Goal: Task Accomplishment & Management: Manage account settings

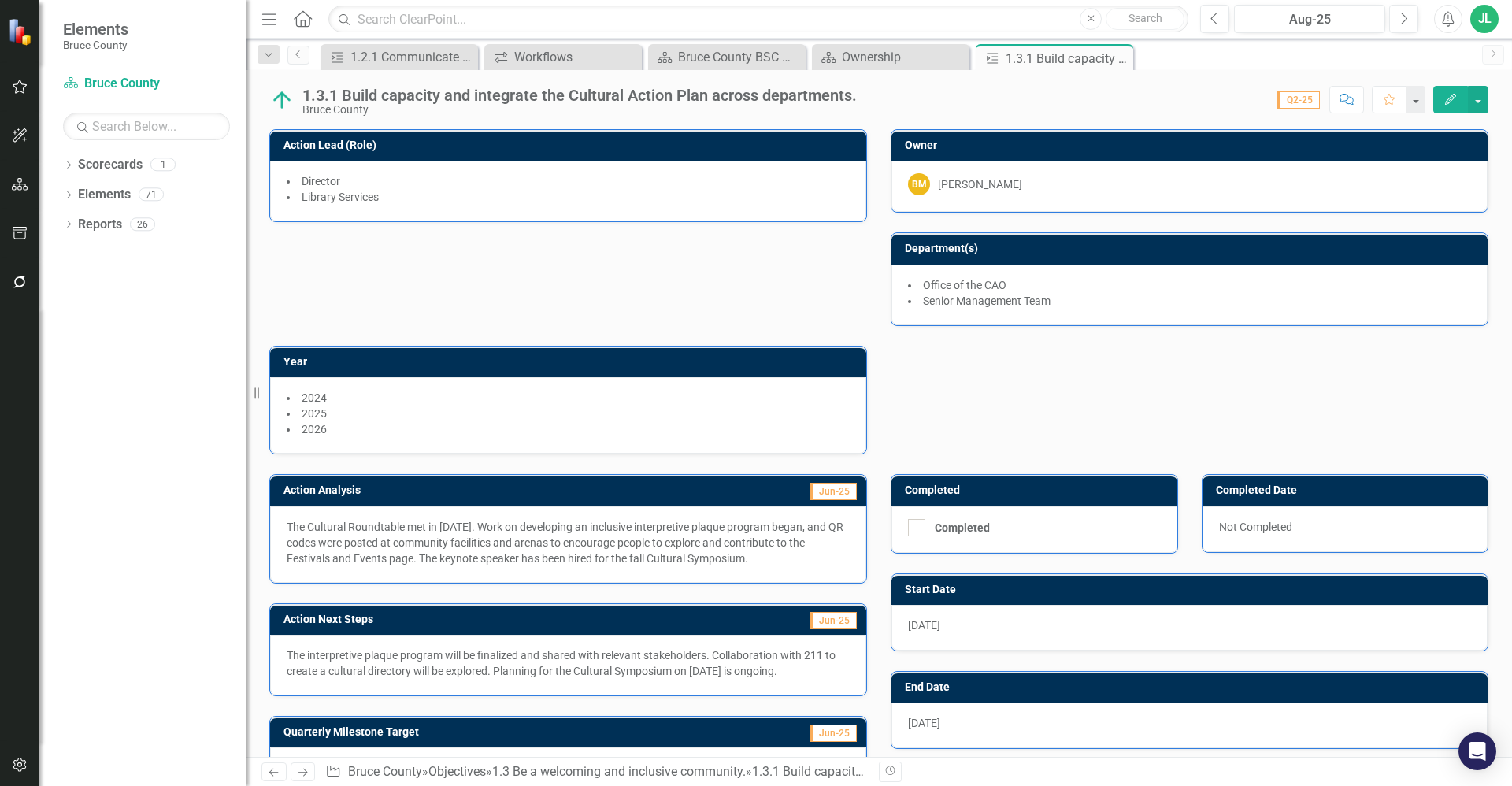
scroll to position [134, 0]
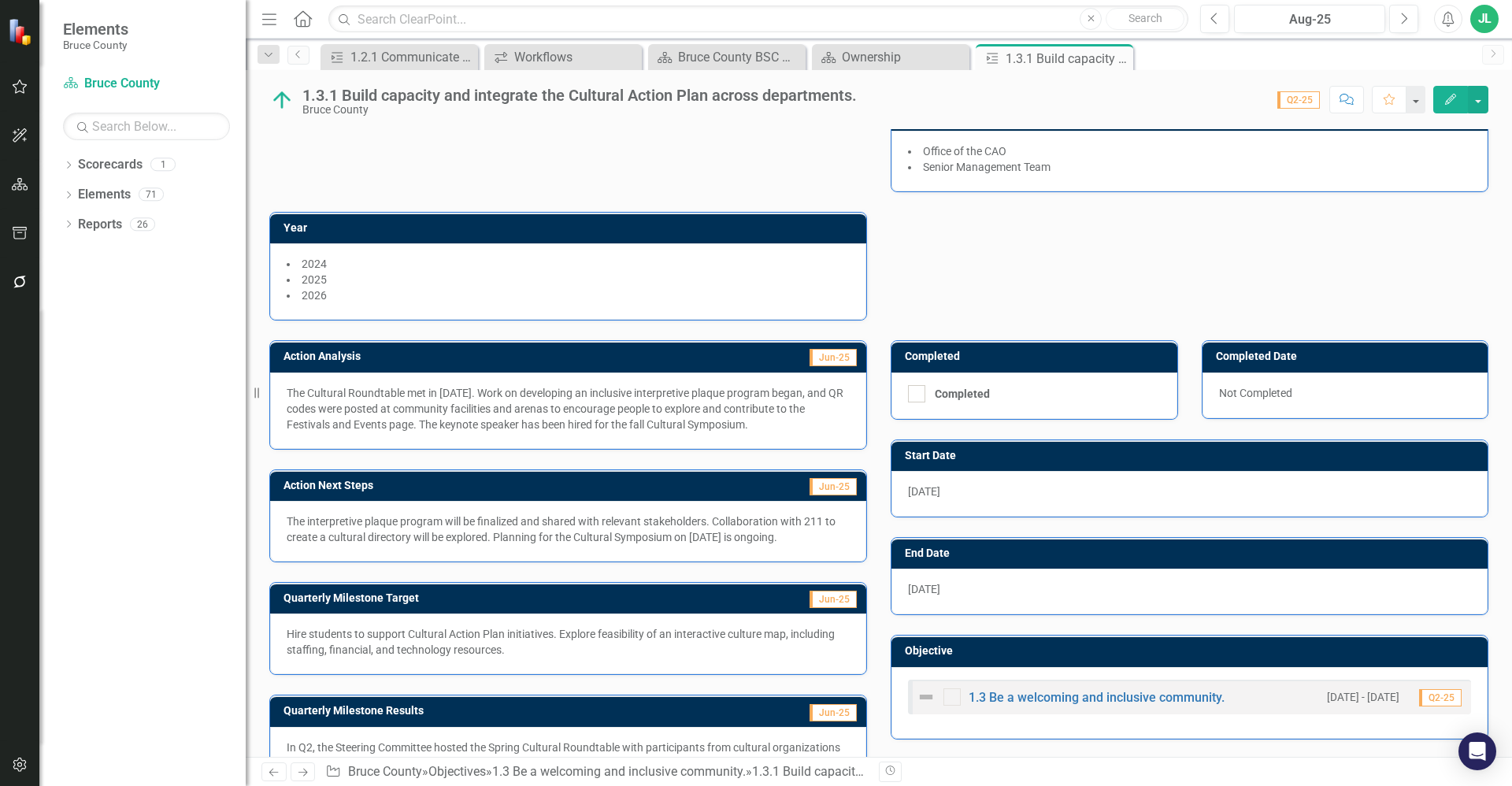
click at [901, 263] on div "Action Lead (Role) Director Library Services Owner BM Brooke McLean Department(…" at bounding box center [879, 148] width 1243 height 345
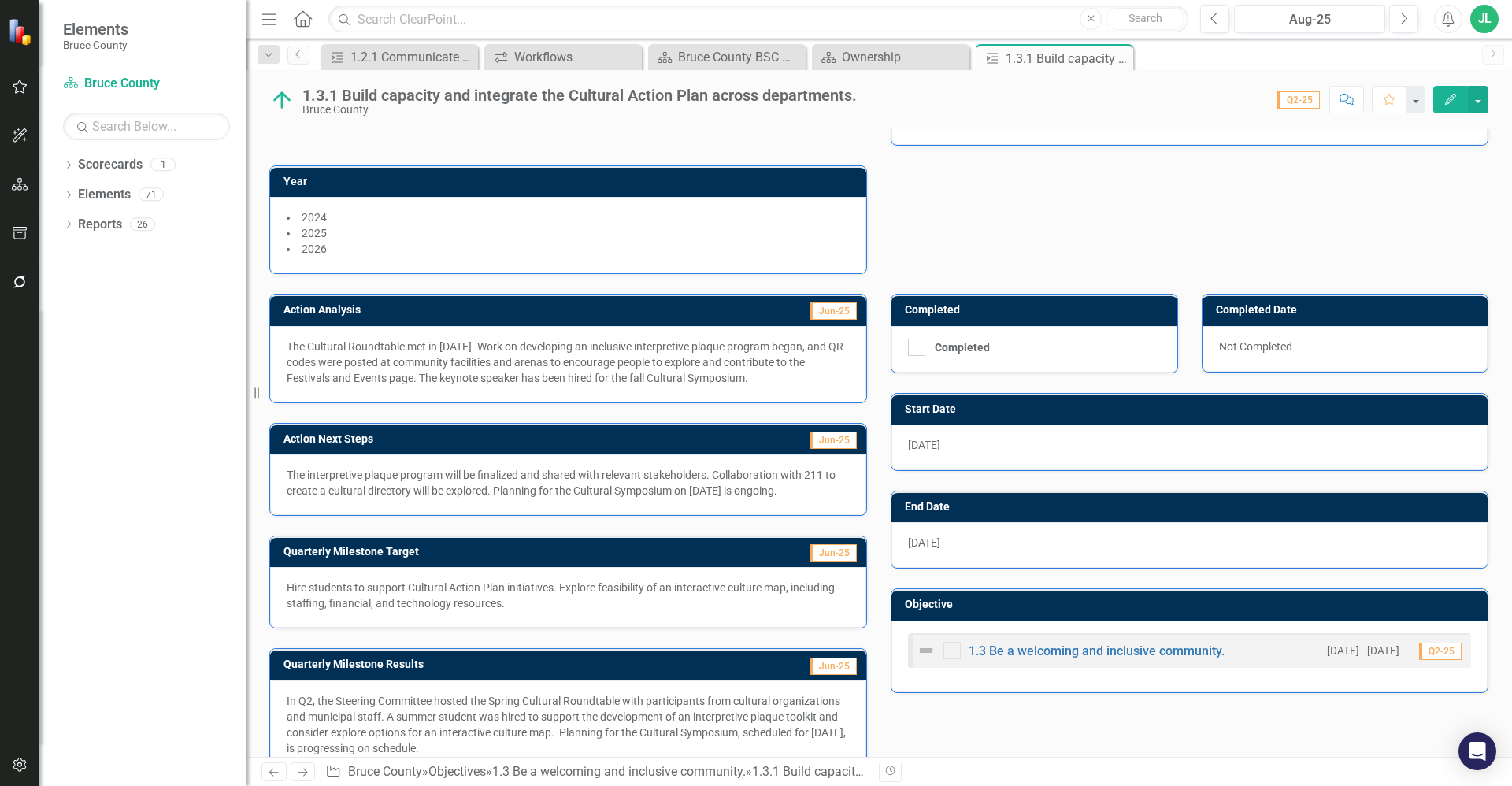
scroll to position [213, 0]
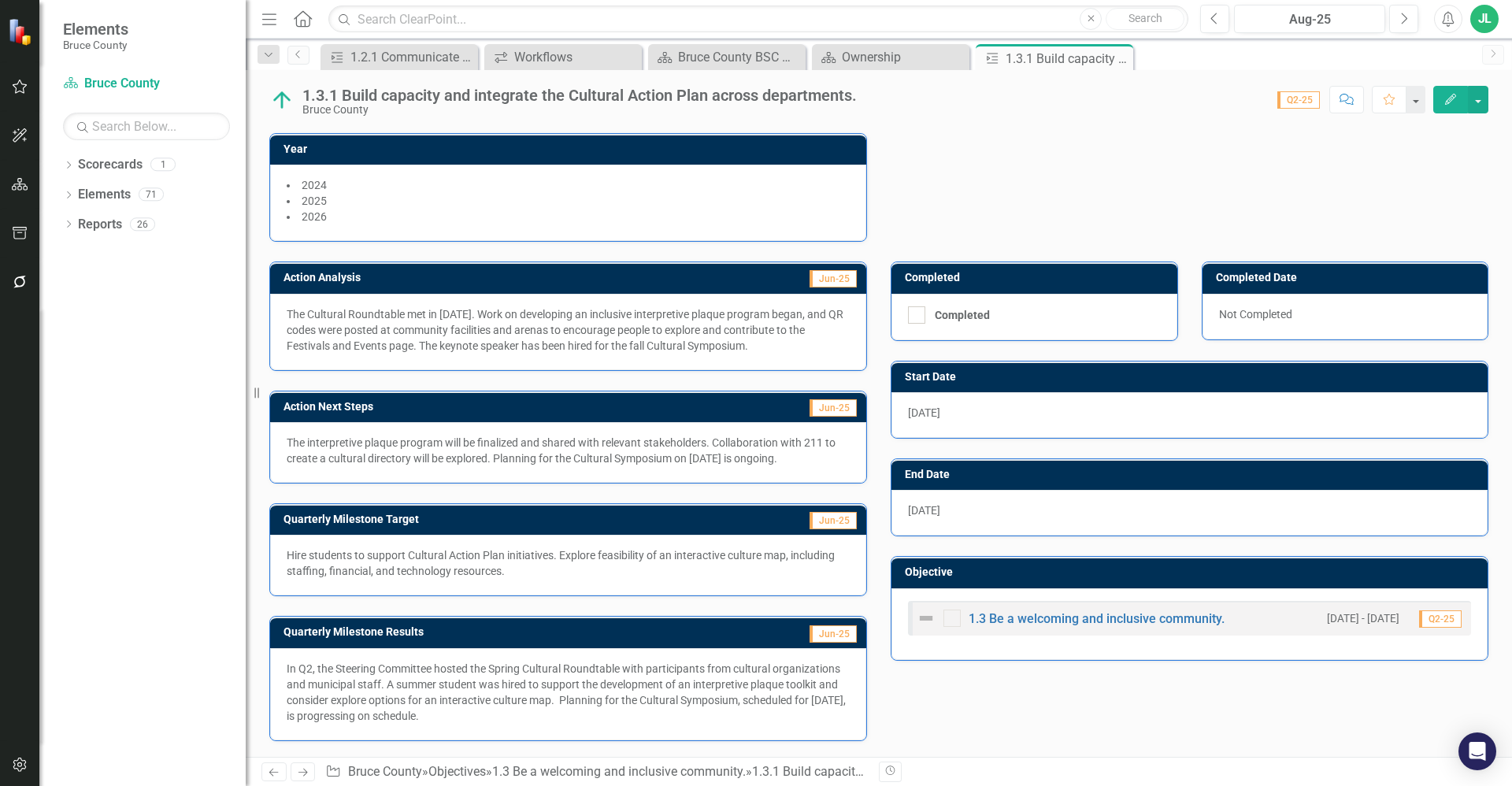
click at [765, 457] on p "The interpretive plaque program will be finalized and shared with relevant stak…" at bounding box center [568, 450] width 563 height 32
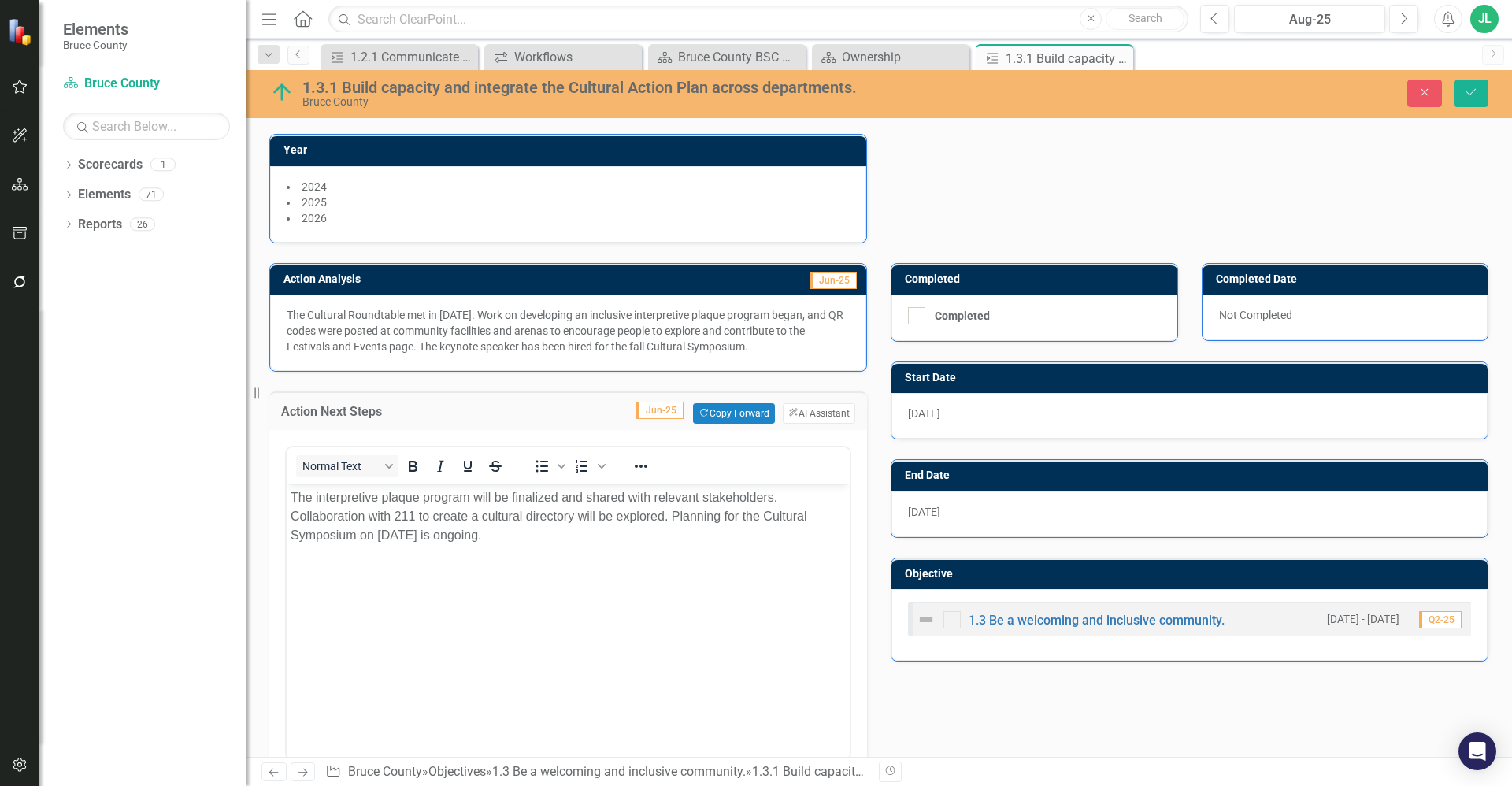
scroll to position [0, 0]
click at [662, 546] on body "The interpretive plaque program will be finalized and shared with relevant stak…" at bounding box center [568, 603] width 563 height 236
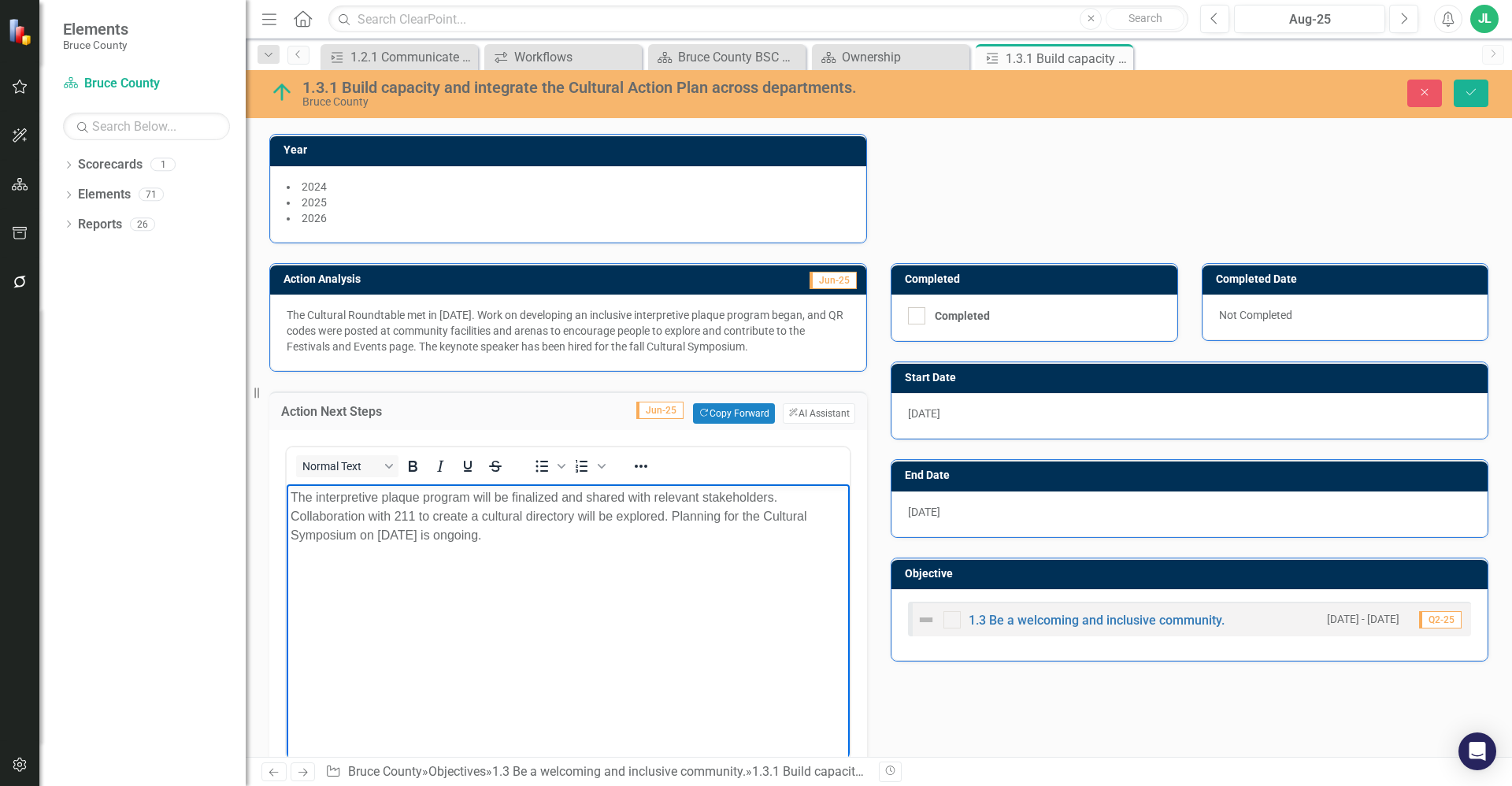
drag, startPoint x: 588, startPoint y: 550, endPoint x: 293, endPoint y: 499, distance: 299.4
click at [293, 499] on body "The interpretive plaque program will be finalized and shared with relevant stak…" at bounding box center [568, 603] width 563 height 236
copy p "The interpretive plaque program will be finalized and shared with relevant stak…"
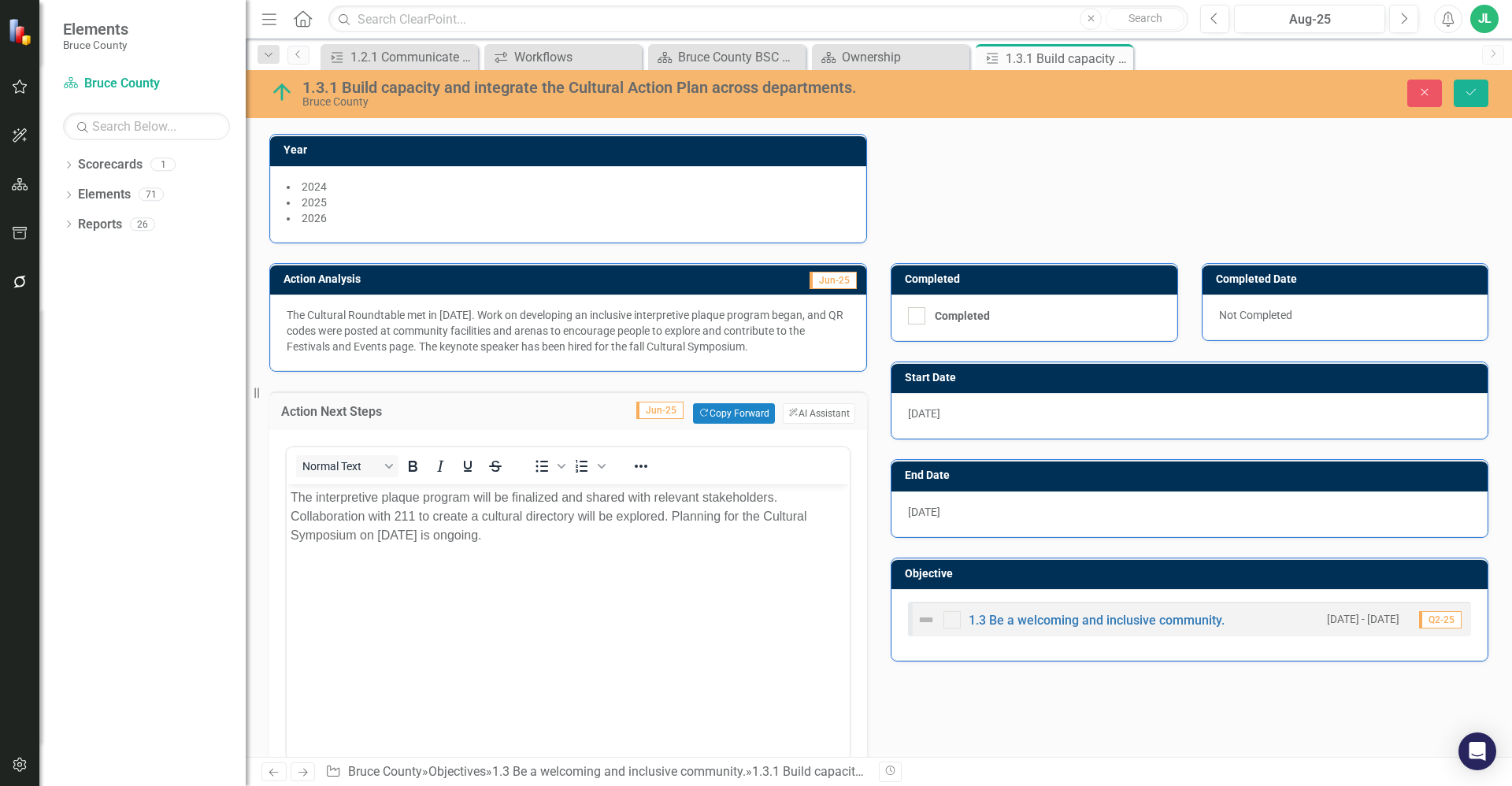
click at [897, 729] on div "Action Analysis Jun-25 The Cultural Roundtable met in April 2025. Work on devel…" at bounding box center [879, 660] width 1243 height 834
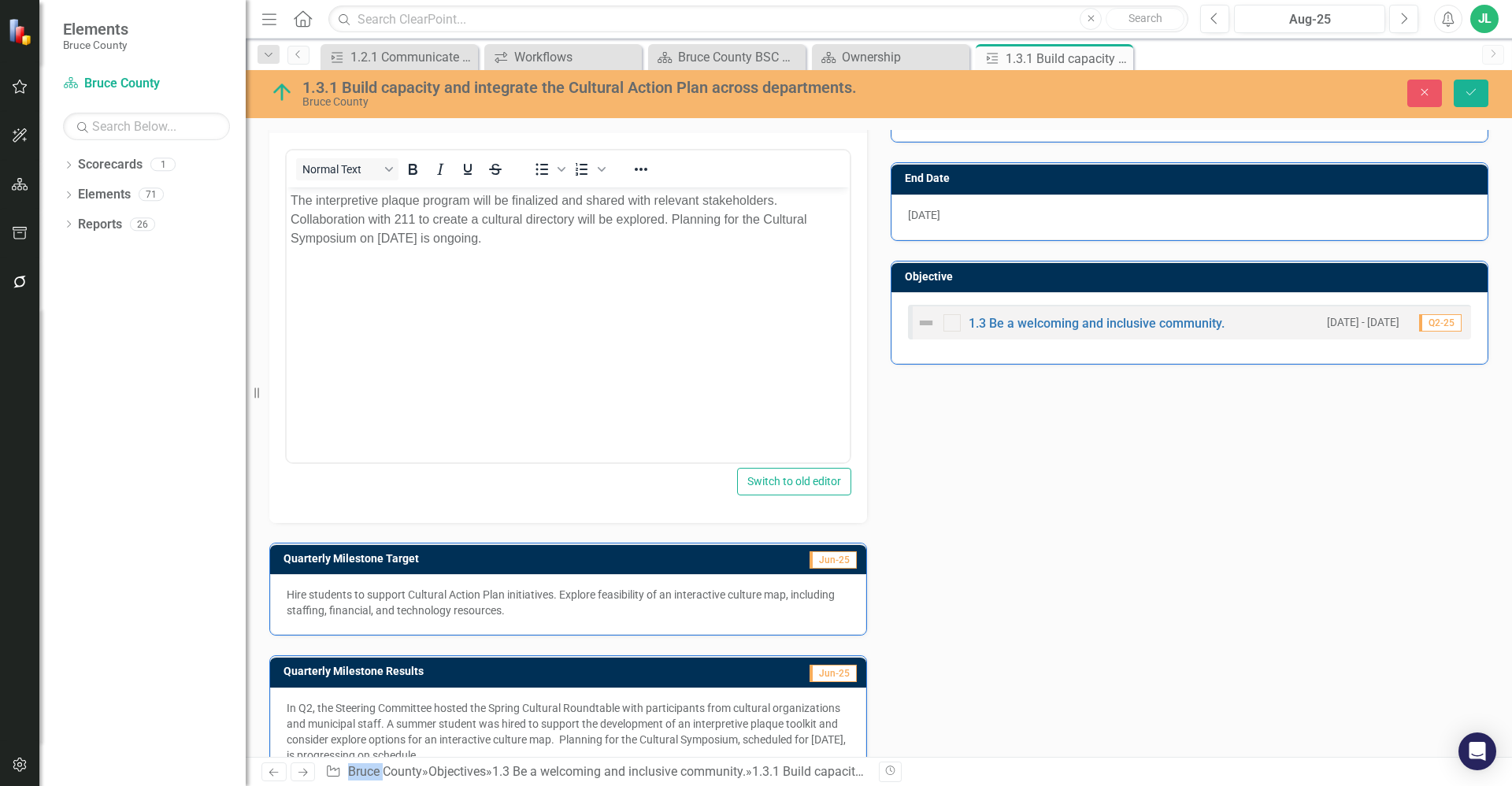
scroll to position [548, 0]
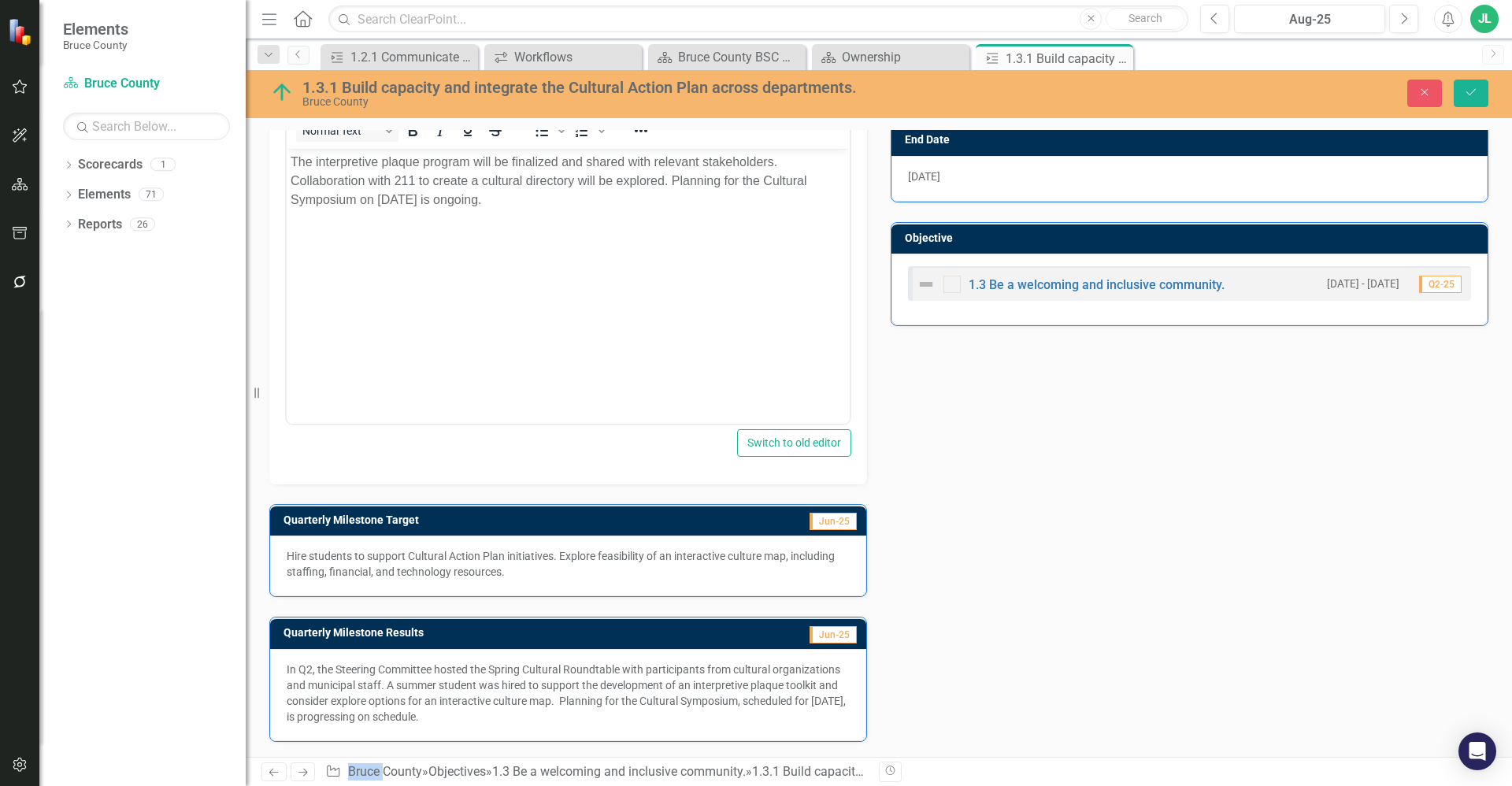
click at [512, 668] on p "In Q2, the Steering Committee hosted the Spring Cultural Roundtable with partic…" at bounding box center [568, 693] width 563 height 63
click at [503, 677] on p "In Q2, the Steering Committee hosted the Spring Cultural Roundtable with partic…" at bounding box center [568, 693] width 563 height 63
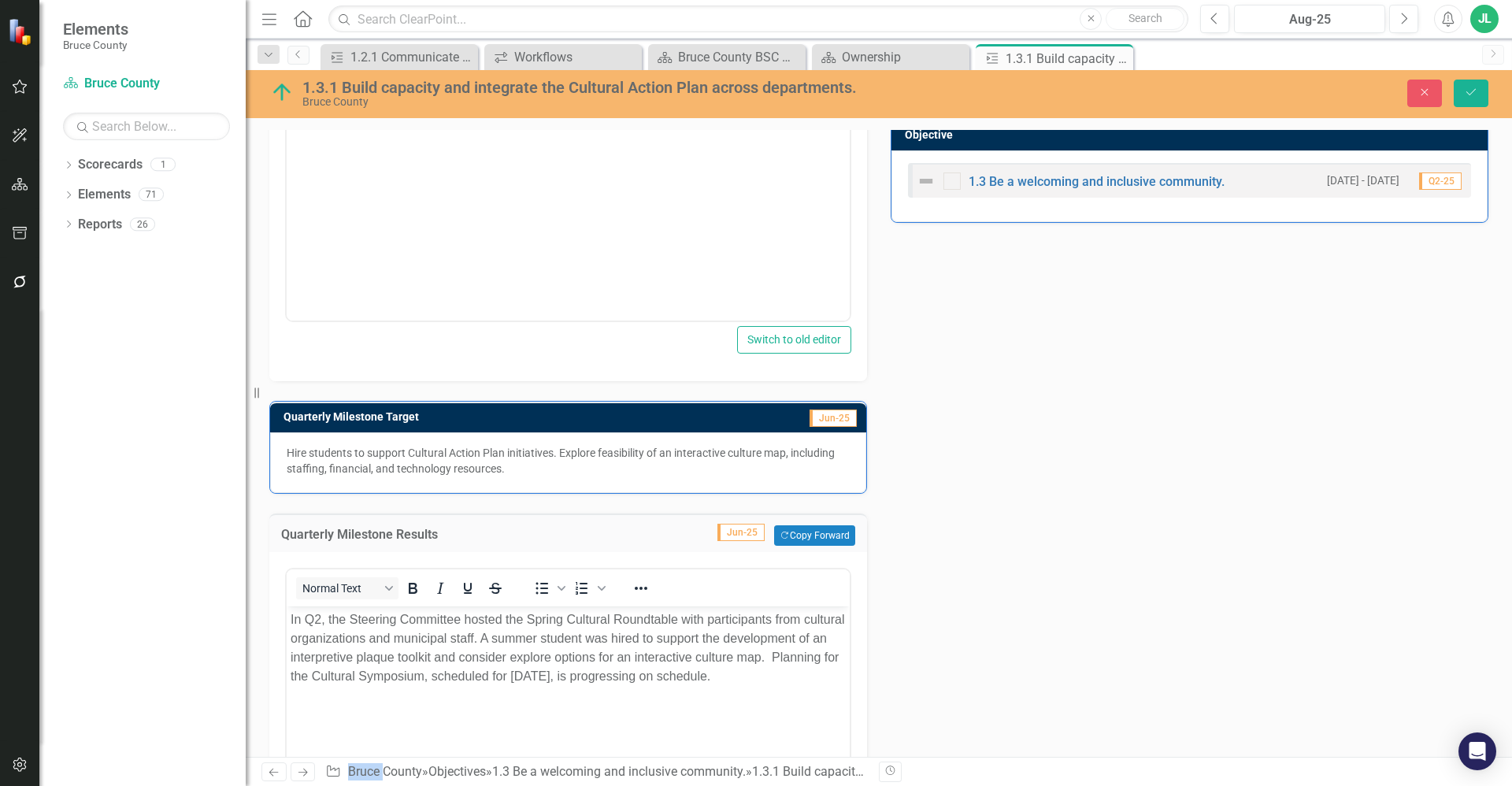
scroll to position [666, 0]
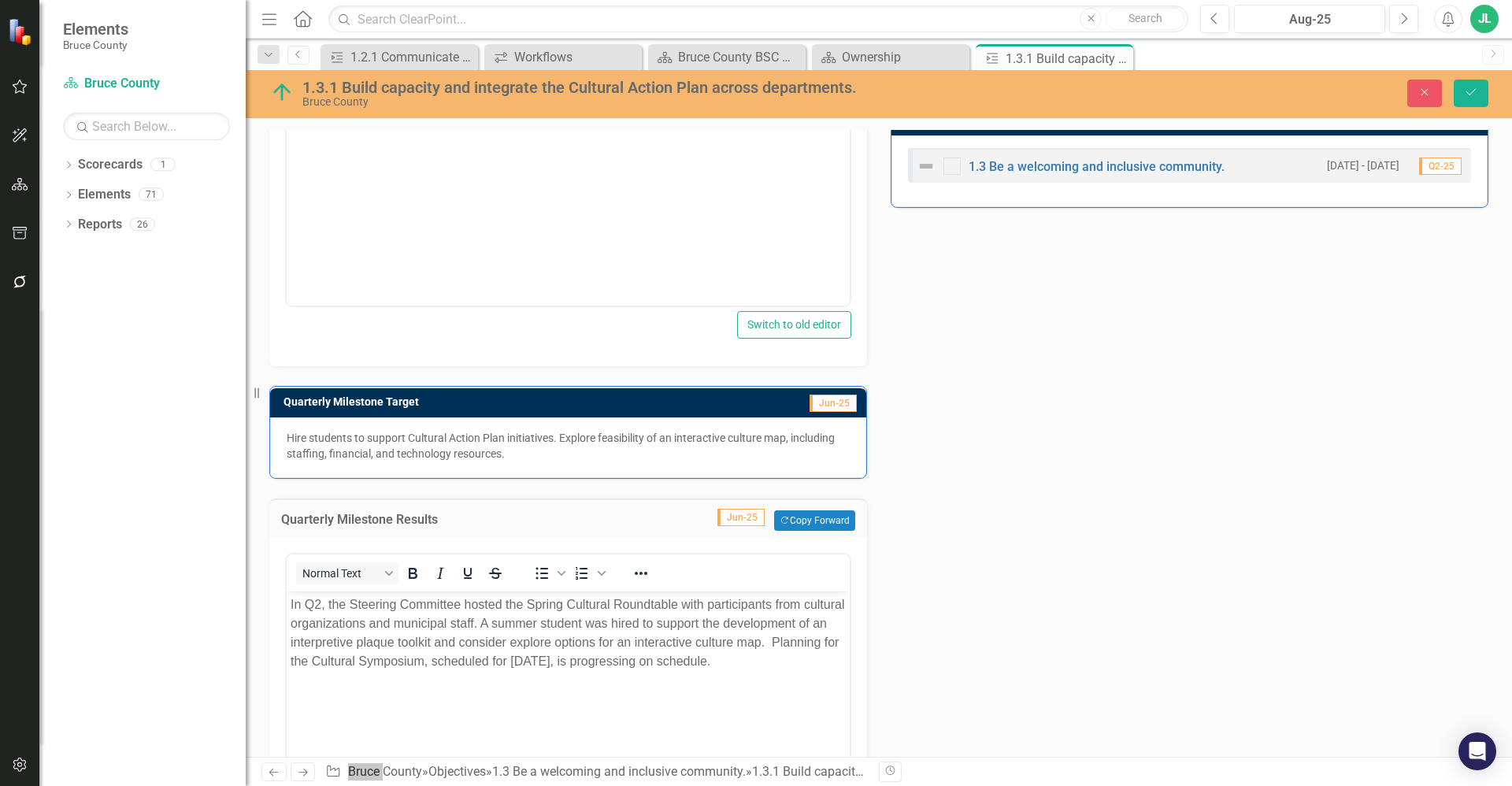
click at [575, 642] on p "In Q2, the Steering Committee hosted the Spring Cultural Roundtable with partic…" at bounding box center [567, 633] width 555 height 76
copy p "In Q2, the Steering Committee hosted the Spring Cultural Roundtable with partic…"
click at [1116, 57] on icon "Close" at bounding box center [1117, 58] width 15 height 12
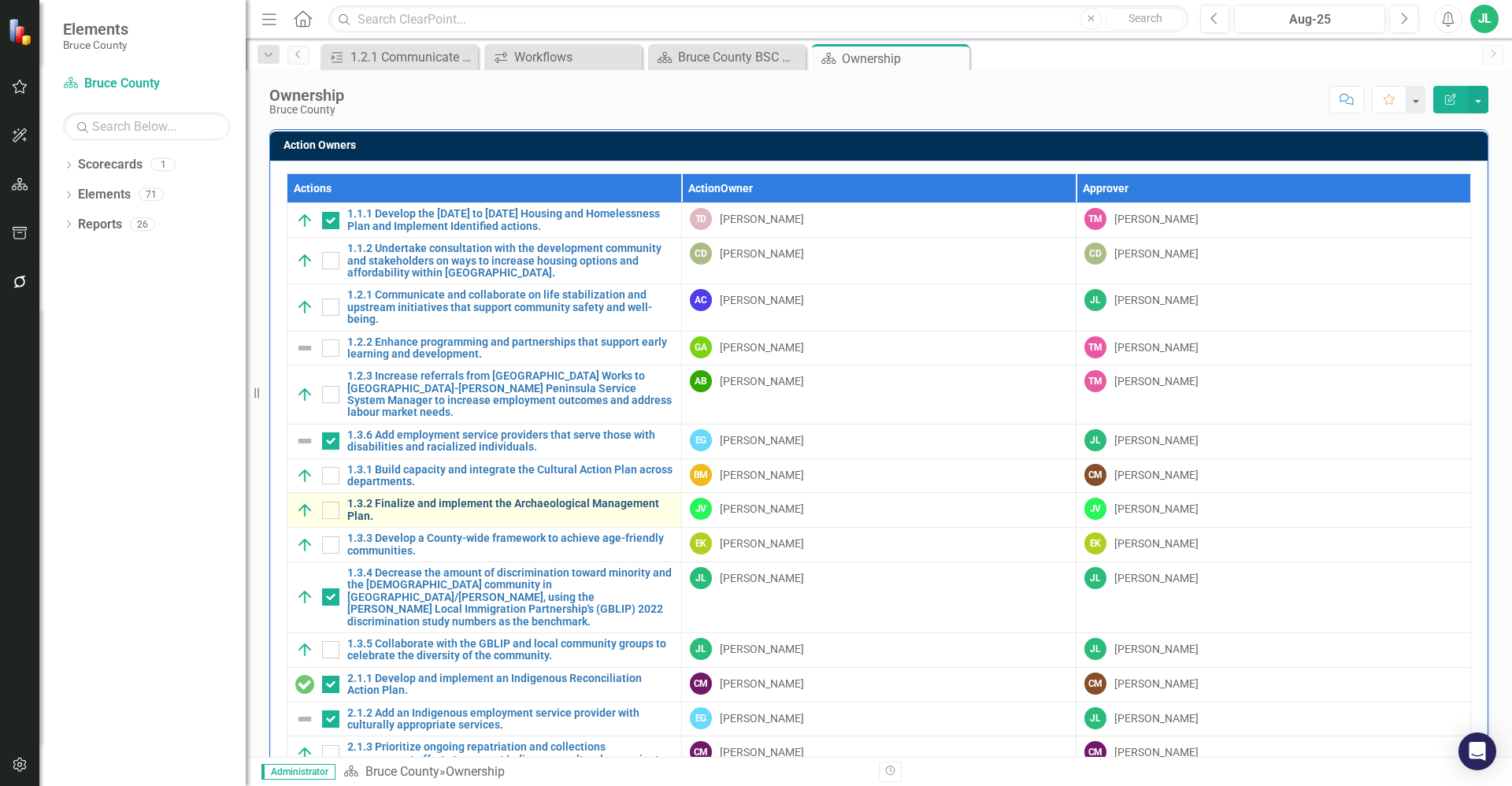
click at [486, 498] on link "1.3.2 Finalize and implement the Archaeological Management Plan." at bounding box center [510, 510] width 326 height 24
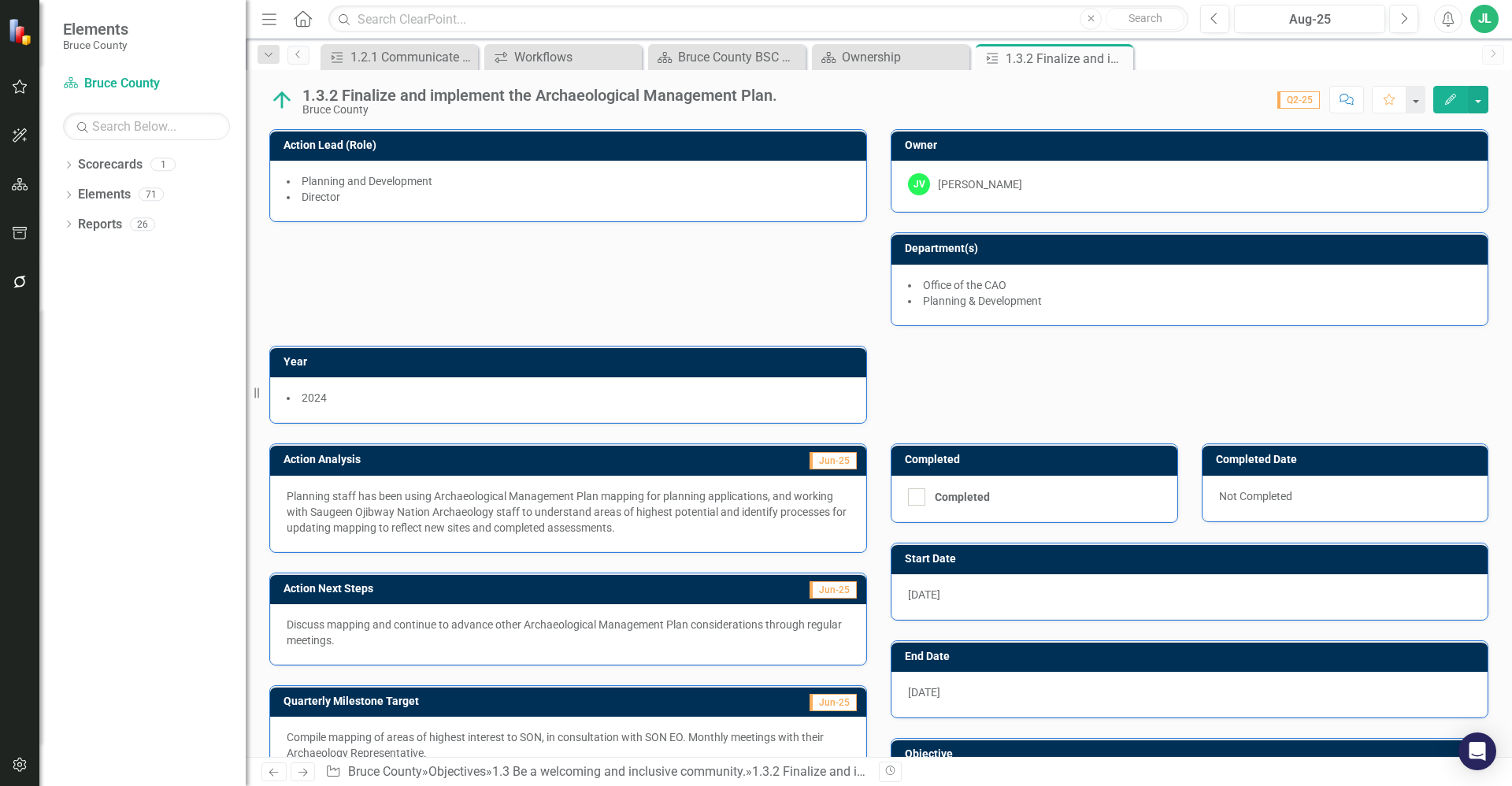
click at [587, 497] on p "Planning staff has been using Archaeological Management Plan mapping for planni…" at bounding box center [568, 512] width 563 height 47
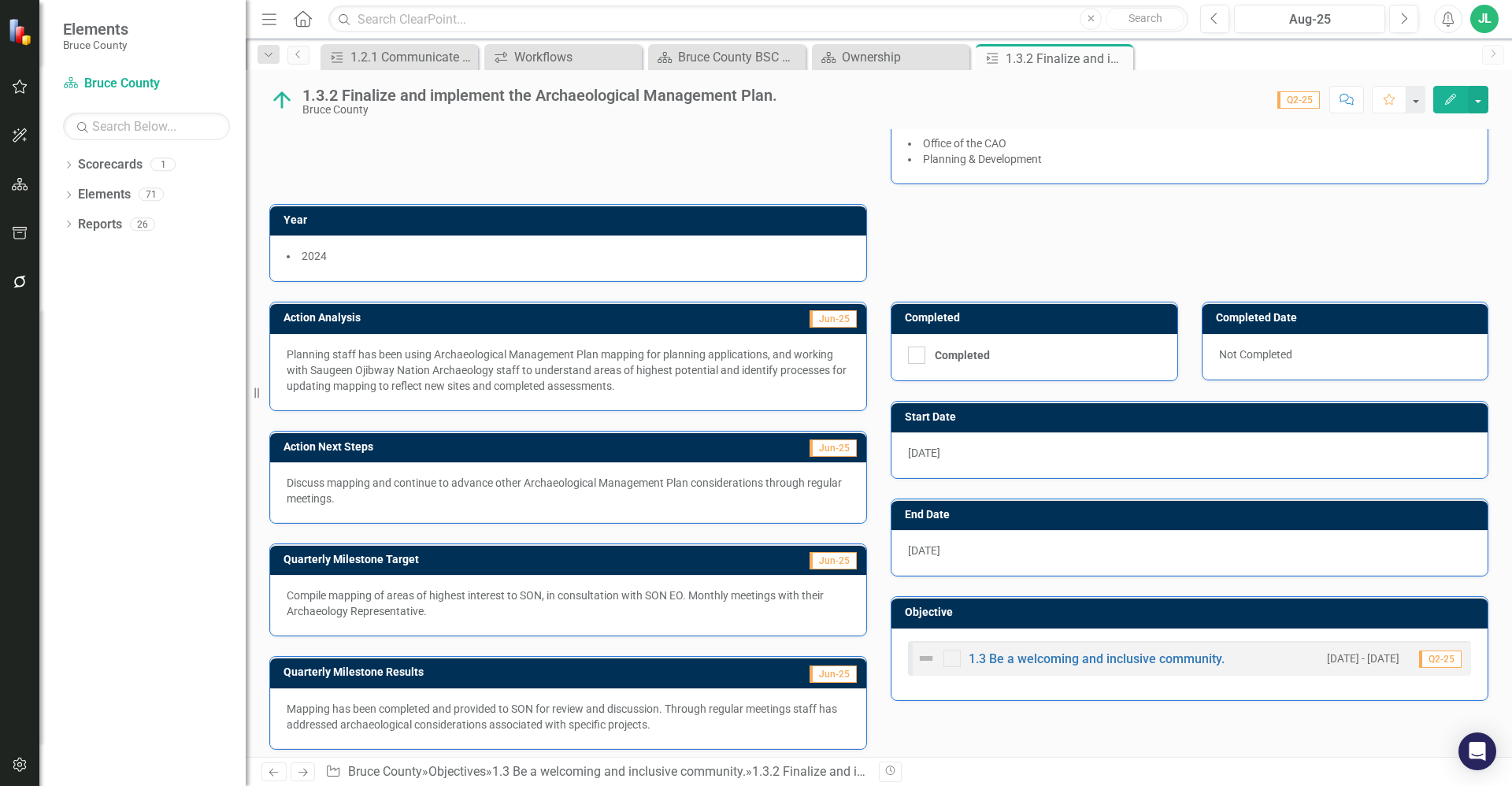
scroll to position [151, 0]
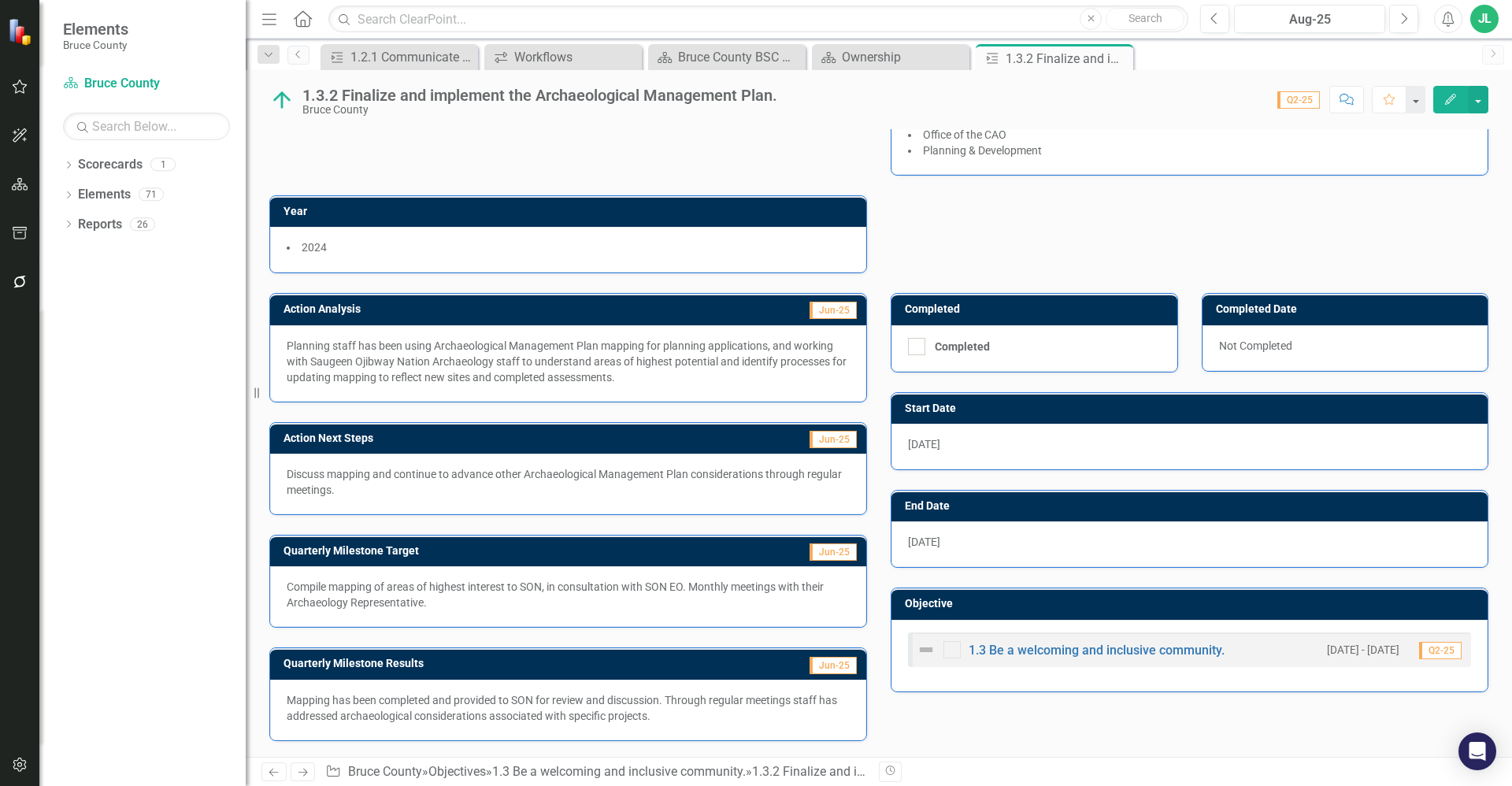
click at [556, 496] on p "Discuss mapping and continue to advance other Archaeological Management Plan co…" at bounding box center [568, 482] width 563 height 32
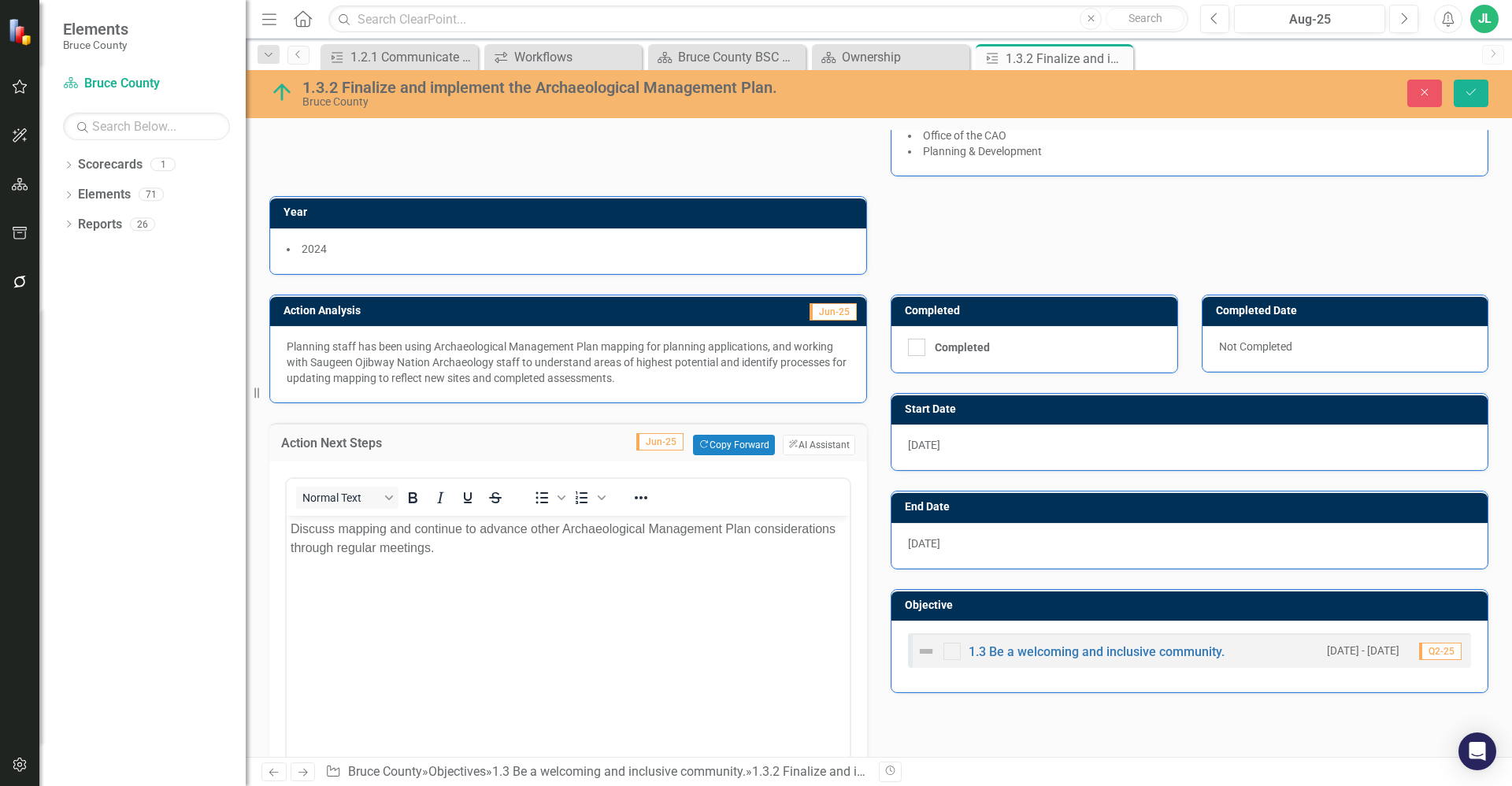
scroll to position [0, 0]
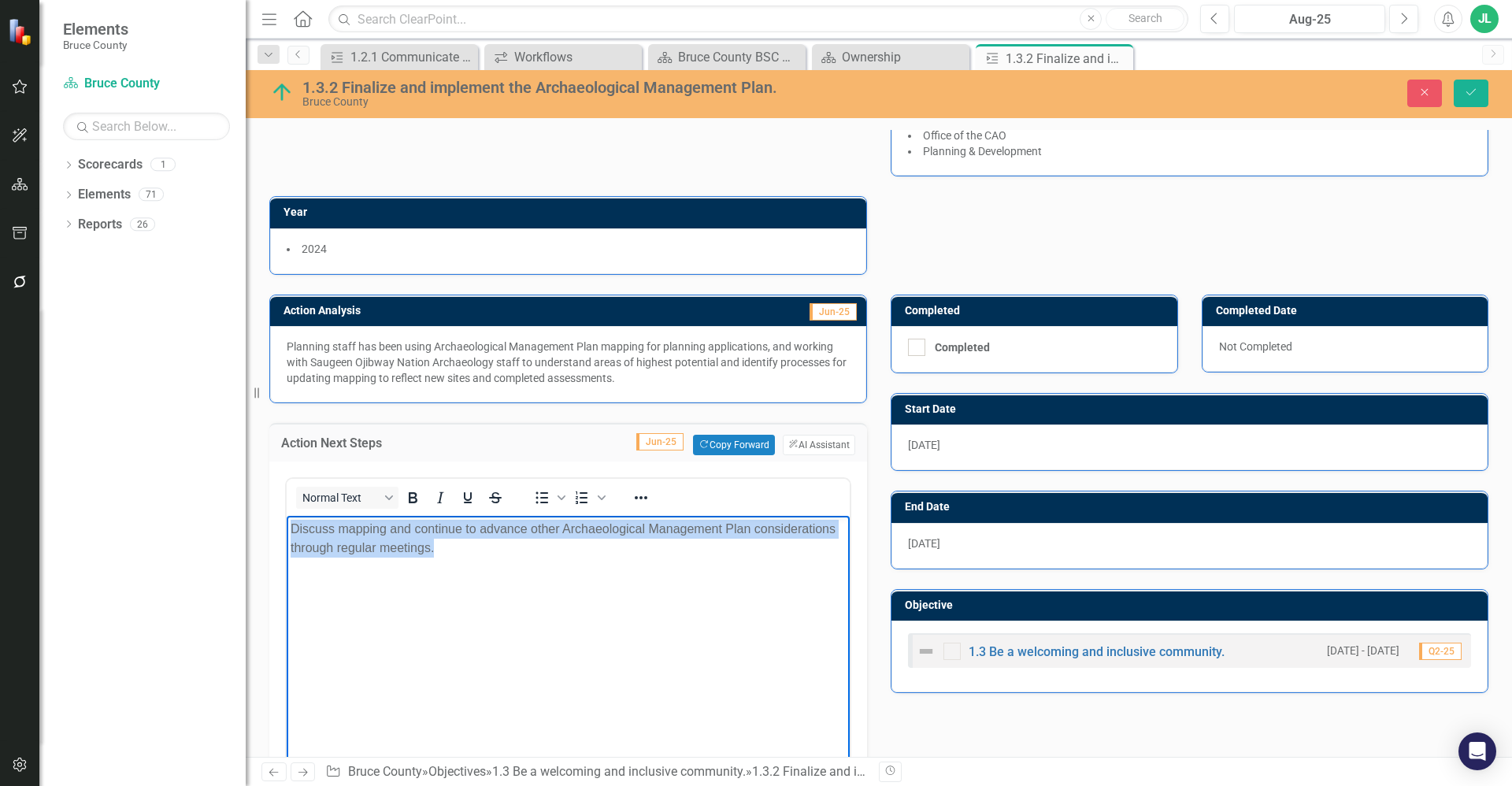
drag, startPoint x: 542, startPoint y: 551, endPoint x: 270, endPoint y: 523, distance: 273.4
click at [287, 523] on html "Discuss mapping and continue to advance other Archaeological Management Plan co…" at bounding box center [568, 634] width 563 height 236
copy p "Discuss mapping and continue to advance other Archaeological Management Plan co…"
click at [253, 495] on div "Resize" at bounding box center [251, 393] width 12 height 786
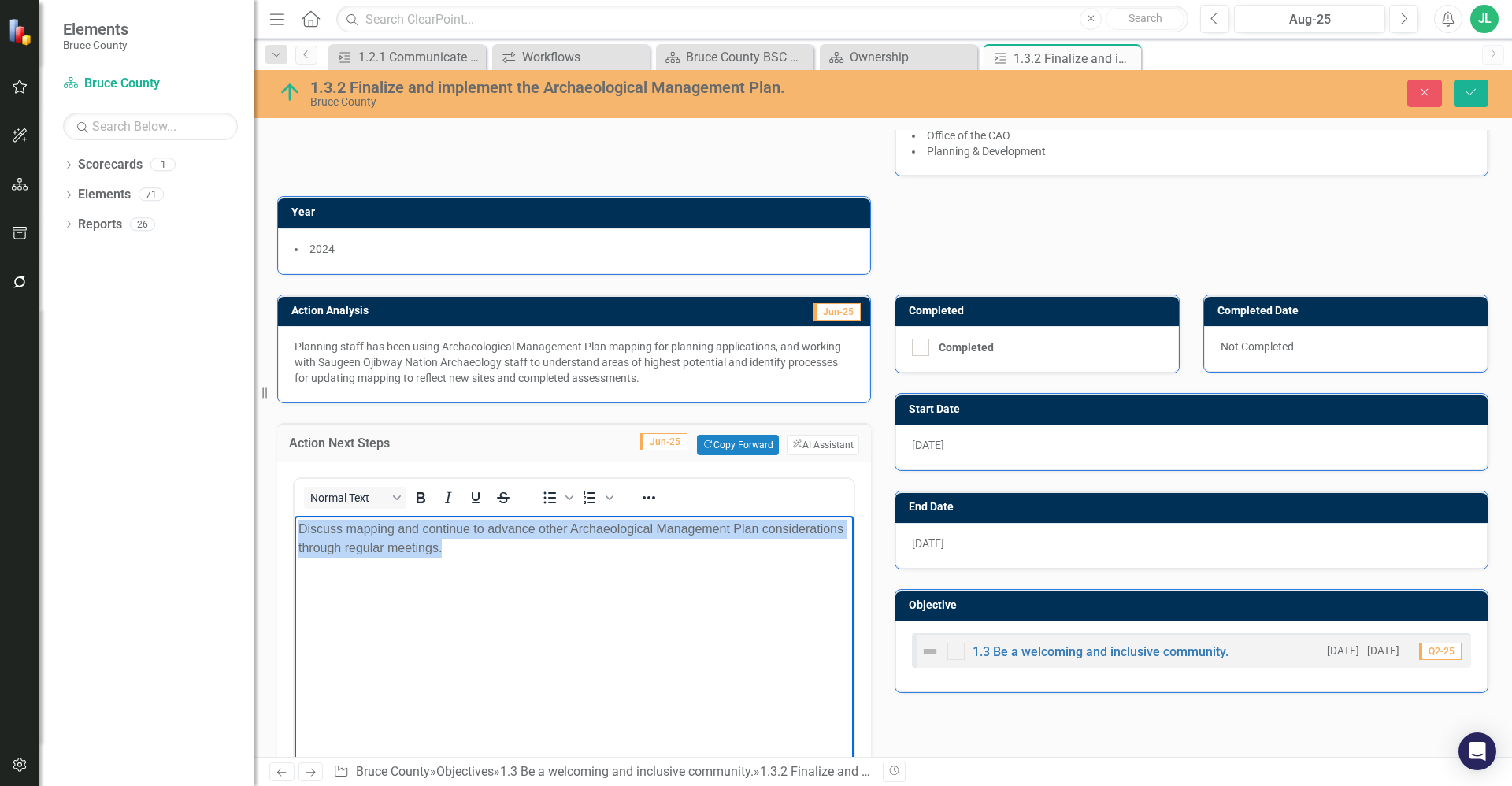
scroll to position [486, 0]
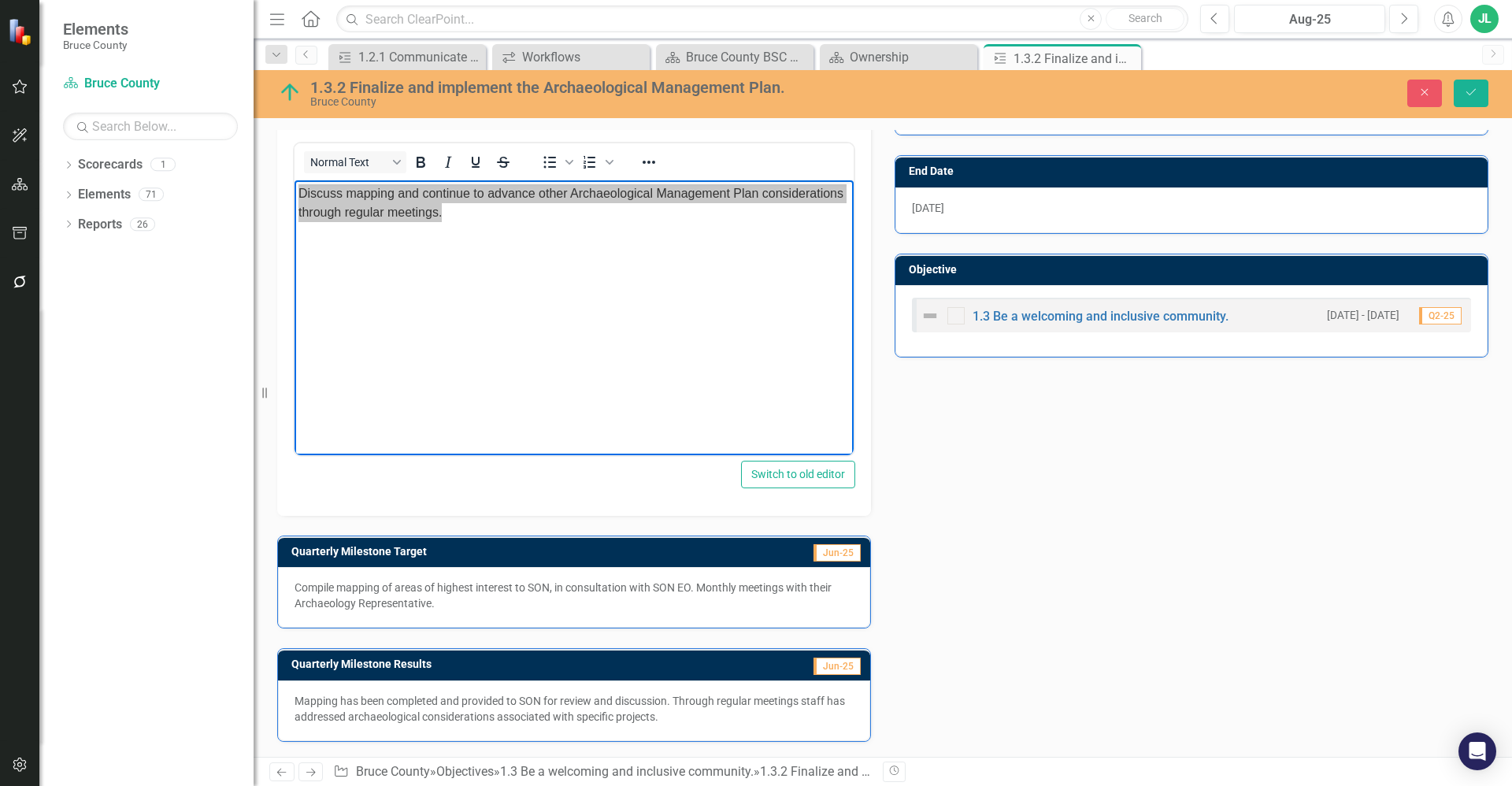
click at [525, 700] on p "Mapping has been completed and provided to SON for review and discussion. Throu…" at bounding box center [574, 709] width 559 height 32
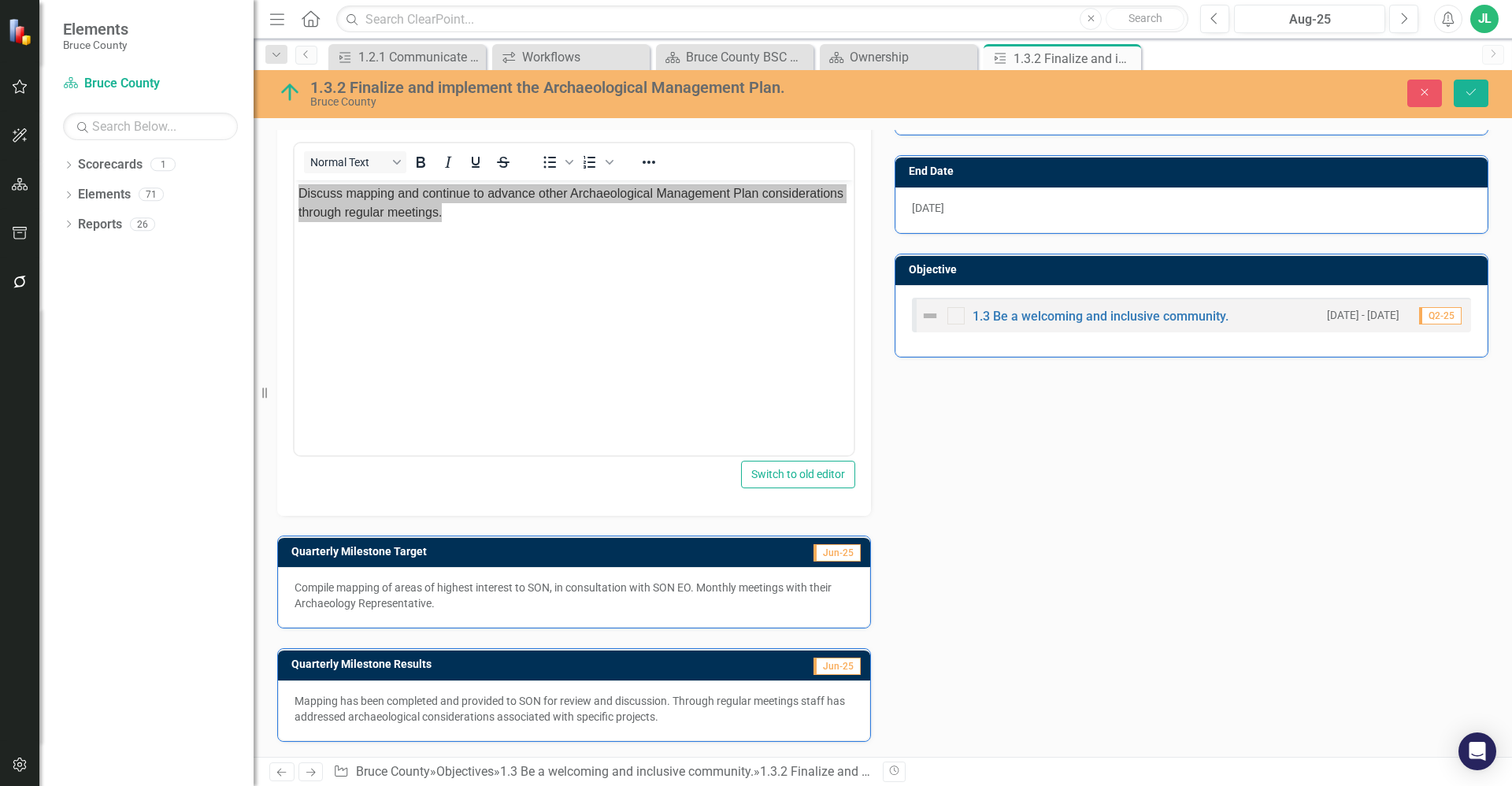
click at [525, 700] on p "Mapping has been completed and provided to SON for review and discussion. Throu…" at bounding box center [574, 709] width 559 height 32
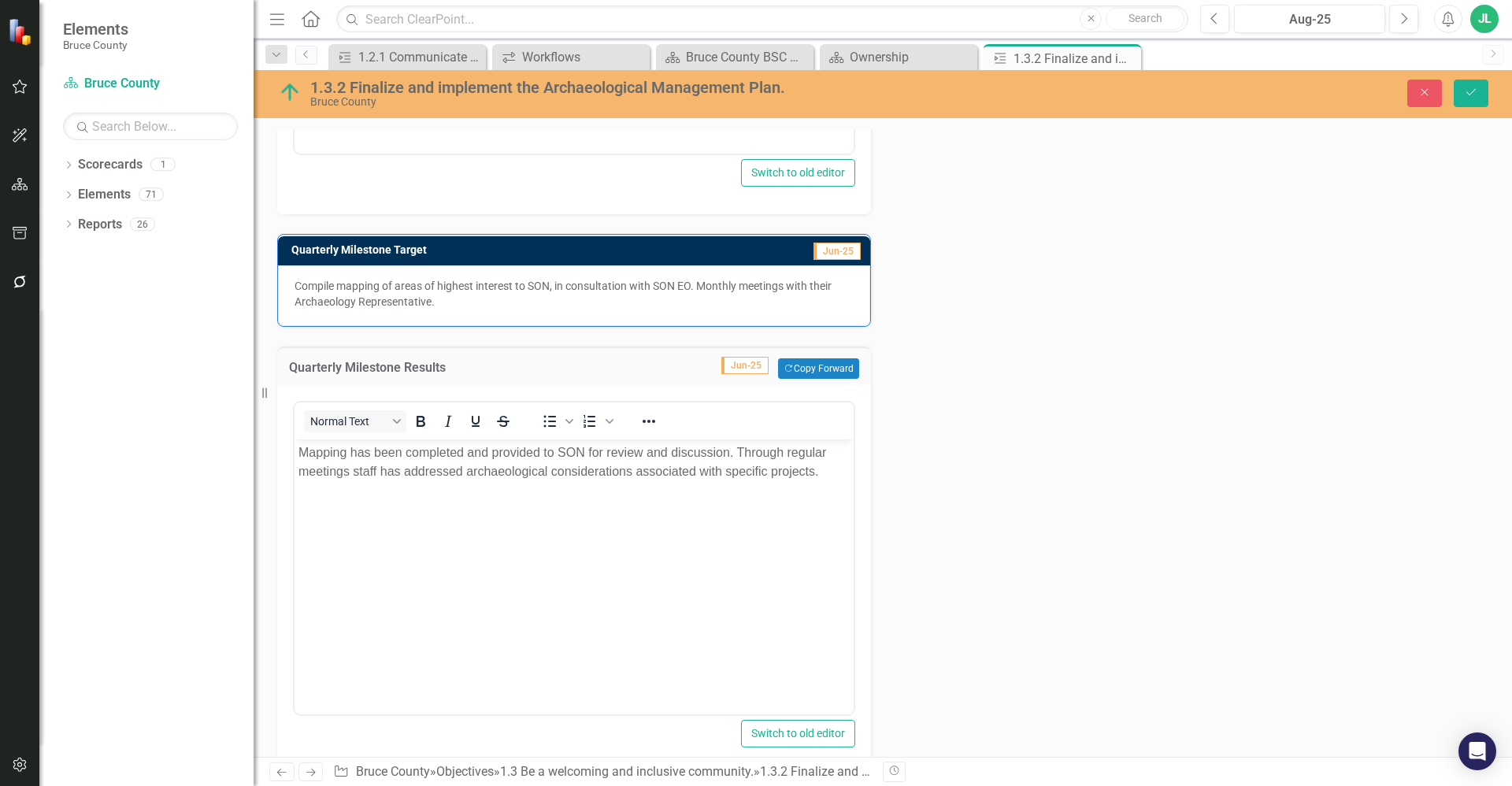
scroll to position [801, 0]
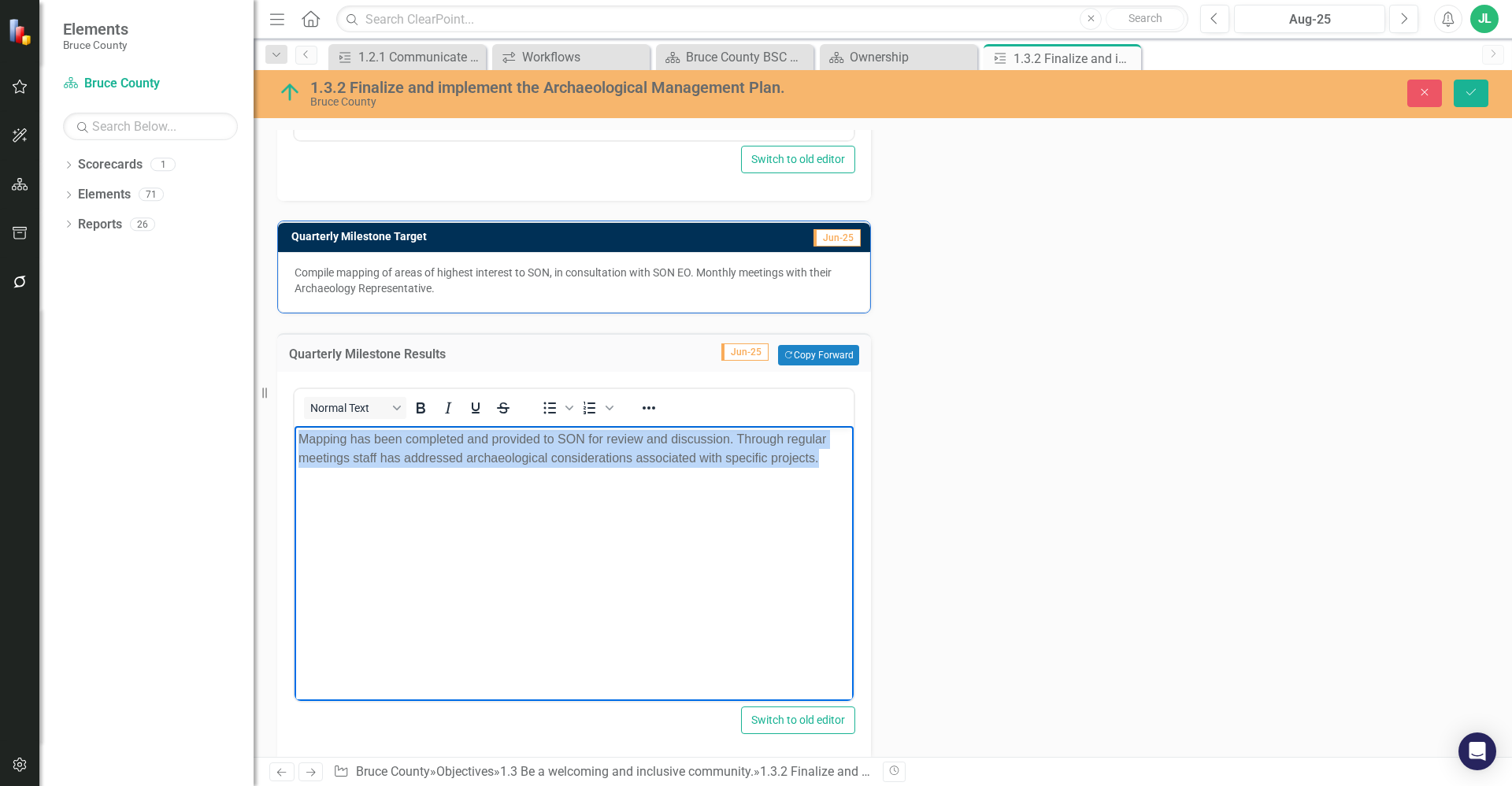
drag, startPoint x: 831, startPoint y: 461, endPoint x: 262, endPoint y: 423, distance: 570.3
click at [294, 426] on html "Mapping has been completed and provided to SON for review and discussion. Throu…" at bounding box center [574, 545] width 559 height 236
copy p "Mapping has been completed and provided to SON for review and discussion. Throu…"
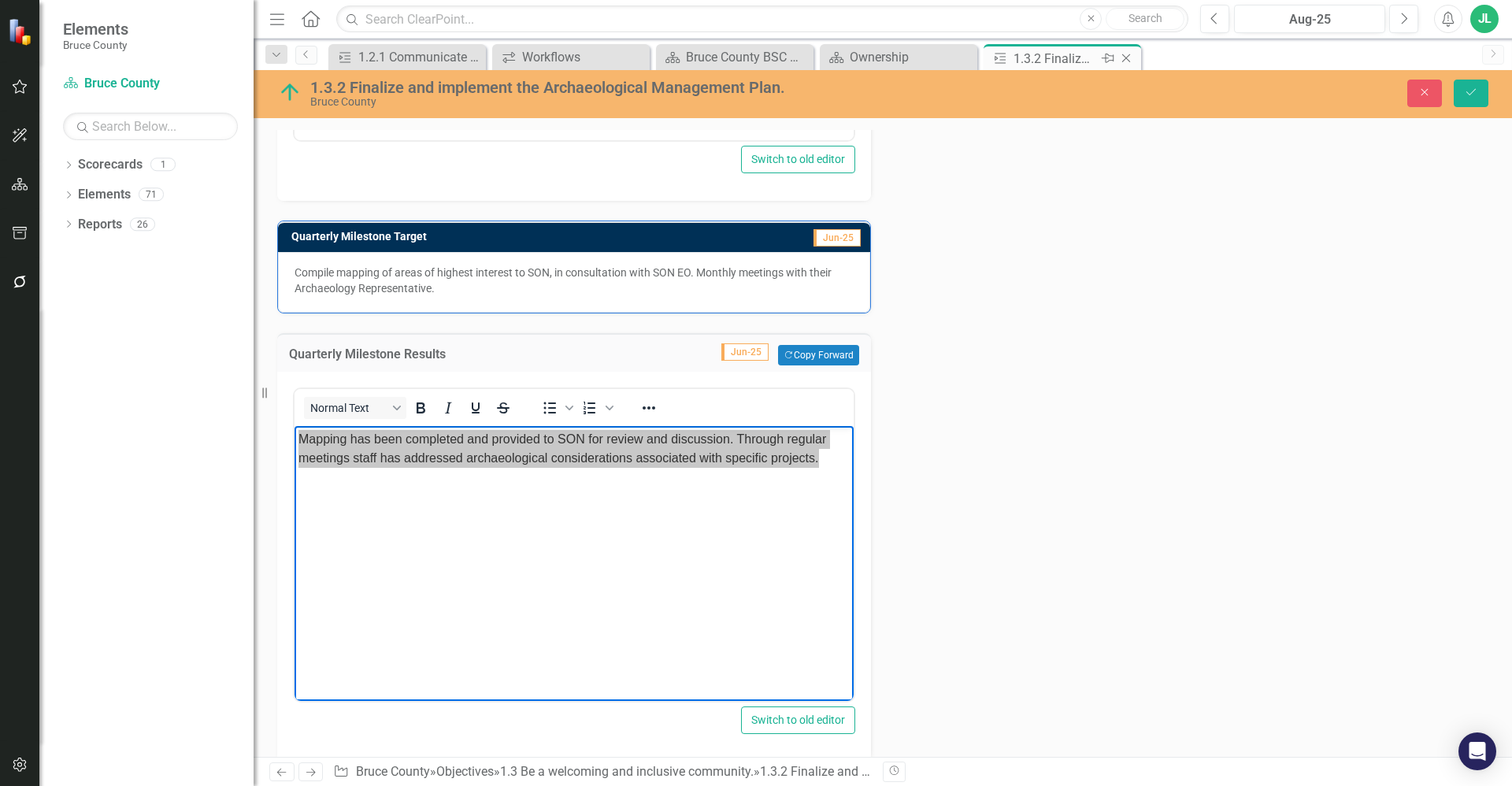
click at [1126, 60] on icon "Close" at bounding box center [1126, 58] width 15 height 12
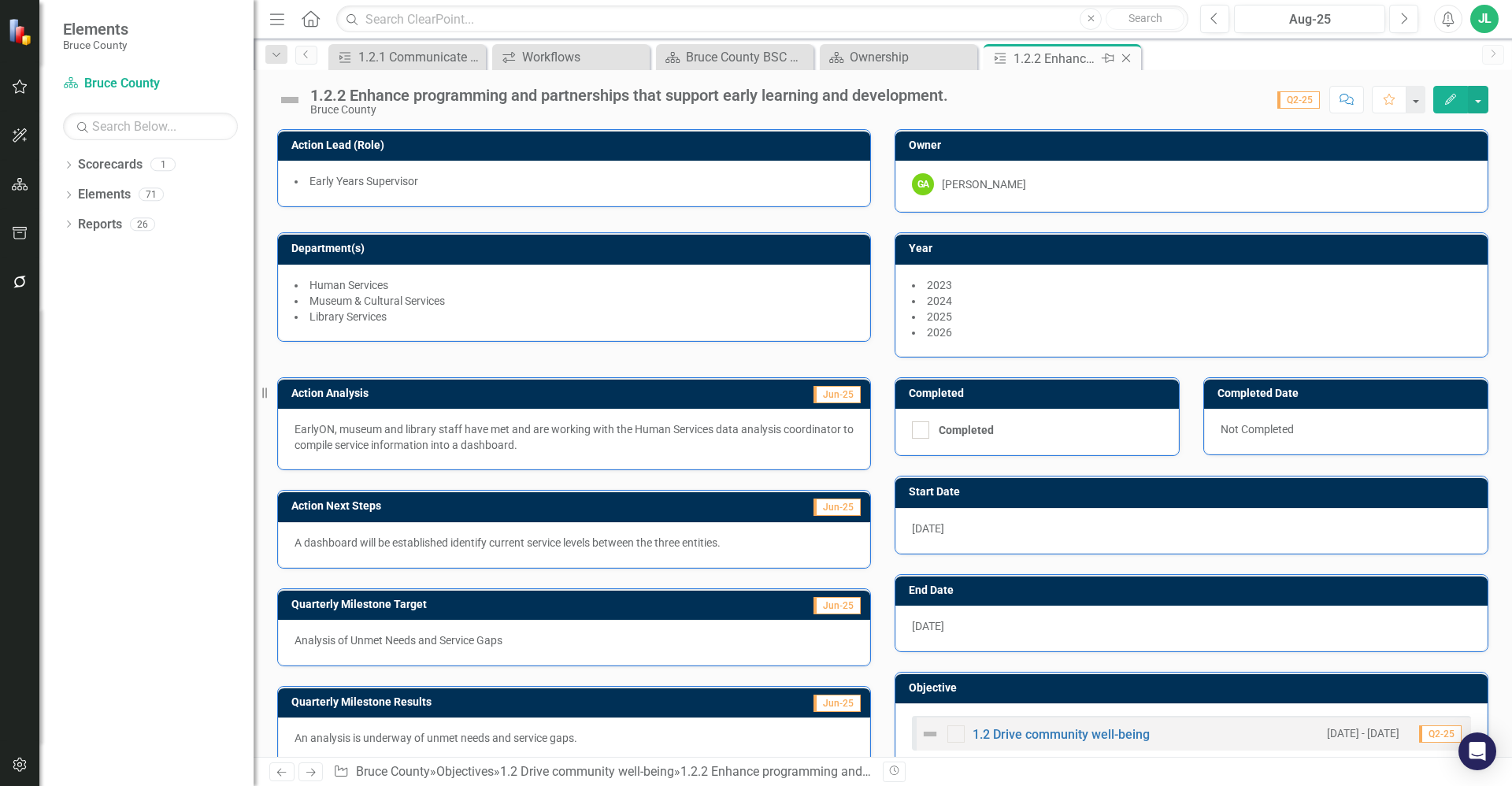
click at [1128, 60] on icon "Close" at bounding box center [1126, 58] width 15 height 12
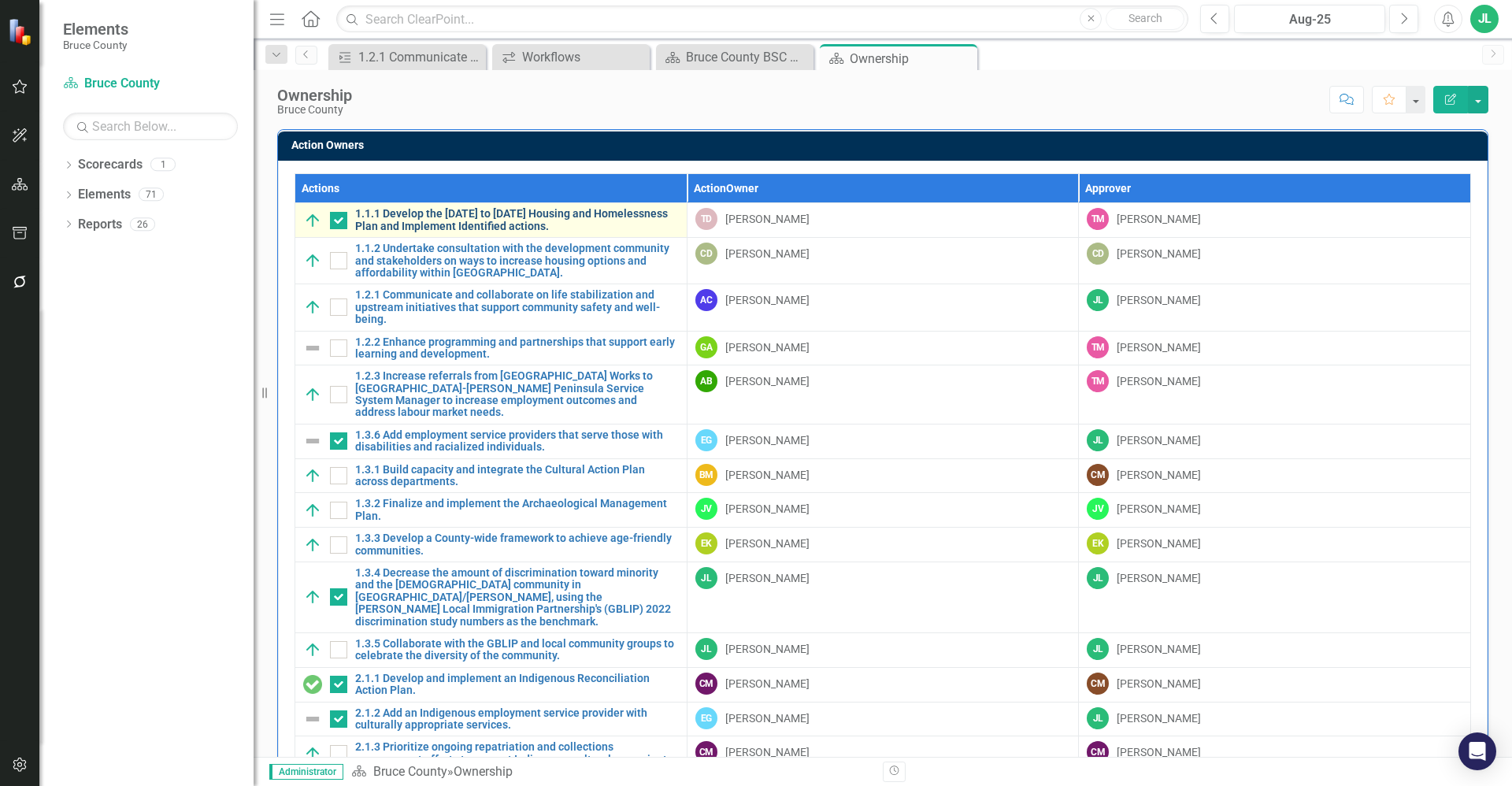
click at [514, 224] on link "1.1.1 Develop the [DATE] to [DATE] Housing and Homelessness Plan and Implement …" at bounding box center [517, 220] width 324 height 24
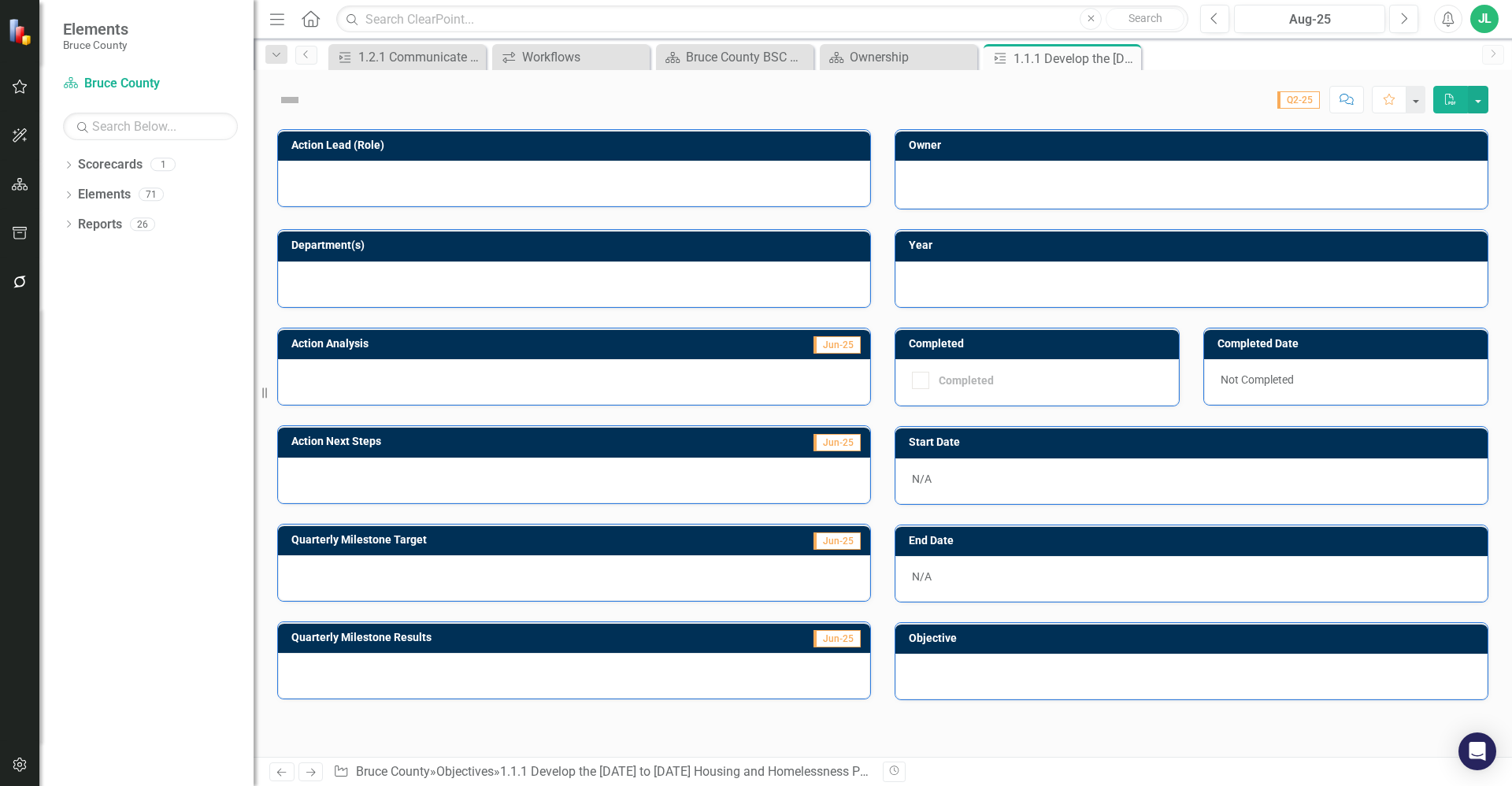
checkbox input "true"
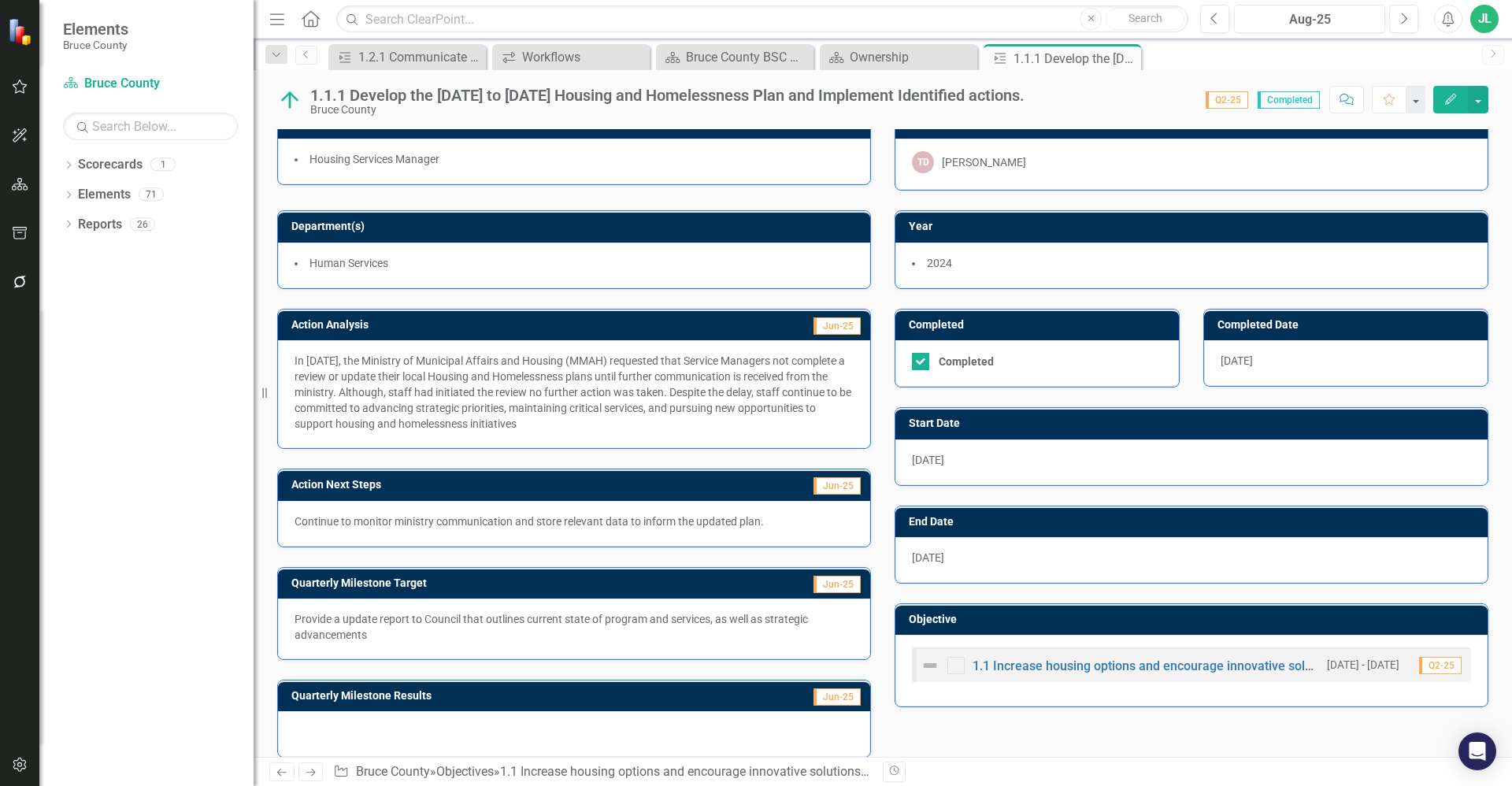
scroll to position [38, 0]
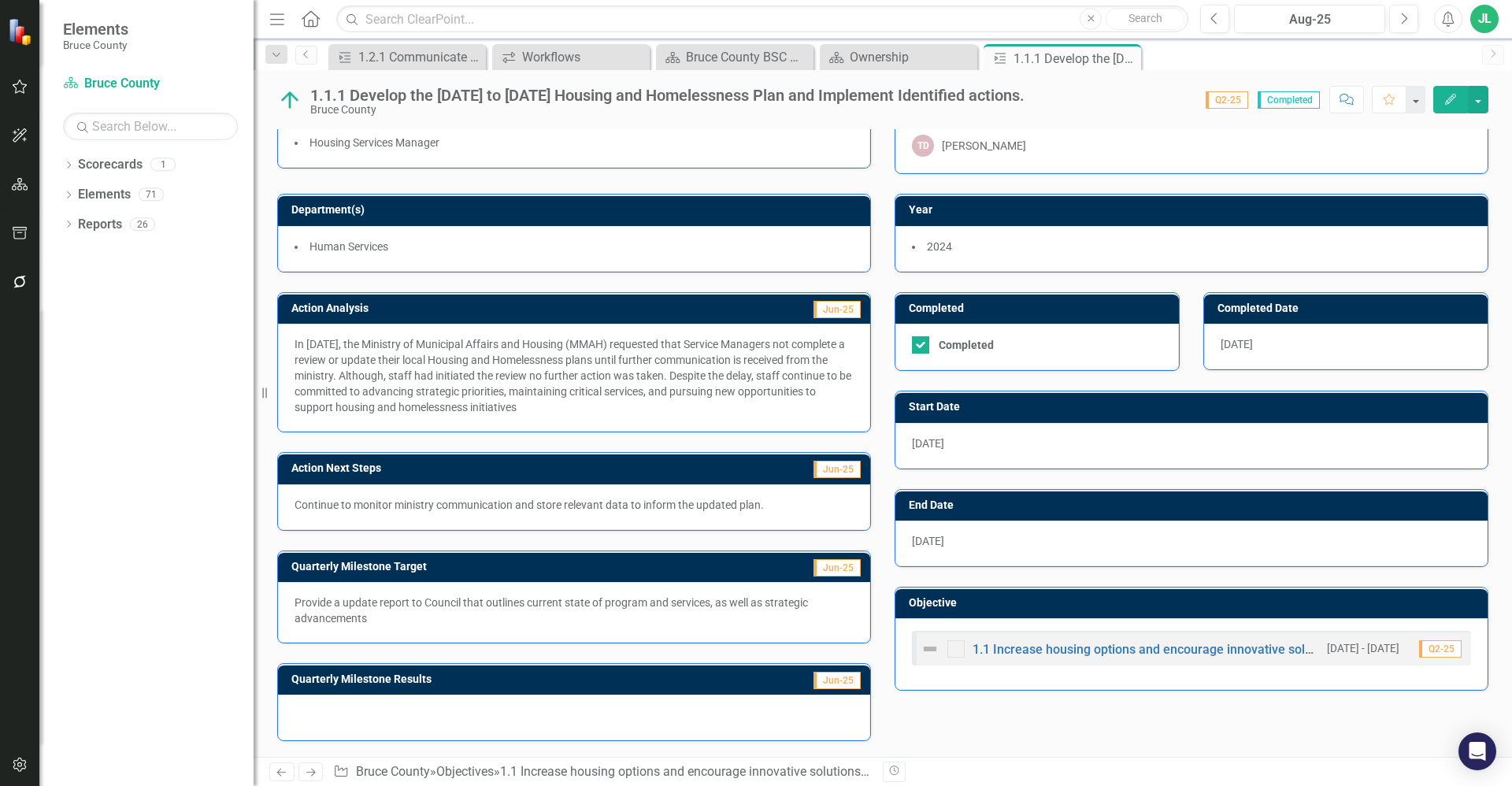
click at [468, 505] on p "Continue to monitor ministry communication and store relevant data to inform th…" at bounding box center [574, 505] width 559 height 15
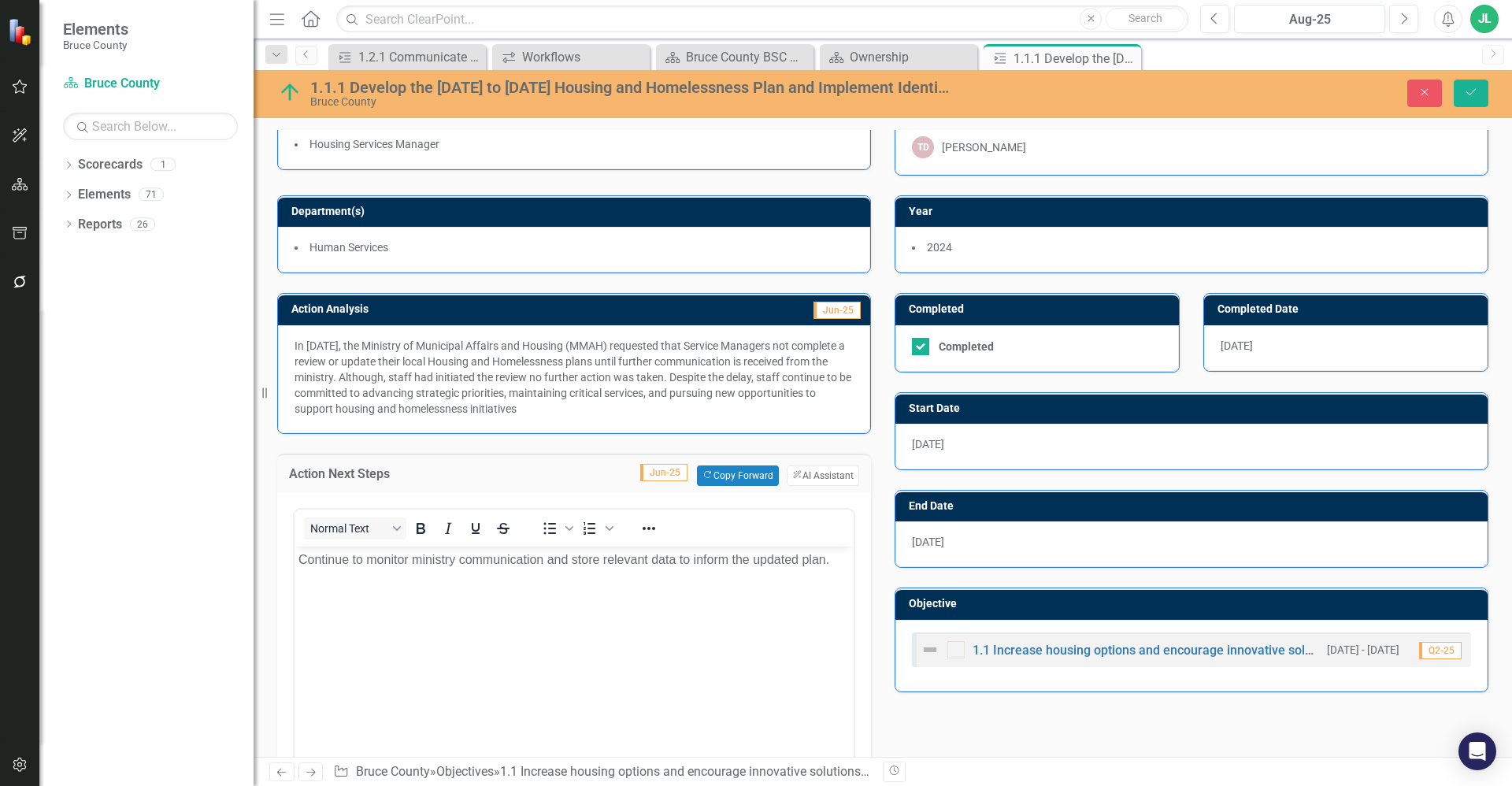
scroll to position [0, 0]
click at [617, 551] on p "Continue to monitor ministry communication and store relevant data to inform th…" at bounding box center [574, 559] width 551 height 19
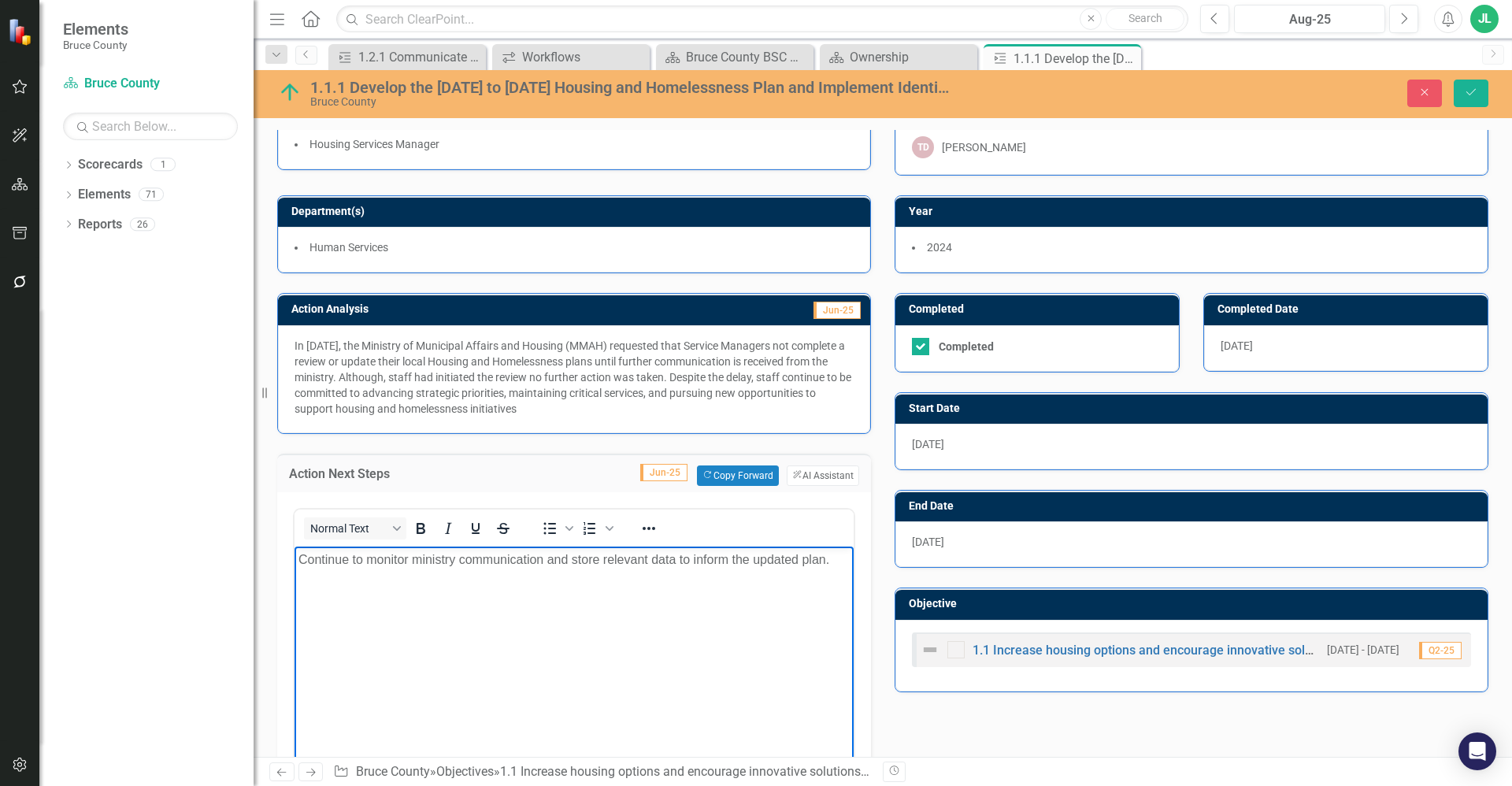
click at [625, 562] on p "Continue to monitor ministry communication and store relevant data to inform th…" at bounding box center [574, 559] width 551 height 19
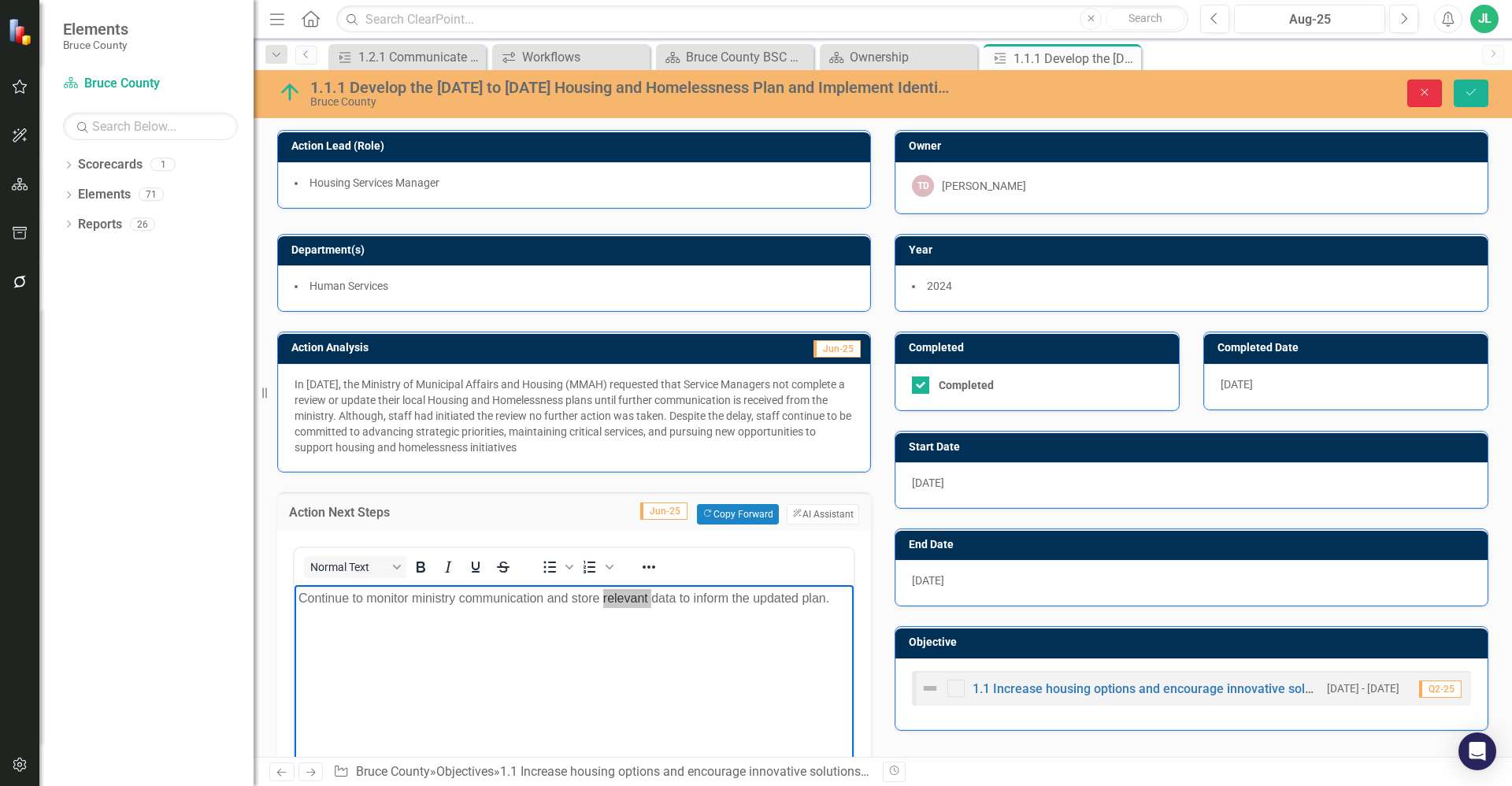
click at [1413, 95] on button "Close" at bounding box center [1424, 94] width 35 height 28
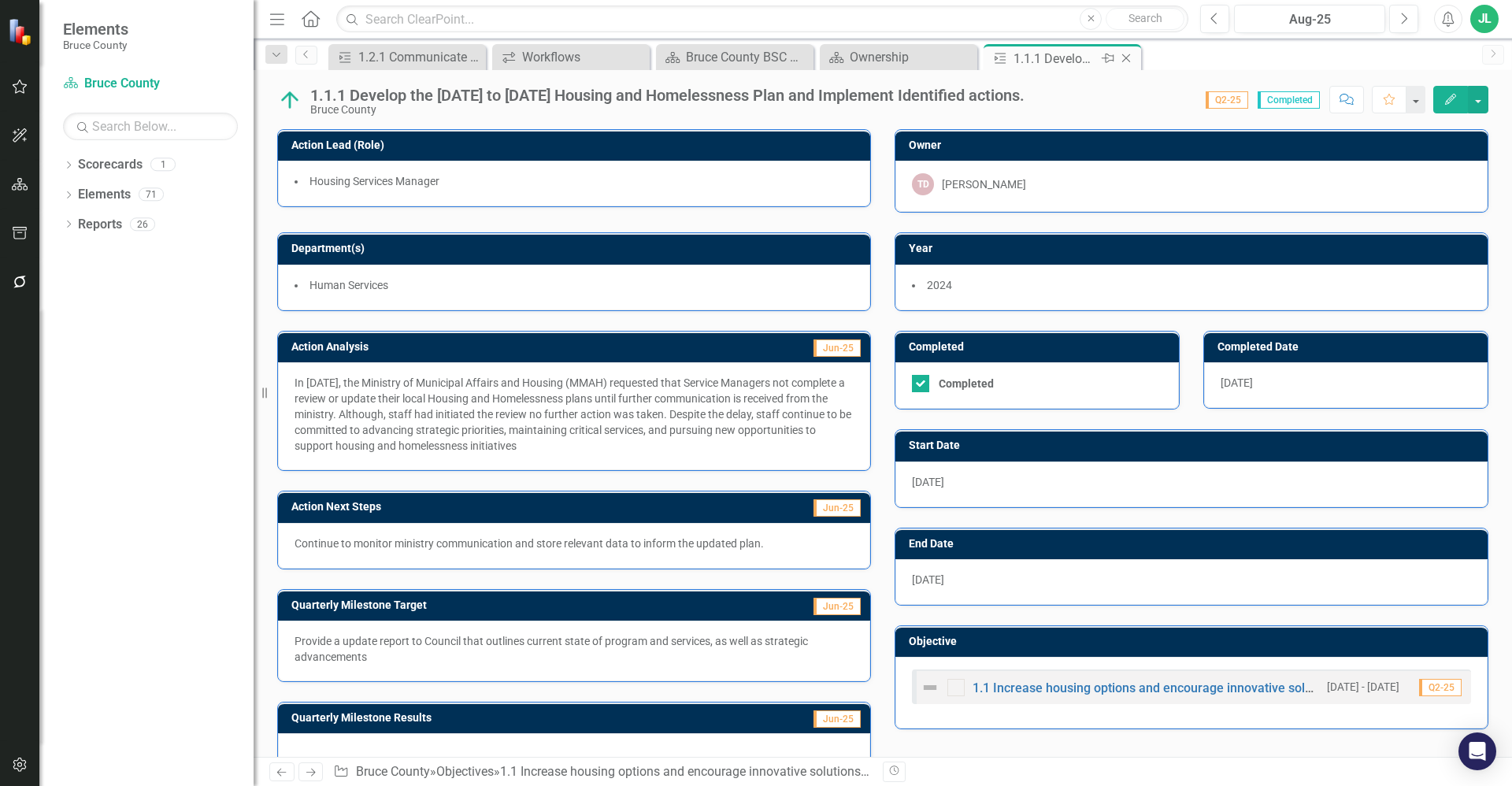
click at [1127, 59] on icon at bounding box center [1126, 59] width 9 height 9
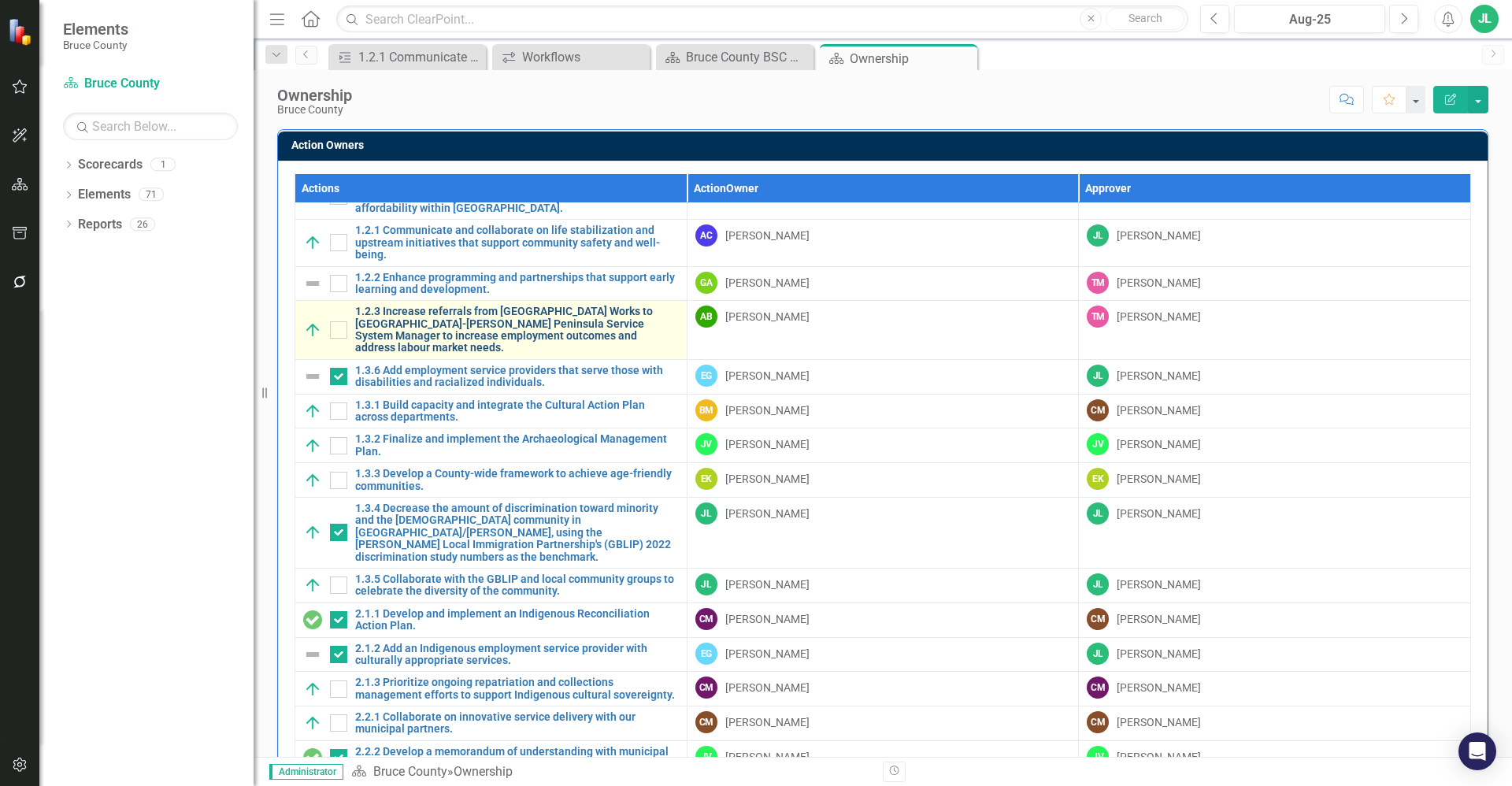
scroll to position [79, 0]
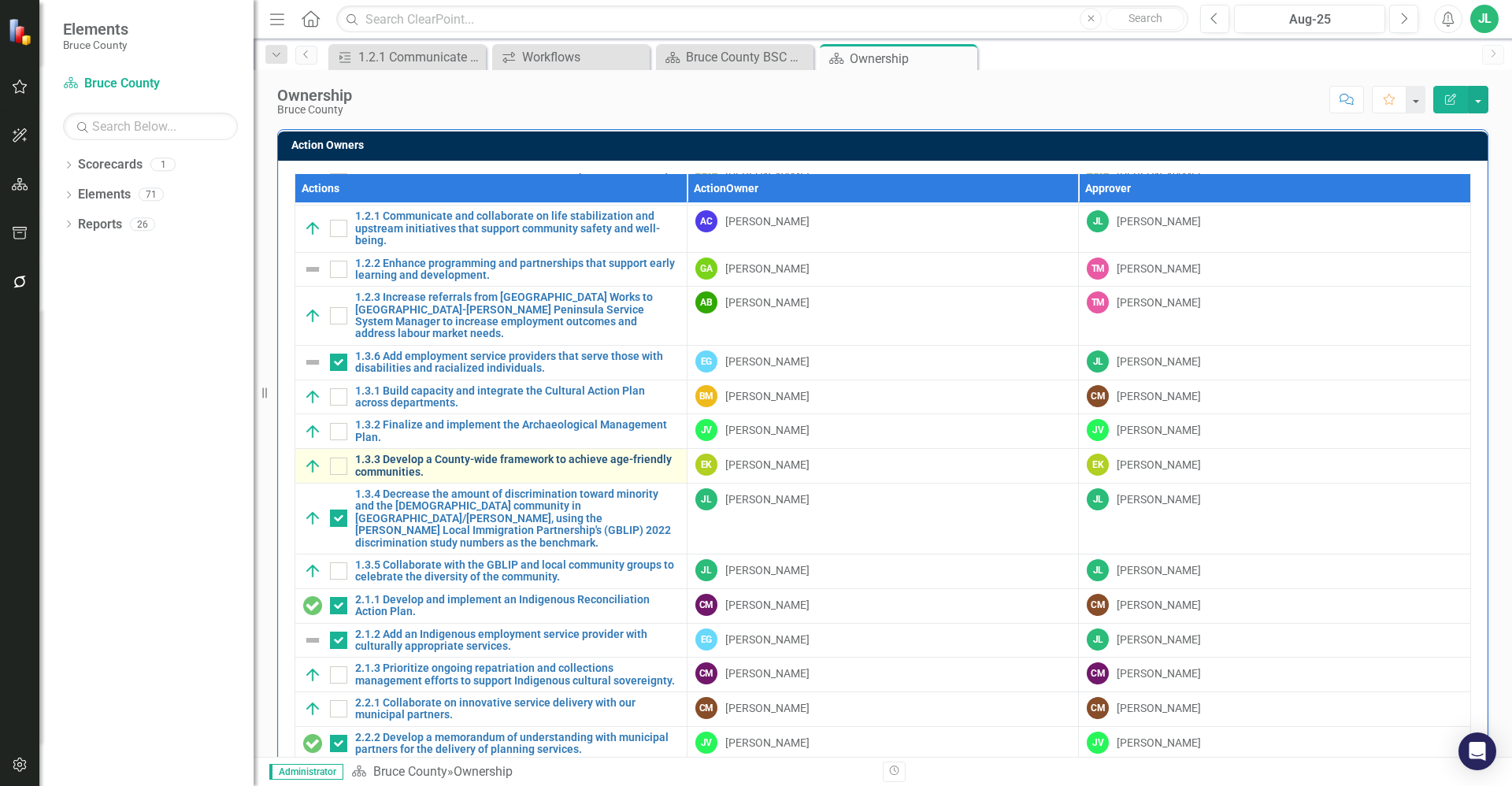
click at [419, 453] on link "1.3.3 Develop a County-wide framework to achieve age-friendly communities." at bounding box center [517, 466] width 324 height 24
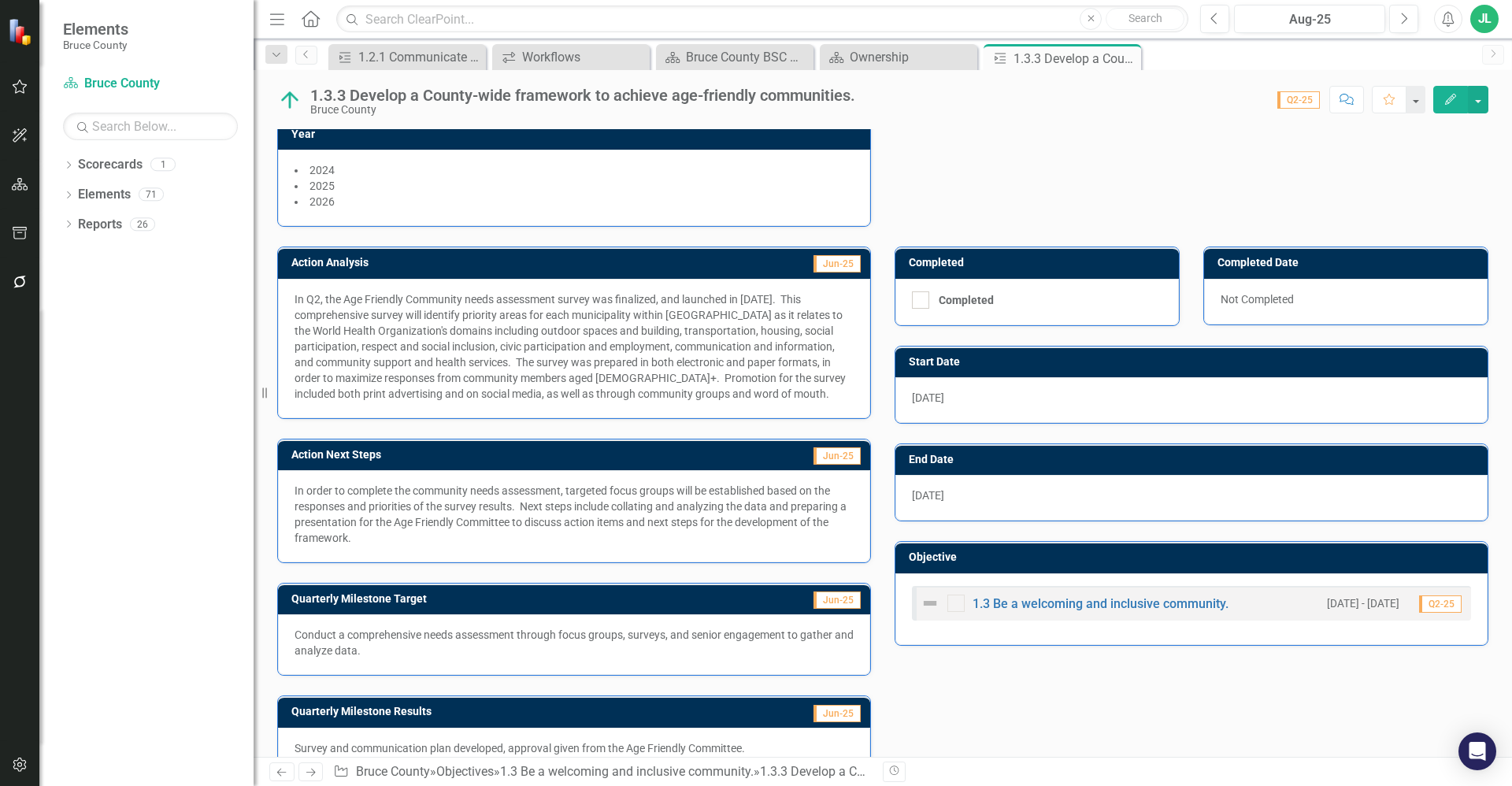
scroll to position [245, 0]
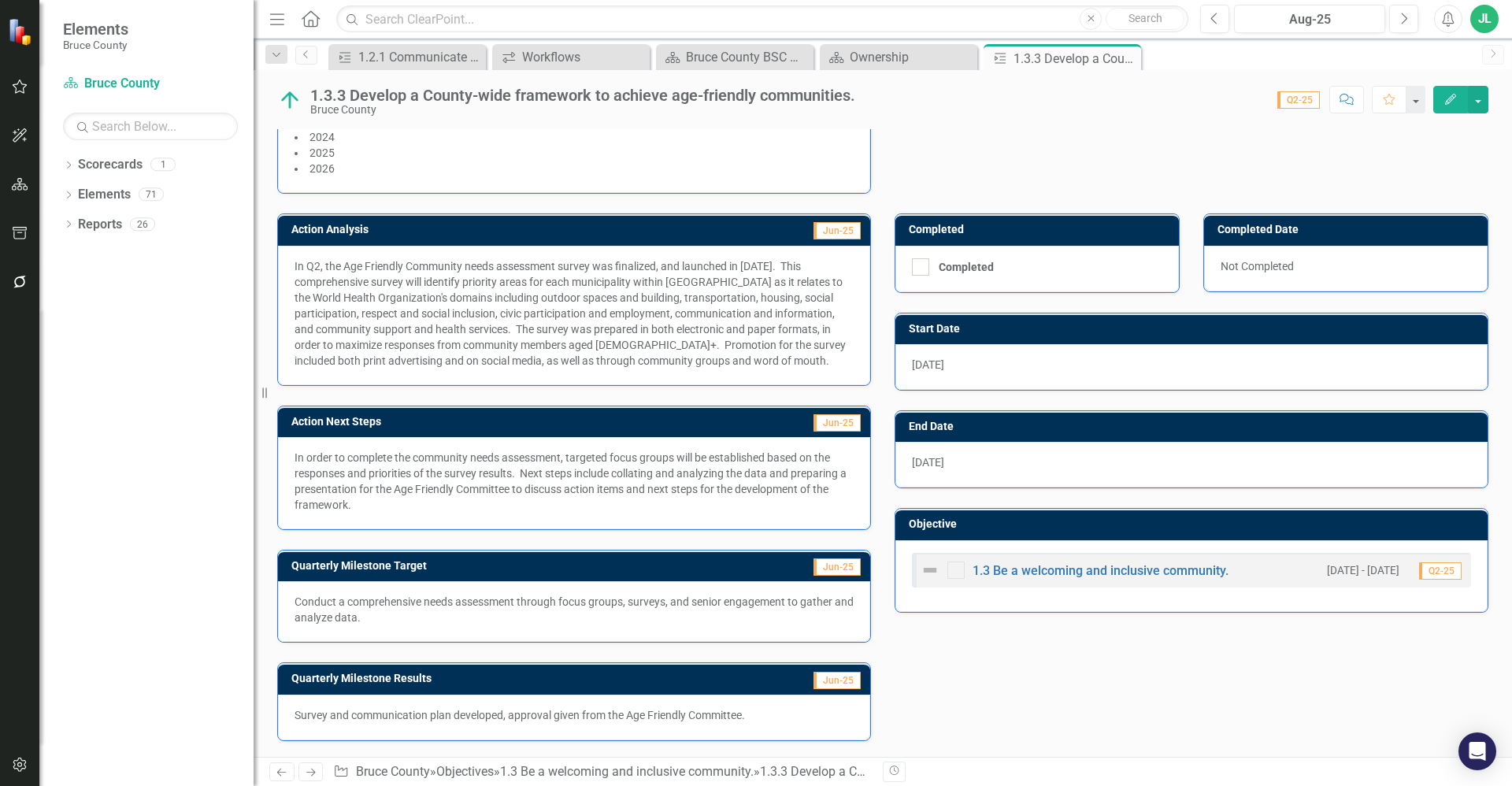
click at [665, 718] on p "Survey and communication plan developed, approval given from the Age Friendly C…" at bounding box center [574, 715] width 559 height 15
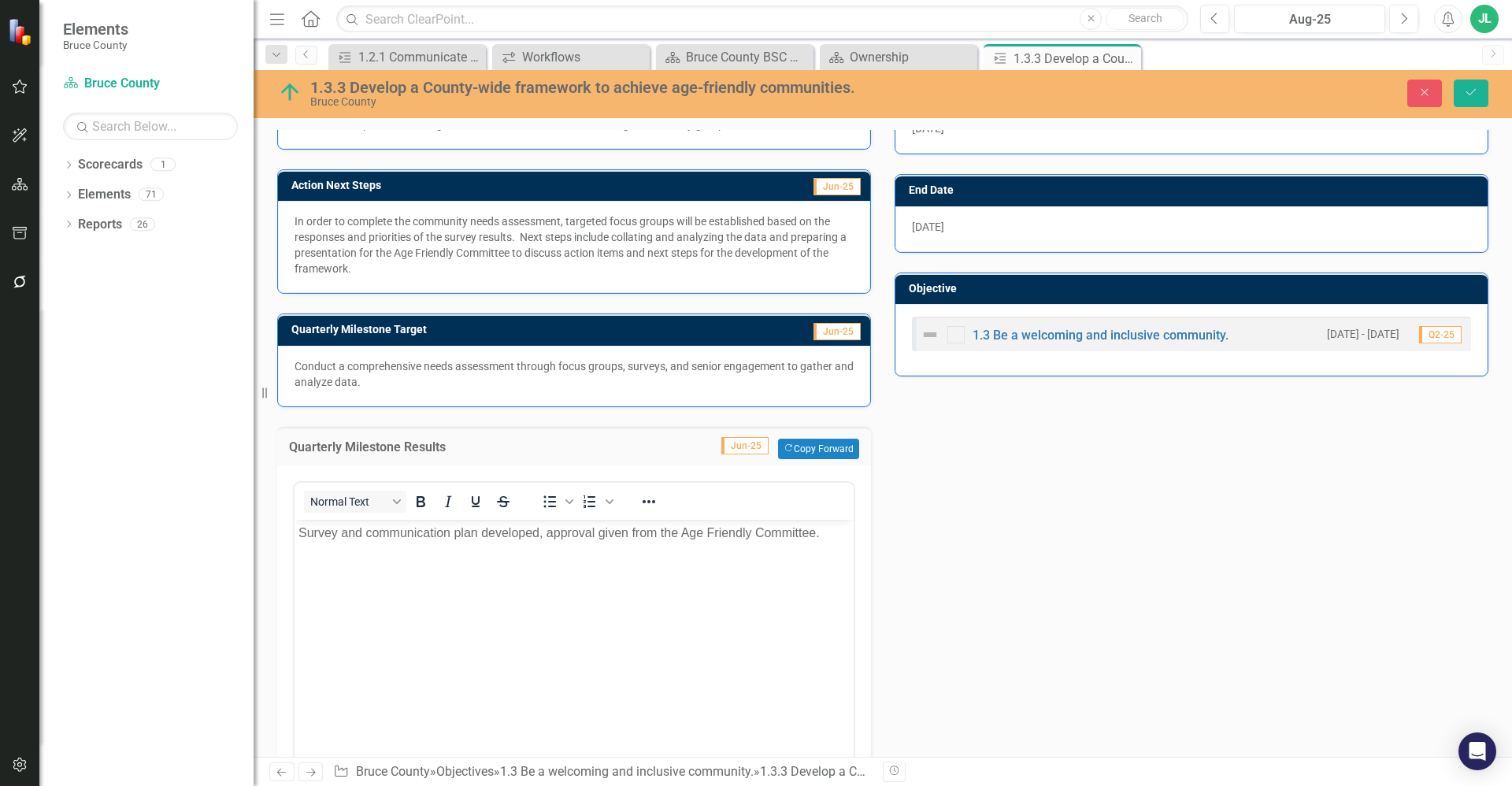
scroll to position [541, 0]
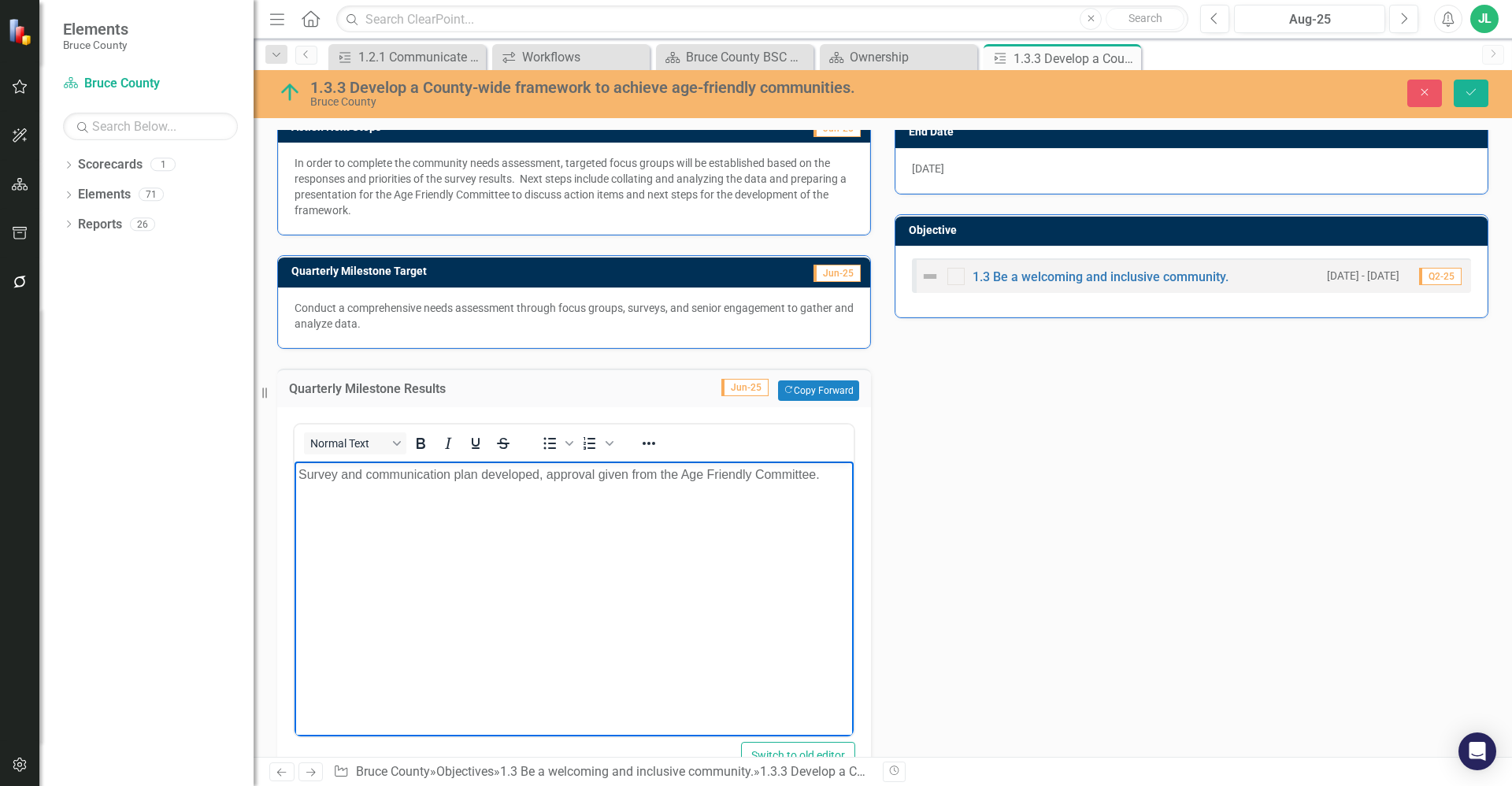
drag, startPoint x: 822, startPoint y: 476, endPoint x: 570, endPoint y: 943, distance: 530.7
click at [294, 482] on html "Survey and communication plan developed, approval given from the Age Friendly C…" at bounding box center [574, 579] width 559 height 236
copy p "Survey and communication plan developed, approval given from the Age Friendly C…"
click at [1003, 574] on div "Action Analysis Jun-25 In Q2, the Age Friendly Community needs assessment surve…" at bounding box center [883, 348] width 1235 height 897
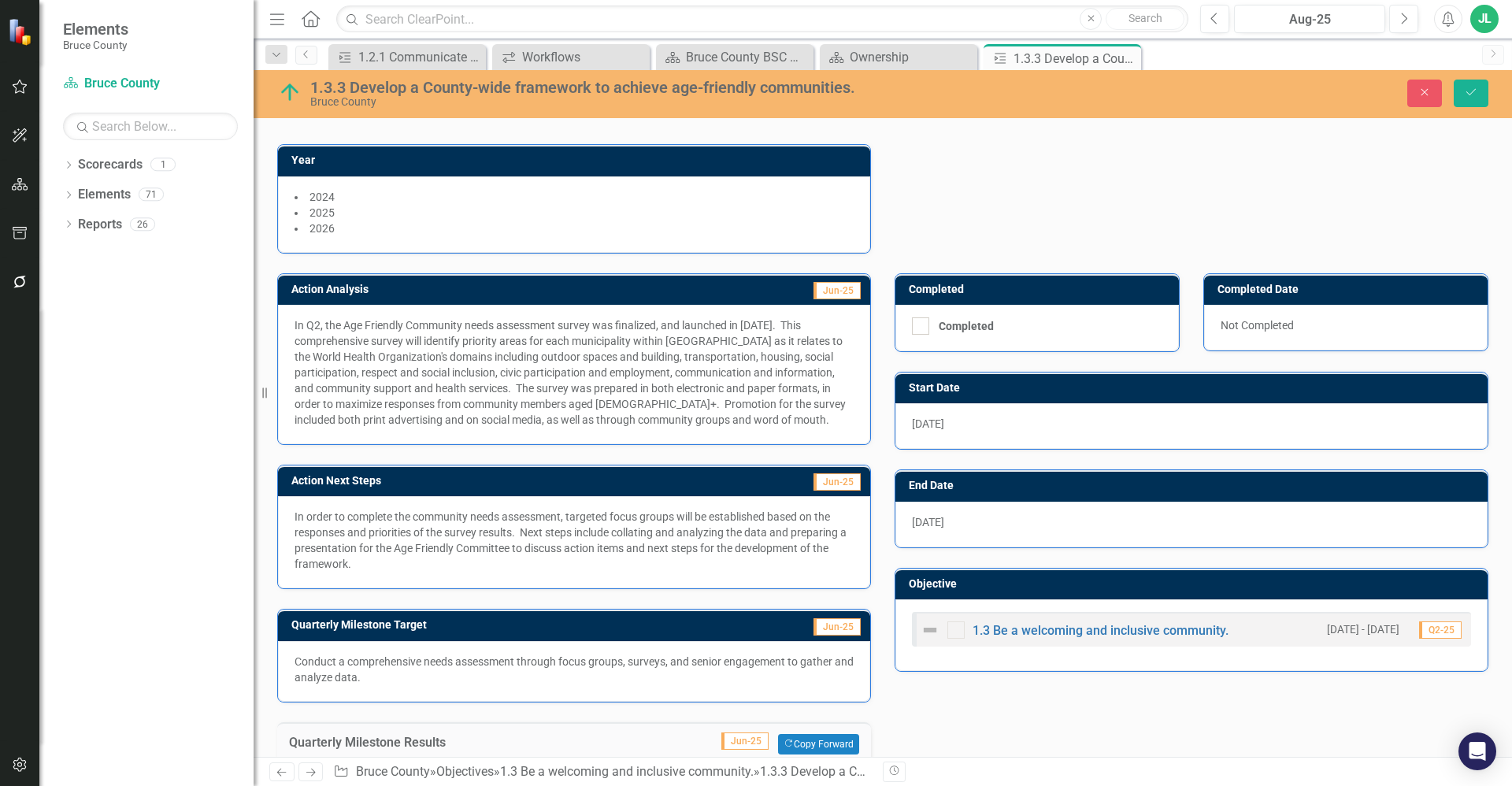
scroll to position [187, 0]
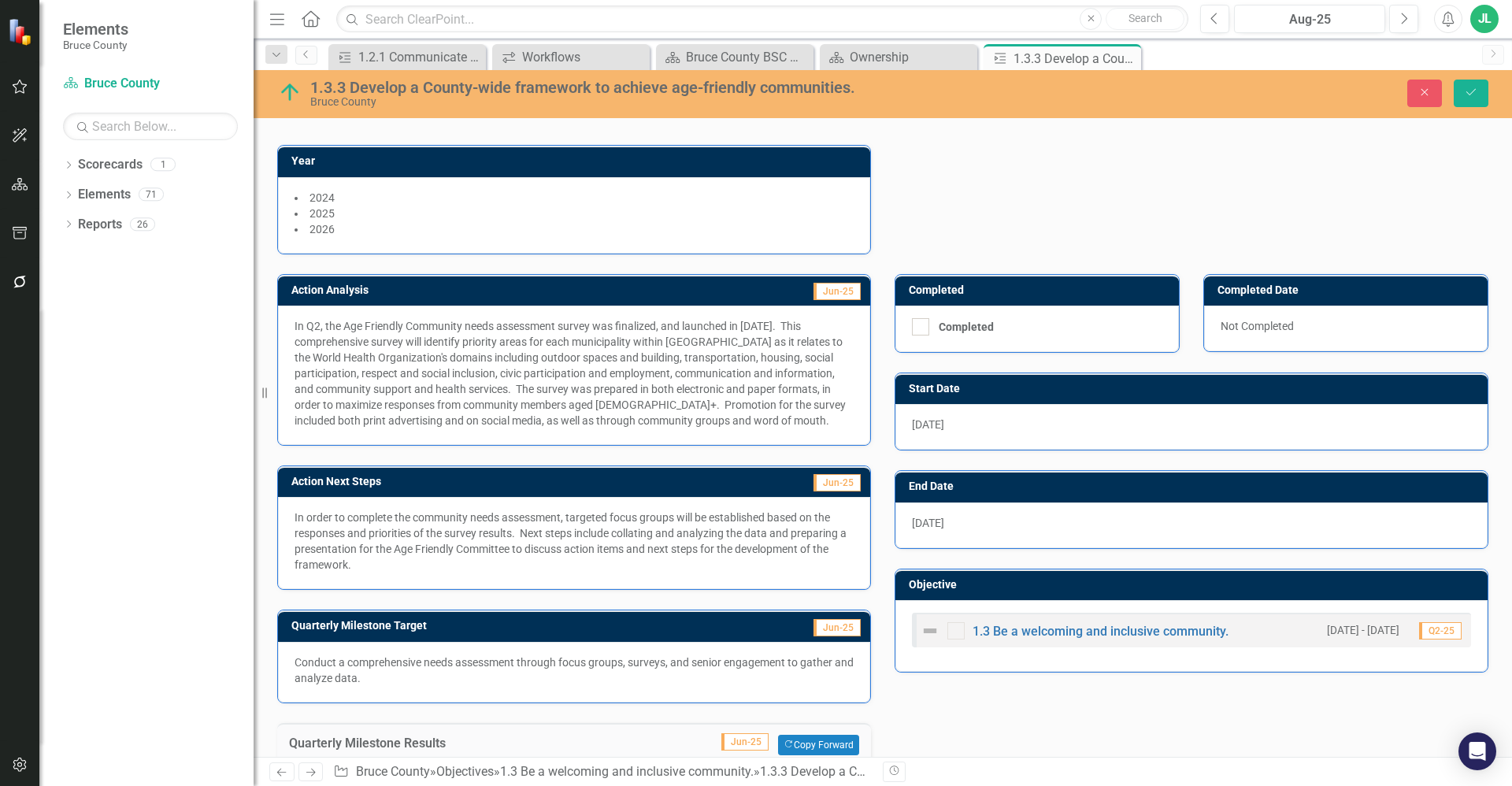
click at [391, 535] on p "In order to complete the community needs assessment, targeted focus groups will…" at bounding box center [574, 541] width 559 height 63
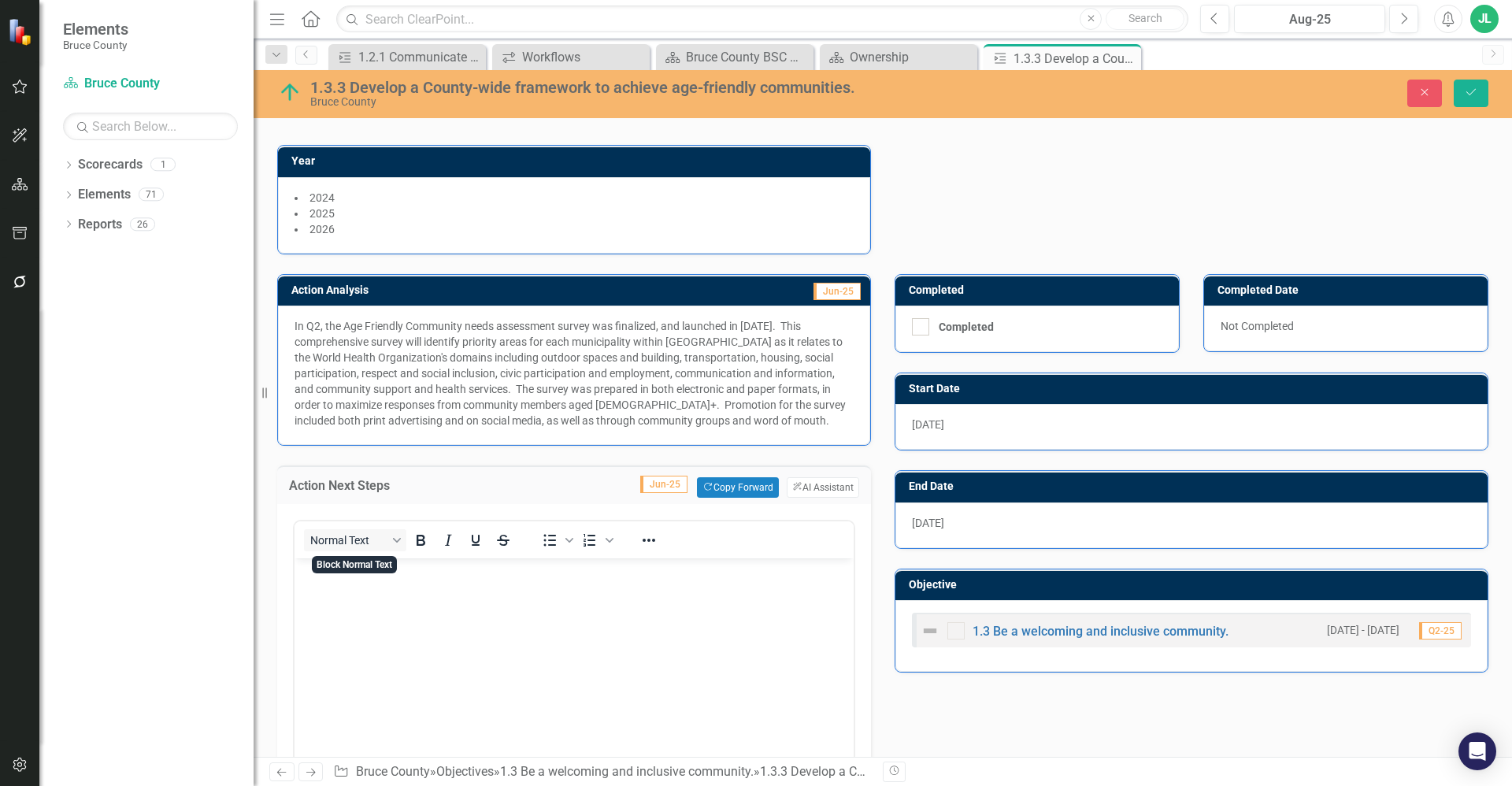
click at [391, 535] on button "Normal Text" at bounding box center [355, 540] width 103 height 22
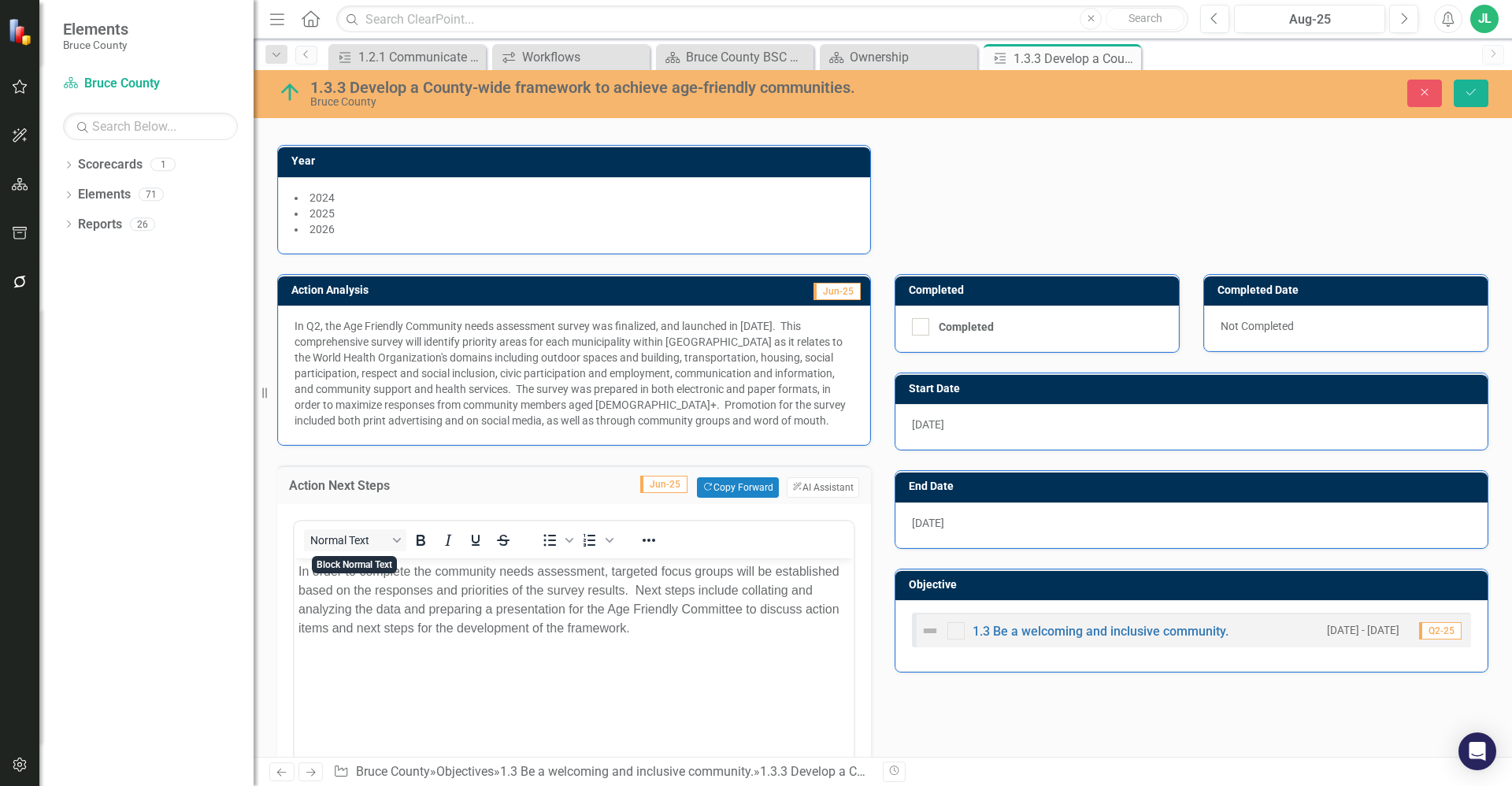
scroll to position [0, 0]
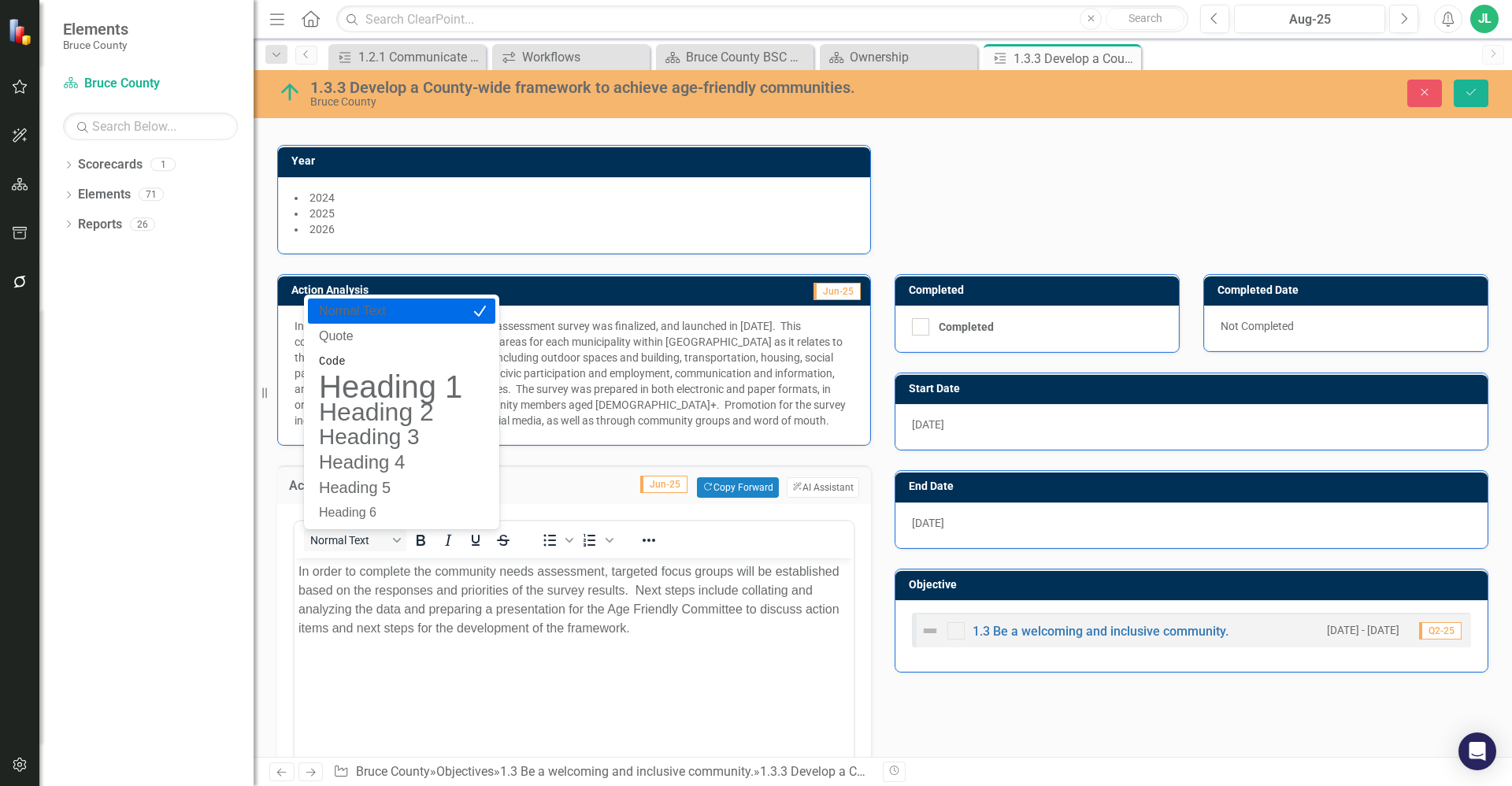
click at [511, 643] on body "In order to complete the community needs assessment, targeted focus groups will…" at bounding box center [574, 677] width 559 height 236
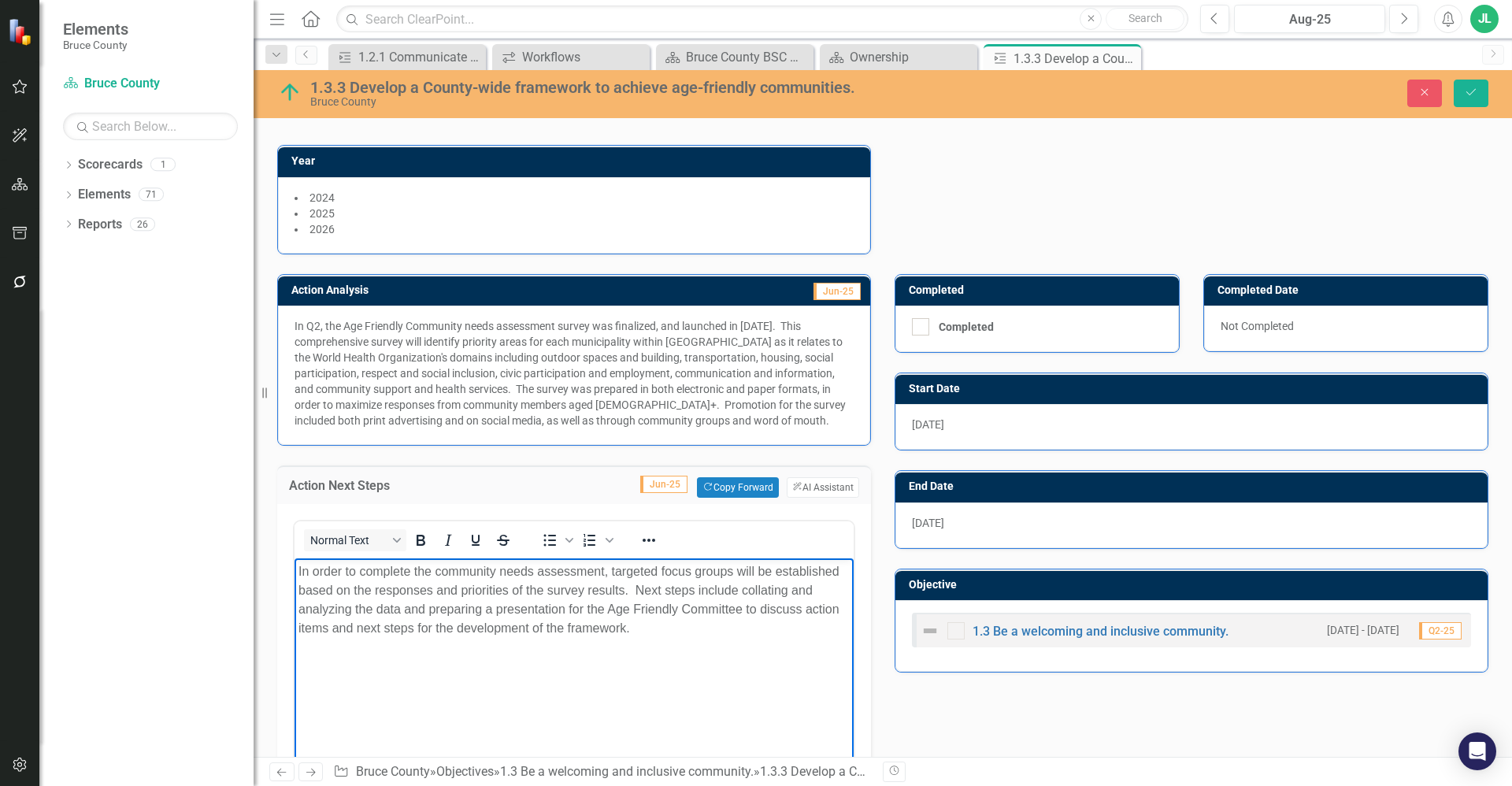
drag, startPoint x: 650, startPoint y: 624, endPoint x: 293, endPoint y: 554, distance: 363.8
click at [294, 559] on html "In order to complete the community needs assessment, targeted focus groups will…" at bounding box center [574, 677] width 559 height 236
copy p "In order to complete the community needs assessment, targeted focus groups will…"
click at [1126, 58] on icon "Close" at bounding box center [1126, 58] width 15 height 12
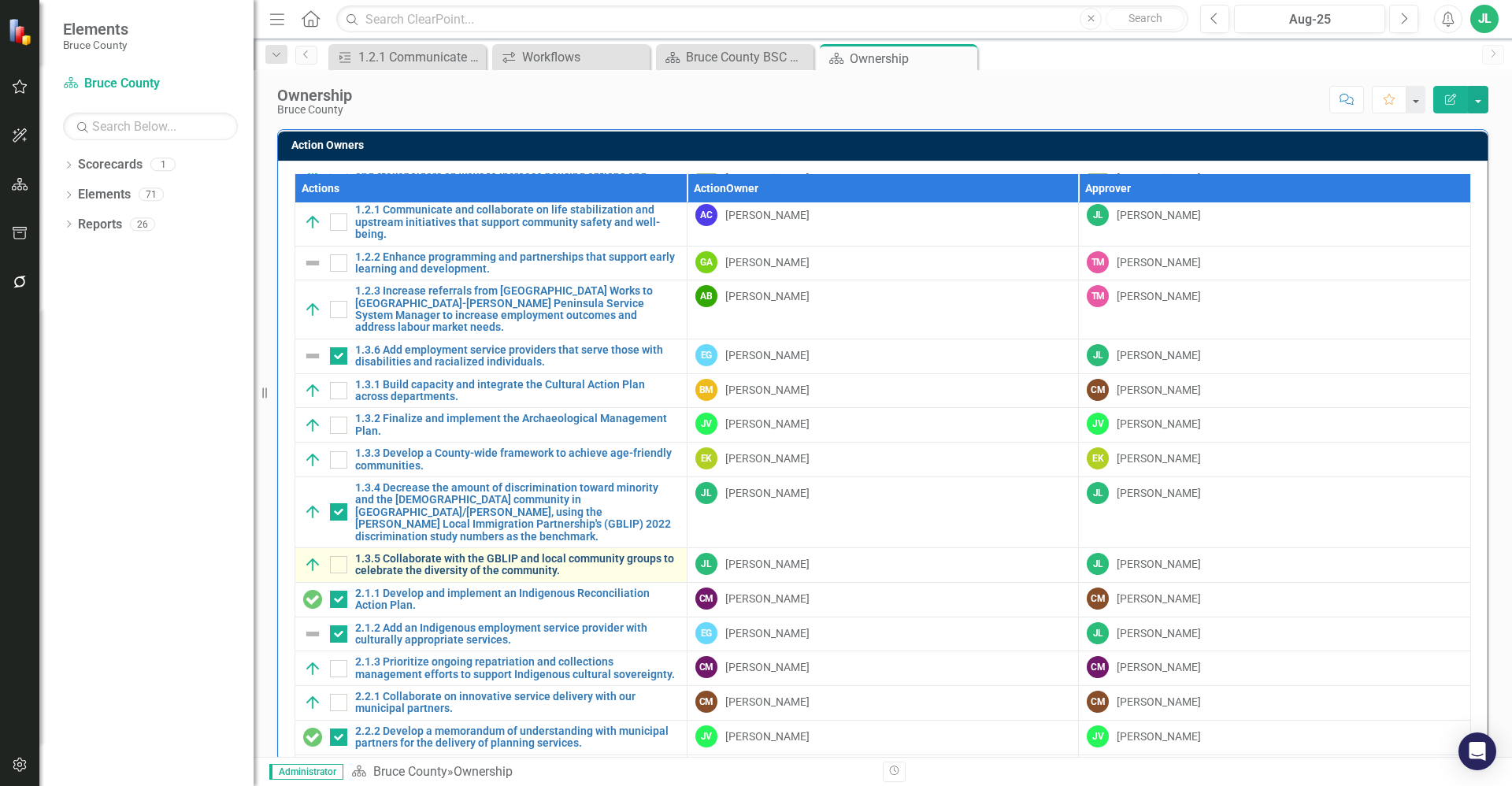
scroll to position [99, 0]
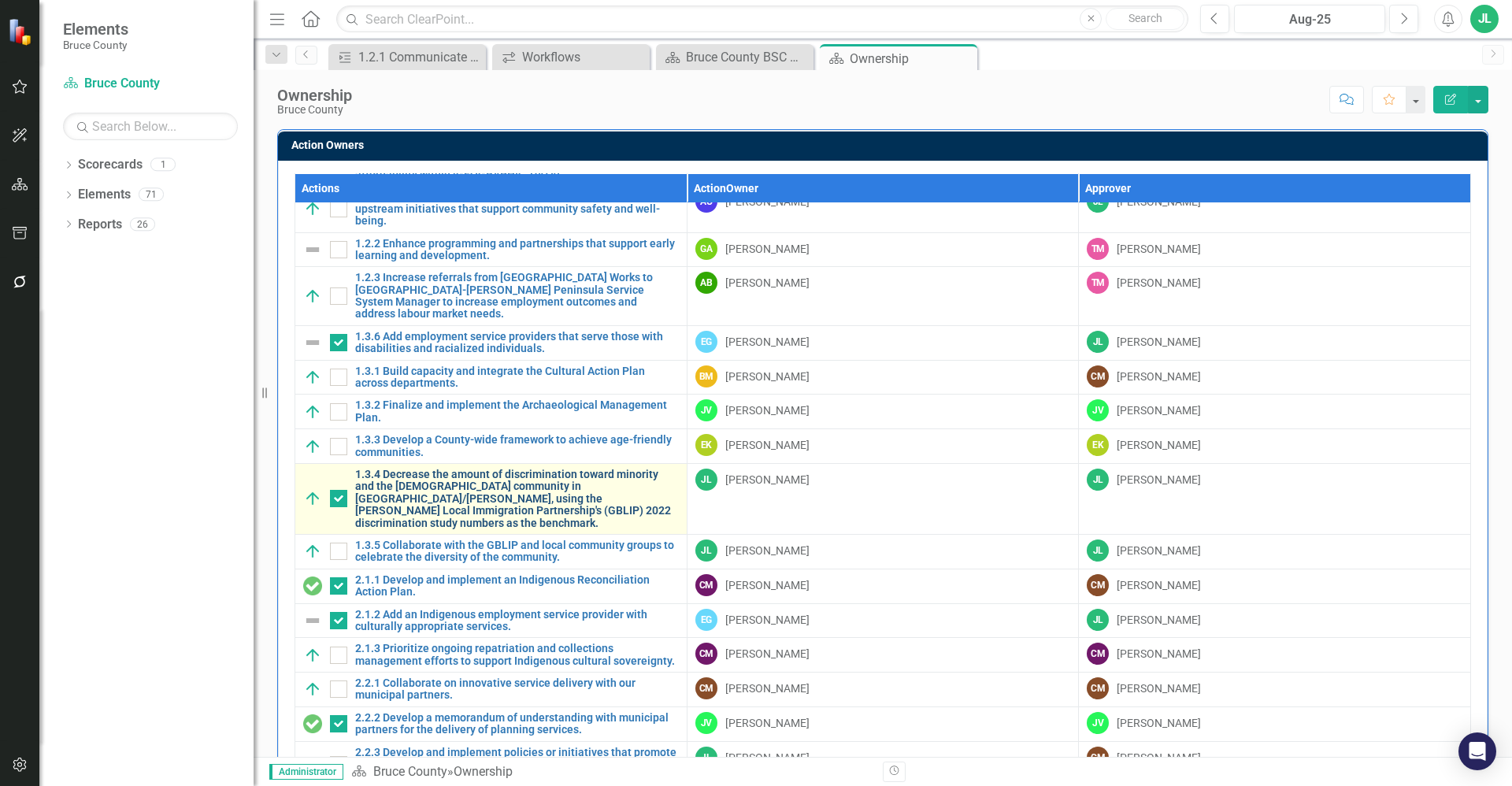
click at [487, 487] on link "1.3.4 Decrease the amount of discrimination toward minority and the [DEMOGRAPHI…" at bounding box center [517, 499] width 324 height 60
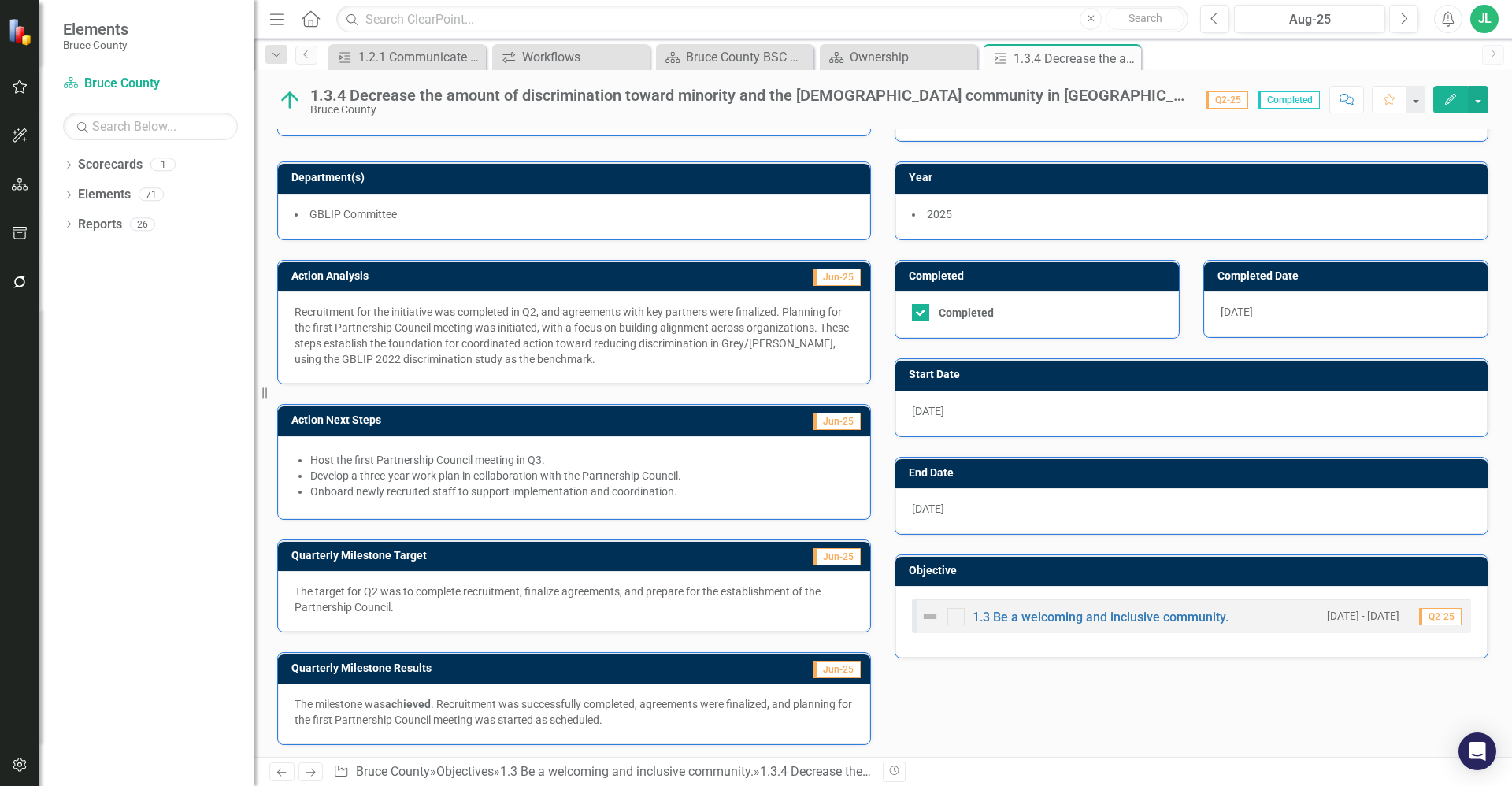
scroll to position [75, 0]
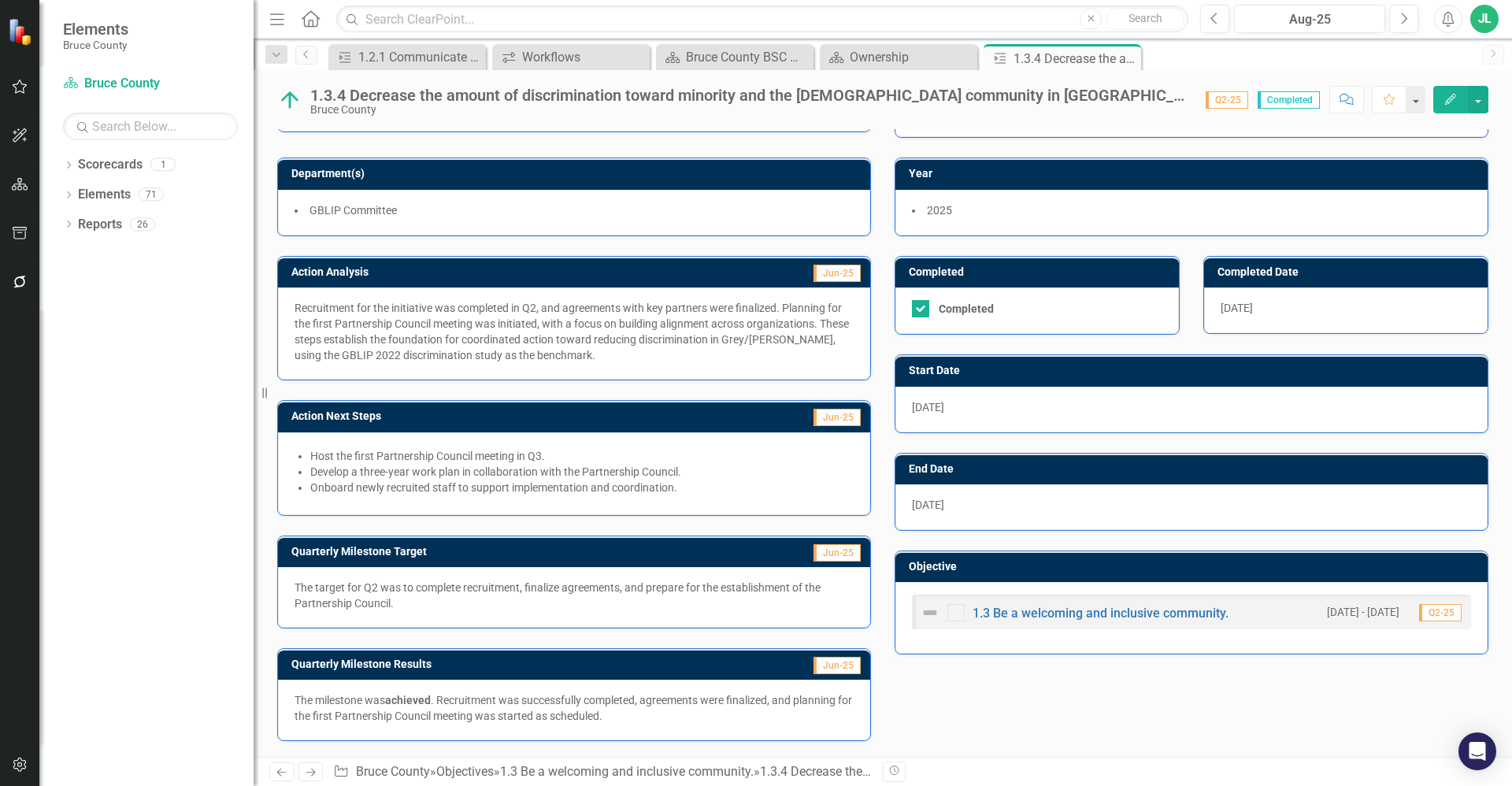
click at [581, 712] on p "The milestone was achieved . Recruitment was successfully completed, agreements…" at bounding box center [574, 708] width 559 height 32
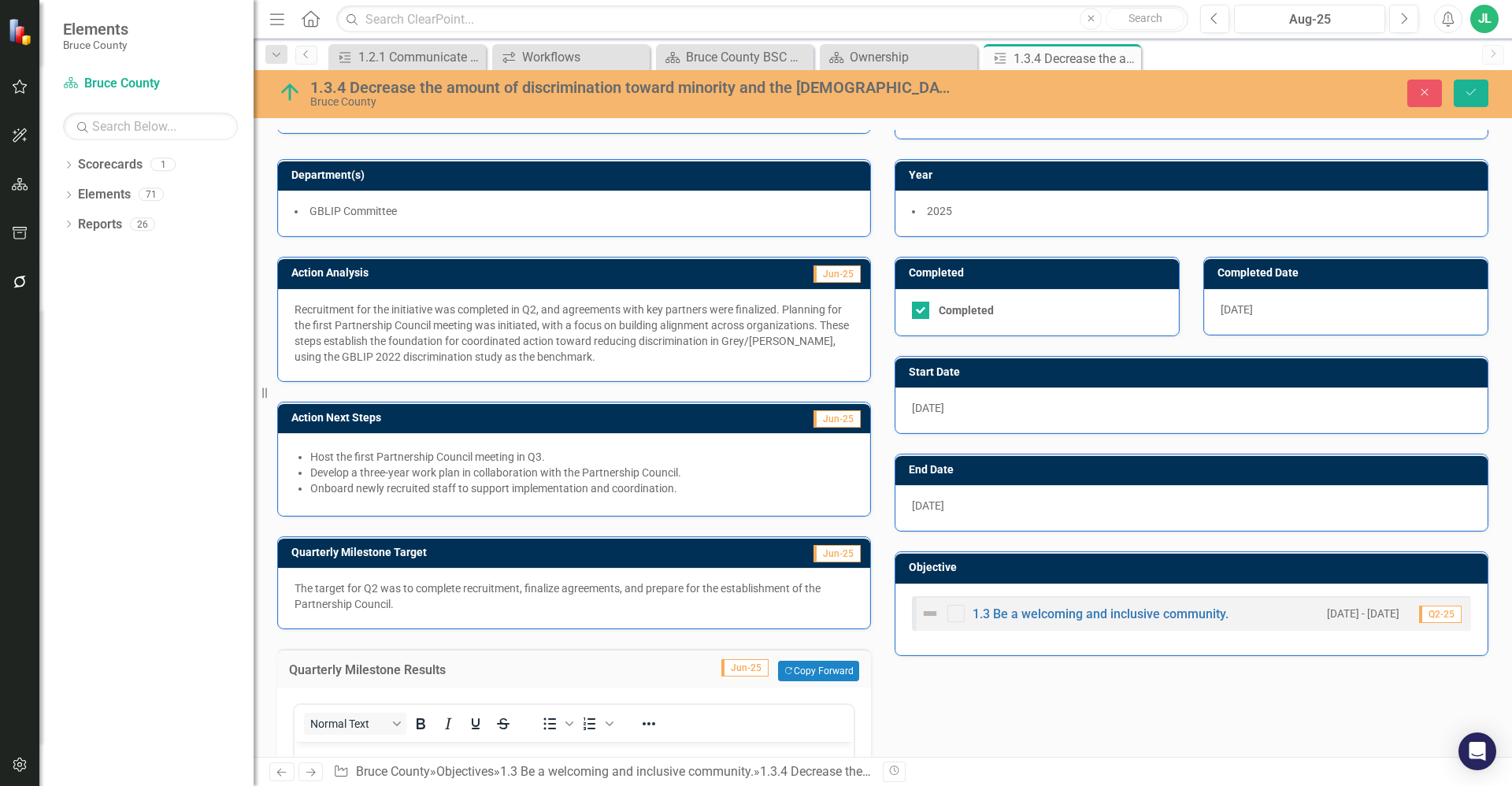
click at [581, 712] on div "To open the popup, press Shift+Enter To open the popup, press Shift+Enter" at bounding box center [576, 724] width 99 height 31
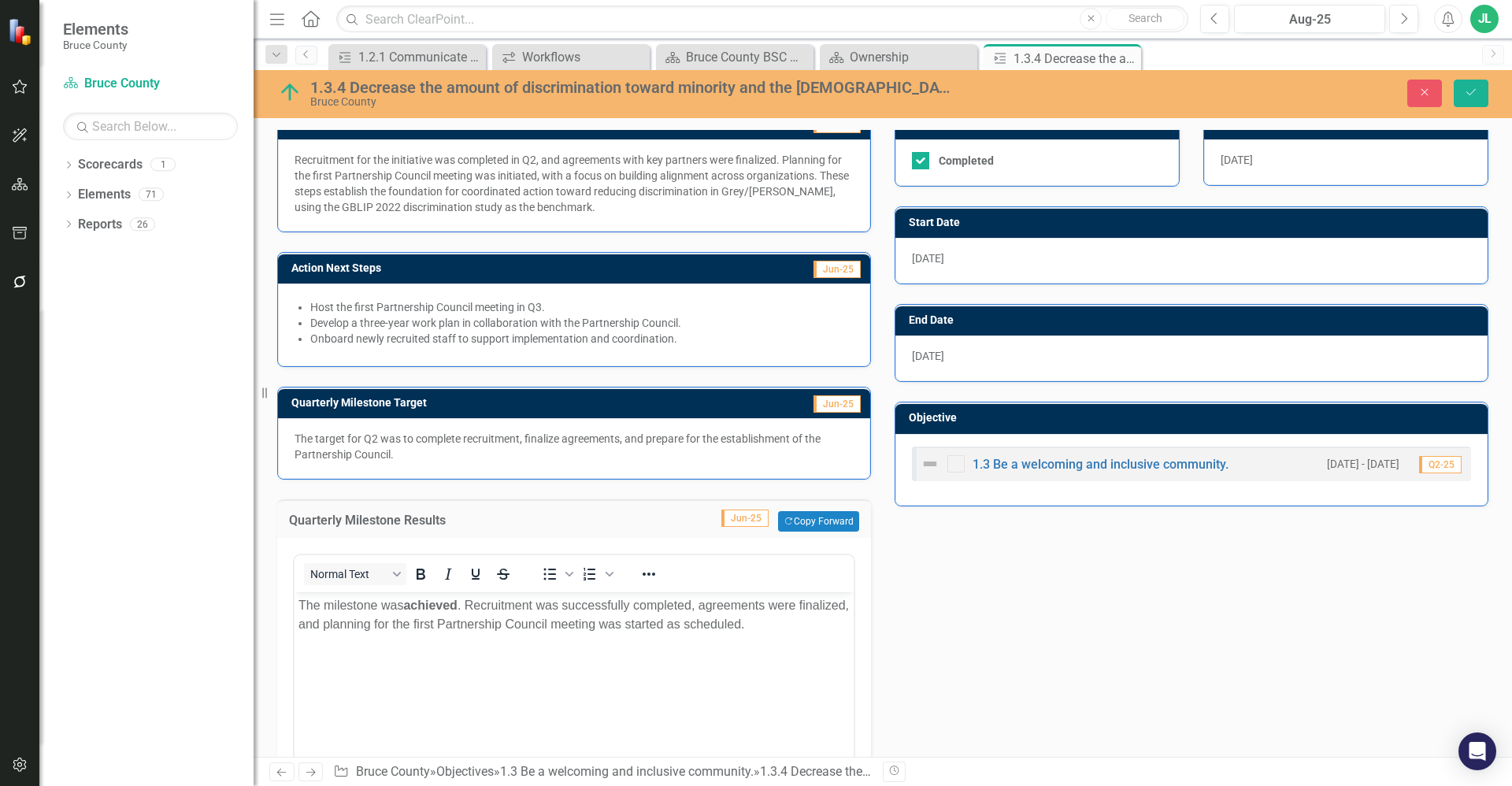
scroll to position [232, 0]
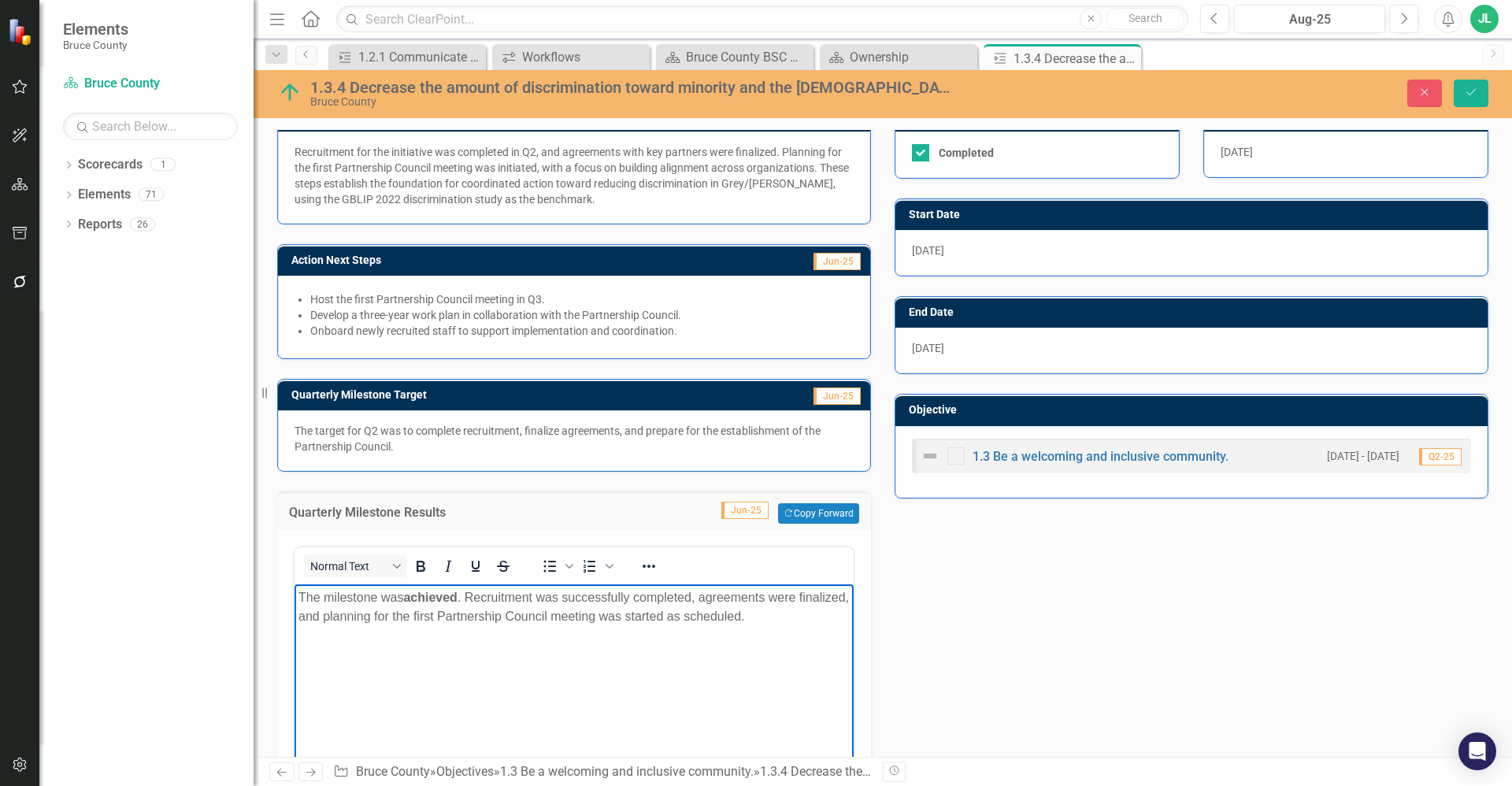
click at [668, 616] on p "The milestone was achieved . Recruitment was successfully completed, agreements…" at bounding box center [574, 607] width 551 height 38
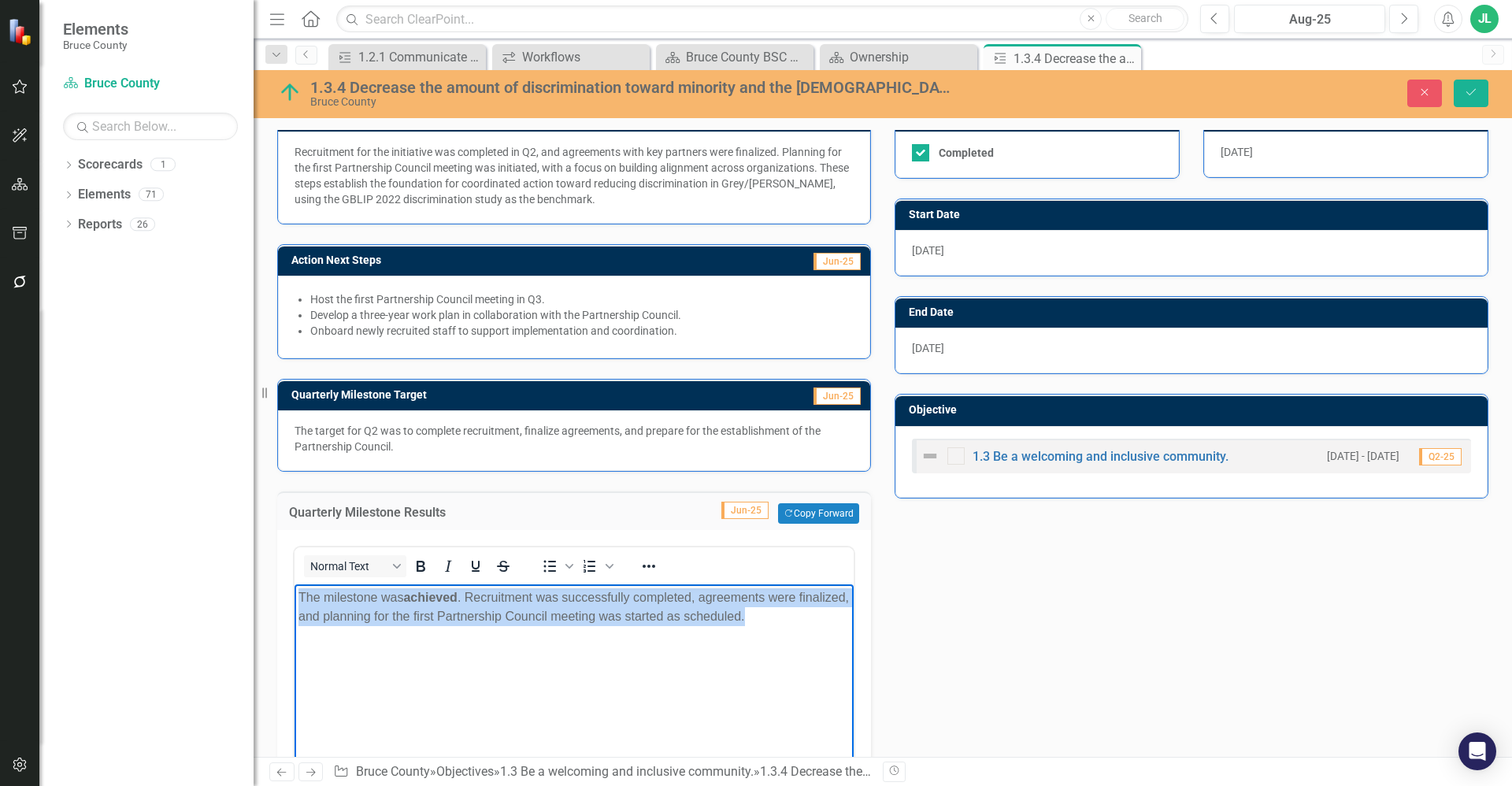
click at [668, 616] on p "The milestone was achieved . Recruitment was successfully completed, agreements…" at bounding box center [574, 607] width 551 height 38
click at [606, 623] on p "The milestone was achieved . Recruitment was successfully completed, agreements…" at bounding box center [574, 607] width 551 height 38
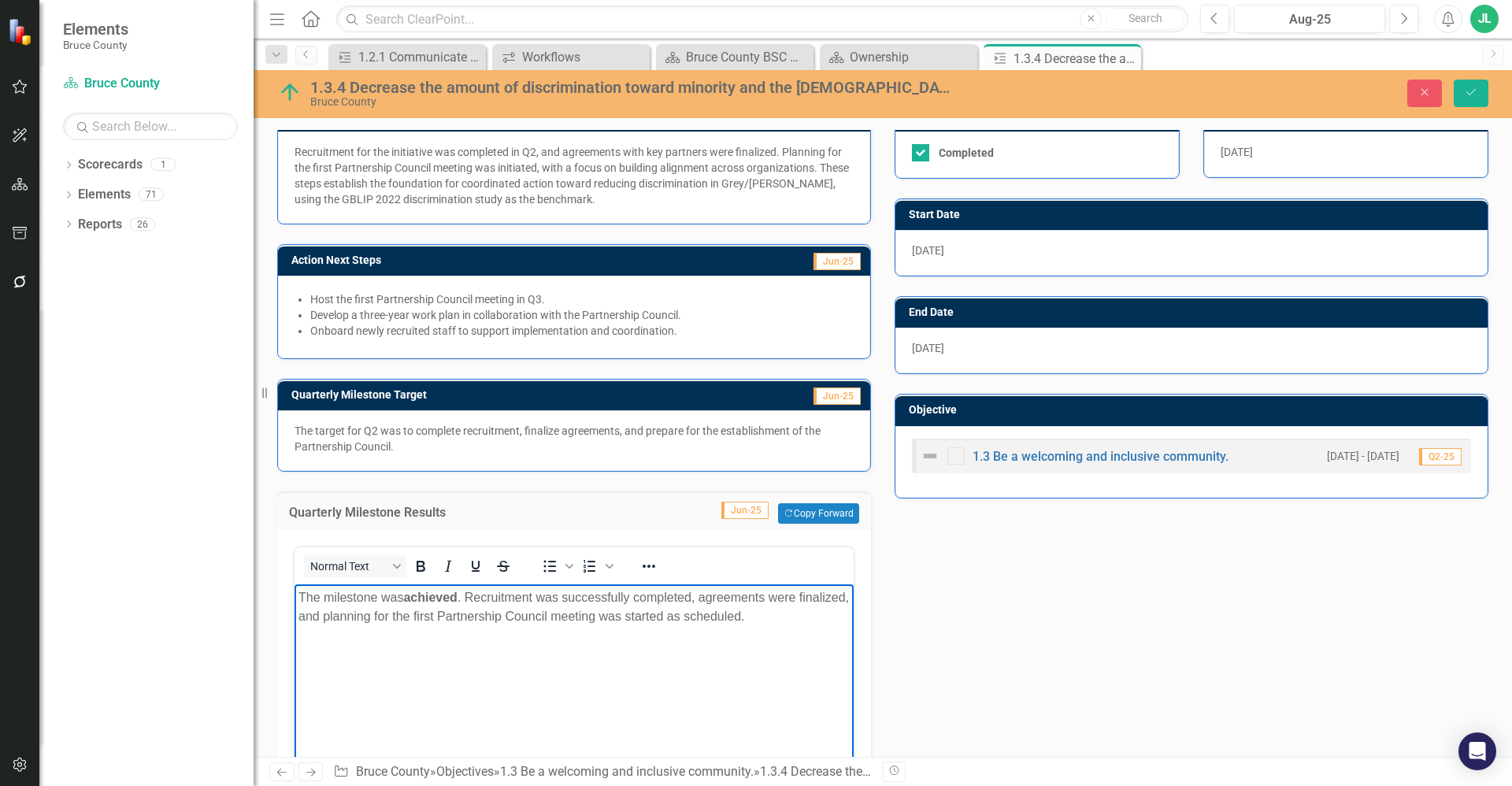
click at [609, 616] on p "The milestone was achieved . Recruitment was successfully completed, agreements…" at bounding box center [574, 607] width 551 height 38
click at [676, 620] on p "The milestone was achieved . Recruitment was successfully completed, agreements…" at bounding box center [574, 607] width 551 height 38
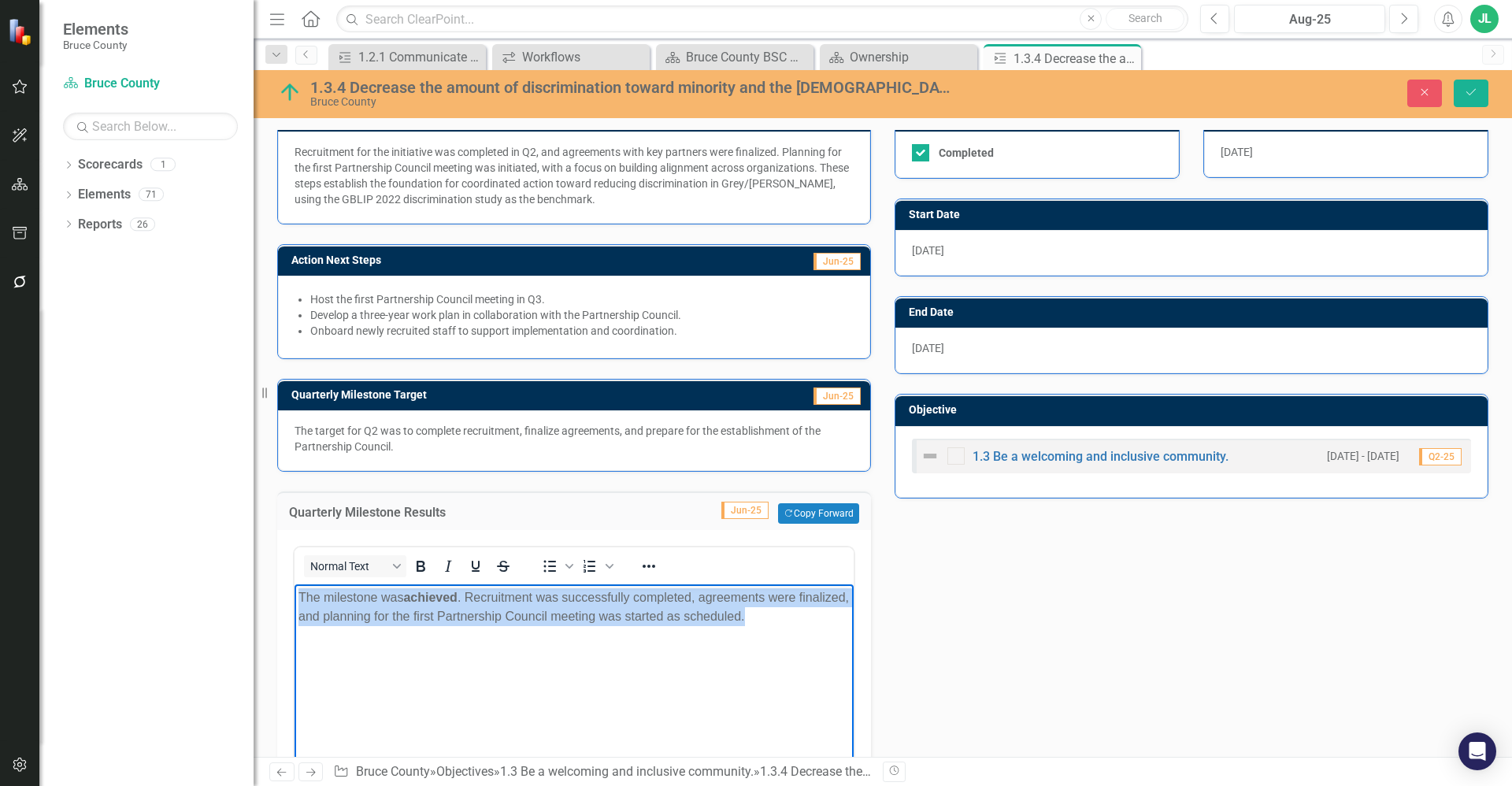
click at [676, 620] on p "The milestone was achieved . Recruitment was successfully completed, agreements…" at bounding box center [574, 607] width 551 height 38
click at [638, 626] on body "The milestone was achieved . Recruitment was successfully completed, agreements…" at bounding box center [574, 703] width 559 height 236
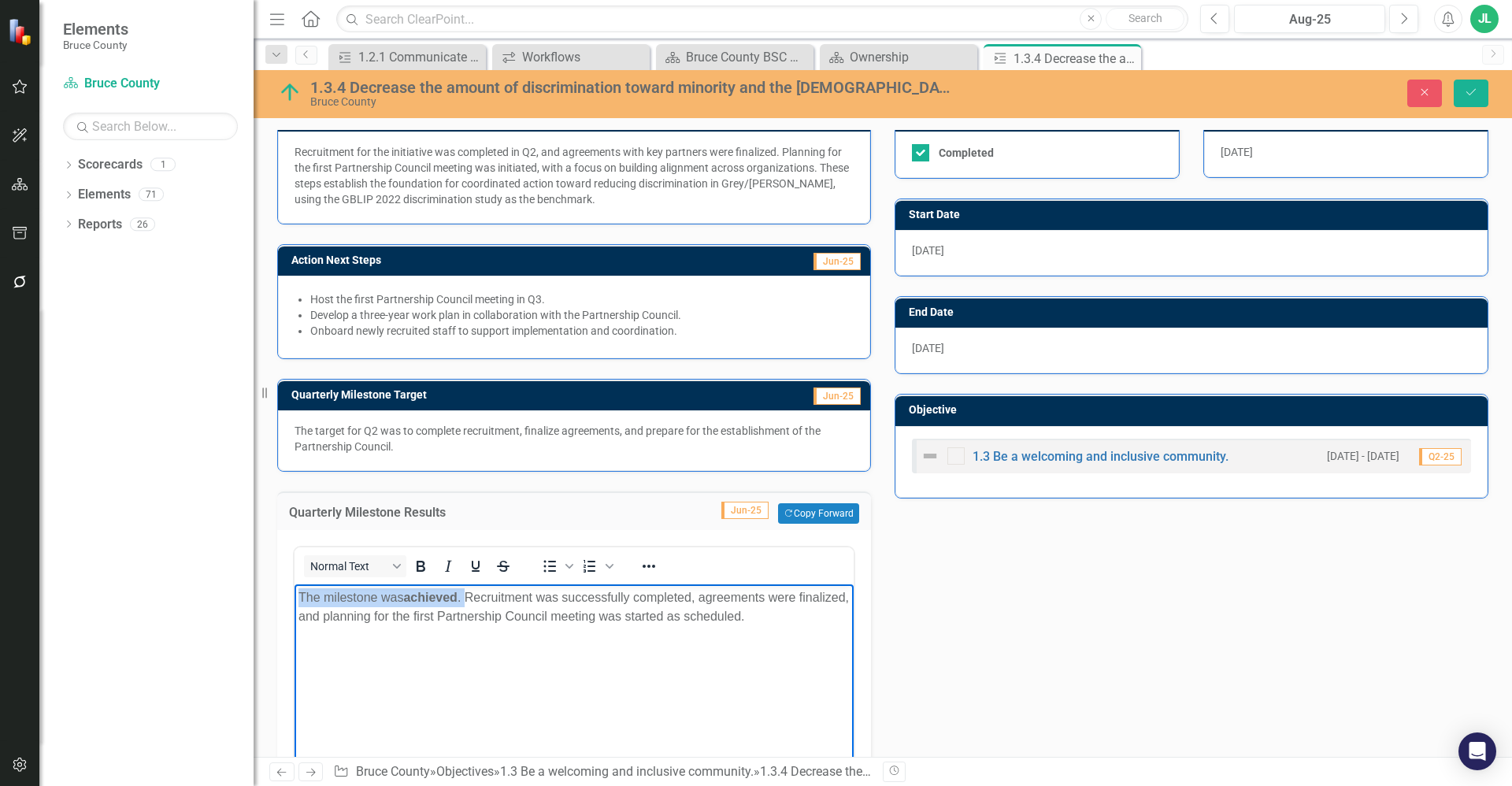
drag, startPoint x: 467, startPoint y: 595, endPoint x: 266, endPoint y: 581, distance: 201.5
click at [294, 585] on html "The milestone was achieved . Recruitment was successfully completed, agreements…" at bounding box center [574, 703] width 559 height 236
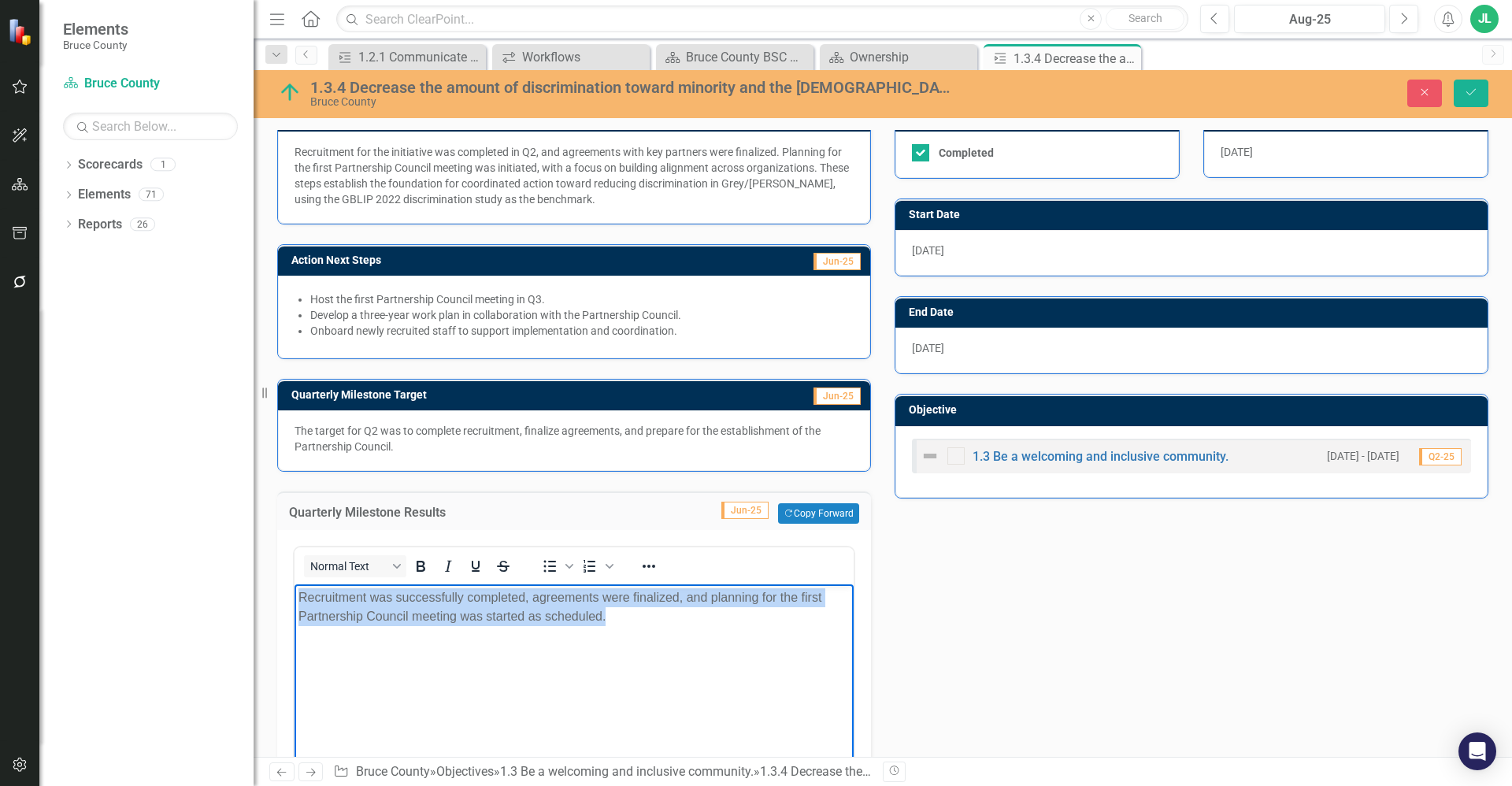
drag, startPoint x: 619, startPoint y: 616, endPoint x: 276, endPoint y: 581, distance: 344.8
click at [294, 585] on html "Recruitment was successfully completed, agreements were finalized, and planning…" at bounding box center [574, 703] width 559 height 236
copy p "Recruitment was successfully completed, agreements were finalized, and planning…"
click at [685, 634] on body "Recruitment was successfully completed, agreements were finalized, and planning…" at bounding box center [574, 703] width 559 height 236
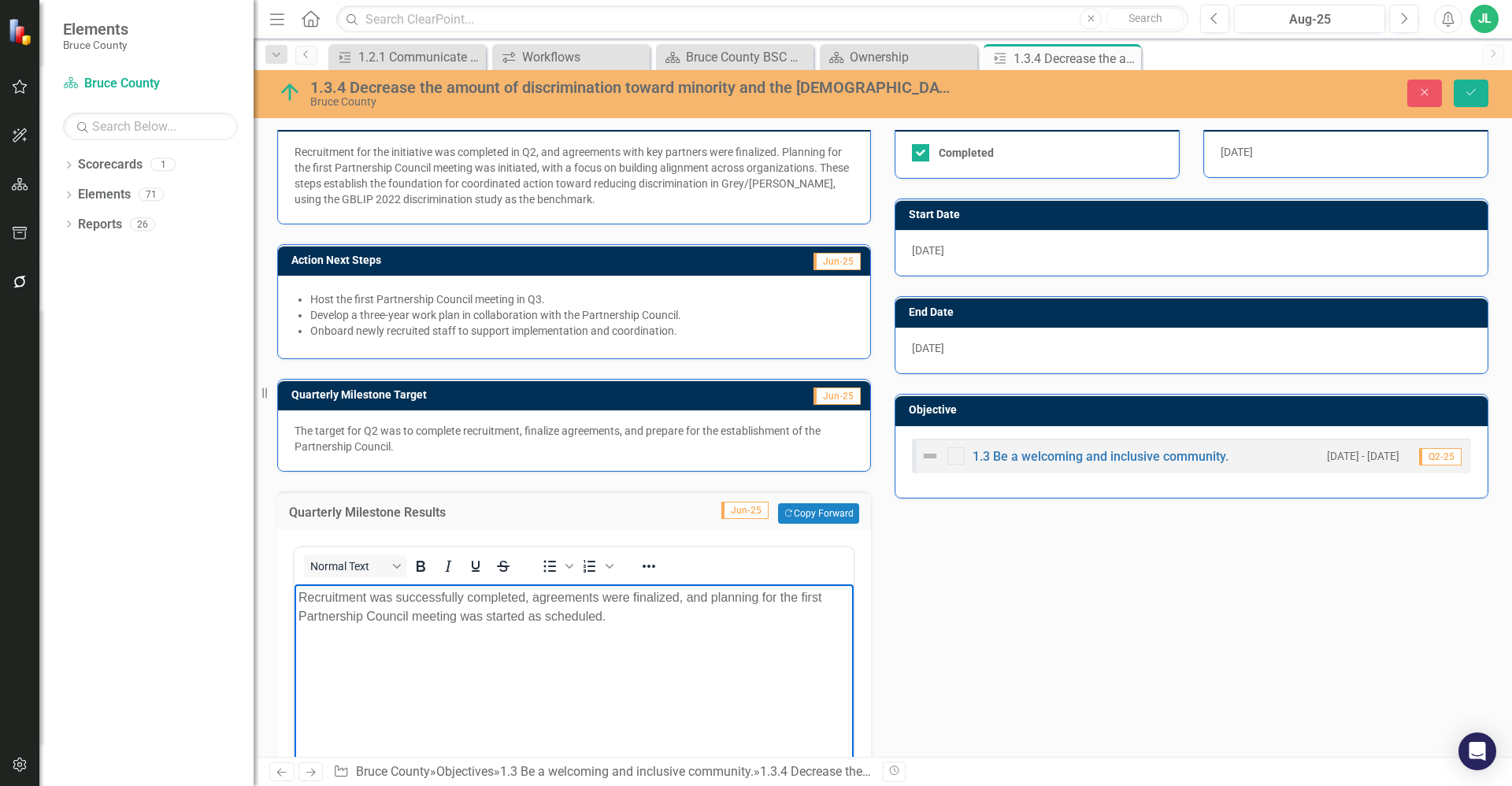
click at [1034, 587] on div "Action Analysis Jun-25 Recruitment for the initiative was completed in Q2, and …" at bounding box center [883, 500] width 1235 height 841
click at [664, 625] on p "Recruitment was successfully completed, agreements were finalized, and planning…" at bounding box center [574, 607] width 551 height 38
click at [1038, 616] on div "Action Analysis Jun-25 Recruitment for the initiative was completed in Q2, and …" at bounding box center [883, 500] width 1235 height 841
click at [1466, 92] on icon "submit" at bounding box center [1471, 92] width 10 height 7
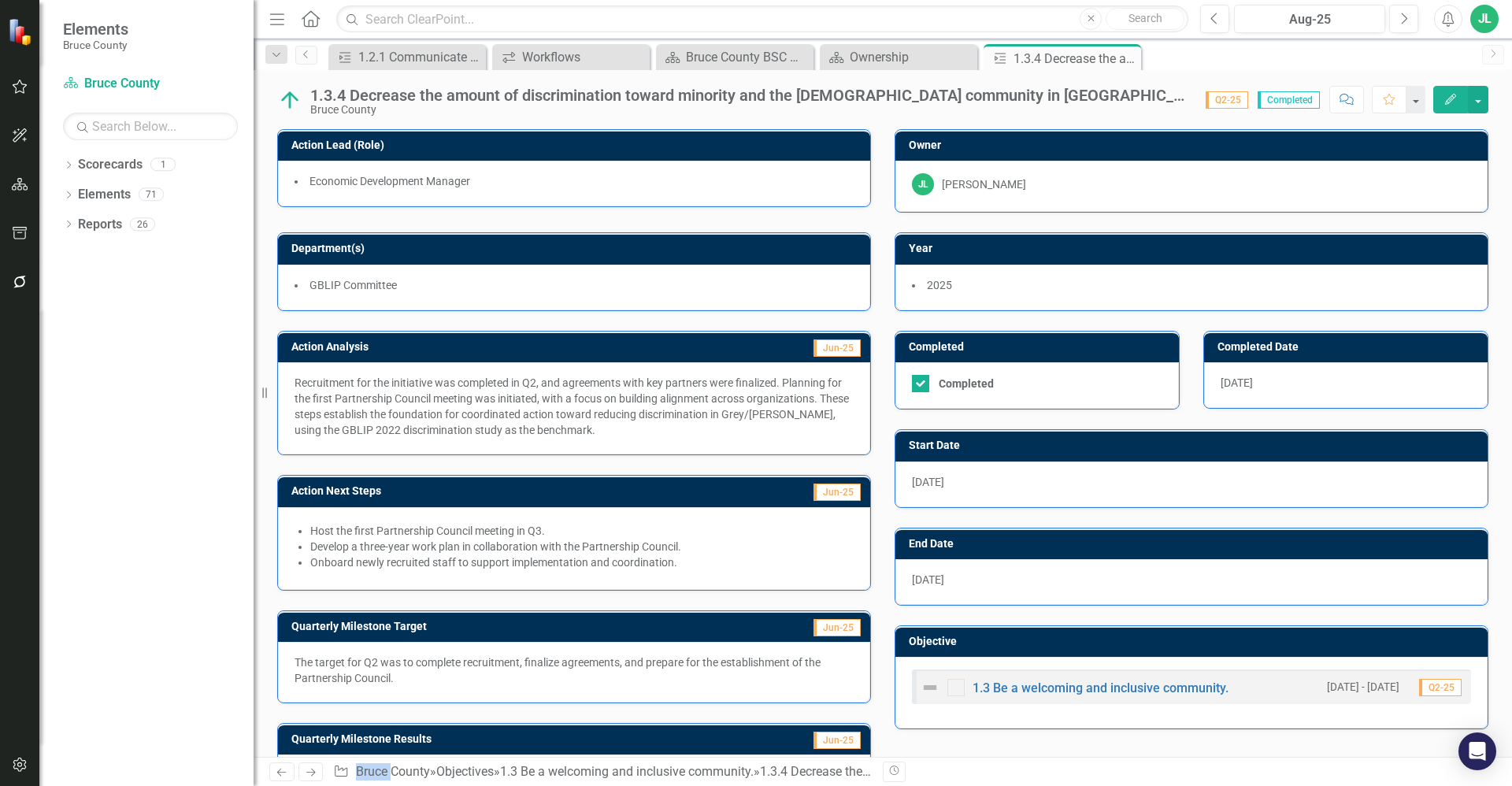
scroll to position [20, 0]
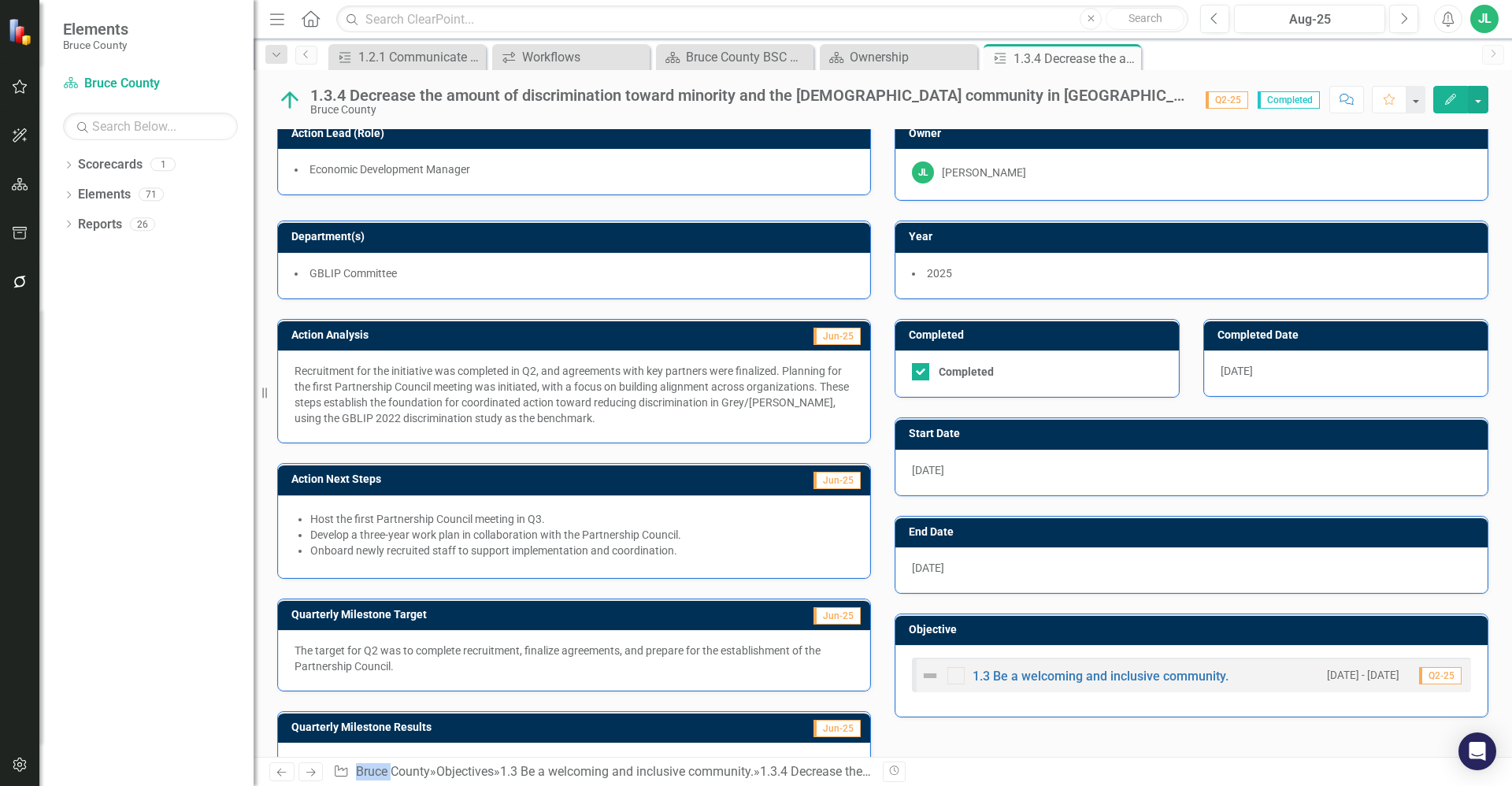
click at [562, 562] on div "Host the first Partnership Council meeting in Q3. Develop a three-year work pla…" at bounding box center [574, 537] width 593 height 82
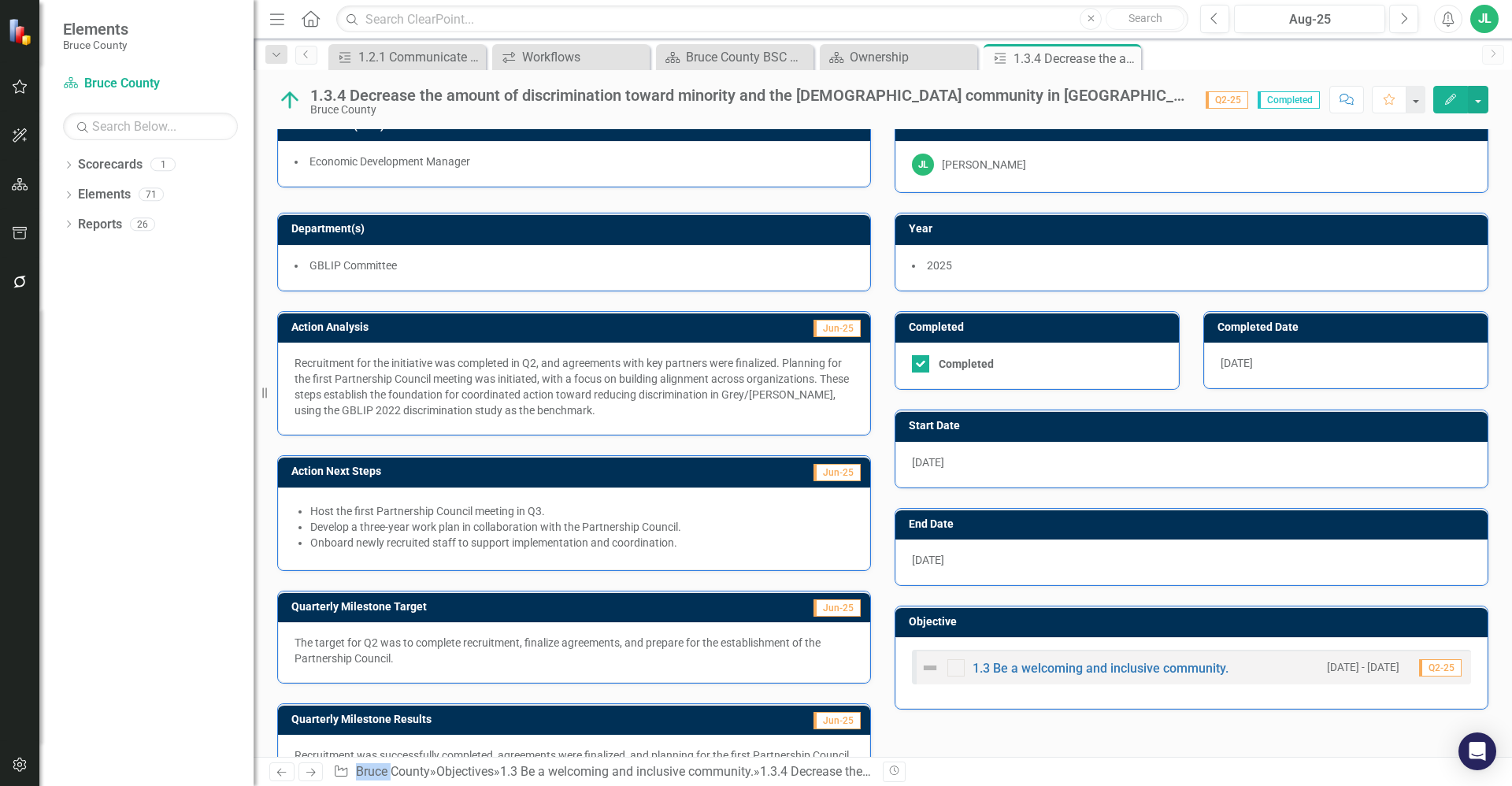
click at [562, 562] on div "Host the first Partnership Council meeting in Q3. Develop a three-year work pla…" at bounding box center [574, 528] width 593 height 82
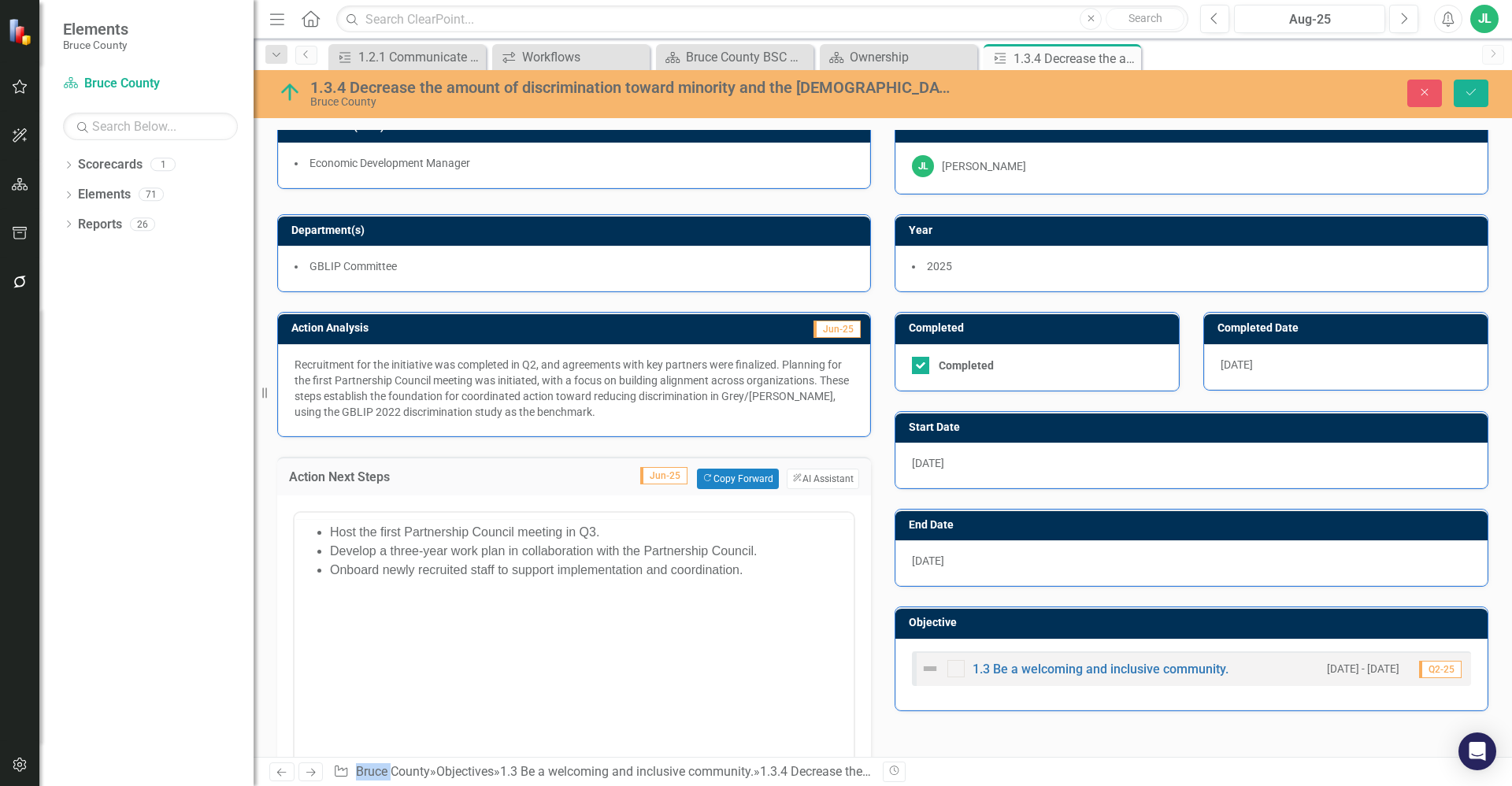
scroll to position [0, 0]
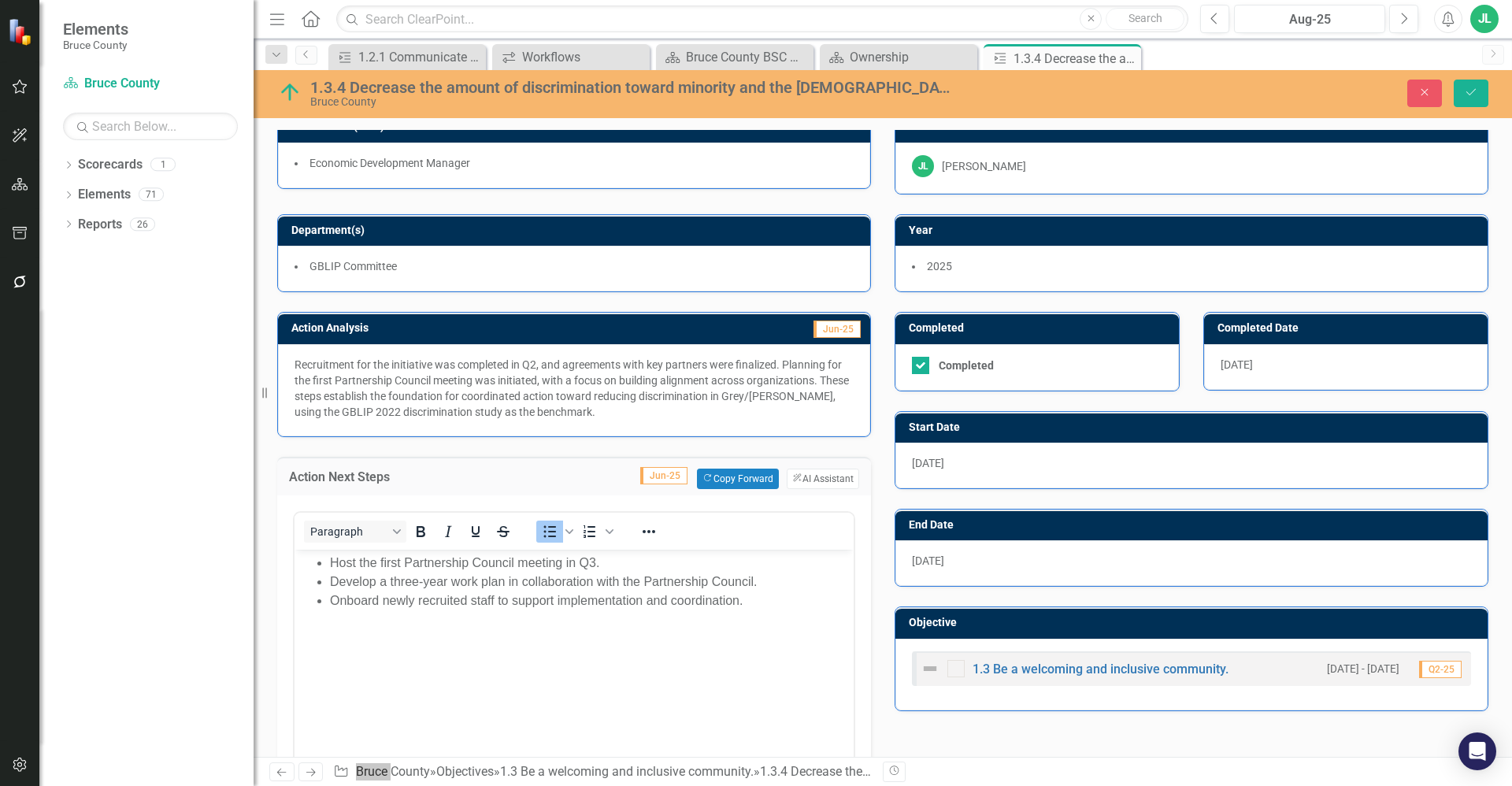
drag, startPoint x: 857, startPoint y: 1111, endPoint x: 606, endPoint y: 602, distance: 567.5
click at [592, 598] on li "Onboard newly recruited staff to support implementation and coordination." at bounding box center [590, 600] width 520 height 19
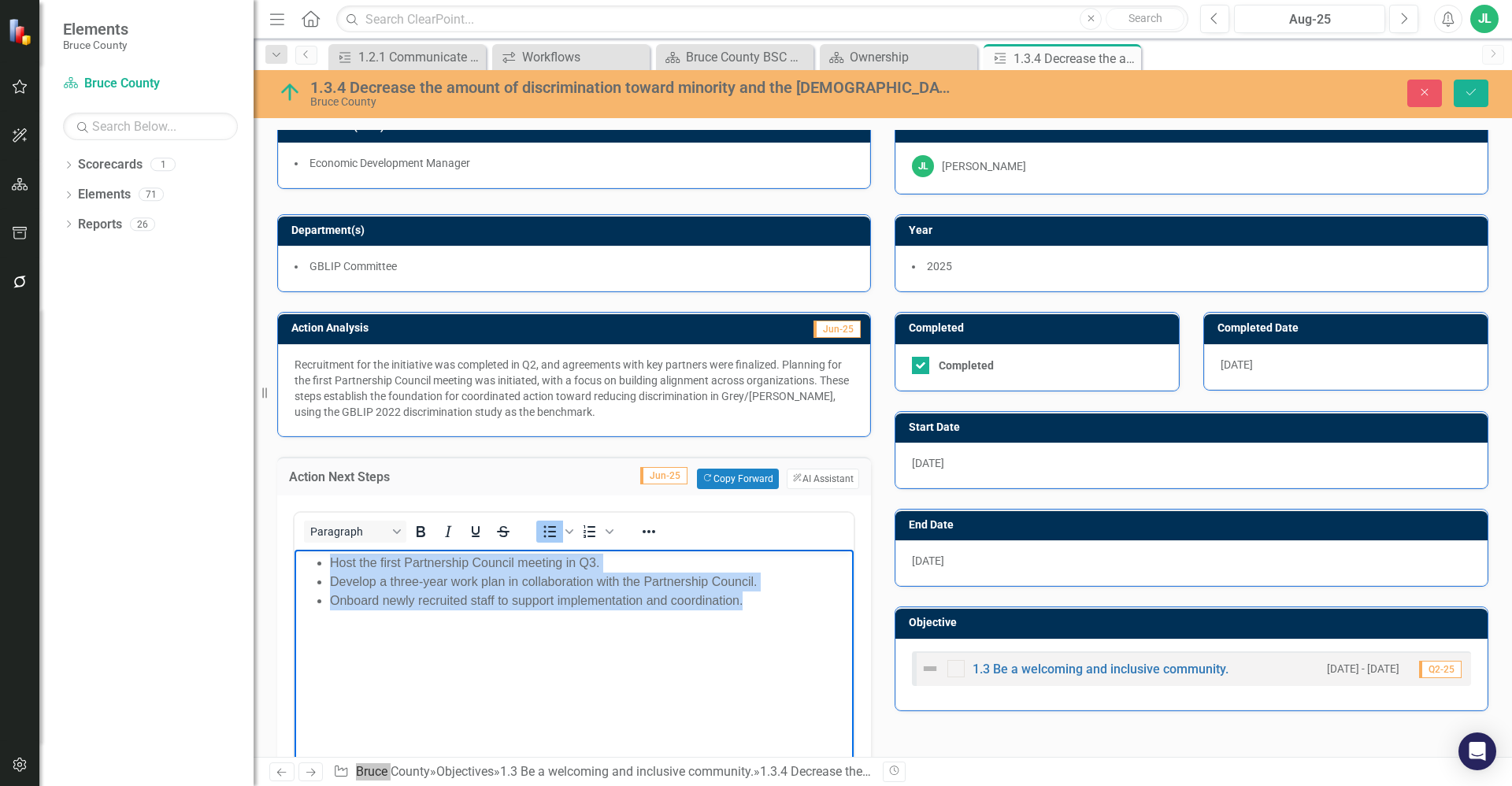
drag, startPoint x: 751, startPoint y: 601, endPoint x: 300, endPoint y: 555, distance: 453.3
click at [300, 555] on ul "Host the first Partnership Council meeting in Q3. Develop a three-year work pla…" at bounding box center [574, 581] width 551 height 57
copy ul "Host the first Partnership Council meeting in Q3. Develop a three-year work pla…"
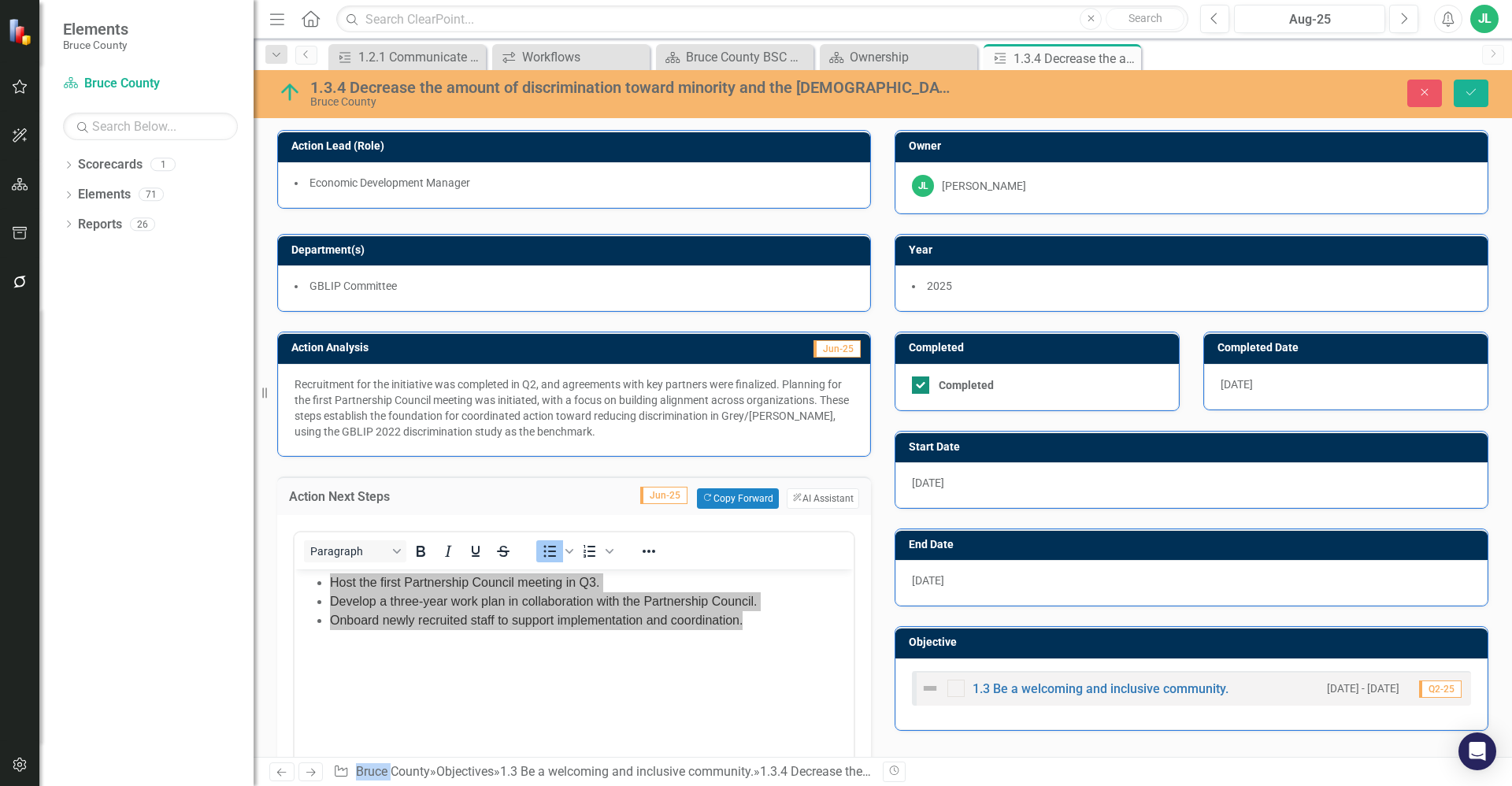
click at [915, 386] on div at bounding box center [920, 385] width 17 height 17
click at [915, 386] on input "Completed" at bounding box center [917, 382] width 11 height 11
checkbox input "false"
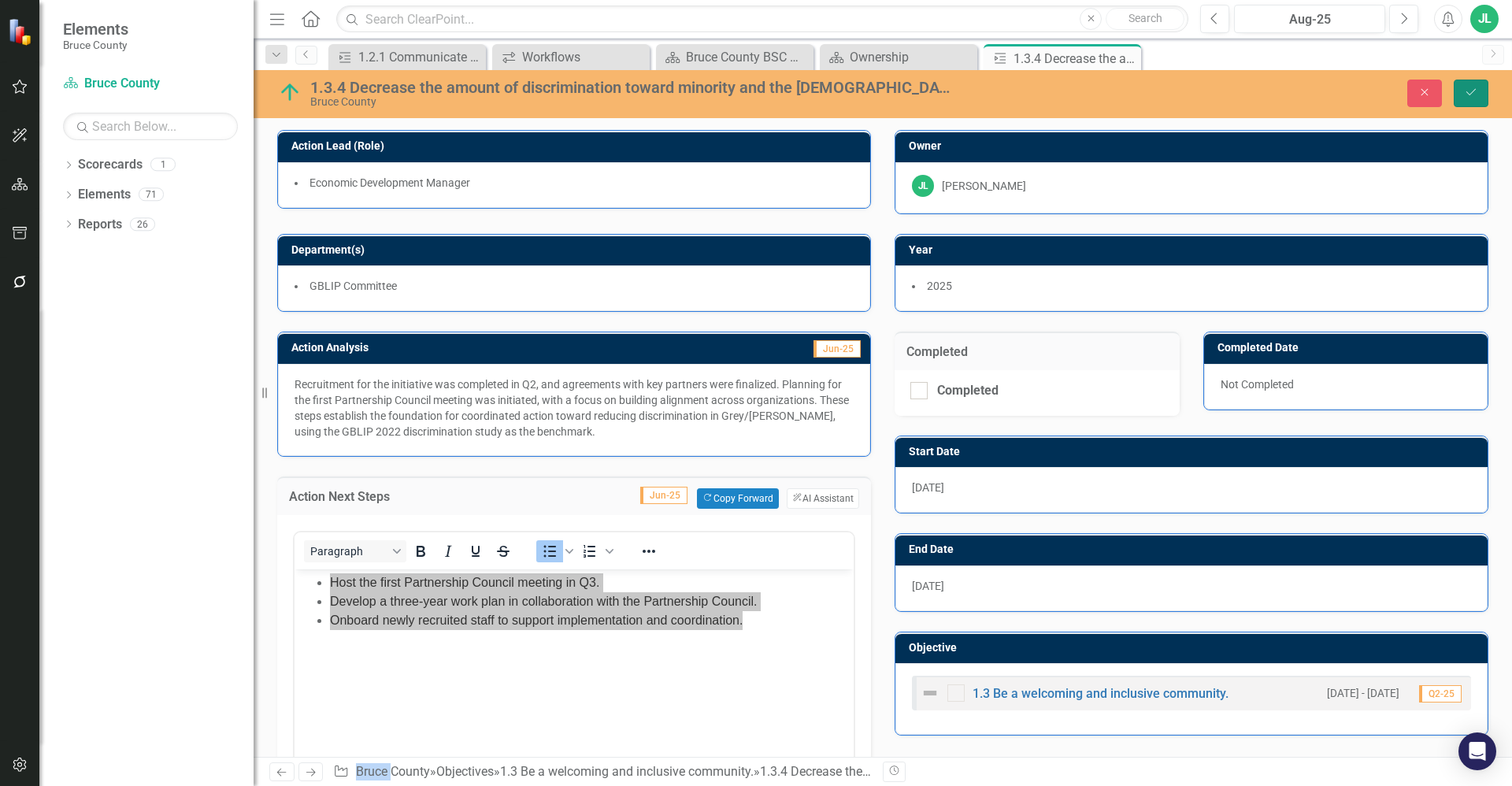
click at [1464, 99] on button "Save" at bounding box center [1470, 94] width 35 height 28
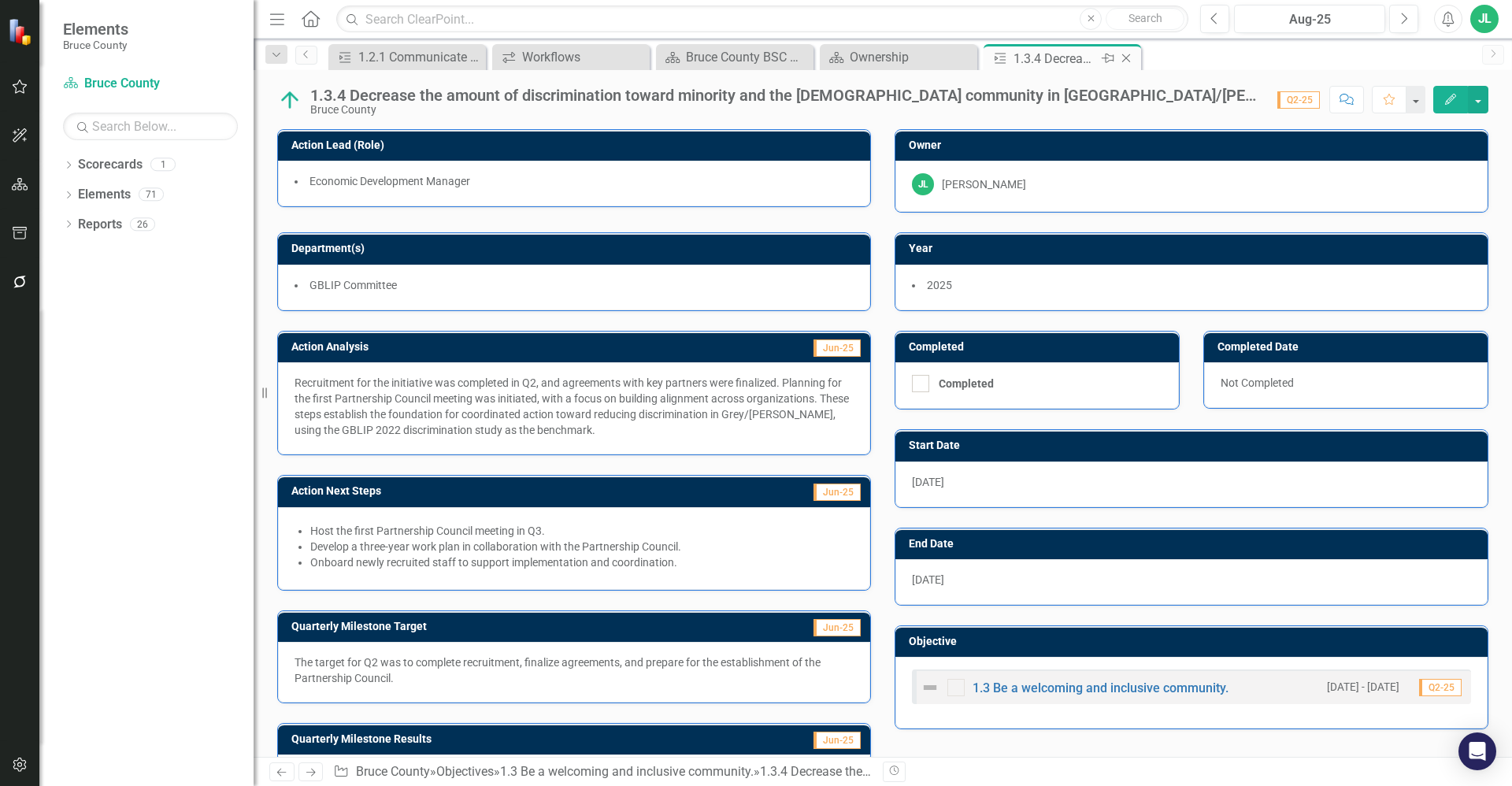
click at [1129, 58] on icon "Close" at bounding box center [1126, 58] width 15 height 12
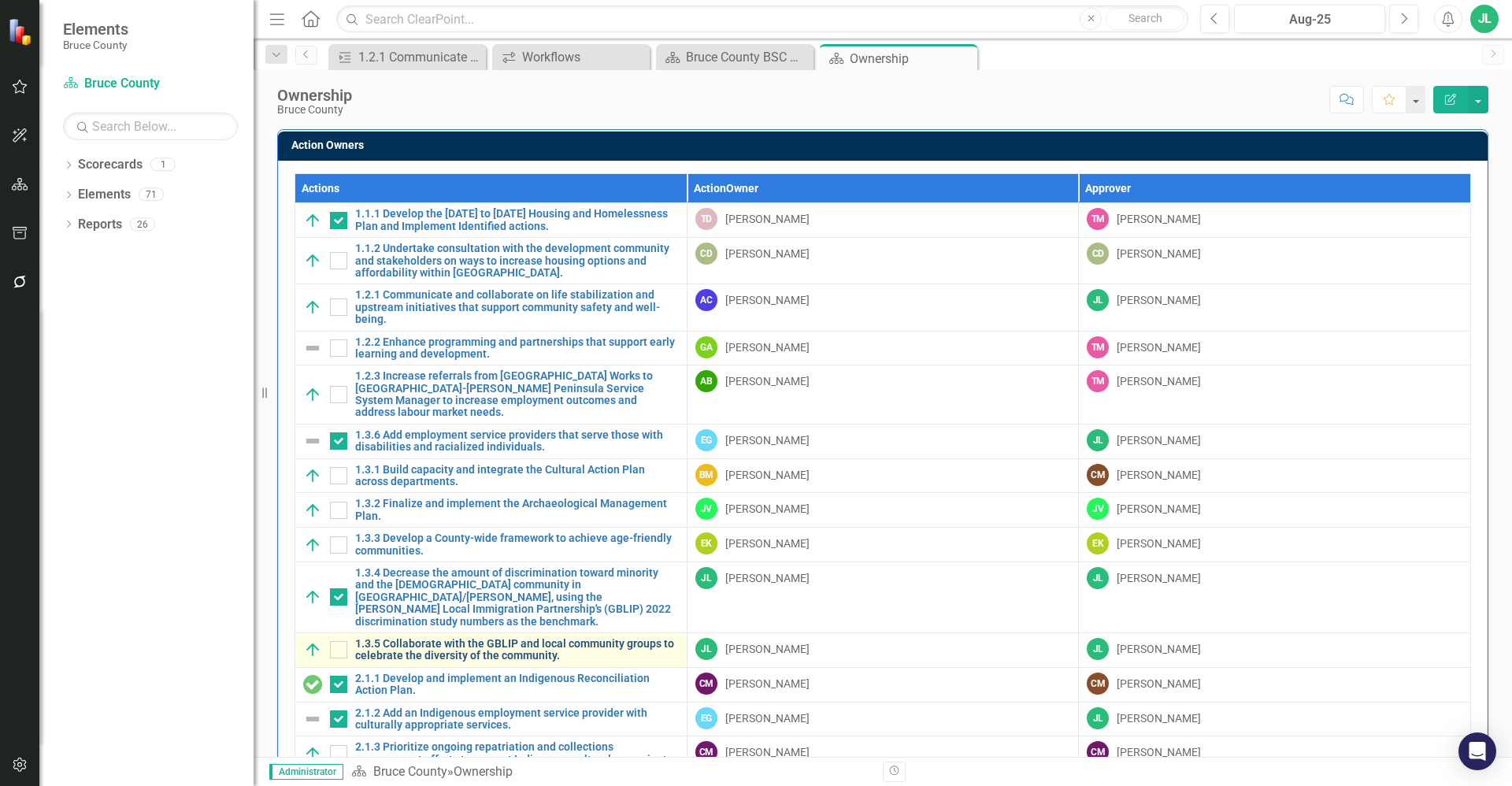
click at [412, 638] on link "1.3.5 Collaborate with the GBLIP and local community groups to celebrate the di…" at bounding box center [517, 651] width 324 height 24
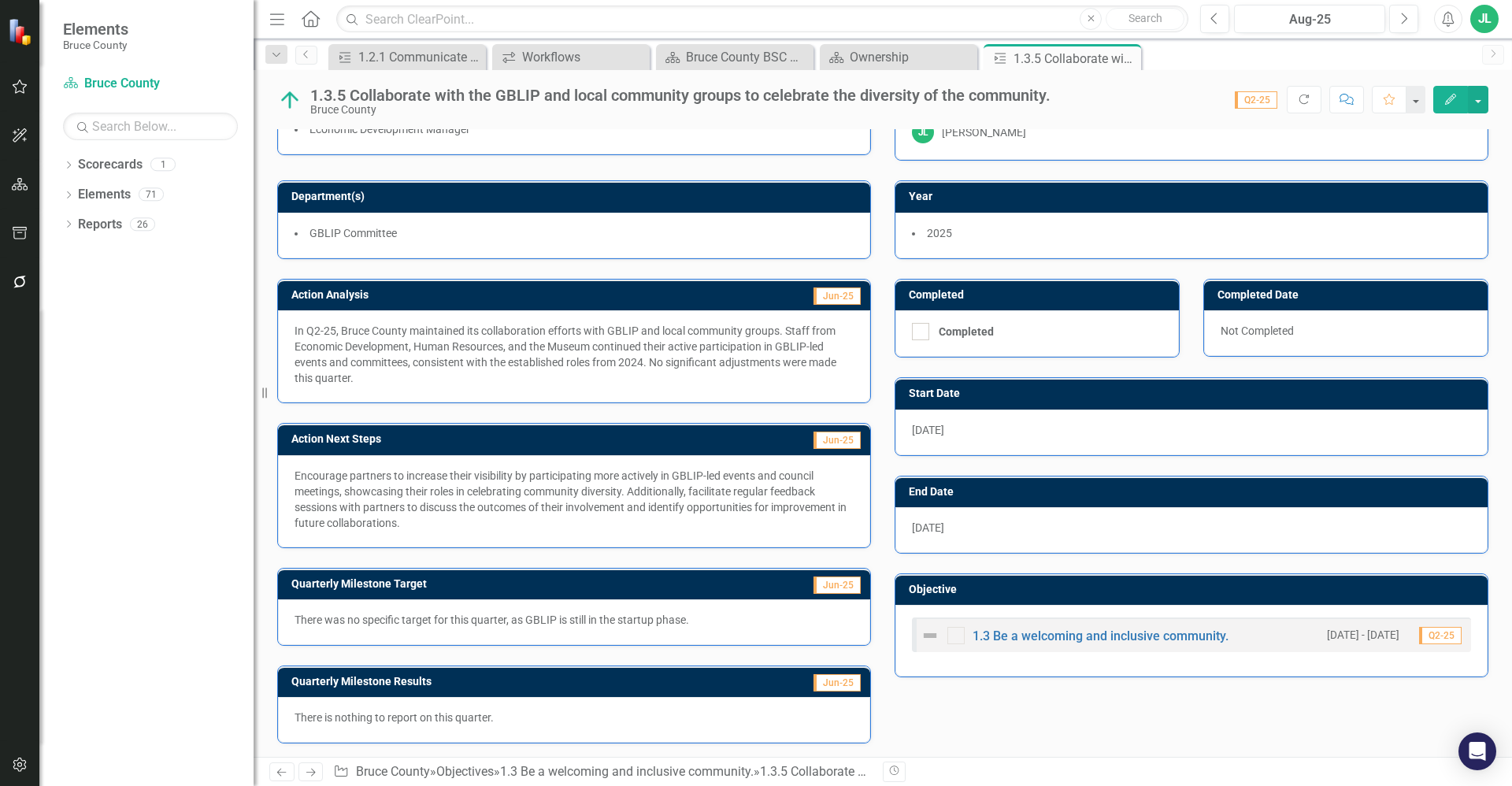
scroll to position [55, 0]
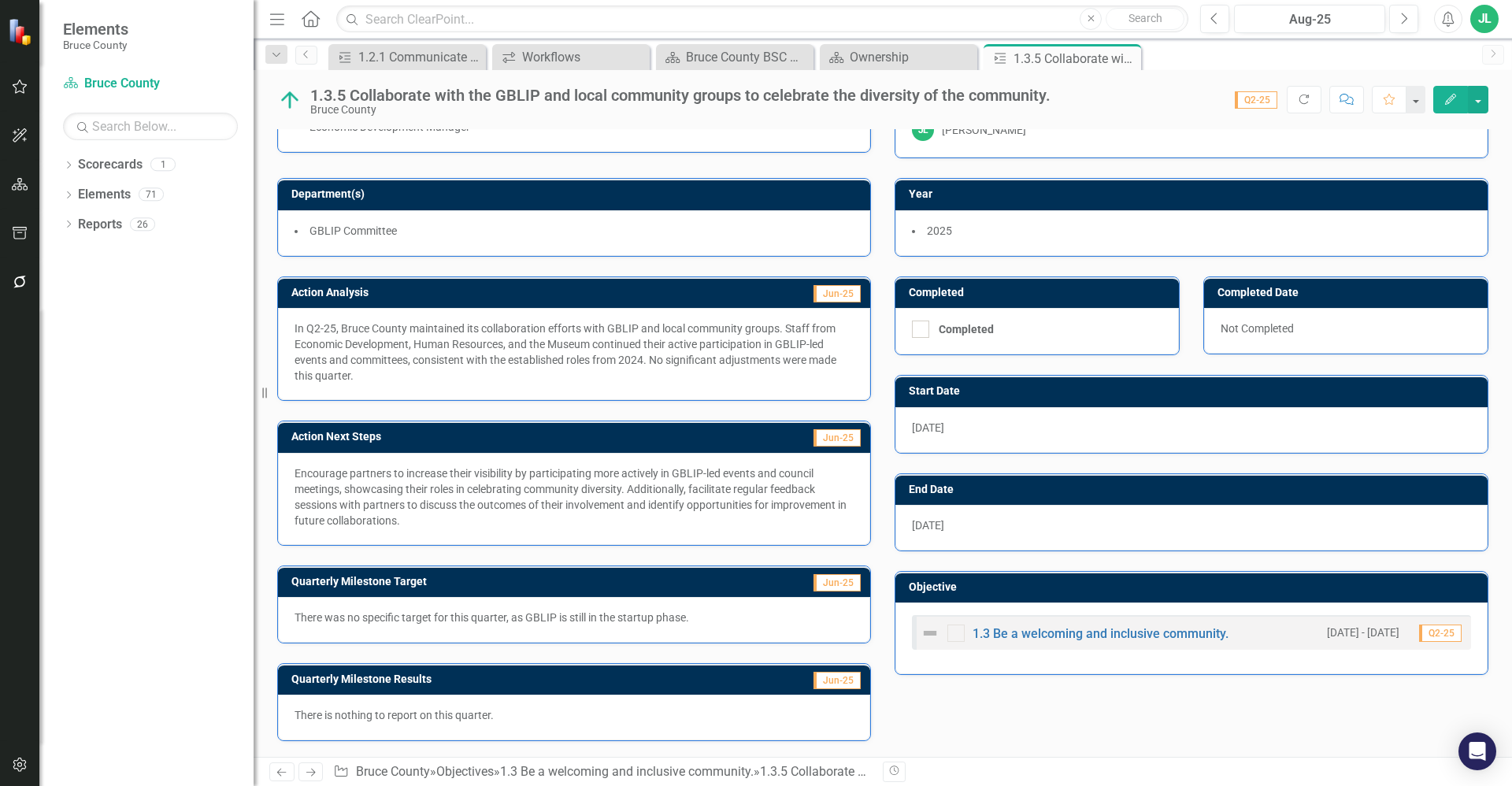
click at [624, 616] on p "There was no specific target for this quarter, as GBLIP is still in the startup…" at bounding box center [574, 617] width 559 height 15
click at [486, 520] on p "Encourage partners to increase their visibility by participating more actively …" at bounding box center [574, 497] width 559 height 63
drag, startPoint x: 454, startPoint y: 519, endPoint x: 332, endPoint y: 499, distance: 123.6
click at [332, 499] on p "Encourage partners to increase their visibility by participating more actively …" at bounding box center [574, 497] width 559 height 63
click at [472, 489] on p "Encourage partners to increase their visibility by participating more actively …" at bounding box center [574, 497] width 559 height 63
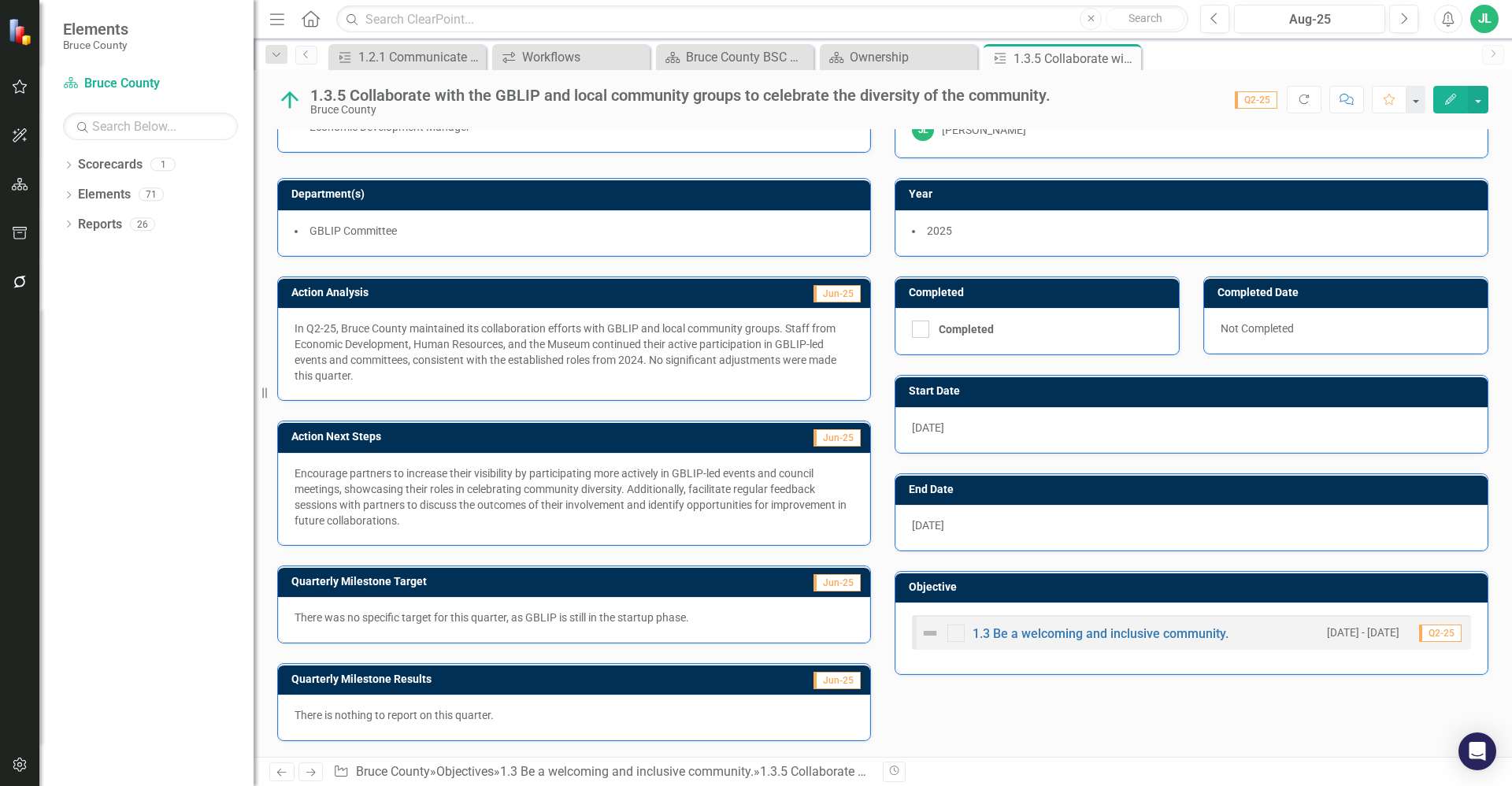
click at [472, 489] on p "Encourage partners to increase their visibility by participating more actively …" at bounding box center [574, 497] width 559 height 63
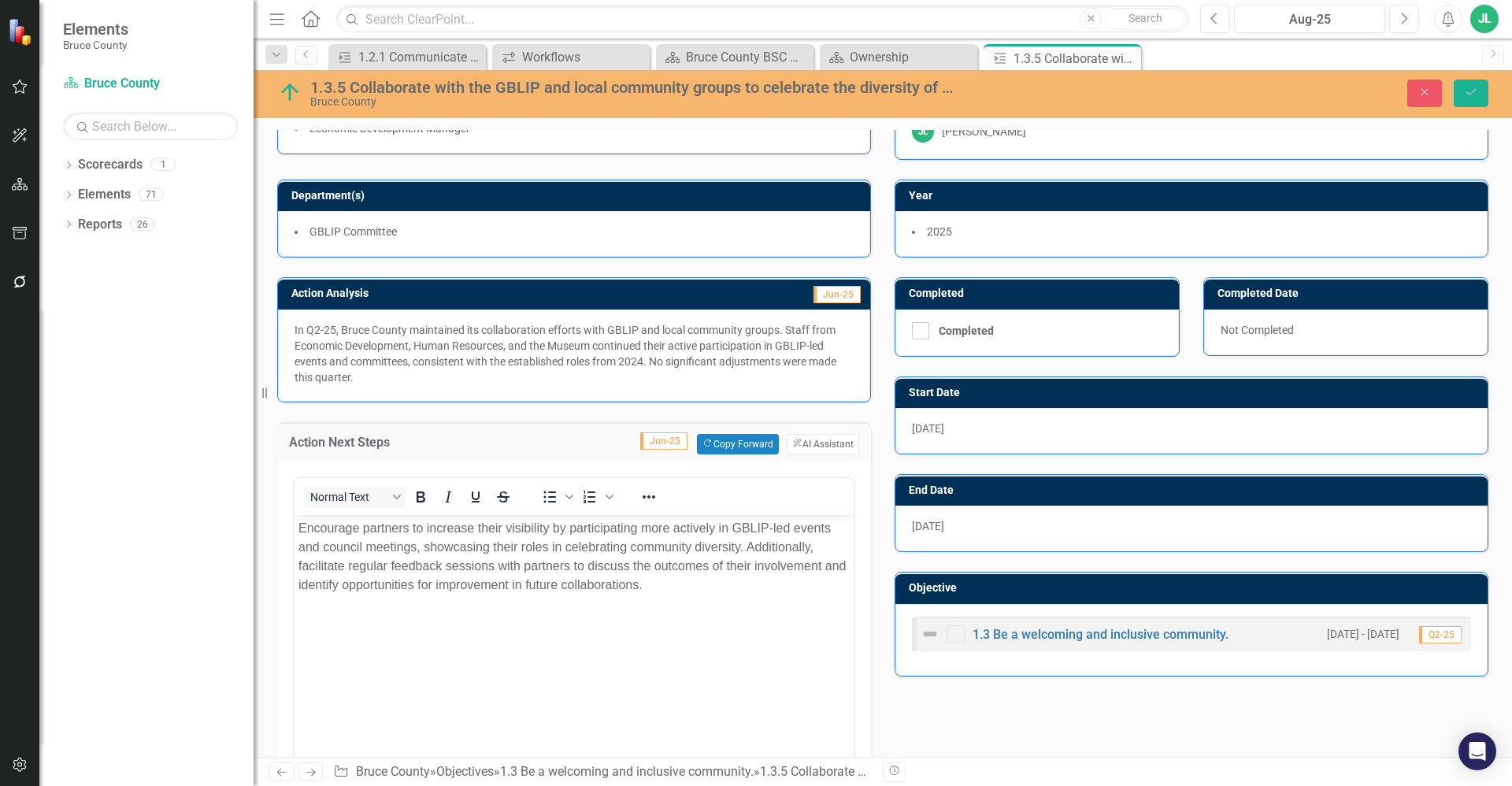
scroll to position [0, 0]
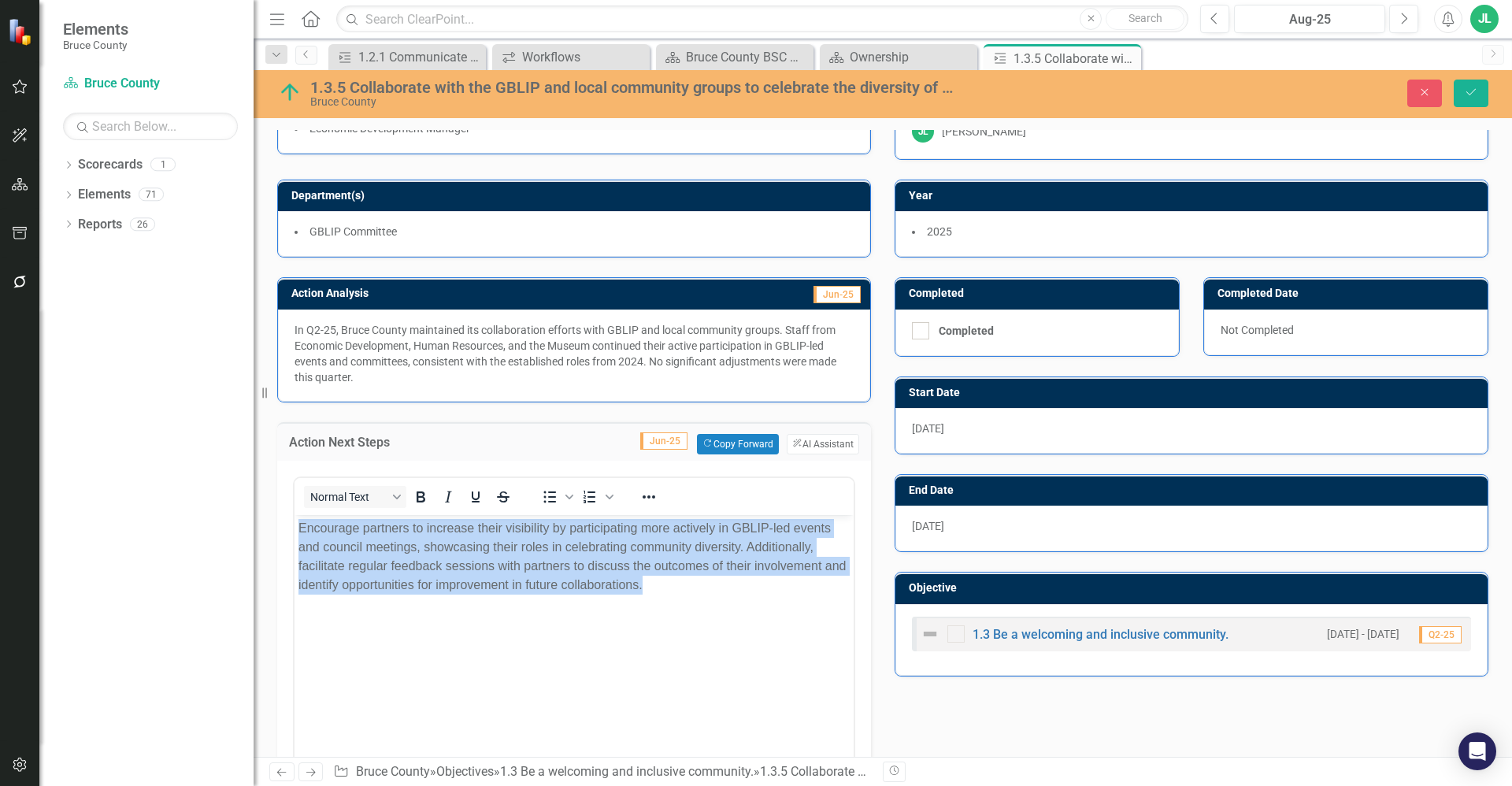
drag, startPoint x: 701, startPoint y: 594, endPoint x: 302, endPoint y: 522, distance: 405.4
click at [302, 522] on body "Encourage partners to increase their visibility by participating more actively …" at bounding box center [574, 633] width 559 height 236
click at [508, 567] on p "Encourage partners to increase their visibility by participating more actively …" at bounding box center [574, 556] width 551 height 76
drag, startPoint x: 678, startPoint y: 584, endPoint x: 294, endPoint y: 523, distance: 388.8
click at [294, 523] on body "Encourage partners to increase their visibility by participating more actively …" at bounding box center [574, 633] width 559 height 236
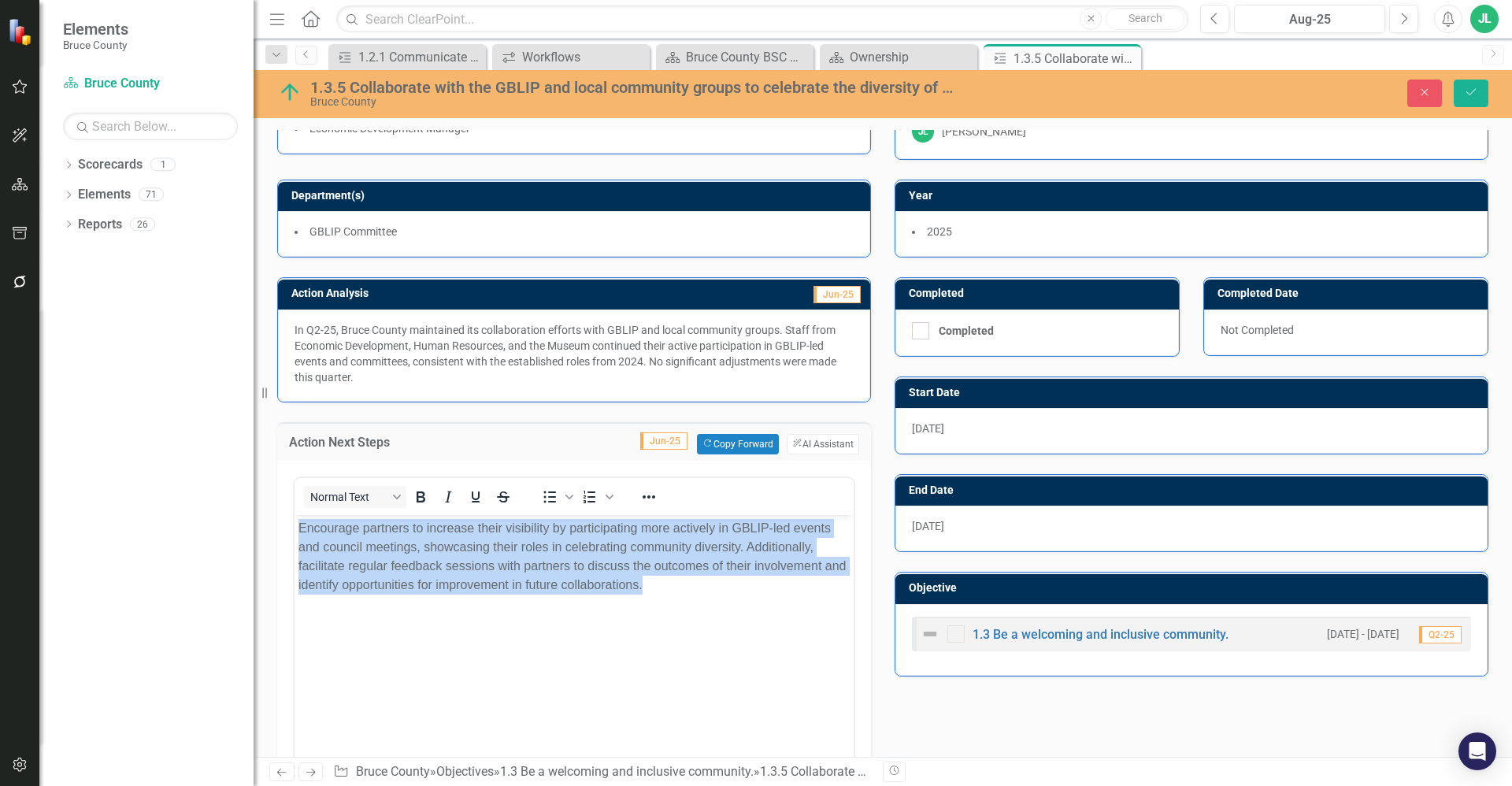
copy p "Encourage partners to increase their visibility by participating more actively …"
click at [512, 586] on p "Encourage partners to increase their visibility by participating more actively …" at bounding box center [574, 556] width 551 height 76
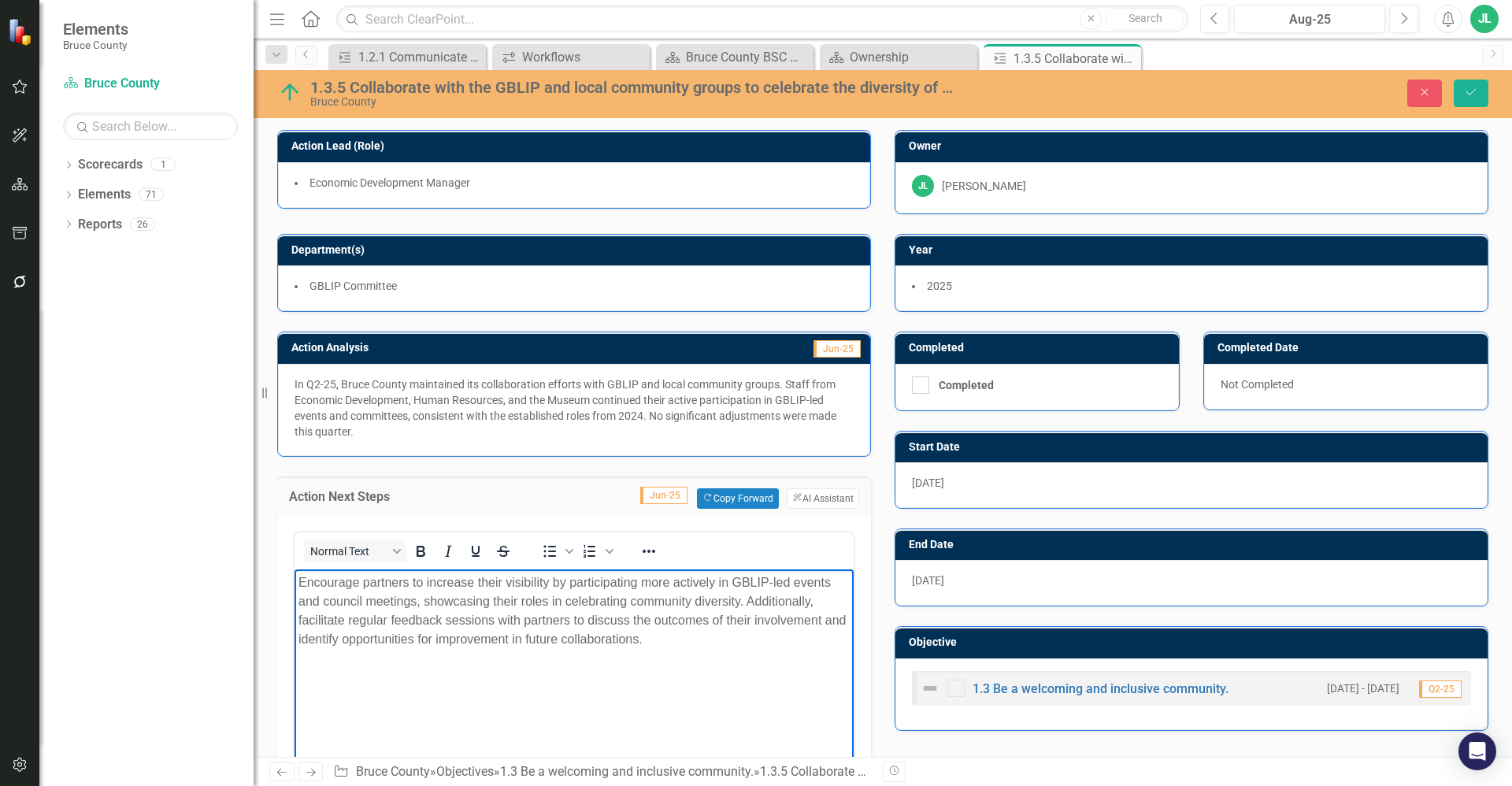
click at [831, 87] on div "1.3.5 Collaborate with the GBLIP and local community groups to celebrate the di…" at bounding box center [633, 87] width 646 height 17
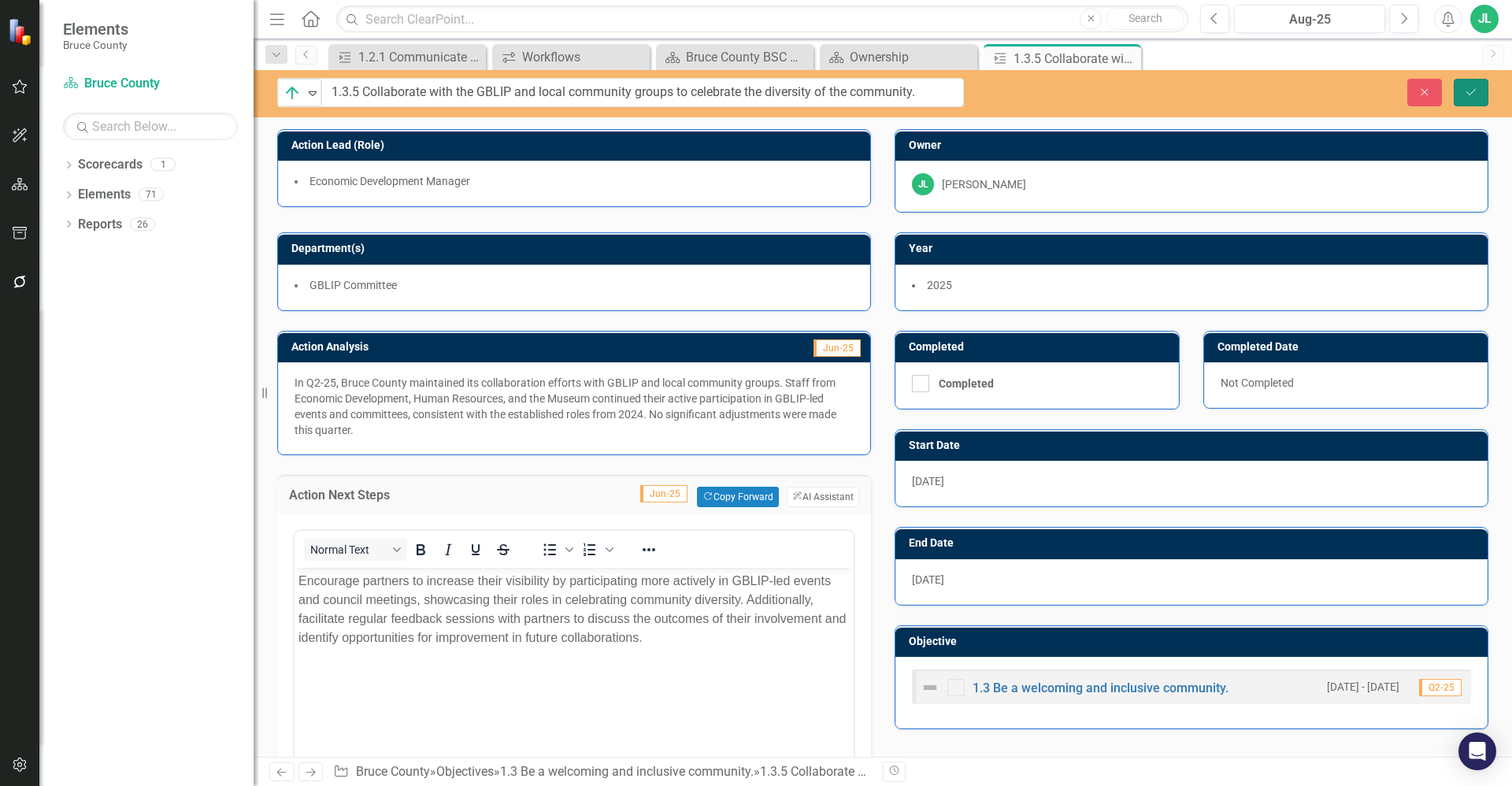
click at [1468, 95] on icon "Save" at bounding box center [1470, 92] width 14 height 11
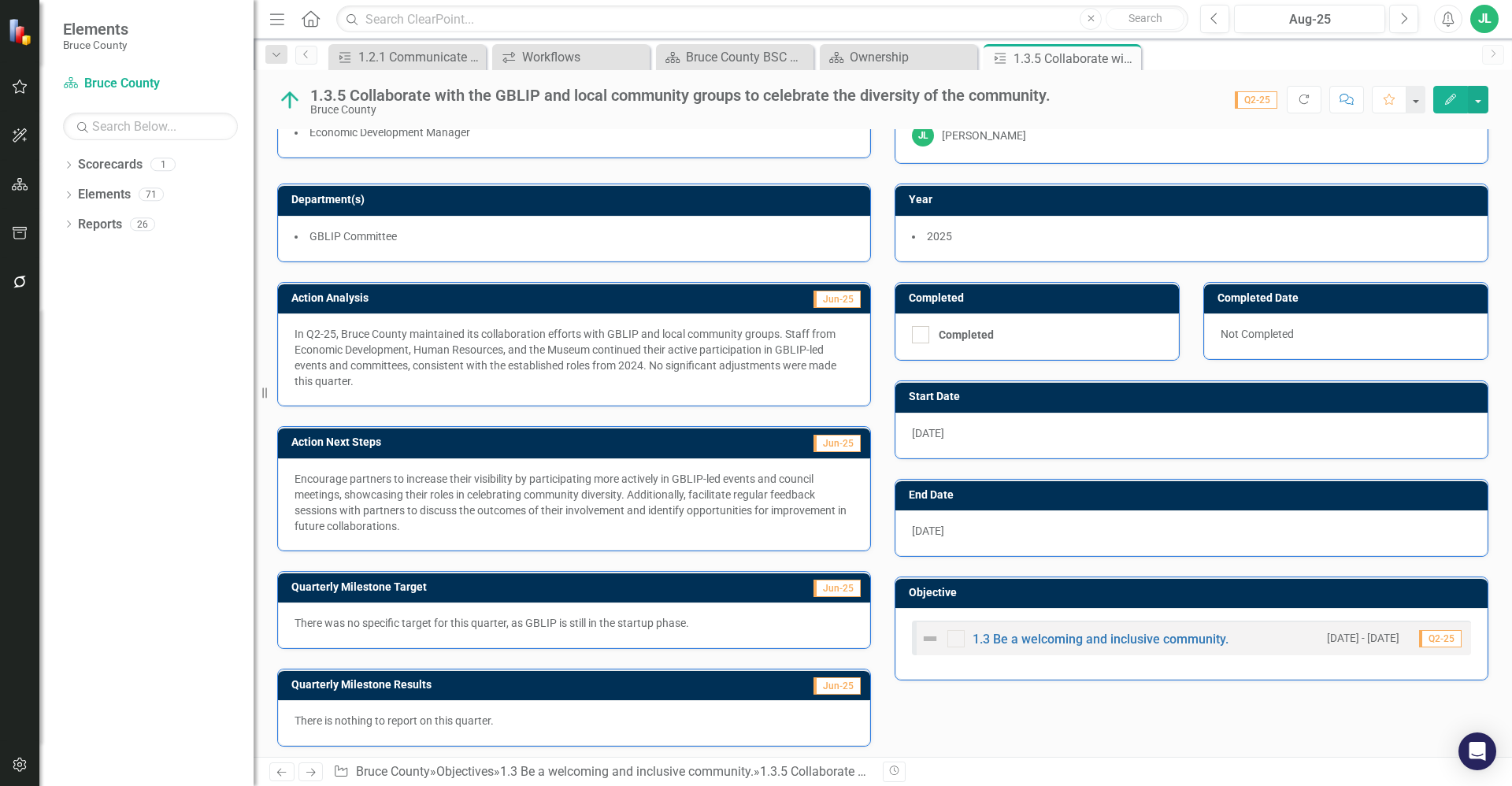
scroll to position [55, 0]
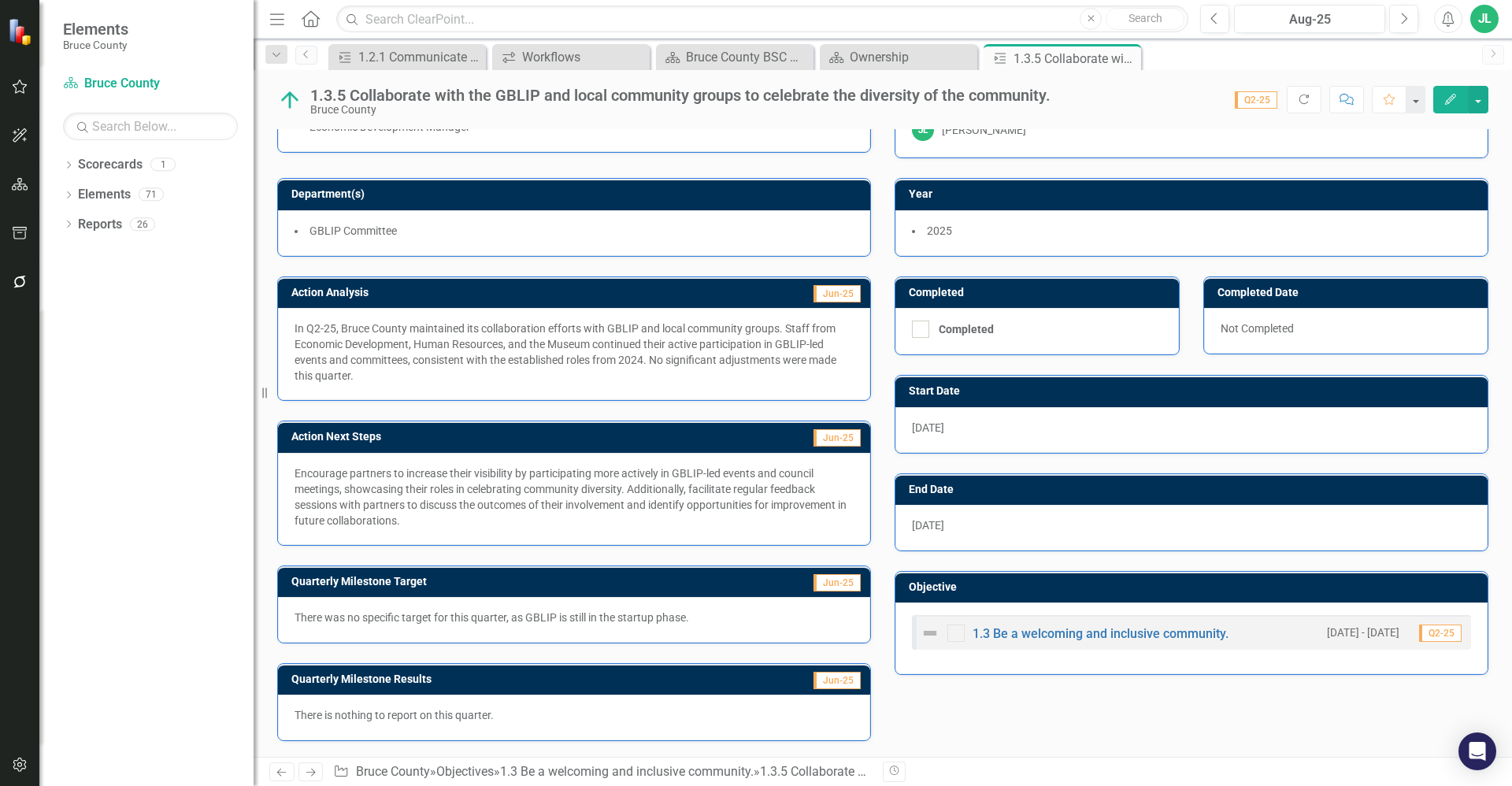
click at [561, 623] on p "There was no specific target for this quarter, as GBLIP is still in the startup…" at bounding box center [574, 617] width 559 height 15
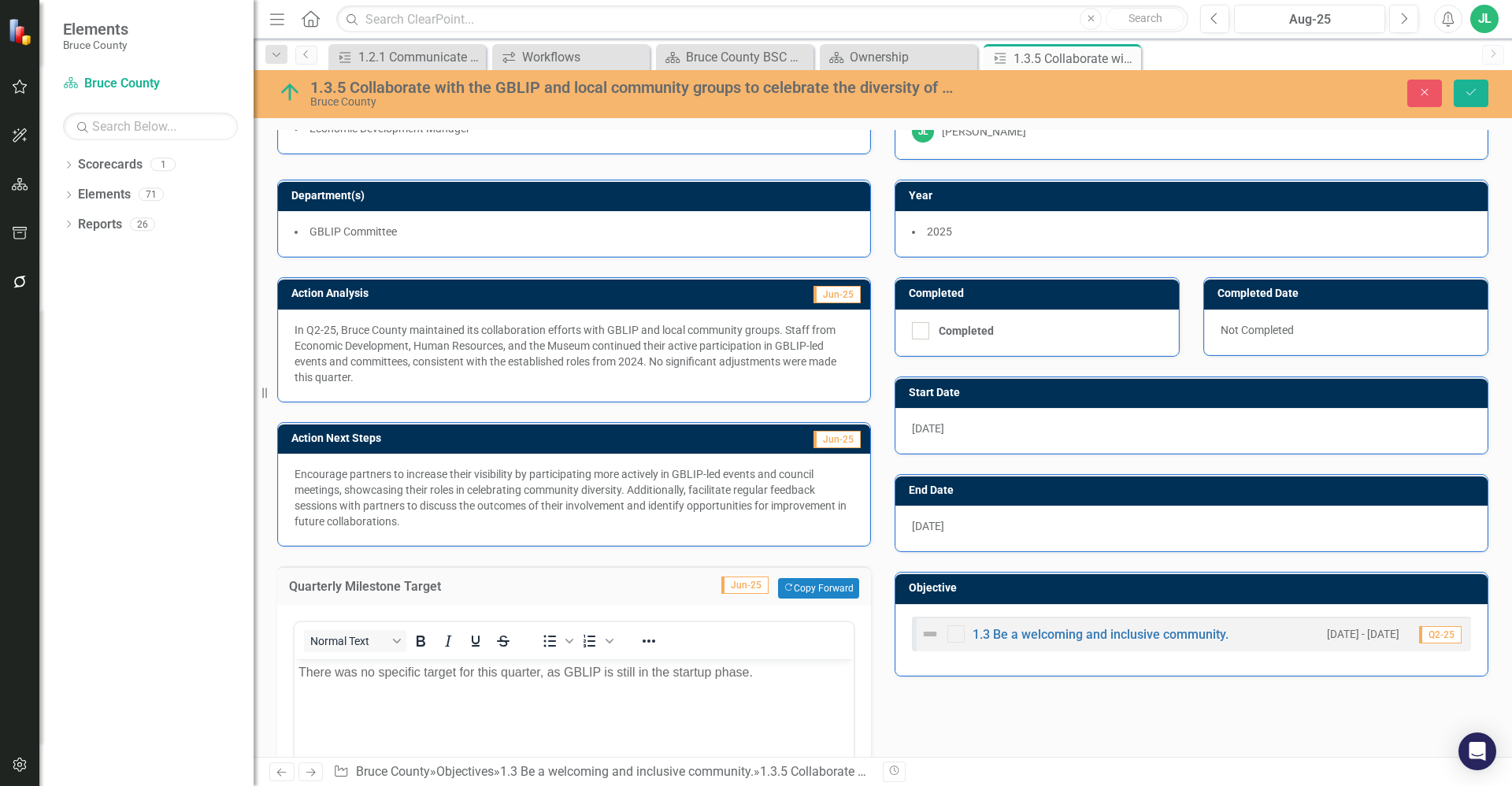
scroll to position [0, 0]
click at [671, 663] on p "There was no specific target for this quarter, as GBLIP is still in the startup…" at bounding box center [574, 672] width 551 height 19
click at [672, 678] on p "There was no specific target for this quarter, as GBLIP is still in the startup…" at bounding box center [574, 672] width 551 height 19
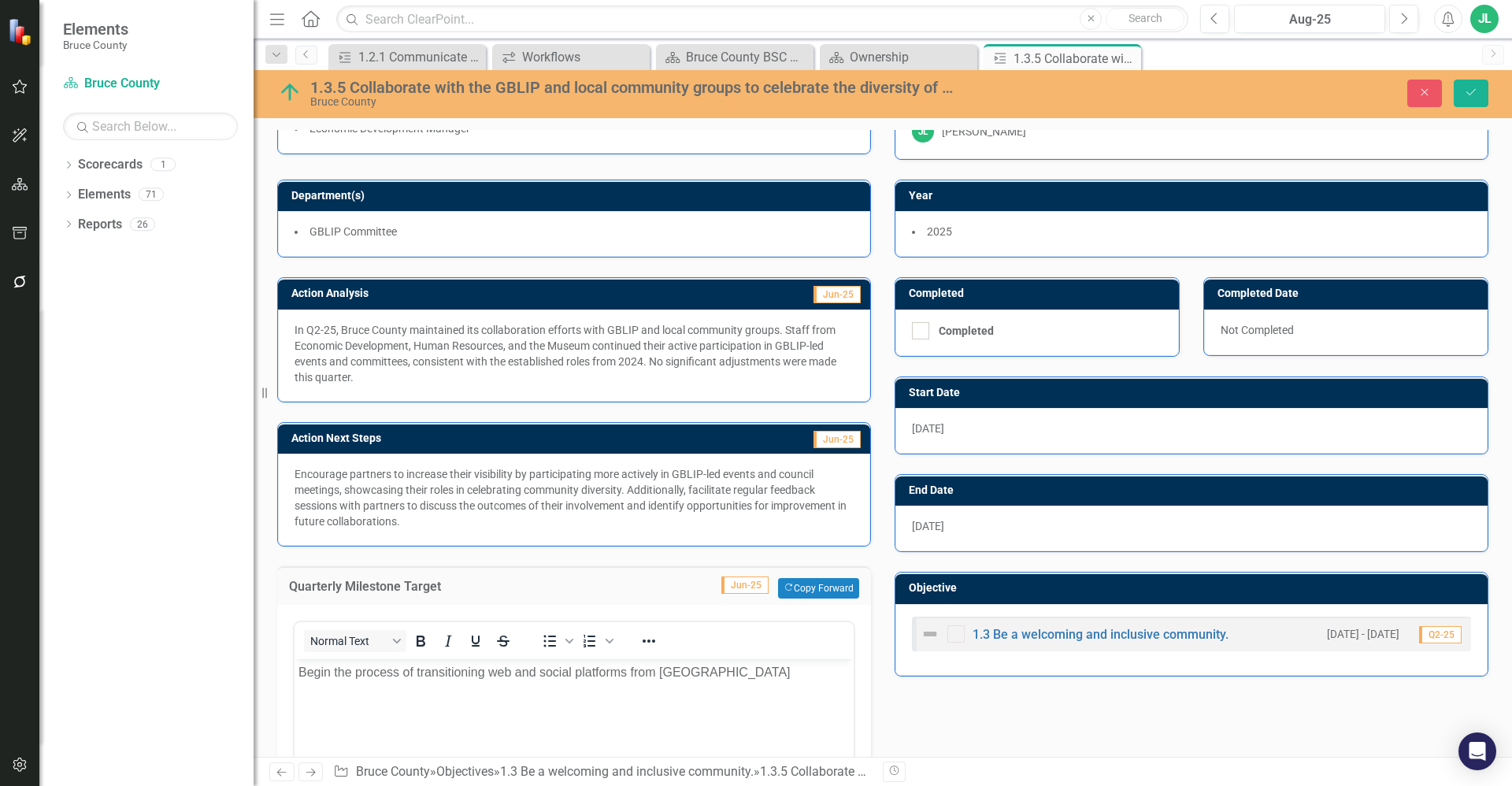
click at [928, 712] on div "Action Analysis Jun-25 In Q2-25, Bruce County maintained its collaboration effo…" at bounding box center [883, 675] width 1235 height 835
click at [791, 670] on p "Begin the process of transitioning web and social platforms from Grey County" at bounding box center [574, 672] width 551 height 19
click at [1008, 740] on div "Action Analysis Jun-25 In Q2-25, Bruce County maintained its collaboration effo…" at bounding box center [883, 675] width 1235 height 835
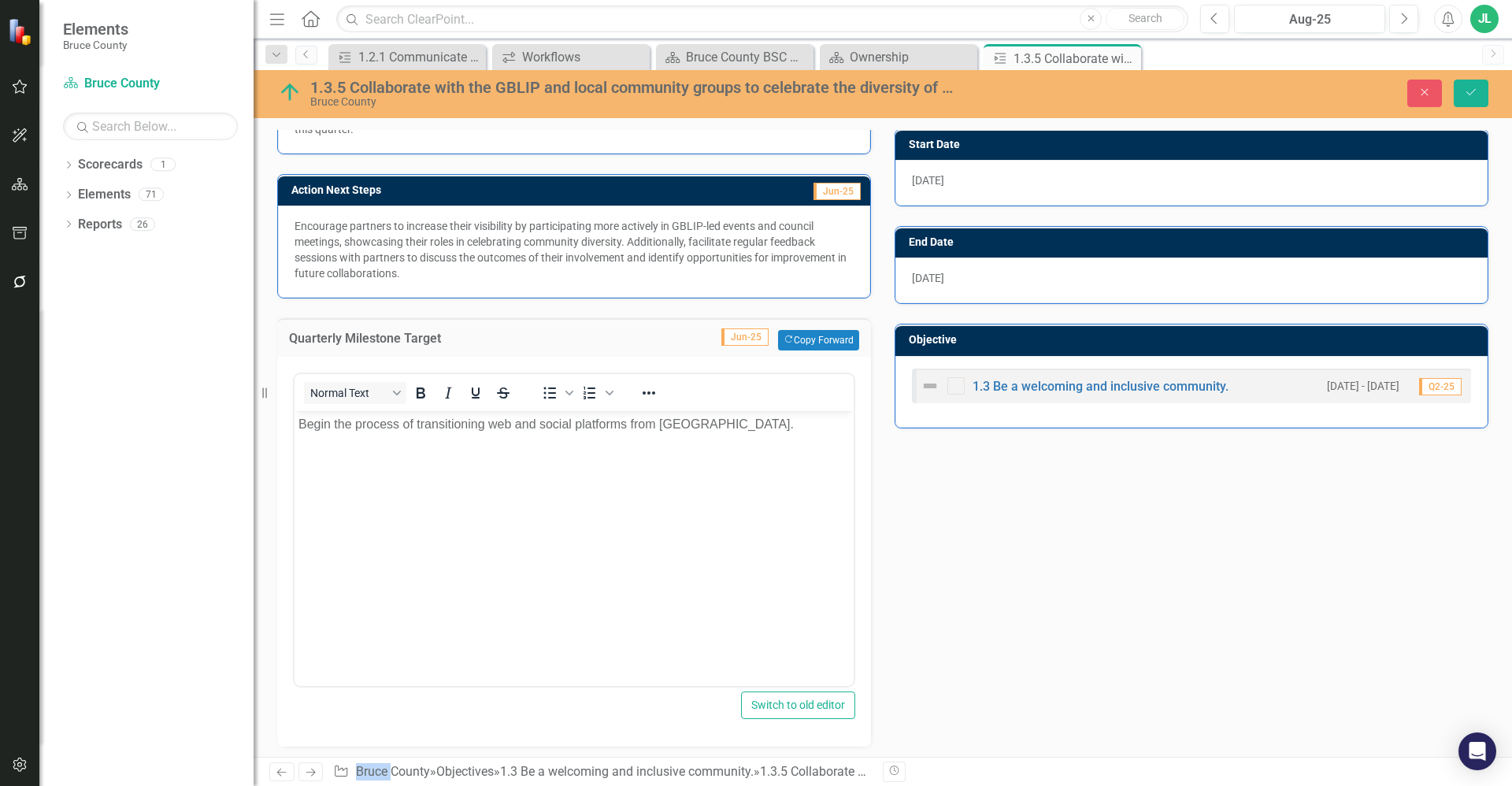
scroll to position [406, 0]
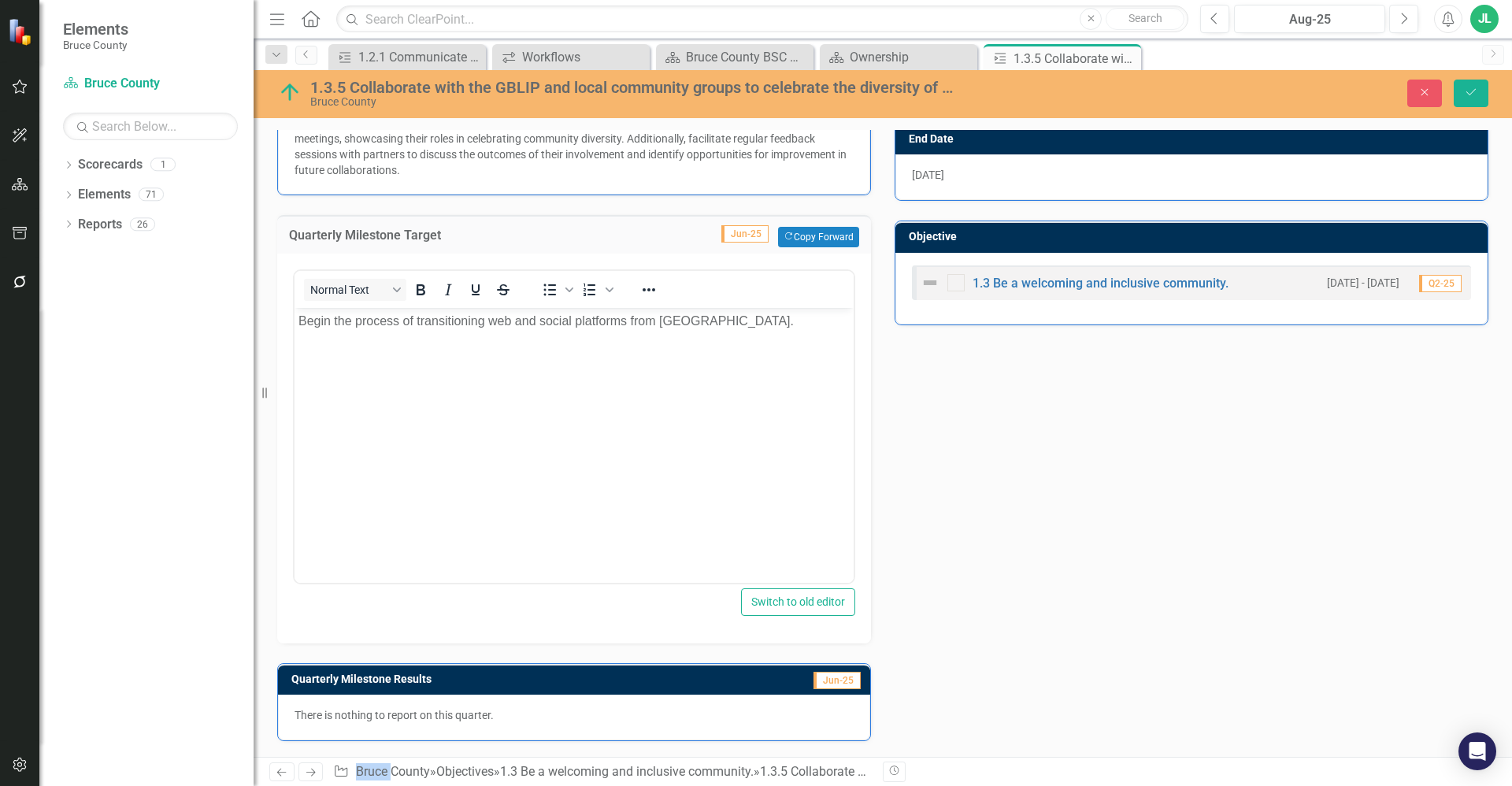
click at [575, 717] on p "There is nothing to report on this quarter." at bounding box center [574, 715] width 559 height 15
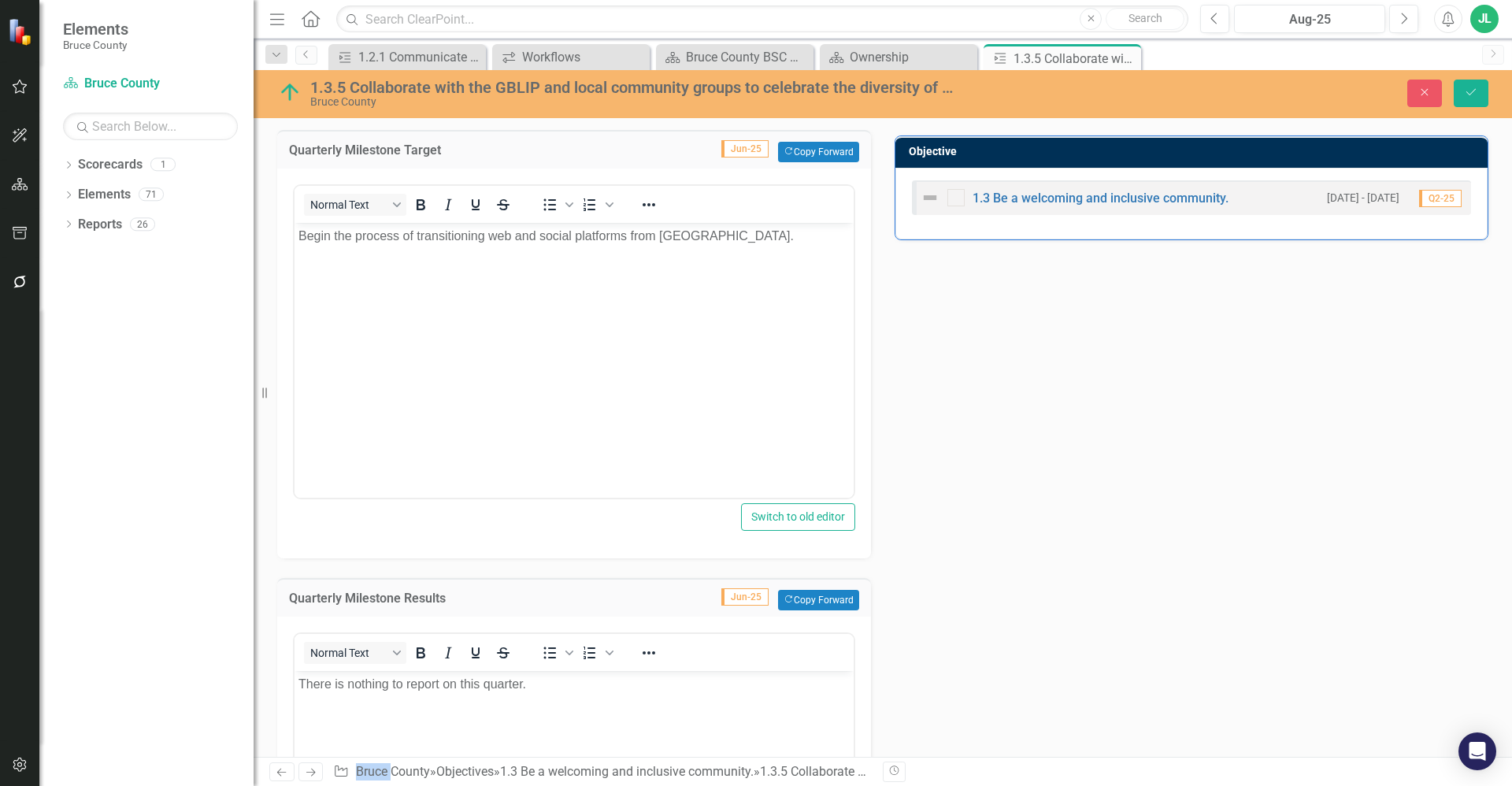
scroll to position [642, 0]
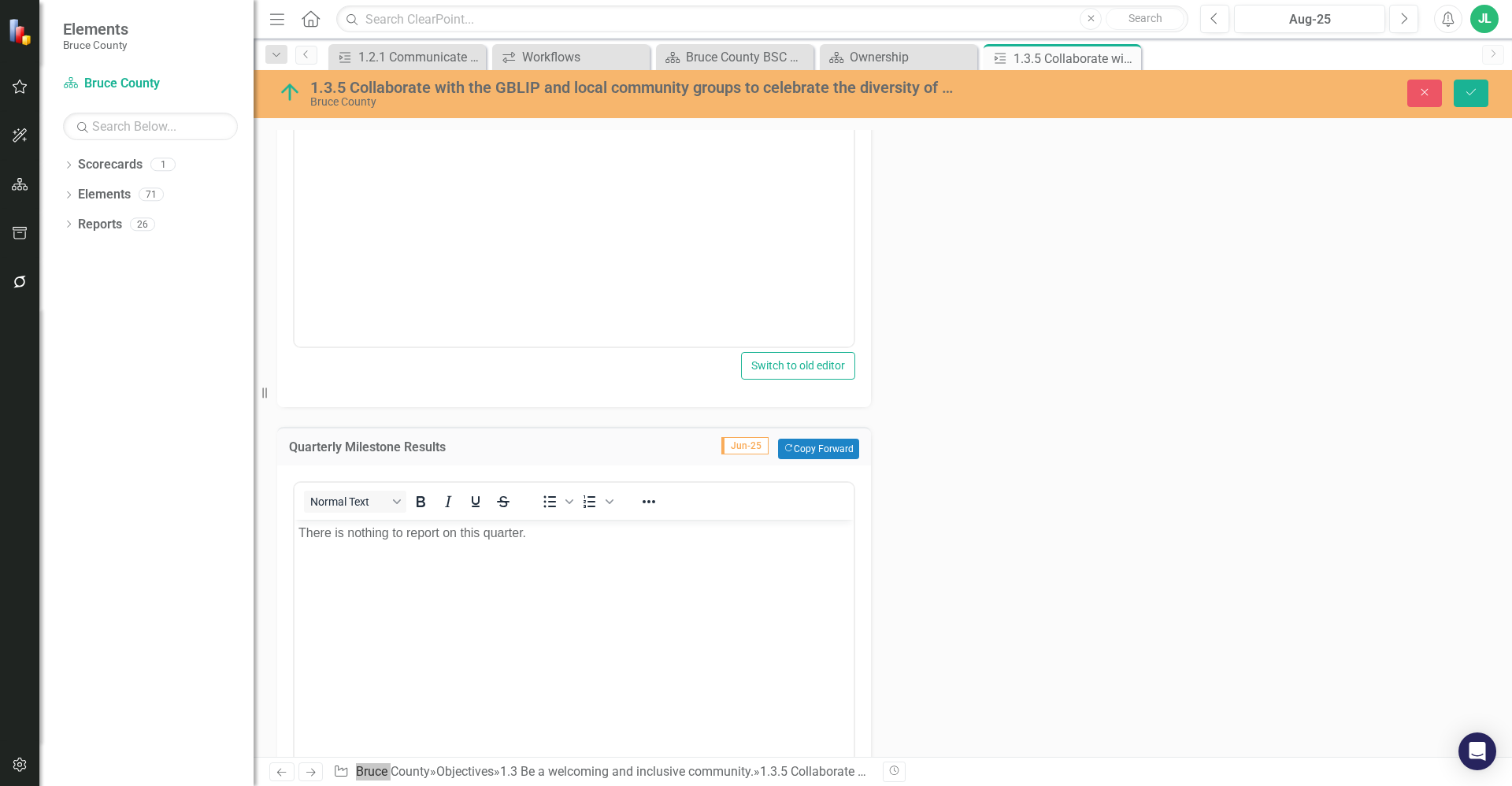
click at [564, 527] on p "There is nothing to report on this quarter." at bounding box center [574, 532] width 551 height 19
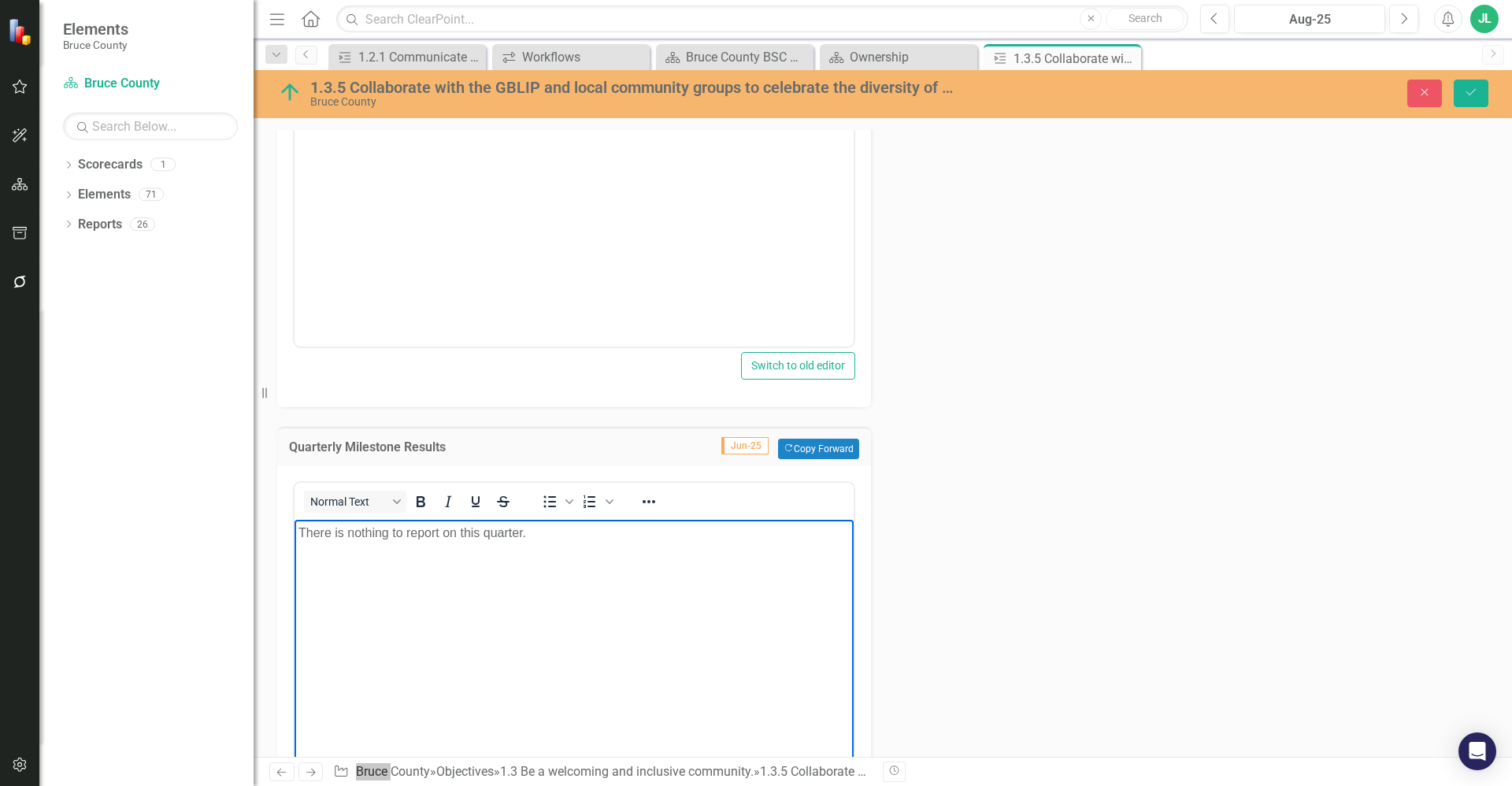
drag, startPoint x: 562, startPoint y: 529, endPoint x: 249, endPoint y: 526, distance: 313.0
click at [294, 526] on html "There is nothing to report on this quarter." at bounding box center [574, 638] width 559 height 236
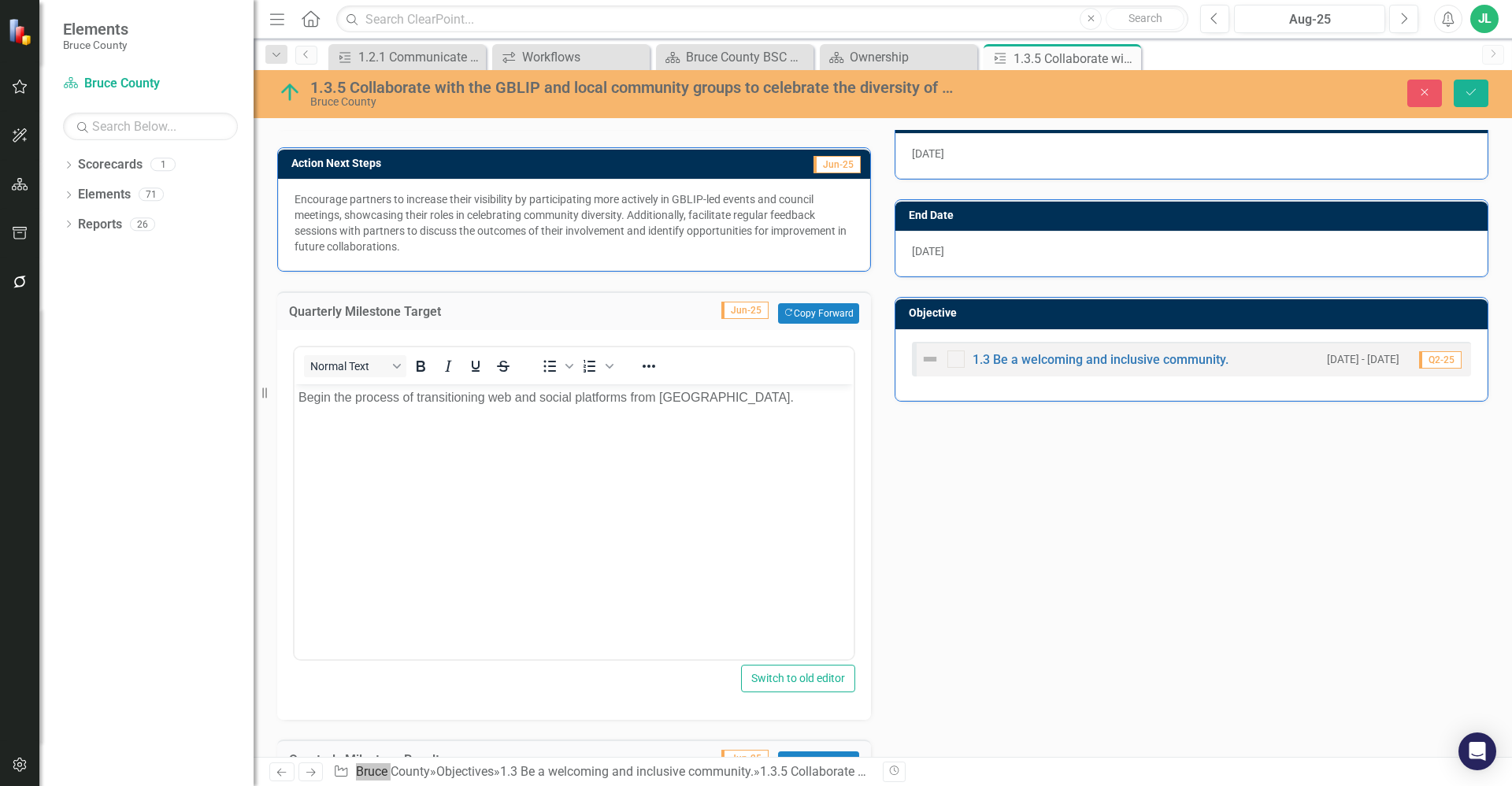
scroll to position [327, 0]
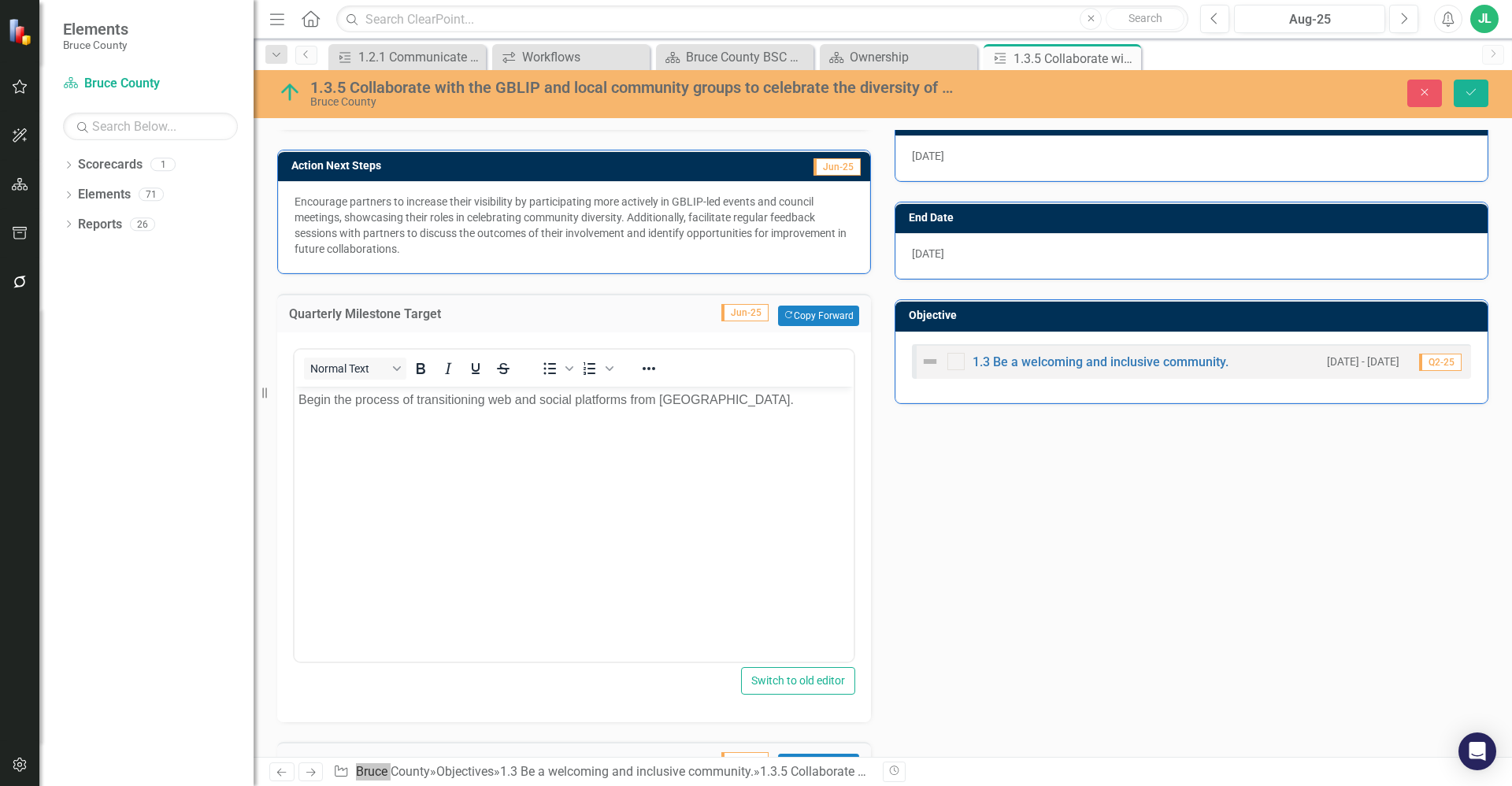
click at [636, 486] on body "Begin the process of transitioning web and social platforms from Grey County." at bounding box center [574, 505] width 559 height 236
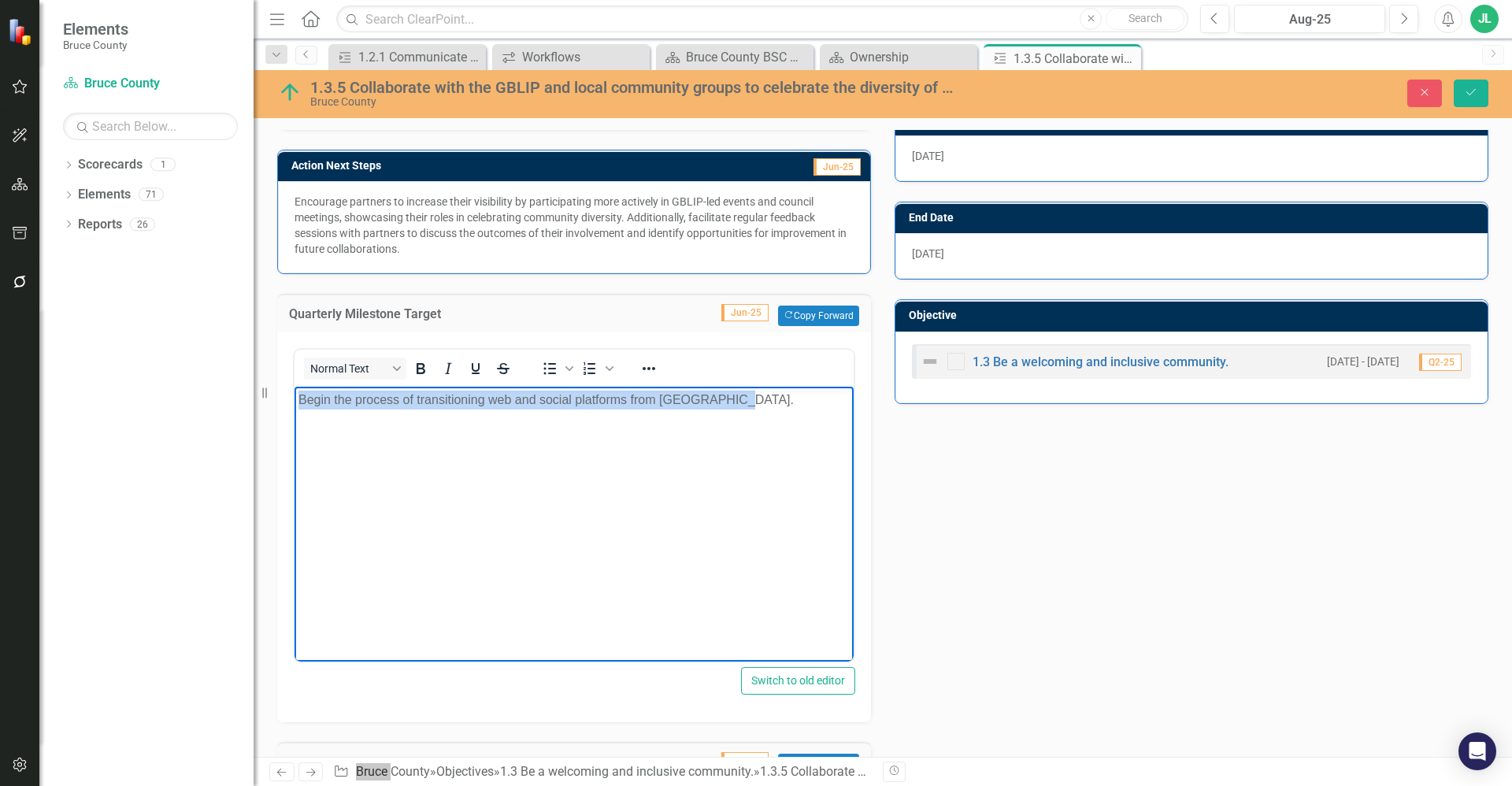
drag, startPoint x: 753, startPoint y: 400, endPoint x: 271, endPoint y: 404, distance: 482.0
click at [294, 404] on html "Begin the process of transitioning web and social platforms from Grey County." at bounding box center [574, 505] width 559 height 236
copy p "Begin the process of transitioning web and social platforms from Grey County."
click at [947, 617] on div "Action Analysis Jun-25 In Q2-25, Bruce County maintained its collaboration effo…" at bounding box center [883, 578] width 1235 height 1186
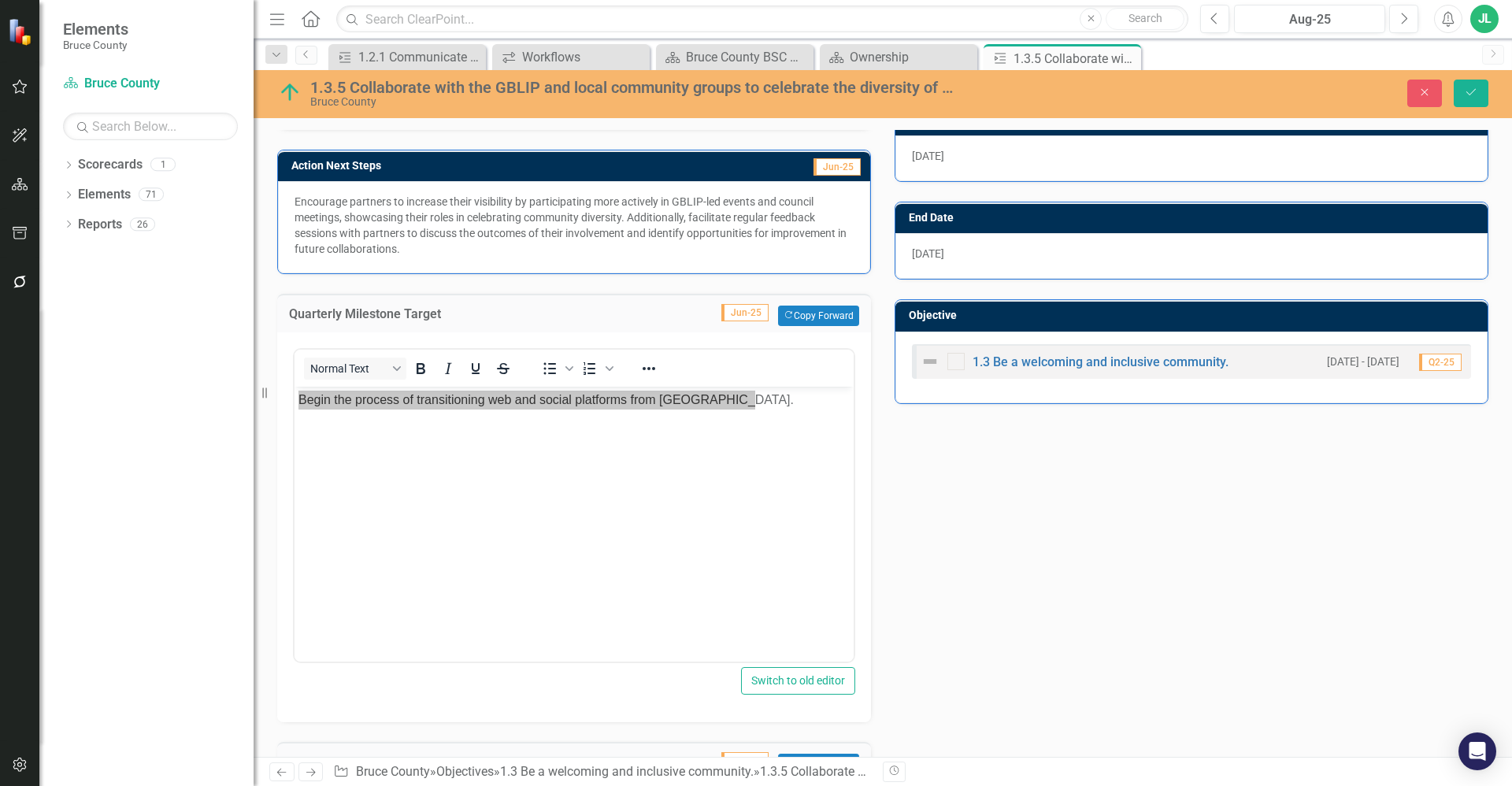
scroll to position [563, 0]
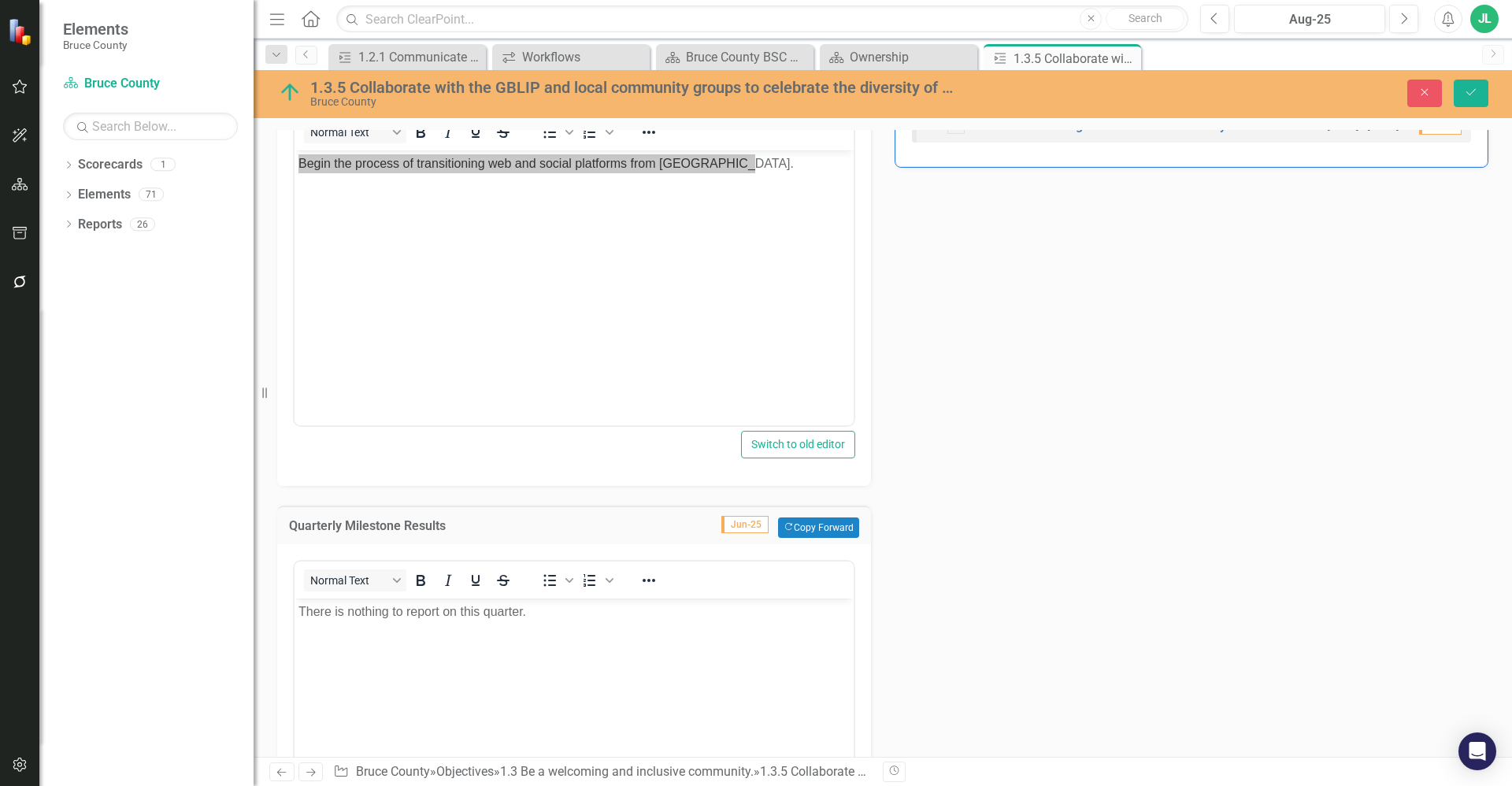
click at [536, 620] on p "There is nothing to report on this quarter." at bounding box center [574, 612] width 551 height 19
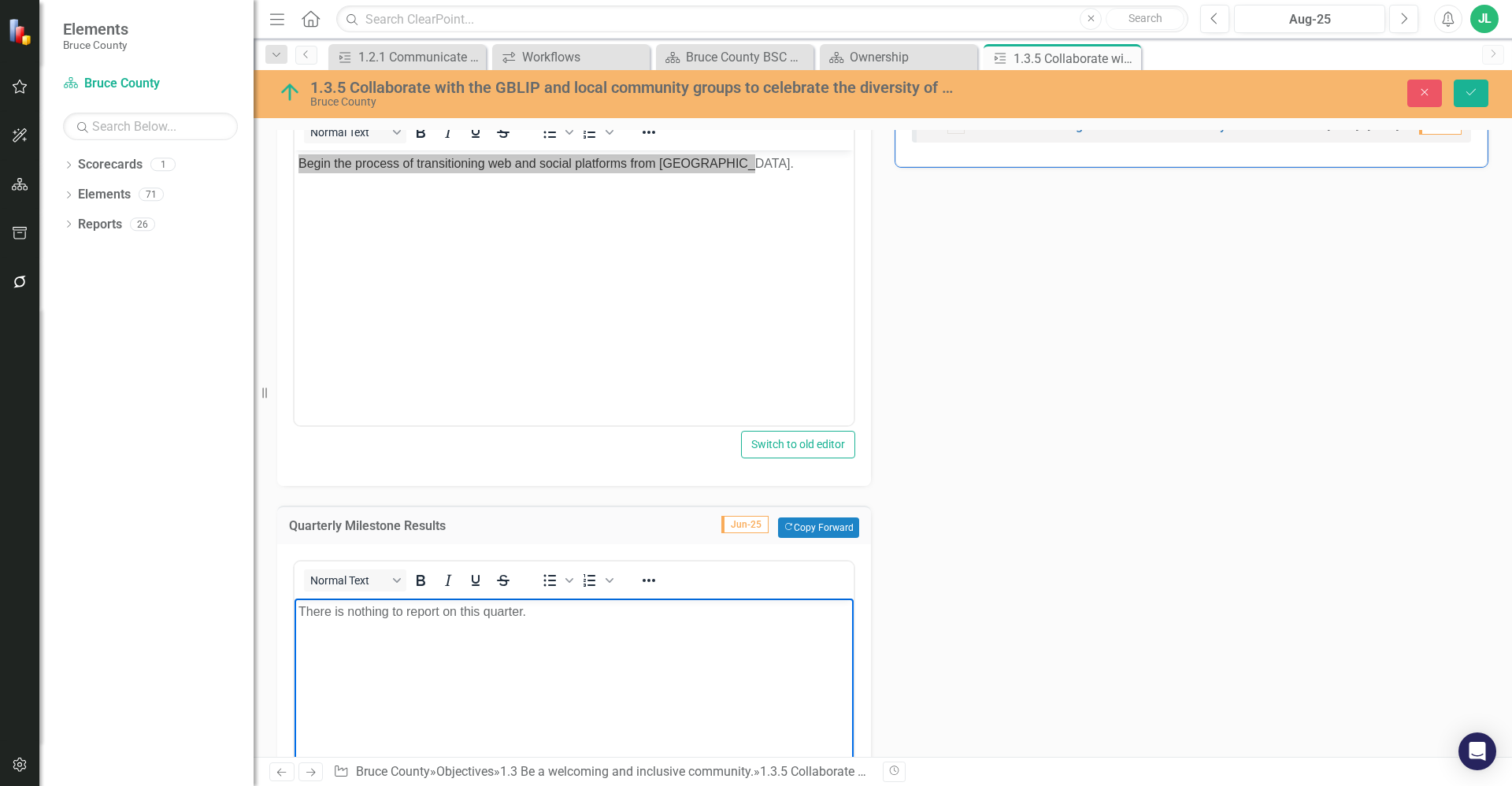
click at [536, 620] on p "There is nothing to report on this quarter." at bounding box center [574, 612] width 551 height 19
paste body "Rich Text Area. Press ALT-0 for help."
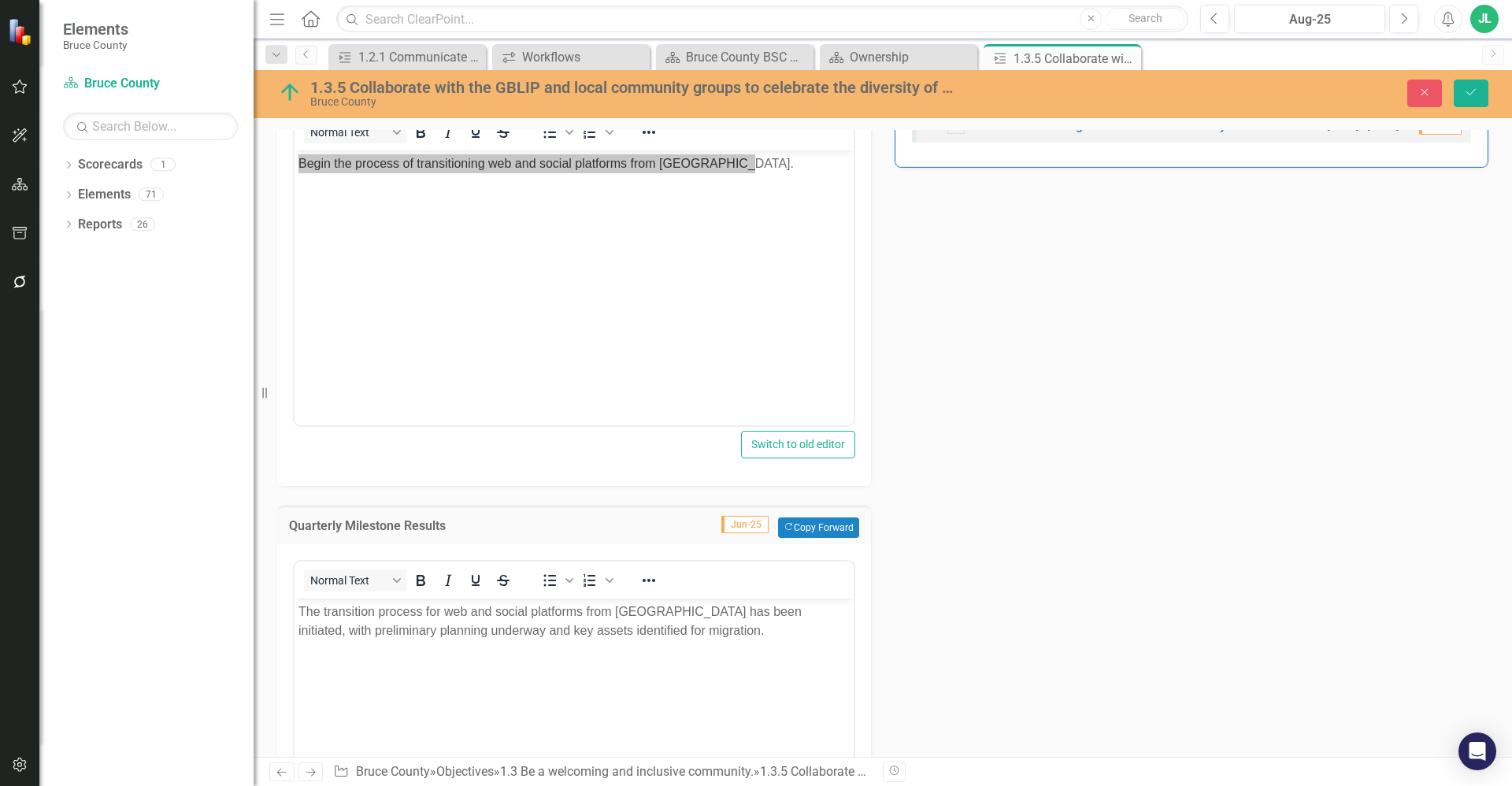
click at [1079, 647] on div "Action Analysis Jun-25 In Q2-25, Bruce County maintained its collaboration effo…" at bounding box center [883, 342] width 1235 height 1186
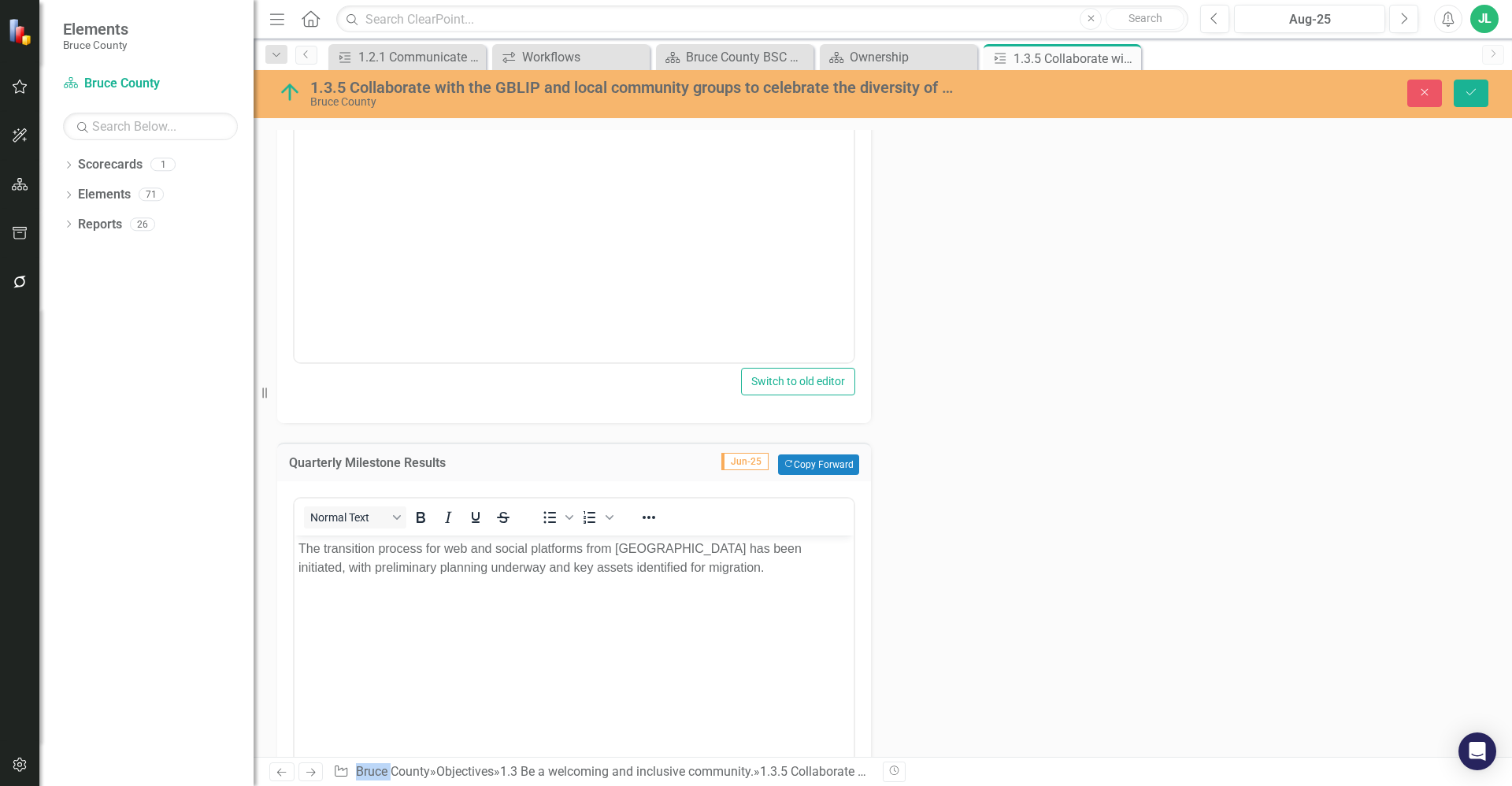
scroll to position [697, 0]
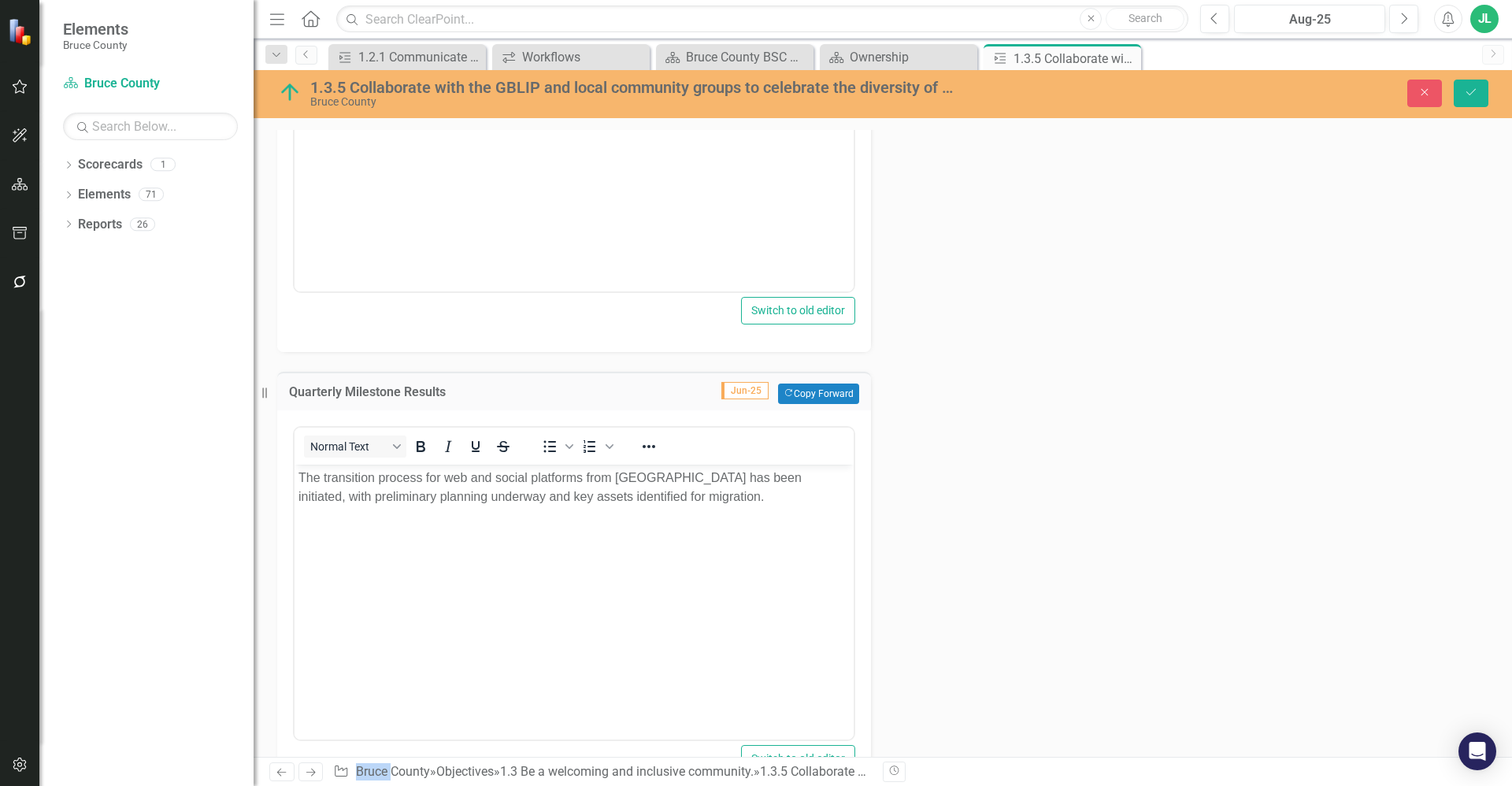
click at [481, 463] on div "Normal Text To open the popup, press Shift+Enter To open the popup, press Shift…" at bounding box center [574, 446] width 559 height 37
click at [479, 497] on p "The transition process for web and social platforms from Grey County has been i…" at bounding box center [574, 488] width 551 height 38
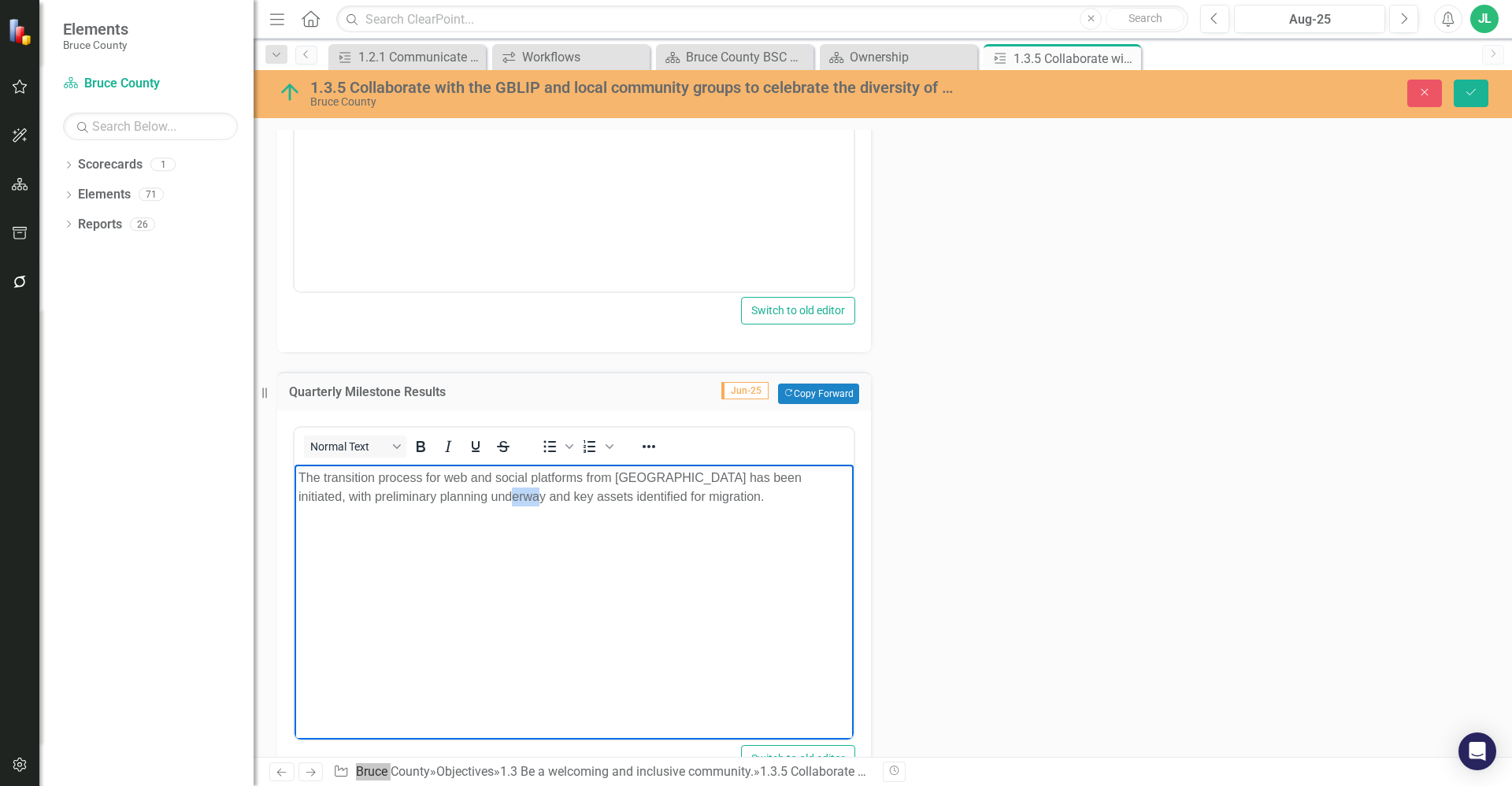
click at [479, 497] on p "The transition process for web and social platforms from Grey County has been i…" at bounding box center [574, 488] width 551 height 38
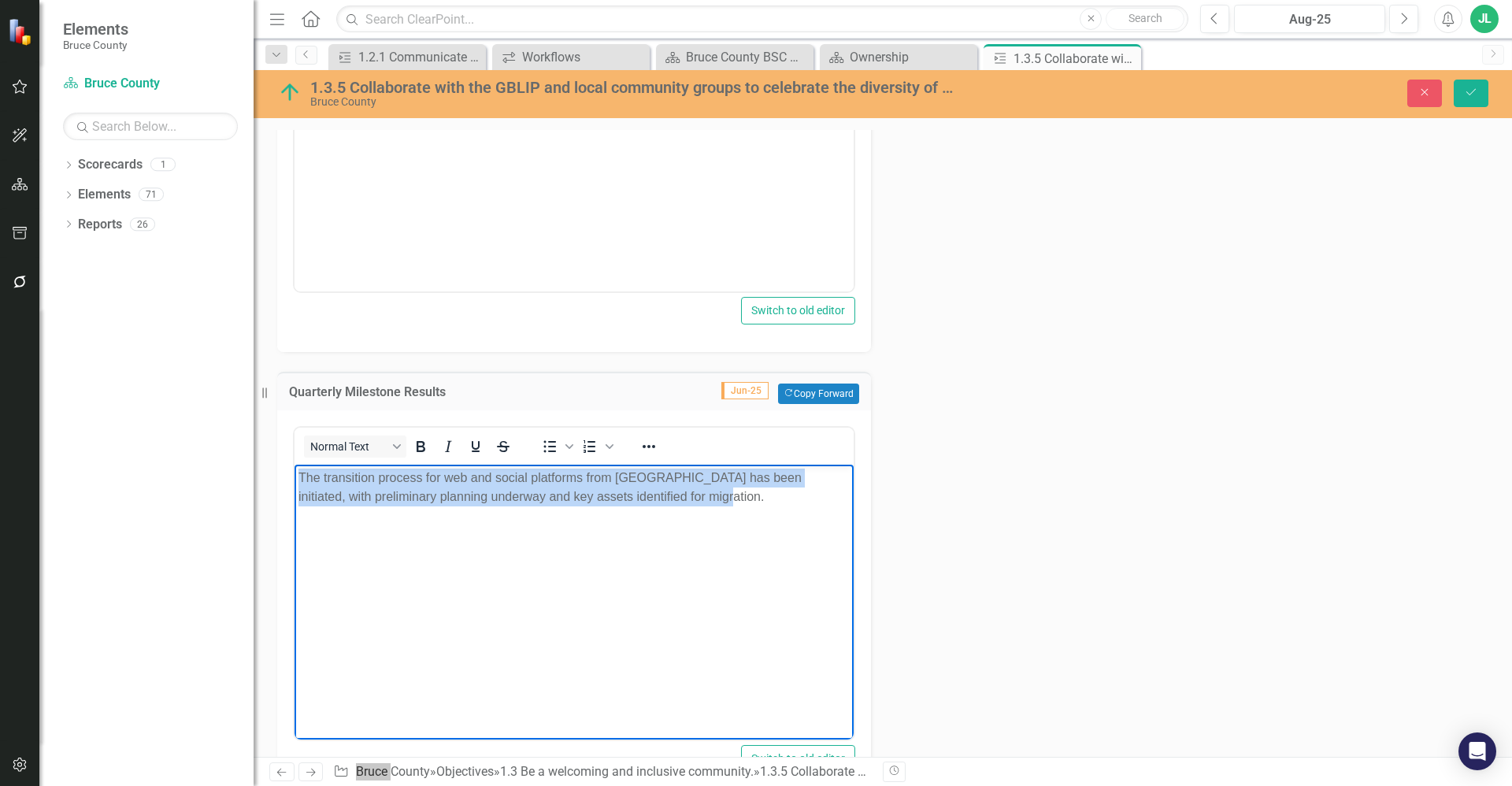
click at [479, 497] on p "The transition process for web and social platforms from Grey County has been i…" at bounding box center [574, 488] width 551 height 38
click at [593, 560] on body "The transition process for web and social platforms from Grey County has been i…" at bounding box center [574, 583] width 559 height 236
drag, startPoint x: 734, startPoint y: 503, endPoint x: 575, endPoint y: 483, distance: 160.3
click at [575, 483] on p "The transition process for web and social platforms from Grey County has been i…" at bounding box center [574, 488] width 551 height 38
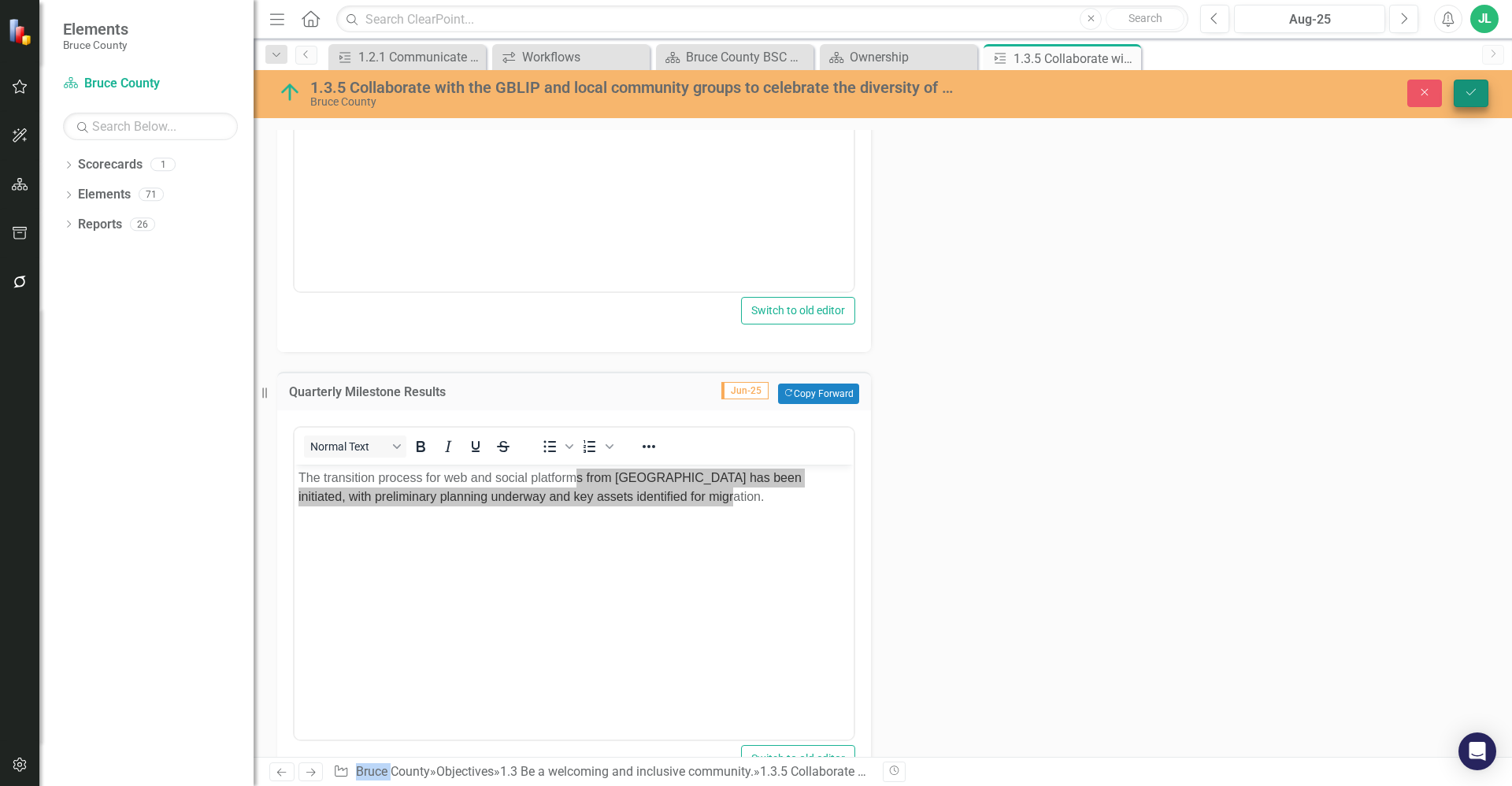
click at [1469, 97] on icon "Save" at bounding box center [1470, 92] width 14 height 11
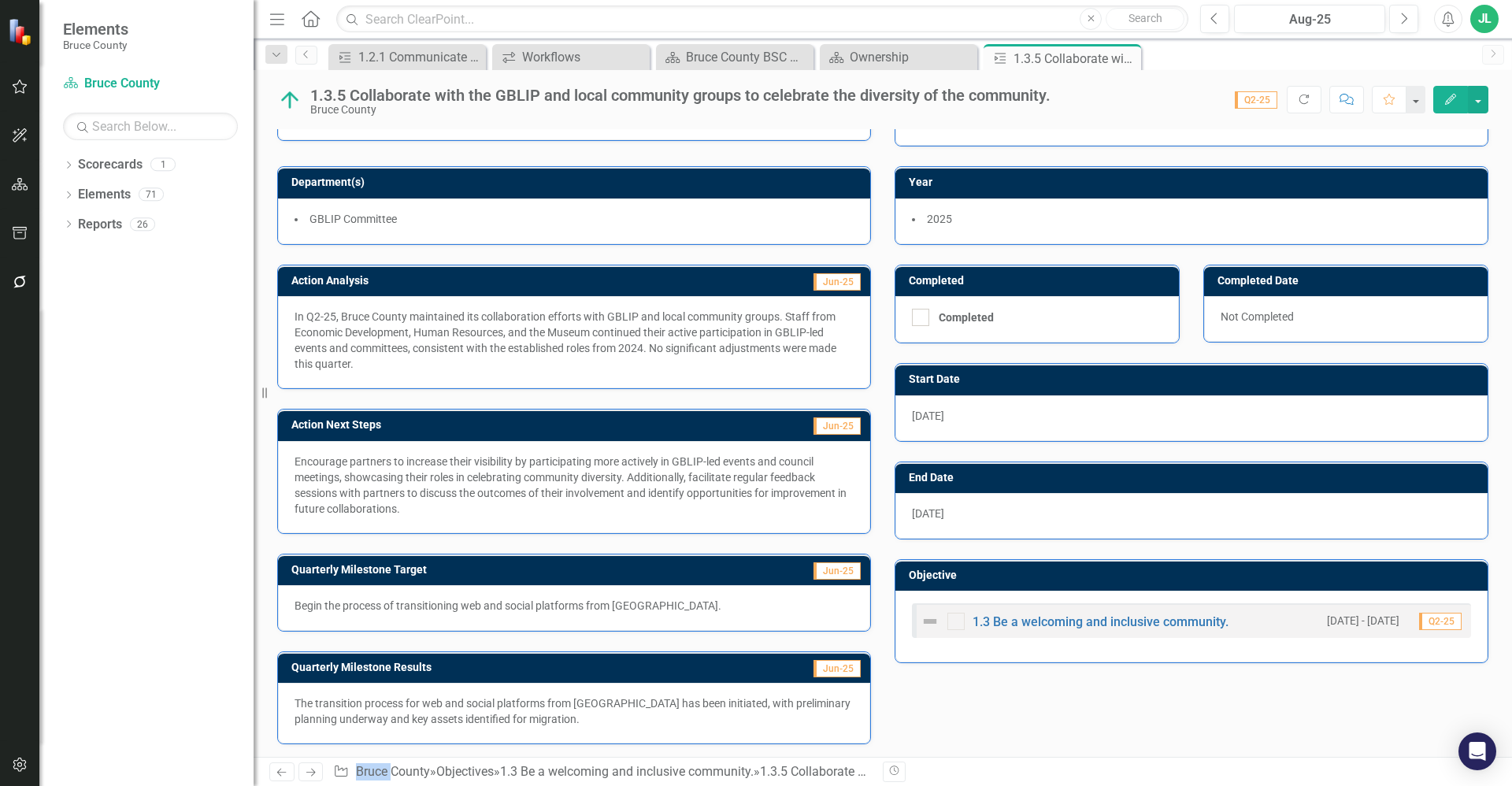
scroll to position [69, 0]
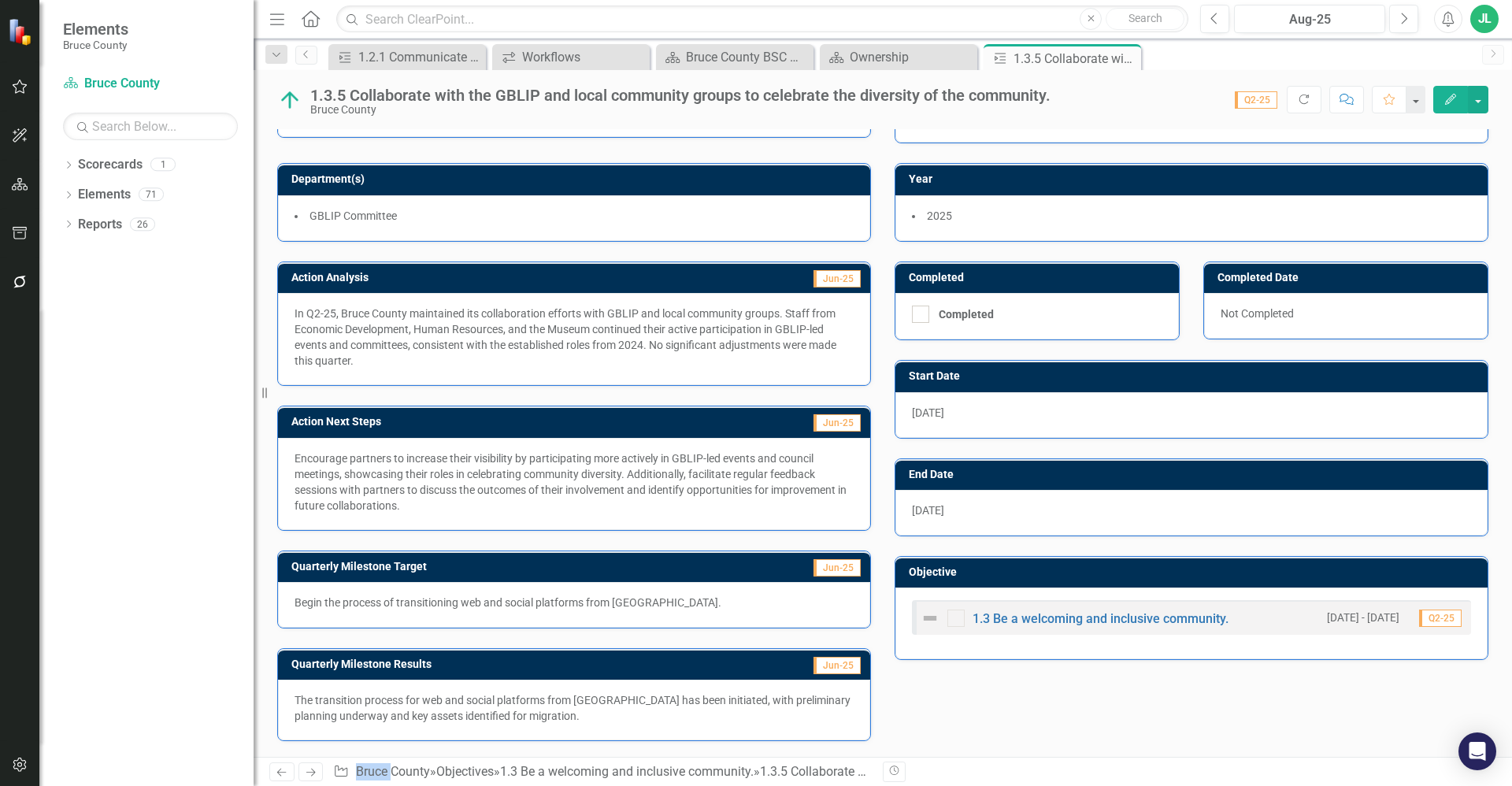
click at [667, 708] on p "The transition process for web and social platforms from Grey County has been i…" at bounding box center [574, 708] width 559 height 32
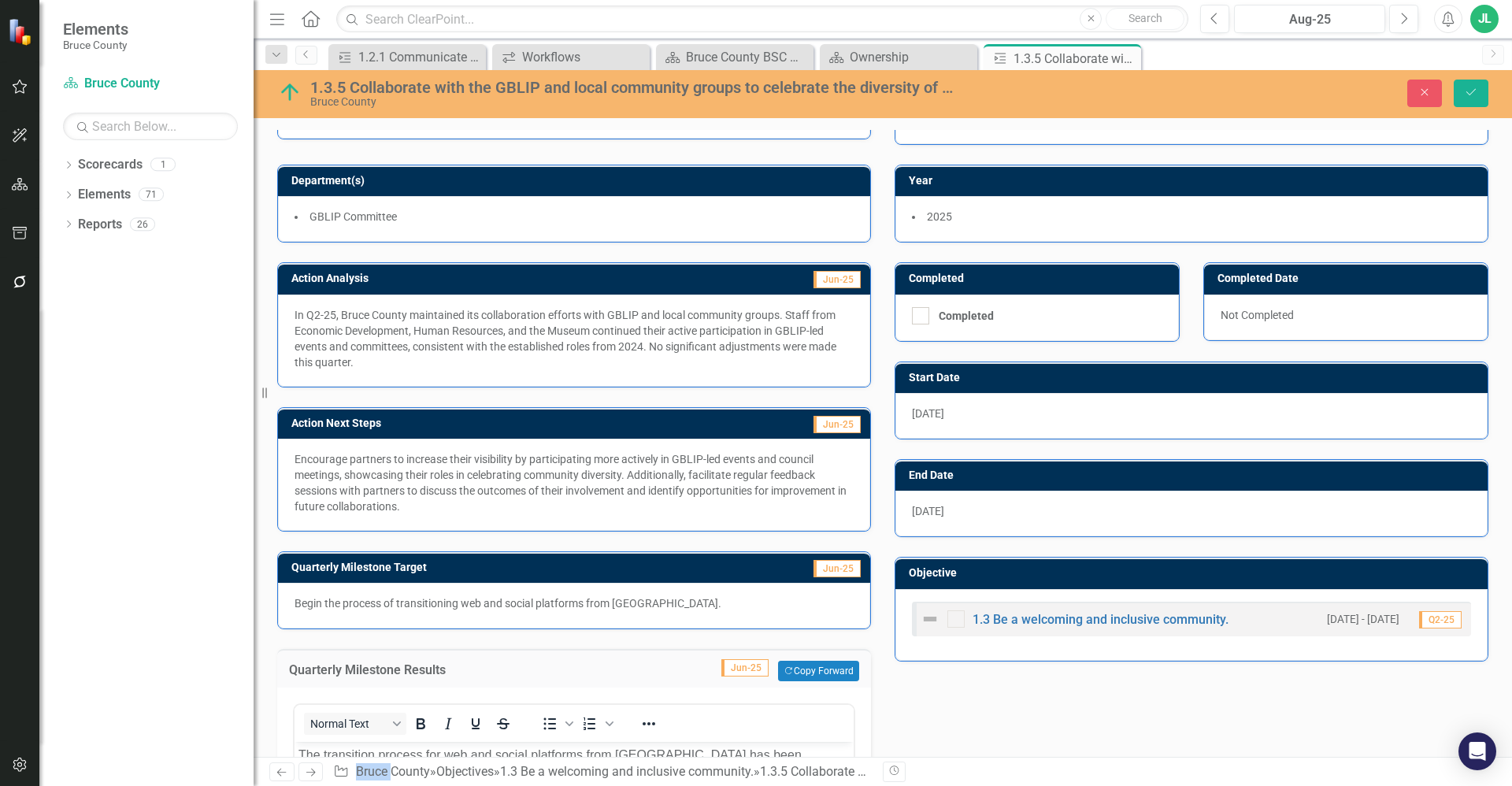
scroll to position [0, 0]
click at [1126, 60] on icon "Close" at bounding box center [1126, 58] width 15 height 12
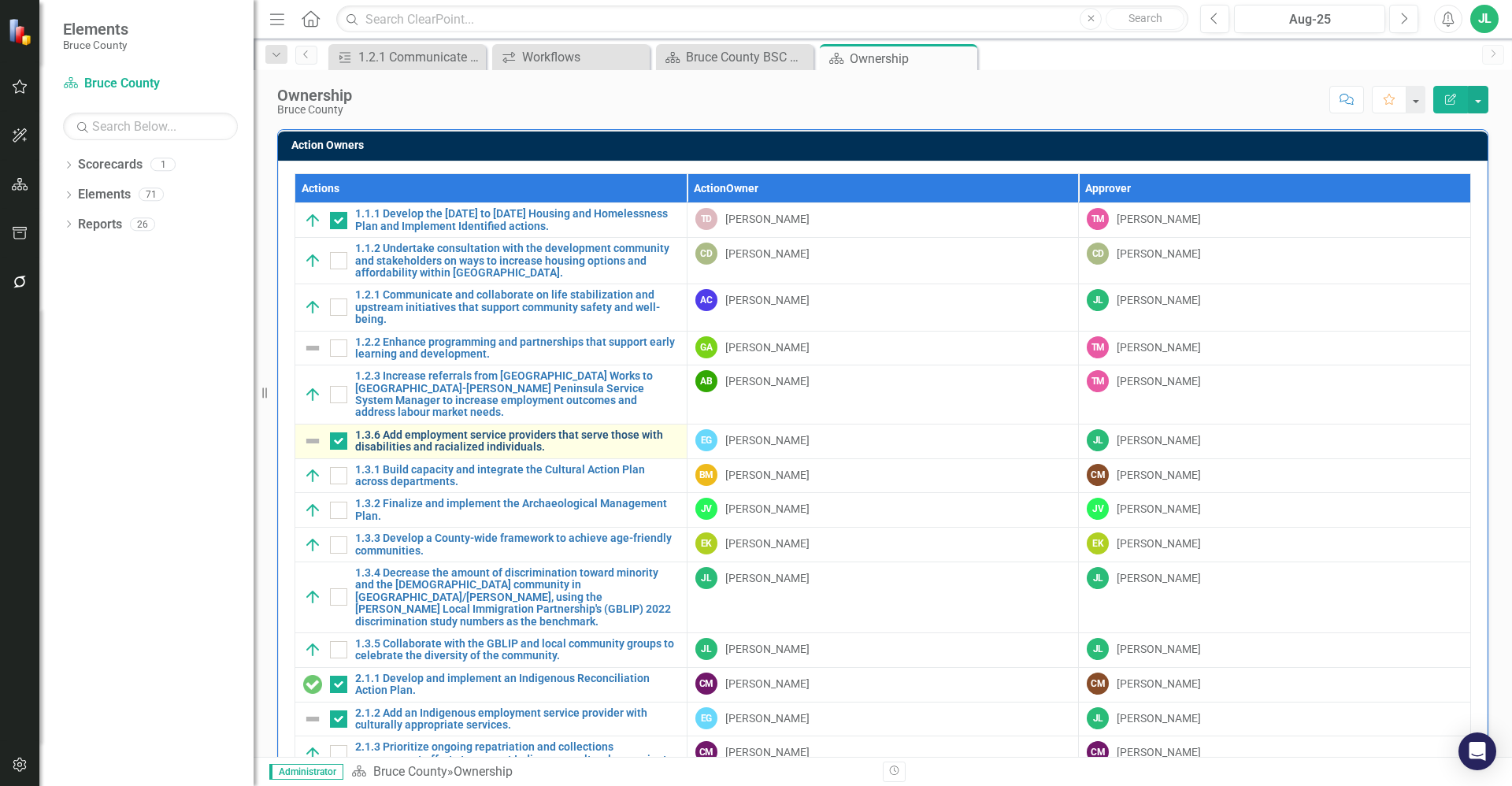
click at [492, 430] on link "1.3.6 Add employment service providers that serve those with disabilities and r…" at bounding box center [517, 442] width 324 height 24
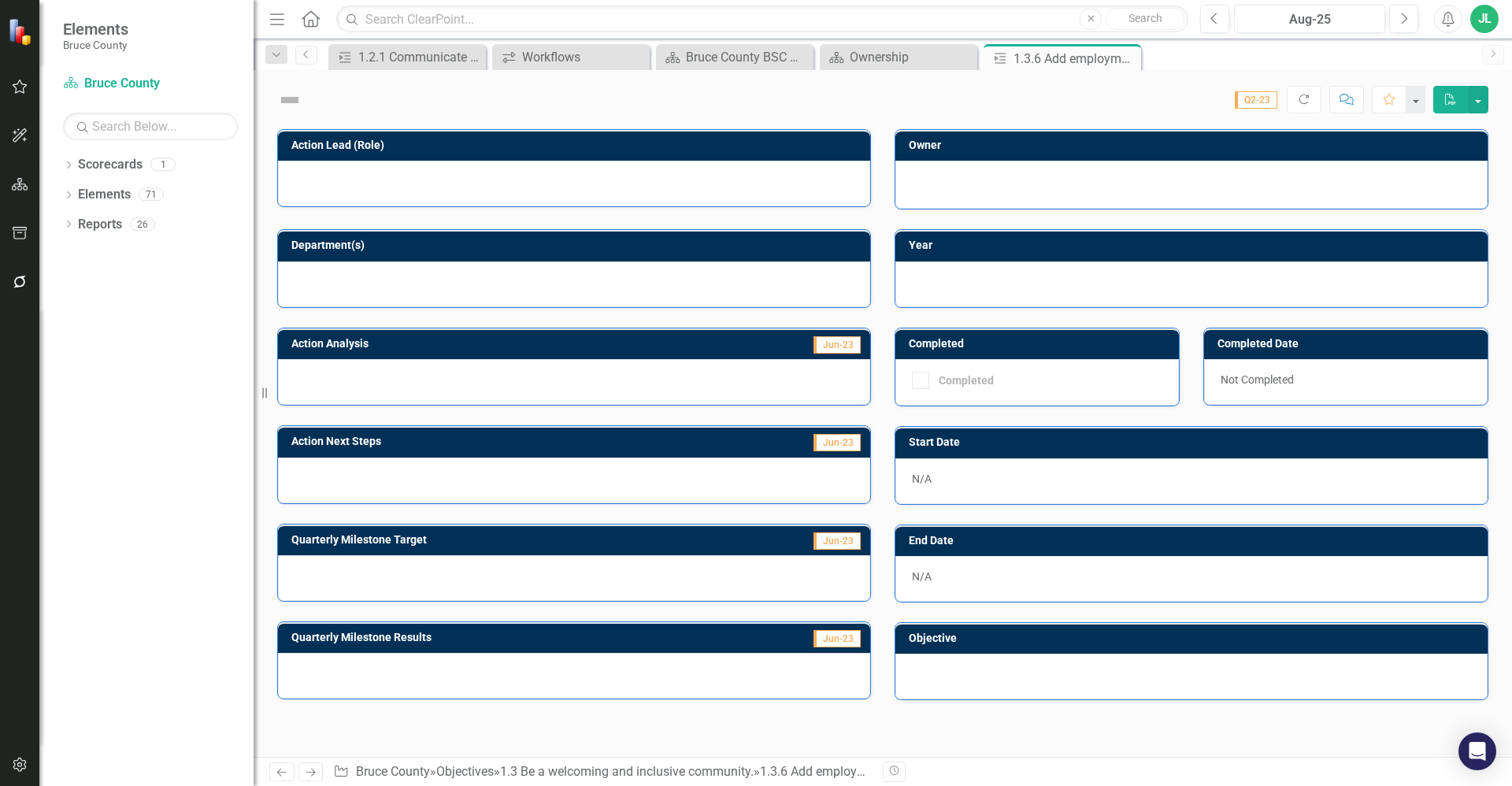
checkbox input "true"
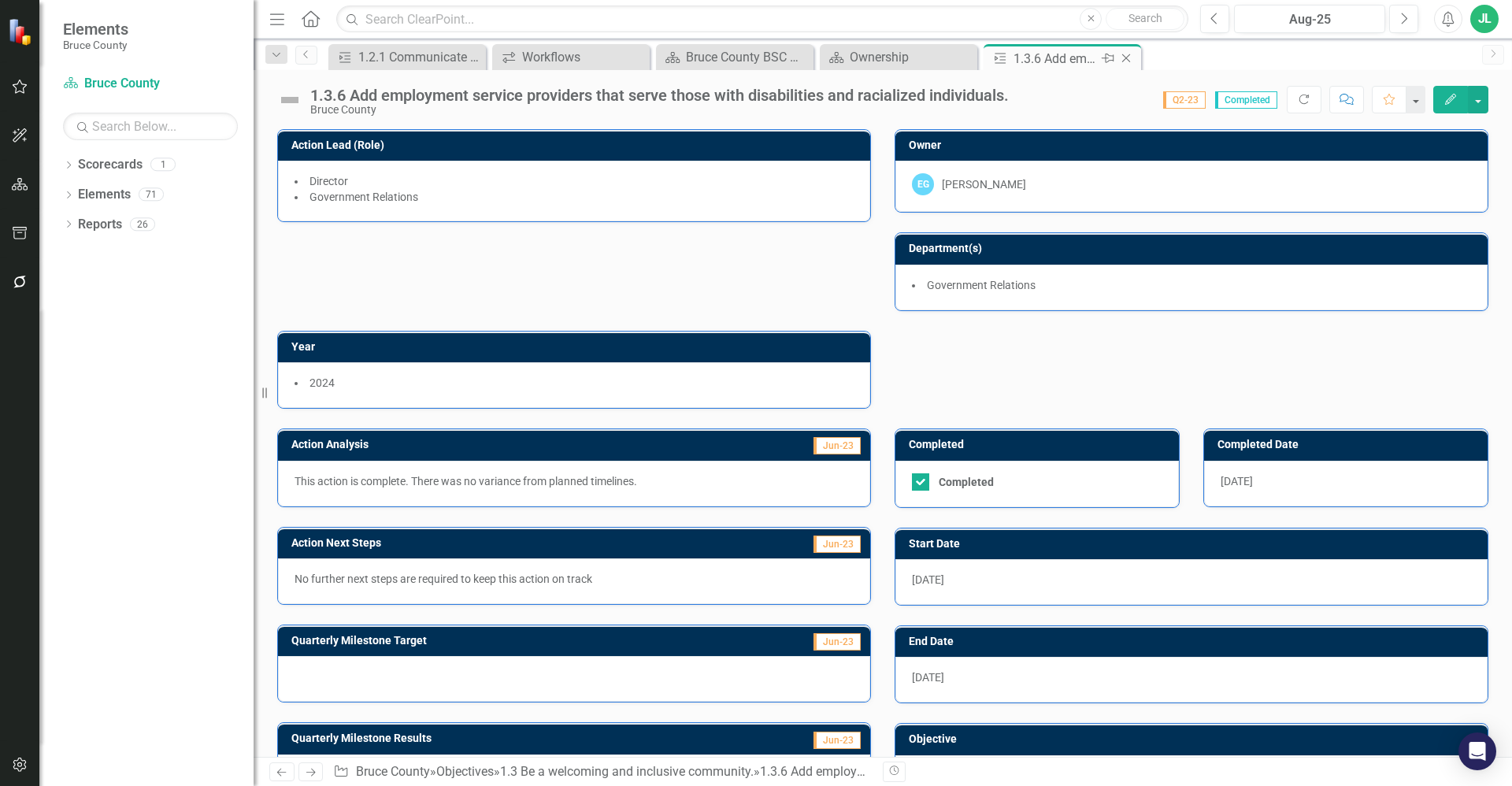
click at [1128, 58] on icon "Close" at bounding box center [1126, 58] width 15 height 12
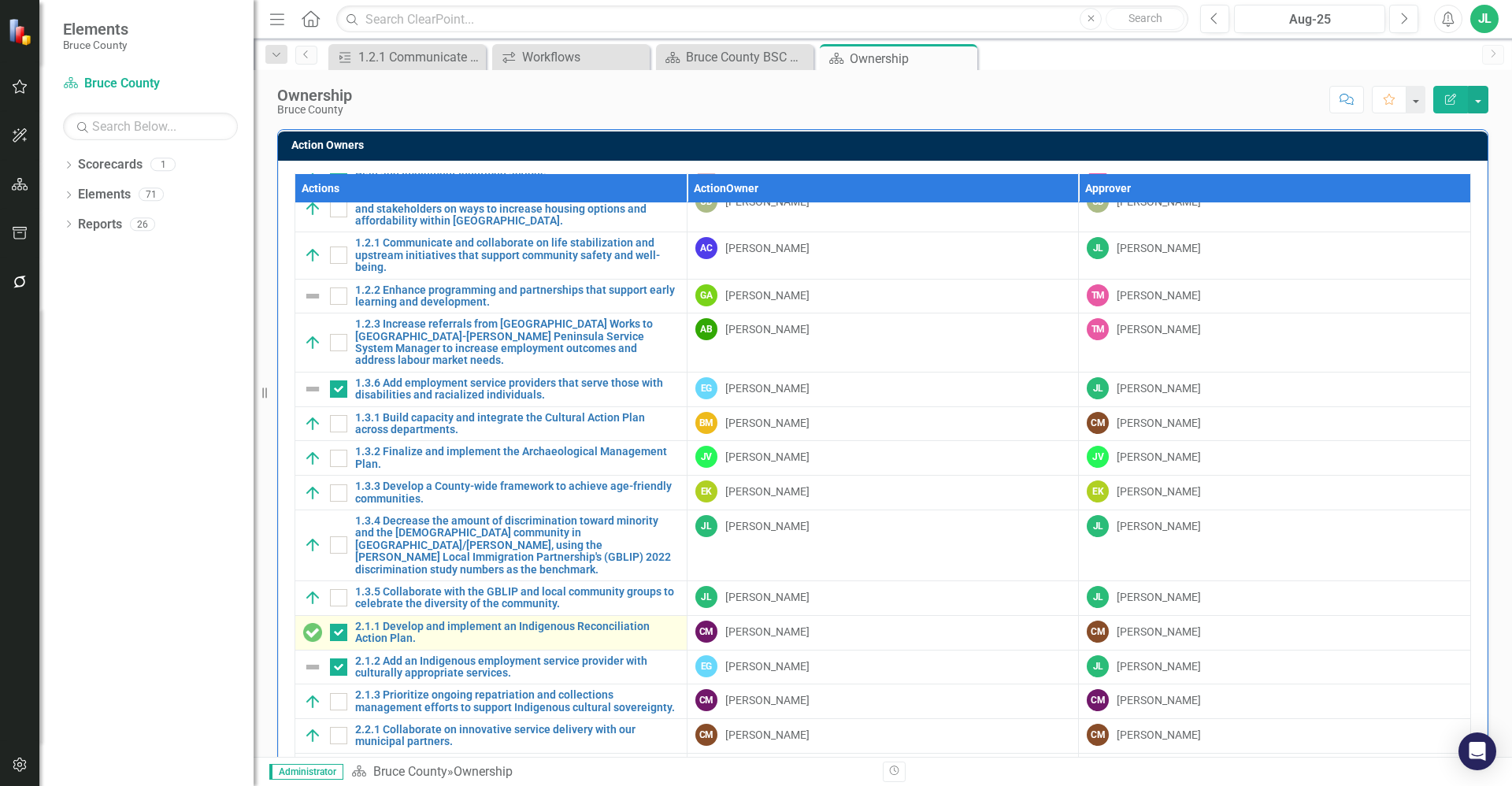
scroll to position [59, 0]
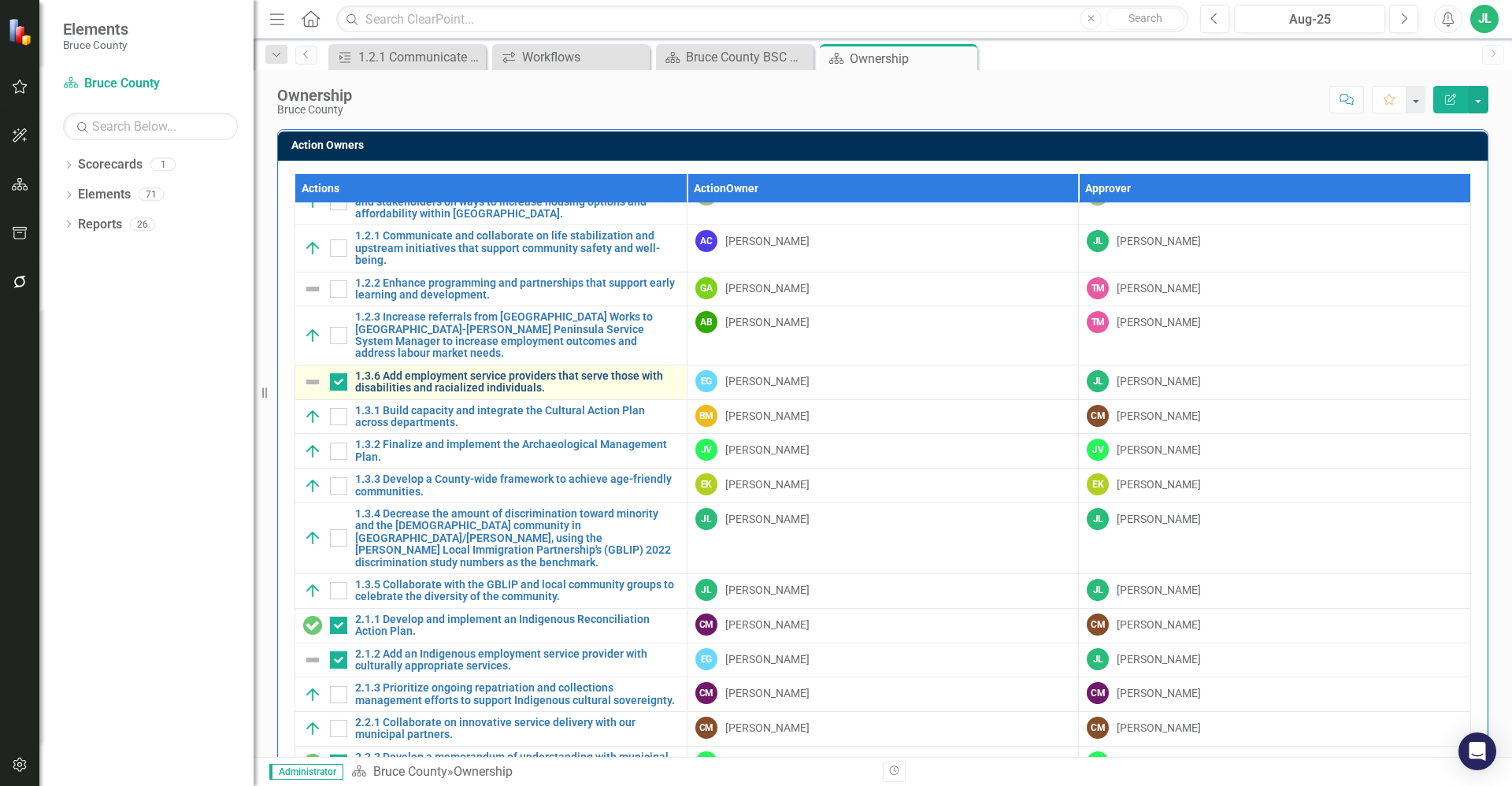
click at [403, 372] on link "1.3.6 Add employment service providers that serve those with disabilities and r…" at bounding box center [517, 382] width 324 height 24
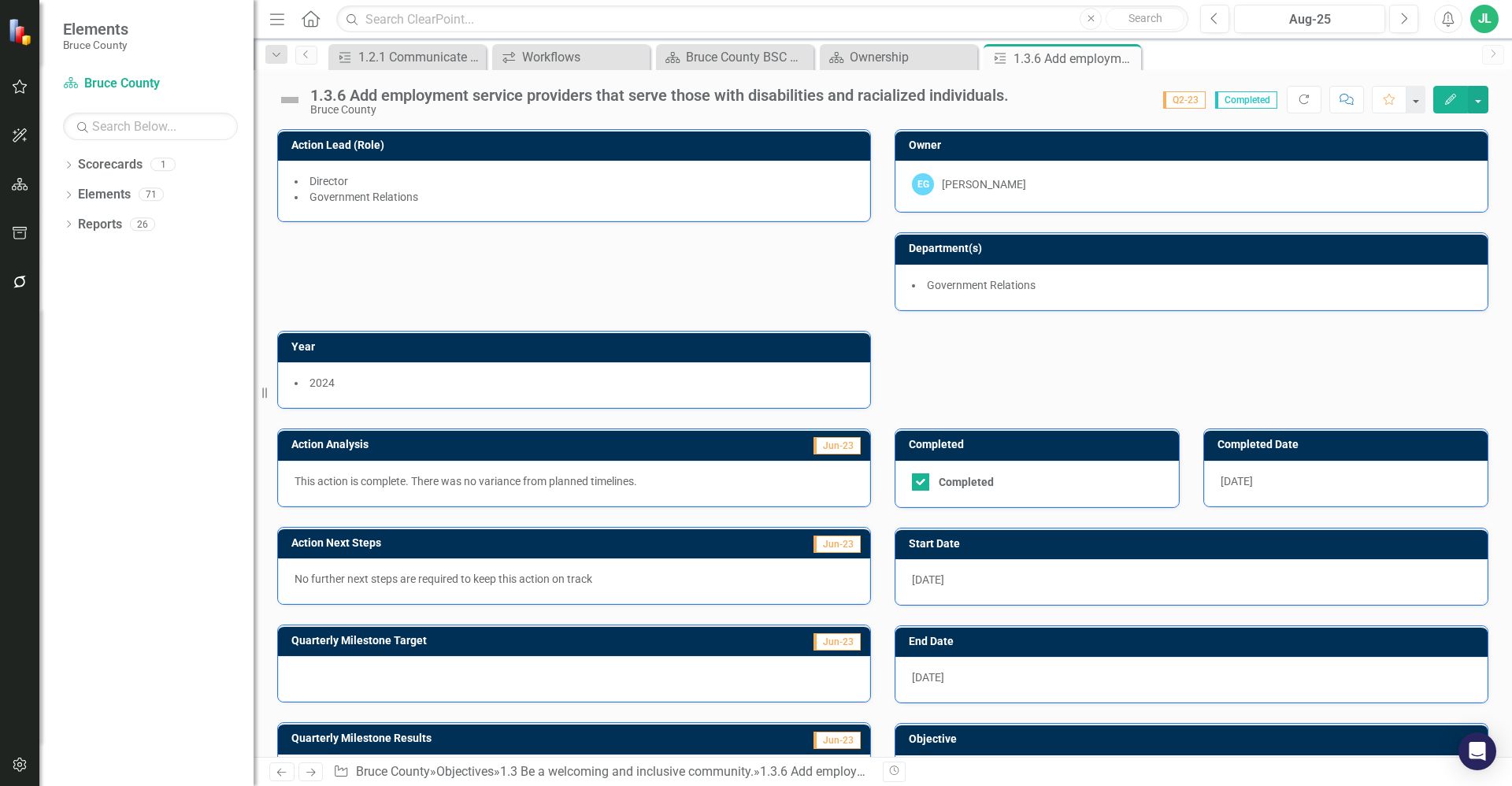
click at [282, 96] on img at bounding box center [289, 99] width 25 height 25
click at [290, 99] on img at bounding box center [289, 99] width 25 height 25
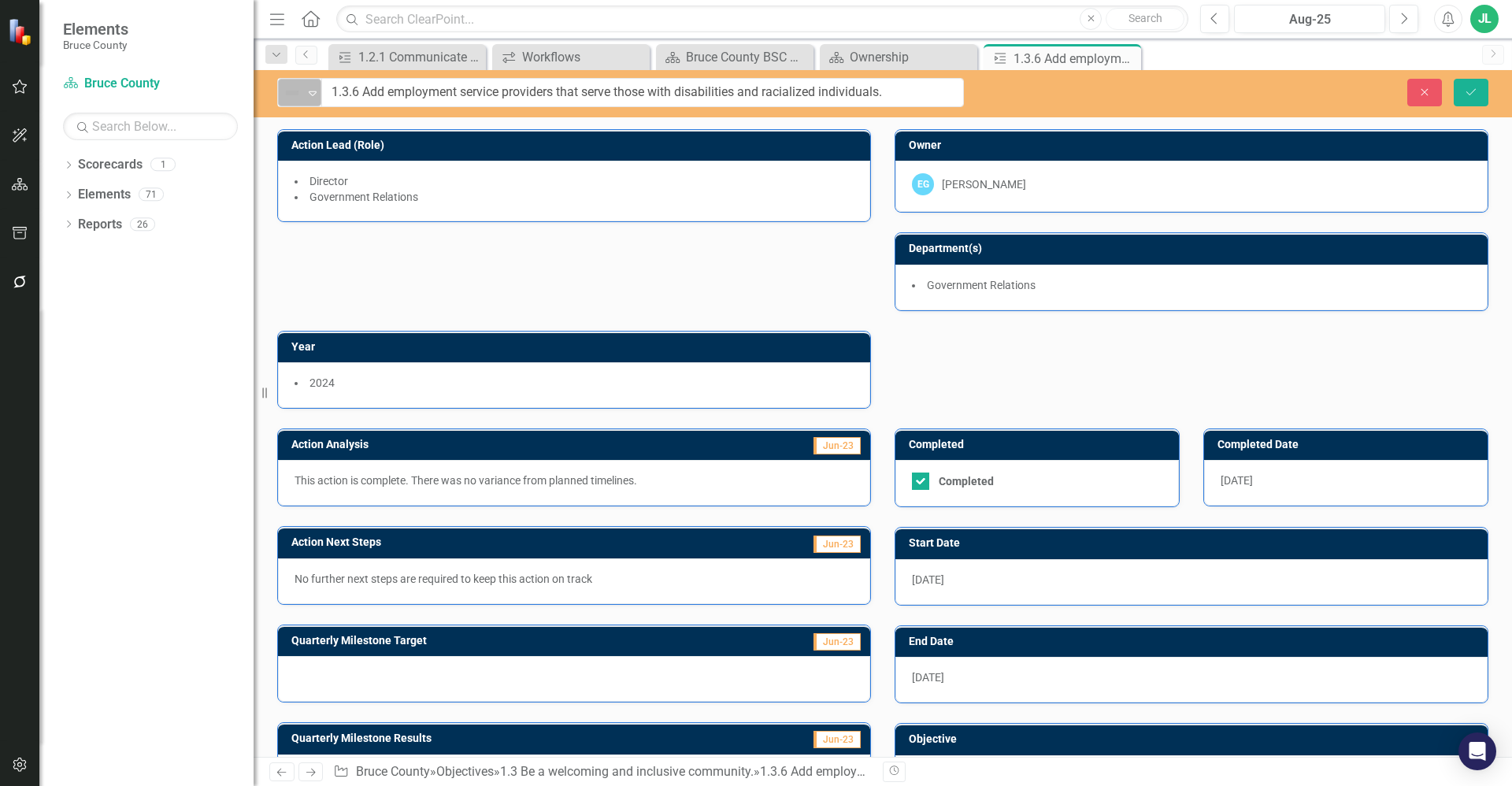
click at [293, 96] on img at bounding box center [292, 92] width 19 height 19
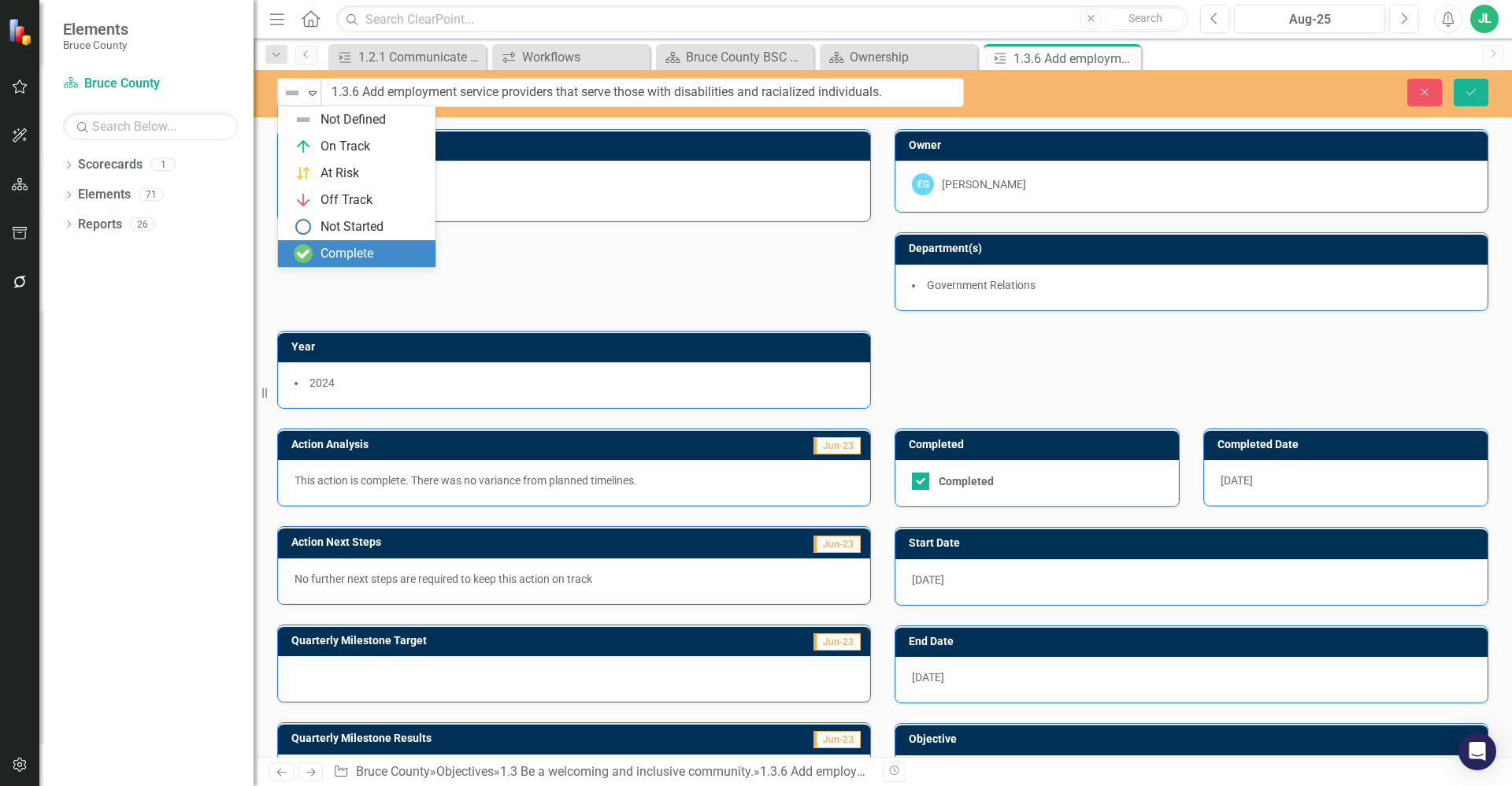
click at [346, 255] on div "Complete" at bounding box center [346, 254] width 53 height 18
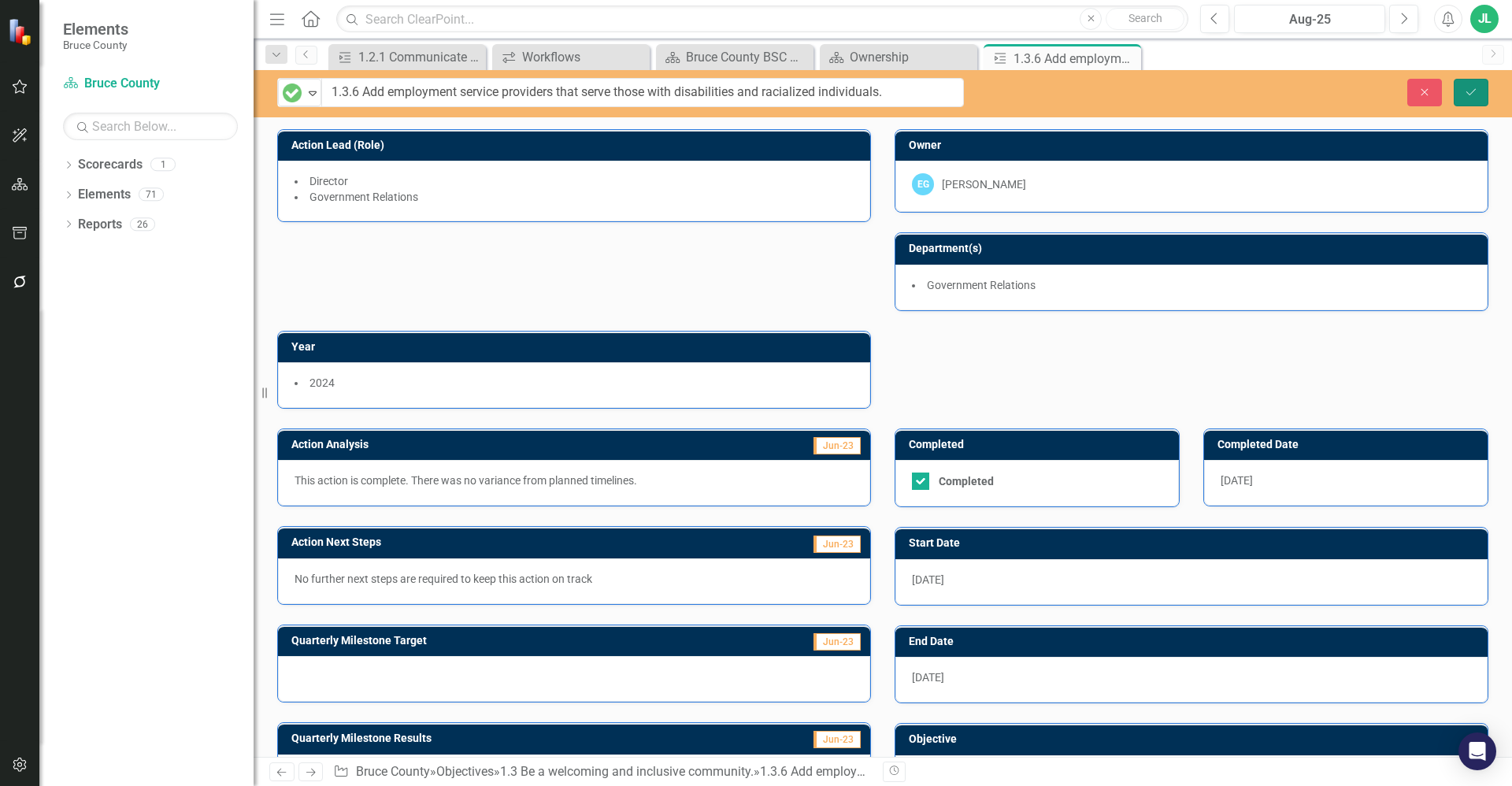
click at [1478, 92] on button "Save" at bounding box center [1470, 93] width 35 height 28
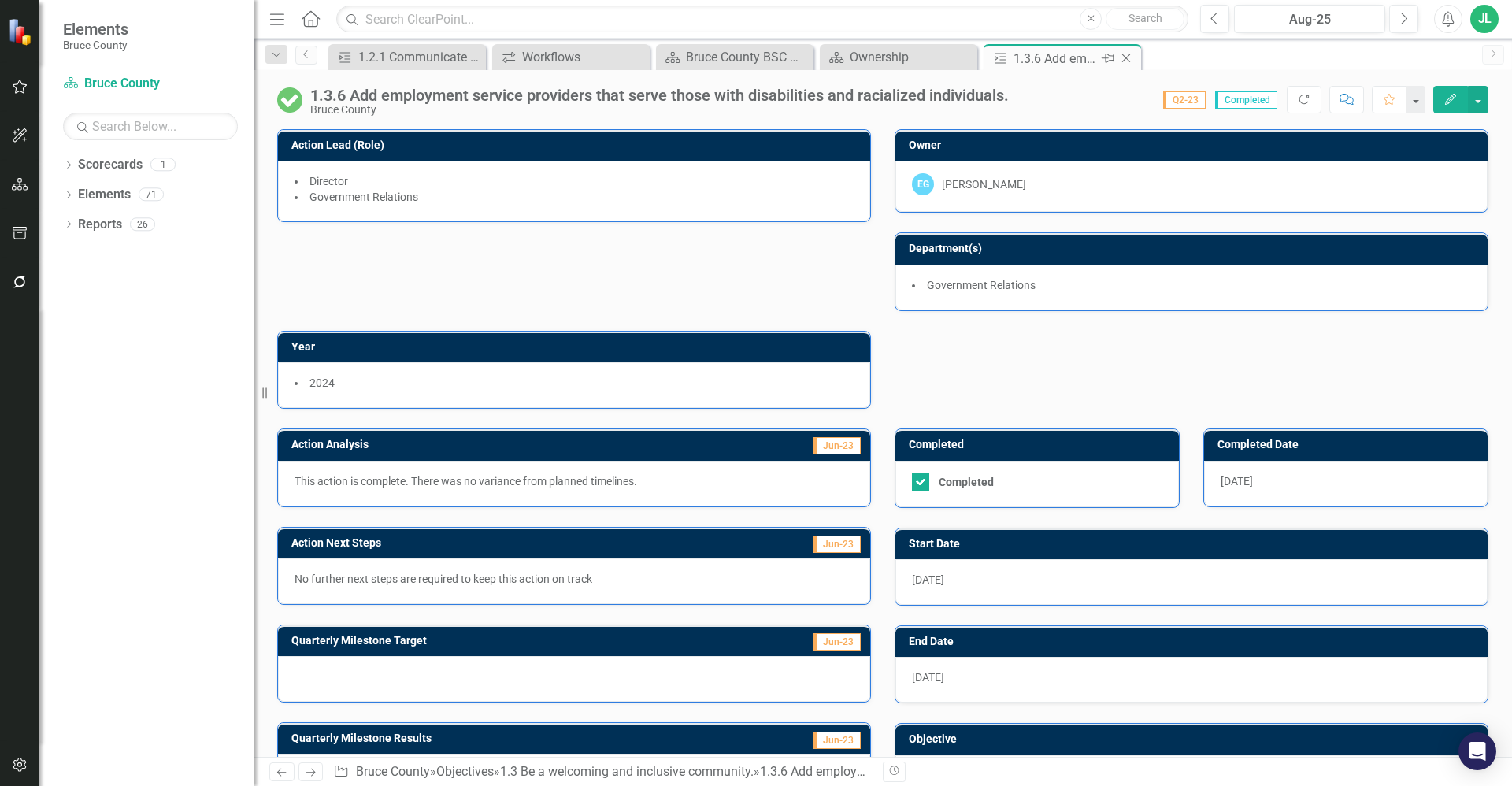
click at [1127, 58] on icon at bounding box center [1126, 59] width 9 height 9
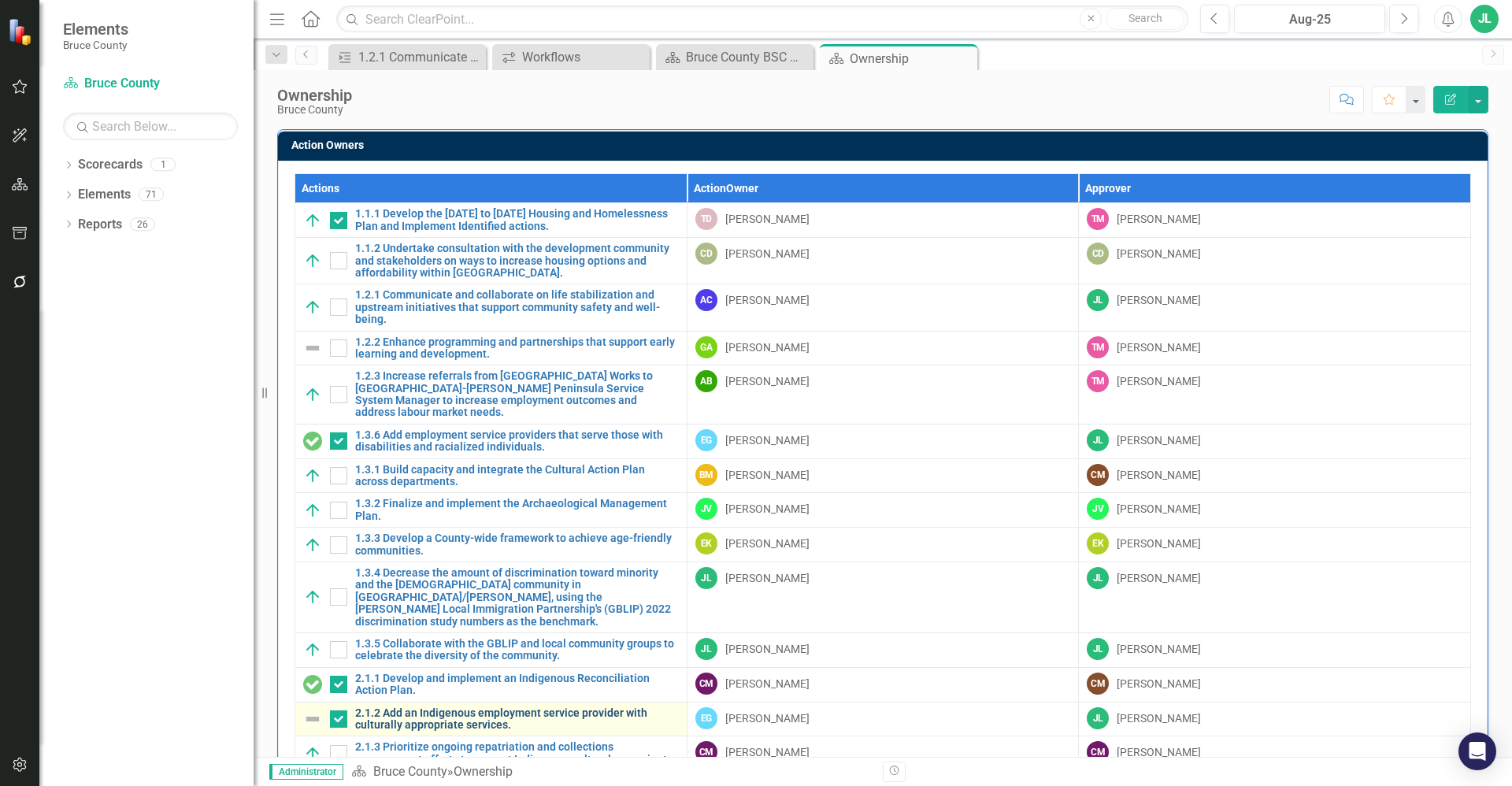
click at [515, 708] on link "2.1.2 Add an Indigenous employment service provider with culturally appropriate…" at bounding box center [517, 720] width 324 height 24
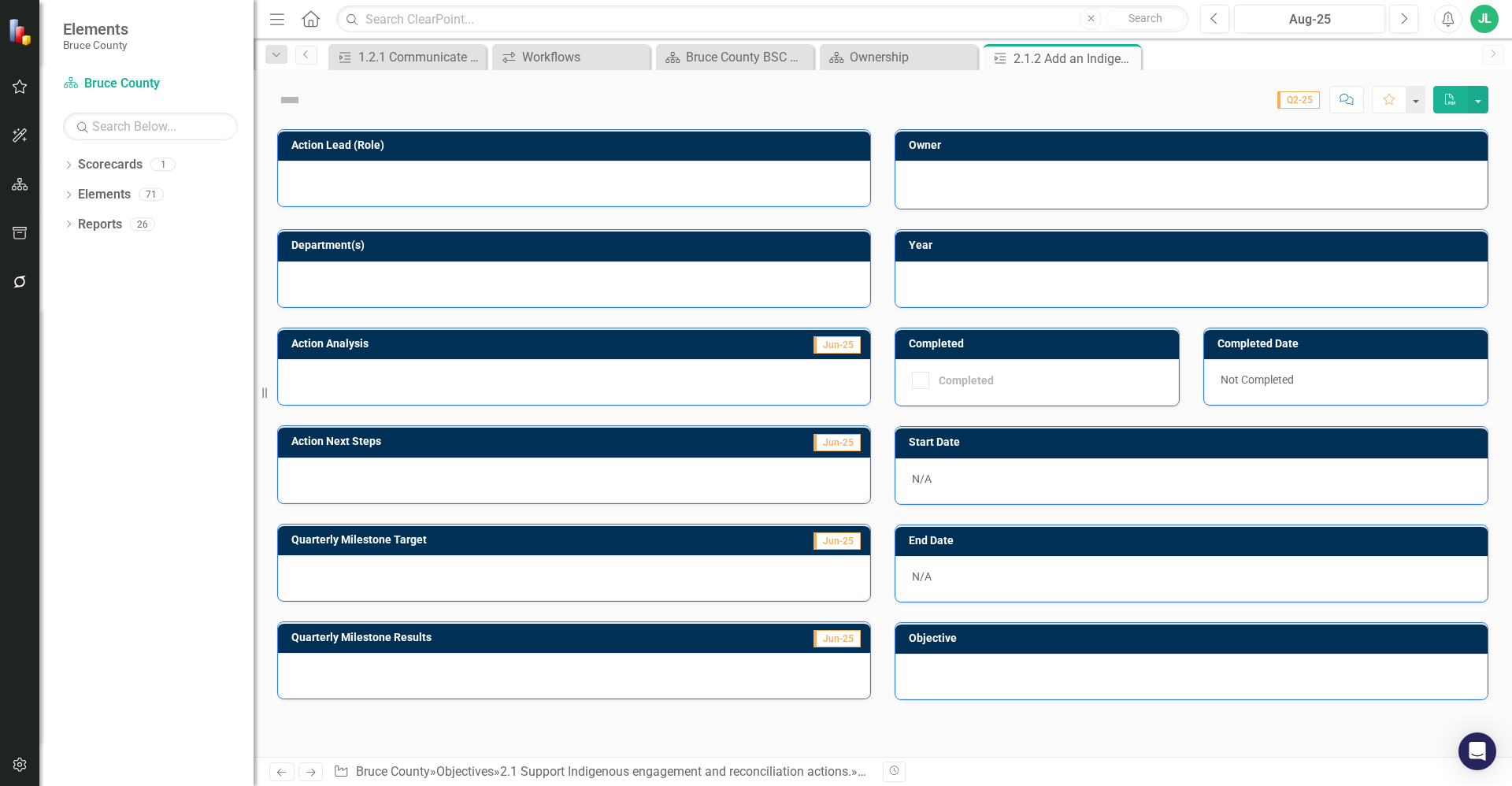
checkbox input "true"
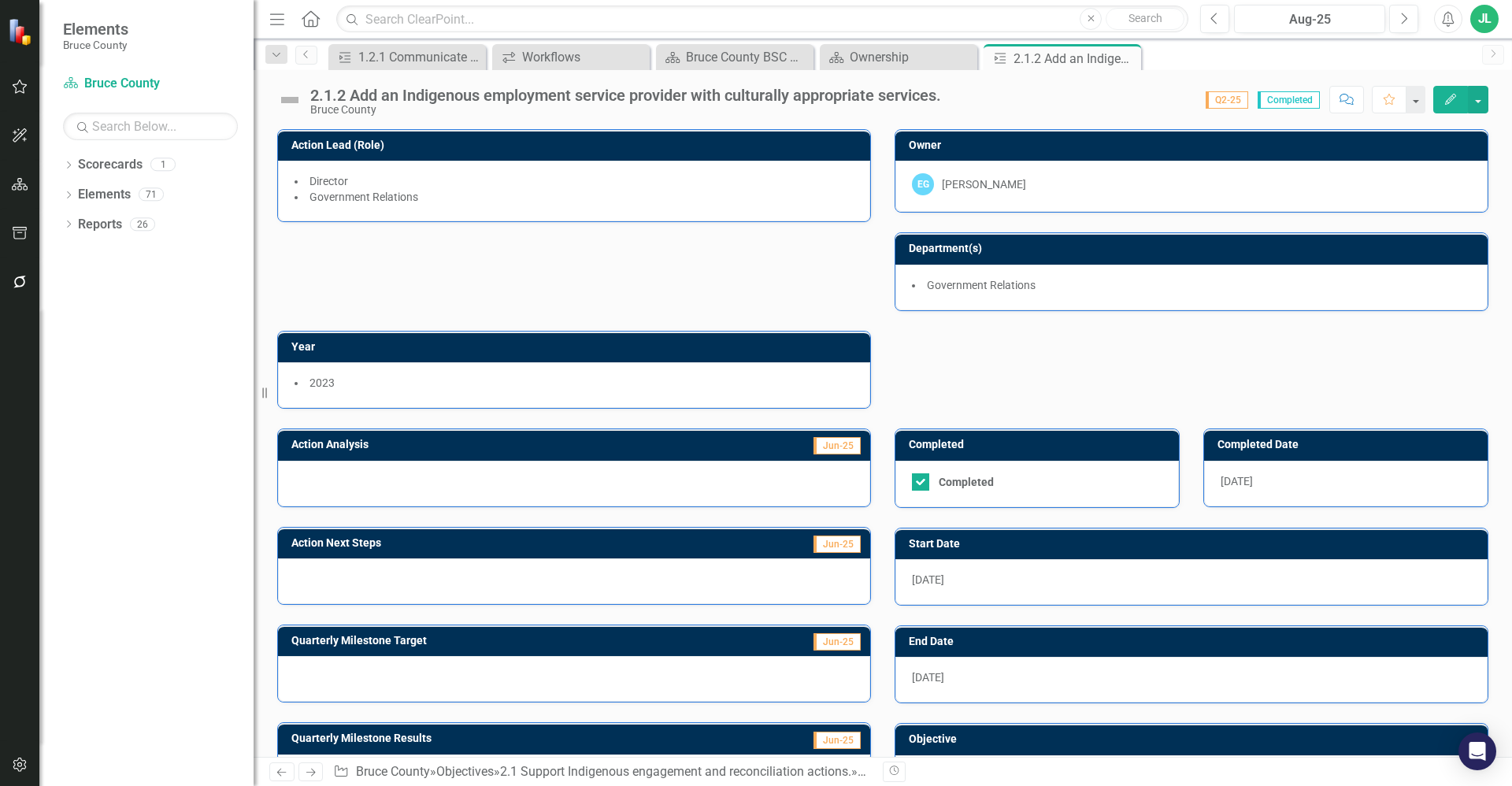
click at [727, 485] on div at bounding box center [574, 484] width 593 height 46
click at [694, 489] on div at bounding box center [574, 484] width 593 height 46
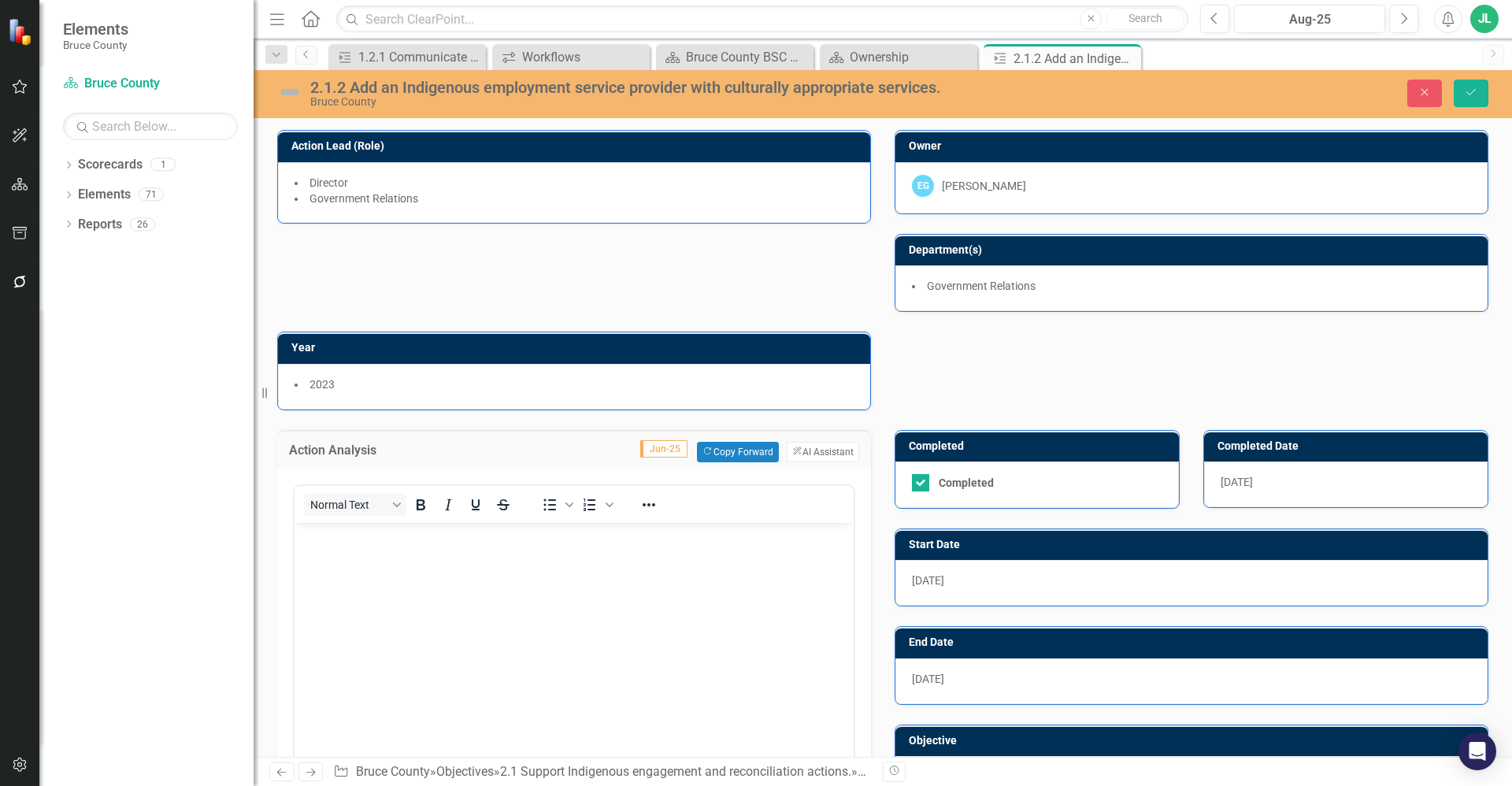
click at [694, 489] on div "Normal Text To open the popup, press Shift+Enter To open the popup, press Shift…" at bounding box center [574, 505] width 559 height 31
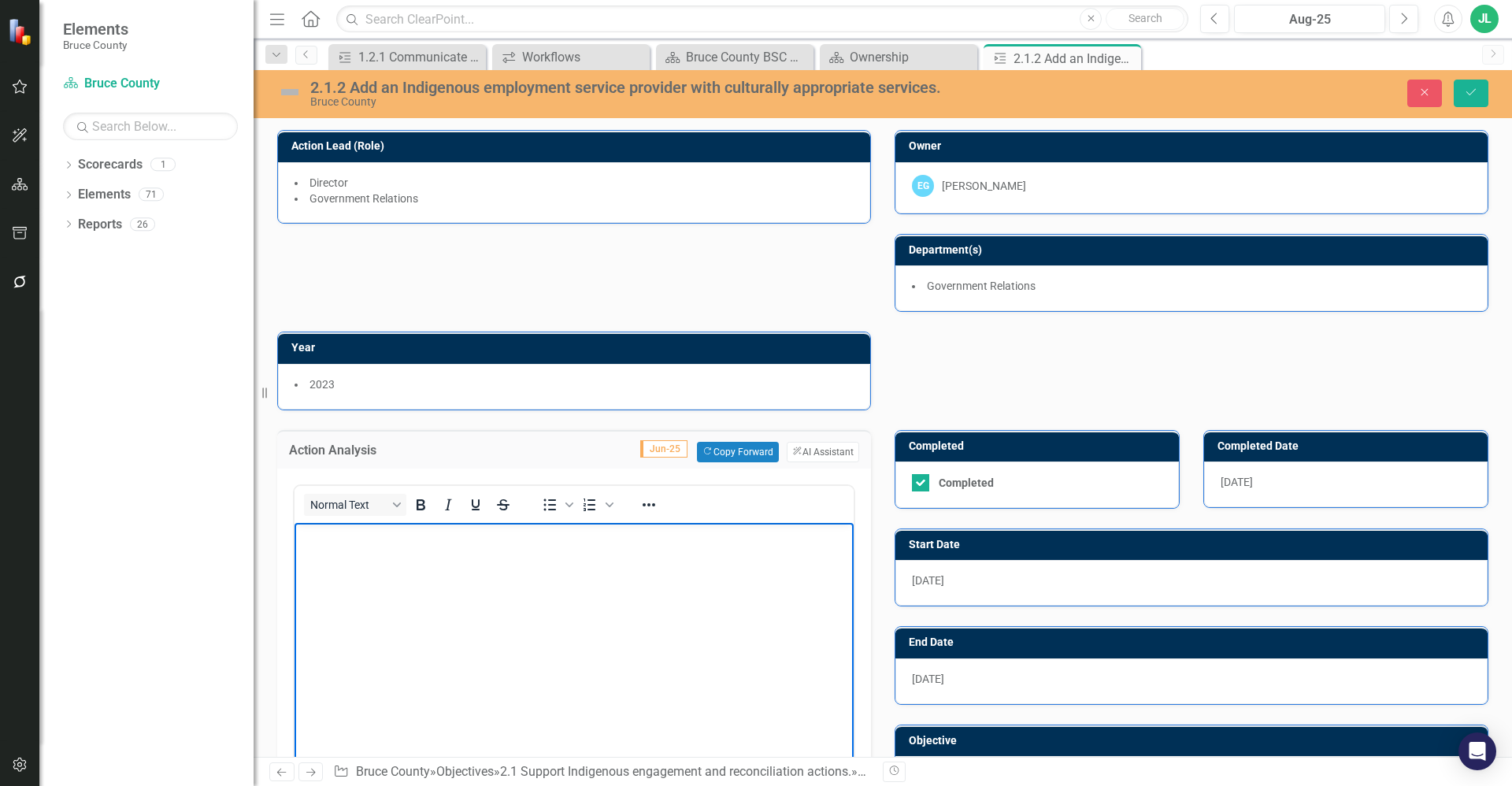
click at [606, 574] on body "Rich Text Area. Press ALT-0 for help." at bounding box center [574, 641] width 559 height 236
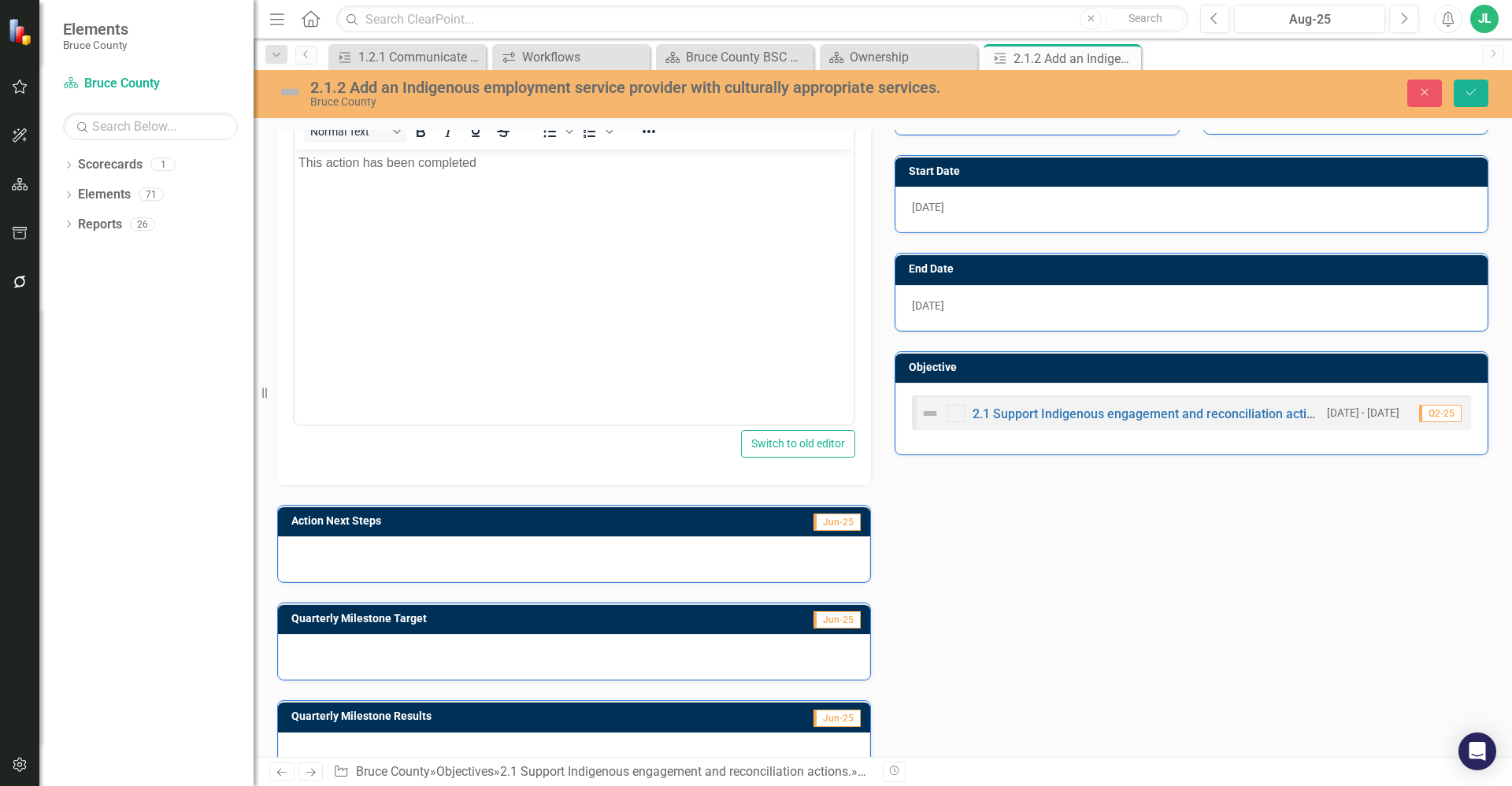
click at [456, 563] on div at bounding box center [574, 559] width 593 height 46
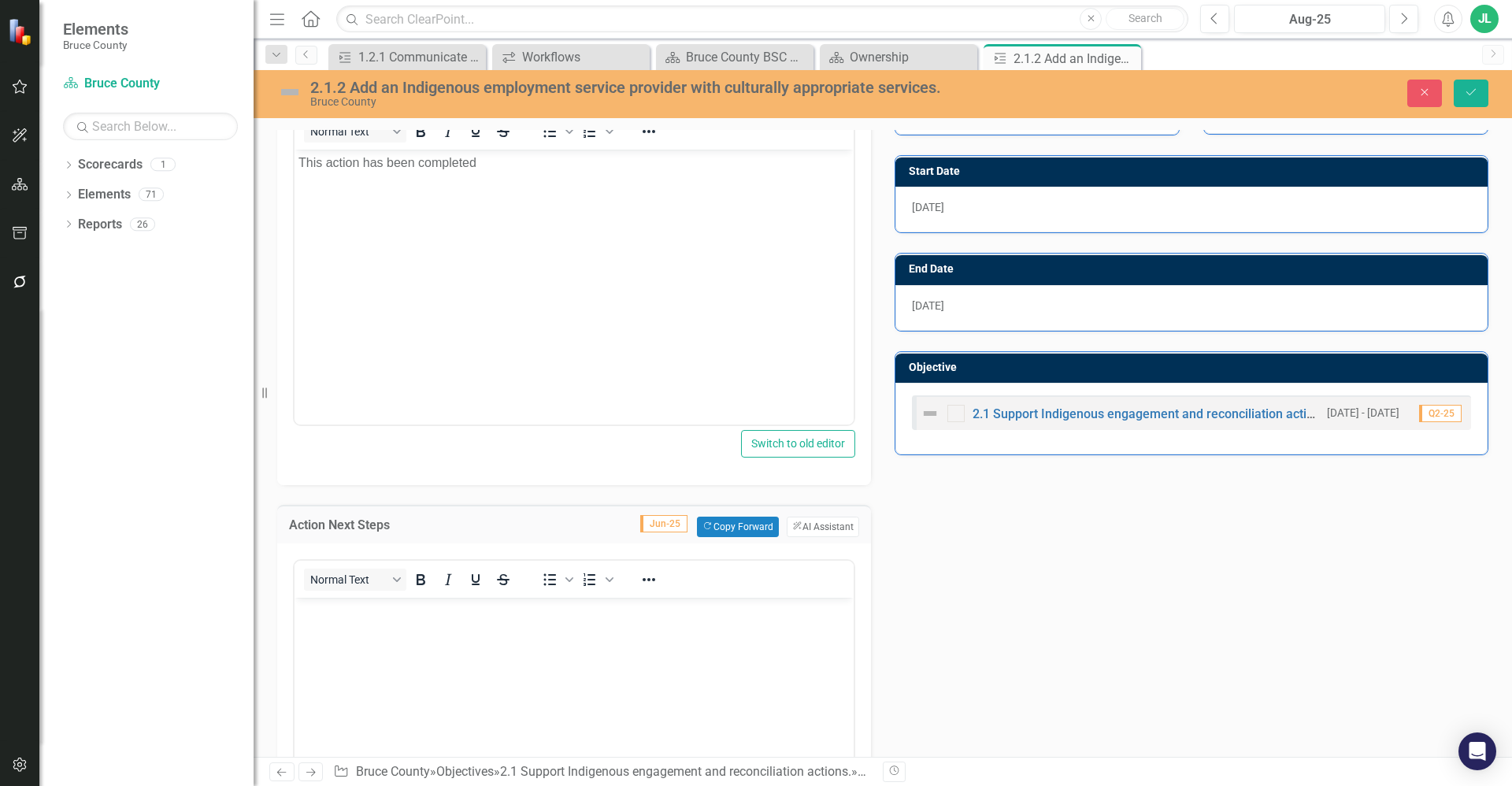
scroll to position [0, 0]
click at [446, 672] on body "Rich Text Area. Press ALT-0 for help." at bounding box center [574, 715] width 559 height 236
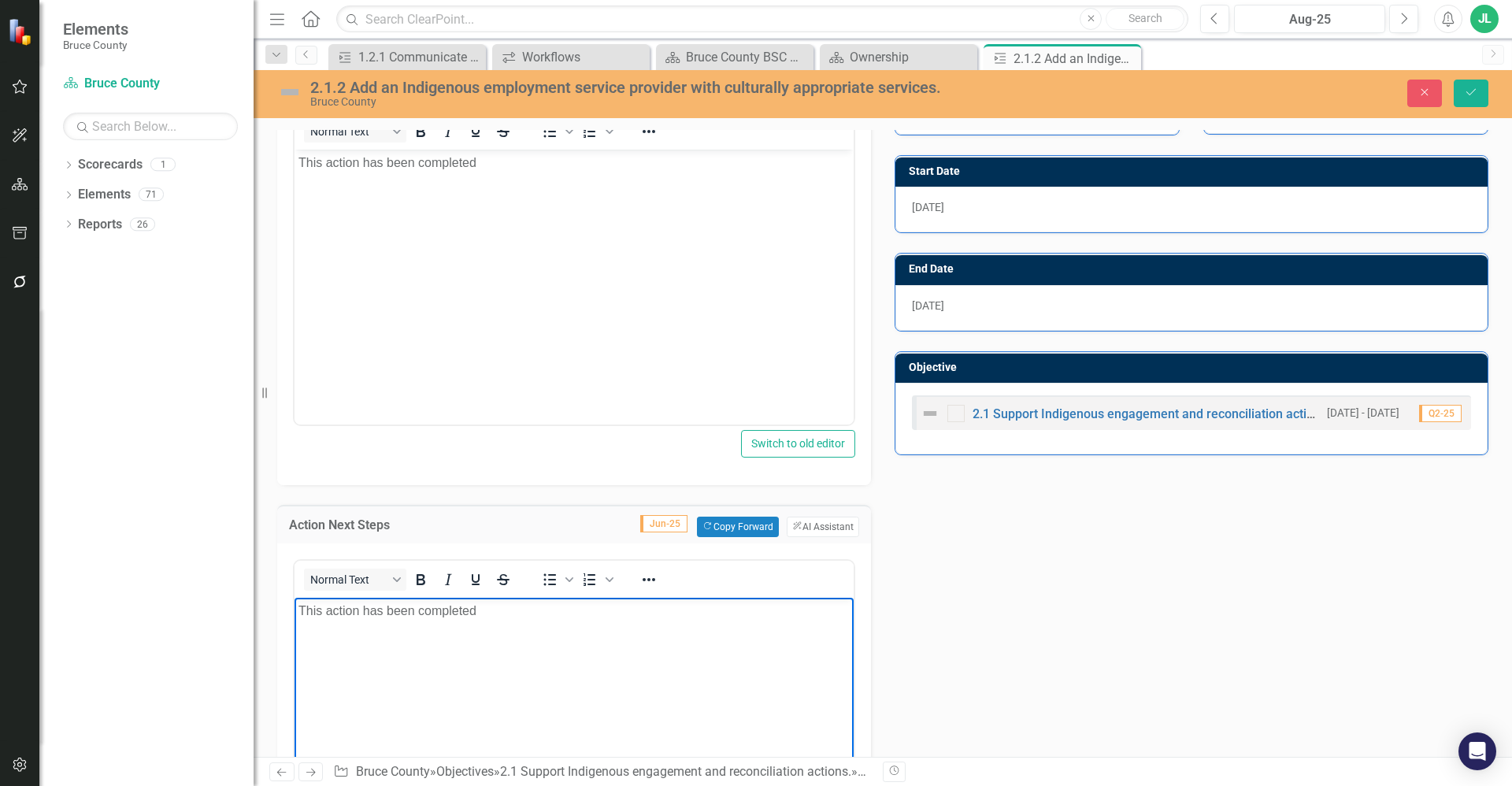
scroll to position [649, 0]
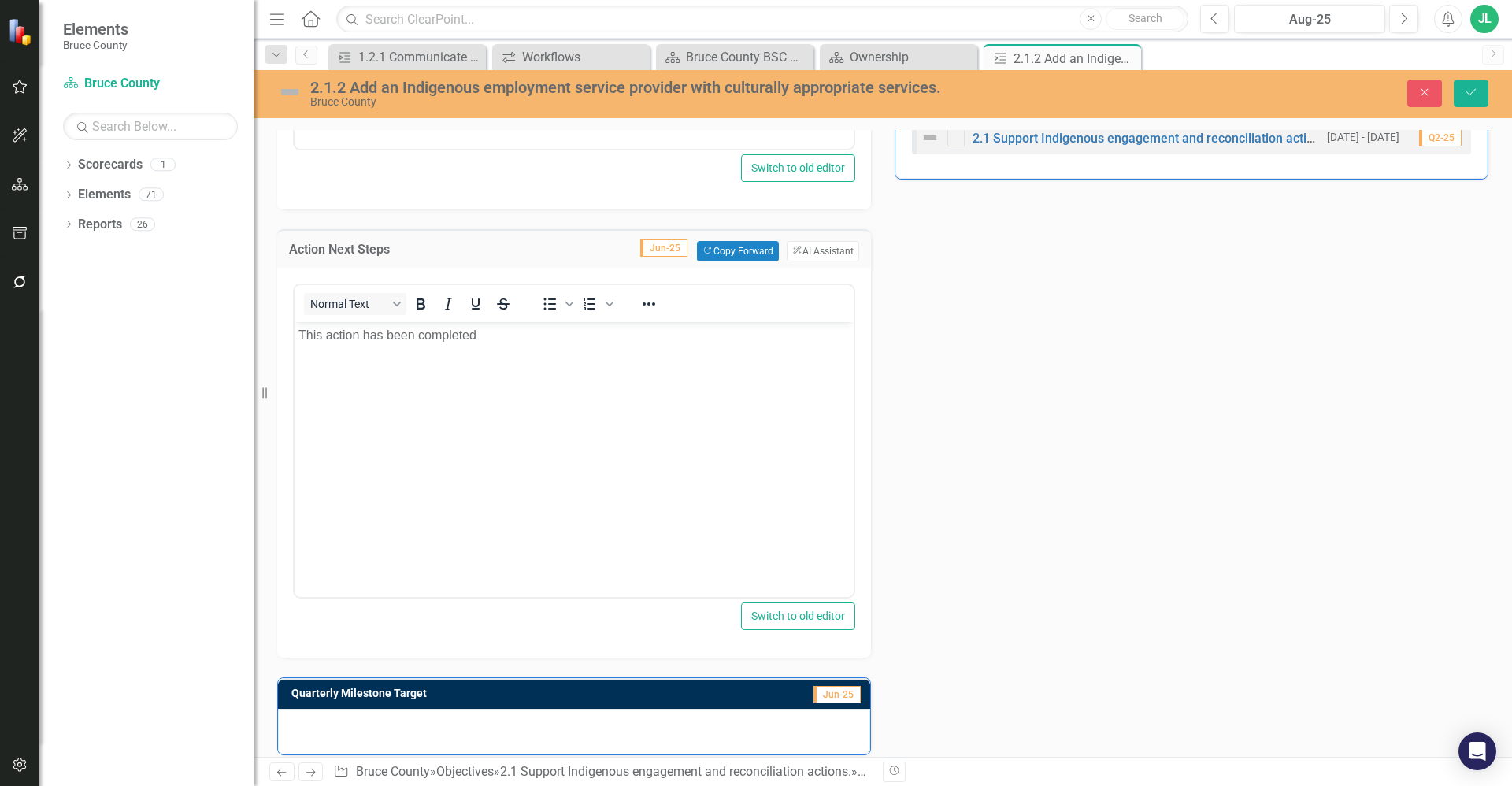
click at [448, 737] on div at bounding box center [574, 731] width 593 height 46
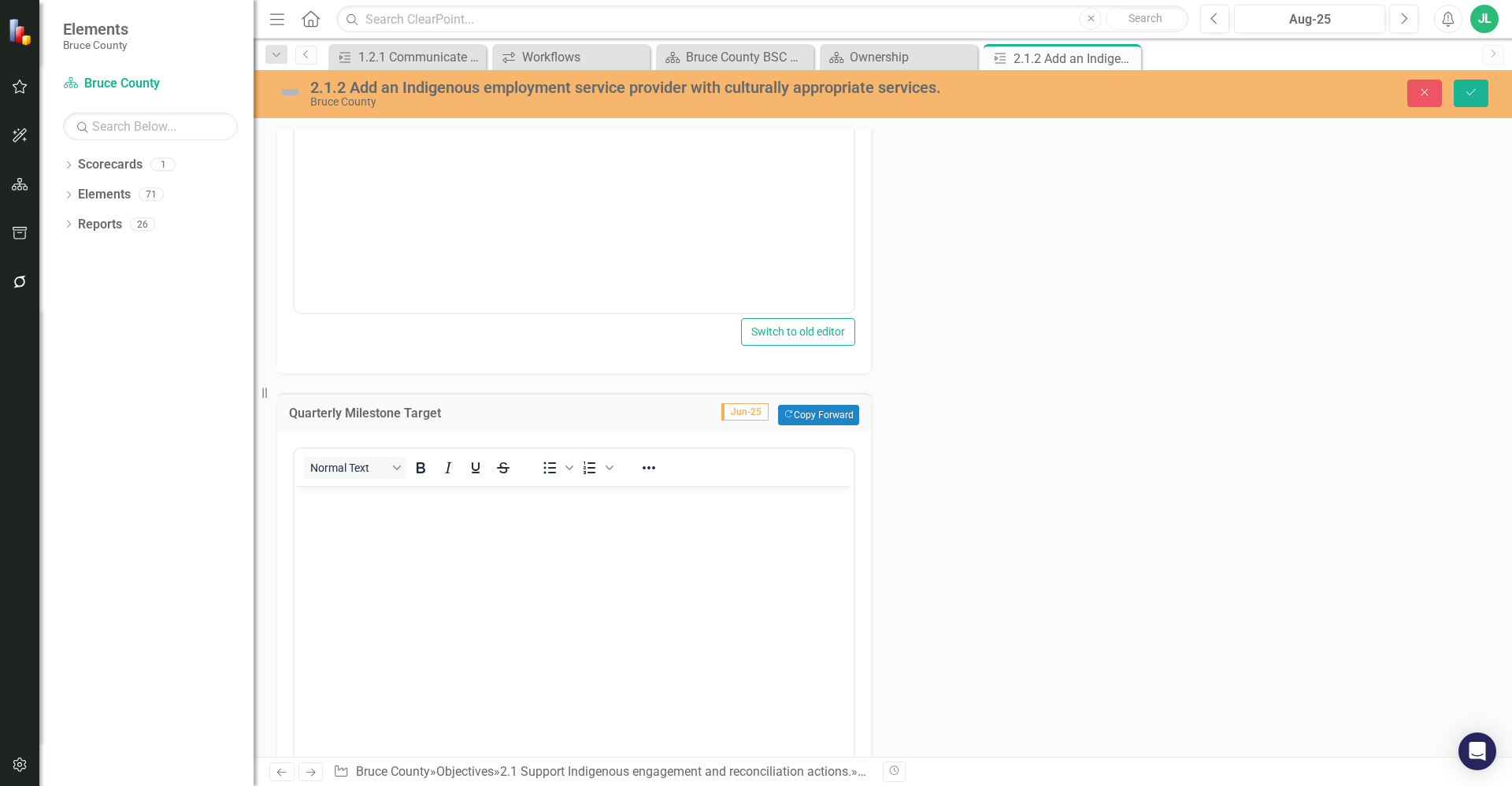
scroll to position [944, 0]
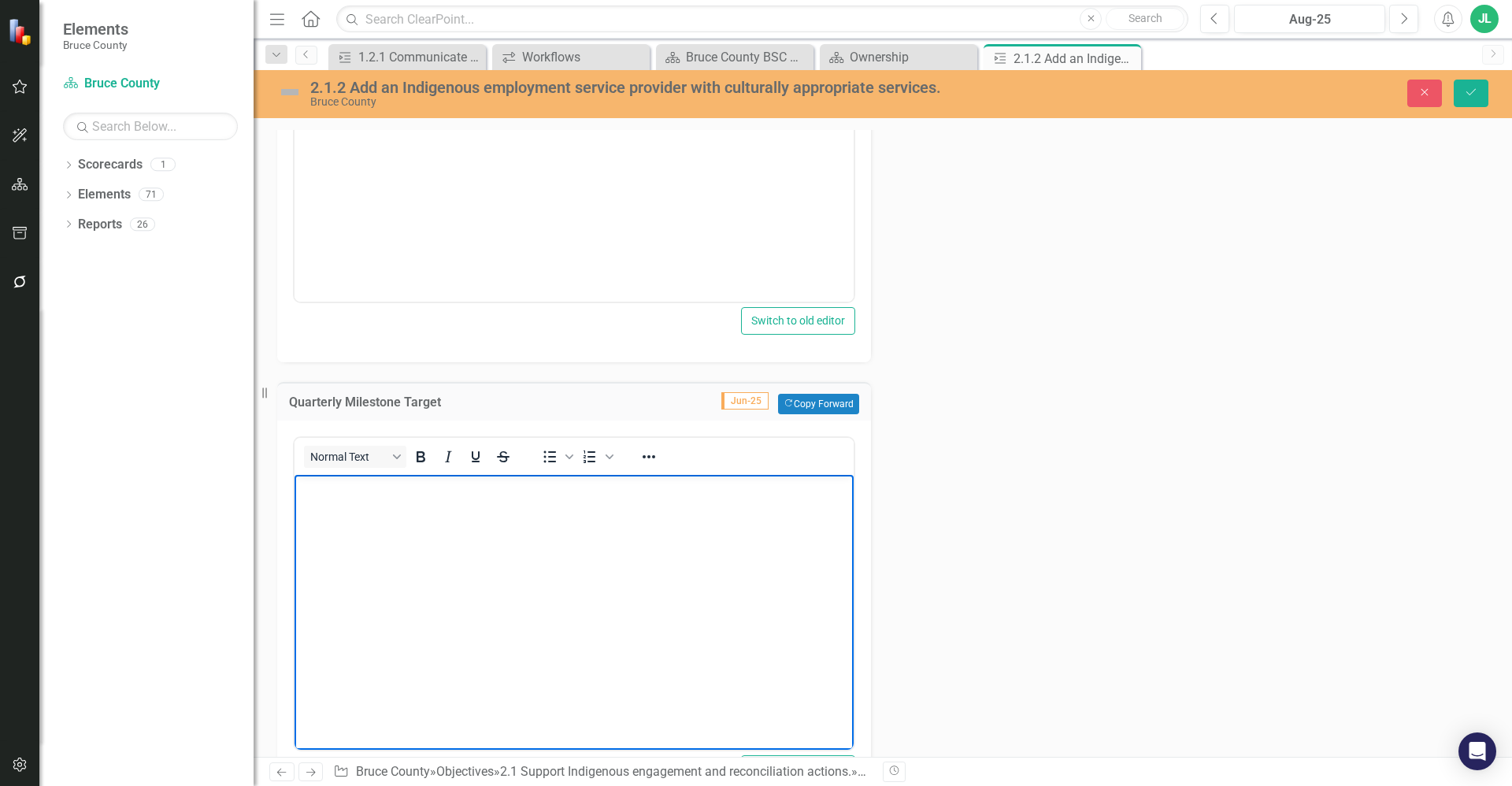
click at [400, 519] on body "Rich Text Area. Press ALT-0 for help." at bounding box center [574, 593] width 559 height 236
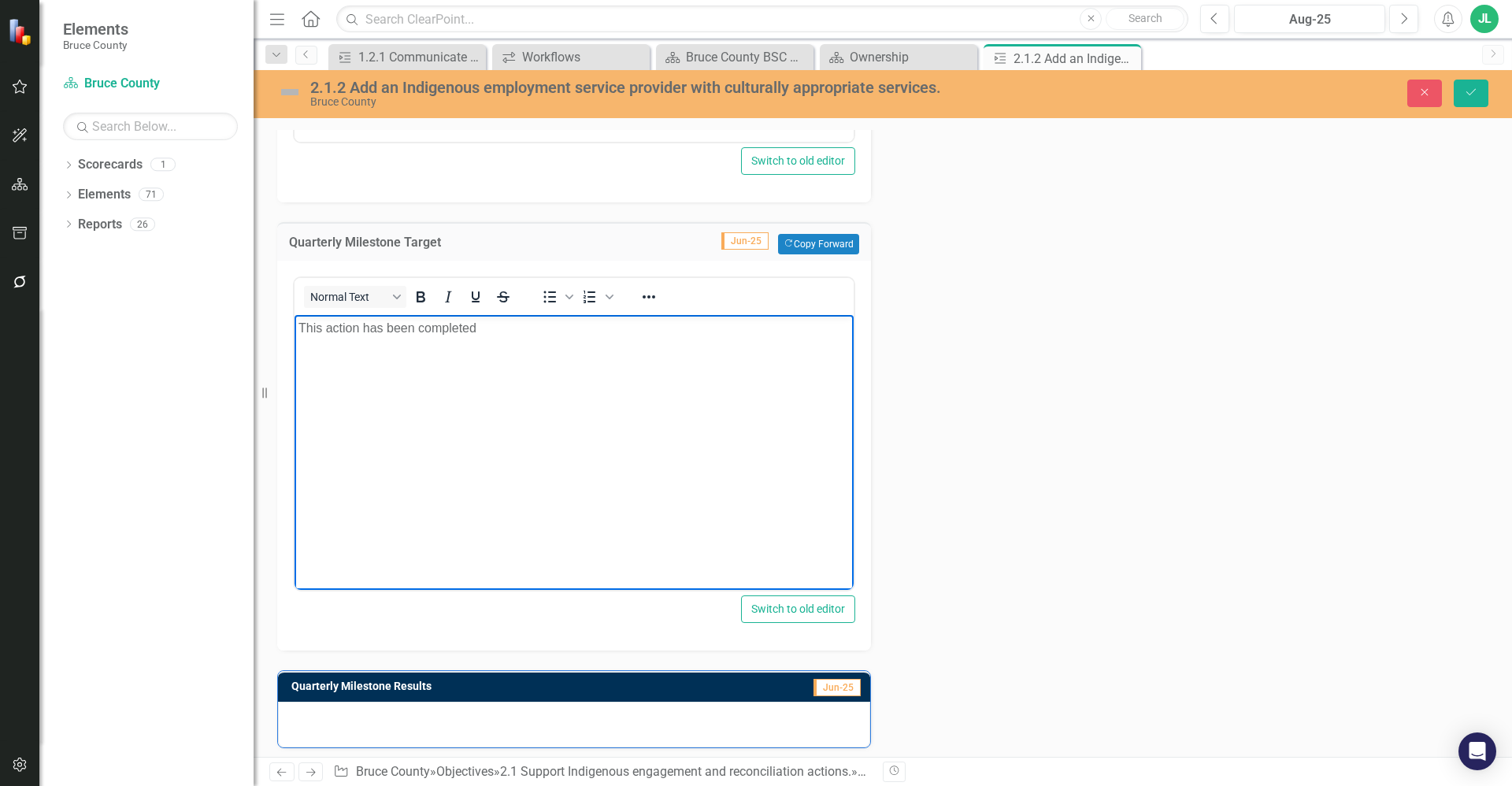
scroll to position [1111, 0]
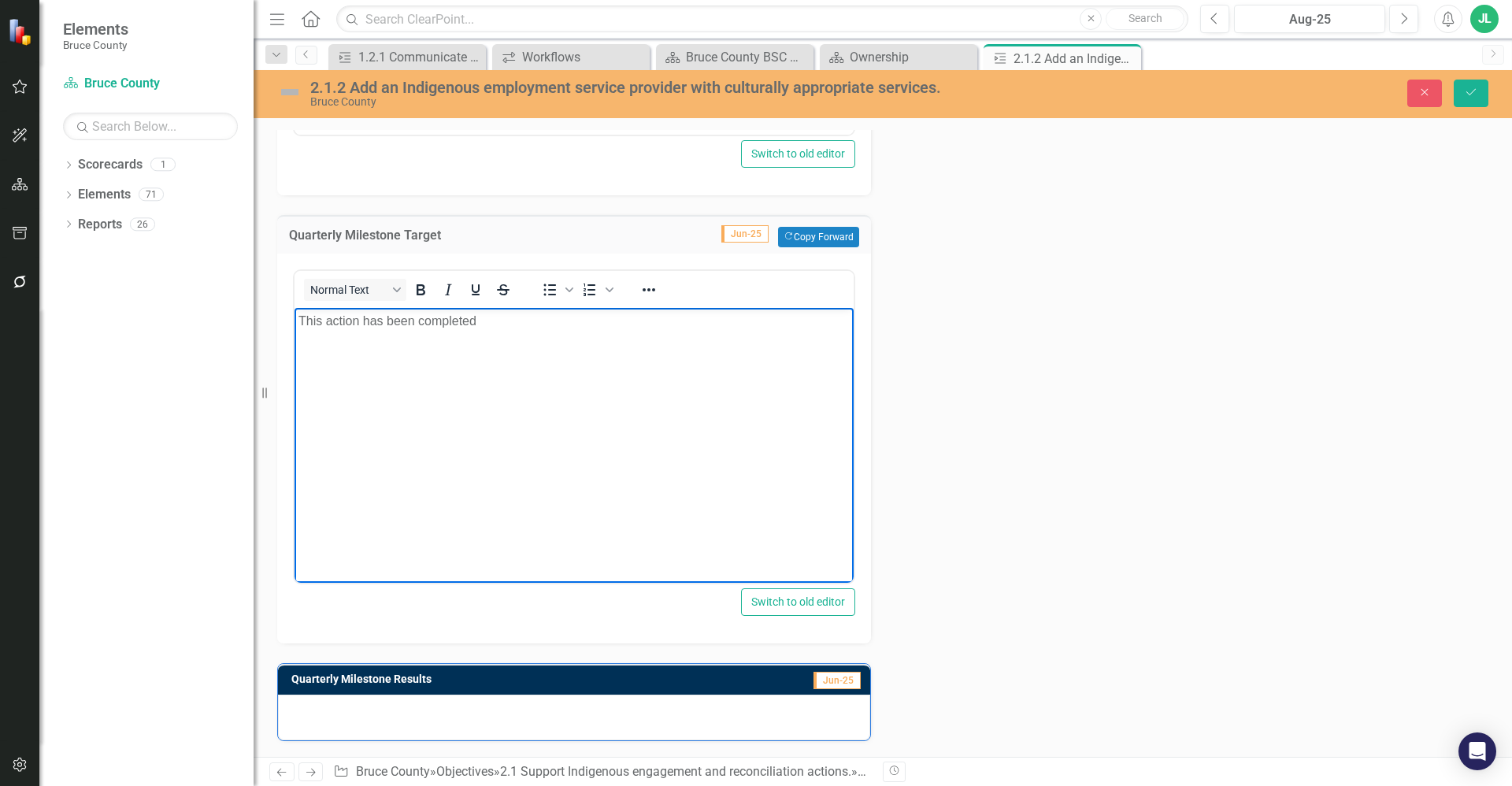
click at [428, 709] on div at bounding box center [574, 718] width 593 height 46
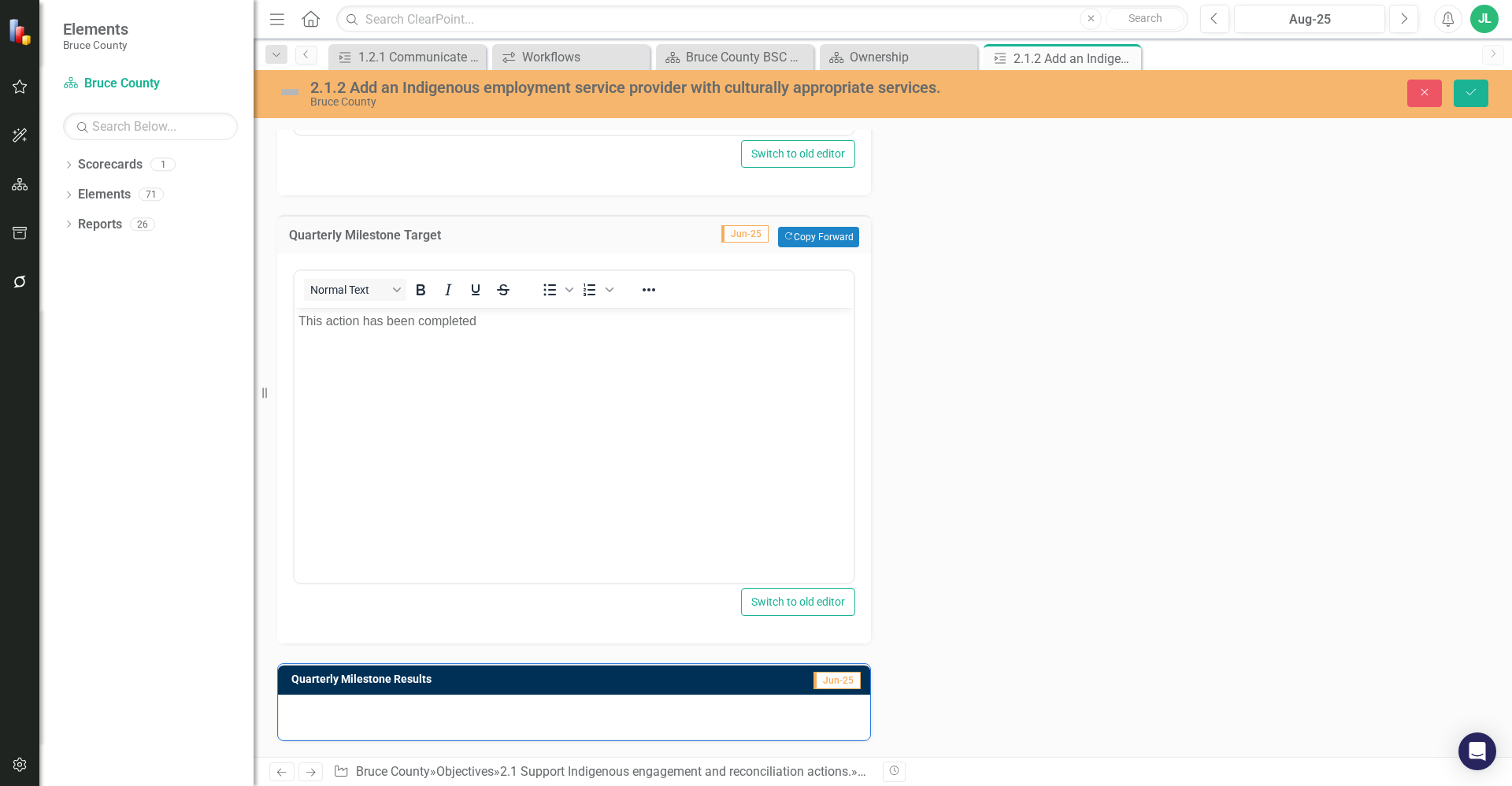
click at [428, 709] on div at bounding box center [574, 718] width 593 height 46
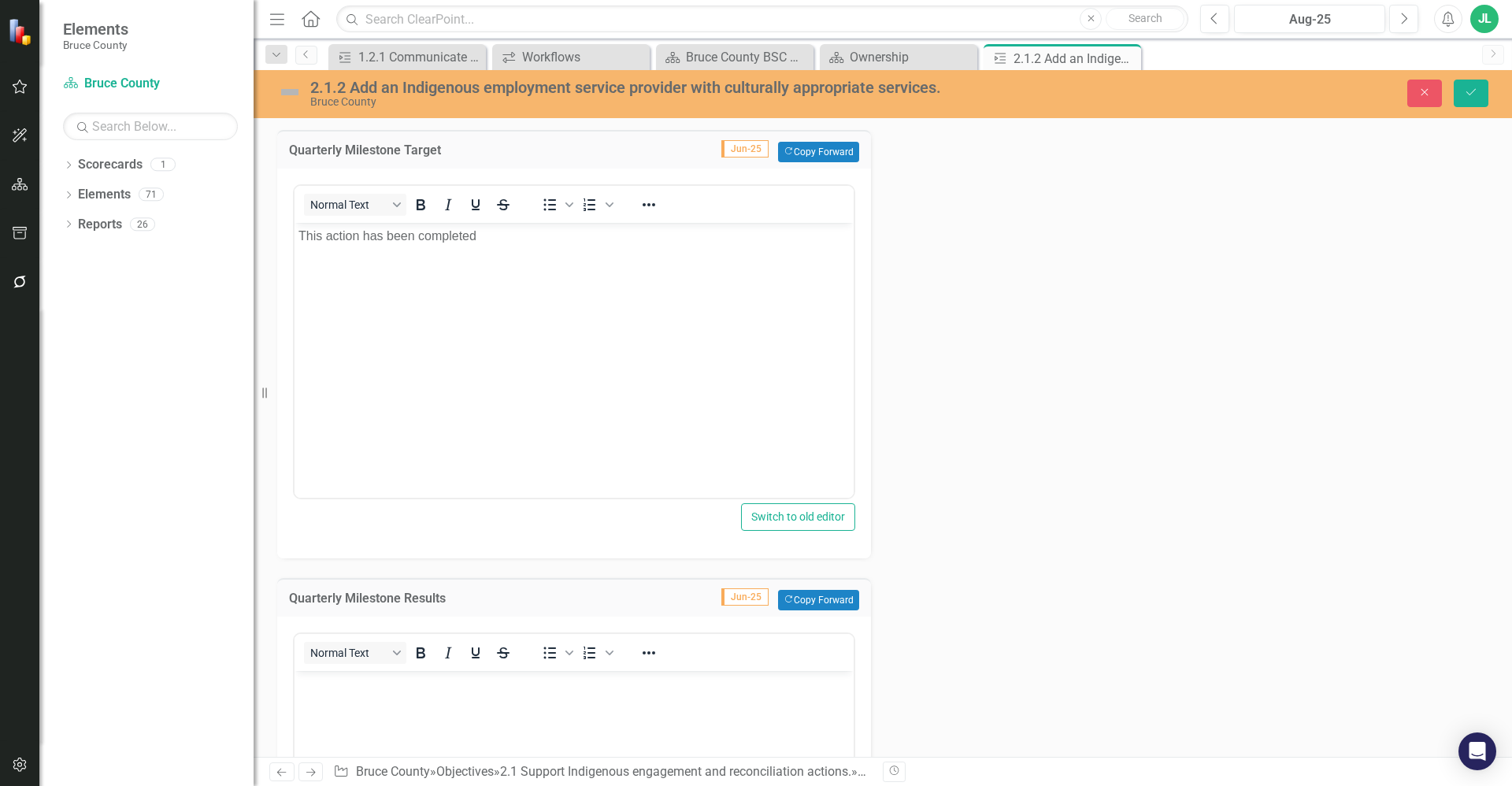
scroll to position [1348, 0]
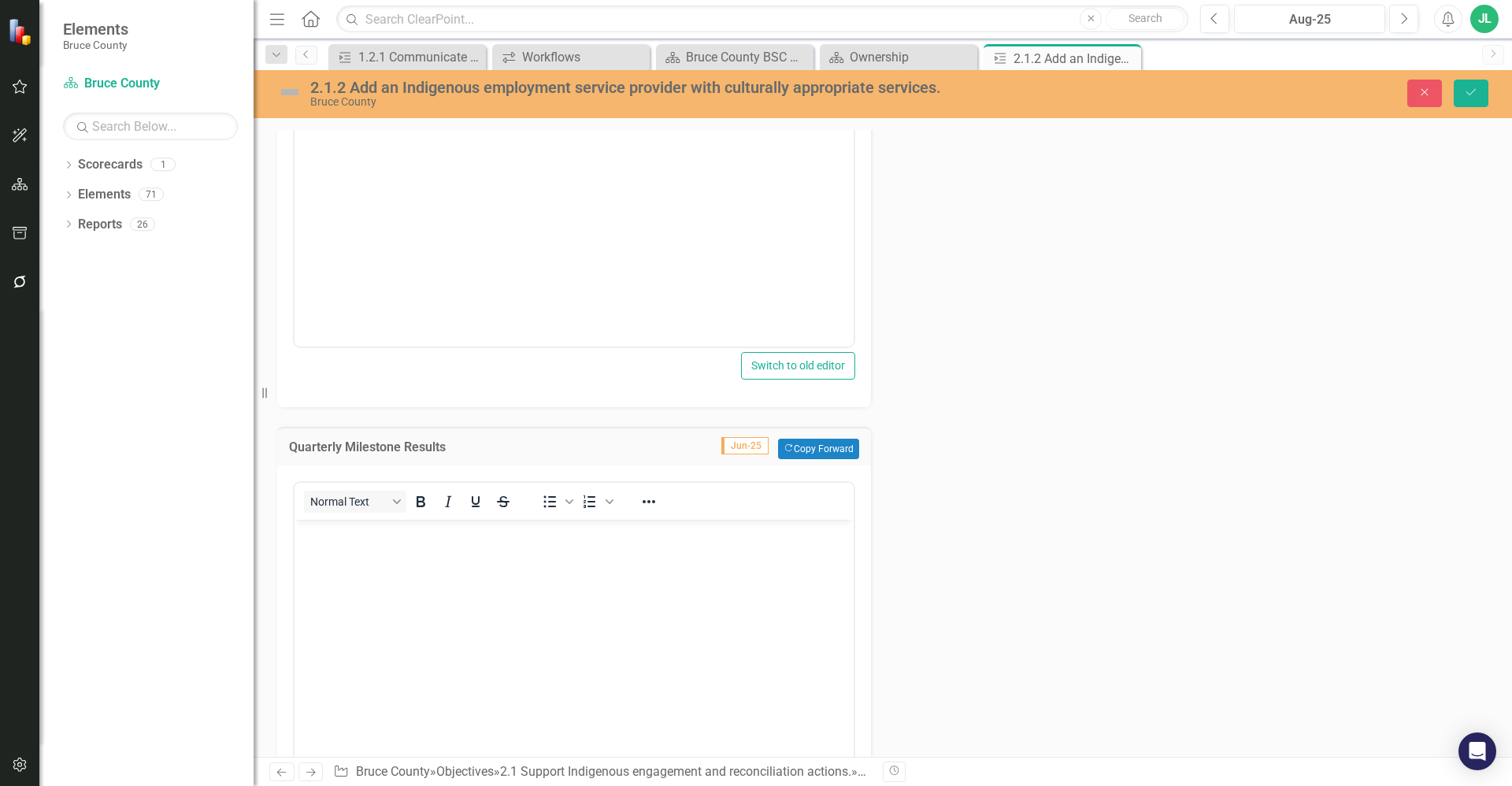
click at [399, 594] on body "Rich Text Area. Press ALT-0 for help." at bounding box center [574, 638] width 559 height 236
click at [292, 95] on img at bounding box center [289, 92] width 25 height 25
click at [291, 91] on img at bounding box center [289, 92] width 25 height 25
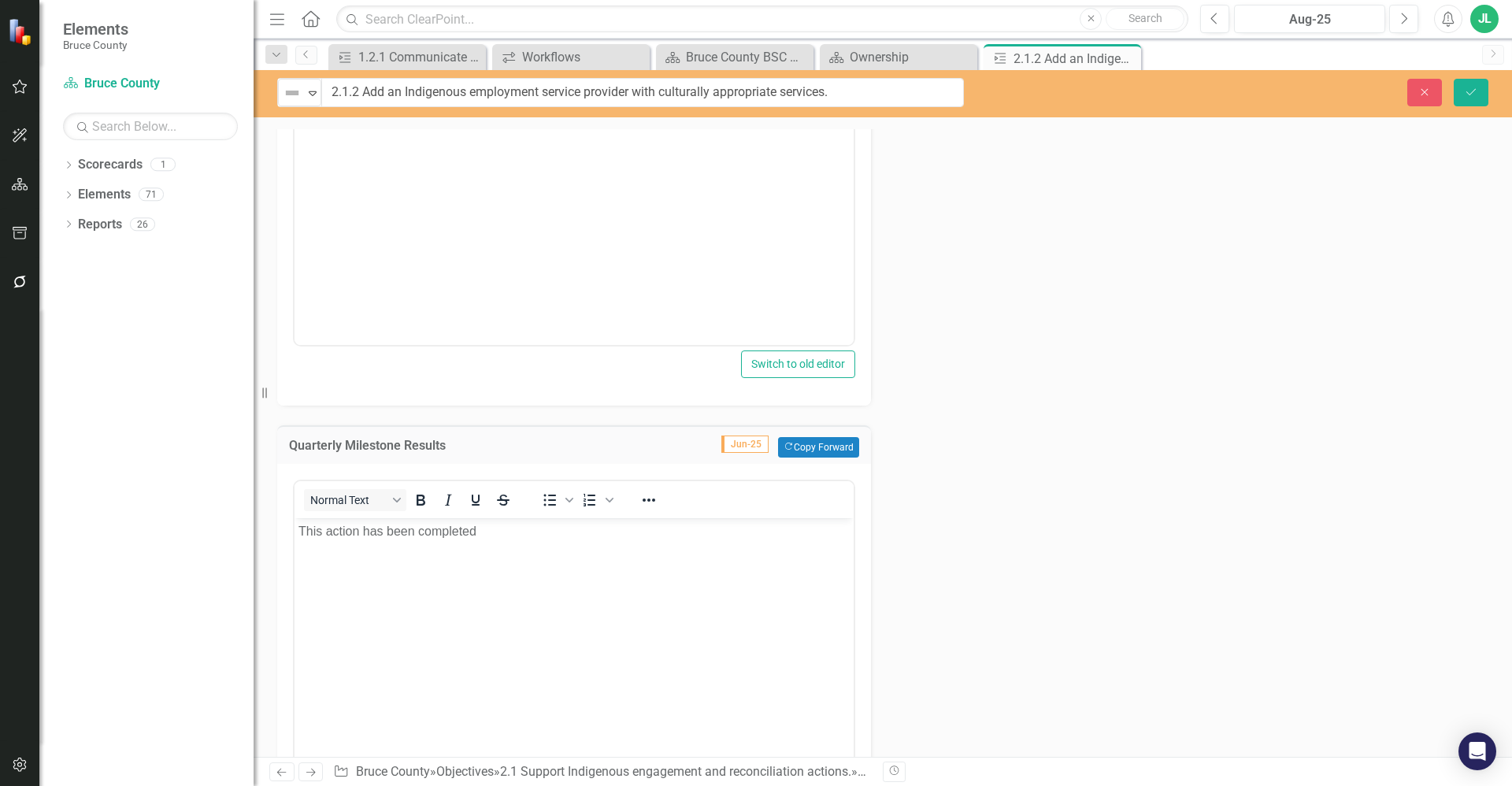
click at [291, 91] on img at bounding box center [292, 92] width 19 height 19
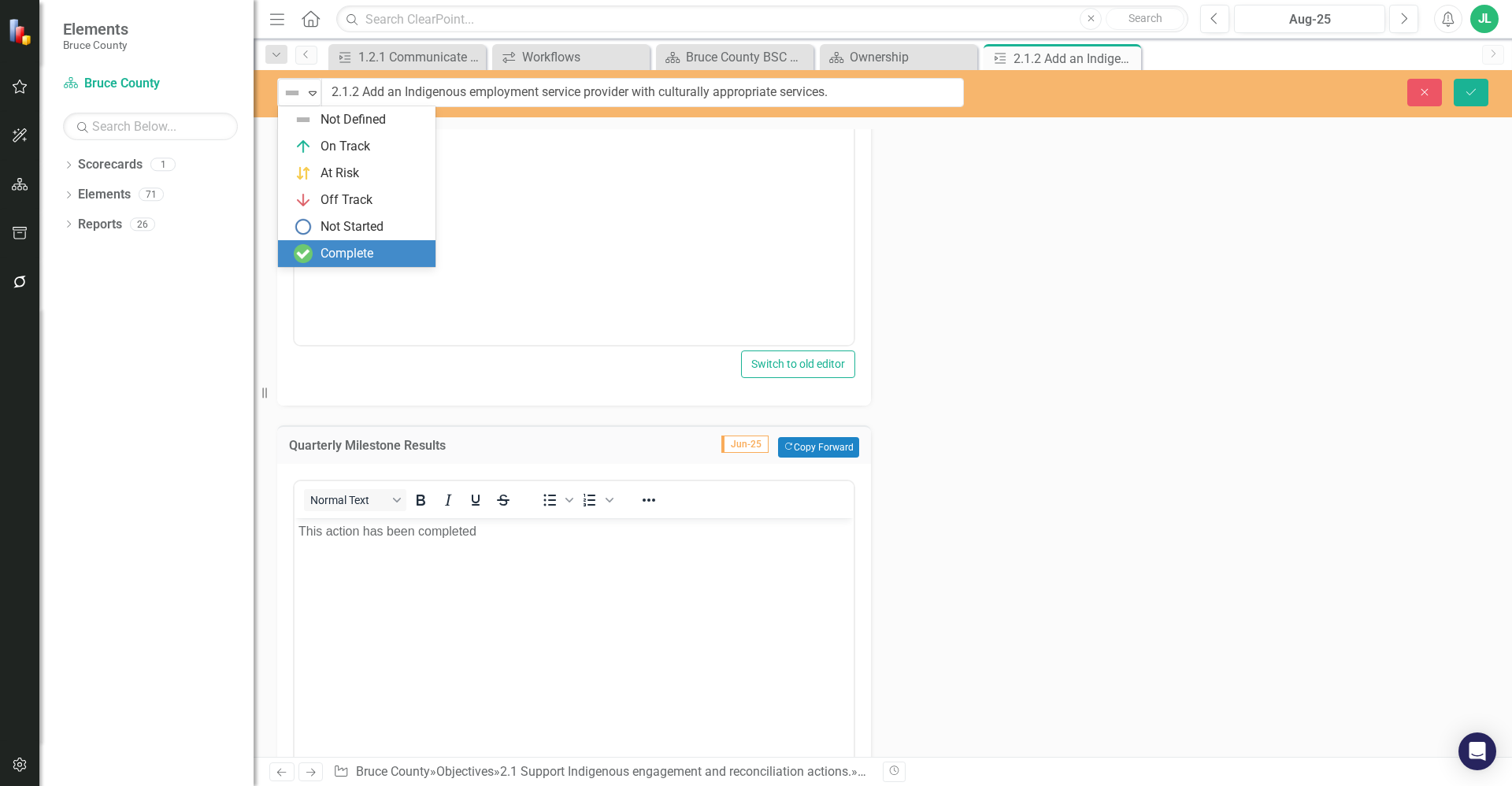
click at [364, 255] on div "Complete" at bounding box center [346, 254] width 53 height 18
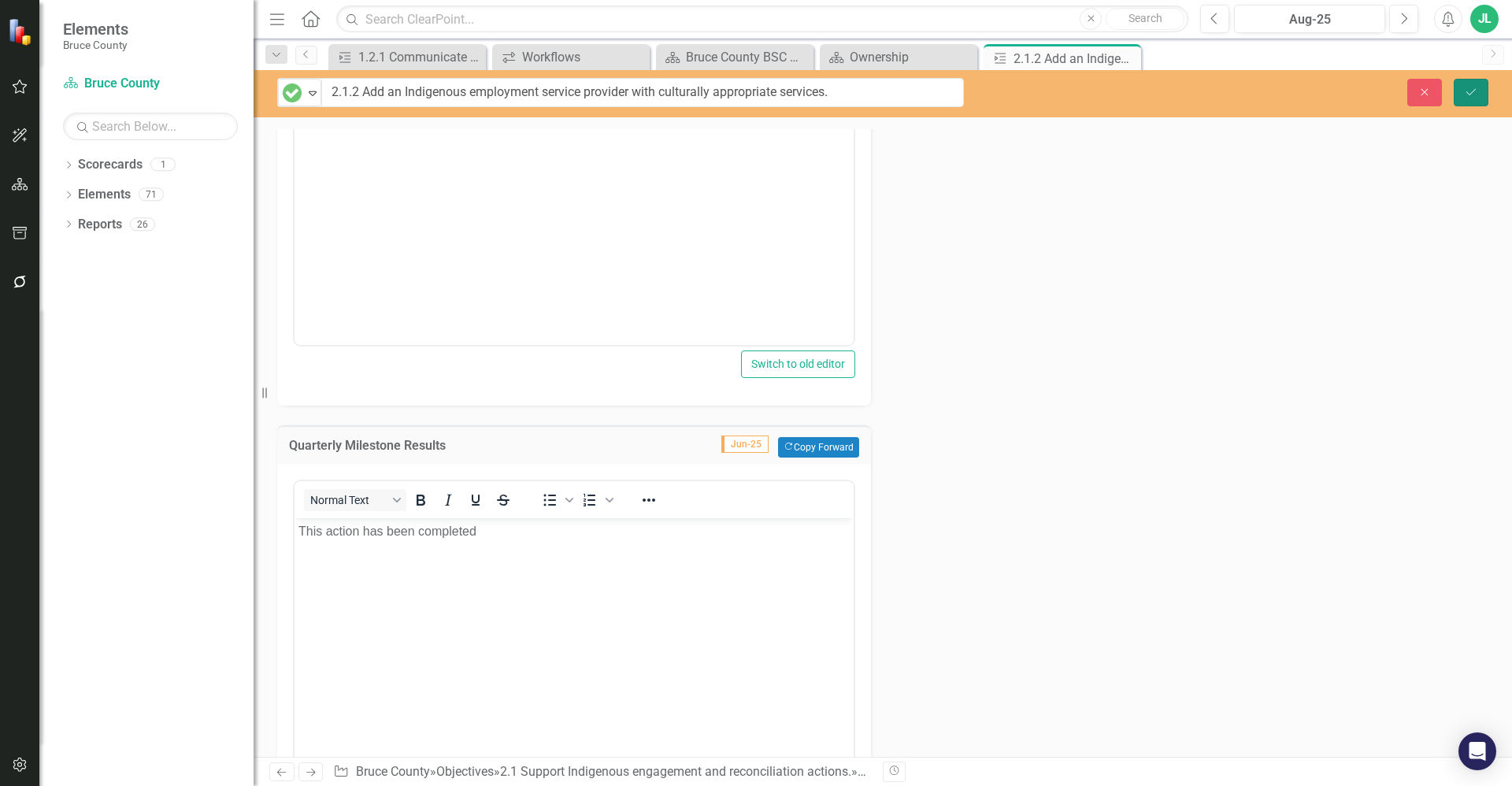
click at [1479, 95] on button "Save" at bounding box center [1470, 93] width 35 height 28
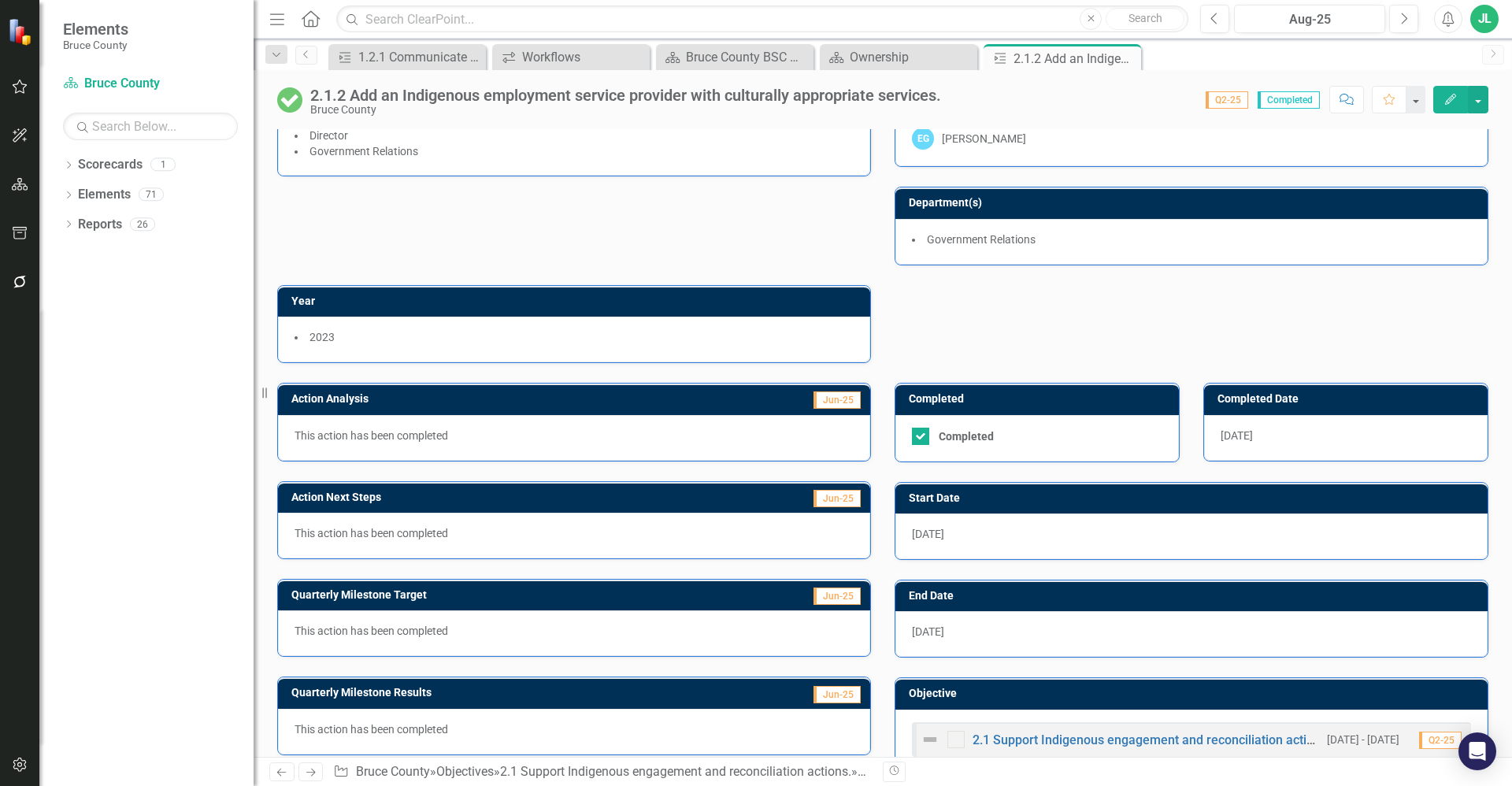
scroll to position [0, 0]
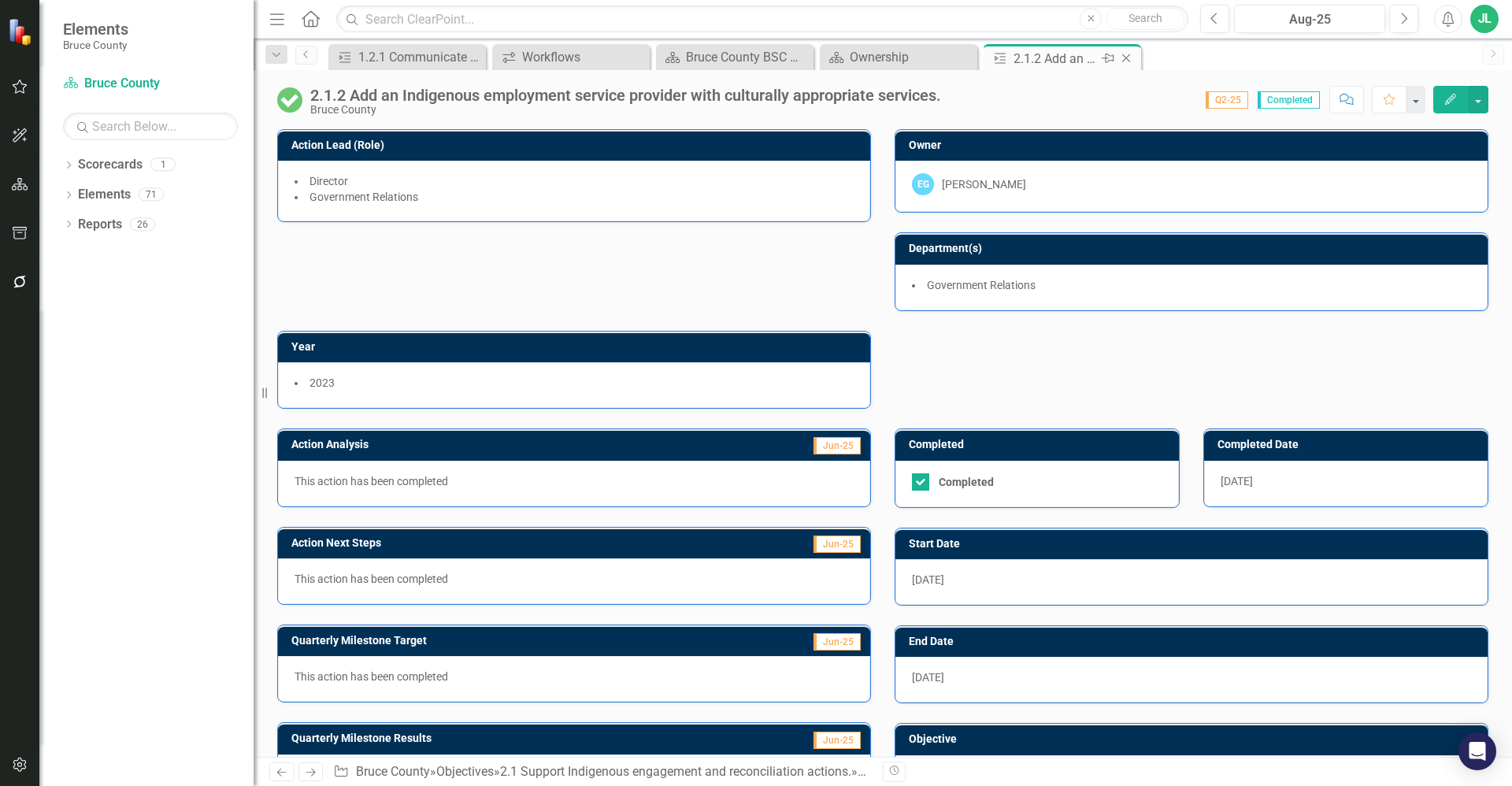
click at [1128, 58] on icon "Close" at bounding box center [1126, 58] width 15 height 12
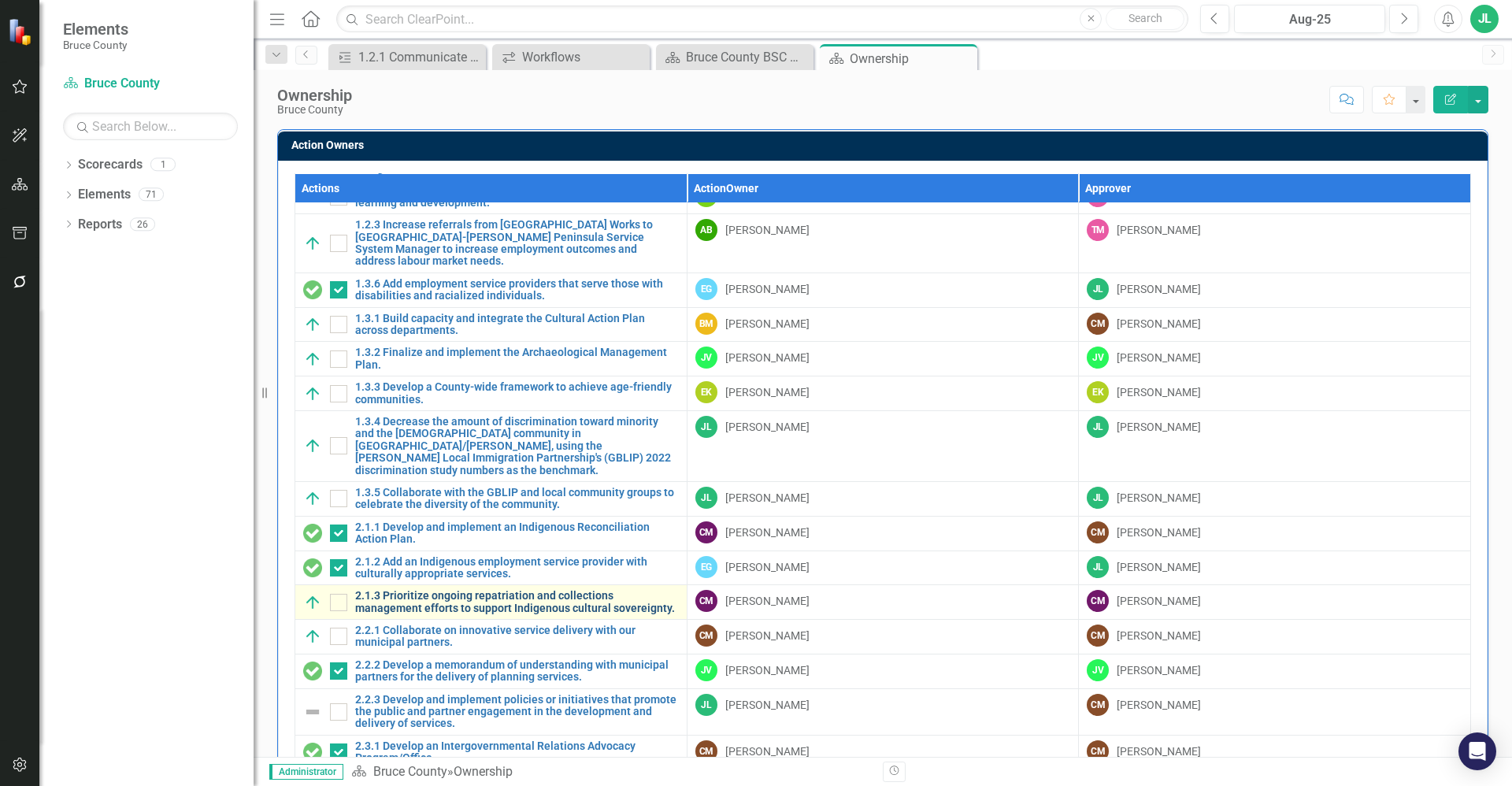
scroll to position [157, 0]
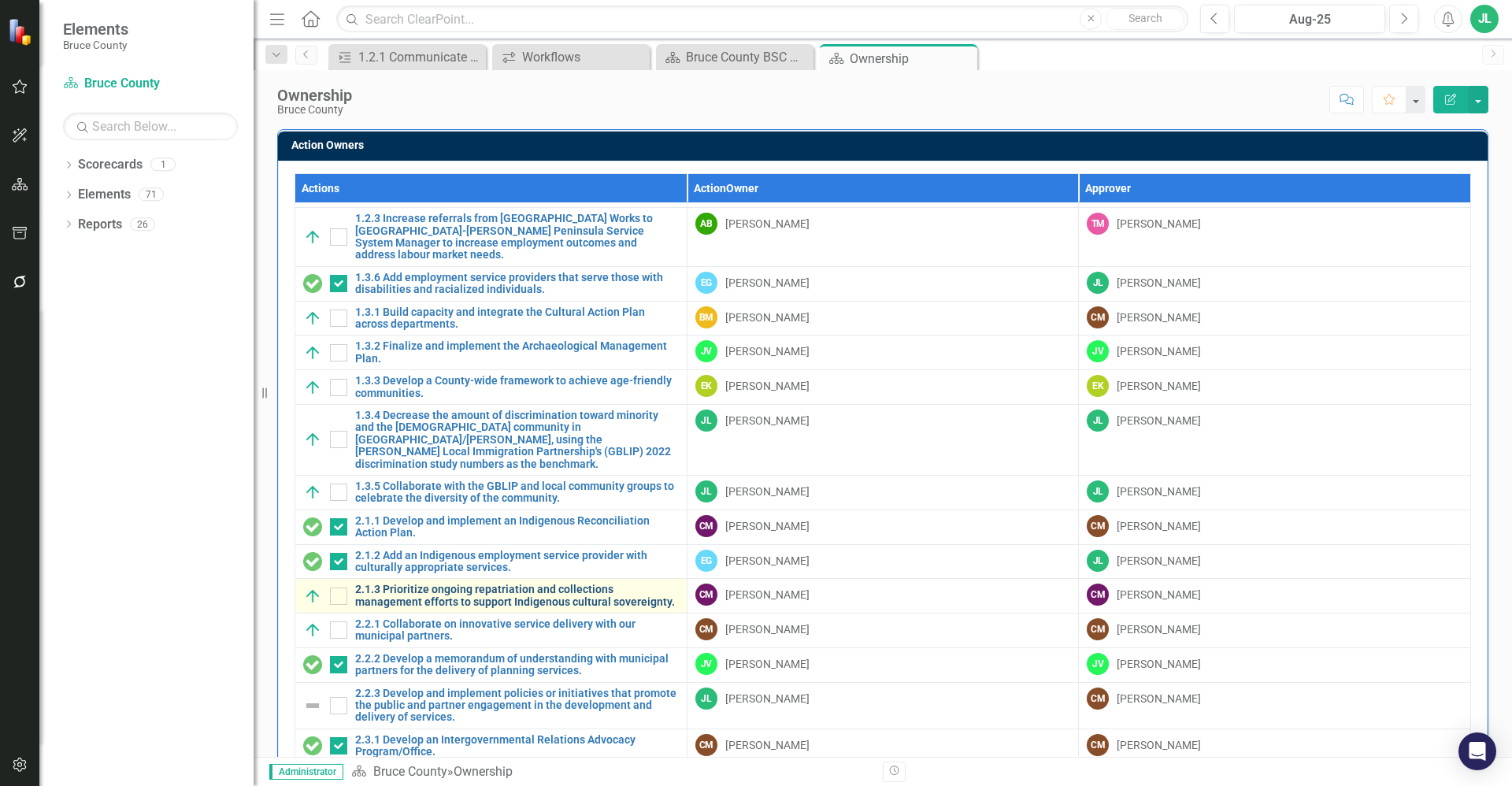
click at [492, 584] on link "2.1.3 Prioritize ongoing repatriation and collections management efforts to sup…" at bounding box center [517, 596] width 324 height 24
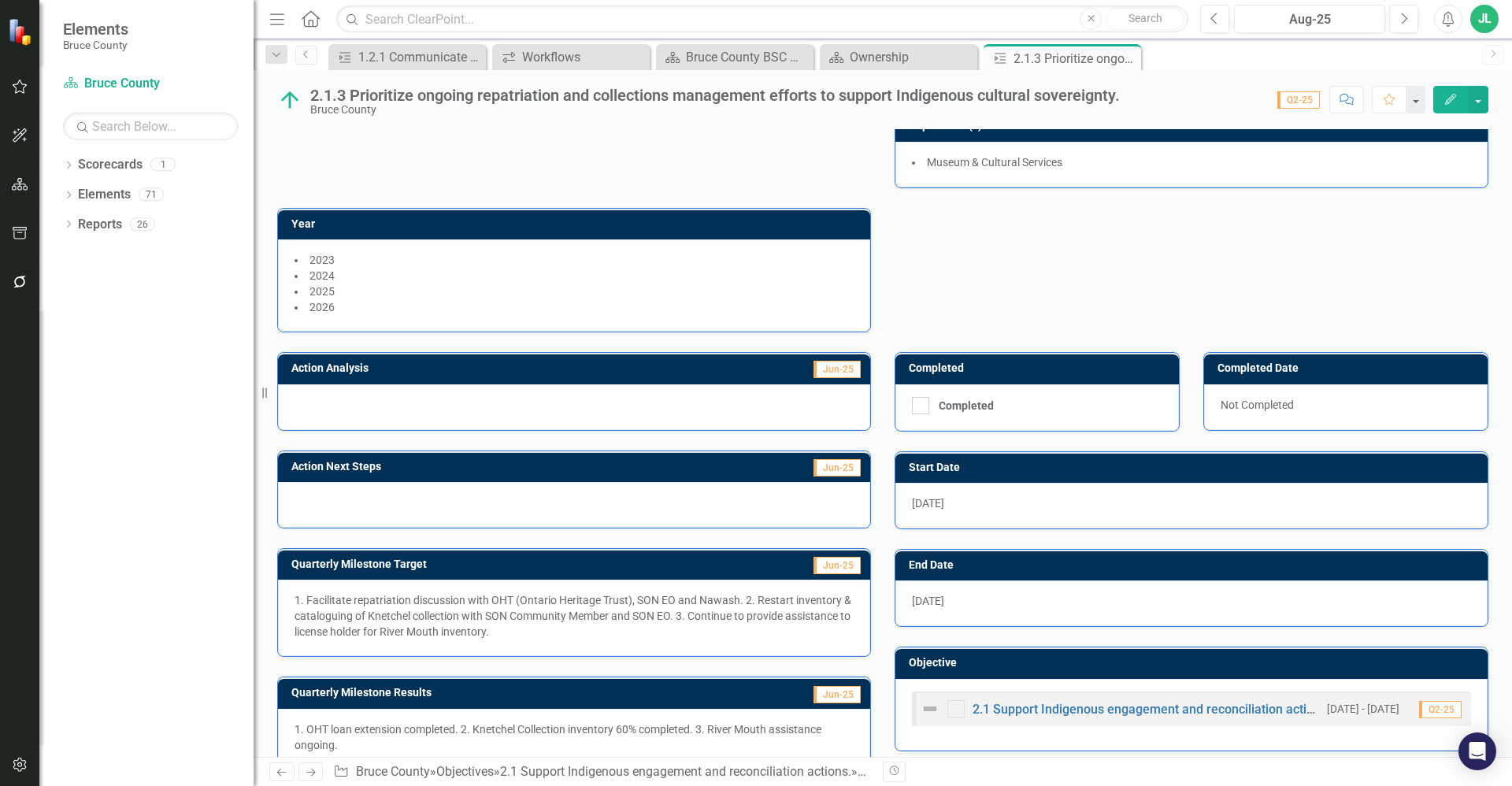
scroll to position [152, 0]
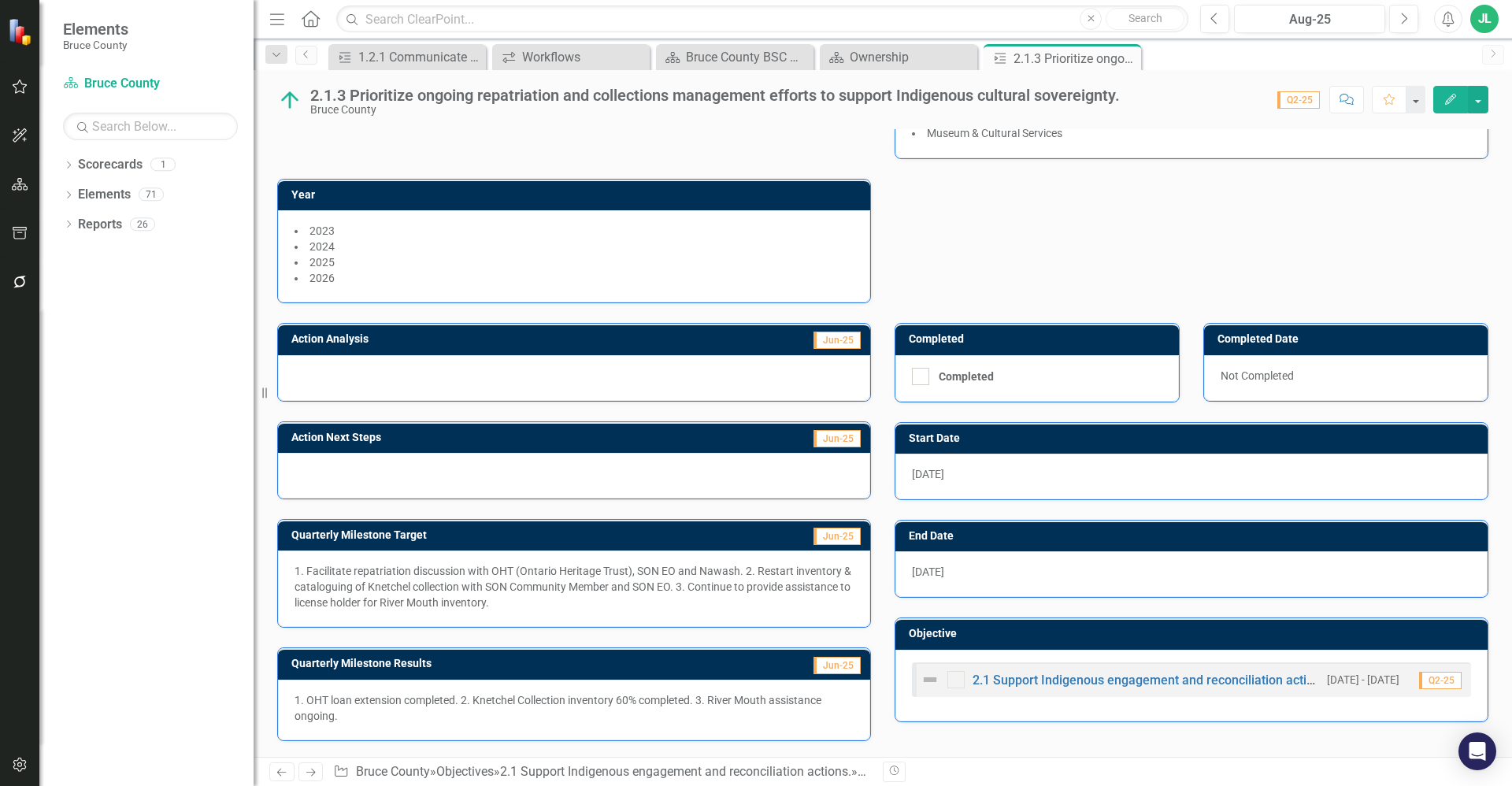
click at [572, 603] on p "1. Facilitate repatriation discussion with OHT (Ontario Heritage Trust), SON EO…" at bounding box center [574, 587] width 559 height 47
click at [525, 726] on div "1. OHT loan extension completed. 2. Knetchel Collection inventory 60% completed…" at bounding box center [574, 710] width 593 height 60
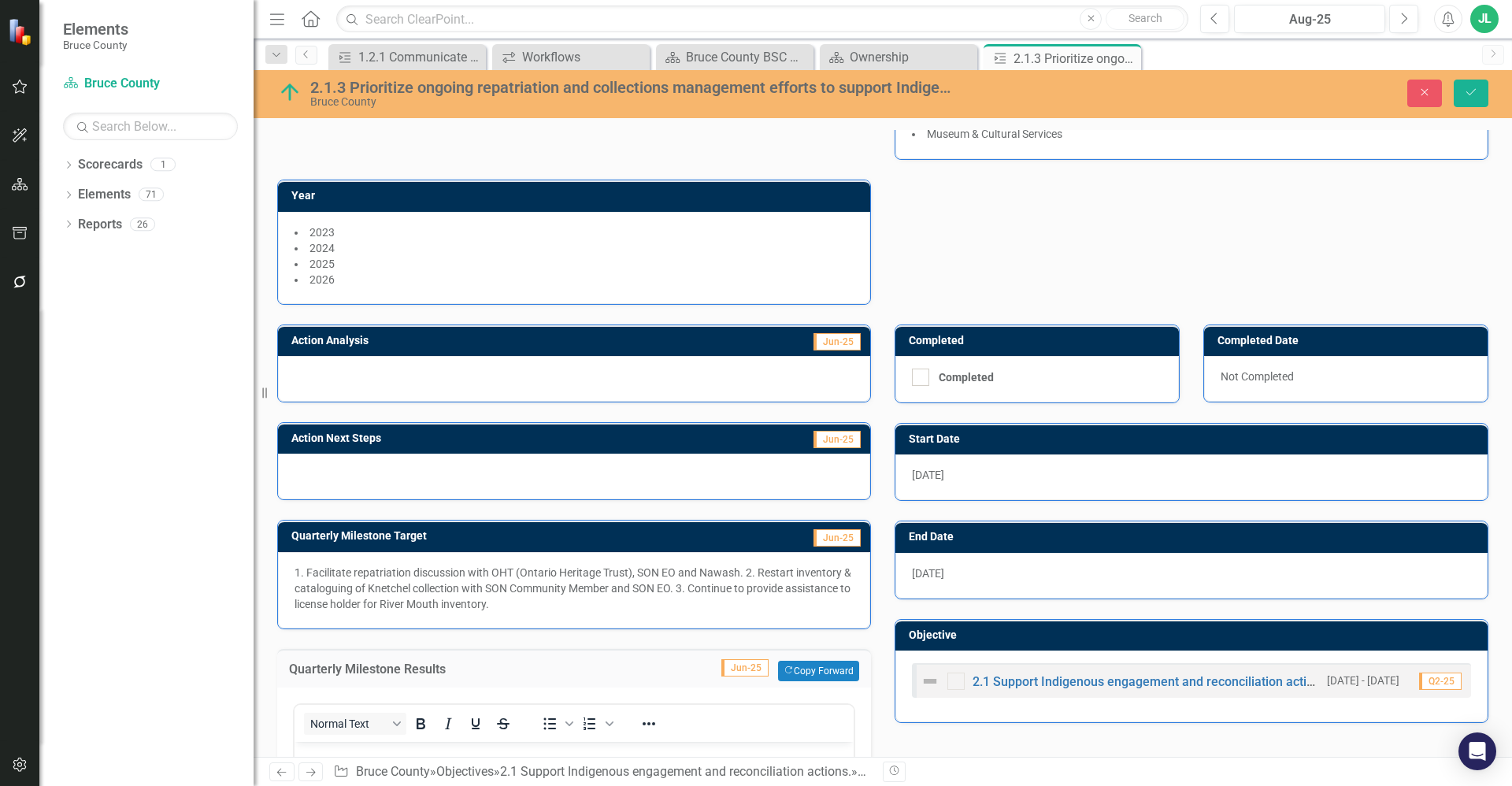
click at [525, 726] on div "Normal Text" at bounding box center [410, 724] width 232 height 31
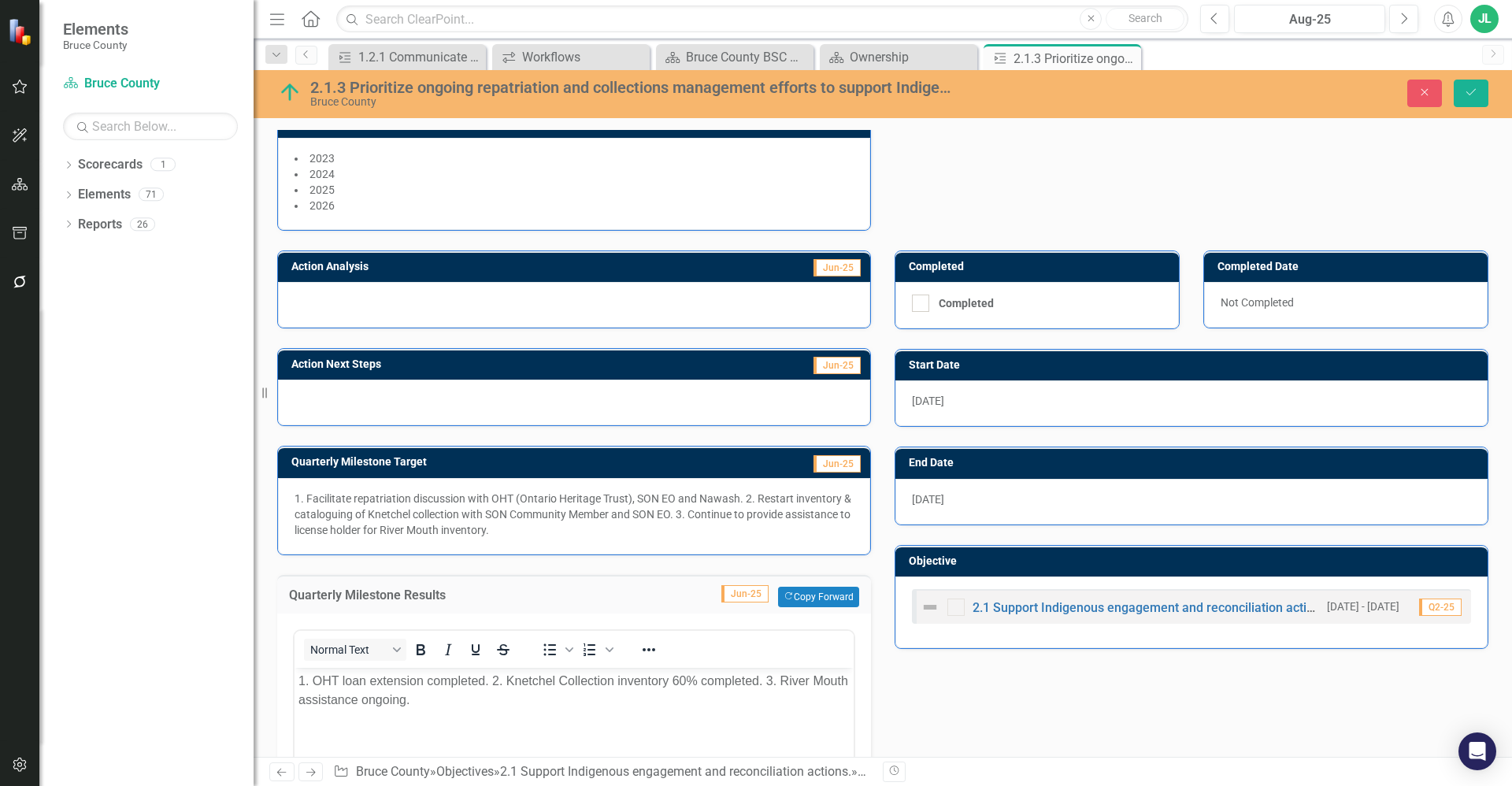
scroll to position [231, 0]
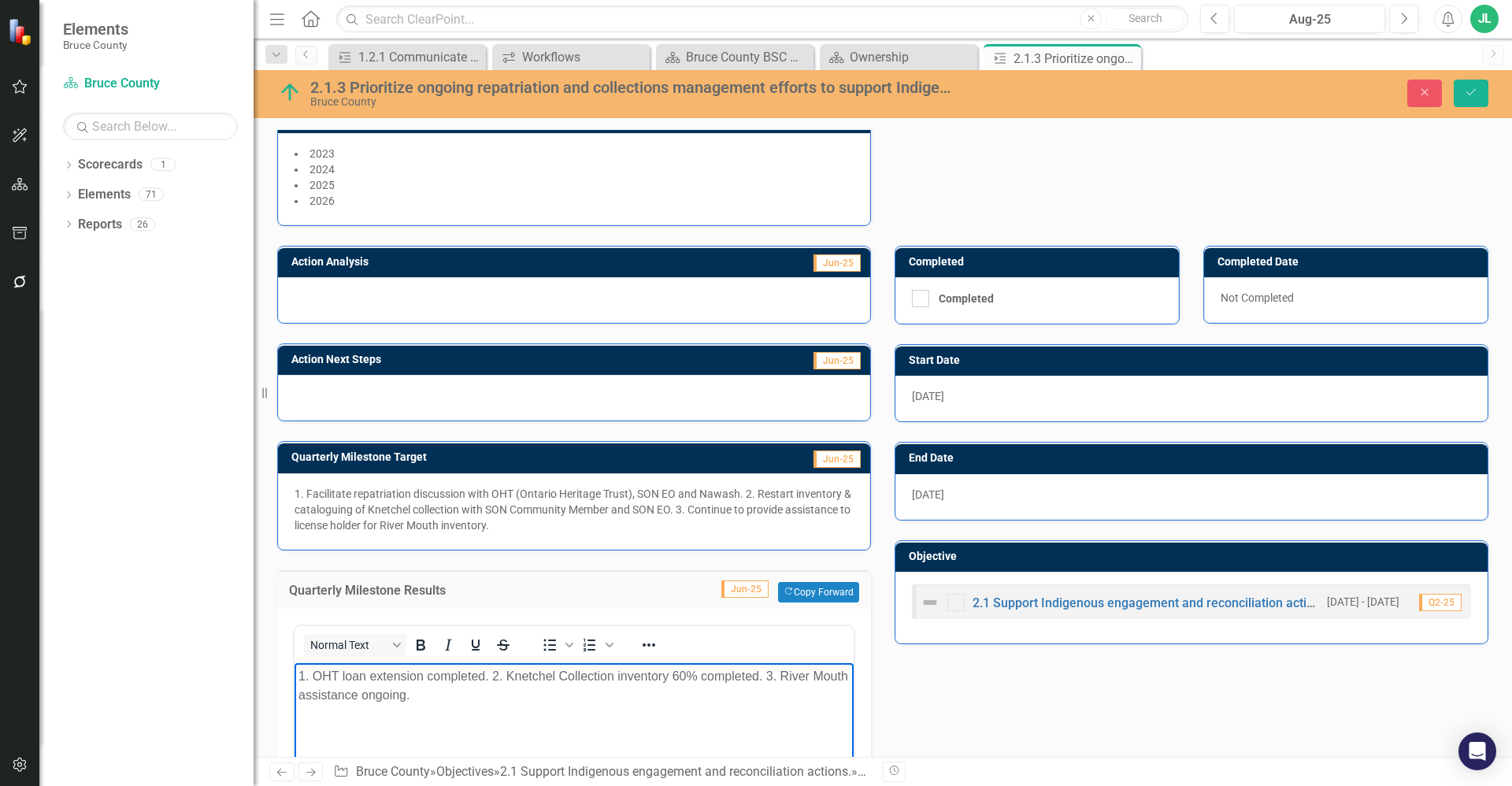
drag, startPoint x: 468, startPoint y: 699, endPoint x: 296, endPoint y: 663, distance: 175.7
click at [296, 663] on body "1. OHT loan extension completed. 2. Knetchel Collection inventory 60% completed…" at bounding box center [574, 780] width 559 height 236
click at [496, 702] on p "1. OHT loan extension completed. 2. Knetchel Collection inventory 60% completed…" at bounding box center [574, 685] width 551 height 38
drag, startPoint x: 505, startPoint y: 704, endPoint x: 300, endPoint y: 676, distance: 206.9
click at [302, 678] on body "1. OHT loan extension completed. 2. Knetchel Collection inventory 60% completed…" at bounding box center [574, 780] width 559 height 236
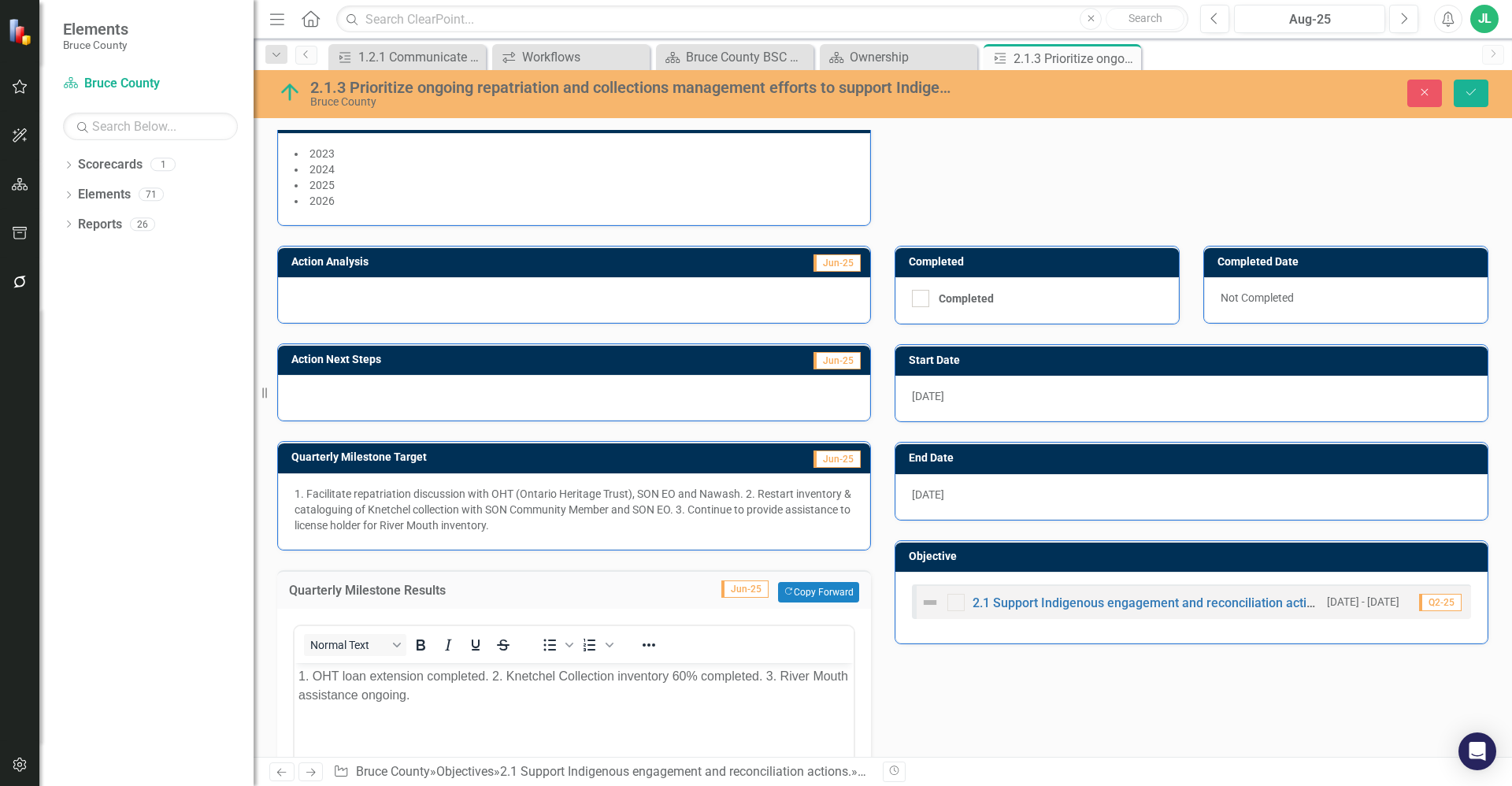
drag, startPoint x: 583, startPoint y: 1327, endPoint x: 316, endPoint y: 683, distance: 697.2
click at [419, 700] on p "1. OHT loan extension completed. 2. Knetchel Collection inventory 60% completed…" at bounding box center [574, 685] width 551 height 38
click at [479, 695] on p "1. OHT loan extension completed. 2. Knetchel Collection inventory 60% completed…" at bounding box center [574, 685] width 551 height 38
drag, startPoint x: 452, startPoint y: 696, endPoint x: 293, endPoint y: 670, distance: 161.1
click at [294, 670] on html "1. OHT loan extension completed. 2. Knetchel Collection inventory 60% completed…" at bounding box center [574, 780] width 559 height 236
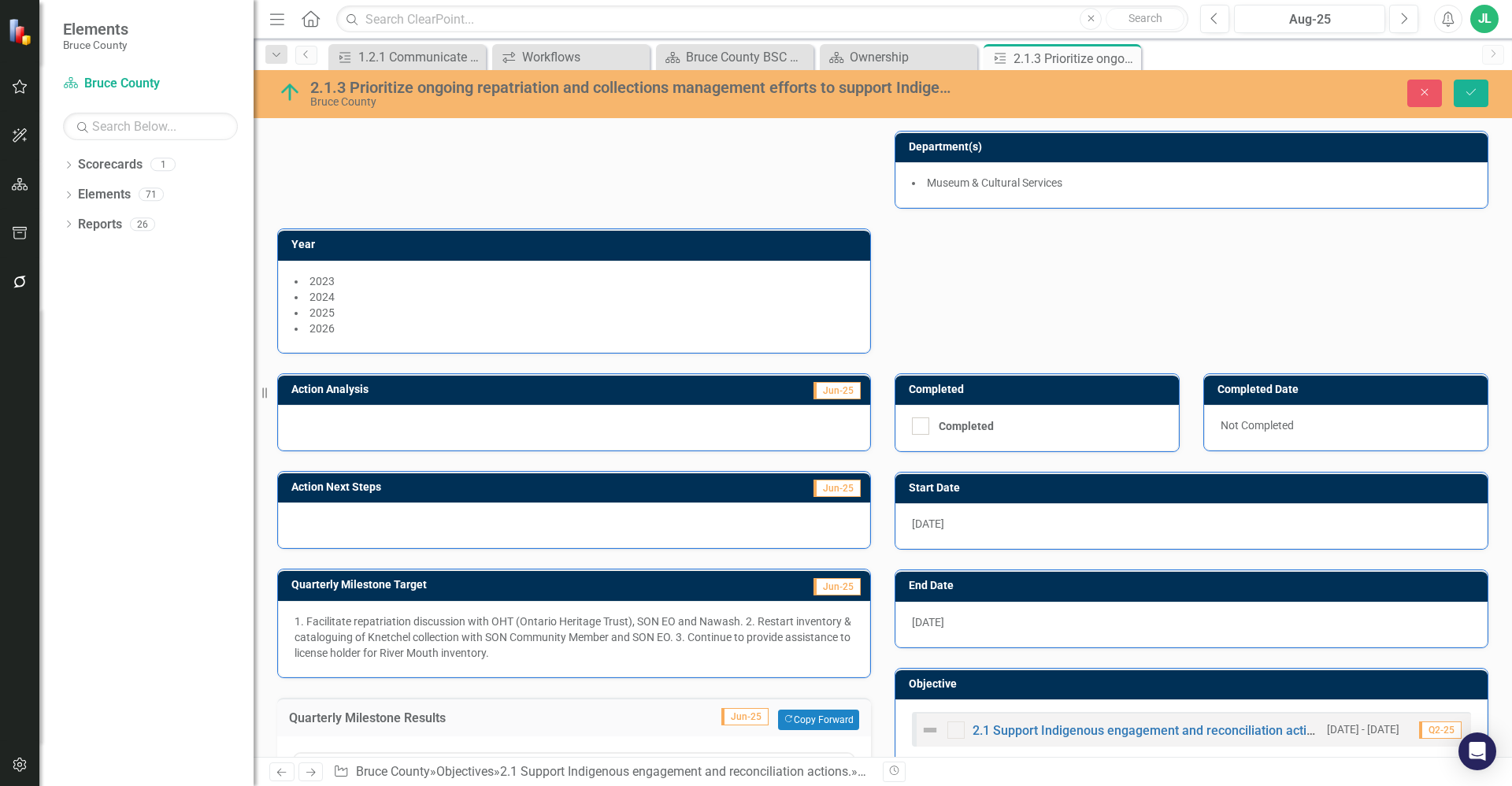
scroll to position [211, 0]
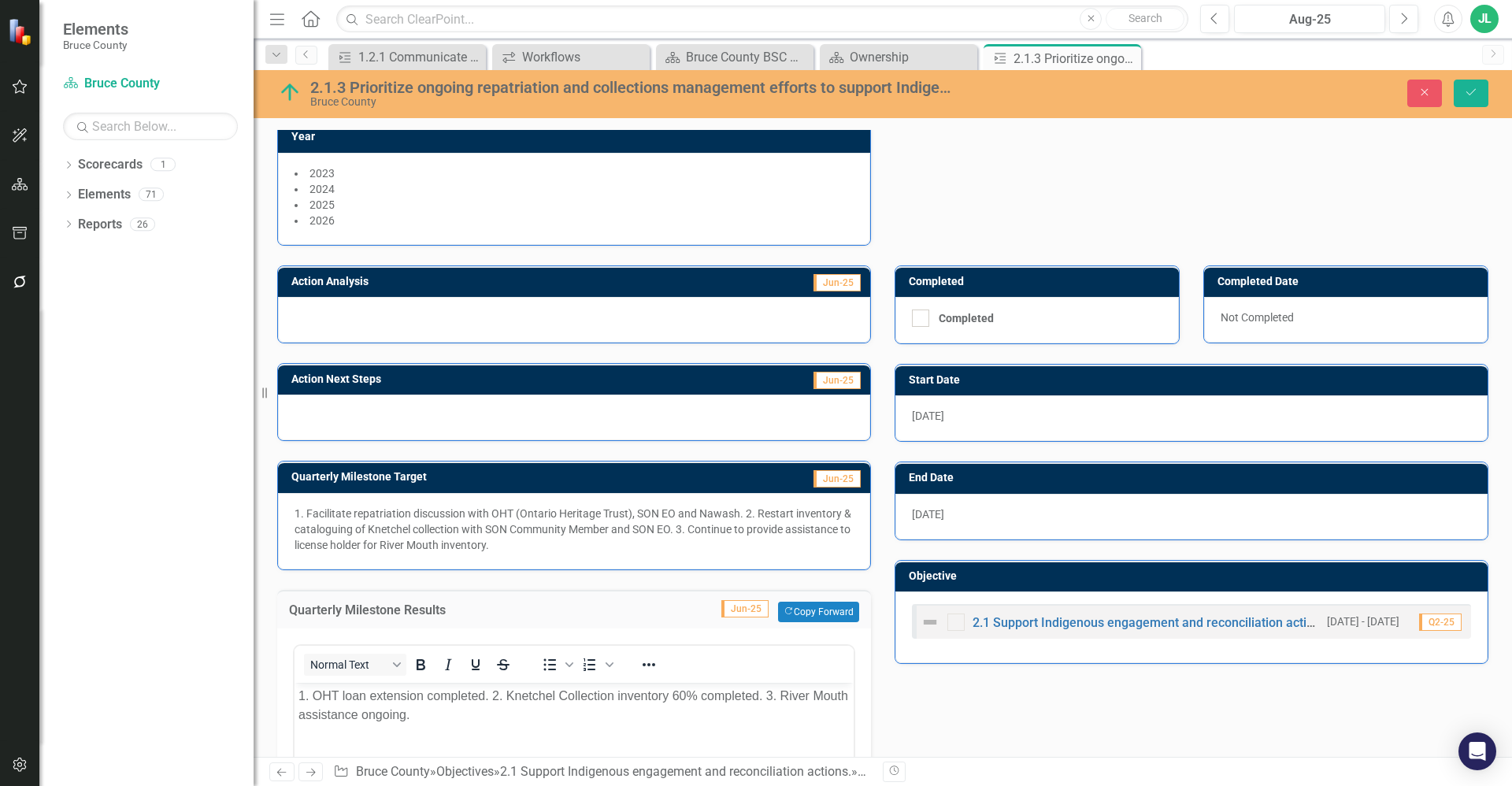
click at [597, 548] on p "1. Facilitate repatriation discussion with OHT (Ontario Heritage Trust), SON EO…" at bounding box center [574, 529] width 559 height 47
click at [1479, 94] on button "Save" at bounding box center [1470, 94] width 35 height 28
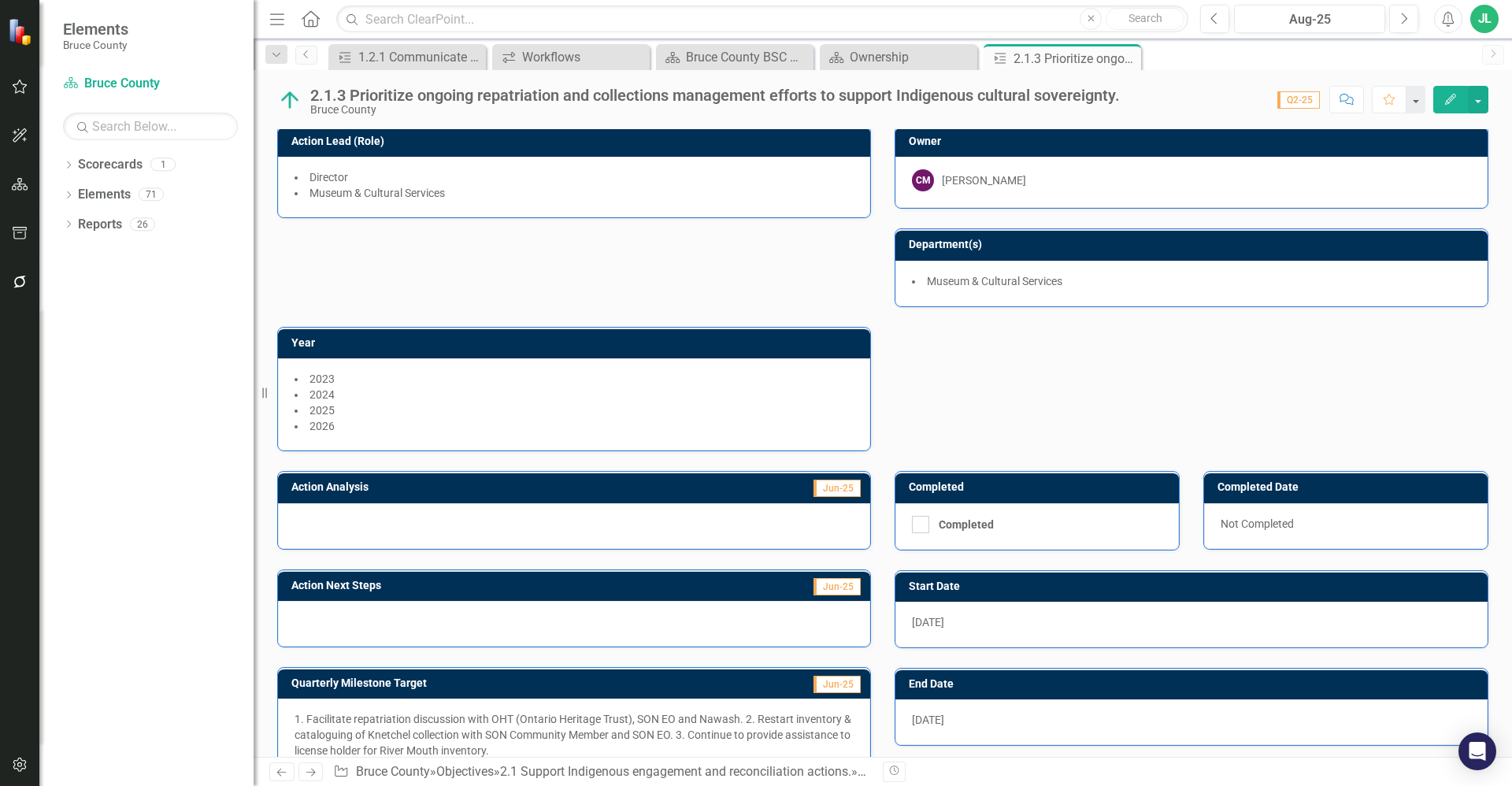
scroll to position [0, 0]
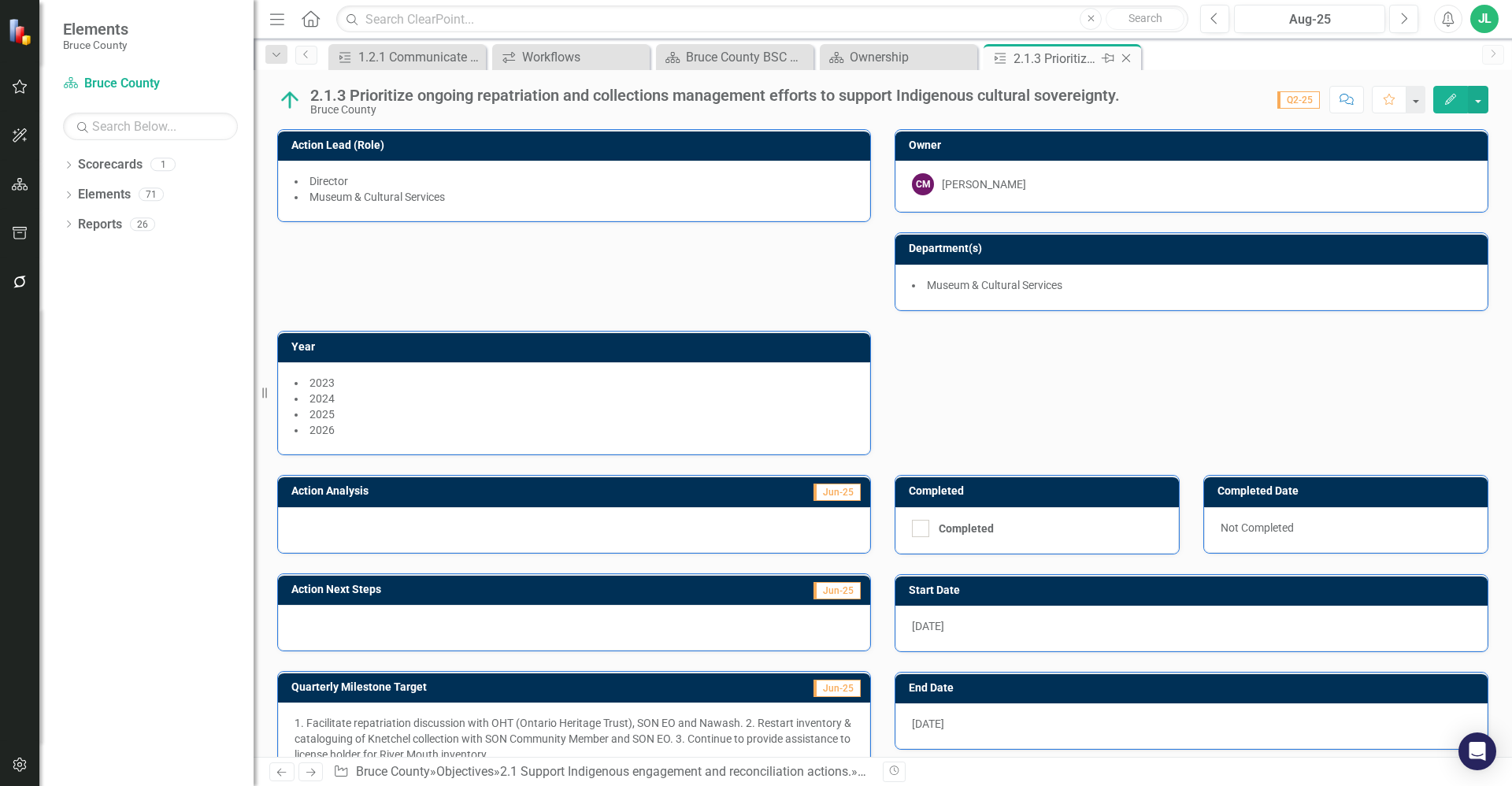
click at [1129, 60] on icon "Close" at bounding box center [1126, 58] width 15 height 12
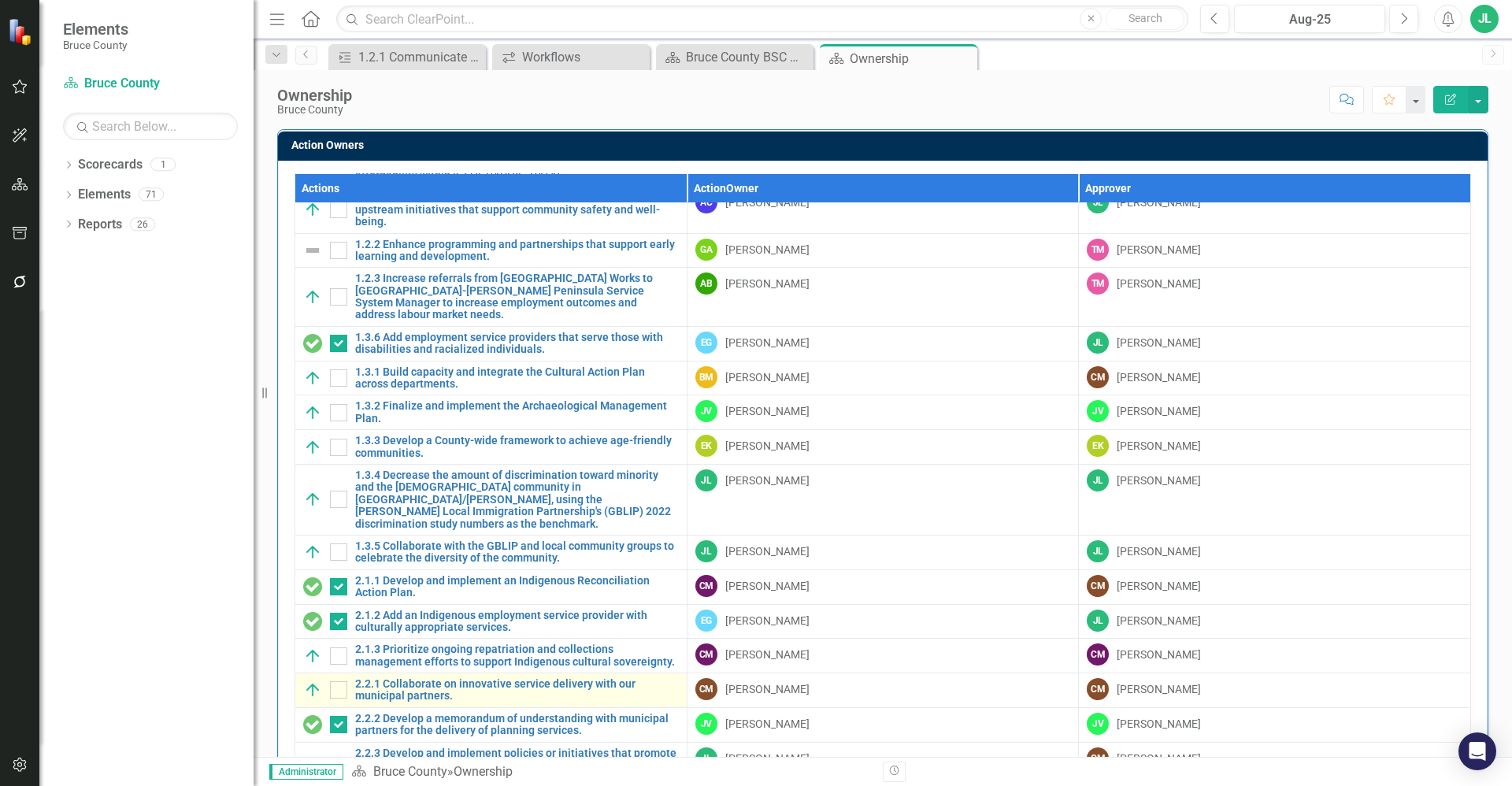
scroll to position [99, 0]
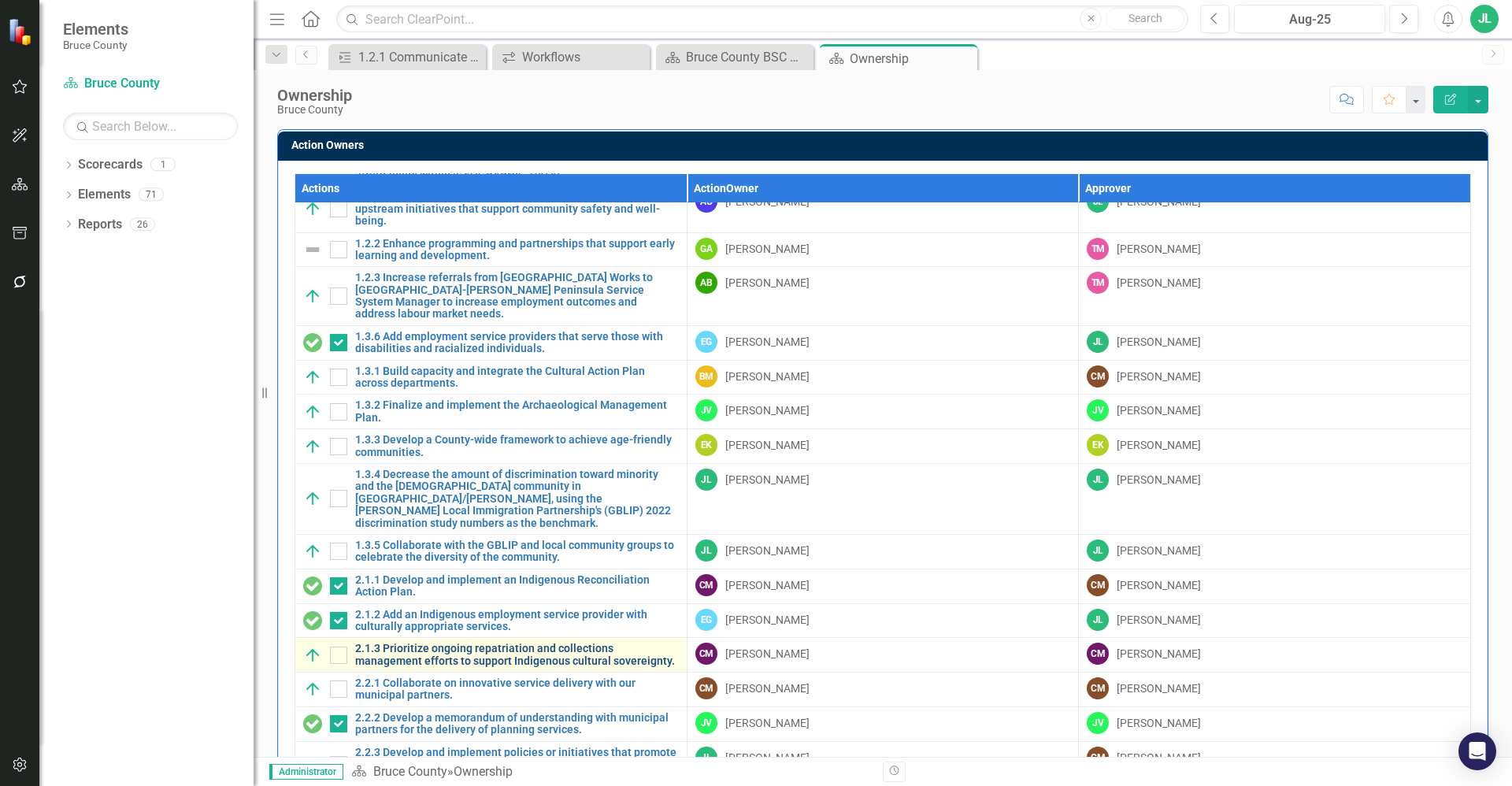
click at [466, 642] on link "2.1.3 Prioritize ongoing repatriation and collections management efforts to sup…" at bounding box center [517, 655] width 324 height 24
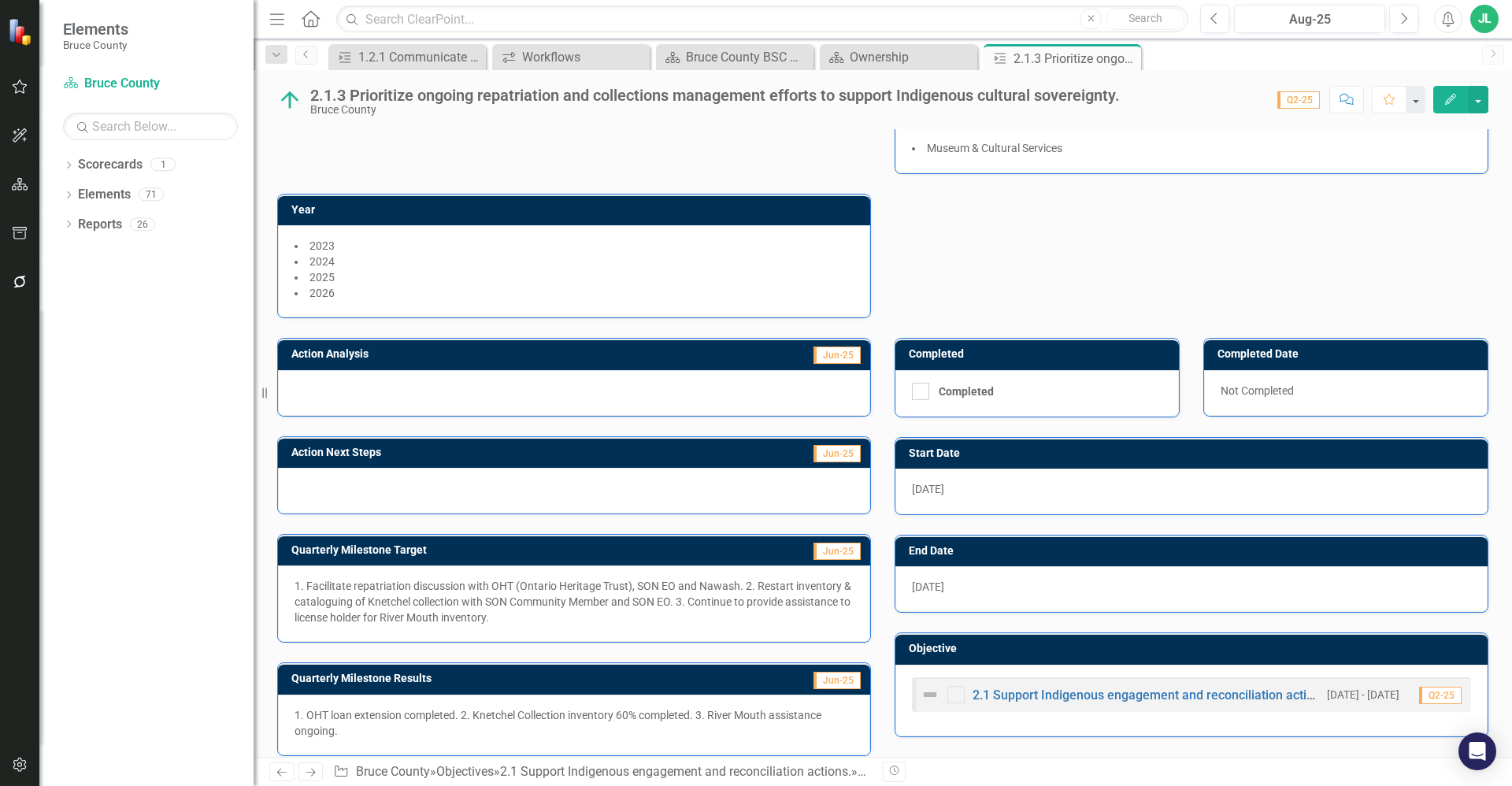
scroll to position [152, 0]
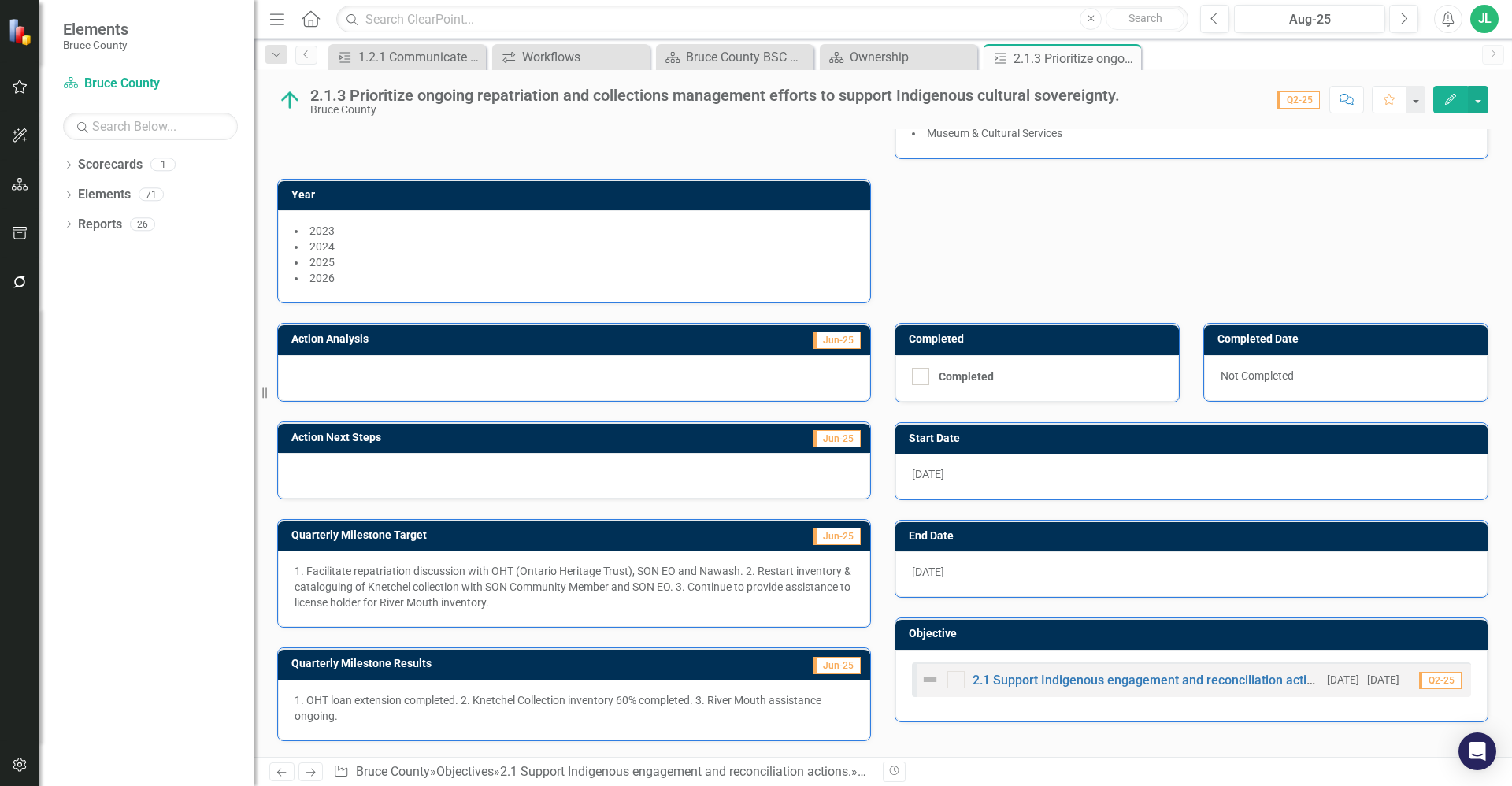
click at [655, 592] on p "1. Facilitate repatriation discussion with OHT (Ontario Heritage Trust), SON EO…" at bounding box center [574, 587] width 559 height 47
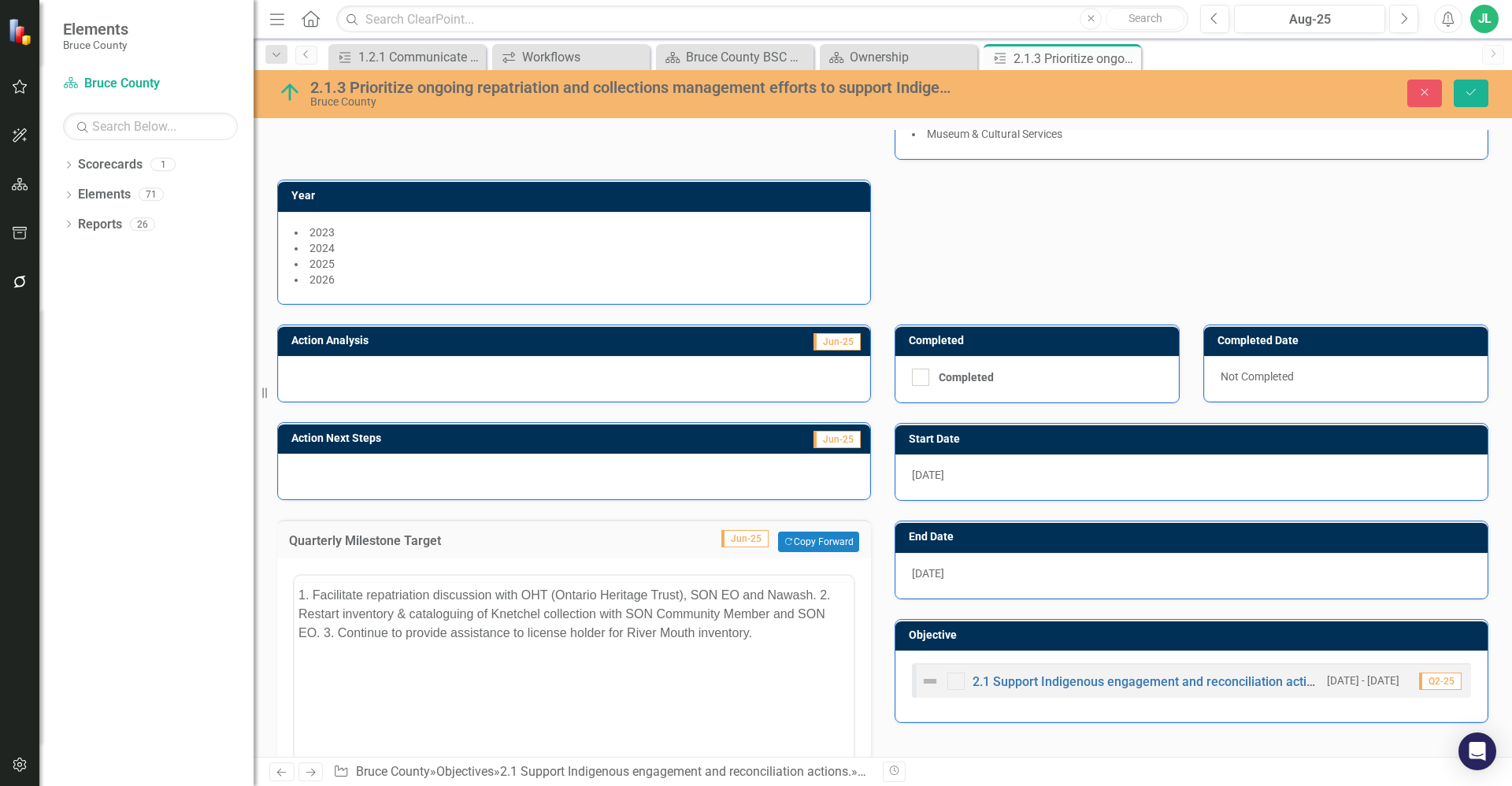
scroll to position [0, 0]
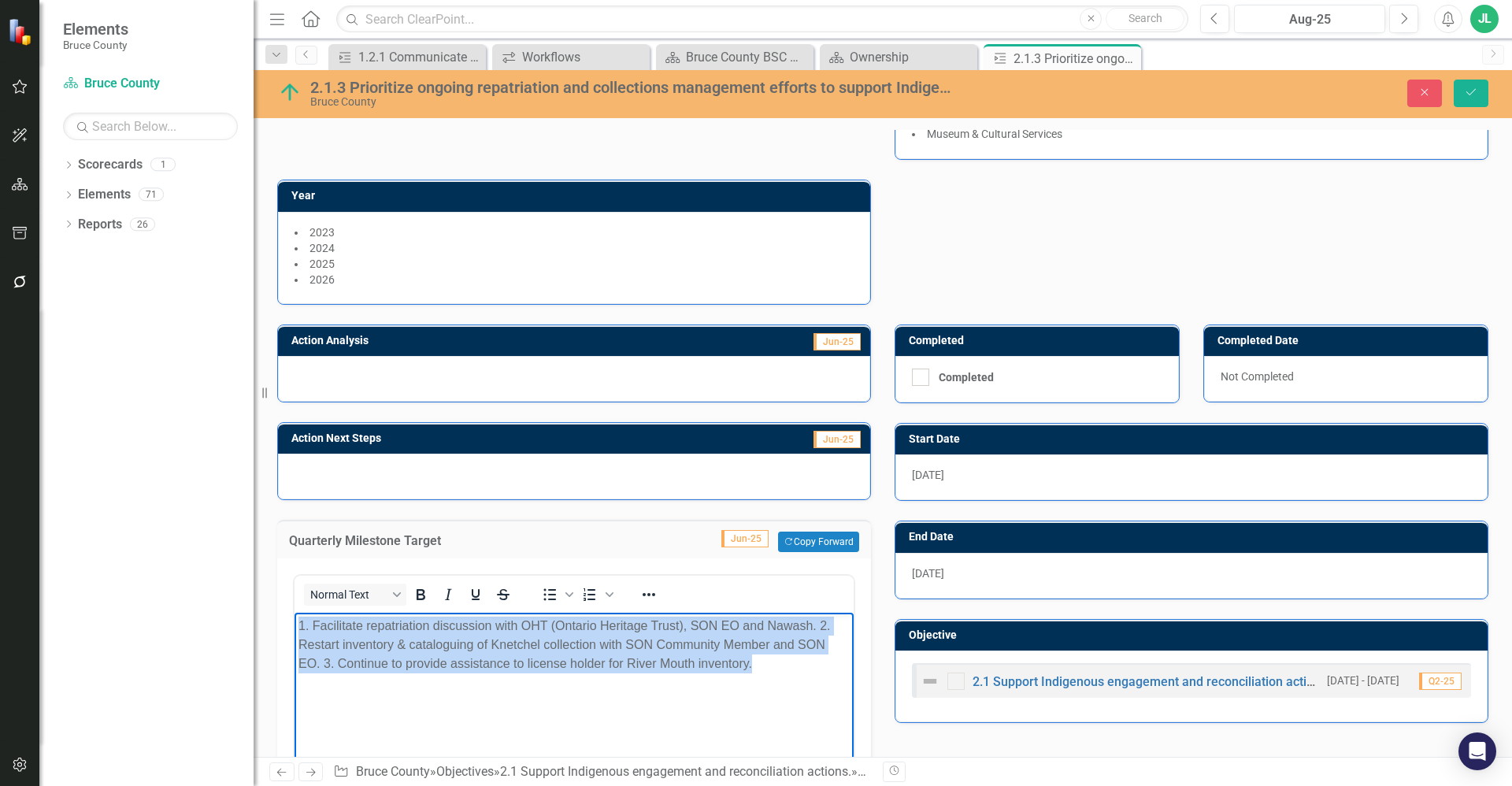
drag, startPoint x: 779, startPoint y: 661, endPoint x: 298, endPoint y: 622, distance: 482.6
click at [298, 622] on p "1. Facilitate repatriation discussion with OHT (Ontario Heritage Trust), SON EO…" at bounding box center [574, 645] width 551 height 57
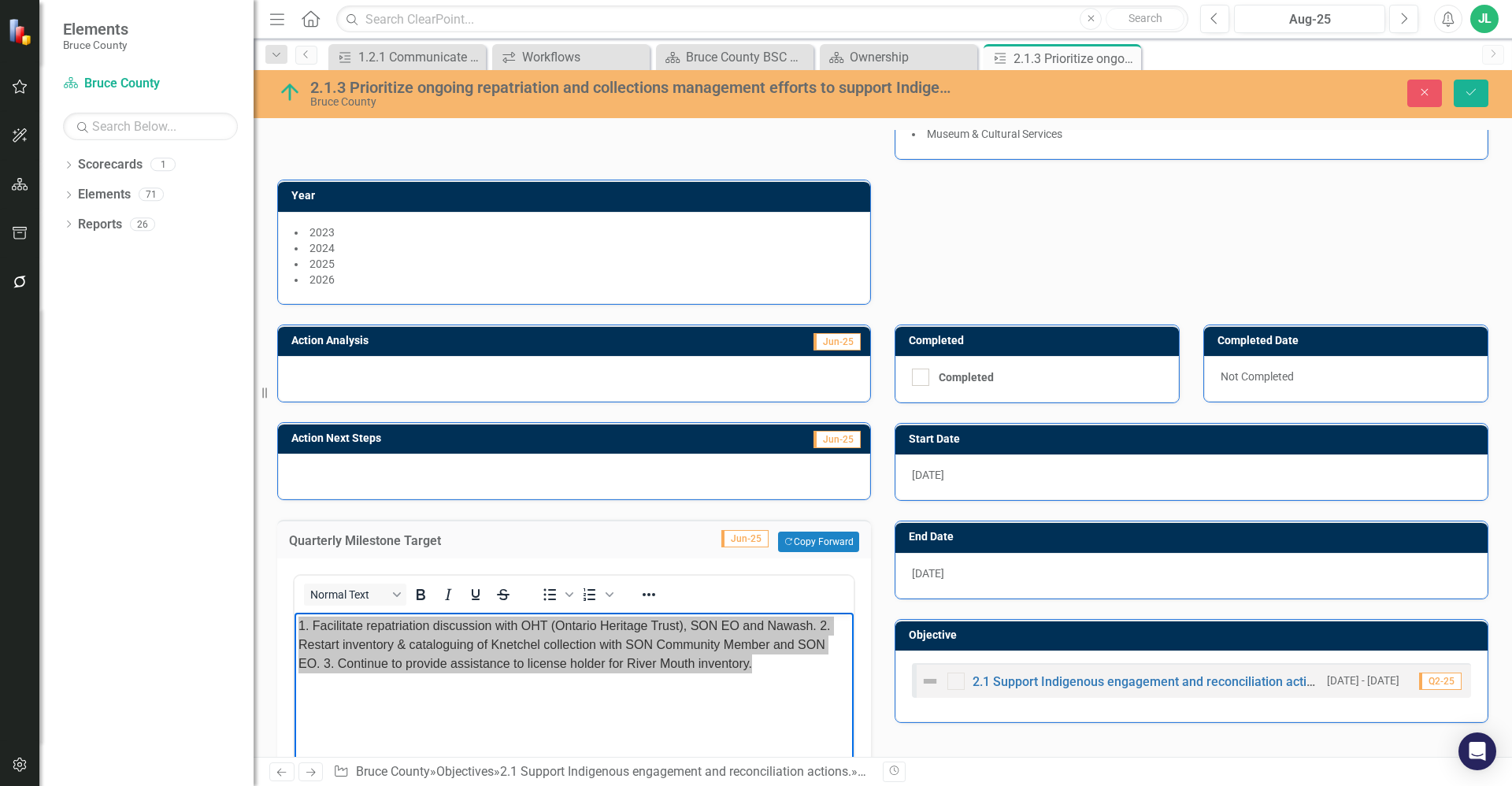
drag, startPoint x: 1127, startPoint y: 58, endPoint x: 973, endPoint y: 29, distance: 156.7
click at [0, 0] on icon at bounding box center [0, 0] width 0 height 0
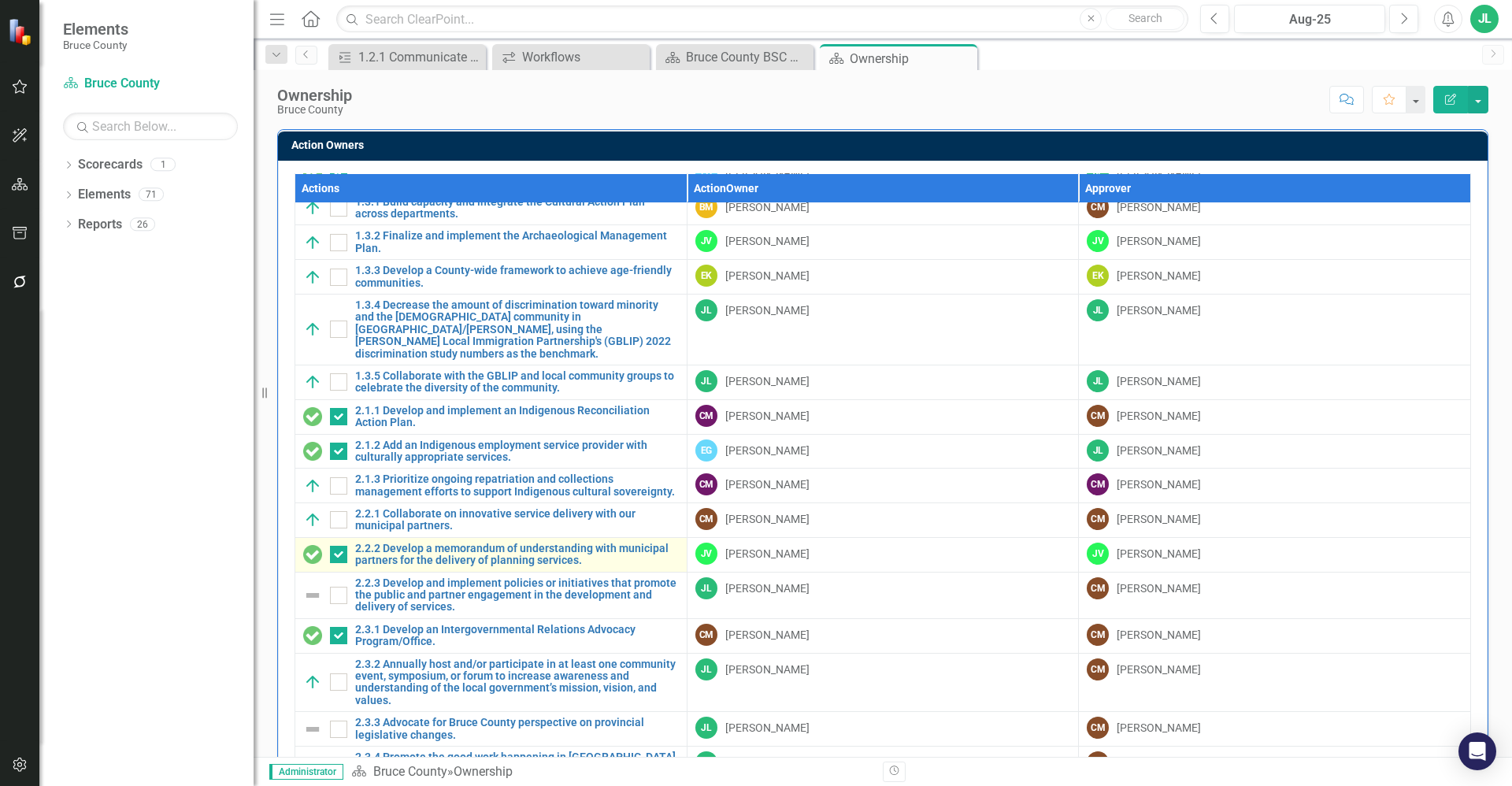
scroll to position [295, 0]
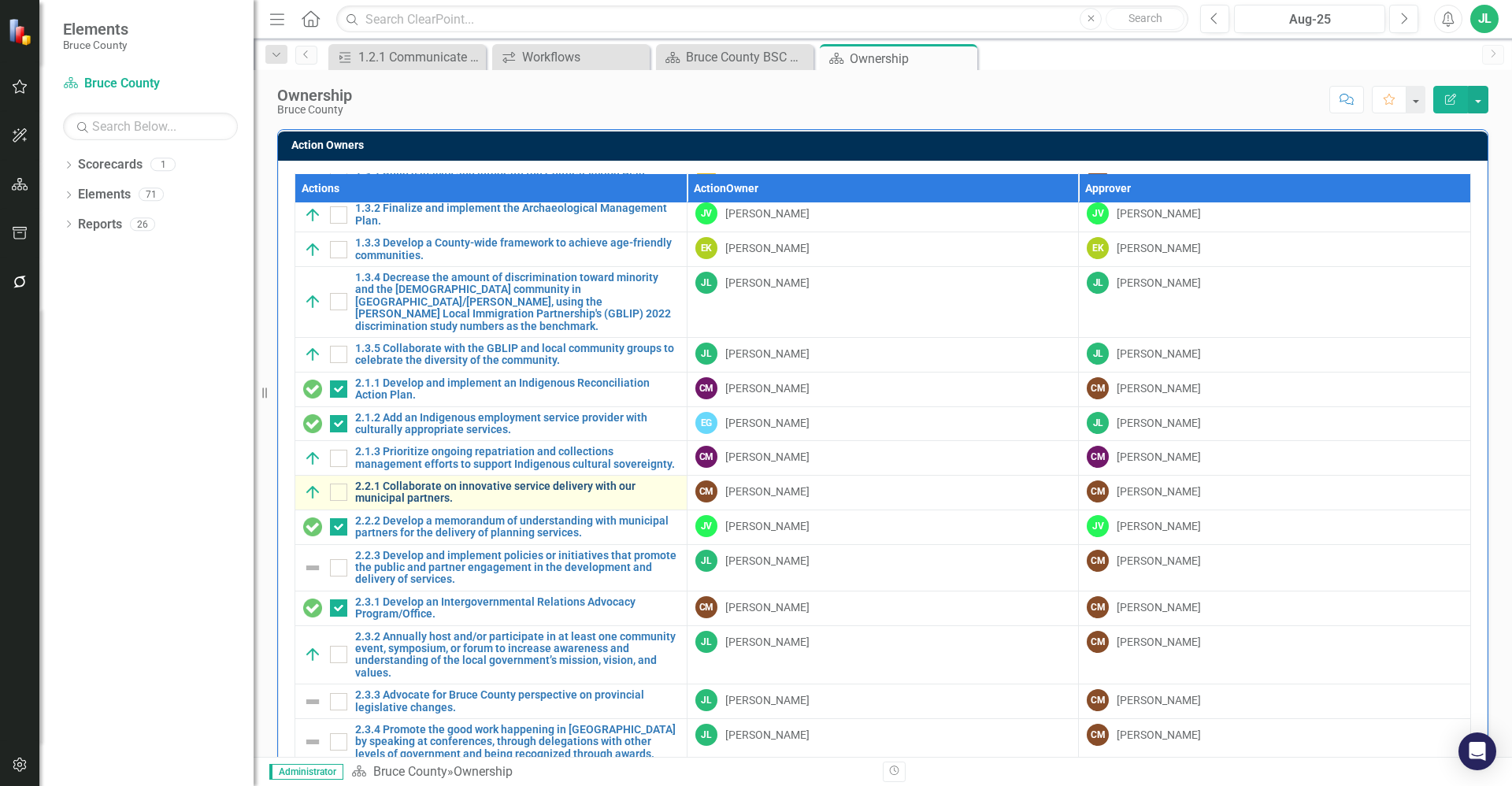
click at [460, 480] on link "2.2.1 Collaborate on innovative service delivery with our municipal partners." at bounding box center [517, 492] width 324 height 24
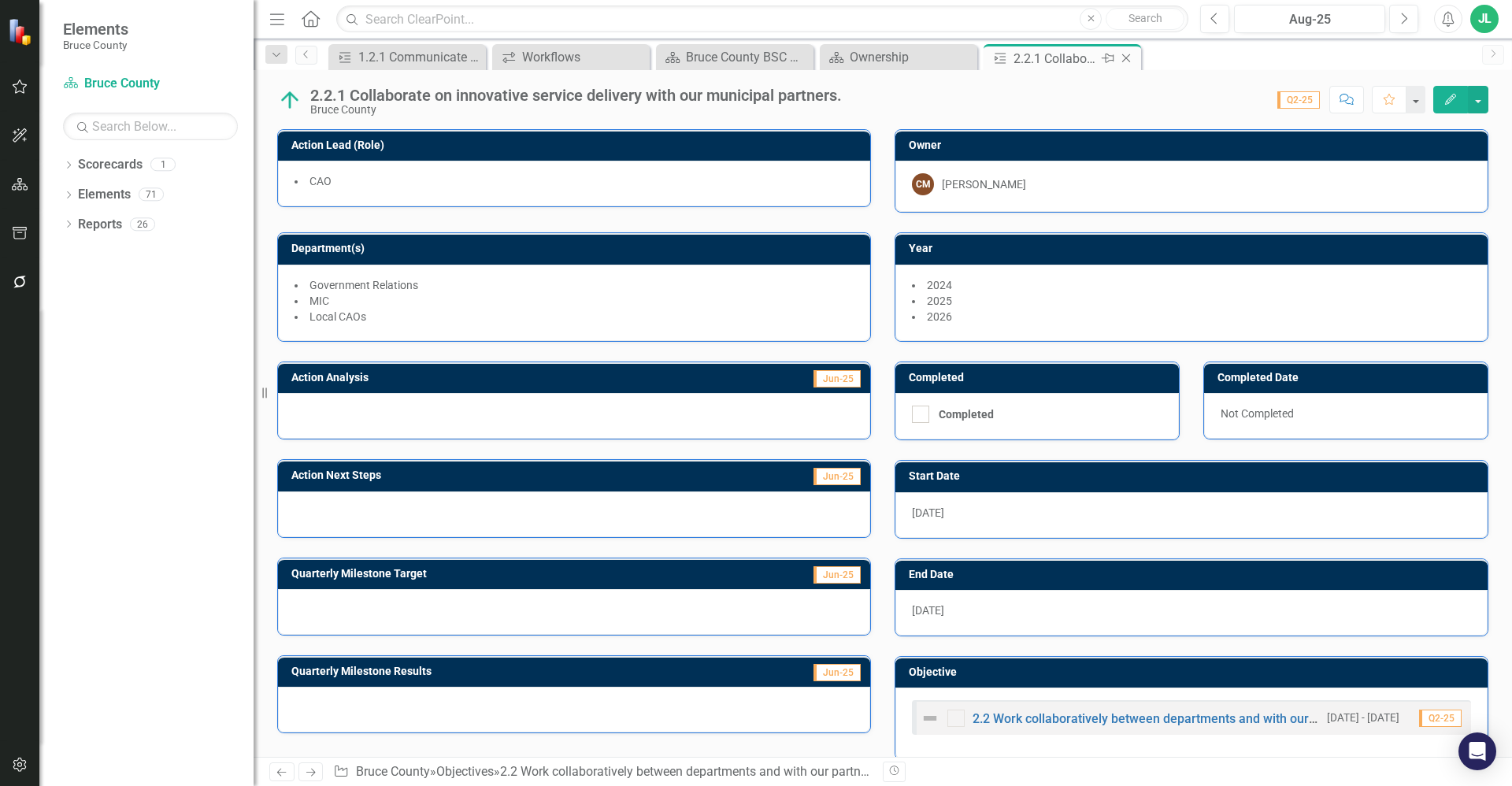
click at [1127, 57] on icon at bounding box center [1126, 59] width 9 height 9
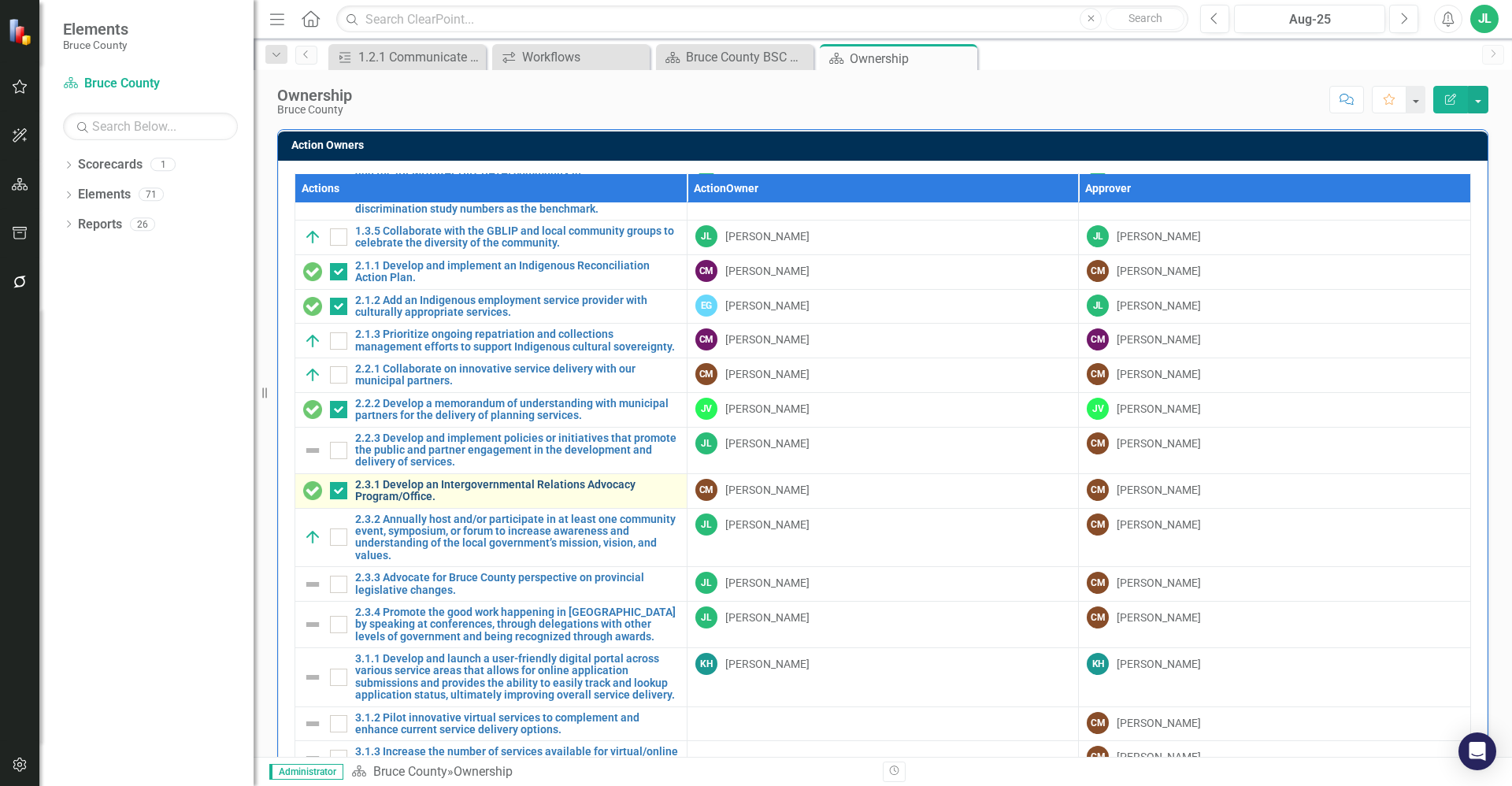
scroll to position [413, 0]
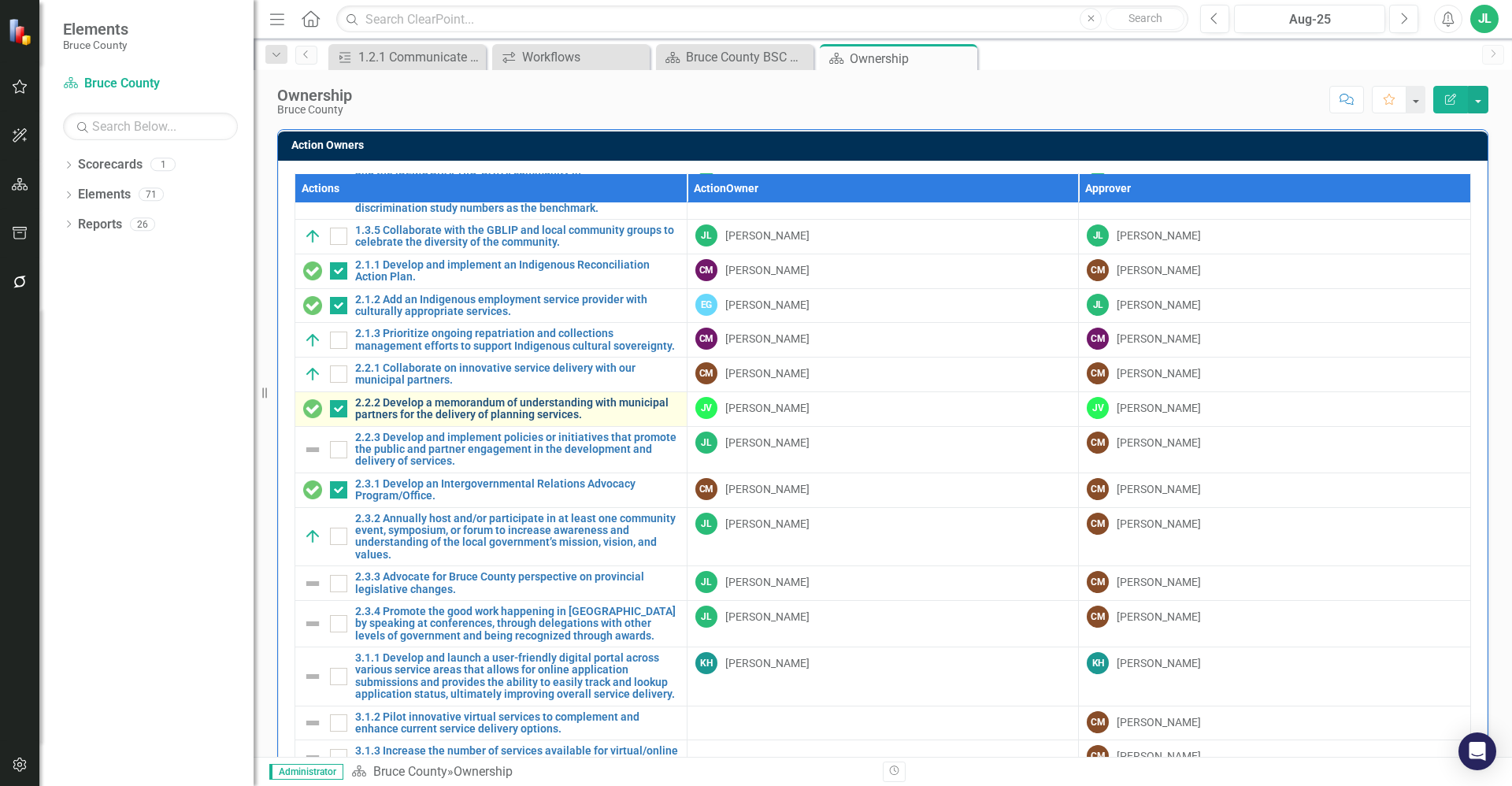
click at [489, 397] on link "2.2.2 Develop a memorandum of understanding with municipal partners for the del…" at bounding box center [517, 409] width 324 height 24
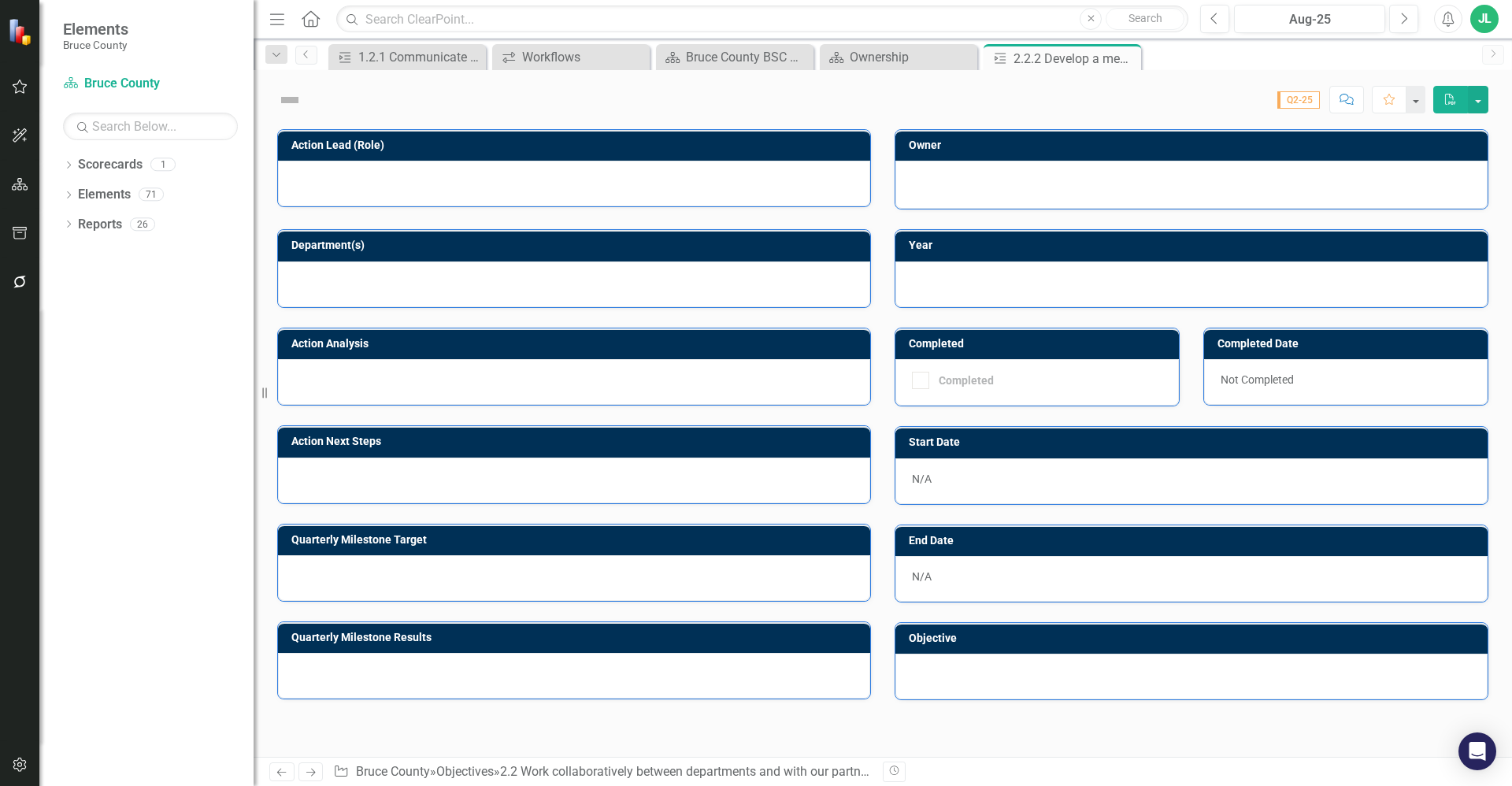
checkbox input "true"
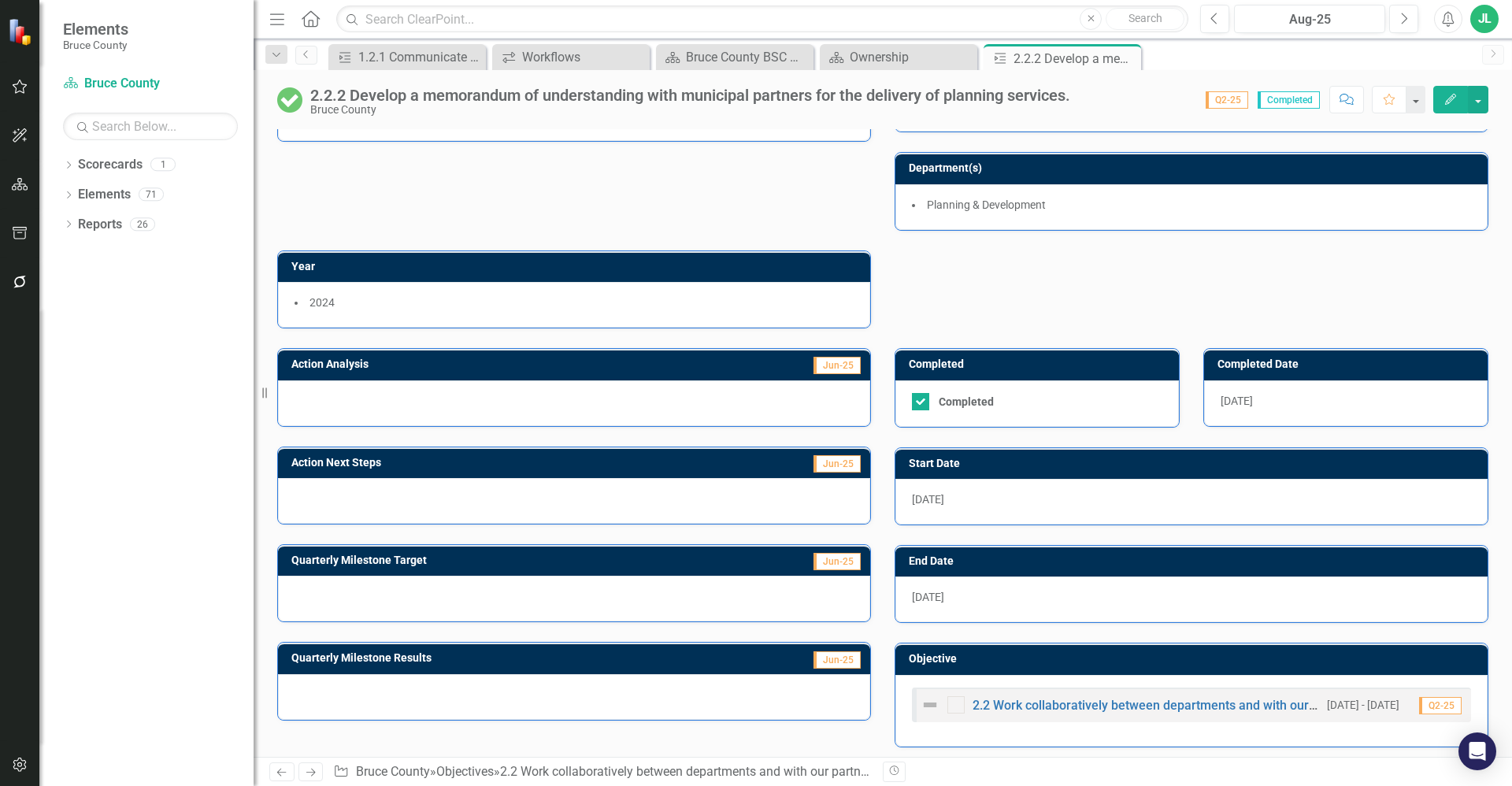
scroll to position [86, 0]
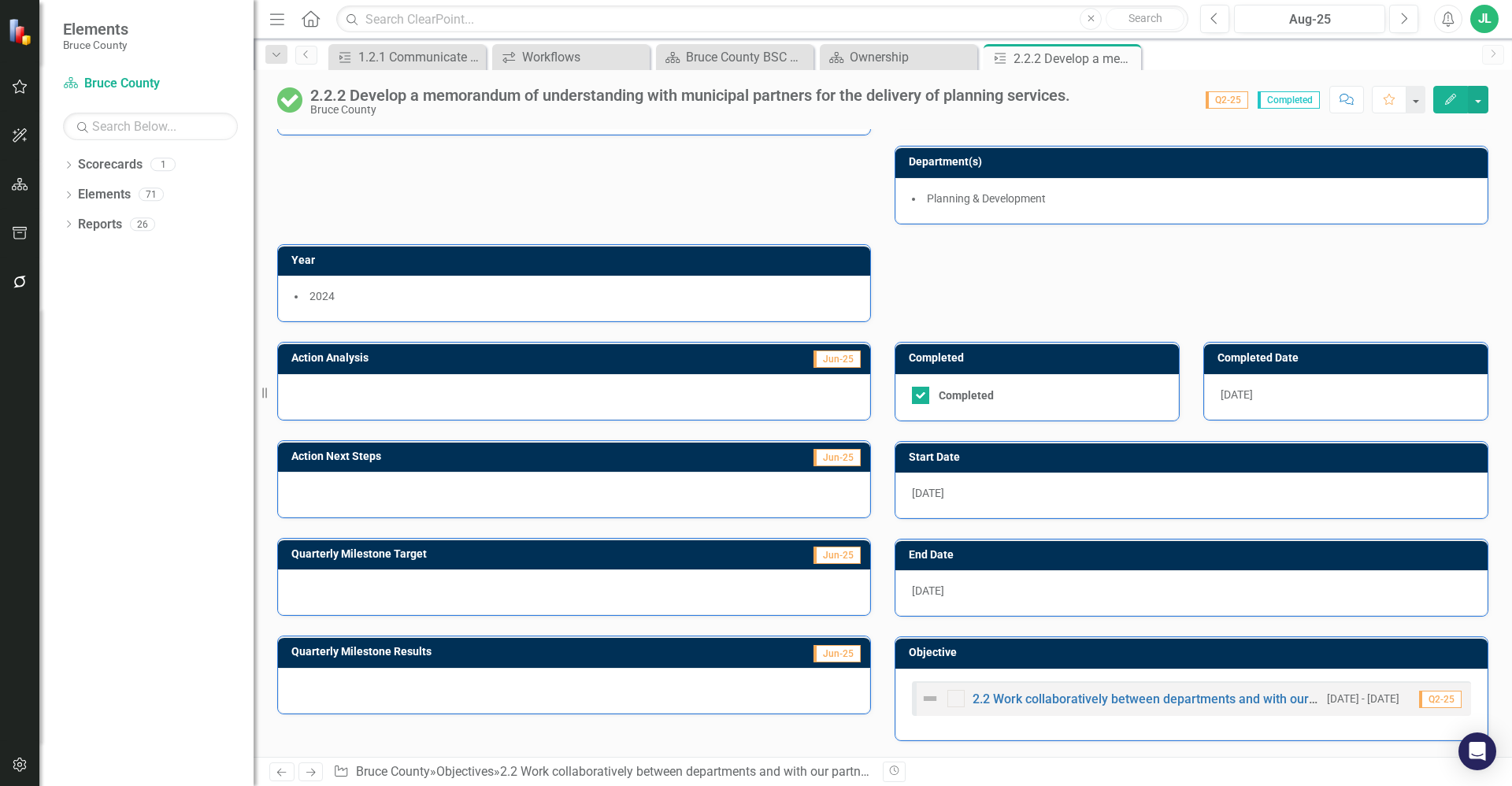
click at [589, 395] on div at bounding box center [574, 397] width 593 height 46
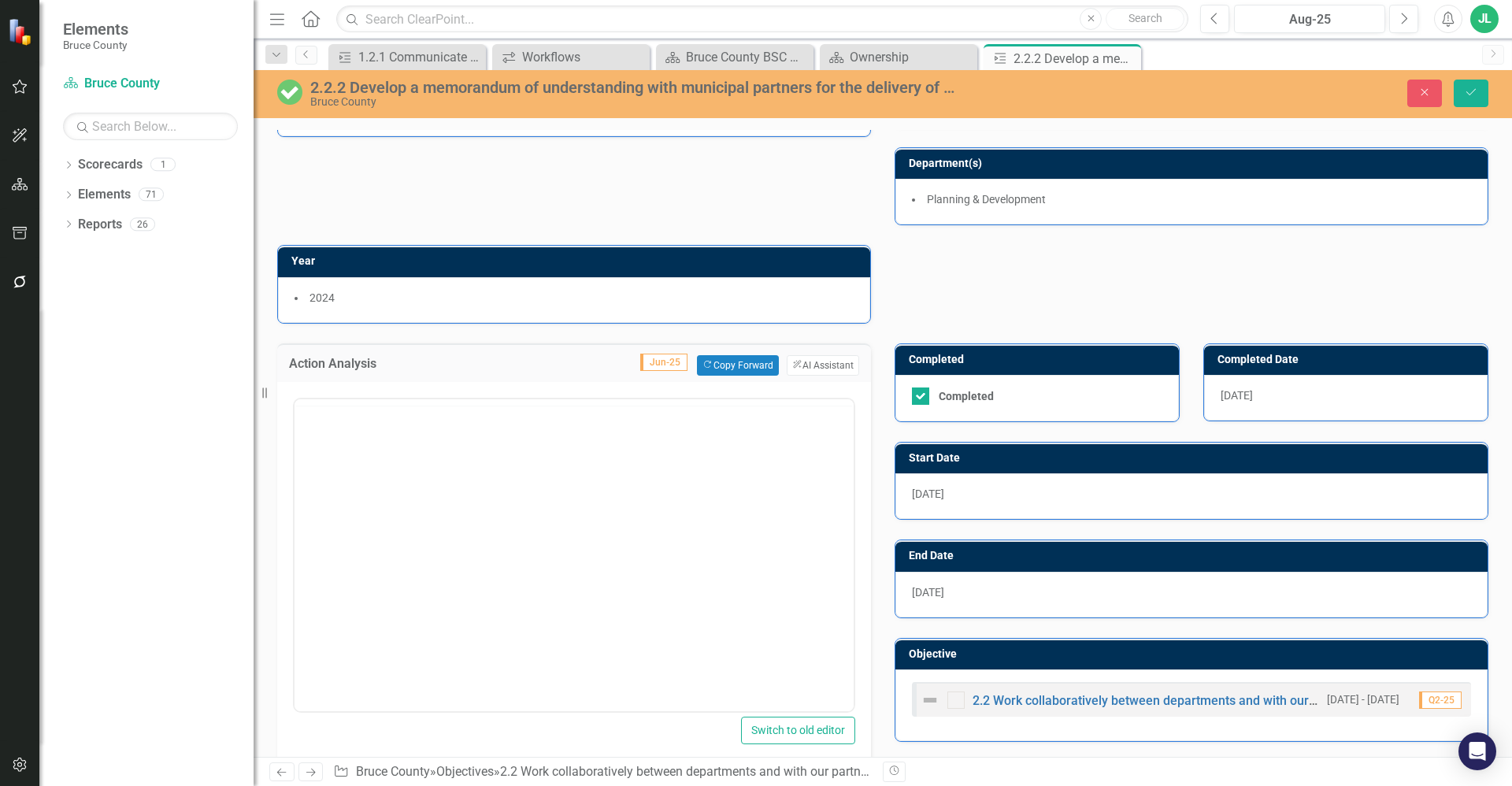
scroll to position [0, 0]
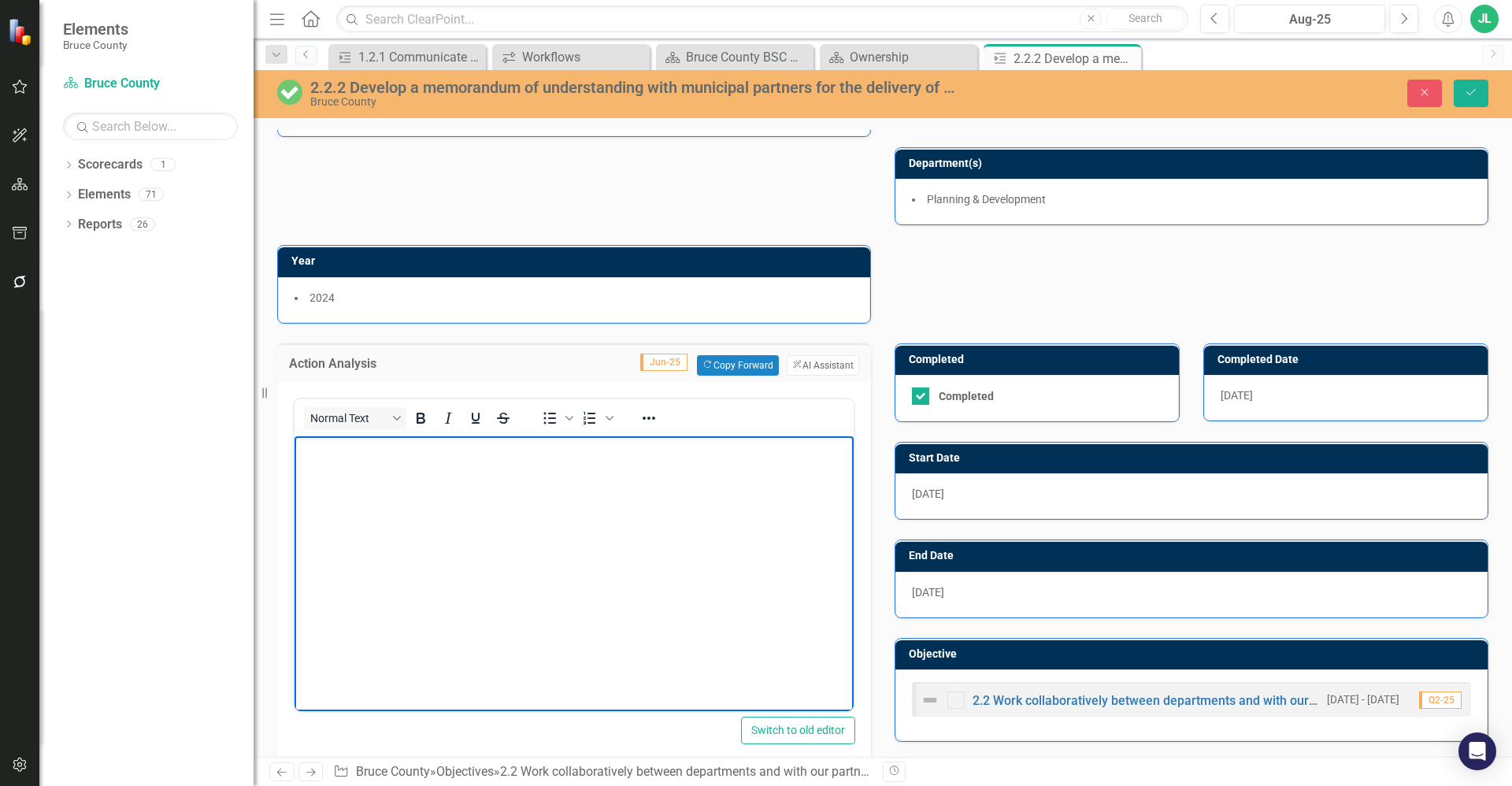
click at [597, 470] on body "Rich Text Area. Press ALT-0 for help." at bounding box center [574, 554] width 559 height 236
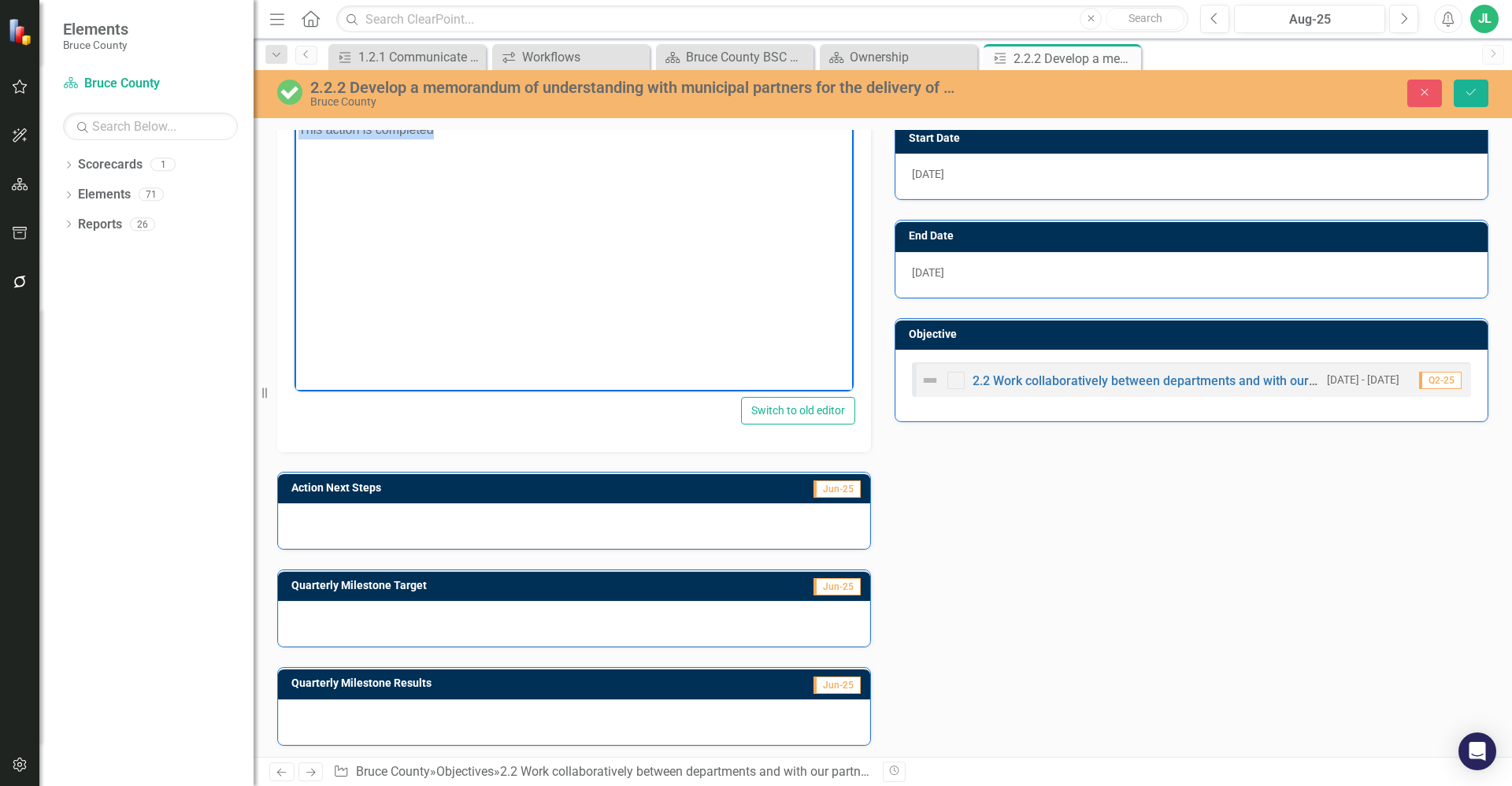
scroll to position [410, 0]
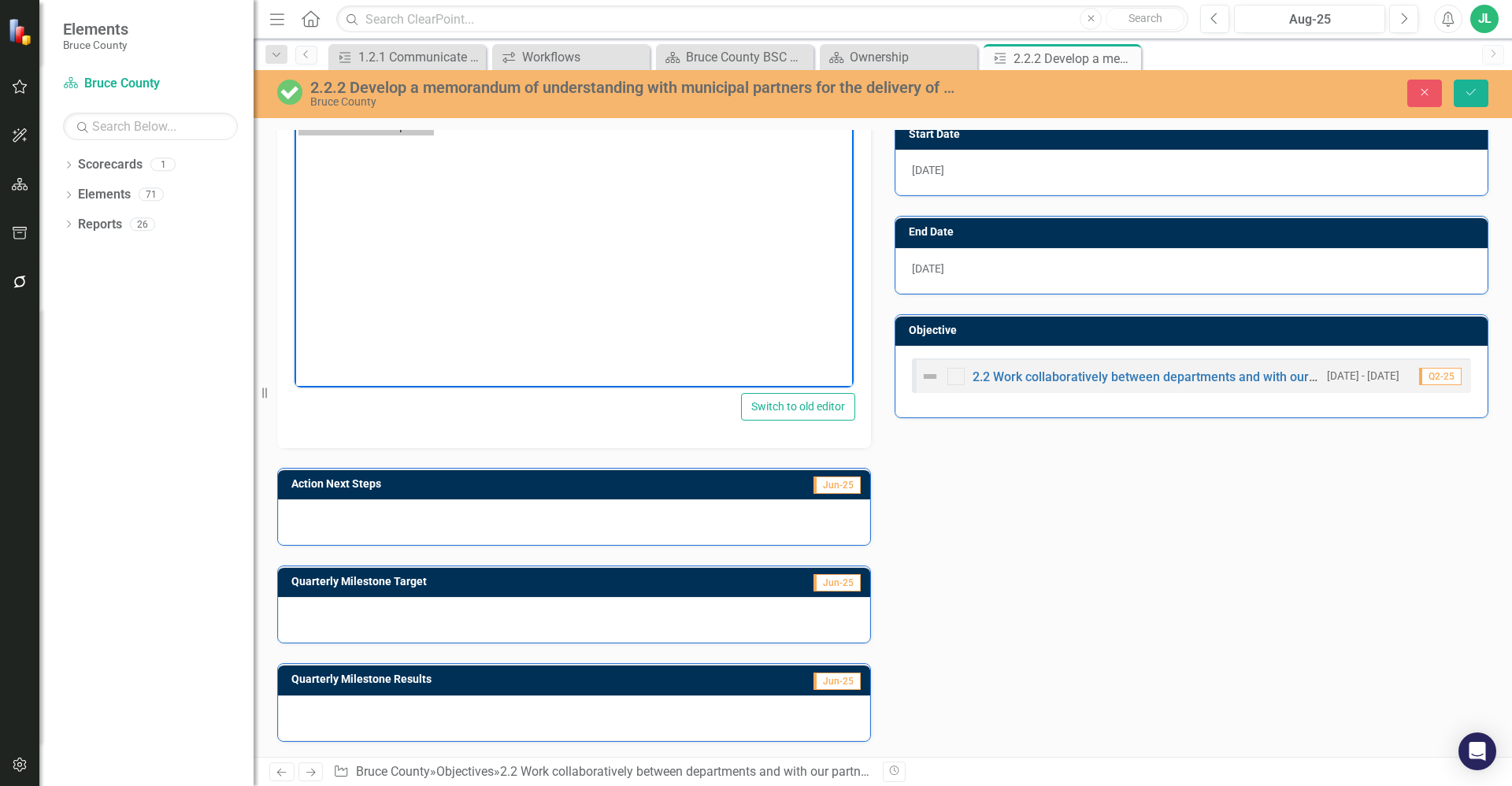
click at [494, 529] on div at bounding box center [574, 523] width 593 height 46
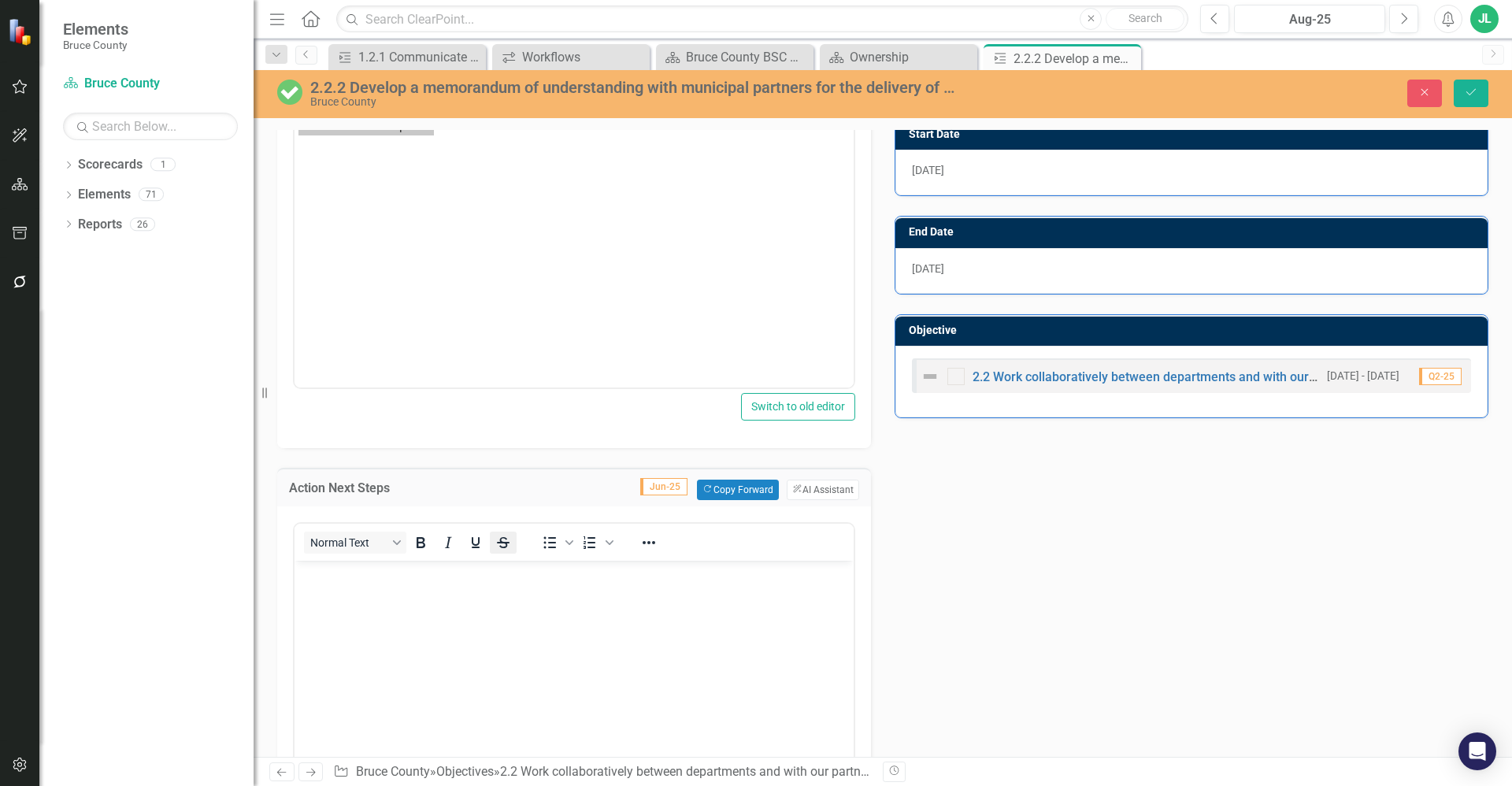
scroll to position [0, 0]
click at [507, 623] on body "Rich Text Area. Press ALT-0 for help." at bounding box center [574, 678] width 559 height 236
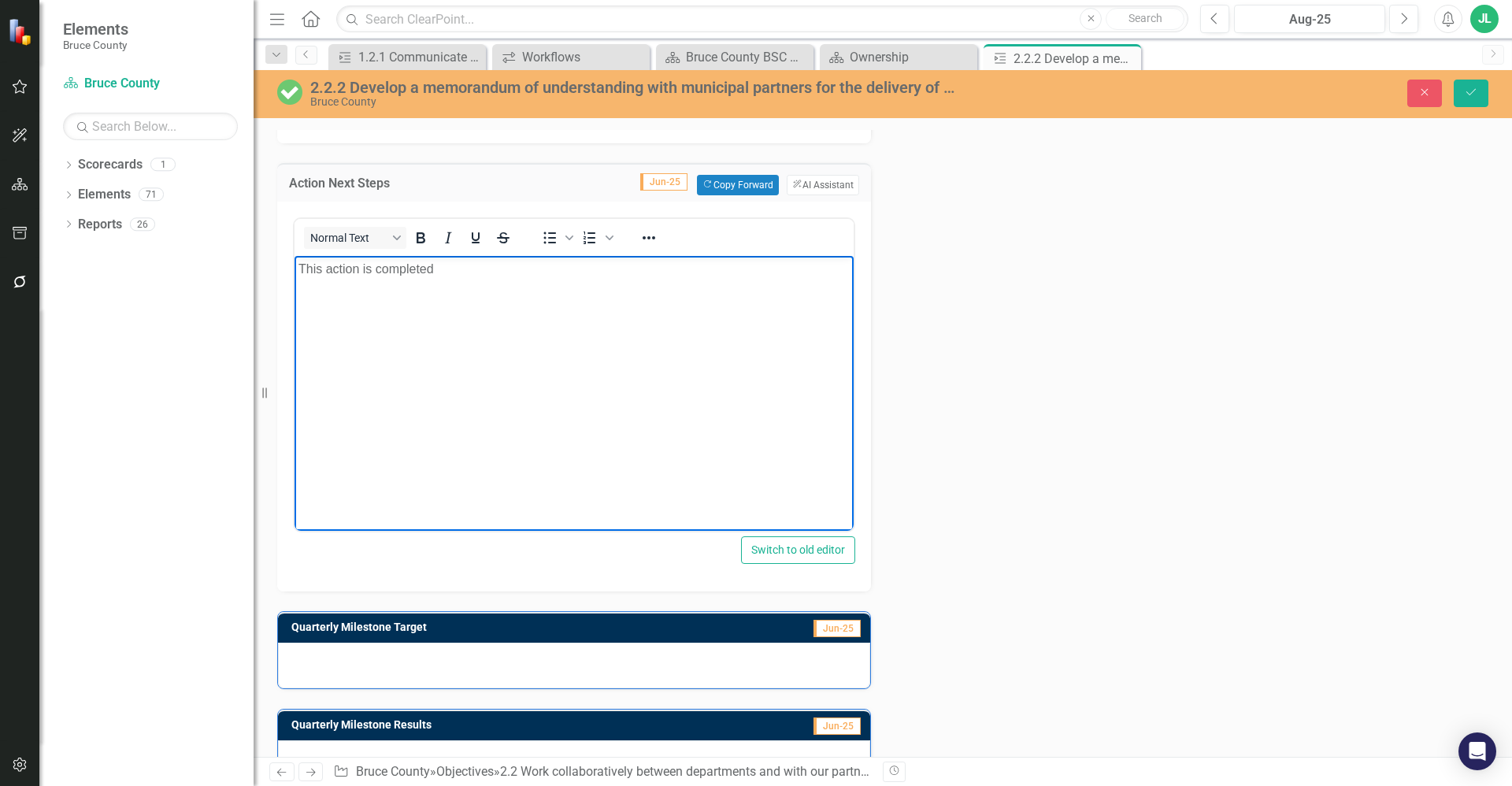
scroll to position [761, 0]
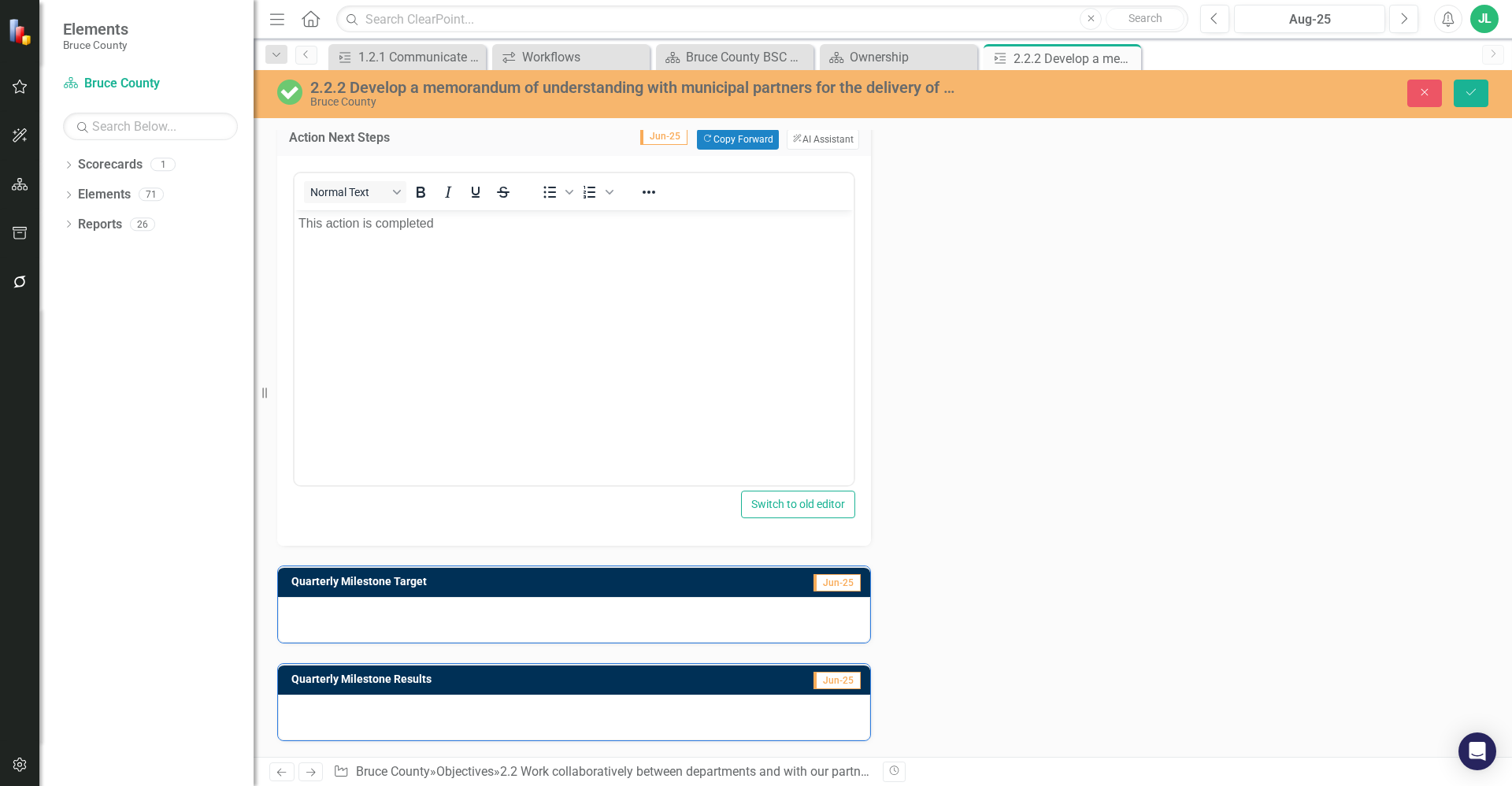
click at [505, 616] on div at bounding box center [574, 620] width 593 height 46
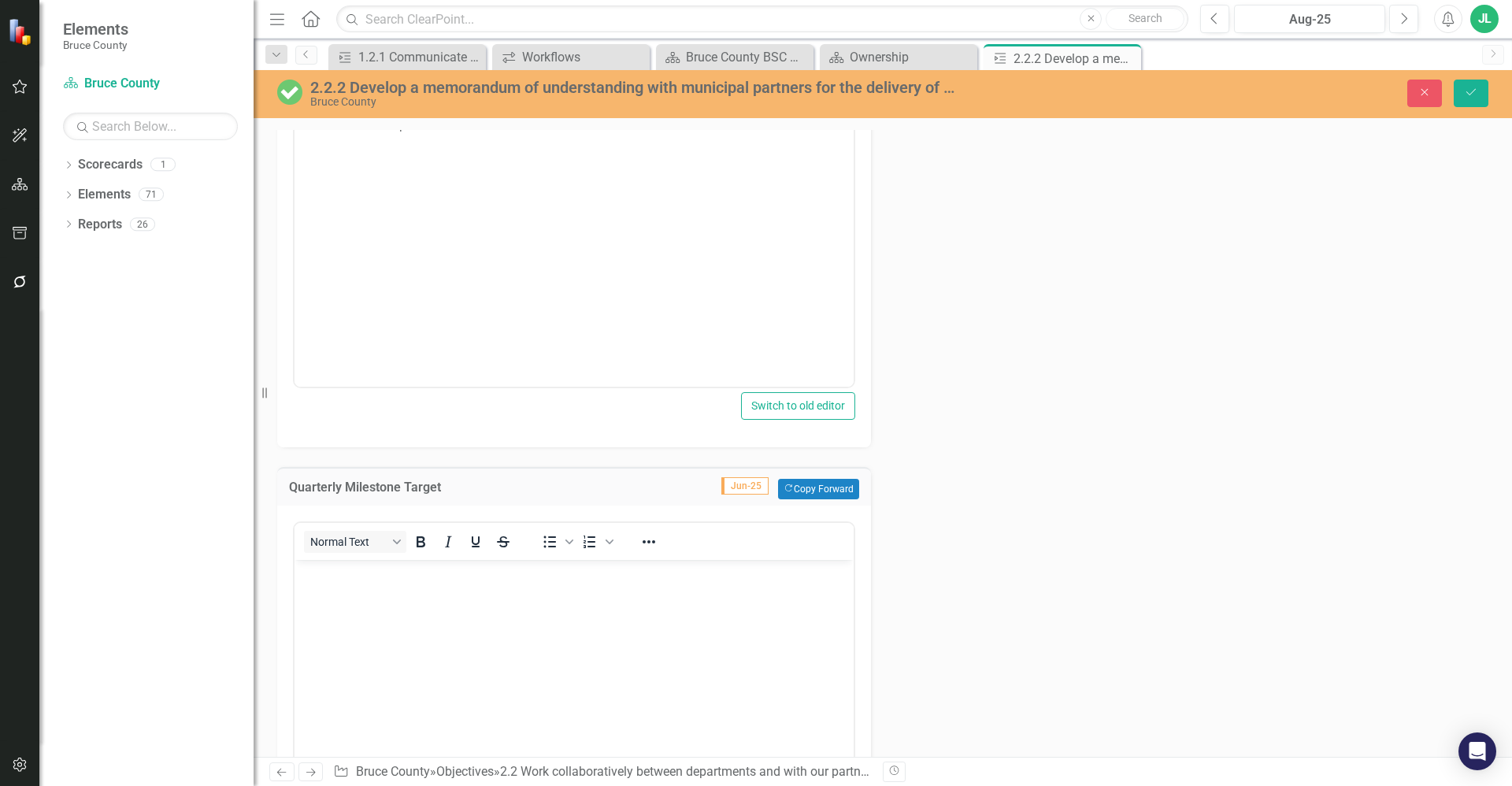
scroll to position [1111, 0]
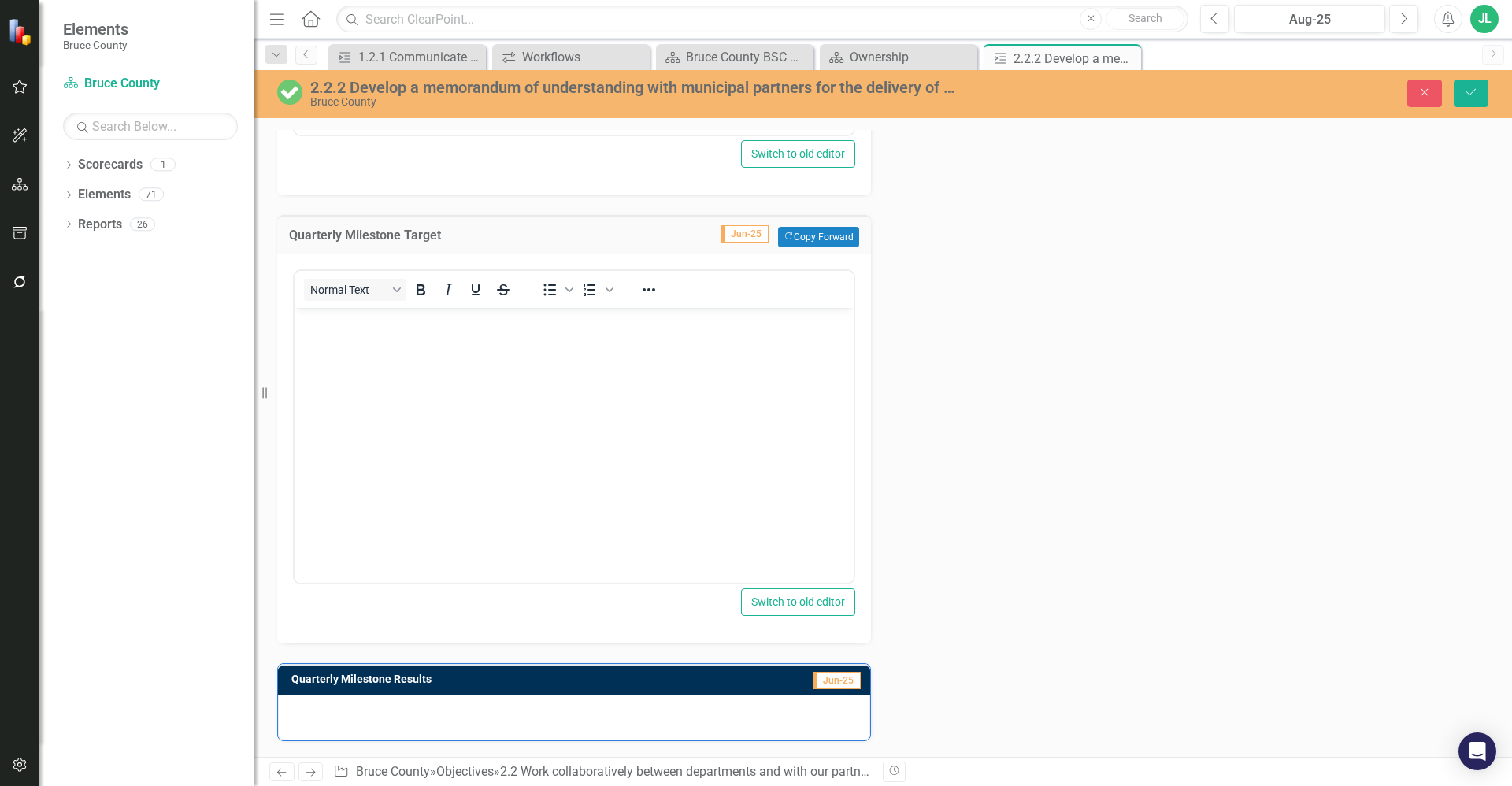
click at [415, 491] on body "Rich Text Area. Press ALT-0 for help." at bounding box center [574, 426] width 559 height 236
click at [541, 709] on div at bounding box center [574, 718] width 593 height 46
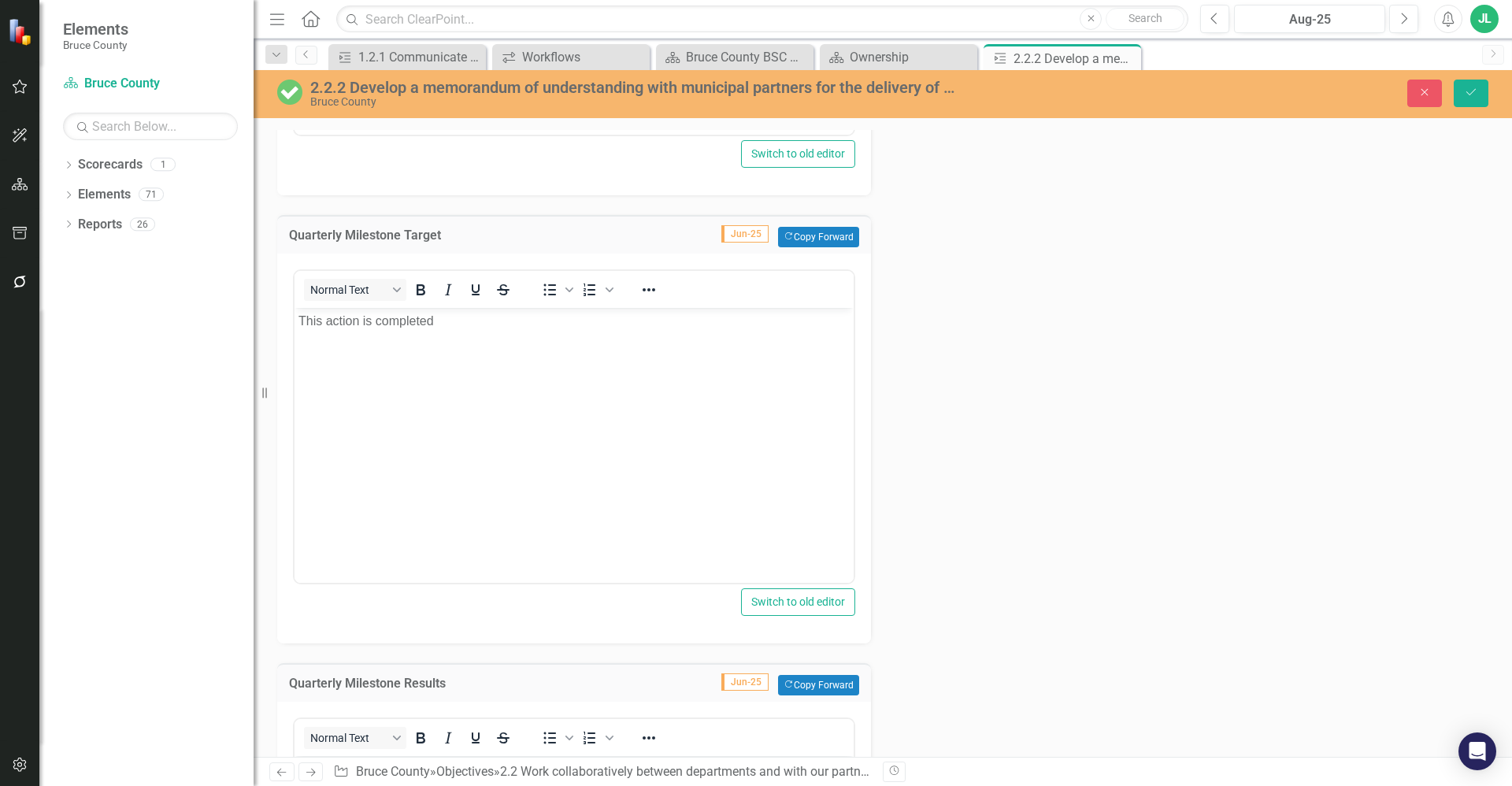
scroll to position [0, 0]
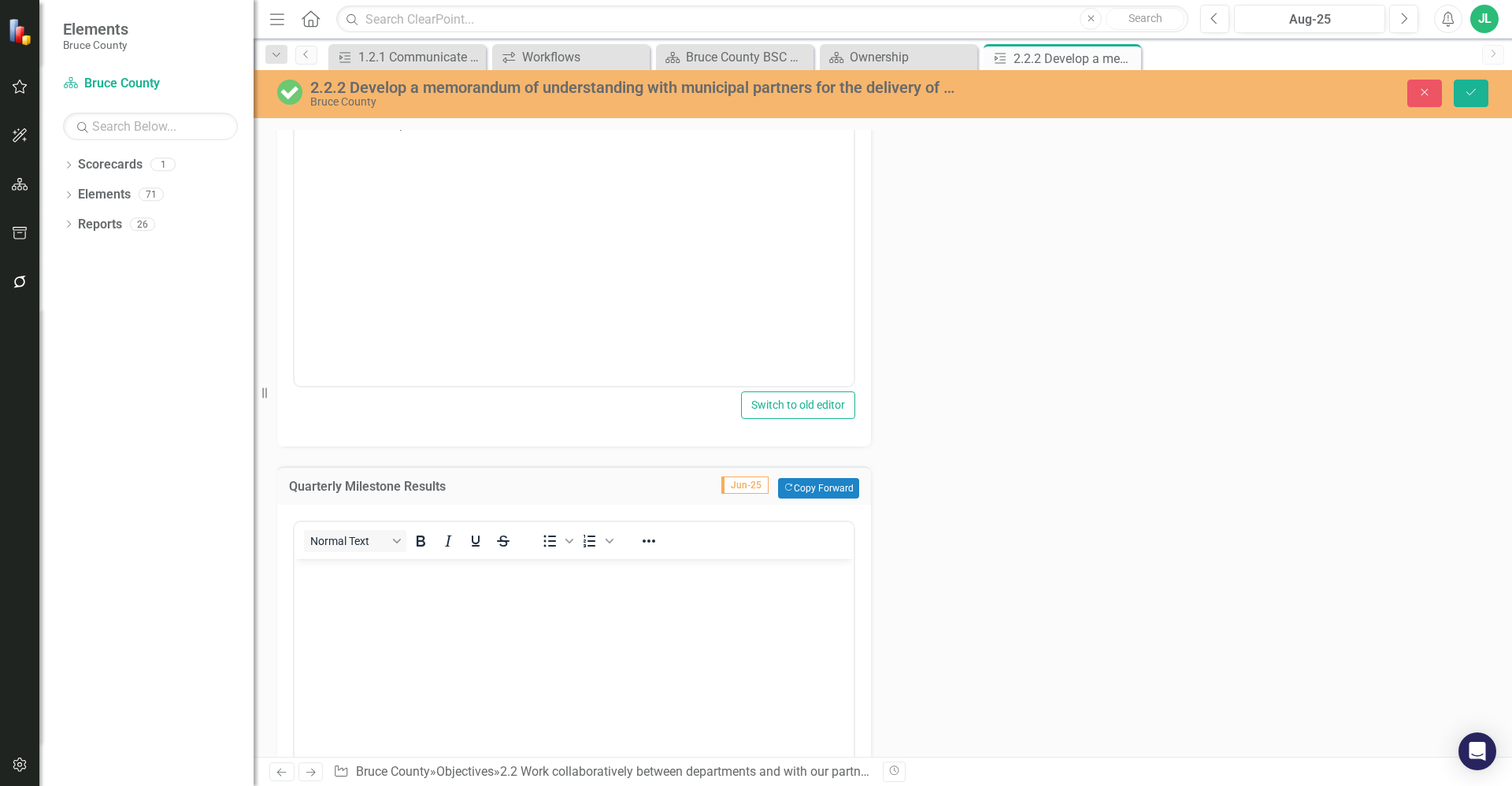
click at [505, 621] on body "Rich Text Area. Press ALT-0 for help." at bounding box center [574, 677] width 559 height 236
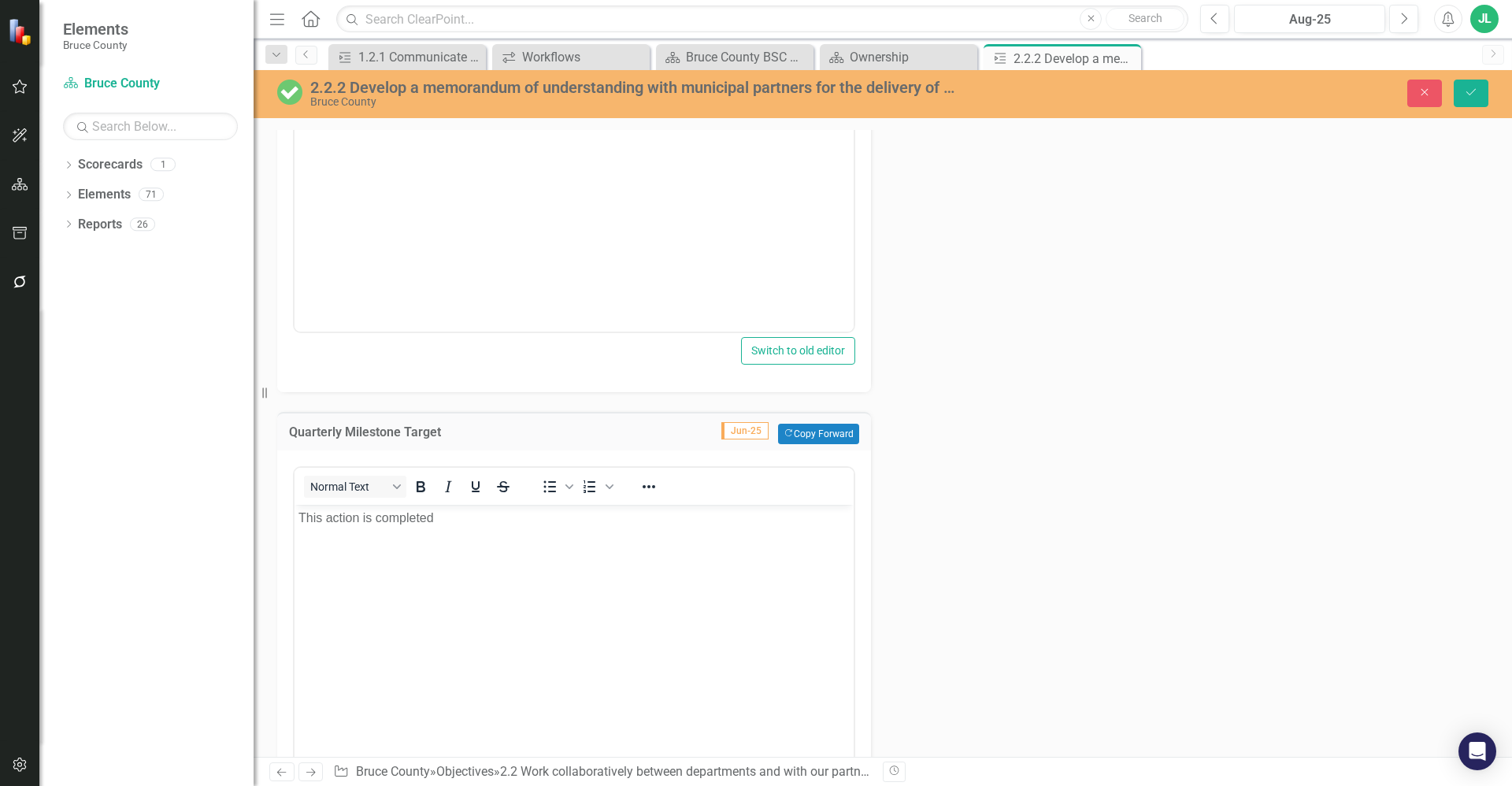
click at [1492, 89] on div "Close Save" at bounding box center [1250, 94] width 500 height 28
click at [1470, 100] on button "Save" at bounding box center [1470, 94] width 35 height 28
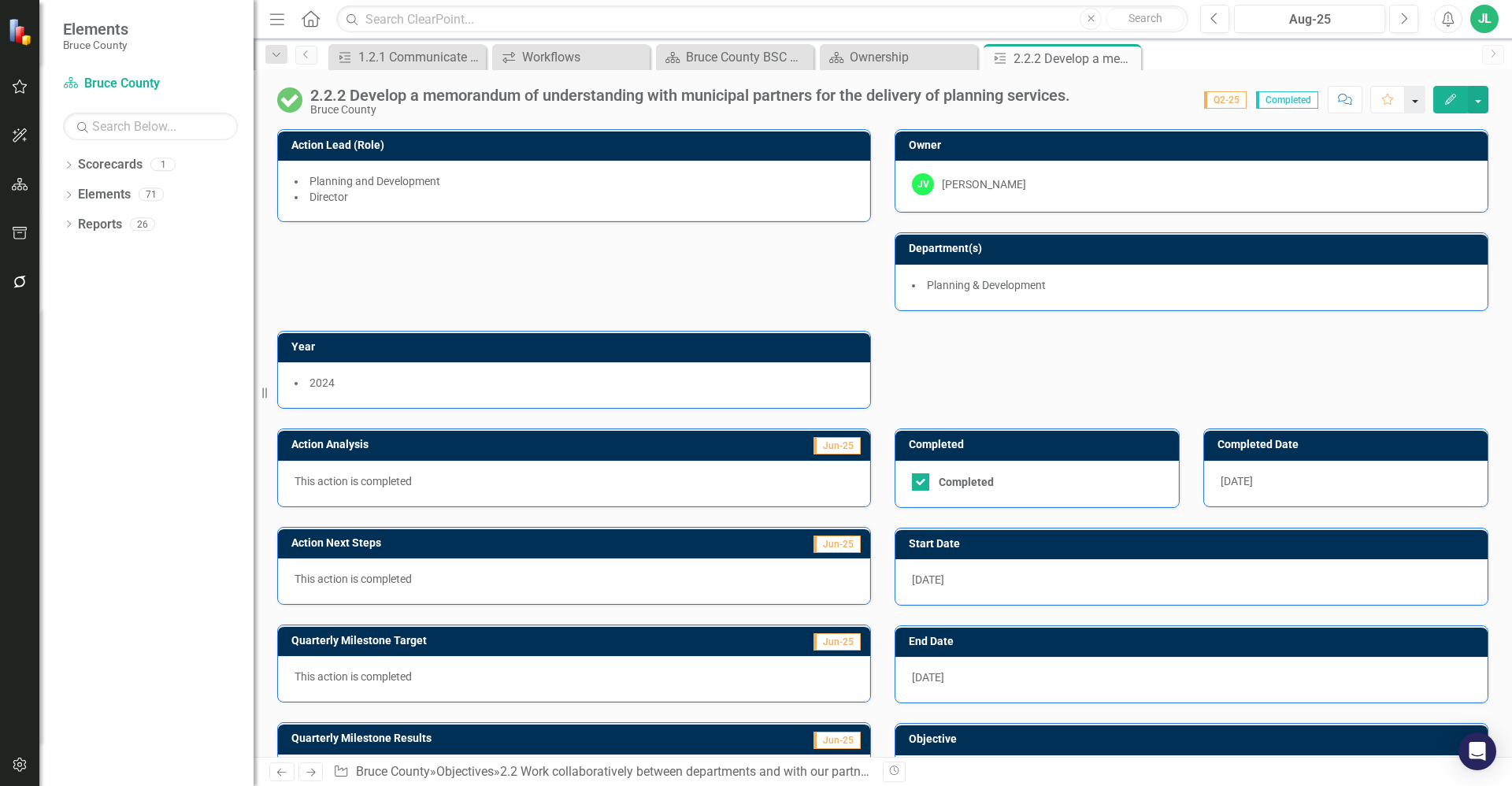
click at [1422, 103] on button "button" at bounding box center [1415, 99] width 20 height 28
click at [1419, 103] on button "button" at bounding box center [1415, 99] width 20 height 28
click at [1347, 107] on button "Comment" at bounding box center [1347, 99] width 35 height 28
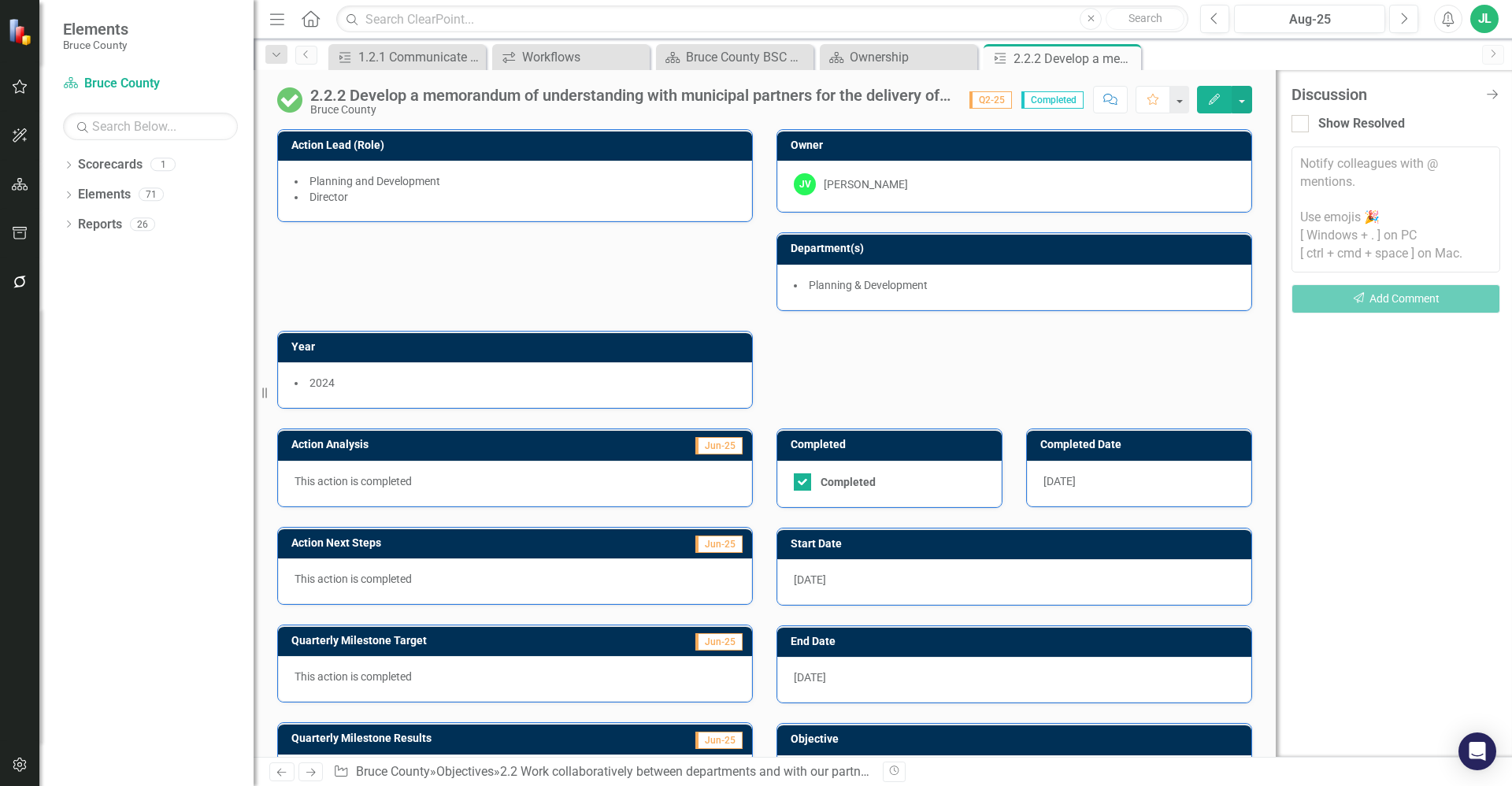
click at [1494, 54] on icon "Next" at bounding box center [1492, 54] width 12 height 10
click at [1492, 91] on icon "Close Discussion Bar" at bounding box center [1492, 94] width 20 height 15
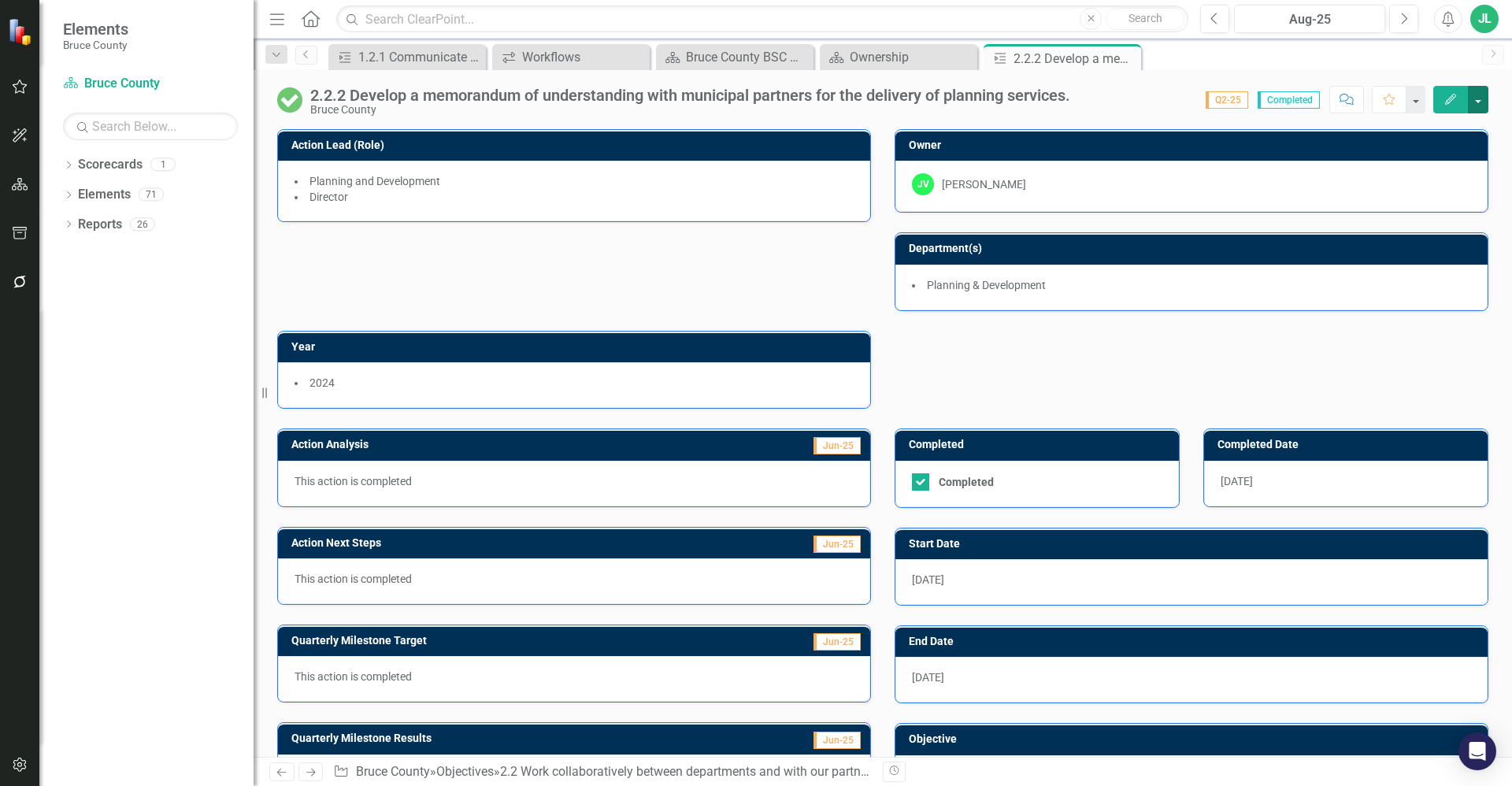
click at [1475, 99] on button "button" at bounding box center [1478, 99] width 20 height 28
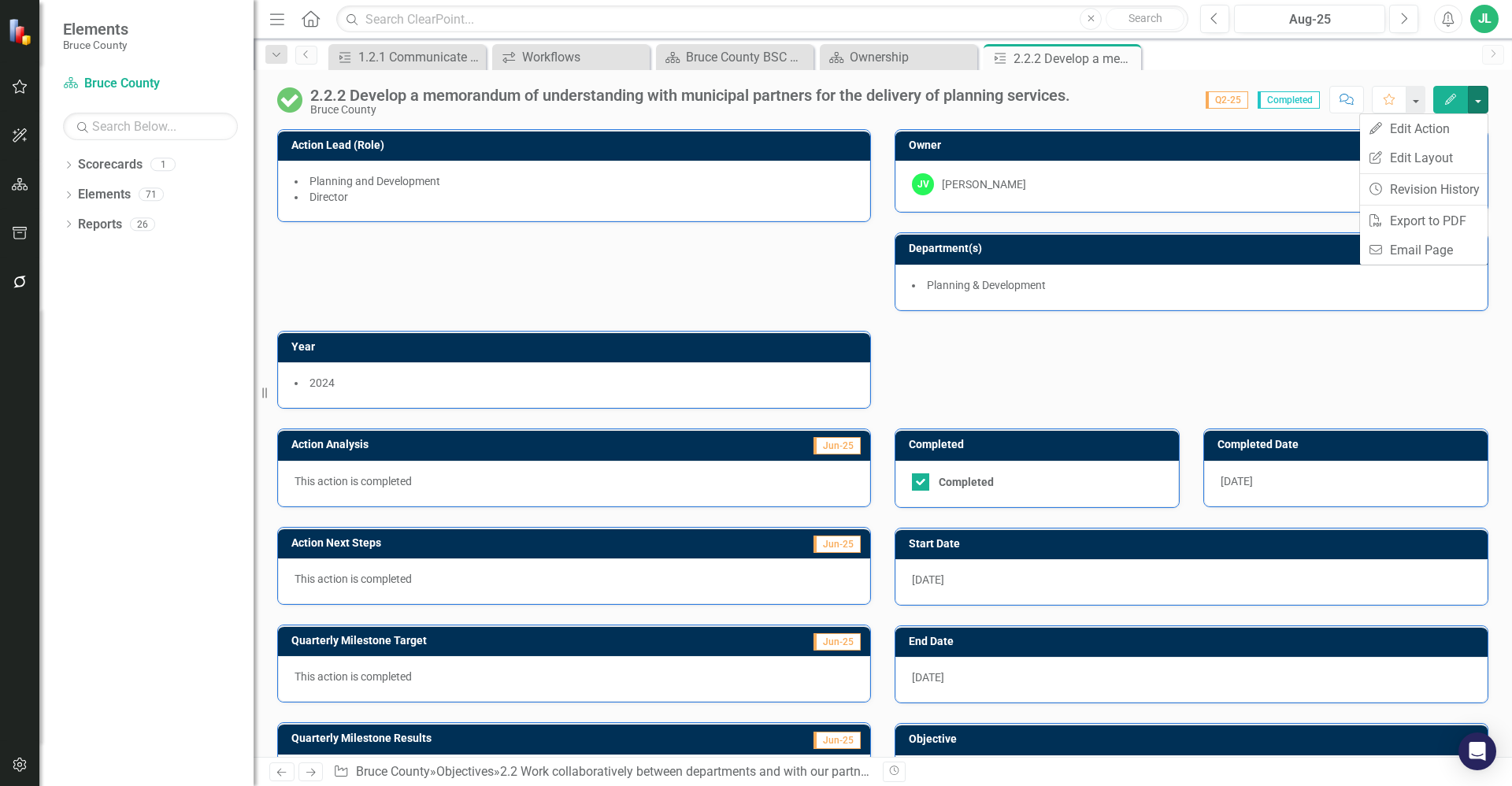
click at [1242, 58] on div "Action 1.2.1 Communicate and collaborate on life stabilization and upstream ini…" at bounding box center [900, 56] width 1149 height 25
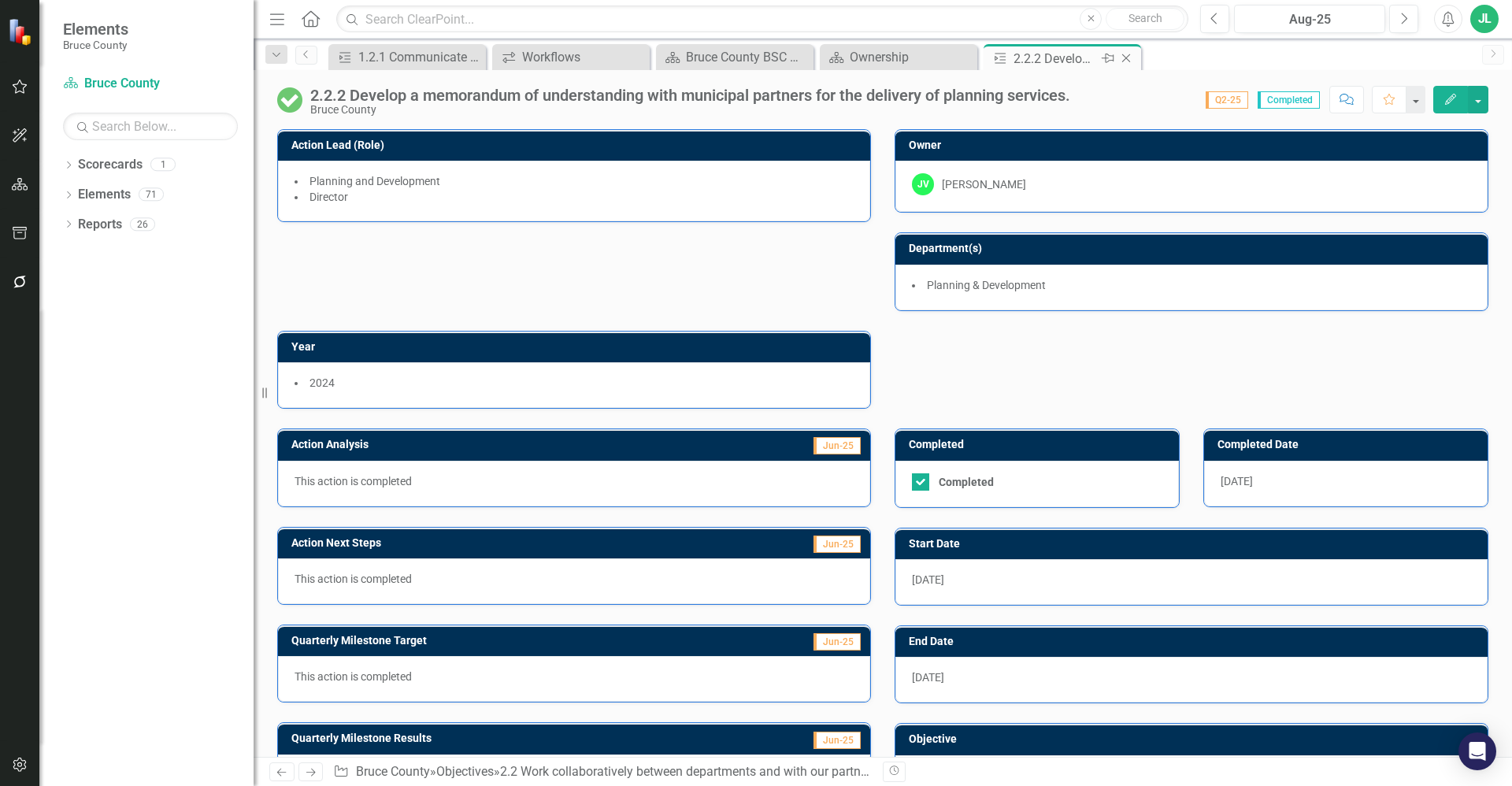
click at [1125, 57] on icon at bounding box center [1126, 59] width 9 height 9
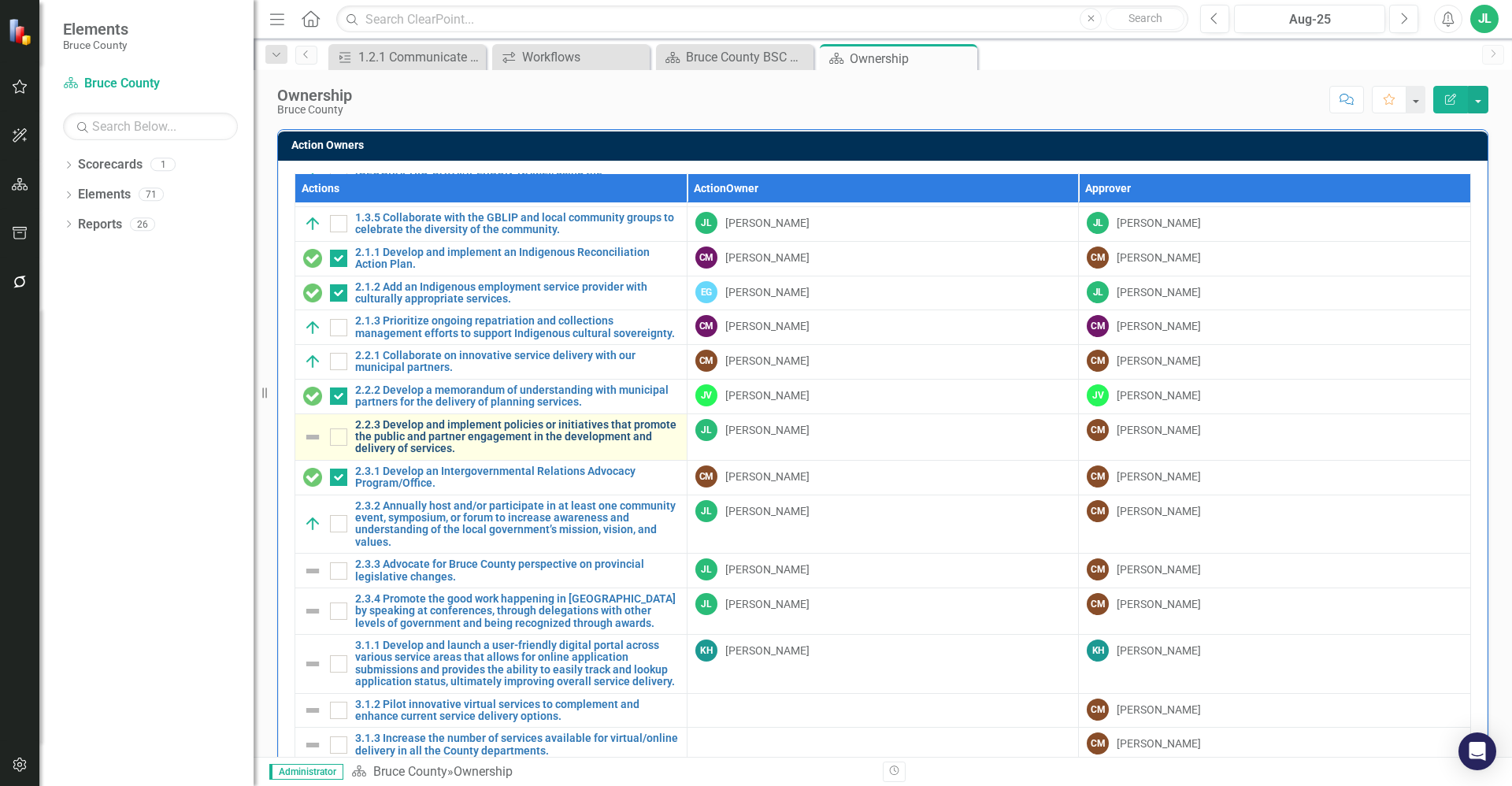
scroll to position [473, 0]
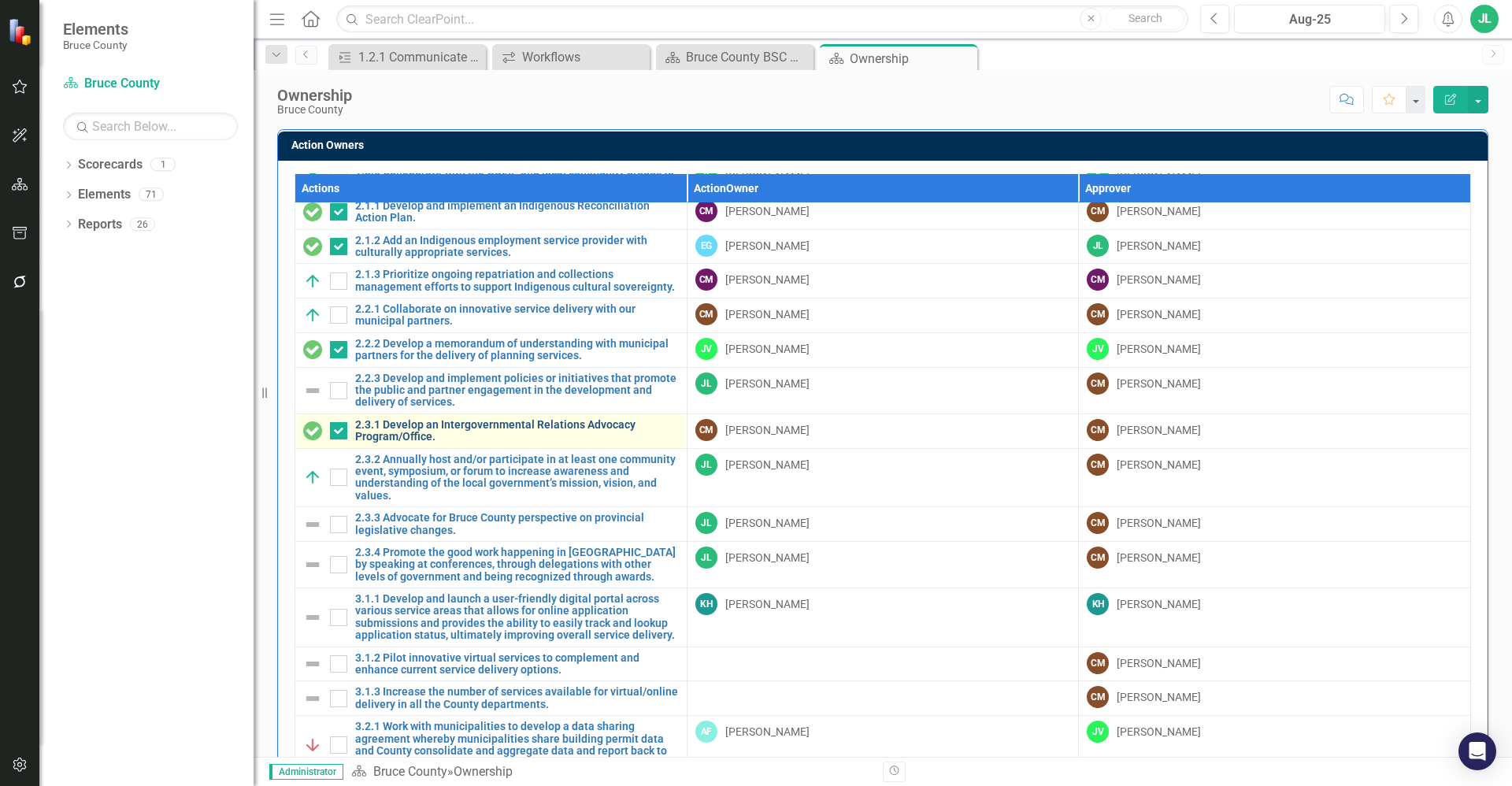
click at [492, 419] on link "2.3.1 Develop an Intergovernmental Relations Advocacy Program/Office." at bounding box center [517, 431] width 324 height 24
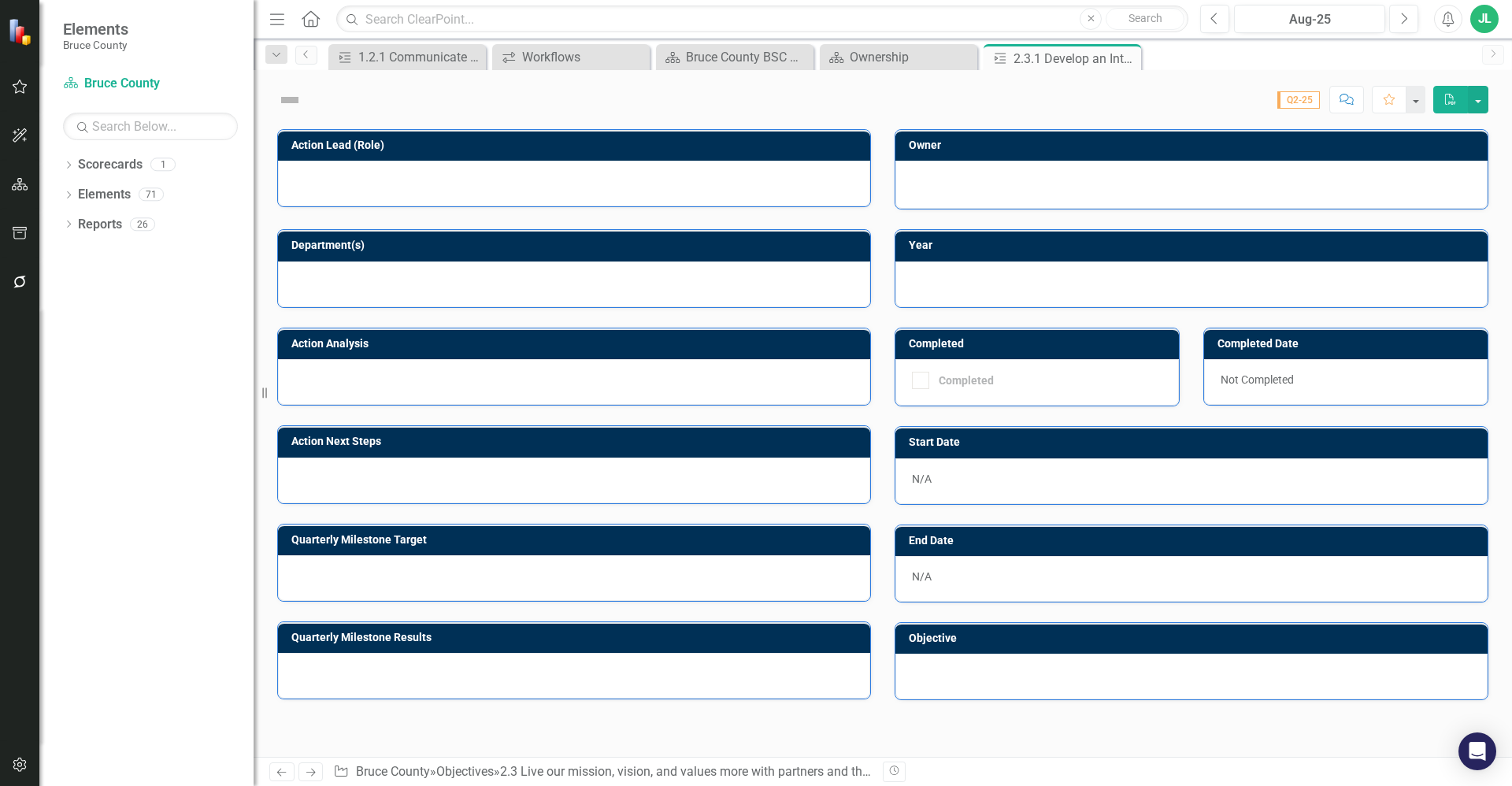
checkbox input "true"
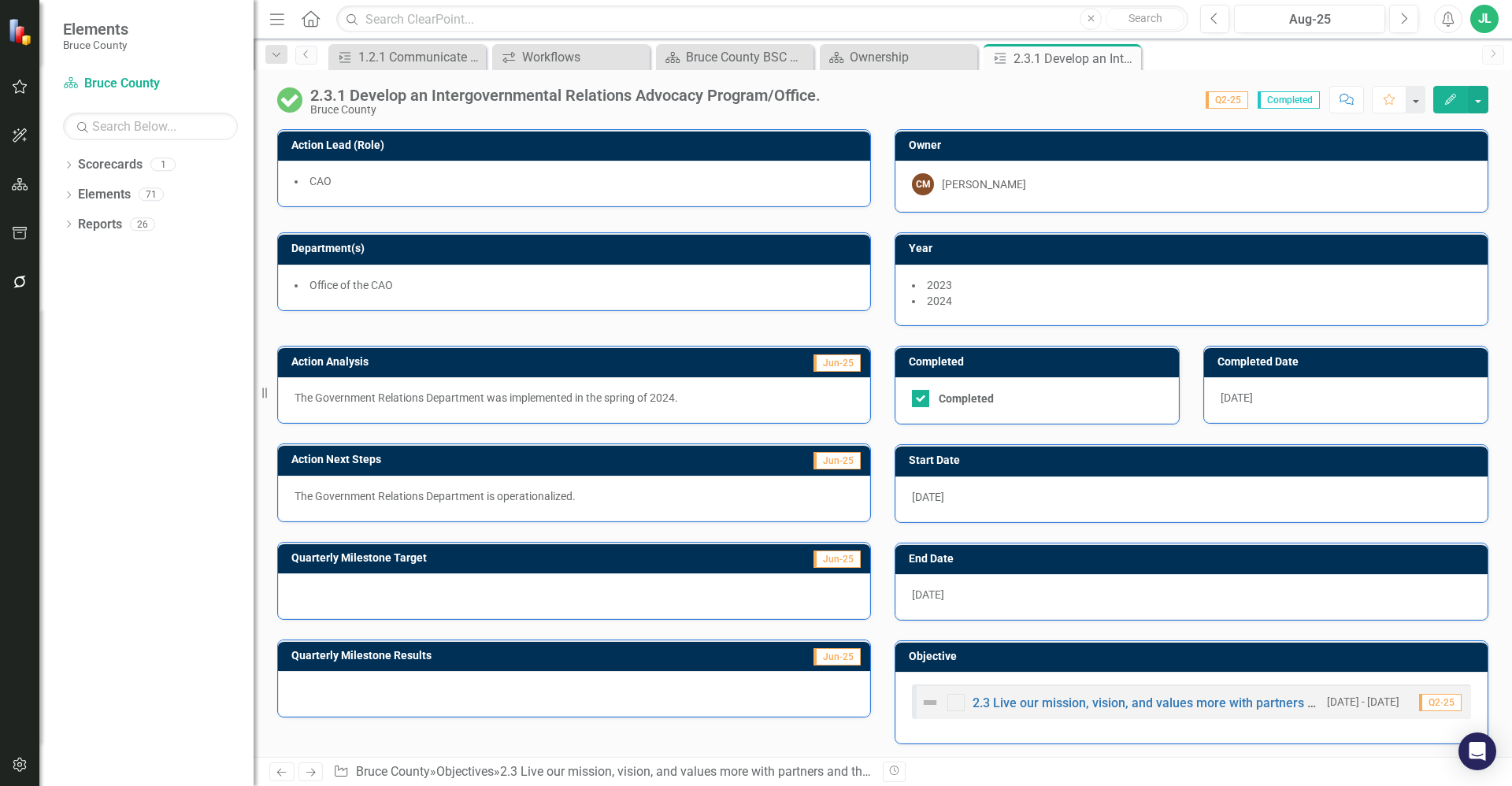
click at [574, 593] on div at bounding box center [574, 596] width 593 height 46
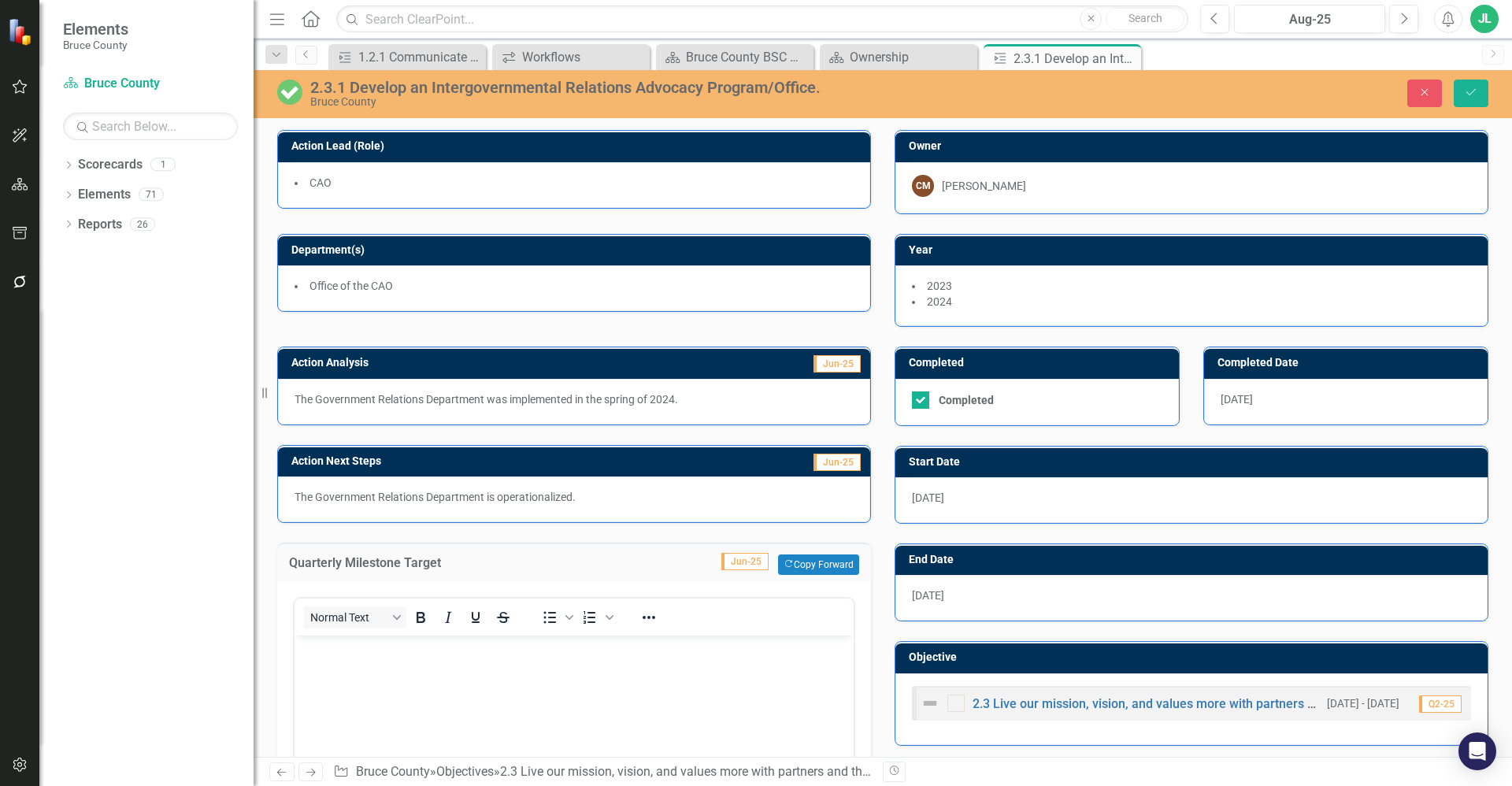
click at [445, 662] on body "Rich Text Area. Press ALT-0 for help." at bounding box center [574, 754] width 559 height 236
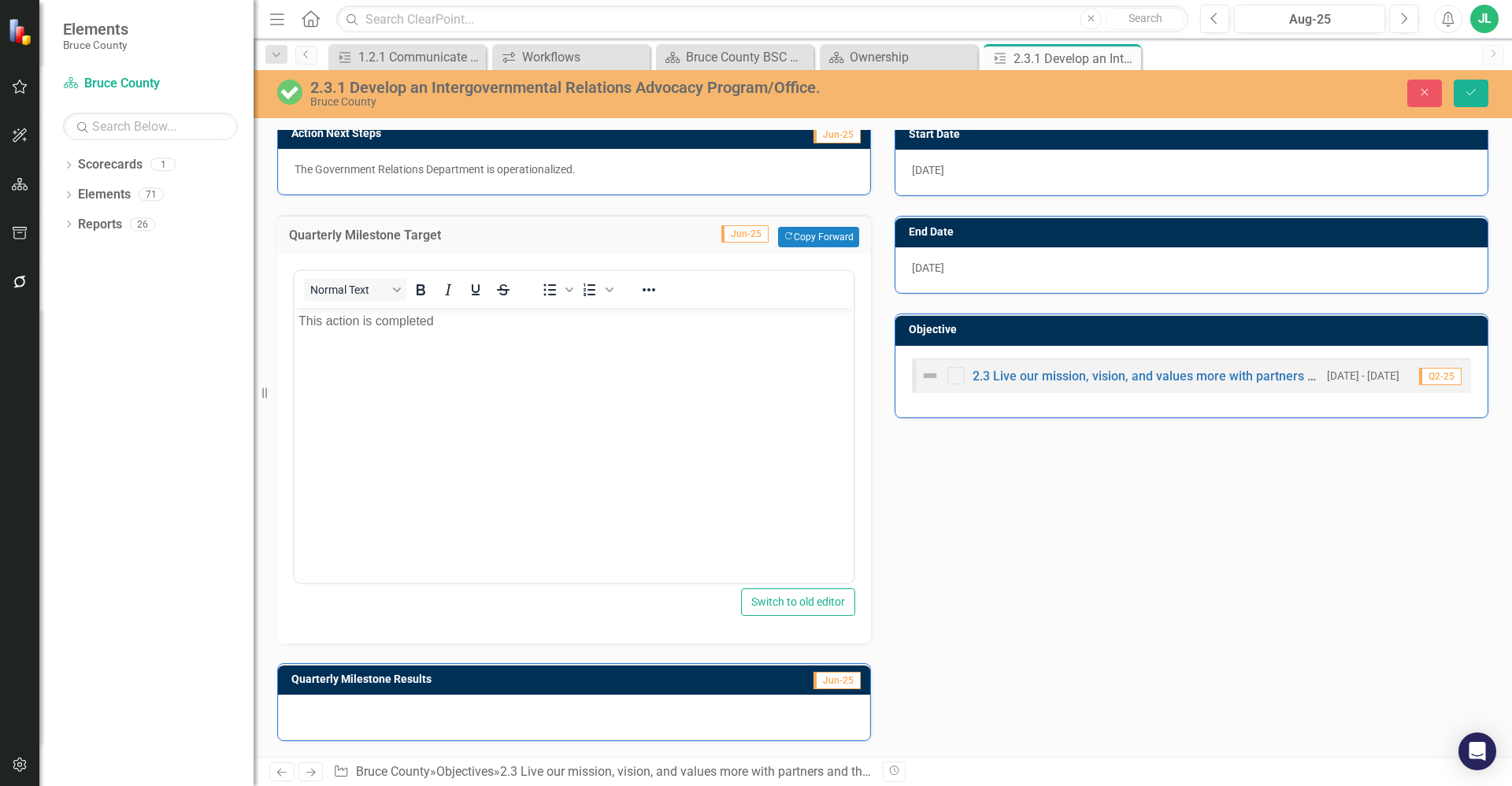
click at [395, 722] on div at bounding box center [574, 718] width 593 height 46
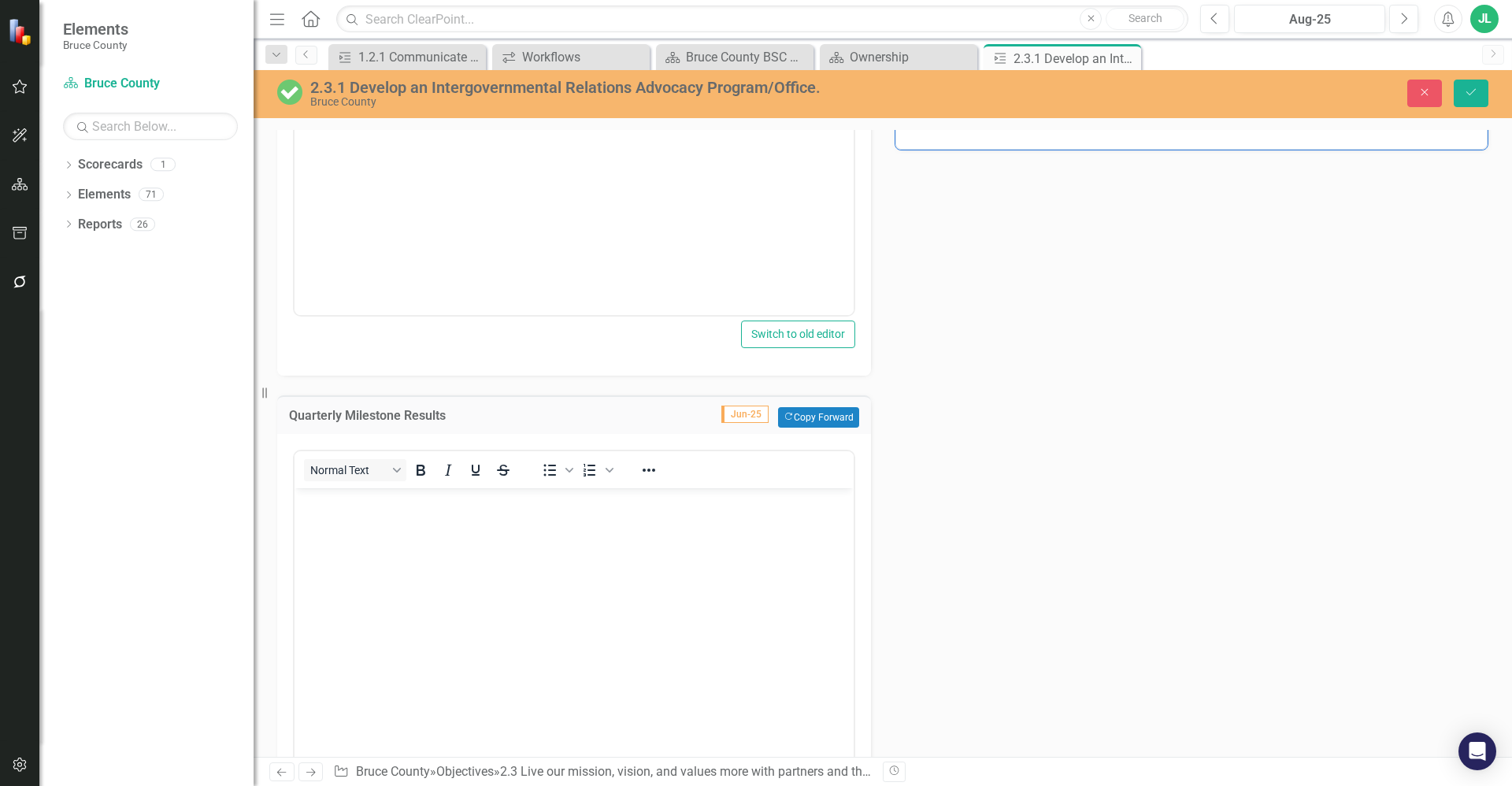
scroll to position [603, 0]
click at [348, 562] on body "Rich Text Area. Press ALT-0 for help." at bounding box center [574, 598] width 559 height 236
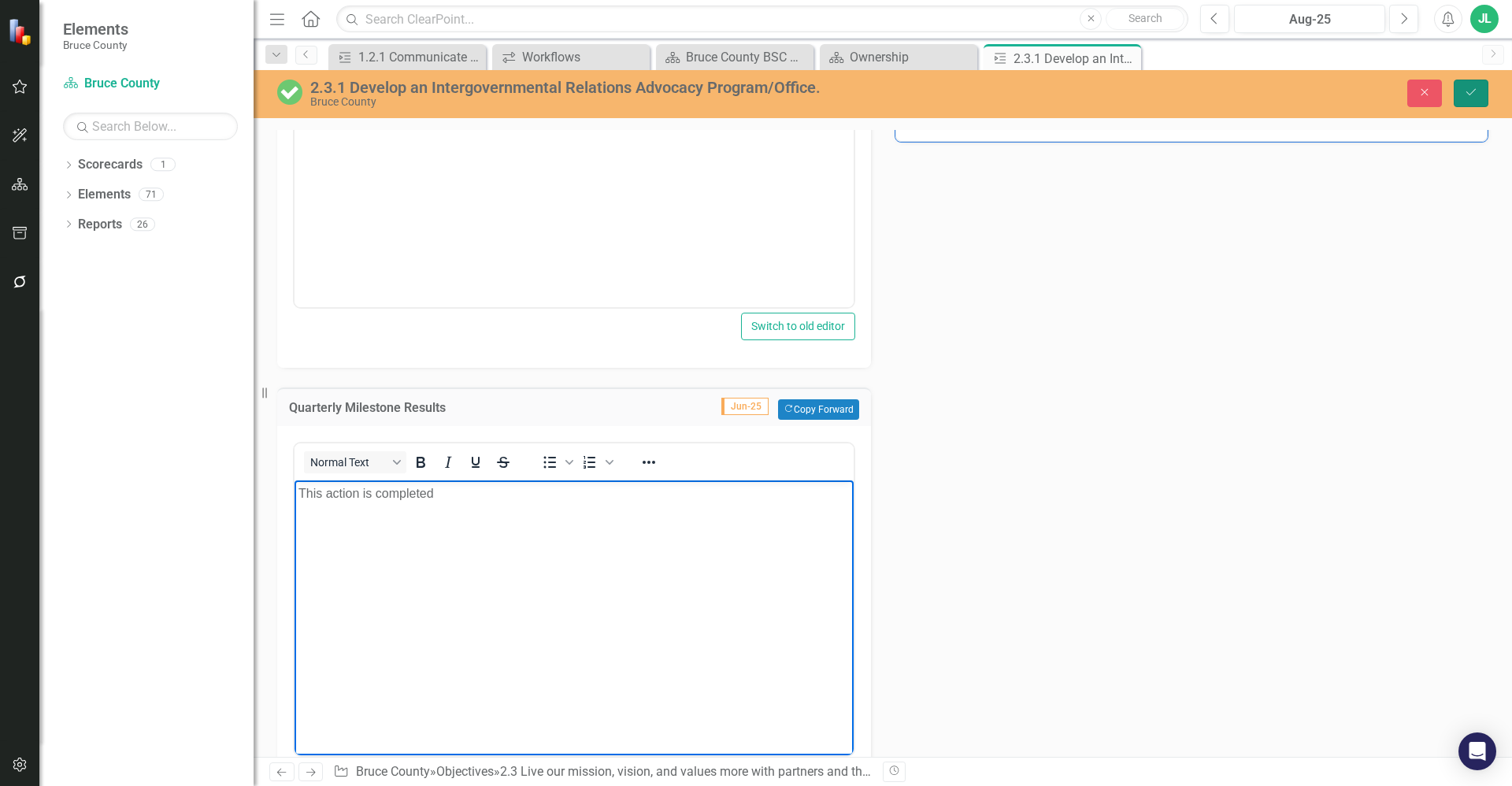
click at [1466, 89] on icon "Save" at bounding box center [1470, 92] width 14 height 11
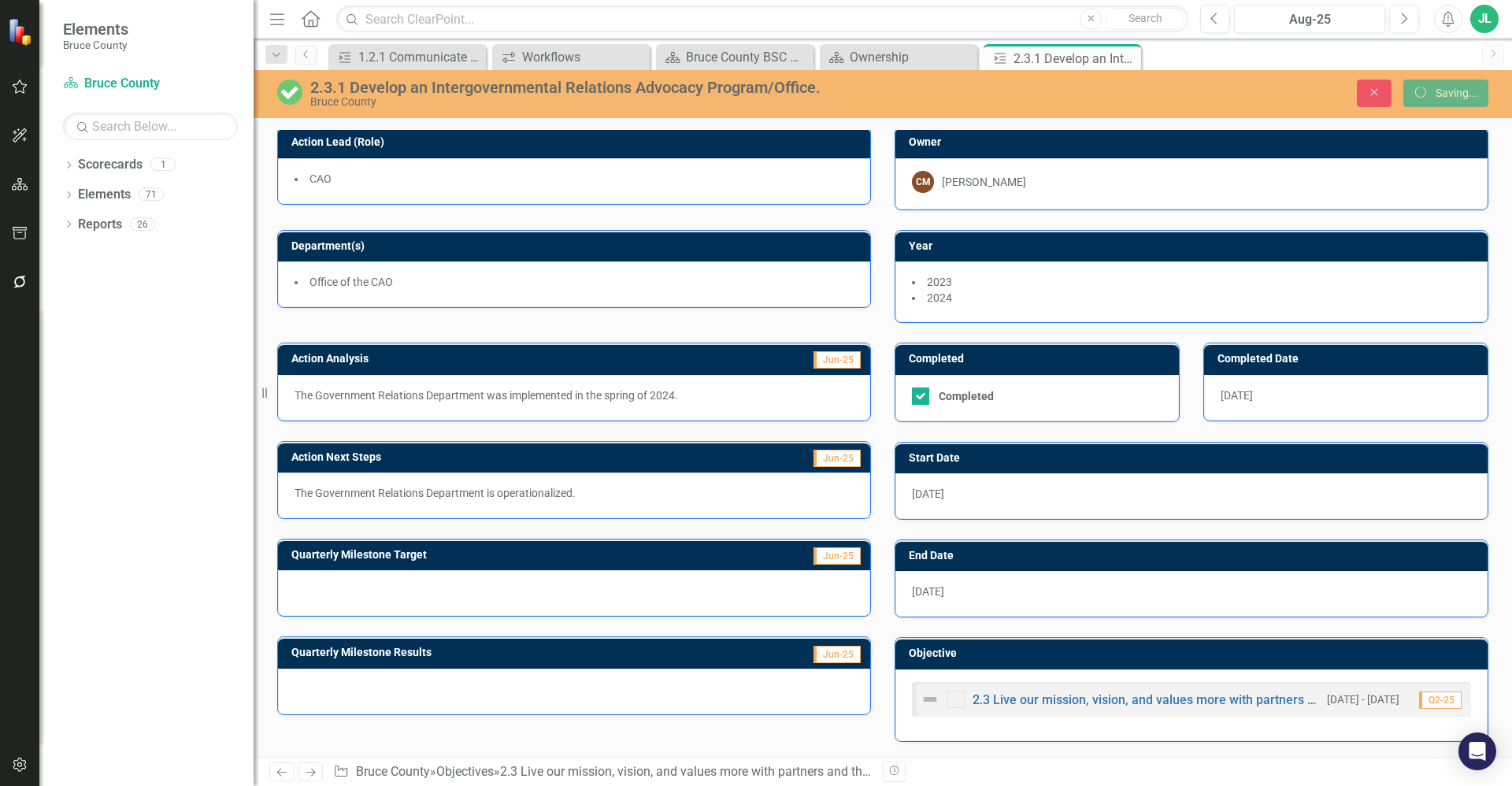
scroll to position [4, 0]
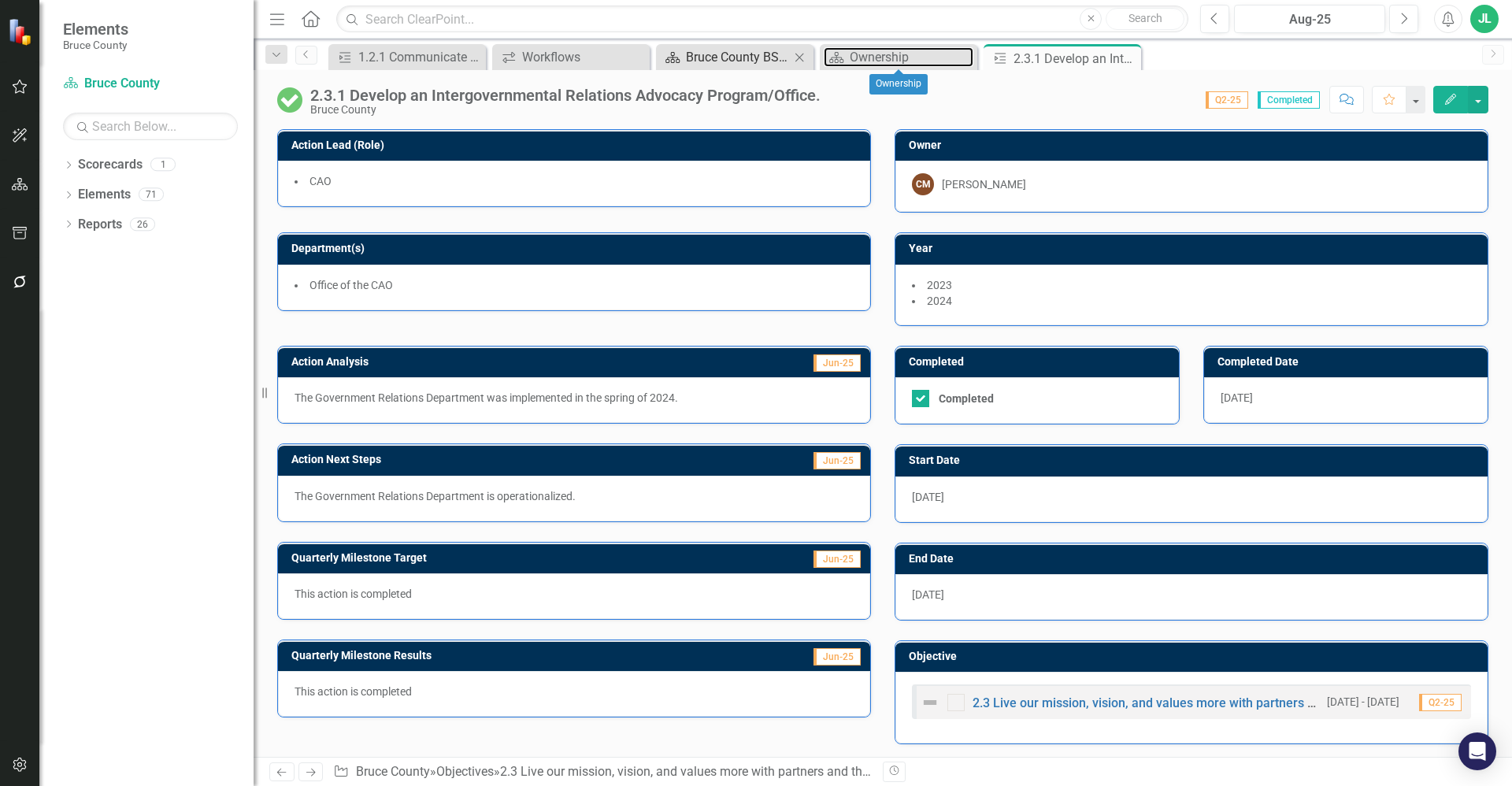
drag, startPoint x: 886, startPoint y: 57, endPoint x: 730, endPoint y: 60, distance: 156.0
click at [886, 57] on div "Ownership" at bounding box center [911, 57] width 124 height 20
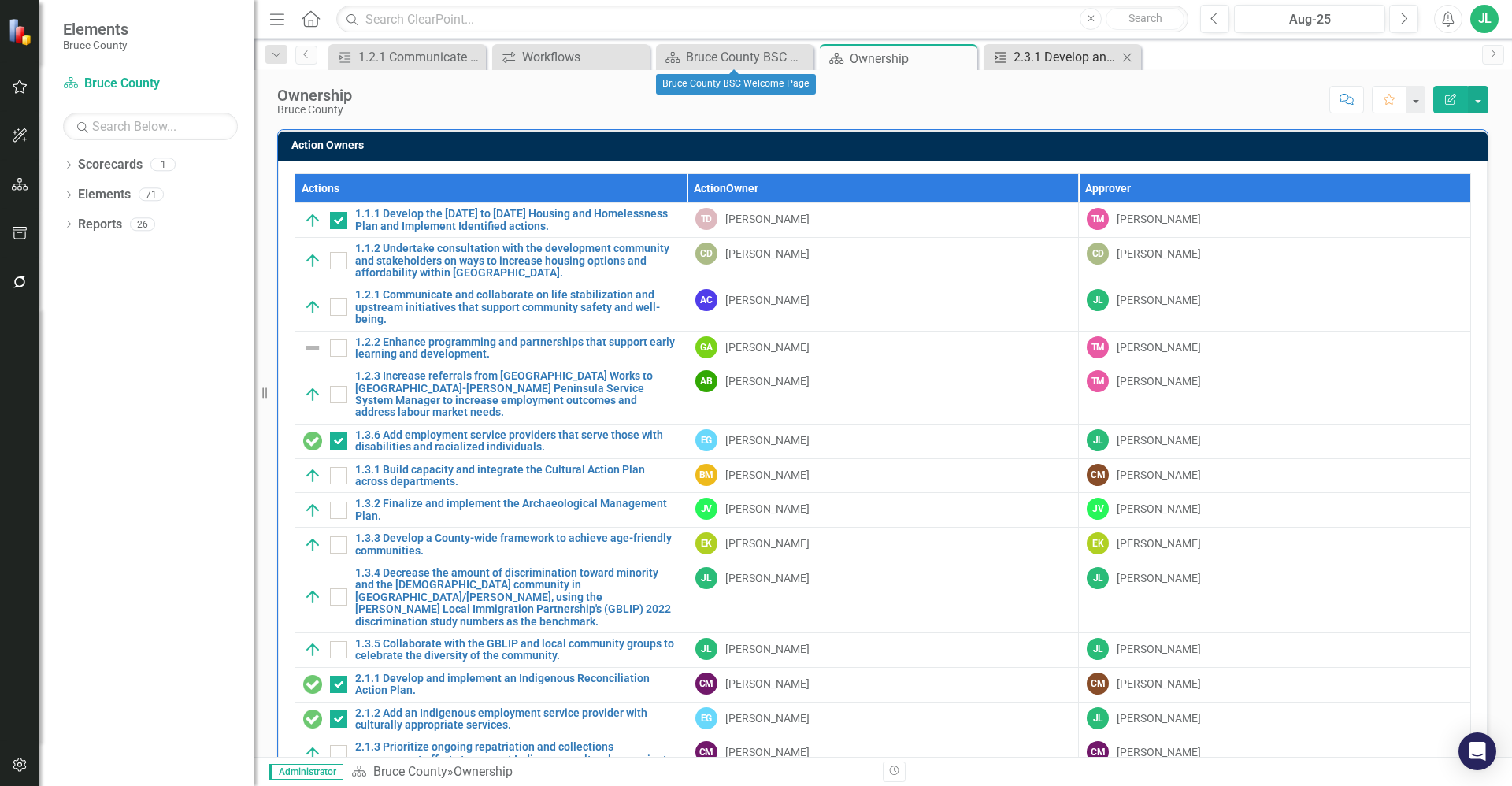
click at [1082, 54] on div "2.3.1 Develop an Intergovernmental Relations Advocacy Program/Office." at bounding box center [1065, 57] width 104 height 20
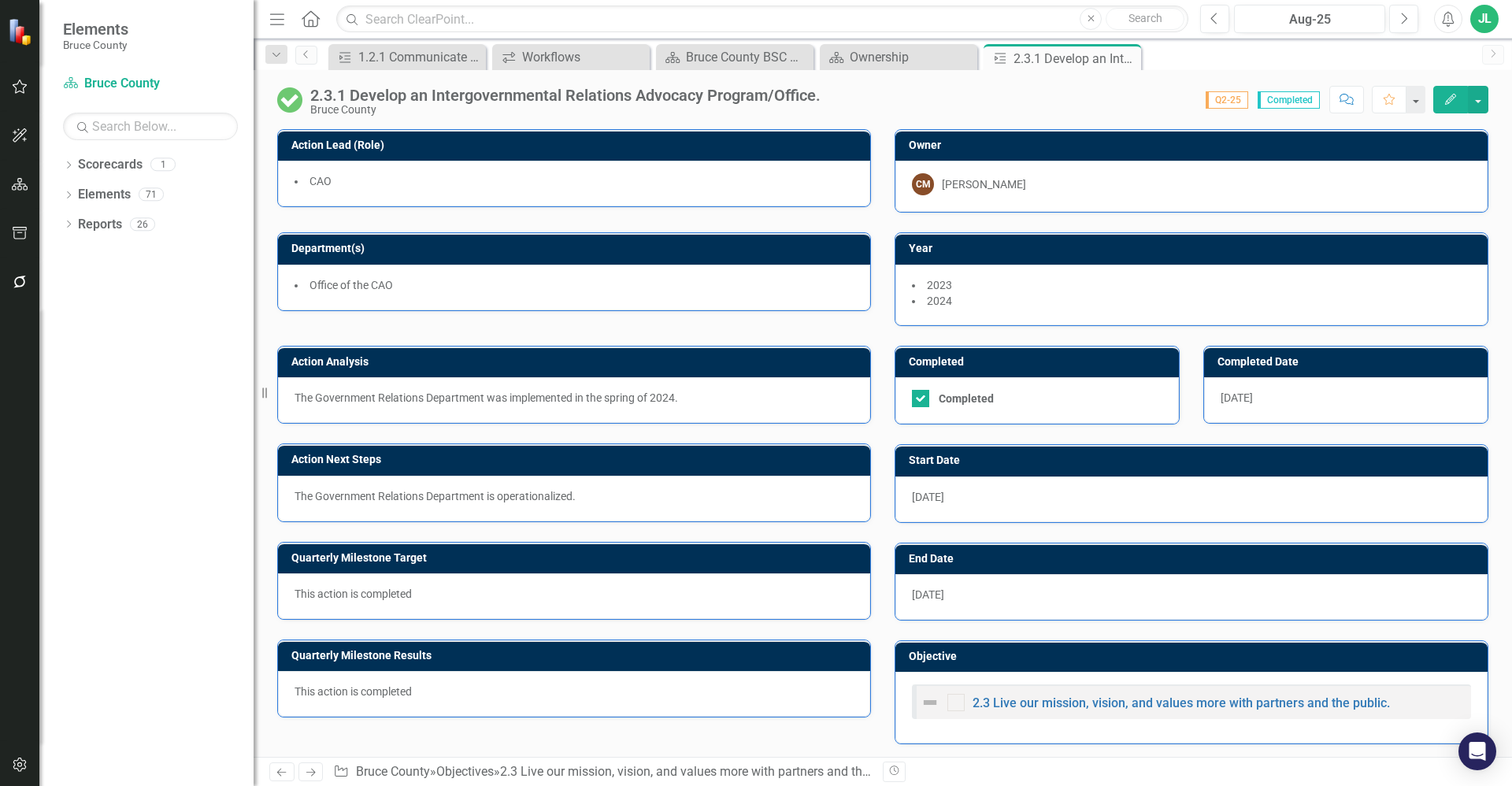
click at [0, 0] on icon "Close" at bounding box center [0, 0] width 0 height 0
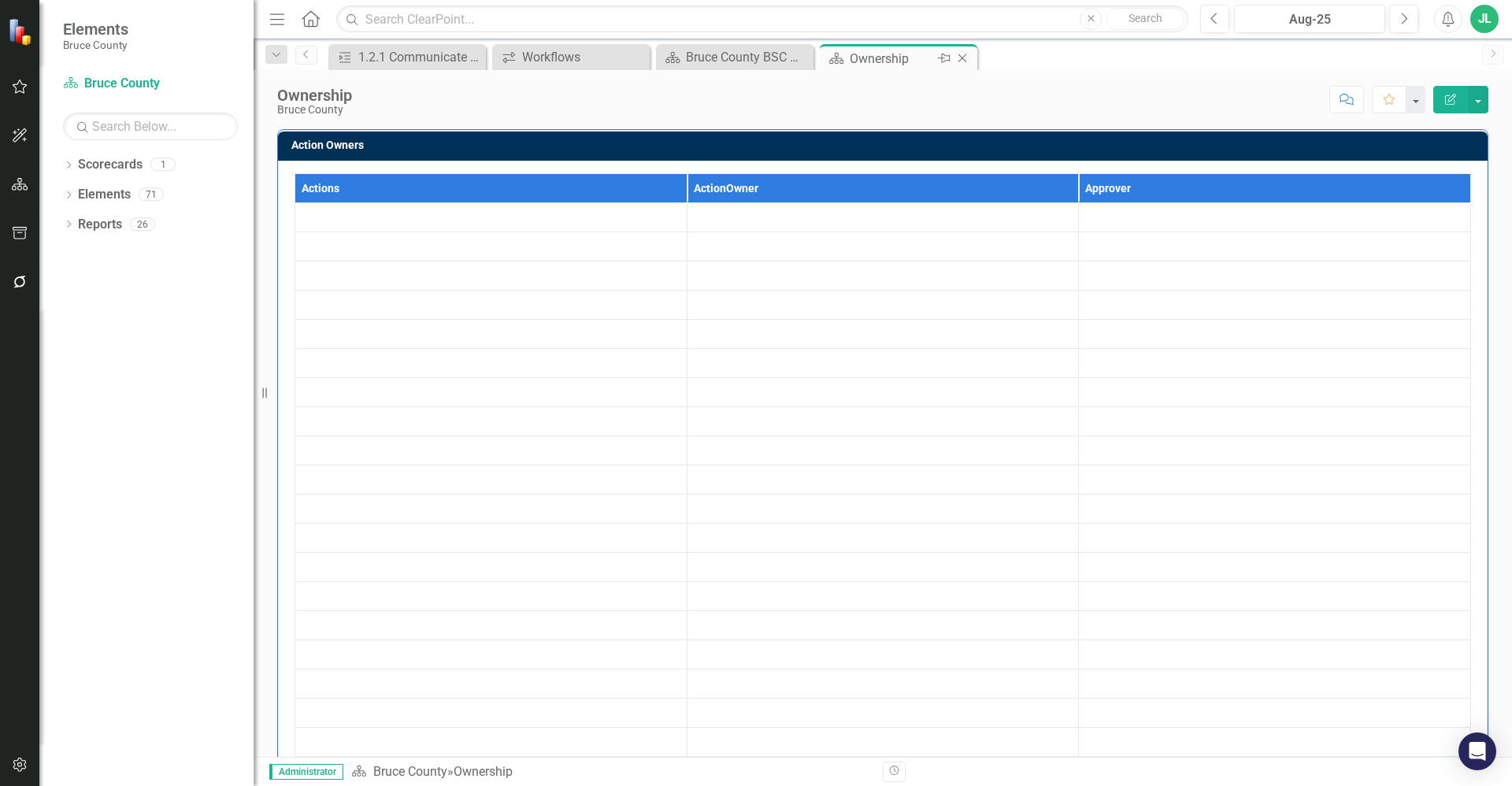
click at [893, 61] on div "Ownership" at bounding box center [891, 59] width 84 height 20
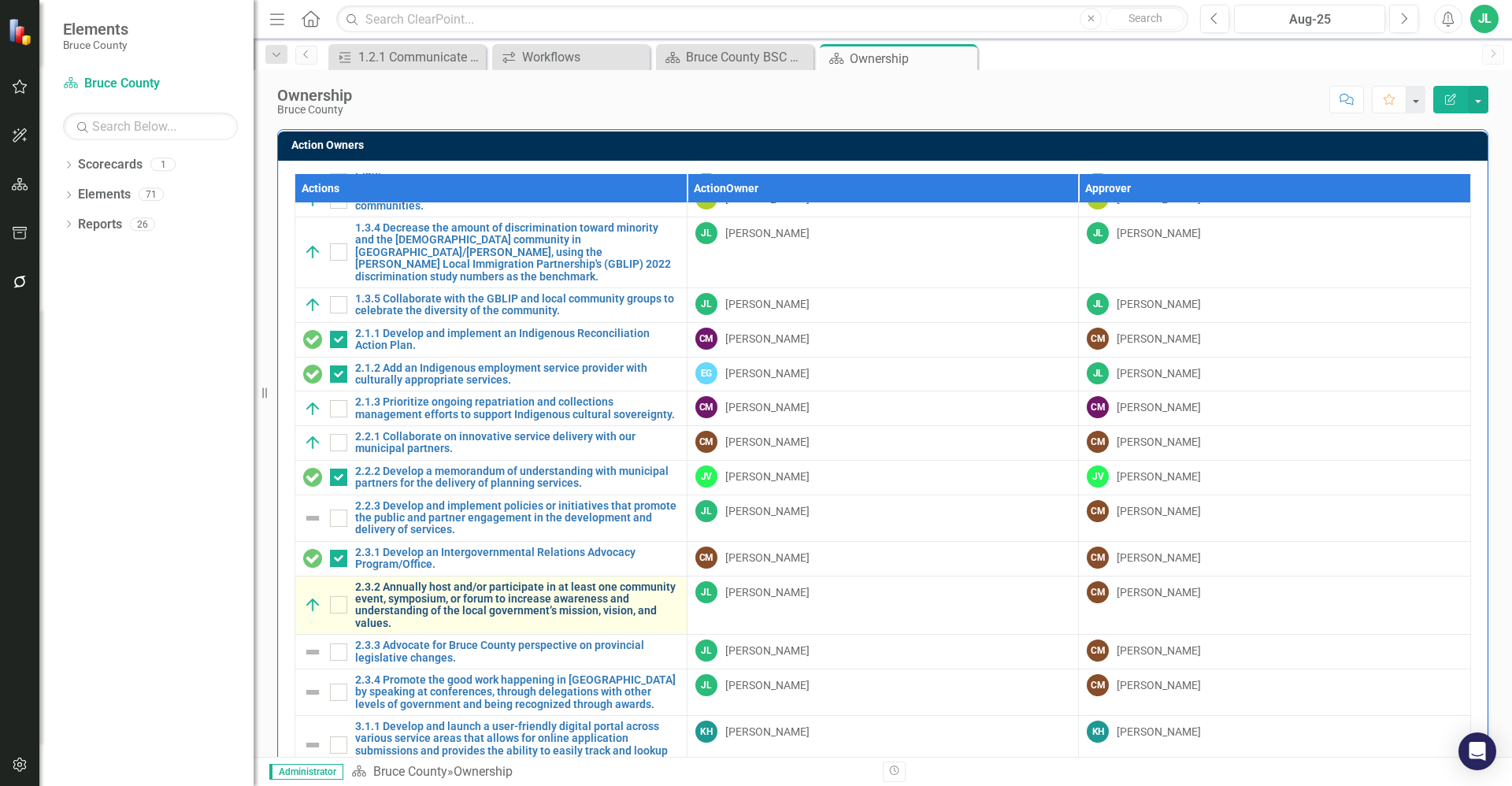
scroll to position [355, 0]
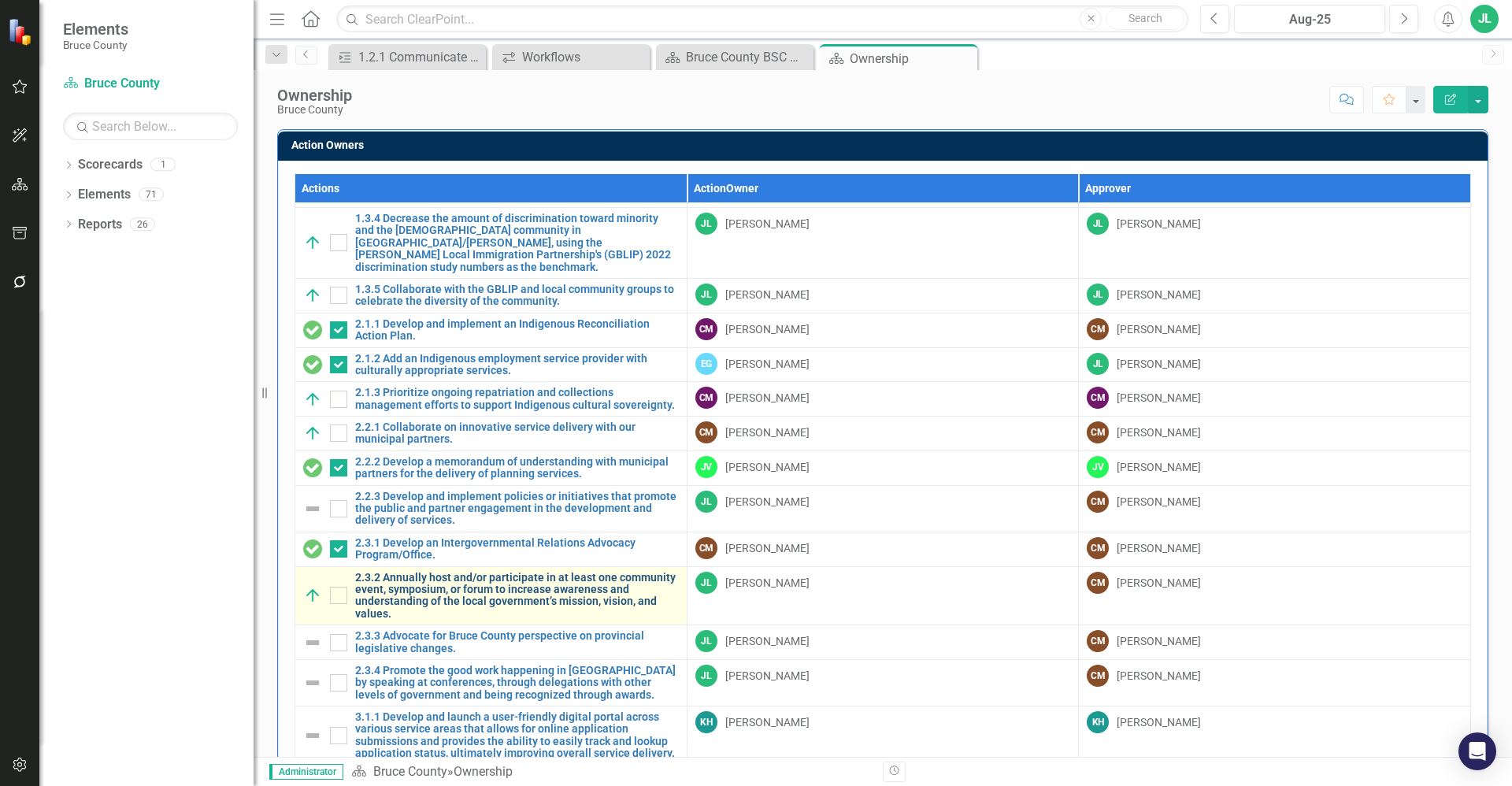
click at [536, 572] on link "2.3.2 Annually host and/or participate in at least one community event, symposi…" at bounding box center [517, 596] width 324 height 49
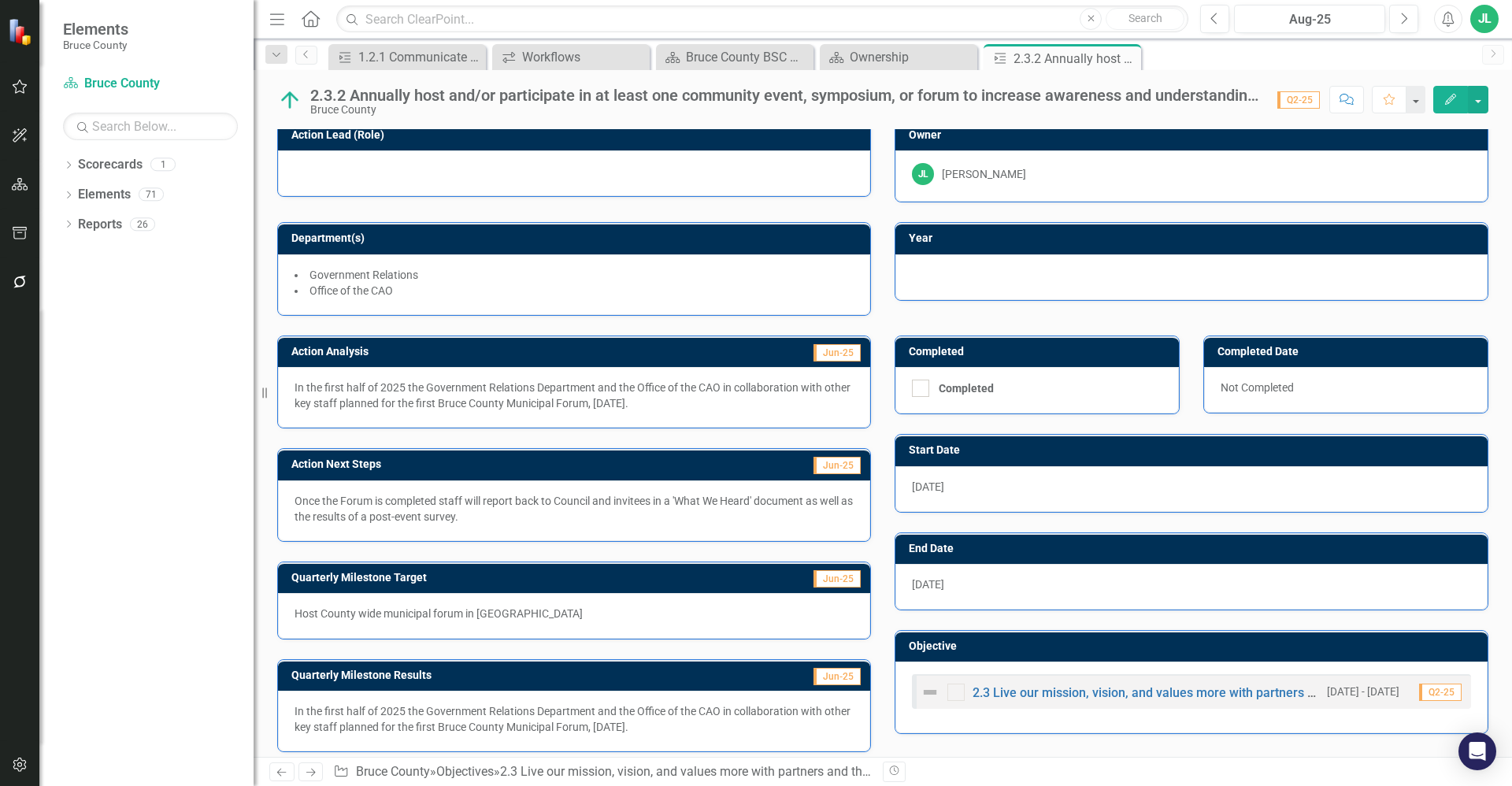
scroll to position [21, 0]
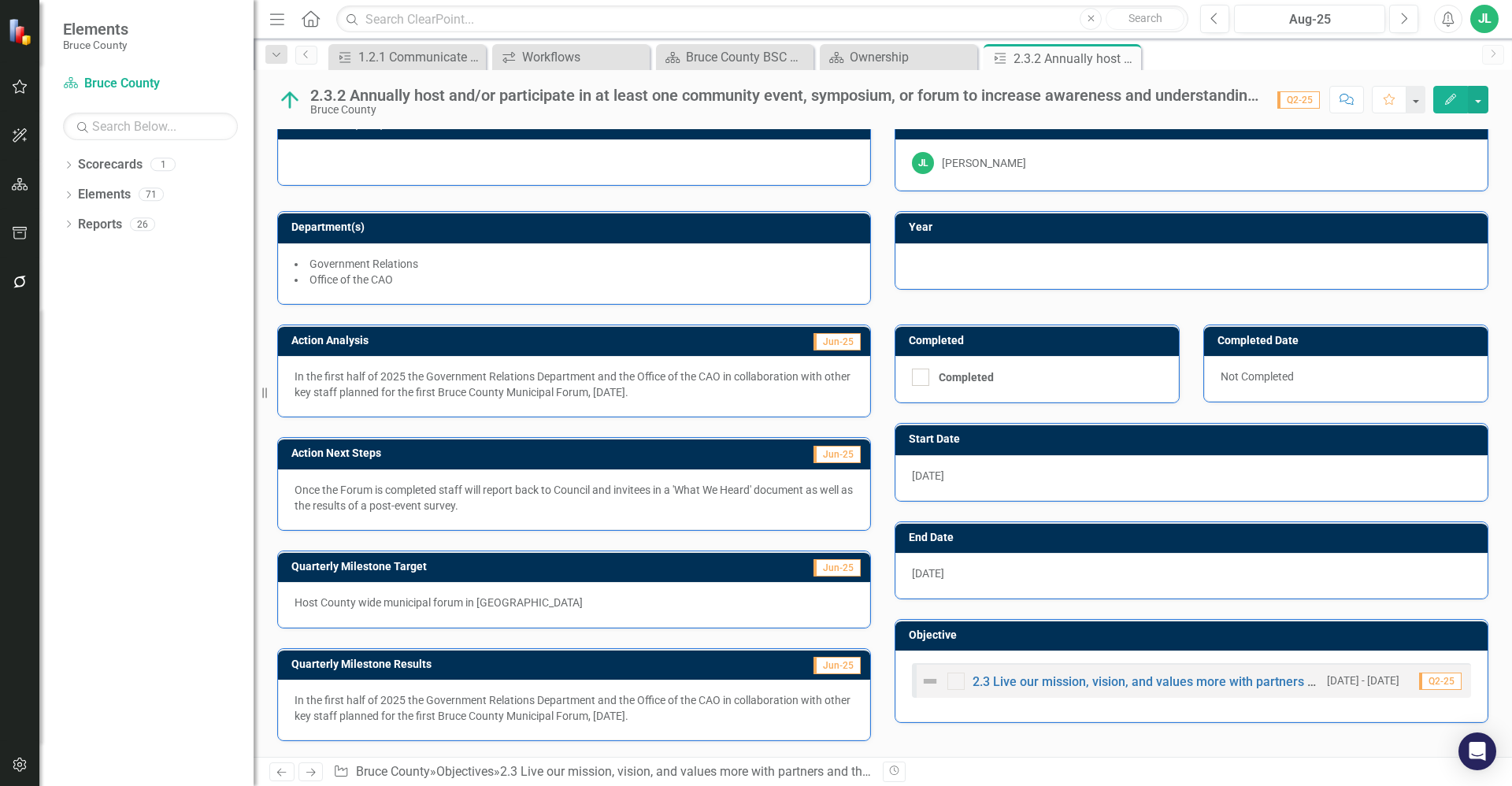
click at [486, 514] on div "Once the Forum is completed staff will report back to Council and invitees in a…" at bounding box center [574, 500] width 593 height 60
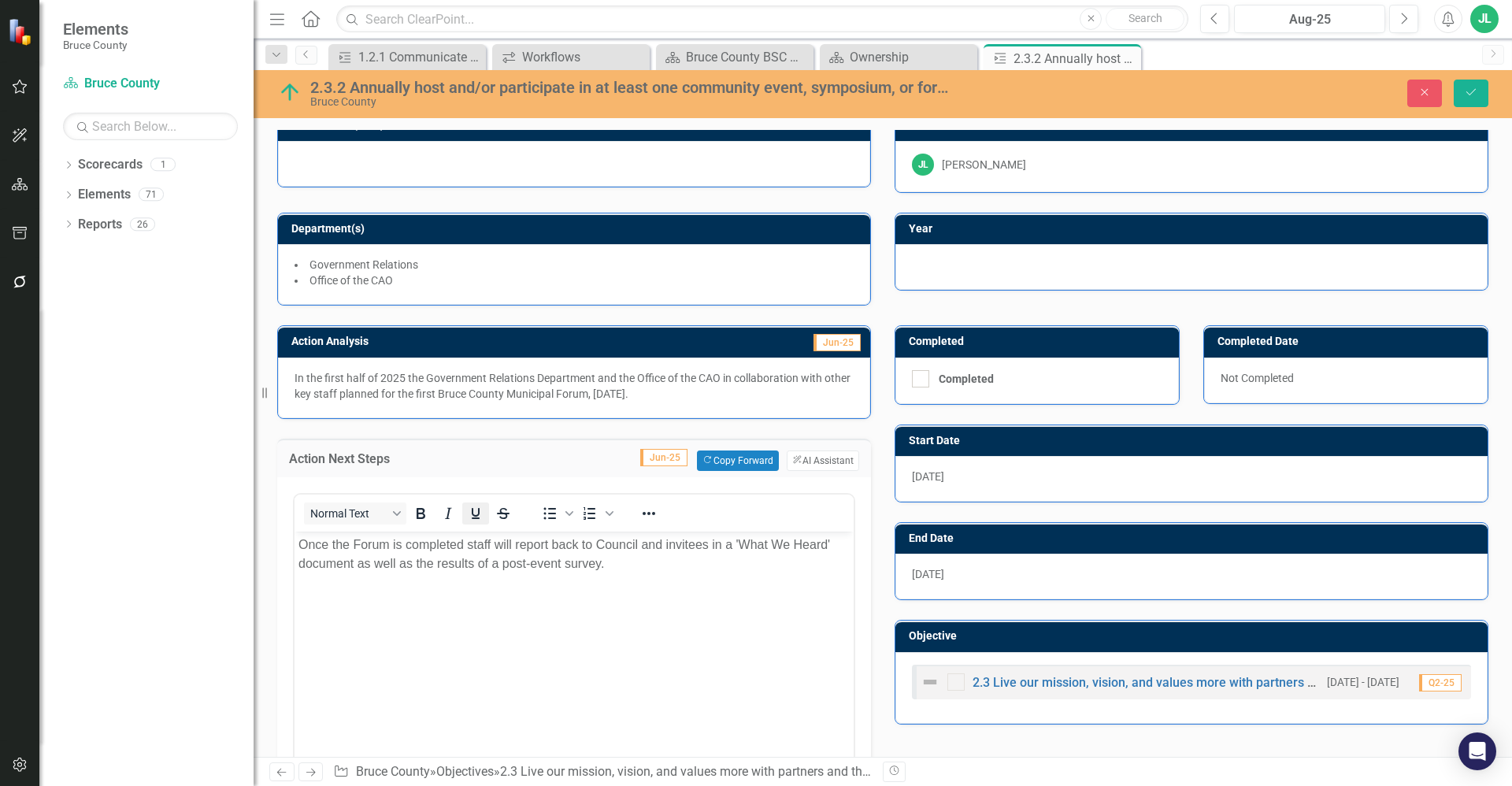
scroll to position [0, 0]
click at [475, 562] on p "Once the Forum is completed staff will report back to Council and invitees in a…" at bounding box center [574, 554] width 551 height 38
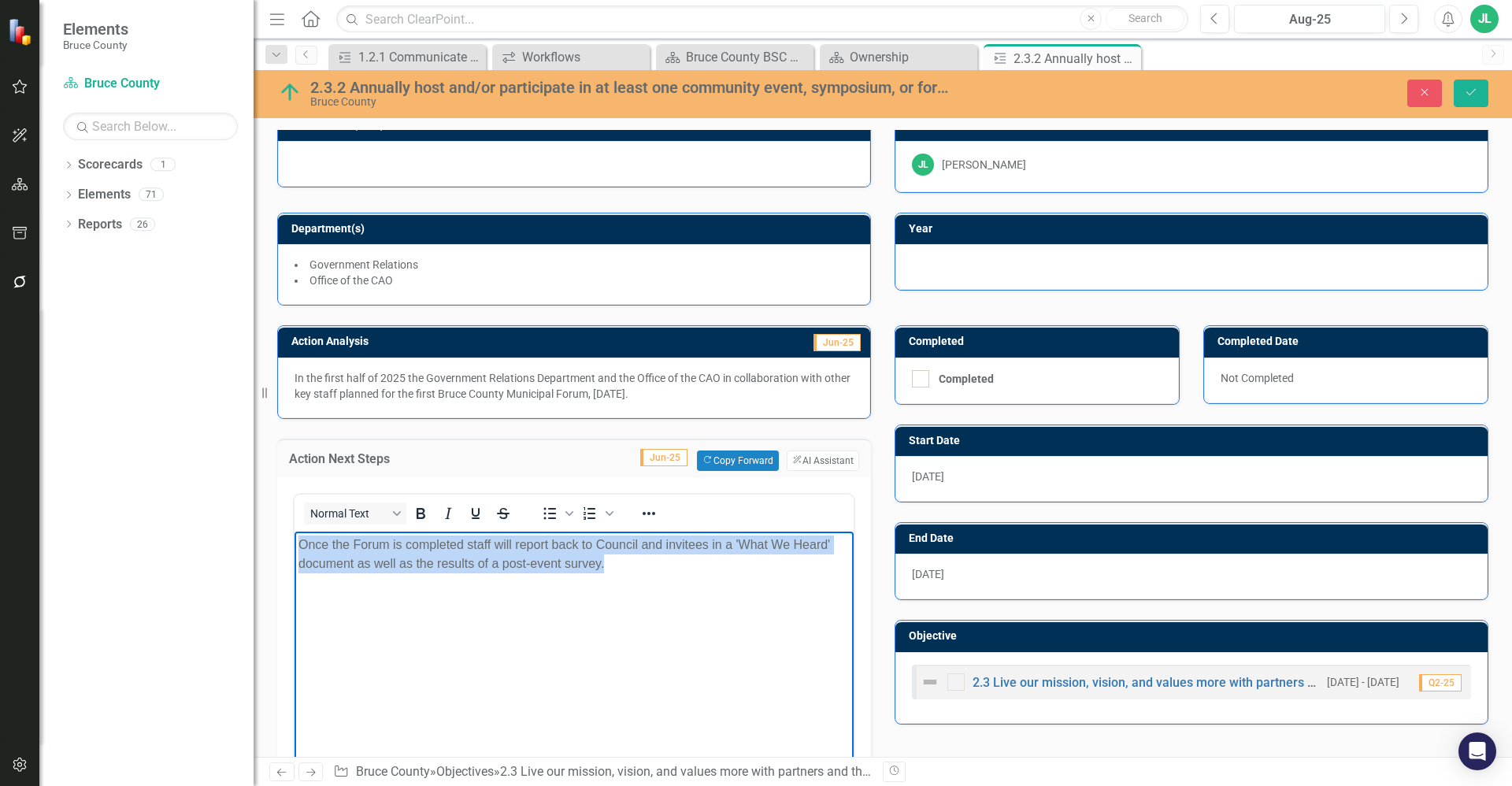
click at [475, 562] on p "Once the Forum is completed staff will report back to Council and invitees in a…" at bounding box center [574, 554] width 551 height 38
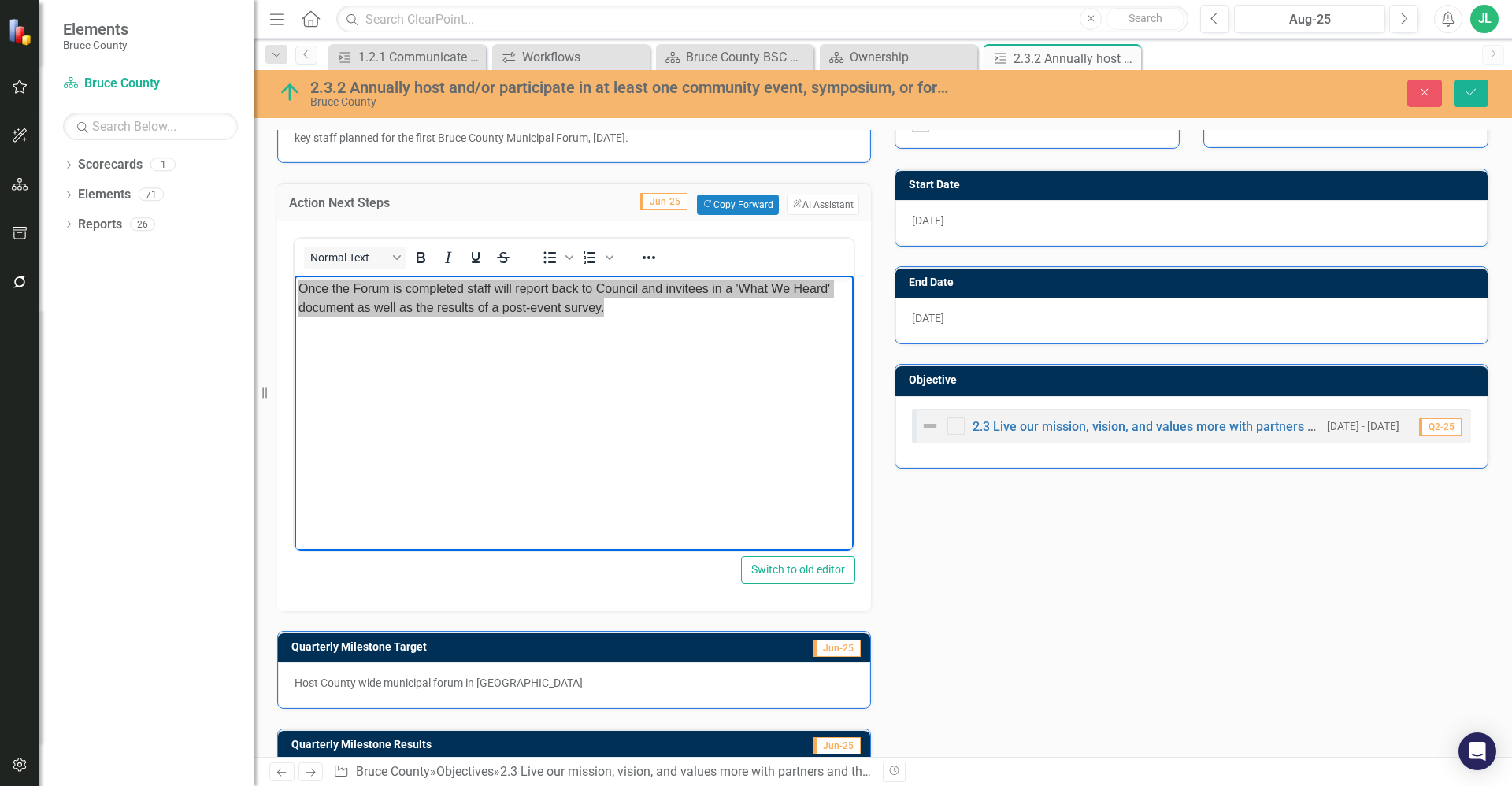
scroll to position [358, 0]
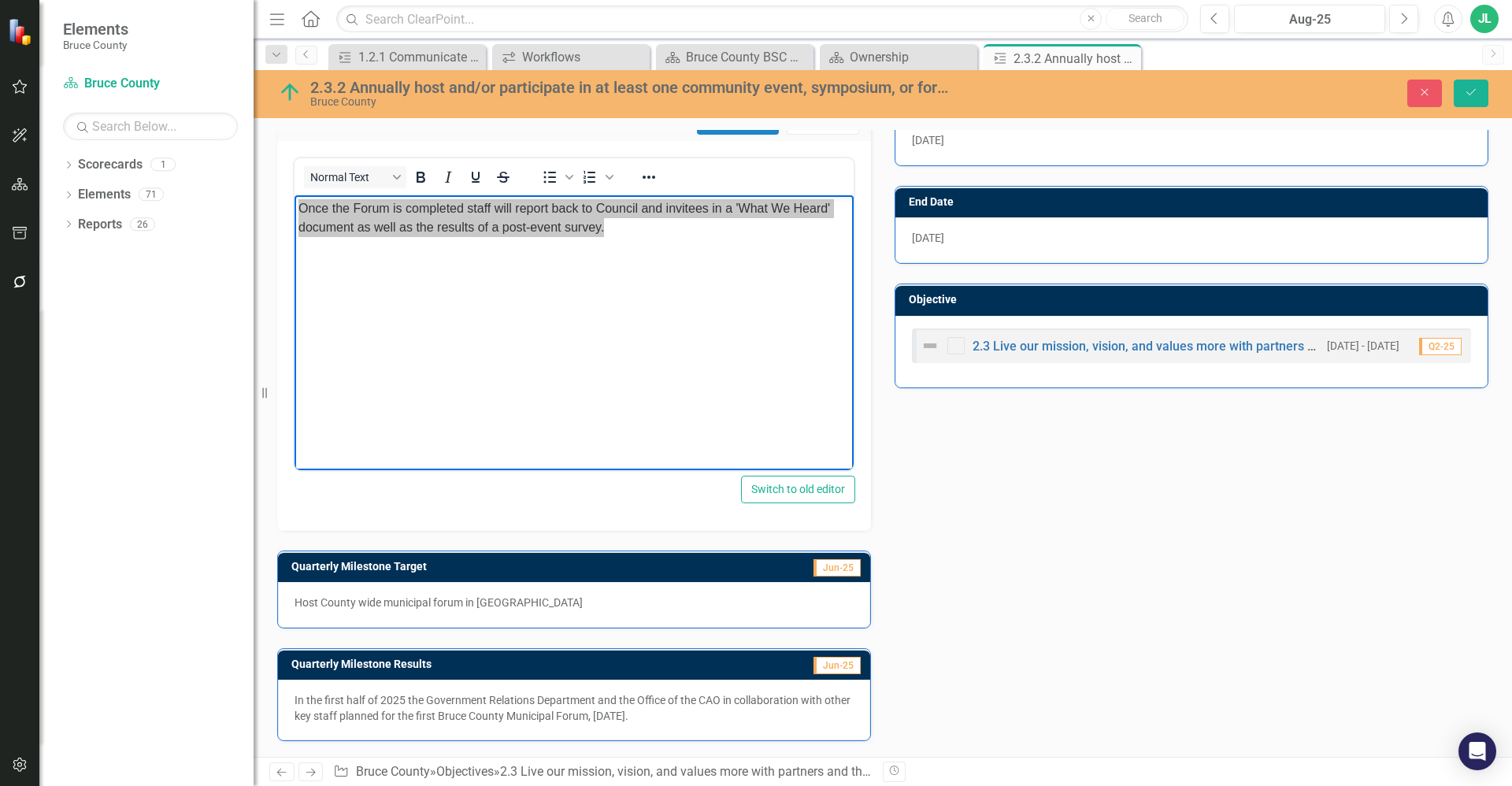
click at [535, 725] on div "In the first half of 2025 the Government Relations Department and the Office of…" at bounding box center [574, 710] width 593 height 60
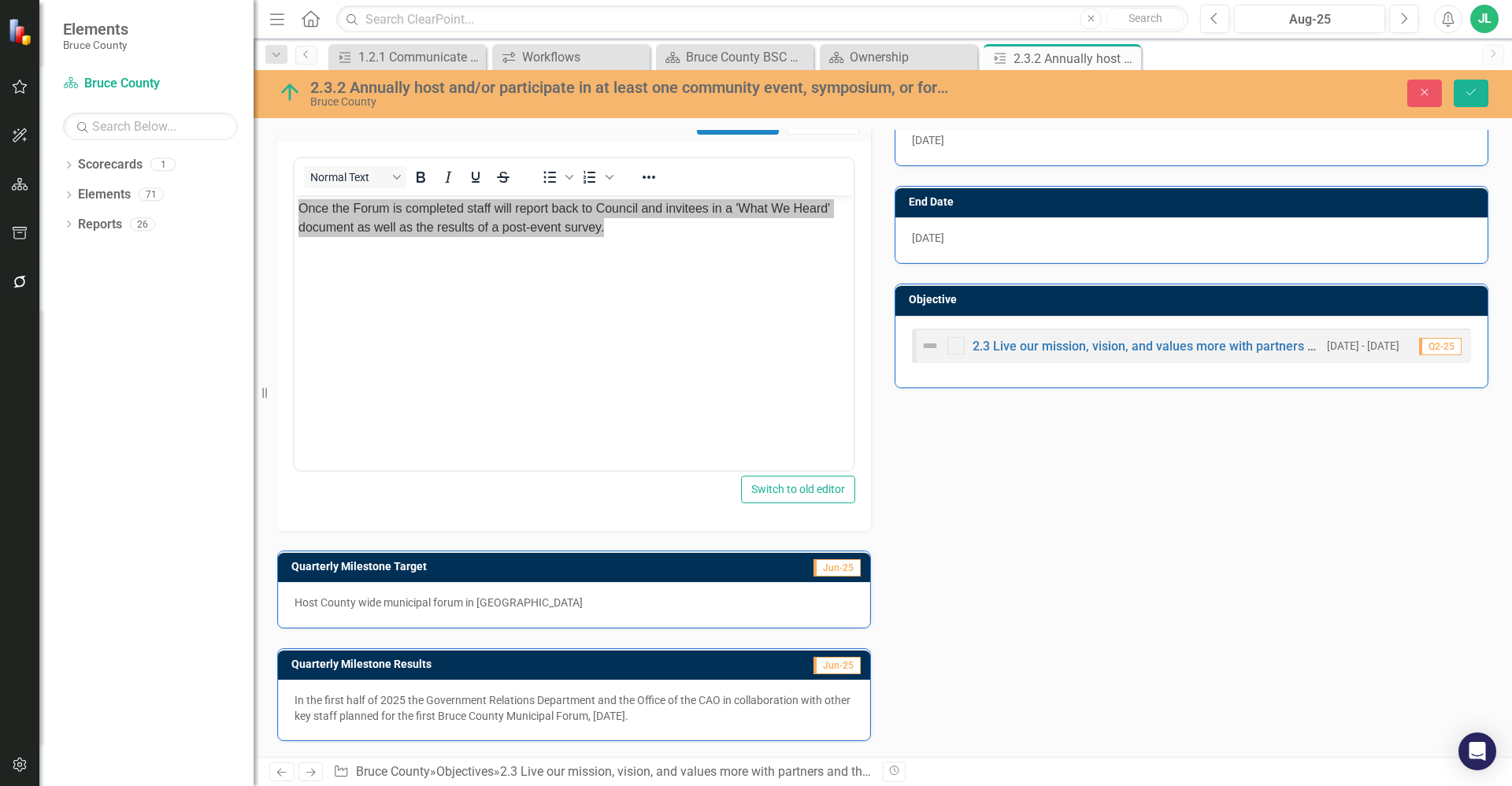
click at [535, 725] on div "In the first half of 2025 the Government Relations Department and the Office of…" at bounding box center [574, 710] width 593 height 60
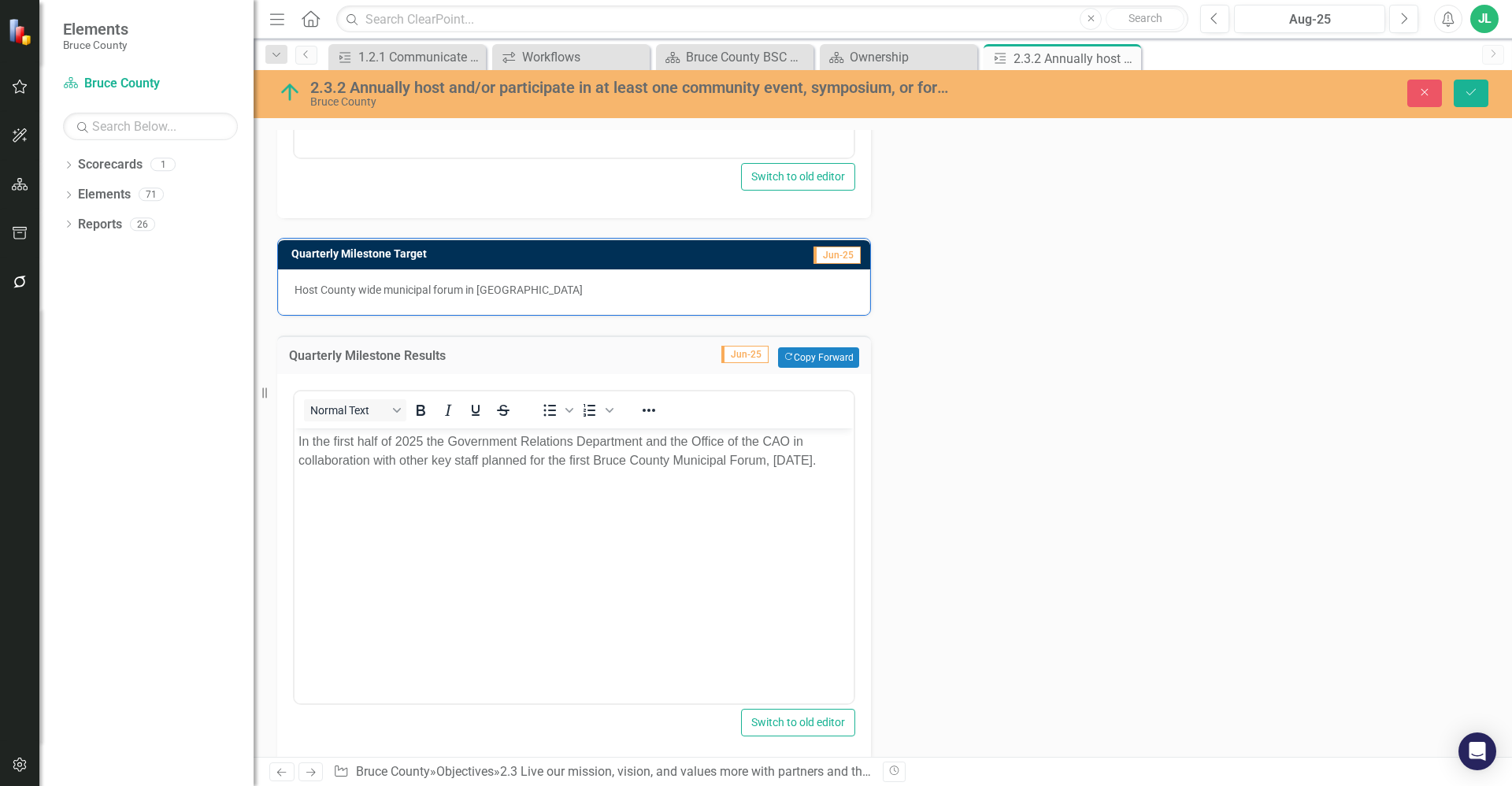
scroll to position [673, 0]
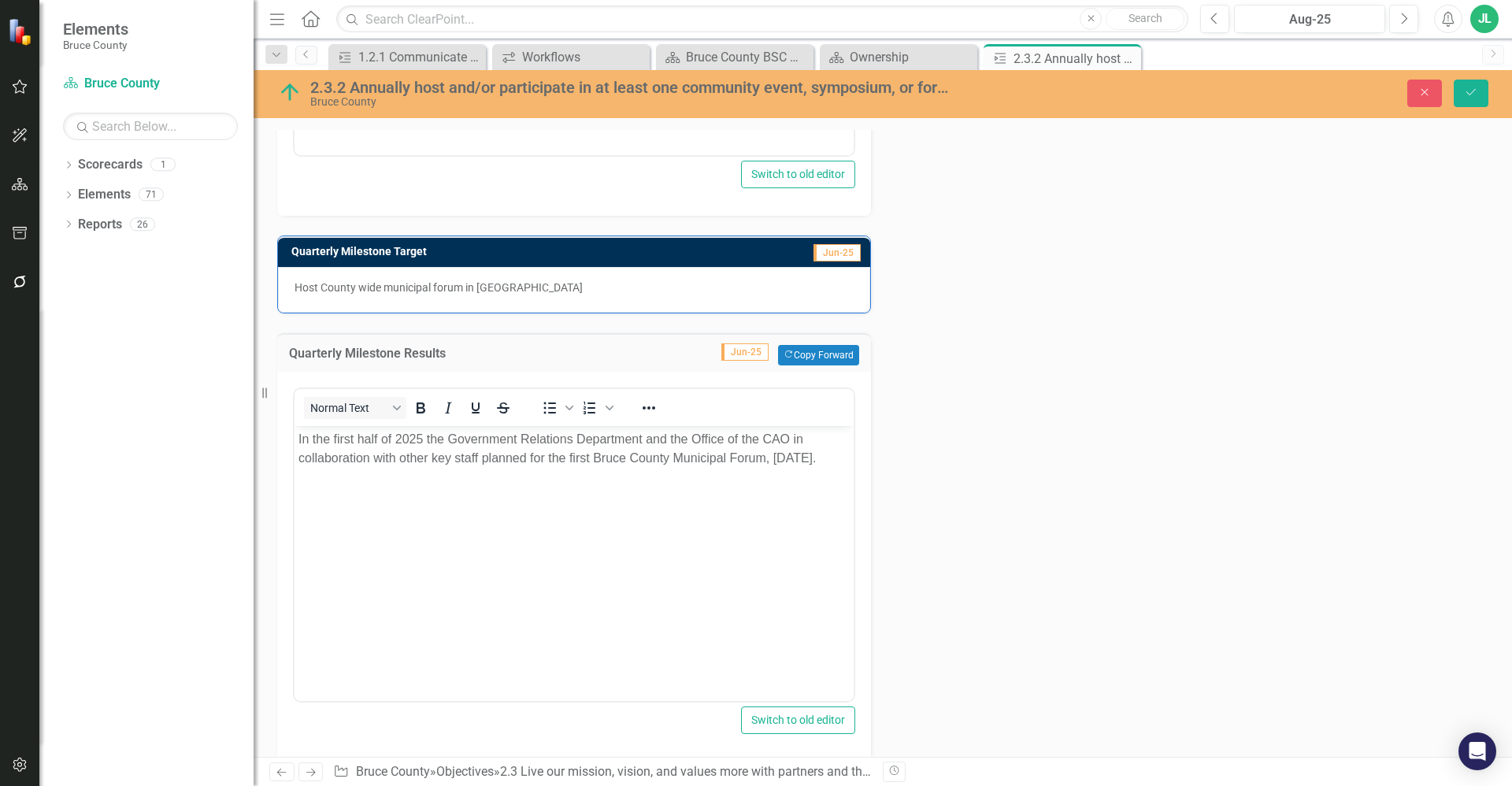
click at [620, 468] on p "In the first half of 2025 the Government Relations Department and the Office of…" at bounding box center [574, 448] width 551 height 38
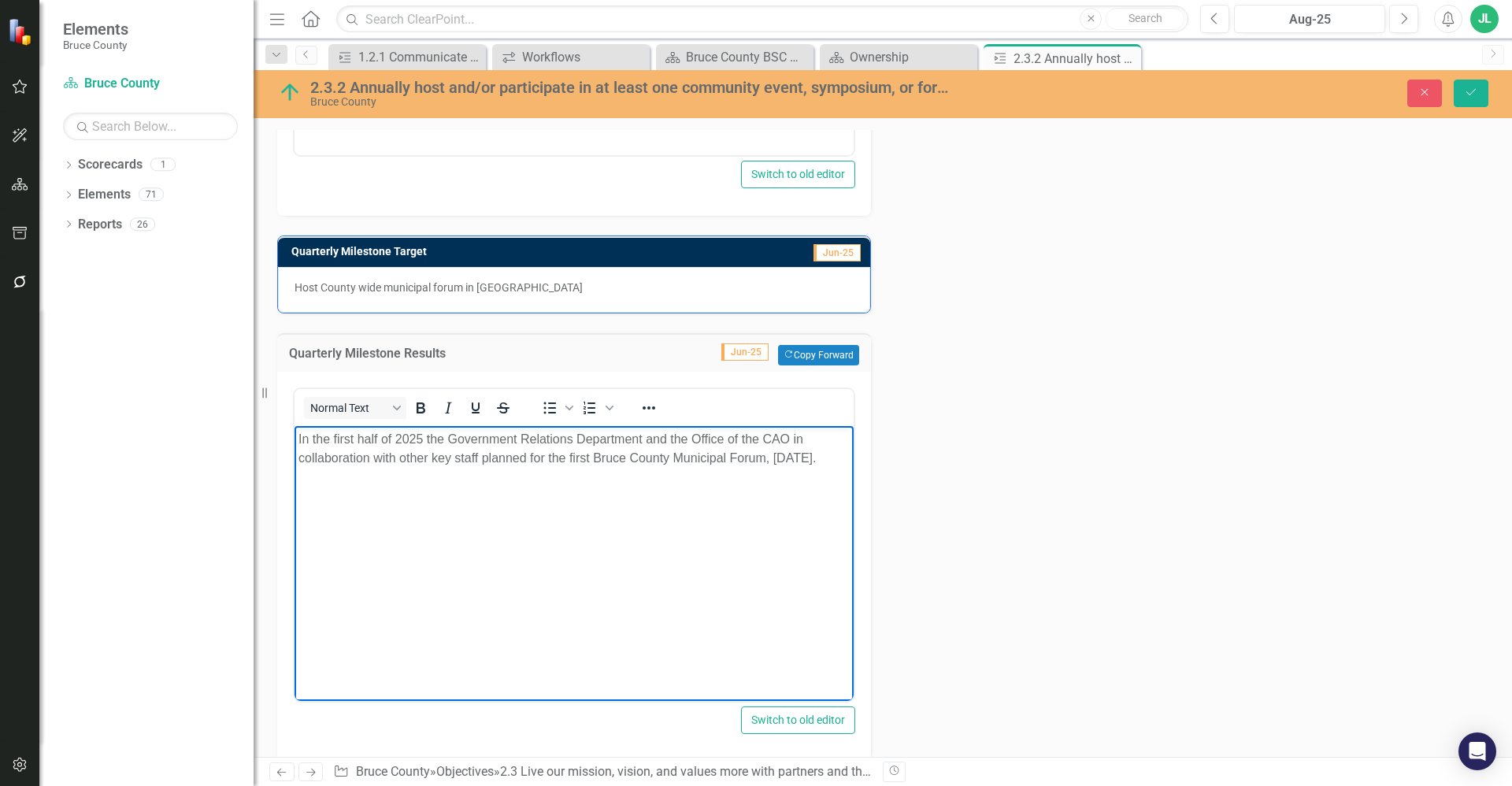
drag, startPoint x: 457, startPoint y: 489, endPoint x: 264, endPoint y: 434, distance: 200.7
click at [294, 434] on html "In the first half of 2025 the Government Relations Department and the Office of…" at bounding box center [574, 545] width 559 height 236
click at [1426, 96] on icon "Close" at bounding box center [1424, 92] width 14 height 11
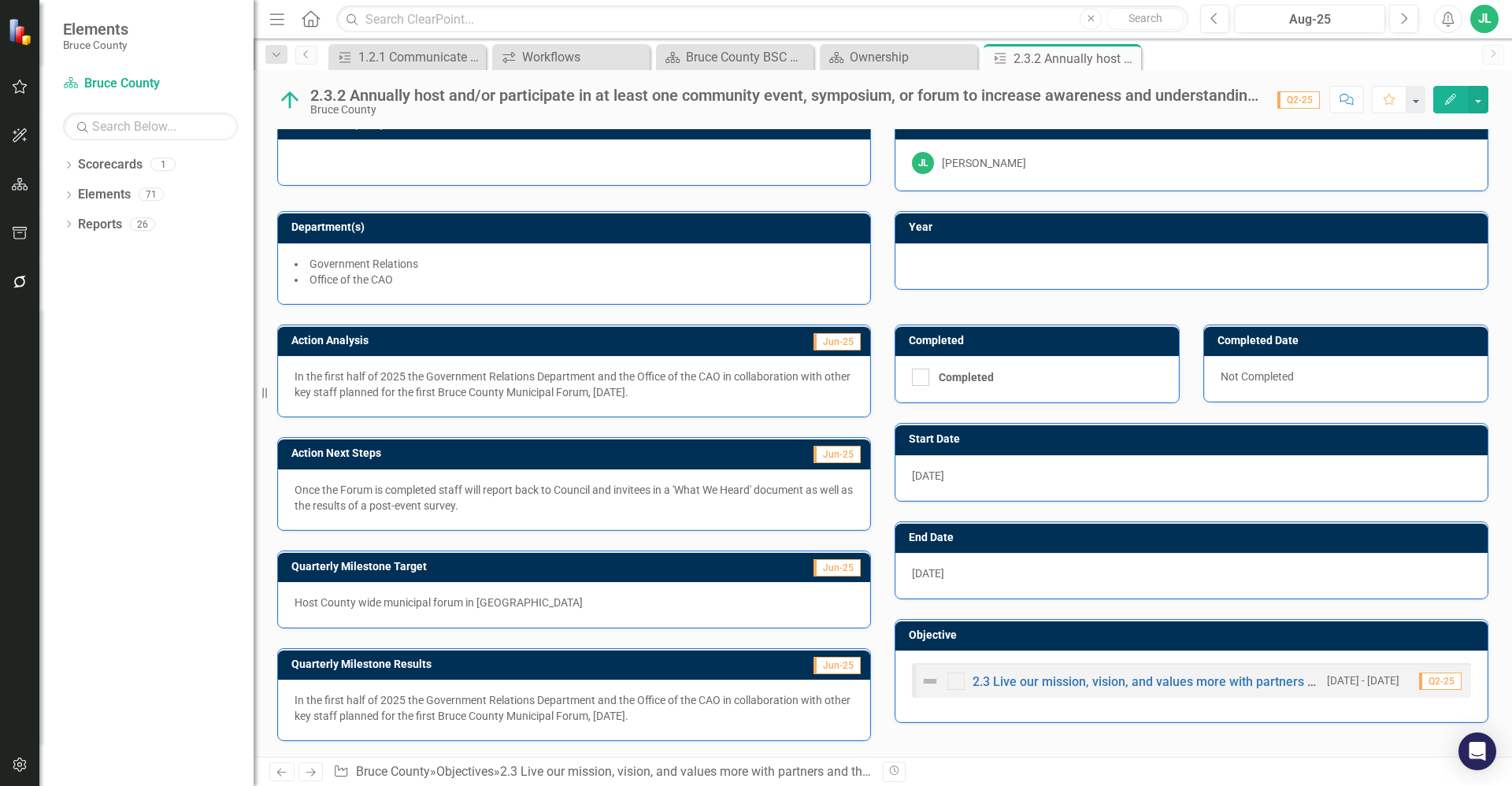
scroll to position [0, 0]
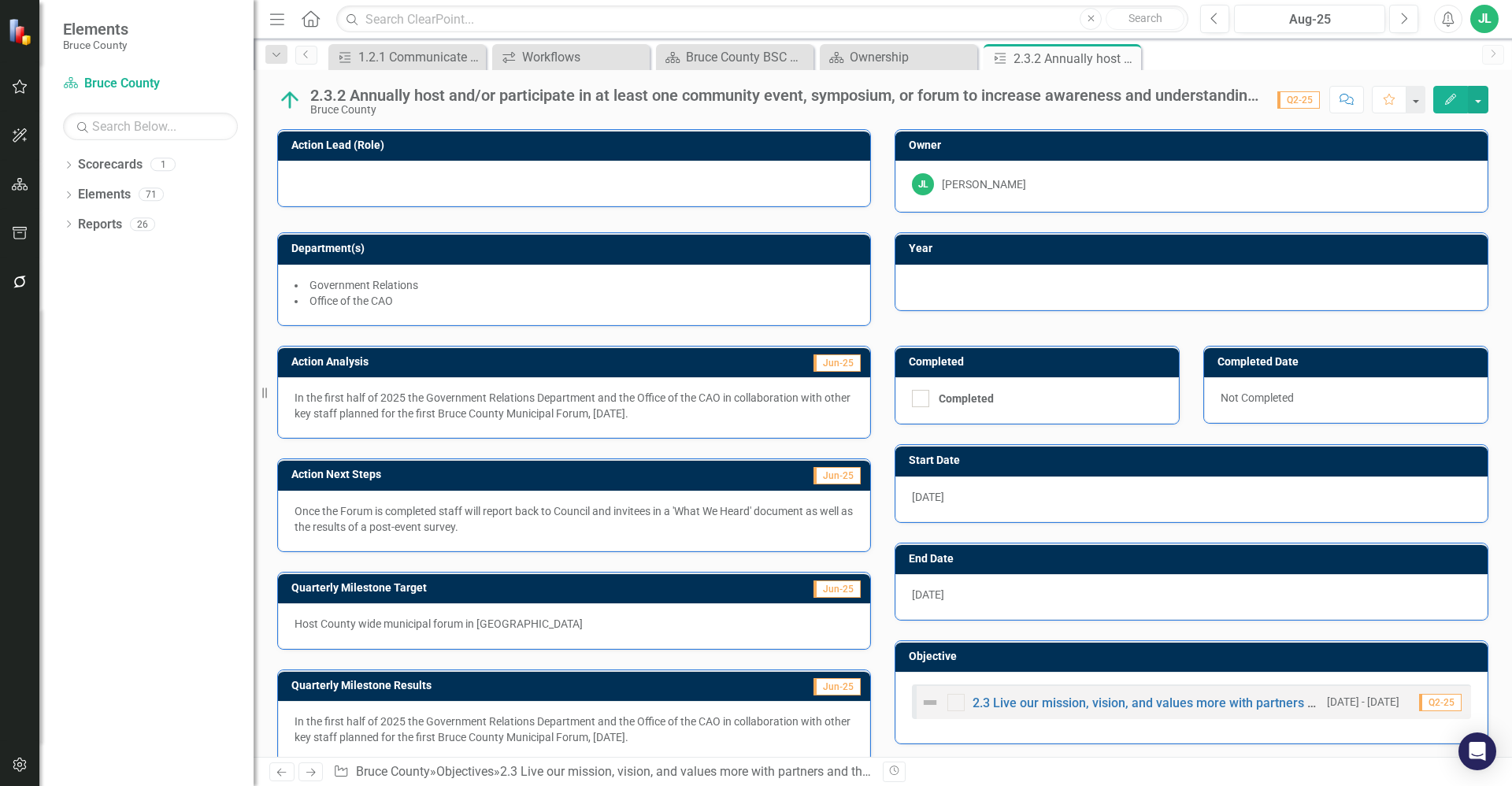
click at [469, 173] on div at bounding box center [574, 183] width 593 height 46
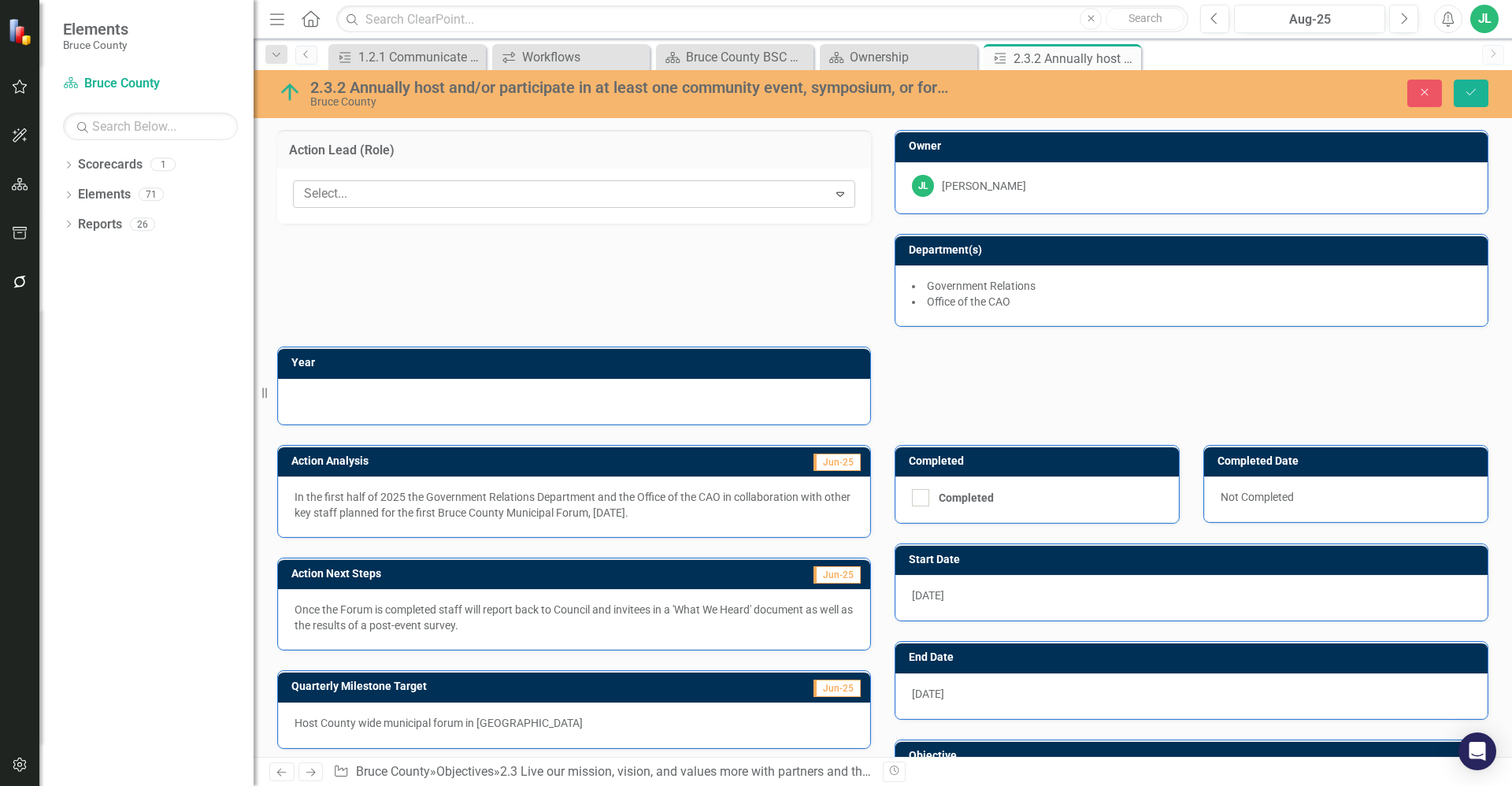
click at [517, 196] on div at bounding box center [562, 194] width 530 height 21
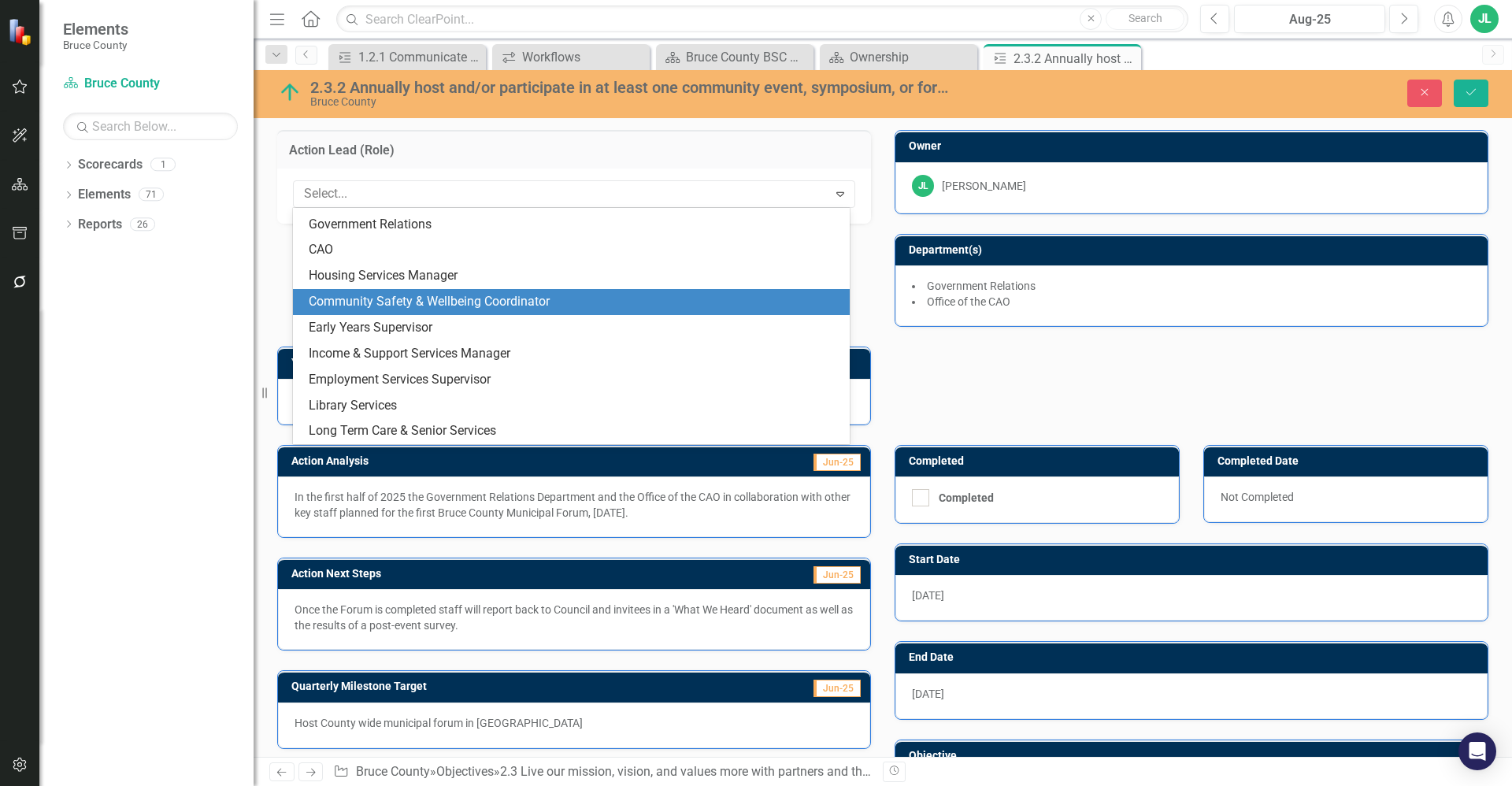
scroll to position [364, 0]
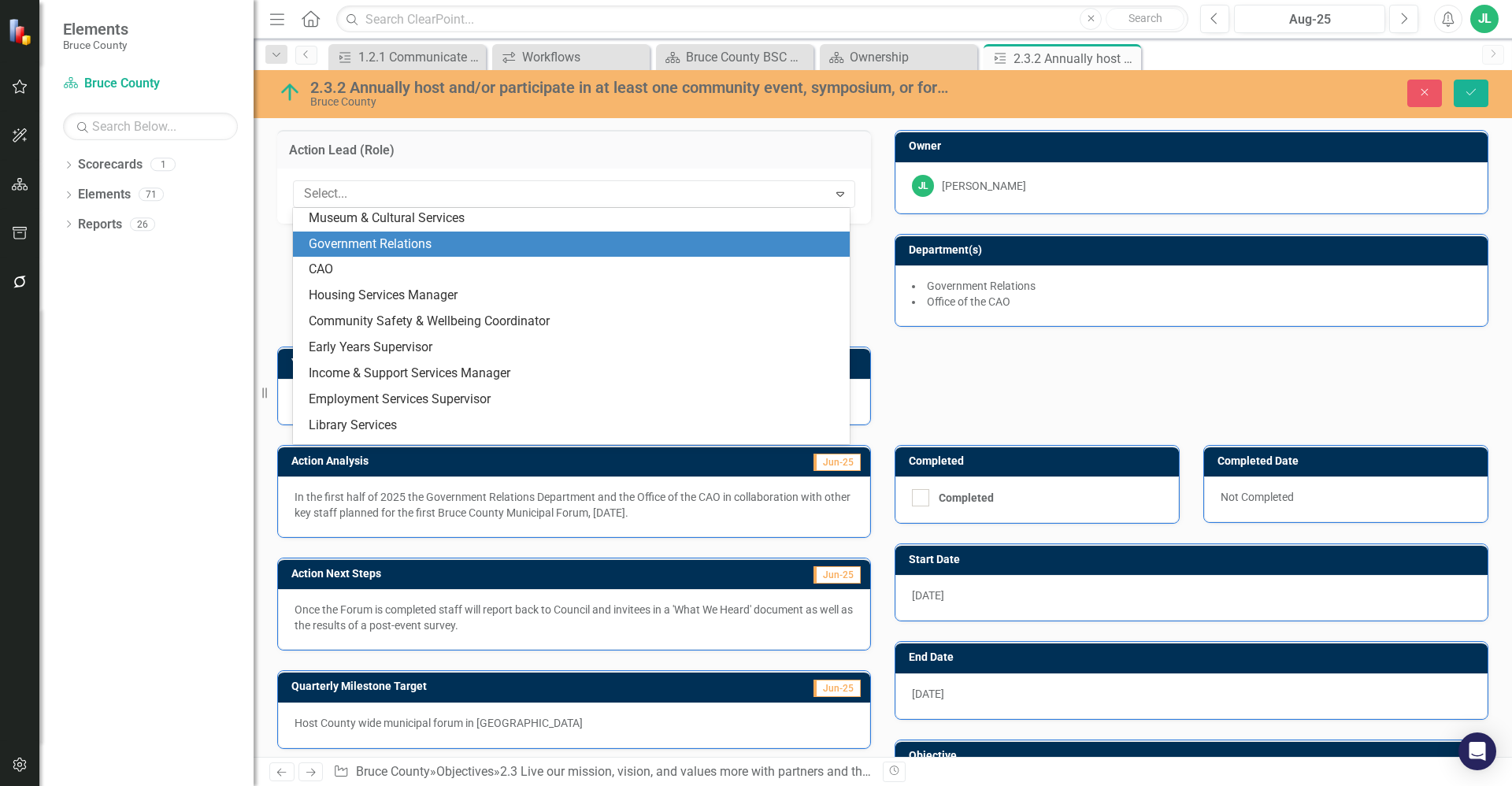
click at [409, 244] on div "Government Relations" at bounding box center [575, 245] width 531 height 18
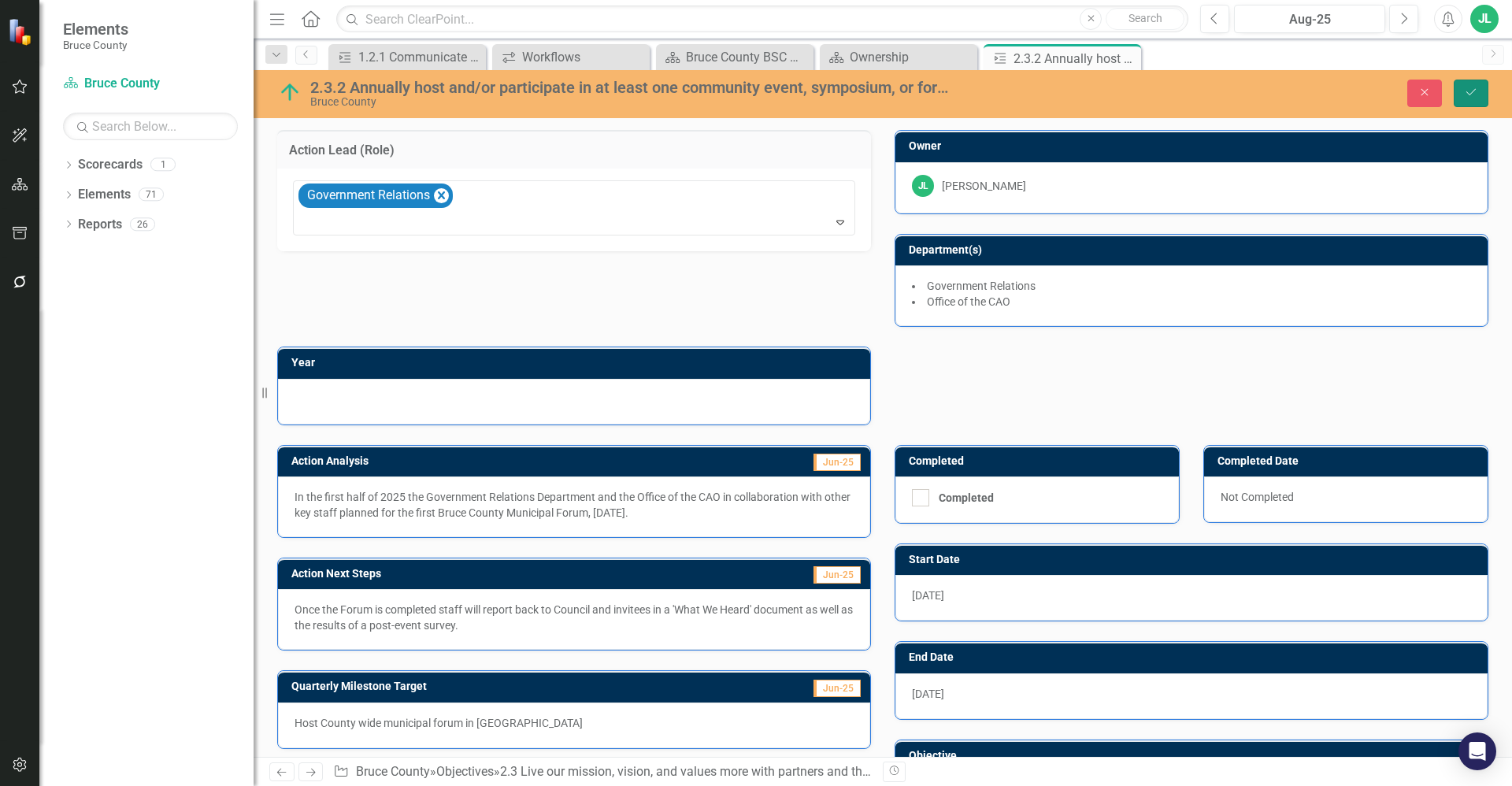
click at [1475, 92] on icon "Save" at bounding box center [1470, 92] width 14 height 11
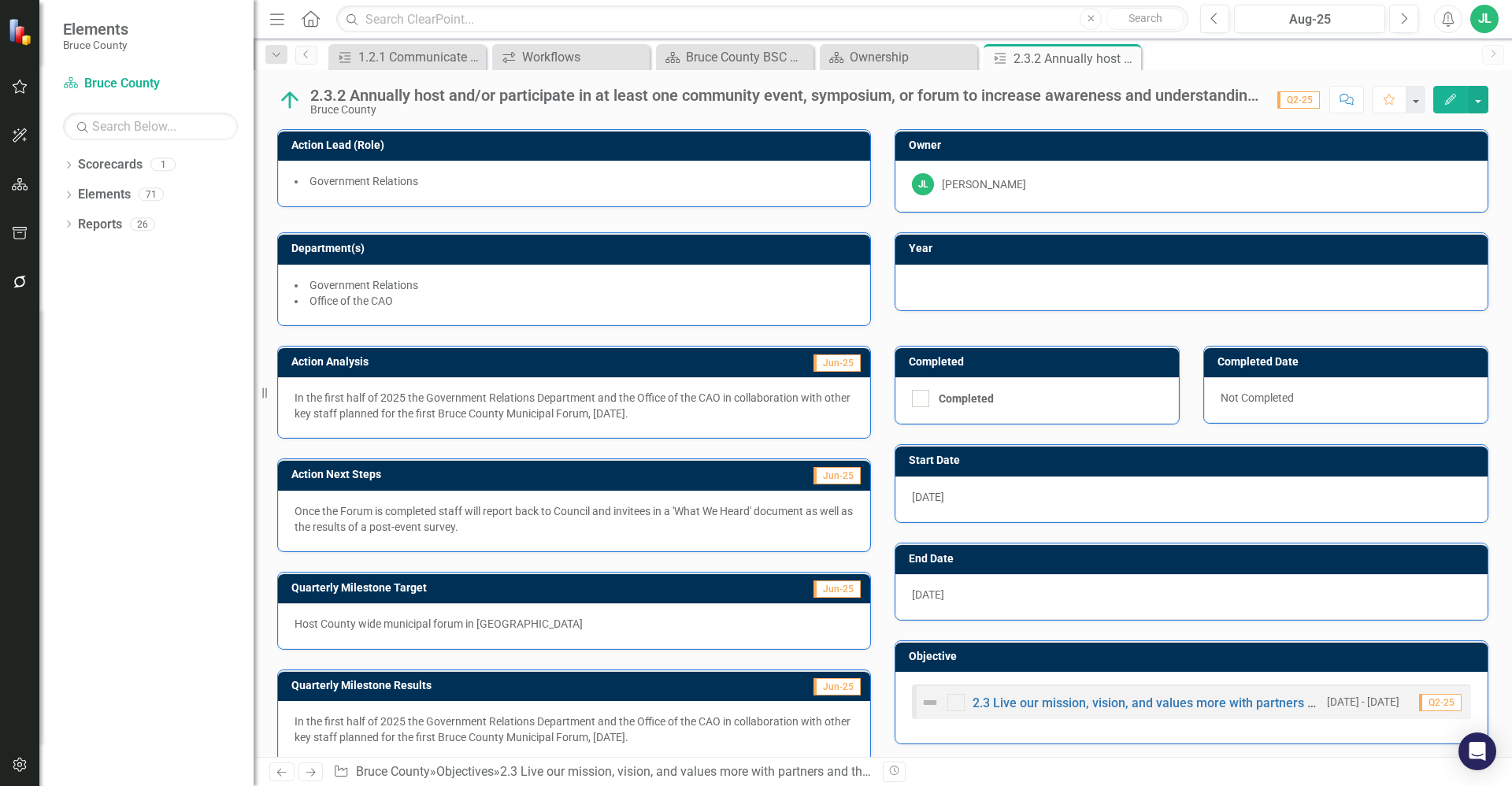
click at [954, 287] on div at bounding box center [1191, 288] width 593 height 46
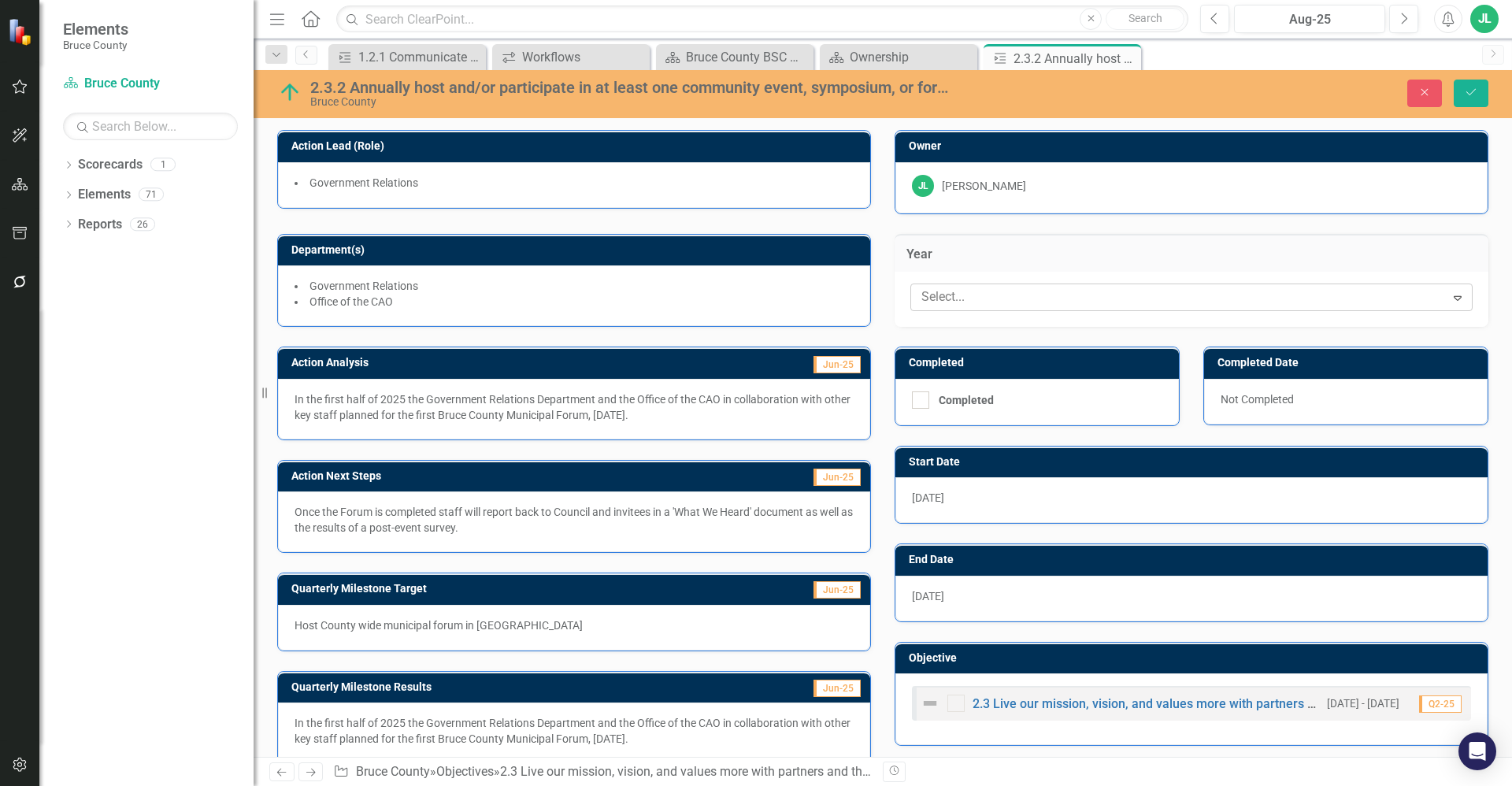
click at [998, 308] on div at bounding box center [1180, 298] width 530 height 21
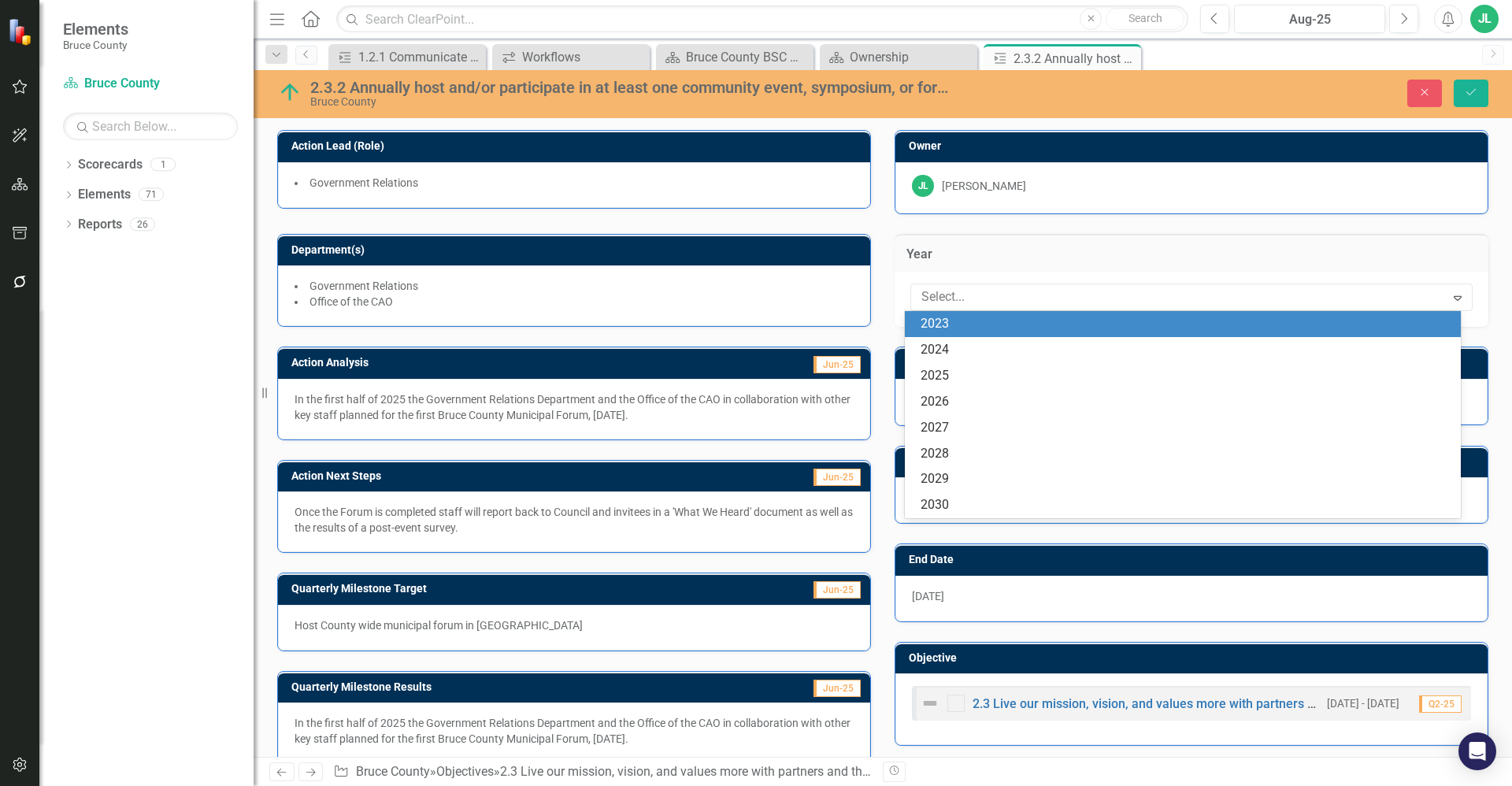
click at [994, 328] on div "2023" at bounding box center [1186, 324] width 531 height 18
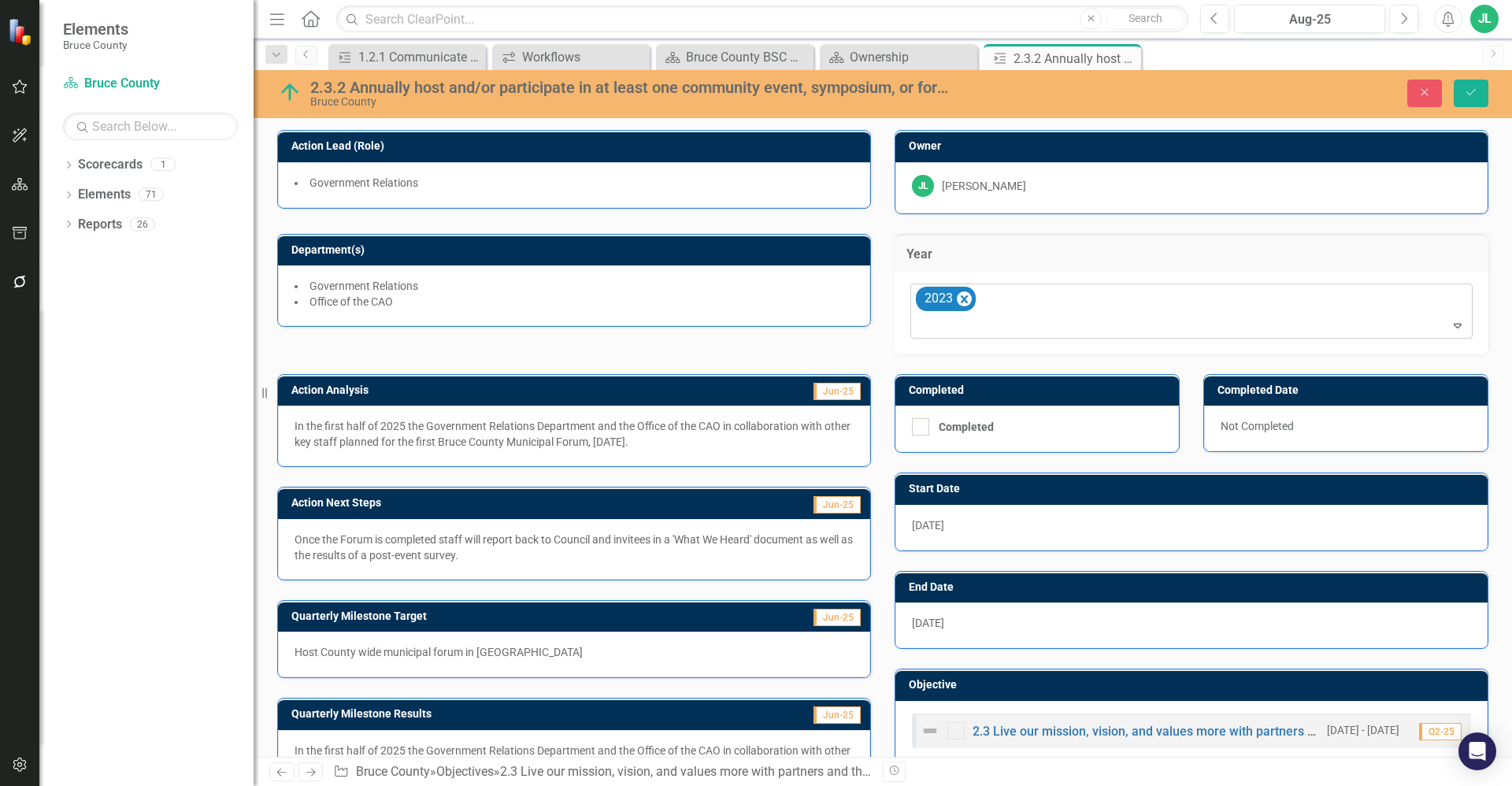
click at [1034, 324] on div at bounding box center [1192, 325] width 555 height 21
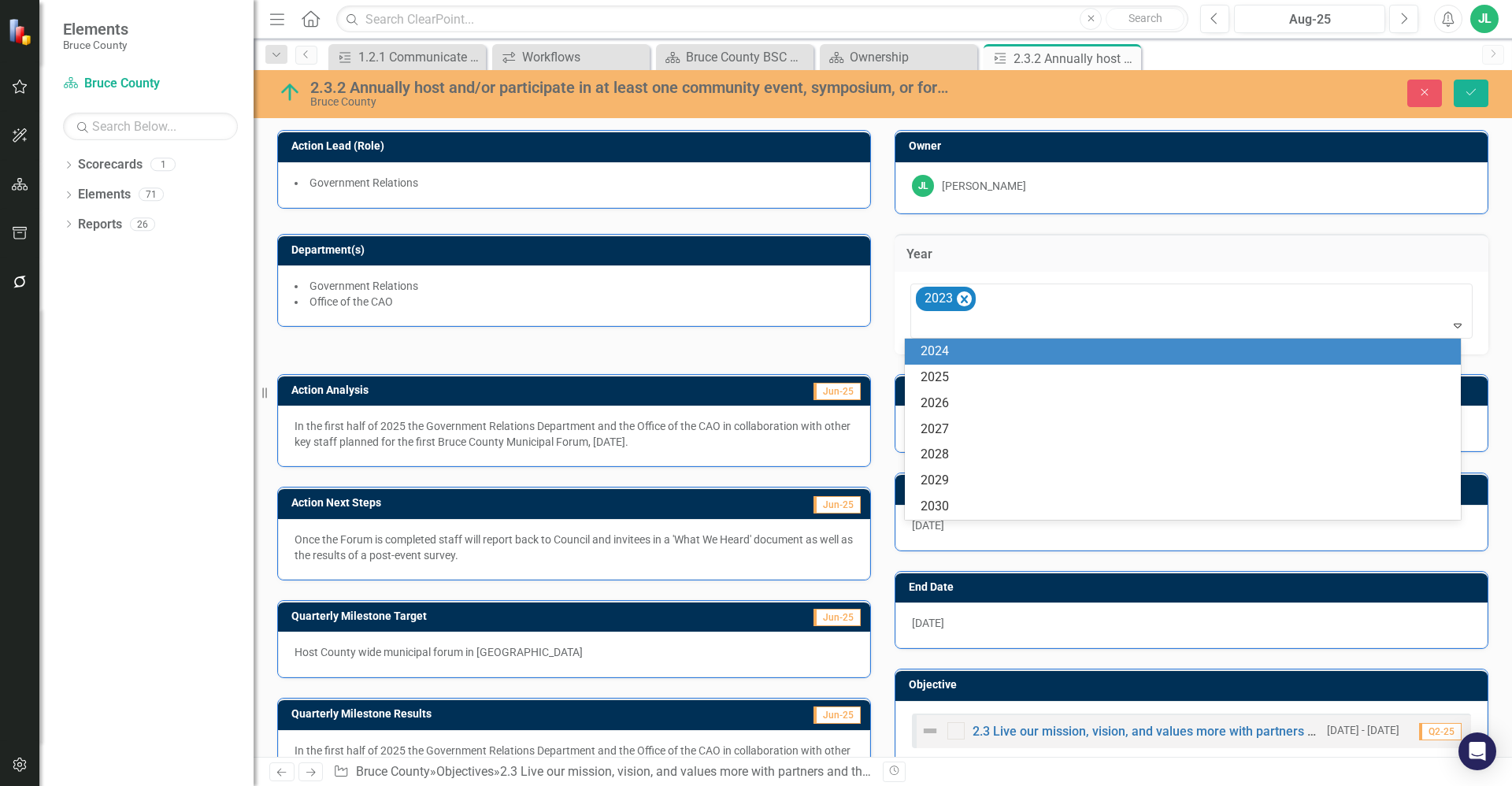
click at [972, 356] on div "2024" at bounding box center [1186, 351] width 531 height 18
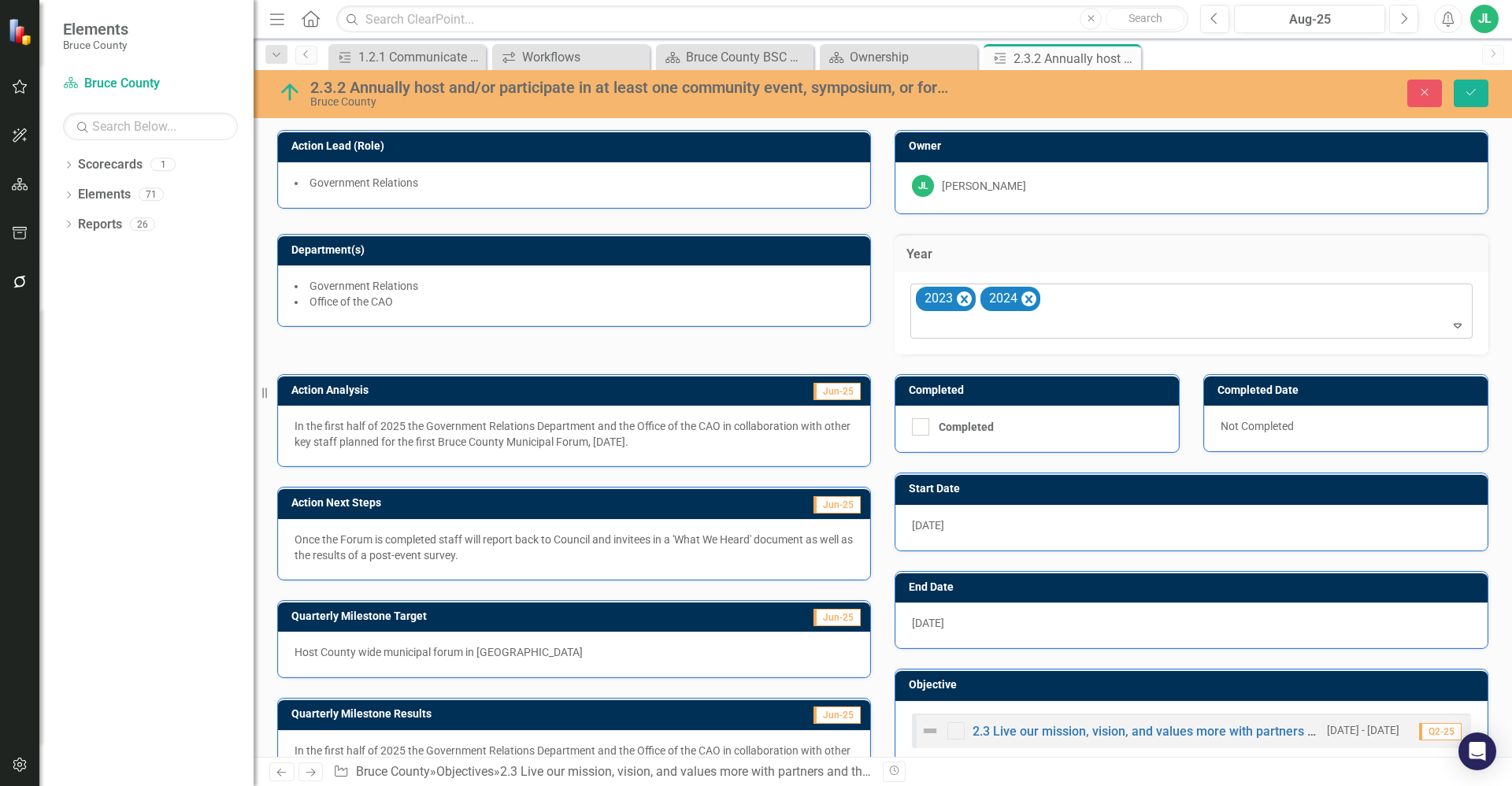
click at [1055, 323] on div at bounding box center [1192, 325] width 555 height 21
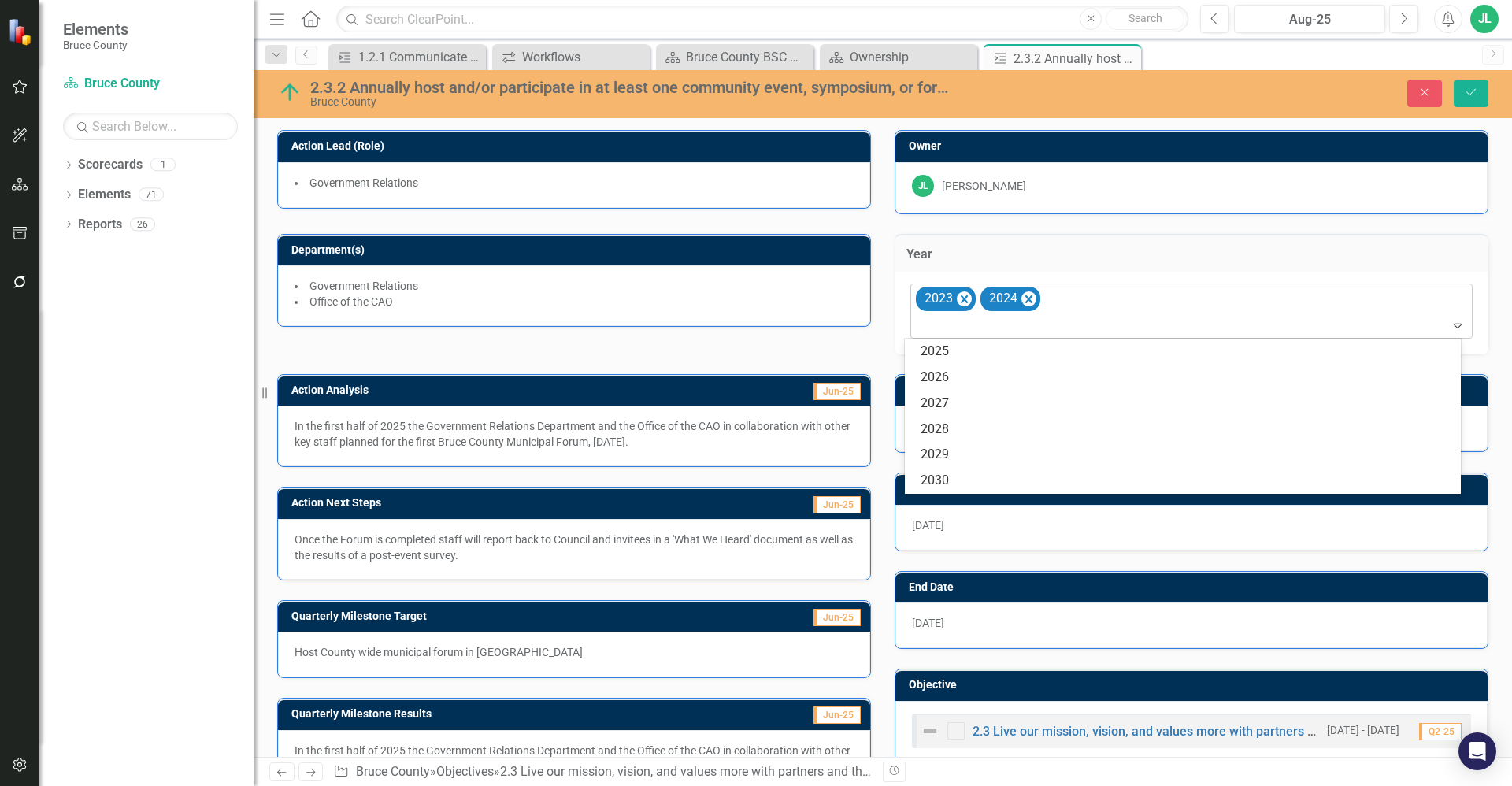
click at [1055, 323] on div at bounding box center [1192, 325] width 555 height 21
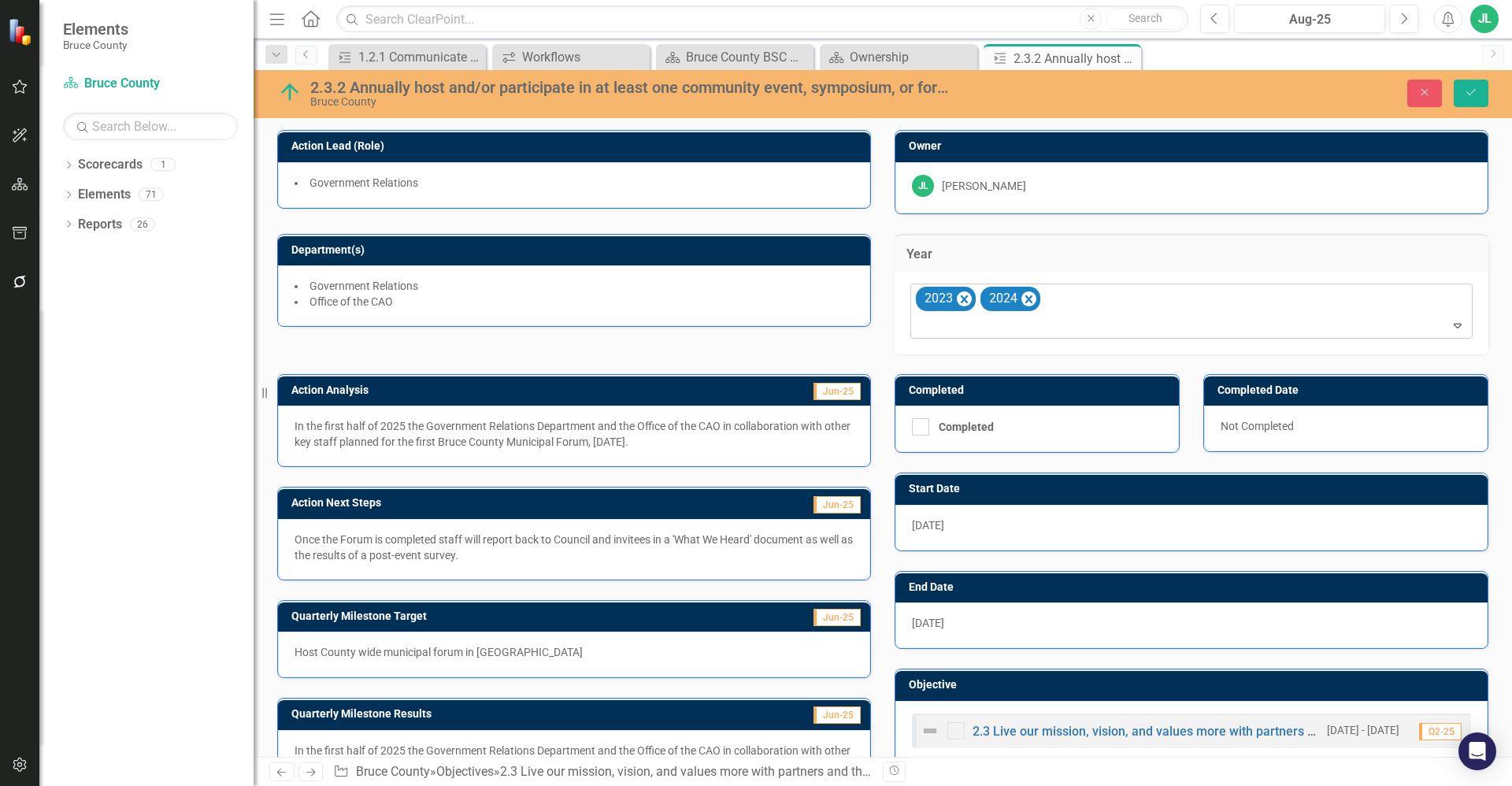
click at [1049, 323] on div at bounding box center [1192, 325] width 555 height 21
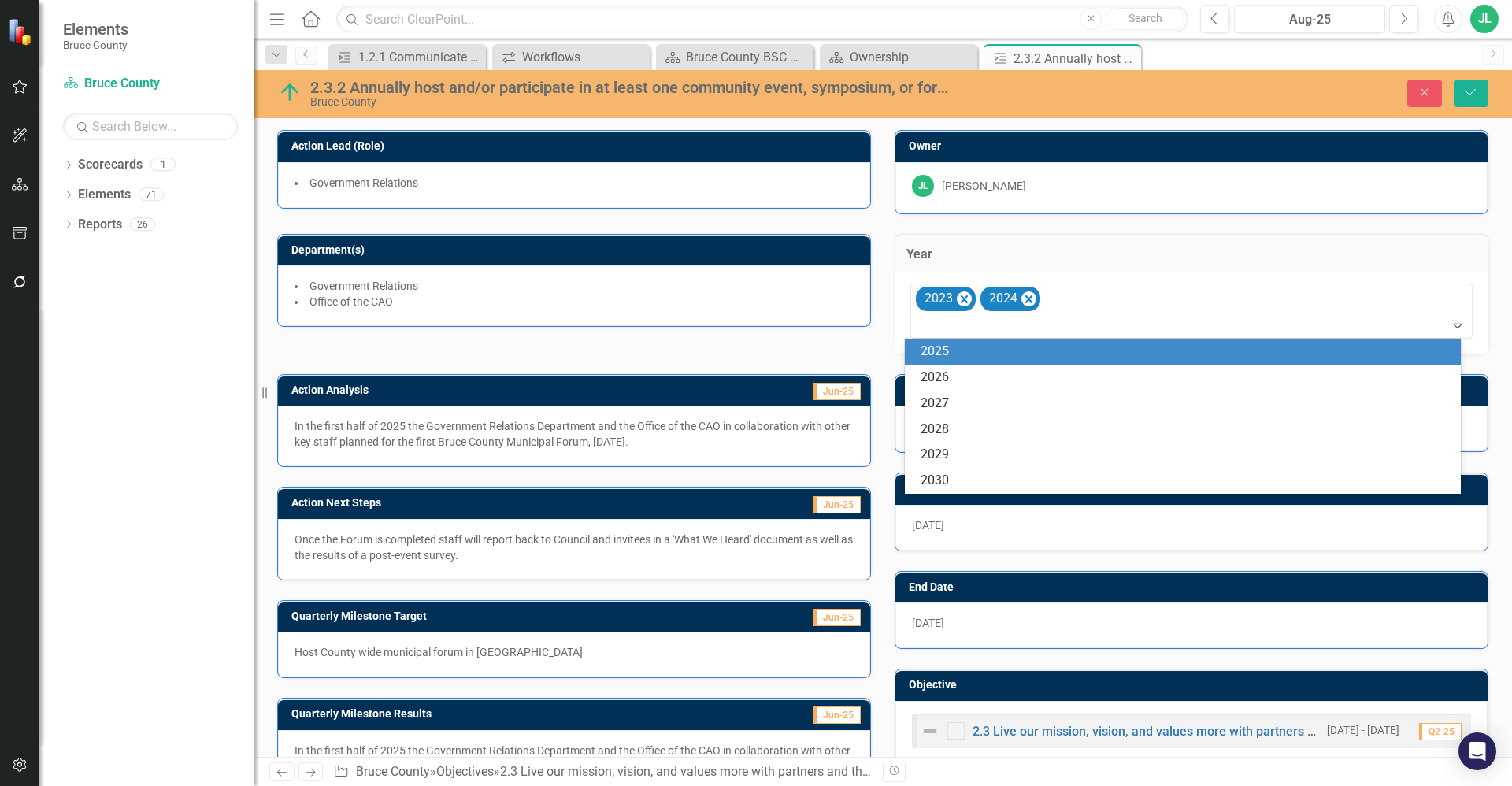
click at [984, 353] on div "2025" at bounding box center [1186, 351] width 531 height 18
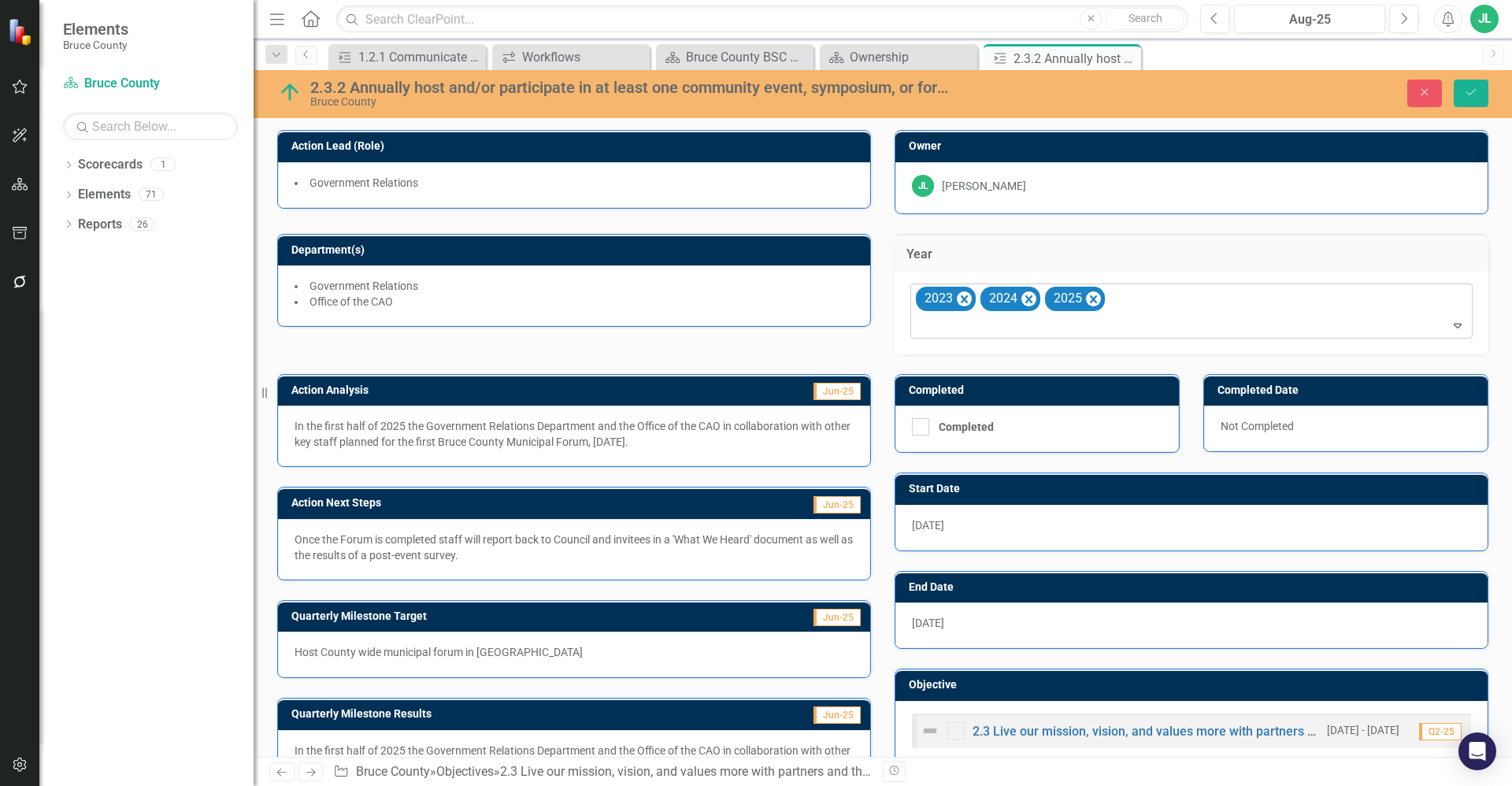
click at [1096, 324] on div at bounding box center [1192, 325] width 555 height 21
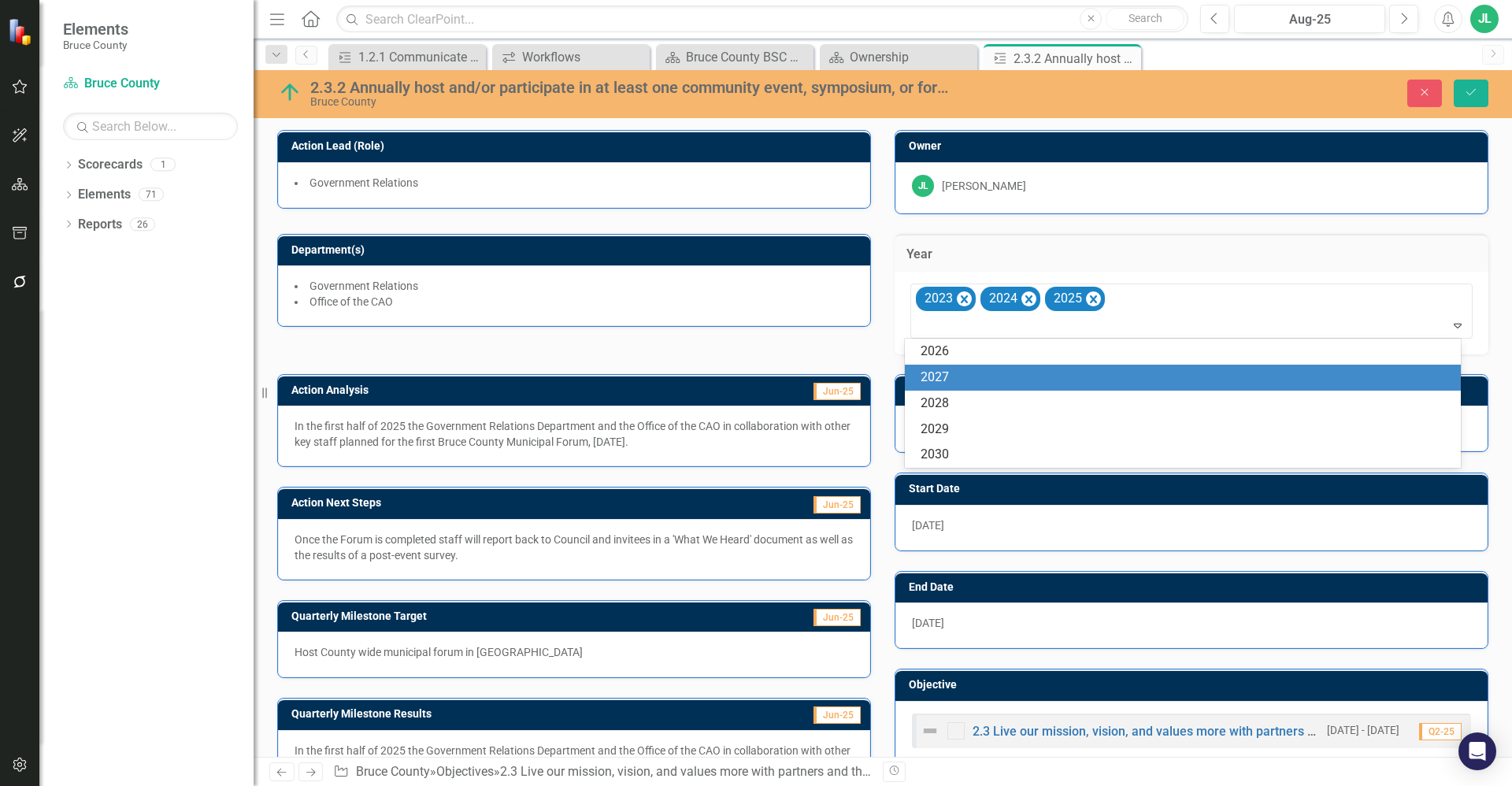
click at [1016, 361] on div "2026" at bounding box center [1183, 351] width 557 height 26
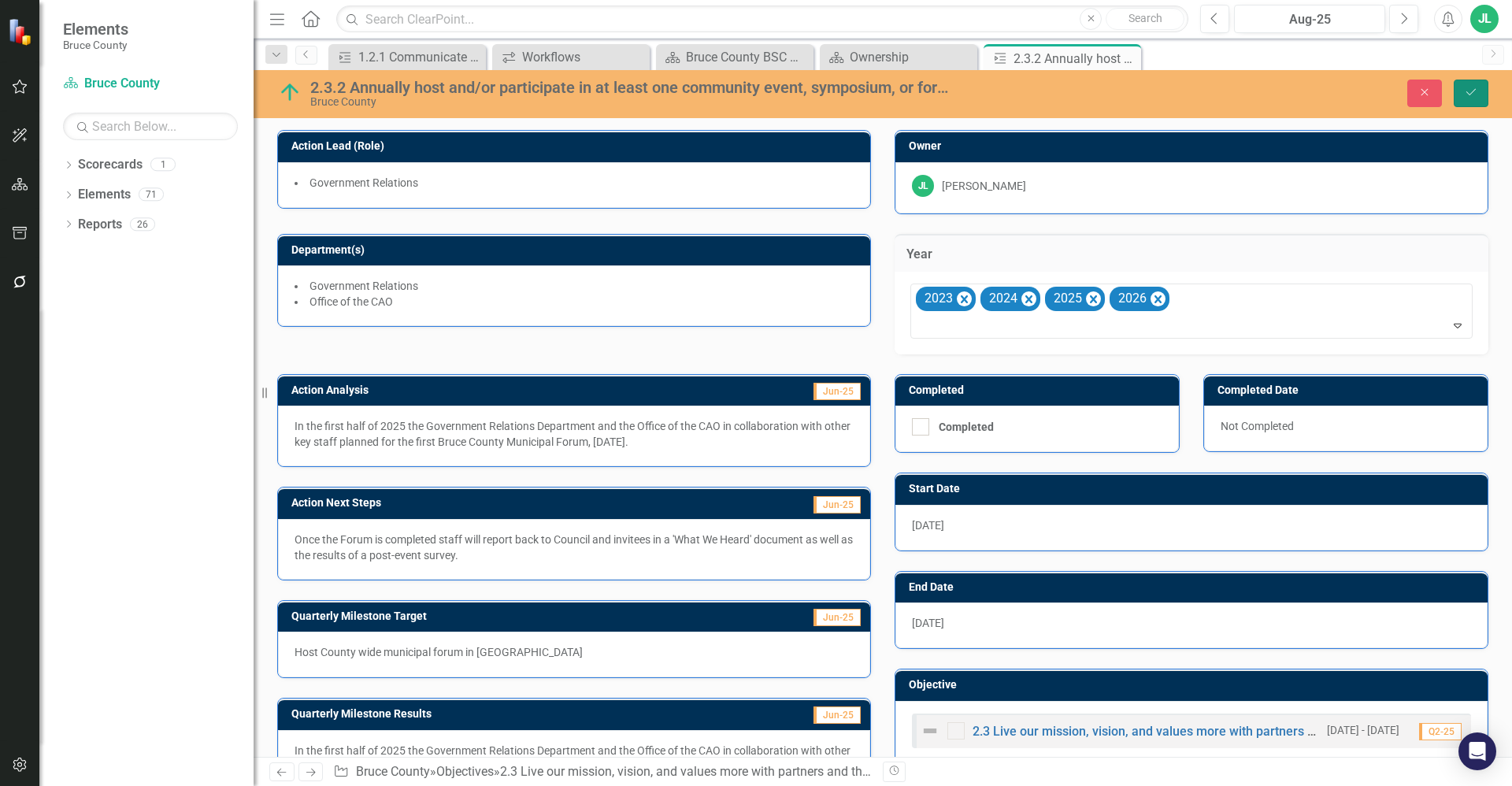
click at [1474, 94] on icon "Save" at bounding box center [1470, 92] width 14 height 11
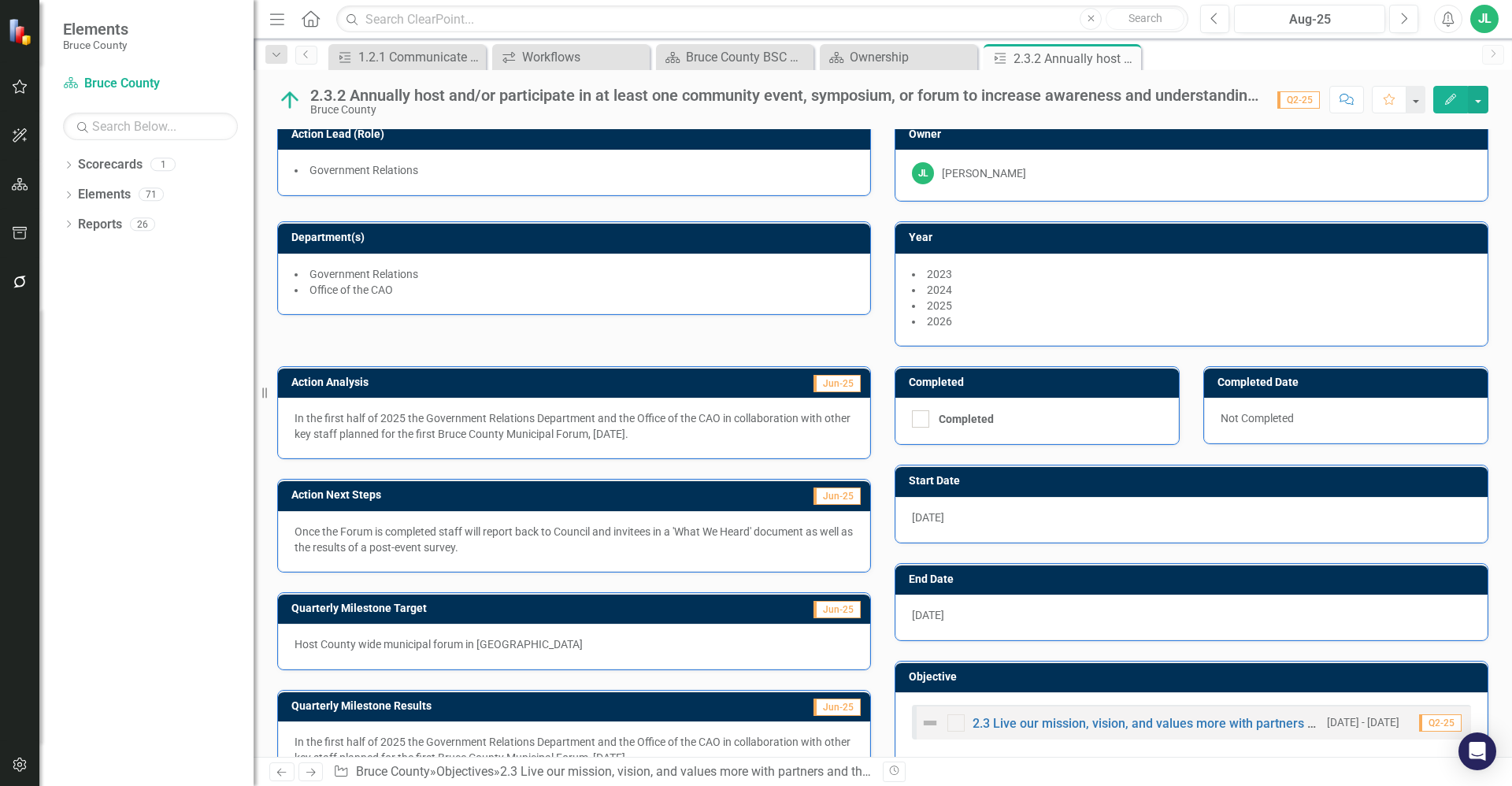
scroll to position [0, 0]
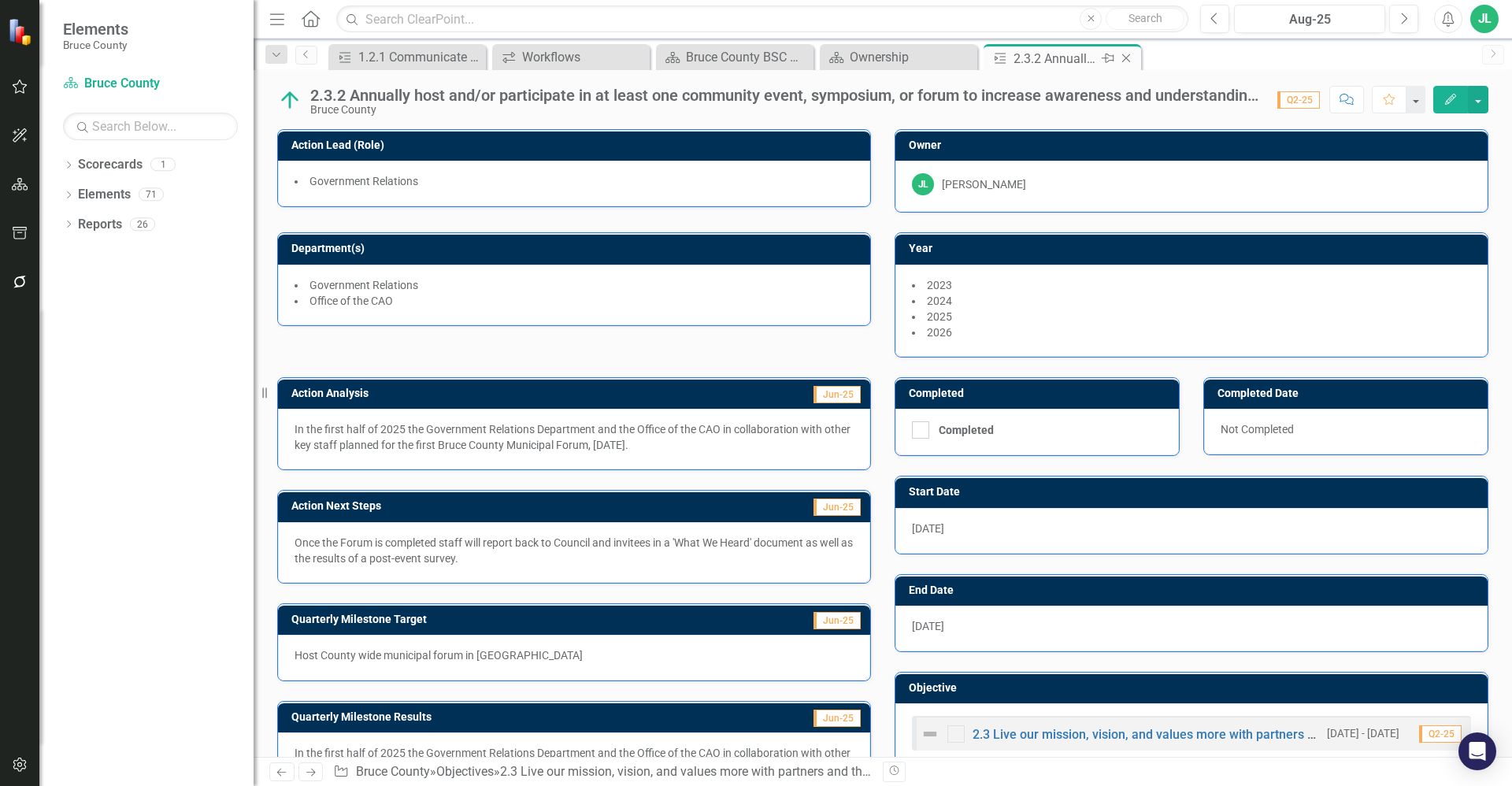
click at [1129, 54] on icon "Close" at bounding box center [1126, 58] width 15 height 12
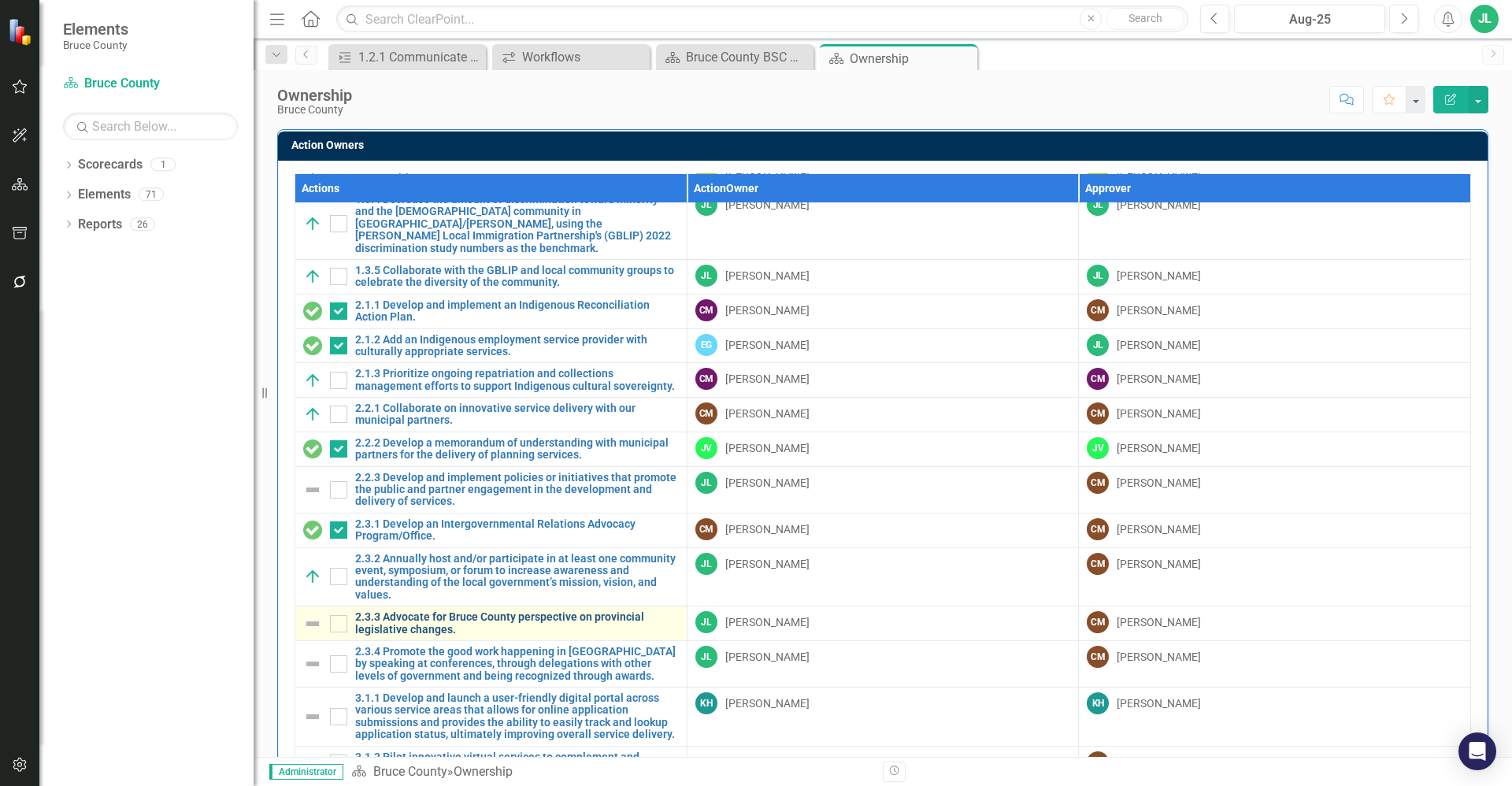
scroll to position [394, 0]
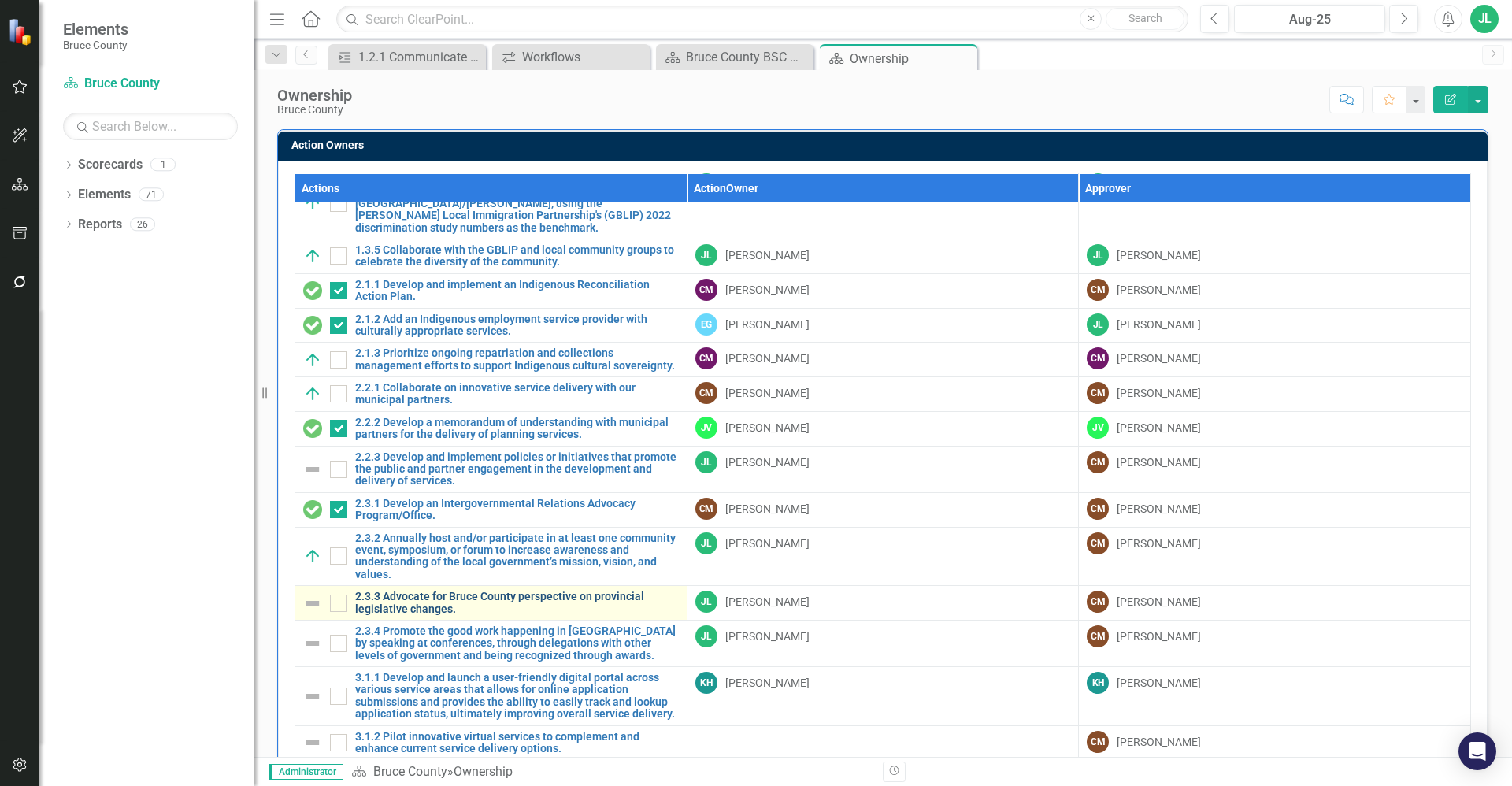
click at [455, 591] on link "2.3.3 Advocate for Bruce County perspective on provincial legislative changes." at bounding box center [517, 603] width 324 height 24
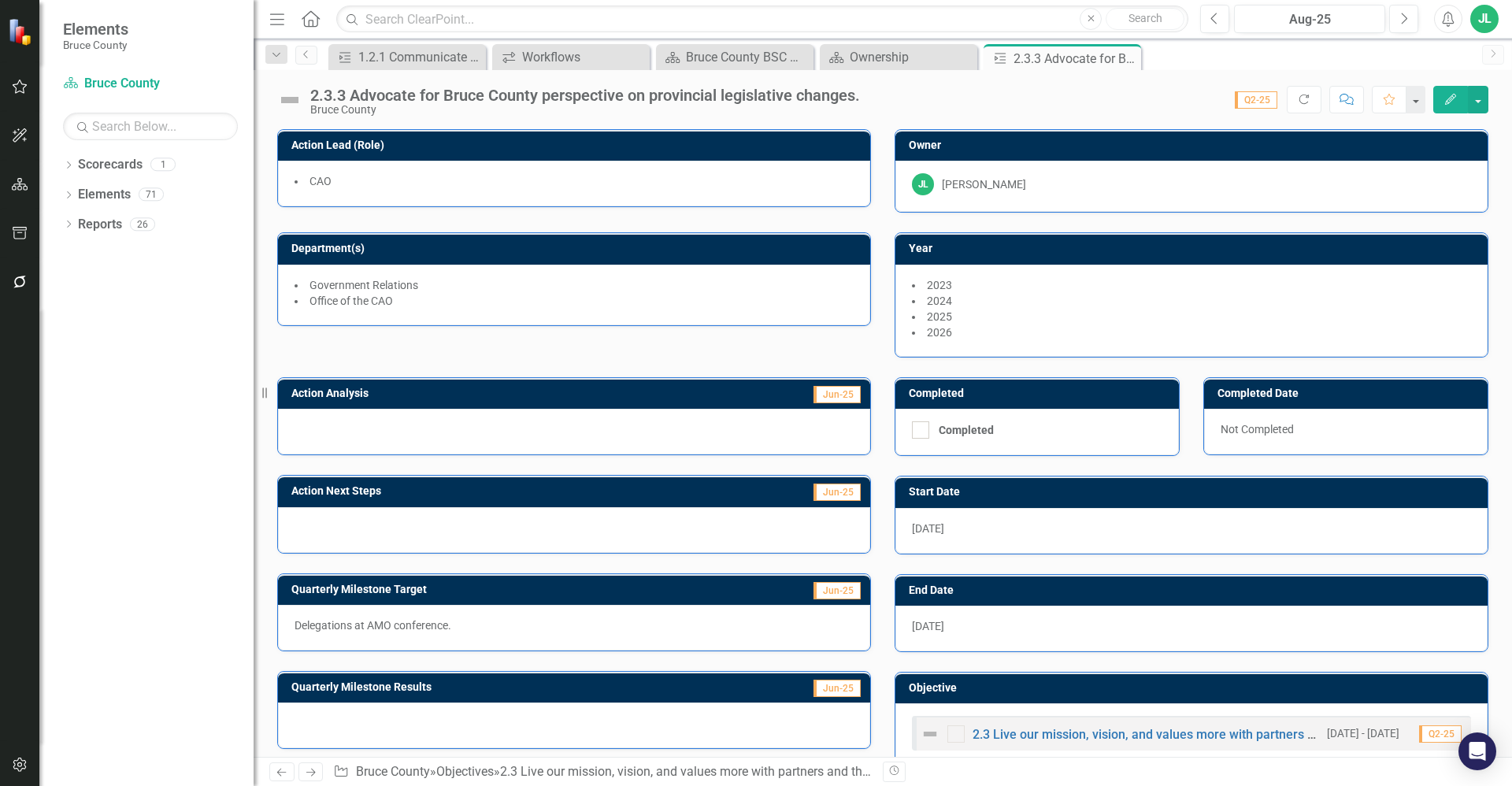
click at [441, 624] on p "Delegations at AMO conference." at bounding box center [574, 625] width 559 height 15
click at [551, 423] on div at bounding box center [574, 431] width 593 height 46
click at [441, 426] on div at bounding box center [574, 431] width 593 height 46
click at [469, 429] on div at bounding box center [574, 431] width 593 height 46
drag, startPoint x: 835, startPoint y: 396, endPoint x: 828, endPoint y: 406, distance: 12.2
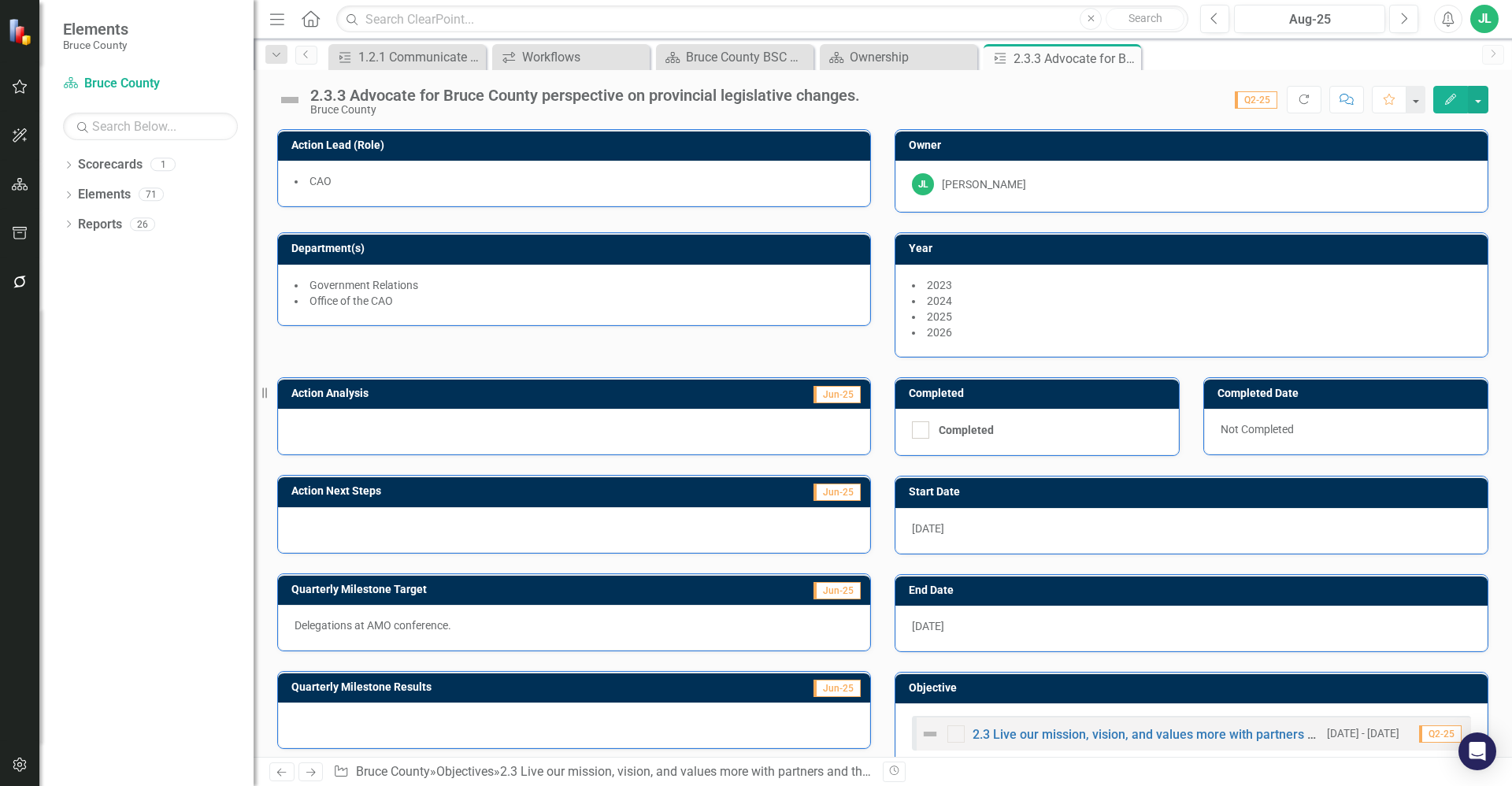
click at [835, 396] on span "Jun-25" at bounding box center [837, 394] width 47 height 17
click at [808, 430] on div at bounding box center [574, 431] width 593 height 46
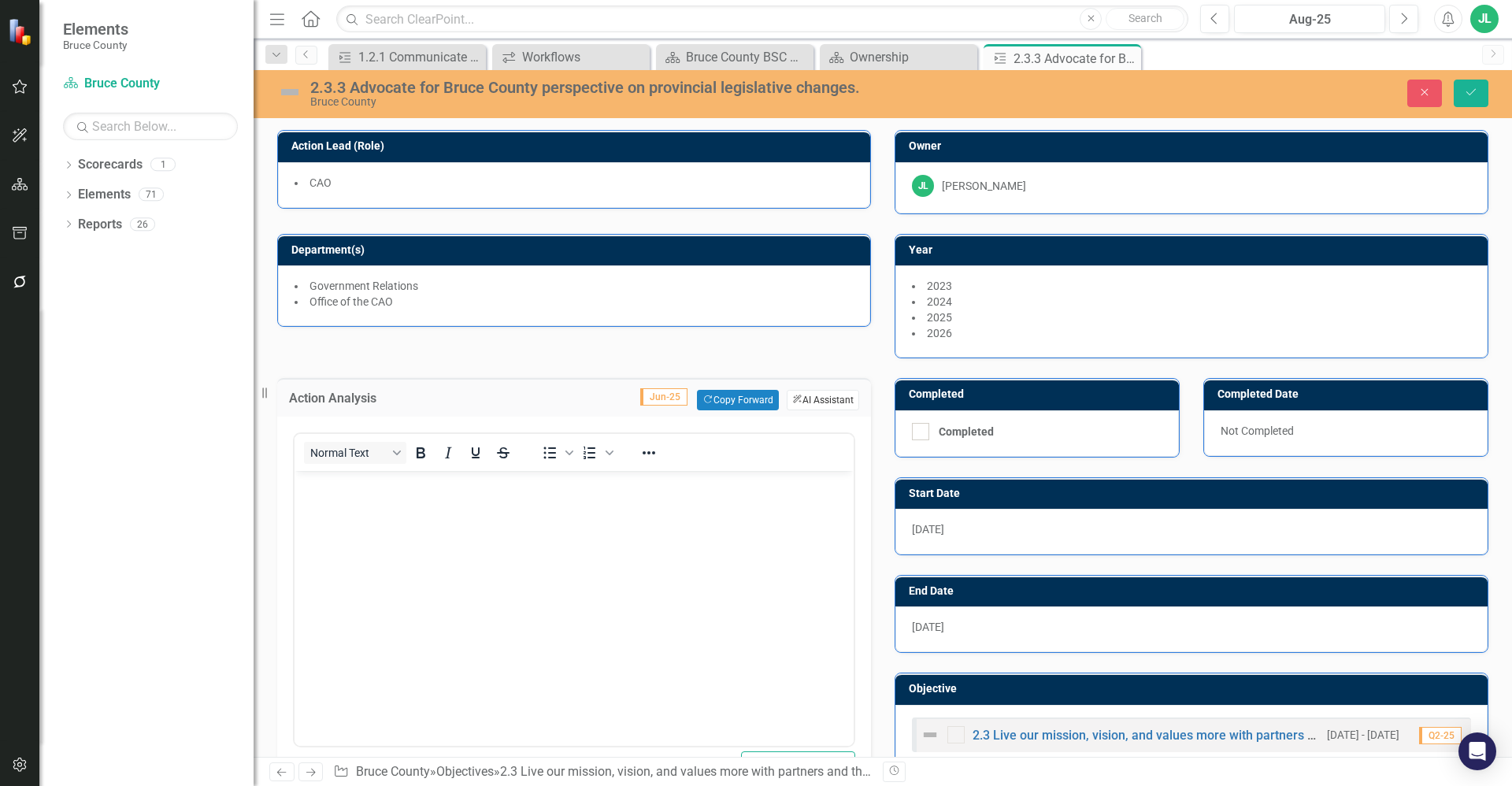
click at [802, 397] on button "ClearPoint AI AI Assistant" at bounding box center [822, 400] width 73 height 20
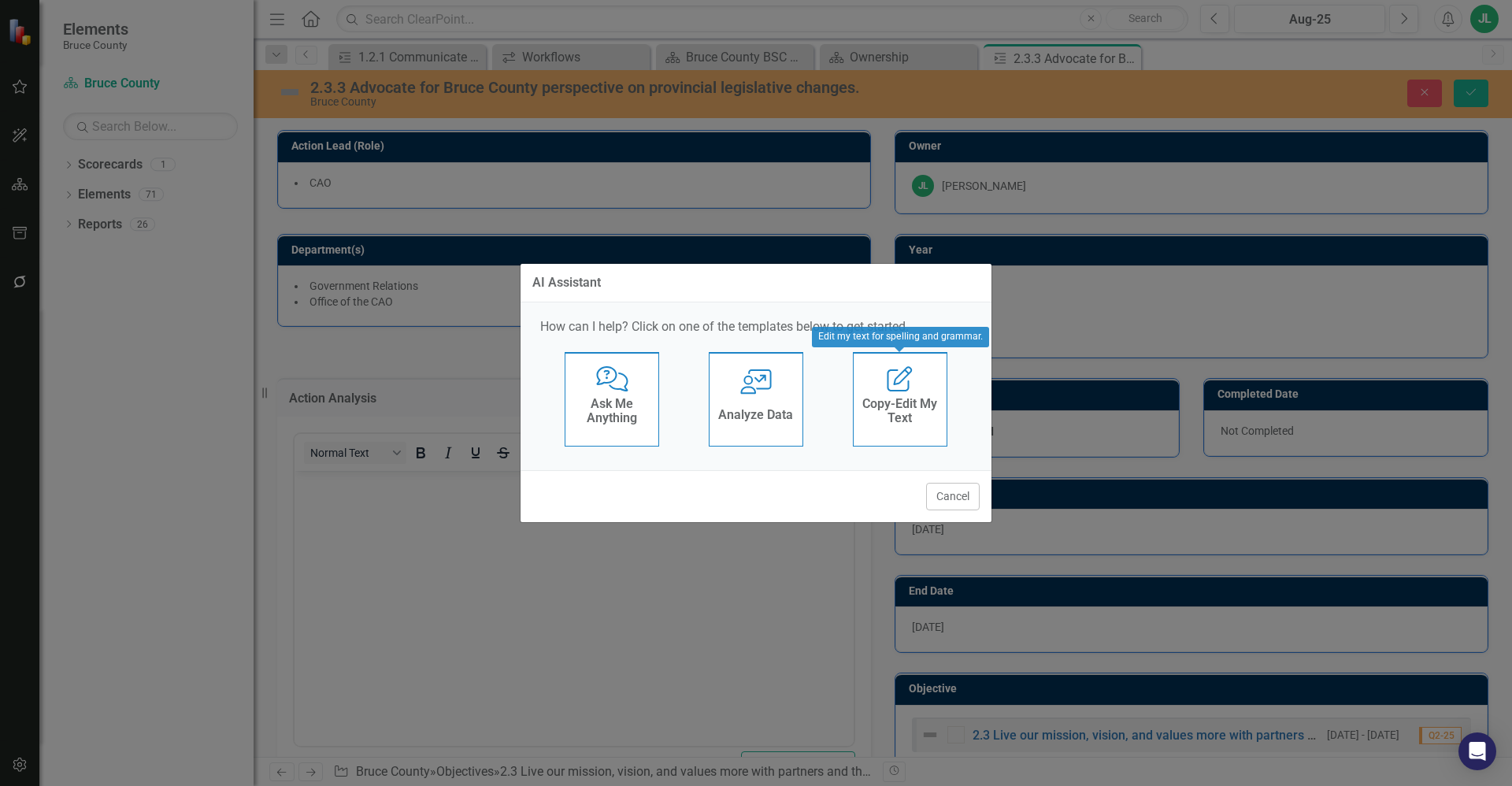
click at [898, 404] on h4 "Copy-Edit My Text" at bounding box center [900, 411] width 77 height 28
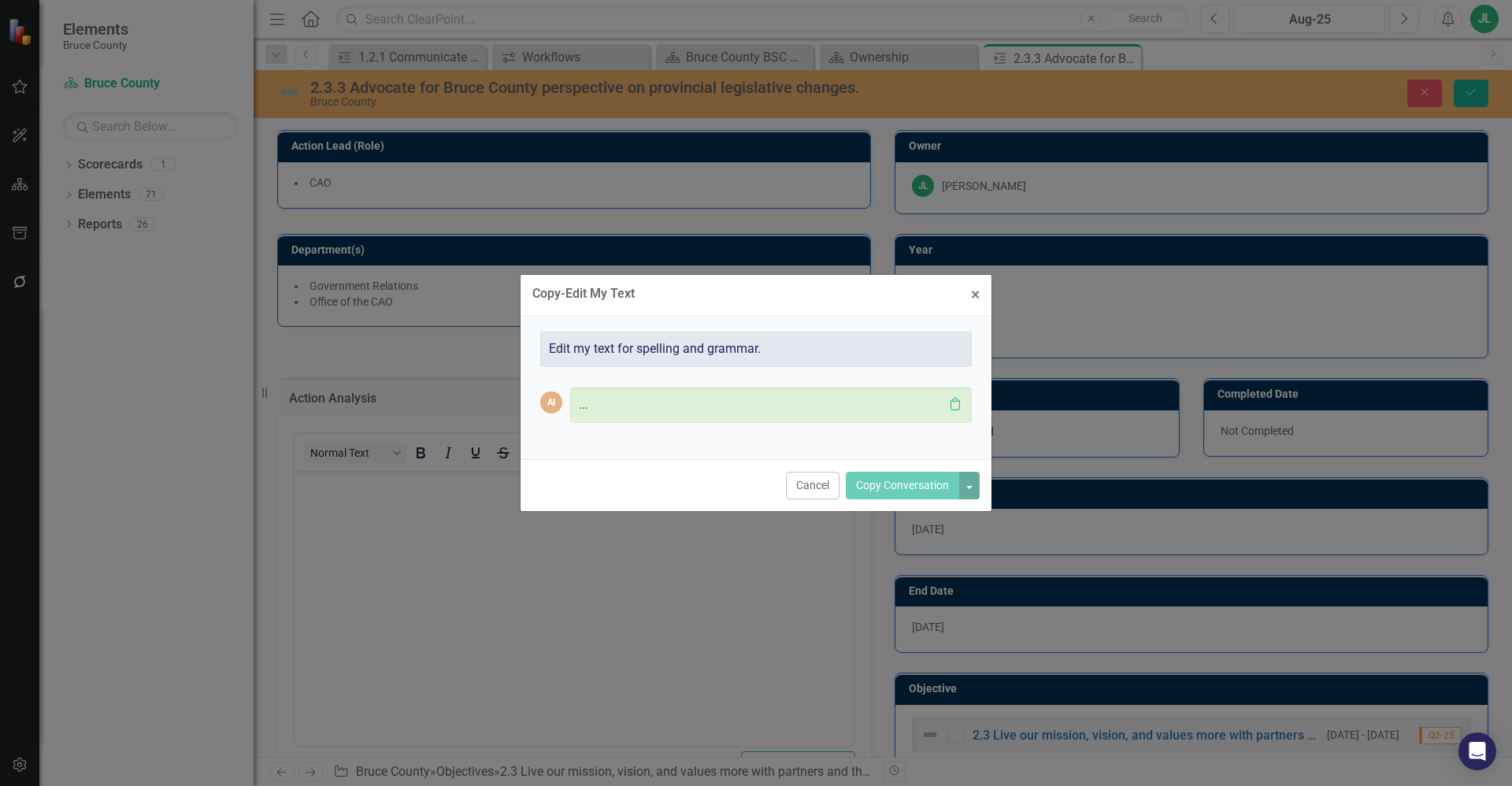
click at [693, 400] on div "..." at bounding box center [760, 405] width 364 height 18
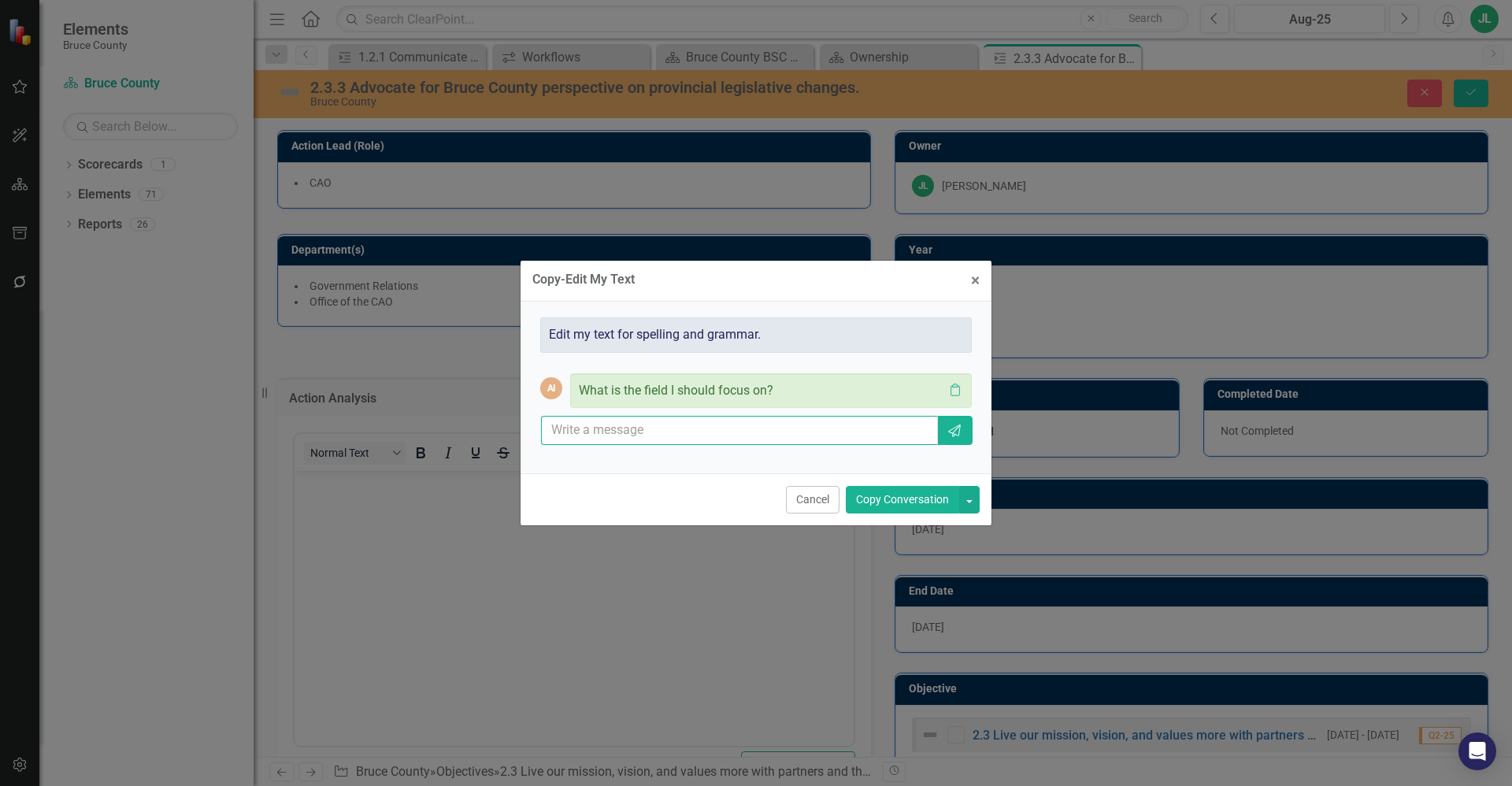
click at [707, 428] on input "text" at bounding box center [739, 431] width 397 height 29
paste input "Since the last update, staff have continued to monitor provincial legislative d…"
type input "Since the last update, staff have continued to monitor provincial legislative d…"
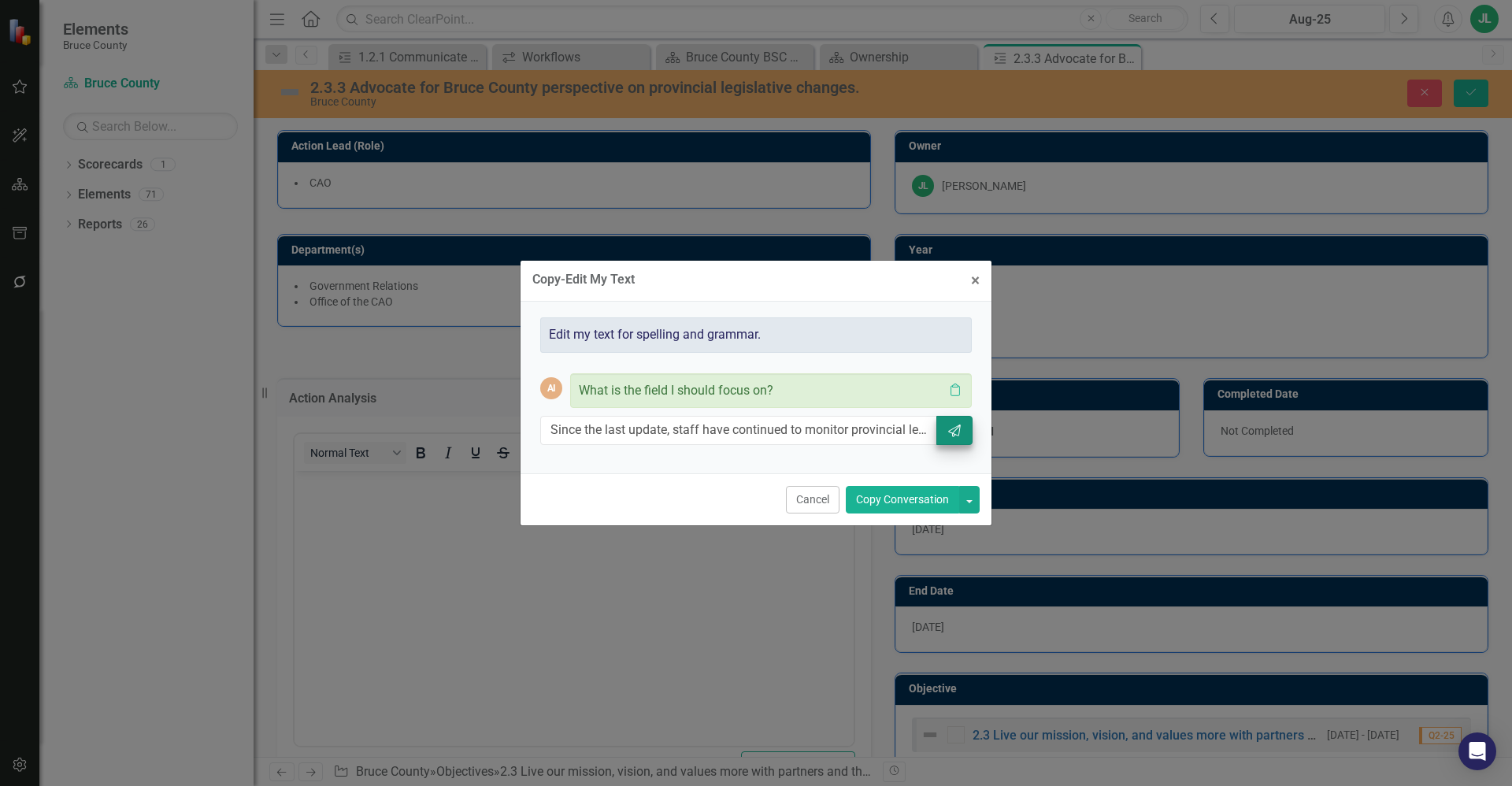
drag, startPoint x: 895, startPoint y: 497, endPoint x: 950, endPoint y: 430, distance: 86.7
click at [950, 430] on form "Copy-Edit My Text × Close Edit my text for spelling and grammar. AI What is the…" at bounding box center [756, 394] width 471 height 266
click at [950, 430] on icon "Send" at bounding box center [954, 431] width 15 height 12
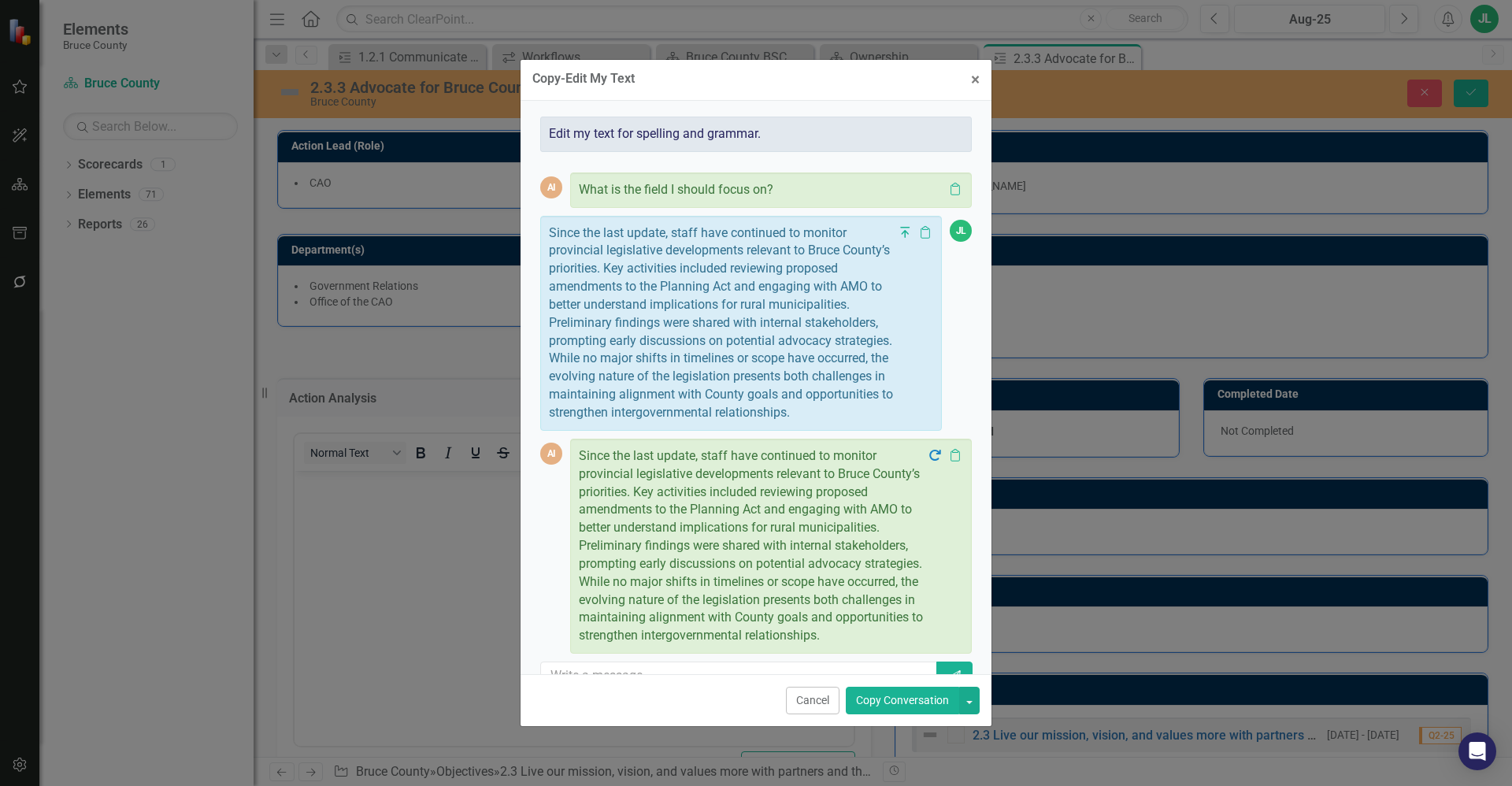
scroll to position [68, 0]
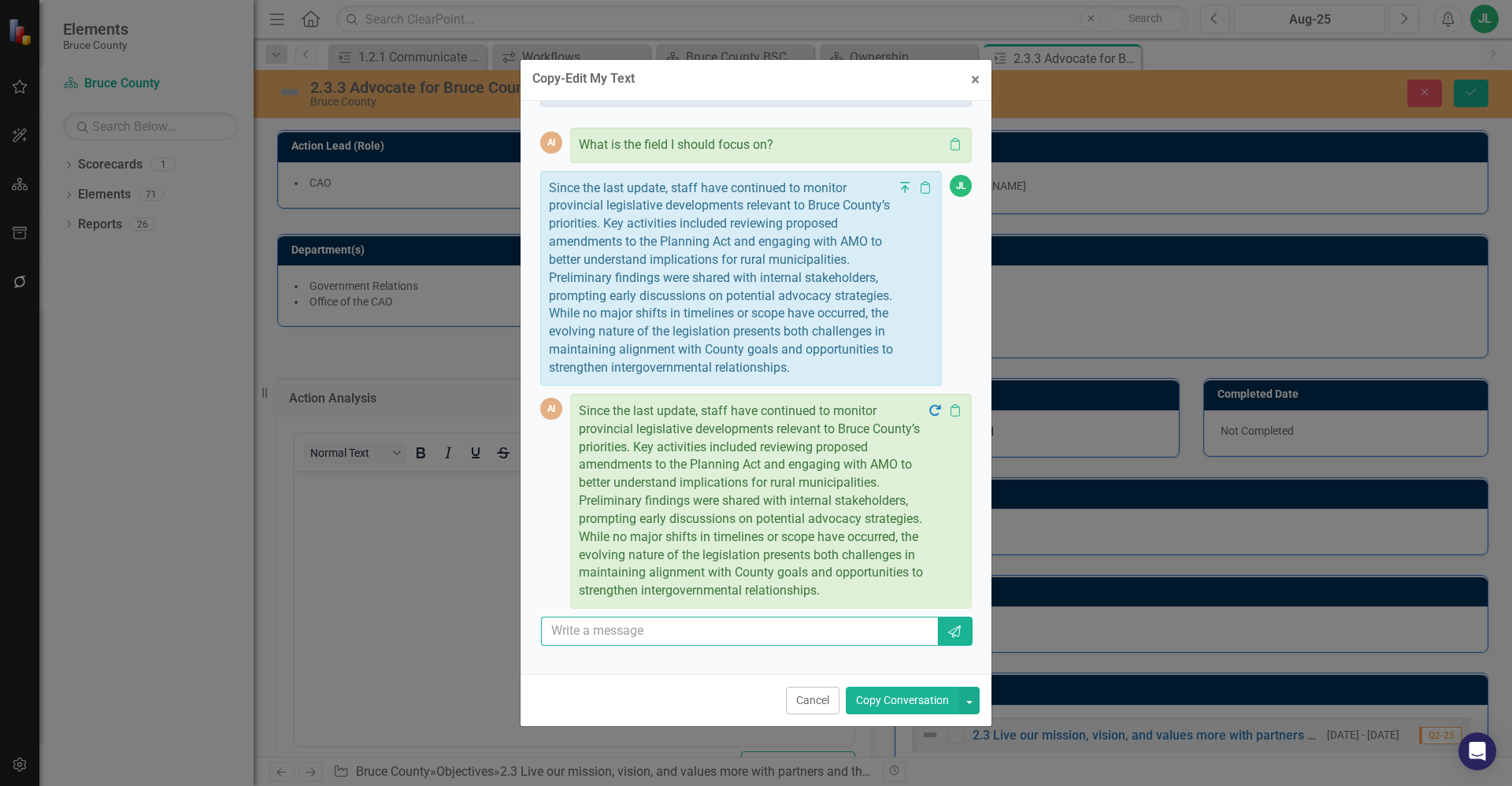
click at [711, 646] on input "text" at bounding box center [739, 631] width 397 height 29
type input "A"
click at [922, 692] on button "Copy Conversation" at bounding box center [902, 700] width 113 height 28
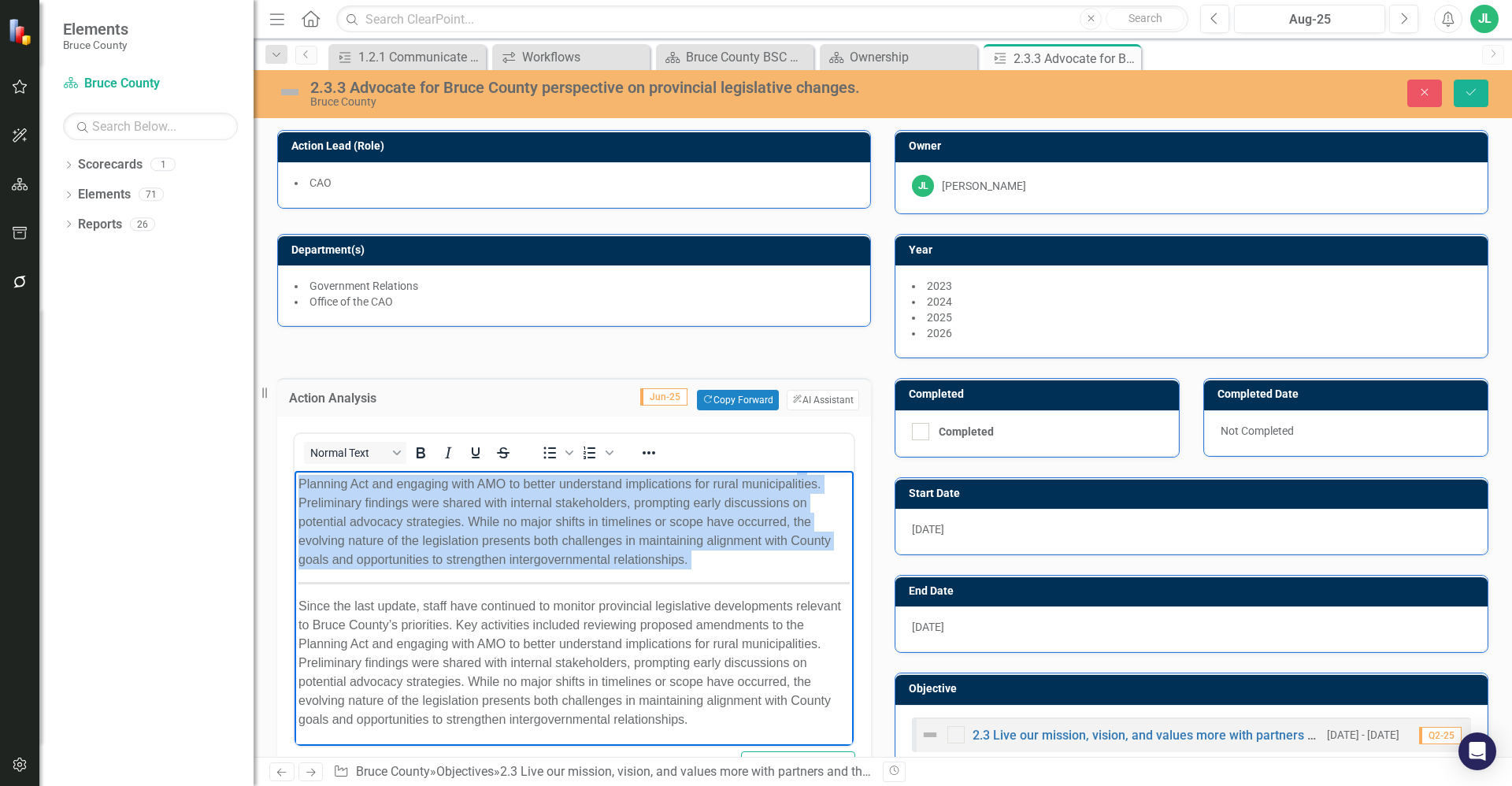
scroll to position [0, 0]
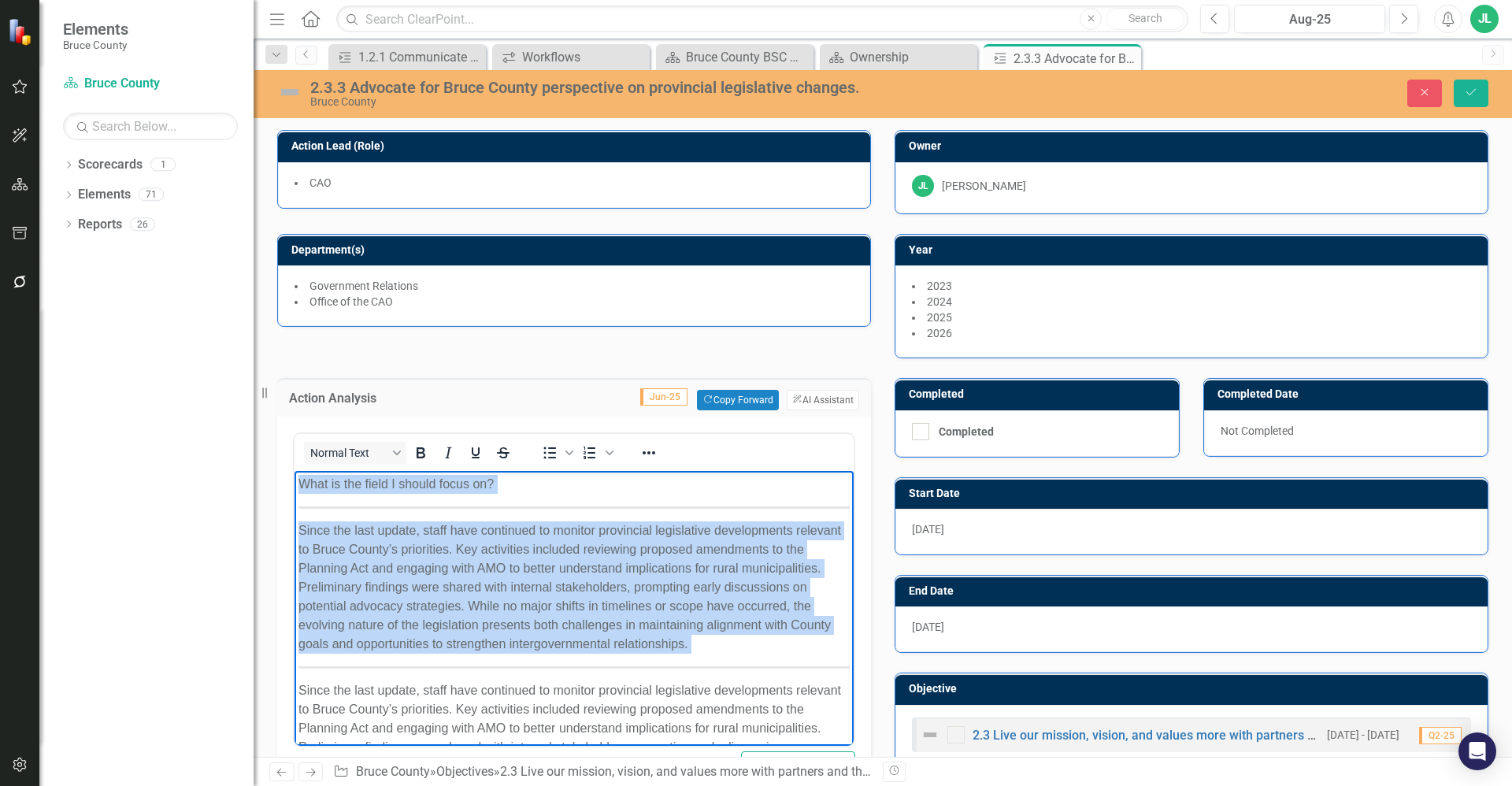
drag, startPoint x: 300, startPoint y: 606, endPoint x: 602, endPoint y: 925, distance: 439.3
click at [294, 471] on html "What is the field I should focus on? Since the last update, staff have continue…" at bounding box center [574, 651] width 559 height 360
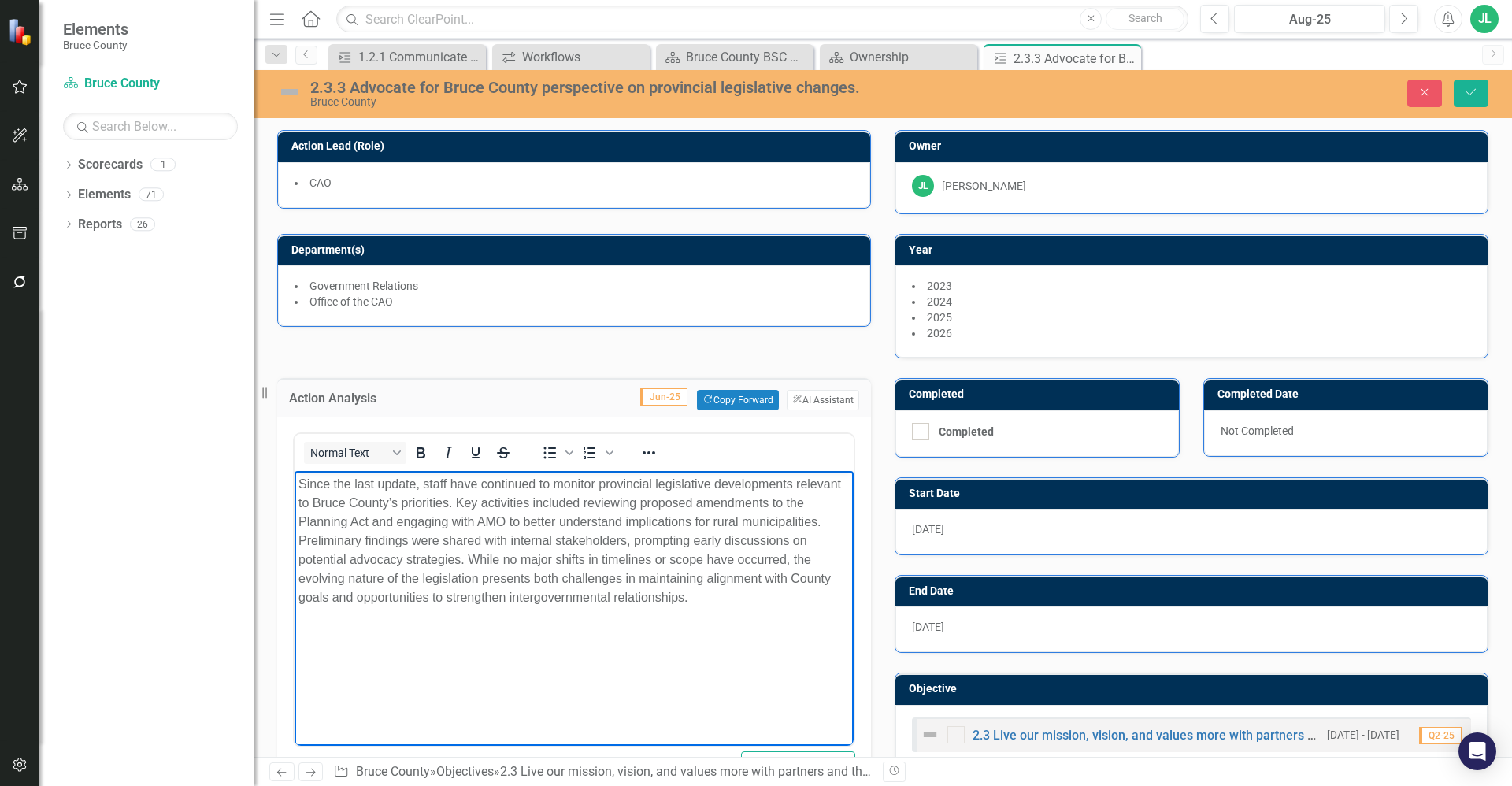
click at [883, 383] on div "Completed Completed" at bounding box center [1037, 408] width 309 height 99
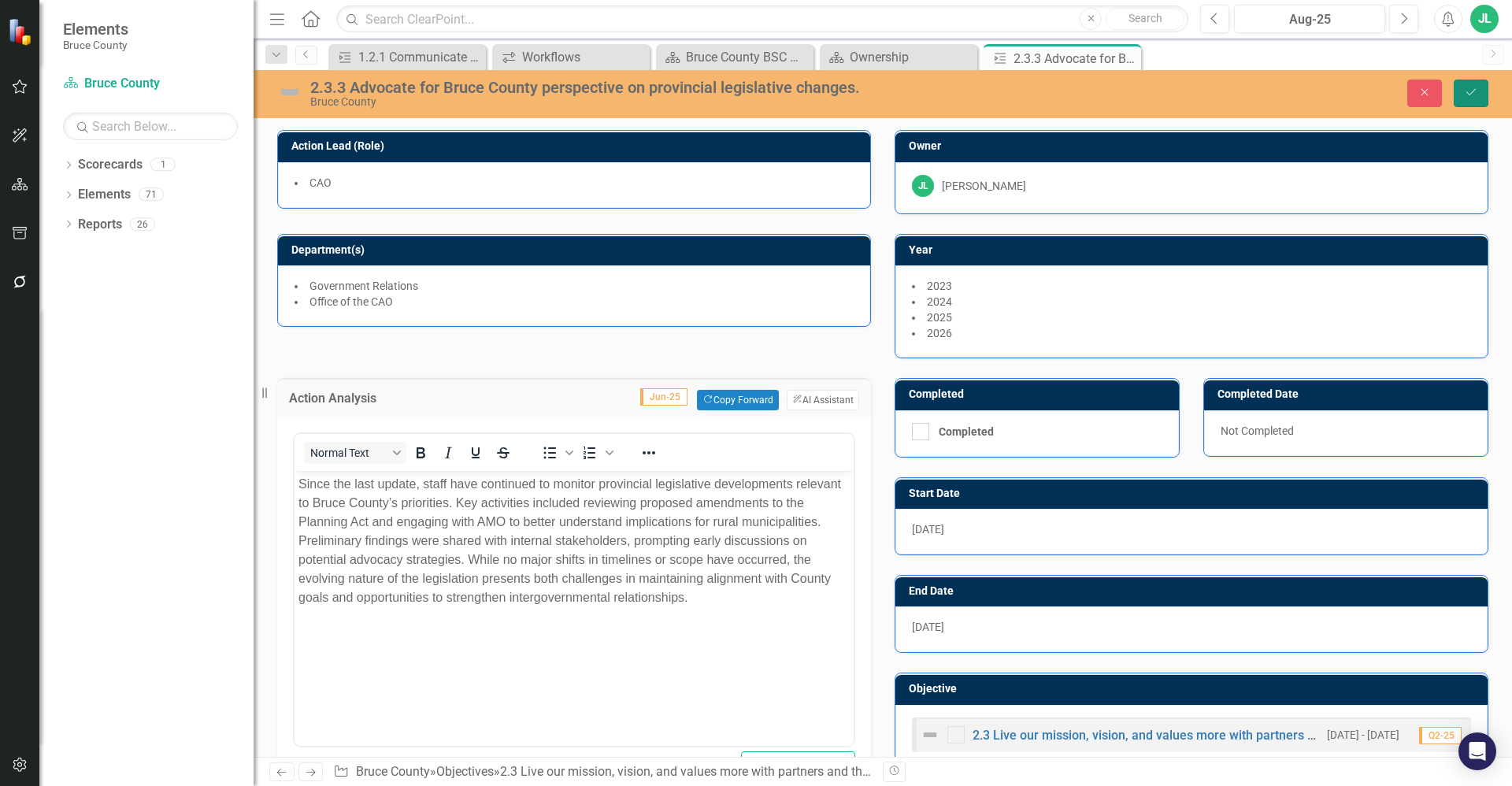
click at [1474, 92] on icon "Save" at bounding box center [1470, 92] width 14 height 11
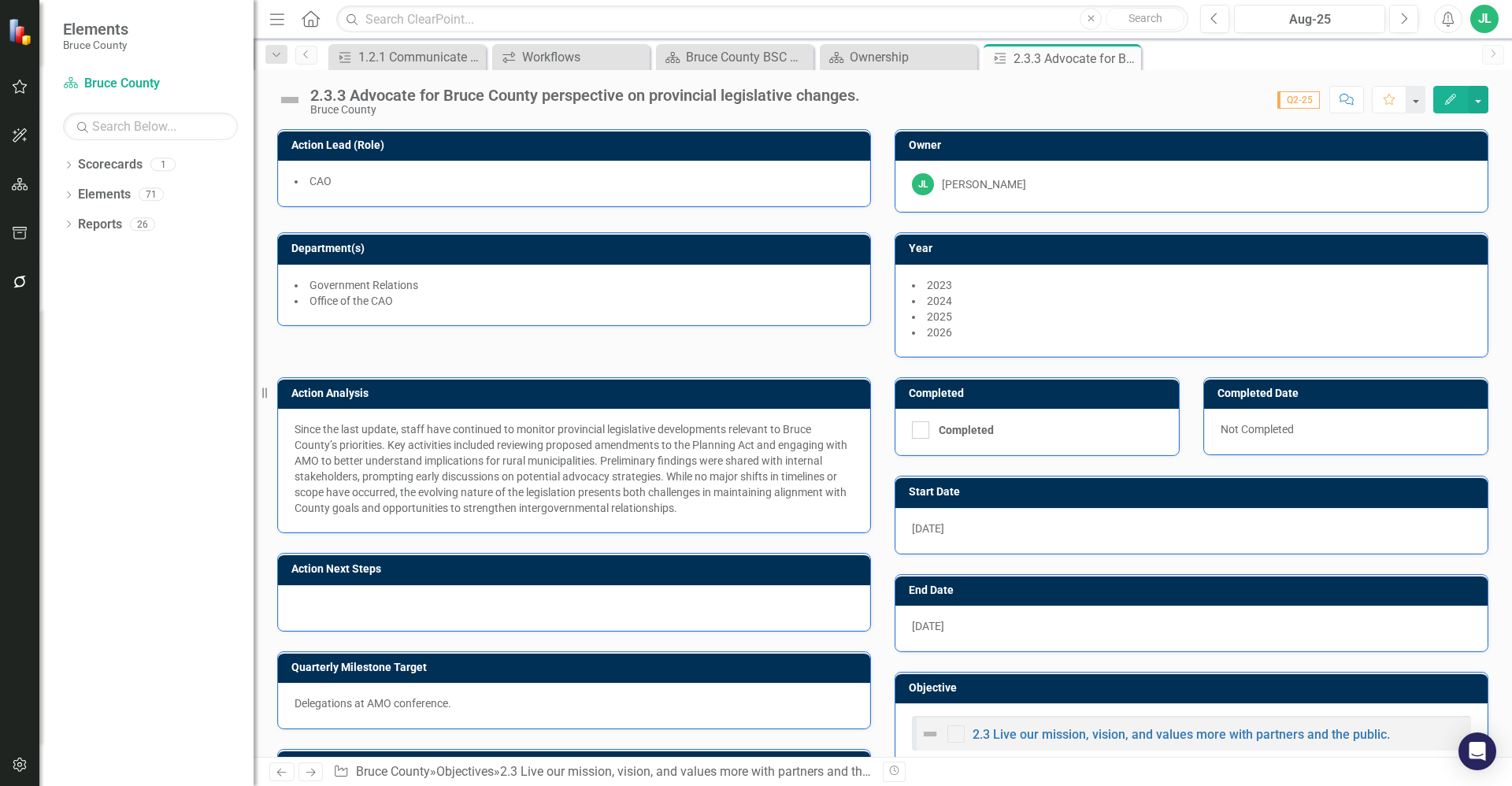
click at [286, 94] on img at bounding box center [289, 99] width 25 height 25
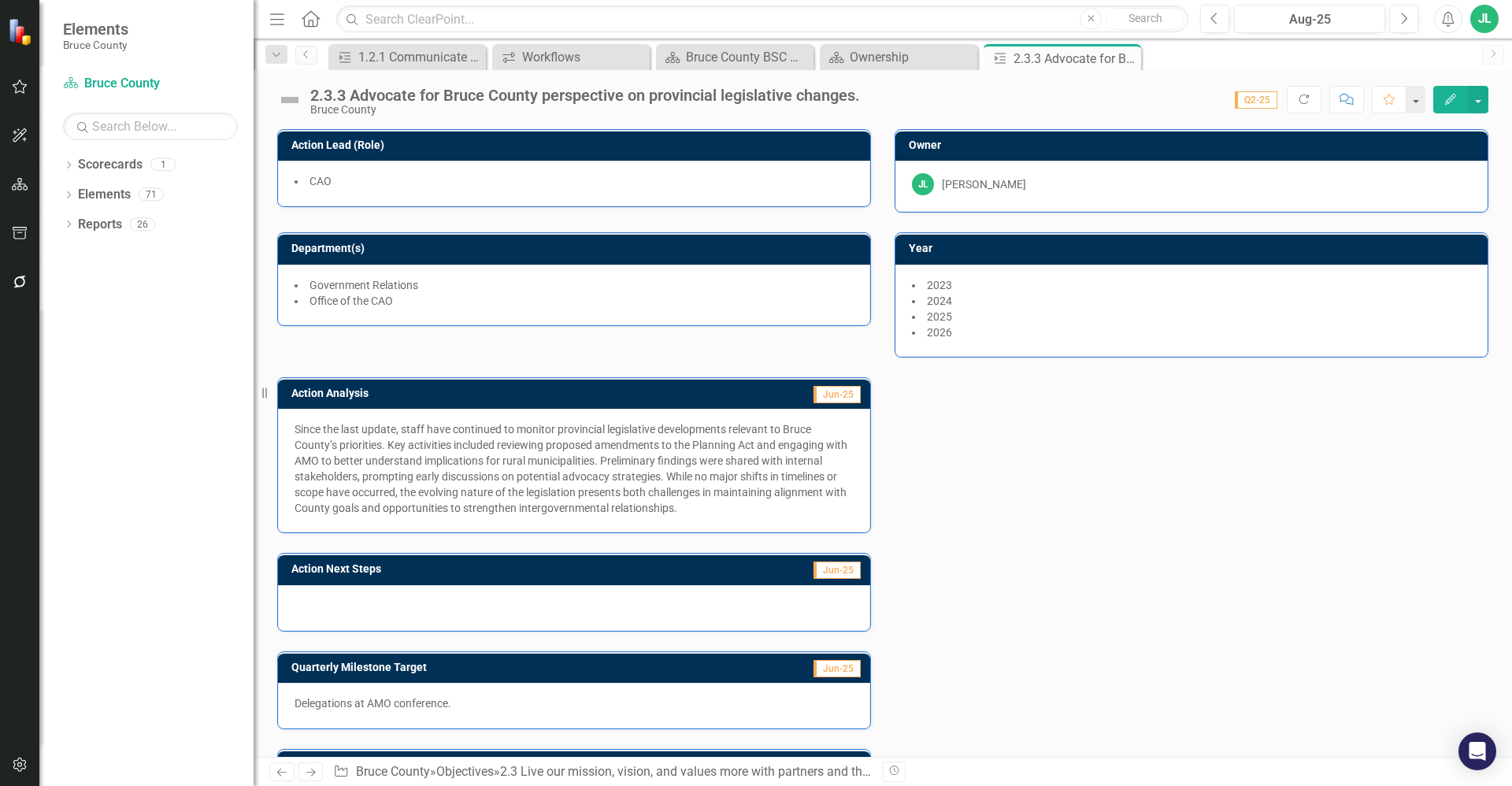
click at [286, 94] on img at bounding box center [289, 99] width 25 height 25
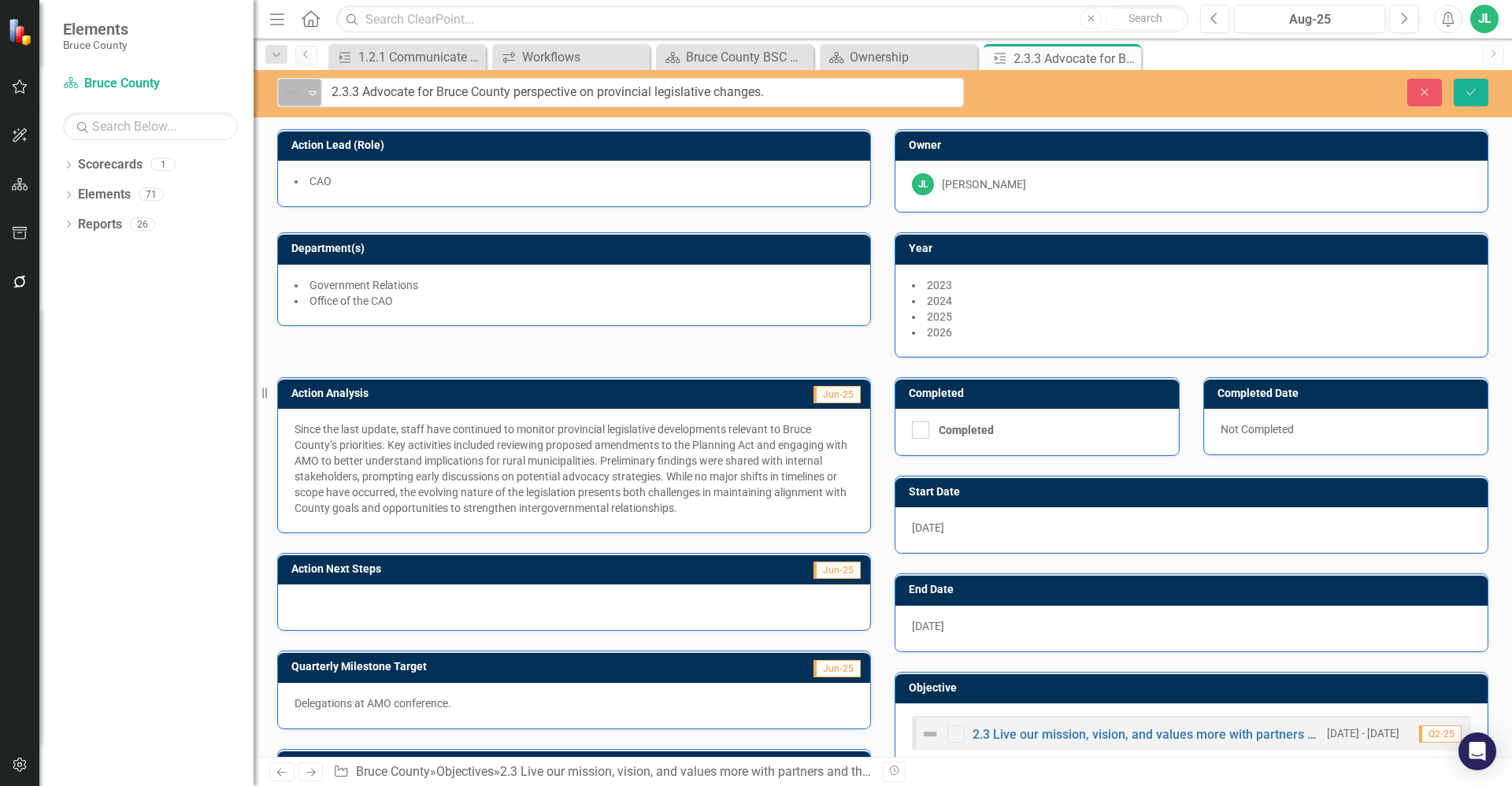
click at [314, 94] on icon "Expand" at bounding box center [312, 92] width 15 height 12
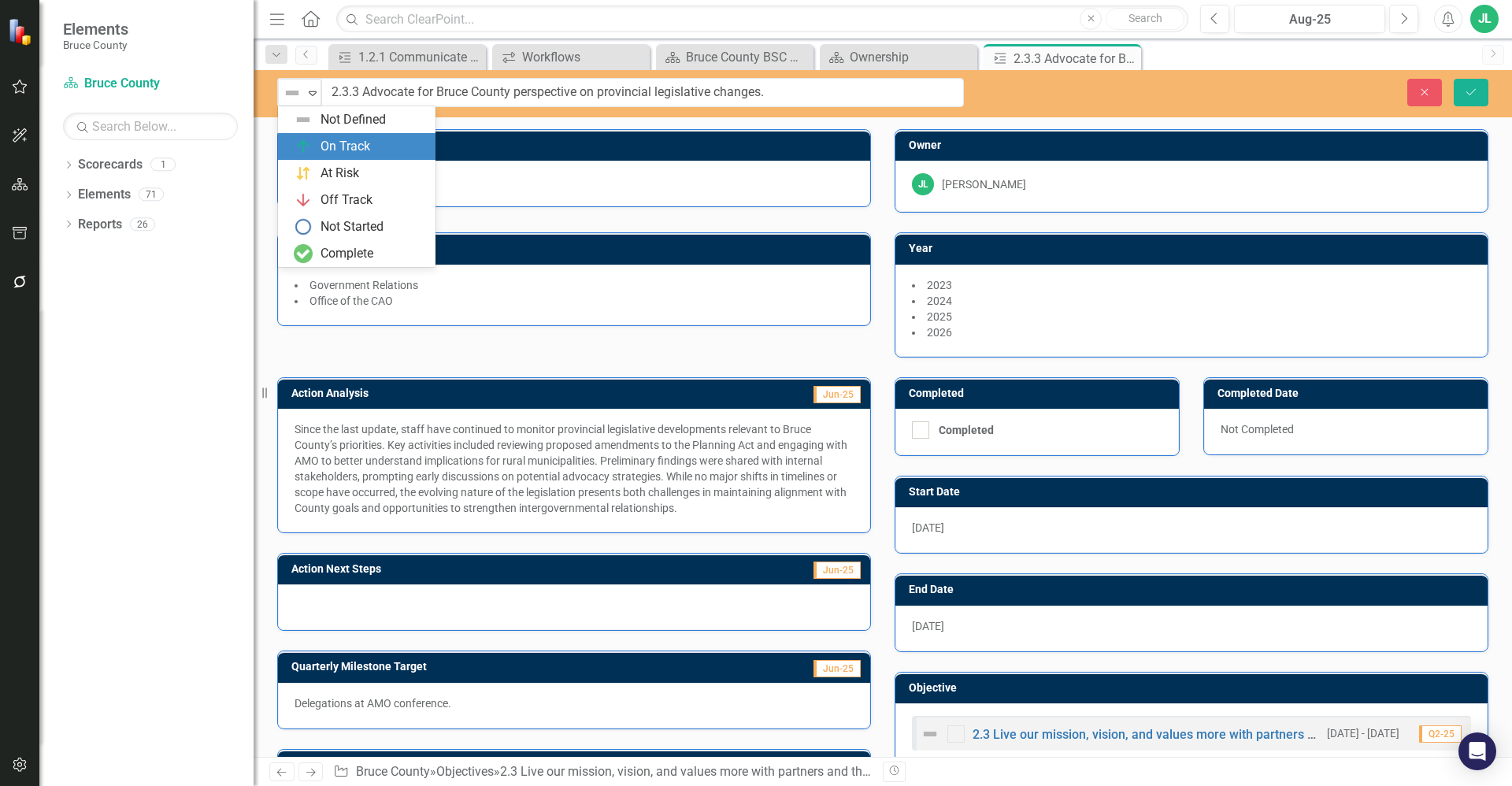
click at [339, 148] on div "On Track" at bounding box center [345, 147] width 50 height 18
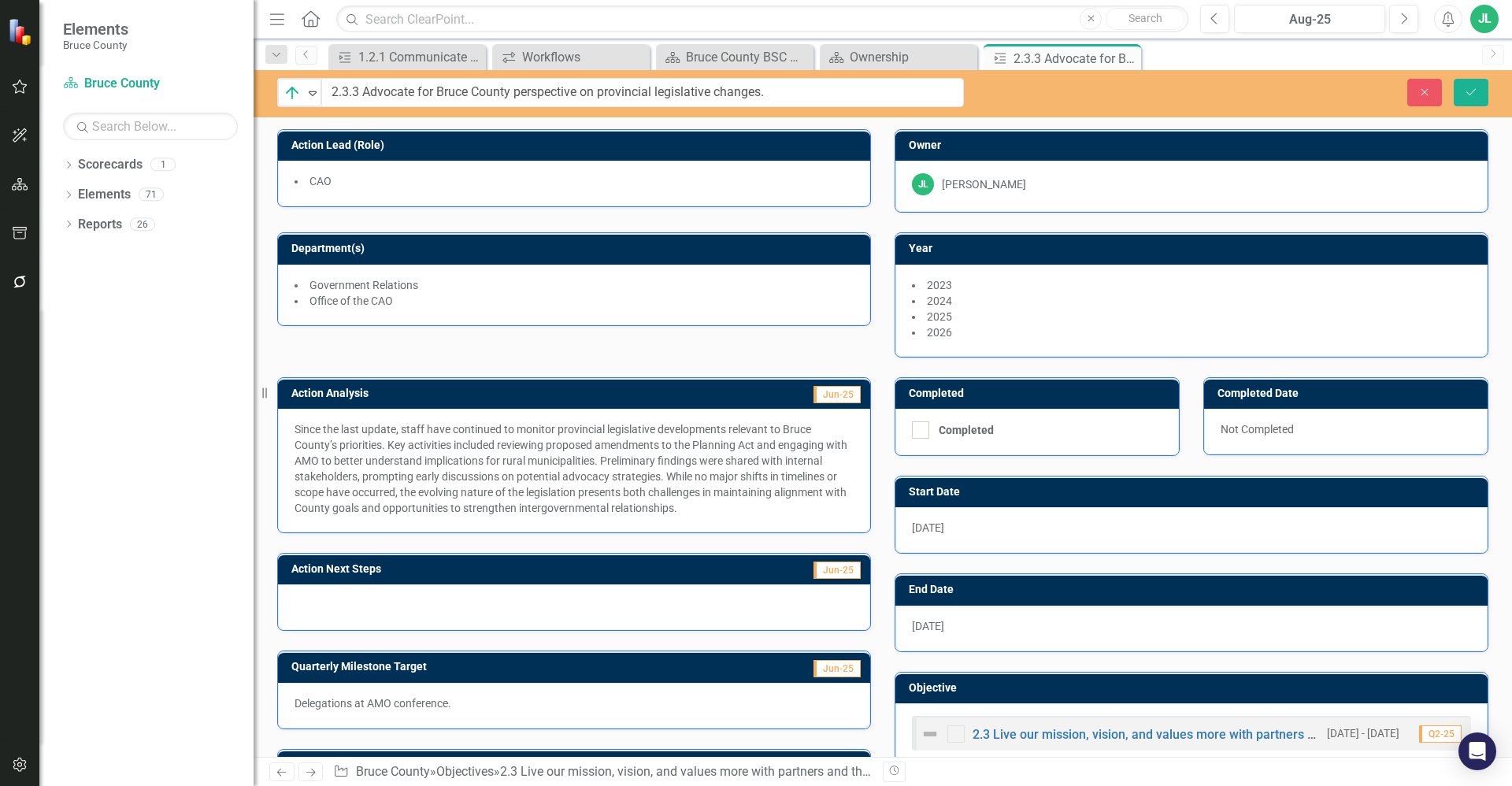
click at [514, 639] on div "Quarterly Milestone Target Jun-25 Delegations at AMO conference." at bounding box center [574, 680] width 617 height 98
click at [498, 621] on div at bounding box center [574, 607] width 593 height 46
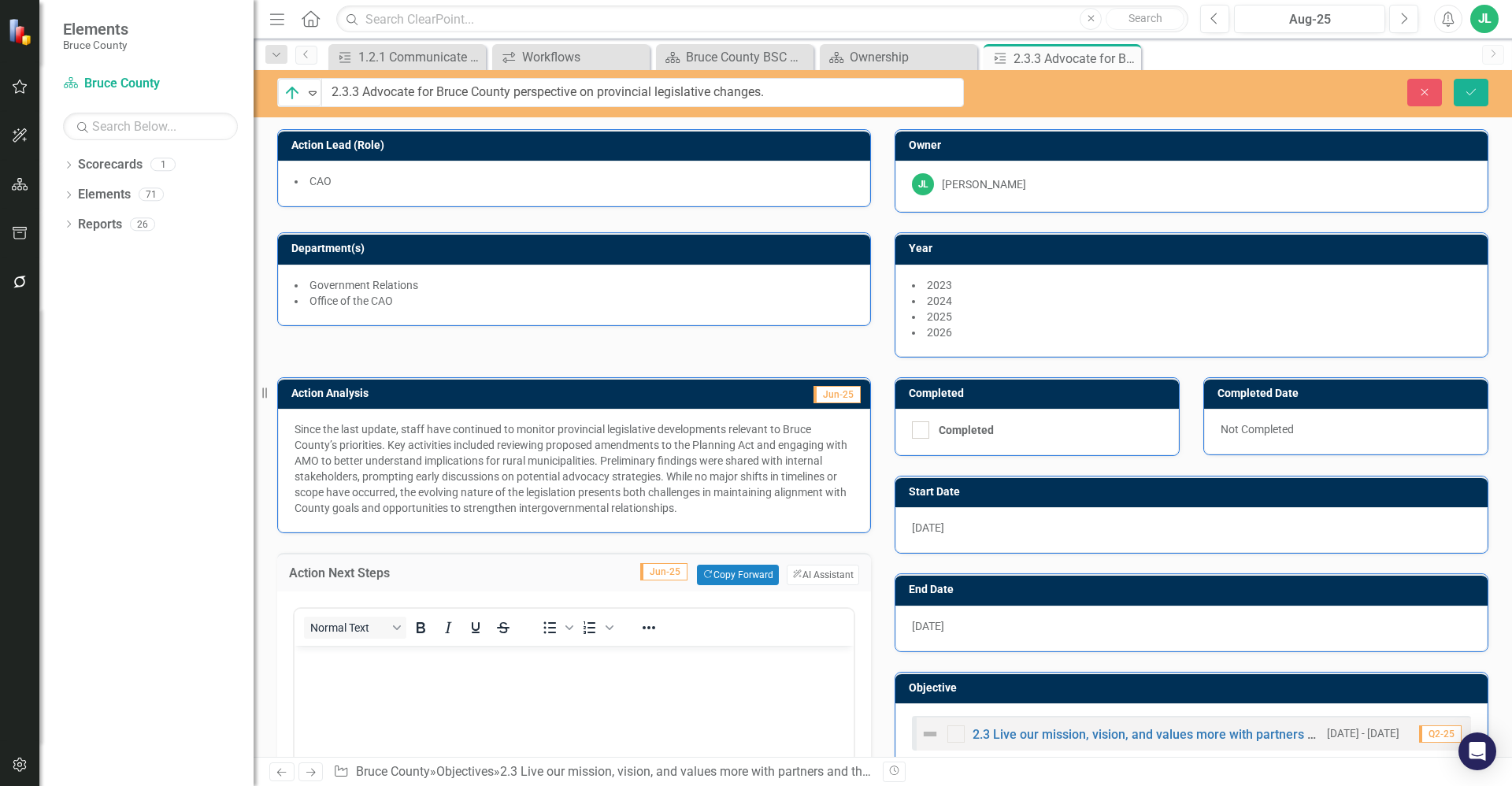
click at [465, 685] on body "Rich Text Area. Press ALT-0 for help." at bounding box center [574, 764] width 559 height 236
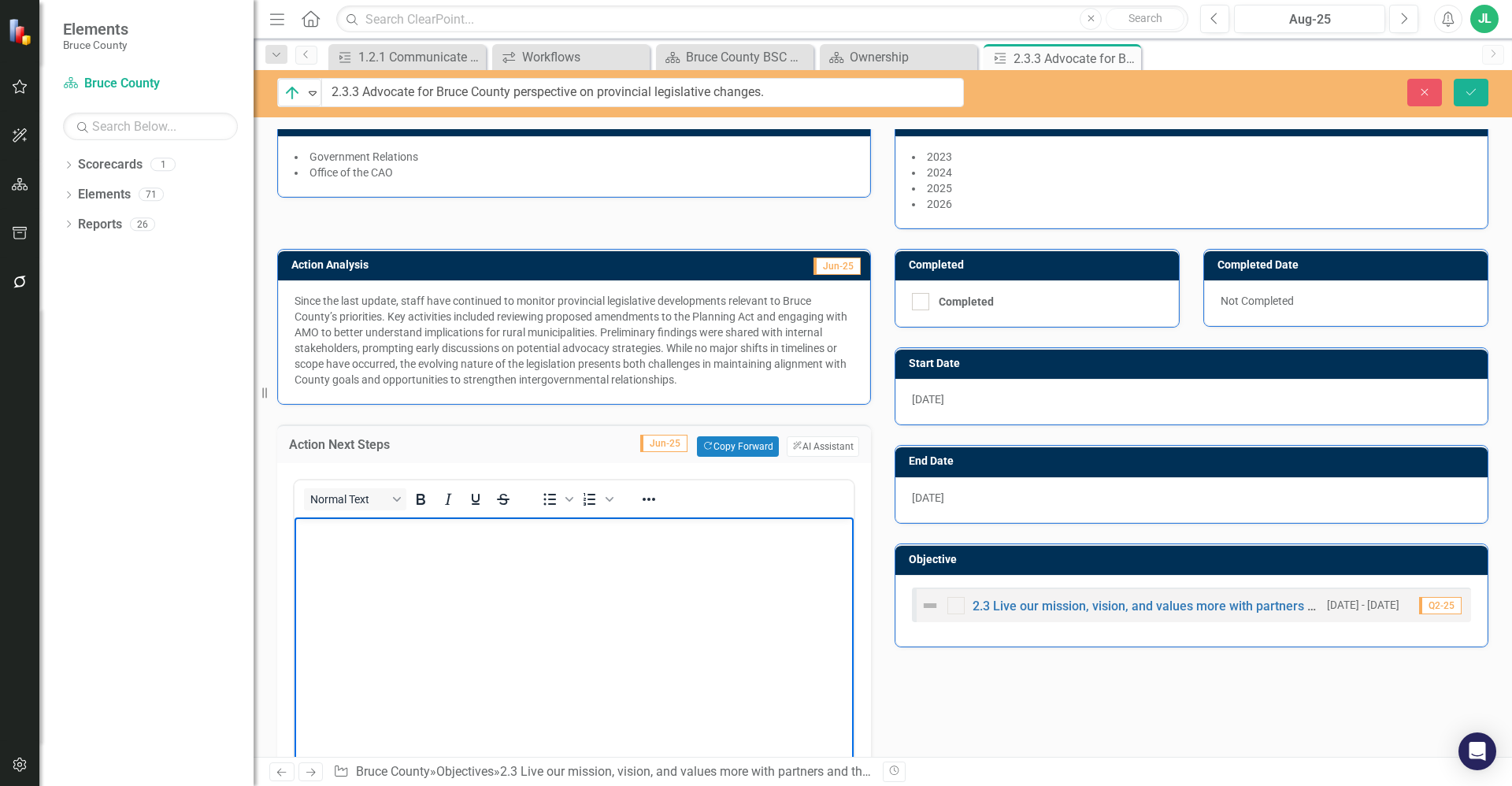
scroll to position [118, 0]
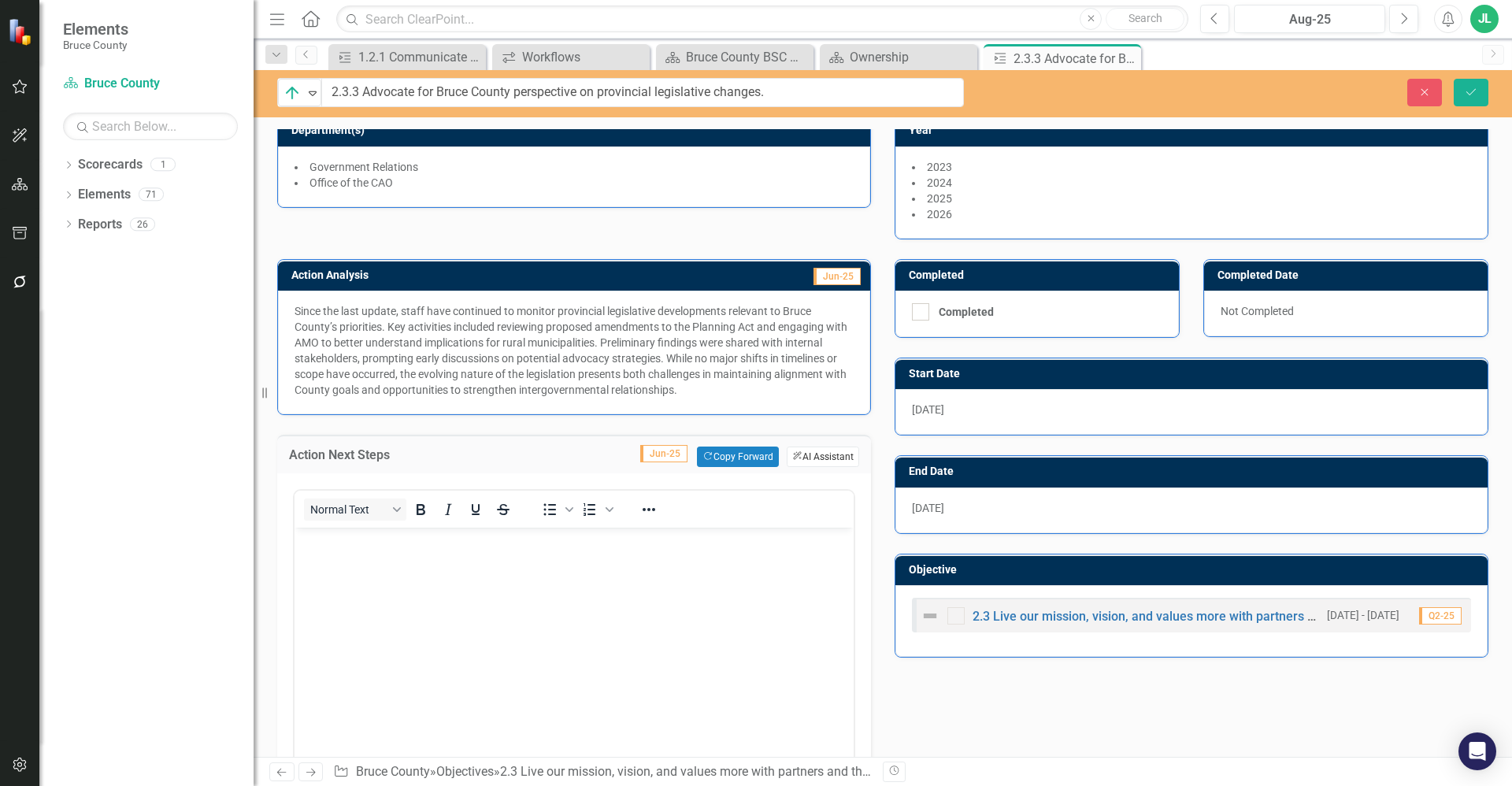
click at [808, 460] on button "ClearPoint AI AI Assistant" at bounding box center [822, 457] width 73 height 20
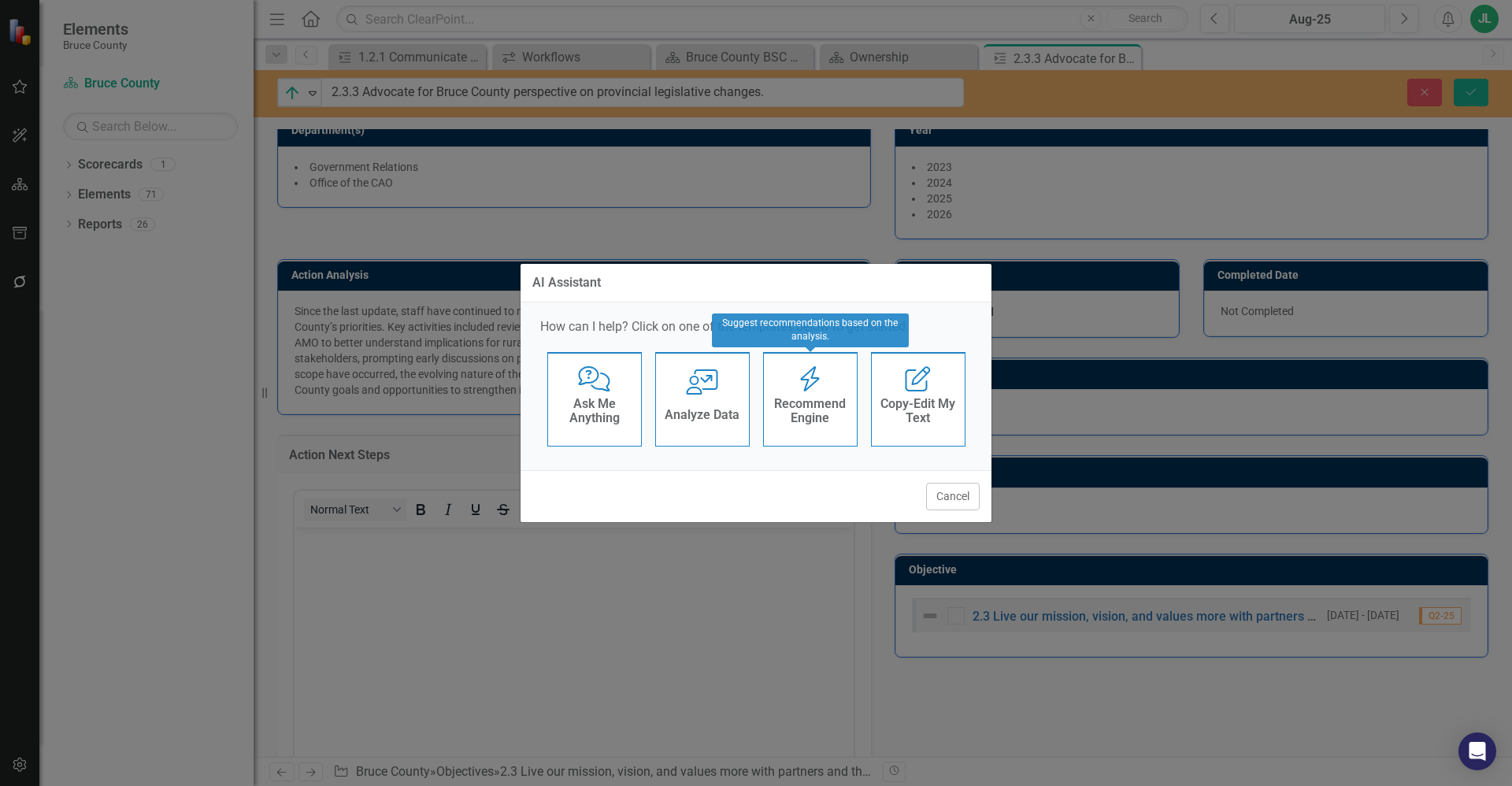
click at [813, 405] on h4 "Recommend Engine" at bounding box center [810, 411] width 77 height 28
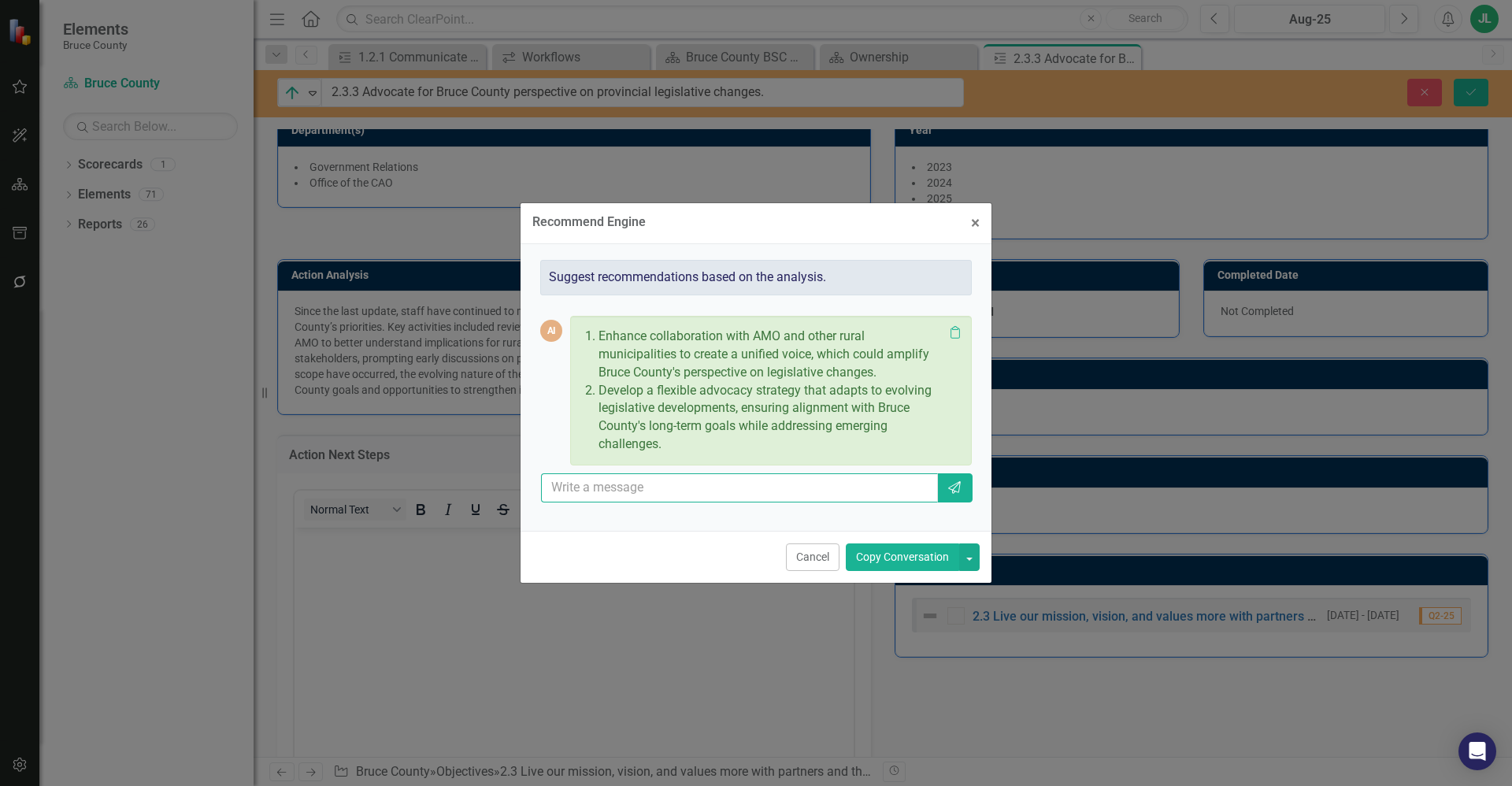
click at [671, 484] on input "text" at bounding box center [739, 488] width 397 height 29
type input "Don't number these, we are focussed on preparing AMO delegations that will occu…"
click at [953, 488] on icon "Send" at bounding box center [954, 487] width 15 height 12
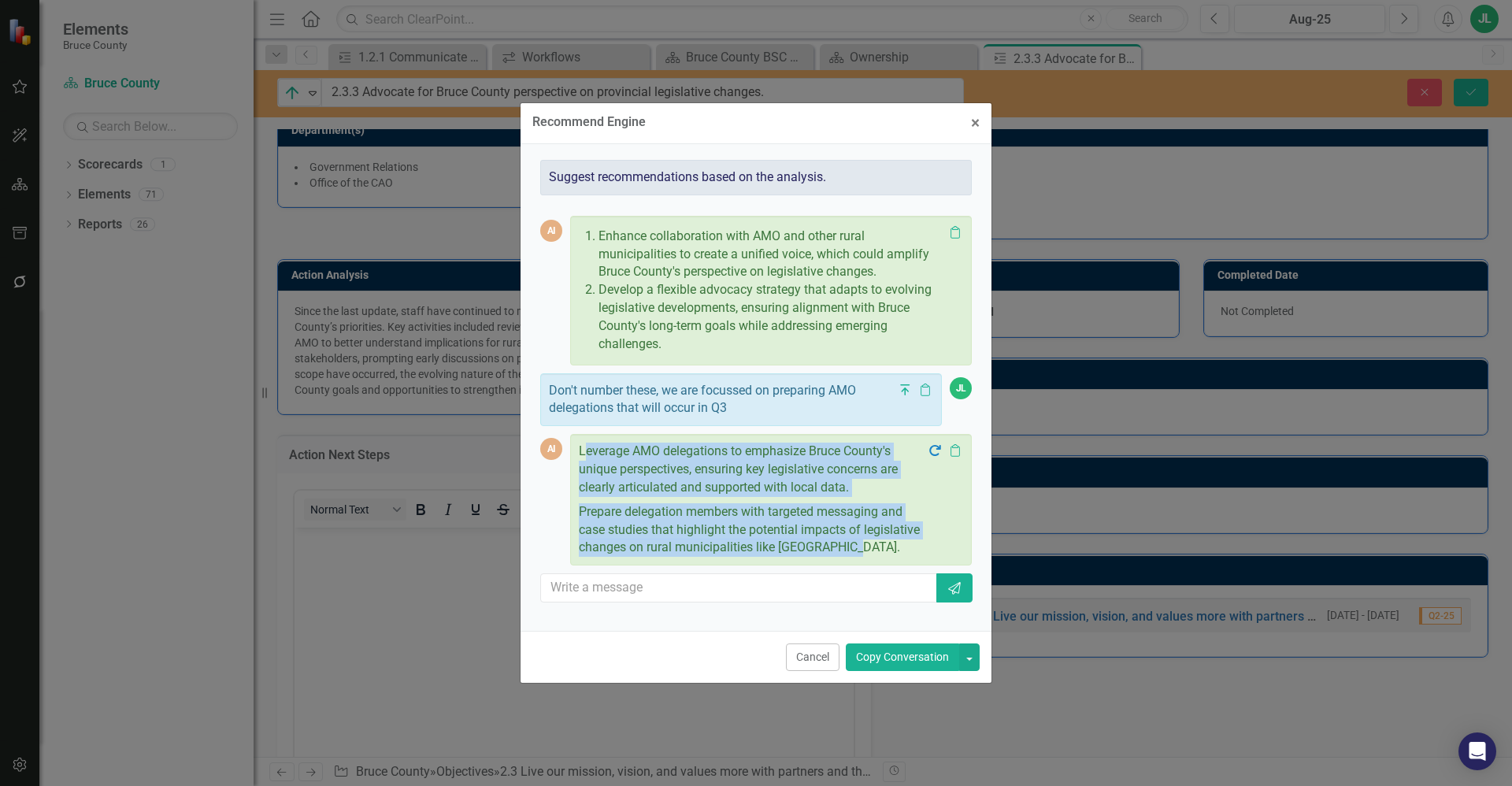
drag, startPoint x: 853, startPoint y: 554, endPoint x: 585, endPoint y: 454, distance: 286.0
click at [585, 454] on div "Leverage AMO delegations to emphasize Bruce County's unique perspectives, ensur…" at bounding box center [752, 500] width 348 height 114
drag, startPoint x: 585, startPoint y: 454, endPoint x: 663, endPoint y: 493, distance: 87.2
click at [663, 493] on p "Leverage AMO delegations to emphasize Bruce County's unique perspectives, ensur…" at bounding box center [752, 471] width 348 height 58
drag, startPoint x: 865, startPoint y: 553, endPoint x: 604, endPoint y: 461, distance: 276.7
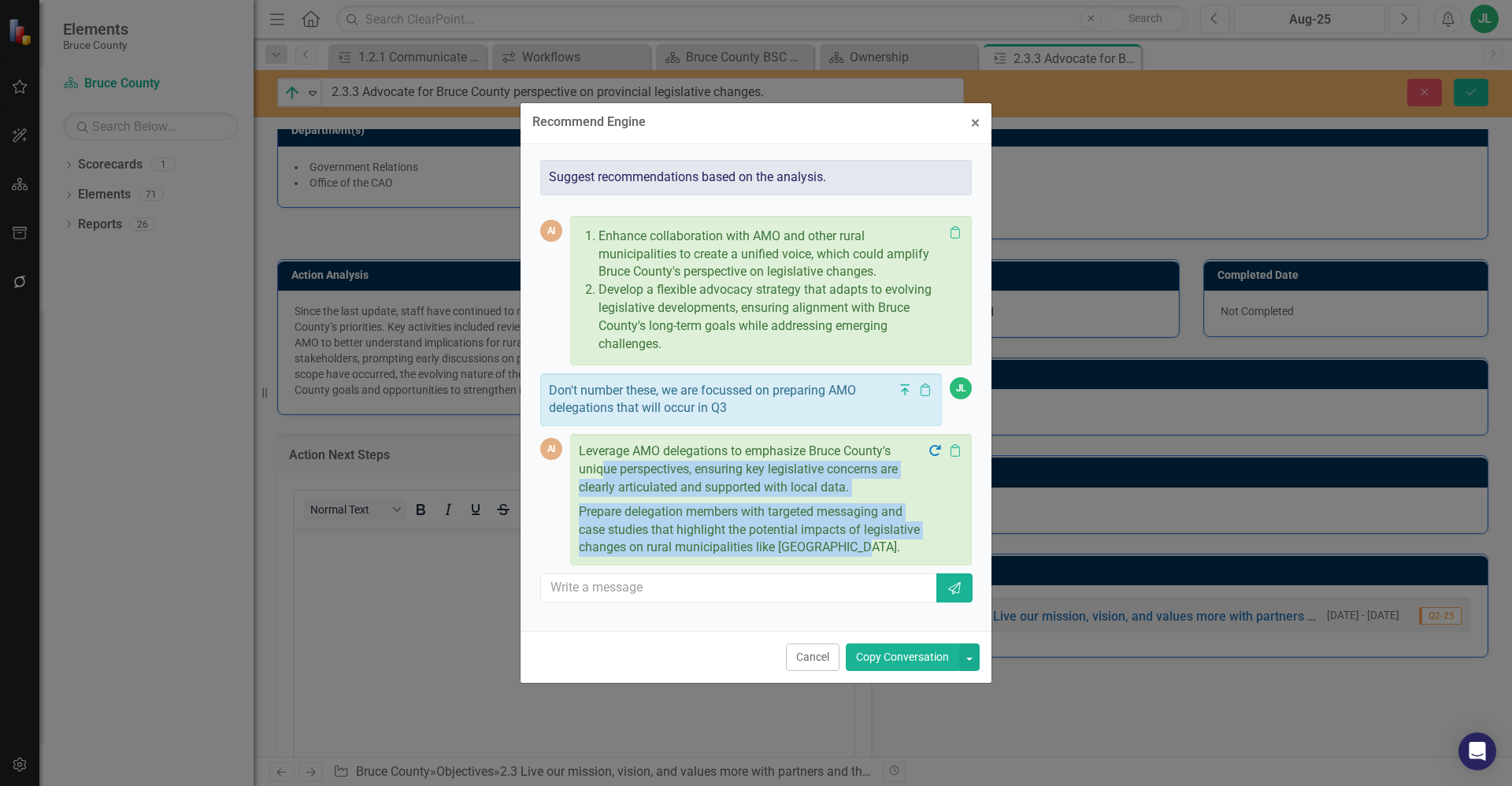
click at [604, 461] on div "Leverage AMO delegations to emphasize Bruce County's unique perspectives, ensur…" at bounding box center [752, 500] width 348 height 114
drag, startPoint x: 604, startPoint y: 461, endPoint x: 660, endPoint y: 488, distance: 62.2
click at [660, 488] on p "Leverage AMO delegations to emphasize Bruce County's unique perspectives, ensur…" at bounding box center [752, 471] width 348 height 58
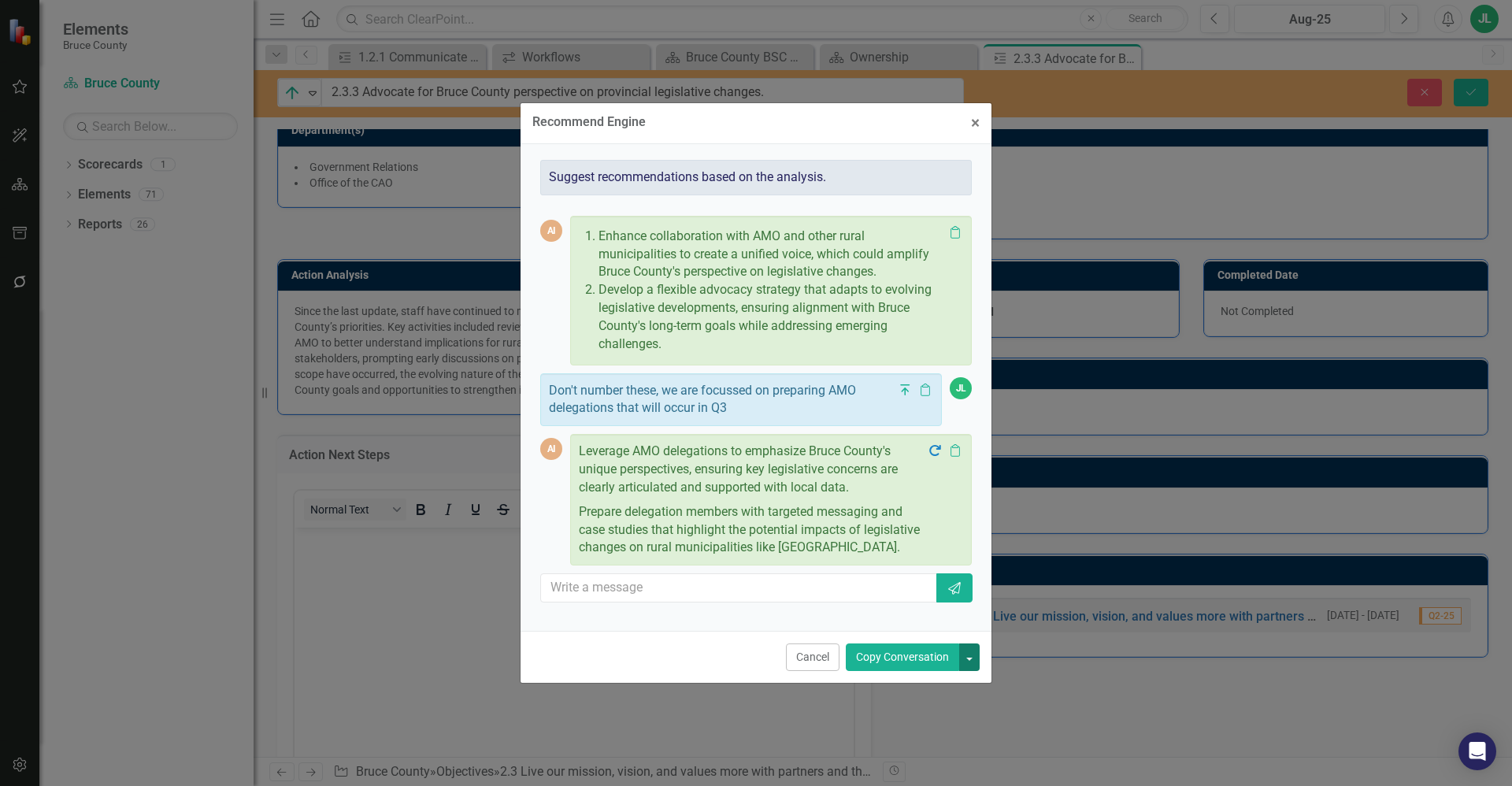
click at [972, 666] on button "button" at bounding box center [969, 657] width 20 height 28
click at [950, 712] on link "Copy Last Message" at bounding box center [916, 716] width 126 height 29
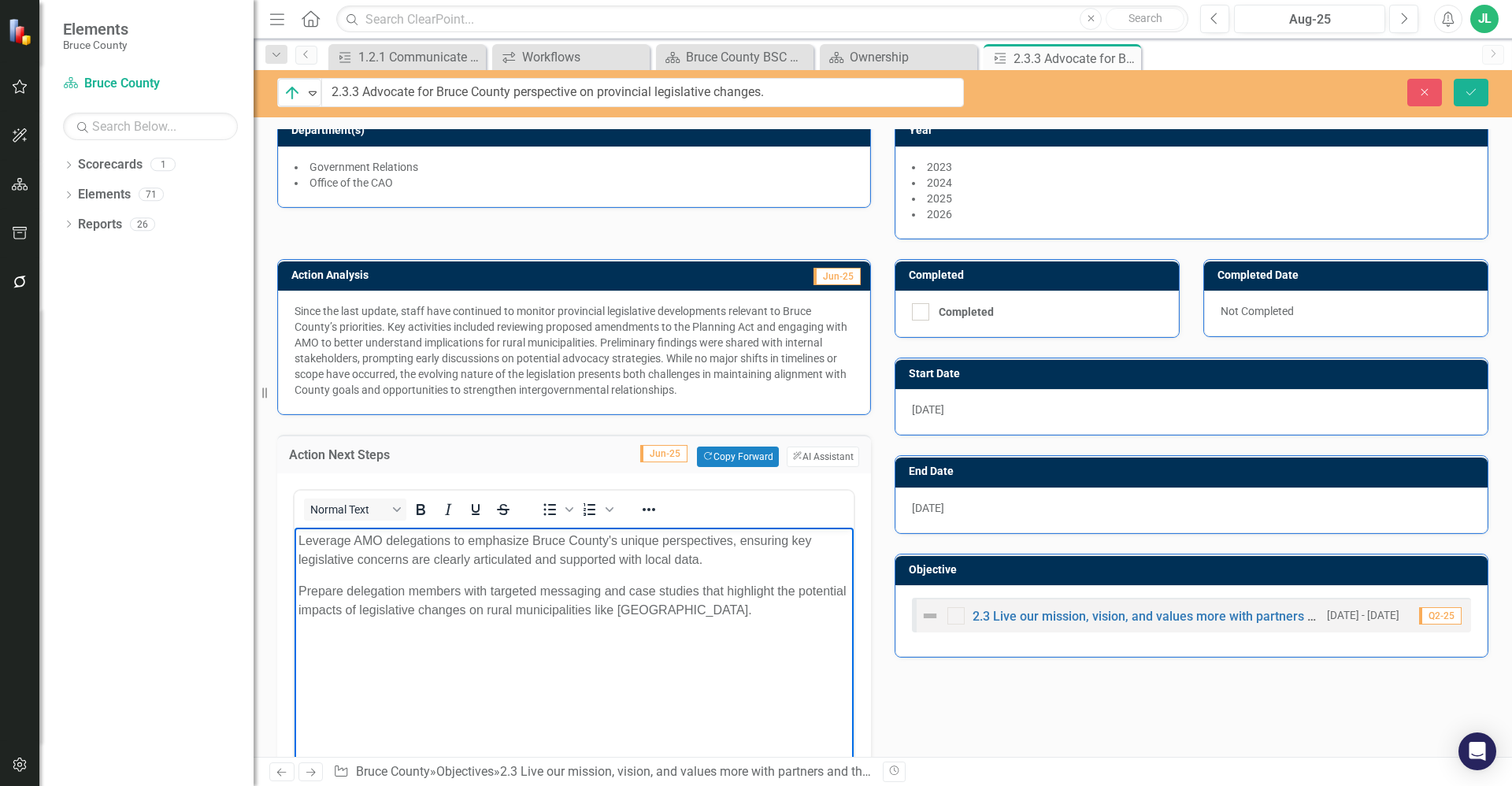
click at [540, 666] on body "Leverage AMO delegations to emphasize Bruce County's unique perspectives, ensur…" at bounding box center [574, 646] width 559 height 236
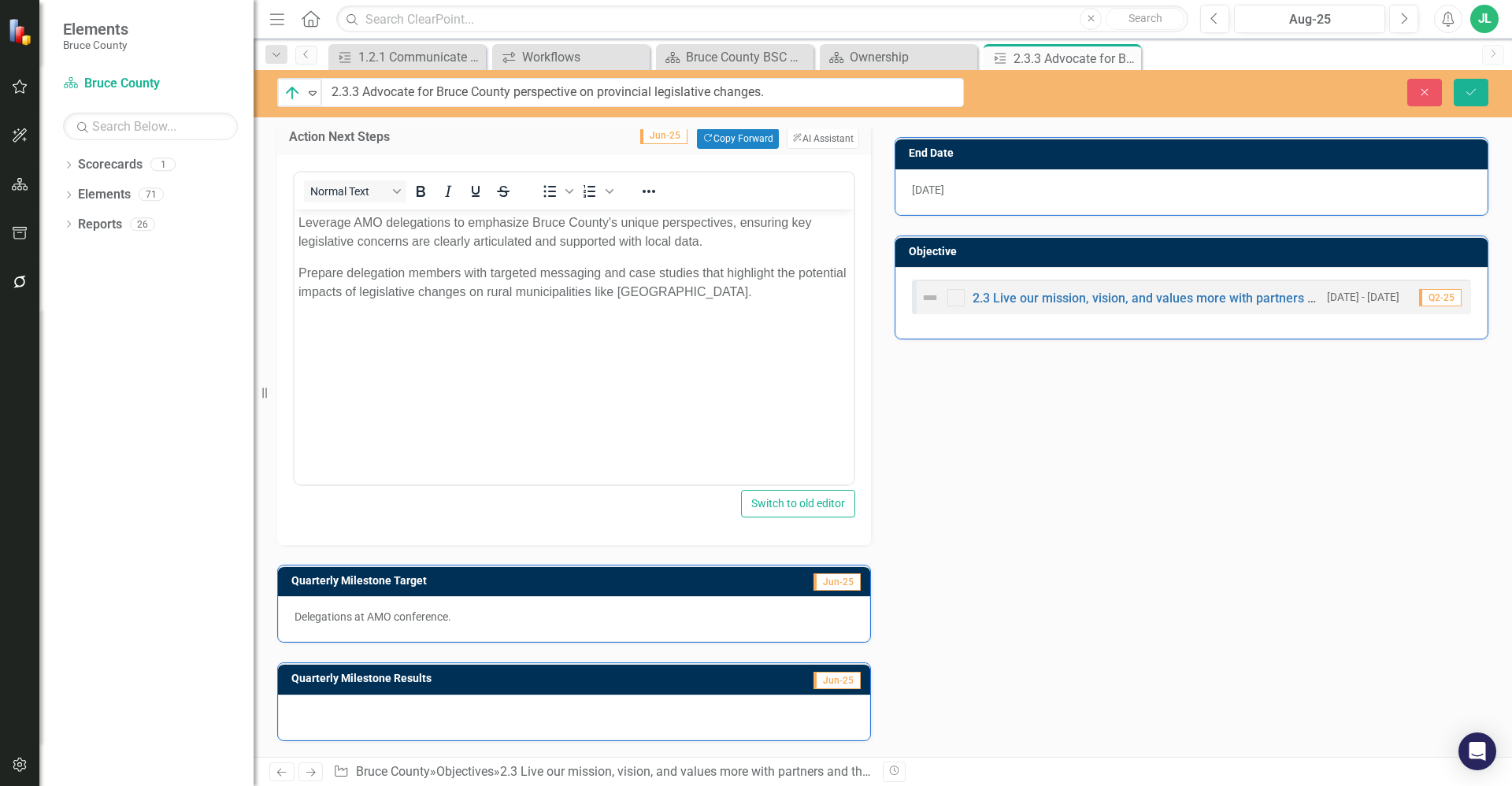
click at [613, 620] on p "Delegations at AMO conference." at bounding box center [574, 616] width 559 height 15
click at [564, 723] on div at bounding box center [574, 718] width 593 height 46
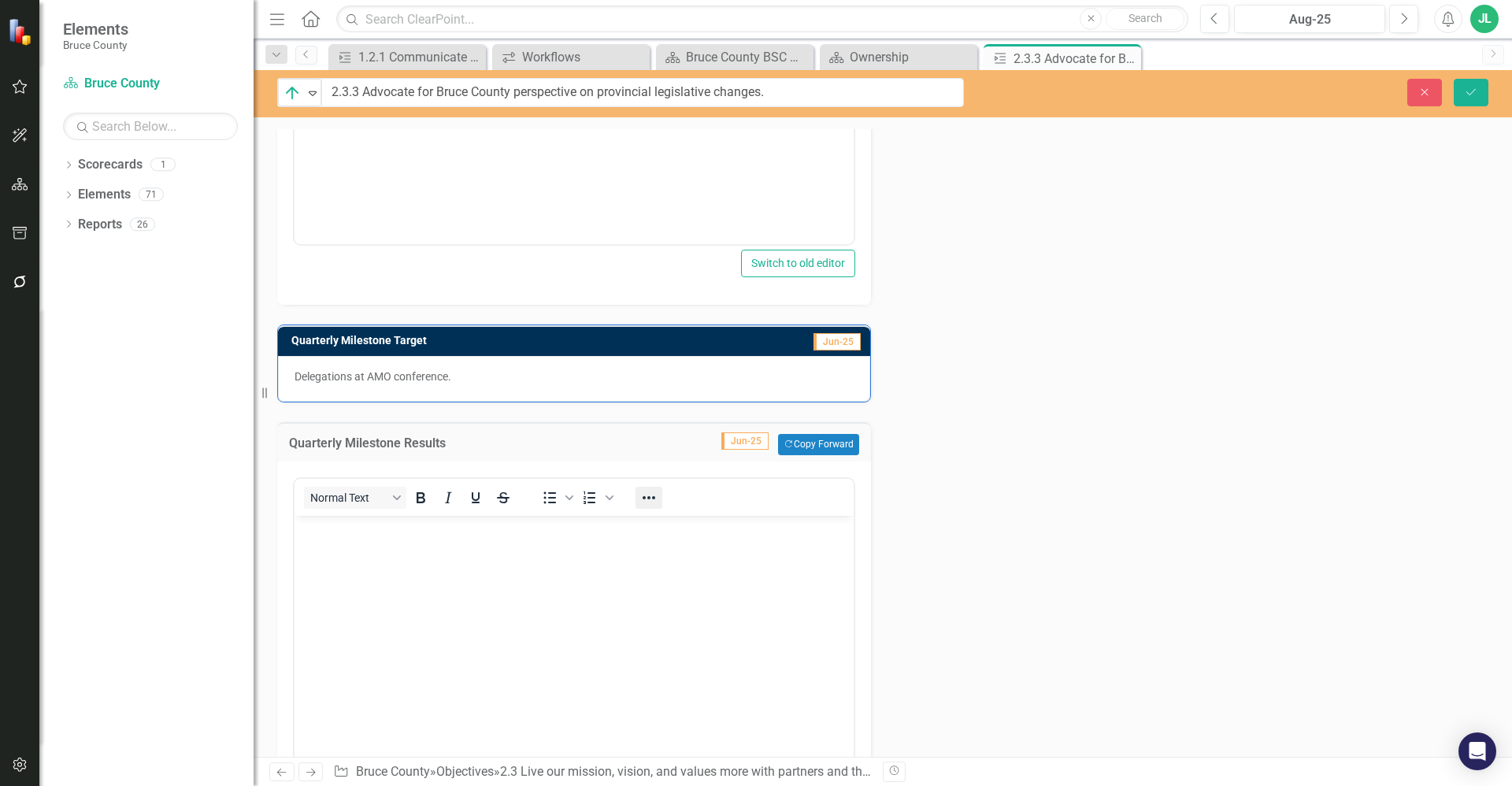
scroll to position [771, 0]
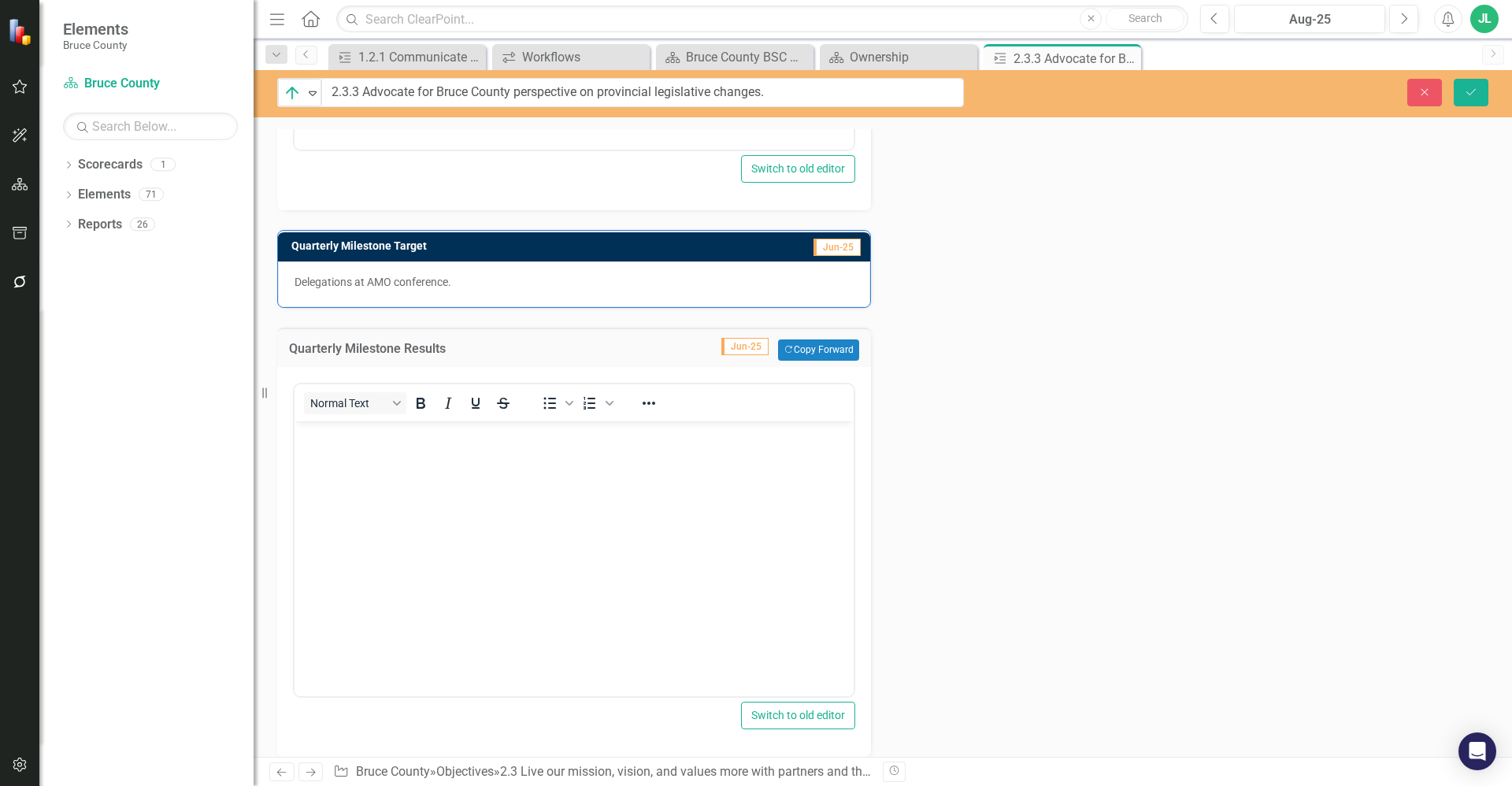
click at [442, 504] on body "Rich Text Area. Press ALT-0 for help." at bounding box center [574, 539] width 559 height 236
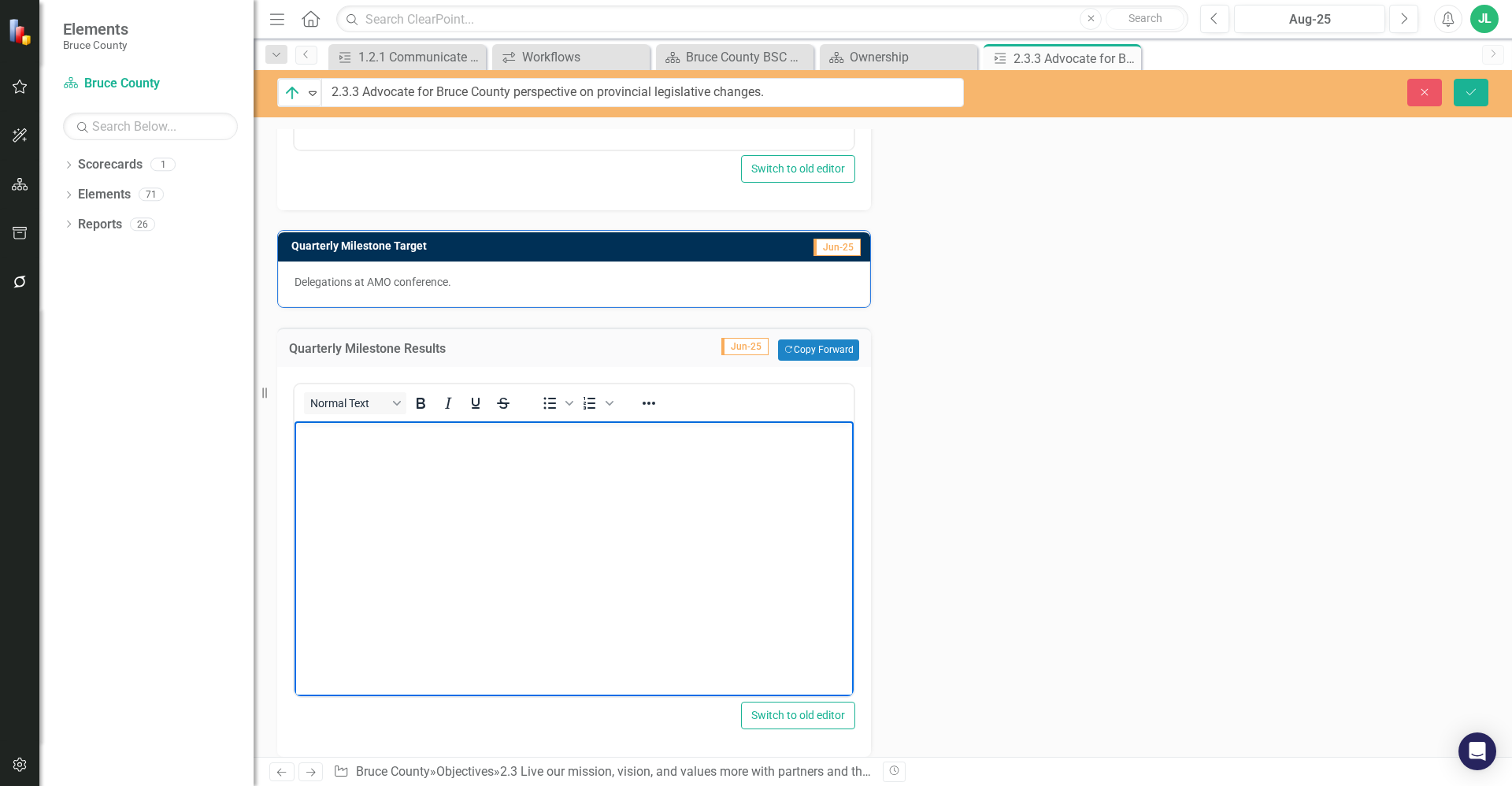
click at [476, 282] on p "Delegations at AMO conference." at bounding box center [574, 281] width 559 height 15
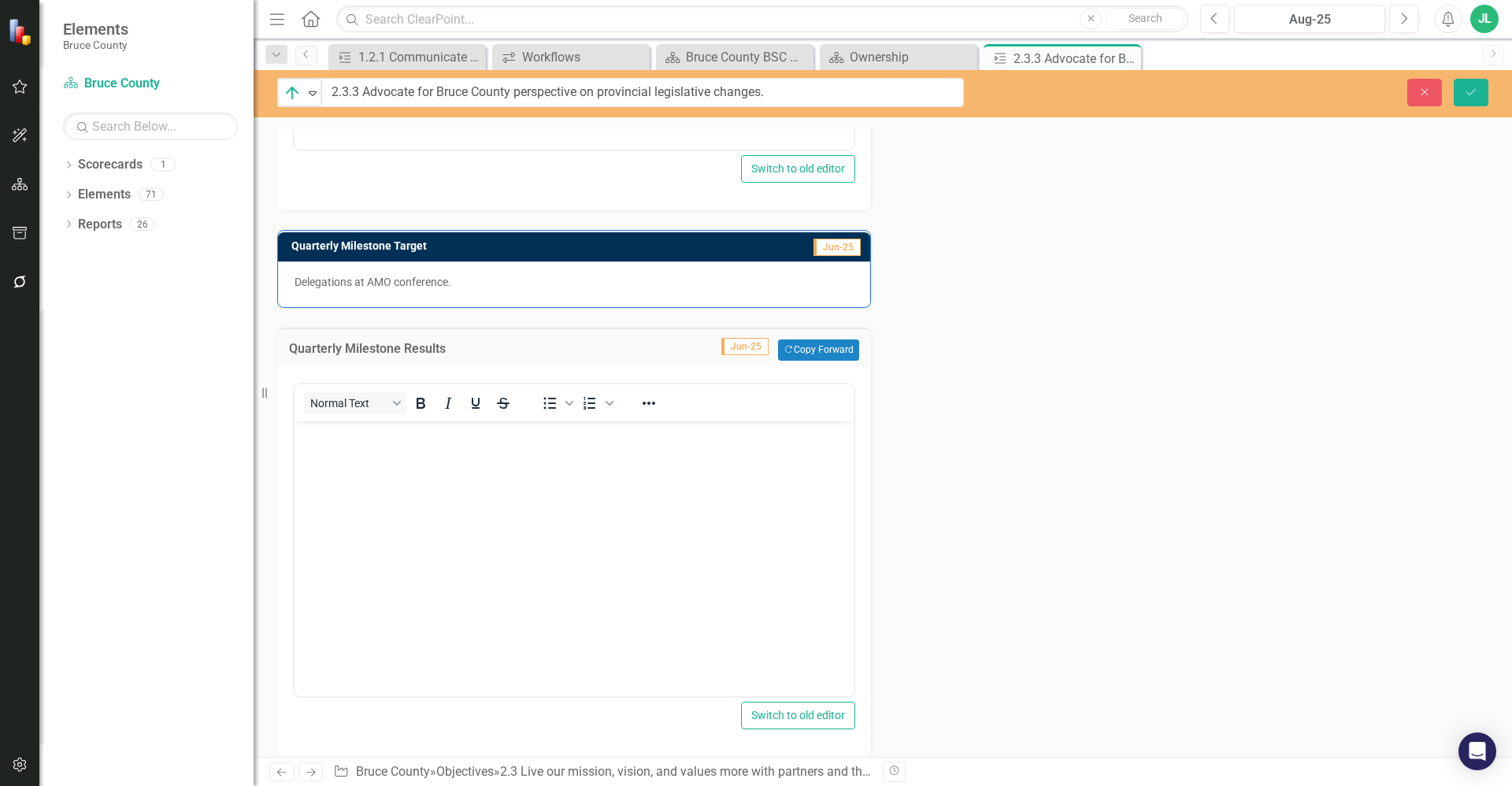
click at [476, 282] on p "Delegations at AMO conference." at bounding box center [574, 281] width 559 height 15
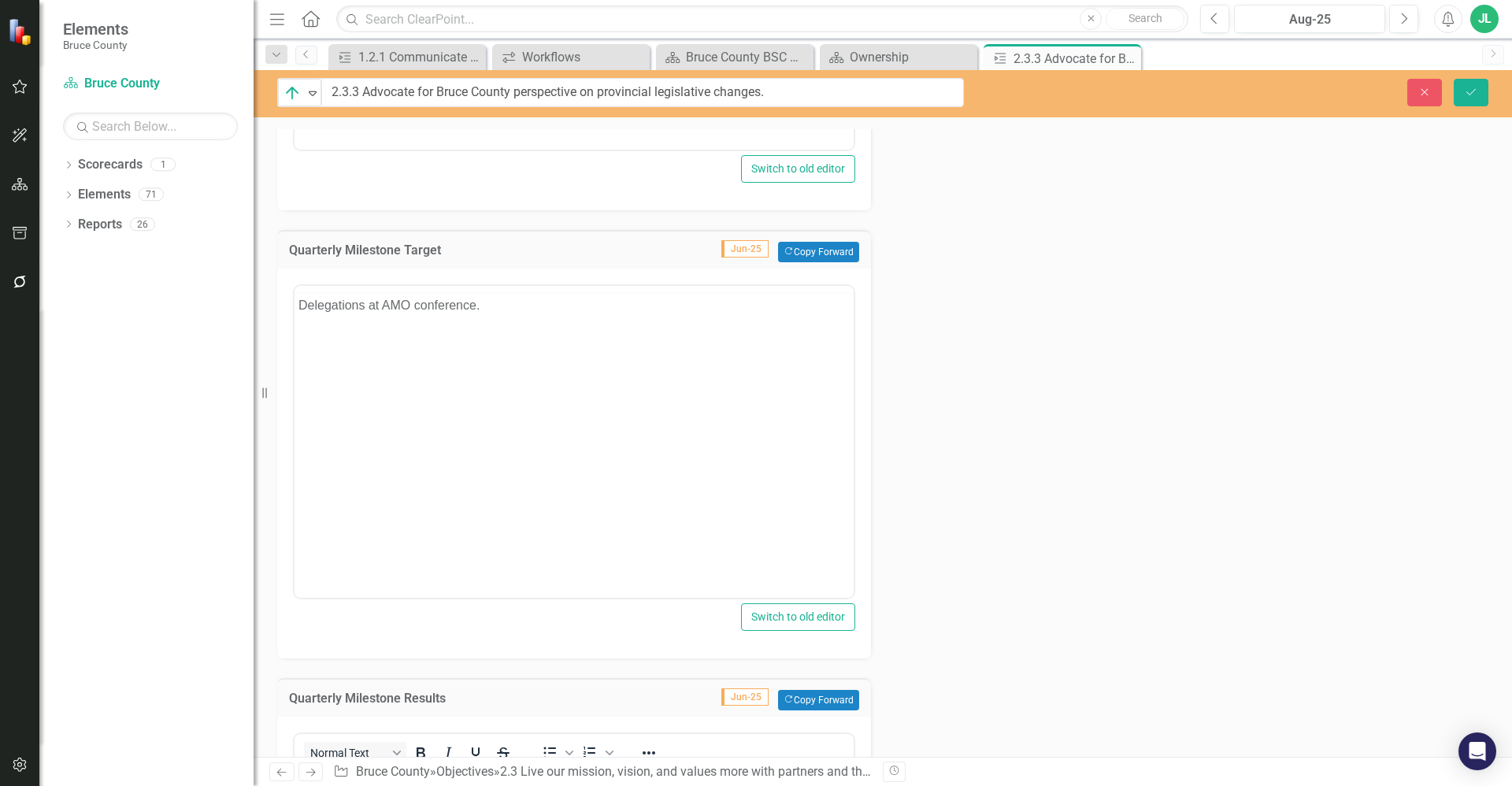
scroll to position [0, 0]
click at [476, 282] on div "<p>Delegations at AMO conference.</p>" at bounding box center [574, 439] width 562 height 319
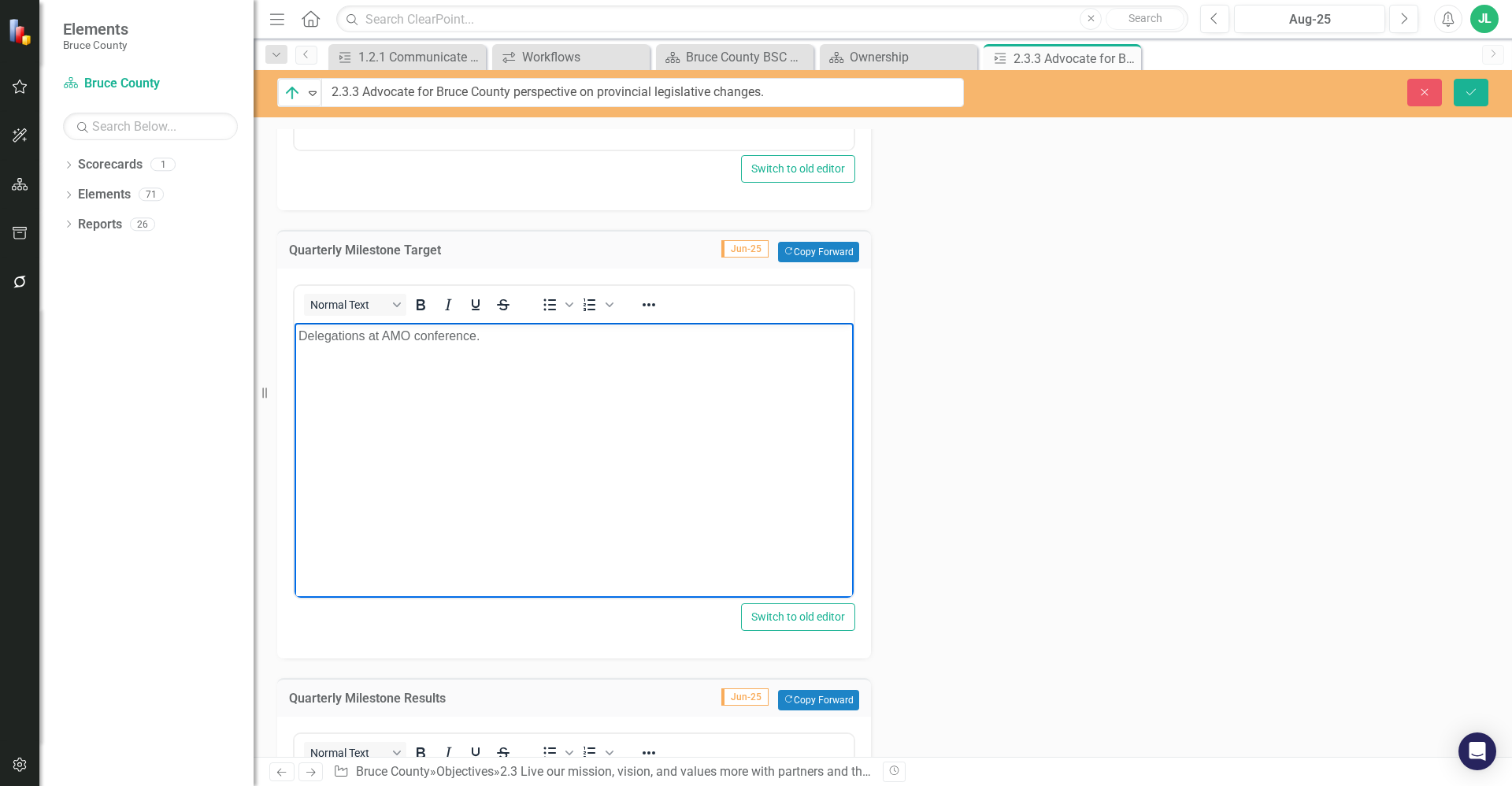
click at [466, 347] on body "Delegations at AMO conference." at bounding box center [574, 441] width 559 height 236
drag, startPoint x: 492, startPoint y: 339, endPoint x: 298, endPoint y: 338, distance: 194.0
click at [298, 338] on p "Delegations at AMO conference." at bounding box center [574, 336] width 551 height 19
click at [438, 391] on body "Delegations at AMO conference." at bounding box center [574, 441] width 559 height 236
click at [636, 464] on body "Delegations at AMO conference." at bounding box center [574, 441] width 559 height 236
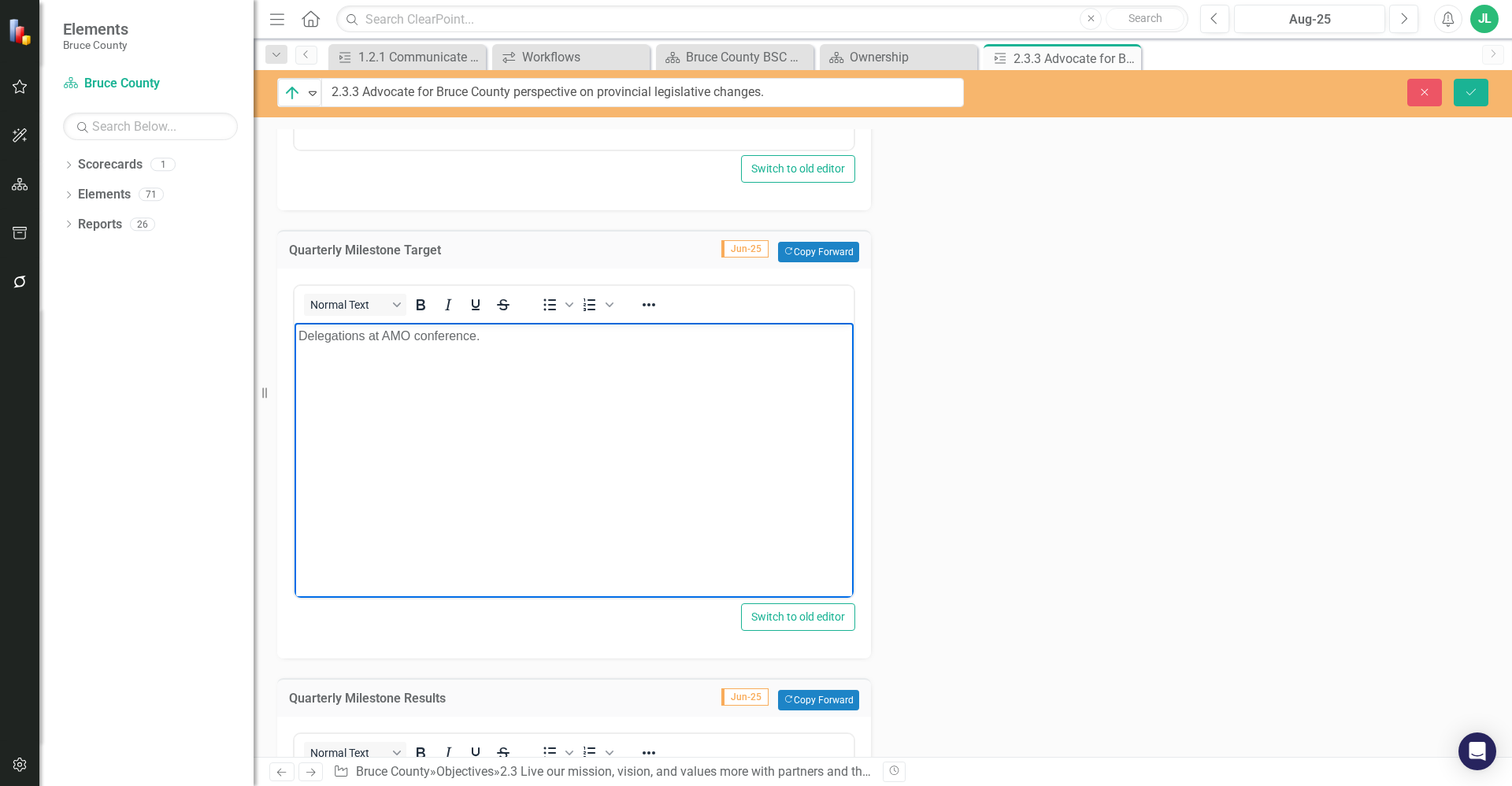
click at [514, 335] on p "Delegations at AMO conference." at bounding box center [574, 336] width 551 height 19
click at [555, 350] on body "Delegations at AMO conference." at bounding box center [574, 441] width 559 height 236
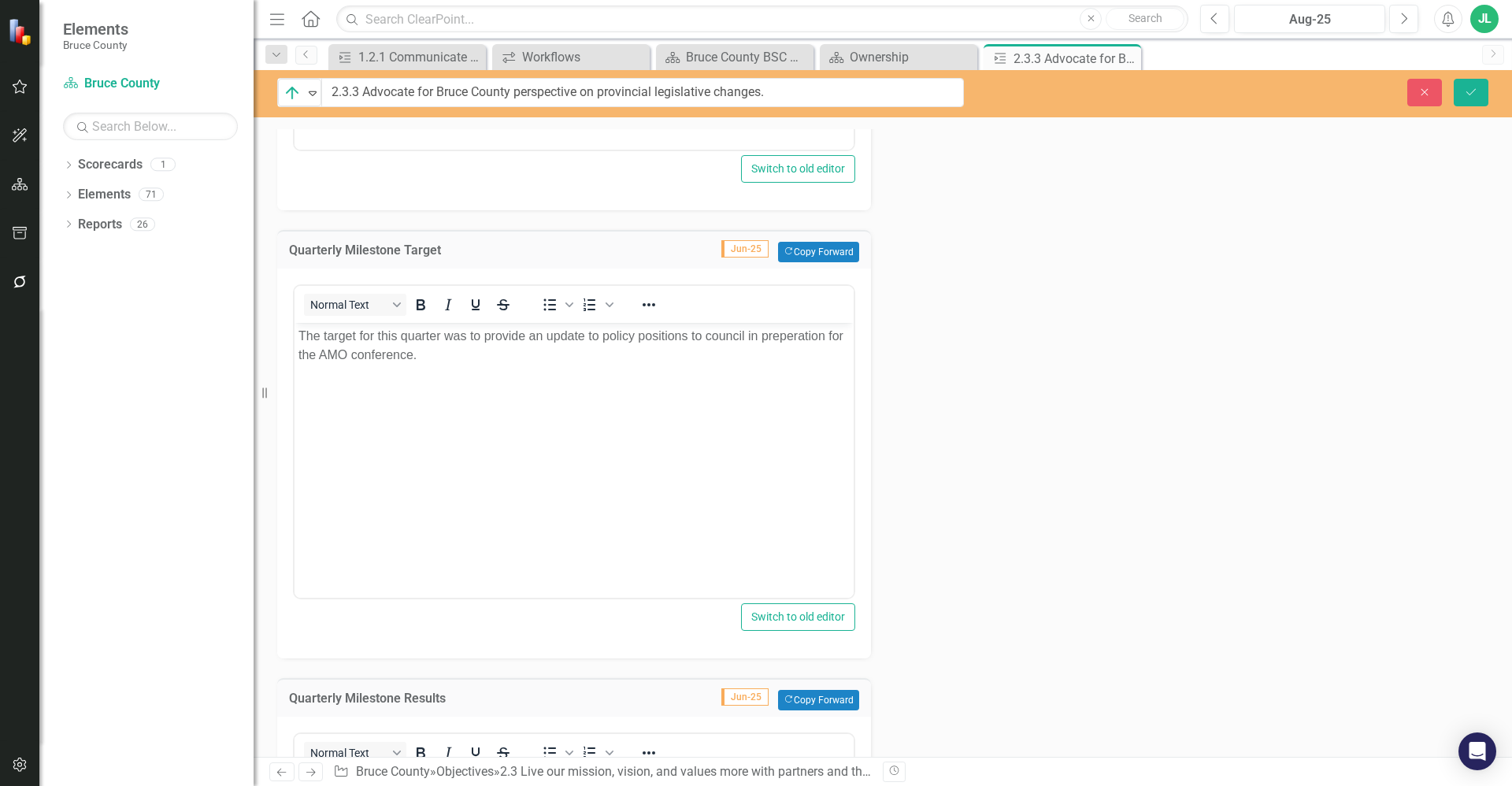
click at [932, 445] on div "Action Analysis Jun-25 Since the last update, staff have continued to monitor p…" at bounding box center [883, 347] width 1235 height 1521
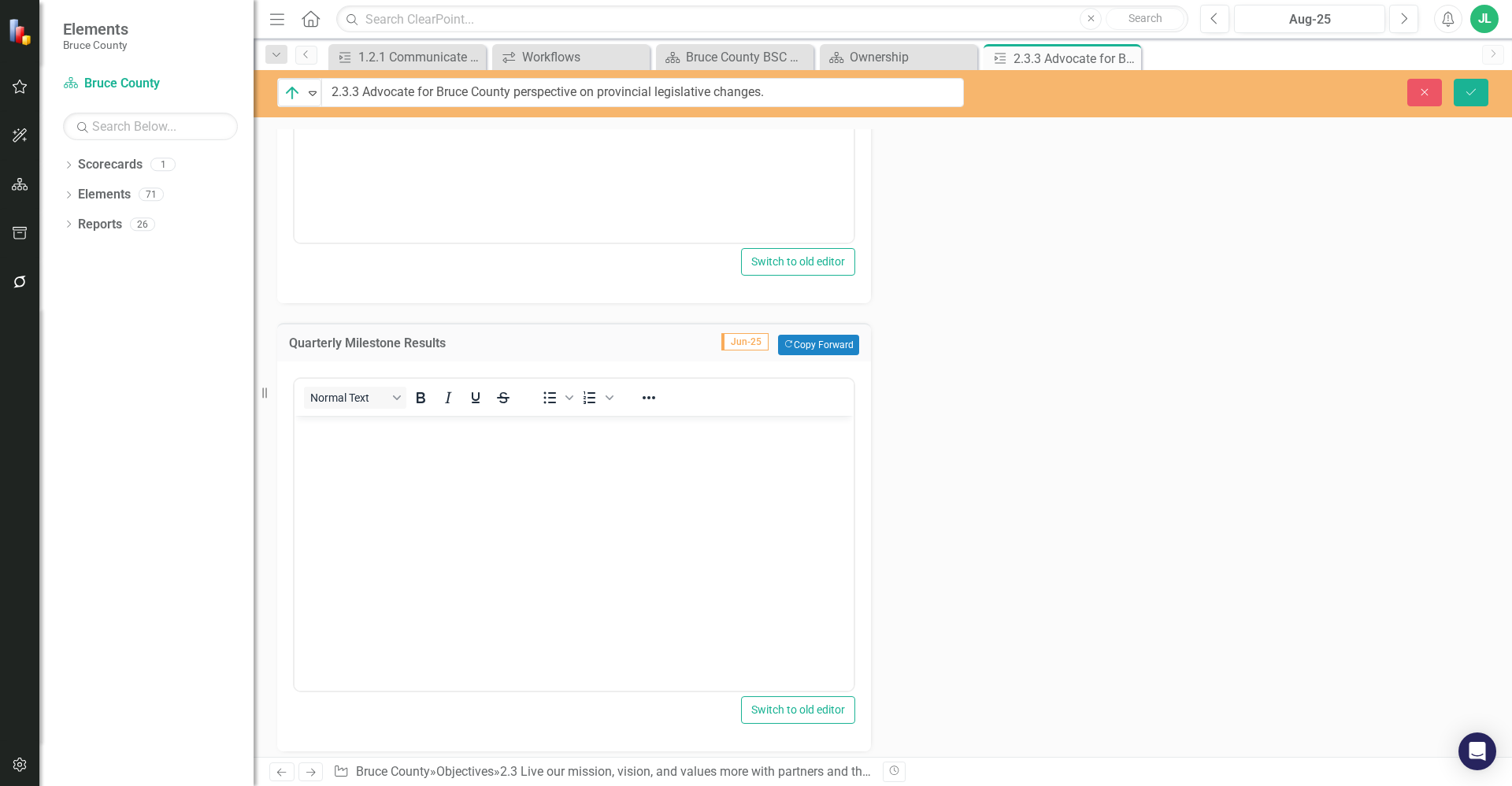
scroll to position [1137, 0]
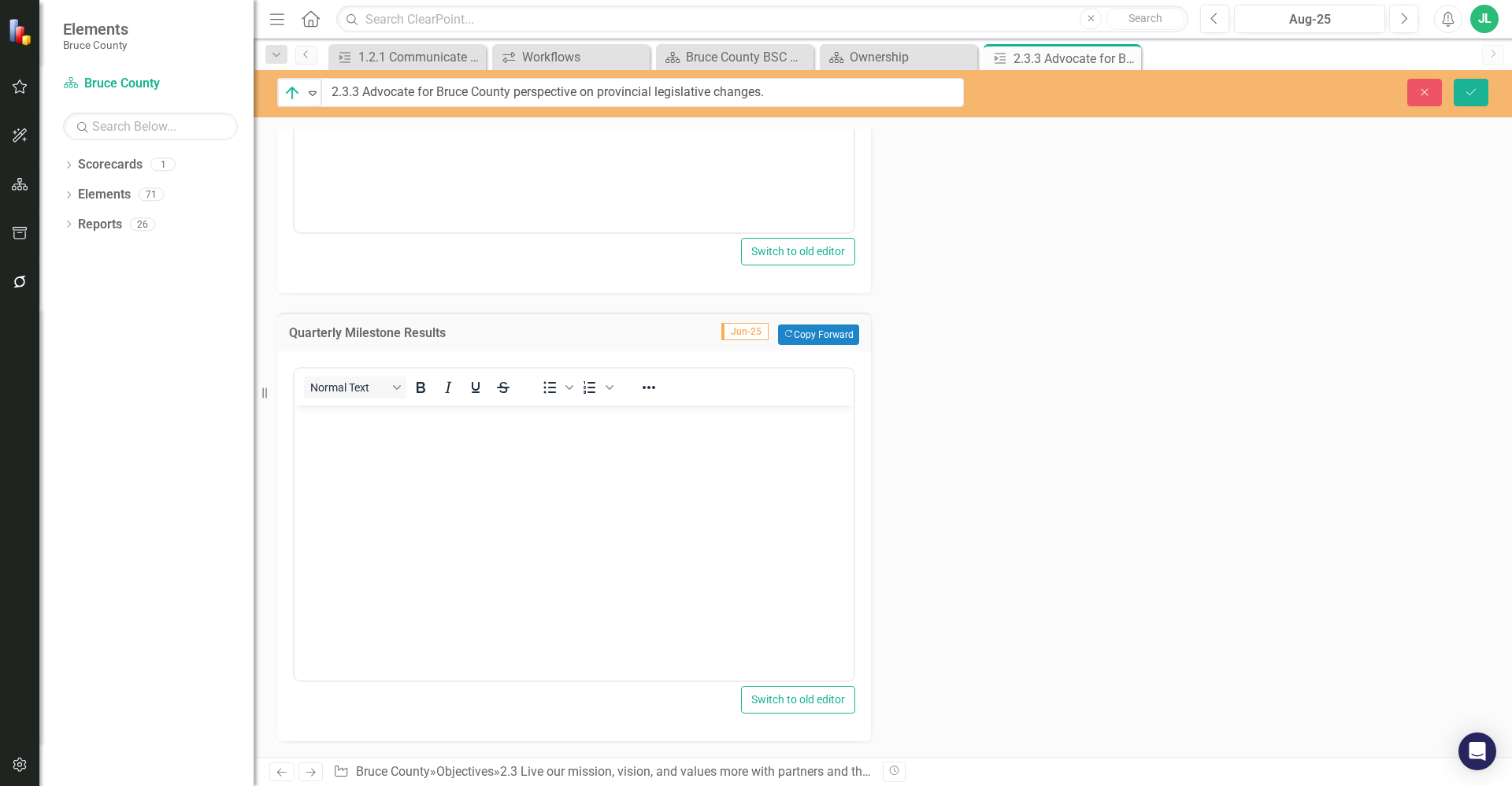
click at [424, 501] on body "Rich Text Area. Press ALT-0 for help." at bounding box center [574, 524] width 559 height 236
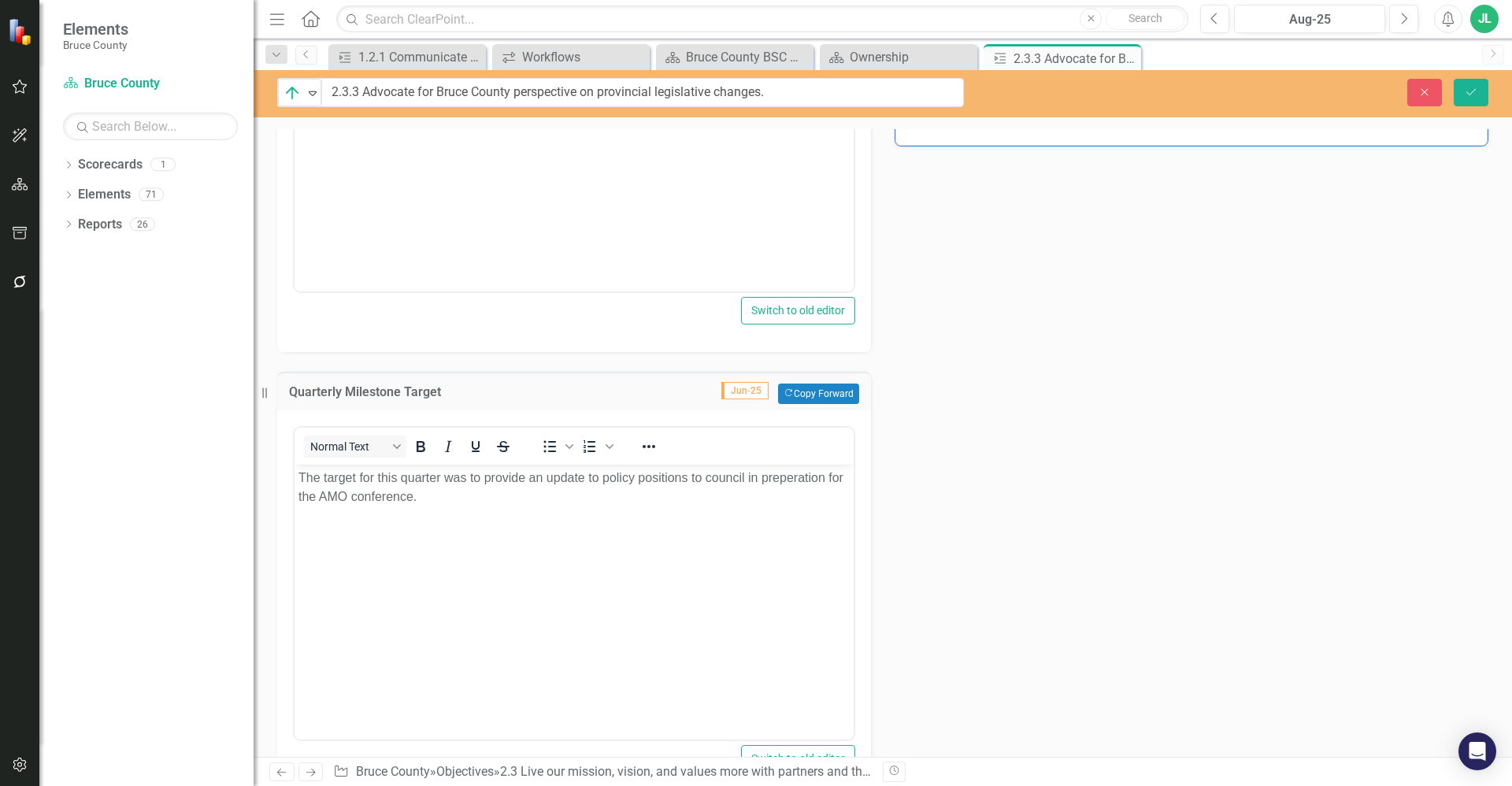
scroll to position [644, 0]
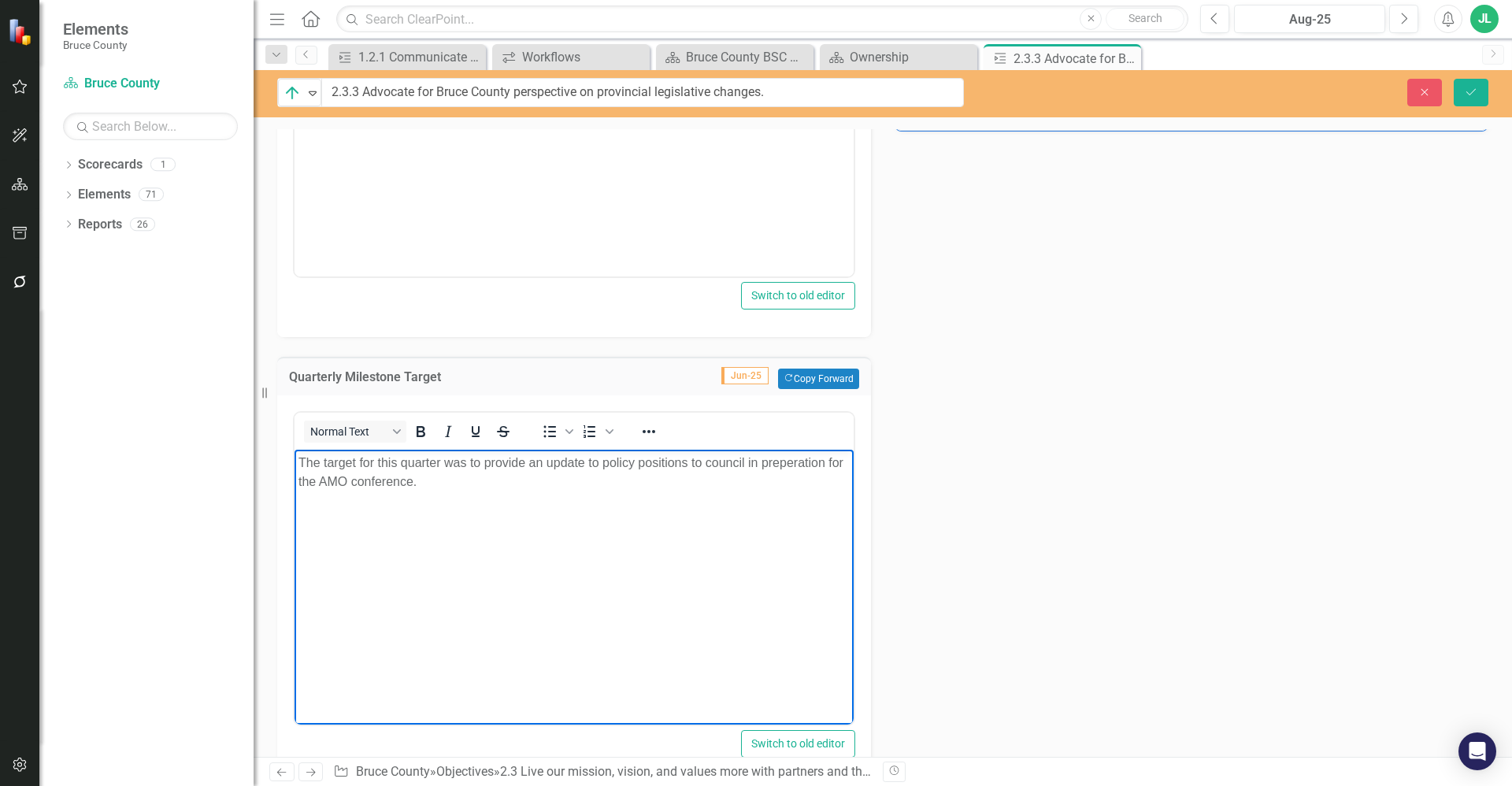
drag, startPoint x: 421, startPoint y: 487, endPoint x: 582, endPoint y: 907, distance: 449.8
click at [294, 457] on html "The target for this quarter was to provide an update to policy positions to cou…" at bounding box center [574, 568] width 559 height 236
click at [1127, 435] on div "Action Analysis Jun-25 Since the last update, staff have continued to monitor p…" at bounding box center [883, 474] width 1235 height 1521
drag, startPoint x: 1051, startPoint y: 899, endPoint x: 818, endPoint y: 461, distance: 496.1
click at [995, 461] on div "Action Analysis Jun-25 Since the last update, staff have continued to monitor p…" at bounding box center [883, 474] width 1235 height 1521
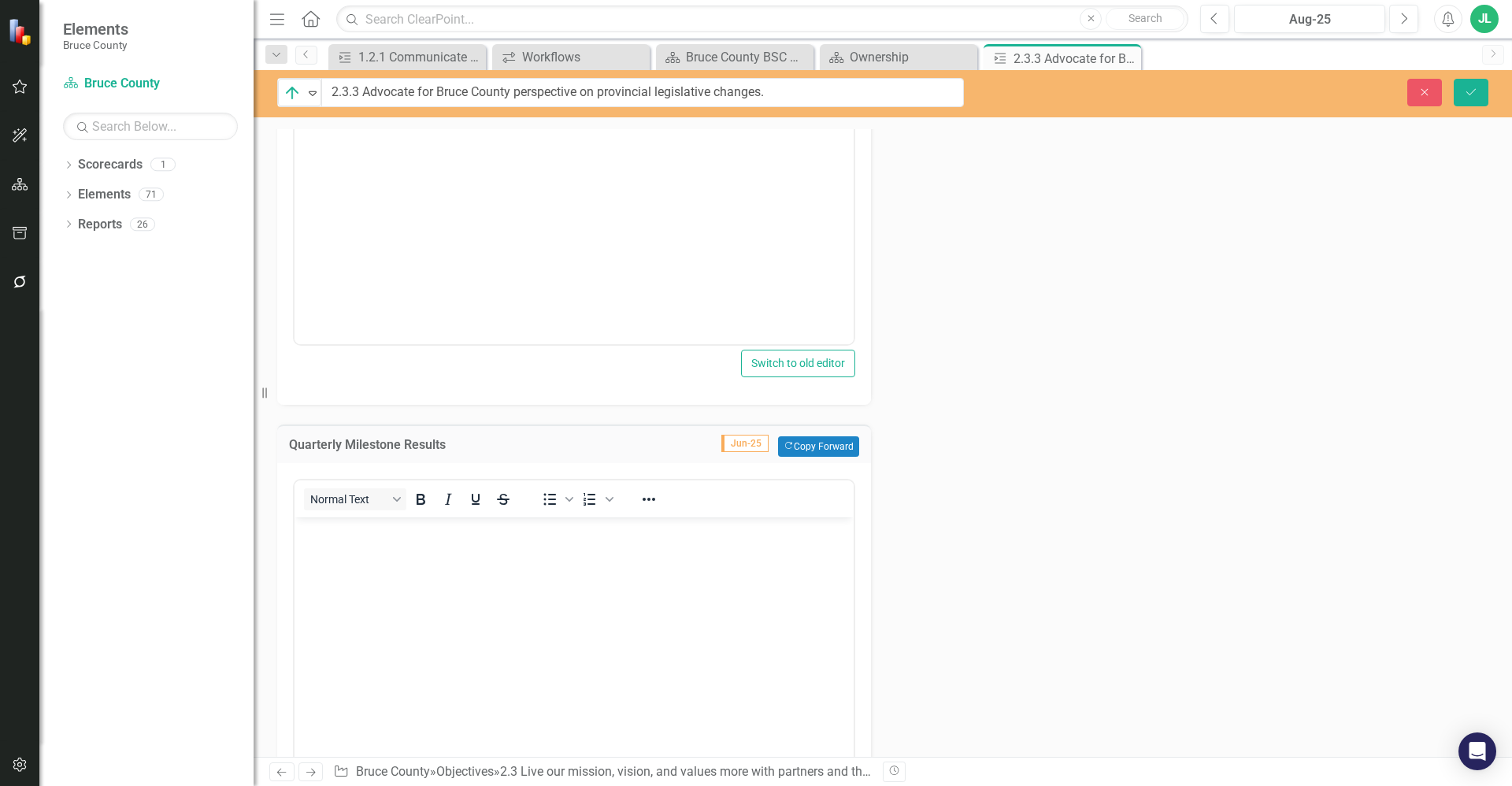
scroll to position [1038, 0]
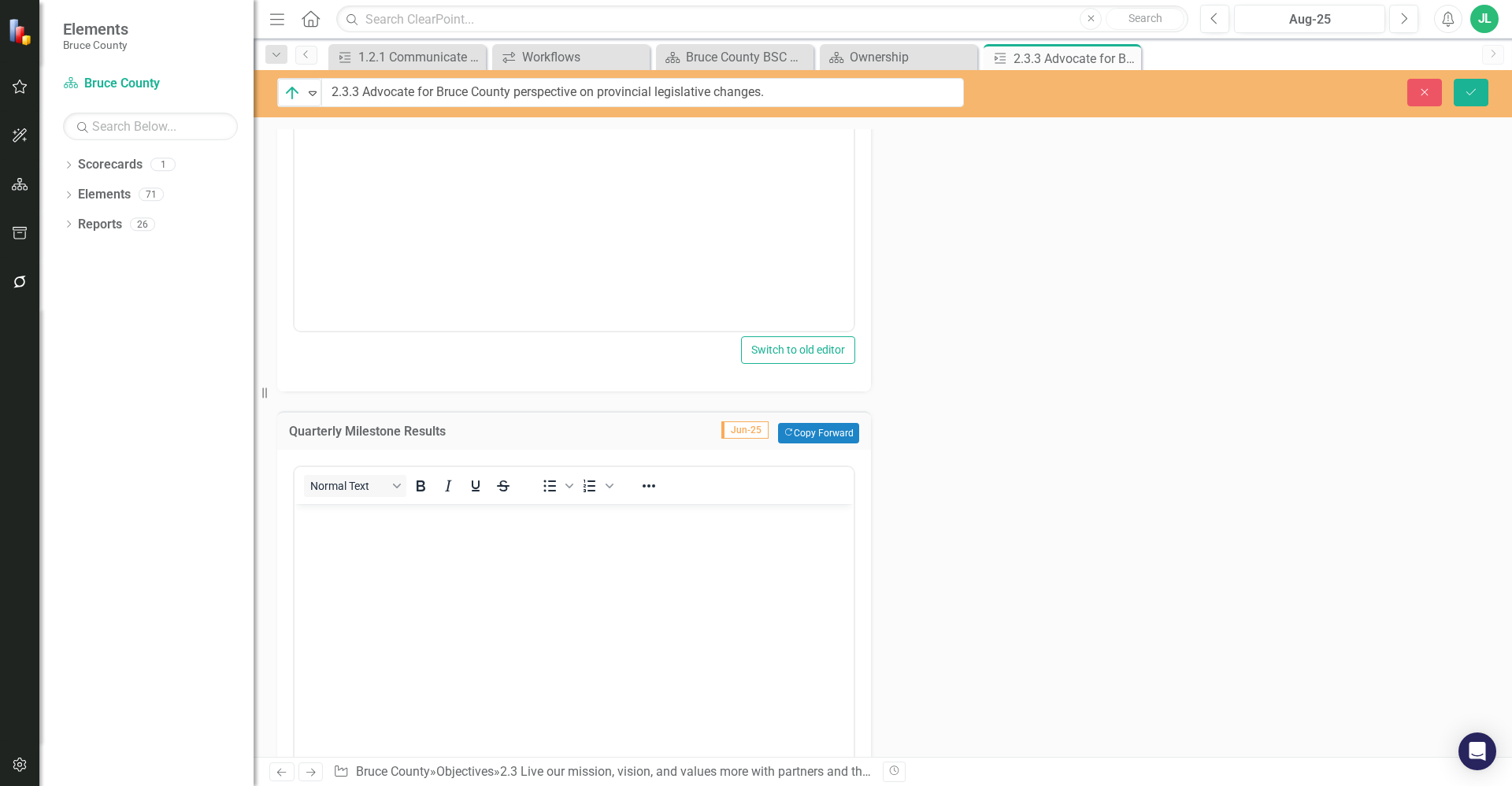
click at [598, 619] on body "Rich Text Area. Press ALT-0 for help." at bounding box center [574, 622] width 559 height 236
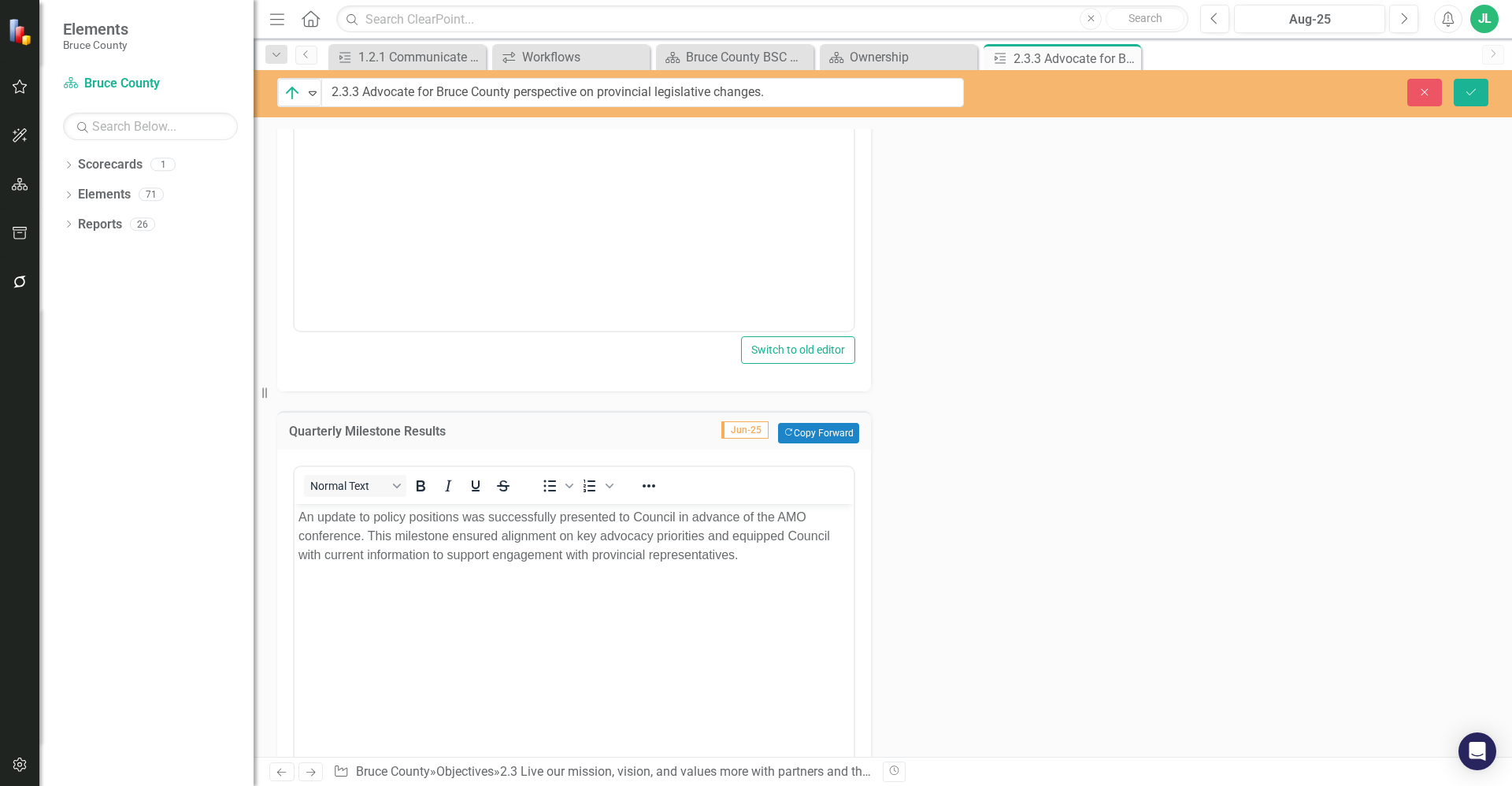
click at [1091, 480] on div "Action Analysis Jun-25 Since the last update, staff have continued to monitor p…" at bounding box center [883, 80] width 1235 height 1521
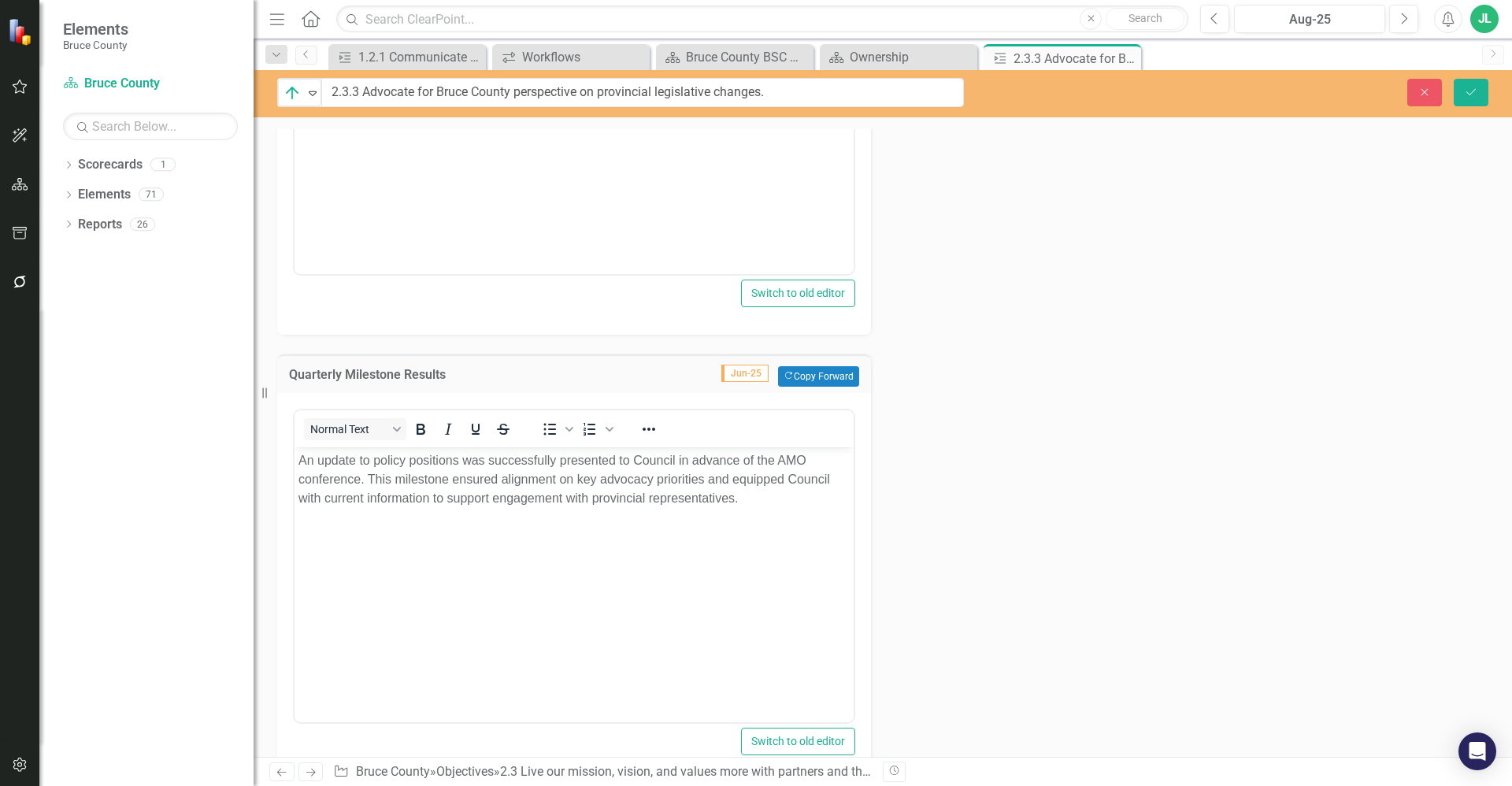
scroll to position [1137, 0]
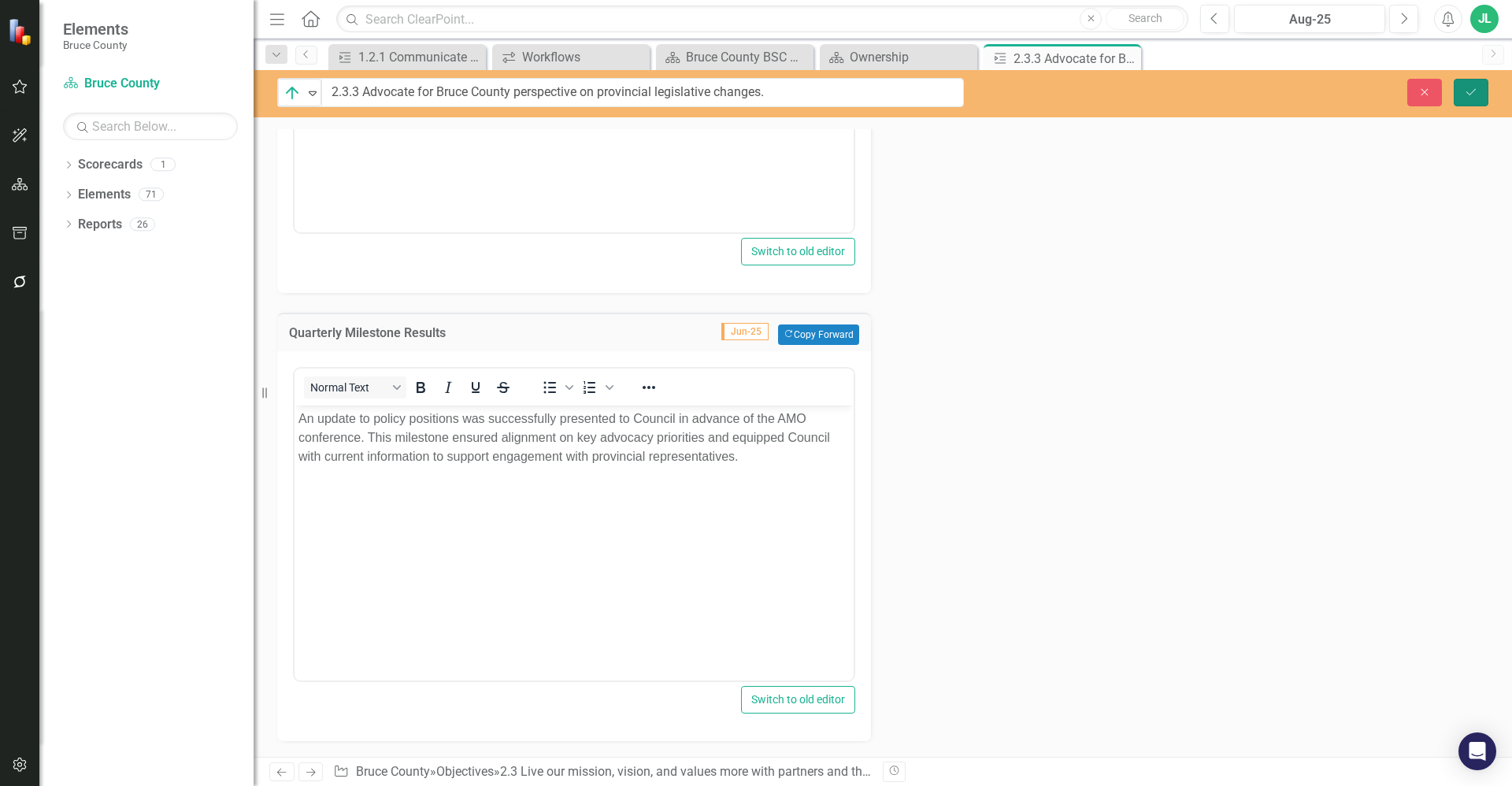
click at [1478, 85] on button "Save" at bounding box center [1470, 93] width 35 height 28
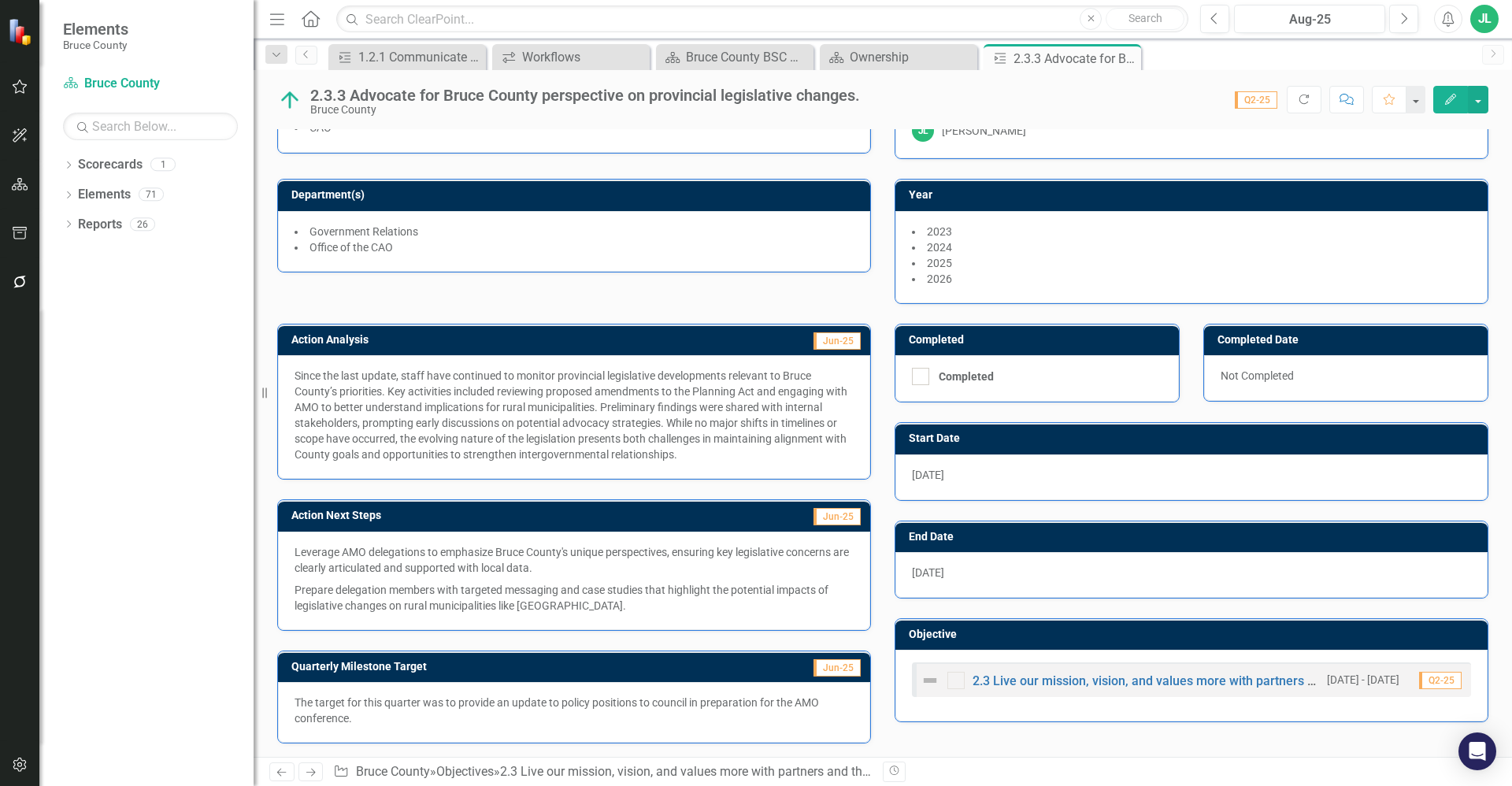
scroll to position [184, 0]
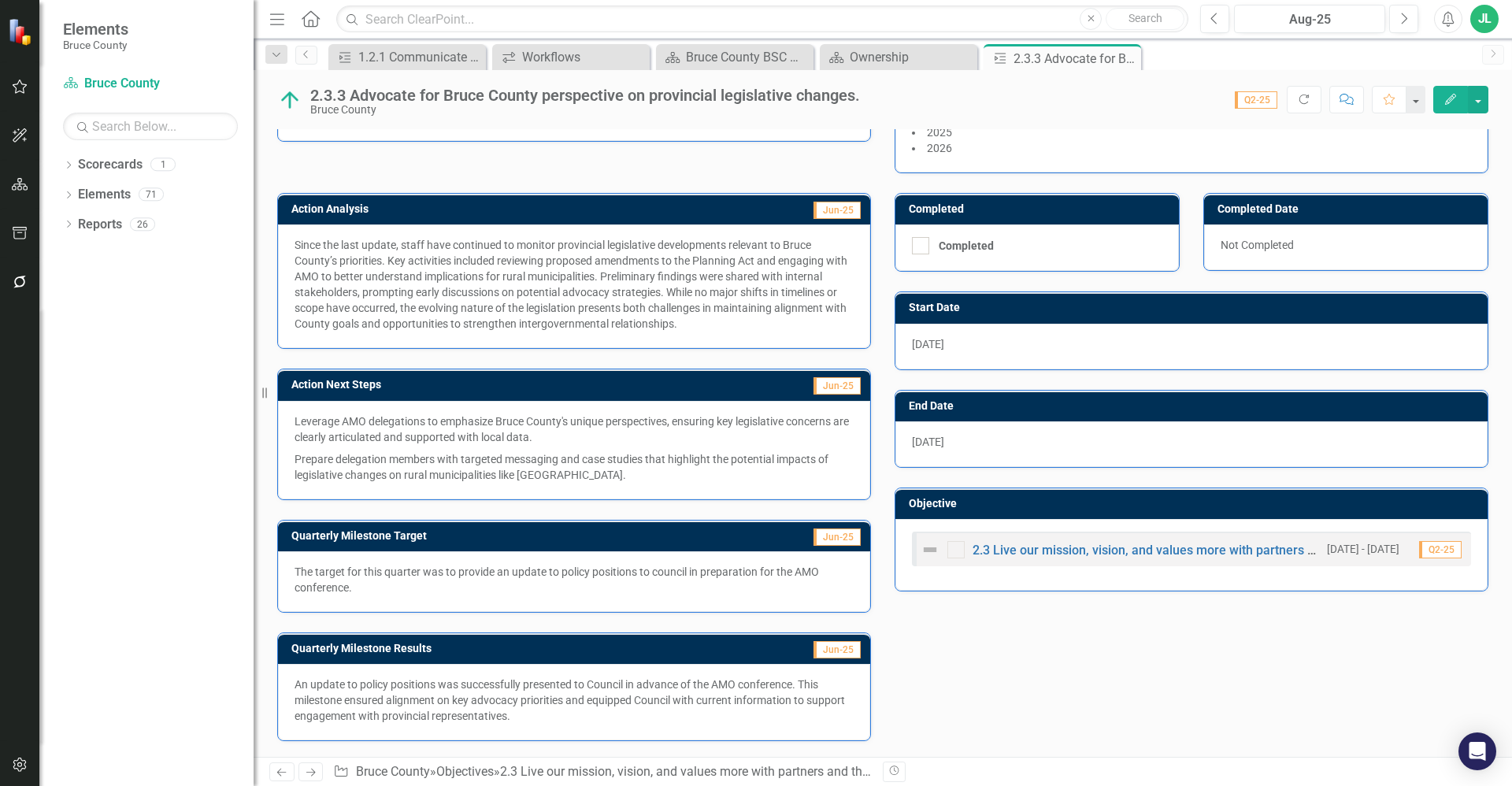
click at [543, 451] on p "Prepare delegation members with targeted messaging and case studies that highli…" at bounding box center [574, 466] width 559 height 35
click at [567, 467] on p "Prepare delegation members with targeted messaging and case studies that highli…" at bounding box center [574, 466] width 559 height 35
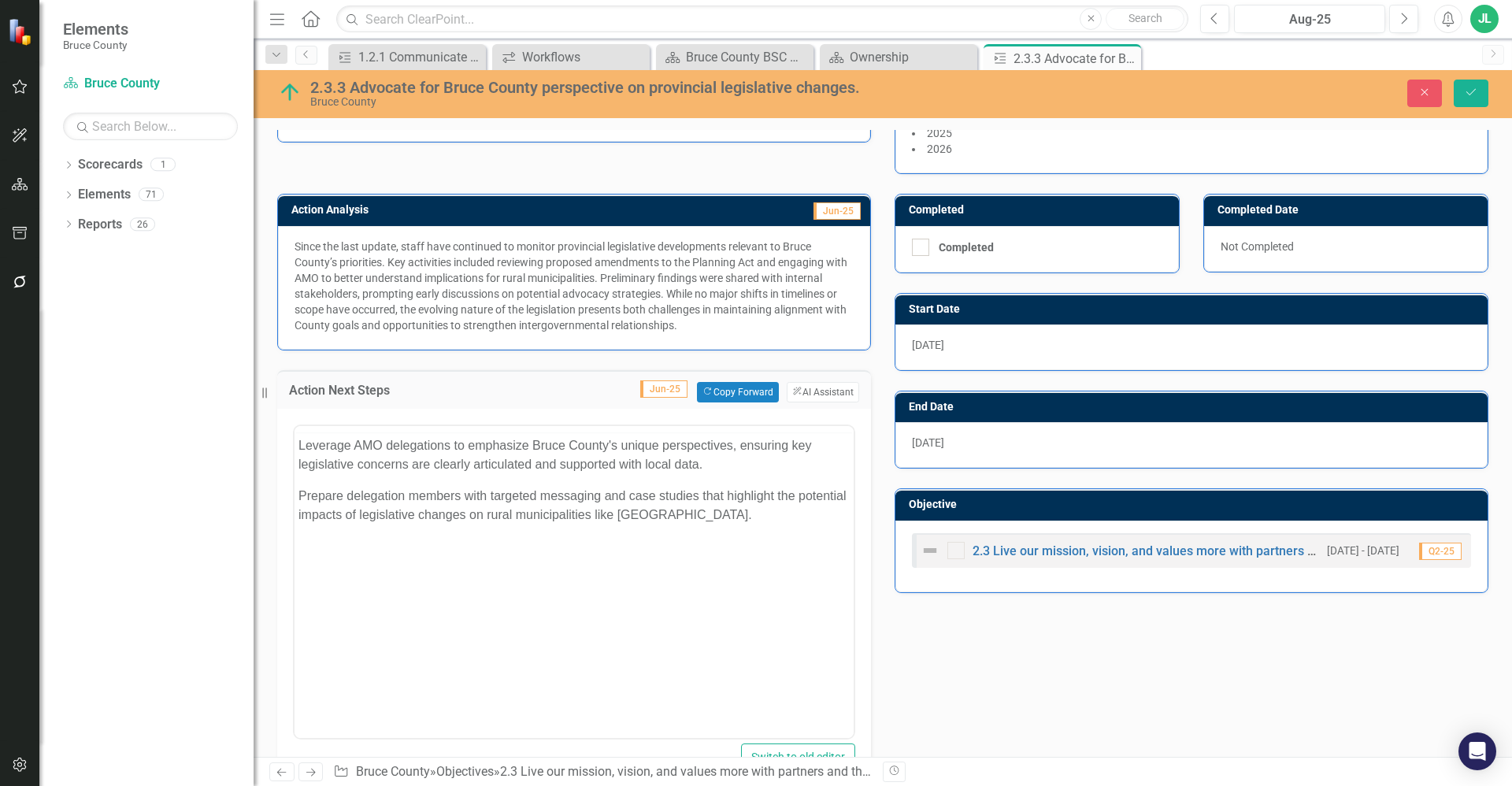
scroll to position [0, 0]
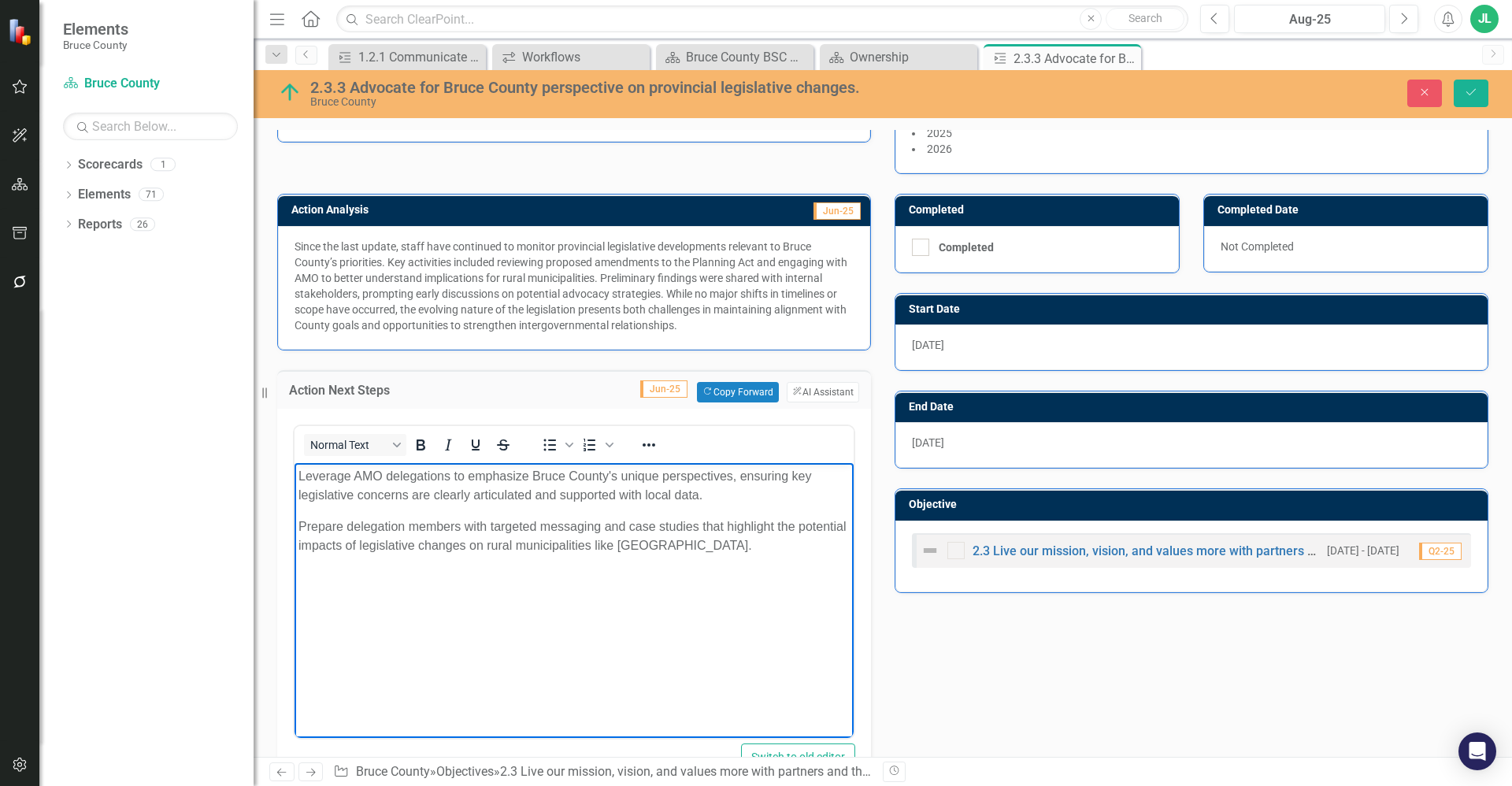
click at [607, 517] on p "Prepare delegation members with targeted messaging and case studies that highli…" at bounding box center [574, 536] width 551 height 38
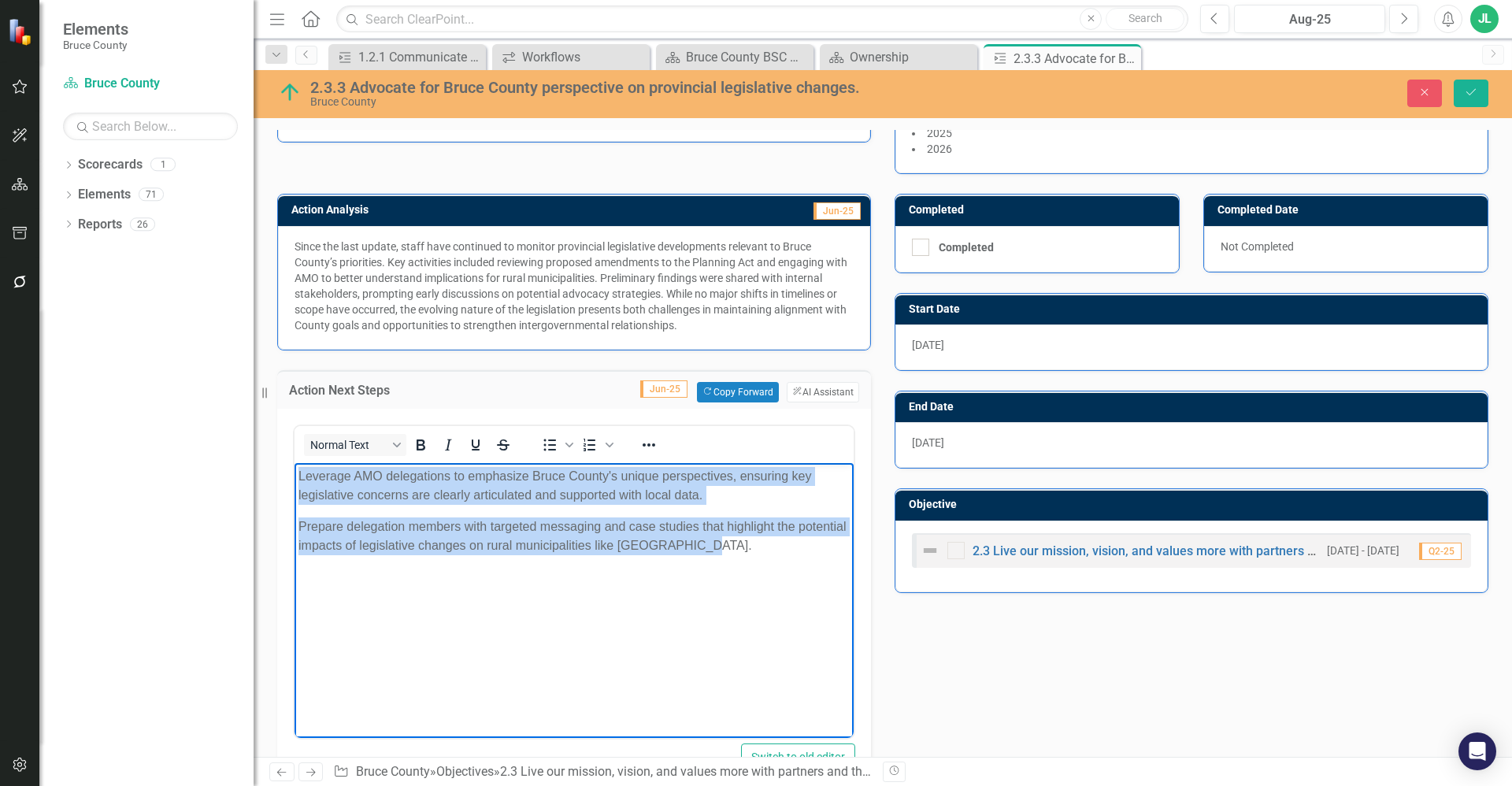
drag, startPoint x: 756, startPoint y: 556, endPoint x: 295, endPoint y: 473, distance: 468.4
click at [295, 473] on body "Leverage AMO delegations to emphasize Bruce County's unique perspectives, ensur…" at bounding box center [574, 581] width 559 height 236
click at [446, 514] on body "Leverage AMO delegations to emphasize Bruce County's unique perspectives, ensur…" at bounding box center [574, 581] width 559 height 236
drag, startPoint x: 761, startPoint y: 550, endPoint x: 292, endPoint y: 466, distance: 476.5
click at [294, 466] on html "Leverage AMO delegations to emphasize Bruce County's unique perspectives, ensur…" at bounding box center [574, 581] width 559 height 236
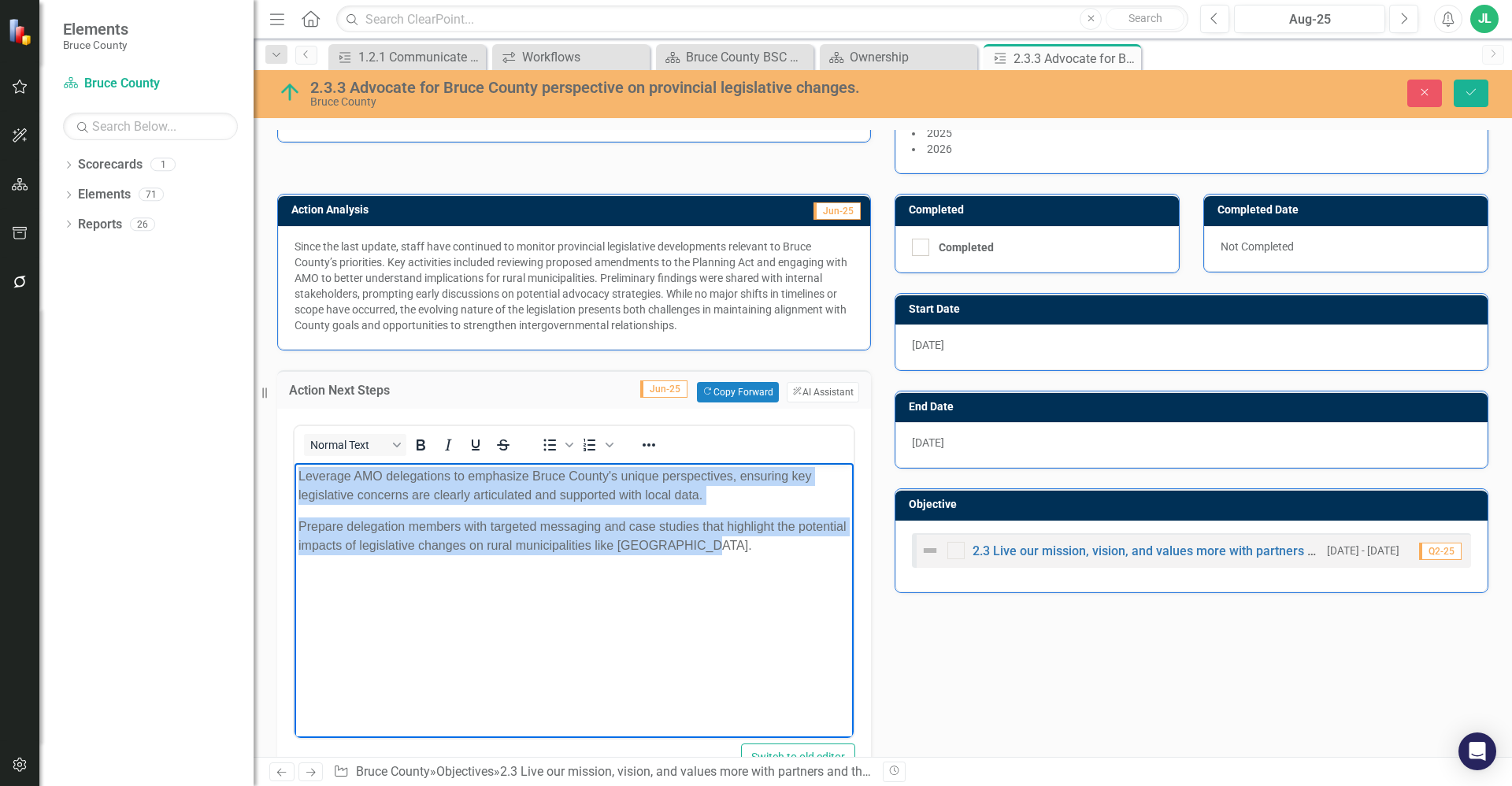
click at [639, 572] on body "Leverage AMO delegations to emphasize Bruce County's unique perspectives, ensur…" at bounding box center [574, 581] width 559 height 236
drag, startPoint x: 729, startPoint y: 547, endPoint x: 280, endPoint y: 451, distance: 459.1
click at [294, 462] on html "Leverage AMO delegations to emphasize Bruce County's unique perspectives, ensur…" at bounding box center [574, 581] width 559 height 236
paste body "Rich Text Area. Press ALT-0 for help."
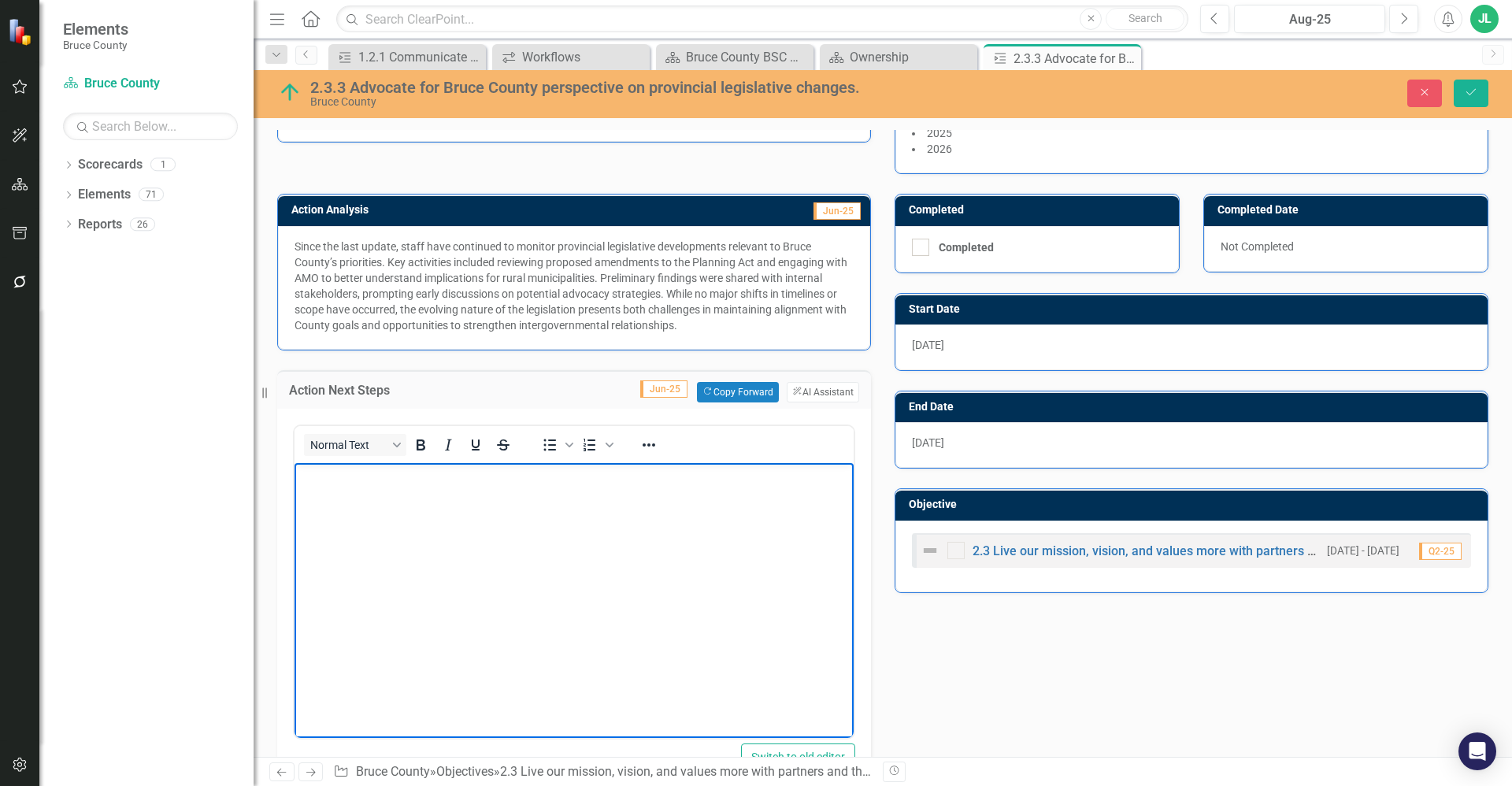
click at [346, 588] on body "Rich Text Area. Press ALT-0 for help." at bounding box center [574, 581] width 559 height 236
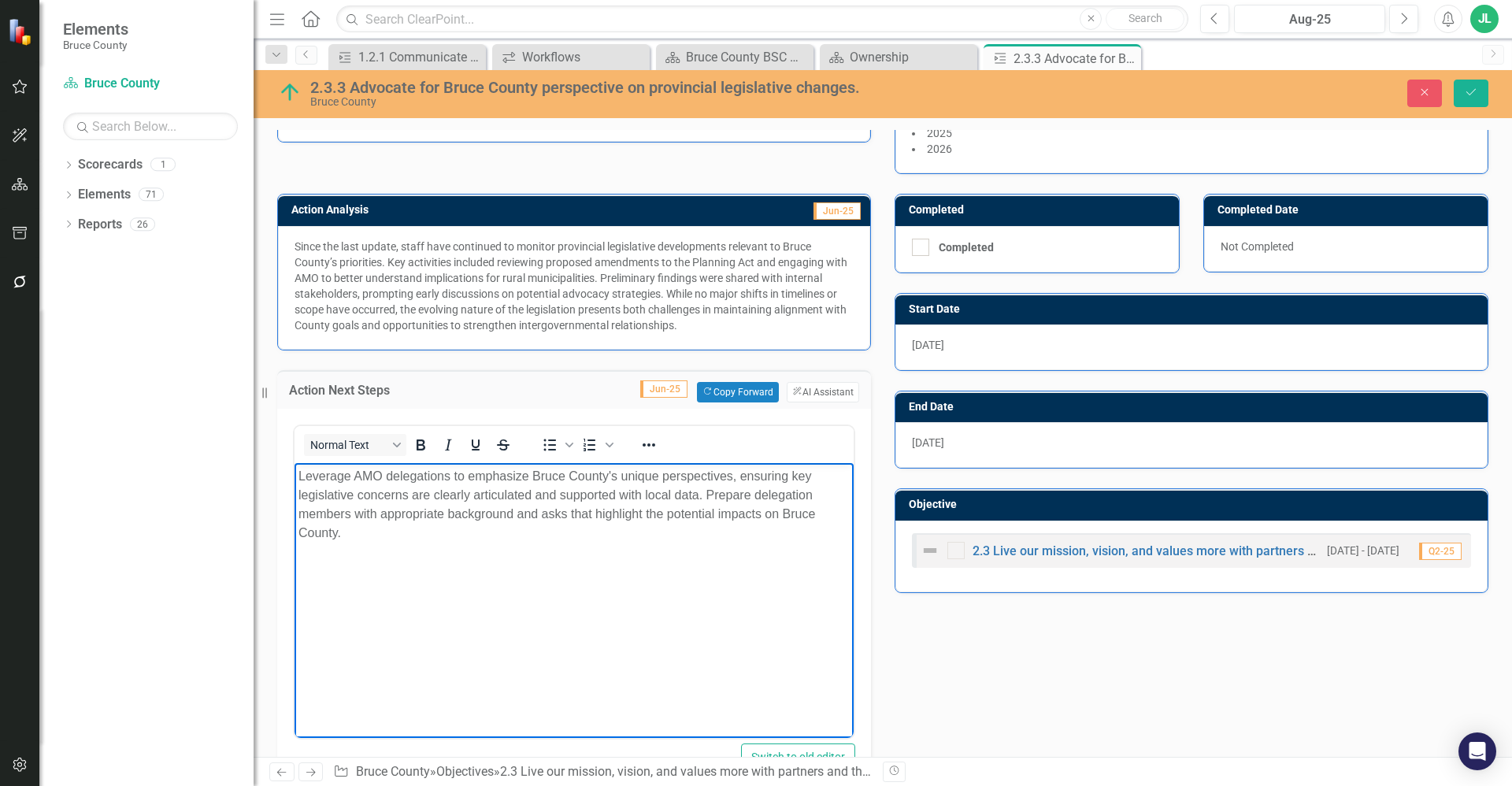
click at [1007, 662] on div "Action Analysis Jun-25 Since the last update, staff have continued to monitor p…" at bounding box center [883, 607] width 1235 height 866
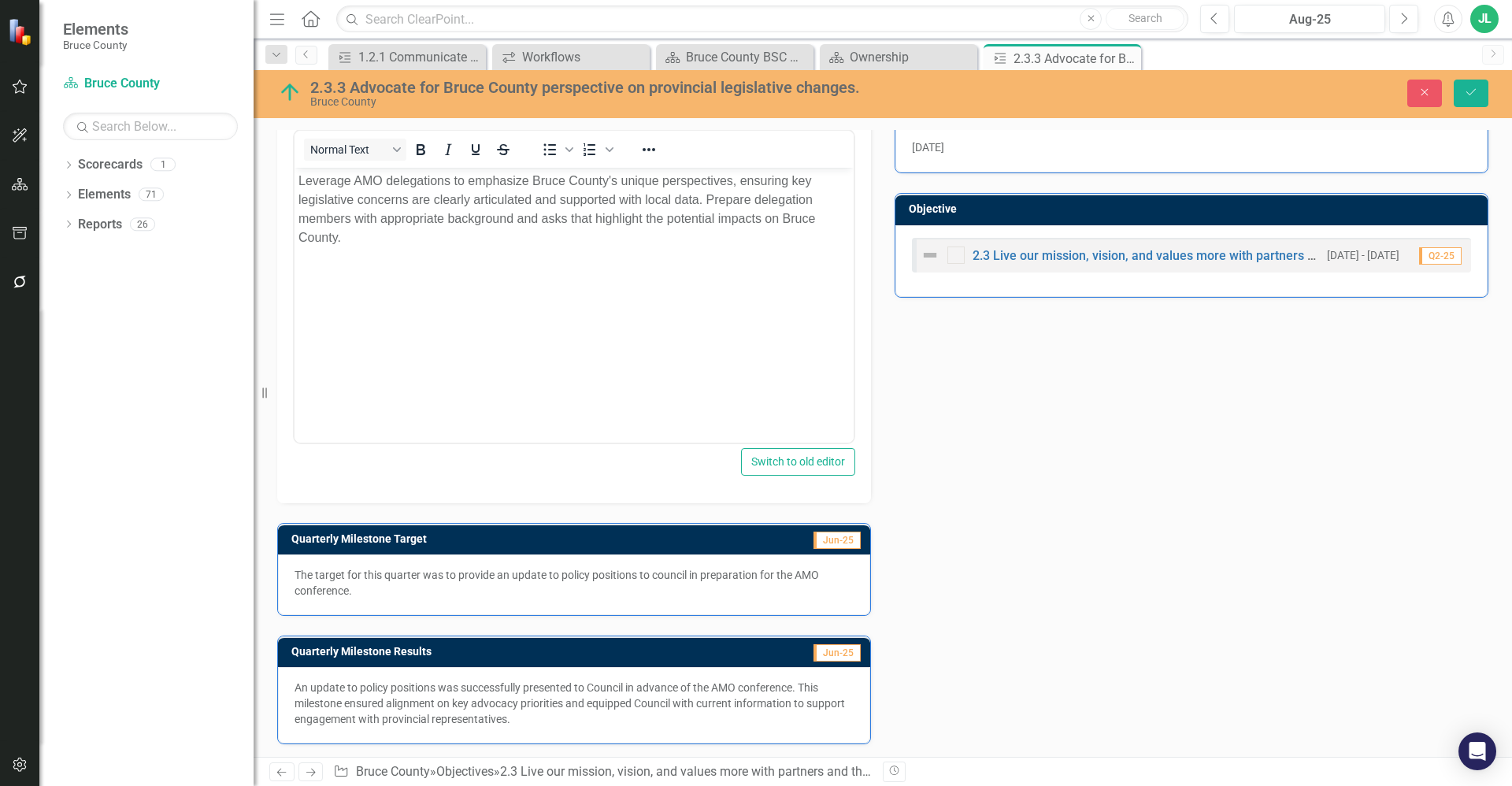
scroll to position [483, 0]
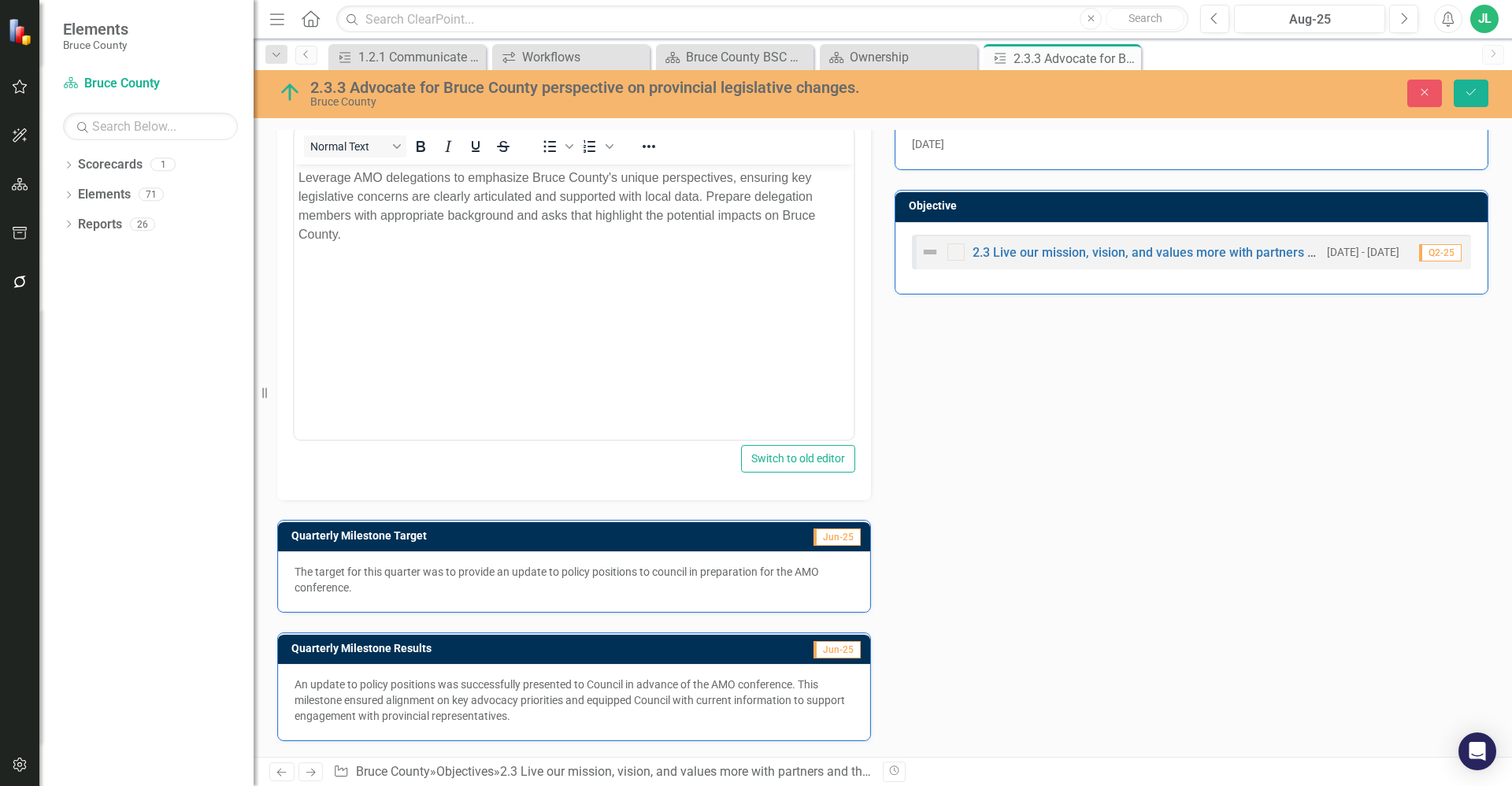
click at [384, 697] on p "An update to policy positions was successfully presented to Council in advance …" at bounding box center [574, 700] width 559 height 47
click at [385, 697] on p "An update to policy positions was successfully presented to Council in advance …" at bounding box center [574, 700] width 559 height 47
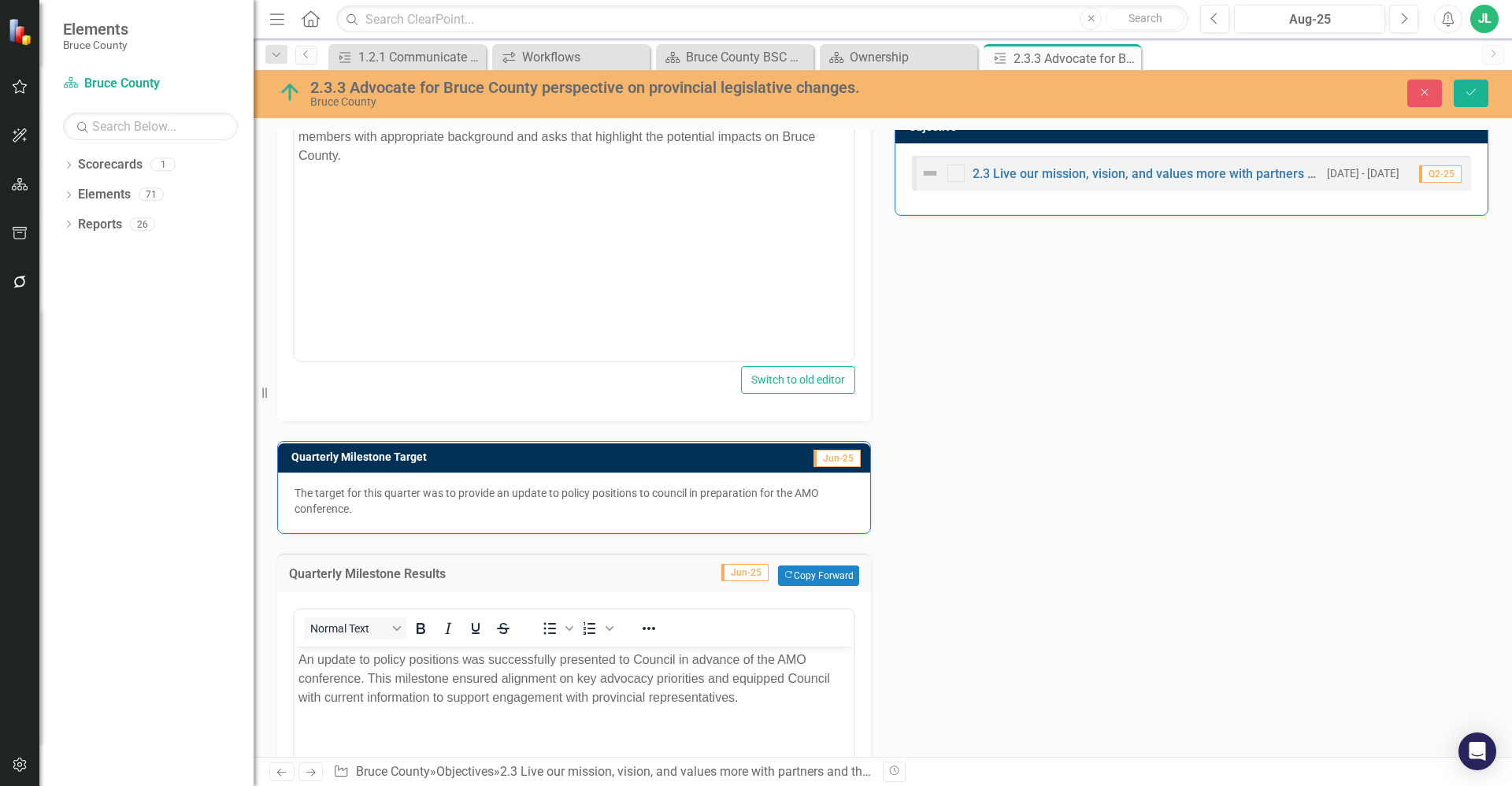
scroll to position [739, 0]
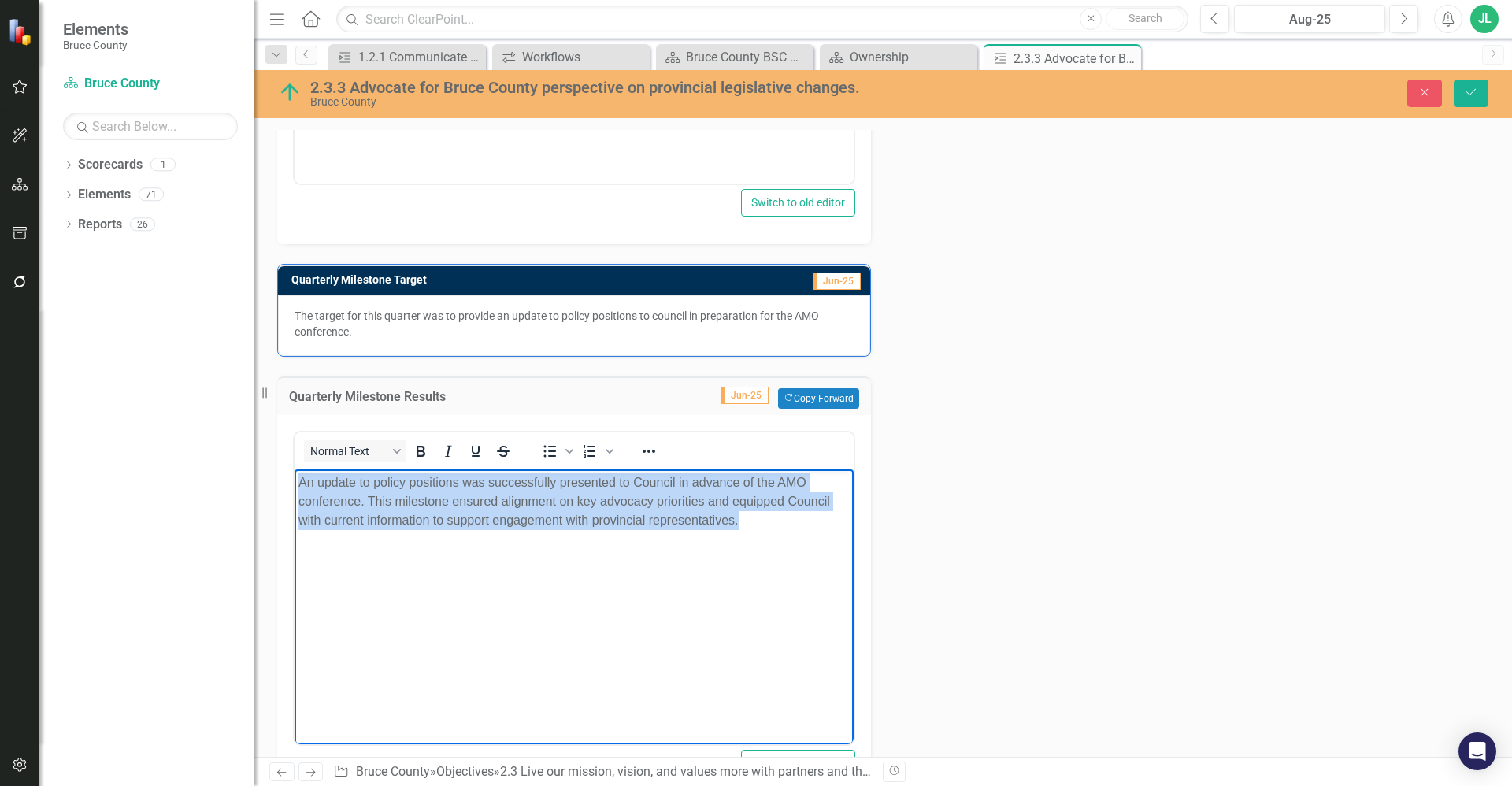
drag, startPoint x: 762, startPoint y: 518, endPoint x: 580, endPoint y: 947, distance: 466.0
click at [294, 476] on html "An update to policy positions was successfully presented to Council in advance …" at bounding box center [574, 588] width 559 height 236
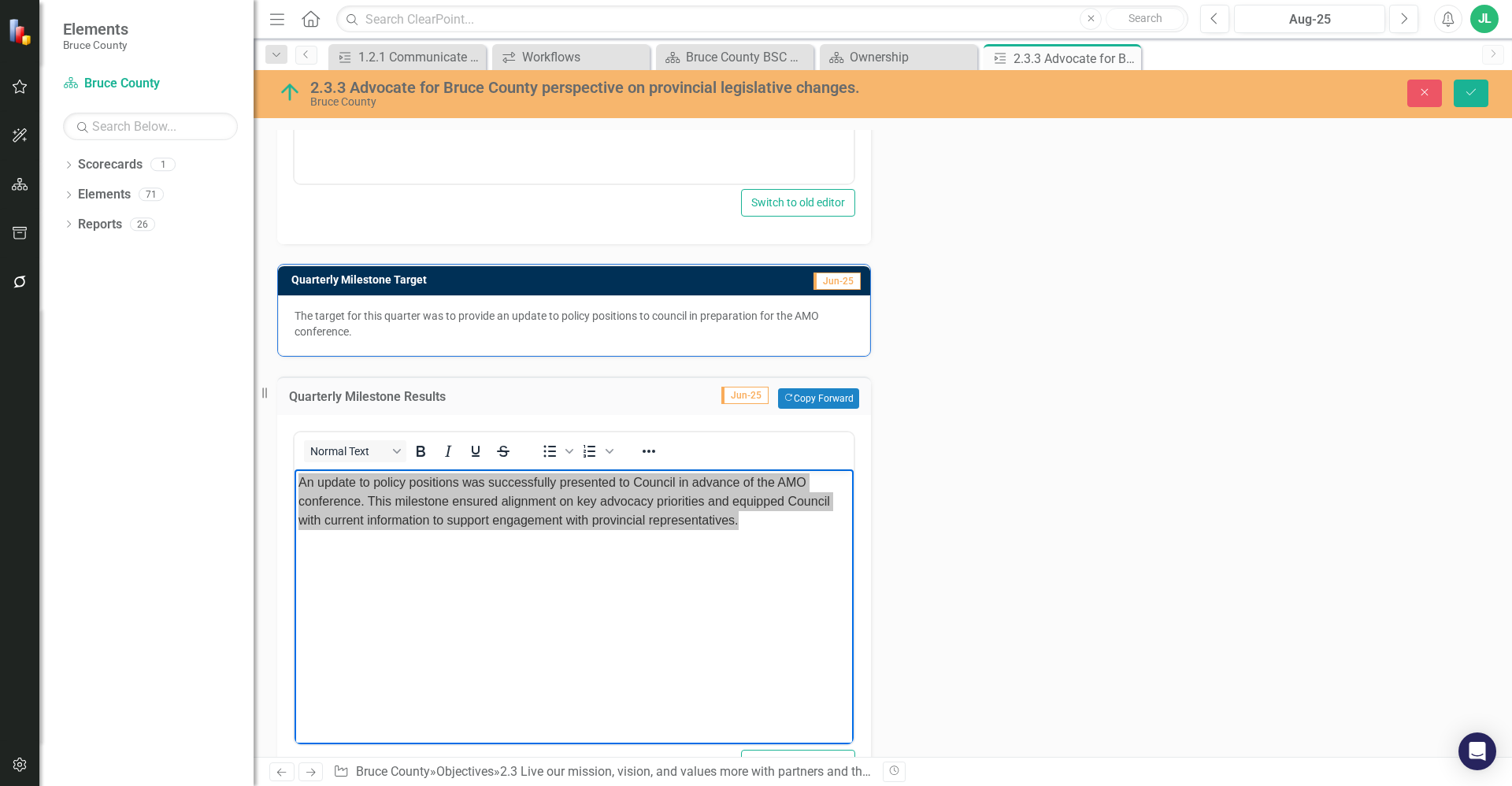
drag, startPoint x: 1197, startPoint y: 391, endPoint x: 1265, endPoint y: 321, distance: 97.6
click at [1197, 391] on div "Action Analysis Jun-25 Since the last update, staff have continued to monitor p…" at bounding box center [883, 212] width 1235 height 1186
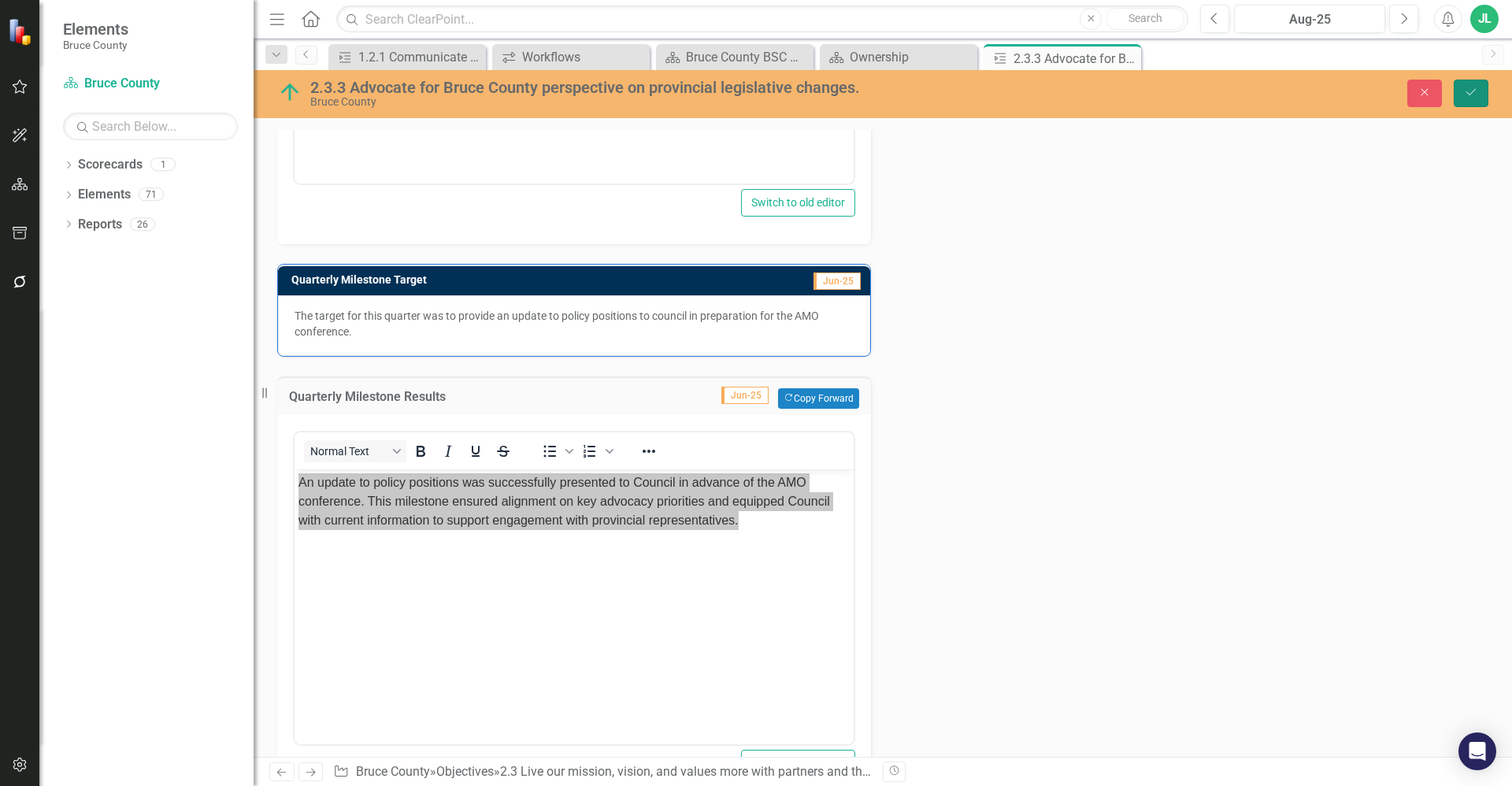
click at [1475, 89] on icon "Save" at bounding box center [1470, 92] width 14 height 11
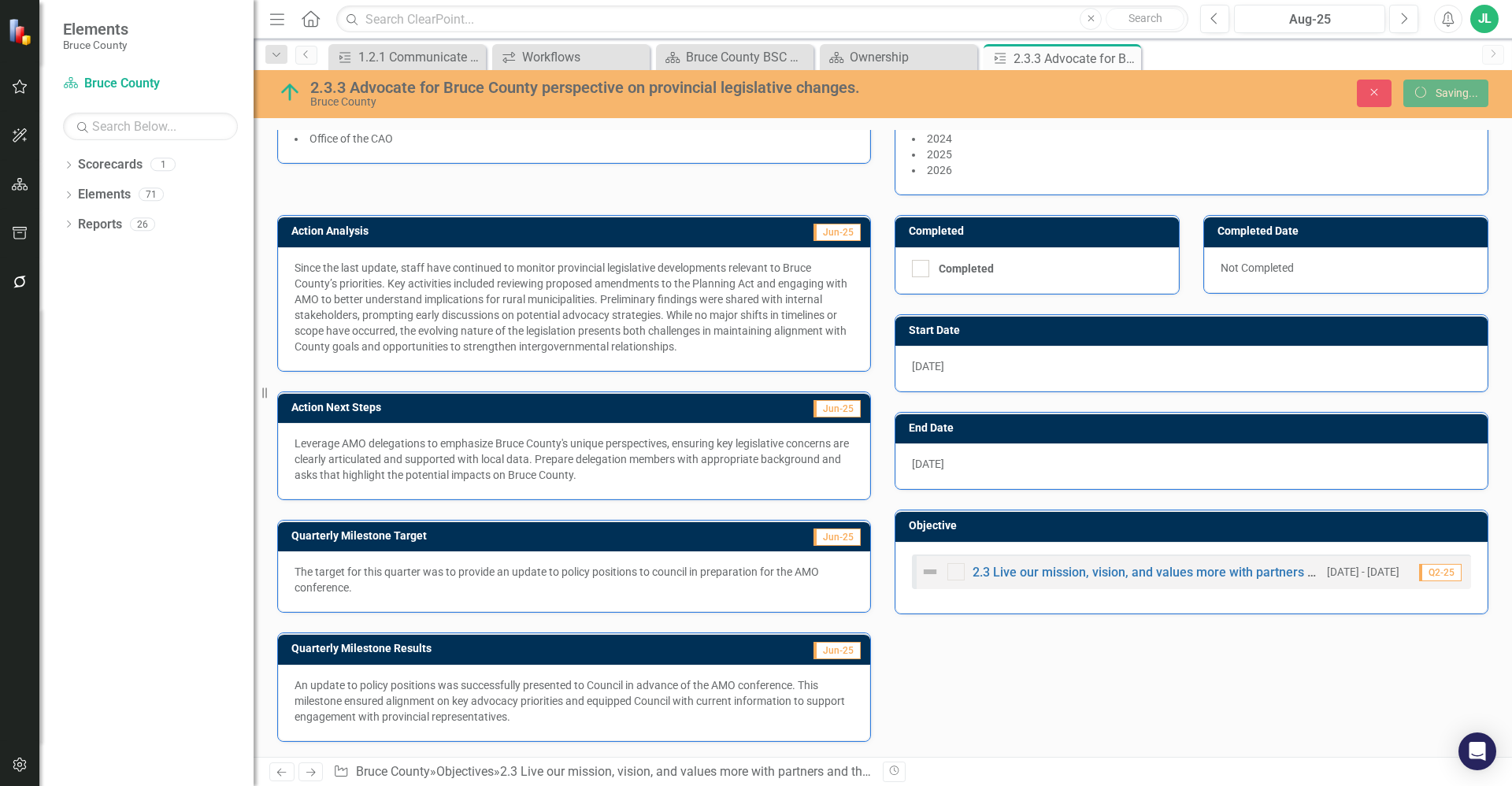
scroll to position [163, 0]
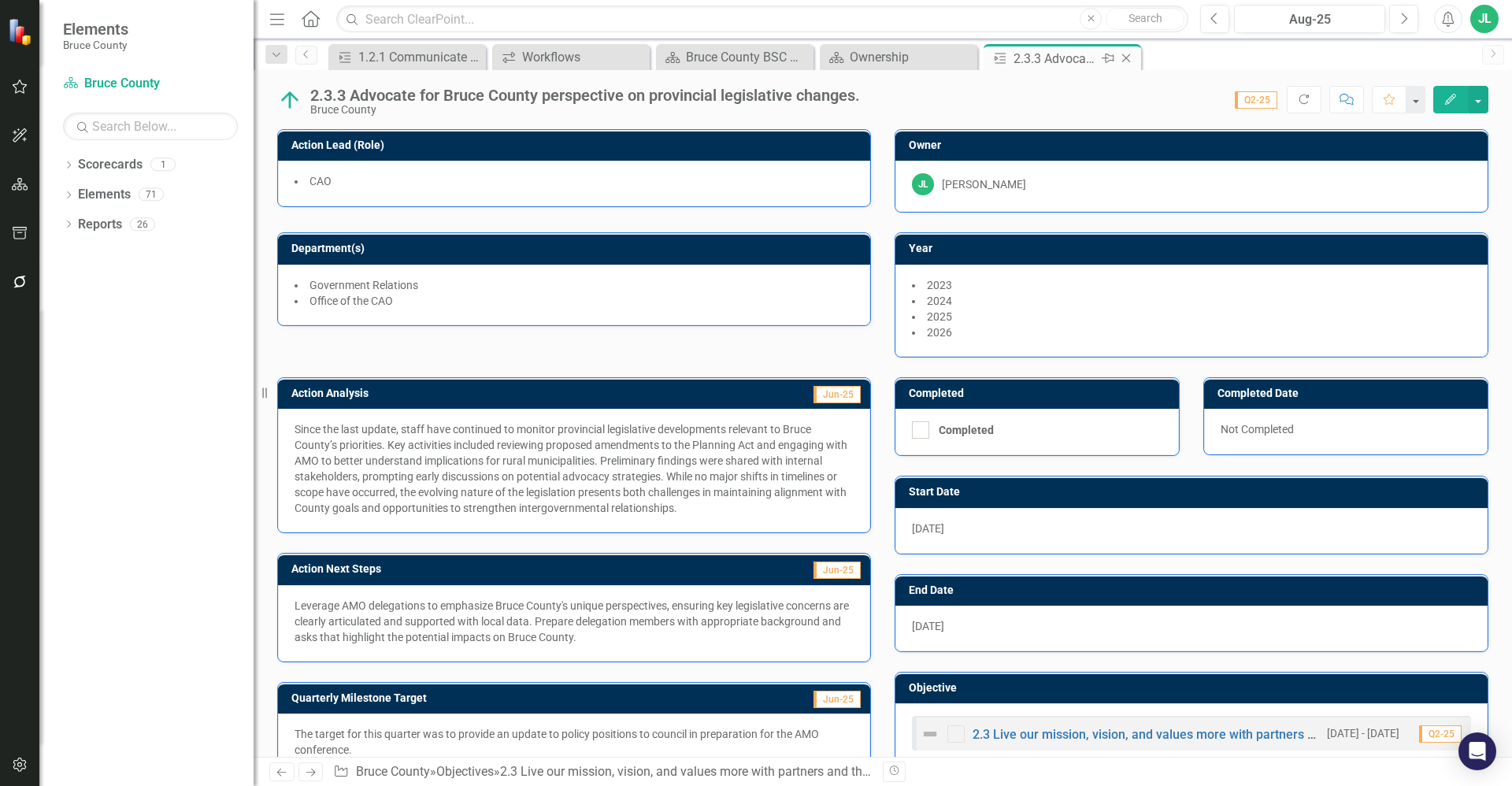
click at [1129, 58] on icon "Close" at bounding box center [1126, 58] width 15 height 12
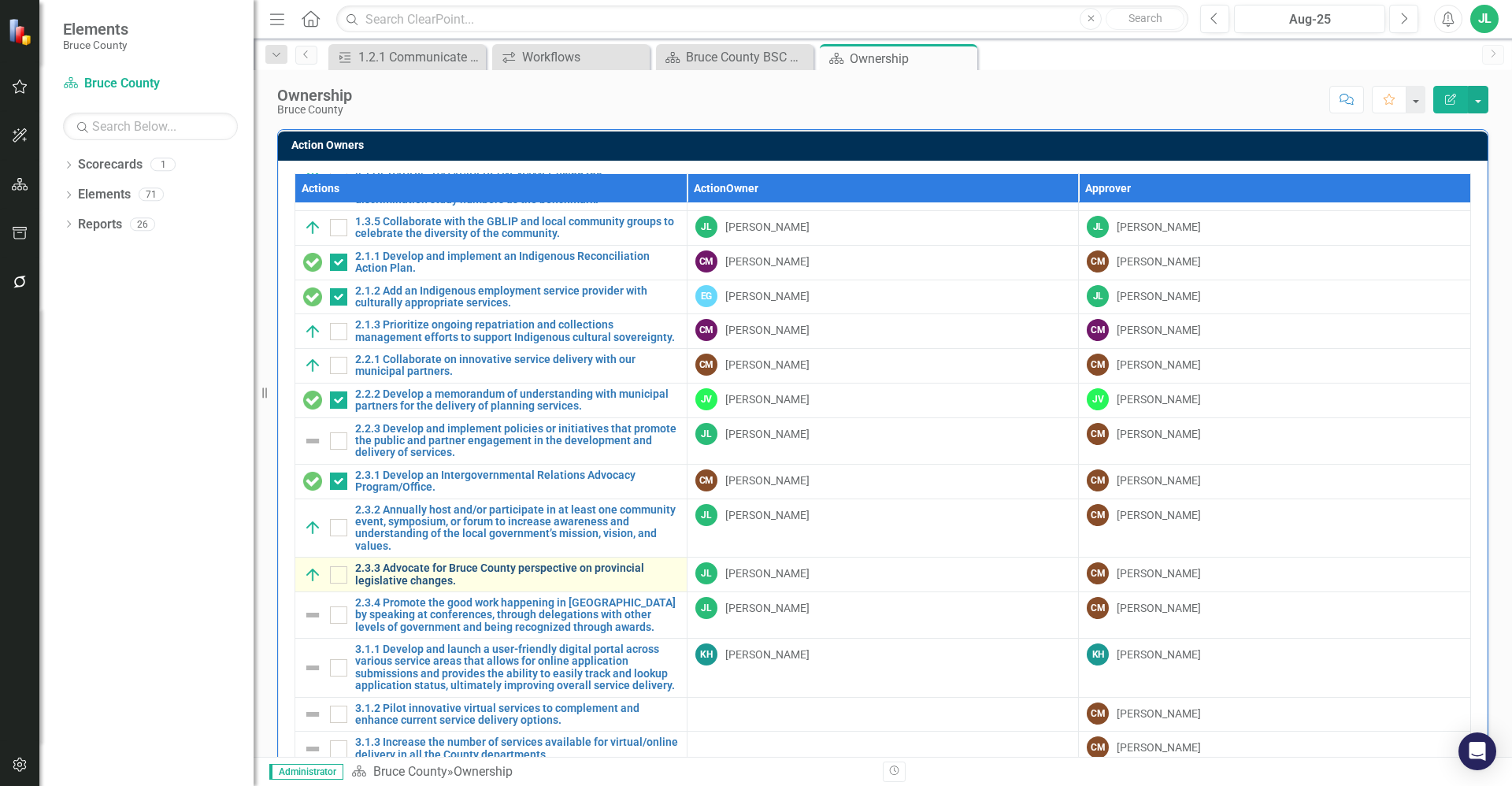
scroll to position [453, 0]
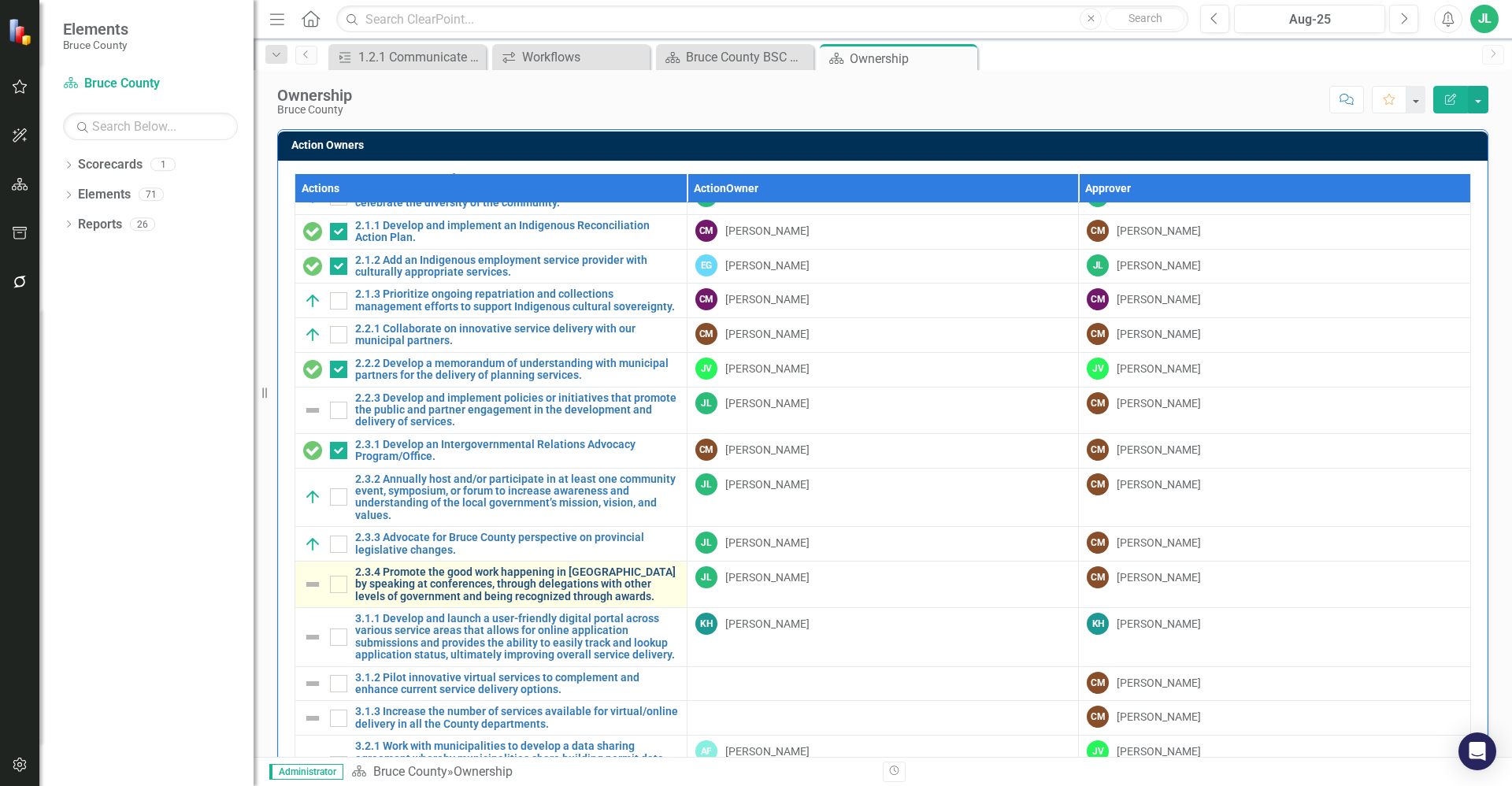
click at [512, 567] on link "2.3.4 Promote the good work happening in [GEOGRAPHIC_DATA] by speaking at confe…" at bounding box center [517, 585] width 324 height 36
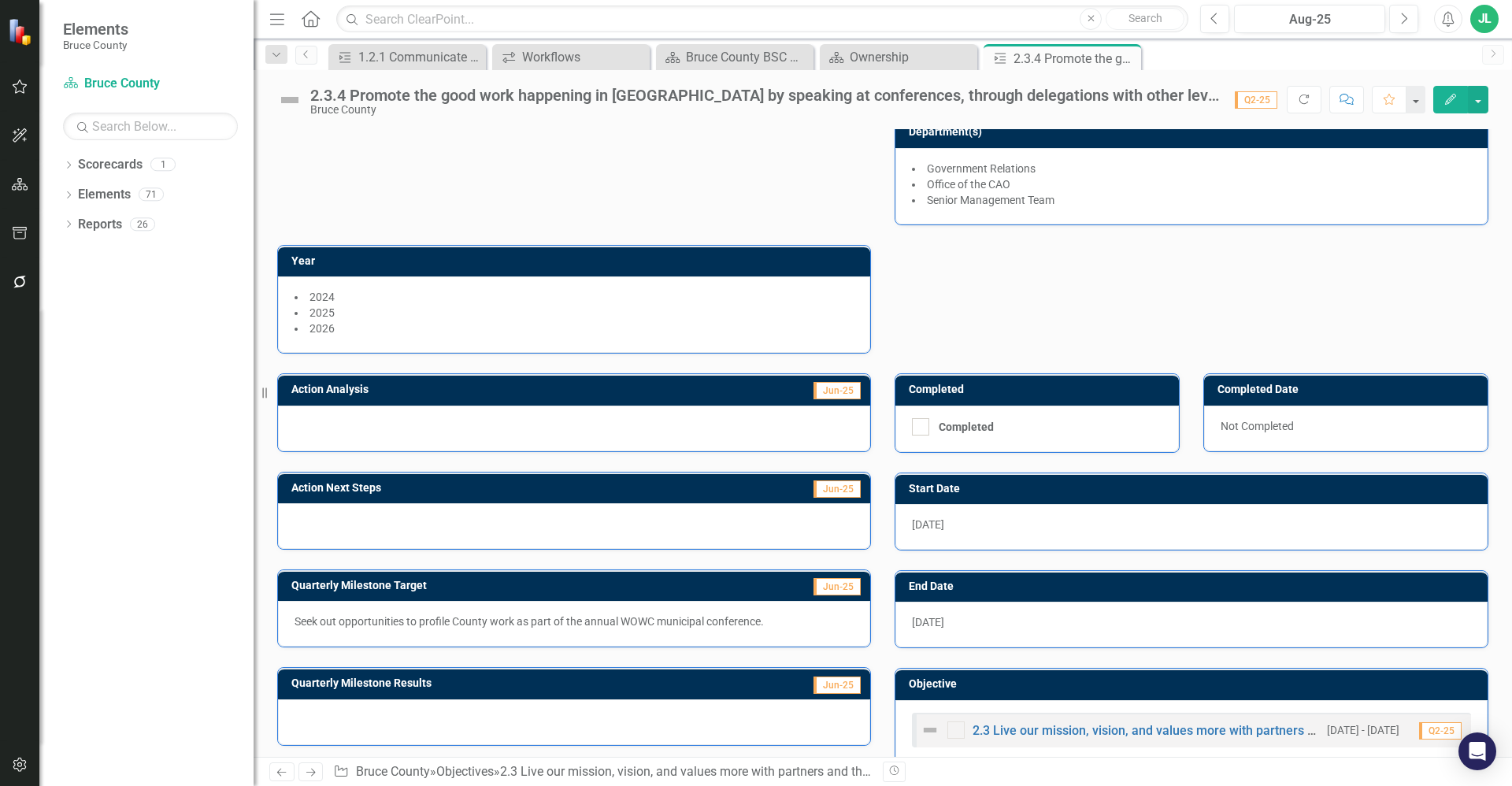
scroll to position [148, 0]
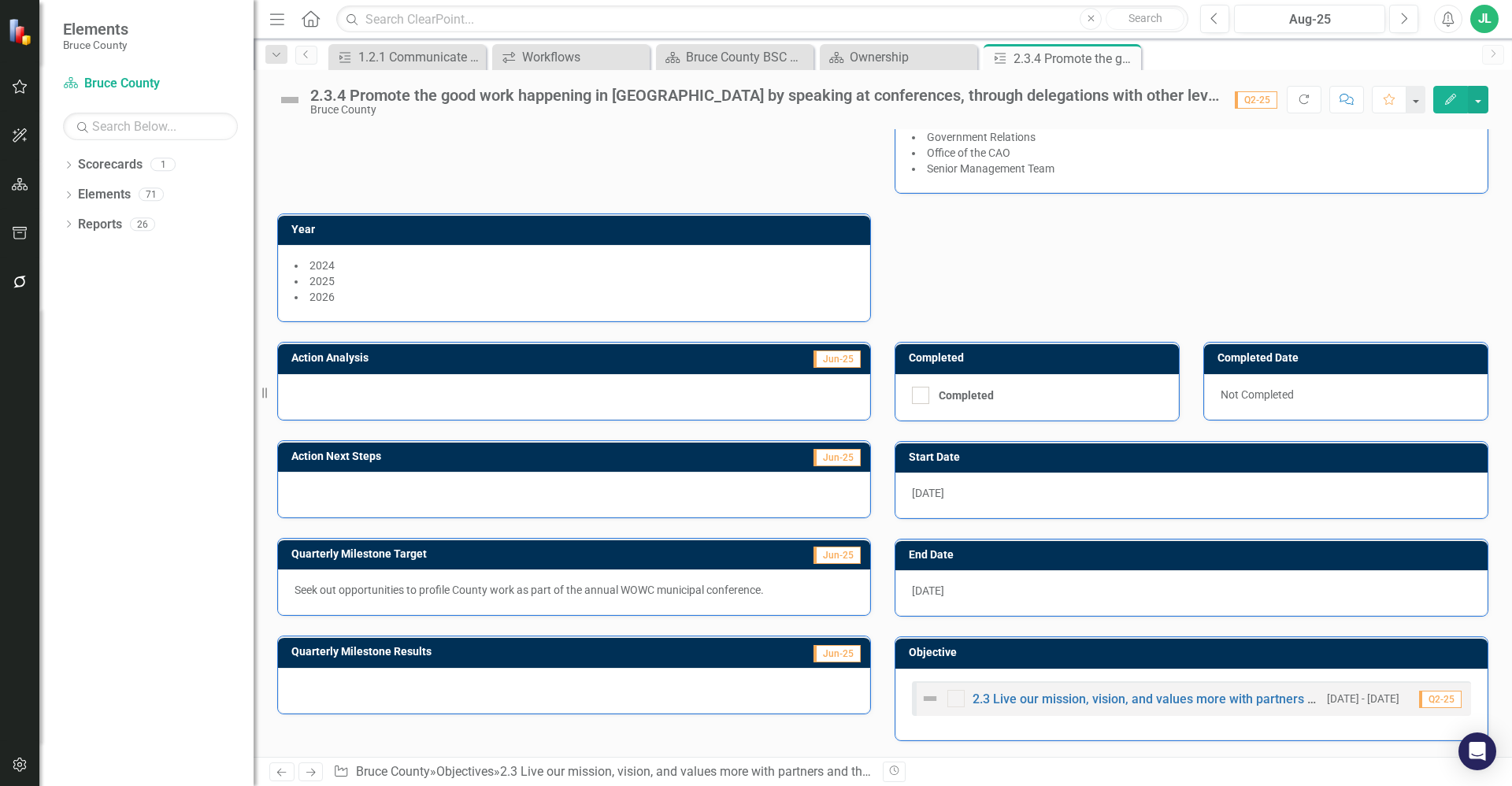
click at [599, 586] on p "Seek out opportunities to profile County work as part of the annual WOWC munici…" at bounding box center [574, 590] width 559 height 15
click at [599, 586] on div "Seek out opportunities to profile County work as part of the annual WOWC munici…" at bounding box center [574, 592] width 593 height 46
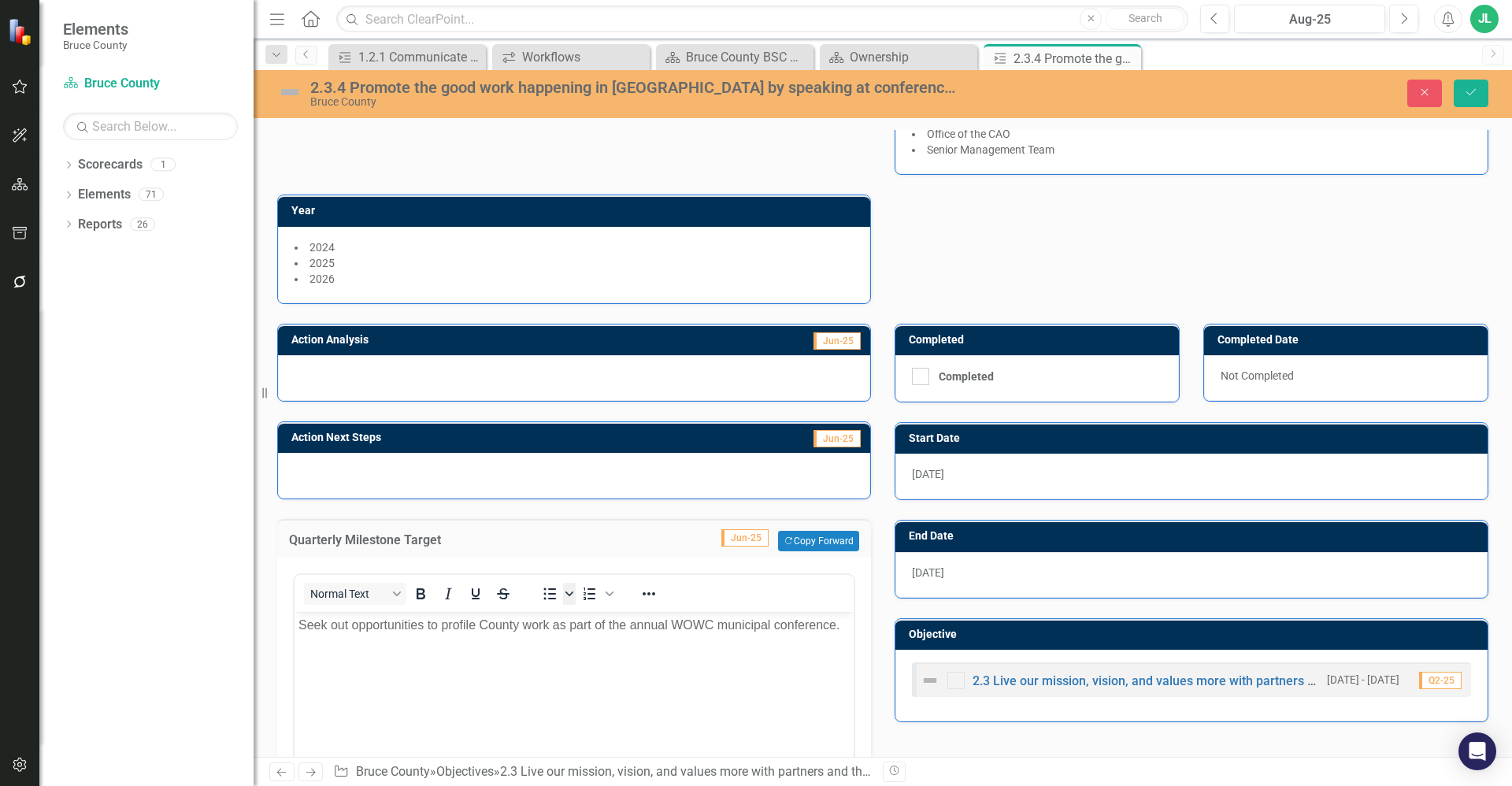
scroll to position [0, 0]
click at [621, 652] on body "Seek out opportunities to profile County work as part of the annual WOWC munici…" at bounding box center [574, 731] width 559 height 236
click at [915, 764] on div "Revision History" at bounding box center [1496, 771] width 1227 height 20
drag, startPoint x: 915, startPoint y: 764, endPoint x: 874, endPoint y: 660, distance: 111.8
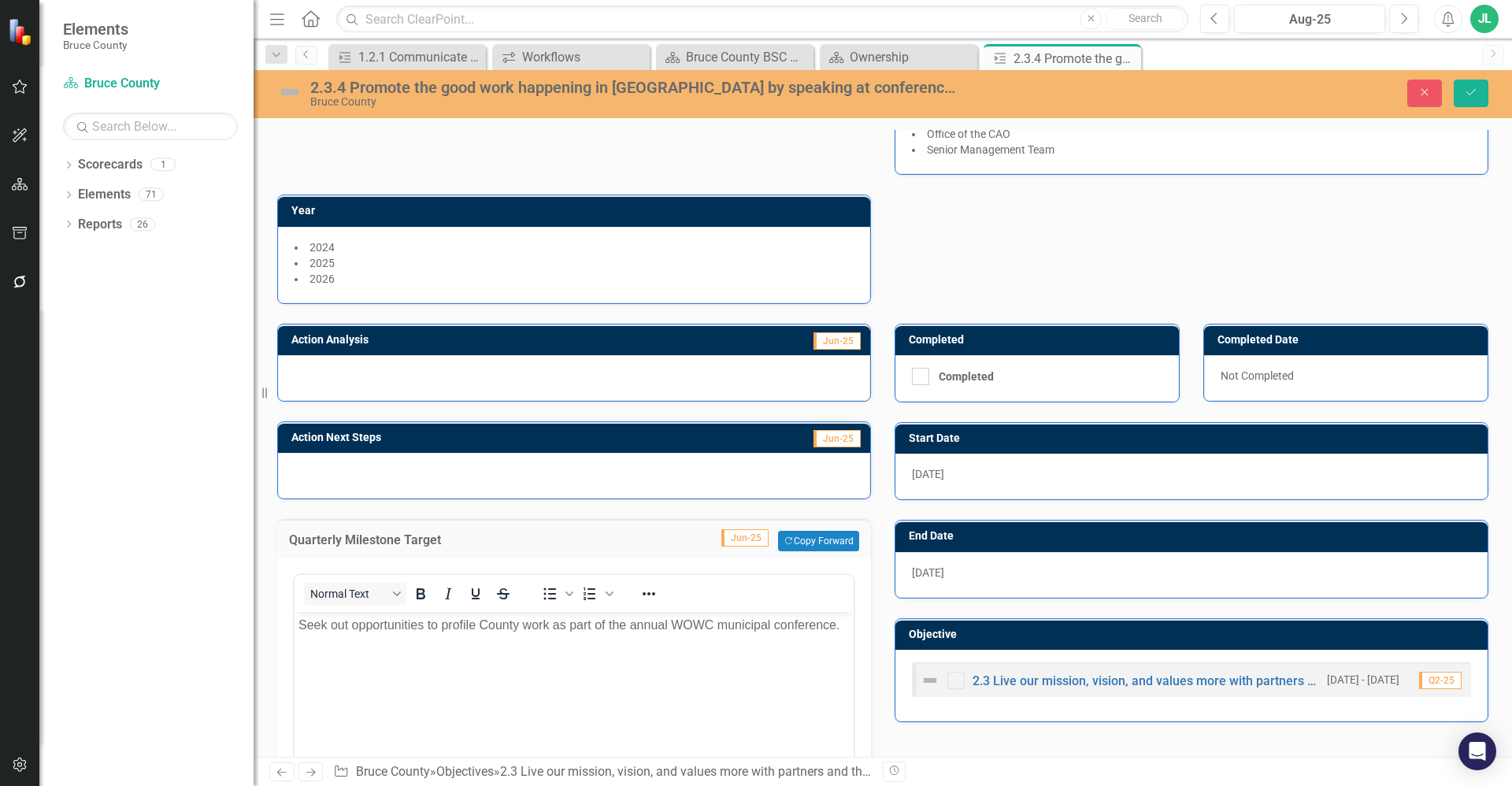
click at [874, 660] on div "Quarterly Milestone Target Jun-25 Copy Forward Copy Forward <p>Seek out opportu…" at bounding box center [574, 724] width 617 height 448
drag, startPoint x: 1169, startPoint y: 1271, endPoint x: 749, endPoint y: 633, distance: 763.8
click at [749, 633] on p "Seek out opportunities to profile County work as part of the annual WOWC munici…" at bounding box center [574, 625] width 551 height 19
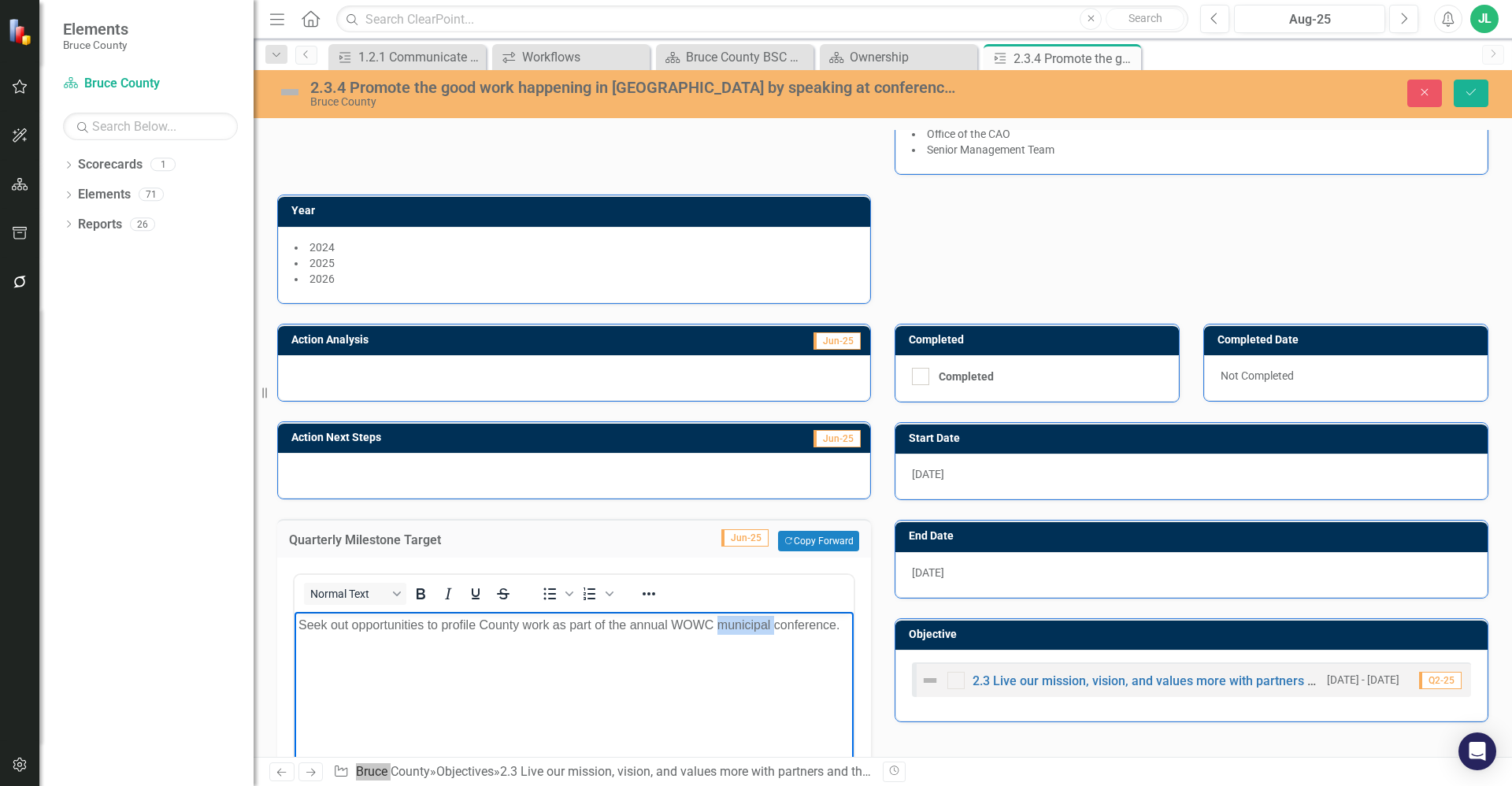
click at [749, 633] on p "Seek out opportunities to profile County work as part of the annual WOWC munici…" at bounding box center [574, 625] width 551 height 19
click at [683, 662] on body "Seek out opportunities to profile County work as part of the annual WOWC munici…" at bounding box center [574, 731] width 559 height 236
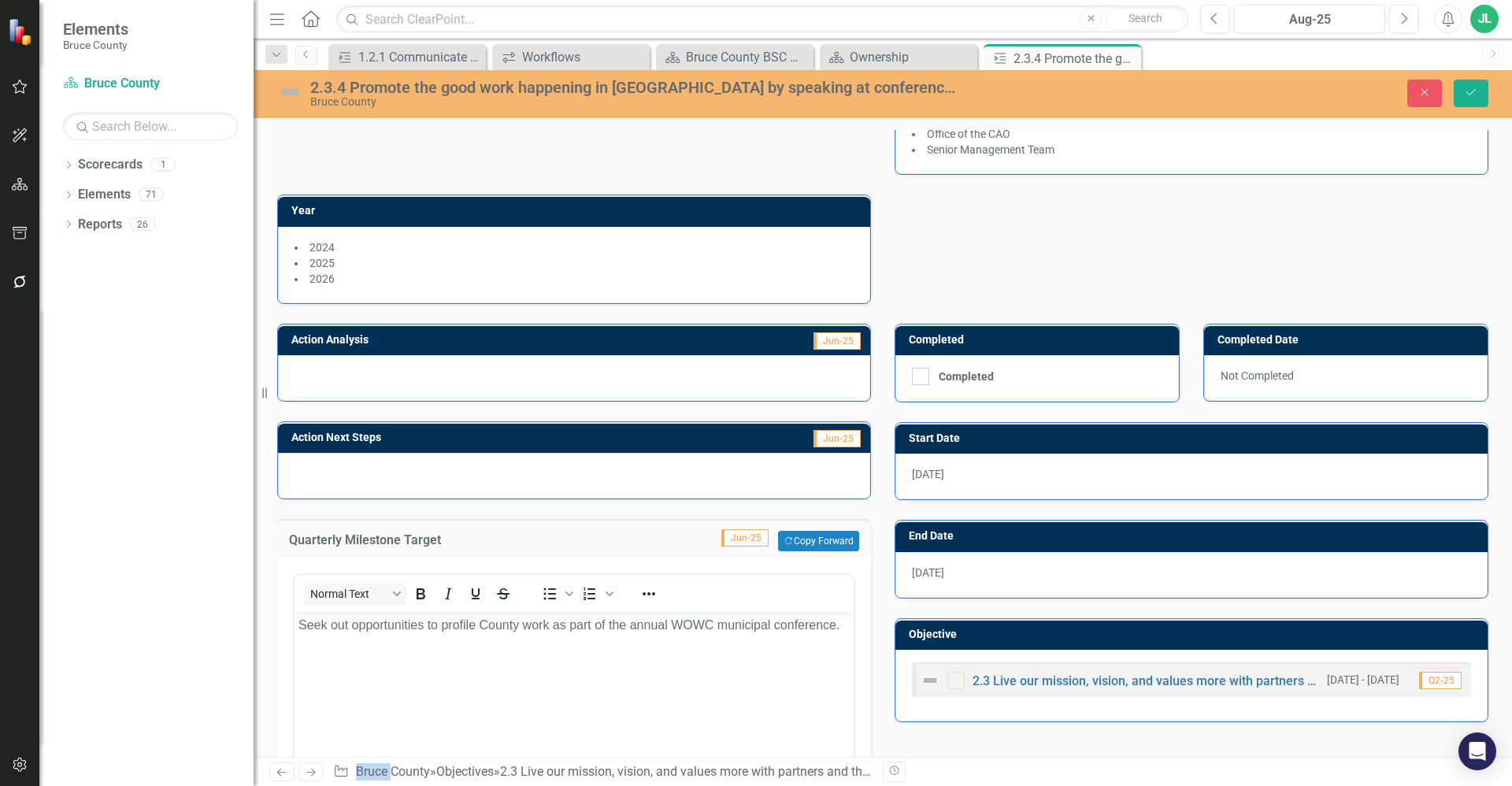
drag, startPoint x: 540, startPoint y: 610, endPoint x: 247, endPoint y: 4, distance: 673.1
click at [540, 610] on div "Normal Text To open the popup, press Shift+Enter To open the popup, press Shift…" at bounding box center [574, 593] width 559 height 37
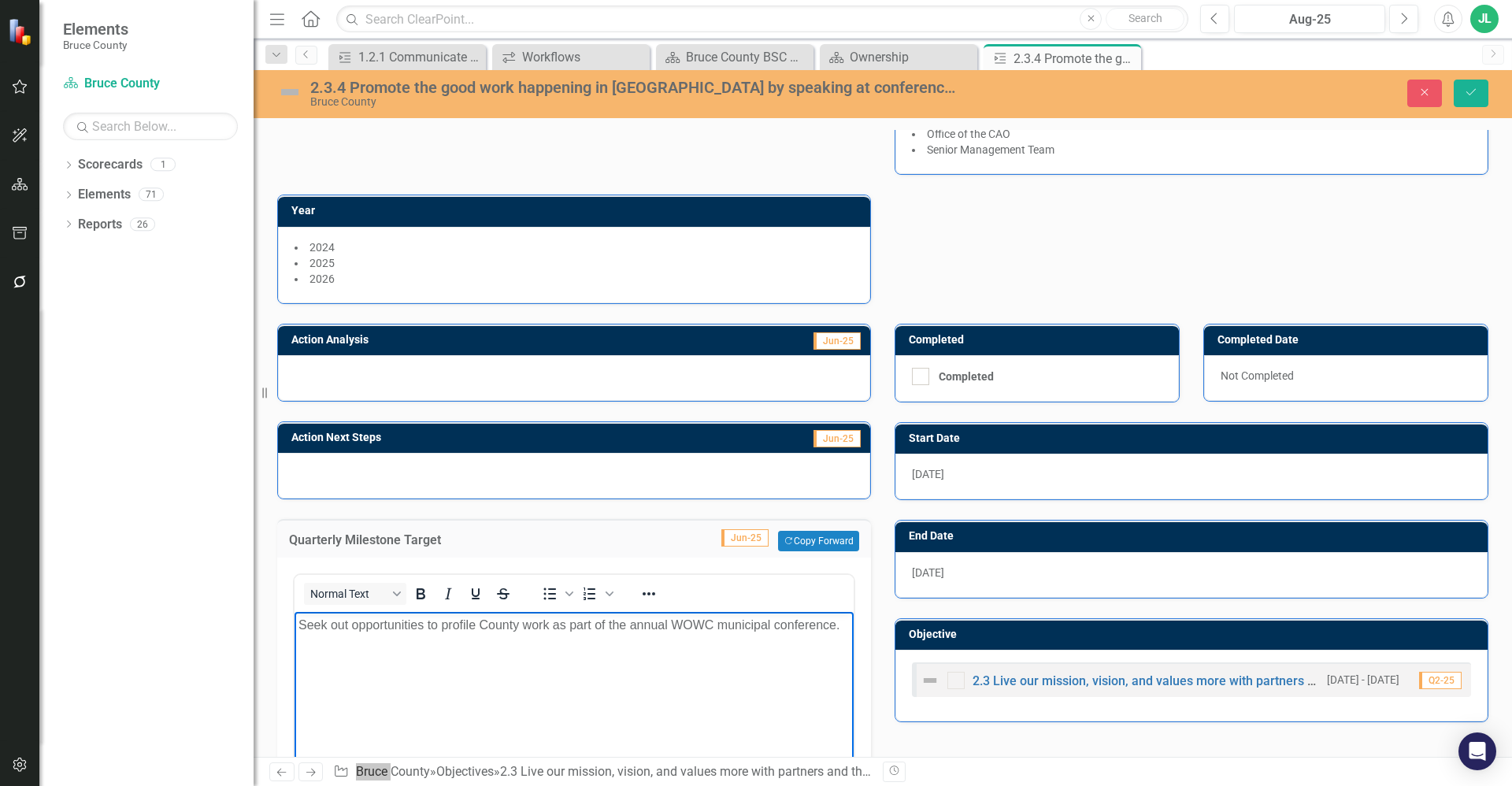
click at [597, 634] on p "Seek out opportunities to profile County work as part of the annual WOWC munici…" at bounding box center [574, 625] width 551 height 19
click at [600, 627] on p "Seek out opportunities to profile County work as part of the annual WOWC munici…" at bounding box center [574, 625] width 551 height 19
click at [574, 649] on body "Seek out opportunities to profile County work as part of the annual WOWC munici…" at bounding box center [574, 731] width 559 height 236
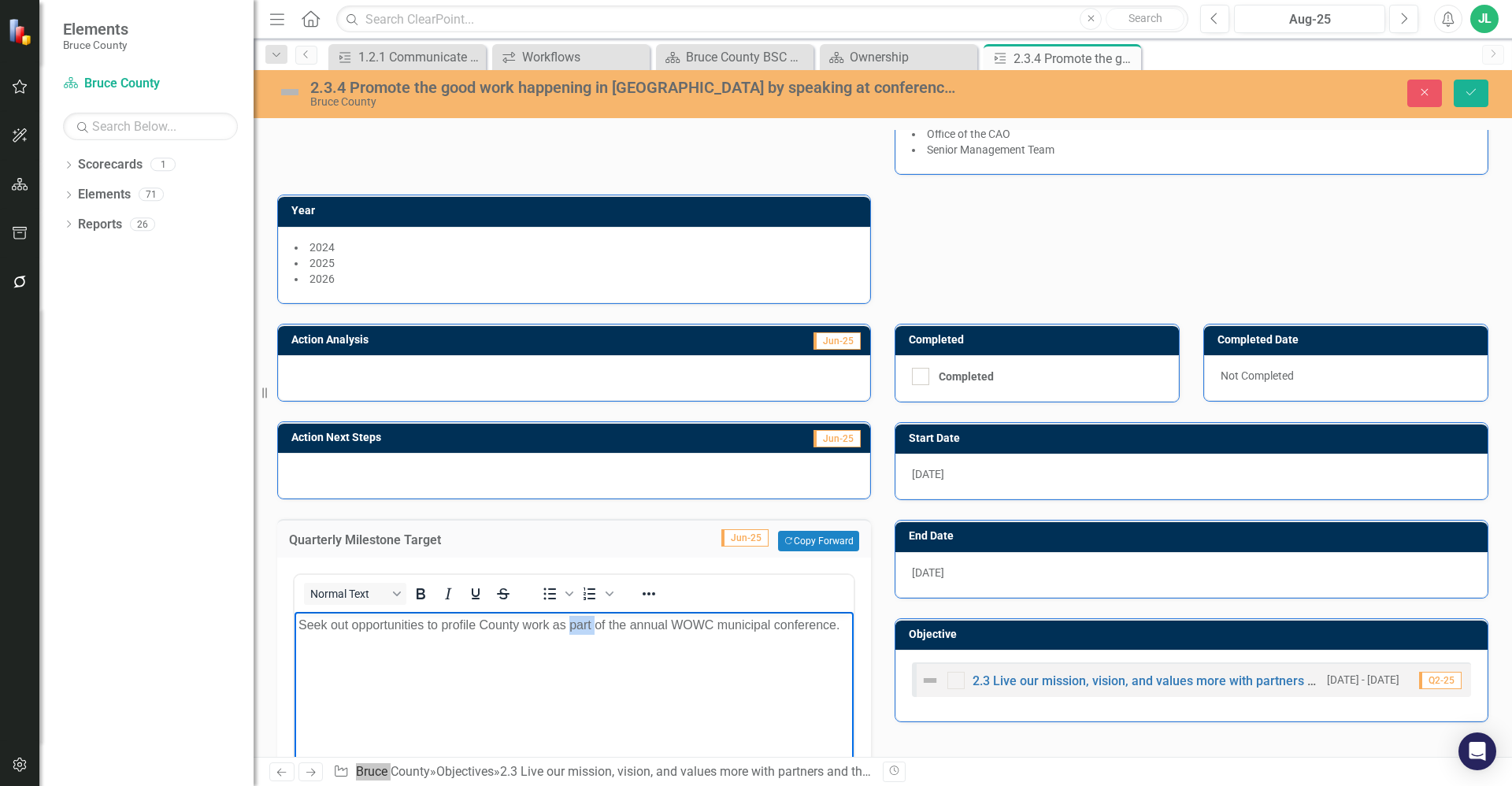
click at [574, 649] on body "Seek out opportunities to profile County work as part of the annual WOWC munici…" at bounding box center [574, 731] width 559 height 236
click at [544, 656] on body "Seek out opportunities to profile County work as part of the annual WOWC munici…" at bounding box center [574, 731] width 559 height 236
click at [883, 672] on div "Objective 2.3 Live our mission, vision, and values more with partners and the p…" at bounding box center [1191, 660] width 617 height 124
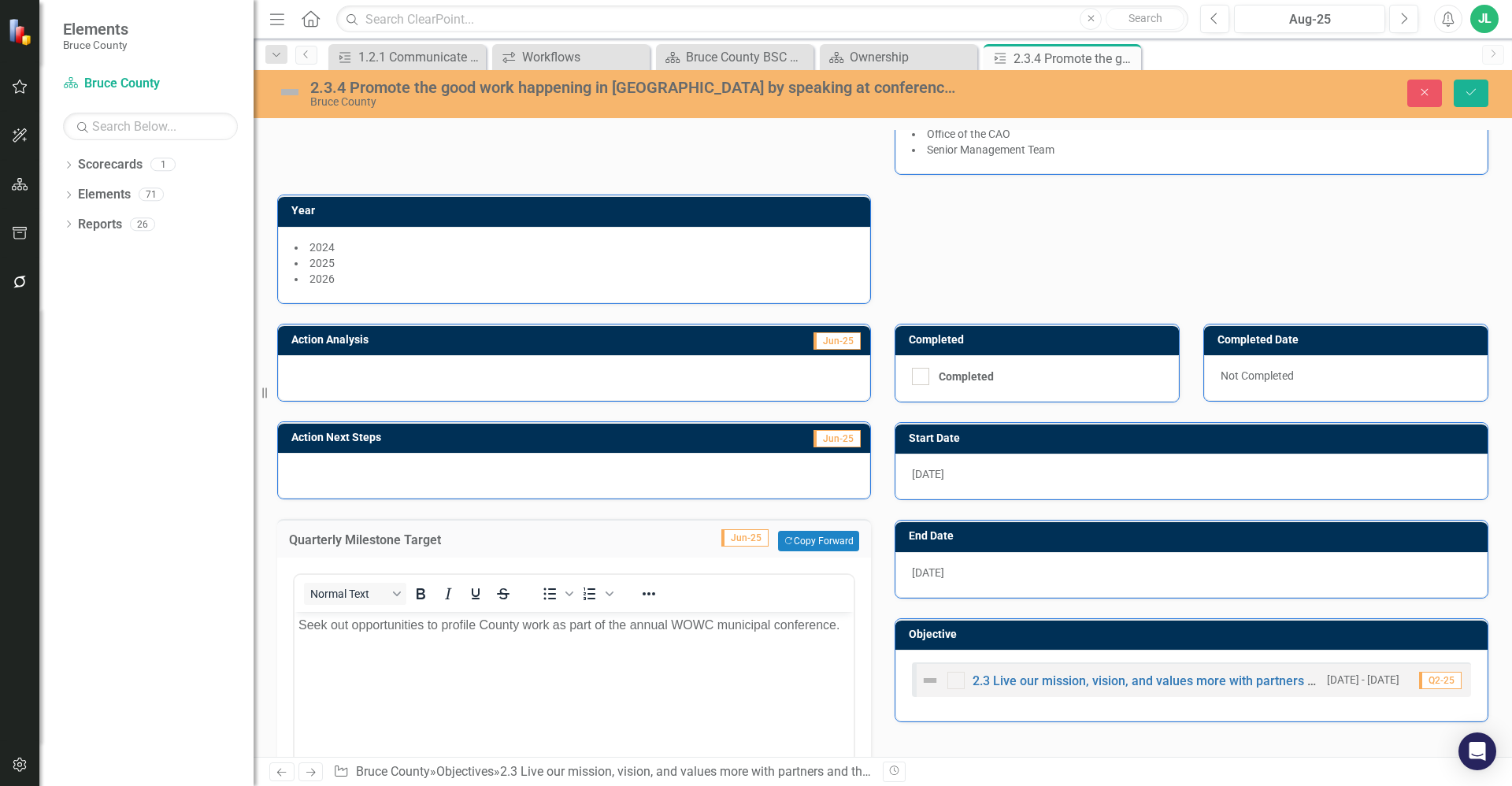
click at [705, 380] on div at bounding box center [574, 378] width 593 height 46
click at [728, 372] on div at bounding box center [574, 378] width 593 height 46
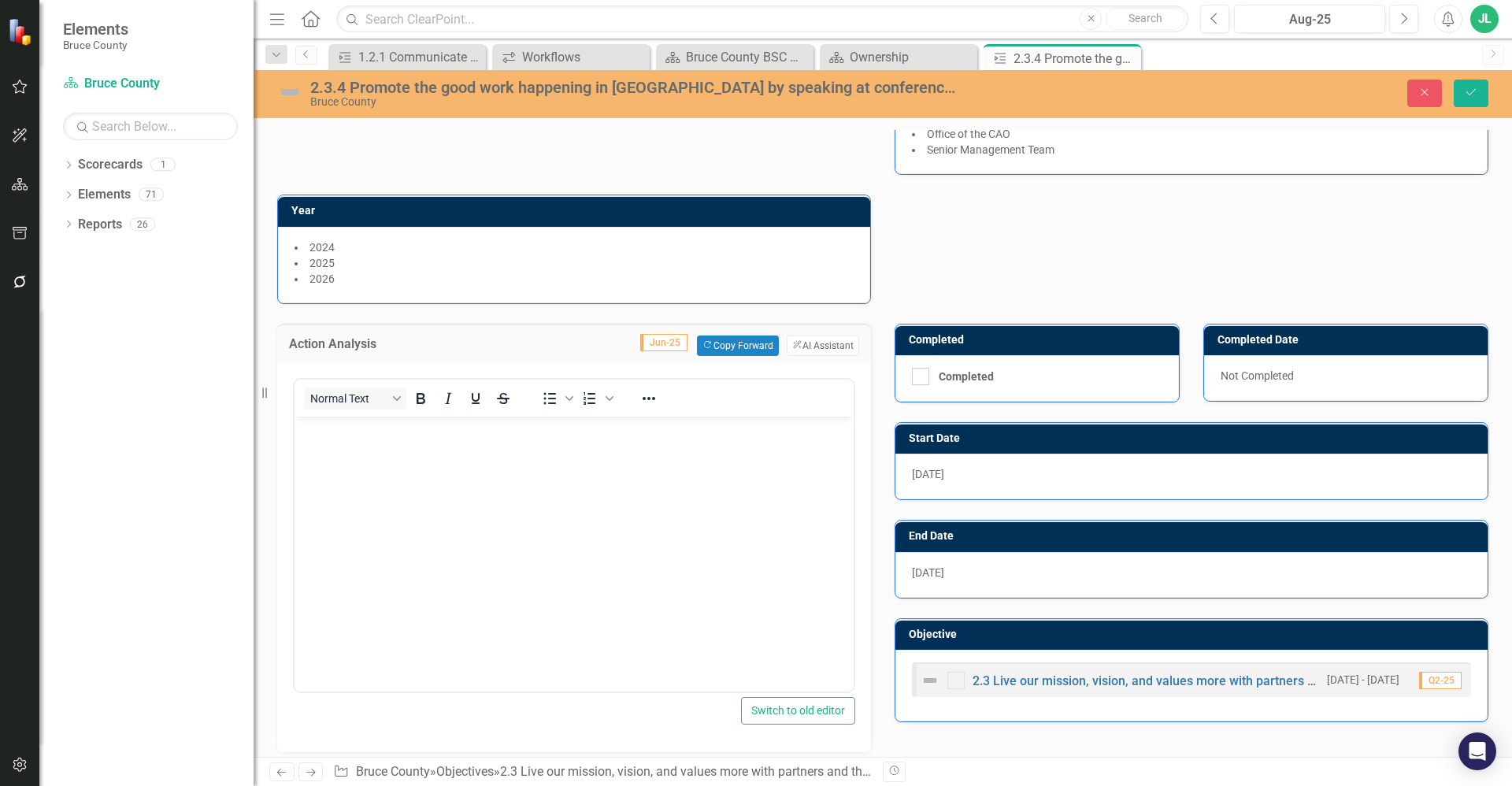
click at [715, 467] on body "Rich Text Area. Press ALT-0 for help." at bounding box center [574, 534] width 559 height 236
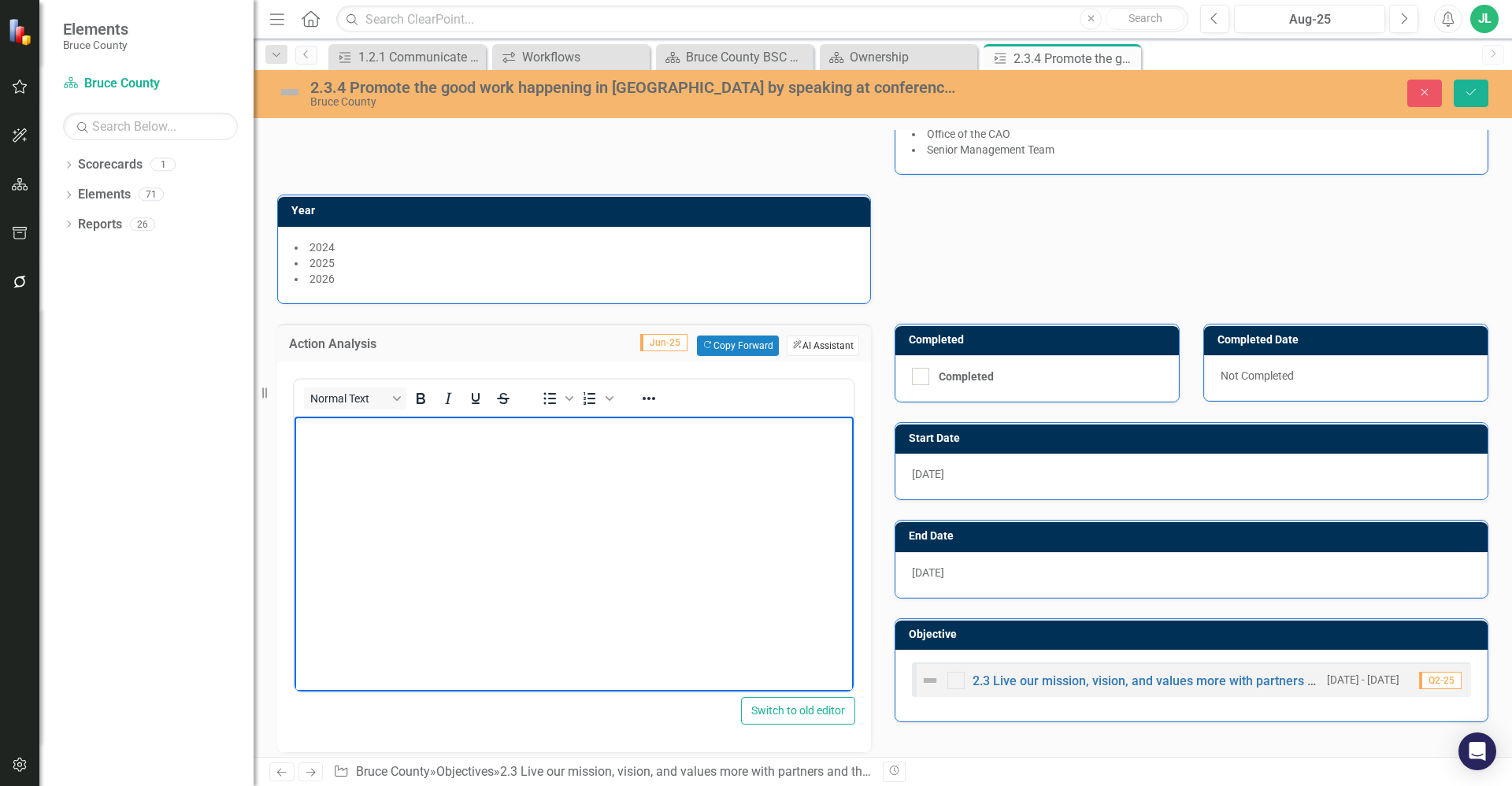
click at [825, 355] on button "ClearPoint AI AI Assistant" at bounding box center [822, 346] width 73 height 20
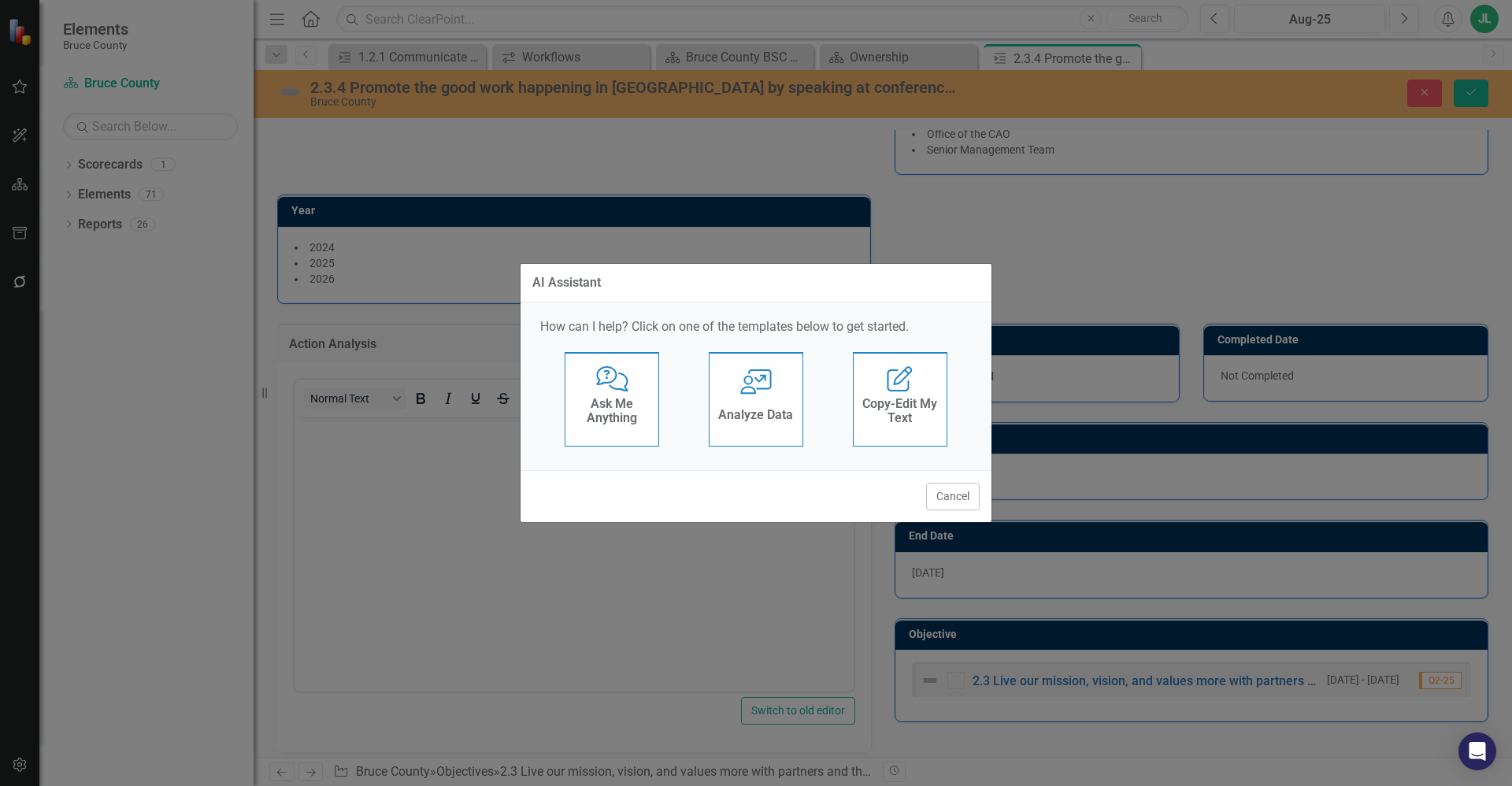
click at [645, 412] on h4 "Ask Me Anything" at bounding box center [611, 411] width 77 height 28
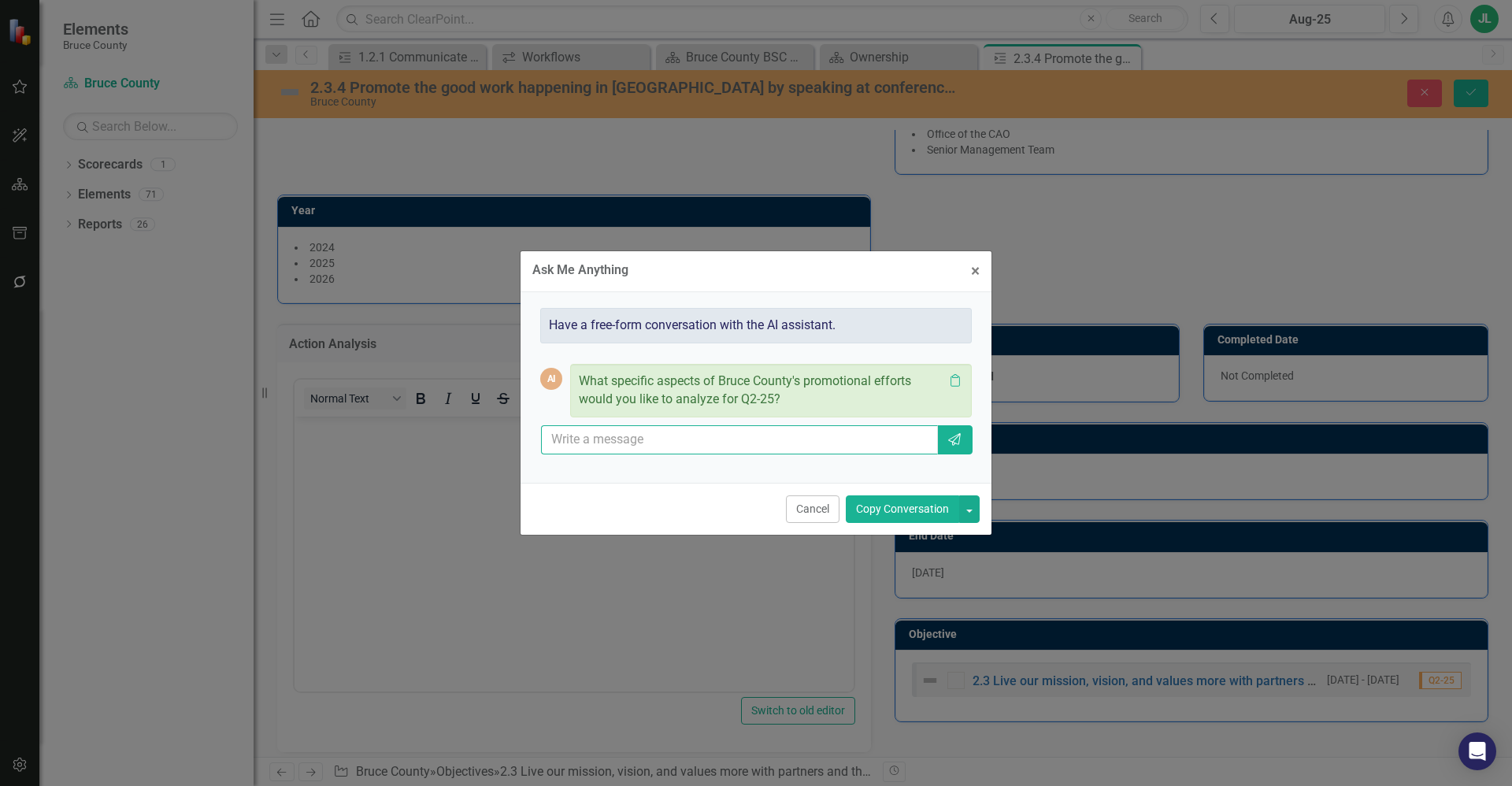
click at [638, 439] on input "text" at bounding box center [739, 440] width 397 height 29
paste input "While no specific activities occurred in Q2 related to promoting Bruce County’s…"
type input "While no specific activities occurred in Q2 related to promoting Bruce County’s…"
click at [959, 446] on icon "Send" at bounding box center [954, 439] width 15 height 12
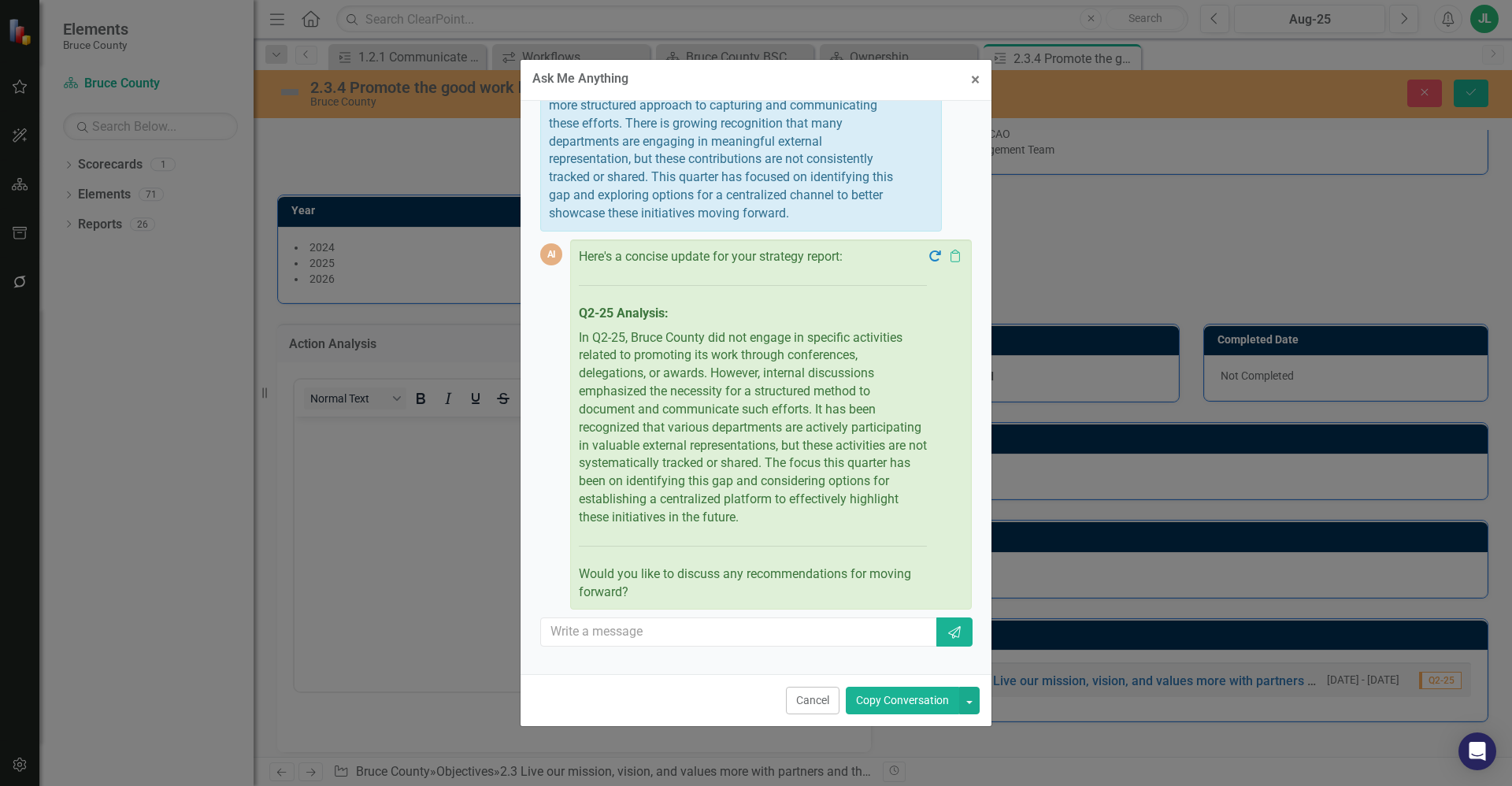
scroll to position [206, 0]
click at [787, 435] on p "In Q2-25, Bruce County did not engage in specific activities related to promoti…" at bounding box center [752, 427] width 348 height 204
click at [752, 461] on p "In Q2-25, Bruce County did not engage in specific activities related to promoti…" at bounding box center [752, 427] width 348 height 204
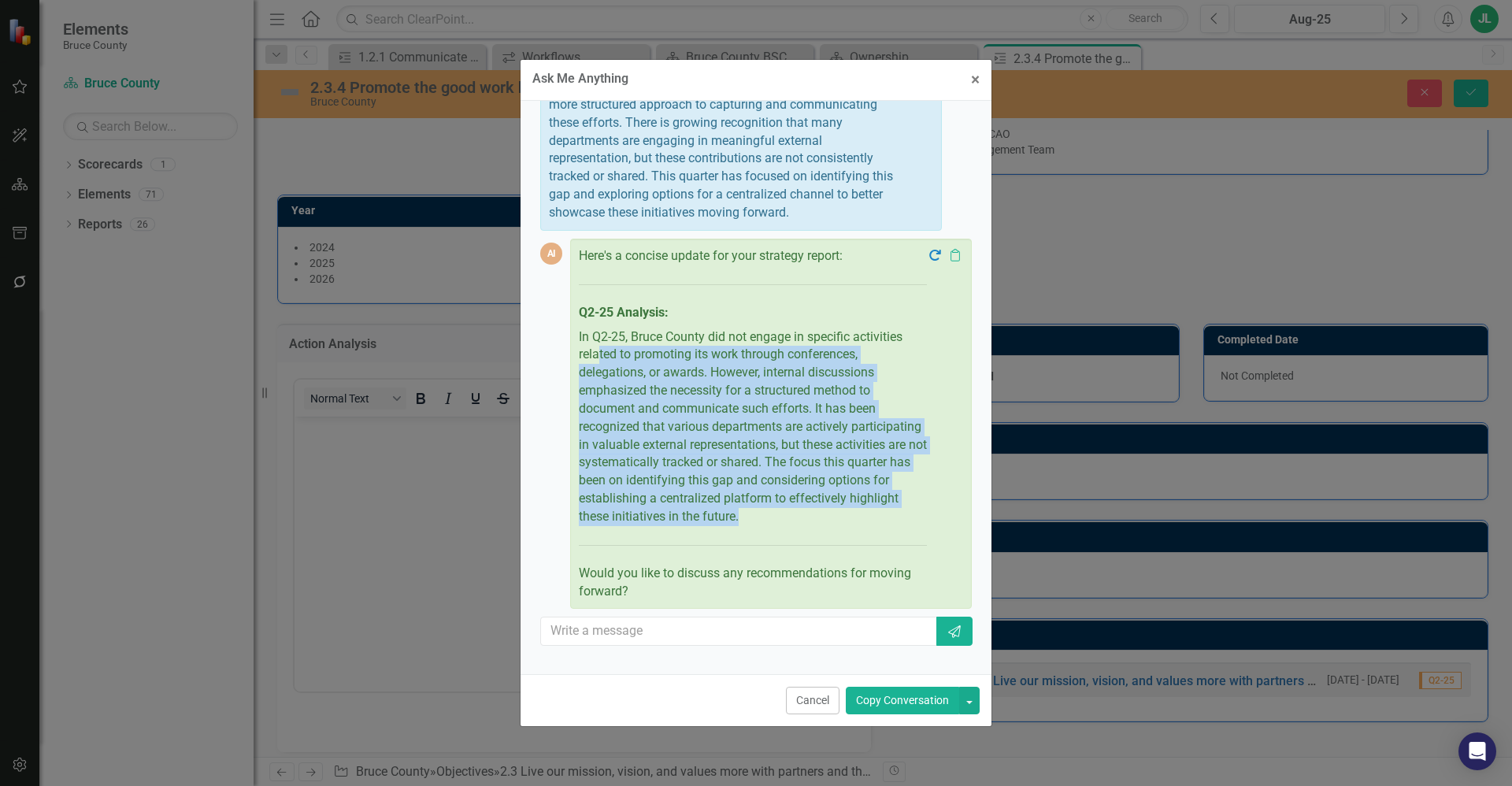
drag, startPoint x: 879, startPoint y: 528, endPoint x: 601, endPoint y: 366, distance: 321.8
click at [601, 366] on p "In Q2-25, Bruce County did not engage in specific activities related to promoti…" at bounding box center [752, 427] width 348 height 204
drag, startPoint x: 601, startPoint y: 366, endPoint x: 743, endPoint y: 453, distance: 166.5
click at [693, 399] on p "In Q2-25, Bruce County did not engage in specific activities related to promoti…" at bounding box center [752, 427] width 348 height 204
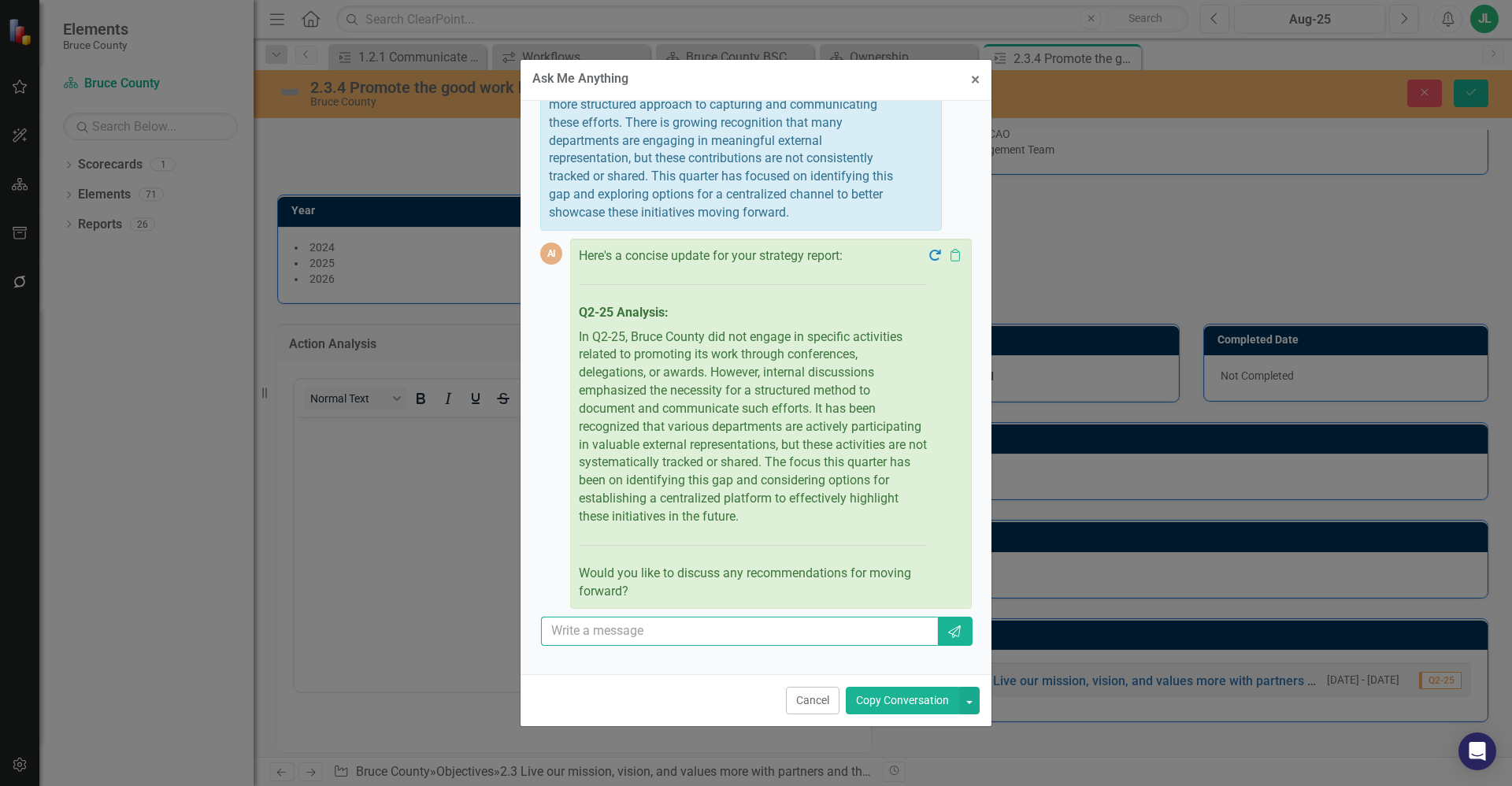
click at [834, 642] on input "text" at bounding box center [739, 631] width 397 height 29
click at [853, 641] on input "text" at bounding box center [739, 631] width 397 height 29
click at [975, 77] on span "×" at bounding box center [975, 79] width 9 height 19
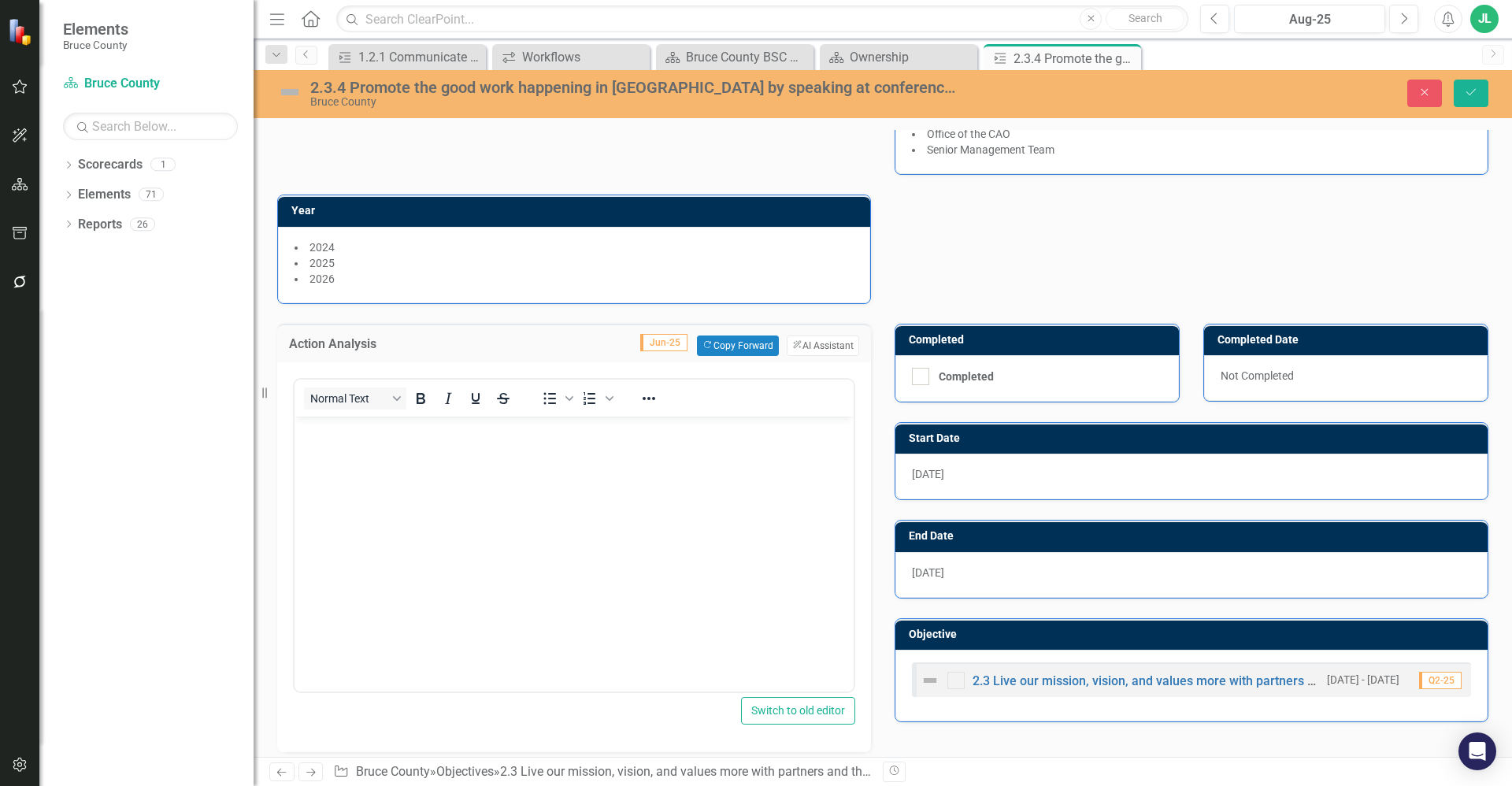
drag, startPoint x: 552, startPoint y: 476, endPoint x: 538, endPoint y: 483, distance: 15.7
click at [551, 476] on body "Rich Text Area. Press ALT-0 for help." at bounding box center [574, 534] width 559 height 236
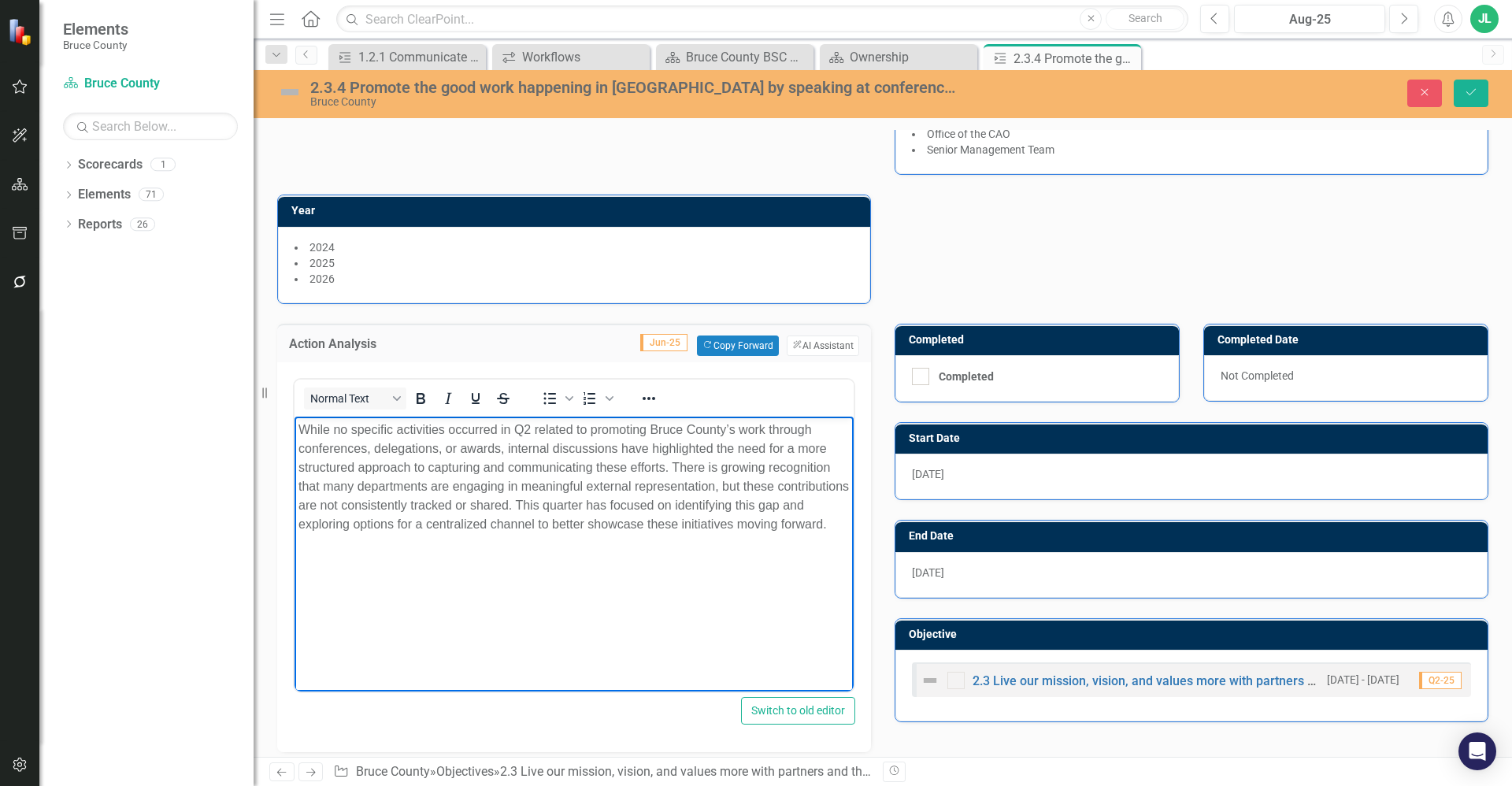
click at [533, 558] on body "While no specific activities occurred in Q2 related to promoting Bruce County’s…" at bounding box center [574, 534] width 559 height 236
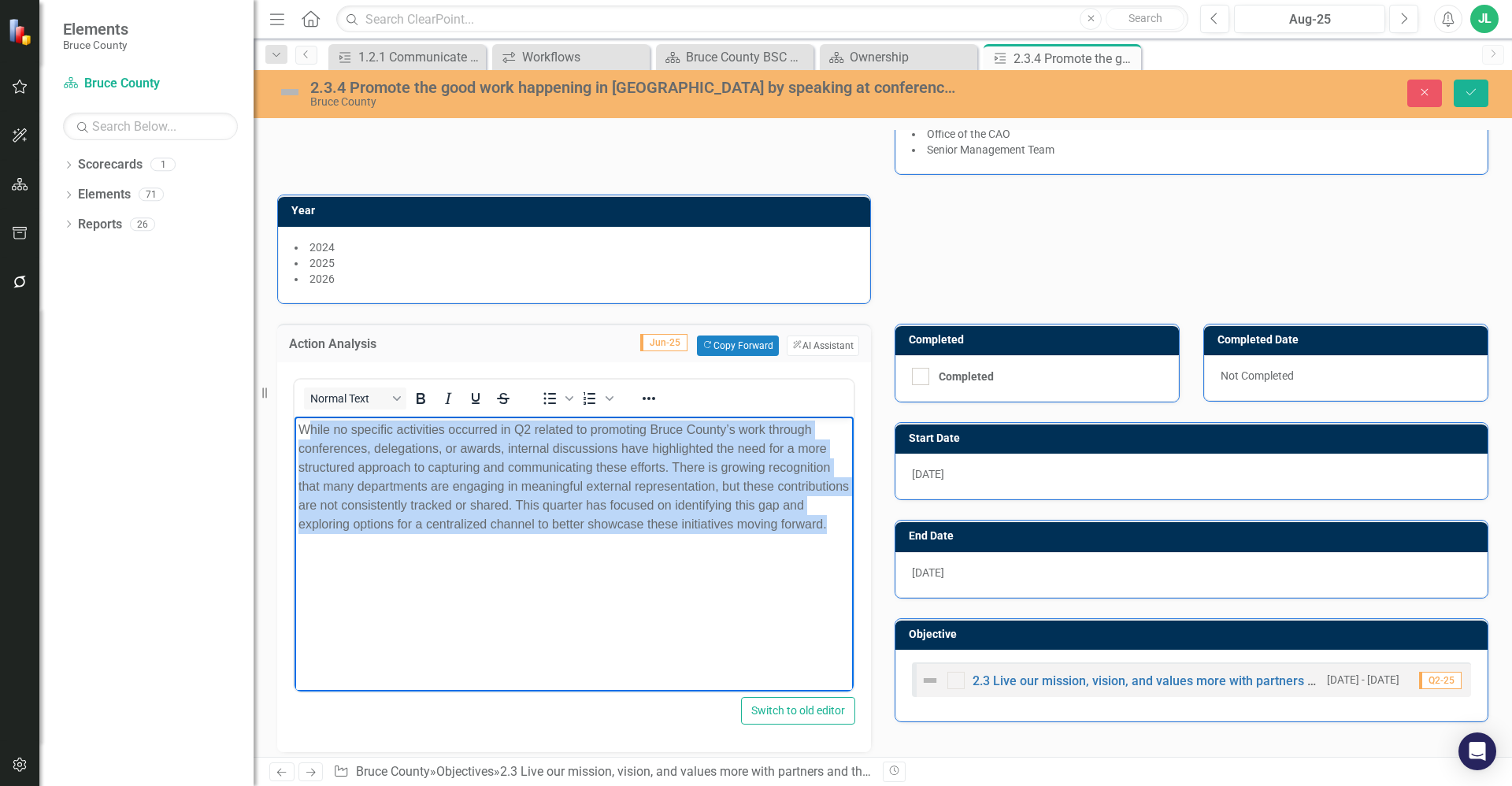
drag, startPoint x: 490, startPoint y: 546, endPoint x: 305, endPoint y: 420, distance: 223.8
click at [305, 420] on p "While no specific activities occurred in Q2 related to promoting Bruce County’s…" at bounding box center [574, 476] width 551 height 113
click at [453, 493] on p "While no specific activities occurred in Q2 related to promoting Bruce County’s…" at bounding box center [574, 476] width 551 height 113
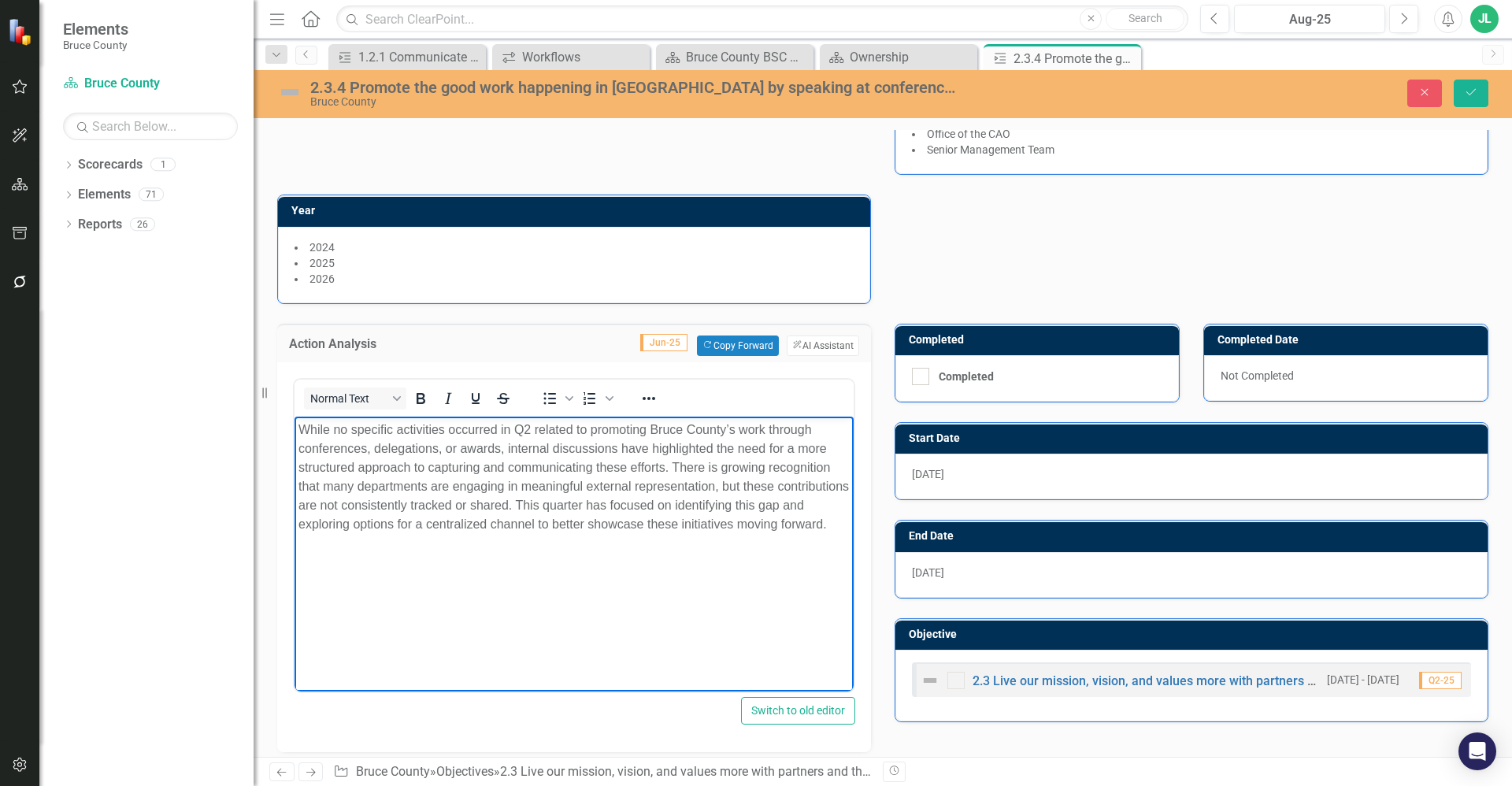
click at [507, 518] on p "While no specific activities occurred in Q2 related to promoting Bruce County’s…" at bounding box center [574, 476] width 551 height 113
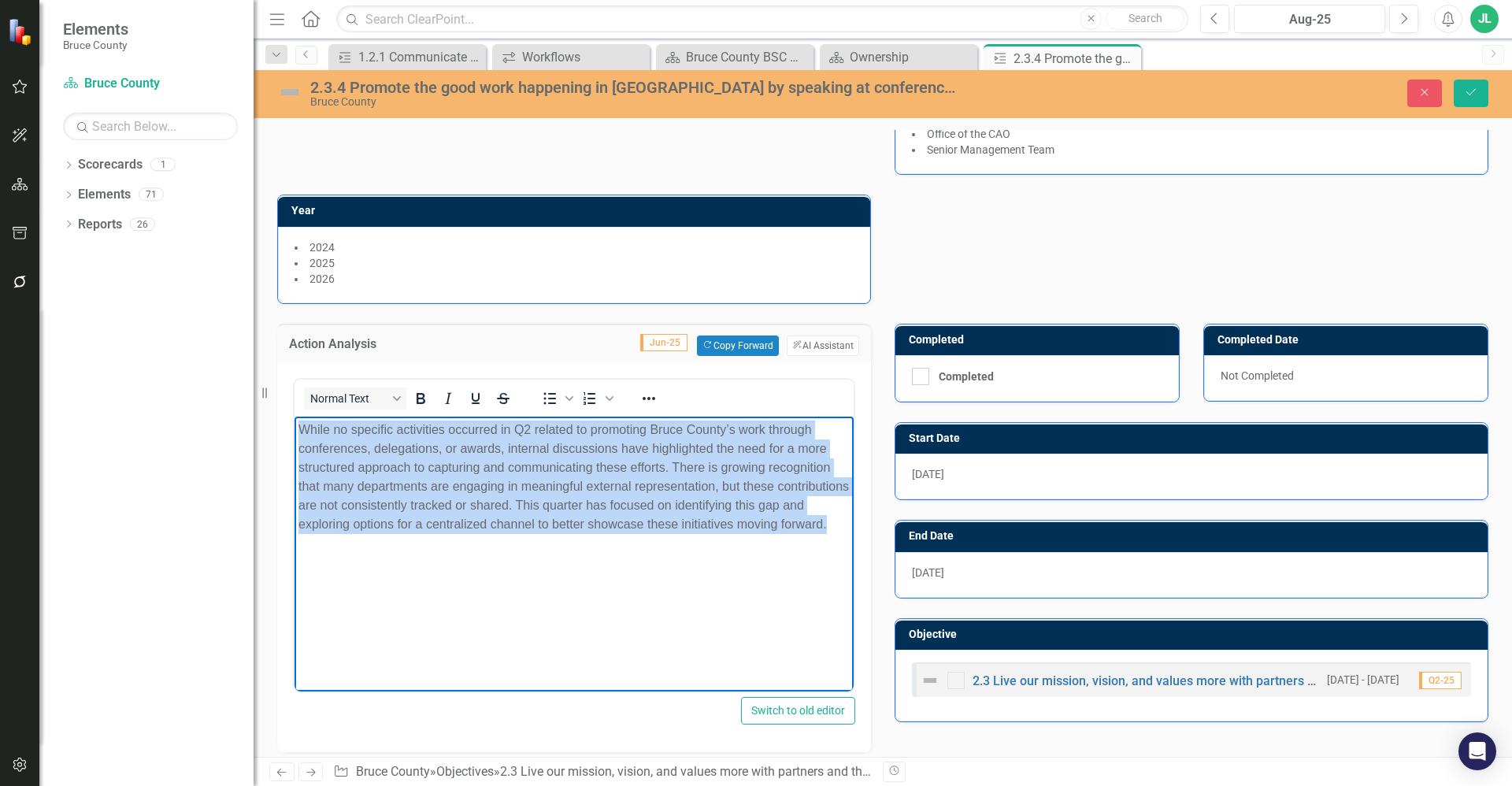
drag, startPoint x: 400, startPoint y: 554, endPoint x: 295, endPoint y: 435, distance: 158.7
click at [295, 435] on body "While no specific activities occurred in Q2 related to promoting Bruce County’s…" at bounding box center [574, 534] width 559 height 236
click at [366, 463] on p "While no specific activities occurred in Q2 related to promoting Bruce County’s…" at bounding box center [574, 476] width 551 height 113
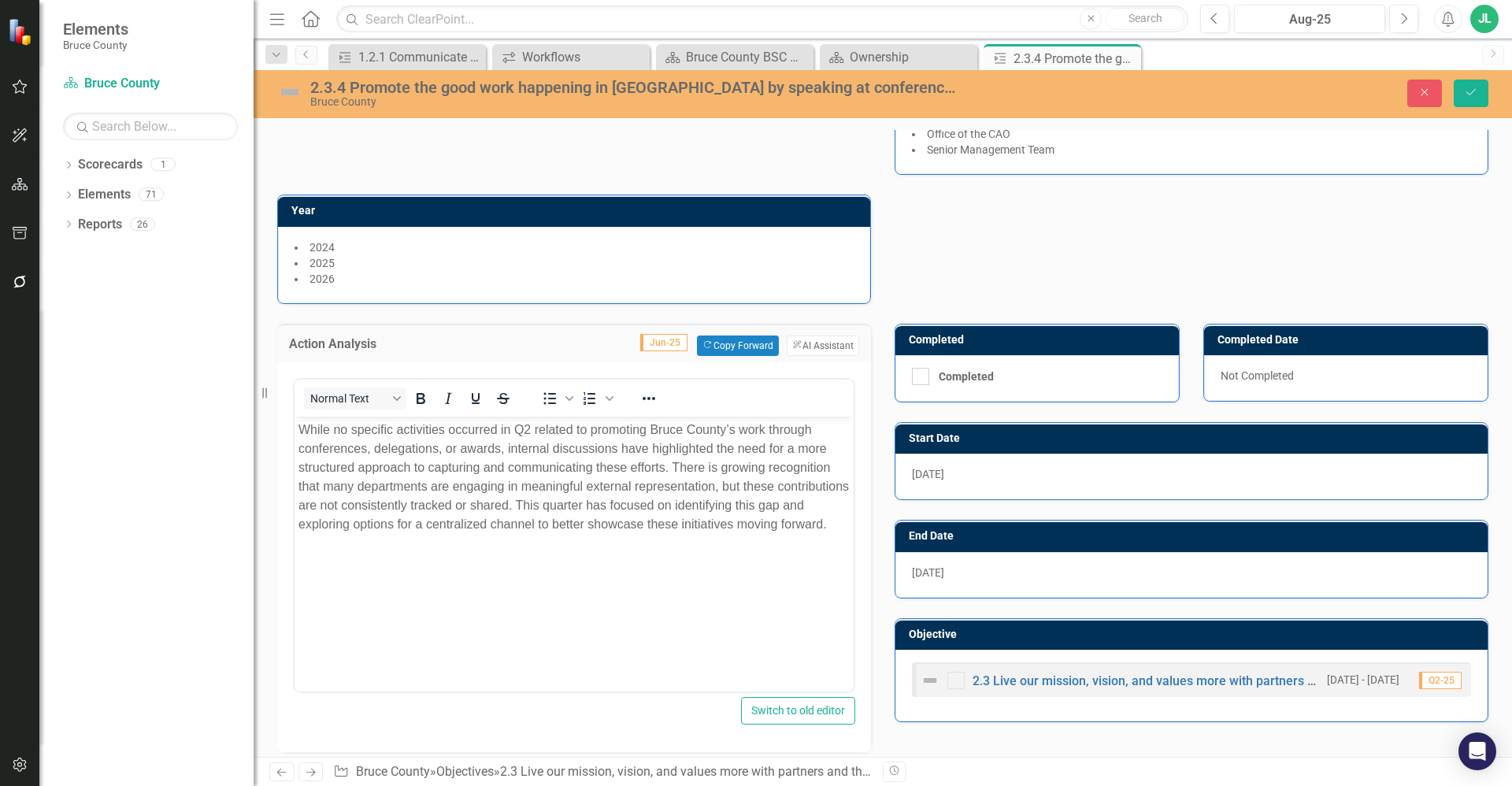
click at [279, 448] on div "Normal Text To open the popup, press Shift+Enter To open the popup, press Shift…" at bounding box center [574, 557] width 593 height 390
click at [872, 484] on div "Action Analysis Jun-25 Copy Forward Copy Forward ClearPoint AI AI Assistant Nor…" at bounding box center [574, 528] width 617 height 448
click at [1338, 235] on div "Action Lead (Role) Director Government Relations Owner JL Jeffrey Loney Departm…" at bounding box center [883, 122] width 1235 height 360
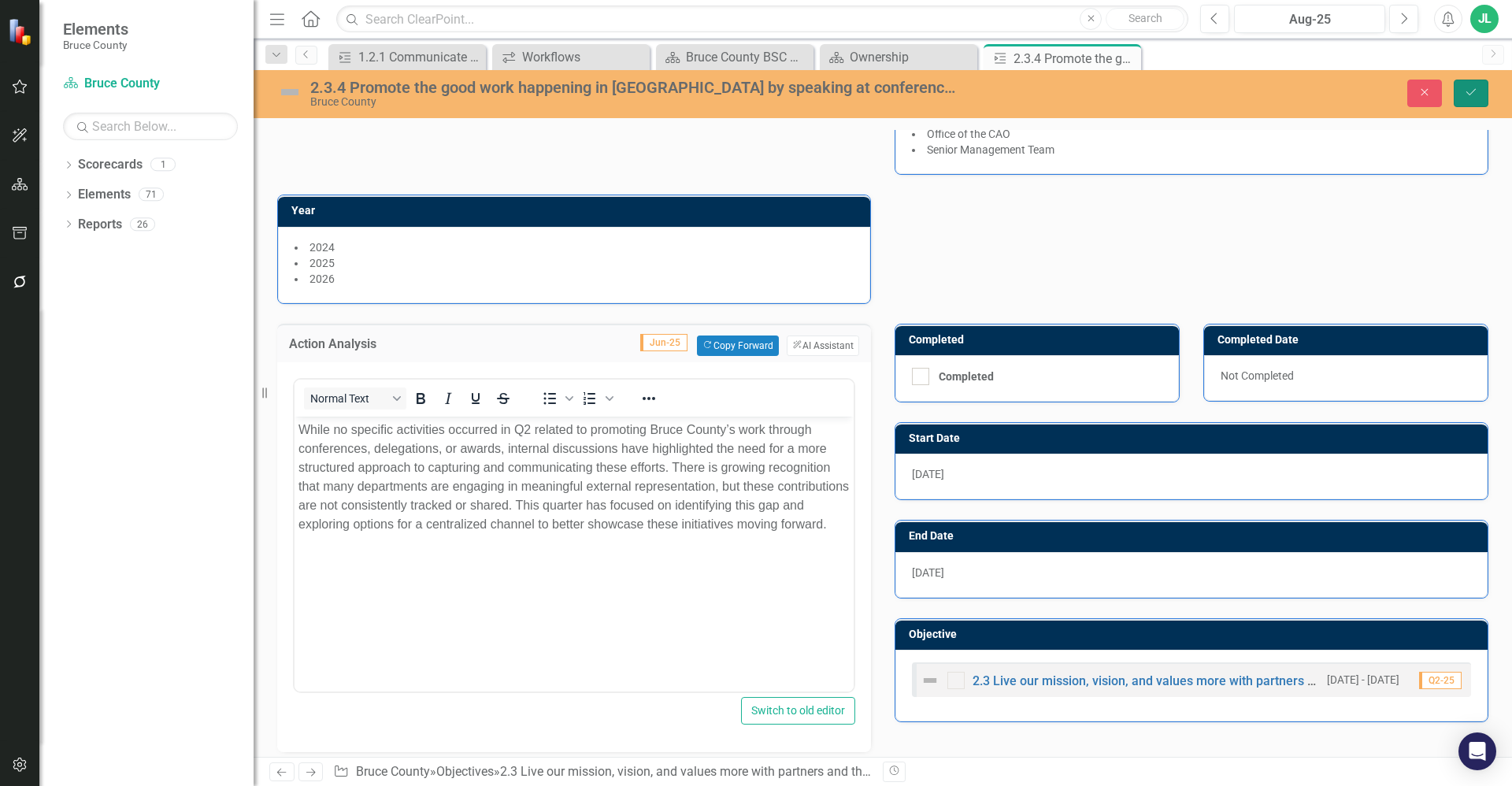
click at [1467, 94] on icon "Save" at bounding box center [1470, 92] width 14 height 11
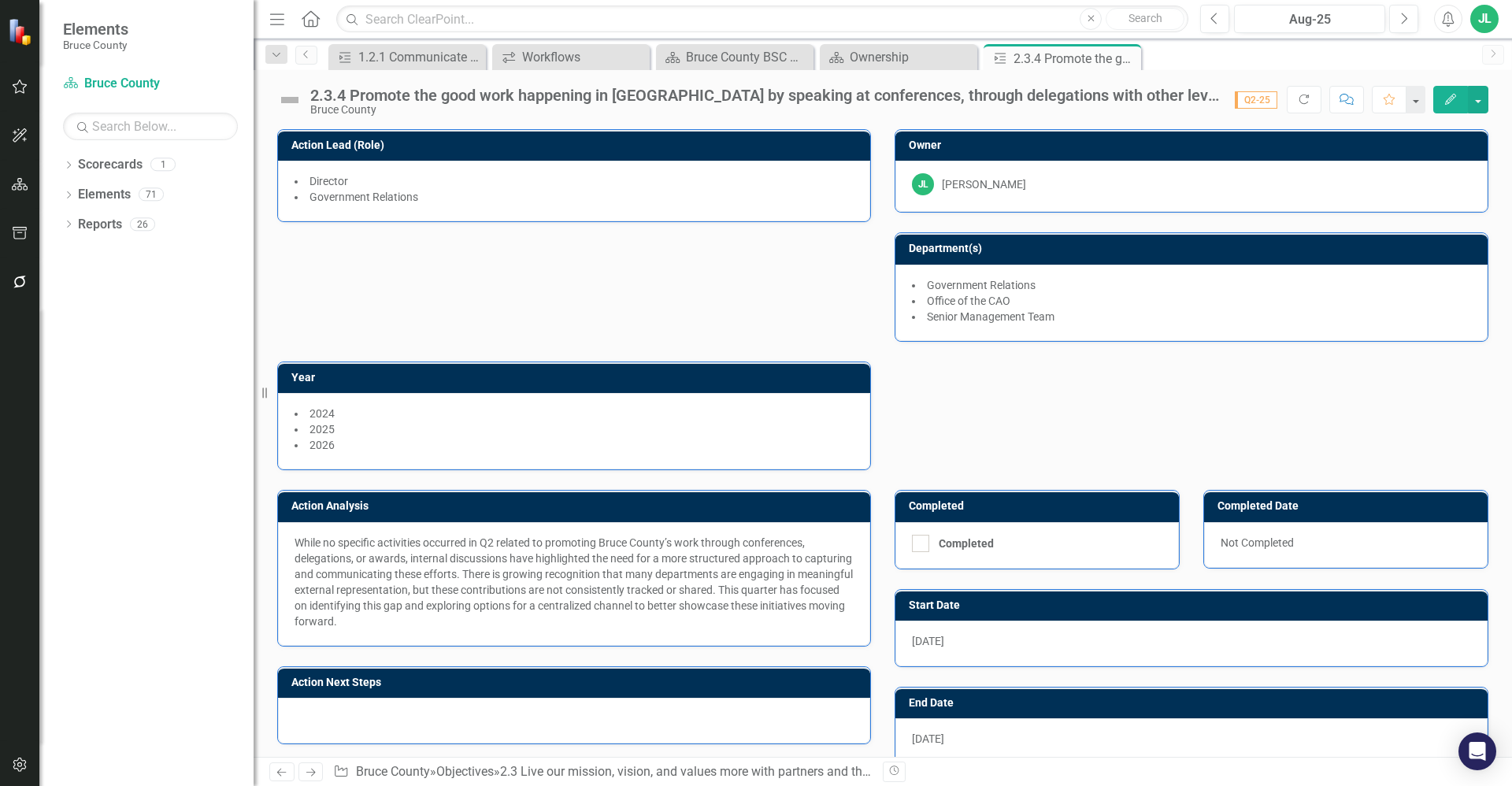
click at [477, 557] on p "While no specific activities occurred in Q2 related to promoting Bruce County’s…" at bounding box center [574, 582] width 559 height 95
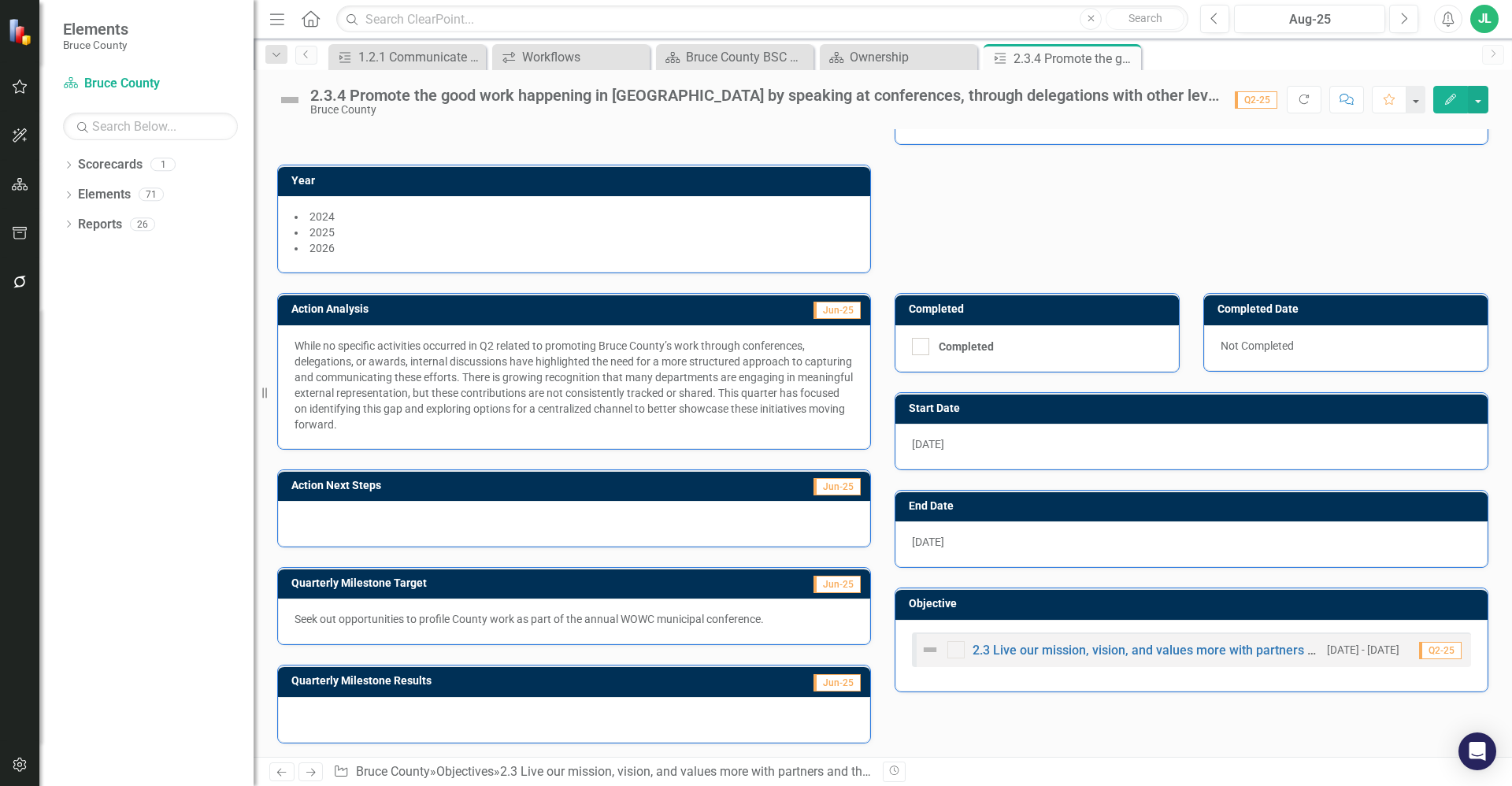
click at [425, 521] on div at bounding box center [574, 523] width 593 height 46
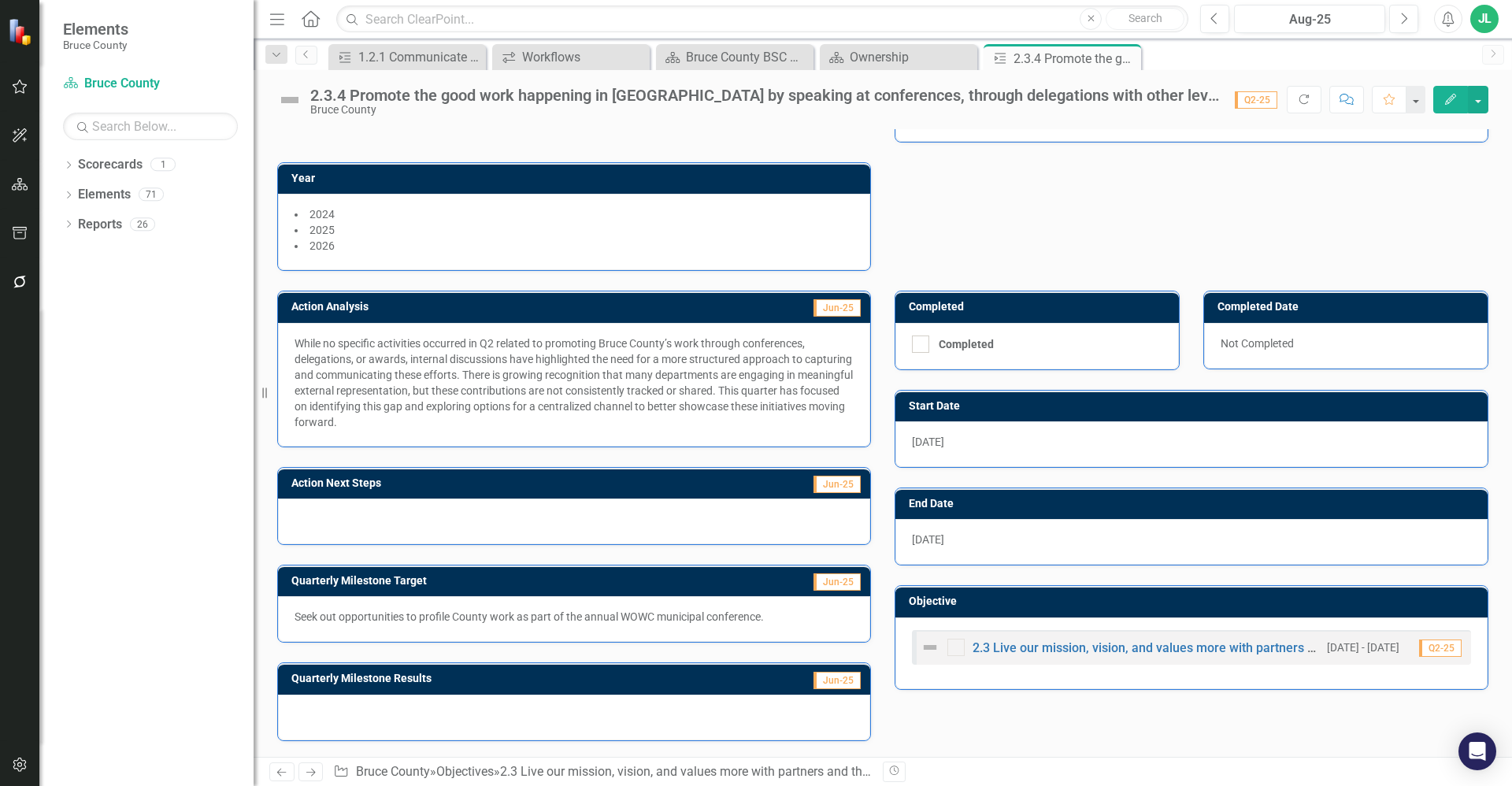
click at [425, 521] on div at bounding box center [574, 522] width 593 height 46
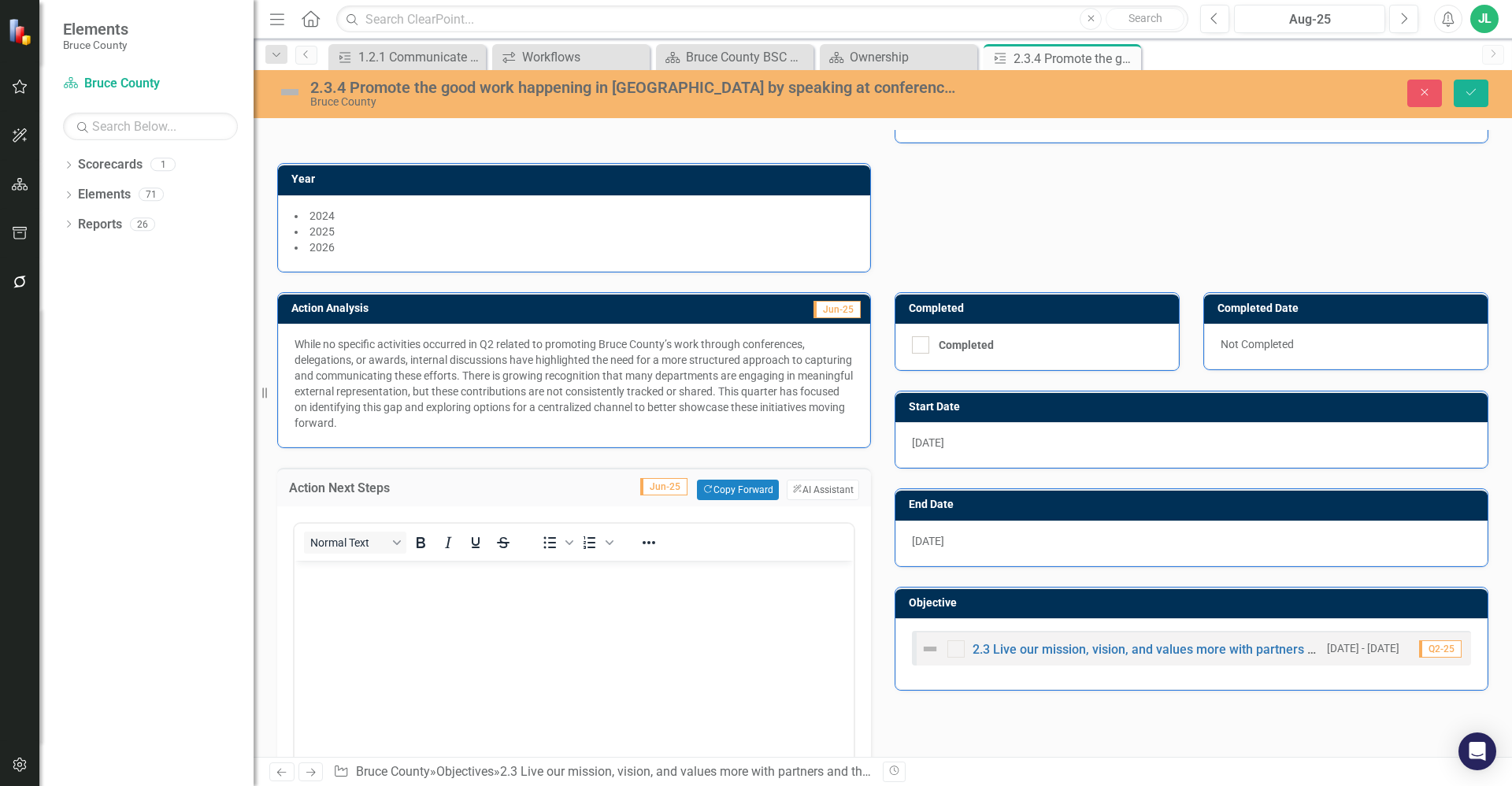
scroll to position [0, 0]
click at [825, 491] on button "ClearPoint AI AI Assistant" at bounding box center [822, 489] width 73 height 20
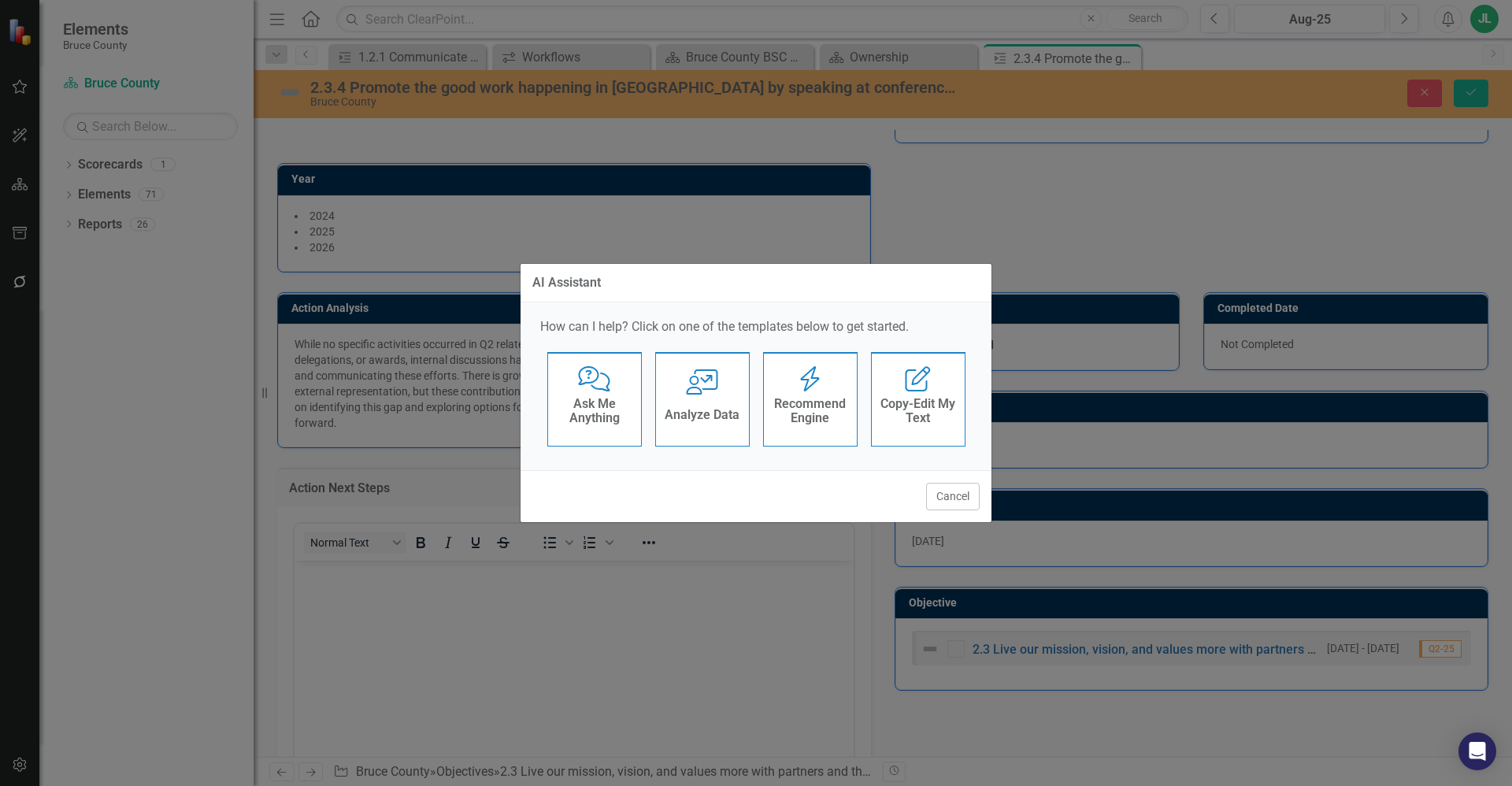
click at [838, 412] on h4 "Recommend Engine" at bounding box center [810, 411] width 77 height 28
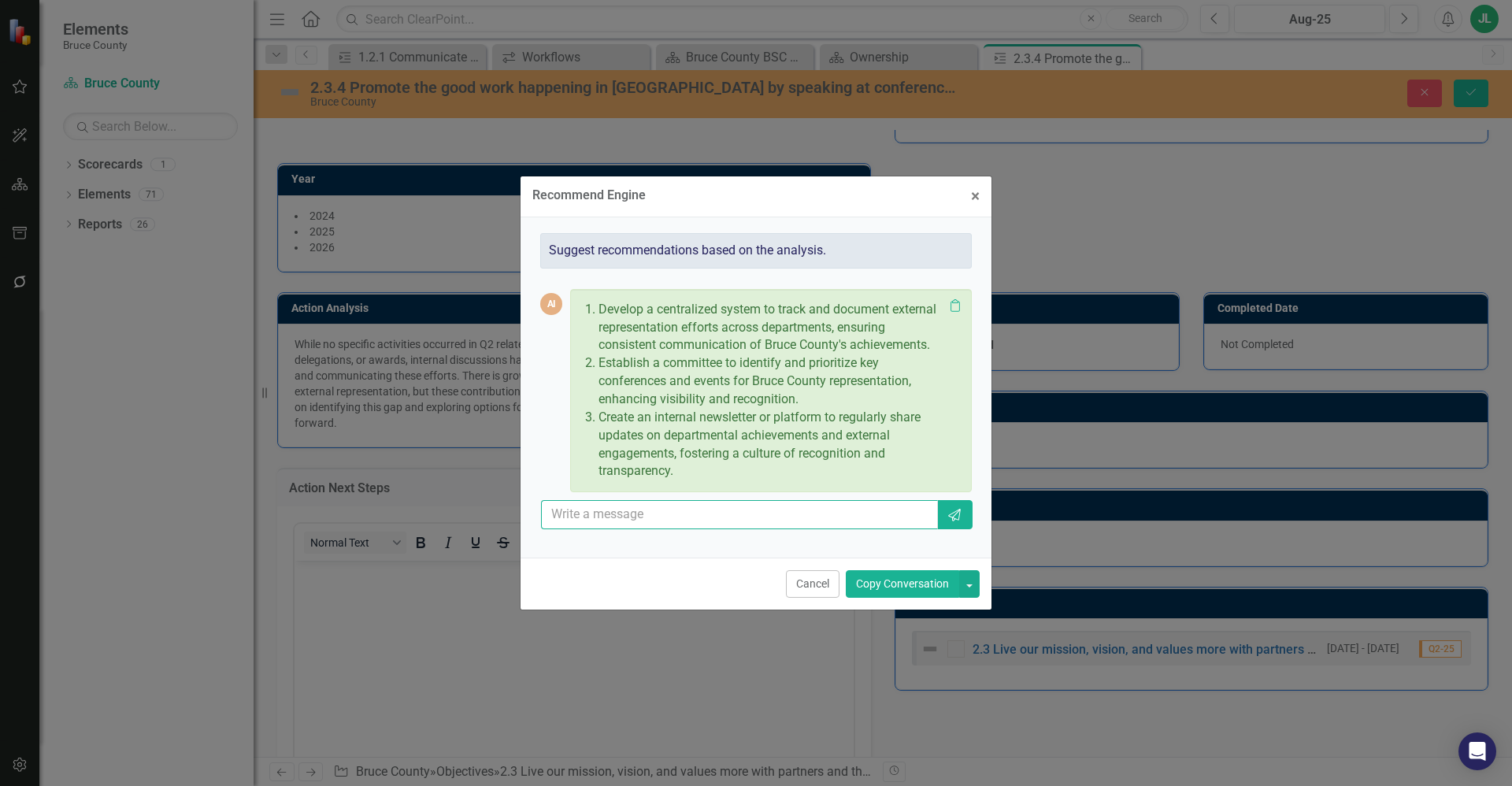
click at [665, 503] on input "text" at bounding box center [739, 514] width 397 height 29
paste input "• Participate in delegations at the upcoming AMO conference. • Provide speaking…"
type input "Use these points instead - • Participate in delegations at the upcoming AMO con…"
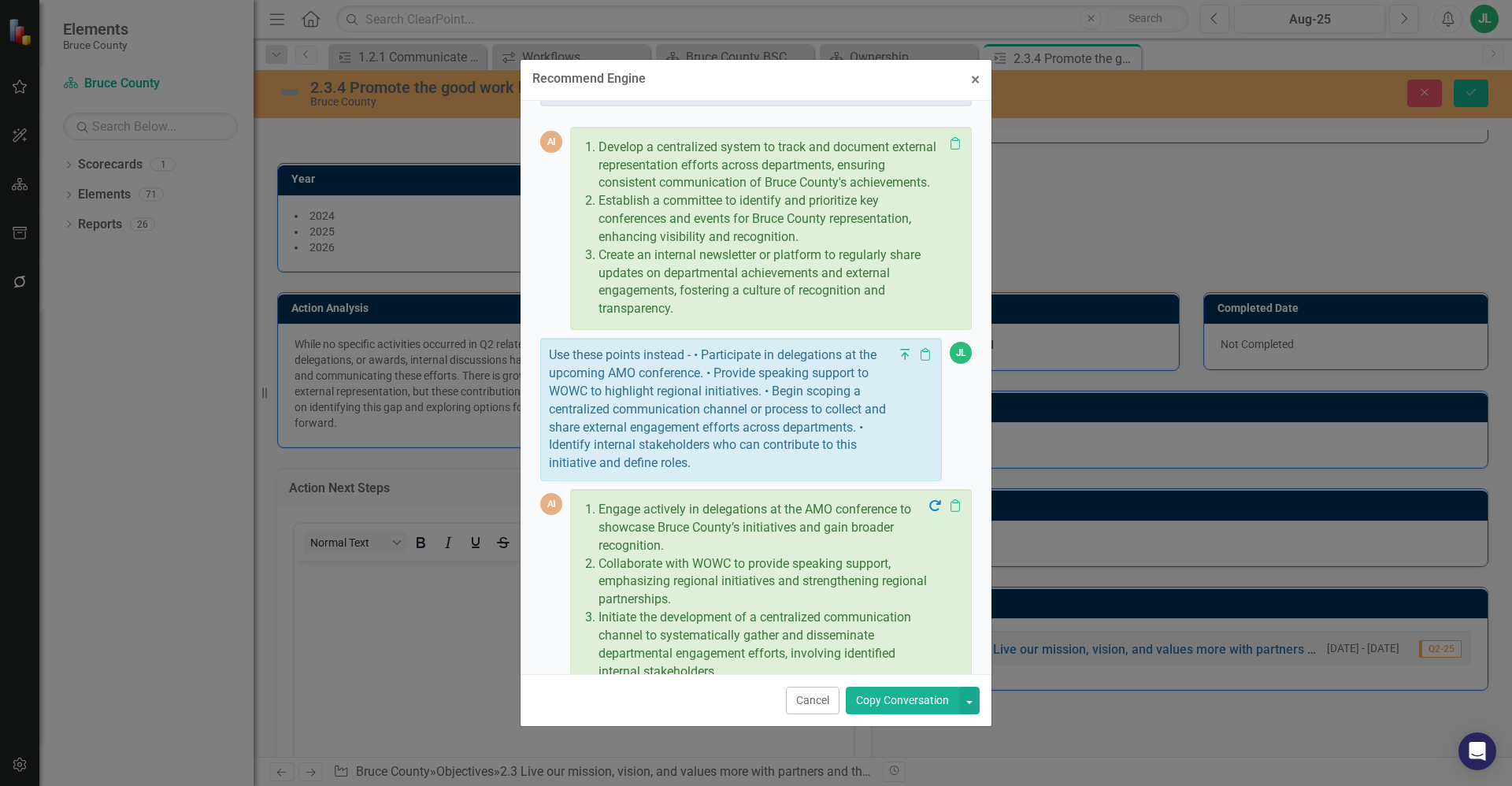
scroll to position [135, 0]
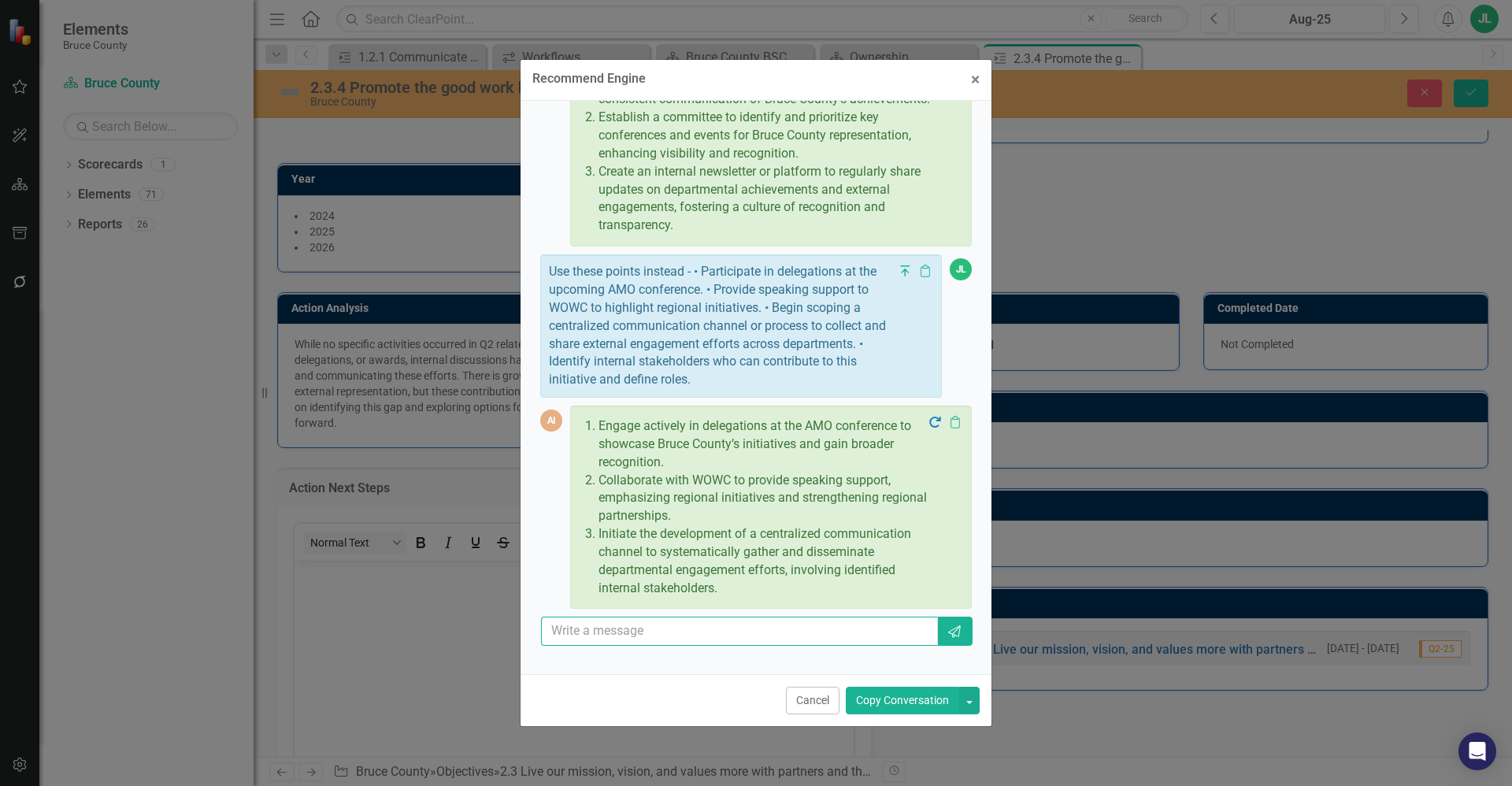
click at [681, 643] on input "text" at bounding box center [739, 631] width 397 height 29
type input "Just use number 1 and 3 and remove bullet points"
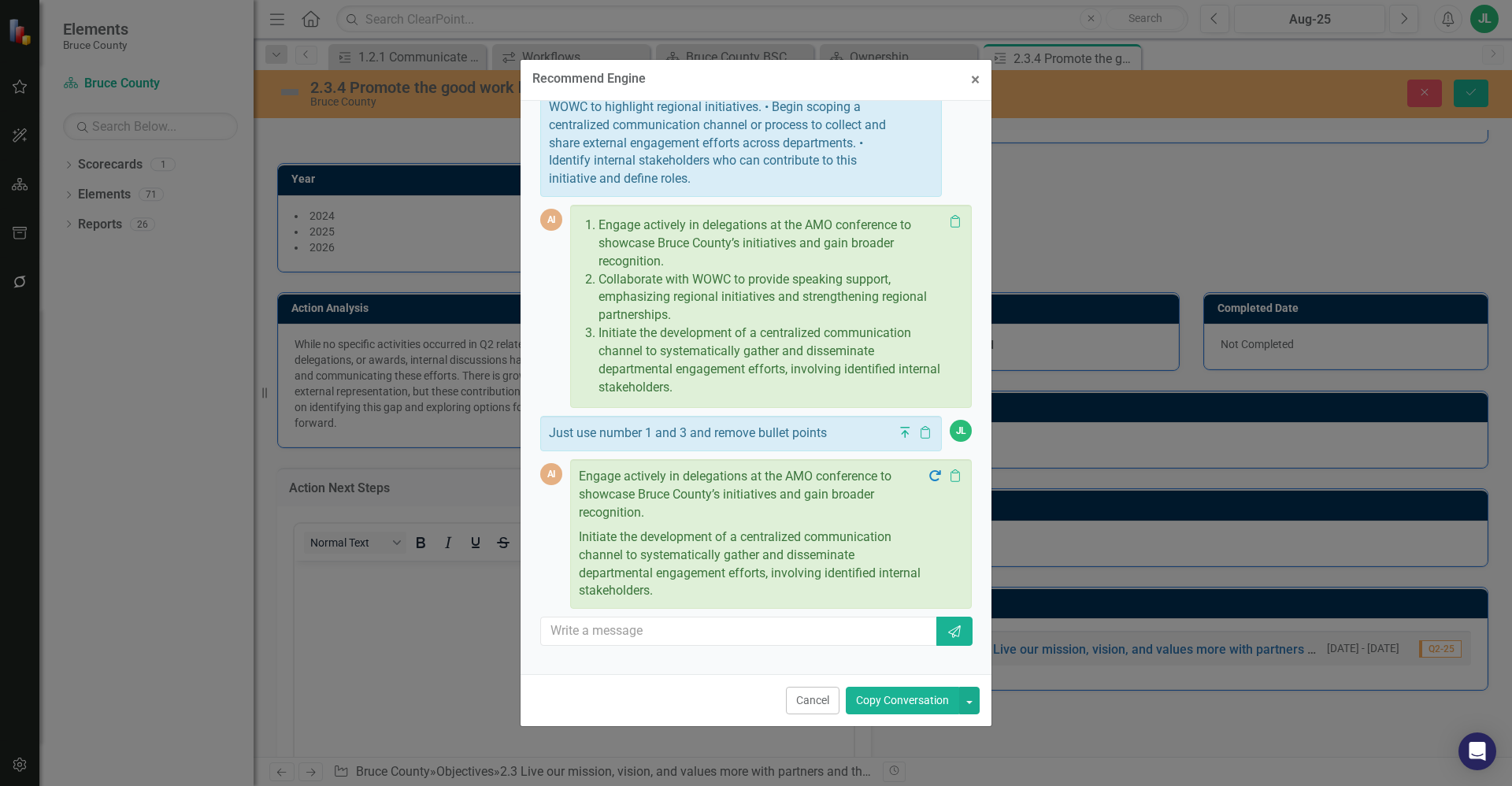
scroll to position [337, 0]
click at [662, 640] on input "text" at bounding box center [739, 631] width 397 height 29
type input "bring them together"
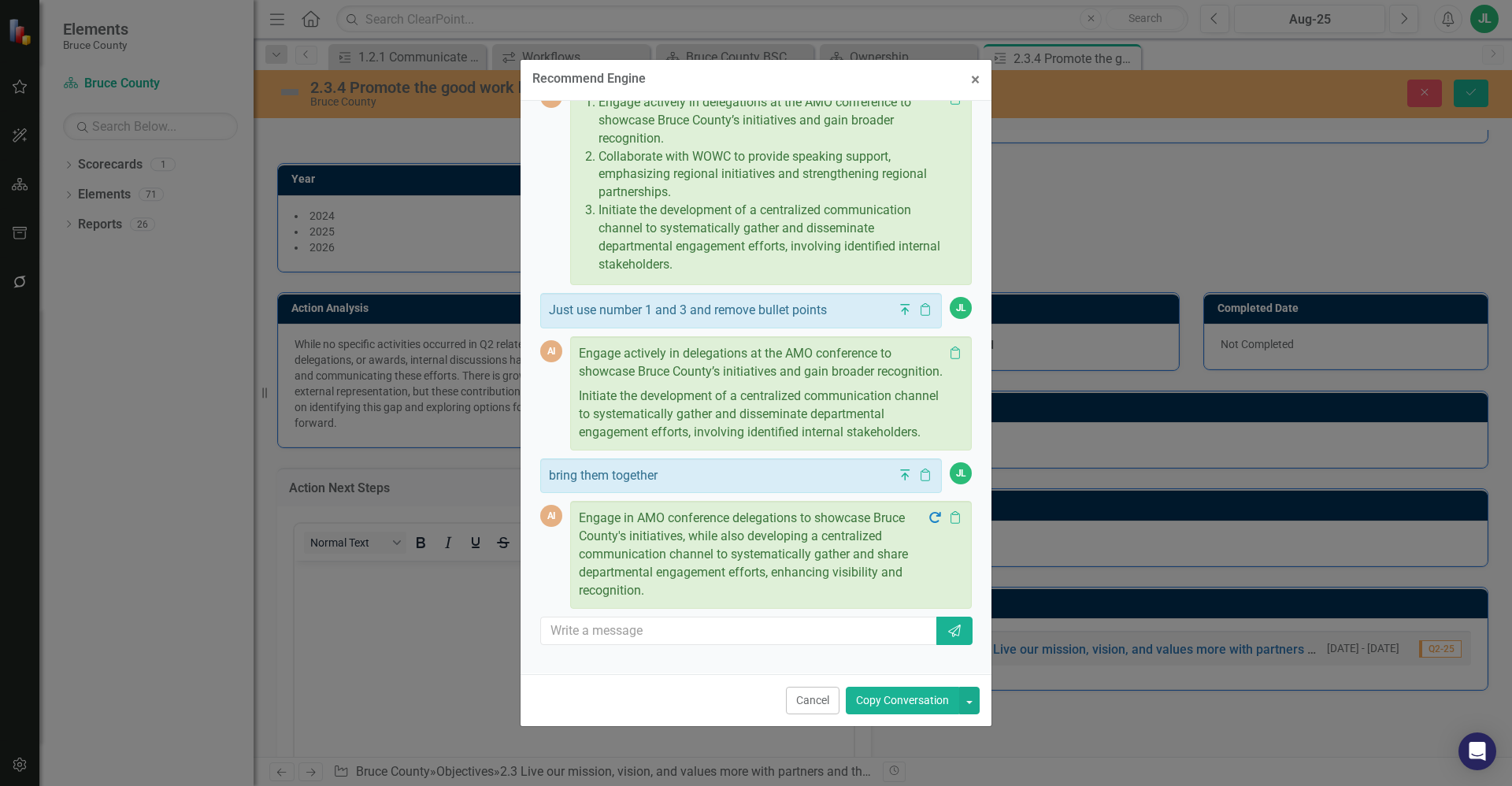
scroll to position [495, 0]
click at [972, 698] on button "button" at bounding box center [969, 700] width 20 height 28
drag, startPoint x: 925, startPoint y: 757, endPoint x: 914, endPoint y: 762, distance: 12.1
click at [925, 757] on link "Copy Last Message" at bounding box center [916, 759] width 126 height 29
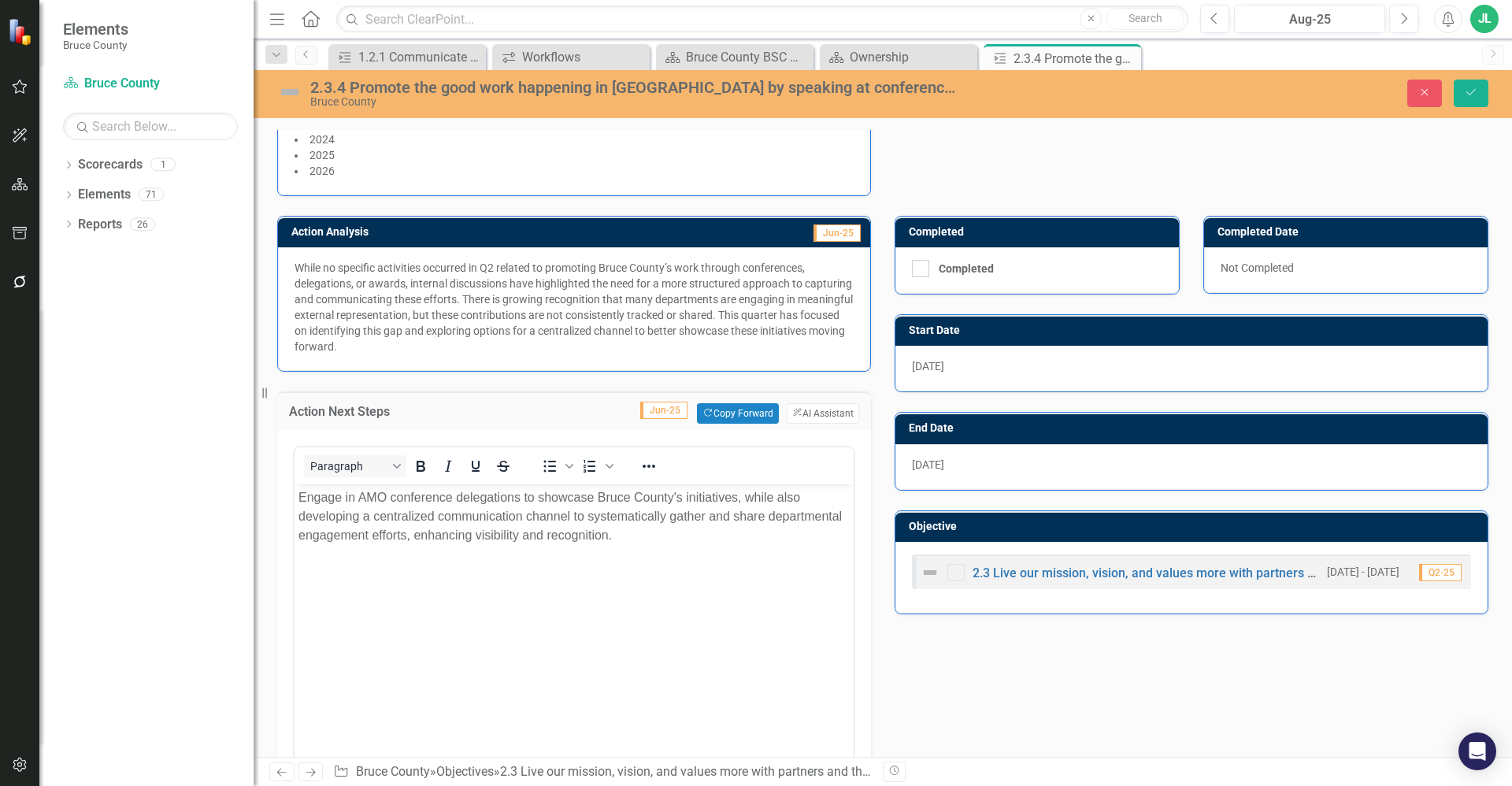
scroll to position [278, 0]
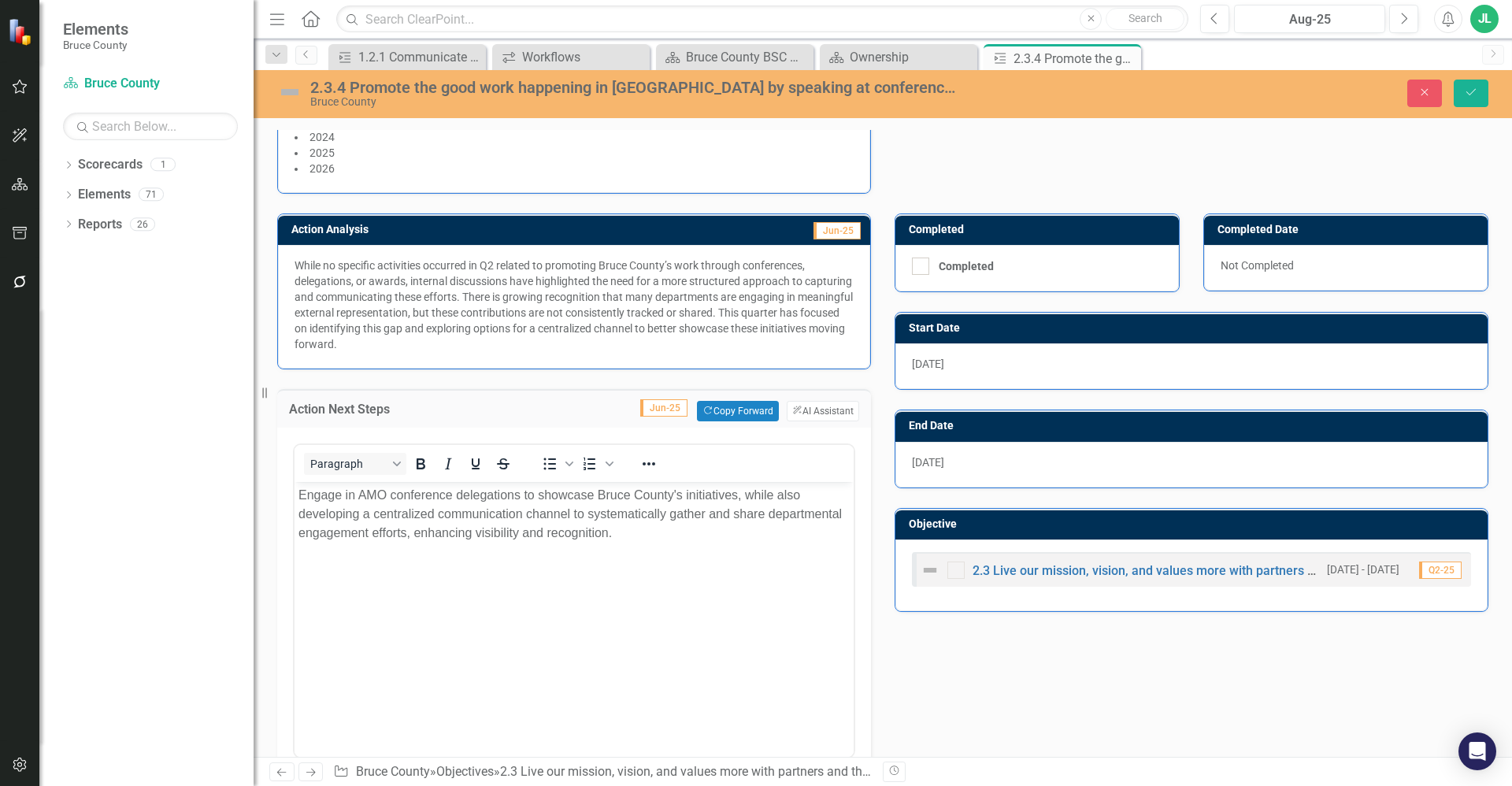
click at [681, 550] on body "Engage in AMO conference delegations to showcase Bruce County's initiatives, wh…" at bounding box center [574, 600] width 559 height 236
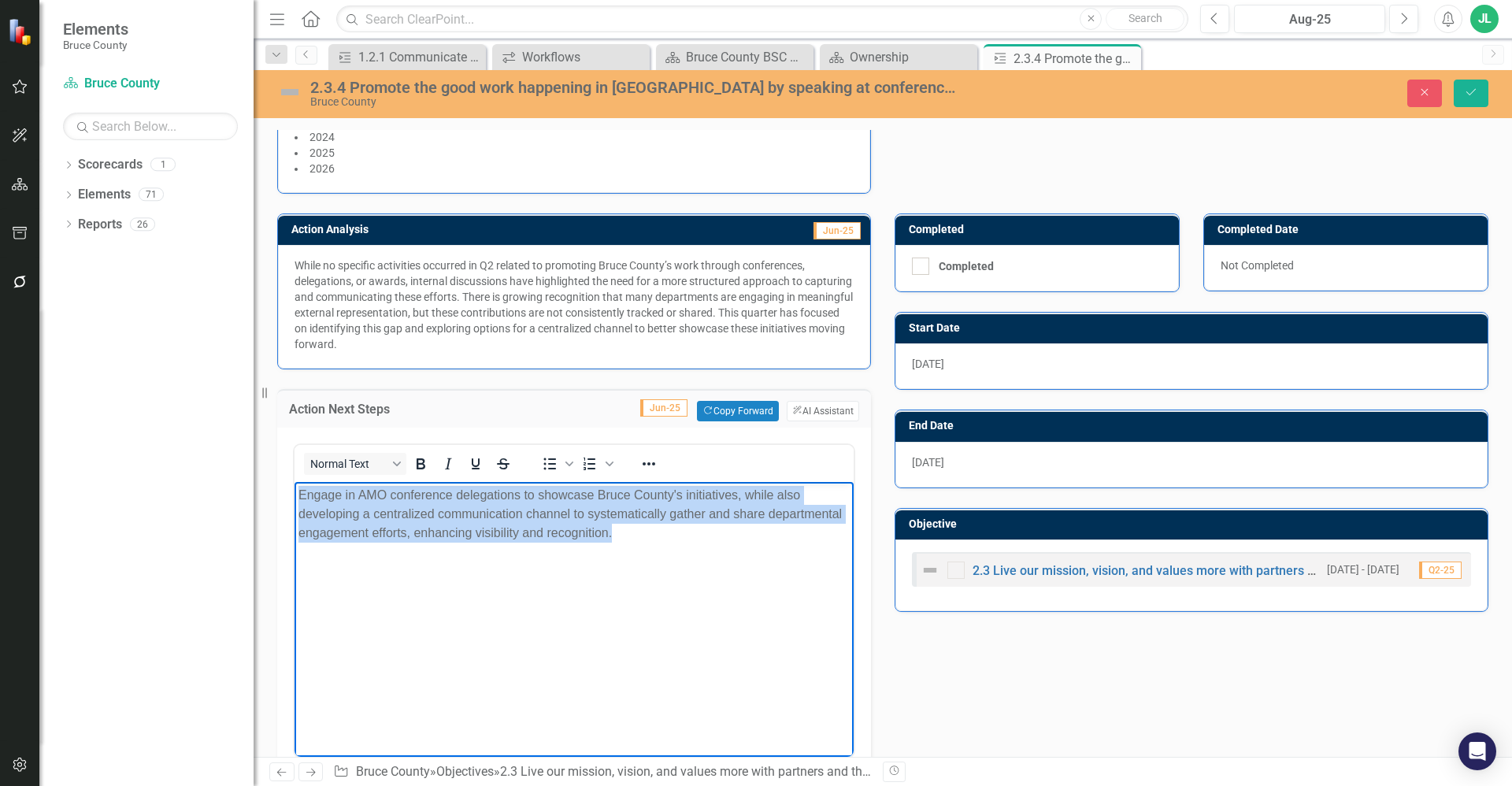
drag, startPoint x: 634, startPoint y: 532, endPoint x: 276, endPoint y: 496, distance: 359.8
click at [294, 496] on html "Engage in AMO conference delegations to showcase Bruce County's initiatives, wh…" at bounding box center [574, 600] width 559 height 236
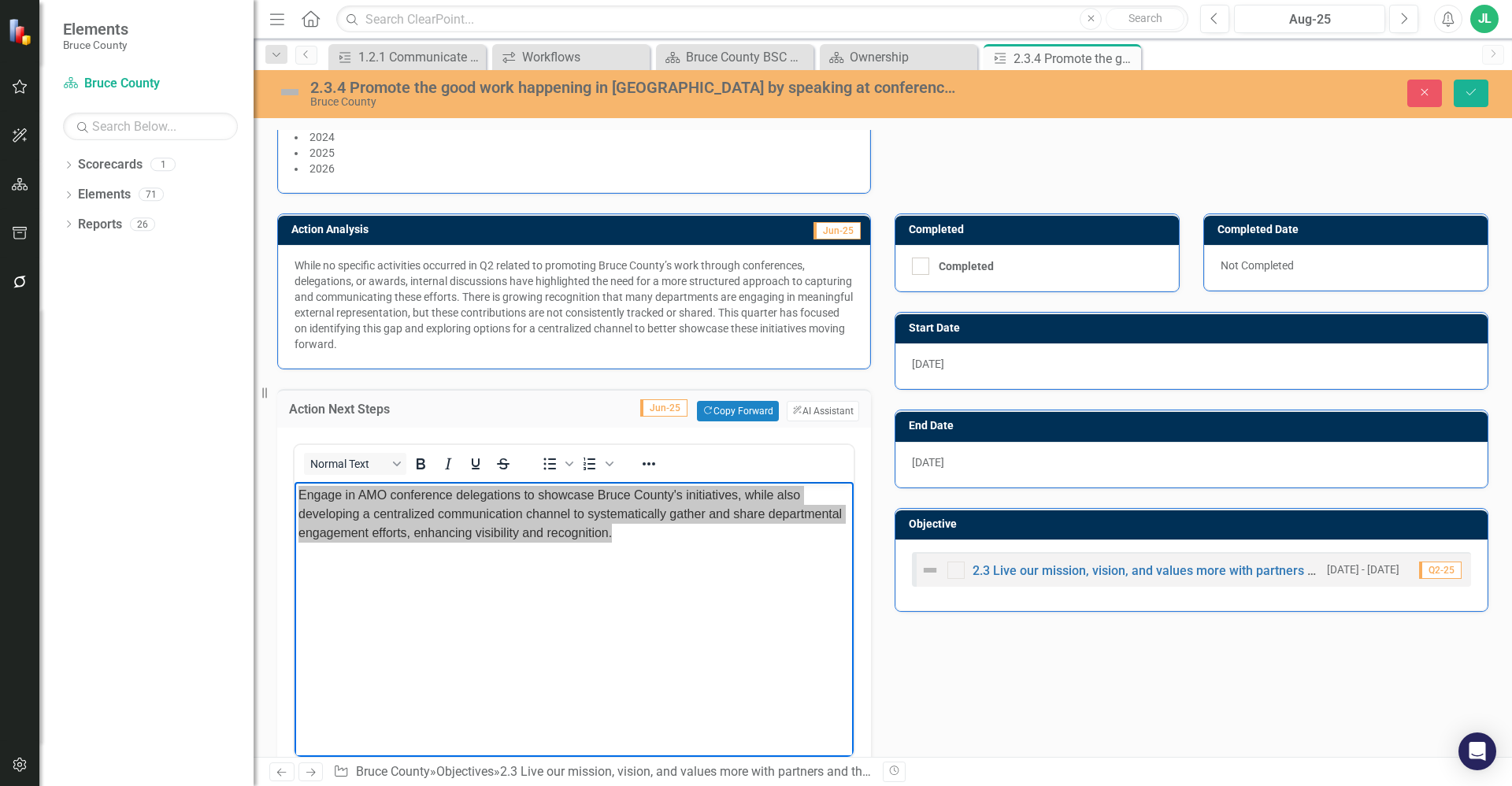
click at [1019, 731] on div "Action Analysis Jun-25 While no specific activities occurred in Q2 related to p…" at bounding box center [883, 604] width 1235 height 820
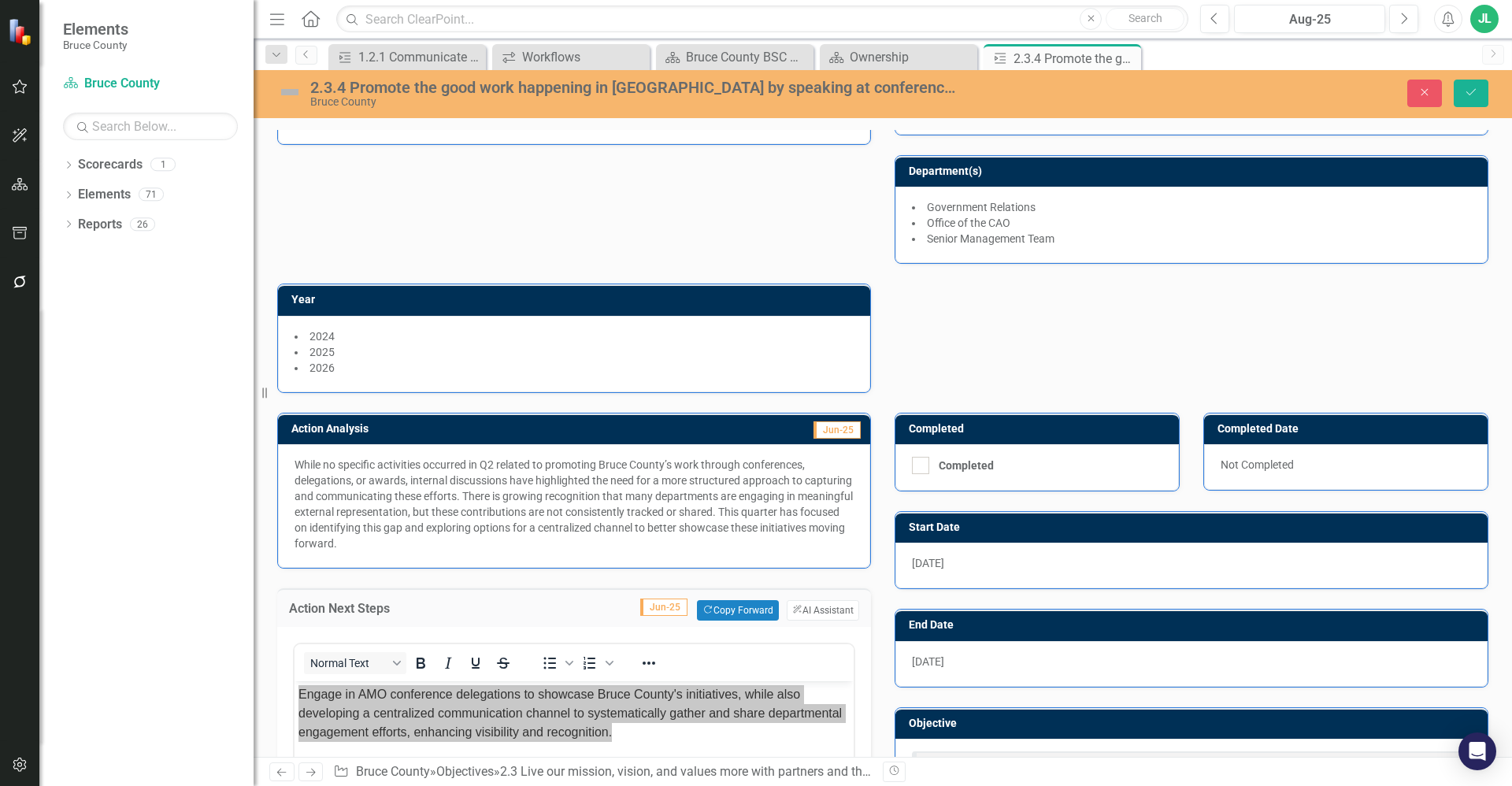
scroll to position [78, 0]
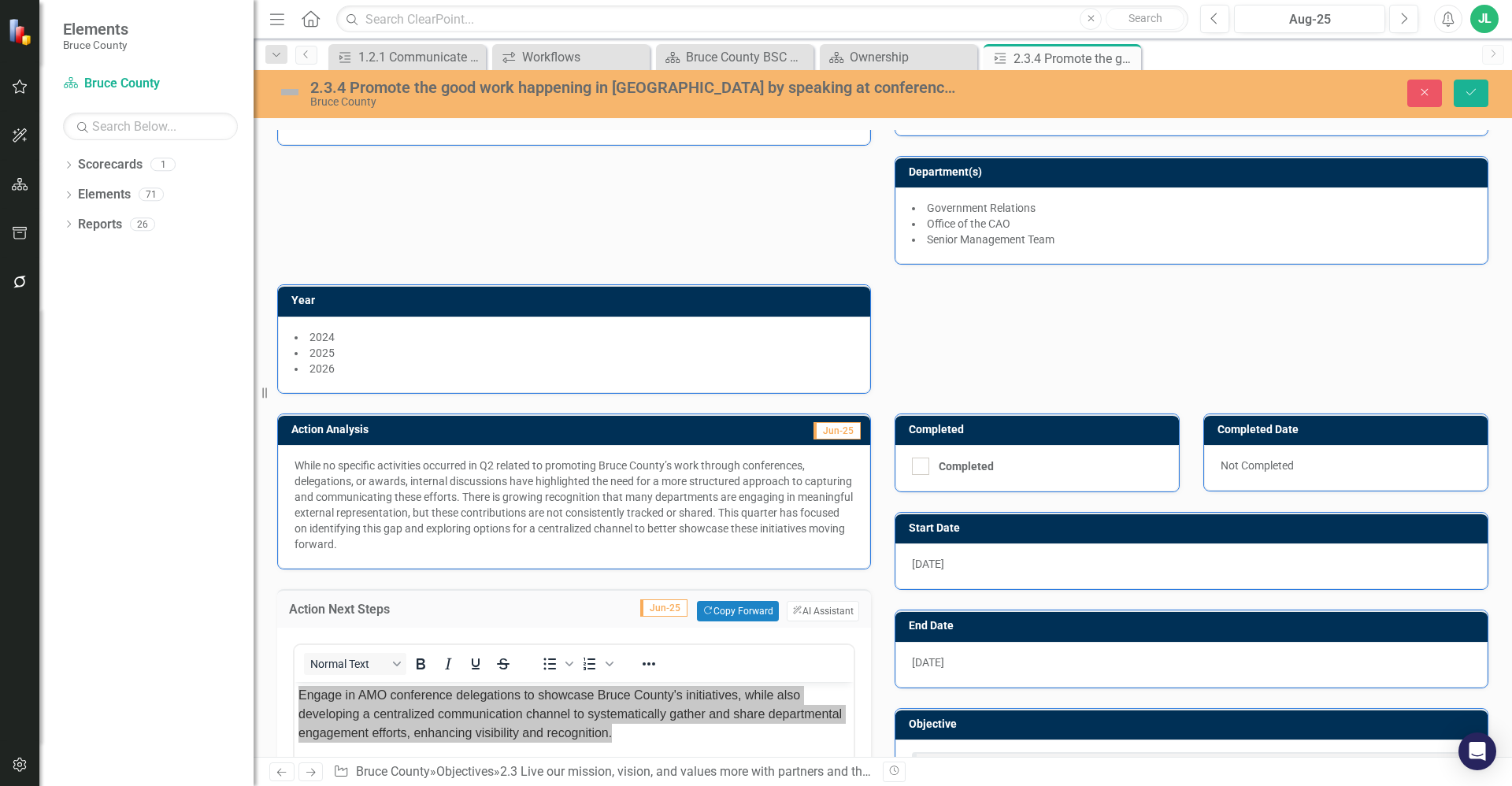
click at [293, 94] on img at bounding box center [289, 92] width 25 height 25
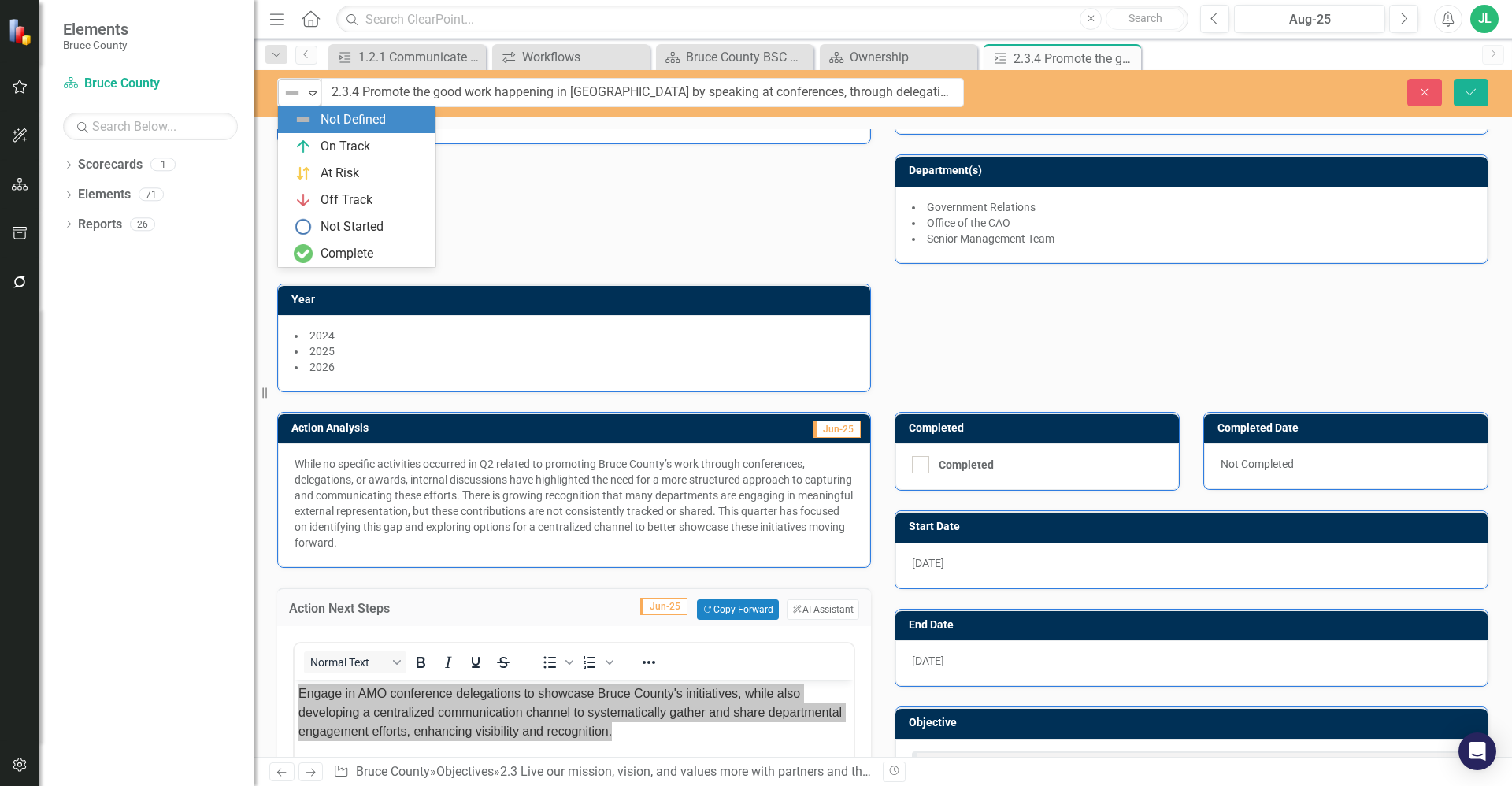
click at [307, 94] on icon "Expand" at bounding box center [312, 92] width 15 height 12
click at [349, 141] on div "On Track" at bounding box center [345, 147] width 50 height 18
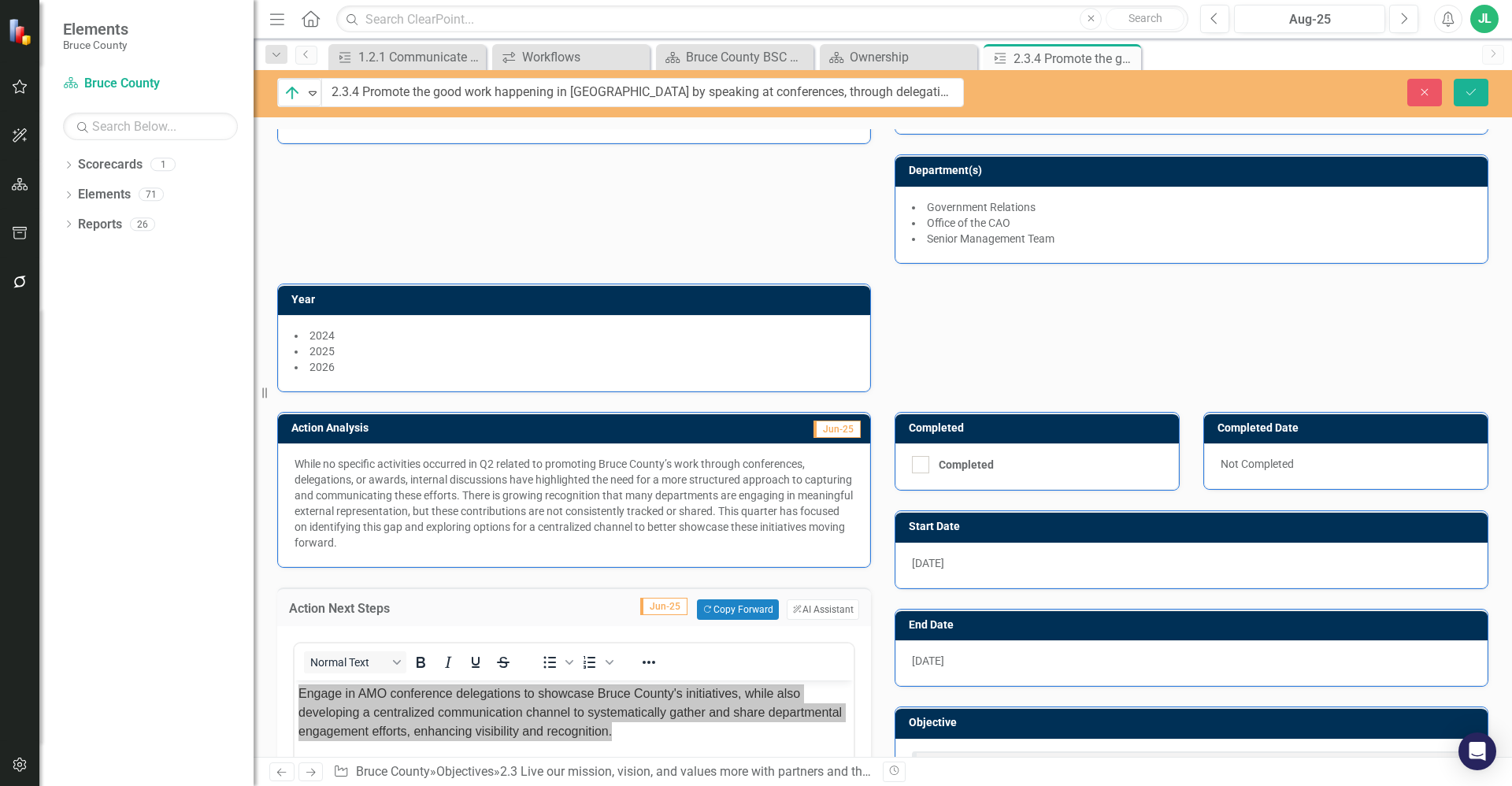
click at [875, 679] on div "Action Next Steps Jun-25 Copy Forward Copy Forward ClearPoint AI AI Assistant N…" at bounding box center [574, 793] width 617 height 448
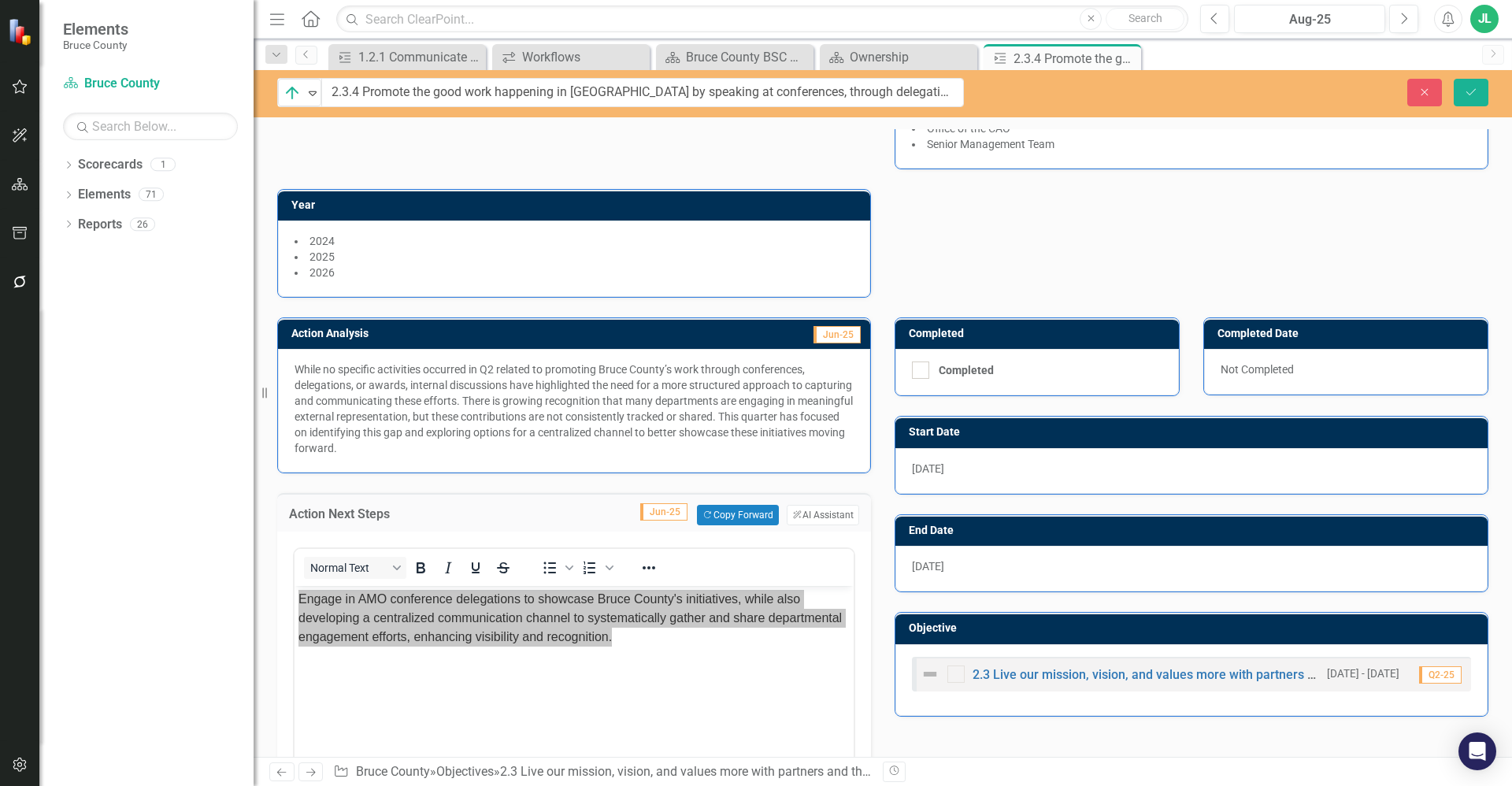
scroll to position [549, 0]
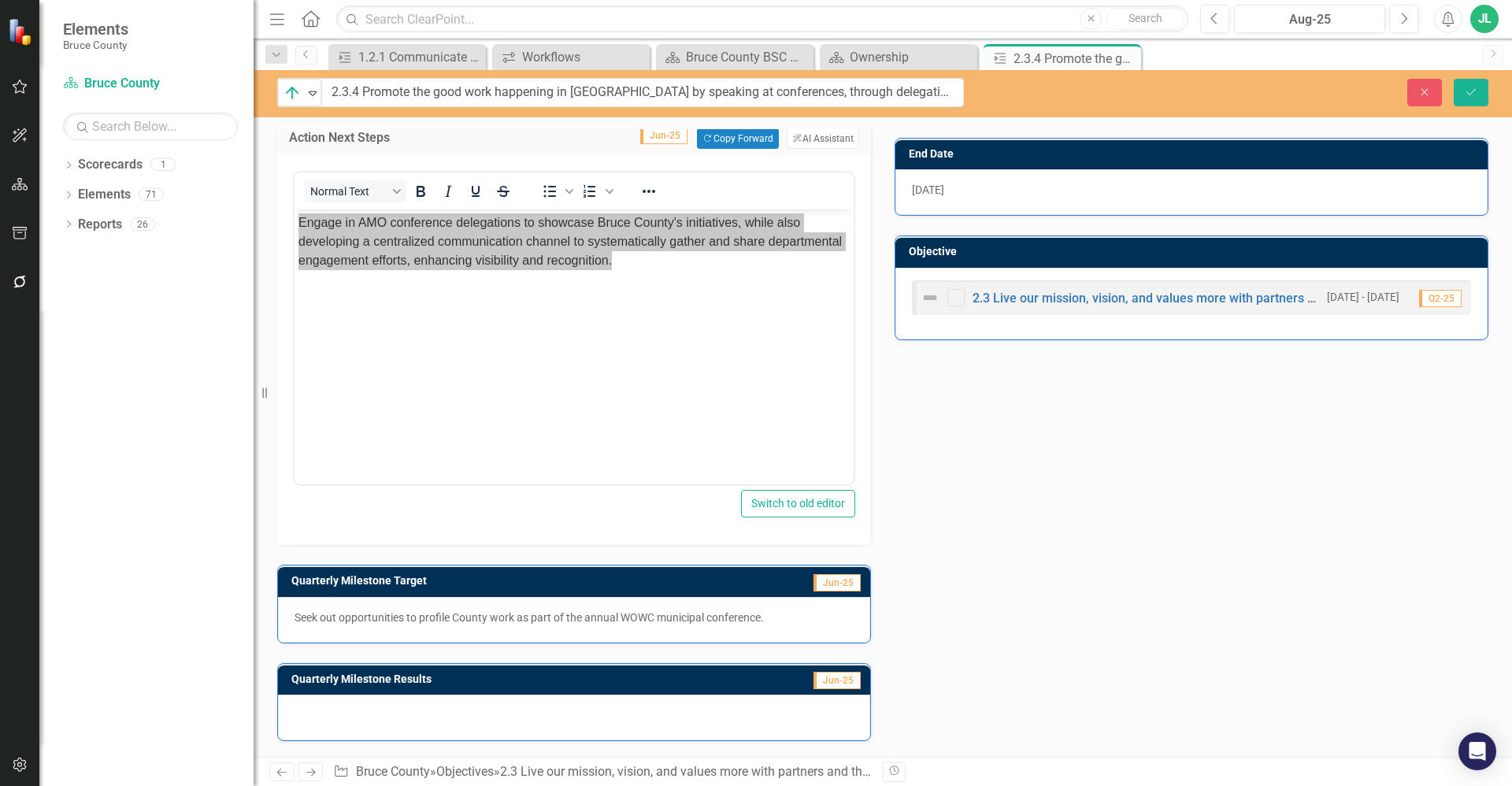
click at [474, 623] on p "Seek out opportunities to profile County work as part of the annual WOWC munici…" at bounding box center [574, 617] width 559 height 15
click at [519, 620] on p "Seek out opportunities to profile County work as part of the annual WOWC munici…" at bounding box center [574, 617] width 559 height 15
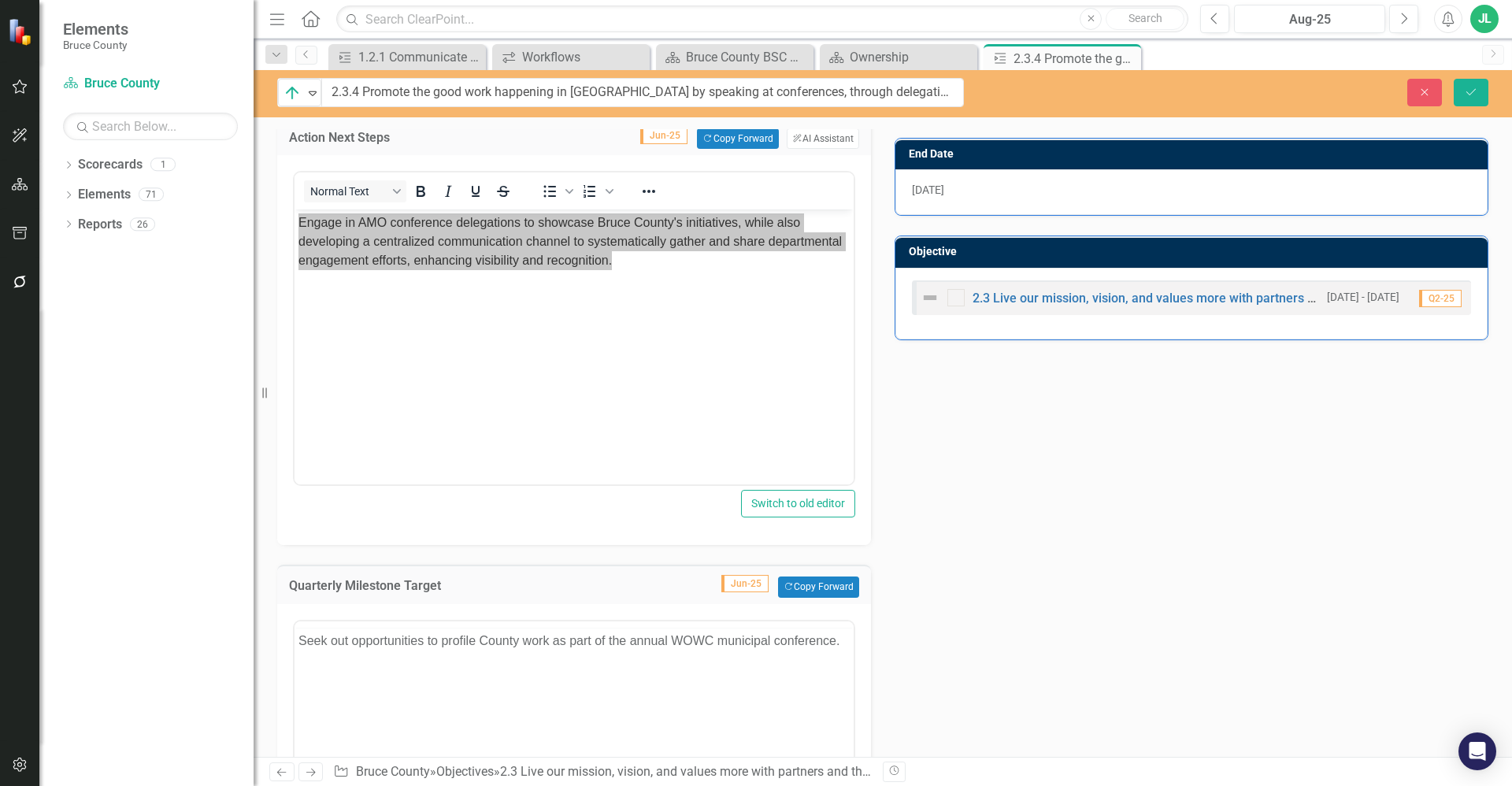
scroll to position [0, 0]
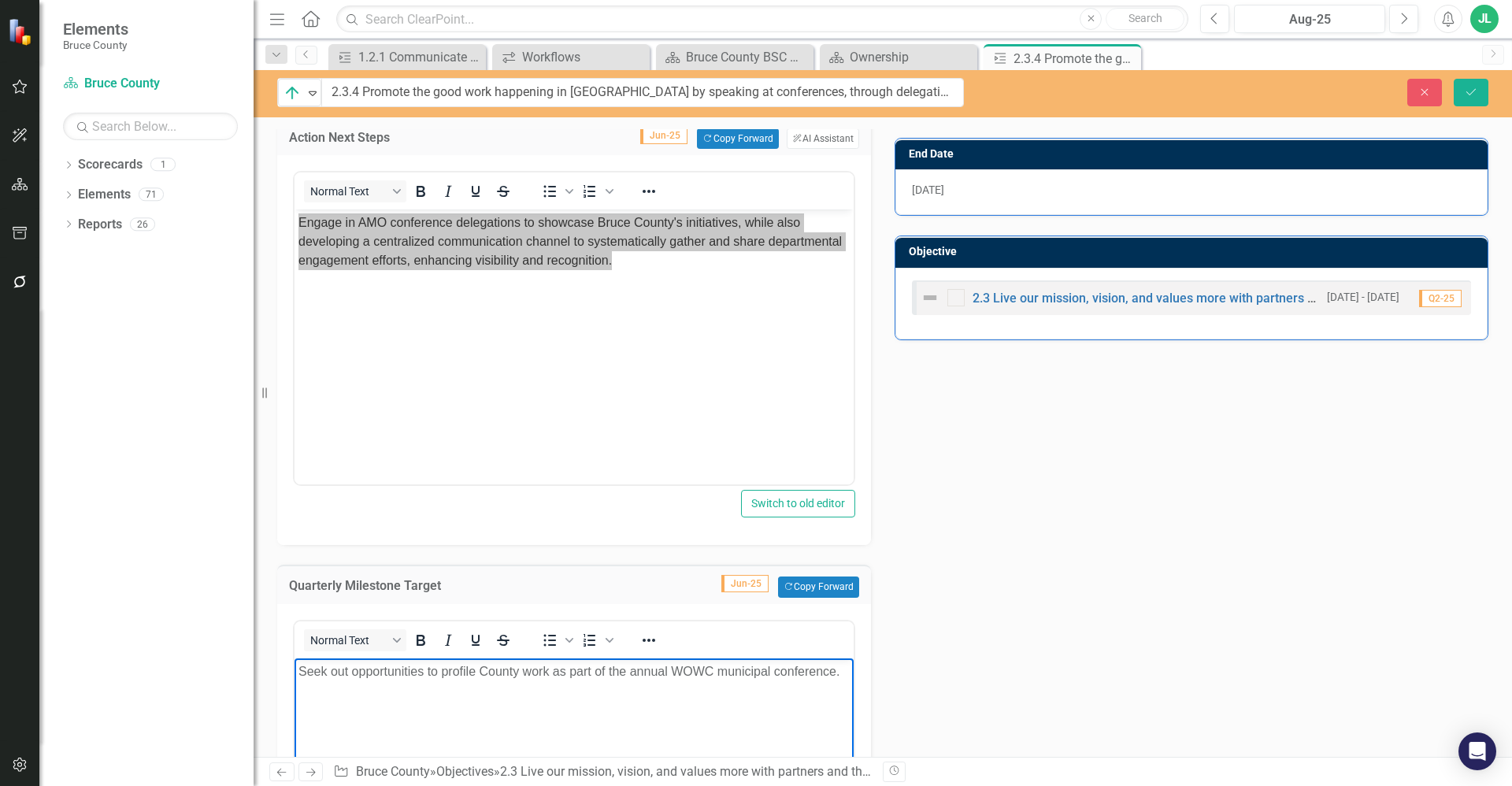
drag, startPoint x: 802, startPoint y: 1299, endPoint x: 533, endPoint y: 696, distance: 660.3
click at [533, 696] on body "Seek out opportunities to profile County work as part of the annual WOWC munici…" at bounding box center [574, 776] width 559 height 236
click at [538, 686] on body "Seek out opportunities to profile County work as part of the annual WOWC munici…" at bounding box center [574, 776] width 559 height 236
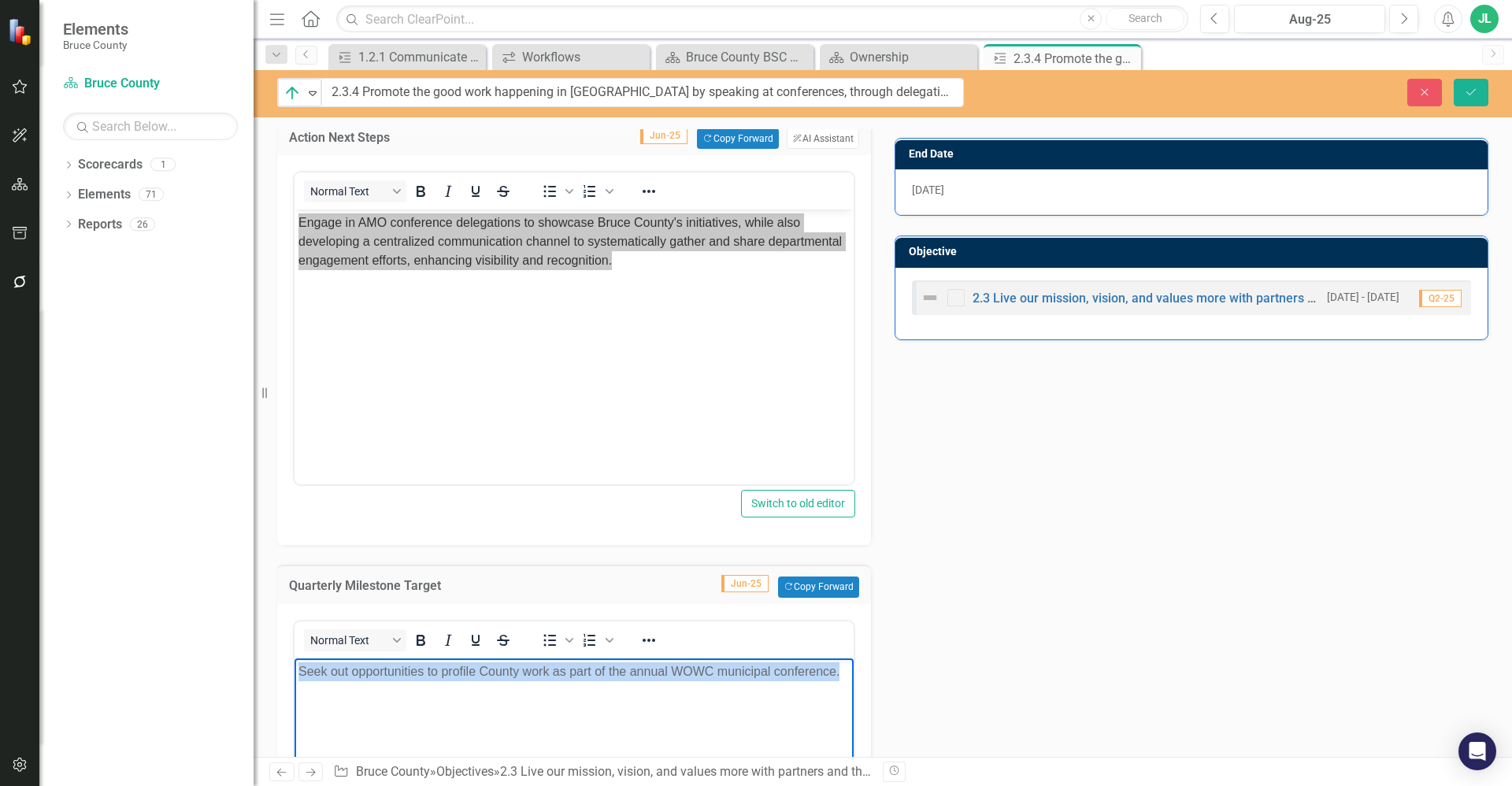
paste body "Rich Text Area. Press ALT-0 for help."
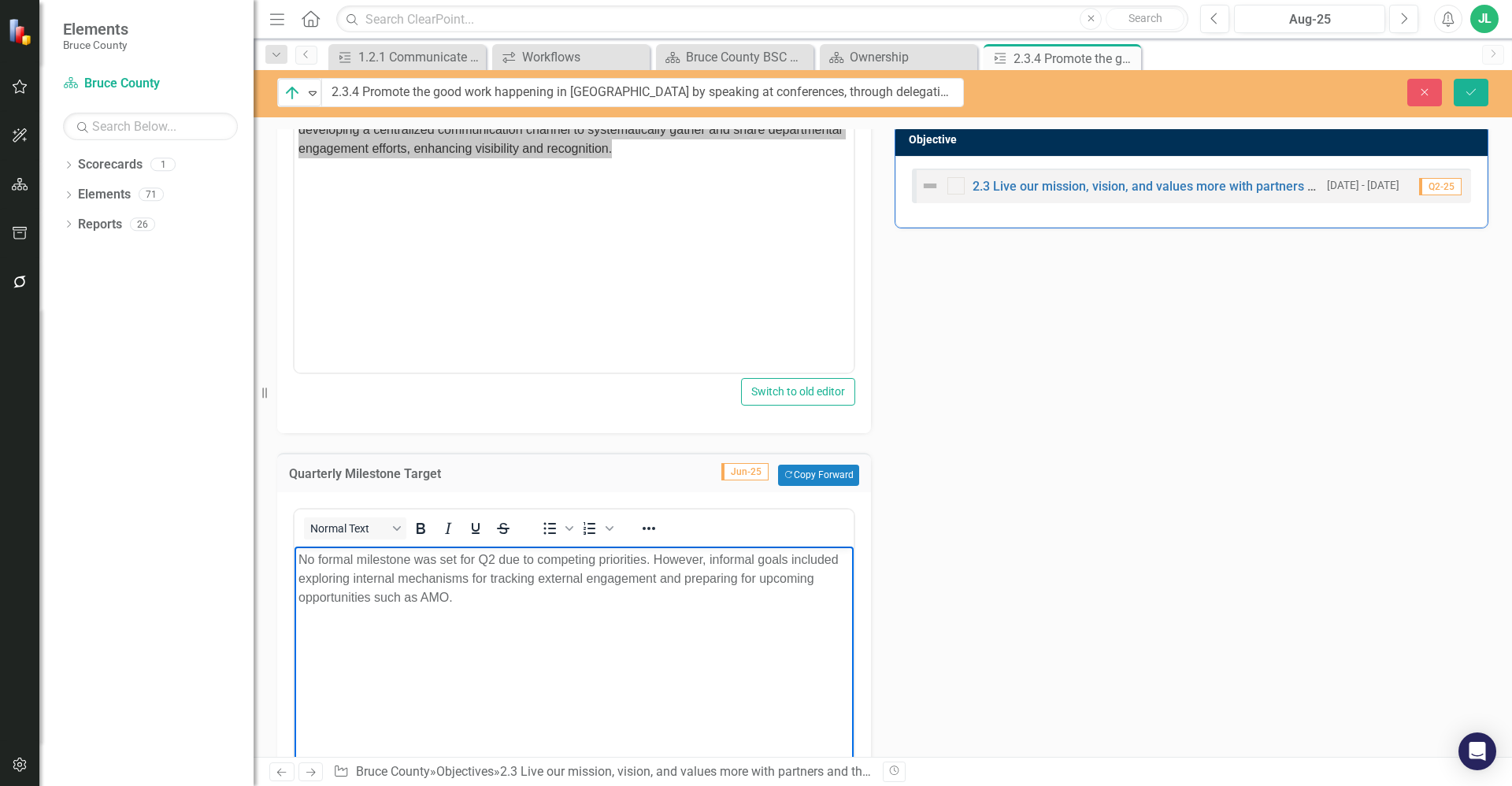
scroll to position [667, 0]
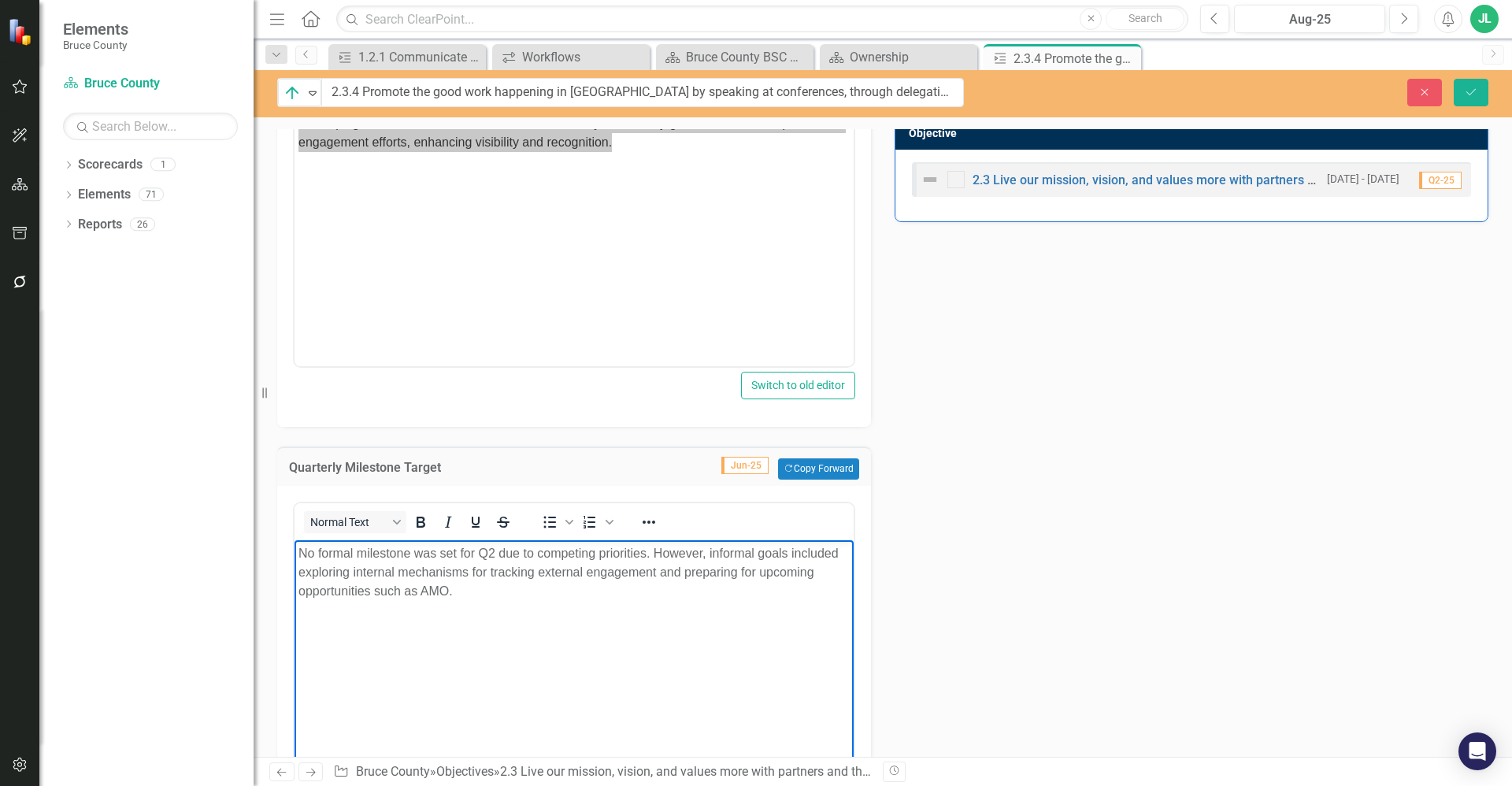
drag, startPoint x: 522, startPoint y: 596, endPoint x: 453, endPoint y: 582, distance: 70.4
click at [453, 582] on p "No formal milestone was set for Q2 due to competing priorities. However, inform…" at bounding box center [574, 572] width 551 height 57
click at [487, 604] on body "No formal milestone was set for Q2 due to competing priorities. However, inform…" at bounding box center [574, 658] width 559 height 236
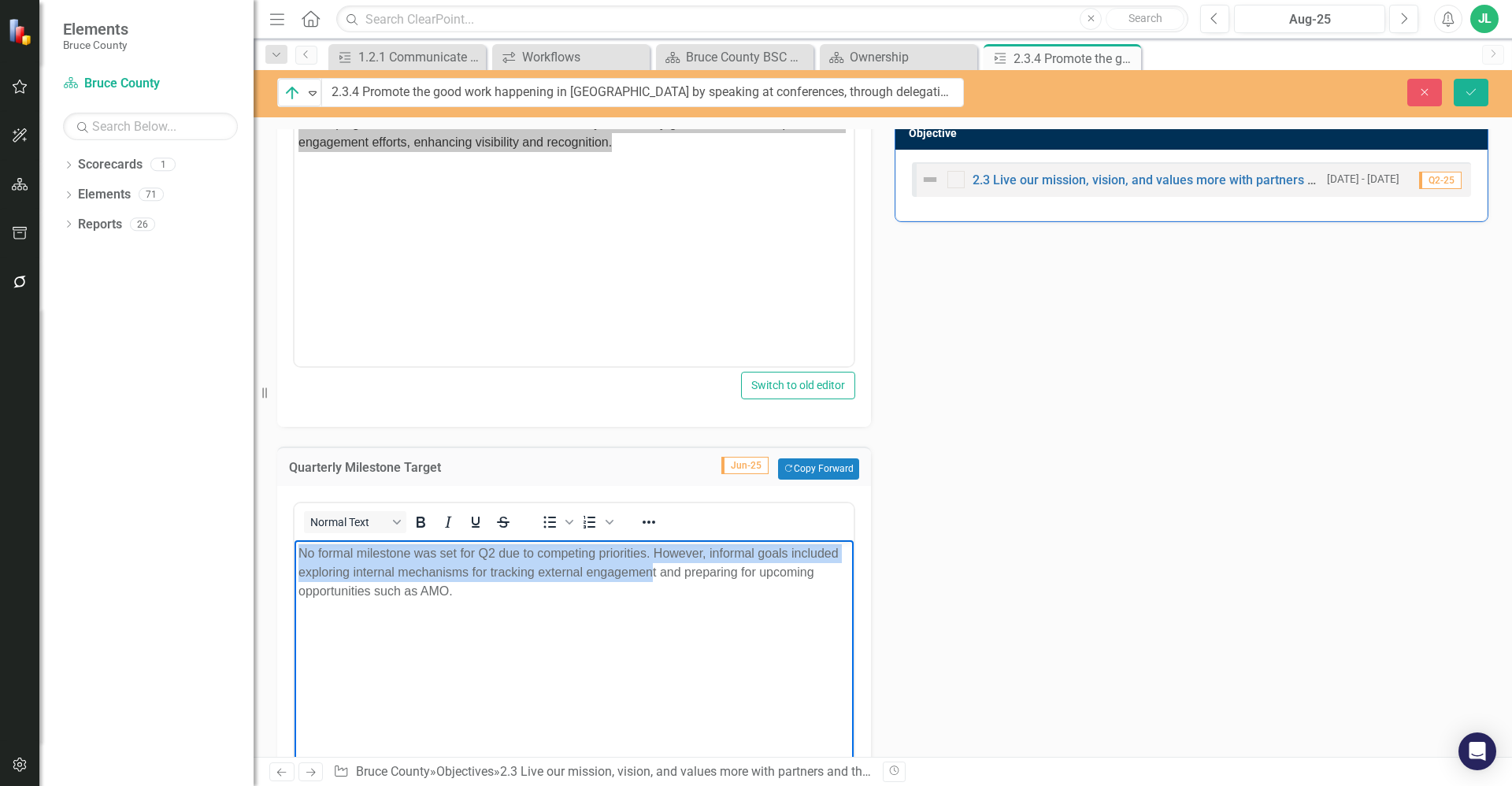
drag, startPoint x: 654, startPoint y: 573, endPoint x: 295, endPoint y: 550, distance: 359.7
click at [295, 550] on body "No formal milestone was set for Q2 due to competing priorities. However, inform…" at bounding box center [574, 658] width 559 height 236
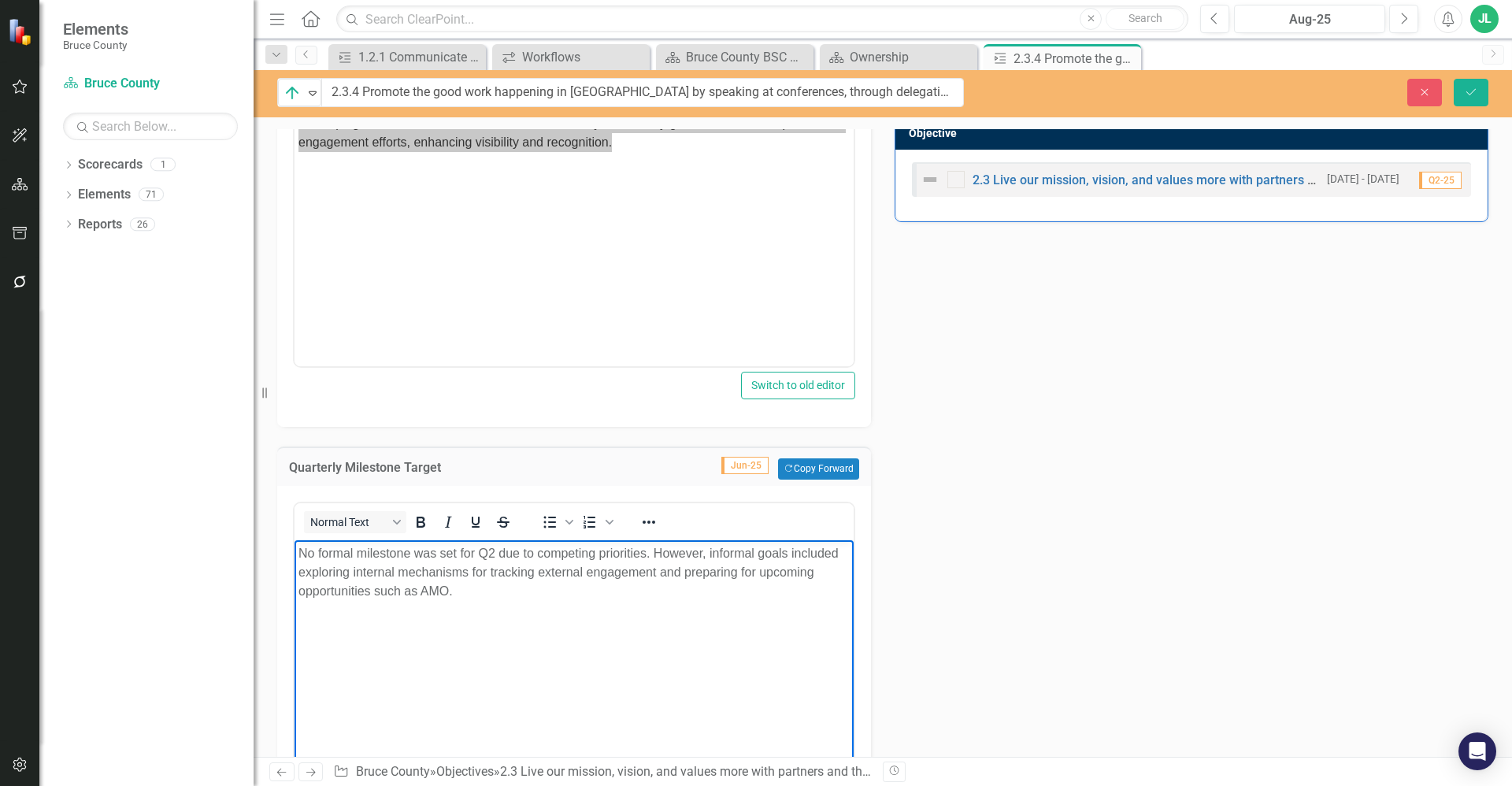
click at [507, 609] on body "No formal milestone was set for Q2 due to competing priorities. However, inform…" at bounding box center [574, 658] width 559 height 236
click at [624, 590] on p "No formal milestone was set for Q2 due to competing priorities. However, inform…" at bounding box center [574, 572] width 551 height 57
click at [1000, 583] on div "Action Analysis Jun-25 While no specific activities occurred in Q2 related to p…" at bounding box center [883, 388] width 1235 height 1171
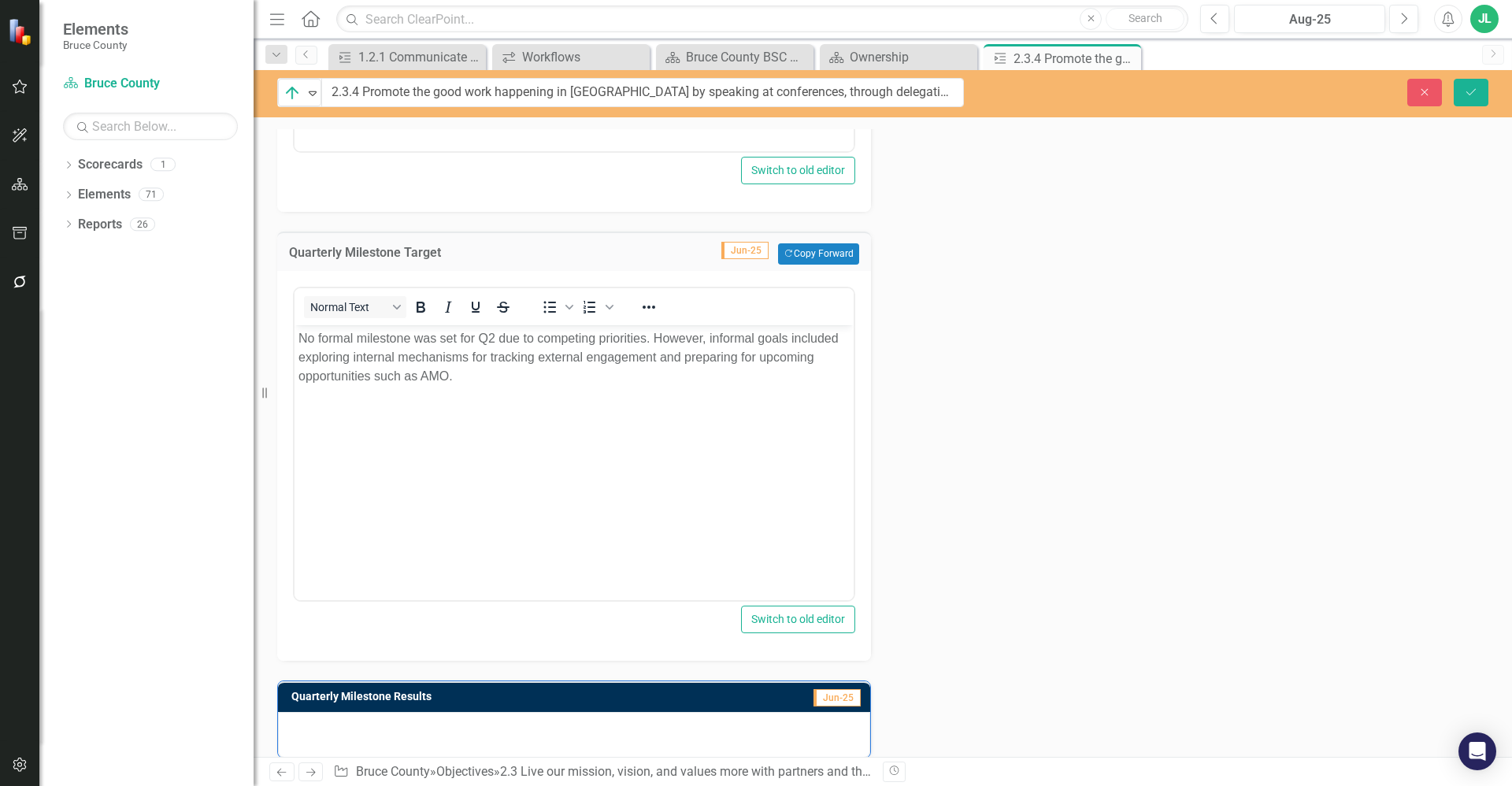
scroll to position [899, 0]
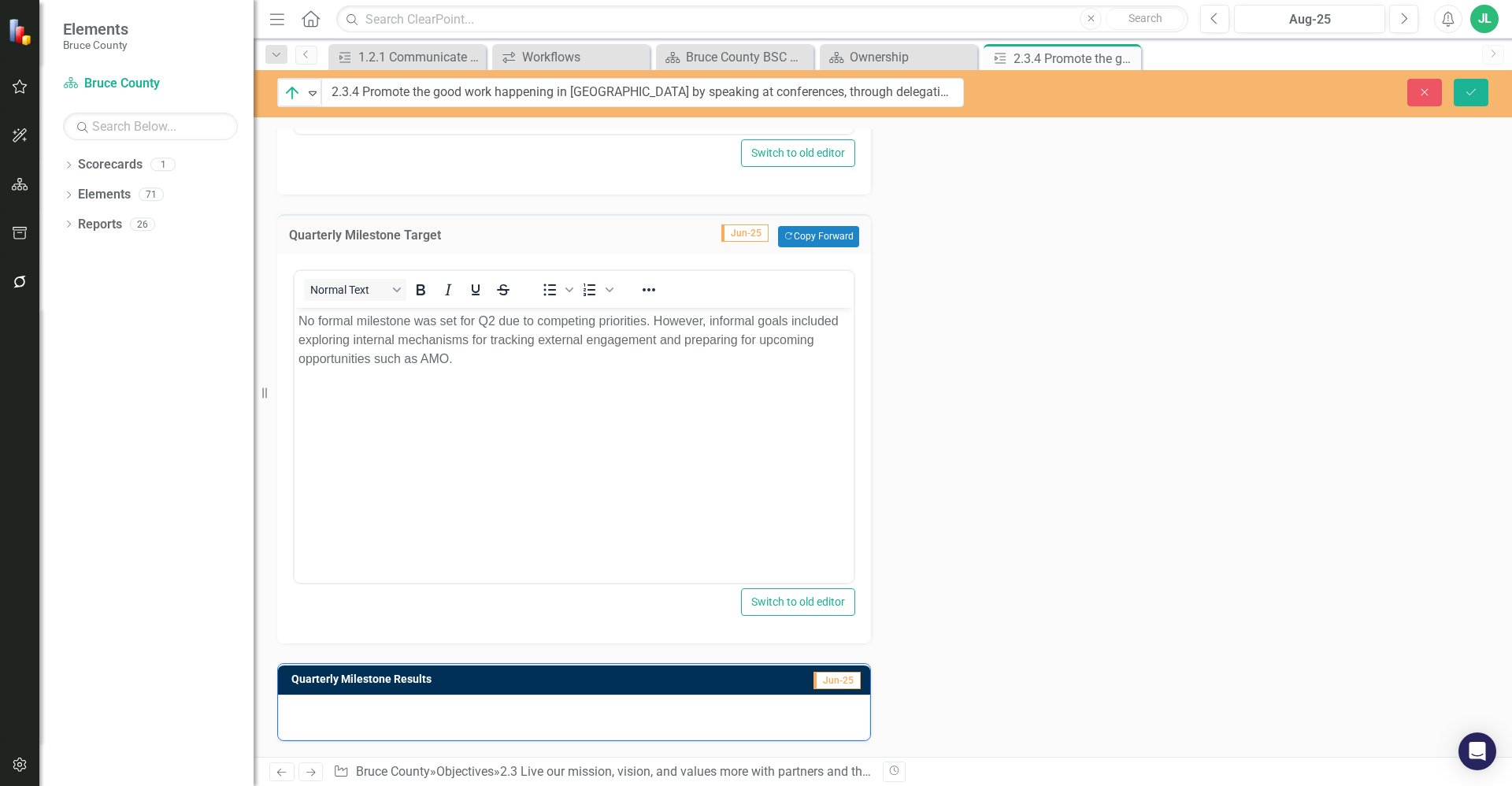
click at [501, 615] on div "Switch to old editor" at bounding box center [574, 603] width 562 height 28
click at [500, 723] on div at bounding box center [574, 718] width 593 height 46
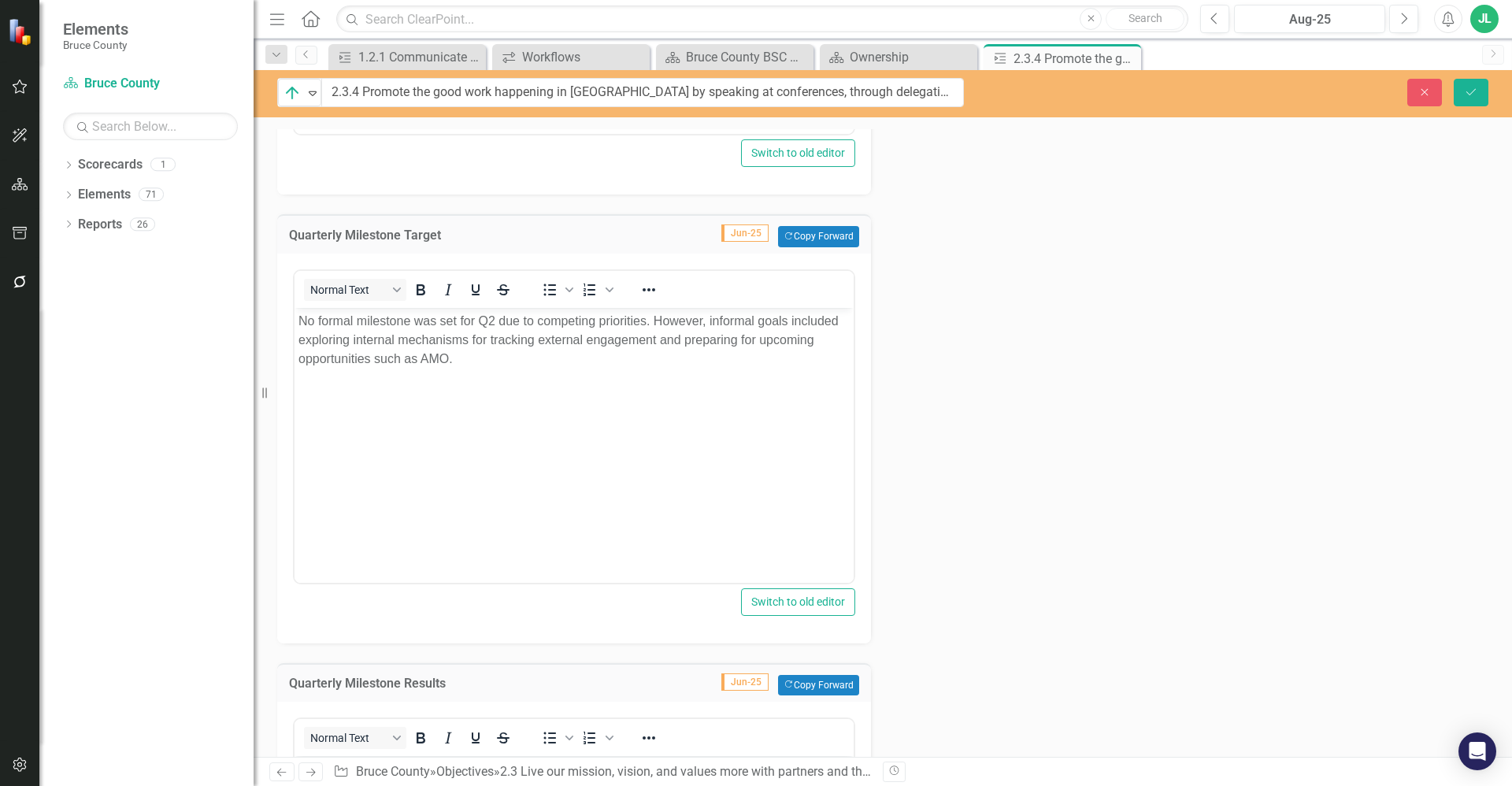
scroll to position [0, 0]
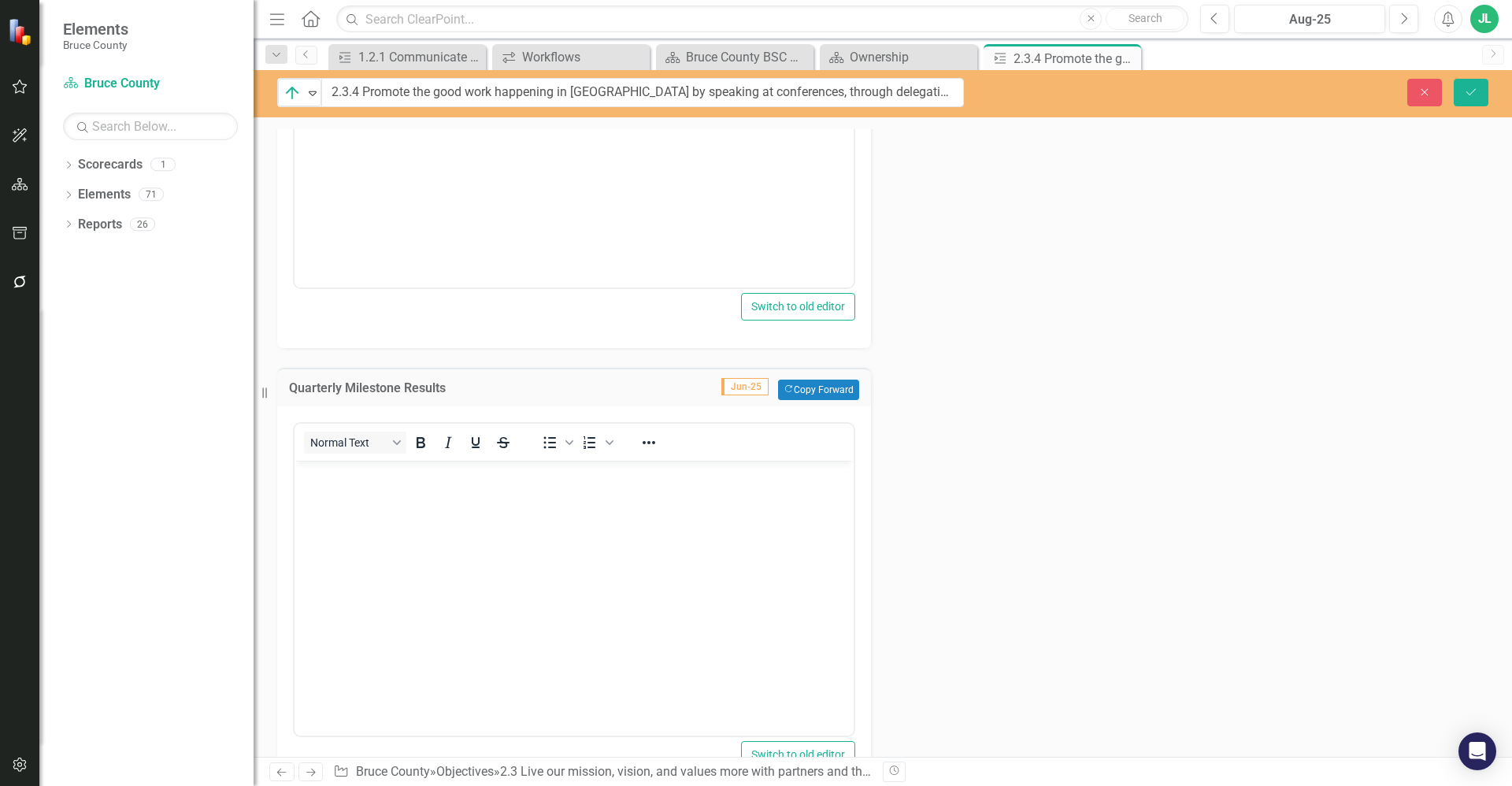
click at [335, 558] on body "Rich Text Area. Press ALT-0 for help." at bounding box center [574, 578] width 559 height 236
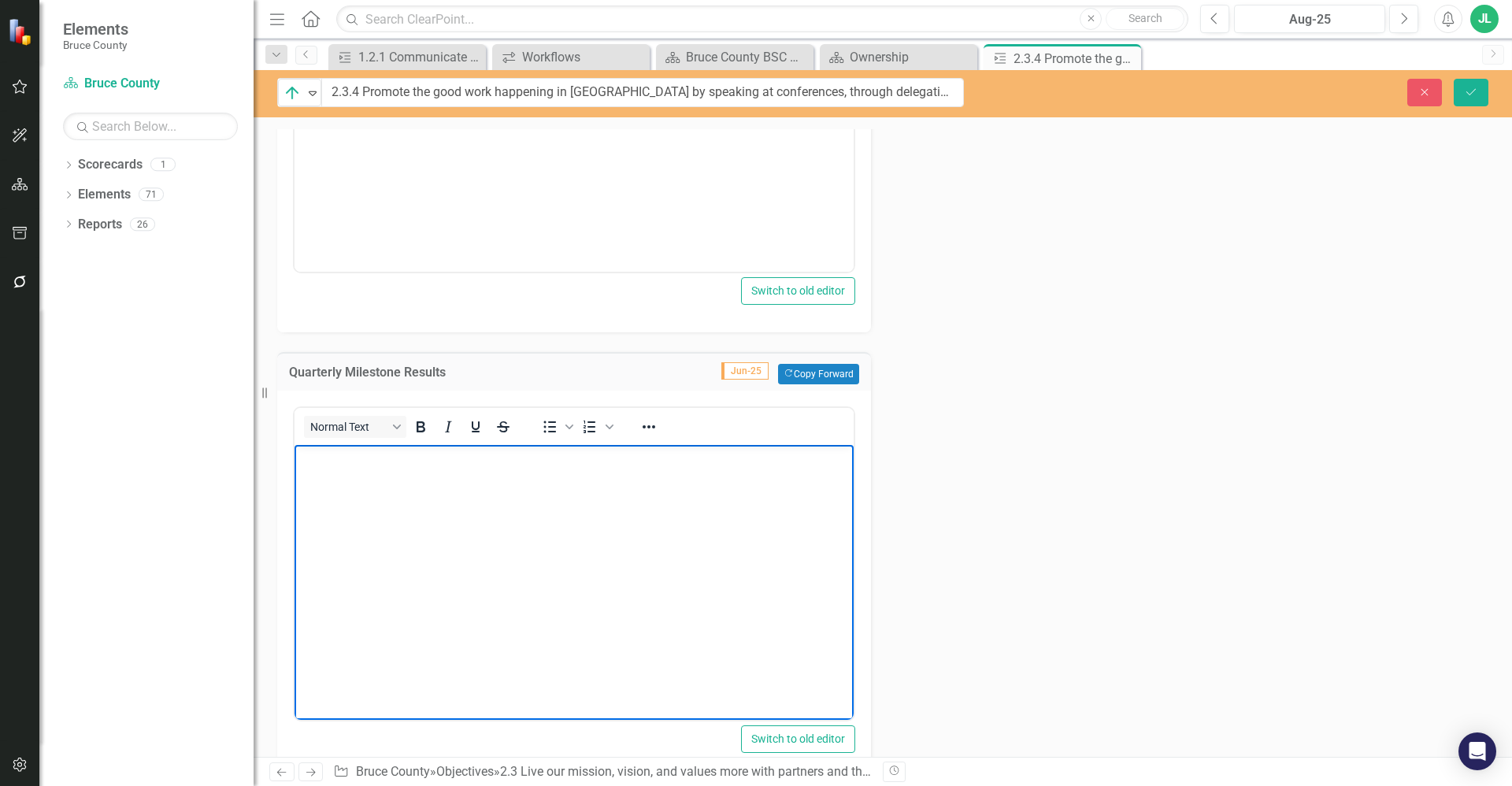
paste body "Rich Text Area. Press ALT-0 for help."
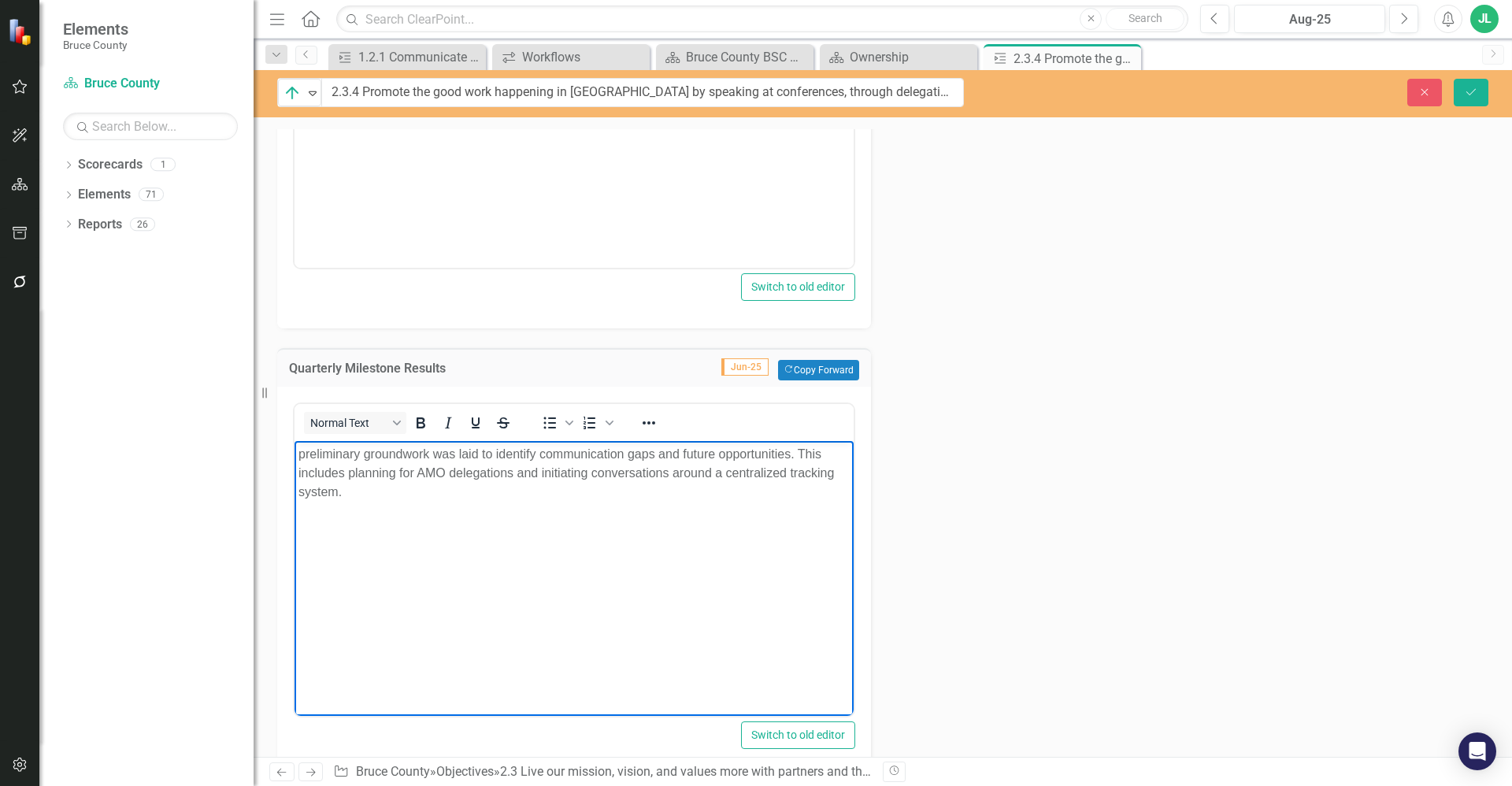
click at [304, 457] on p "preliminary groundwork was laid to identify communication gaps and future oppor…" at bounding box center [574, 473] width 551 height 57
click at [962, 500] on div "Action Analysis Jun-25 While no specific activities occurred in Q2 related to p…" at bounding box center [883, 16] width 1235 height 1521
click at [649, 482] on p "Preliminary groundwork was laid to identify communication gaps and future oppor…" at bounding box center [574, 473] width 551 height 57
click at [656, 456] on p "Preliminary groundwork was laid to identify communication gaps and future oppor…" at bounding box center [574, 473] width 551 height 57
click at [742, 524] on body "Preliminary groundwork was laid to identify communication opportunities. This i…" at bounding box center [574, 559] width 559 height 236
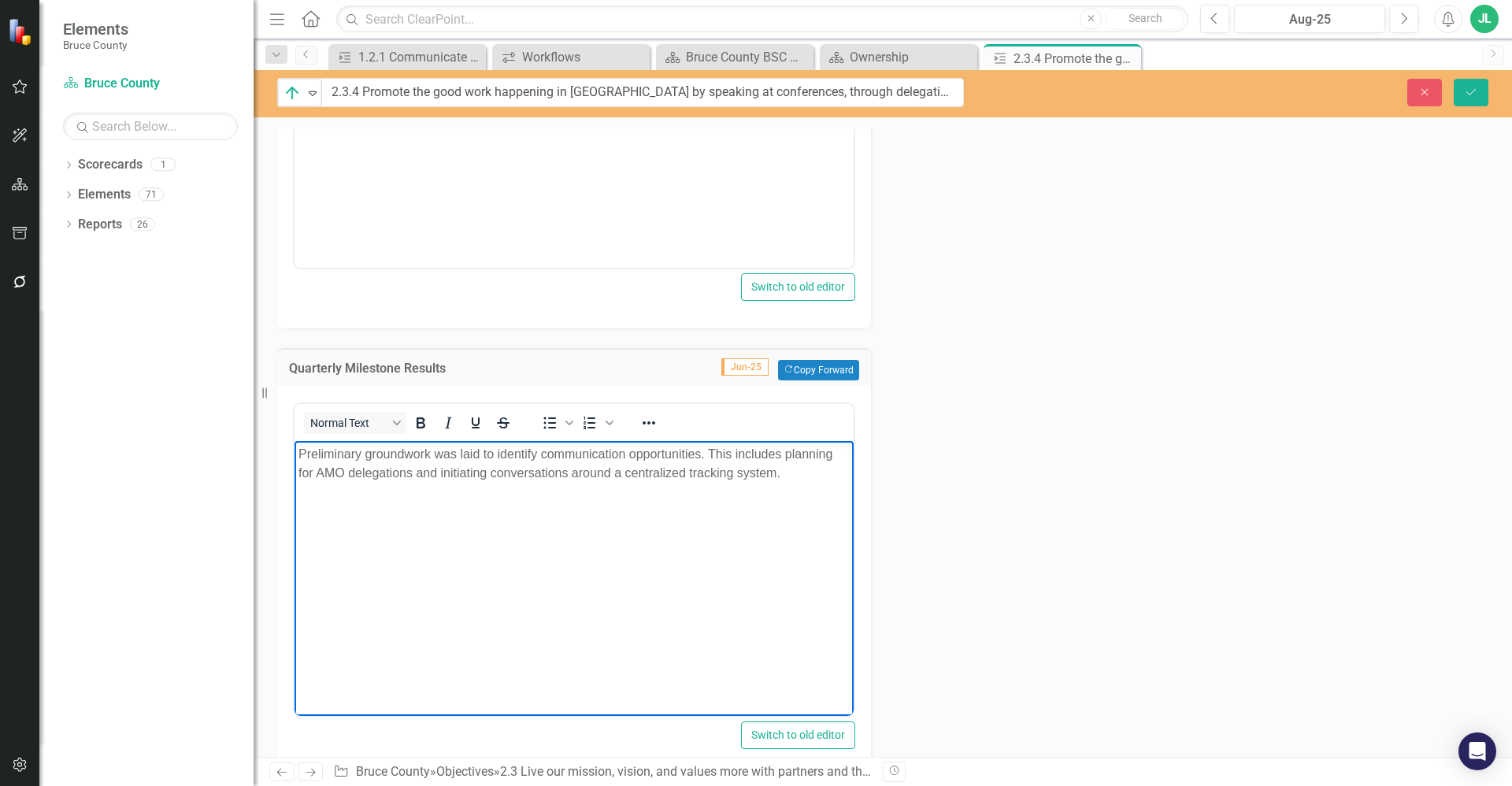
click at [809, 489] on body "Preliminary groundwork was laid to identify communication opportunities. This i…" at bounding box center [574, 559] width 559 height 236
click at [1051, 477] on div "Action Analysis Jun-25 While no specific activities occurred in Q2 related to p…" at bounding box center [883, 16] width 1235 height 1521
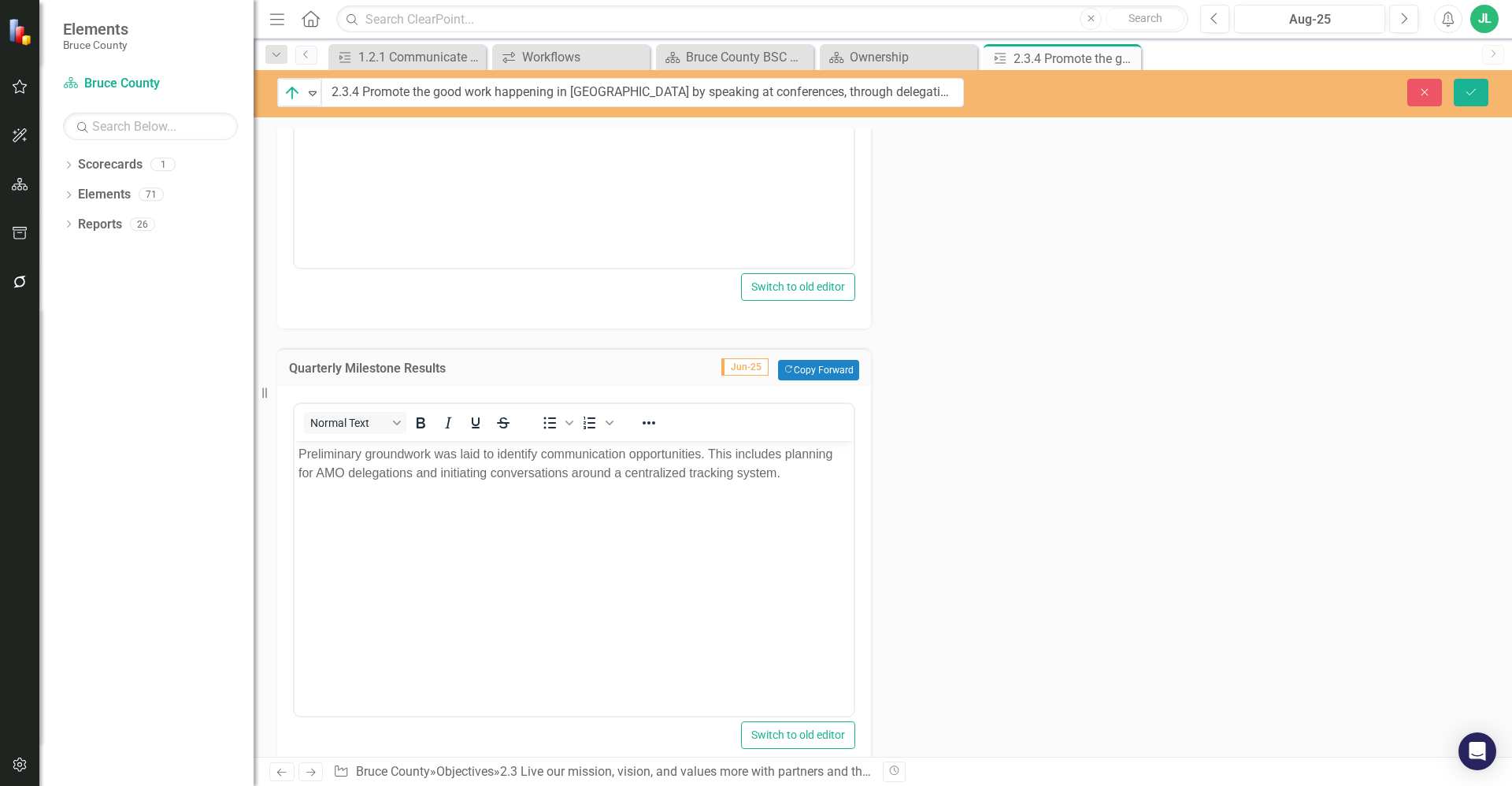
click at [715, 523] on body "Preliminary groundwork was laid to identify communication opportunities. This i…" at bounding box center [574, 559] width 559 height 236
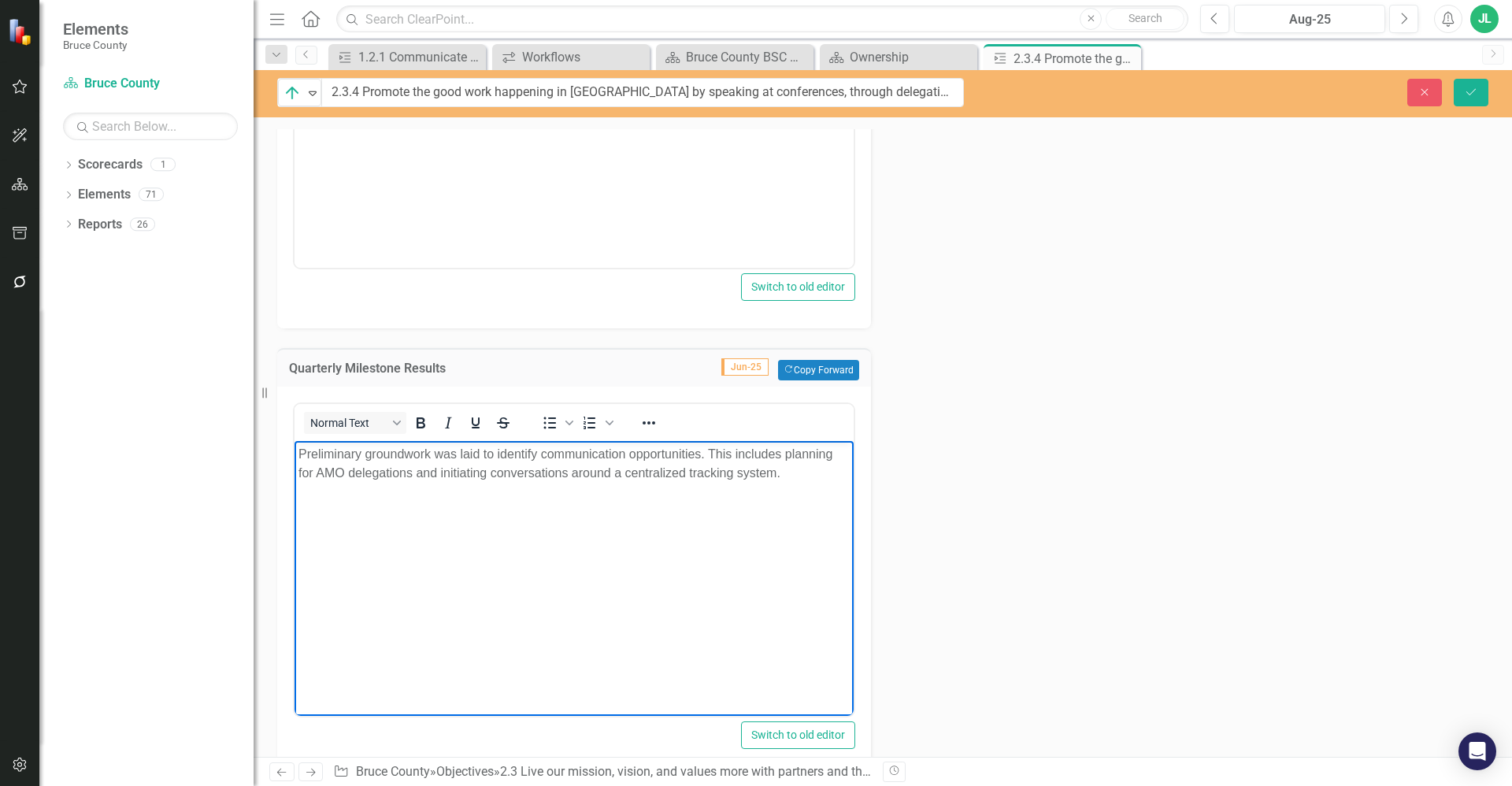
click at [1071, 539] on div "Action Analysis Jun-25 While no specific activities occurred in Q2 related to p…" at bounding box center [883, 16] width 1235 height 1521
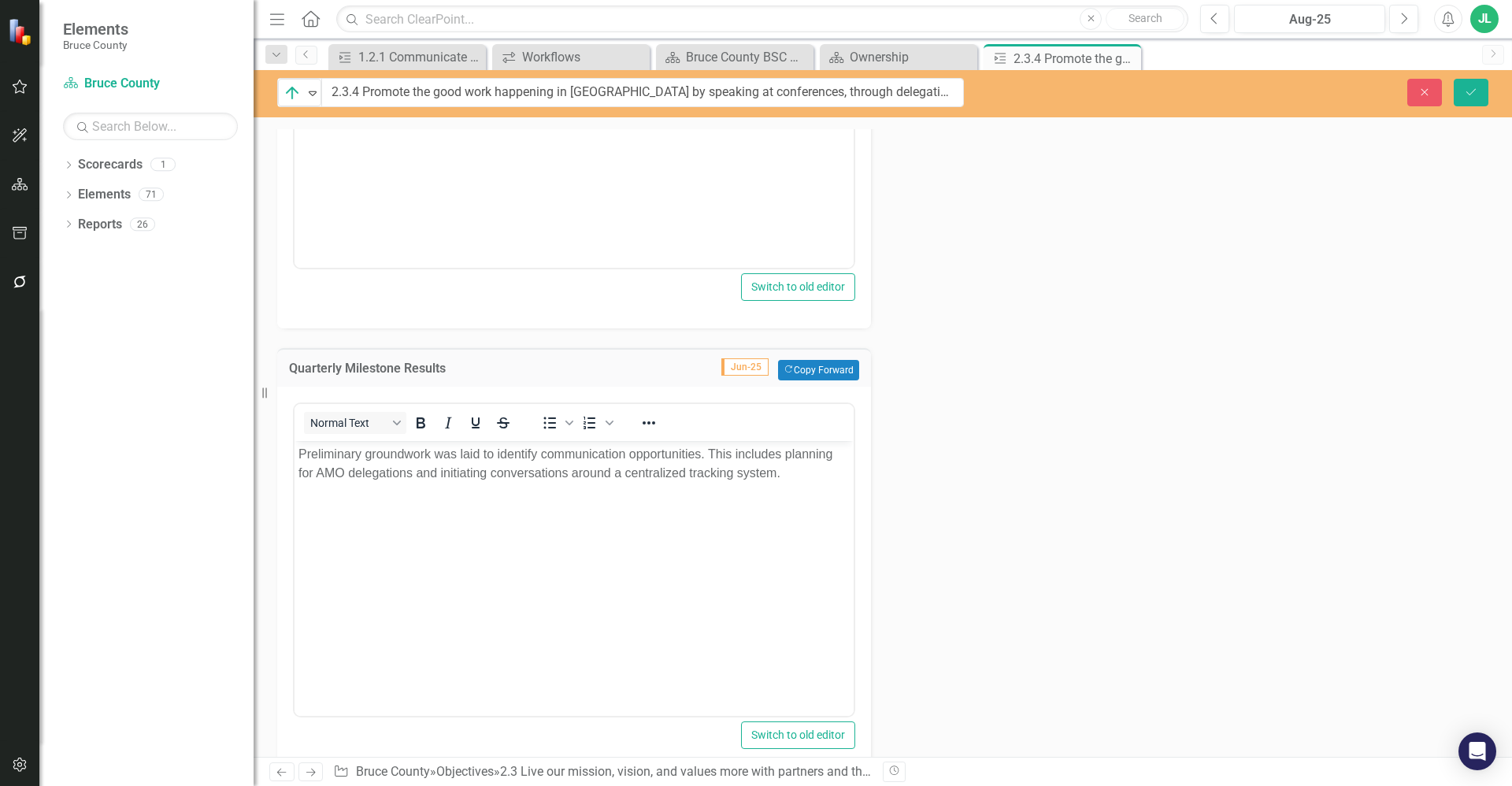
click at [1065, 569] on div "Action Analysis Jun-25 While no specific activities occurred in Q2 related to p…" at bounding box center [883, 16] width 1235 height 1521
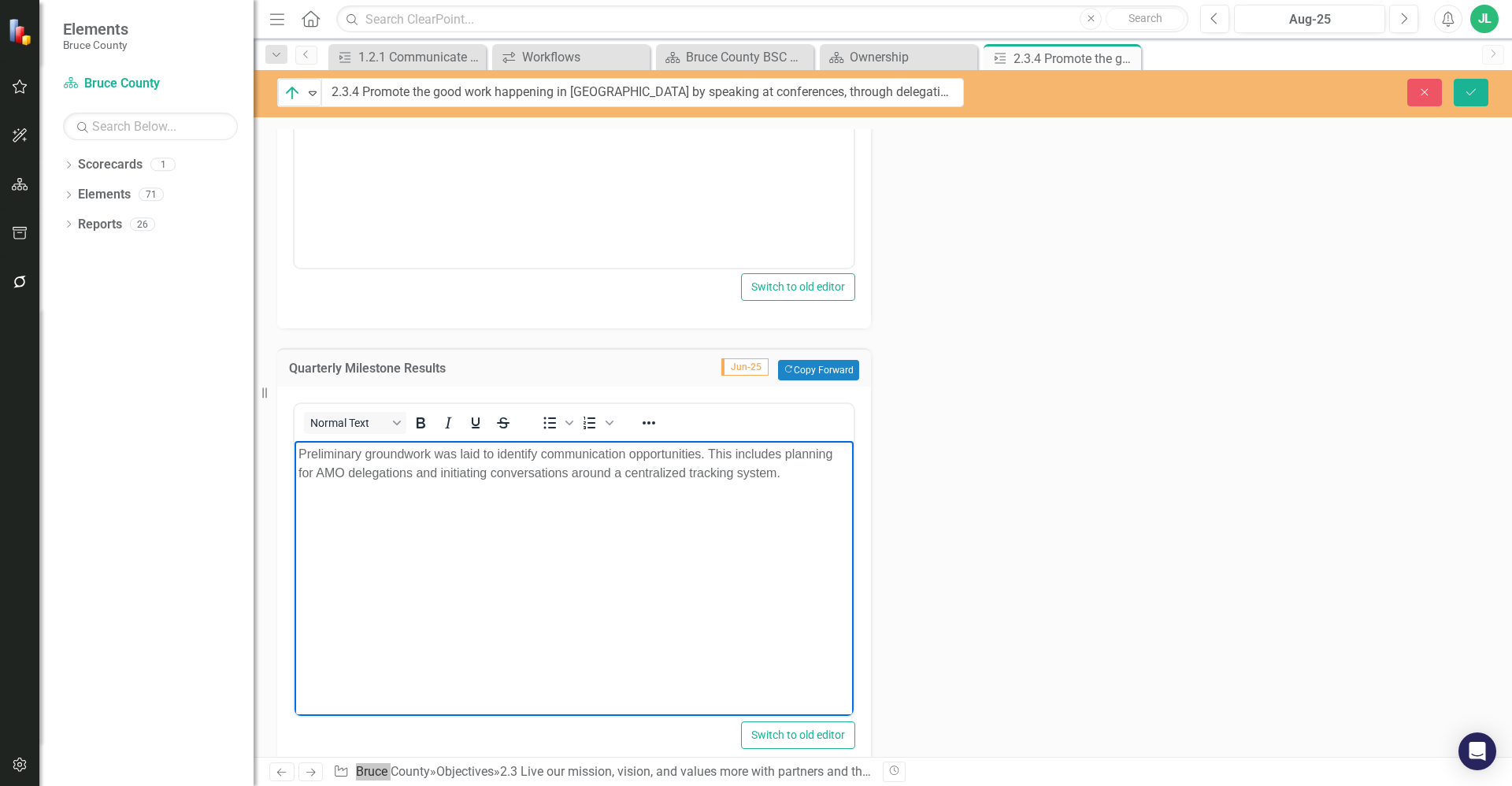
click at [800, 500] on body "Preliminary groundwork was laid to identify communication opportunities. This i…" at bounding box center [574, 559] width 559 height 236
drag, startPoint x: 782, startPoint y: 474, endPoint x: 449, endPoint y: 475, distance: 333.0
click at [449, 475] on p "Preliminary groundwork was laid to identify communication opportunities. This i…" at bounding box center [574, 463] width 551 height 38
click at [587, 529] on body "Preliminary groundwork was laid to identify communication opportunities. This i…" at bounding box center [574, 559] width 559 height 236
click at [626, 476] on p "Preliminary groundwork was laid to identify communication opportunities. This i…" at bounding box center [574, 463] width 551 height 38
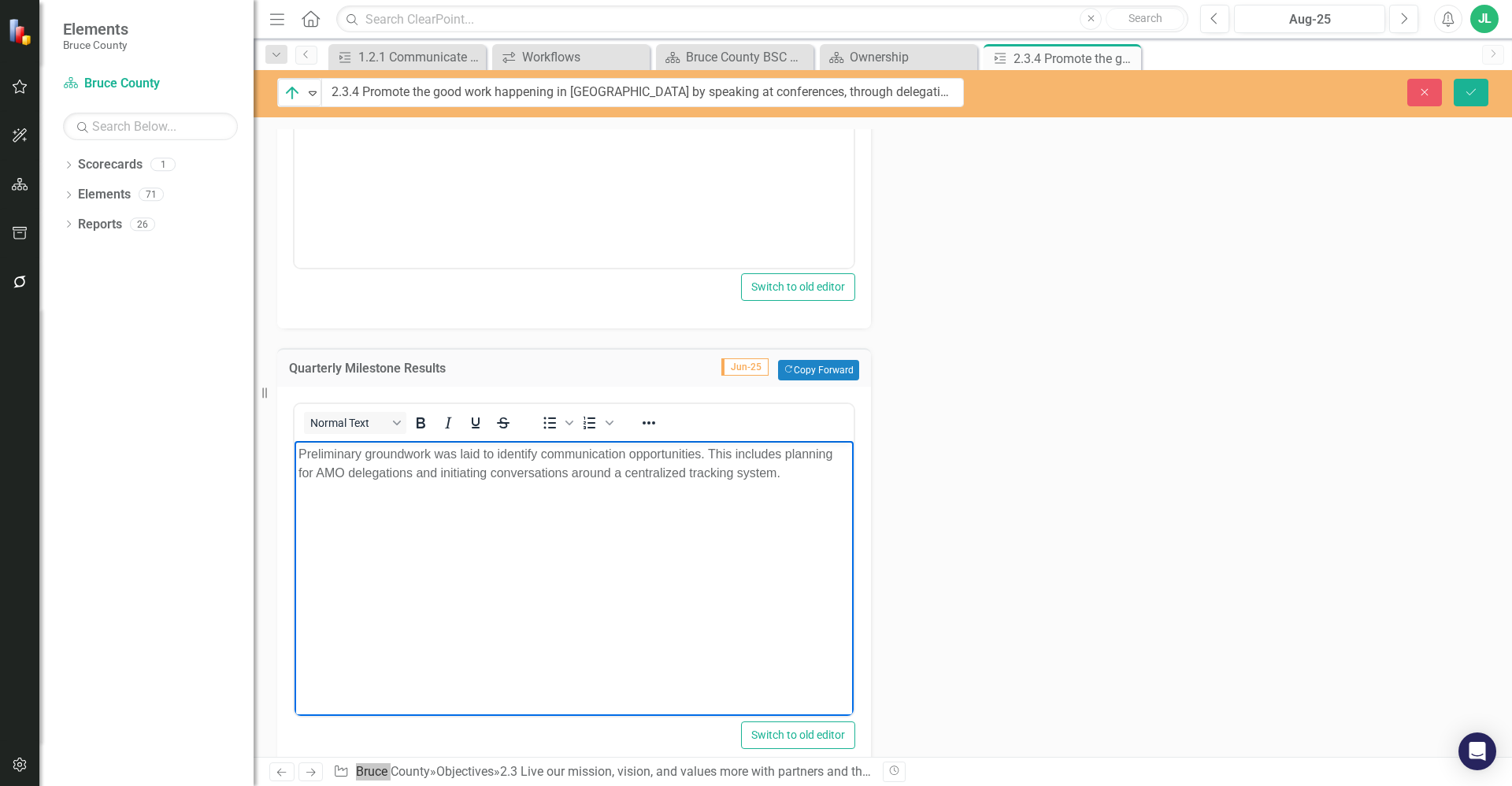
click at [730, 472] on p "Preliminary groundwork was laid to identify communication opportunities. This i…" at bounding box center [574, 463] width 551 height 38
click at [1064, 550] on div "Action Analysis Jun-25 While no specific activities occurred in Q2 related to p…" at bounding box center [883, 16] width 1235 height 1521
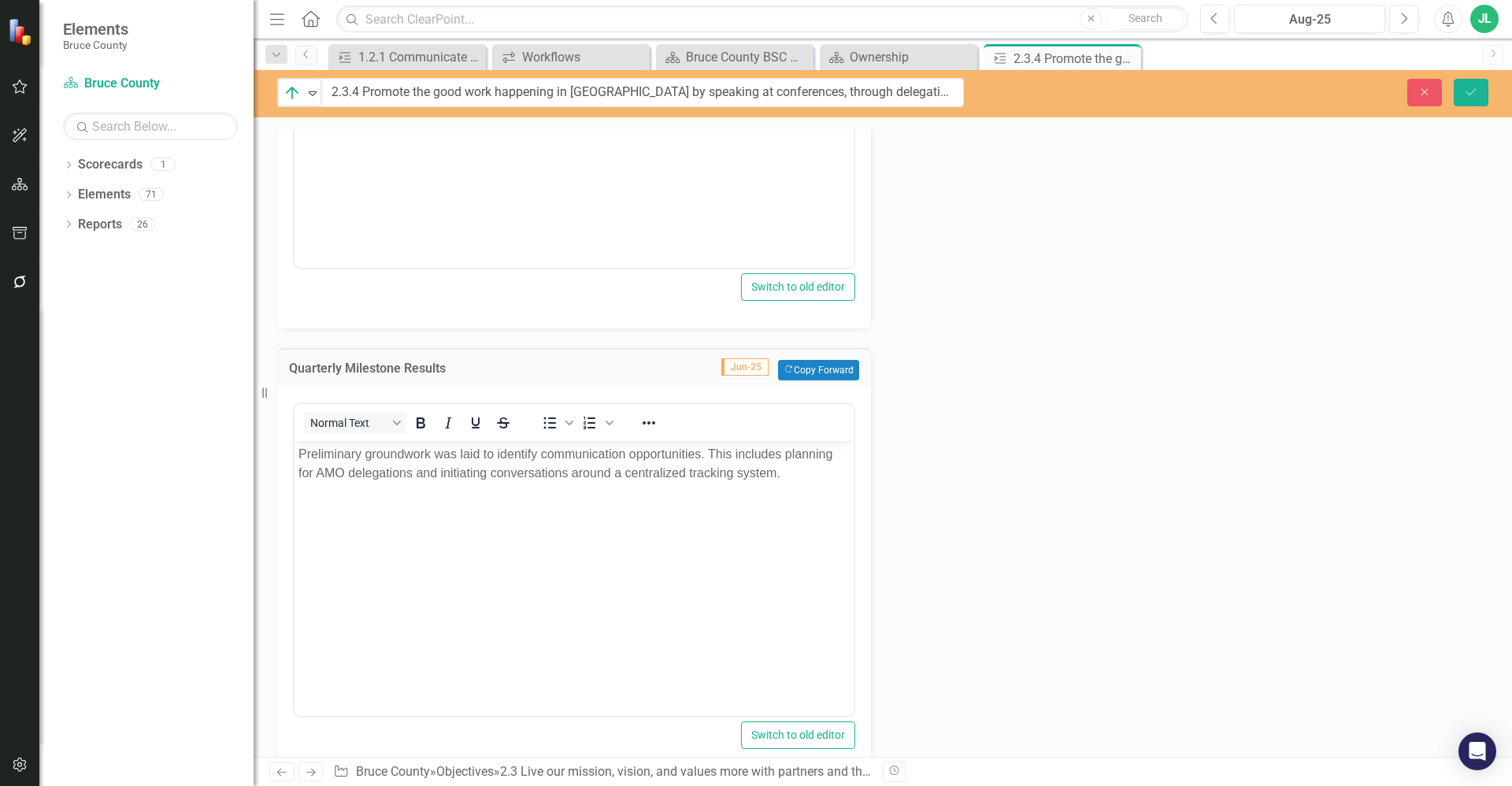
click at [1078, 576] on div "Action Analysis Jun-25 While no specific activities occurred in Q2 related to p…" at bounding box center [883, 16] width 1235 height 1521
click at [614, 518] on body "Preliminary groundwork was laid to identify communication opportunities. This i…" at bounding box center [574, 559] width 559 height 236
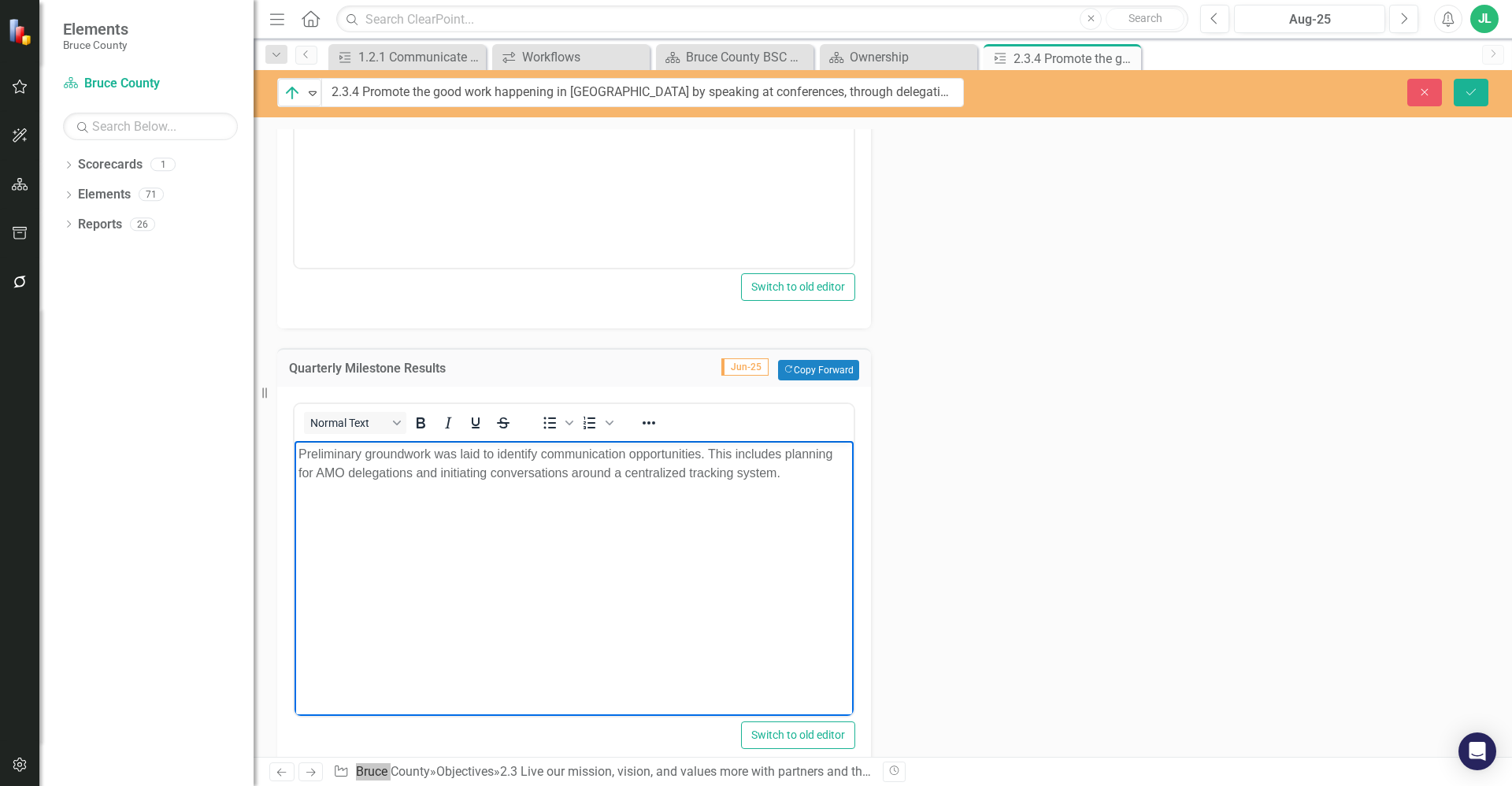
click at [571, 464] on p "Preliminary groundwork was laid to identify communication opportunities. This i…" at bounding box center [574, 463] width 551 height 38
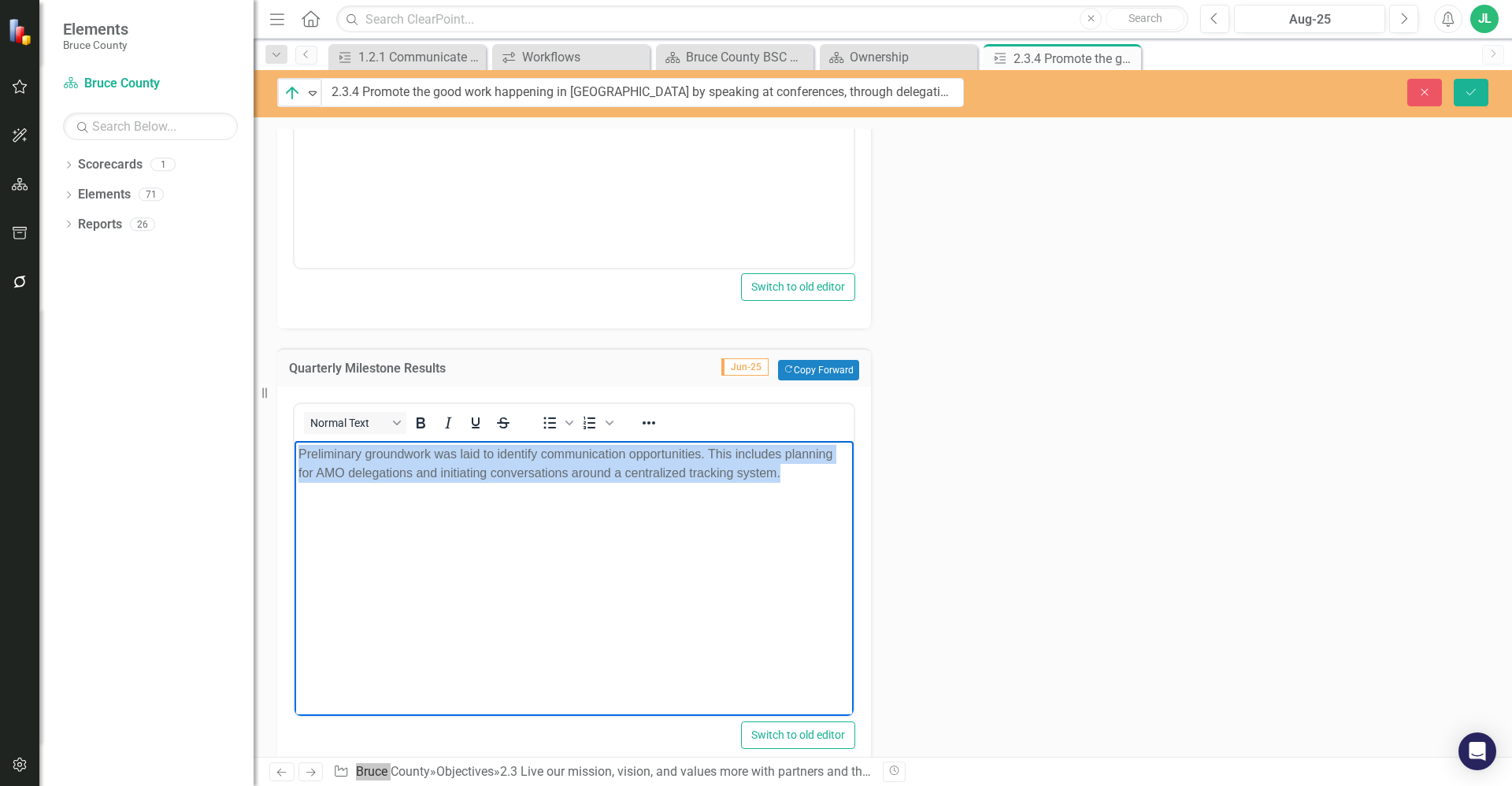
click at [571, 464] on p "Preliminary groundwork was laid to identify communication opportunities. This i…" at bounding box center [574, 463] width 551 height 38
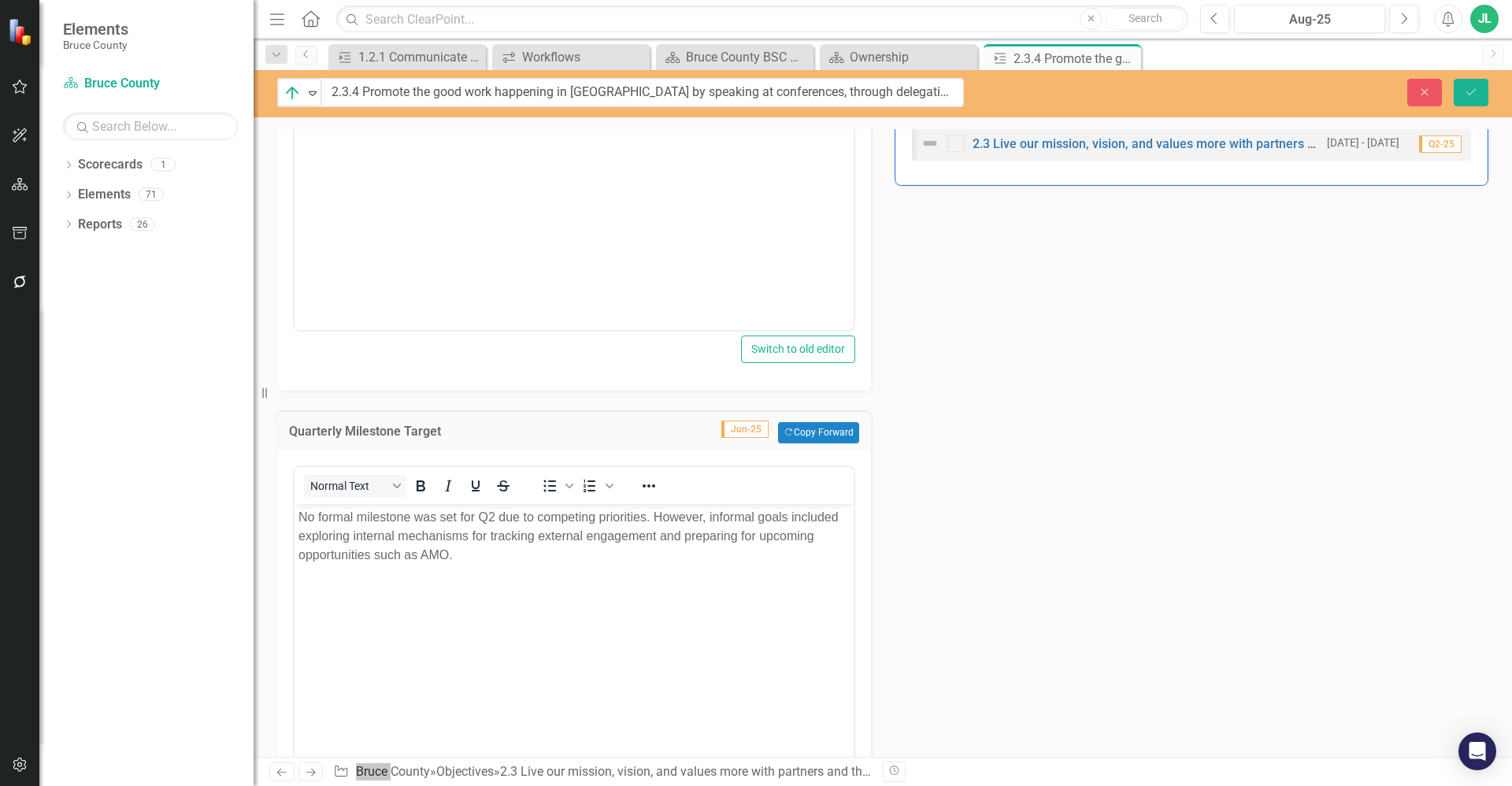
scroll to position [703, 0]
click at [522, 530] on p "No formal milestone was set for Q2 due to competing priorities. However, inform…" at bounding box center [574, 537] width 551 height 57
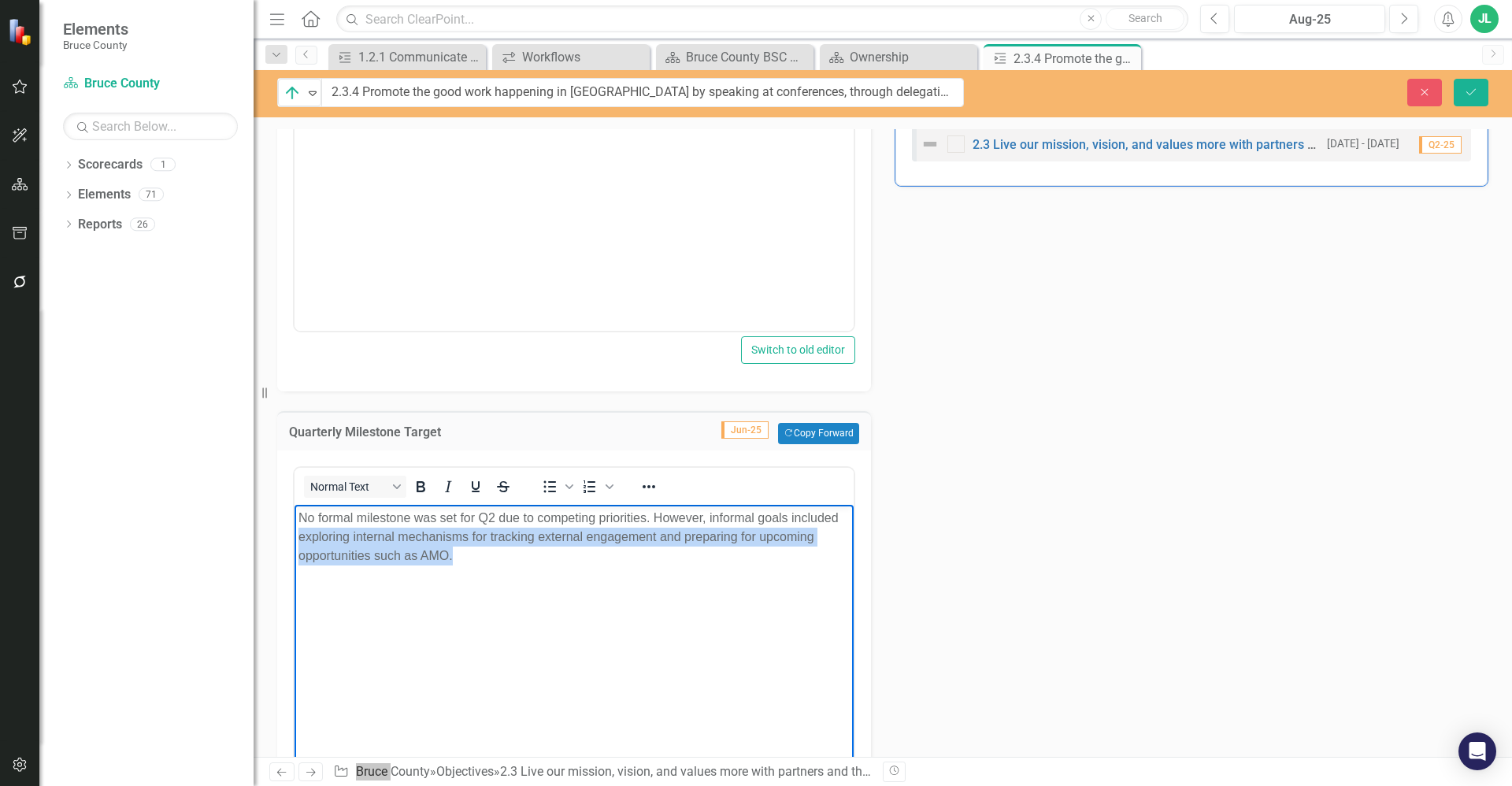
drag, startPoint x: 504, startPoint y: 564, endPoint x: 299, endPoint y: 532, distance: 207.5
click at [299, 532] on p "No formal milestone was set for Q2 due to competing priorities. However, inform…" at bounding box center [574, 537] width 551 height 57
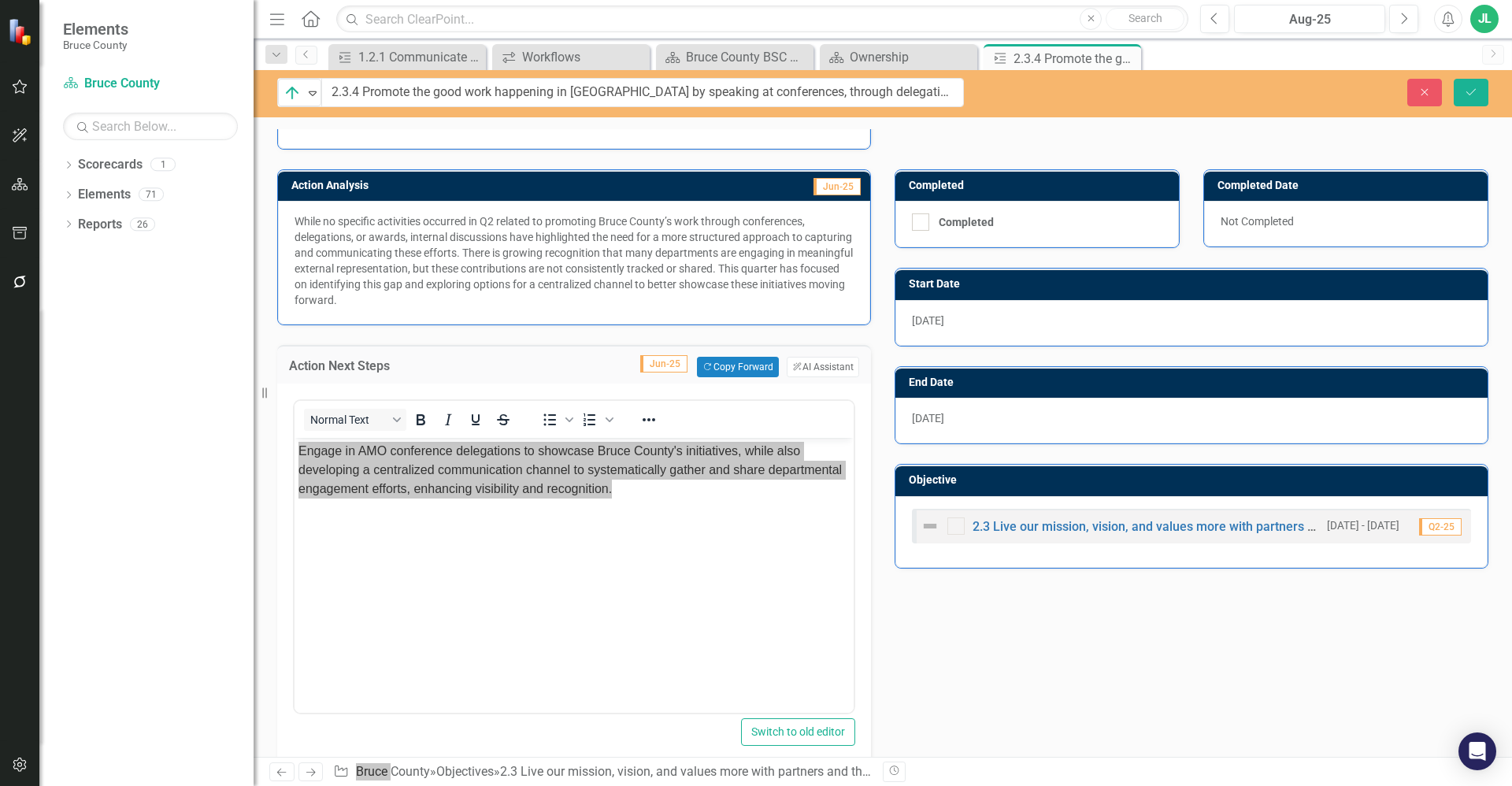
scroll to position [171, 0]
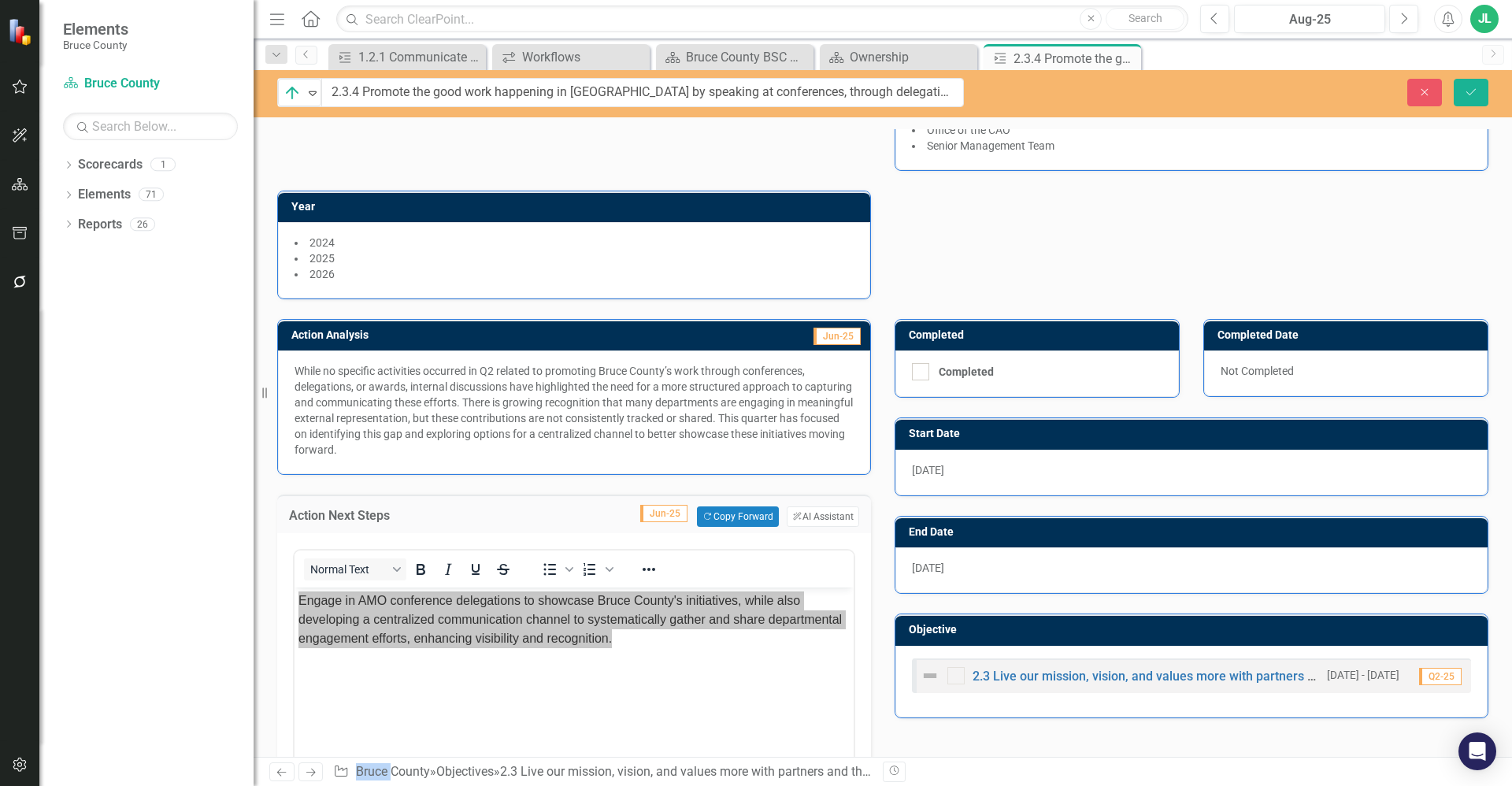
click at [475, 388] on p "While no specific activities occurred in Q2 related to promoting Bruce County’s…" at bounding box center [574, 410] width 559 height 95
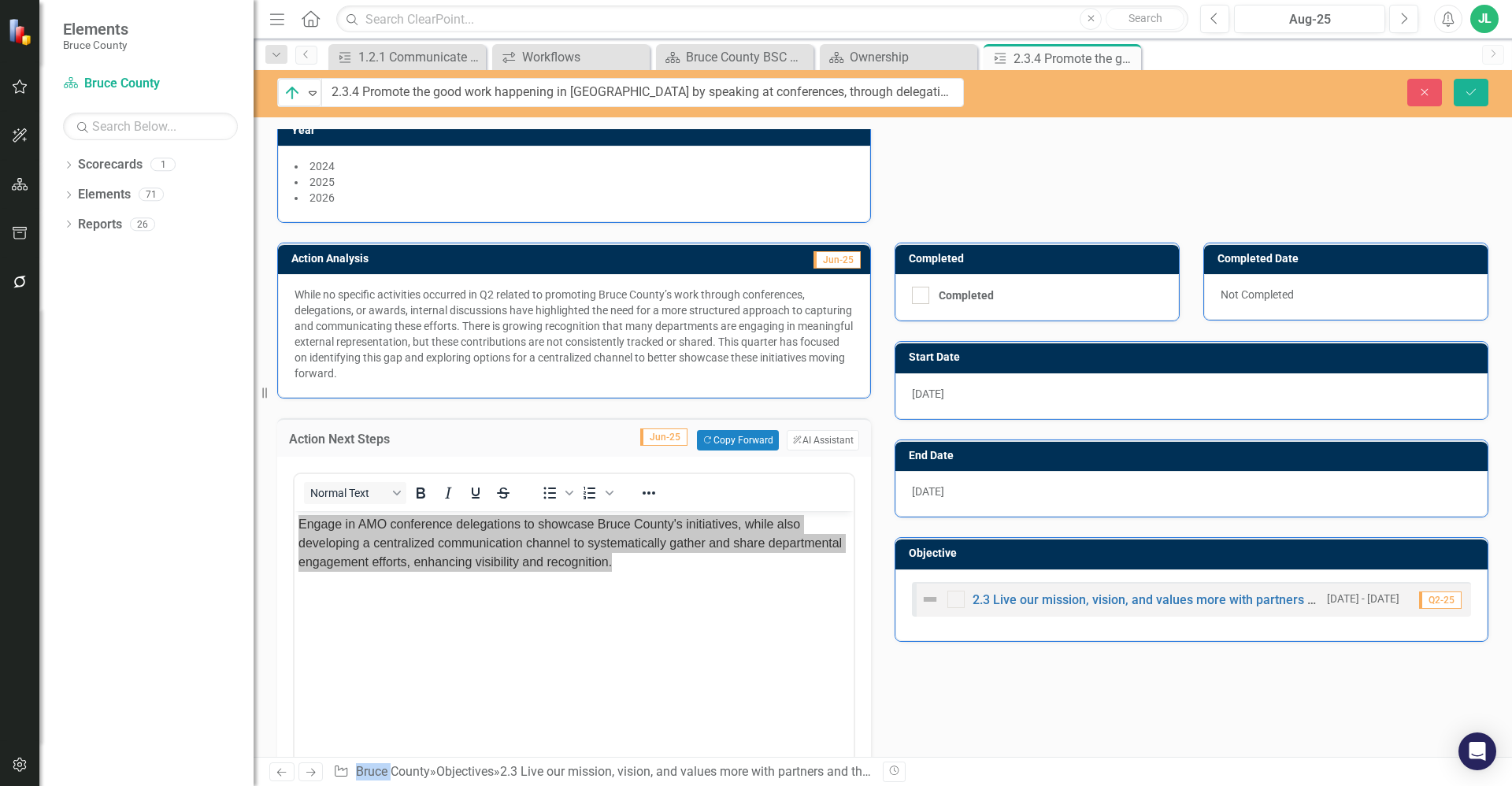
scroll to position [427, 0]
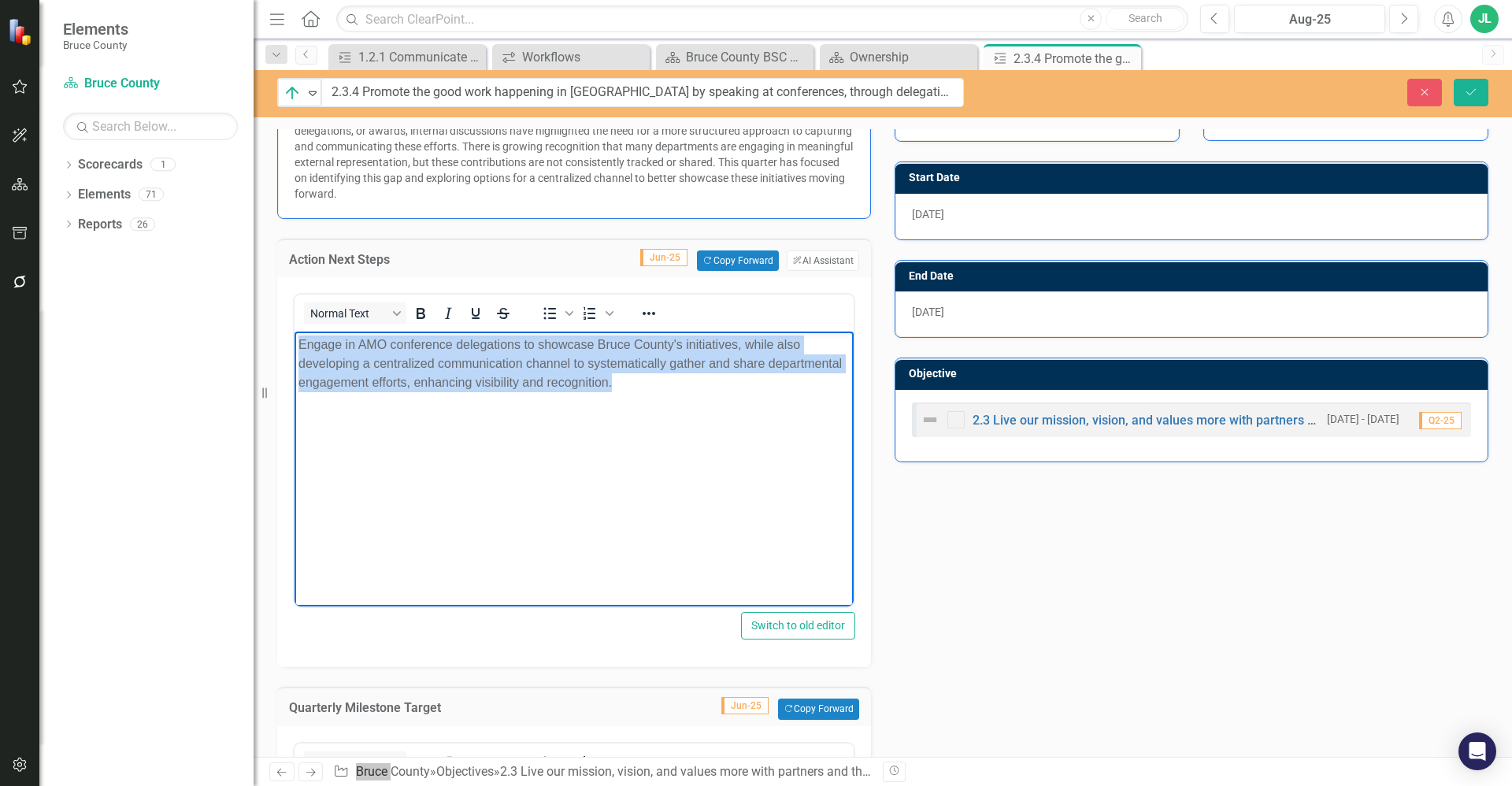
click at [567, 559] on body "Engage in AMO conference delegations to showcase Bruce County's initiatives, wh…" at bounding box center [574, 450] width 559 height 236
drag, startPoint x: 597, startPoint y: 387, endPoint x: 586, endPoint y: 691, distance: 304.2
click at [294, 353] on html "Engage in AMO conference delegations to showcase Bruce County's initiatives, wh…" at bounding box center [574, 450] width 559 height 236
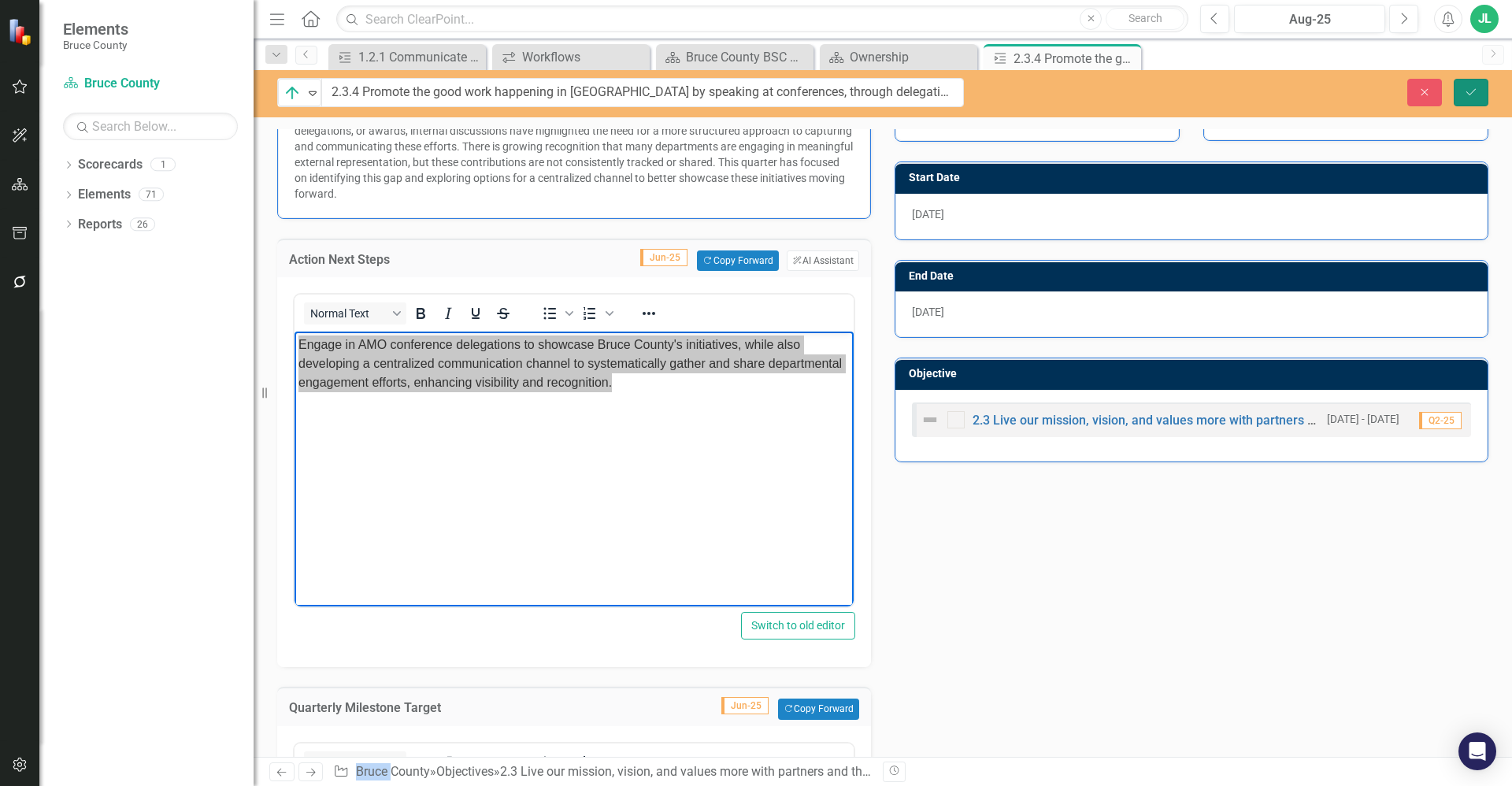
drag, startPoint x: 1467, startPoint y: 91, endPoint x: 1462, endPoint y: 99, distance: 9.4
click at [1467, 91] on icon "Save" at bounding box center [1470, 92] width 14 height 11
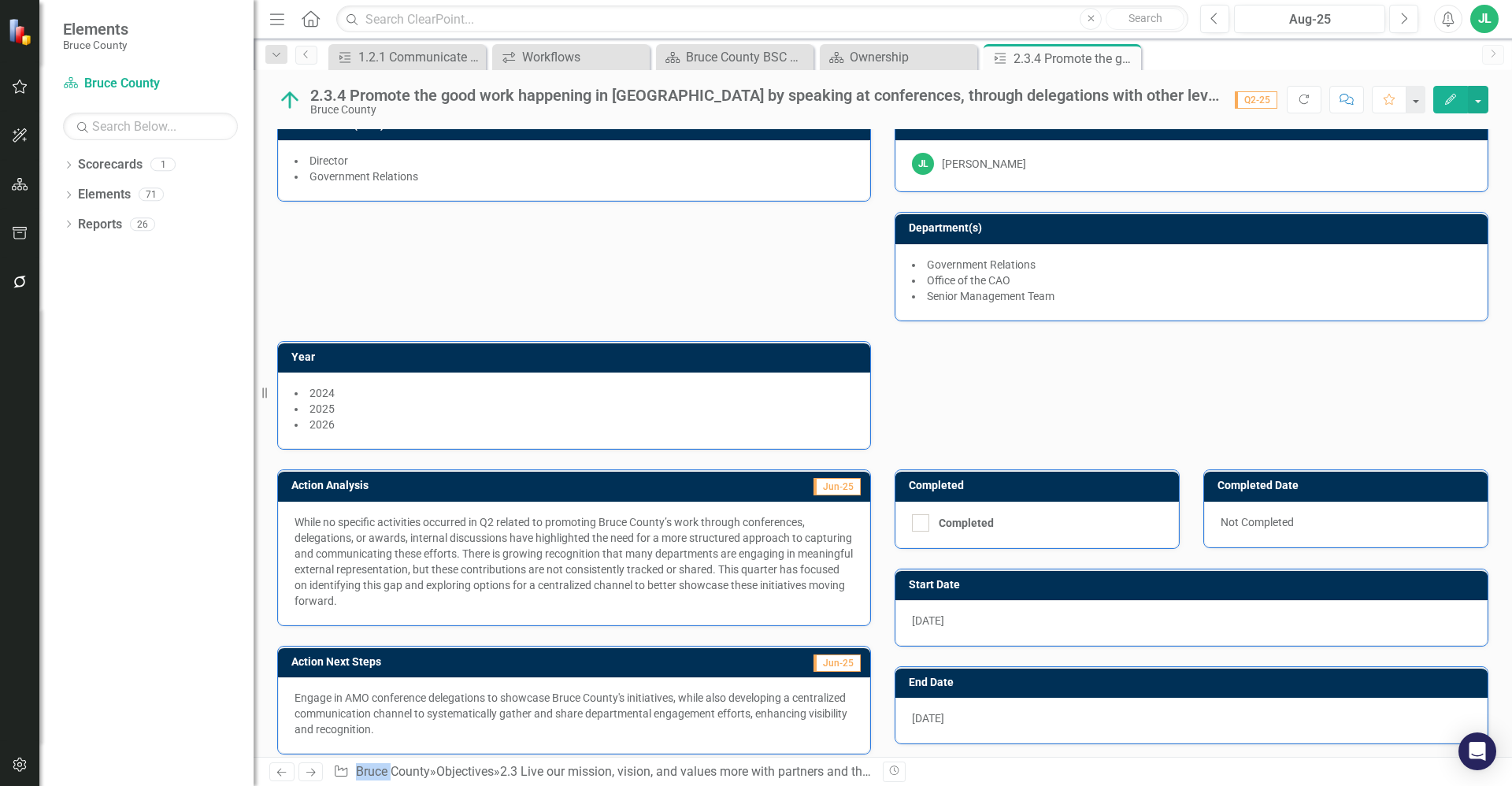
scroll to position [0, 0]
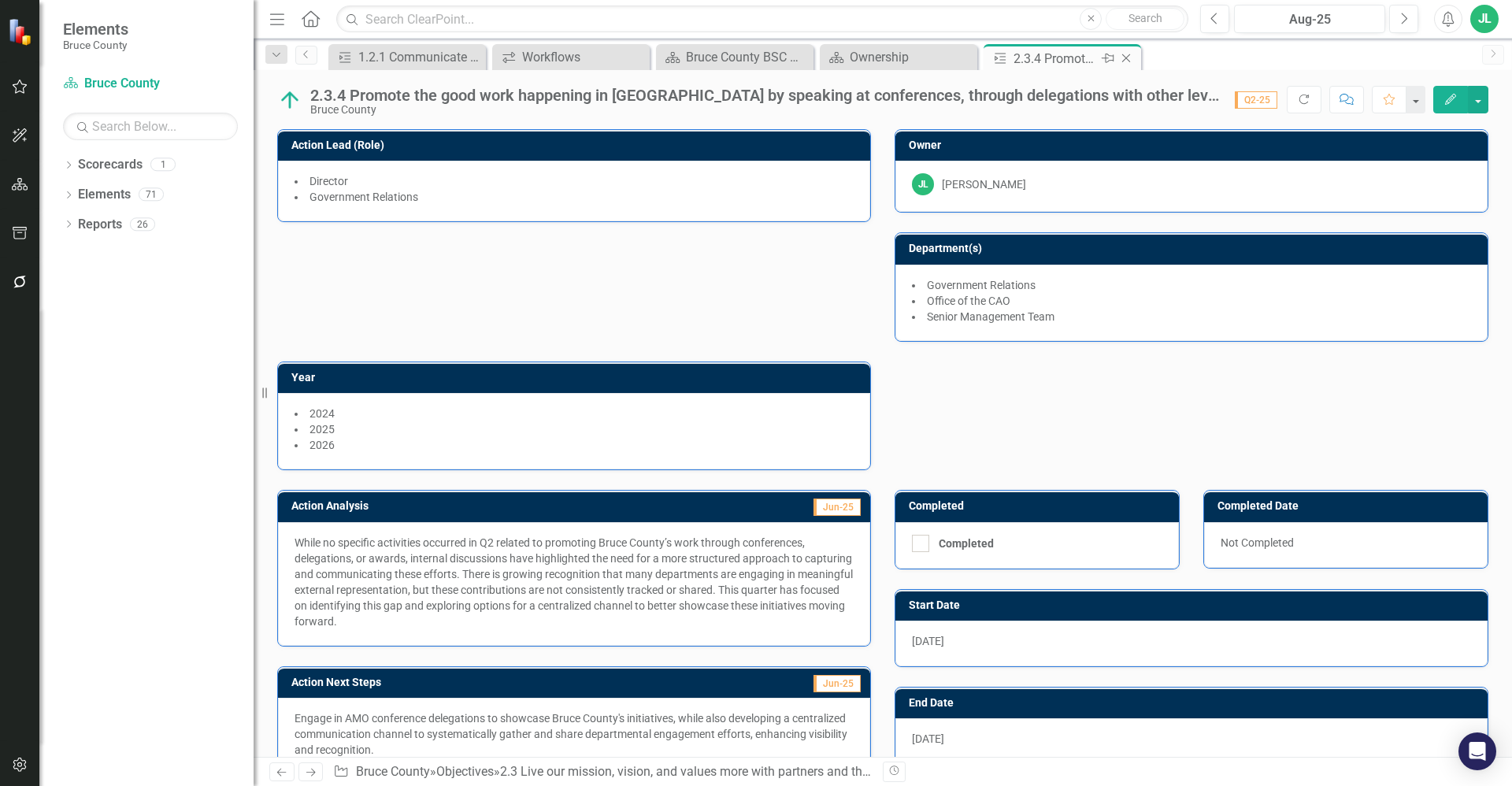
click at [1127, 60] on icon "Close" at bounding box center [1126, 58] width 15 height 12
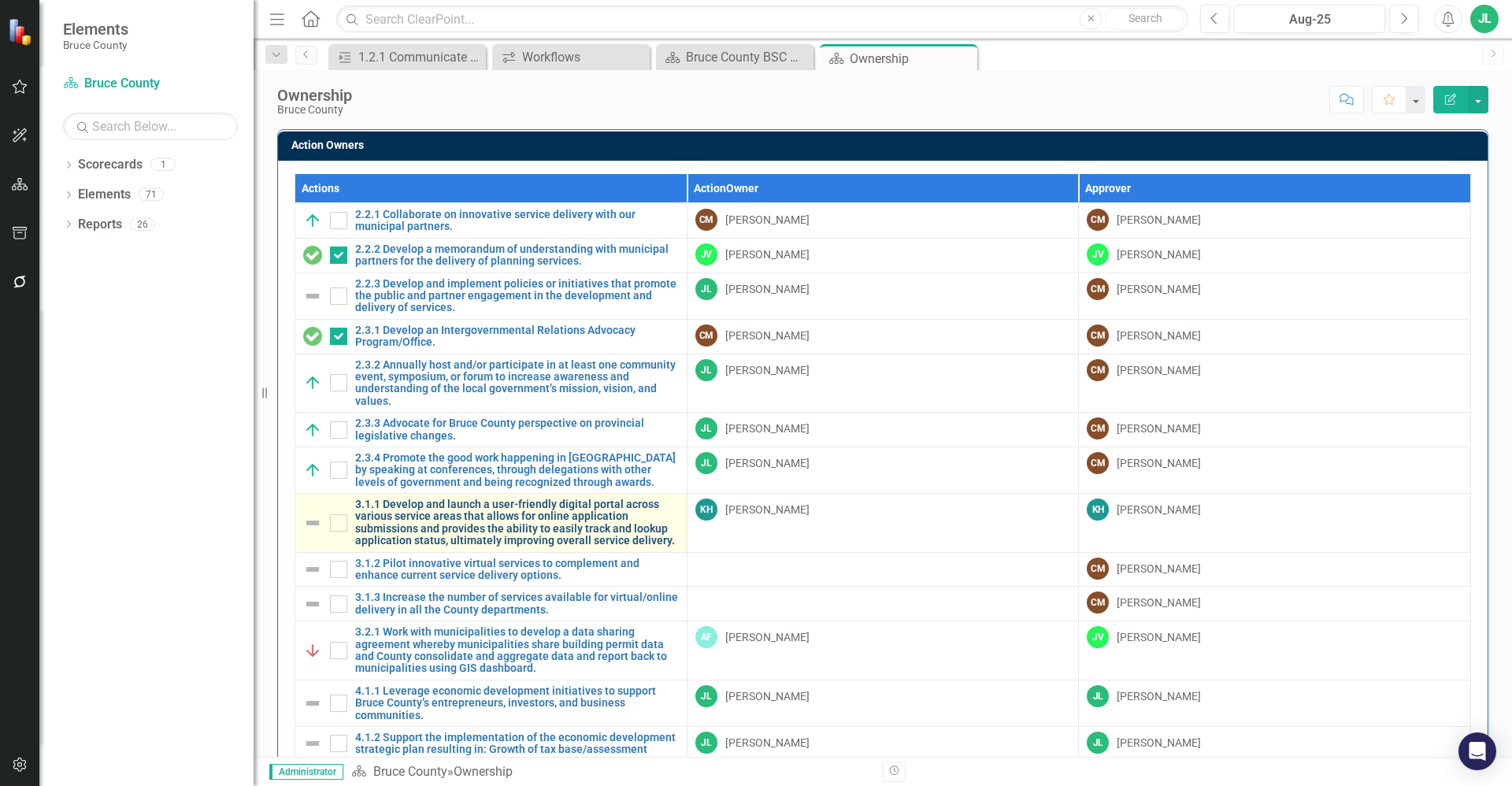
scroll to position [571, 0]
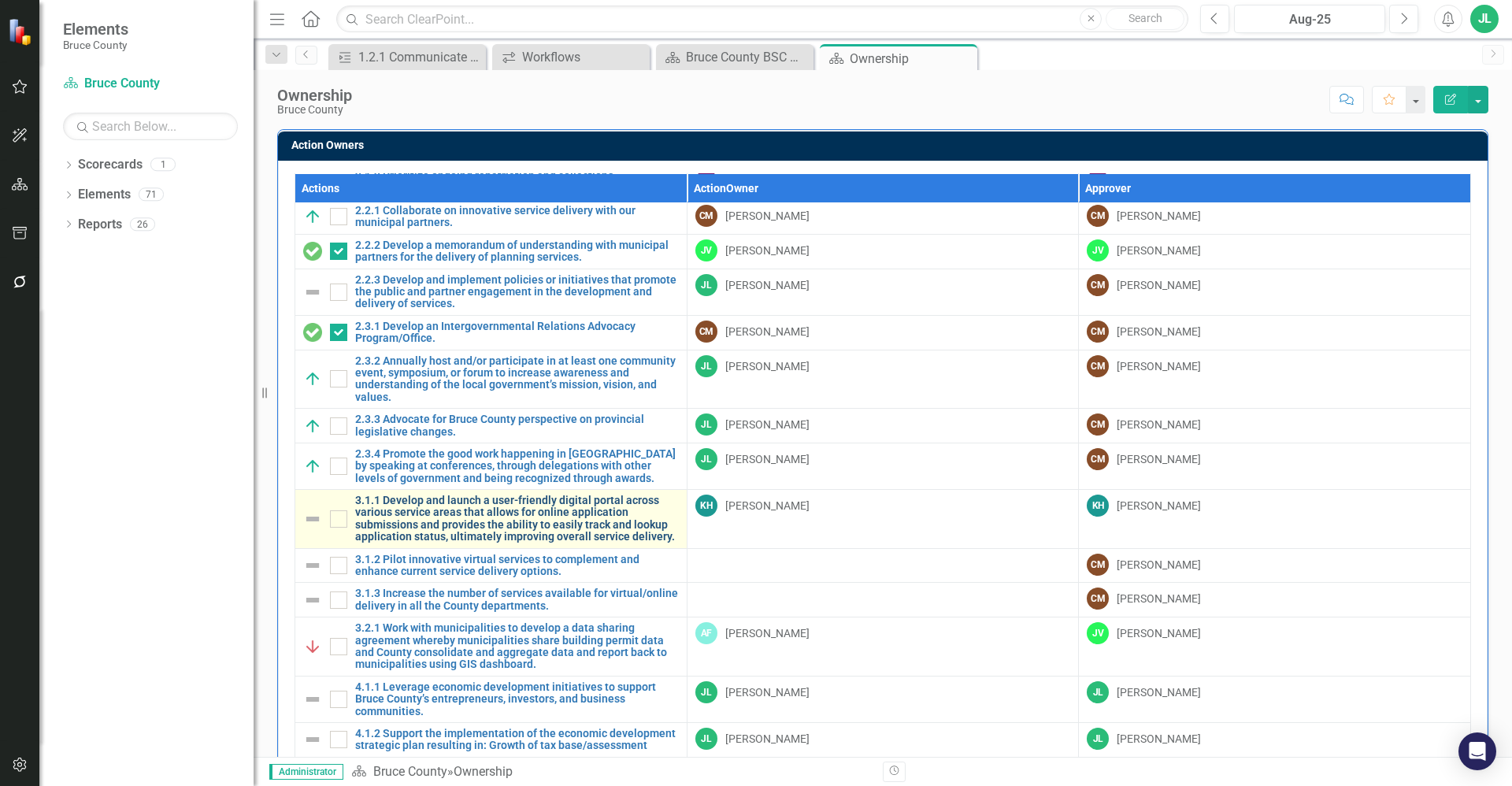
click at [527, 495] on link "3.1.1 Develop and launch a user-friendly digital portal across various service …" at bounding box center [517, 519] width 324 height 49
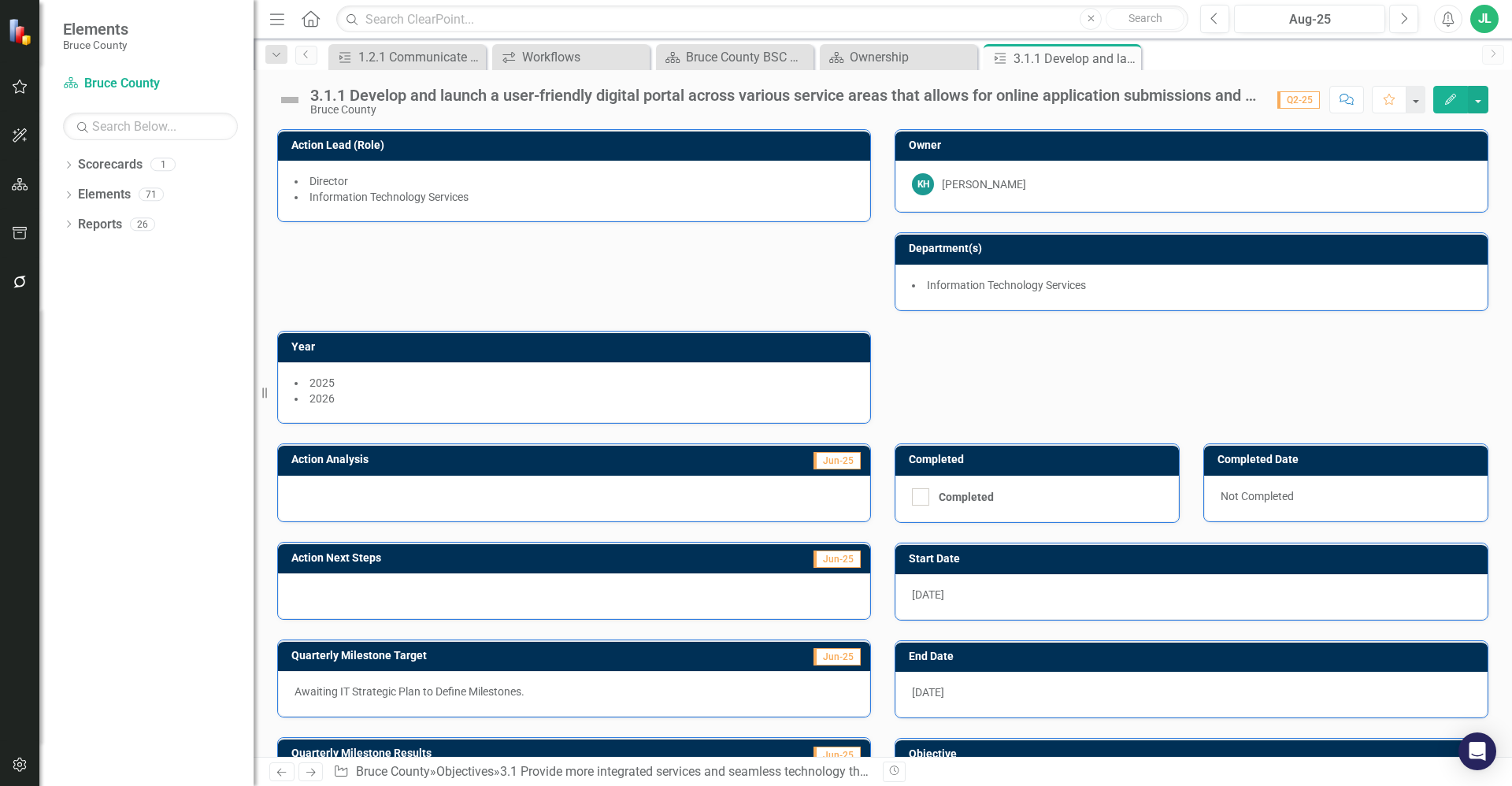
click at [962, 351] on div "Action Lead (Role) Director Information Technology Services Owner KH Keith Hill…" at bounding box center [883, 266] width 1235 height 314
click at [1129, 59] on icon "Close" at bounding box center [1126, 58] width 15 height 12
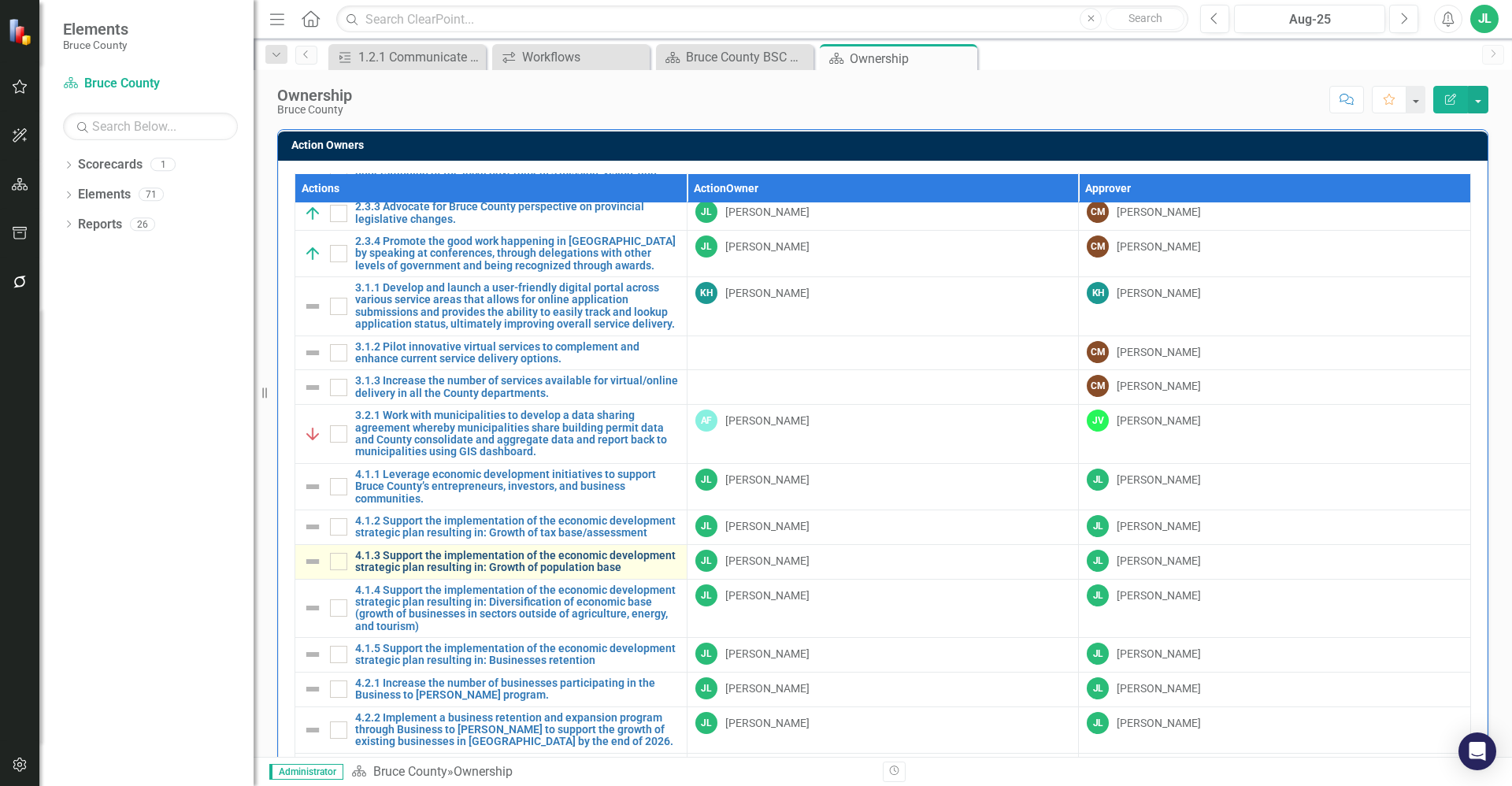
scroll to position [788, 0]
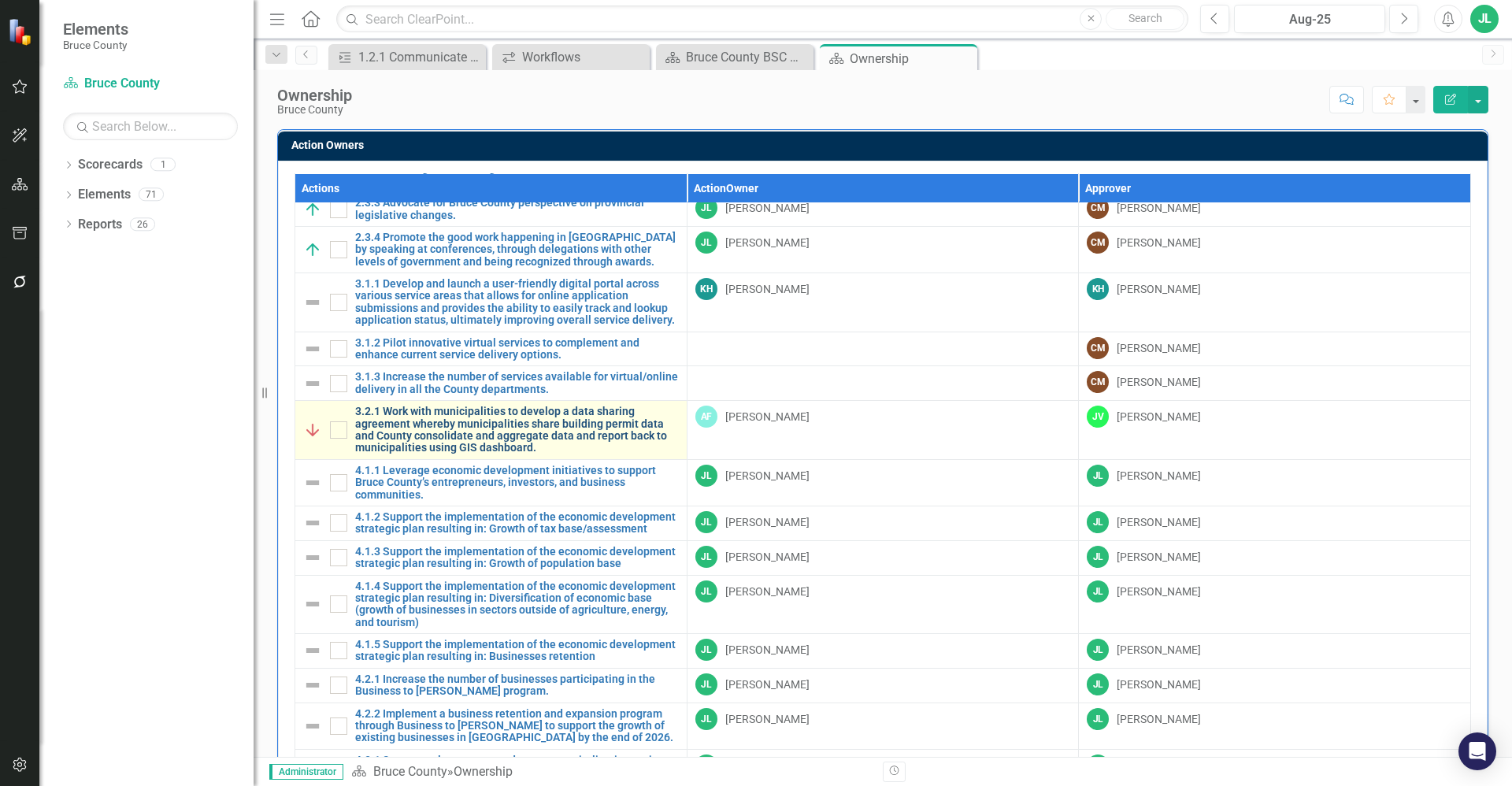
click at [518, 406] on link "3.2.1 Work with municipalities to develop a data sharing agreement whereby muni…" at bounding box center [517, 431] width 324 height 49
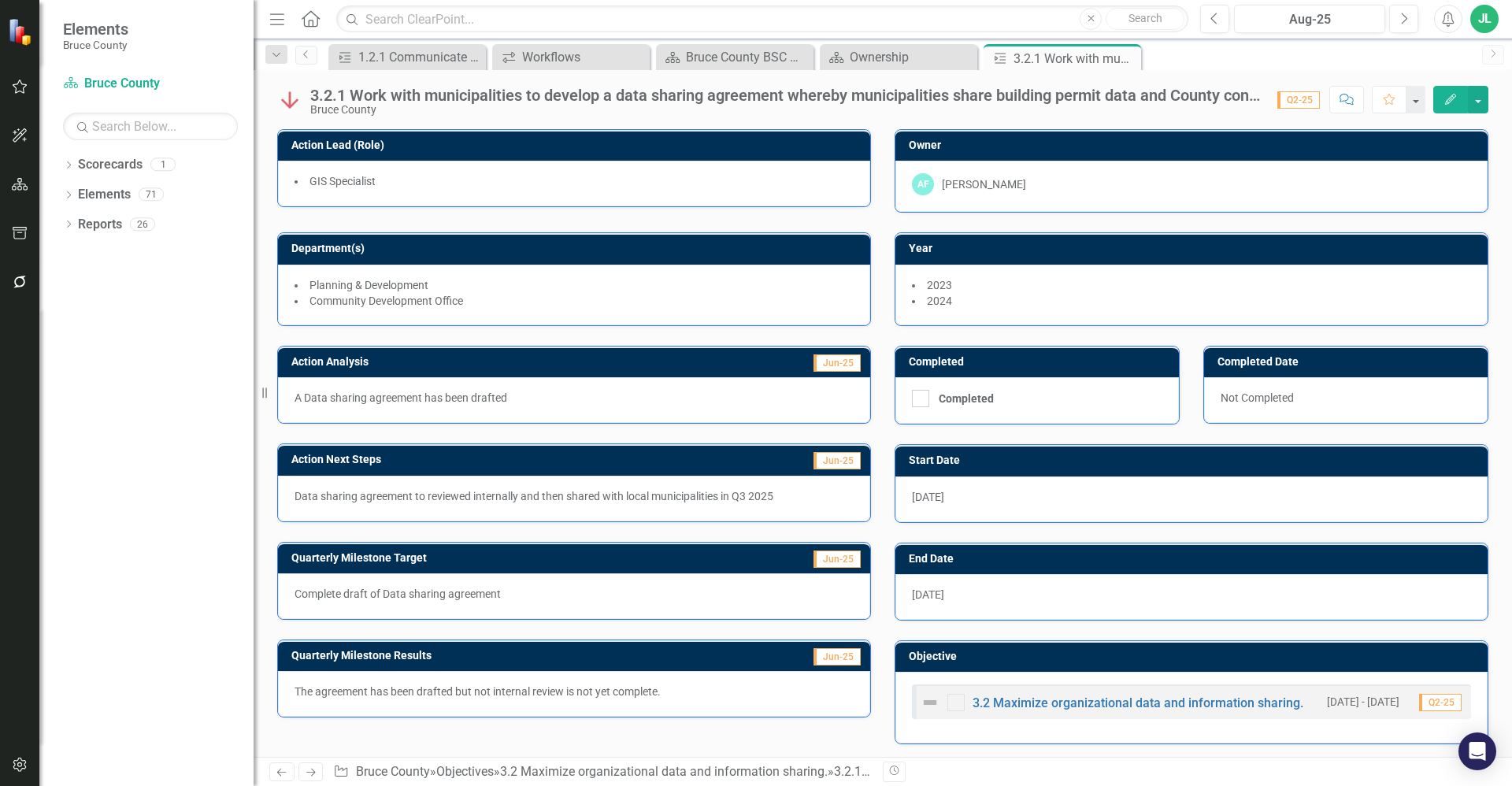
click at [614, 490] on p "Data sharing agreement to reviewed internally and then shared with local munici…" at bounding box center [574, 496] width 559 height 15
click at [614, 490] on div "Data sharing agreement to reviewed internally and then shared with local munici…" at bounding box center [574, 499] width 593 height 46
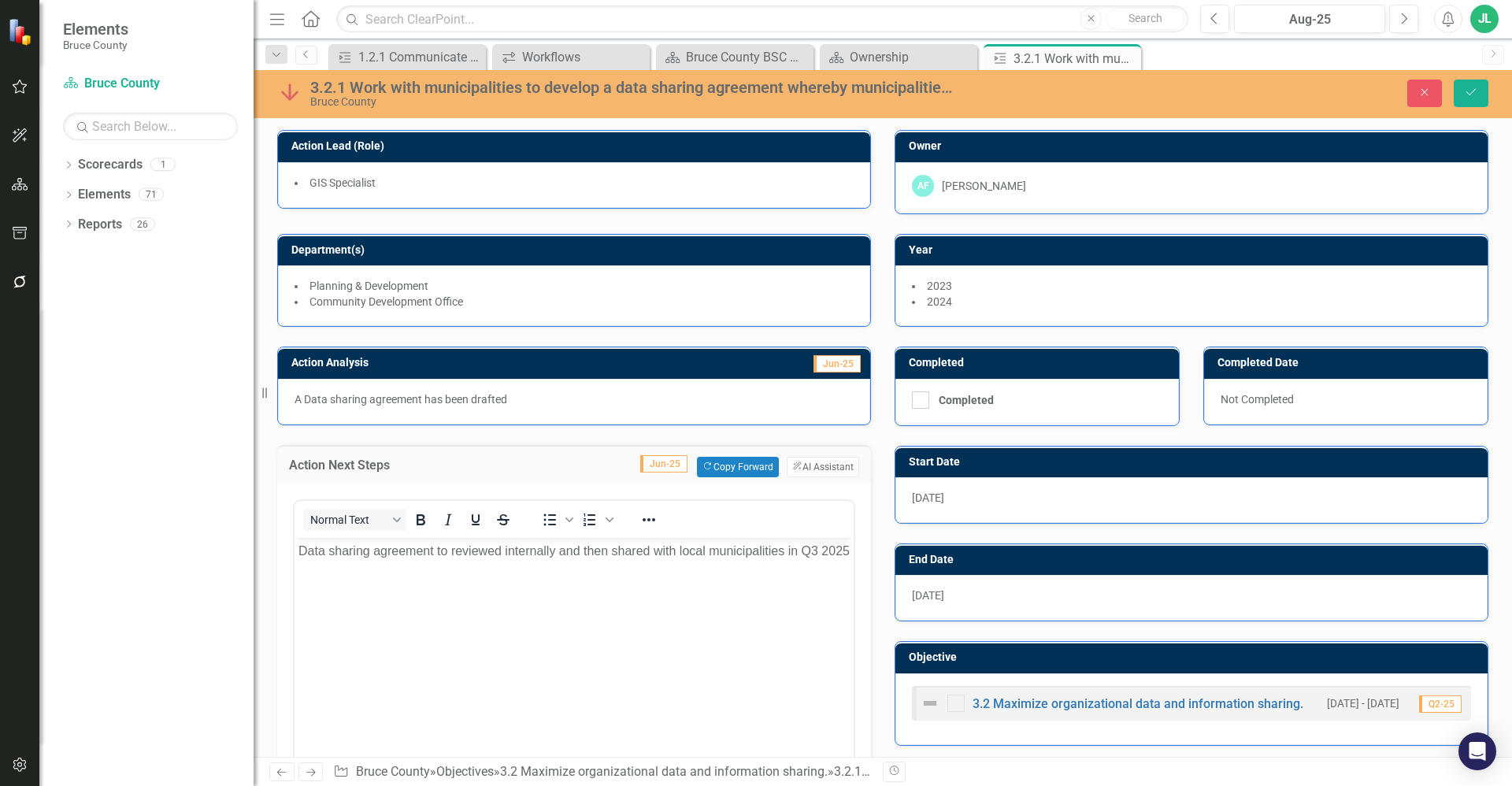
click at [861, 512] on div "<p>Data sharing agreement to reviewed internally and then shared with local mun…" at bounding box center [574, 678] width 593 height 390
click at [873, 519] on div "Action Next Steps Jun-25 Copy Forward Copy Forward ClearPoint AI AI Assistant <…" at bounding box center [574, 650] width 617 height 448
click at [678, 549] on p "Data sharing agreement to reviewed internally and then shared with local munici…" at bounding box center [574, 550] width 551 height 19
click at [866, 452] on div "Action Next Steps Jun-25 Copy Forward Copy Forward ClearPoint AI AI Assistant <…" at bounding box center [574, 650] width 617 height 448
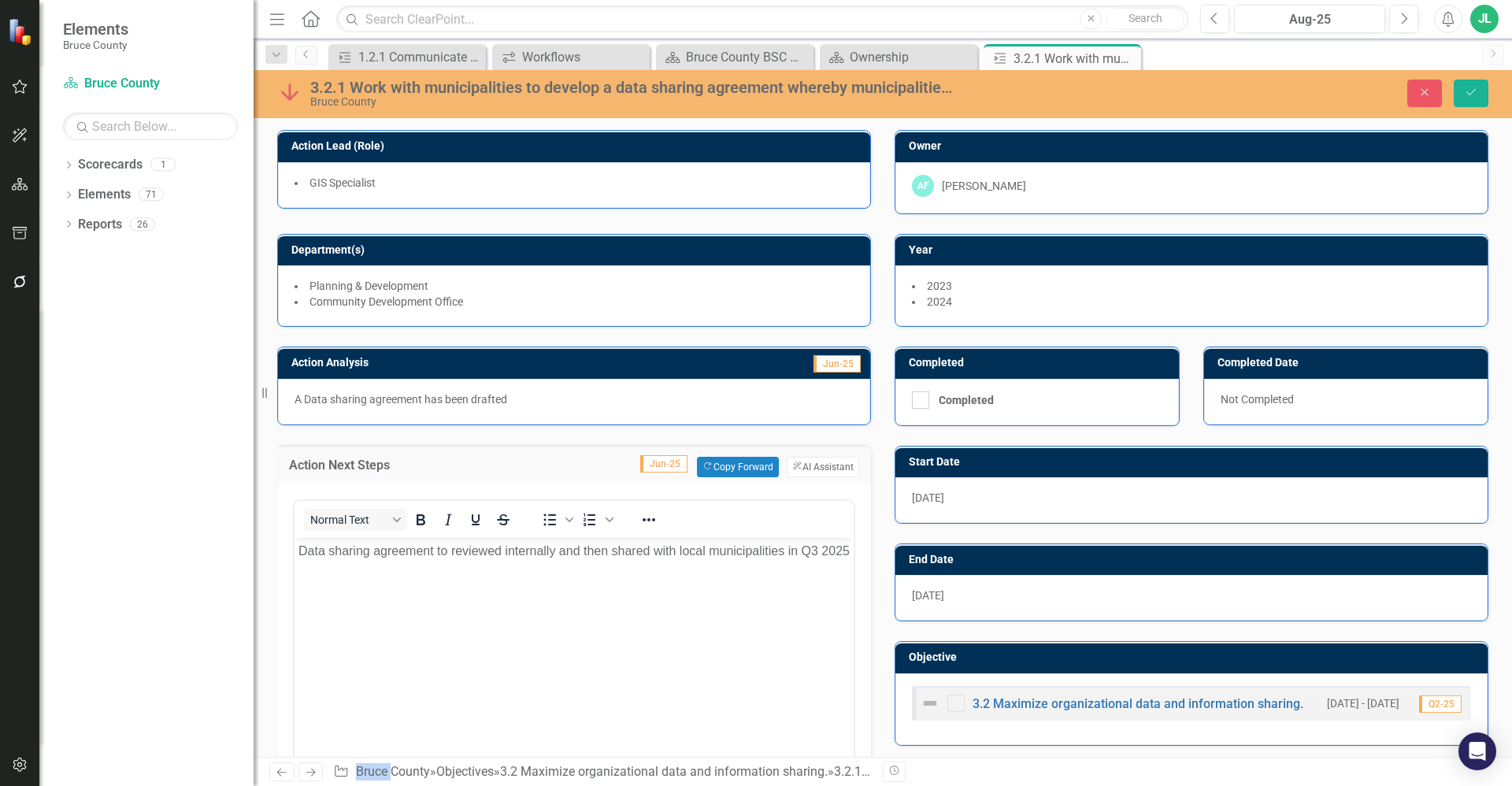
click at [866, 452] on div "Action Next Steps Jun-25 Copy Forward Copy Forward ClearPoint AI AI Assistant <…" at bounding box center [574, 650] width 617 height 448
click at [469, 461] on td "Jun-25 Copy Forward Copy Forward ClearPoint AI AI Assistant" at bounding box center [663, 466] width 390 height 20
click at [871, 469] on div "Action Next Steps Jun-25 Copy Forward Copy Forward ClearPoint AI AI Assistant <…" at bounding box center [574, 650] width 617 height 448
click at [439, 560] on p "Data sharing agreement to reviewed internally and then shared with local munici…" at bounding box center [574, 550] width 551 height 19
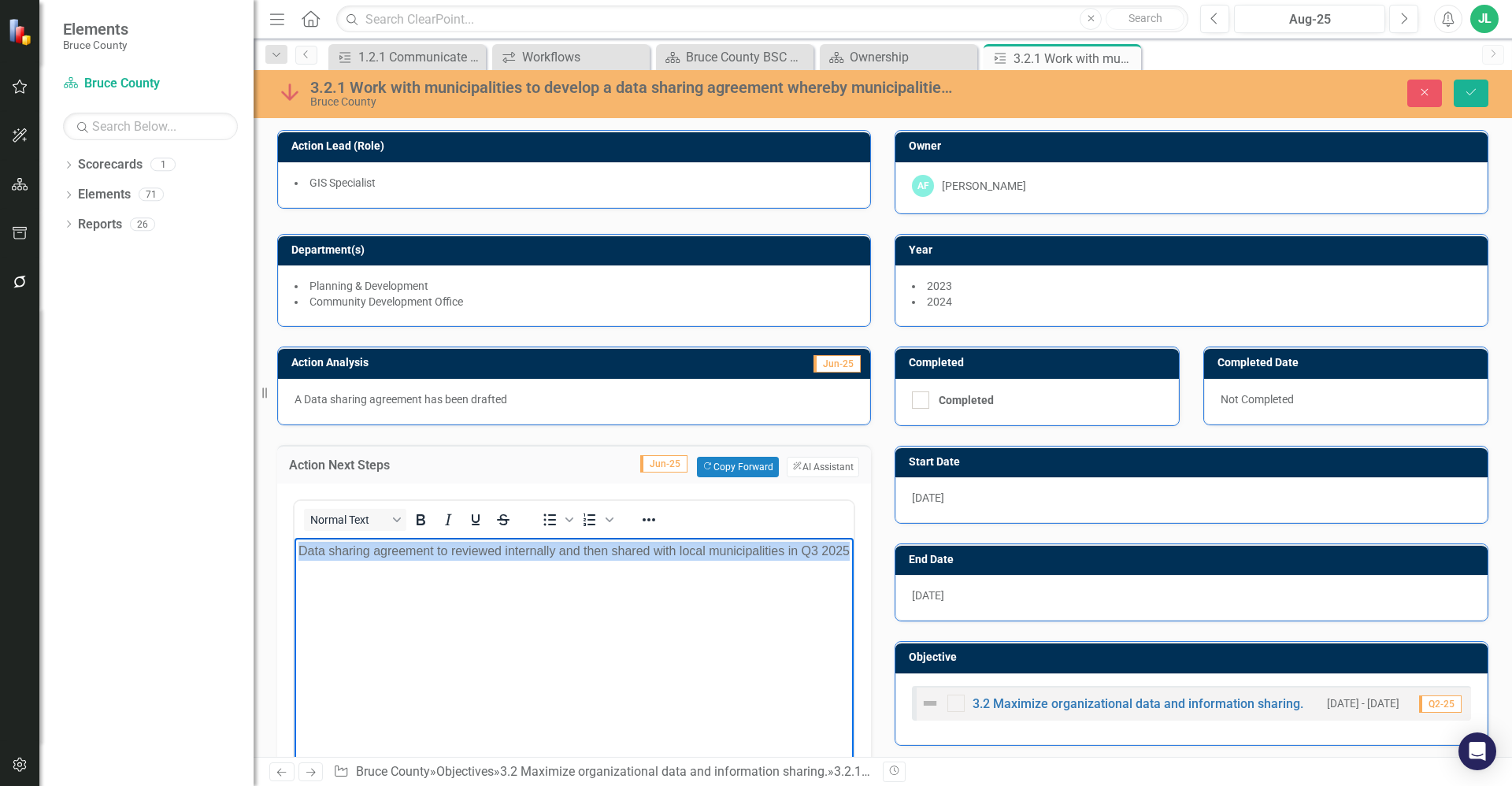
drag, startPoint x: 356, startPoint y: 566, endPoint x: 238, endPoint y: 527, distance: 124.3
click at [294, 537] on html "Data sharing agreement to reviewed internally and then shared with local munici…" at bounding box center [574, 656] width 559 height 236
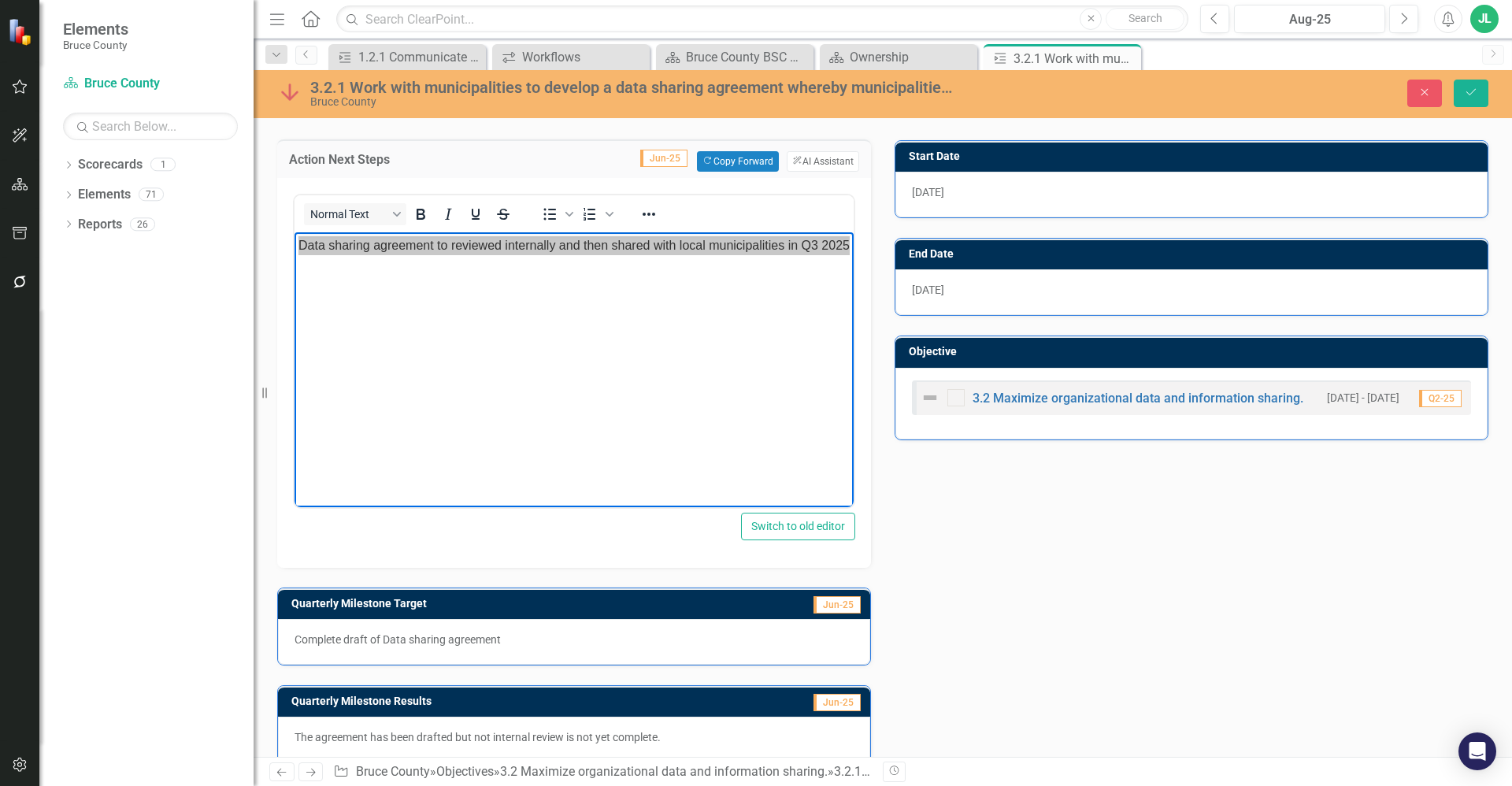
scroll to position [328, 0]
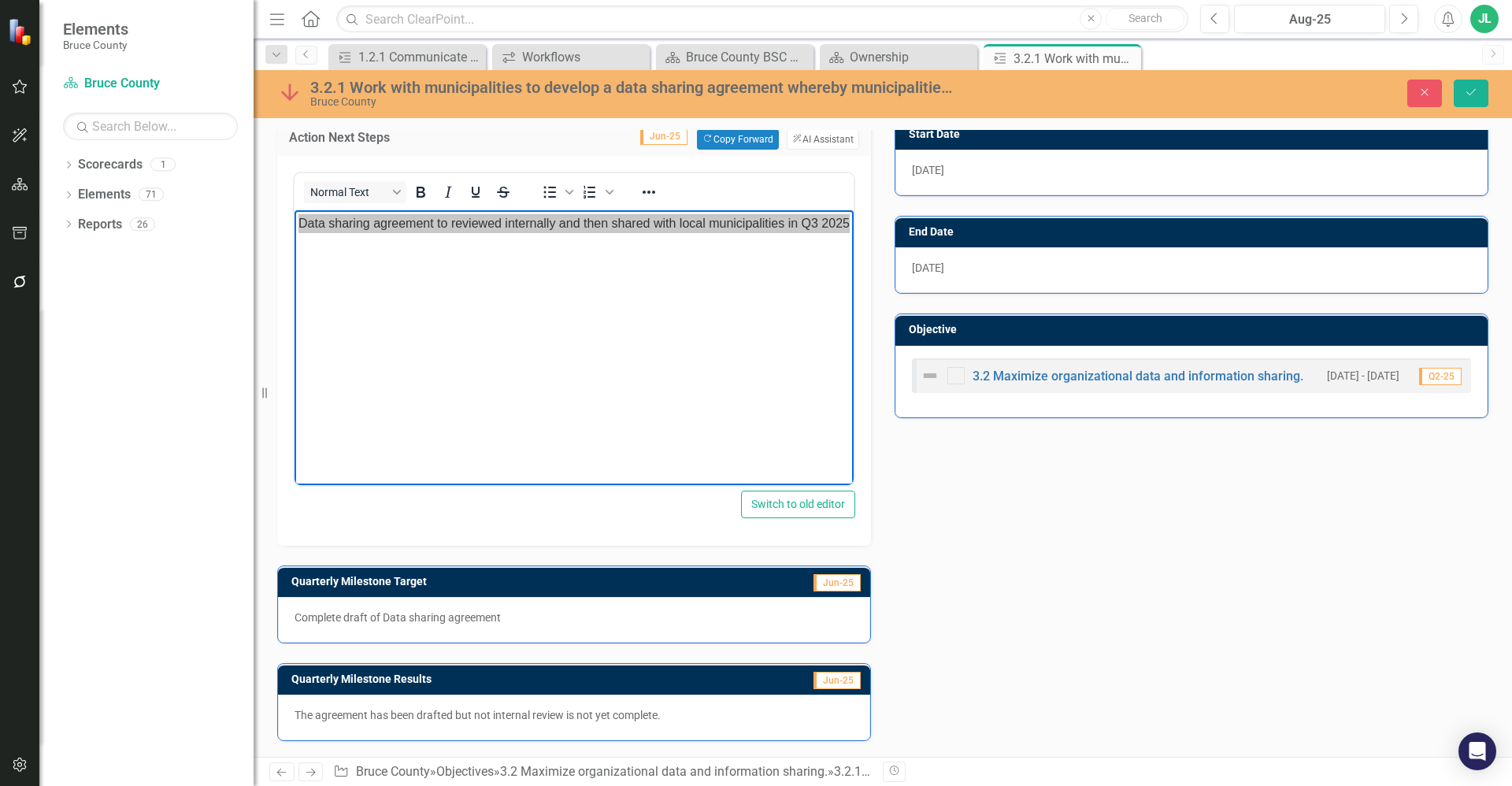
click at [576, 713] on p "The agreement has been drafted but not internal review is not yet complete." at bounding box center [574, 715] width 559 height 15
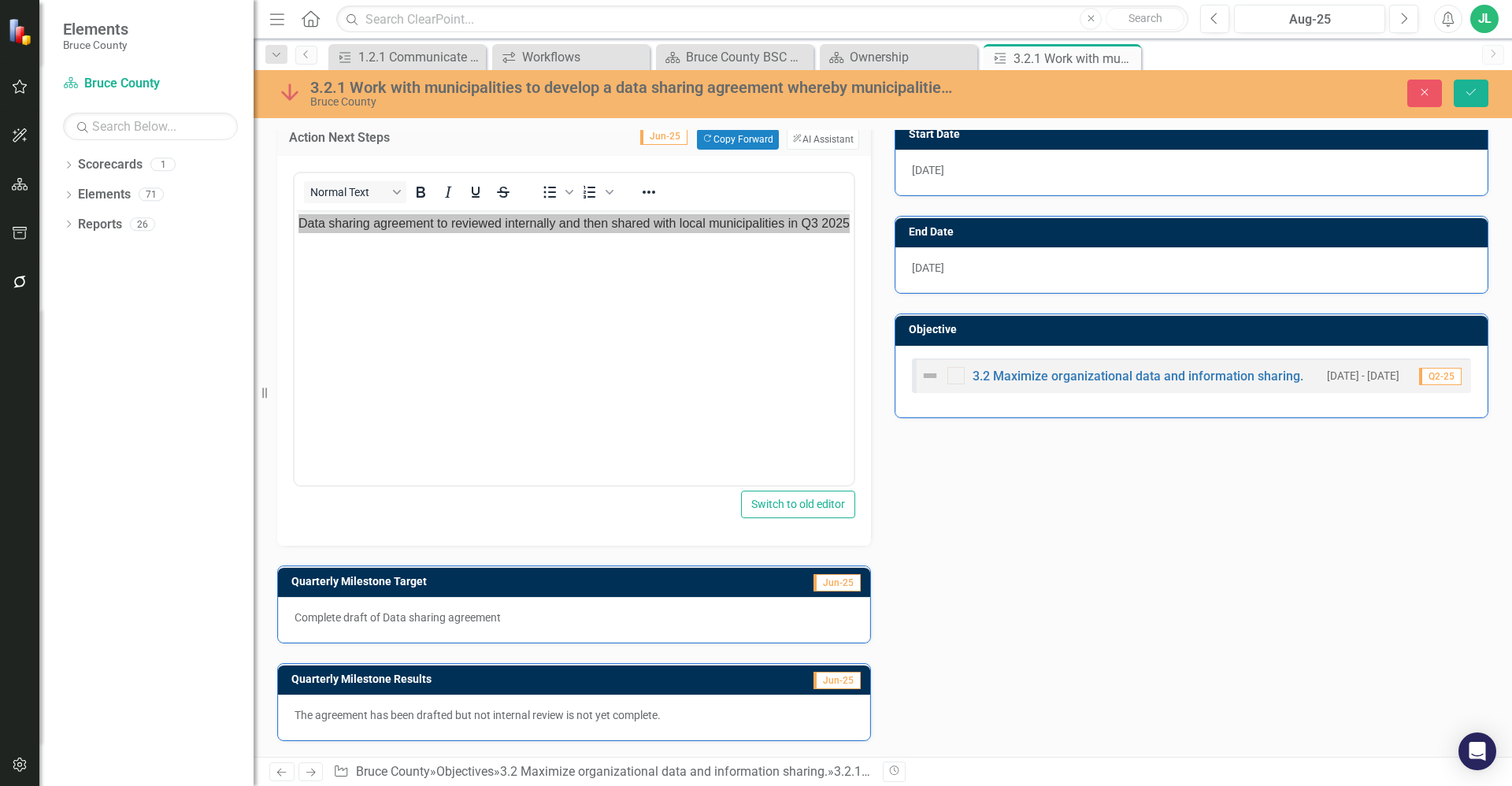
click at [576, 713] on p "The agreement has been drafted but not internal review is not yet complete." at bounding box center [574, 715] width 559 height 15
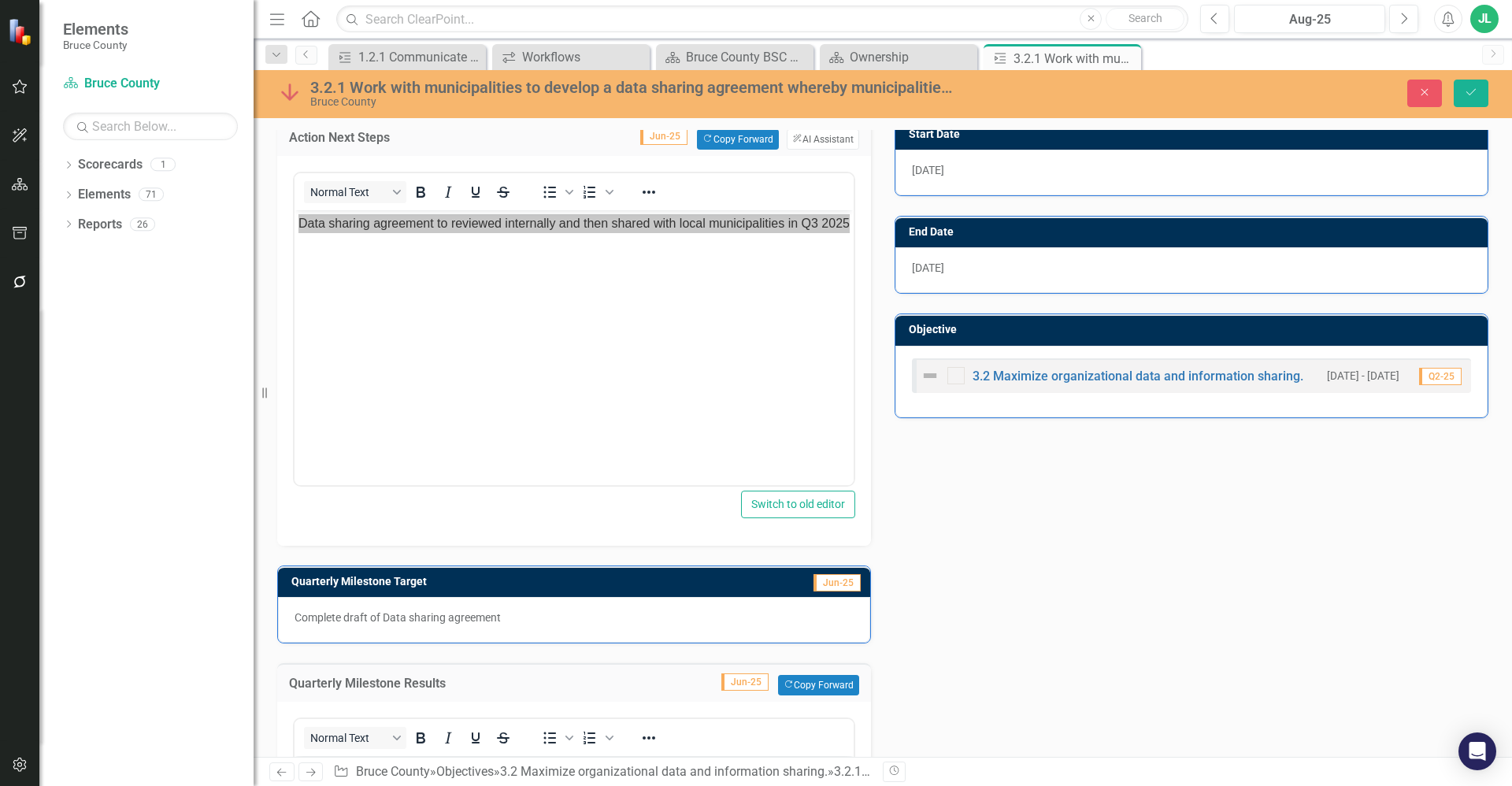
scroll to position [0, 0]
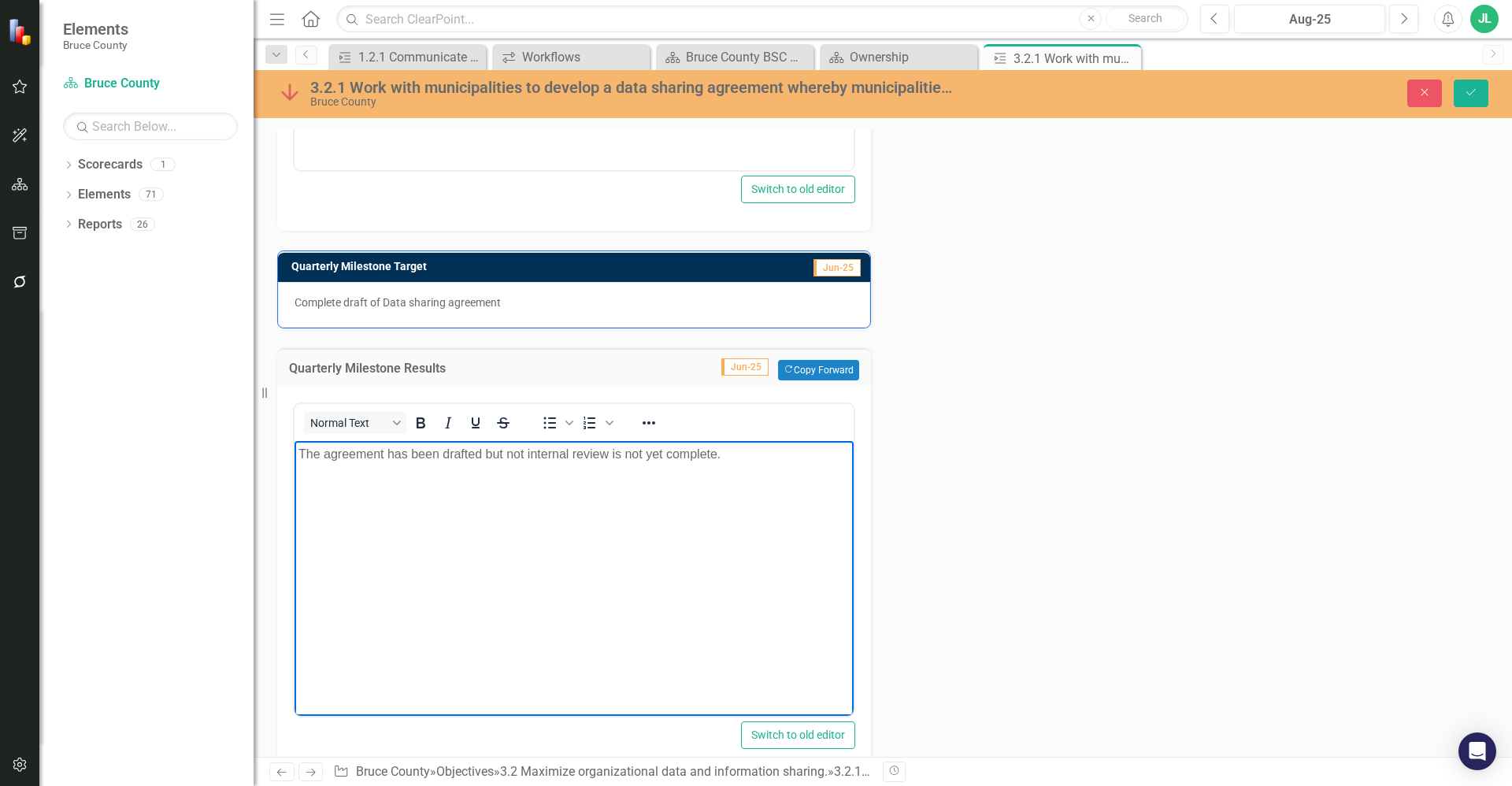
click at [685, 527] on body "The agreement has been drafted but not internal review is not yet complete." at bounding box center [574, 559] width 559 height 236
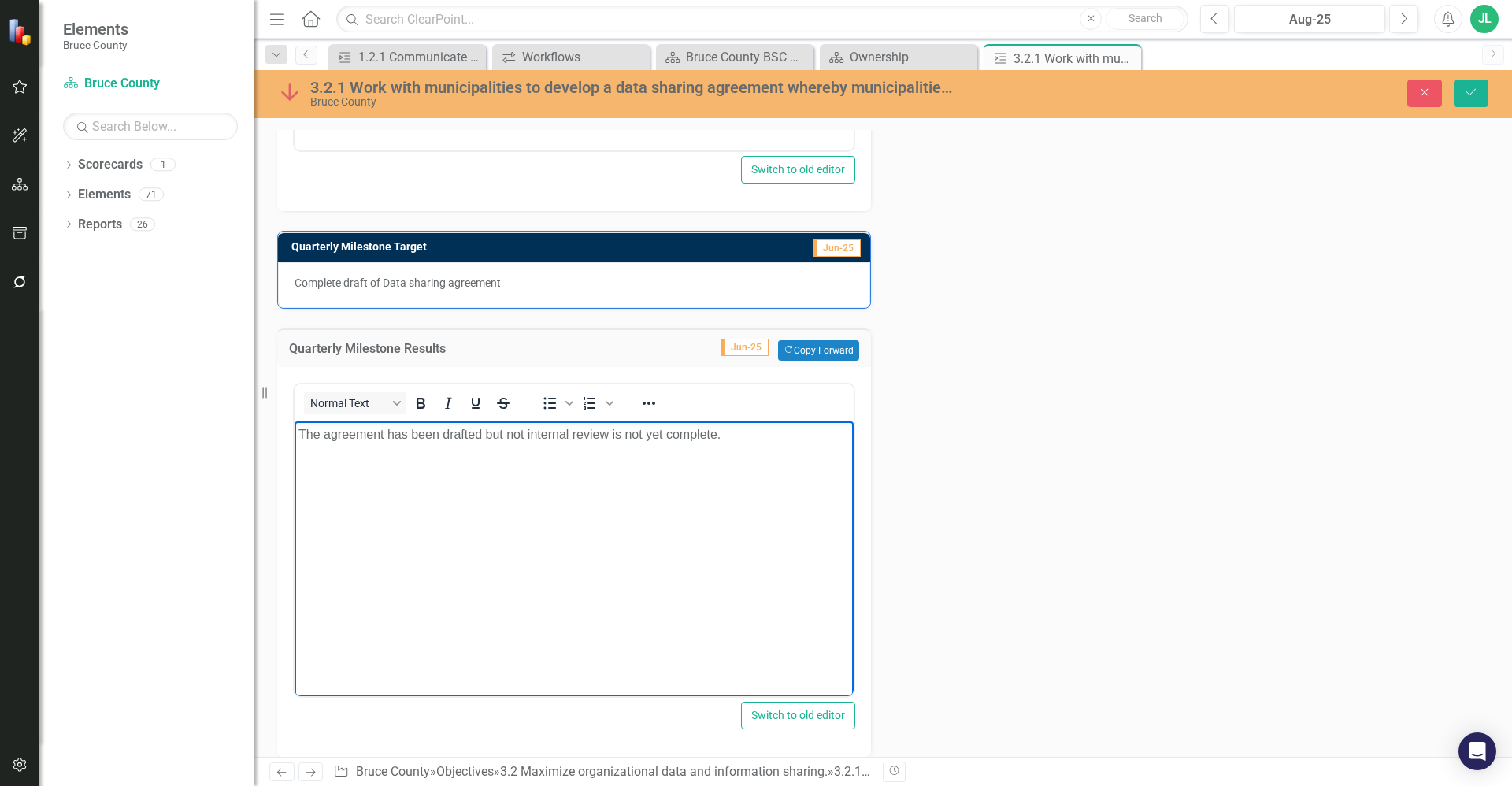
drag, startPoint x: 736, startPoint y: 441, endPoint x: 545, endPoint y: 884, distance: 482.4
click at [294, 461] on html "The agreement has been drafted but not internal review is not yet complete." at bounding box center [574, 540] width 559 height 236
drag, startPoint x: 1071, startPoint y: 383, endPoint x: 1020, endPoint y: 412, distance: 58.7
click at [1071, 383] on div "Action Analysis Jun-25 A Data sharing agreement has been drafted Action Next St…" at bounding box center [883, 210] width 1235 height 1093
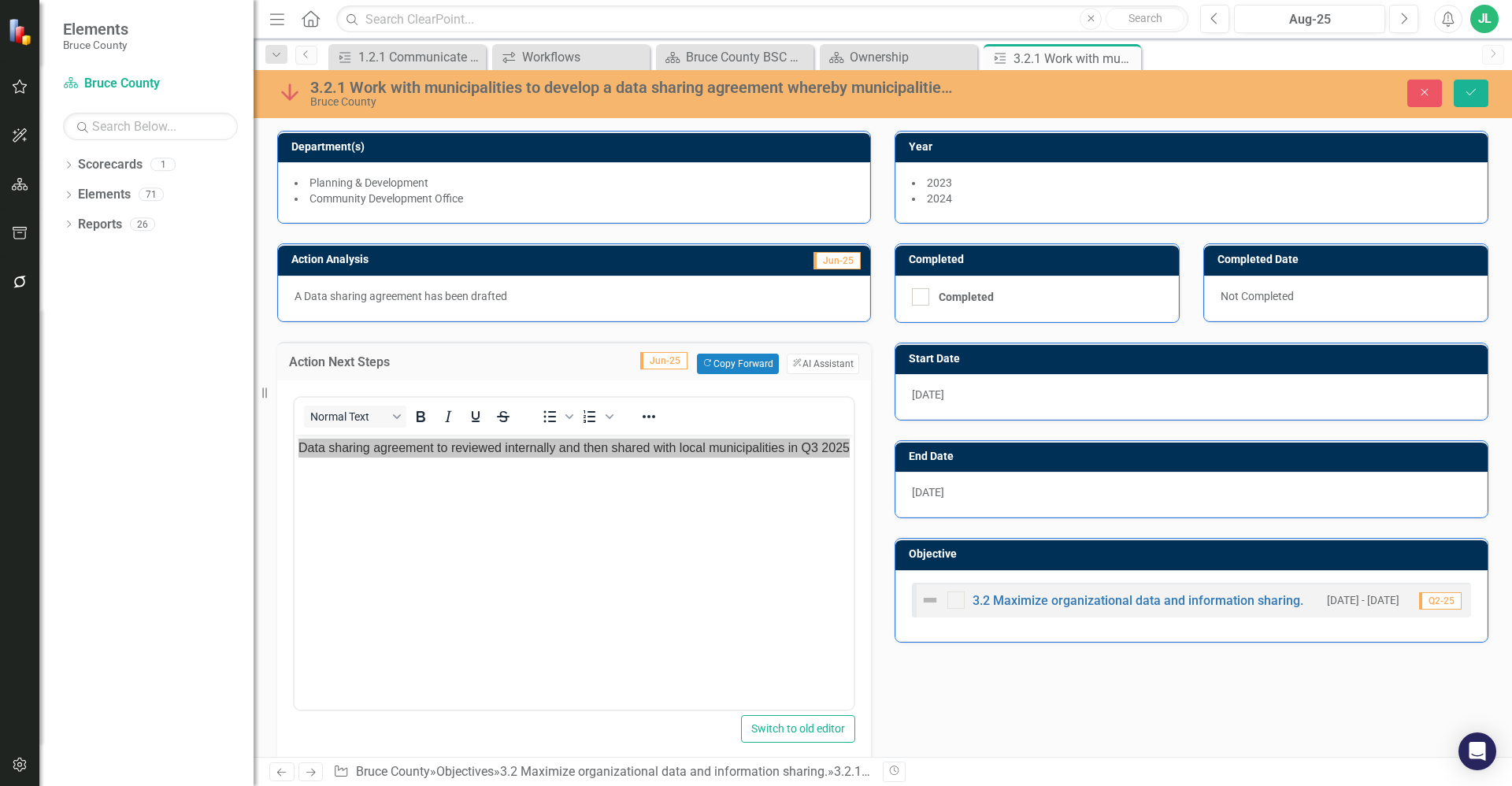
scroll to position [0, 0]
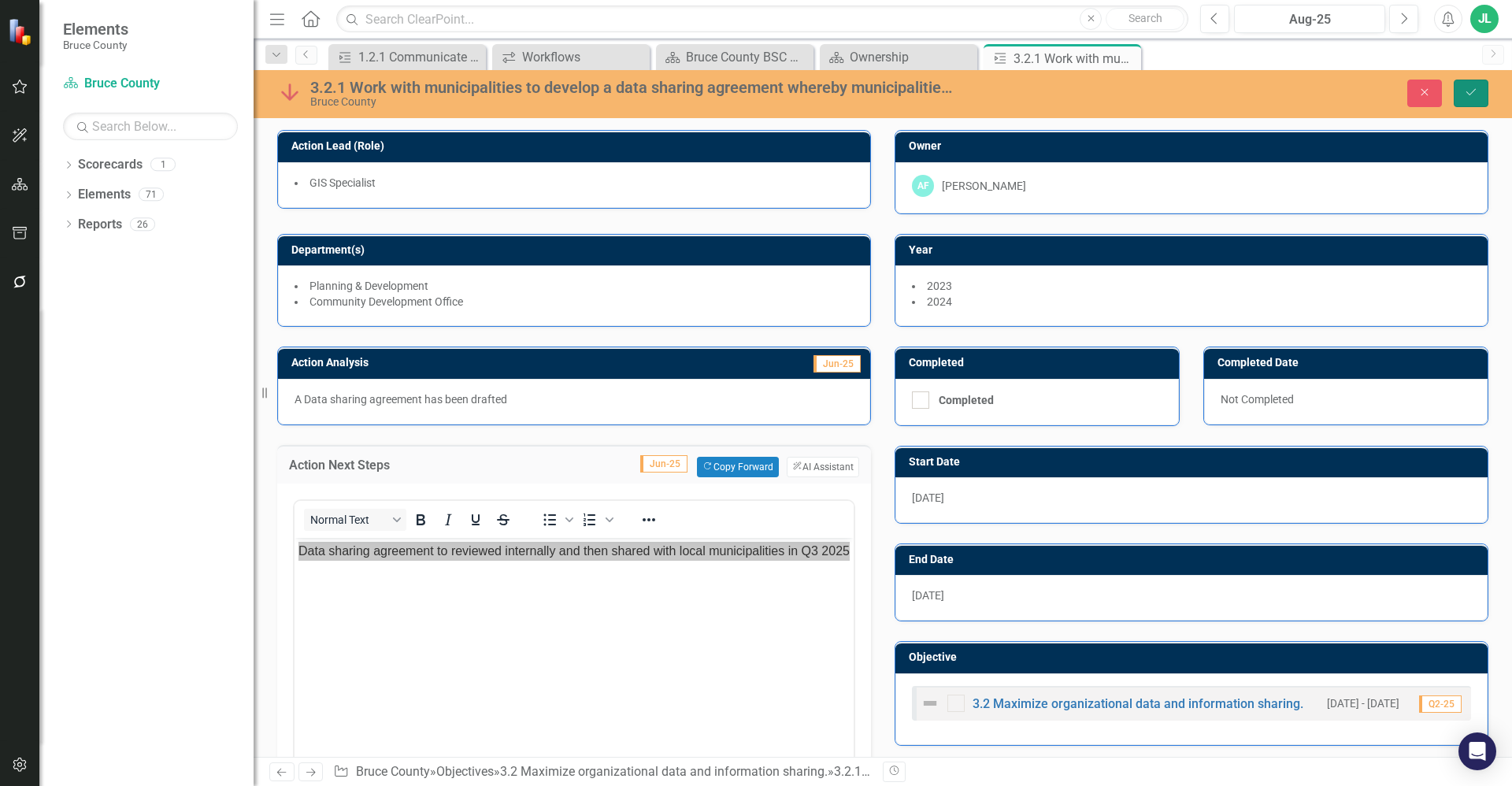
click at [1464, 86] on button "Save" at bounding box center [1470, 94] width 35 height 28
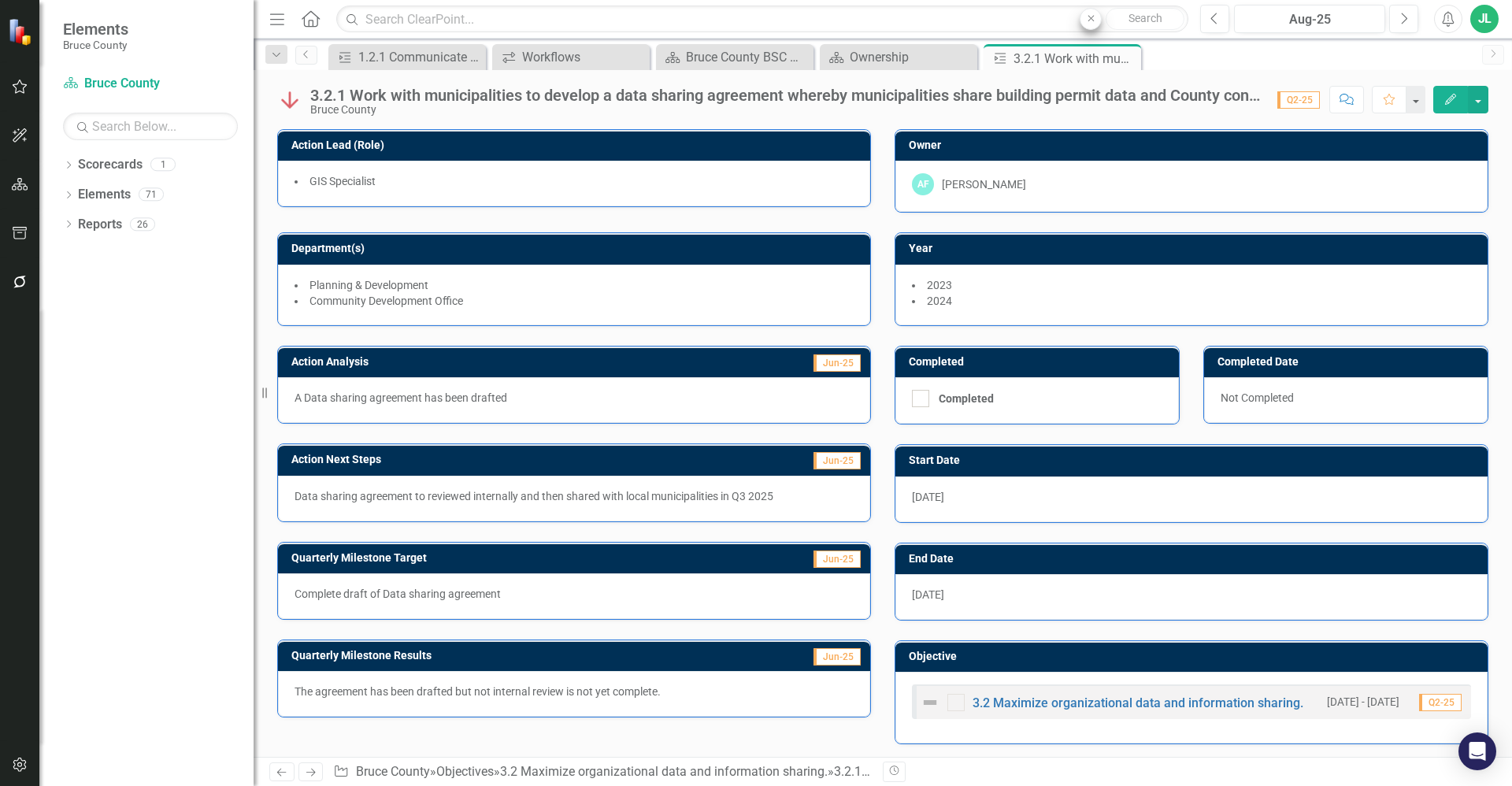
drag, startPoint x: 1123, startPoint y: 61, endPoint x: 1099, endPoint y: 20, distance: 47.5
click at [0, 0] on icon at bounding box center [0, 0] width 0 height 0
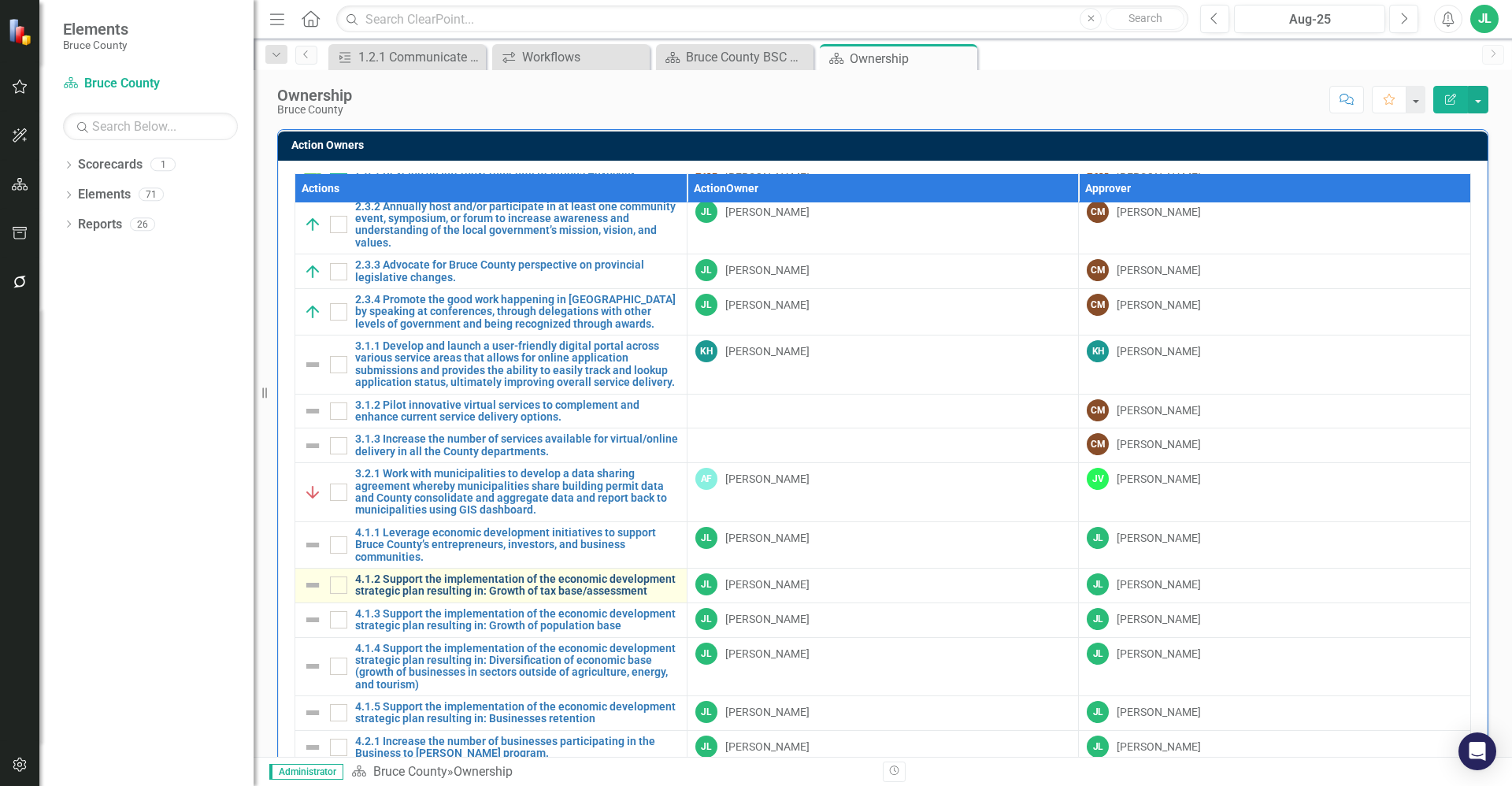
scroll to position [729, 0]
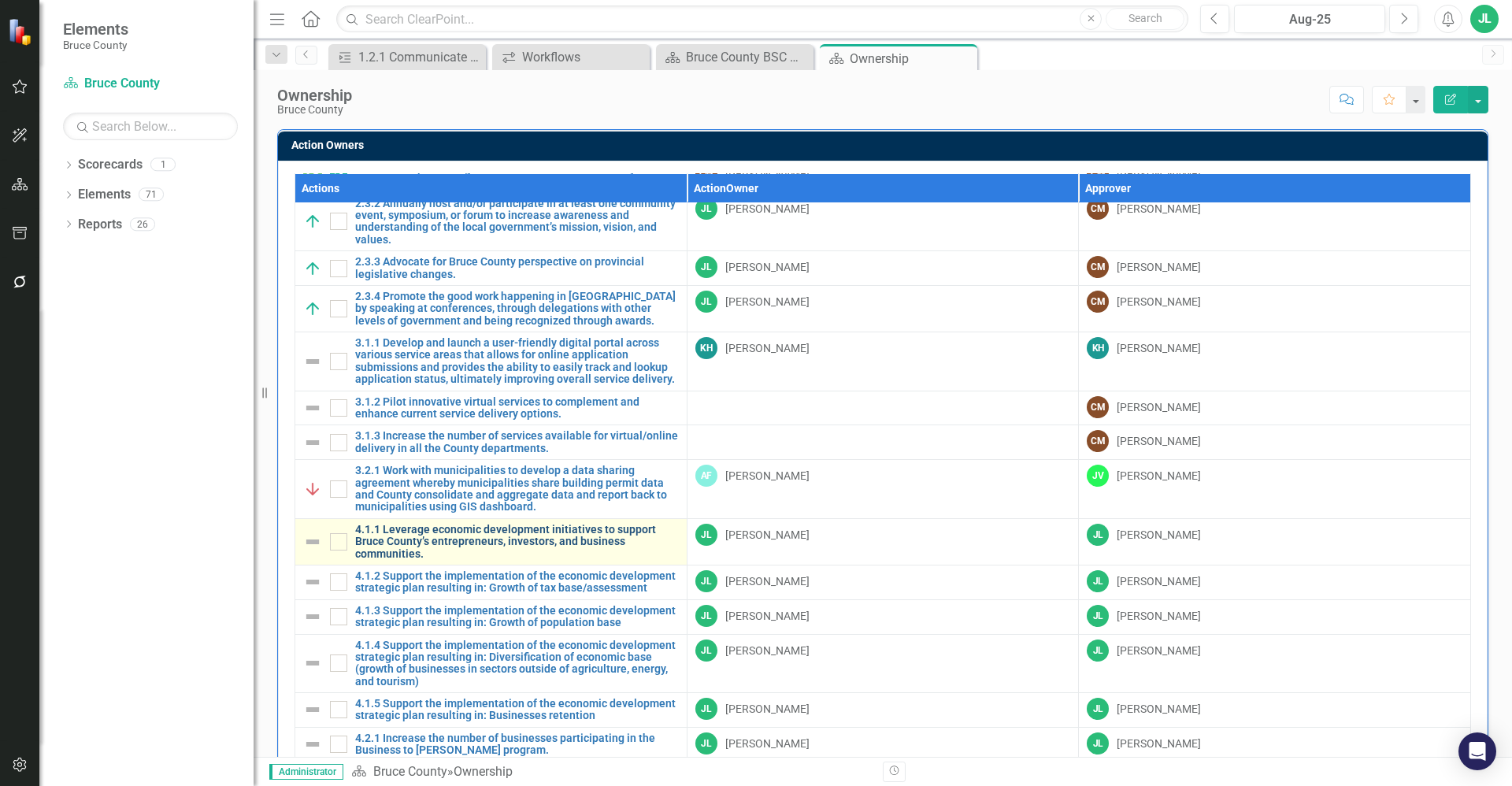
click at [420, 527] on link "4.1.1 Leverage economic development initiatives to support Bruce County’s entre…" at bounding box center [517, 541] width 324 height 36
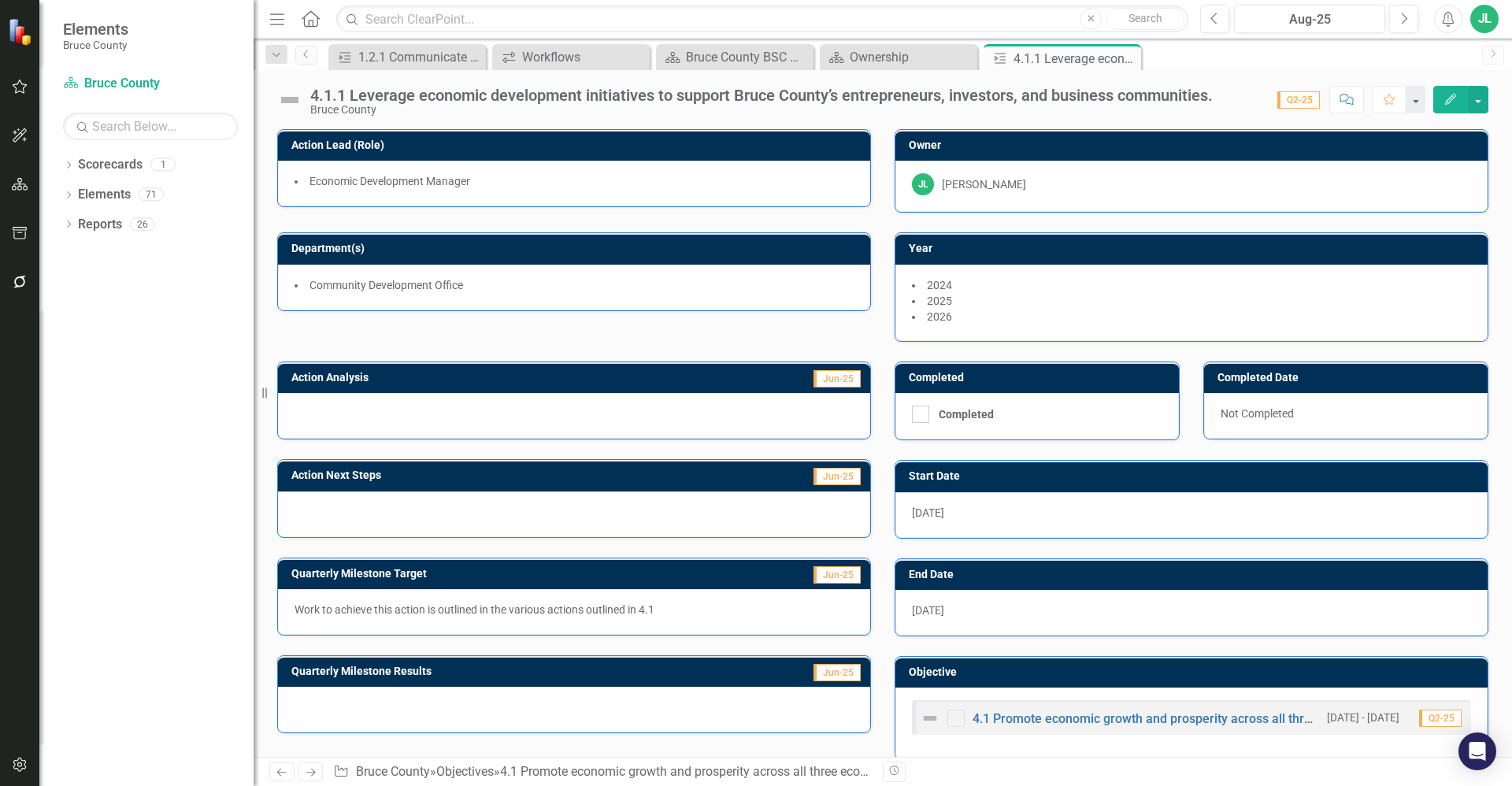
click at [586, 433] on div at bounding box center [574, 416] width 593 height 46
click at [569, 418] on div at bounding box center [574, 416] width 593 height 46
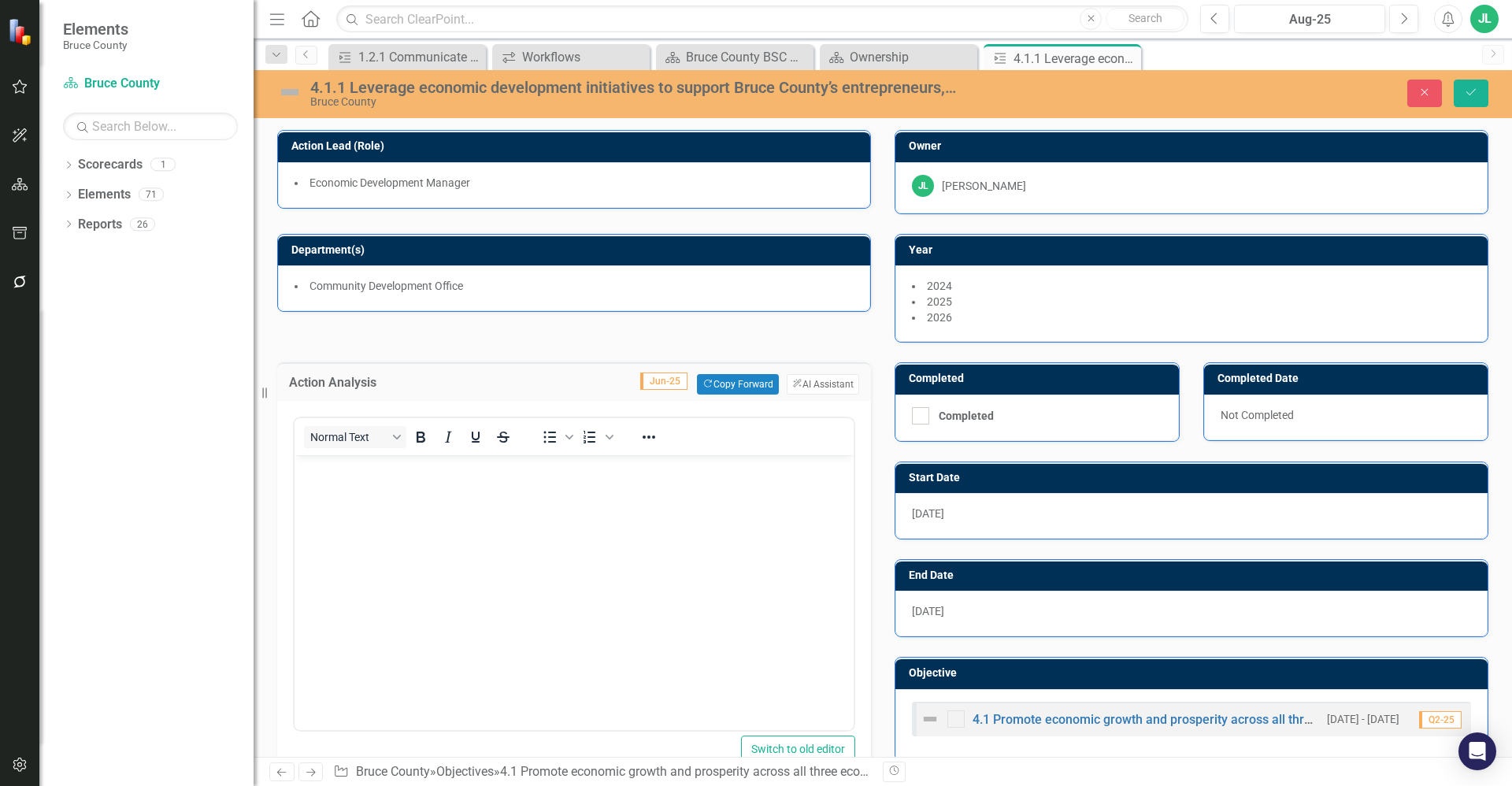
click at [444, 498] on body "Rich Text Area. Press ALT-0 for help." at bounding box center [574, 573] width 559 height 236
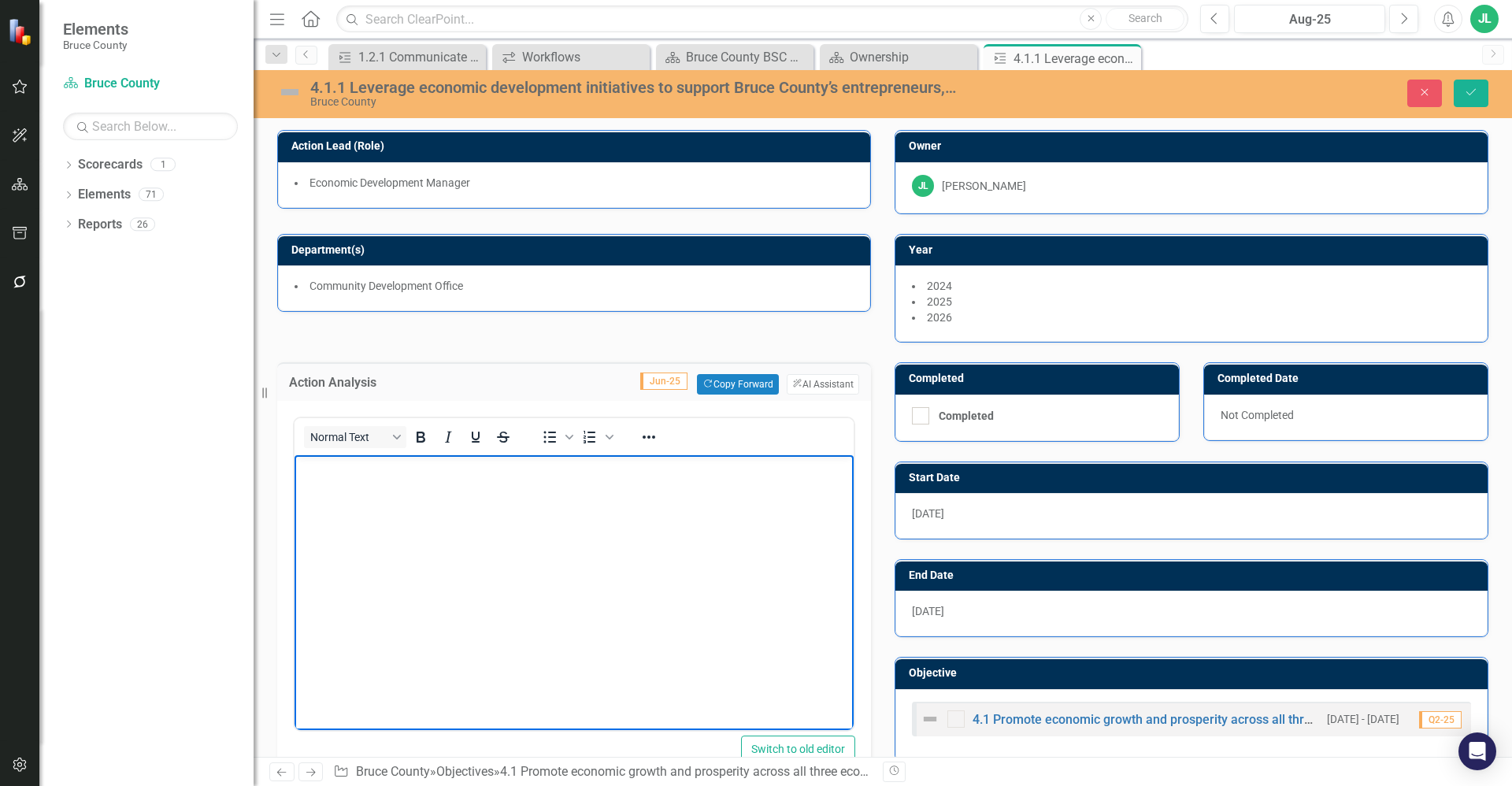
click at [676, 544] on body "Rich Text Area. Press ALT-0 for help." at bounding box center [574, 573] width 559 height 236
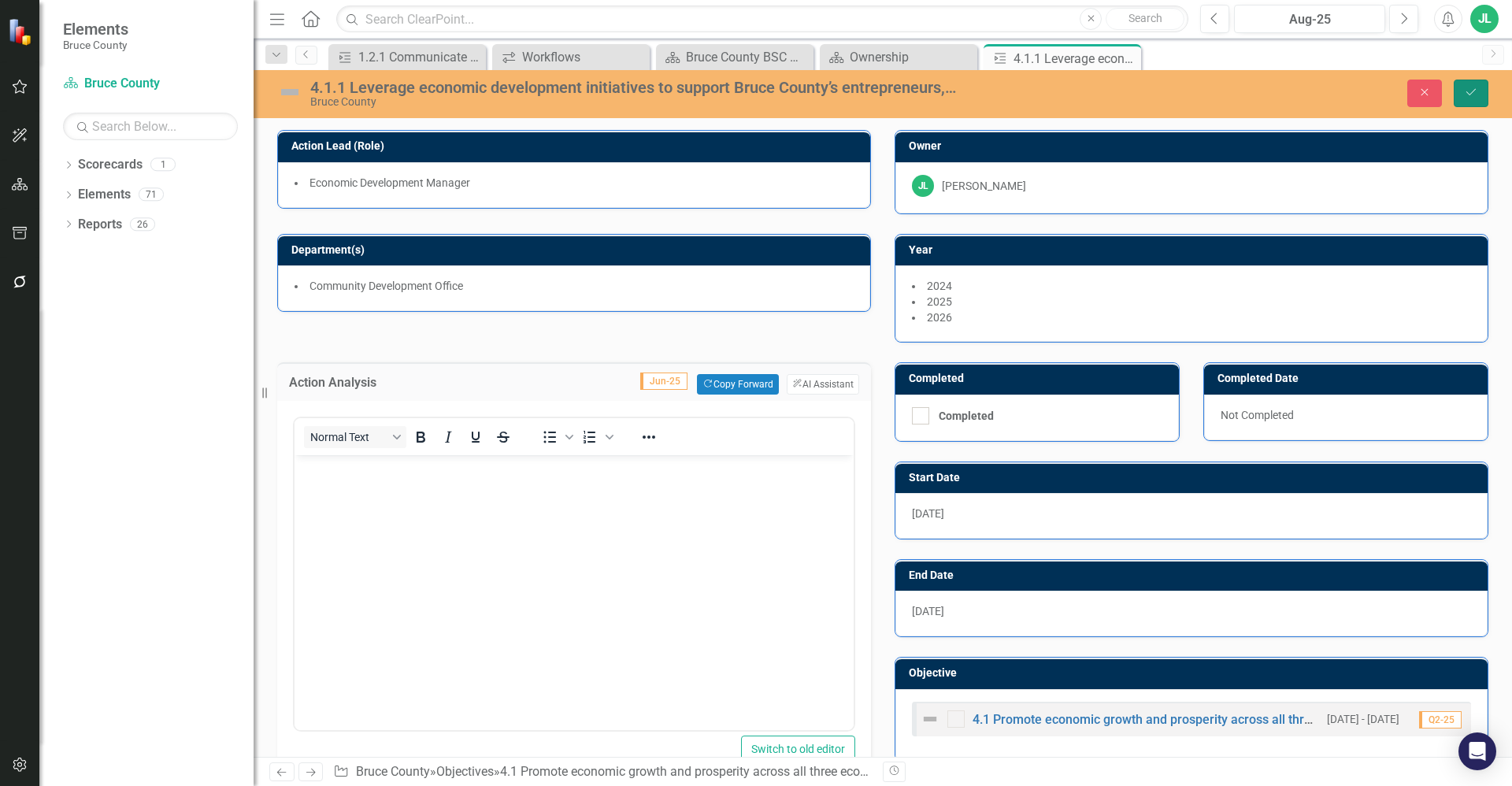
drag, startPoint x: 1768, startPoint y: 542, endPoint x: 432, endPoint y: 568, distance: 1336.3
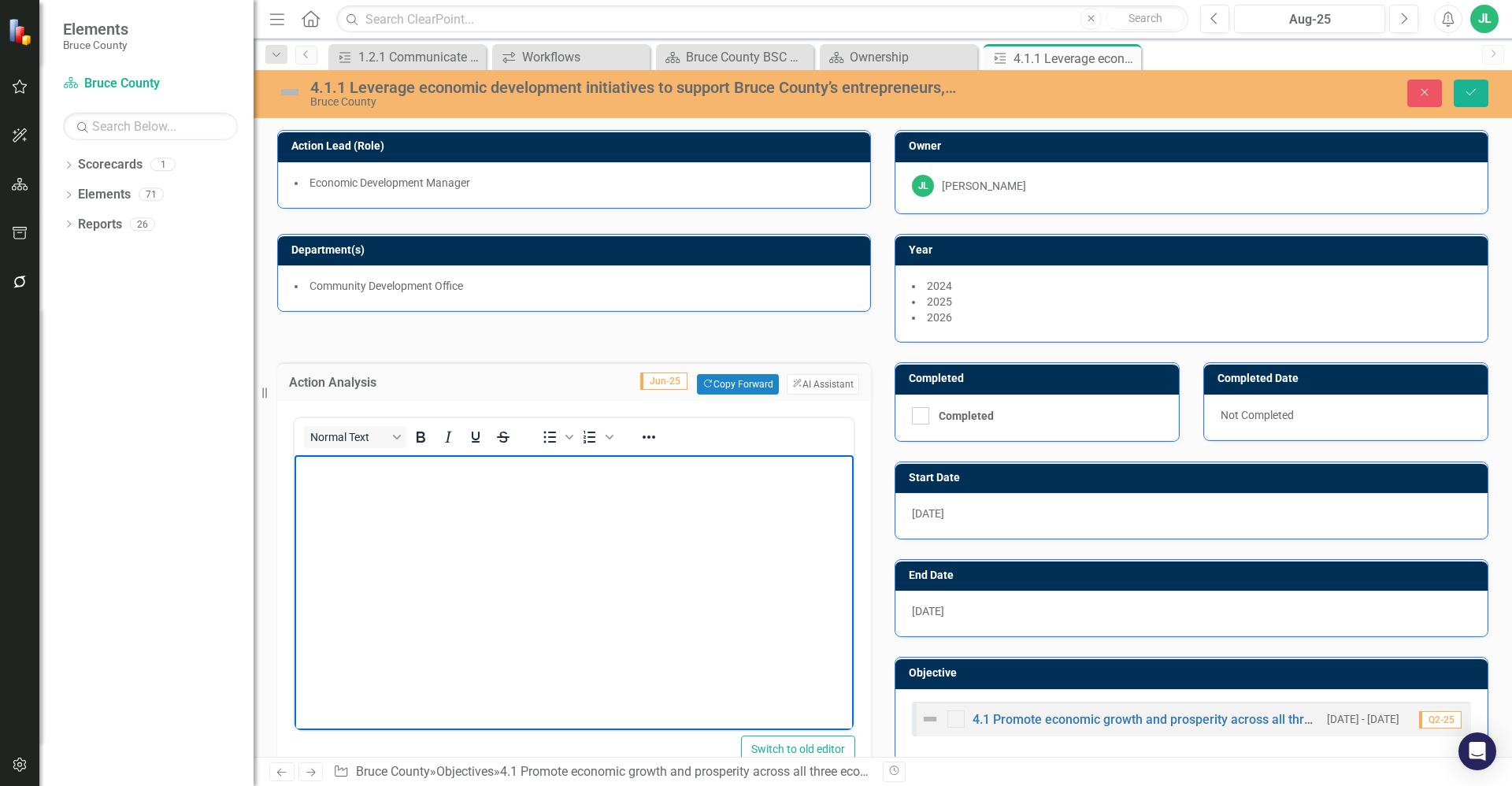
click at [412, 539] on body "Rich Text Area. Press ALT-0 for help." at bounding box center [574, 573] width 559 height 236
click at [555, 547] on body "Rich Text Area. Press ALT-0 for help." at bounding box center [574, 573] width 559 height 236
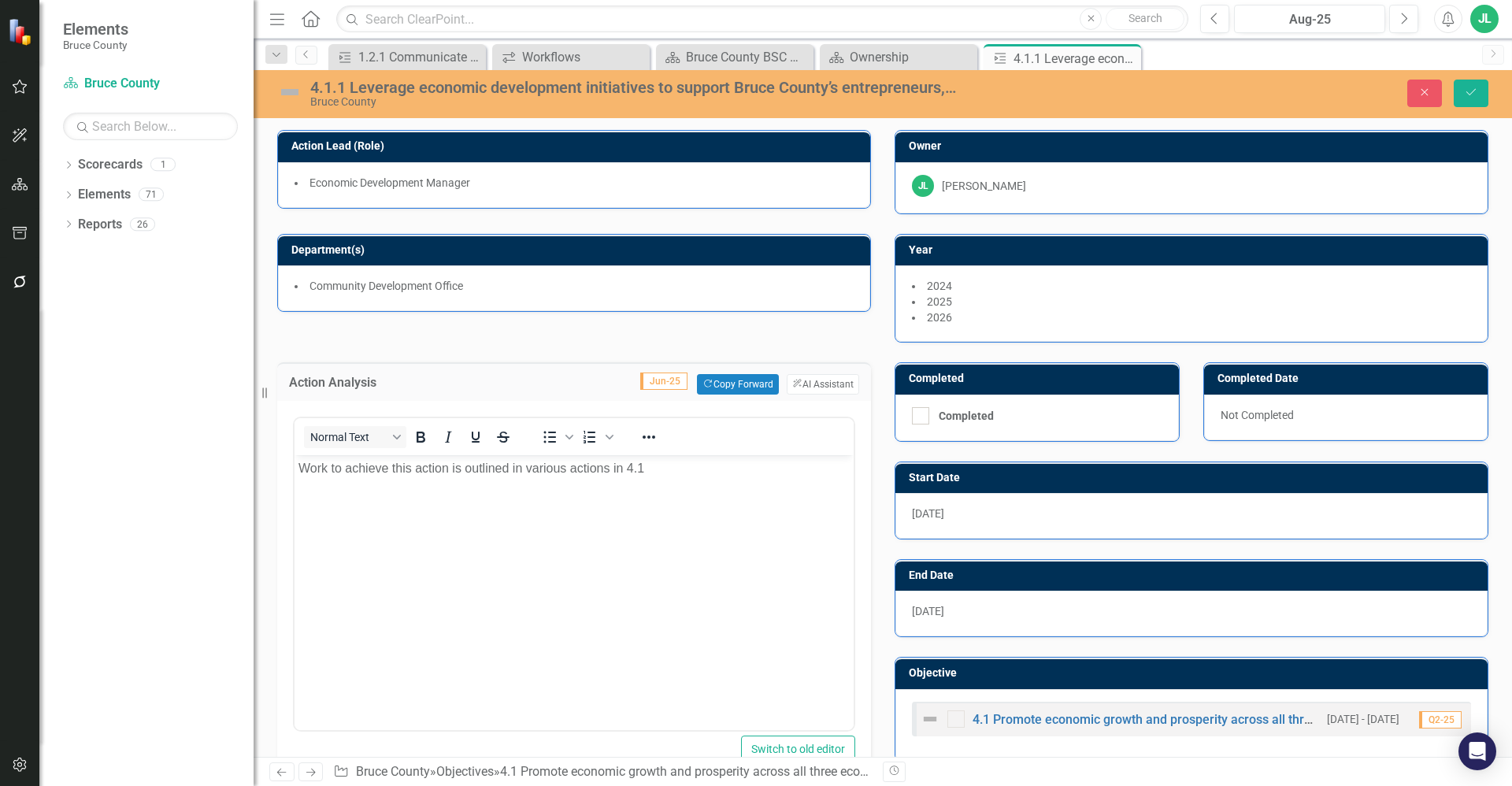
click at [768, 325] on div "Action Lead (Role) Economic Development Manager Owner JL Jeffrey Loney Departme…" at bounding box center [883, 226] width 1235 height 232
click at [308, 304] on div "Community Development Office" at bounding box center [574, 289] width 593 height 46
click at [1475, 81] on button "Save" at bounding box center [1470, 94] width 35 height 28
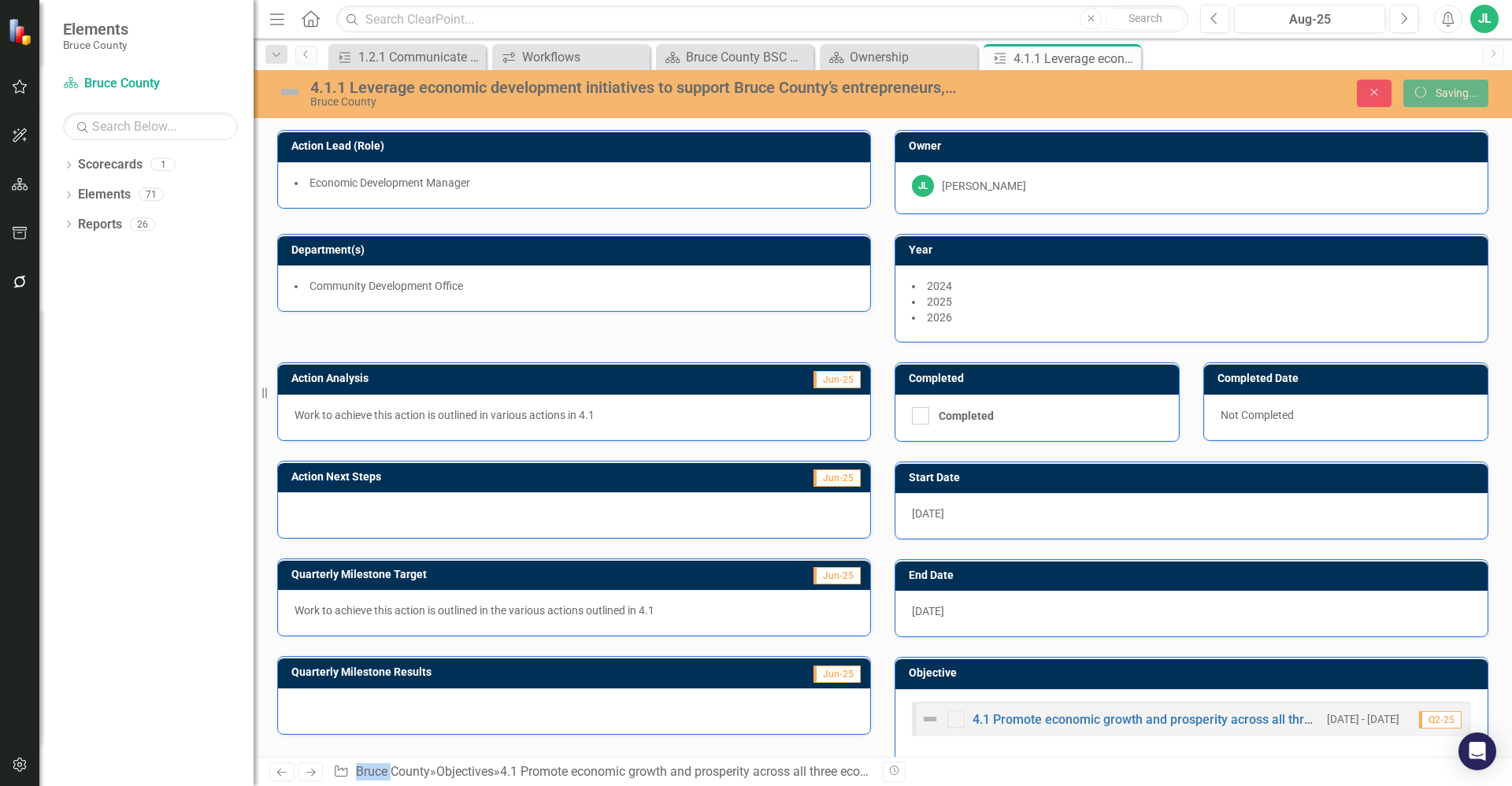
click at [575, 509] on div at bounding box center [574, 515] width 593 height 46
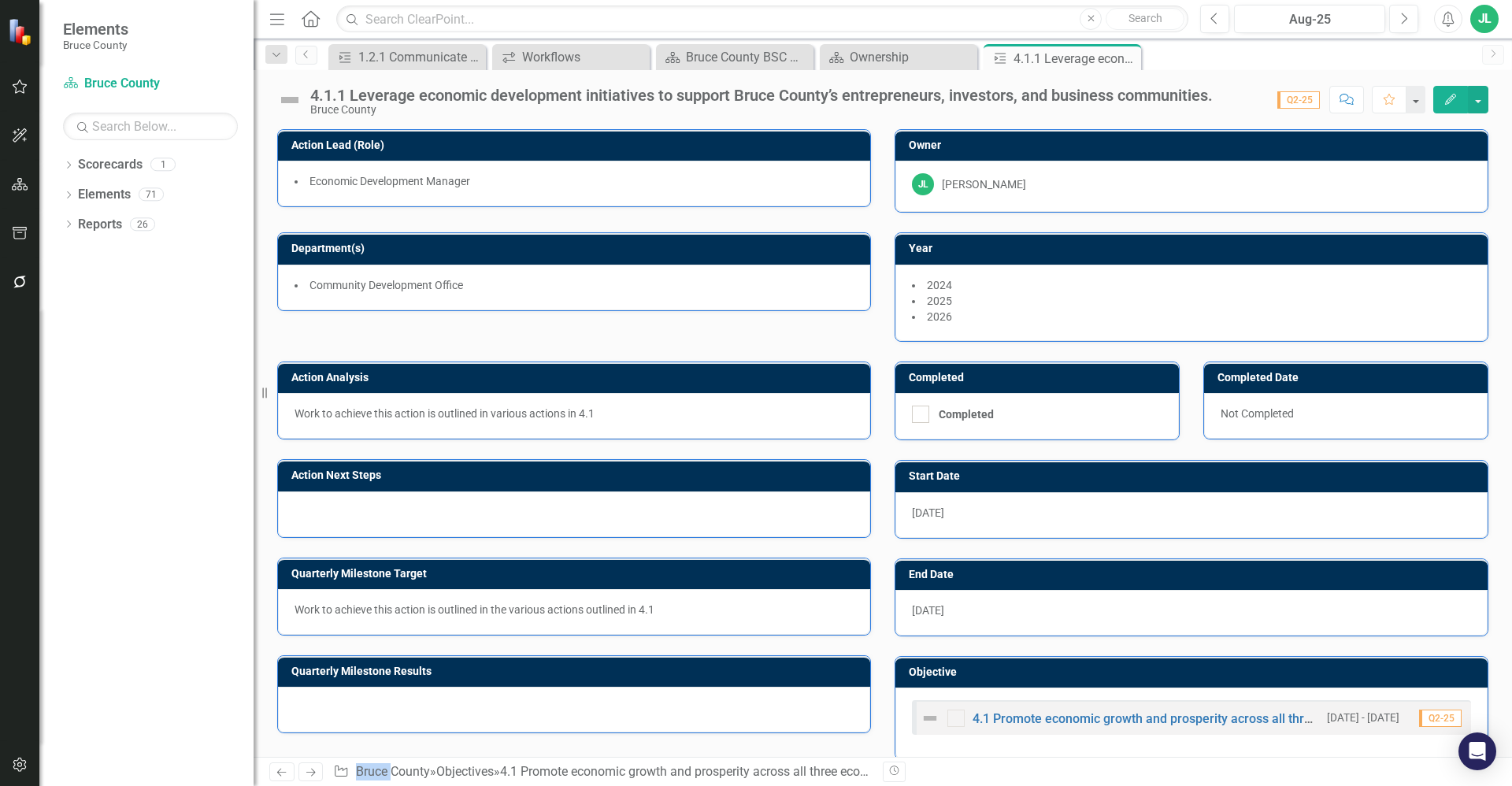
drag, startPoint x: 575, startPoint y: 509, endPoint x: 461, endPoint y: 503, distance: 114.2
click at [461, 503] on div at bounding box center [574, 514] width 593 height 46
click at [468, 520] on div at bounding box center [574, 514] width 593 height 46
click at [469, 520] on div at bounding box center [574, 514] width 593 height 46
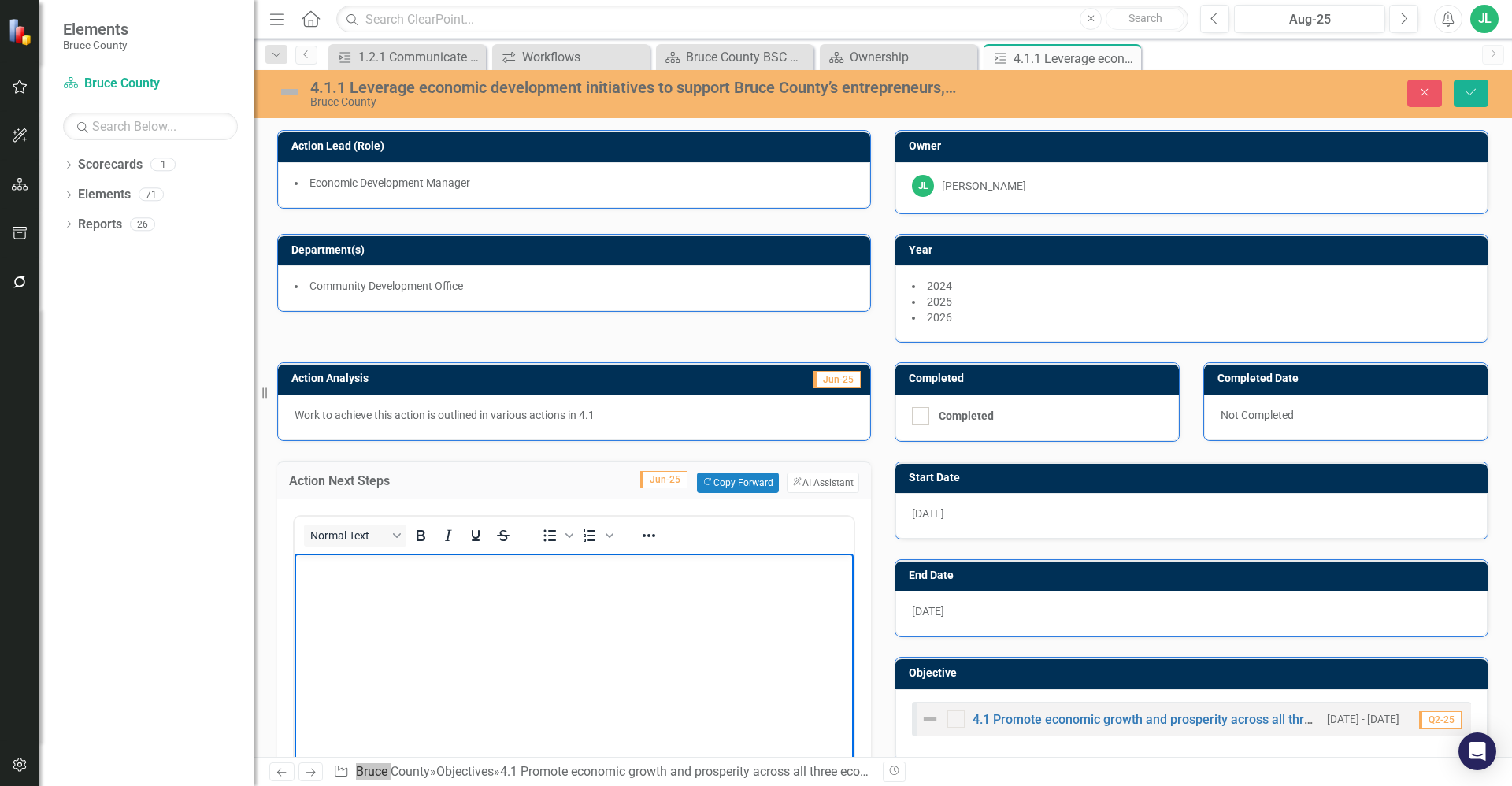
drag, startPoint x: 763, startPoint y: 1073, endPoint x: 481, endPoint y: 595, distance: 555.0
click at [481, 595] on body "Rich Text Area. Press ALT-0 for help." at bounding box center [574, 671] width 559 height 236
paste body "Rich Text Area. Press ALT-0 for help."
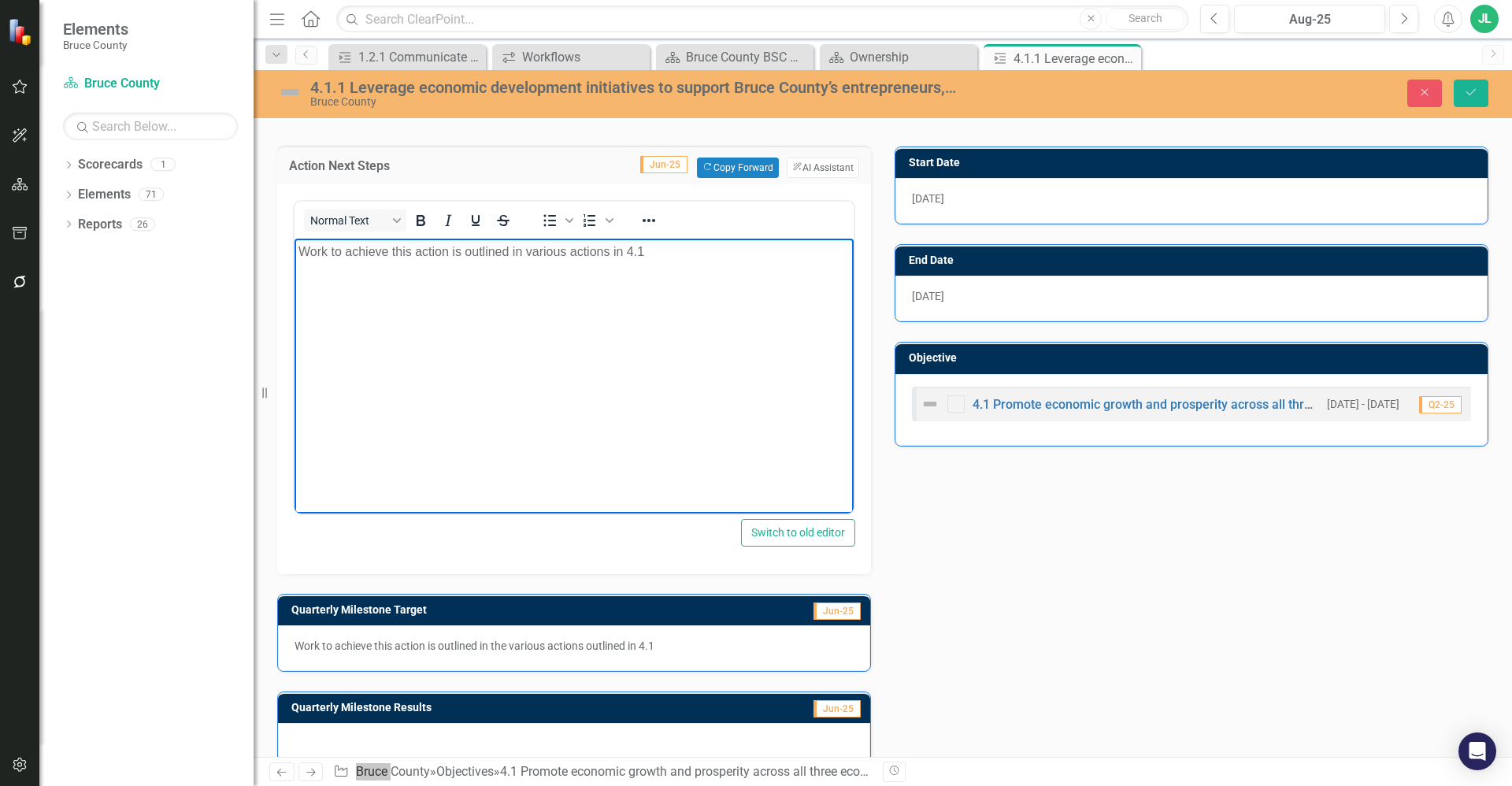
scroll to position [343, 0]
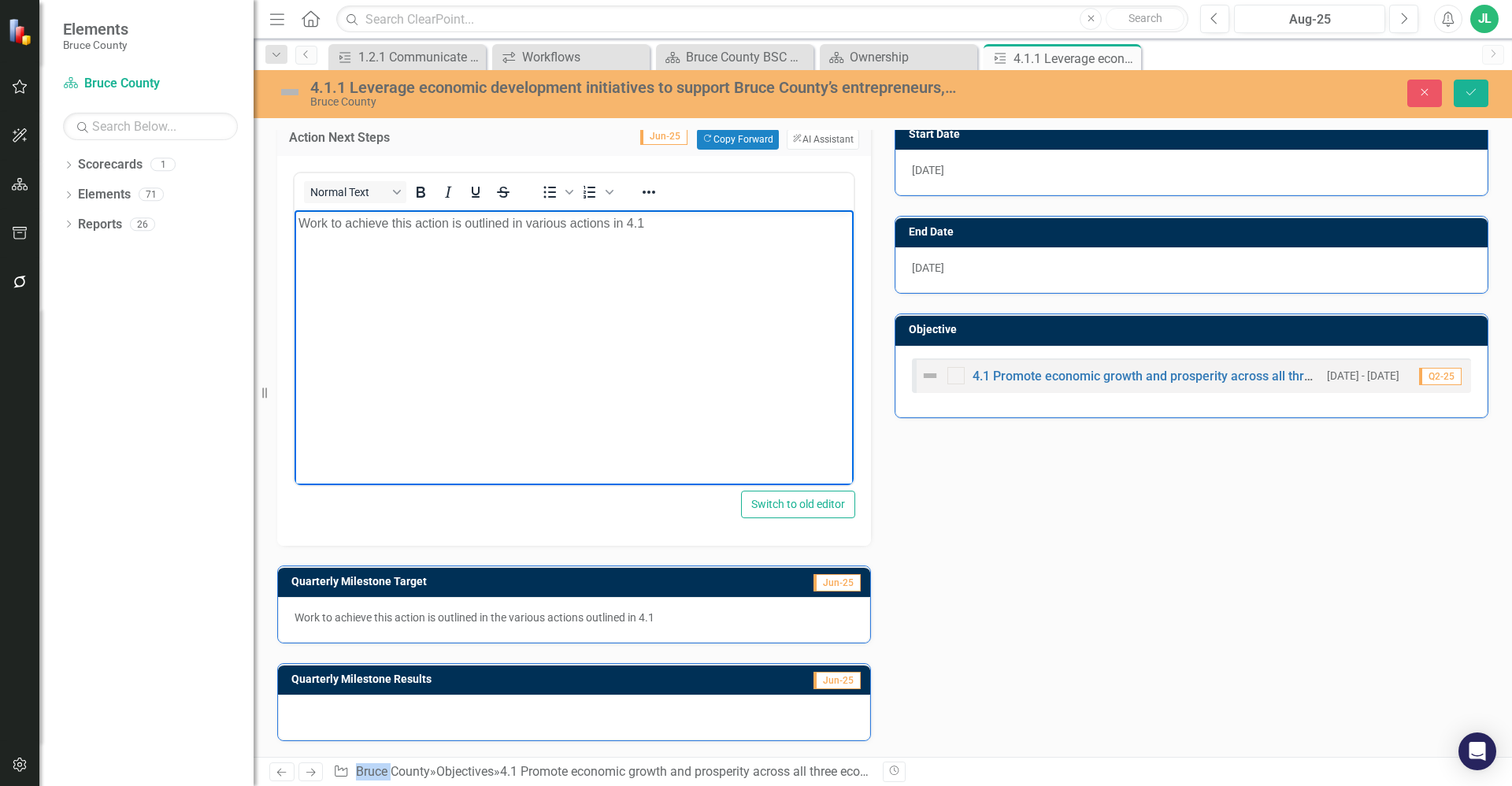
click at [610, 722] on div at bounding box center [574, 718] width 593 height 46
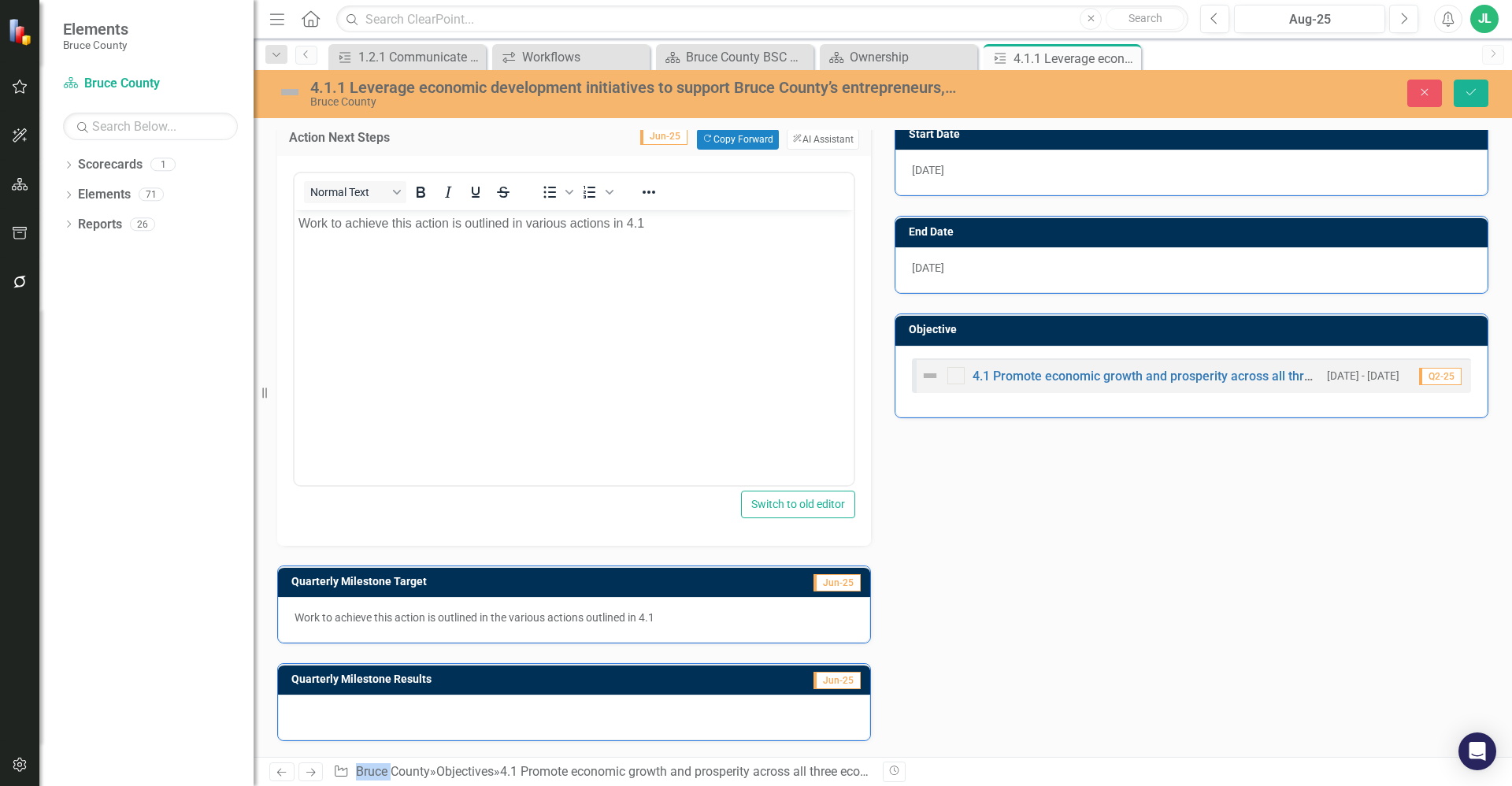
click at [610, 721] on div at bounding box center [574, 718] width 593 height 46
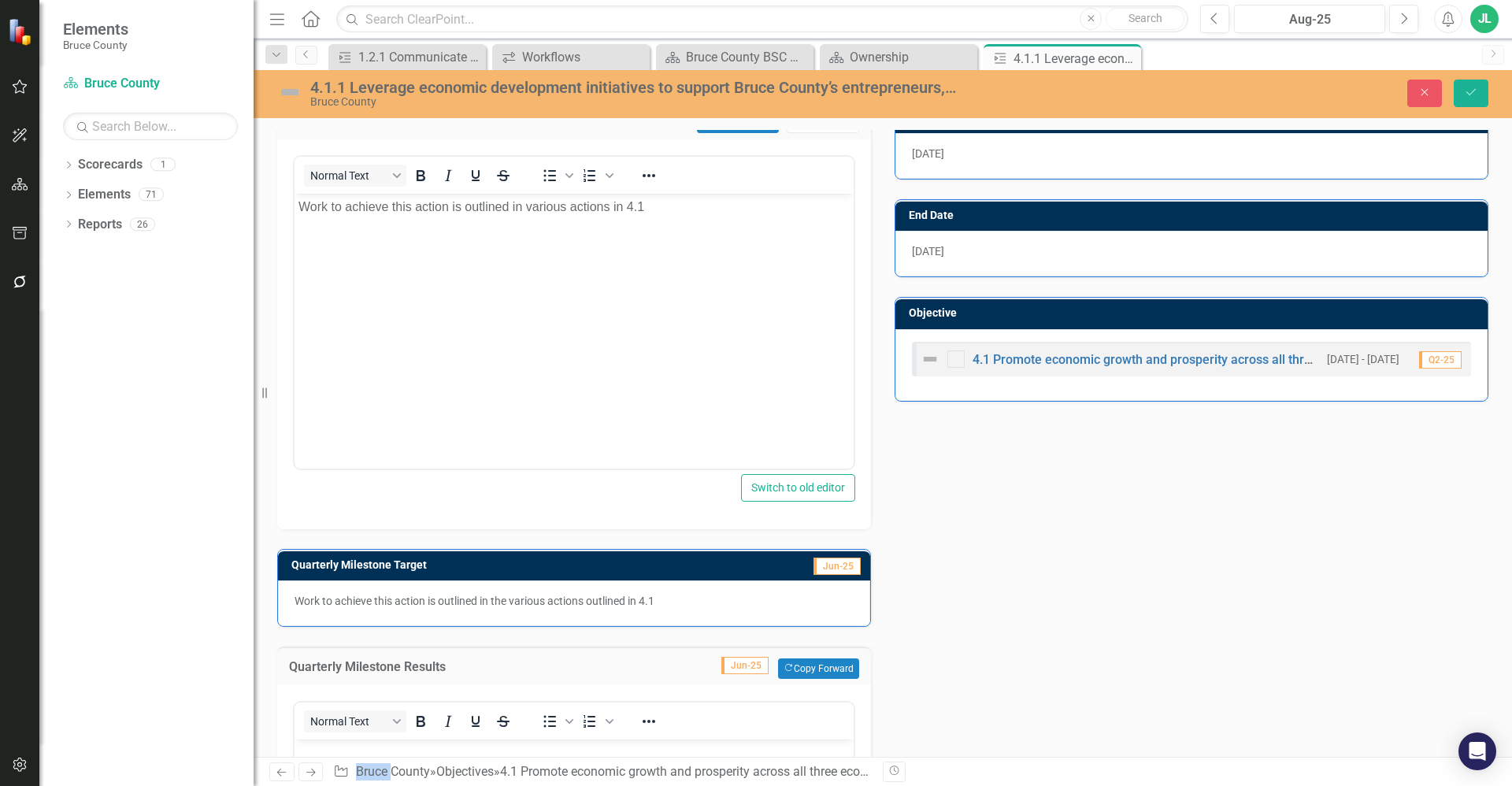
scroll to position [521, 0]
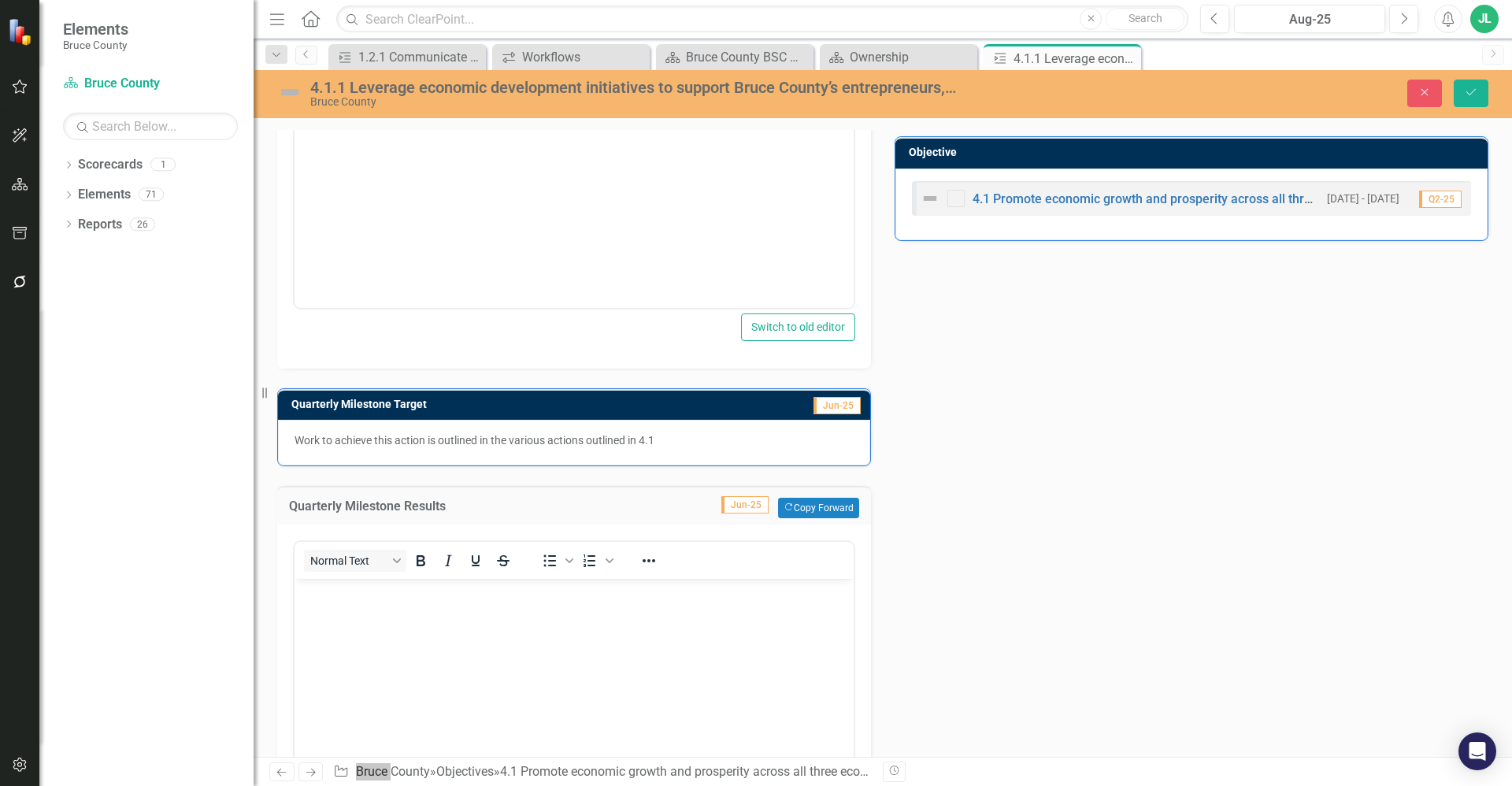
click at [444, 603] on body "Rich Text Area. Press ALT-0 for help." at bounding box center [574, 697] width 559 height 236
paste body "Rich Text Area. Press ALT-0 for help."
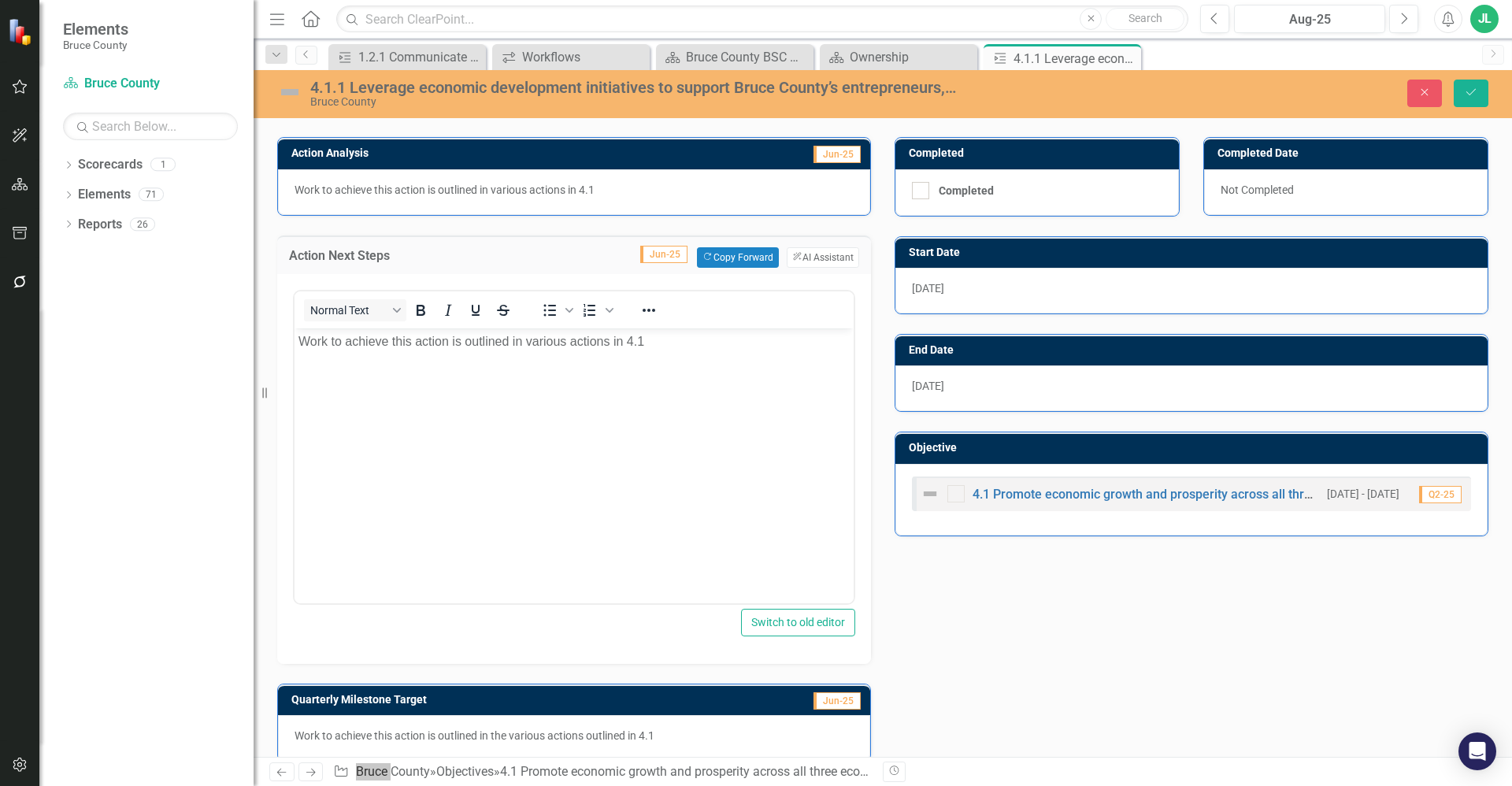
scroll to position [0, 0]
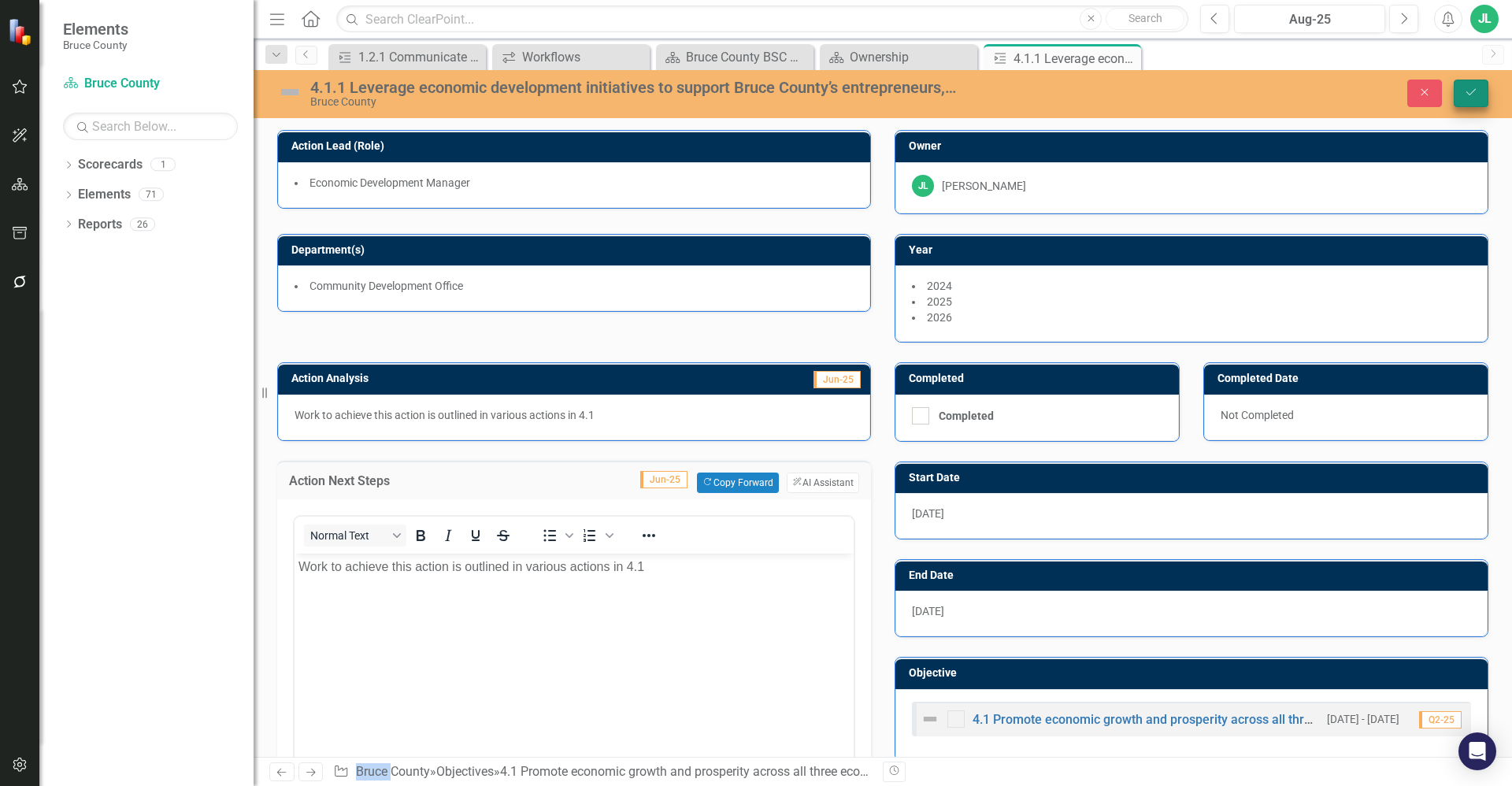
click at [1476, 94] on icon "Save" at bounding box center [1470, 92] width 14 height 11
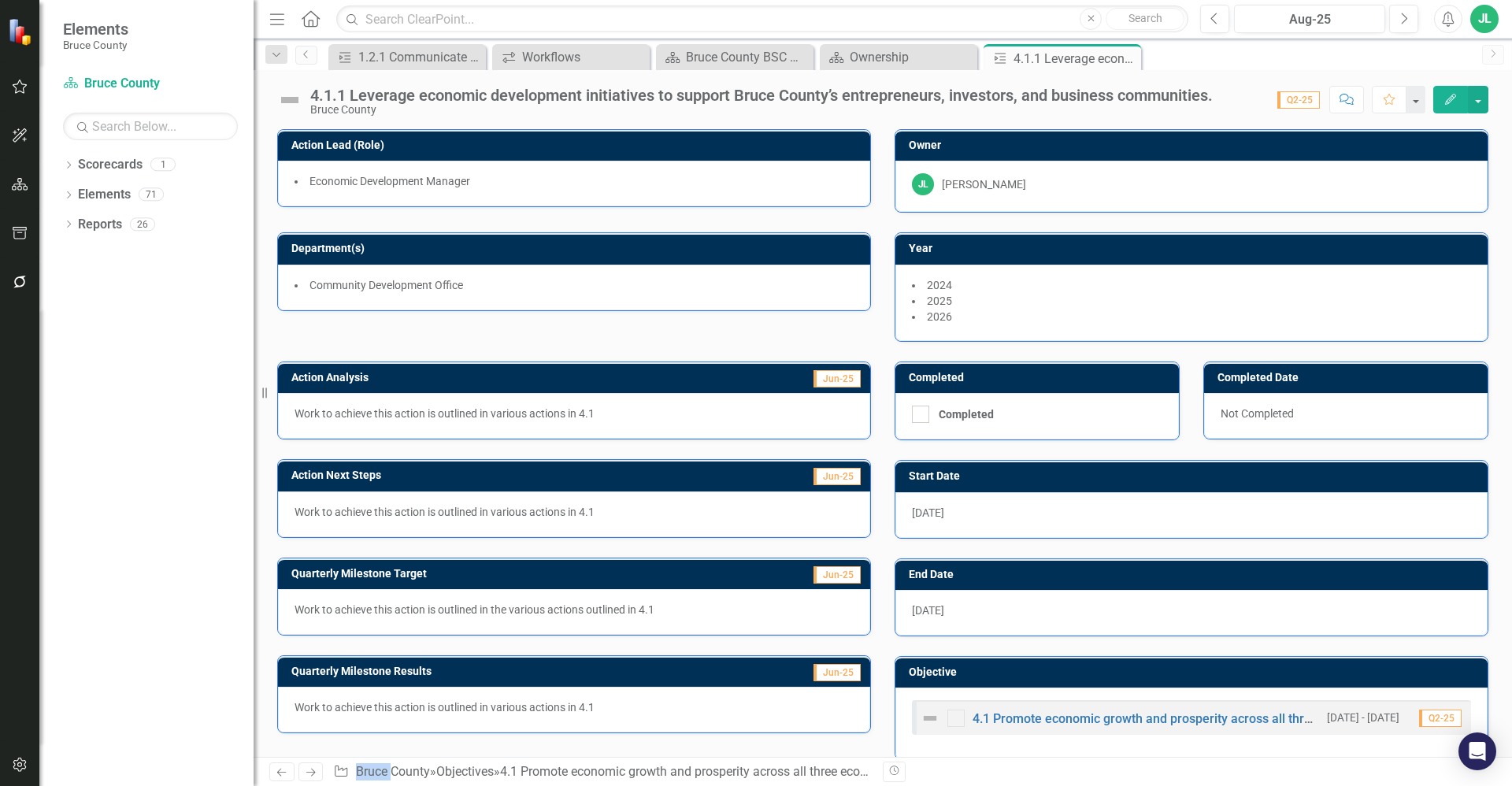
click at [294, 99] on img at bounding box center [289, 99] width 25 height 25
click at [286, 101] on img at bounding box center [289, 99] width 25 height 25
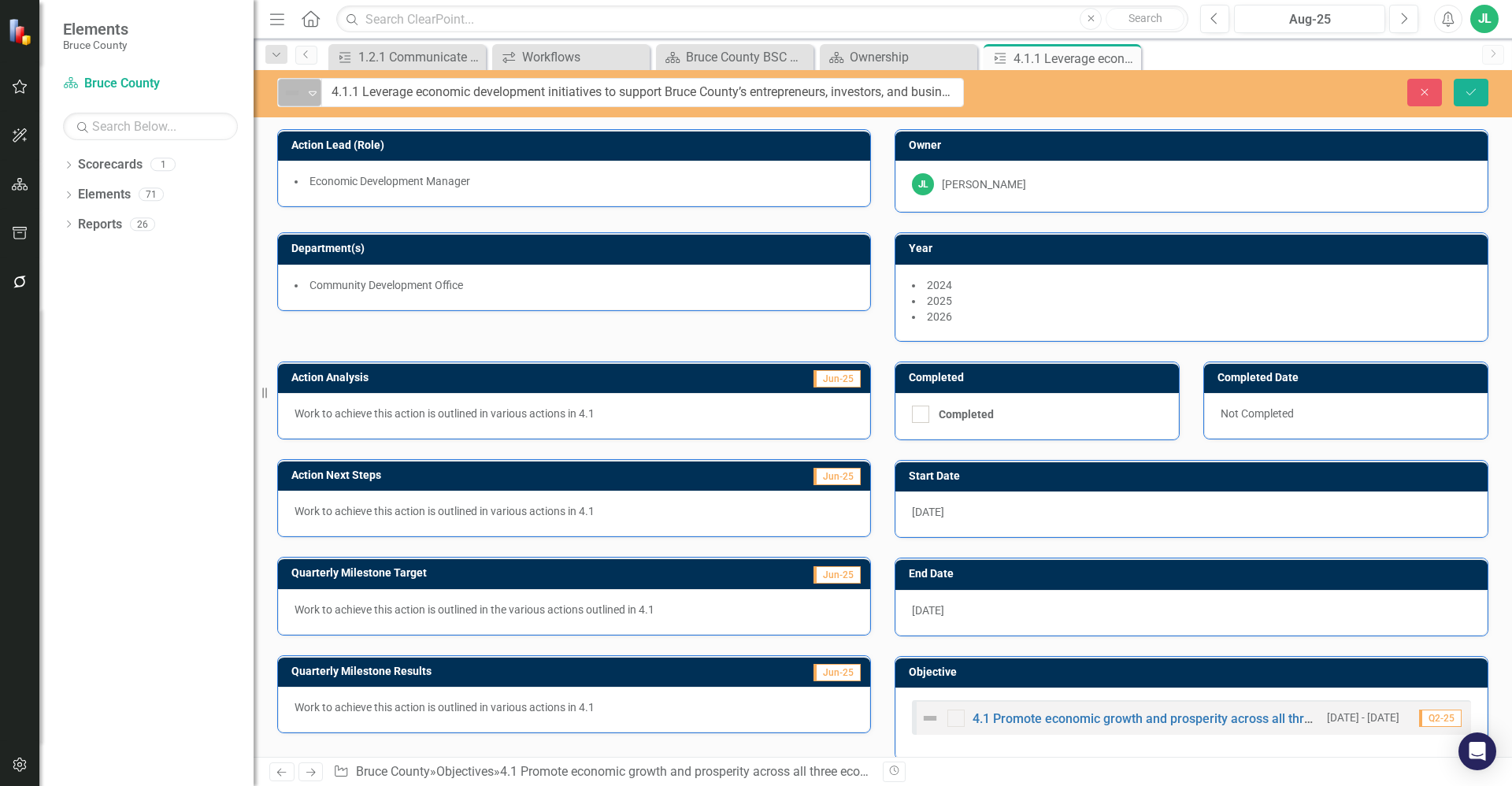
click at [289, 101] on img at bounding box center [292, 92] width 19 height 19
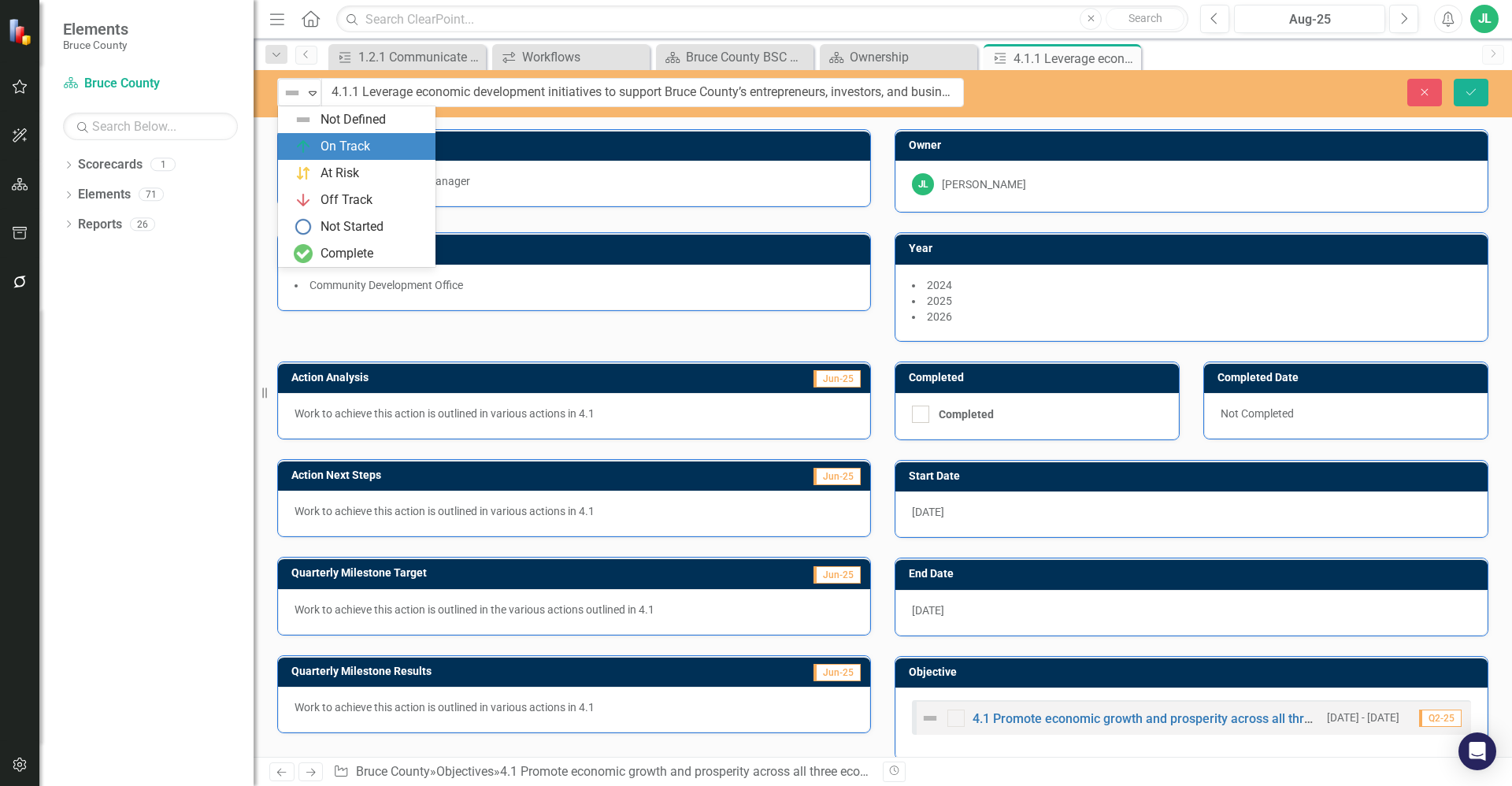
click at [356, 147] on div "On Track" at bounding box center [345, 147] width 50 height 18
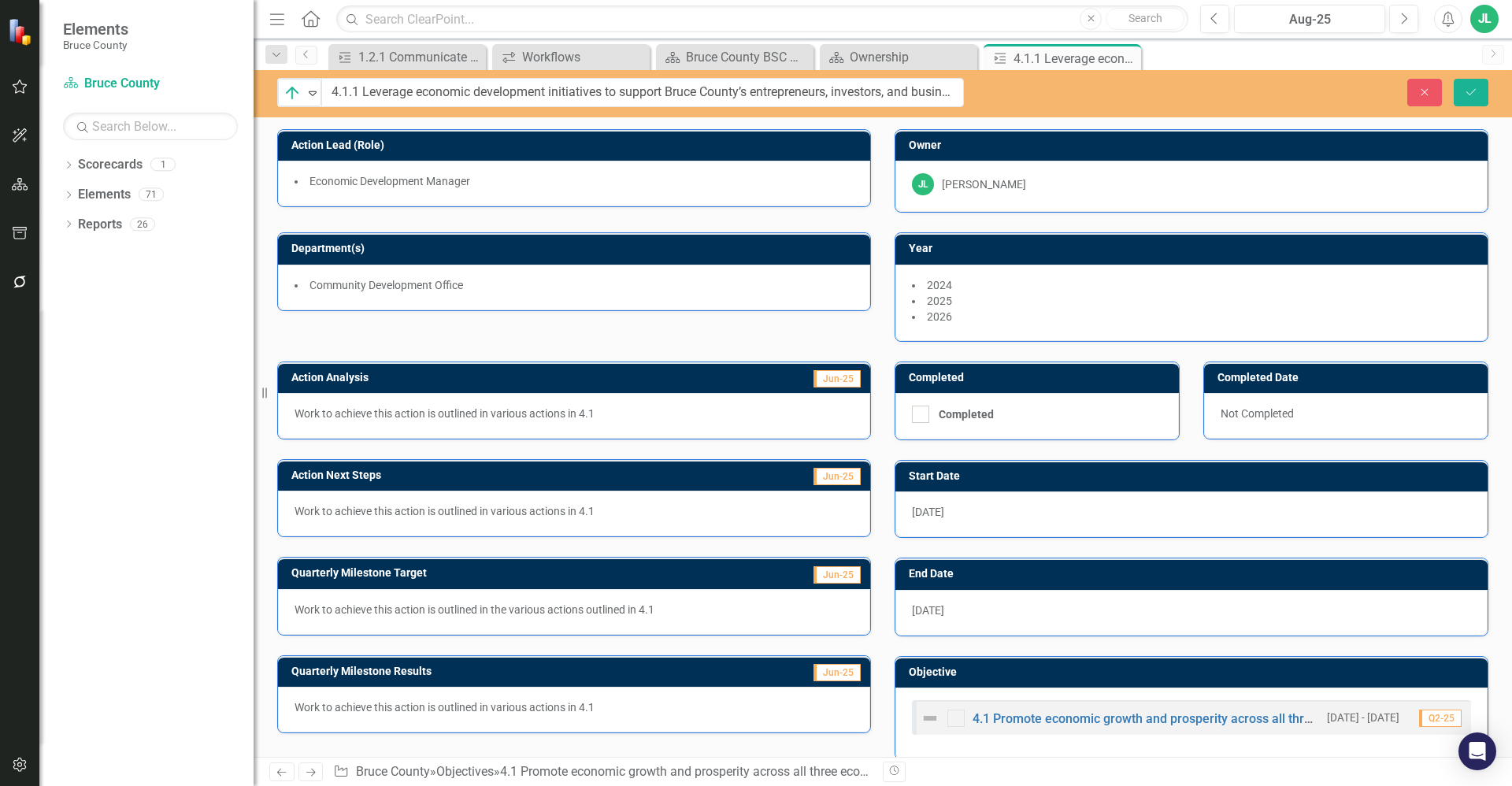
click at [1507, 90] on div "Close Save" at bounding box center [1250, 93] width 524 height 28
click at [1461, 91] on button "Save" at bounding box center [1470, 93] width 35 height 28
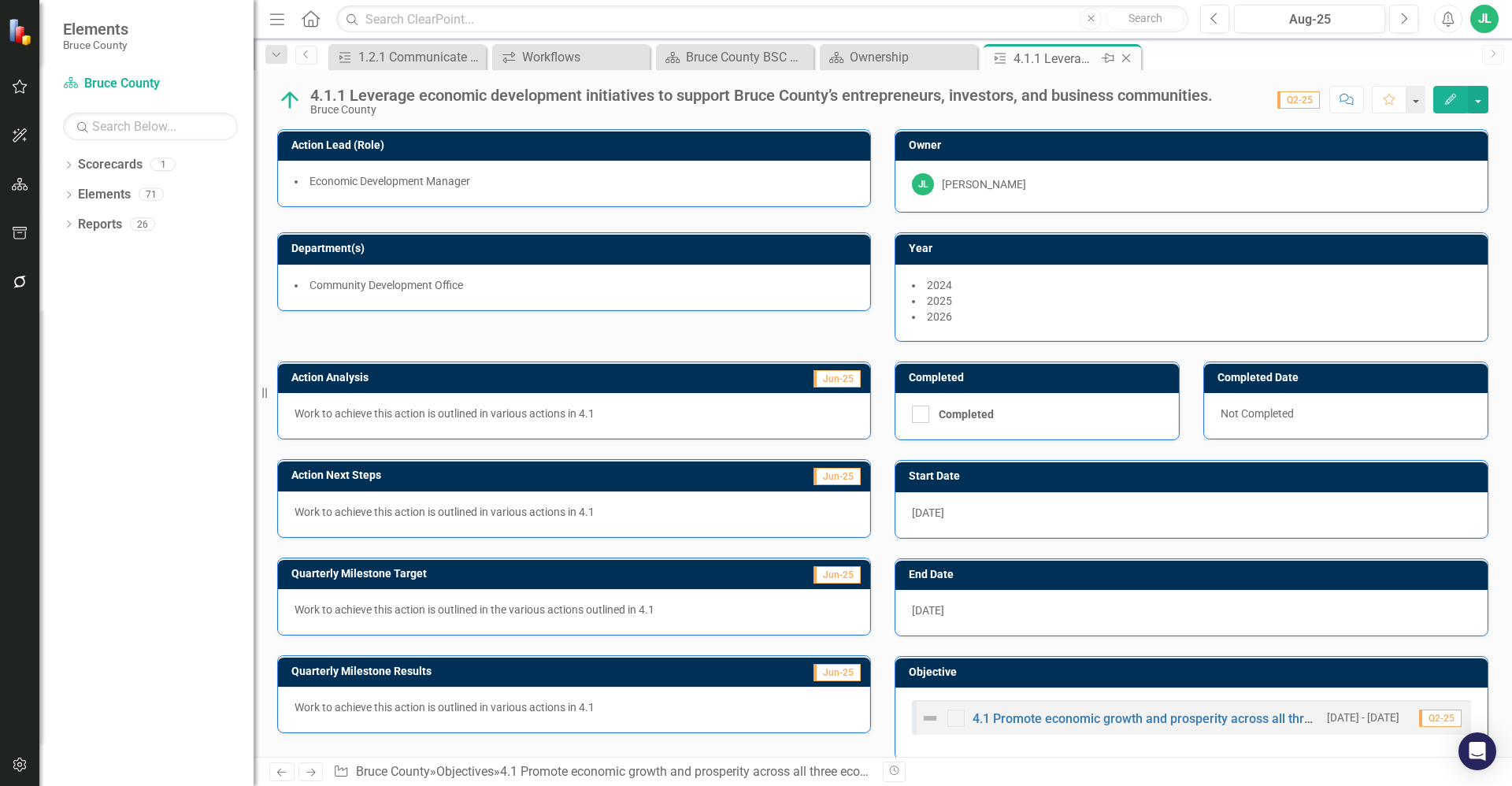
click at [1100, 64] on div "Pin" at bounding box center [1107, 59] width 20 height 20
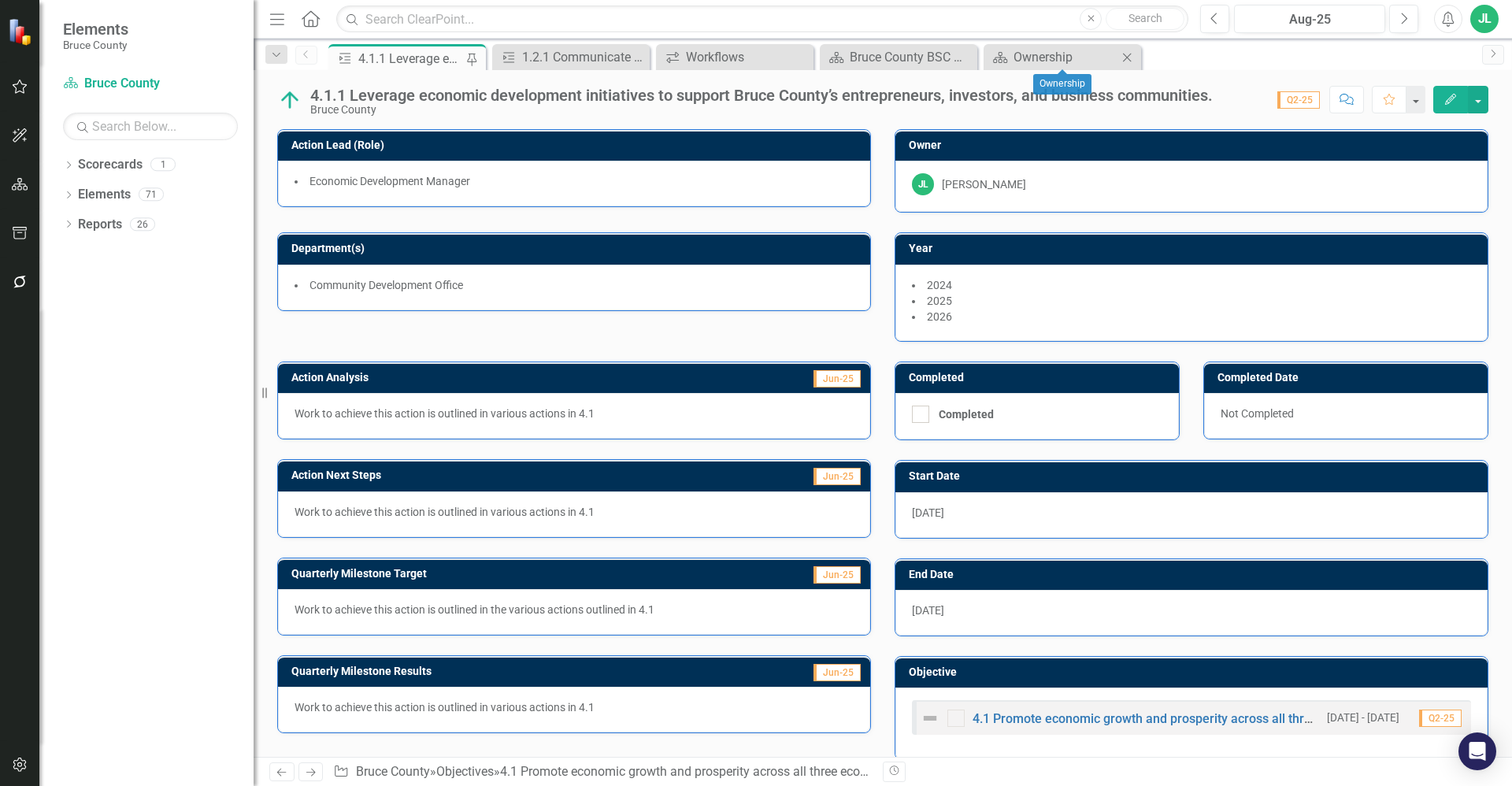
click at [1128, 56] on icon at bounding box center [1127, 57] width 9 height 9
click at [63, 222] on icon "Dropdown" at bounding box center [68, 225] width 11 height 9
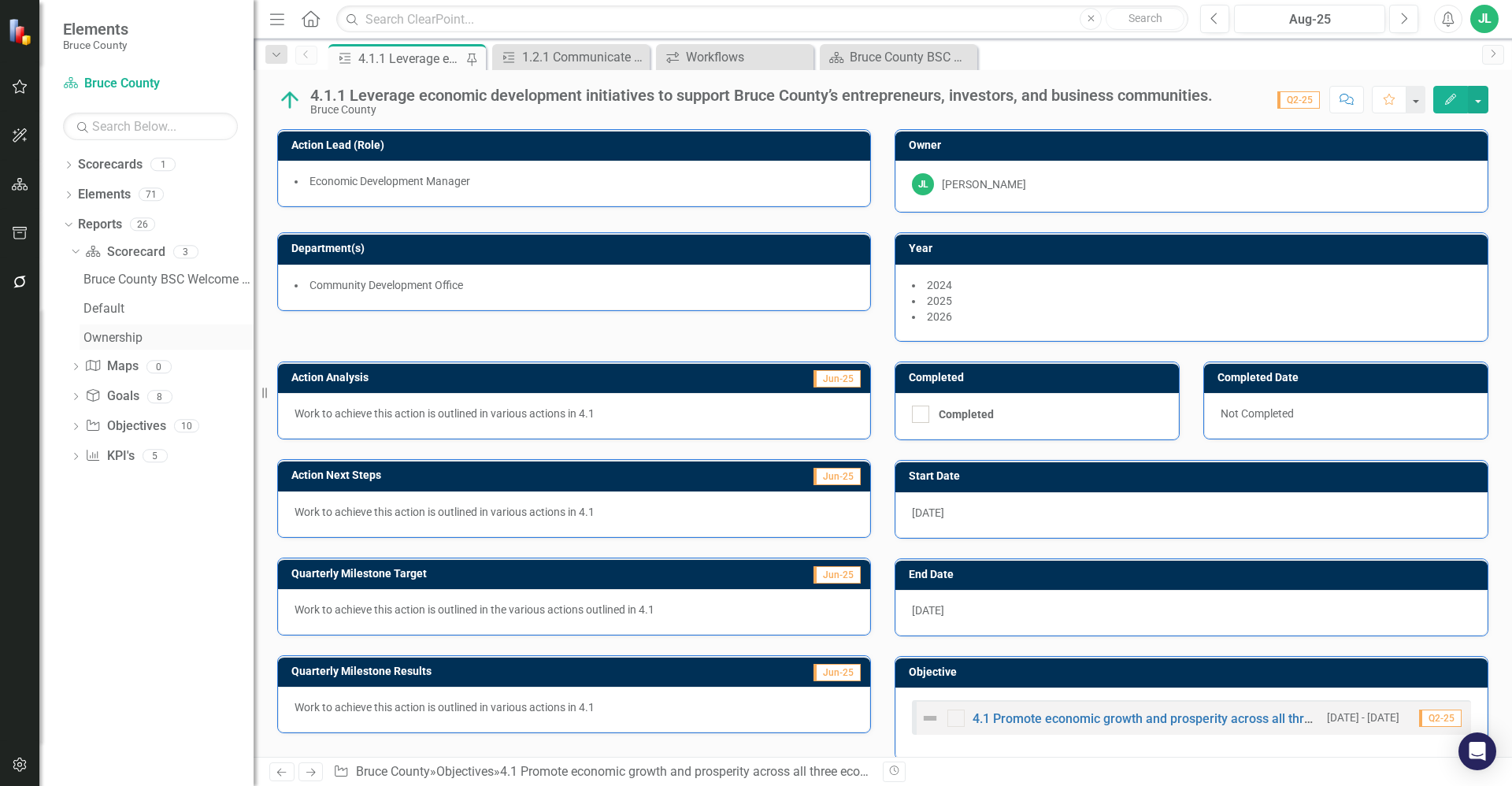
click at [127, 336] on div "Ownership" at bounding box center [168, 338] width 170 height 14
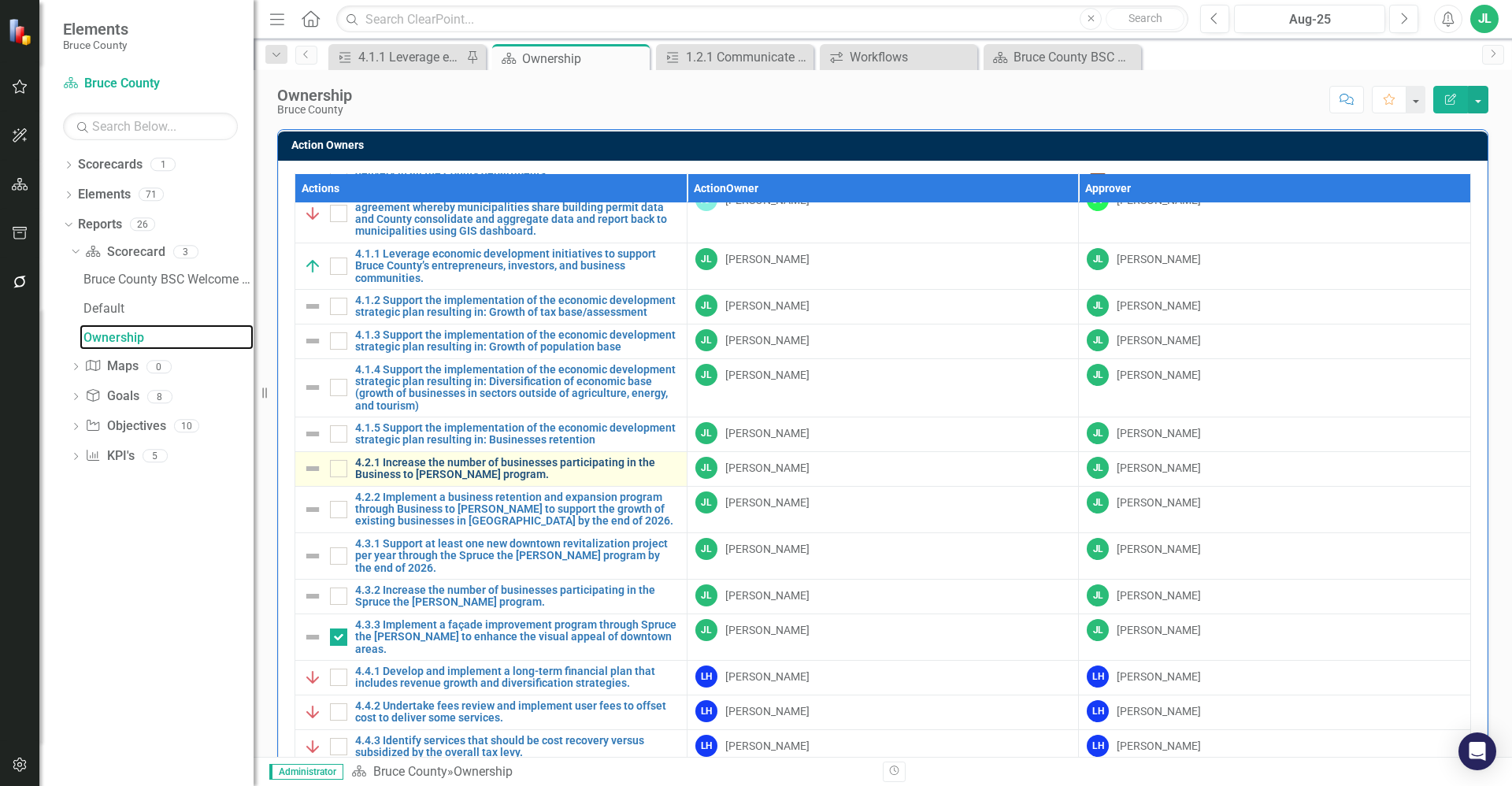
scroll to position [945, 0]
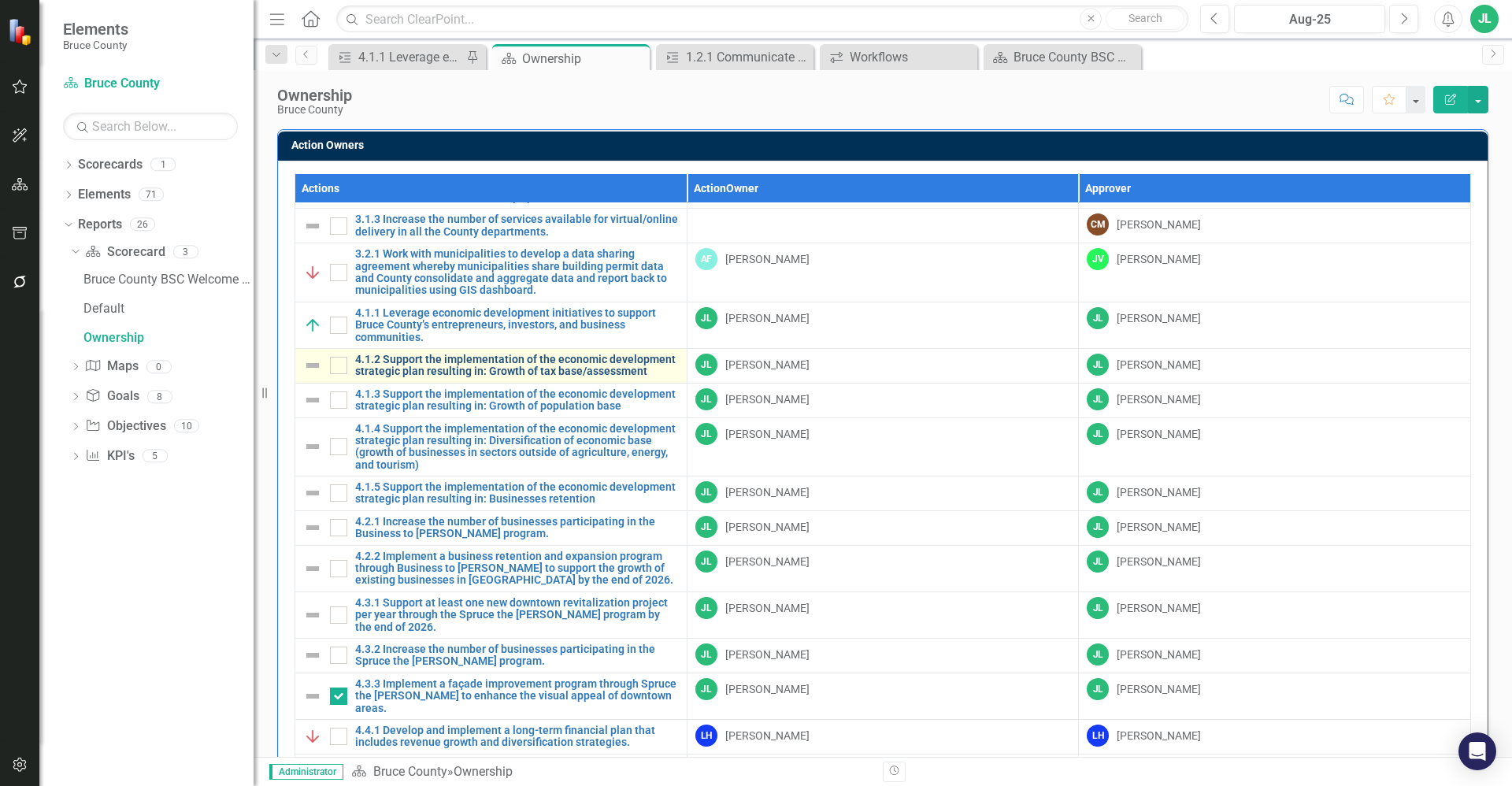
click at [486, 354] on link "4.1.2 Support the implementation of the economic development strategic plan res…" at bounding box center [517, 366] width 324 height 24
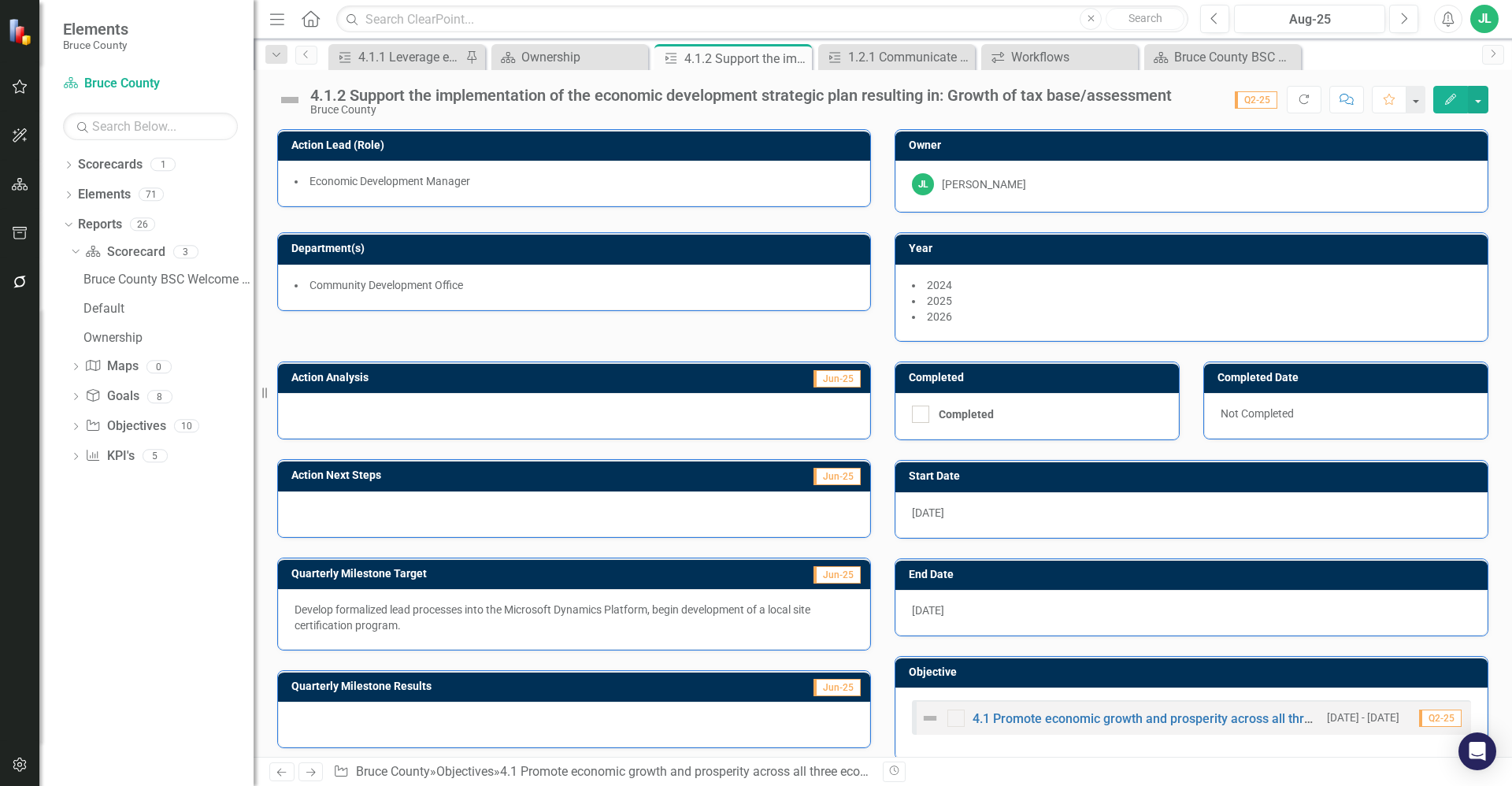
click at [609, 96] on div "4.1.2 Support the implementation of the economic development strategic plan res…" at bounding box center [741, 95] width 862 height 17
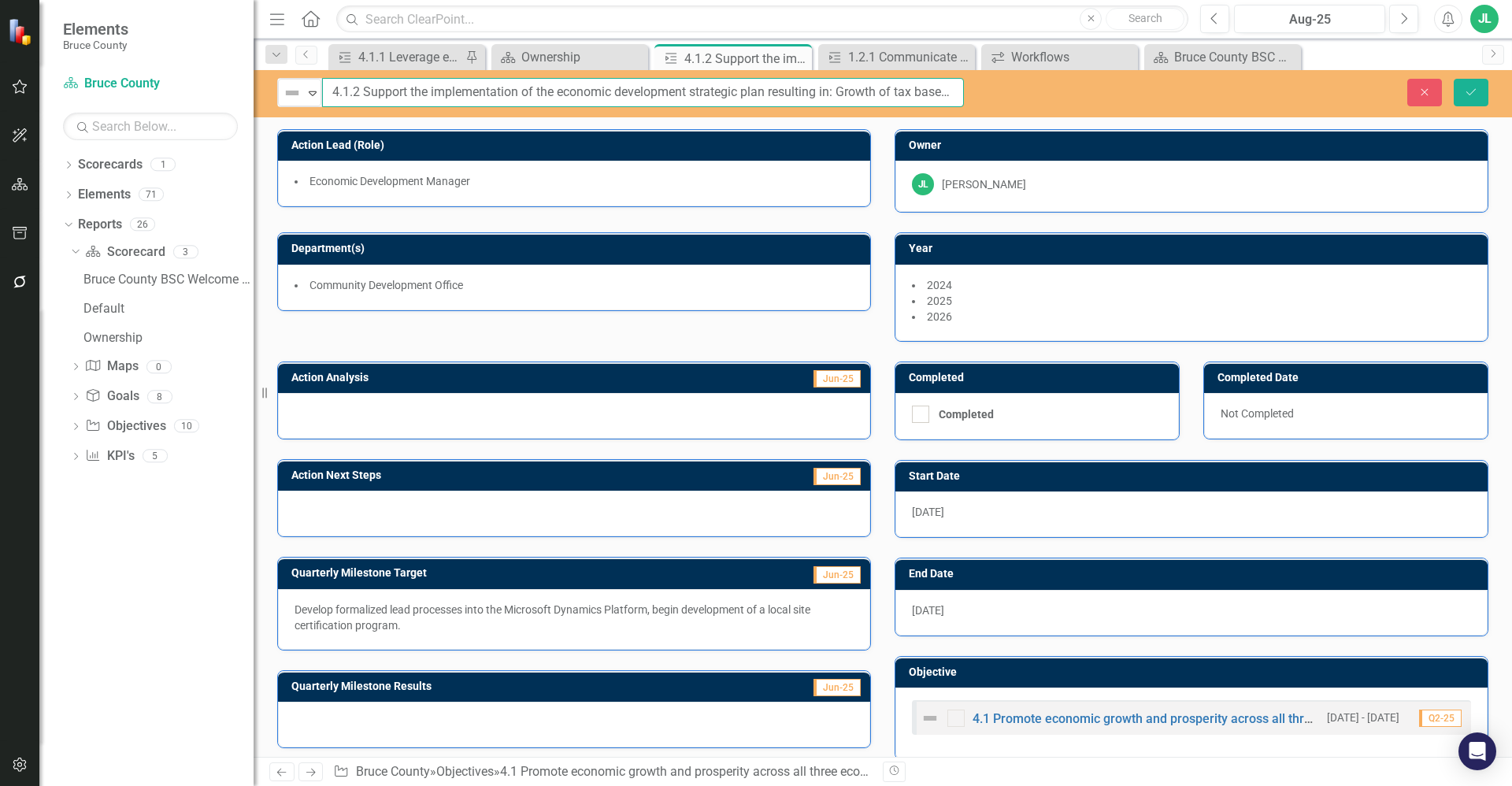
click at [609, 96] on input "4.1.2 Support the implementation of the economic development strategic plan res…" at bounding box center [642, 93] width 641 height 29
click at [489, 414] on div at bounding box center [574, 416] width 593 height 46
click at [457, 408] on div at bounding box center [574, 416] width 593 height 46
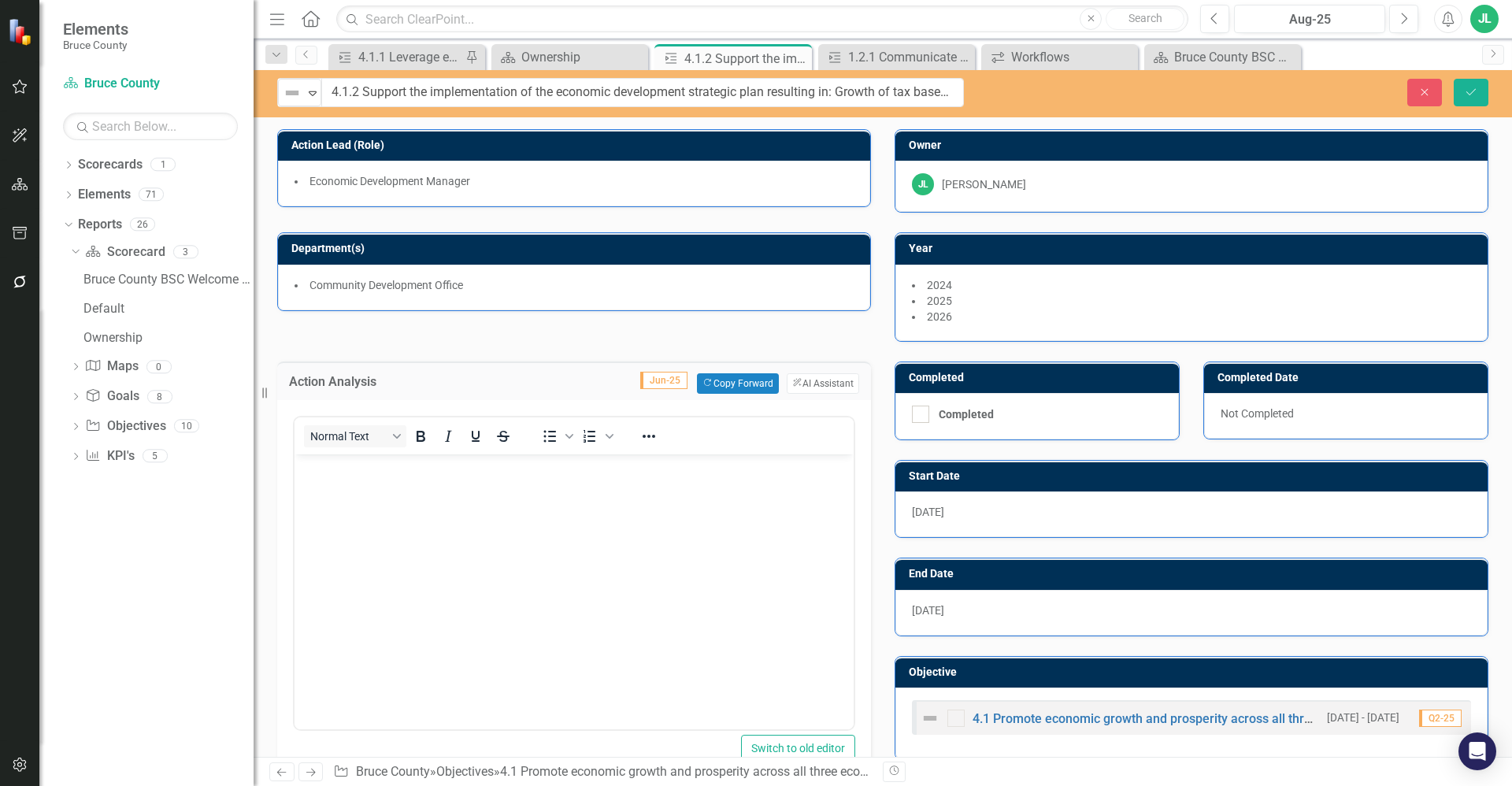
click at [422, 489] on body "Rich Text Area. Press ALT-0 for help." at bounding box center [574, 572] width 559 height 236
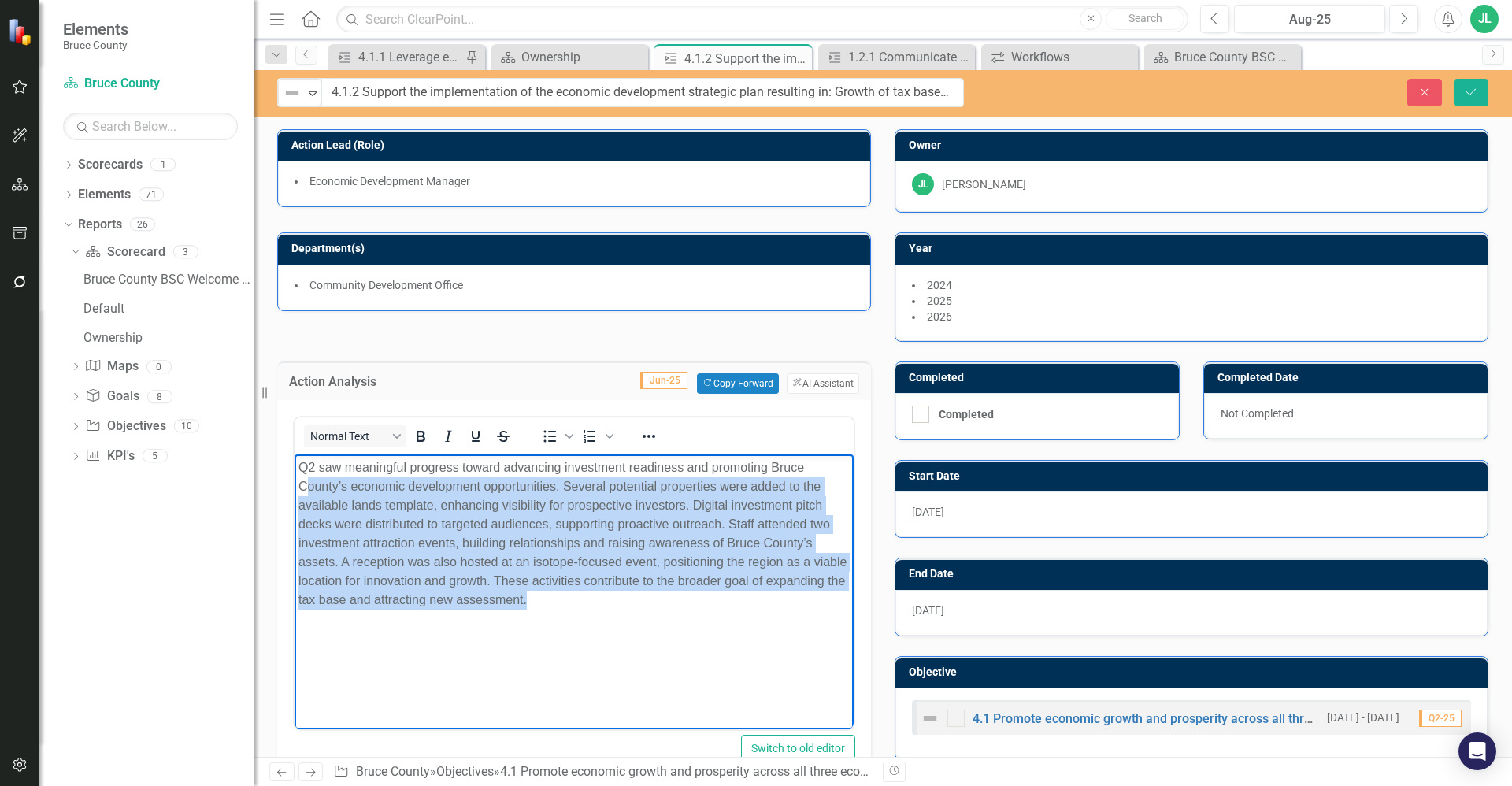
drag, startPoint x: 663, startPoint y: 607, endPoint x: 294, endPoint y: 489, distance: 387.4
click at [303, 493] on p "Q2 saw meaningful progress toward advancing investment readiness and promoting …" at bounding box center [574, 532] width 551 height 151
click at [410, 537] on p "Q2 saw meaningful progress toward advancing investment readiness and promoting …" at bounding box center [574, 532] width 551 height 151
click at [603, 546] on p "Q2 saw meaningful progress toward advancing investment readiness and promoting …" at bounding box center [574, 532] width 551 height 151
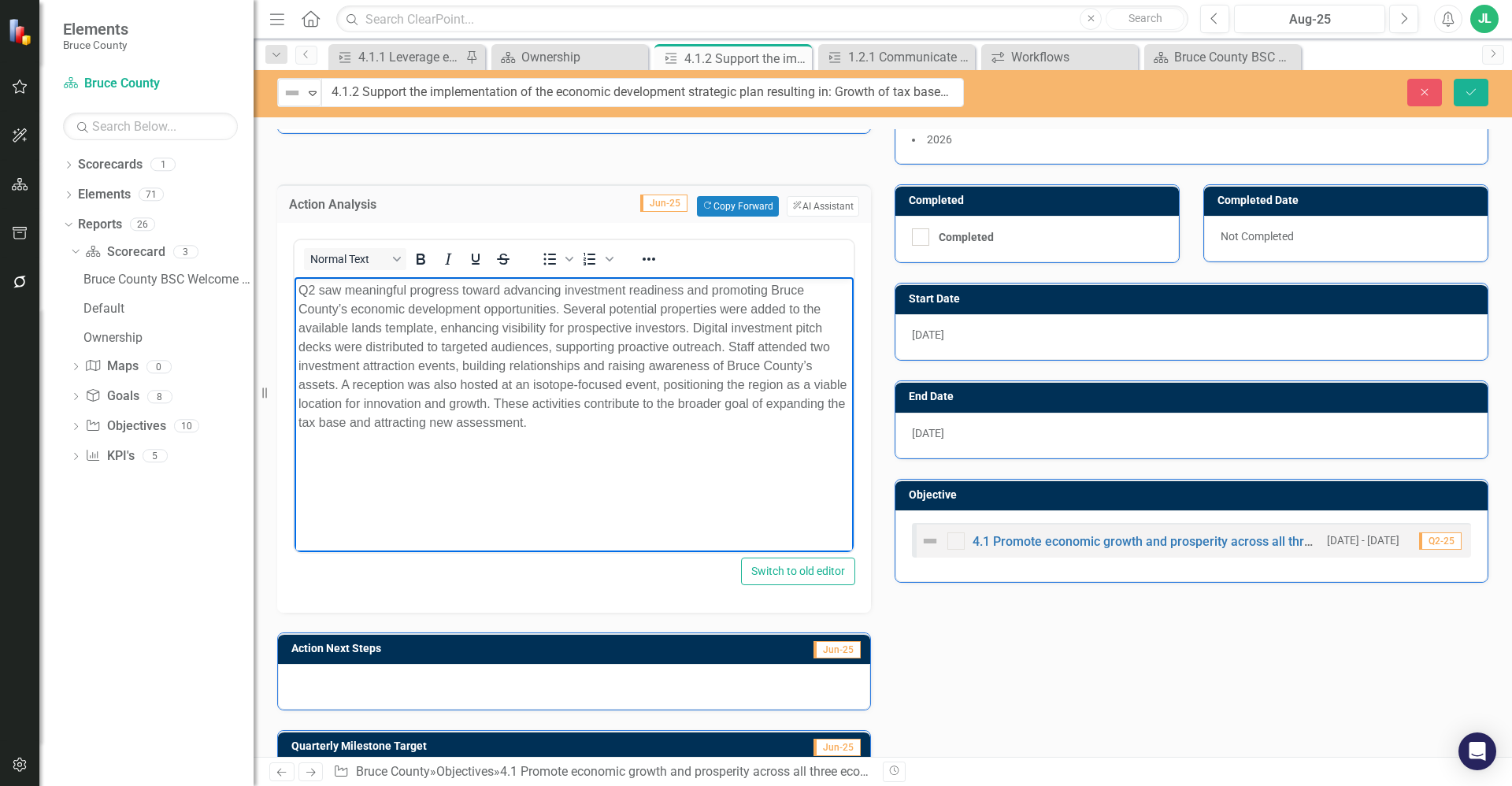
scroll to position [358, 0]
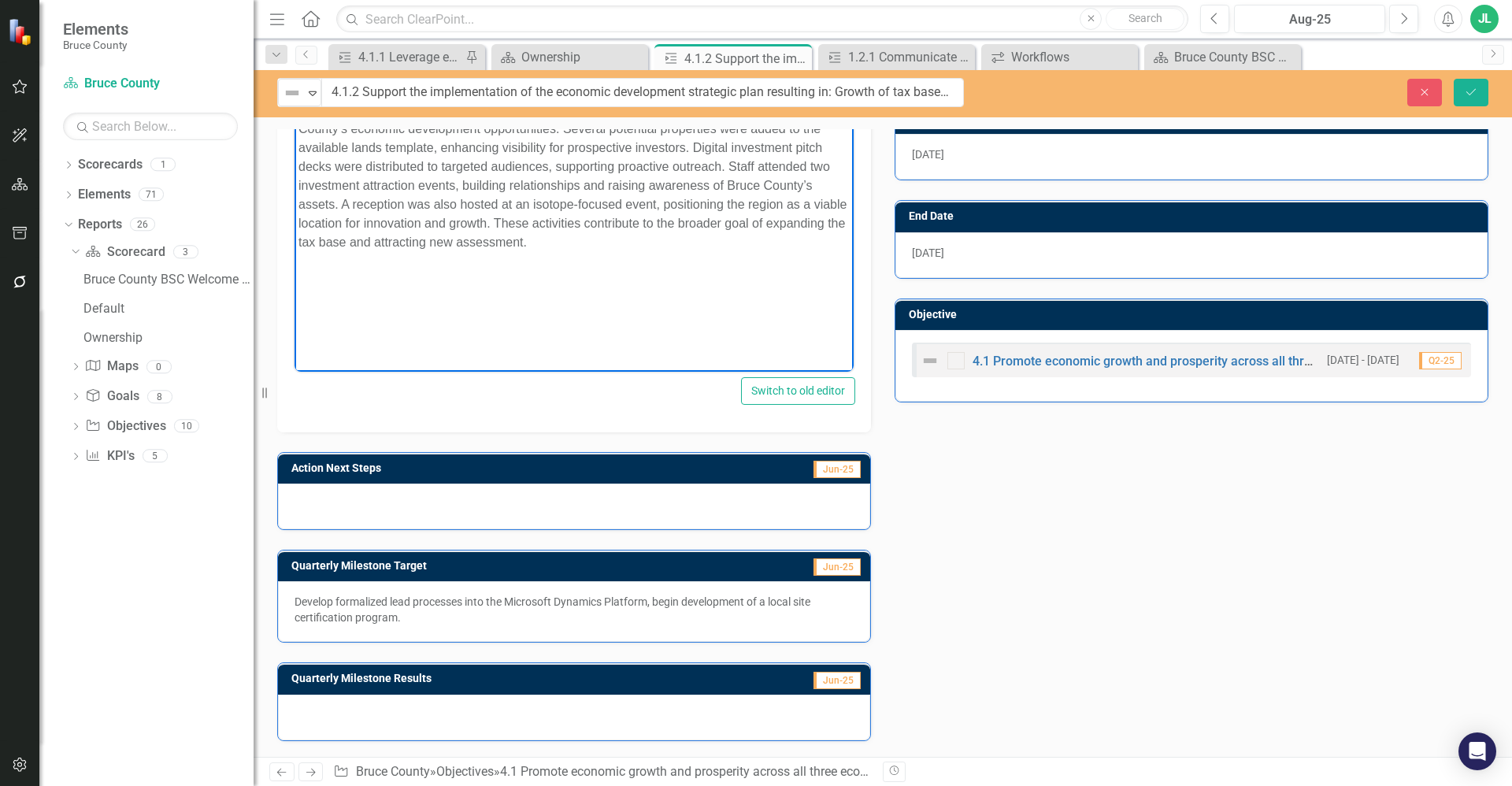
click at [425, 712] on div at bounding box center [574, 718] width 593 height 46
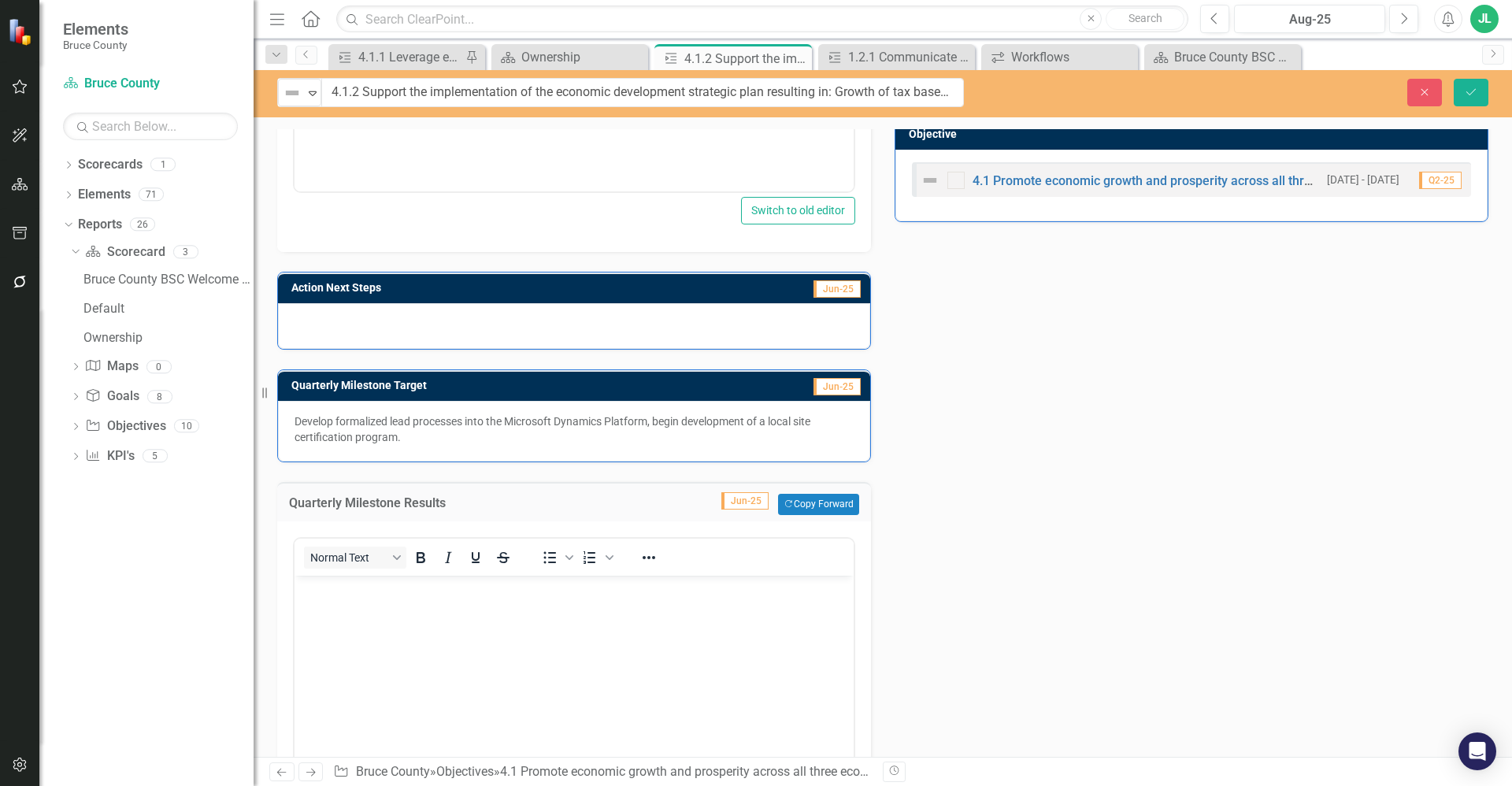
scroll to position [594, 0]
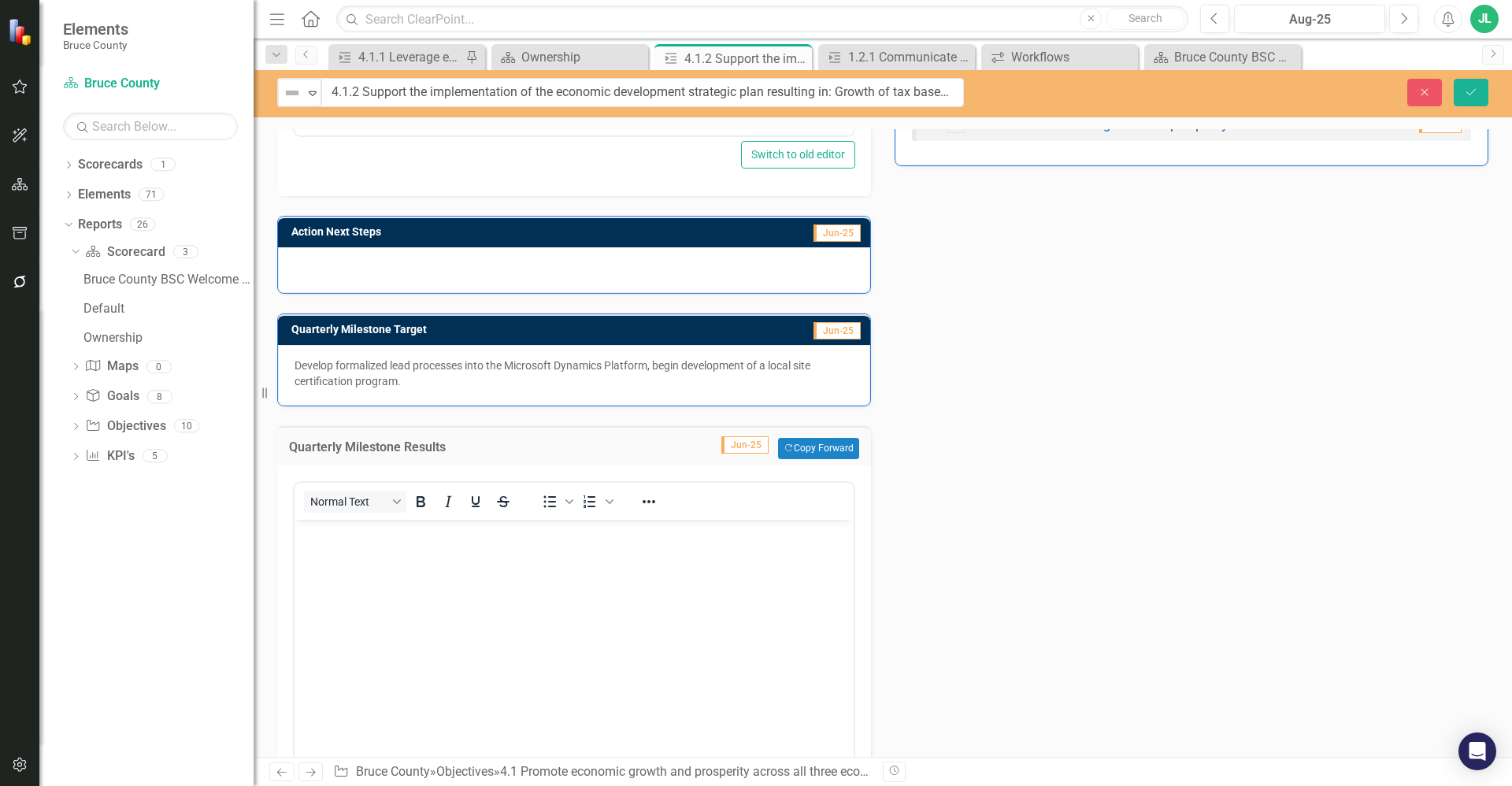
click at [339, 576] on body "Rich Text Area. Press ALT-0 for help." at bounding box center [574, 638] width 559 height 236
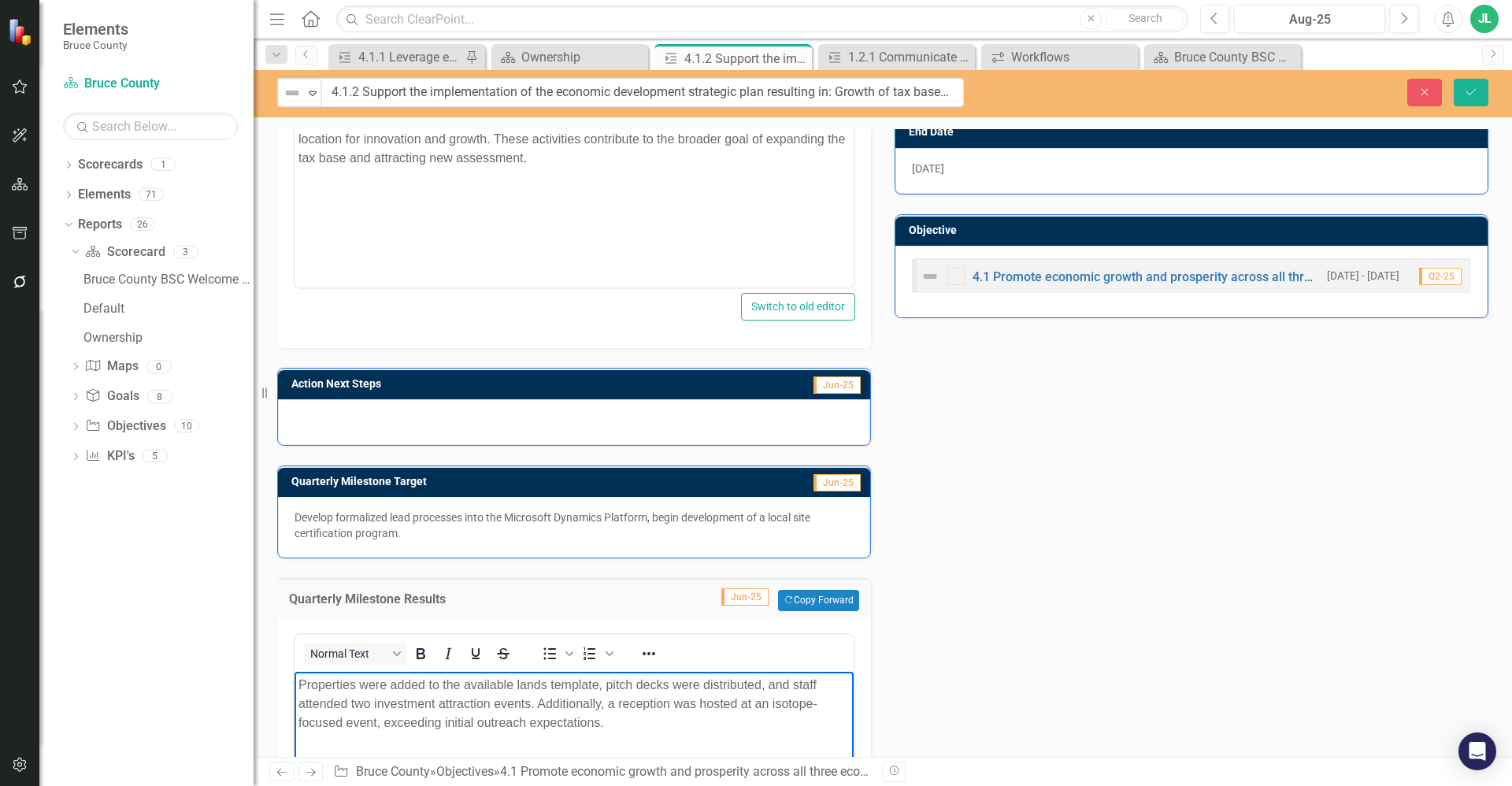
scroll to position [358, 0]
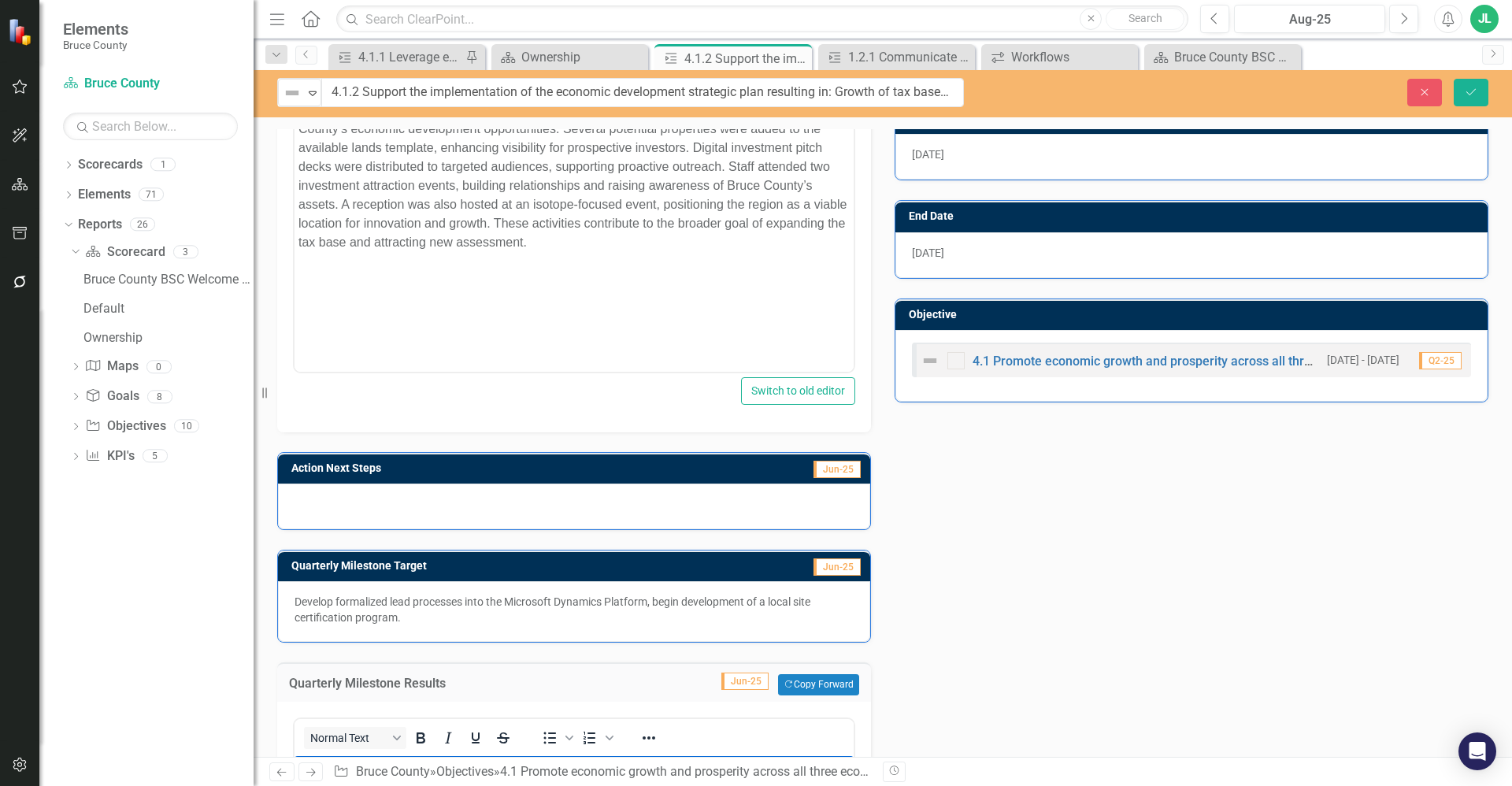
click at [430, 616] on p "Develop formalized lead processes into the Microsoft Dynamics Platform, begin d…" at bounding box center [574, 609] width 559 height 32
click at [628, 630] on div "Develop formalized lead processes into the Microsoft Dynamics Platform, begin d…" at bounding box center [574, 612] width 593 height 60
click at [626, 629] on div "Develop formalized lead processes into the Microsoft Dynamics Platform, begin d…" at bounding box center [574, 612] width 593 height 60
click at [544, 618] on p "Develop formalized lead processes into the Microsoft Dynamics Platform, begin d…" at bounding box center [574, 609] width 559 height 32
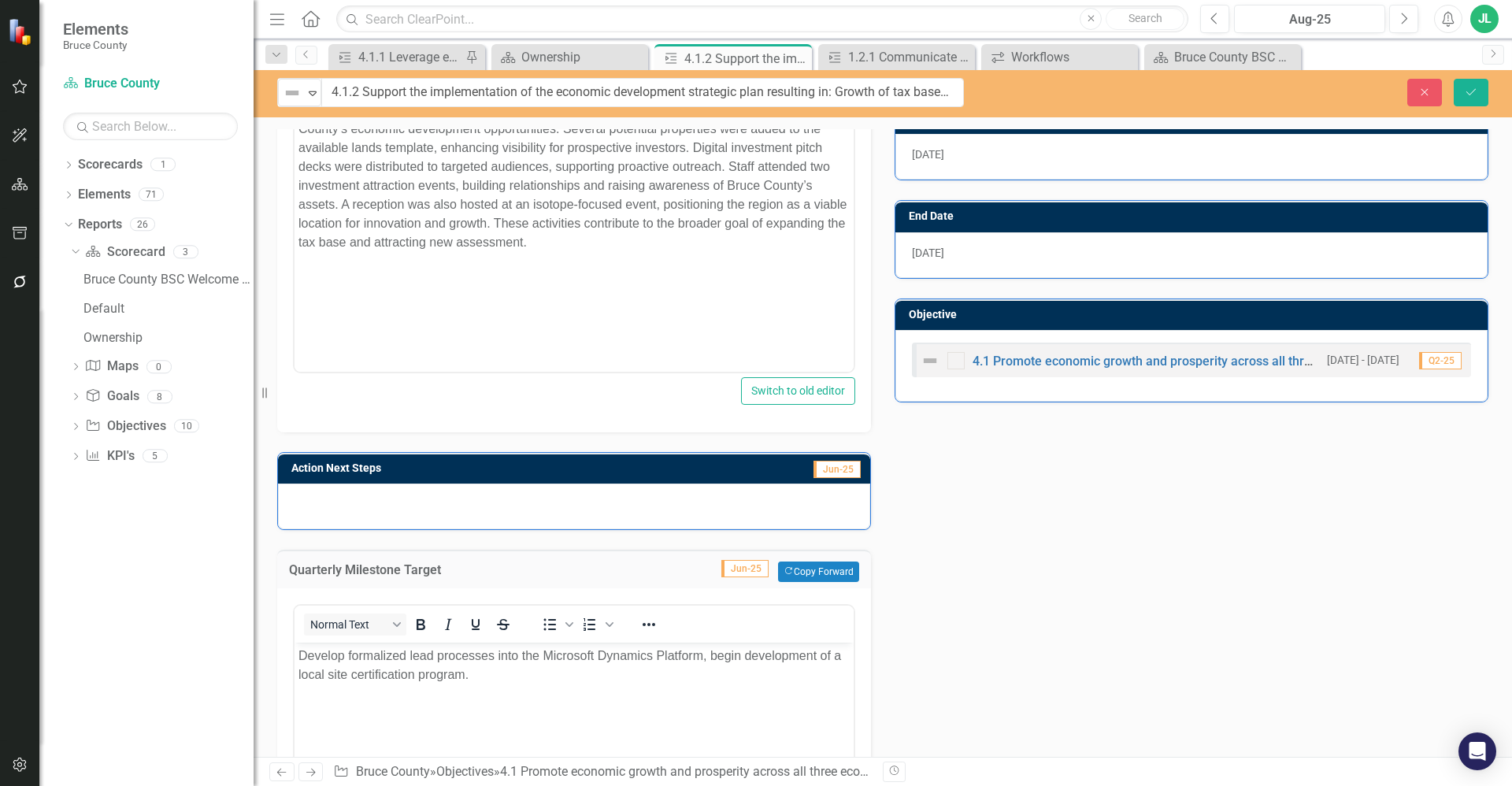
scroll to position [0, 0]
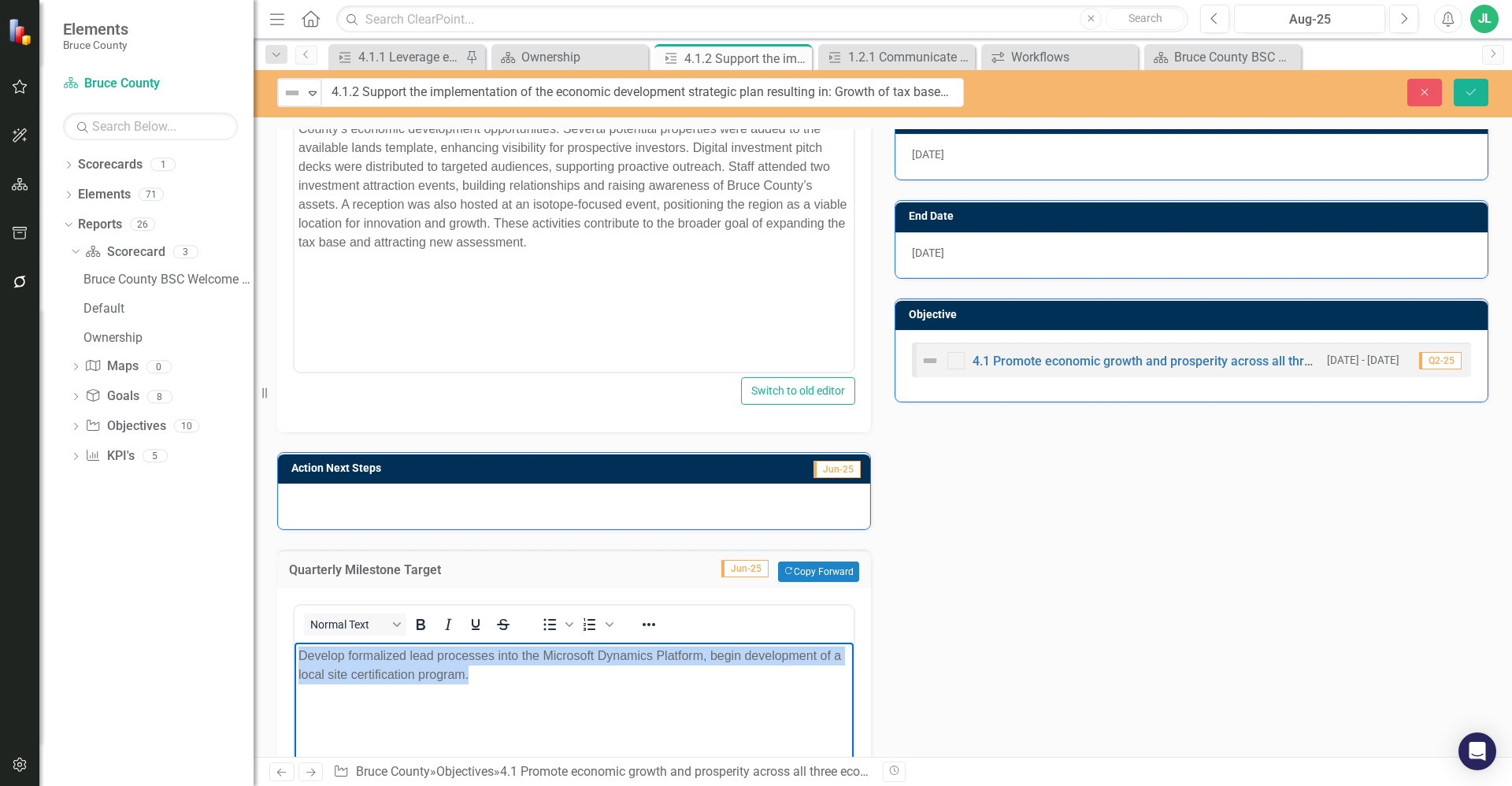
drag, startPoint x: 525, startPoint y: 692, endPoint x: 277, endPoint y: 661, distance: 249.9
click at [294, 661] on html "Develop formalized lead processes into the Microsoft Dynamics Platform, begin d…" at bounding box center [574, 761] width 559 height 236
paste body "Rich Text Area. Press ALT-0 for help."
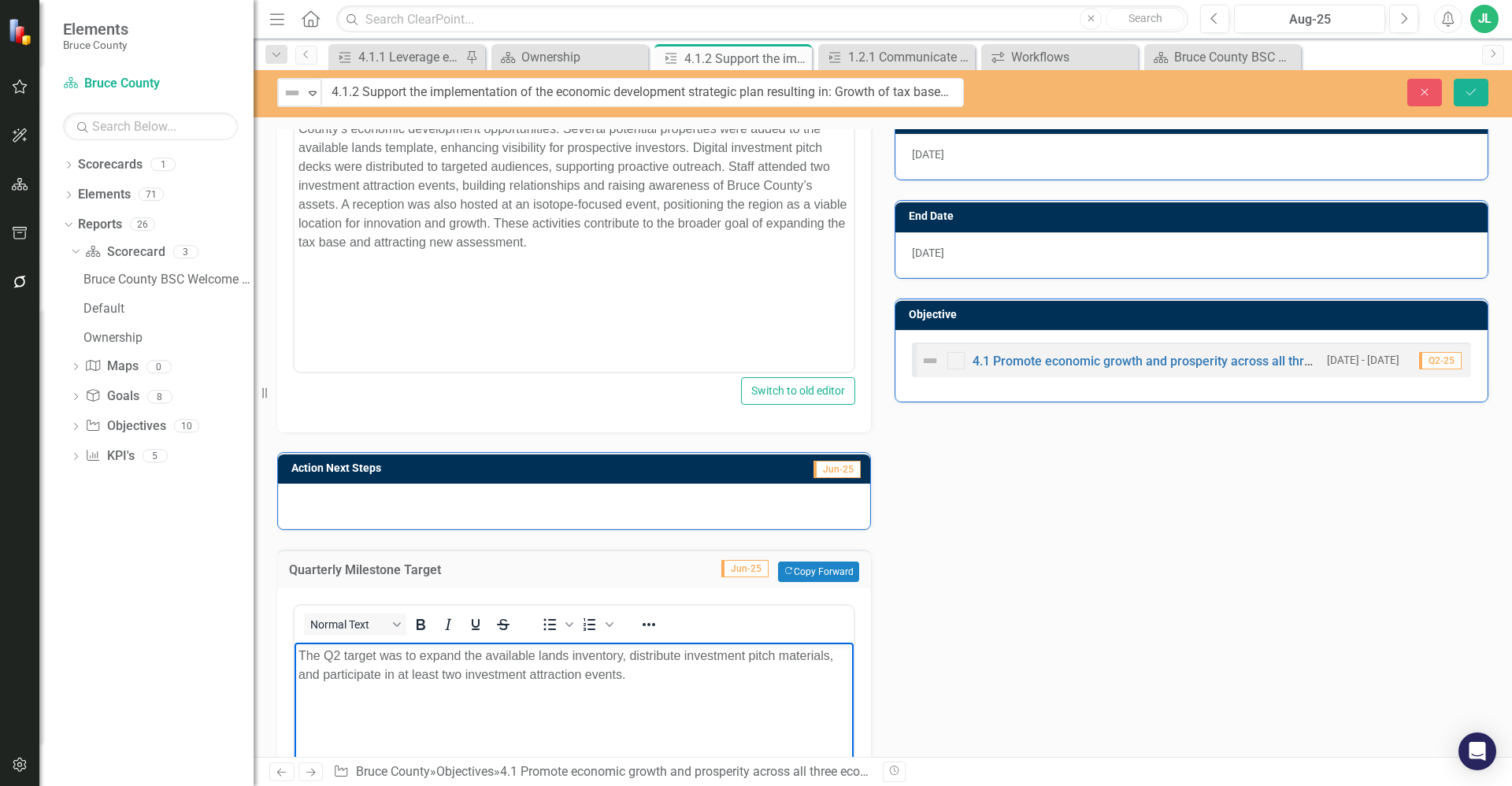
click at [512, 697] on body "The Q2 target was to expand the available lands inventory, distribute investmen…" at bounding box center [574, 761] width 559 height 236
click at [564, 522] on div at bounding box center [574, 506] width 593 height 46
click at [541, 512] on div at bounding box center [574, 506] width 593 height 46
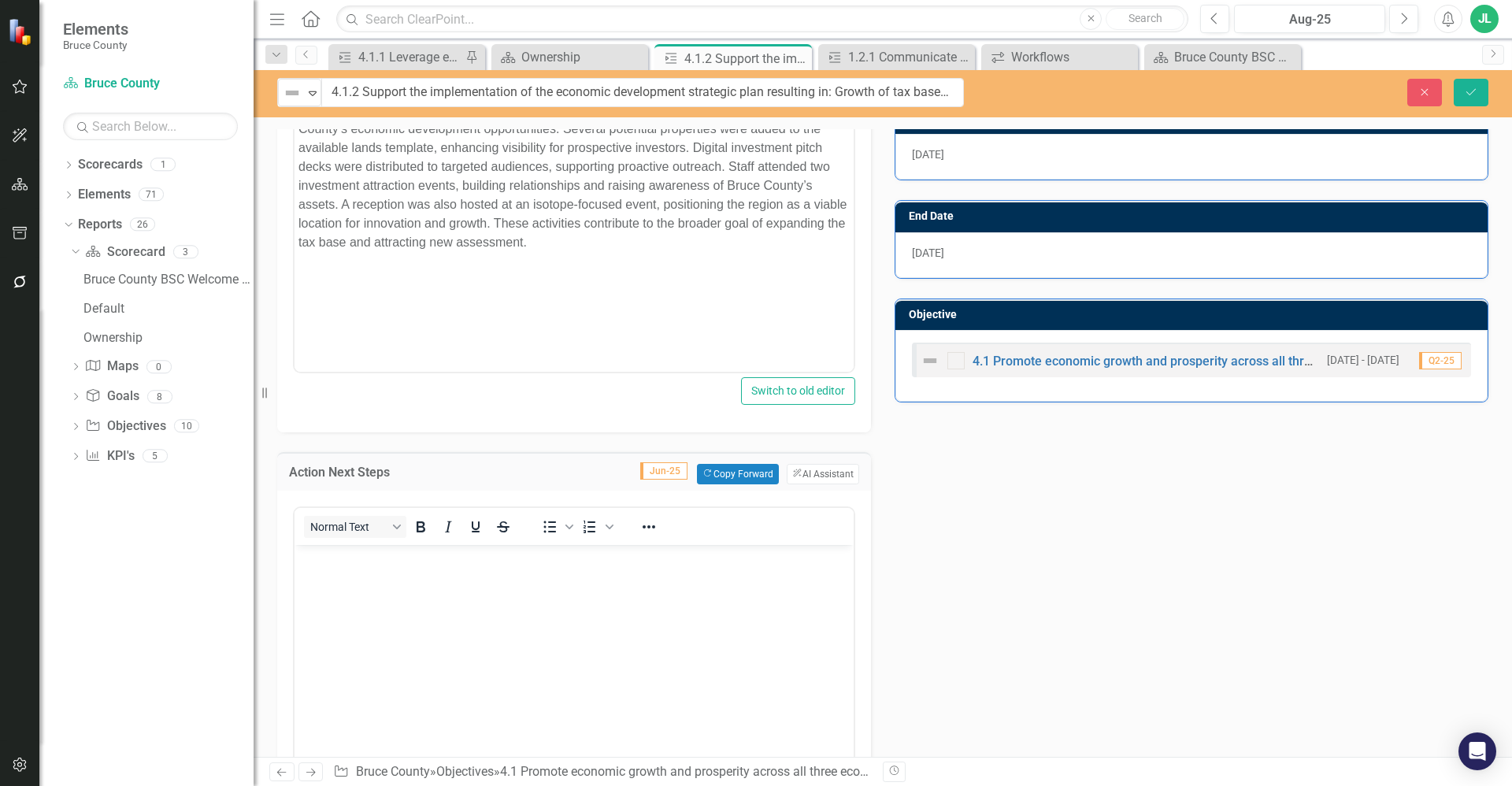
click at [437, 573] on body "Rich Text Area. Press ALT-0 for help." at bounding box center [574, 663] width 559 height 236
click at [828, 476] on button "ClearPoint AI AI Assistant" at bounding box center [822, 474] width 73 height 20
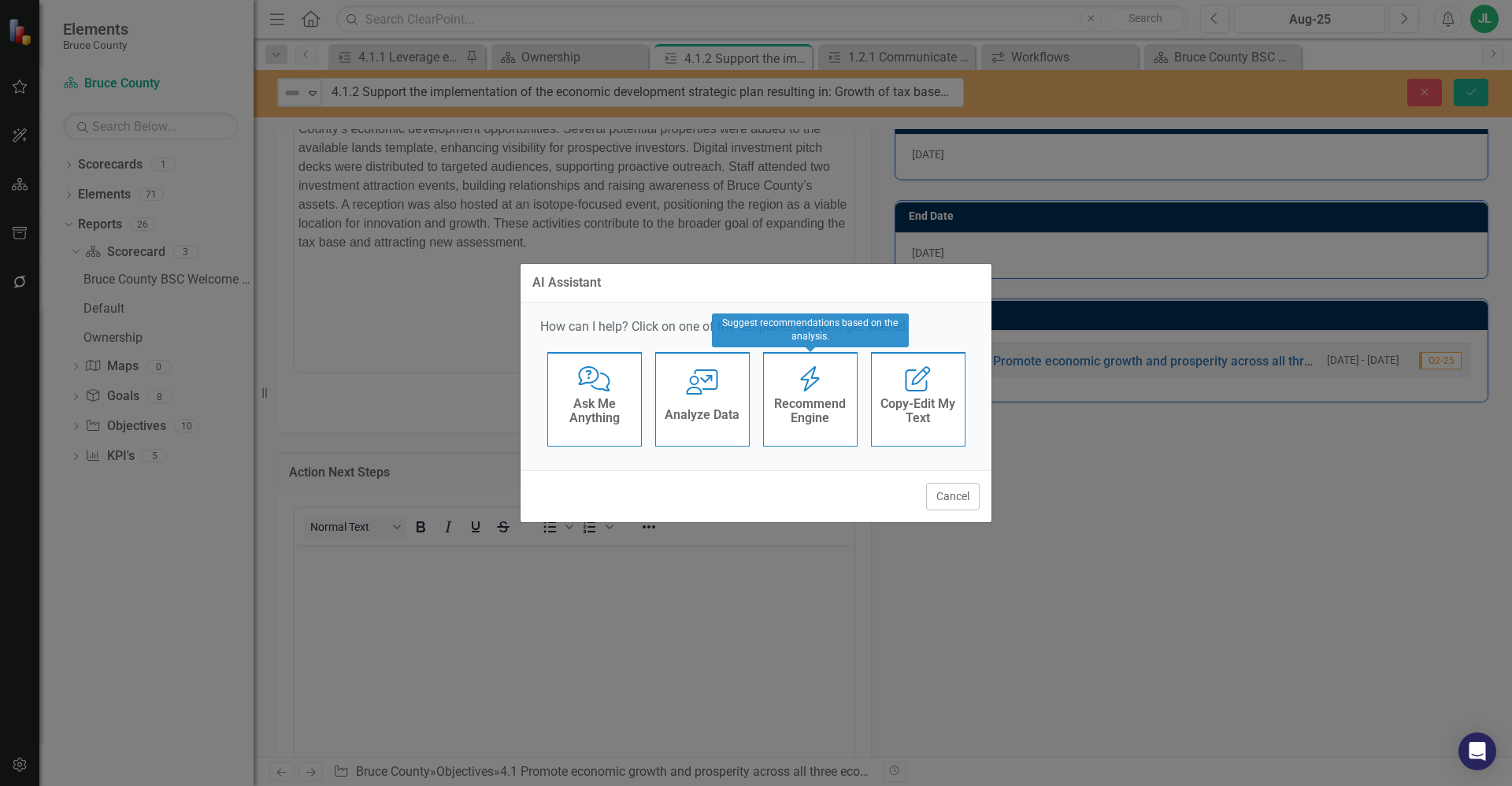
click at [808, 407] on h4 "Recommend Engine" at bounding box center [810, 411] width 77 height 28
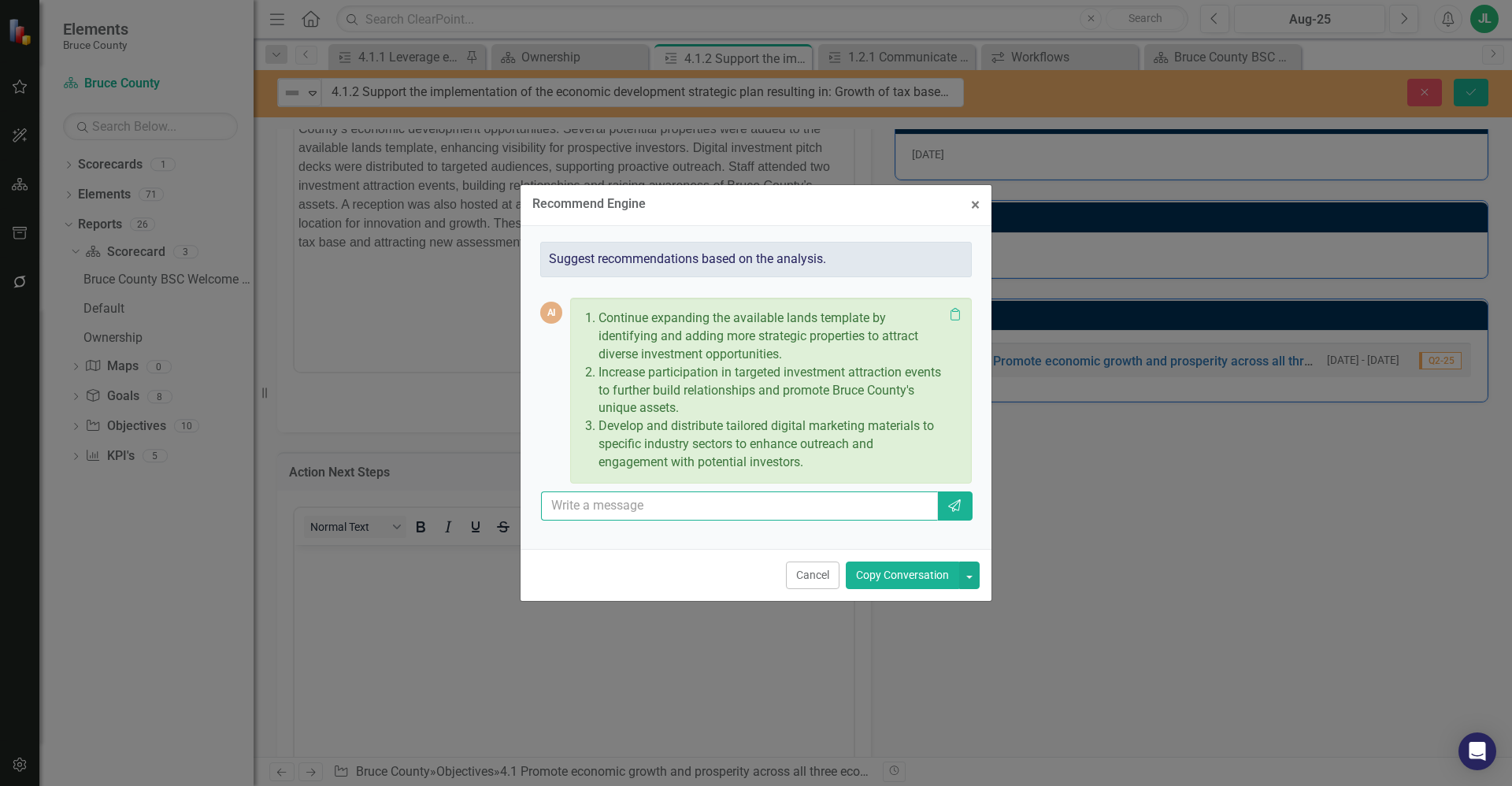
click at [710, 501] on input "text" at bounding box center [739, 506] width 397 height 29
paste input "• Submit an application to participate in the upcoming tourism investment Drago…"
type input "Use the following - • Submit an application to participate in the upcoming tour…"
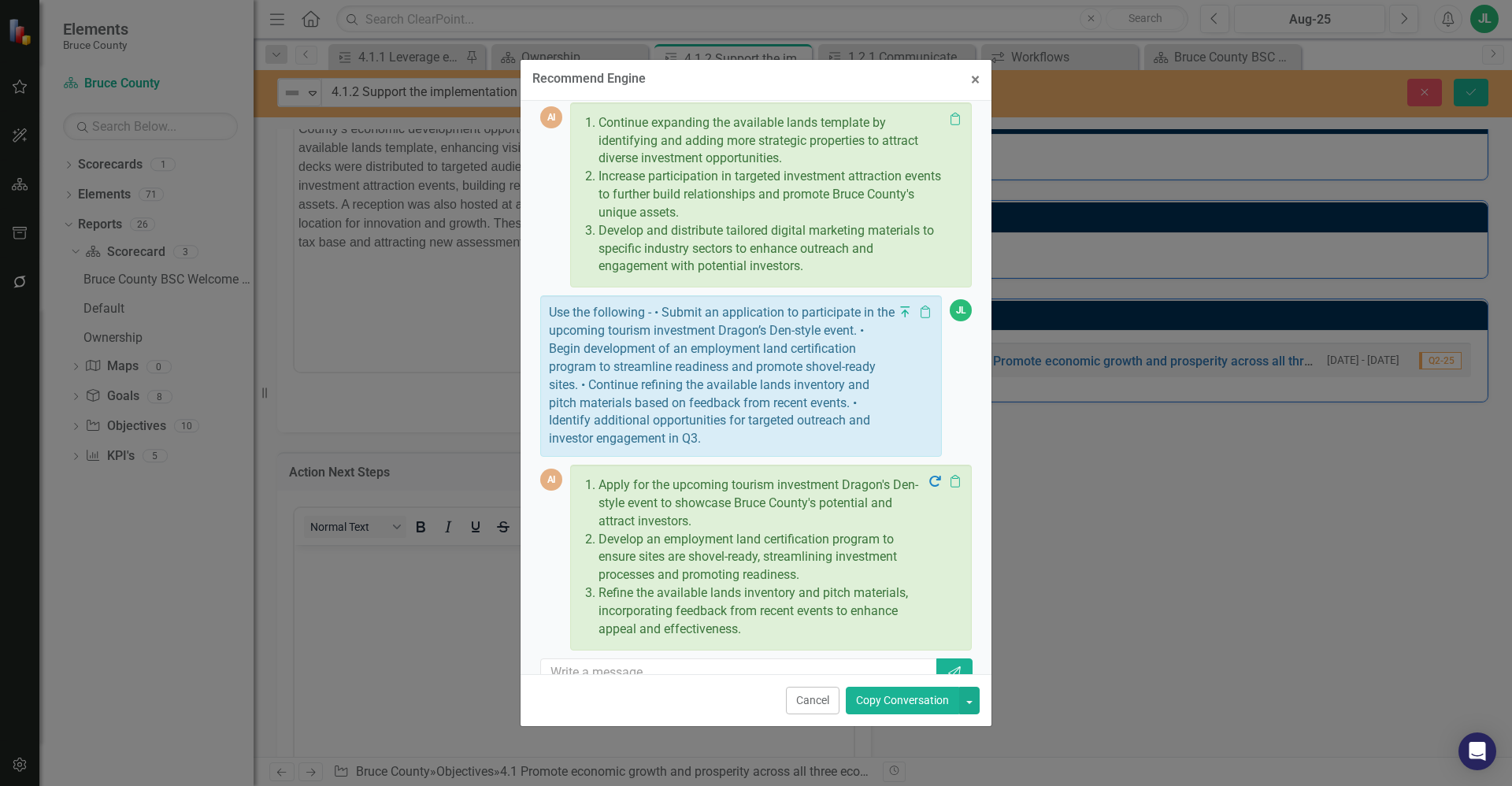
scroll to position [99, 0]
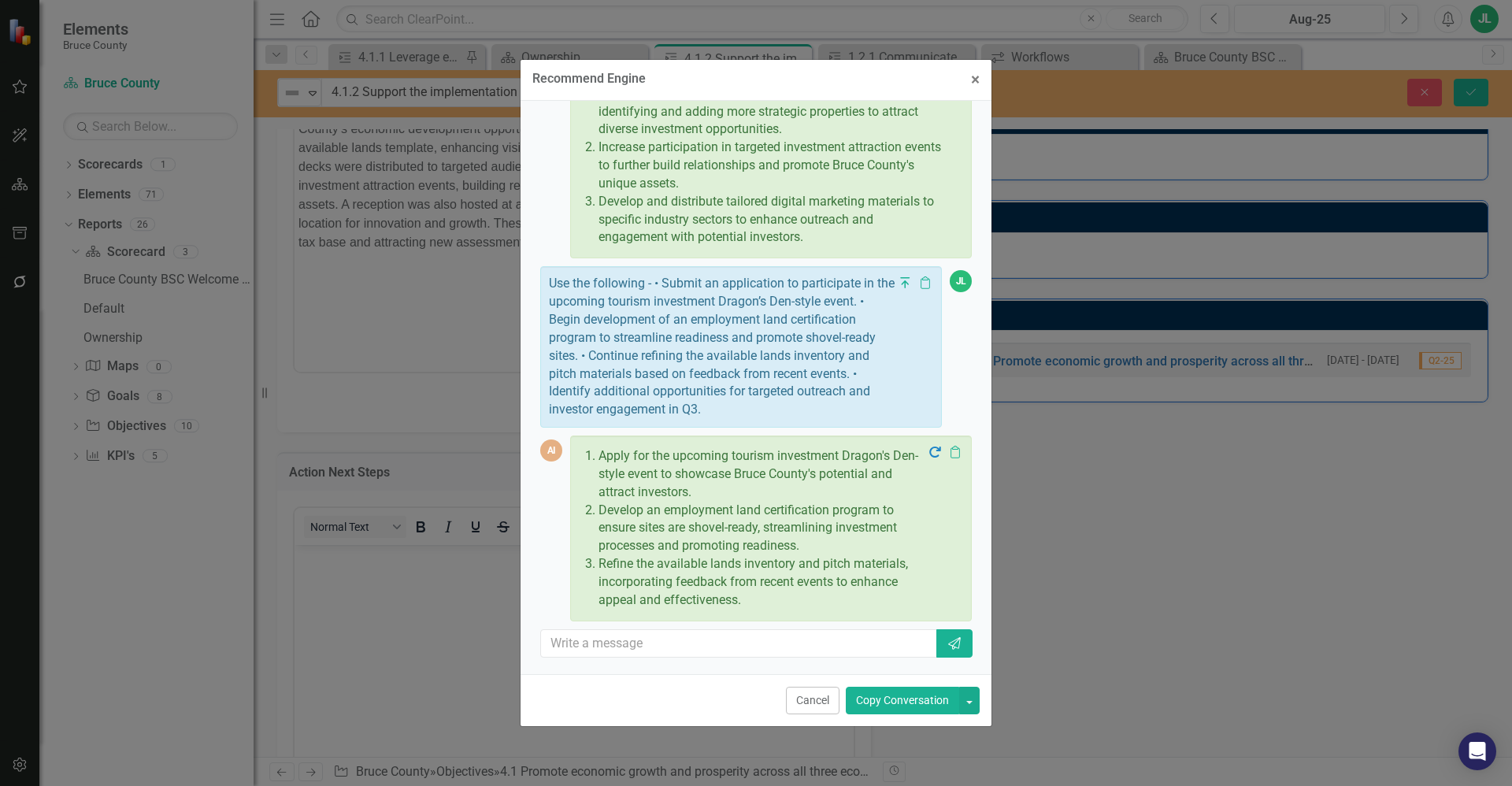
click at [713, 661] on div "AI Continue expanding the available lands template by identifying and adding mo…" at bounding box center [756, 362] width 431 height 618
click at [711, 648] on input "text" at bounding box center [739, 644] width 397 height 29
type input "D"
type input "Shrink them and do them in a sentance"
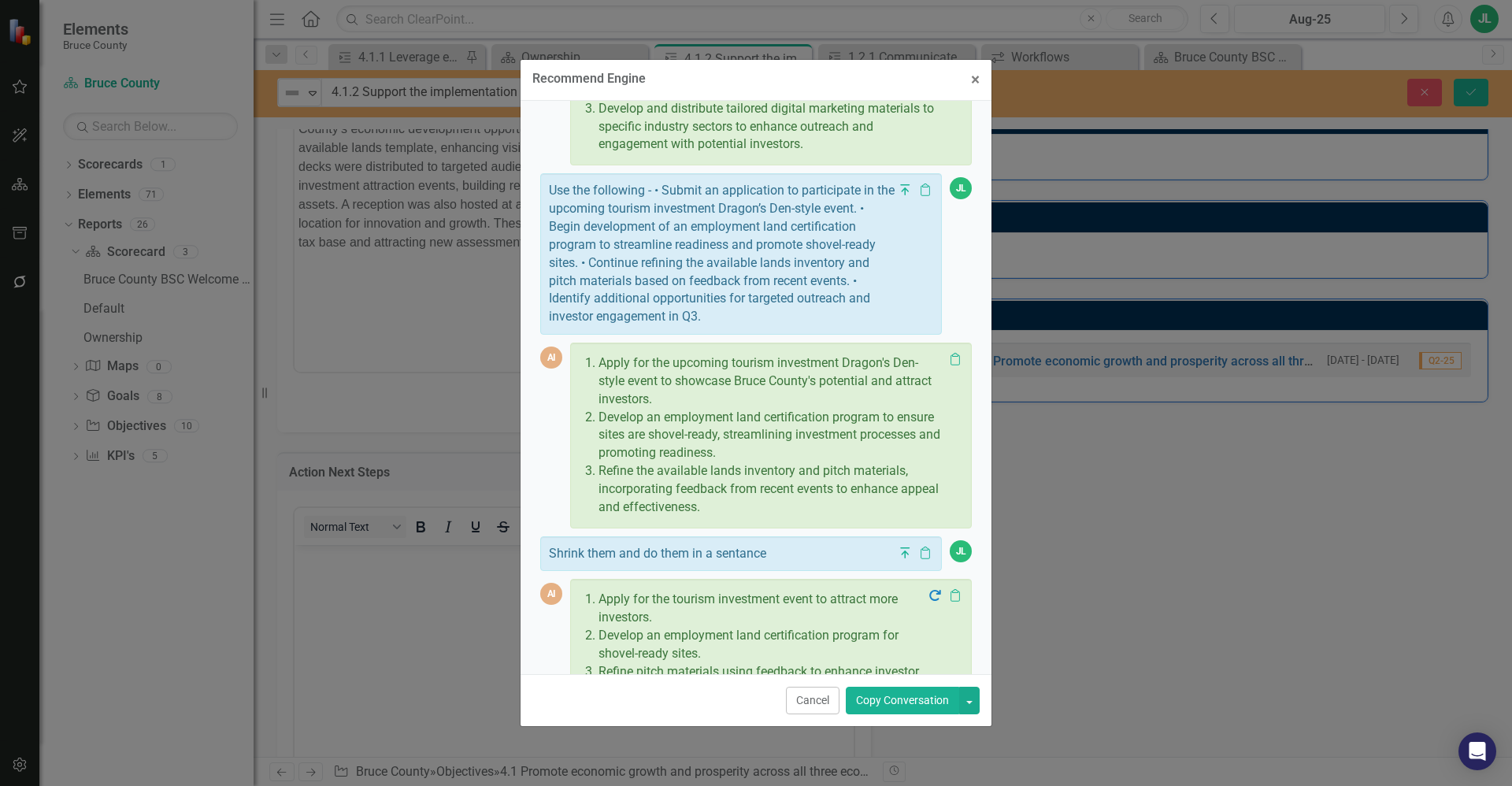
scroll to position [282, 0]
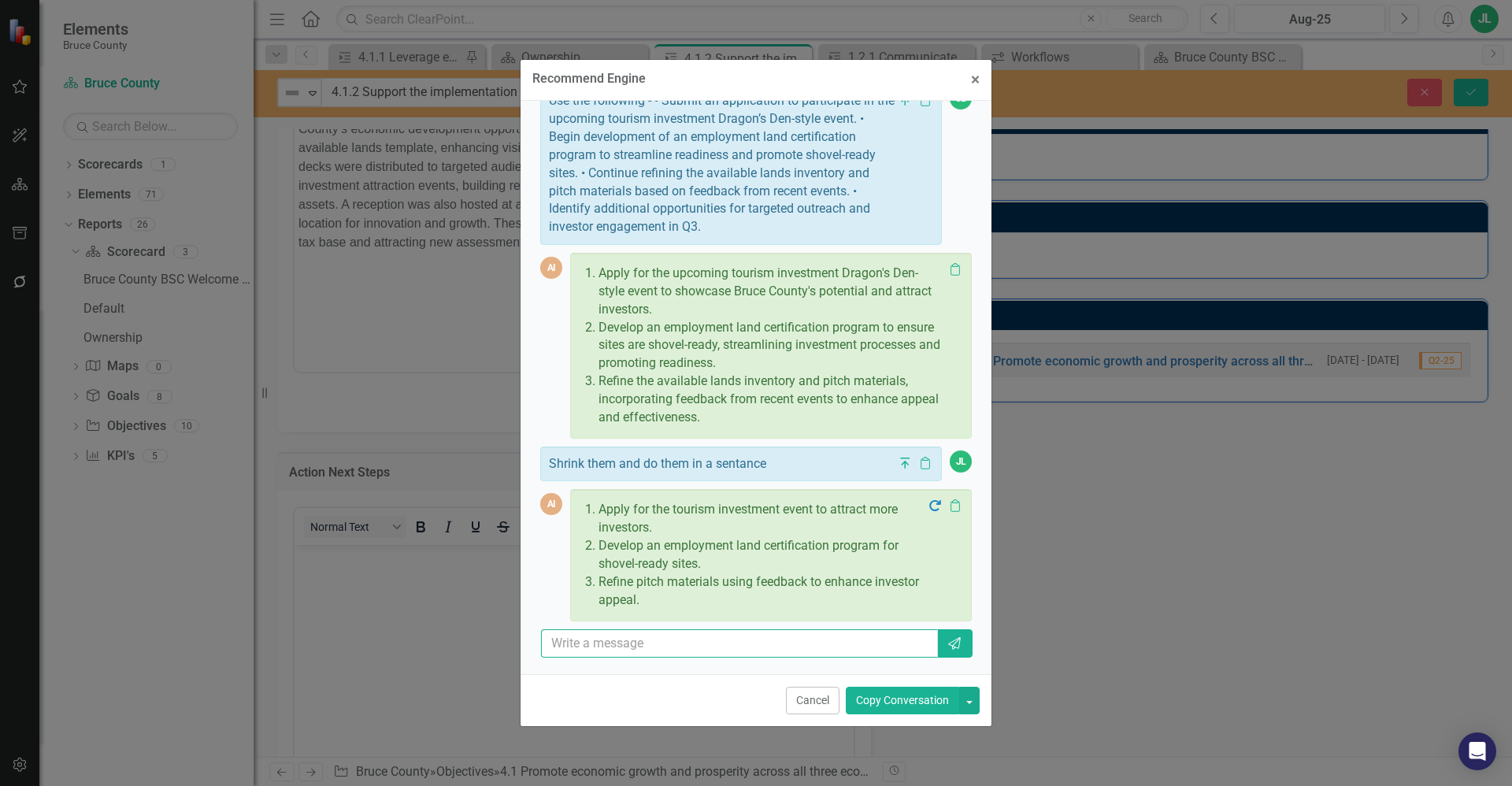
click at [670, 651] on input "text" at bounding box center [739, 644] width 397 height 29
type input "Don't use numbers"
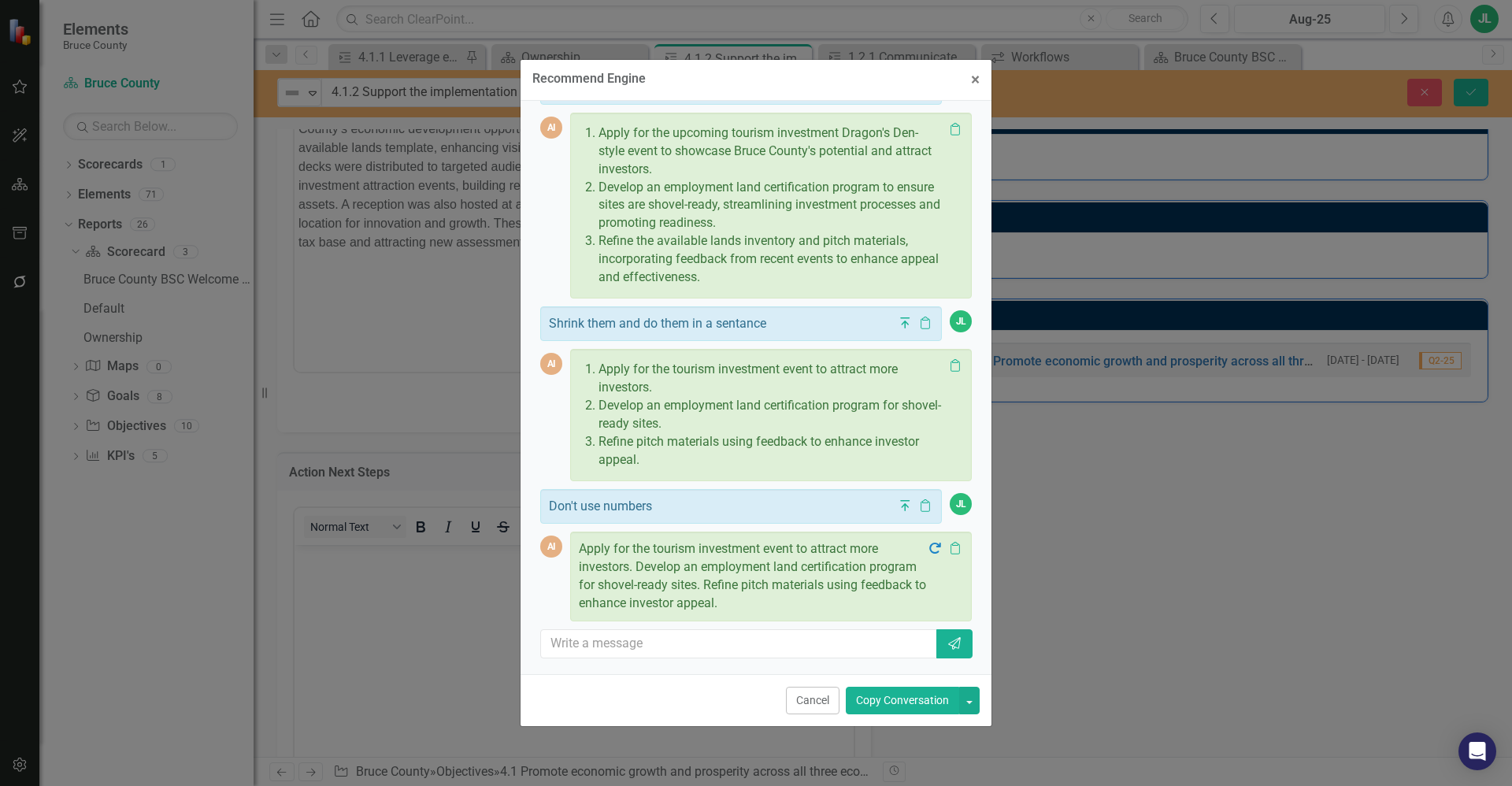
scroll to position [435, 0]
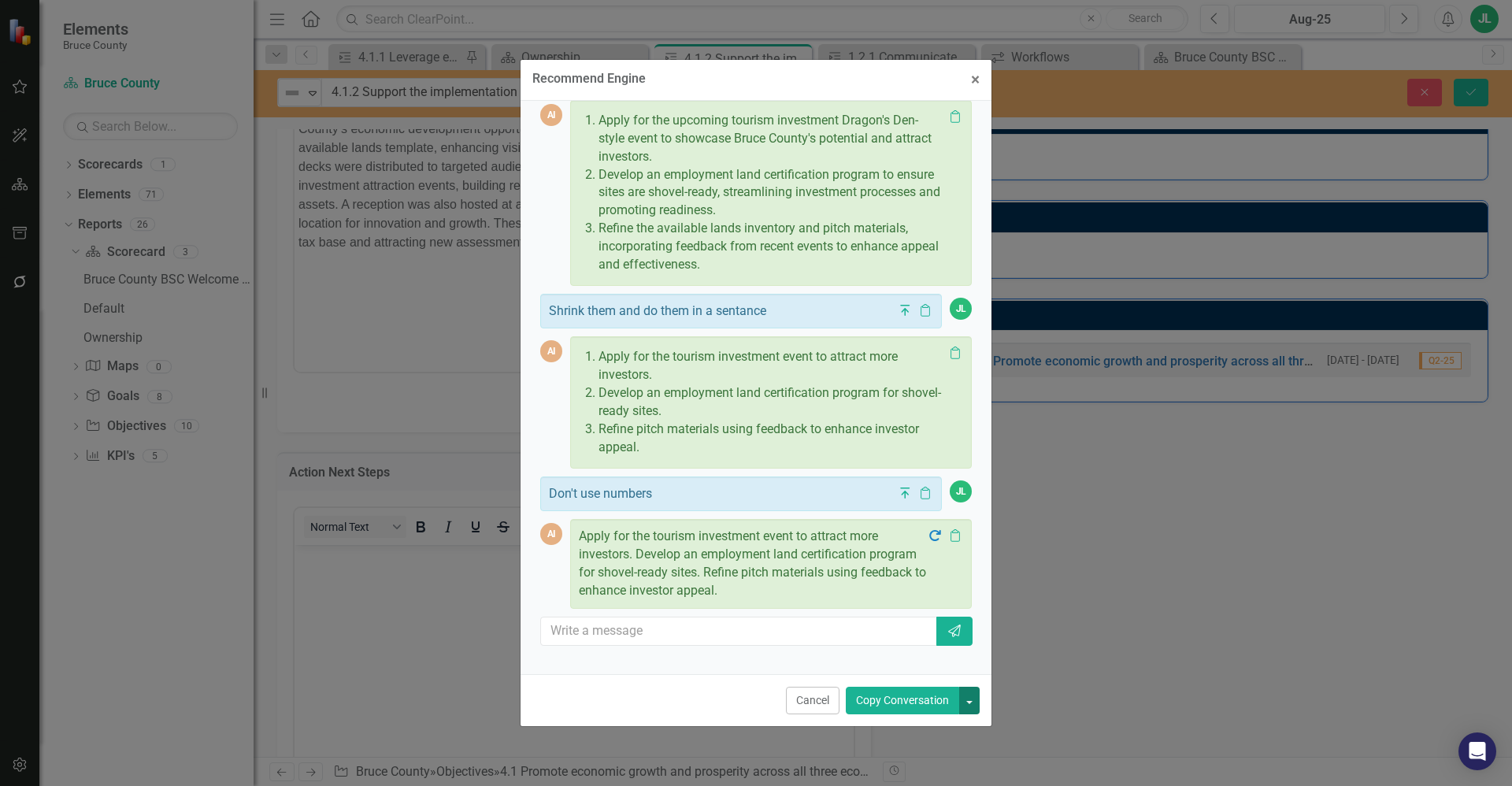
click at [972, 705] on button "button" at bounding box center [969, 700] width 20 height 28
click at [929, 755] on link "Copy Last Message" at bounding box center [916, 759] width 126 height 29
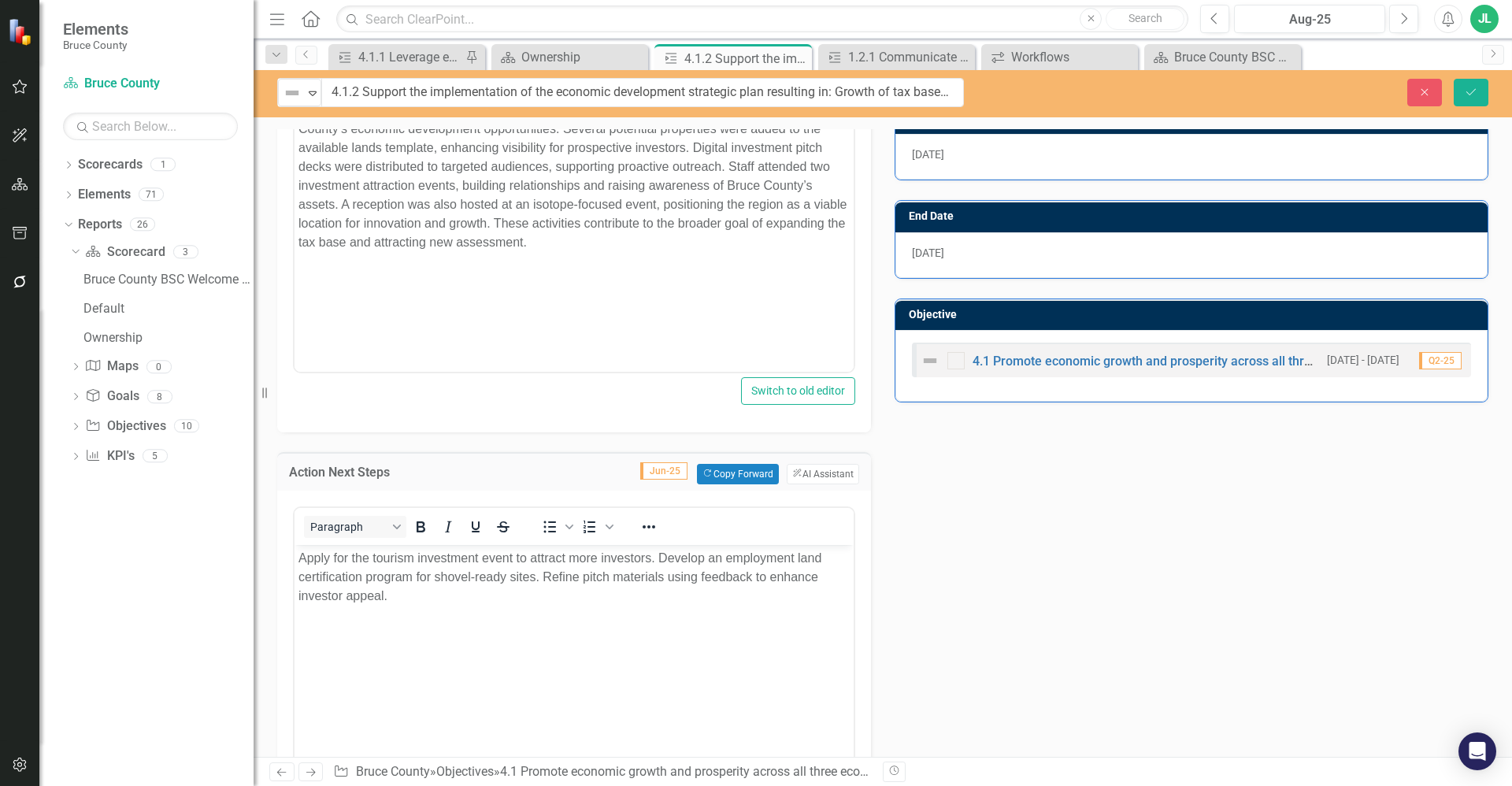
click at [367, 558] on p "Apply for the tourism investment event to attract more investors. Develop an em…" at bounding box center [574, 576] width 551 height 57
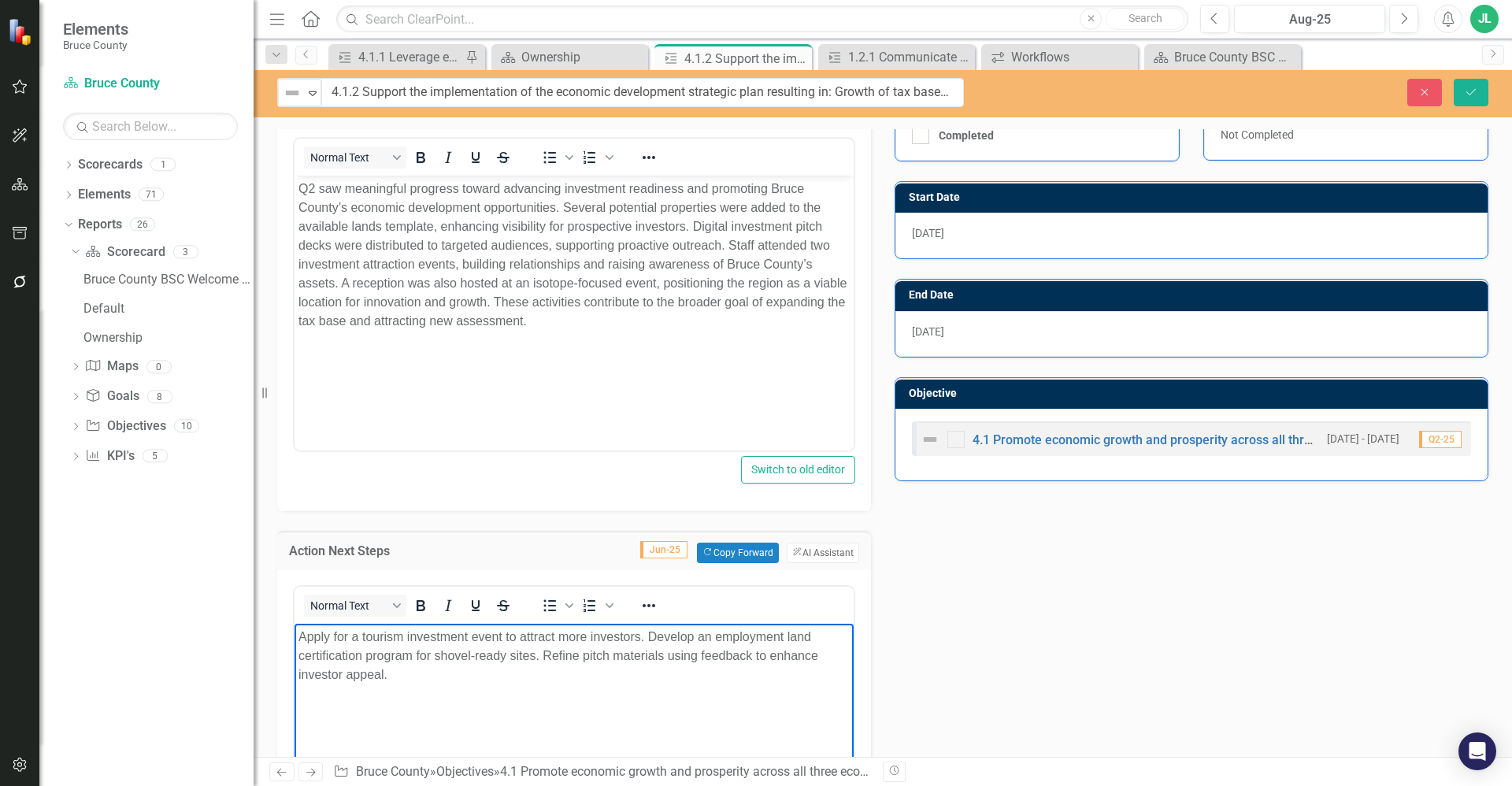
scroll to position [0, 0]
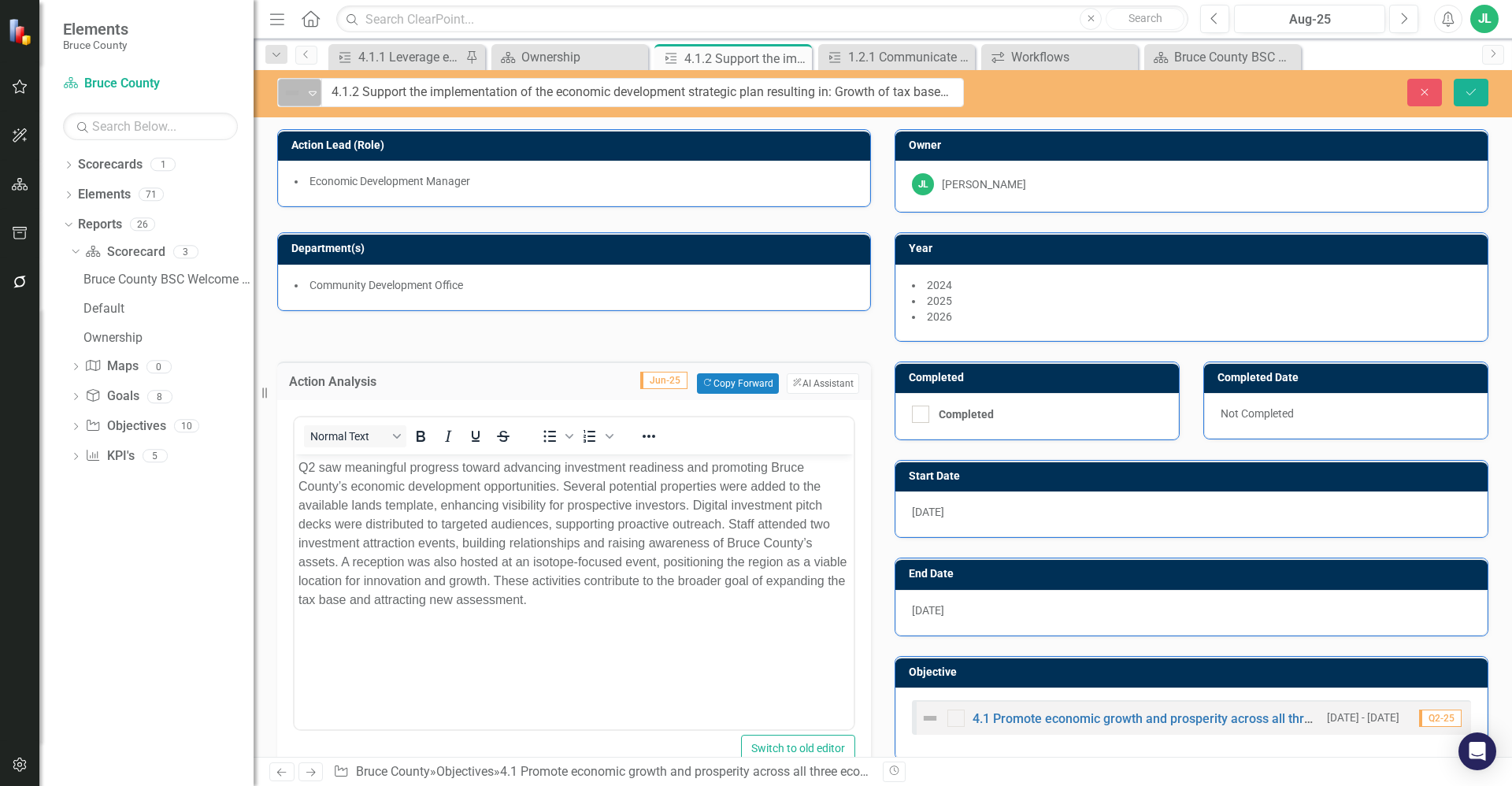
click at [288, 86] on img at bounding box center [292, 92] width 19 height 19
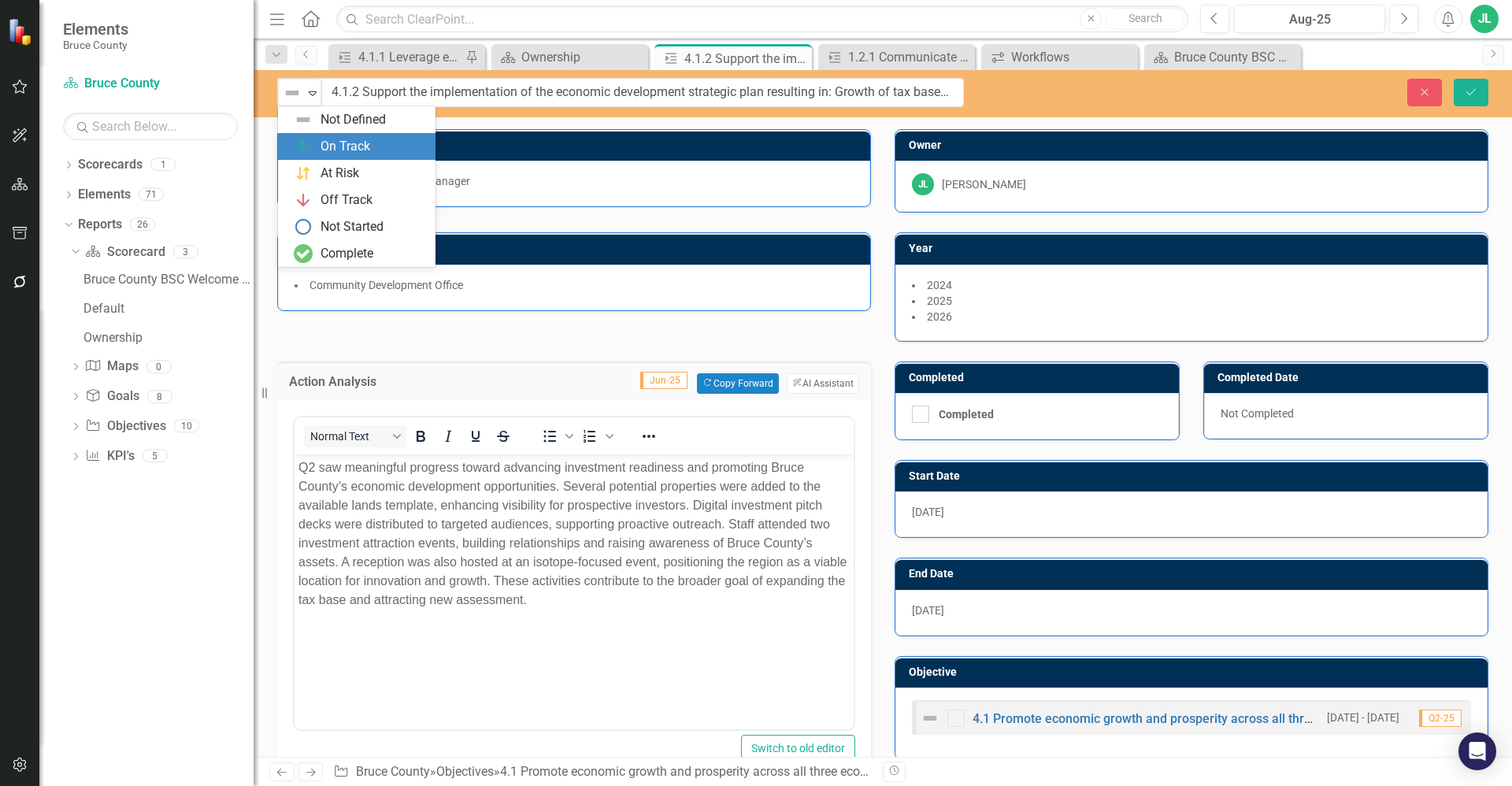
click at [364, 142] on div "On Track" at bounding box center [345, 147] width 50 height 18
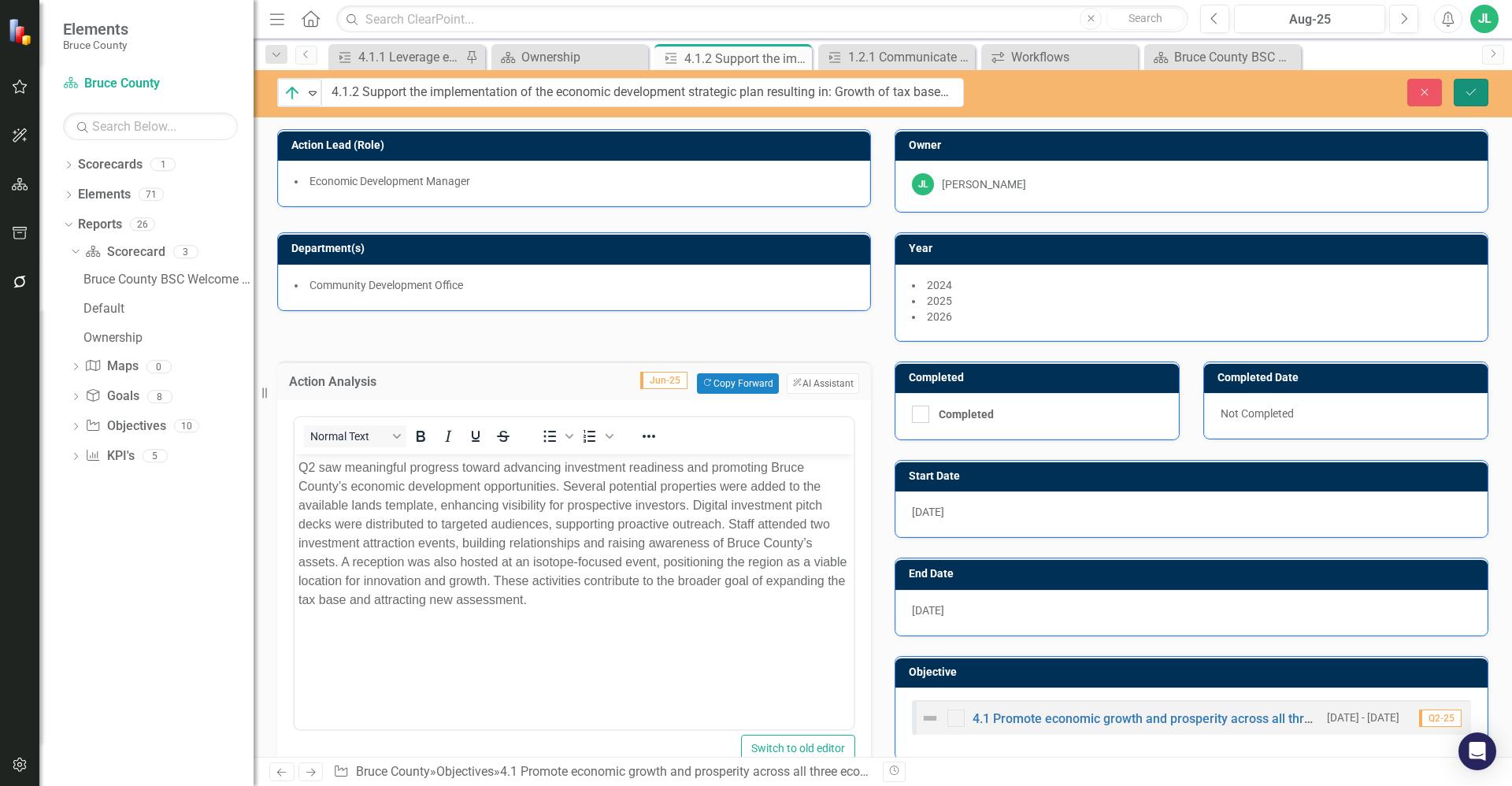
click at [1473, 92] on icon "submit" at bounding box center [1471, 91] width 10 height 7
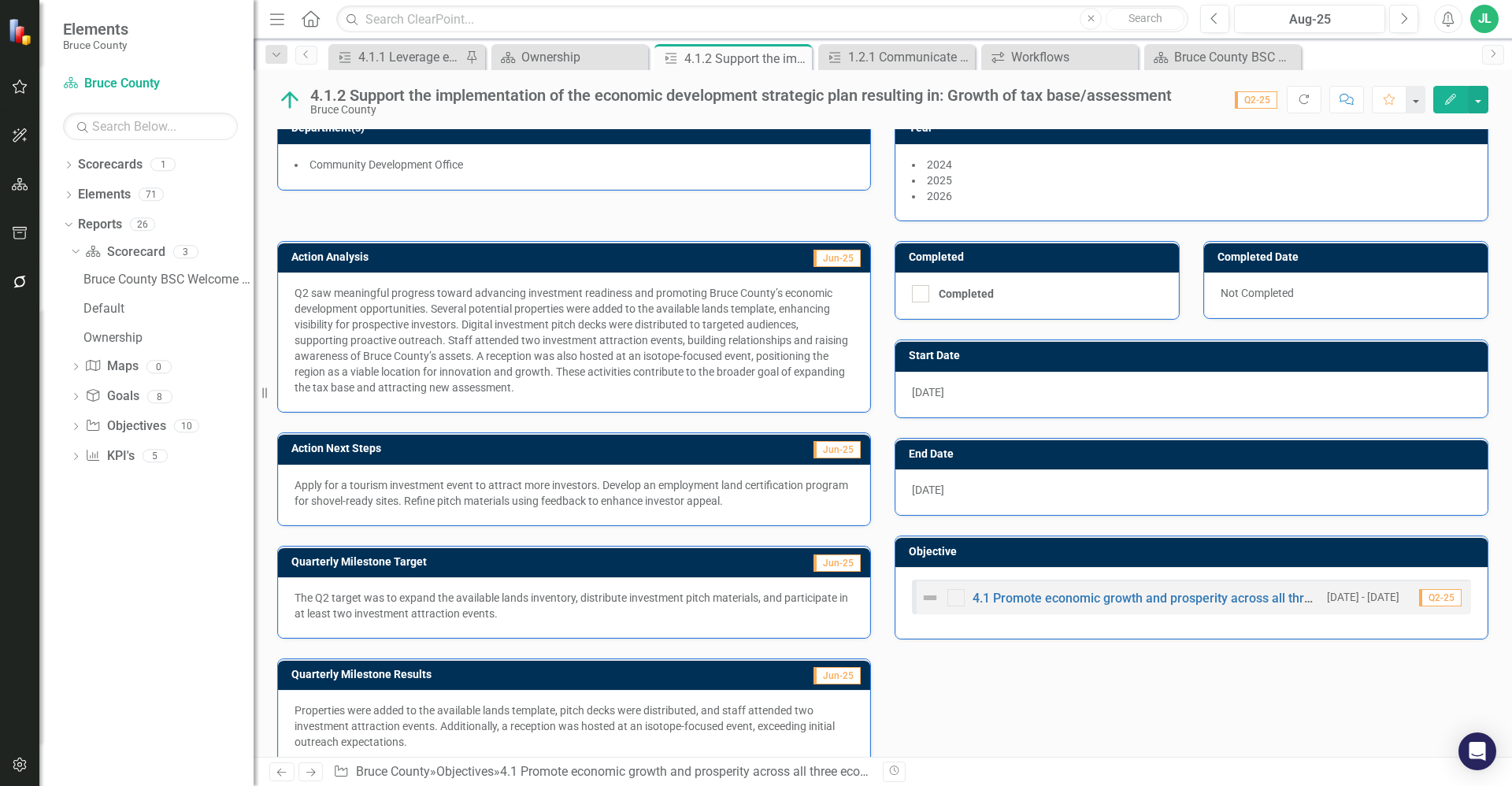
scroll to position [107, 0]
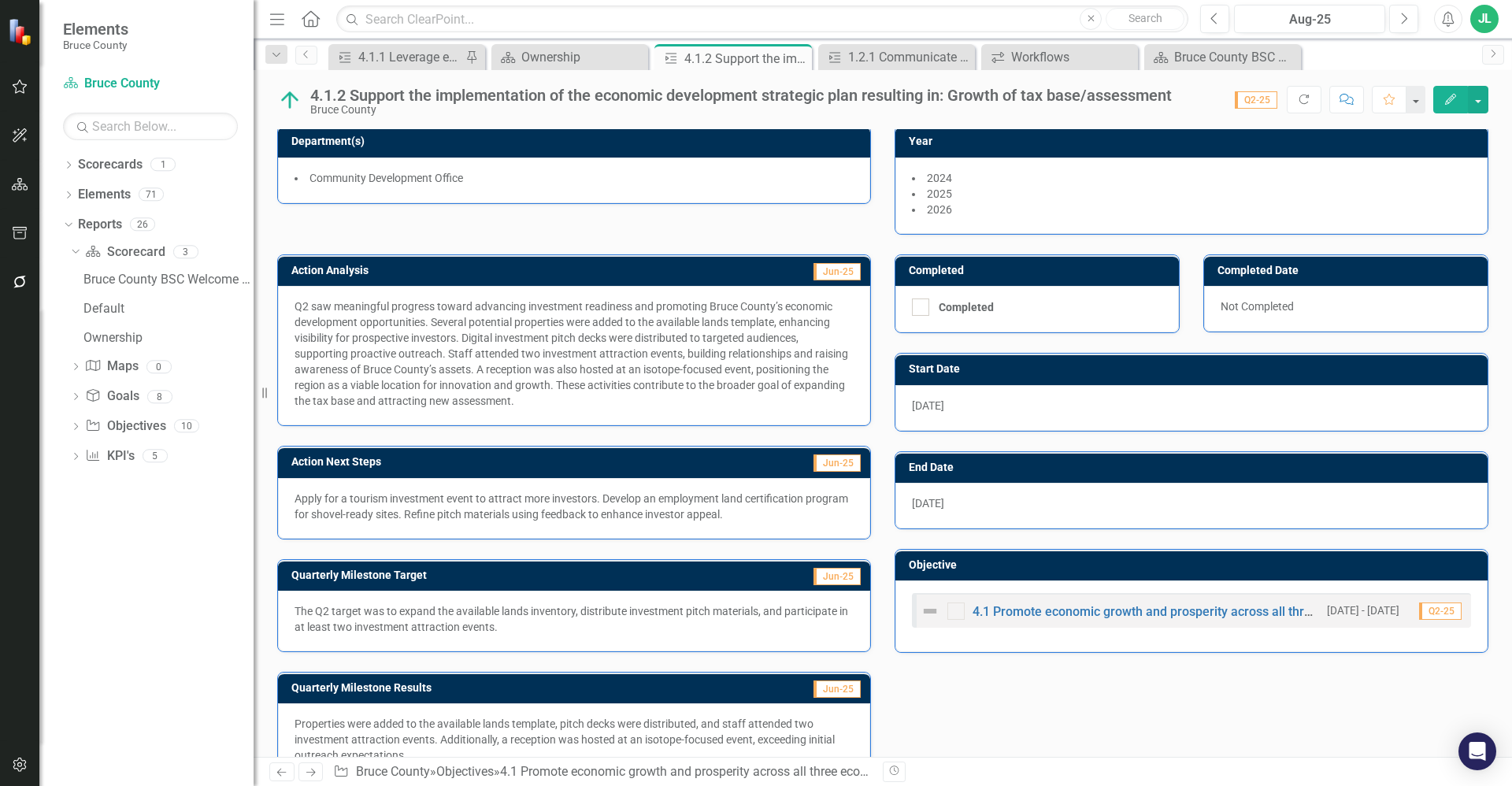
click at [500, 645] on div "The Q2 target was to expand the available lands inventory, distribute investmen…" at bounding box center [574, 621] width 593 height 60
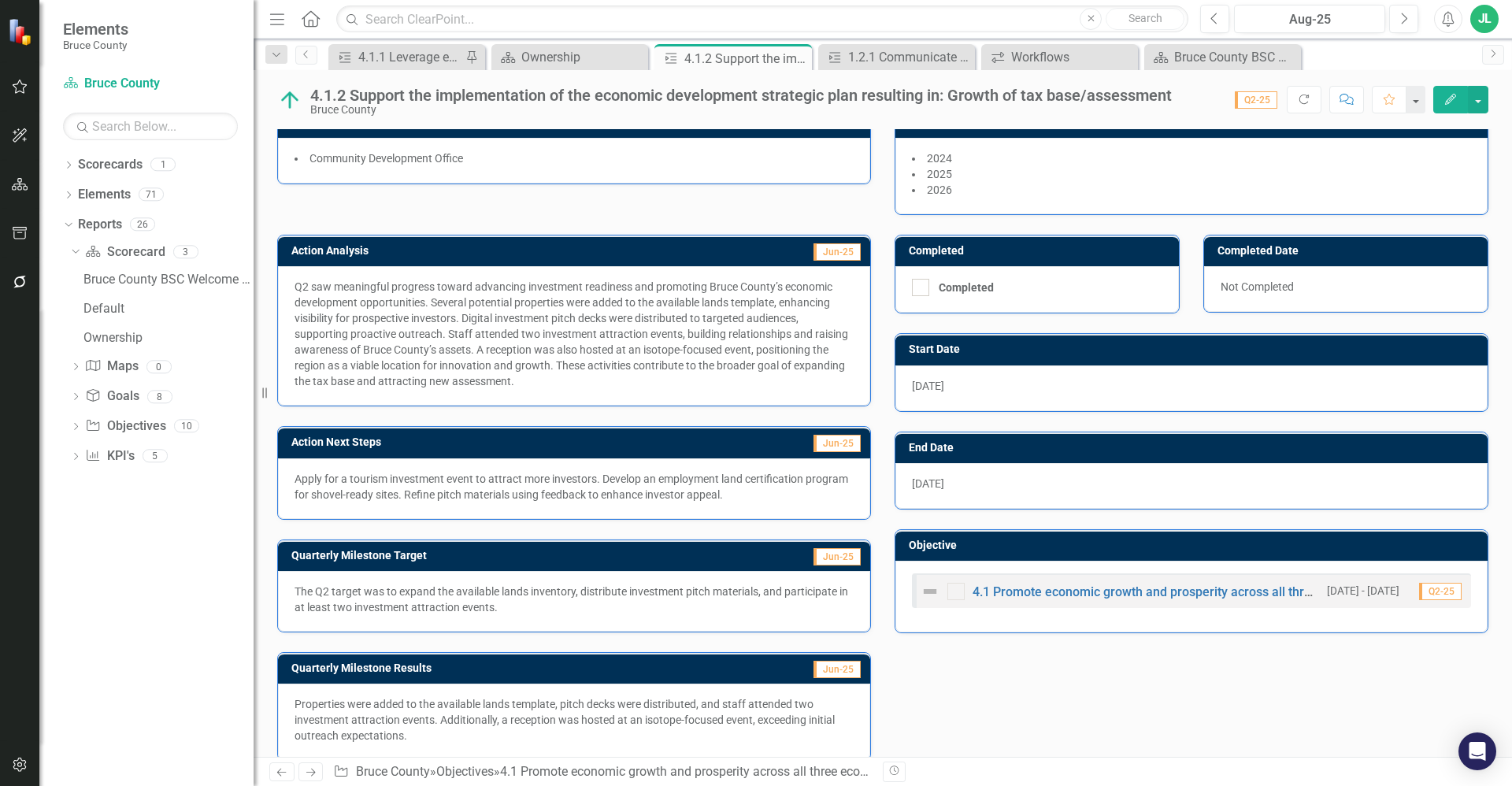
click at [418, 494] on p "Apply for a tourism investment event to attract more investors. Develop an empl…" at bounding box center [574, 487] width 559 height 32
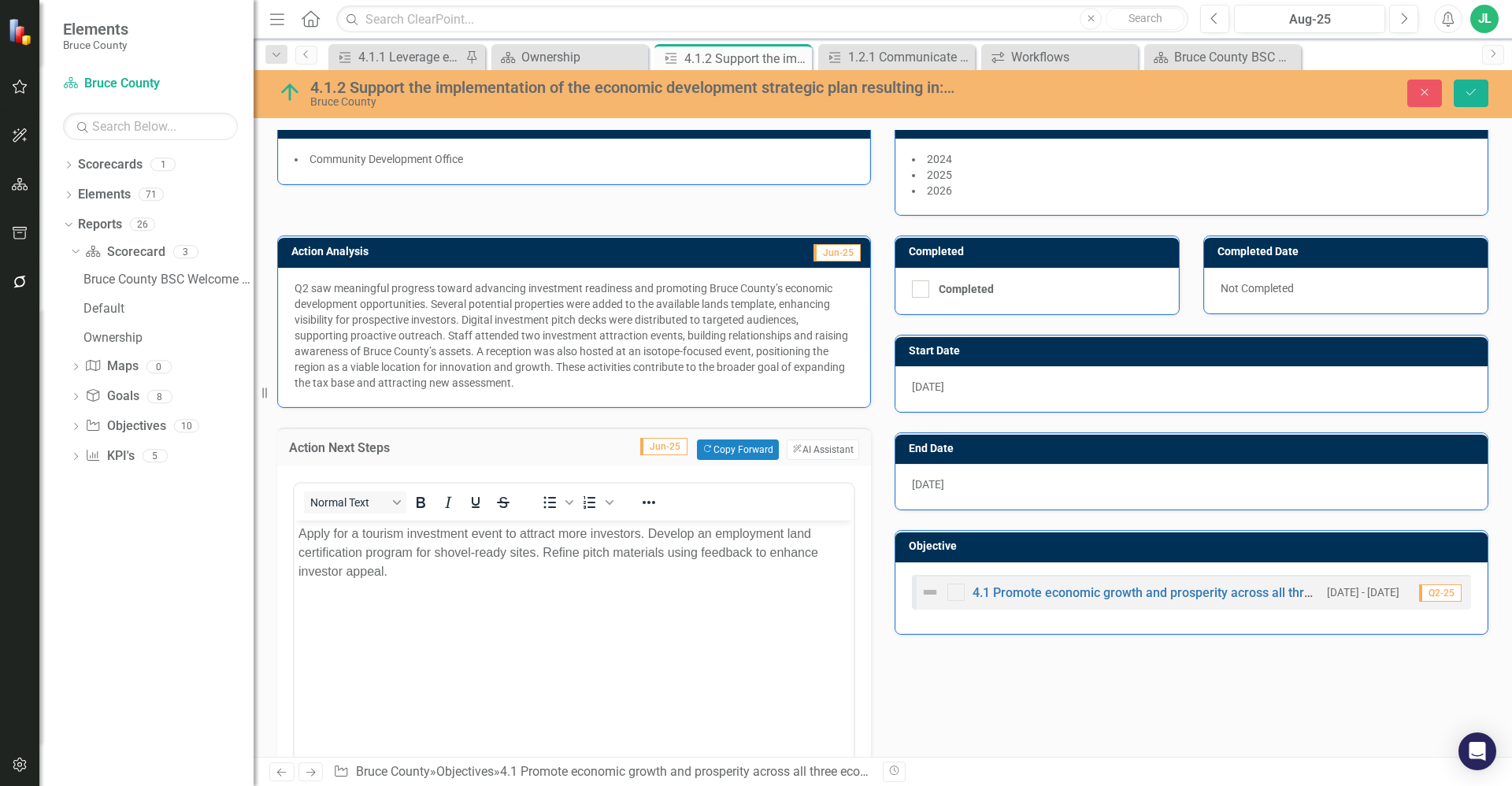
scroll to position [0, 0]
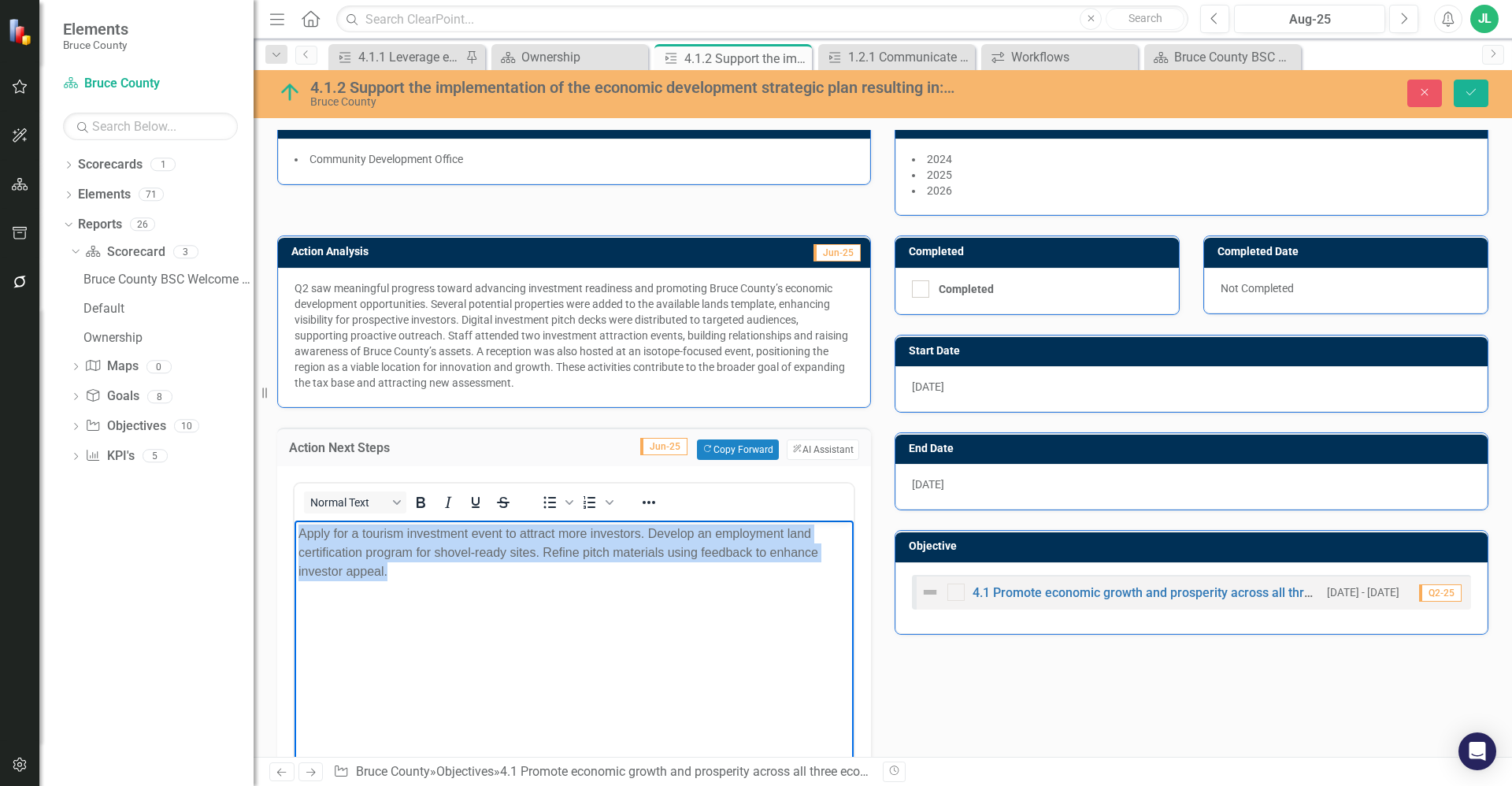
drag, startPoint x: 443, startPoint y: 585, endPoint x: 278, endPoint y: 536, distance: 172.1
click at [294, 536] on html "Apply for a tourism investment event to attract more investors. Develop an empl…" at bounding box center [574, 638] width 559 height 236
click at [631, 609] on body "Apply for a tourism investment event to attract more investors. Develop an empl…" at bounding box center [574, 638] width 559 height 236
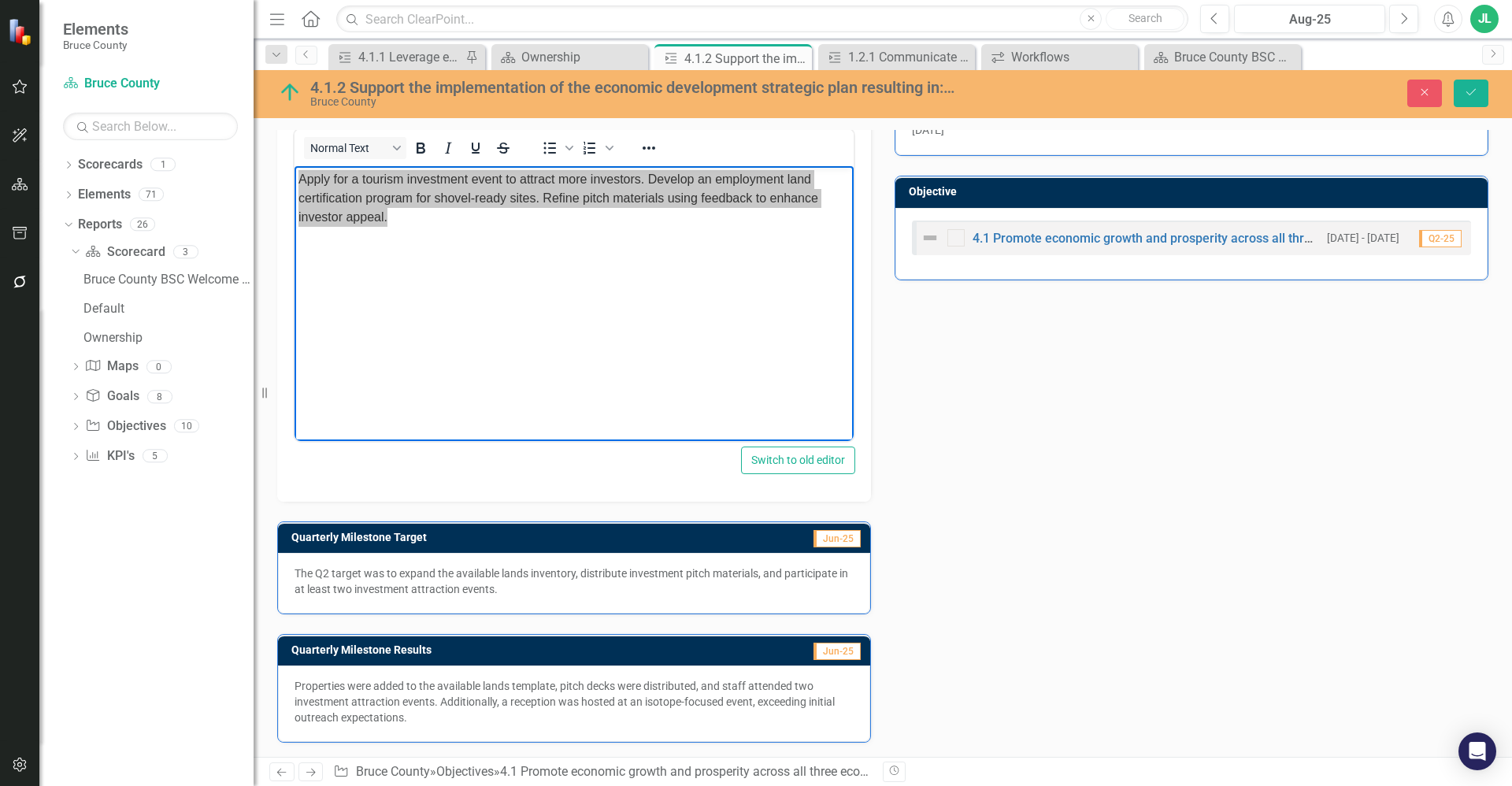
scroll to position [483, 0]
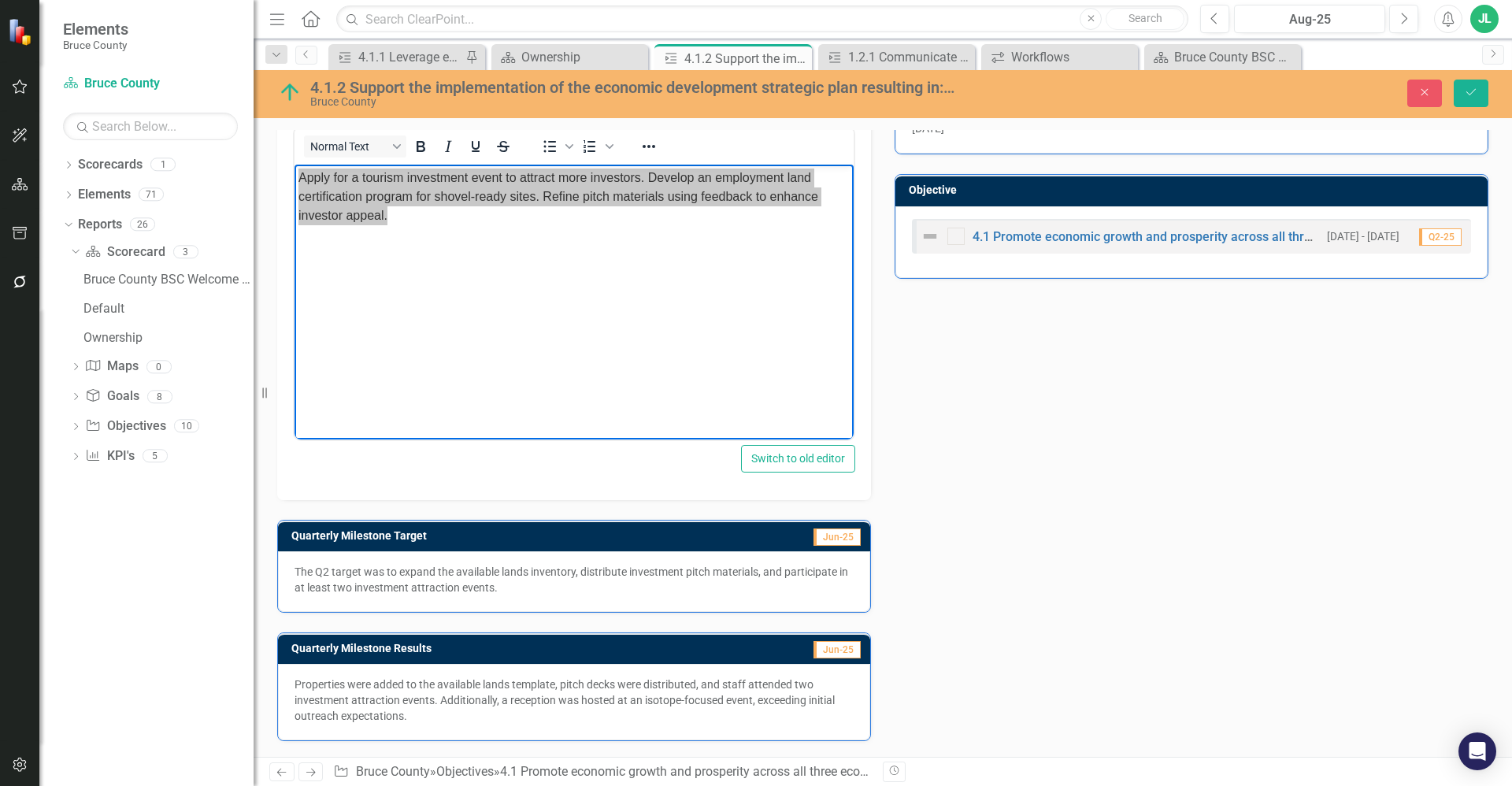
click at [485, 687] on p "Properties were added to the available lands template, pitch decks were distrib…" at bounding box center [574, 700] width 559 height 47
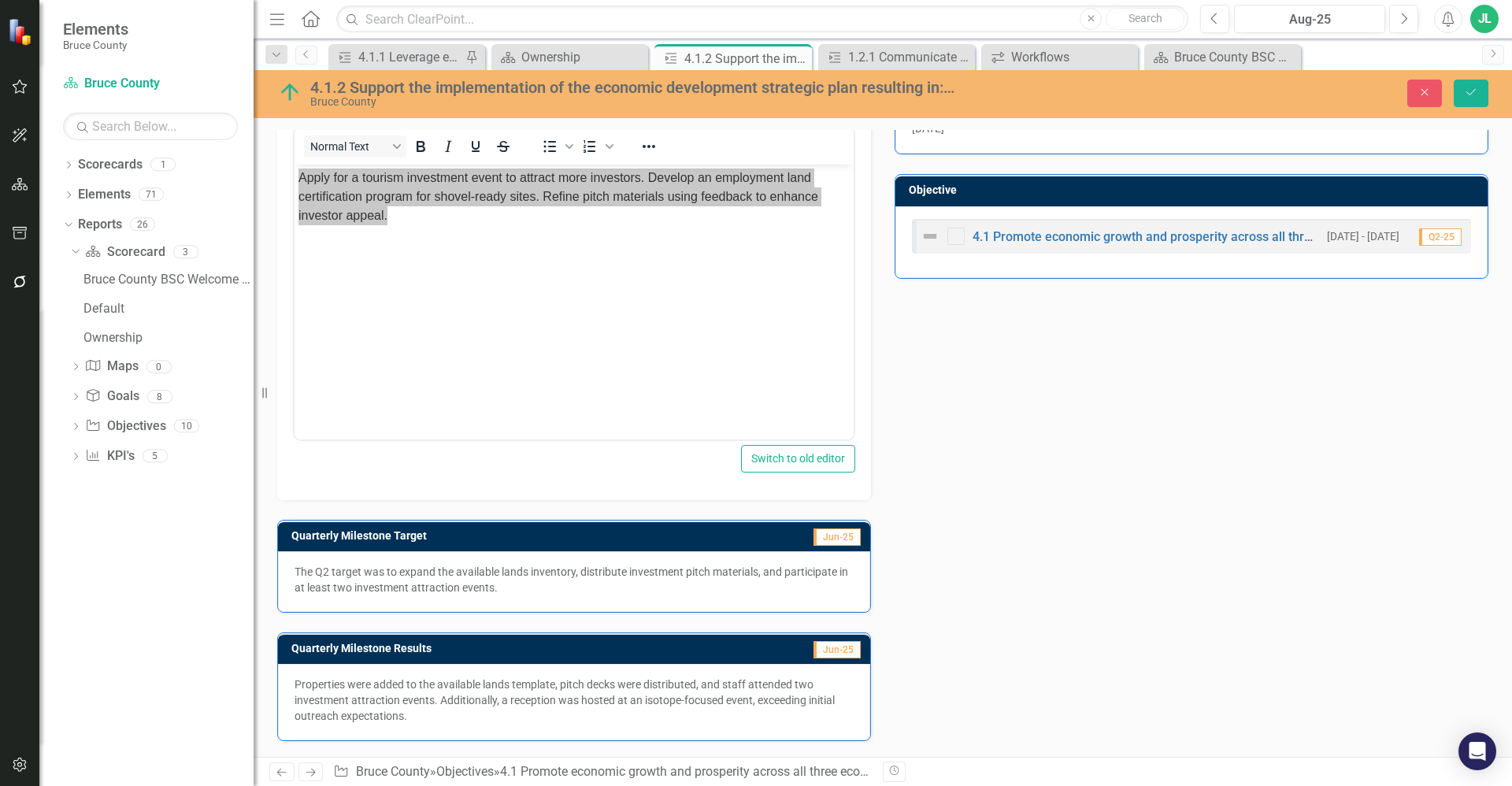
click at [485, 687] on p "Properties were added to the available lands template, pitch decks were distrib…" at bounding box center [574, 700] width 559 height 47
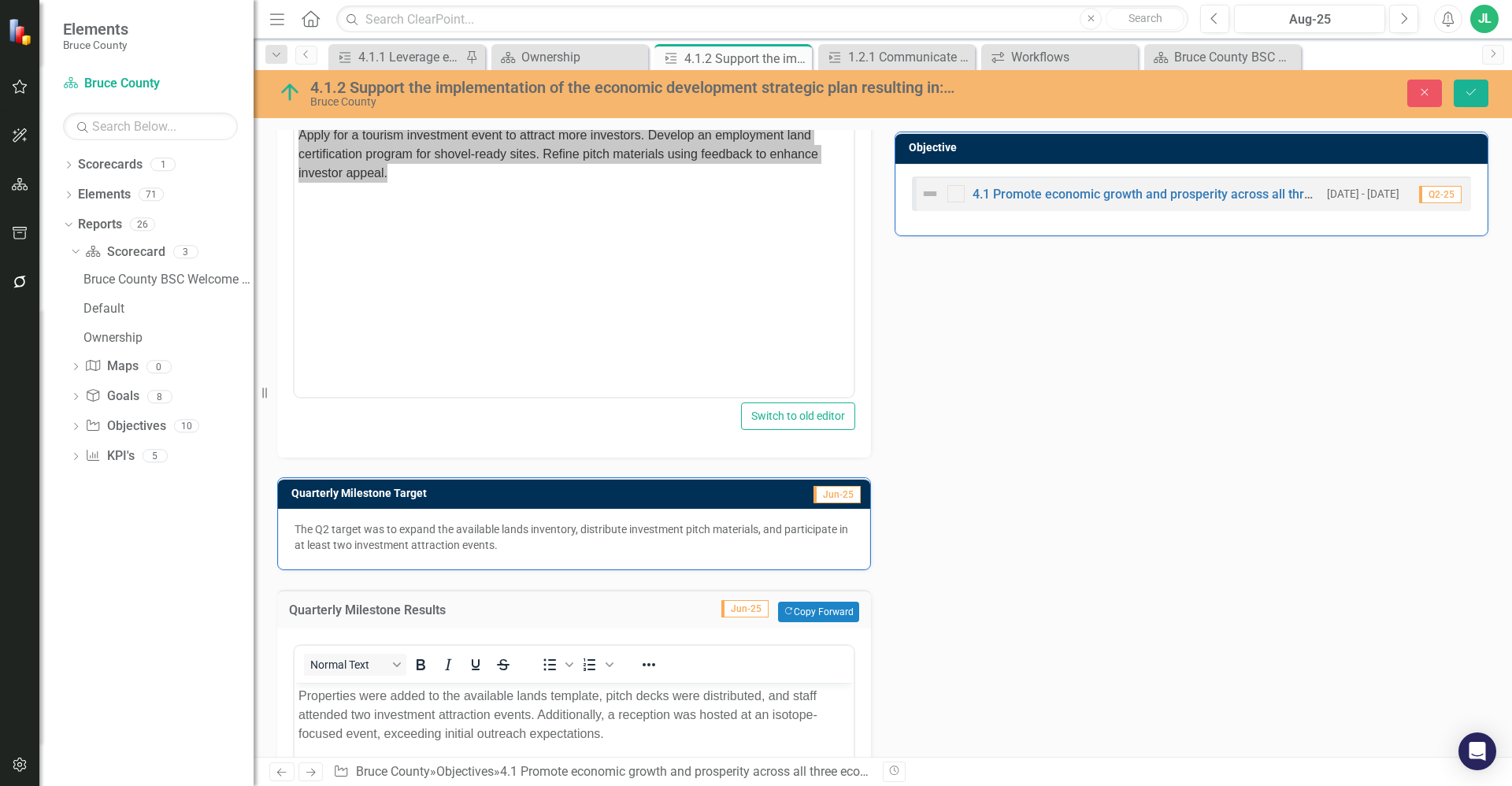
scroll to position [700, 0]
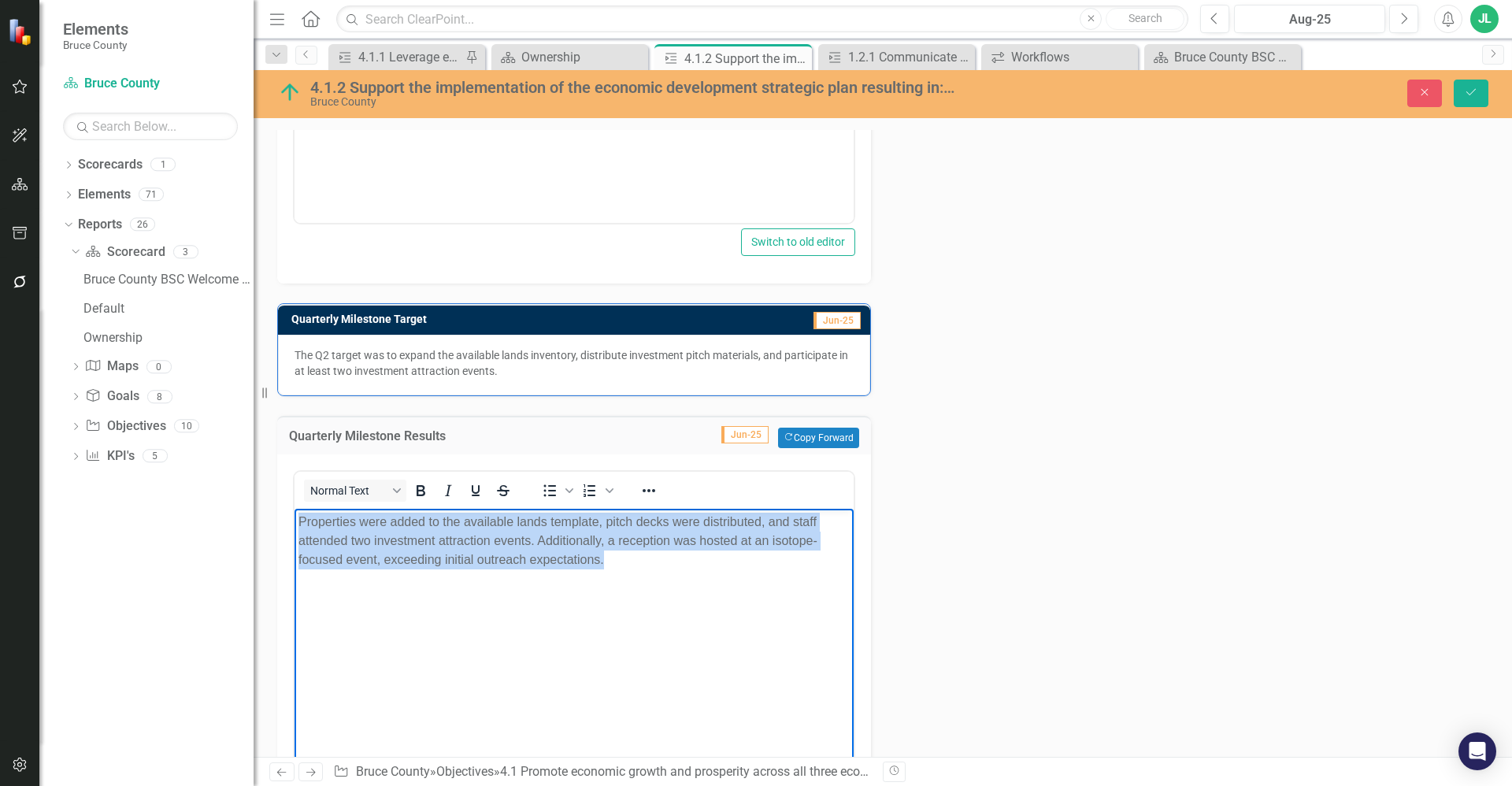
drag, startPoint x: 634, startPoint y: 558, endPoint x: 588, endPoint y: 1032, distance: 476.2
click at [294, 523] on html "Properties were added to the available lands template, pitch decks were distrib…" at bounding box center [574, 627] width 559 height 236
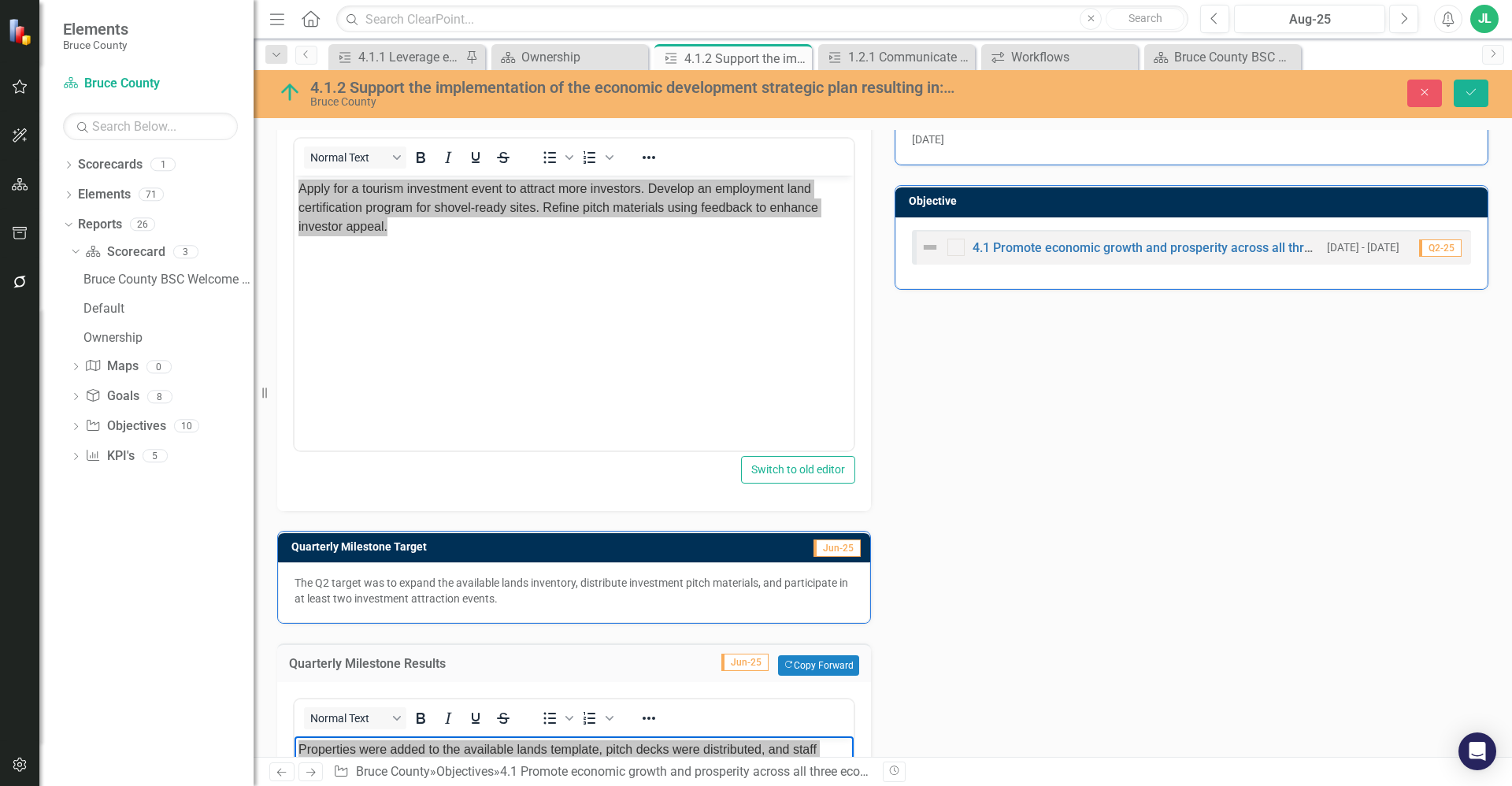
scroll to position [384, 0]
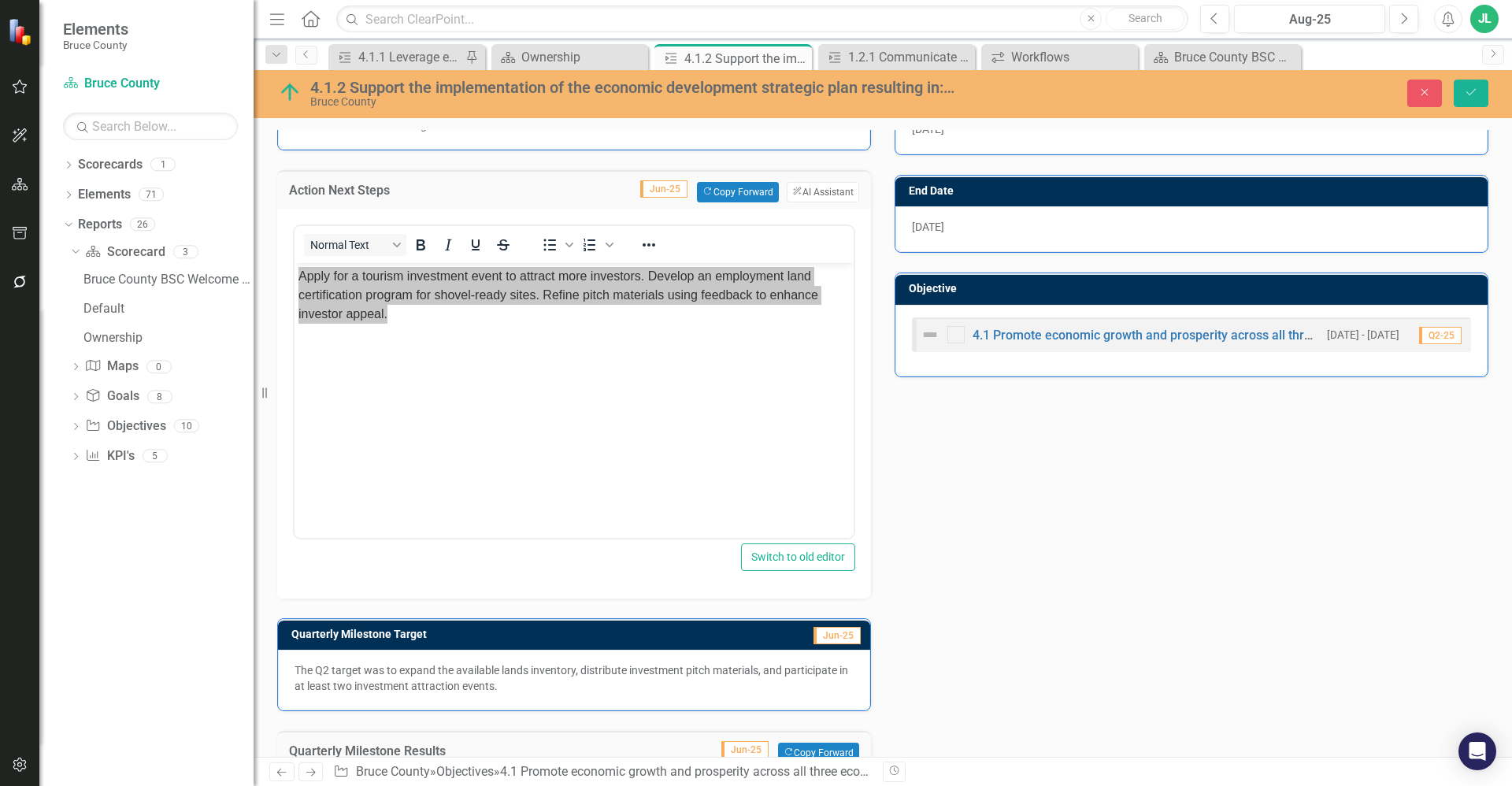
click at [988, 549] on div "Action Analysis Jun-25 Q2 saw meaningful progress toward advancing investment r…" at bounding box center [883, 559] width 1235 height 1201
click at [1464, 92] on icon "Save" at bounding box center [1470, 92] width 14 height 11
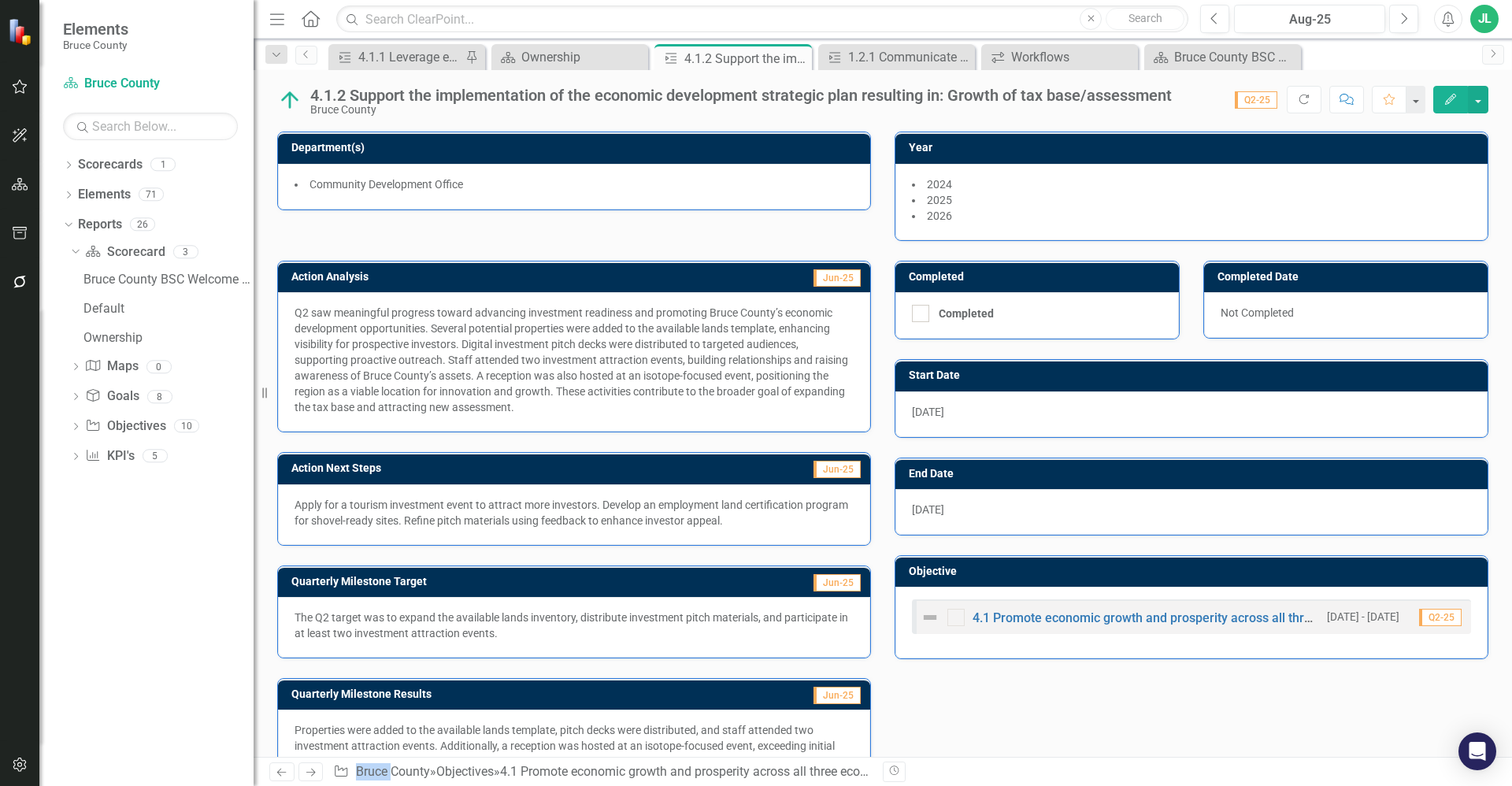
scroll to position [0, 0]
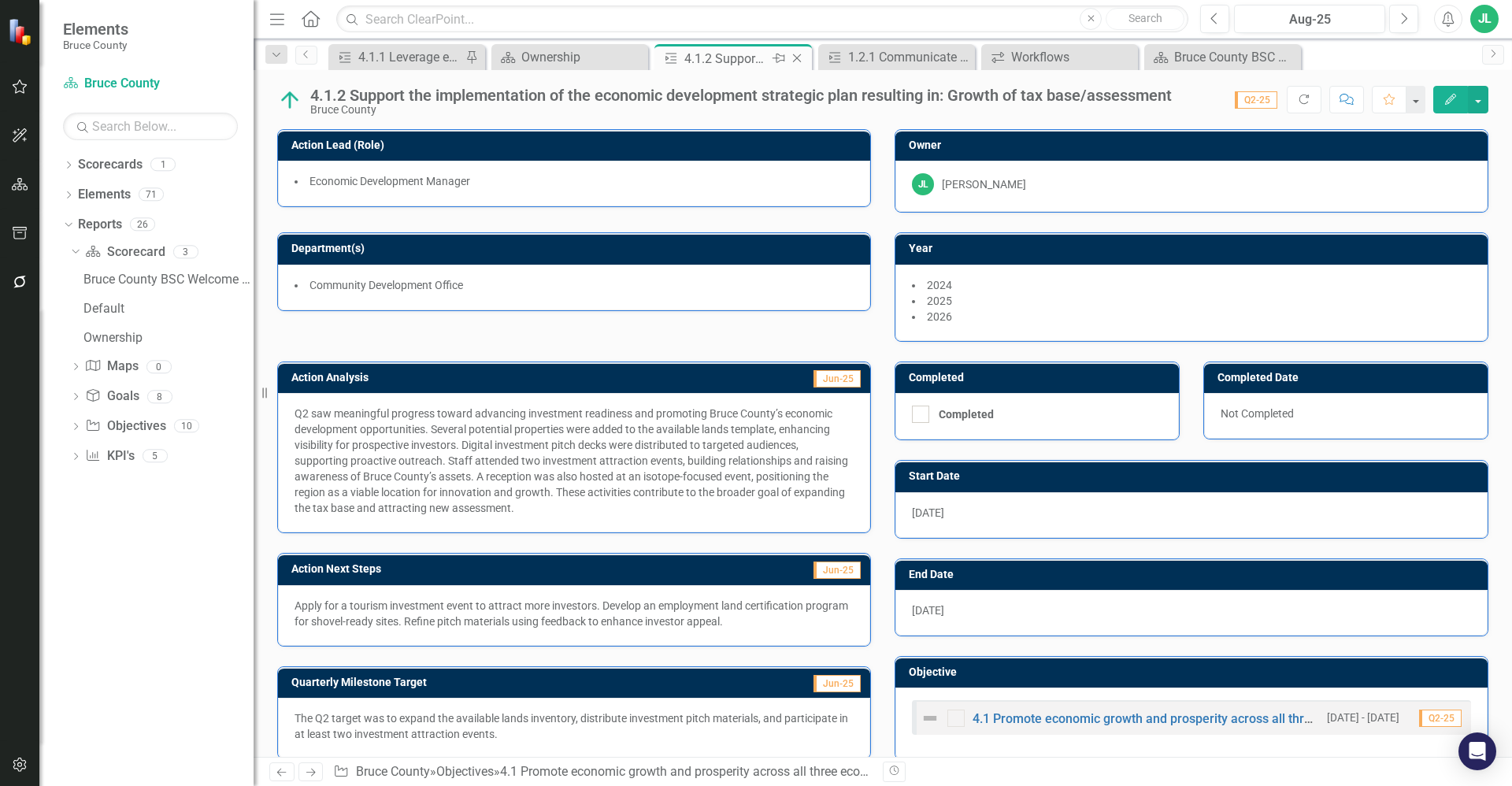
click at [800, 58] on icon "Close" at bounding box center [796, 58] width 15 height 12
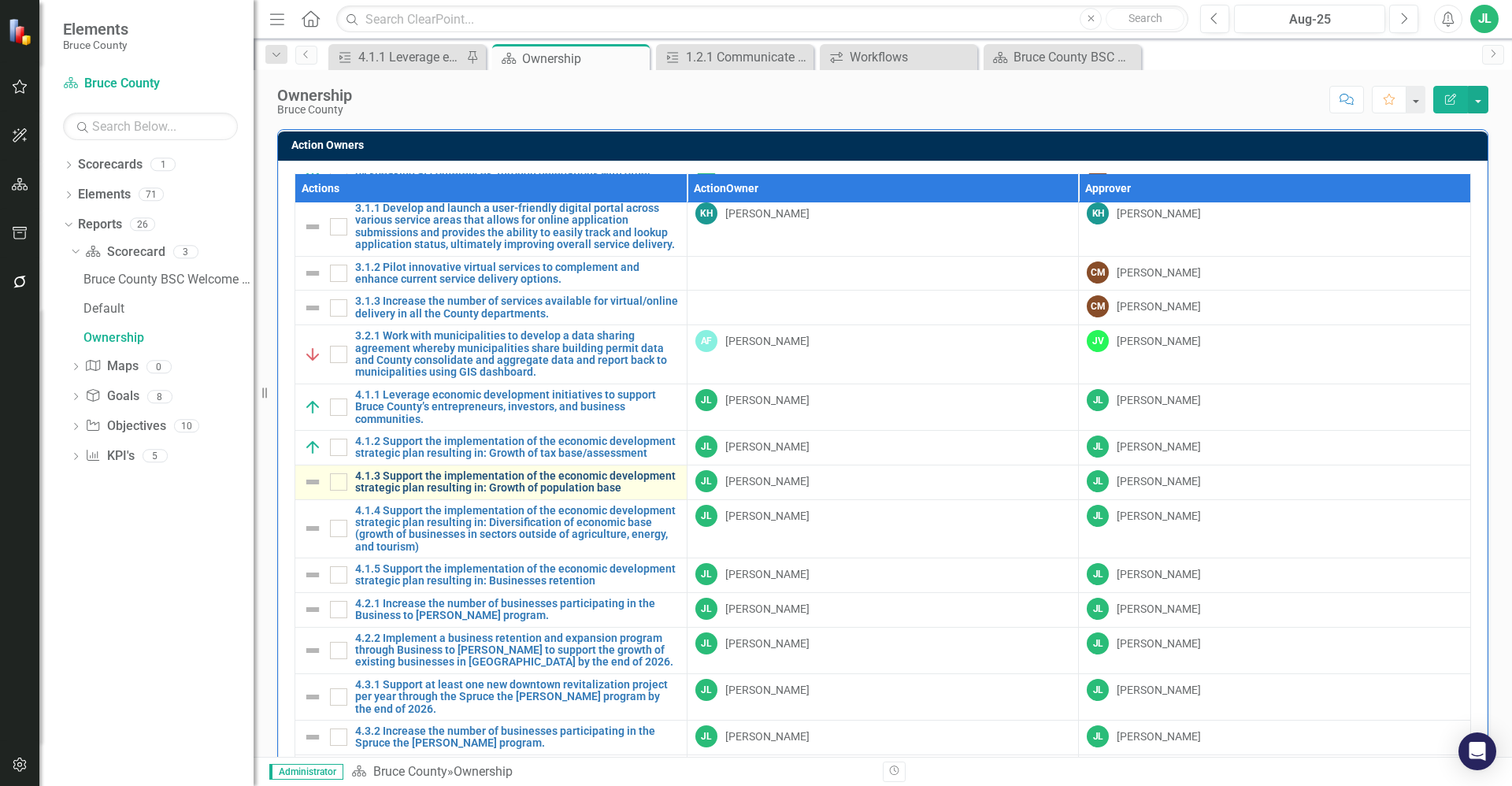
scroll to position [867, 0]
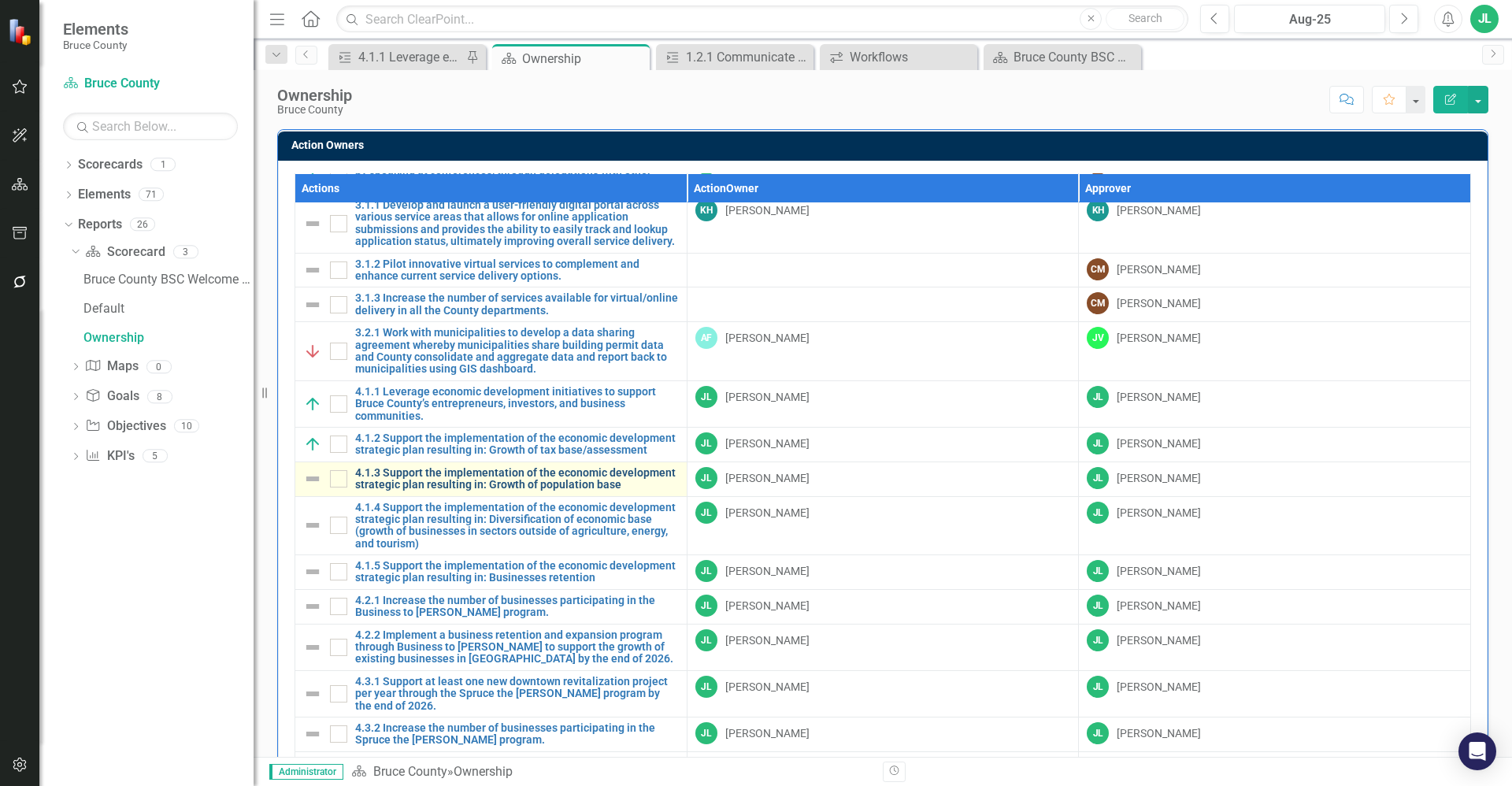
click at [468, 484] on link "4.1.3 Support the implementation of the economic development strategic plan res…" at bounding box center [517, 479] width 324 height 24
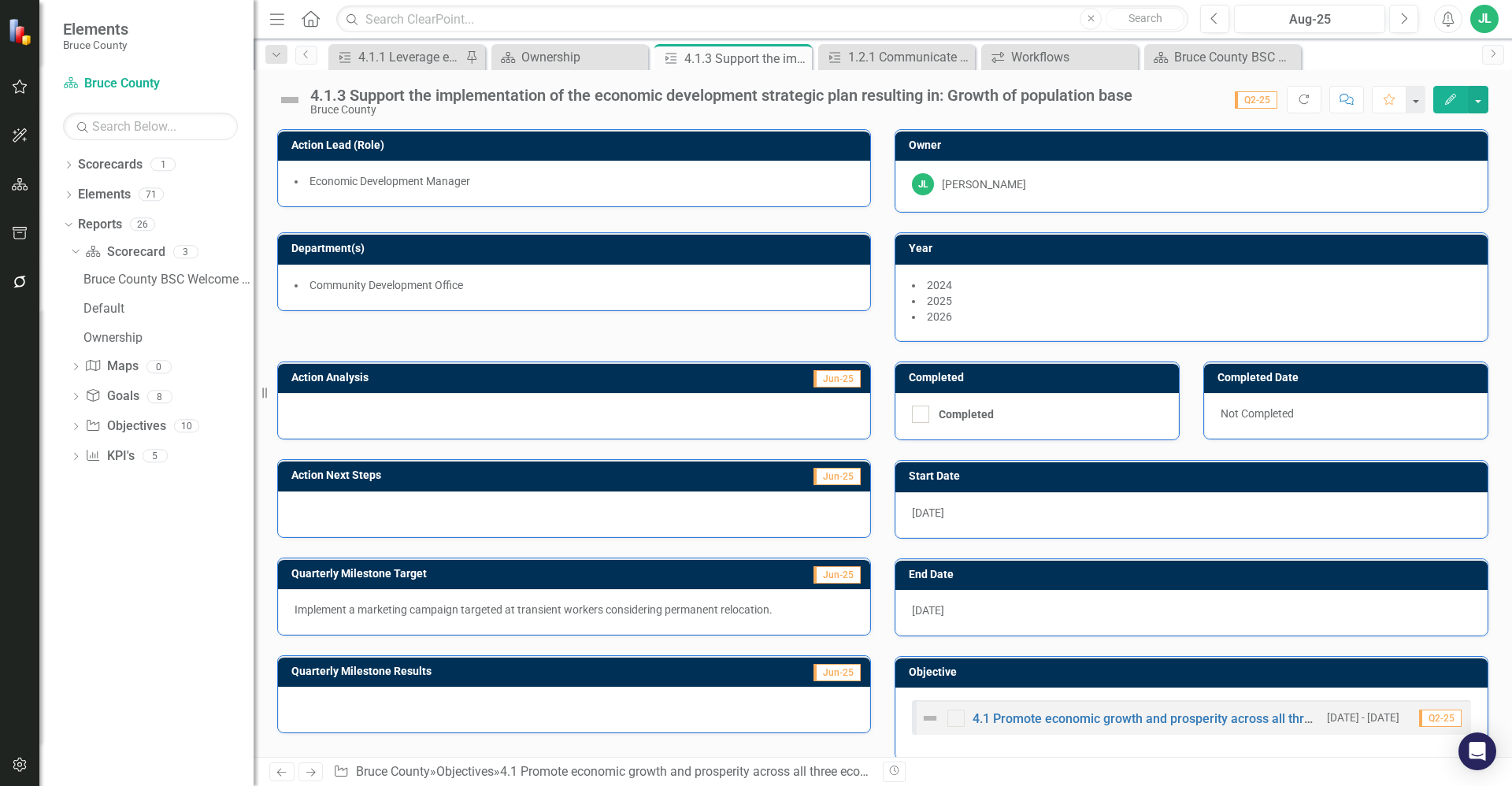
click at [518, 99] on div "4.1.3 Support the implementation of the economic development strategic plan res…" at bounding box center [721, 95] width 822 height 17
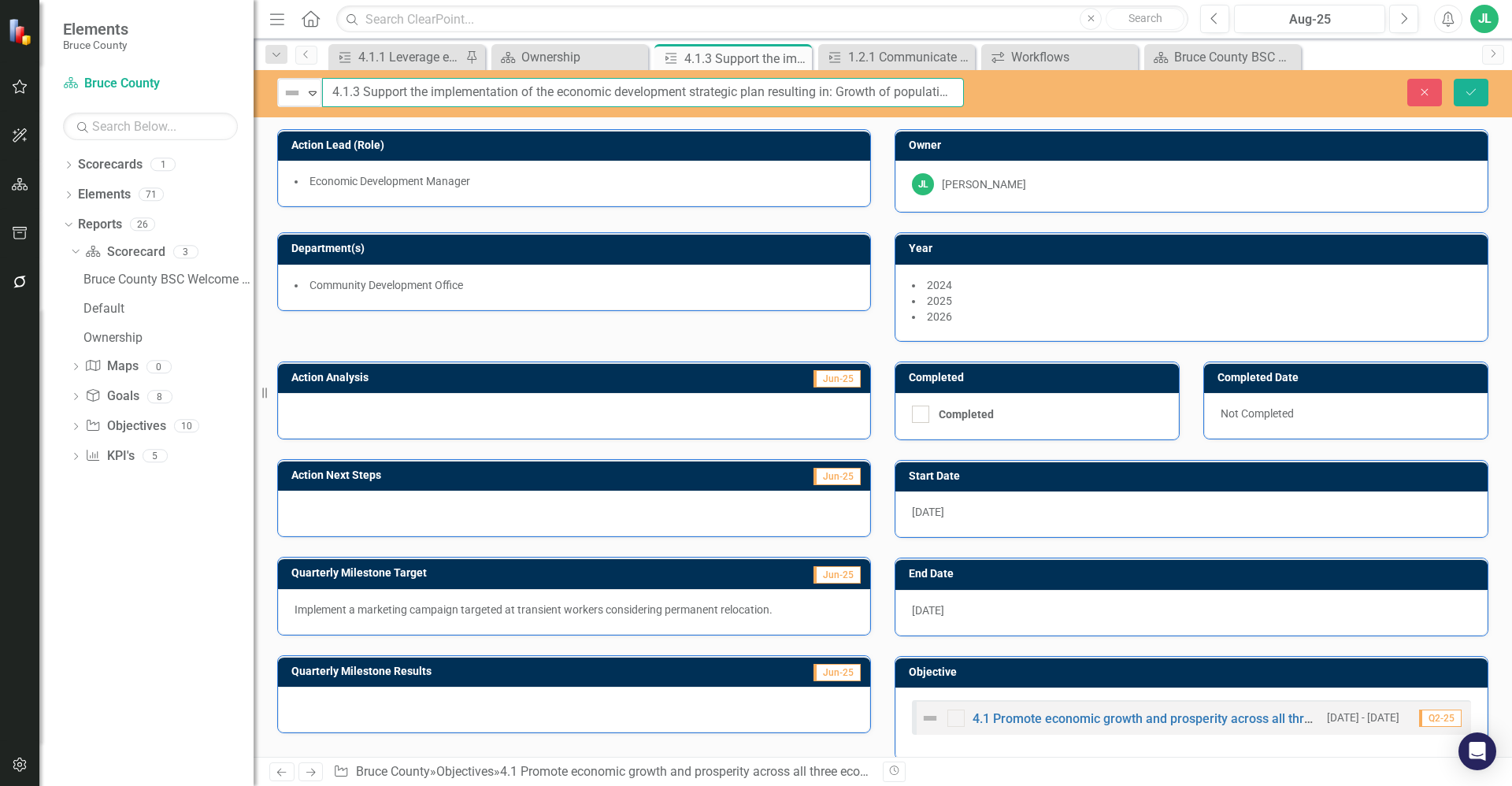
click at [540, 99] on input "4.1.3 Support the implementation of the economic development strategic plan res…" at bounding box center [642, 93] width 641 height 29
drag, startPoint x: 295, startPoint y: 82, endPoint x: 302, endPoint y: 95, distance: 14.8
click at [295, 83] on img at bounding box center [292, 92] width 19 height 19
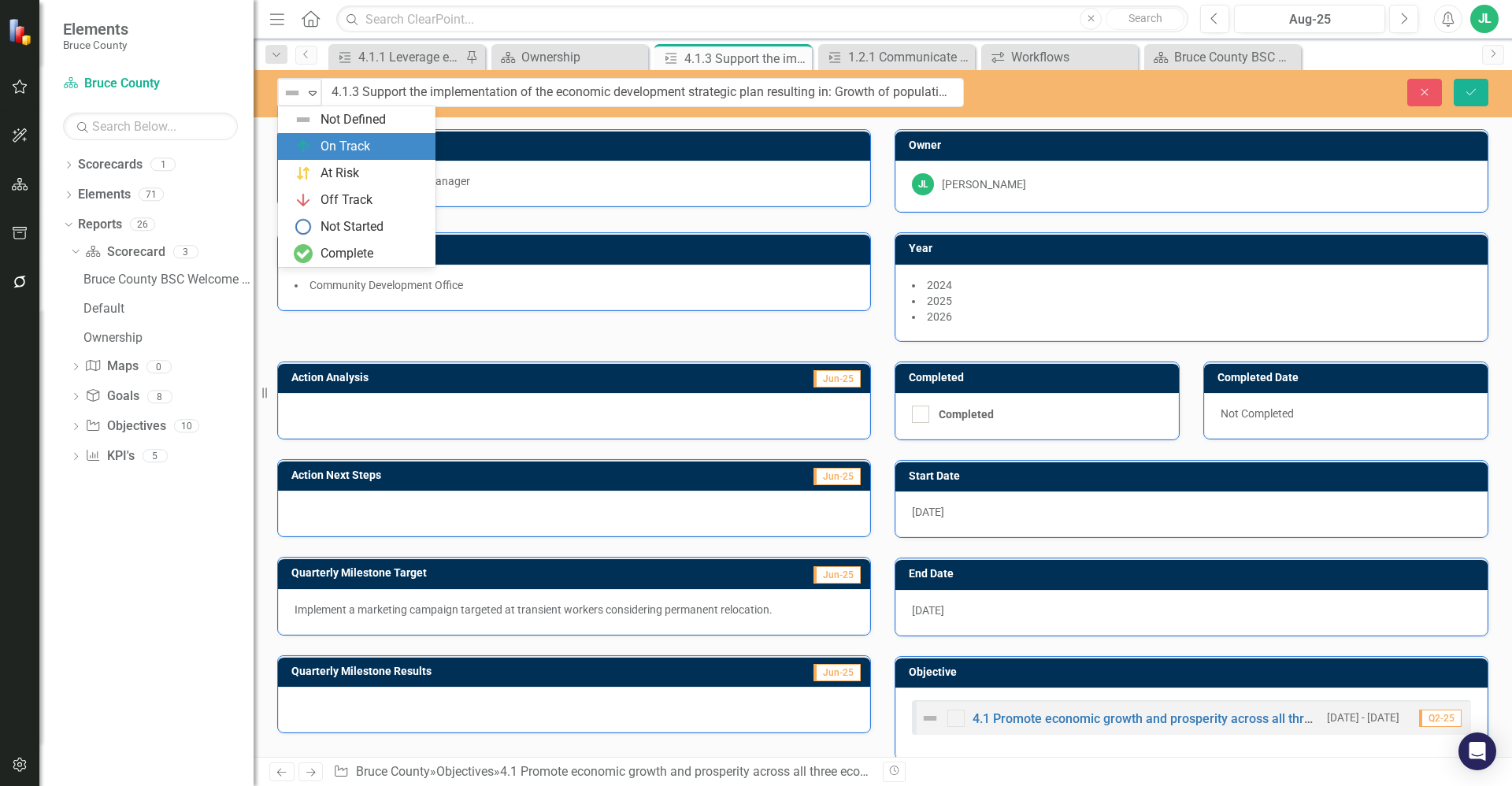
click at [337, 149] on div "On Track" at bounding box center [345, 147] width 50 height 18
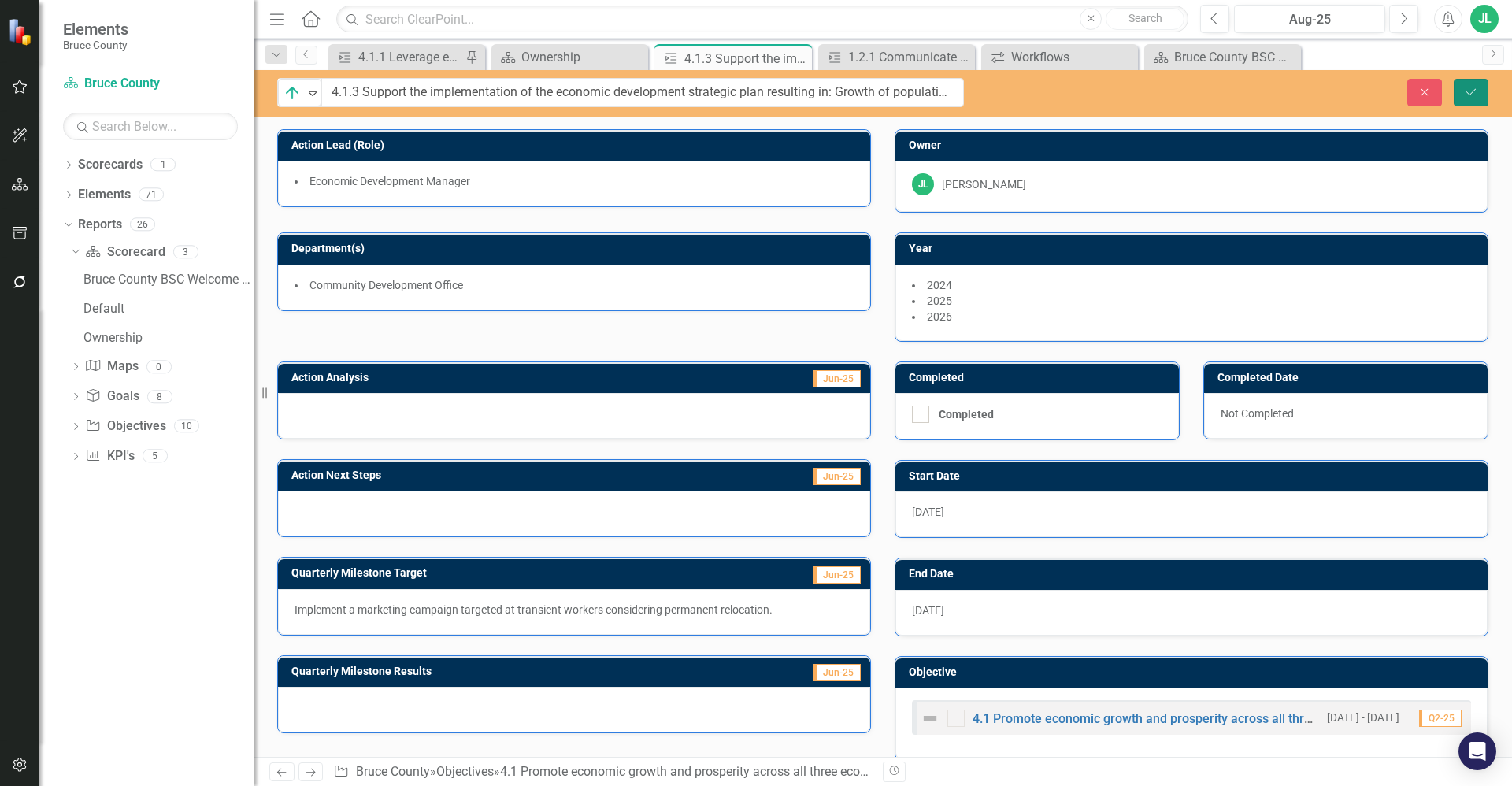
click at [1470, 93] on icon "Save" at bounding box center [1470, 92] width 14 height 11
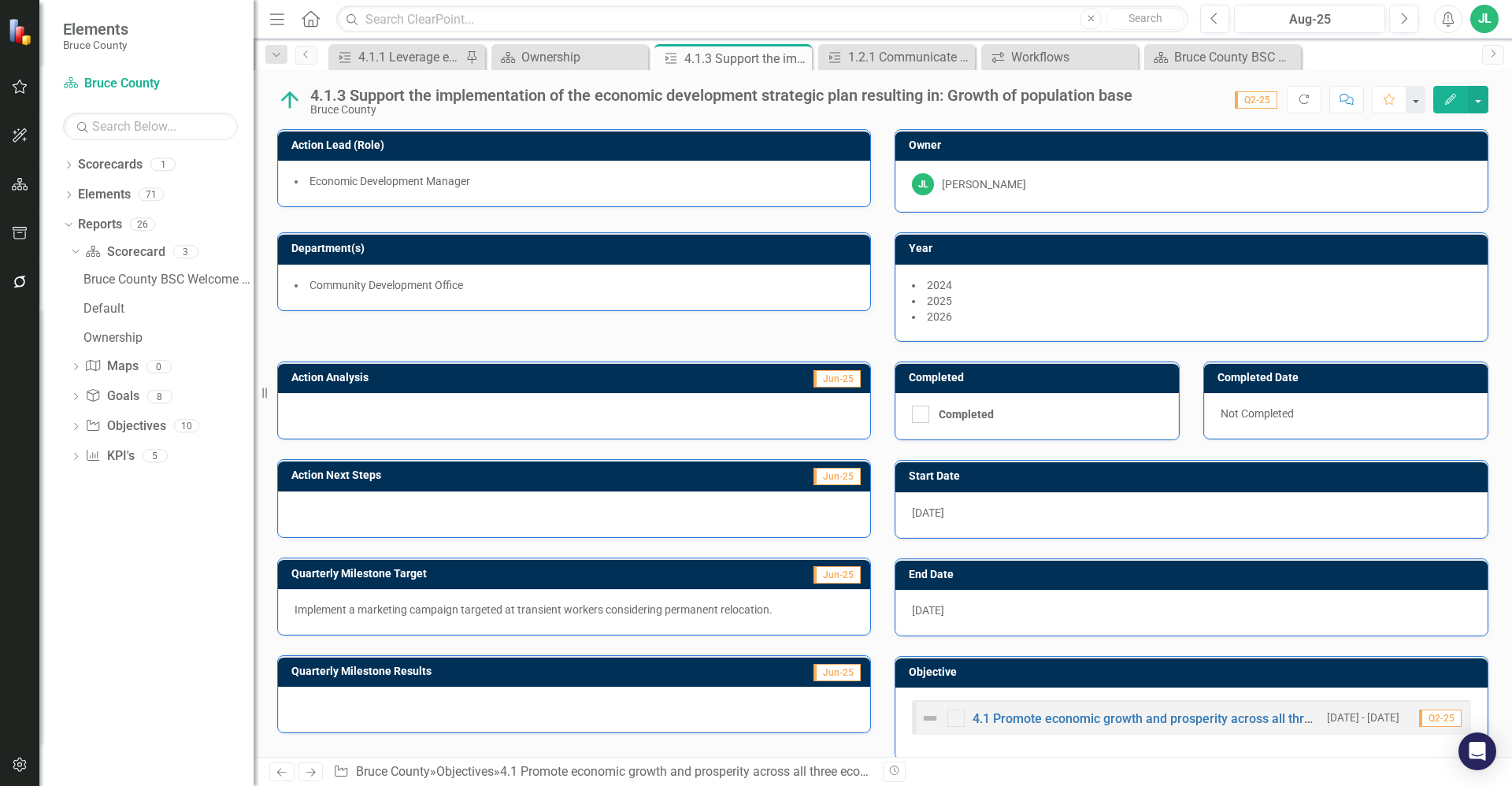
click at [432, 414] on div at bounding box center [574, 416] width 593 height 46
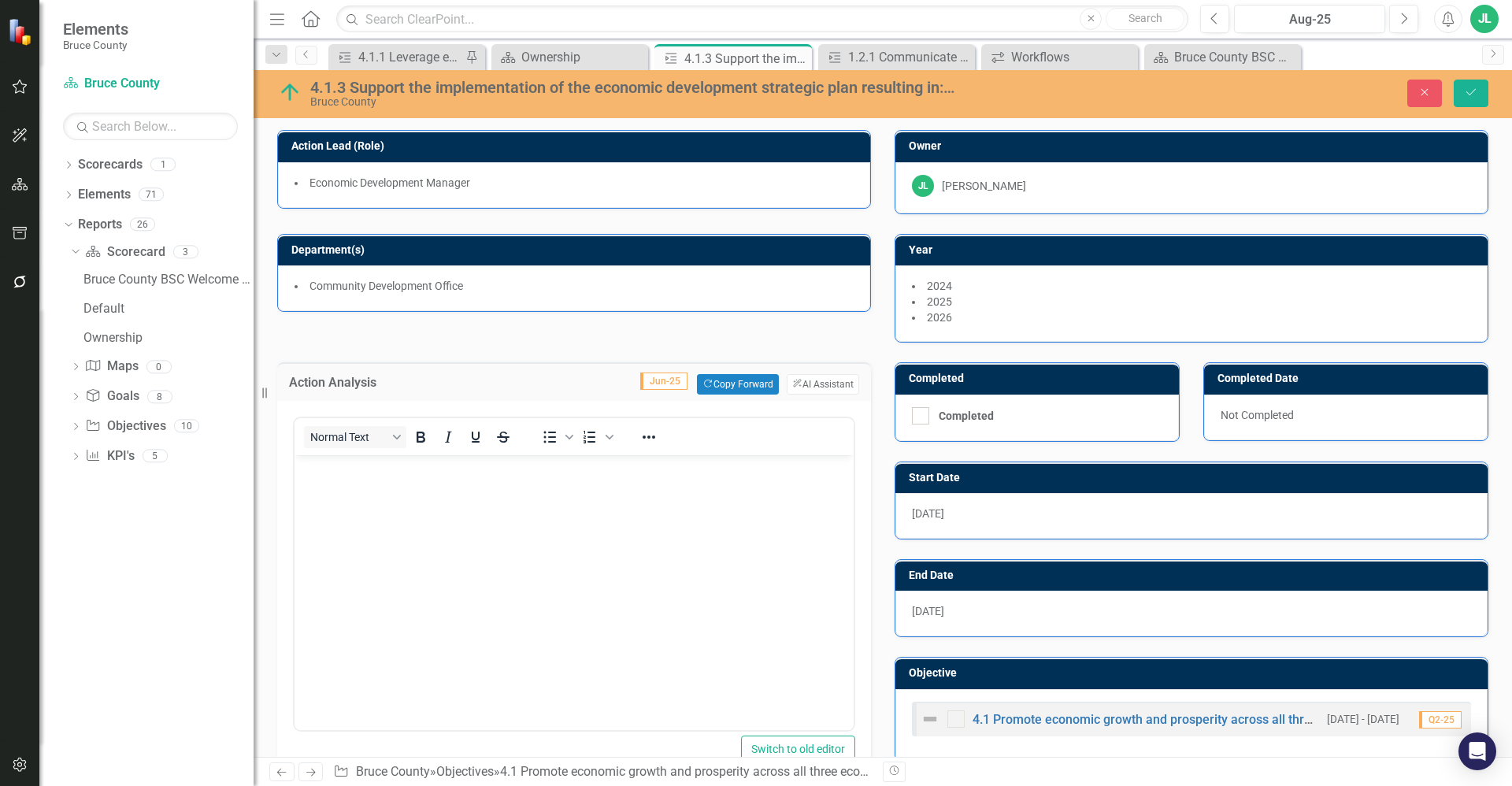
click at [446, 479] on body "Rich Text Area. Press ALT-0 for help." at bounding box center [574, 573] width 559 height 236
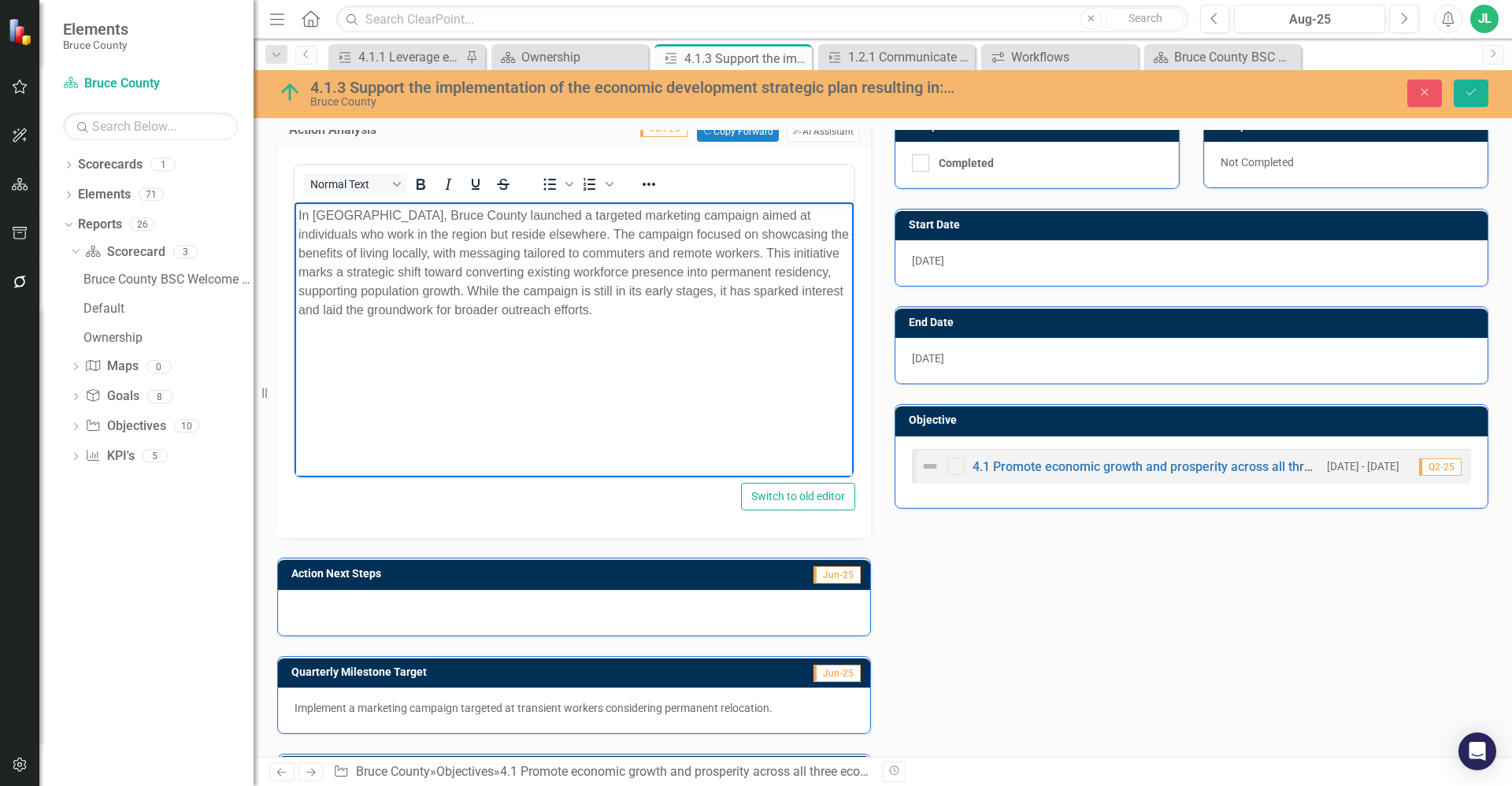
scroll to position [343, 0]
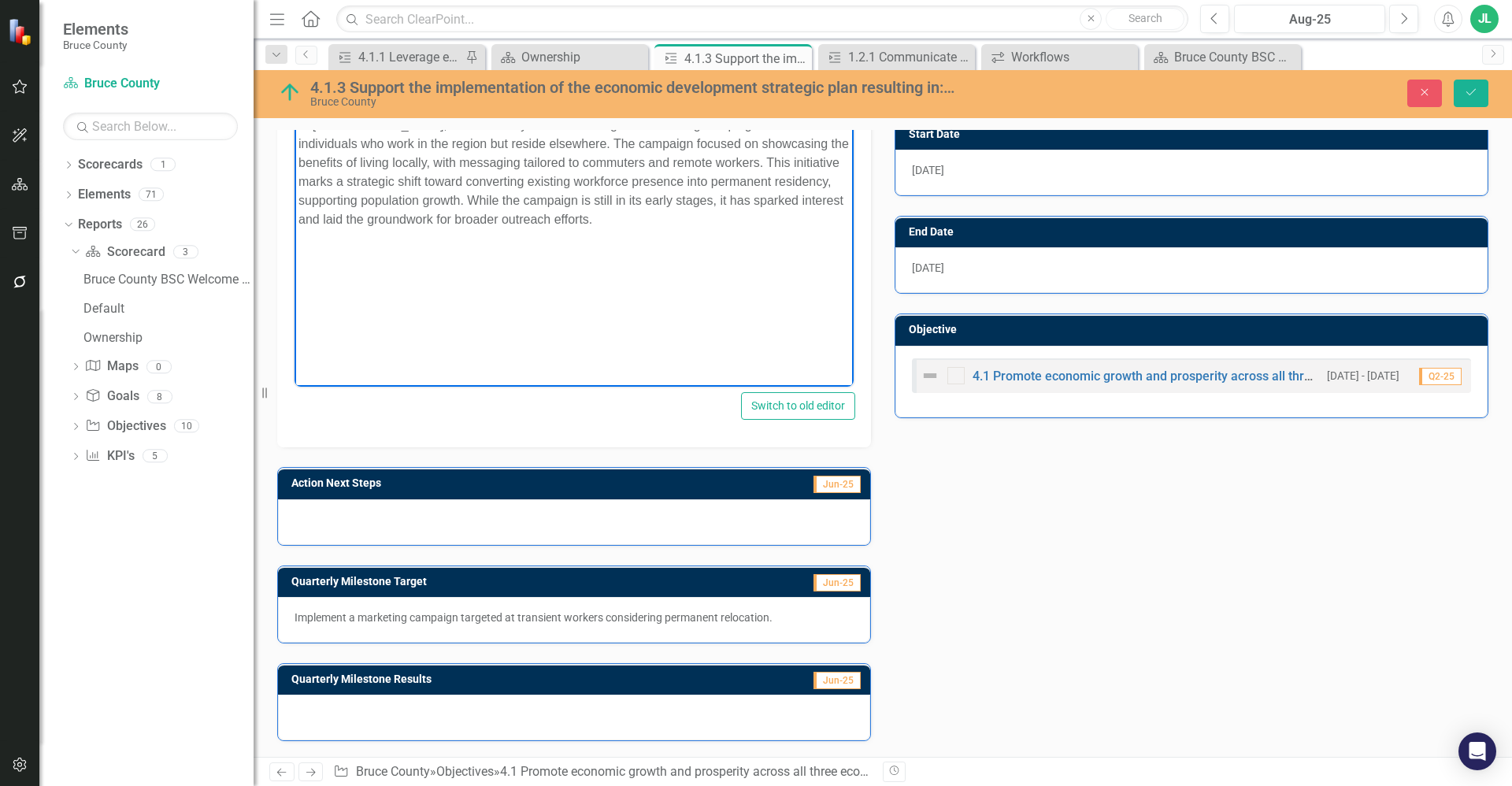
click at [521, 523] on div at bounding box center [574, 523] width 593 height 46
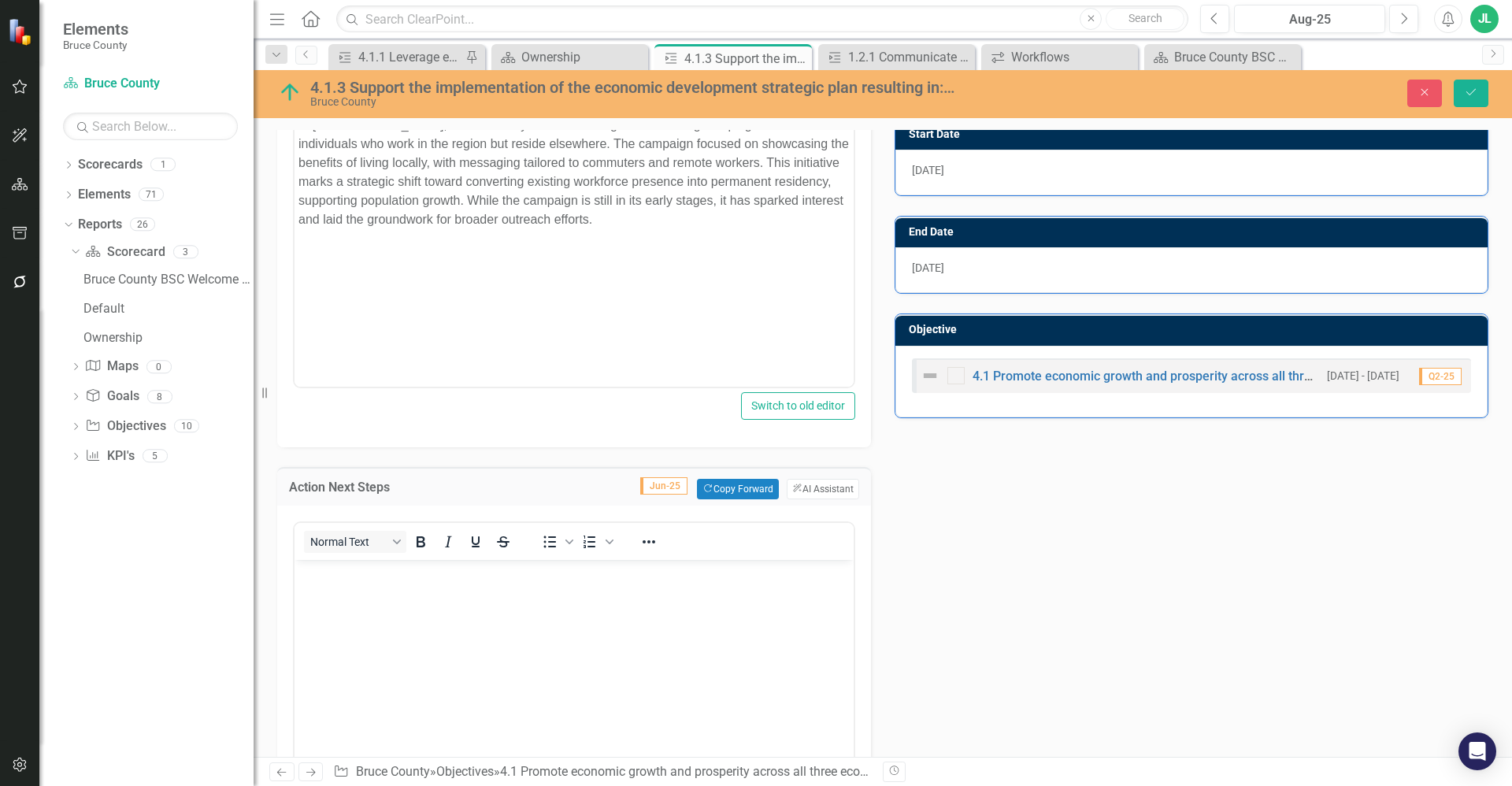
scroll to position [0, 0]
click at [521, 612] on body "Rich Text Area. Press ALT-0 for help." at bounding box center [574, 678] width 559 height 236
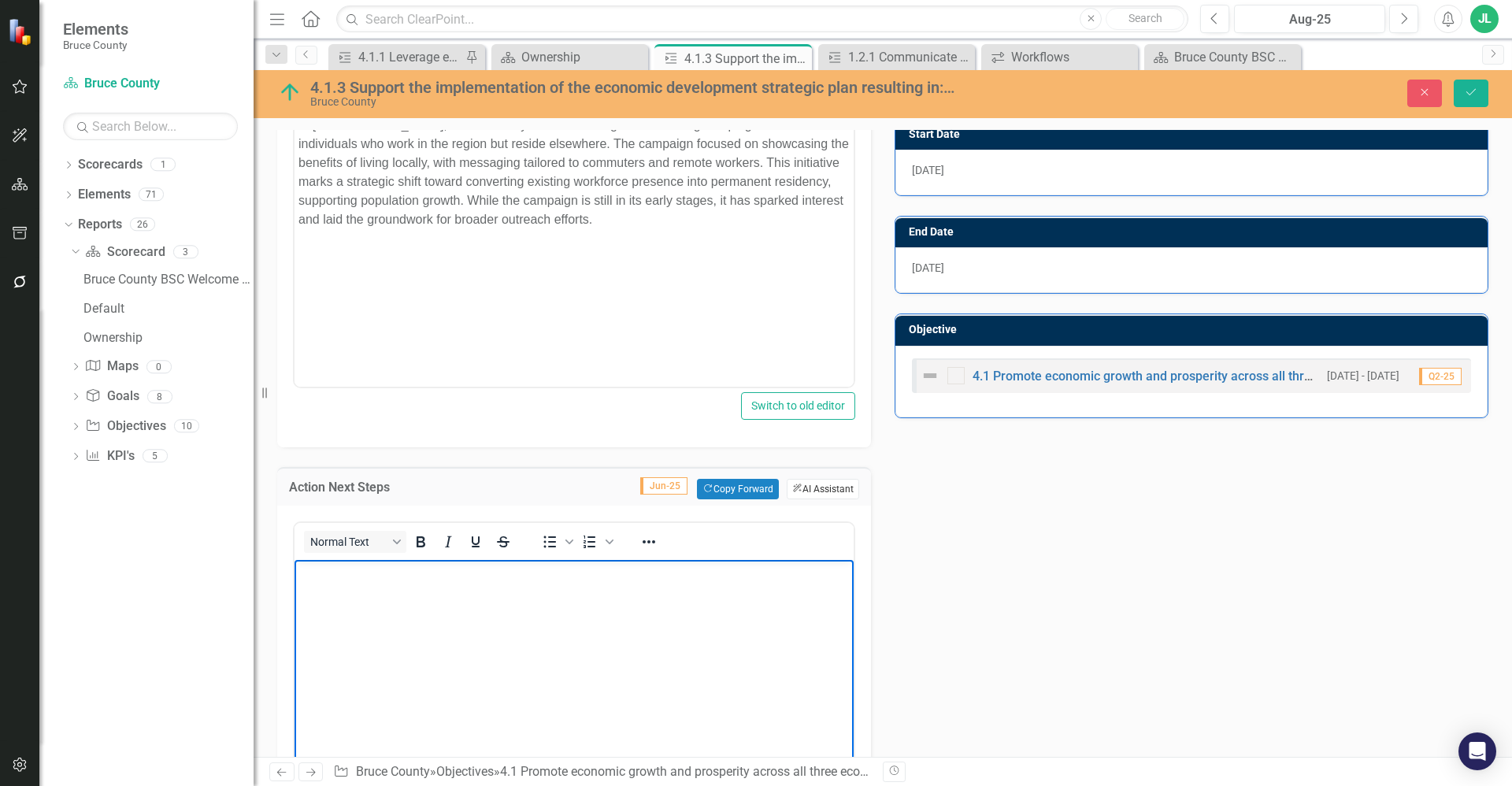
click at [821, 488] on button "ClearPoint AI AI Assistant" at bounding box center [822, 488] width 73 height 20
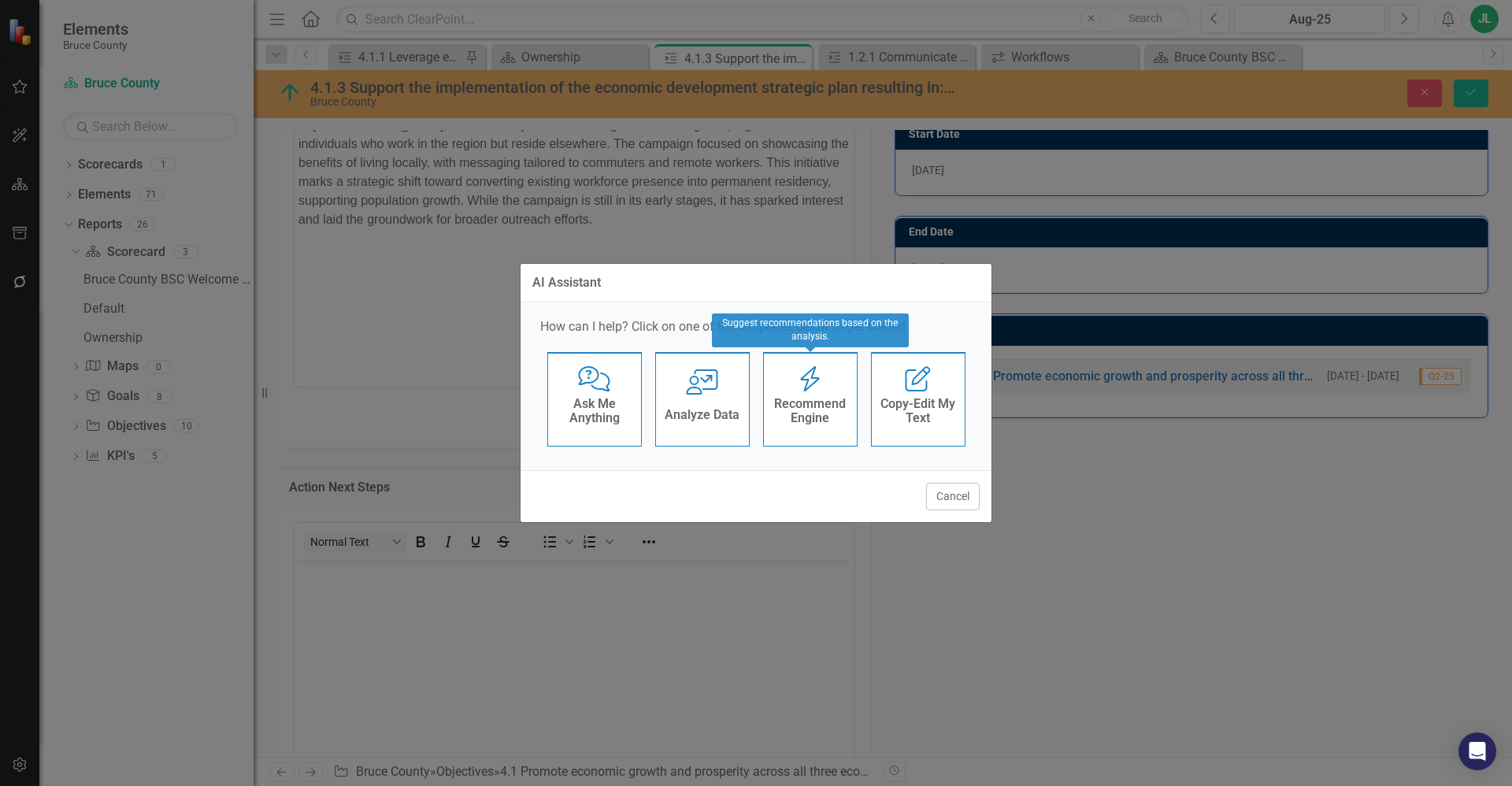
click at [827, 402] on h4 "Recommend Engine" at bounding box center [810, 411] width 77 height 28
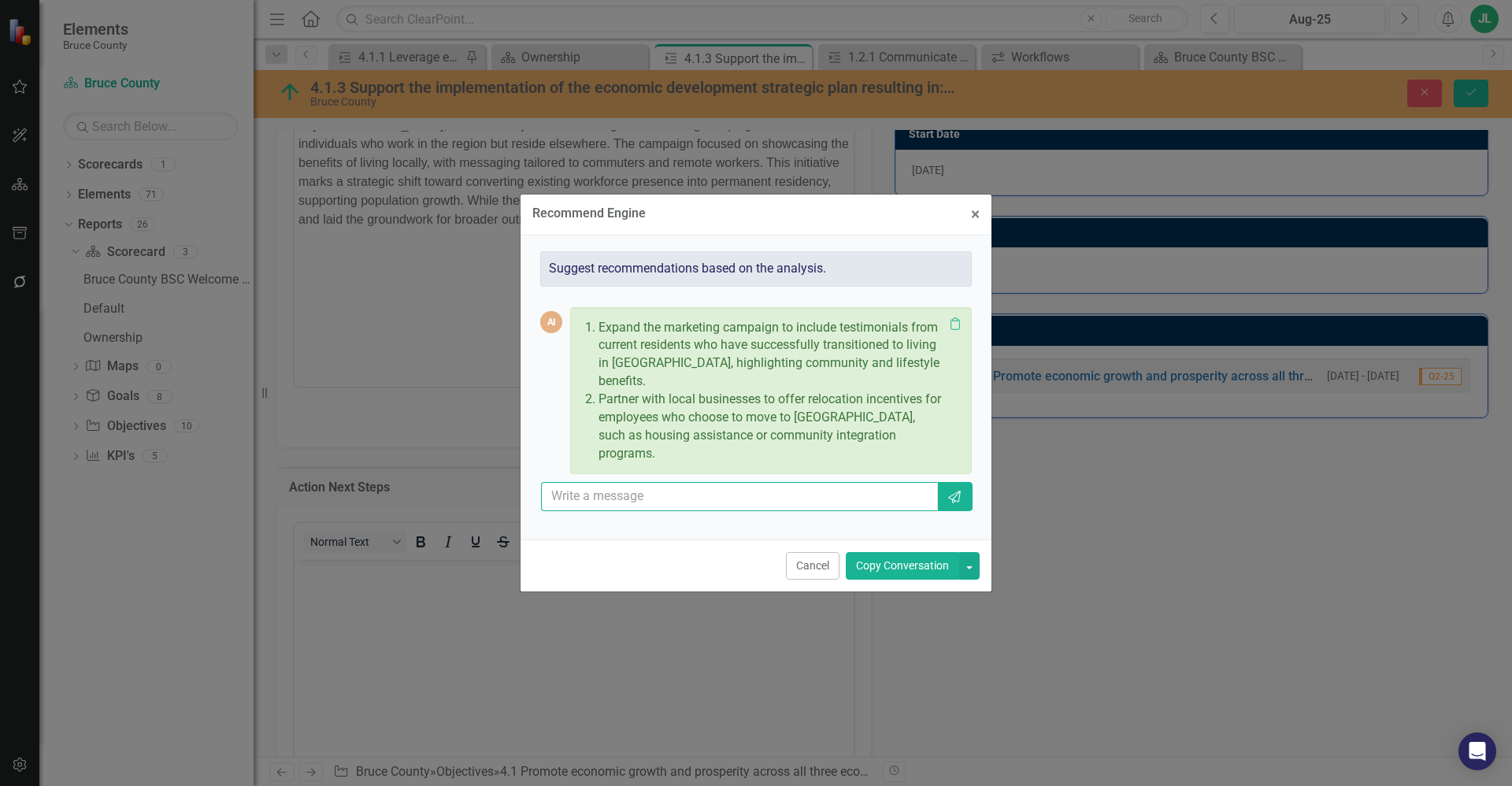
click at [689, 483] on input "text" at bounding box center [739, 497] width 397 height 29
paste input "• Collaborate with local municipalities to align messaging and coordinate effor…"
type input "Don't use numbers and use these instead - • Collaborate with local municipaliti…"
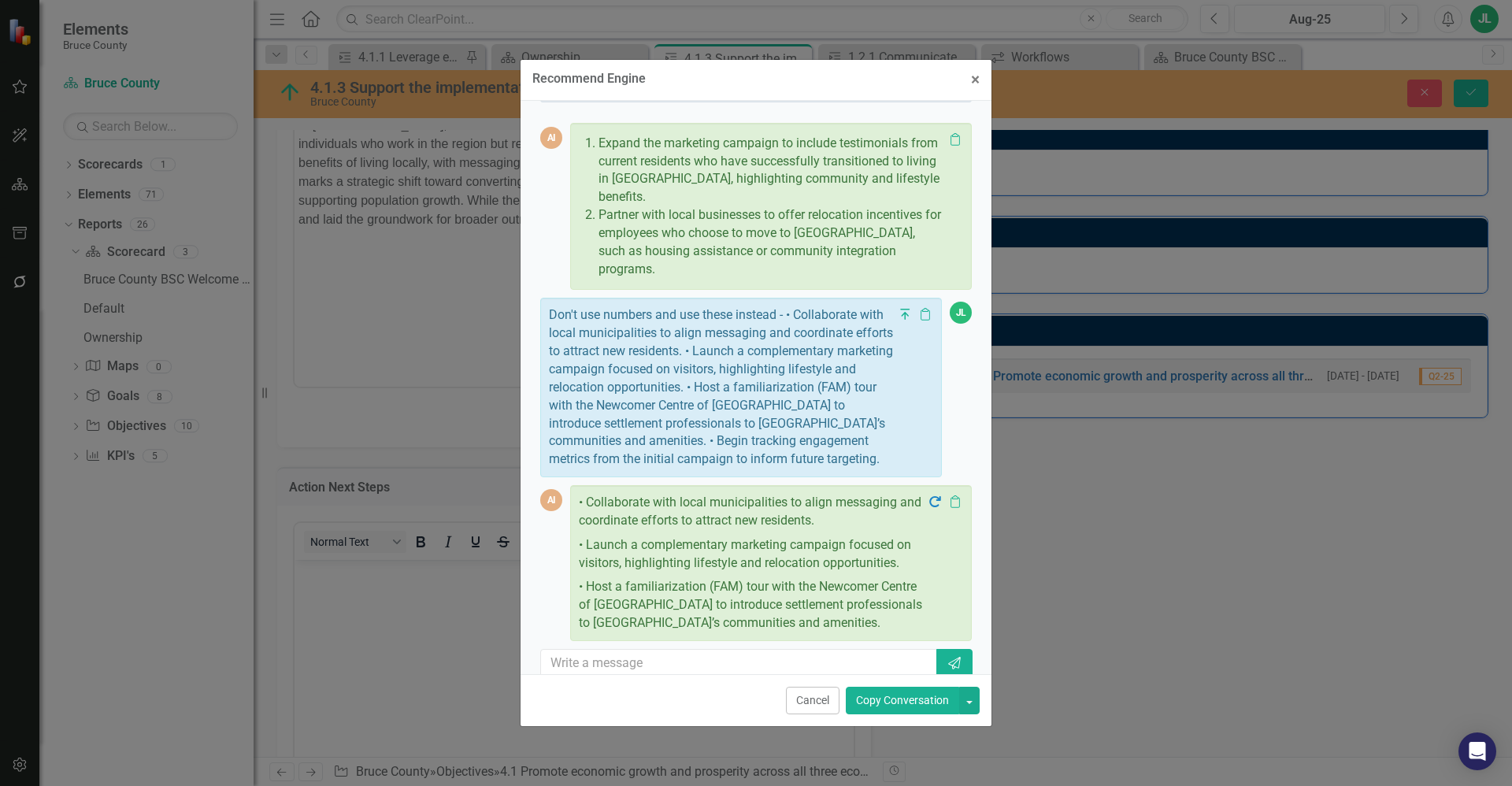
scroll to position [52, 0]
click at [712, 647] on input "text" at bounding box center [739, 661] width 397 height 29
type input "don't use points, do this in a small paragraph"
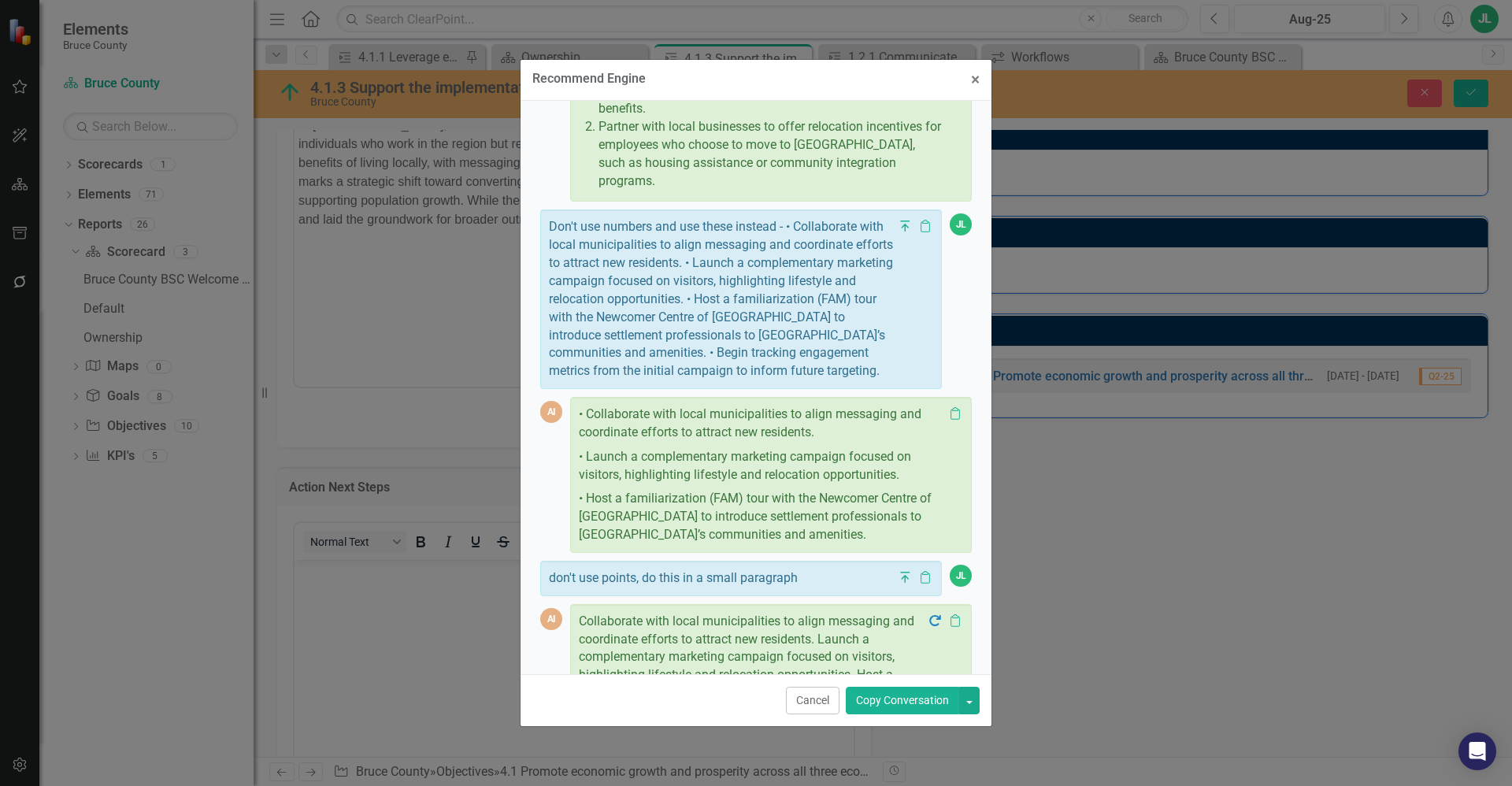
scroll to position [246, 0]
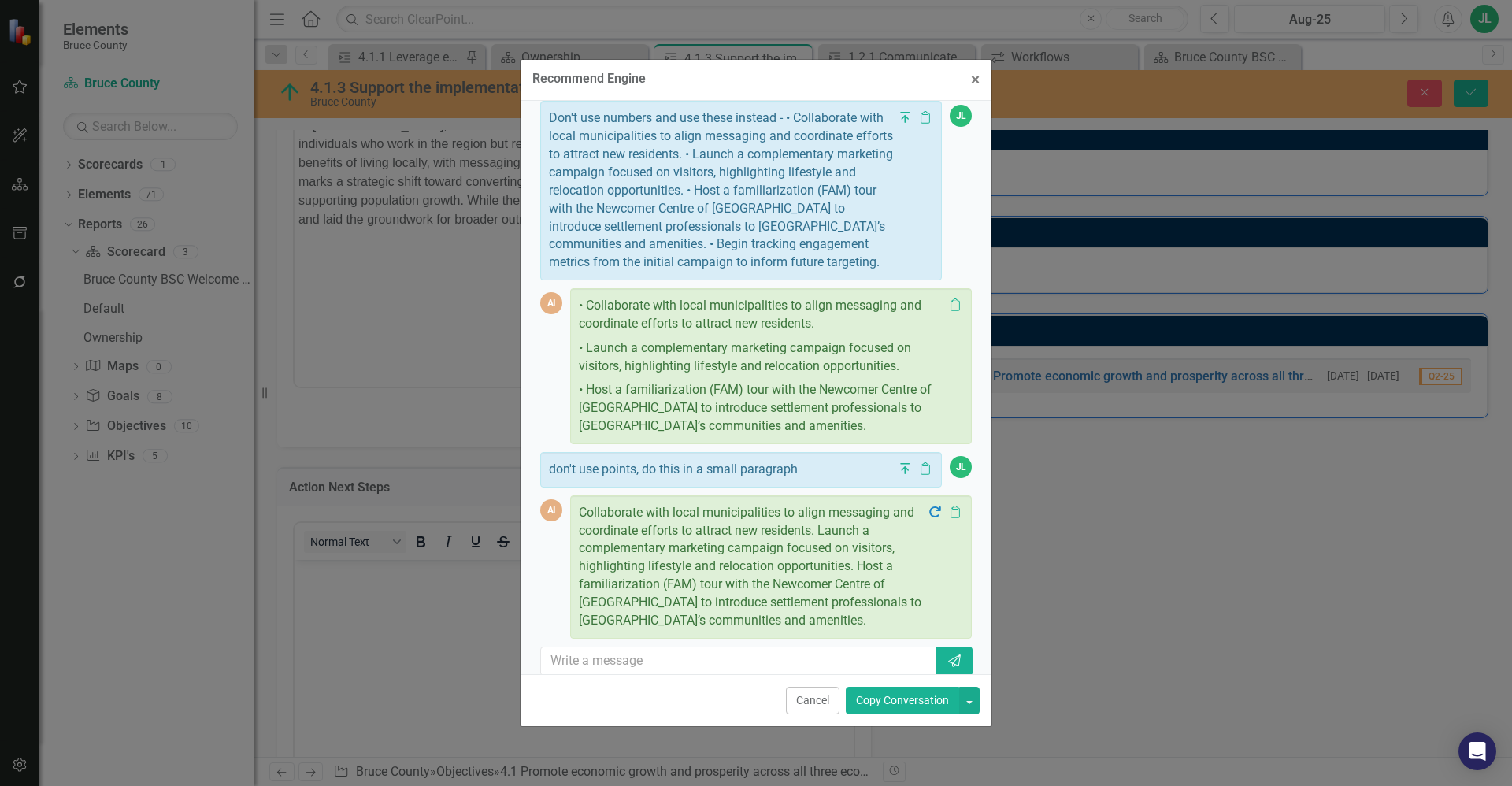
click at [701, 625] on div "AI Expand the marketing campaign to include testimonials from current residents…" at bounding box center [756, 297] width 431 height 783
click at [708, 647] on input "text" at bounding box center [739, 661] width 397 height 29
type input "shift the collaborate to the end"
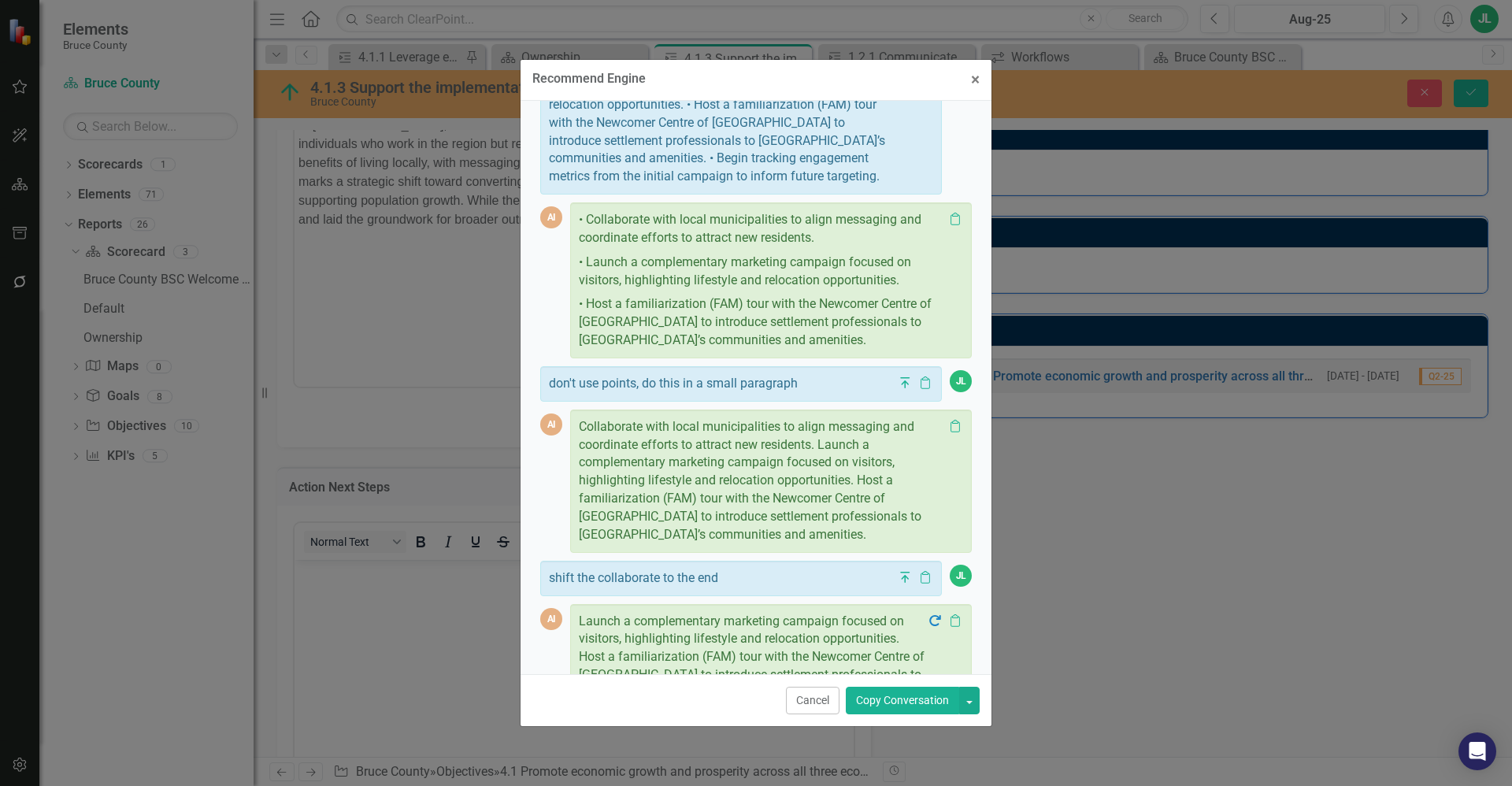
scroll to position [440, 0]
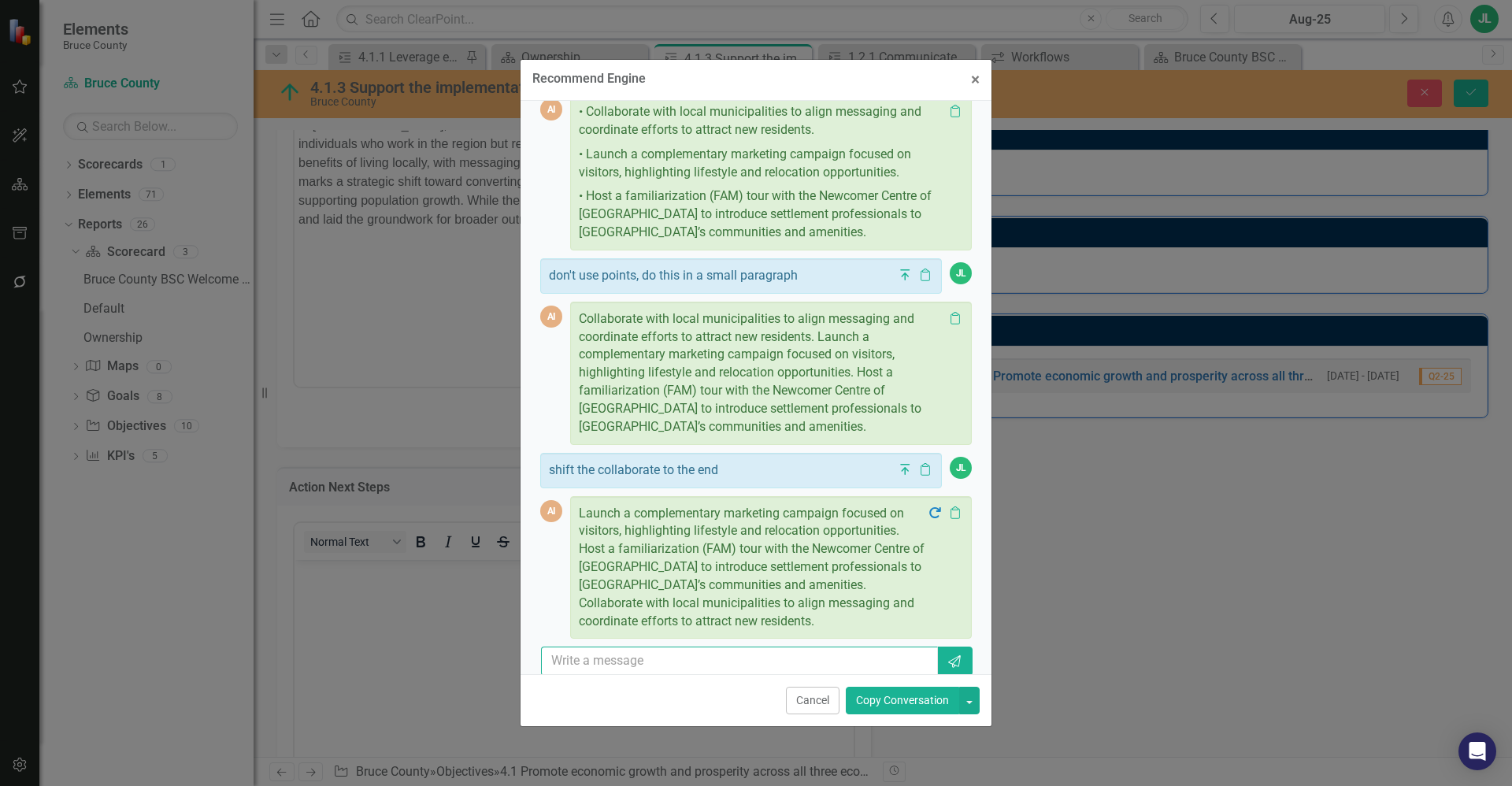
click at [716, 647] on input "text" at bounding box center [739, 661] width 397 height 29
click at [973, 700] on button "button" at bounding box center [969, 700] width 20 height 28
click at [958, 761] on link "Copy Last Message" at bounding box center [916, 759] width 126 height 29
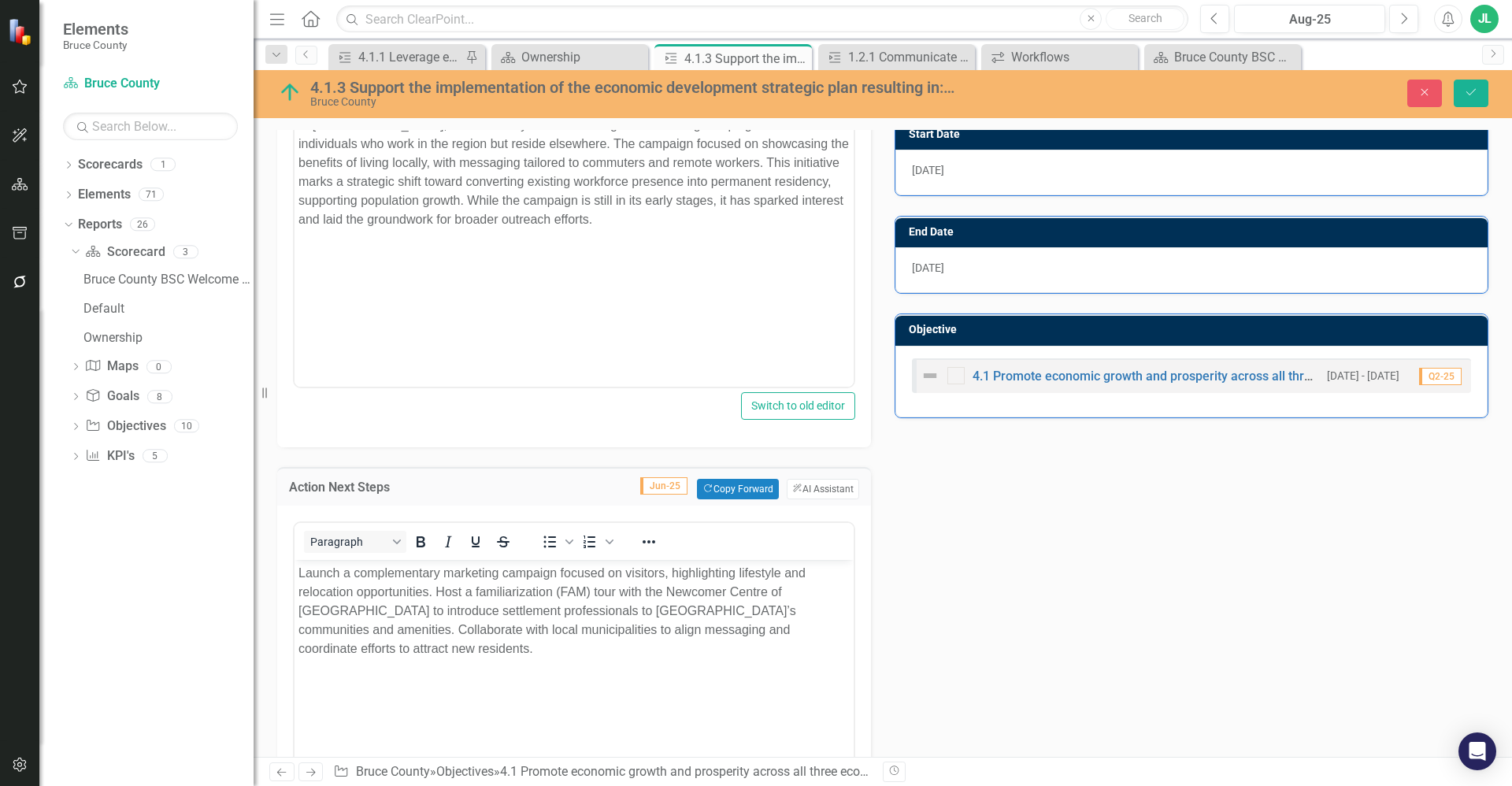
click at [462, 597] on p "Launch a complementary marketing campaign focused on visitors, highlighting lif…" at bounding box center [574, 612] width 551 height 95
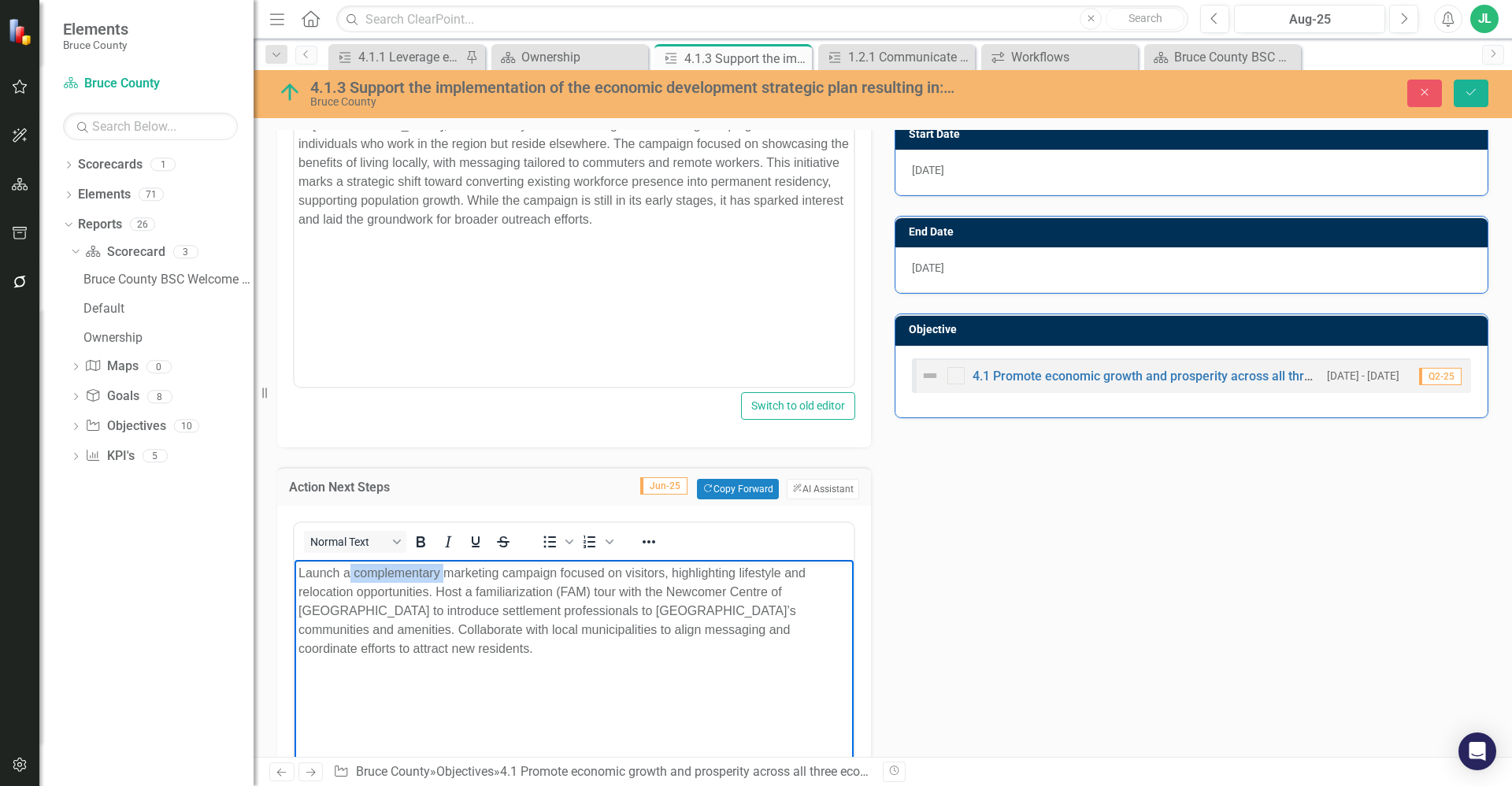
drag, startPoint x: 445, startPoint y: 570, endPoint x: 351, endPoint y: 568, distance: 94.0
click at [351, 568] on p "Launch a complementary marketing campaign focused on visitors, highlighting lif…" at bounding box center [574, 612] width 551 height 95
click at [624, 625] on p "Launch a marketing campaign focused on visitors, highlighting lifestyle and rel…" at bounding box center [574, 612] width 551 height 95
click at [576, 572] on p "Launch a marketing campaign focused on visitors, highlighting lifestyle and rel…" at bounding box center [574, 612] width 551 height 95
drag, startPoint x: 717, startPoint y: 572, endPoint x: 647, endPoint y: 574, distance: 70.0
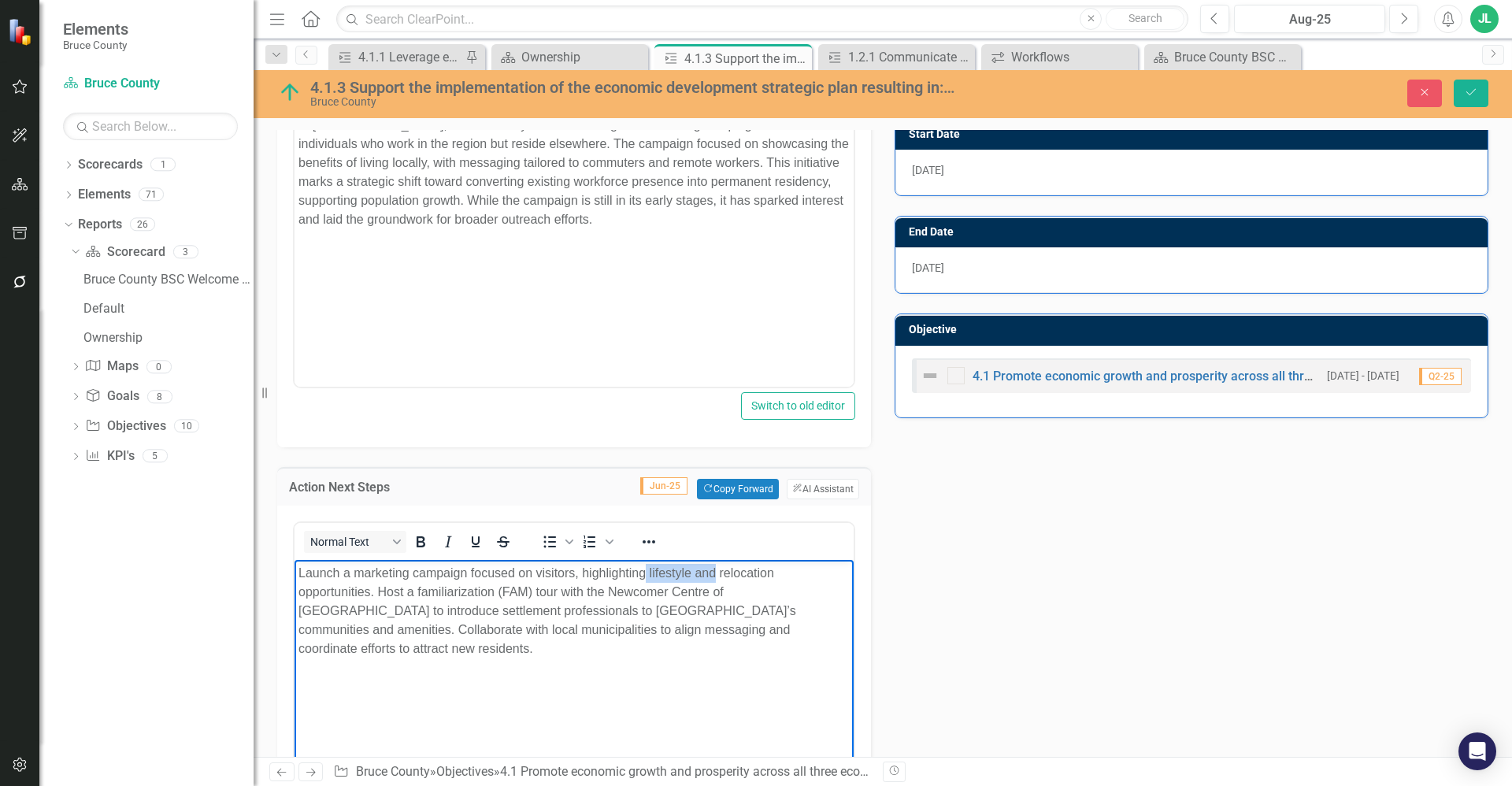
click at [647, 574] on p "Launch a marketing campaign focused on visitors, highlighting lifestyle and rel…" at bounding box center [574, 612] width 551 height 95
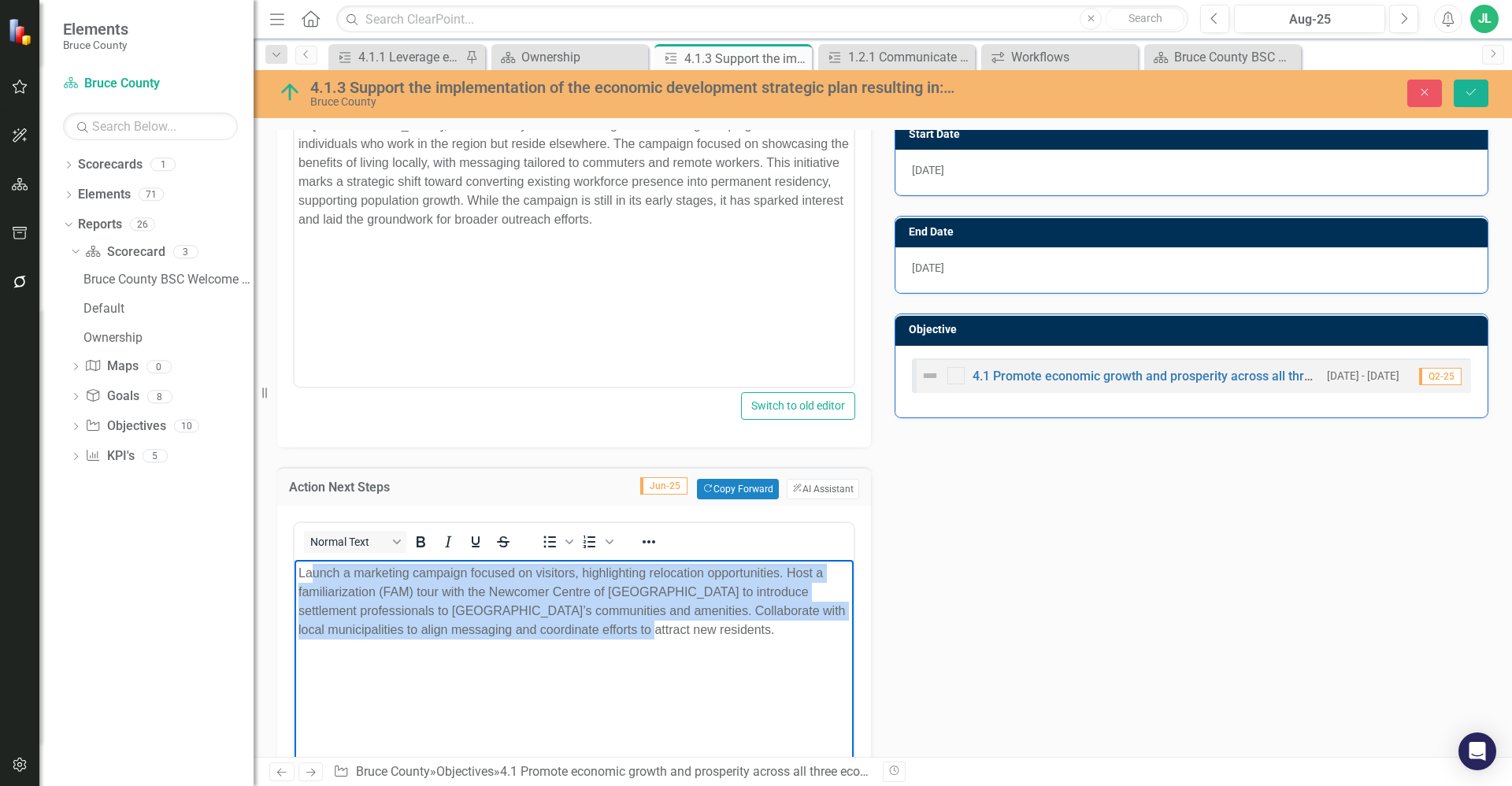
drag, startPoint x: 602, startPoint y: 634, endPoint x: 311, endPoint y: 577, distance: 296.5
click at [311, 577] on p "Launch a marketing campaign focused on visitors, highlighting relocation opport…" at bounding box center [574, 602] width 551 height 76
click at [439, 603] on p "Launch a marketing campaign focused on visitors, highlighting relocation opport…" at bounding box center [574, 602] width 551 height 76
drag, startPoint x: 654, startPoint y: 620, endPoint x: 587, endPoint y: 1138, distance: 522.3
click at [294, 577] on html "Launch a marketing campaign focused on visitors, highlighting relocation opport…" at bounding box center [574, 678] width 559 height 236
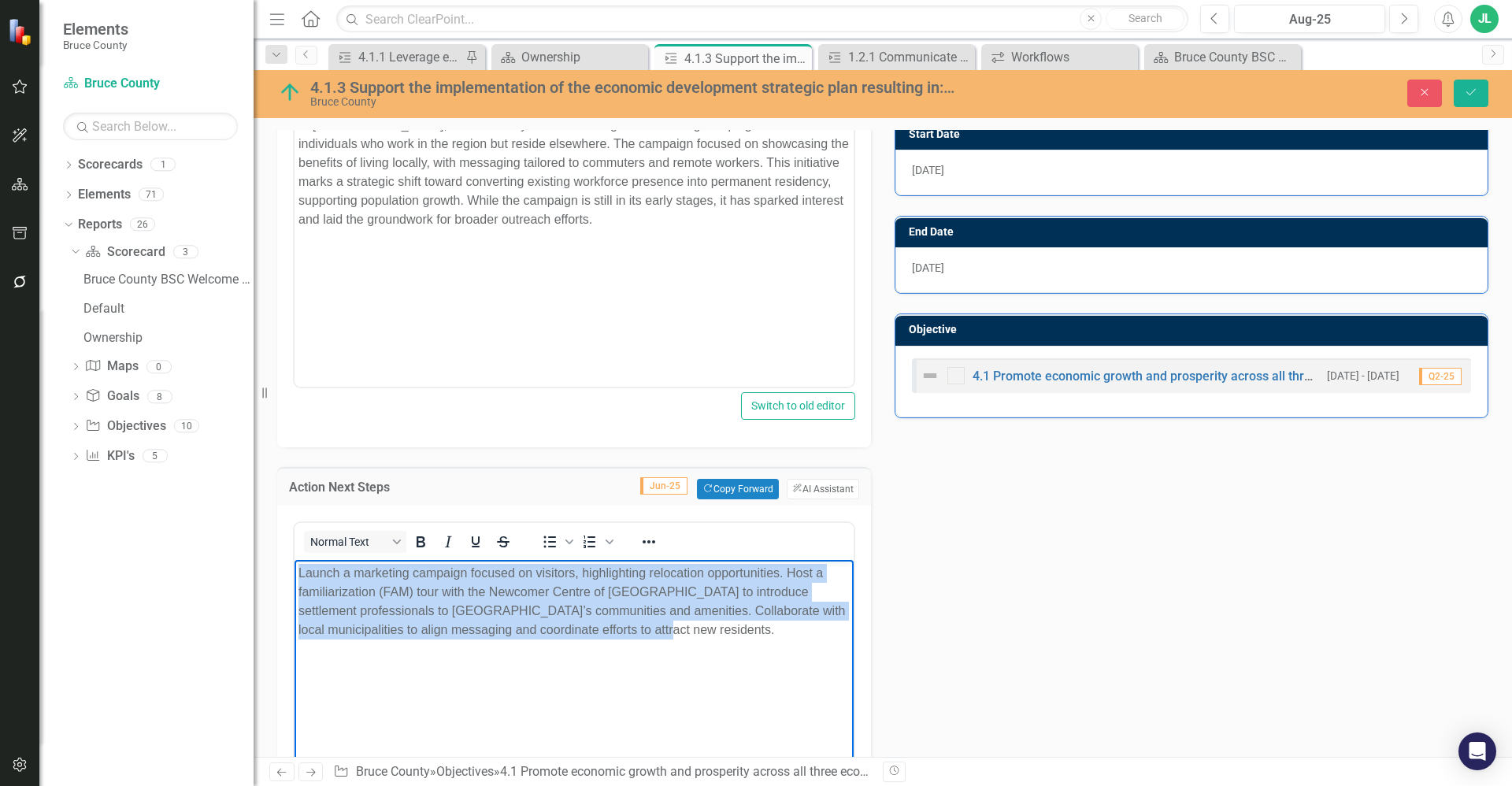
click at [631, 608] on p "Launch a marketing campaign focused on visitors, highlighting relocation opport…" at bounding box center [574, 602] width 551 height 76
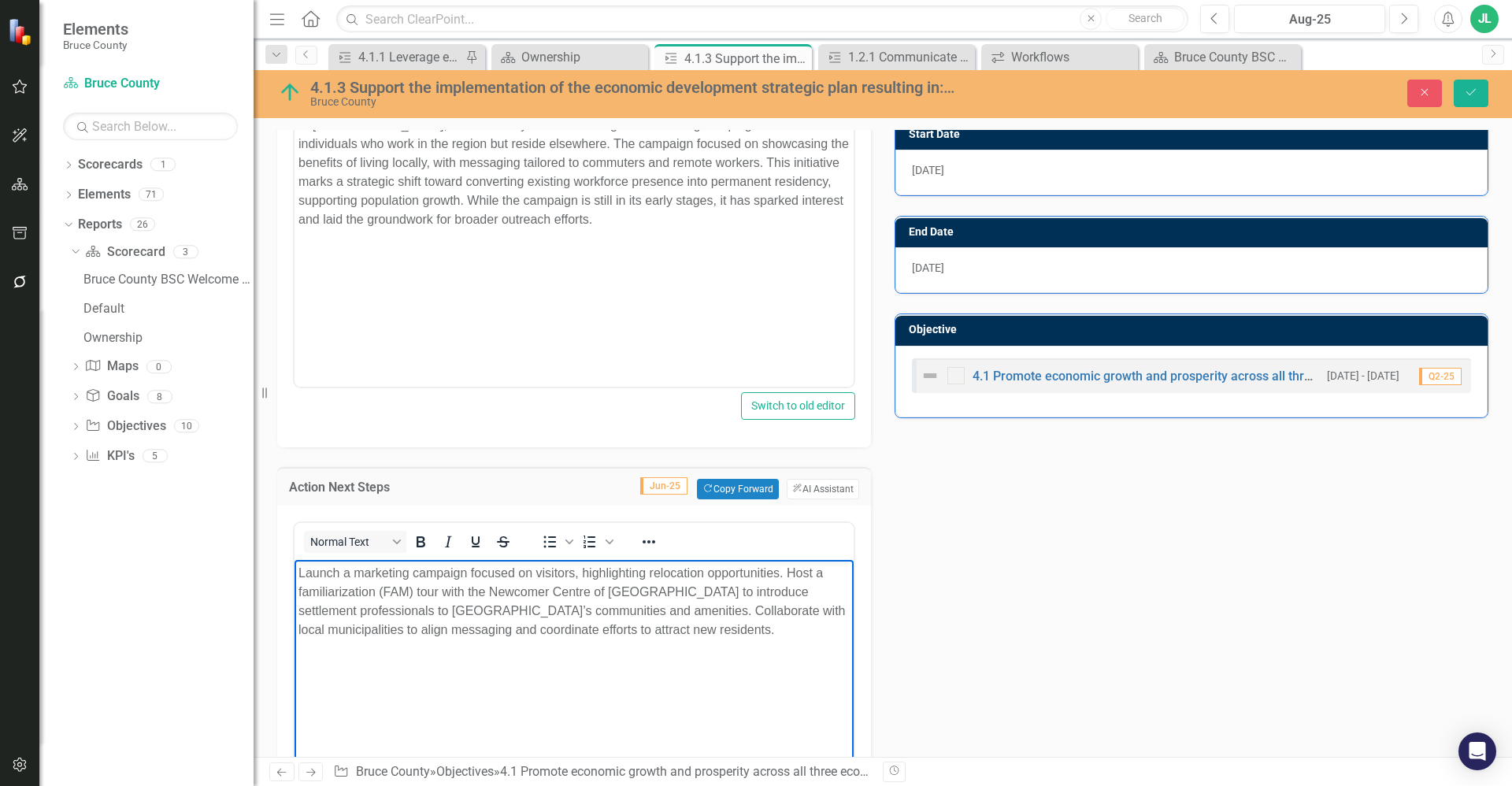
click at [760, 590] on p "Launch a marketing campaign focused on visitors, highlighting relocation opport…" at bounding box center [574, 602] width 551 height 76
click at [662, 634] on p "Launch a marketing campaign focused on visitors, highlighting relocation opport…" at bounding box center [574, 602] width 551 height 76
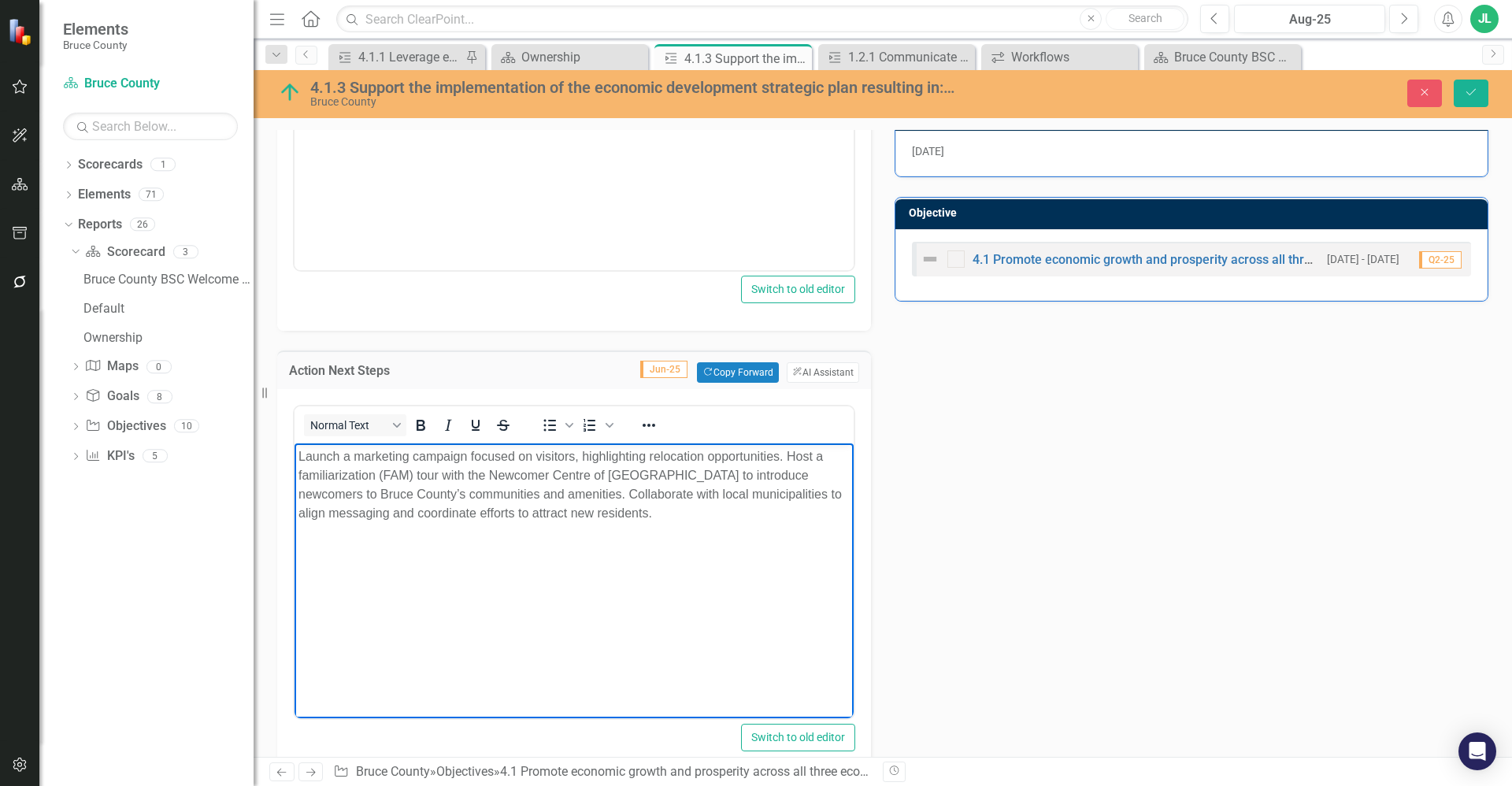
scroll to position [501, 0]
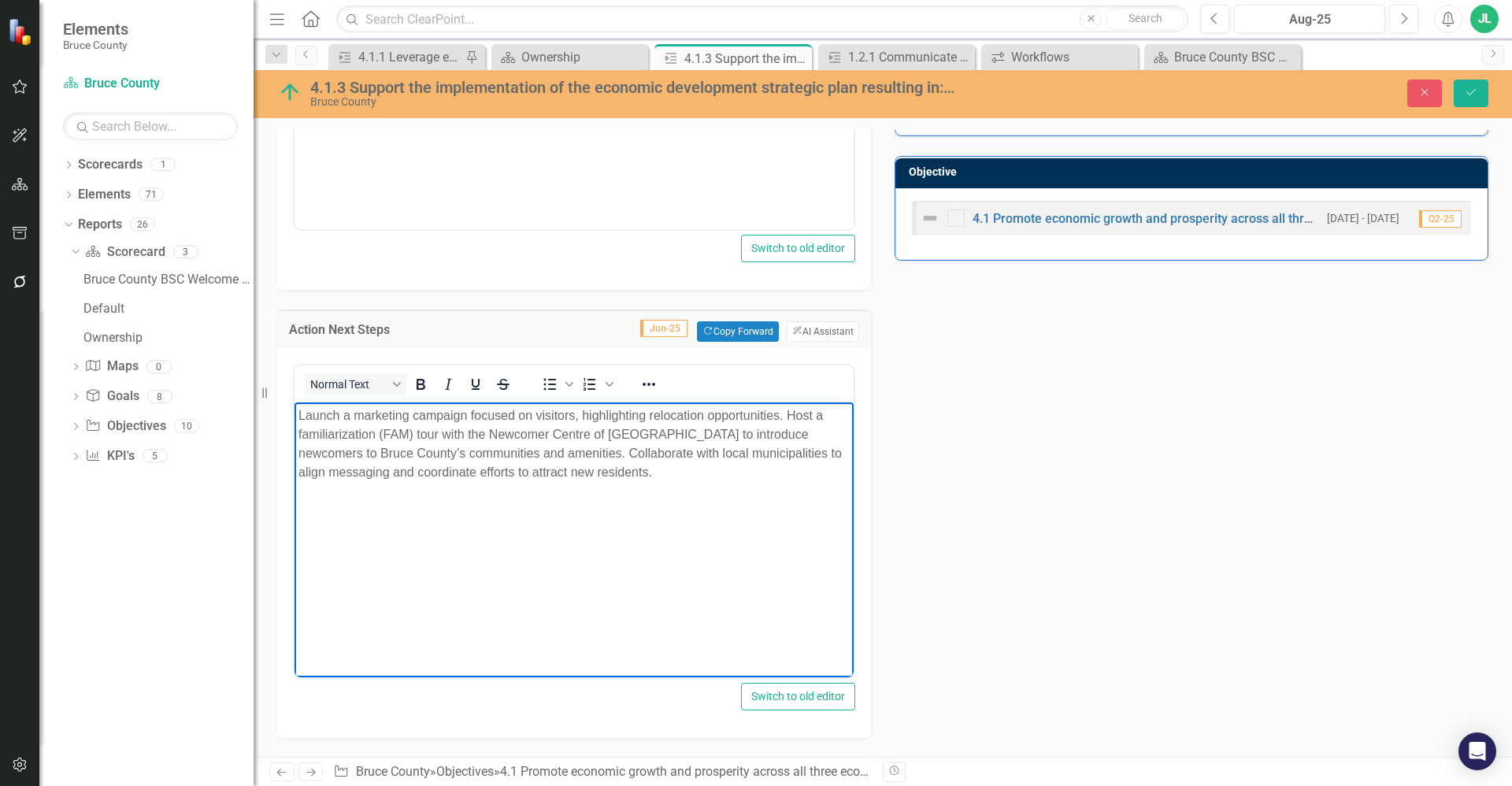
click at [963, 554] on div "Action Analysis Jun-25 Copy Forward Copy Forward ClearPoint AI AI Assistant Nor…" at bounding box center [883, 388] width 1235 height 1093
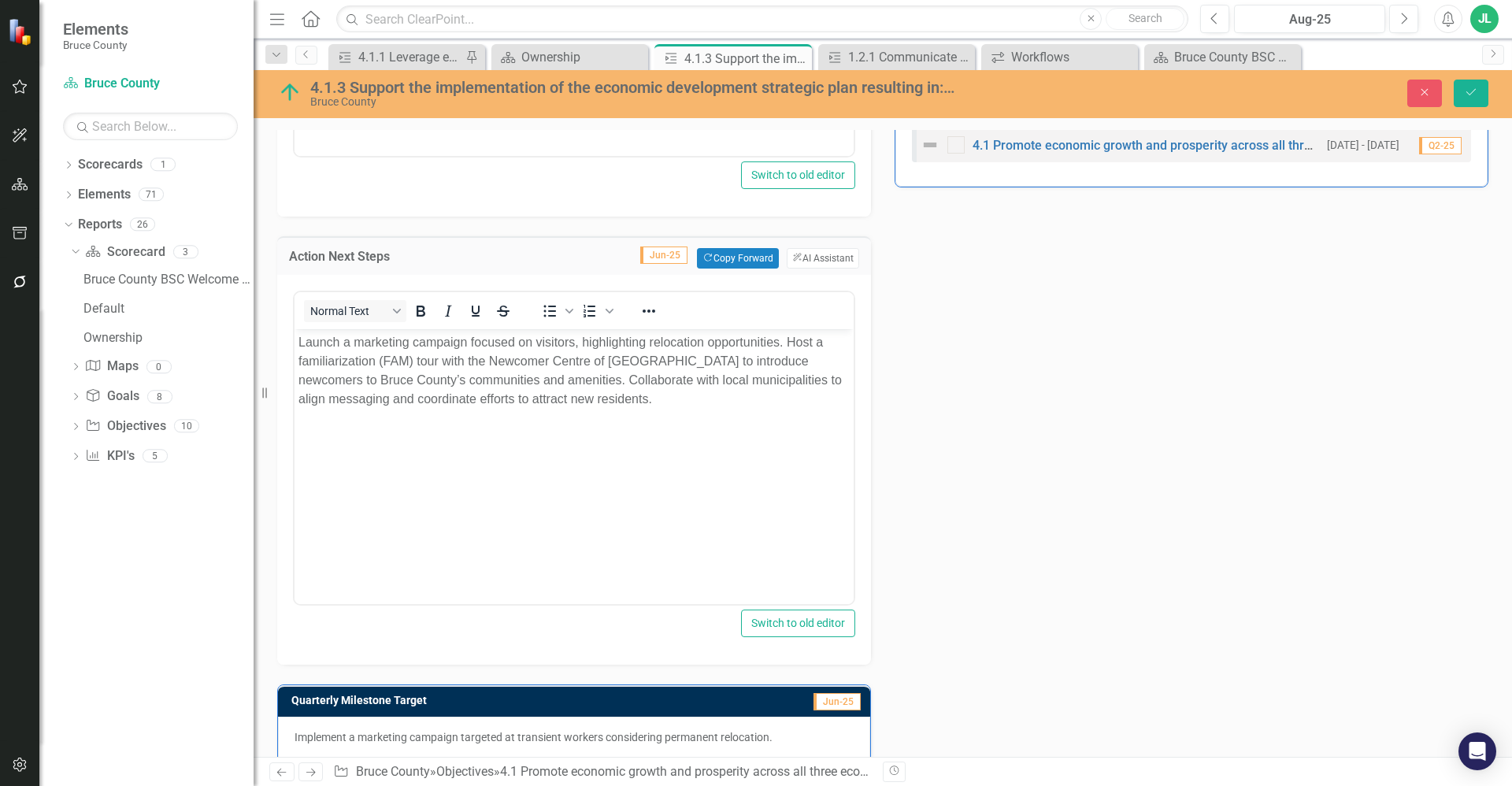
scroll to position [694, 0]
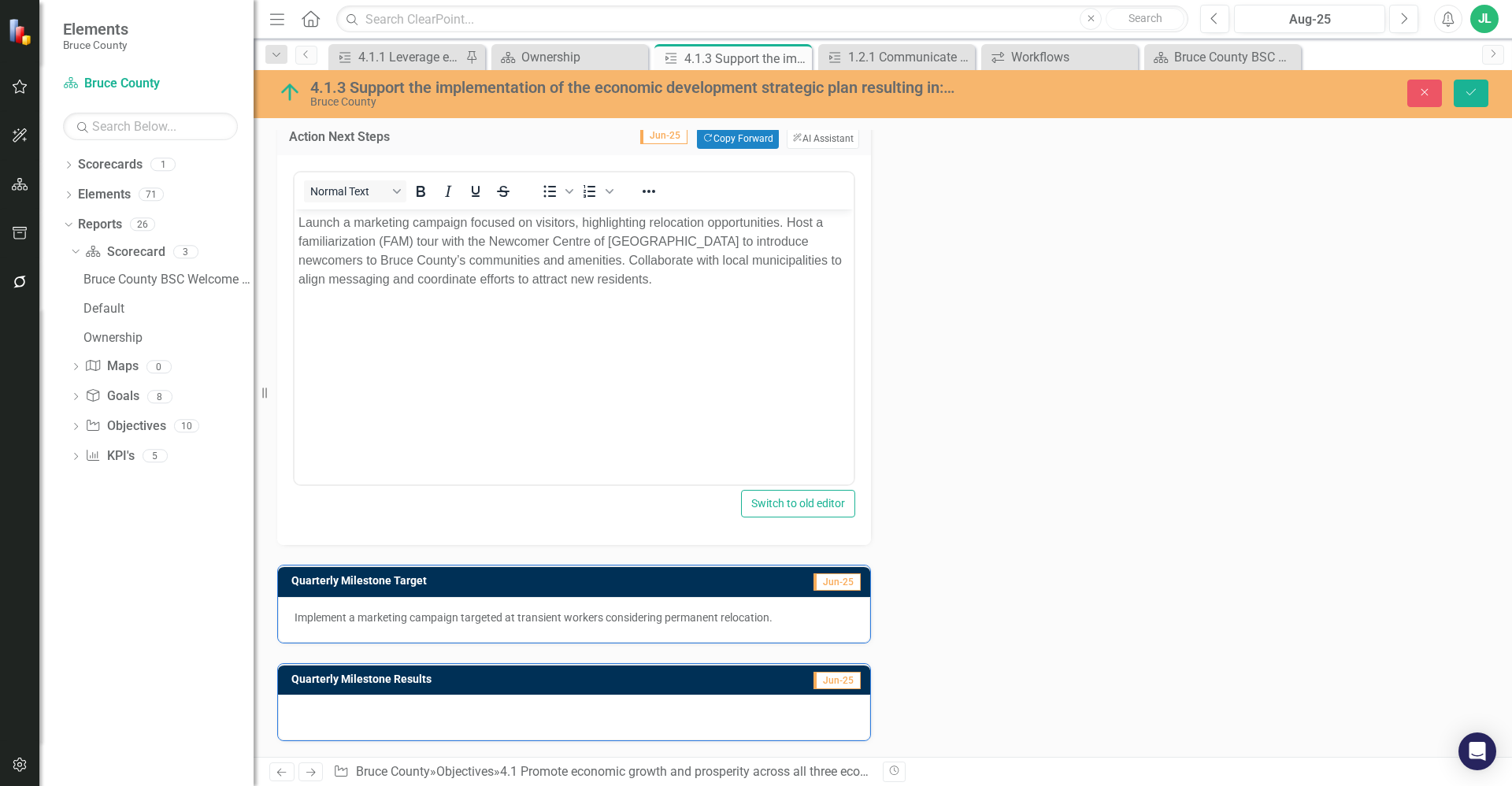
click at [533, 618] on p "Implement a marketing campaign targeted at transient workers considering perman…" at bounding box center [574, 617] width 559 height 15
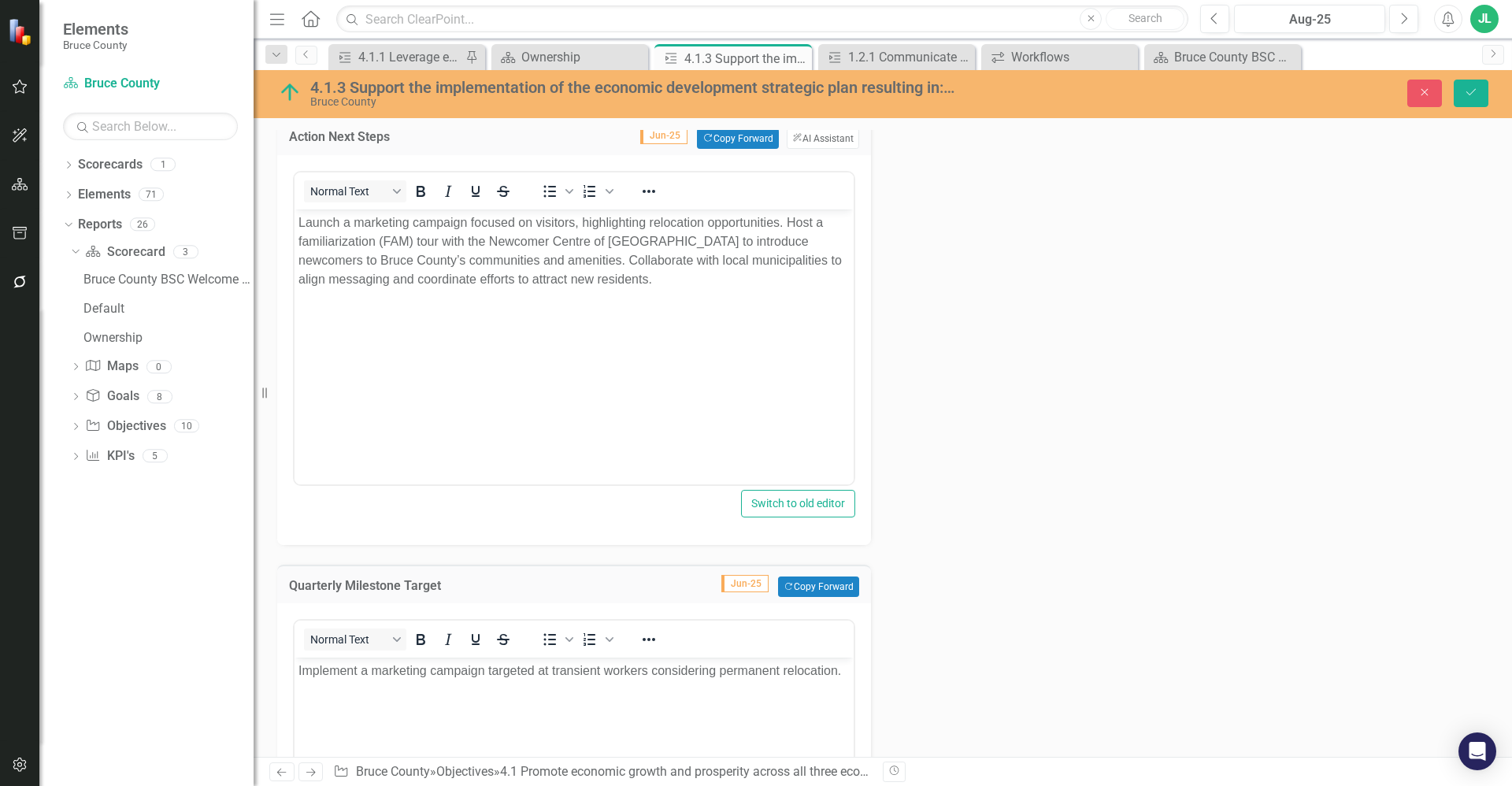
scroll to position [0, 0]
click at [604, 696] on body "Implement a marketing campaign targeted at transient workers considering perman…" at bounding box center [574, 776] width 559 height 236
click at [602, 679] on p "Implement a marketing campaign targeted at transient workers considering perman…" at bounding box center [574, 671] width 551 height 19
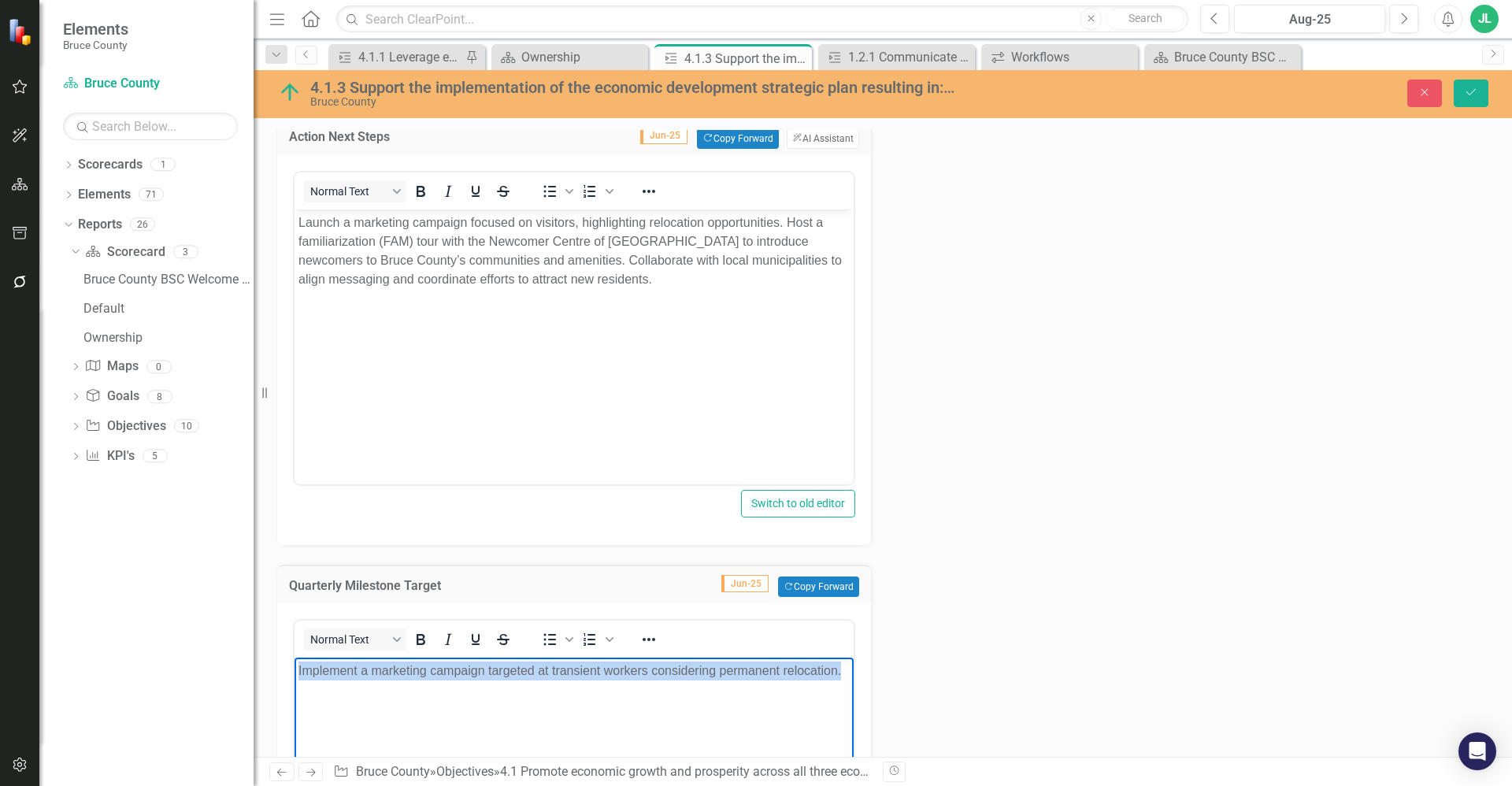
click at [602, 679] on p "Implement a marketing campaign targeted at transient workers considering perman…" at bounding box center [574, 671] width 551 height 19
paste body "Rich Text Area. Press ALT-0 for help."
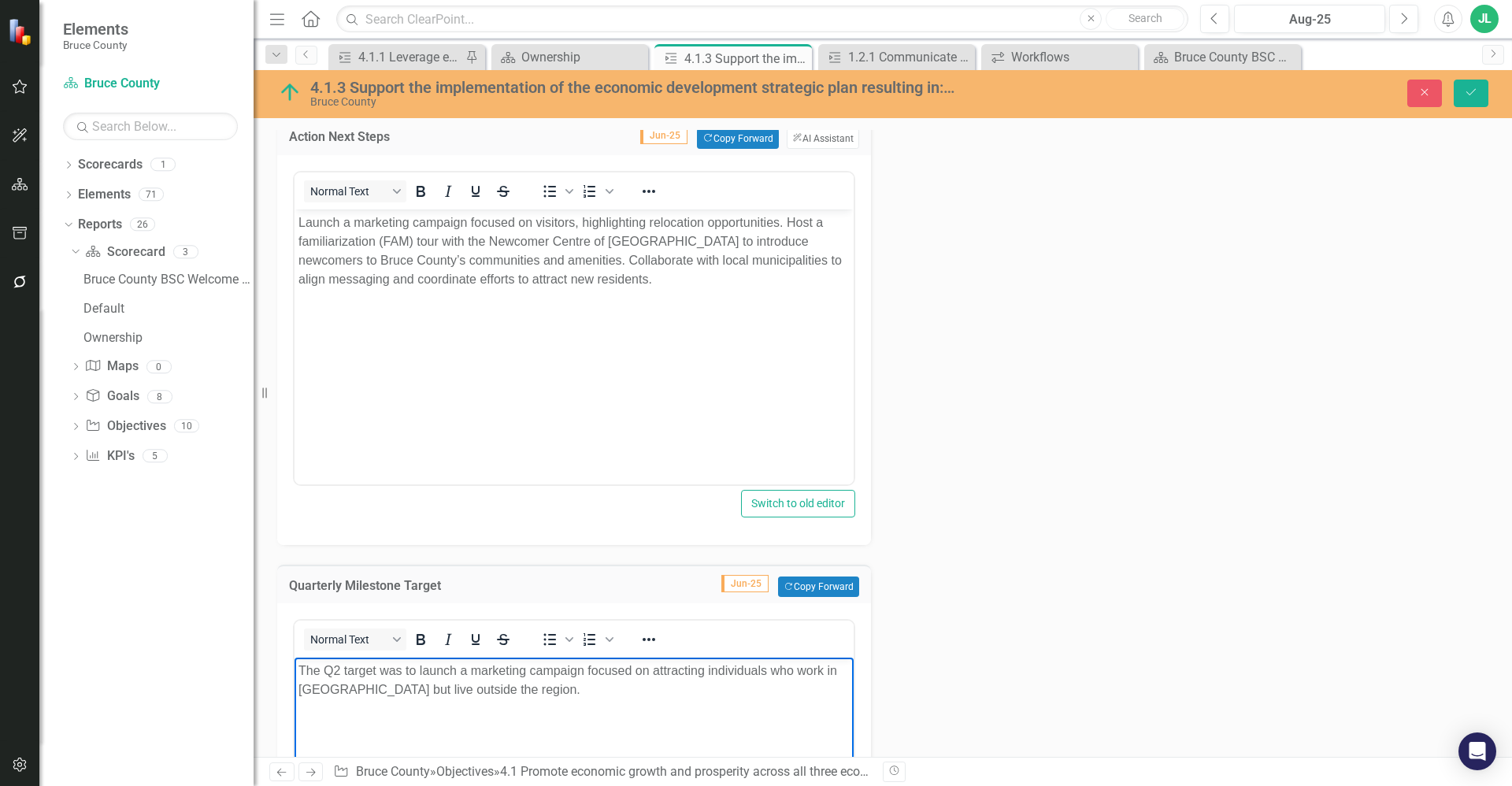
click at [584, 695] on p "The Q2 target was to launch a marketing campaign focused on attracting individu…" at bounding box center [574, 681] width 551 height 38
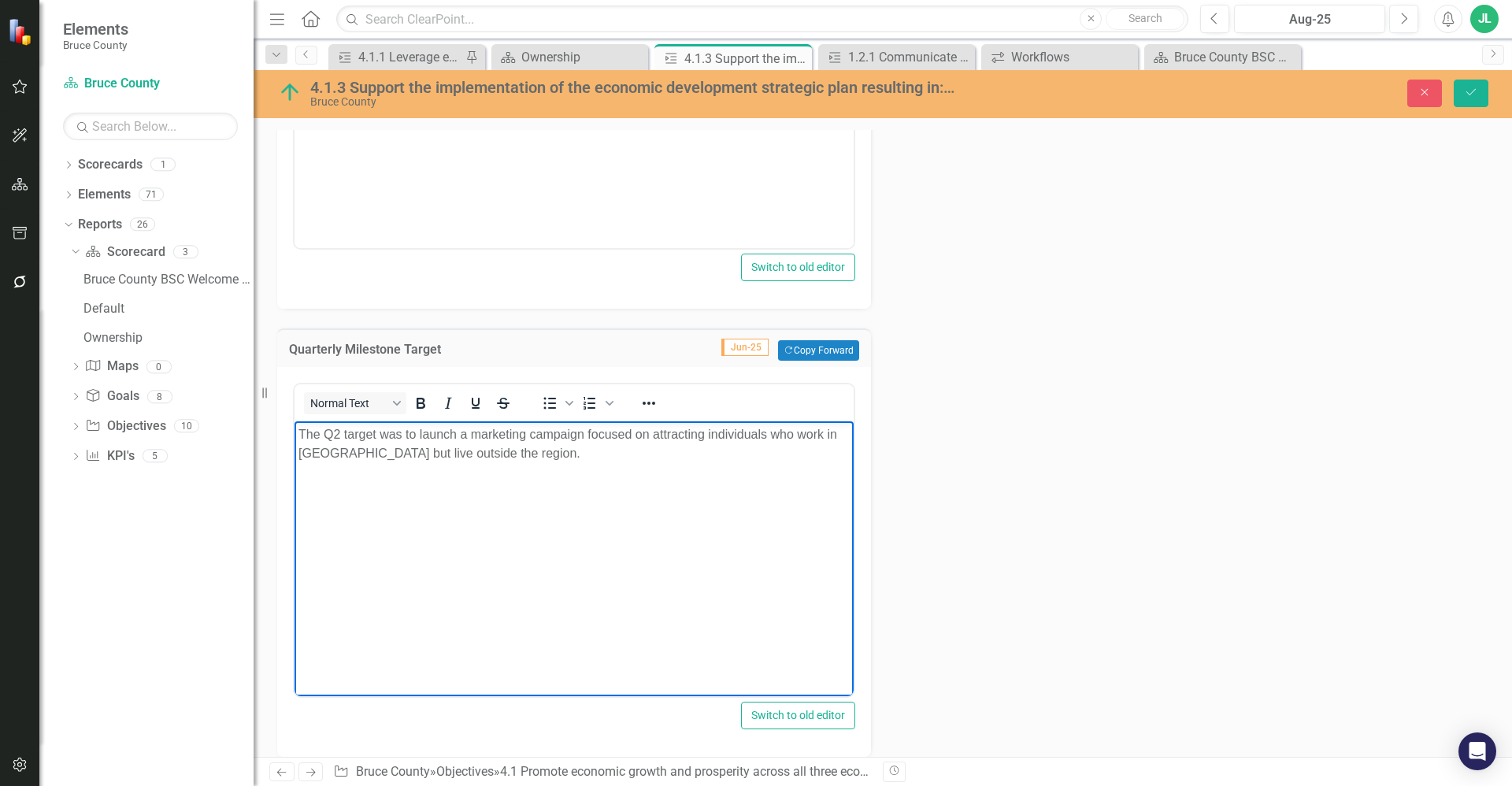
scroll to position [1044, 0]
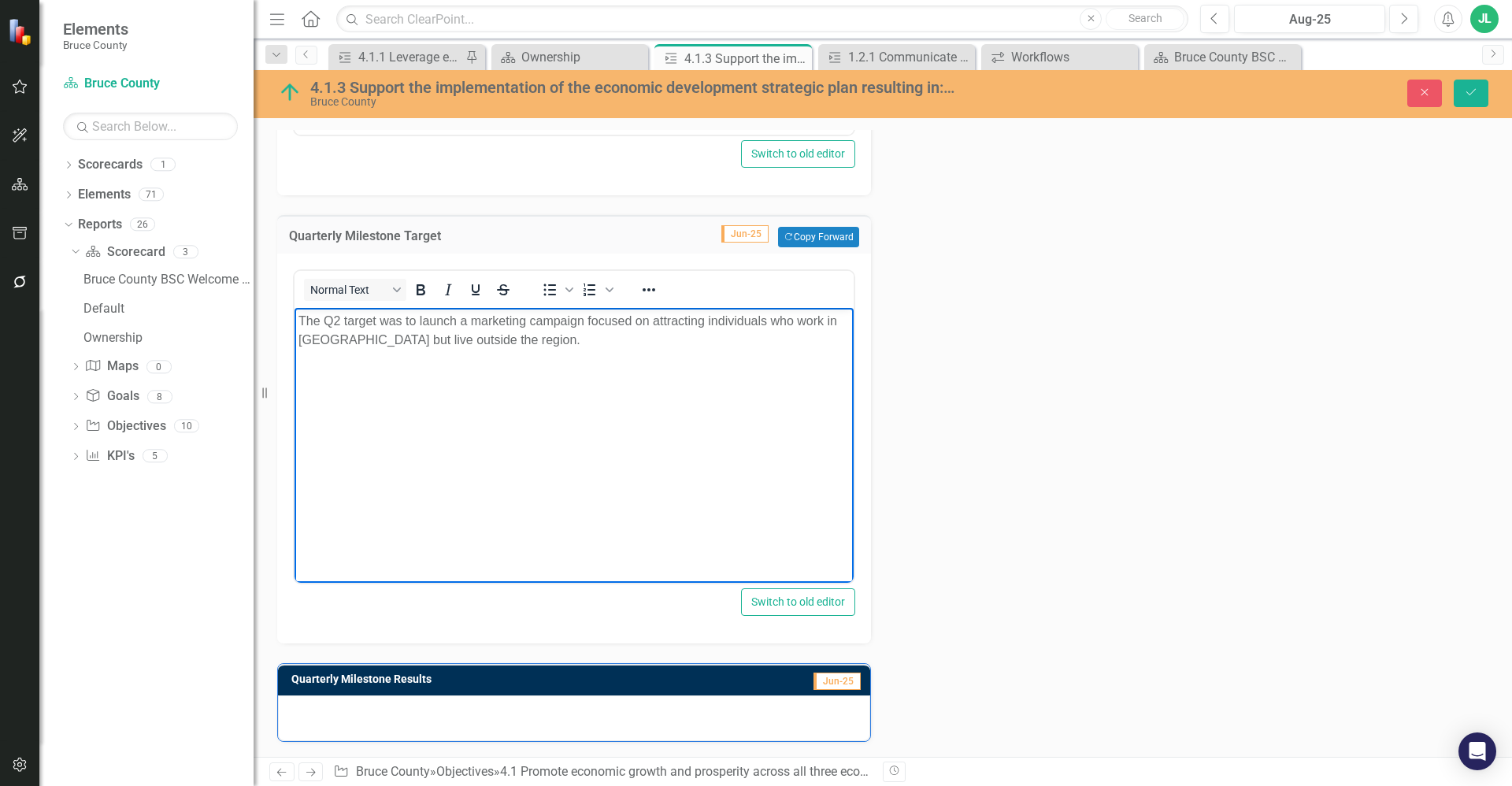
click at [458, 722] on div at bounding box center [574, 718] width 593 height 46
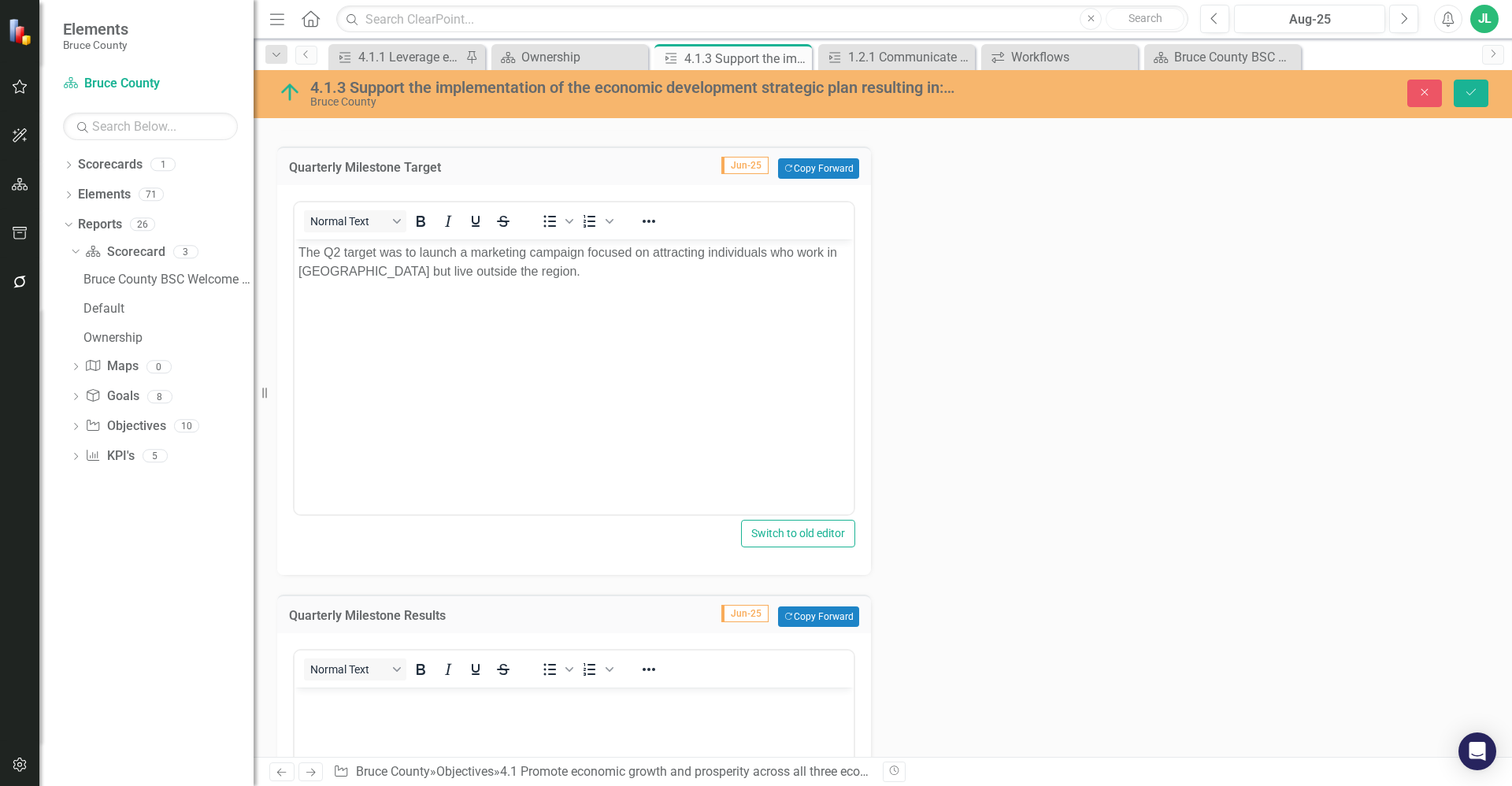
scroll to position [1359, 0]
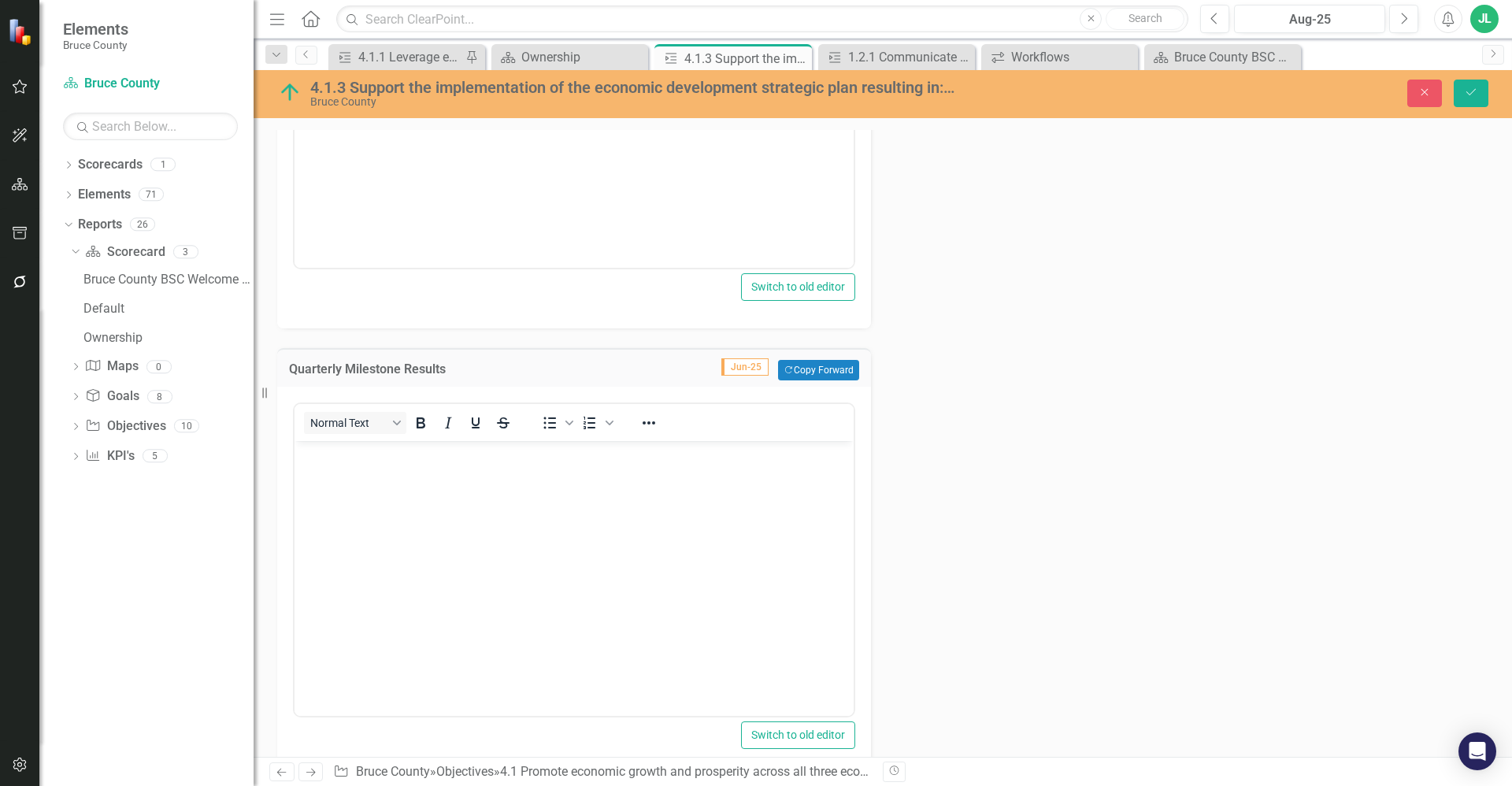
click at [350, 558] on body "Rich Text Area. Press ALT-0 for help." at bounding box center [574, 559] width 559 height 236
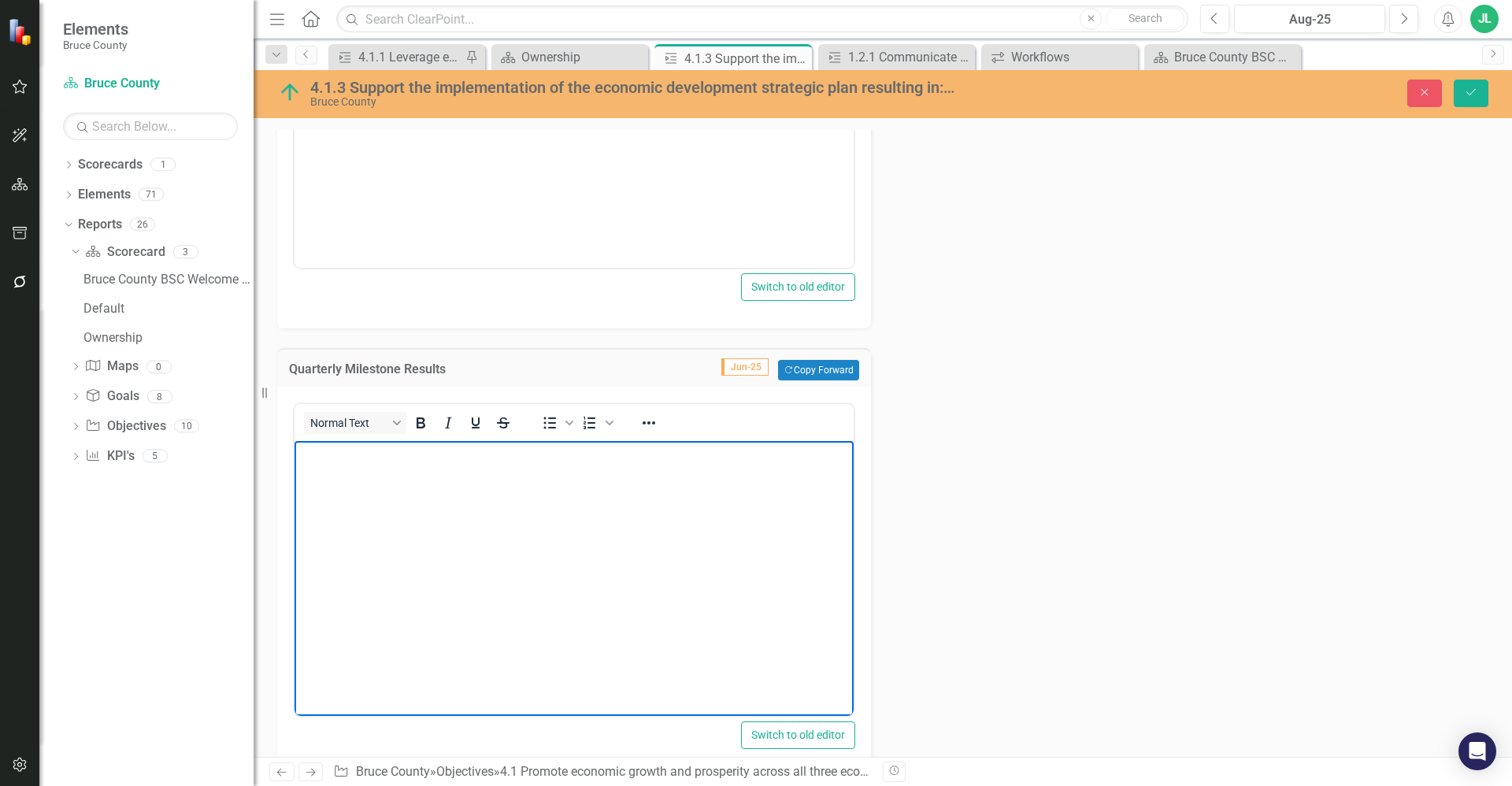
paste body "Rich Text Area. Press ALT-0 for help."
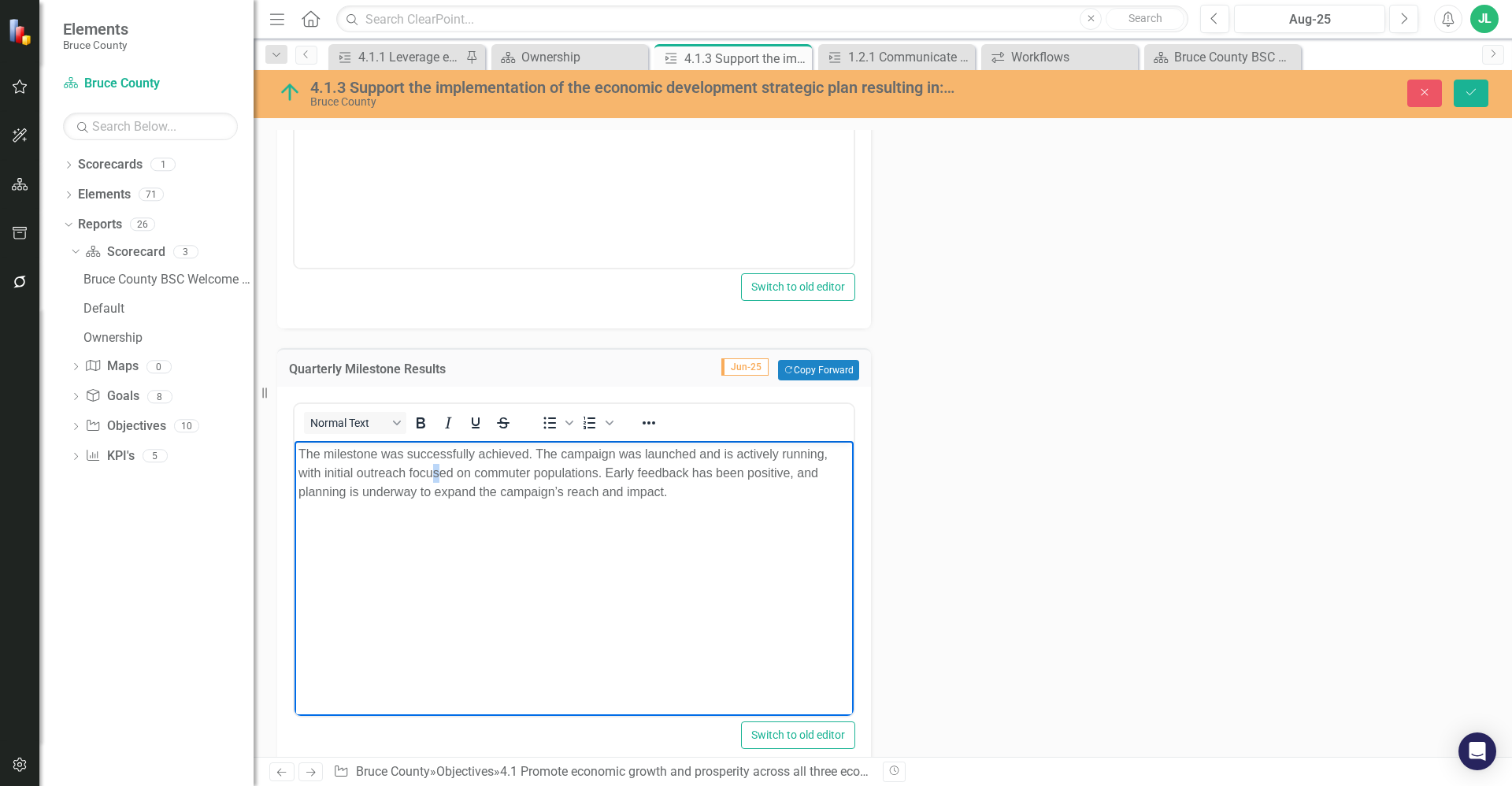
click at [436, 470] on p "The milestone was successfully achieved. The campaign was launched and is activ…" at bounding box center [574, 474] width 551 height 57
drag, startPoint x: 534, startPoint y: 449, endPoint x: 216, endPoint y: 445, distance: 318.0
click at [294, 445] on html "The milestone was successfully achieved. The campaign was launched and is activ…" at bounding box center [574, 559] width 559 height 236
click at [422, 514] on body "The campaign was launched and is actively running, with initial outreach focuse…" at bounding box center [574, 559] width 559 height 236
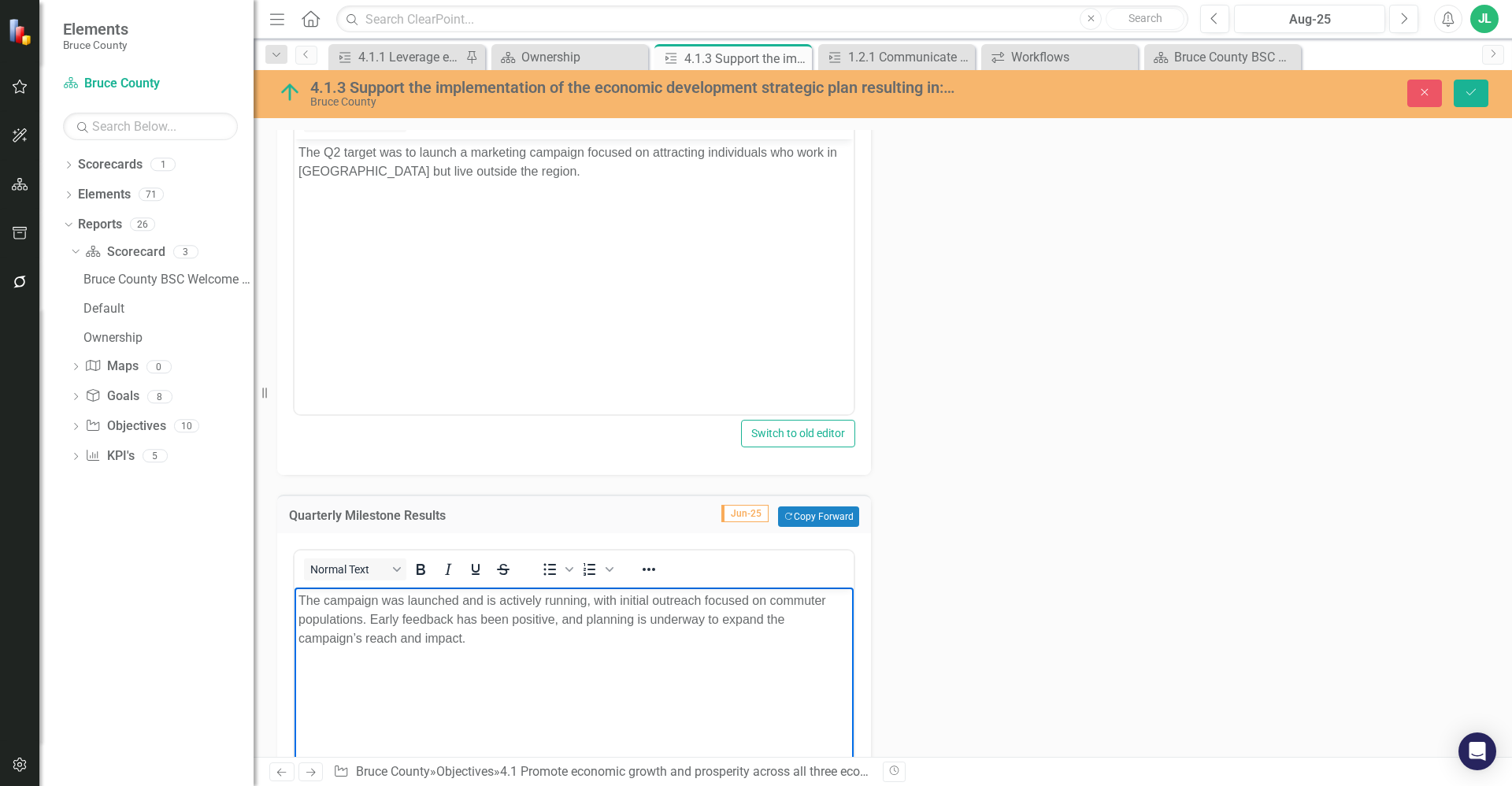
scroll to position [1221, 0]
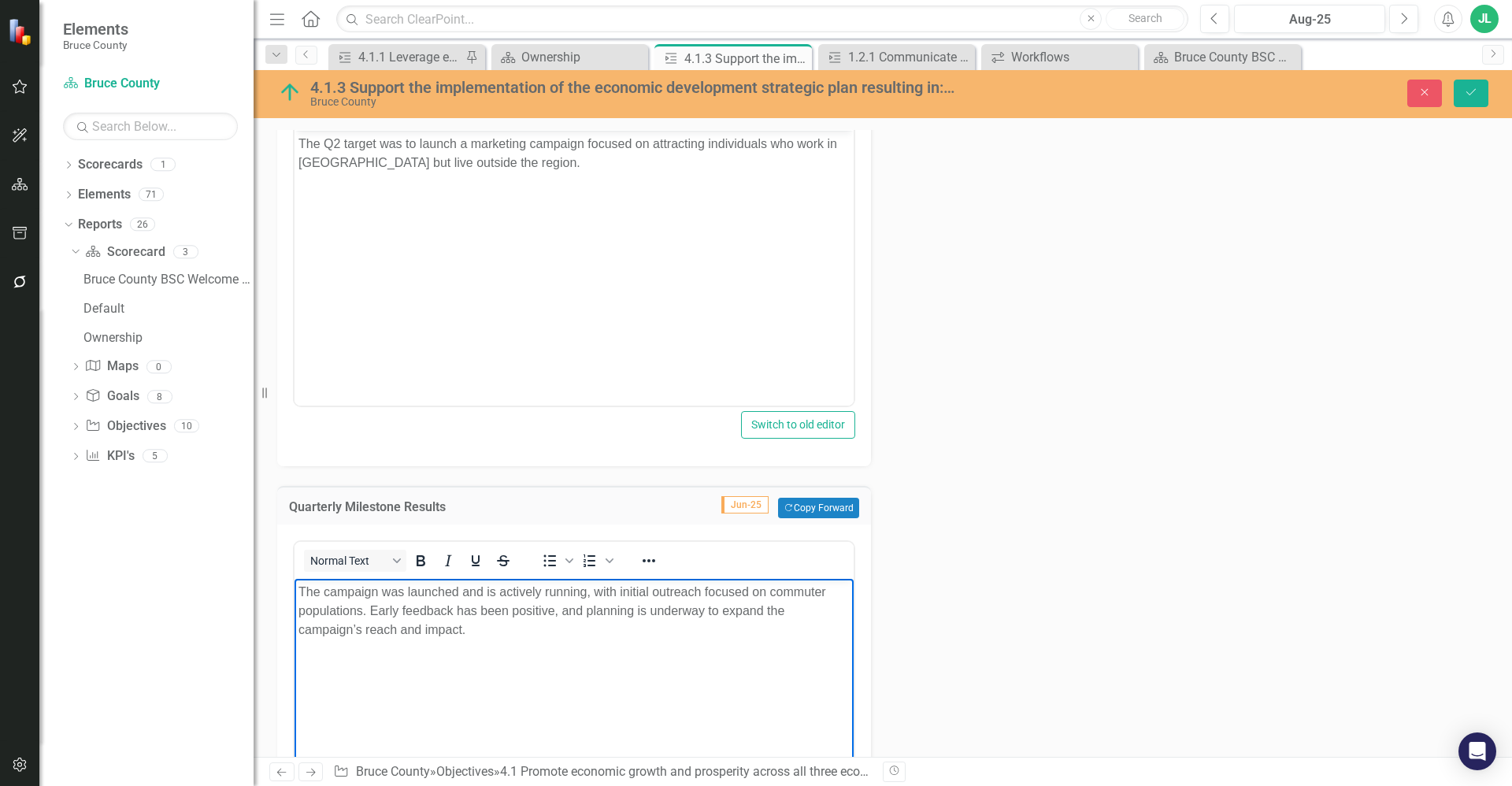
click at [321, 593] on p "The campaign was launched and is actively running, with initial outreach focuse…" at bounding box center [574, 612] width 551 height 57
click at [758, 621] on body "A marketing campaign was launched focused on commuter populations. Early feedba…" at bounding box center [574, 697] width 559 height 236
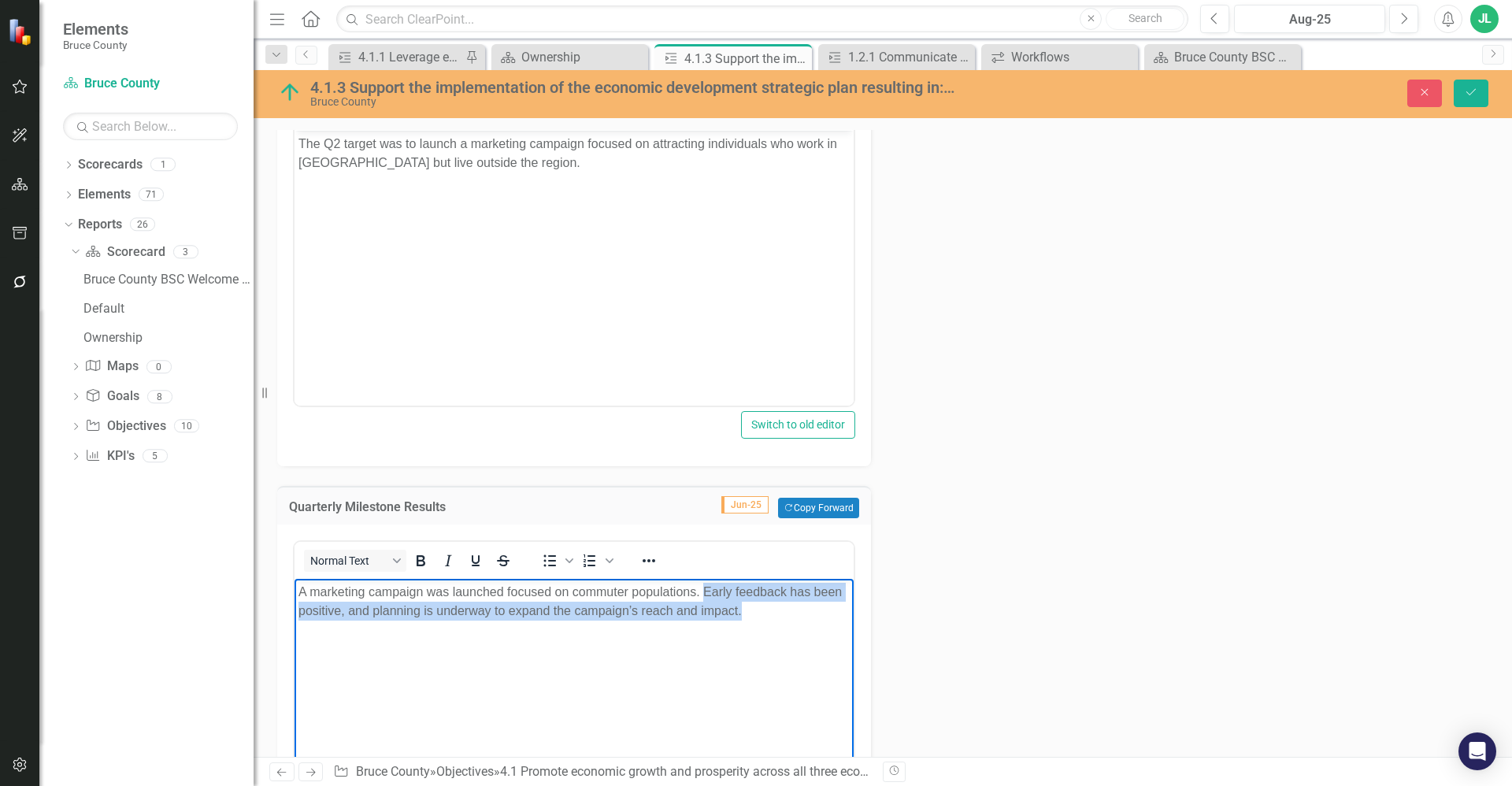
drag, startPoint x: 766, startPoint y: 608, endPoint x: 706, endPoint y: 589, distance: 62.9
click at [706, 589] on p "A marketing campaign was launched focused on commuter populations. Early feedba…" at bounding box center [574, 602] width 551 height 38
click at [736, 623] on body "A marketing campaign was launched focused on commuter populations. Early feedba…" at bounding box center [574, 697] width 559 height 236
drag, startPoint x: 756, startPoint y: 609, endPoint x: 699, endPoint y: 588, distance: 60.7
click at [699, 588] on p "A marketing campaign was launched focused on commuter populations. Early feedba…" at bounding box center [574, 602] width 551 height 38
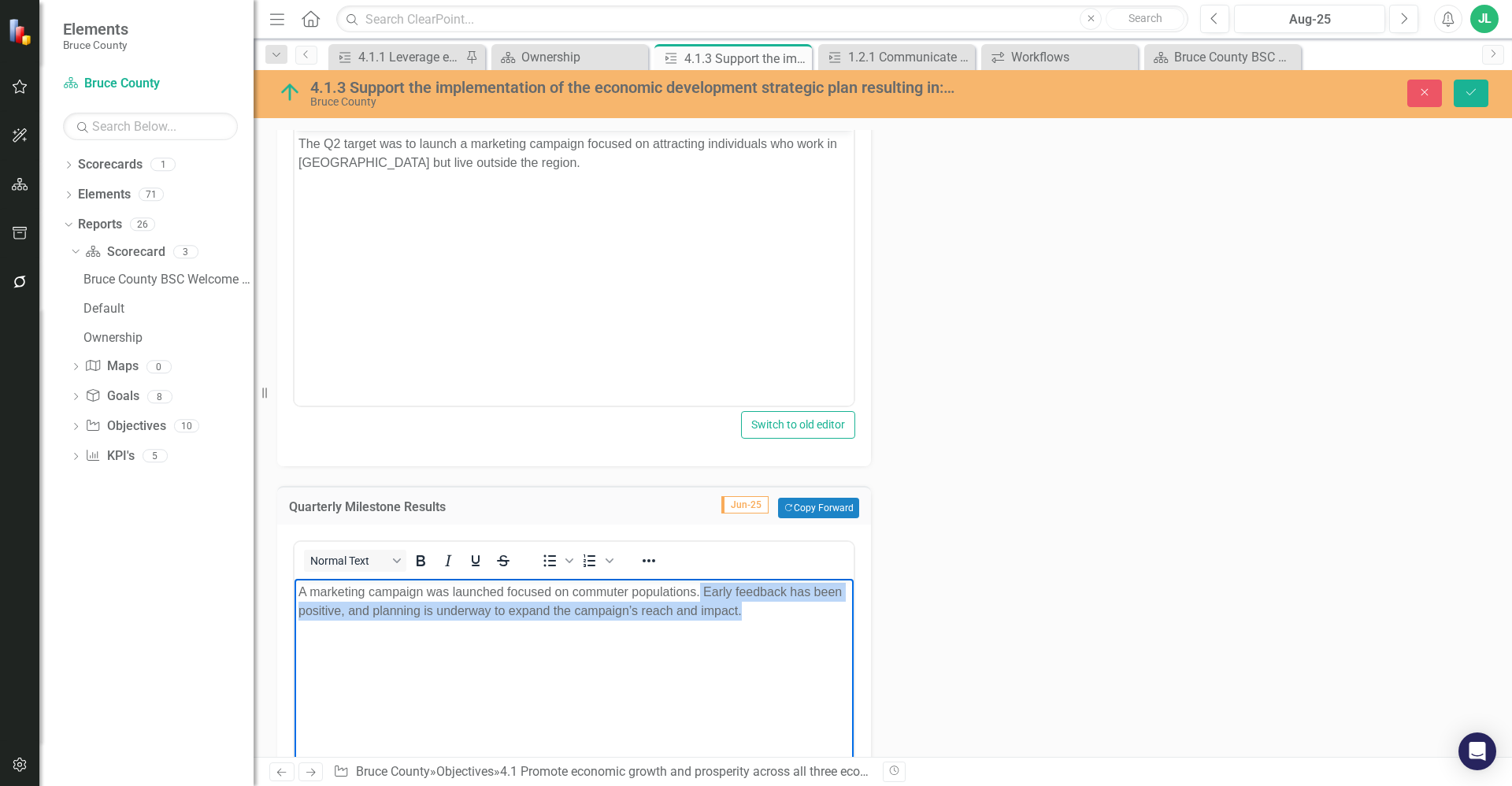
click at [737, 605] on p "A marketing campaign was launched focused on commuter populations. Early feedba…" at bounding box center [574, 602] width 551 height 38
click at [756, 609] on p "A marketing campaign was launched focused on commuter populations. Early feedba…" at bounding box center [574, 602] width 551 height 38
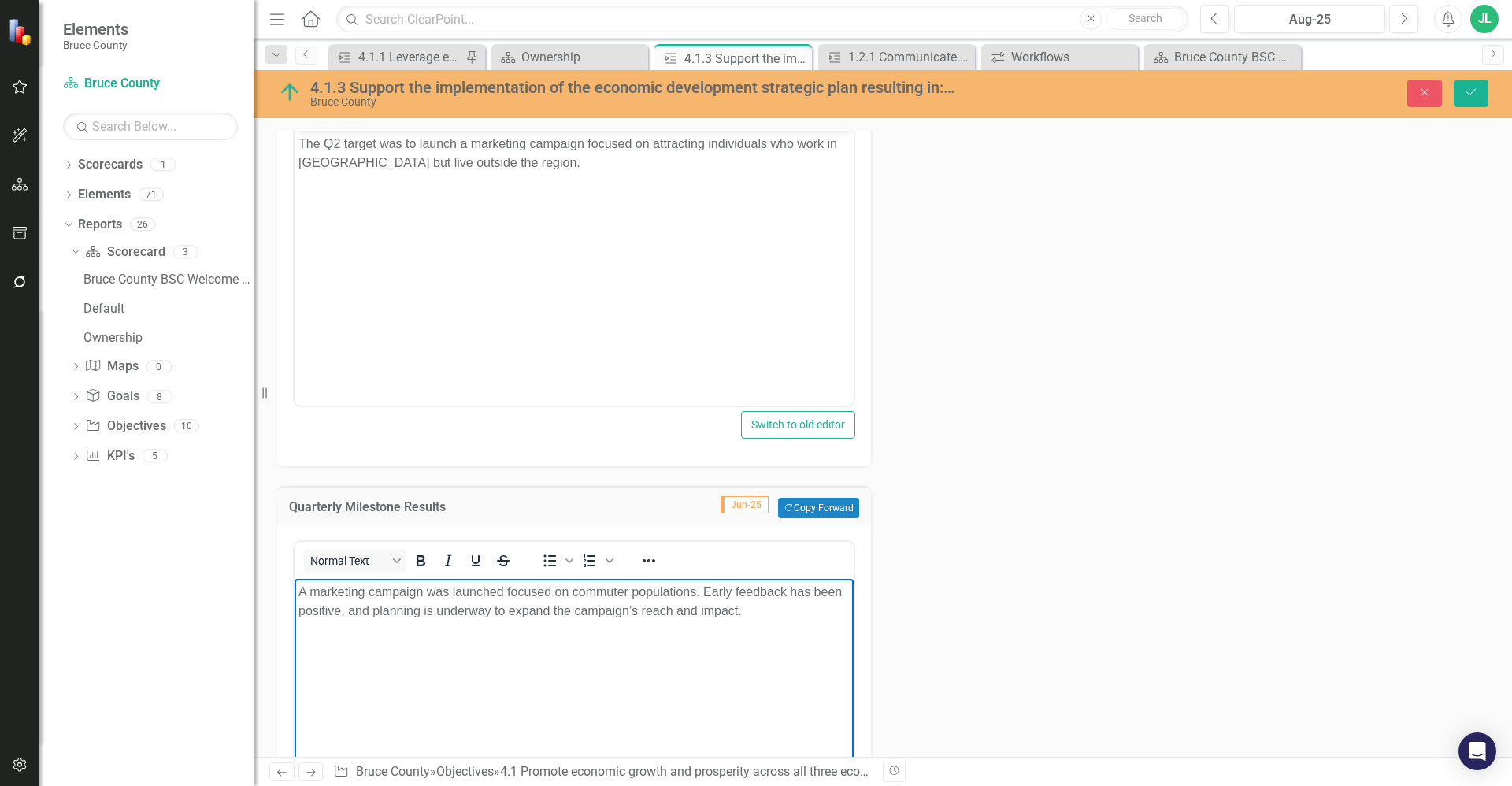
click at [747, 631] on body "A marketing campaign was launched focused on commuter populations. Early feedba…" at bounding box center [574, 697] width 559 height 236
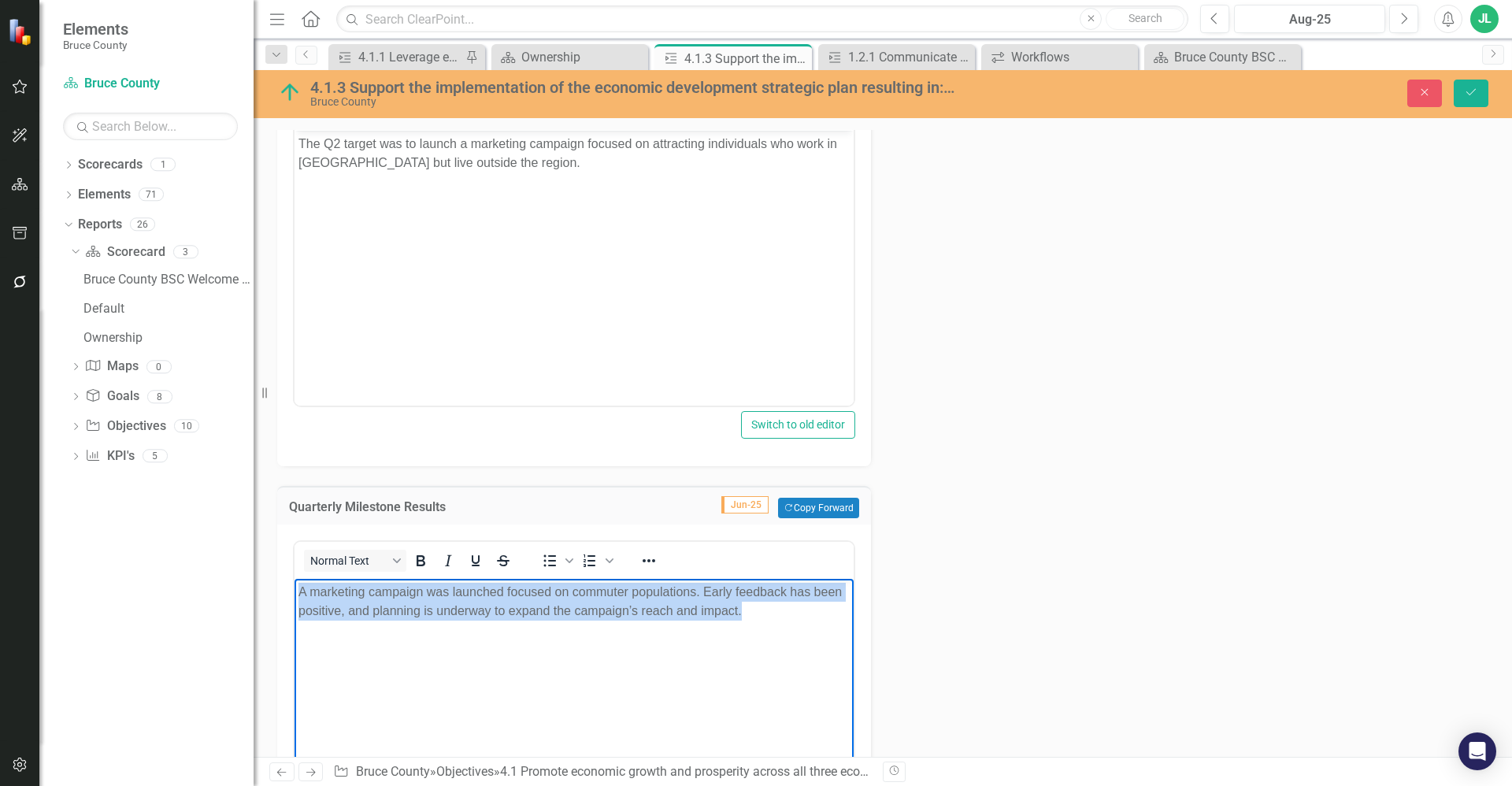
drag, startPoint x: 768, startPoint y: 609, endPoint x: 1084, endPoint y: 1088, distance: 573.8
click at [294, 584] on html "A marketing campaign was launched focused on commuter populations. Early feedba…" at bounding box center [574, 697] width 559 height 236
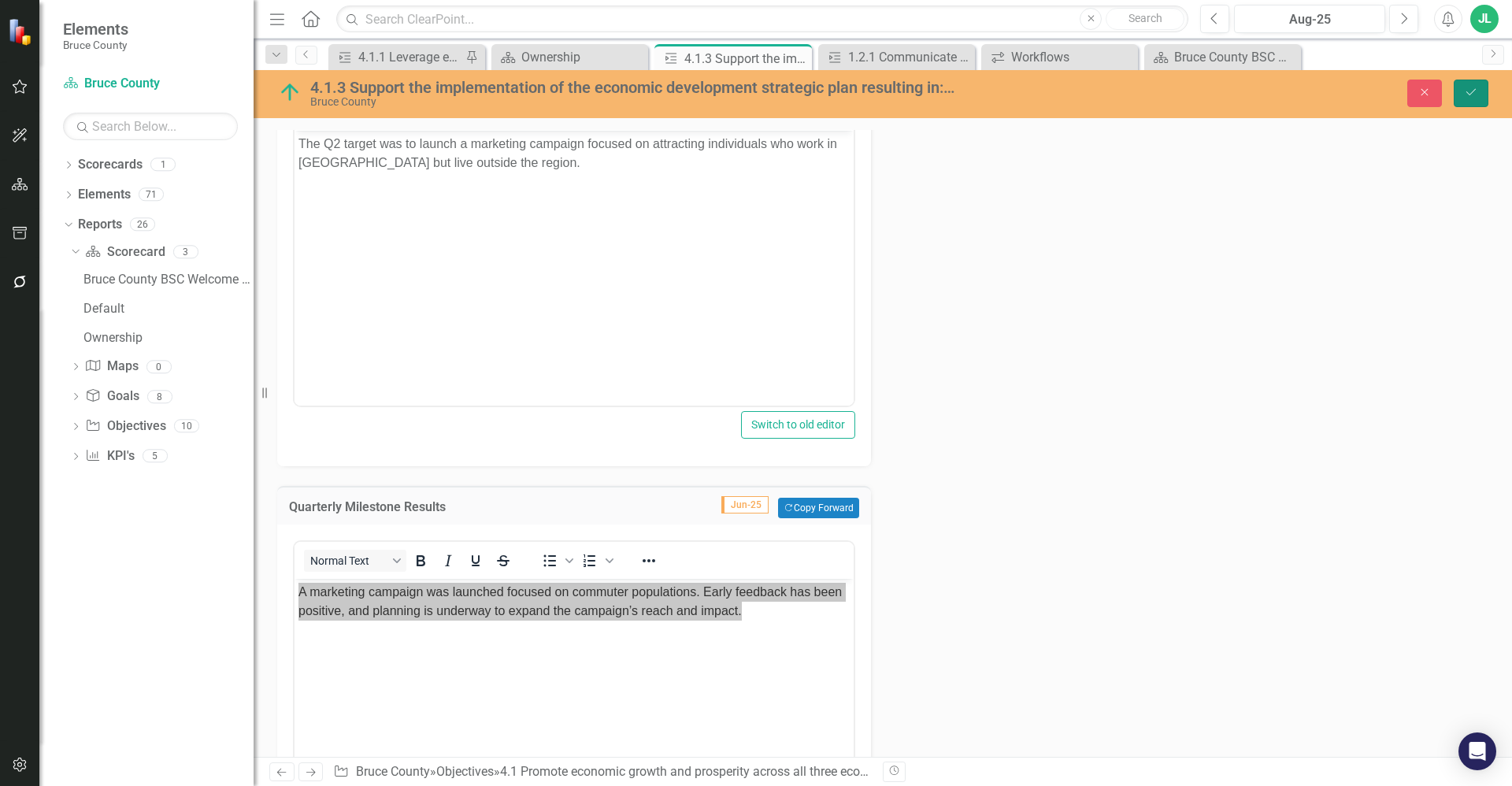
click at [1466, 95] on icon "Save" at bounding box center [1470, 92] width 14 height 11
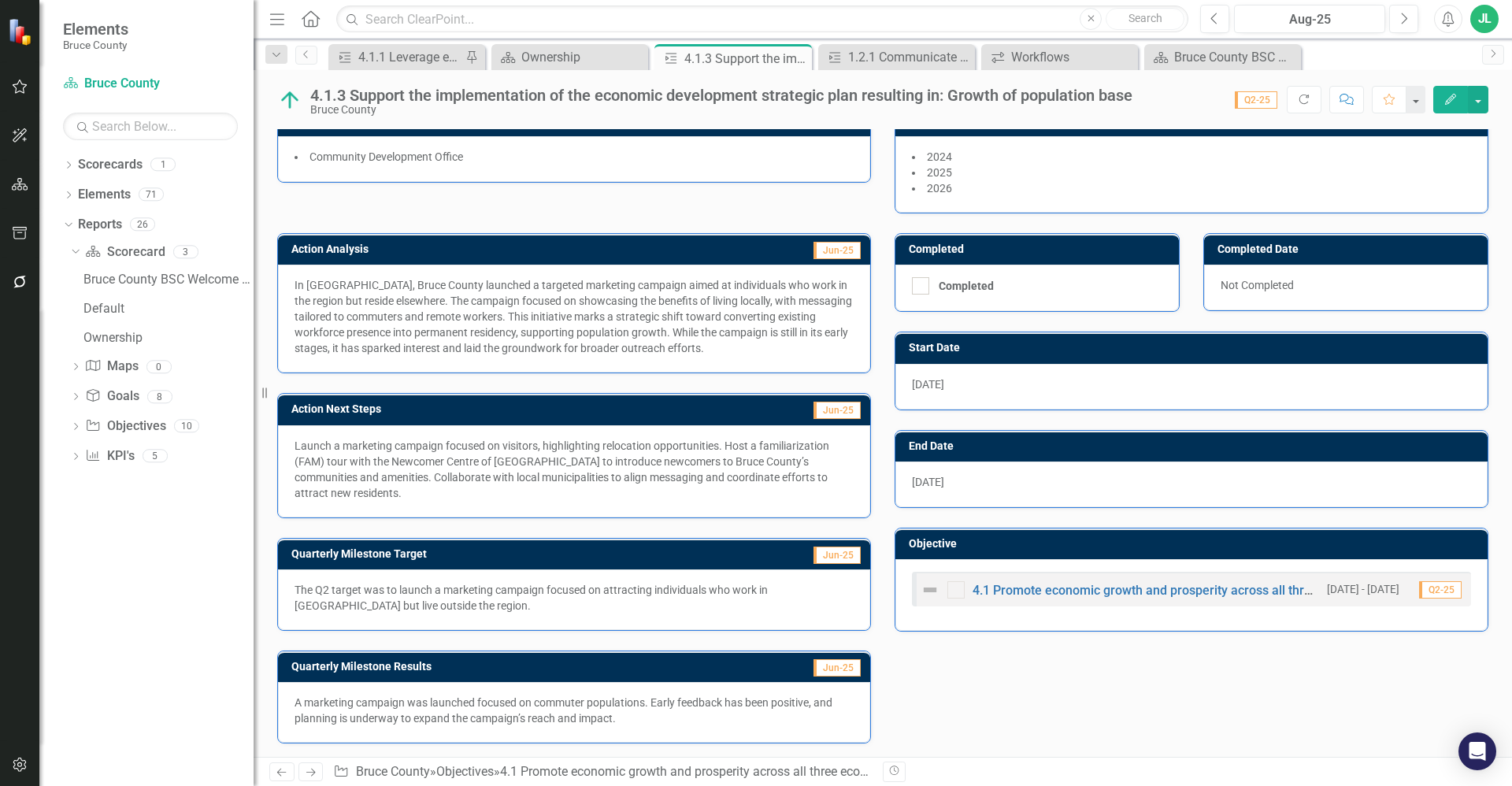
scroll to position [130, 0]
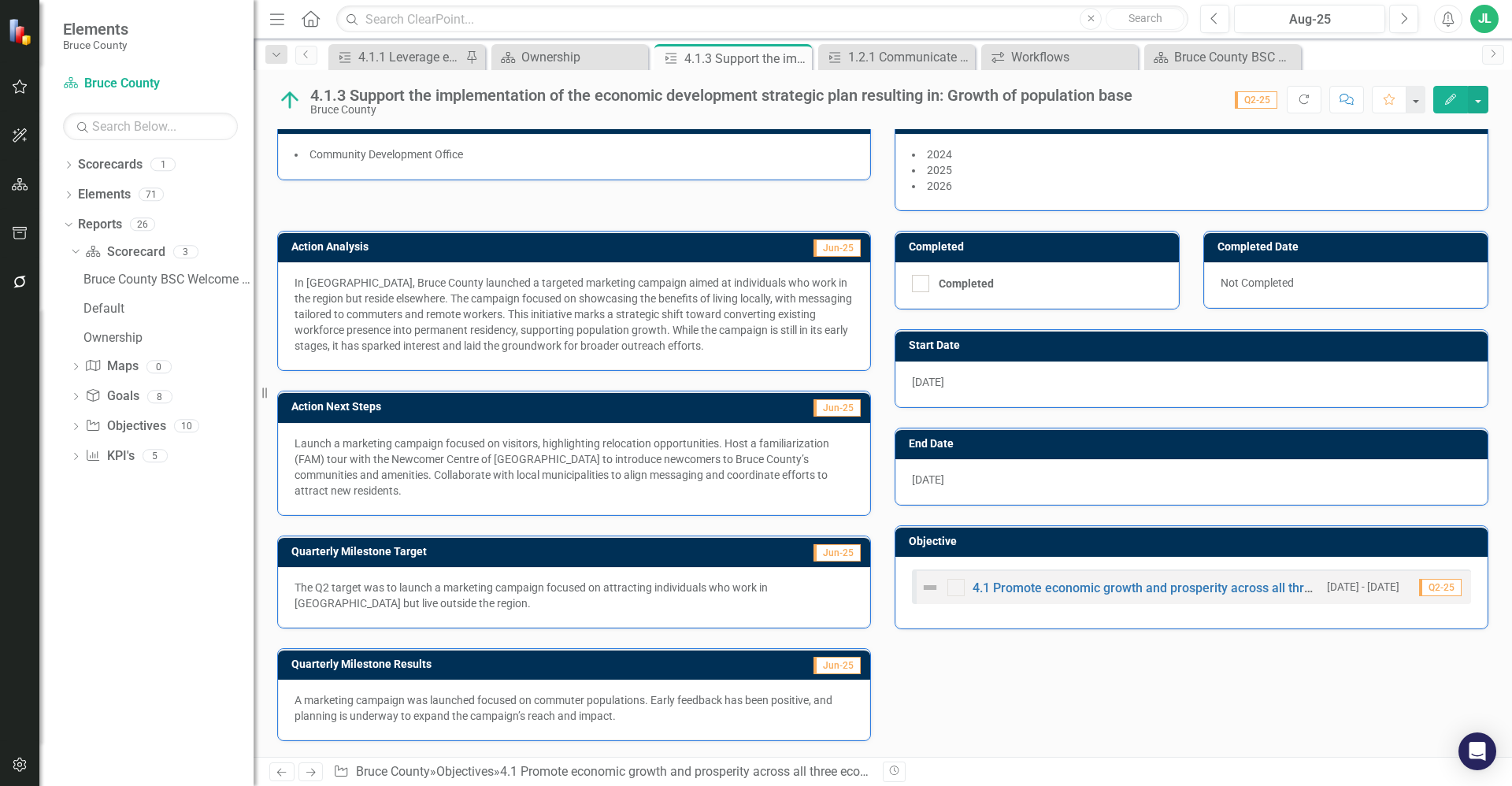
click at [730, 709] on p "A marketing campaign was launched focused on commuter populations. Early feedba…" at bounding box center [574, 708] width 559 height 32
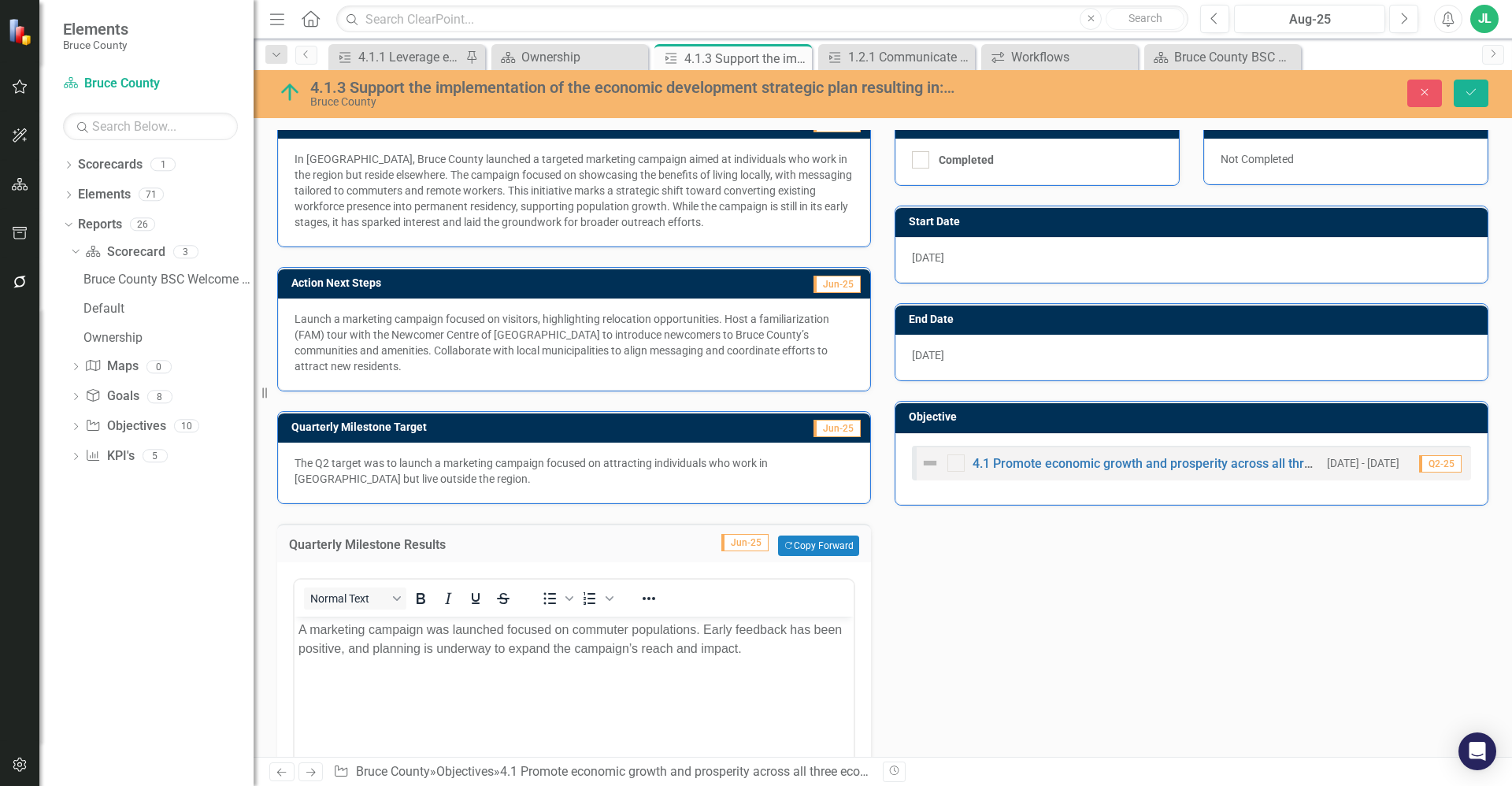
scroll to position [268, 0]
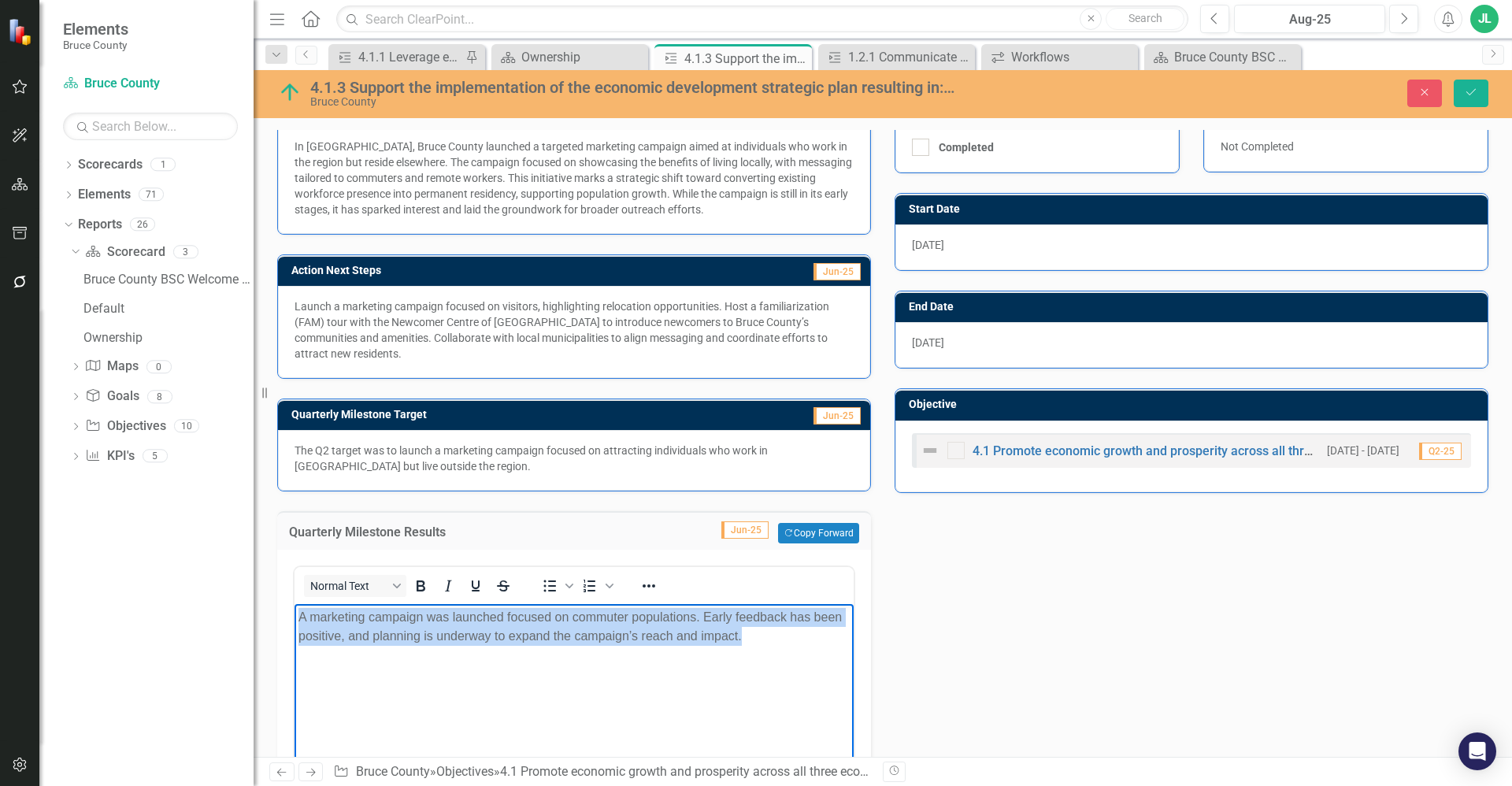
drag, startPoint x: 769, startPoint y: 638, endPoint x: 267, endPoint y: 602, distance: 503.3
click at [294, 604] on html "A marketing campaign was launched focused on commuter populations. Early feedba…" at bounding box center [574, 722] width 559 height 236
copy p "A marketing campaign was launched focused on commuter populations. Early feedba…"
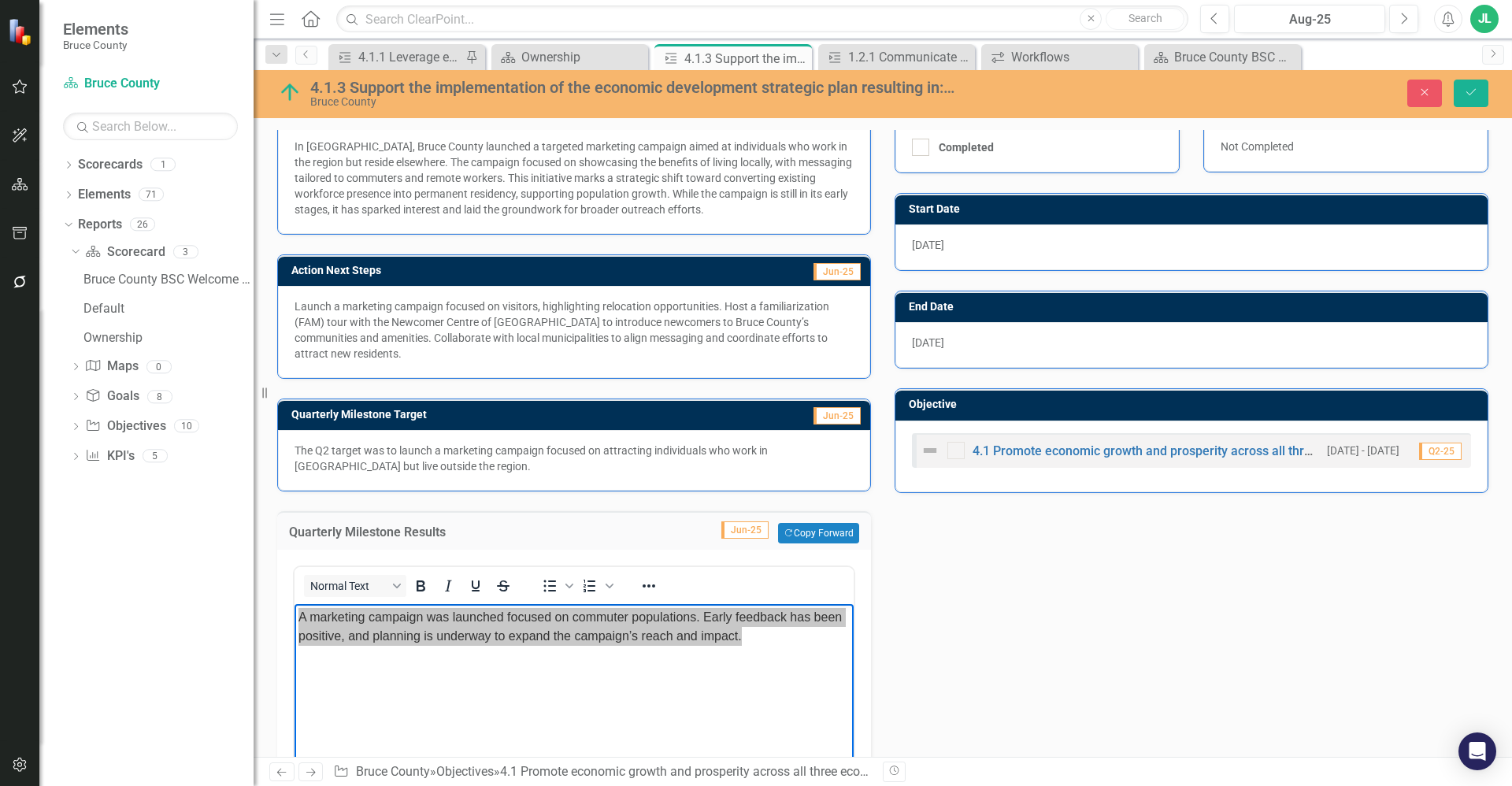
click at [584, 457] on p "The Q2 target was to launch a marketing campaign focused on attracting individu…" at bounding box center [574, 458] width 559 height 32
click at [546, 338] on p "Launch a marketing campaign focused on visitors, highlighting relocation opport…" at bounding box center [574, 329] width 559 height 63
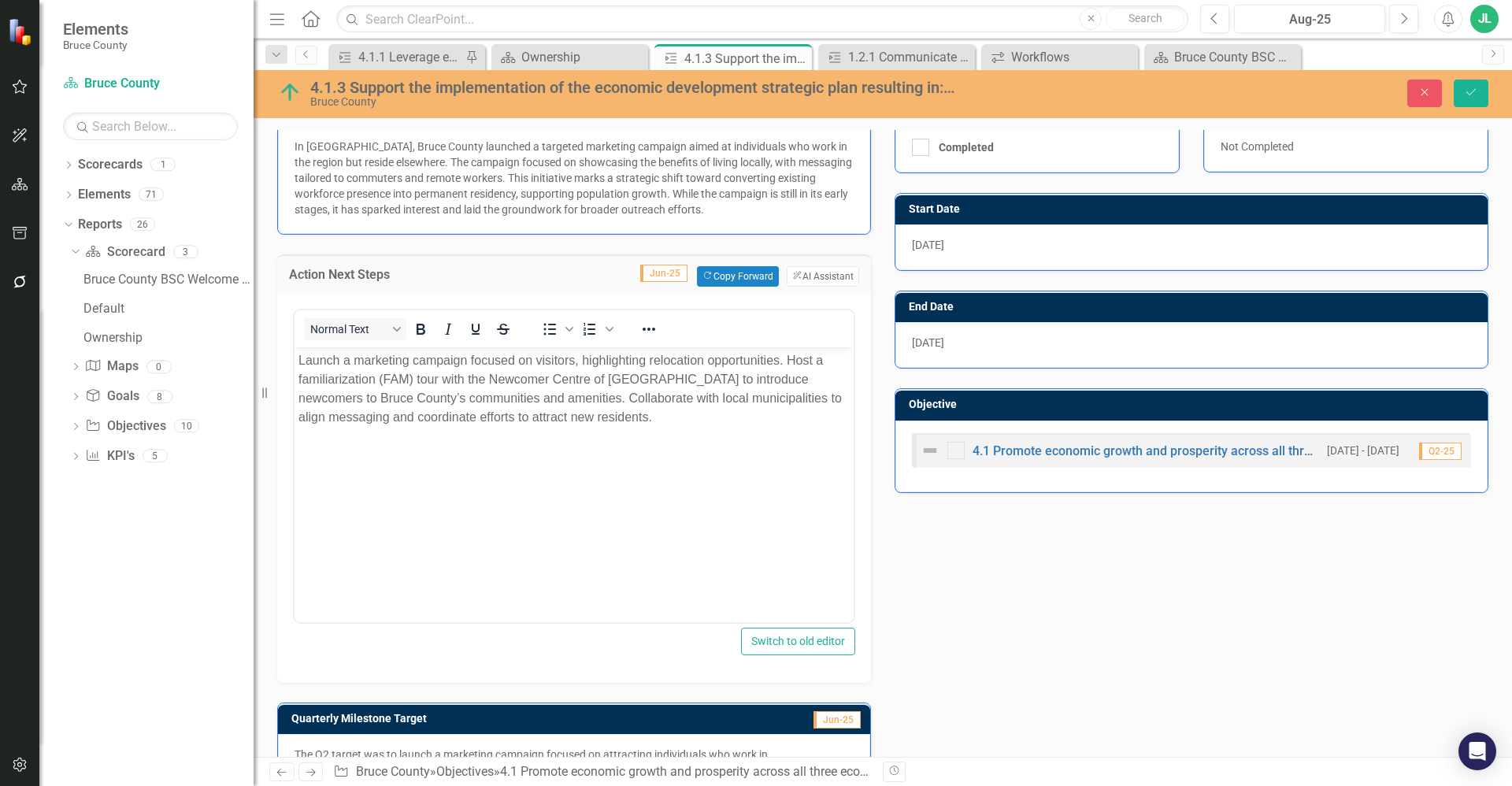
scroll to position [0, 0]
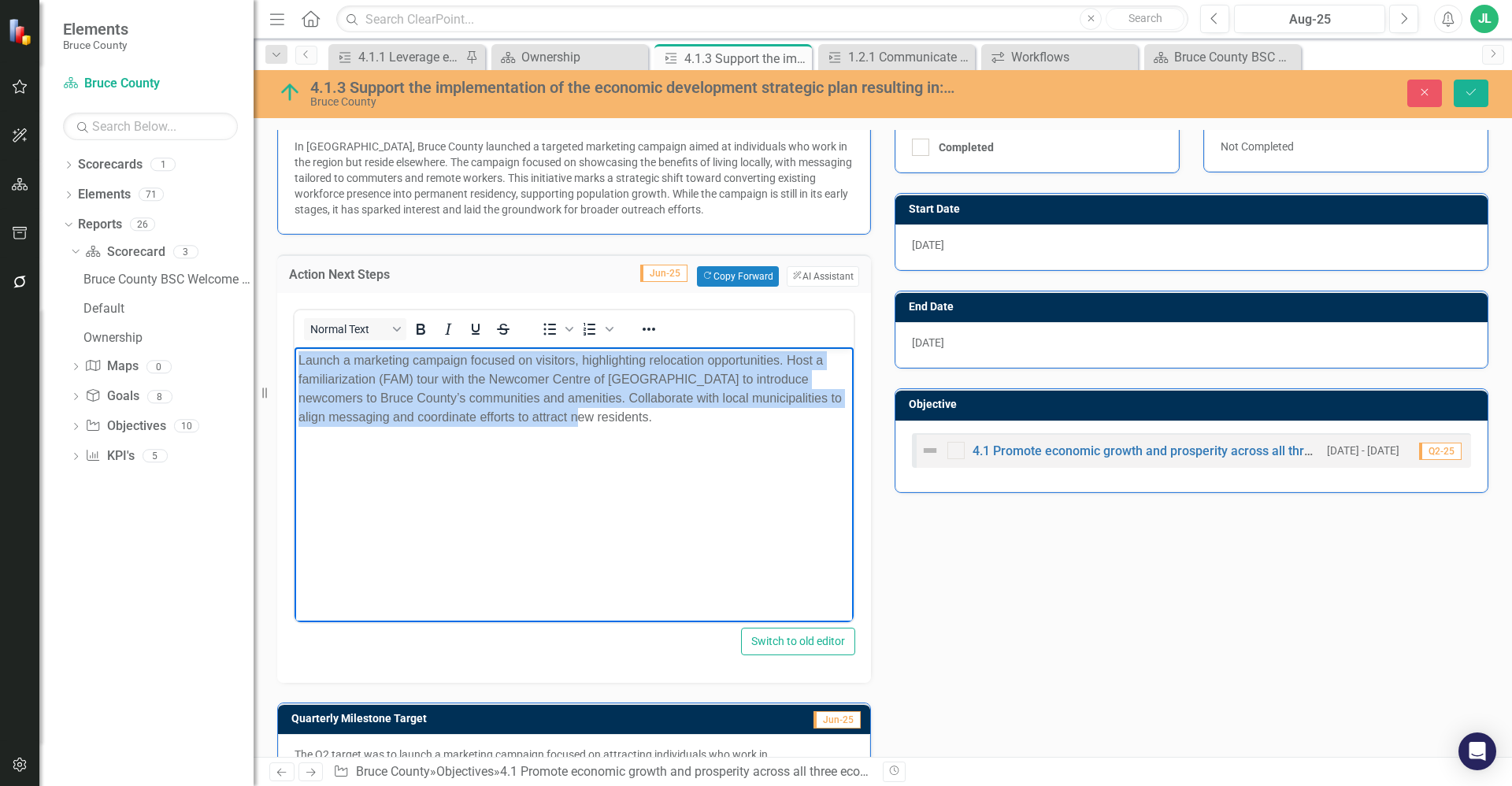
drag, startPoint x: 553, startPoint y: 414, endPoint x: 280, endPoint y: 350, distance: 280.4
click at [294, 350] on html "Launch a marketing campaign focused on visitors, highlighting relocation opport…" at bounding box center [574, 465] width 559 height 236
copy p "Launch a marketing campaign focused on visitors, highlighting relocation opport…"
click at [618, 422] on p "Launch a marketing campaign focused on visitors, highlighting relocation opport…" at bounding box center [574, 388] width 551 height 76
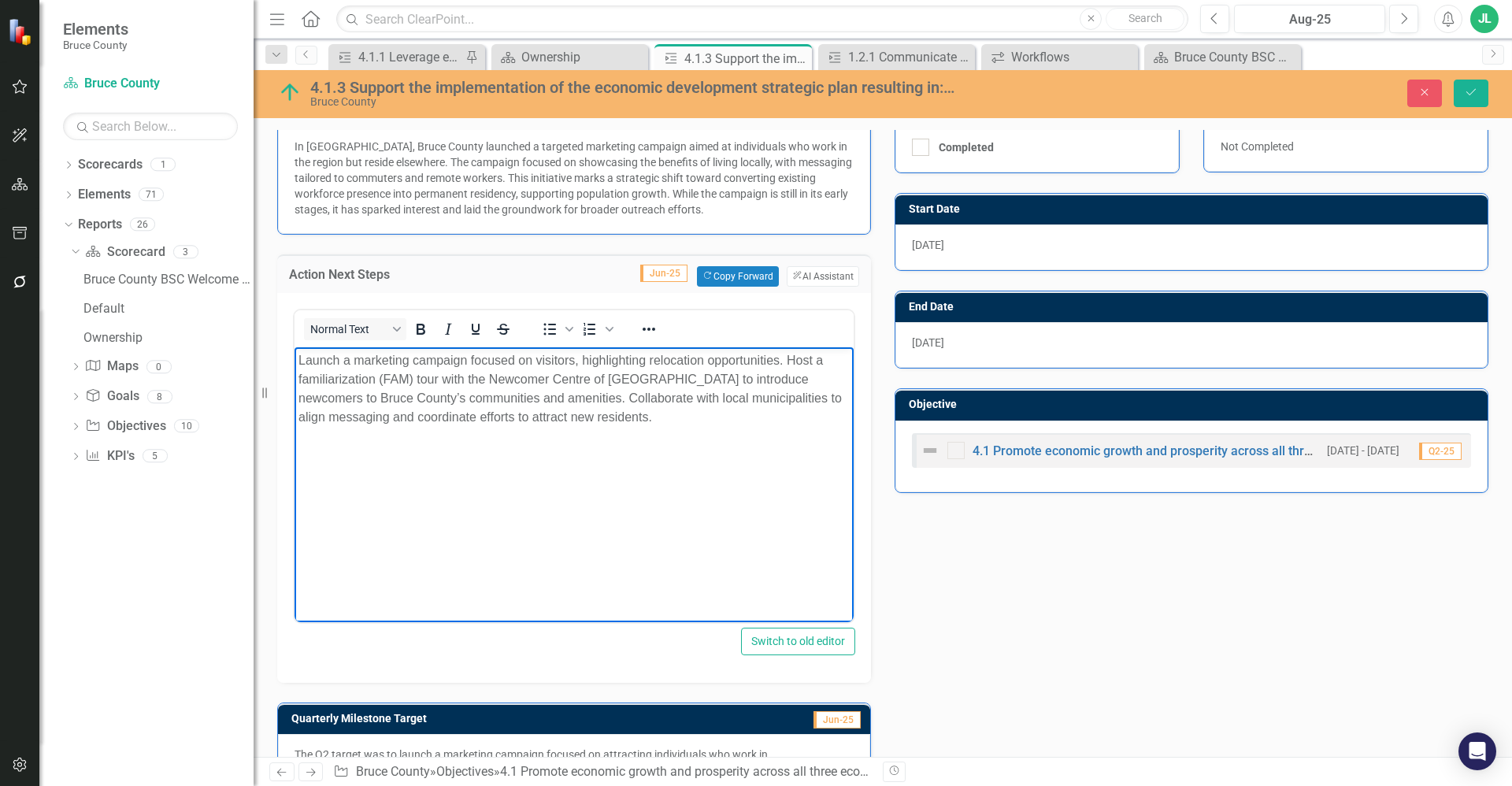
click at [340, 395] on p "Launch a marketing campaign focused on visitors, highlighting relocation opport…" at bounding box center [574, 388] width 551 height 76
drag, startPoint x: 1474, startPoint y: 89, endPoint x: 1471, endPoint y: 97, distance: 8.5
click at [1474, 89] on icon "Save" at bounding box center [1470, 92] width 14 height 11
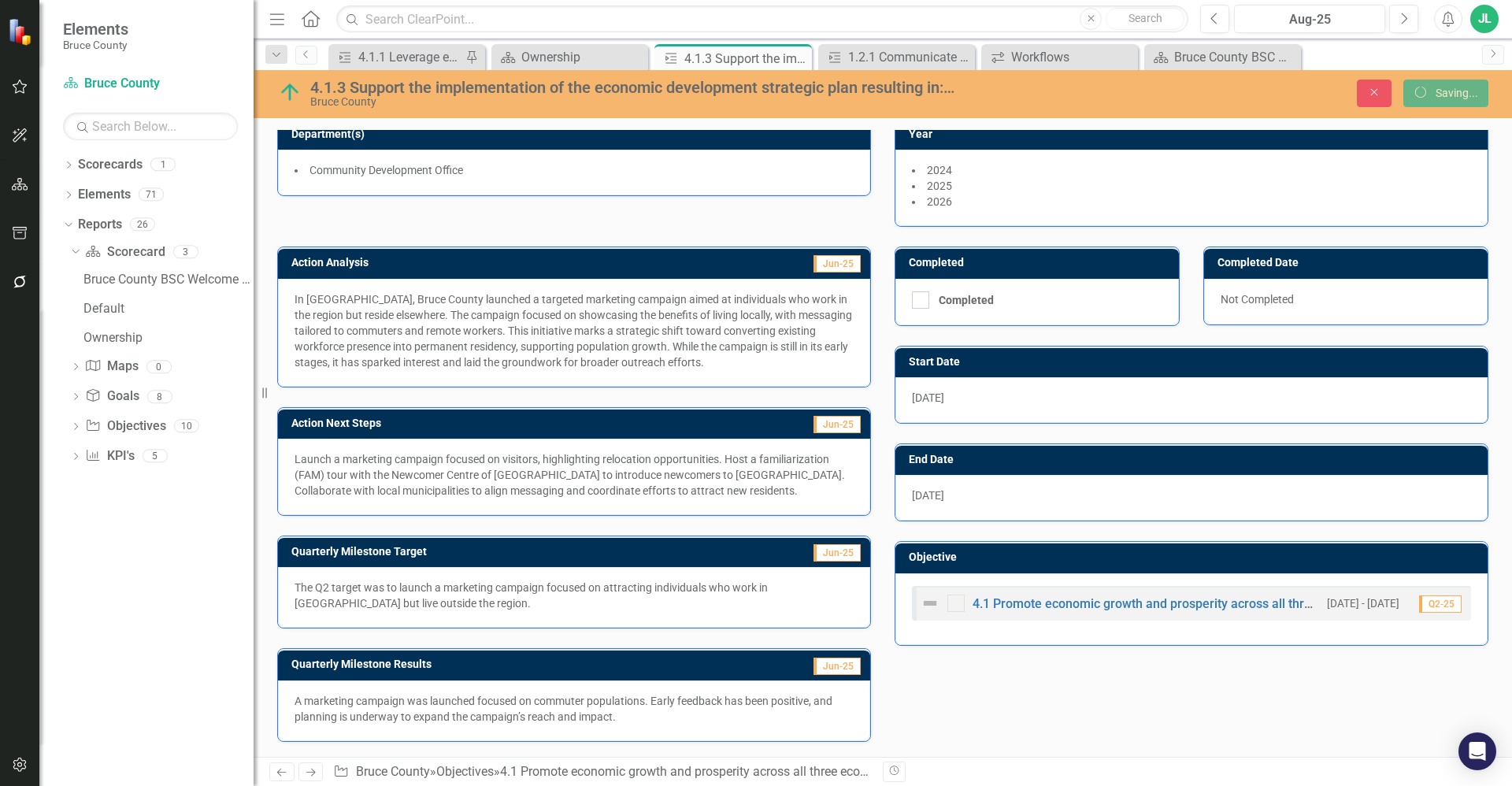
scroll to position [116, 0]
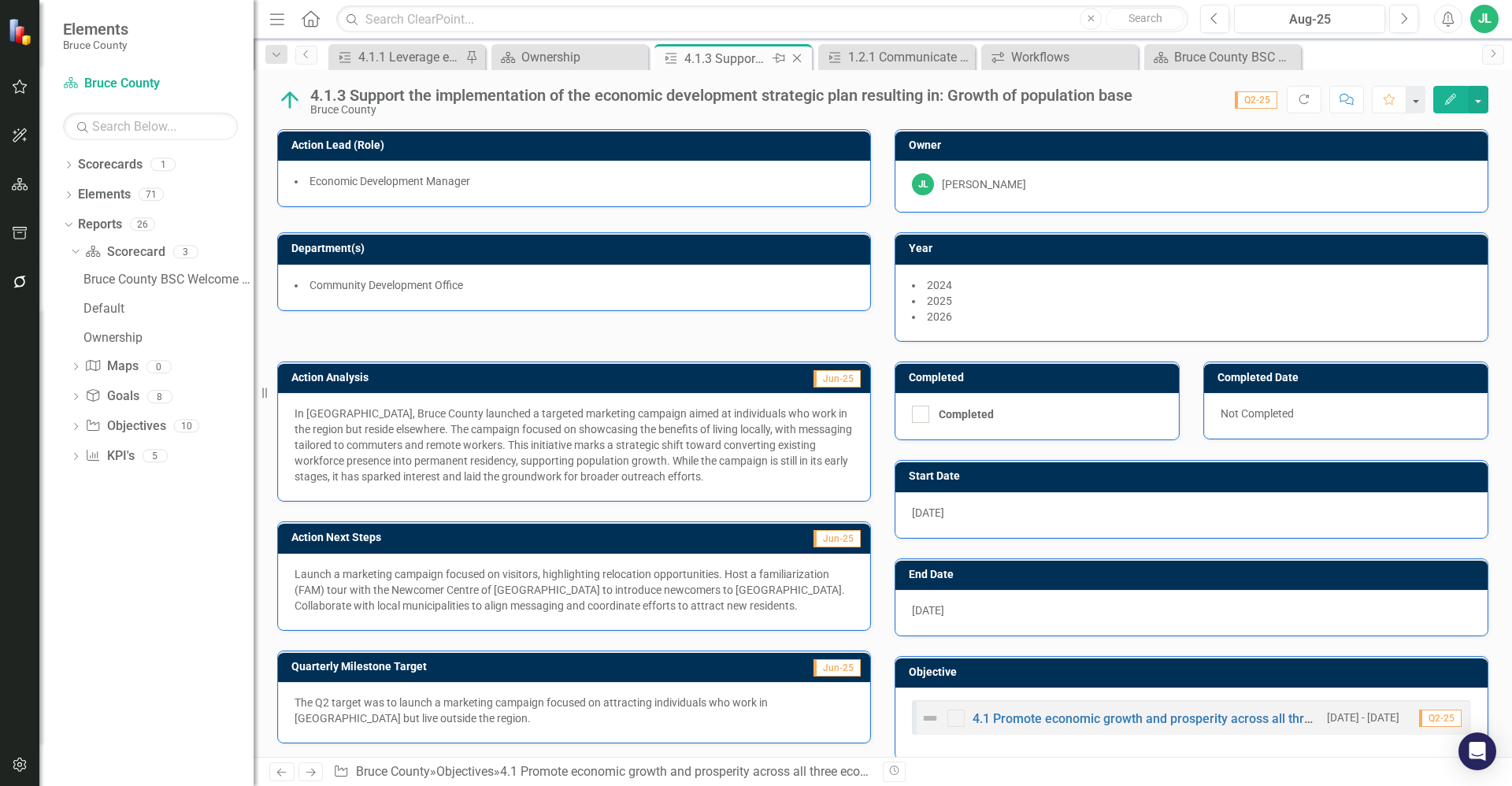
click at [800, 59] on icon "Close" at bounding box center [796, 58] width 15 height 12
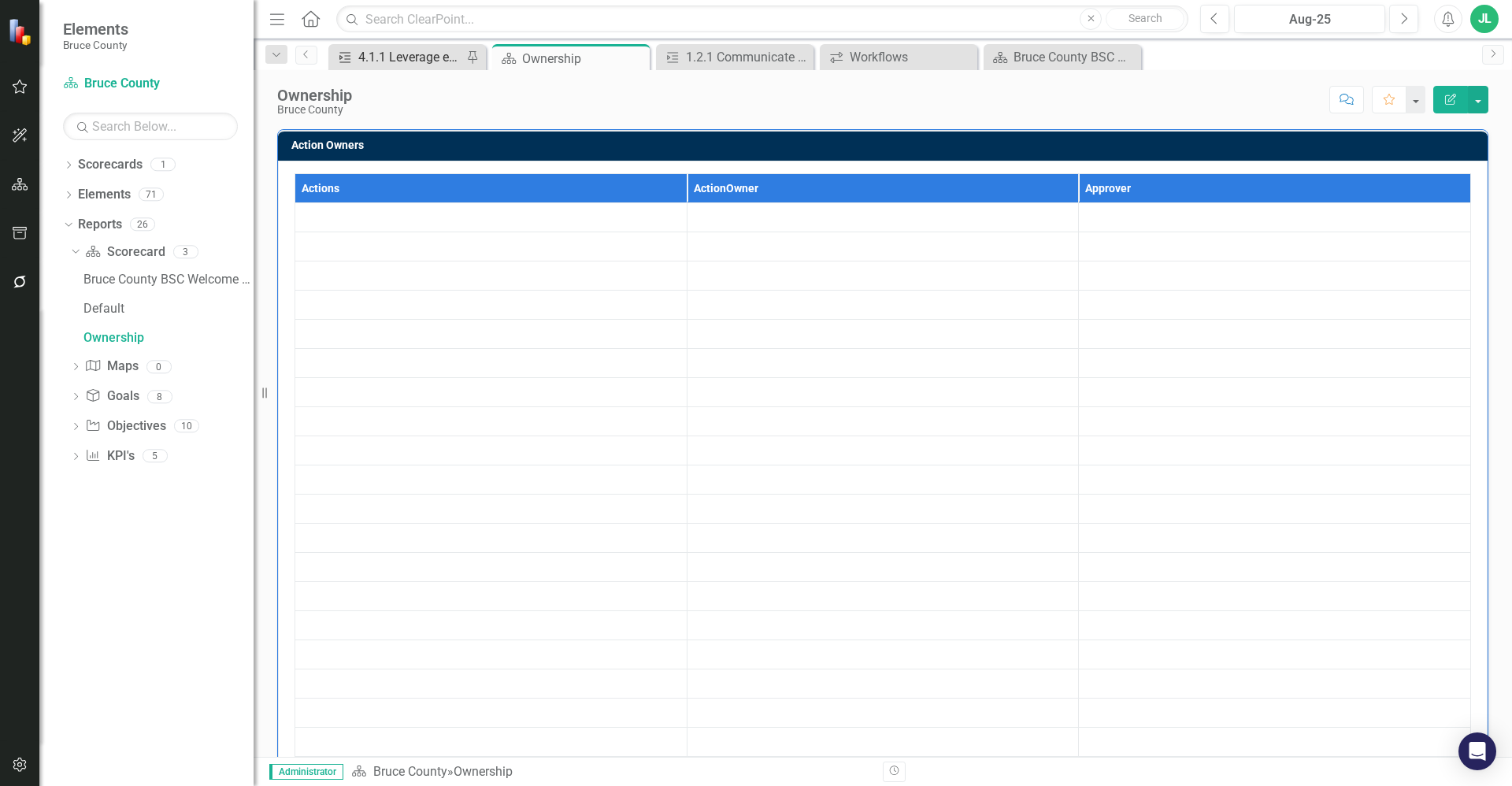
click at [416, 55] on div "4.1.1 Leverage economic development initiatives to support Bruce County’s entre…" at bounding box center [411, 57] width 104 height 20
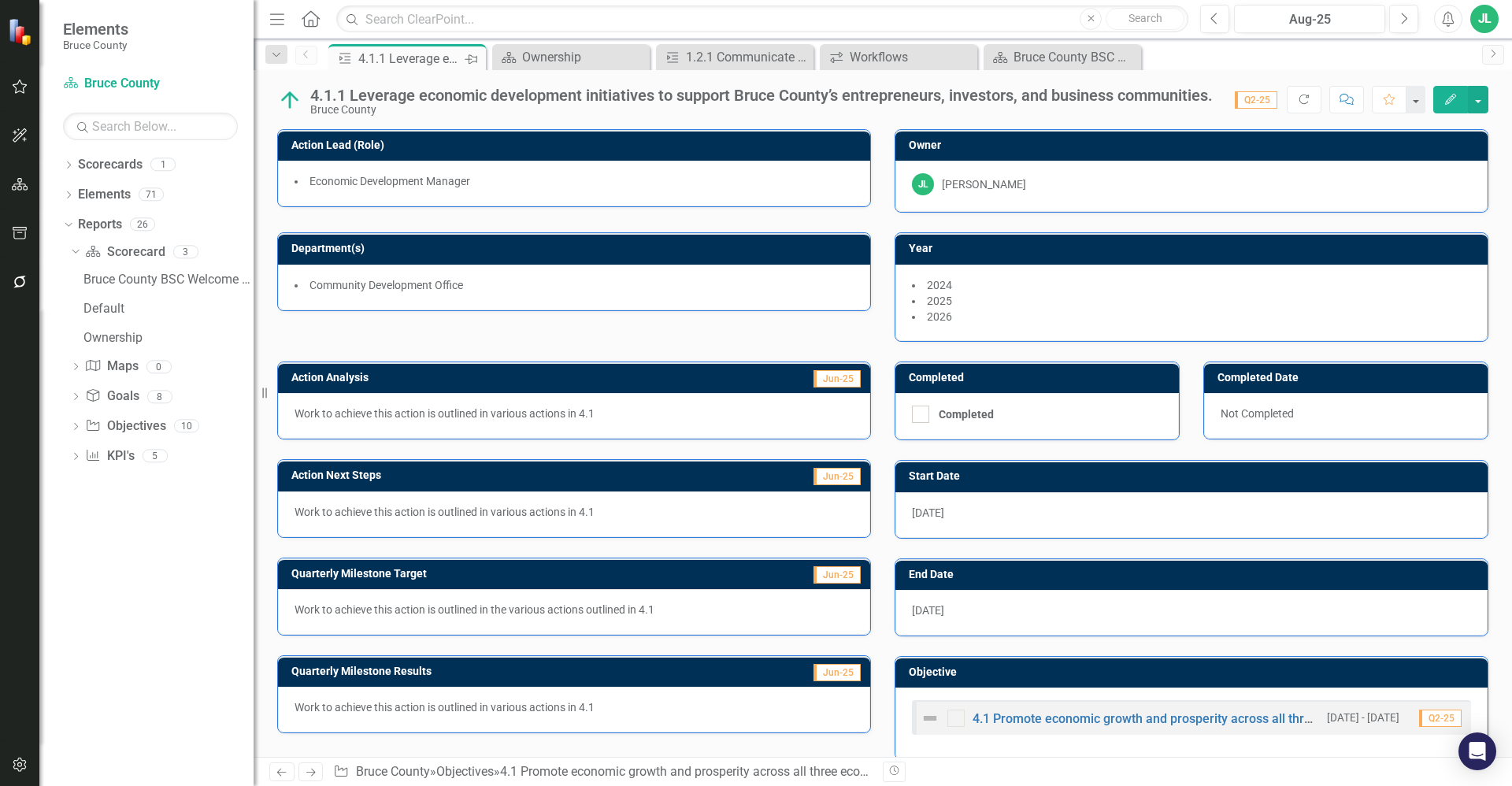
click at [473, 60] on icon "Pin" at bounding box center [470, 59] width 12 height 15
click at [471, 58] on icon at bounding box center [471, 59] width 9 height 9
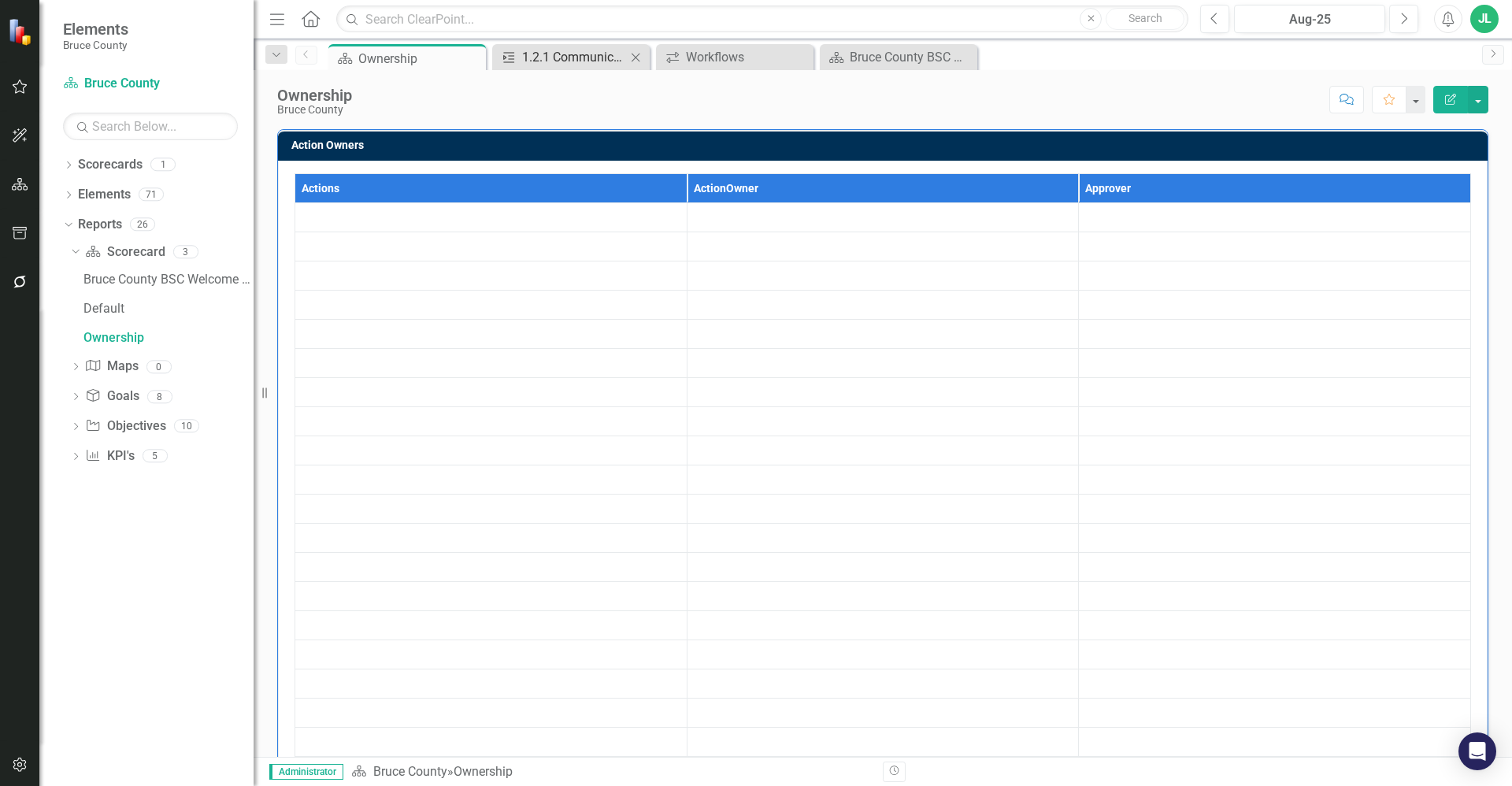
click at [603, 62] on div "1.2.1 Communicate and collaborate on life stabilization and upstream initiative…" at bounding box center [575, 57] width 104 height 20
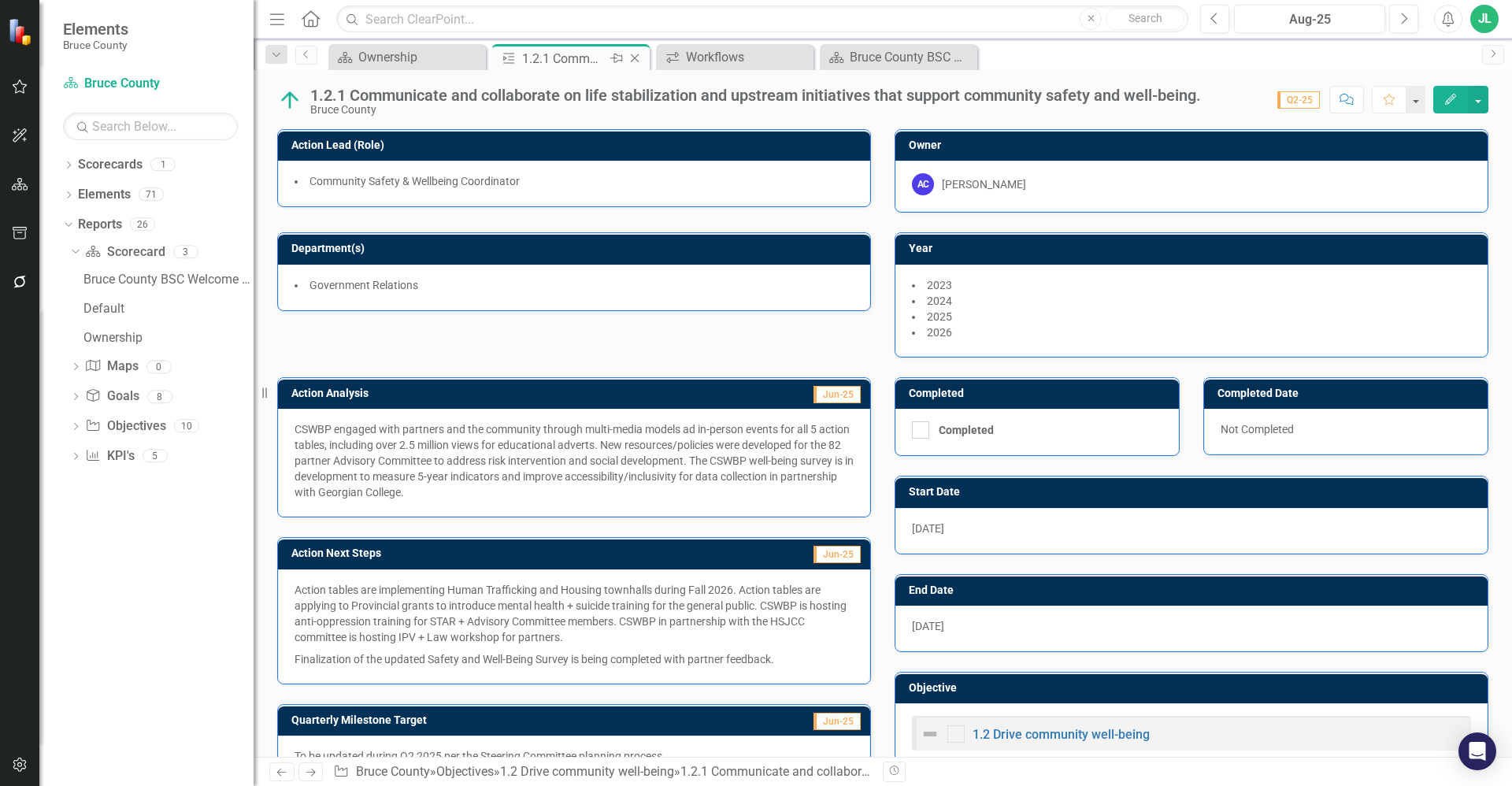
click at [639, 56] on icon "Close" at bounding box center [634, 58] width 15 height 12
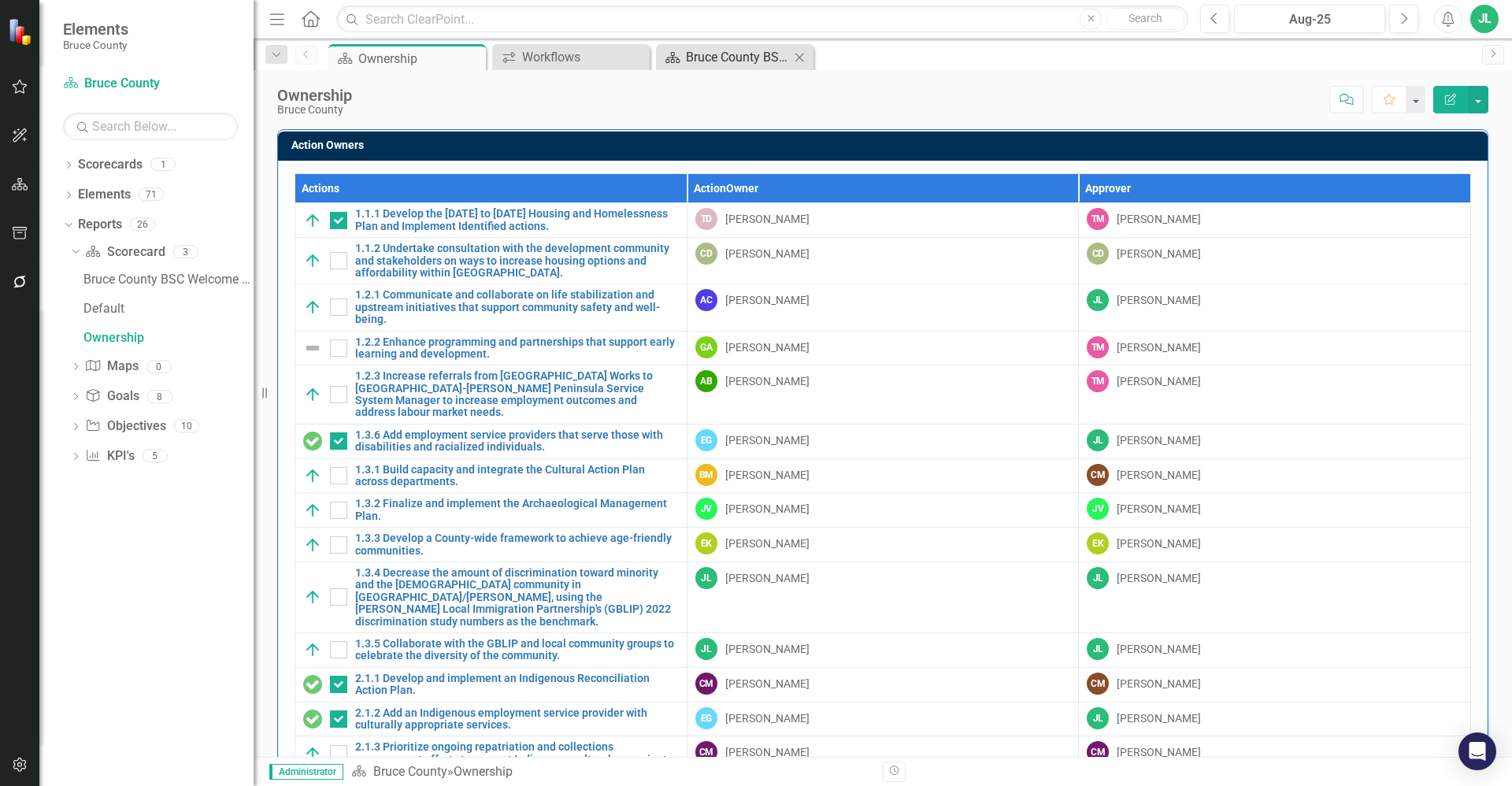
click at [733, 57] on div "Bruce County BSC Welcome Page" at bounding box center [738, 57] width 104 height 20
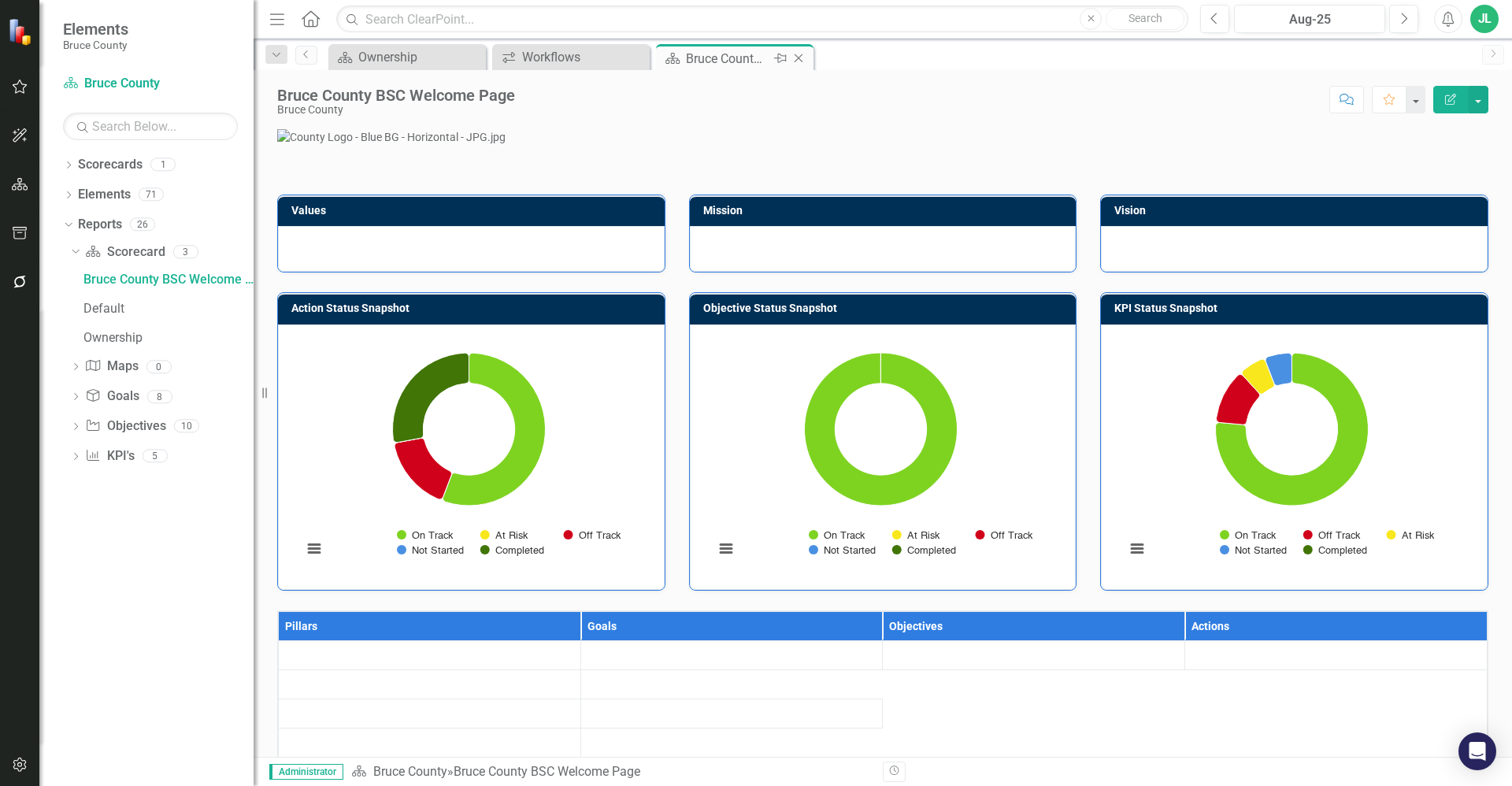
click at [802, 55] on icon at bounding box center [799, 59] width 9 height 9
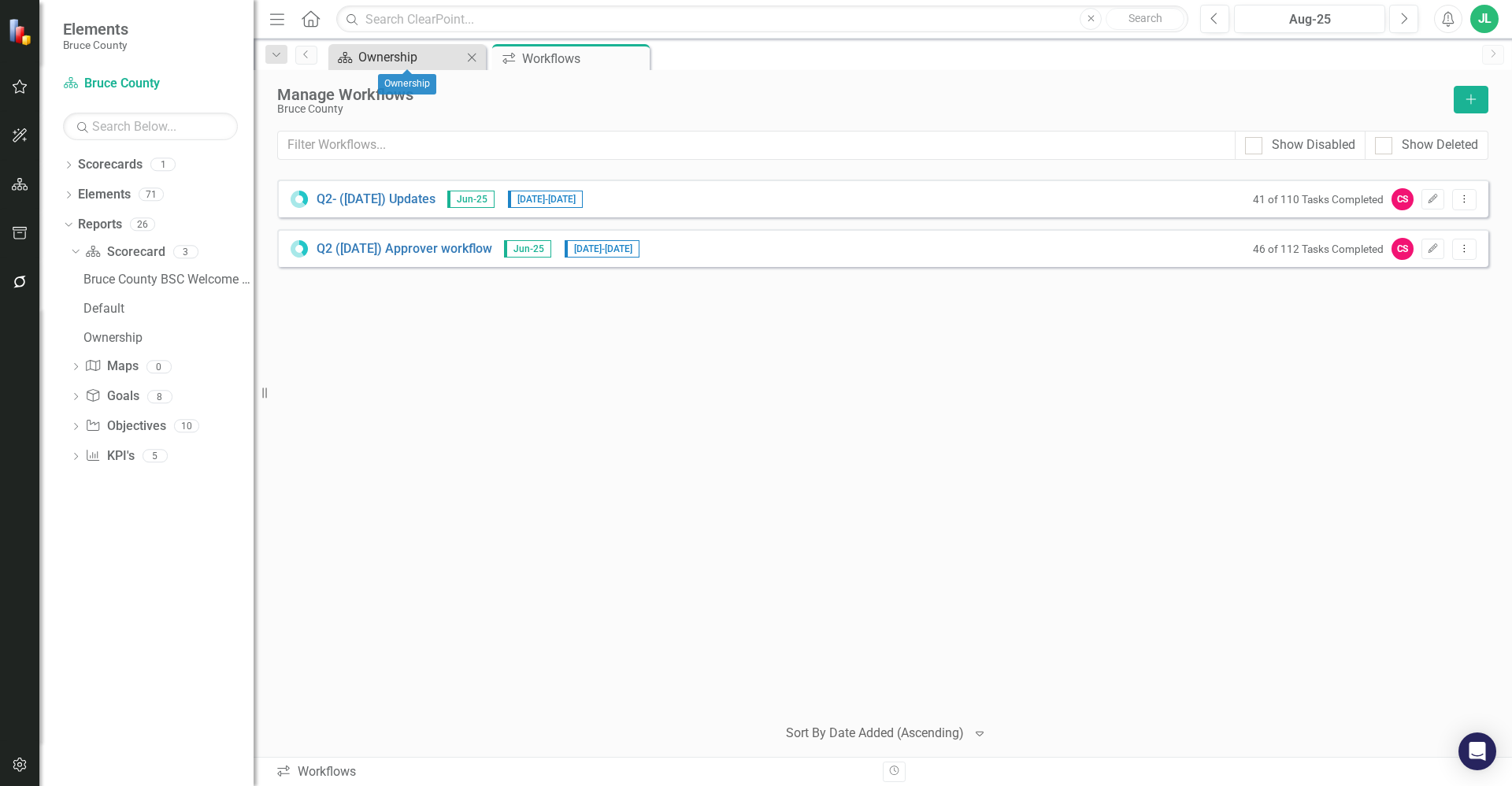
click at [404, 62] on div "Ownership" at bounding box center [411, 57] width 104 height 20
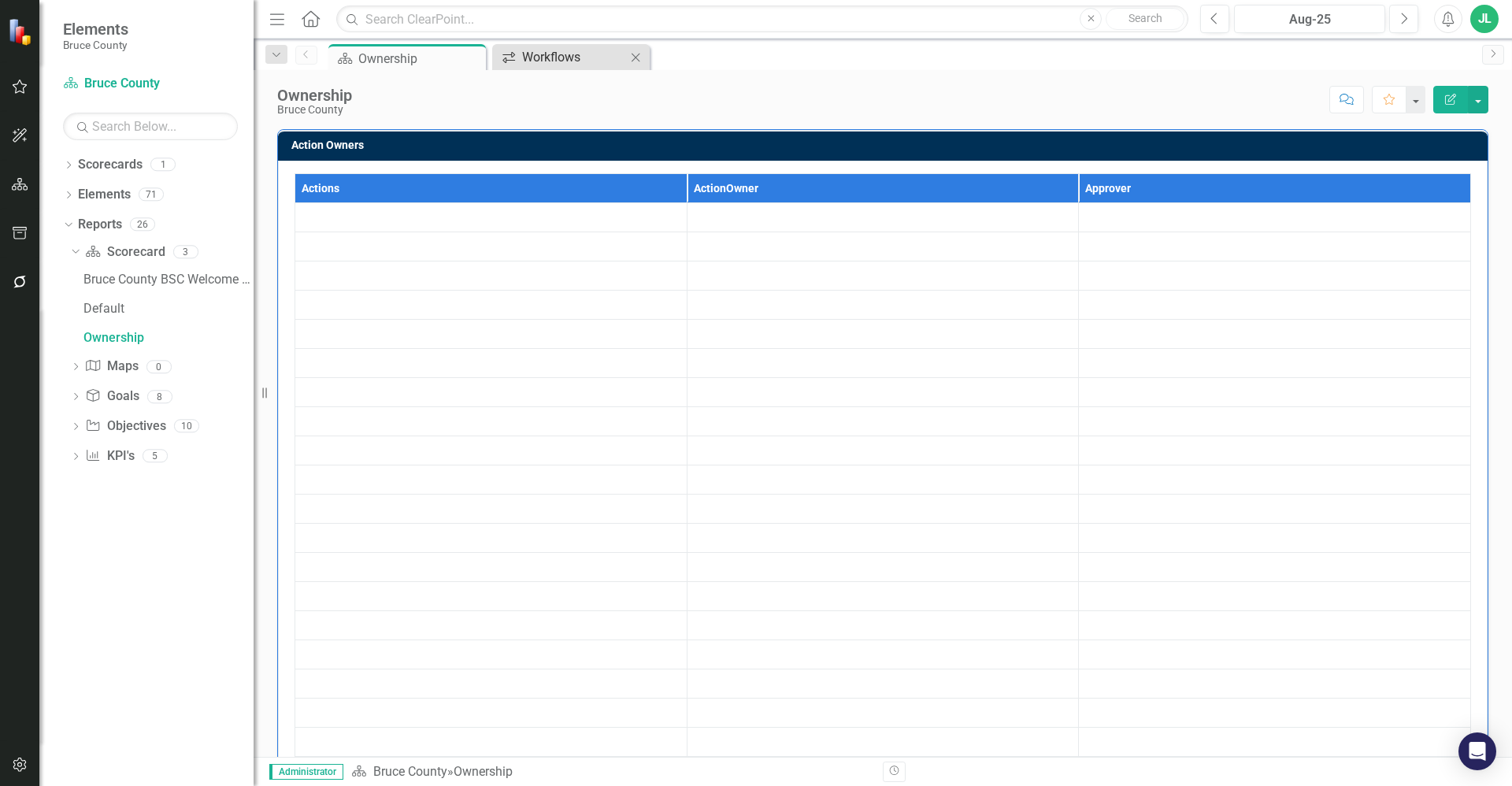
click at [577, 64] on div "Workflows" at bounding box center [575, 57] width 104 height 20
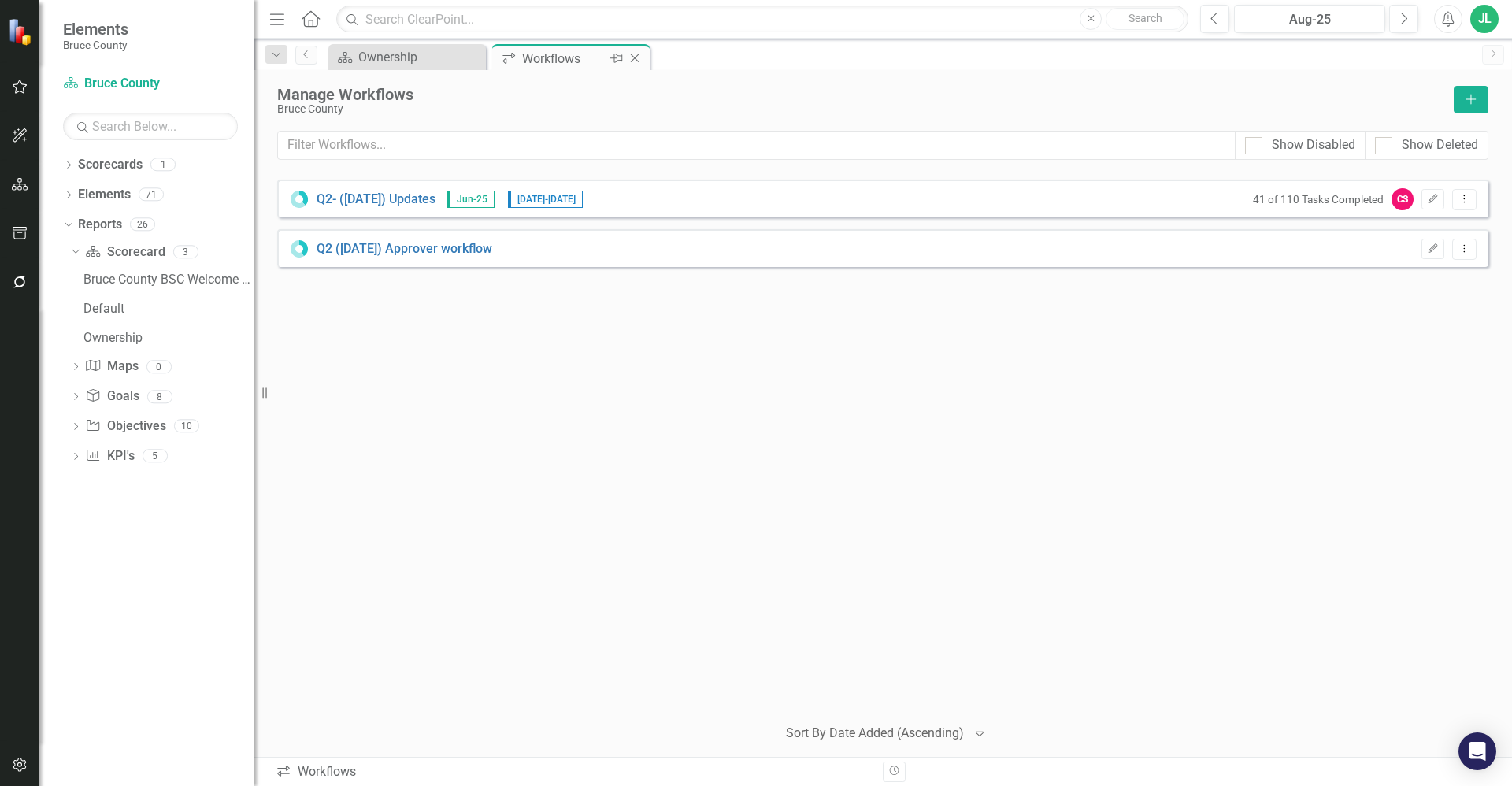
click at [640, 56] on icon "Close" at bounding box center [634, 58] width 15 height 12
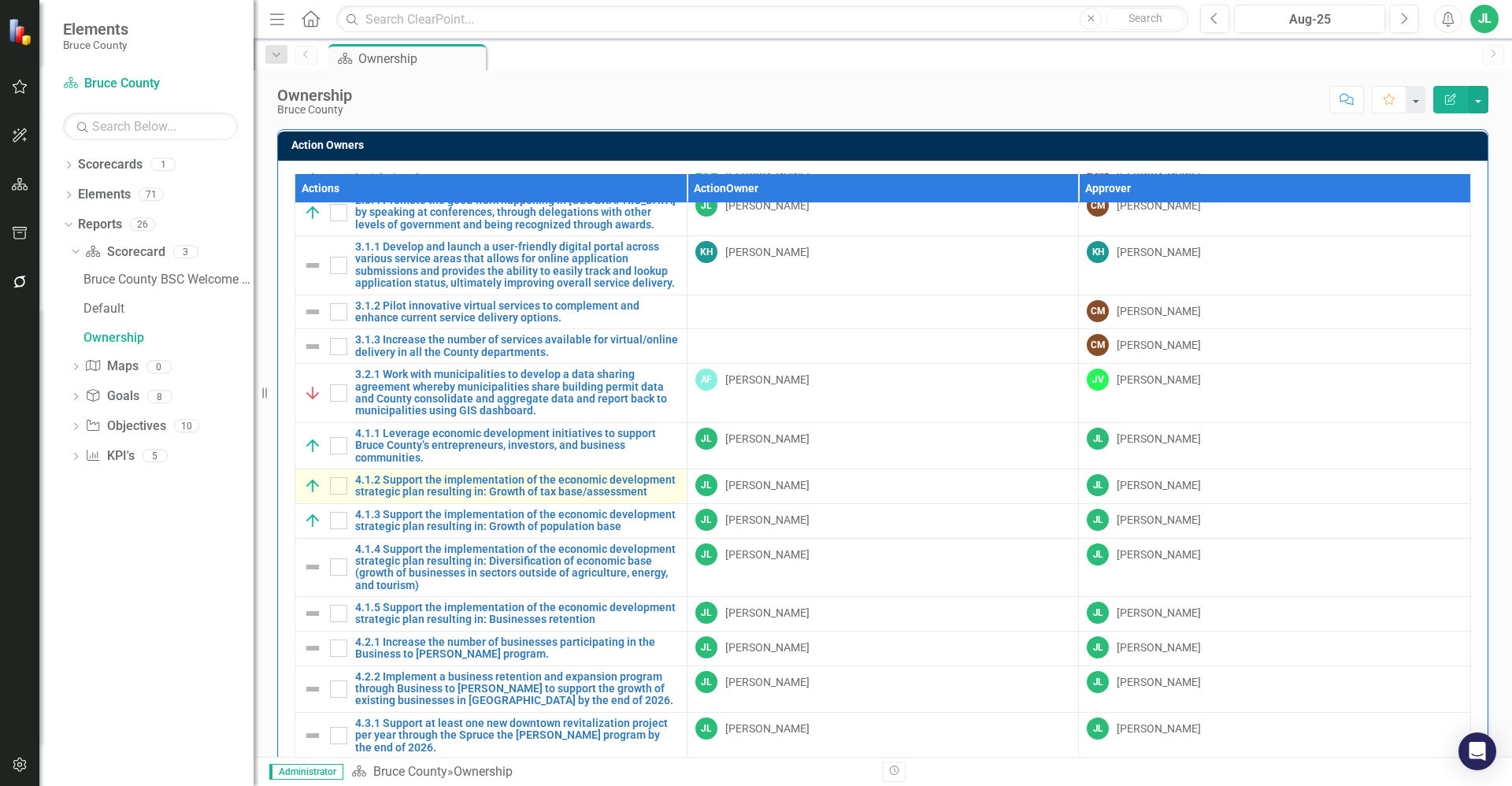
scroll to position [827, 0]
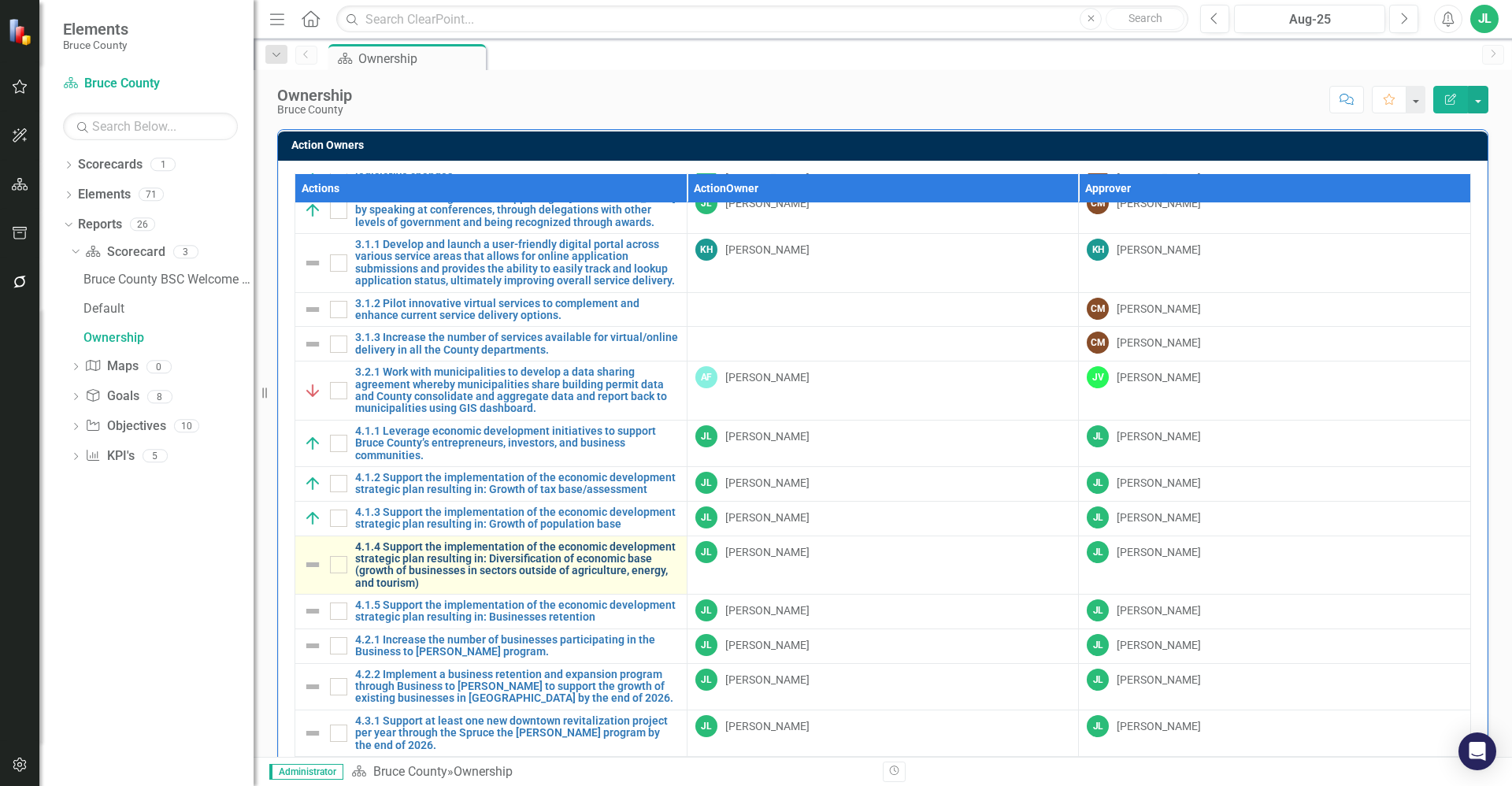
click at [500, 565] on link "4.1.4 Support the implementation of the economic development strategic plan res…" at bounding box center [517, 566] width 324 height 49
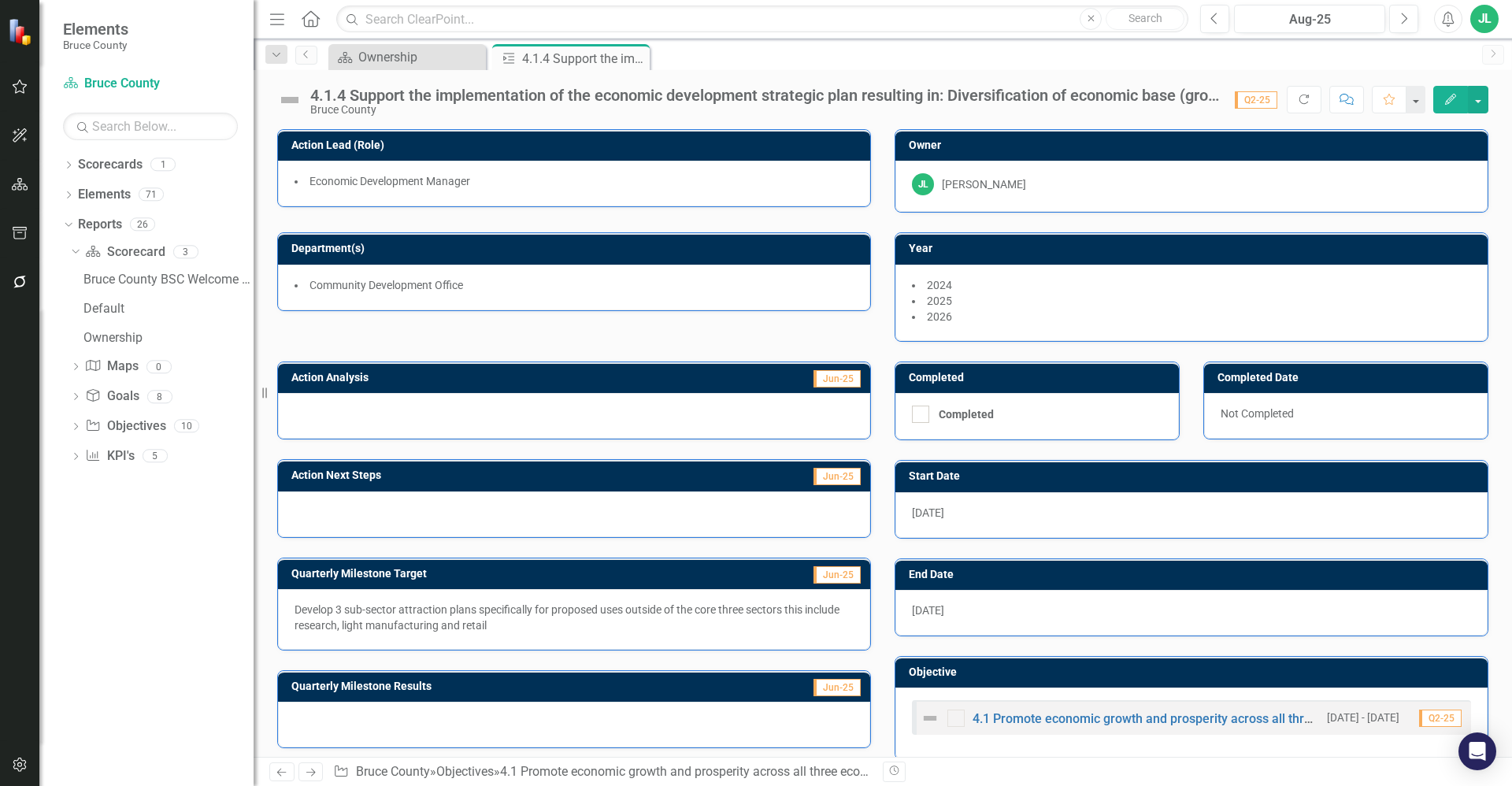
click at [684, 101] on div "4.1.4 Support the implementation of the economic development strategic plan res…" at bounding box center [765, 95] width 909 height 17
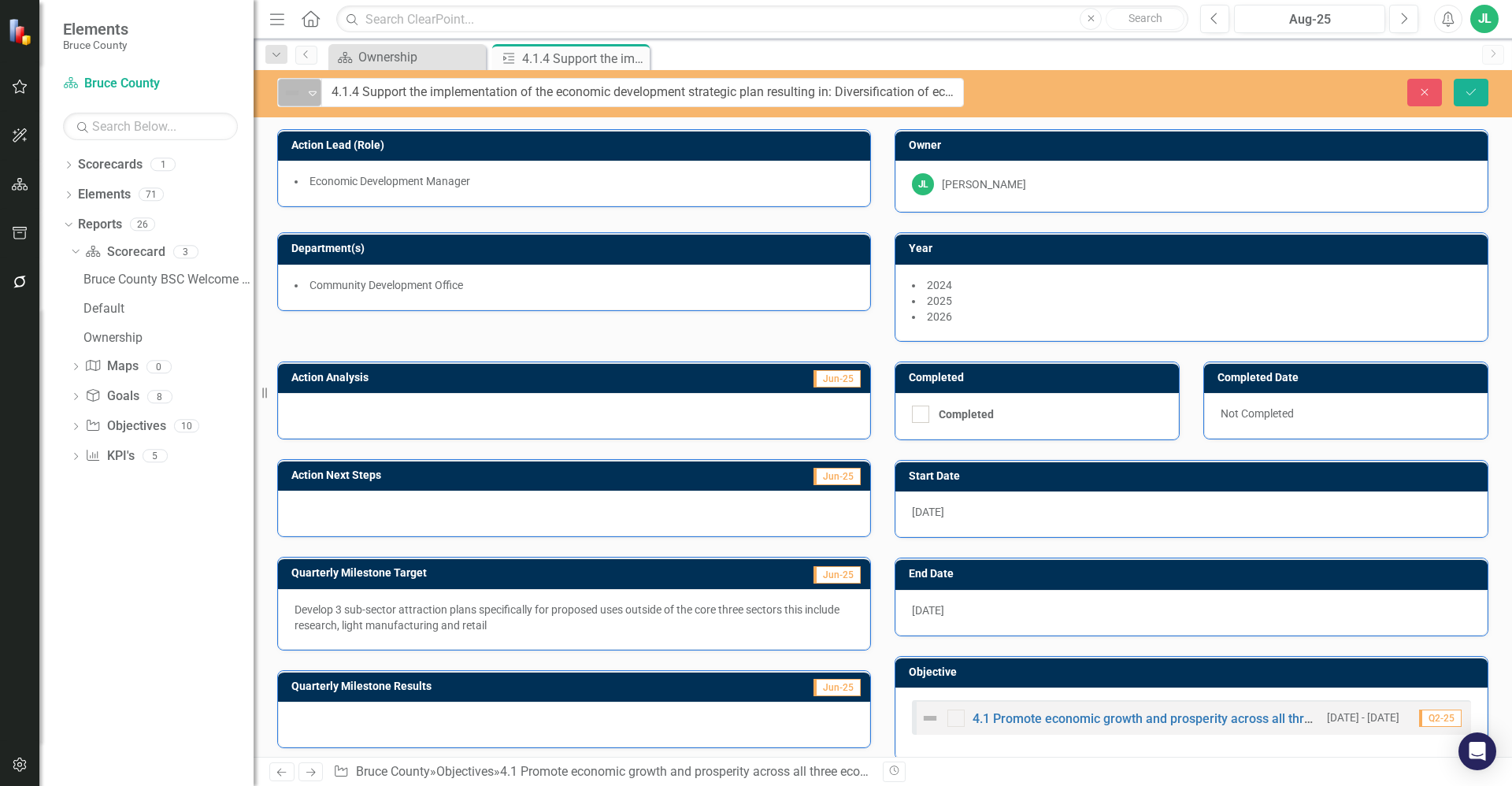
click at [307, 92] on icon "Expand" at bounding box center [312, 92] width 15 height 12
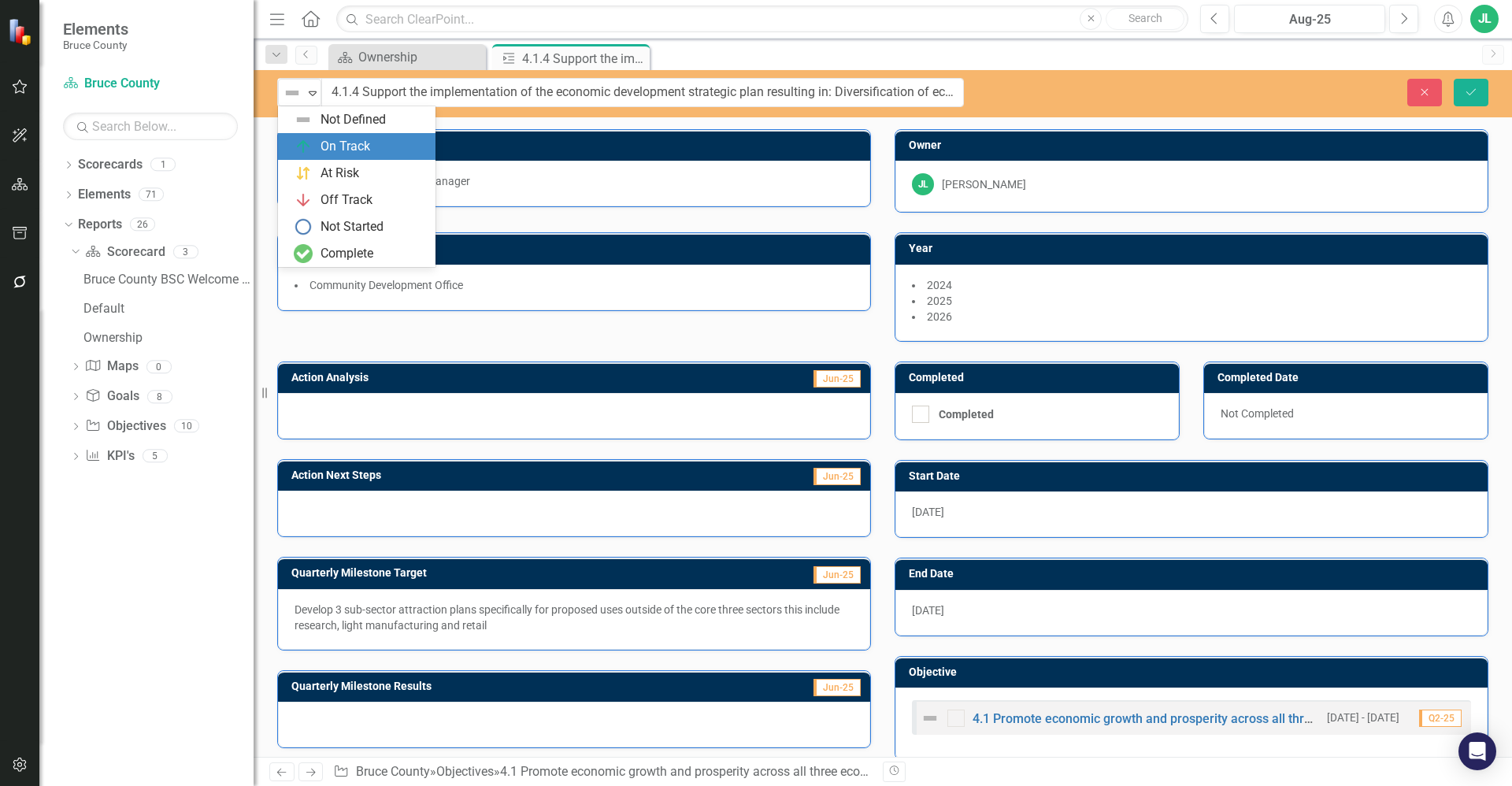
click at [339, 138] on div "On Track" at bounding box center [345, 147] width 50 height 18
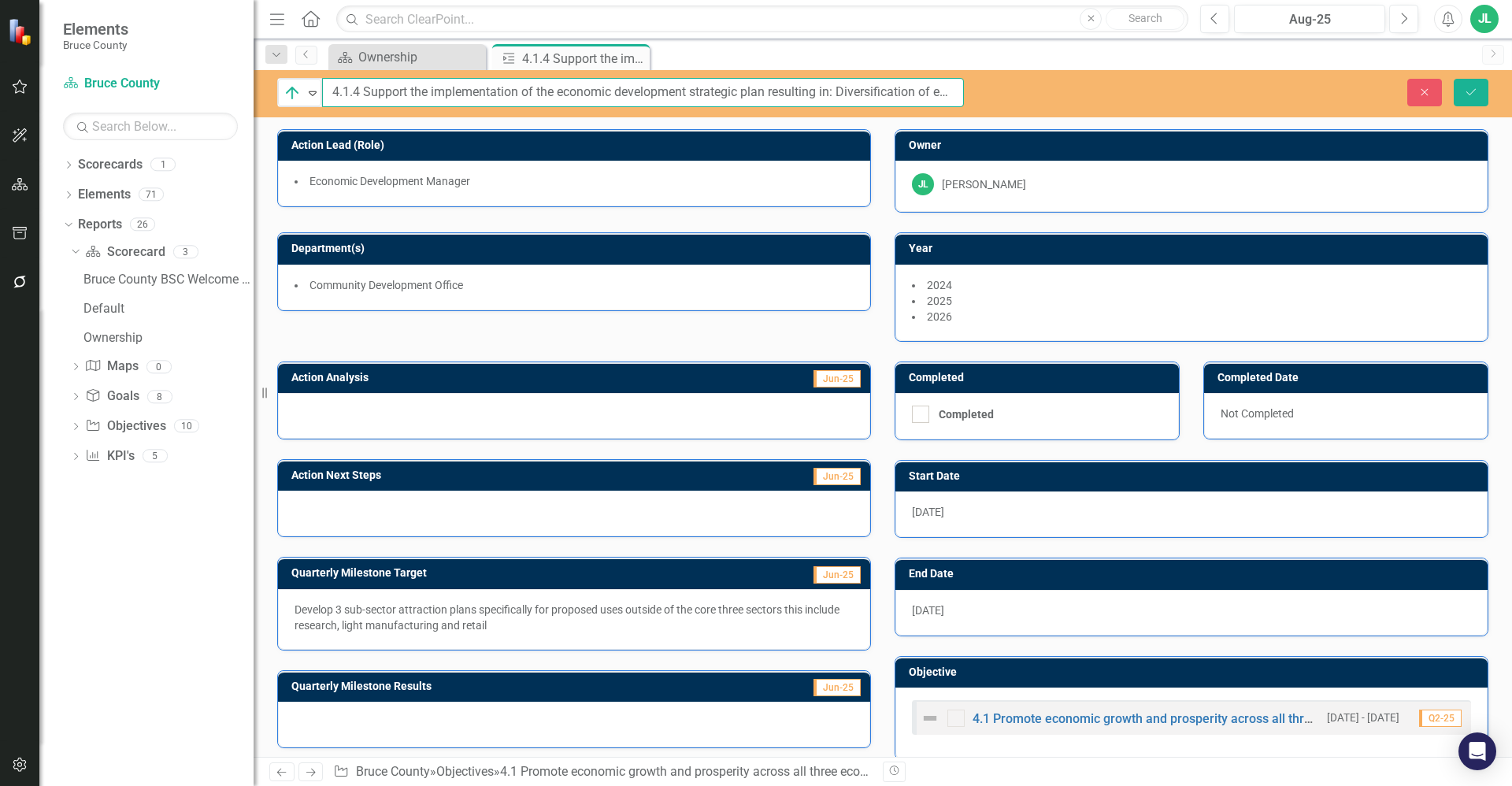
click at [472, 98] on input "4.1.4 Support the implementation of the economic development strategic plan res…" at bounding box center [642, 93] width 641 height 29
click at [491, 409] on div at bounding box center [574, 416] width 593 height 46
click at [447, 427] on div at bounding box center [574, 416] width 593 height 46
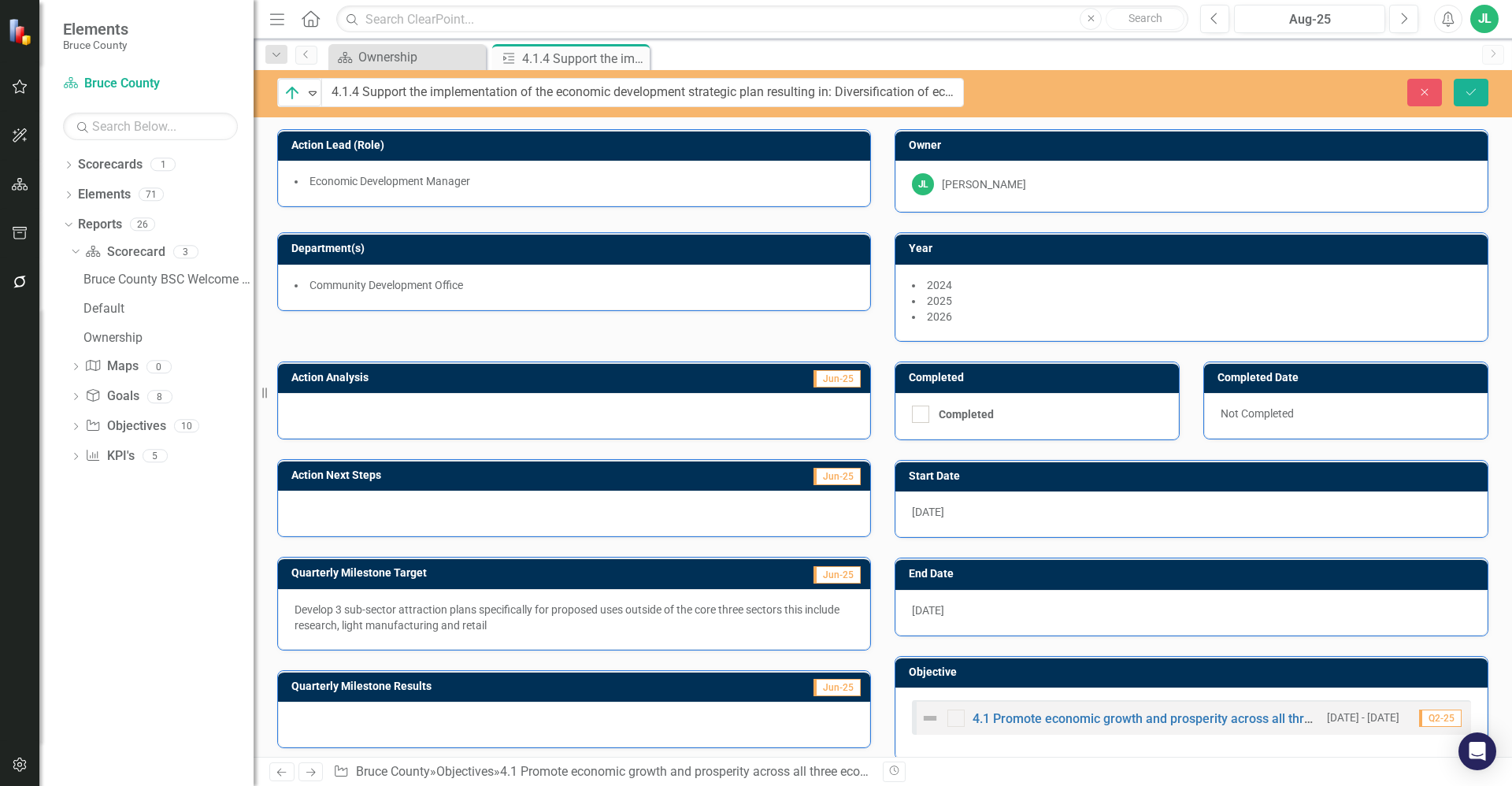
click at [447, 427] on div at bounding box center [574, 416] width 593 height 46
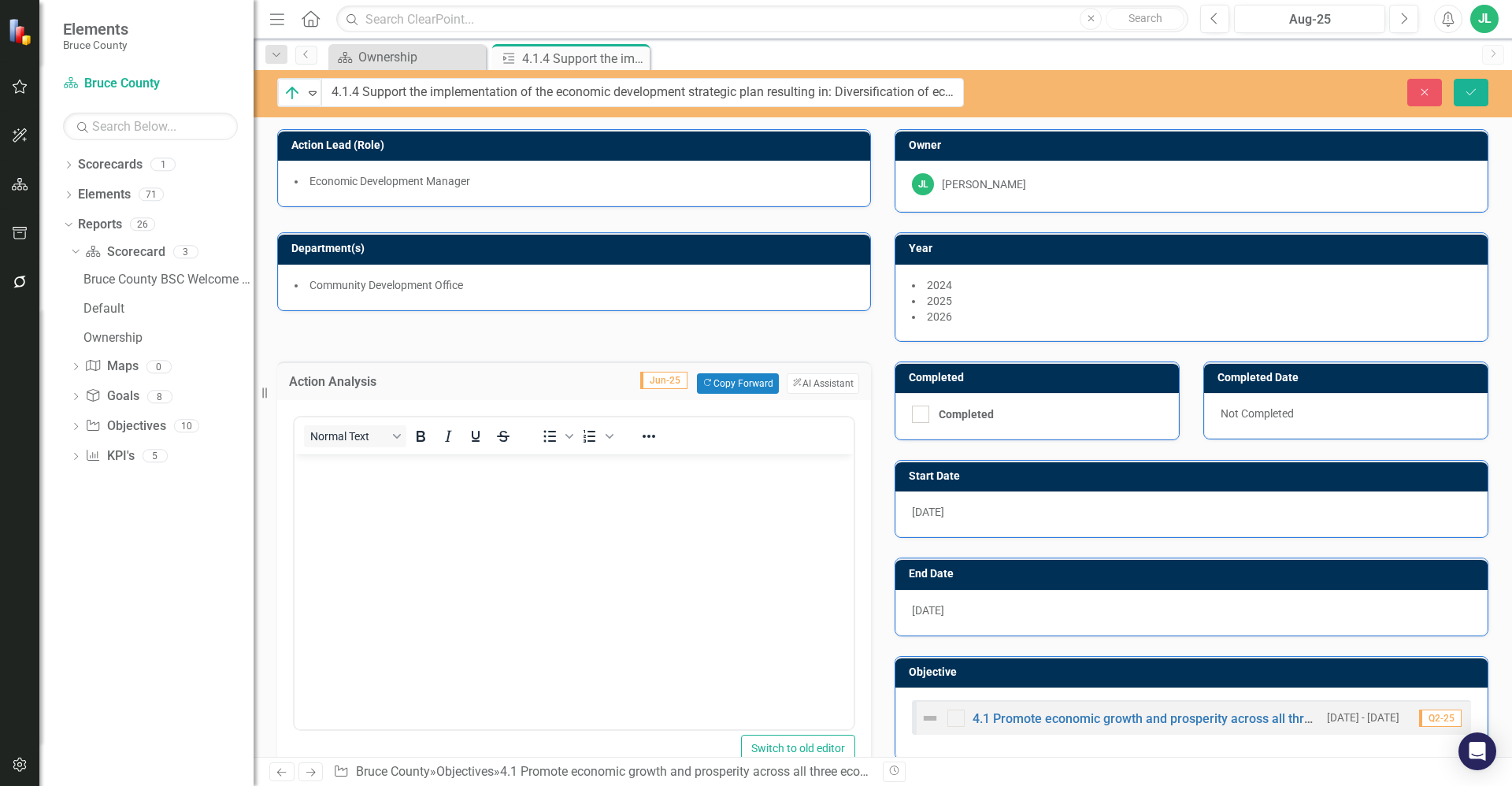
click at [405, 492] on body "Rich Text Area. Press ALT-0 for help." at bounding box center [574, 572] width 559 height 236
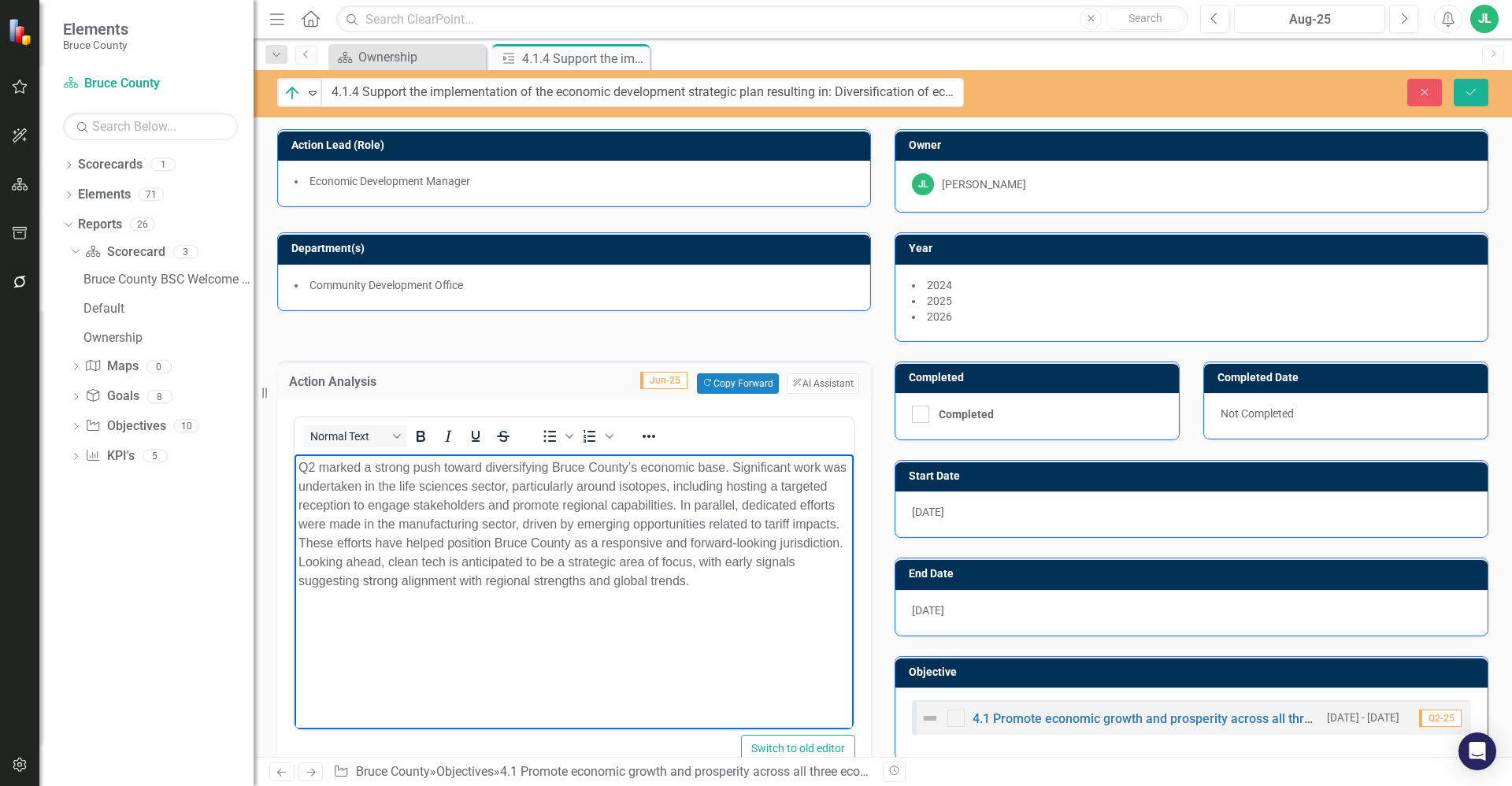
click at [774, 623] on body "Q2 marked a strong push toward diversifying Bruce County’s economic base. Signi…" at bounding box center [574, 572] width 559 height 236
click at [867, 489] on div "Action Analysis Jun-25 Copy Forward Copy Forward ClearPoint AI AI Assistant Nor…" at bounding box center [574, 566] width 617 height 448
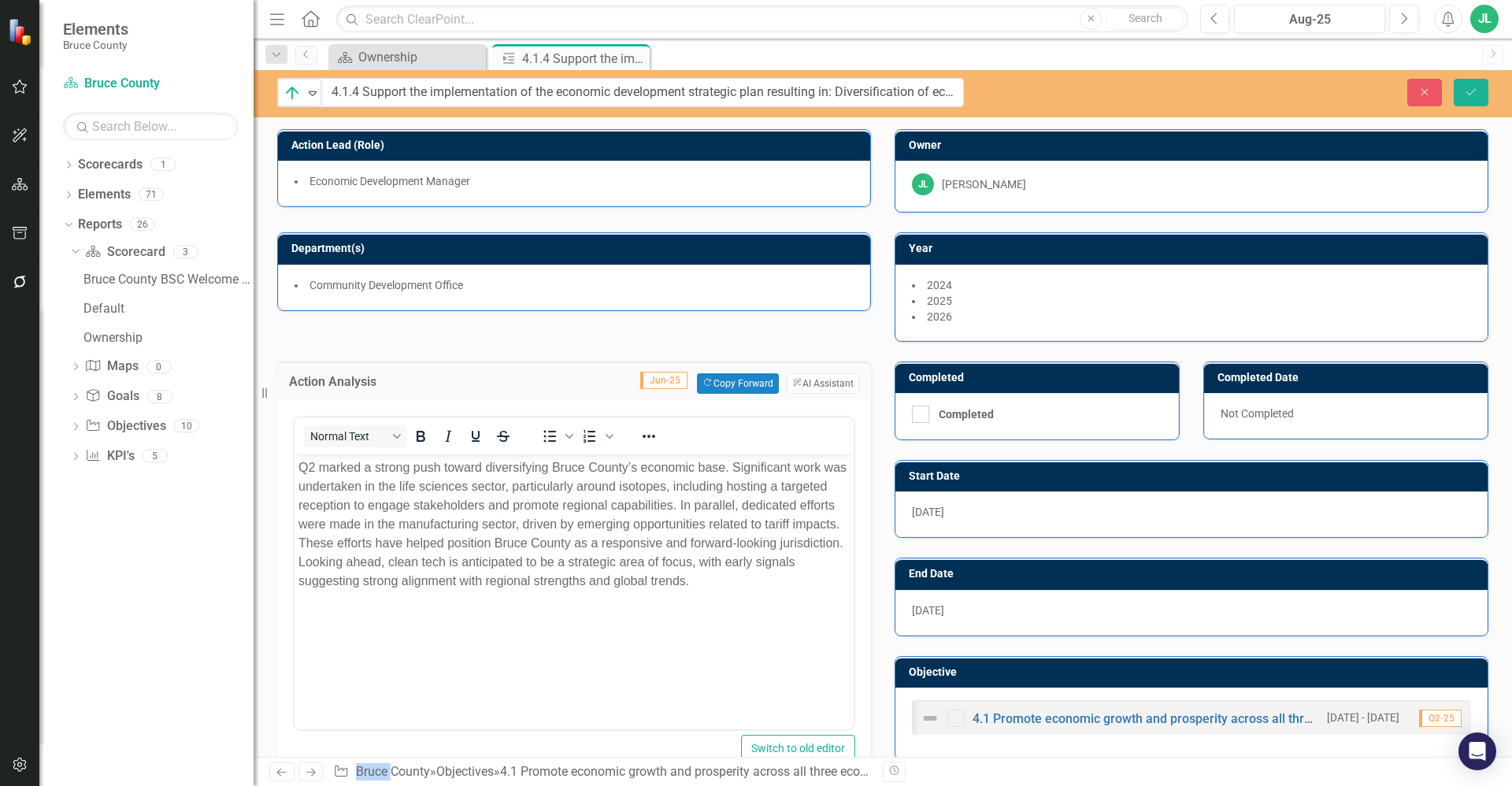
click at [867, 489] on div "Action Analysis Jun-25 Copy Forward Copy Forward ClearPoint AI AI Assistant Nor…" at bounding box center [574, 566] width 617 height 448
click at [541, 342] on div "Action Analysis Jun-25 Copy Forward Copy Forward ClearPoint AI AI Assistant Nor…" at bounding box center [574, 566] width 617 height 448
click at [492, 557] on p "Q2 marked a strong push toward diversifying Bruce County’s economic base. Signi…" at bounding box center [574, 523] width 551 height 132
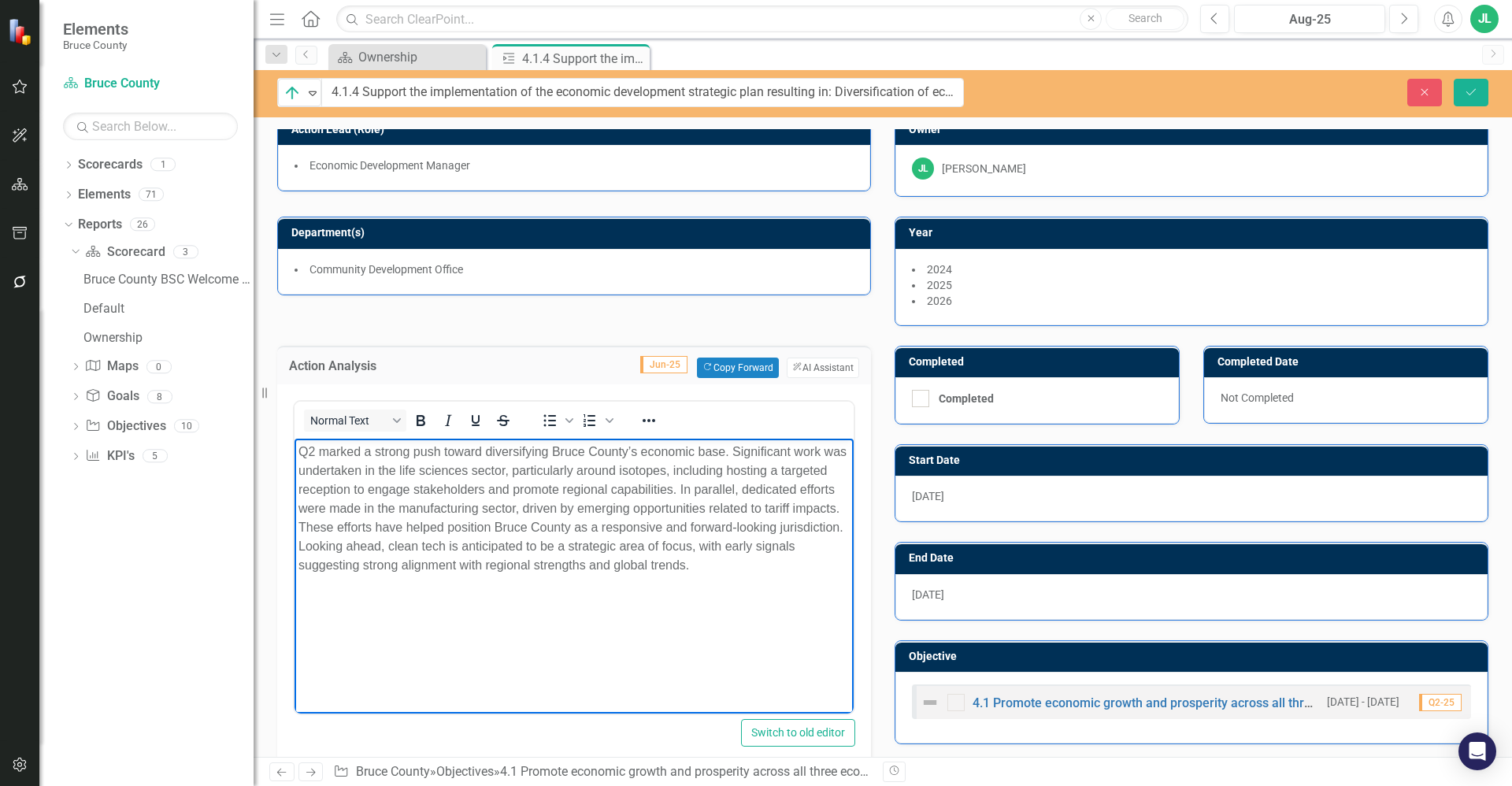
scroll to position [20, 0]
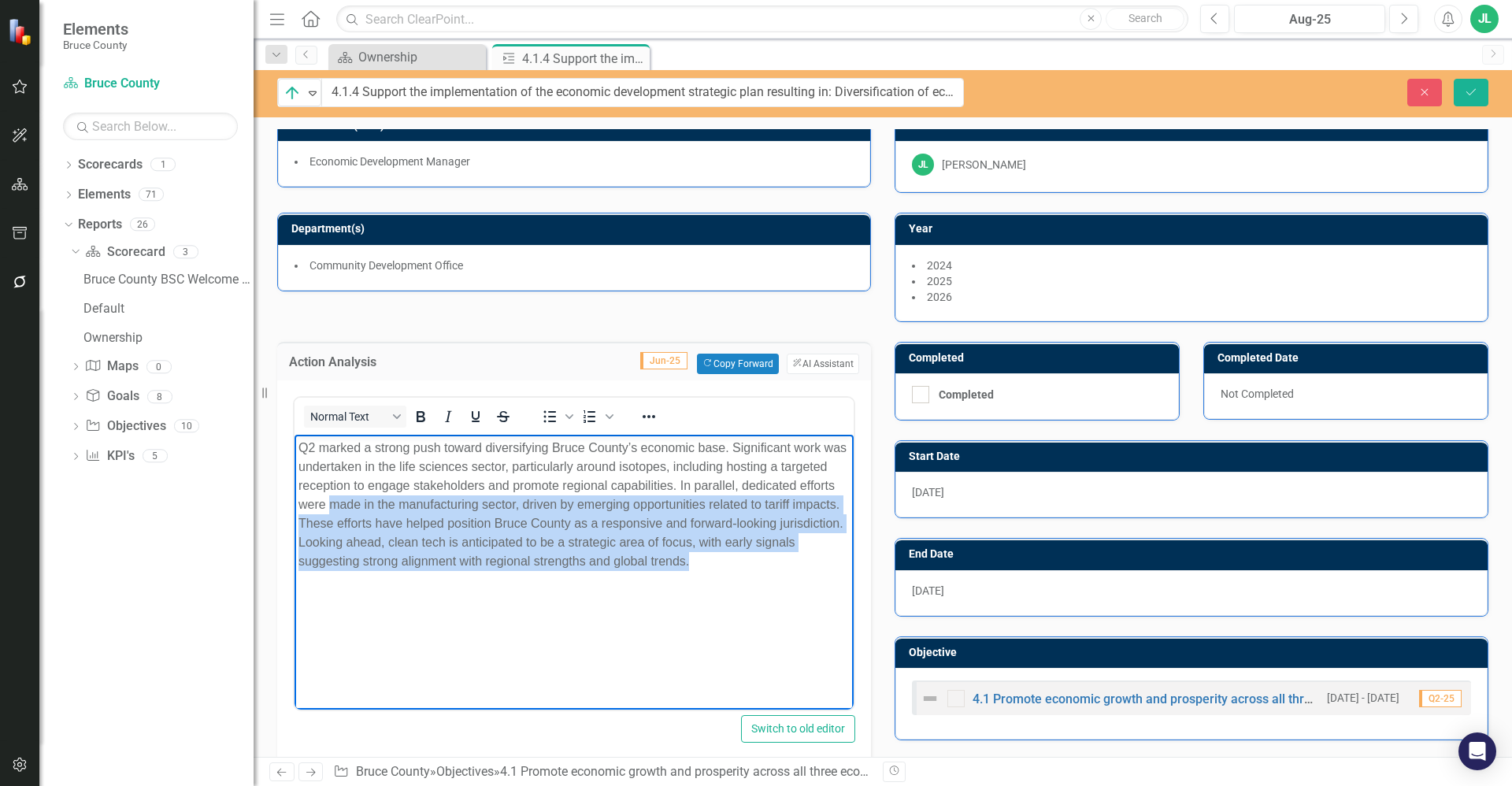
drag, startPoint x: 427, startPoint y: 506, endPoint x: 774, endPoint y: 569, distance: 352.7
click at [774, 569] on p "Q2 marked a strong push toward diversifying Bruce County’s economic base. Signi…" at bounding box center [574, 504] width 551 height 132
click at [682, 549] on p "Q2 marked a strong push toward diversifying Bruce County’s economic base. Signi…" at bounding box center [574, 504] width 551 height 132
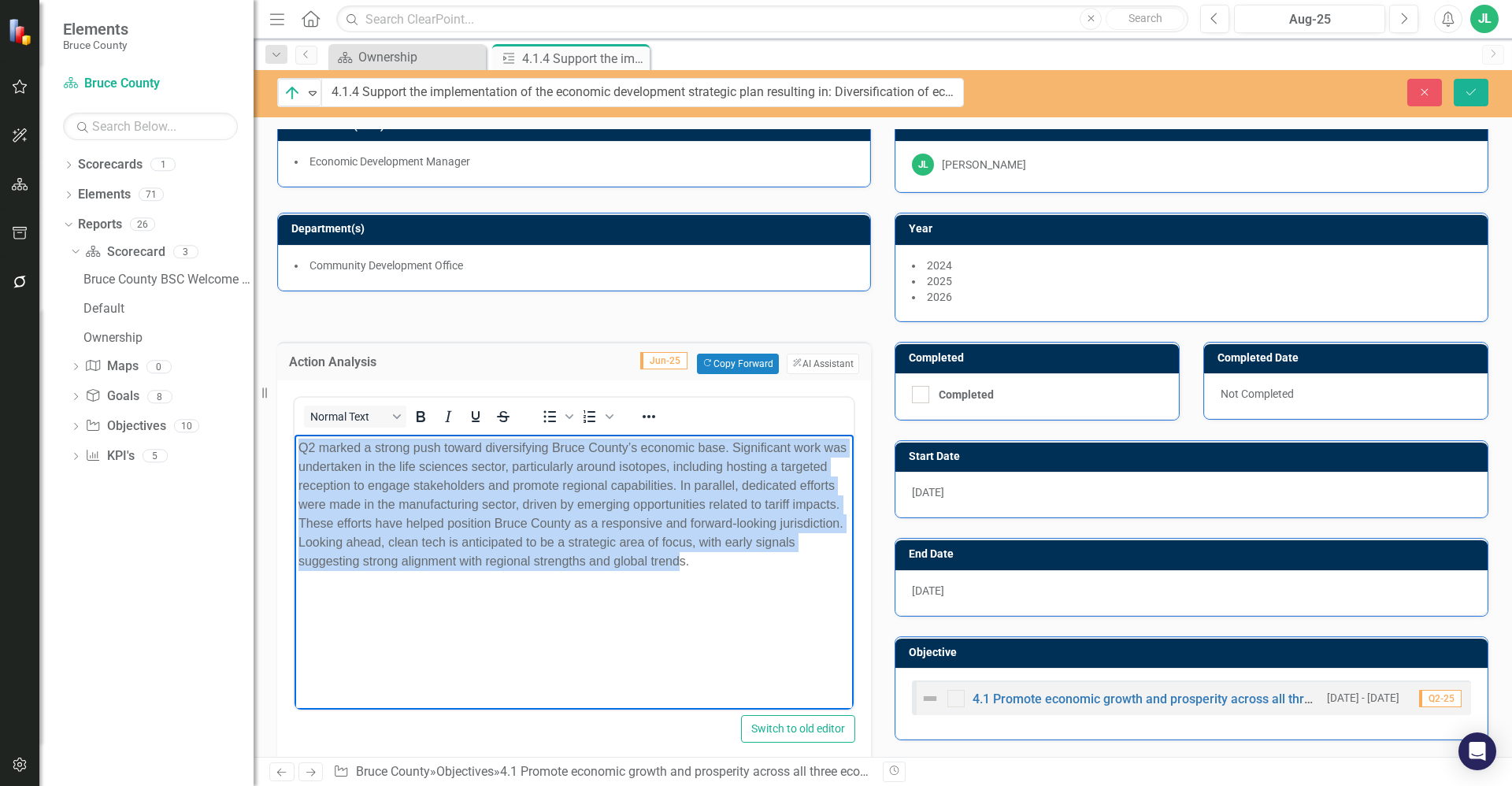
drag, startPoint x: 755, startPoint y: 567, endPoint x: 290, endPoint y: 446, distance: 480.5
click at [294, 446] on html "Q2 marked a strong push toward diversifying Bruce County’s economic base. Signi…" at bounding box center [574, 552] width 559 height 236
click at [496, 516] on p "Q2 marked a strong push toward diversifying Bruce County’s economic base. Signi…" at bounding box center [574, 504] width 551 height 132
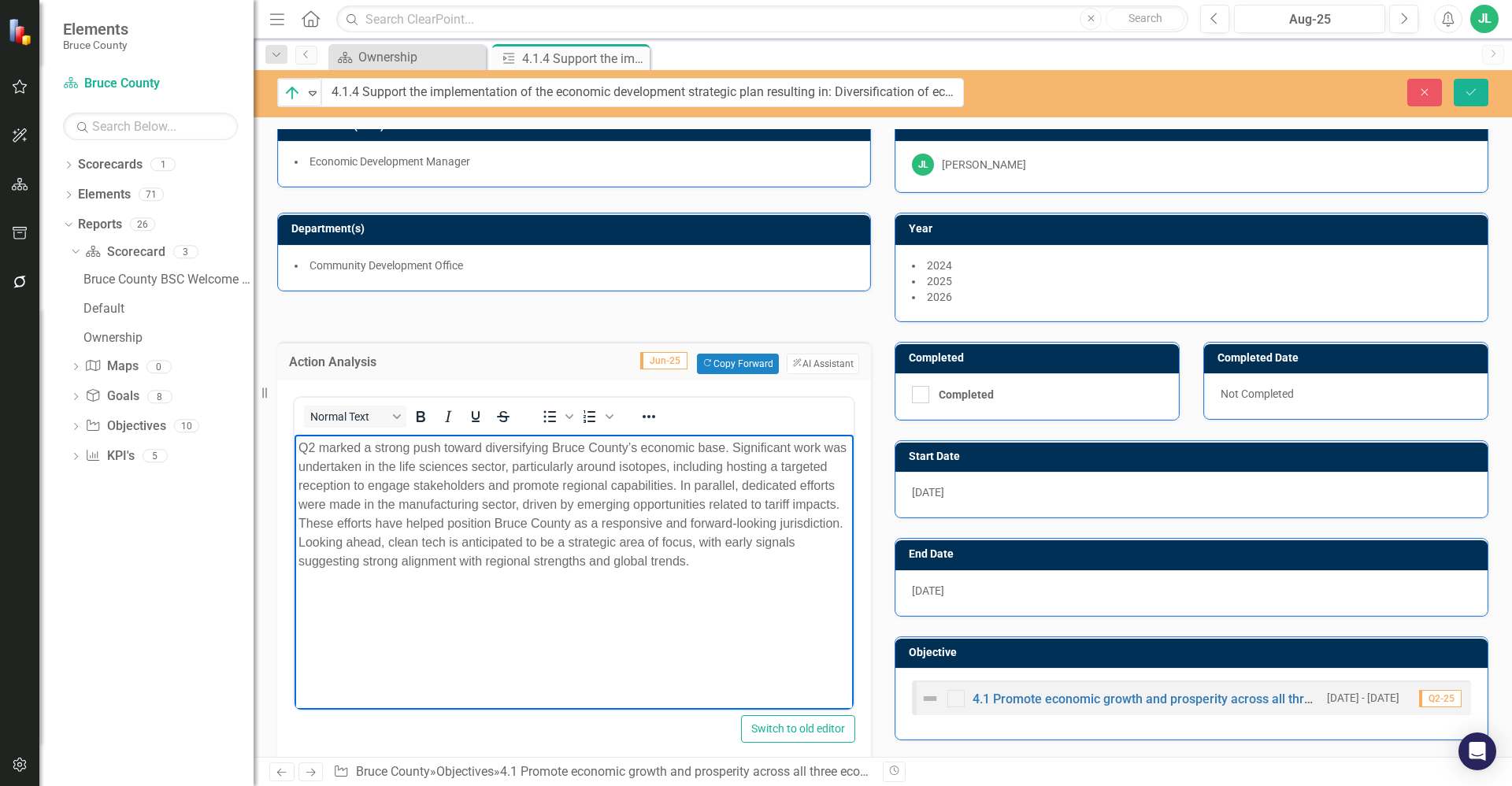
click at [862, 568] on div "Normal Text To open the popup, press Shift+Enter To open the popup, press Shift…" at bounding box center [574, 576] width 593 height 390
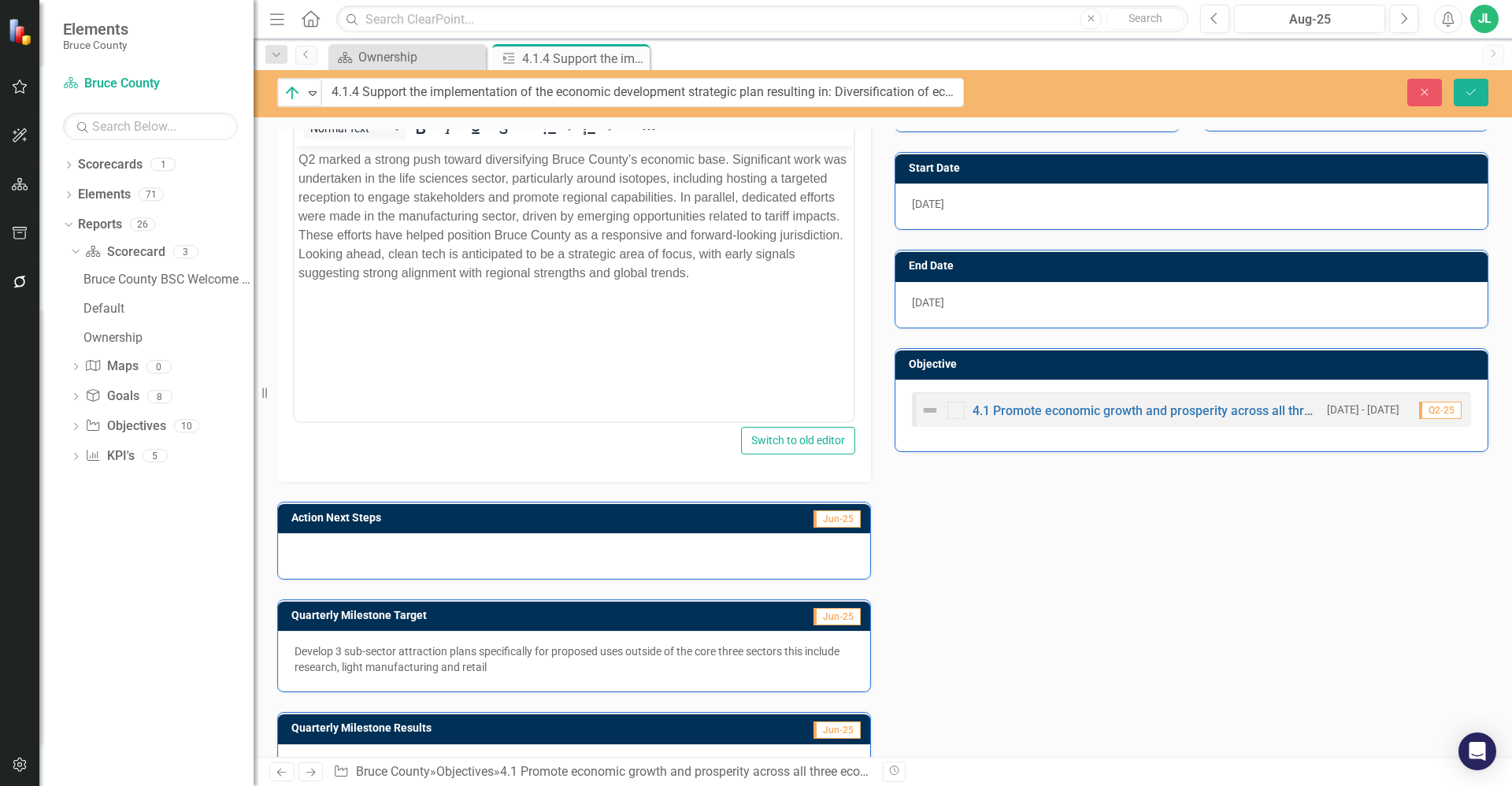
scroll to position [335, 0]
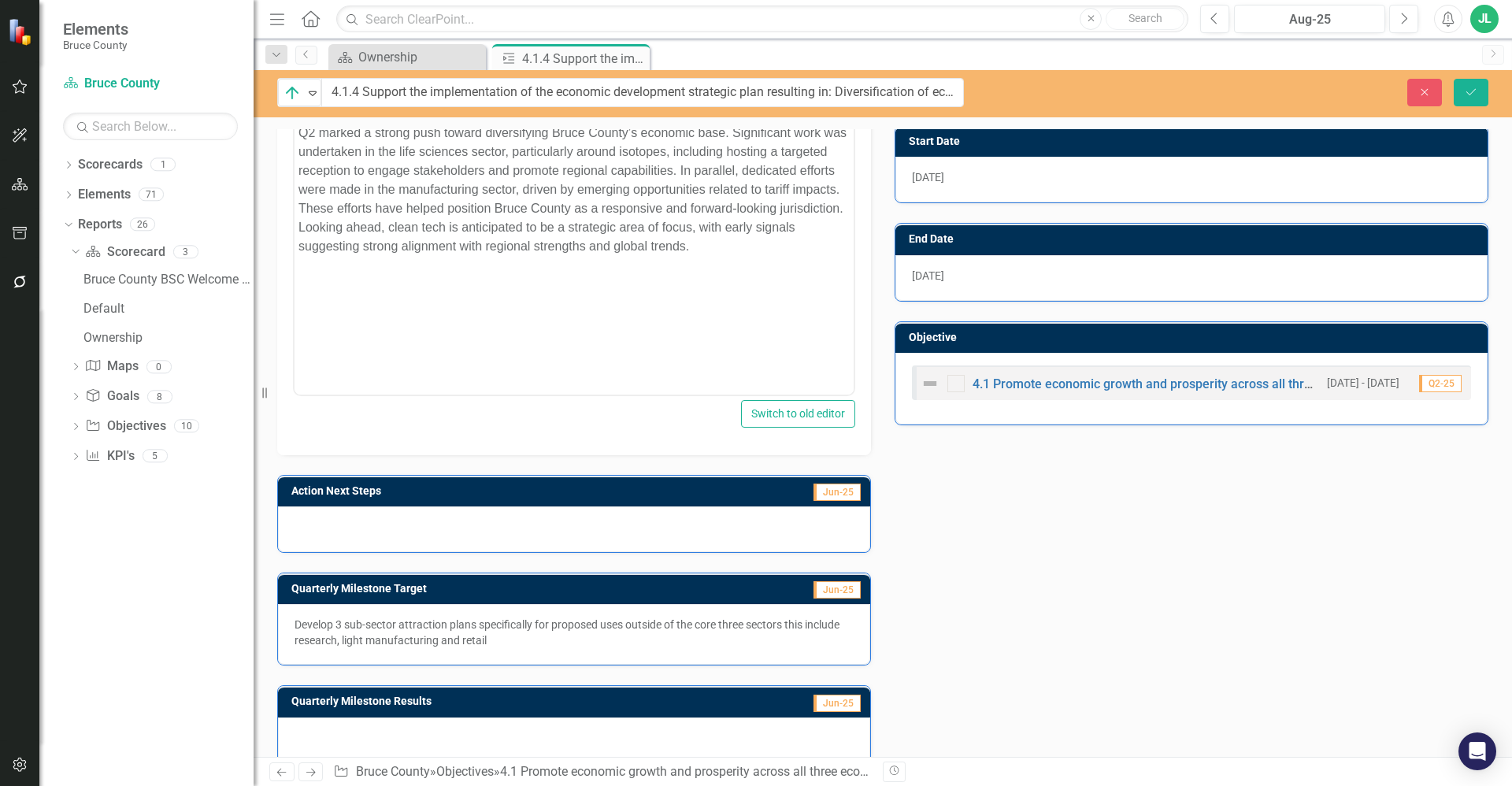
click at [571, 532] on div at bounding box center [574, 529] width 593 height 46
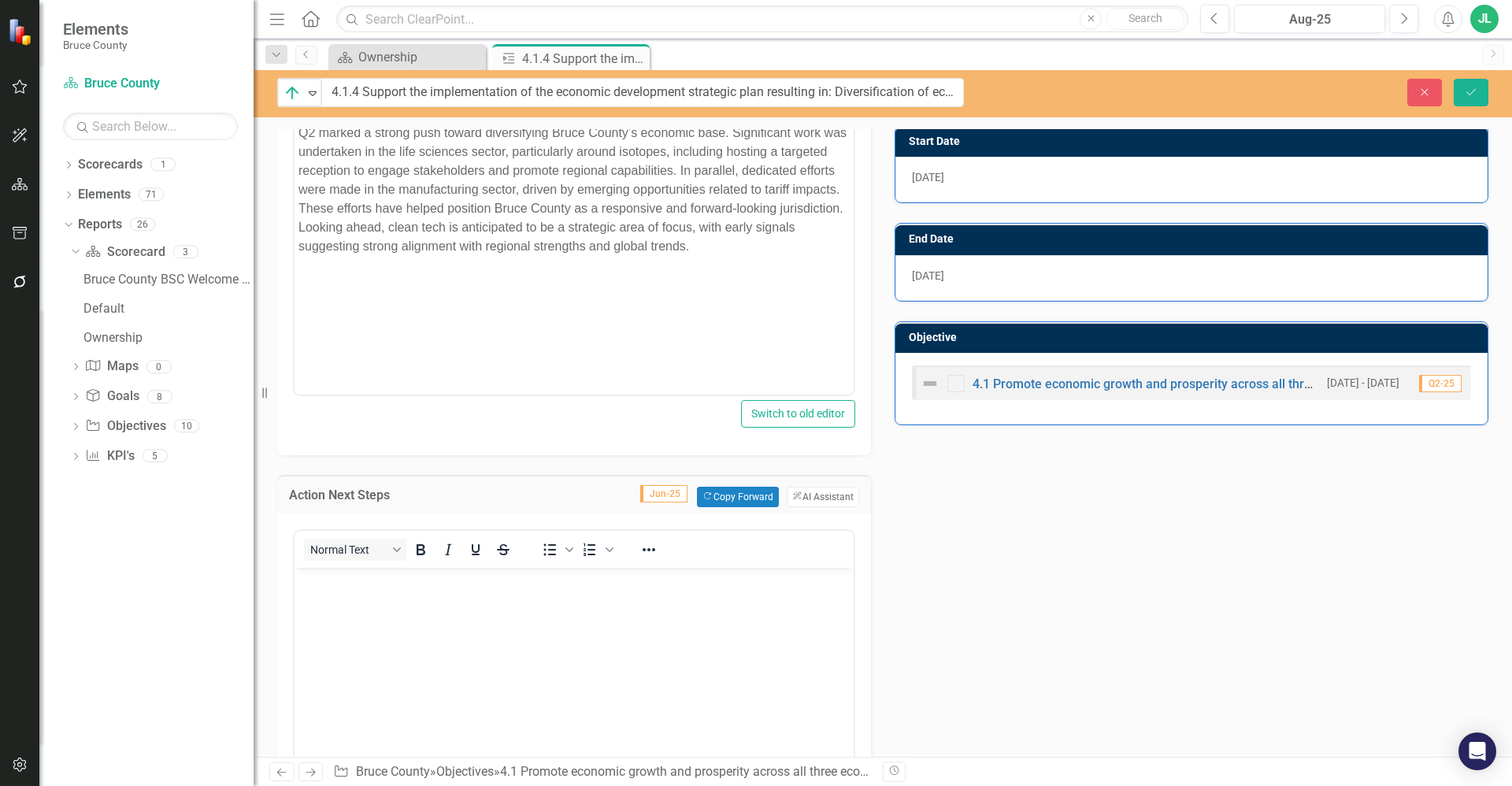
scroll to position [0, 0]
click at [814, 496] on button "ClearPoint AI AI Assistant" at bounding box center [822, 497] width 73 height 20
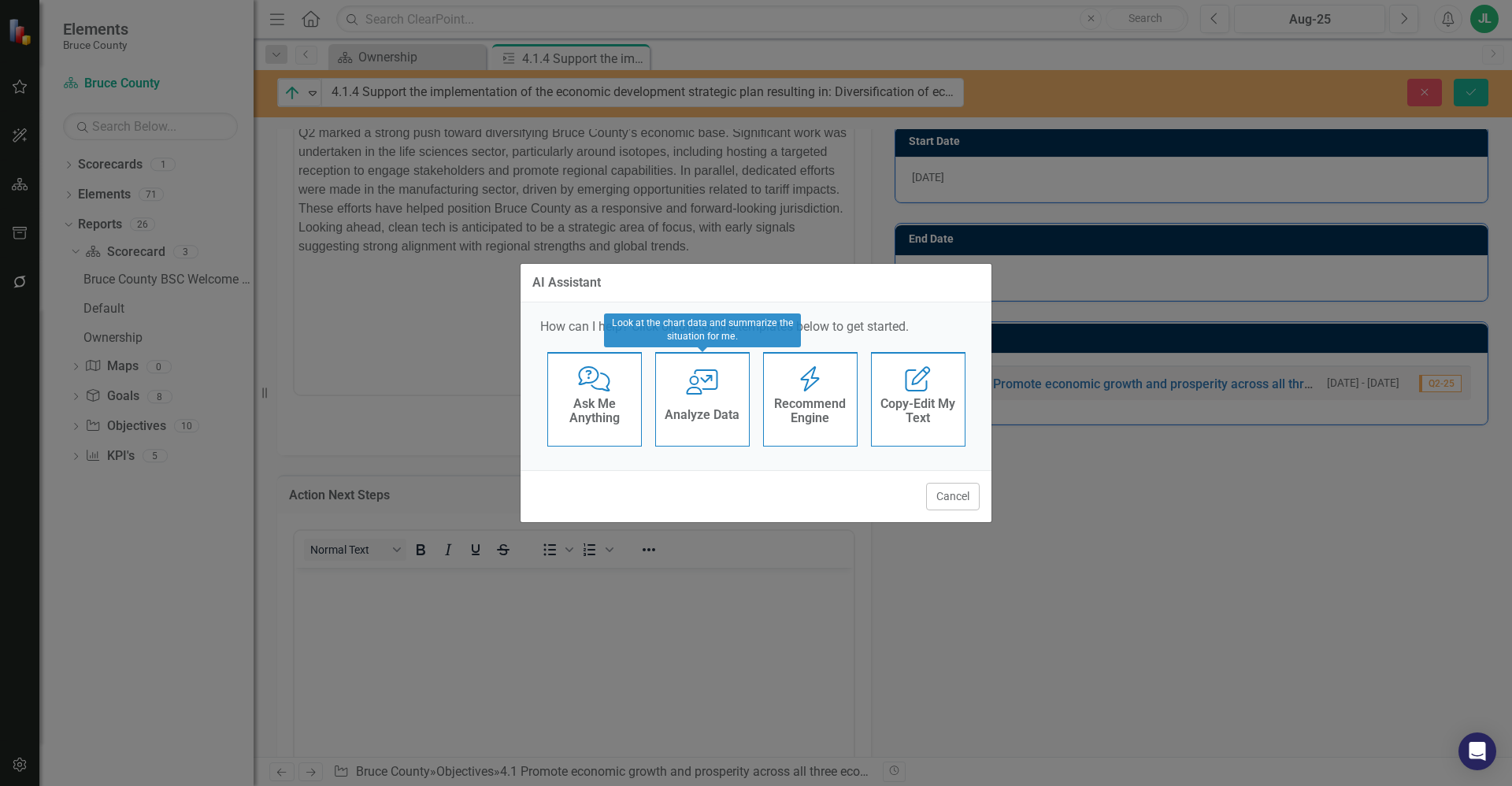
click at [801, 415] on h4 "Recommend Engine" at bounding box center [810, 411] width 77 height 28
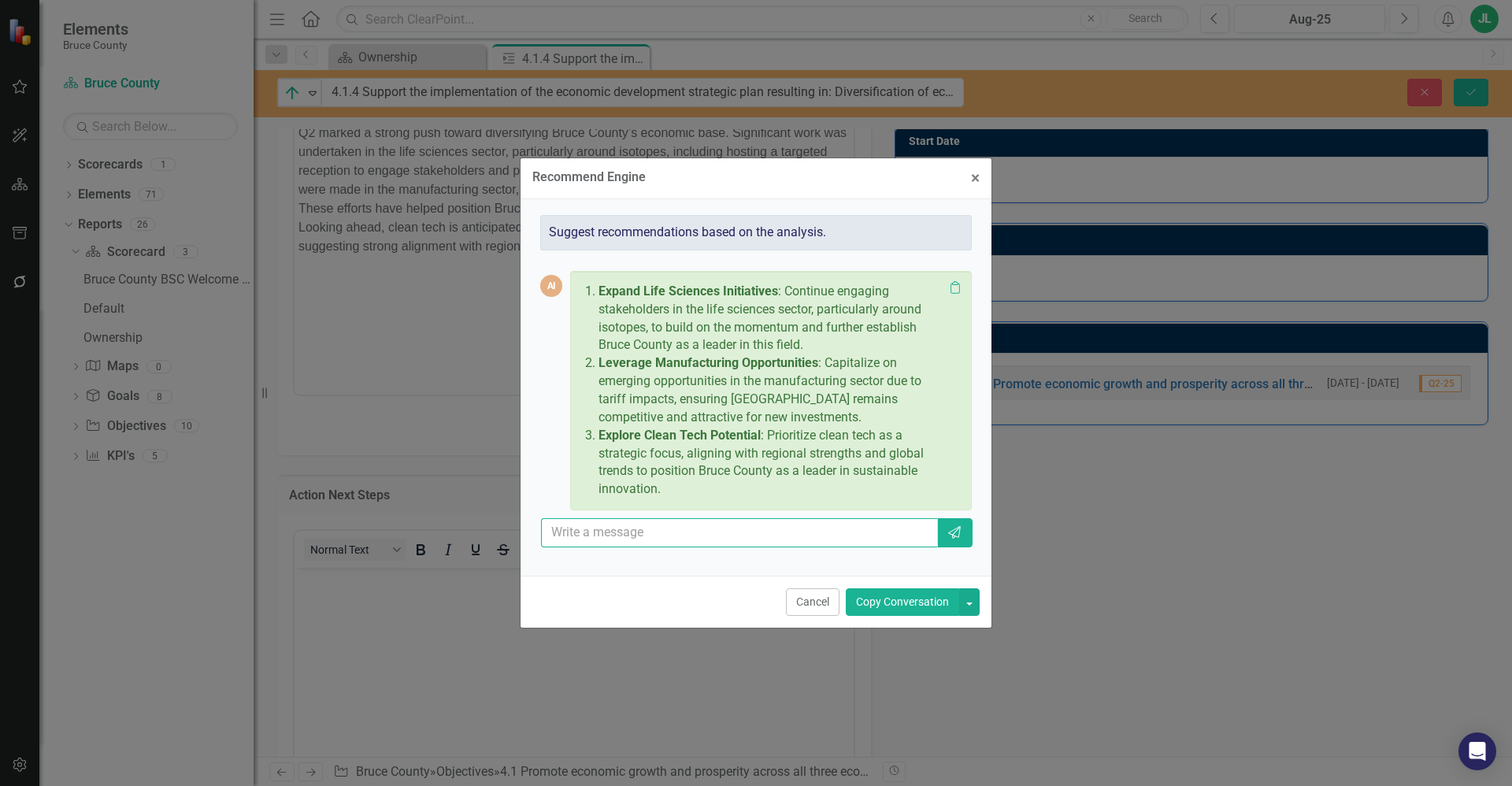
click at [638, 534] on input "text" at bounding box center [739, 533] width 397 height 29
paste input "• Begin scoping clean tech as a priority sector, including identifying potentia…"
type input "Use these points - • Begin scoping clean tech as a priority sector, including i…"
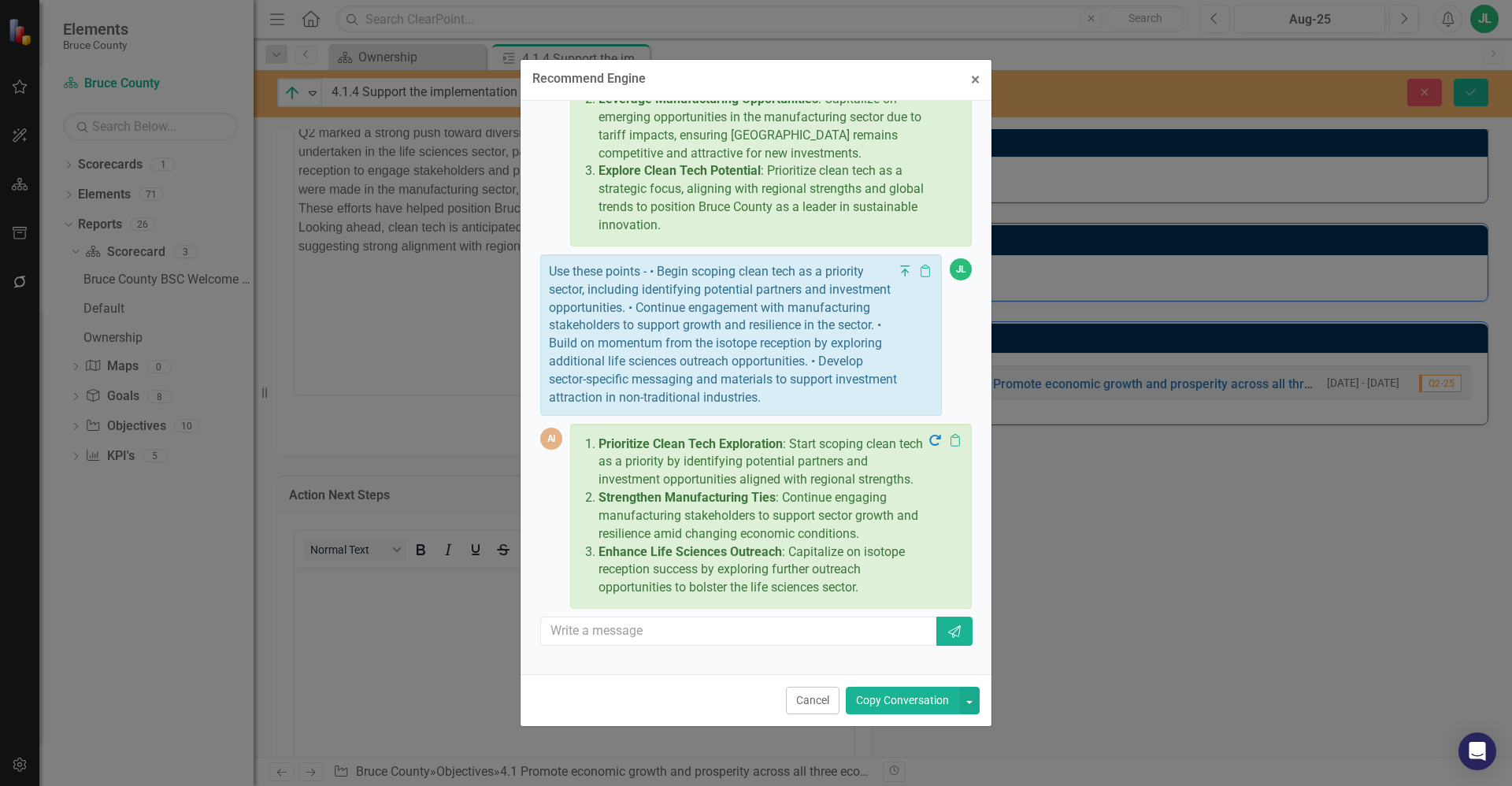
scroll to position [201, 0]
click at [706, 623] on input "text" at bounding box center [739, 631] width 397 height 29
type input "shorten and don't use numbering"
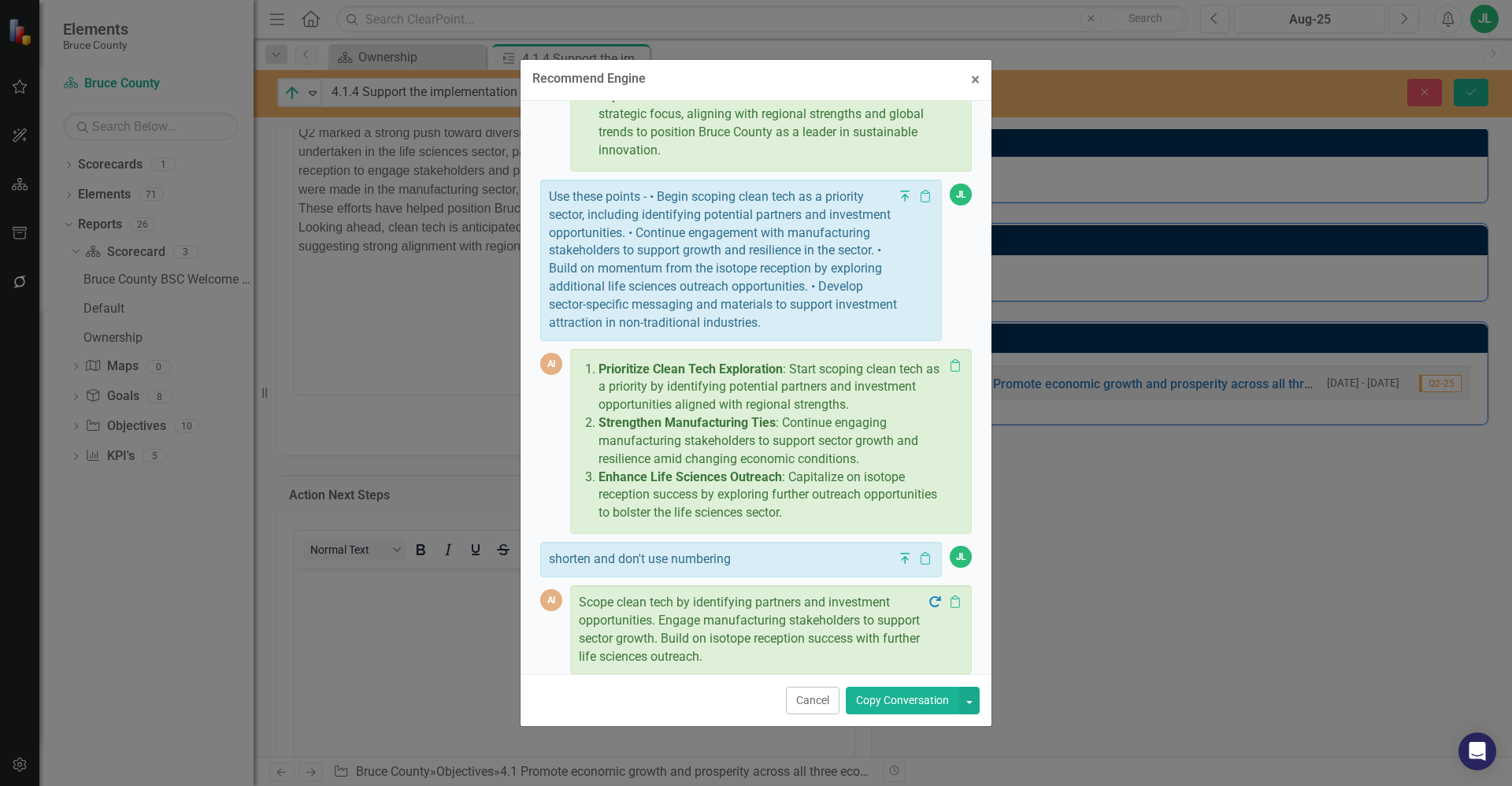
scroll to position [312, 0]
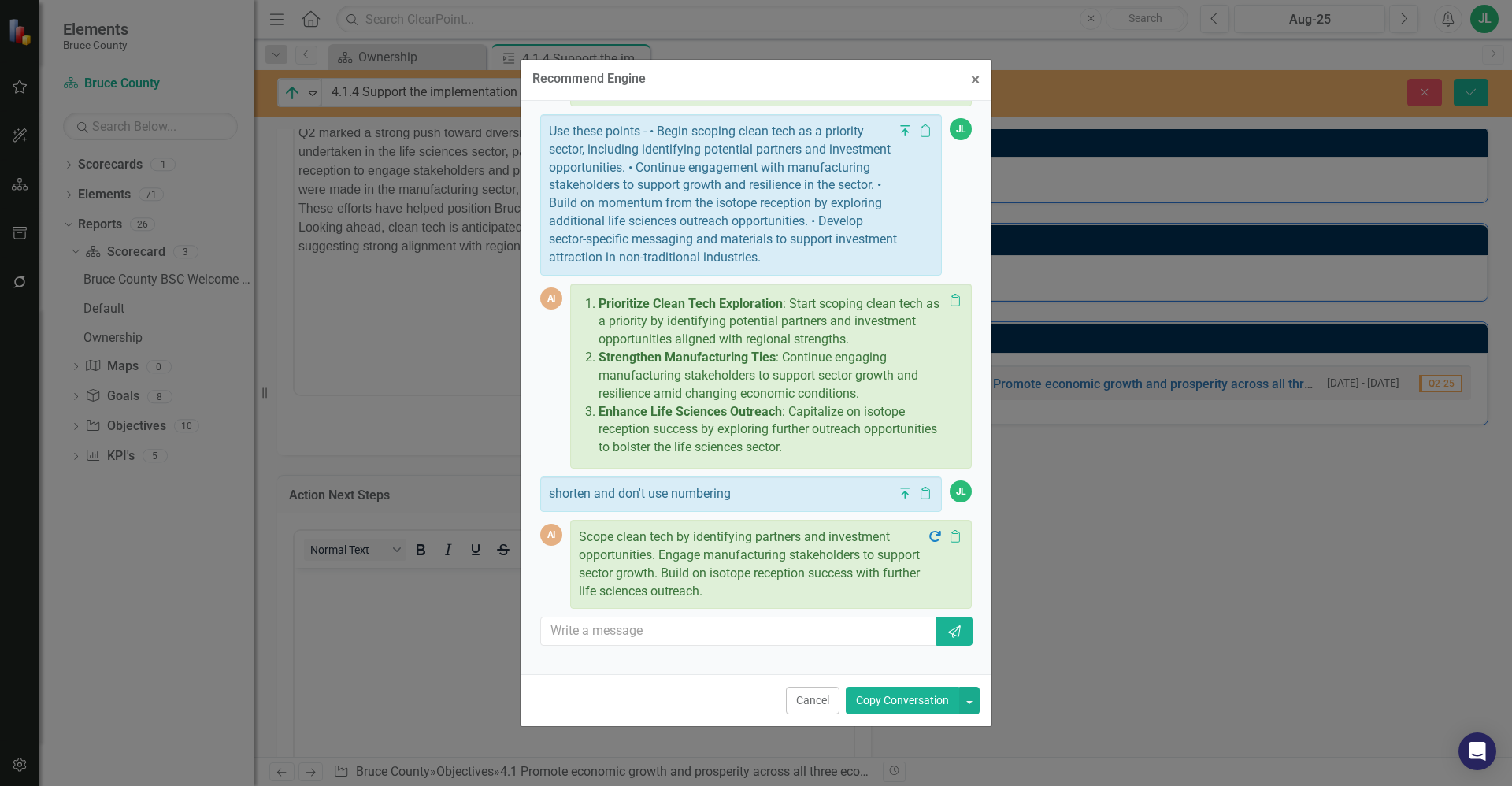
click at [784, 593] on p "Scope clean tech by identifying partners and investment opportunities. Engage m…" at bounding box center [752, 564] width 348 height 72
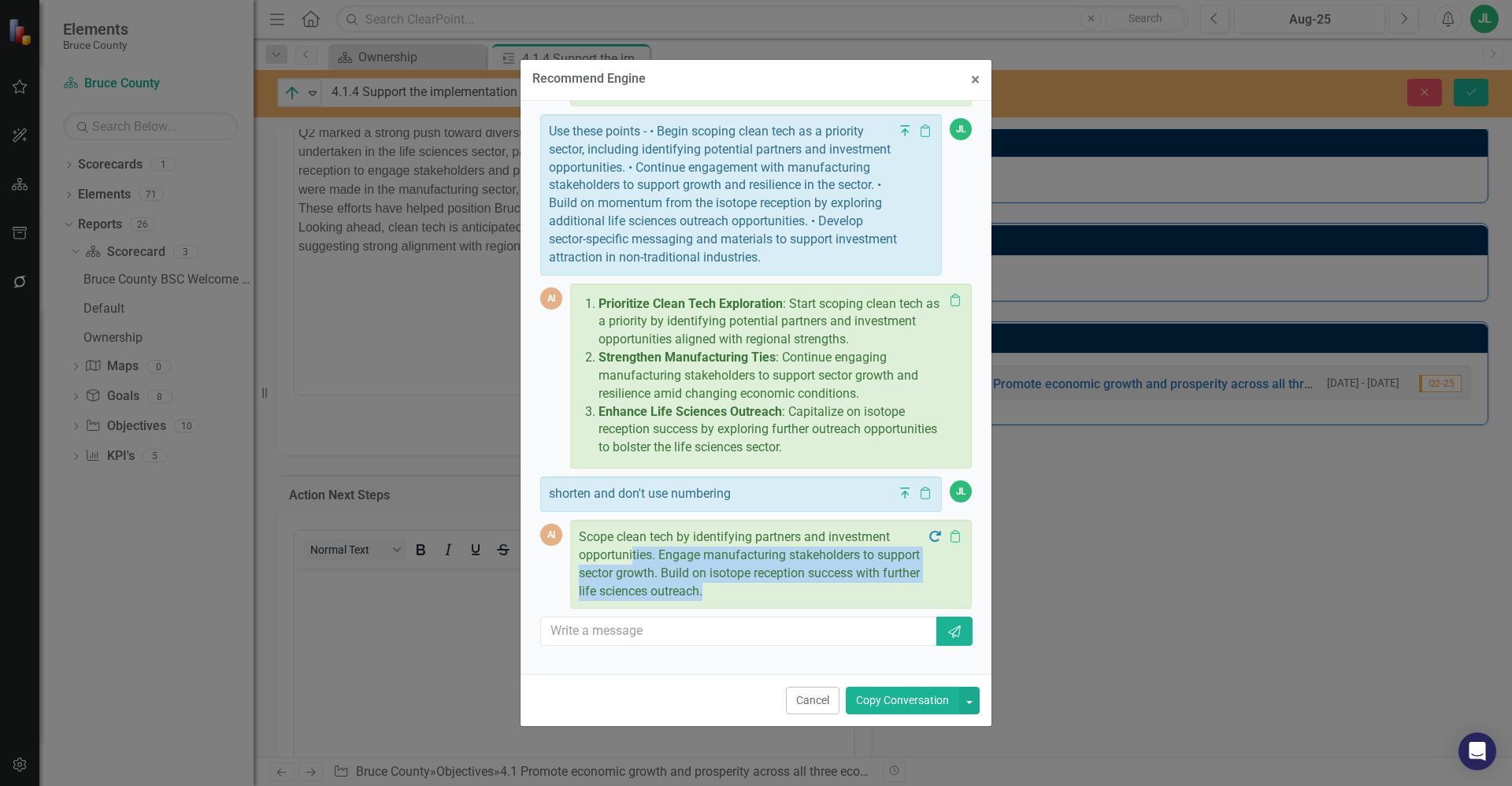
drag, startPoint x: 787, startPoint y: 600, endPoint x: 633, endPoint y: 562, distance: 158.6
click at [633, 562] on p "Scope clean tech by identifying partners and investment opportunities. Engage m…" at bounding box center [752, 564] width 348 height 72
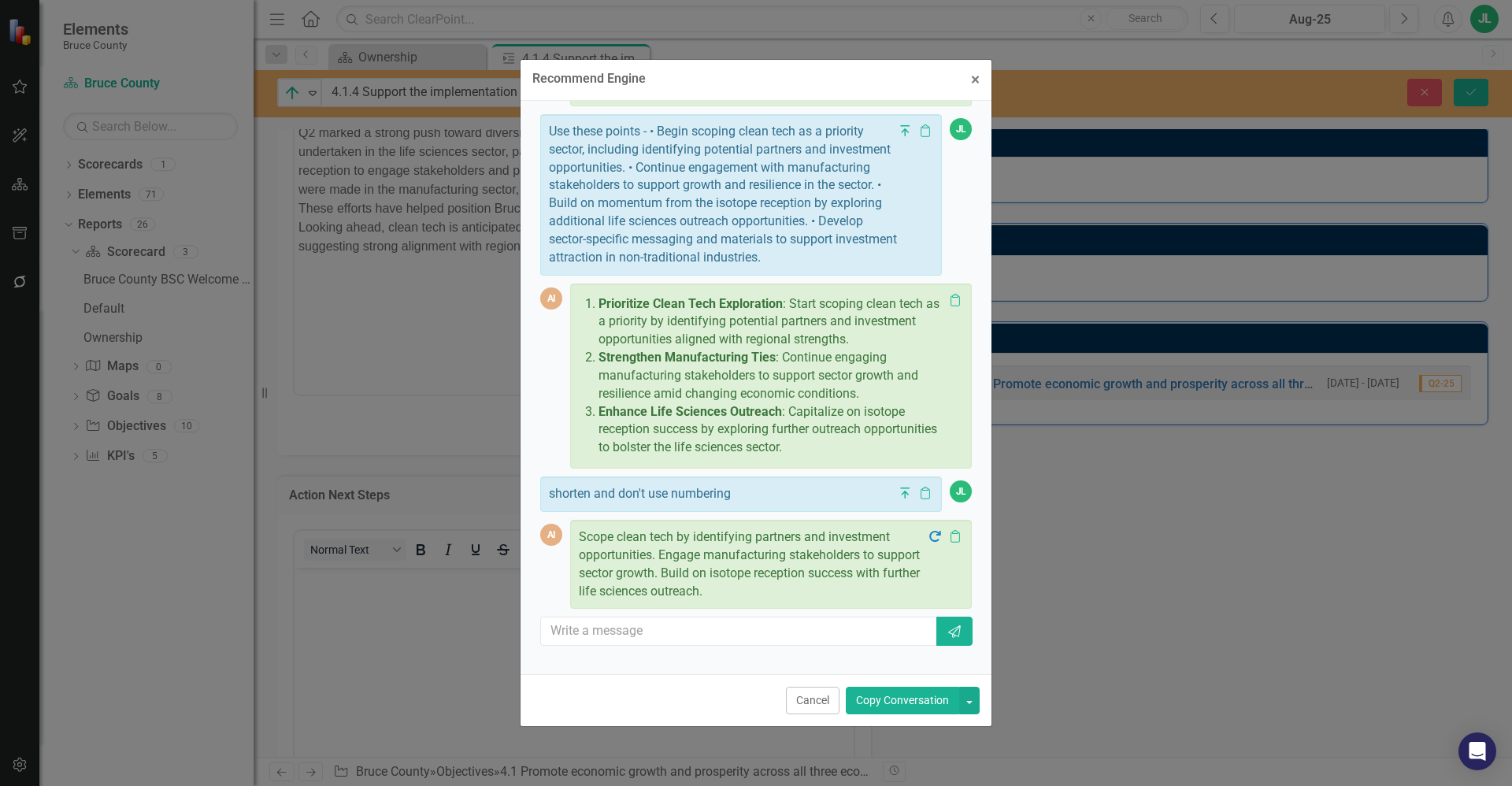
drag, startPoint x: 633, startPoint y: 562, endPoint x: 614, endPoint y: 559, distance: 19.2
click at [614, 559] on p "Scope clean tech by identifying partners and investment opportunities. Engage m…" at bounding box center [752, 564] width 348 height 72
click at [972, 700] on button "button" at bounding box center [969, 700] width 20 height 28
drag, startPoint x: 929, startPoint y: 755, endPoint x: 906, endPoint y: 757, distance: 23.1
click at [929, 755] on link "Copy Last Message" at bounding box center [916, 759] width 126 height 29
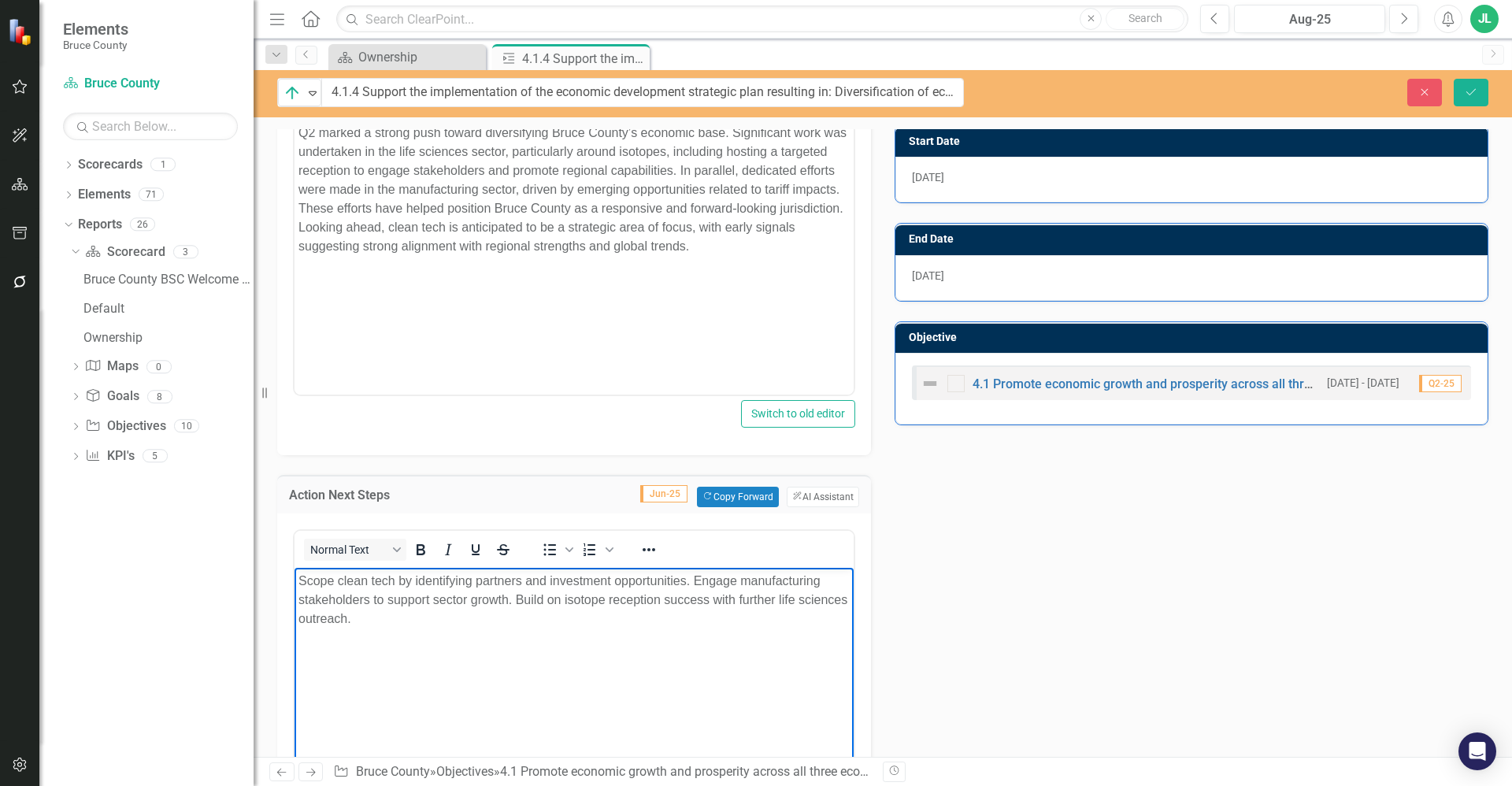
click at [555, 662] on body "Scope clean tech by identifying partners and investment opportunities. Engage m…" at bounding box center [574, 686] width 559 height 236
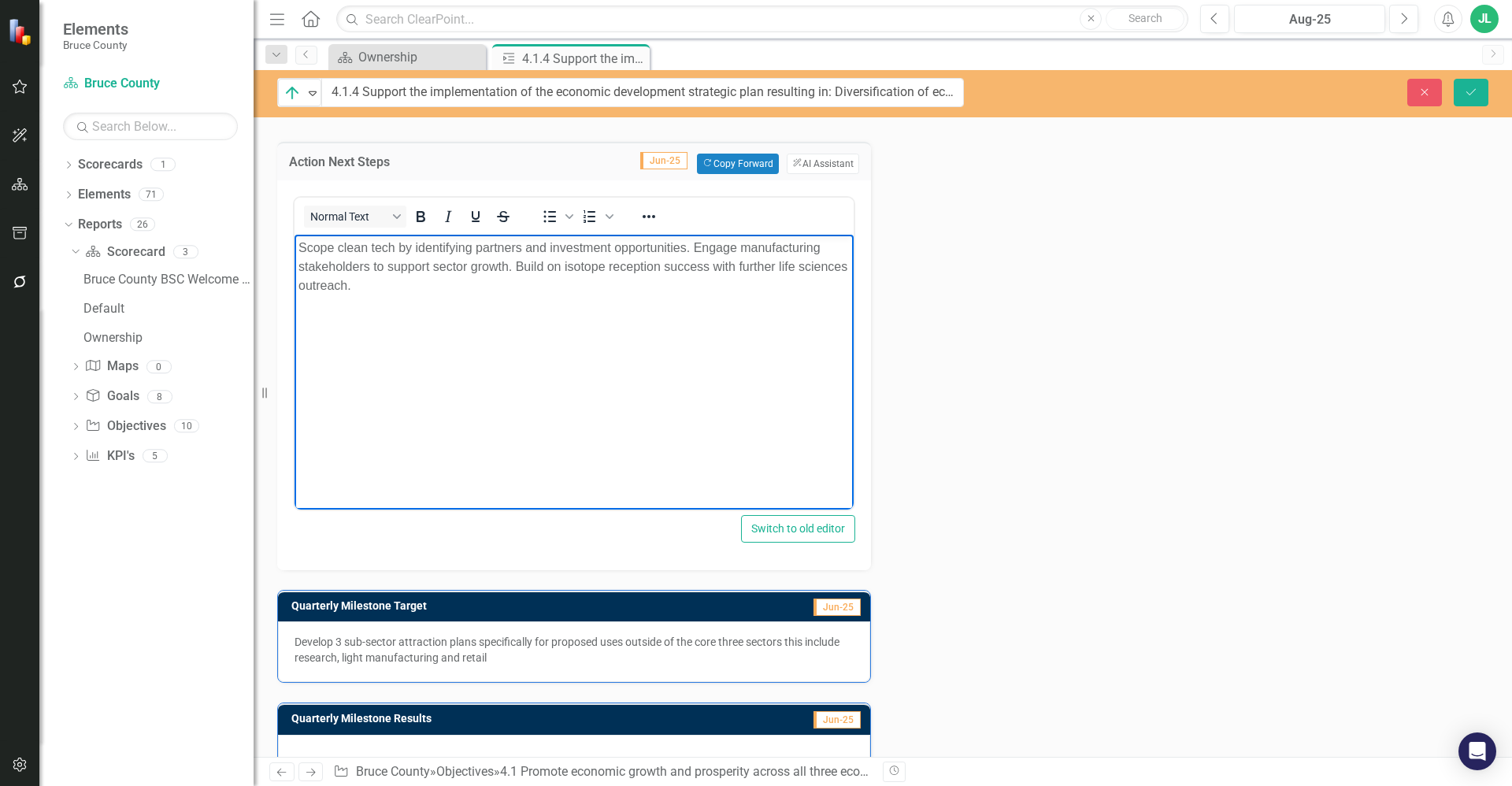
scroll to position [709, 0]
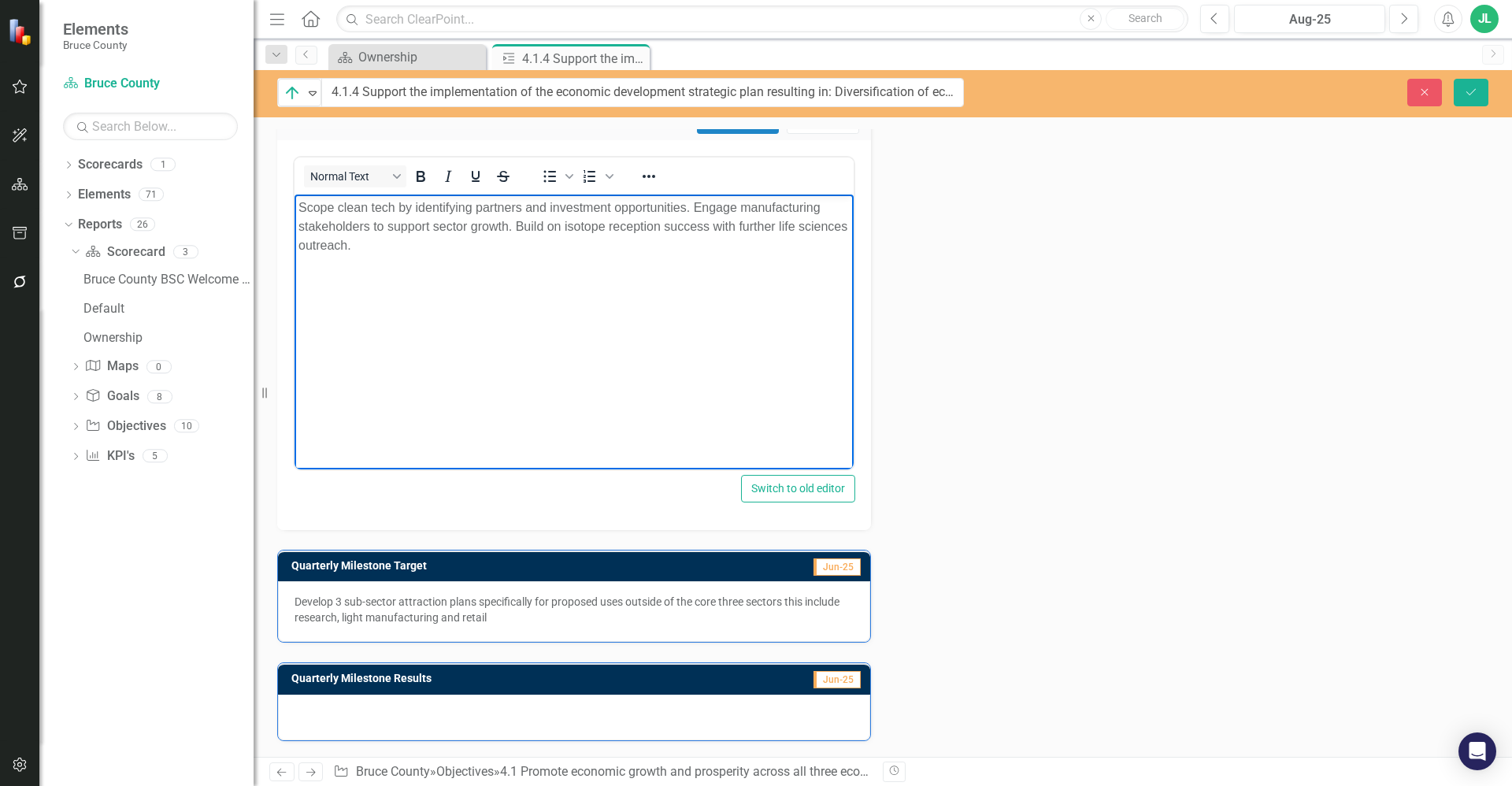
click at [403, 635] on div "Develop 3 sub-sector attraction plans specifically for proposed uses outside of…" at bounding box center [574, 612] width 593 height 60
click at [402, 634] on div "Develop 3 sub-sector attraction plans specifically for proposed uses outside of…" at bounding box center [574, 612] width 593 height 60
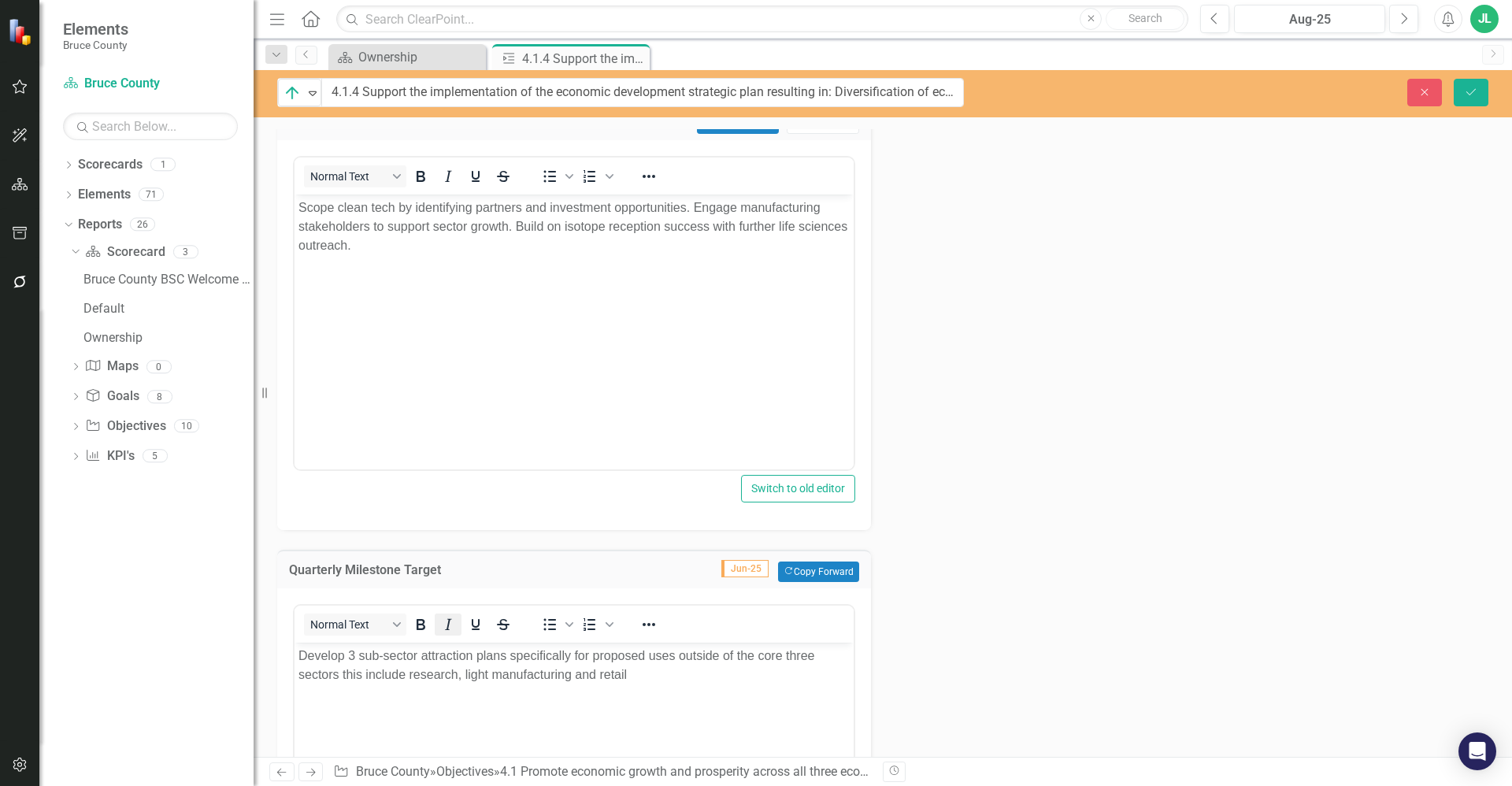
scroll to position [0, 0]
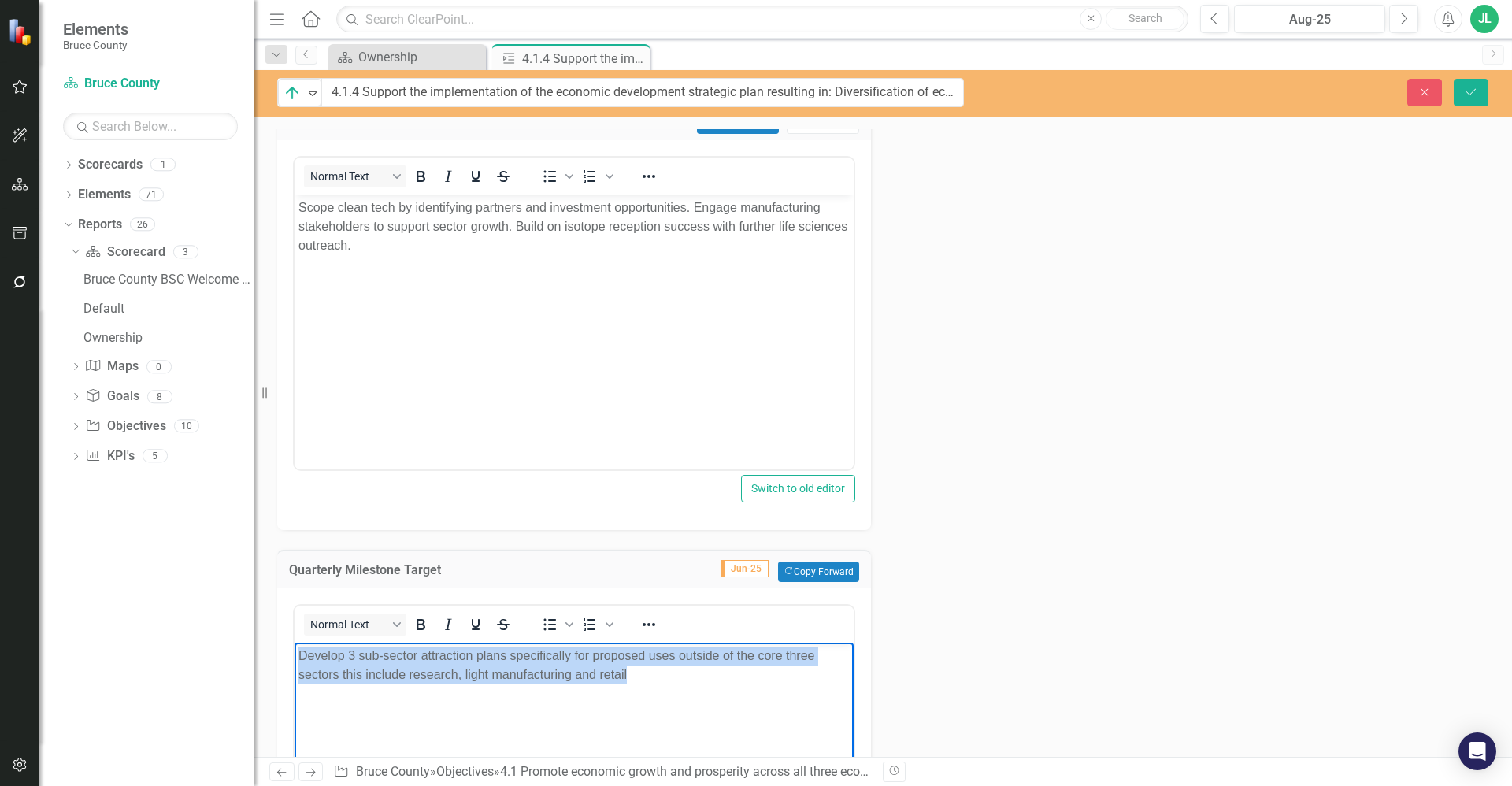
drag, startPoint x: 650, startPoint y: 679, endPoint x: 267, endPoint y: 662, distance: 383.4
click at [294, 662] on html "Develop 3 sub-sector attraction plans specifically for proposed uses outside of…" at bounding box center [574, 760] width 559 height 236
click at [531, 702] on body "Develop 3 sub-sector attraction plans specifically for proposed uses outside of…" at bounding box center [574, 760] width 559 height 236
drag, startPoint x: 622, startPoint y: 680, endPoint x: 284, endPoint y: 647, distance: 339.6
click at [294, 647] on html "Develop 3 sub-sector attraction plans specifically for proposed uses outside of…" at bounding box center [574, 760] width 559 height 236
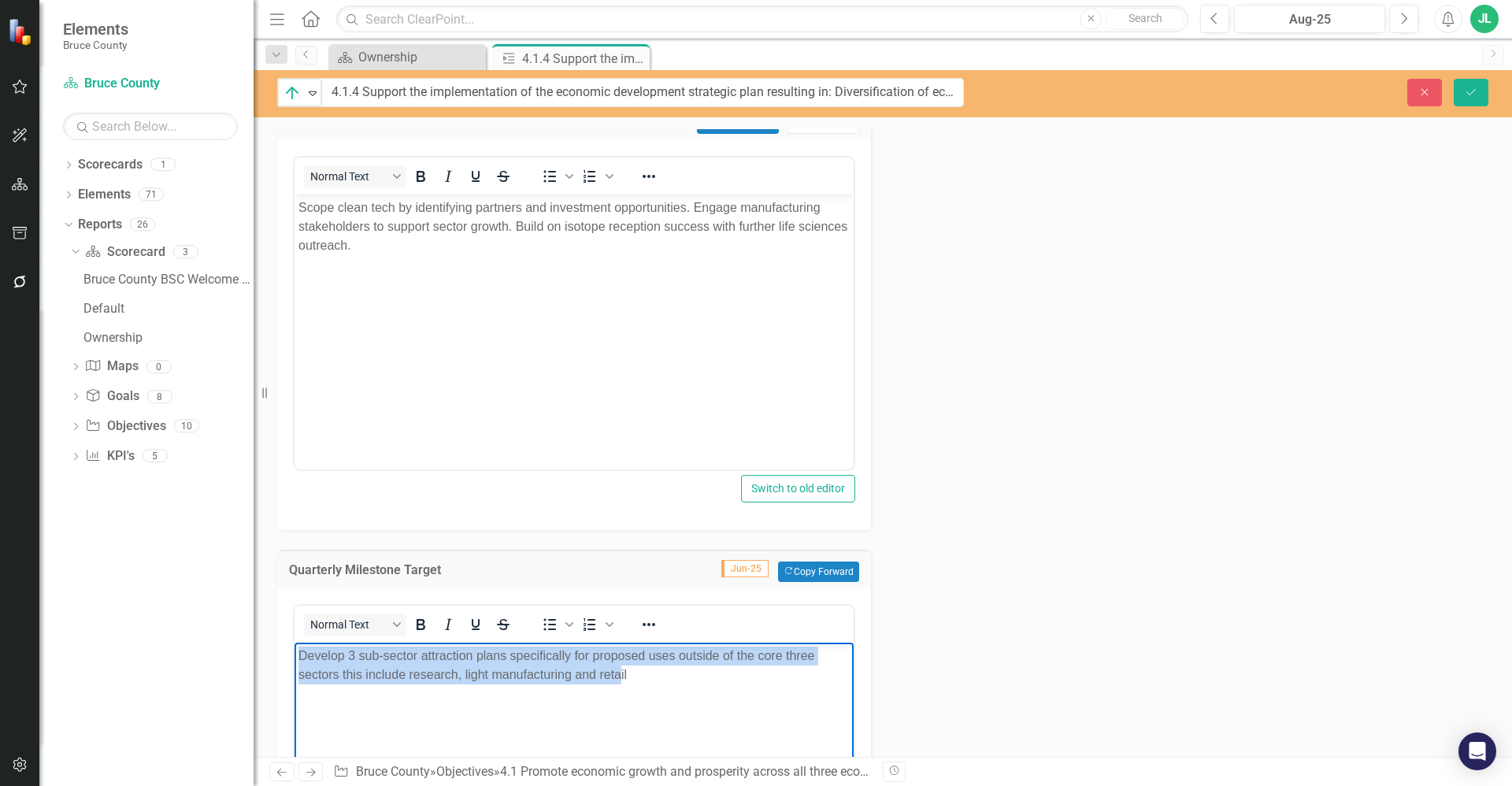
paste body "Rich Text Area. Press ALT-0 for help."
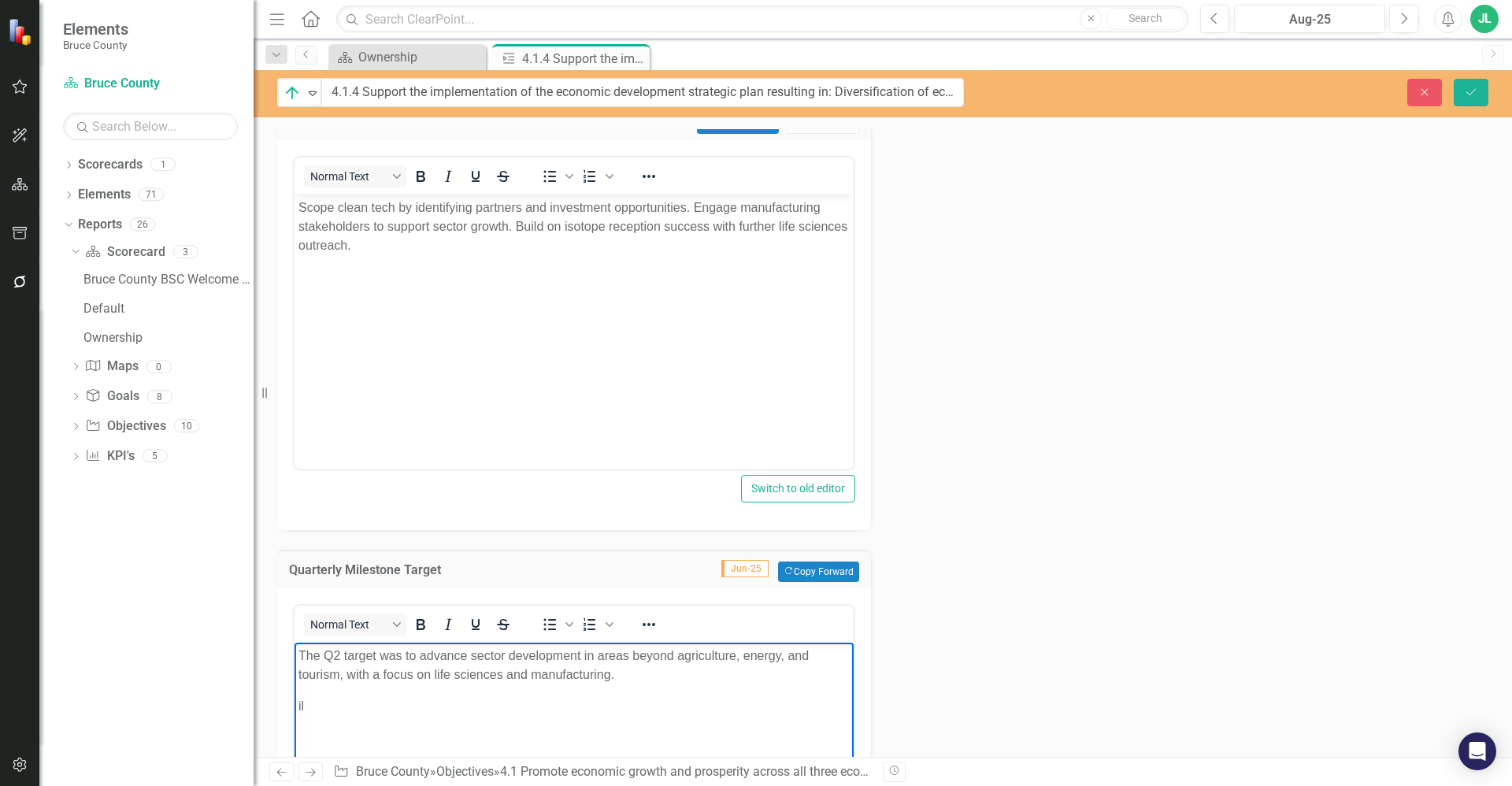
click at [585, 686] on body "The Q2 target was to advance sector development in areas beyond agriculture, en…" at bounding box center [574, 760] width 559 height 236
drag, startPoint x: 538, startPoint y: 715, endPoint x: 275, endPoint y: 686, distance: 264.6
click at [294, 686] on html "The Q2 target was to advance sector development in areas beyond agriculture, en…" at bounding box center [574, 760] width 559 height 236
click at [1018, 476] on div "Action Analysis Jun-25 Copy Forward Copy Forward ClearPoint AI AI Assistant Nor…" at bounding box center [883, 355] width 1235 height 1443
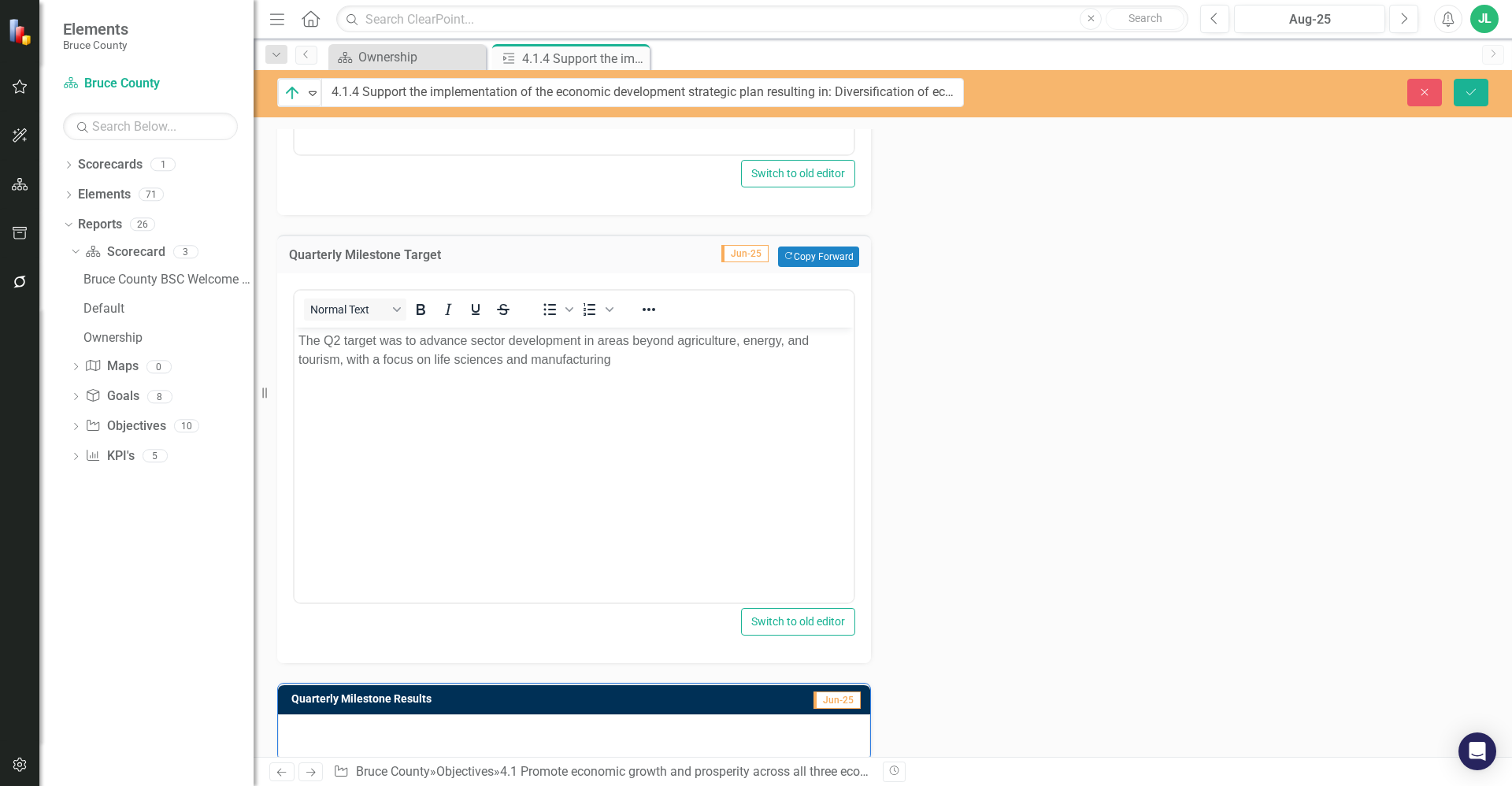
scroll to position [1043, 0]
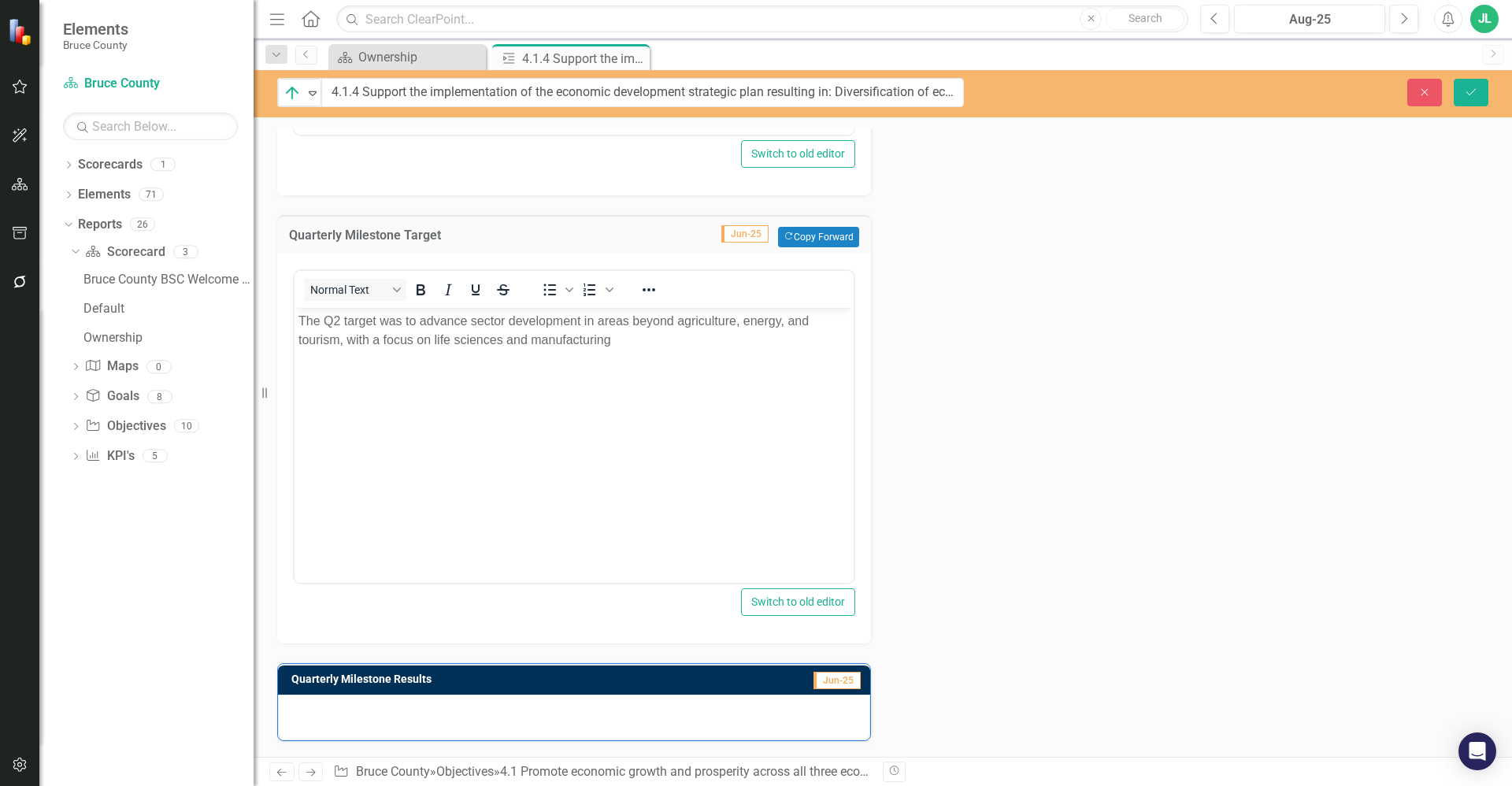
click at [655, 708] on div at bounding box center [574, 718] width 593 height 46
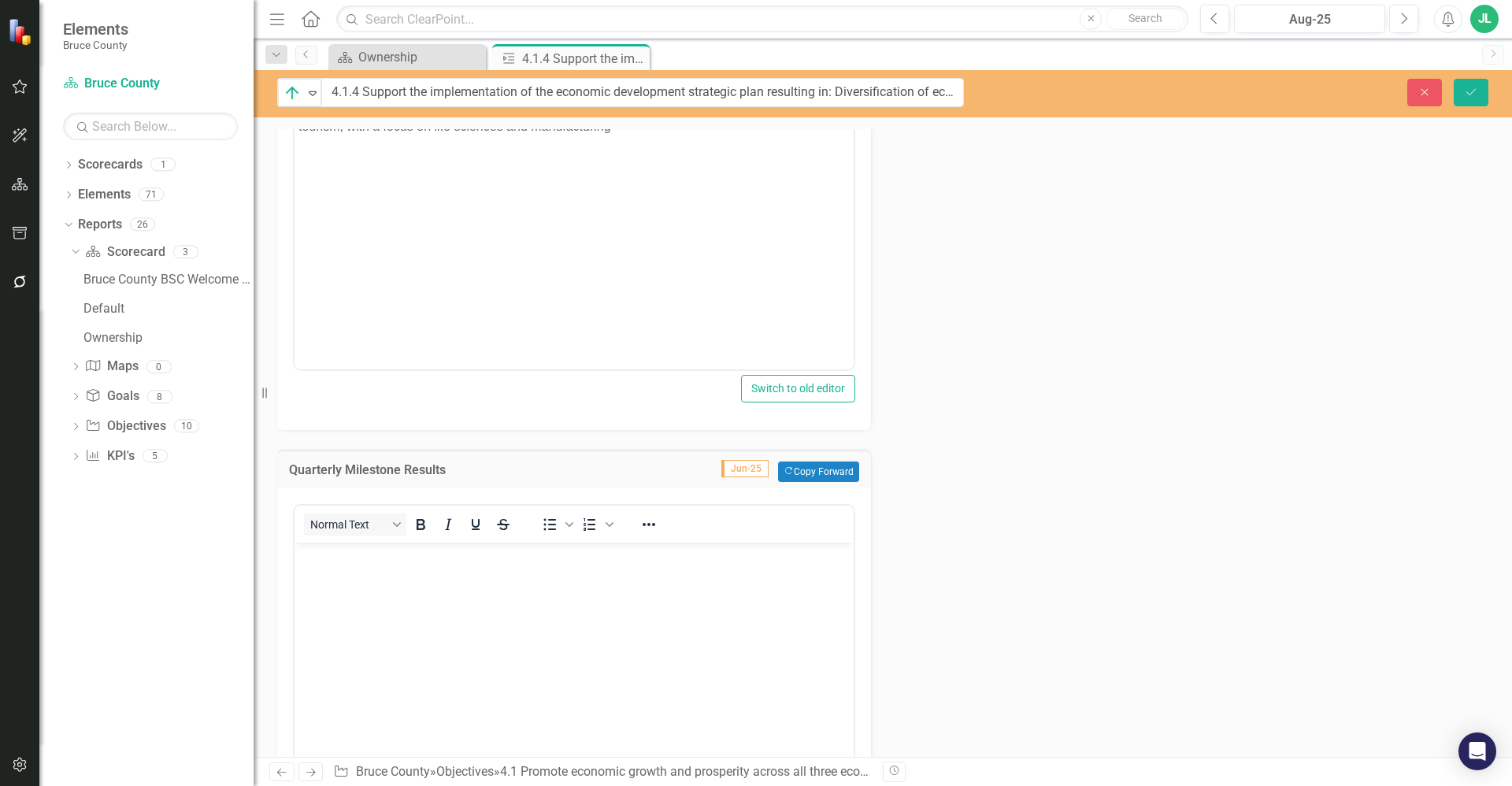
scroll to position [1374, 0]
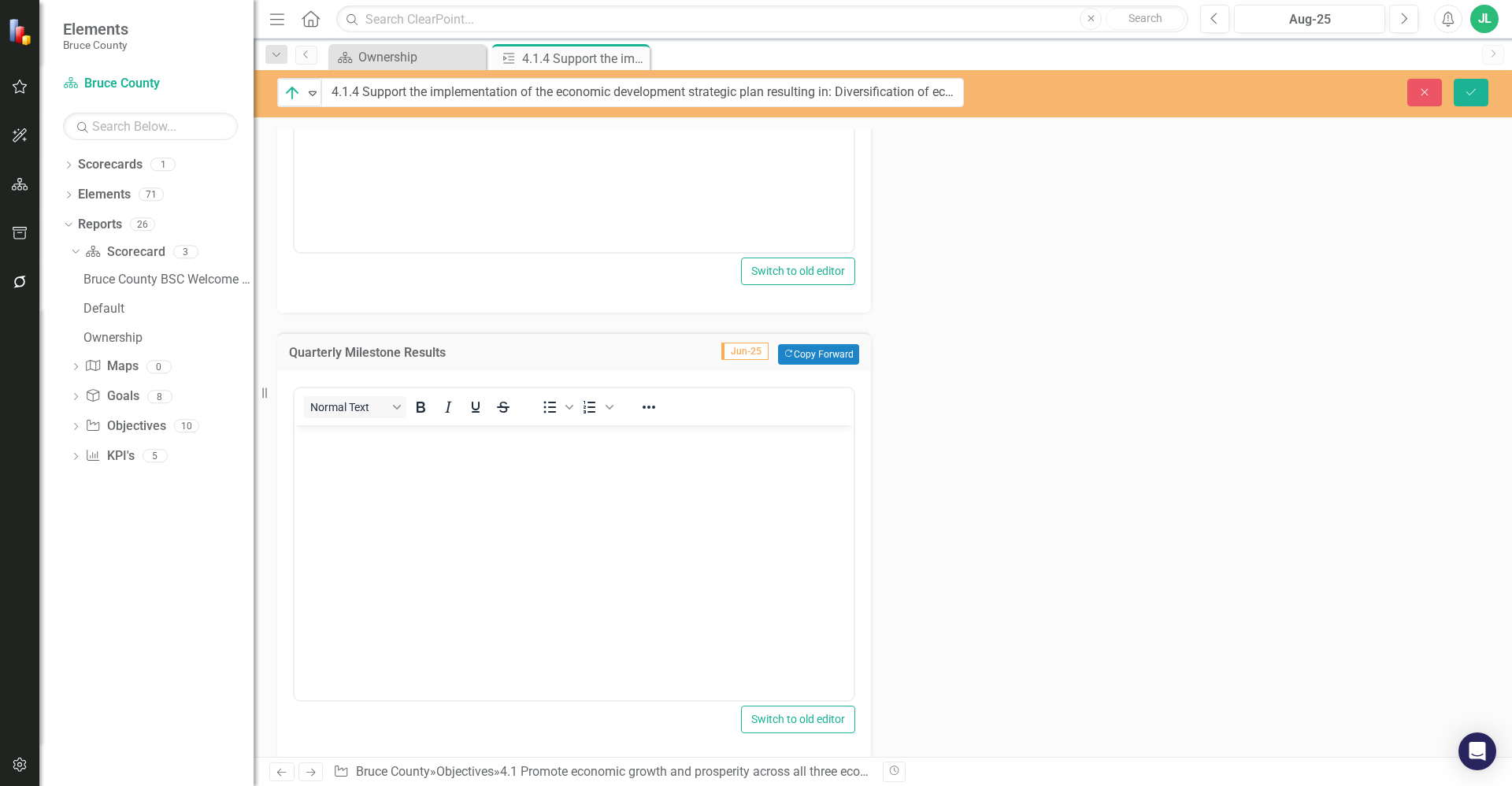
click at [438, 542] on body "Rich Text Area. Press ALT-0 for help." at bounding box center [574, 543] width 559 height 236
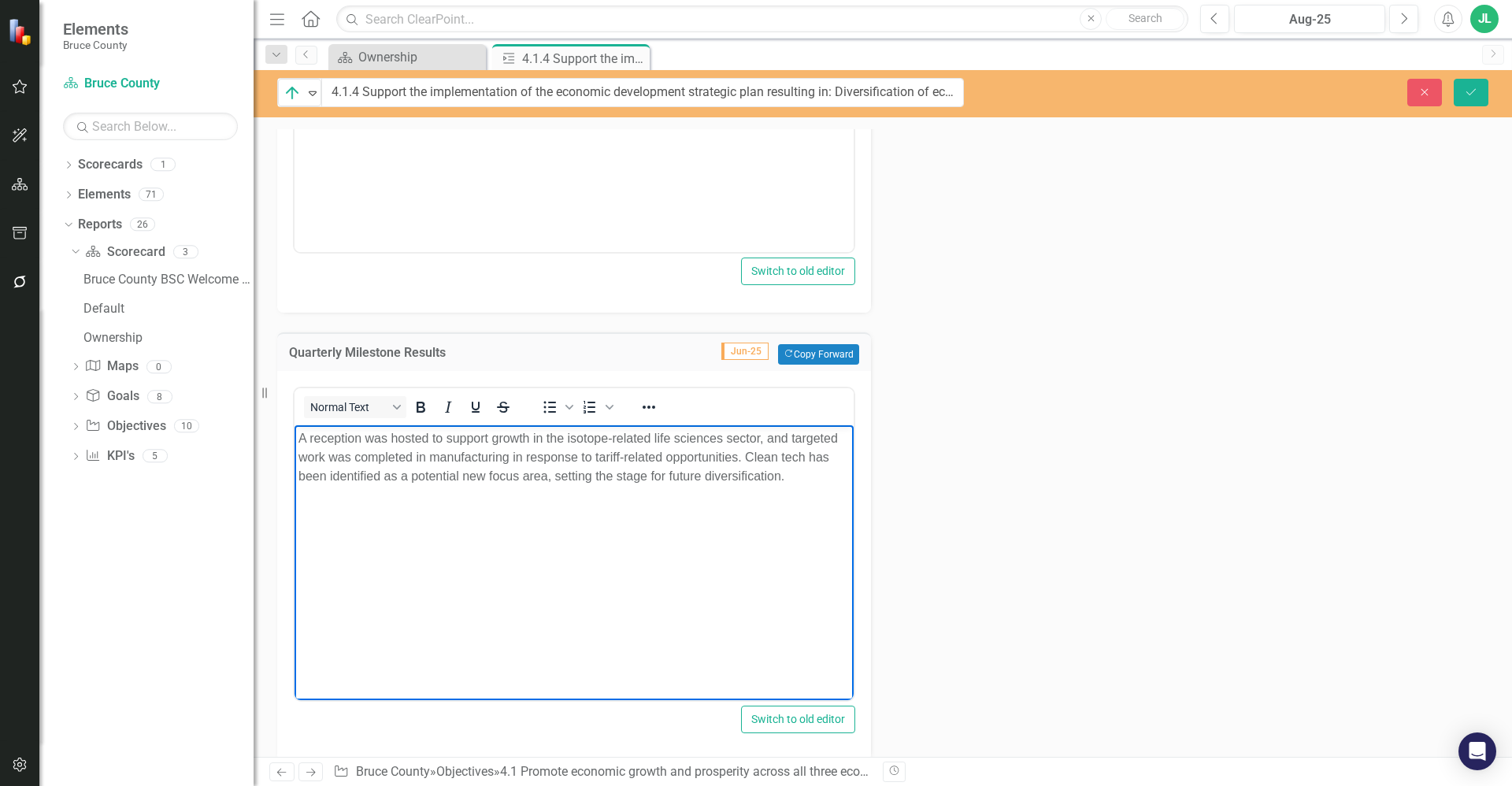
click at [566, 506] on body "A reception was hosted to support growth in the isotope-related life sciences s…" at bounding box center [574, 543] width 559 height 236
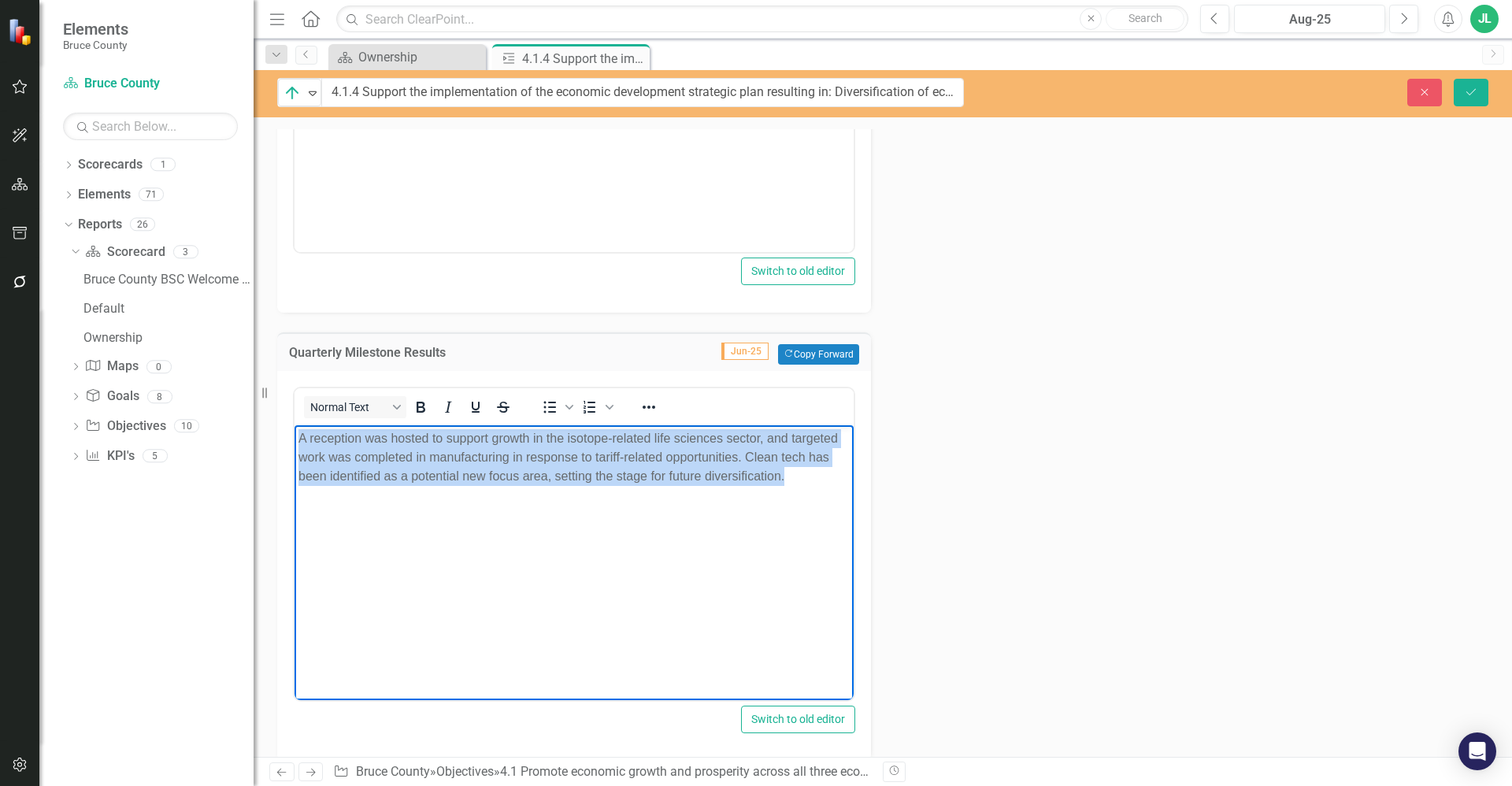
drag, startPoint x: 791, startPoint y: 484, endPoint x: 586, endPoint y: 866, distance: 433.5
click at [294, 440] on html "A reception was hosted to support growth in the isotope-related life sciences s…" at bounding box center [574, 543] width 559 height 236
click at [409, 476] on p "A reception was hosted to support growth in the isotope-related life sciences s…" at bounding box center [574, 457] width 551 height 57
click at [543, 466] on p "A reception was hosted to support growth in the isotope-related life sciences s…" at bounding box center [574, 457] width 551 height 57
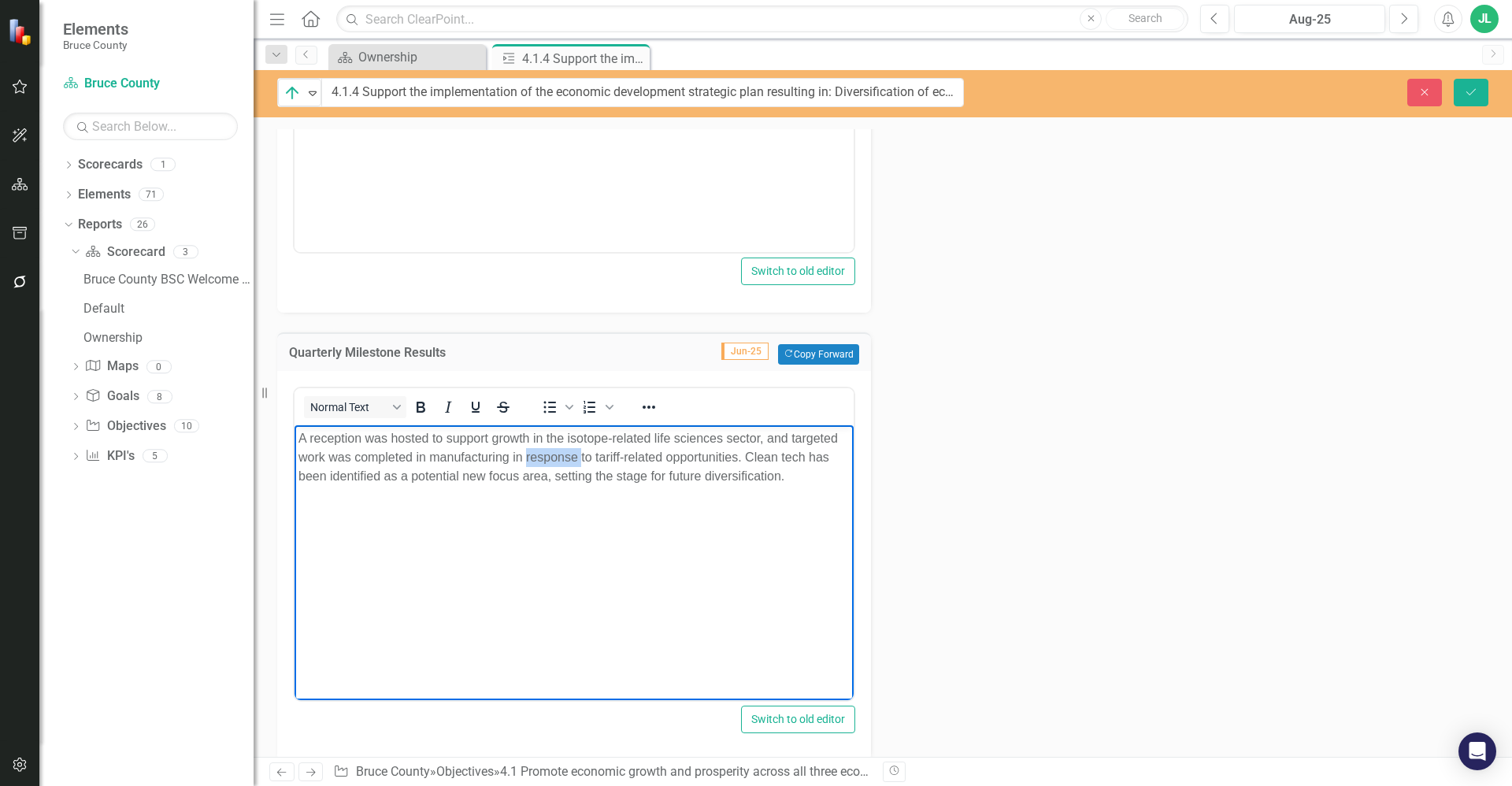
click at [543, 466] on p "A reception was hosted to support growth in the isotope-related life sciences s…" at bounding box center [574, 457] width 551 height 57
click at [554, 468] on p "A reception was hosted to support growth in the isotope-related life sciences s…" at bounding box center [574, 457] width 551 height 57
click at [562, 488] on body "A reception was hosted to support growth in the isotope-related life sciences s…" at bounding box center [574, 543] width 559 height 236
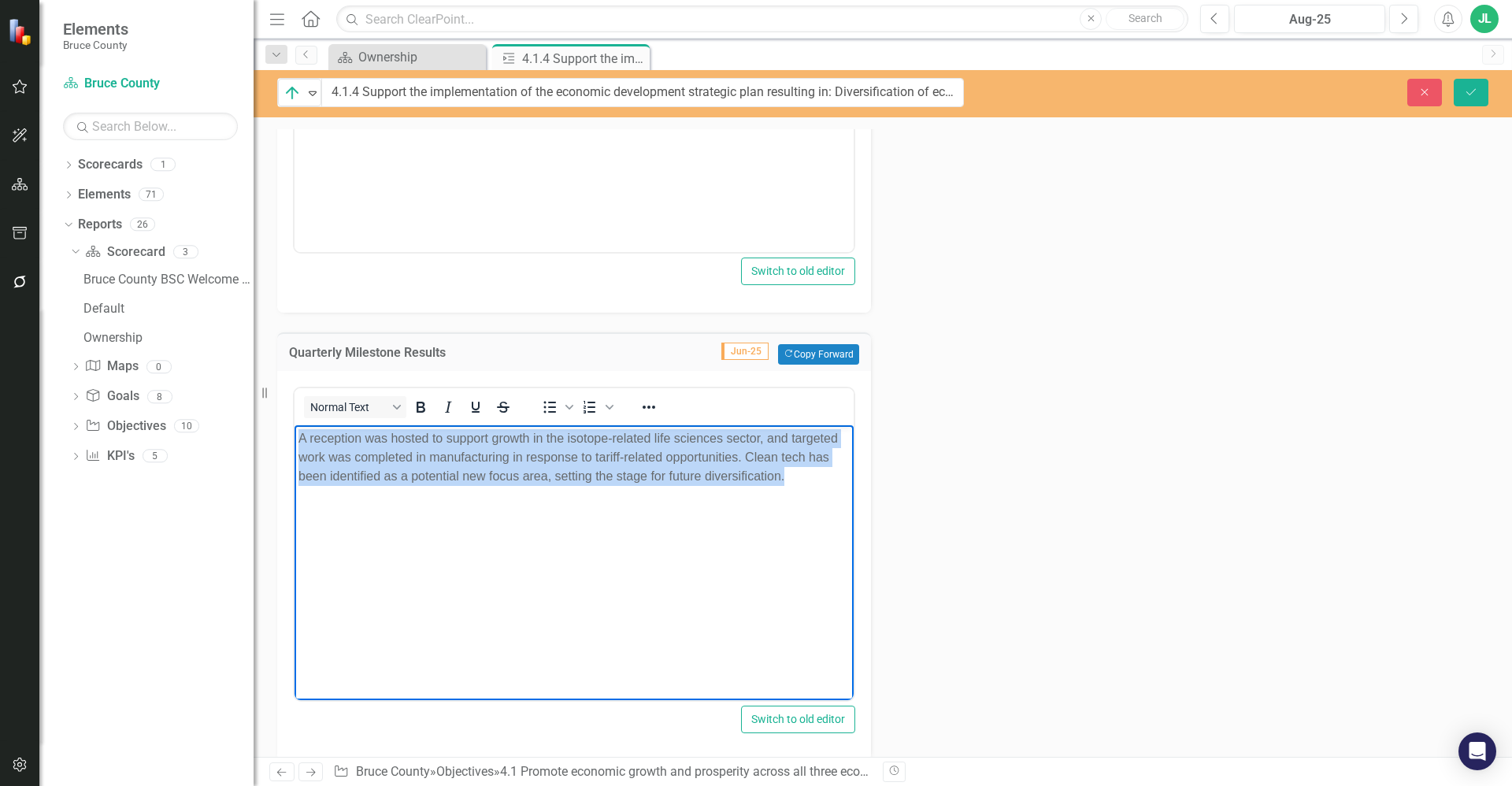
click at [562, 488] on body "A reception was hosted to support growth in the isotope-related life sciences s…" at bounding box center [574, 543] width 559 height 236
click at [562, 508] on body "A reception was hosted to support growth in the isotope-related life sciences s…" at bounding box center [574, 543] width 559 height 236
drag, startPoint x: 787, startPoint y: 480, endPoint x: 341, endPoint y: 444, distance: 447.5
click at [341, 444] on p "A reception was hosted to support growth in the isotope-related life sciences s…" at bounding box center [574, 457] width 551 height 57
click at [477, 490] on body "A reception was hosted to support growth in the isotope-related life sciences s…" at bounding box center [574, 543] width 559 height 236
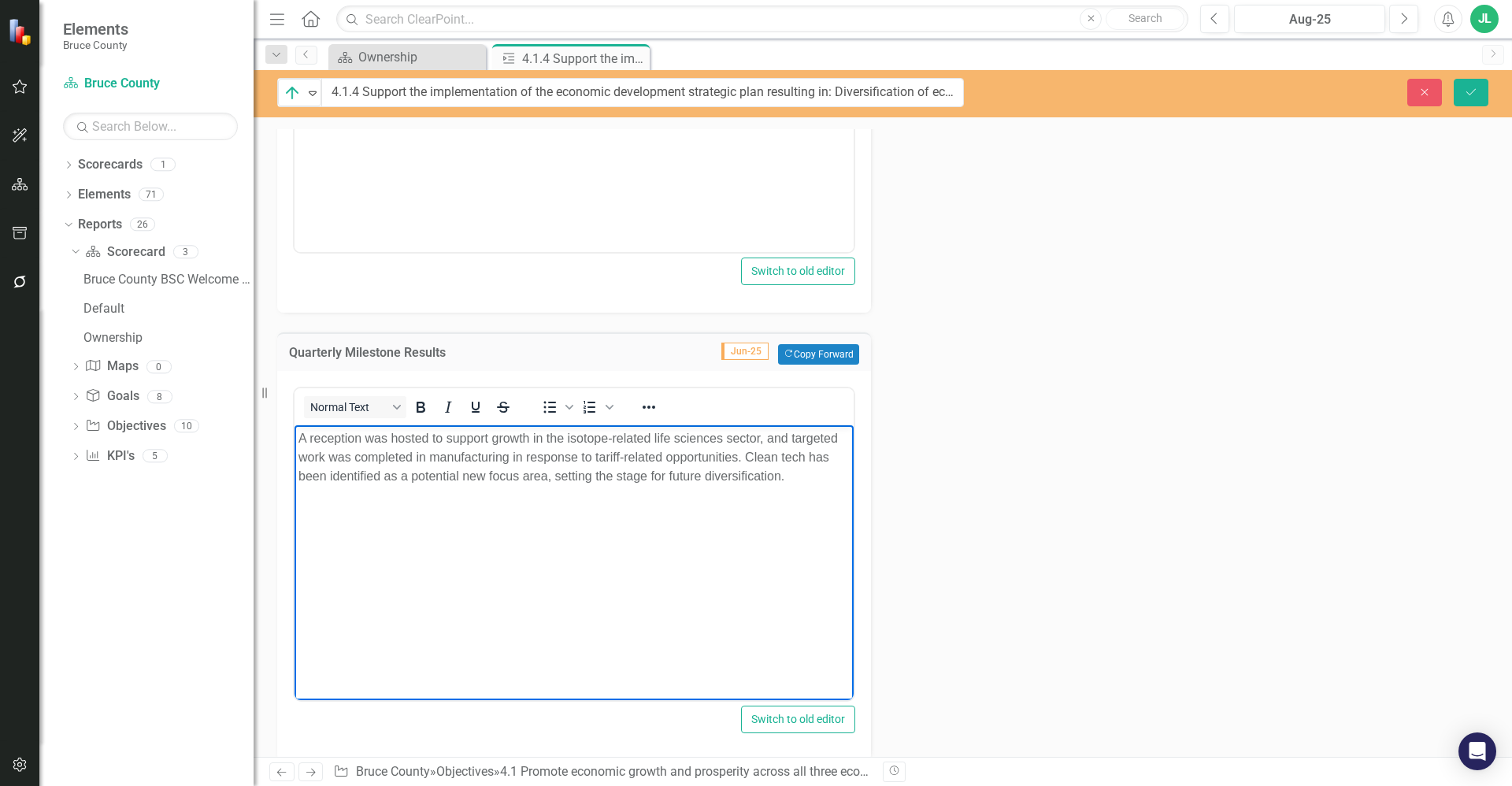
click at [486, 479] on p "A reception was hosted to support growth in the isotope-related life sciences s…" at bounding box center [574, 457] width 551 height 57
click at [714, 467] on p "A reception was hosted to support growth in the isotope-related life sciences s…" at bounding box center [574, 457] width 551 height 57
click at [763, 479] on p "A reception was hosted to support growth in the isotope-related life sciences s…" at bounding box center [574, 457] width 551 height 57
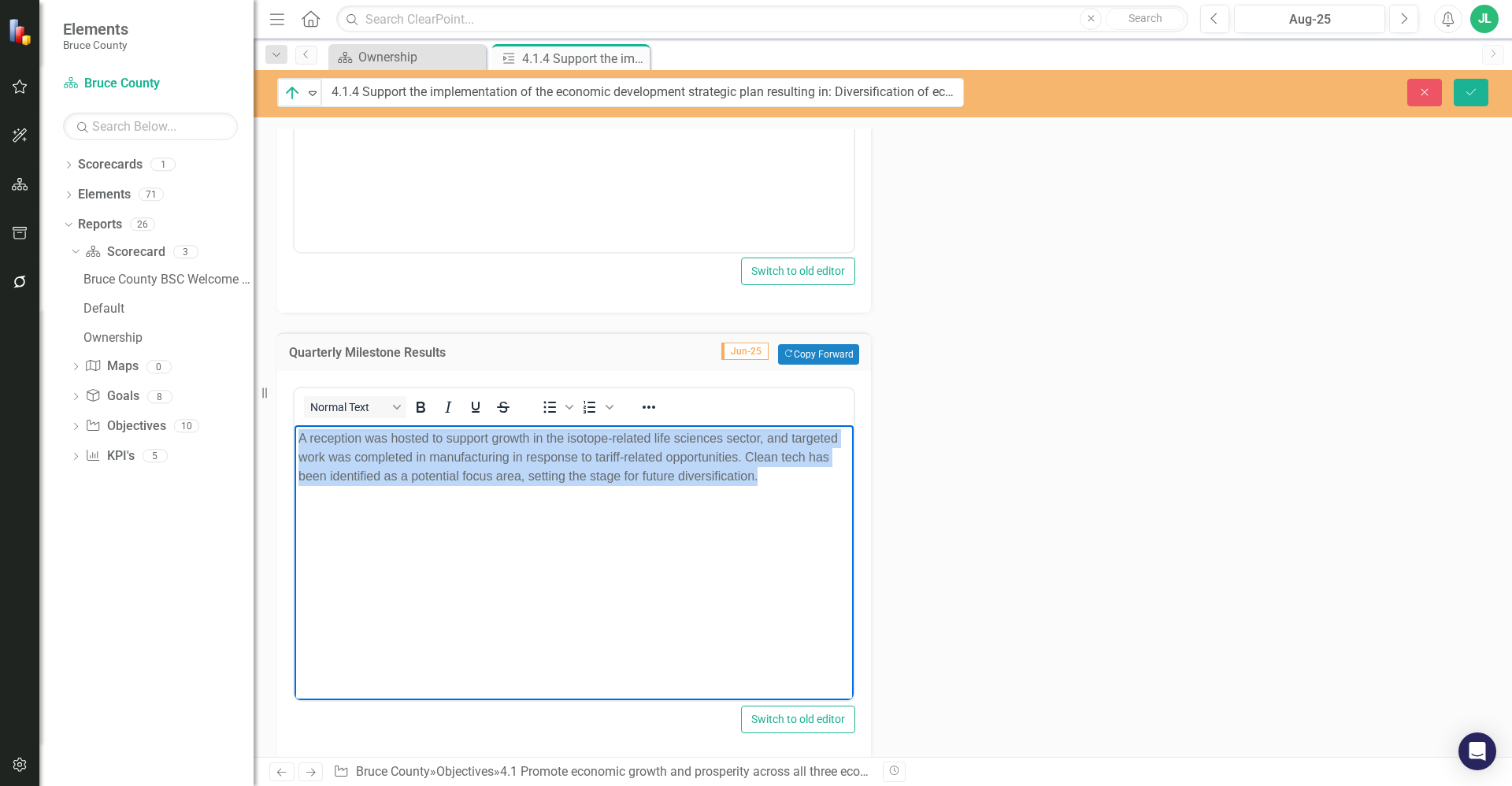
drag, startPoint x: 778, startPoint y: 479, endPoint x: 286, endPoint y: 440, distance: 493.5
click at [294, 440] on html "A reception was hosted to support growth in the isotope-related life sciences s…" at bounding box center [574, 543] width 559 height 236
copy p "A reception was hosted to support growth in the isotope-related life sciences s…"
drag, startPoint x: 577, startPoint y: 550, endPoint x: 564, endPoint y: 481, distance: 70.2
click at [577, 550] on body "A reception was hosted to support growth in the isotope-related life sciences s…" at bounding box center [574, 543] width 559 height 236
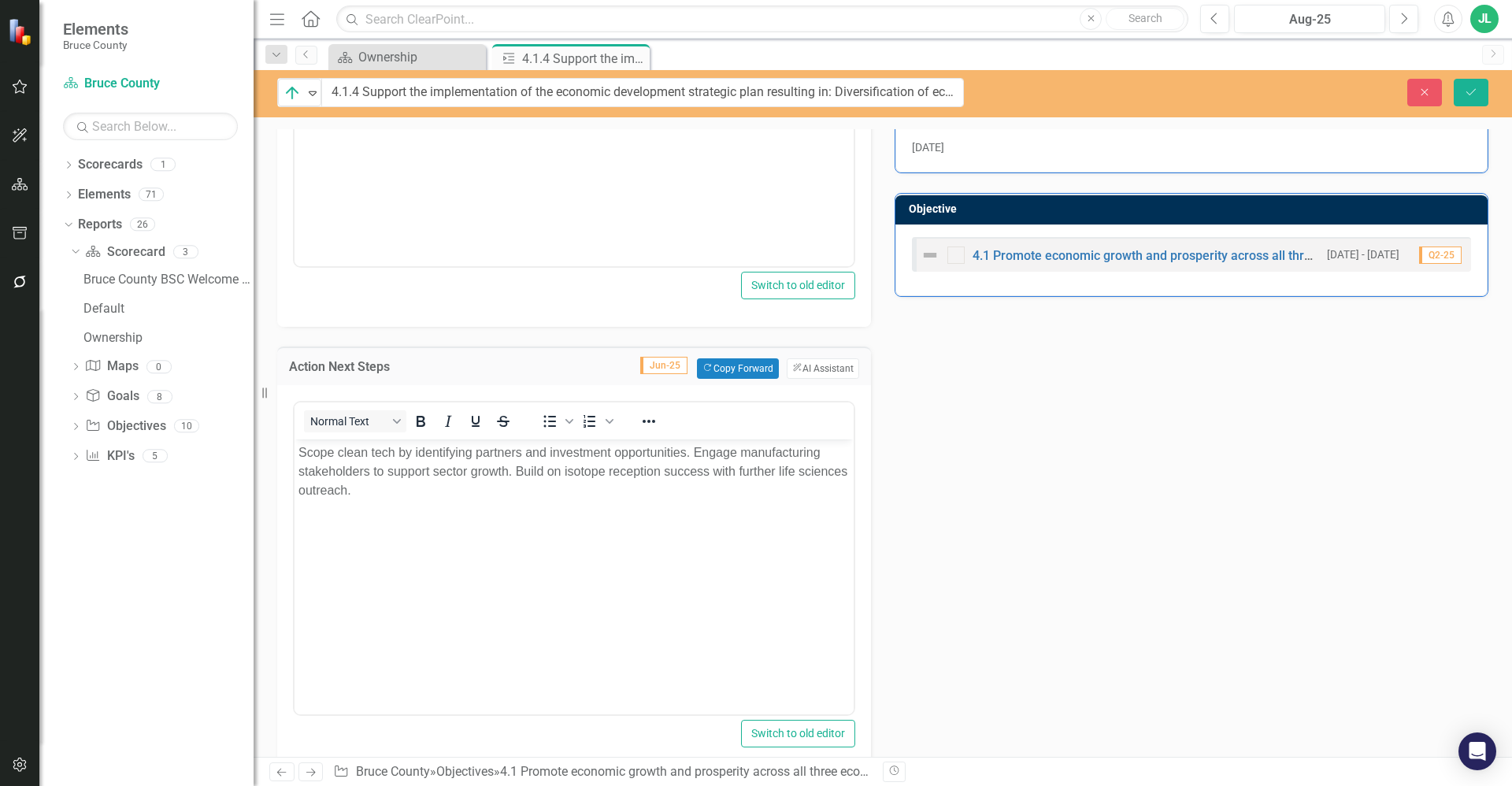
scroll to position [408, 0]
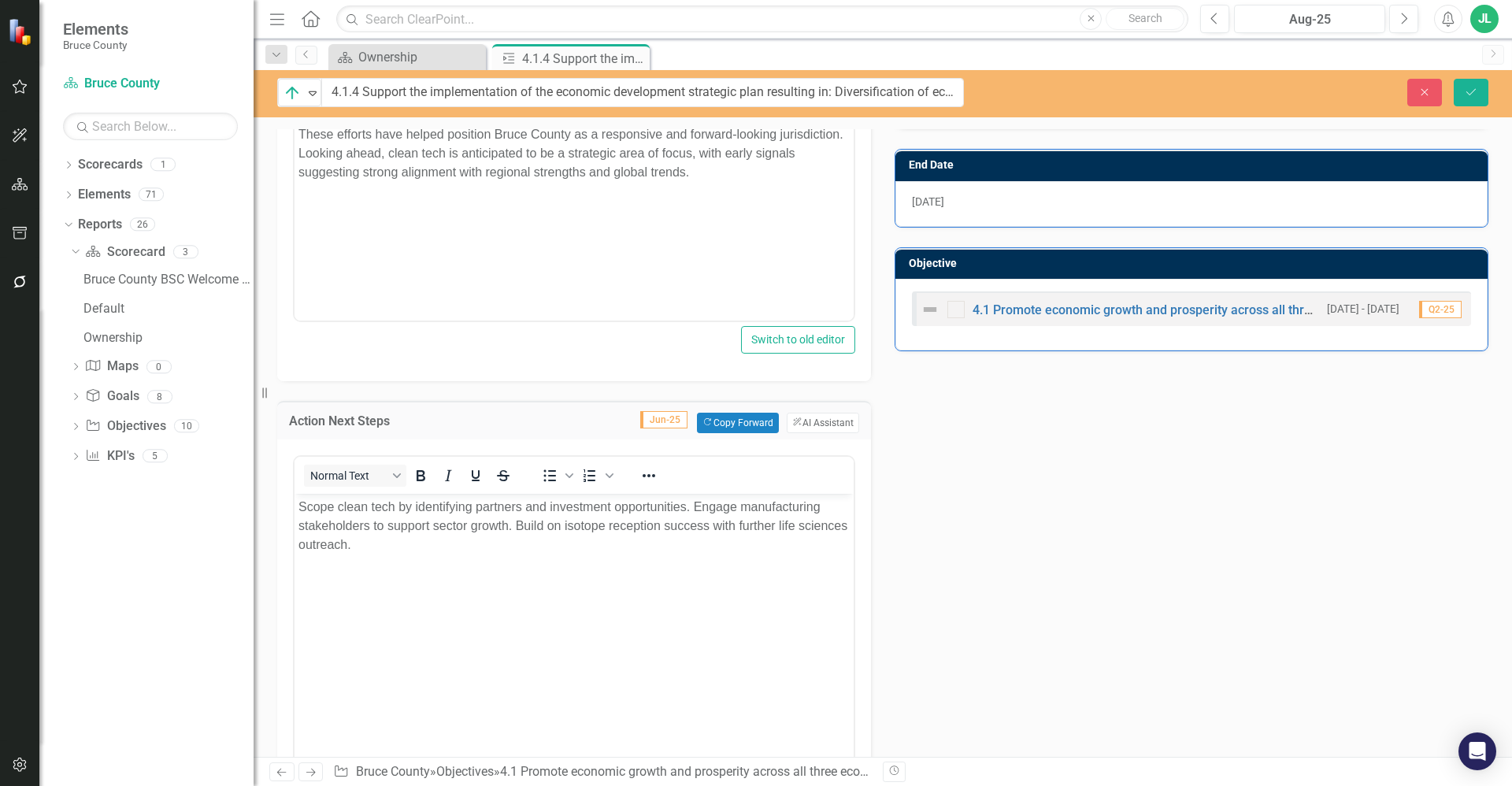
drag, startPoint x: 442, startPoint y: 566, endPoint x: 433, endPoint y: 560, distance: 10.8
click at [439, 566] on body "Scope clean tech by identifying partners and investment opportunities. Engage m…" at bounding box center [574, 612] width 559 height 236
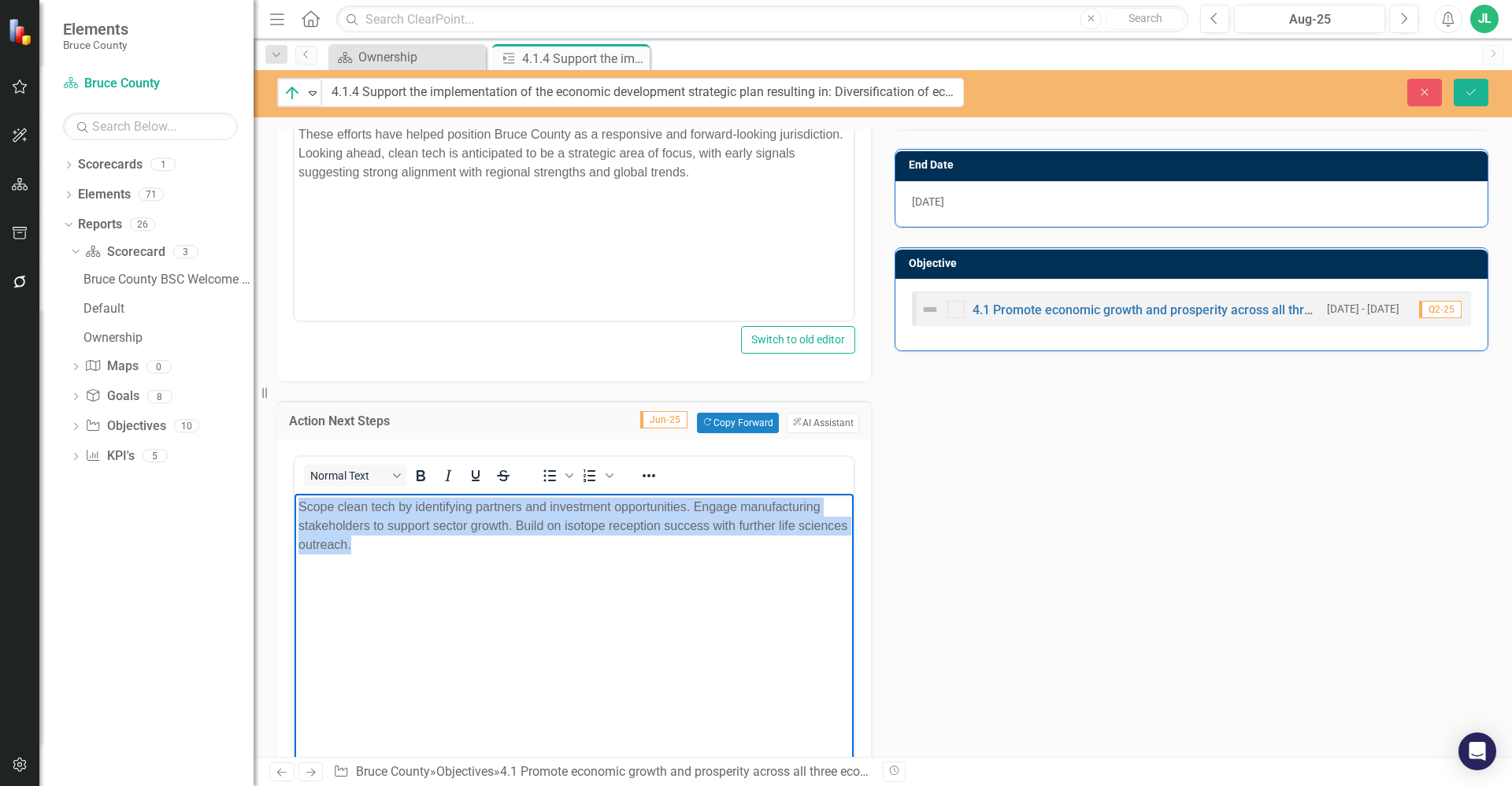
drag, startPoint x: 403, startPoint y: 554, endPoint x: 588, endPoint y: 1012, distance: 494.0
click at [294, 498] on html "Scope clean tech by identifying partners and investment opportunities. Engage m…" at bounding box center [574, 612] width 559 height 236
copy p "Scope clean tech by identifying partners and investment opportunities. Engage m…"
click at [512, 556] on body "Scope clean tech by identifying partners and investment opportunities. Engage m…" at bounding box center [574, 612] width 559 height 236
drag, startPoint x: 491, startPoint y: 559, endPoint x: 227, endPoint y: 495, distance: 271.6
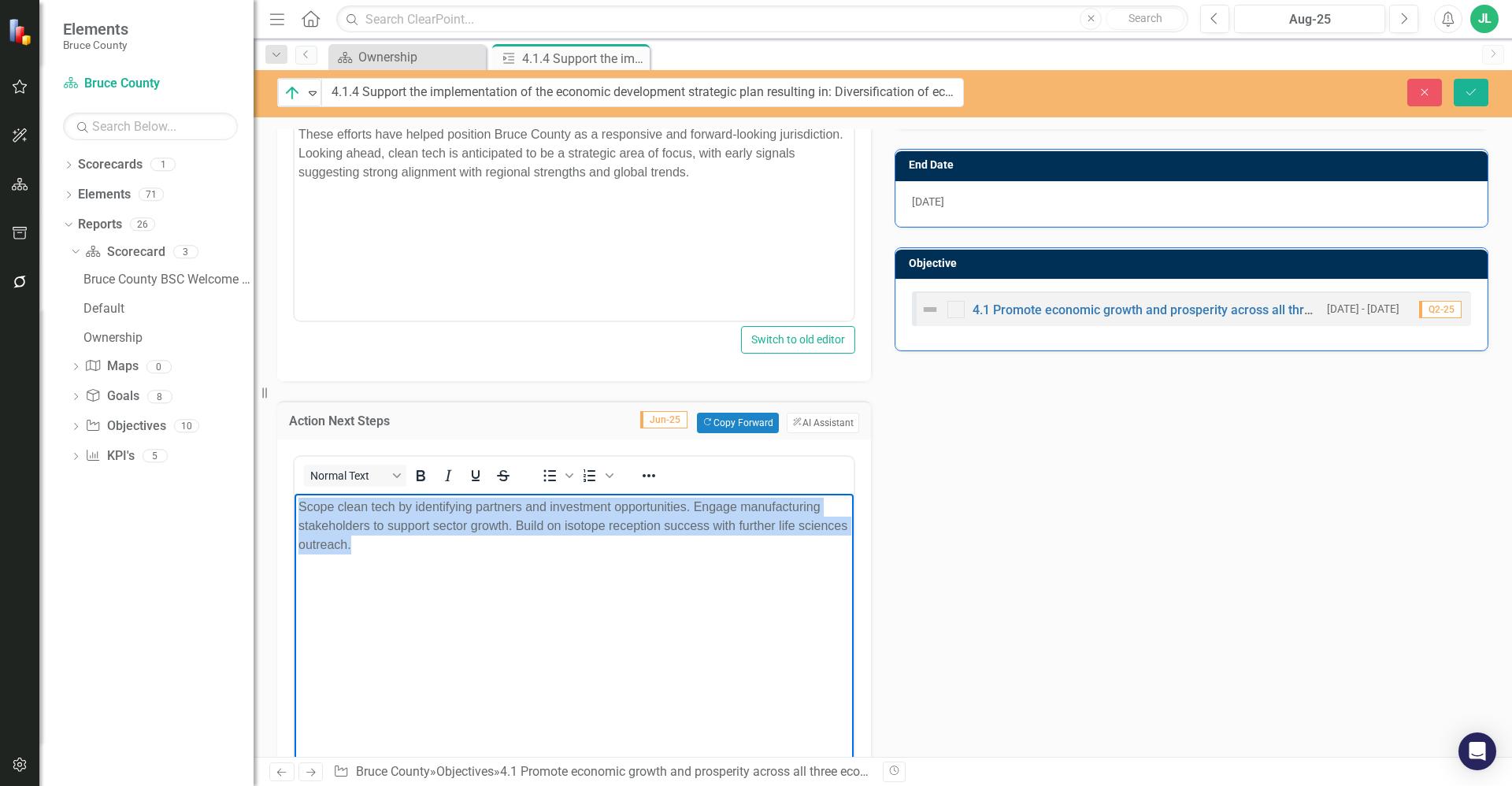
click at [294, 495] on html "Scope clean tech by identifying partners and investment opportunities. Engage m…" at bounding box center [574, 612] width 559 height 236
copy p "Scope clean tech by identifying partners and investment opportunities. Engage m…"
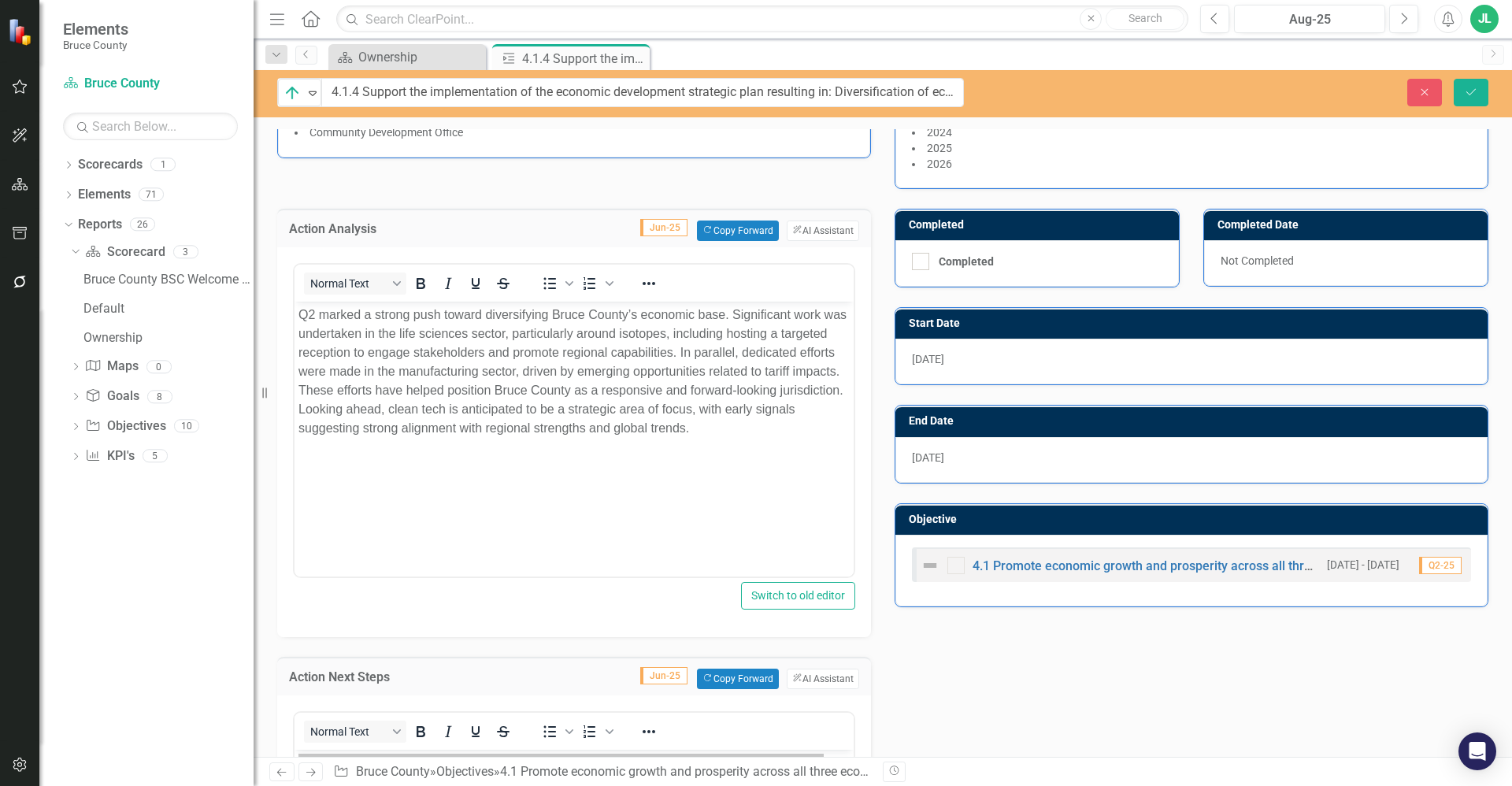
scroll to position [0, 0]
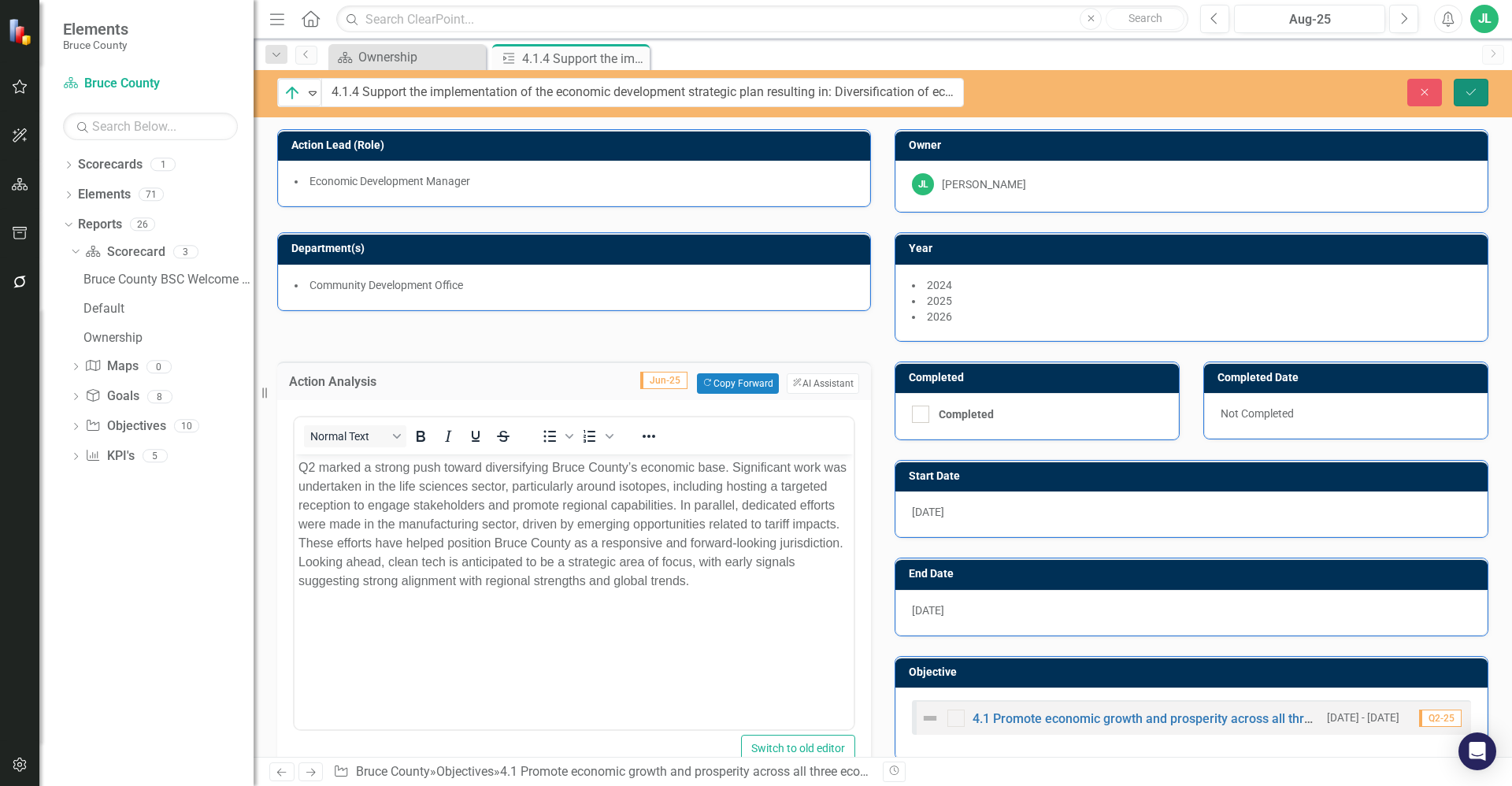
click at [1479, 97] on button "Save" at bounding box center [1470, 93] width 35 height 28
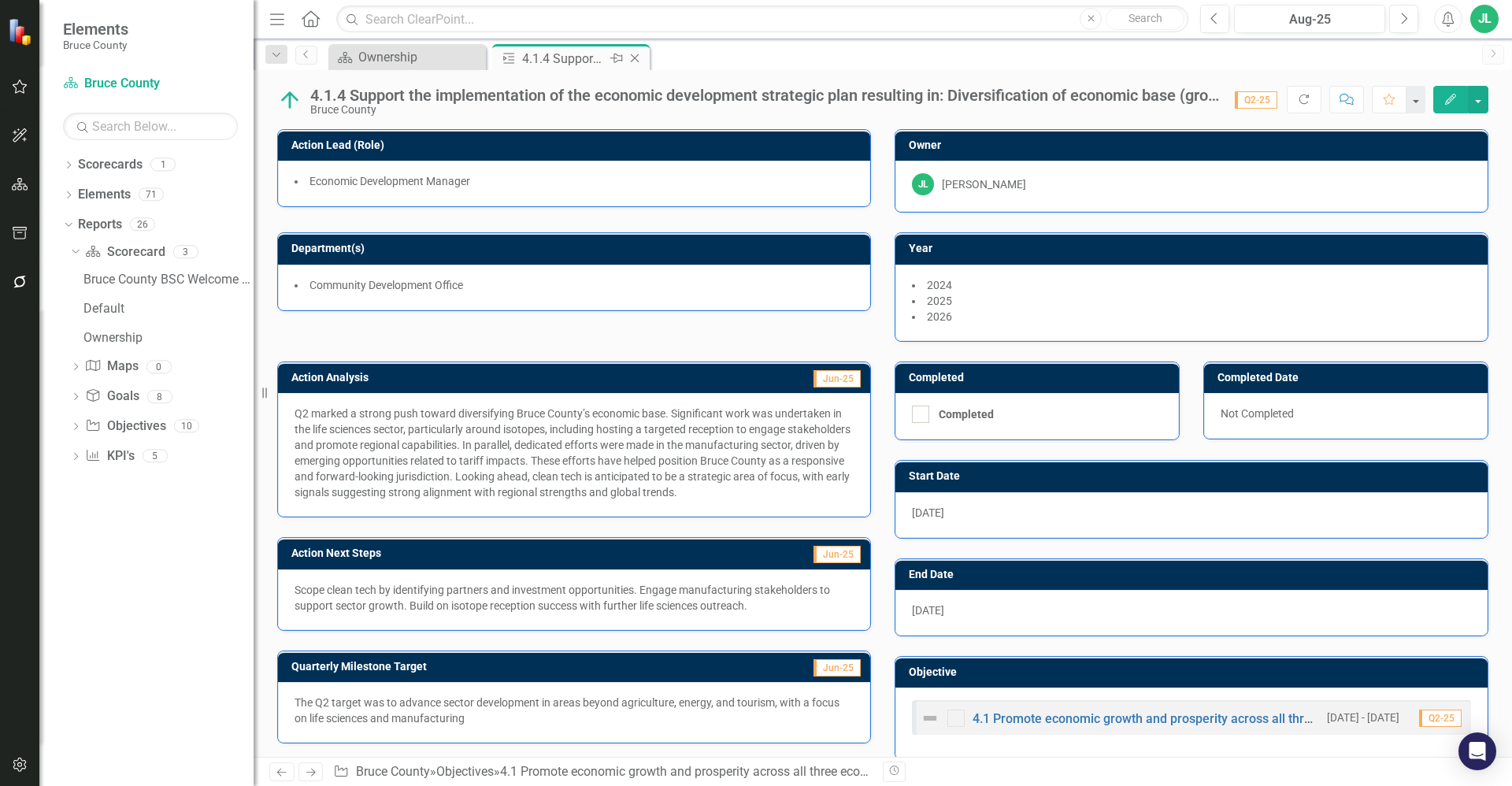
click at [635, 59] on icon "Close" at bounding box center [634, 58] width 15 height 12
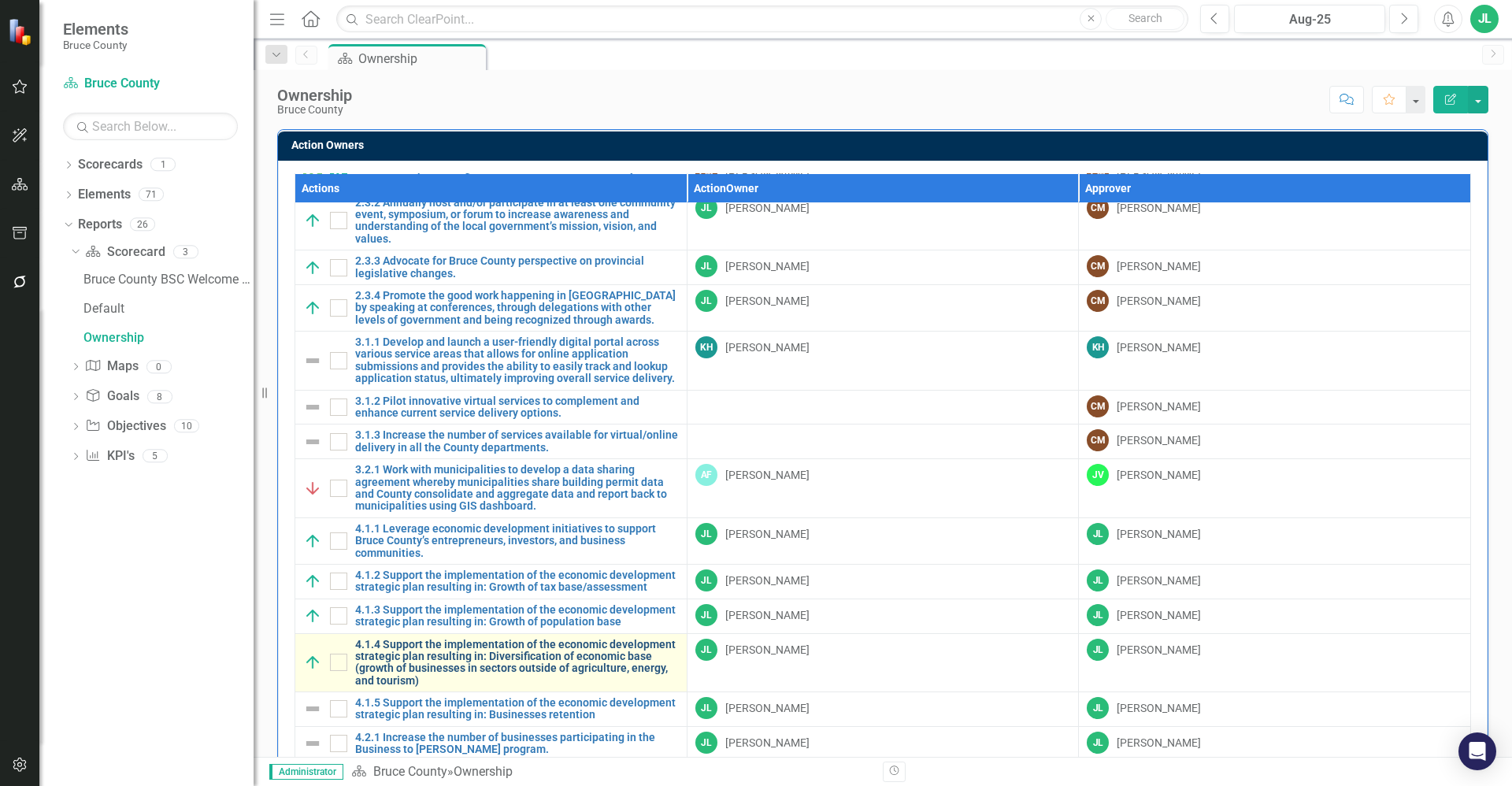
scroll to position [788, 0]
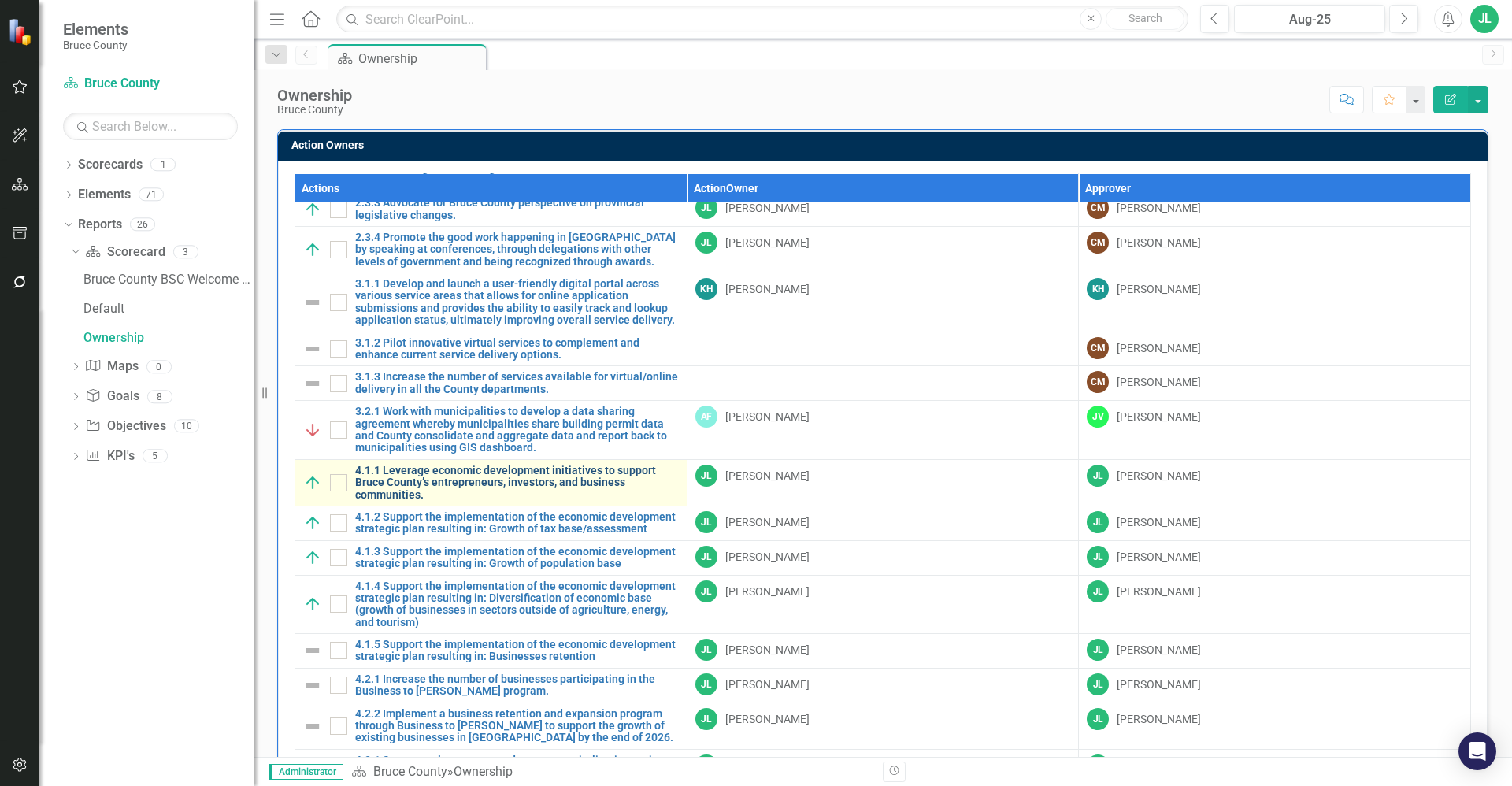
click at [447, 465] on link "4.1.1 Leverage economic development initiatives to support Bruce County’s entre…" at bounding box center [517, 483] width 324 height 36
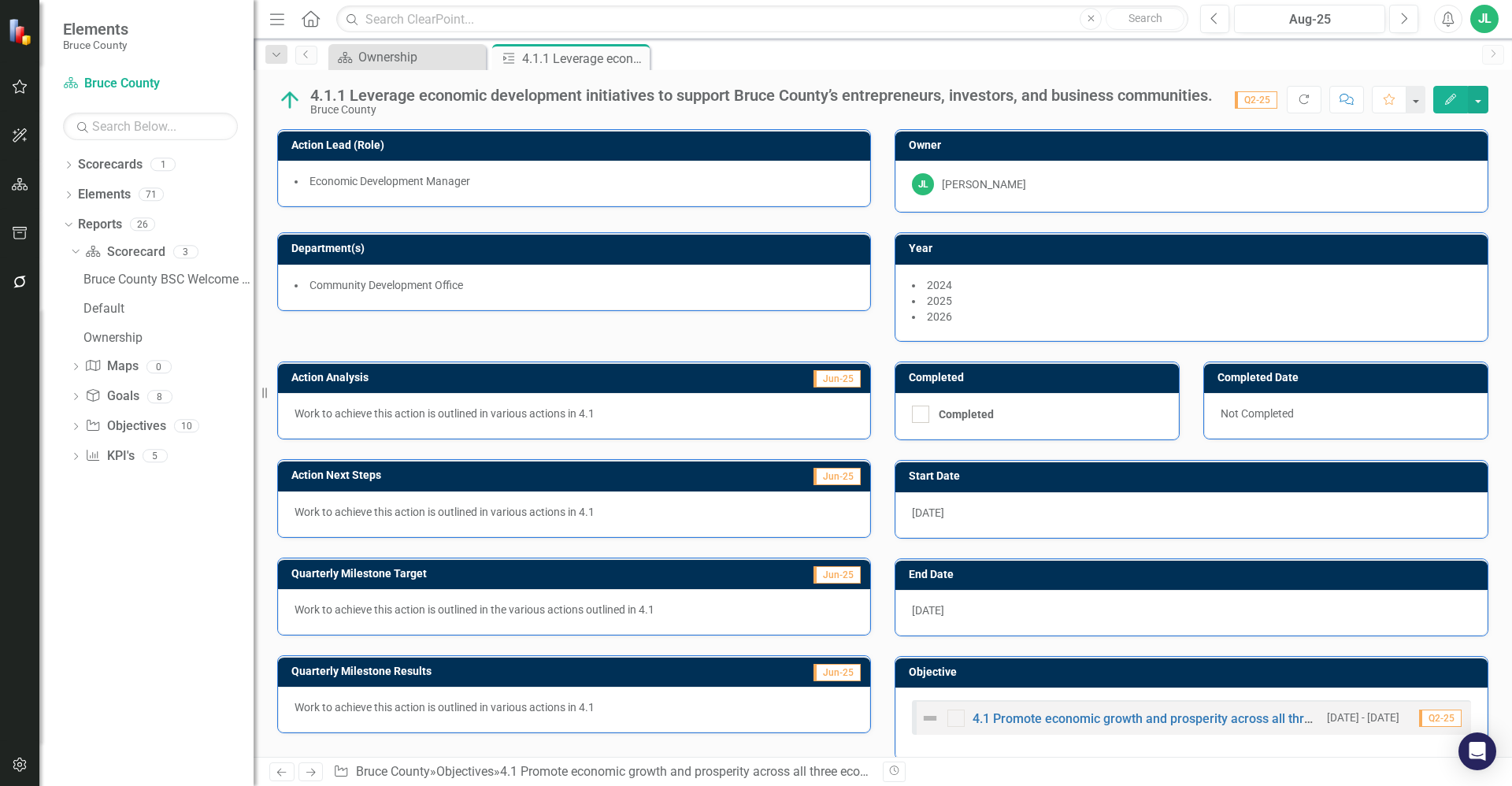
click at [482, 286] on li "Community Development Office" at bounding box center [574, 285] width 559 height 15
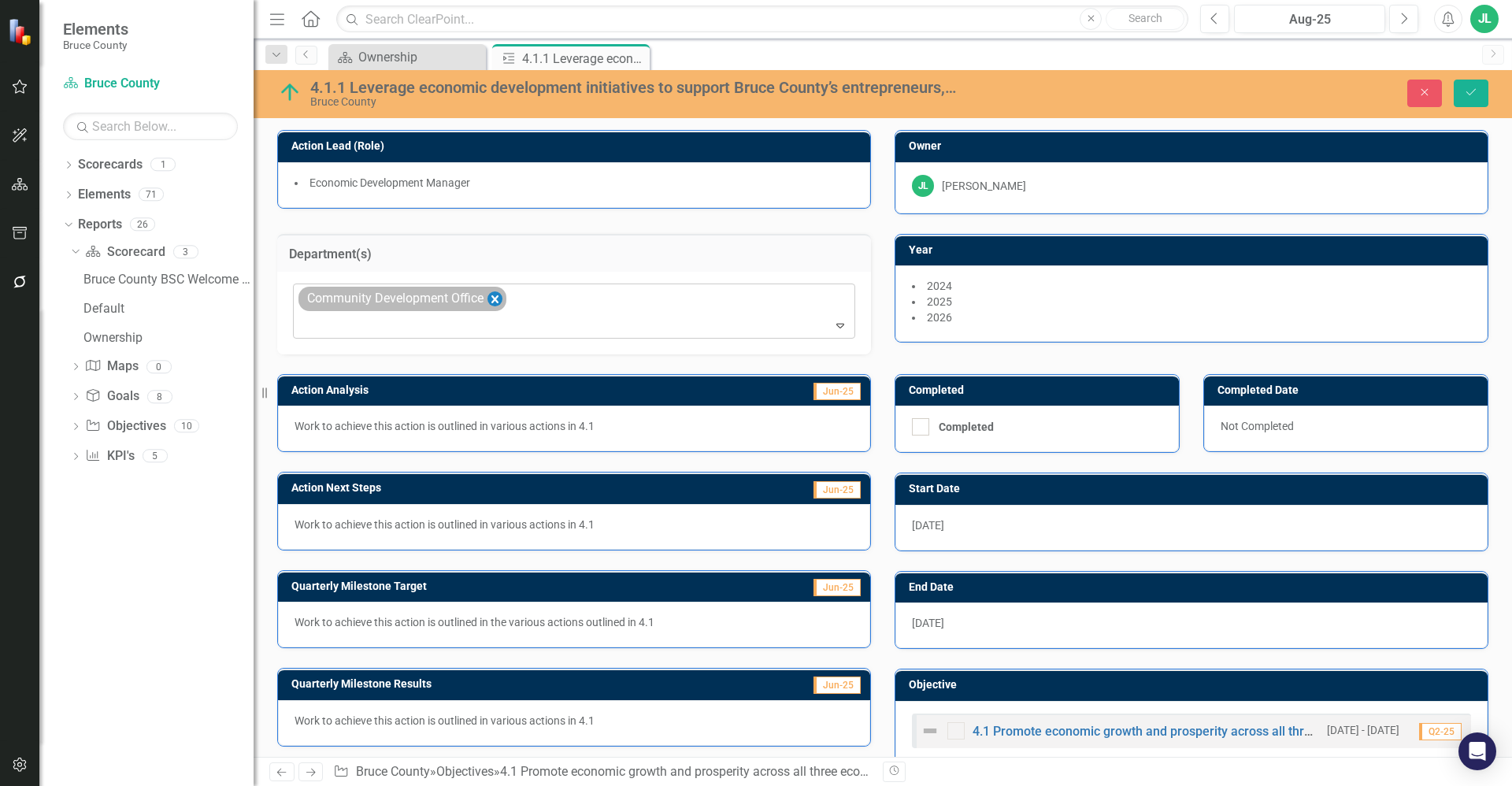
click at [493, 295] on icon "Remove Community Development Office" at bounding box center [495, 300] width 15 height 20
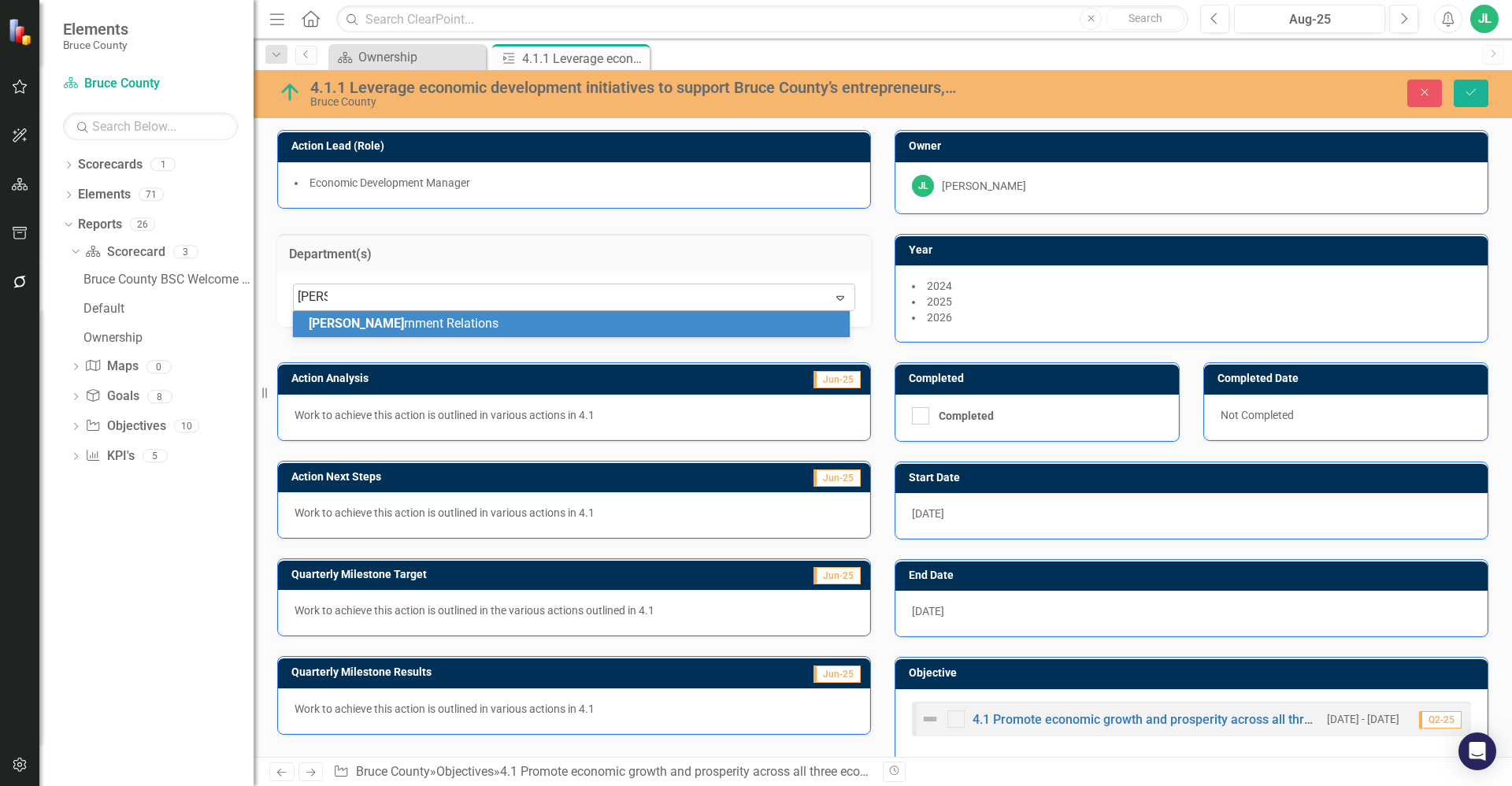
type input "govern"
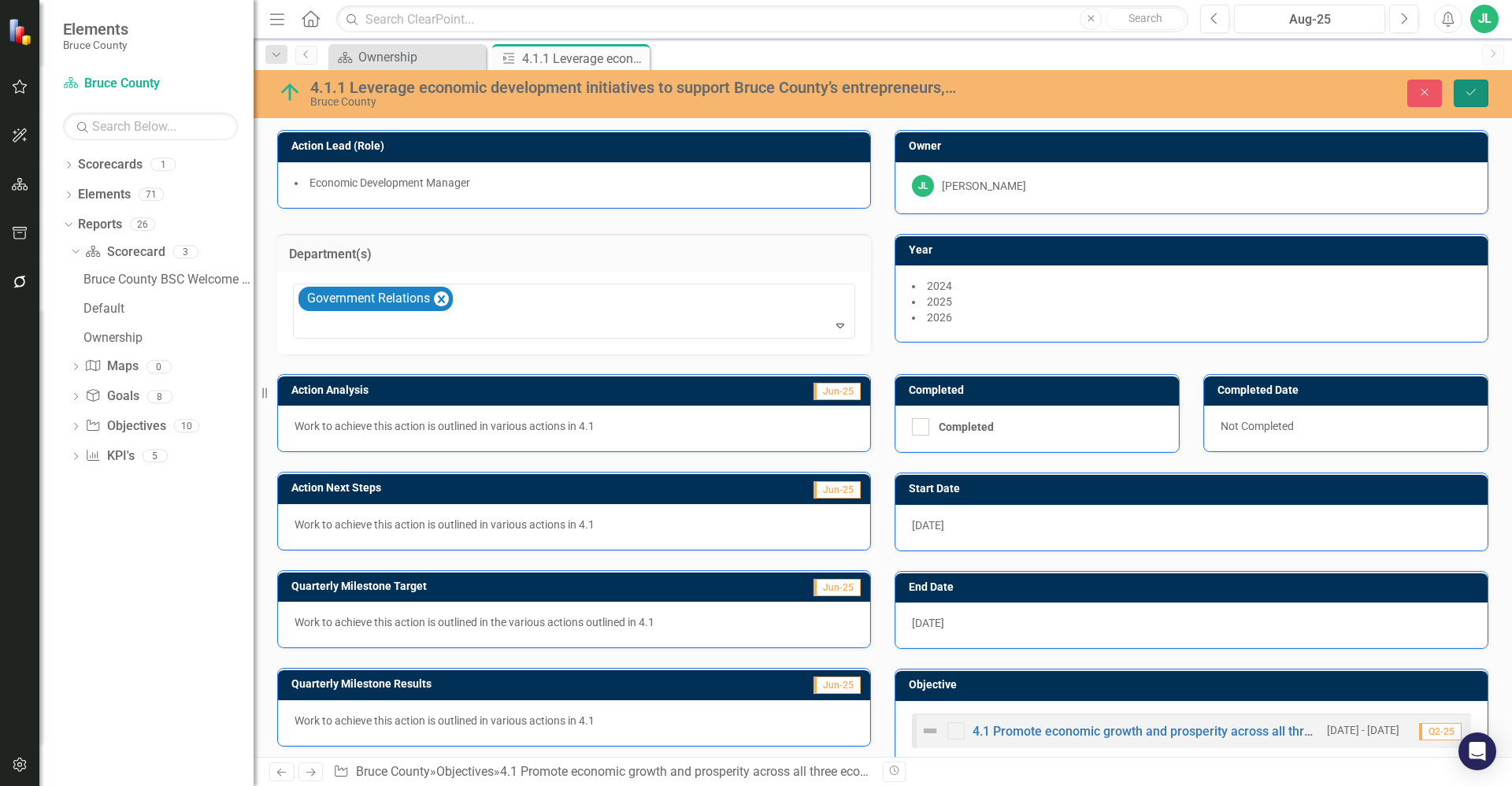
click at [1461, 95] on button "Save" at bounding box center [1470, 94] width 35 height 28
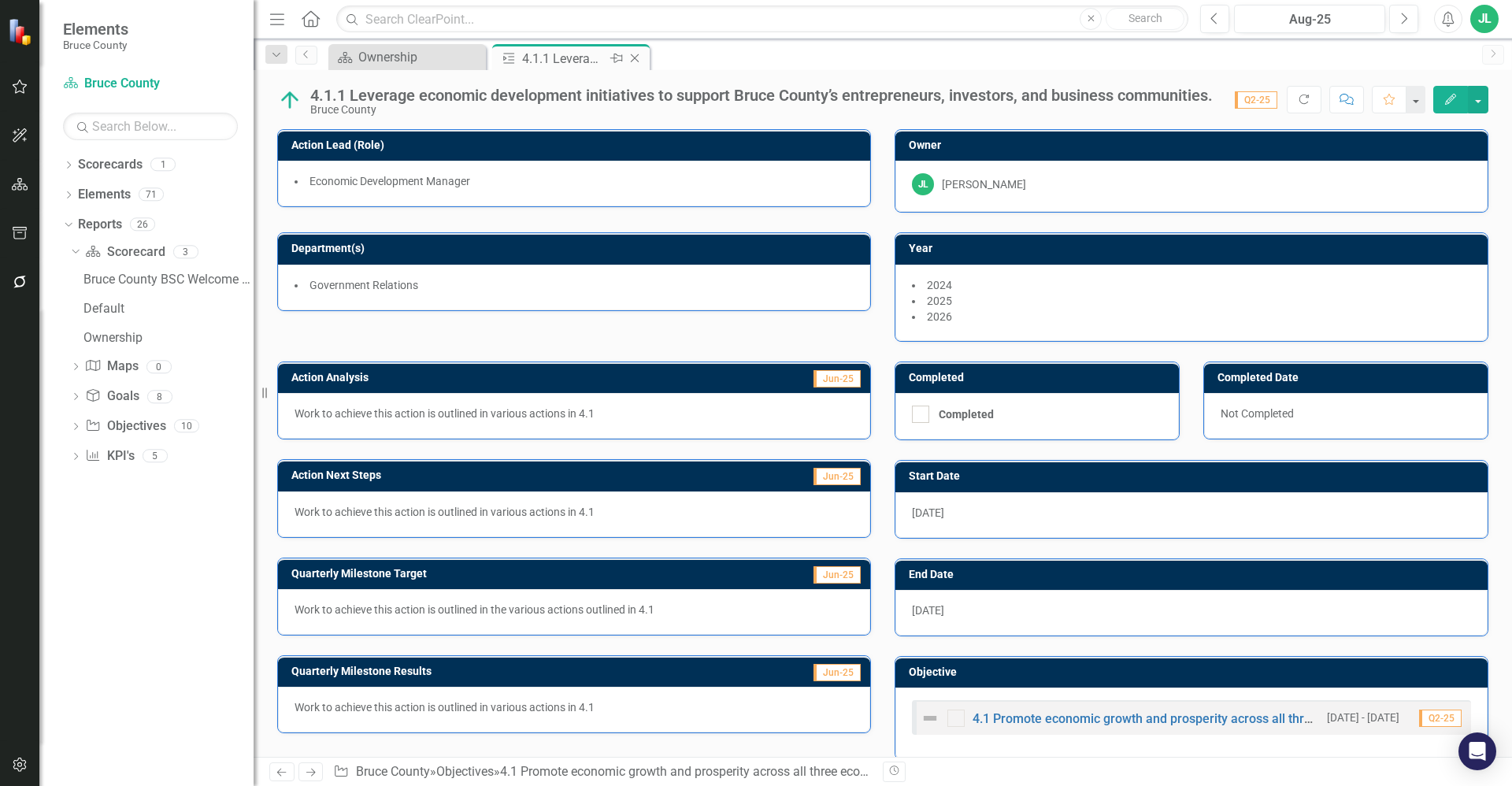
click at [635, 60] on icon "Close" at bounding box center [634, 58] width 15 height 12
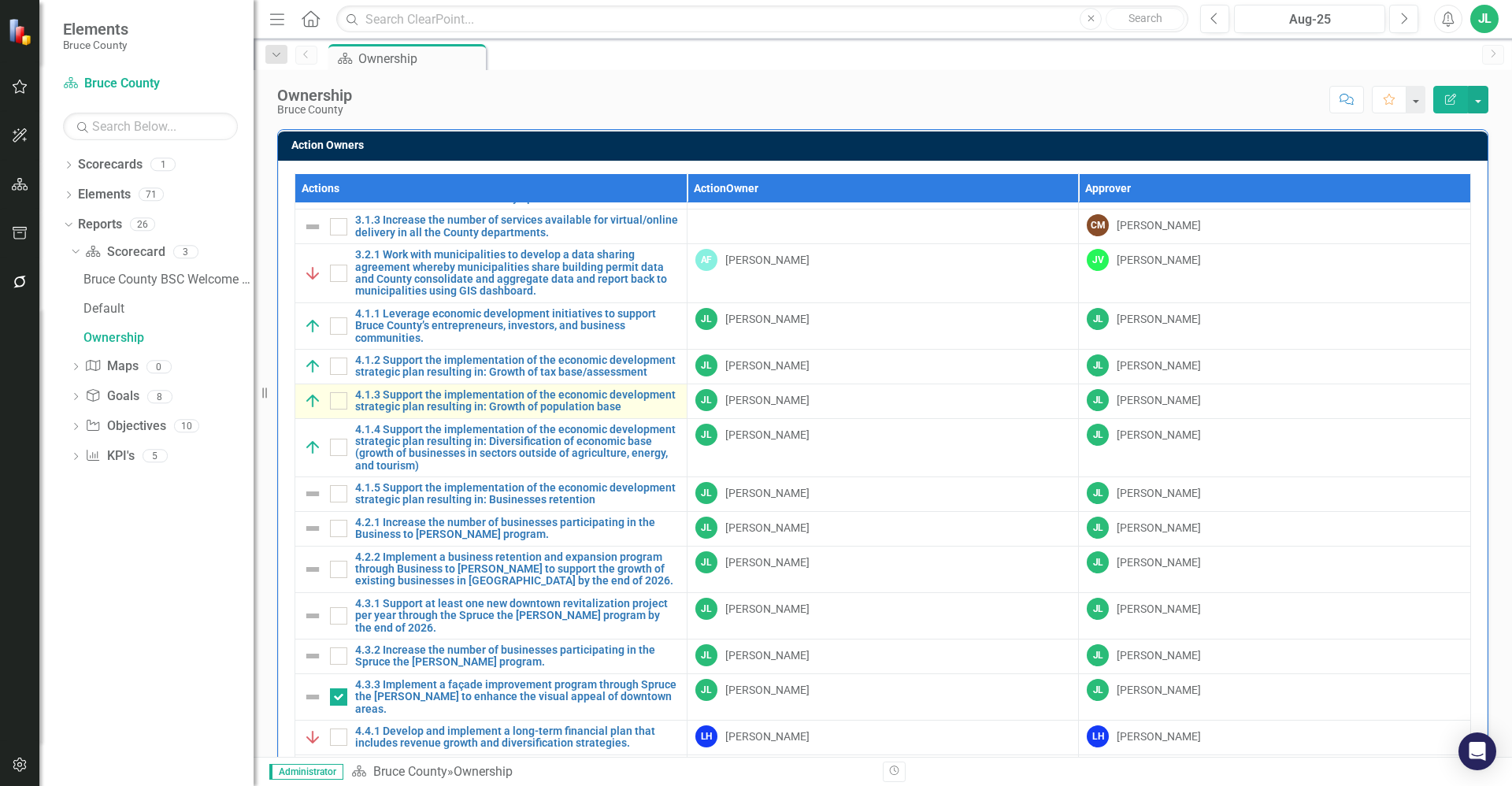
scroll to position [906, 0]
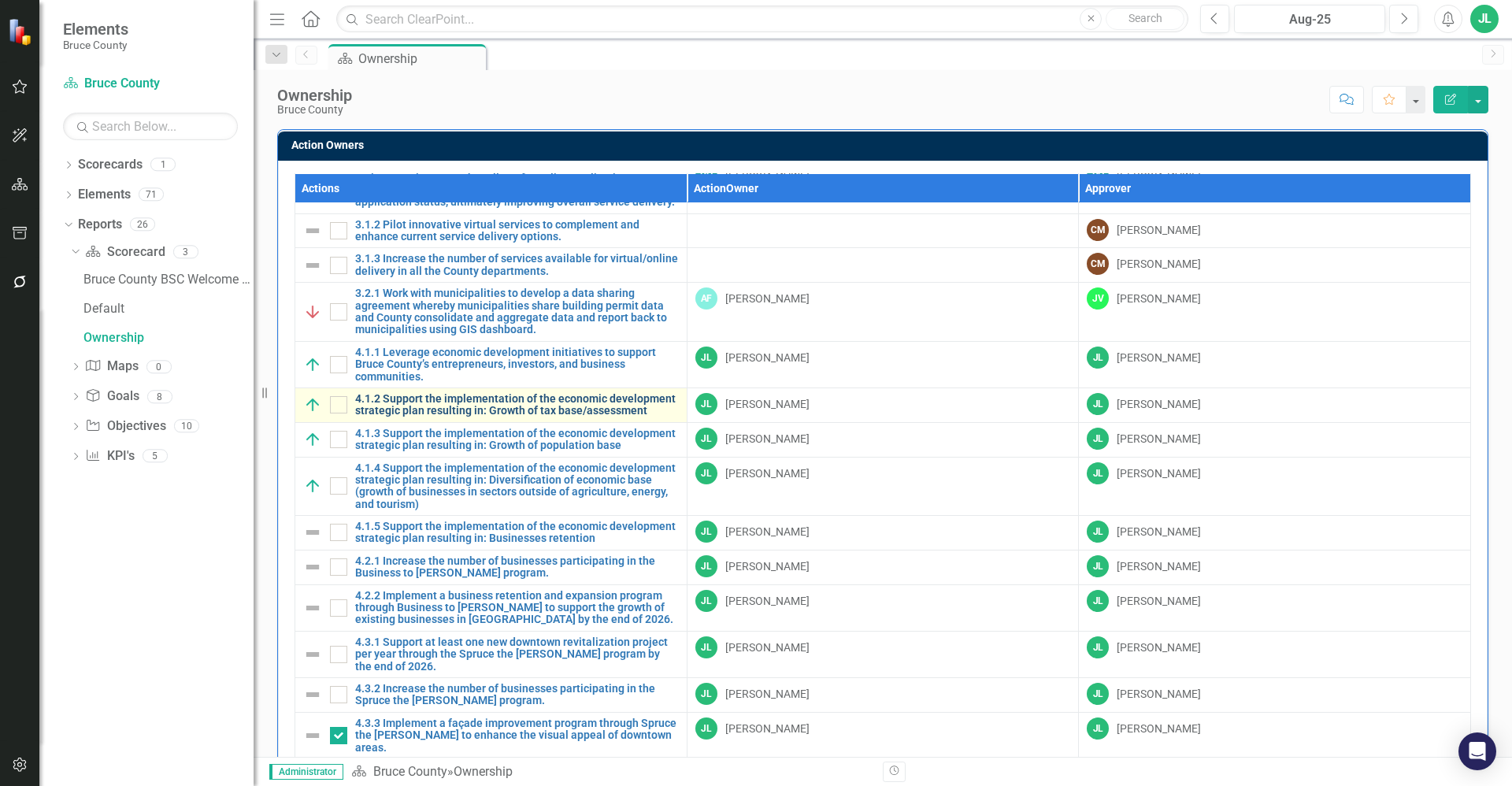
click at [446, 393] on link "4.1.2 Support the implementation of the economic development strategic plan res…" at bounding box center [517, 405] width 324 height 24
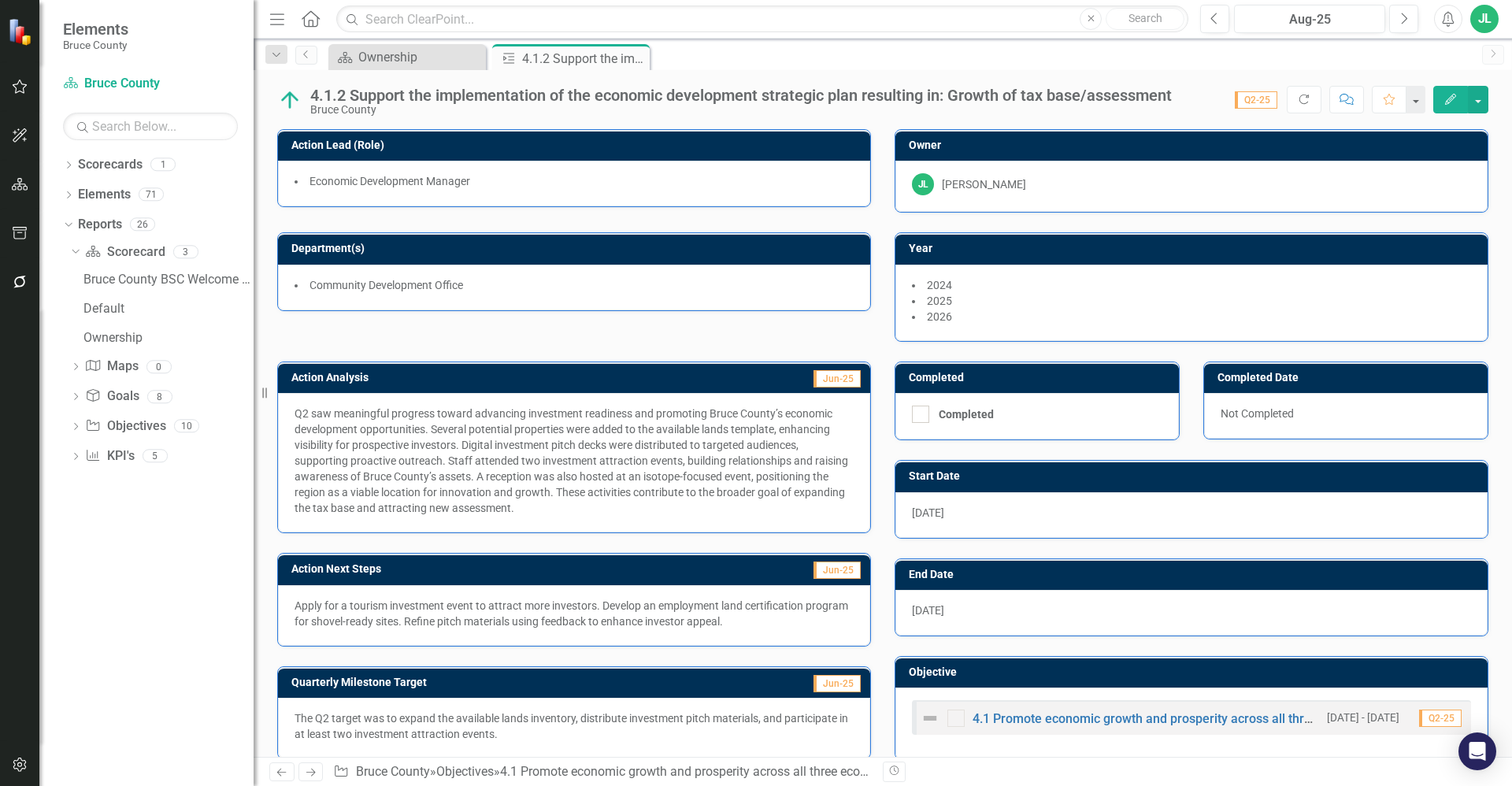
click at [459, 291] on li "Community Development Office" at bounding box center [574, 285] width 559 height 15
click at [461, 283] on span "Community Development Office" at bounding box center [386, 285] width 153 height 12
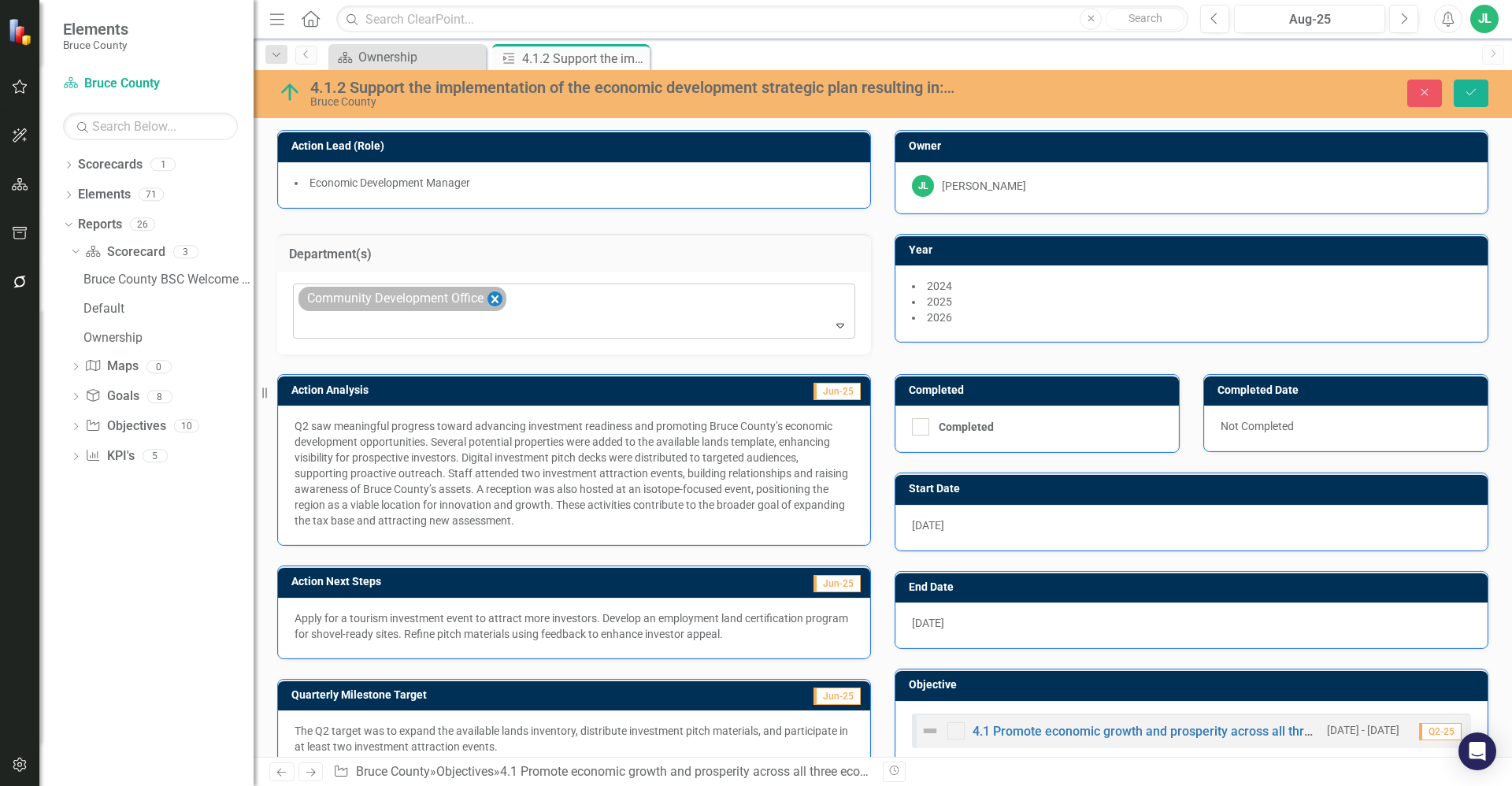
click at [500, 298] on icon "Remove Community Development Office" at bounding box center [495, 300] width 15 height 20
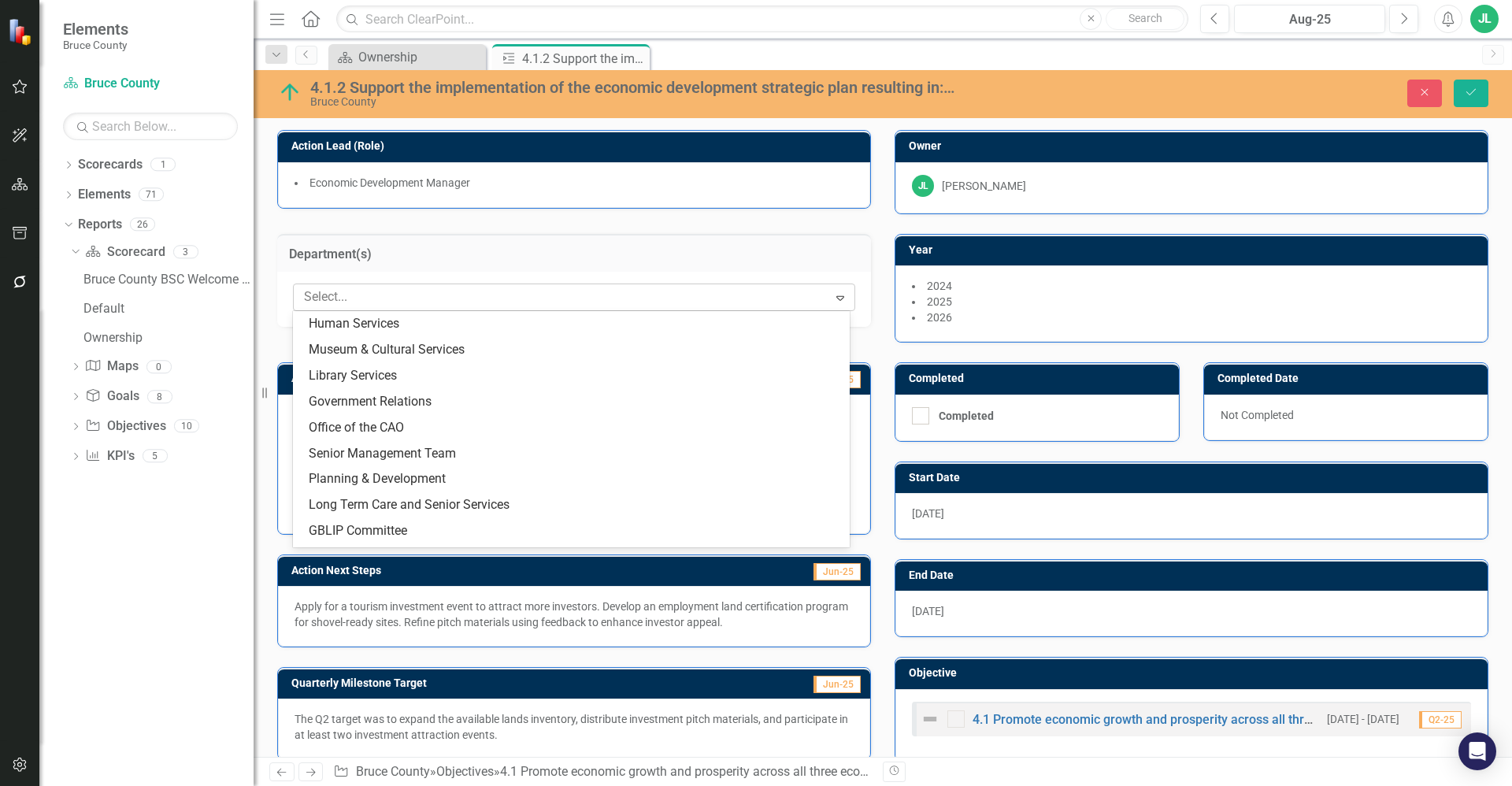
click at [507, 305] on div at bounding box center [562, 298] width 530 height 21
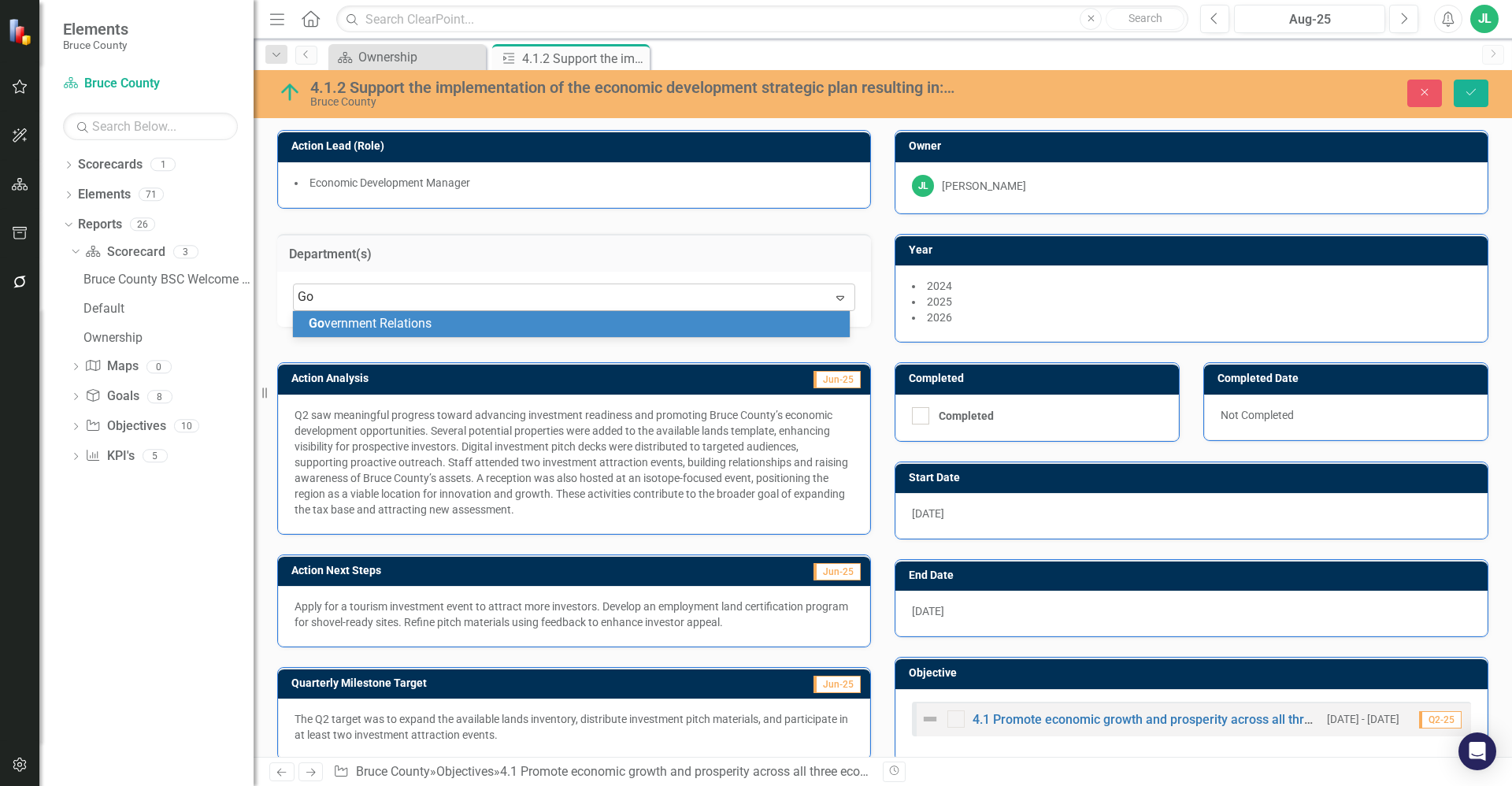
type input "Gov"
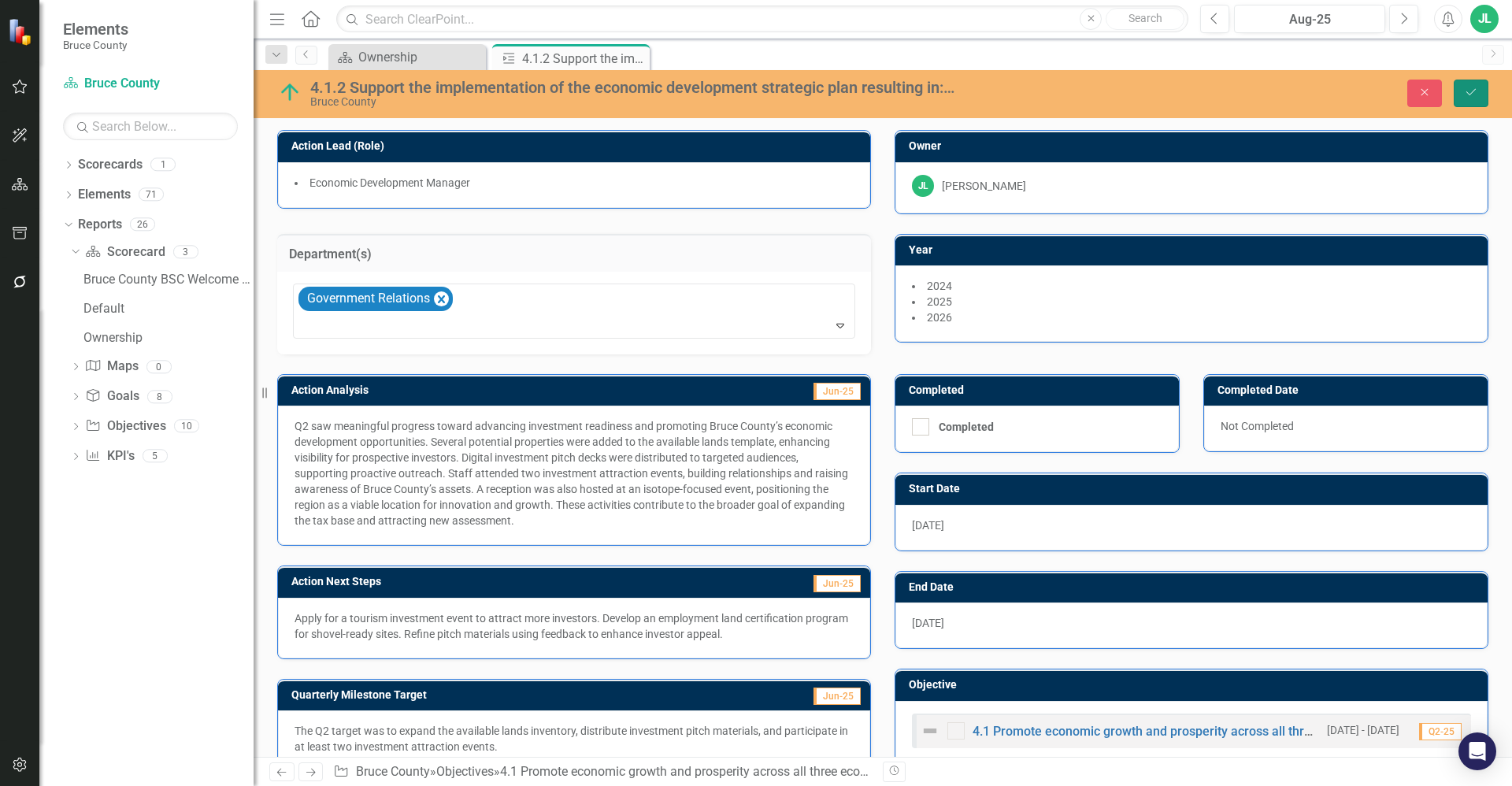
click at [1466, 99] on button "Save" at bounding box center [1470, 94] width 35 height 28
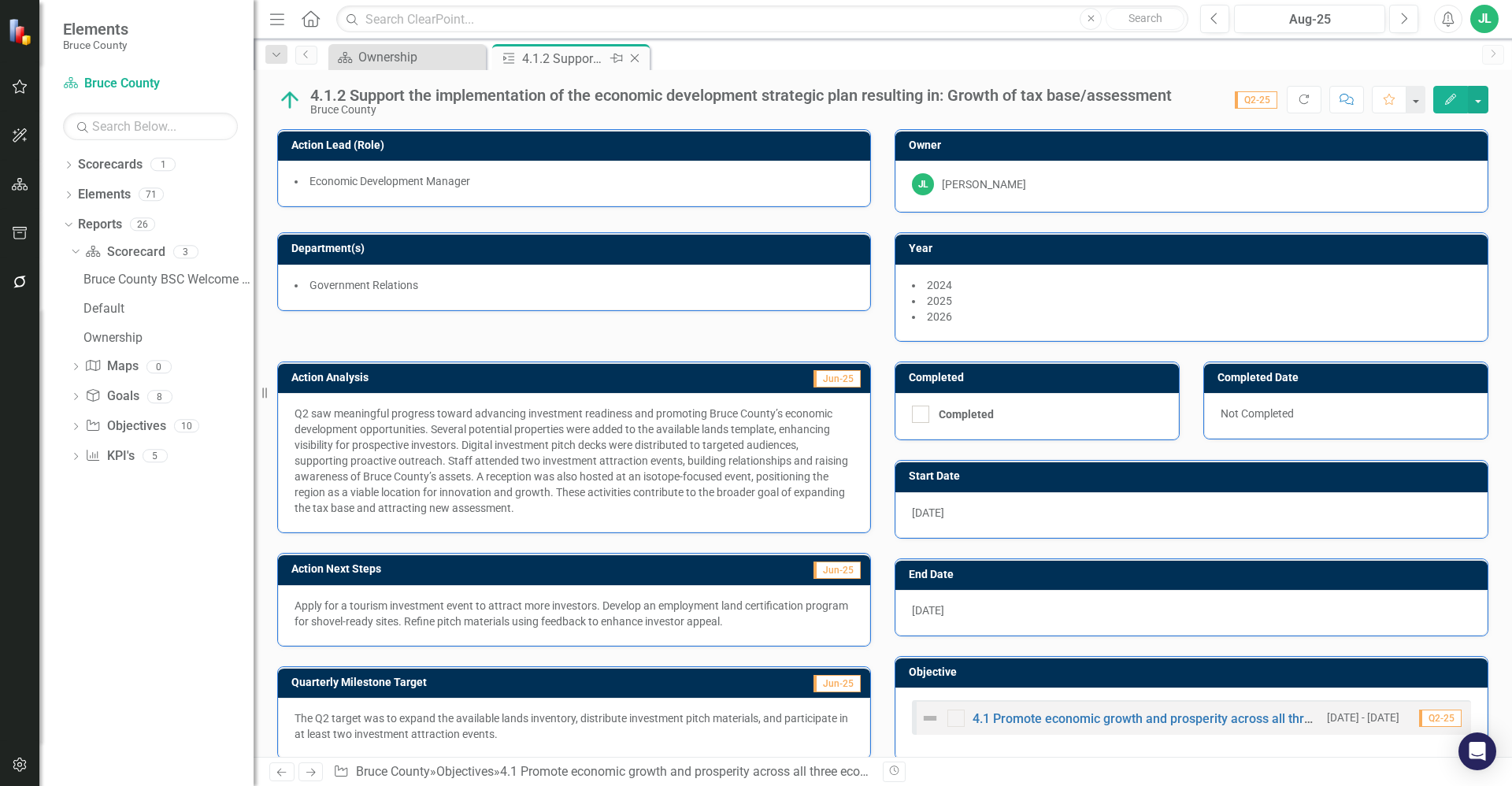
click at [635, 58] on icon "Close" at bounding box center [634, 58] width 15 height 12
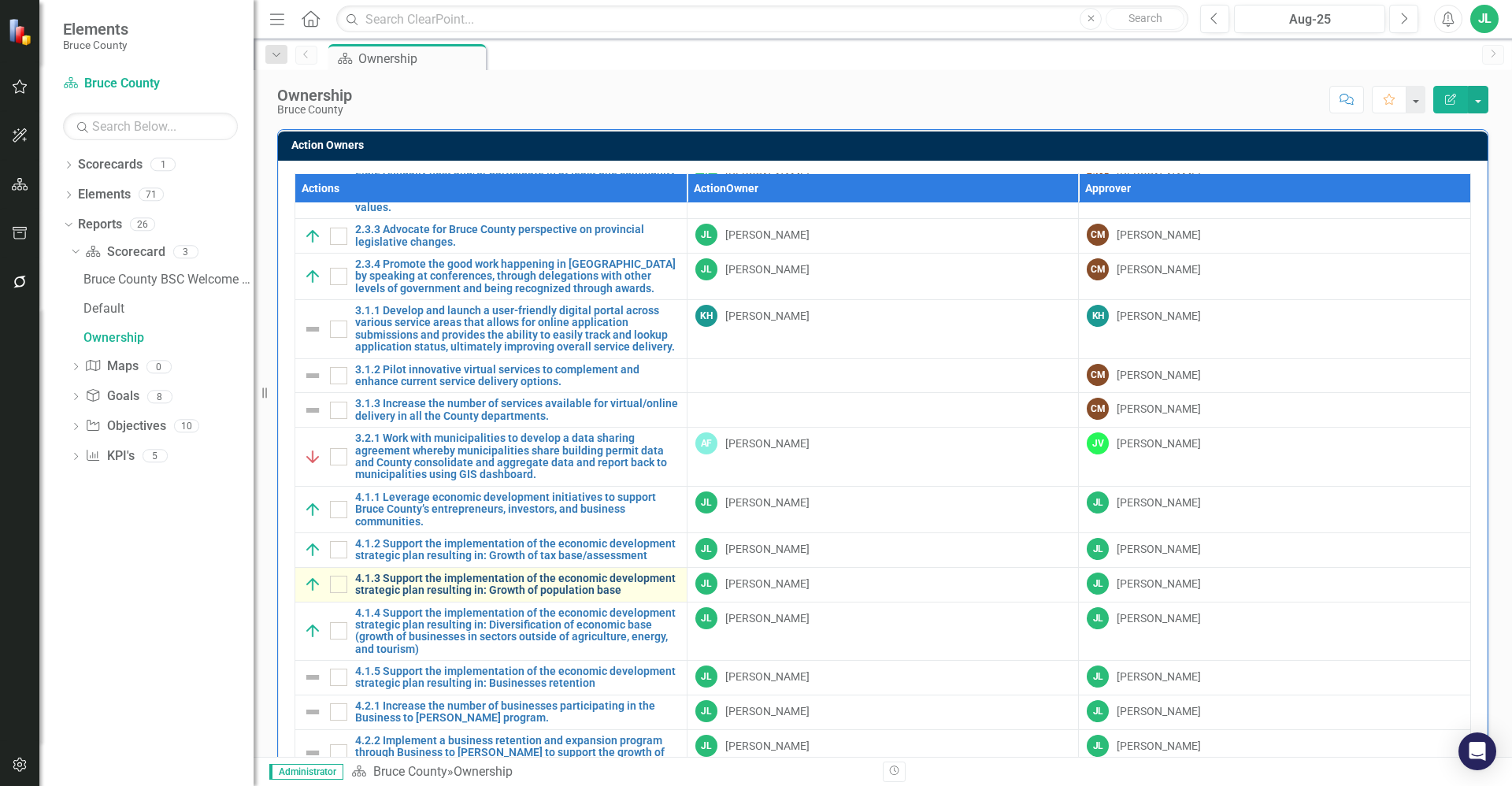
scroll to position [770, 0]
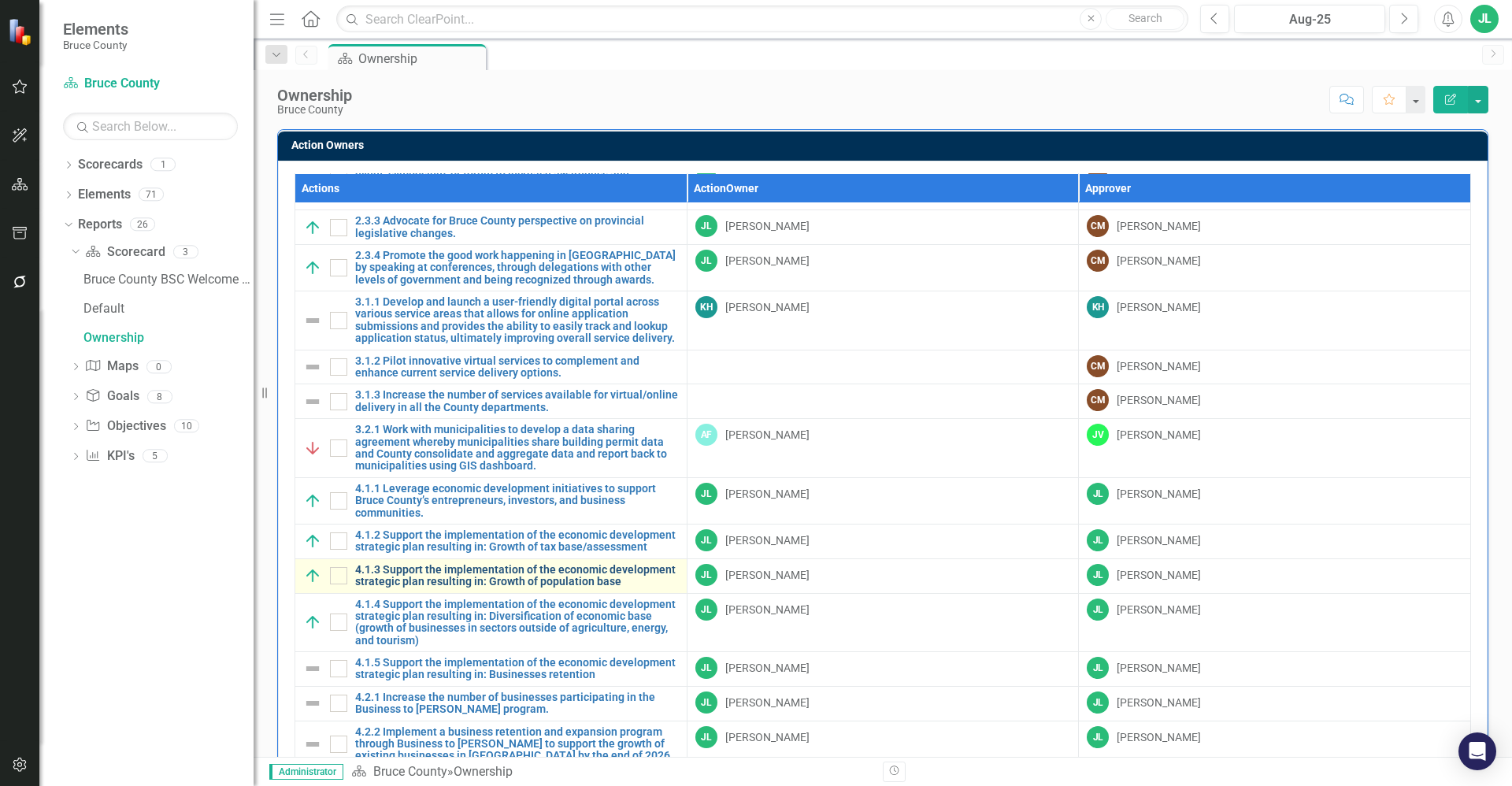
click at [414, 564] on link "4.1.3 Support the implementation of the economic development strategic plan res…" at bounding box center [517, 576] width 324 height 24
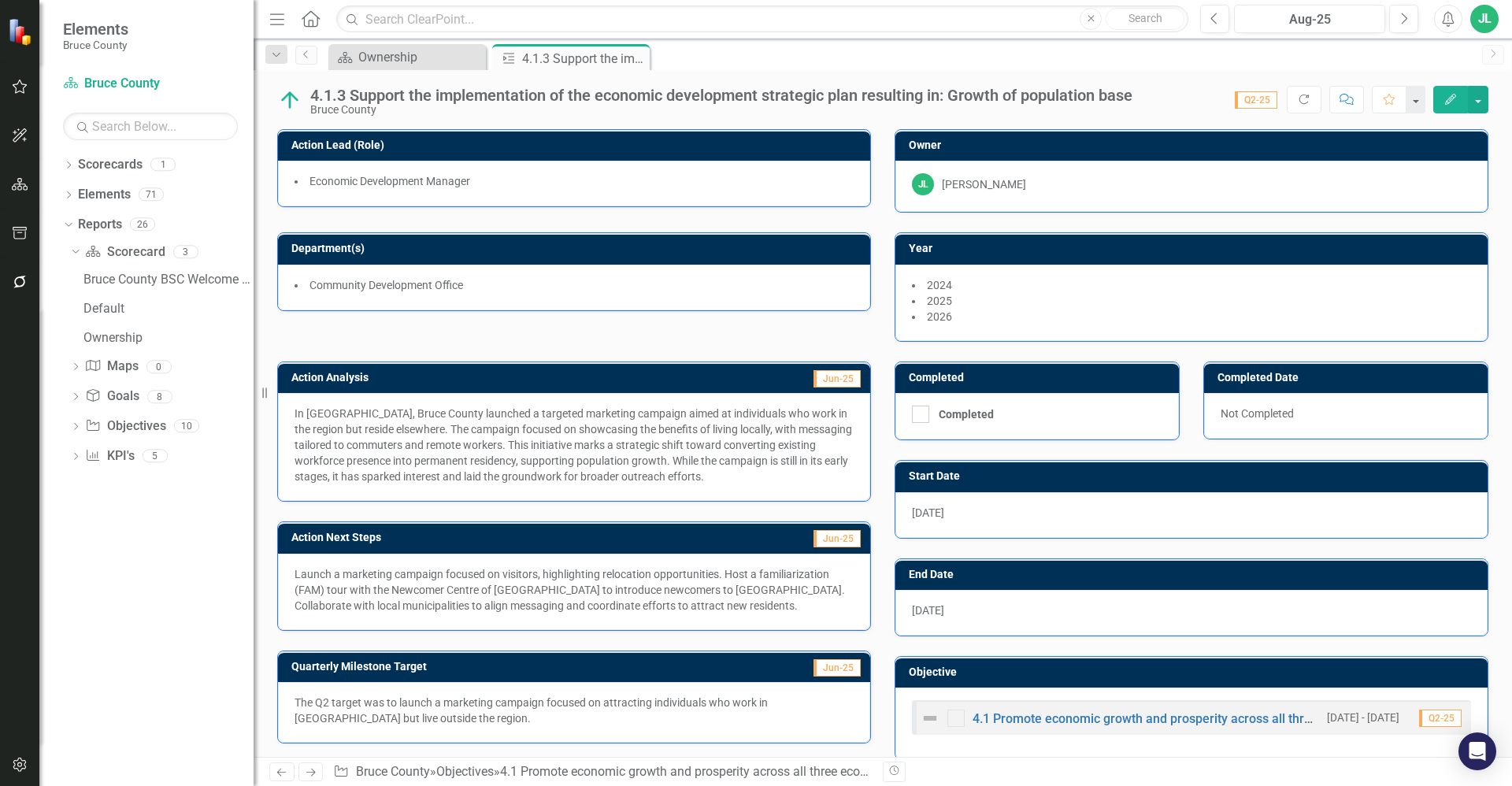
click at [520, 294] on div "Community Development Office" at bounding box center [574, 288] width 593 height 46
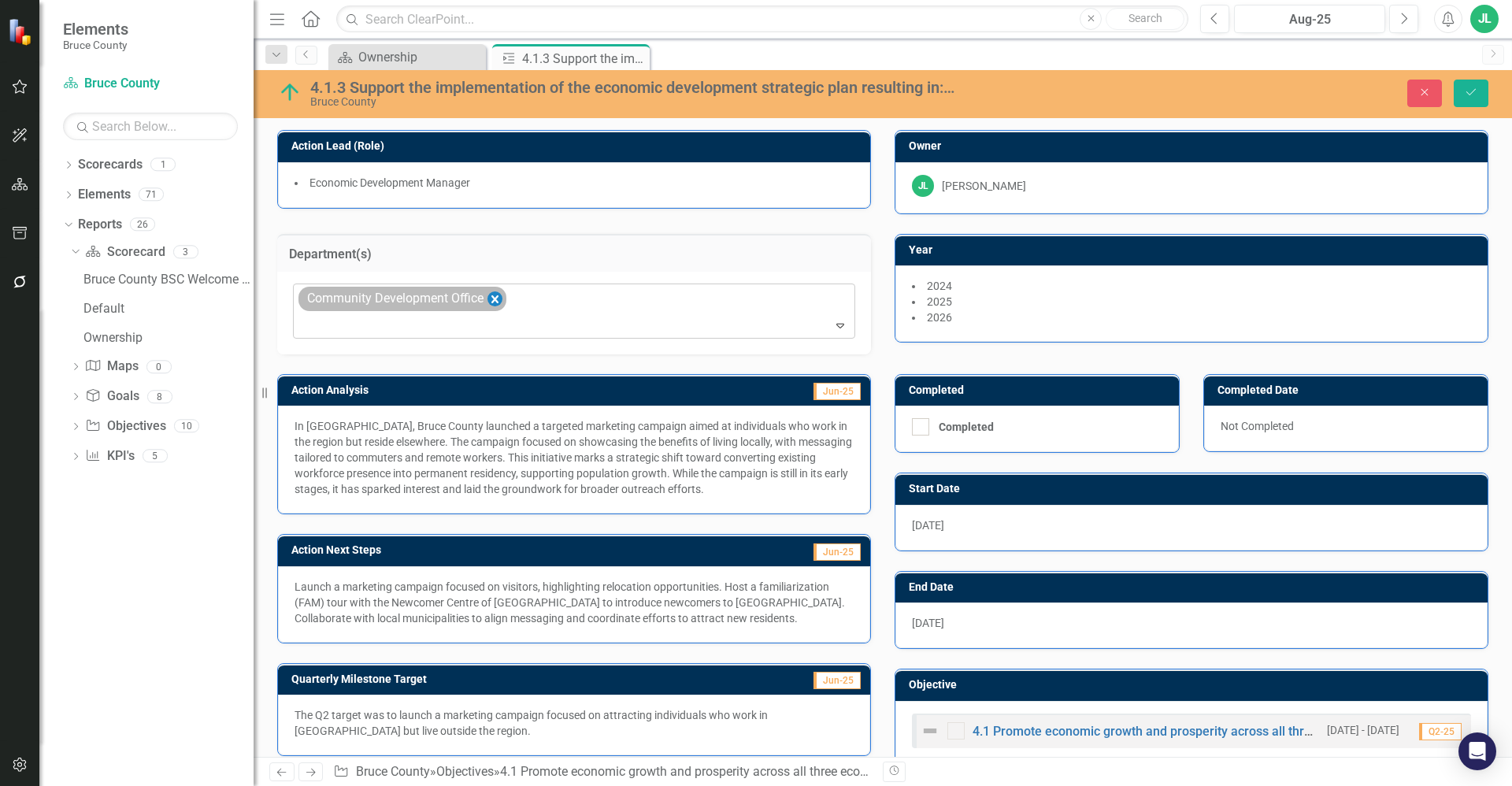
click at [495, 299] on icon "Remove Community Development Office" at bounding box center [495, 299] width 7 height 8
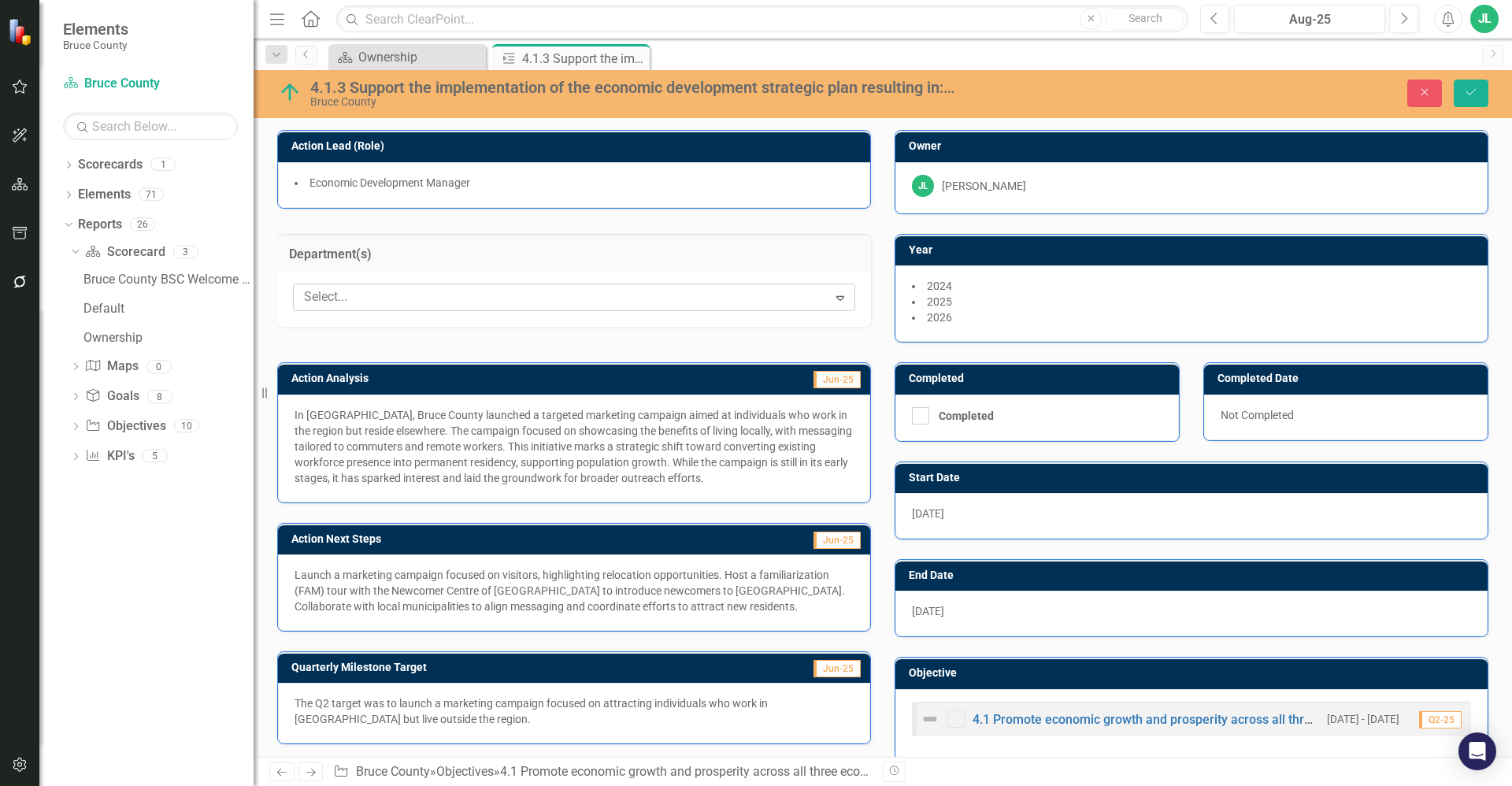
click at [544, 313] on div "Select... Expand" at bounding box center [574, 299] width 593 height 55
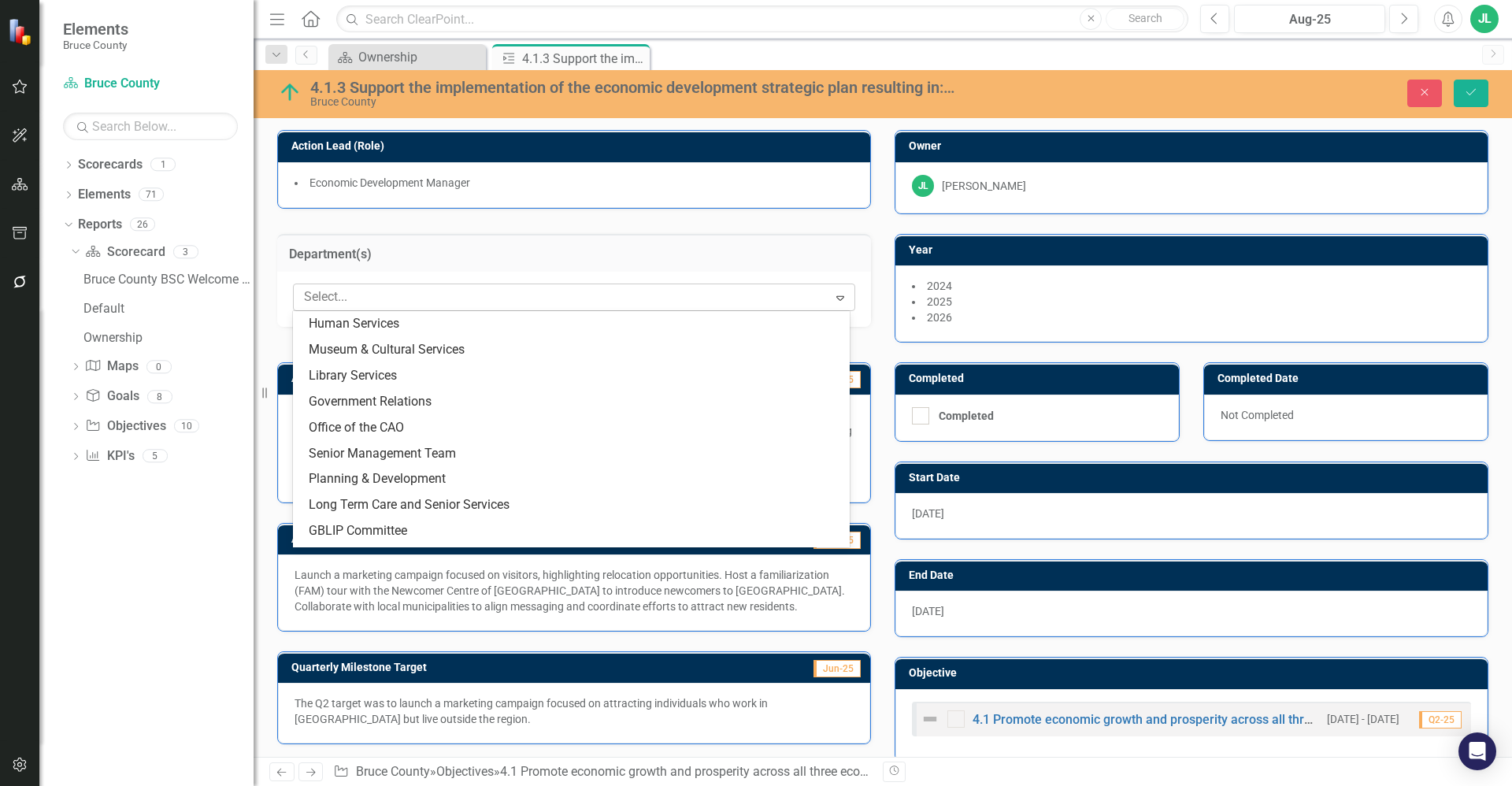
click at [542, 298] on div at bounding box center [562, 298] width 530 height 21
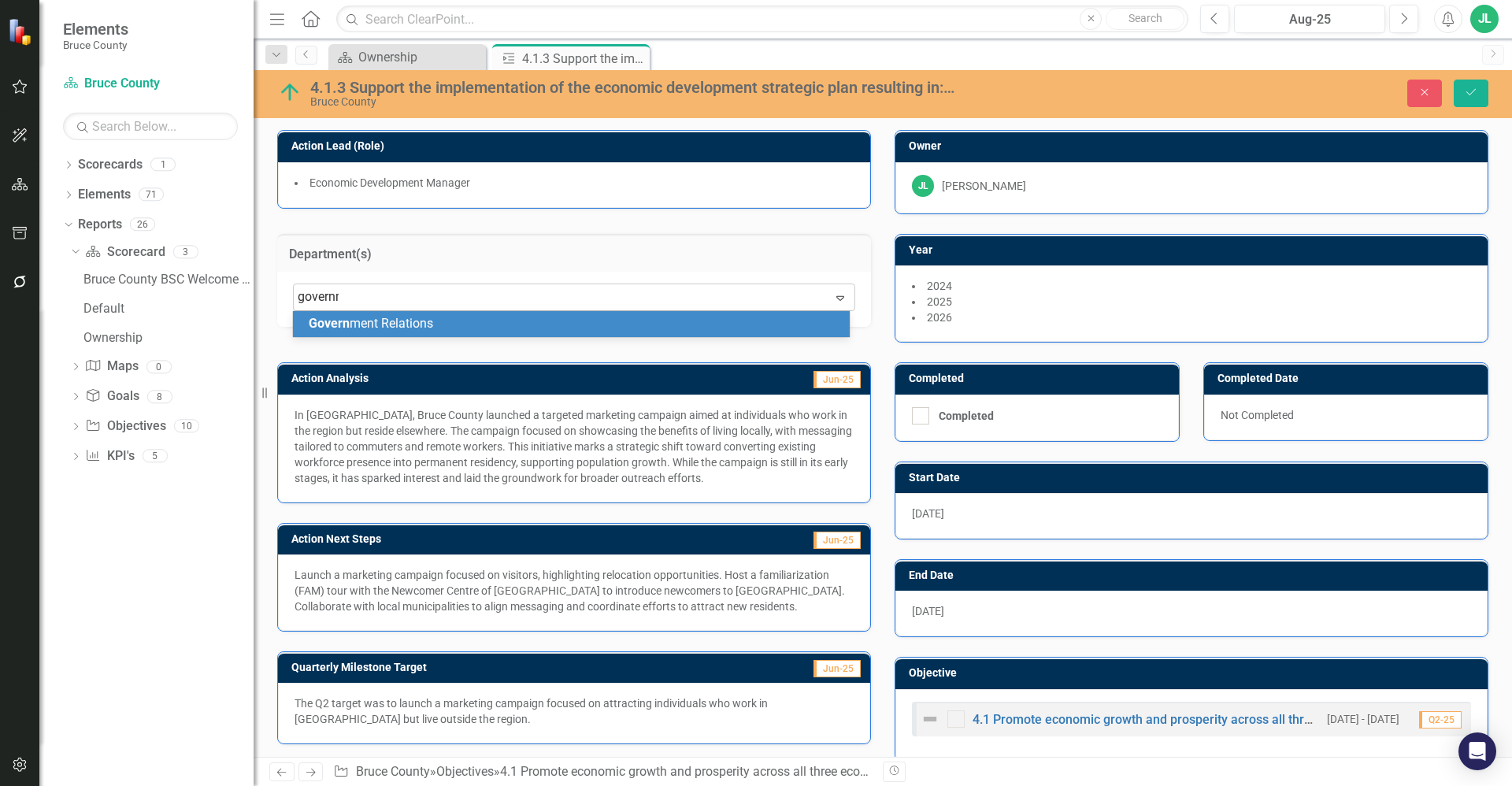
type input "governmen"
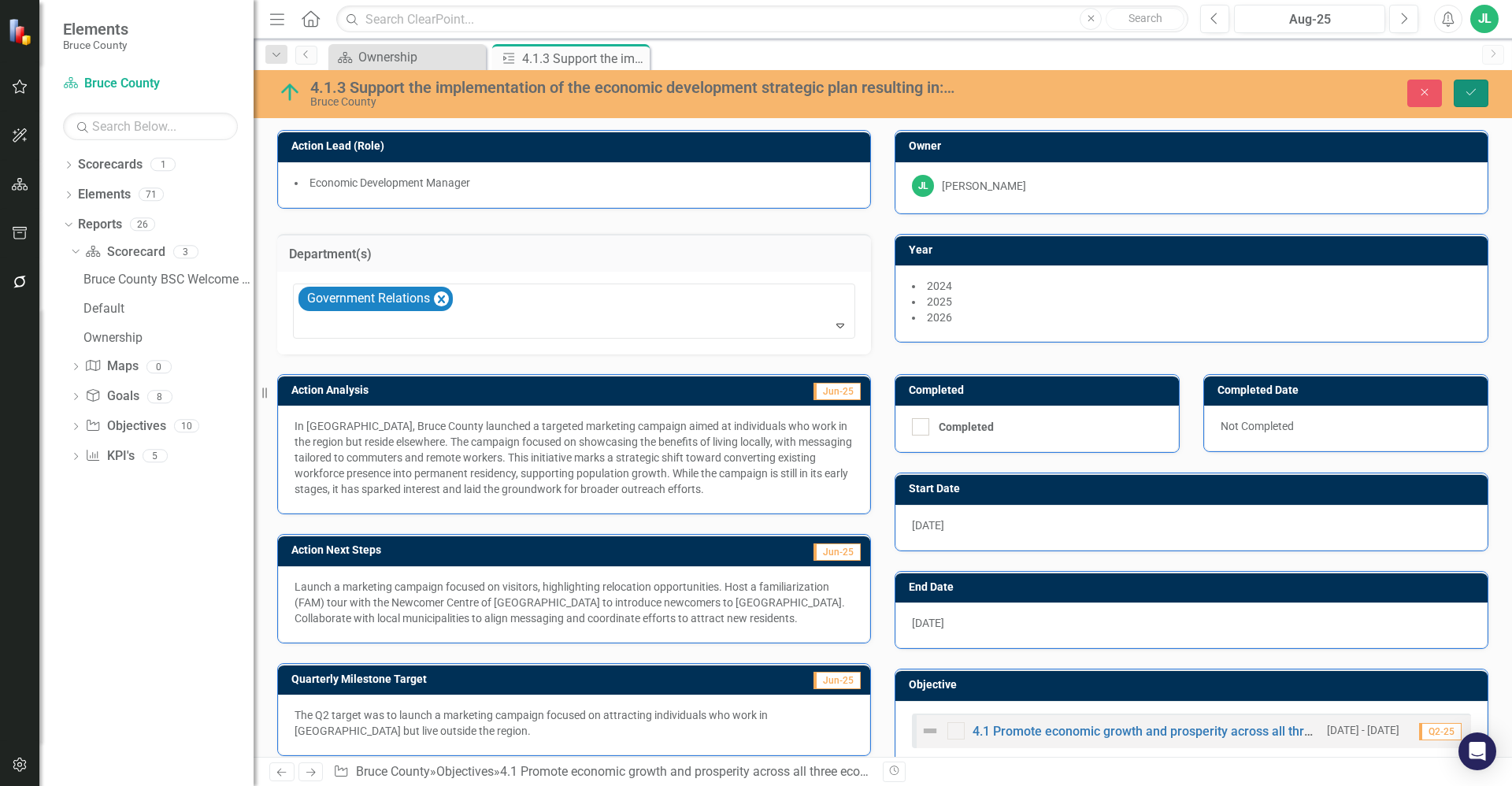
click at [1468, 101] on button "Save" at bounding box center [1470, 94] width 35 height 28
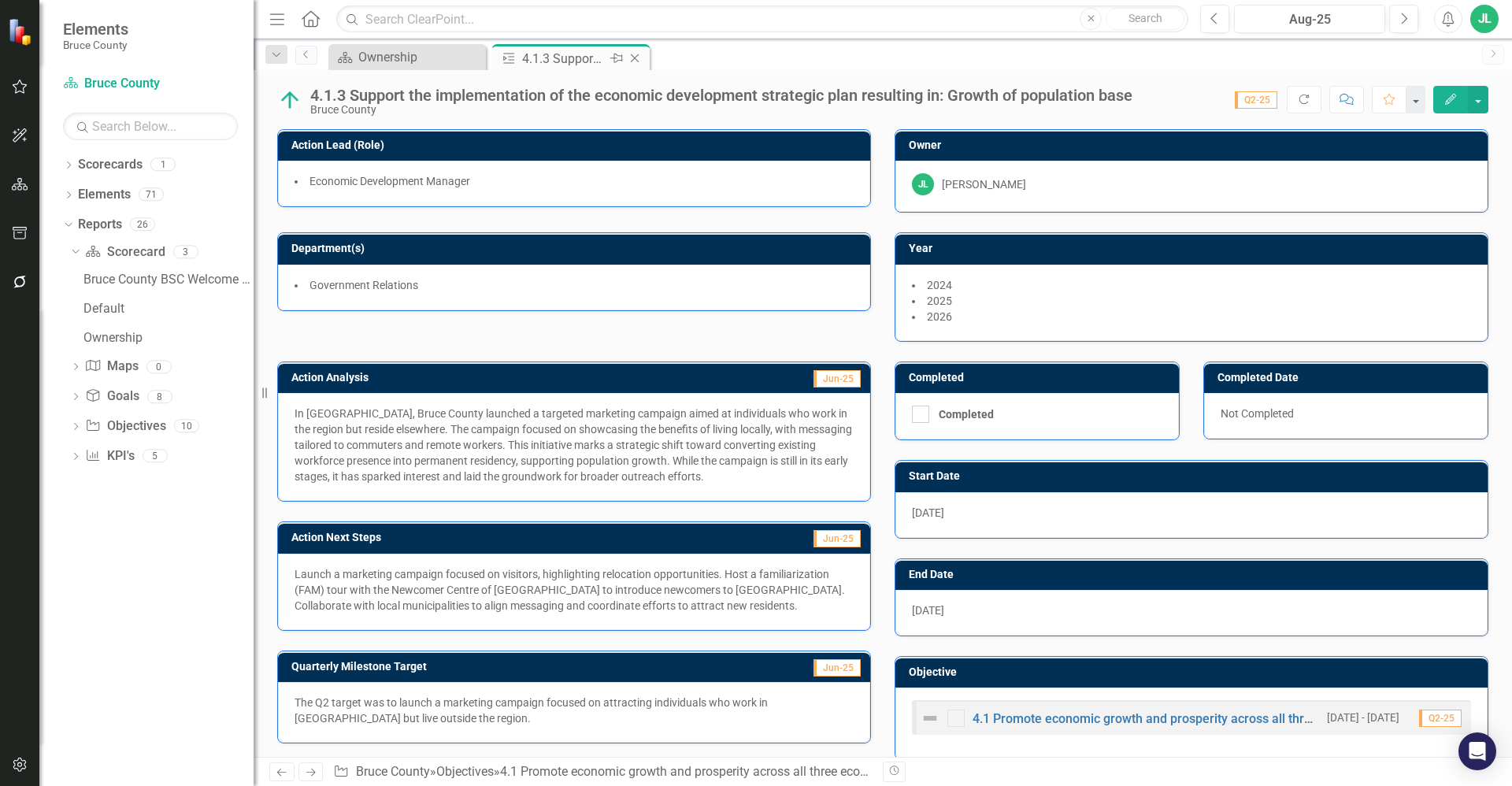
click at [634, 57] on icon "Close" at bounding box center [634, 58] width 15 height 12
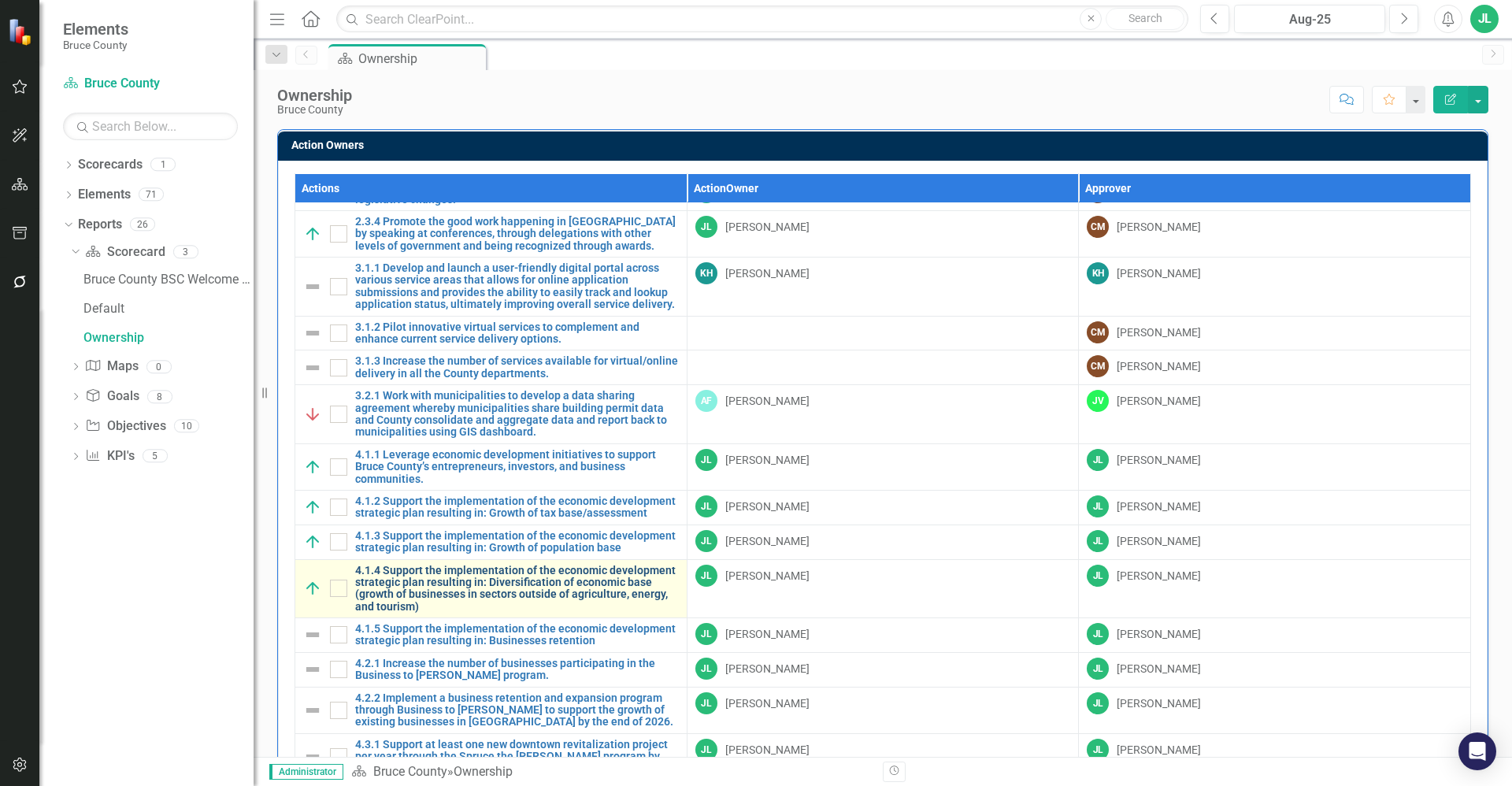
scroll to position [807, 0]
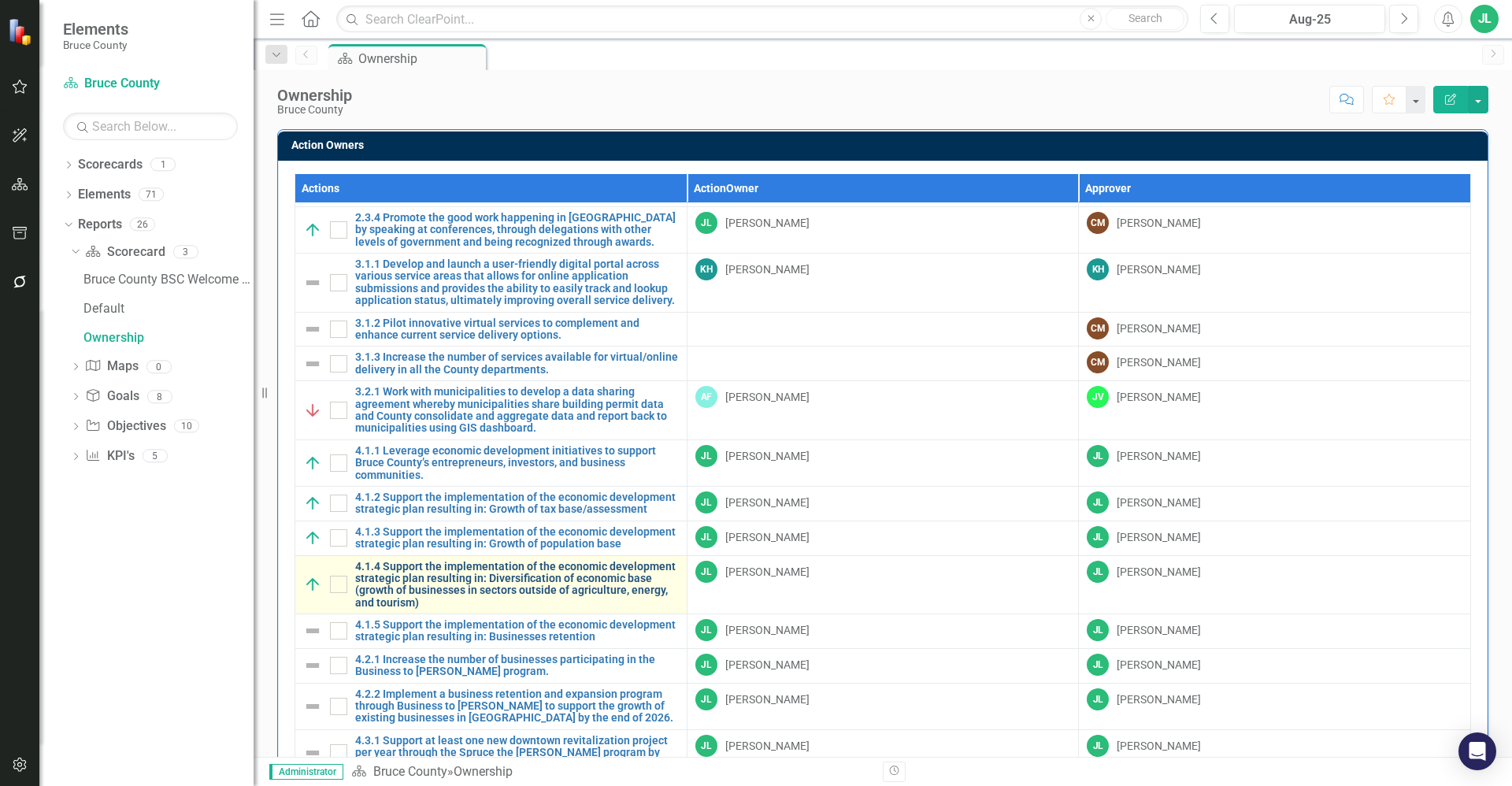
click at [439, 576] on link "4.1.4 Support the implementation of the economic development strategic plan res…" at bounding box center [517, 585] width 324 height 49
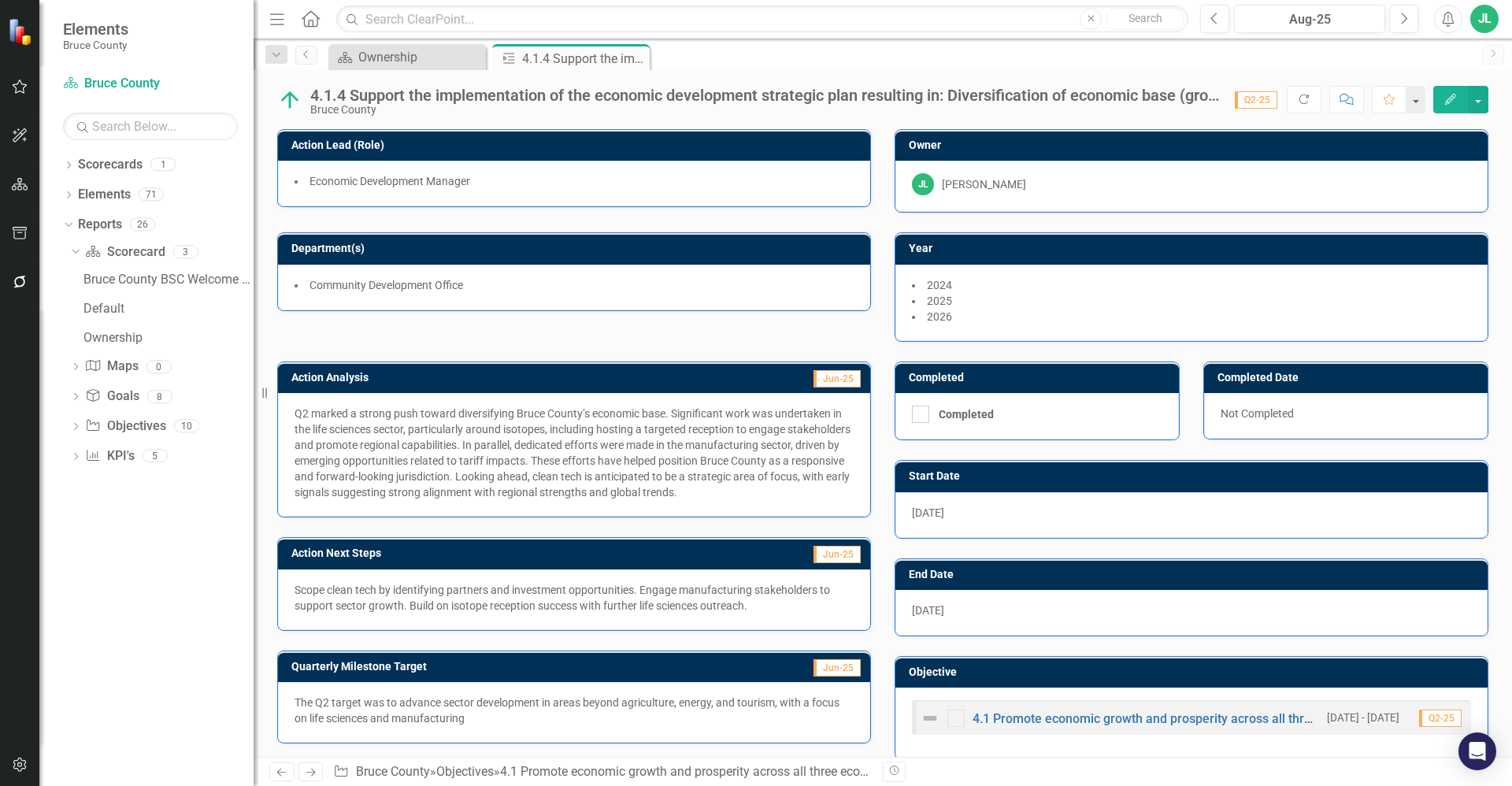
click at [495, 296] on div "Community Development Office" at bounding box center [574, 288] width 593 height 46
click at [473, 289] on li "Community Development Office" at bounding box center [574, 285] width 559 height 15
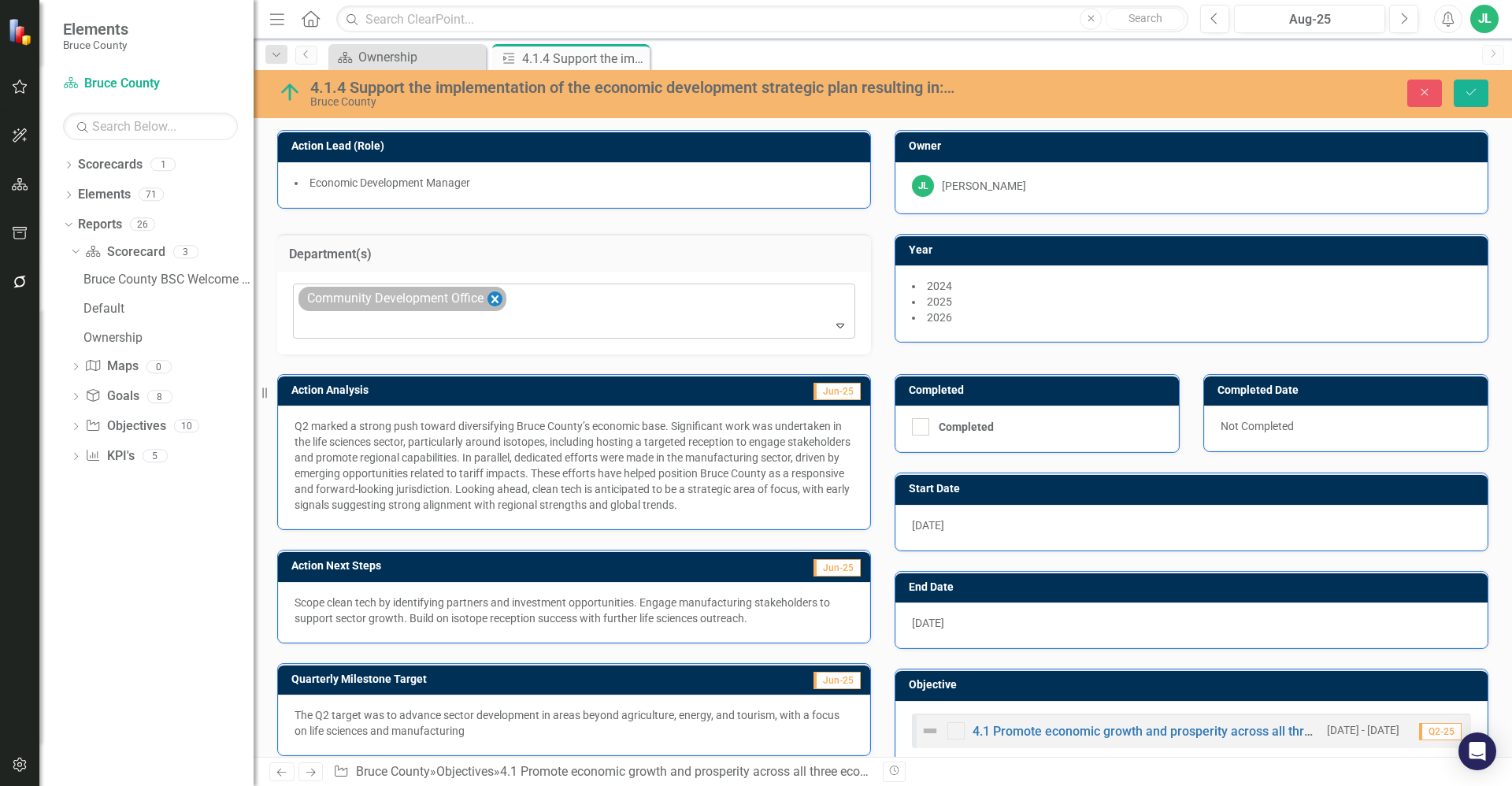
click at [499, 303] on icon "Remove Community Development Office" at bounding box center [495, 300] width 15 height 20
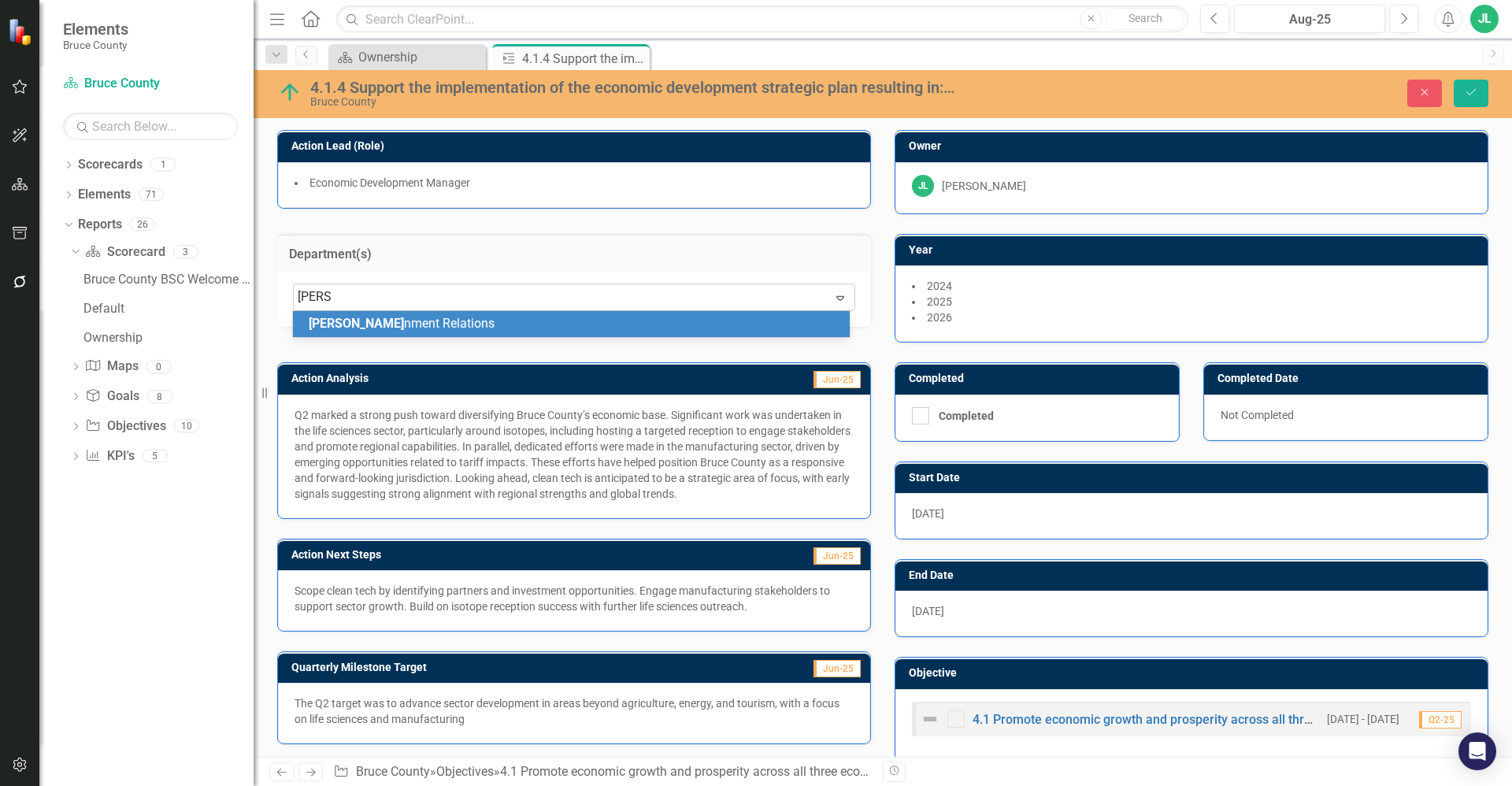
type input "govern"
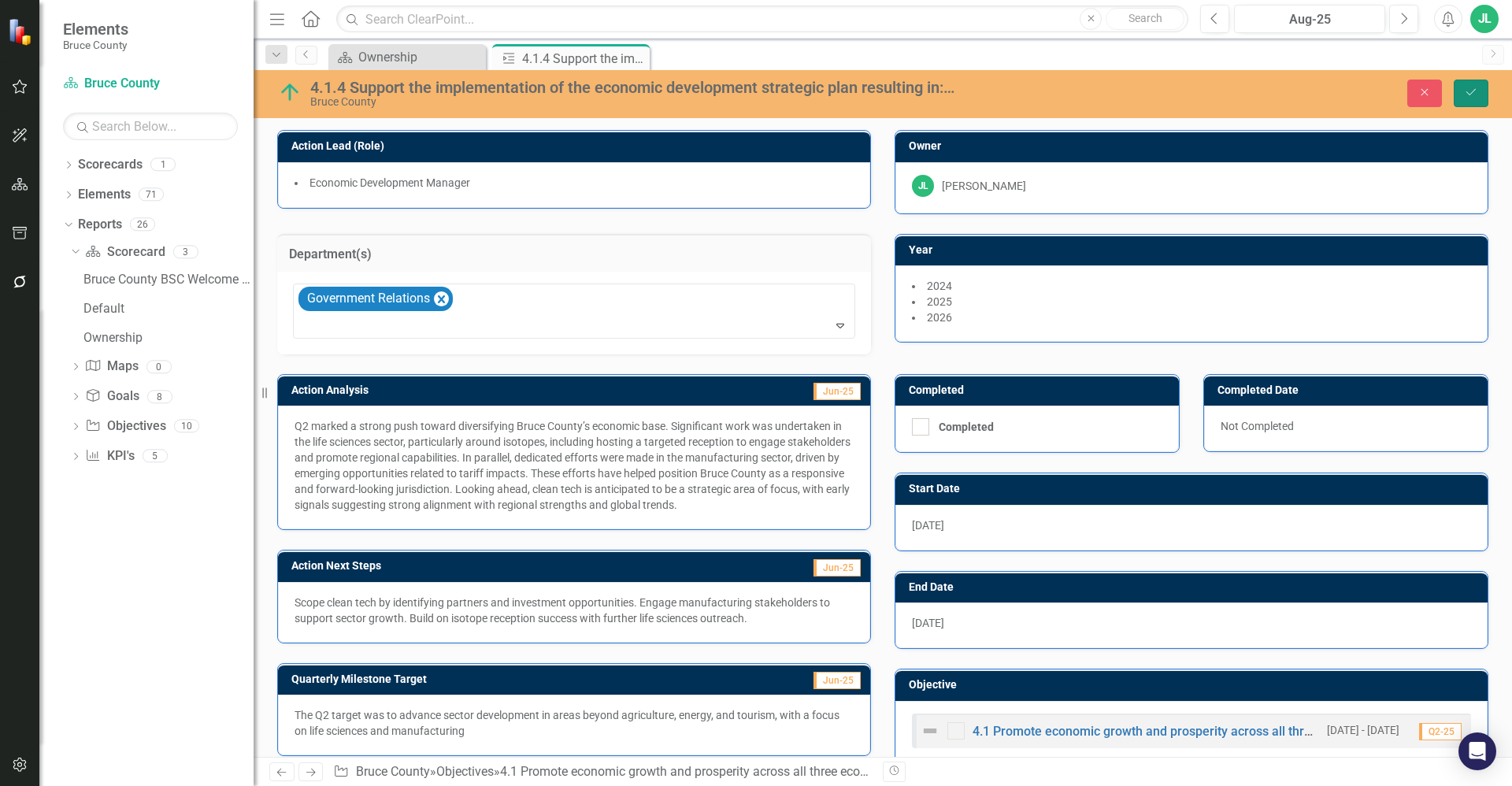
click at [1470, 93] on icon "Save" at bounding box center [1470, 92] width 14 height 11
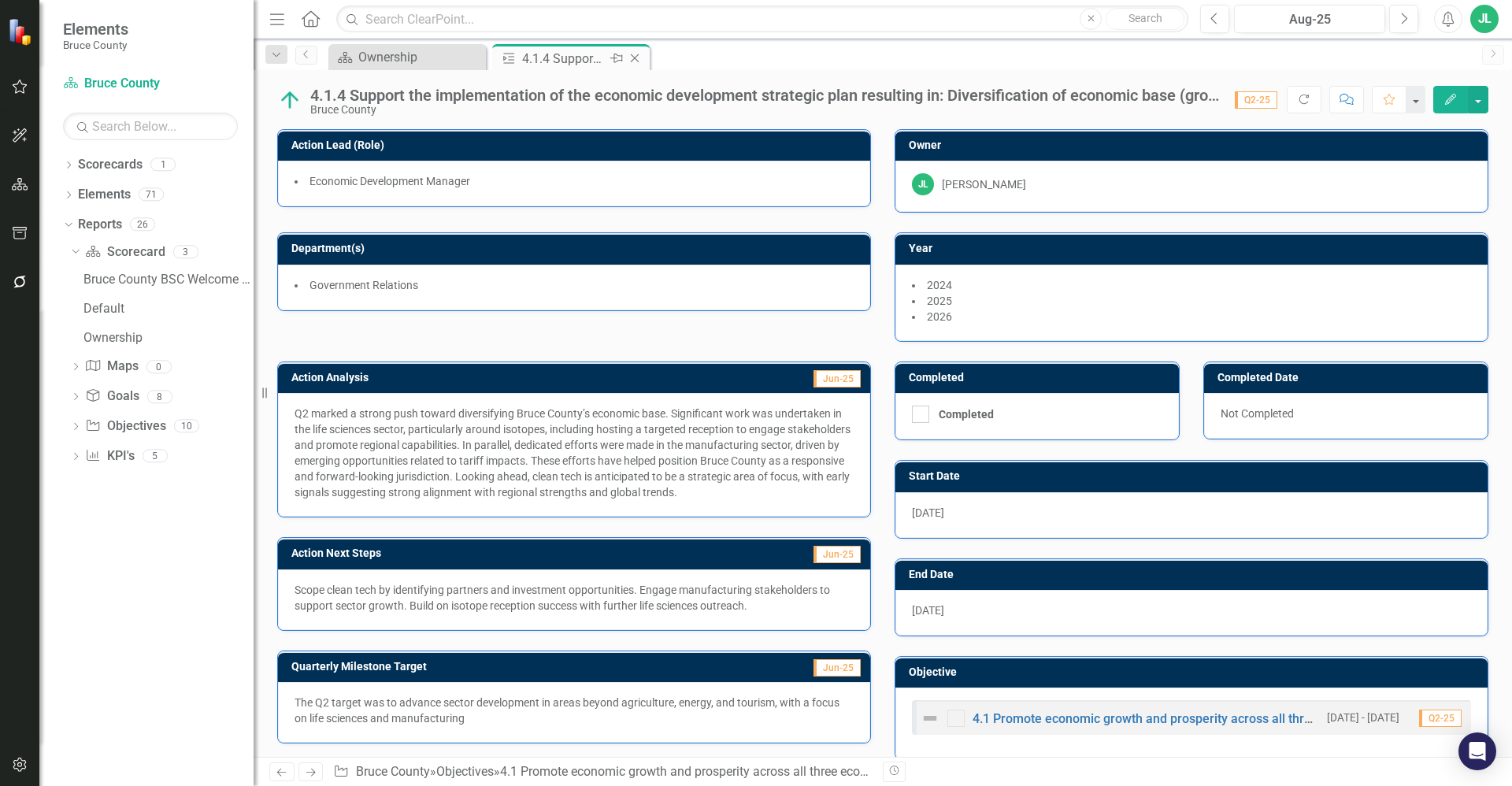
click at [634, 58] on icon "Close" at bounding box center [634, 58] width 15 height 12
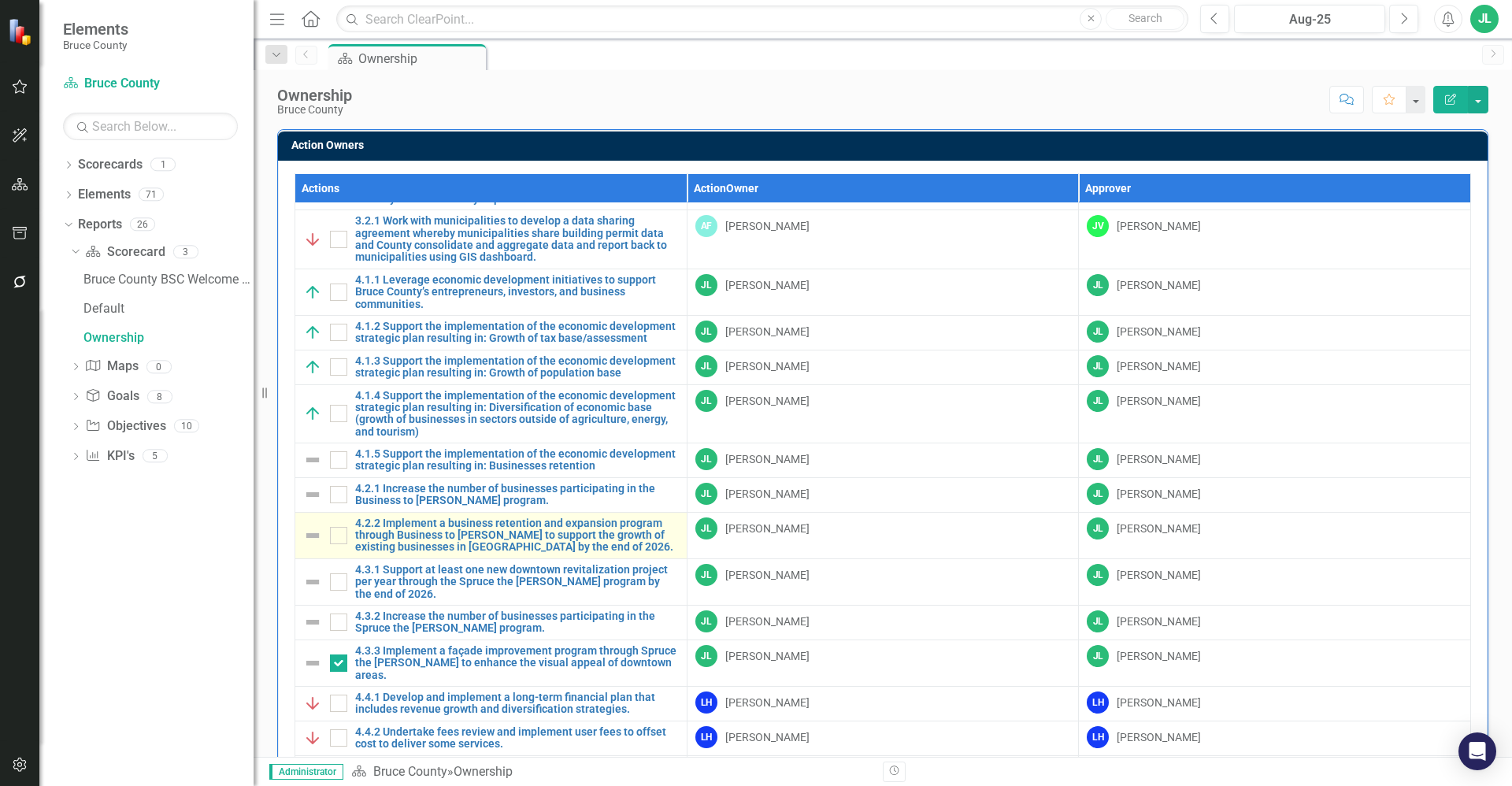
scroll to position [985, 0]
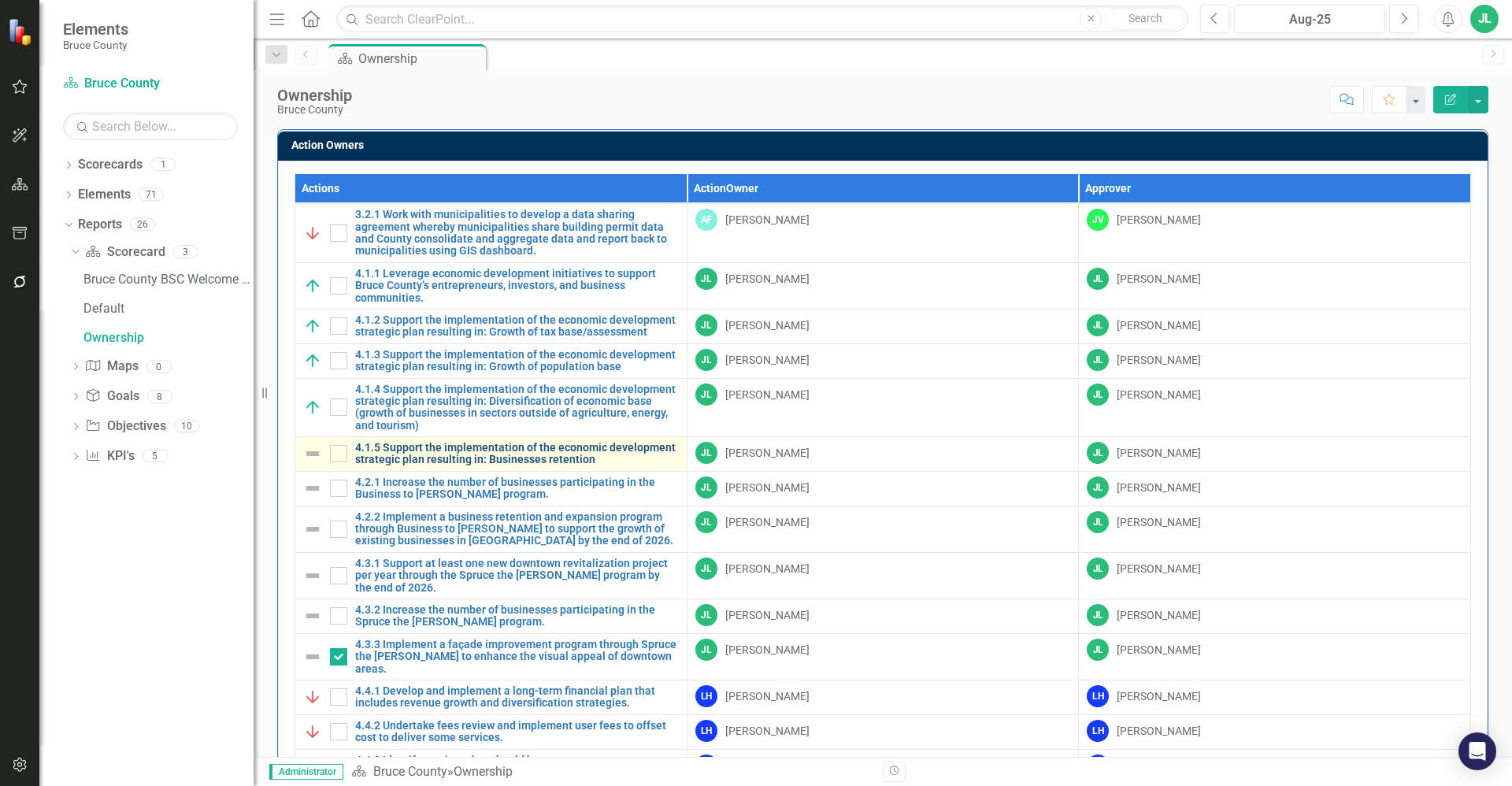
click at [479, 454] on link "4.1.5 Support the implementation of the economic development strategic plan res…" at bounding box center [517, 454] width 324 height 24
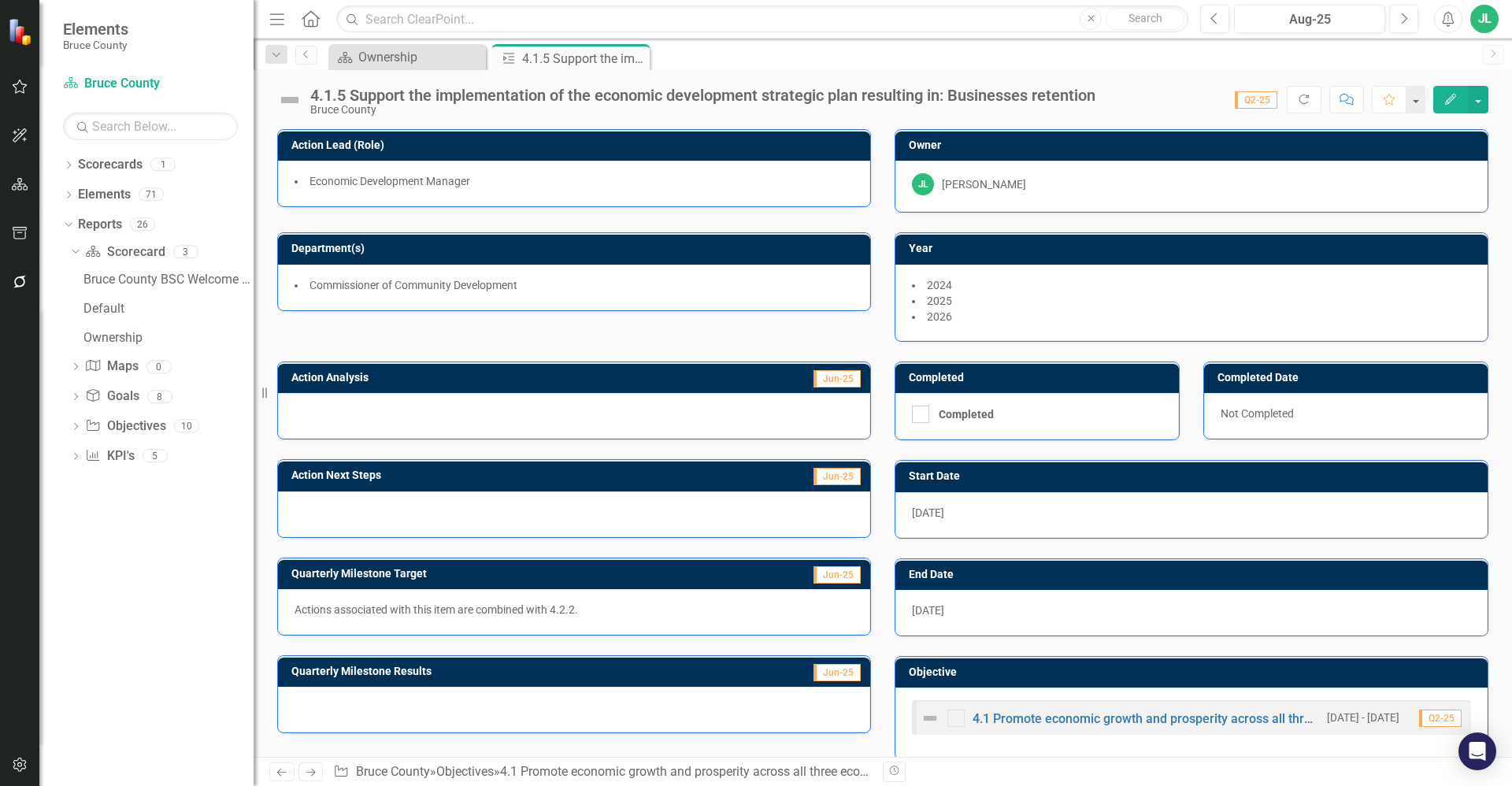
click at [547, 603] on p "Actions associated with this item are combined with 4.2.2." at bounding box center [574, 609] width 559 height 15
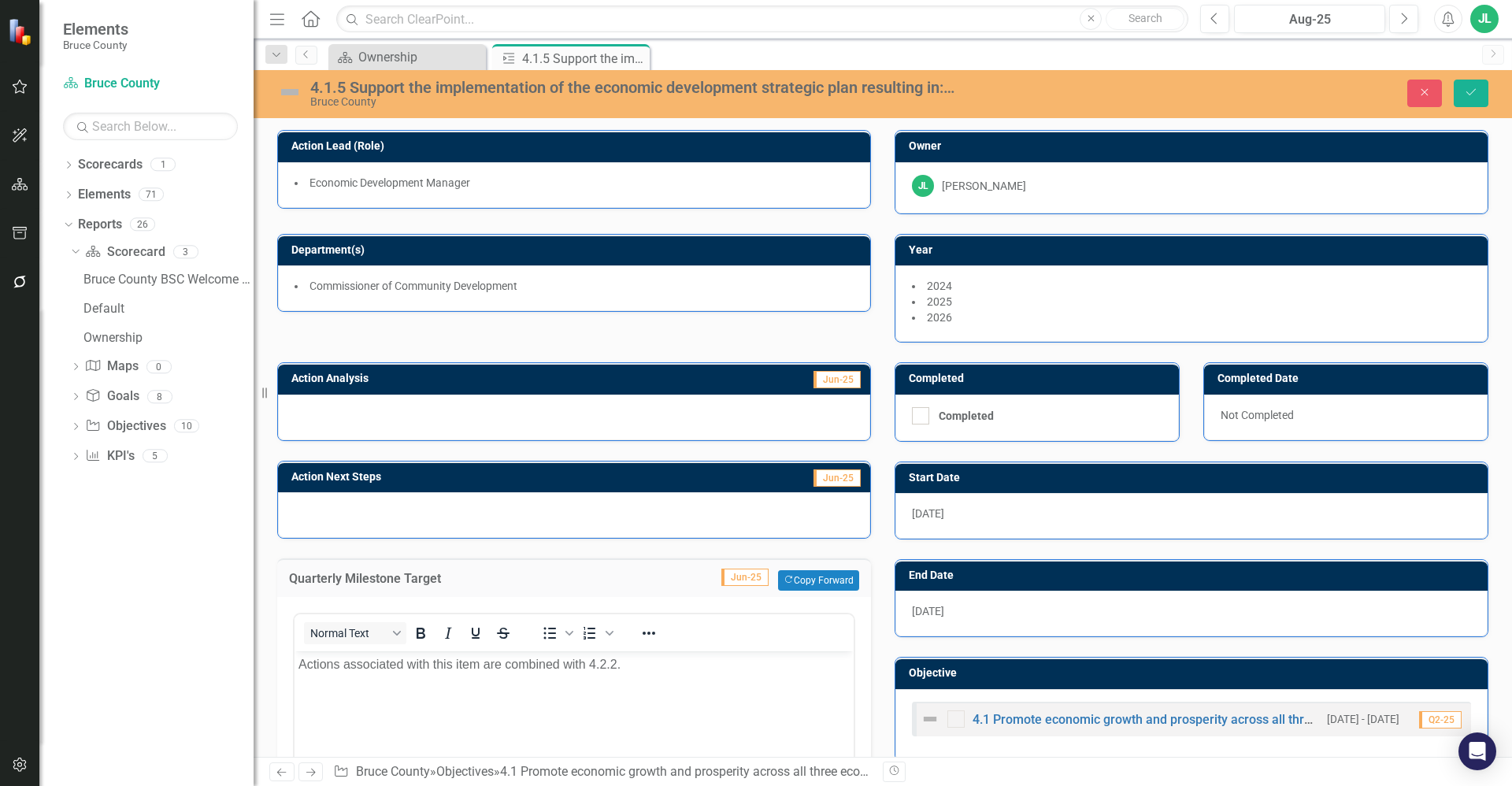
click at [559, 687] on body "Actions associated with this item are combined with 4.2.2." at bounding box center [574, 770] width 559 height 236
click at [835, 59] on div "Scorecard Ownership Close Action 4.1.5 Support the implementation of the econom…" at bounding box center [900, 56] width 1149 height 25
click at [273, 88] on div "4.1.5 Support the implementation of the economic development strategic plan res…" at bounding box center [620, 93] width 710 height 30
click at [286, 91] on img at bounding box center [289, 92] width 25 height 25
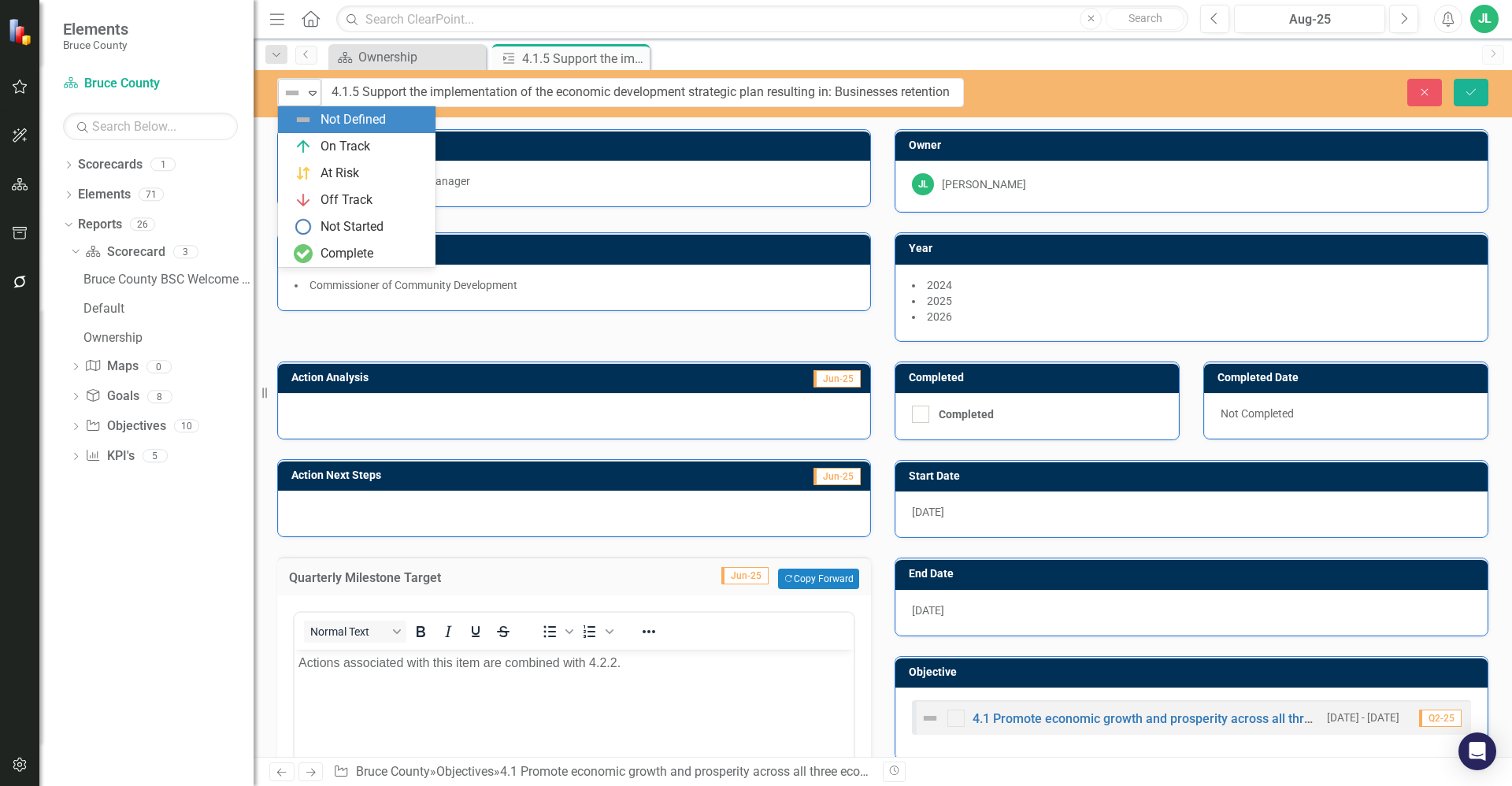
click at [290, 92] on img at bounding box center [292, 92] width 19 height 19
click at [333, 147] on div "On Track" at bounding box center [345, 147] width 50 height 18
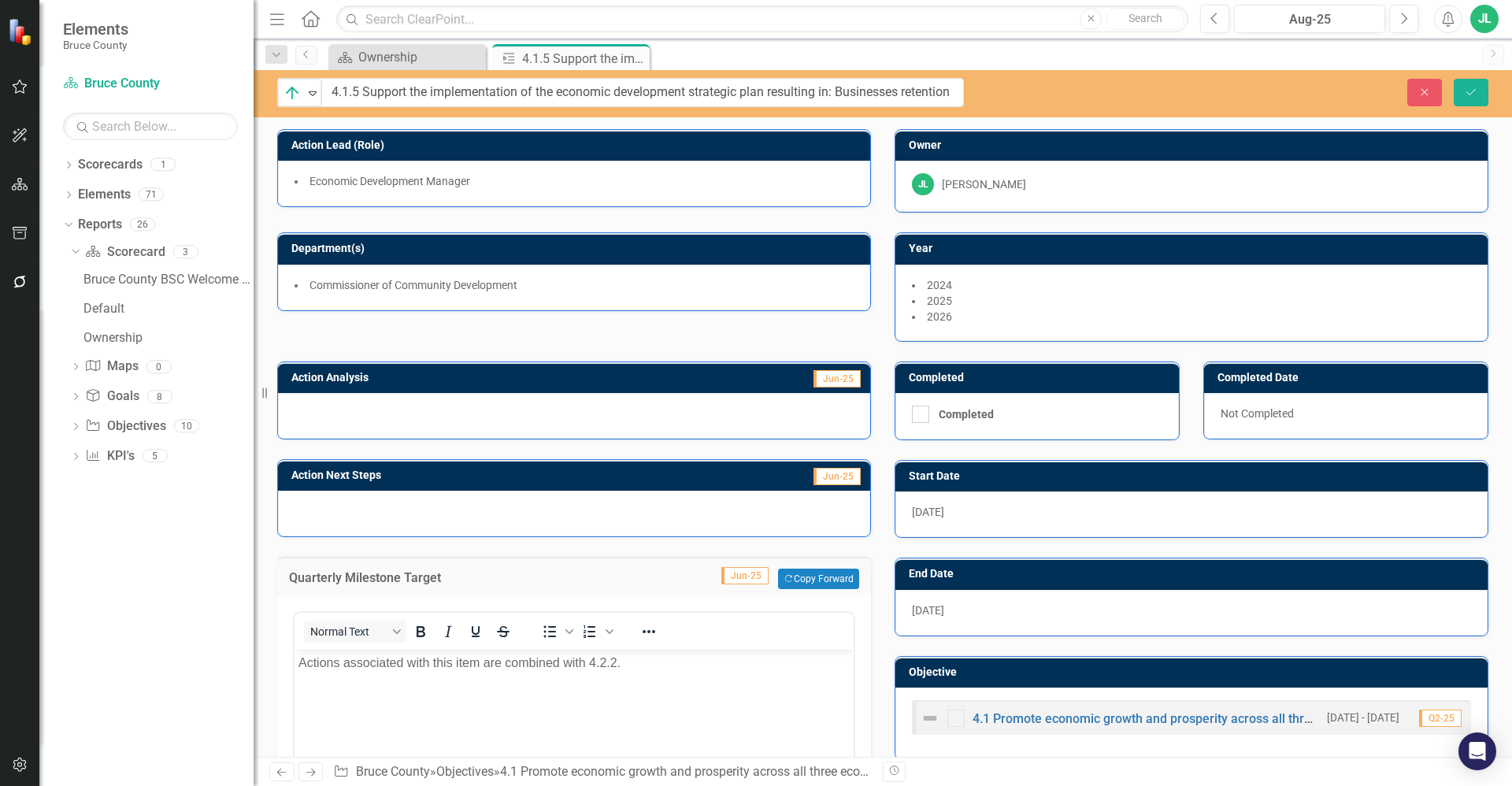
click at [520, 342] on div "Action Analysis Jun-25" at bounding box center [574, 391] width 617 height 98
click at [514, 290] on span "Commissioner of Community Development" at bounding box center [413, 285] width 208 height 12
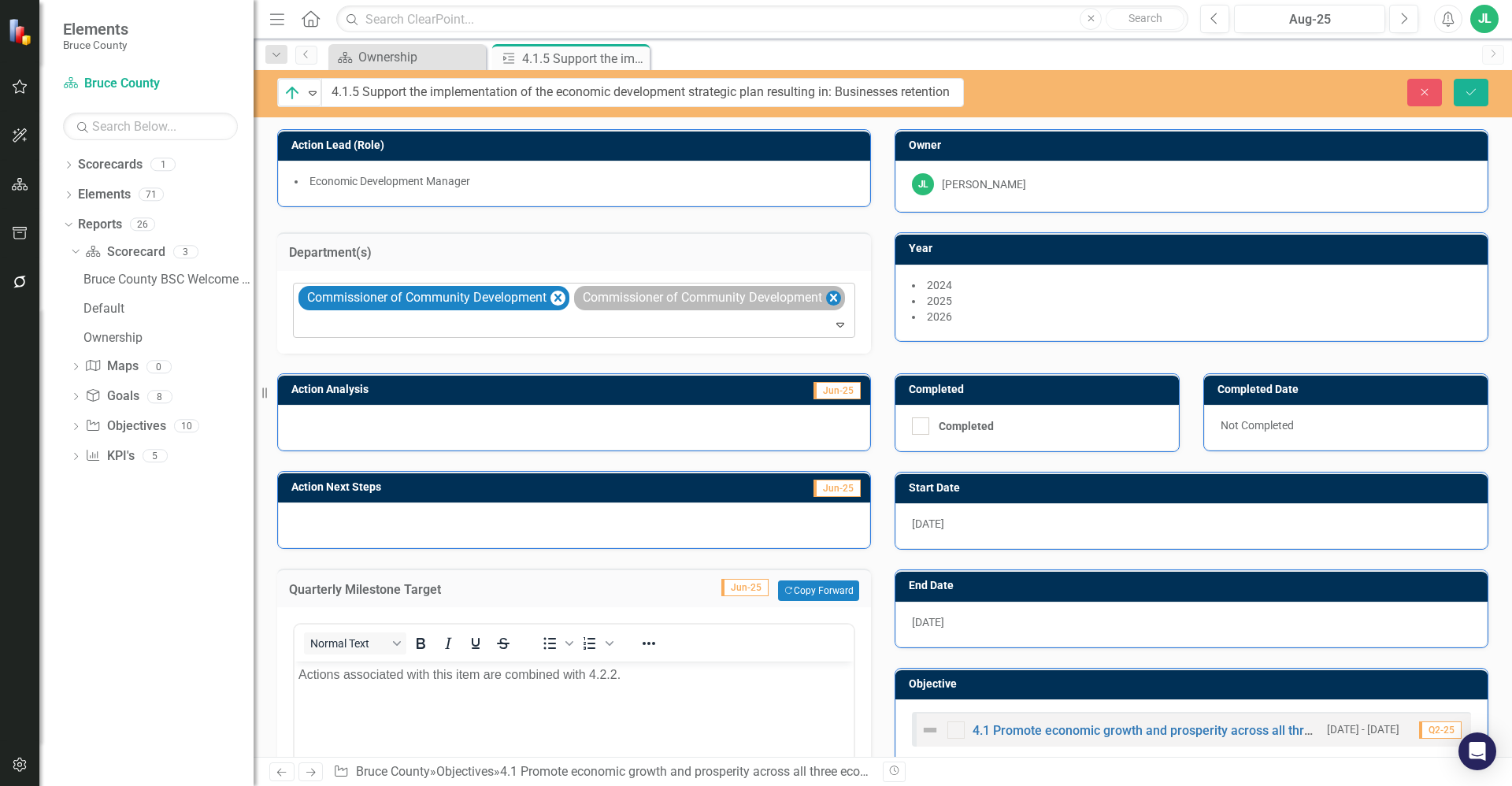
click at [826, 308] on icon "Remove Commissioner of Community Development" at bounding box center [833, 298] width 15 height 20
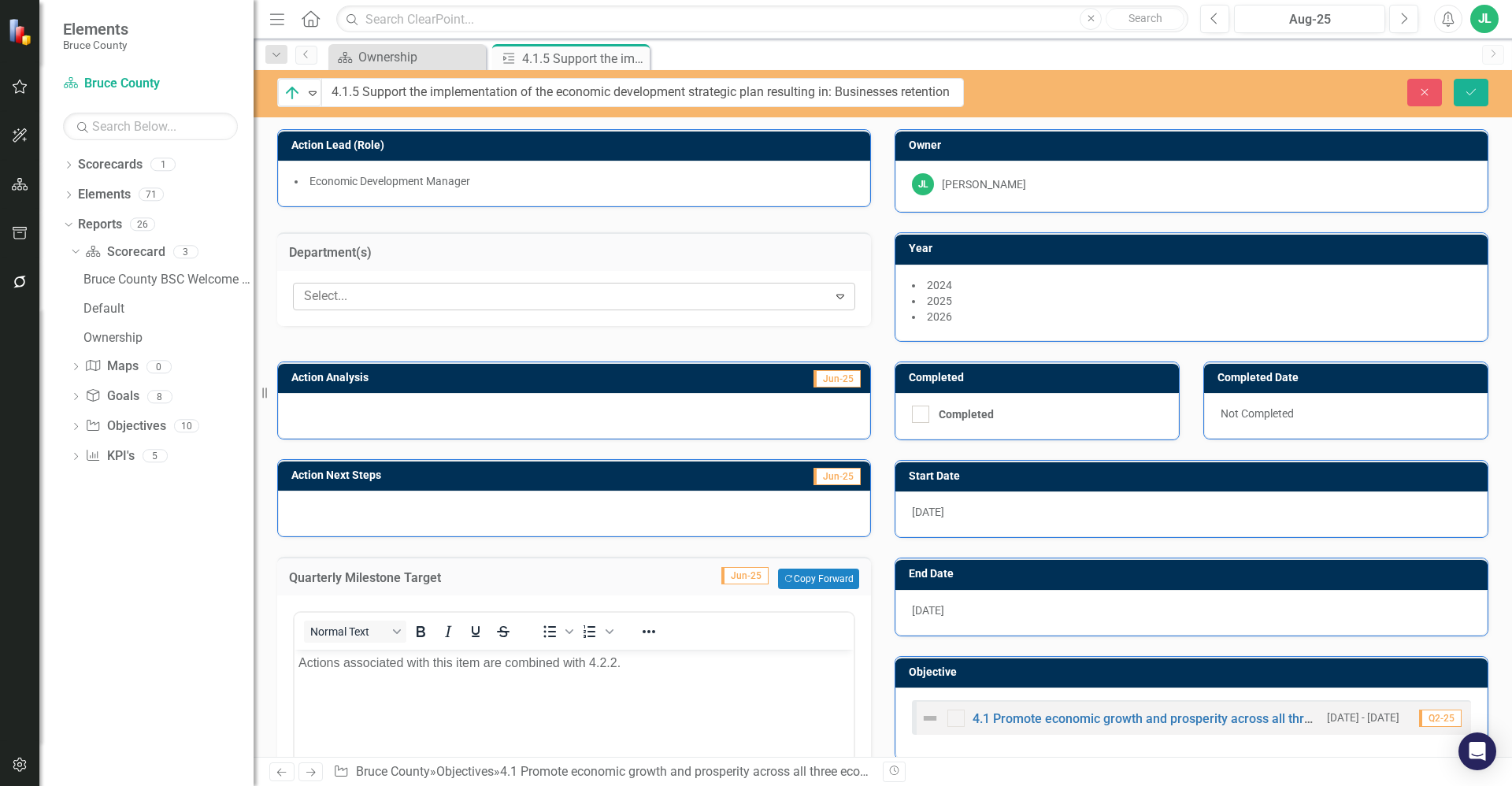
click at [553, 302] on div at bounding box center [562, 297] width 530 height 21
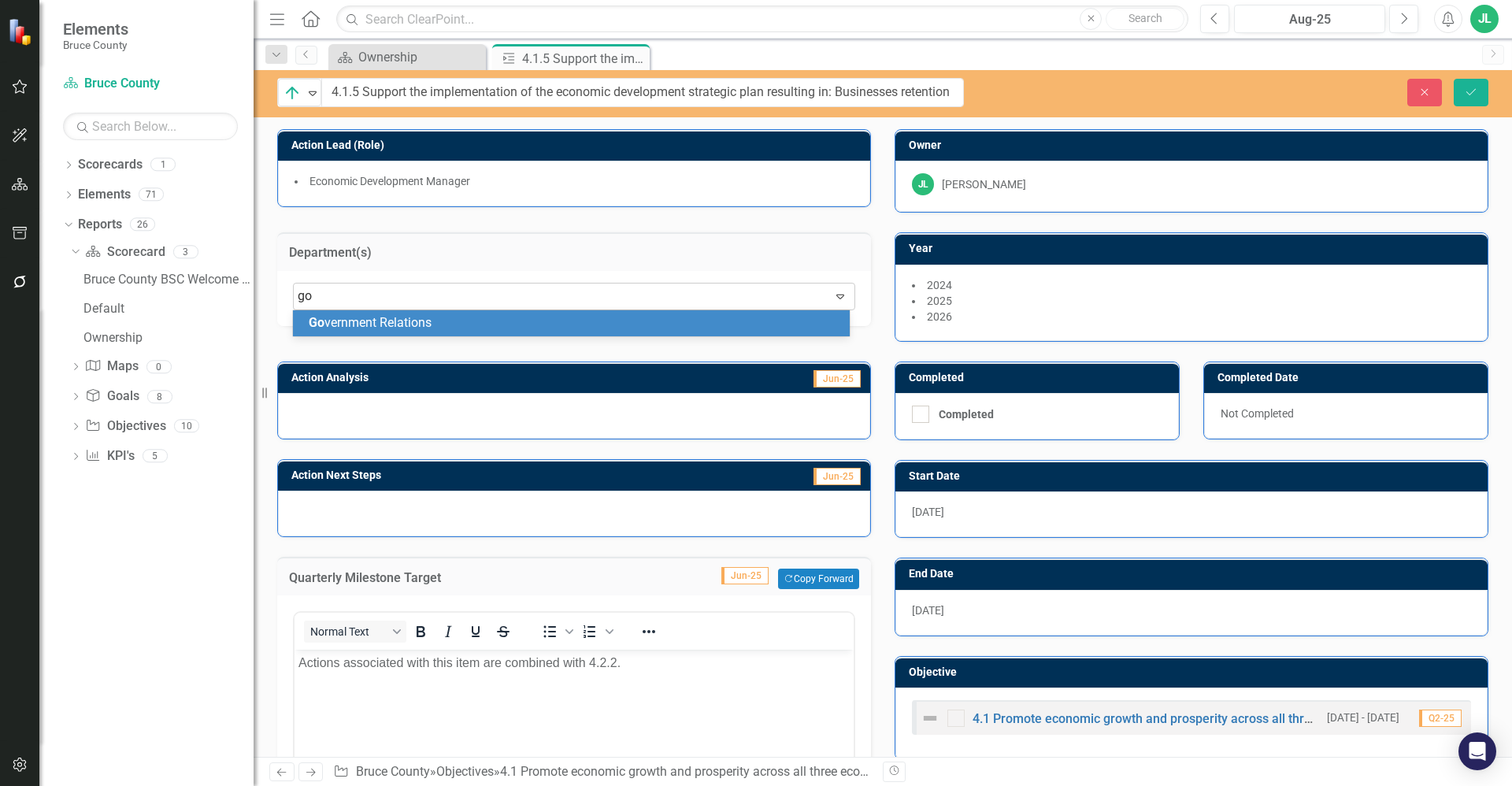
type input "g"
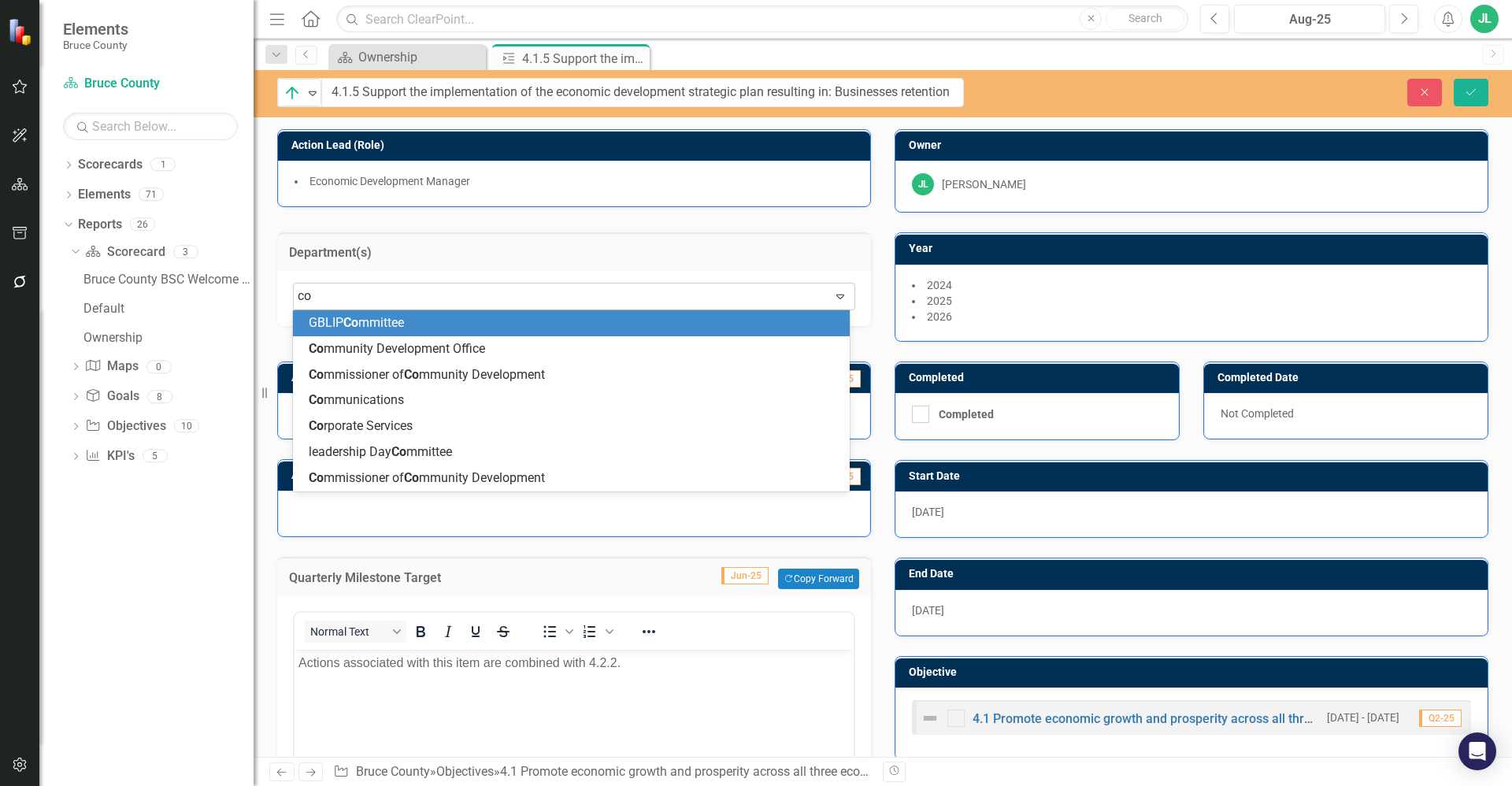
type input "c"
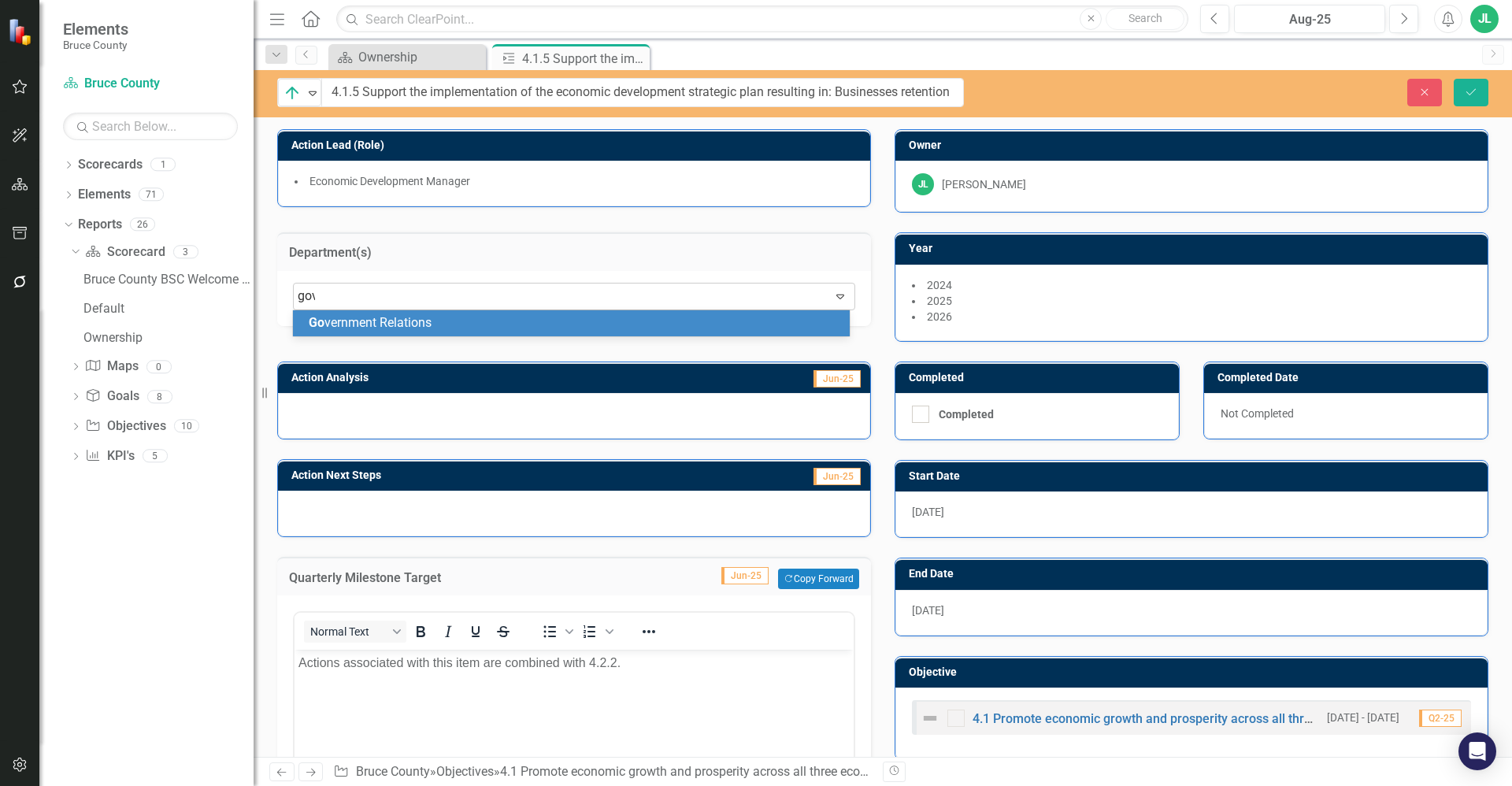
type input "gove"
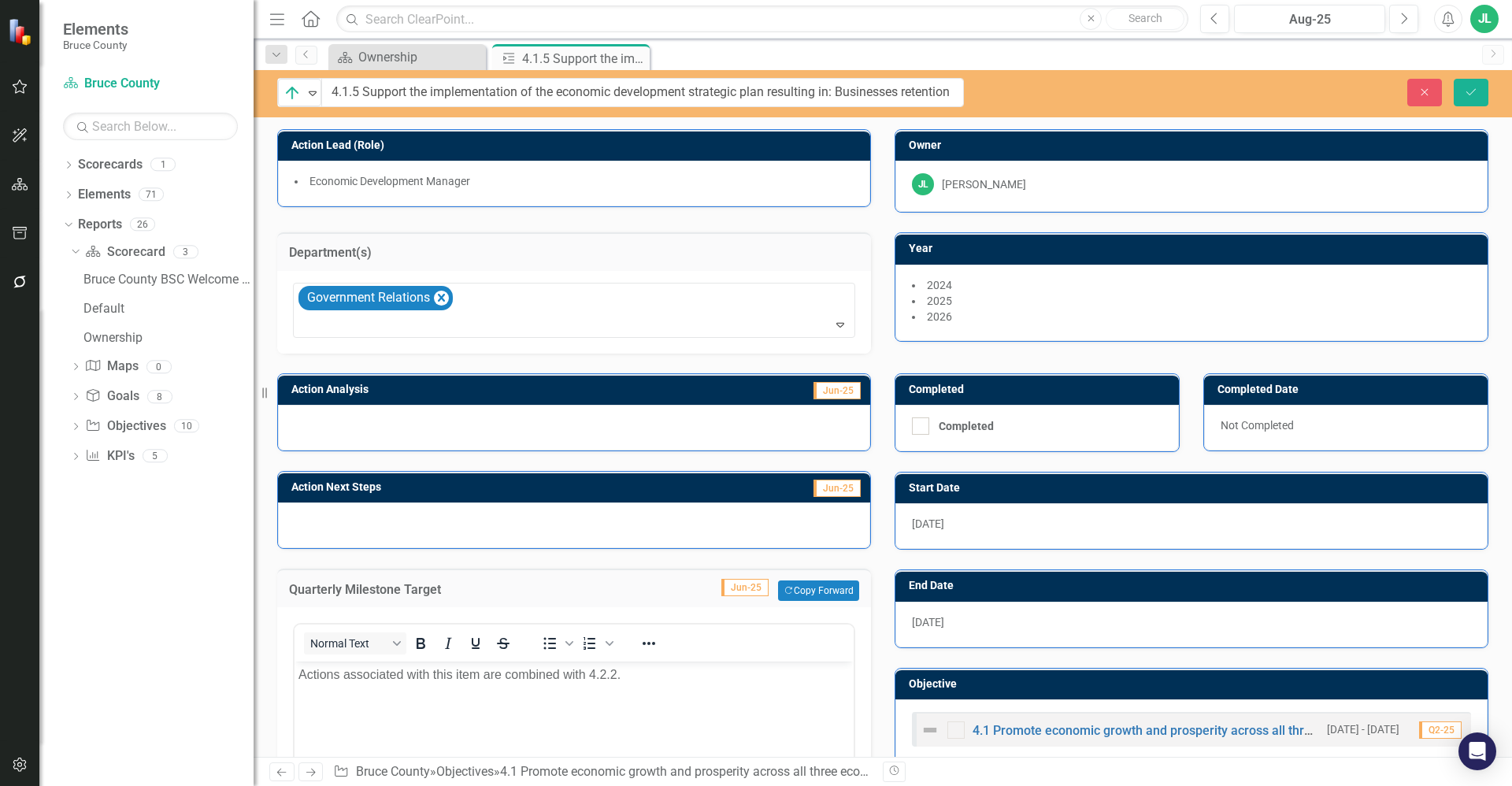
click at [809, 243] on div "Department(s)" at bounding box center [574, 251] width 593 height 38
click at [1461, 91] on button "Save" at bounding box center [1470, 93] width 35 height 28
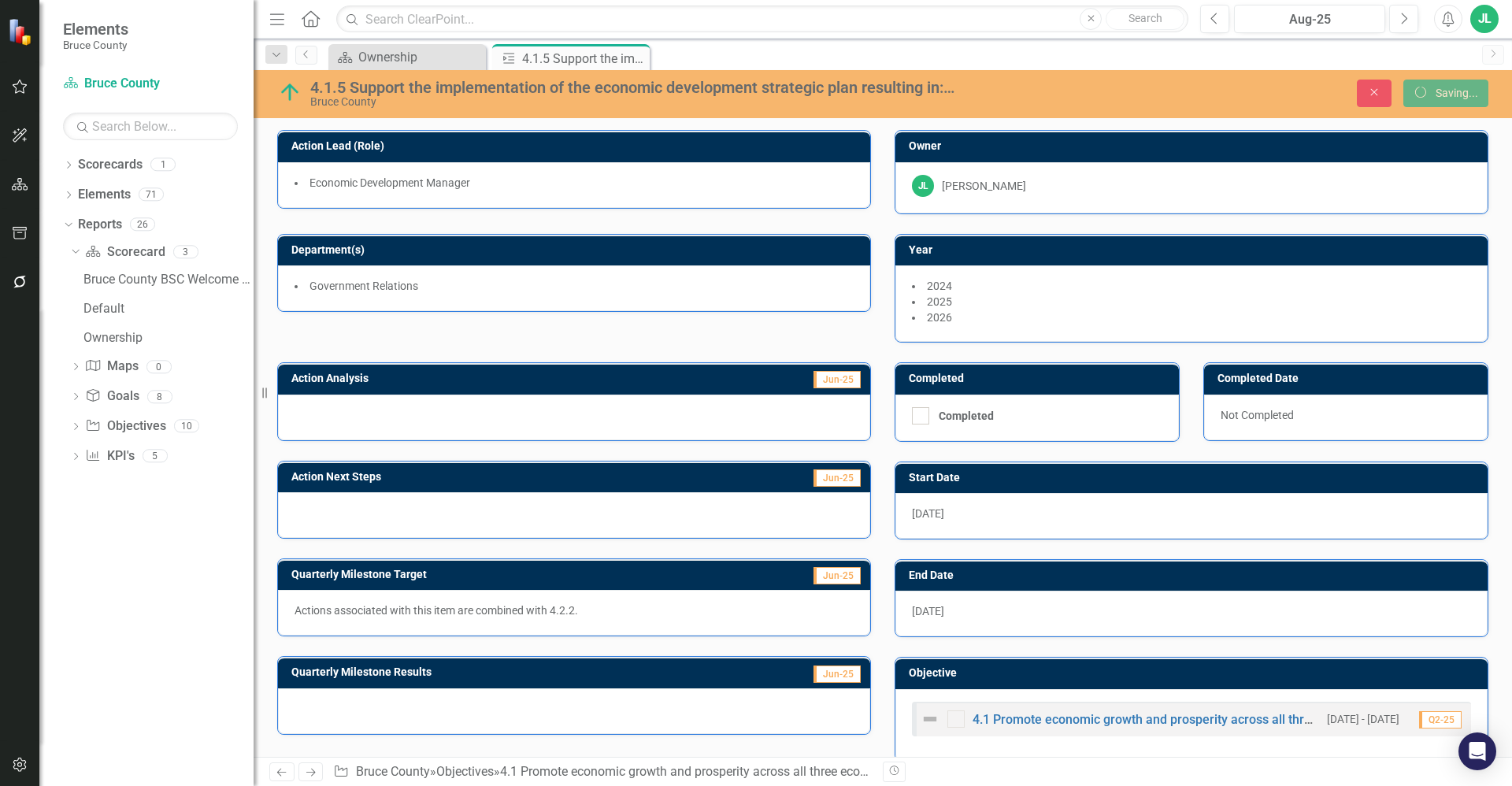
click at [483, 81] on div "4.1.5 Support the implementation of the economic development strategic plan res…" at bounding box center [633, 87] width 646 height 17
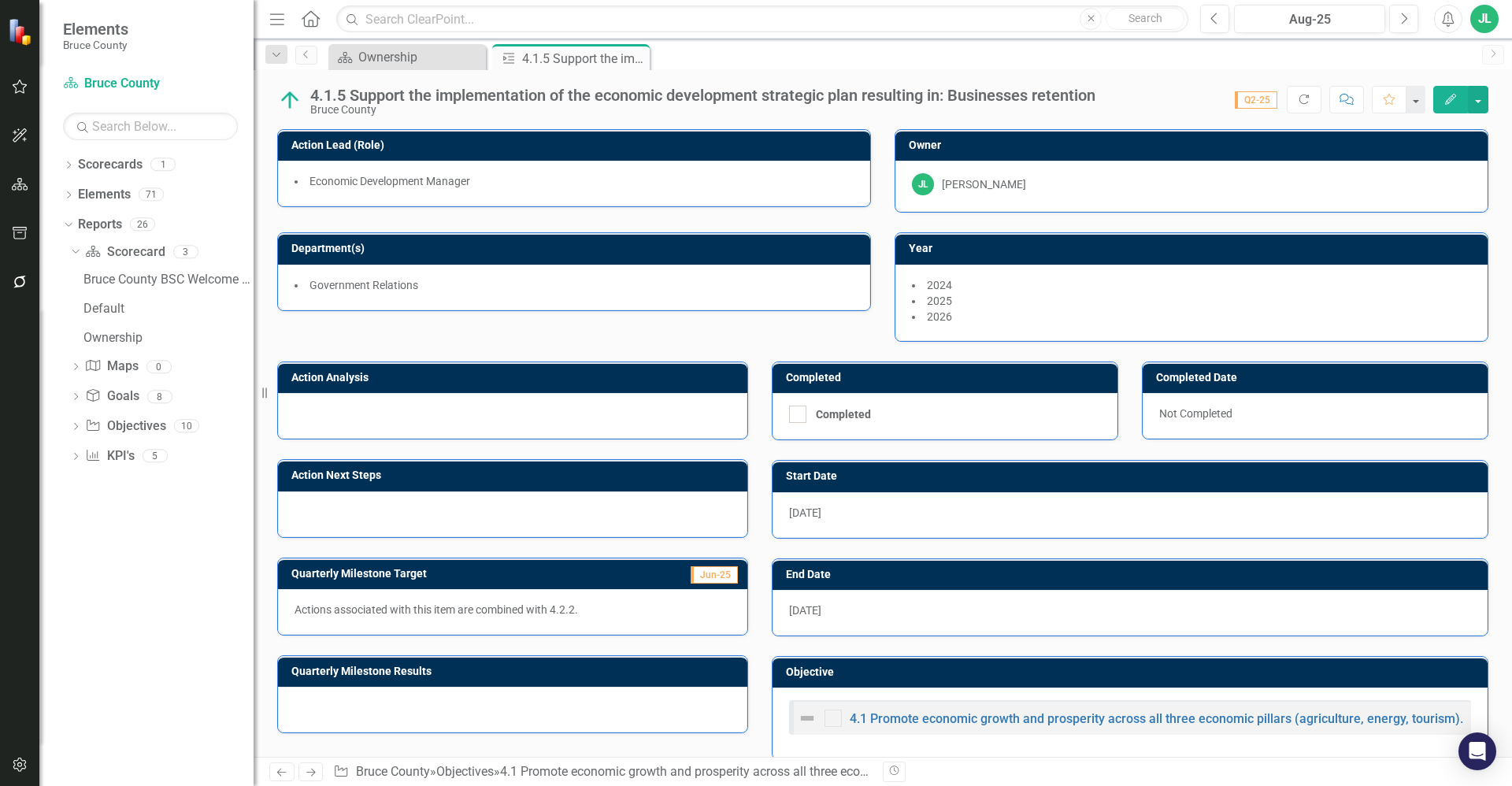
click at [497, 91] on div "4.1.5 Support the implementation of the economic development strategic plan res…" at bounding box center [703, 95] width 785 height 17
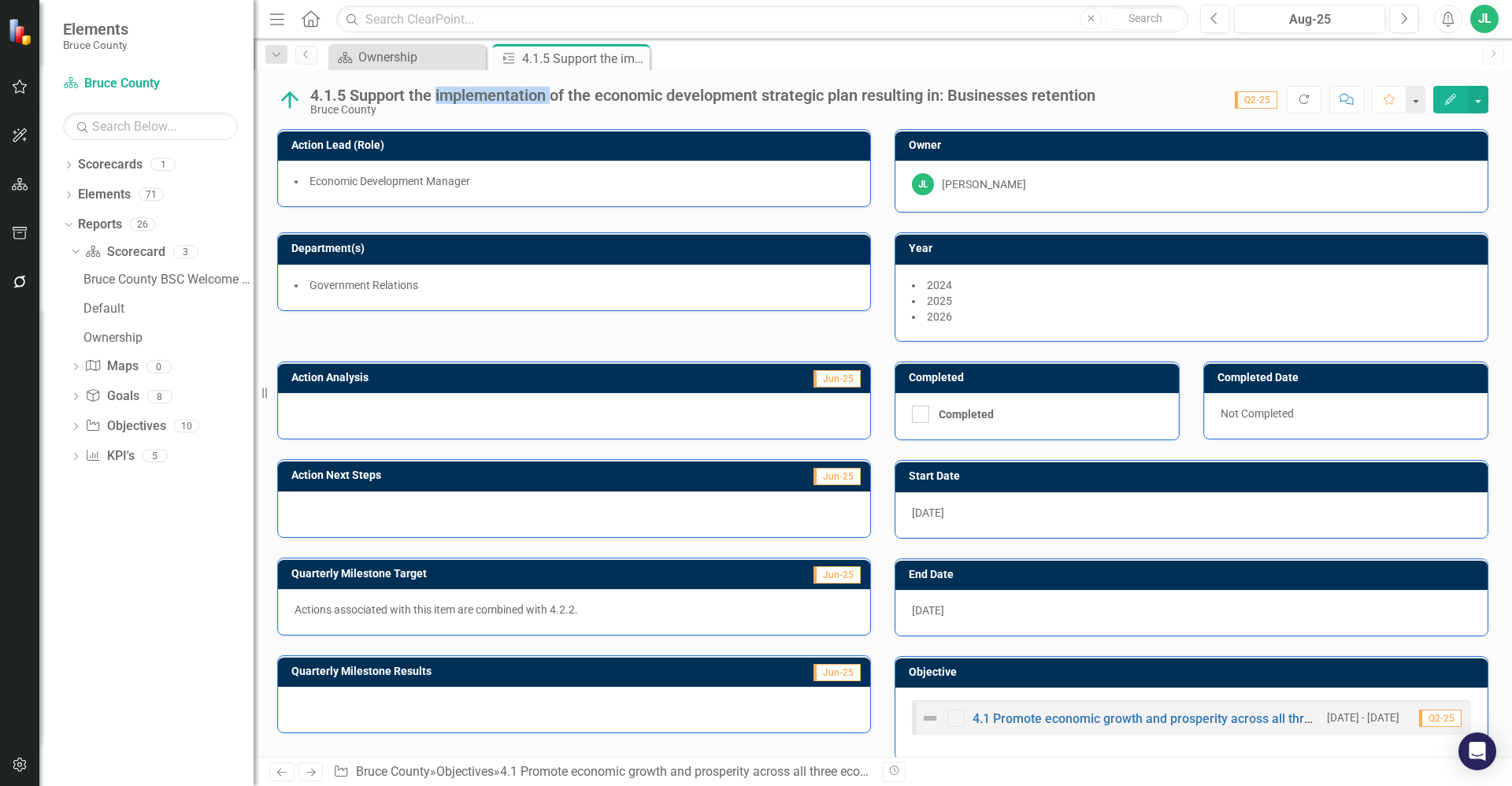
click at [497, 91] on div "4.1.5 Support the implementation of the economic development strategic plan res…" at bounding box center [703, 95] width 785 height 17
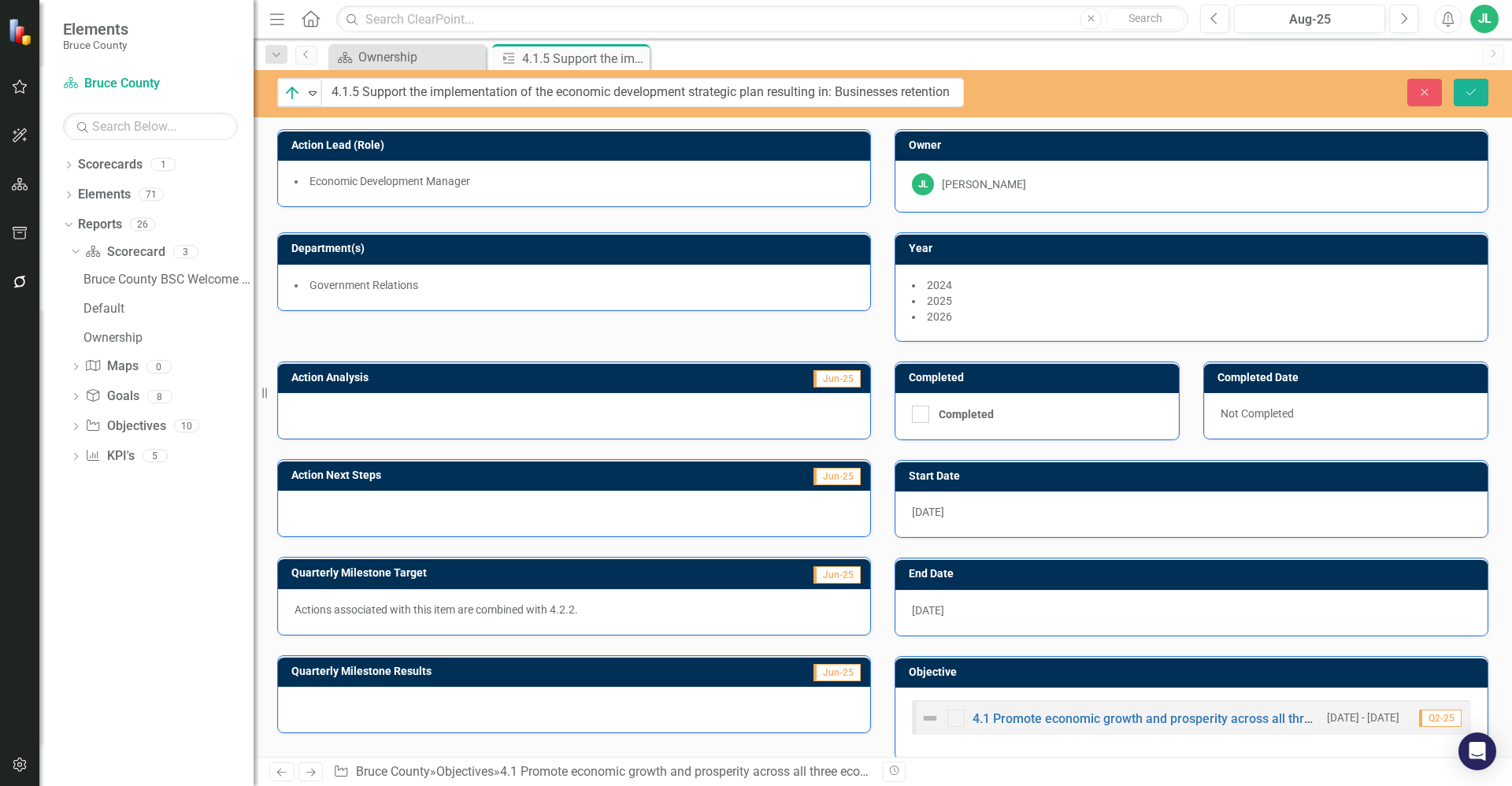
click at [554, 403] on div at bounding box center [574, 416] width 593 height 46
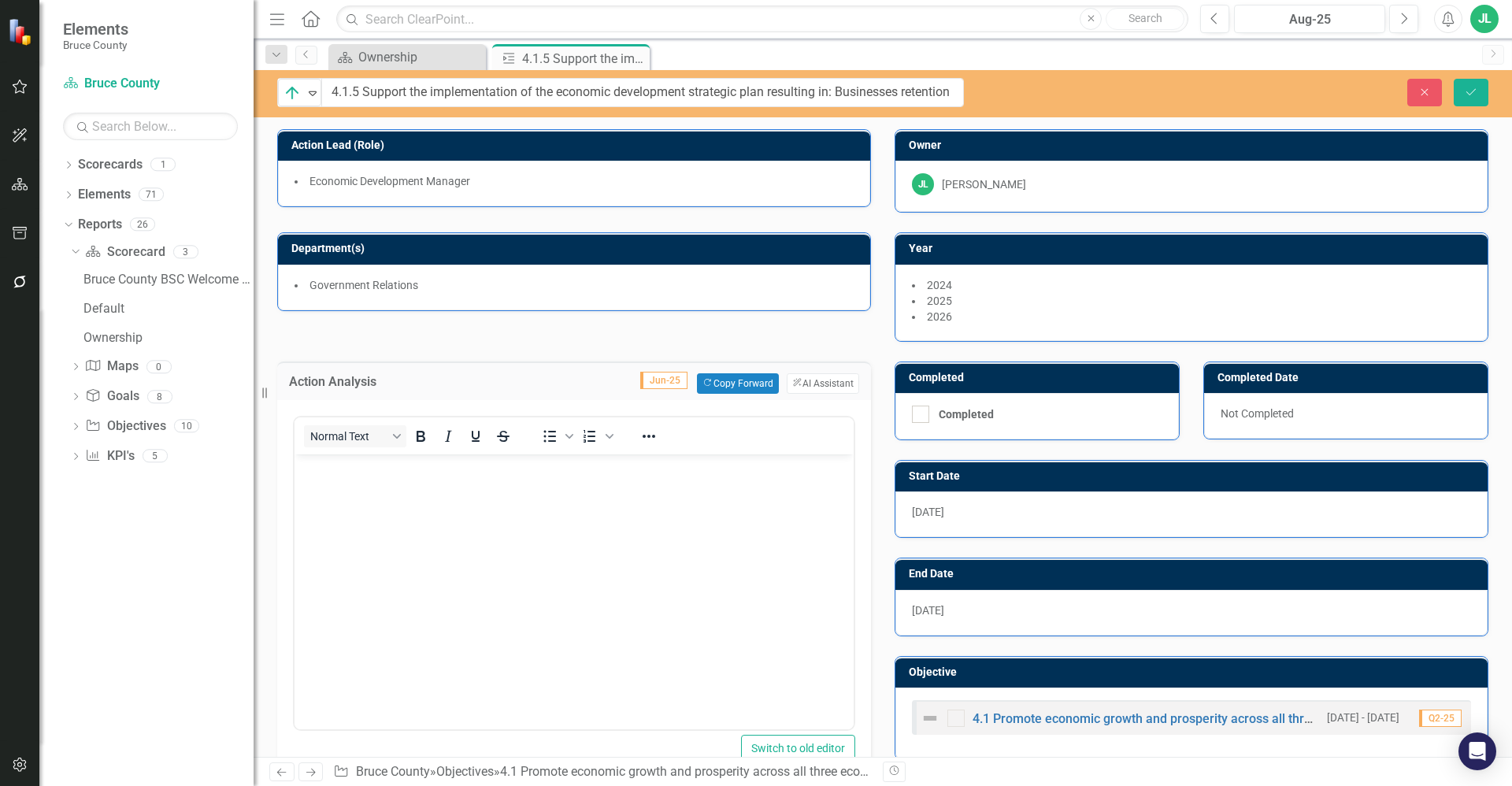
click at [461, 517] on body "Rich Text Area. Press ALT-0 for help." at bounding box center [574, 572] width 559 height 236
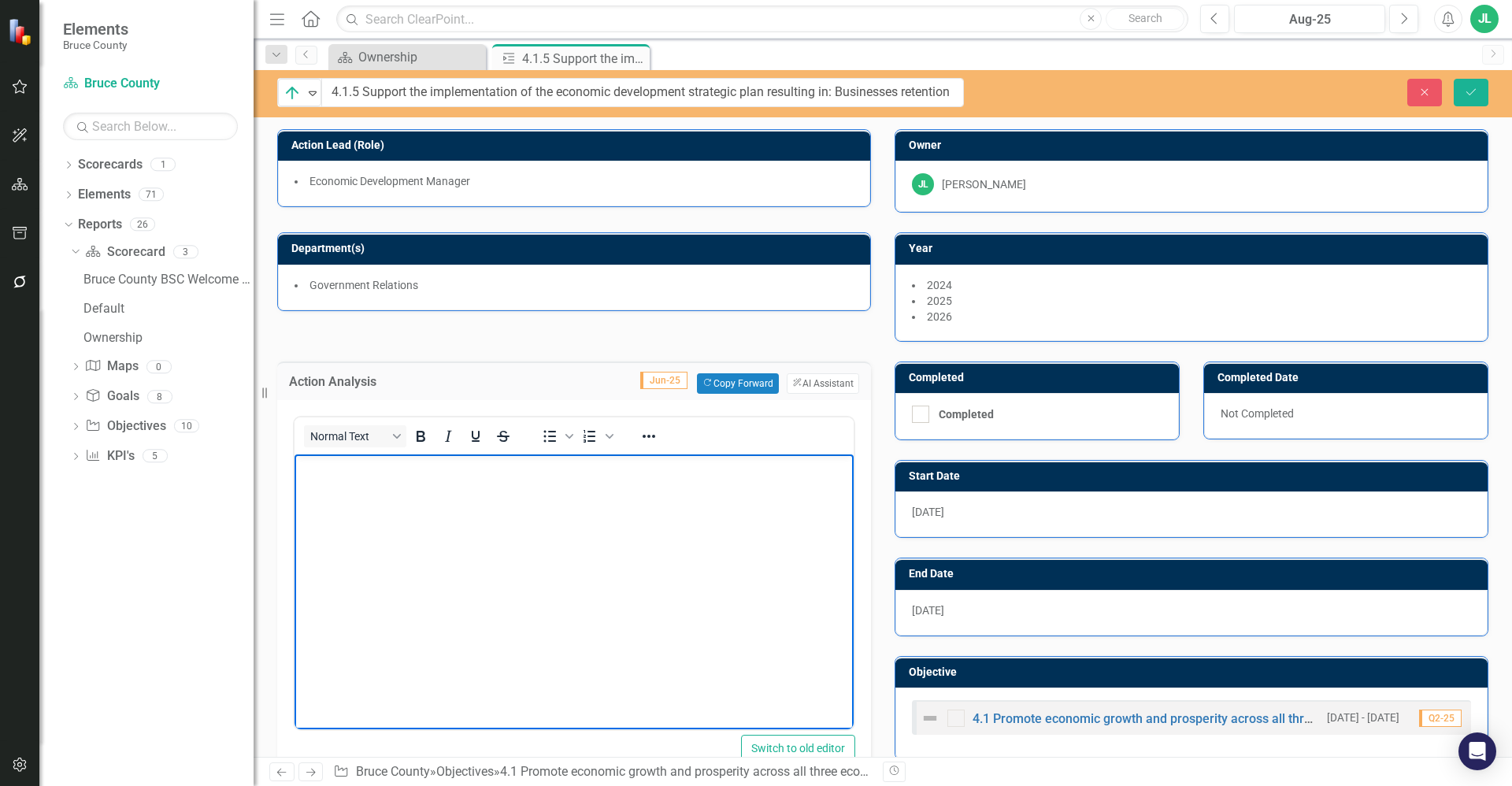
click at [447, 506] on body "Rich Text Area. Press ALT-0 for help." at bounding box center [574, 572] width 559 height 236
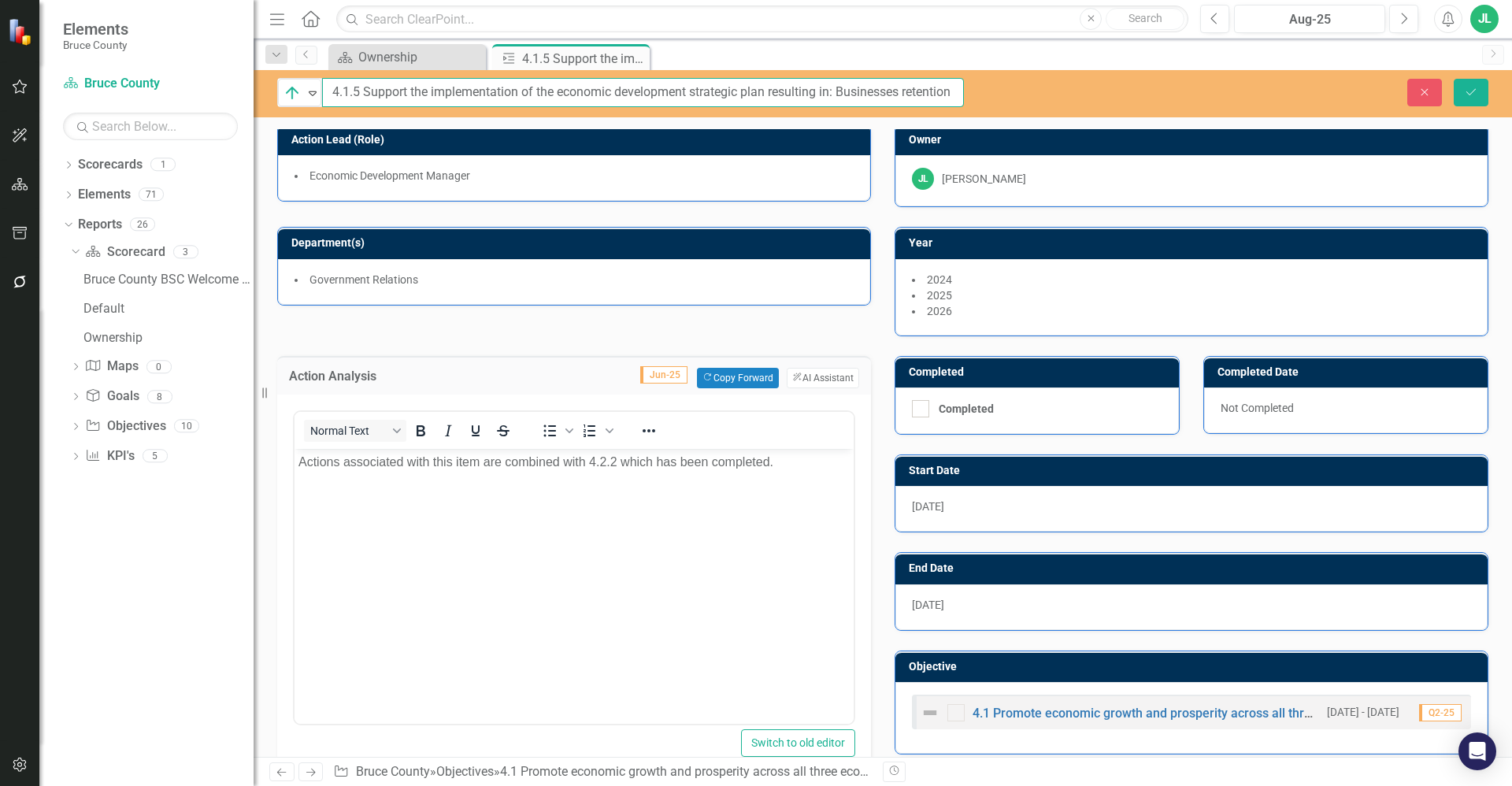
click at [649, 95] on input "4.1.5 Support the implementation of the economic development strategic plan res…" at bounding box center [642, 93] width 641 height 29
drag, startPoint x: 721, startPoint y: 95, endPoint x: 1060, endPoint y: 92, distance: 339.0
click at [1060, 92] on div "On Track Expand 4.1.5 Support the implementation of the economic development st…" at bounding box center [883, 93] width 1259 height 29
click at [703, 91] on input "4.1.5 Support the implementation of the economic development strategic plan res…" at bounding box center [642, 93] width 641 height 29
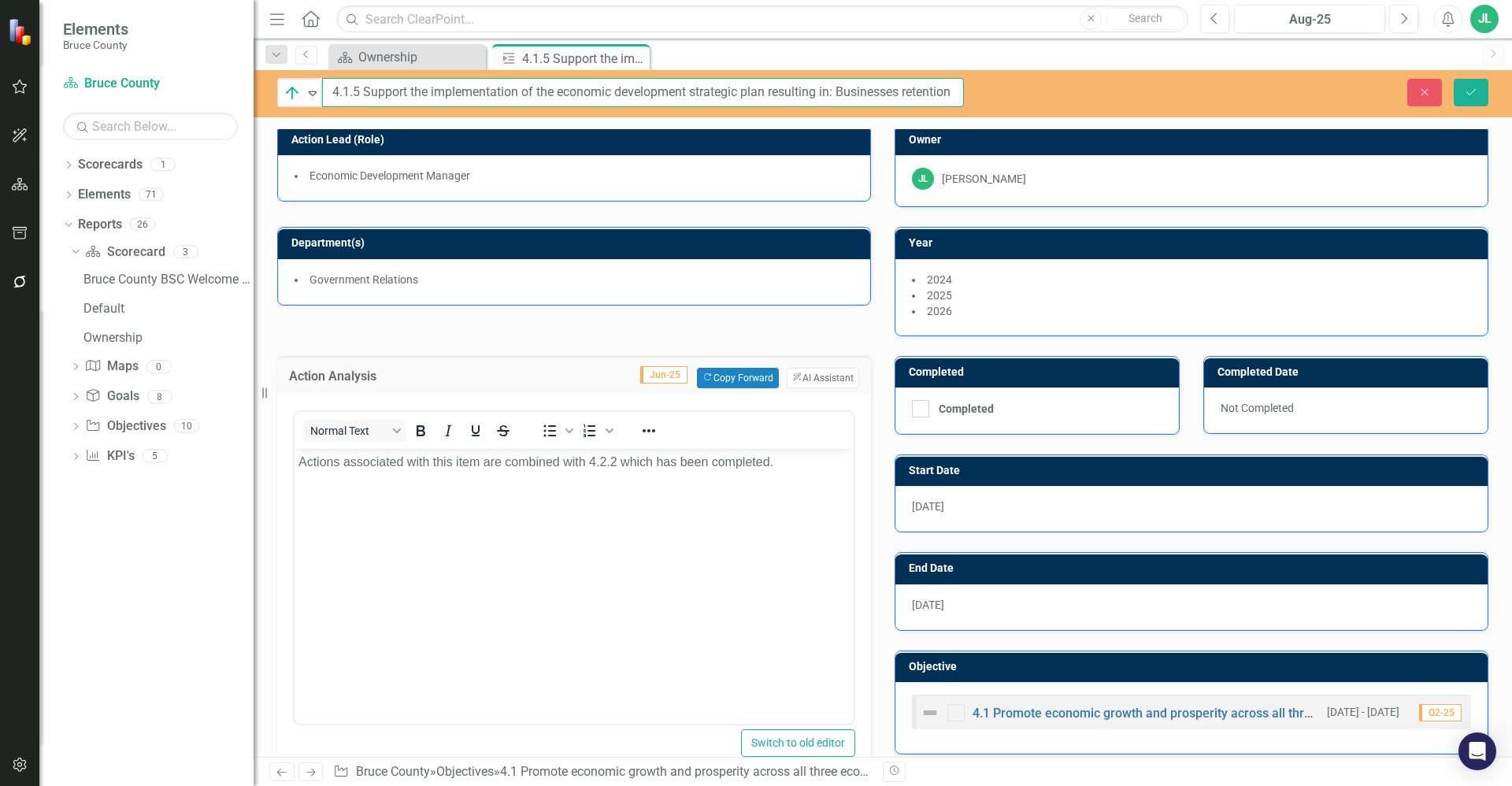
click at [588, 102] on input "4.1.5 Support the implementation of the economic development strategic plan res…" at bounding box center [642, 93] width 641 height 29
click at [537, 96] on input "4.1.5 Support the implementation of the economic development strategic plan res…" at bounding box center [642, 93] width 641 height 29
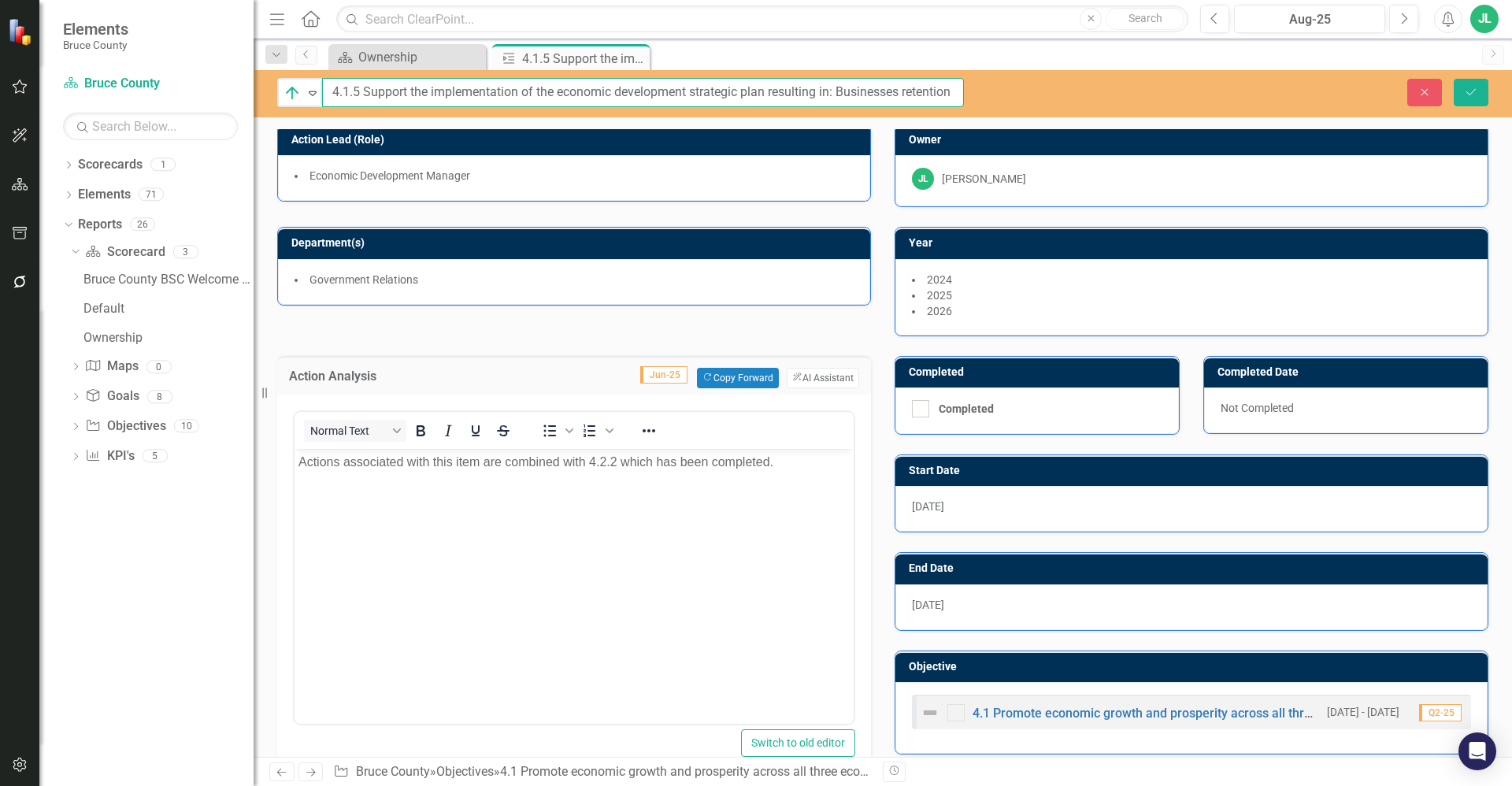
click at [537, 96] on input "4.1.5 Support the implementation of the economic development strategic plan res…" at bounding box center [642, 93] width 641 height 29
click at [494, 96] on input "4.1.5 Support the implementation of the economic development strategic plan res…" at bounding box center [642, 93] width 641 height 29
click at [607, 96] on input "4.1.5 Support the implementation of the economic development strategic plan res…" at bounding box center [642, 93] width 641 height 29
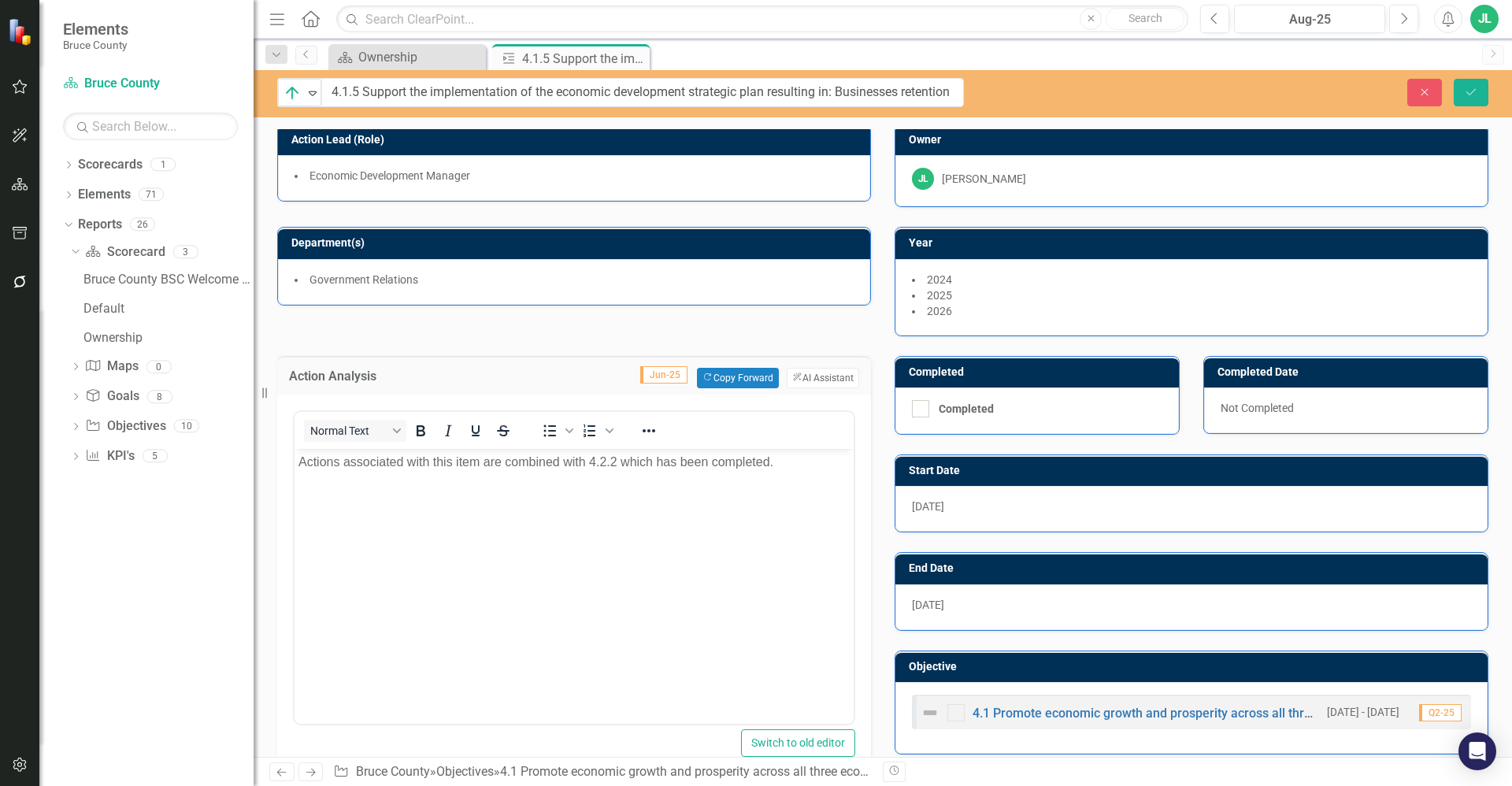
click at [1025, 82] on div "Close Save" at bounding box center [1250, 93] width 500 height 28
click at [780, 457] on p "Actions associated with this item are combined with 4.2.2 which has been comple…" at bounding box center [574, 461] width 551 height 19
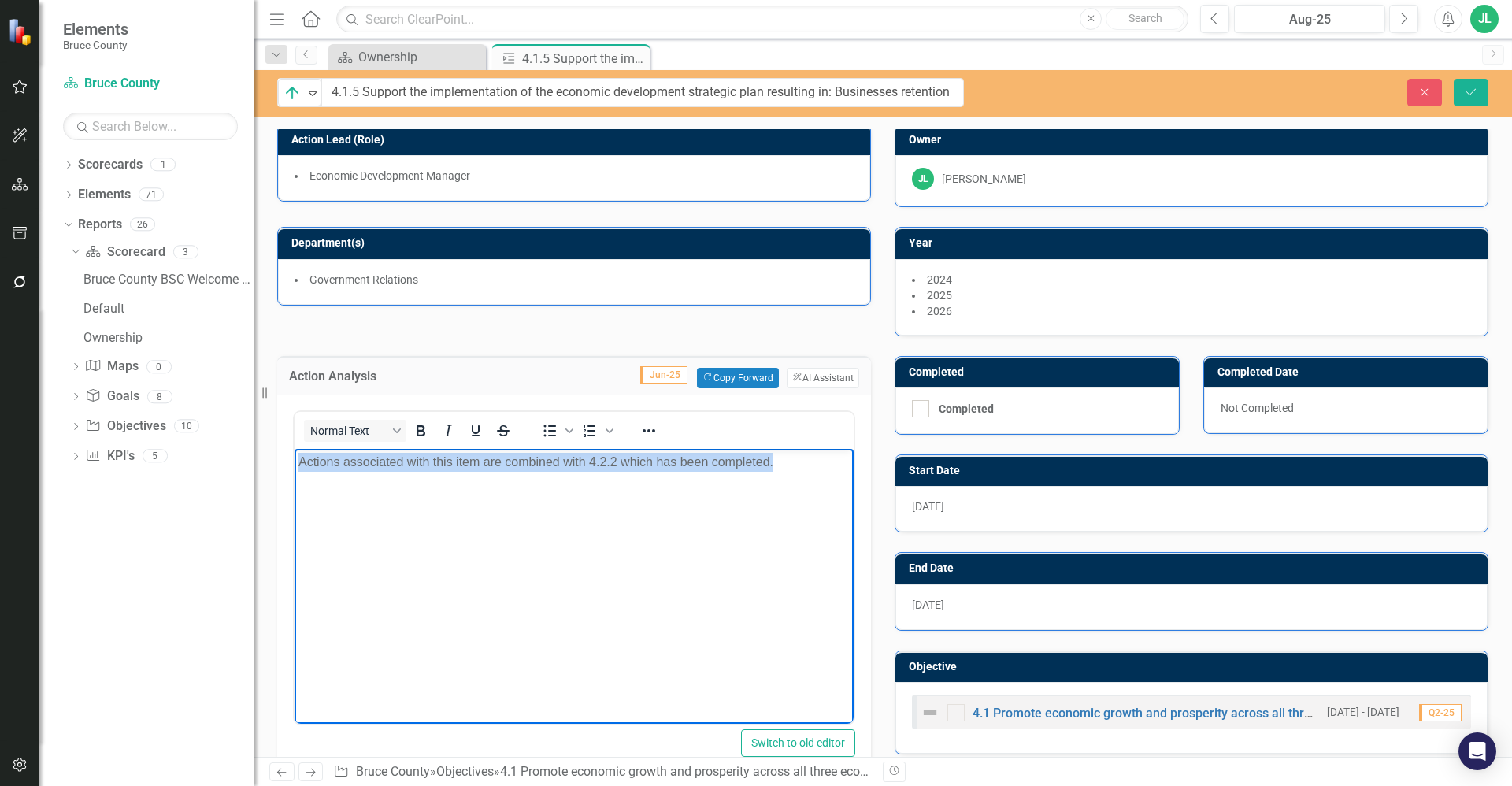
drag, startPoint x: 778, startPoint y: 464, endPoint x: 187, endPoint y: 484, distance: 591.3
click at [294, 484] on html "Actions associated with this item are combined with 4.2.2 which has been comple…" at bounding box center [574, 567] width 559 height 236
copy p "Actions associated with this item are combined with 4.2.2 which has been comple…"
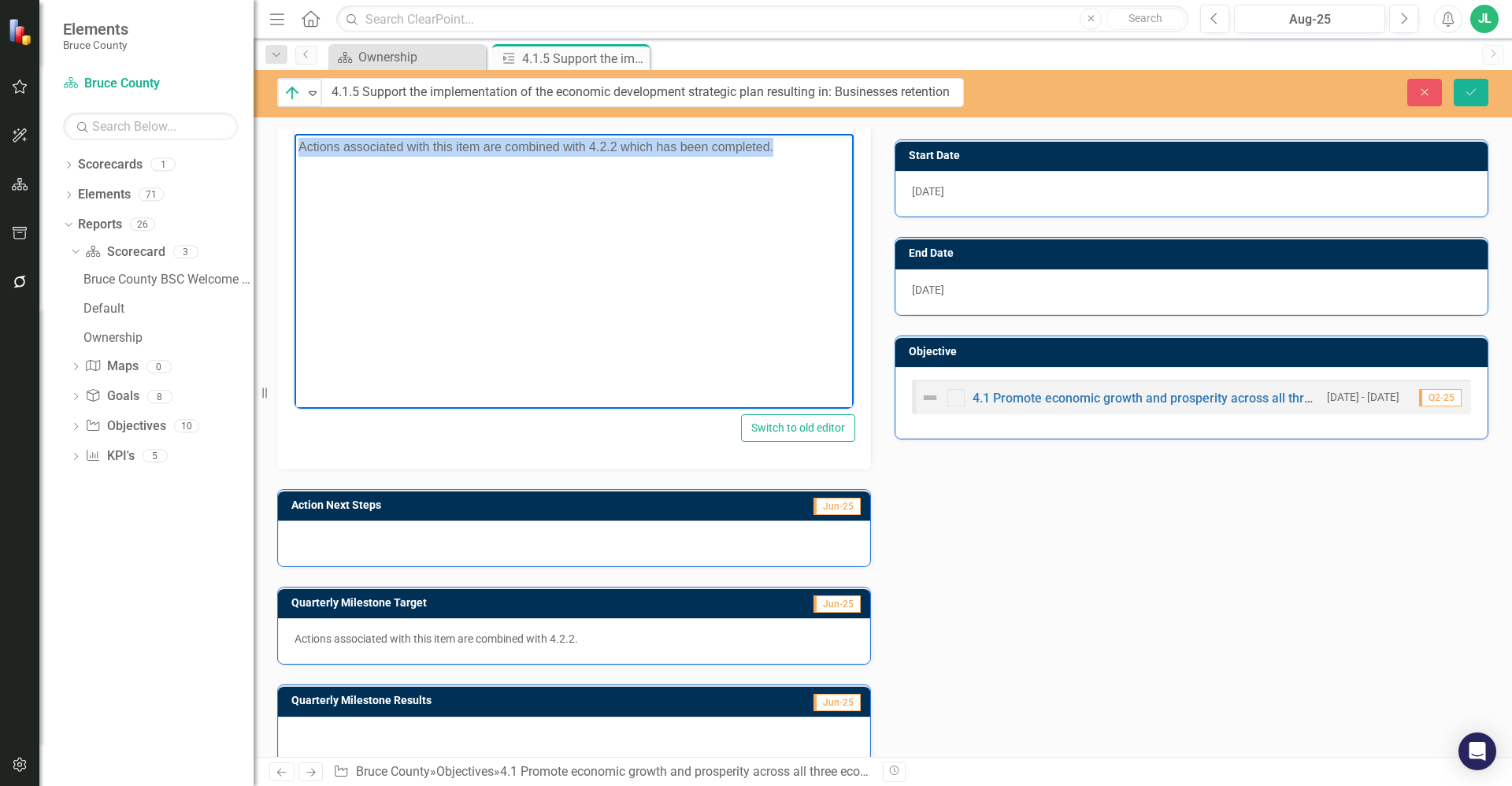
scroll to position [323, 0]
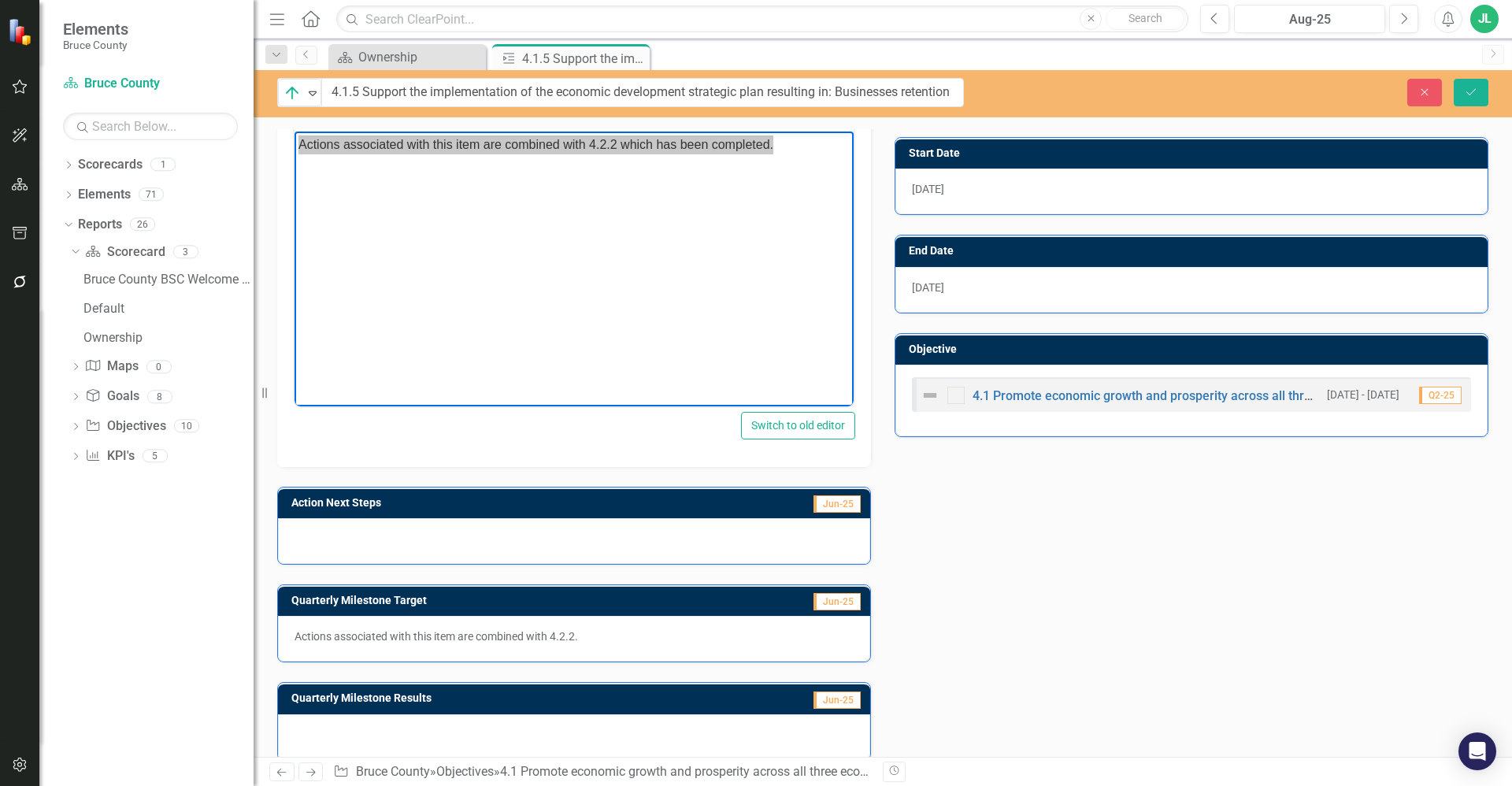
click at [443, 540] on div at bounding box center [574, 541] width 593 height 46
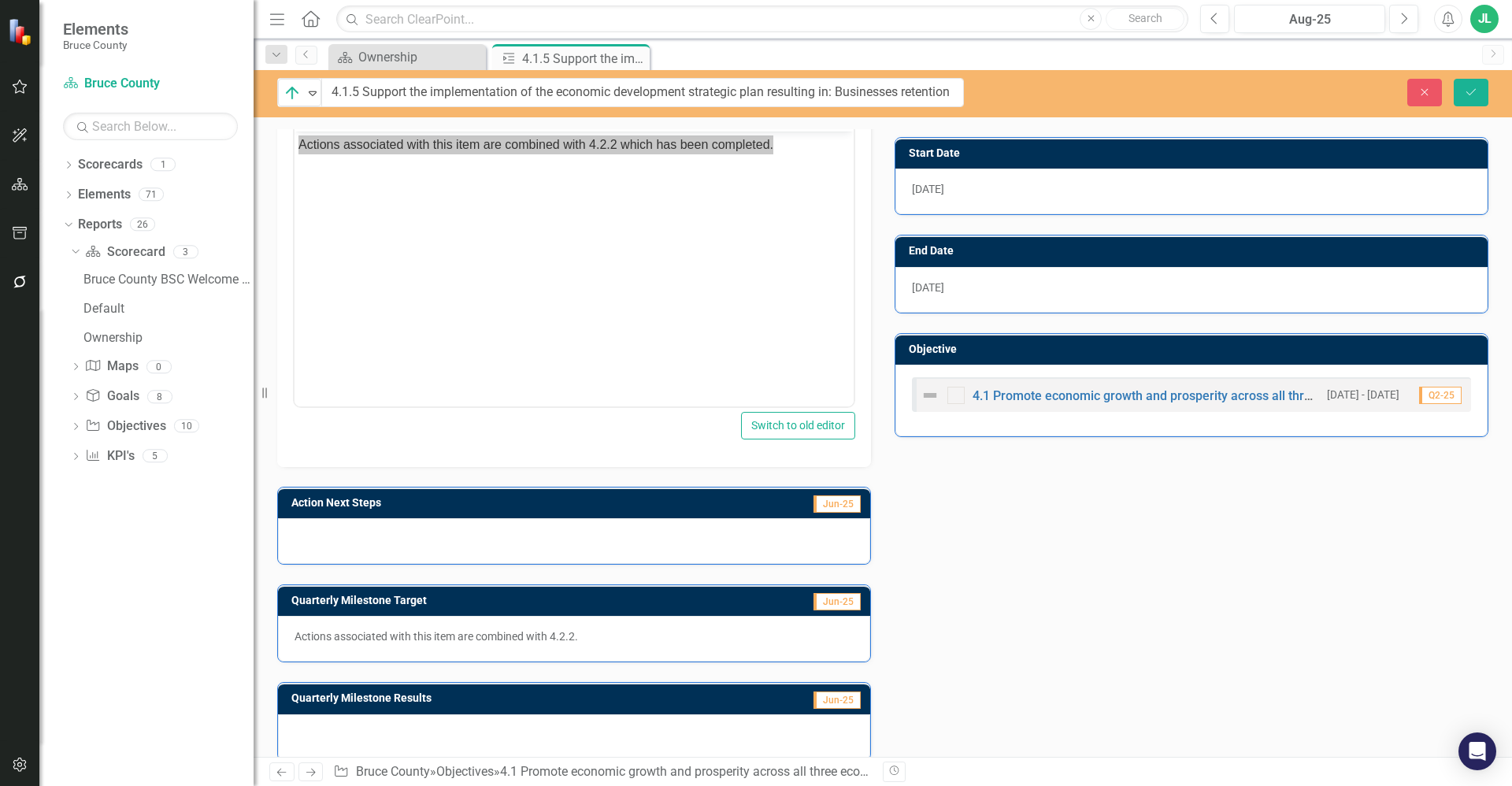
click at [444, 540] on div at bounding box center [574, 541] width 593 height 46
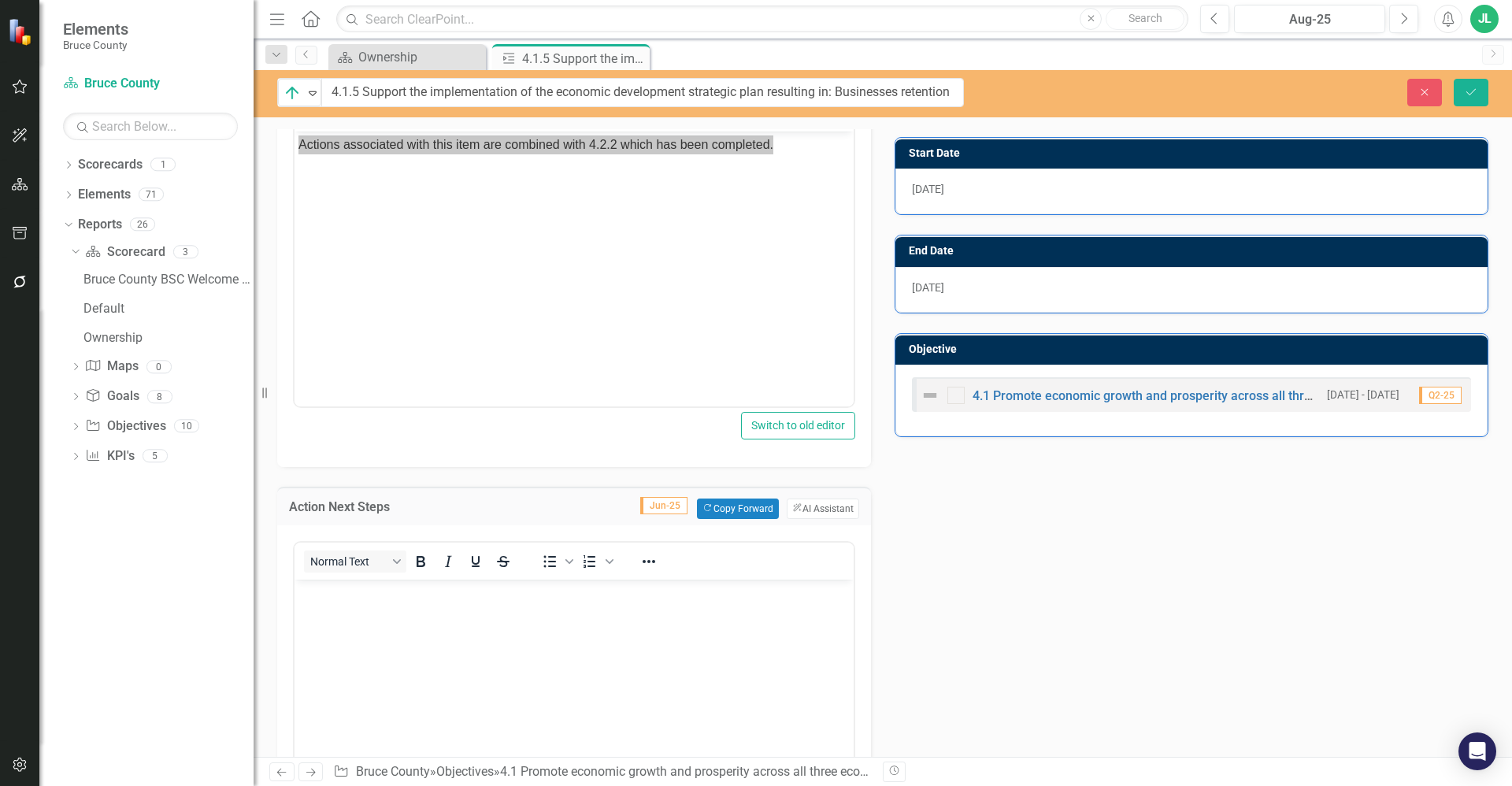
scroll to position [0, 0]
click at [423, 591] on p "Rich Text Area. Press ALT-0 for help." at bounding box center [574, 592] width 551 height 19
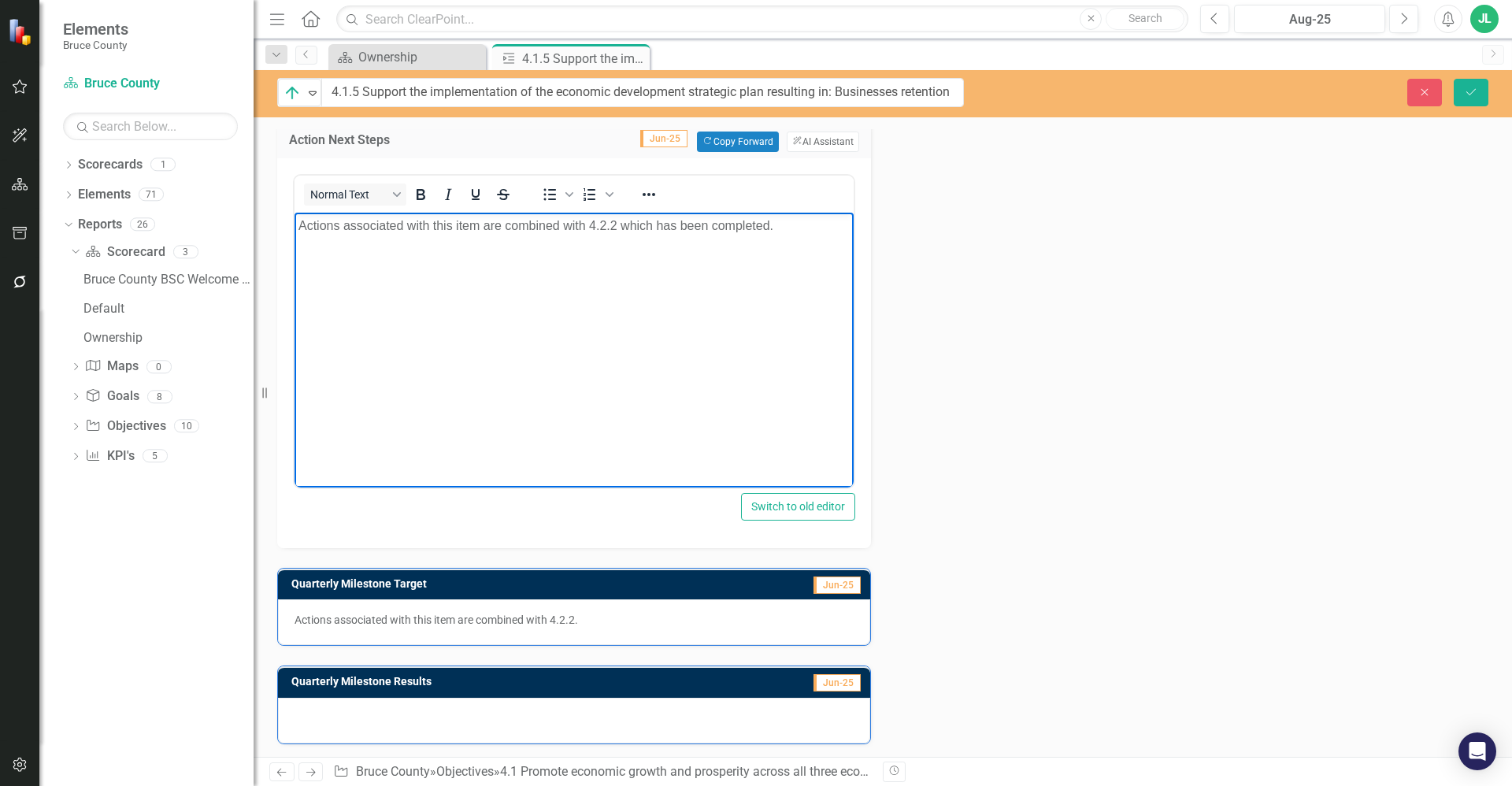
scroll to position [693, 0]
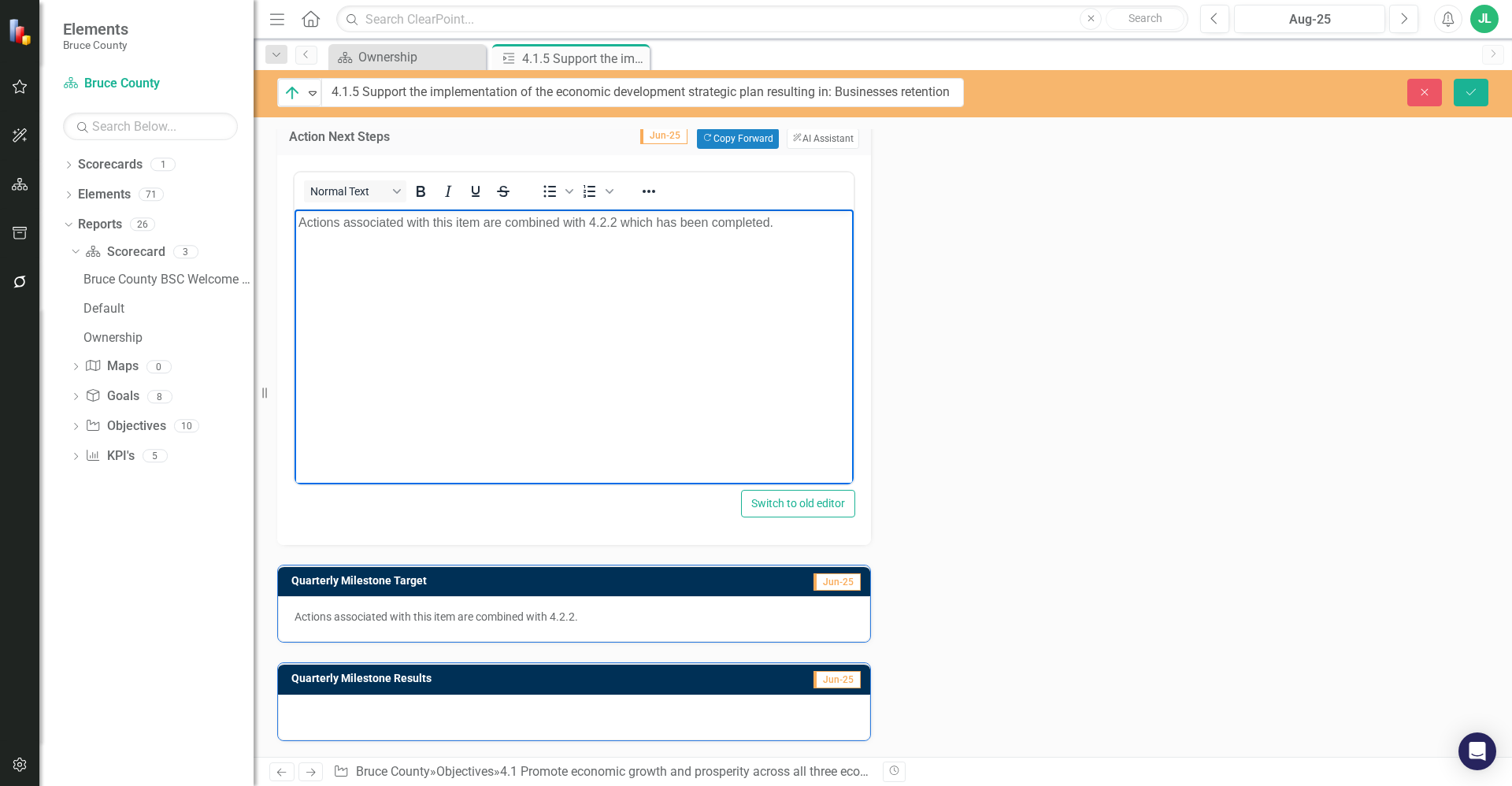
click at [413, 630] on div "Actions associated with this item are combined with 4.2.2." at bounding box center [574, 619] width 593 height 46
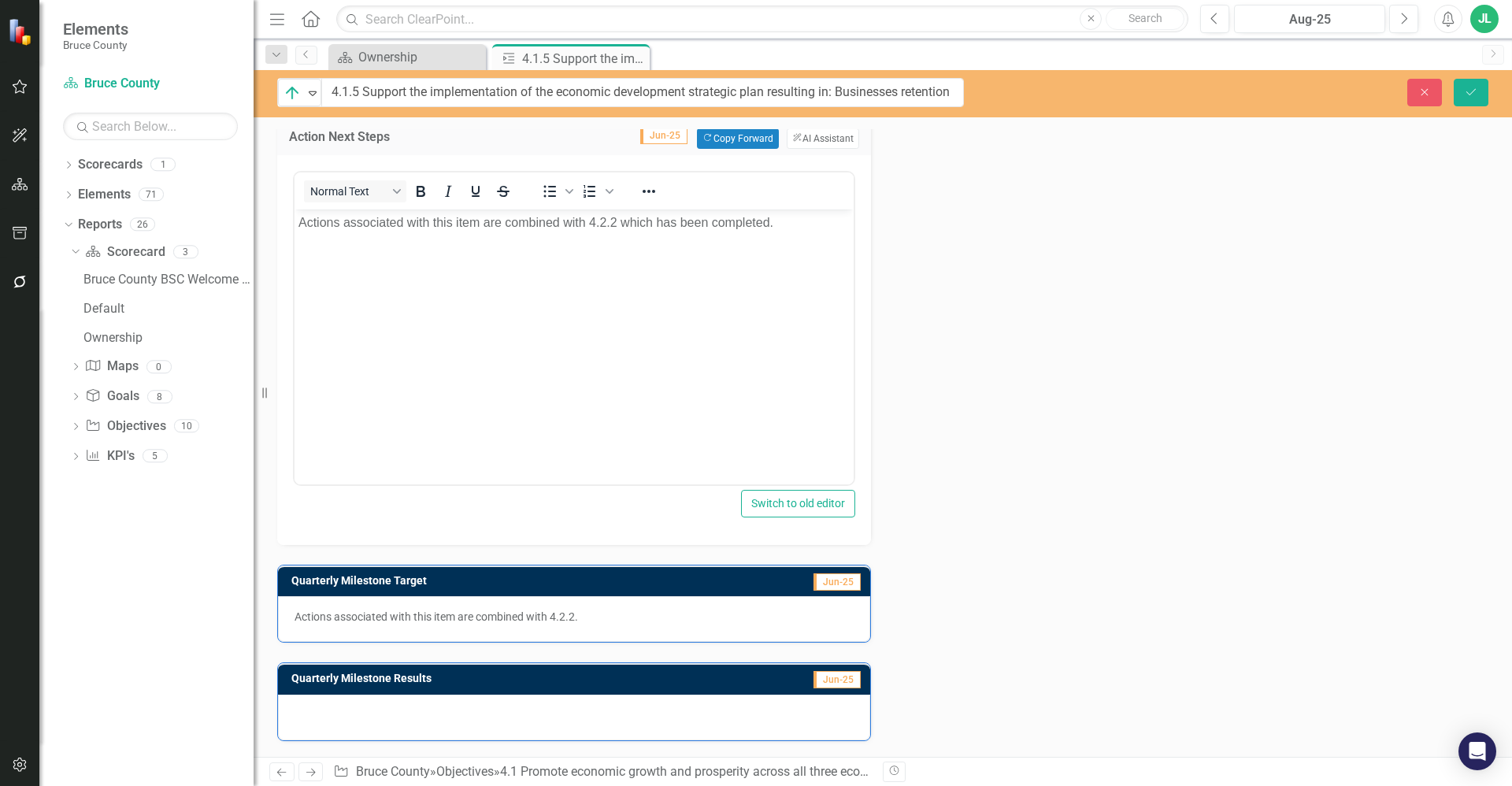
click at [413, 630] on div "Actions associated with this item are combined with 4.2.2." at bounding box center [574, 619] width 593 height 46
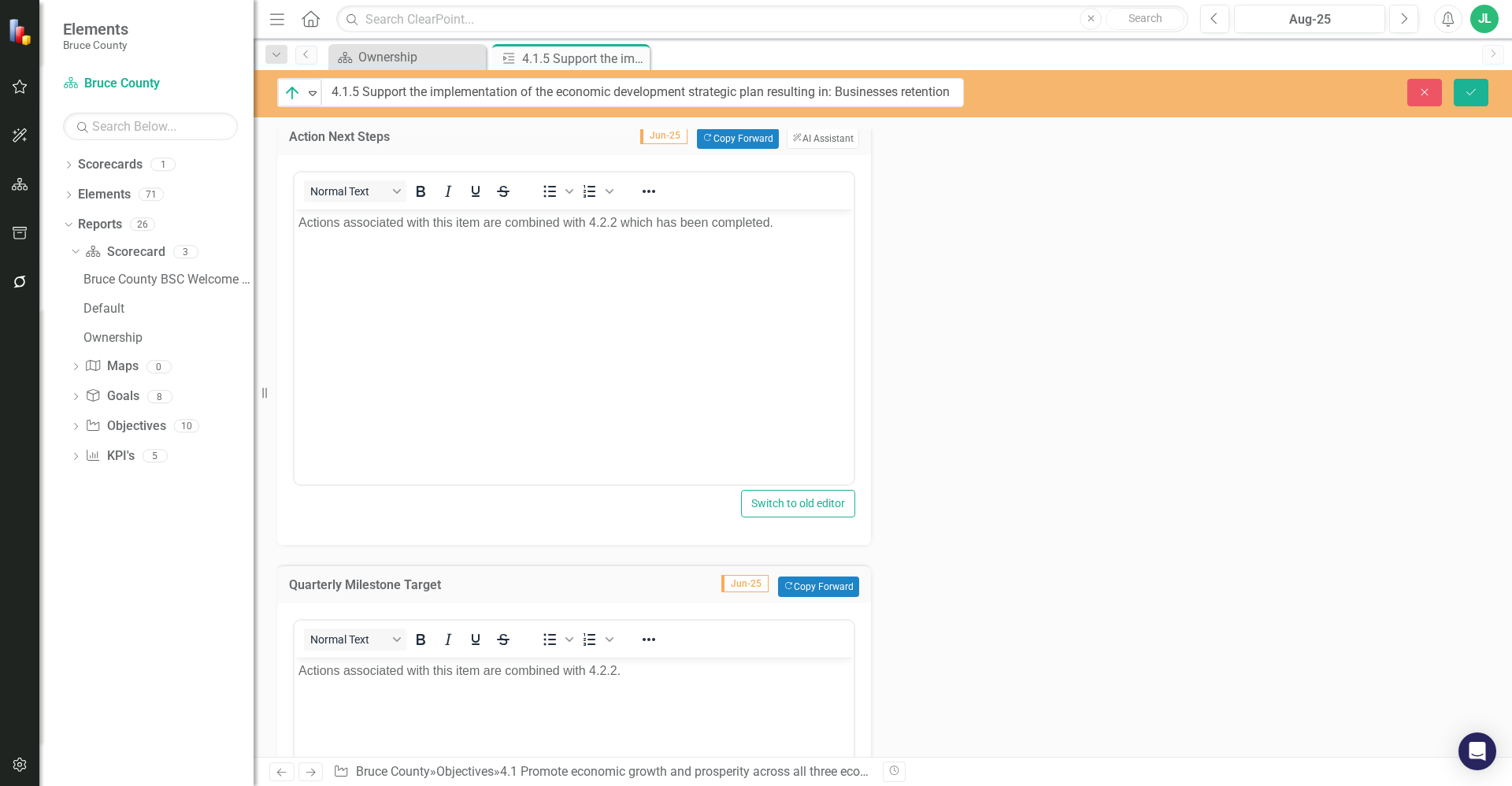
scroll to position [0, 0]
click at [454, 687] on body "Actions associated with this item are combined with 4.2.2." at bounding box center [574, 775] width 559 height 236
click at [458, 679] on p "Actions associated with this item are combined with 4.2.2." at bounding box center [574, 670] width 551 height 19
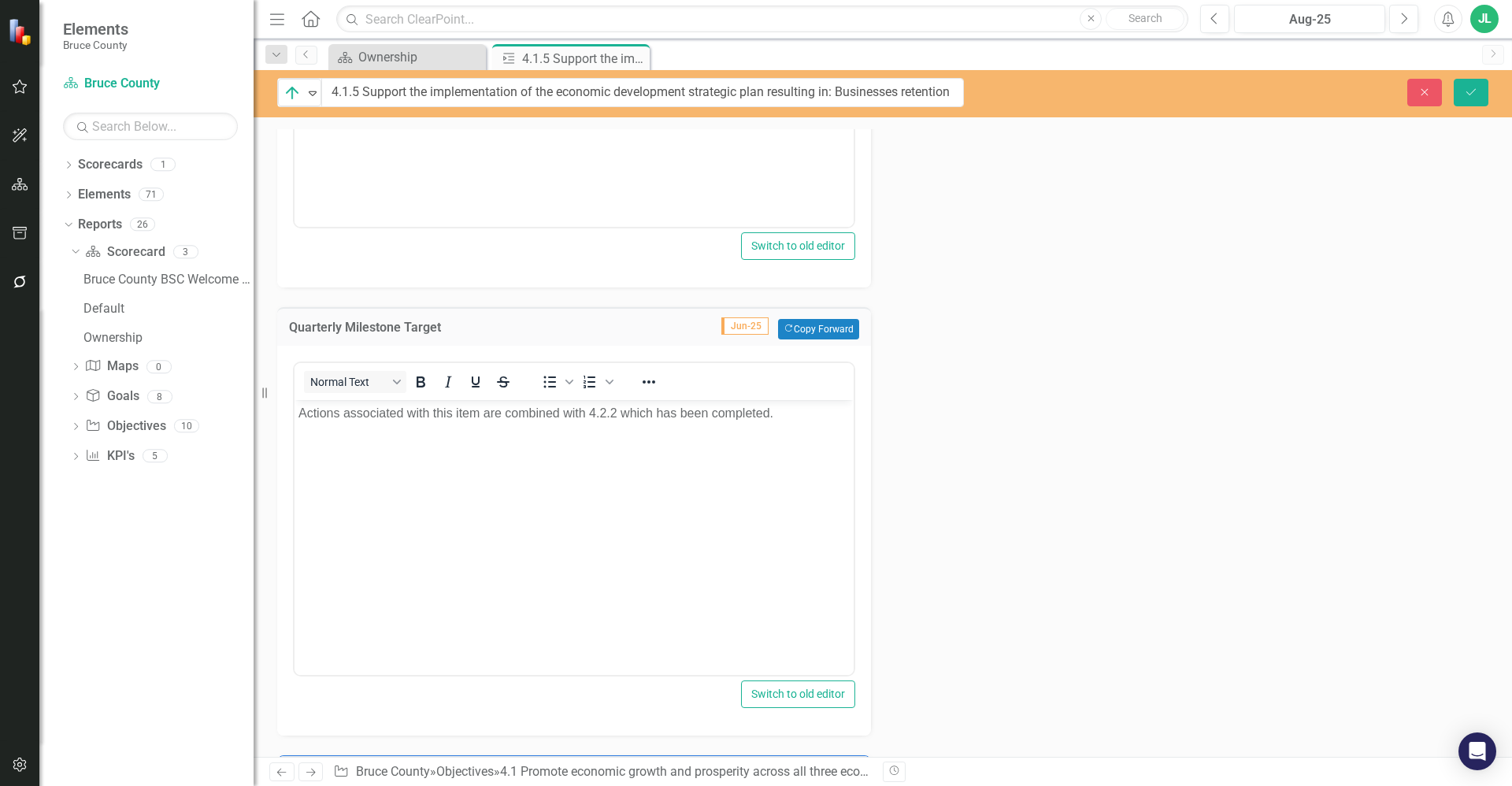
scroll to position [1028, 0]
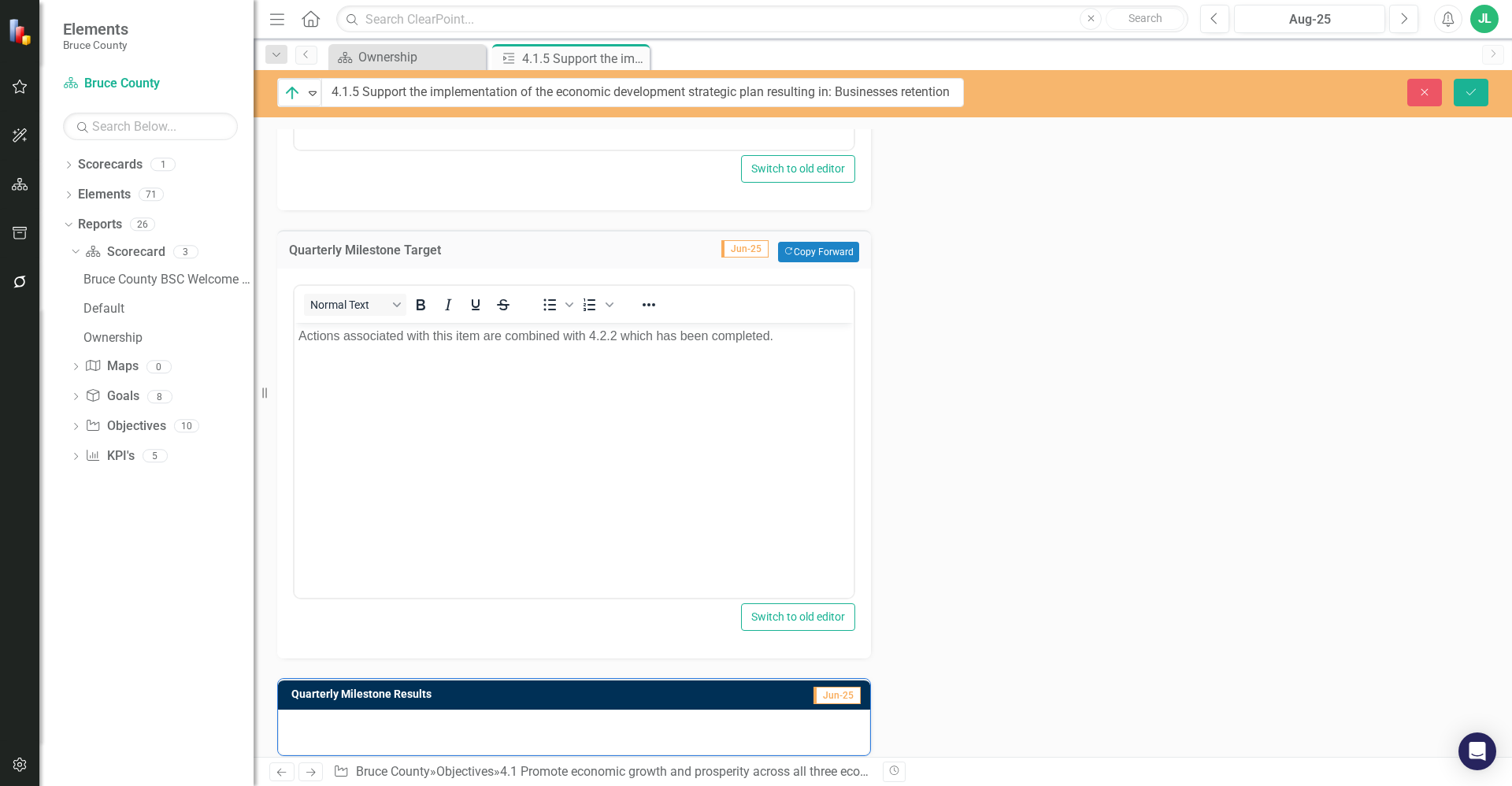
click at [466, 725] on div at bounding box center [574, 732] width 593 height 46
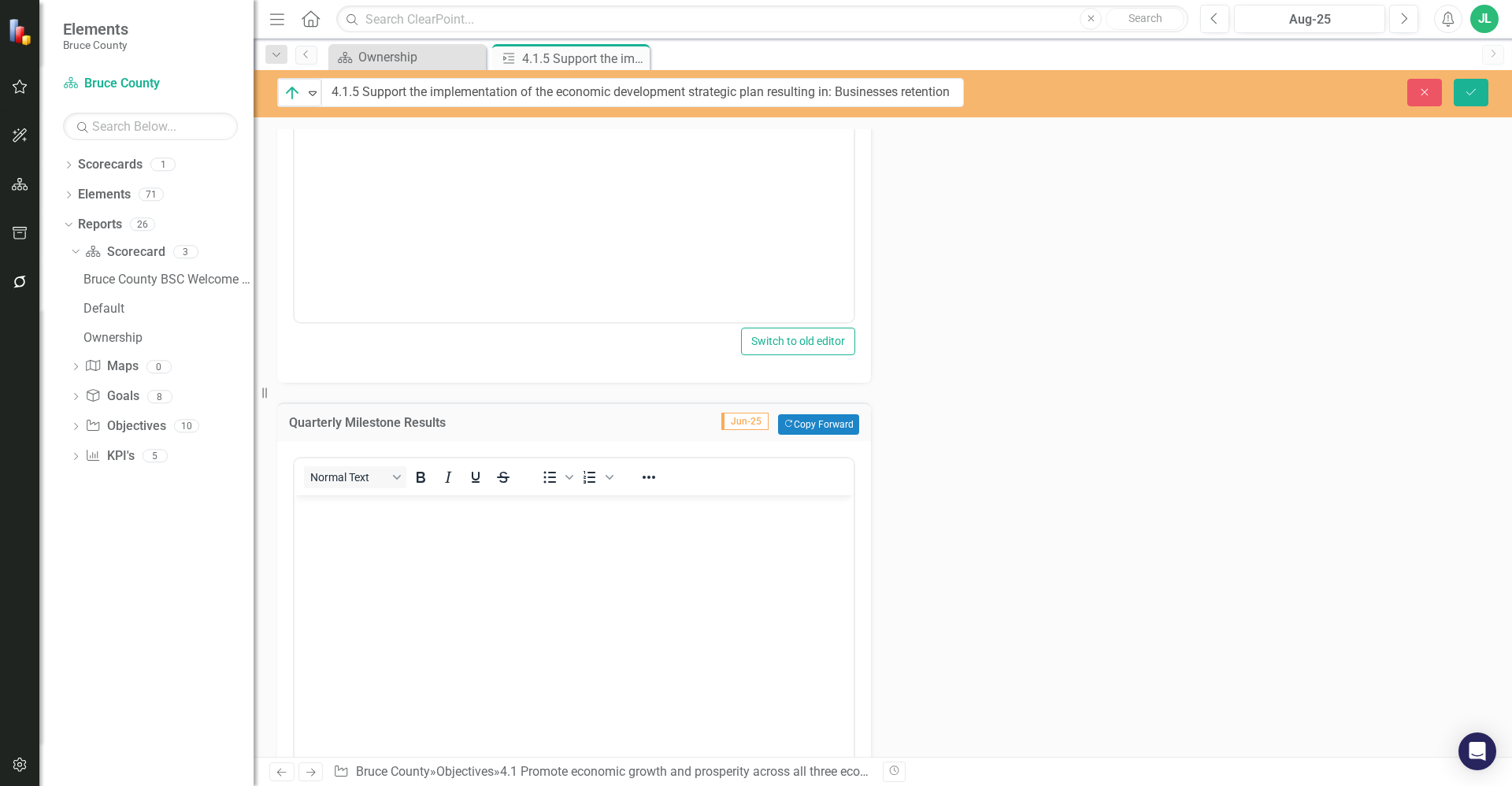
click at [417, 603] on body "Rich Text Area. Press ALT-0 for help." at bounding box center [574, 613] width 559 height 236
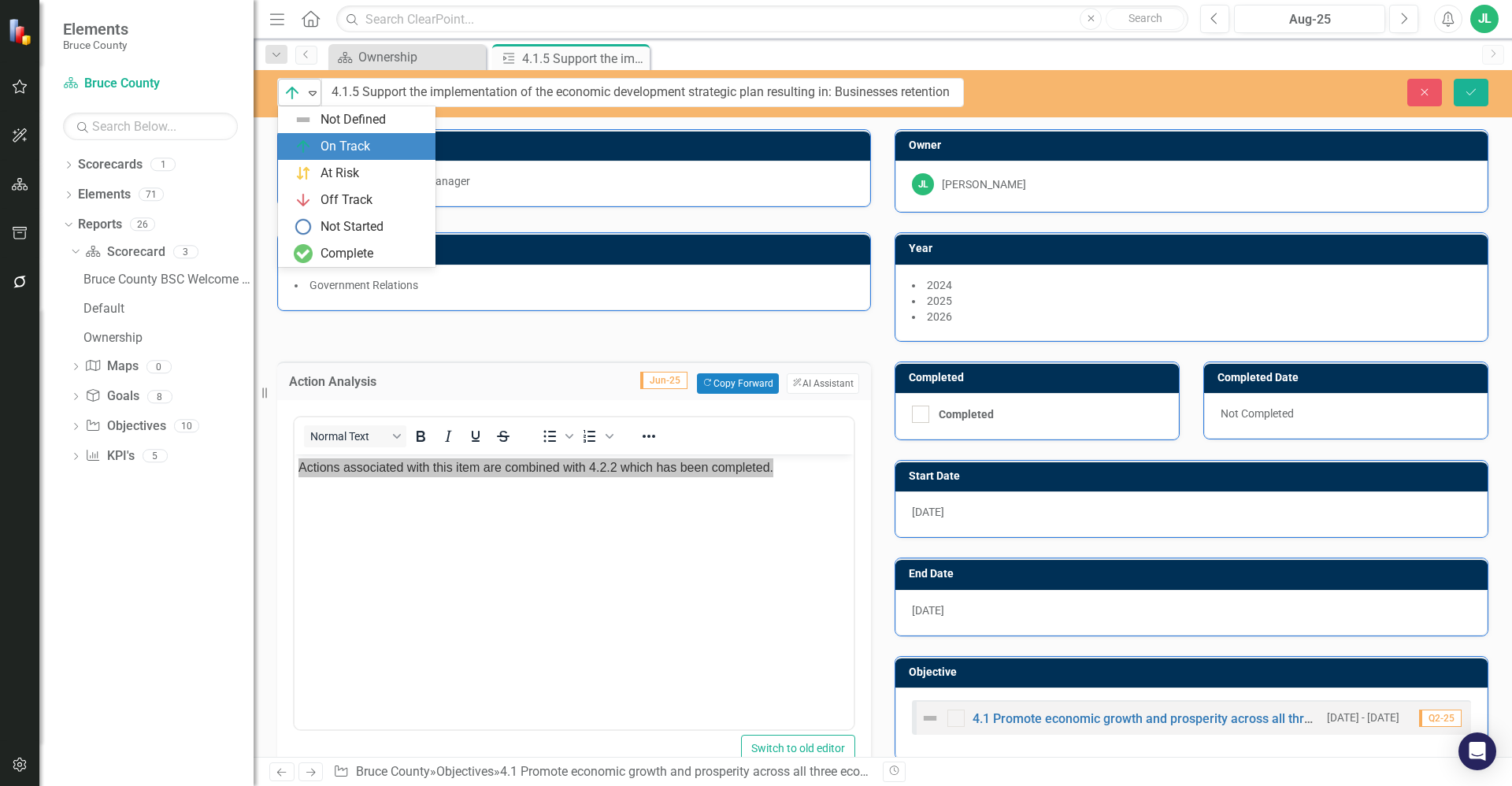
click at [311, 95] on icon "Expand" at bounding box center [312, 92] width 15 height 12
click at [367, 256] on div "Complete" at bounding box center [346, 254] width 53 height 18
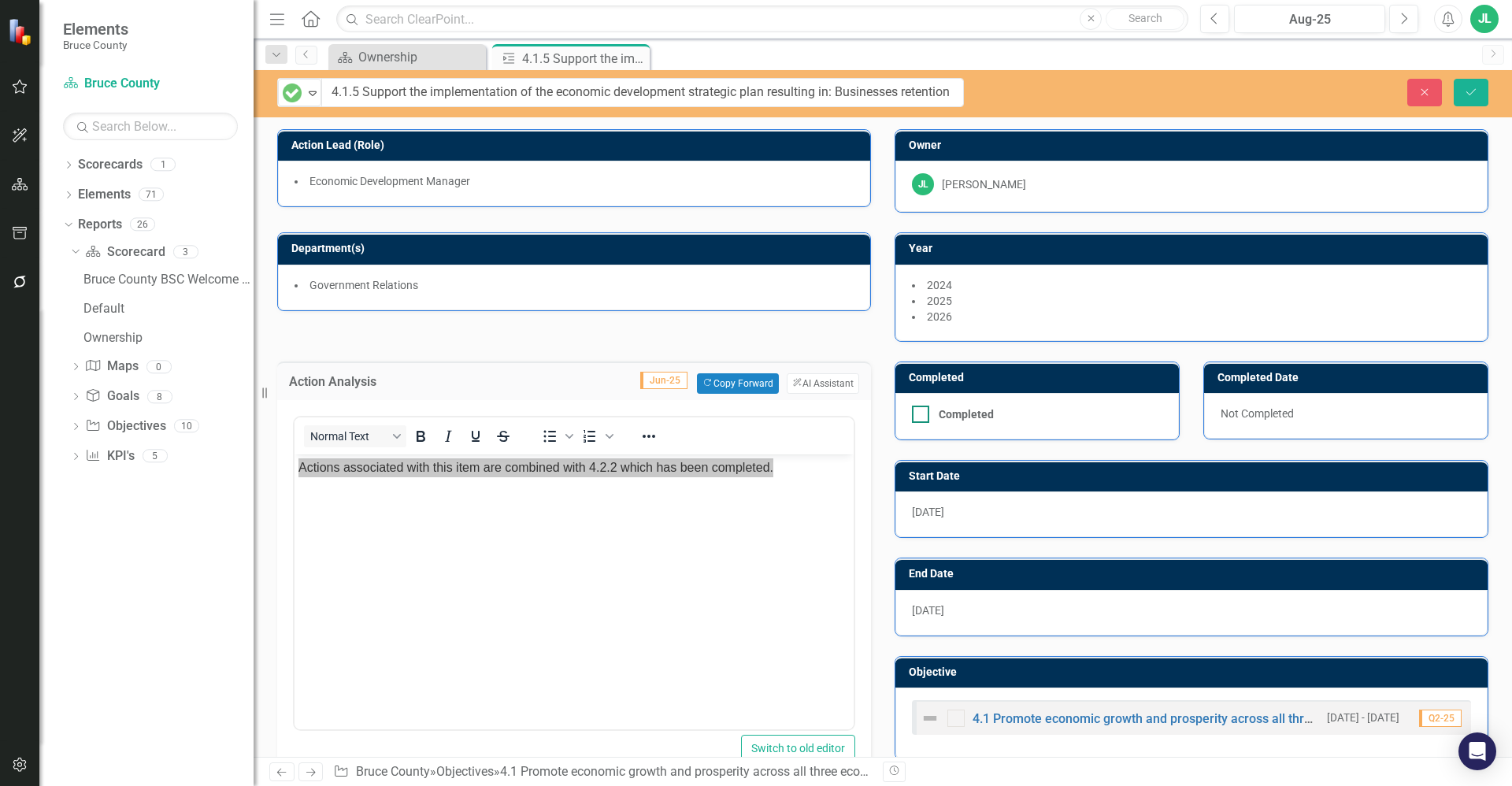
click at [912, 422] on div at bounding box center [920, 414] width 17 height 17
click at [912, 416] on input "Completed" at bounding box center [917, 411] width 11 height 11
checkbox input "true"
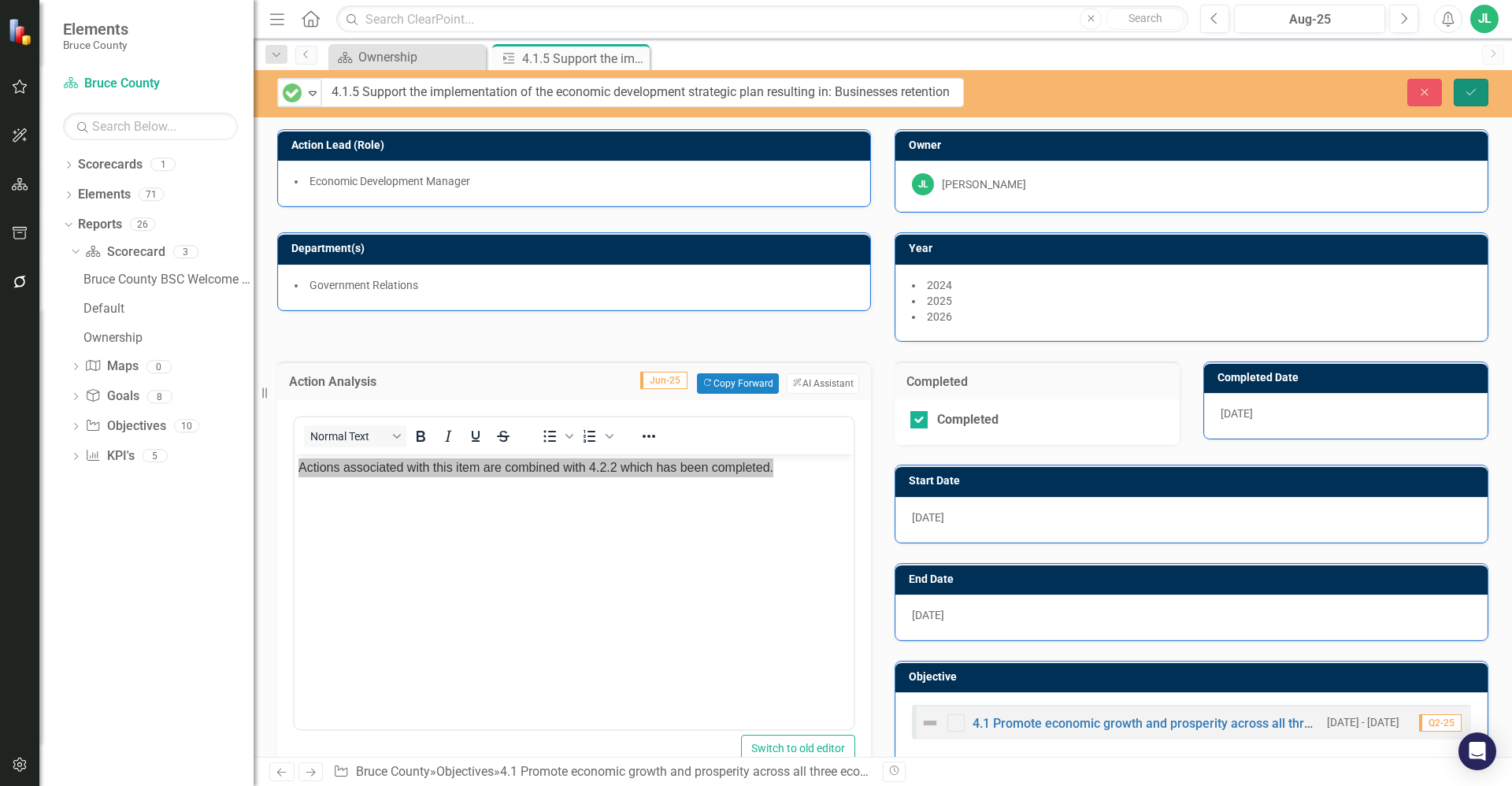
click at [1470, 97] on icon "Save" at bounding box center [1470, 92] width 14 height 11
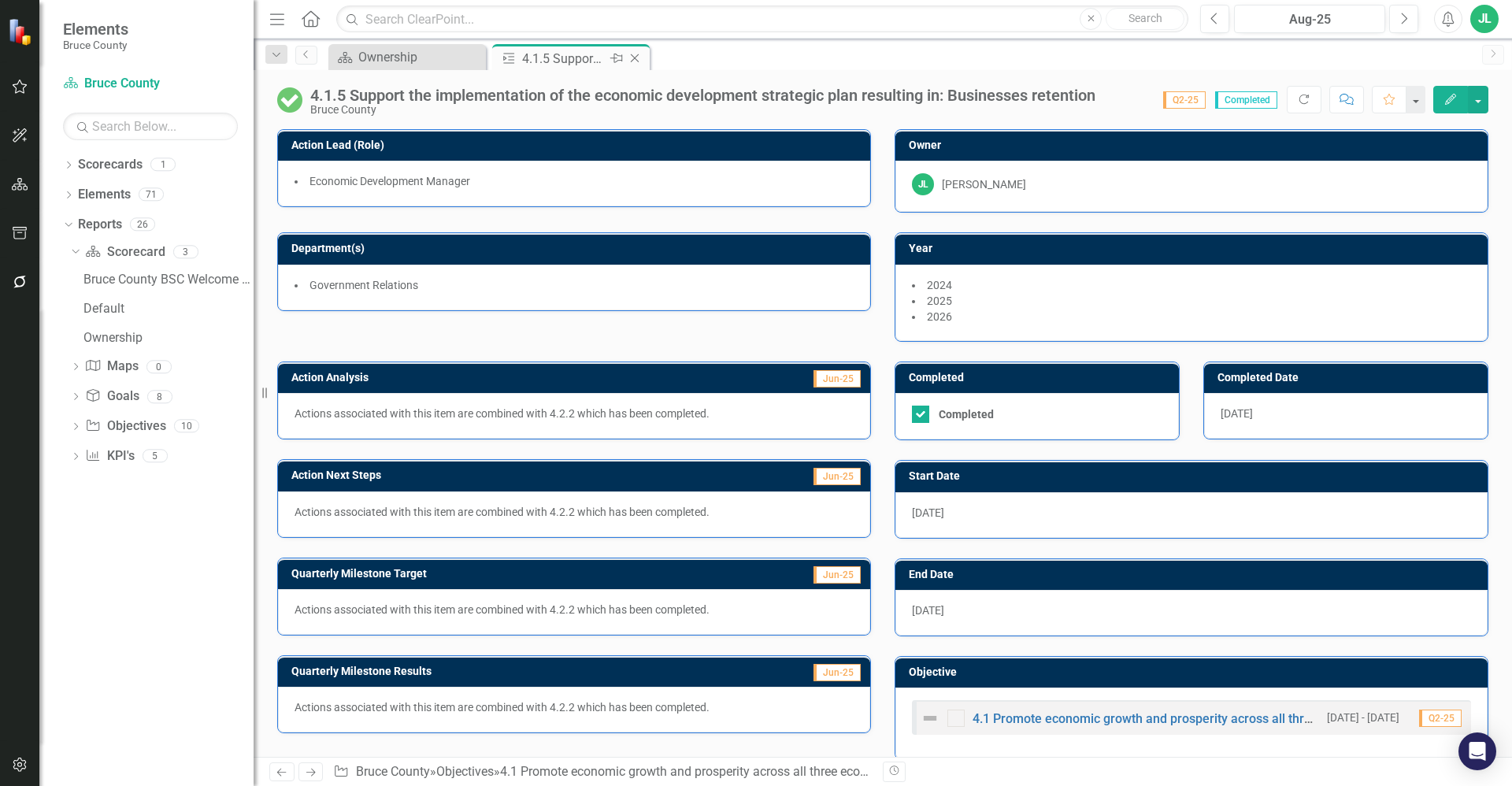
click at [634, 60] on icon "Close" at bounding box center [634, 58] width 15 height 12
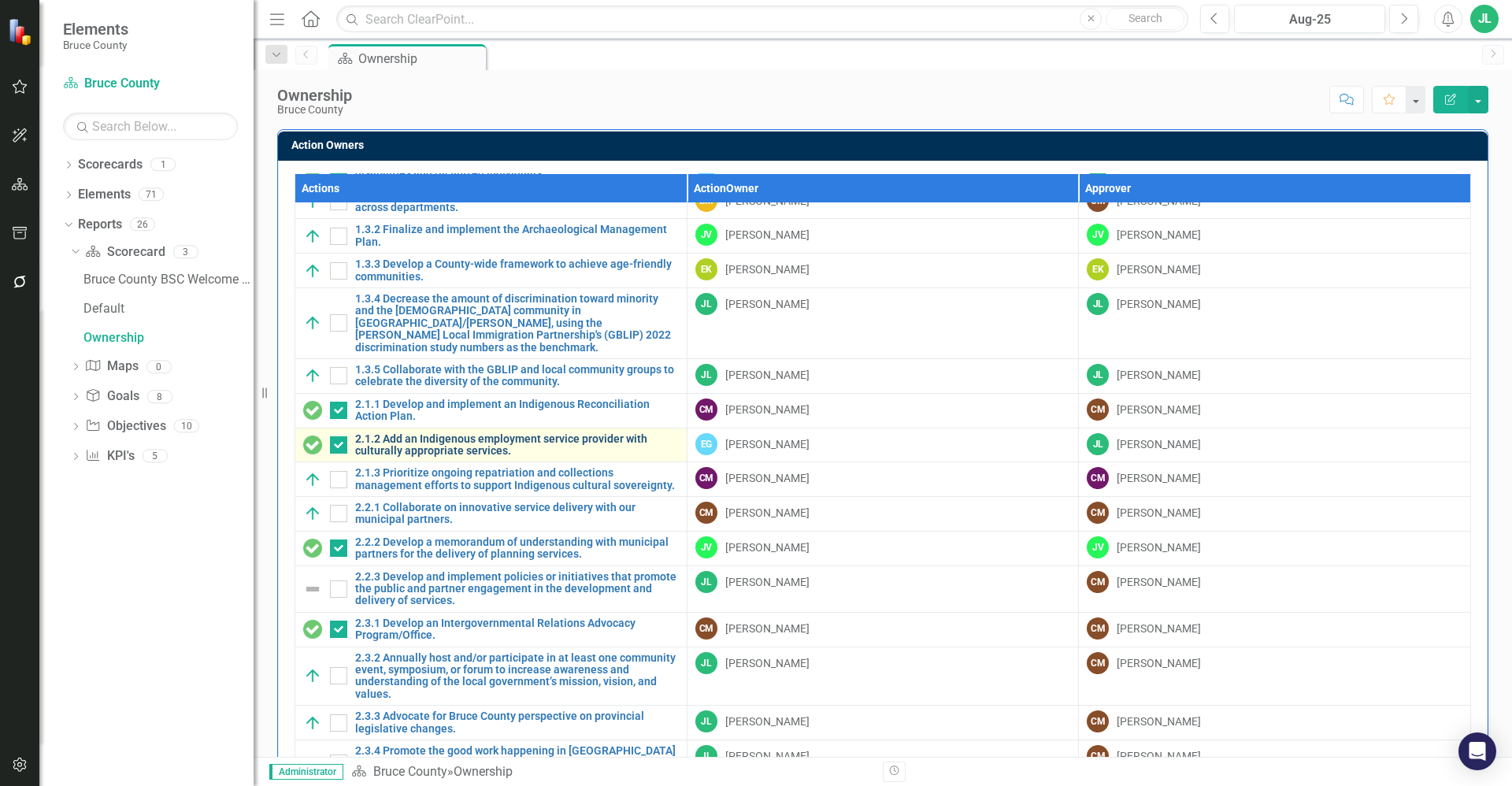
checkbox input "true"
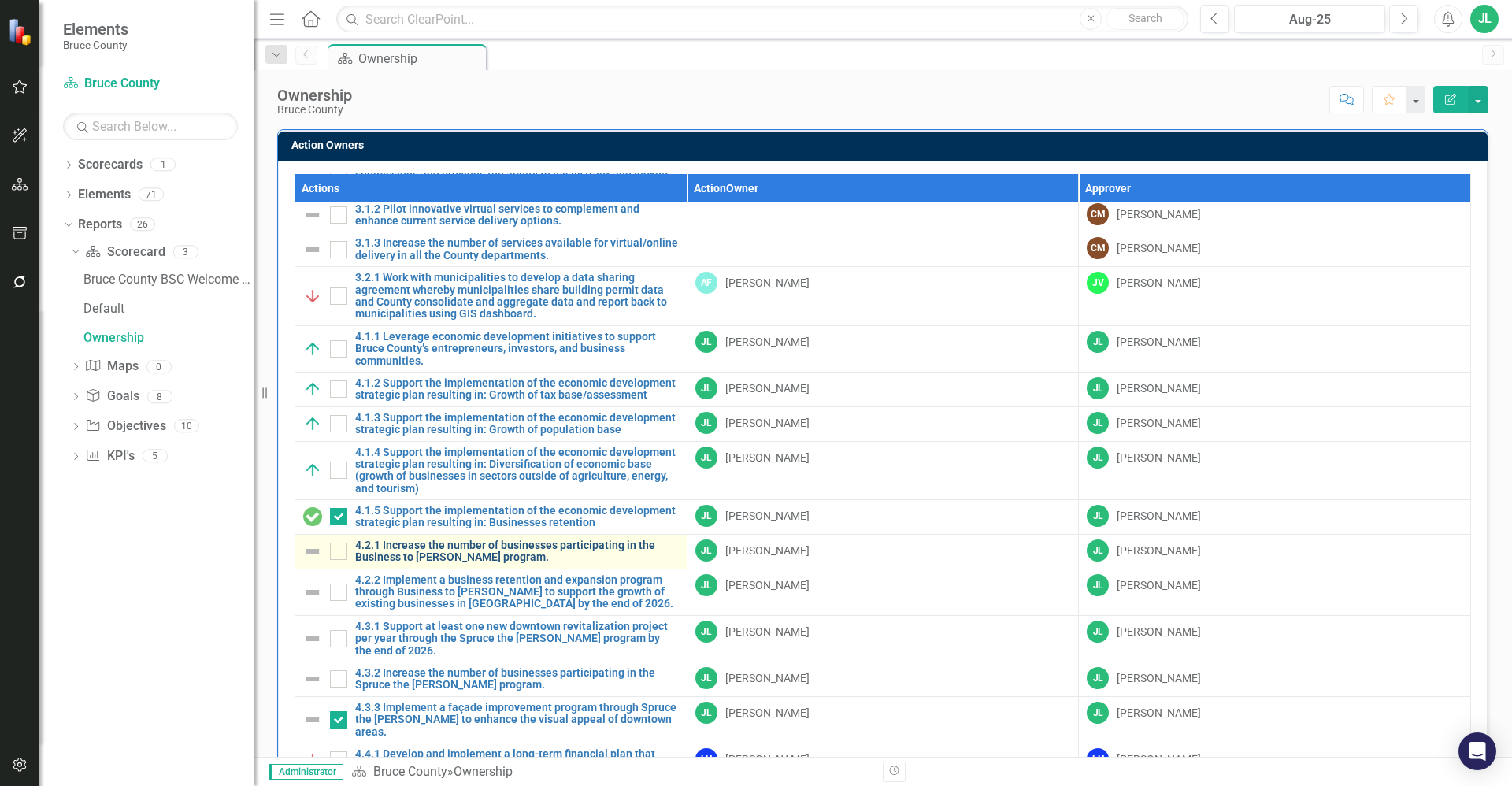
scroll to position [925, 0]
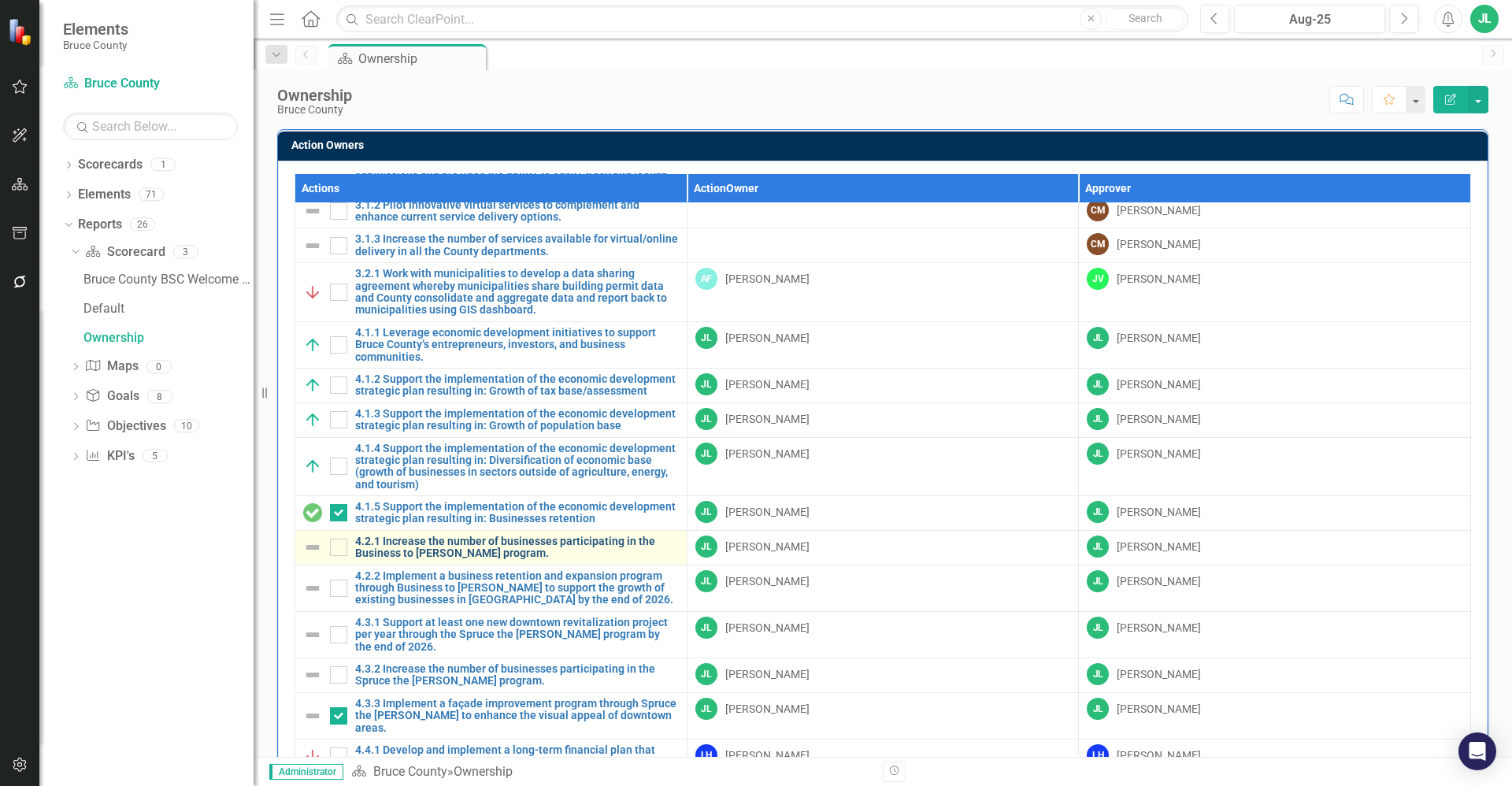
click at [483, 548] on link "4.2.1 Increase the number of businesses participating in the Business to [PERSO…" at bounding box center [517, 548] width 324 height 24
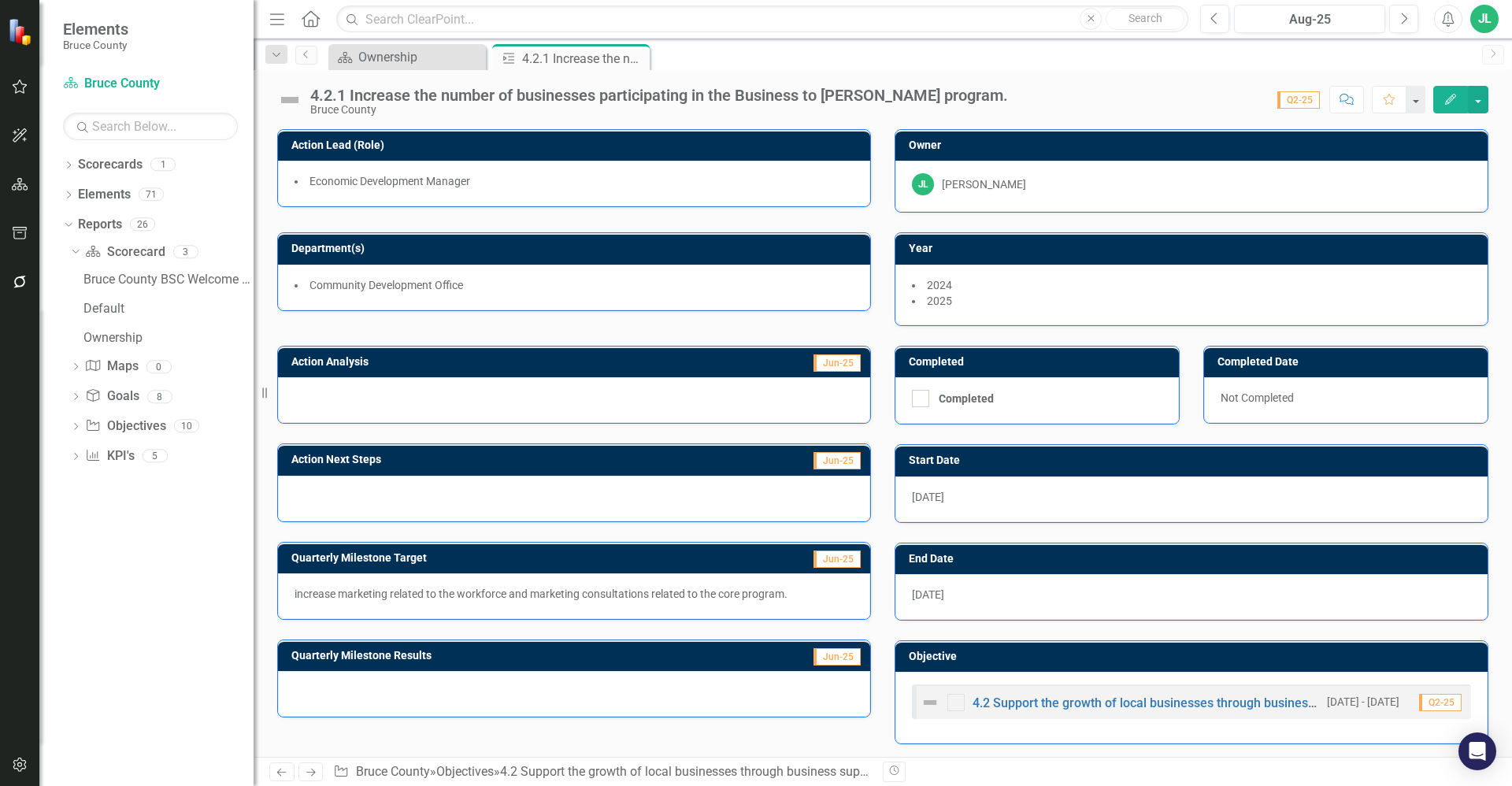
scroll to position [3, 0]
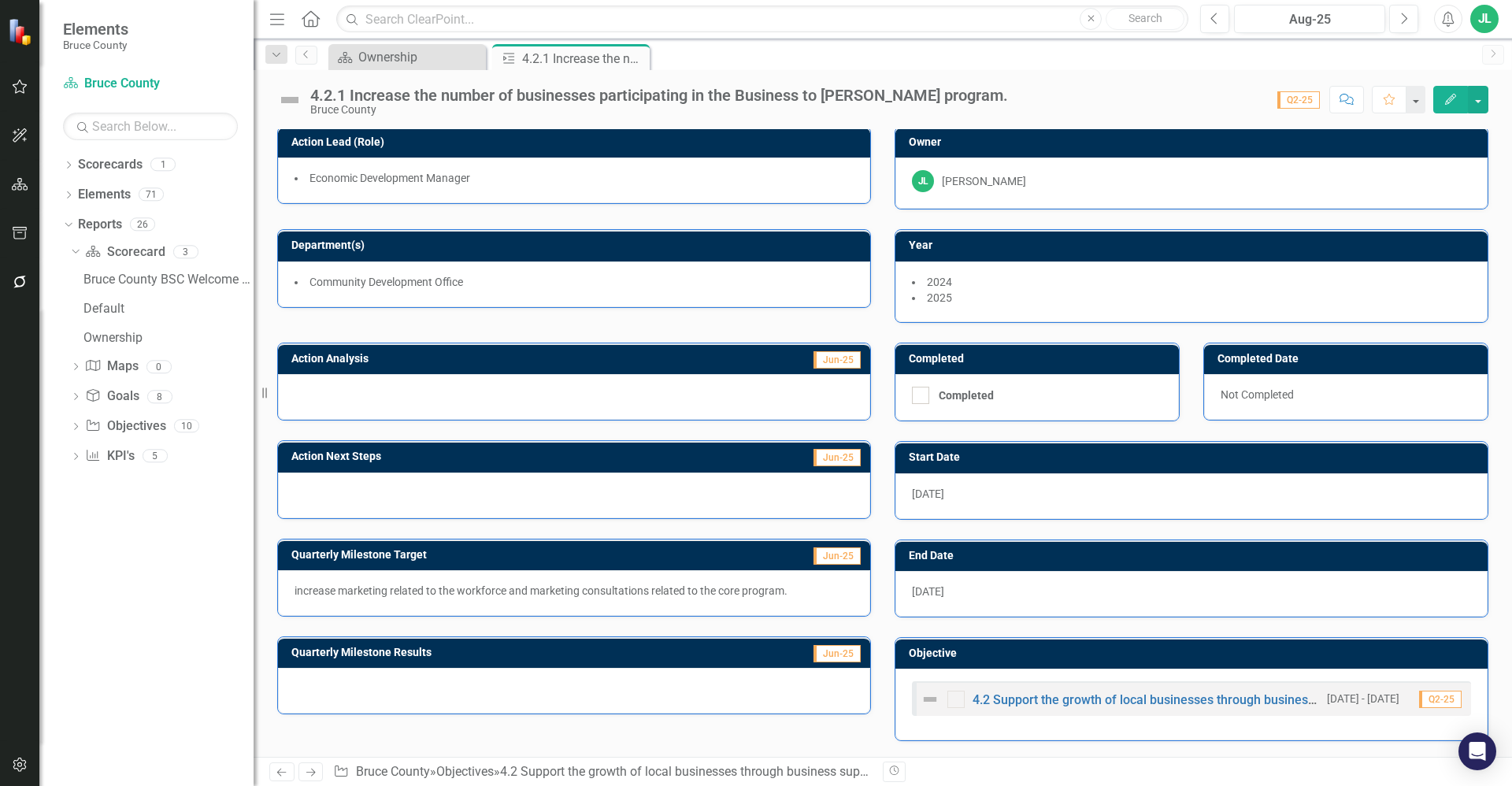
click at [685, 606] on div "increase marketing related to the workforce and marketing consultations related…" at bounding box center [574, 593] width 593 height 46
click at [685, 591] on p "increase marketing related to the workforce and marketing consultations related…" at bounding box center [574, 590] width 559 height 15
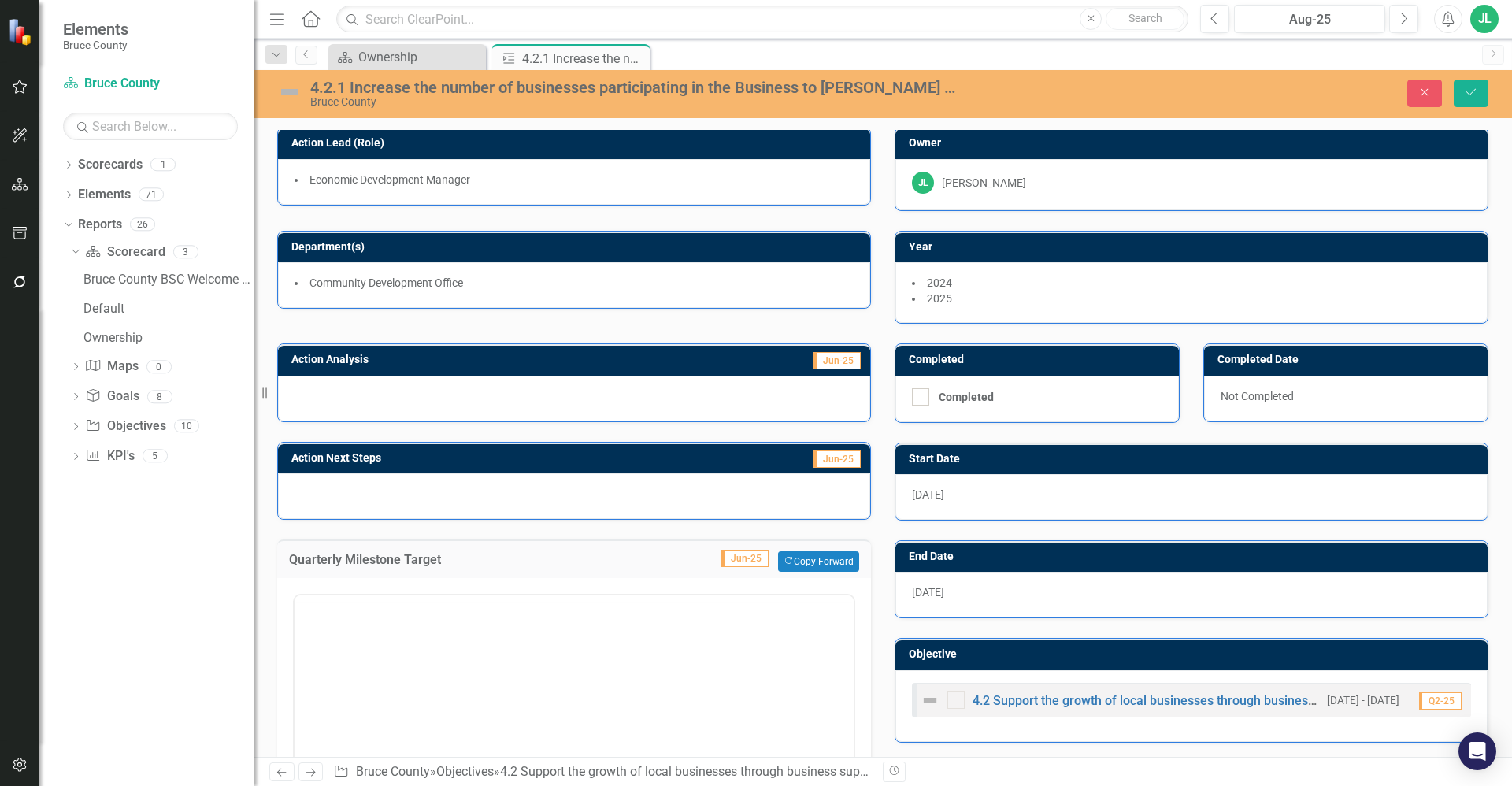
click at [685, 591] on div "<p>increase marketing related to the workforce and marketing consultations rela…" at bounding box center [574, 749] width 562 height 319
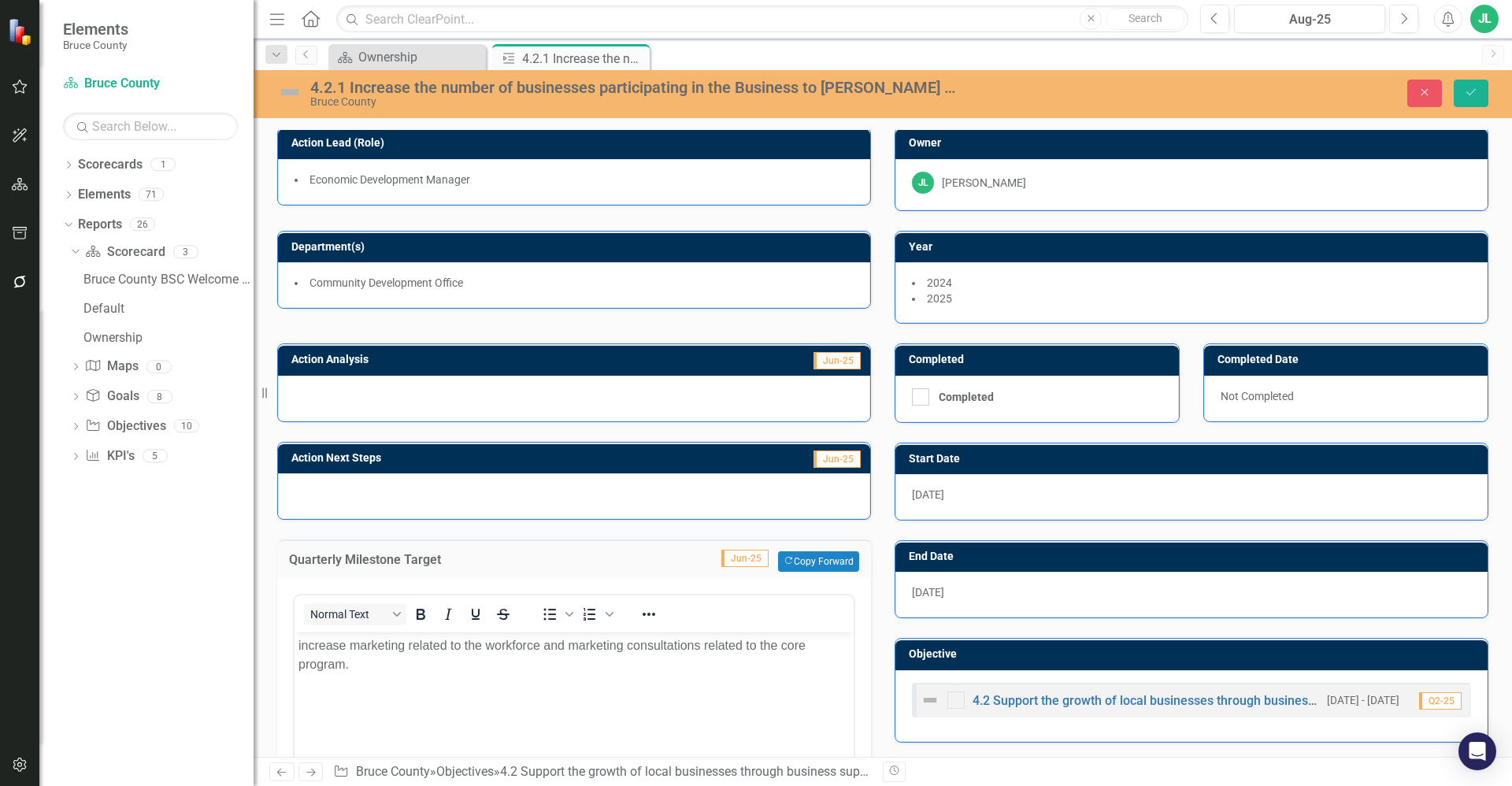
click at [677, 82] on div "4.2.1 Increase the number of businesses participating in the Business to [PERSO…" at bounding box center [633, 87] width 646 height 17
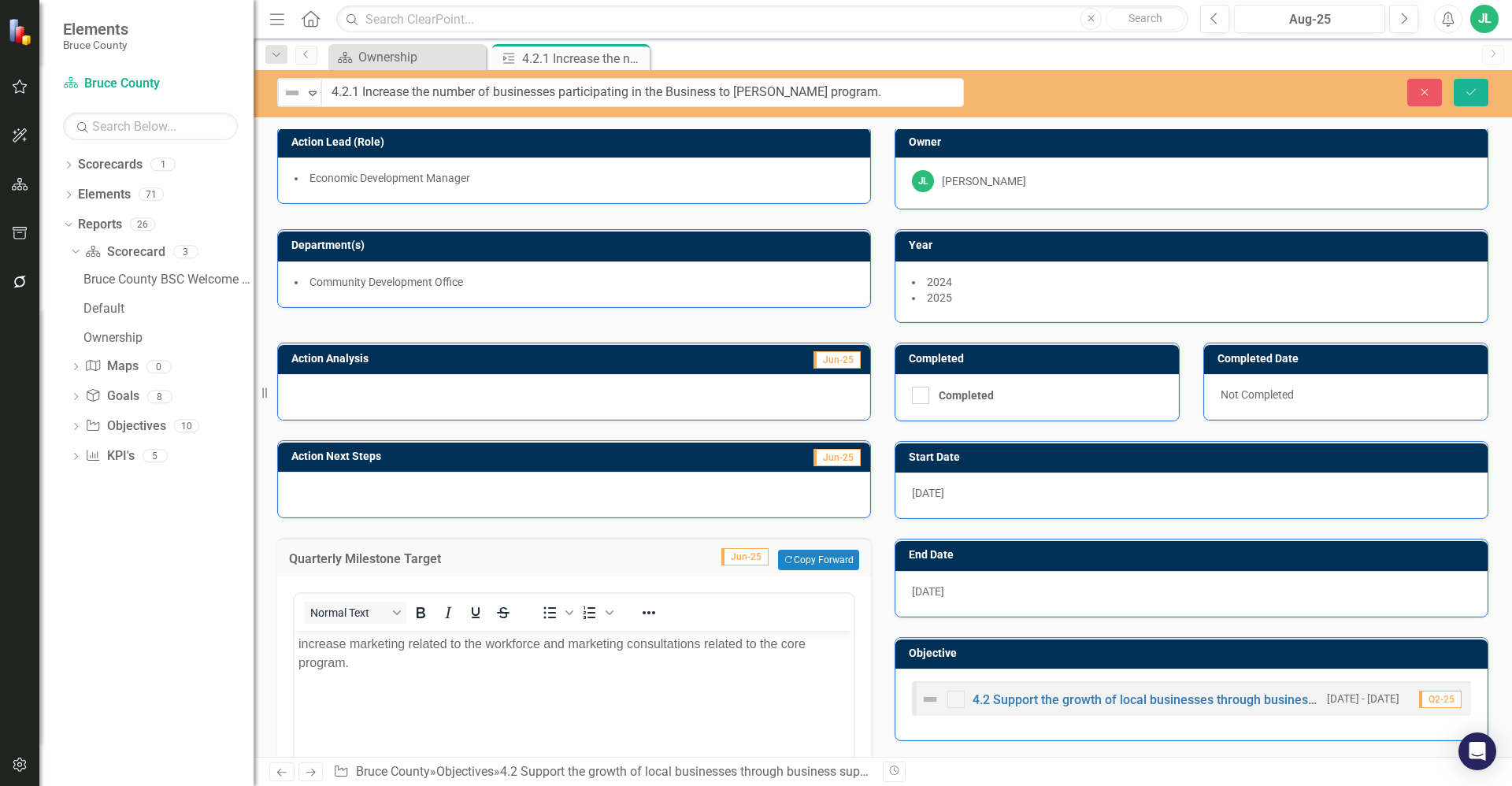
click at [677, 82] on input "4.2.1 Increase the number of businesses participating in the Business to [PERSO…" at bounding box center [642, 93] width 642 height 29
click at [458, 402] on div at bounding box center [574, 397] width 593 height 46
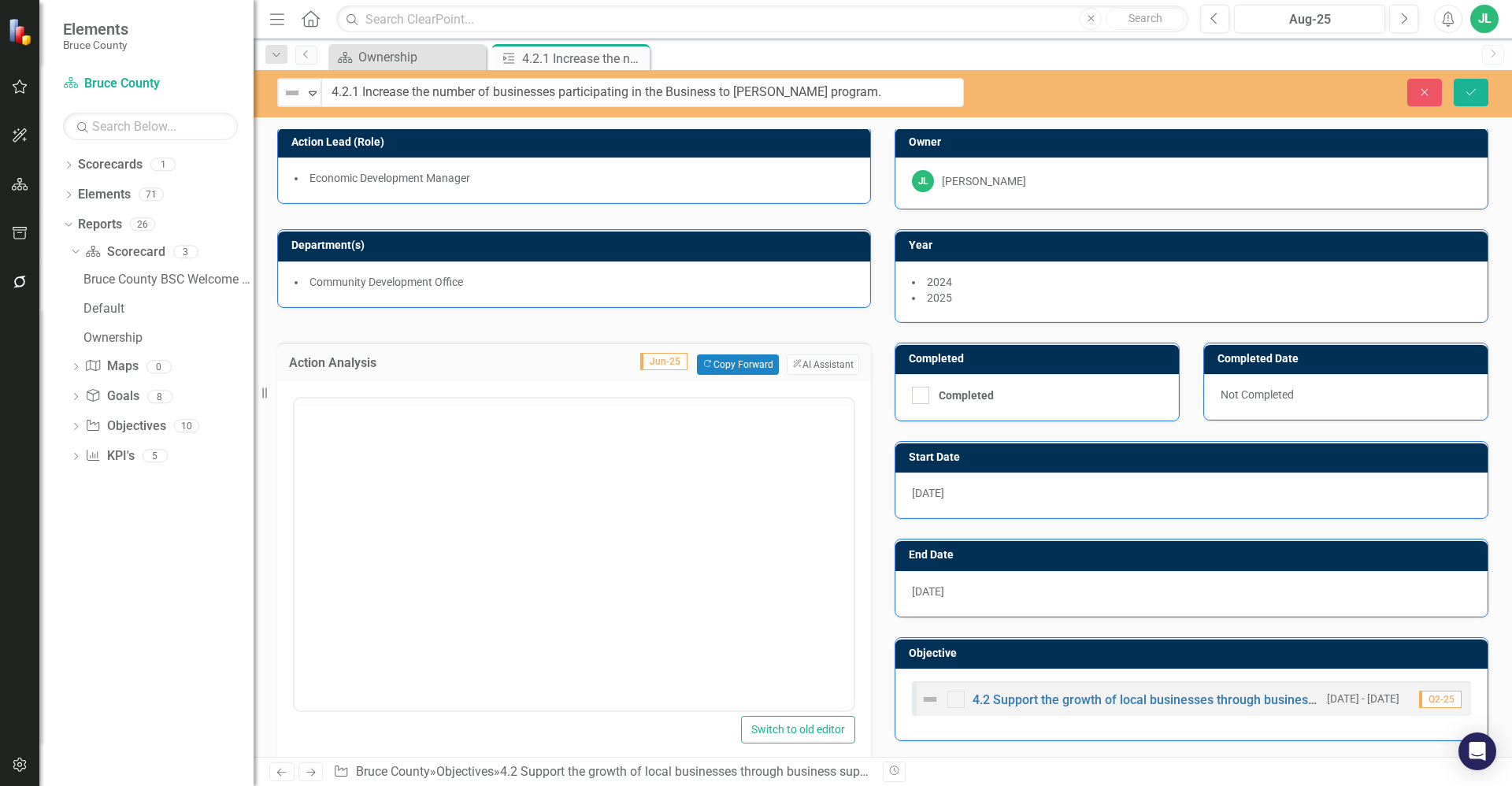
click at [458, 402] on div at bounding box center [574, 402] width 559 height 7
click at [440, 508] on body "Rich Text Area. Press ALT-0 for help." at bounding box center [574, 553] width 559 height 236
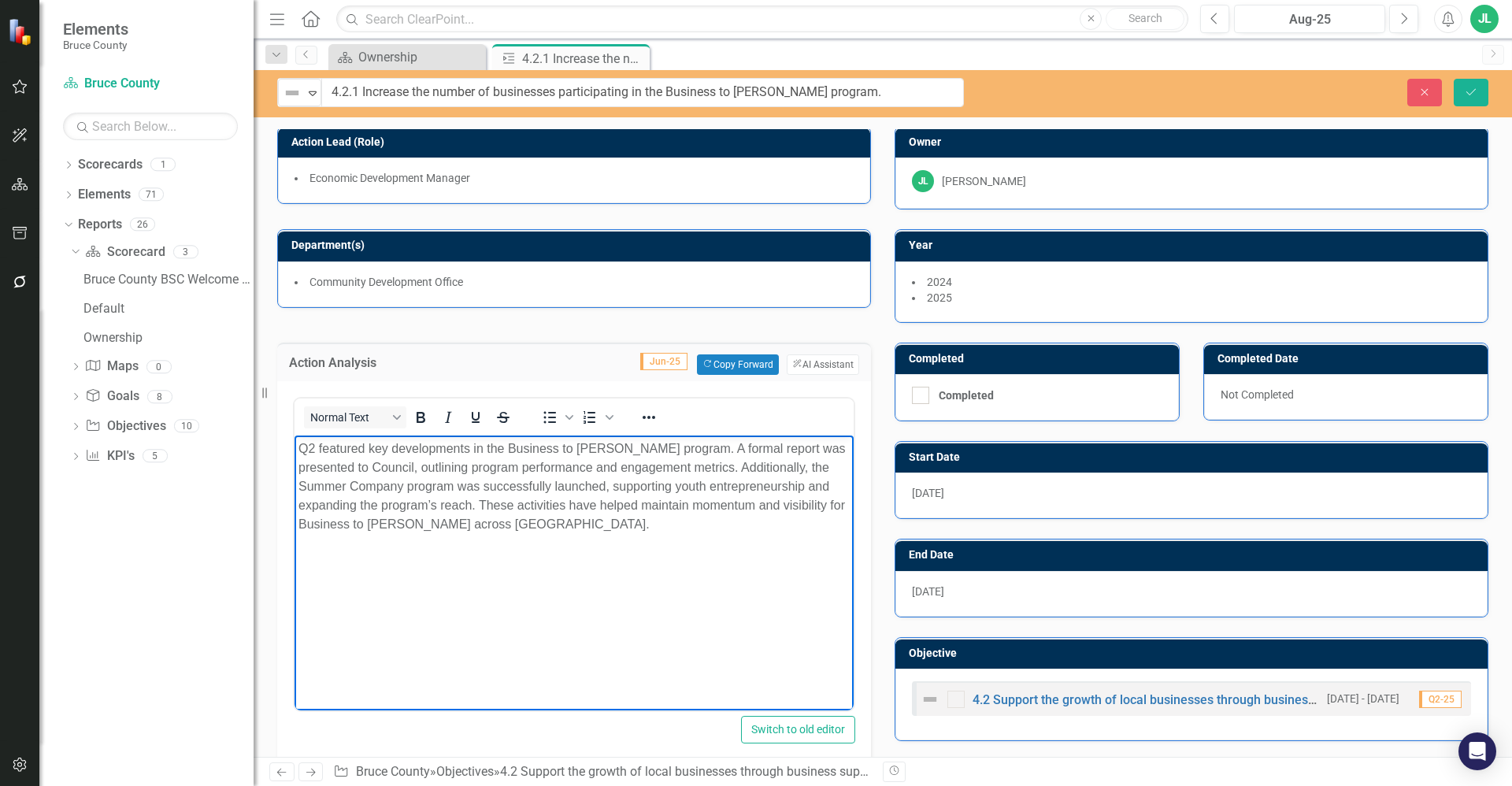
click at [438, 283] on span "Community Development Office" at bounding box center [386, 281] width 153 height 12
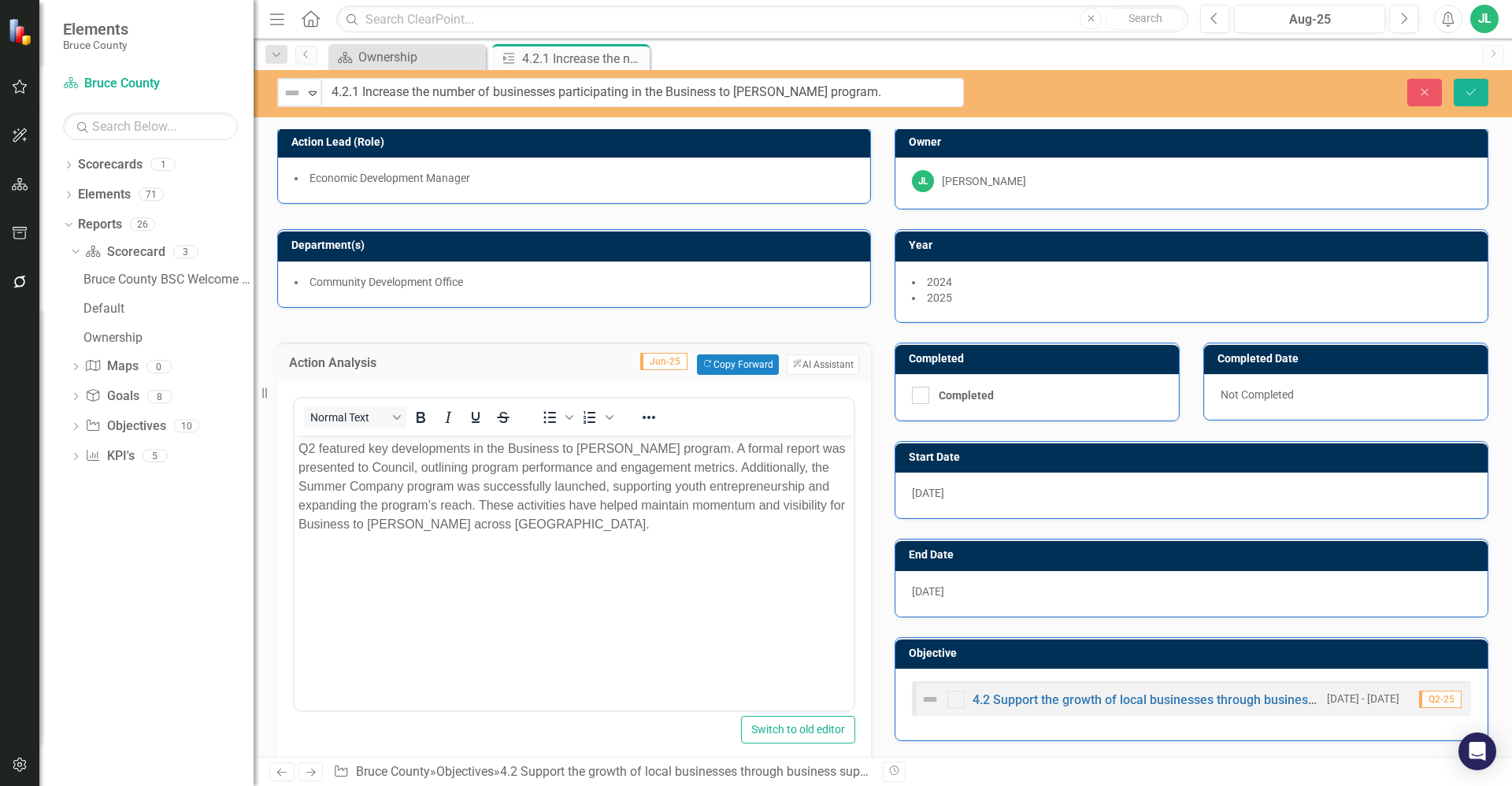
click at [438, 283] on span "Community Development Office" at bounding box center [386, 281] width 153 height 12
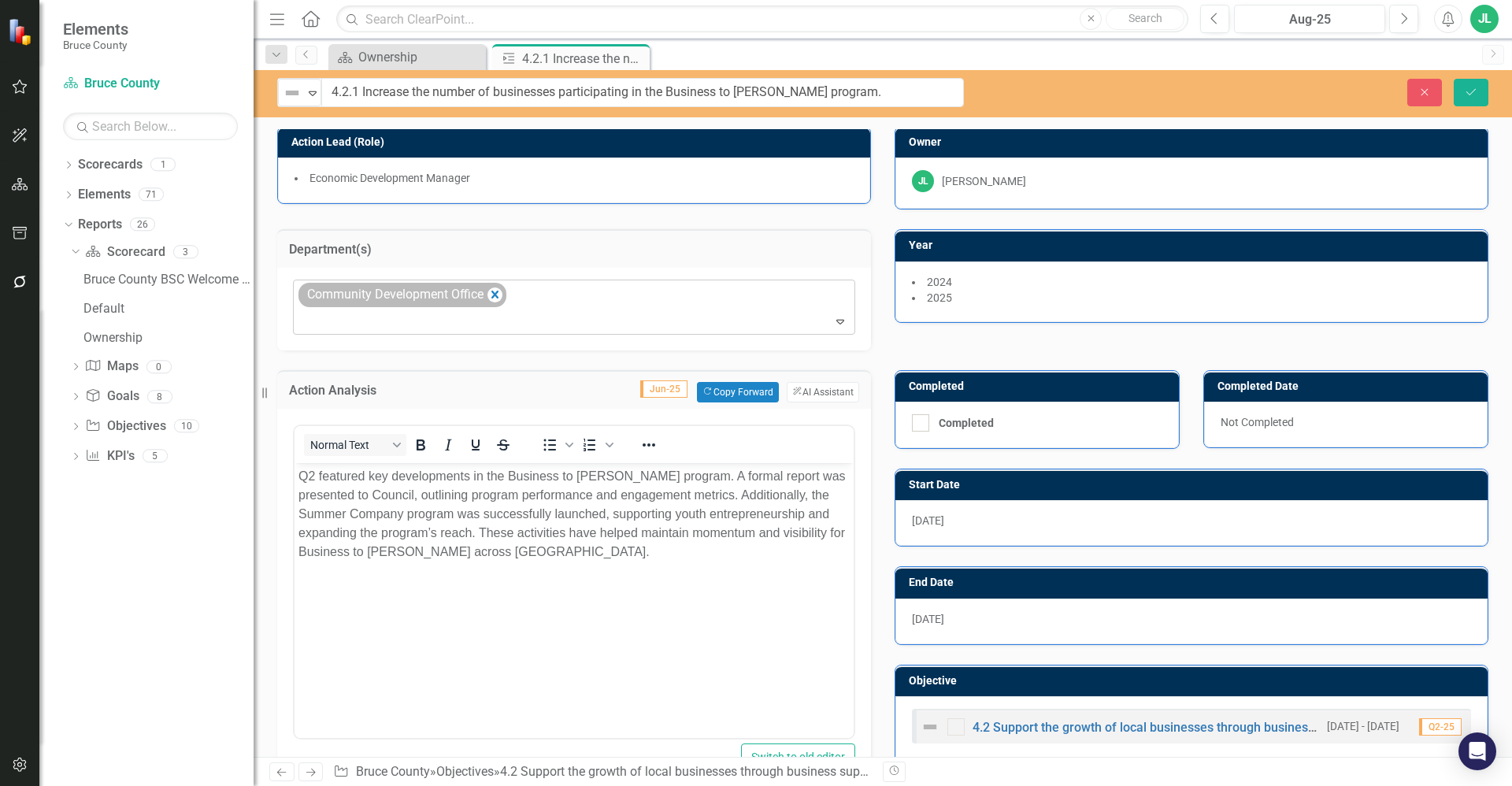
click at [505, 291] on div "Community Development Office" at bounding box center [402, 295] width 208 height 24
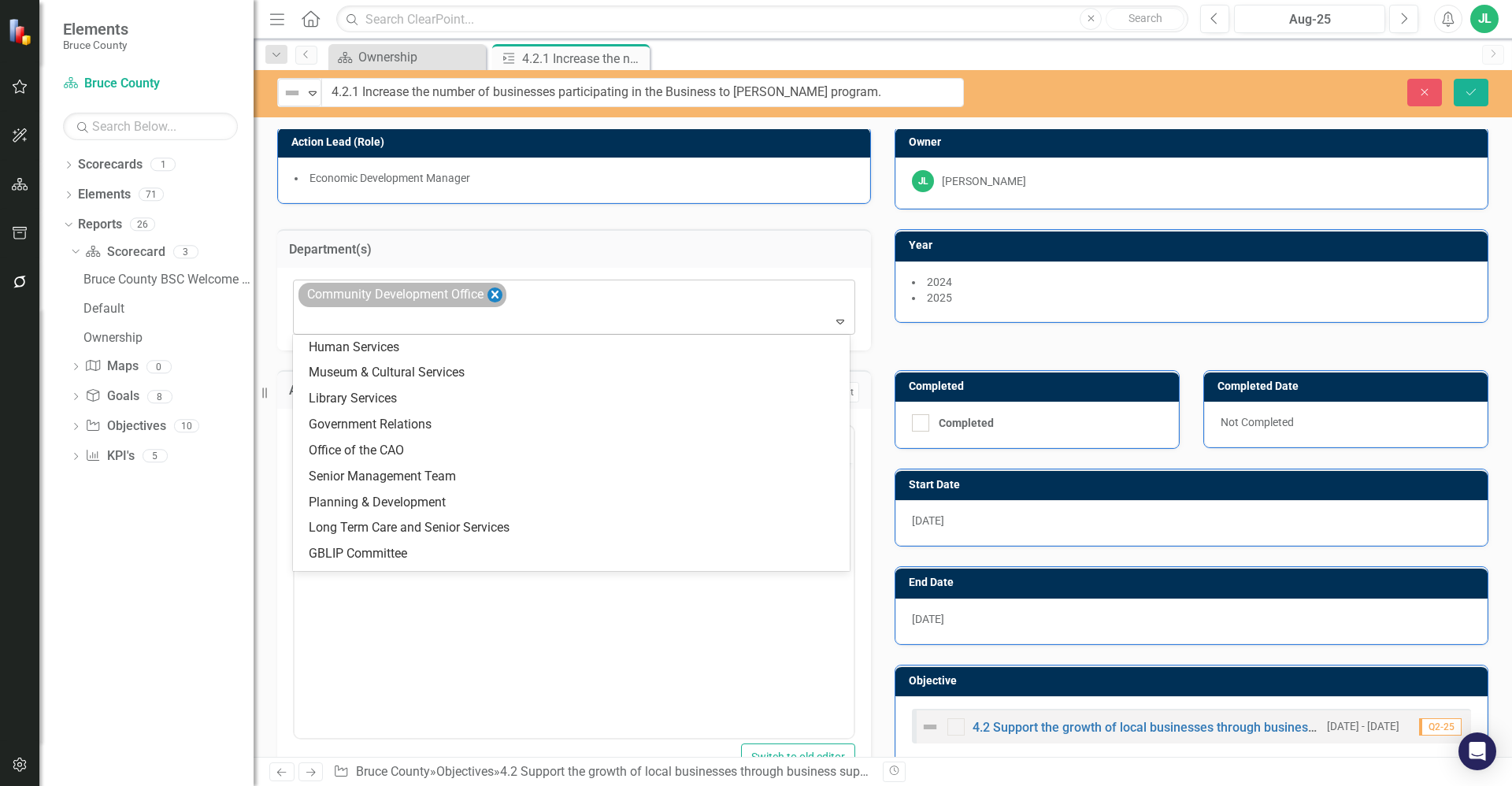
click at [498, 298] on icon "Remove Community Development Office" at bounding box center [495, 295] width 15 height 20
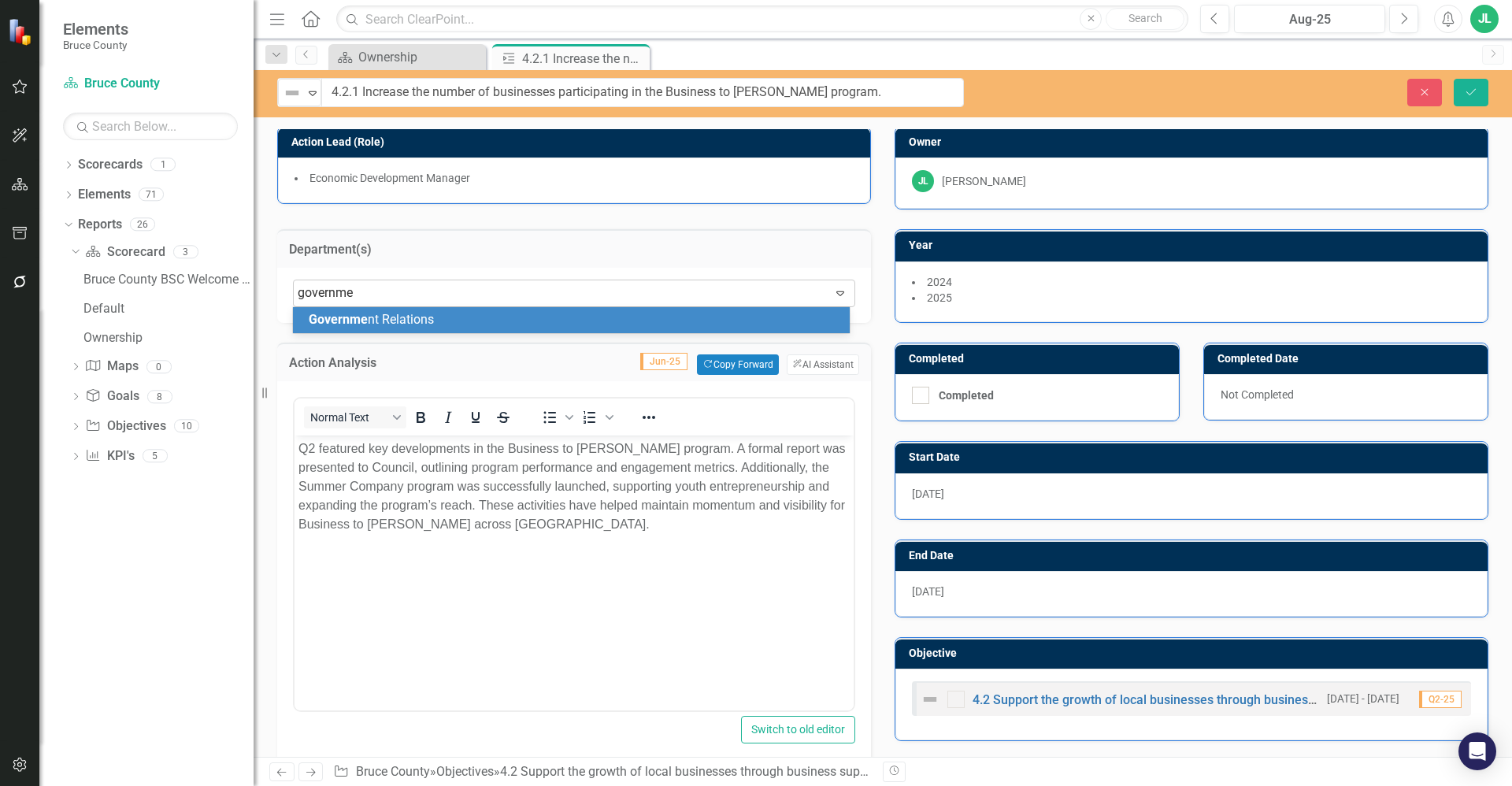
type input "governmen"
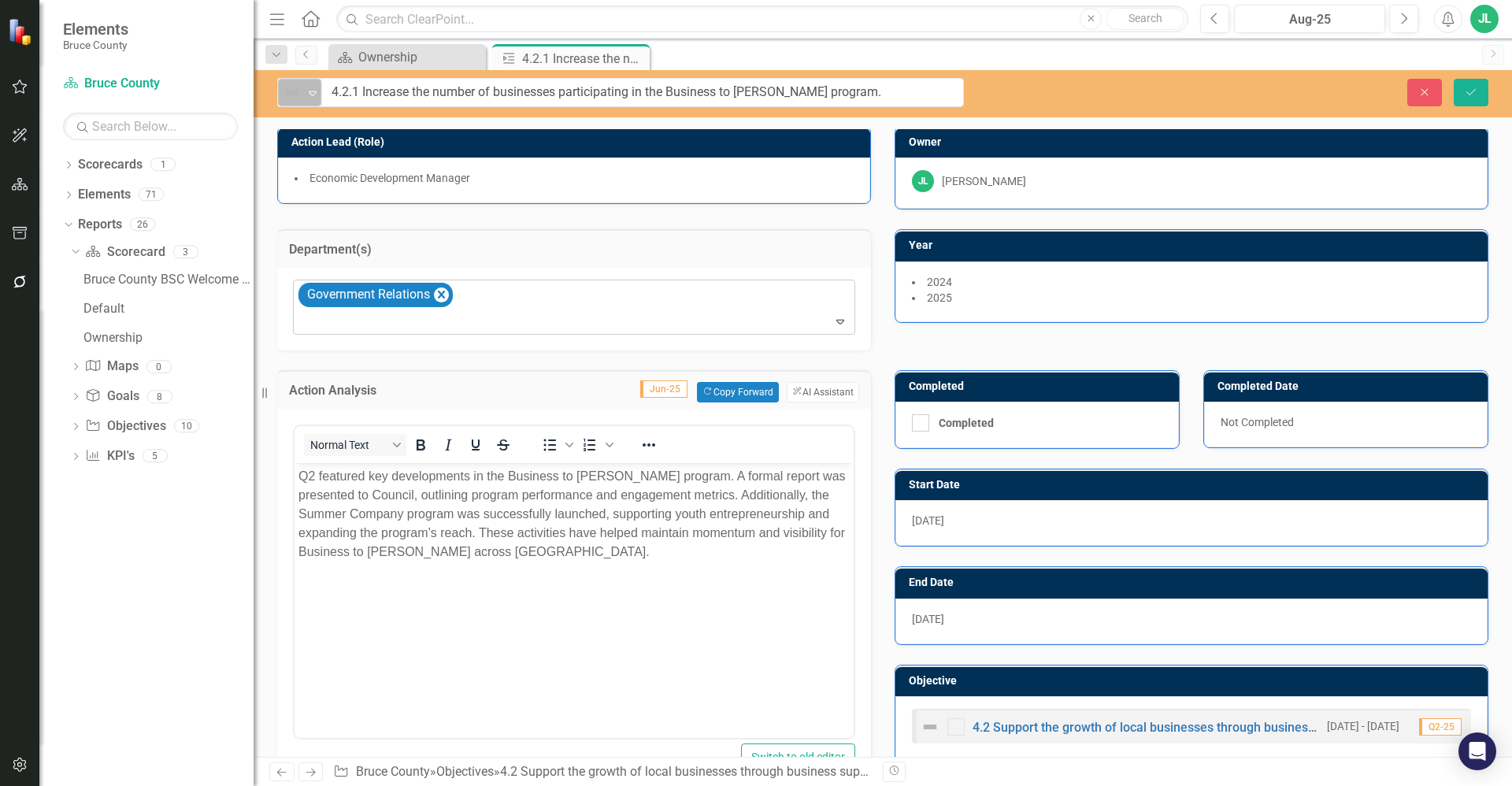
click at [306, 97] on icon "Expand" at bounding box center [312, 92] width 15 height 12
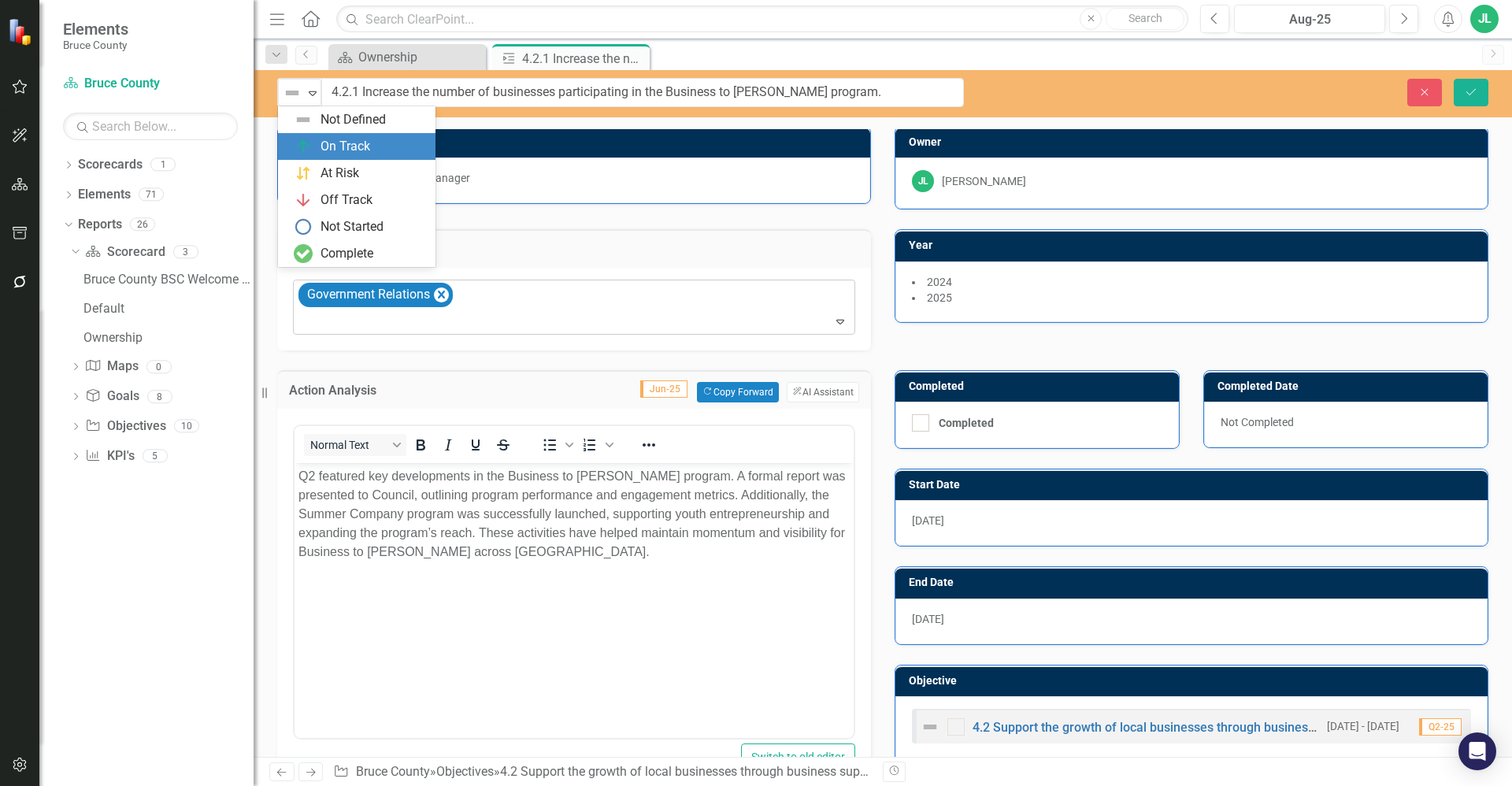
click at [331, 146] on div "On Track" at bounding box center [345, 147] width 50 height 18
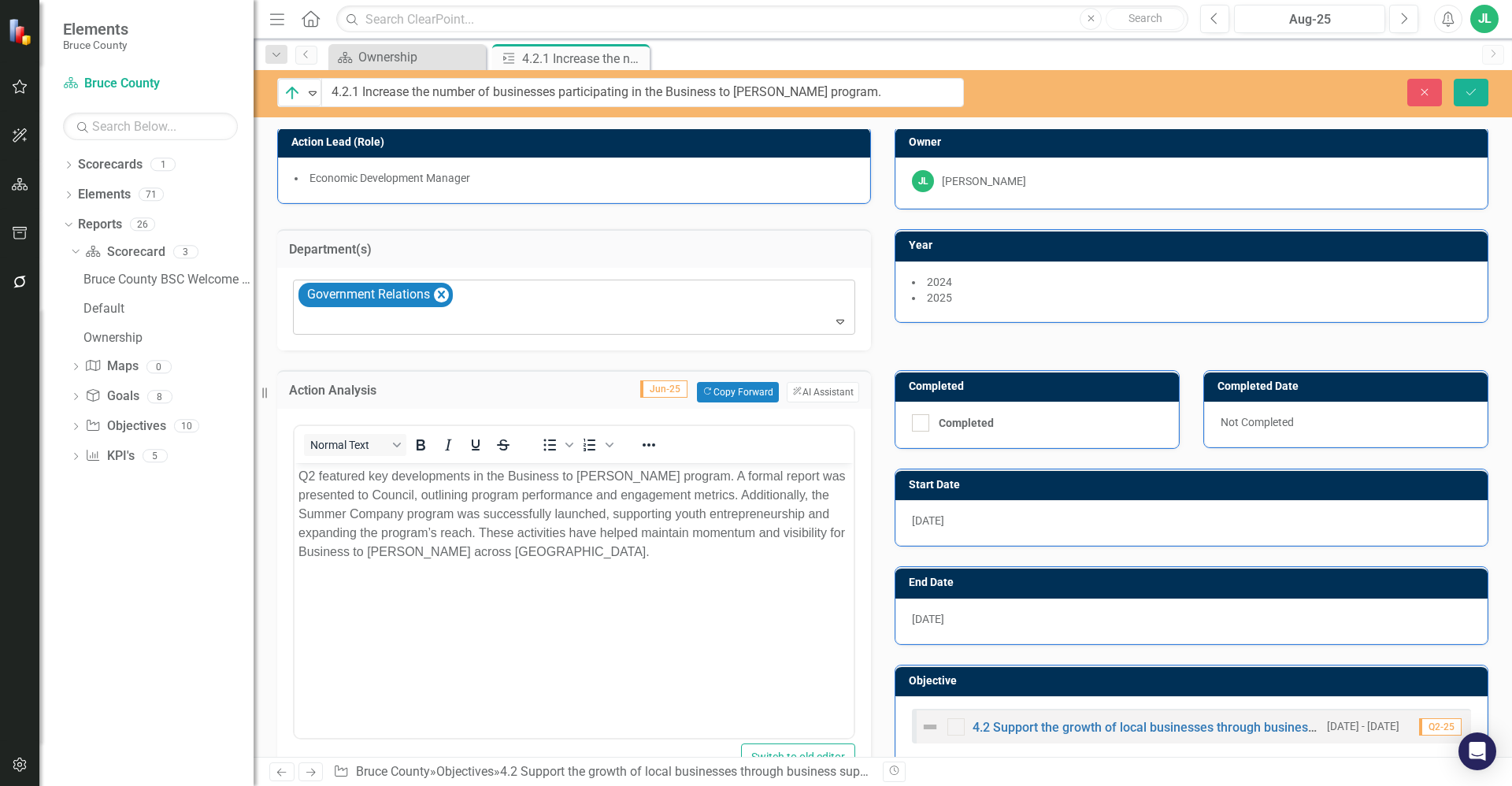
click at [578, 247] on h3 "Department(s)" at bounding box center [574, 249] width 570 height 14
drag, startPoint x: 650, startPoint y: 581, endPoint x: 618, endPoint y: 575, distance: 32.6
click at [650, 581] on body "Q2 featured key developments in the Business to Bruce program. A formal report …" at bounding box center [574, 581] width 559 height 236
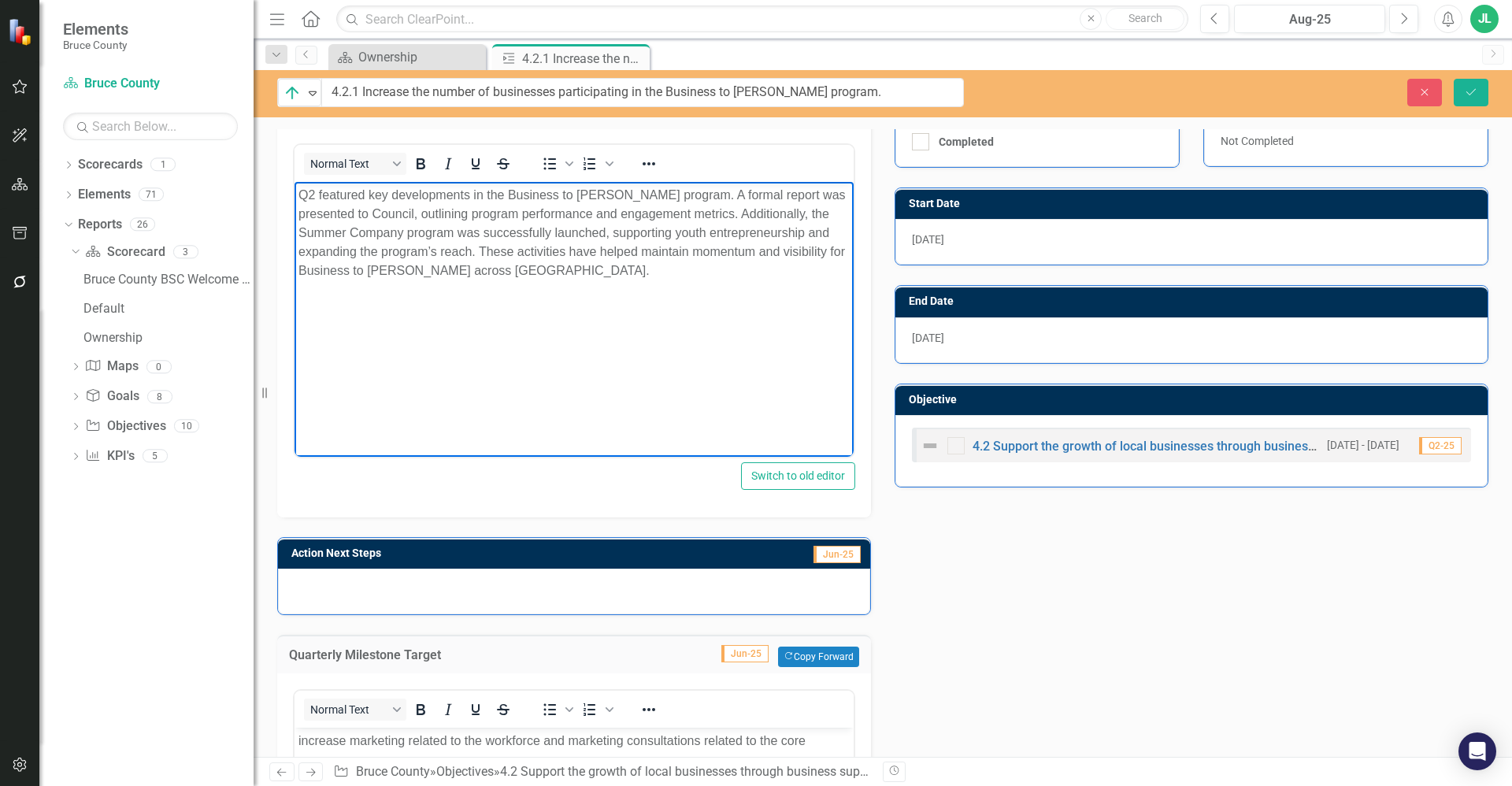
scroll to position [318, 0]
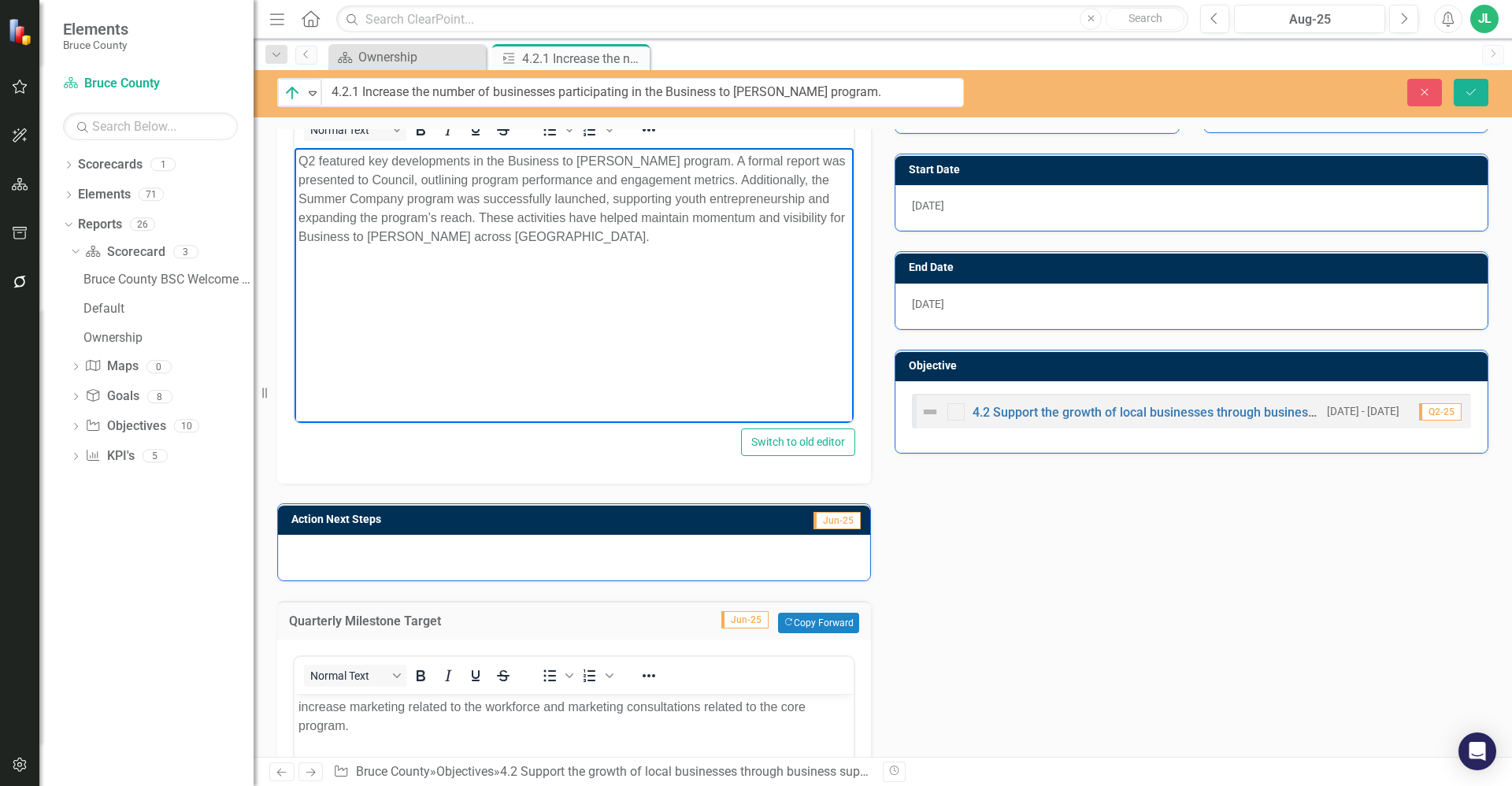
click at [480, 546] on div at bounding box center [574, 558] width 593 height 46
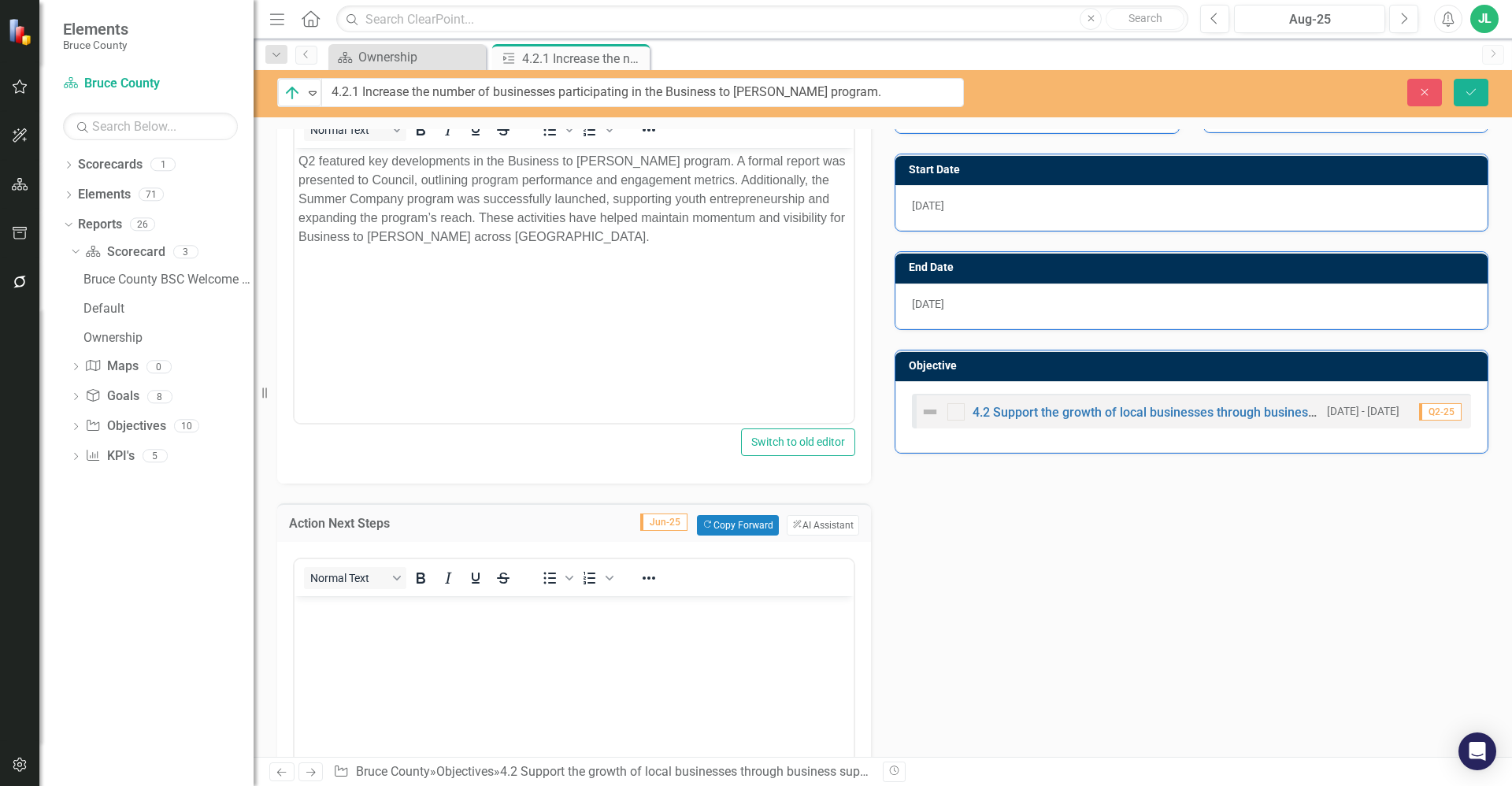
scroll to position [0, 0]
click at [830, 526] on button "ClearPoint AI AI Assistant" at bounding box center [822, 525] width 73 height 20
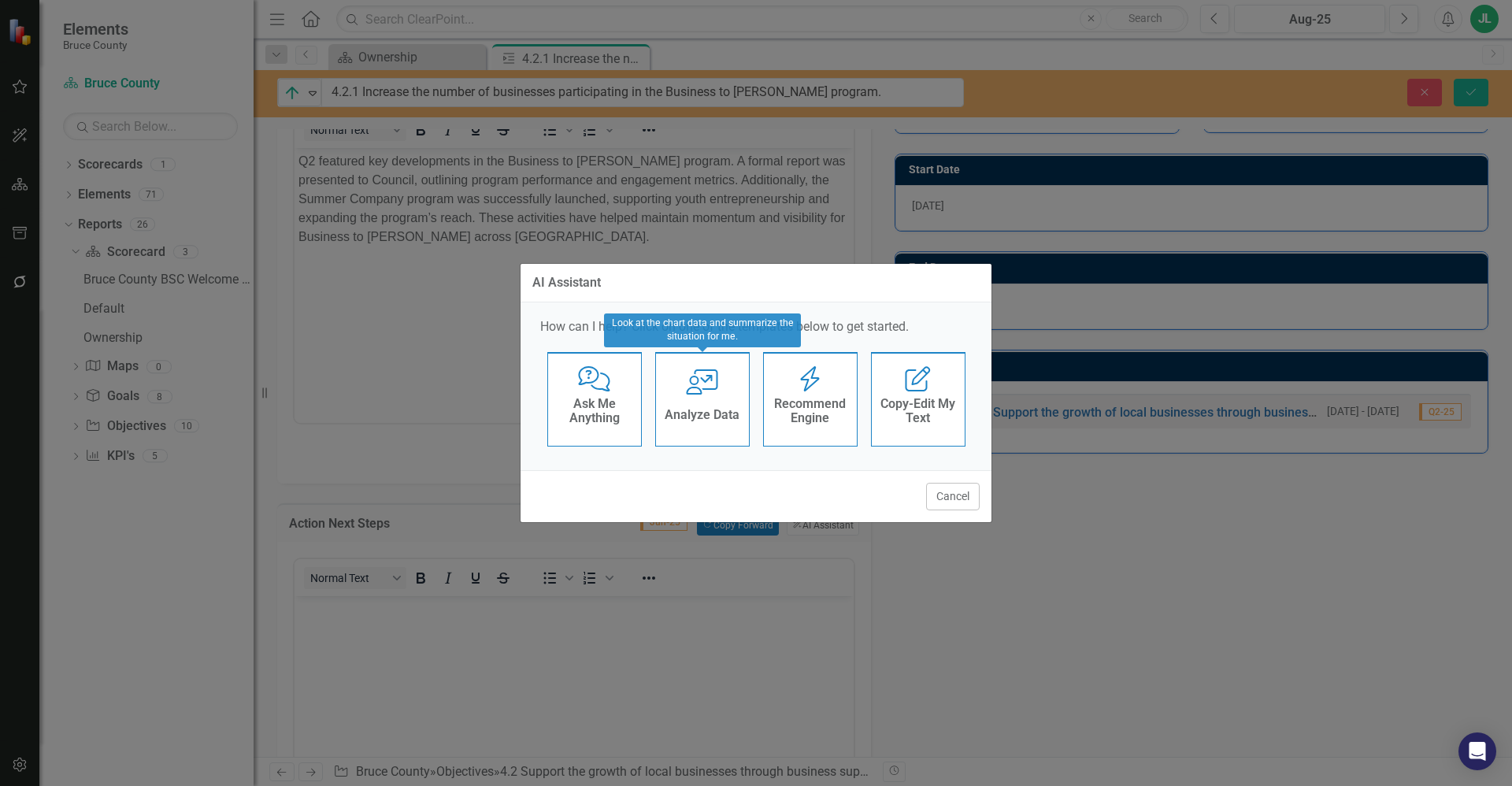
click at [713, 410] on h4 "Analyze Data" at bounding box center [702, 414] width 75 height 14
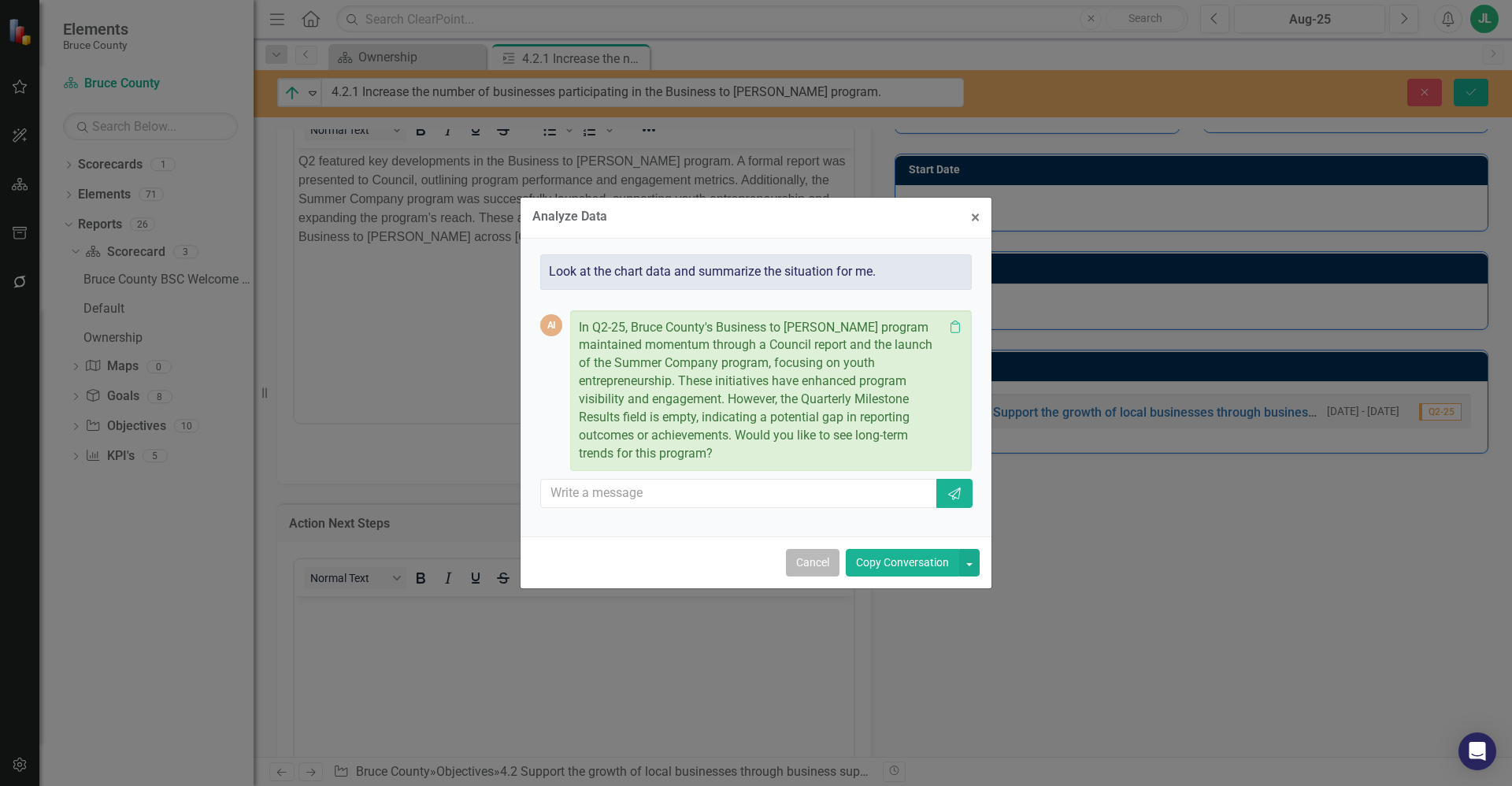
click at [829, 562] on button "Cancel" at bounding box center [813, 563] width 54 height 28
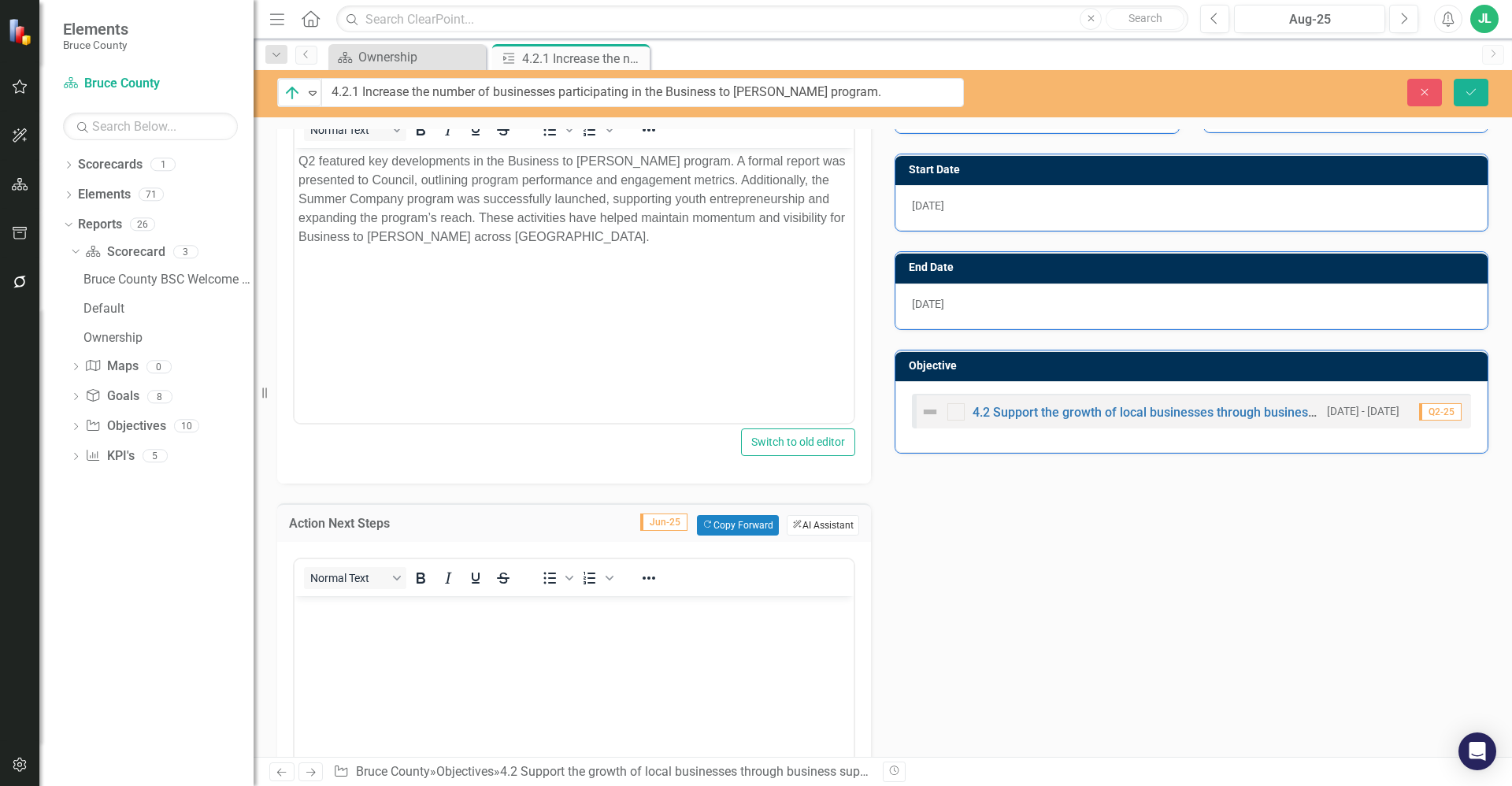
click at [827, 527] on button "ClearPoint AI AI Assistant" at bounding box center [822, 525] width 73 height 20
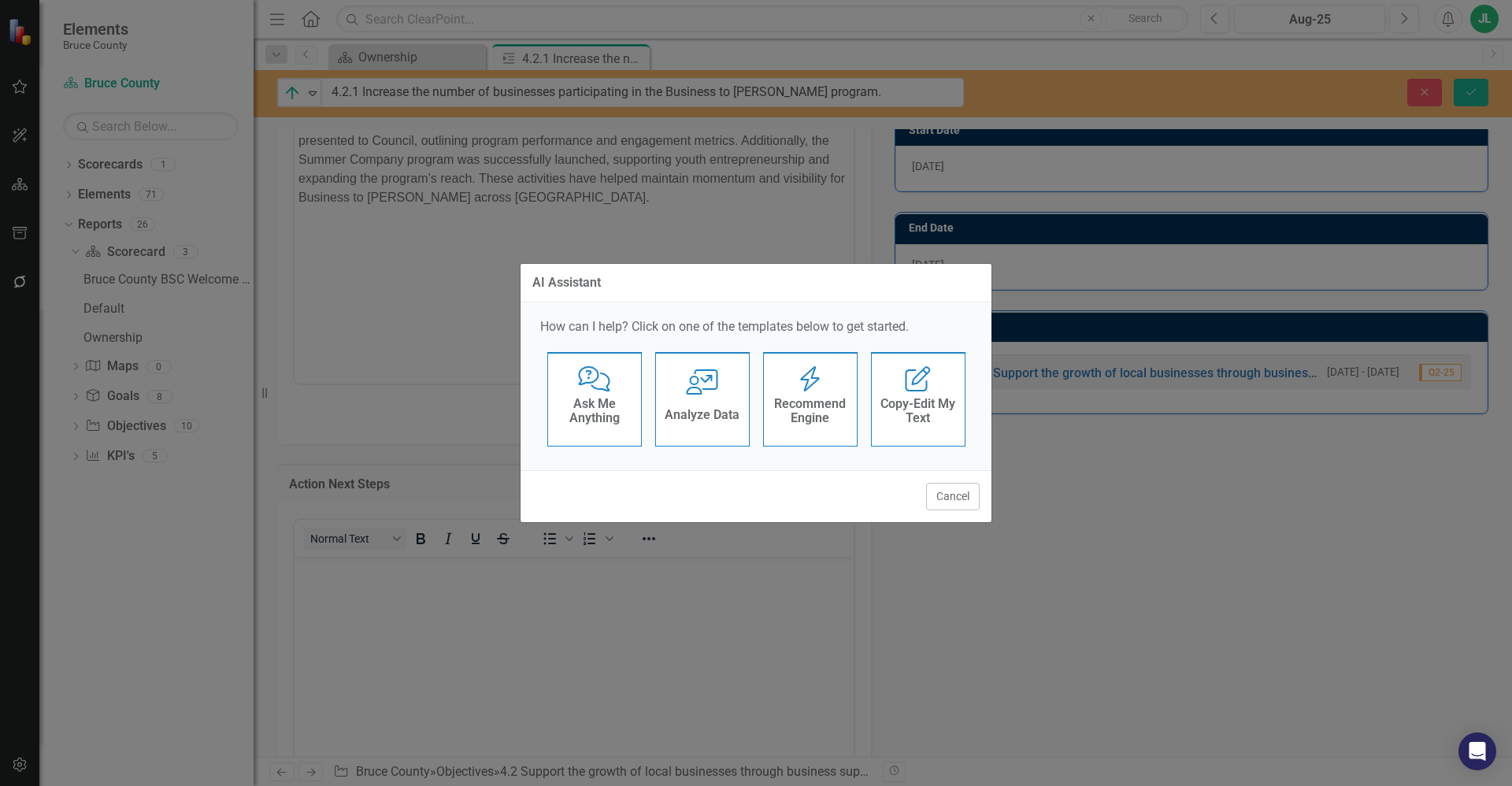
click at [586, 400] on h4 "Ask Me Anything" at bounding box center [594, 411] width 77 height 28
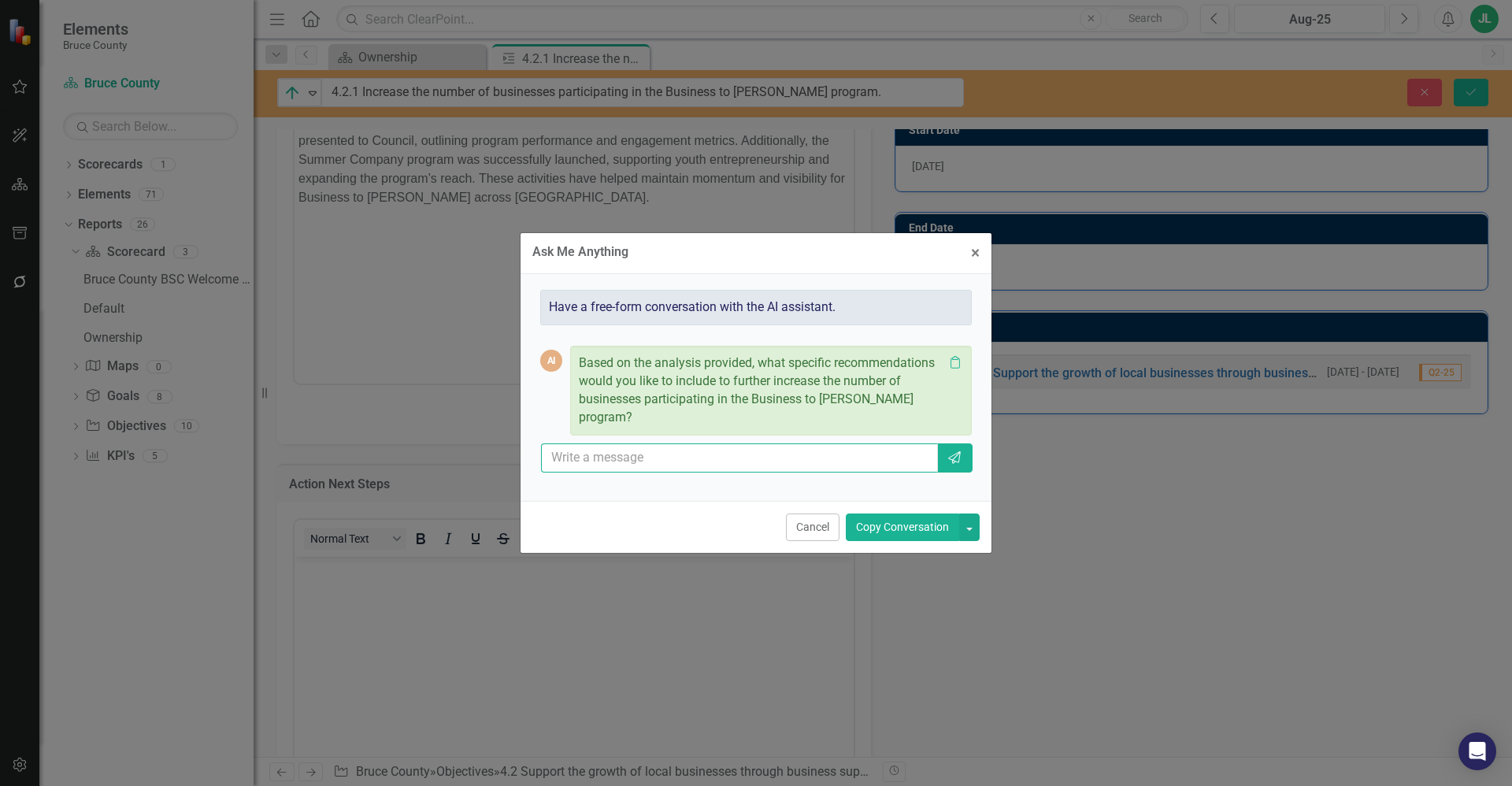
click at [694, 450] on input "text" at bounding box center [739, 458] width 397 height 29
paste input "• Open the Starter Company Plus program to support aspiring entrepreneurs with …"
type input "• Open the Starter Company Plus program to support aspiring entrepreneurs with …"
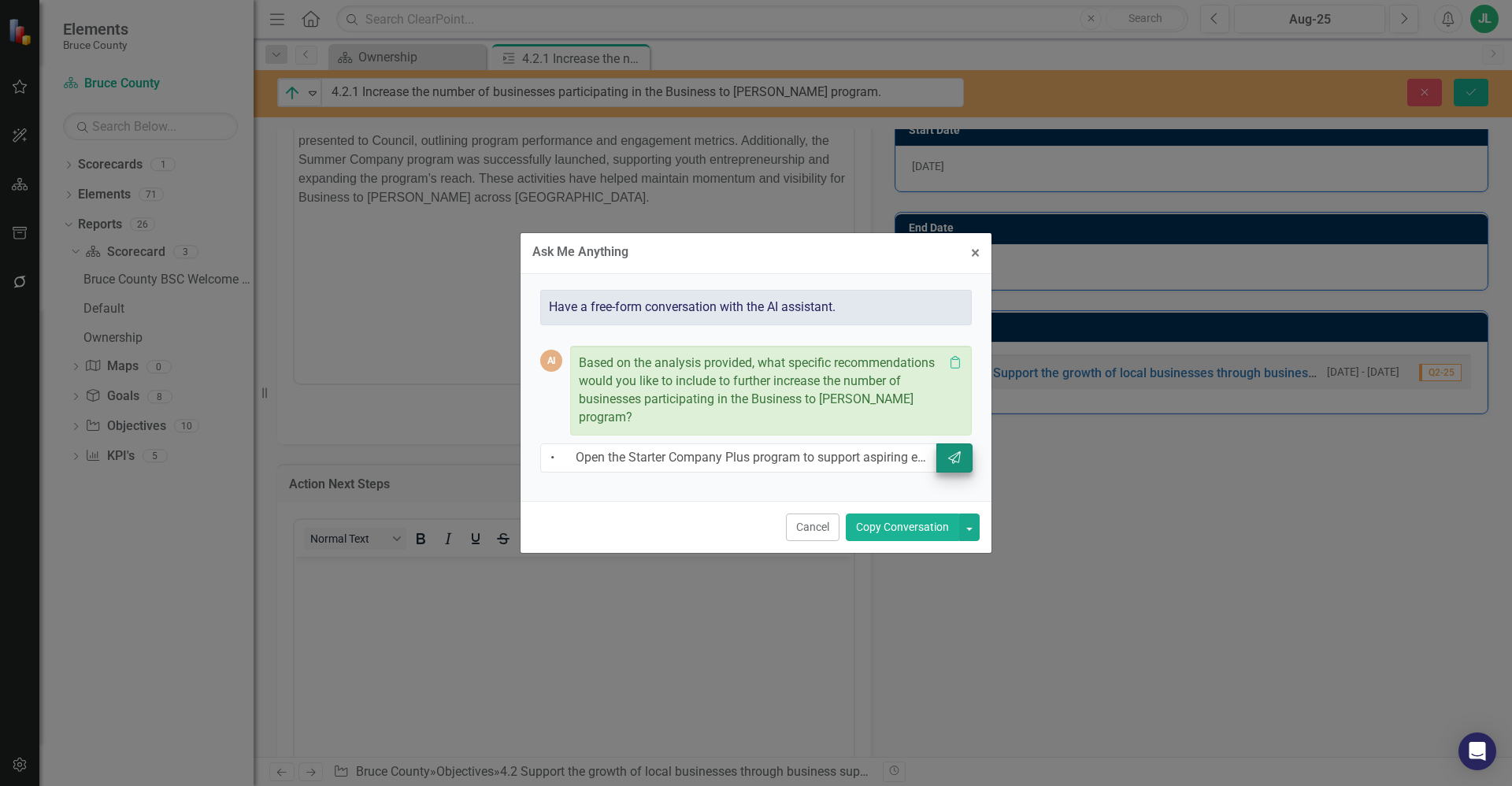
drag, startPoint x: 910, startPoint y: 519, endPoint x: 952, endPoint y: 441, distance: 88.6
click at [953, 461] on form "Ask Me Anything × Close Have a free-form conversation with the AI assistant. AI…" at bounding box center [756, 392] width 471 height 319
click at [952, 444] on button "Send" at bounding box center [954, 458] width 36 height 29
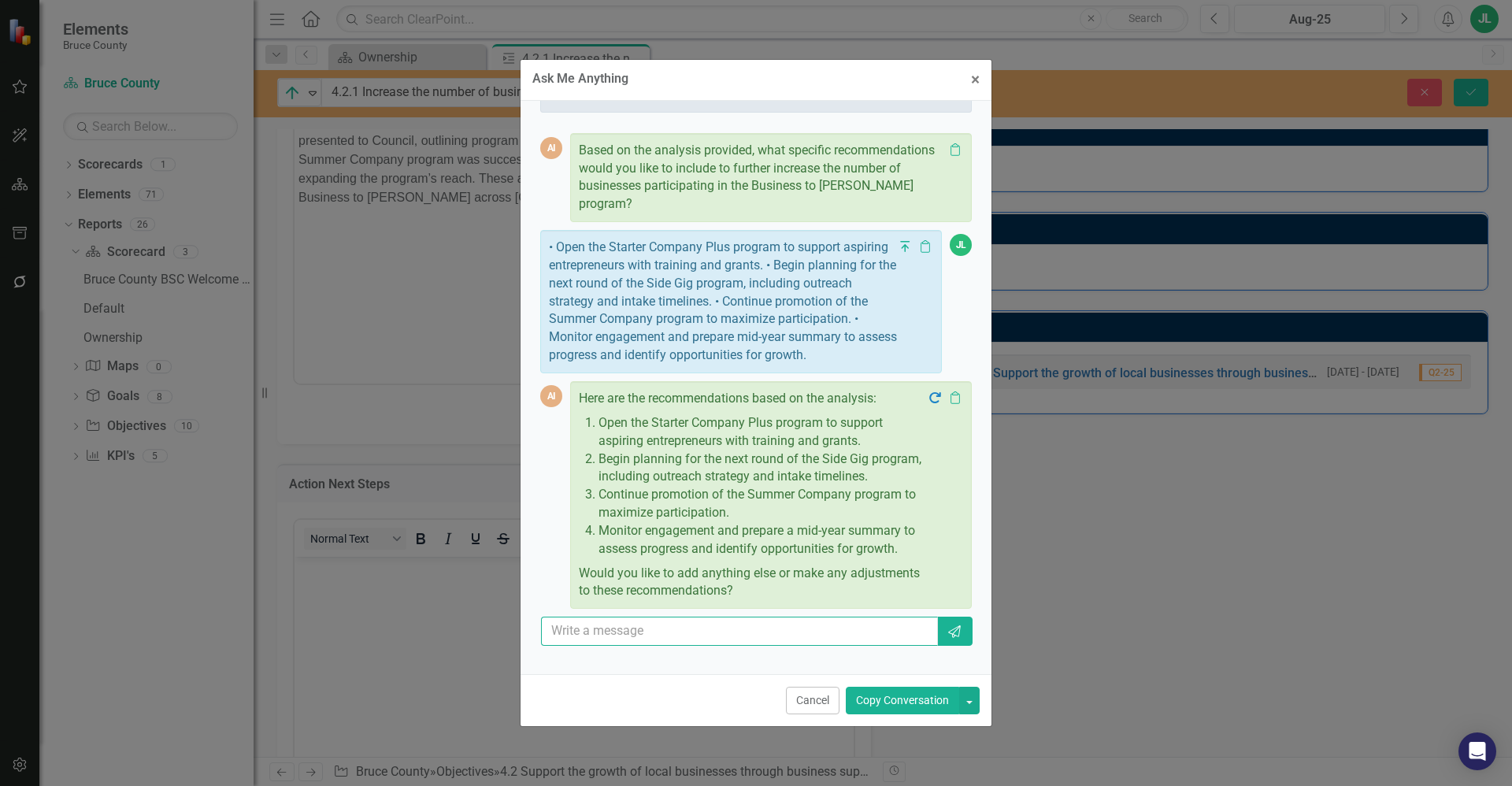
click at [710, 646] on input "text" at bounding box center [739, 631] width 397 height 29
type input "Don't use numbers"
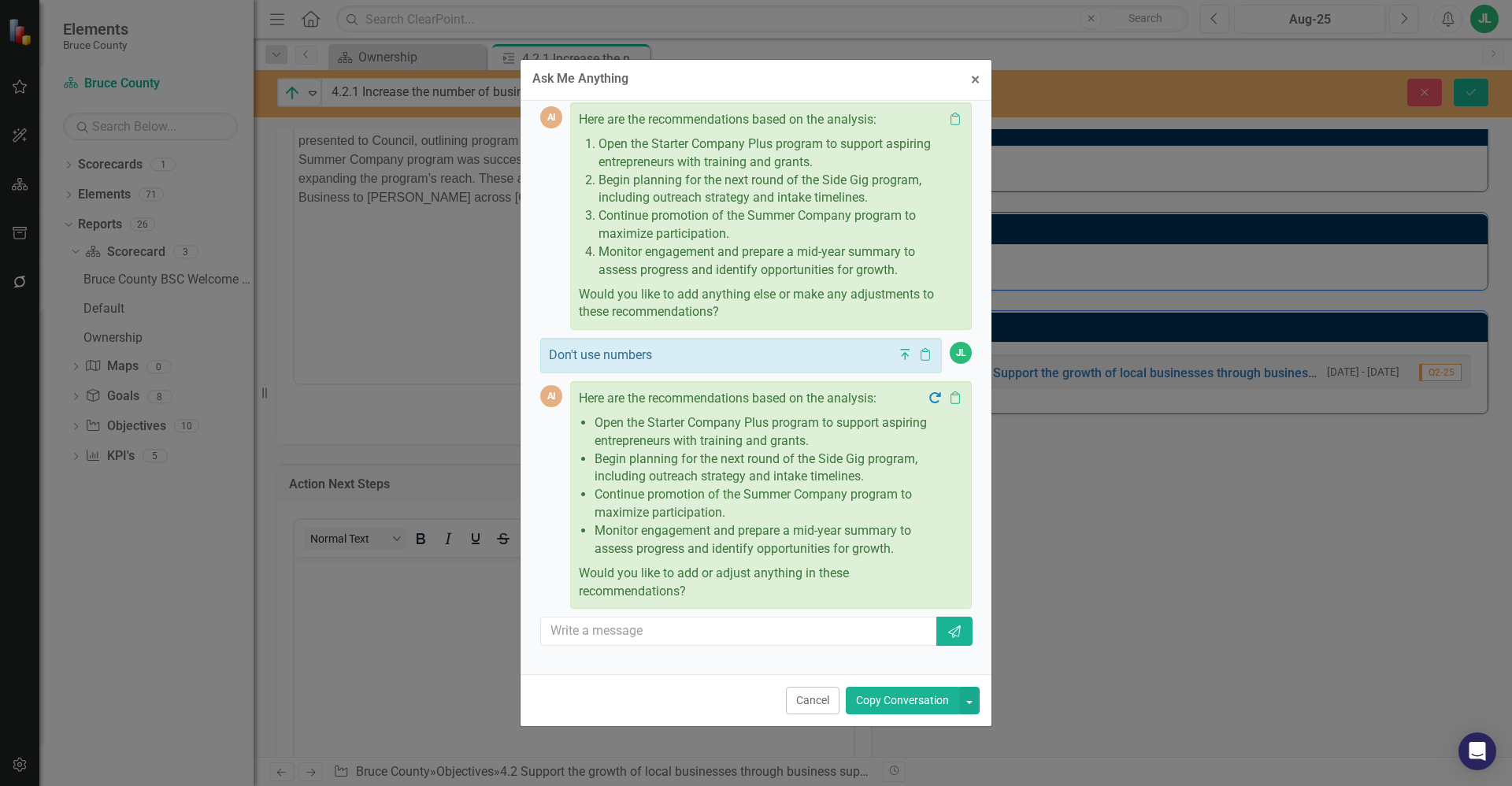
scroll to position [342, 0]
click at [654, 634] on input "text" at bounding box center [739, 631] width 397 height 29
type input "D"
type input "T"
type input "The first two are good"
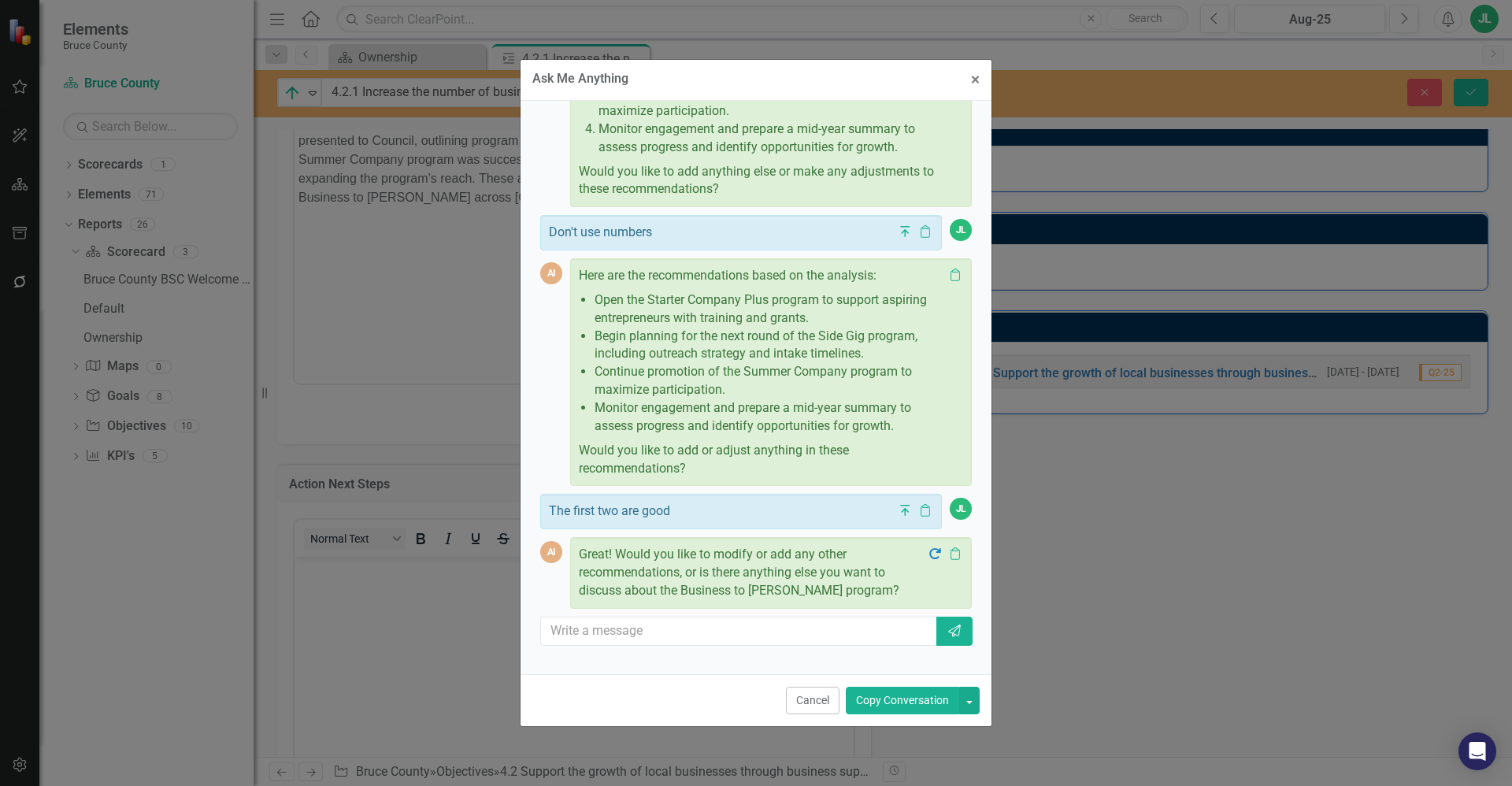
scroll to position [458, 0]
click at [651, 639] on input "text" at bounding box center [739, 631] width 397 height 29
type input "Givethose to me in a snetance structure"
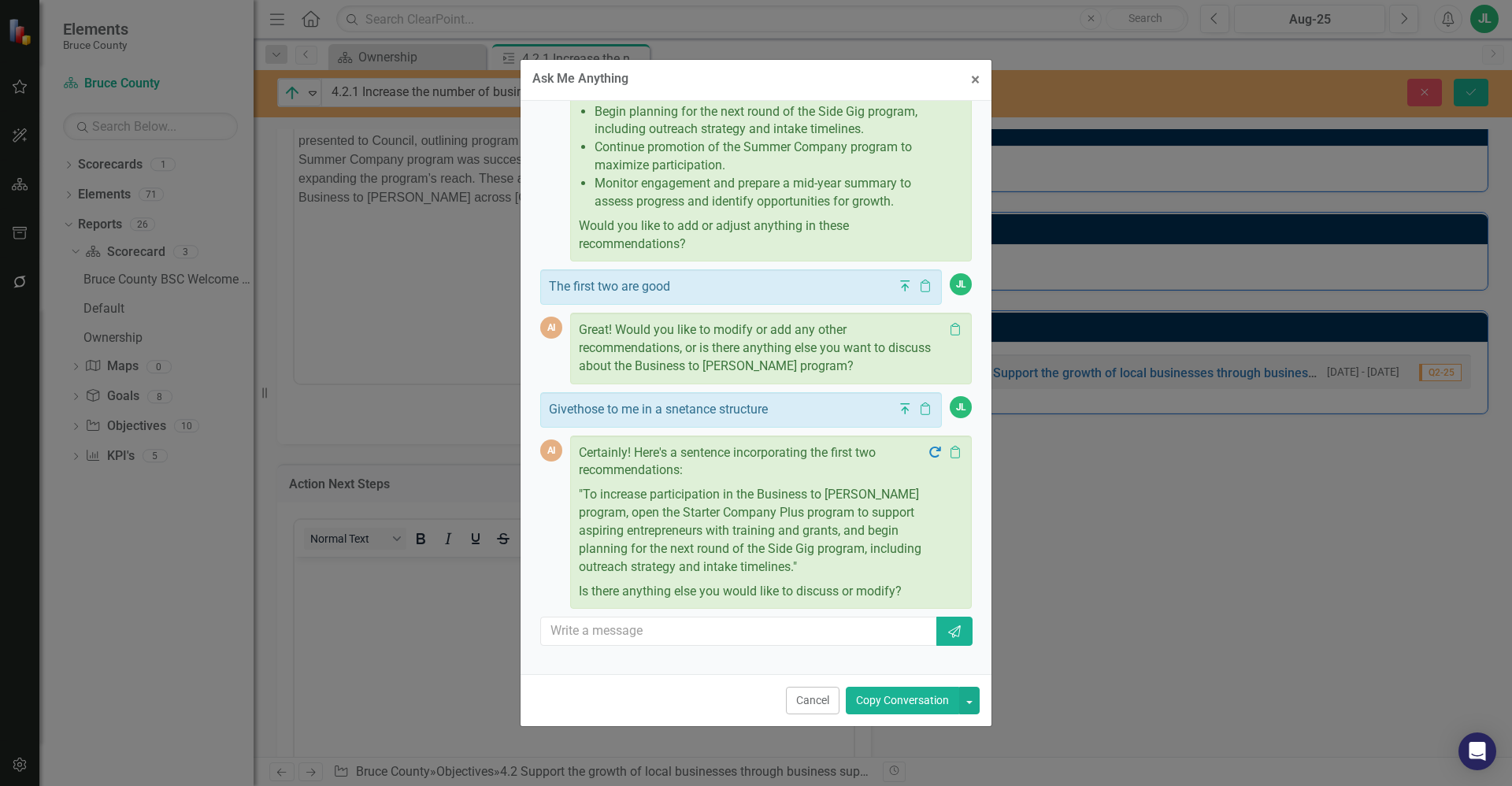
scroll to position [684, 0]
click at [972, 700] on button "button" at bounding box center [969, 700] width 20 height 28
drag, startPoint x: 931, startPoint y: 763, endPoint x: 920, endPoint y: 763, distance: 11.0
click at [931, 763] on link "Copy Last Message" at bounding box center [916, 759] width 126 height 29
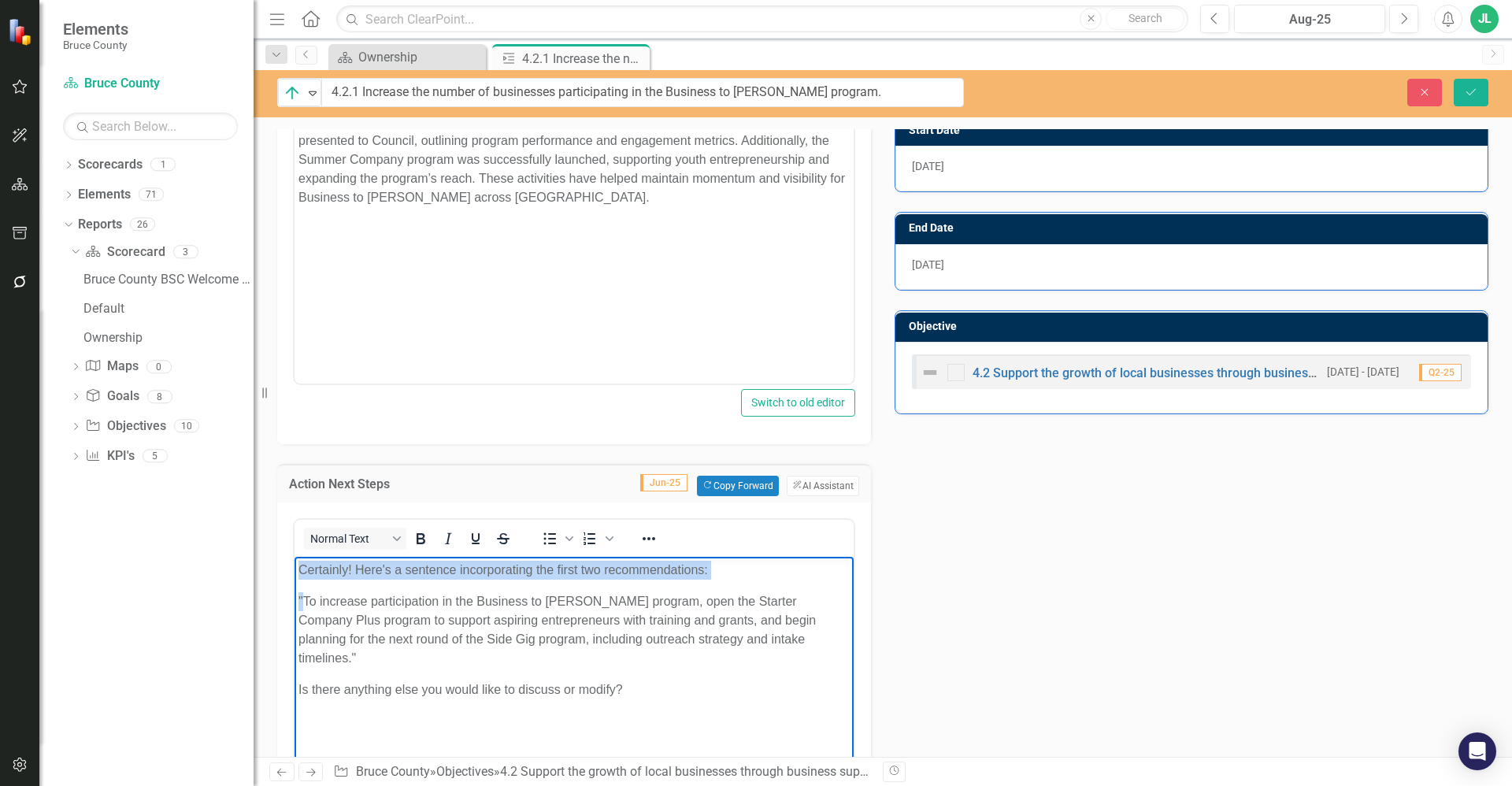
drag, startPoint x: 304, startPoint y: 600, endPoint x: 279, endPoint y: 550, distance: 55.9
click at [294, 556] on html "Certainly! Here's a sentence incorporating the first two recommendations: "To i…" at bounding box center [574, 674] width 559 height 236
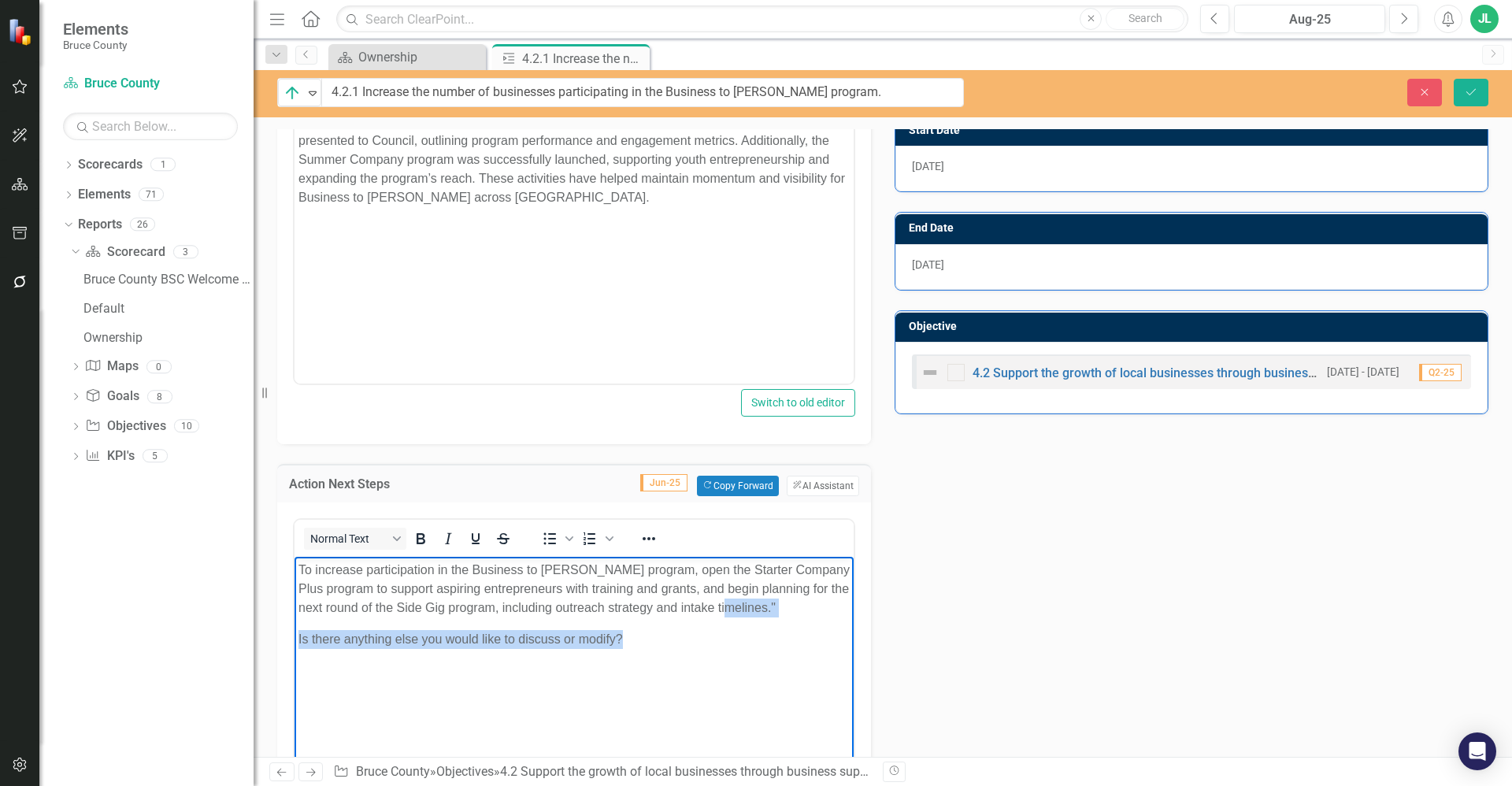
drag, startPoint x: 642, startPoint y: 652, endPoint x: 770, endPoint y: 609, distance: 135.0
click at [770, 609] on body "To increase participation in the Business to Bruce program, open the Starter Co…" at bounding box center [574, 674] width 559 height 236
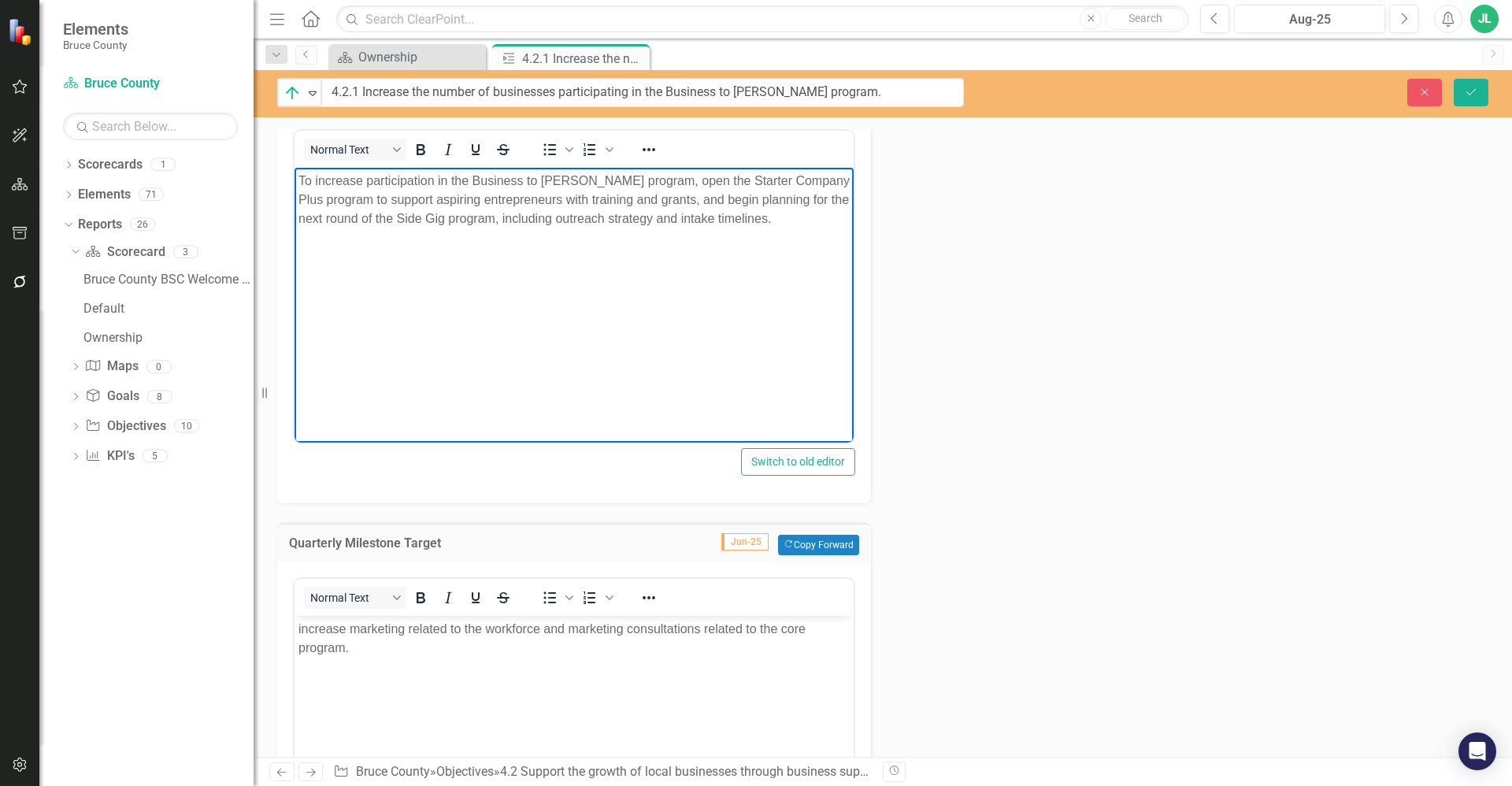
scroll to position [752, 0]
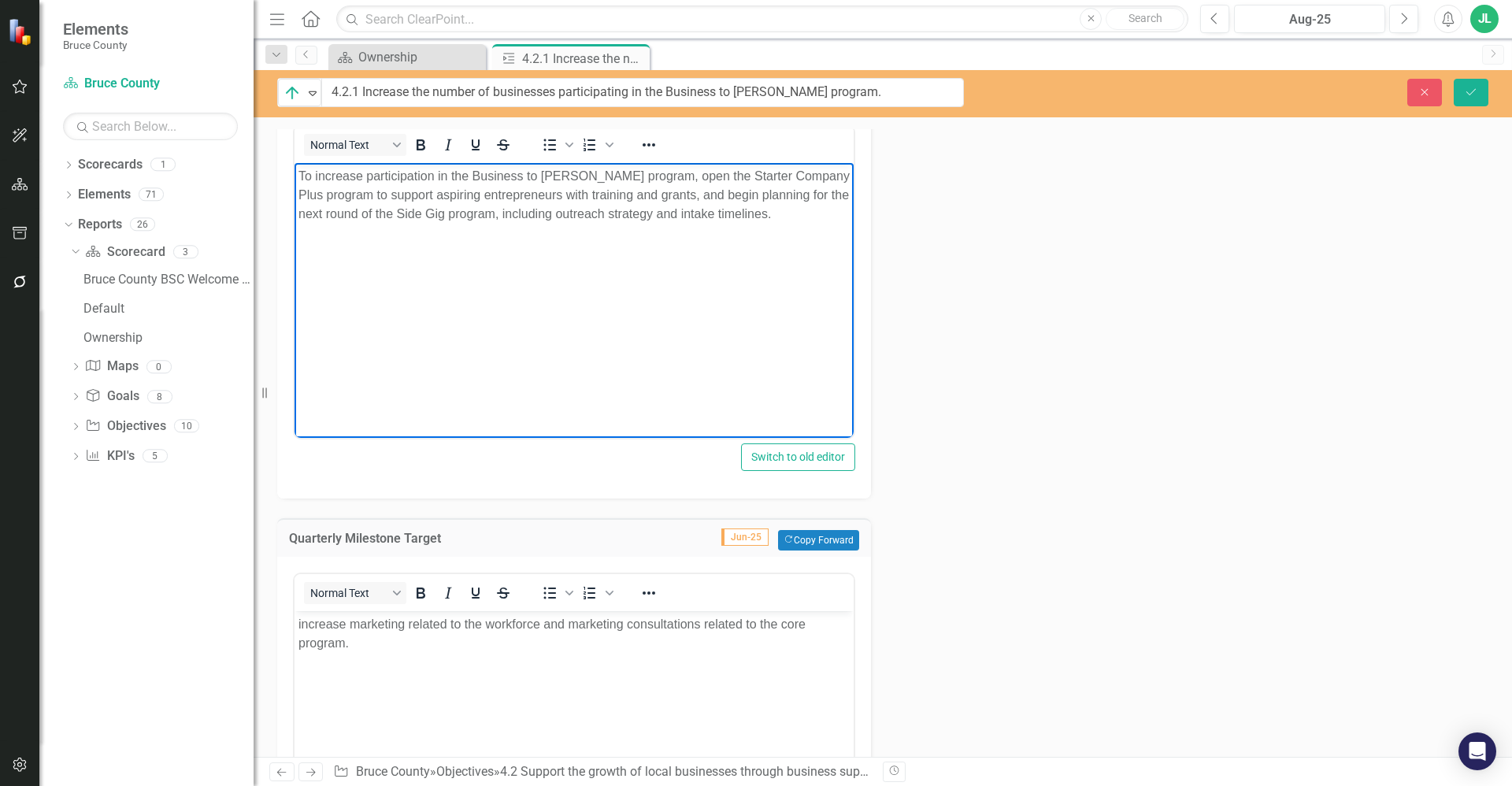
click at [581, 221] on p "To increase participation in the Business to Bruce program, open the Starter Co…" at bounding box center [574, 195] width 551 height 57
click at [691, 205] on p "To increase participation in the Business to Bruce program, open the Starter Co…" at bounding box center [574, 195] width 551 height 57
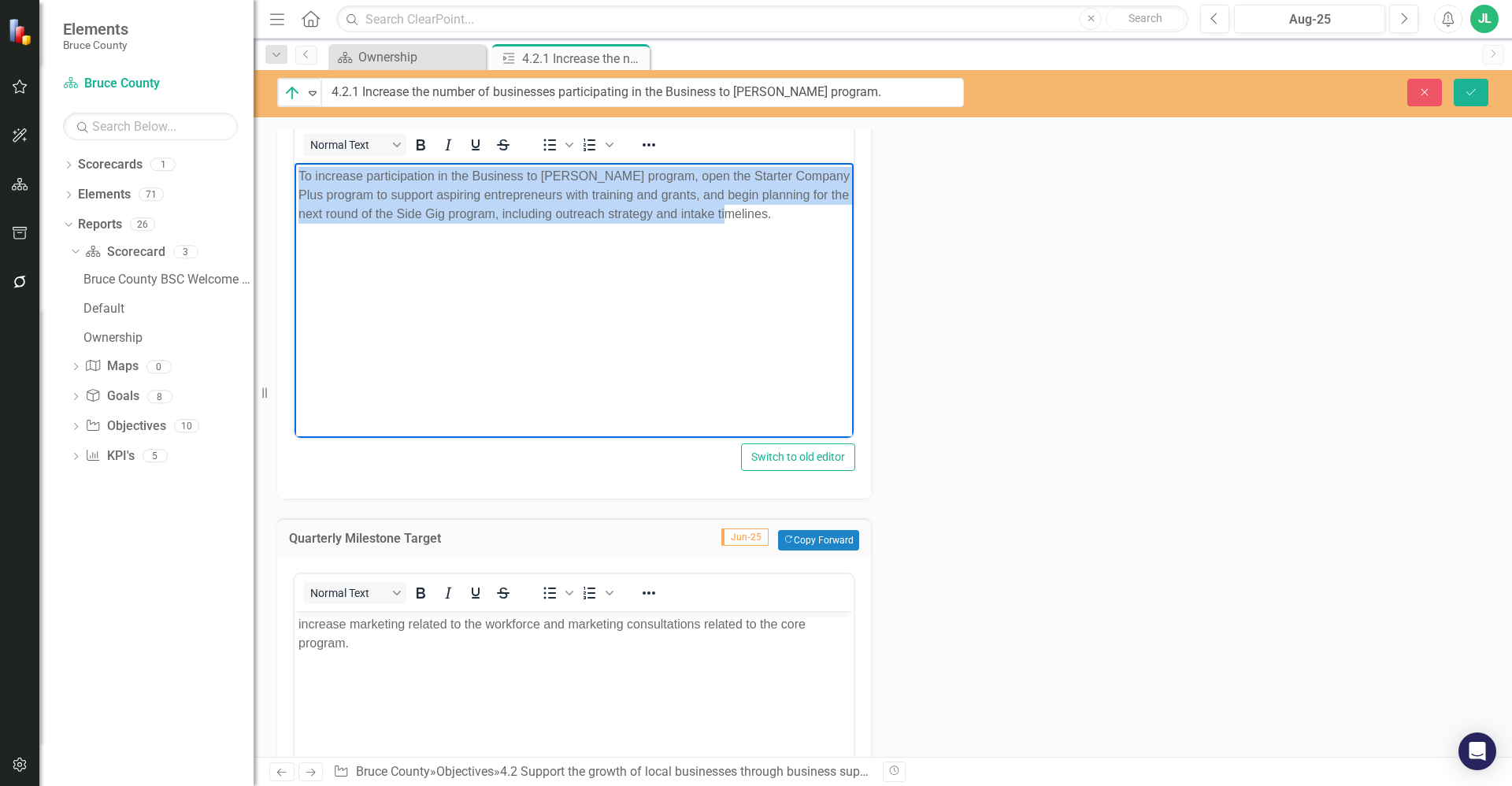
drag, startPoint x: 778, startPoint y: 219, endPoint x: 294, endPoint y: 180, distance: 485.6
click at [294, 180] on body "To increase participation in the Business to Bruce program, open the Starter Co…" at bounding box center [574, 280] width 559 height 236
click at [469, 225] on body "To increase participation in the Business to Bruce program, open the Starter Co…" at bounding box center [574, 280] width 559 height 236
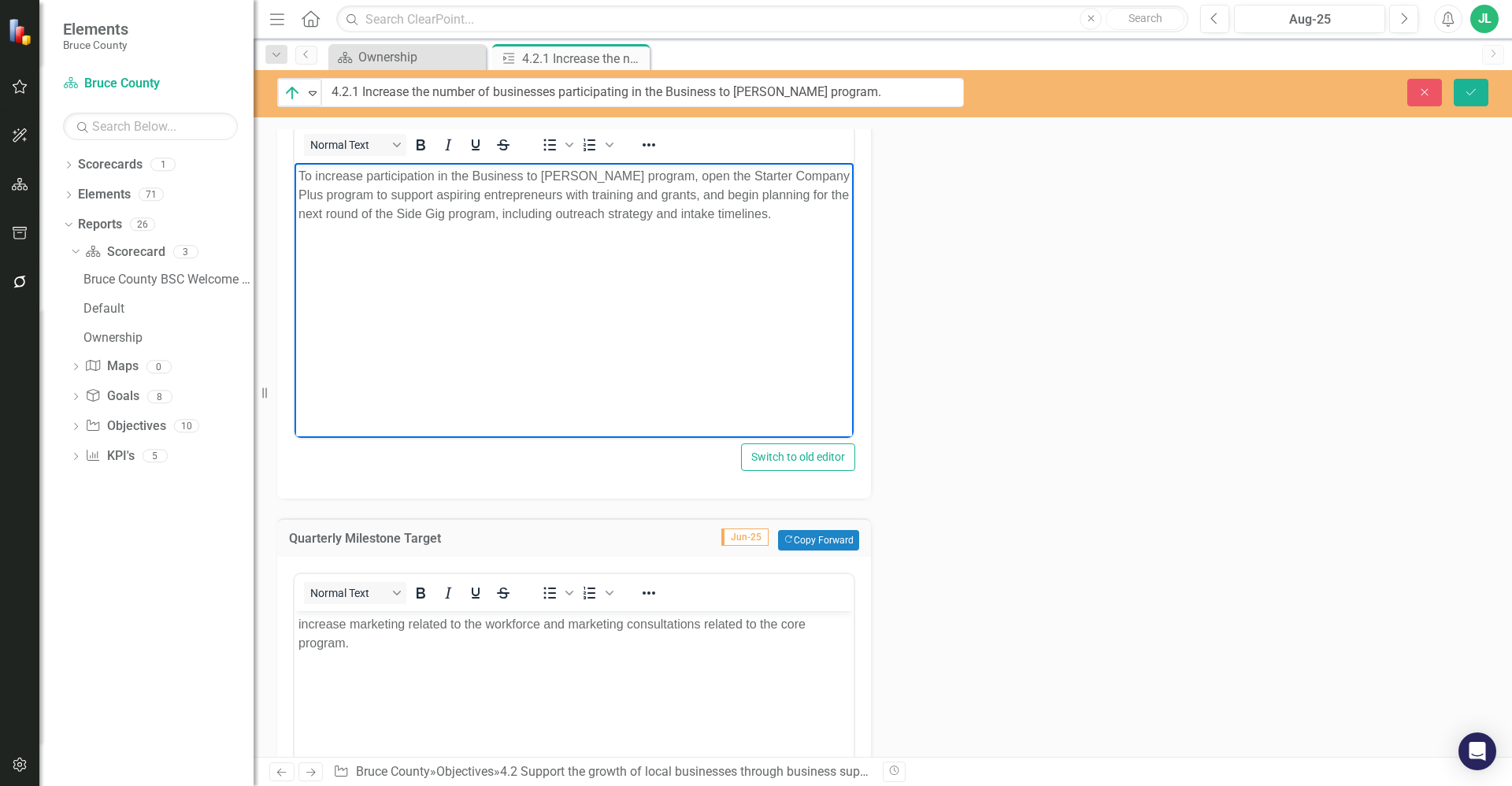
click at [511, 207] on p "To increase participation in the Business to Bruce program, open the Starter Co…" at bounding box center [574, 195] width 551 height 57
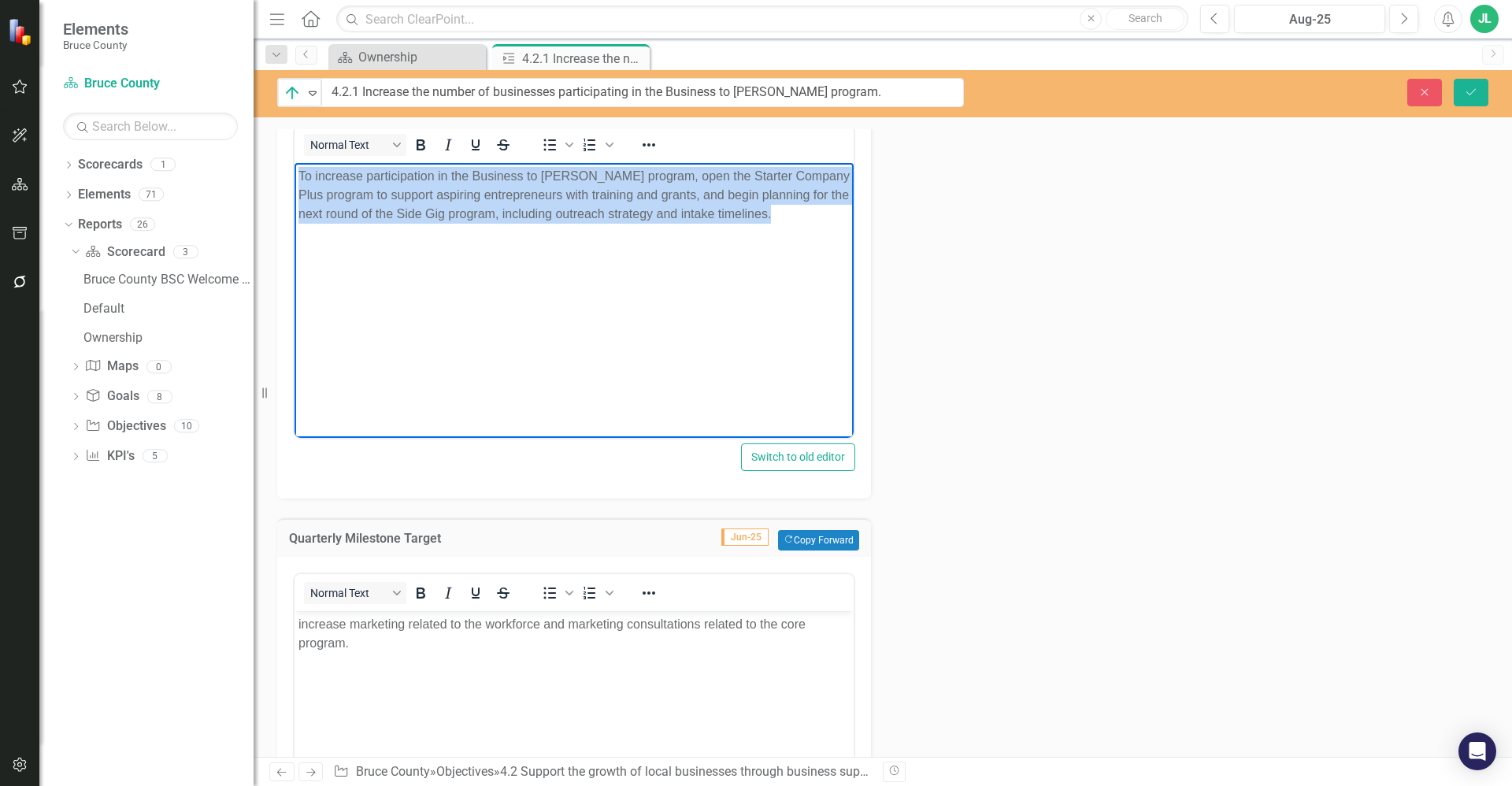
click at [511, 207] on p "To increase participation in the Business to Bruce program, open the Starter Co…" at bounding box center [574, 195] width 551 height 57
click at [497, 221] on p "To increase participation in the Business to Bruce program, open the Starter Co…" at bounding box center [574, 195] width 551 height 57
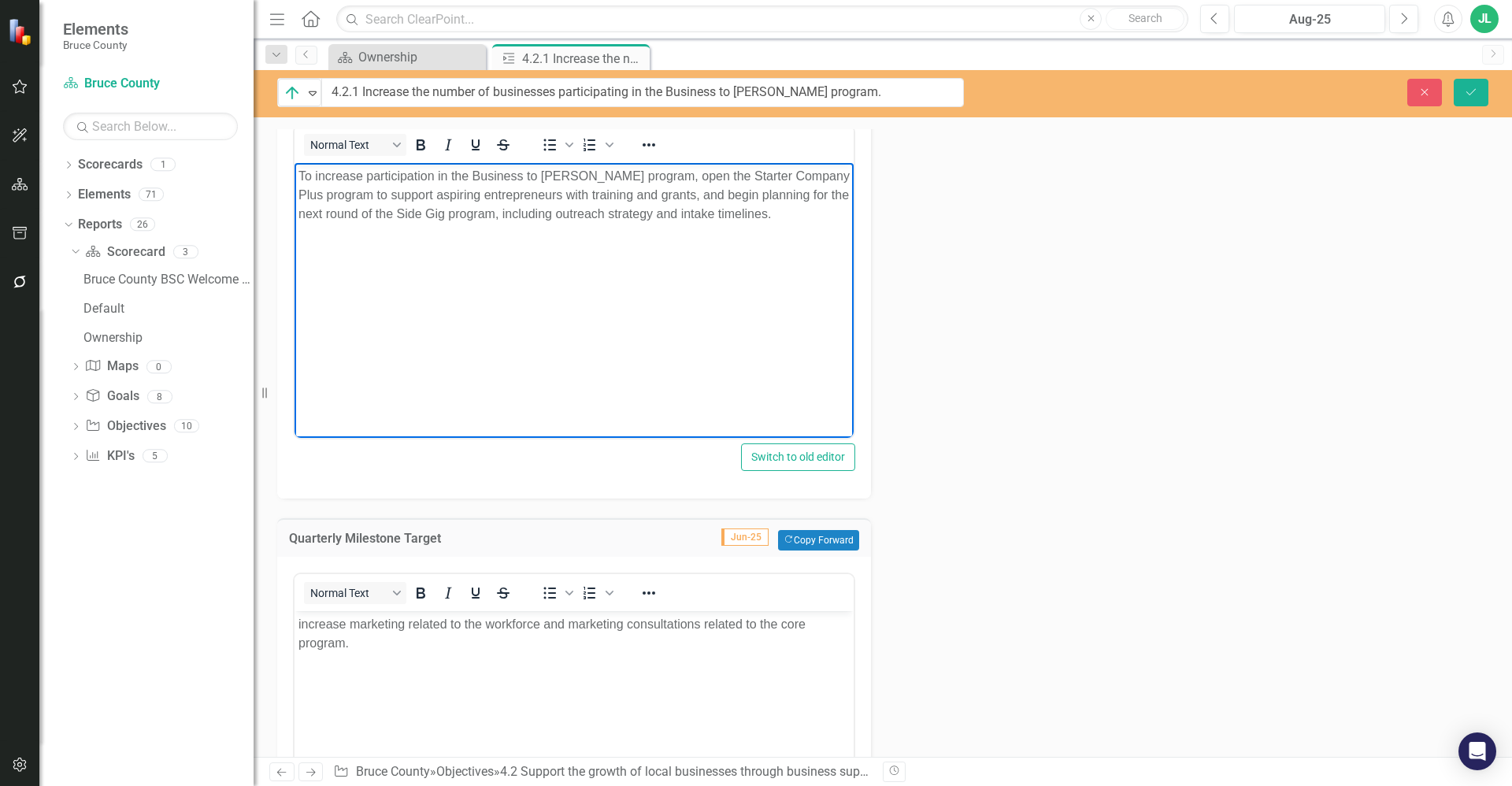
click at [608, 231] on body "To increase participation in the Business to Bruce program, open the Starter Co…" at bounding box center [574, 280] width 559 height 236
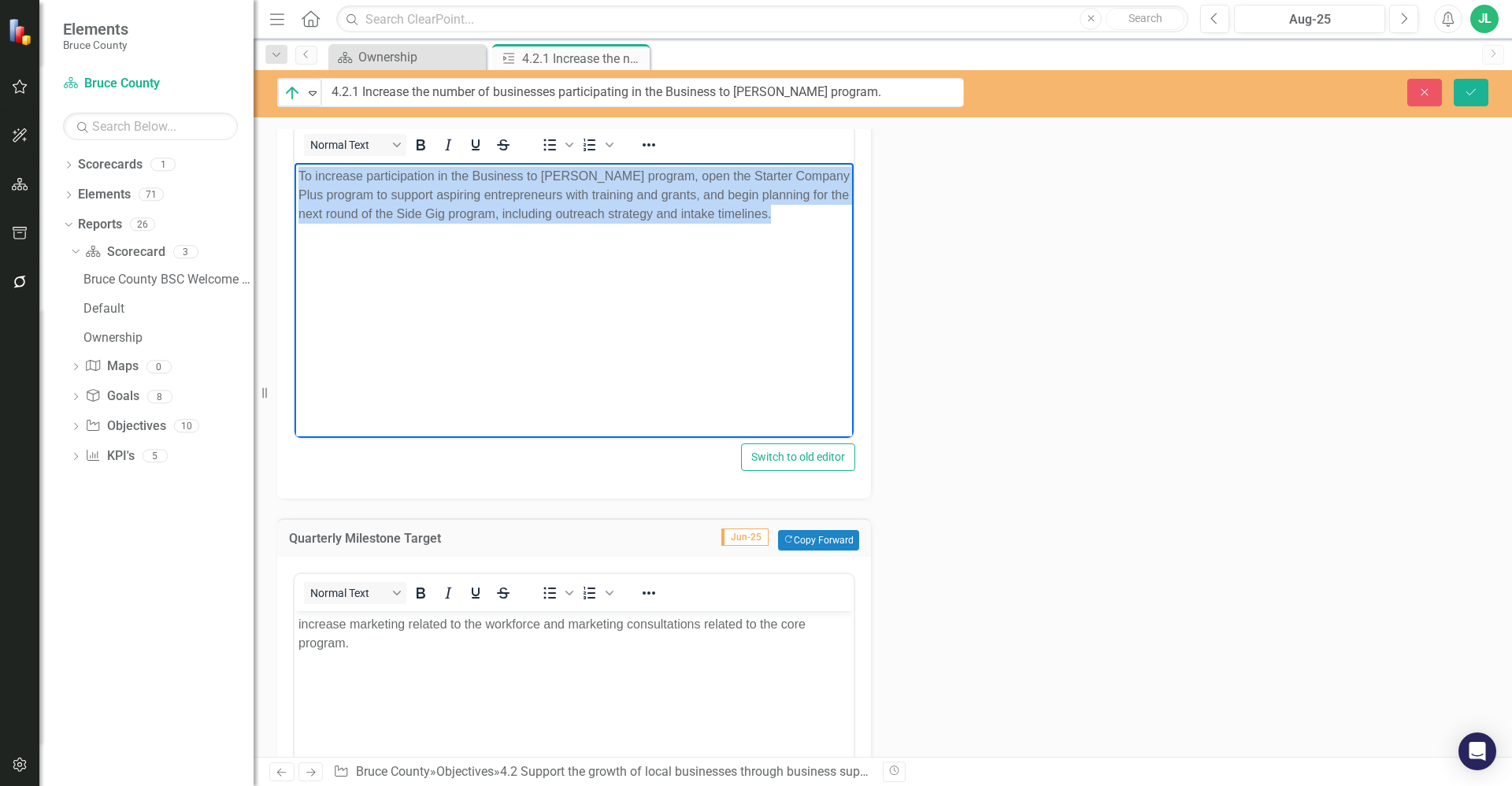
click at [608, 231] on body "To increase participation in the Business to Bruce program, open the Starter Co…" at bounding box center [574, 280] width 559 height 236
click at [507, 211] on p "To increase participation in the Business to Bruce program, open the Starter Co…" at bounding box center [574, 195] width 551 height 57
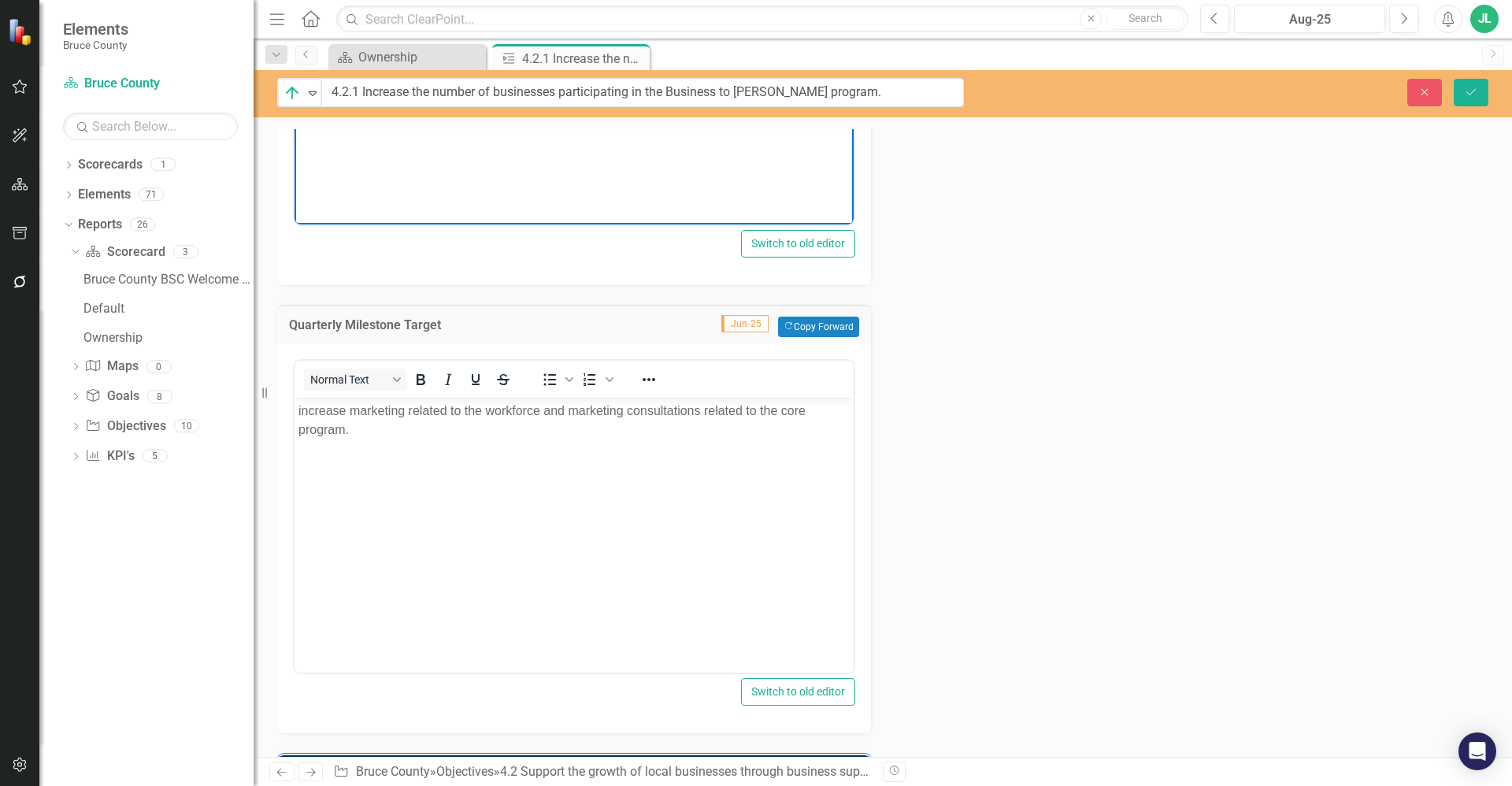
scroll to position [968, 0]
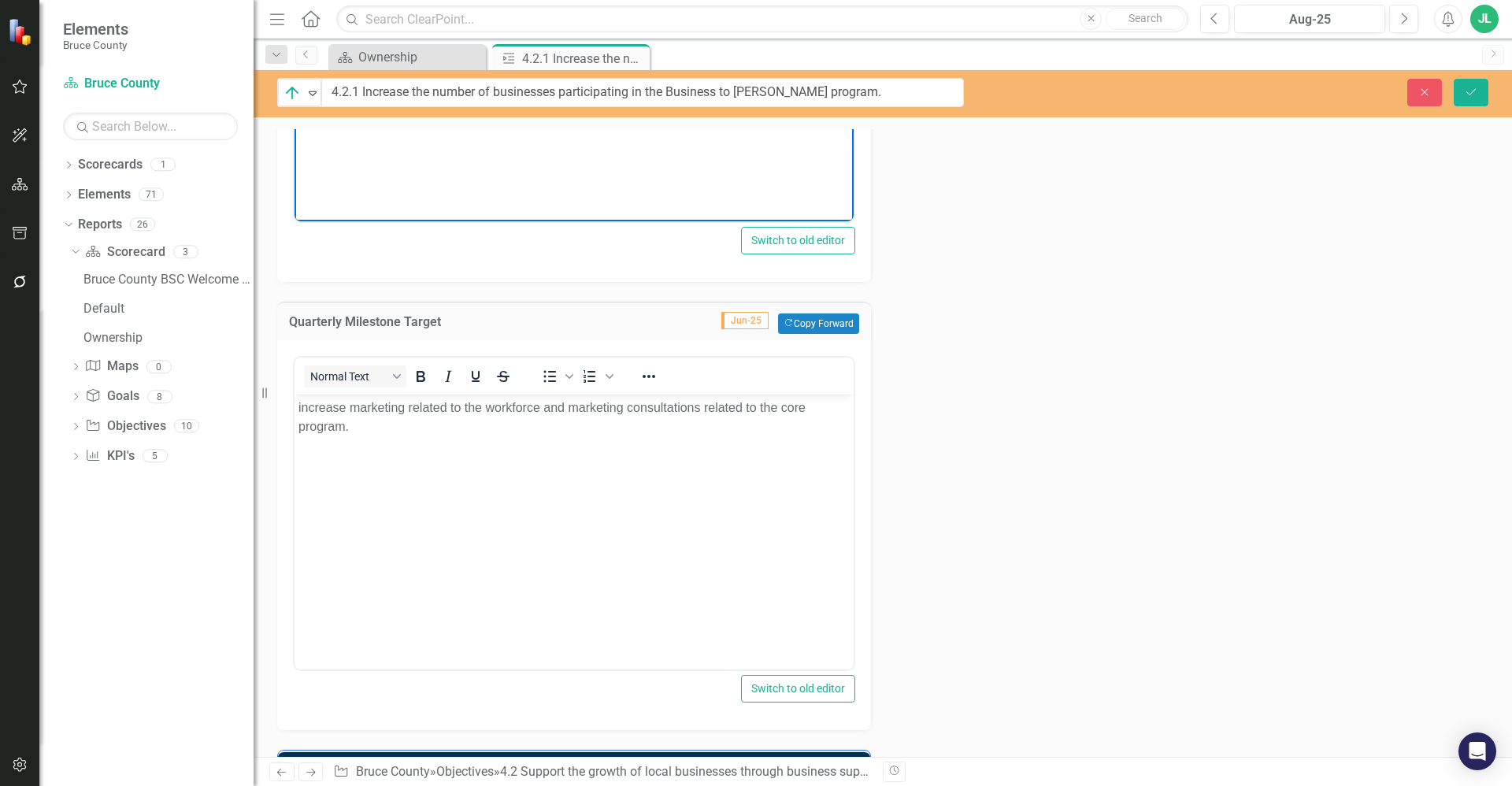
click at [492, 447] on body "increase marketing related to the workforce and marketing consultations related…" at bounding box center [574, 512] width 559 height 236
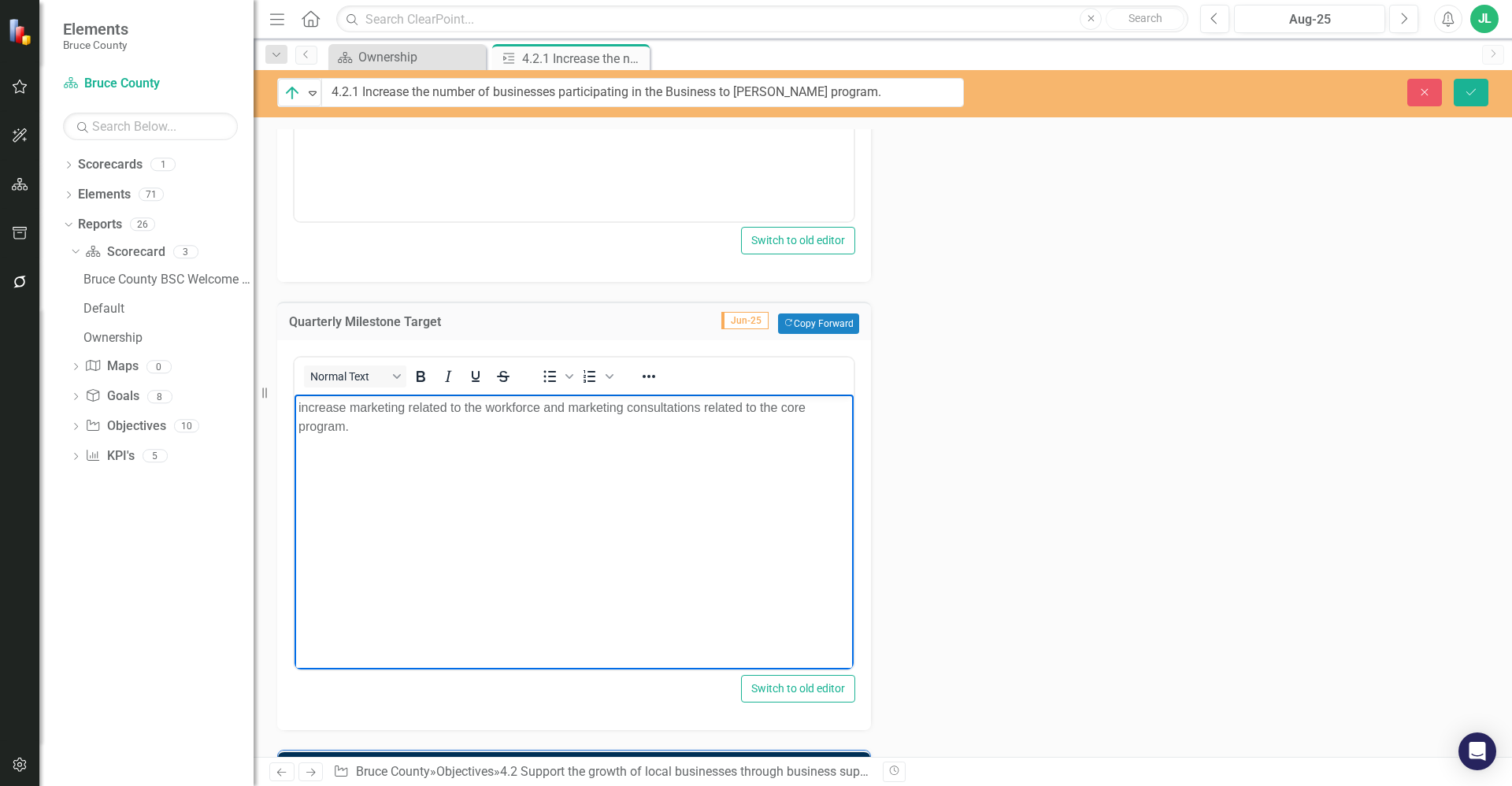
click at [504, 0] on html "To increase participation in the Business to Bruce program, open the Starter Co…" at bounding box center [574, 64] width 559 height 236
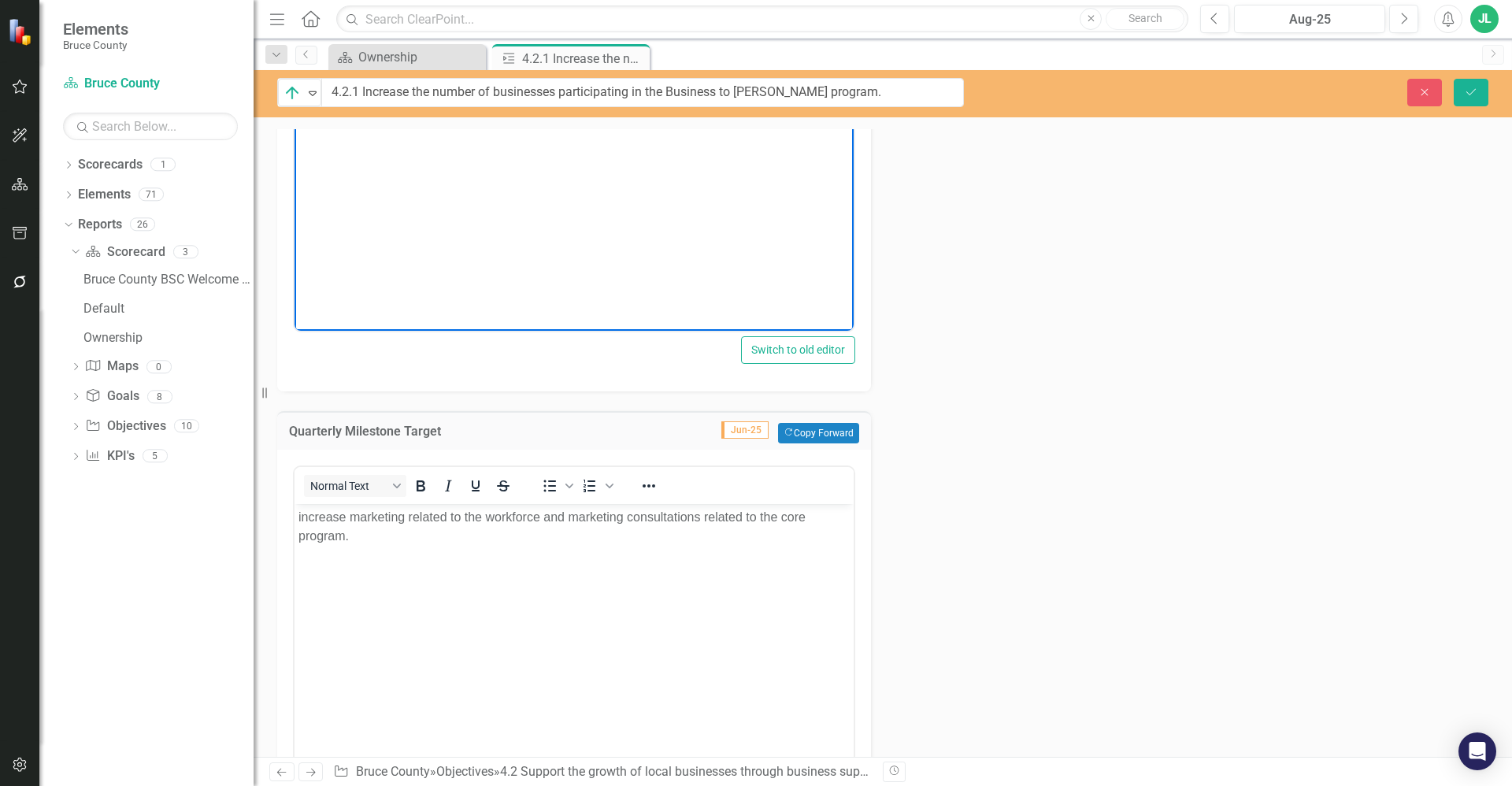
scroll to position [916, 0]
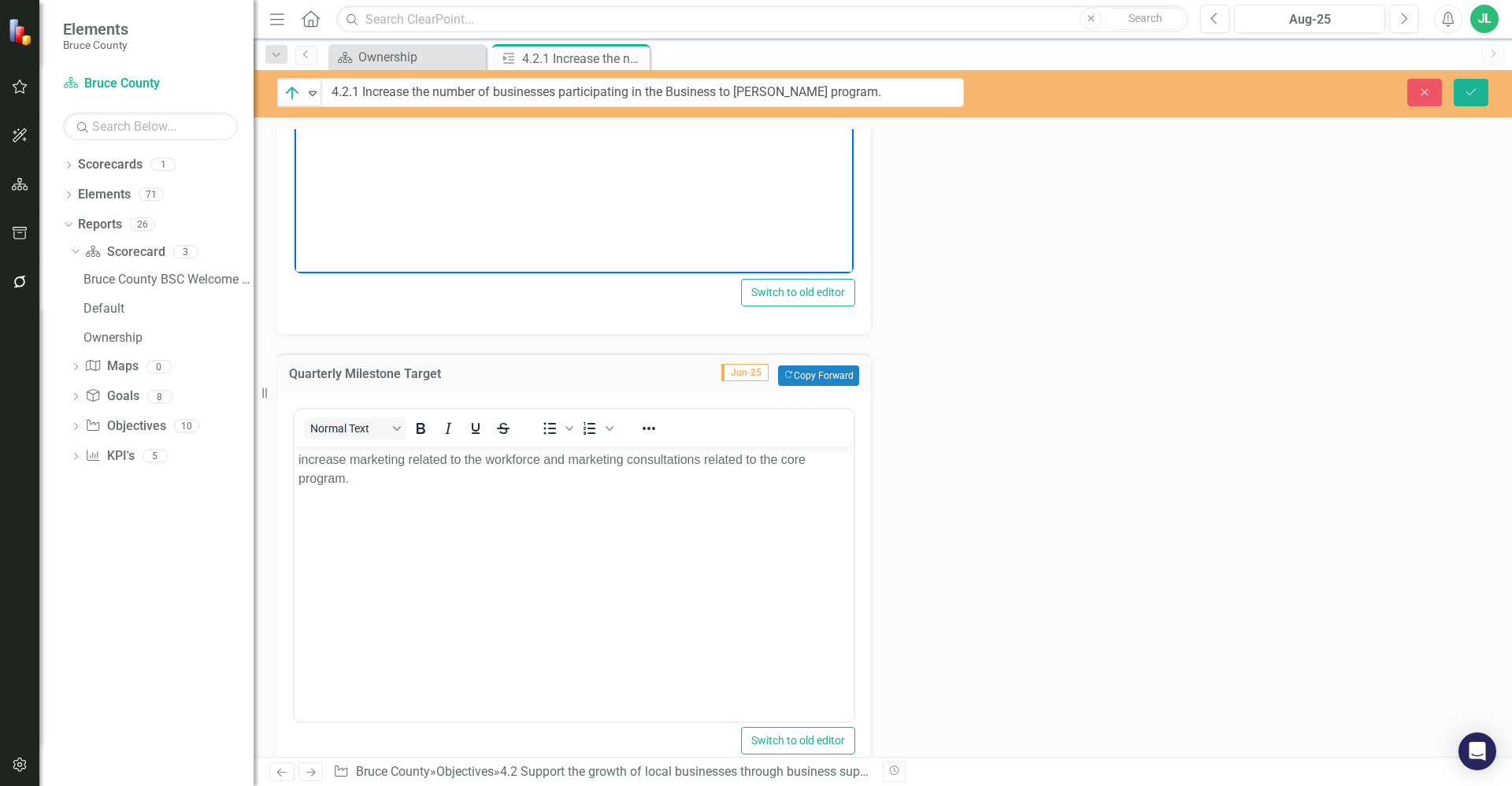
click at [481, 503] on body "increase marketing related to the workforce and marketing consultations related…" at bounding box center [574, 564] width 559 height 236
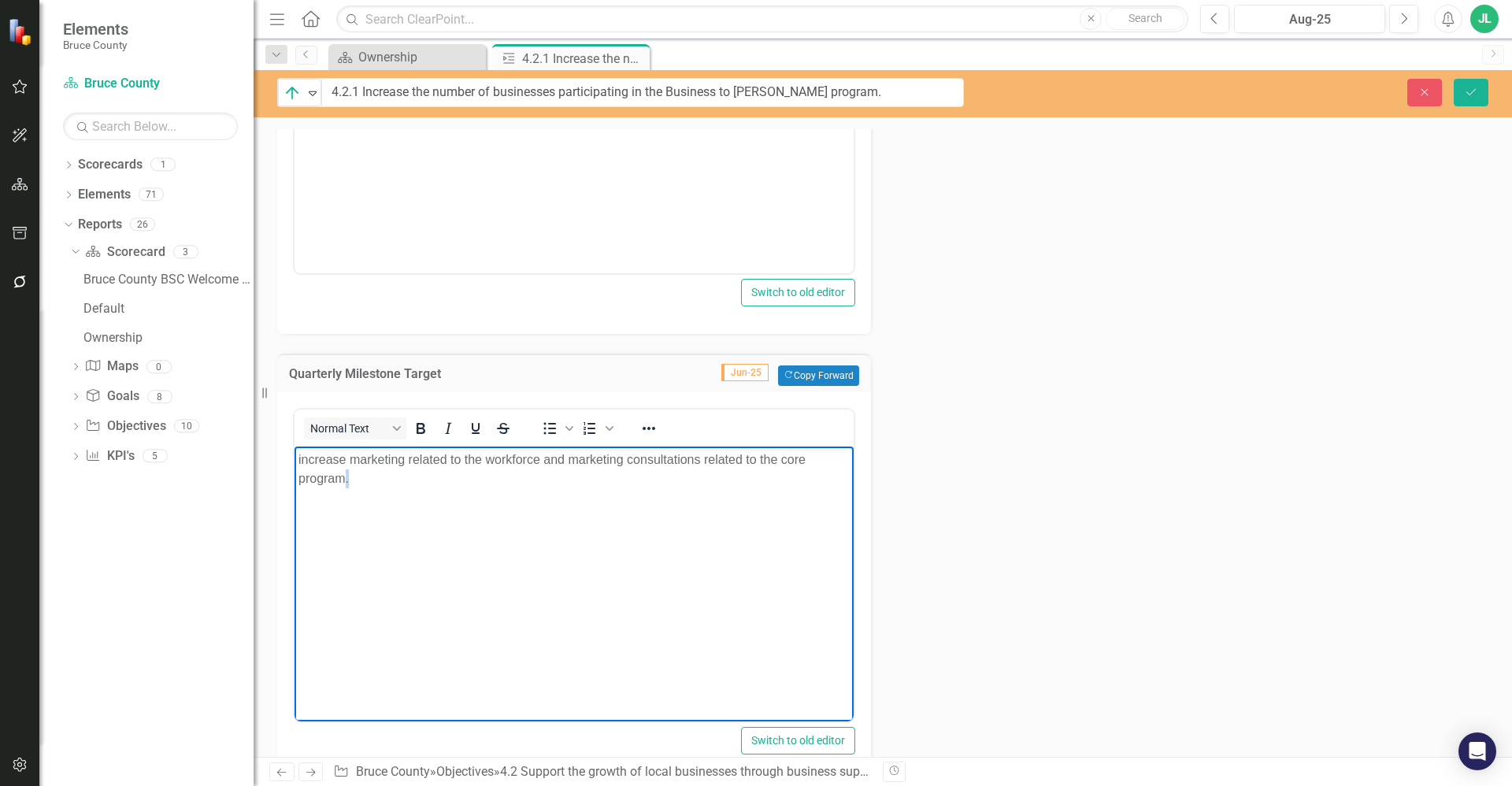
click at [481, 503] on body "increase marketing related to the workforce and marketing consultations related…" at bounding box center [574, 564] width 559 height 236
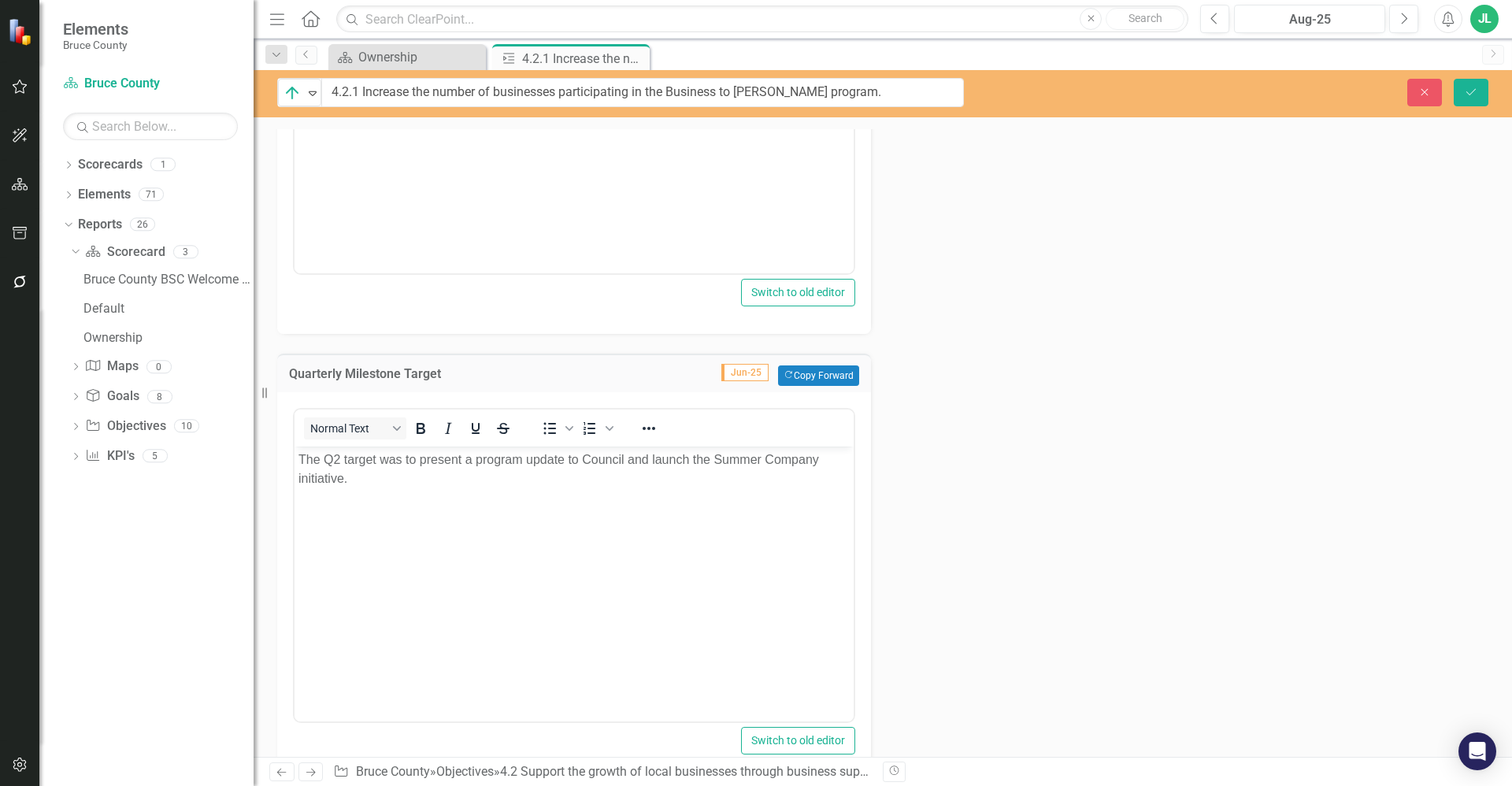
scroll to position [1055, 0]
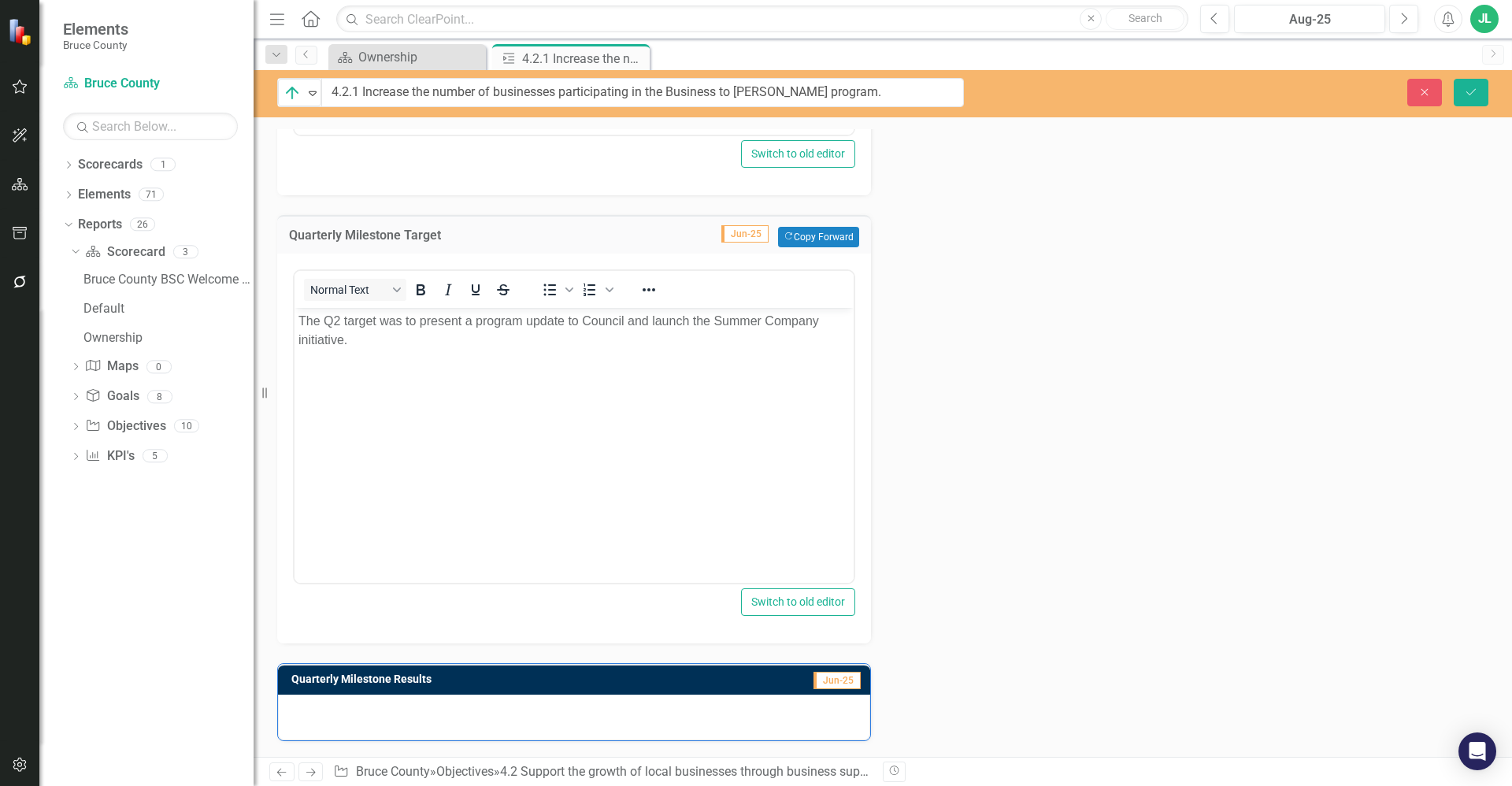
click at [488, 712] on div at bounding box center [574, 718] width 593 height 46
click at [487, 712] on div at bounding box center [574, 718] width 593 height 46
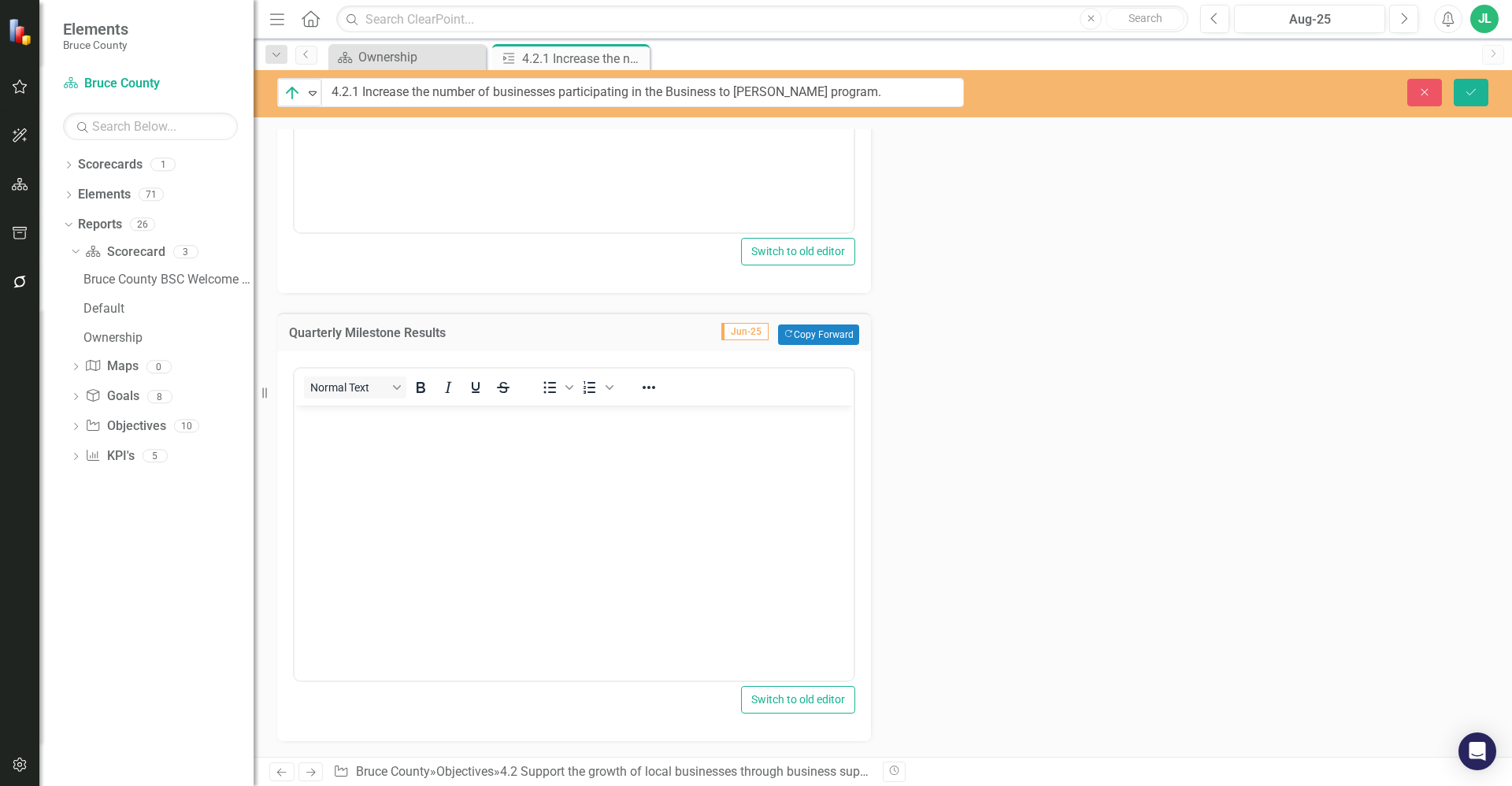
click at [393, 498] on body "Rich Text Area. Press ALT-0 for help." at bounding box center [574, 523] width 559 height 236
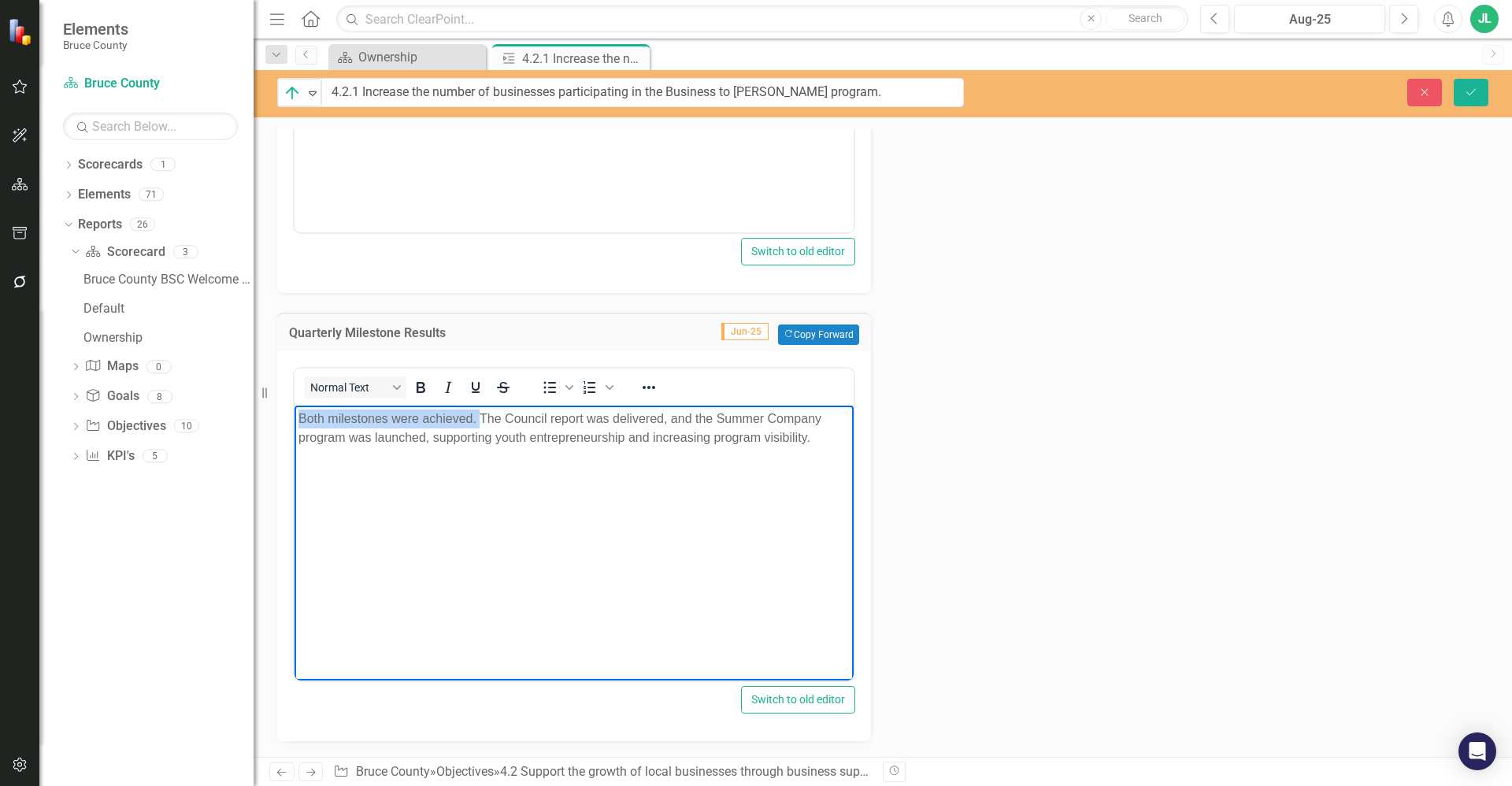
drag, startPoint x: 479, startPoint y: 417, endPoint x: 240, endPoint y: 412, distance: 239.1
click at [294, 412] on html "Both milestones were achieved. The Council report was delivered, and the Summer…" at bounding box center [574, 523] width 559 height 236
click at [465, 416] on p "A Council report was delivered, and the Summer Company program was launched, su…" at bounding box center [574, 427] width 551 height 38
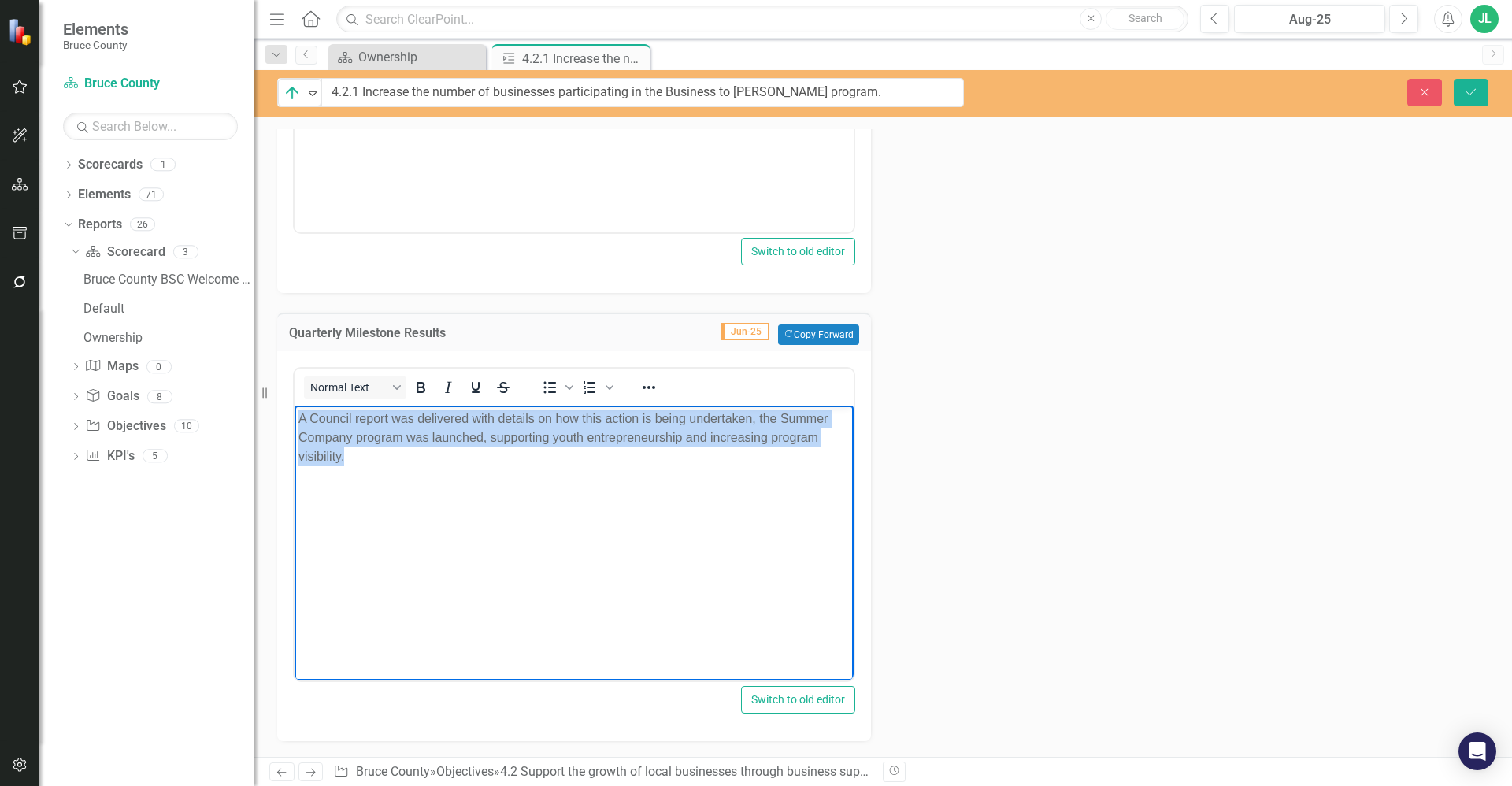
drag, startPoint x: 462, startPoint y: 458, endPoint x: 274, endPoint y: 416, distance: 192.6
click at [294, 416] on html "A Council report was delivered with details on how this action is being underta…" at bounding box center [574, 523] width 559 height 236
copy p "A Council report was delivered with details on how this action is being underta…"
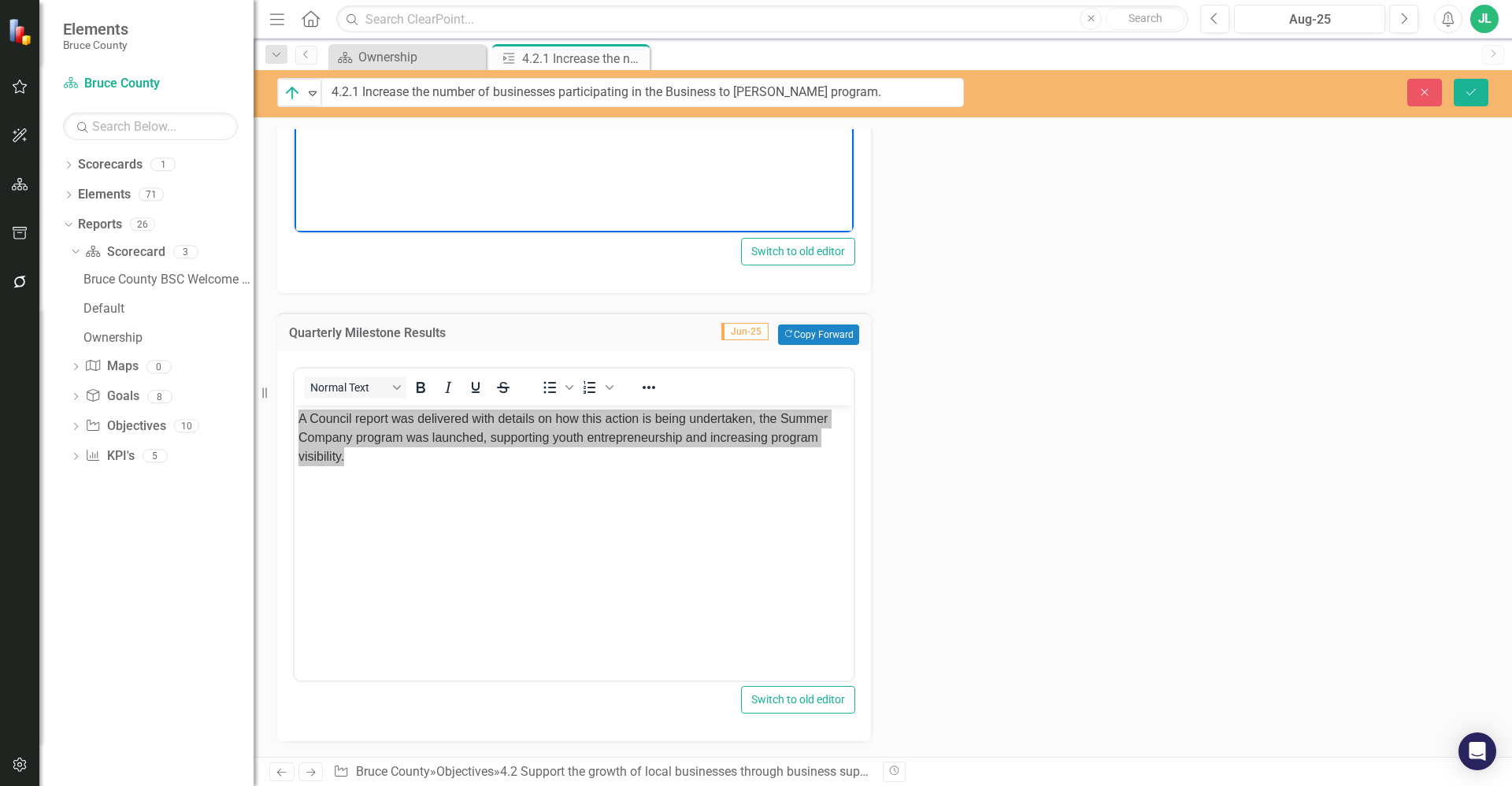
click at [564, 0] on html "The Q2 target was to present a program update to Council and launch the Summer …" at bounding box center [574, 76] width 559 height 236
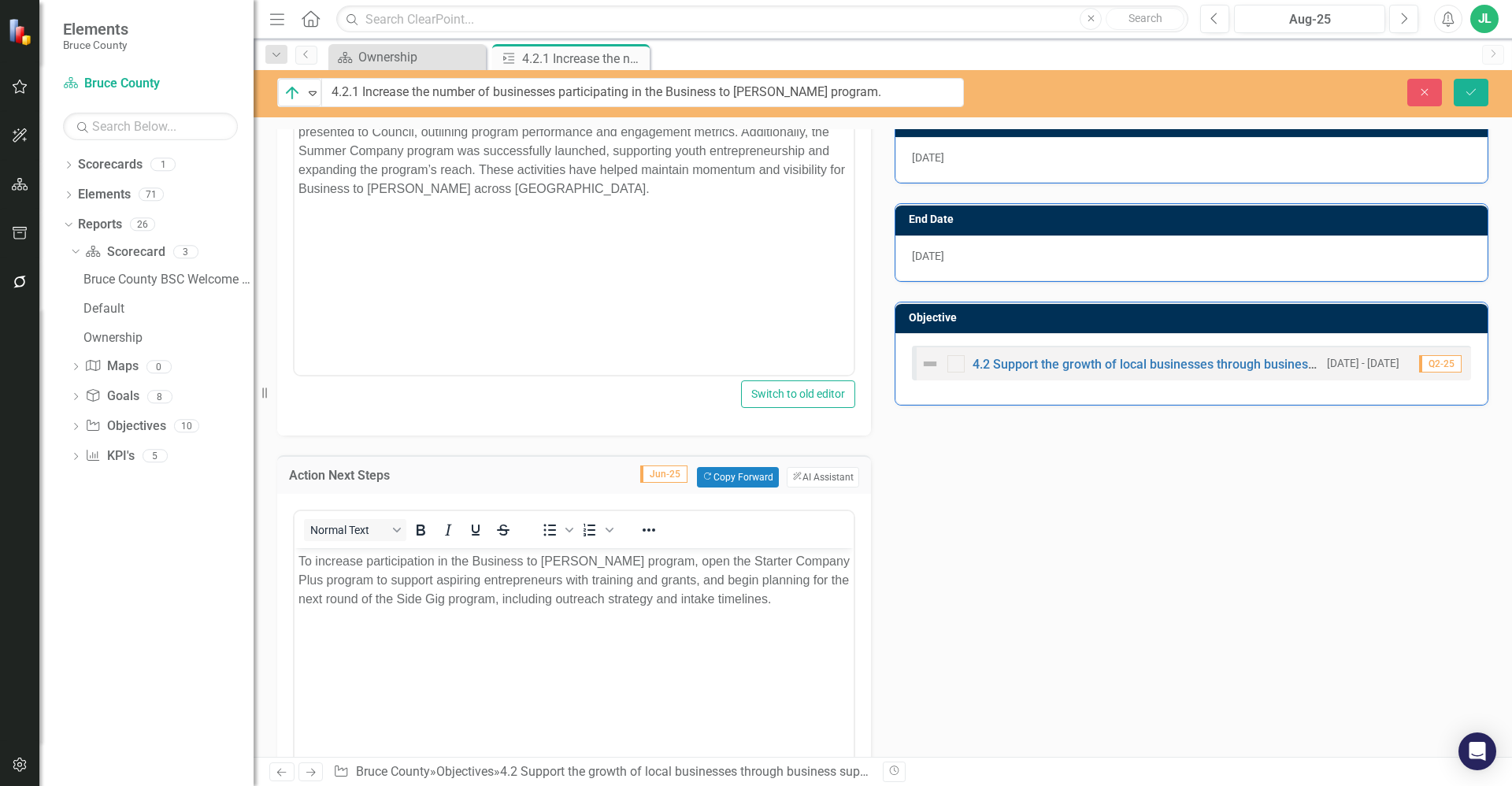
scroll to position [360, 0]
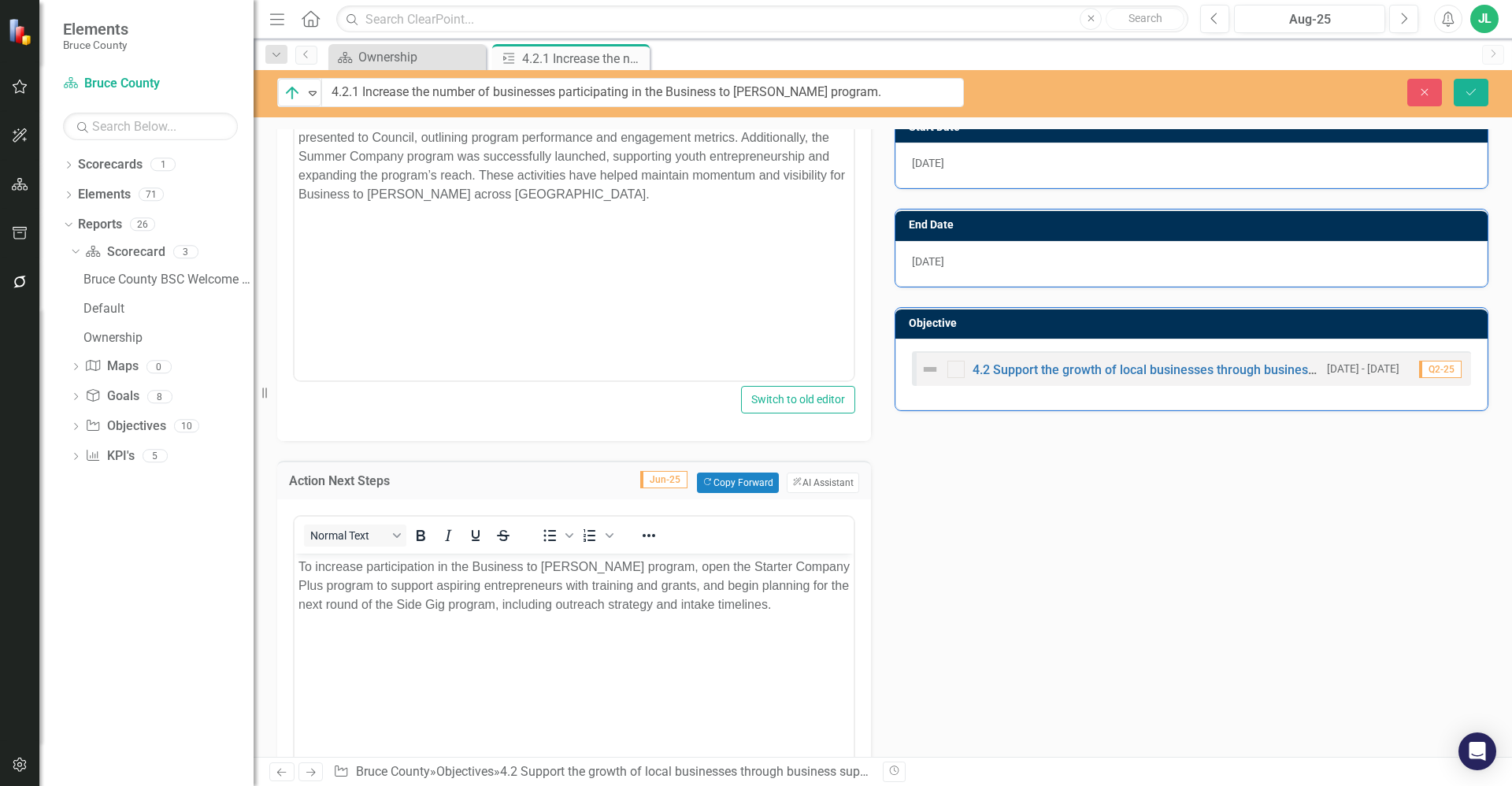
click at [500, 574] on p "To increase participation in the Business to Bruce program, open the Starter Co…" at bounding box center [574, 585] width 551 height 57
click at [485, 613] on p "To increase participation in the Business to Bruce program, open the Starter Co…" at bounding box center [574, 585] width 551 height 57
click at [483, 613] on p "To increase participation in the Business to Bruce program, open the Starter Co…" at bounding box center [574, 585] width 551 height 57
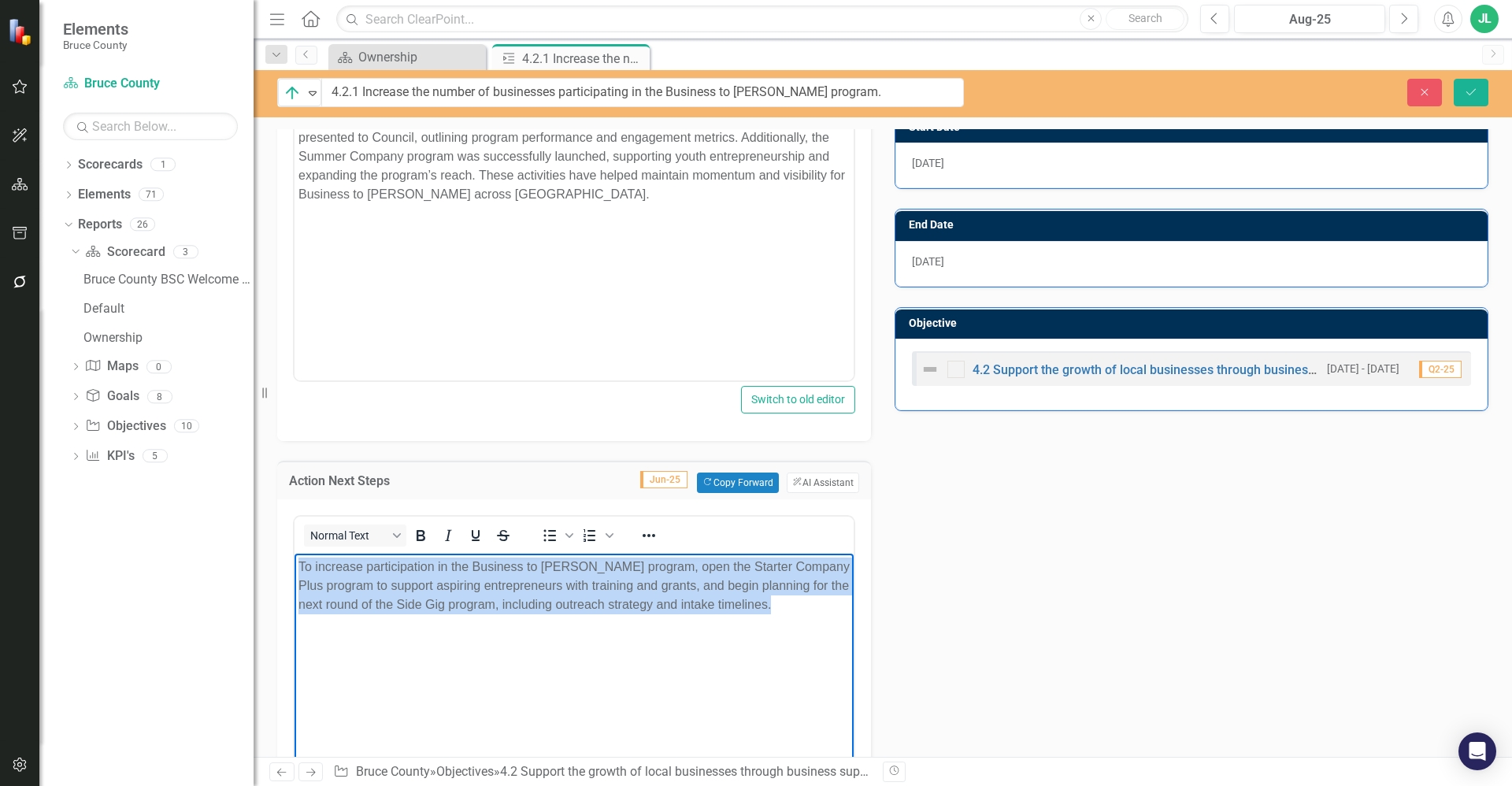
click at [483, 613] on p "To increase participation in the Business to Bruce program, open the Starter Co…" at bounding box center [574, 585] width 551 height 57
copy p "To increase participation in the Business to Bruce program, open the Starter Co…"
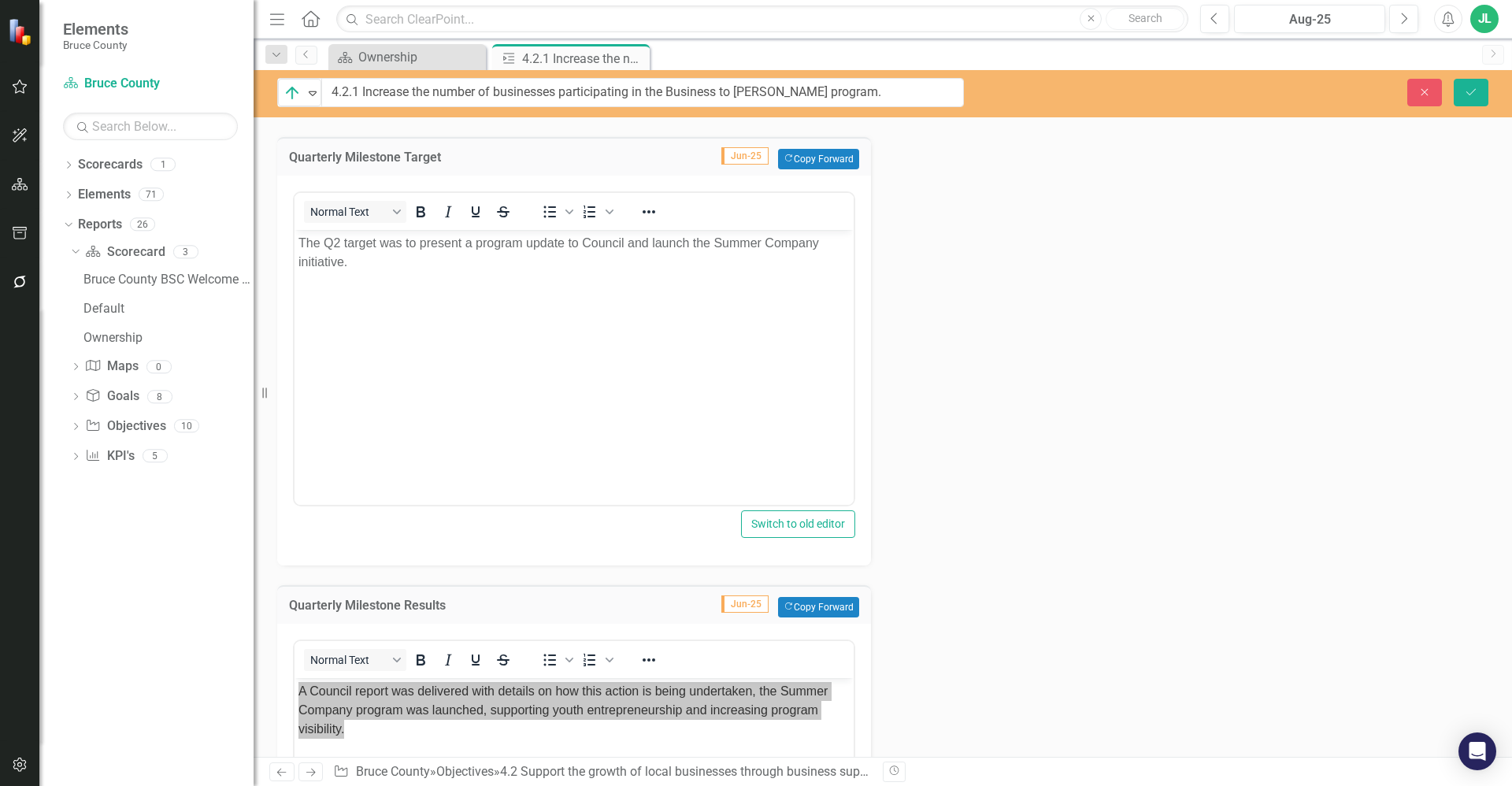
scroll to position [1168, 0]
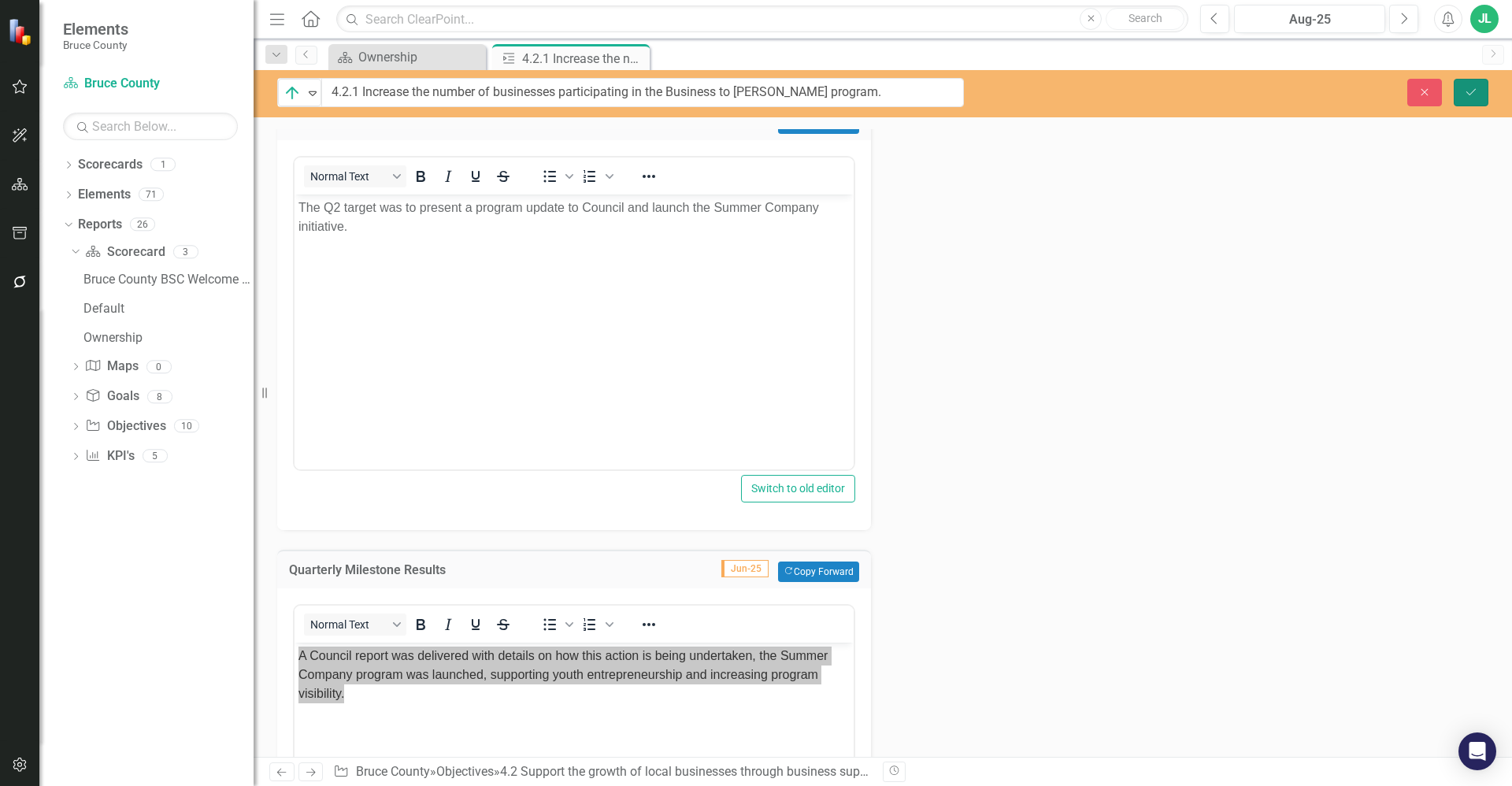
click at [1470, 98] on button "Save" at bounding box center [1470, 93] width 35 height 28
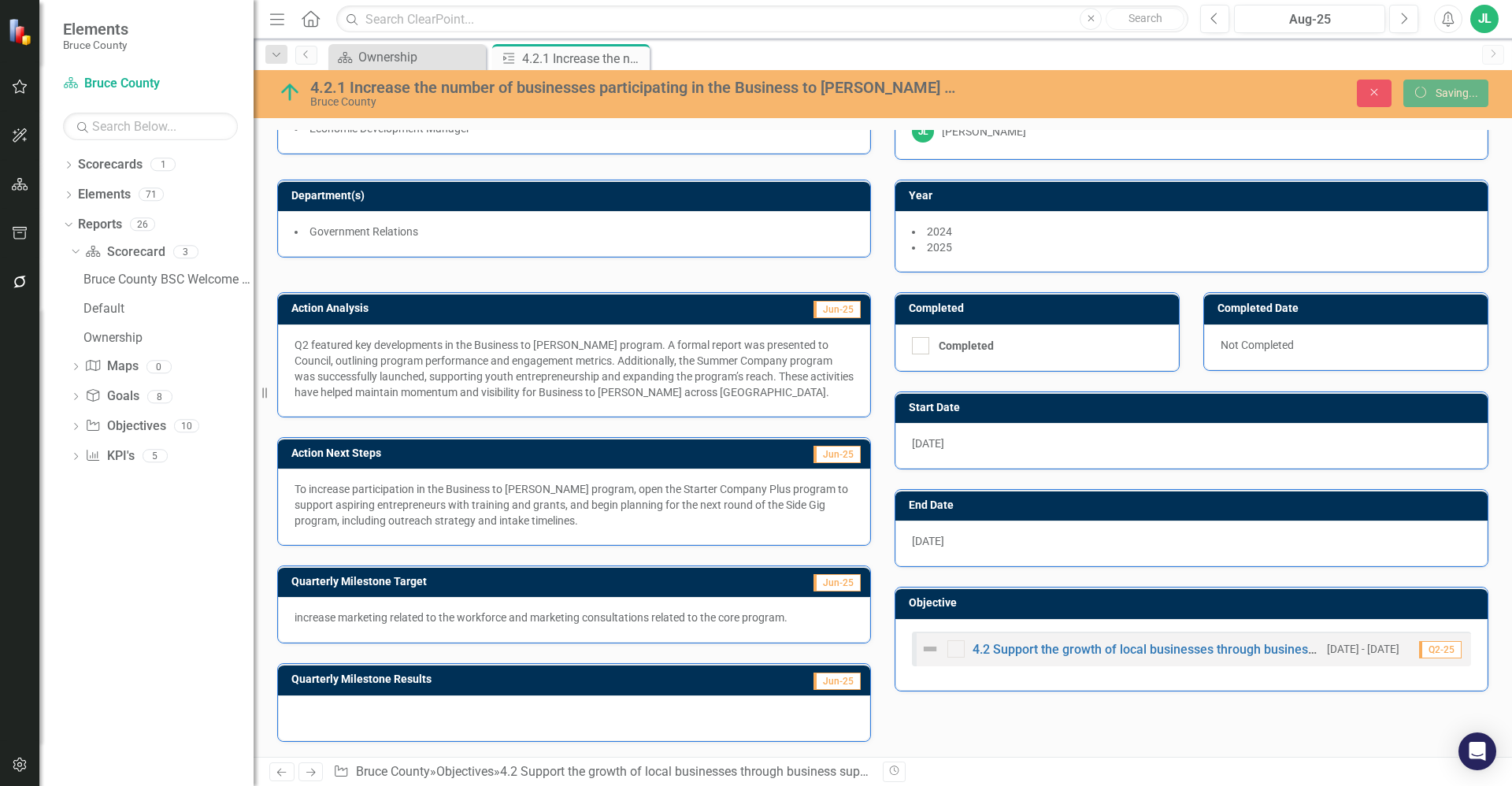
scroll to position [55, 0]
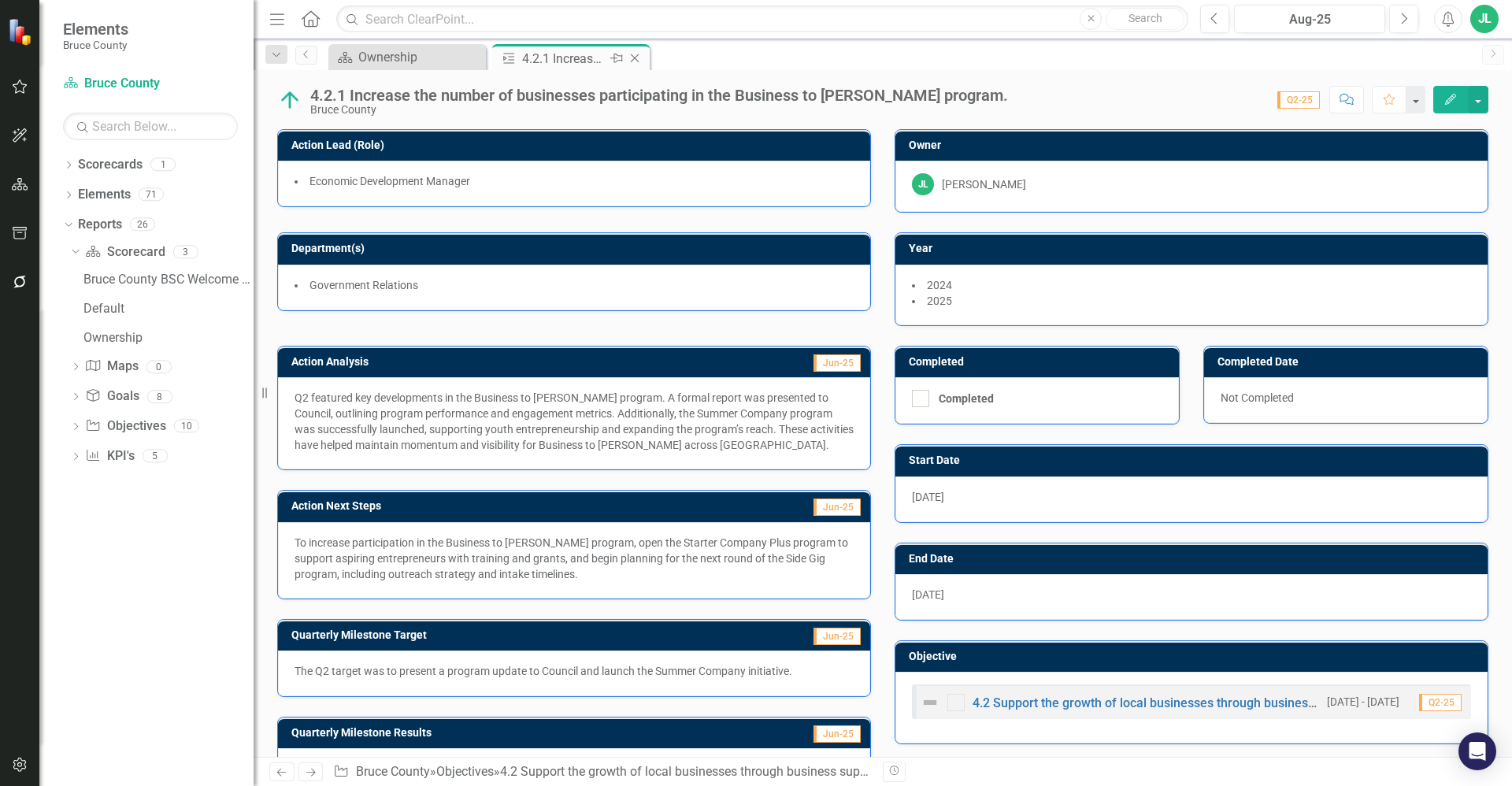
click at [637, 56] on icon at bounding box center [635, 59] width 9 height 9
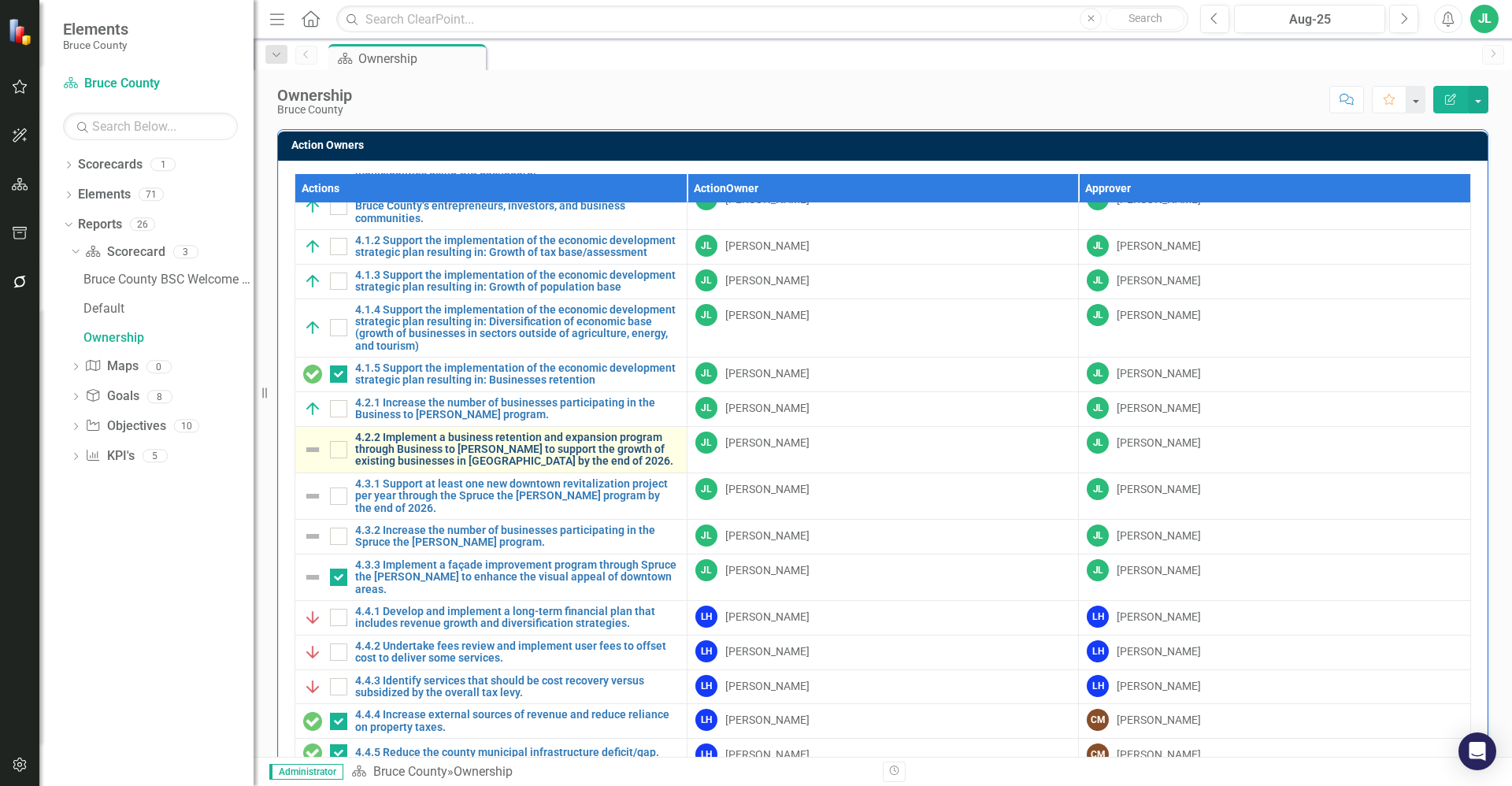
scroll to position [1044, 0]
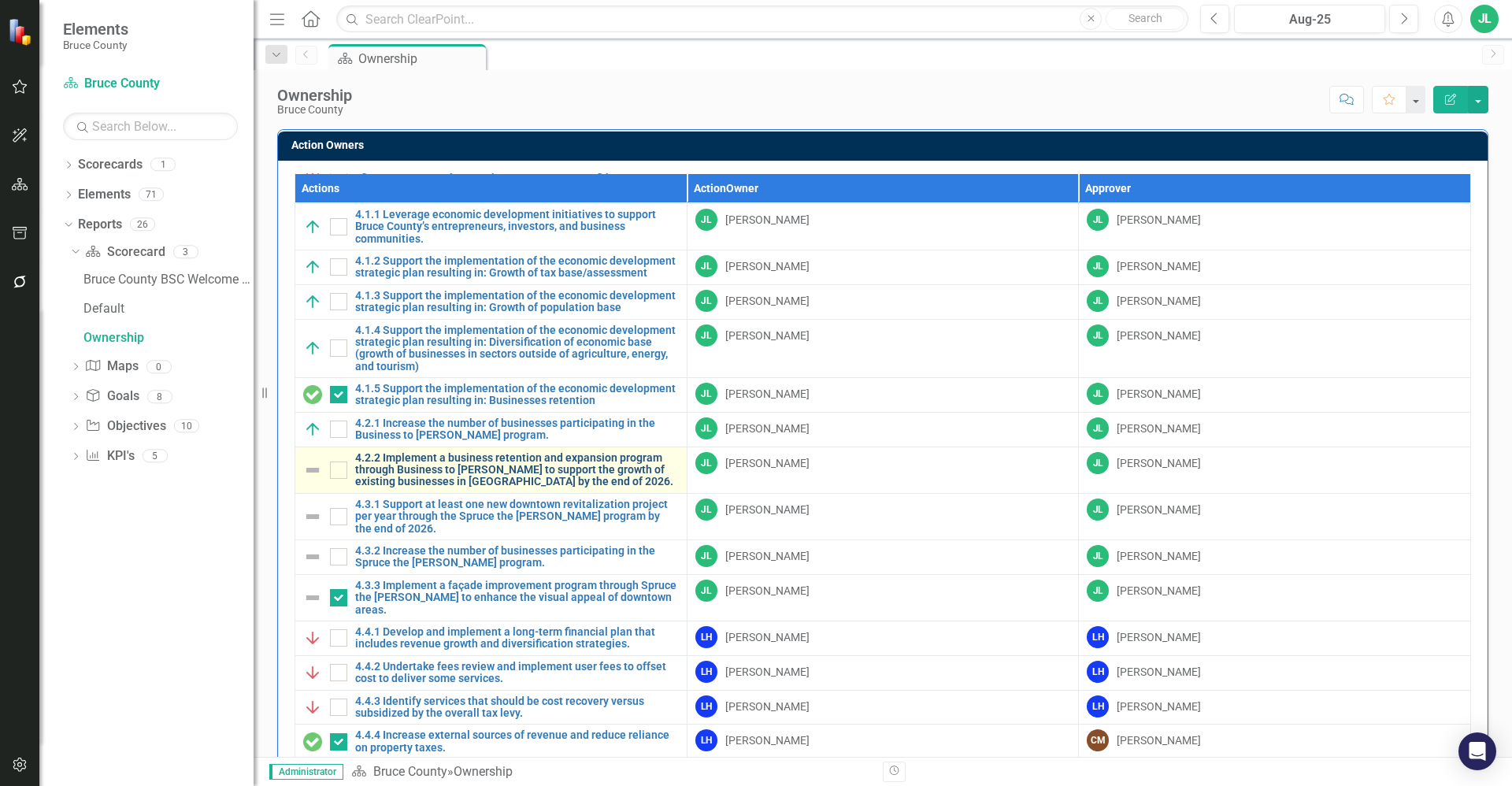
click at [484, 475] on link "4.2.2 Implement a business retention and expansion program through Business to …" at bounding box center [517, 470] width 324 height 36
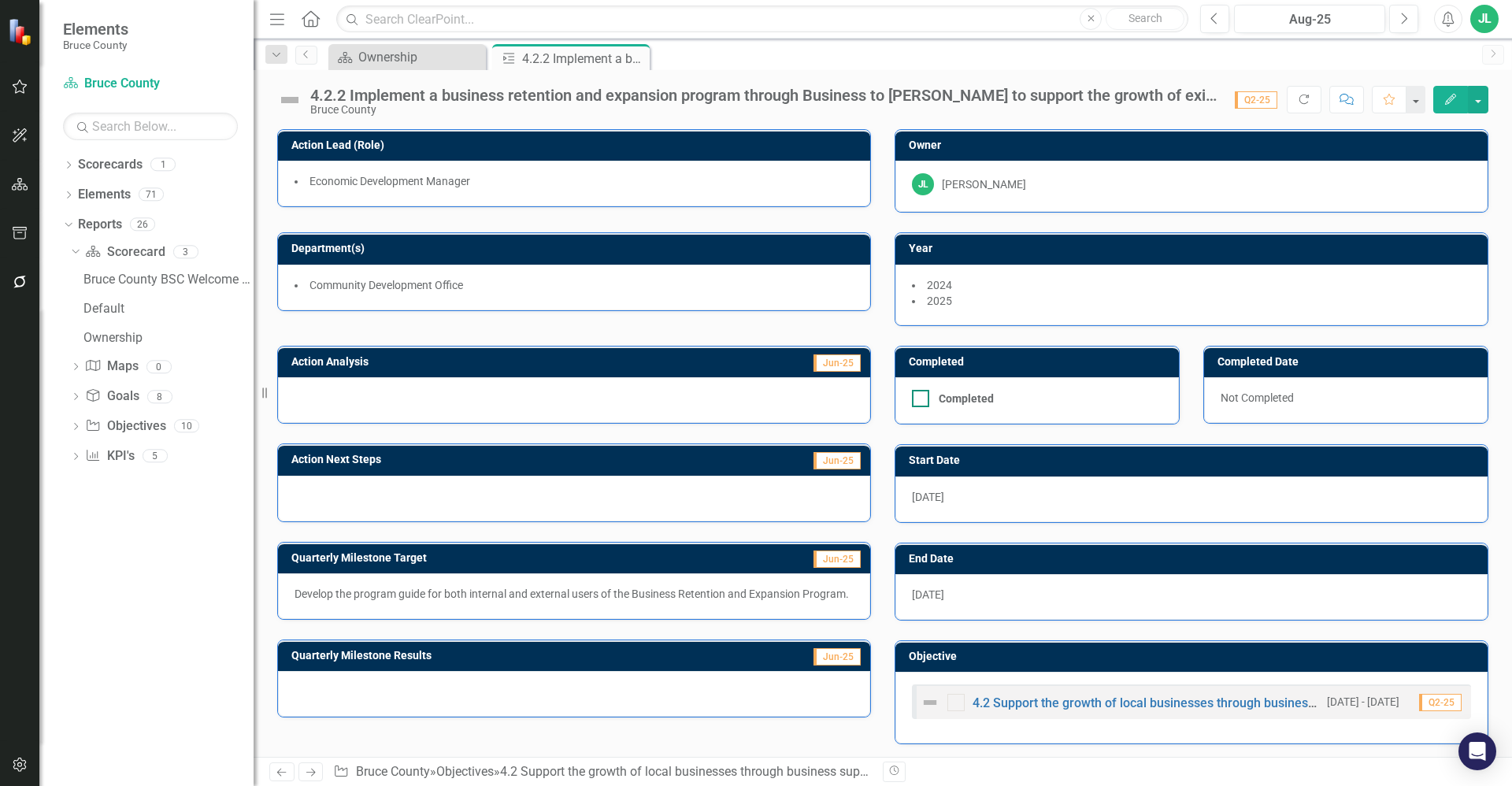
click at [913, 391] on input "Completed" at bounding box center [917, 395] width 11 height 11
checkbox input "true"
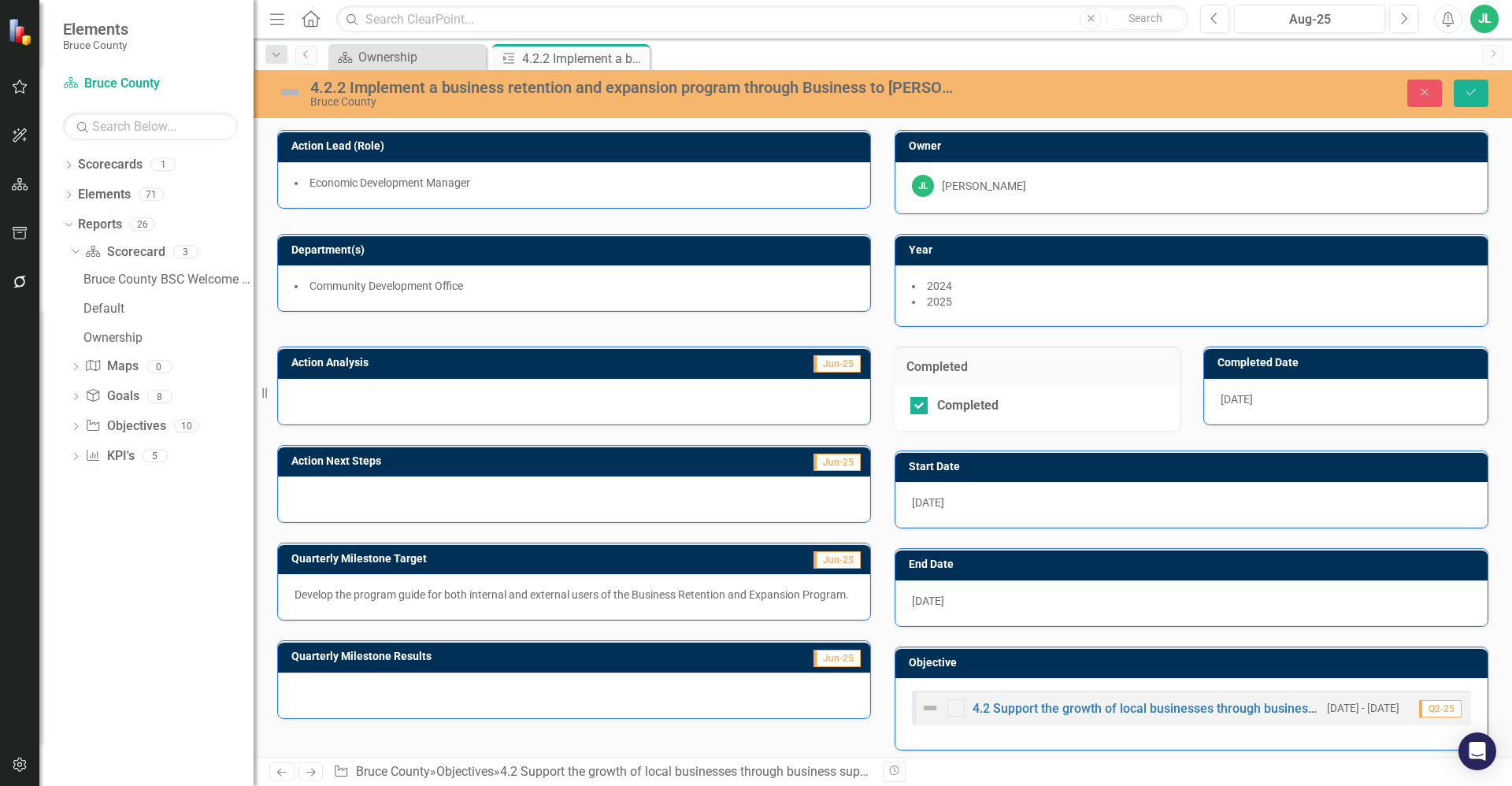
click at [492, 406] on div at bounding box center [574, 402] width 593 height 46
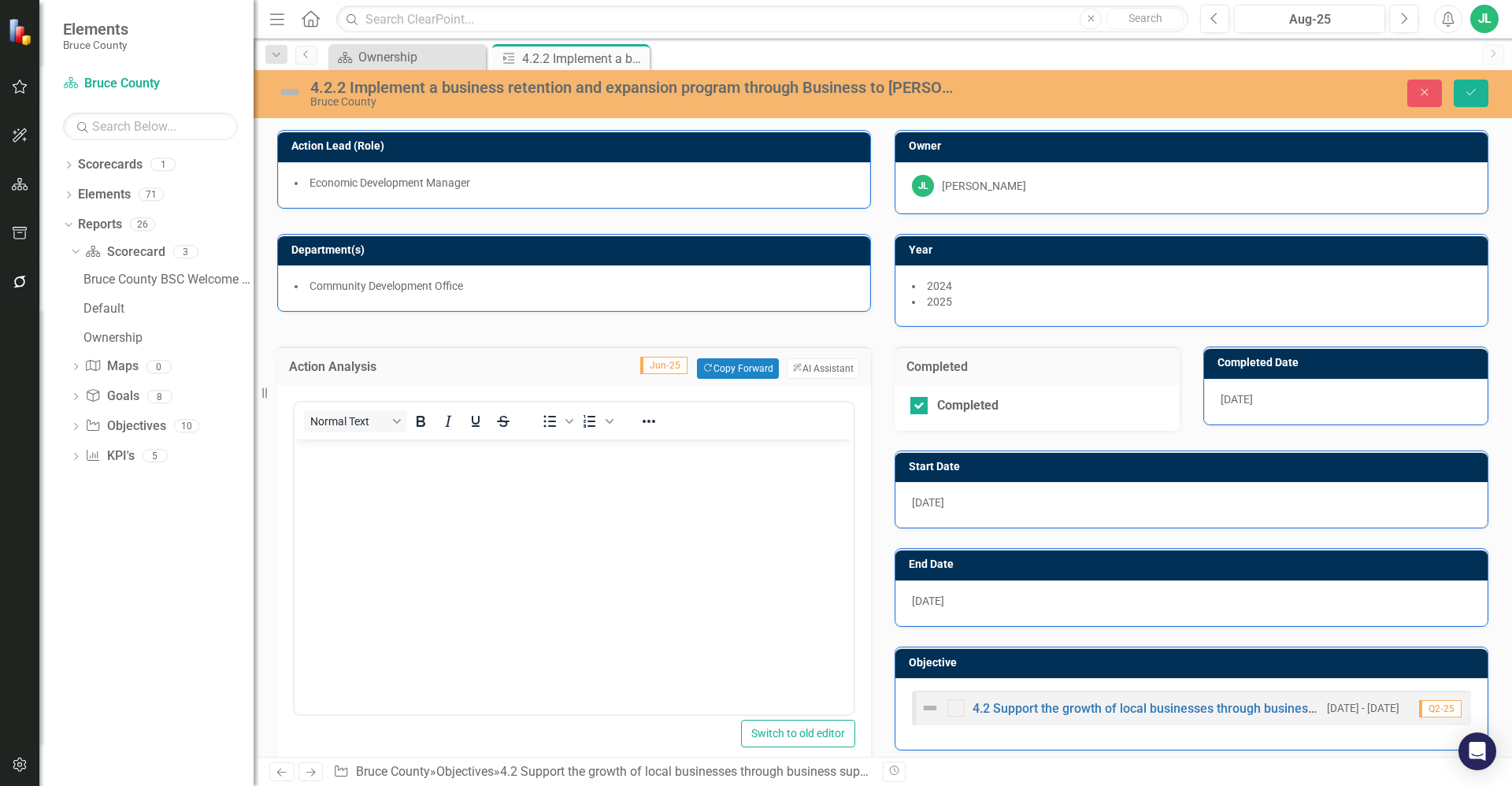
click at [483, 477] on body "Rich Text Area. Press ALT-0 for help." at bounding box center [574, 558] width 559 height 236
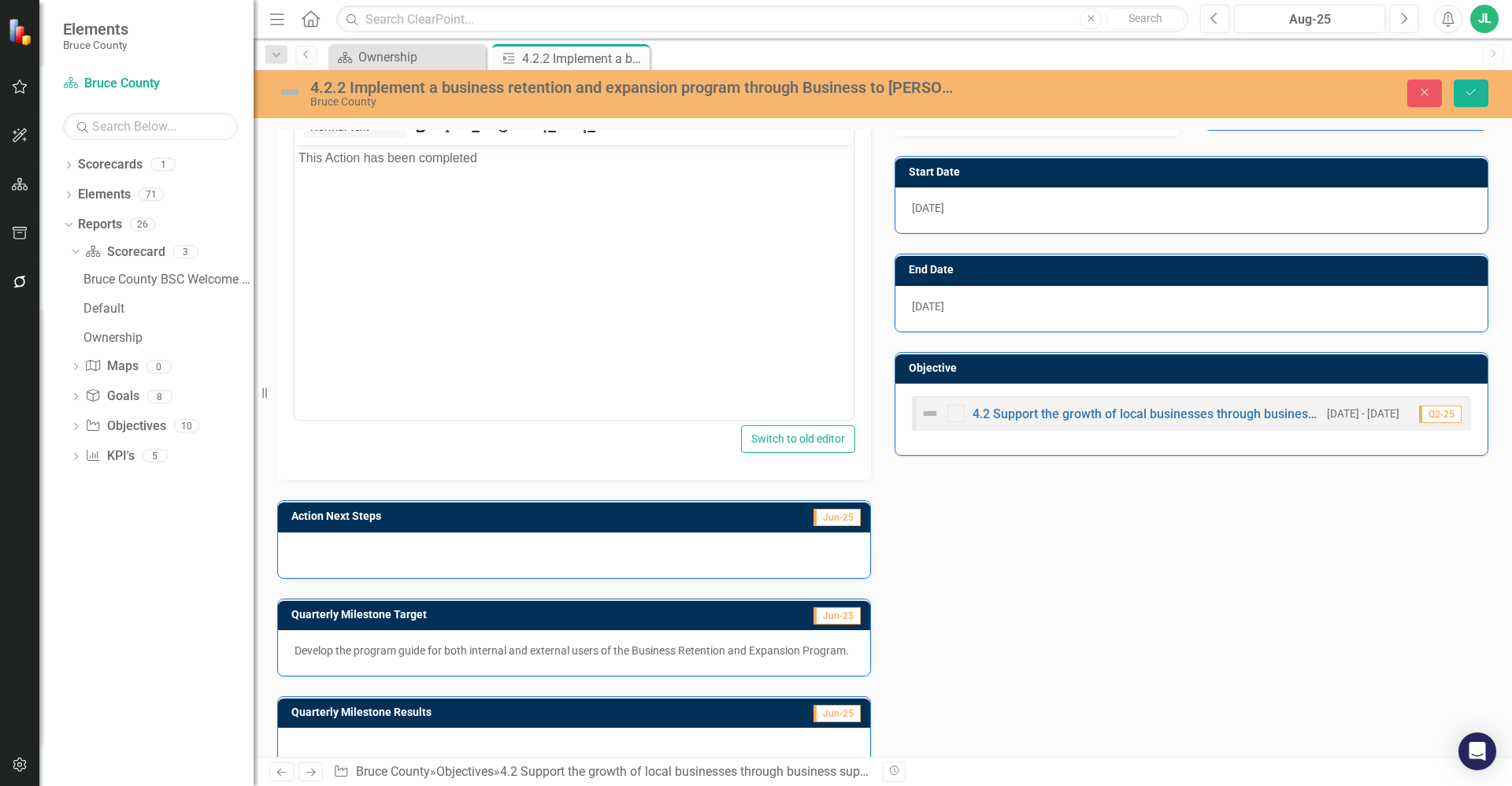
scroll to position [342, 0]
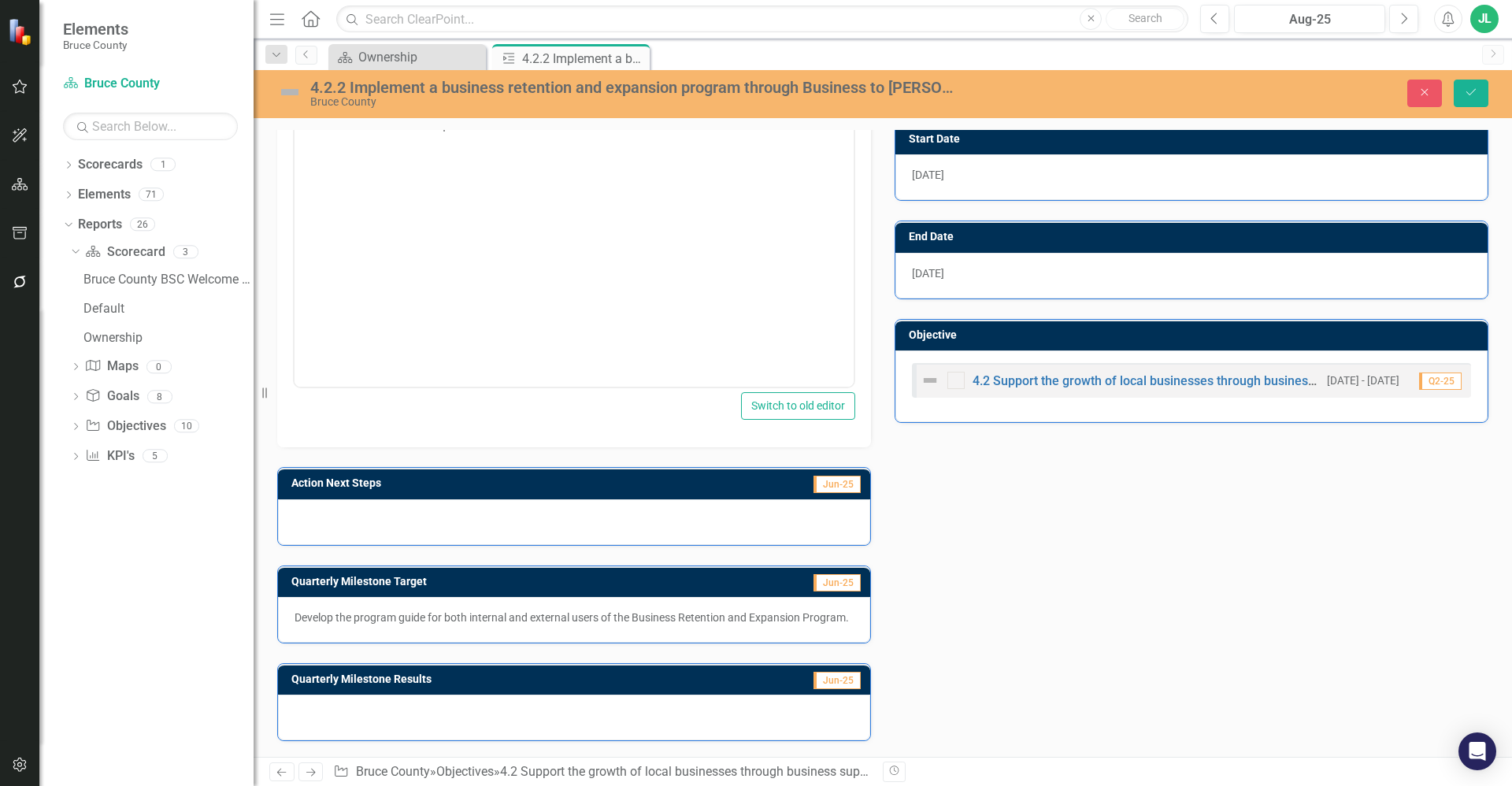
click at [476, 510] on div at bounding box center [574, 523] width 593 height 46
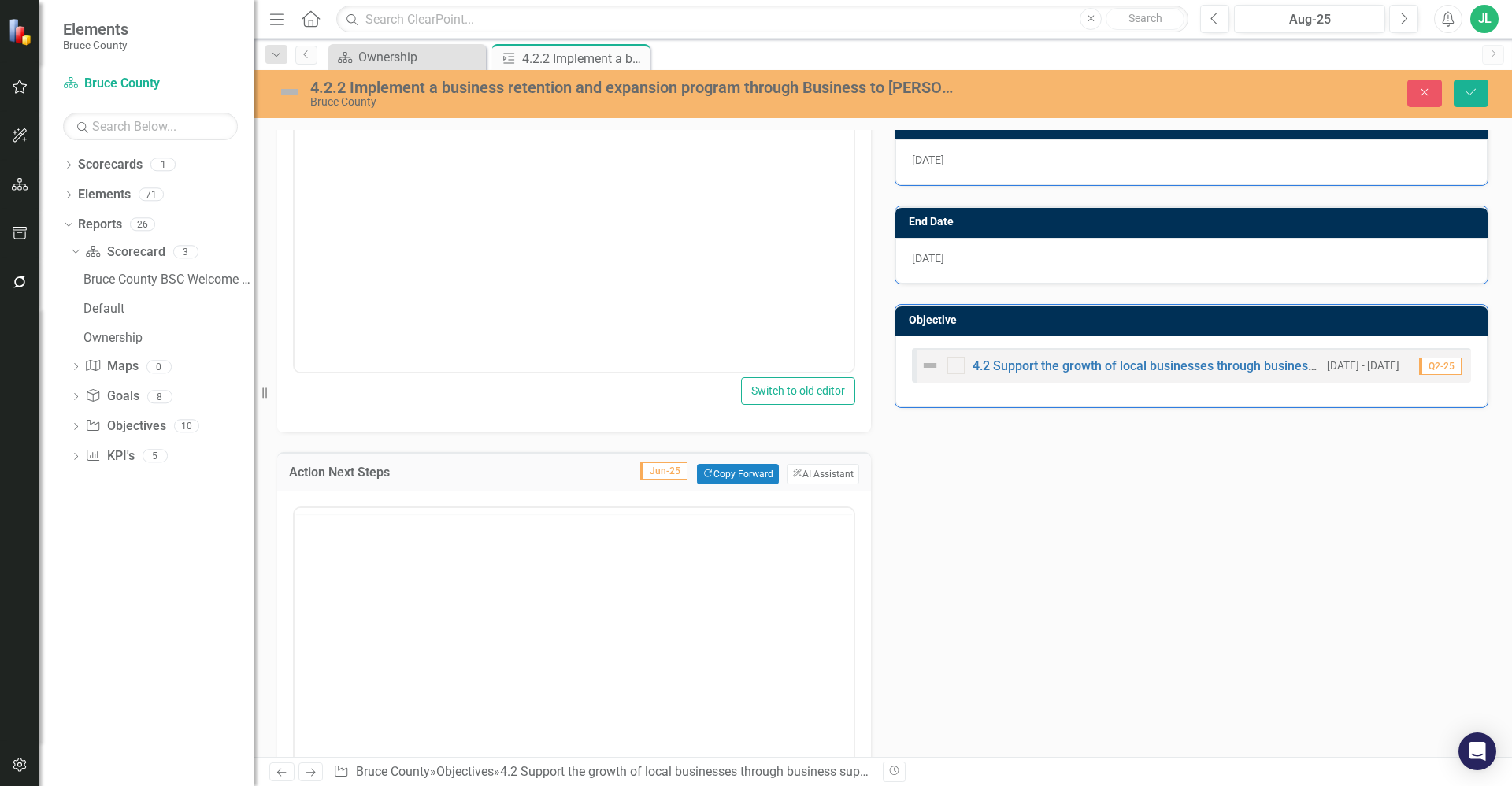
scroll to position [0, 0]
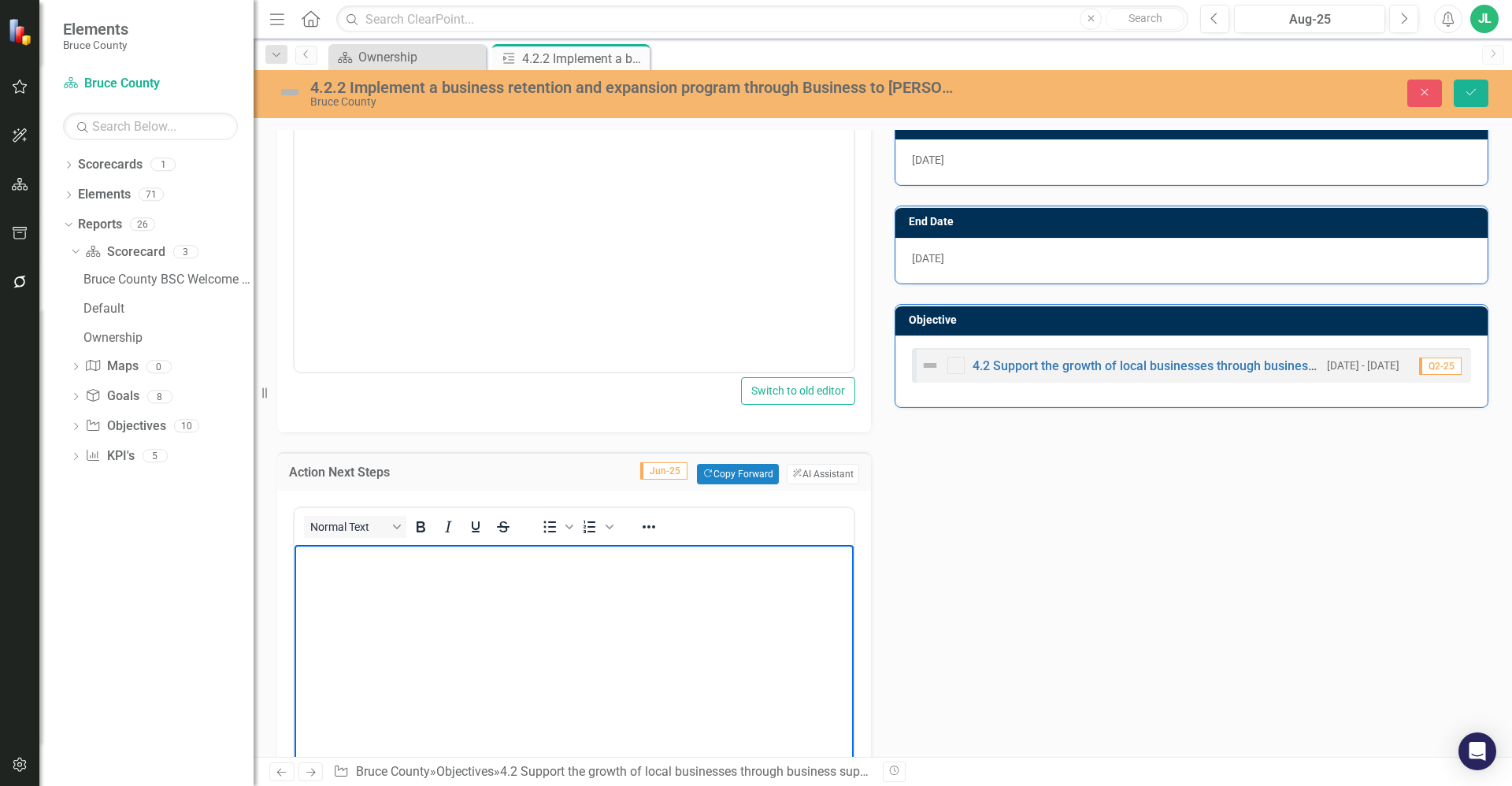
click at [453, 616] on body "Rich Text Area. Press ALT-0 for help." at bounding box center [574, 664] width 559 height 236
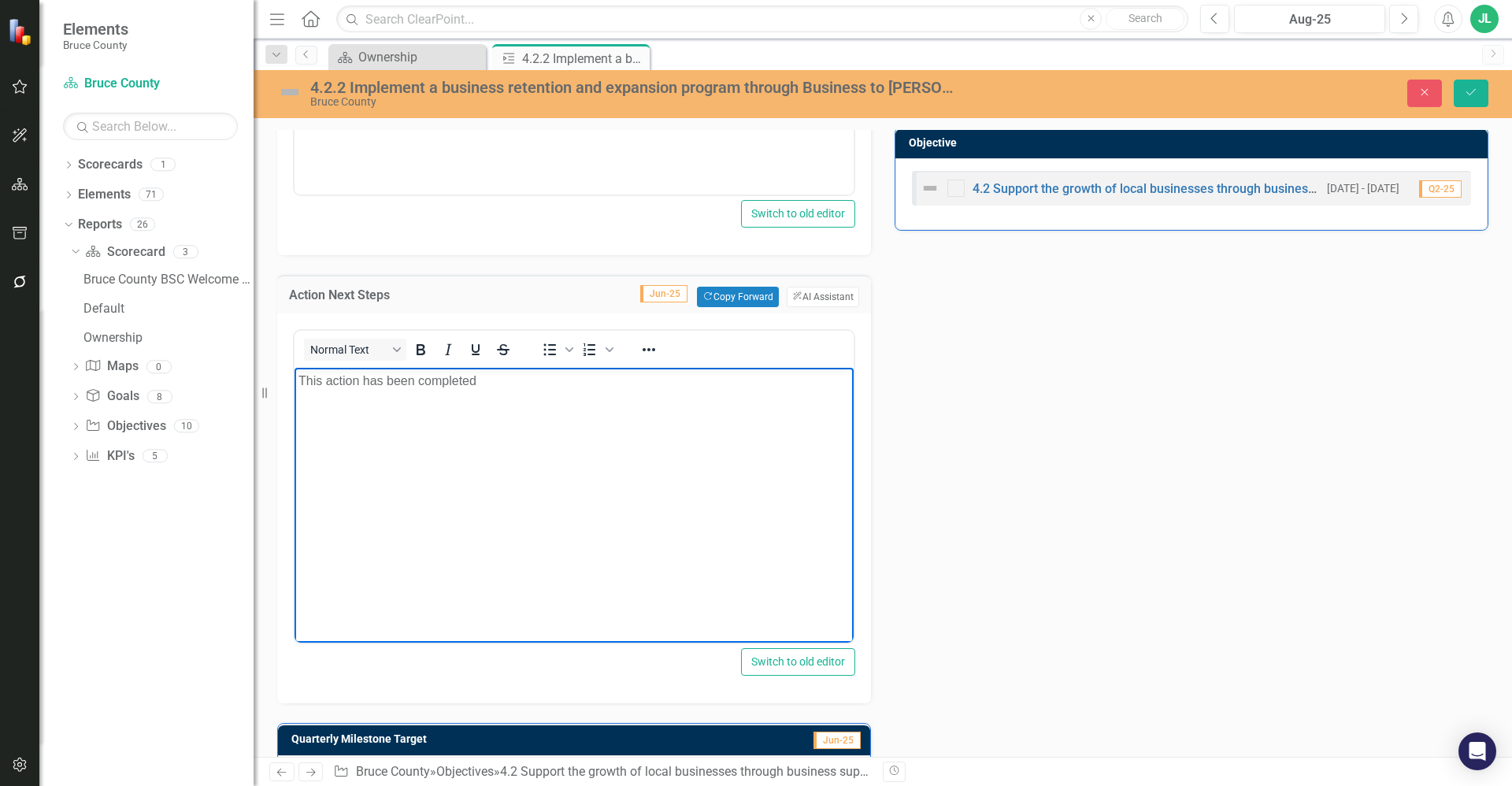
scroll to position [693, 0]
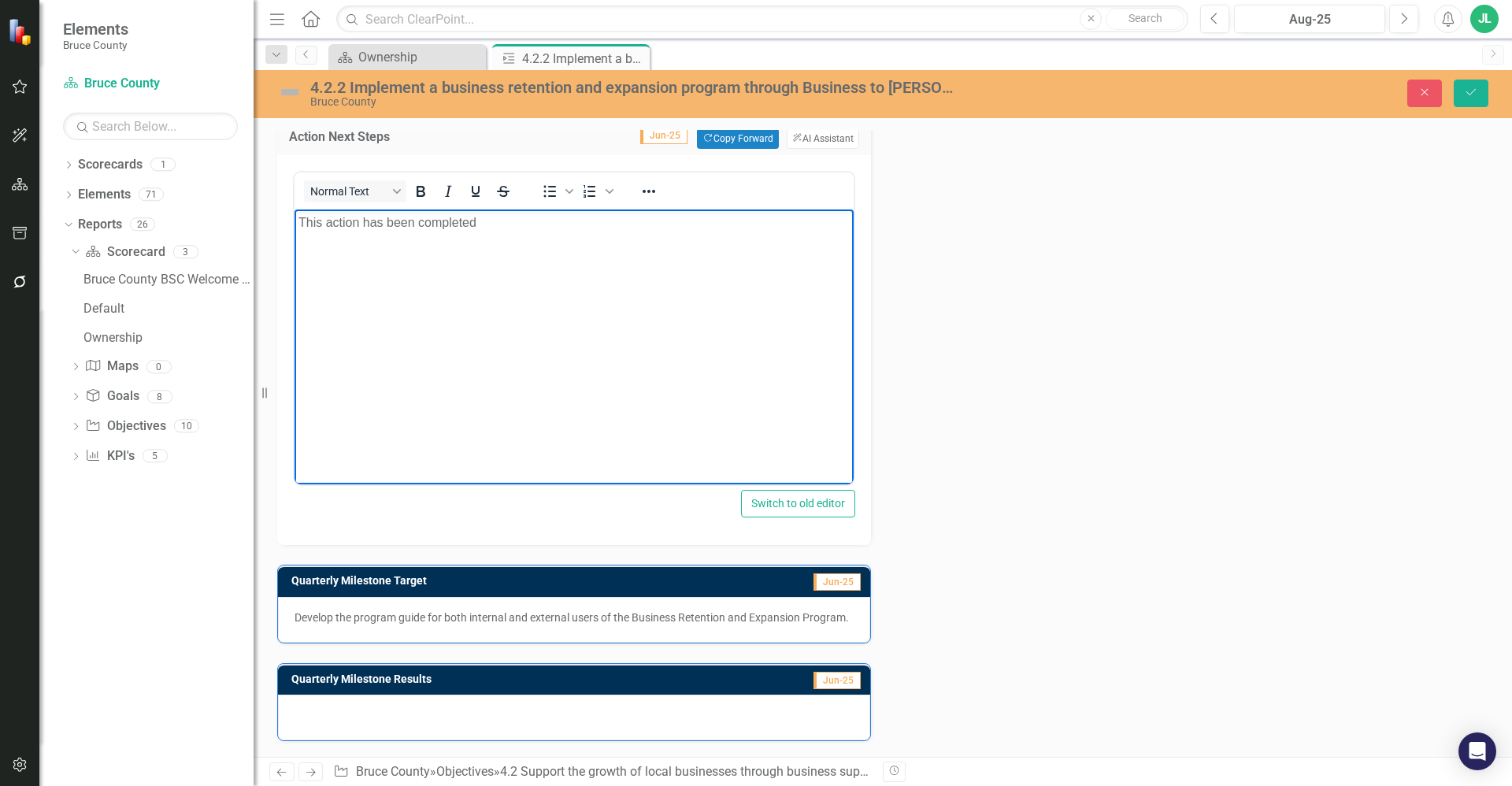
click at [519, 624] on p "Develop the program guide for both internal and external users of the Business …" at bounding box center [574, 617] width 559 height 15
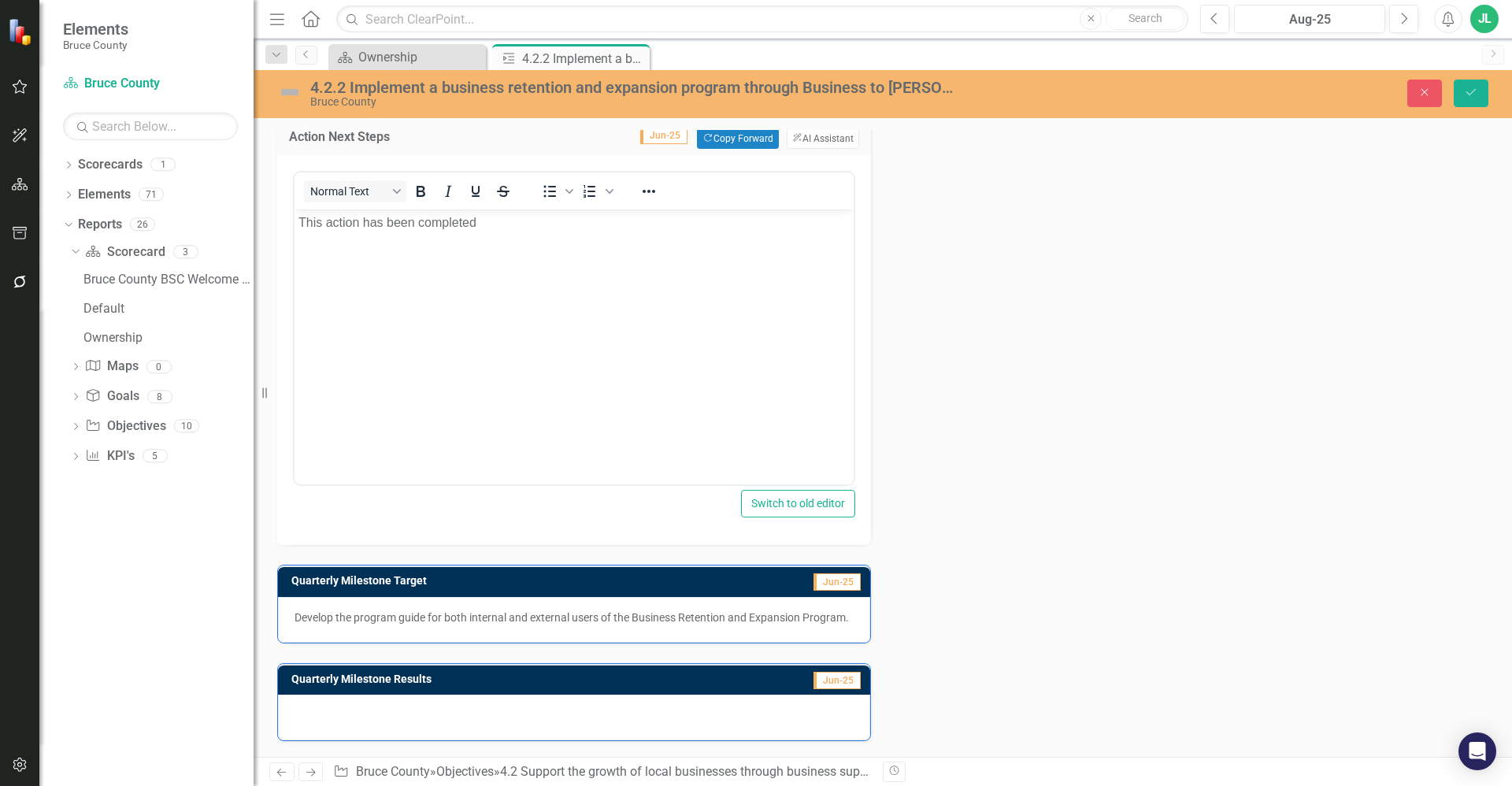
click at [519, 624] on p "Develop the program guide for both internal and external users of the Business …" at bounding box center [574, 617] width 559 height 15
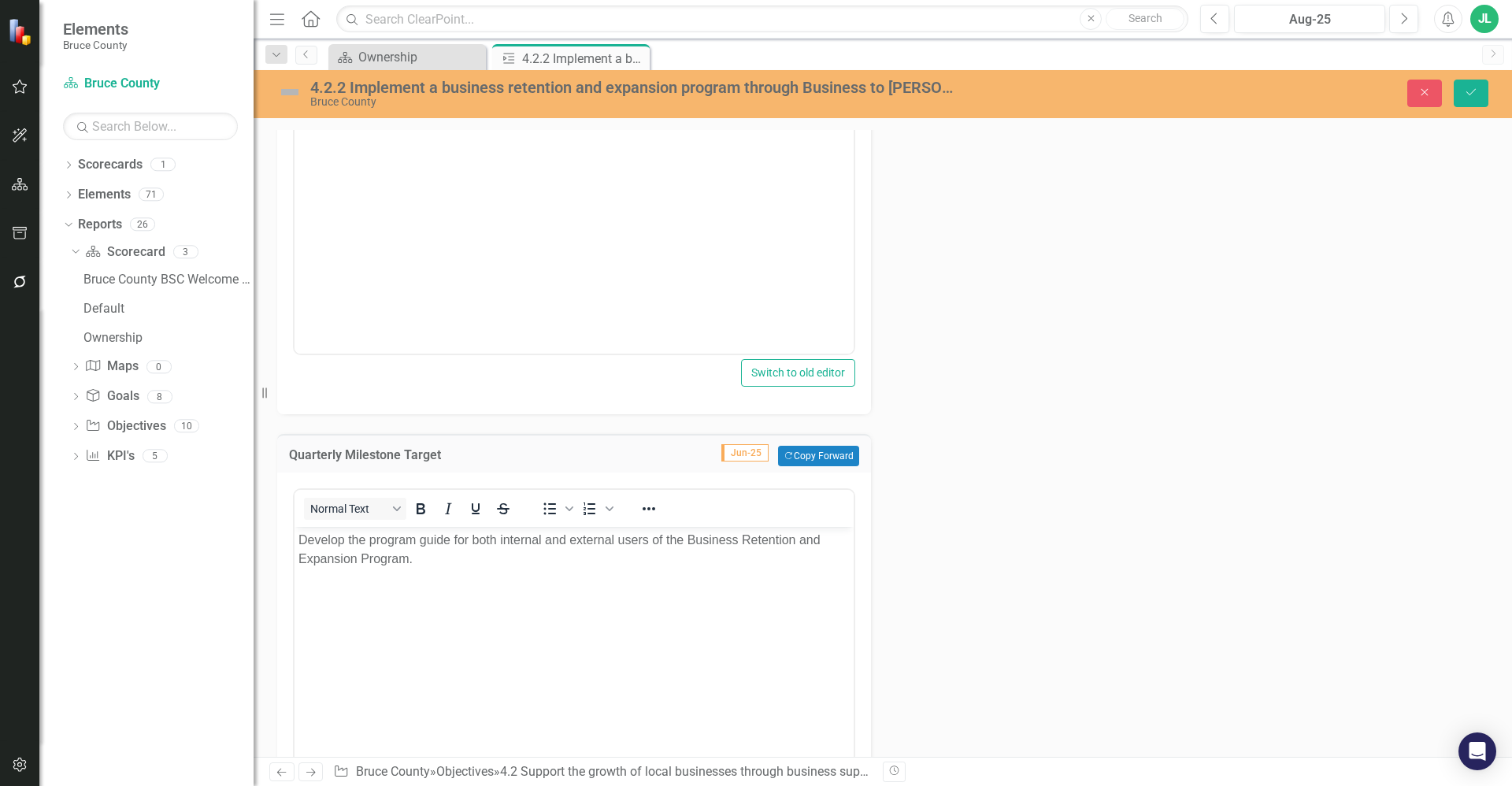
scroll to position [811, 0]
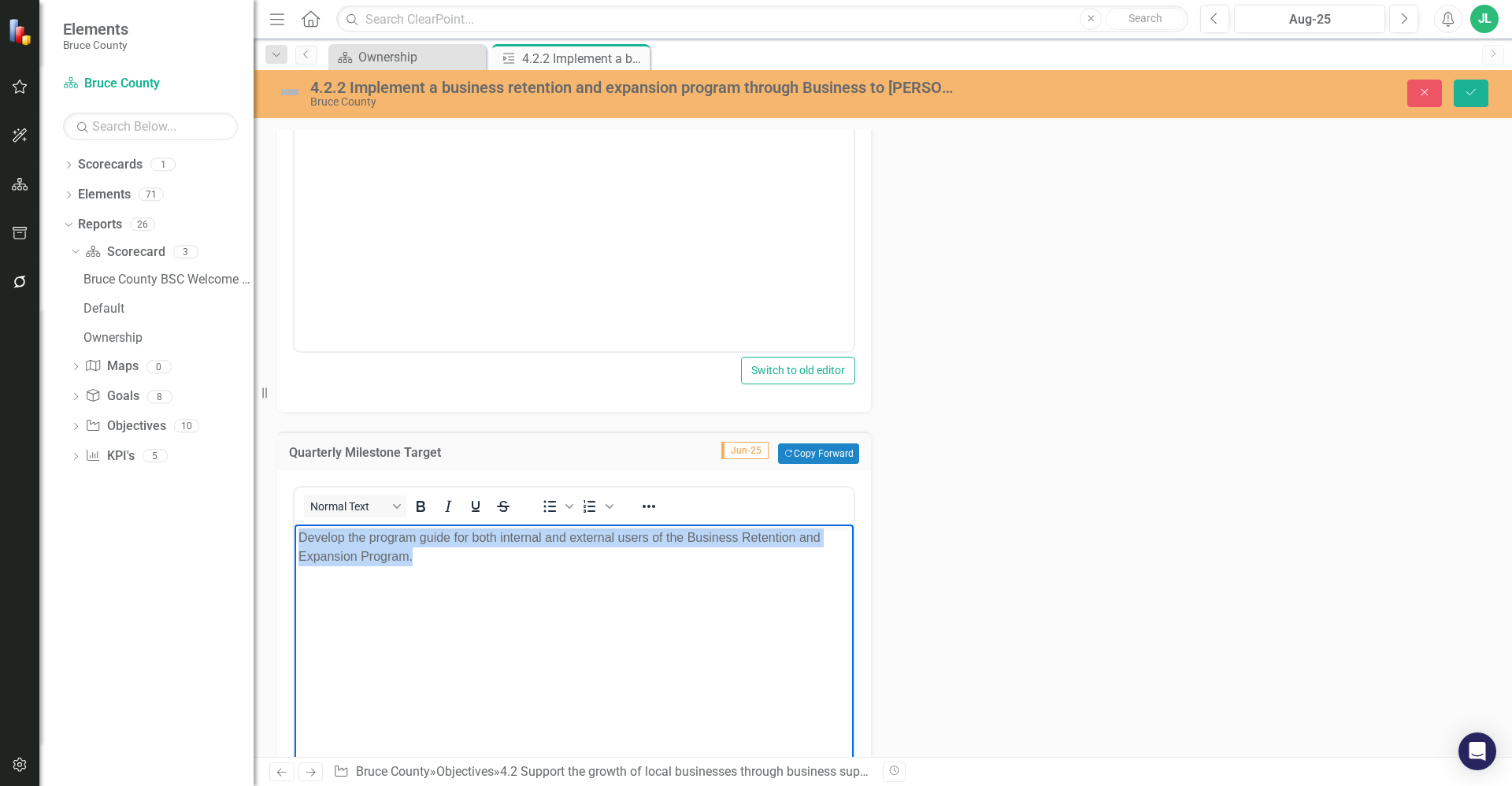
drag, startPoint x: 474, startPoint y: 559, endPoint x: 226, endPoint y: 505, distance: 253.8
click at [294, 524] on html "Develop the program guide for both internal and external users of the Business …" at bounding box center [574, 642] width 559 height 236
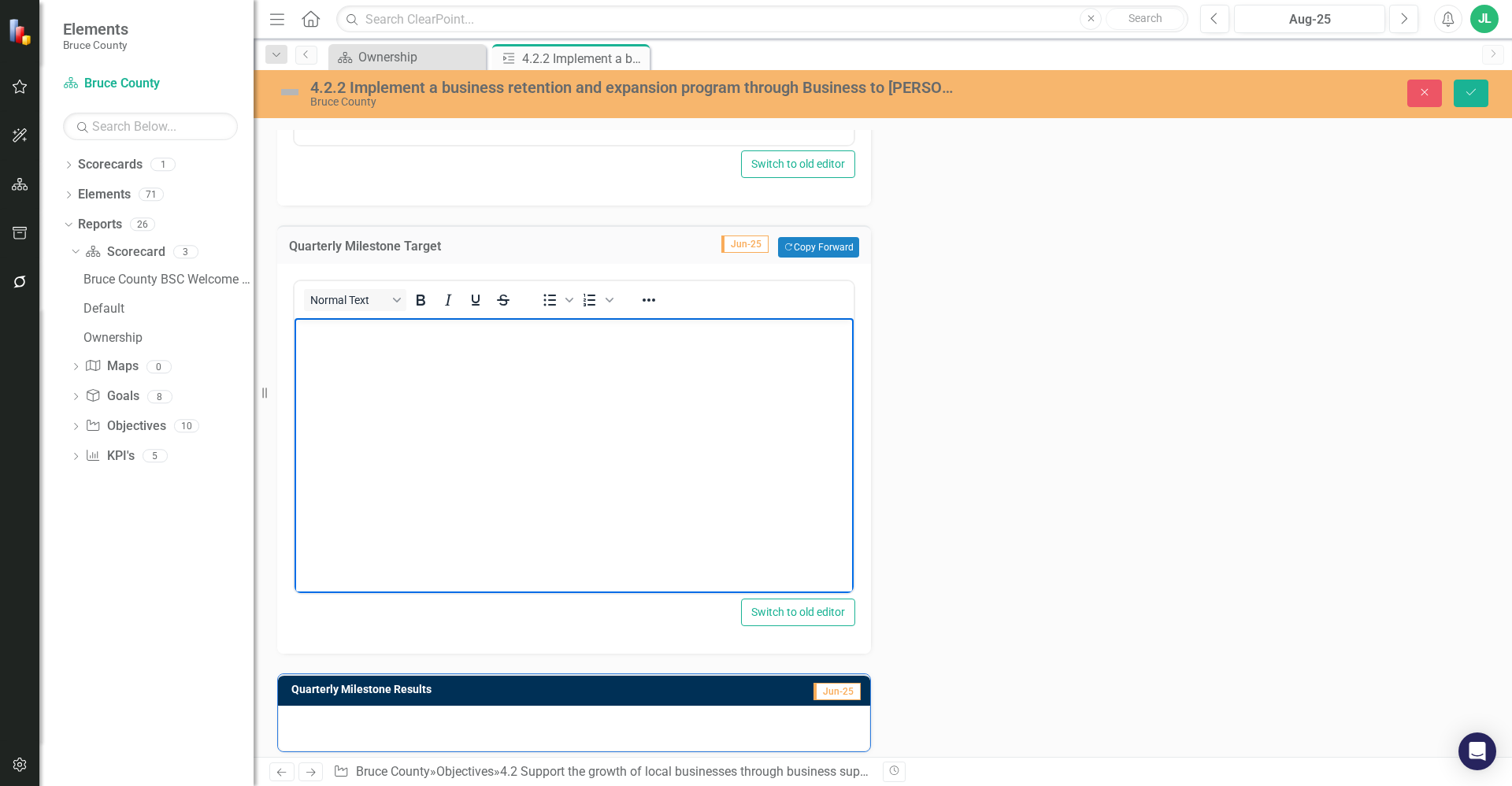
scroll to position [1009, 0]
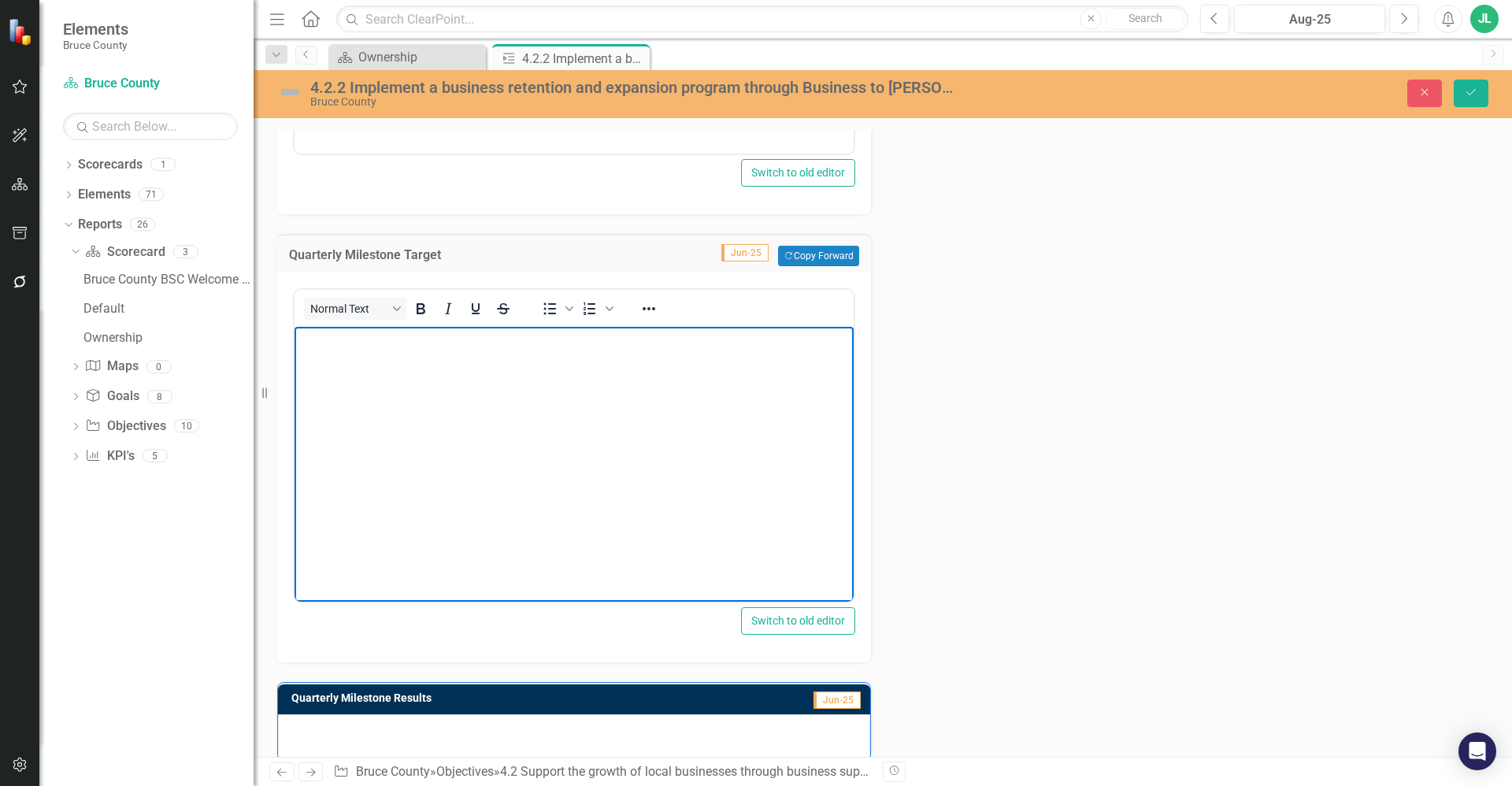
click at [442, 729] on div at bounding box center [574, 737] width 593 height 46
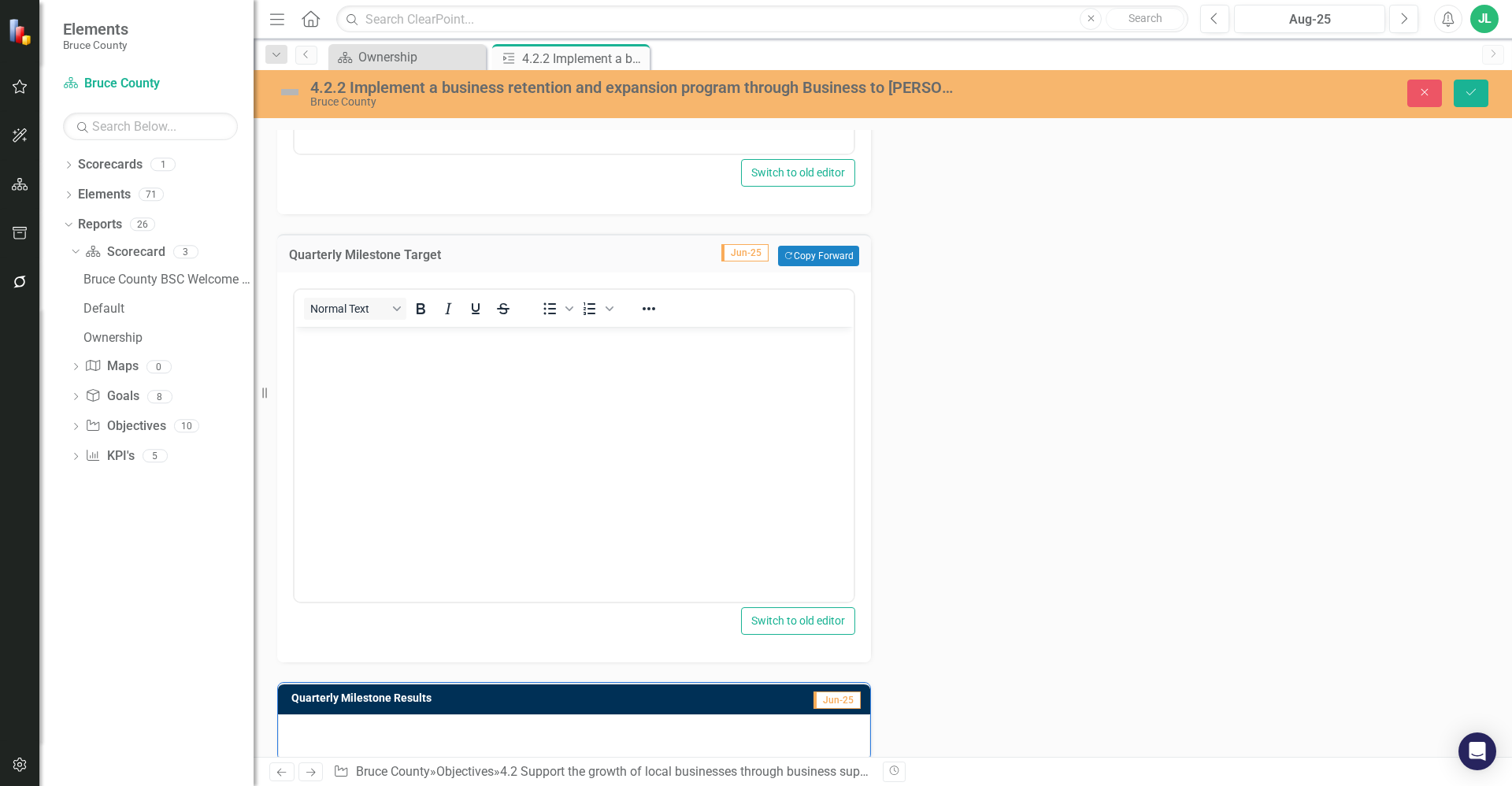
click at [442, 729] on div at bounding box center [574, 737] width 593 height 46
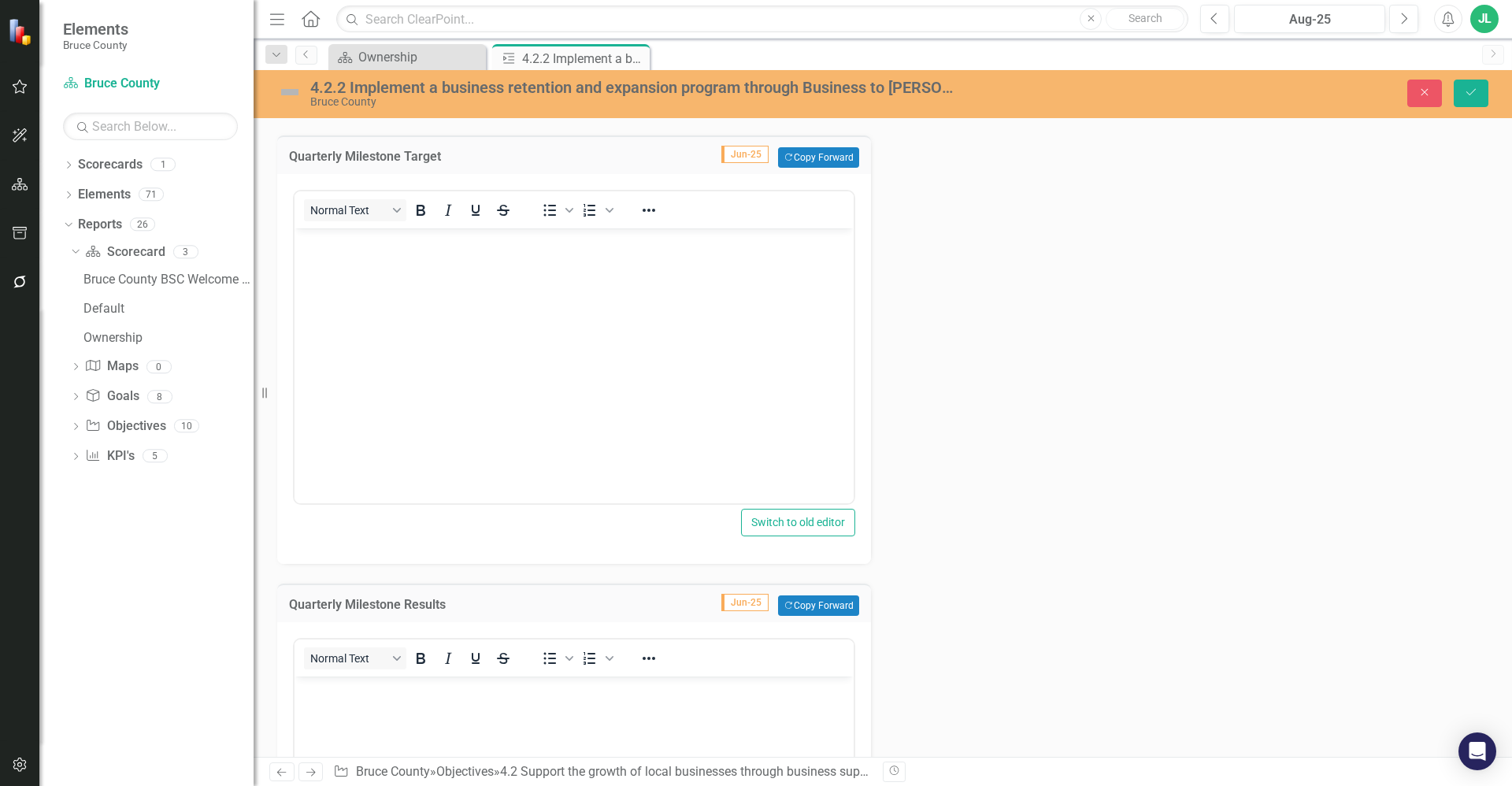
scroll to position [1344, 0]
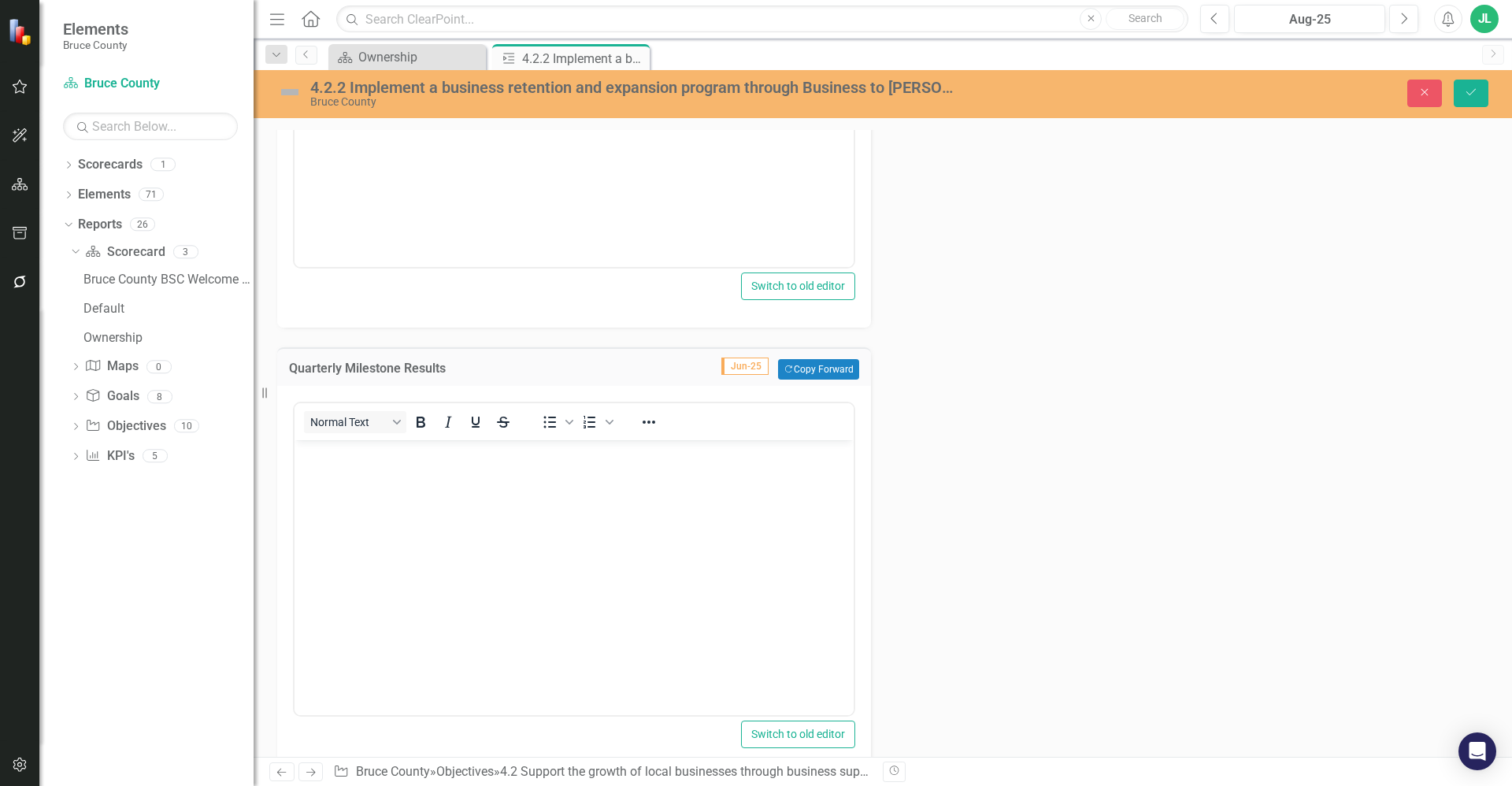
click at [391, 478] on body "Rich Text Area. Press ALT-0 for help." at bounding box center [574, 559] width 559 height 236
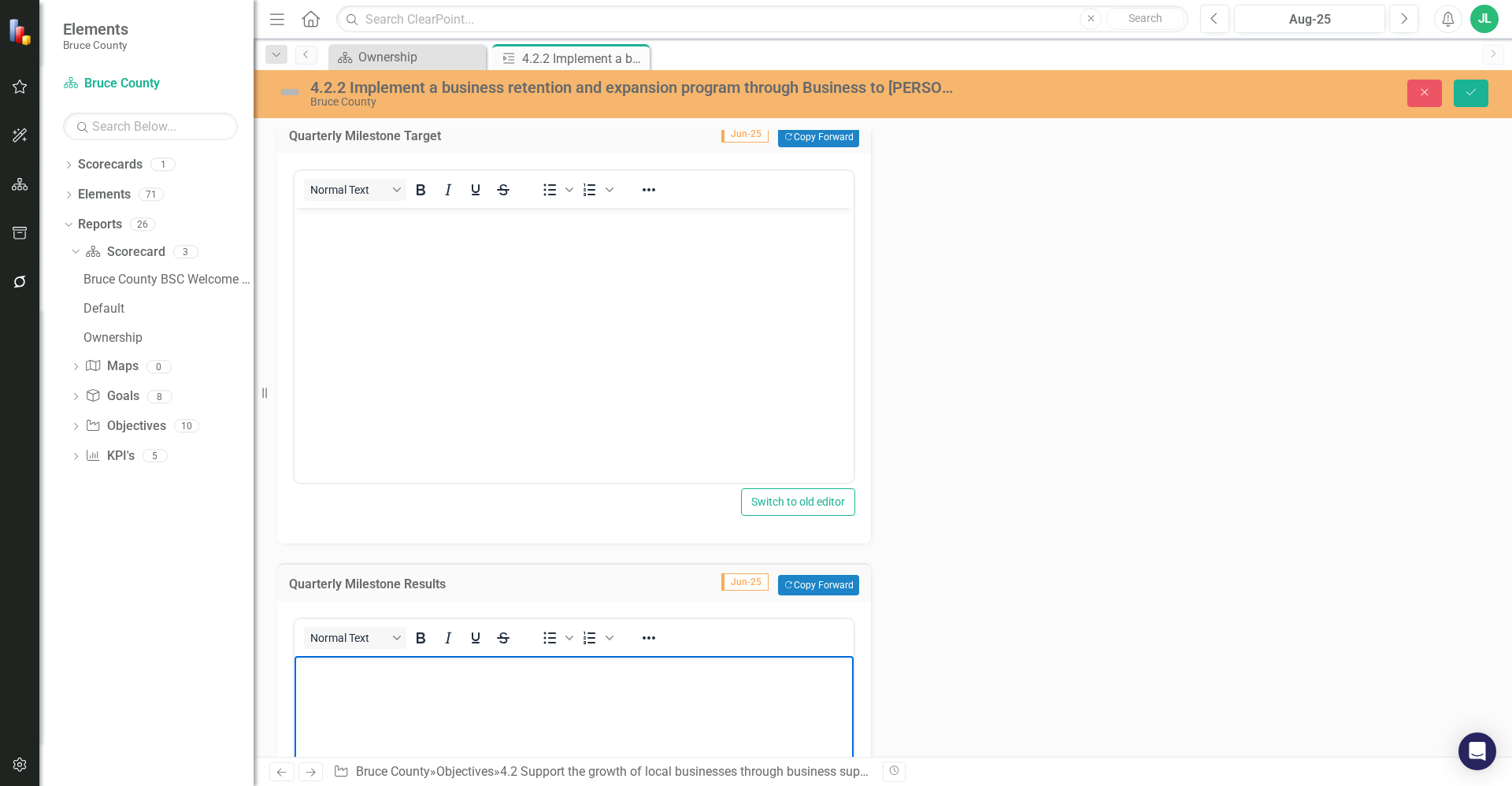
scroll to position [1128, 0]
click at [406, 397] on body "Rich Text Area. Press ALT-0 for help." at bounding box center [574, 327] width 559 height 236
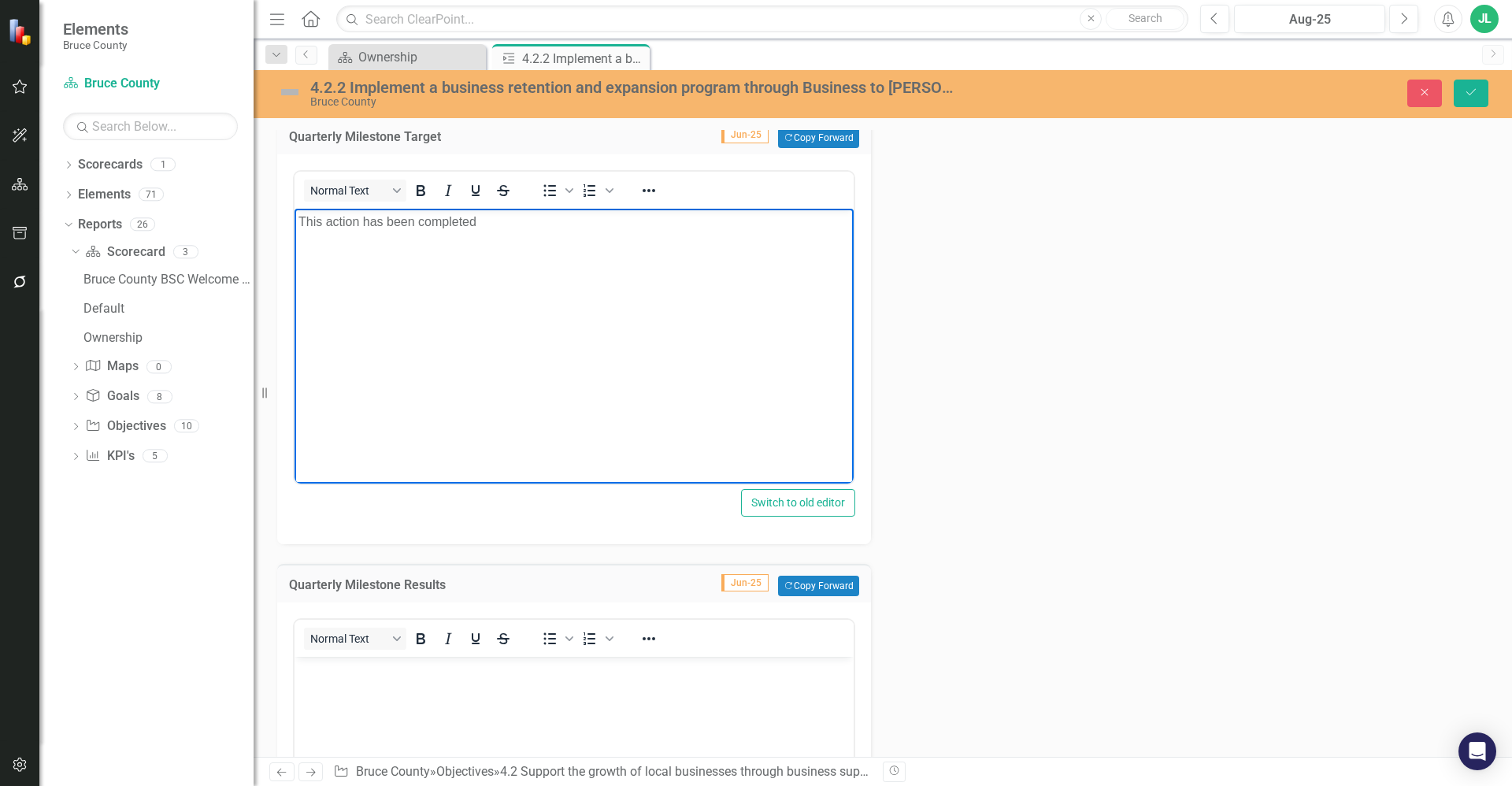
click at [428, 702] on body "Rich Text Area. Press ALT-0 for help." at bounding box center [574, 775] width 559 height 236
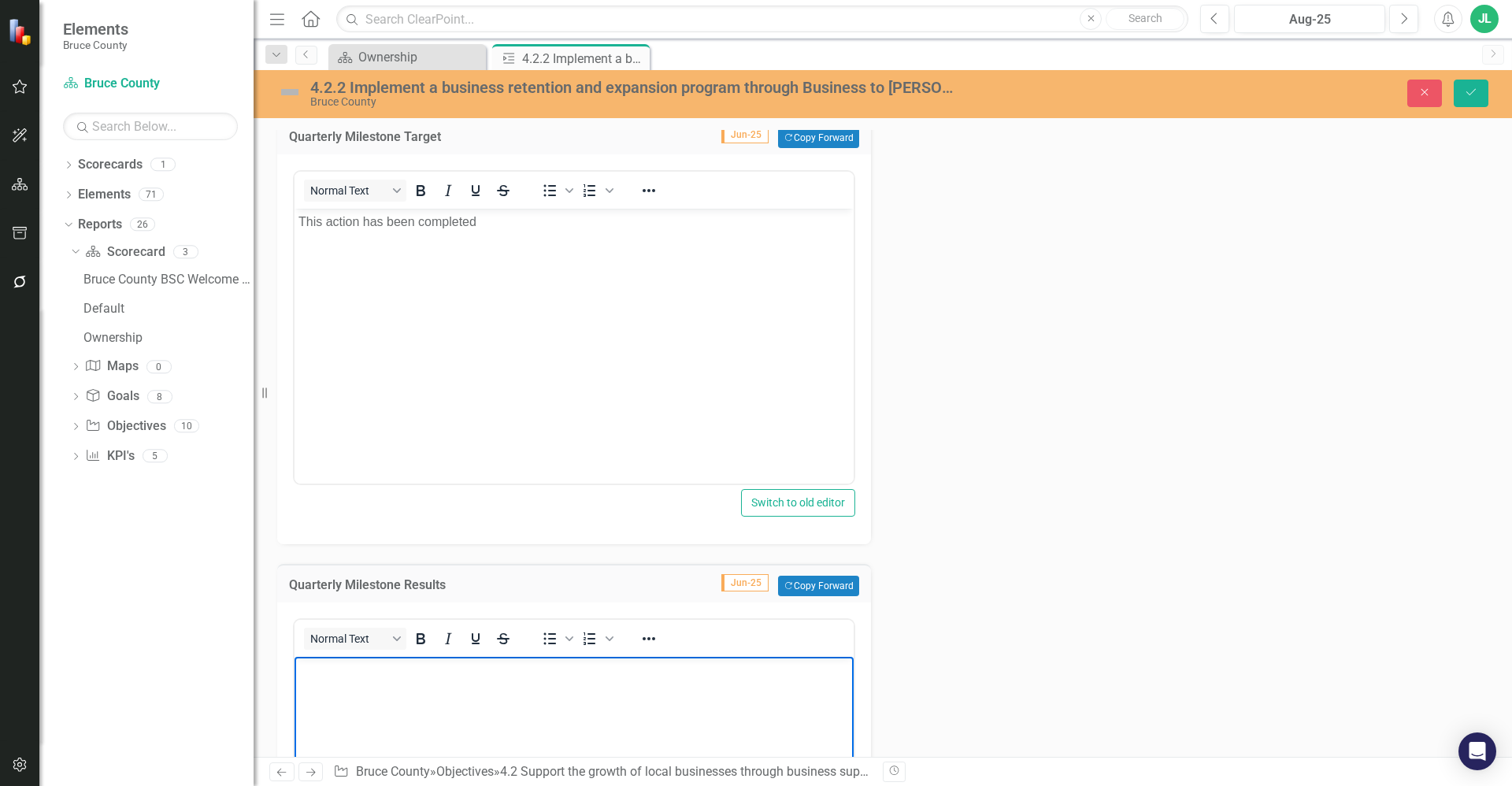
click at [428, 702] on body "Rich Text Area. Press ALT-0 for help." at bounding box center [574, 775] width 559 height 236
click at [628, 693] on p "The program guides were developed and are now in use. The program is fully impl…" at bounding box center [574, 680] width 551 height 38
drag, startPoint x: 550, startPoint y: 694, endPoint x: 262, endPoint y: 666, distance: 289.4
click at [294, 666] on html "The program guides were developed and are now in use. The program is fully impl…" at bounding box center [574, 775] width 559 height 236
copy p "The program guides were developed and are now in use. The program is fully impl…"
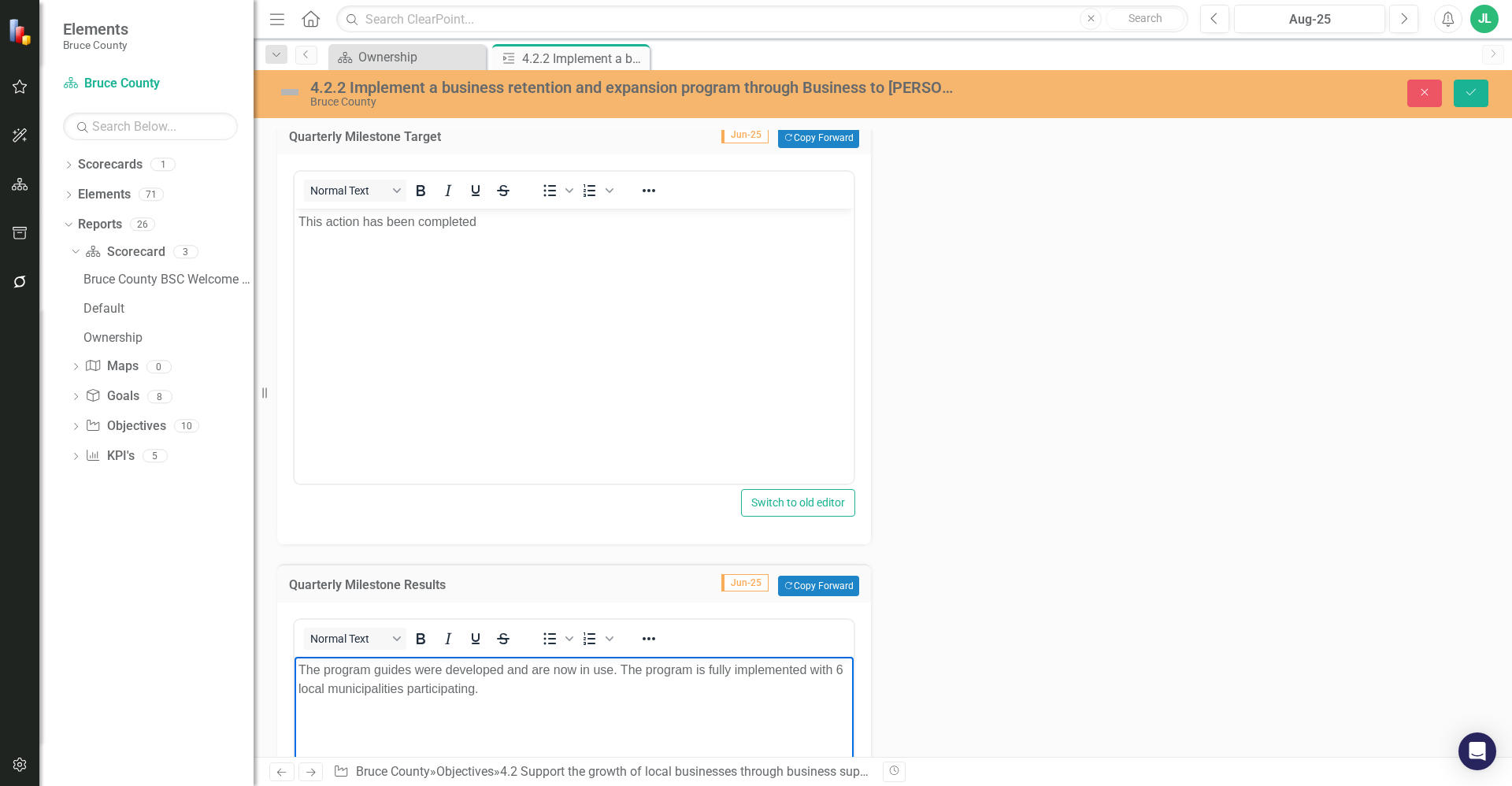
click at [975, 435] on div "Action Analysis Jun-25 Copy Forward Copy Forward ClearPoint AI AI Assistant Nor…" at bounding box center [883, 95] width 1235 height 1793
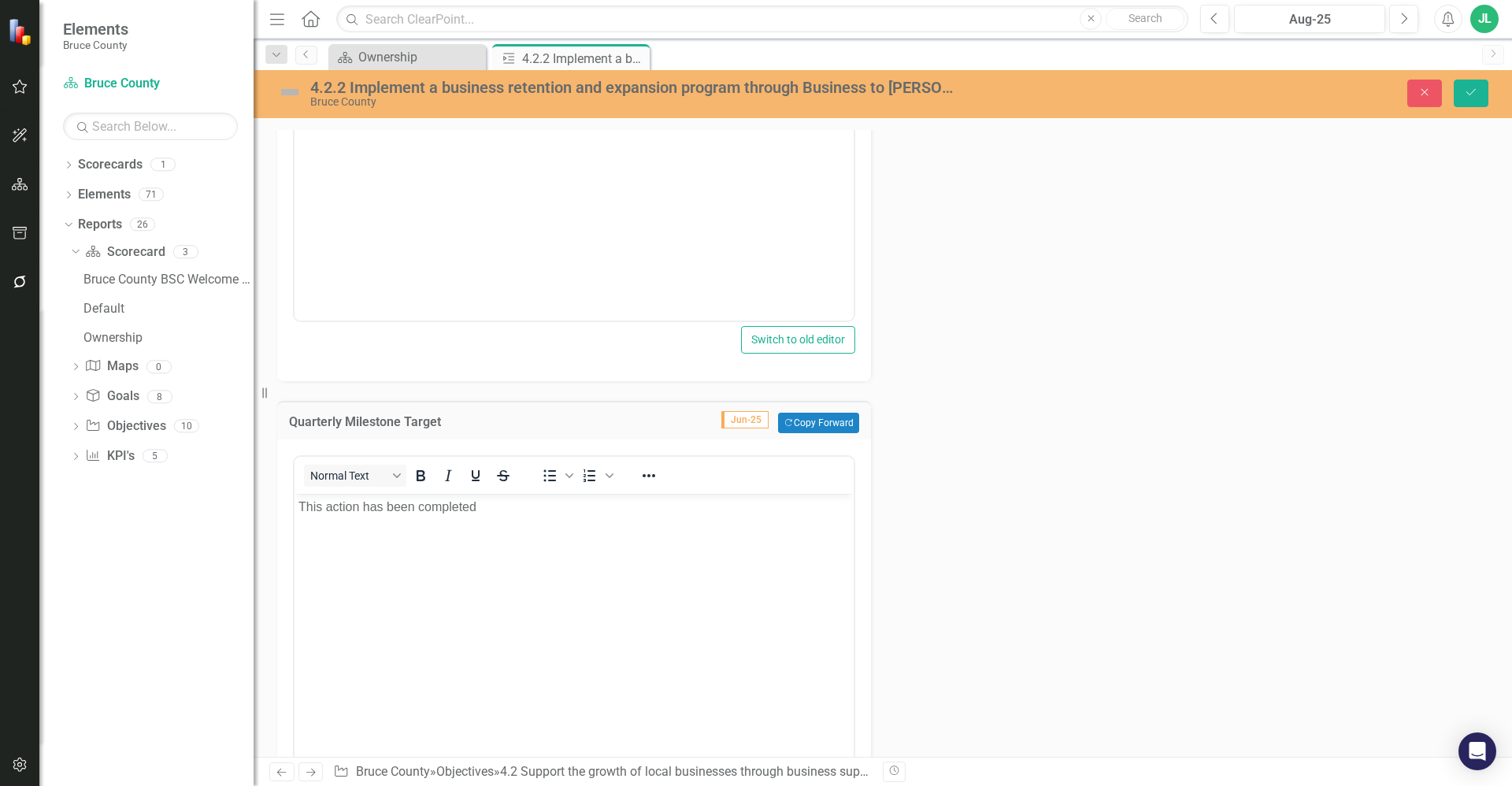
scroll to position [812, 0]
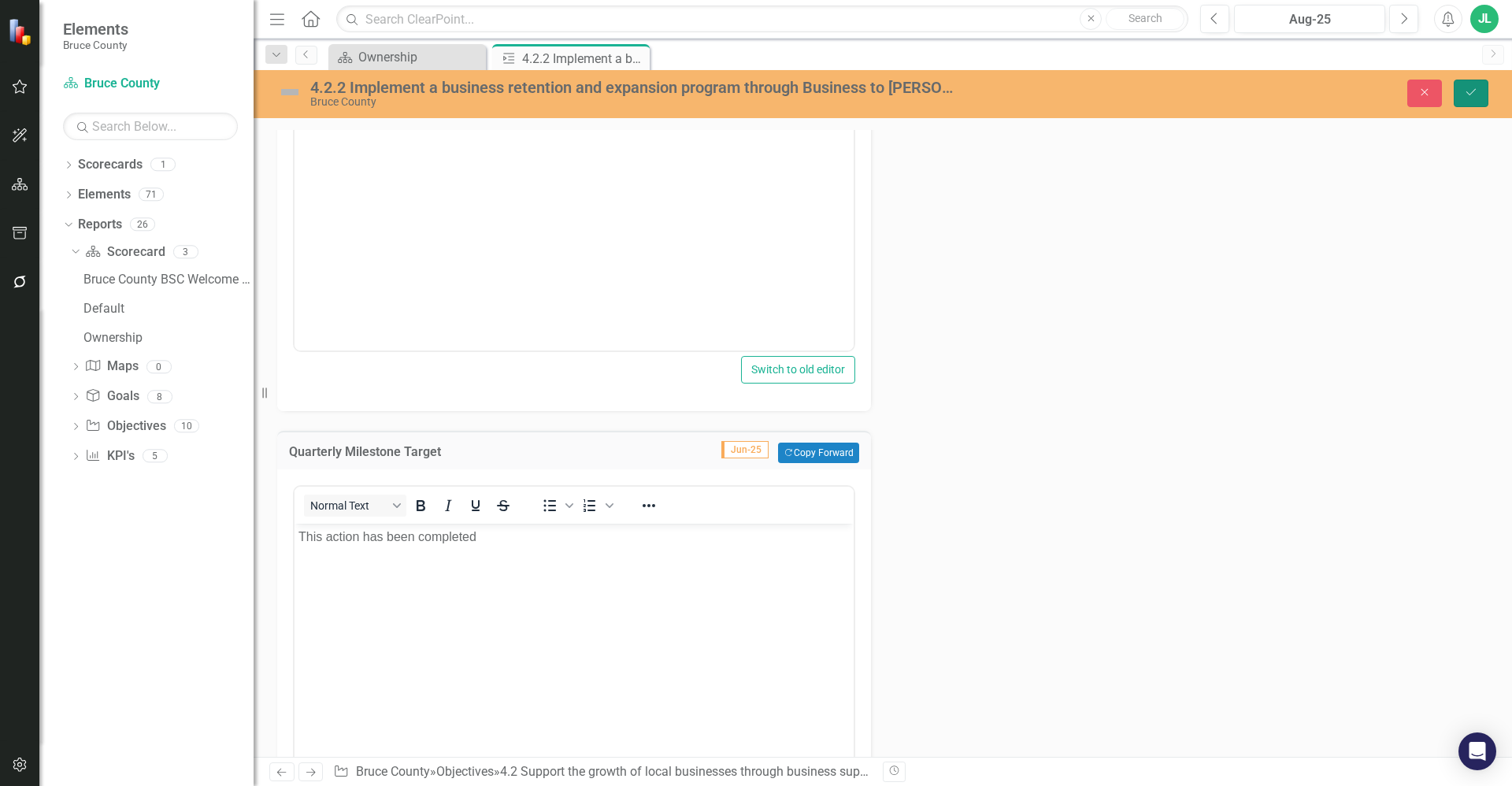
click at [1474, 95] on icon "Save" at bounding box center [1470, 92] width 14 height 11
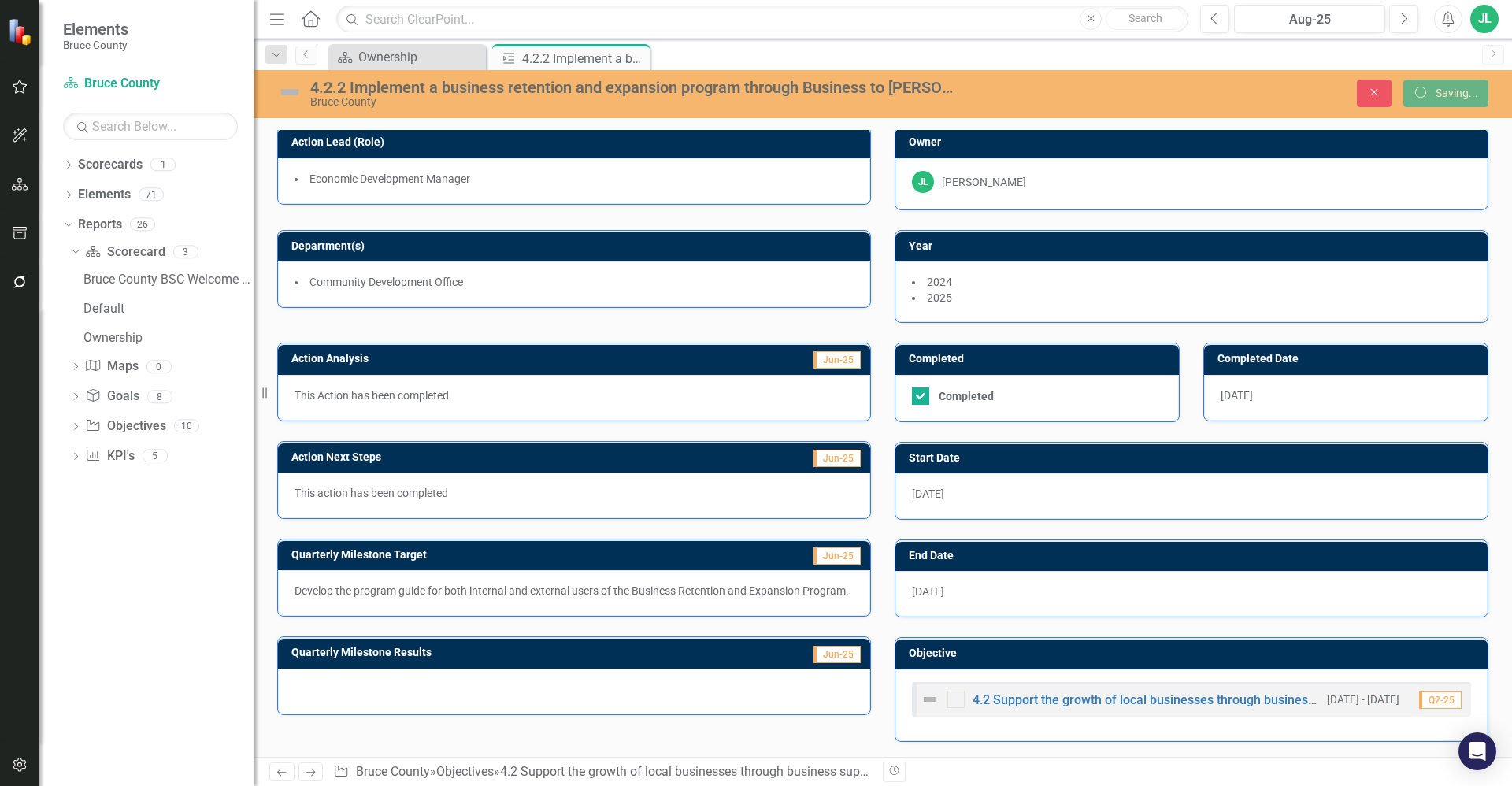
scroll to position [4, 0]
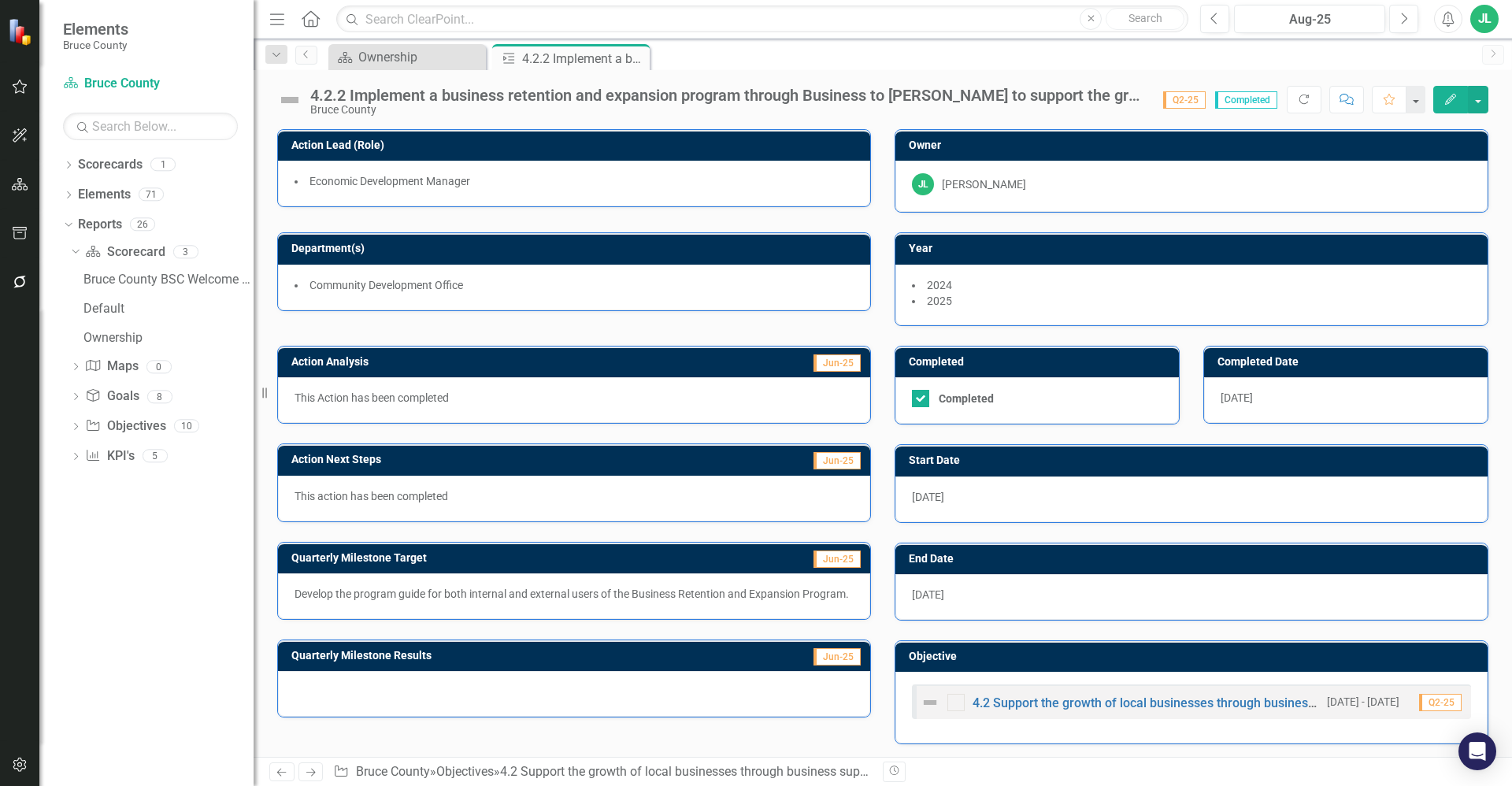
click at [424, 219] on div "Department(s) Community Development Office" at bounding box center [574, 262] width 617 height 98
click at [637, 55] on icon "Close" at bounding box center [634, 58] width 15 height 12
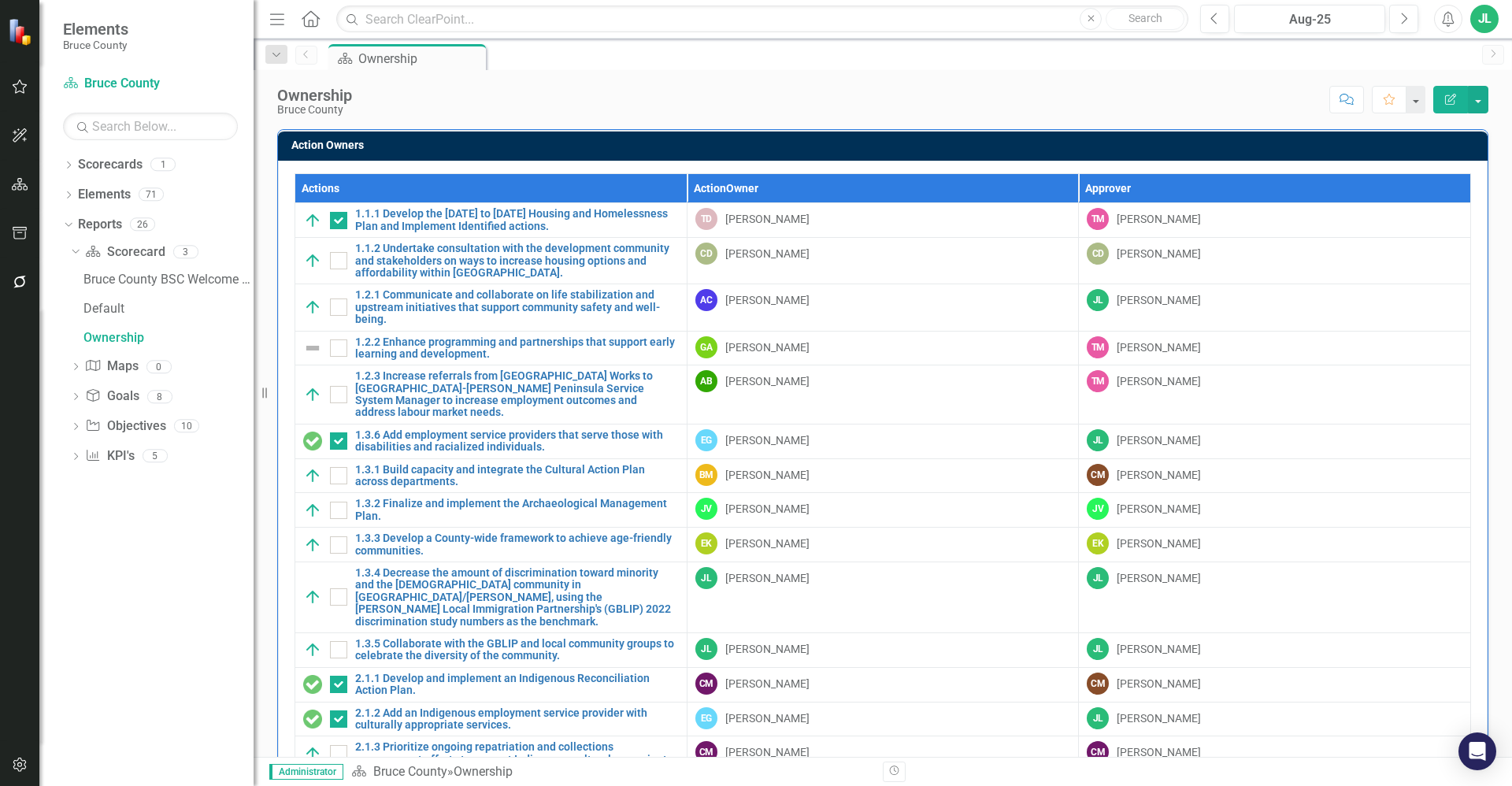
checkbox input "true"
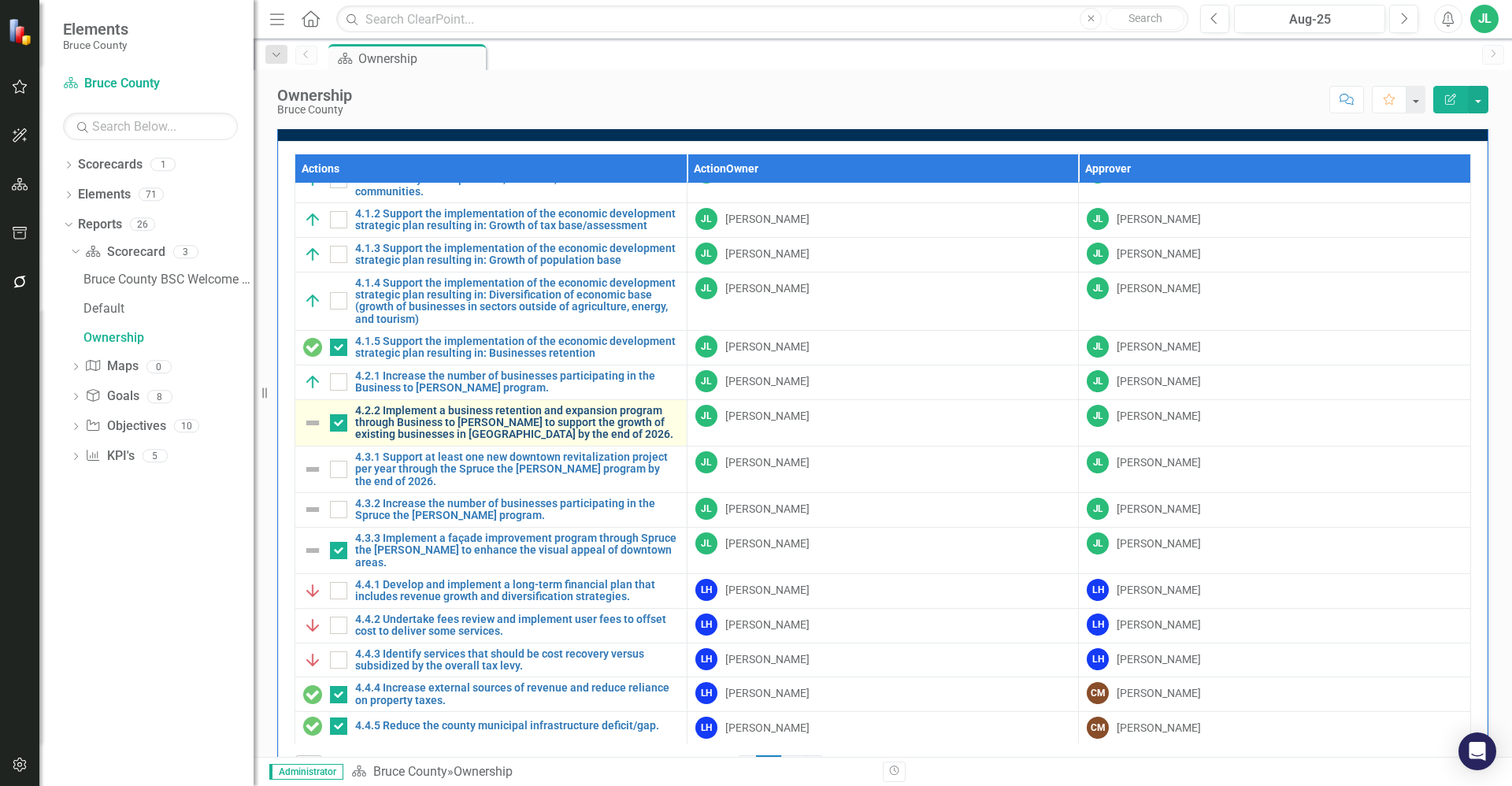
scroll to position [1083, 0]
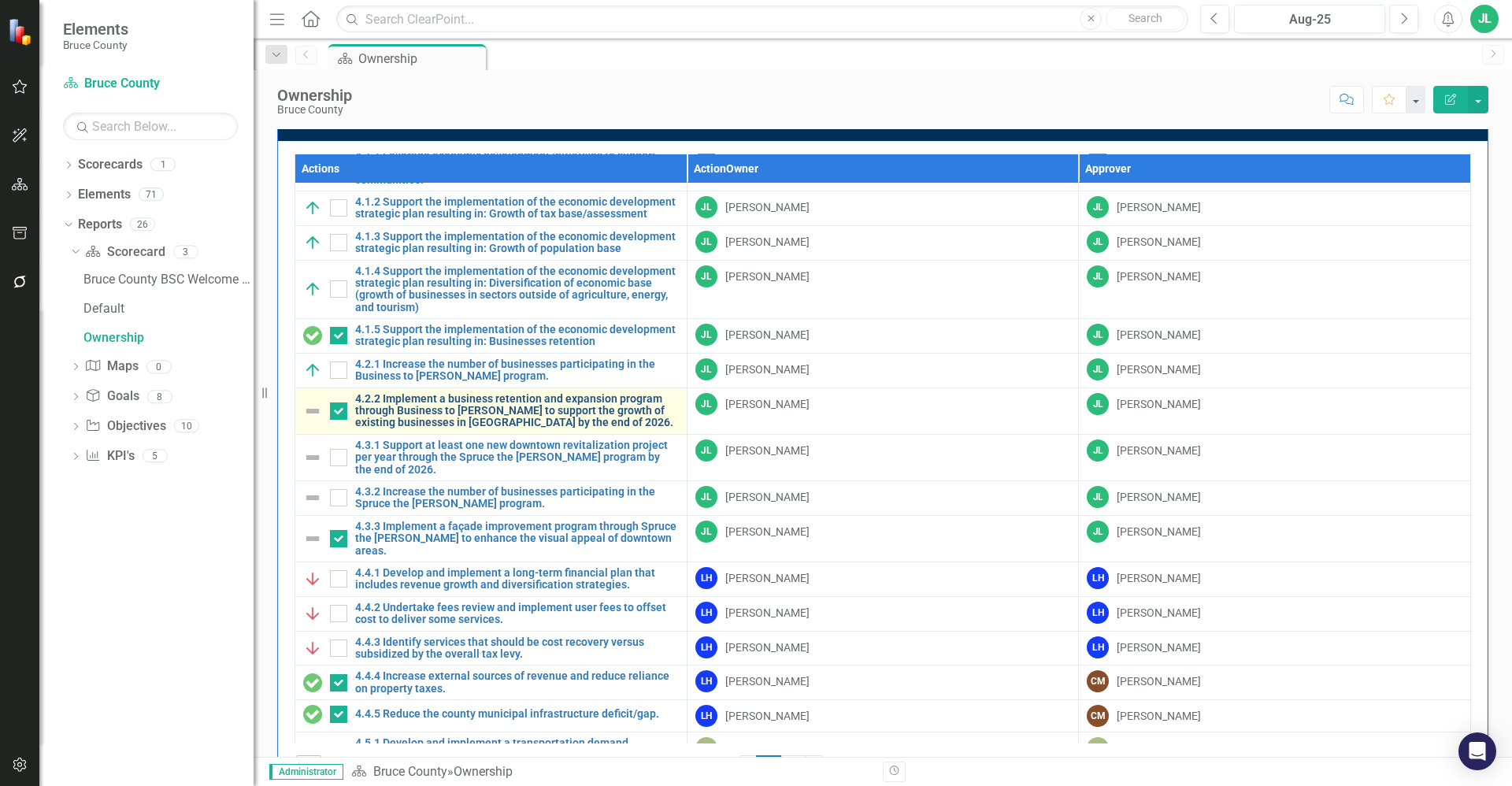
click at [459, 407] on link "4.2.2 Implement a business retention and expansion program through Business to …" at bounding box center [517, 411] width 324 height 36
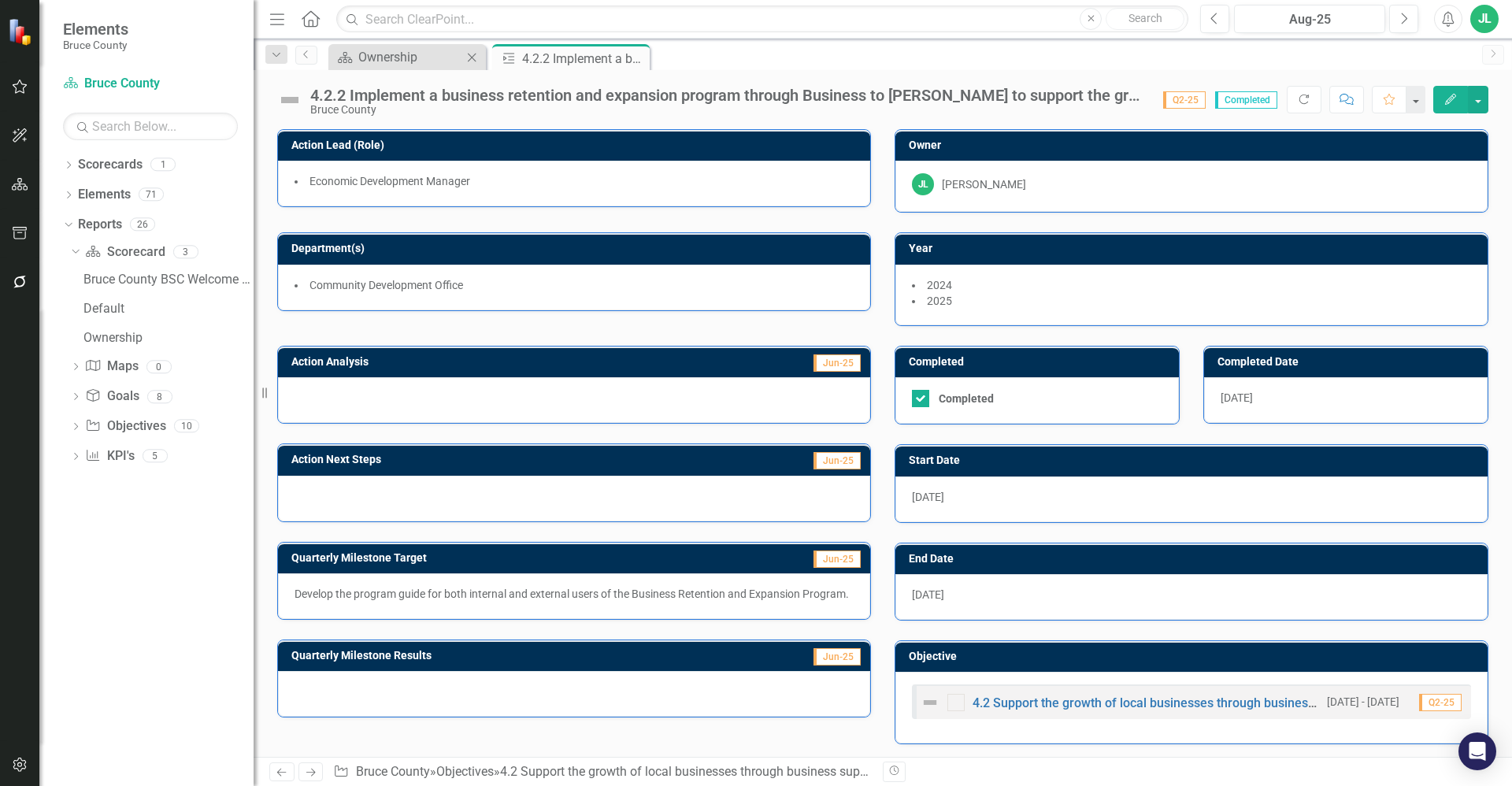
click at [430, 68] on div "Scorecard Ownership Close" at bounding box center [407, 57] width 157 height 26
click at [430, 55] on div "Ownership" at bounding box center [411, 57] width 104 height 20
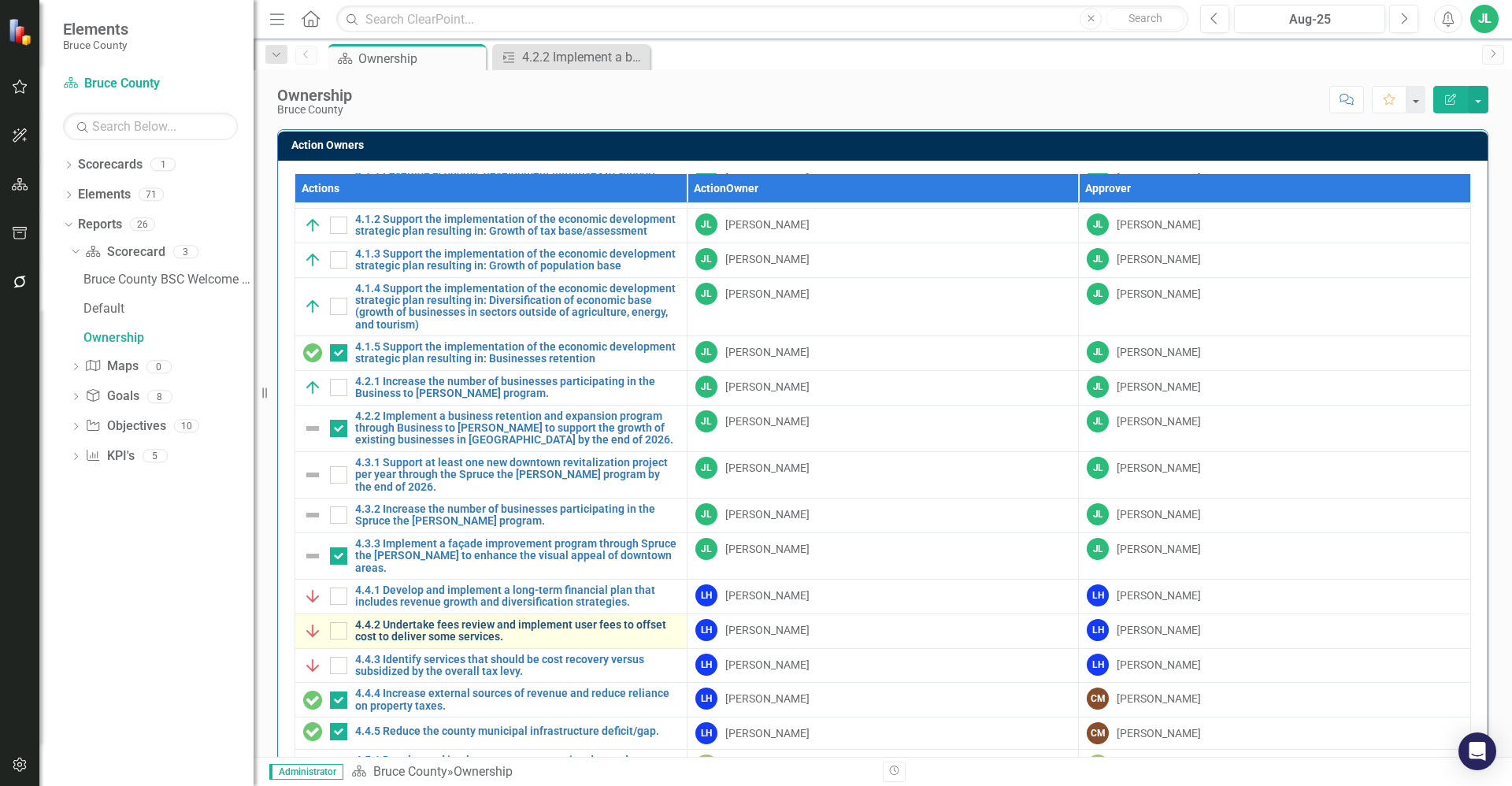
scroll to position [1123, 0]
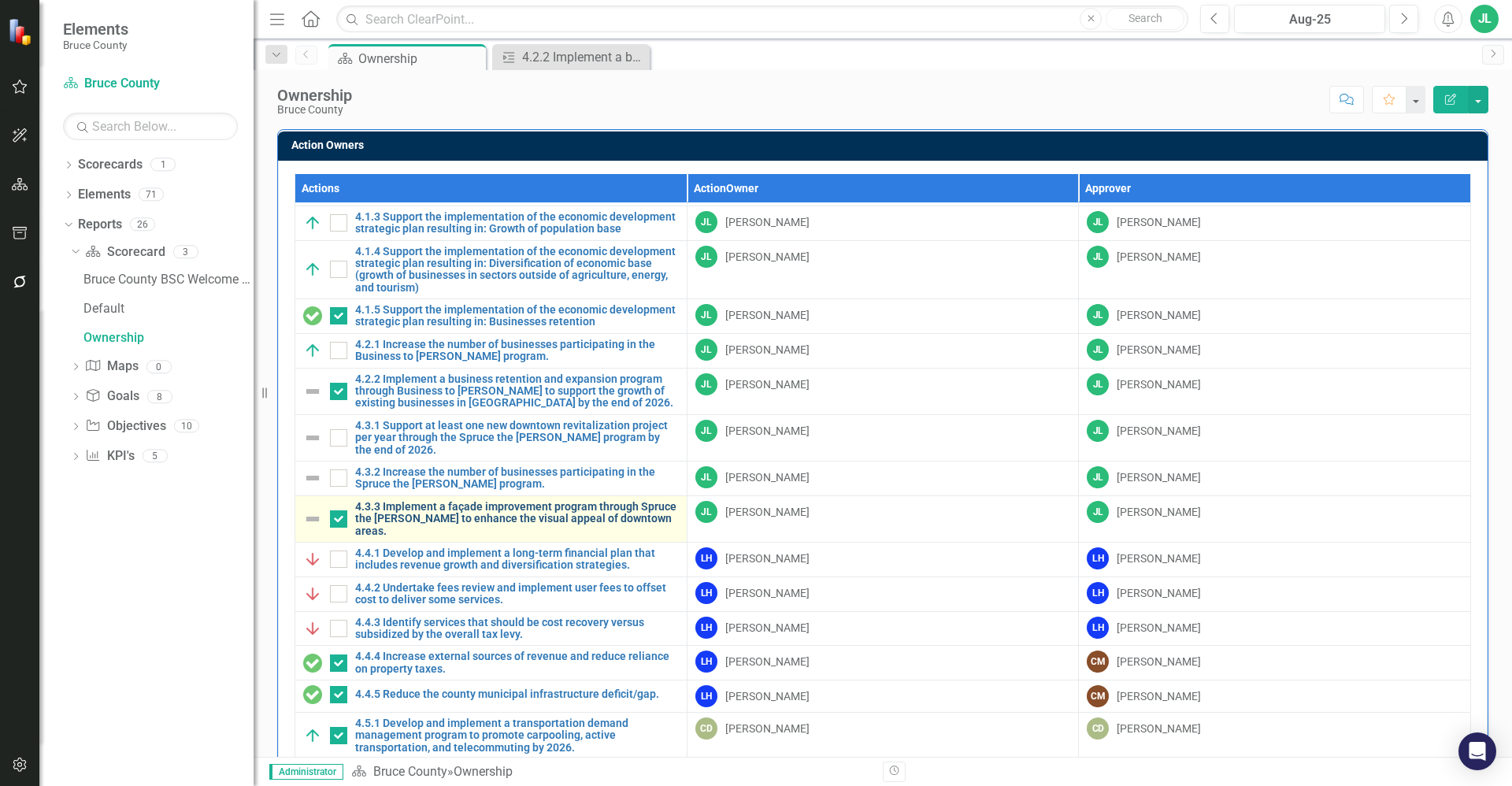
click at [495, 514] on link "4.3.3 Implement a façade improvement program through Spruce the [PERSON_NAME] t…" at bounding box center [517, 519] width 324 height 36
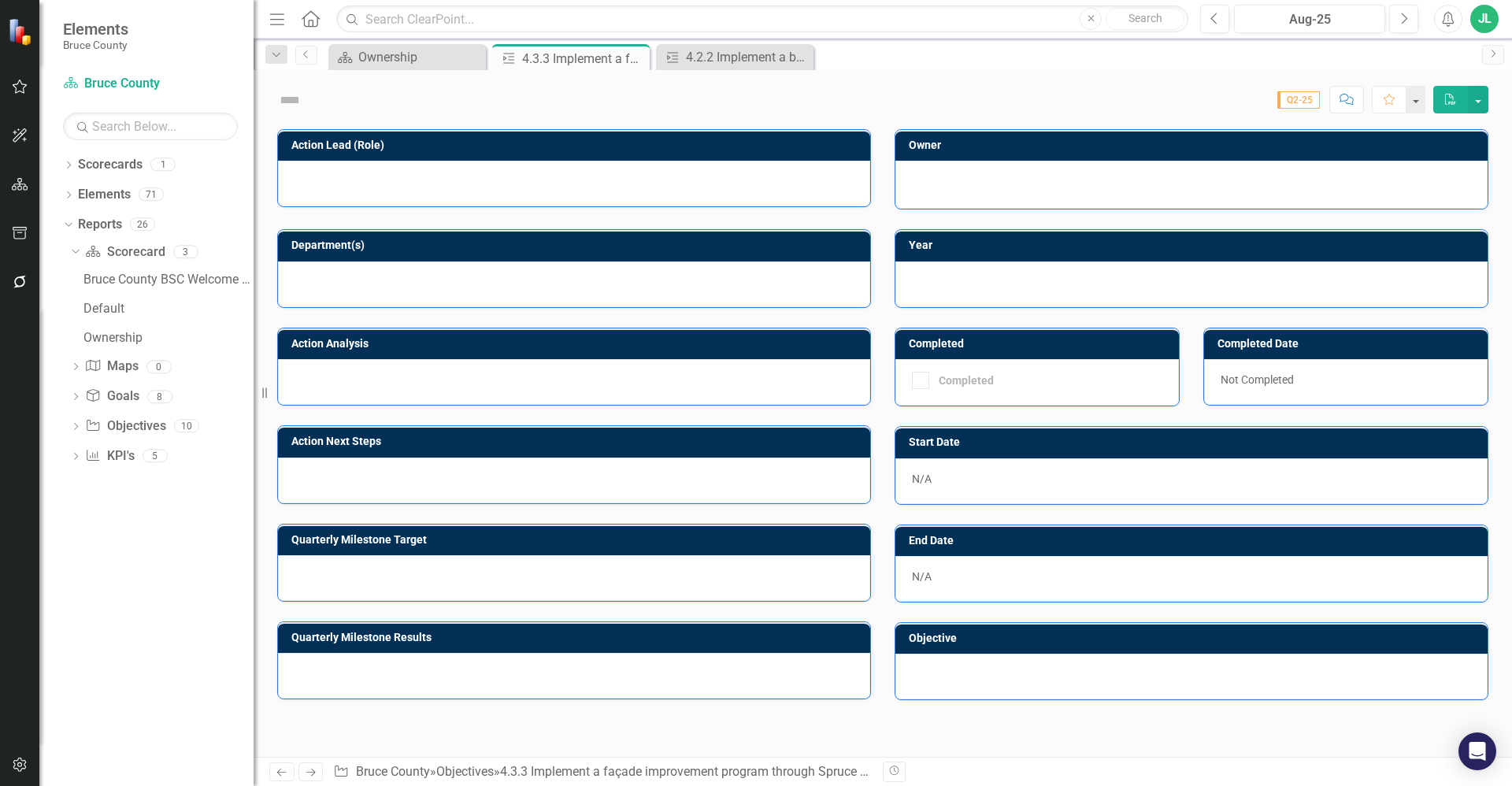
checkbox input "true"
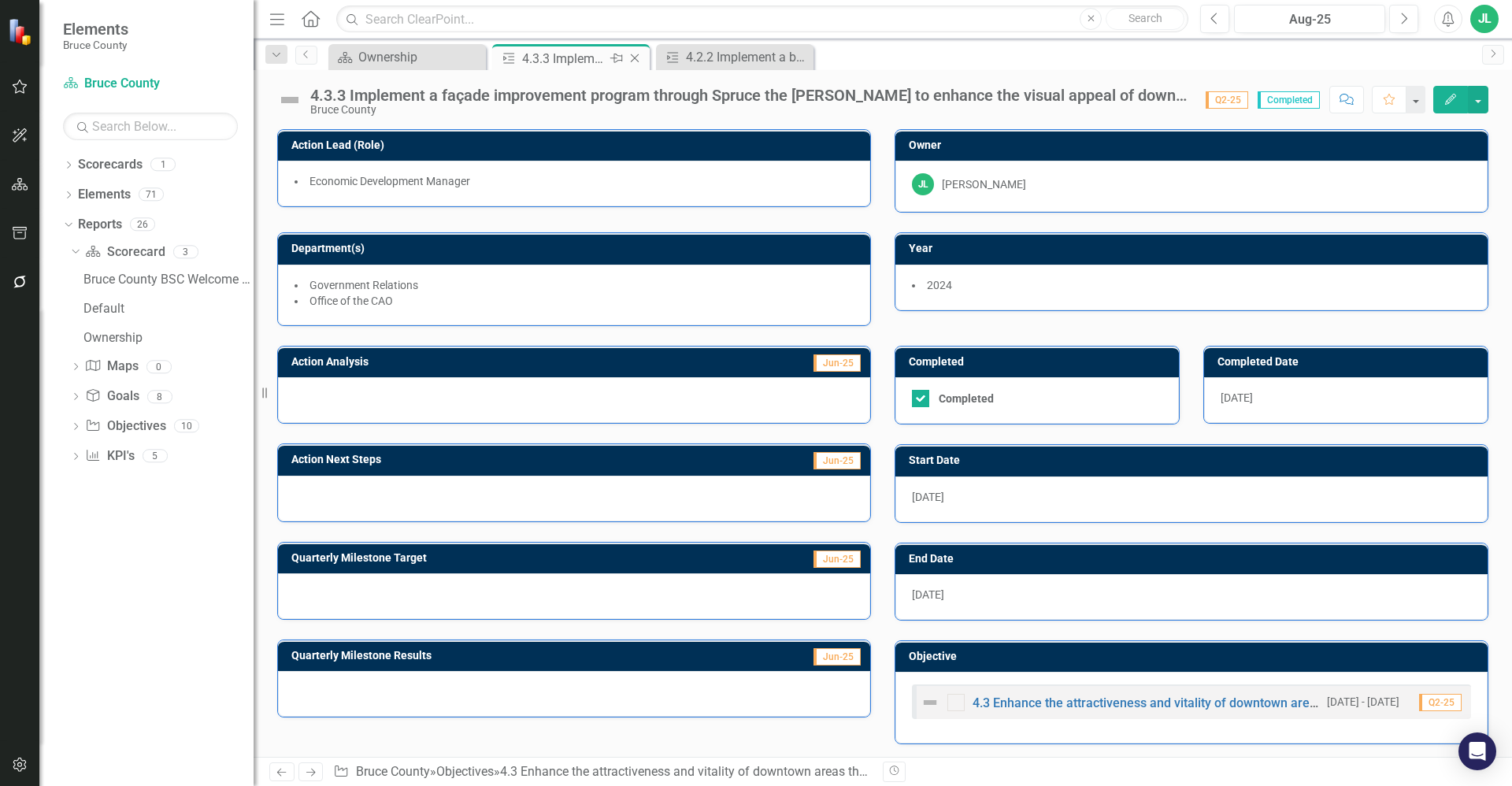
click at [638, 59] on icon "Close" at bounding box center [634, 58] width 15 height 12
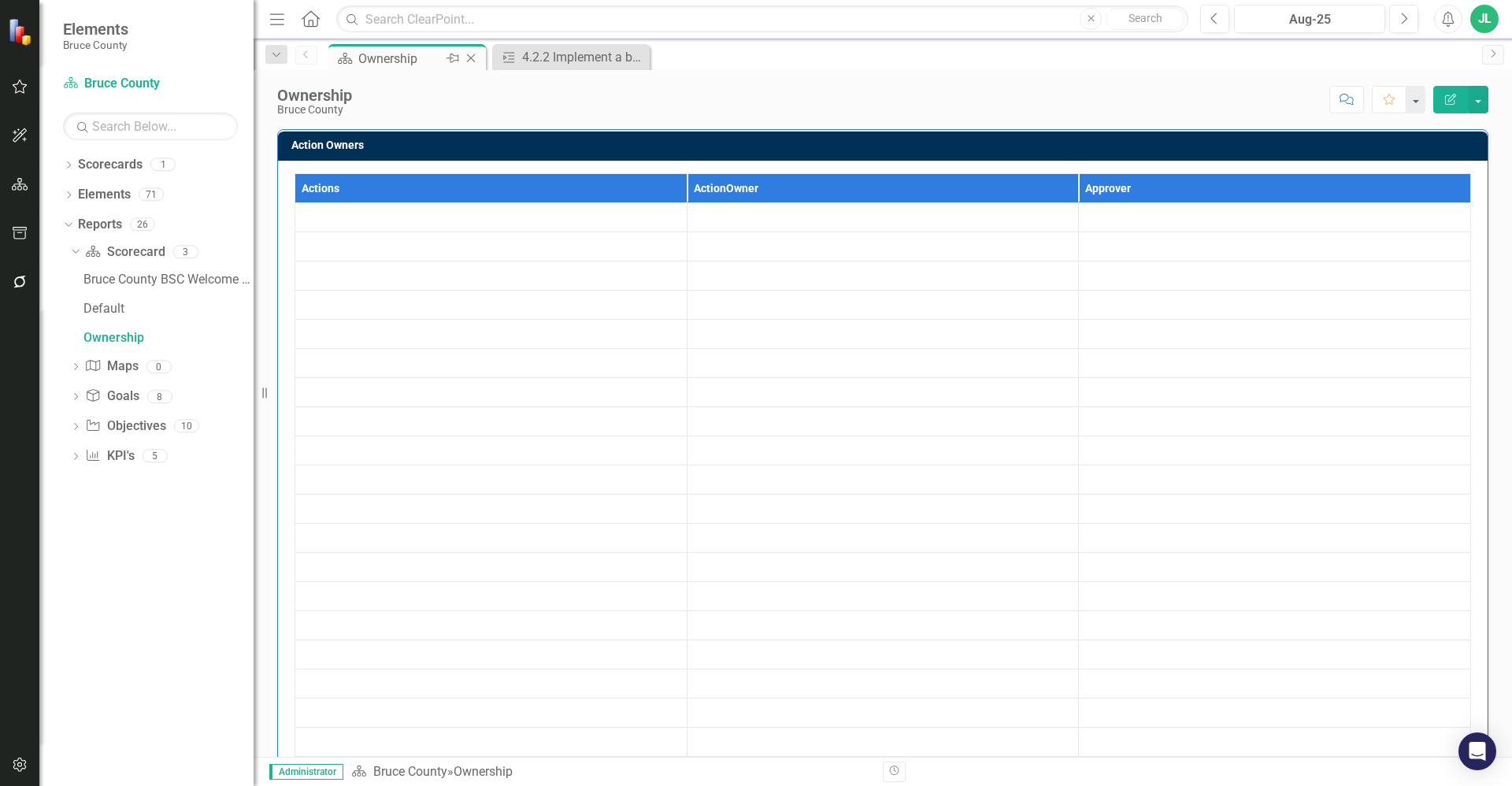
click at [383, 57] on div "Ownership" at bounding box center [400, 59] width 84 height 20
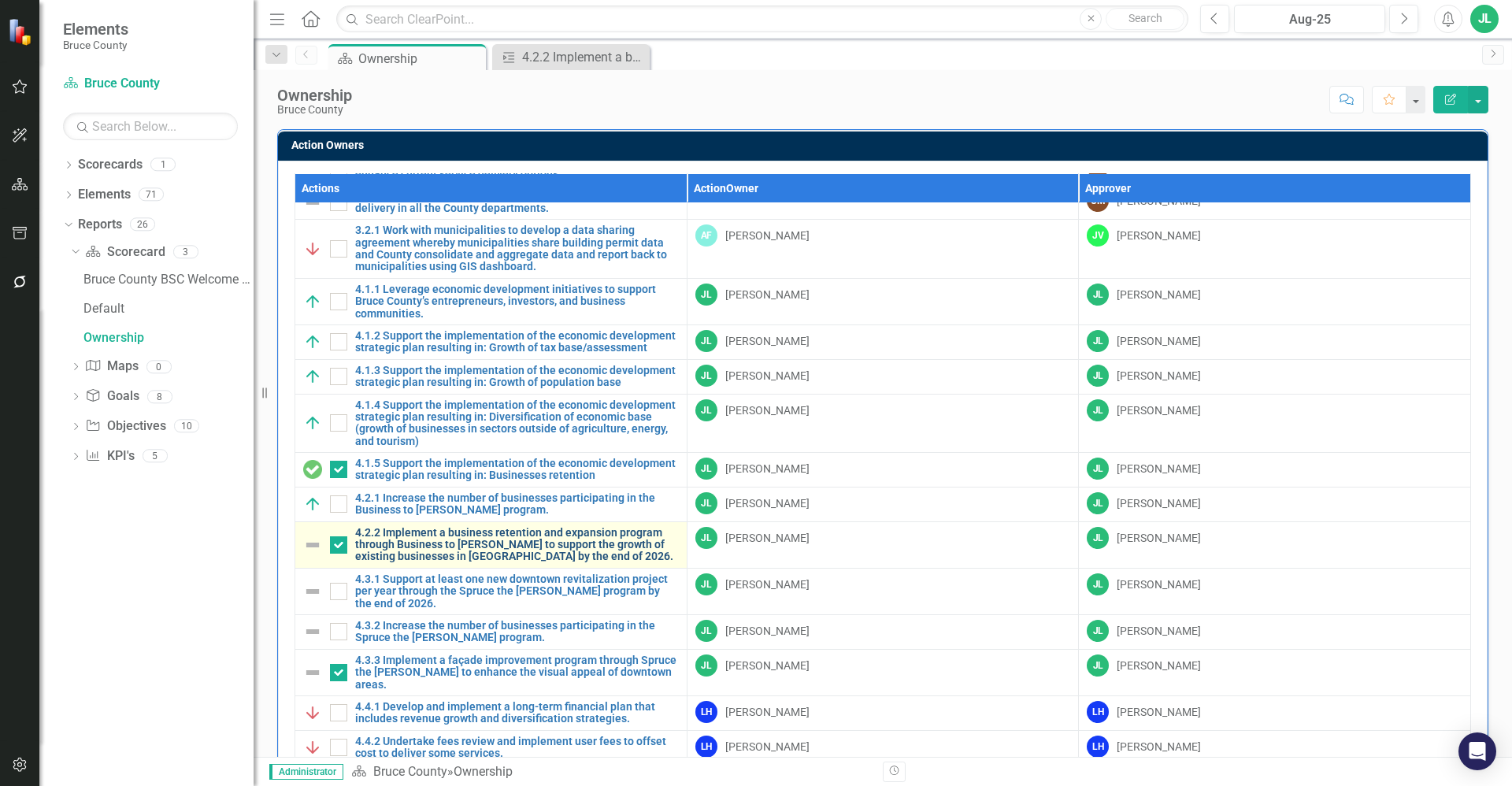
scroll to position [965, 0]
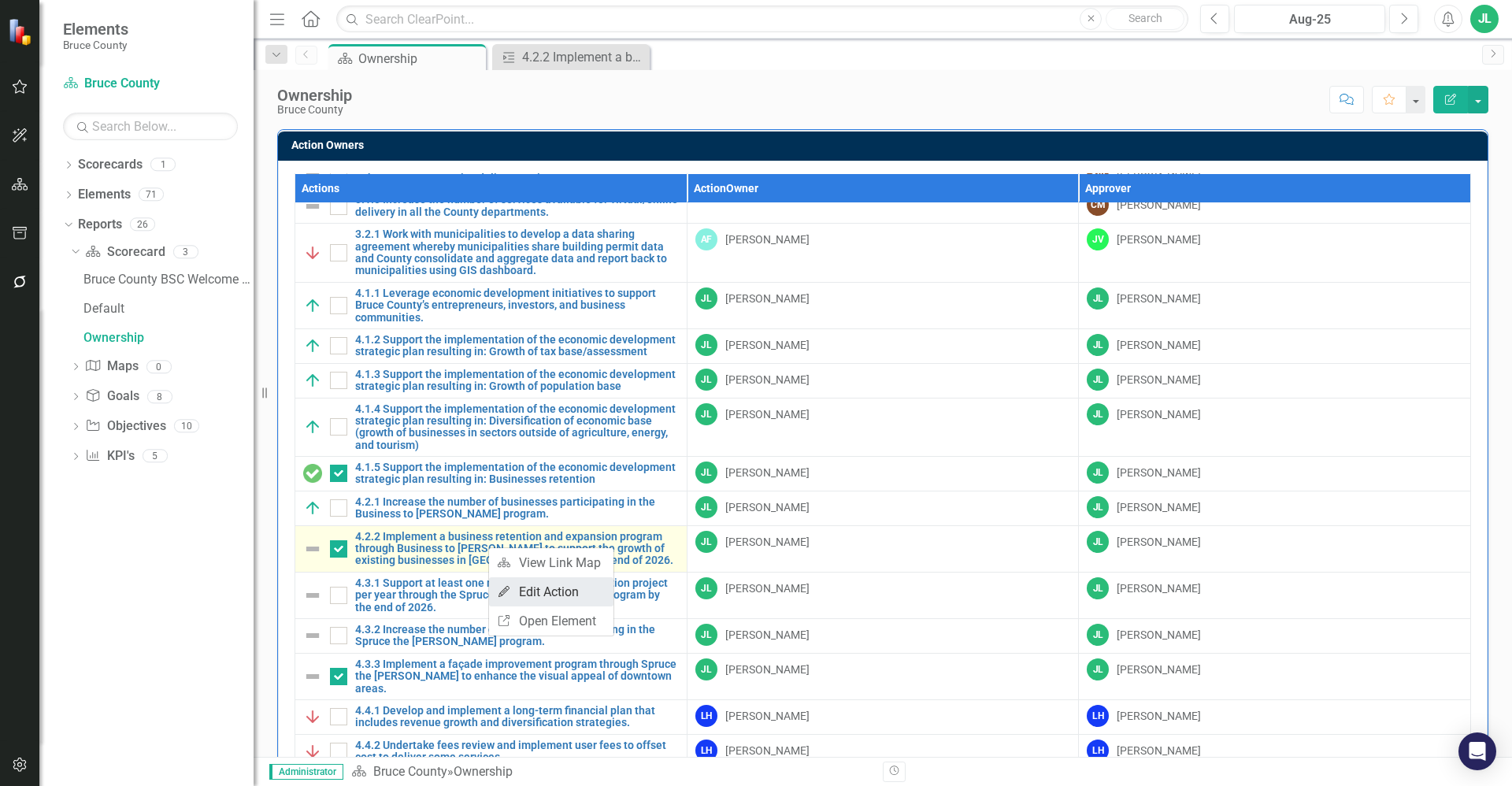
click at [556, 594] on link "Edit Edit Action" at bounding box center [551, 592] width 125 height 29
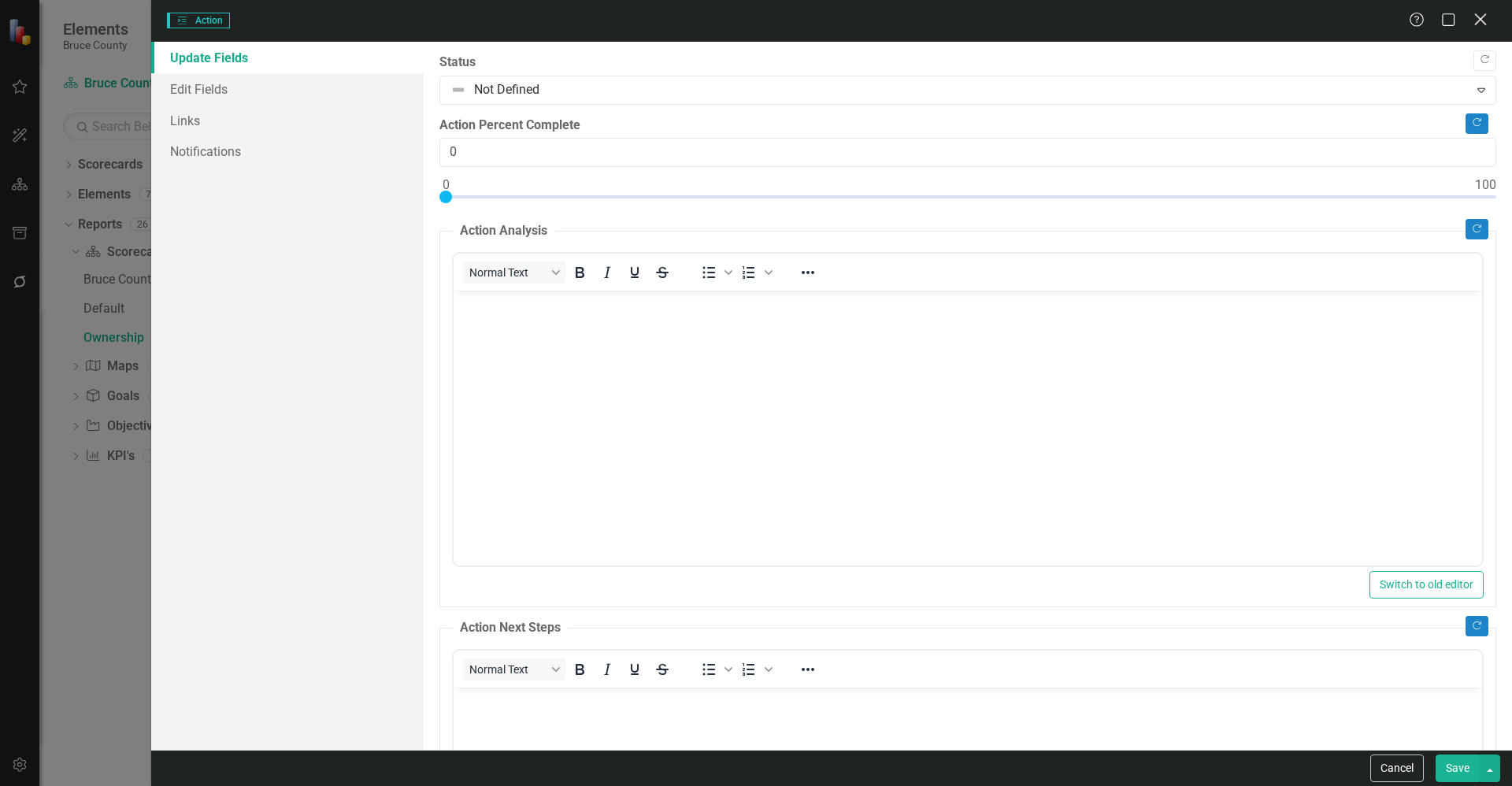
scroll to position [0, 0]
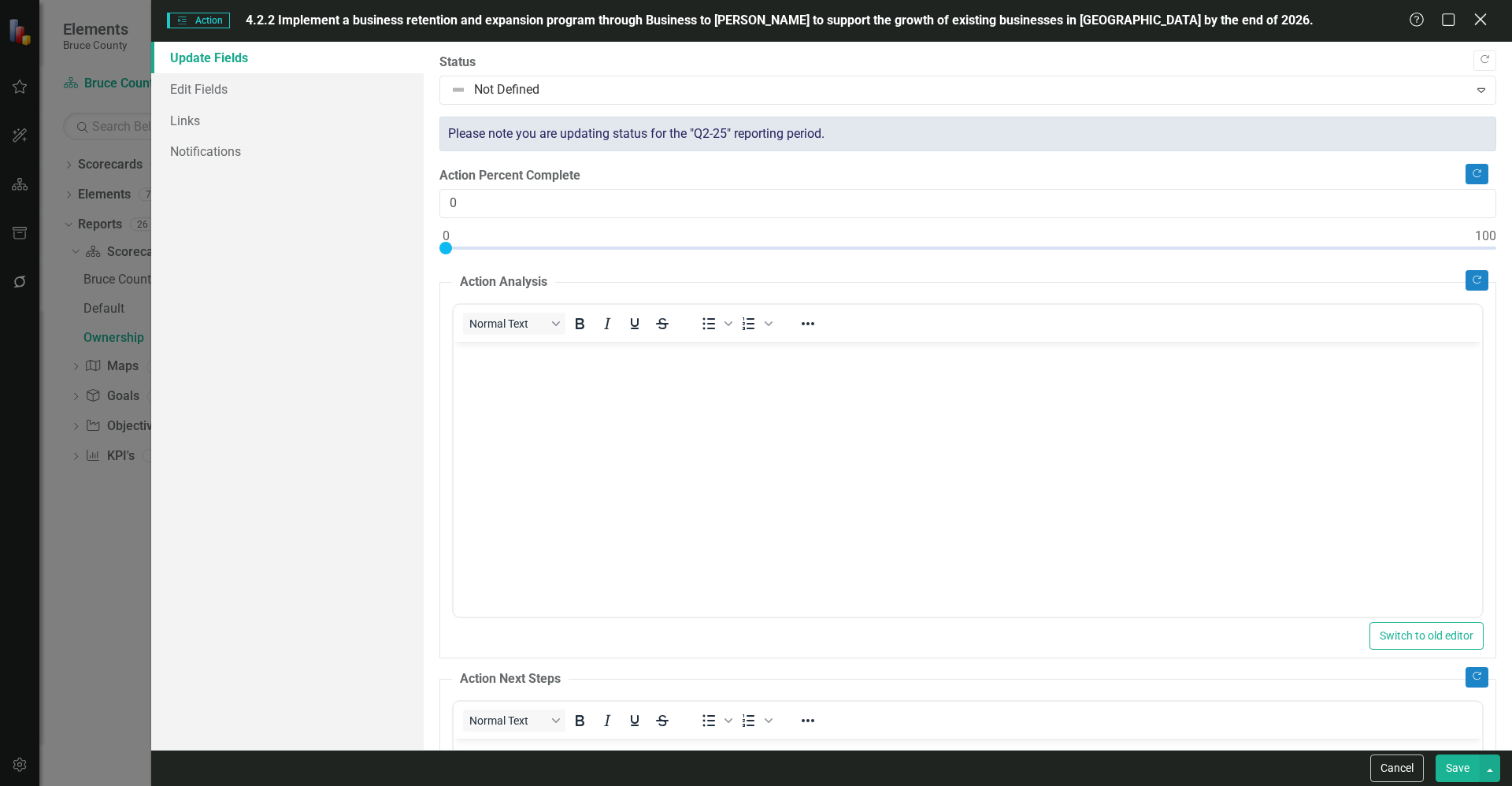
click at [1478, 24] on icon "Close" at bounding box center [1480, 19] width 20 height 15
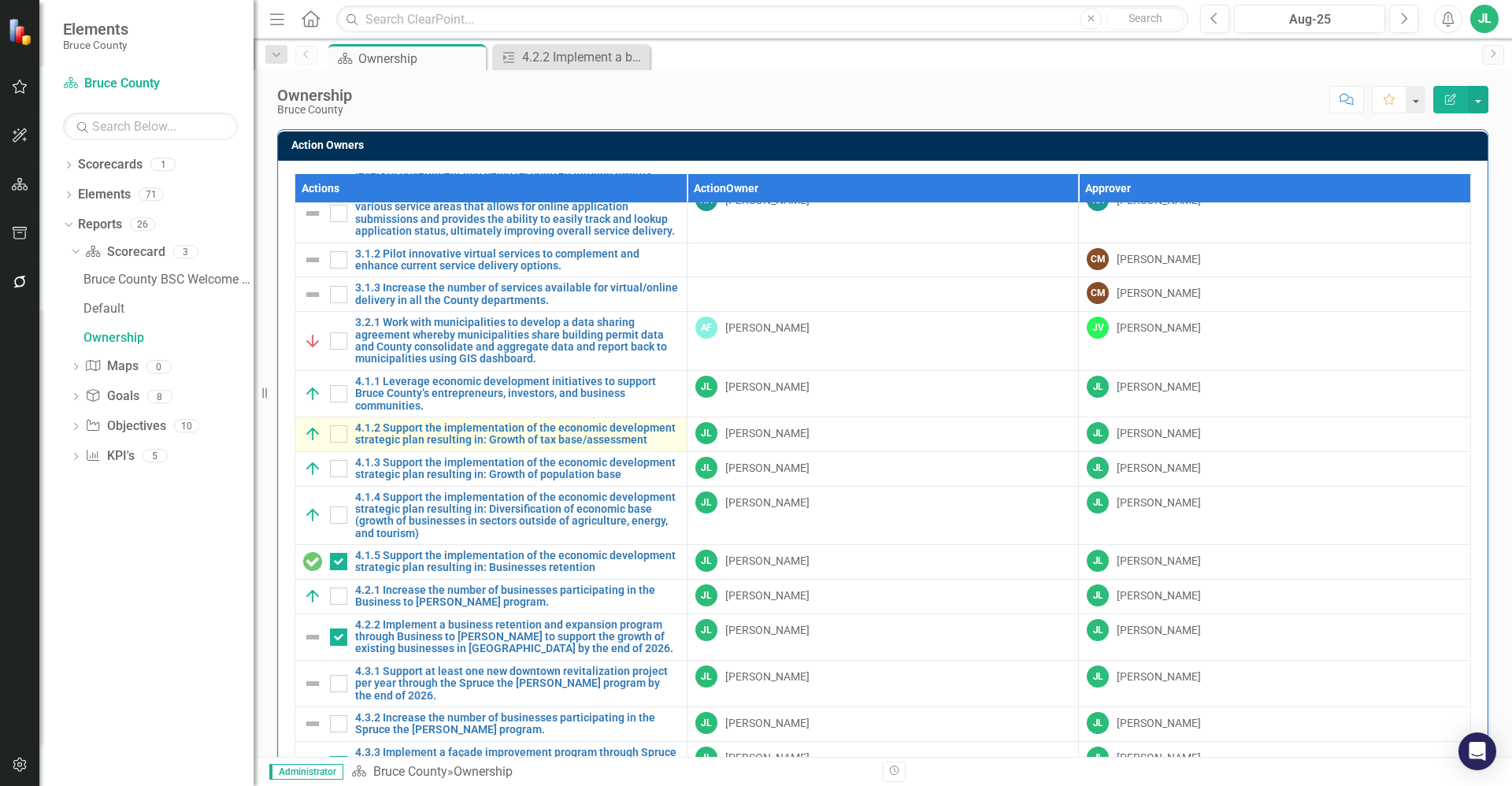
scroll to position [847, 0]
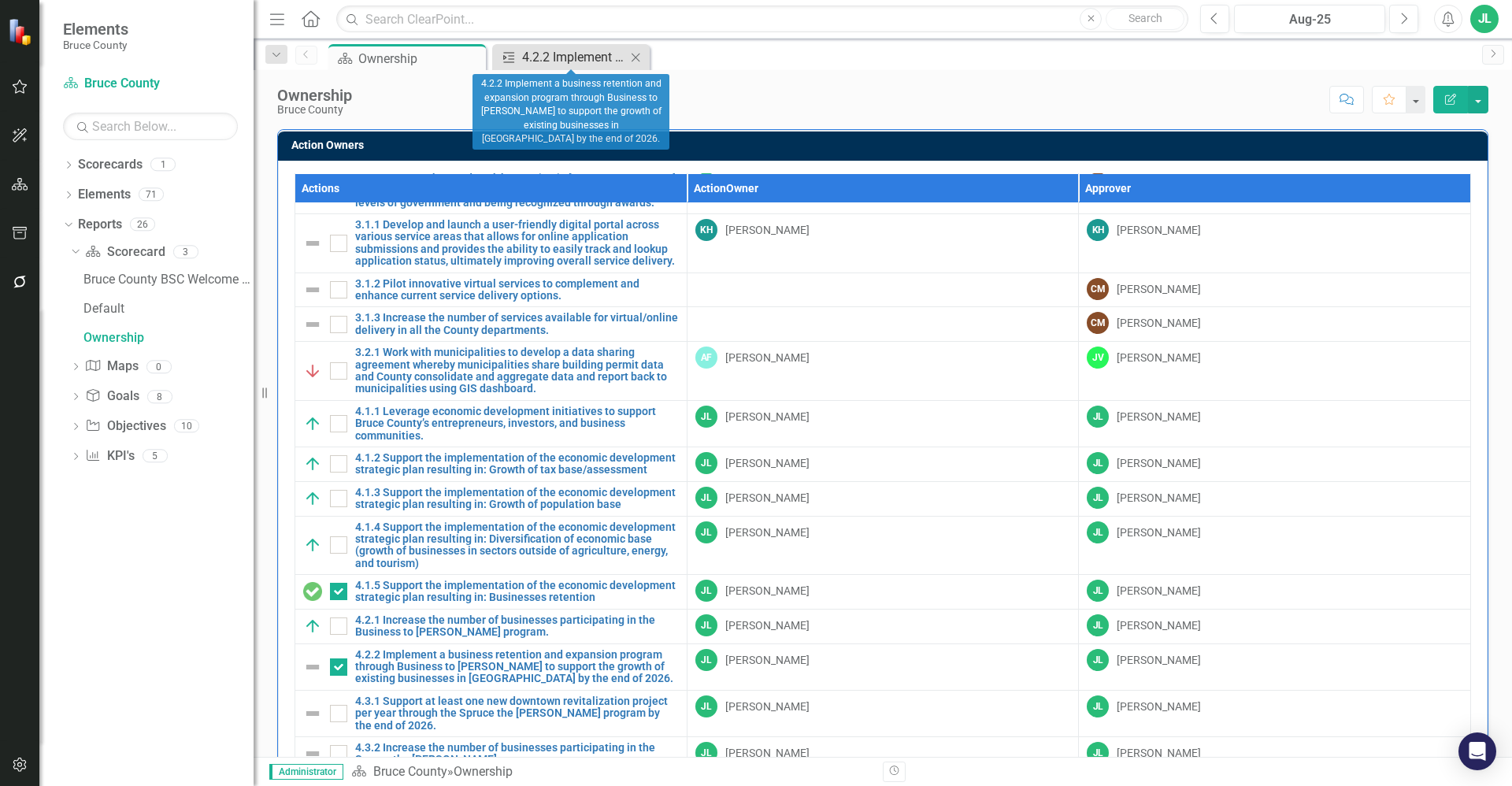
click at [584, 58] on div "4.2.2 Implement a business retention and expansion program through Business to …" at bounding box center [575, 57] width 104 height 20
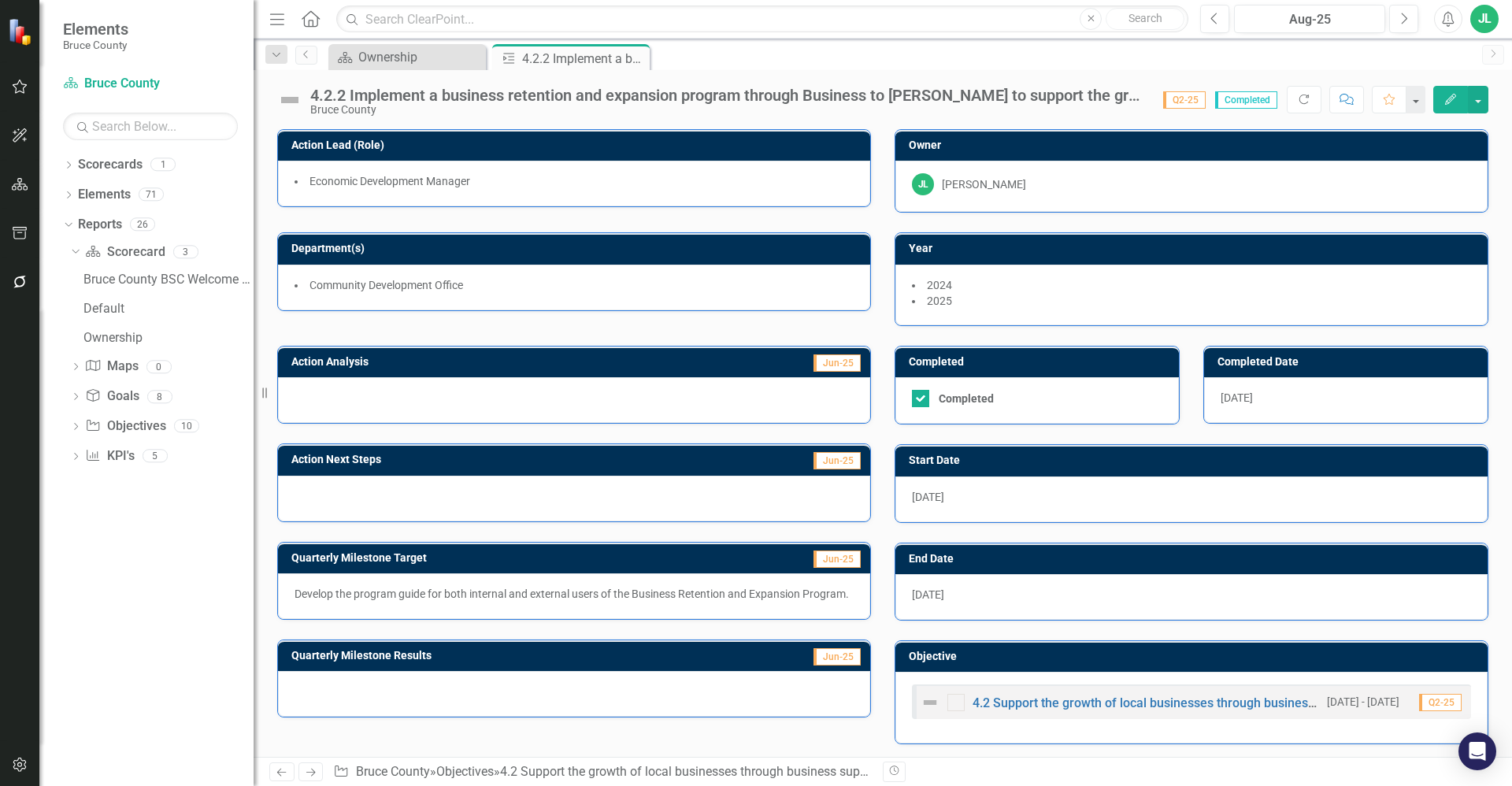
click at [289, 103] on img at bounding box center [289, 99] width 25 height 25
click at [293, 104] on img at bounding box center [289, 99] width 25 height 25
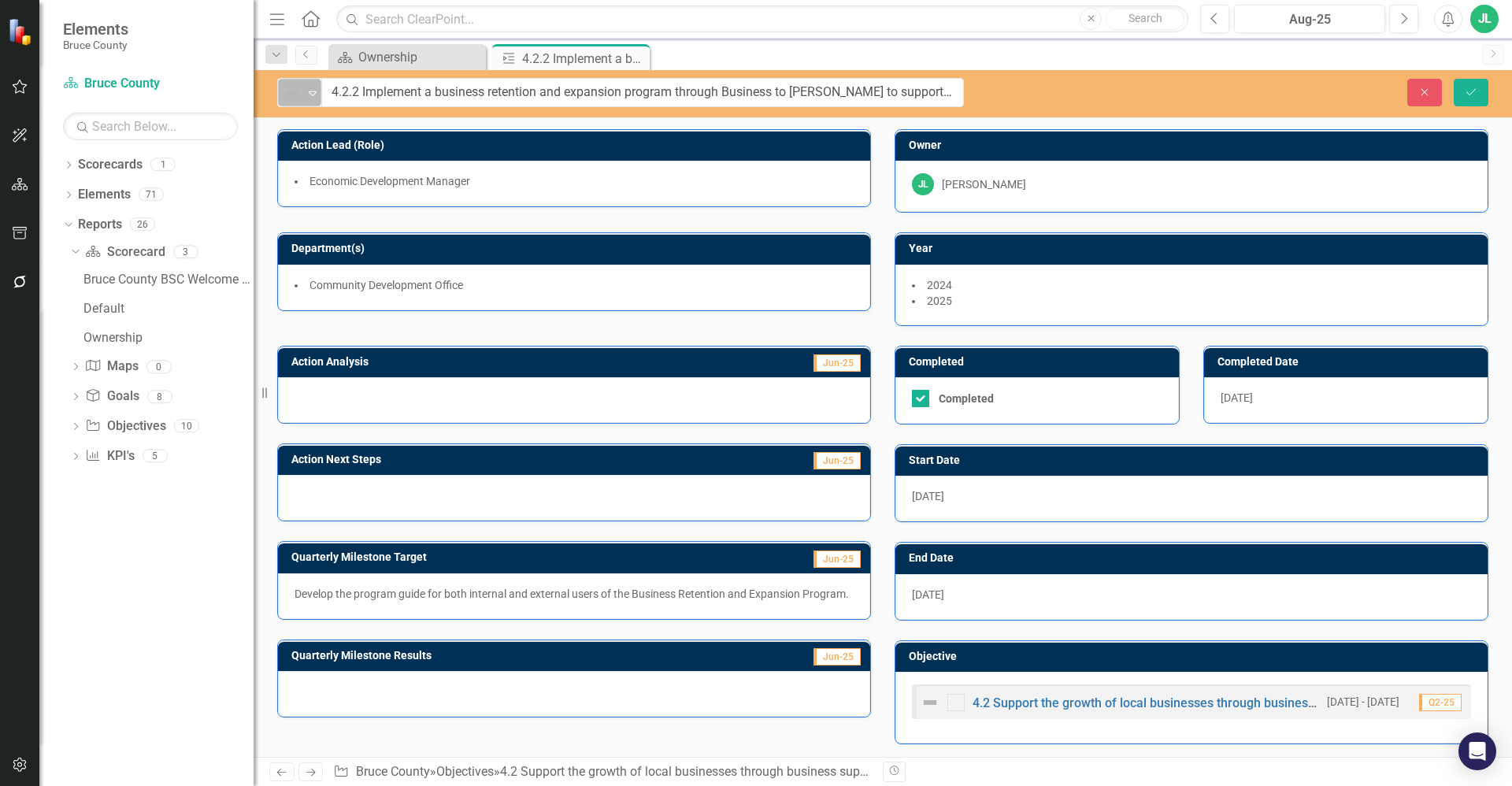
click at [297, 98] on img at bounding box center [292, 92] width 19 height 19
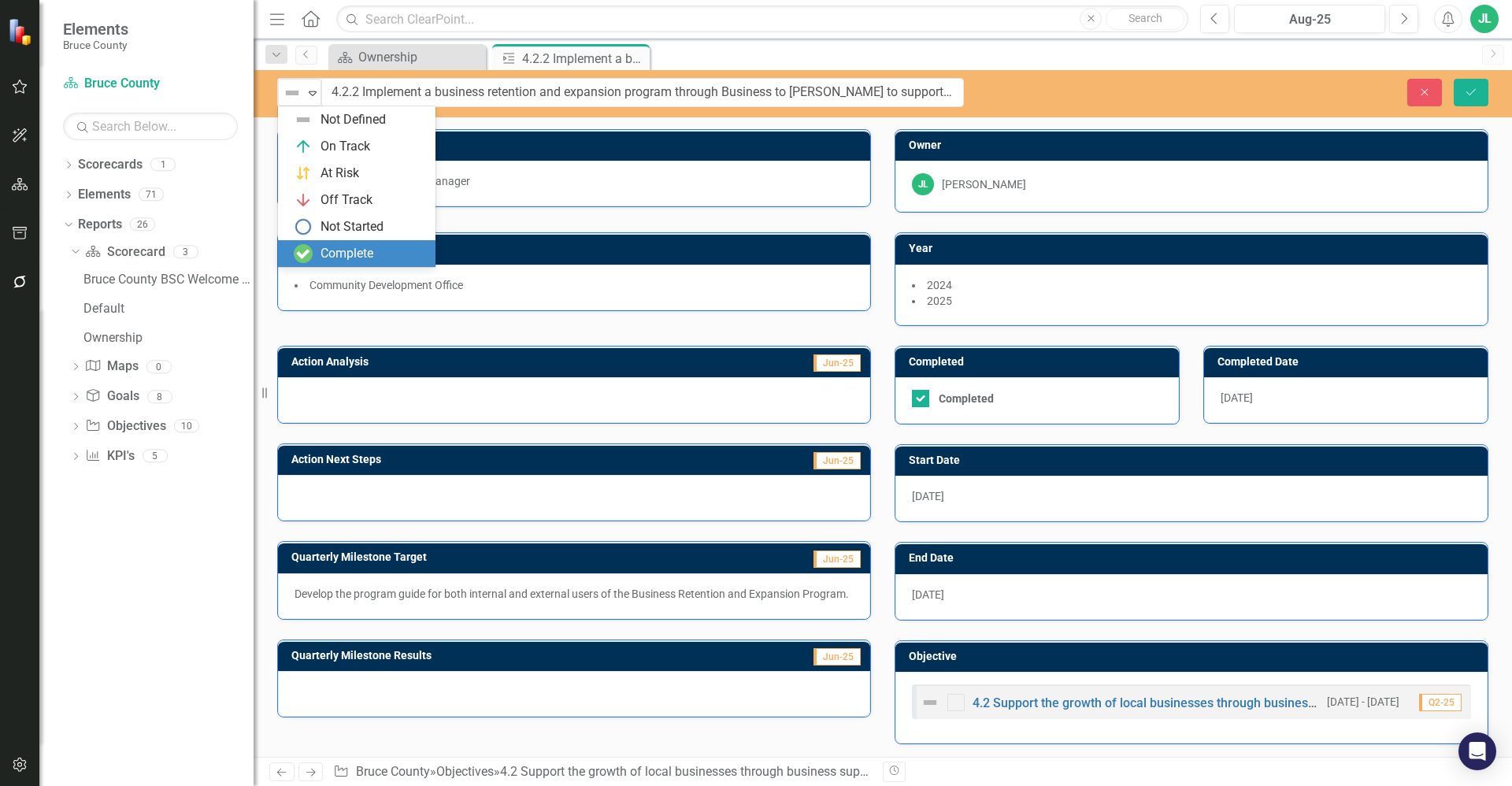
click at [357, 248] on div "Complete" at bounding box center [346, 254] width 53 height 18
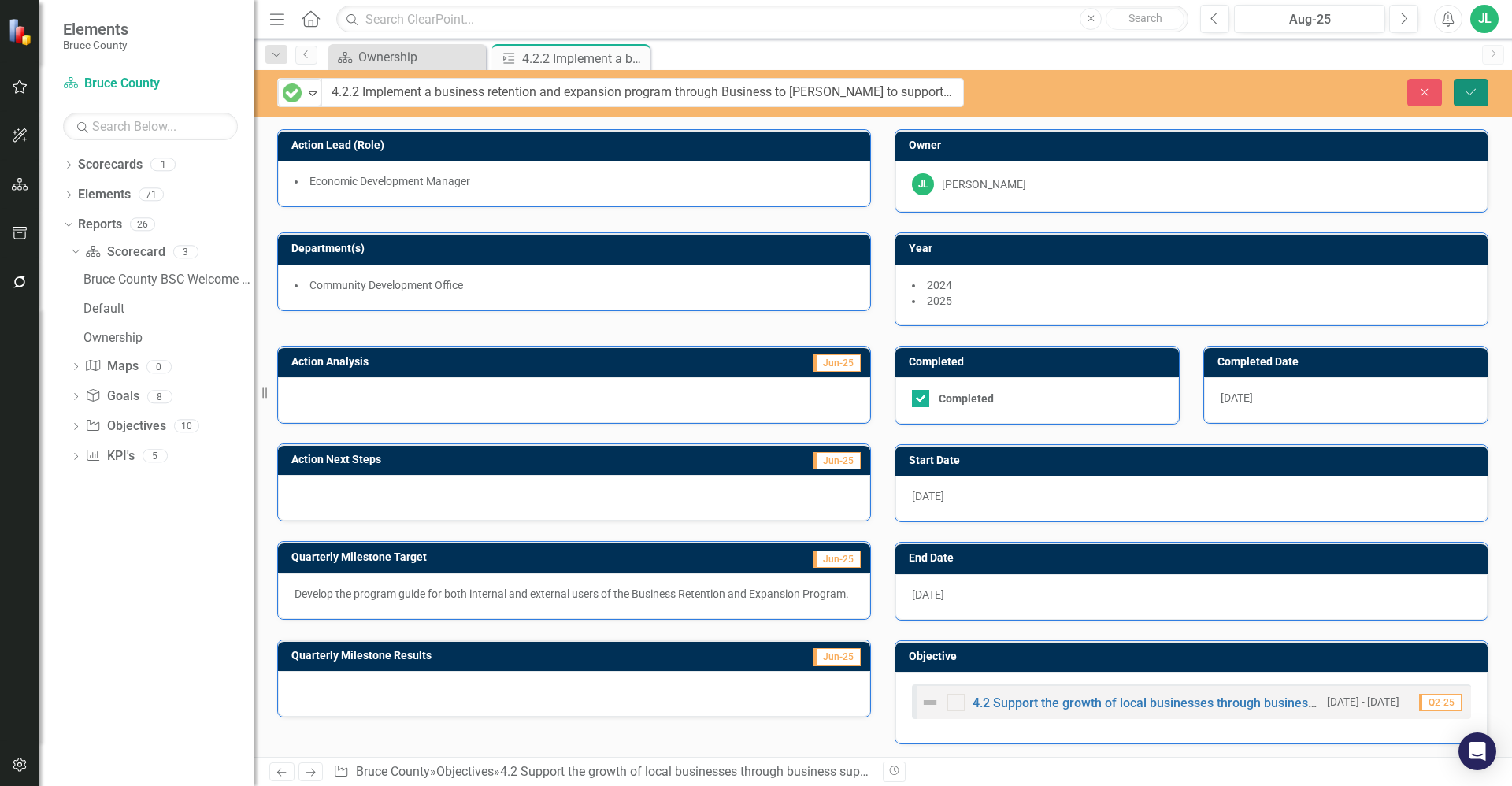
click at [1465, 93] on icon "Save" at bounding box center [1470, 92] width 14 height 11
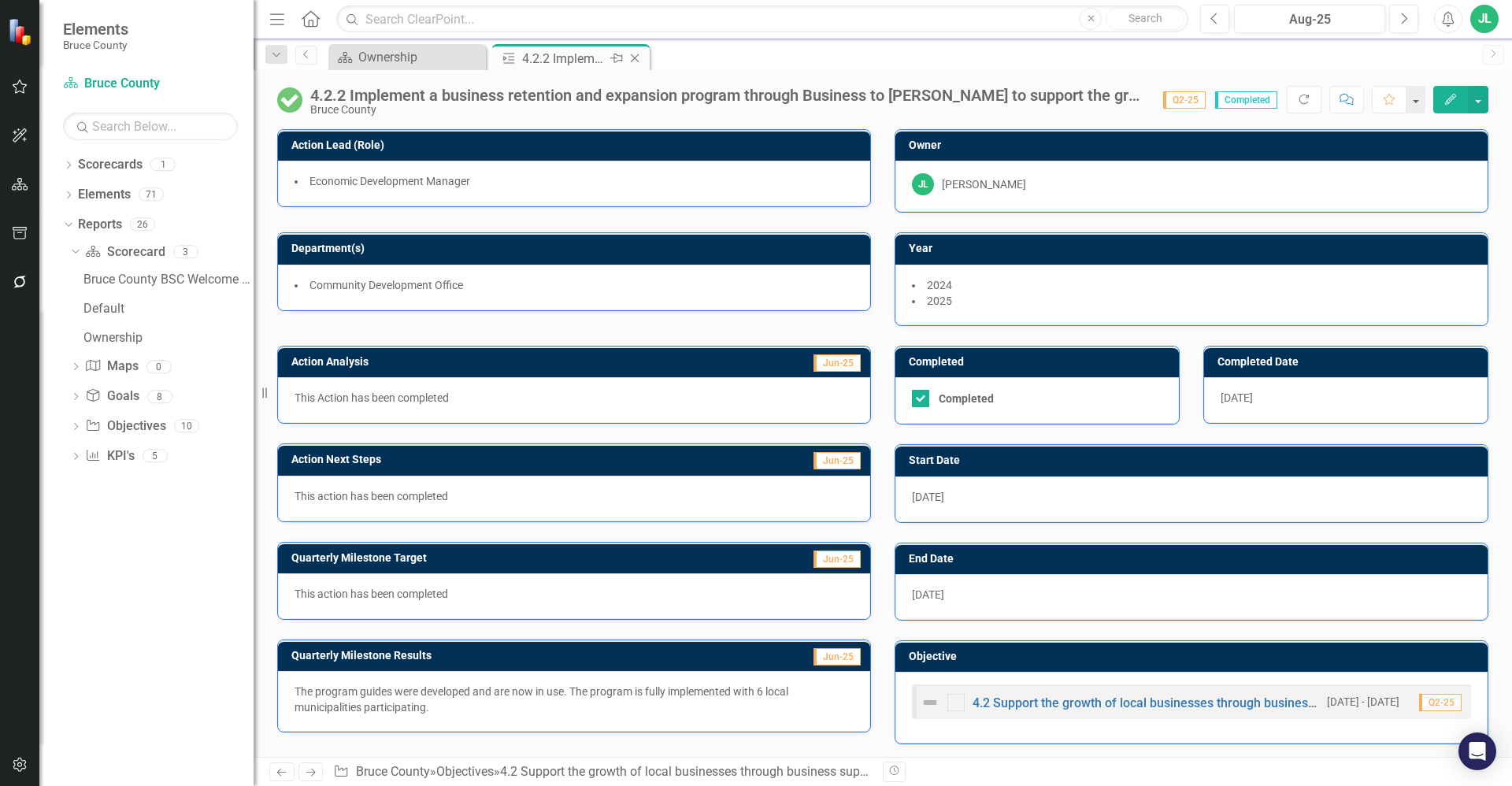
click at [633, 54] on icon "Close" at bounding box center [634, 58] width 15 height 12
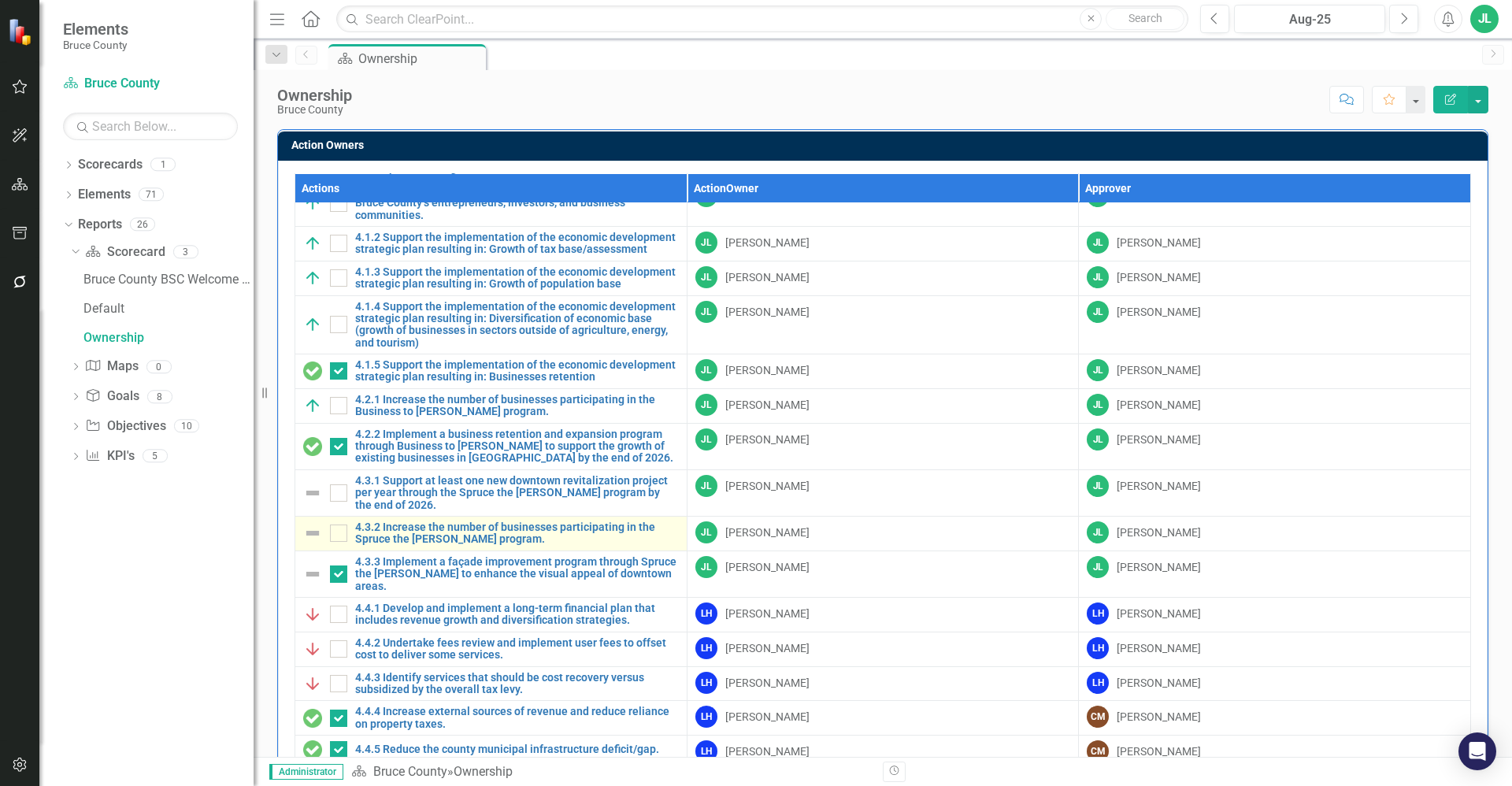
scroll to position [1123, 0]
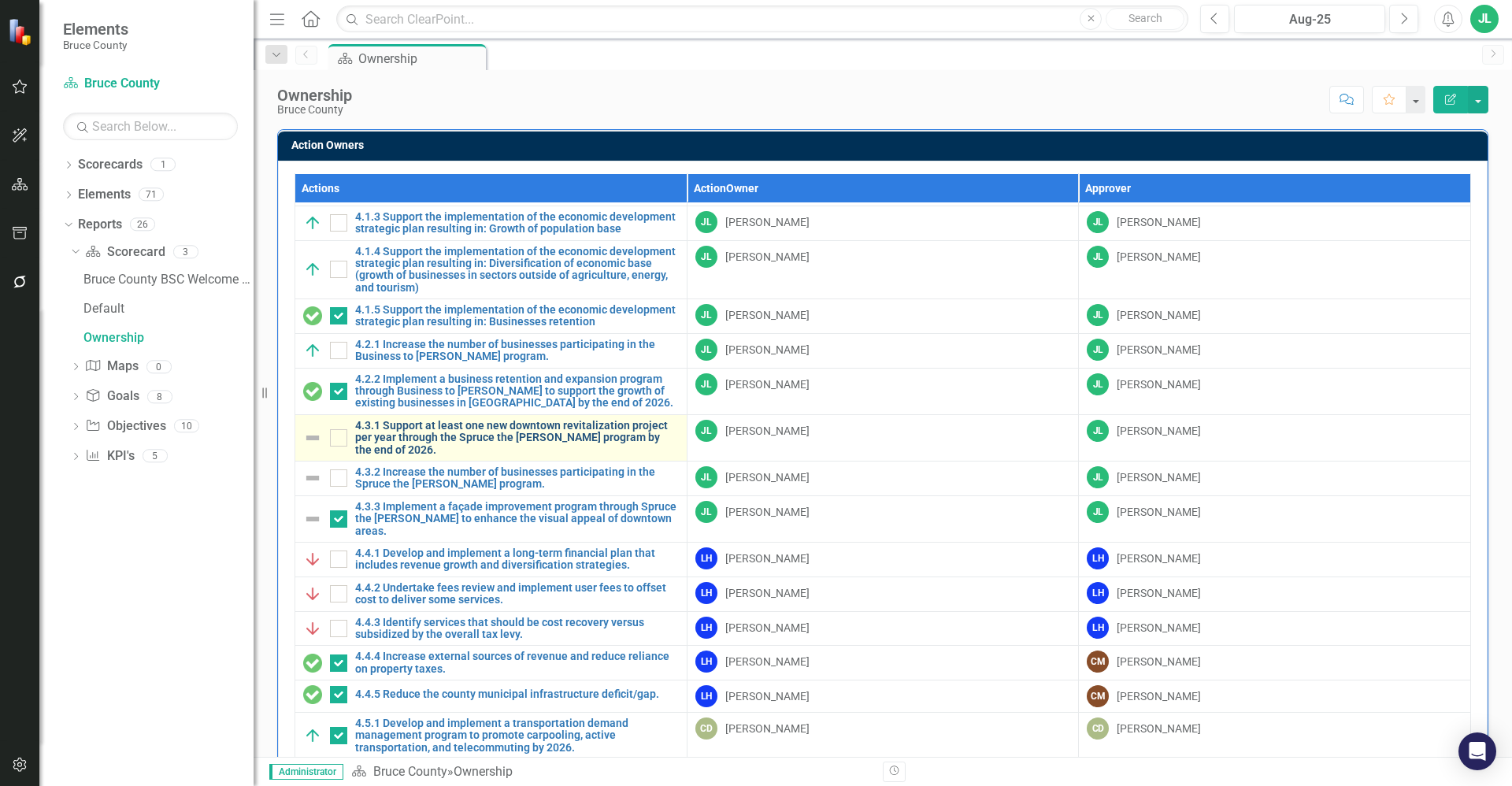
click at [487, 432] on link "4.3.1 Support at least one new downtown revitalization project per year through…" at bounding box center [517, 438] width 324 height 36
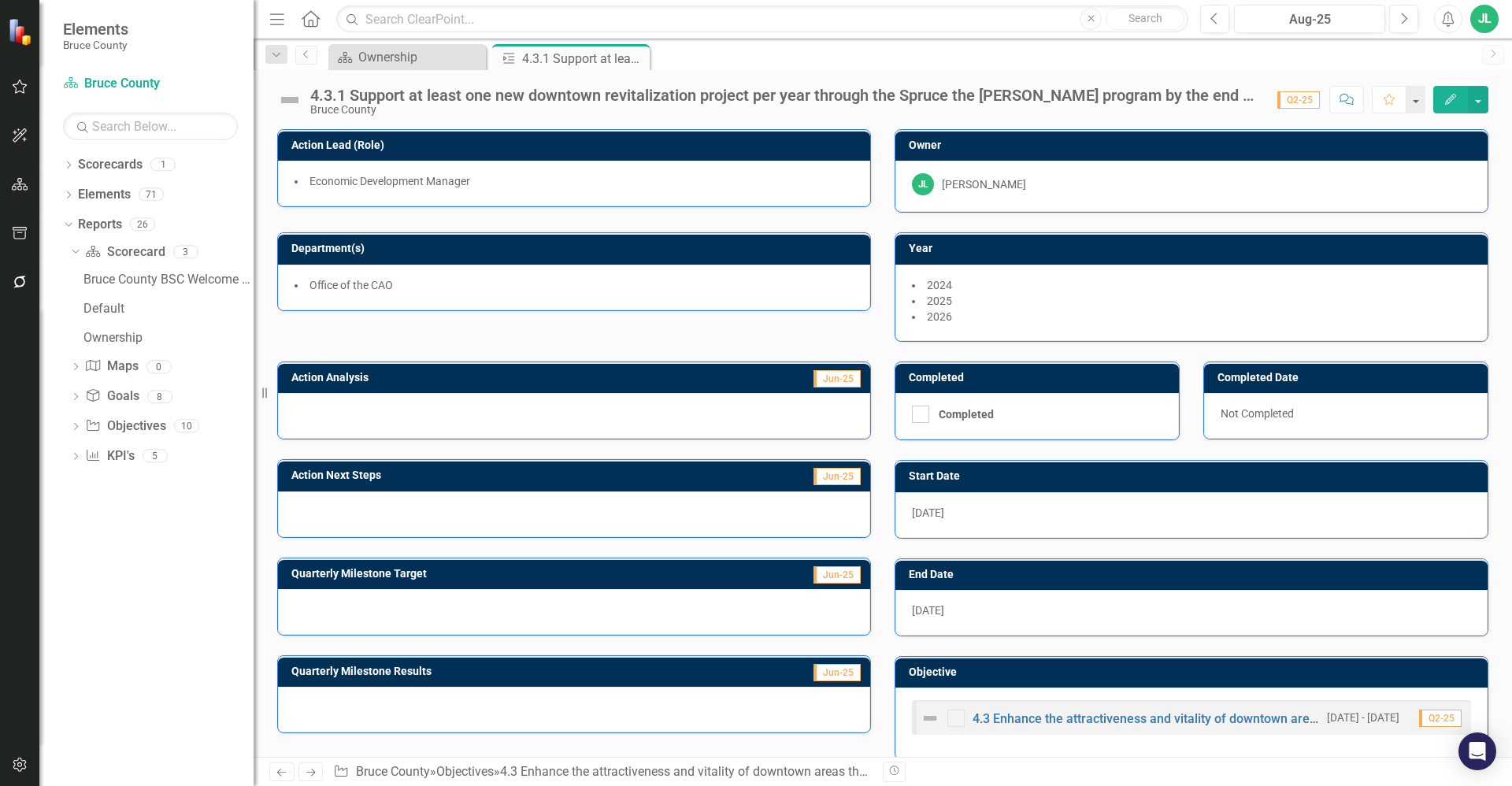
click at [469, 288] on li "Office of the CAO" at bounding box center [574, 285] width 559 height 15
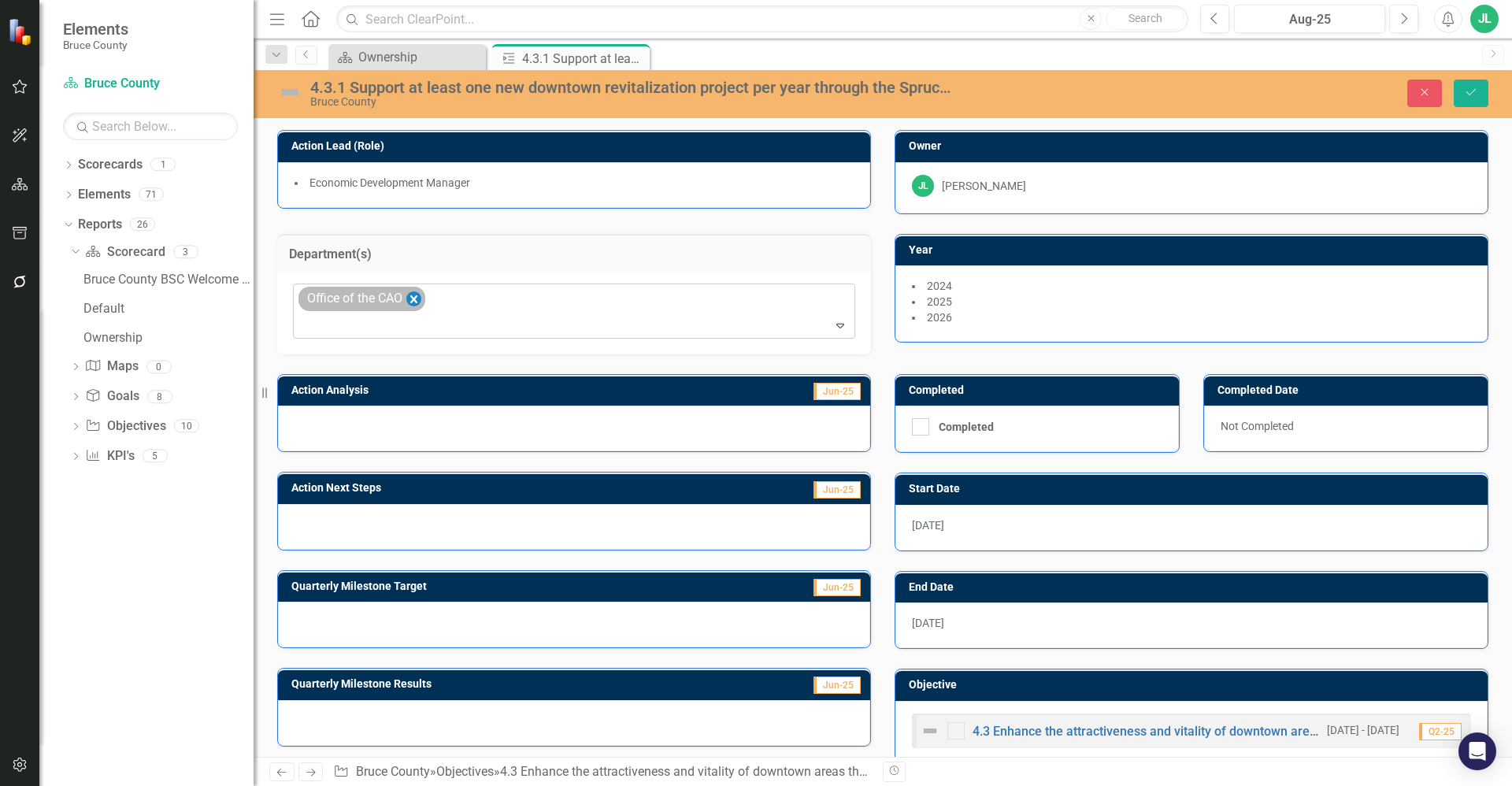
click at [411, 296] on icon "Remove Office of the CAO" at bounding box center [413, 299] width 7 height 8
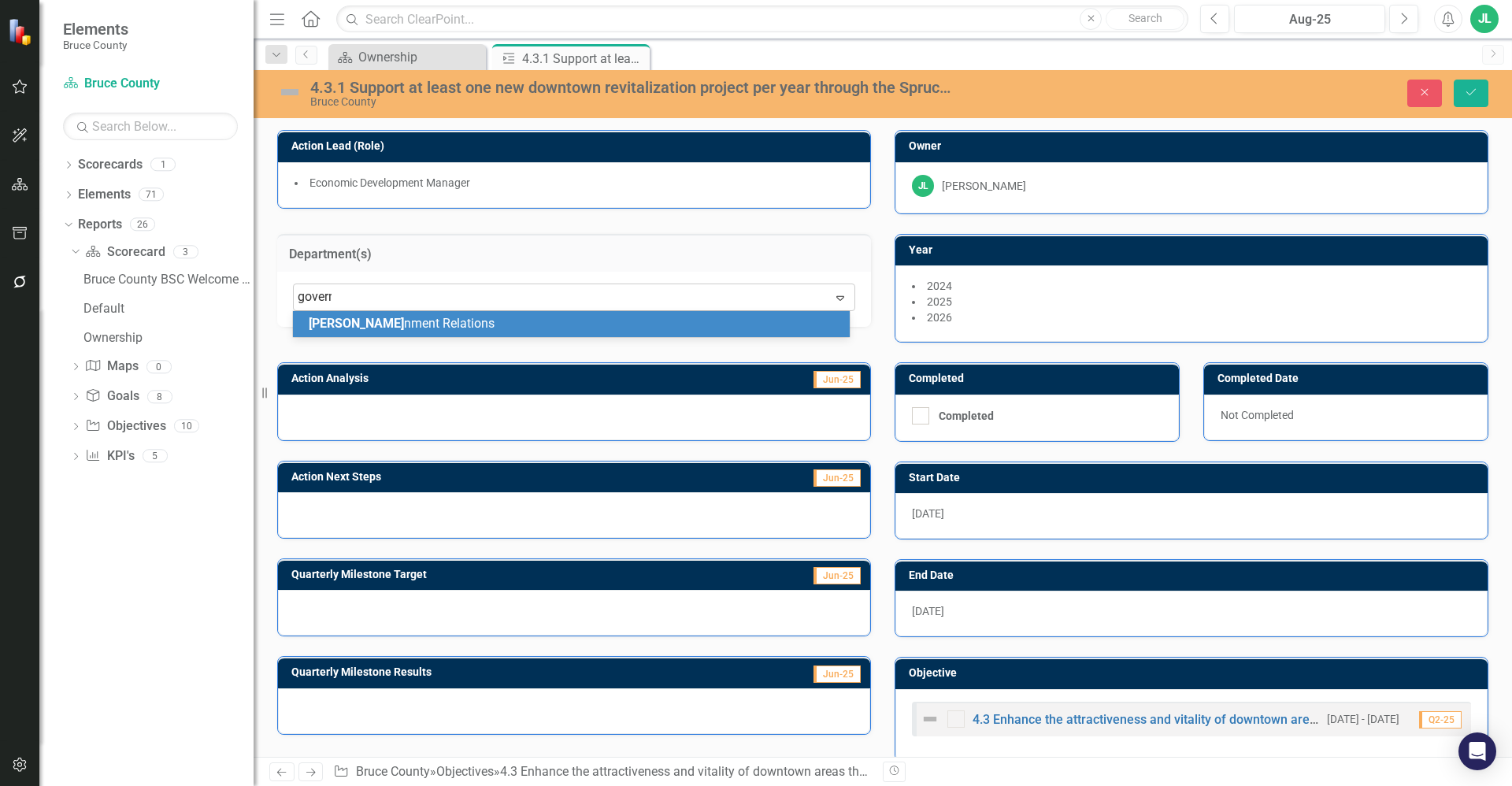
type input "governm"
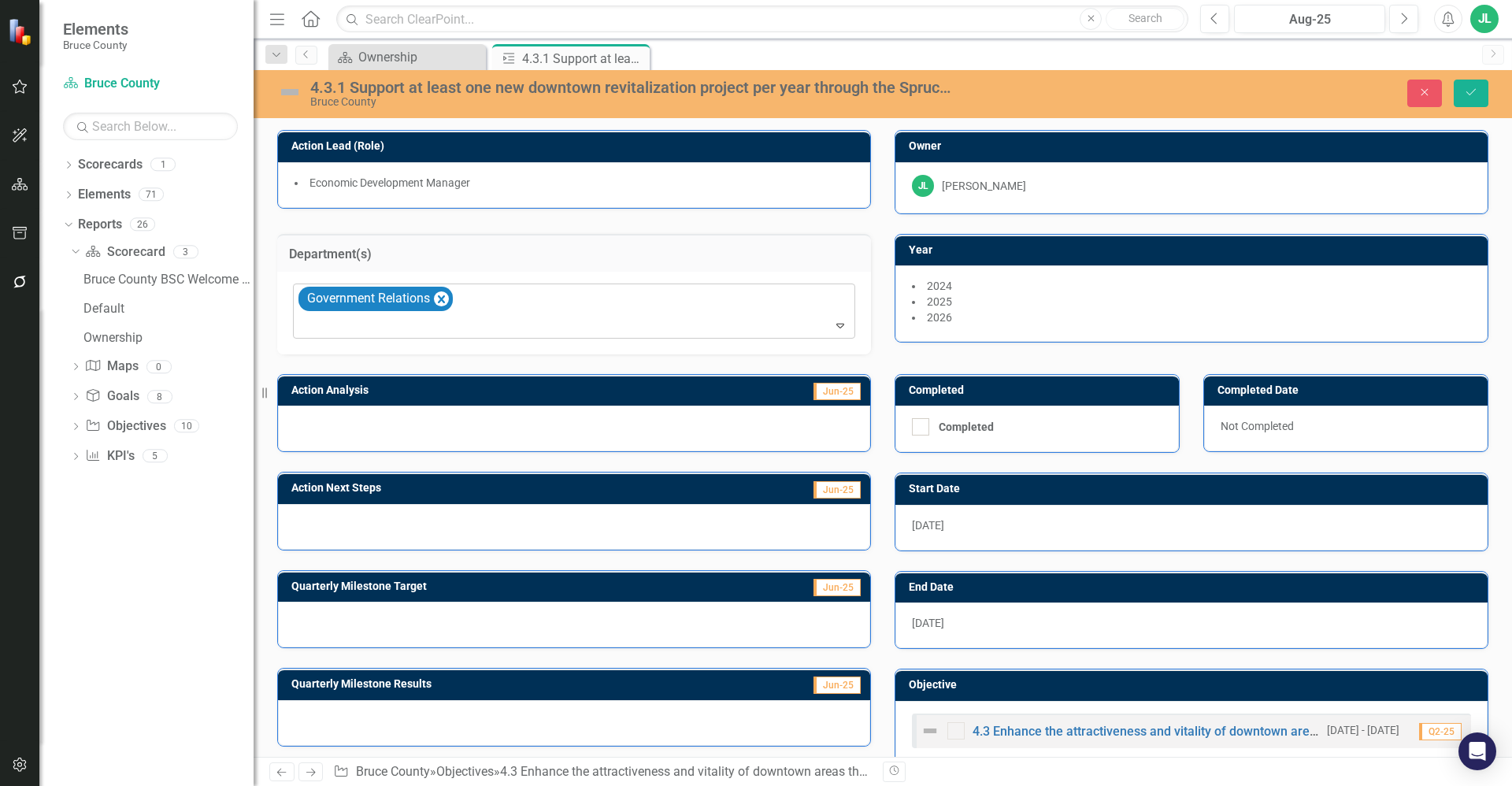
click at [446, 429] on div at bounding box center [574, 429] width 593 height 46
click at [672, 82] on div "4.3.1 Support at least one new downtown revitalization project per year through…" at bounding box center [633, 87] width 646 height 17
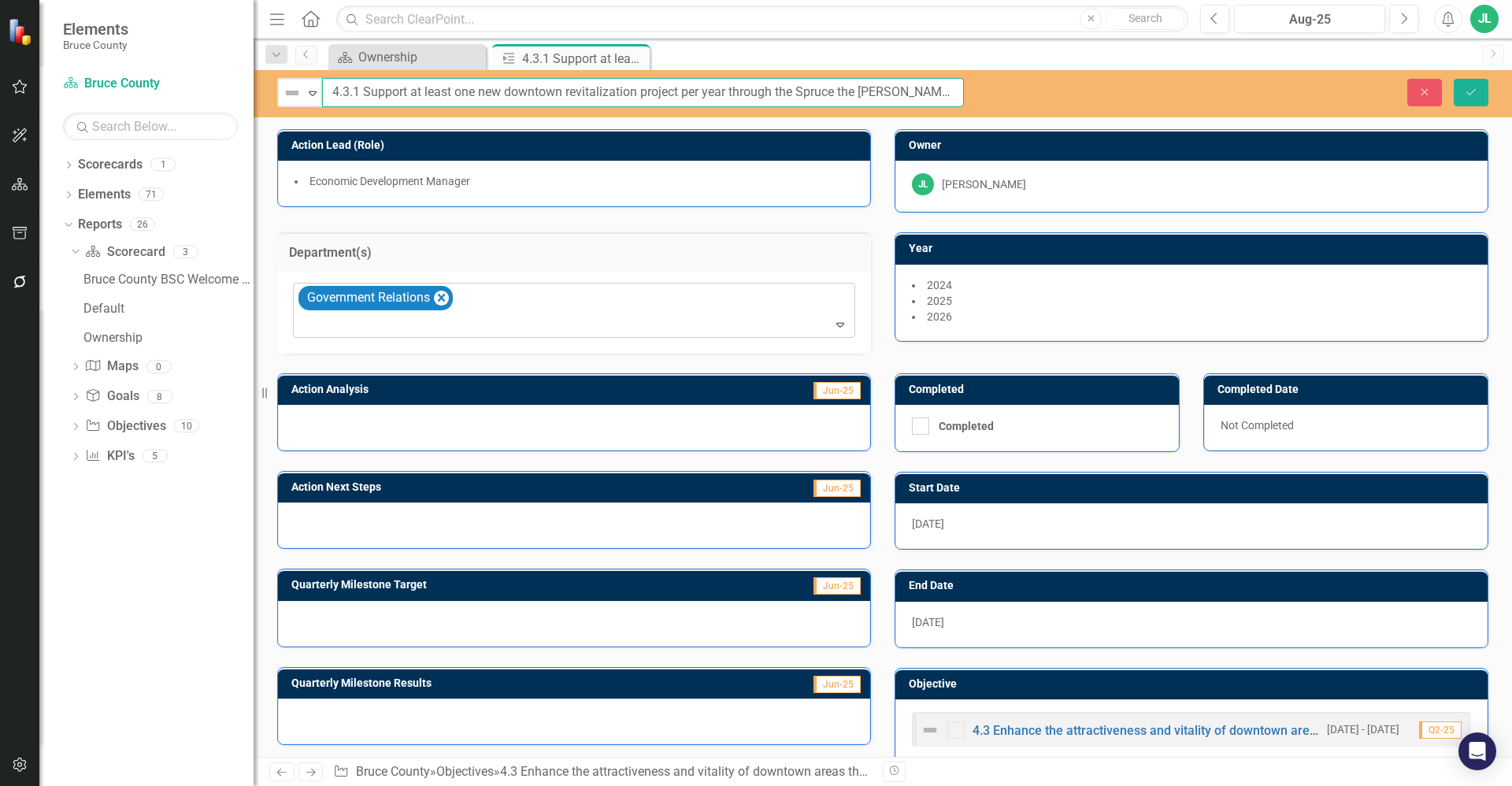
click at [674, 91] on input "4.3.1 Support at least one new downtown revitalization project per year through…" at bounding box center [642, 93] width 641 height 29
click at [483, 437] on div at bounding box center [574, 428] width 593 height 46
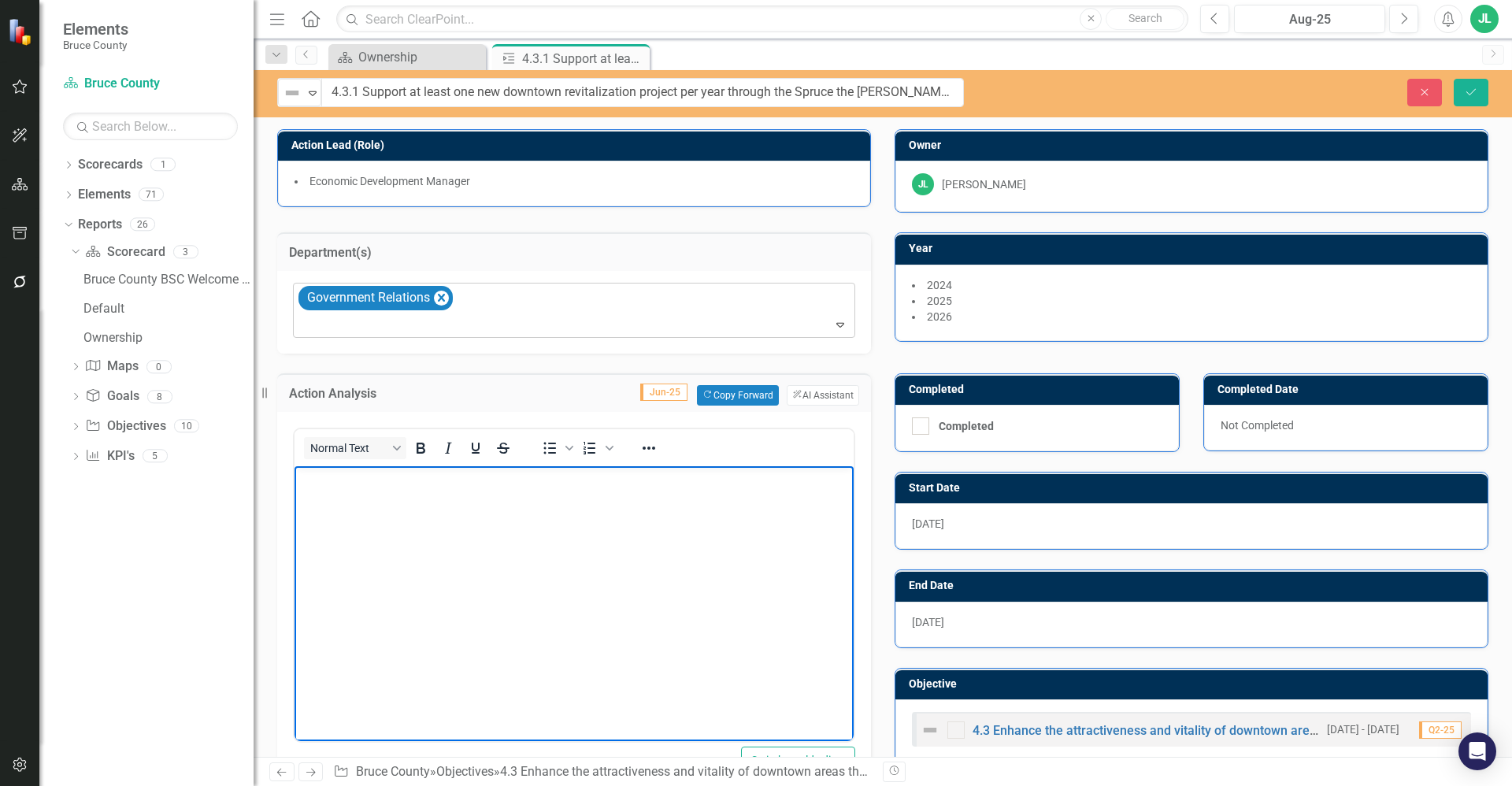
click at [397, 498] on body "Rich Text Area. Press ALT-0 for help." at bounding box center [574, 584] width 559 height 236
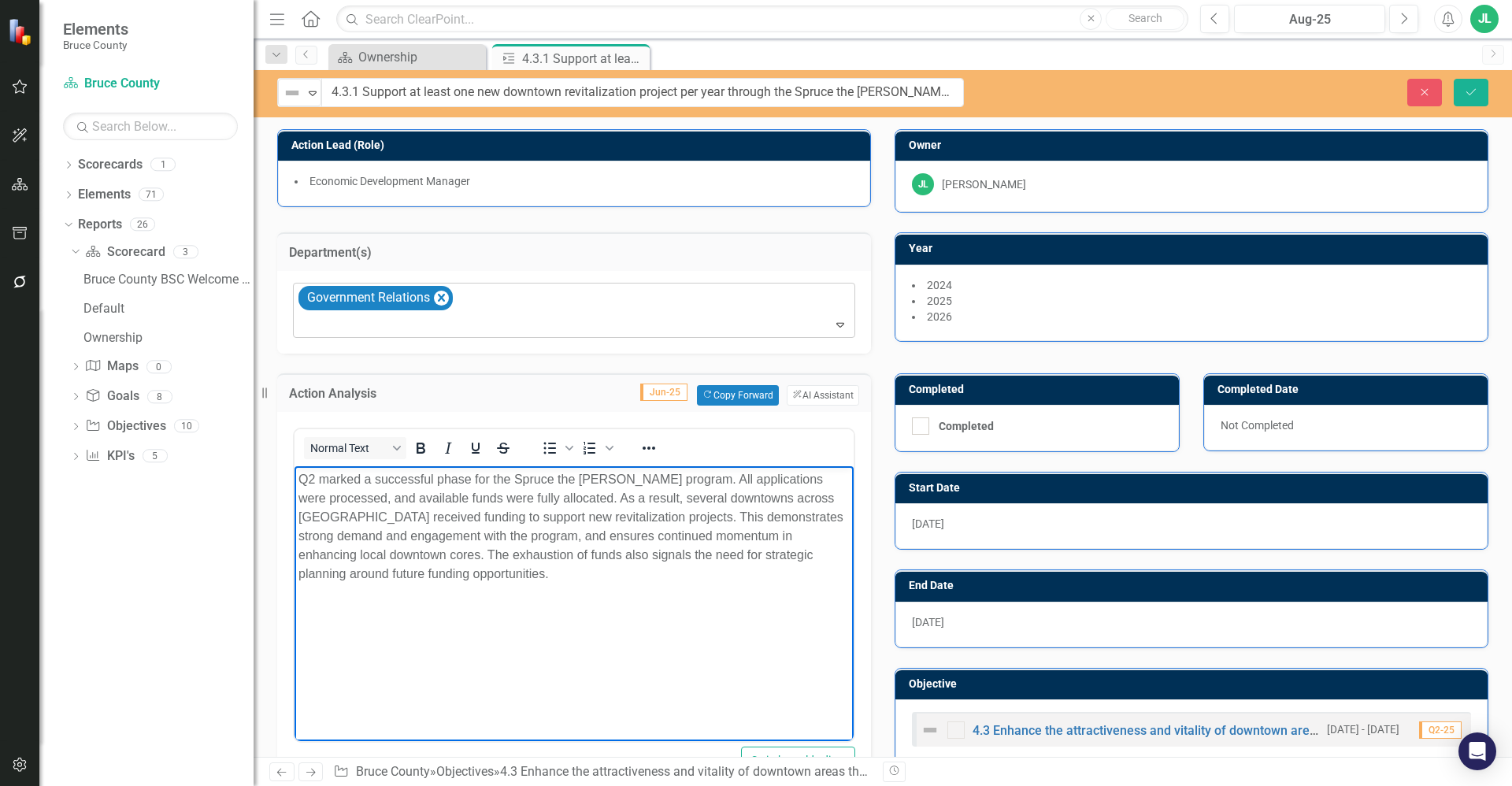
click at [494, 590] on body "Q2 marked a successful phase for the Spruce the Bruce program. All applications…" at bounding box center [574, 584] width 559 height 236
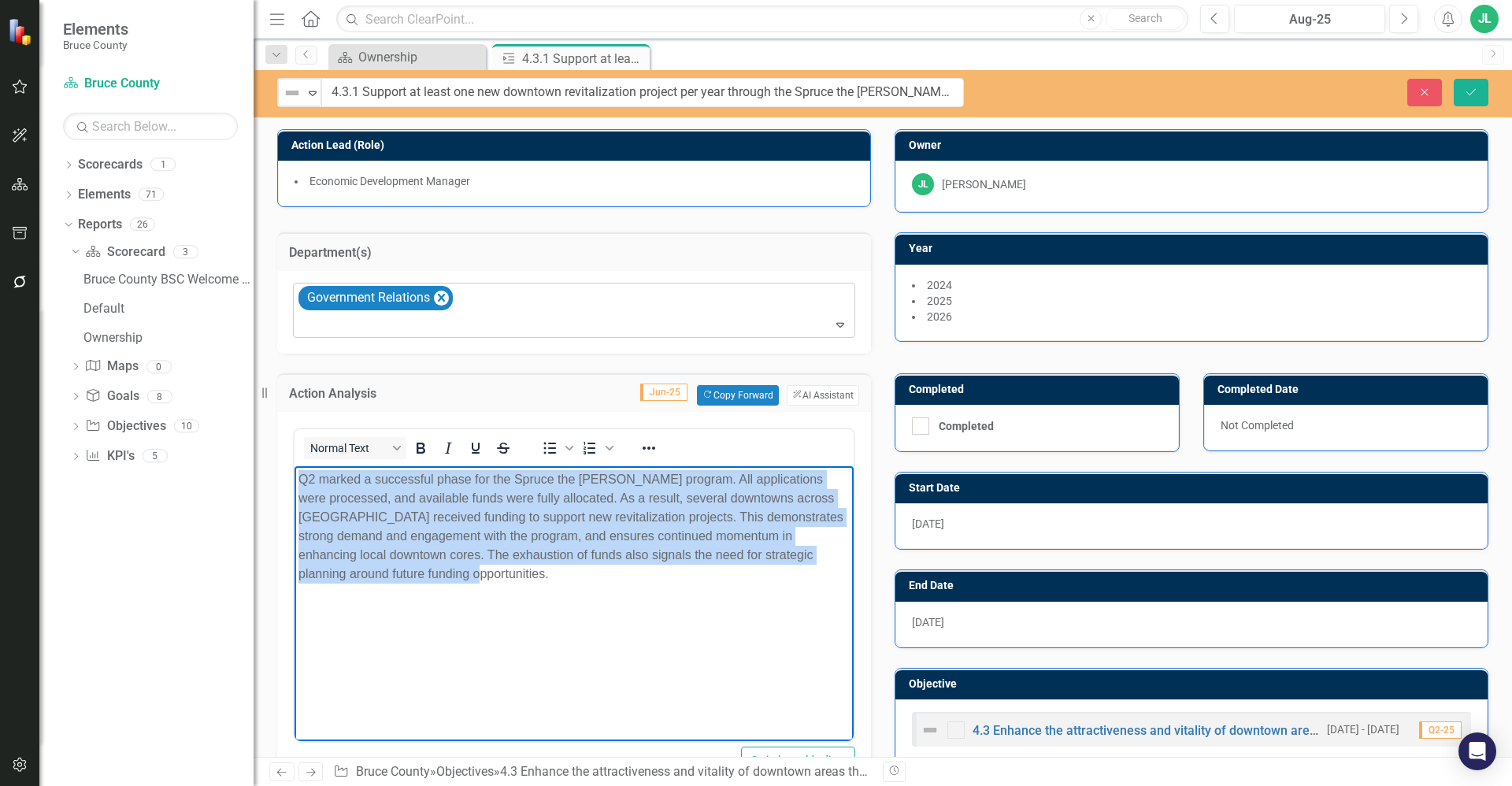
drag, startPoint x: 459, startPoint y: 577, endPoint x: 581, endPoint y: 941, distance: 383.9
click at [294, 475] on html "Q2 marked a successful phase for the Spruce the Bruce program. All applications…" at bounding box center [574, 584] width 559 height 236
click at [373, 541] on p "Q2 marked a successful phase for the Spruce the Bruce program. All applications…" at bounding box center [574, 526] width 551 height 113
drag, startPoint x: 477, startPoint y: 580, endPoint x: 302, endPoint y: 482, distance: 200.6
click at [302, 482] on p "Q2 marked a successful phase for the Spruce the Bruce program. All applications…" at bounding box center [574, 526] width 551 height 113
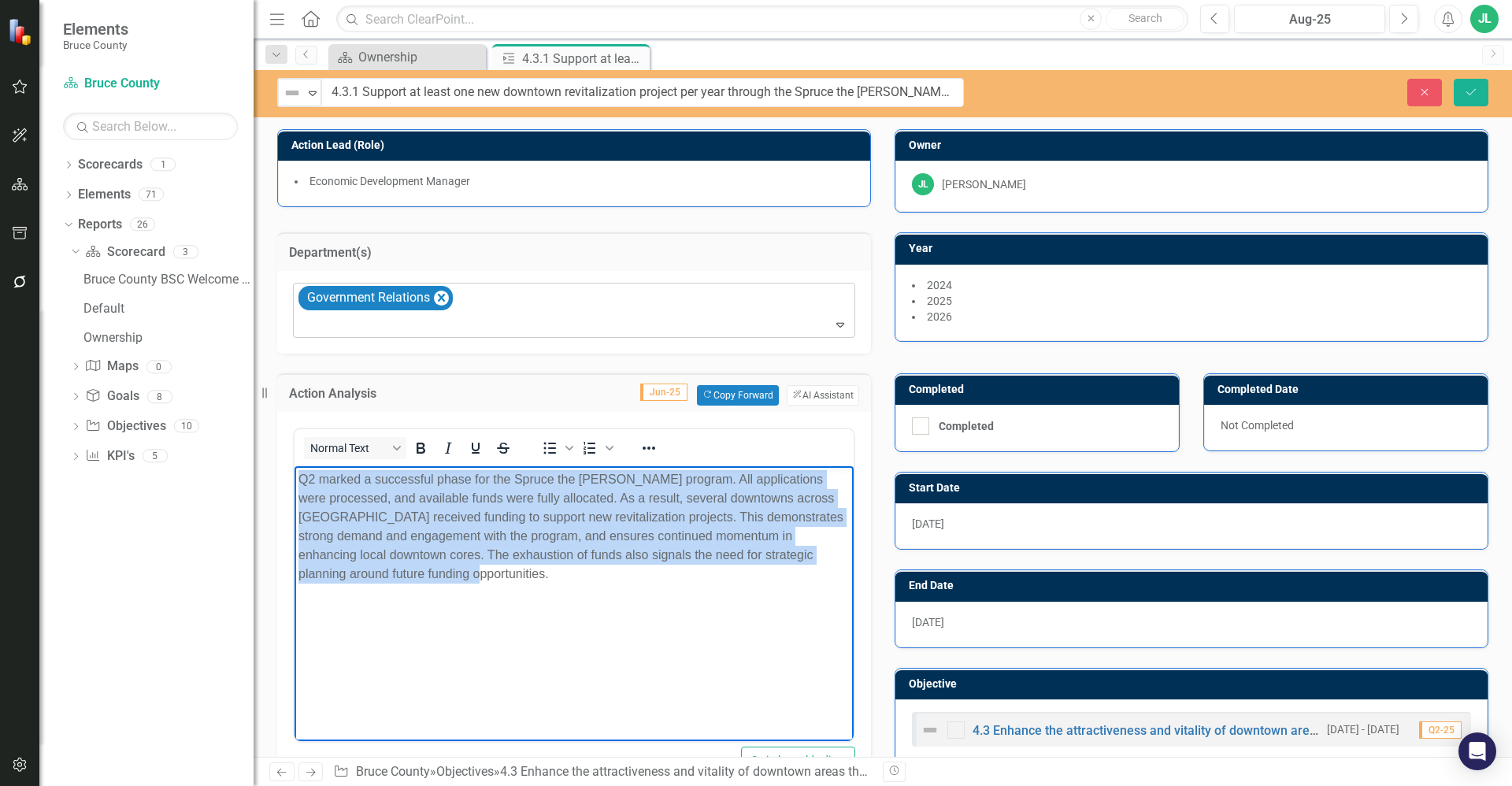
click at [464, 572] on p "Q2 marked a successful phase for the Spruce the Bruce program. All applications…" at bounding box center [574, 526] width 551 height 113
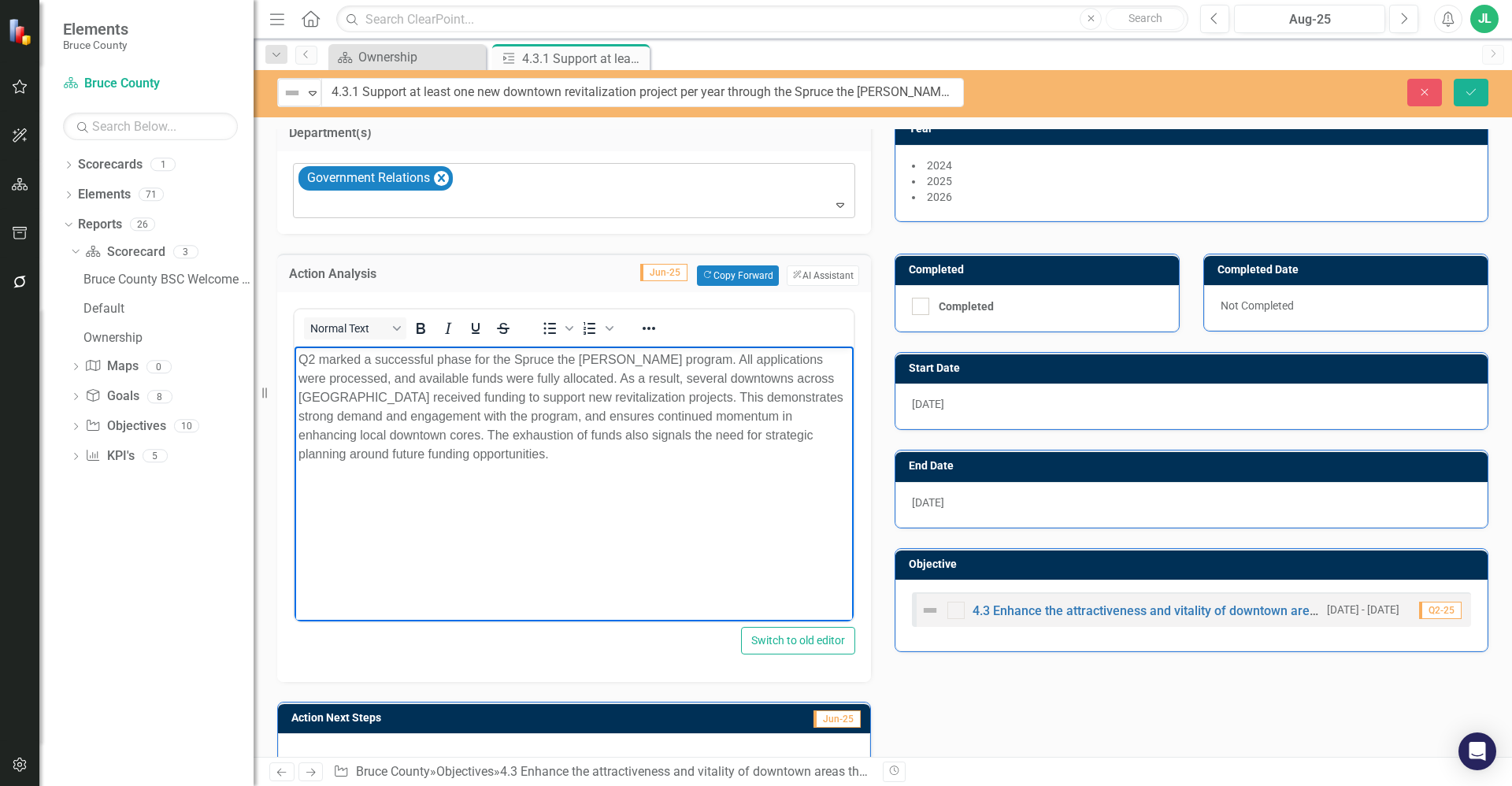
scroll to position [157, 0]
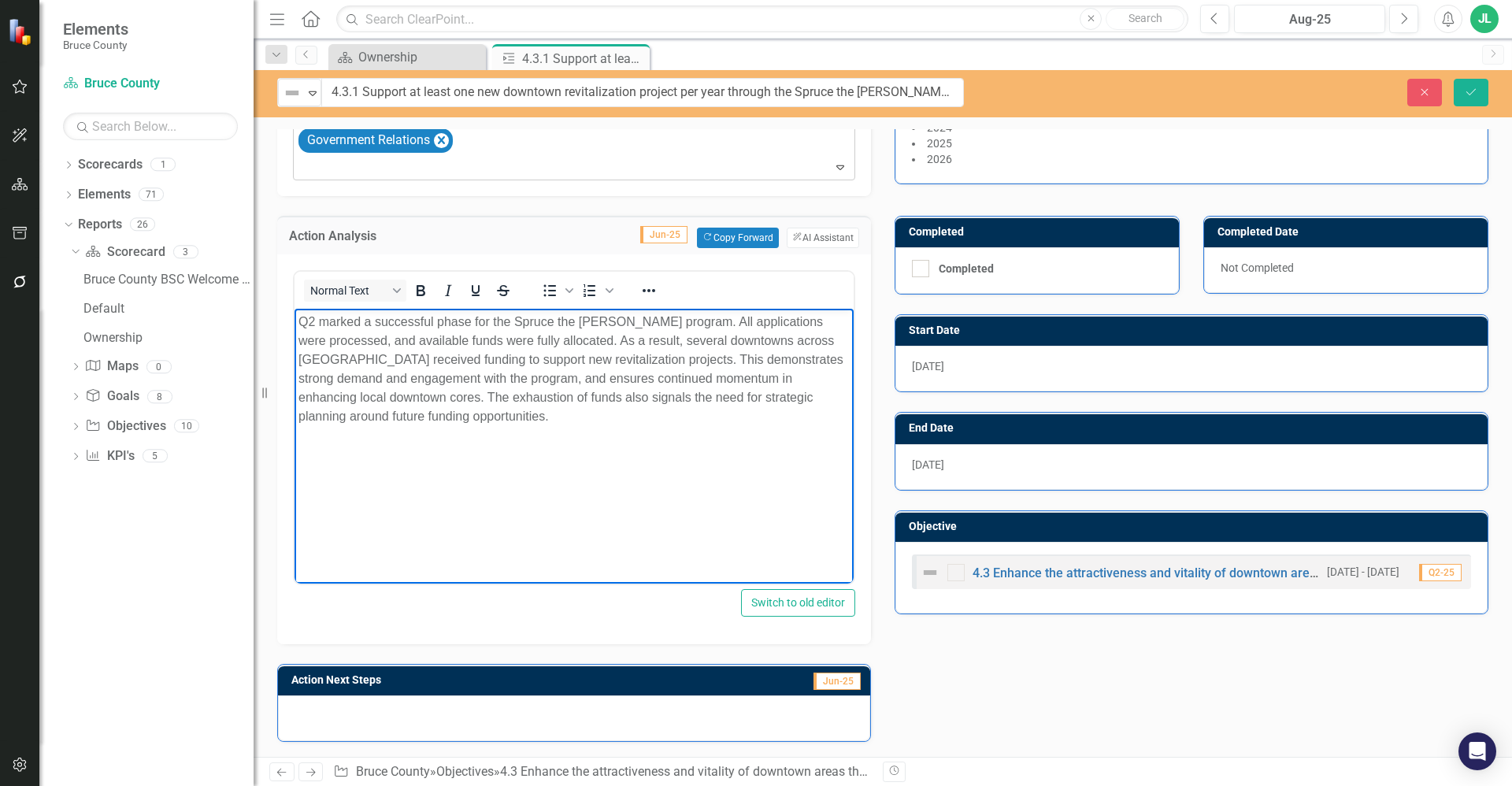
click at [527, 506] on body "Q2 marked a successful phase for the Spruce the Bruce program. All applications…" at bounding box center [574, 426] width 559 height 236
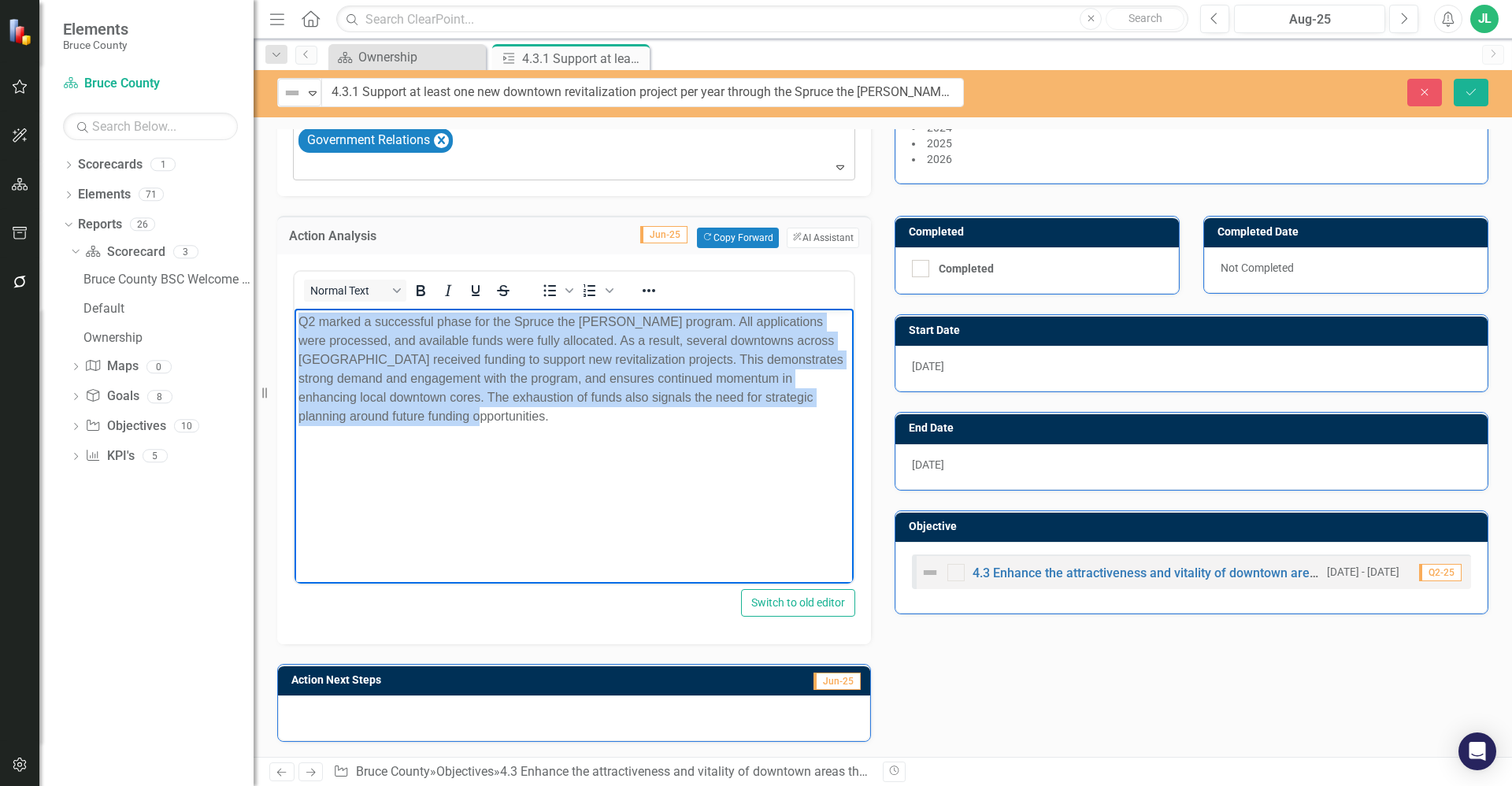
drag, startPoint x: 500, startPoint y: 430, endPoint x: 285, endPoint y: 325, distance: 239.3
click at [294, 325] on html "Q2 marked a successful phase for the Spruce the Bruce program. All applications…" at bounding box center [574, 426] width 559 height 236
click at [381, 386] on p "Q2 marked a successful phase for the Spruce the Bruce program. All applications…" at bounding box center [574, 369] width 551 height 113
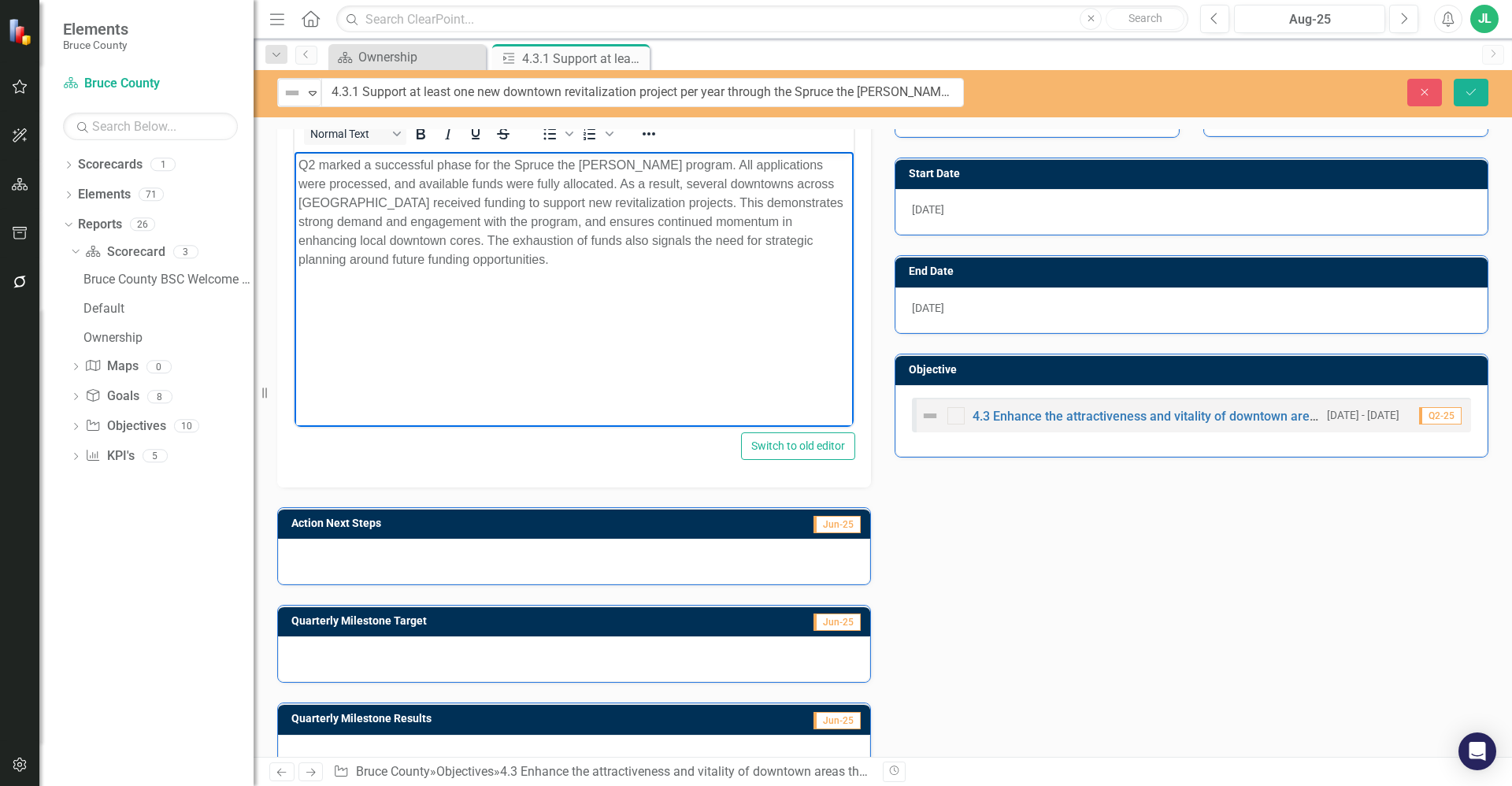
scroll to position [355, 0]
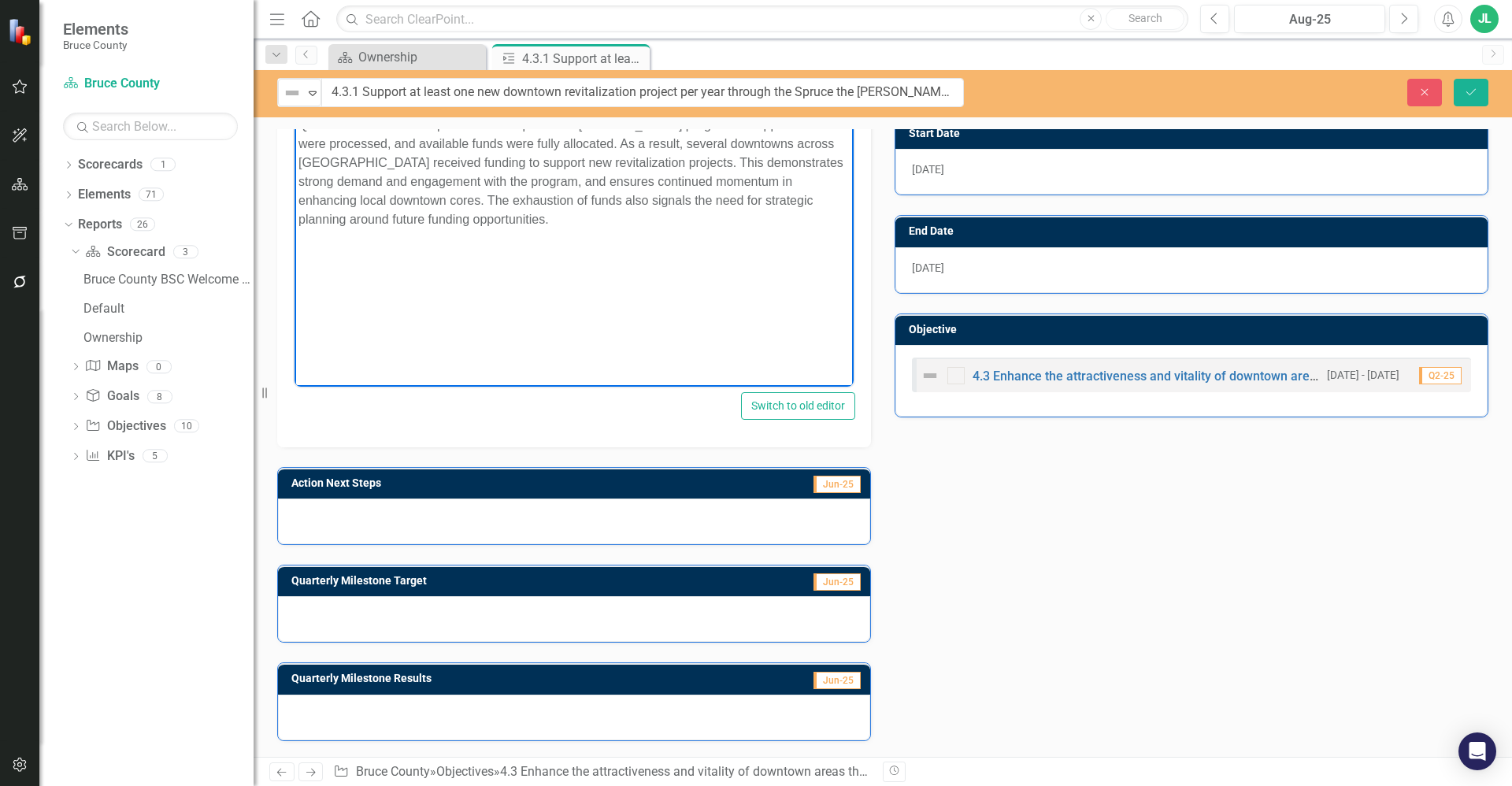
click at [443, 514] on div at bounding box center [574, 522] width 593 height 46
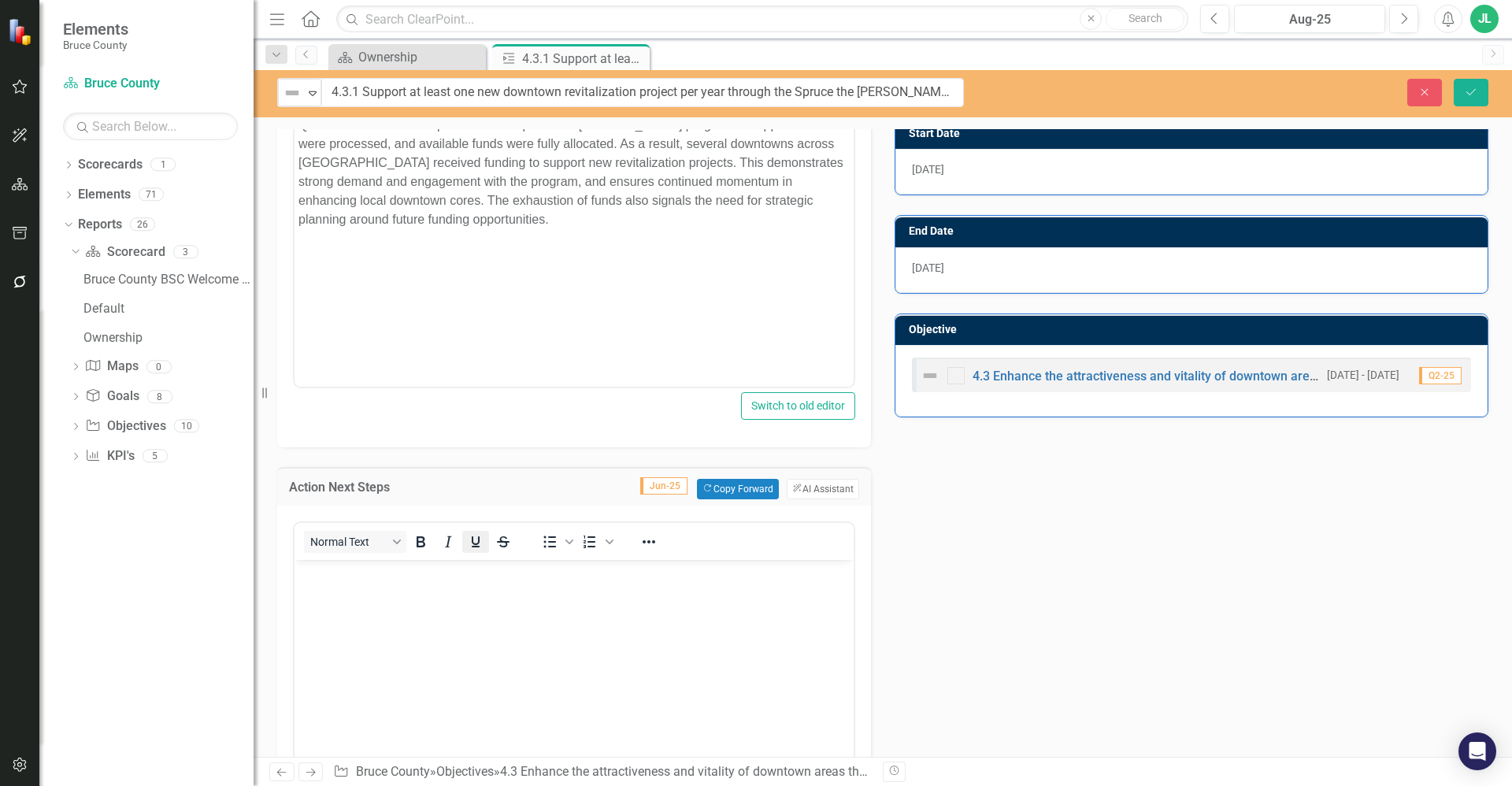
scroll to position [0, 0]
click at [461, 612] on body "Rich Text Area. Press ALT-0 for help." at bounding box center [574, 678] width 559 height 236
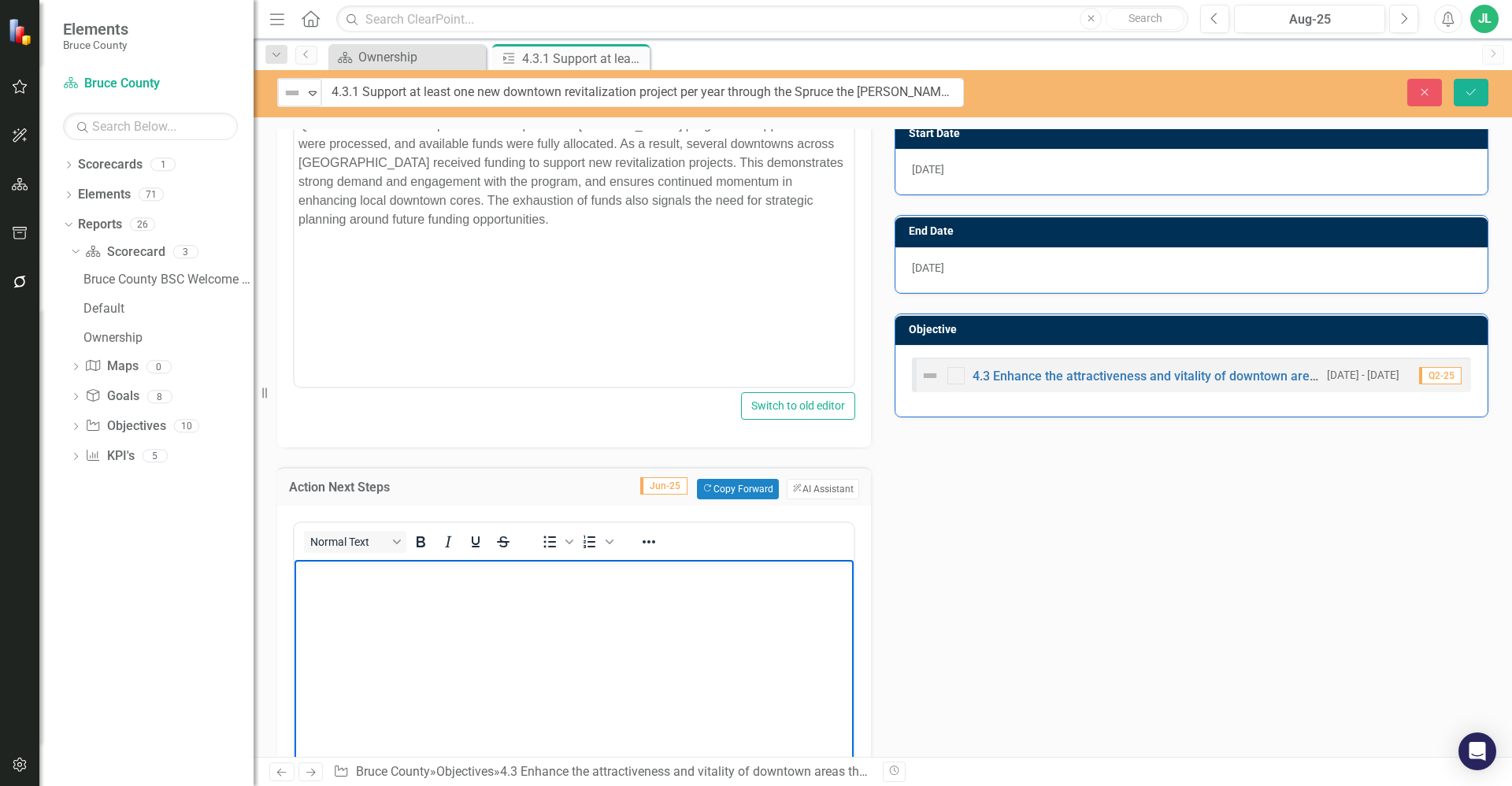
click at [357, 664] on body "Rich Text Area. Press ALT-0 for help." at bounding box center [574, 678] width 559 height 236
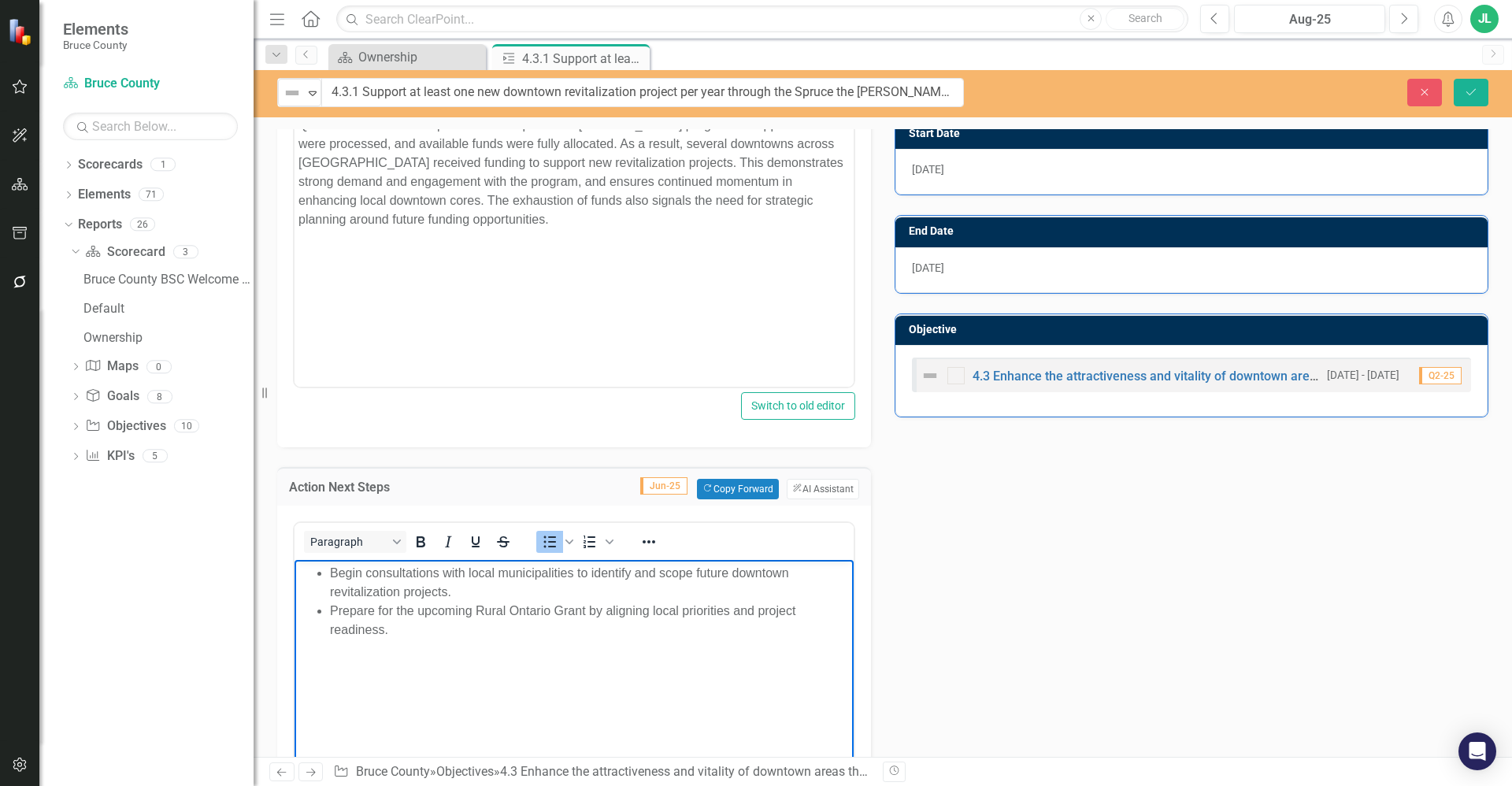
click at [328, 568] on ul "Begin consultations with local municipalities to identify and scope future down…" at bounding box center [574, 601] width 551 height 76
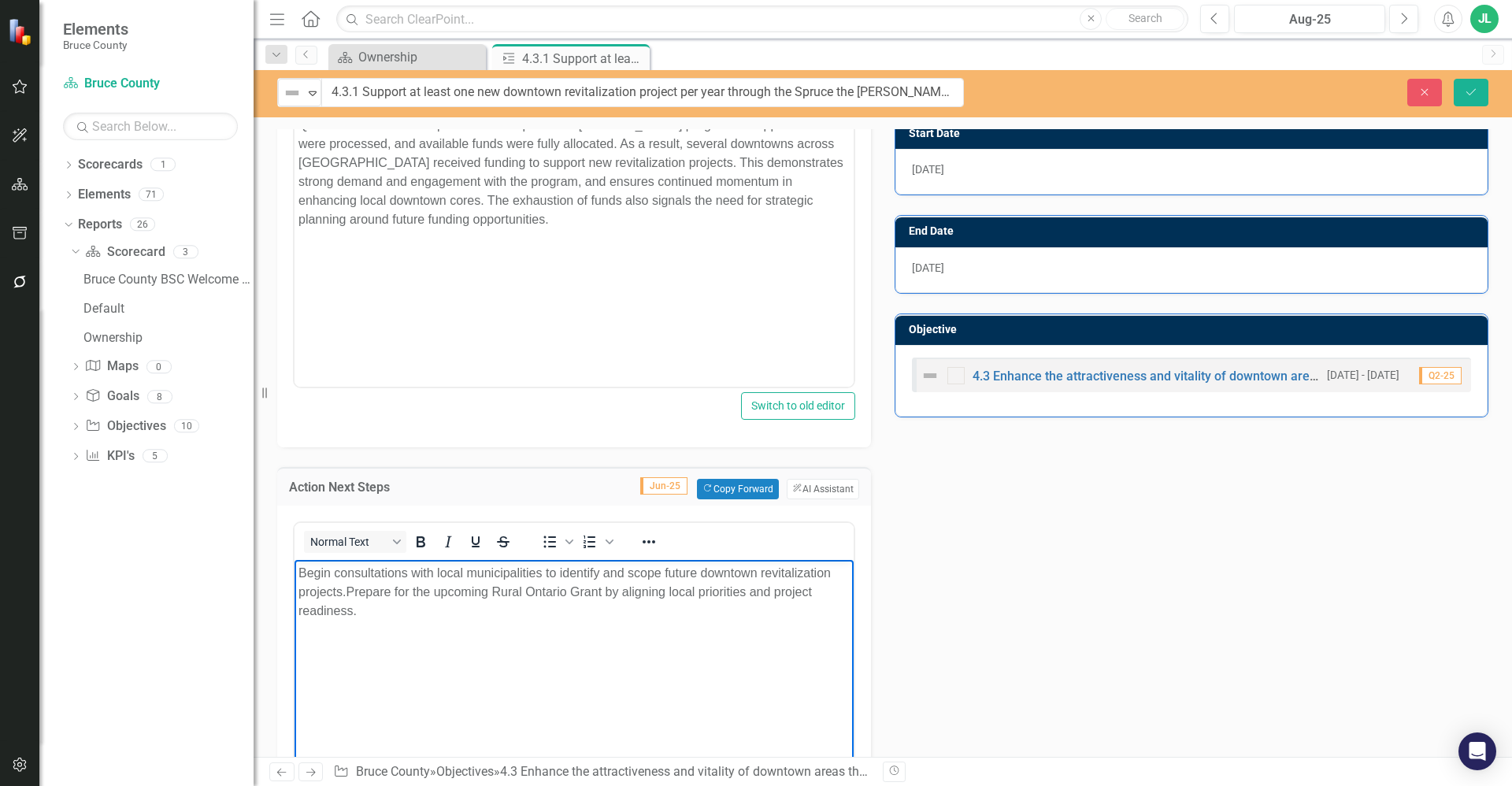
click at [383, 616] on p "Begin consultations with local municipalities to identify and scope future down…" at bounding box center [574, 592] width 551 height 57
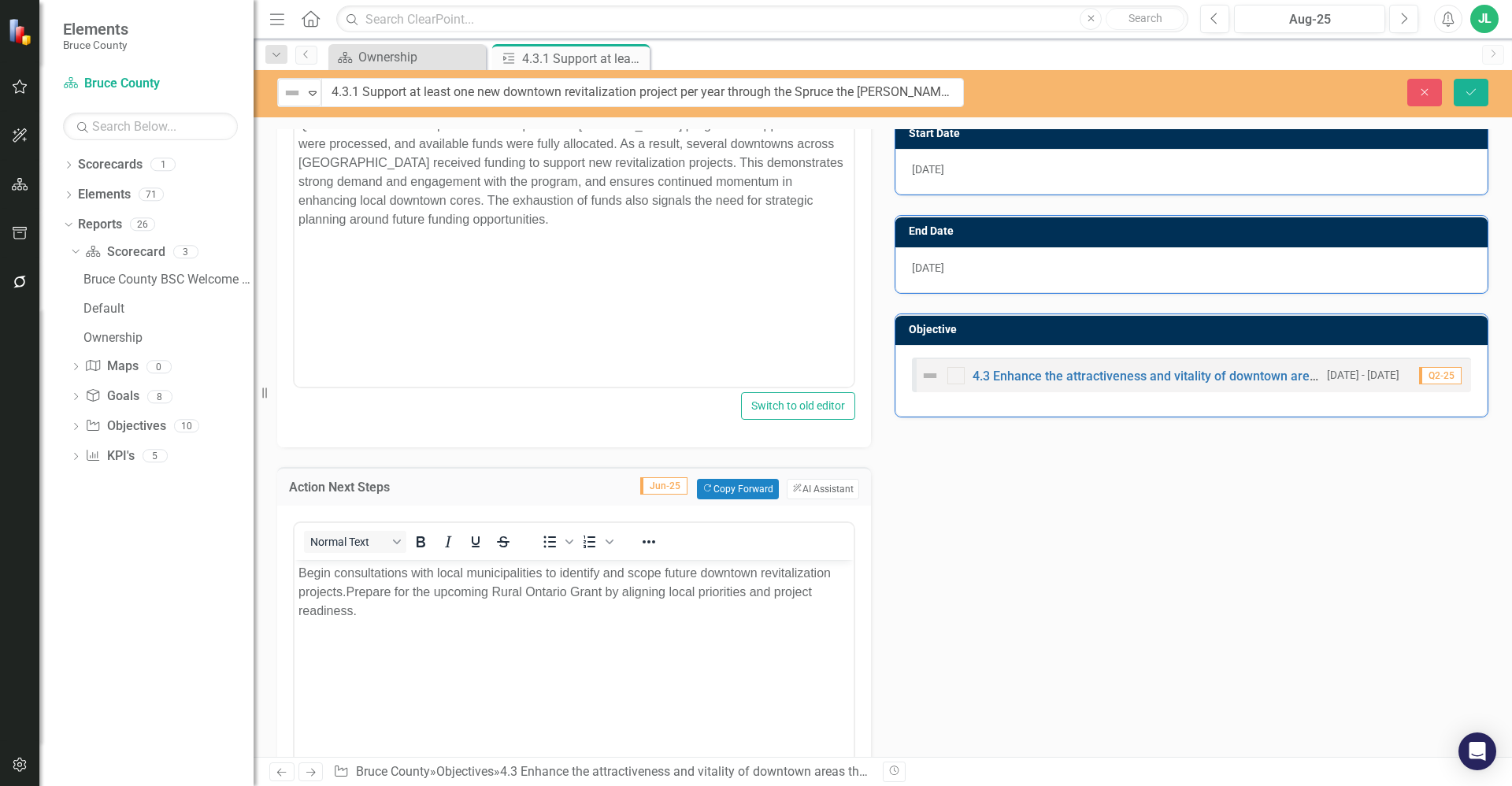
click at [1007, 593] on div "Action Analysis Jun-25 Copy Forward Copy Forward ClearPoint AI AI Assistant Nor…" at bounding box center [883, 545] width 1235 height 1093
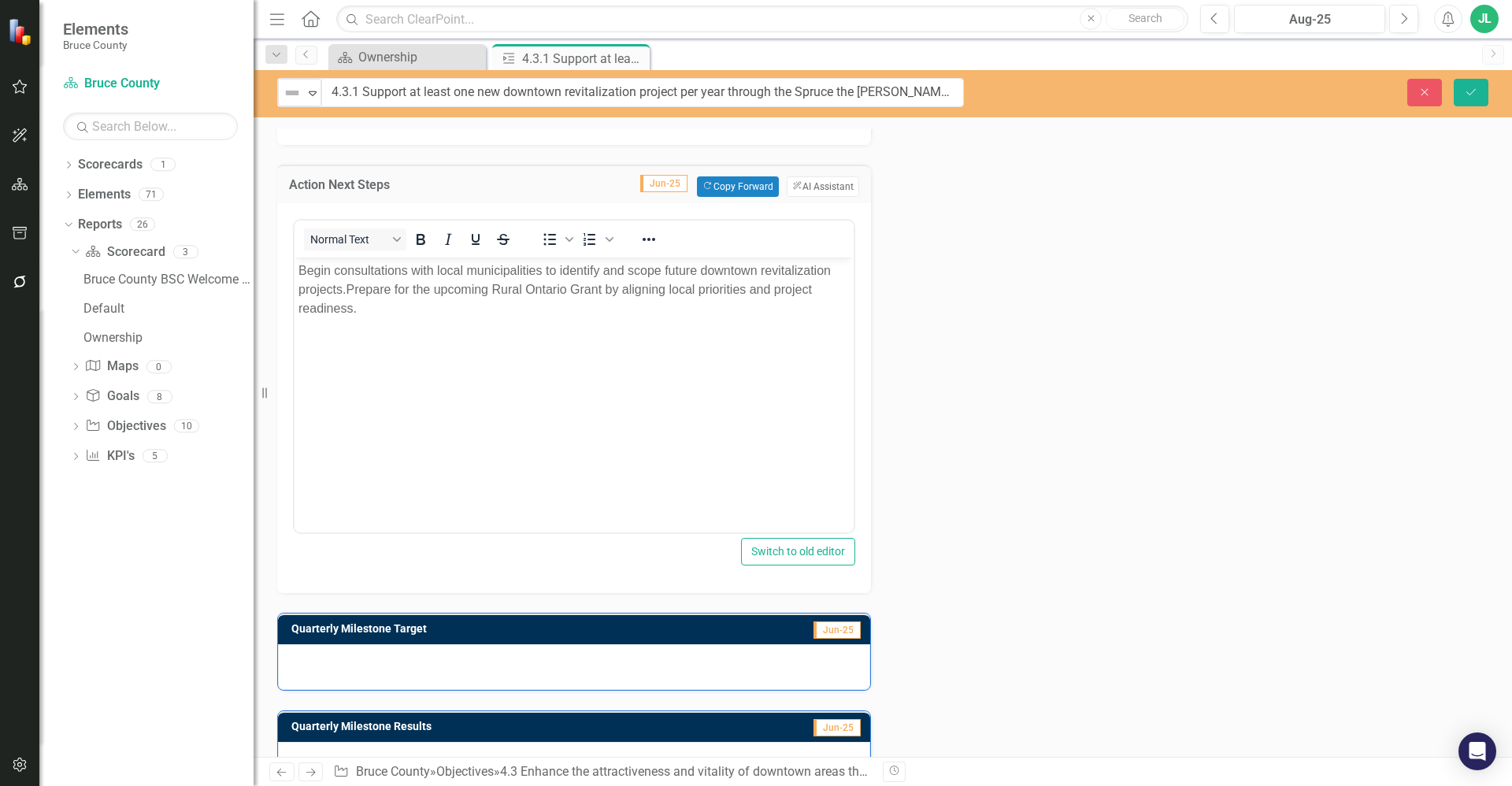
scroll to position [704, 0]
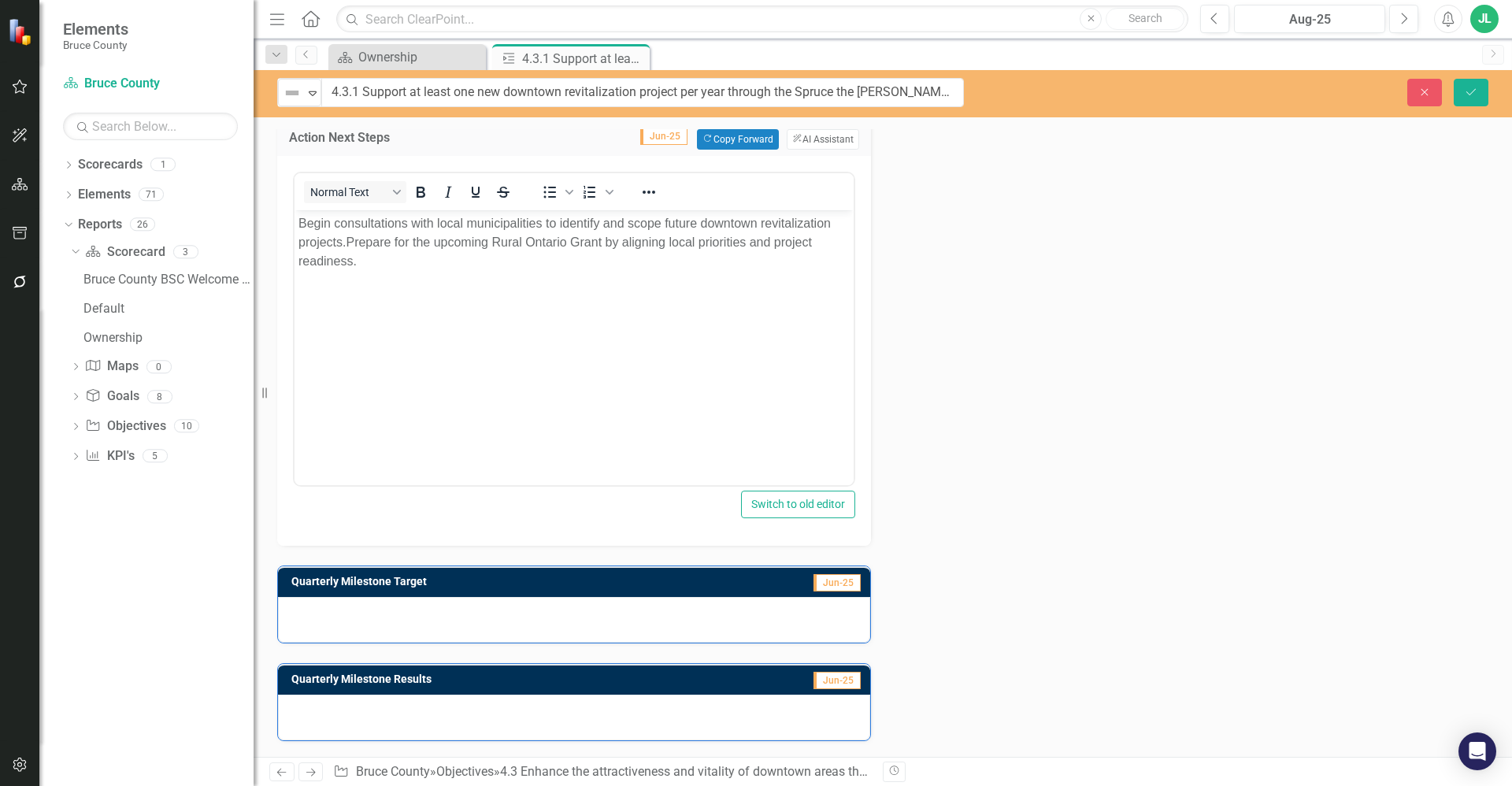
click at [461, 610] on div at bounding box center [574, 620] width 593 height 46
click at [461, 611] on div at bounding box center [574, 620] width 593 height 46
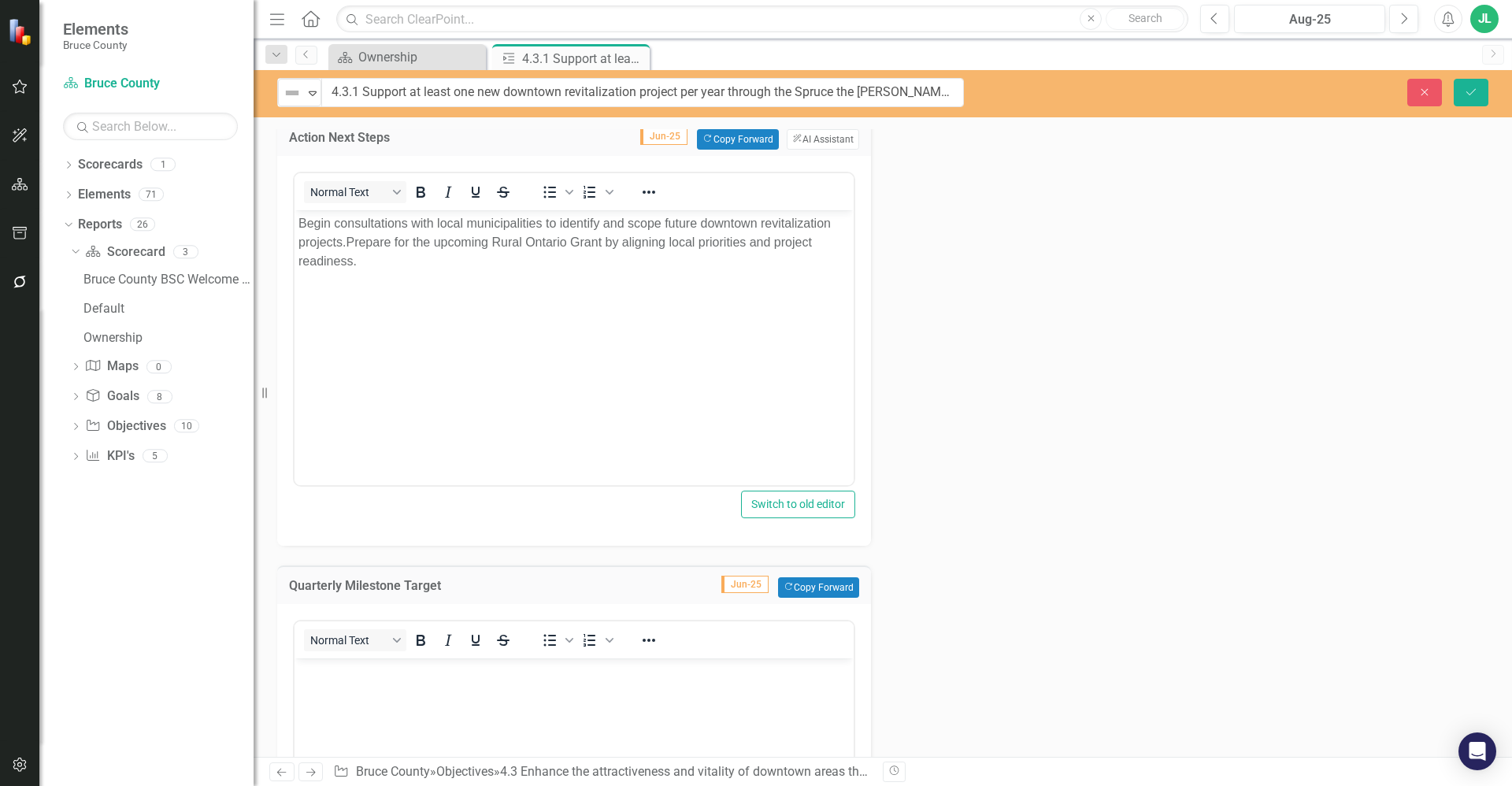
scroll to position [0, 0]
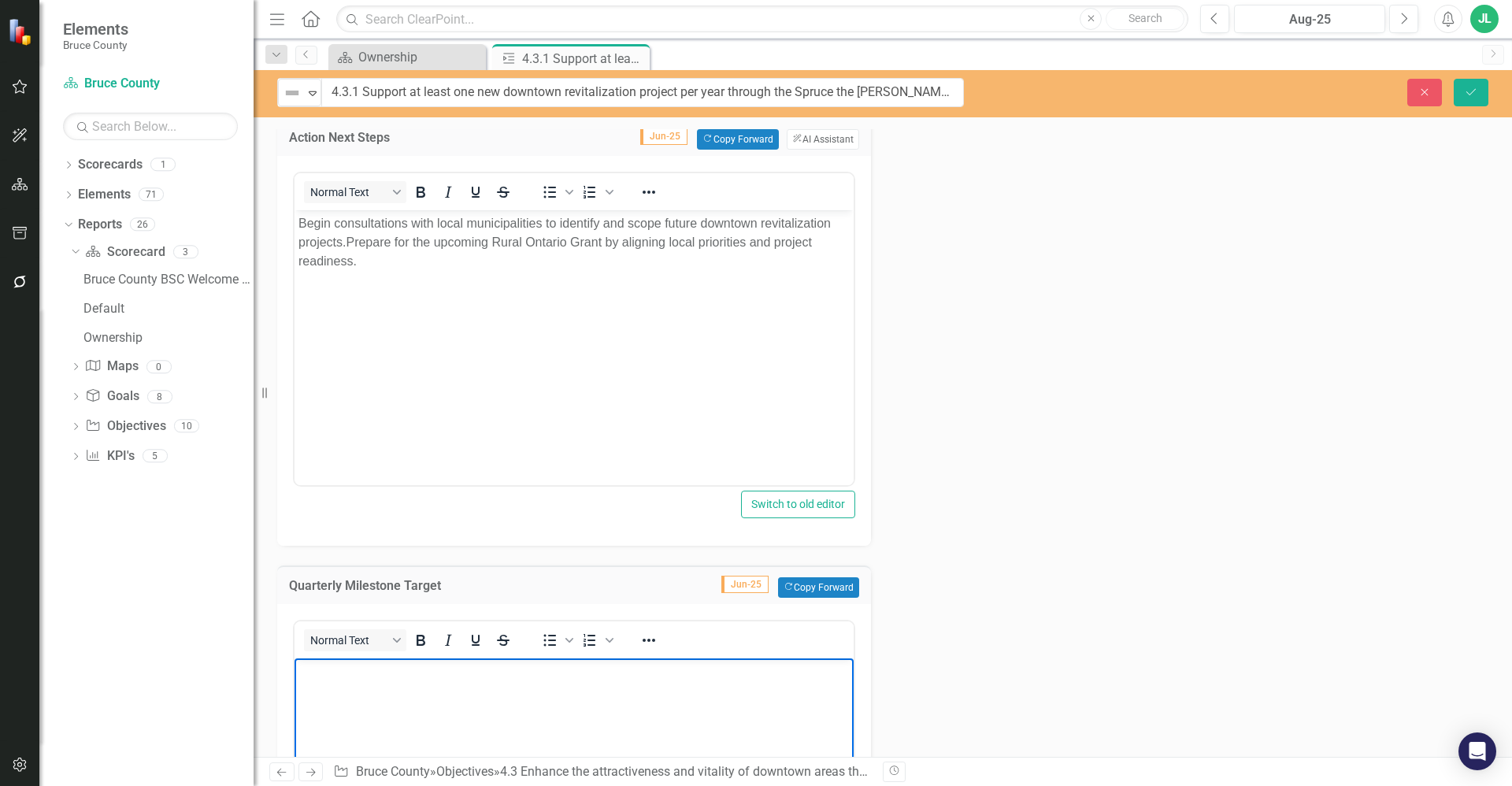
click at [402, 695] on body "Rich Text Area. Press ALT-0 for help." at bounding box center [574, 776] width 559 height 236
drag, startPoint x: 805, startPoint y: 725, endPoint x: 498, endPoint y: 419, distance: 433.5
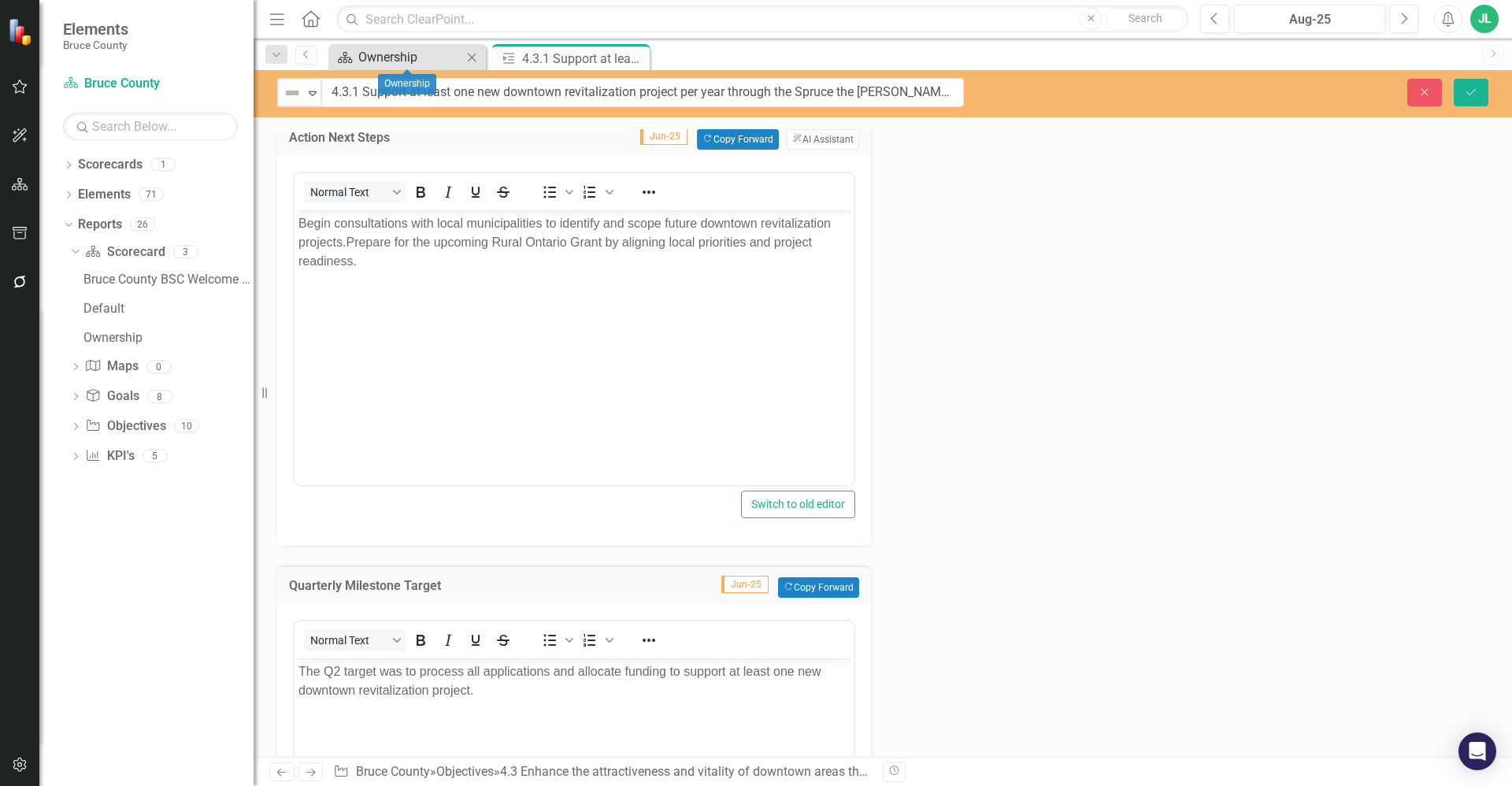
click at [411, 52] on div "Ownership" at bounding box center [411, 57] width 104 height 20
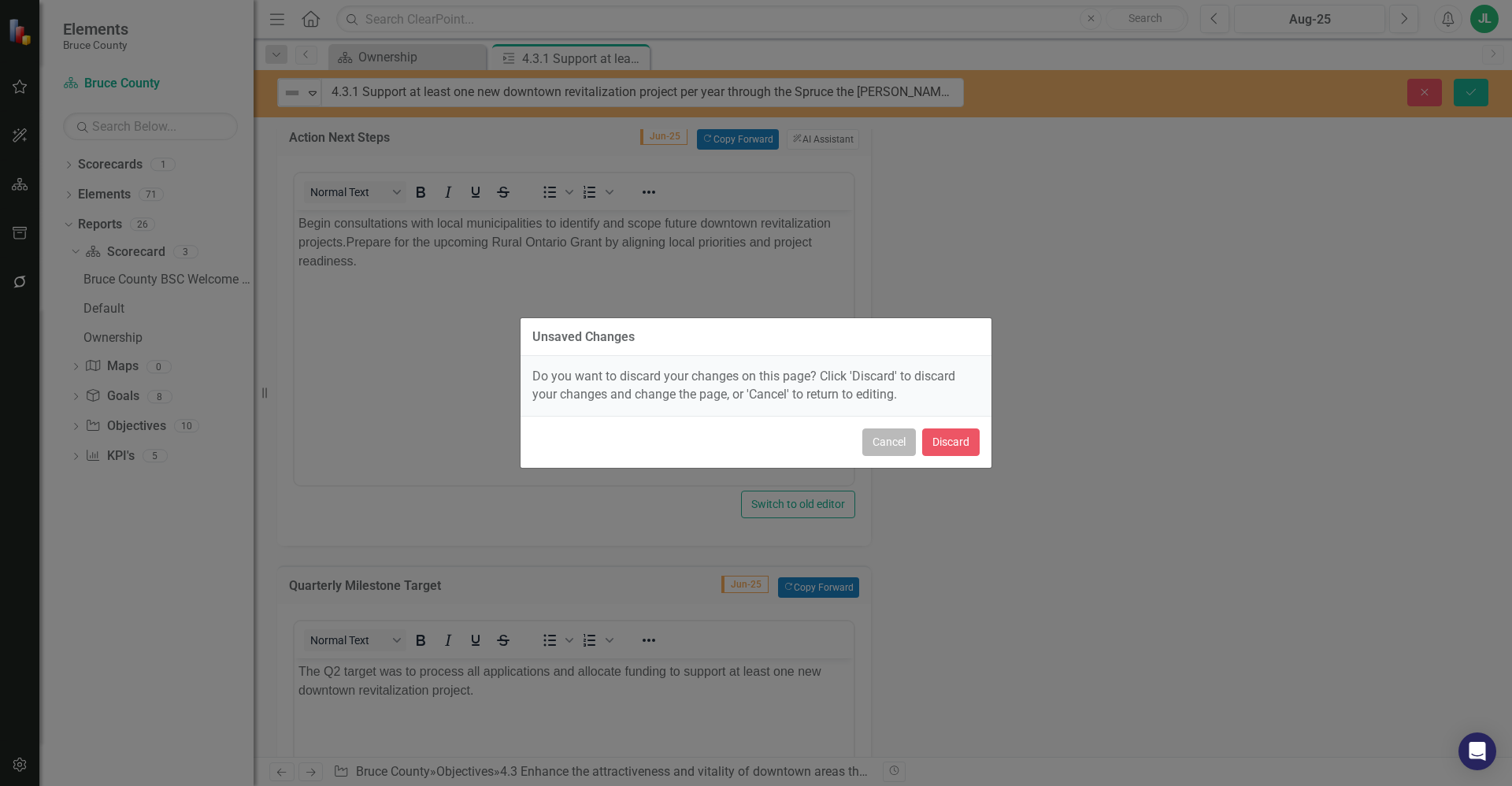
click at [892, 453] on button "Cancel" at bounding box center [889, 443] width 54 height 28
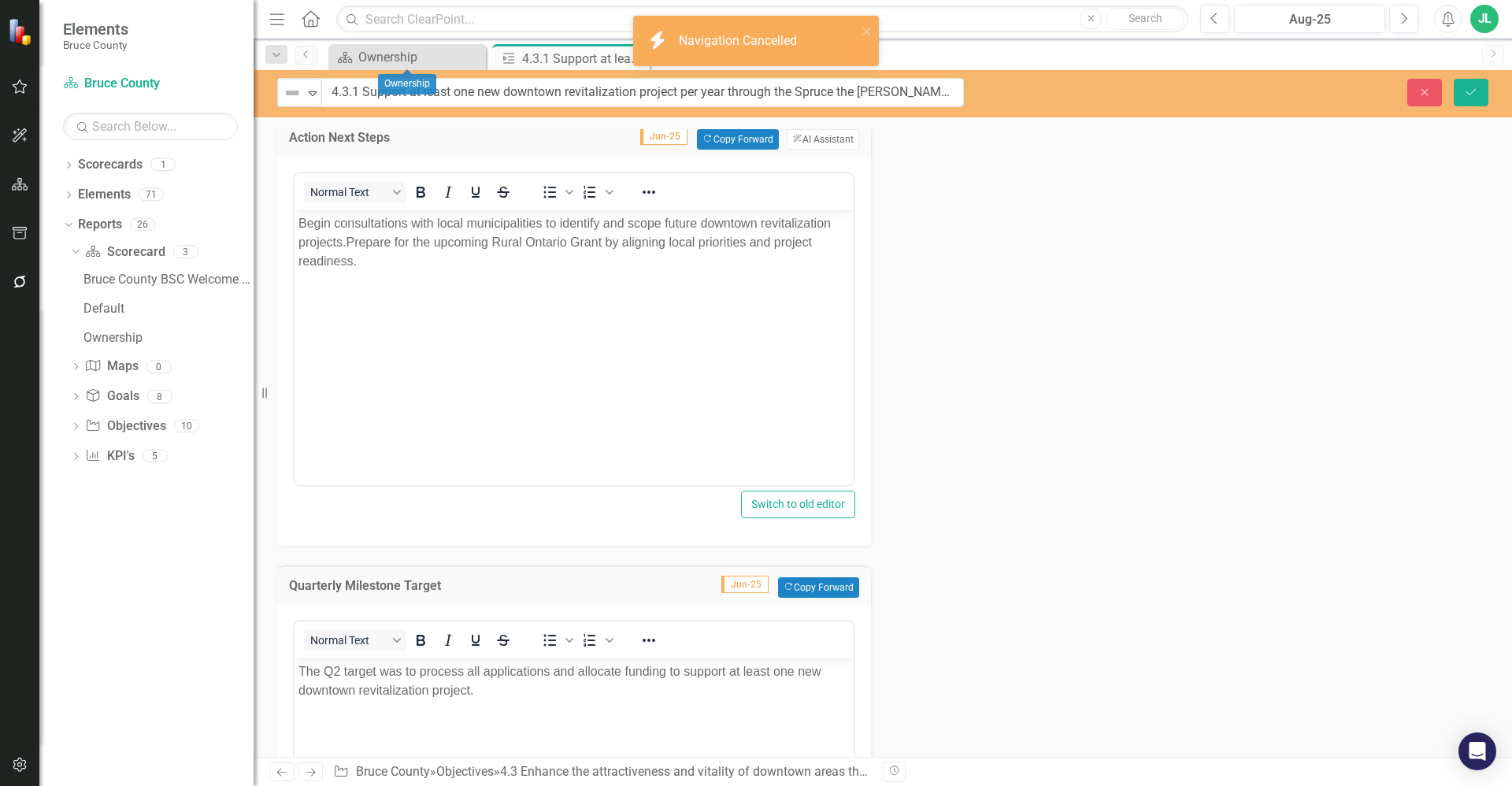
click at [670, 315] on body "Begin consultations with local municipalities to identify and scope future down…" at bounding box center [574, 328] width 559 height 236
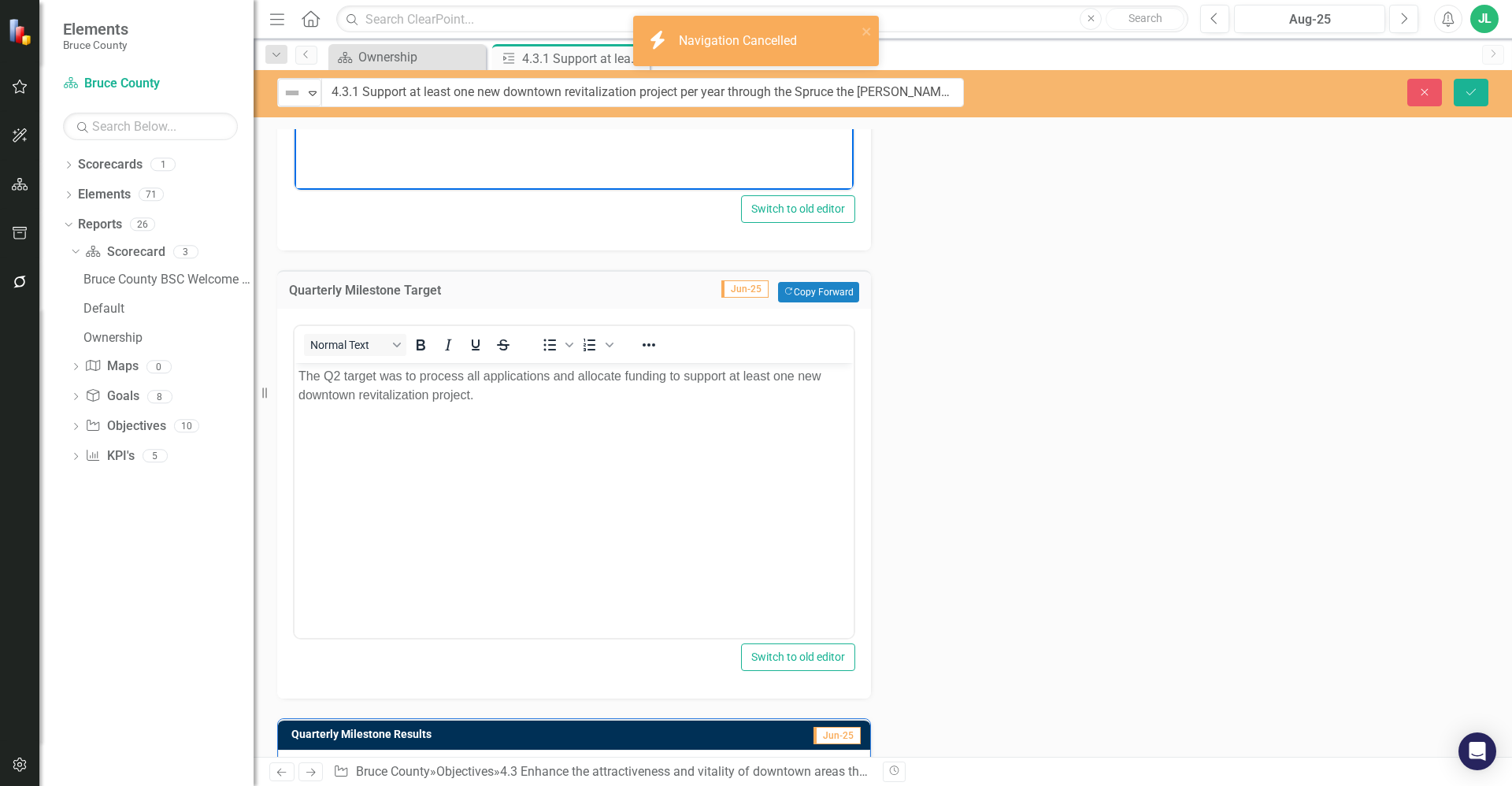
scroll to position [1055, 0]
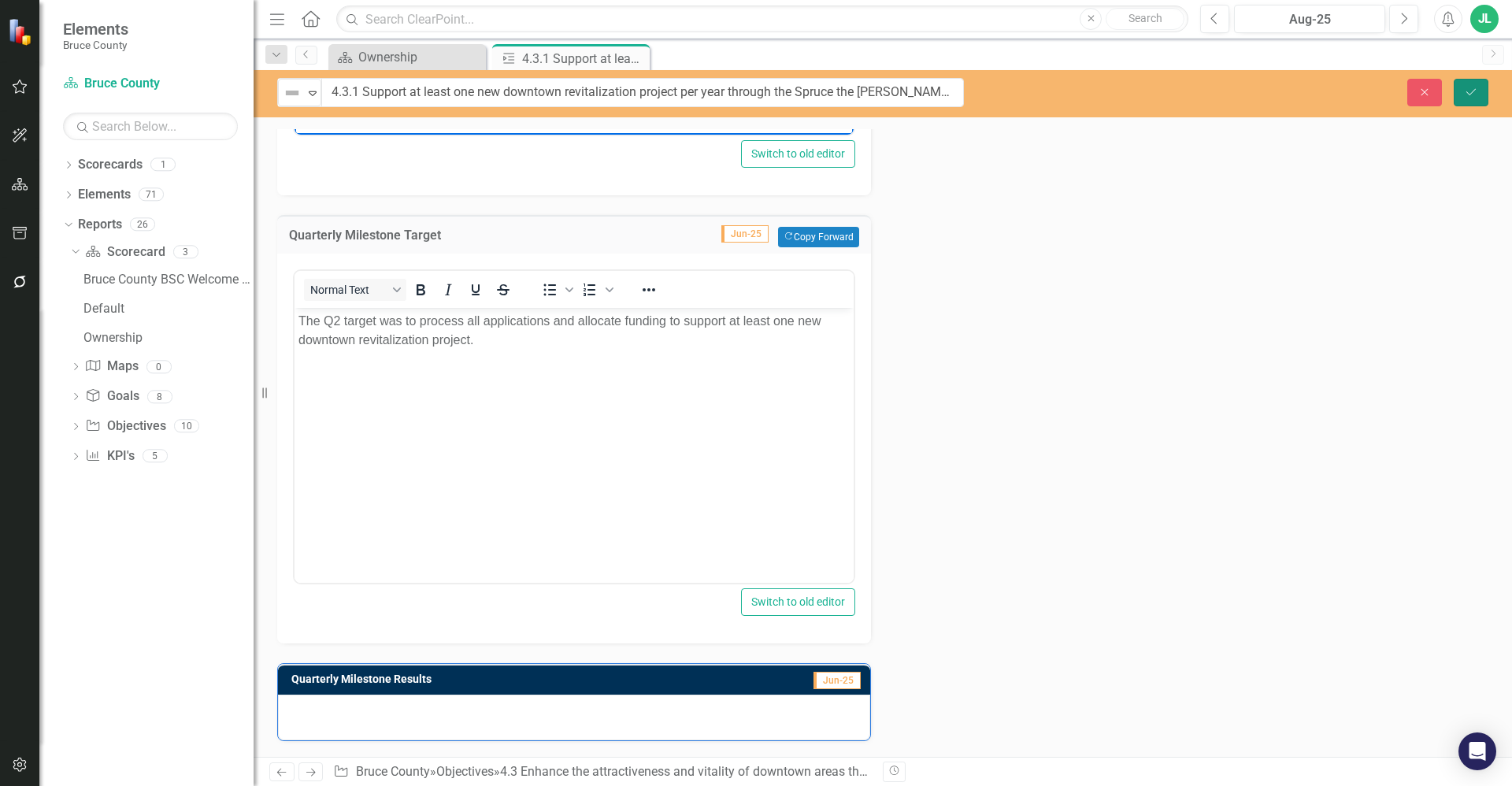
drag, startPoint x: 1462, startPoint y: 90, endPoint x: 1407, endPoint y: 145, distance: 77.8
click at [1462, 90] on button "Save" at bounding box center [1470, 93] width 35 height 28
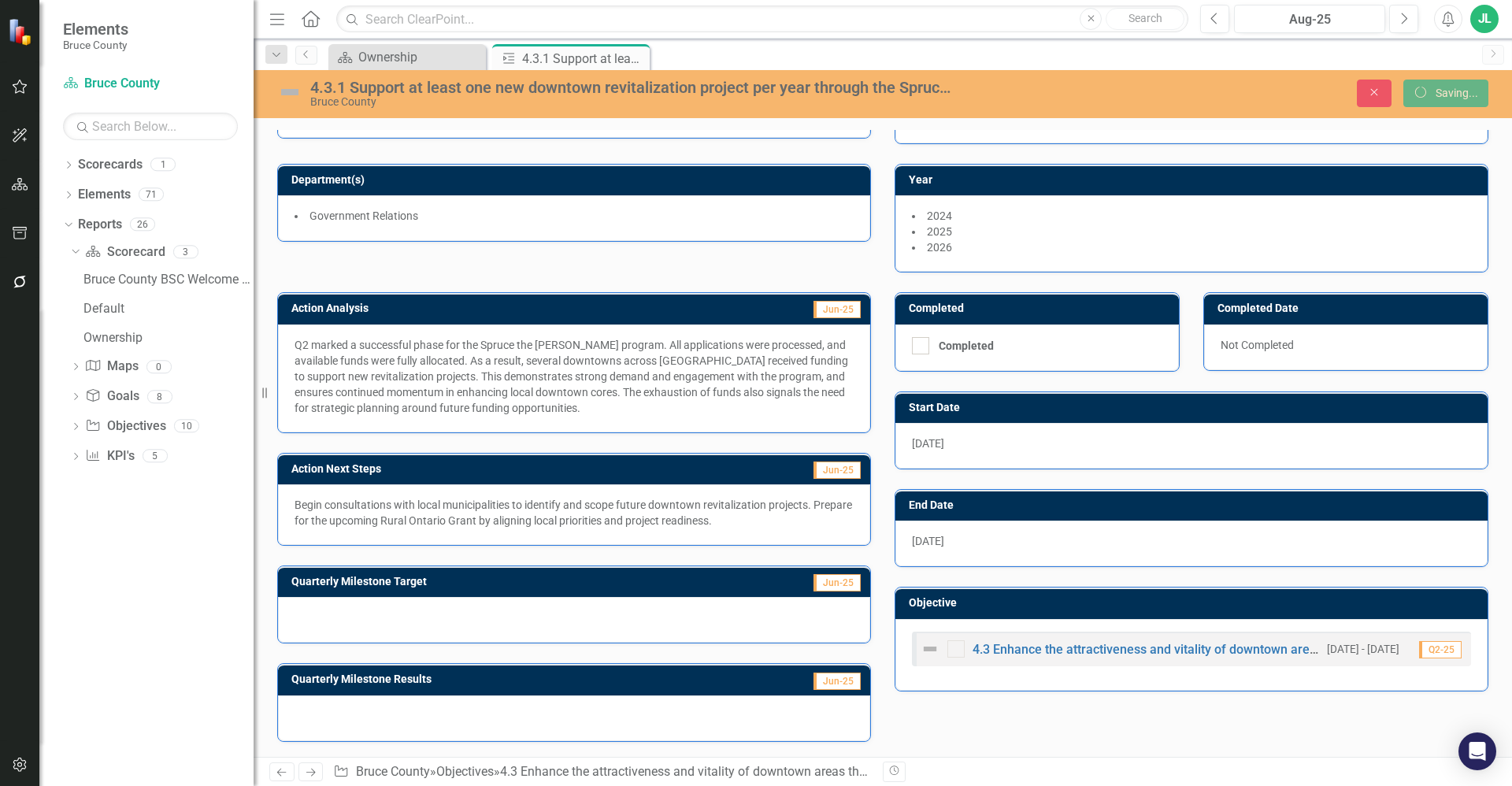
scroll to position [70, 0]
click at [399, 58] on div "Ownership" at bounding box center [411, 57] width 104 height 20
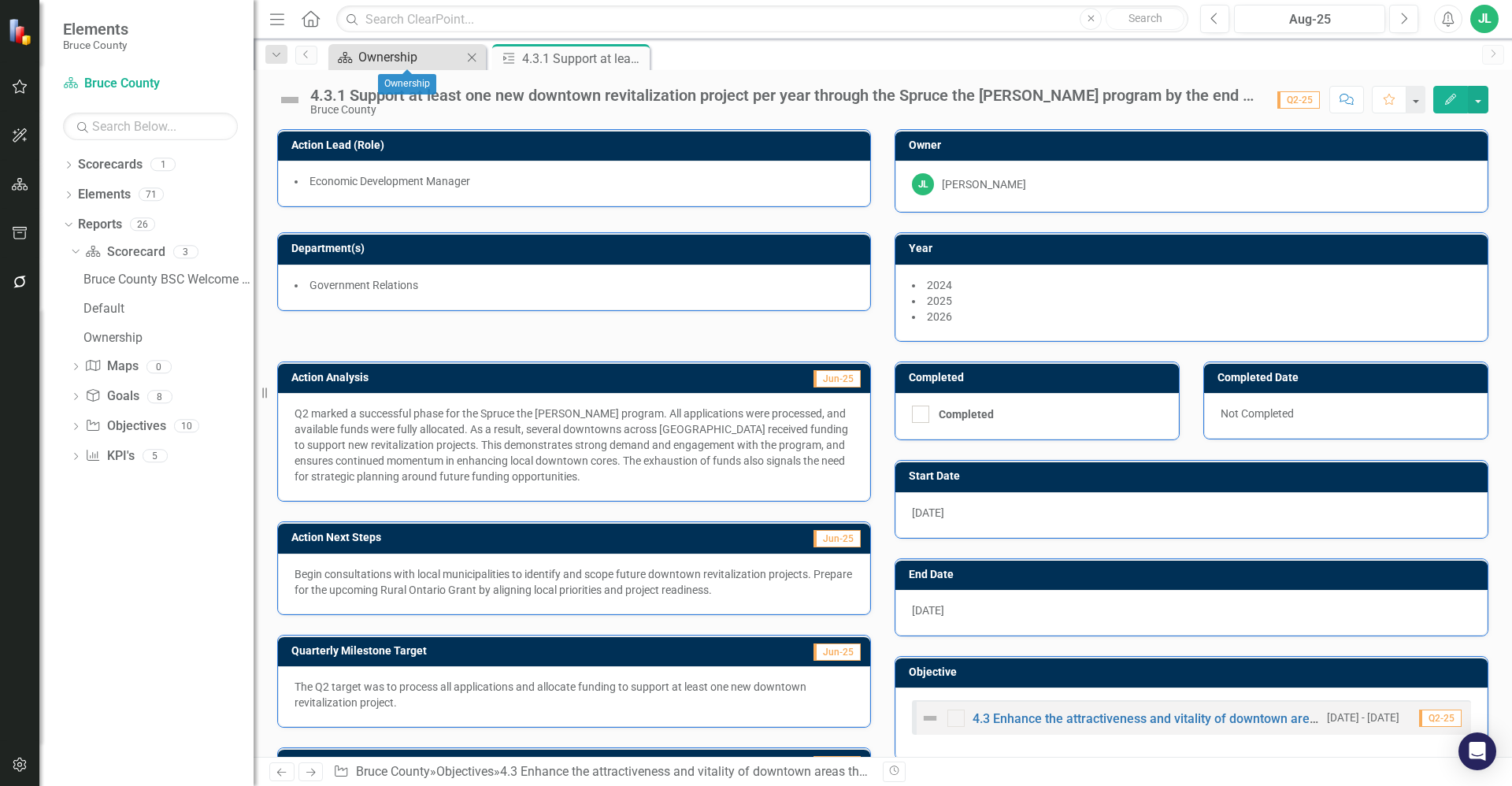
click at [420, 58] on div "Ownership" at bounding box center [411, 57] width 104 height 20
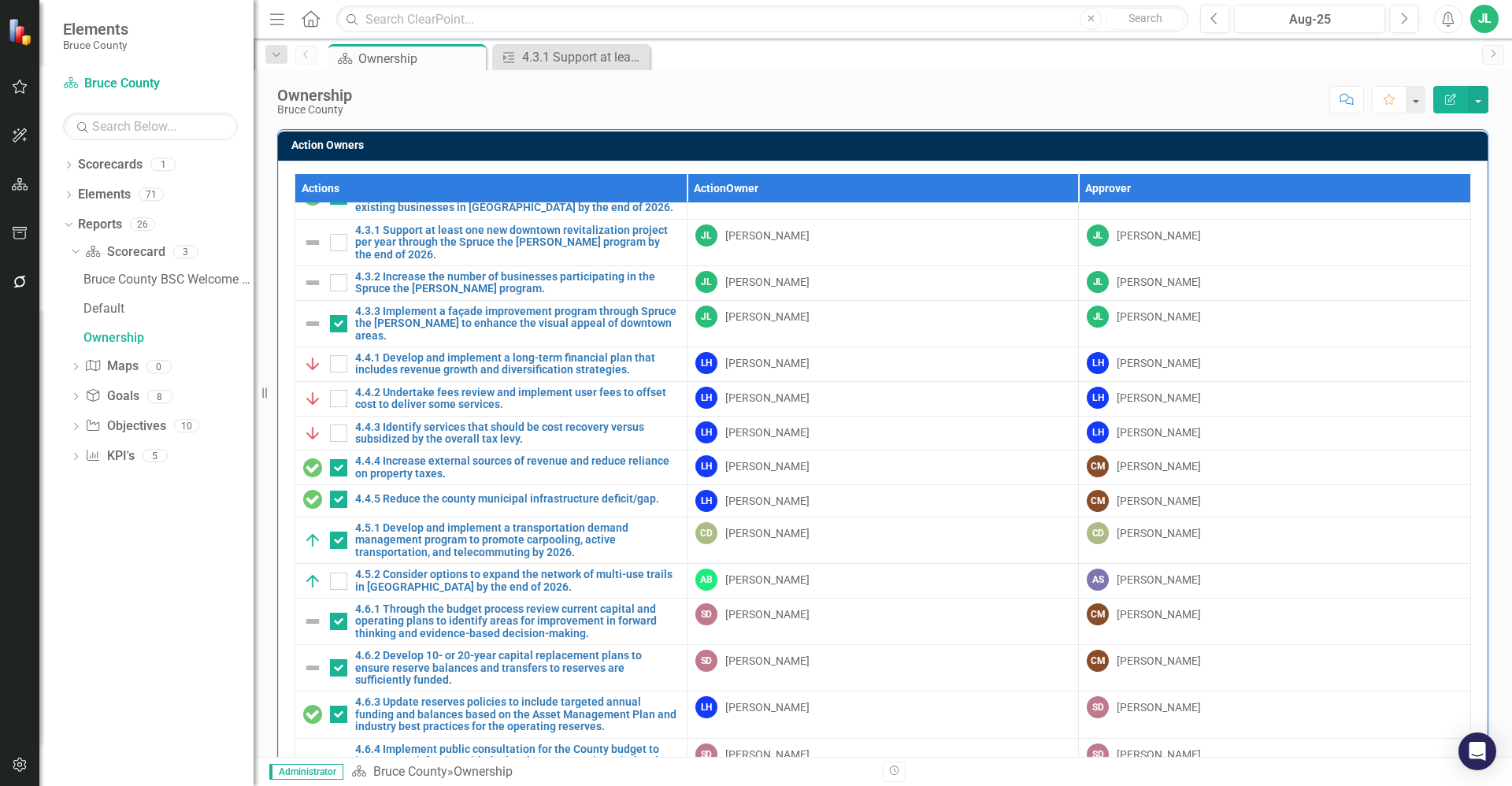
scroll to position [1339, 0]
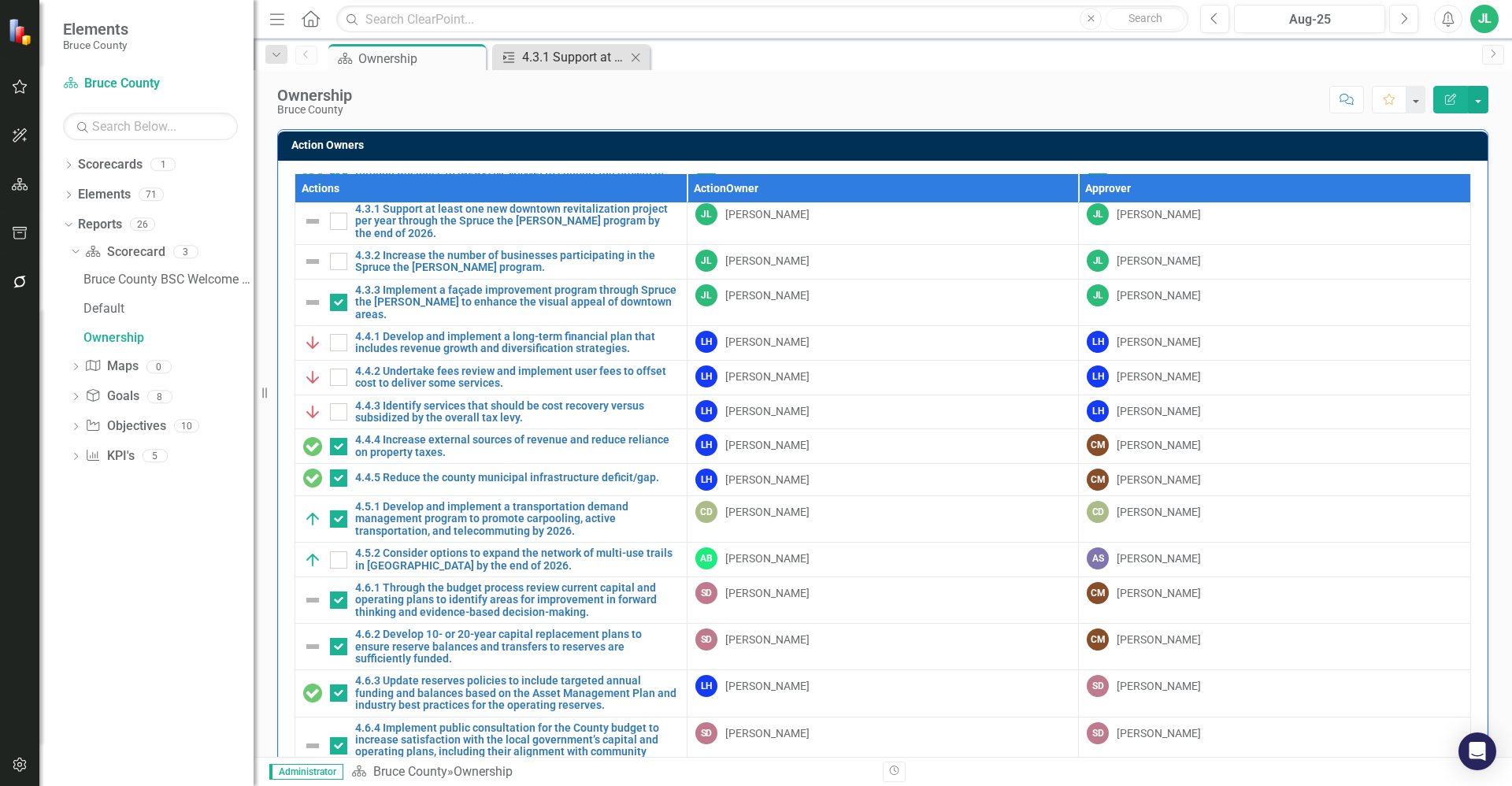
click at [565, 61] on div "4.3.1 Support at least one new downtown revitalization project per year through…" at bounding box center [575, 57] width 104 height 20
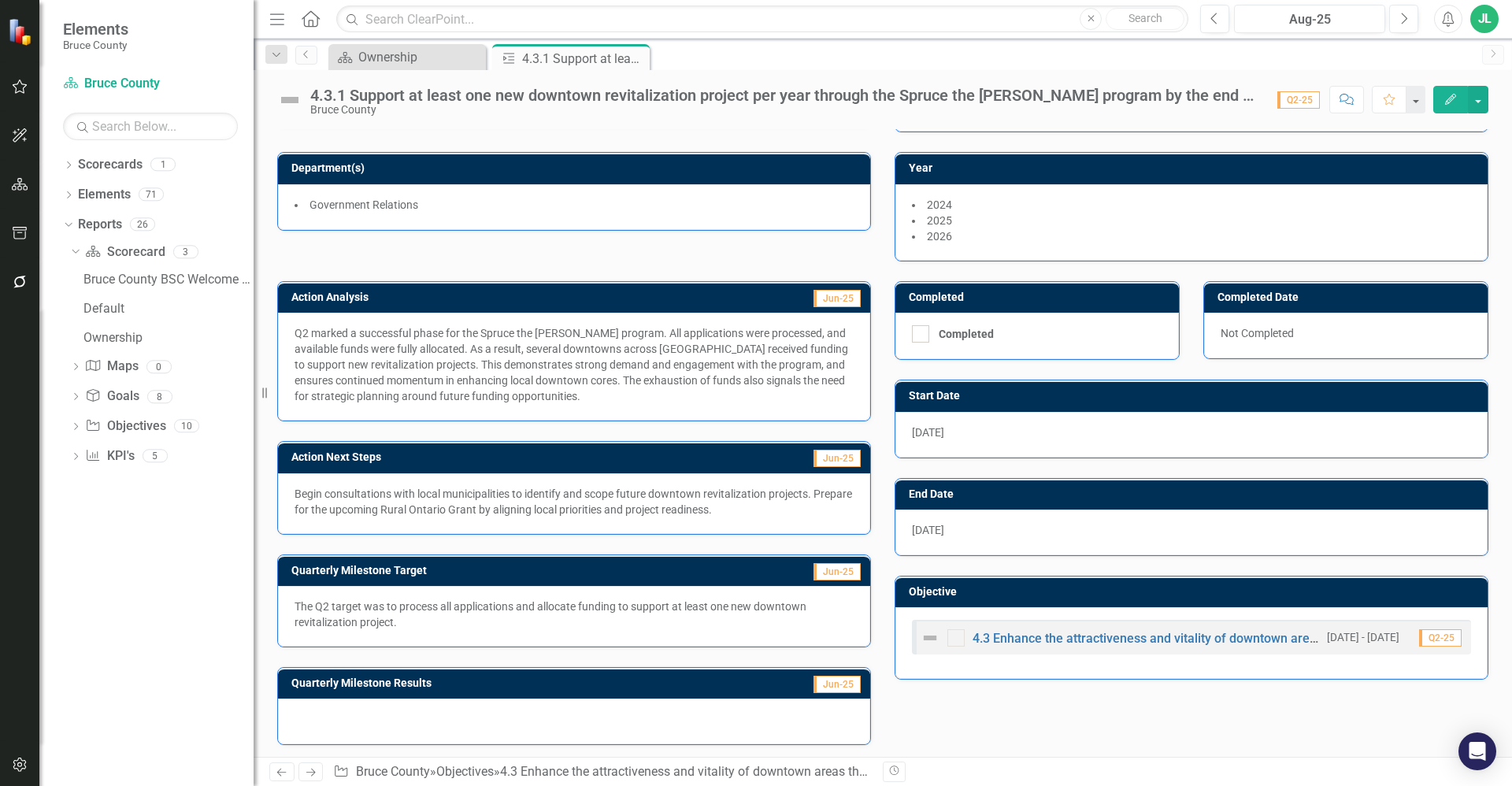
scroll to position [84, 0]
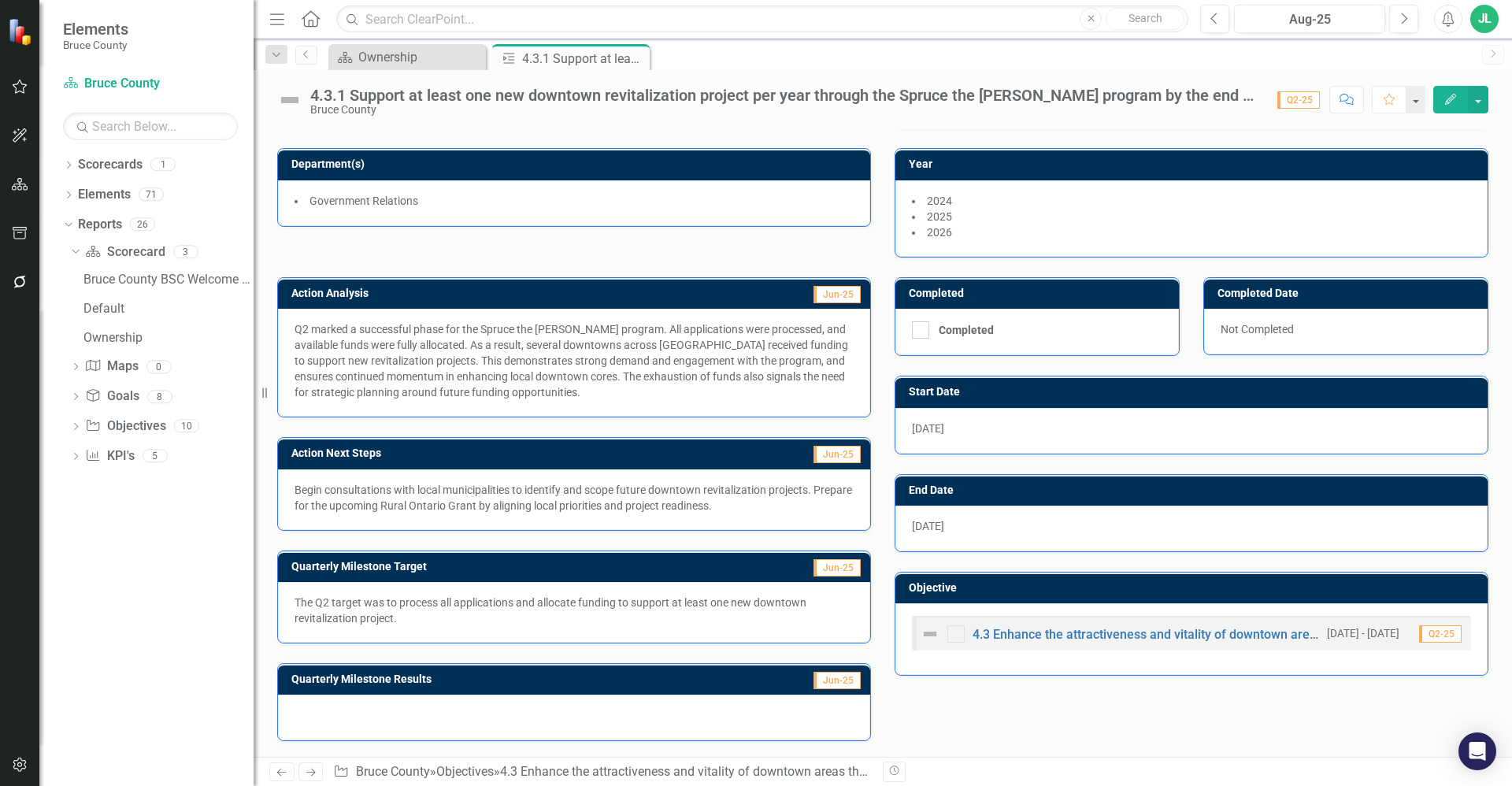
click at [500, 739] on div at bounding box center [574, 718] width 593 height 46
drag, startPoint x: 461, startPoint y: 705, endPoint x: 191, endPoint y: 704, distance: 270.0
click at [459, 705] on div at bounding box center [574, 718] width 593 height 46
click at [380, 726] on div at bounding box center [574, 718] width 593 height 46
click at [443, 625] on p "The Q2 target was to process all applications and allocate funding to support a…" at bounding box center [574, 610] width 559 height 32
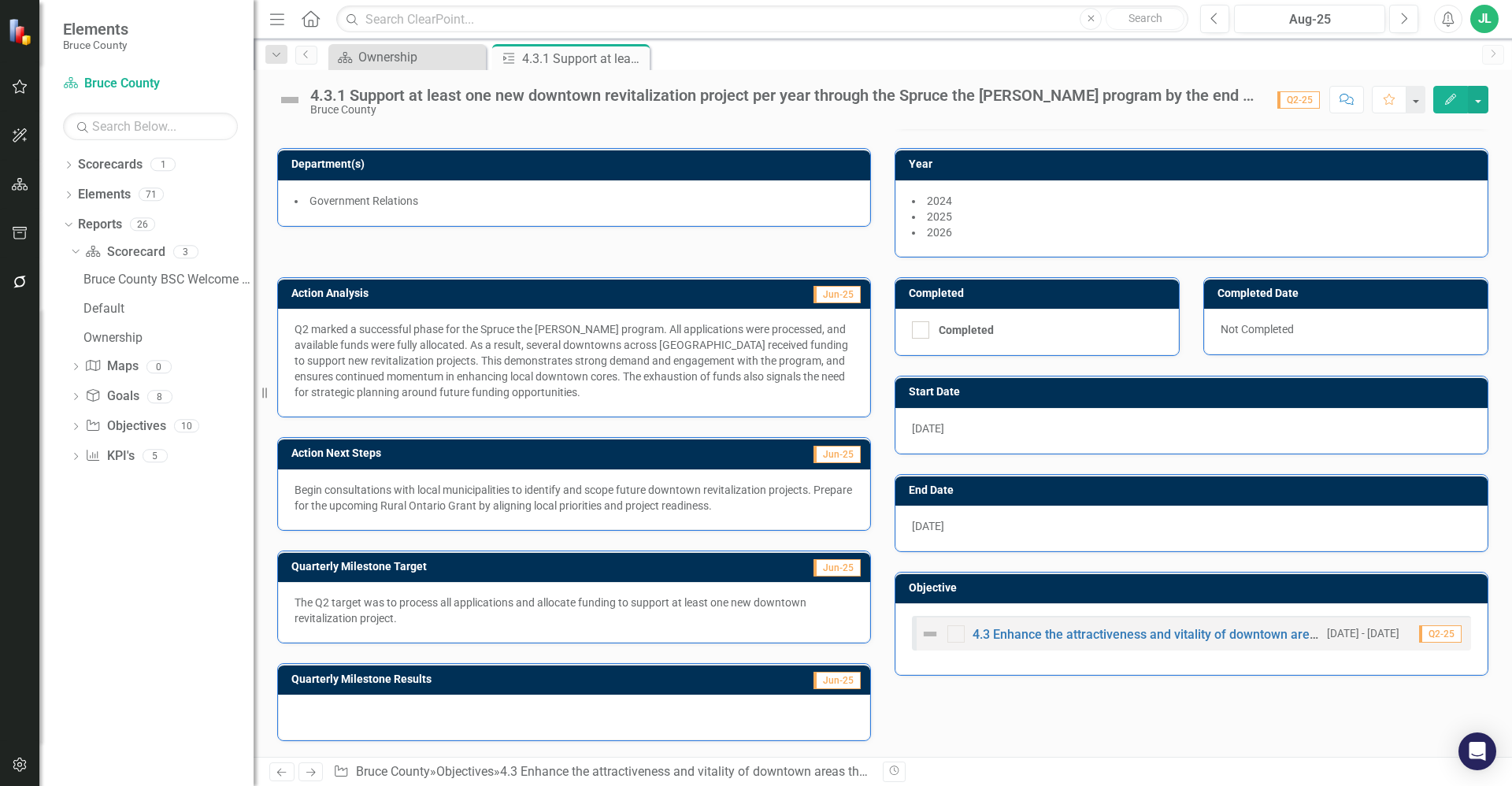
drag, startPoint x: 430, startPoint y: 622, endPoint x: 301, endPoint y: 602, distance: 130.5
click at [301, 602] on p "The Q2 target was to process all applications and allocate funding to support a…" at bounding box center [574, 610] width 559 height 32
click at [430, 719] on div at bounding box center [574, 718] width 593 height 46
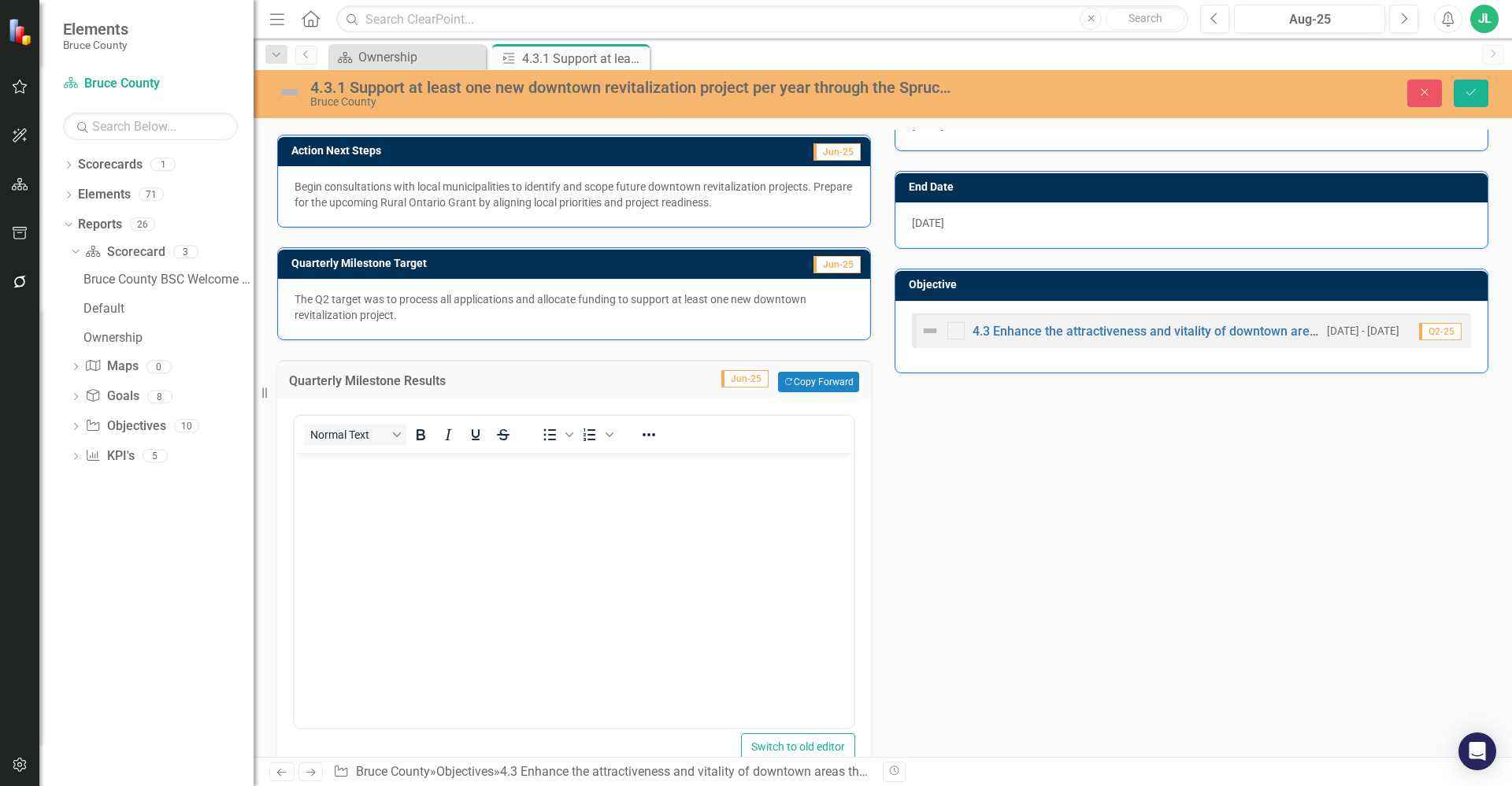
scroll to position [400, 0]
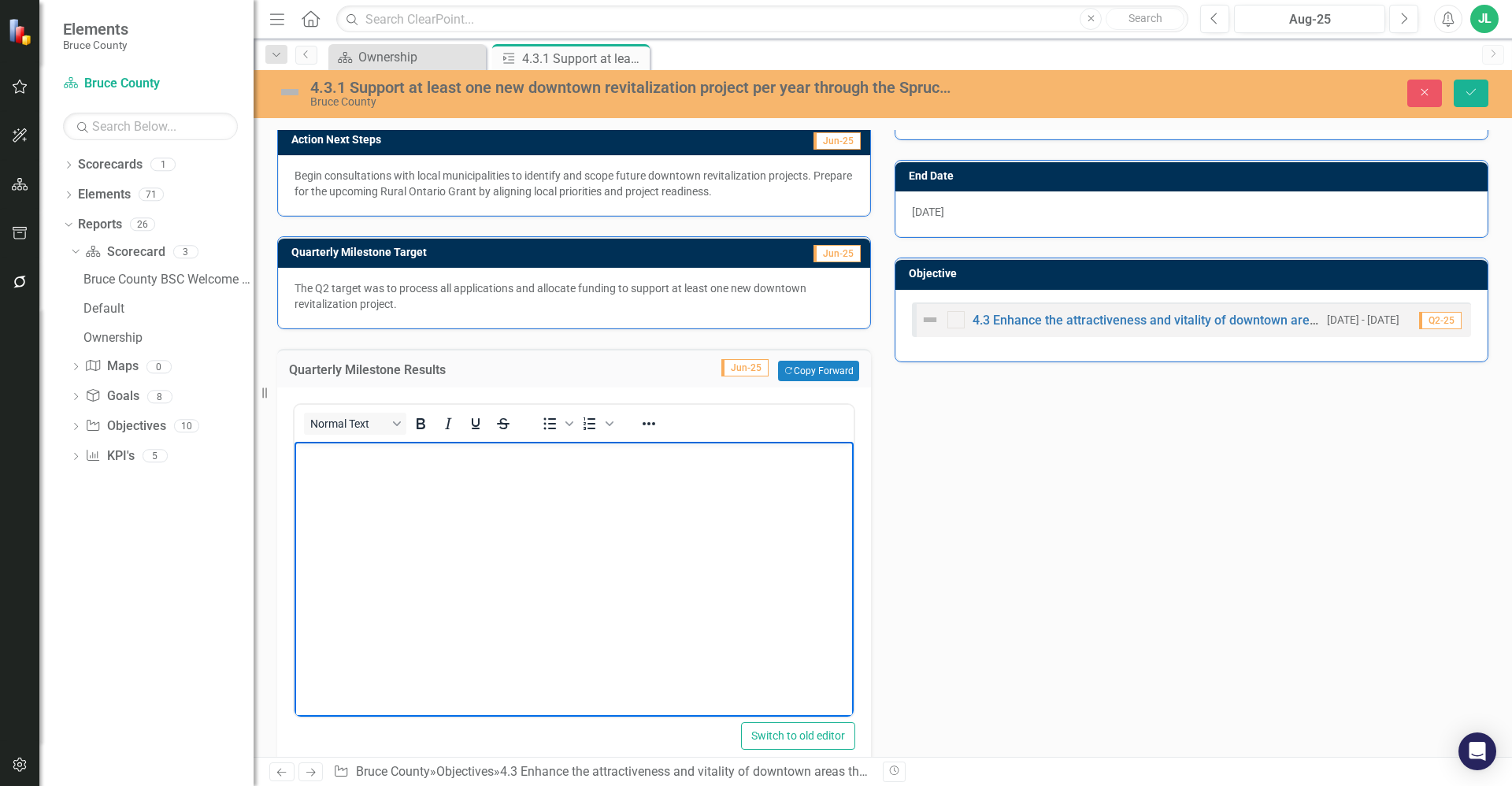
click at [402, 531] on body "Rich Text Area. Press ALT-0 for help." at bounding box center [574, 560] width 559 height 236
drag, startPoint x: 558, startPoint y: 505, endPoint x: 577, endPoint y: 489, distance: 24.8
click at [558, 505] on body "Rich Text Area. Press ALT-0 for help." at bounding box center [574, 560] width 559 height 236
click at [590, 308] on p "The Q2 target was to process all applications and allocate funding to support a…" at bounding box center [574, 296] width 559 height 32
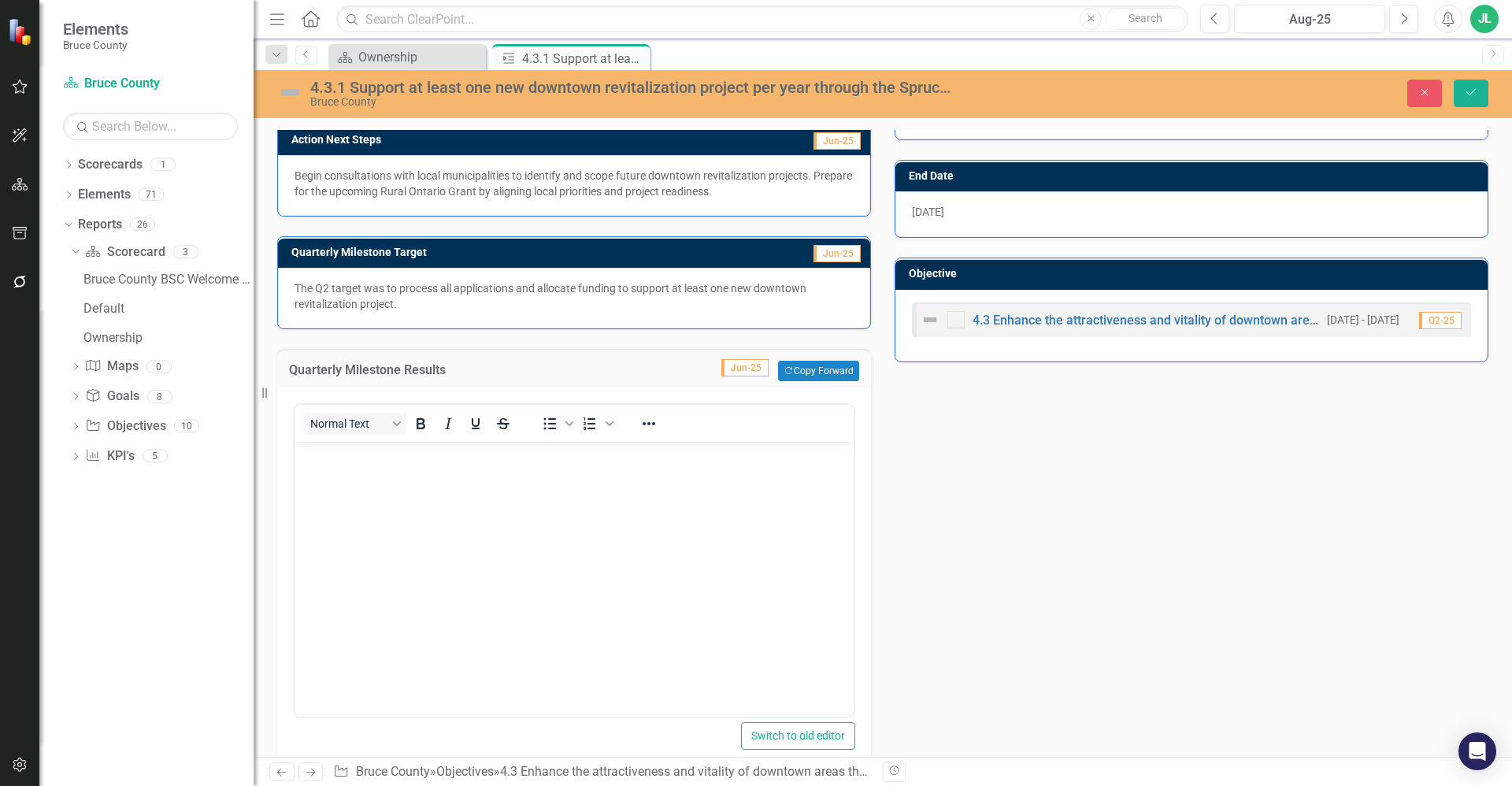
click at [590, 308] on p "The Q2 target was to process all applications and allocate funding to support a…" at bounding box center [574, 296] width 559 height 32
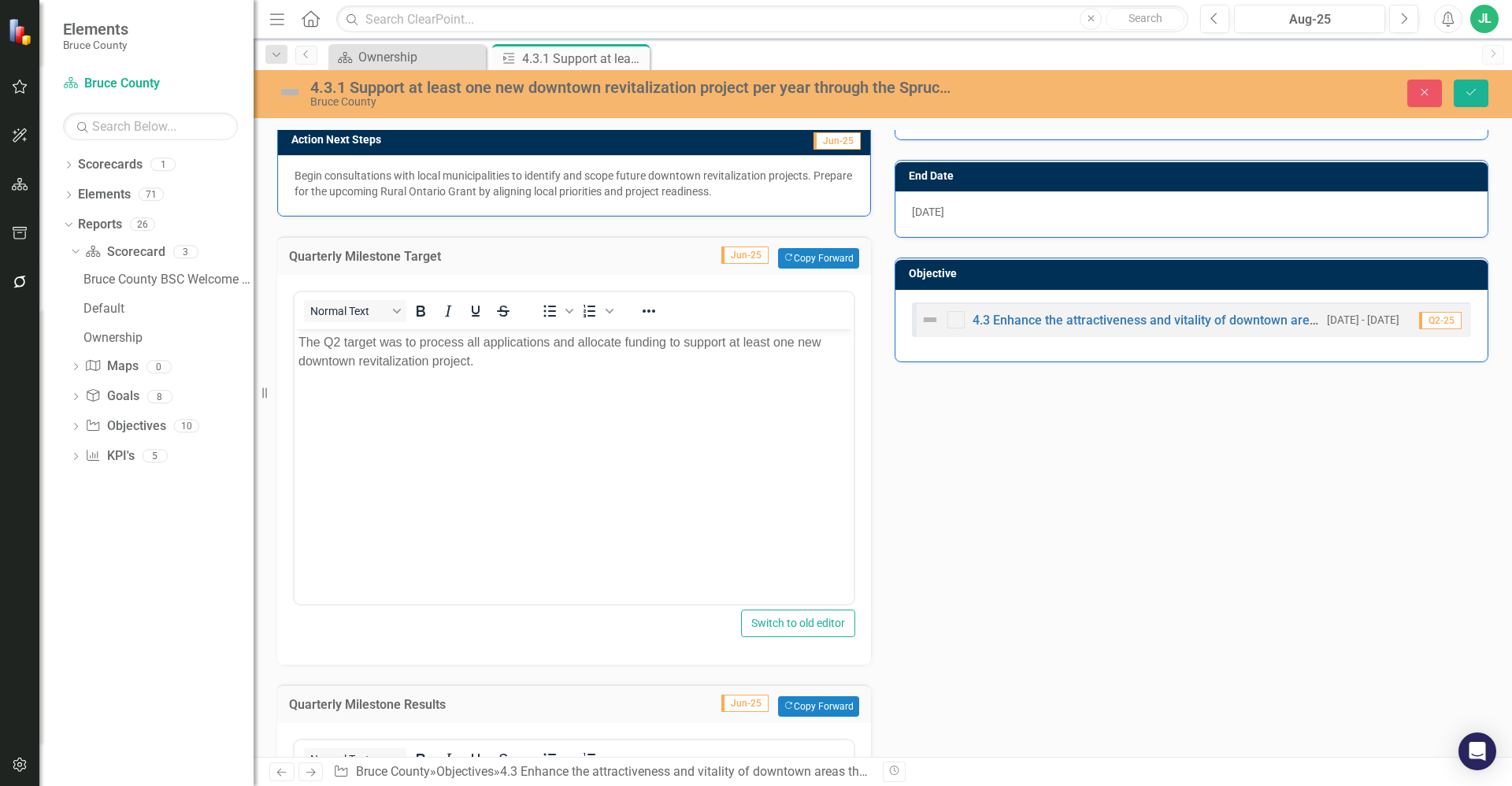
scroll to position [0, 0]
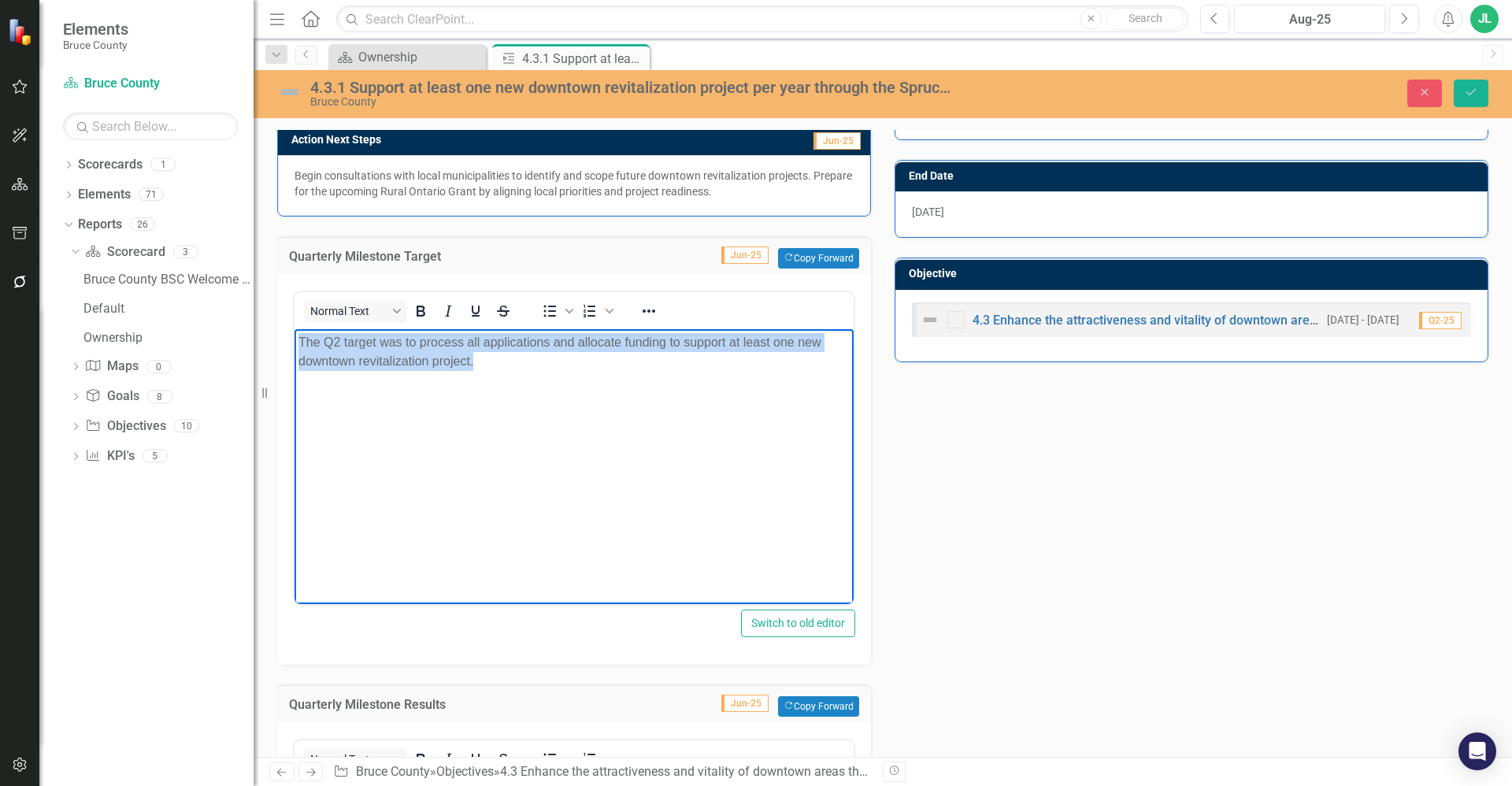
drag, startPoint x: 519, startPoint y: 374, endPoint x: 524, endPoint y: 662, distance: 288.0
click at [294, 332] on html "The Q2 target was to process all applications and allocate funding to support a…" at bounding box center [574, 448] width 559 height 236
copy p "The Q2 target was to process all applications and allocate funding to support a…"
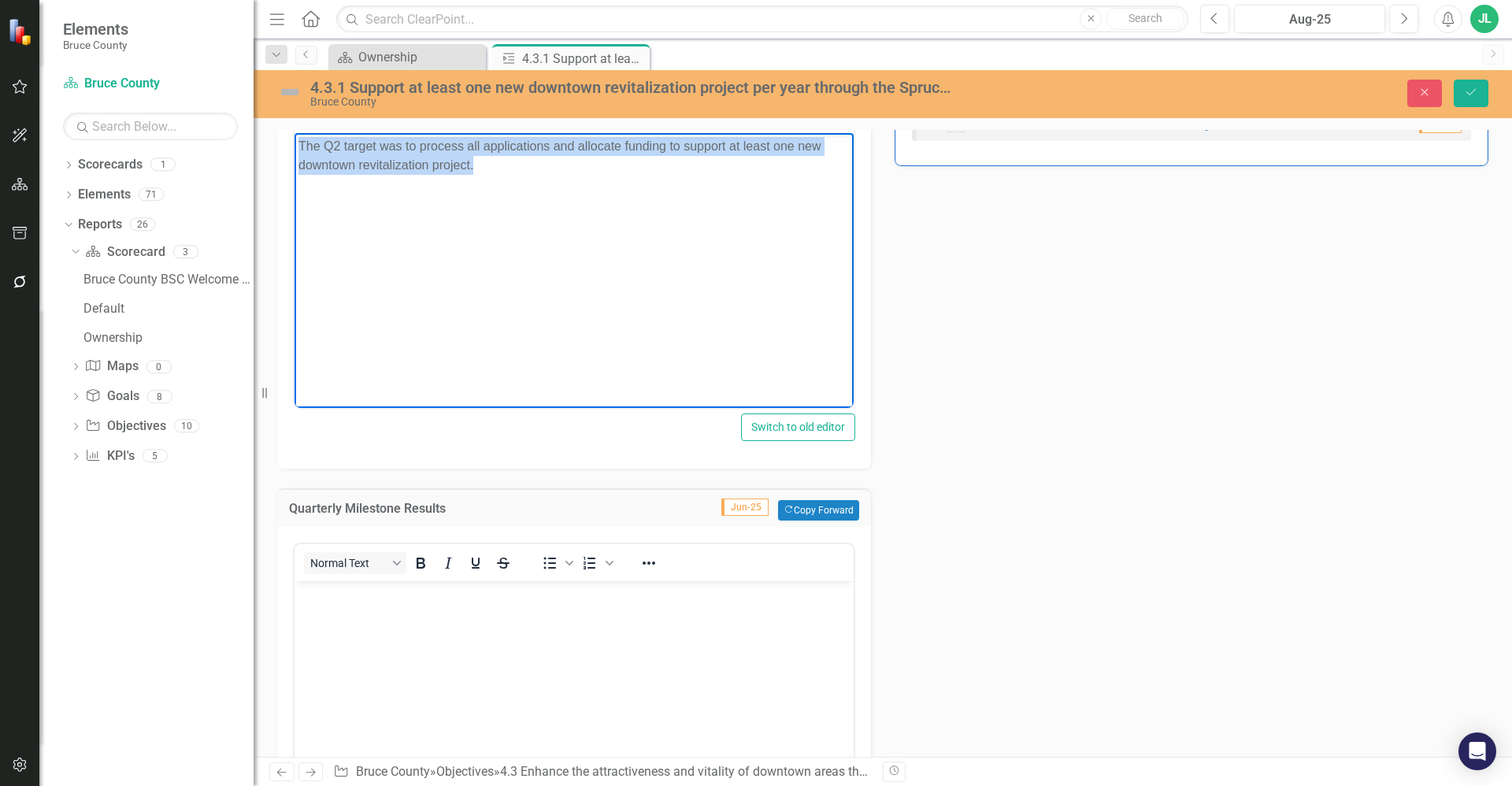
scroll to position [596, 0]
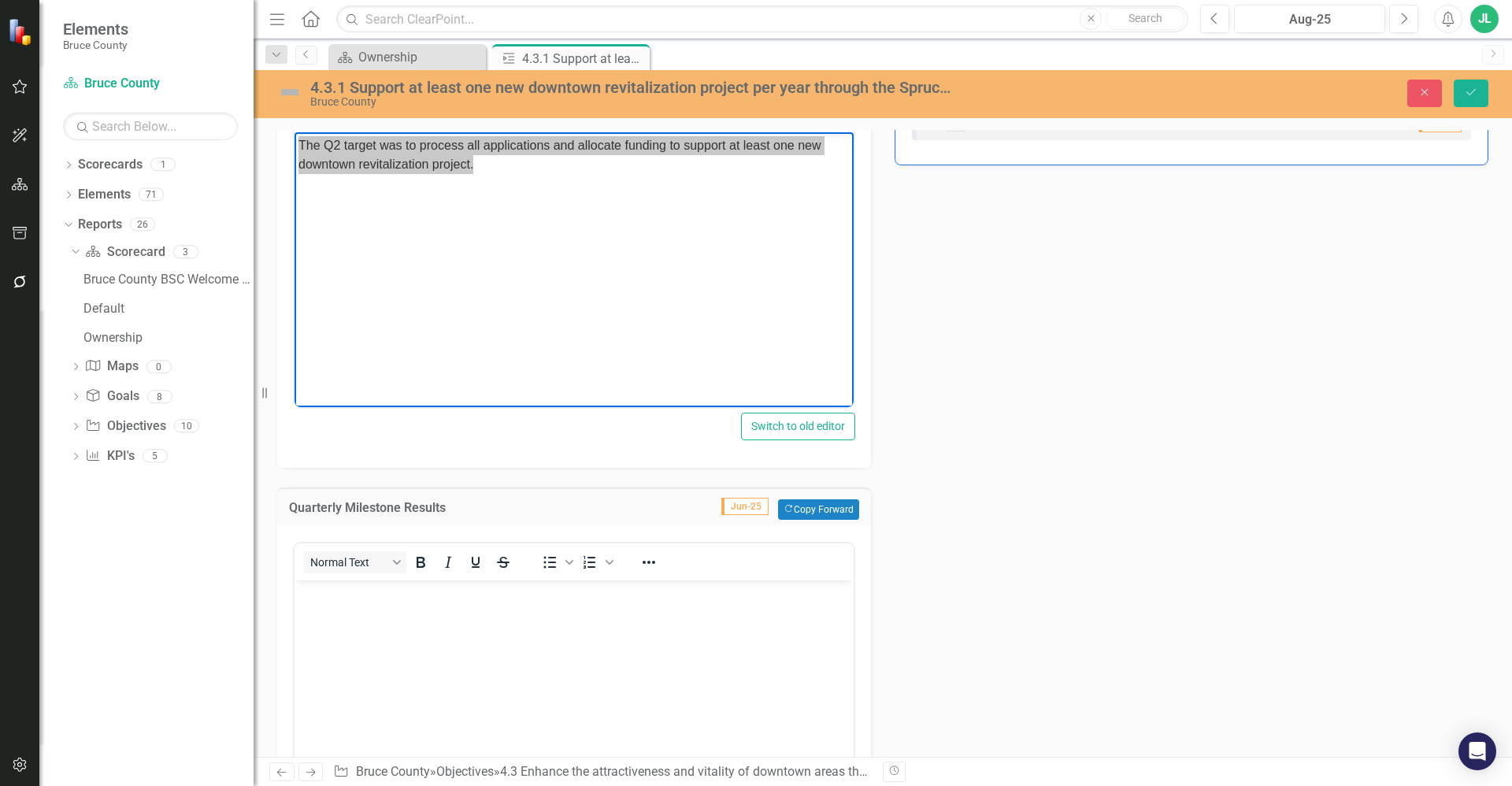
click at [505, 626] on body "Rich Text Area. Press ALT-0 for help." at bounding box center [574, 699] width 559 height 236
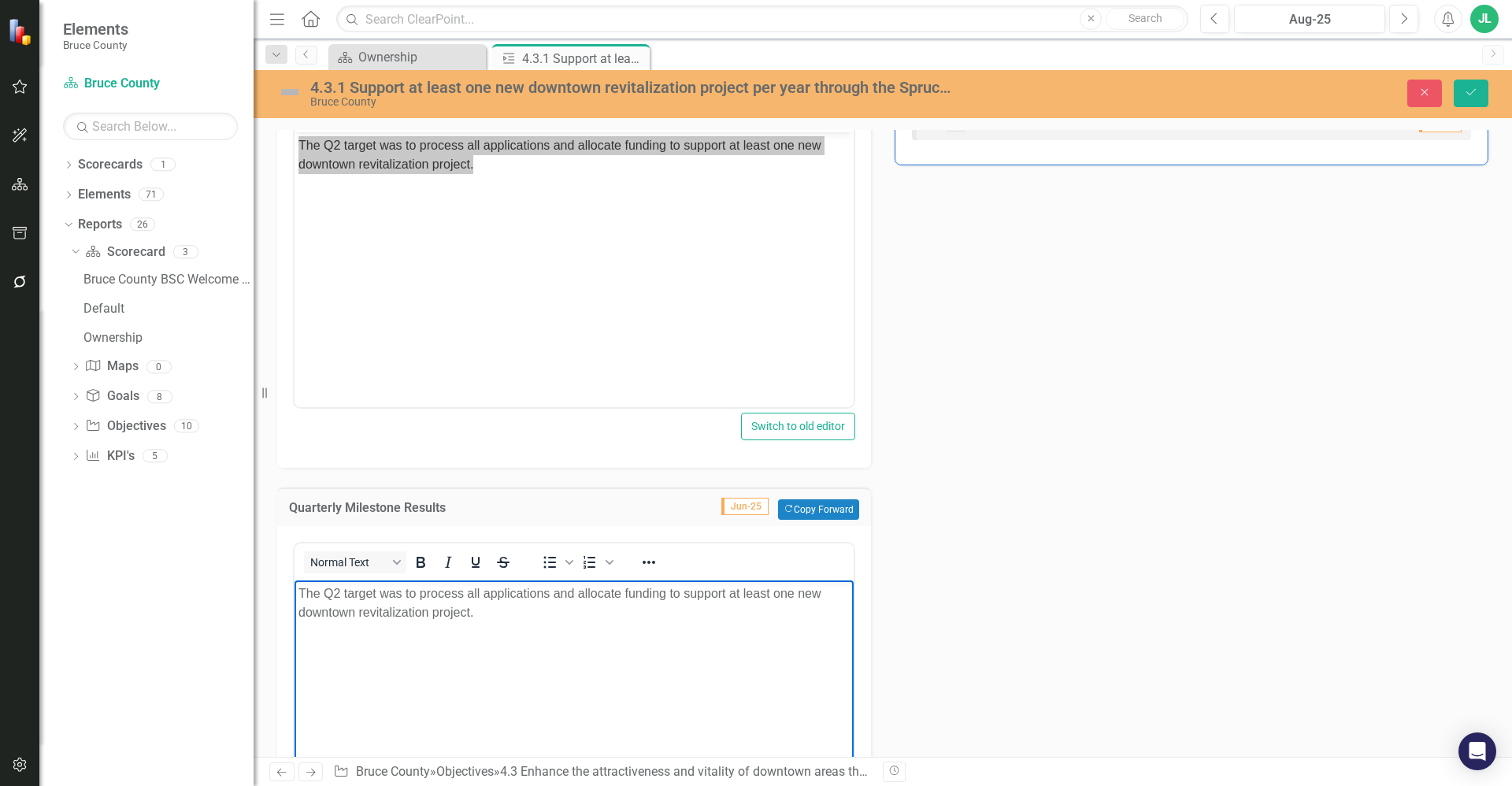
click at [485, 617] on p "The Q2 target was to process all applications and allocate funding to support a…" at bounding box center [574, 603] width 551 height 38
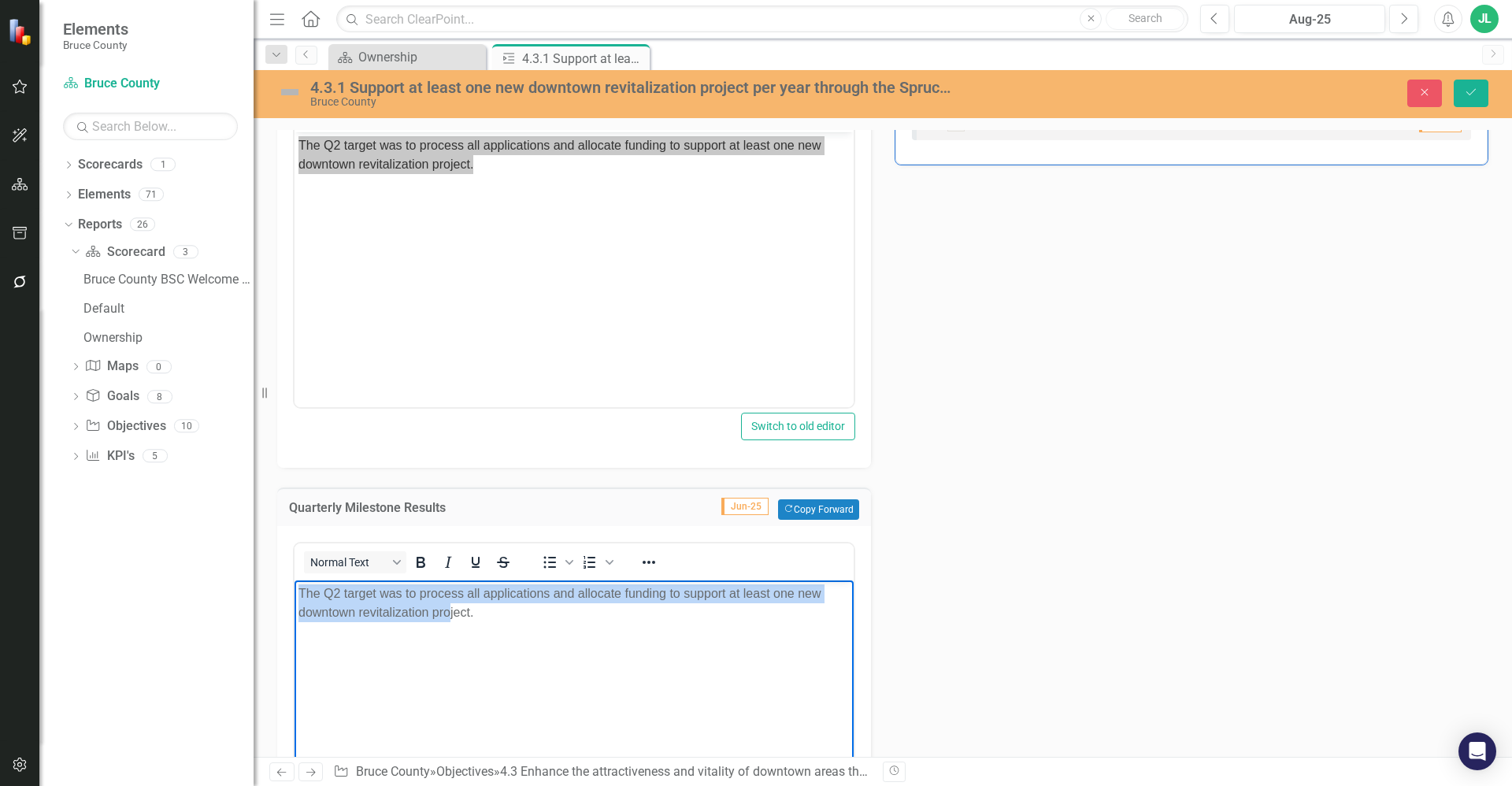
drag, startPoint x: 451, startPoint y: 614, endPoint x: 586, endPoint y: 1168, distance: 570.2
click at [294, 585] on html "The Q2 target was to process all applications and allocate funding to support a…" at bounding box center [574, 699] width 559 height 236
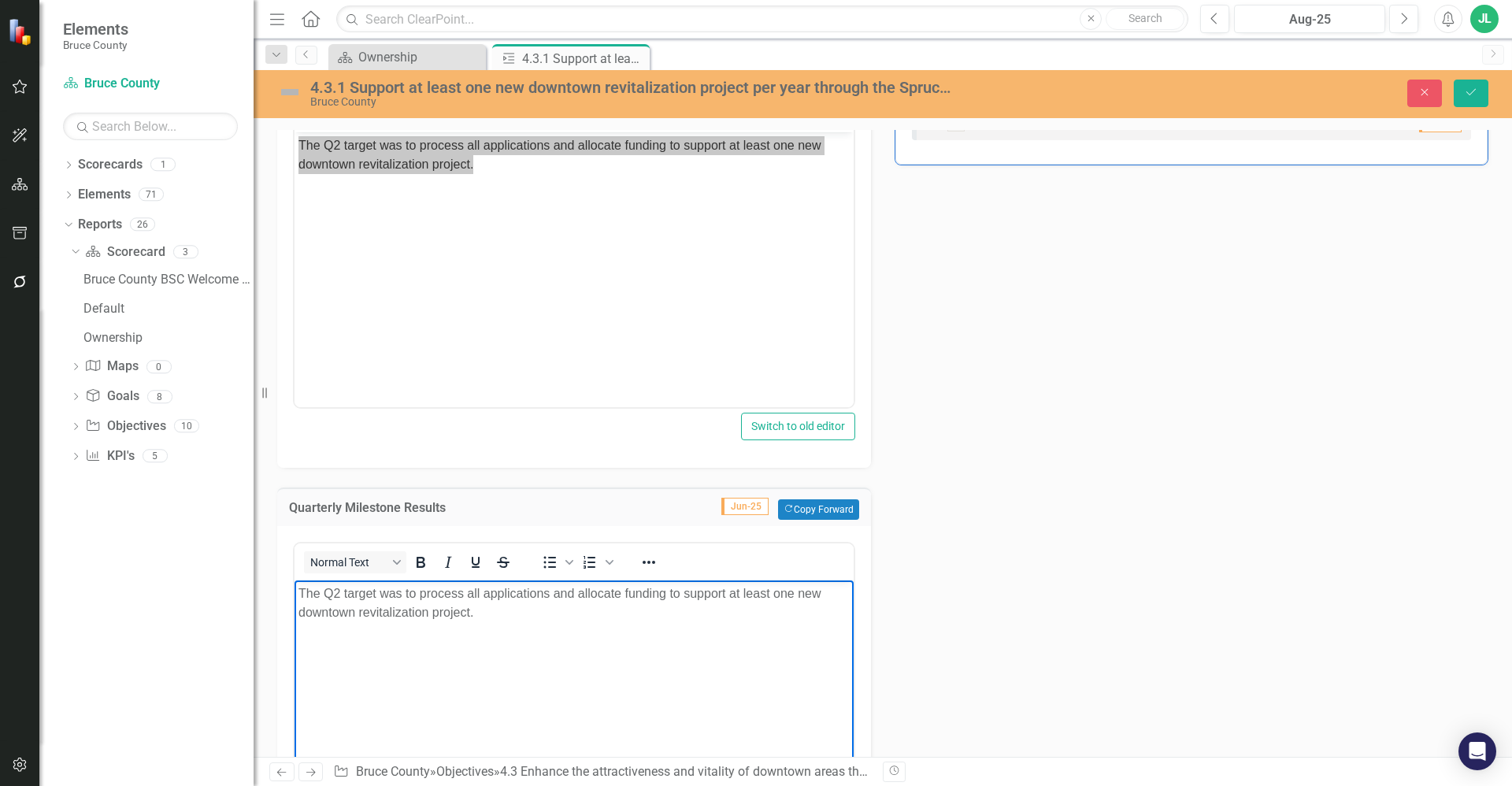
click at [500, 629] on body "The Q2 target was to process all applications and allocate funding to support a…" at bounding box center [574, 699] width 559 height 236
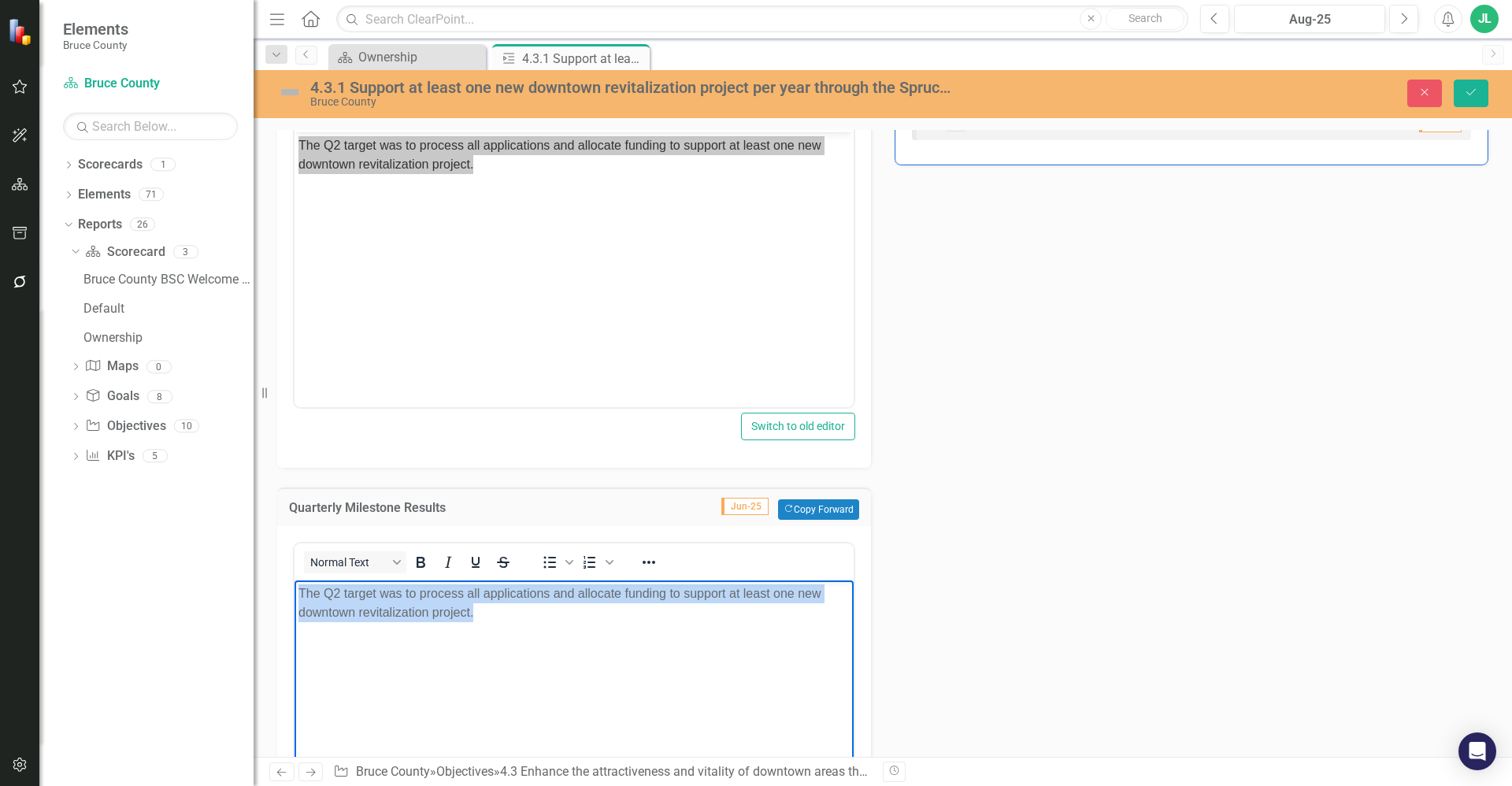
drag, startPoint x: 500, startPoint y: 616, endPoint x: 555, endPoint y: 1161, distance: 547.8
click at [294, 585] on html "The Q2 target was to process all applications and allocate funding to support a…" at bounding box center [574, 699] width 559 height 236
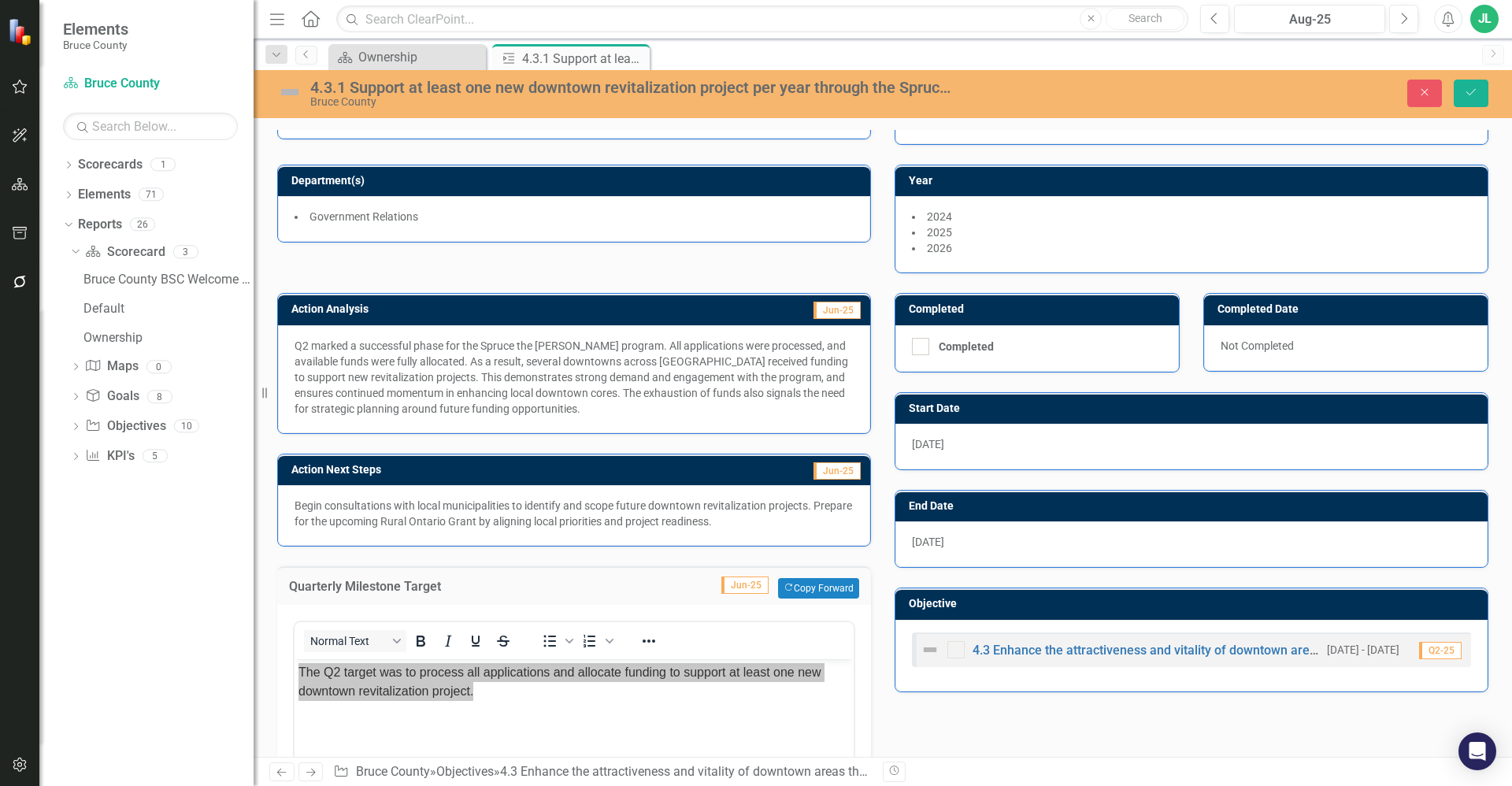
scroll to position [62, 0]
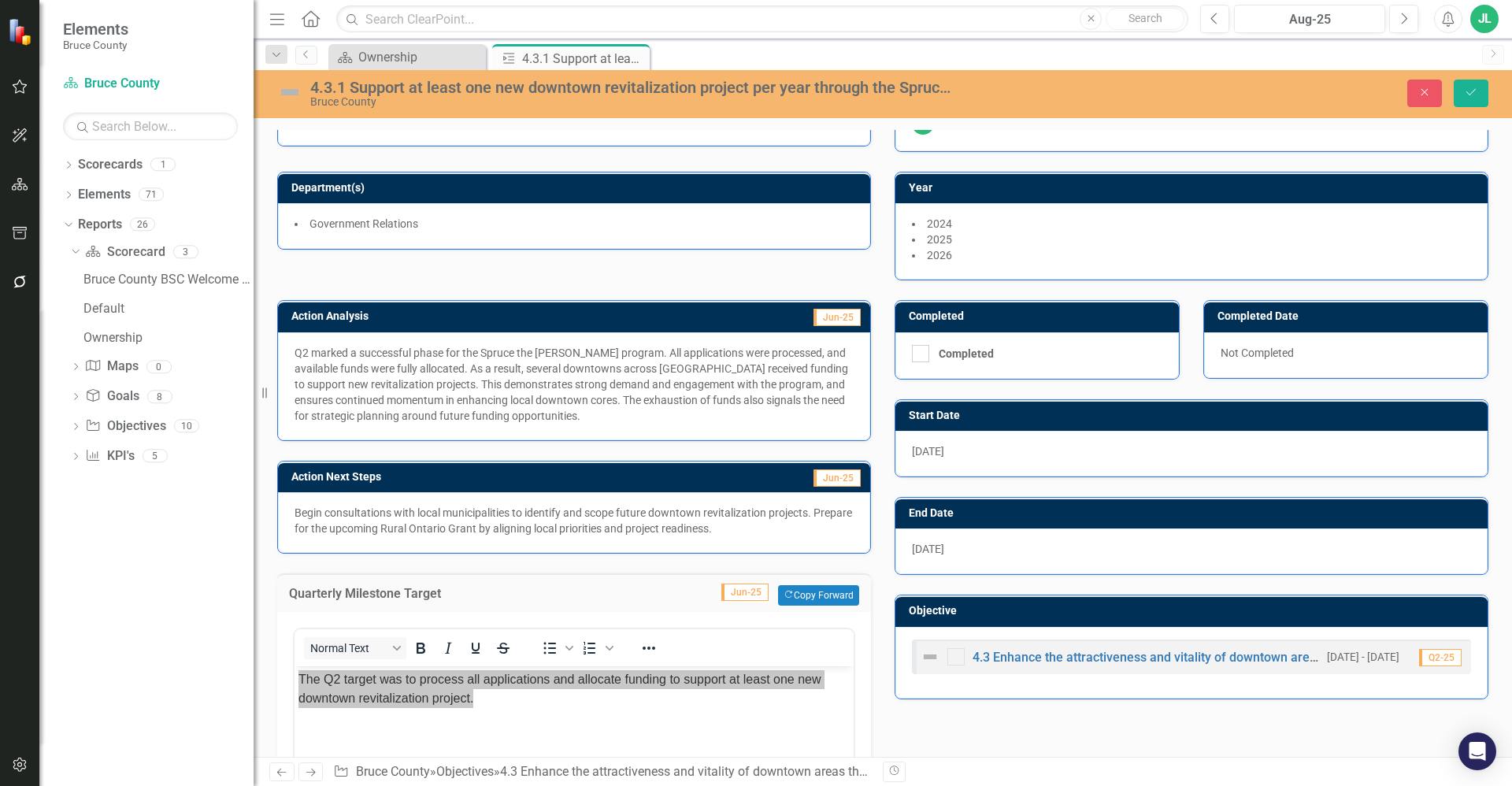
click at [294, 91] on img at bounding box center [289, 92] width 25 height 25
click at [289, 91] on img at bounding box center [289, 92] width 25 height 25
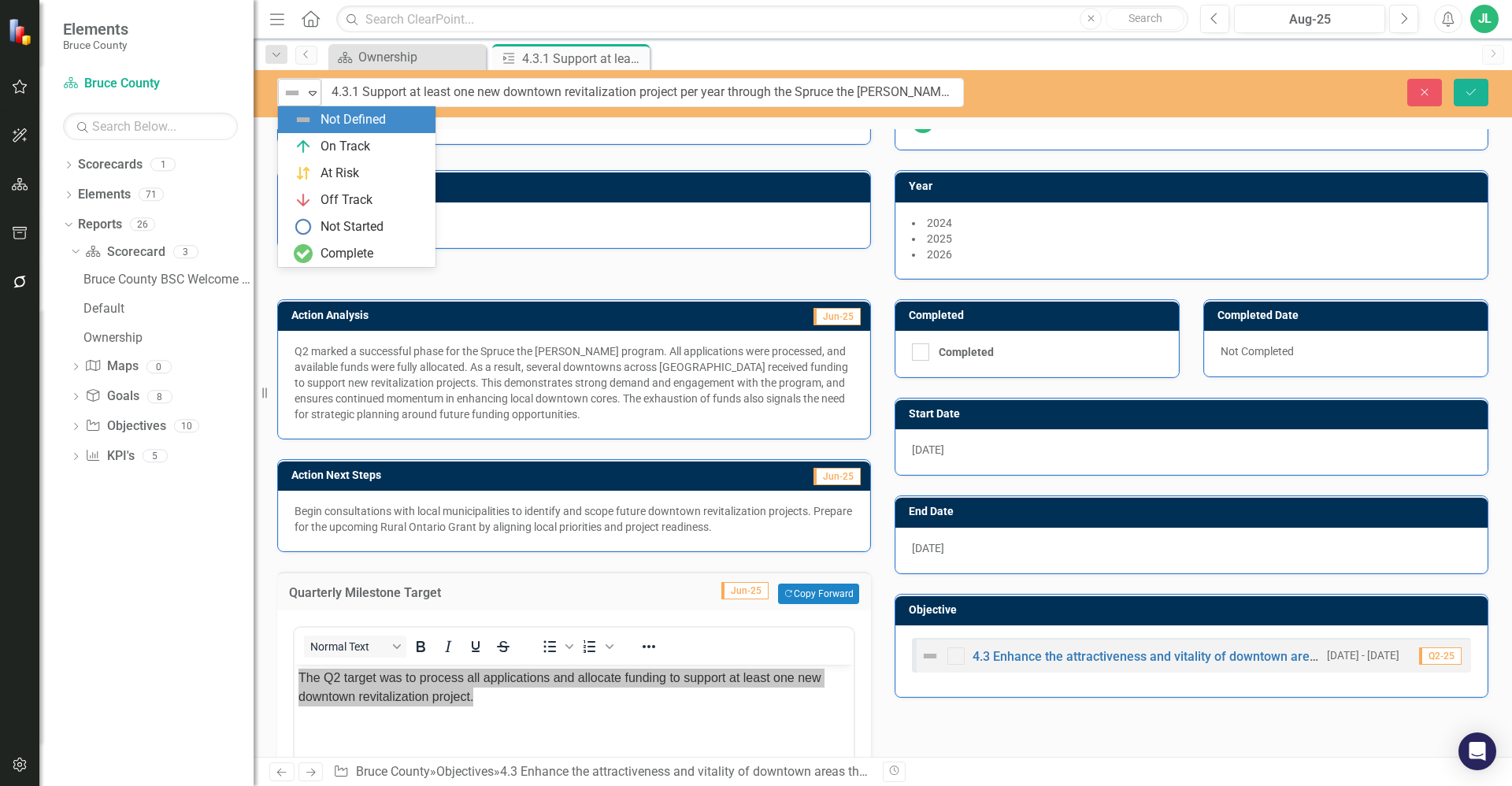
click at [316, 95] on icon "Expand" at bounding box center [312, 92] width 15 height 12
click at [344, 141] on div "On Track" at bounding box center [345, 147] width 50 height 18
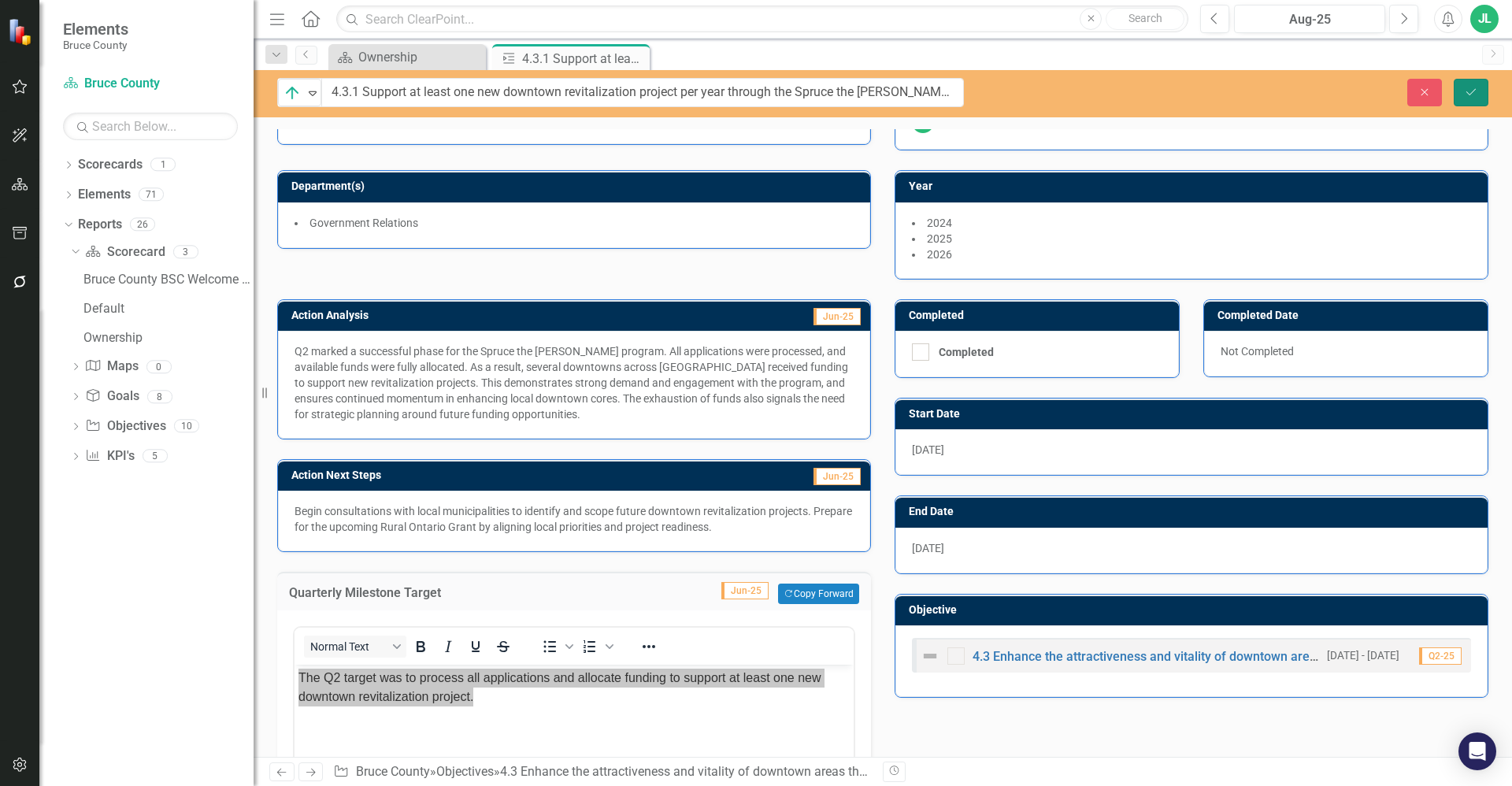
click at [1469, 91] on icon "Save" at bounding box center [1470, 92] width 14 height 11
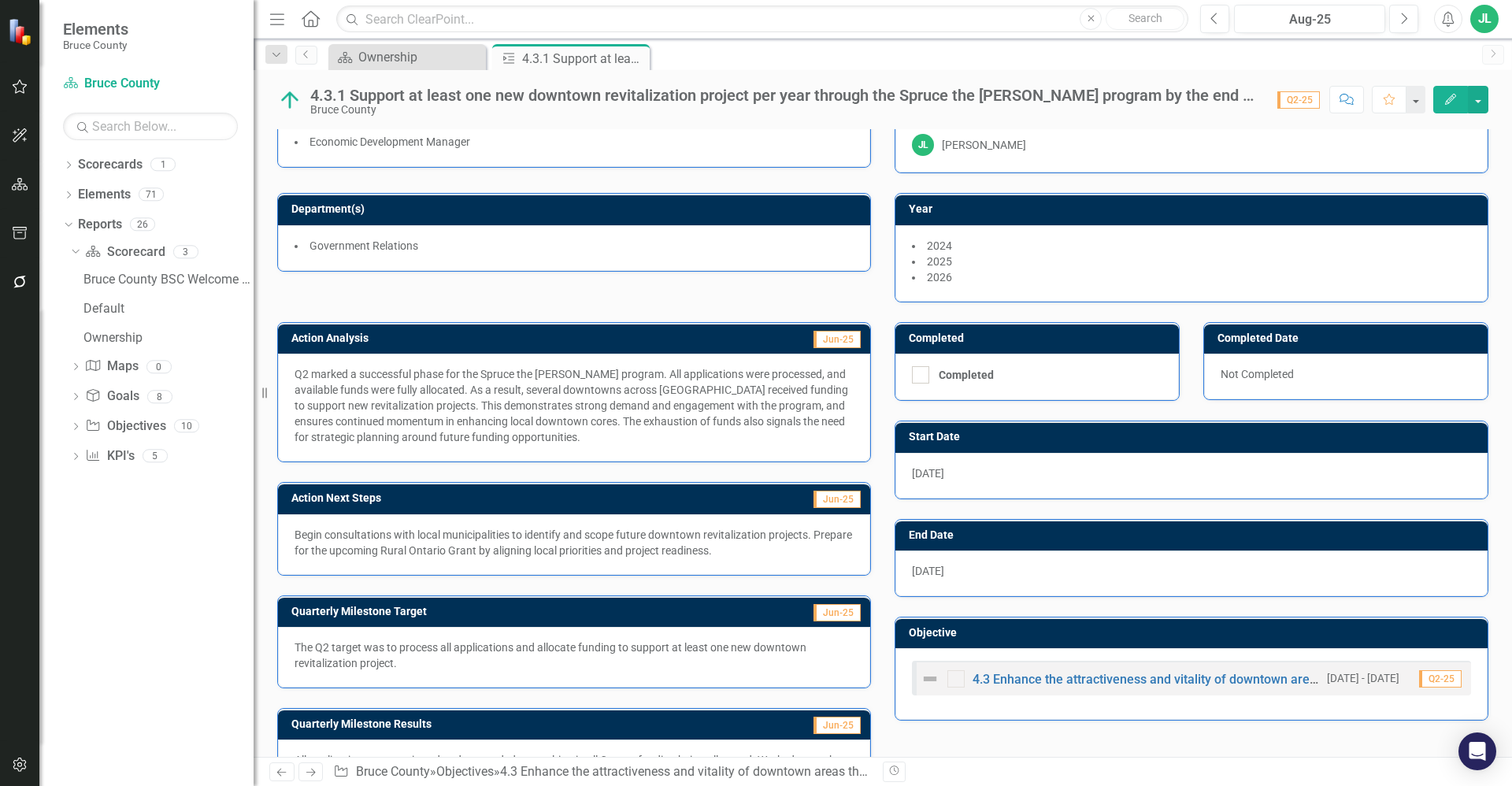
scroll to position [99, 0]
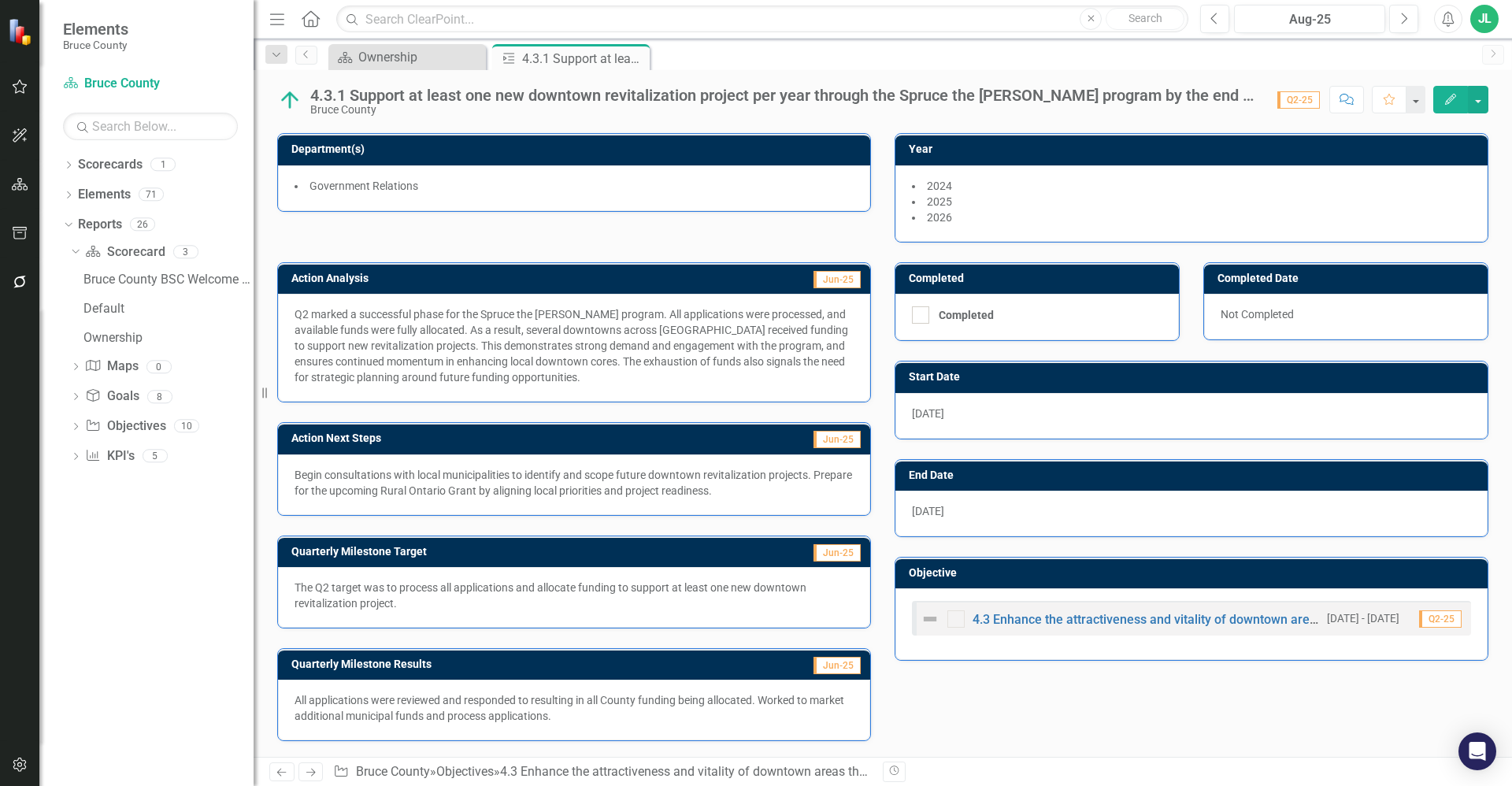
click at [466, 720] on p "All applications were reviewed and responded to resulting in all County funding…" at bounding box center [574, 708] width 559 height 32
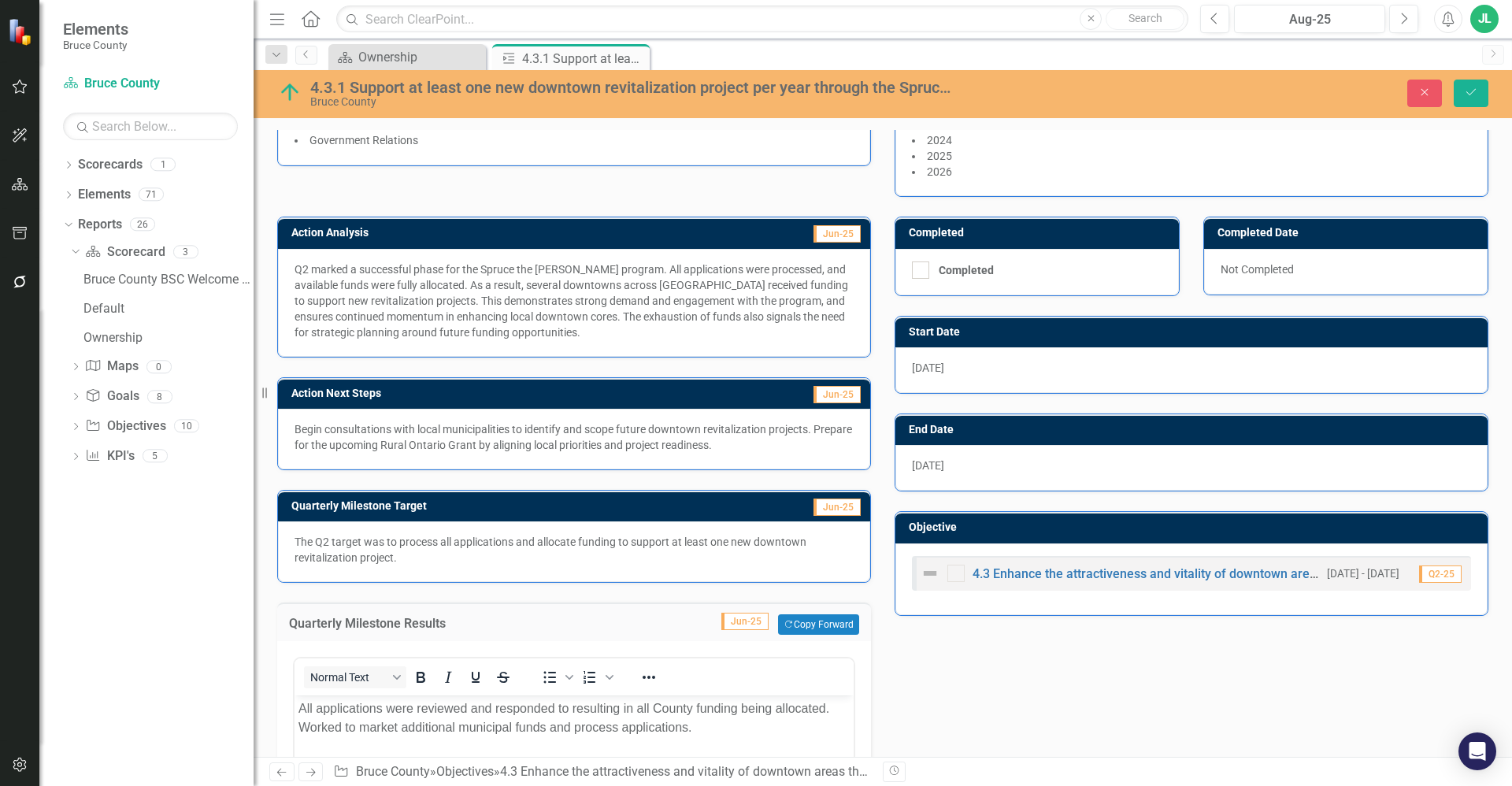
scroll to position [276, 0]
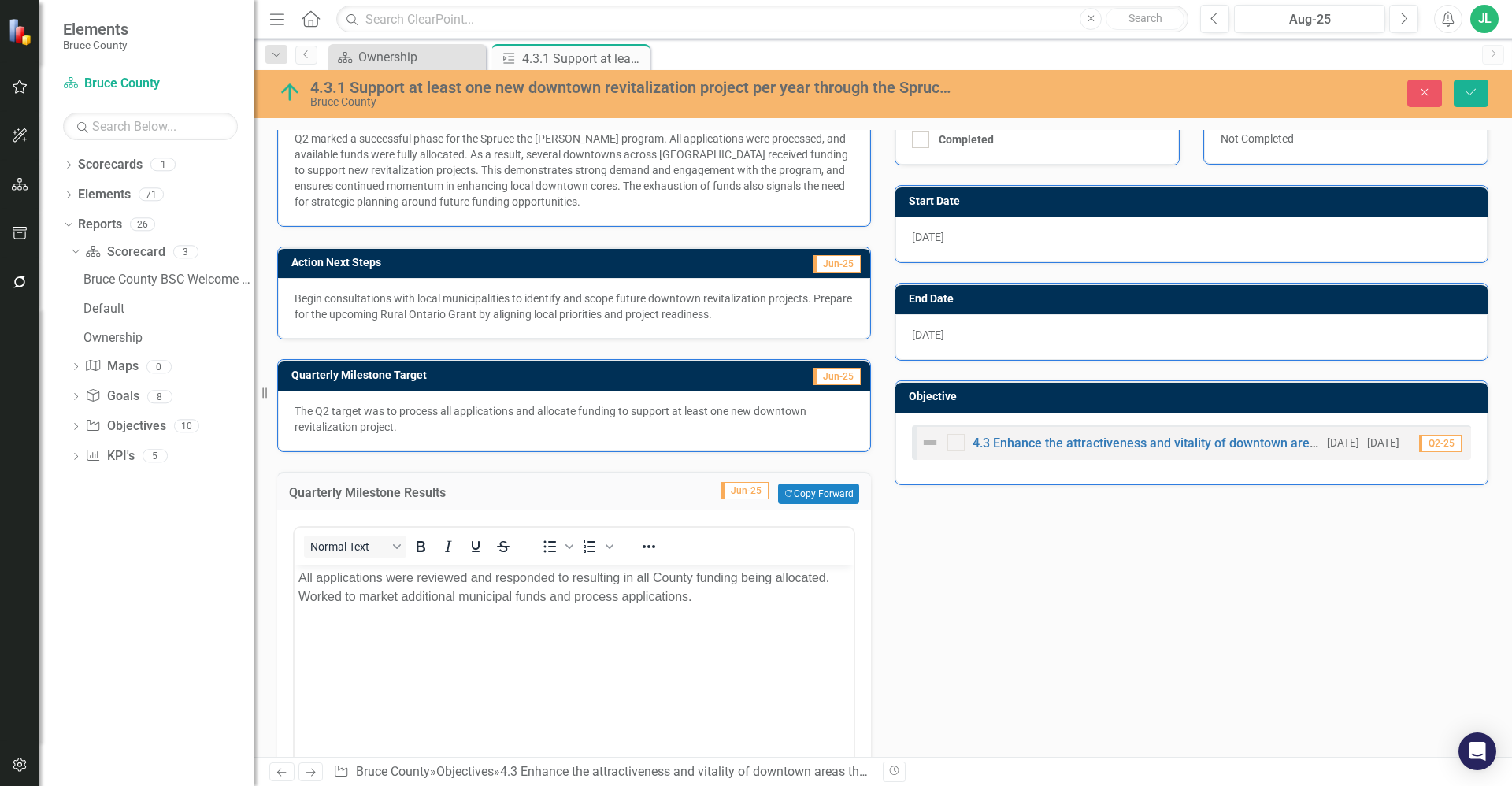
click at [582, 578] on p "All applications were reviewed and responded to resulting in all County funding…" at bounding box center [574, 588] width 551 height 38
click at [581, 578] on p "All applications were reviewed and responded to resulting in all County funding…" at bounding box center [574, 588] width 551 height 38
click at [447, 308] on p "Begin consultations with local municipalities to identify and scope future down…" at bounding box center [574, 306] width 559 height 32
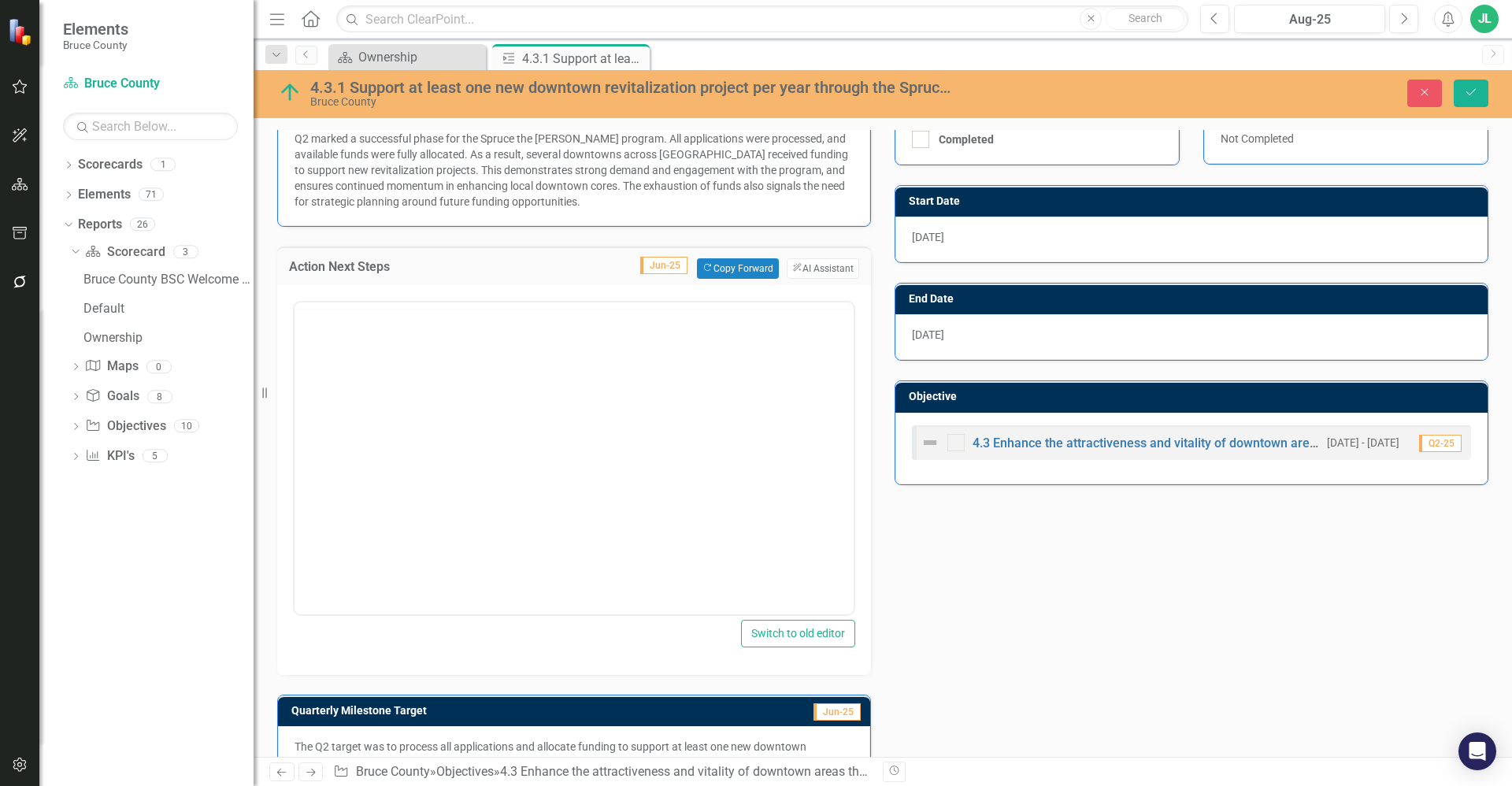
click at [447, 308] on div at bounding box center [574, 306] width 559 height 7
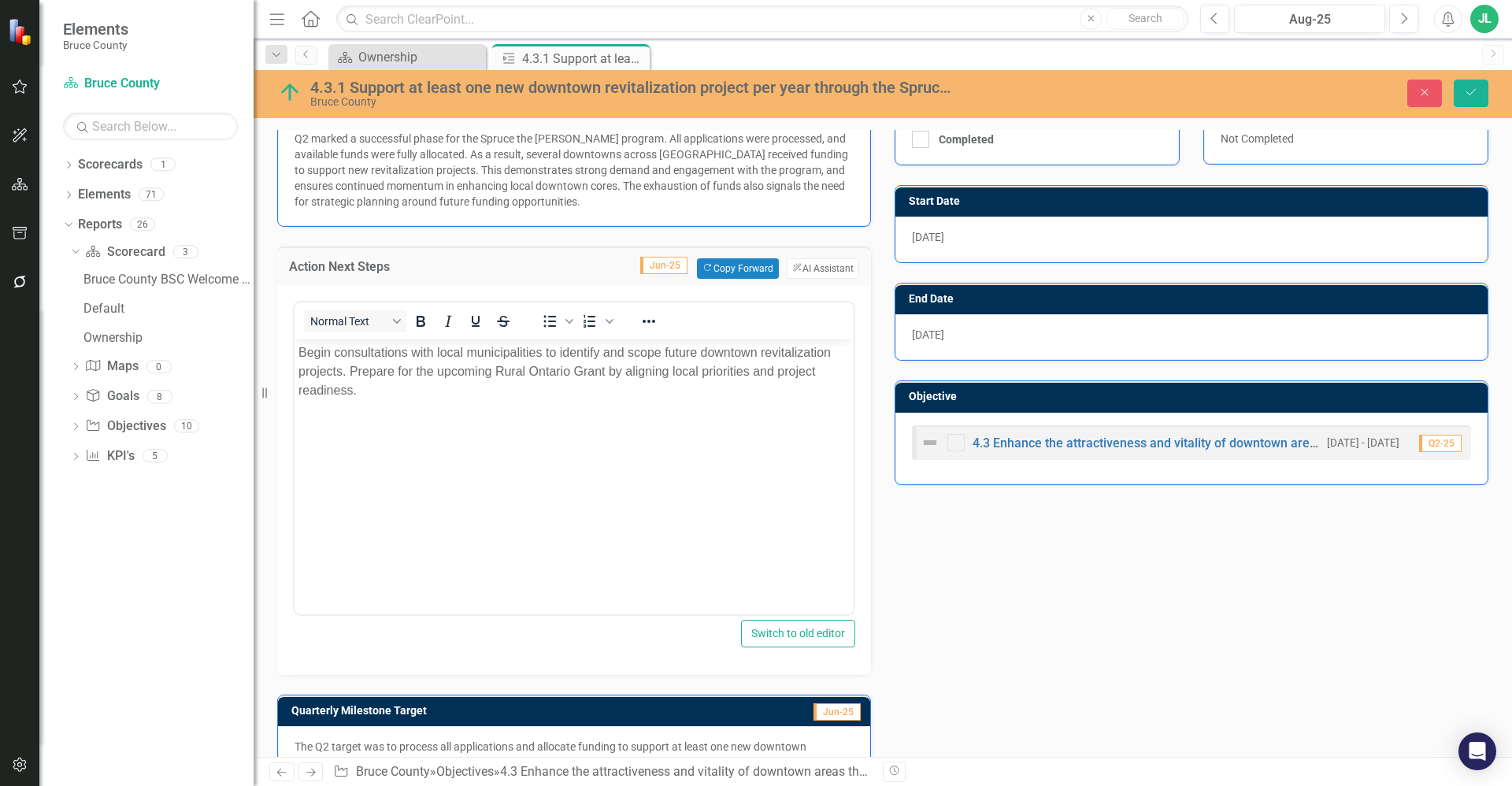
scroll to position [0, 0]
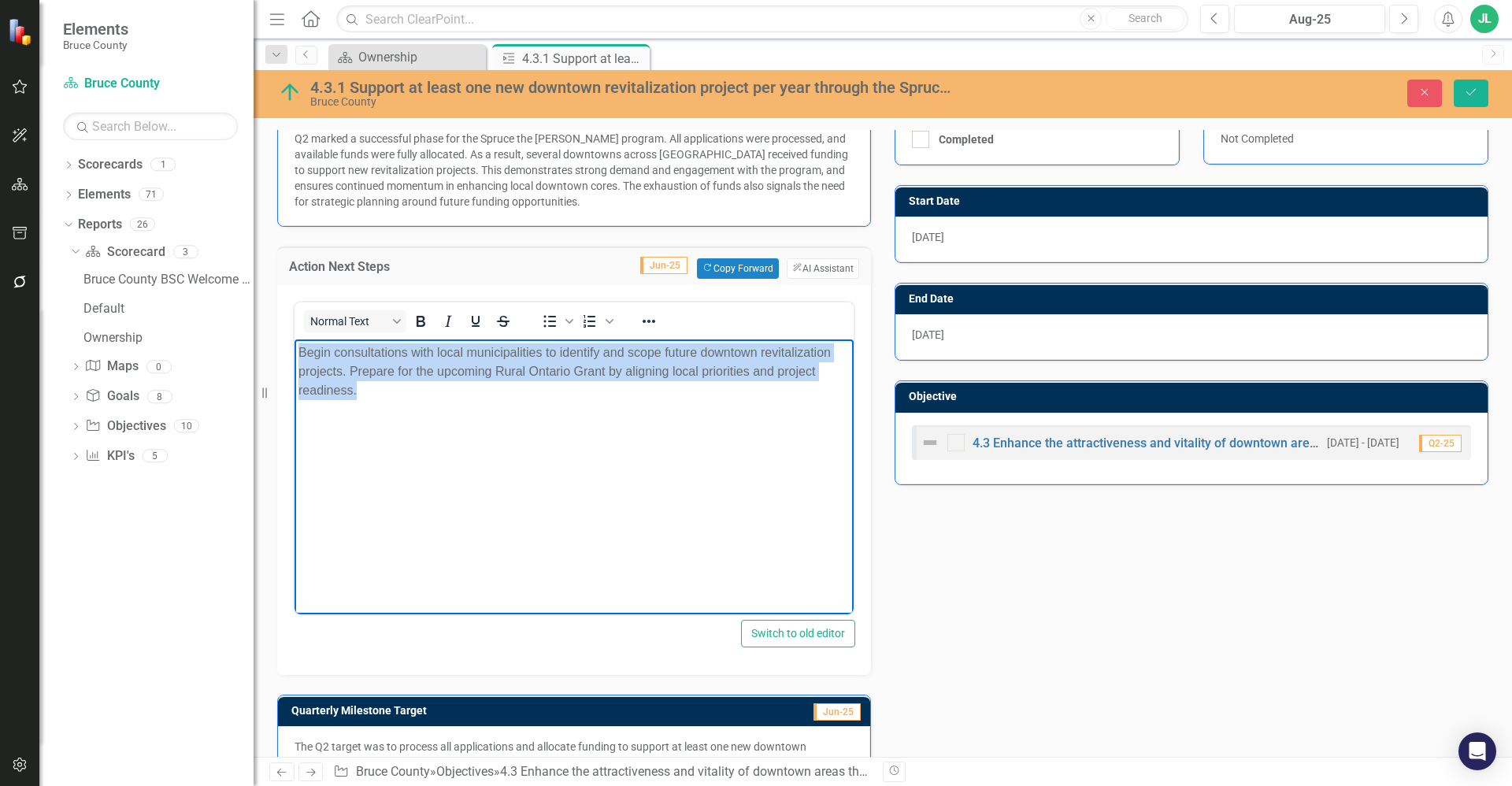
drag, startPoint x: 456, startPoint y: 403, endPoint x: 294, endPoint y: 355, distance: 169.0
click at [294, 355] on body "Begin consultations with local municipalities to identify and scope future down…" at bounding box center [574, 457] width 559 height 236
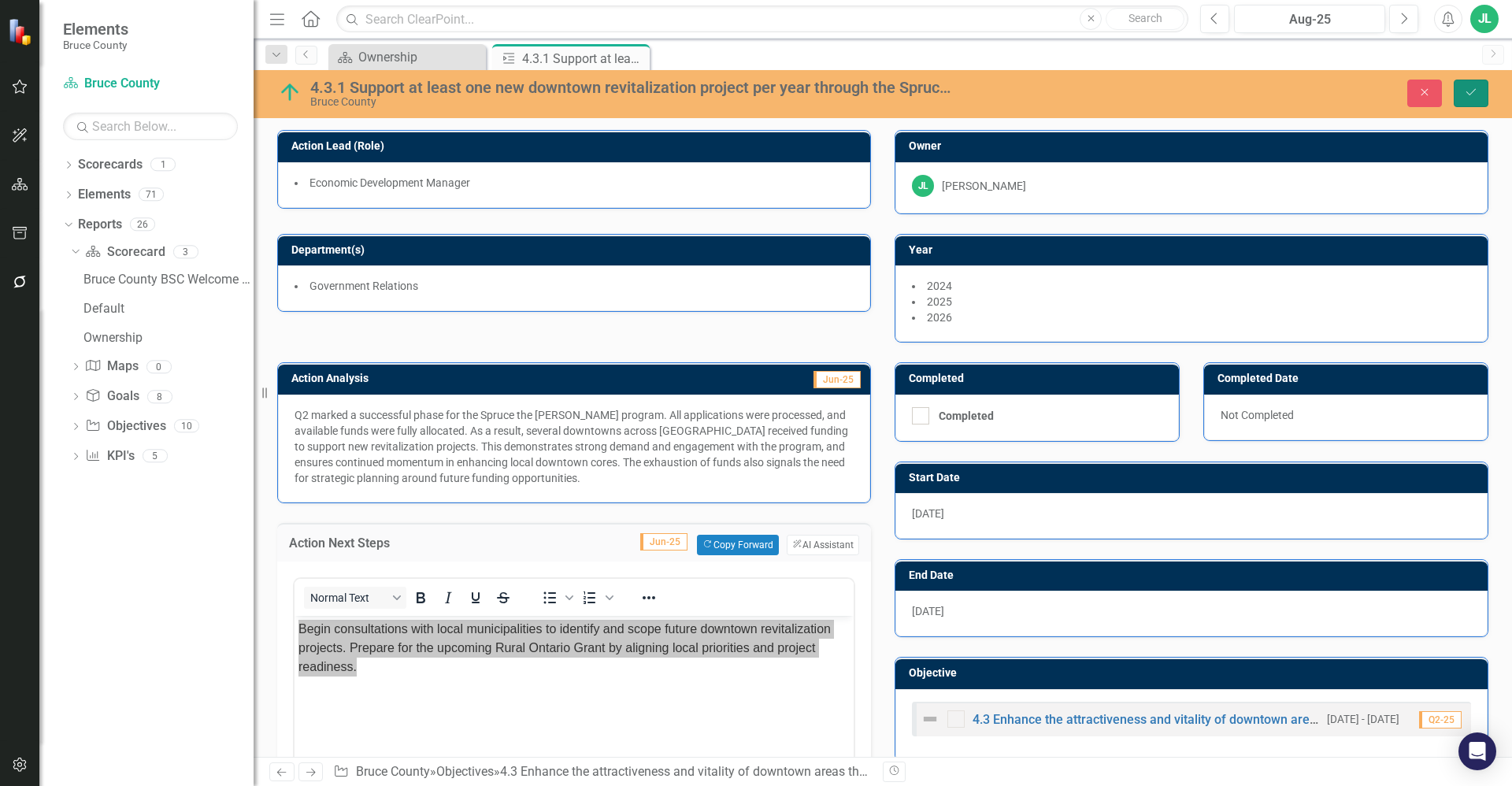
click at [1483, 82] on button "Save" at bounding box center [1470, 94] width 35 height 28
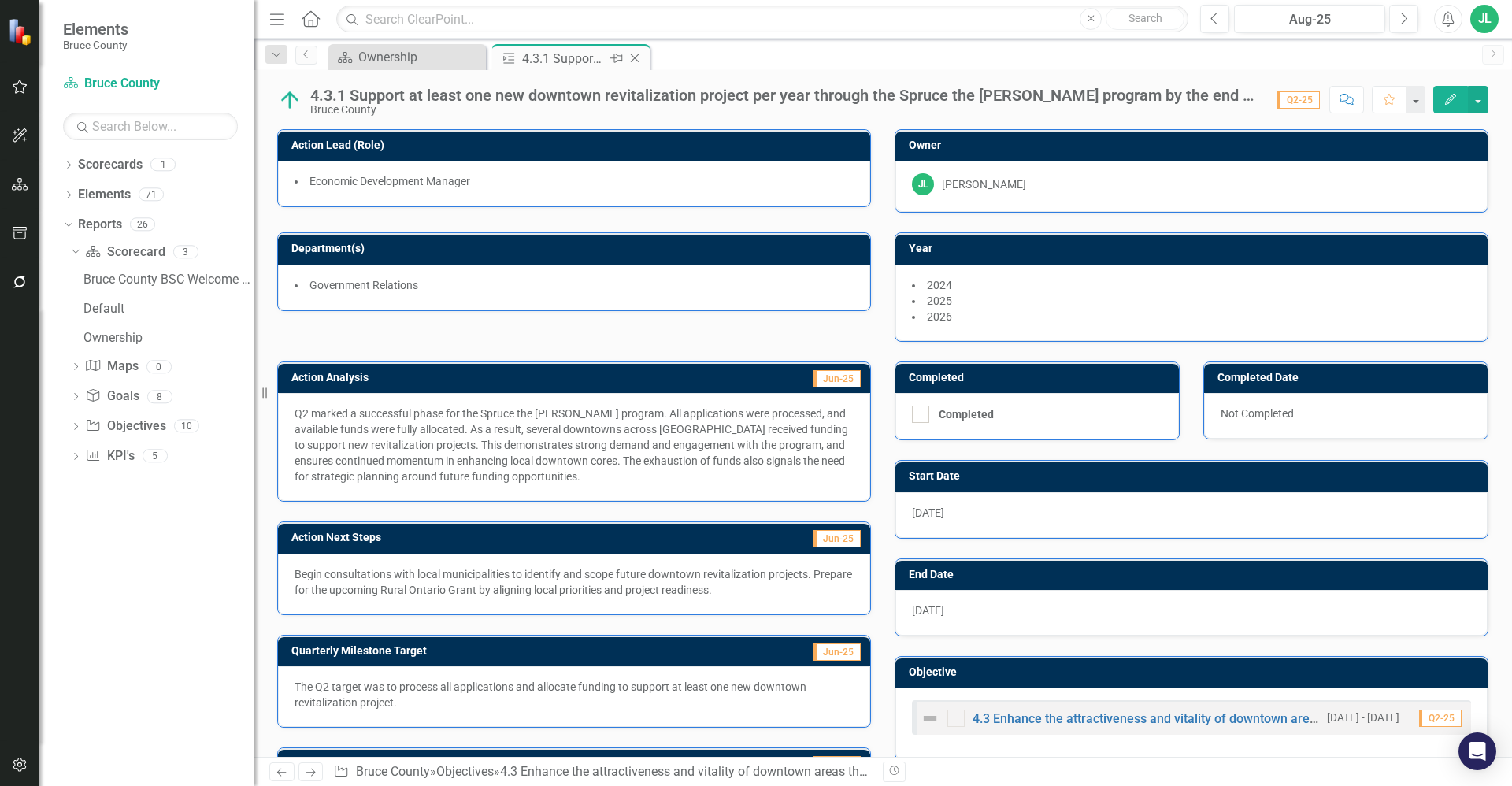
click at [633, 58] on icon "Close" at bounding box center [634, 58] width 15 height 12
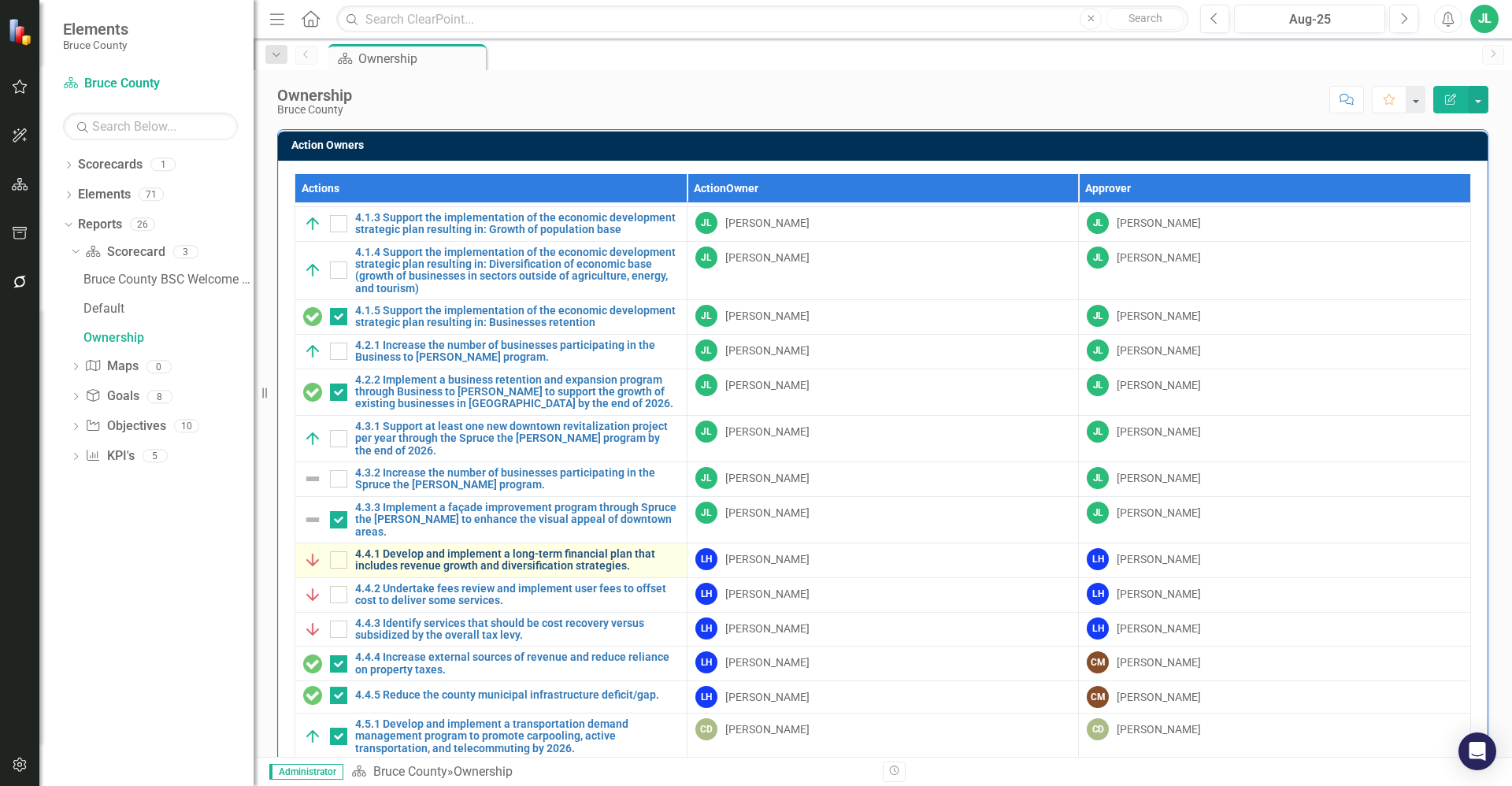
scroll to position [1123, 0]
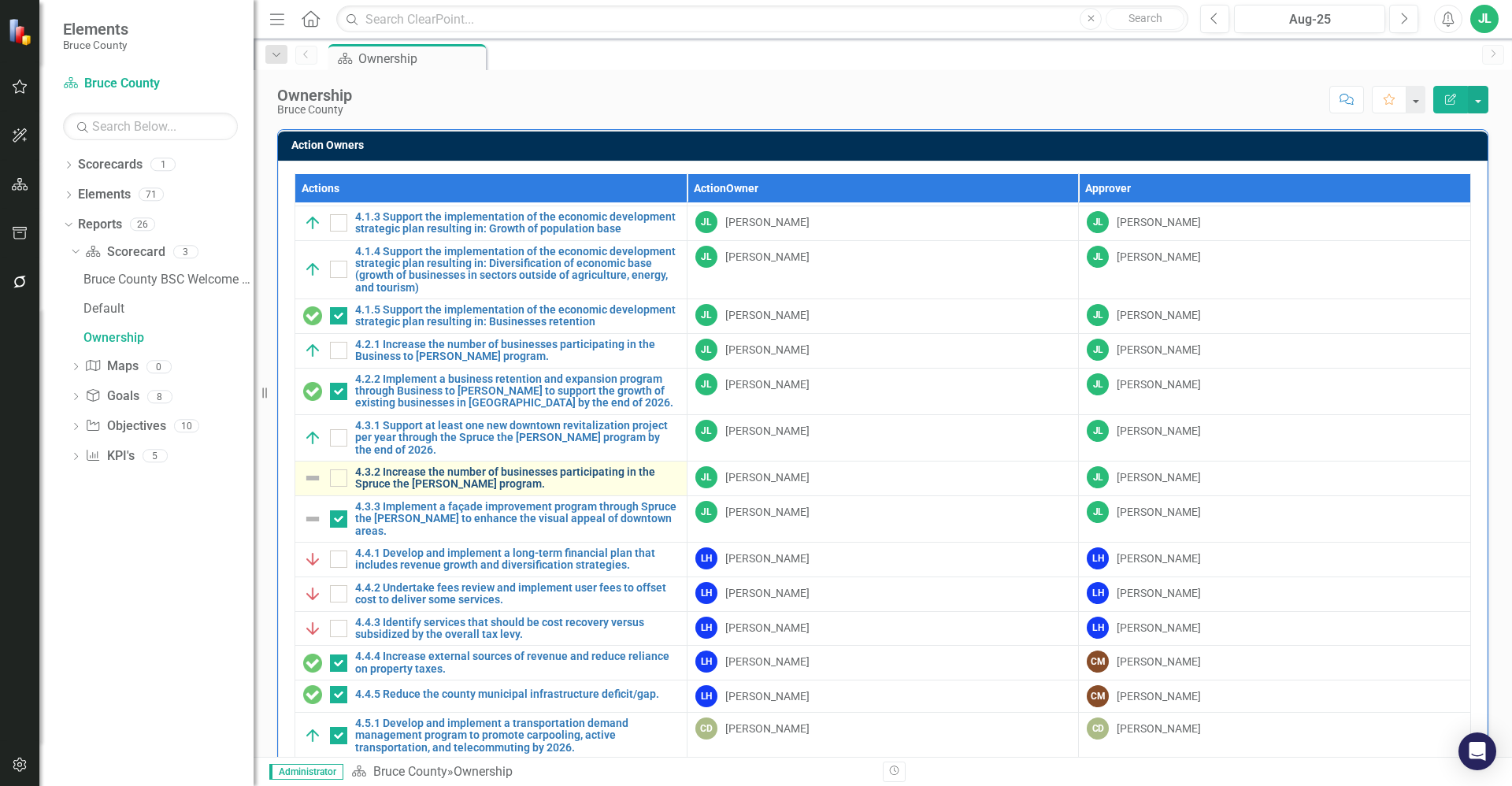
click at [460, 475] on link "4.3.2 Increase the number of businesses participating in the Spruce the [PERSON…" at bounding box center [517, 479] width 324 height 24
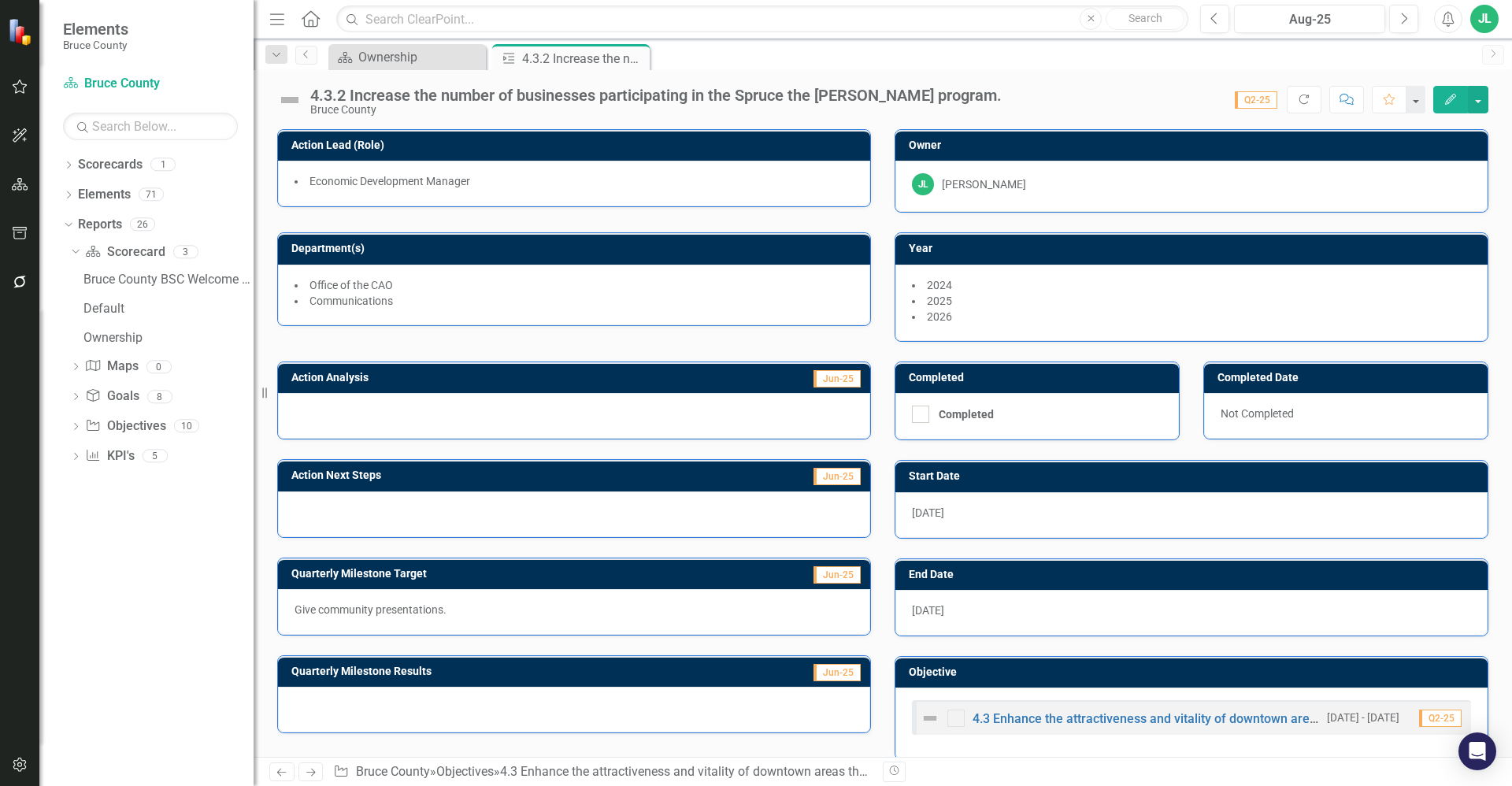
click at [455, 303] on li "Communications" at bounding box center [574, 300] width 559 height 15
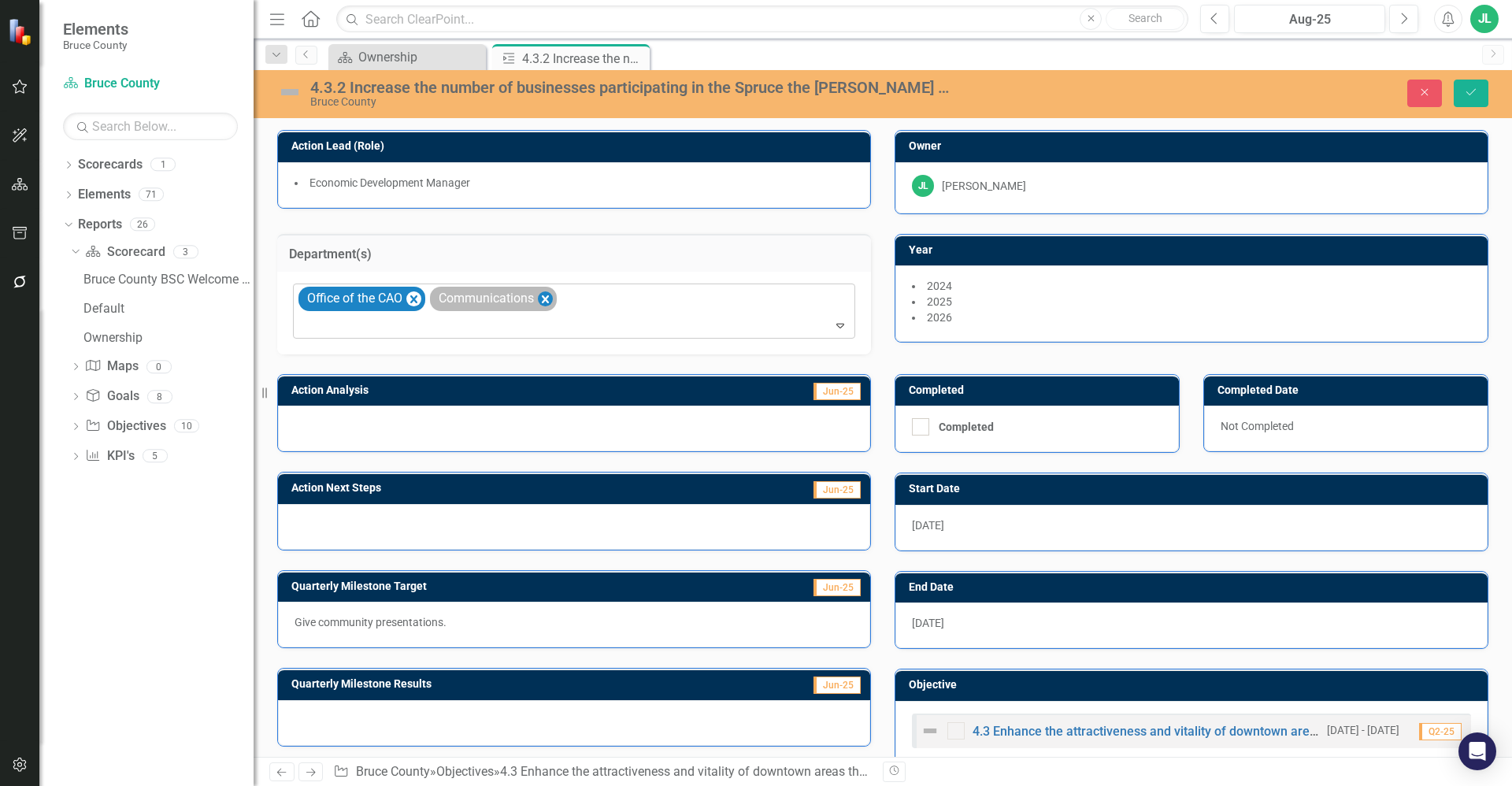
click at [553, 297] on icon "Remove Communications" at bounding box center [545, 300] width 15 height 20
click at [415, 298] on icon "Remove Office of the CAO" at bounding box center [413, 299] width 7 height 8
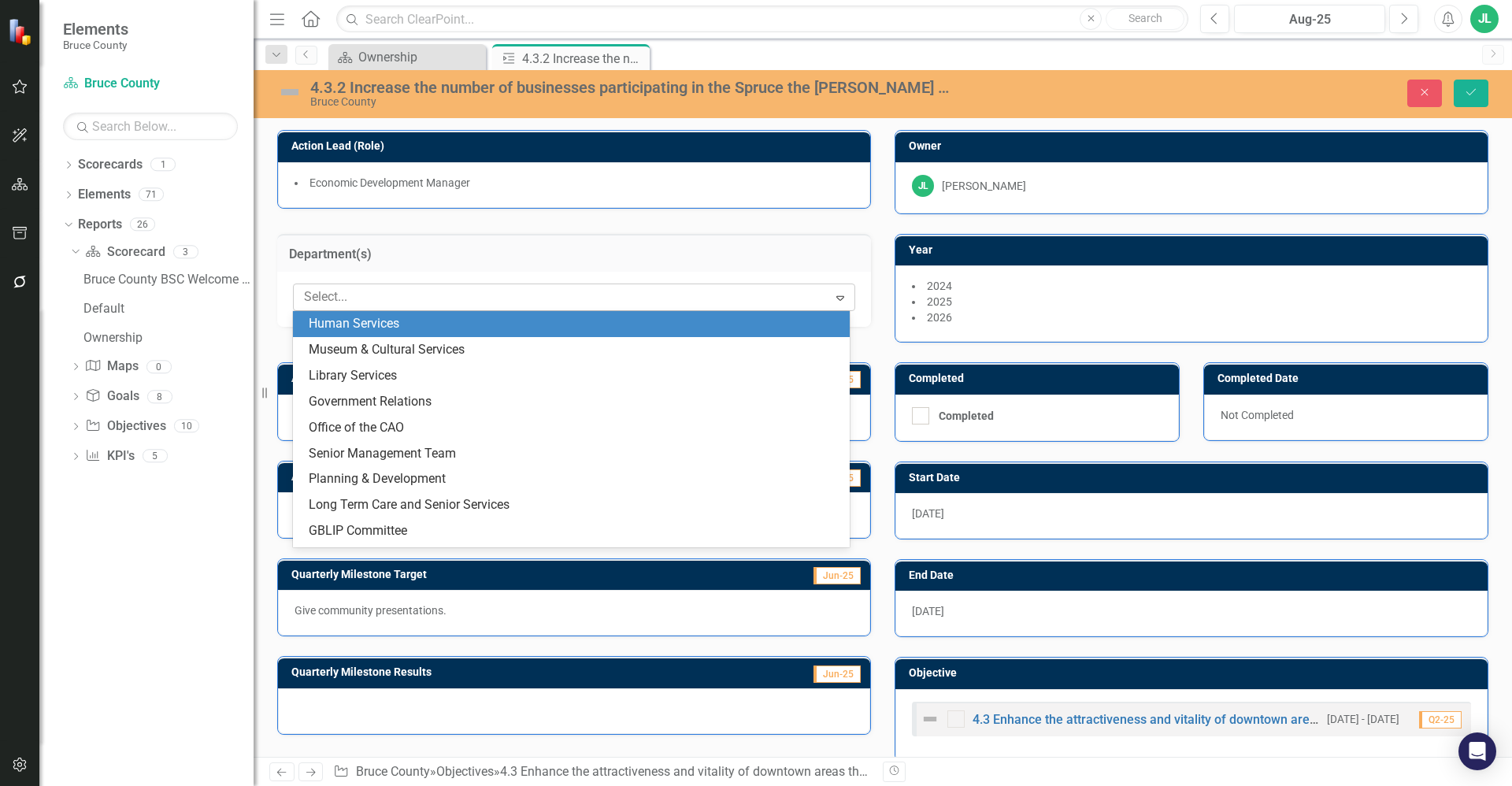
click at [440, 308] on div at bounding box center [562, 298] width 530 height 21
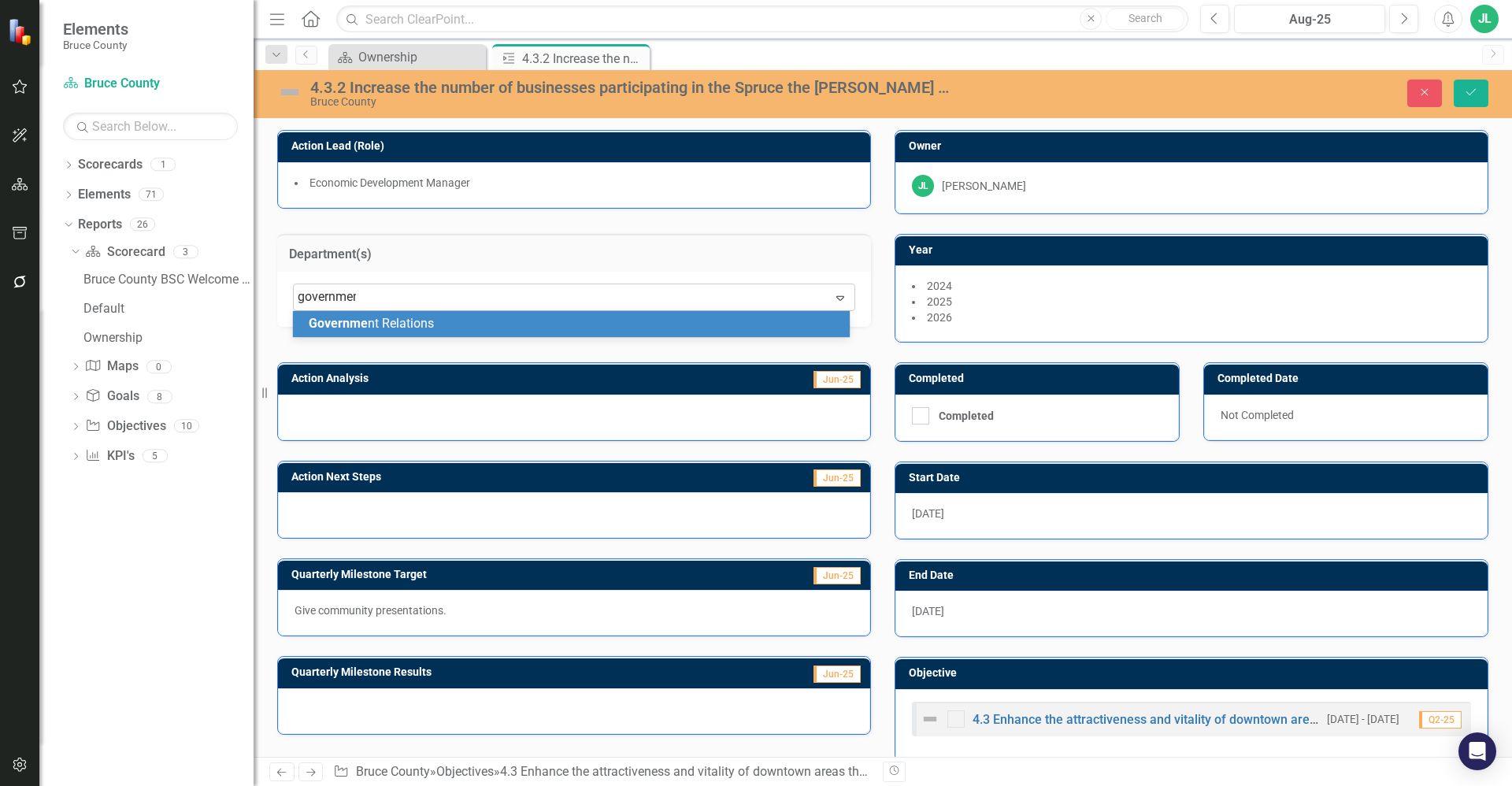
type input "government"
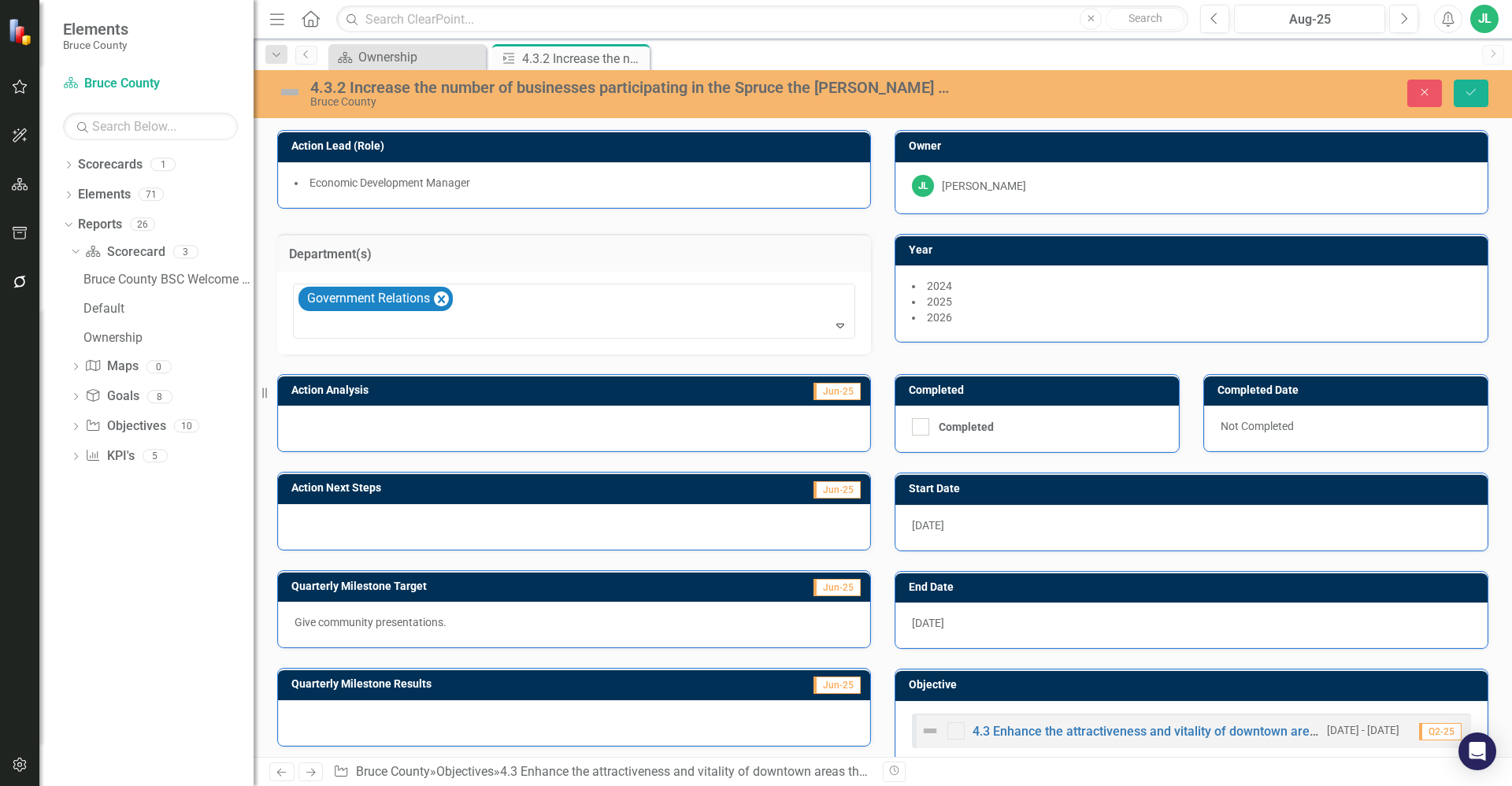
click at [471, 413] on div at bounding box center [574, 429] width 593 height 46
click at [472, 417] on div at bounding box center [574, 429] width 593 height 46
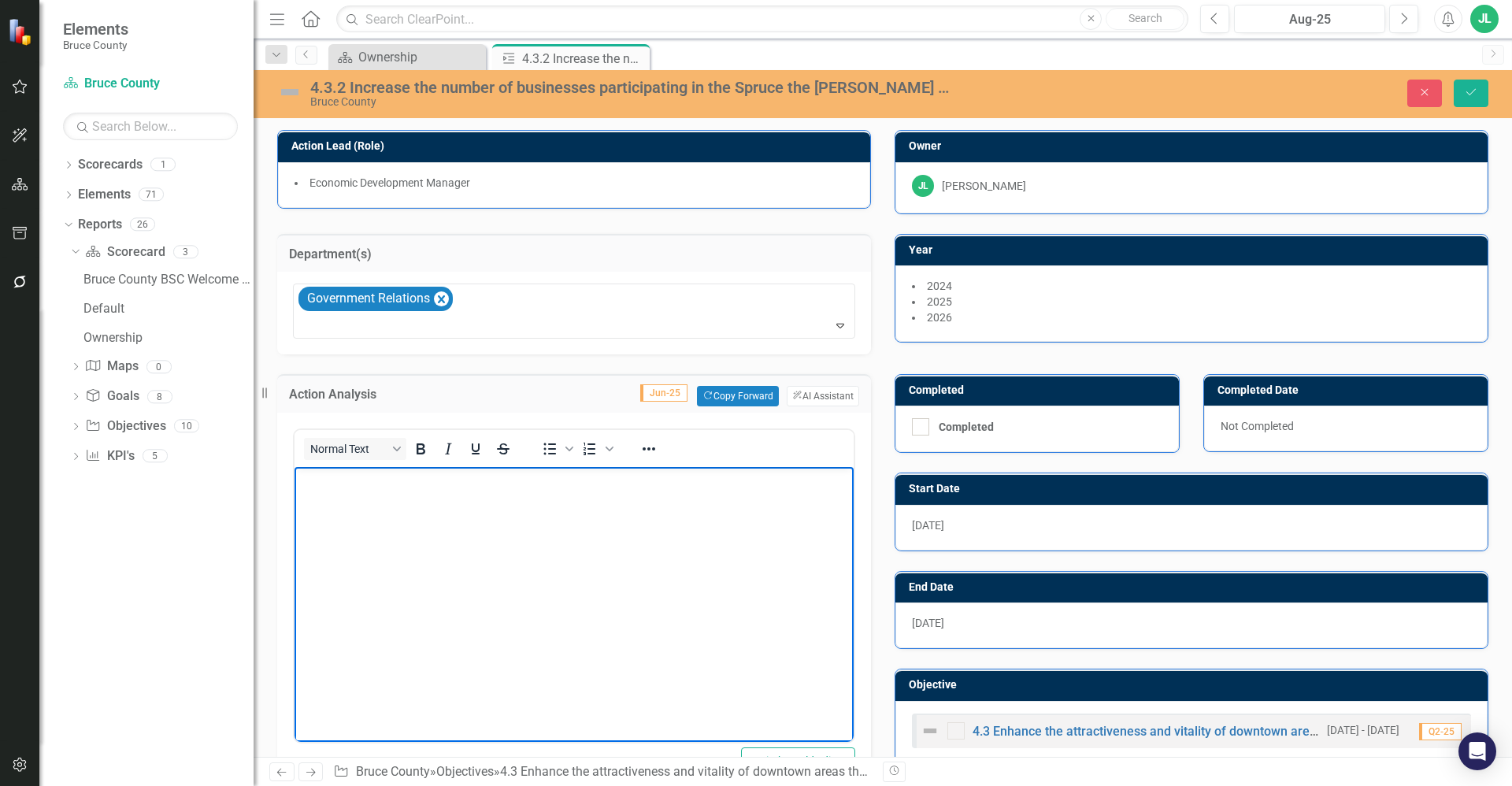
click at [521, 539] on body "Rich Text Area. Press ALT-0 for help." at bounding box center [574, 585] width 559 height 236
drag, startPoint x: 787, startPoint y: 105, endPoint x: 787, endPoint y: 91, distance: 14.0
click at [787, 104] on div "Bruce County" at bounding box center [633, 102] width 646 height 11
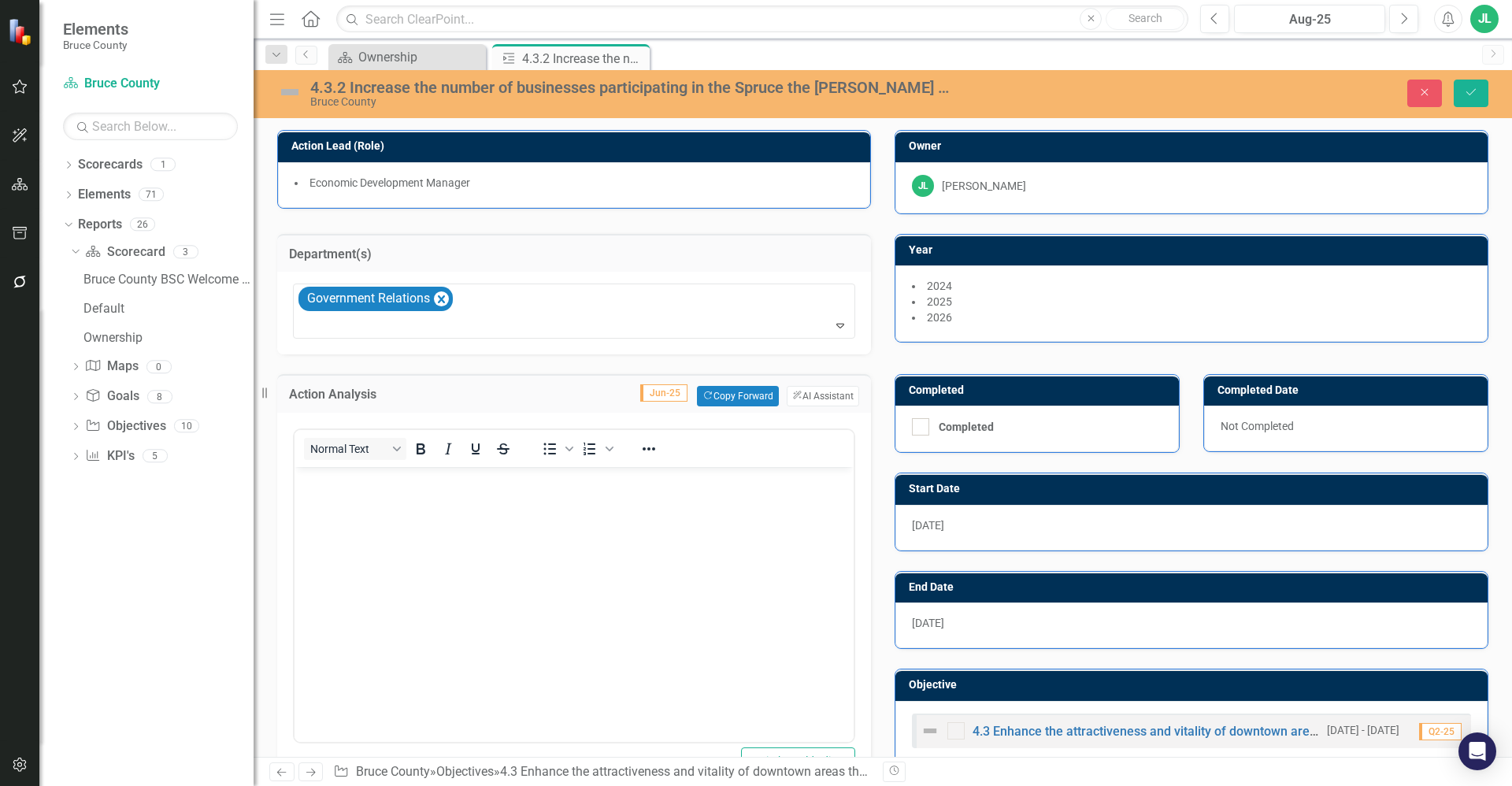
click at [787, 91] on div "4.3.2 Increase the number of businesses participating in the Spruce the [PERSON…" at bounding box center [633, 87] width 646 height 17
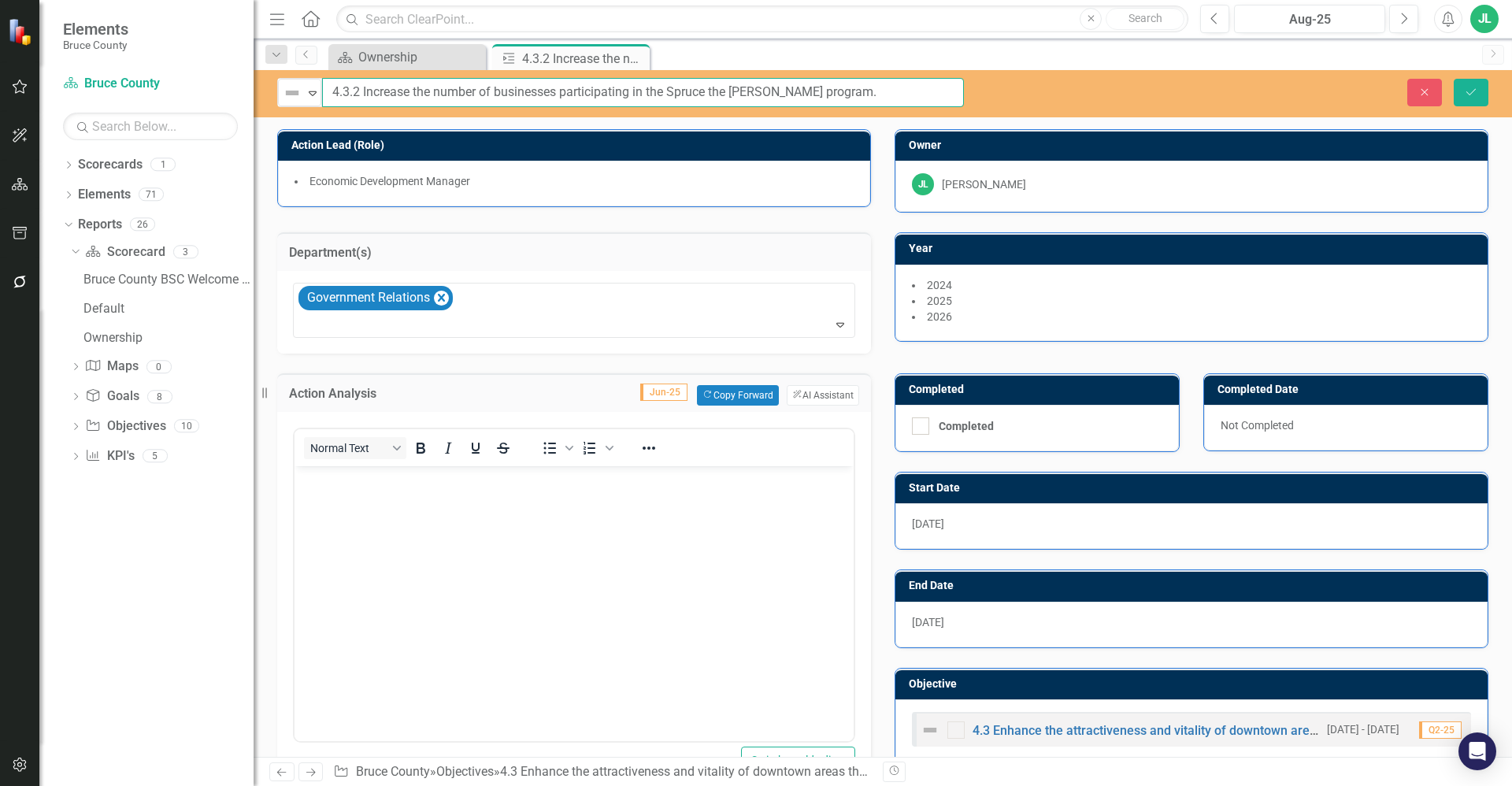
click at [787, 91] on input "4.3.2 Increase the number of businesses participating in the Spruce the [PERSON…" at bounding box center [642, 93] width 641 height 29
click at [311, 87] on icon "Expand" at bounding box center [312, 92] width 15 height 12
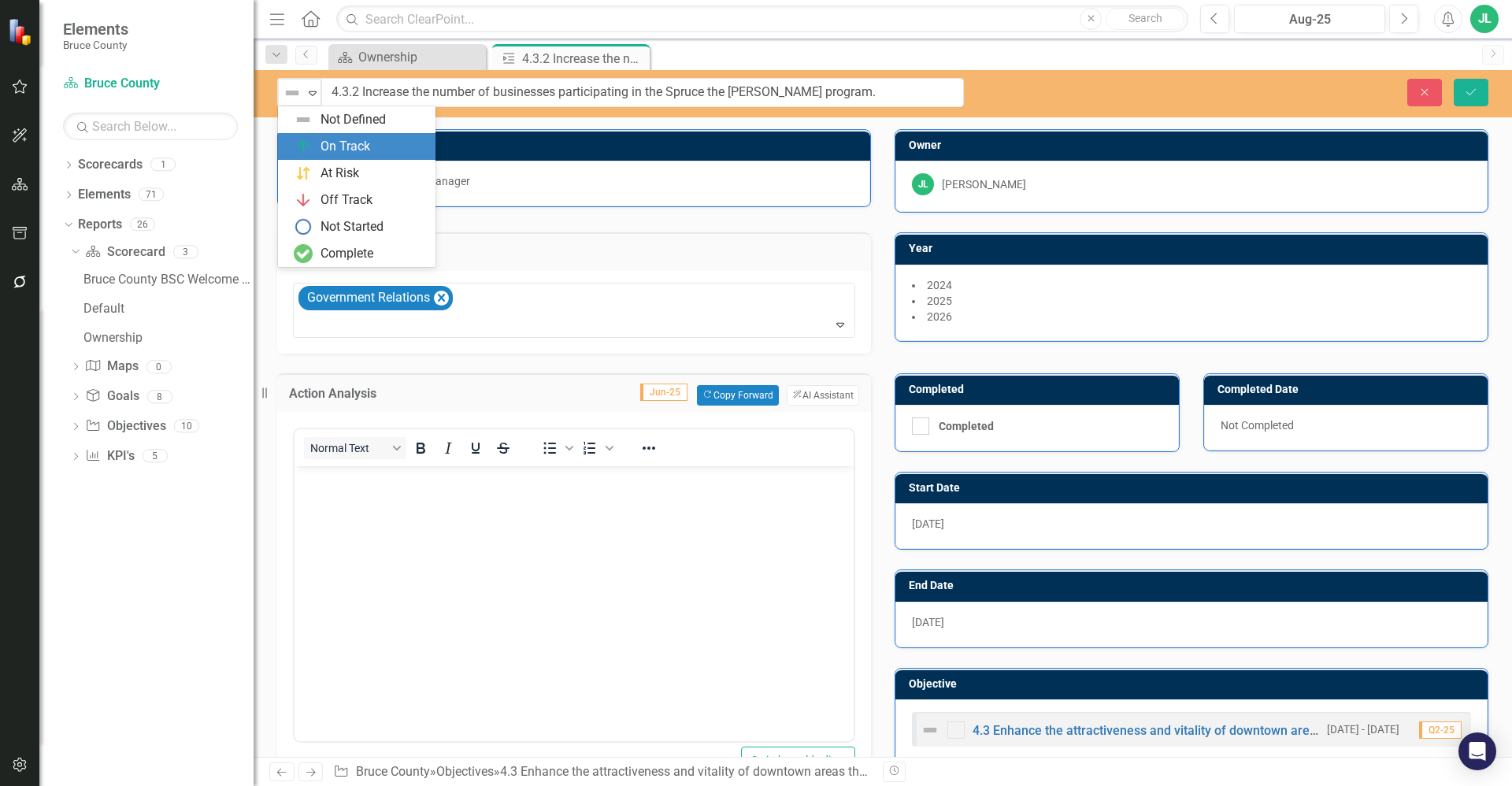
click at [346, 150] on div "On Track" at bounding box center [345, 147] width 50 height 18
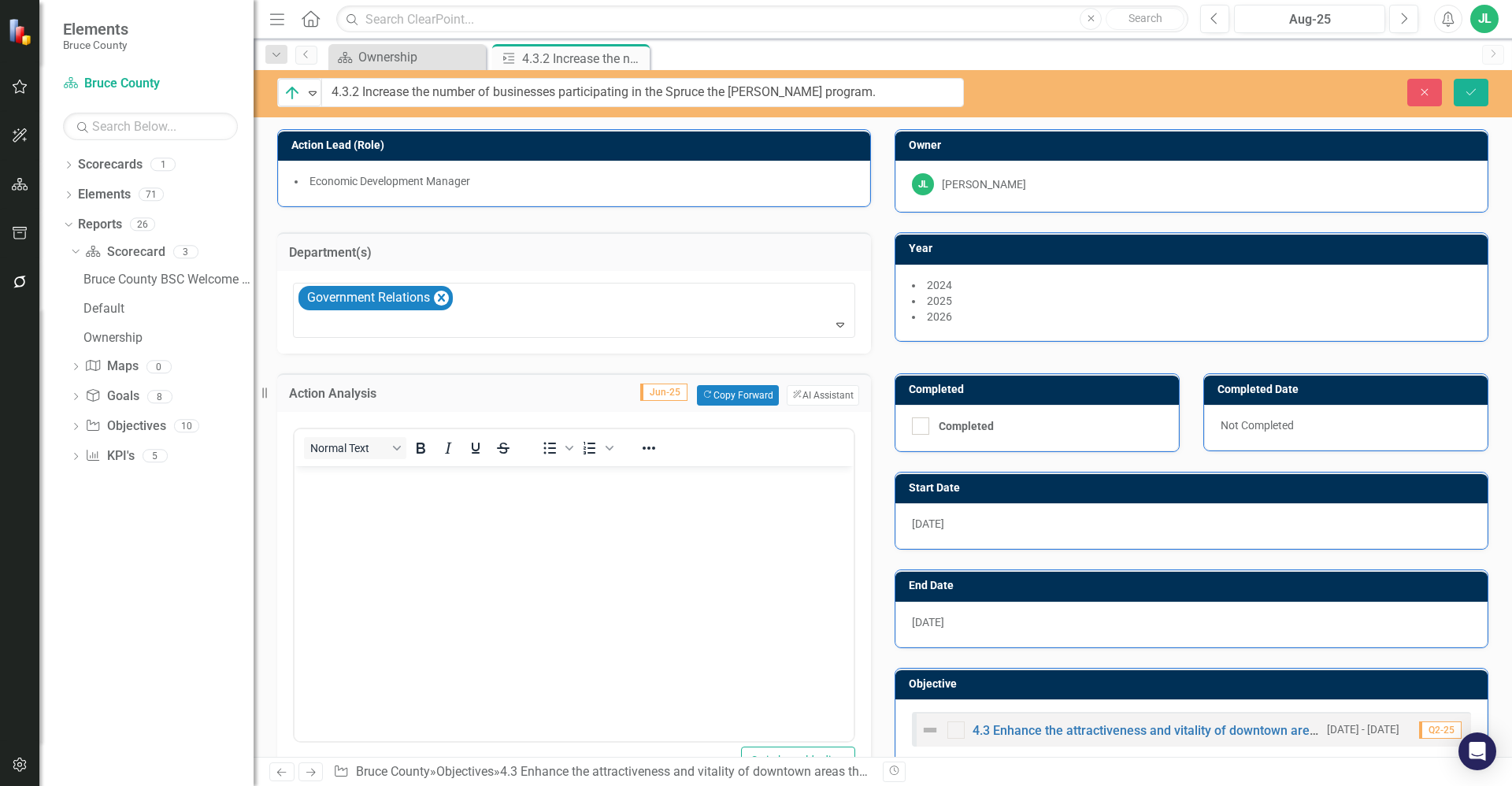
click at [447, 528] on body "Rich Text Area. Press ALT-0 for help." at bounding box center [574, 584] width 559 height 236
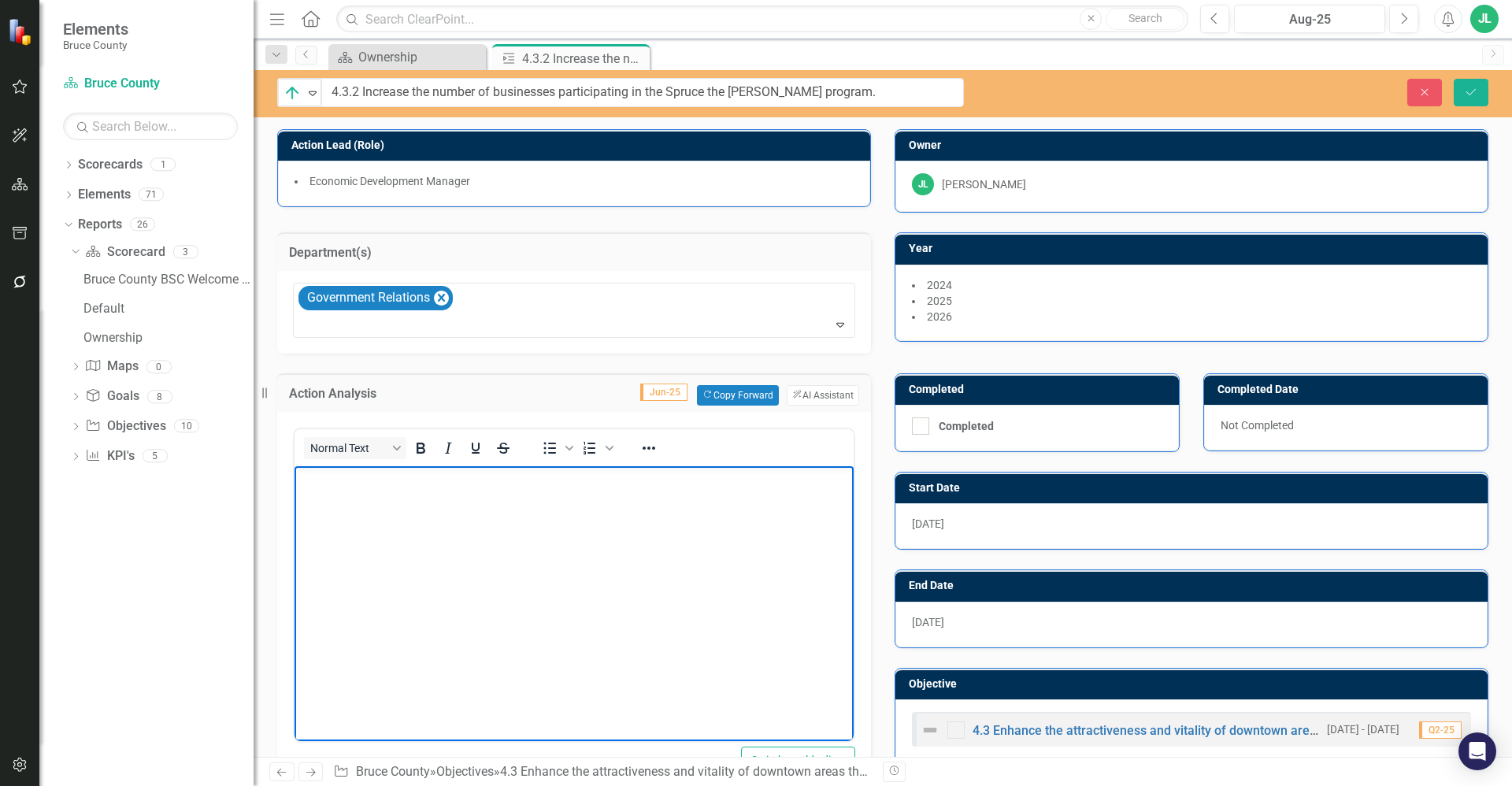
drag, startPoint x: 650, startPoint y: 647, endPoint x: 641, endPoint y: 642, distance: 10.3
click at [646, 645] on body "Rich Text Area. Press ALT-0 for help." at bounding box center [574, 584] width 559 height 236
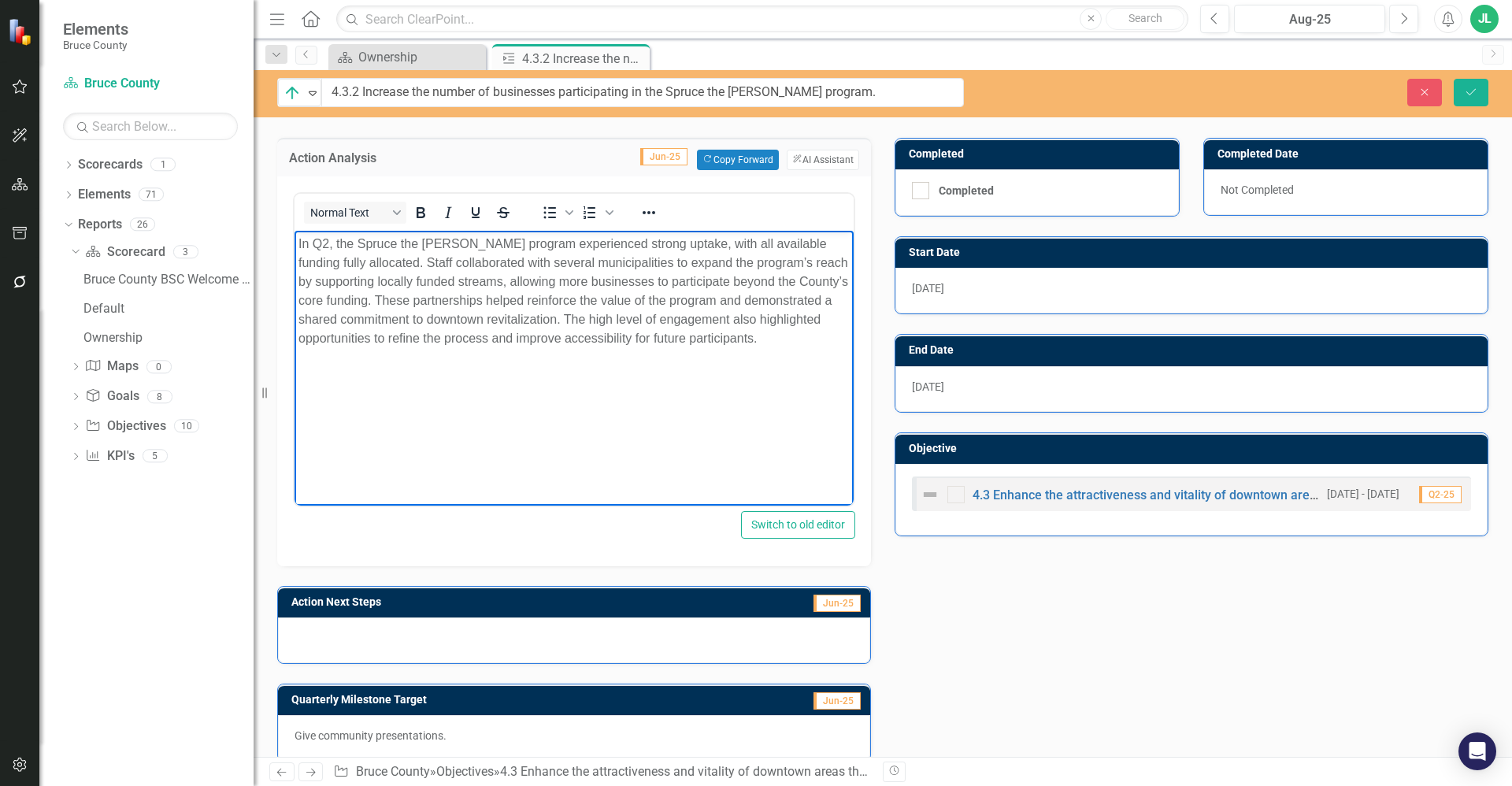
scroll to position [335, 0]
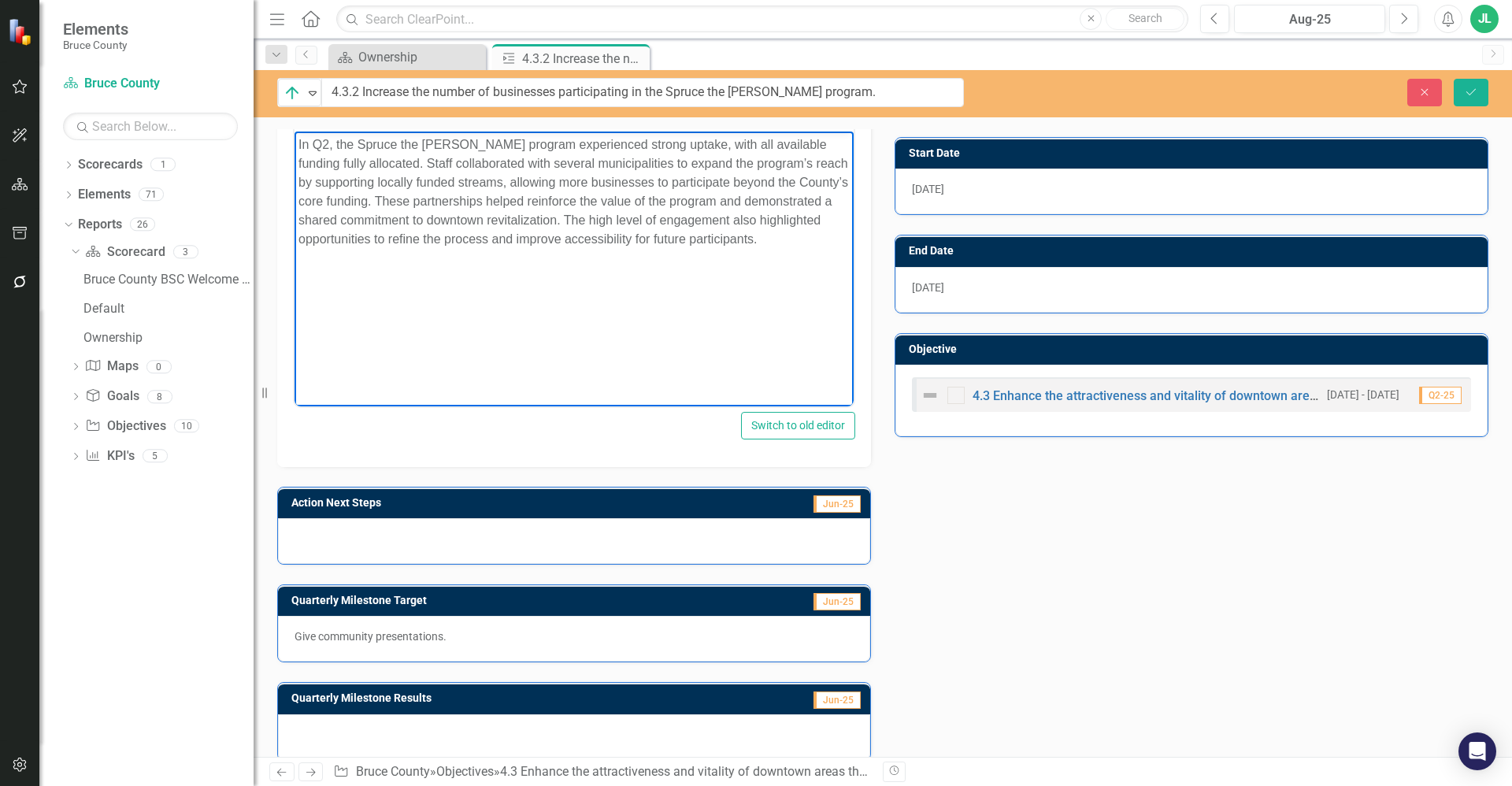
click at [473, 525] on div at bounding box center [574, 541] width 593 height 46
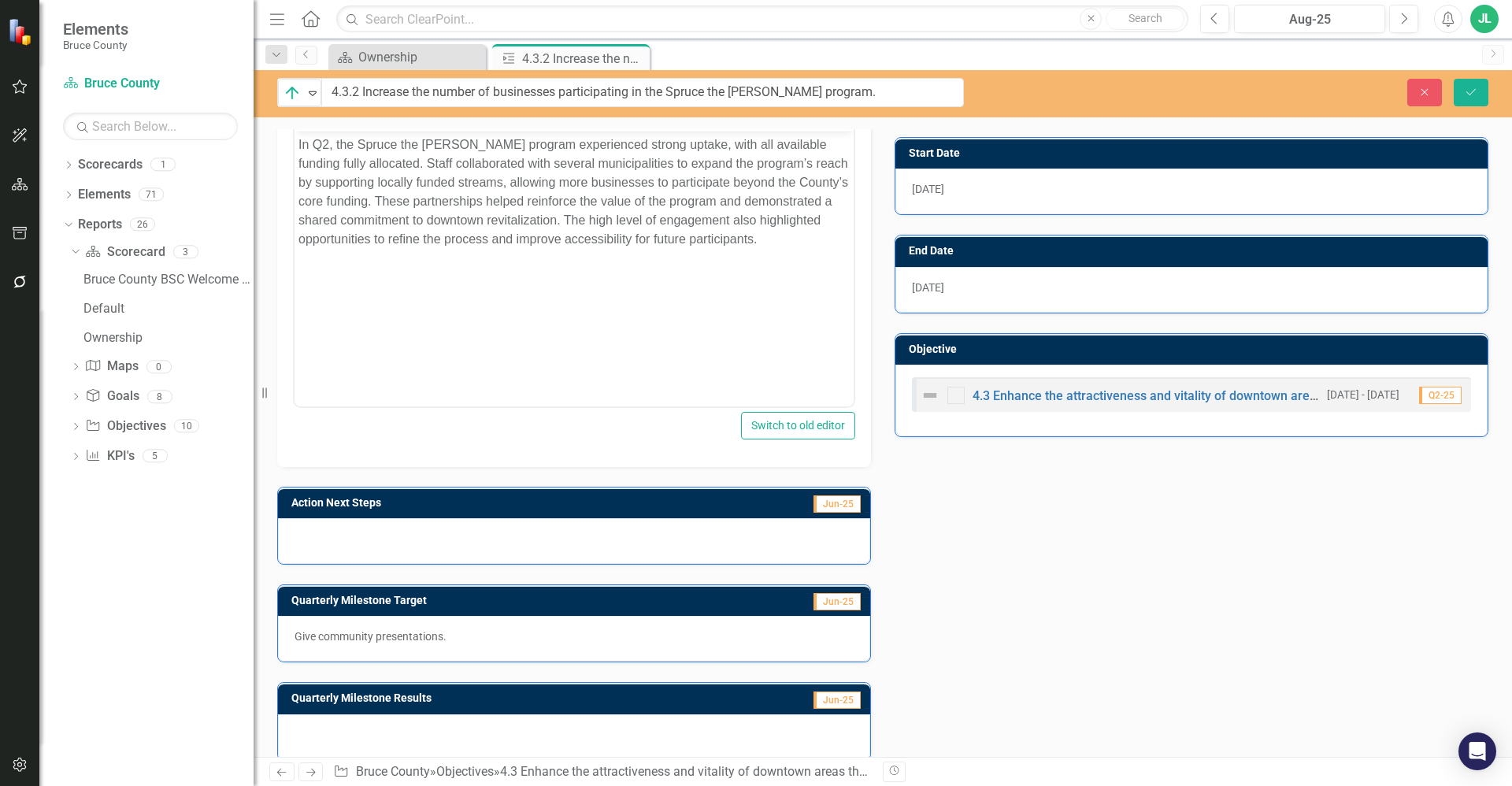
click at [473, 525] on div at bounding box center [574, 541] width 593 height 46
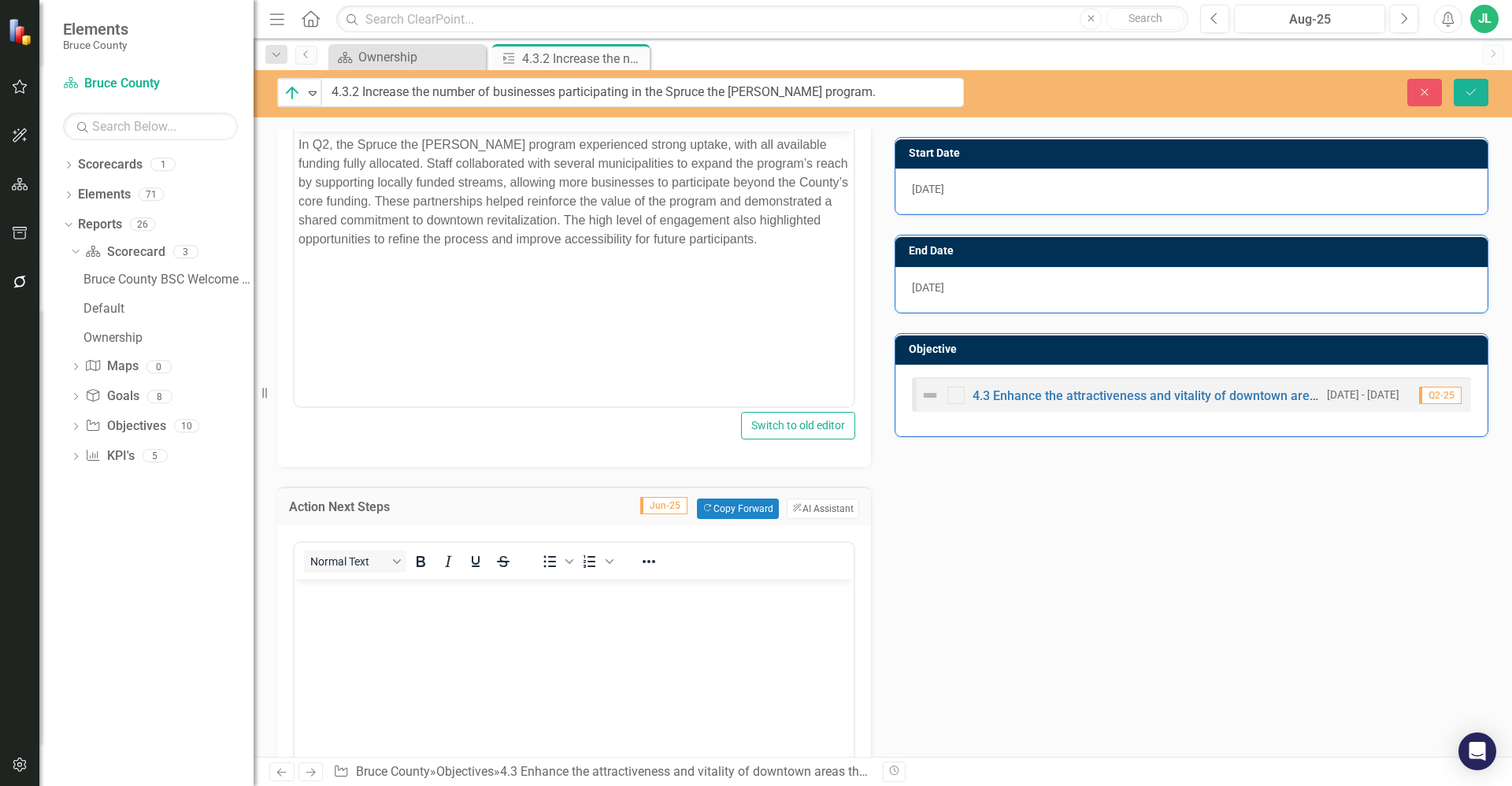
scroll to position [0, 0]
click at [830, 513] on button "ClearPoint AI AI Assistant" at bounding box center [822, 509] width 73 height 20
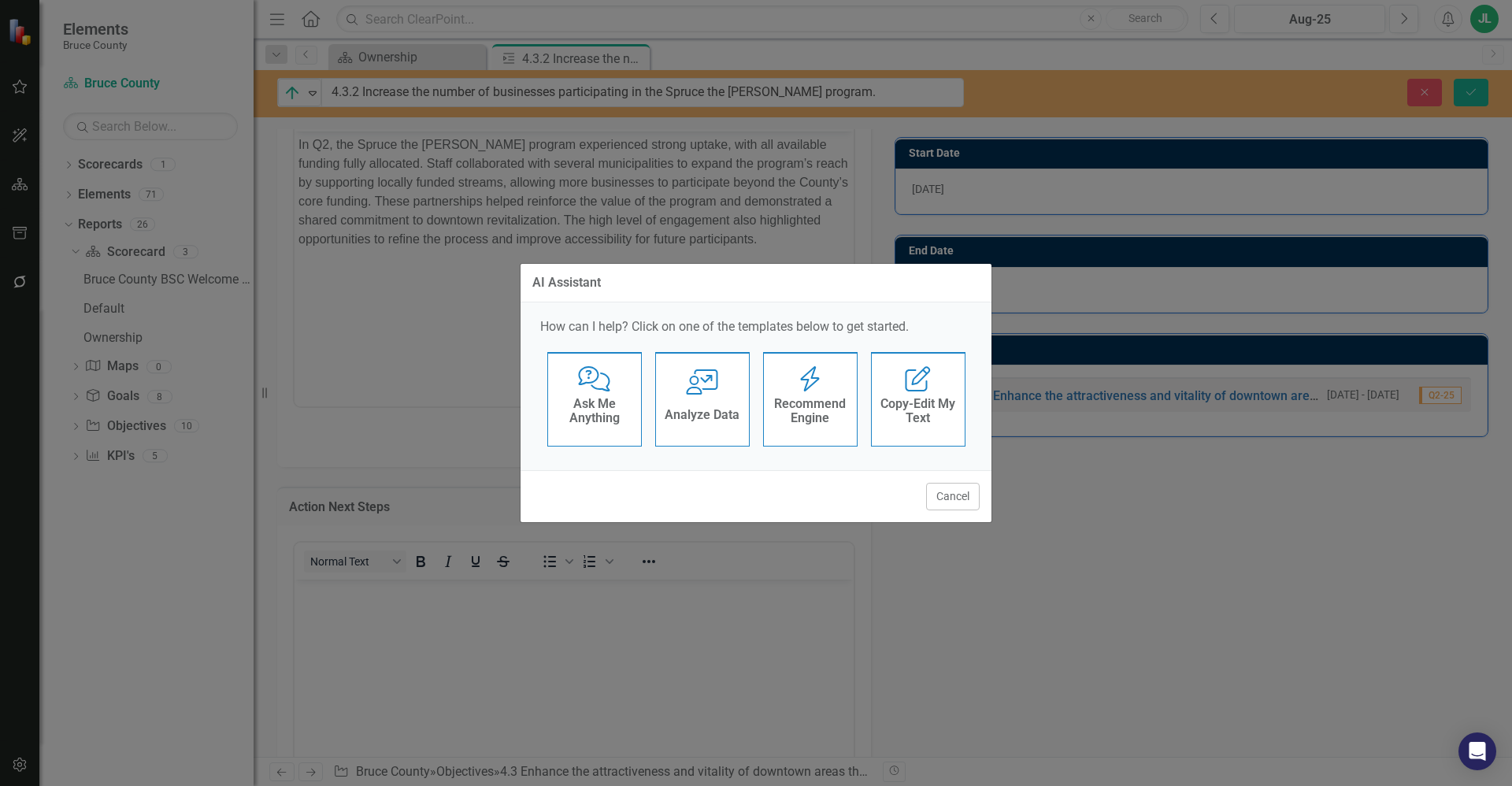
click at [919, 407] on h4 "Copy-Edit My Text" at bounding box center [918, 411] width 77 height 28
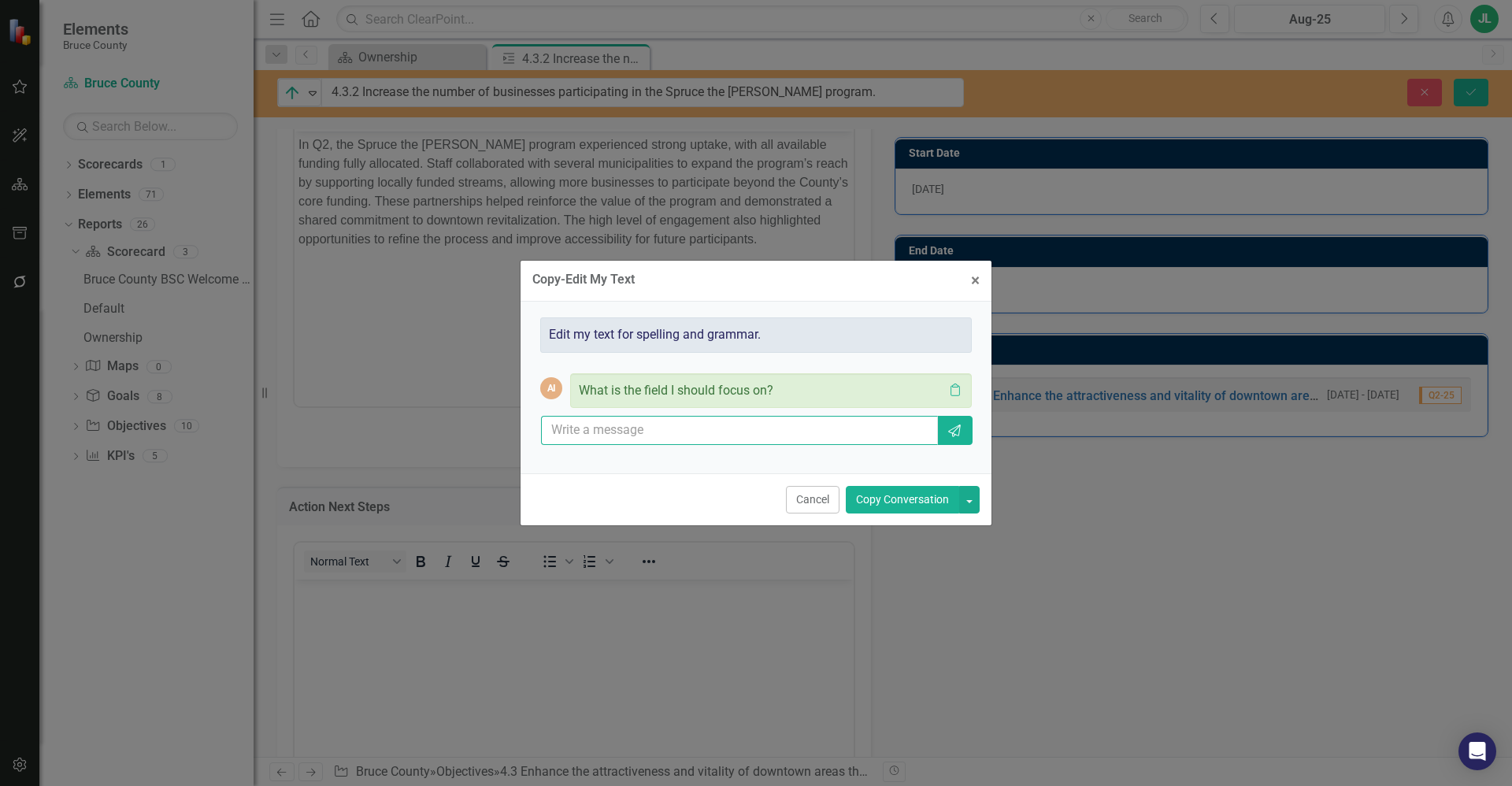
click at [646, 433] on input "text" at bounding box center [739, 431] width 397 height 29
paste input "Staff will begin consultations with local municipalities to gather feedback on …"
type input "Staff will begin consultations with local municipalities to gather feedback on …"
click at [950, 425] on icon "Send" at bounding box center [954, 431] width 15 height 12
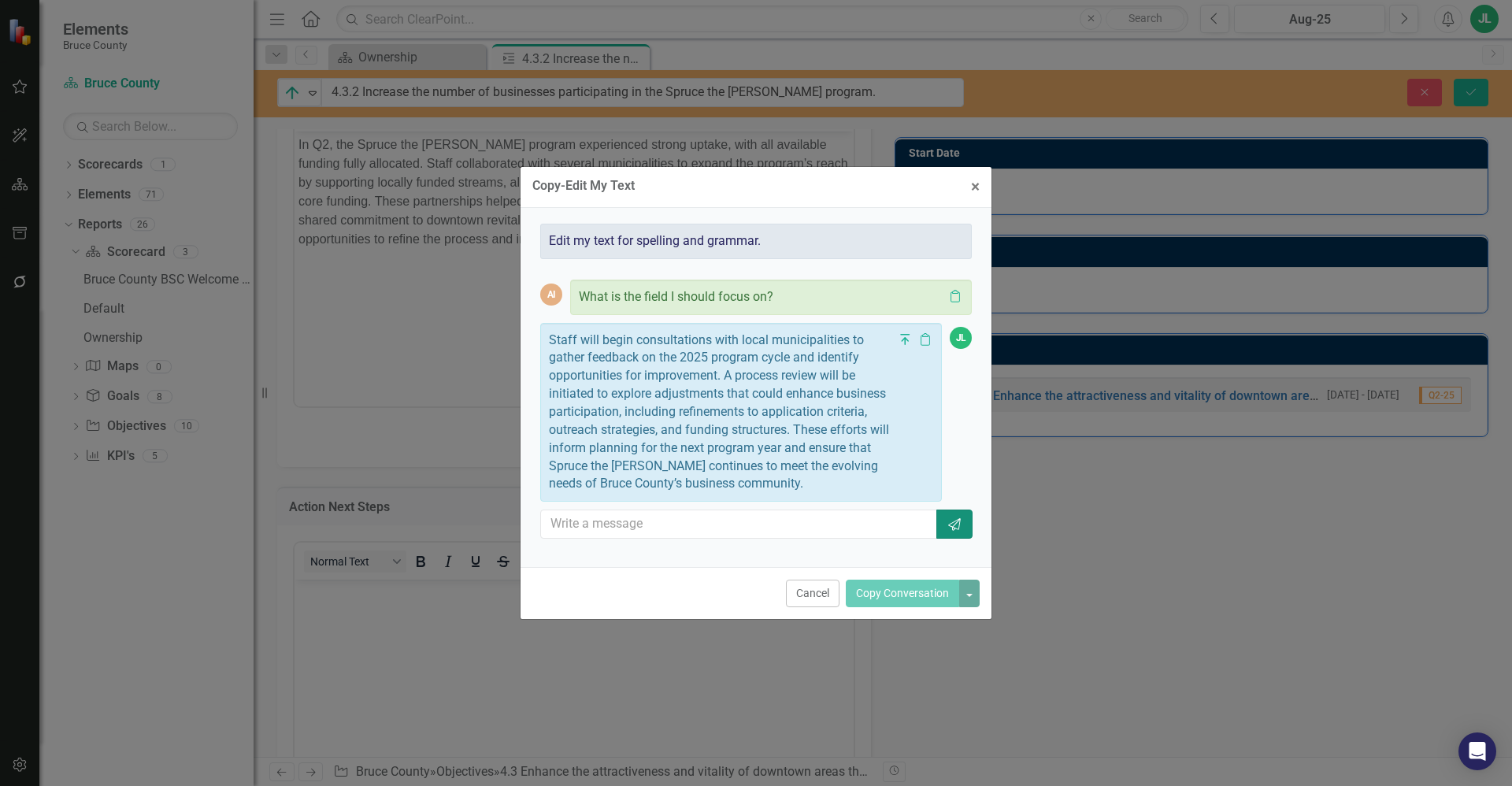
scroll to position [0, 0]
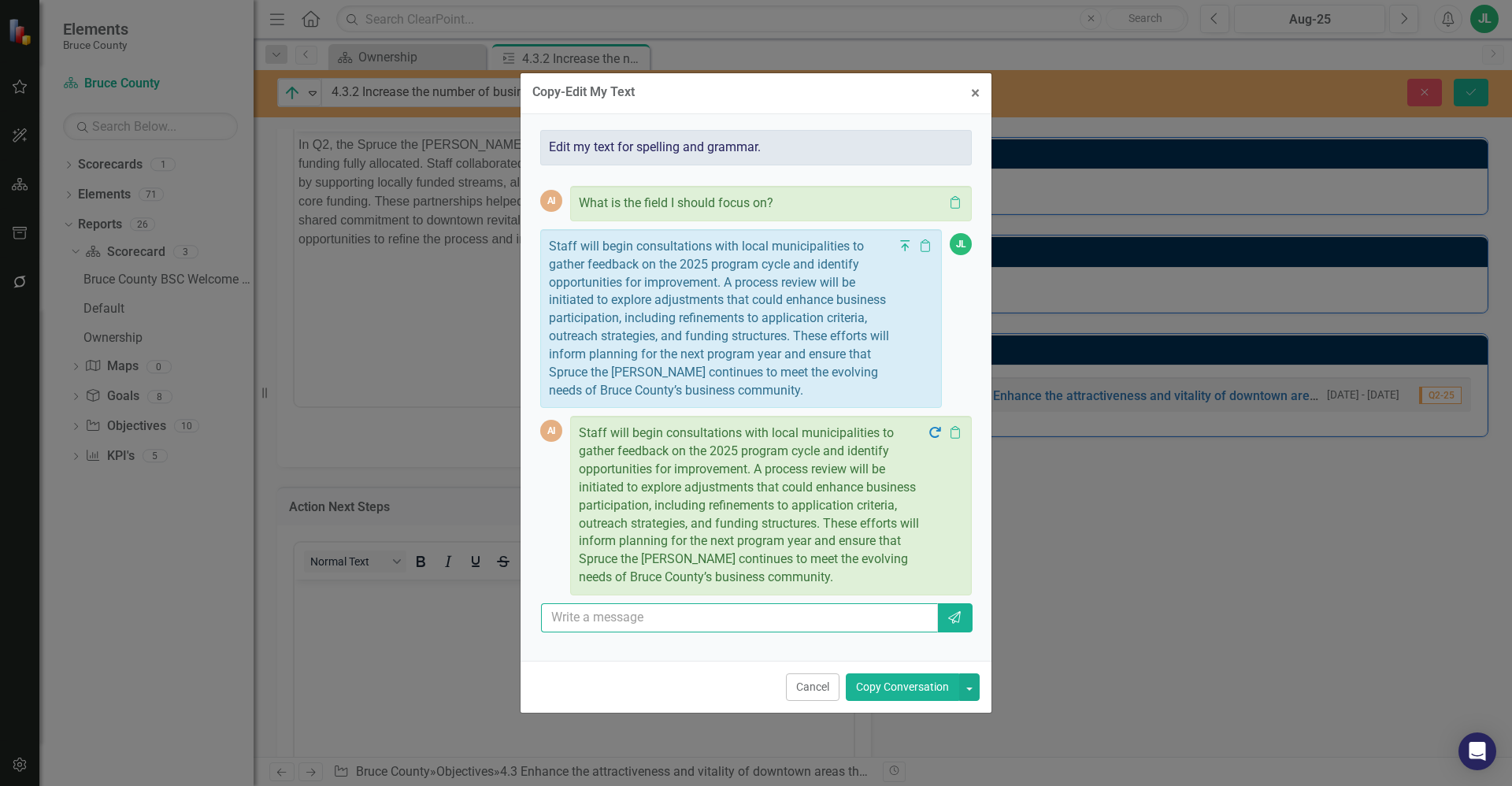
click at [751, 624] on input "text" at bounding box center [739, 618] width 397 height 29
type input "Reduce the wording on this."
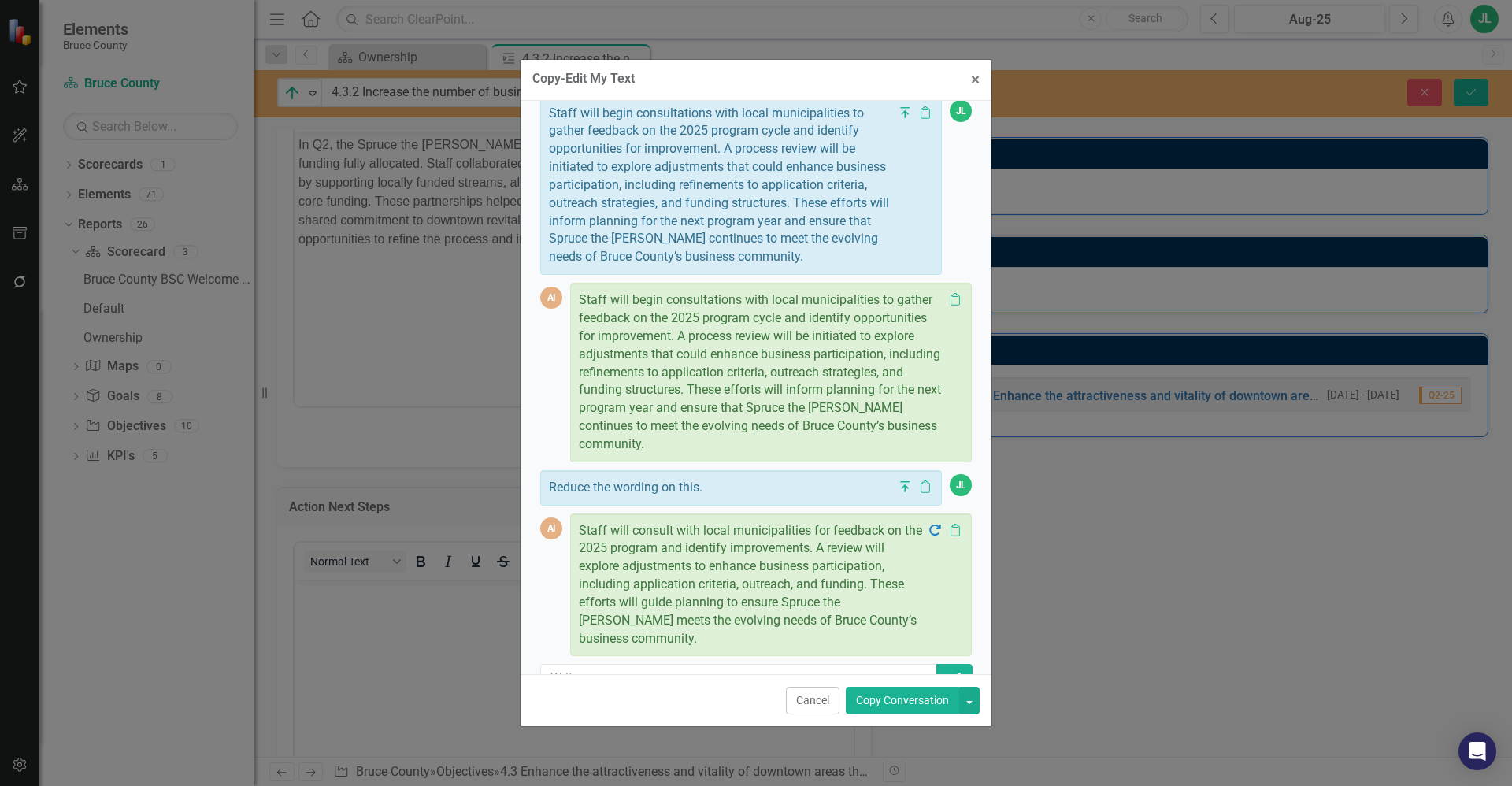
scroll to position [155, 0]
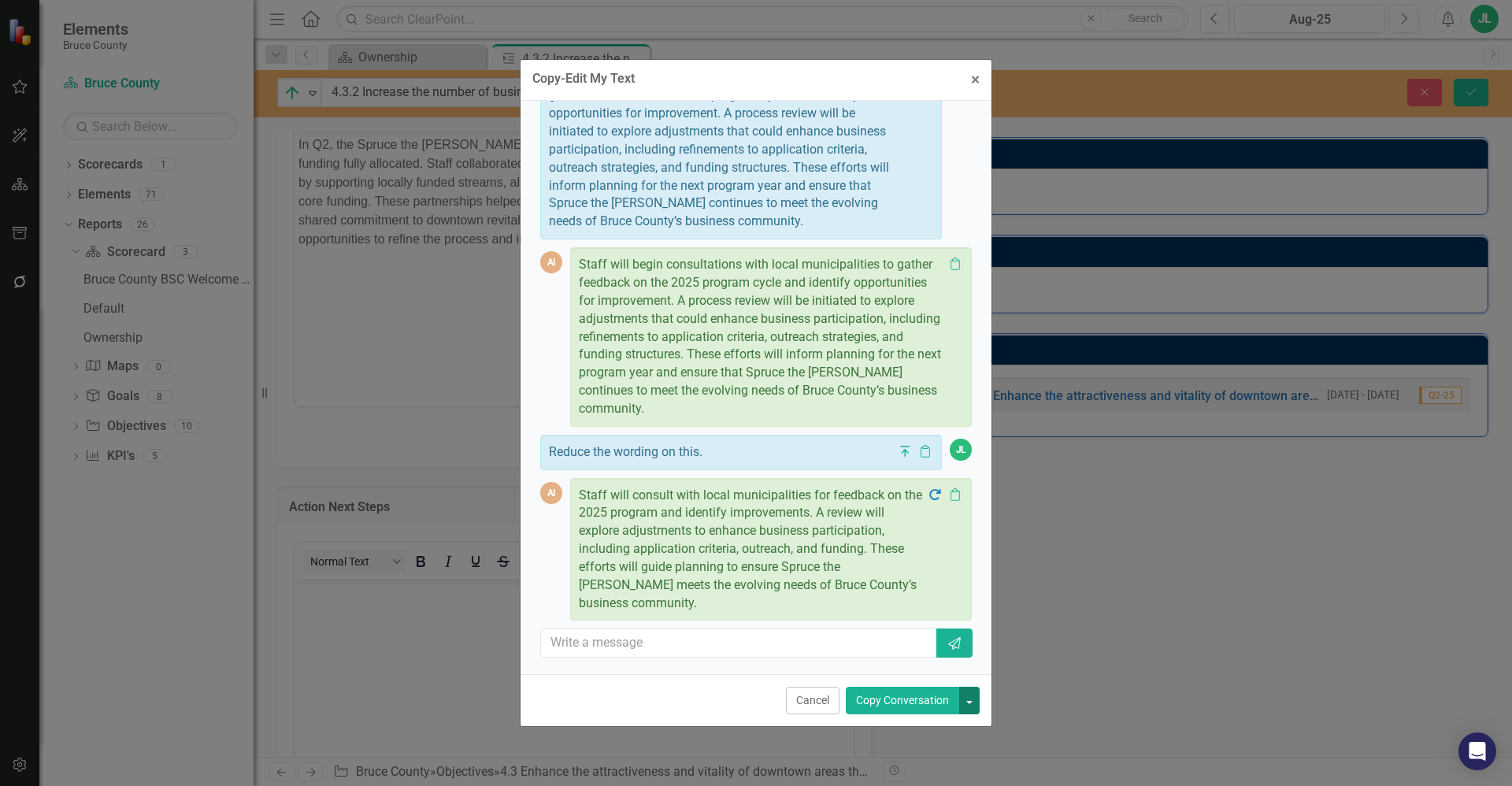
click at [969, 701] on button "button" at bounding box center [969, 700] width 20 height 28
click at [936, 760] on link "Copy Last Message" at bounding box center [916, 759] width 126 height 29
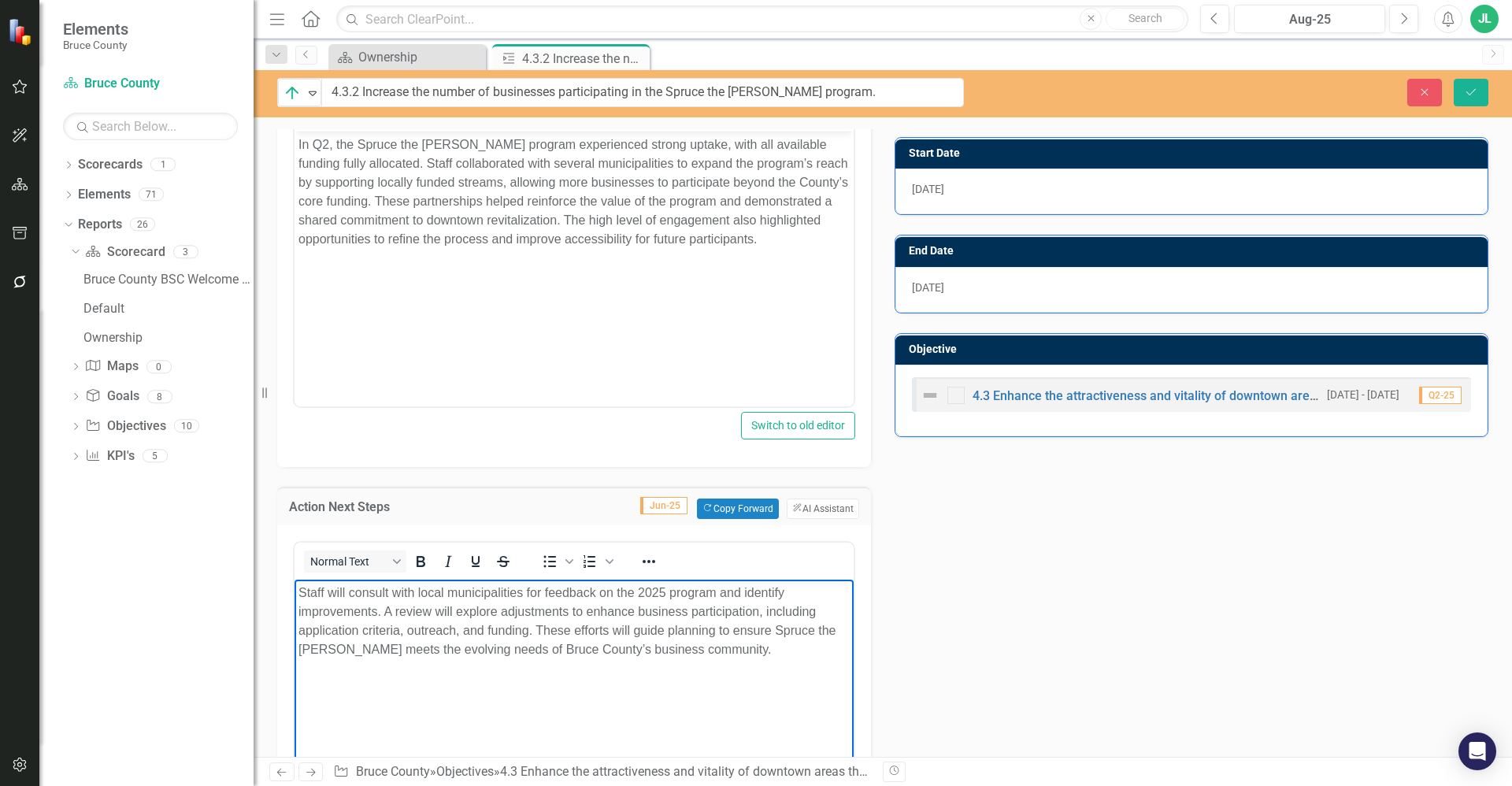
click at [615, 651] on p "Staff will consult with local municipalities for feedback on the 2025 program a…" at bounding box center [574, 620] width 551 height 76
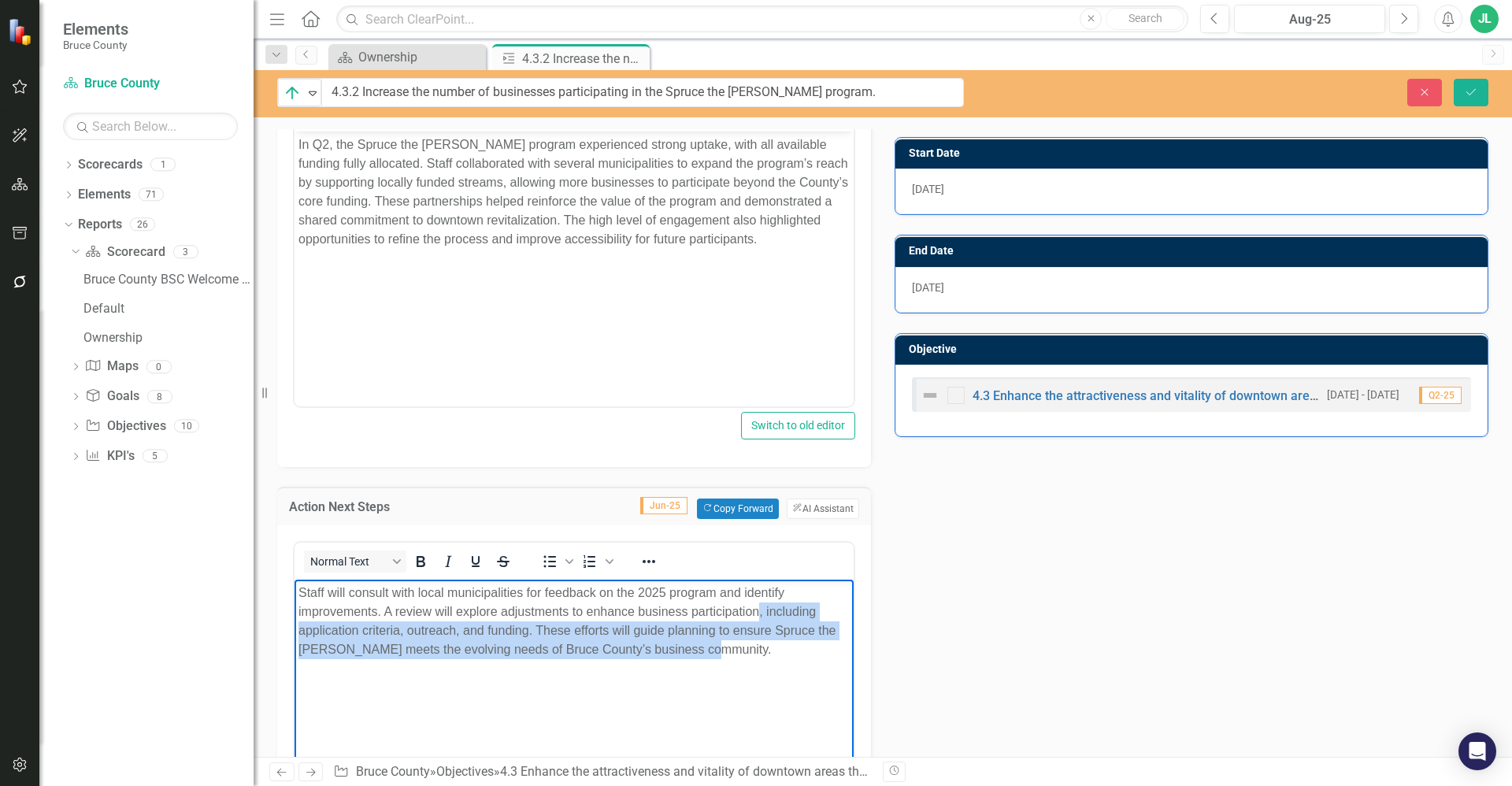
drag, startPoint x: 718, startPoint y: 644, endPoint x: 760, endPoint y: 612, distance: 52.8
click at [760, 612] on p "Staff will consult with local municipalities for feedback on the 2025 program a…" at bounding box center [574, 620] width 551 height 76
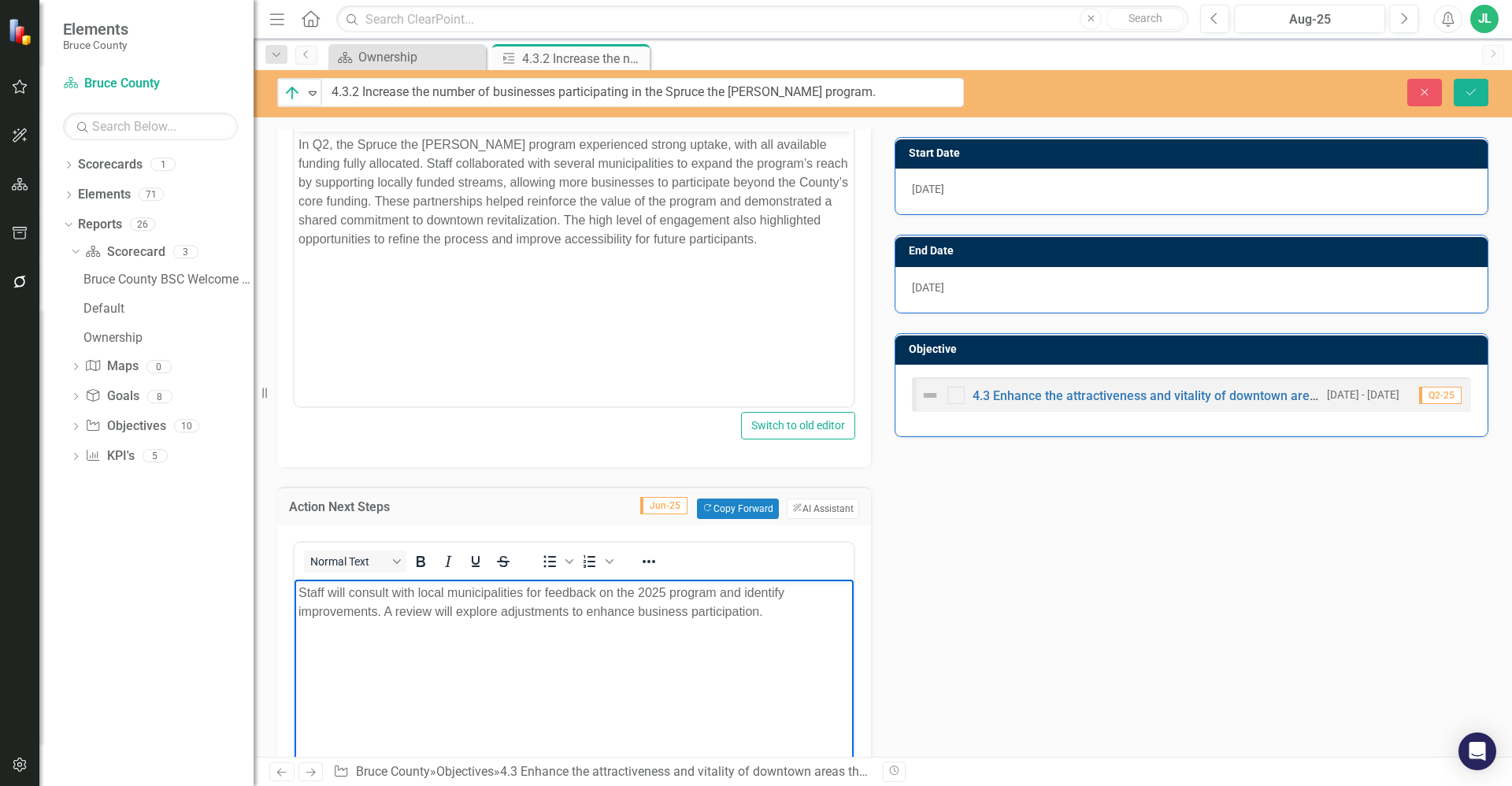
click at [1090, 638] on div "Action Analysis Jun-25 Copy Forward Copy Forward ClearPoint AI AI Assistant Nor…" at bounding box center [883, 565] width 1235 height 1093
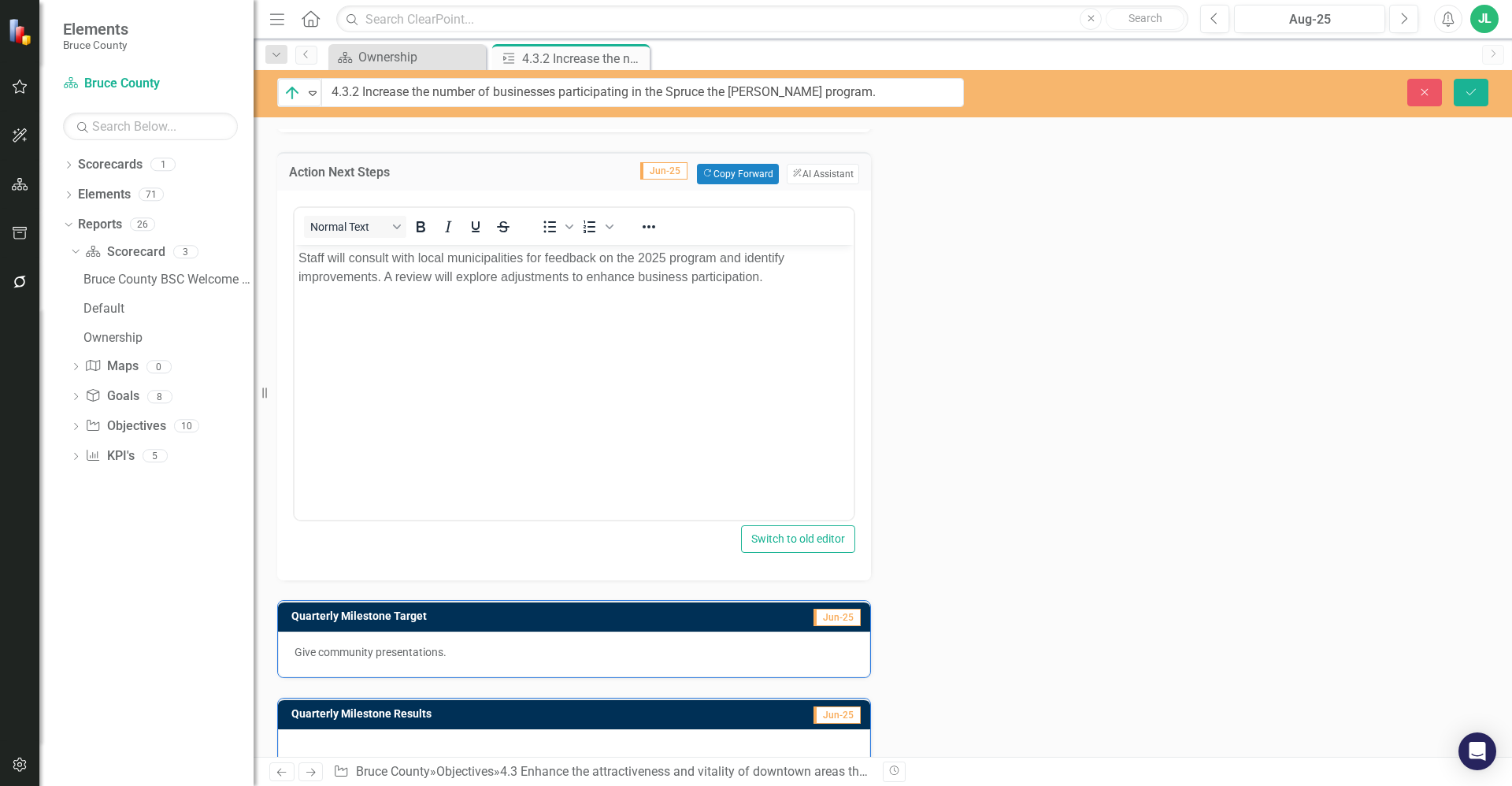
scroll to position [665, 0]
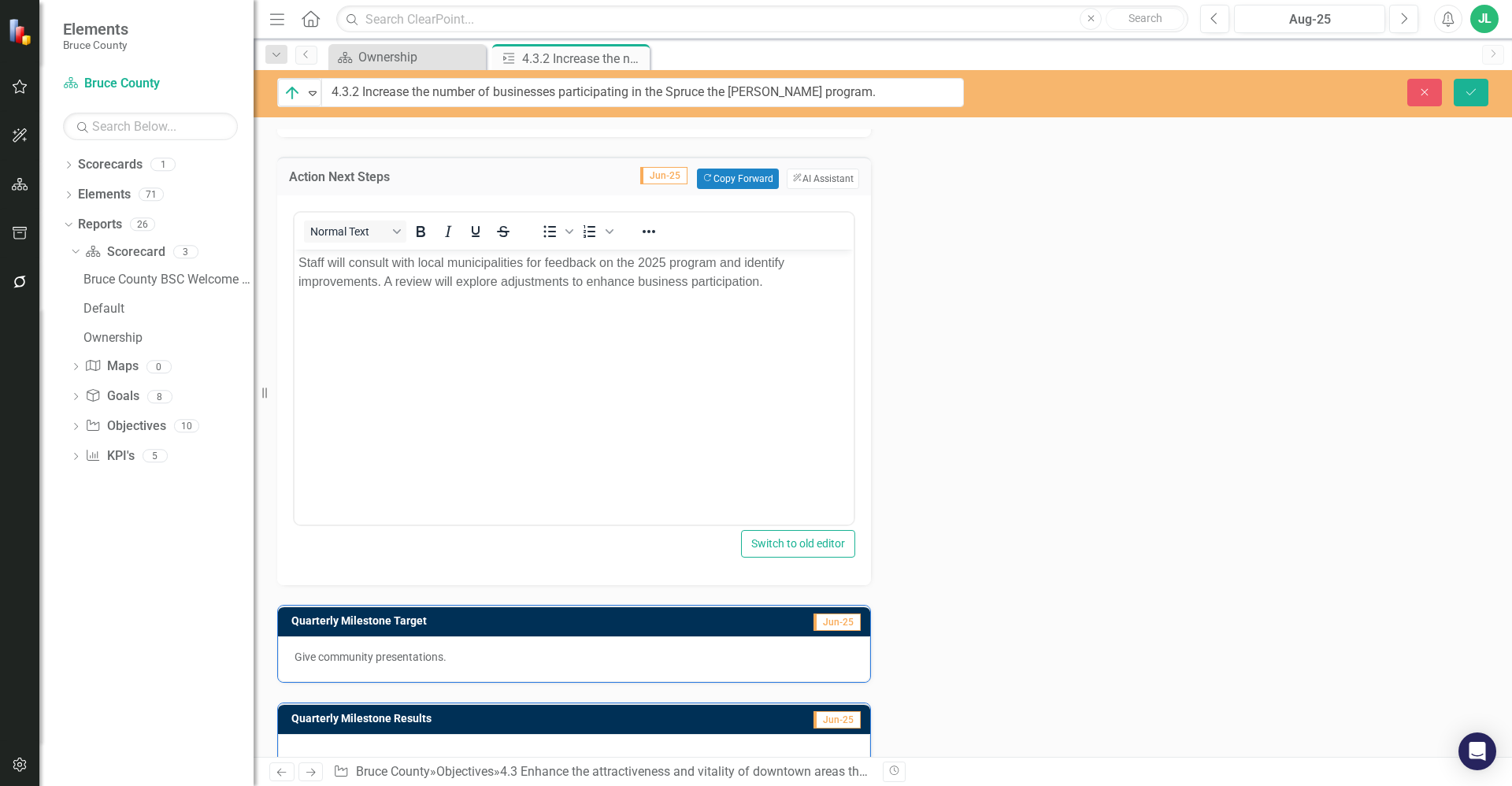
click at [485, 668] on div "Give community presentations." at bounding box center [574, 660] width 593 height 46
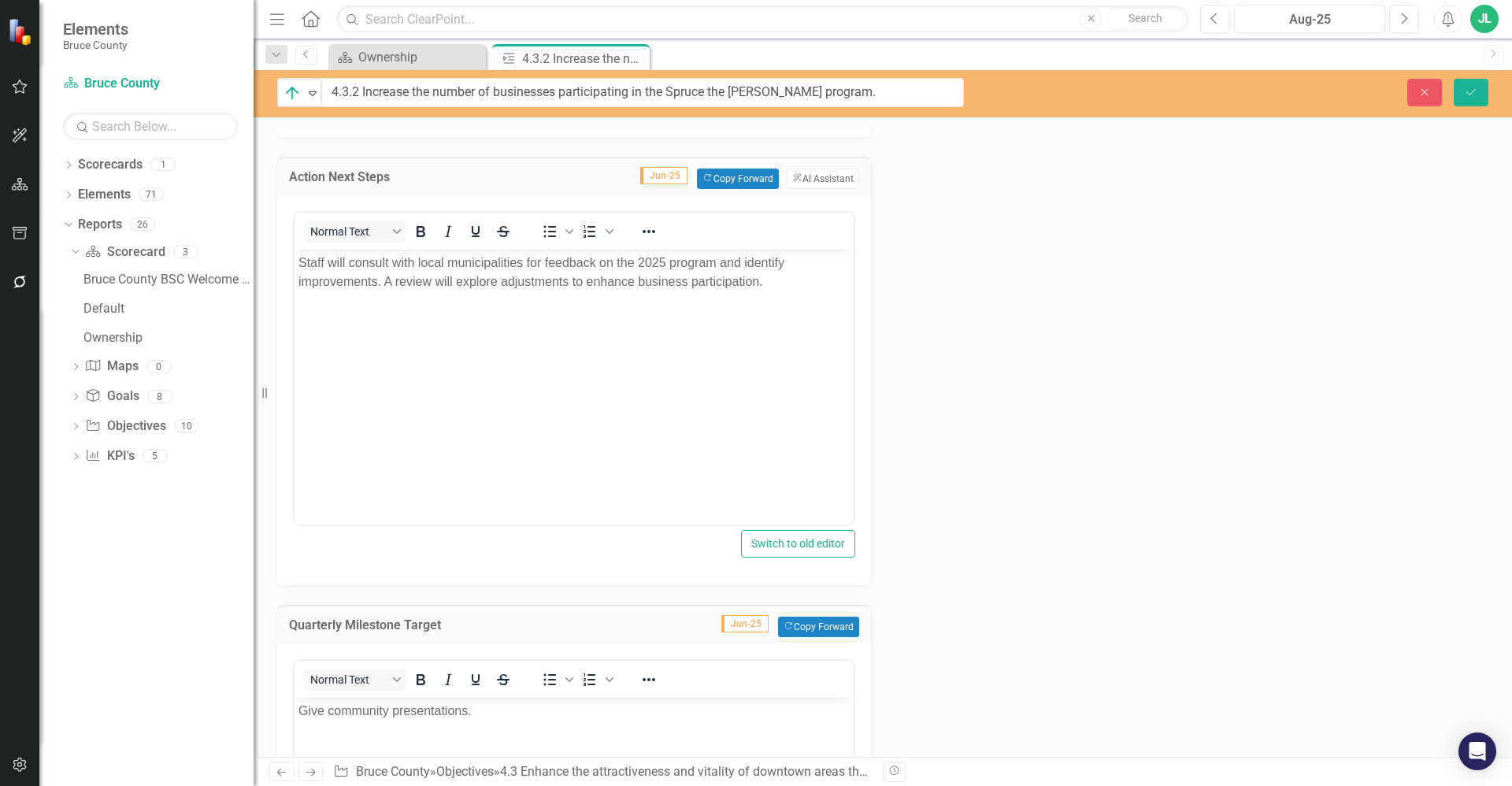
scroll to position [0, 0]
click at [499, 719] on p "Give community presentations." at bounding box center [574, 710] width 551 height 19
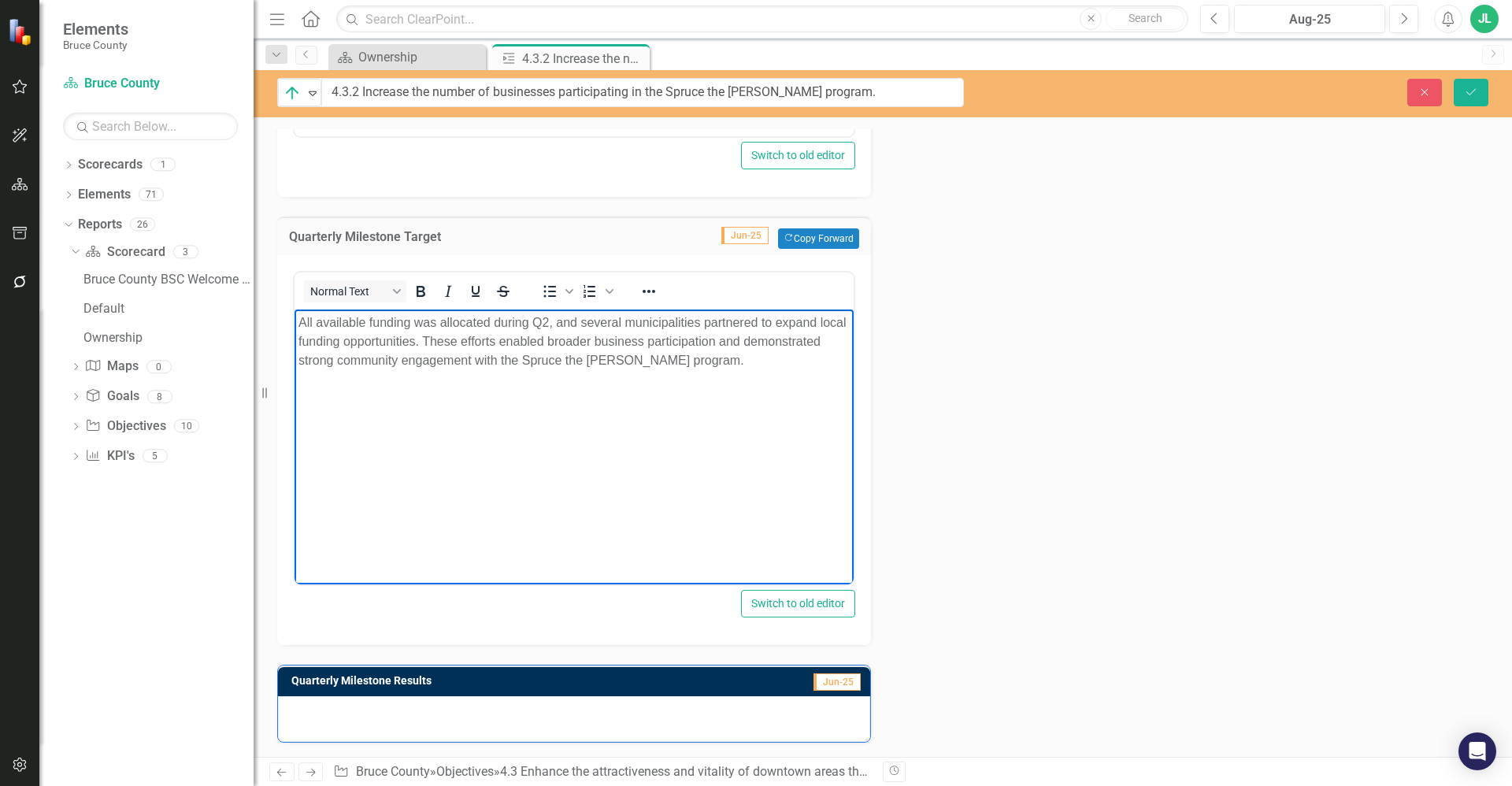
scroll to position [1055, 0]
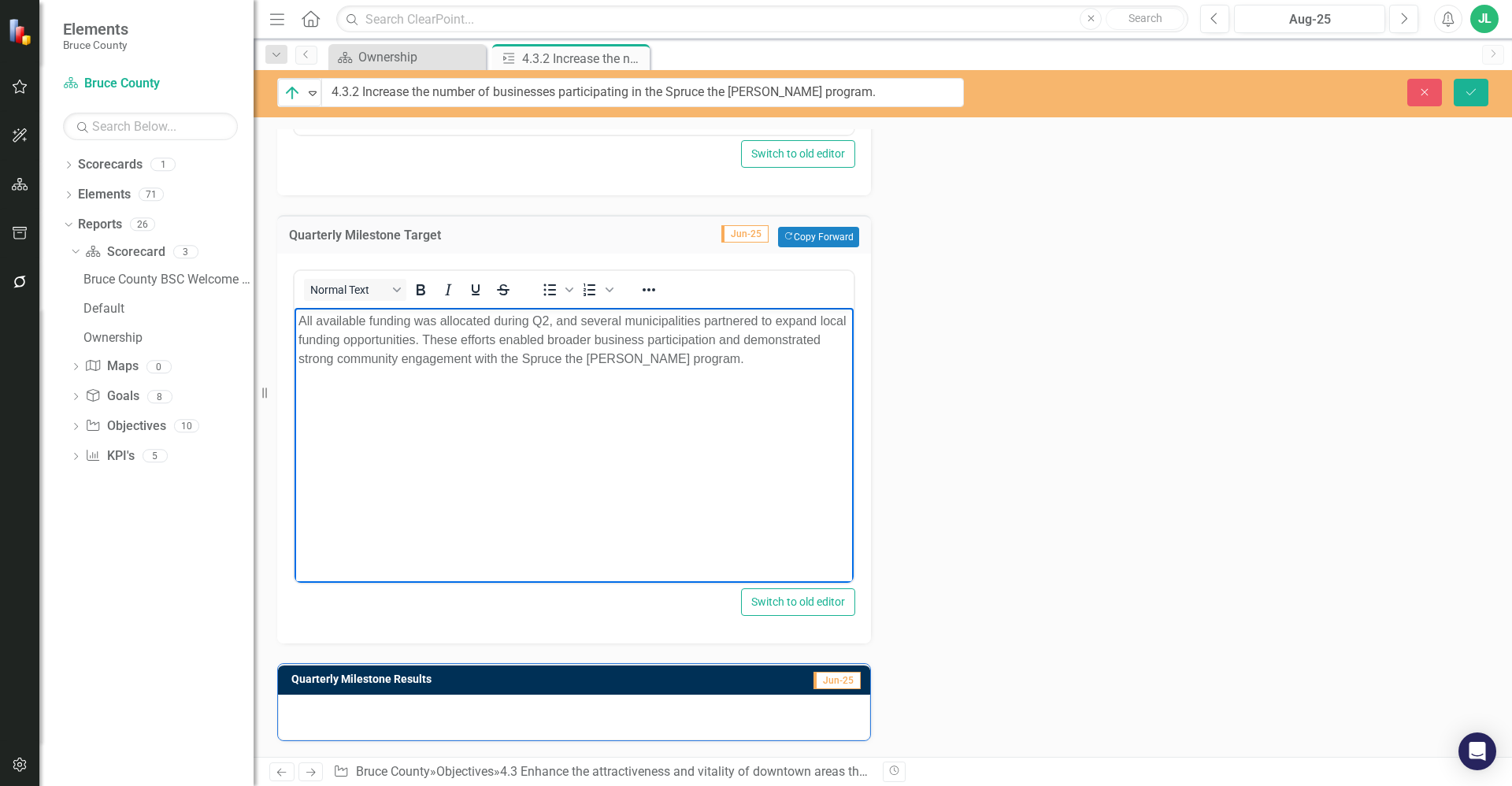
click at [453, 739] on div at bounding box center [574, 718] width 593 height 46
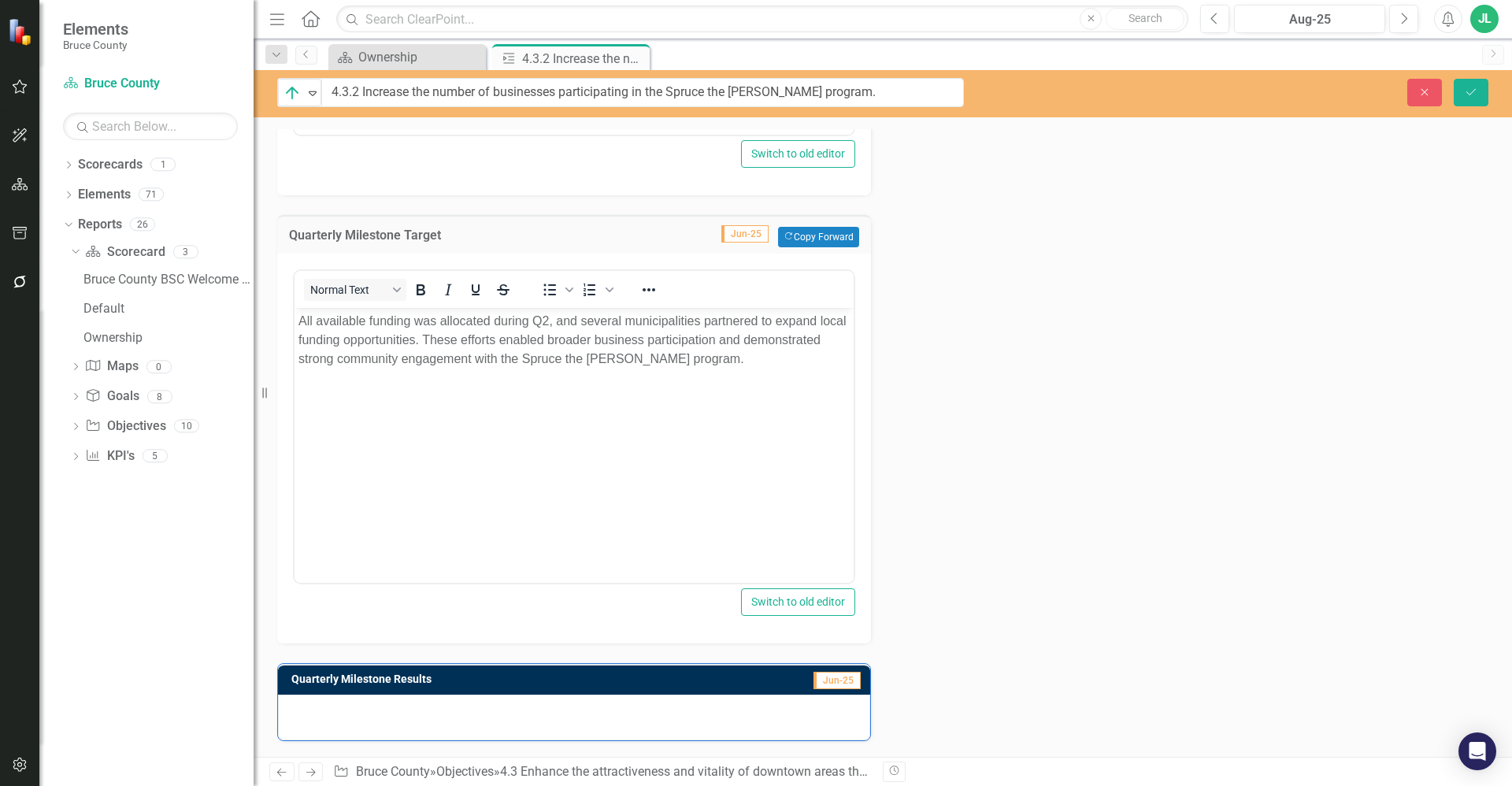
click at [452, 737] on div at bounding box center [574, 718] width 593 height 46
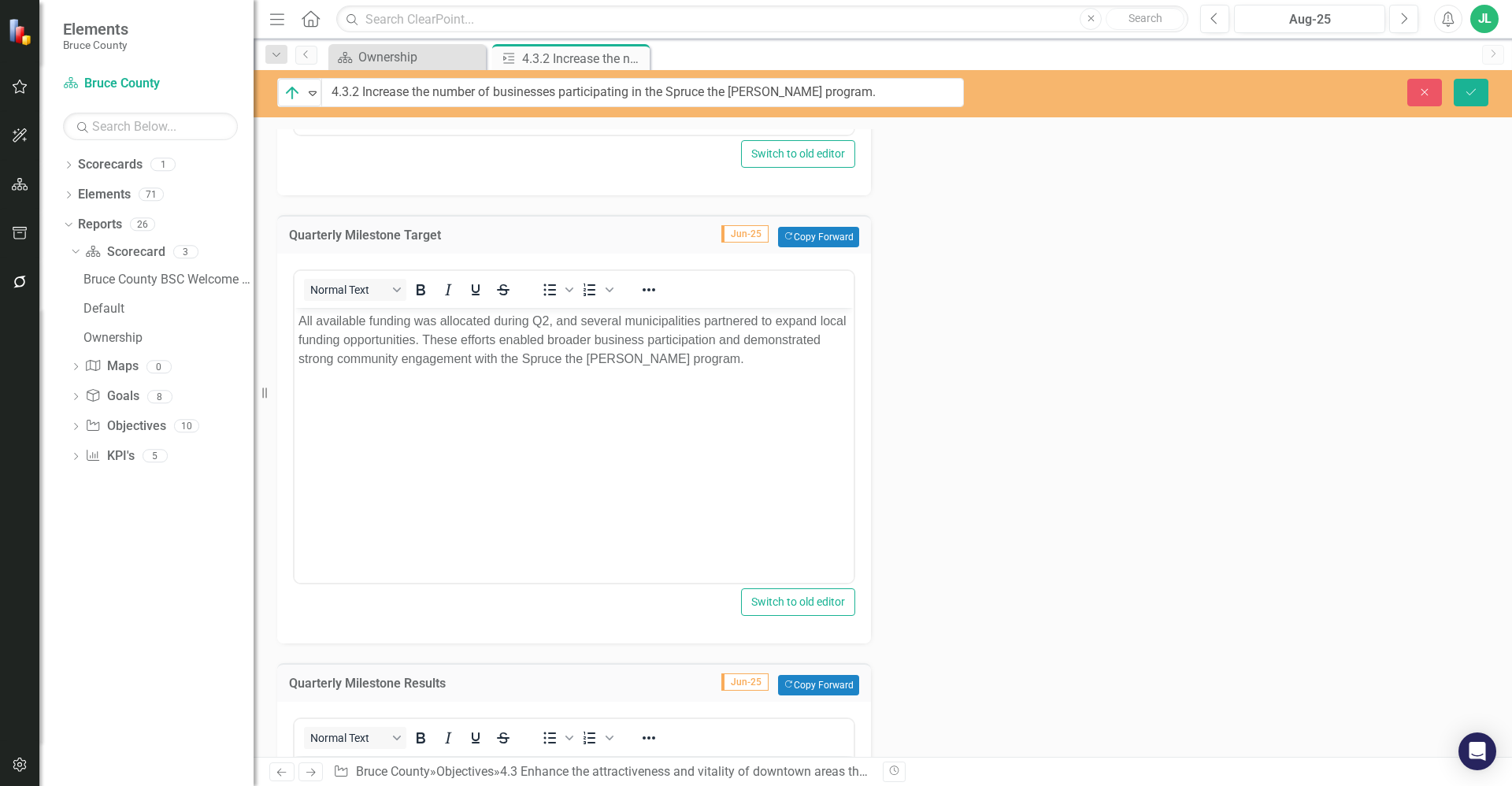
scroll to position [0, 0]
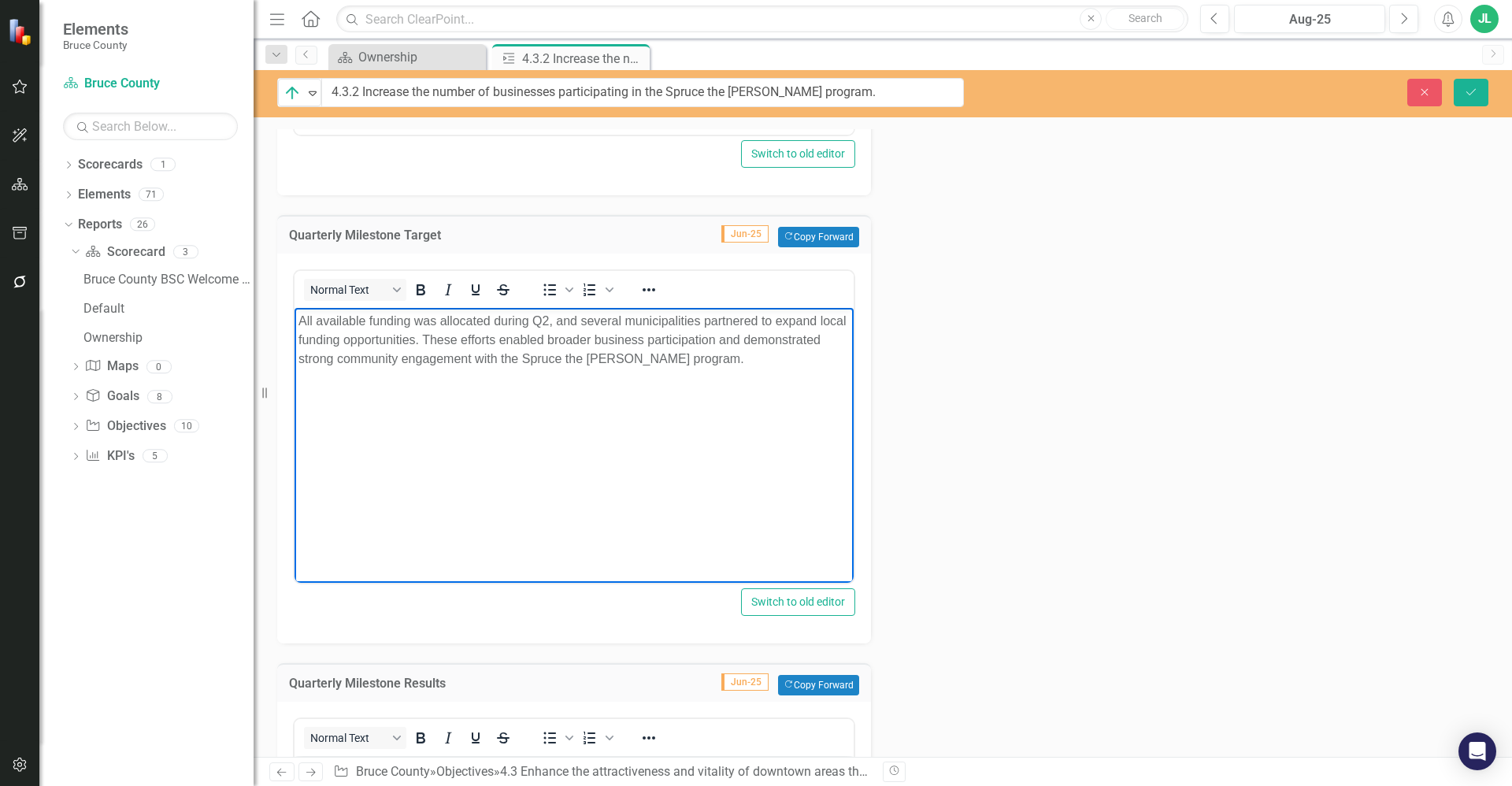
click at [386, 504] on body "All available funding was allocated during Q2, and several municipalities partn…" at bounding box center [574, 426] width 559 height 236
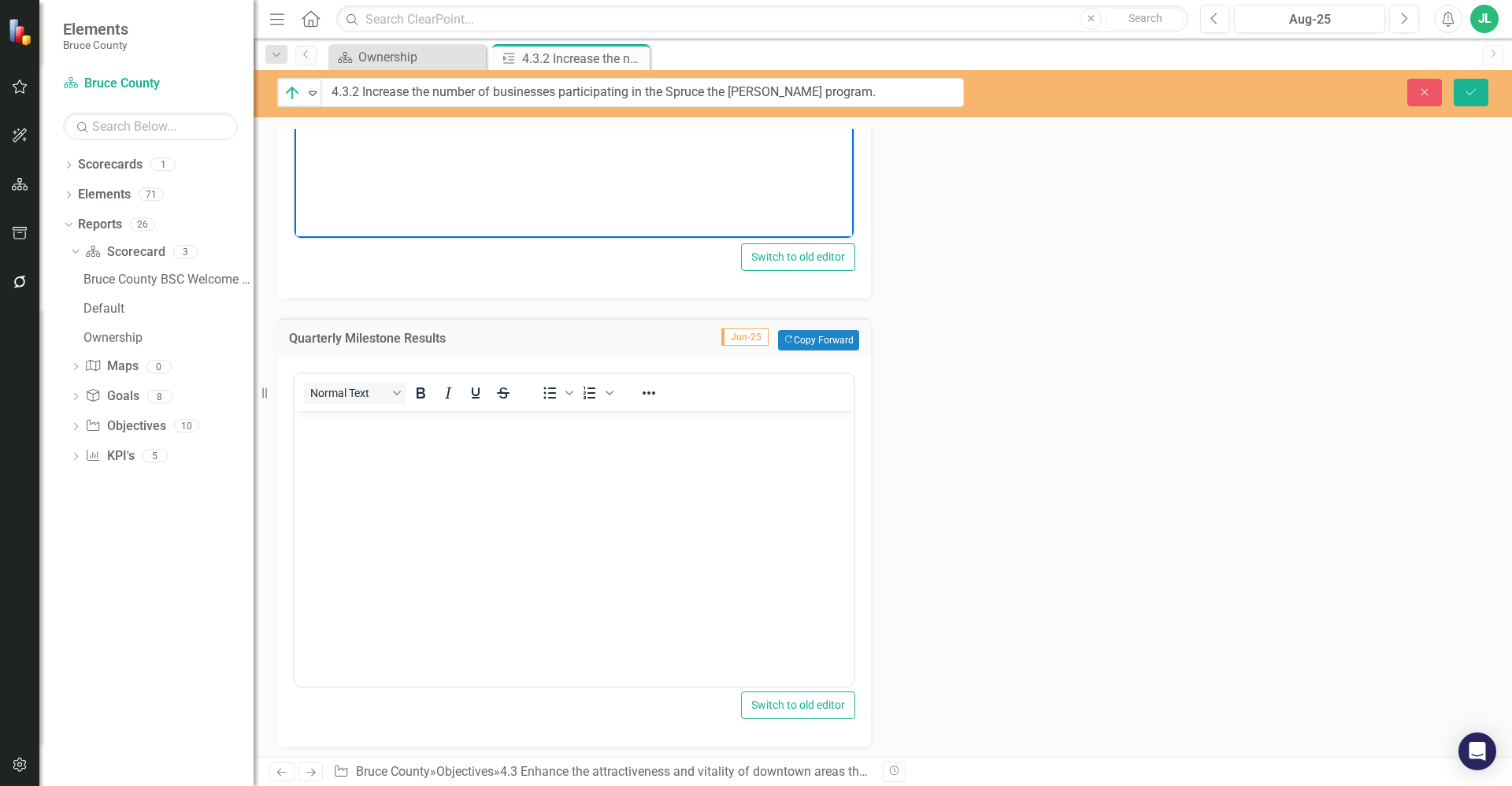
scroll to position [1406, 0]
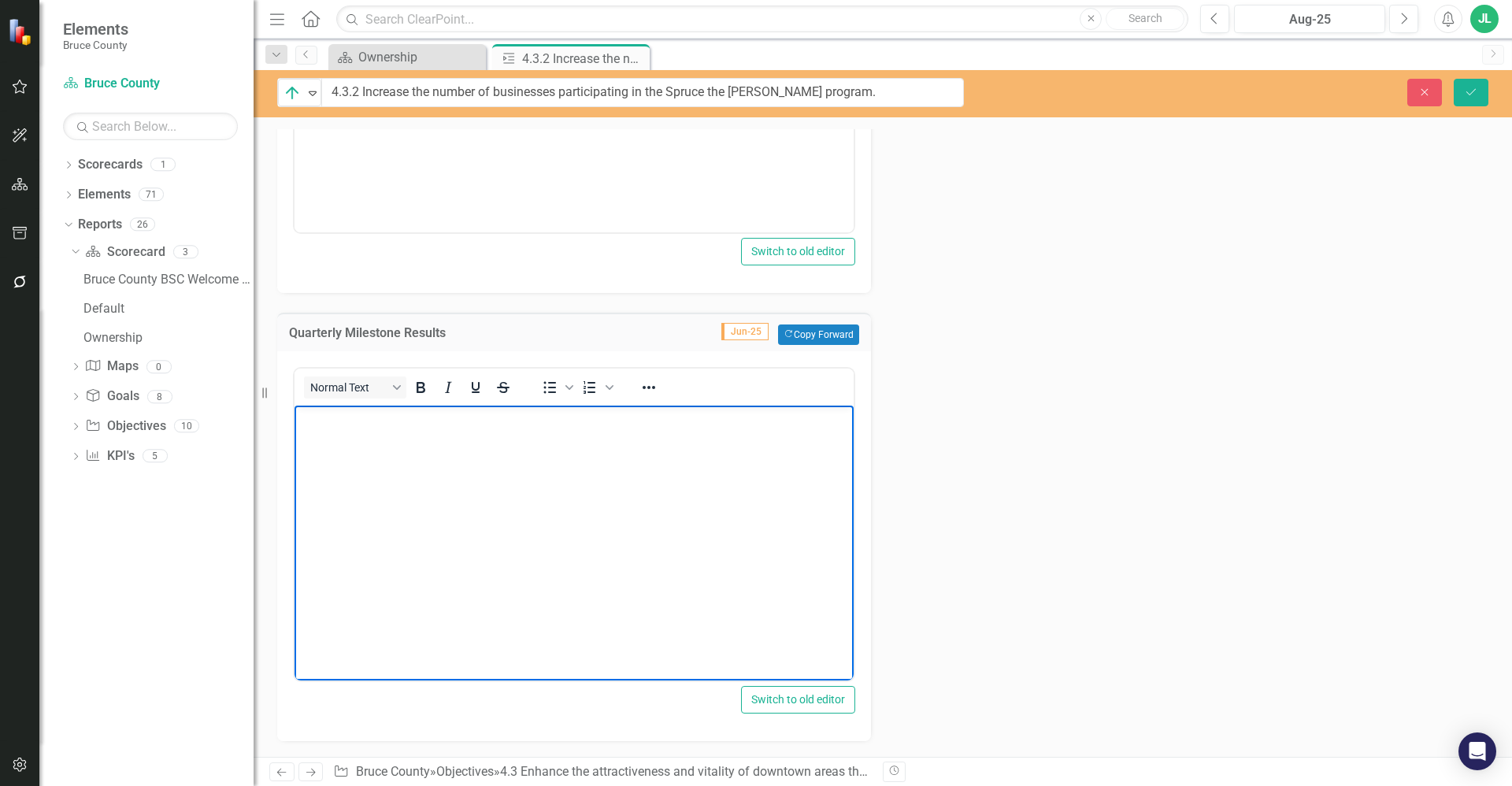
click at [390, 549] on body "Rich Text Area. Press ALT-0 for help." at bounding box center [574, 523] width 559 height 236
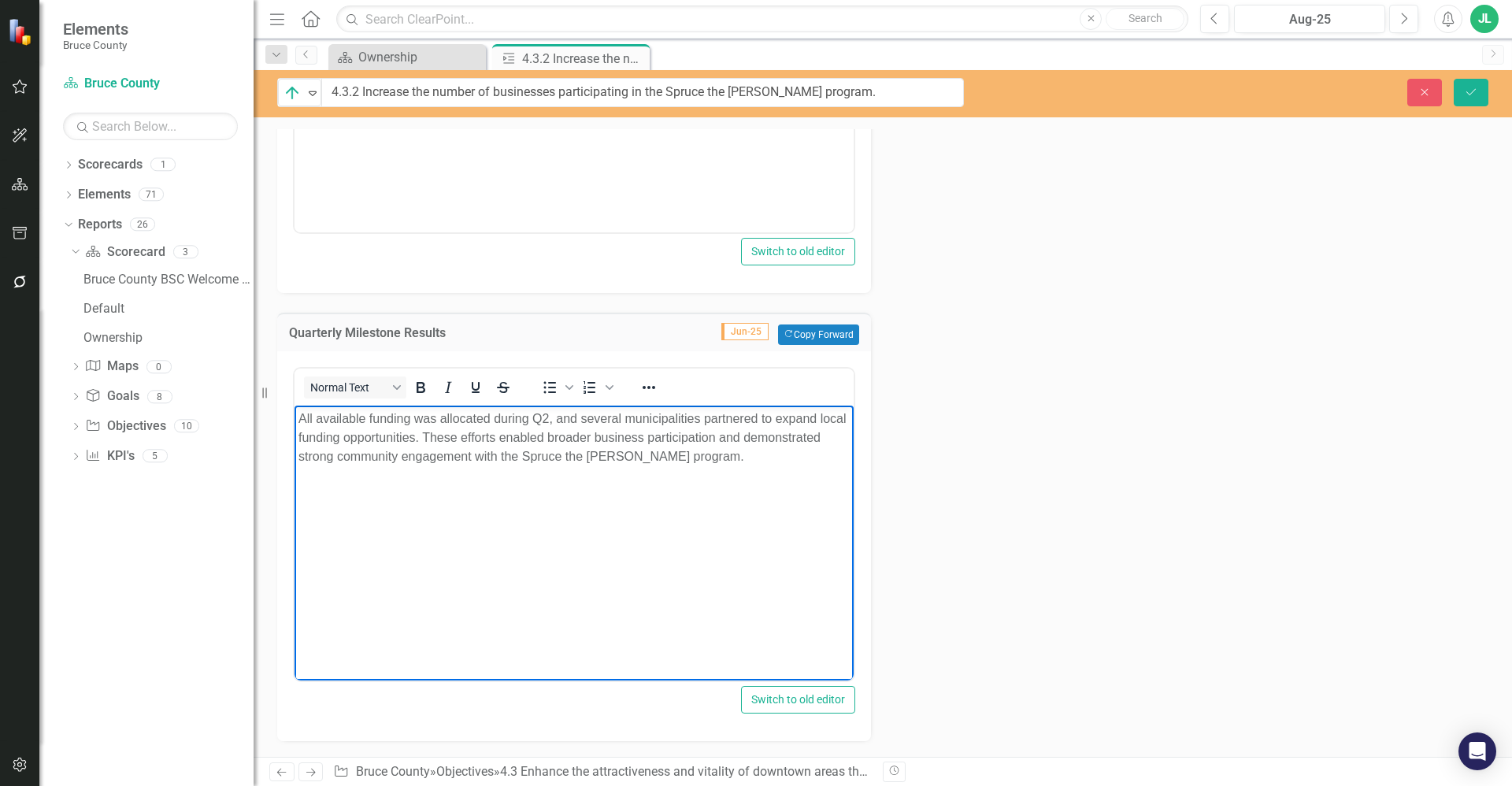
click at [459, 530] on body "All available funding was allocated during Q2, and several municipalities partn…" at bounding box center [574, 523] width 559 height 236
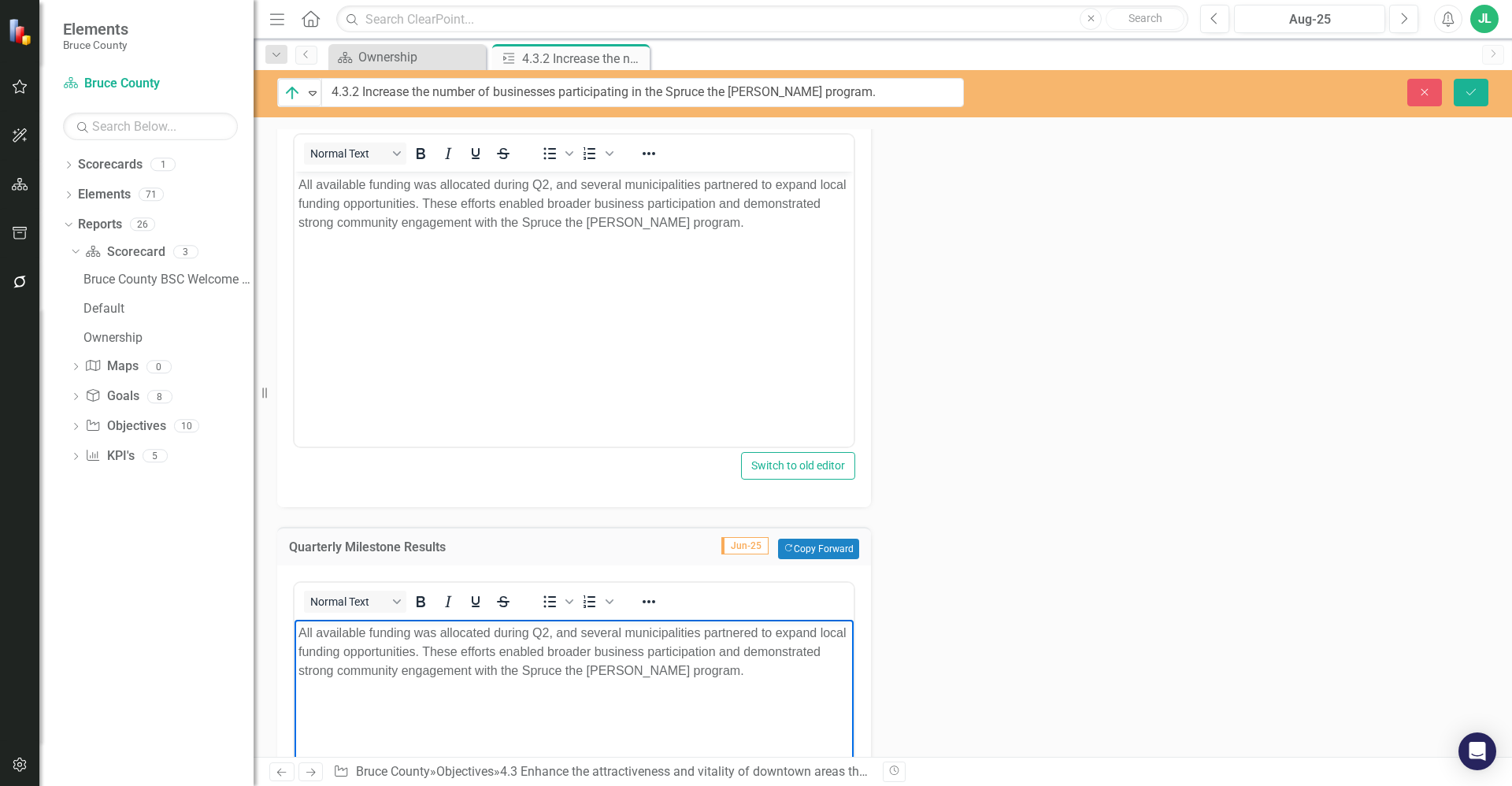
scroll to position [1189, 0]
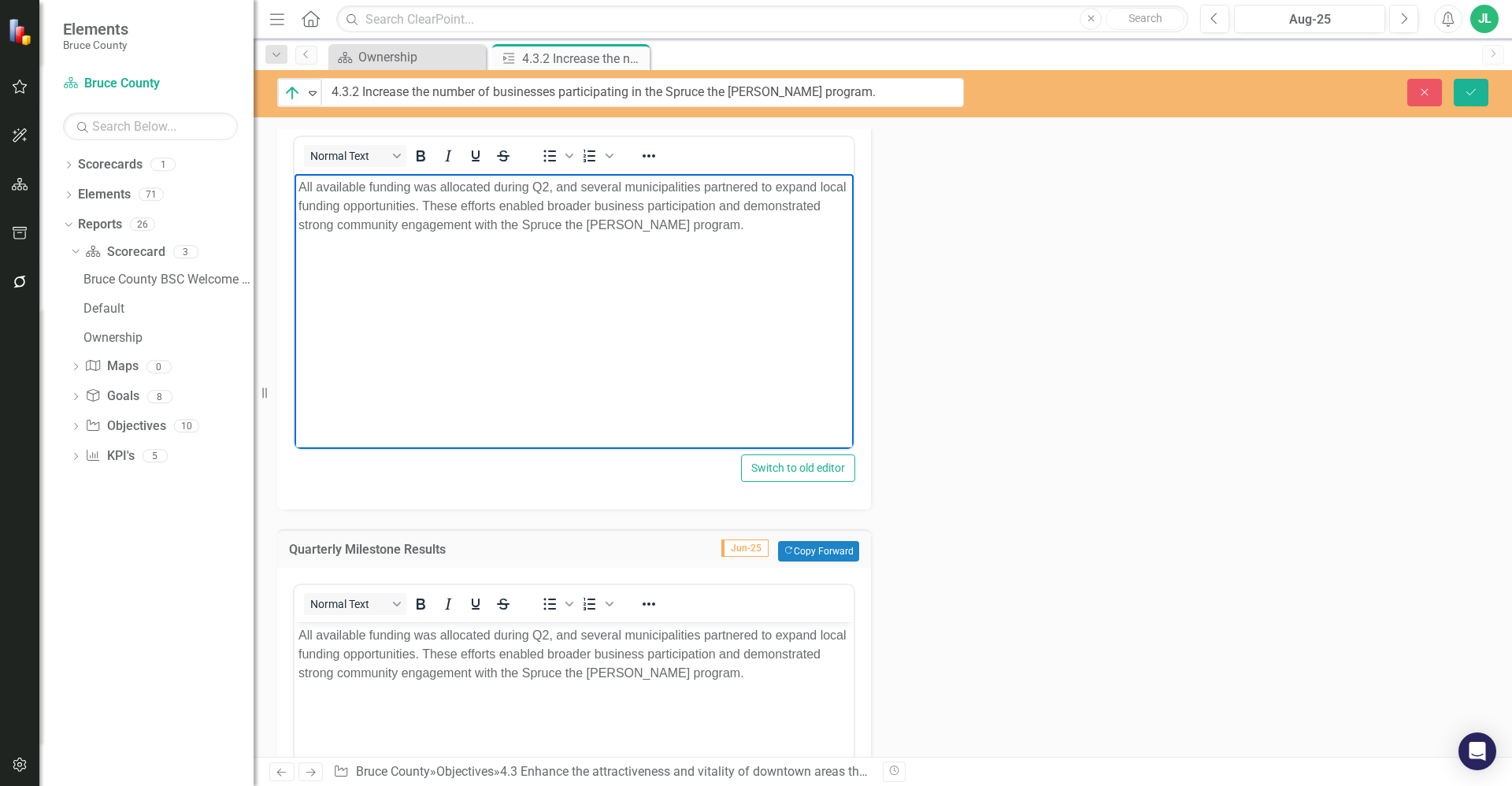
drag, startPoint x: 628, startPoint y: 255, endPoint x: 674, endPoint y: 243, distance: 47.5
click at [629, 256] on body "All available funding was allocated during Q2, and several municipalities partn…" at bounding box center [574, 292] width 559 height 236
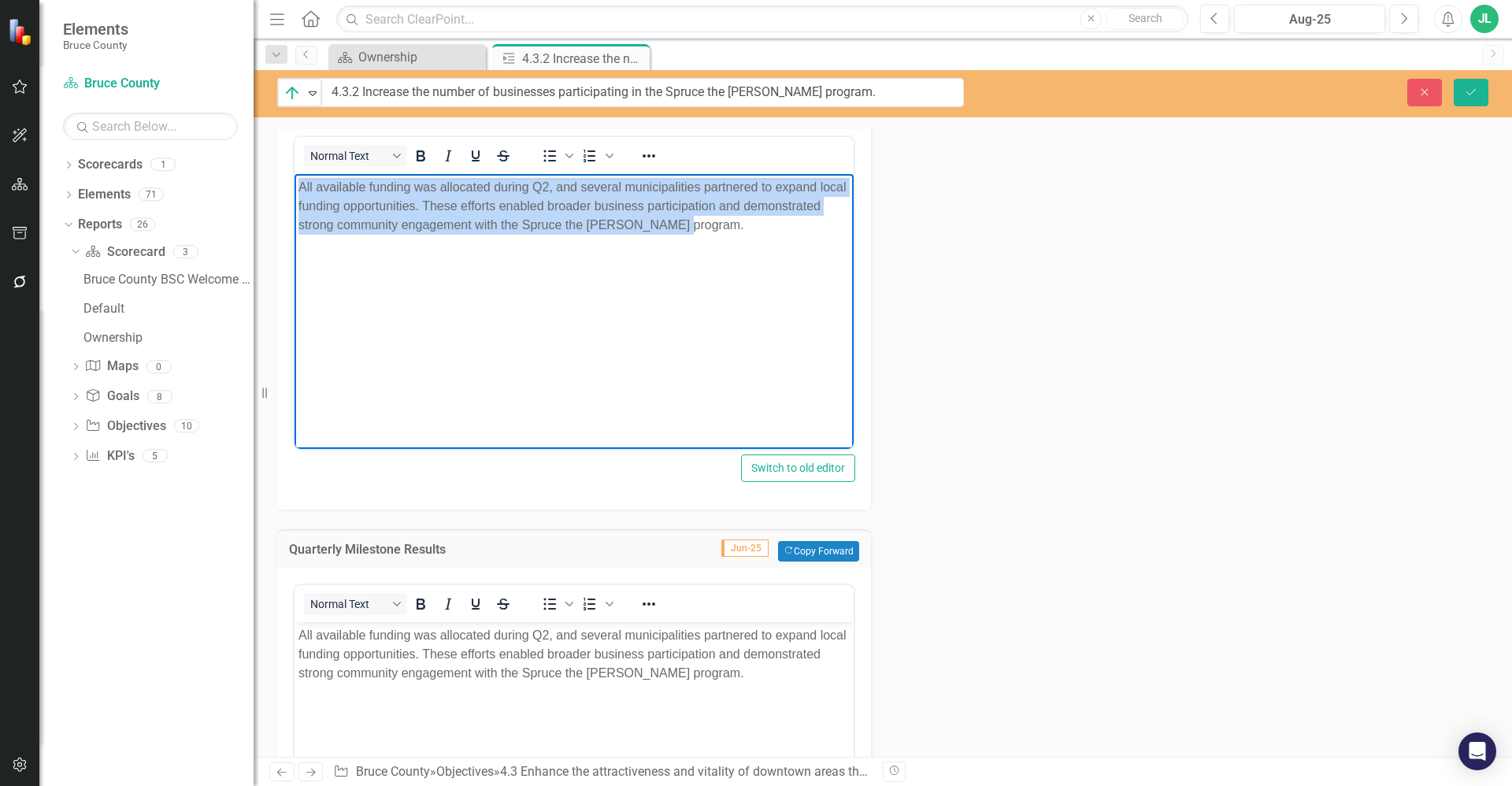
drag, startPoint x: 771, startPoint y: 221, endPoint x: 295, endPoint y: 175, distance: 478.2
click at [295, 175] on body "All available funding was allocated during Q2, and several municipalities partn…" at bounding box center [574, 292] width 559 height 236
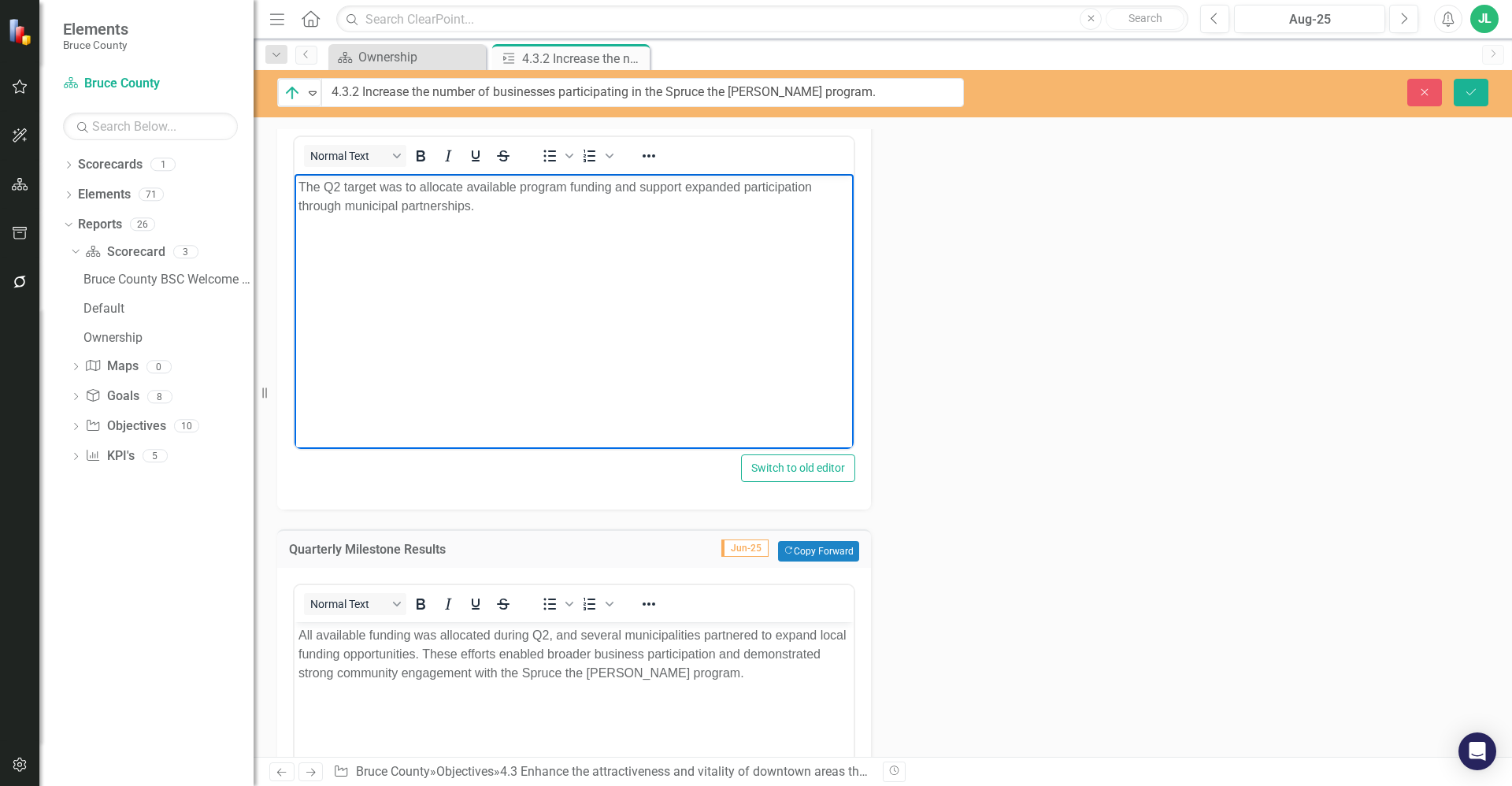
click at [798, 687] on body "All available funding was allocated during Q2, and several municipalities partn…" at bounding box center [574, 740] width 559 height 236
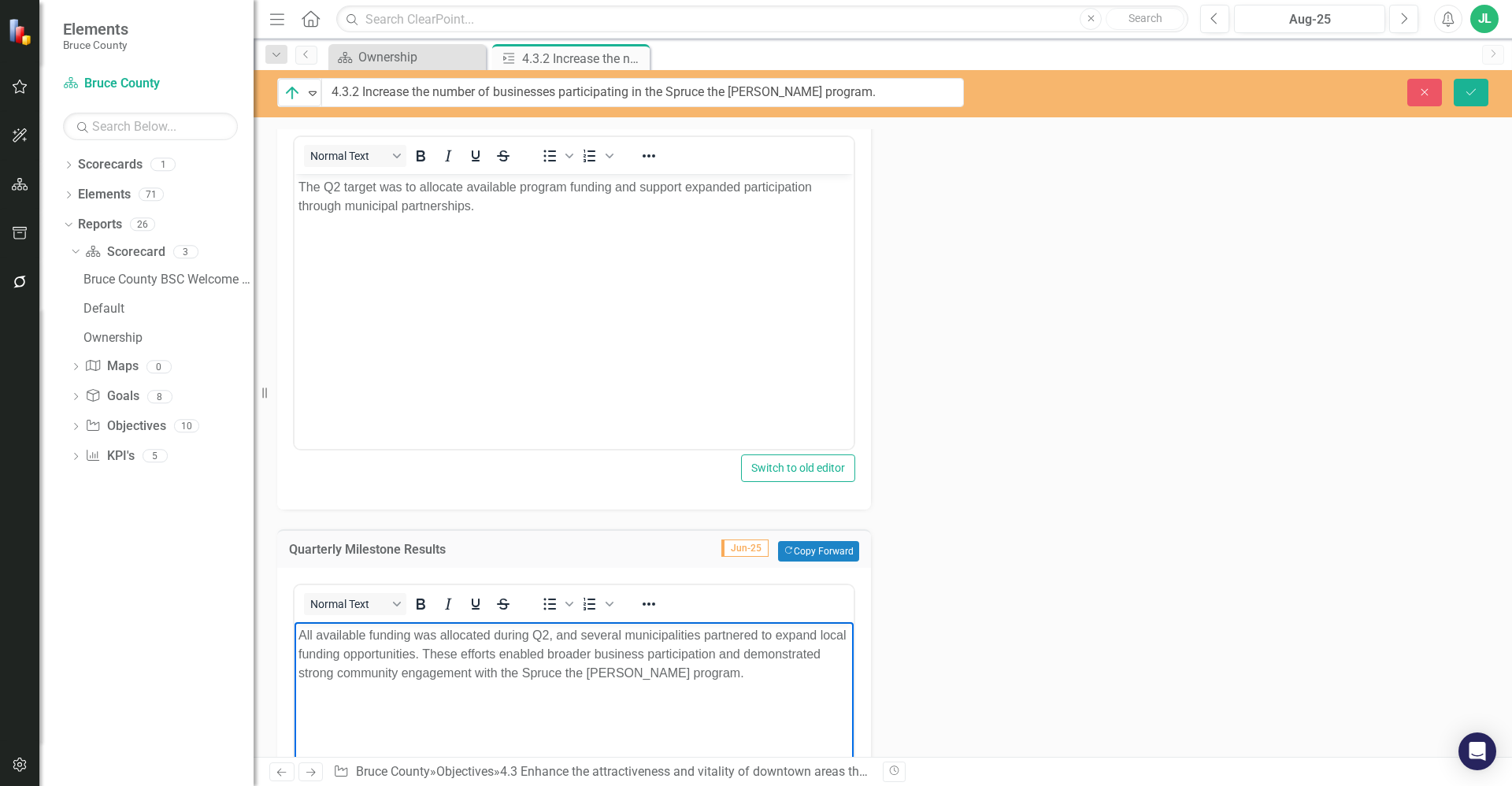
click at [555, 634] on p "All available funding was allocated during Q2, and several municipalities partn…" at bounding box center [574, 654] width 551 height 57
drag, startPoint x: 587, startPoint y: 638, endPoint x: 298, endPoint y: 626, distance: 289.2
click at [298, 626] on body "All available funding was allocated during Q2, and several municipalities partn…" at bounding box center [574, 740] width 559 height 236
click at [769, 721] on body "All available funding was allocated during Q2, and several municipalities partn…" at bounding box center [574, 740] width 559 height 236
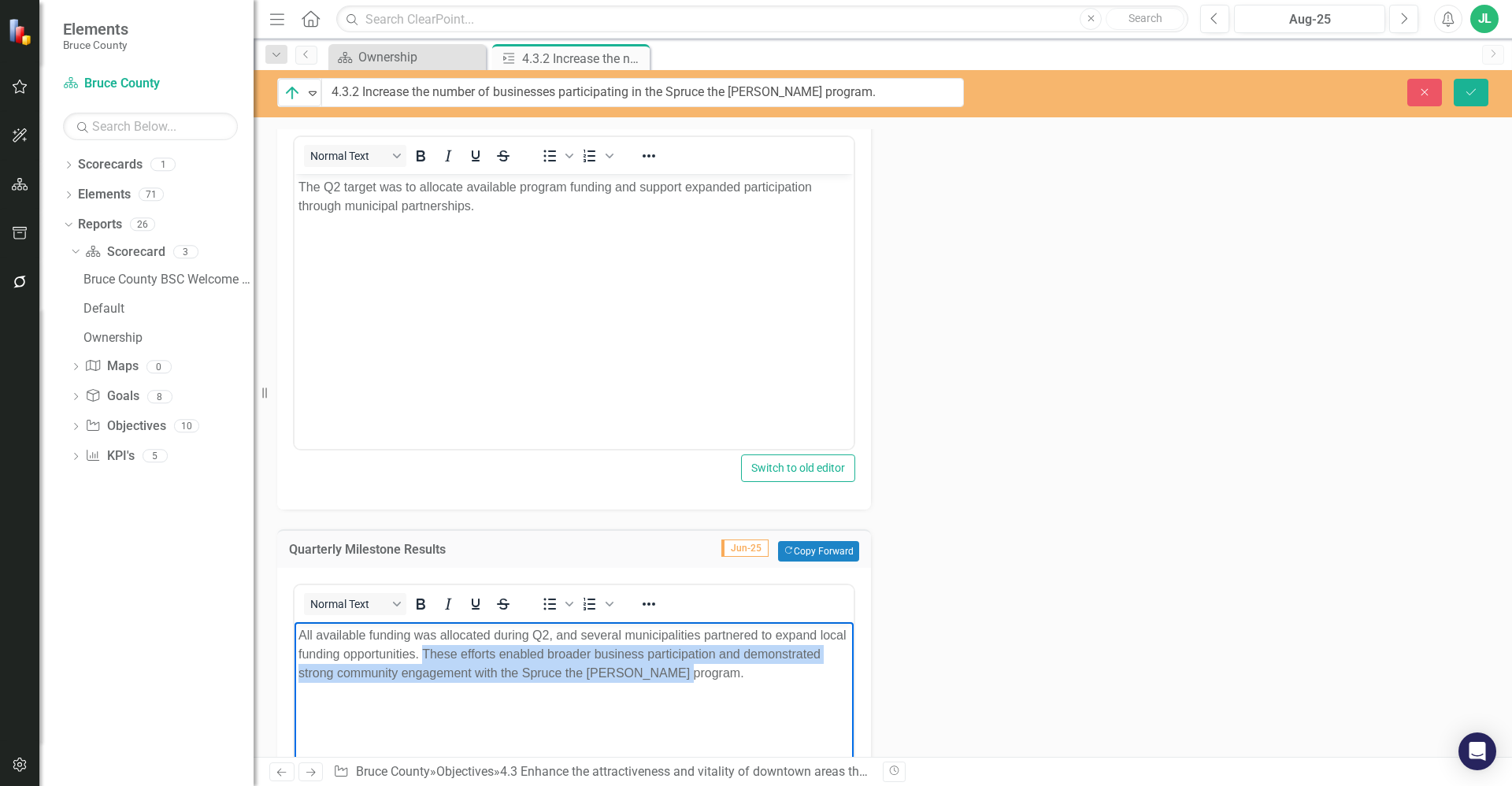
drag, startPoint x: 772, startPoint y: 678, endPoint x: 454, endPoint y: 656, distance: 318.8
click at [454, 656] on p "All available funding was allocated during Q2, and several municipalities partn…" at bounding box center [574, 654] width 551 height 57
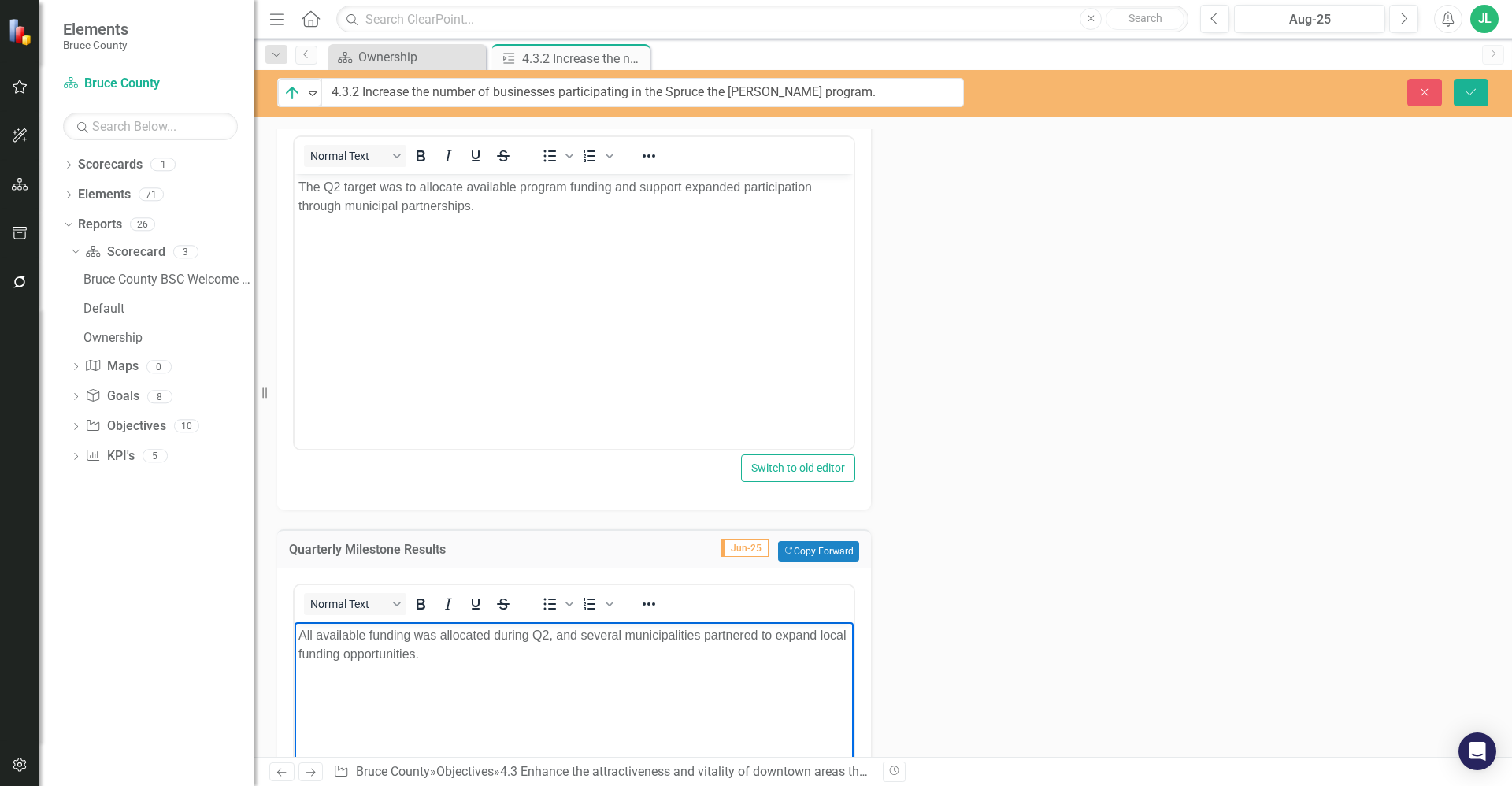
click at [444, 662] on p "All available funding was allocated during Q2, and several municipalities partn…" at bounding box center [574, 644] width 551 height 38
drag, startPoint x: 458, startPoint y: 662, endPoint x: 588, endPoint y: 1267, distance: 618.8
click at [294, 639] on html "All available funding was allocated during Q2, and several municipalities partn…" at bounding box center [574, 740] width 559 height 236
click at [411, 665] on body "All available funding was allocated during Q2, and several municipalities partn…" at bounding box center [574, 740] width 559 height 236
click at [1472, 86] on icon "Save" at bounding box center [1470, 92] width 14 height 11
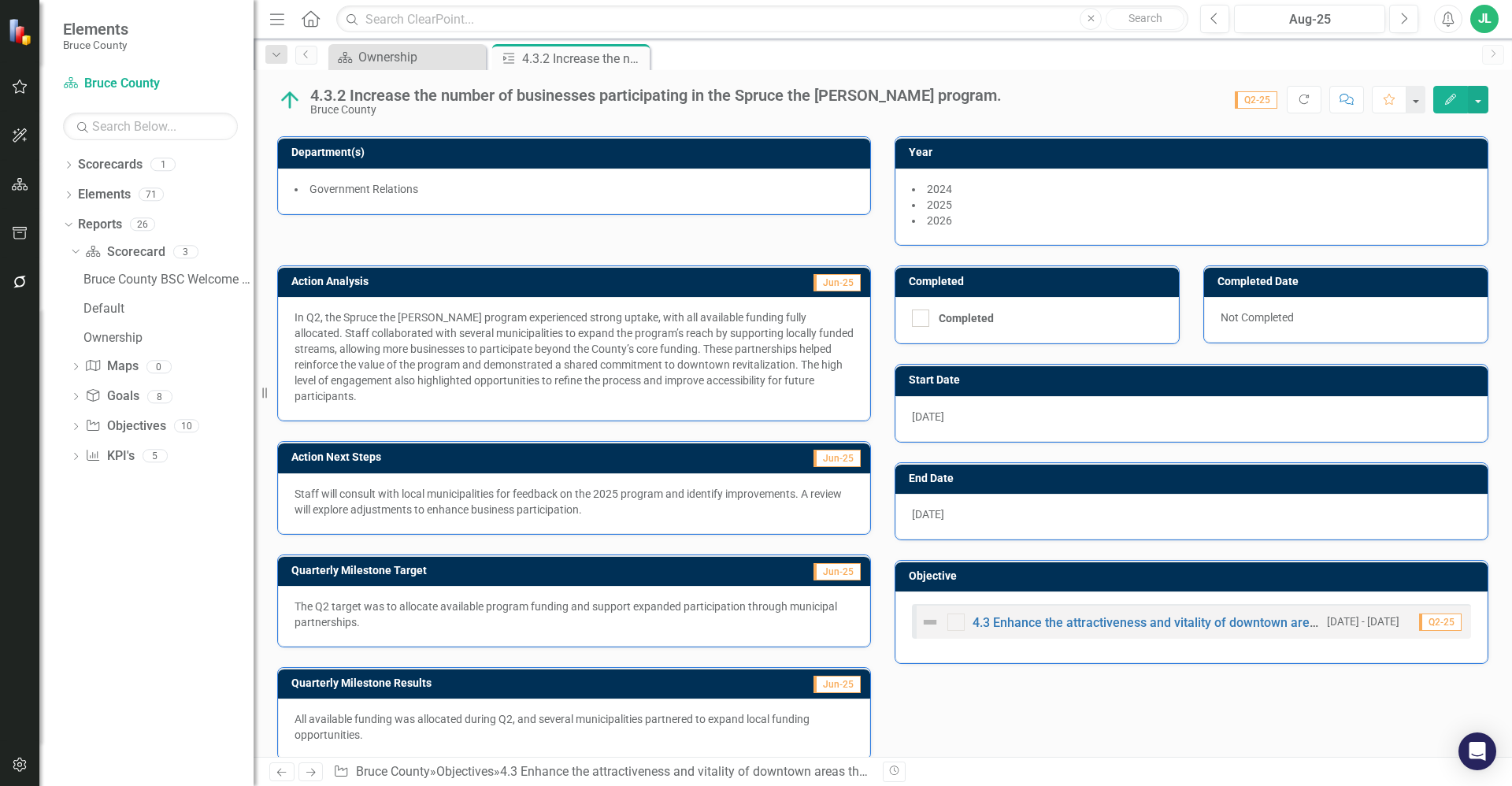
scroll to position [99, 0]
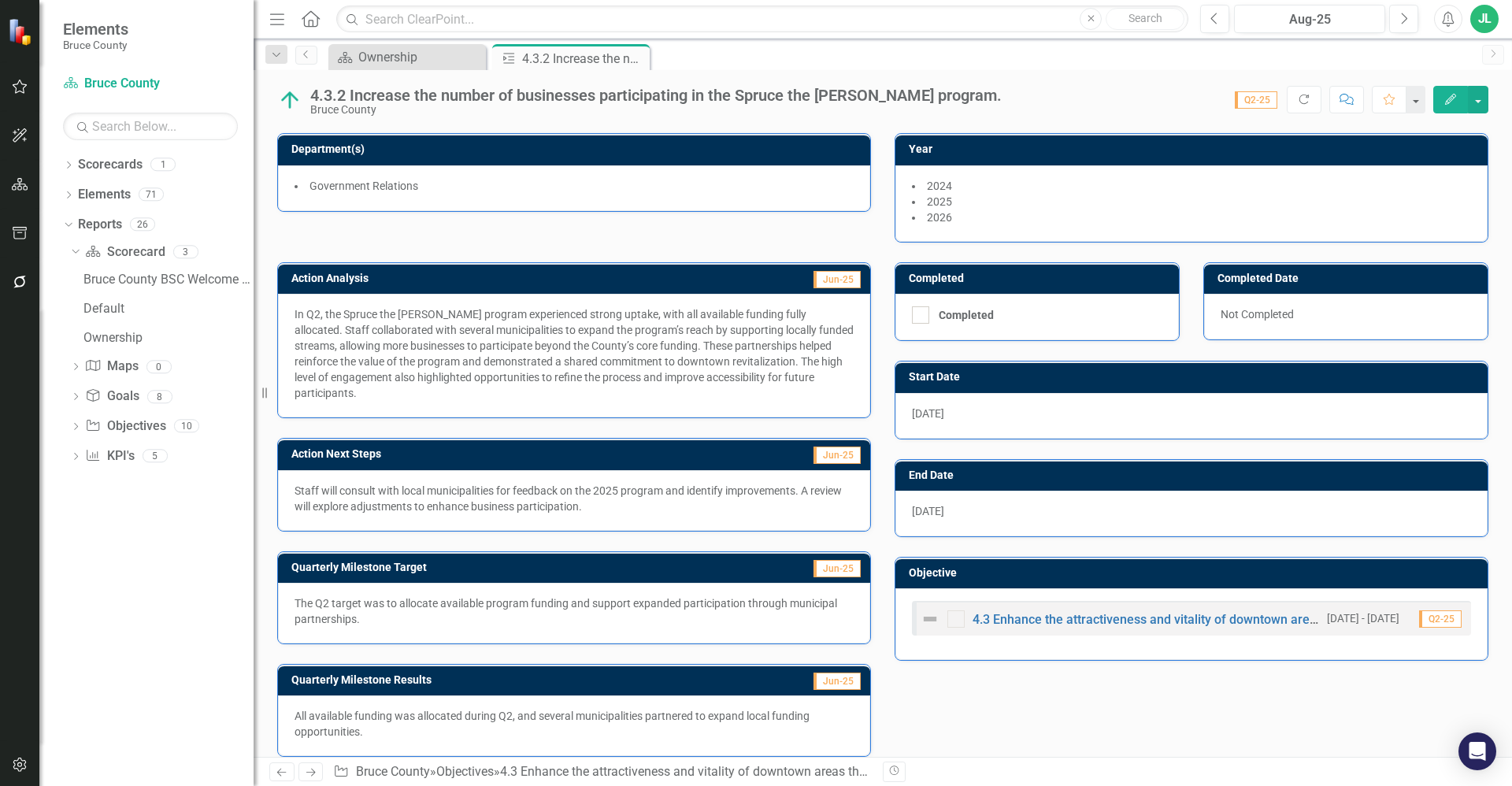
click at [493, 488] on p "Staff will consult with local municipalities for feedback on the 2025 program a…" at bounding box center [574, 498] width 559 height 32
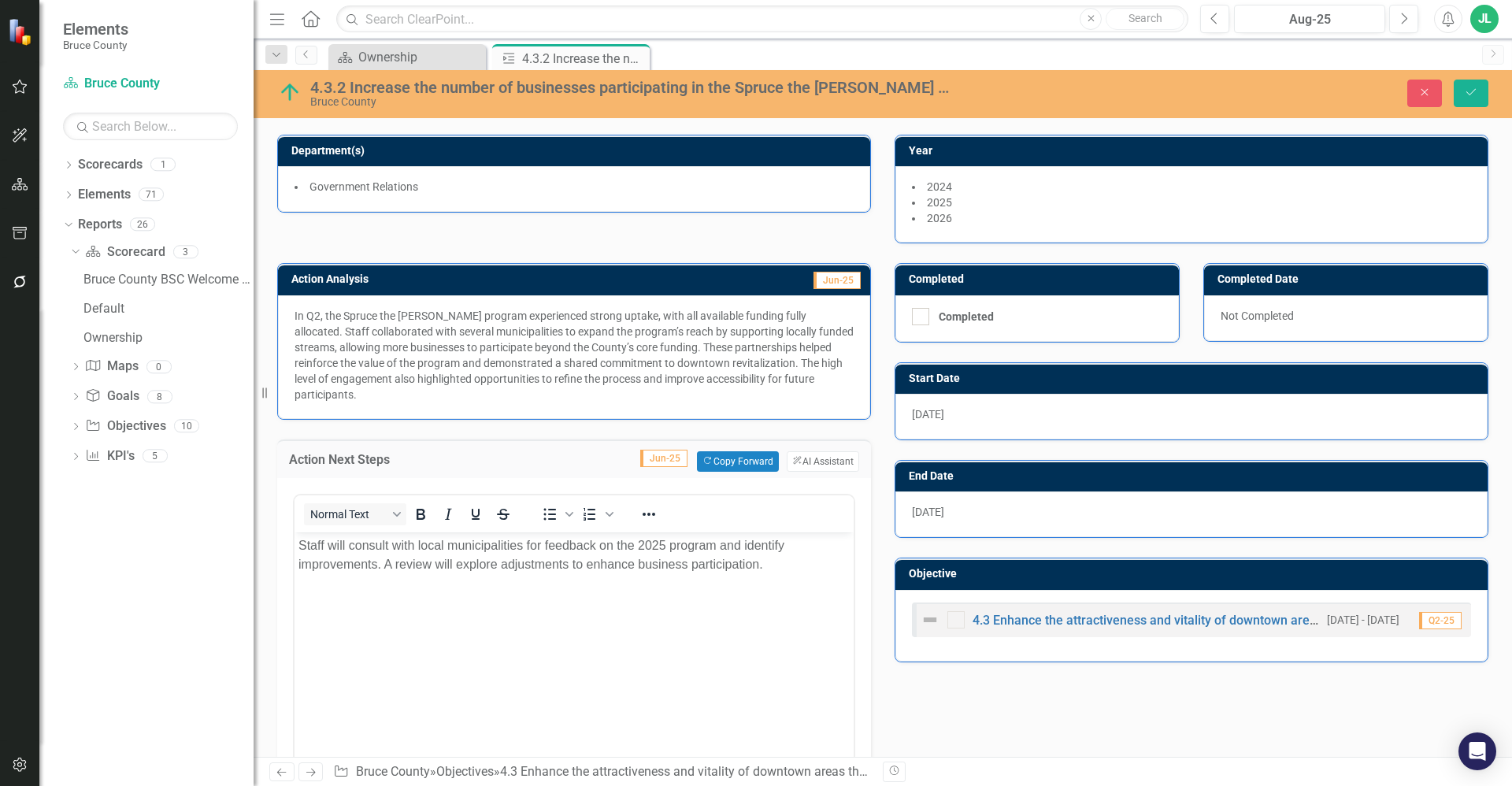
scroll to position [0, 0]
click at [500, 570] on p "Staff will consult with local municipalities for feedback on the 2025 program a…" at bounding box center [574, 554] width 551 height 38
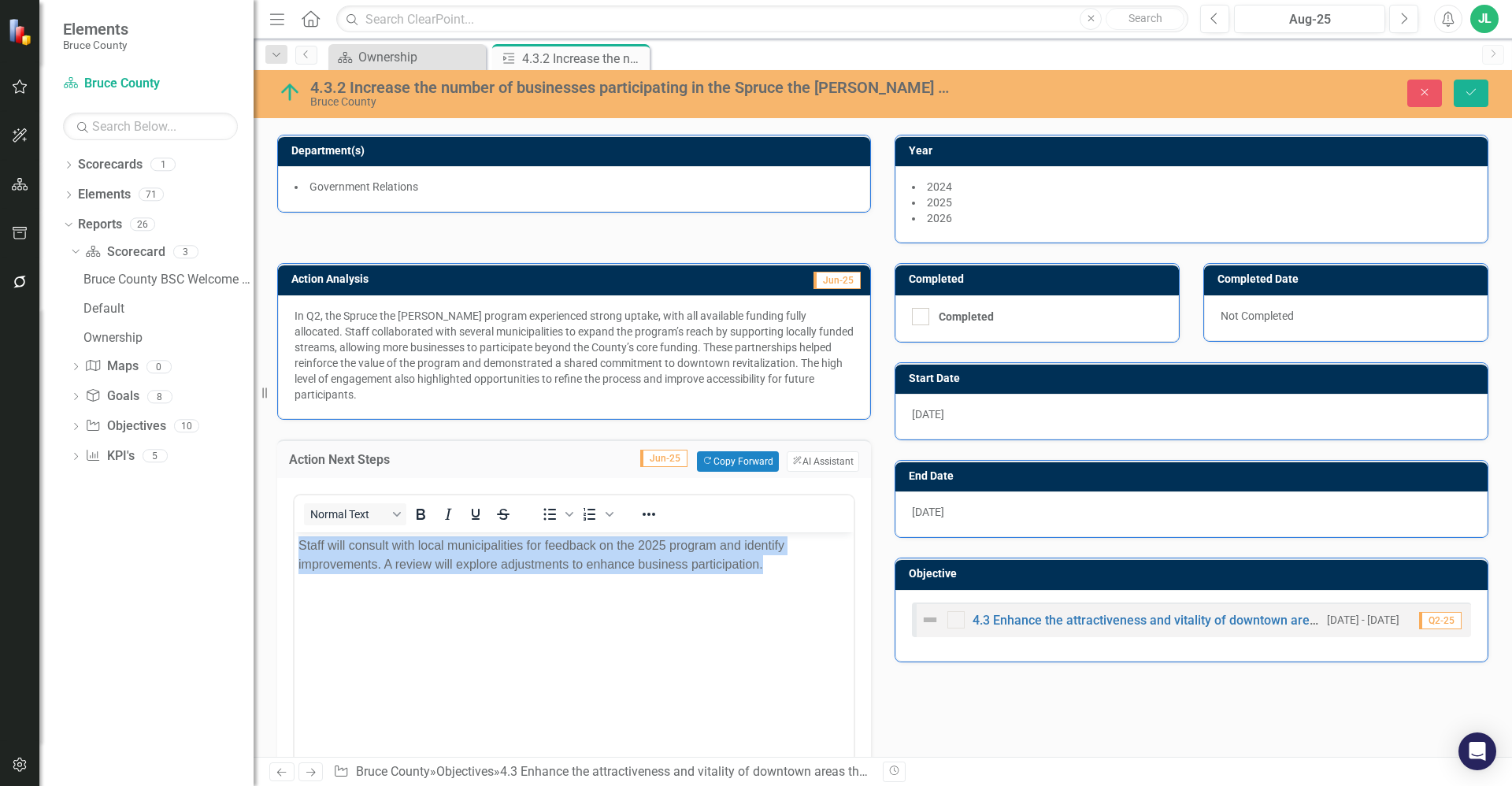
click at [500, 570] on p "Staff will consult with local municipalities for feedback on the 2025 program a…" at bounding box center [574, 554] width 551 height 38
drag, startPoint x: 526, startPoint y: 651, endPoint x: 531, endPoint y: 638, distance: 13.9
click at [526, 651] on body "Staff will consult with local municipalities for feedback on the 2025 program a…" at bounding box center [574, 650] width 559 height 236
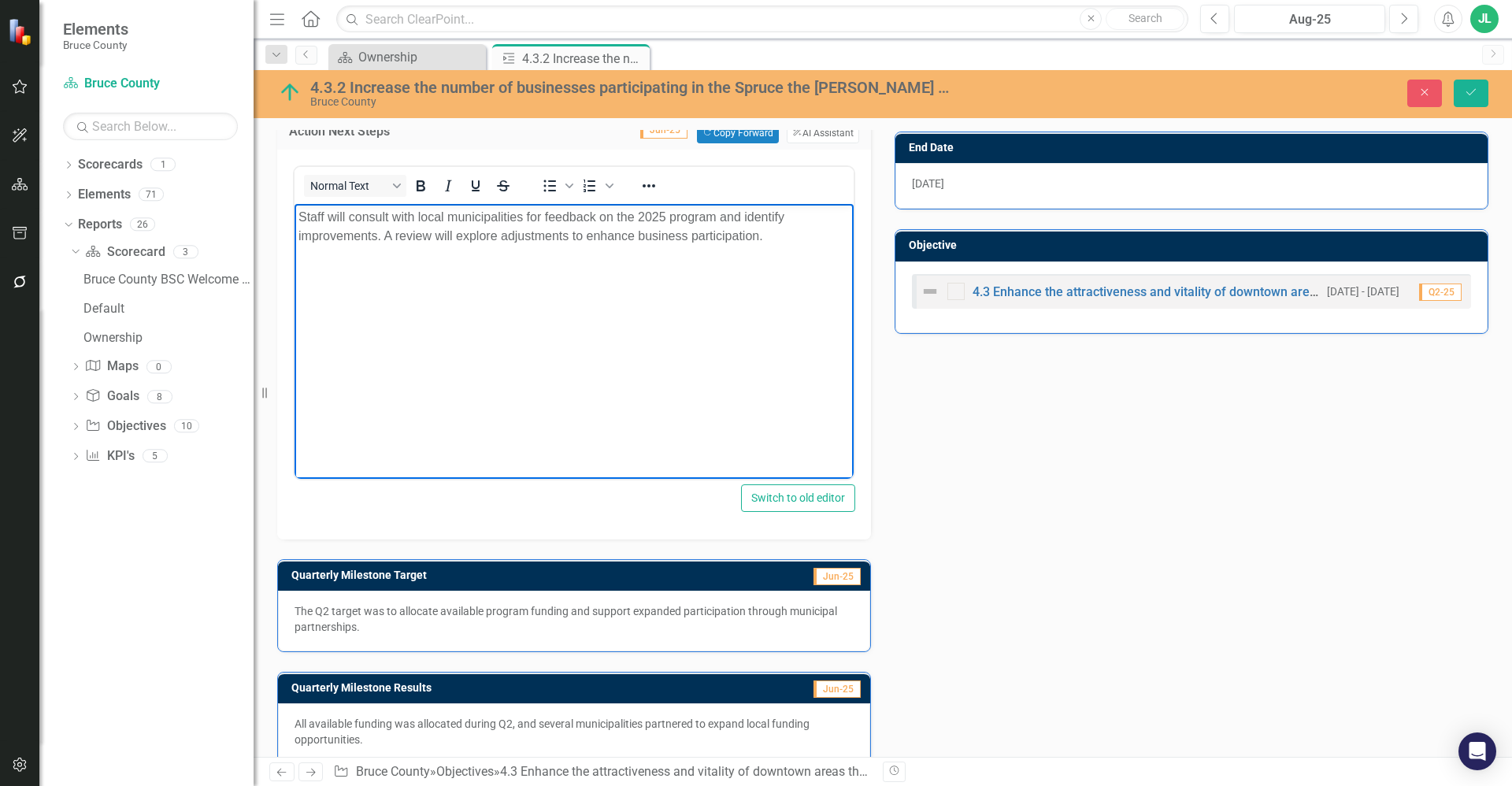
scroll to position [435, 0]
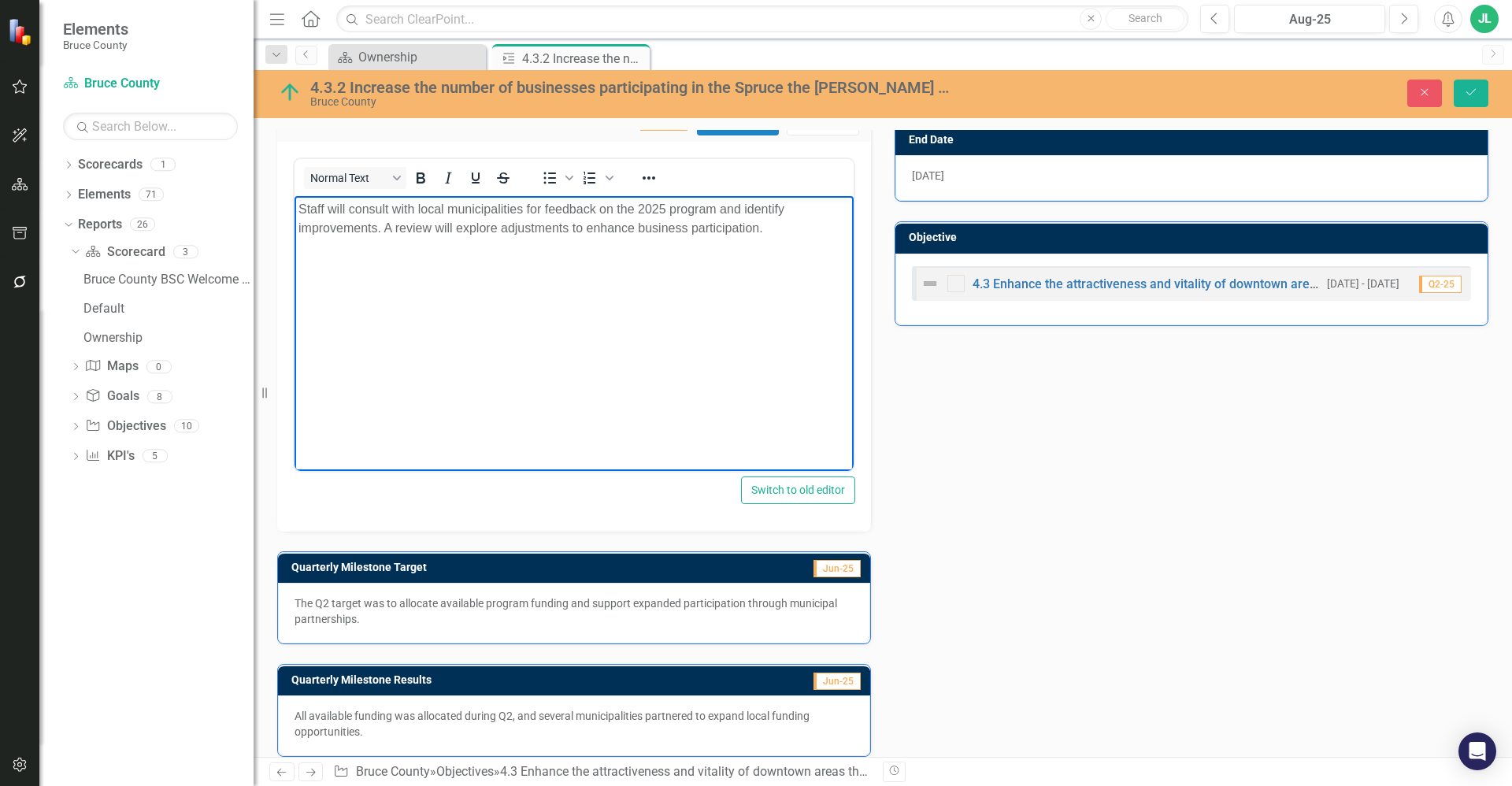
click at [485, 722] on p "All available funding was allocated during Q2, and several municipalities partn…" at bounding box center [574, 724] width 559 height 32
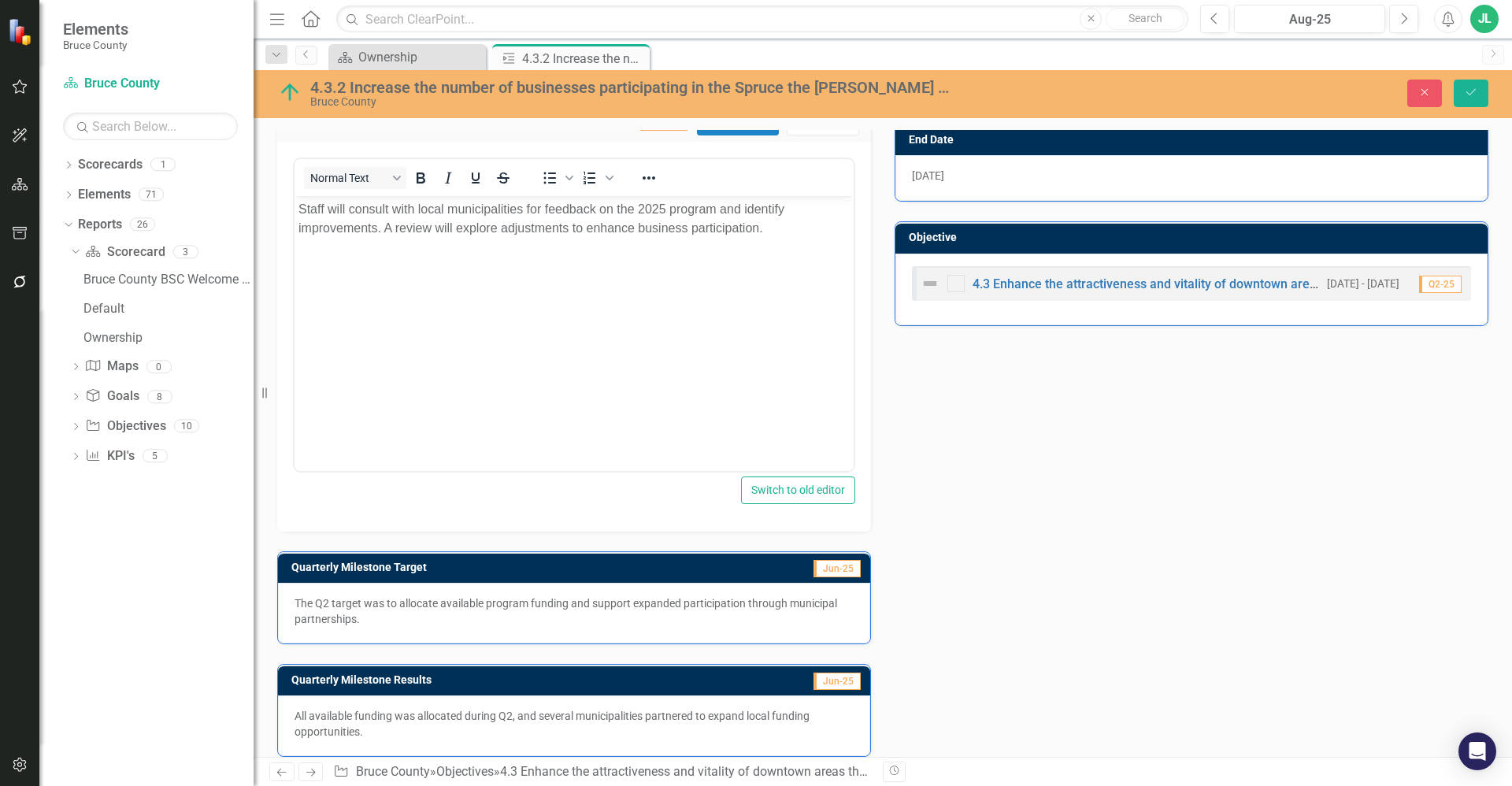
click at [485, 722] on p "All available funding was allocated during Q2, and several municipalities partn…" at bounding box center [574, 724] width 559 height 32
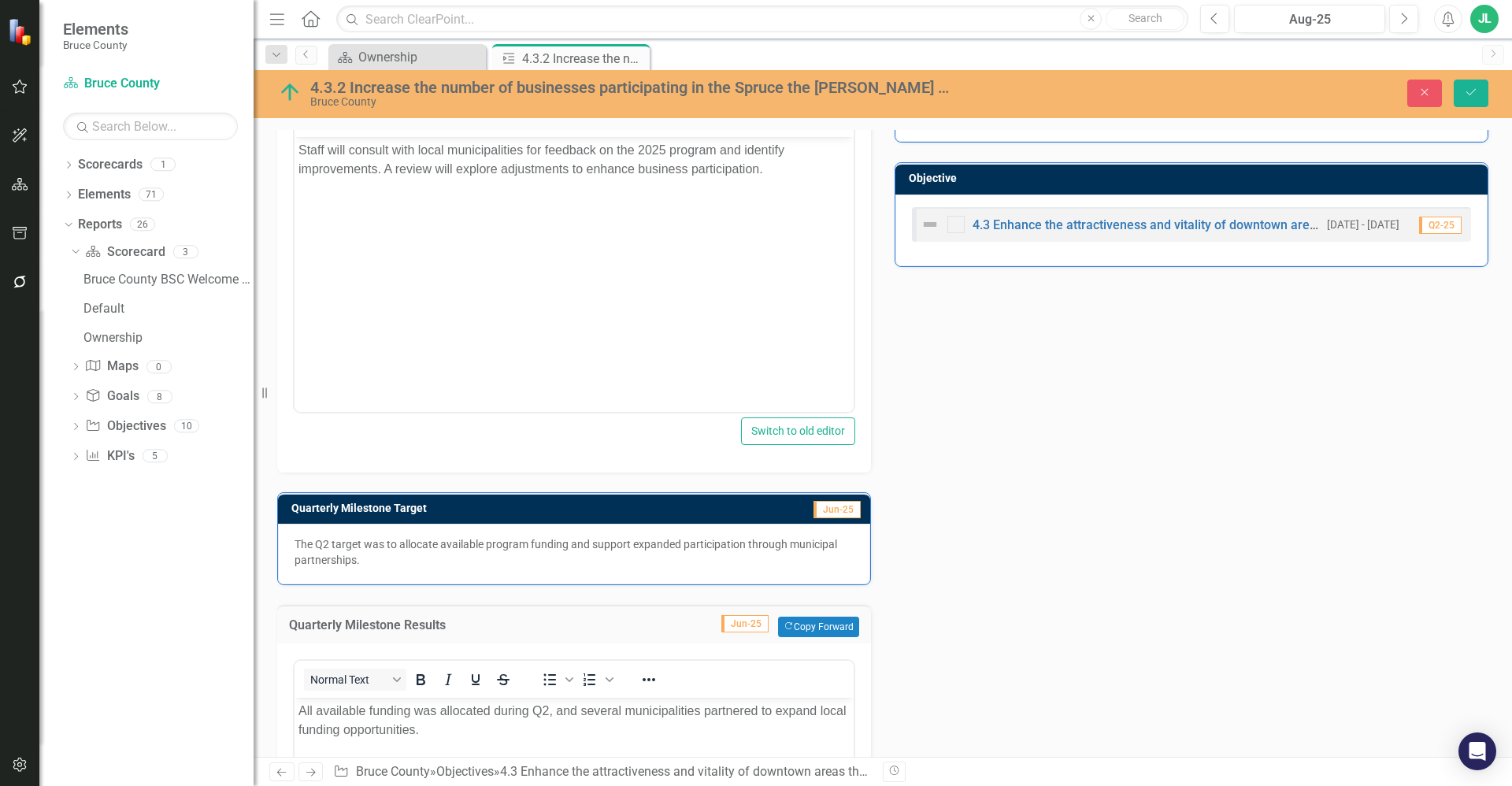
scroll to position [731, 0]
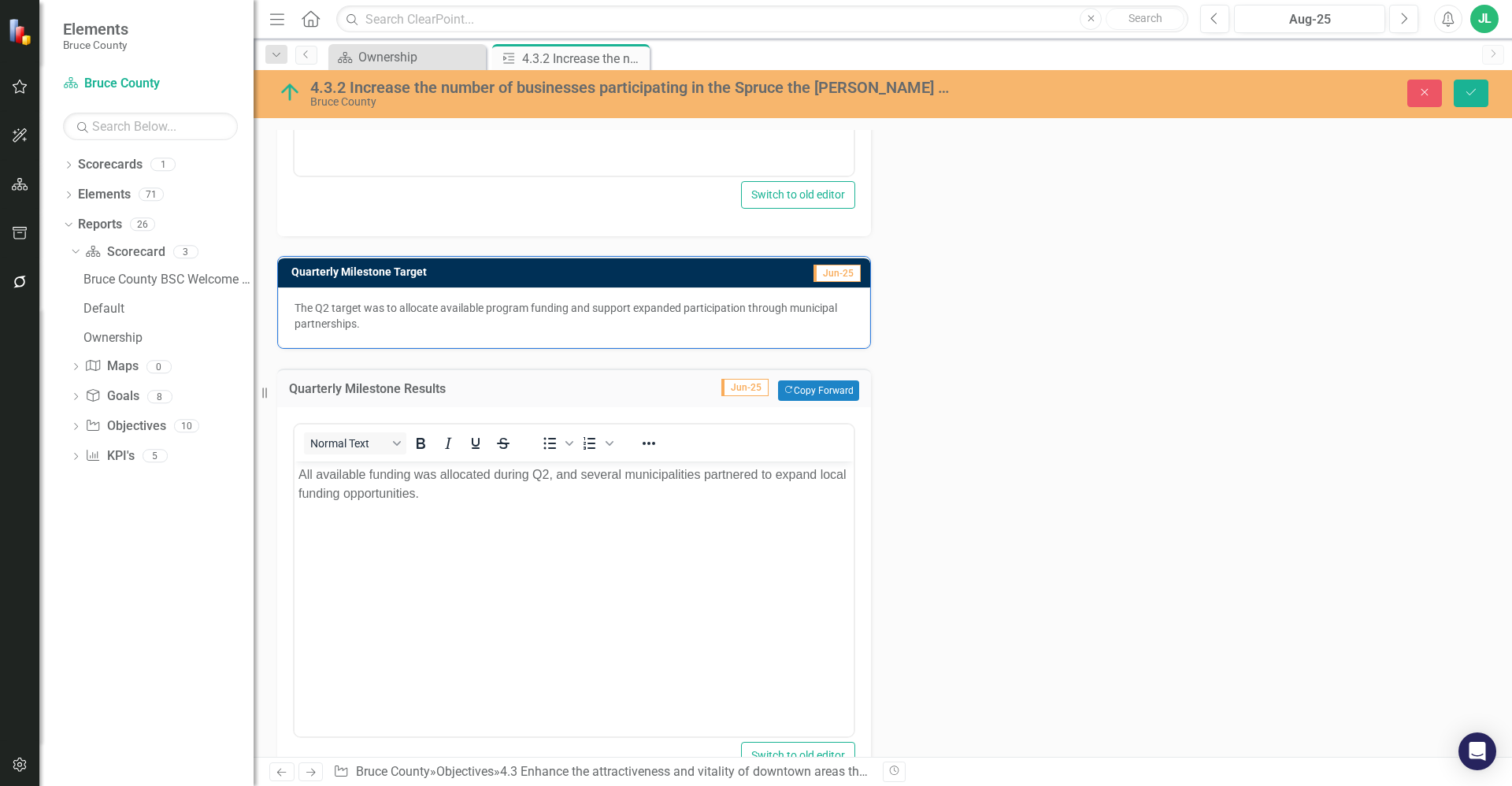
click at [472, 492] on p "All available funding was allocated during Q2, and several municipalities partn…" at bounding box center [574, 484] width 551 height 38
click at [1473, 87] on icon "Save" at bounding box center [1470, 92] width 14 height 11
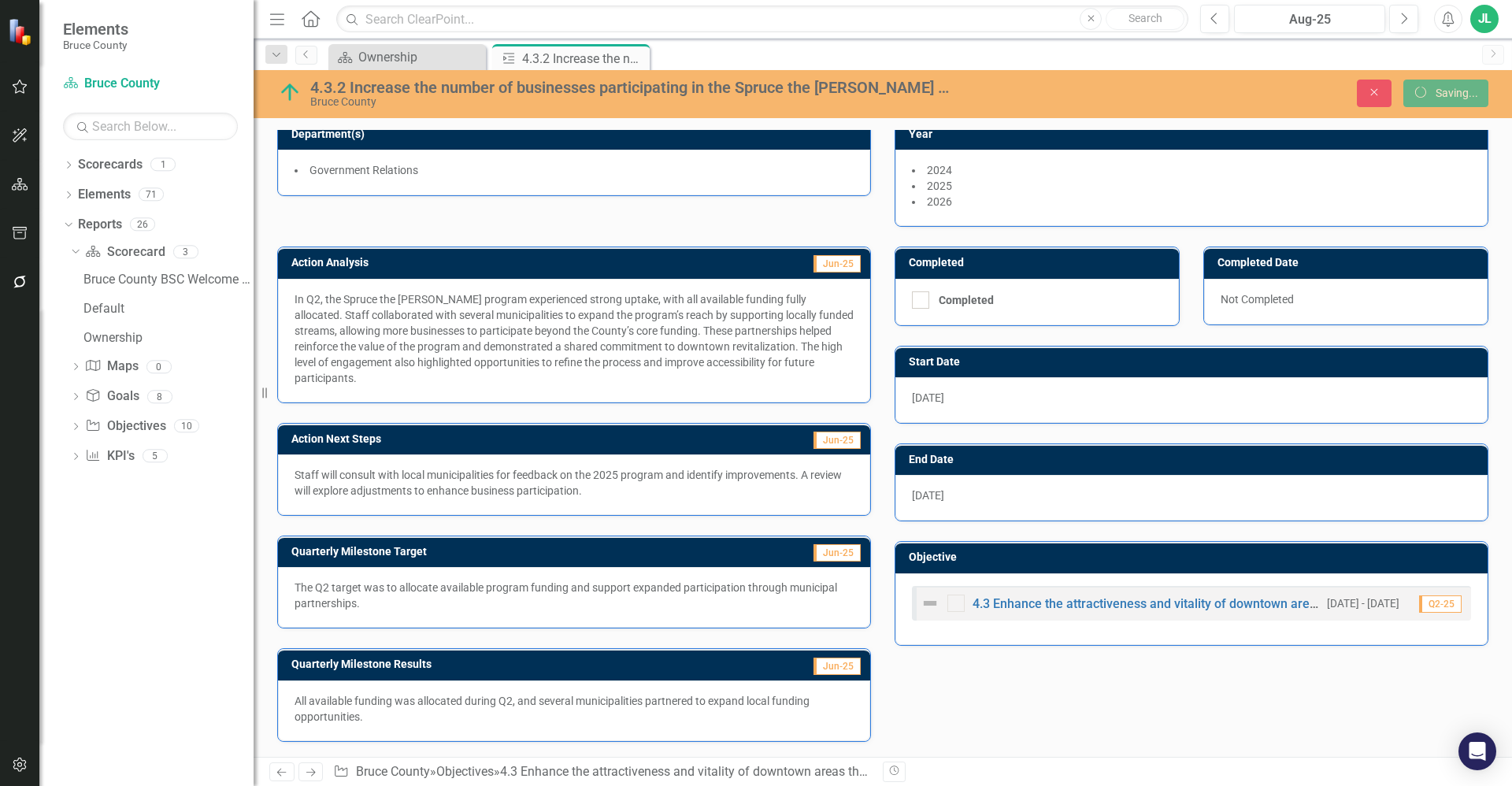
scroll to position [100, 0]
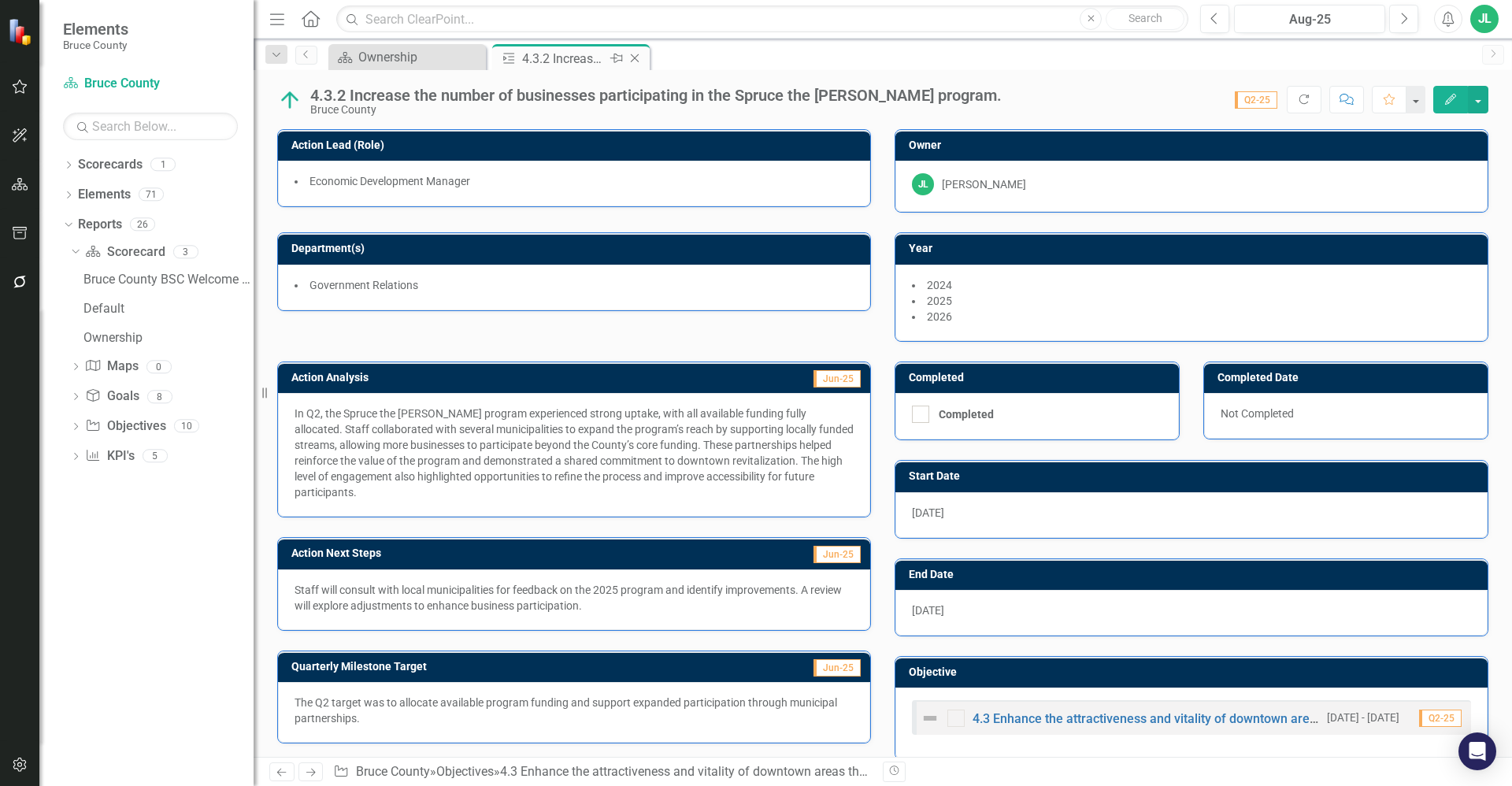
click at [639, 55] on icon "Close" at bounding box center [634, 58] width 15 height 12
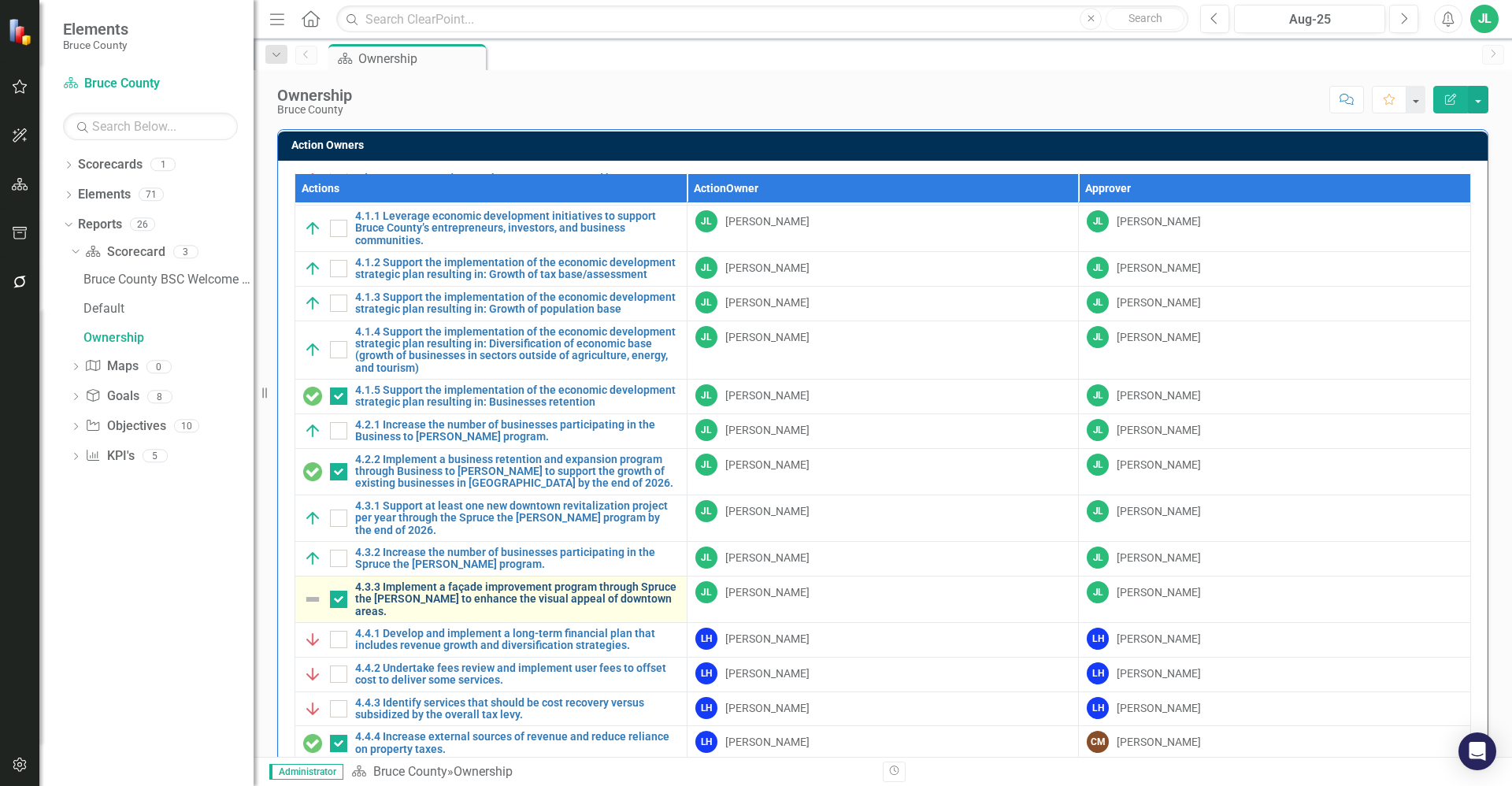
scroll to position [1044, 0]
click at [448, 588] on link "4.3.3 Implement a façade improvement program through Spruce the [PERSON_NAME] t…" at bounding box center [517, 598] width 324 height 36
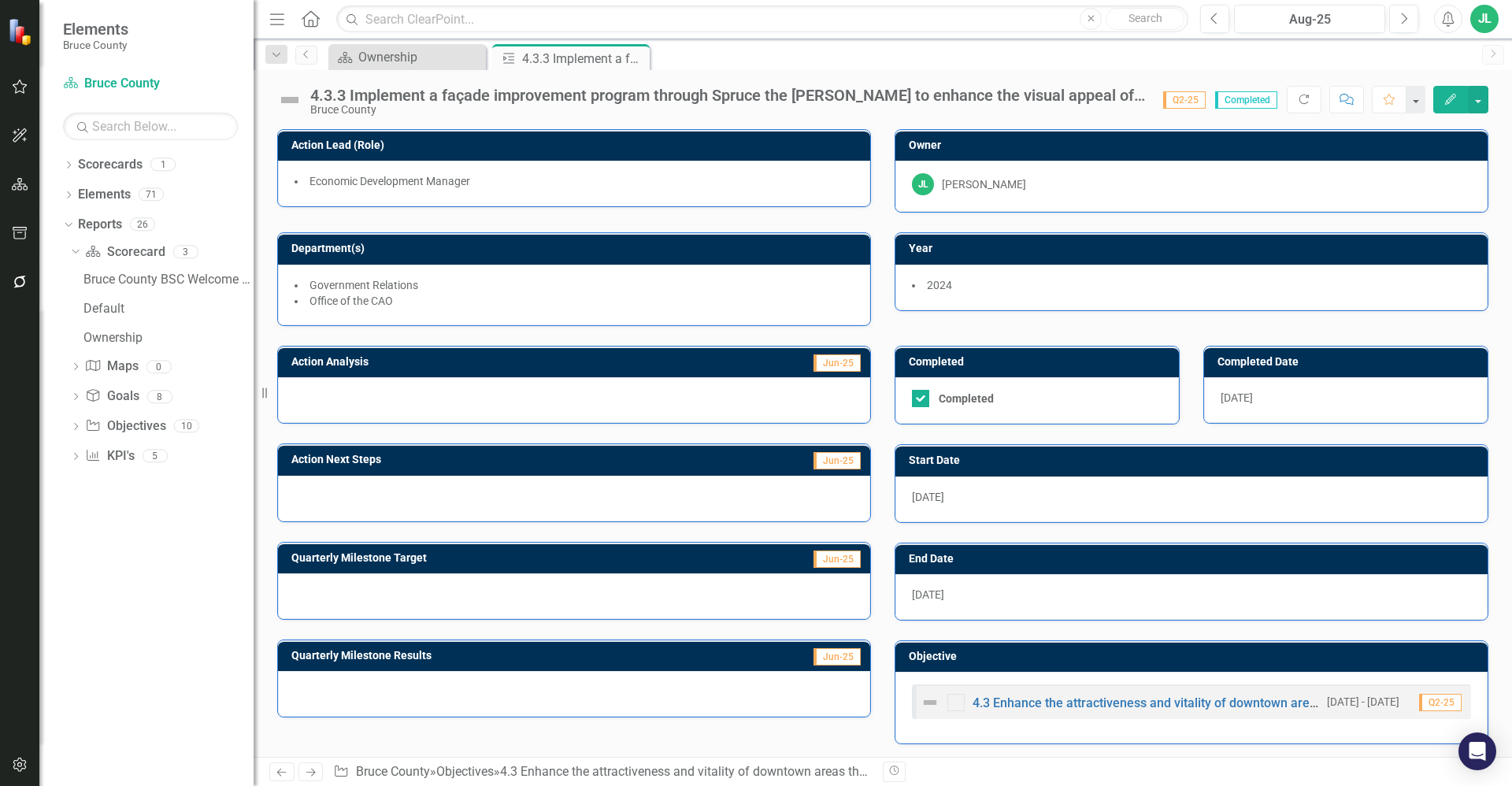
click at [294, 98] on img at bounding box center [289, 99] width 25 height 25
click at [293, 98] on img at bounding box center [289, 99] width 25 height 25
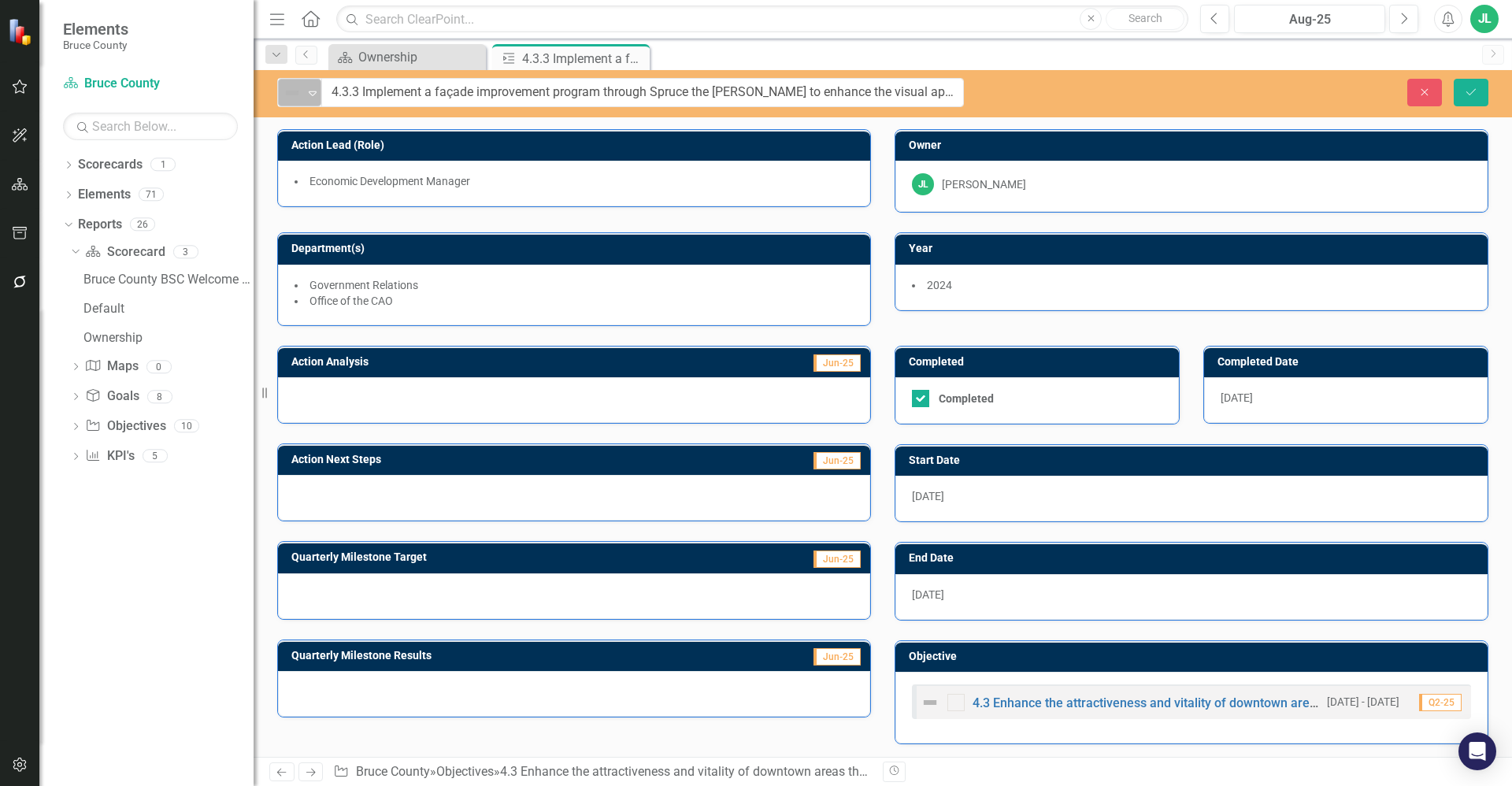
click at [306, 94] on icon "Expand" at bounding box center [312, 92] width 15 height 12
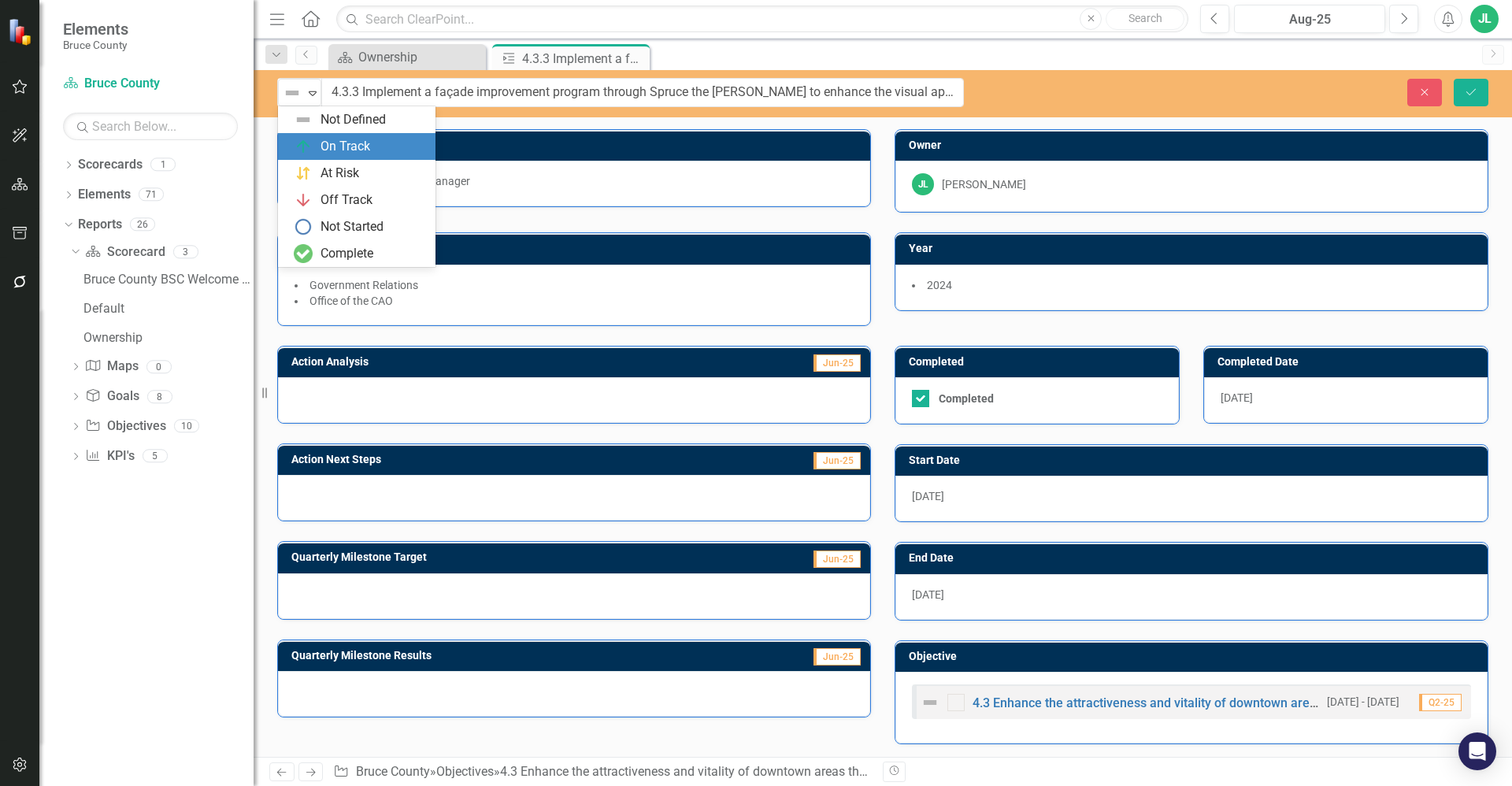
click at [353, 146] on div "On Track" at bounding box center [345, 147] width 50 height 18
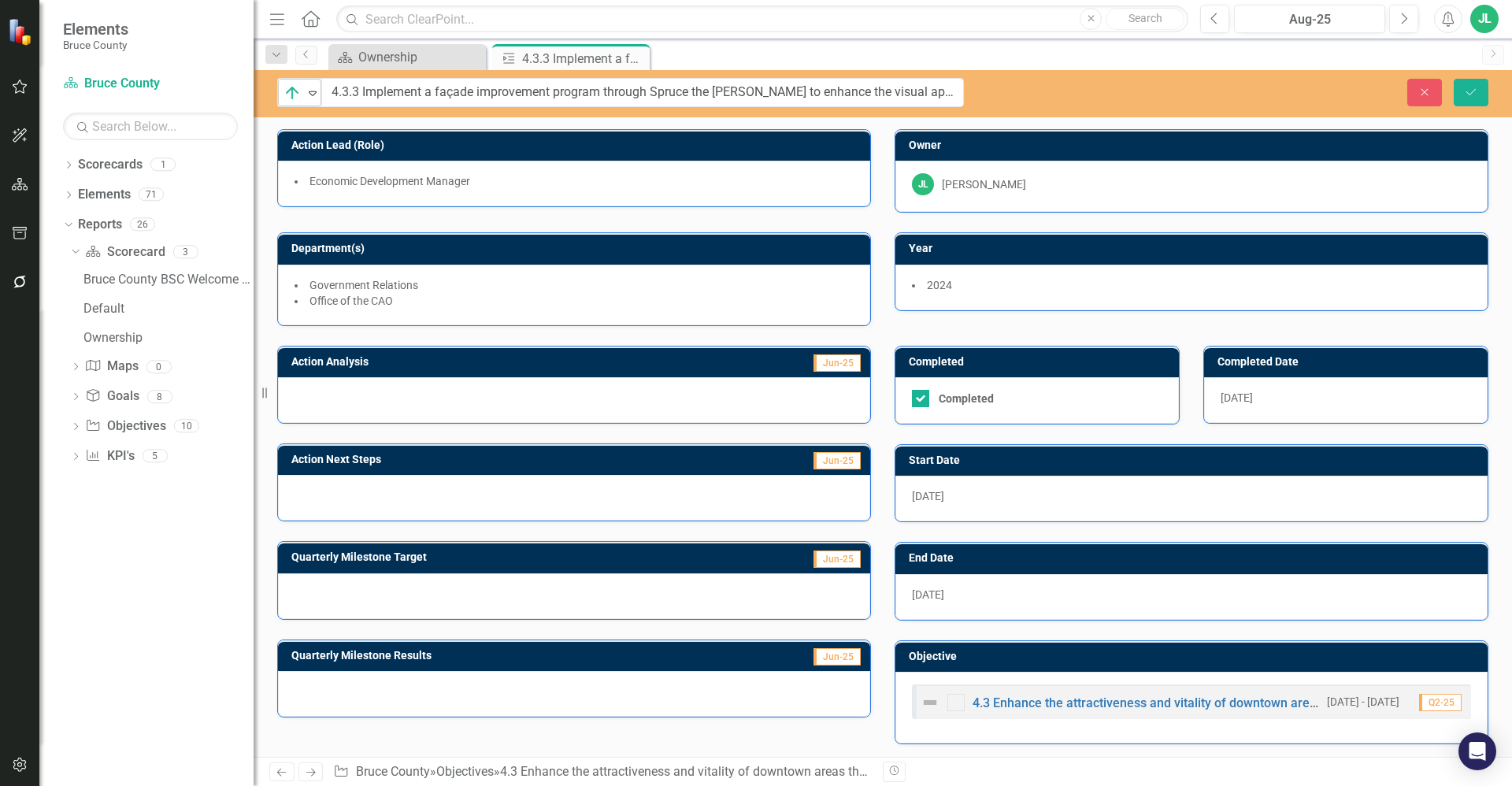
click at [300, 93] on img at bounding box center [292, 92] width 19 height 19
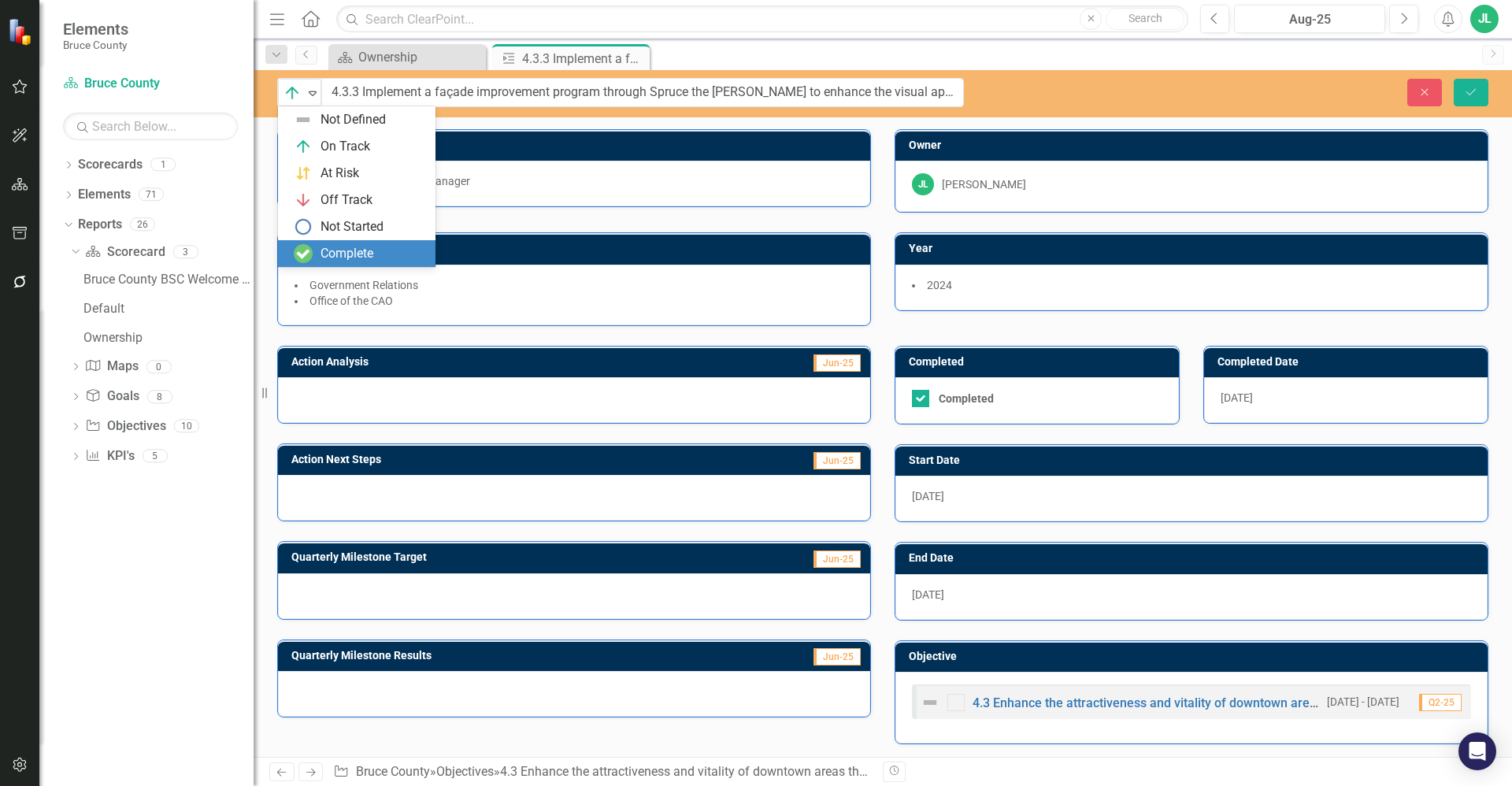
click at [358, 247] on div "Complete" at bounding box center [346, 254] width 53 height 18
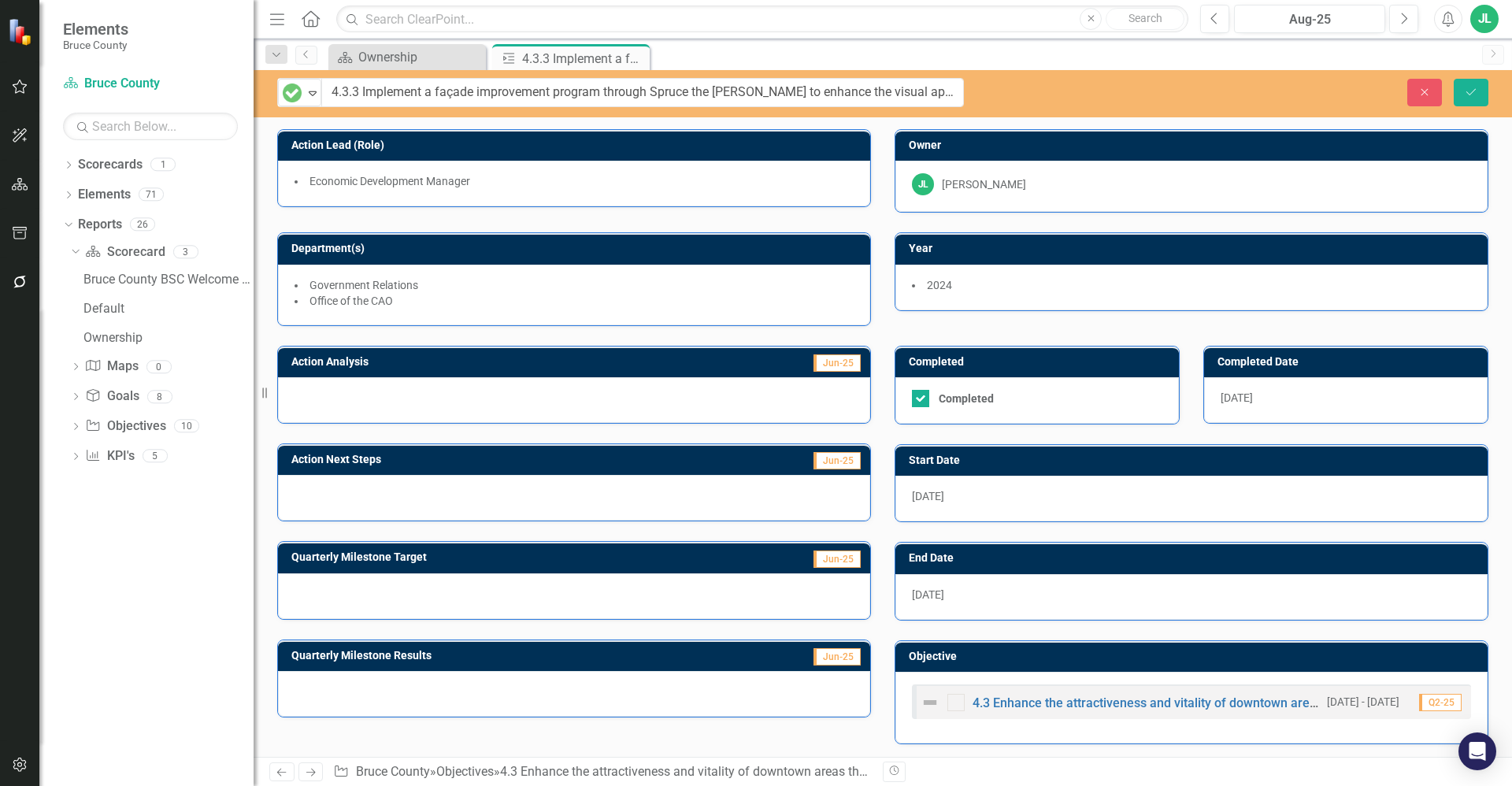
click at [584, 174] on li "Economic Development Manager" at bounding box center [574, 181] width 559 height 15
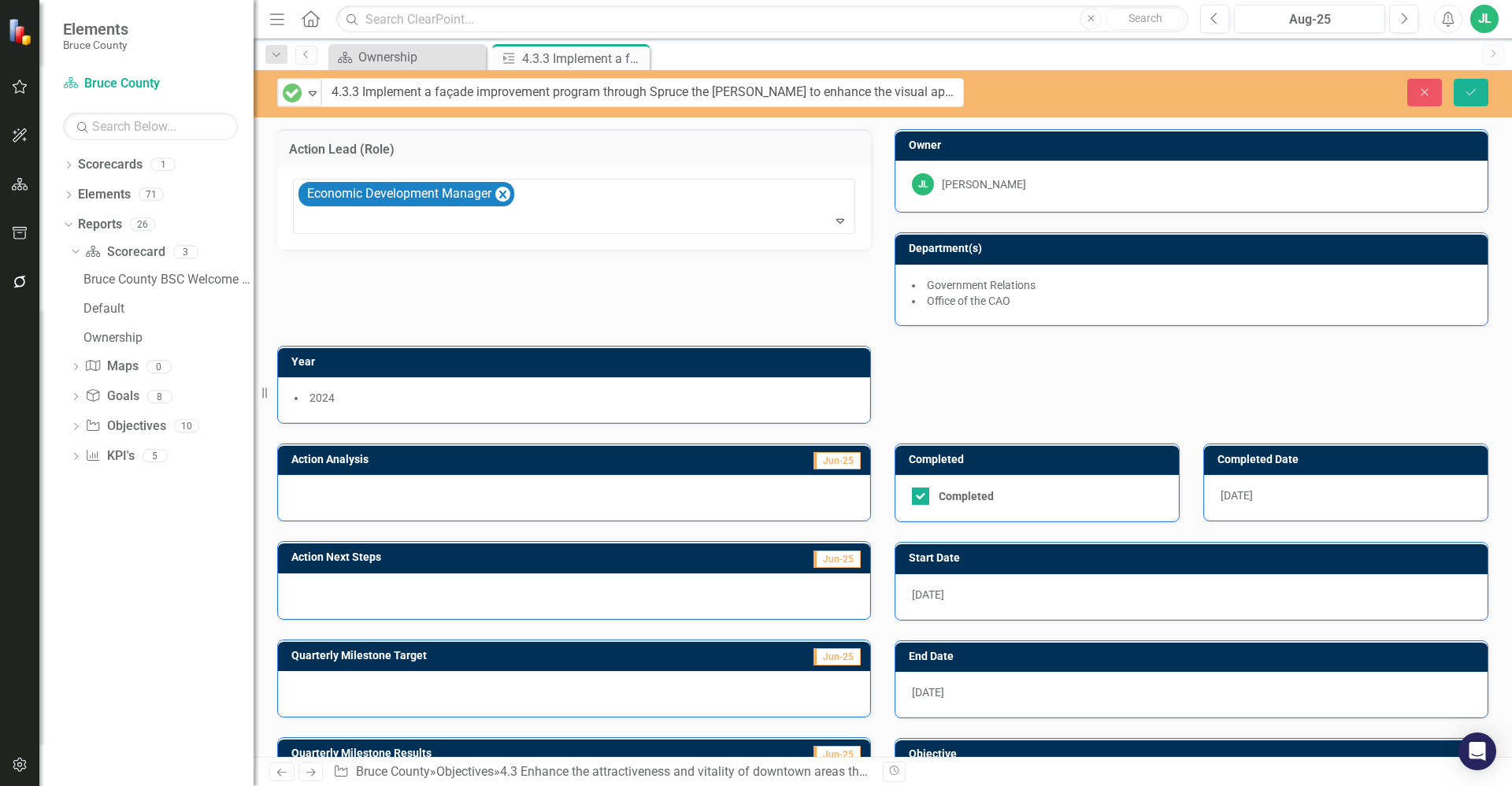
click at [523, 386] on div "2024" at bounding box center [574, 400] width 593 height 46
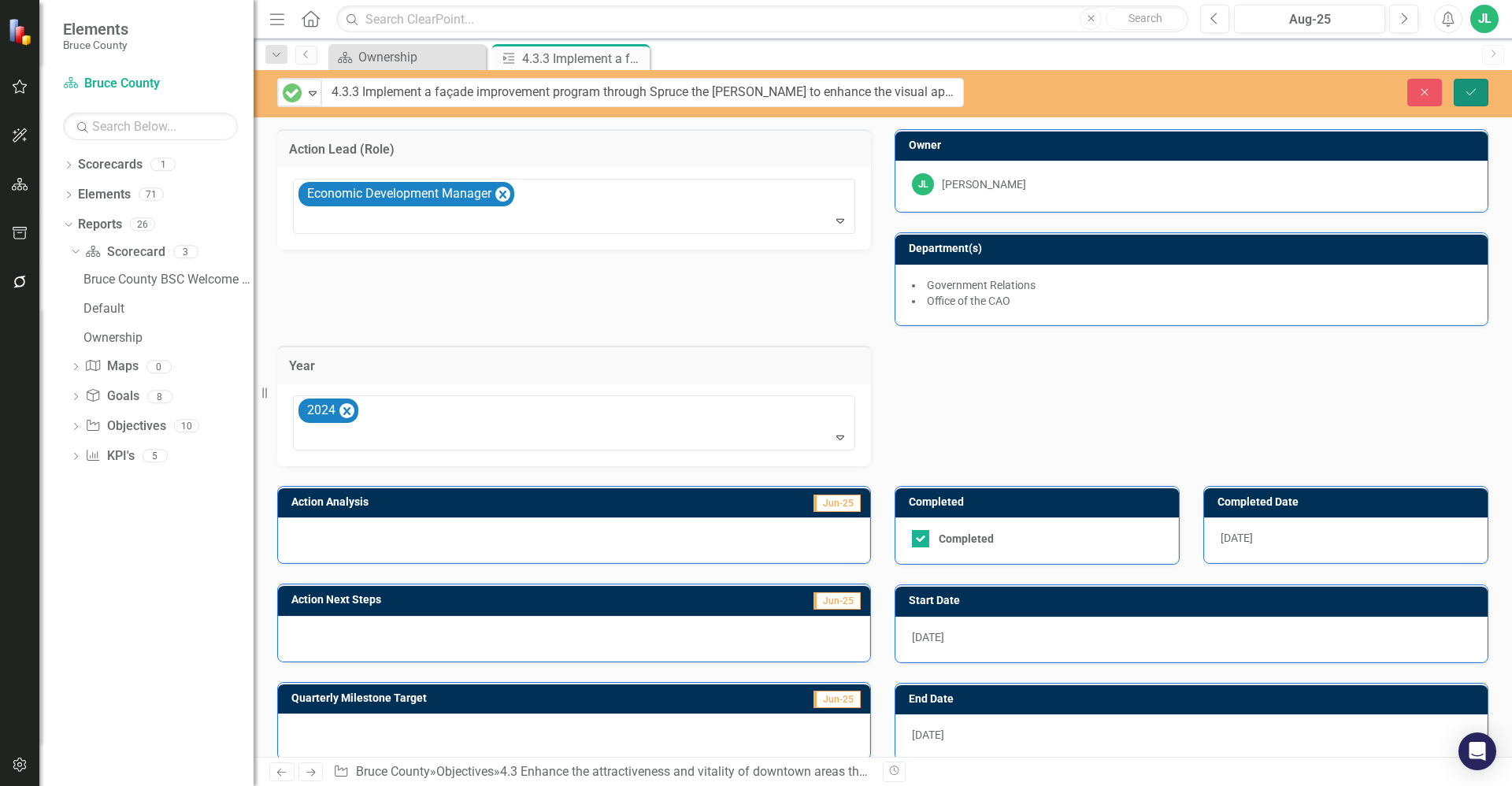
click at [1471, 91] on icon "Save" at bounding box center [1470, 92] width 14 height 11
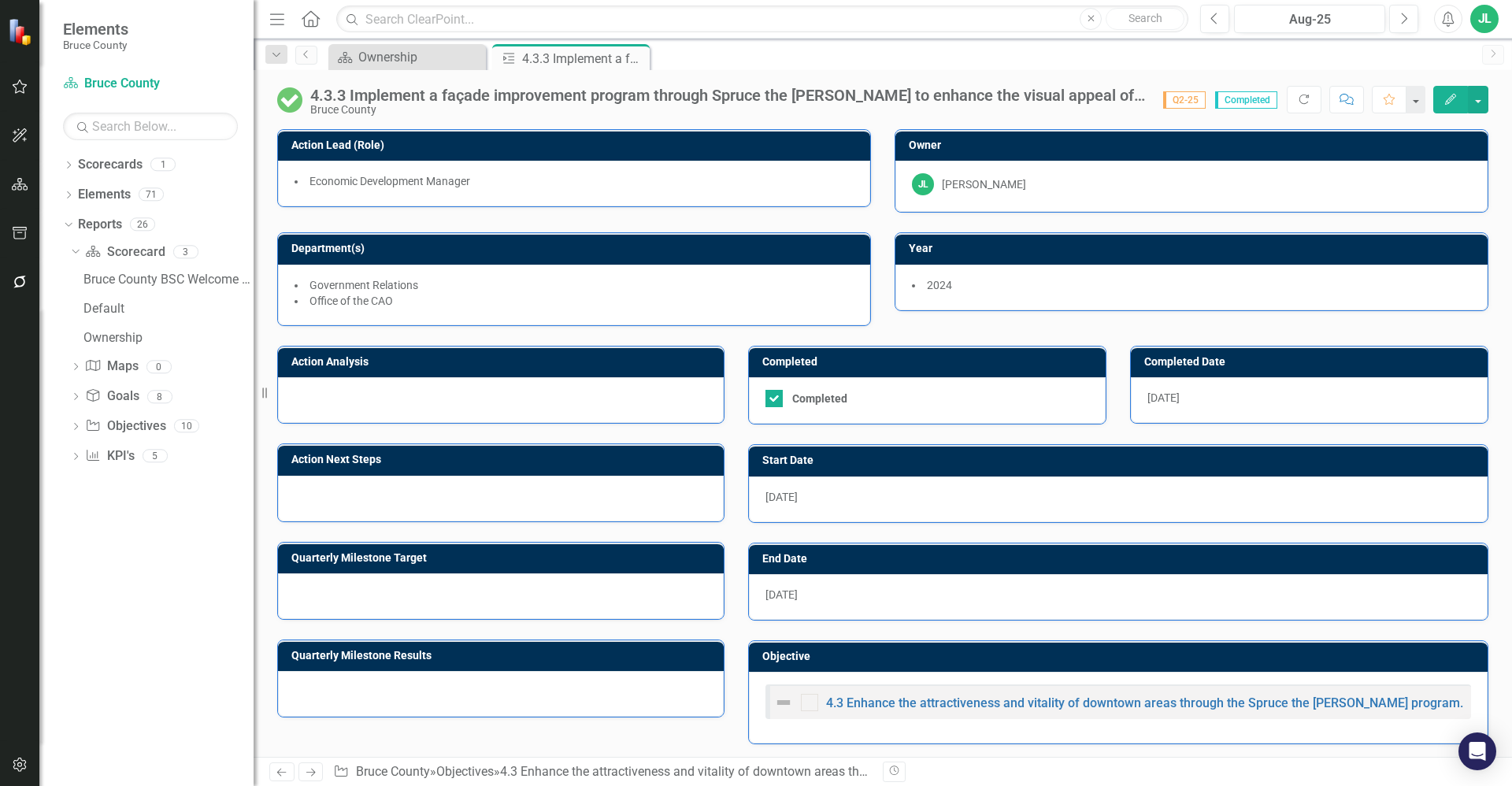
click at [534, 401] on div at bounding box center [500, 400] width 446 height 46
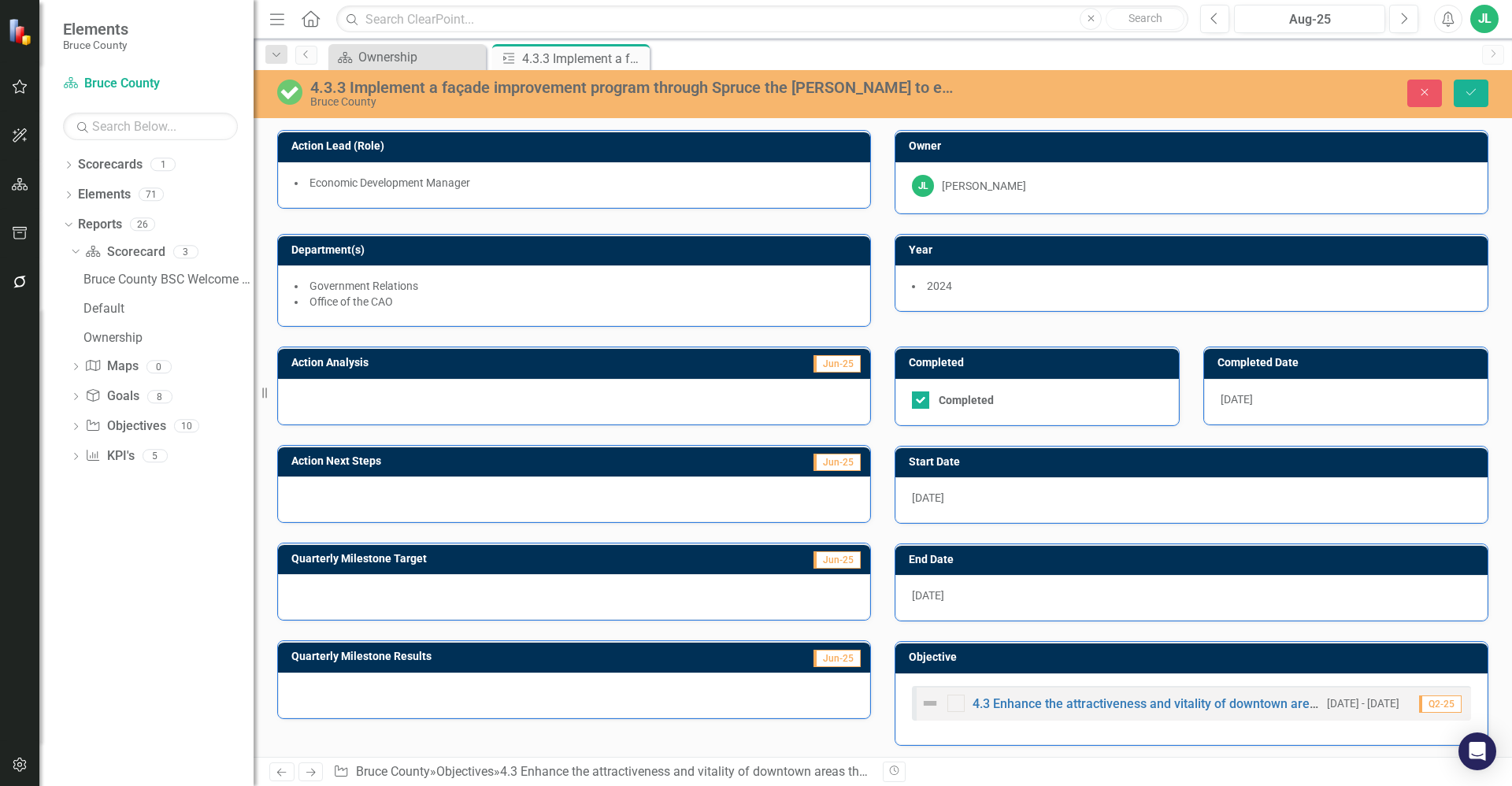
click at [514, 408] on div at bounding box center [574, 402] width 593 height 46
click at [509, 409] on div at bounding box center [574, 402] width 593 height 46
click at [506, 409] on div at bounding box center [574, 402] width 593 height 46
click at [476, 407] on div at bounding box center [574, 402] width 593 height 46
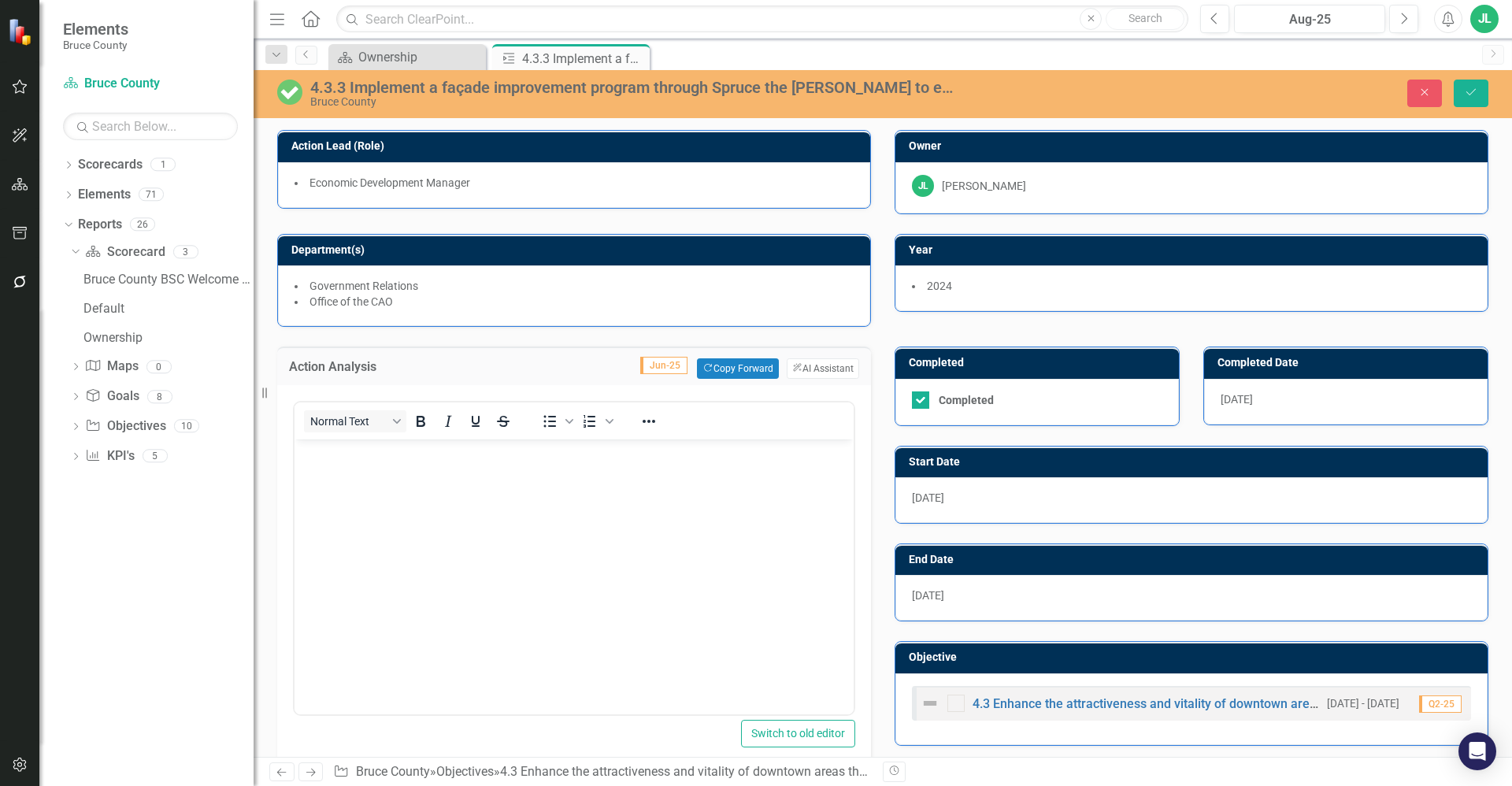
click at [390, 474] on body "Rich Text Area. Press ALT-0 for help." at bounding box center [574, 558] width 559 height 236
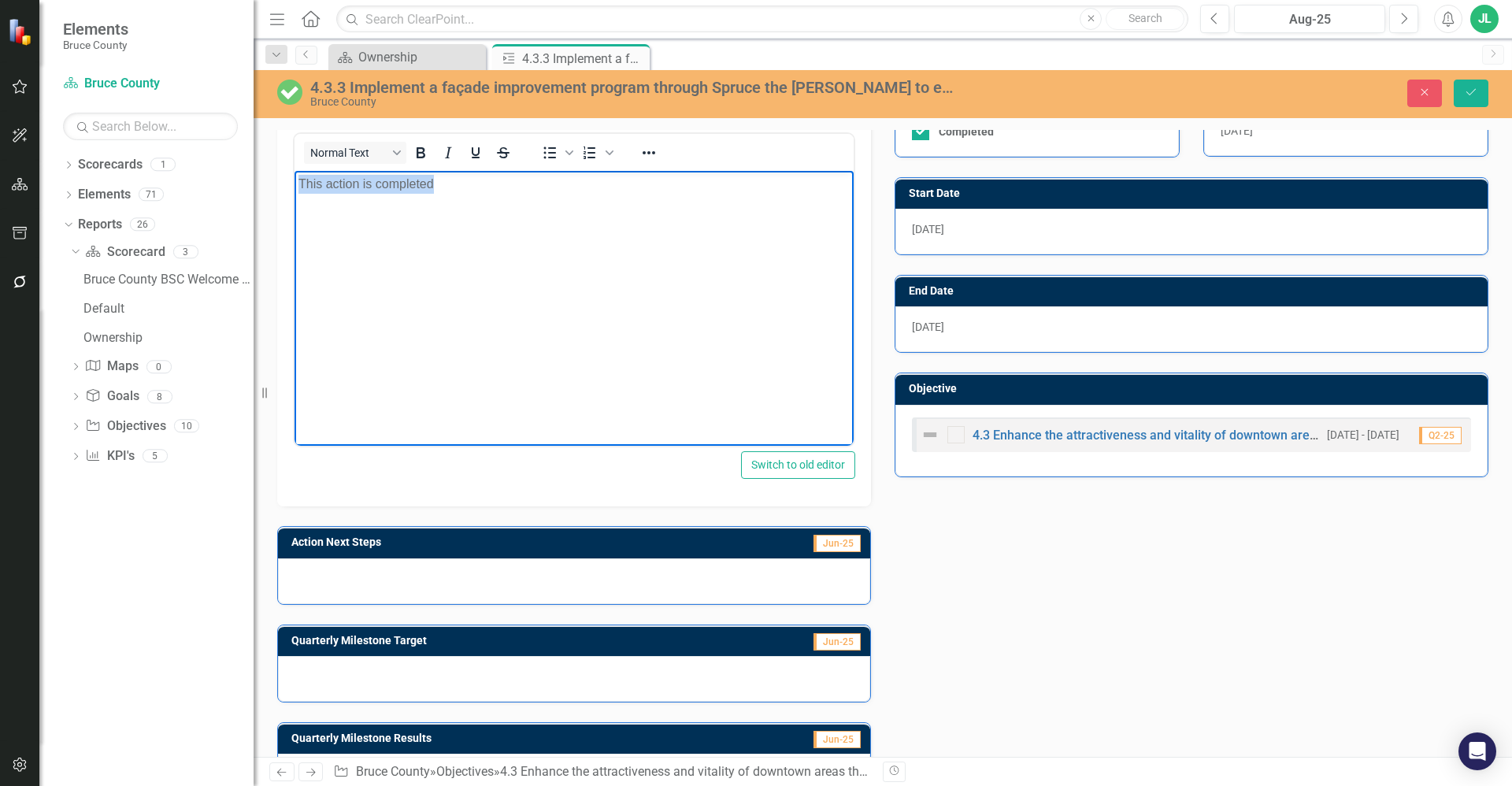
scroll to position [328, 0]
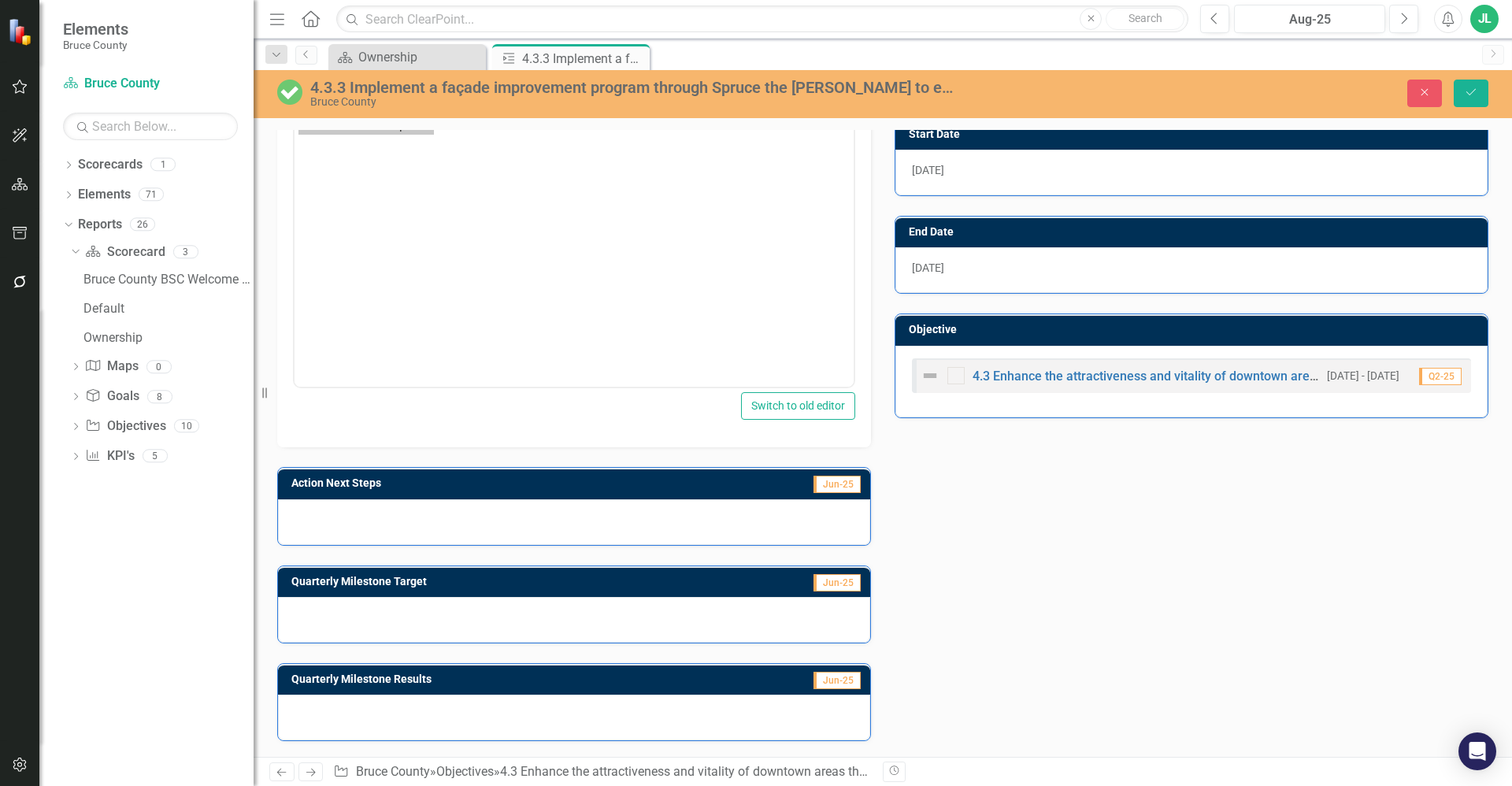
click at [501, 527] on div at bounding box center [574, 523] width 593 height 46
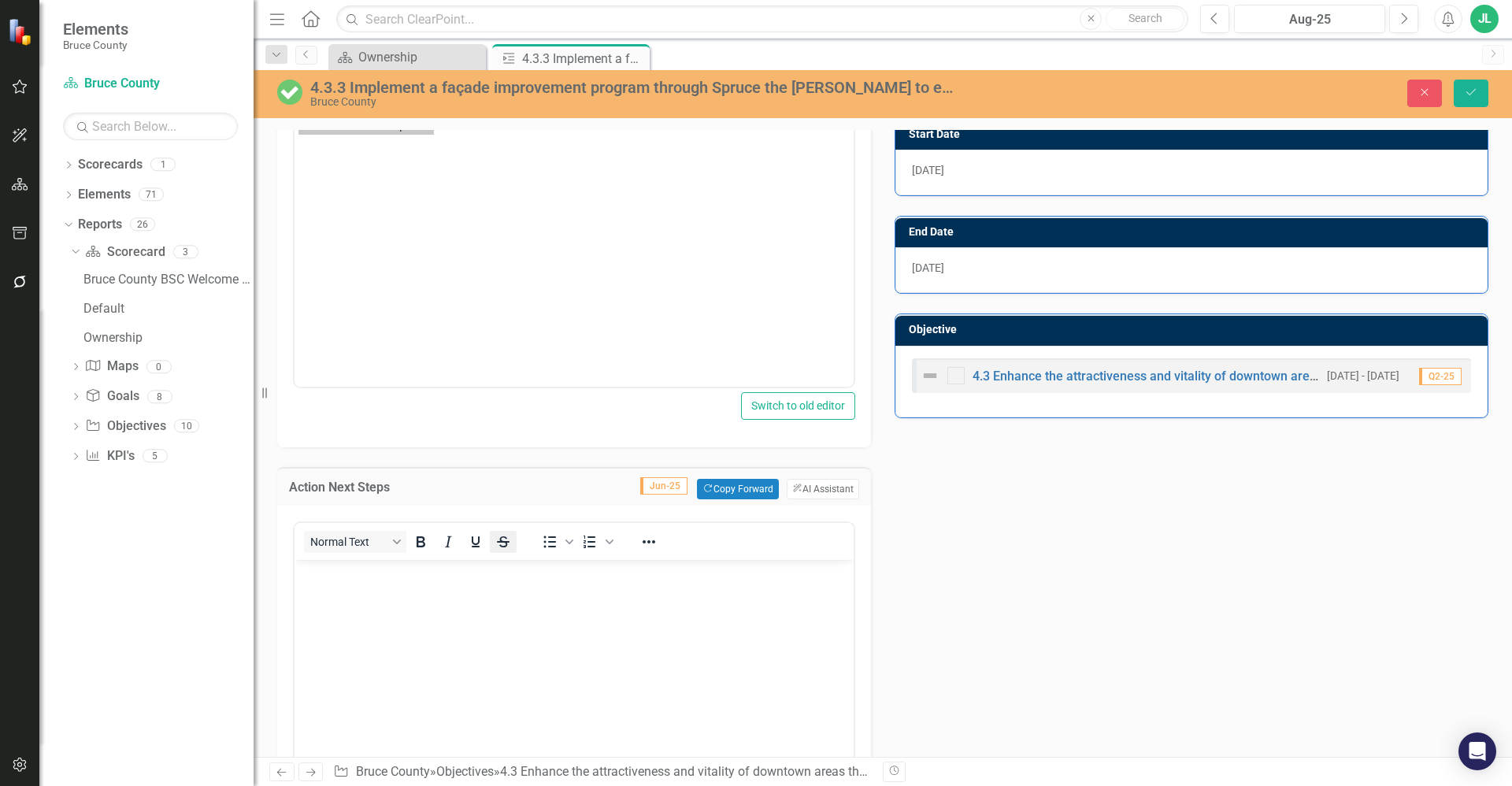
scroll to position [0, 0]
click at [463, 624] on body "Rich Text Area. Press ALT-0 for help." at bounding box center [574, 678] width 559 height 236
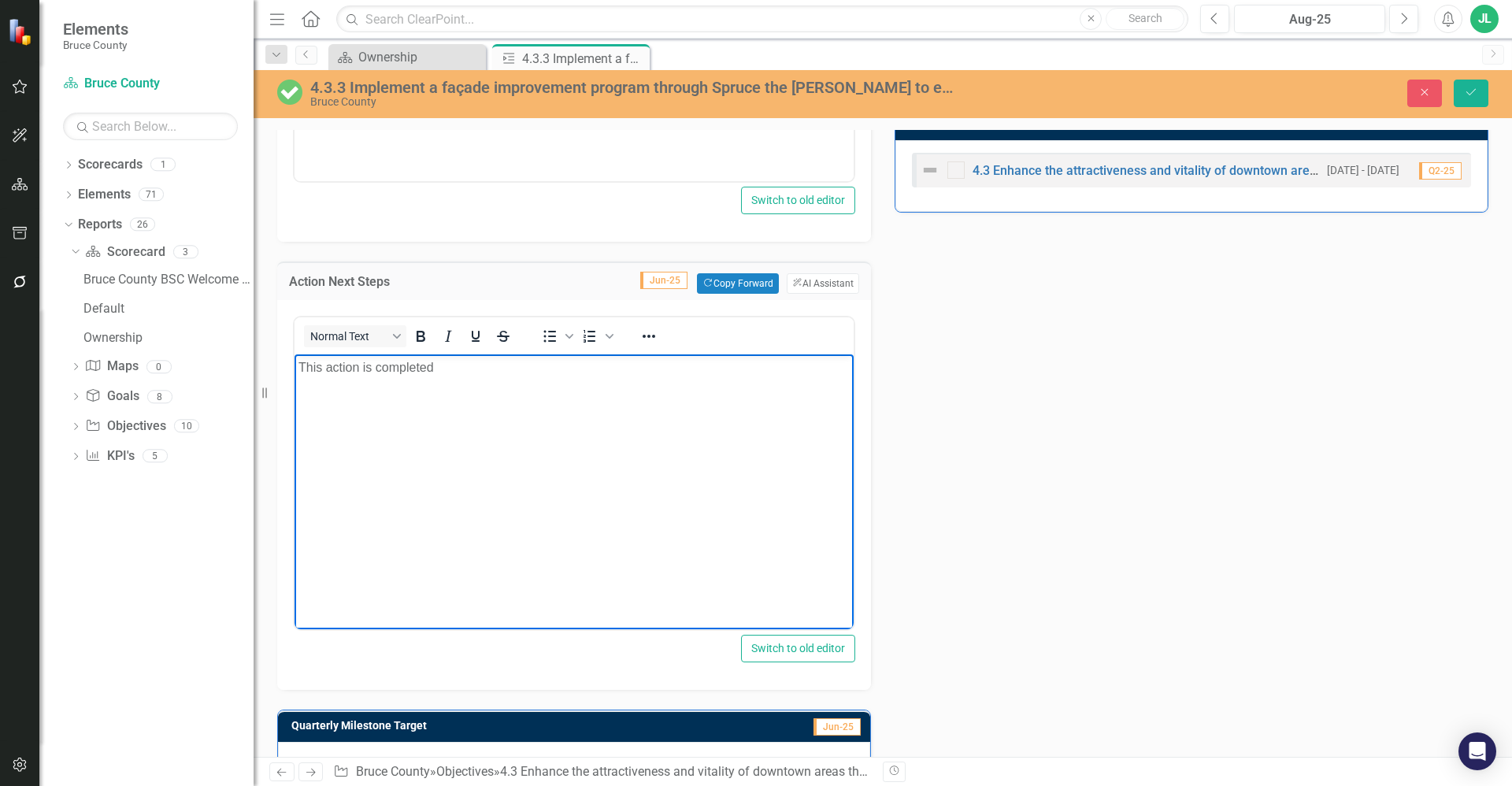
scroll to position [678, 0]
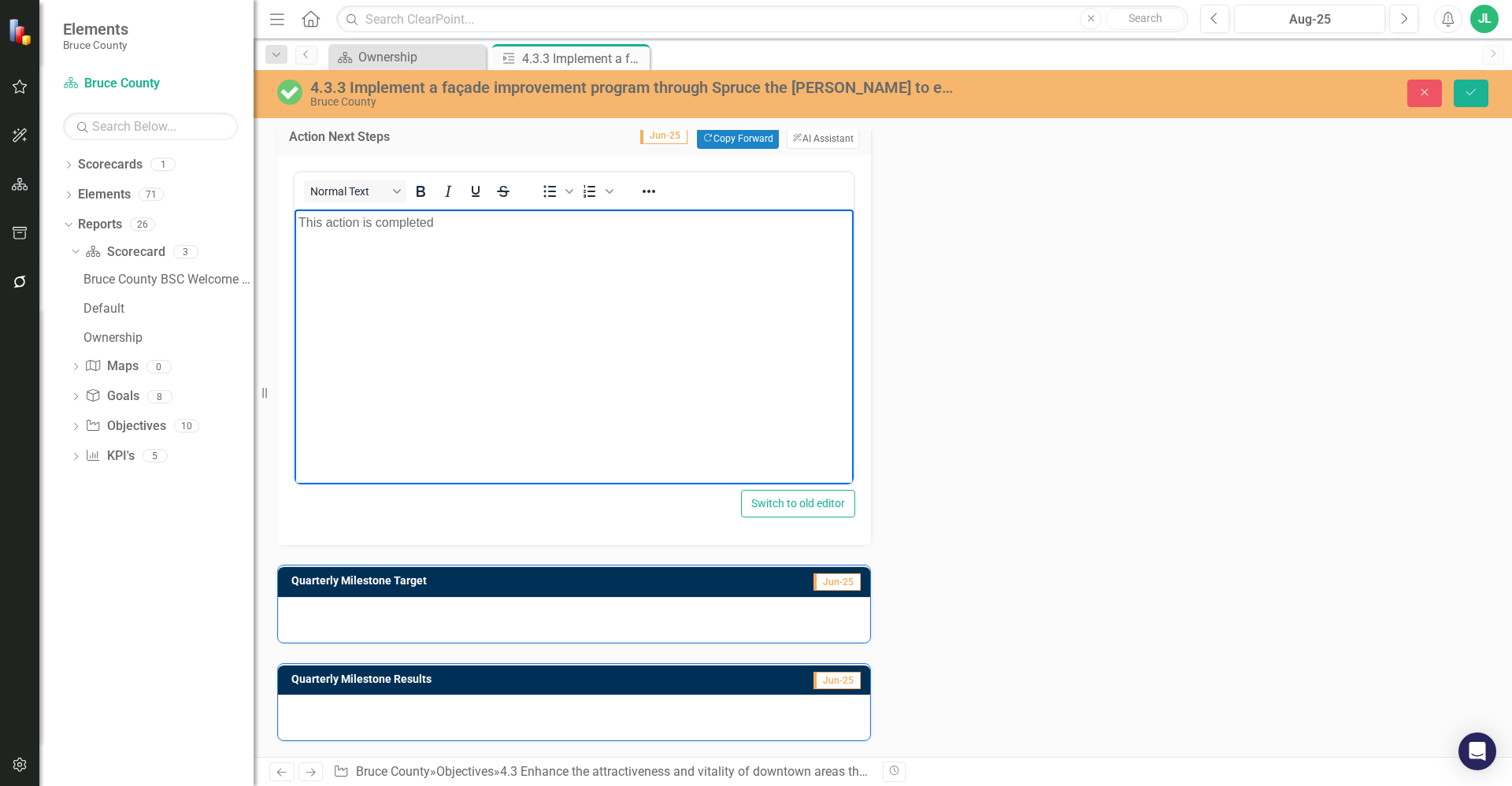
click at [490, 639] on div at bounding box center [574, 620] width 593 height 46
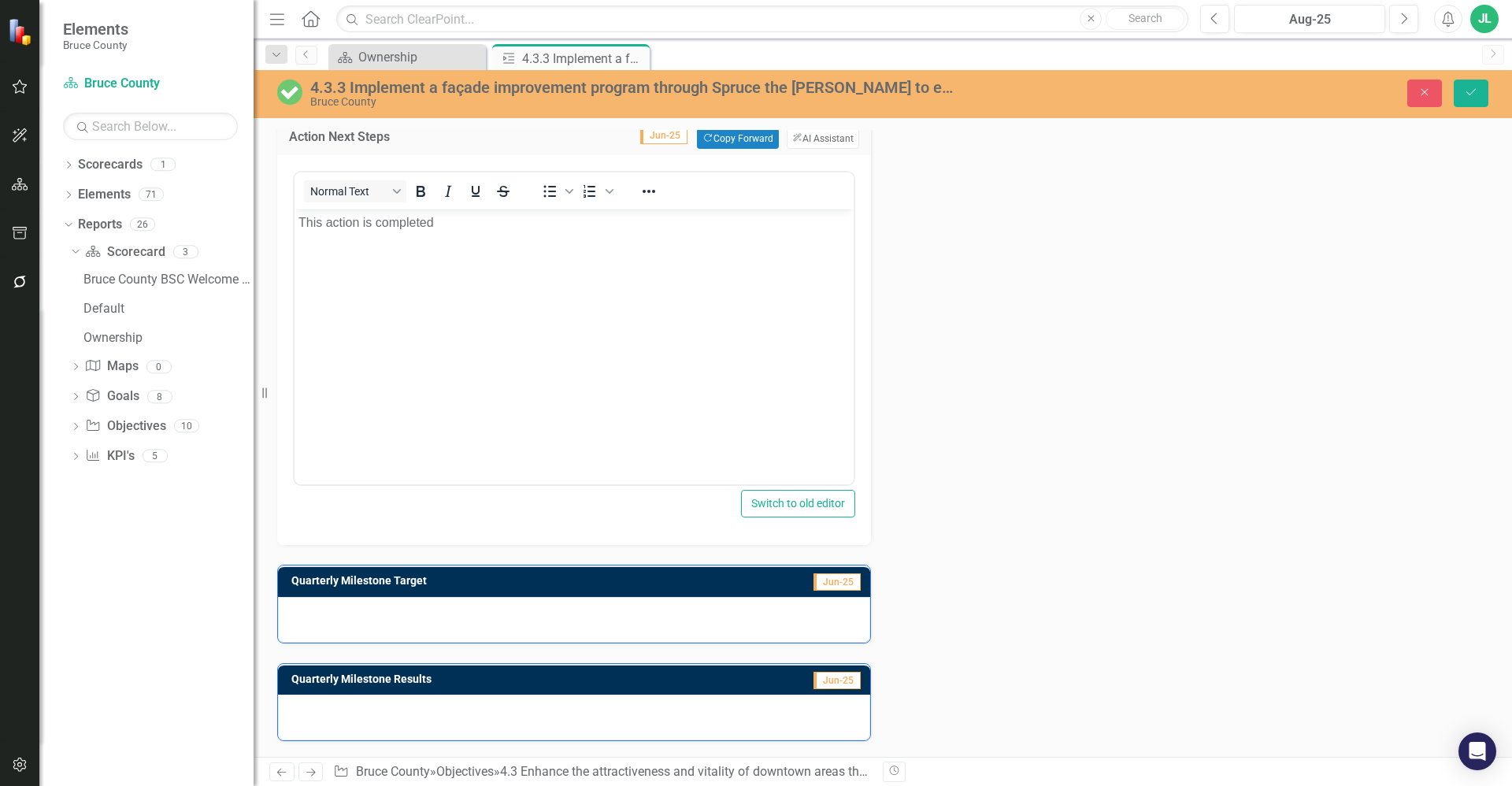
click at [490, 639] on div at bounding box center [574, 620] width 593 height 46
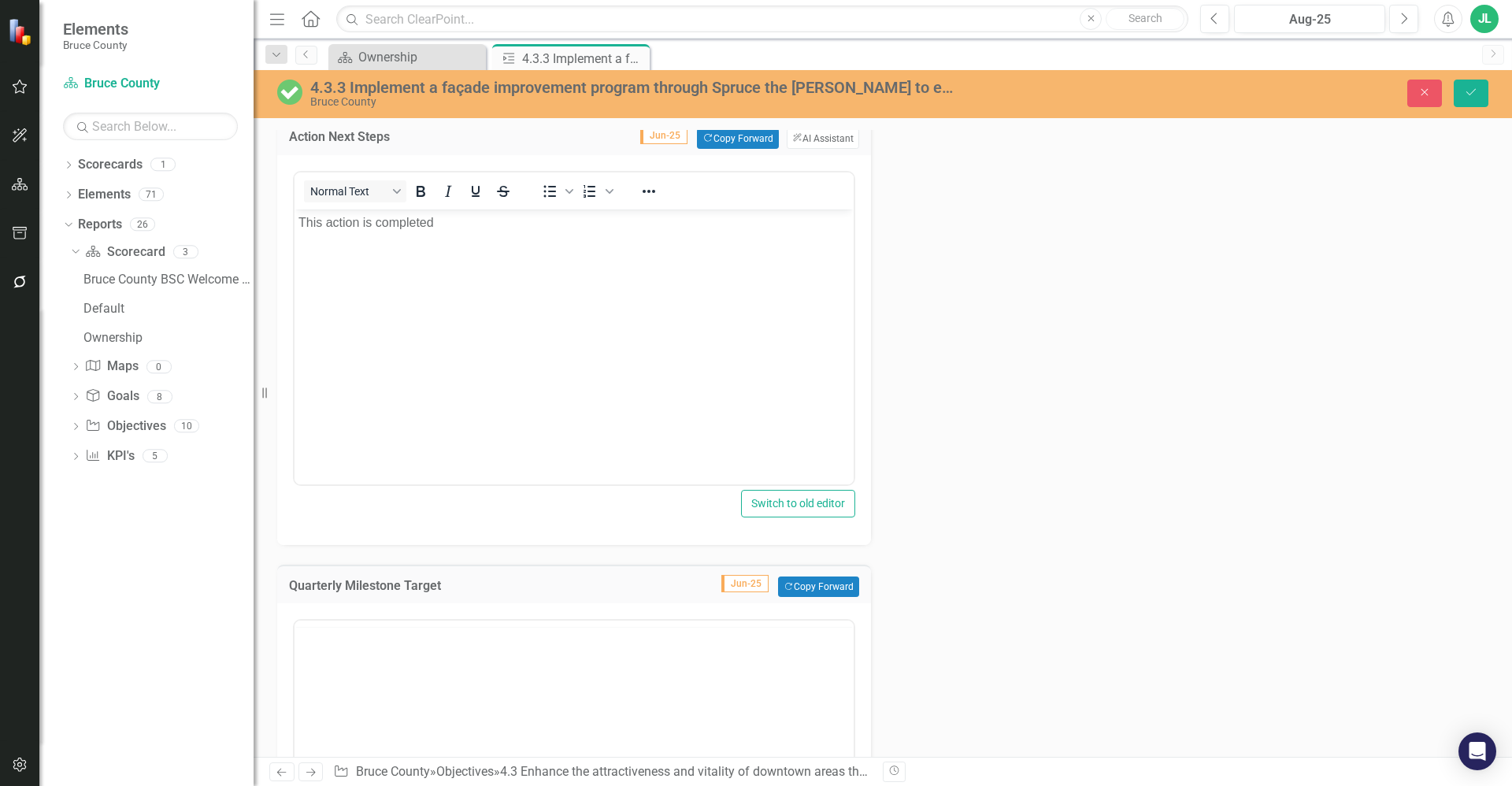
scroll to position [0, 0]
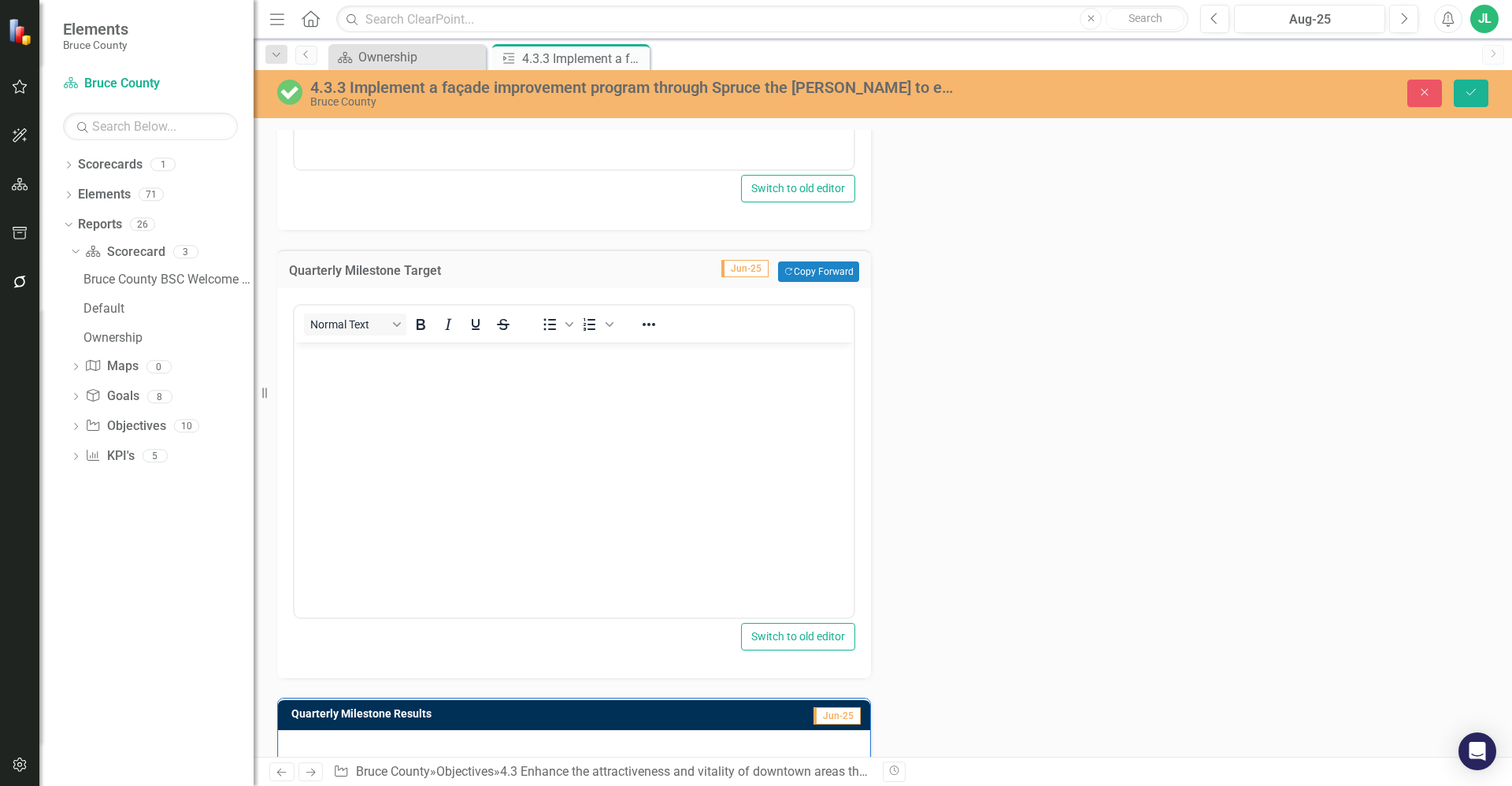
click at [453, 521] on body "Rich Text Area. Press ALT-0 for help." at bounding box center [574, 461] width 559 height 236
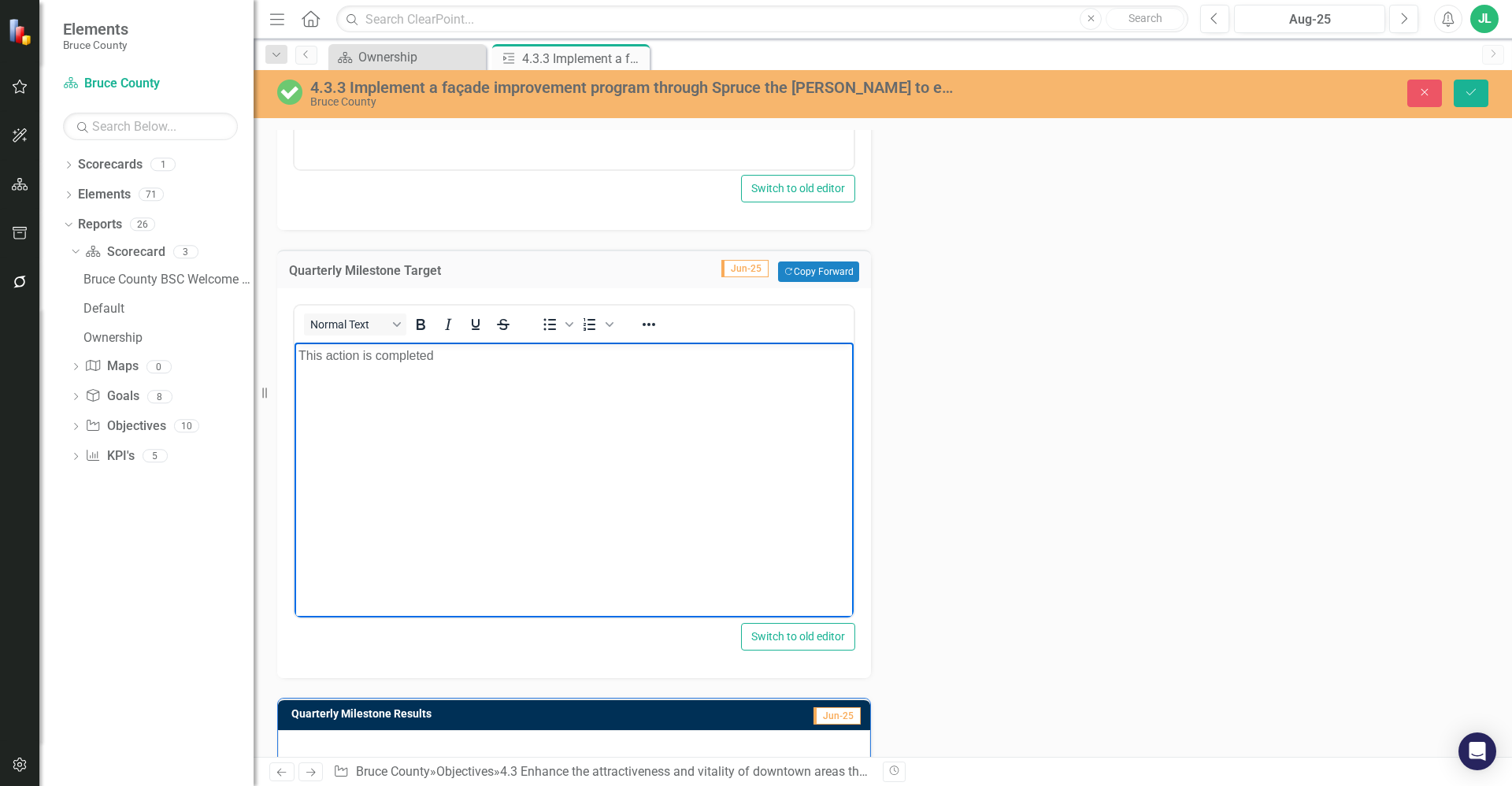
scroll to position [1028, 0]
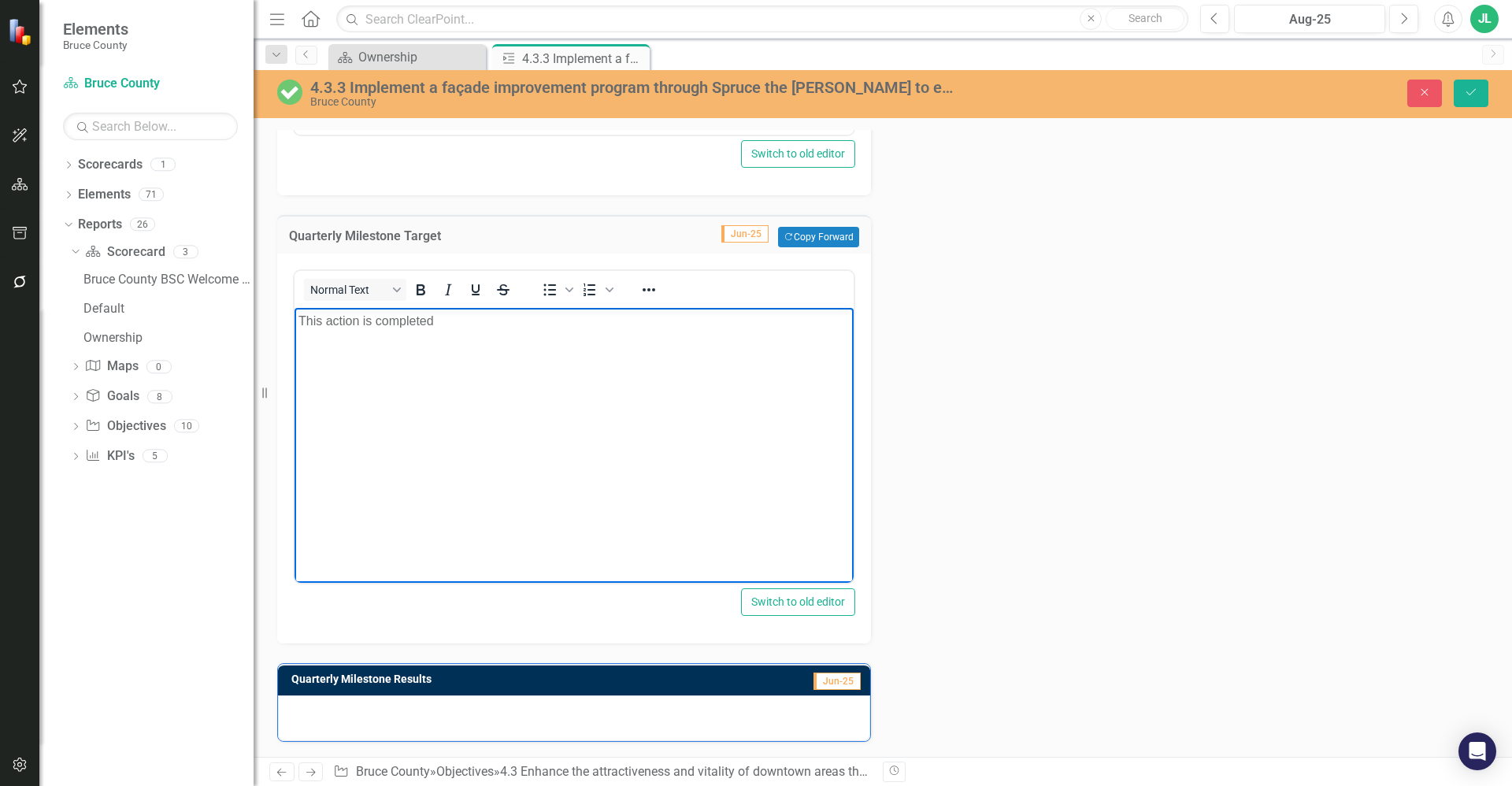
click at [521, 704] on div at bounding box center [574, 718] width 593 height 46
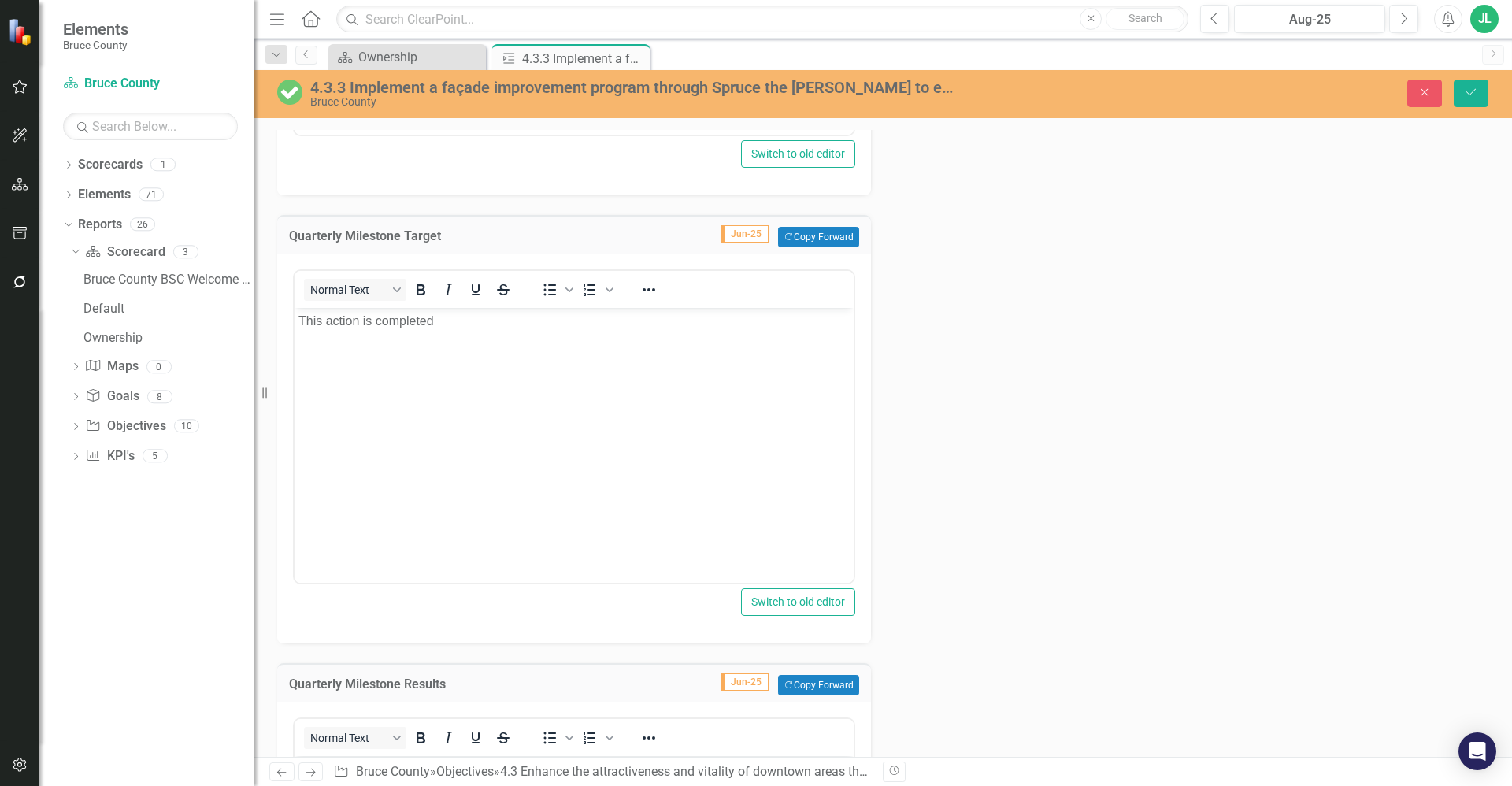
scroll to position [1379, 0]
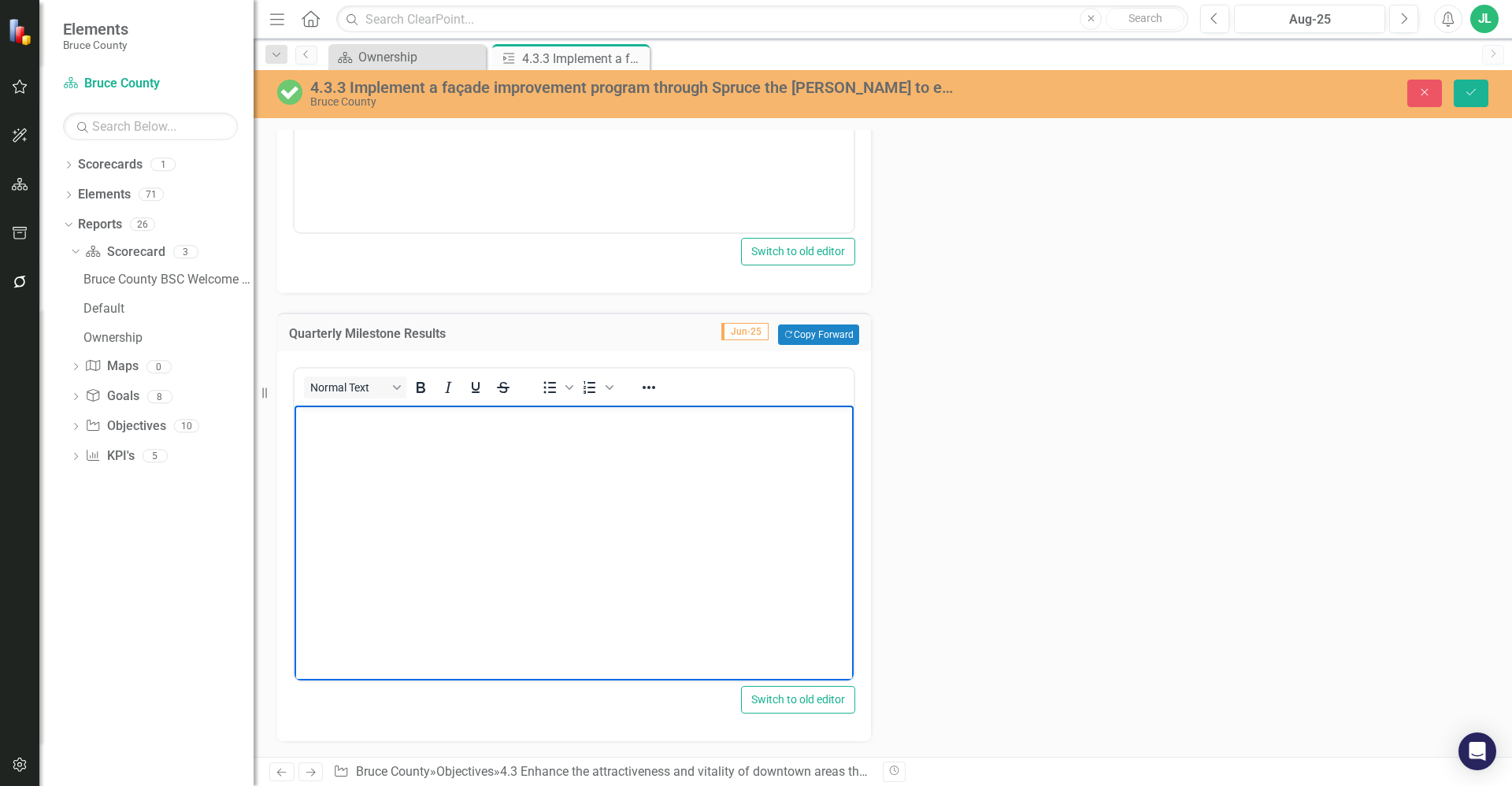
click at [475, 542] on body "Rich Text Area. Press ALT-0 for help." at bounding box center [574, 524] width 559 height 236
click at [1463, 113] on div "4.3.3 Implement a façade improvement program through Spruce the Bruce to enhanc…" at bounding box center [883, 94] width 1259 height 48
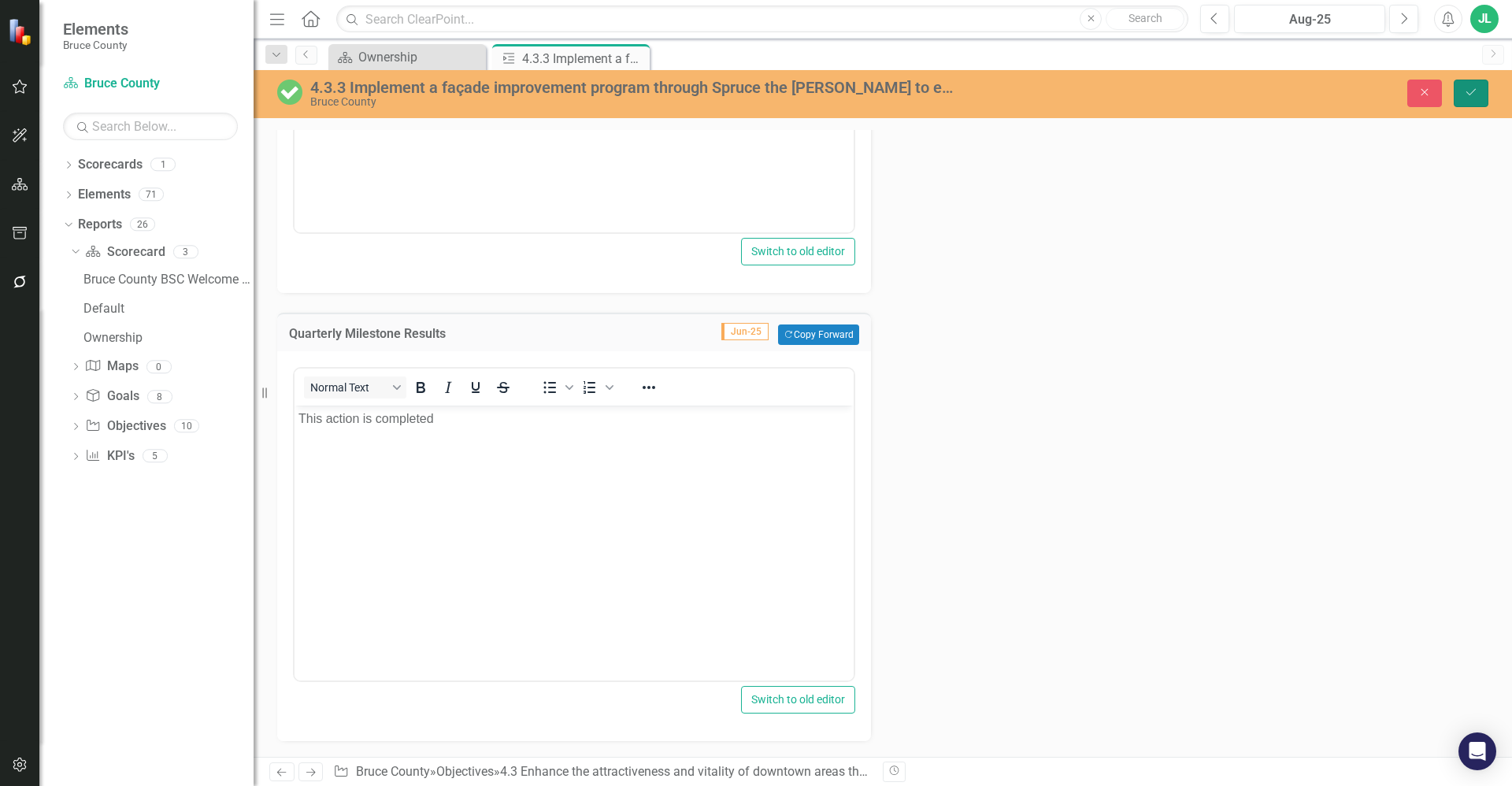
click at [1465, 105] on button "Save" at bounding box center [1470, 94] width 35 height 28
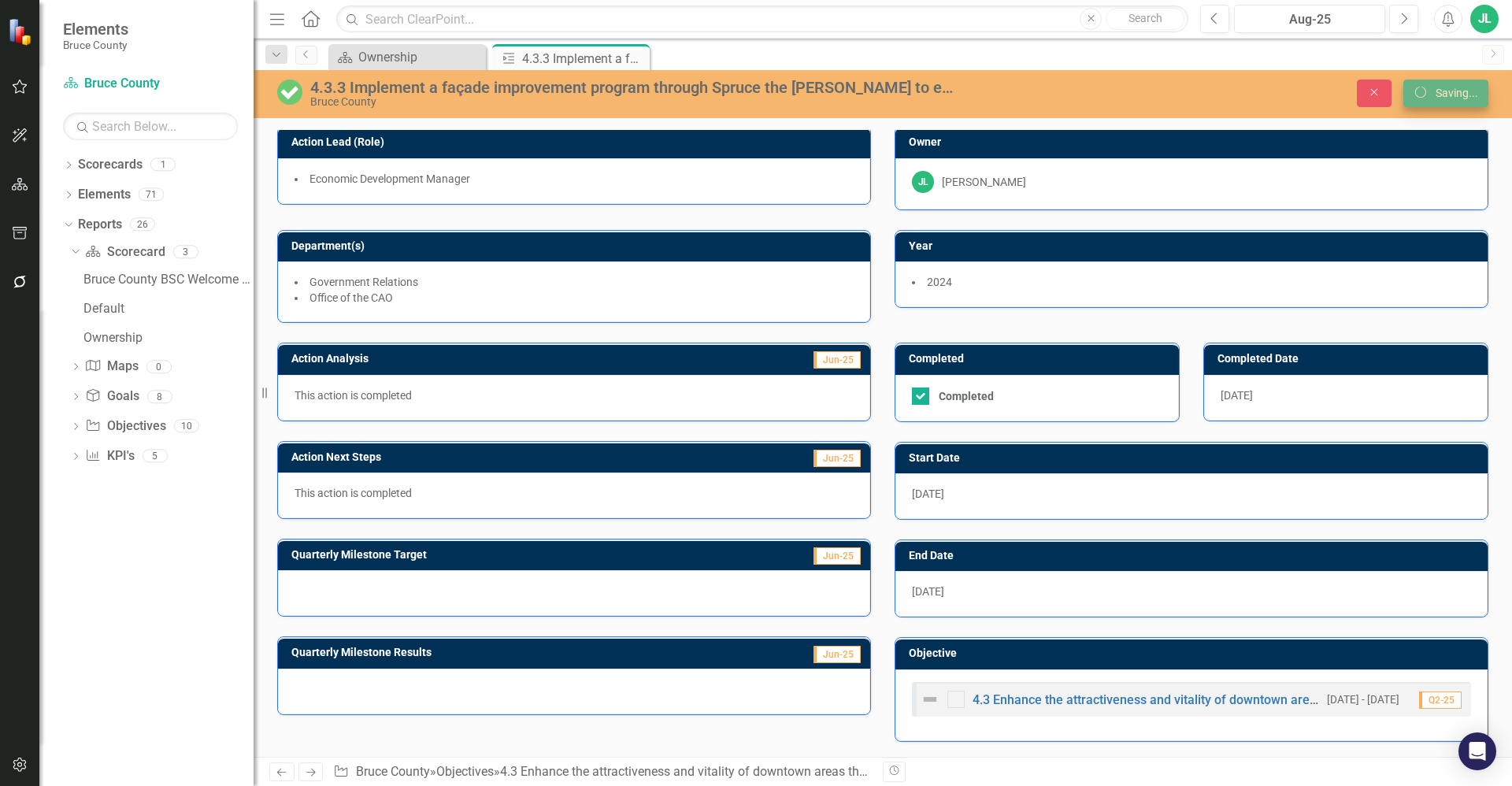
scroll to position [4, 0]
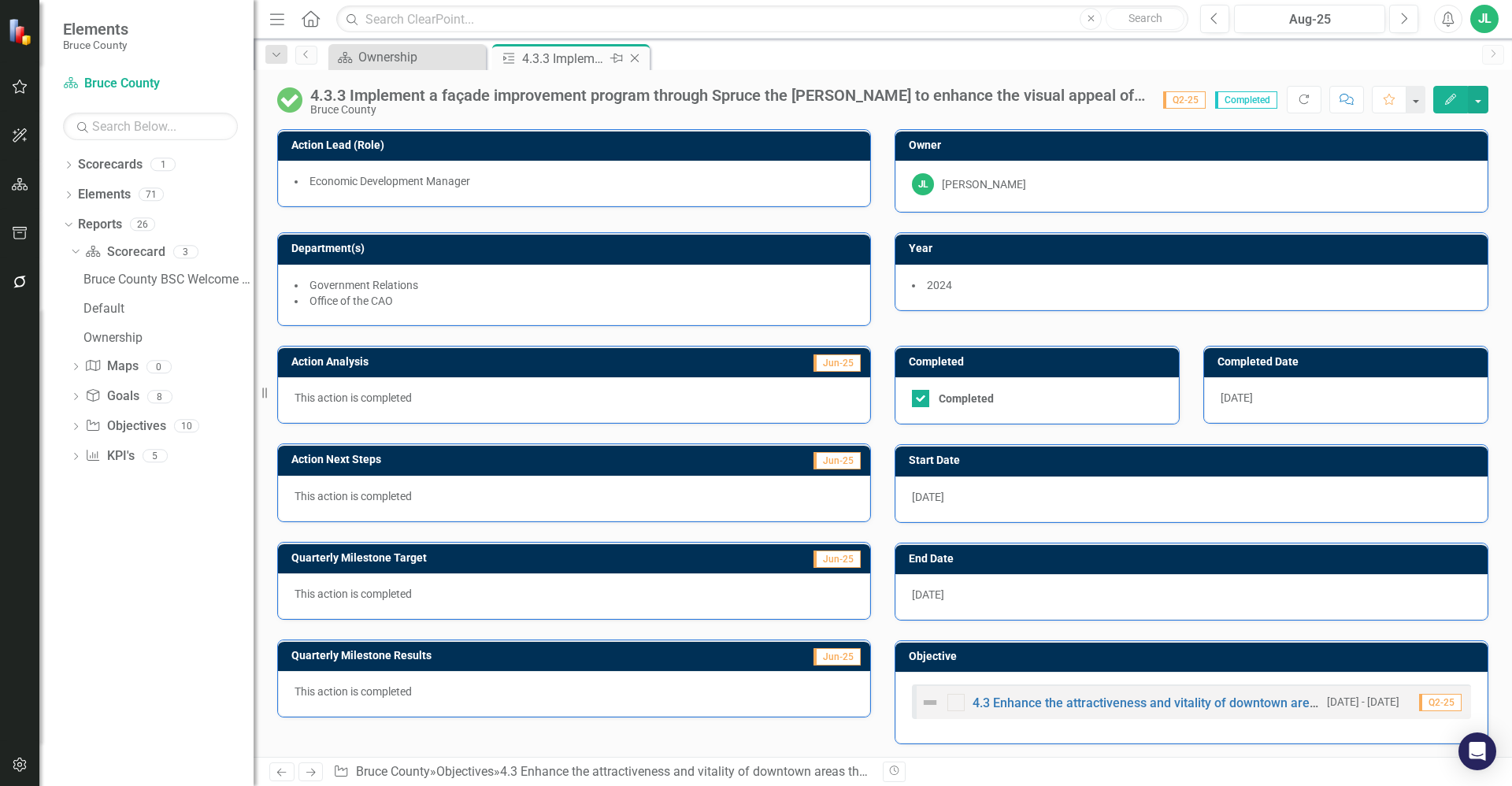
click at [634, 56] on icon "Close" at bounding box center [634, 58] width 15 height 12
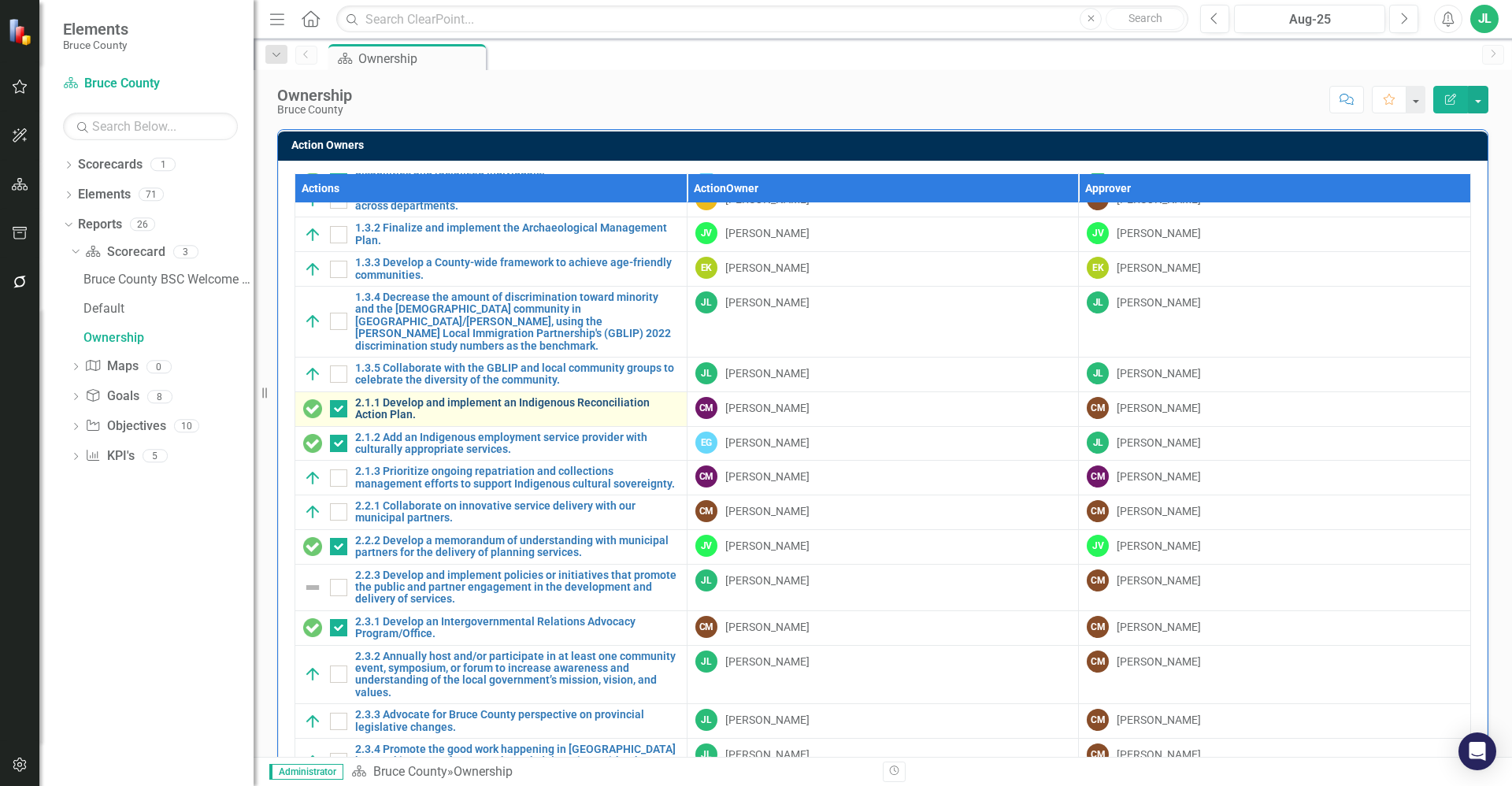
scroll to position [295, 0]
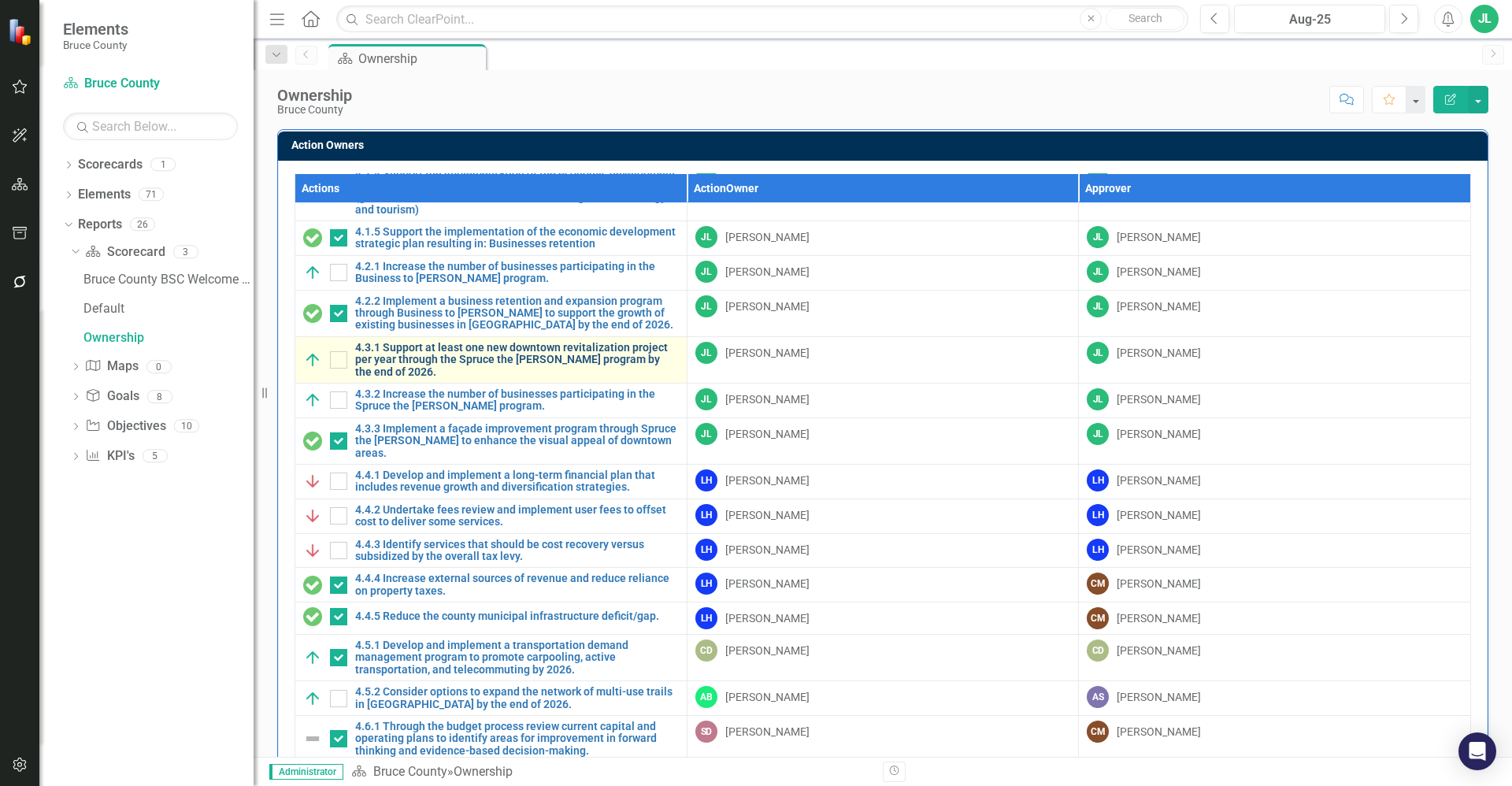
scroll to position [1201, 0]
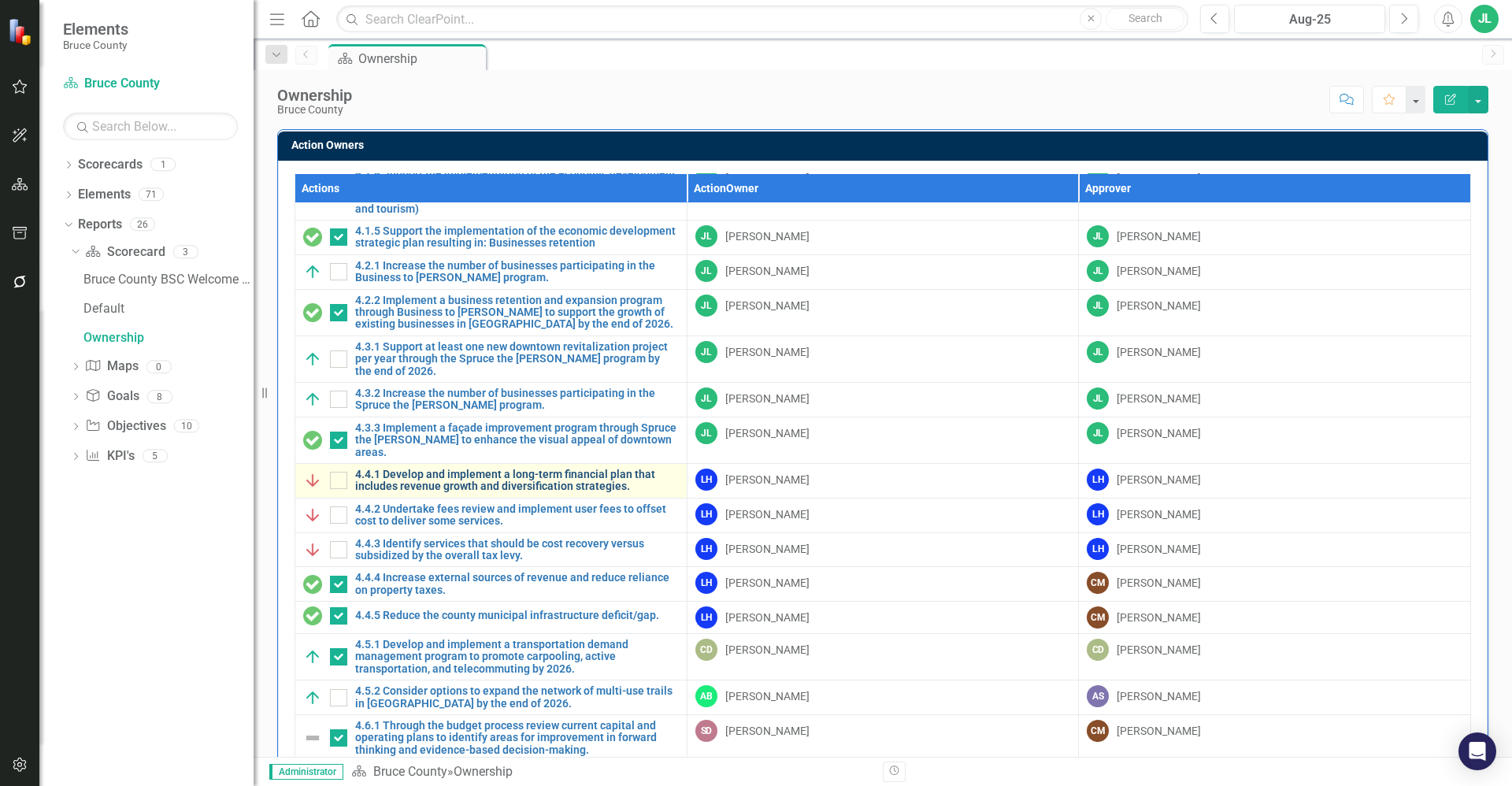
click at [510, 479] on link "4.4.1 Develop and implement a long-term financial plan that includes revenue gr…" at bounding box center [517, 481] width 324 height 24
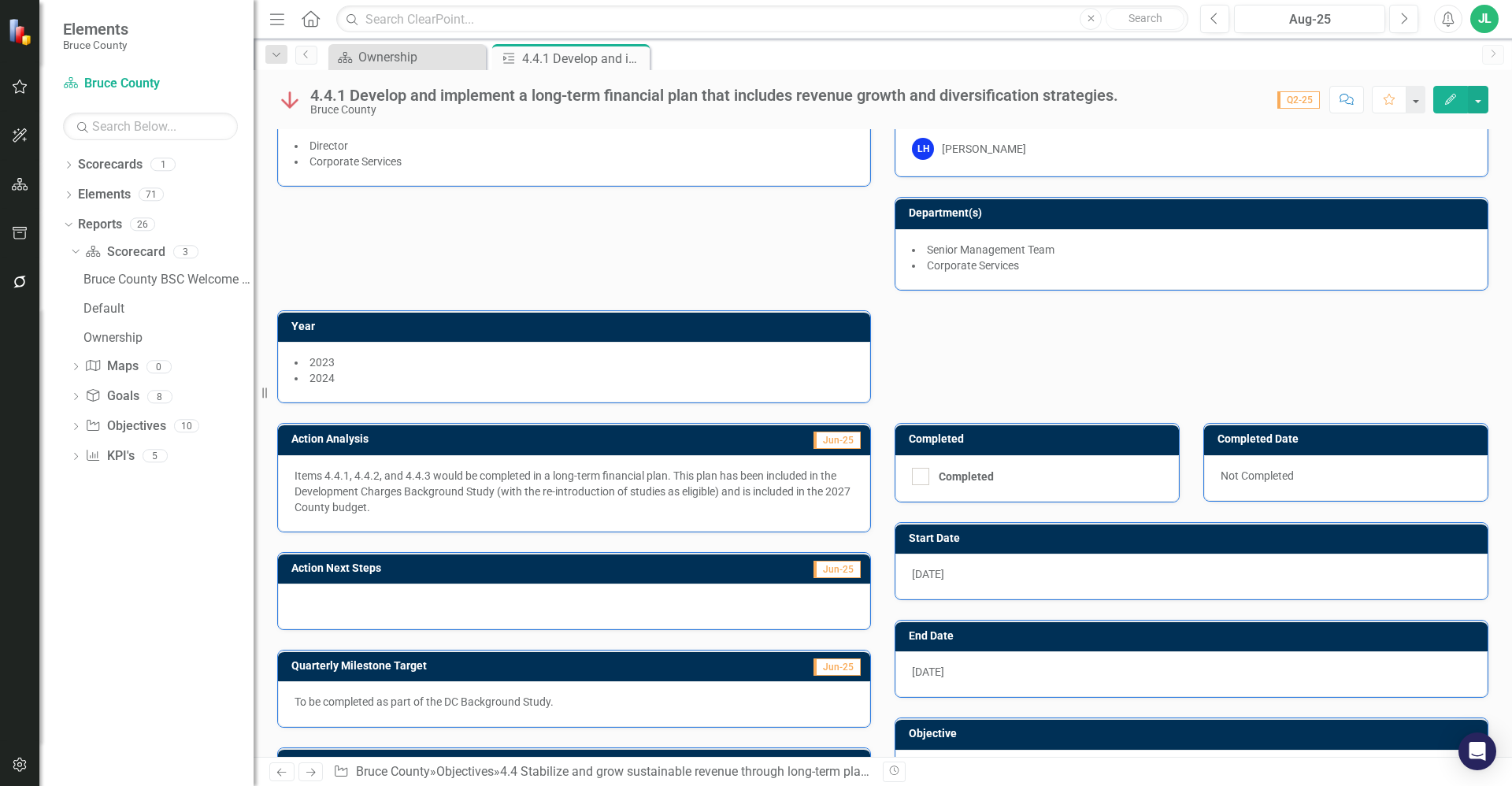
scroll to position [121, 0]
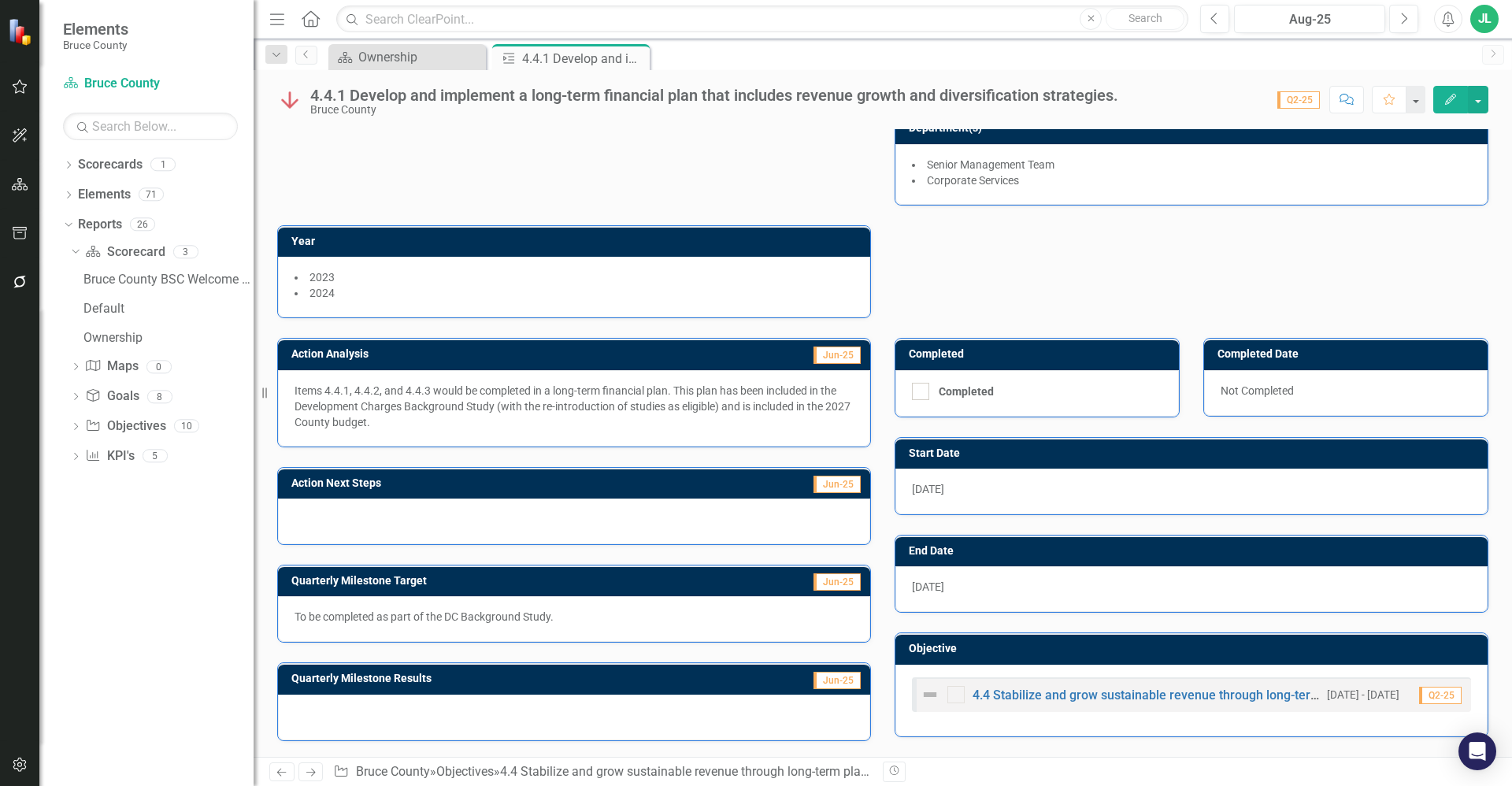
click at [516, 614] on p "To be completed as part of the DC Background Study." at bounding box center [574, 616] width 559 height 15
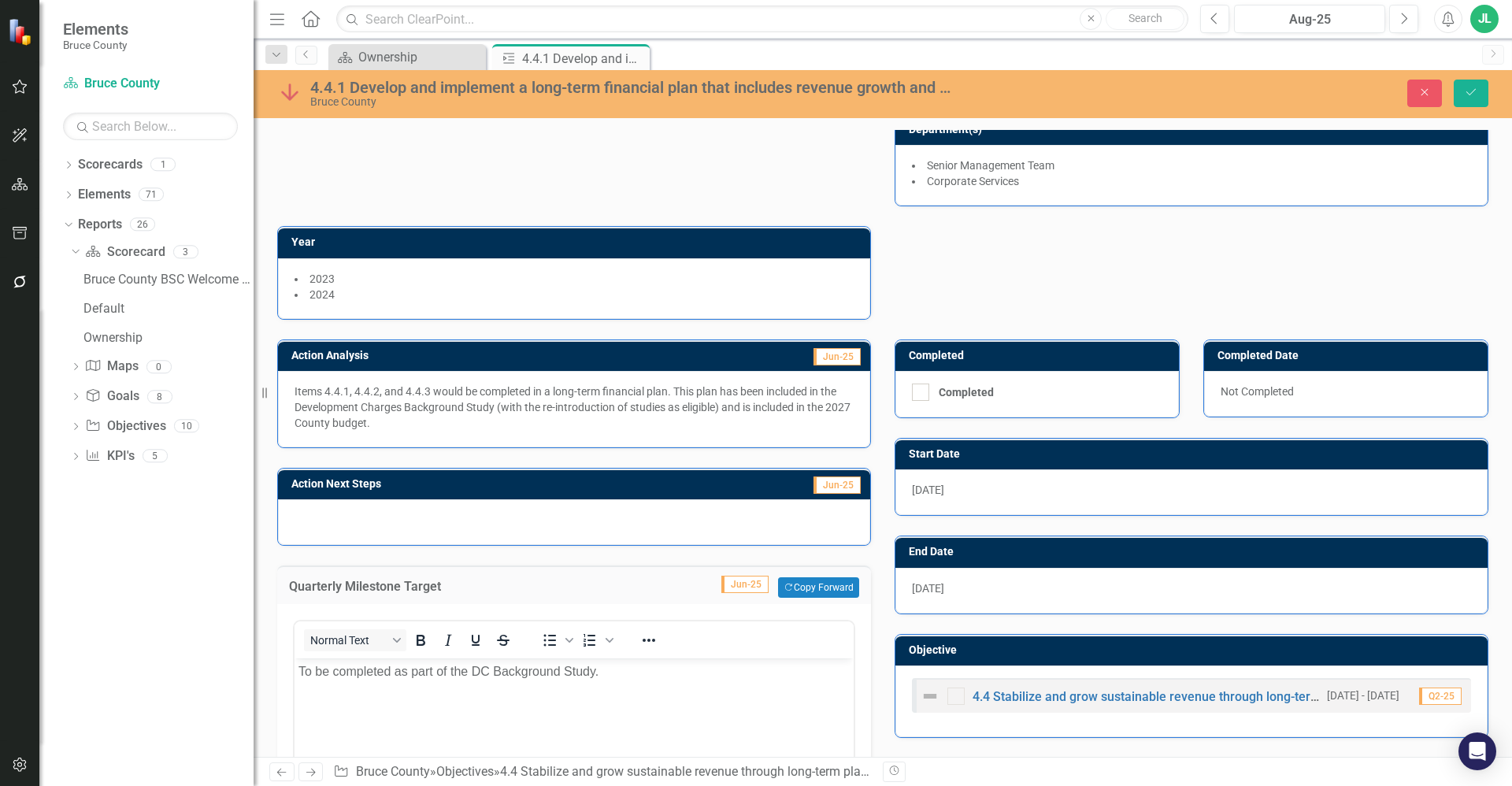
scroll to position [0, 0]
click at [631, 456] on div "Action Next Steps Jun-25" at bounding box center [574, 497] width 617 height 98
click at [1430, 91] on icon "Close" at bounding box center [1424, 92] width 14 height 11
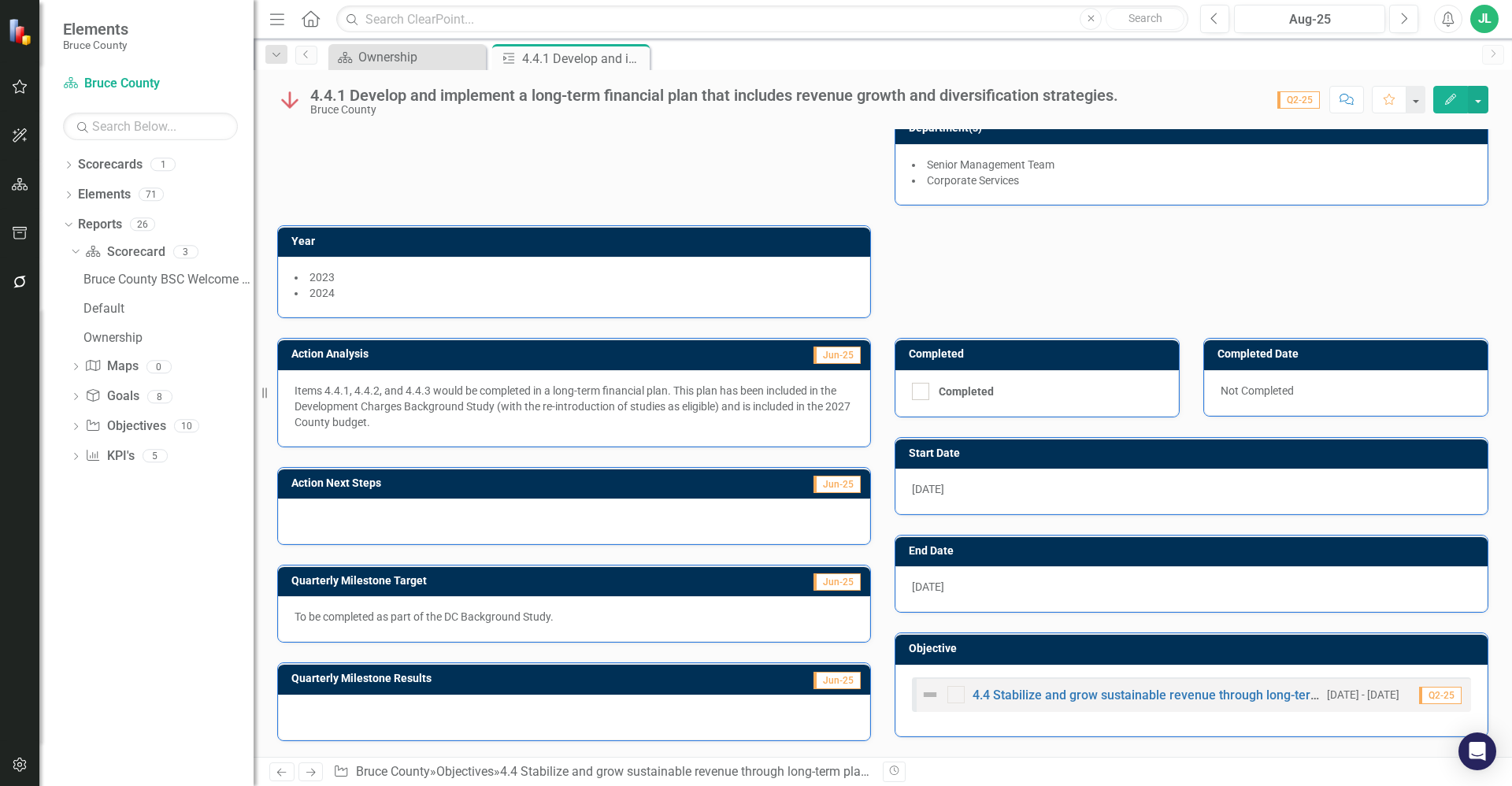
click at [952, 274] on div "Action Lead (Role) Director Corporate Services Owner LH Lynn Hatten Department(…" at bounding box center [883, 153] width 1235 height 329
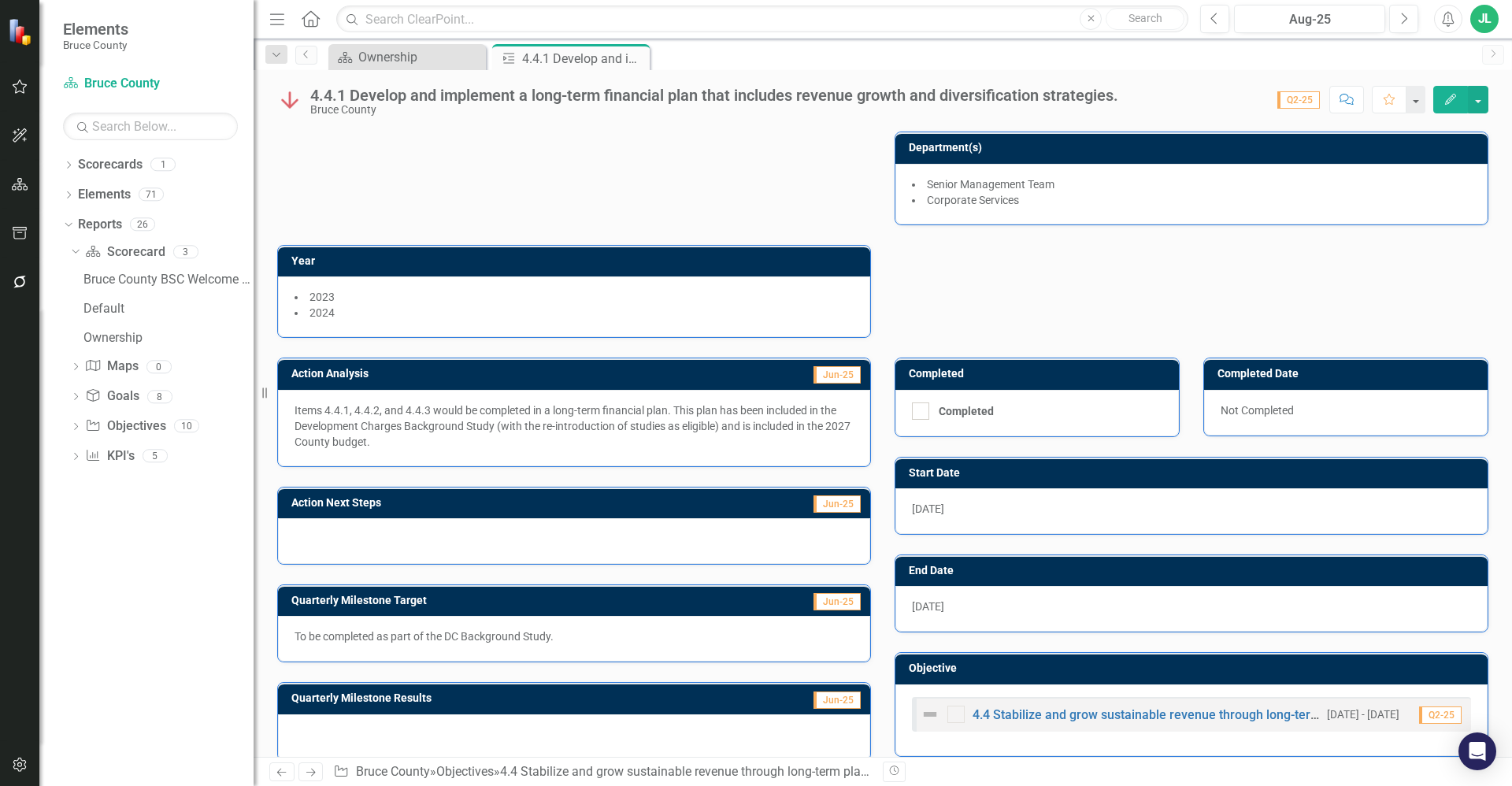
scroll to position [121, 0]
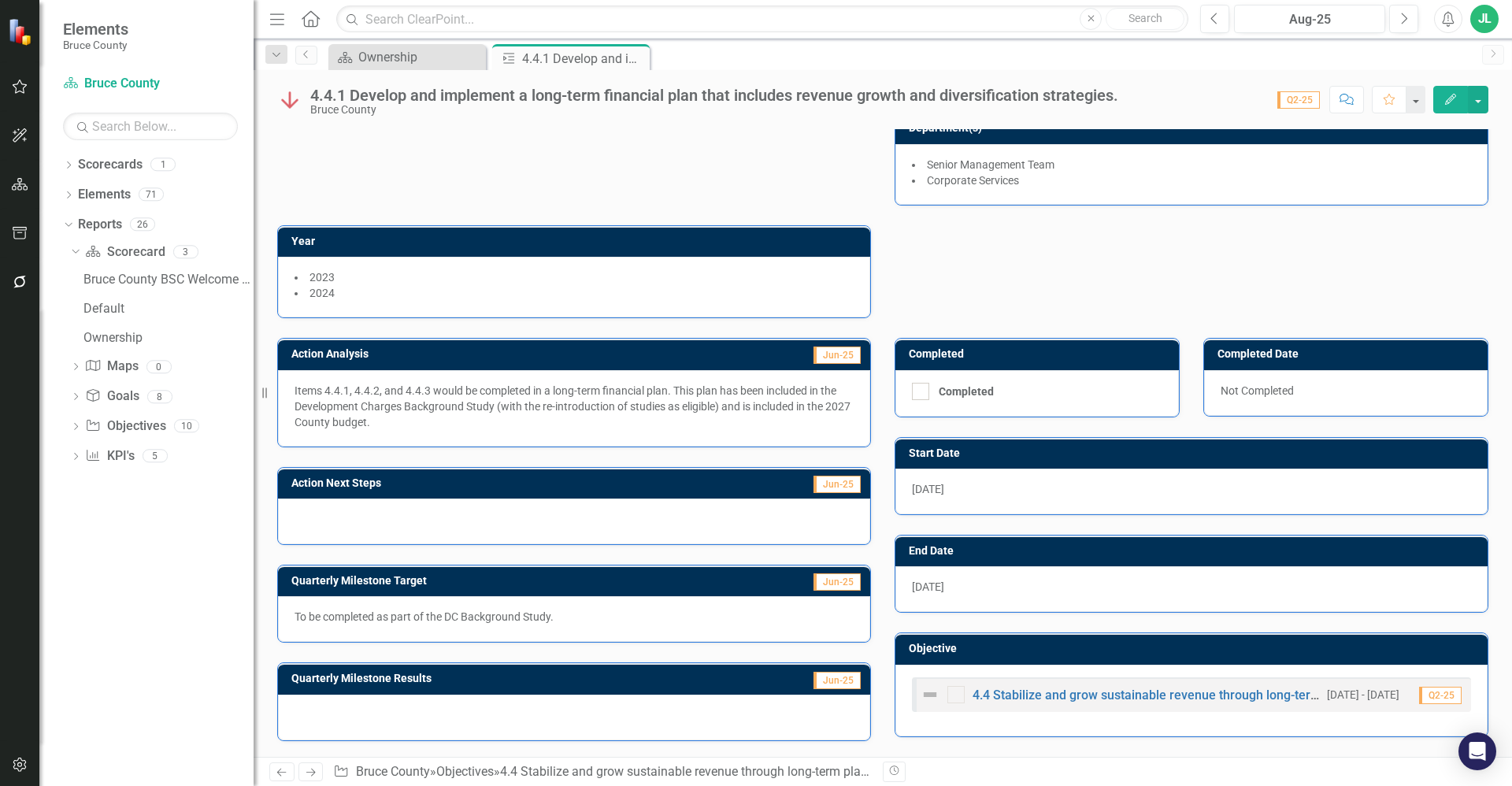
click at [588, 403] on p "Items 4.4.1, 4.4.2, and 4.4.3 would be completed in a long-term financial plan.…" at bounding box center [574, 407] width 559 height 47
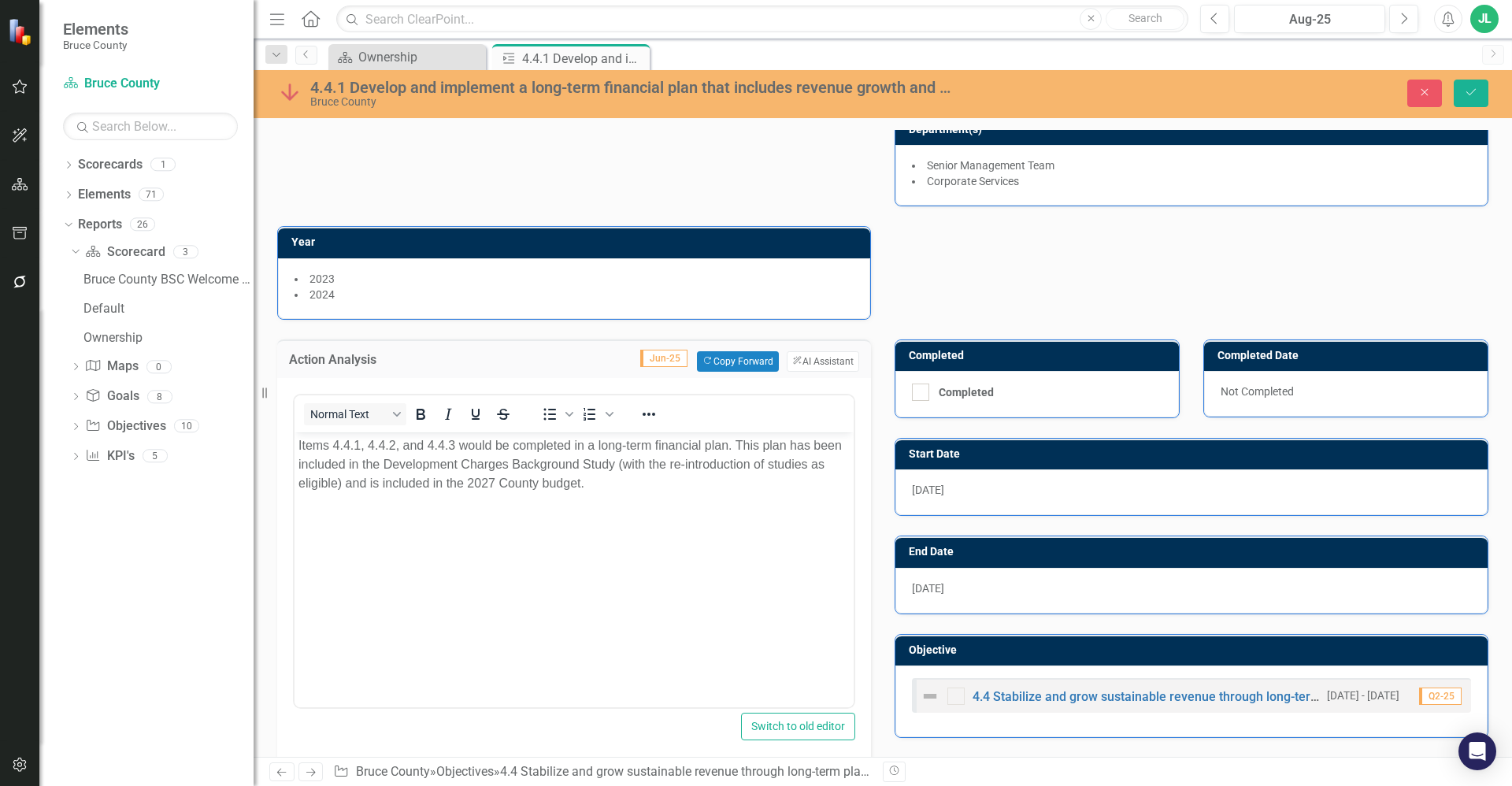
scroll to position [0, 0]
click at [1426, 91] on icon "button" at bounding box center [1425, 92] width 7 height 7
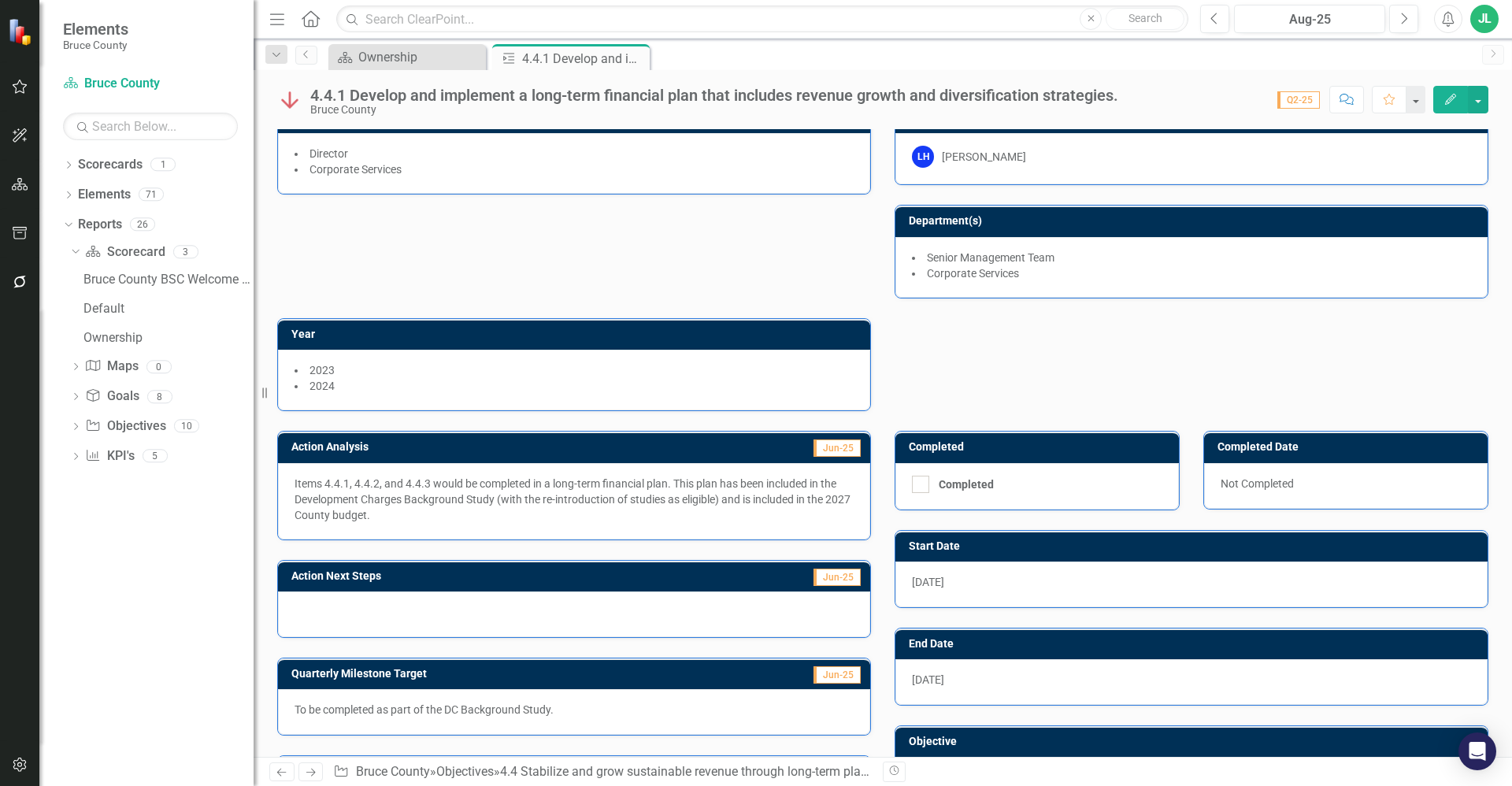
scroll to position [22, 0]
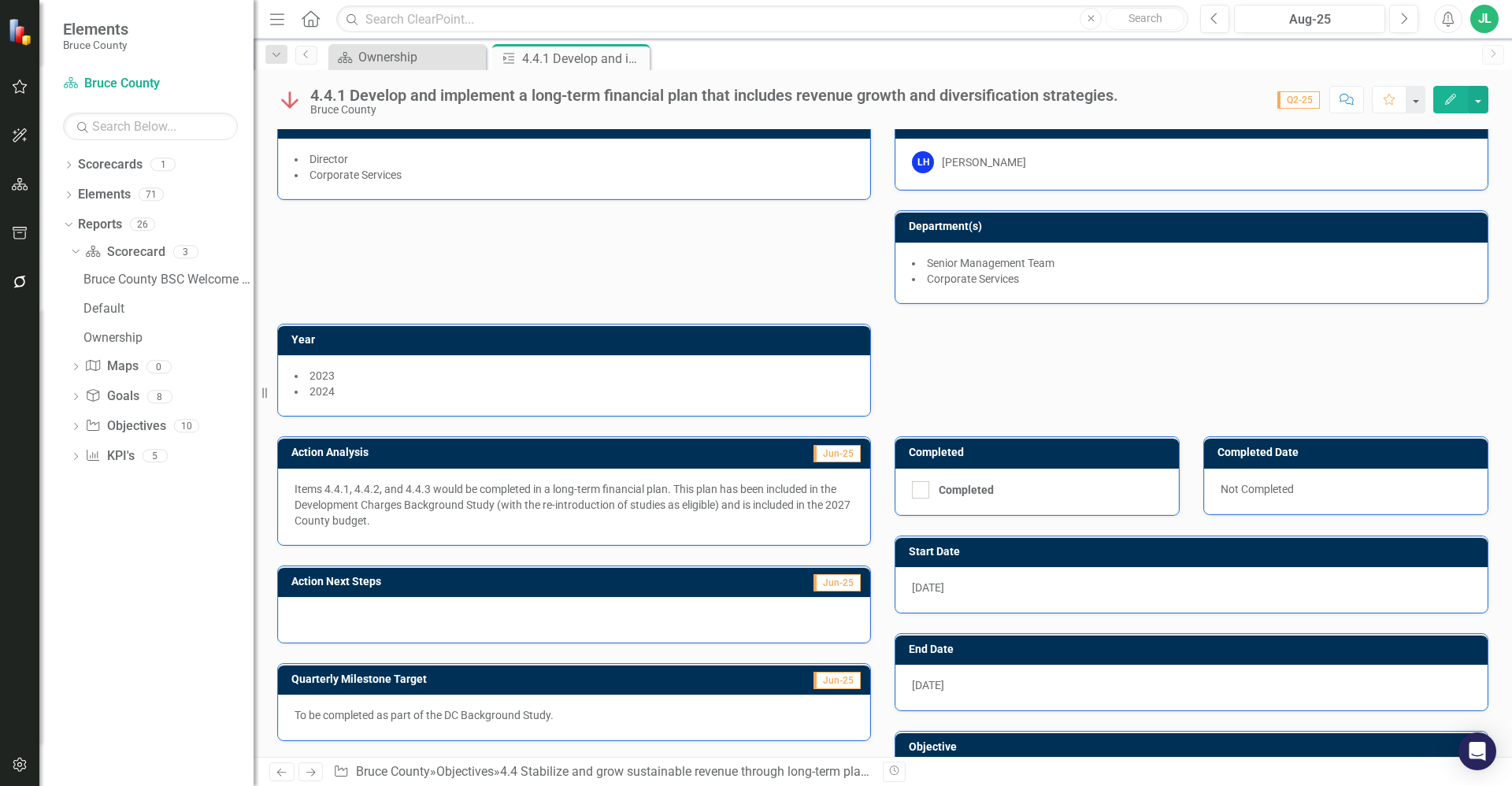
click at [955, 378] on div "Action Lead (Role) Director Corporate Services Owner LH Lynn Hatten Department(…" at bounding box center [883, 252] width 1235 height 329
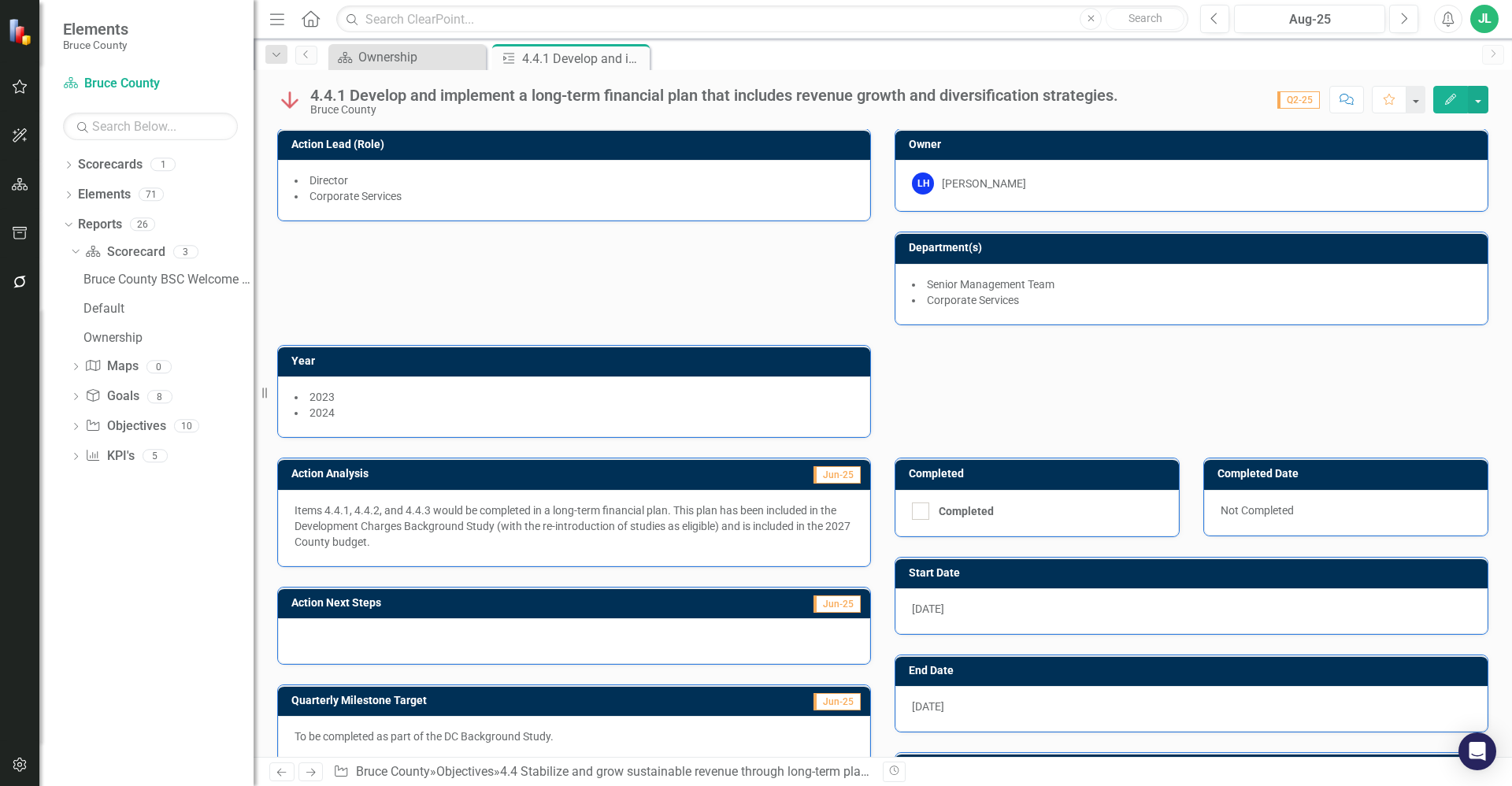
scroll to position [0, 0]
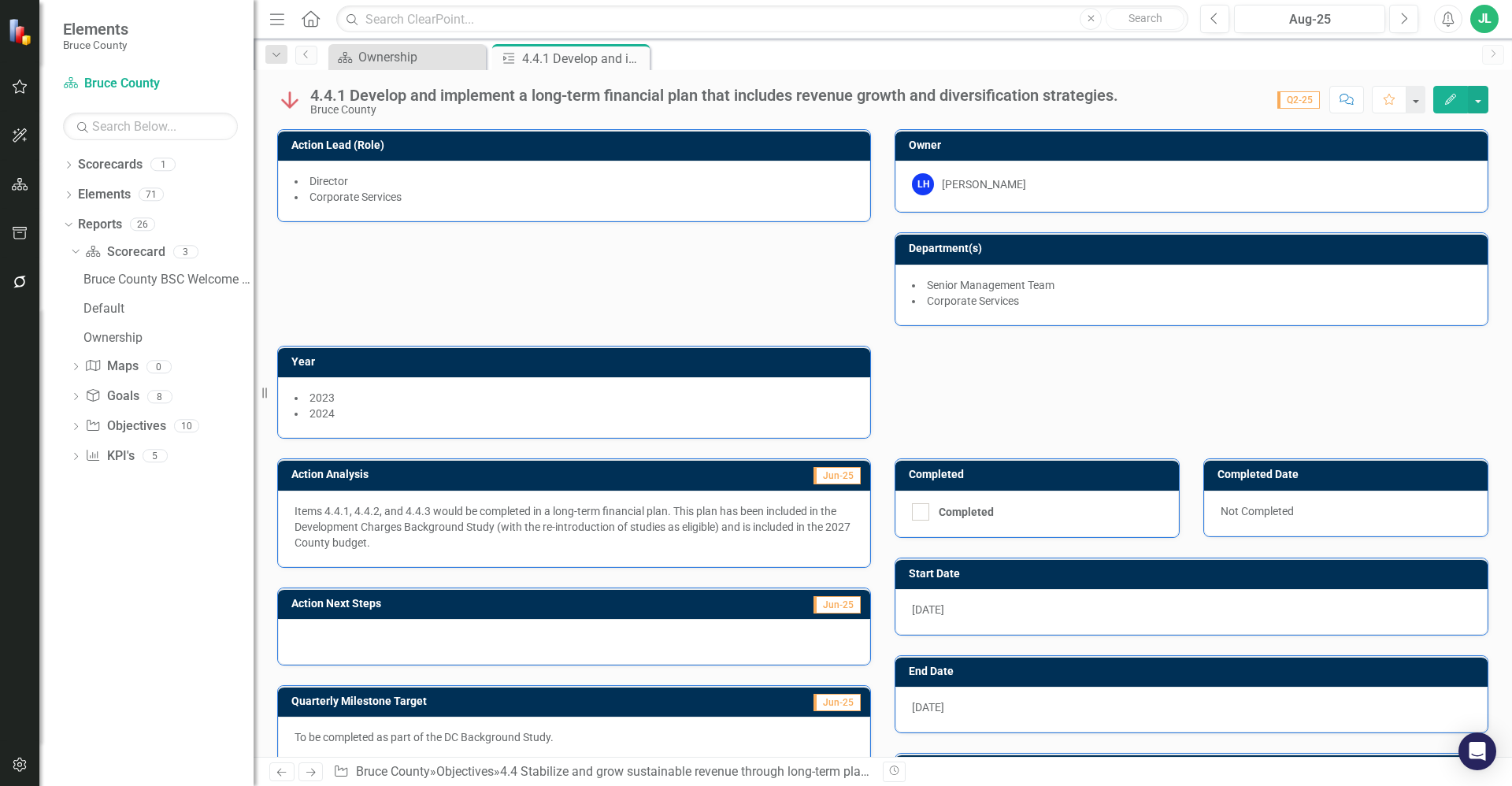
click at [574, 523] on p "Items 4.4.1, 4.4.2, and 4.4.3 would be completed in a long-term financial plan.…" at bounding box center [574, 527] width 559 height 47
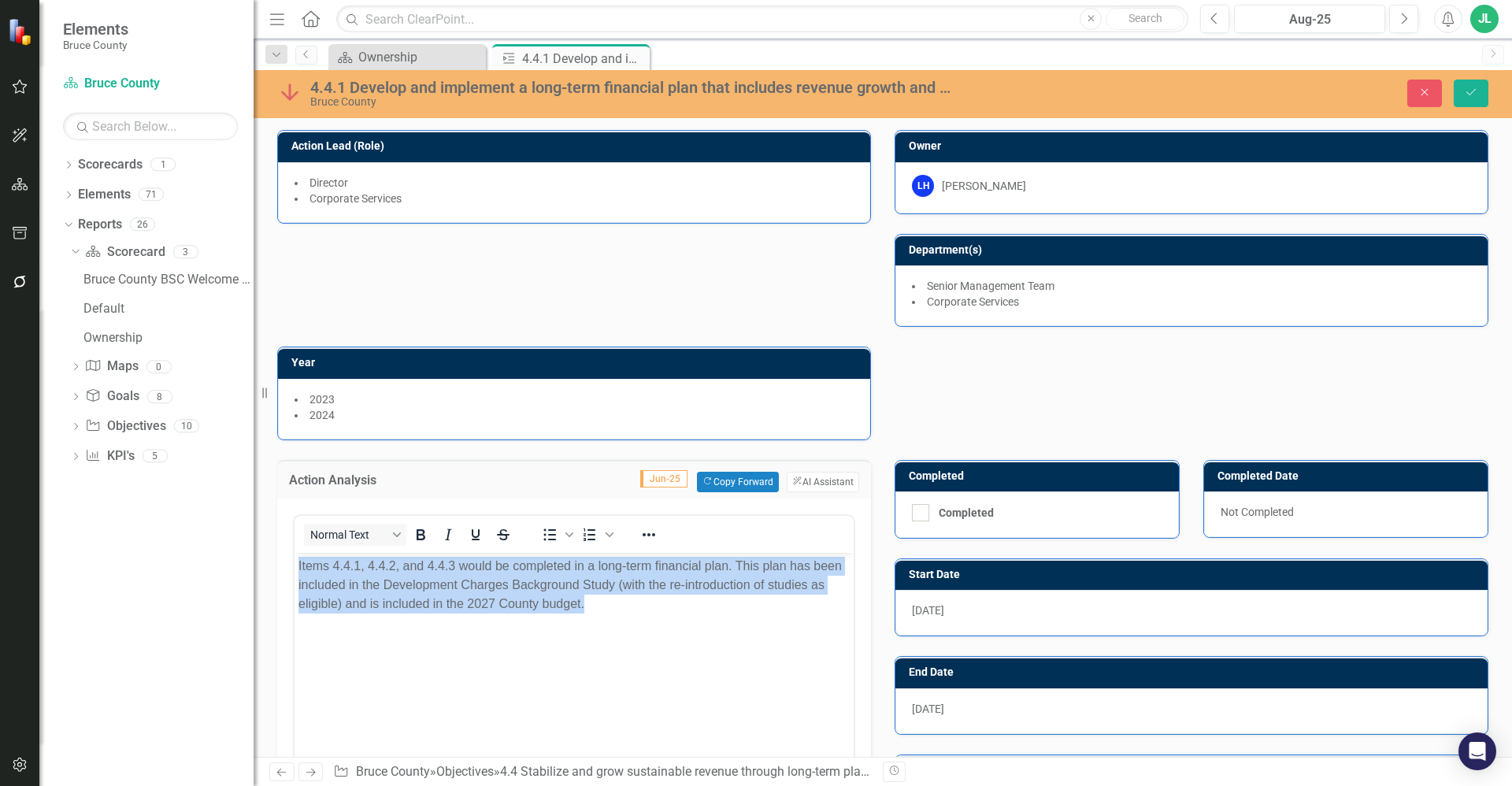
drag, startPoint x: 616, startPoint y: 603, endPoint x: 295, endPoint y: 564, distance: 323.4
click at [295, 564] on body "Items 4.4.1, 4.4.2, and 4.4.3 would be completed in a long-term financial plan.…" at bounding box center [574, 670] width 559 height 236
copy p "Items 4.4.1, 4.4.2, and 4.4.3 would be completed in a long-term financial plan.…"
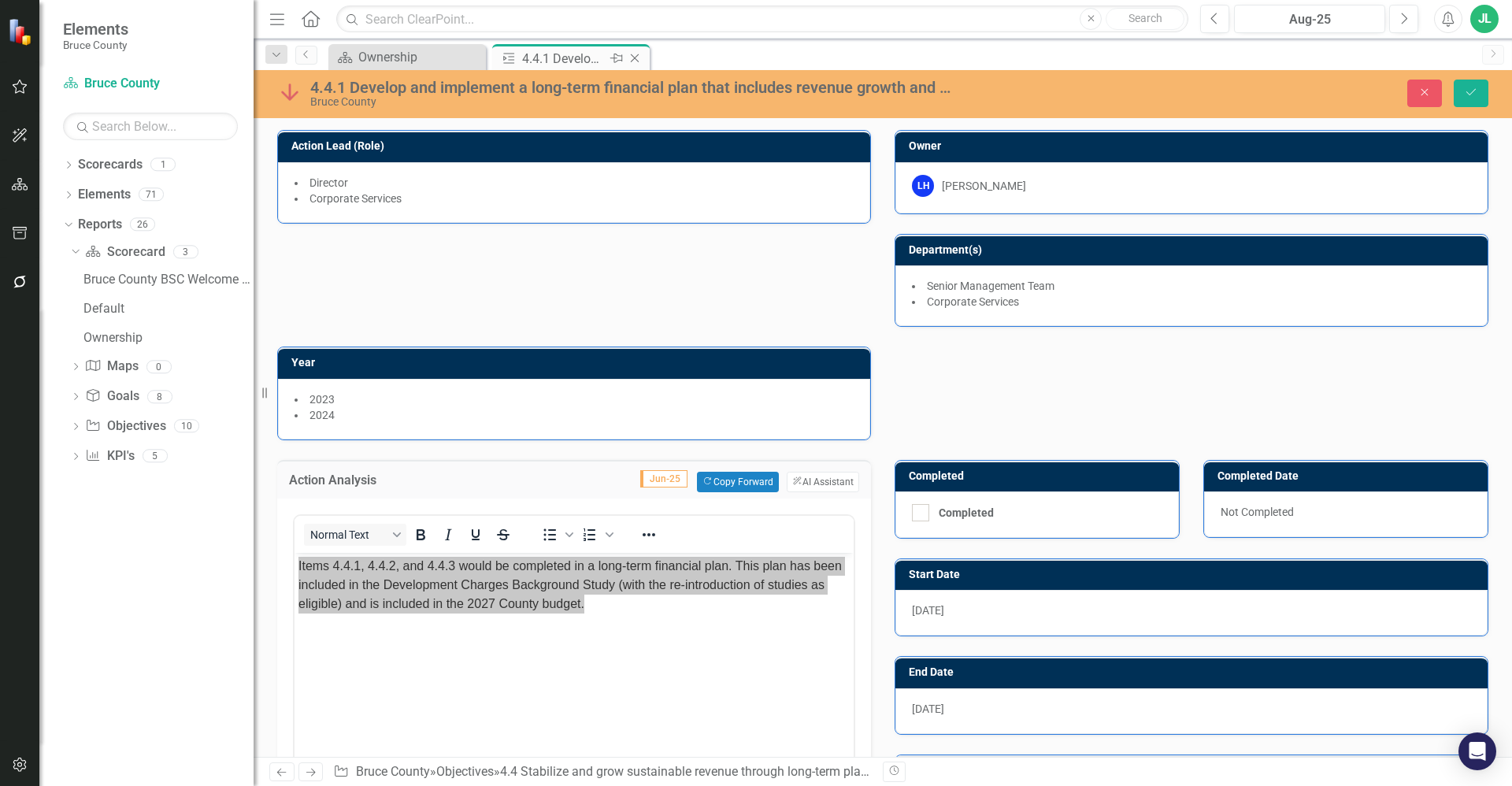
click at [637, 58] on icon "Close" at bounding box center [634, 58] width 15 height 12
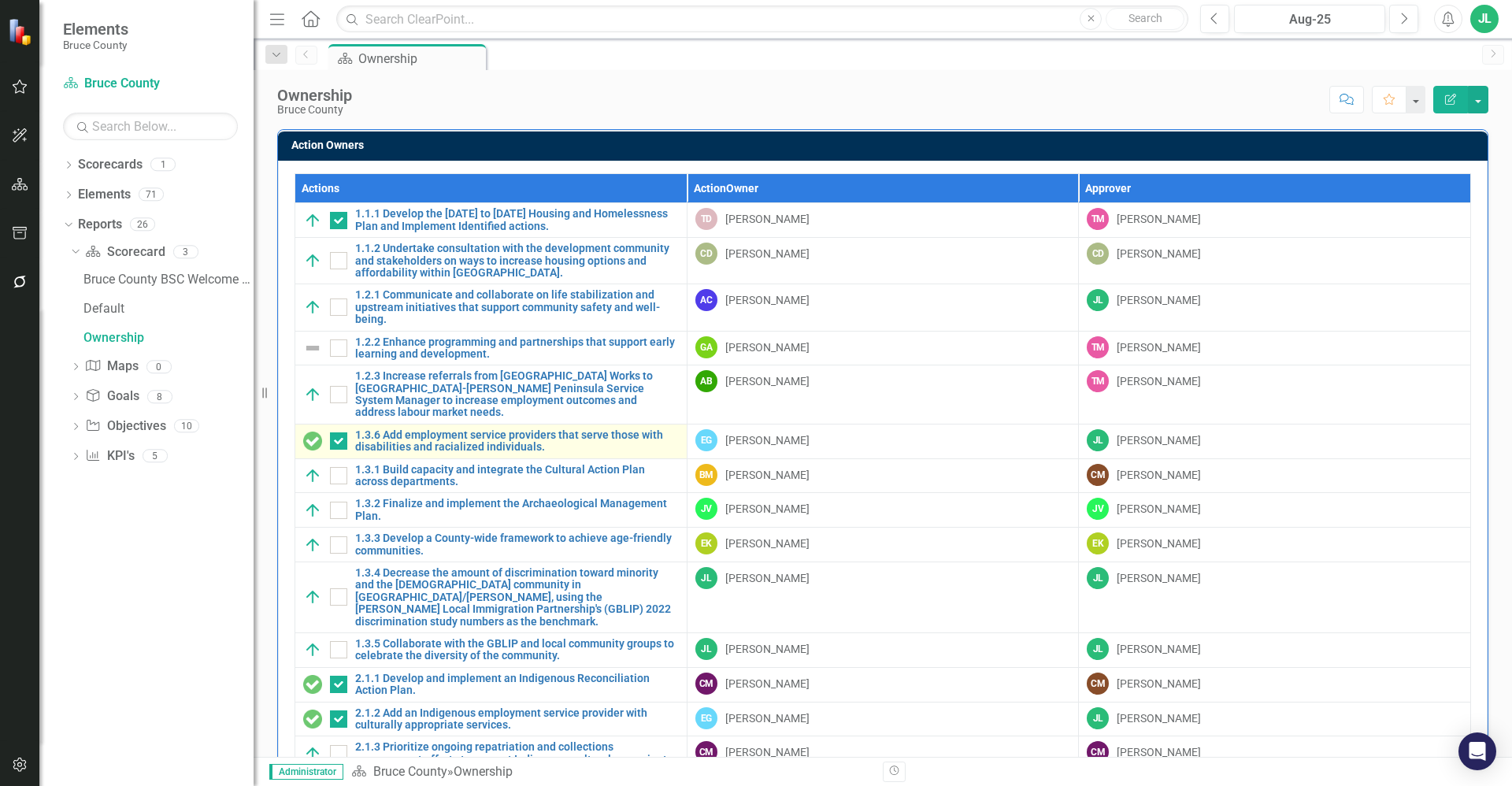
click at [541, 443] on td "1.3.6 Add employment service providers that serve those with disabilities and r…" at bounding box center [491, 441] width 392 height 35
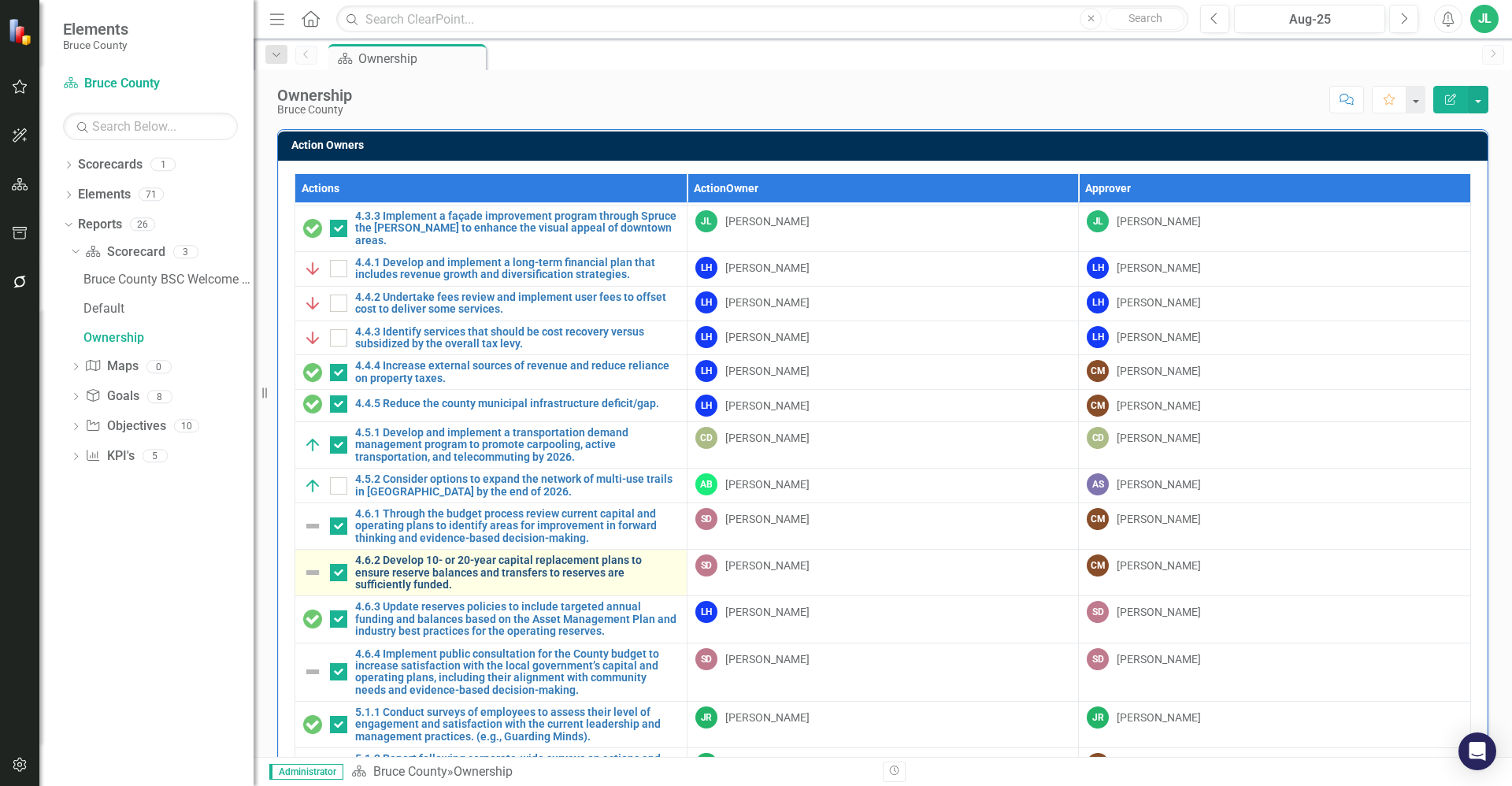
scroll to position [1457, 0]
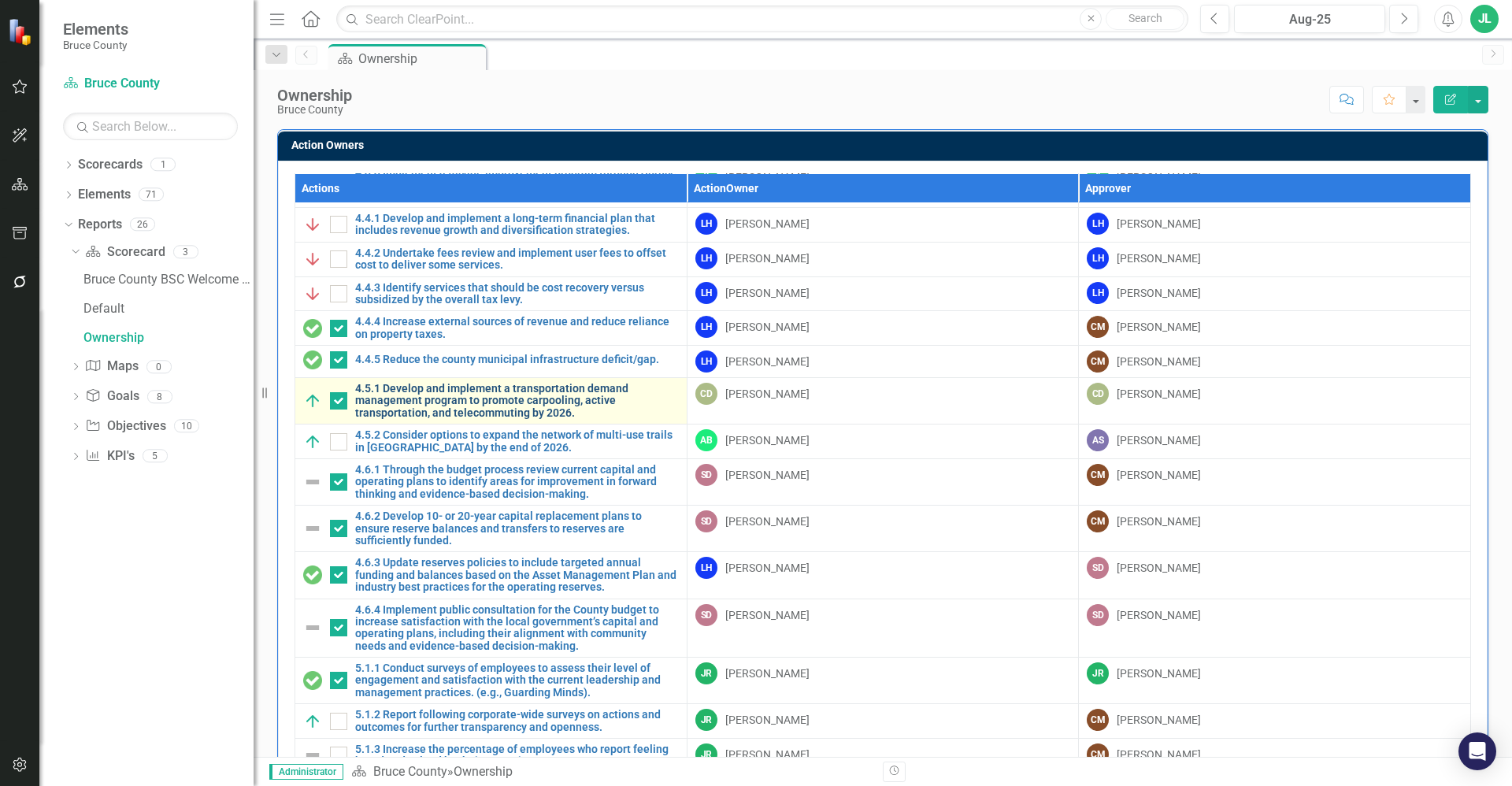
click at [416, 402] on link "4.5.1 Develop and implement a transportation demand management program to promo…" at bounding box center [517, 401] width 324 height 36
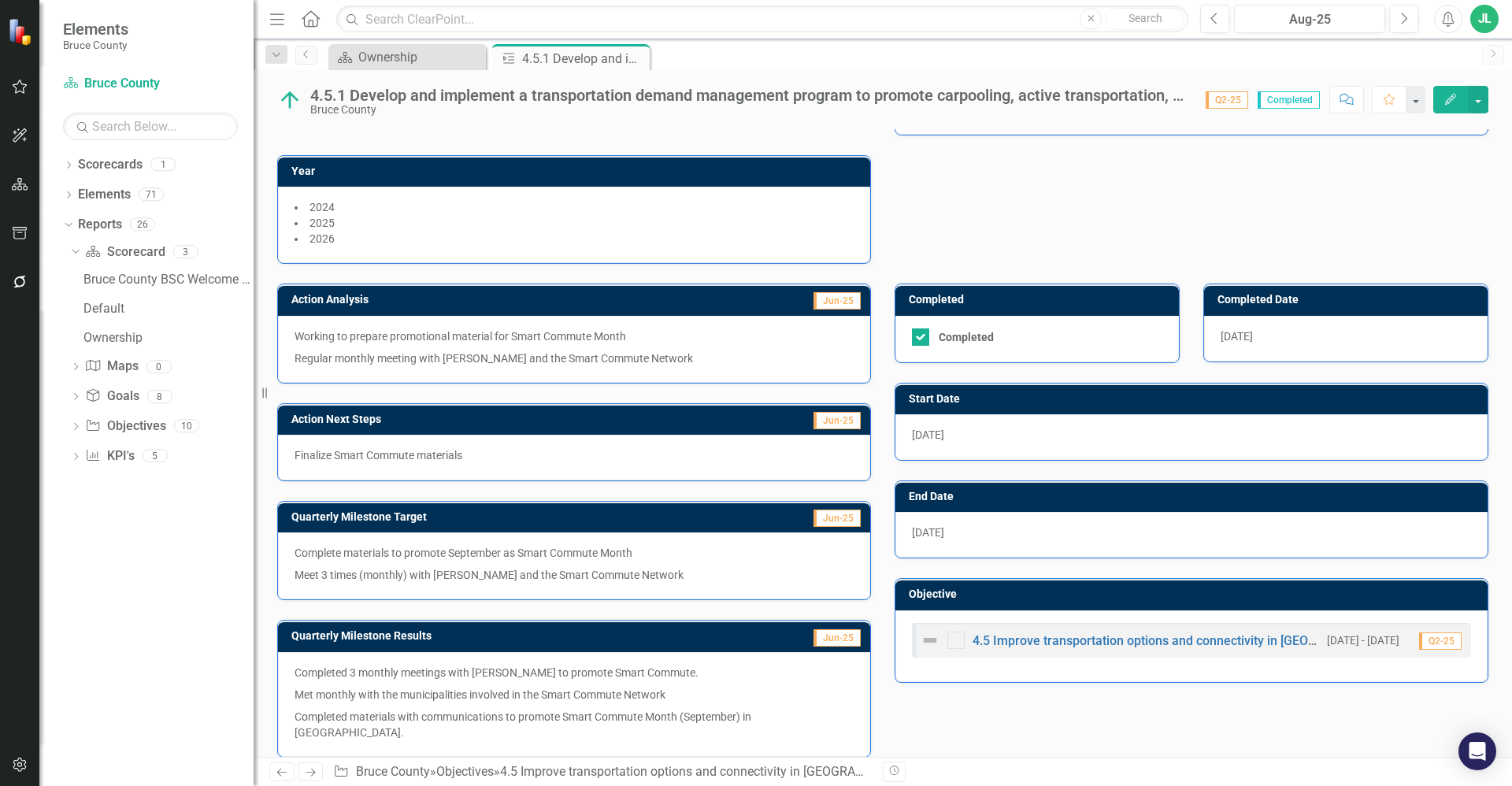
scroll to position [192, 0]
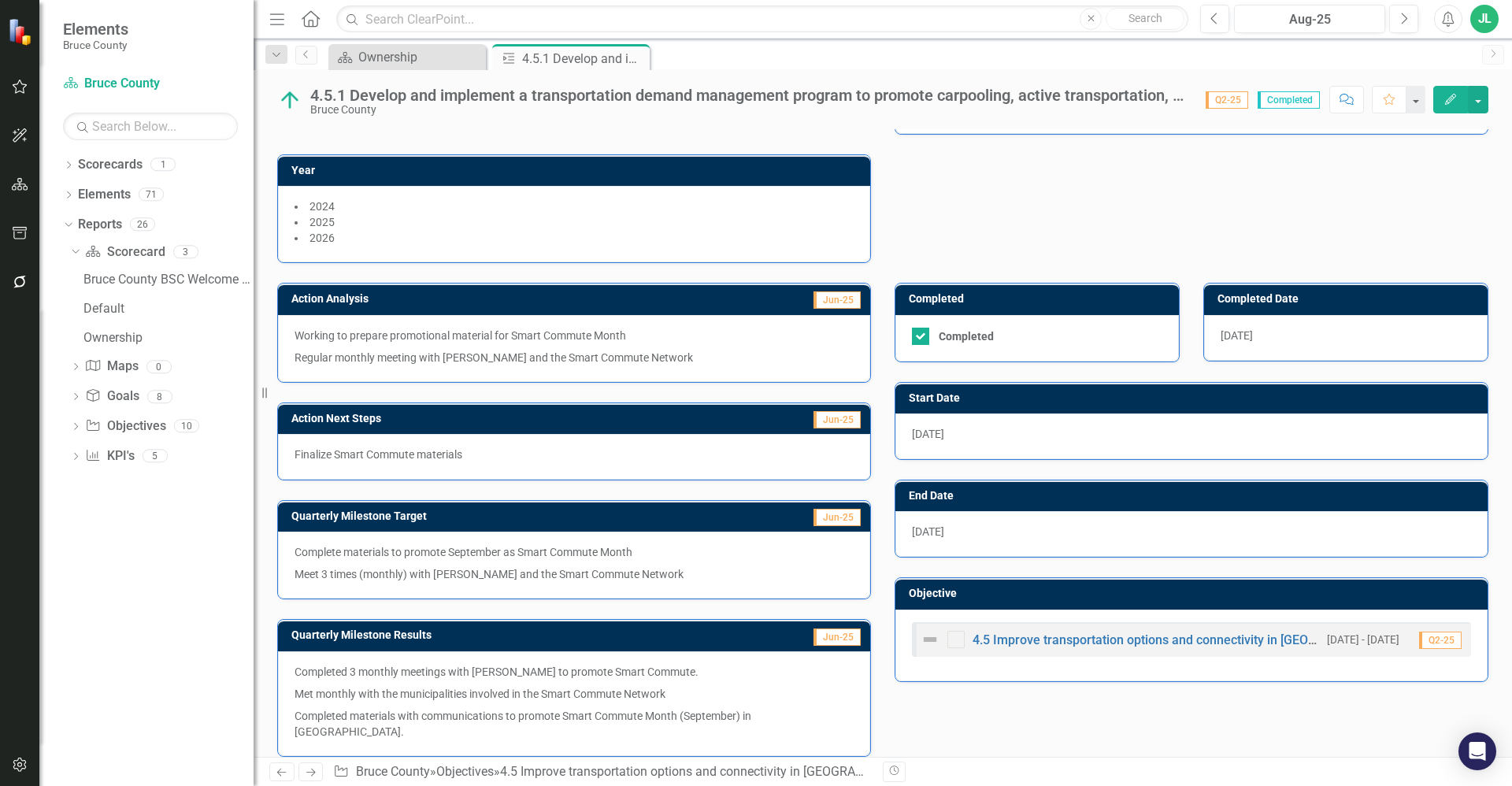
click at [452, 452] on p "Finalize Smart Commute materials" at bounding box center [574, 454] width 559 height 15
click at [476, 461] on p "Finalize Smart Commute materials" at bounding box center [574, 454] width 559 height 15
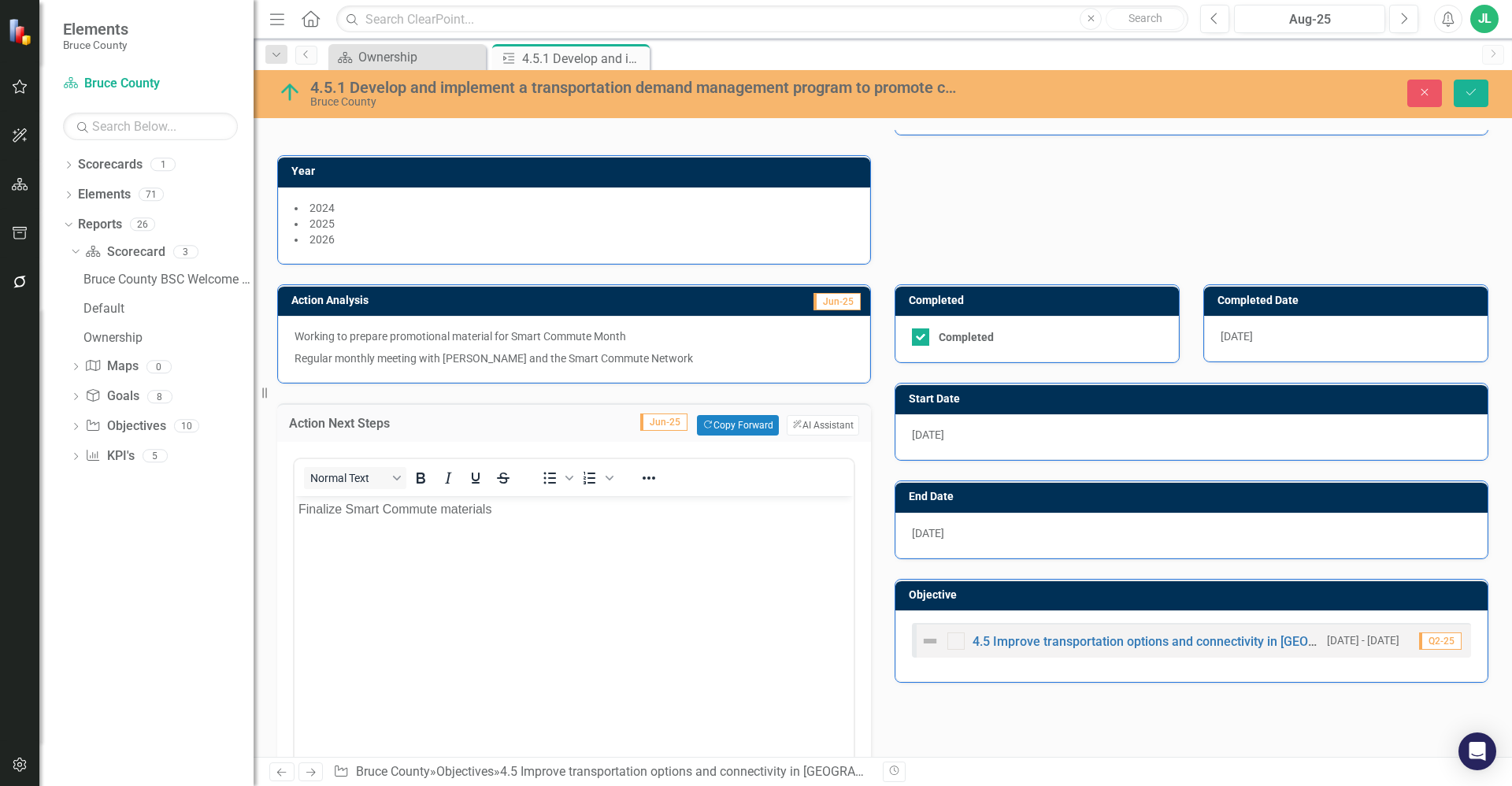
scroll to position [0, 0]
click at [483, 514] on p "Finalize Smart Commute materials" at bounding box center [574, 509] width 551 height 19
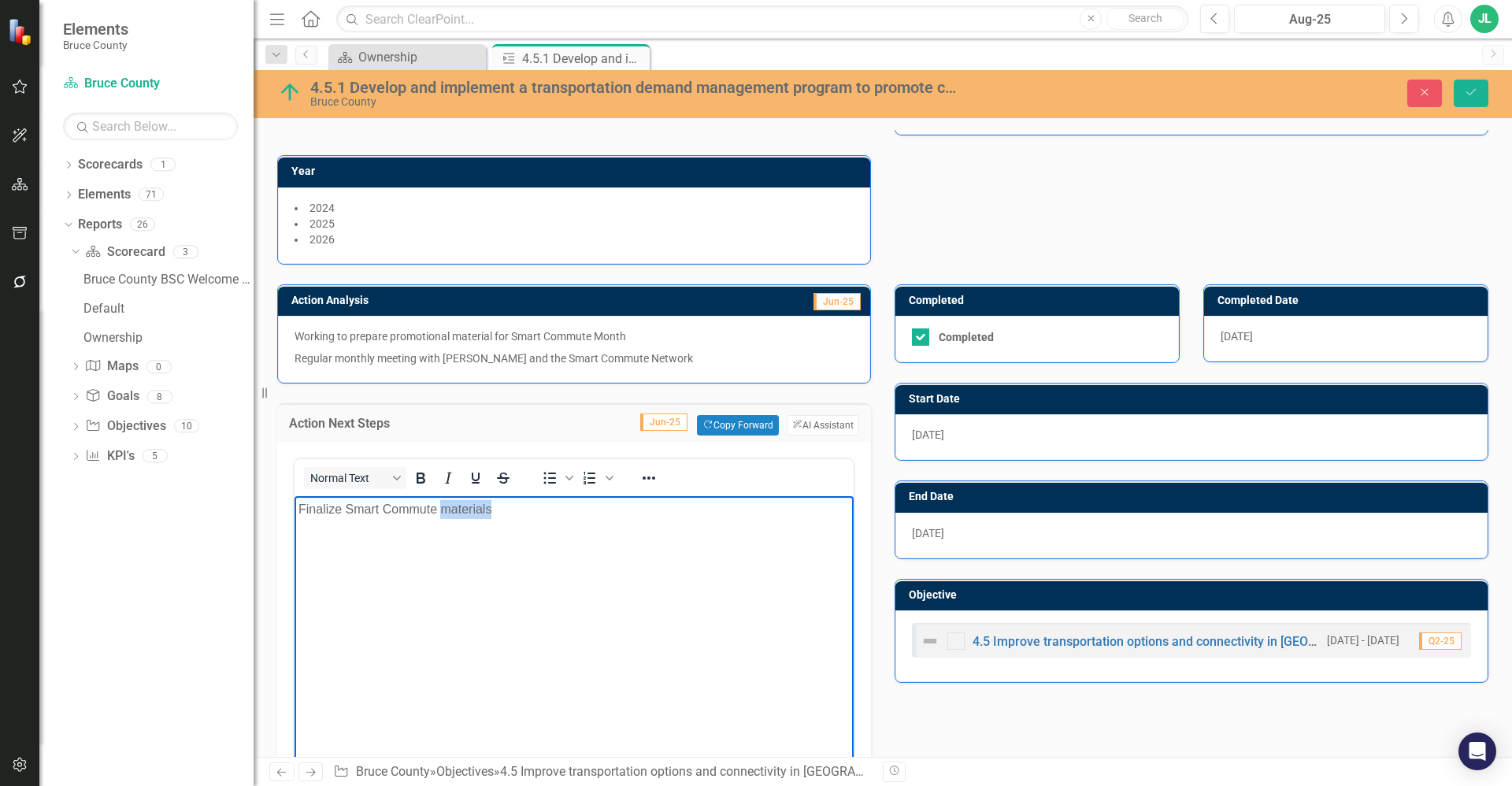
click at [483, 514] on p "Finalize Smart Commute materials" at bounding box center [574, 509] width 551 height 19
copy p "Finalize Smart Commute materials"
click at [441, 583] on body "Finalize Smart Commute materials" at bounding box center [574, 615] width 559 height 236
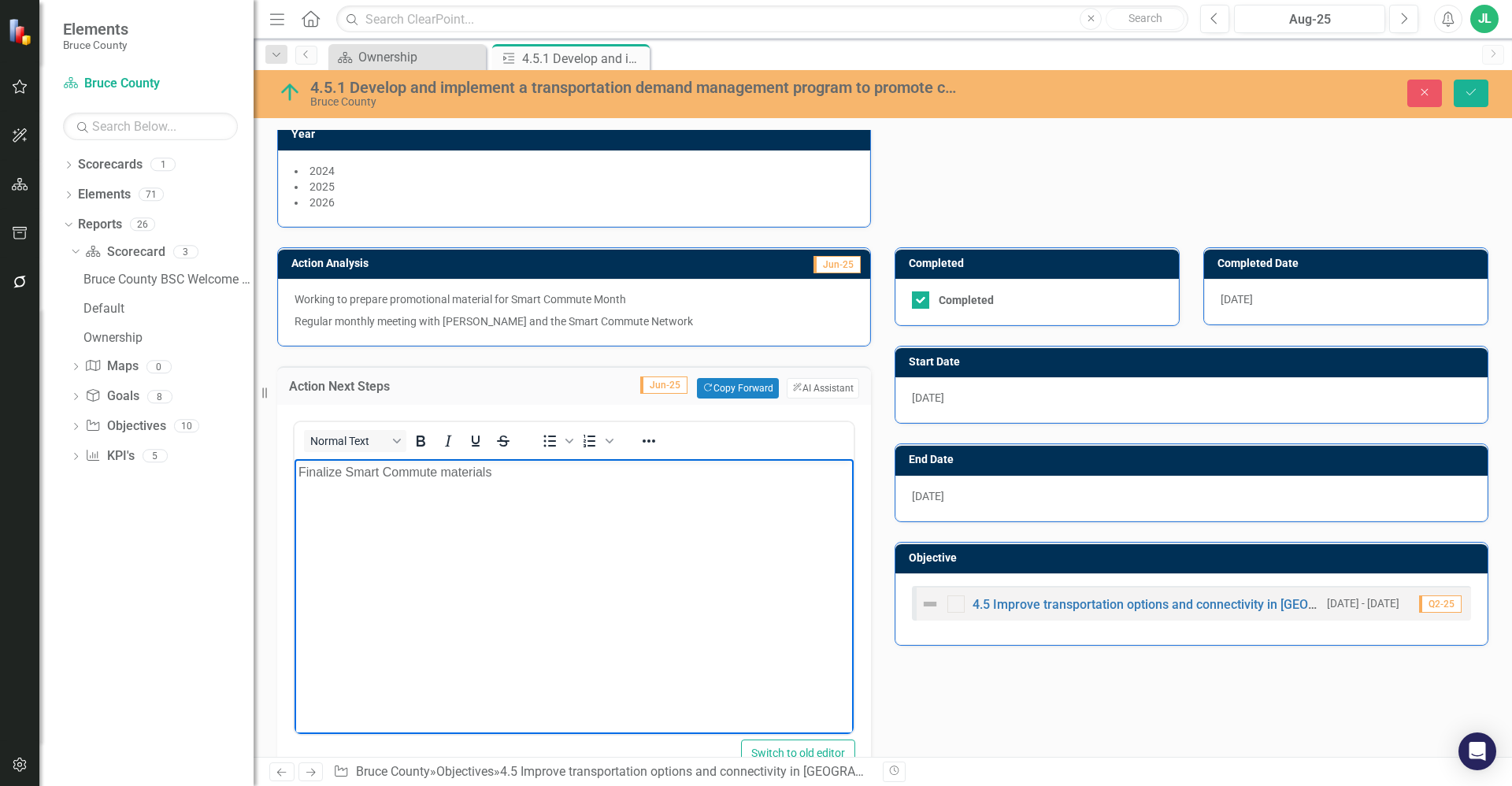
scroll to position [227, 0]
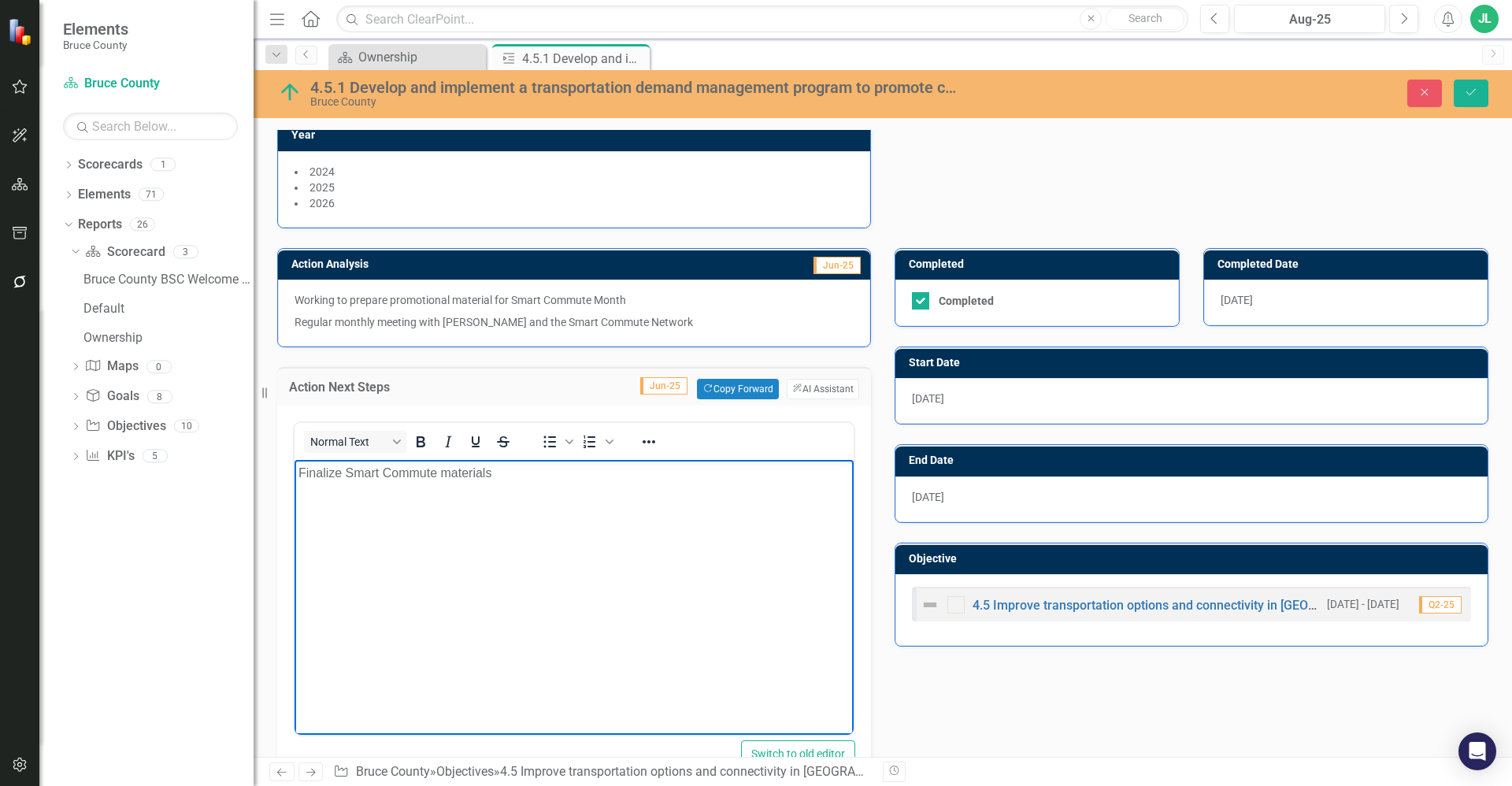
click at [551, 545] on body "Finalize Smart Commute materials" at bounding box center [574, 578] width 559 height 236
click at [1036, 687] on div "Action Analysis Jun-25 Working to prepare promotional material for Smart Commut…" at bounding box center [883, 650] width 1235 height 844
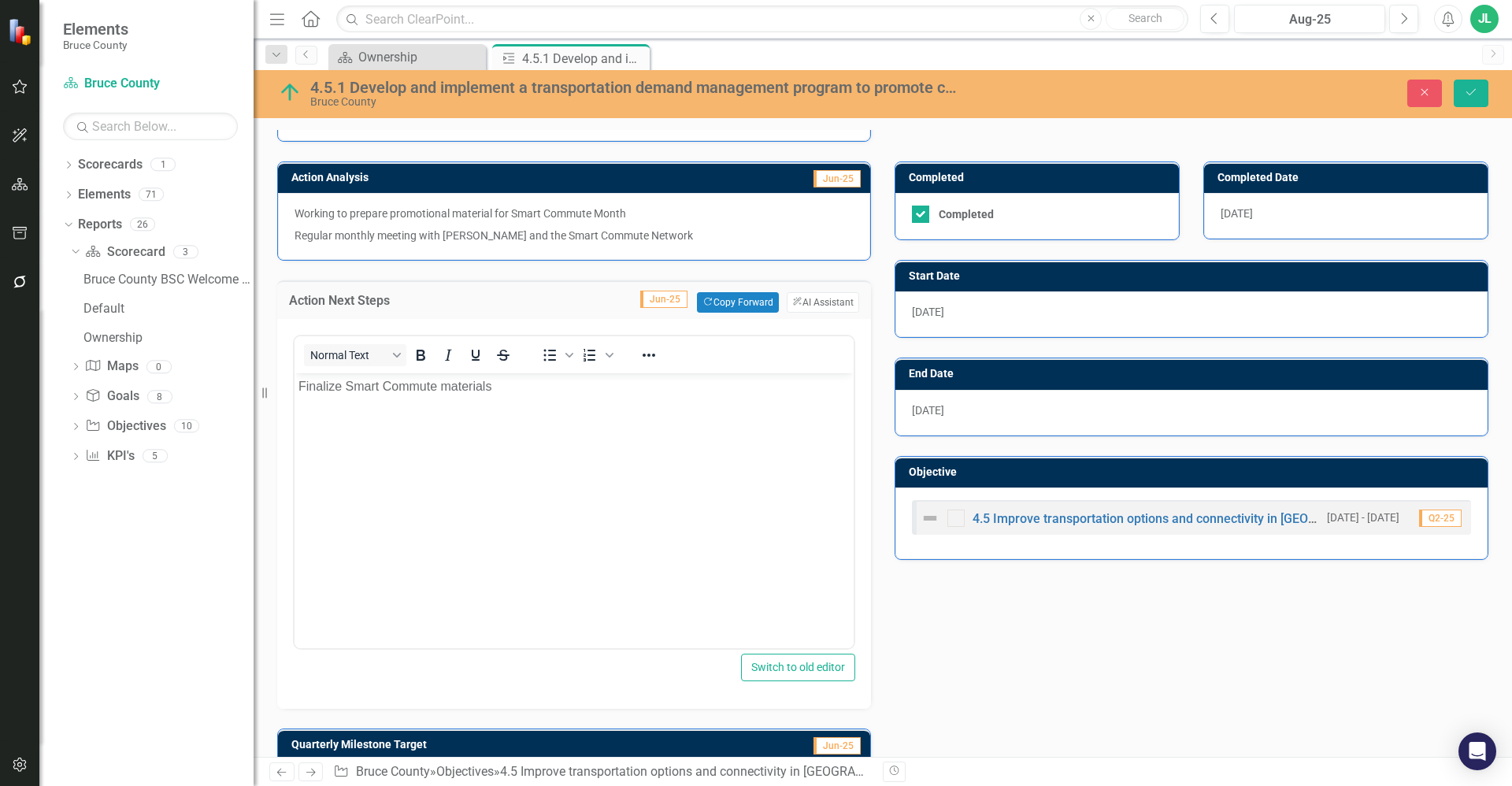
scroll to position [542, 0]
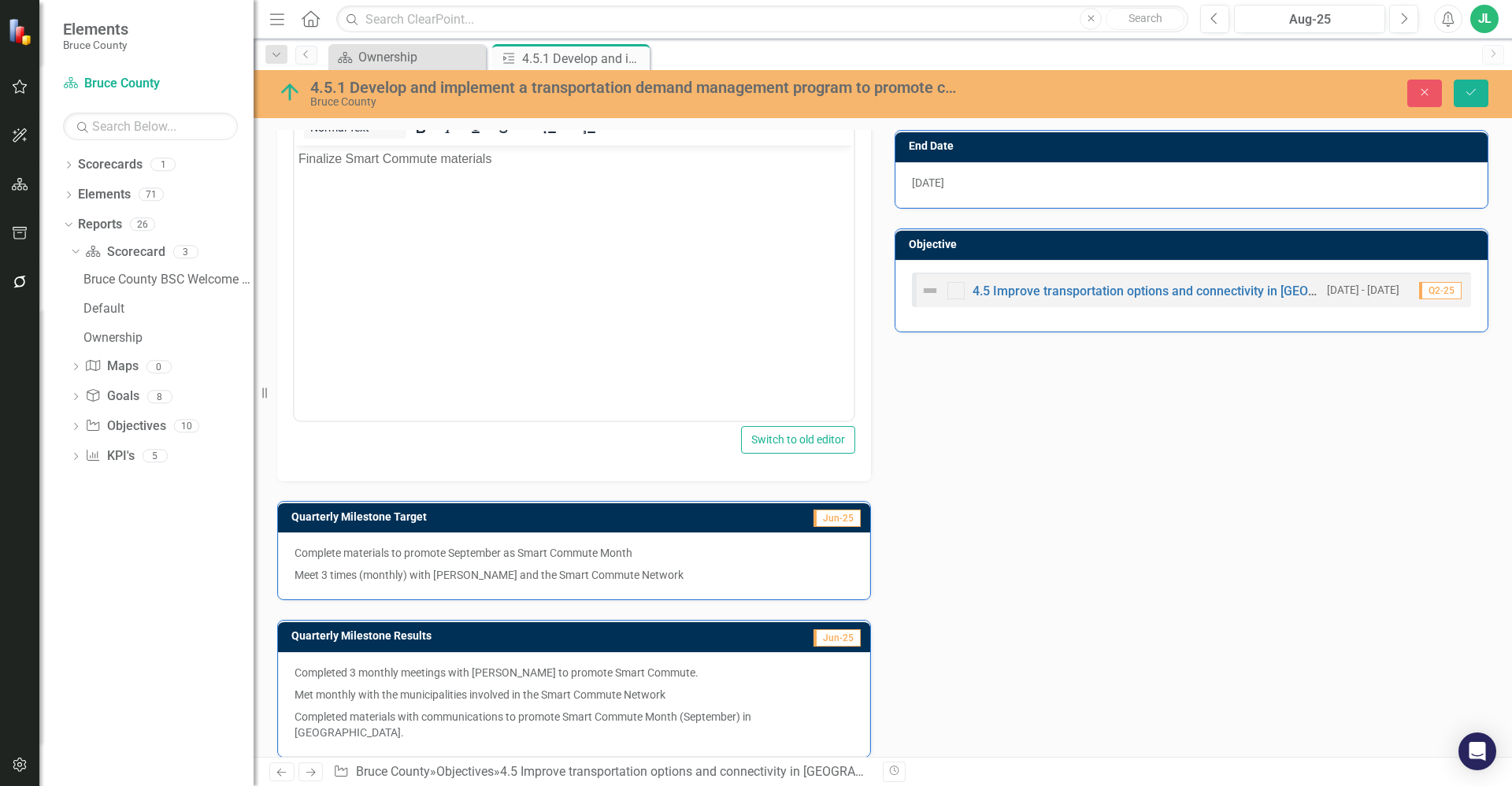
click at [579, 690] on p "Met monthly with the municipalities involved in the Smart Commute Network" at bounding box center [574, 695] width 559 height 22
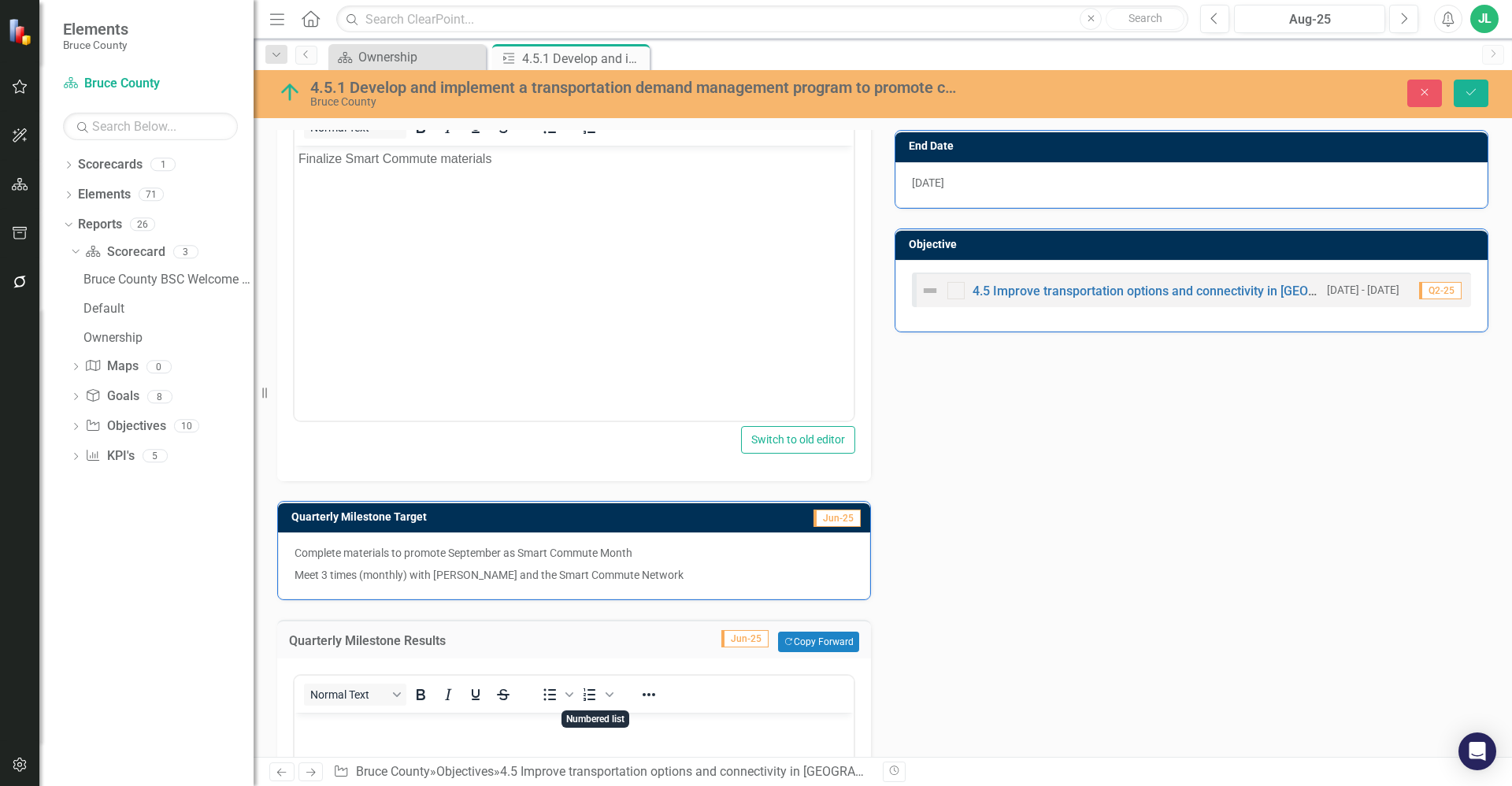
click at [579, 690] on span "Numbered list" at bounding box center [589, 695] width 27 height 22
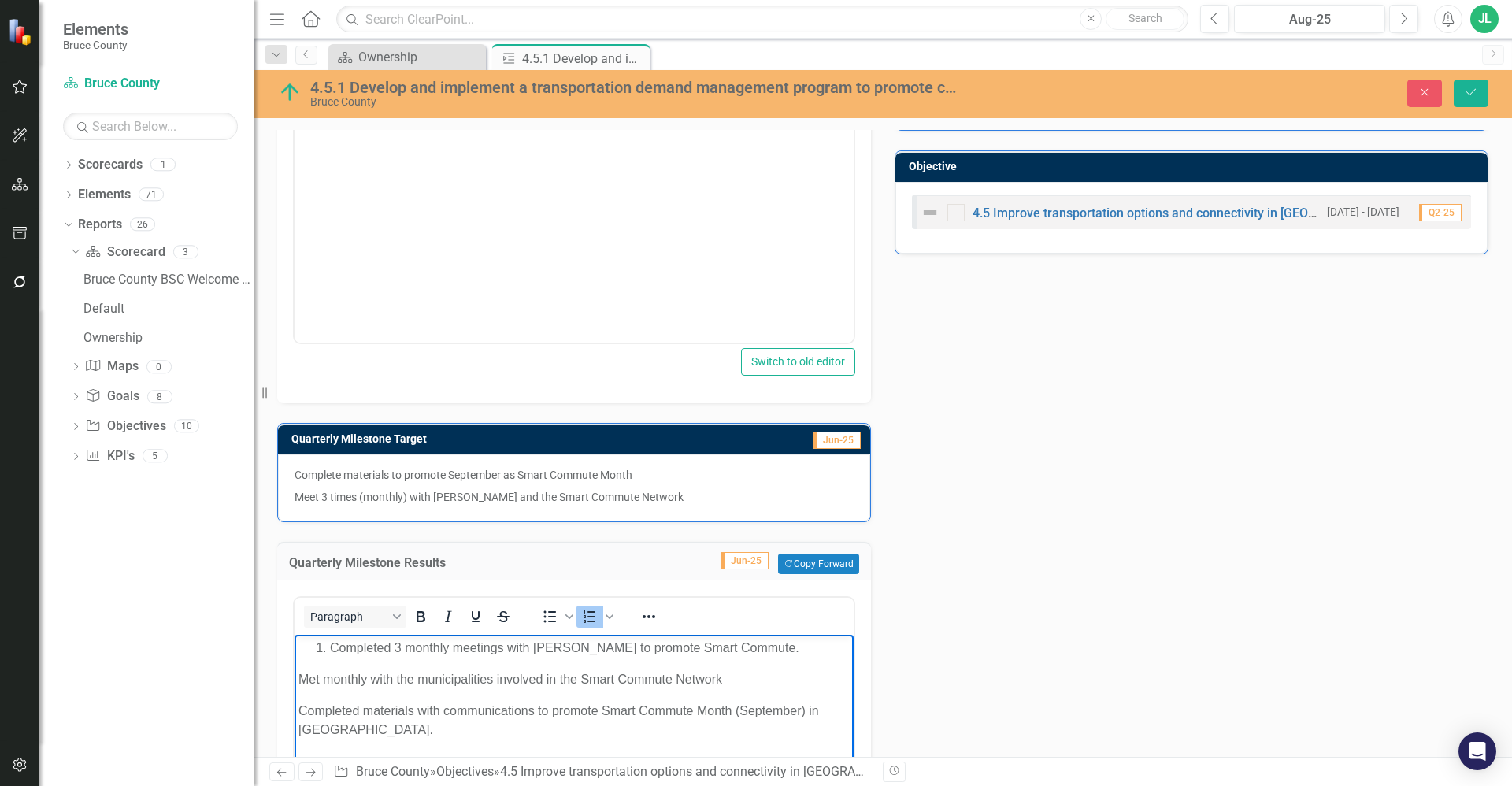
scroll to position [849, 0]
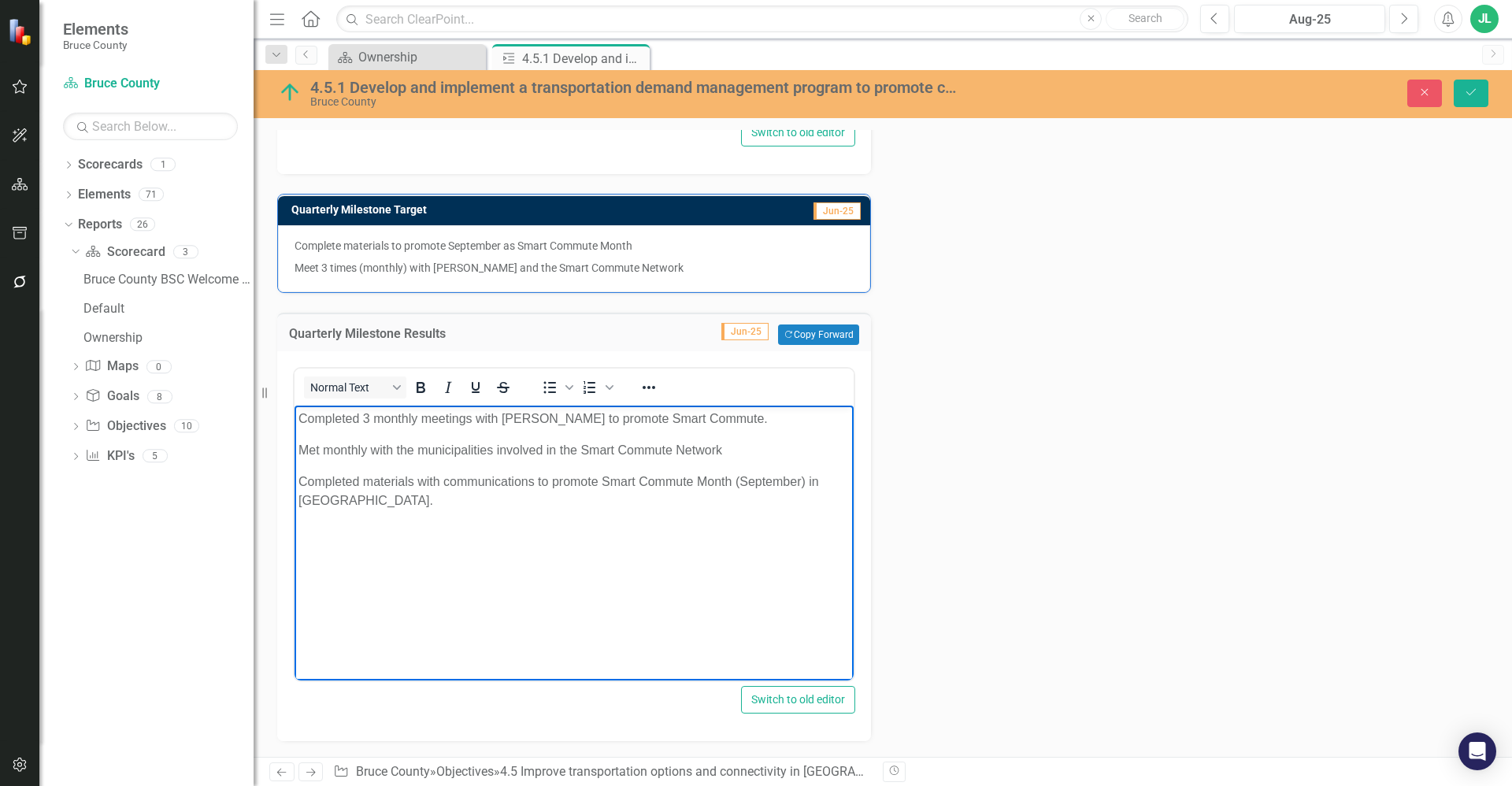
drag, startPoint x: 595, startPoint y: 523, endPoint x: 526, endPoint y: 505, distance: 71.3
click at [592, 521] on body "Completed 3 monthly meetings with Bruce Power to promote Smart Commute. Met mon…" at bounding box center [574, 524] width 559 height 236
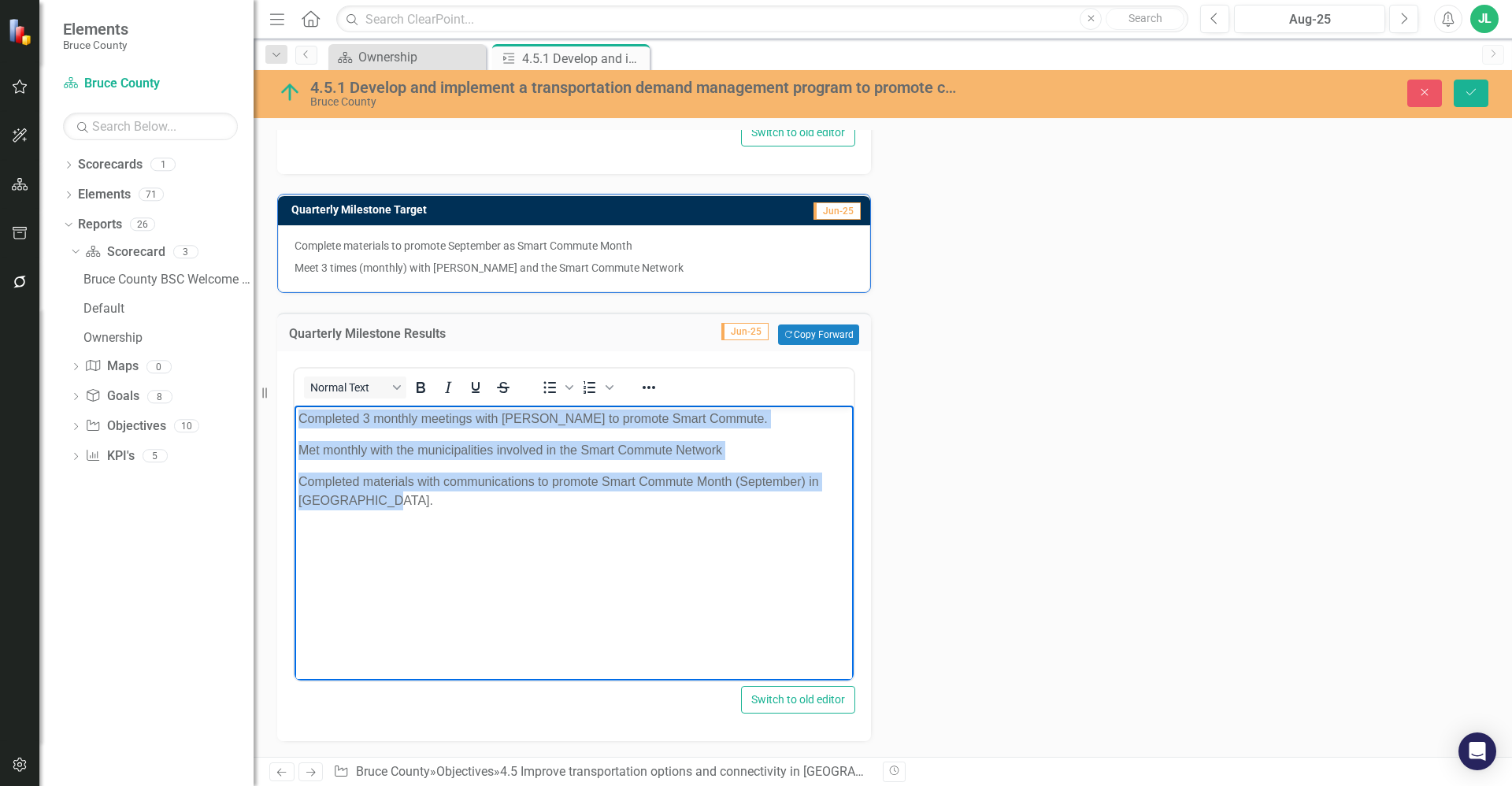
drag, startPoint x: 476, startPoint y: 494, endPoint x: 289, endPoint y: 415, distance: 203.0
click at [294, 415] on html "Completed 3 monthly meetings with Bruce Power to promote Smart Commute. Met mon…" at bounding box center [574, 524] width 559 height 236
copy body "Completed 3 monthly meetings with Bruce Power to promote Smart Commute. Met mon…"
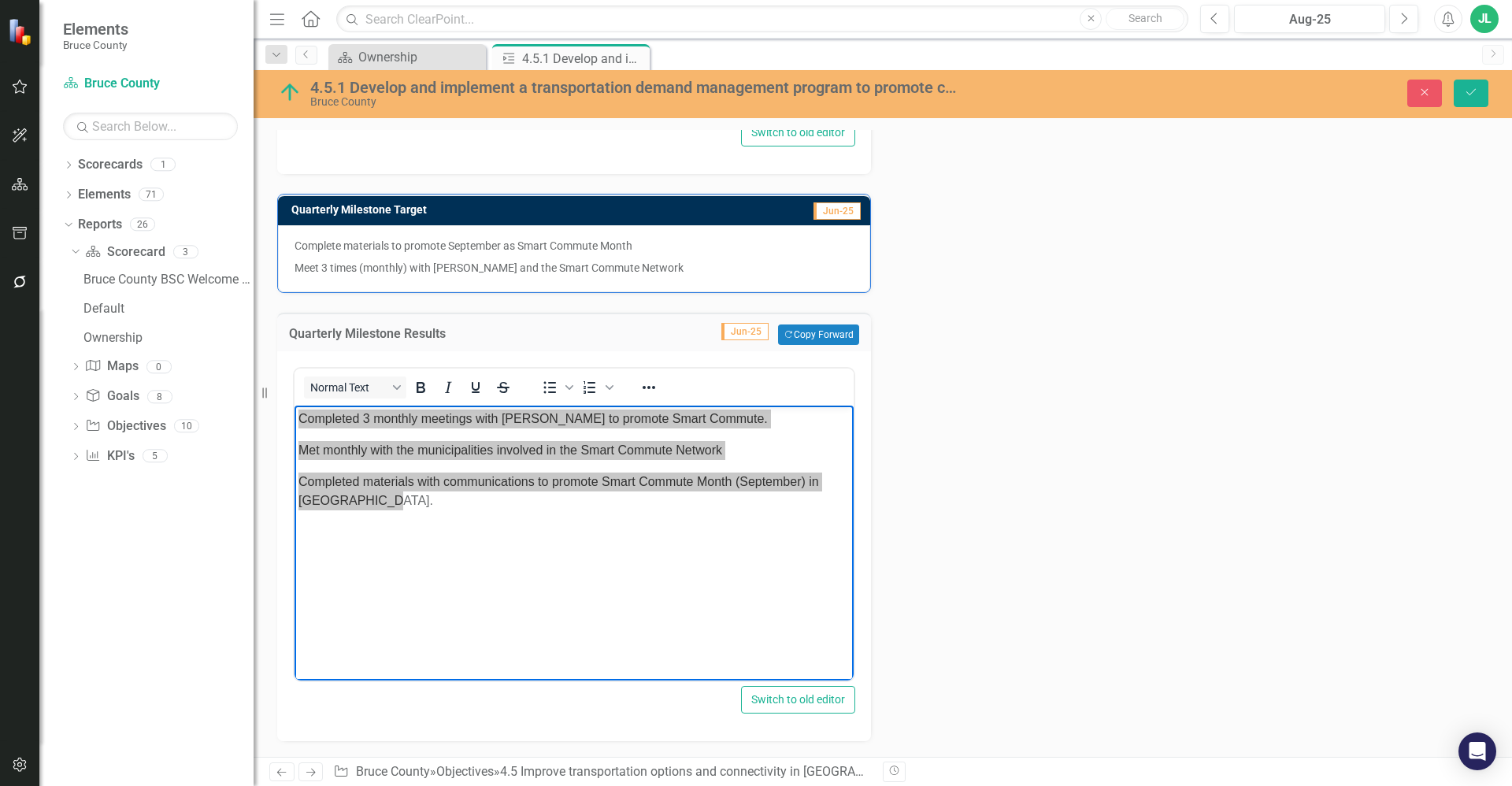
click at [927, 411] on div "Action Analysis Jun-25 Working to prepare promotional material for Smart Commut…" at bounding box center [883, 174] width 1235 height 1135
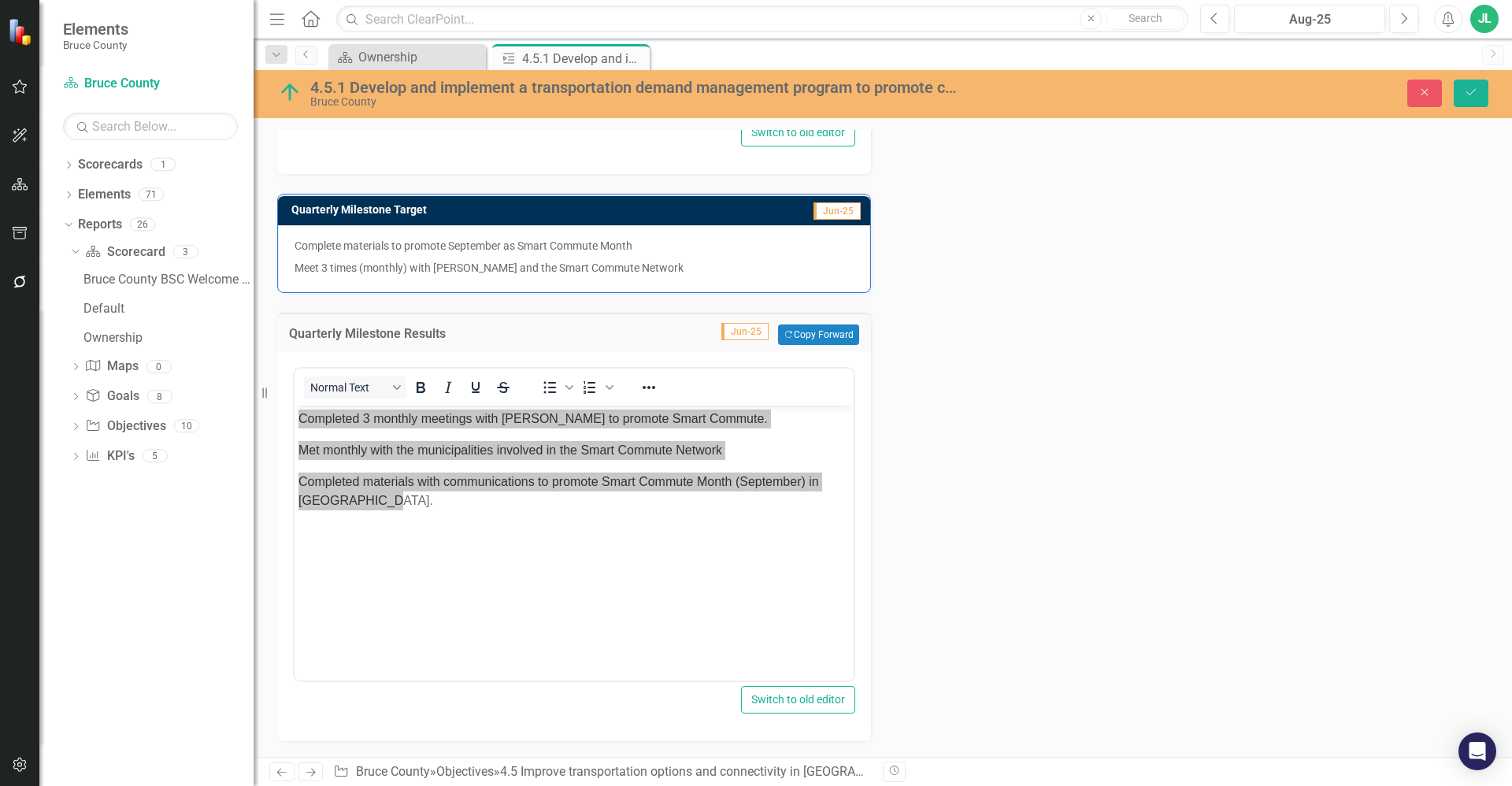
click at [930, 413] on div "Action Analysis Jun-25 Working to prepare promotional material for Smart Commut…" at bounding box center [883, 174] width 1235 height 1135
click at [1470, 95] on icon "Save" at bounding box center [1470, 92] width 14 height 11
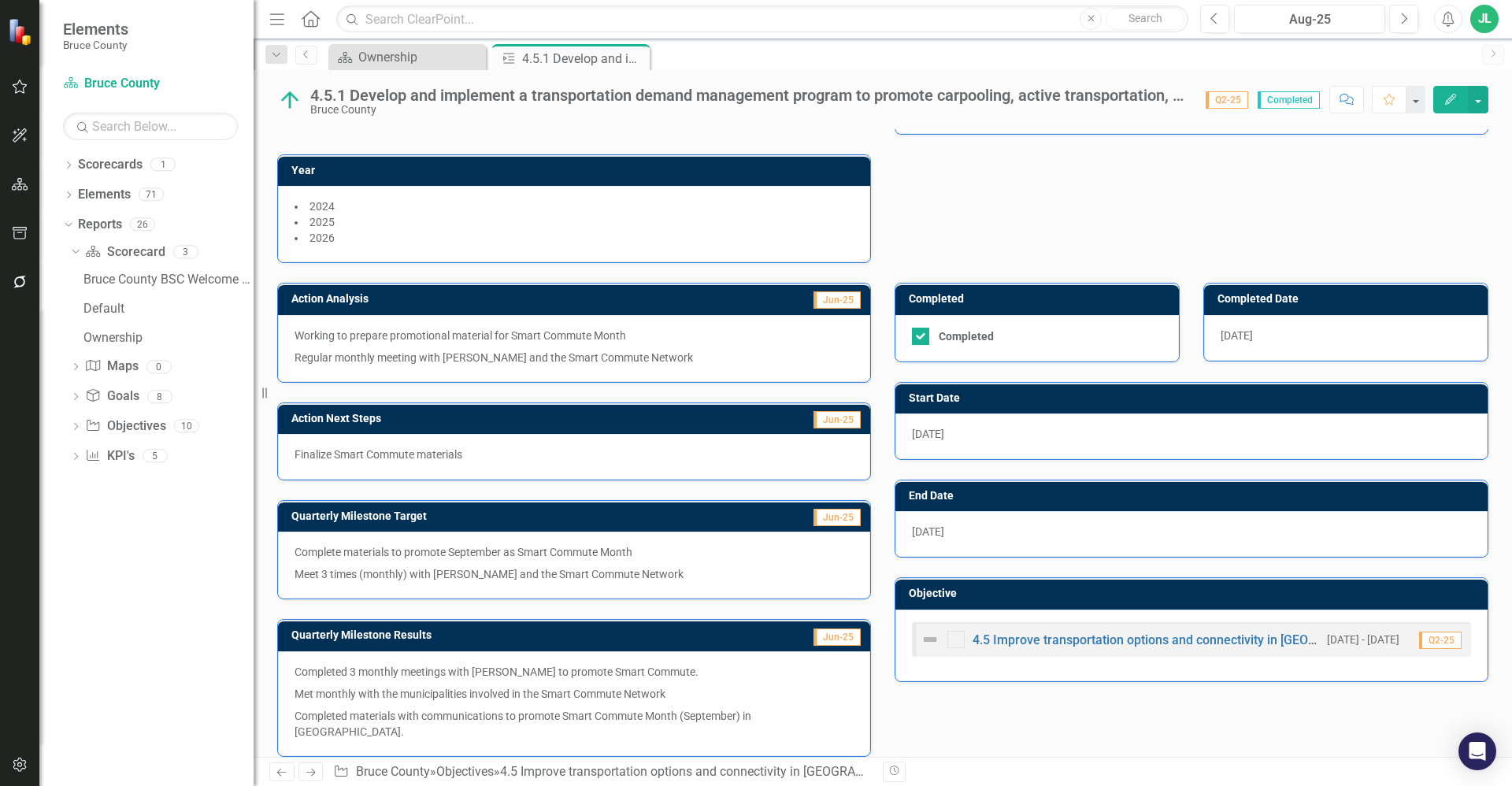
scroll to position [0, 0]
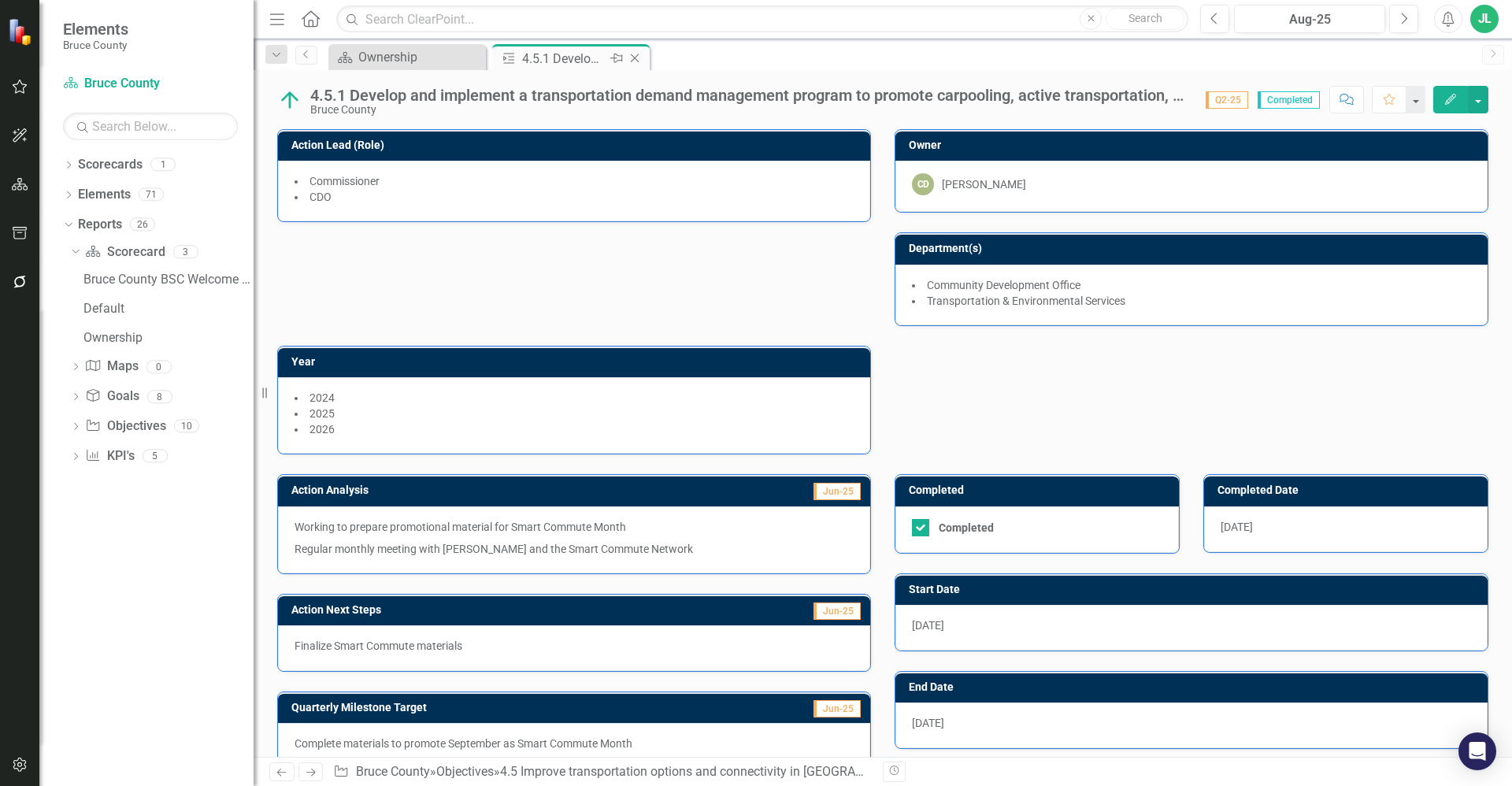
click at [637, 58] on icon "Close" at bounding box center [634, 58] width 15 height 12
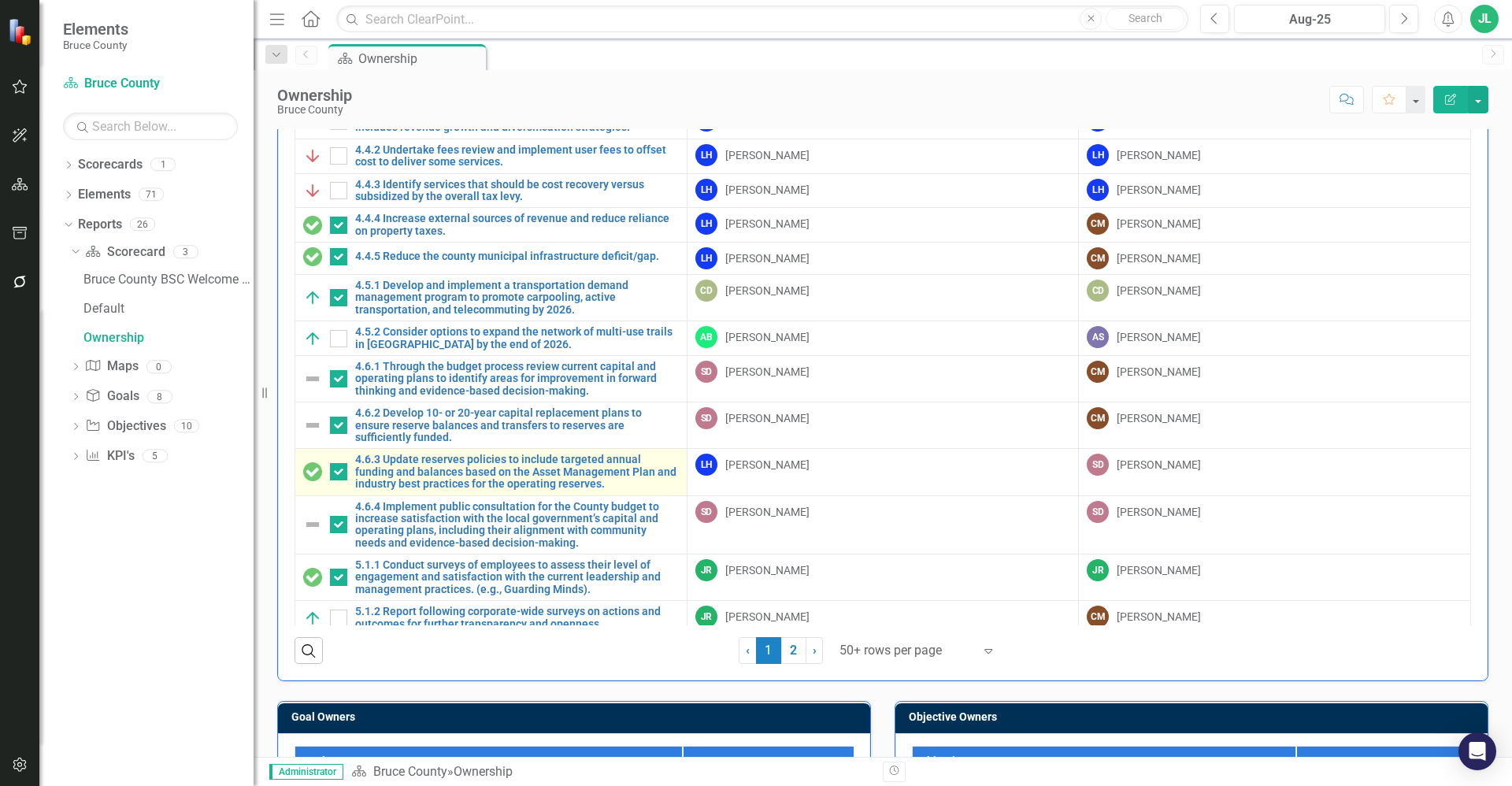
scroll to position [1379, 0]
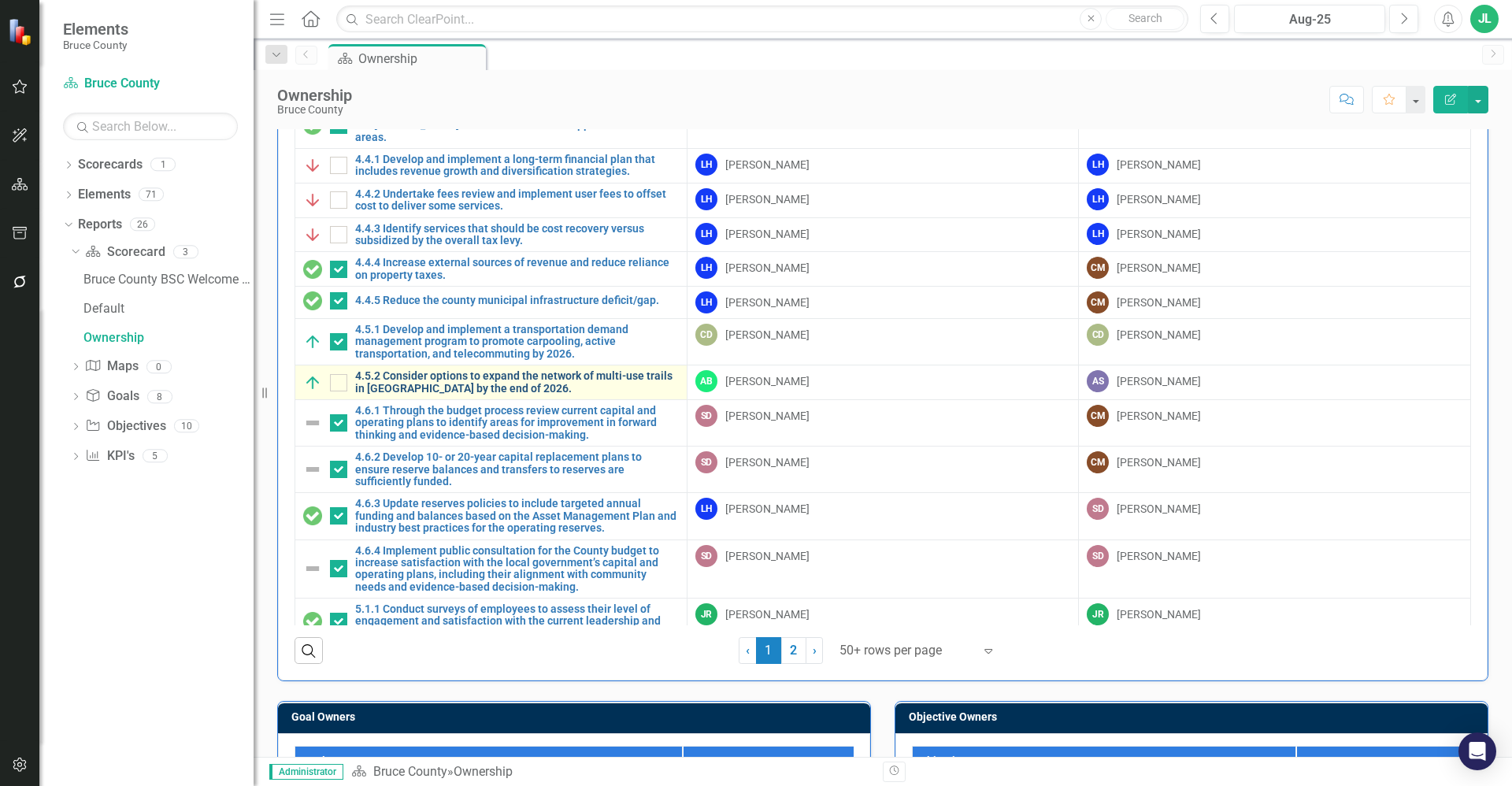
click at [489, 383] on link "4.5.2 Consider options to expand the network of multi-use trails in [GEOGRAPHIC…" at bounding box center [517, 382] width 324 height 24
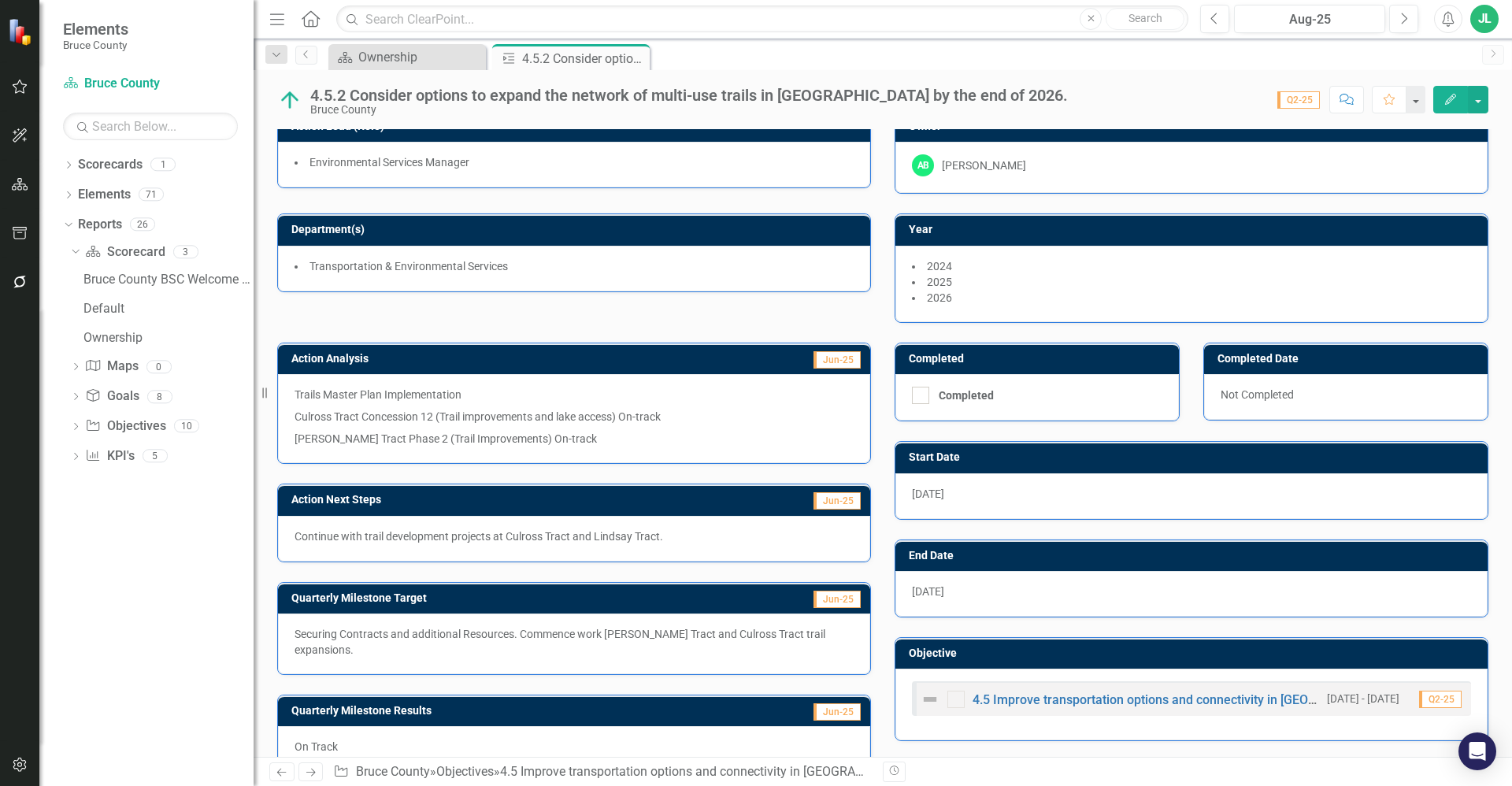
scroll to position [35, 0]
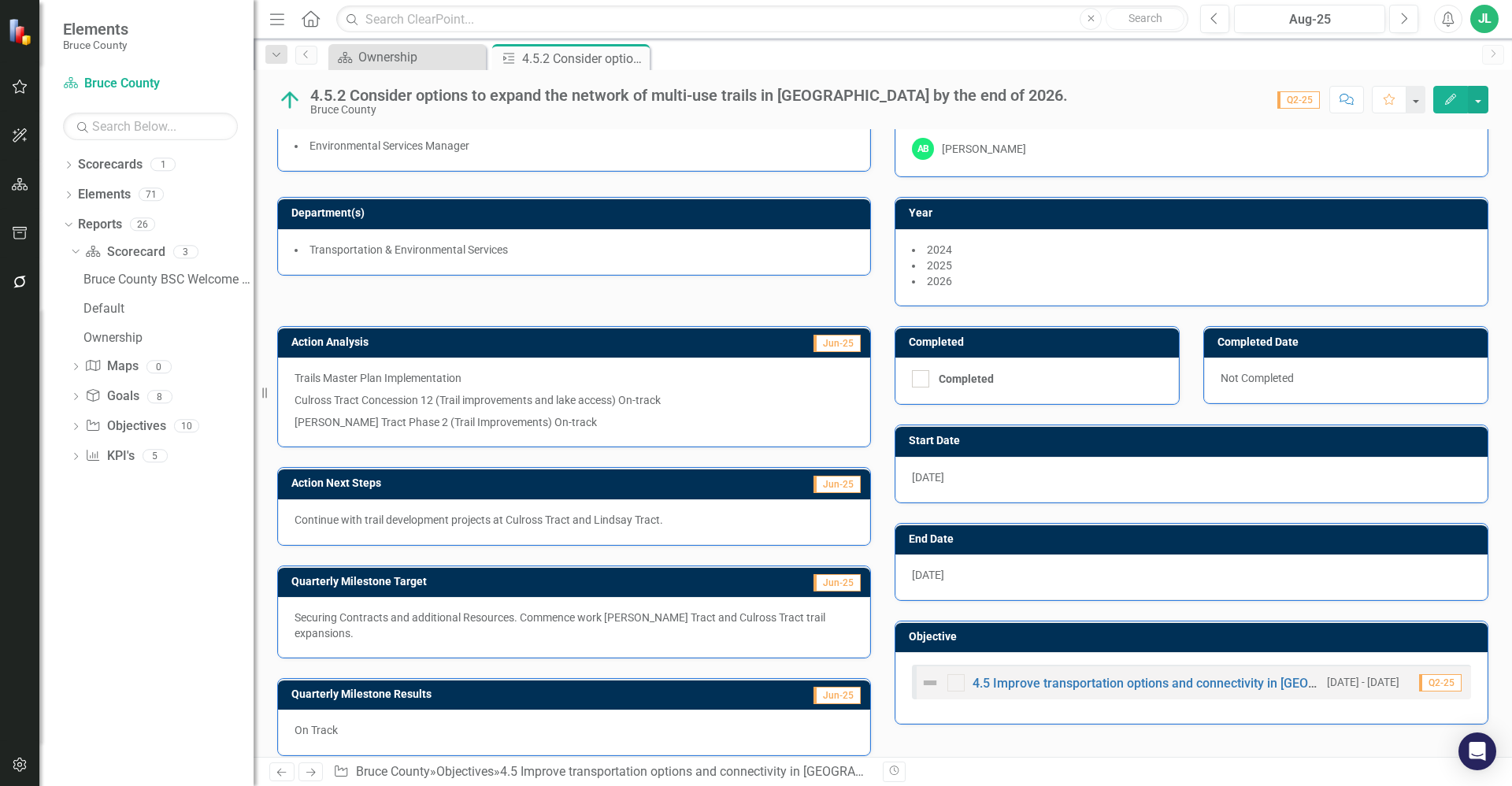
click at [415, 413] on p "Lindsay Tract Phase 2 (Trail Improvements) On-track" at bounding box center [574, 420] width 559 height 19
click at [480, 418] on p "Lindsay Tract Phase 2 (Trail Improvements) On-track" at bounding box center [574, 420] width 559 height 19
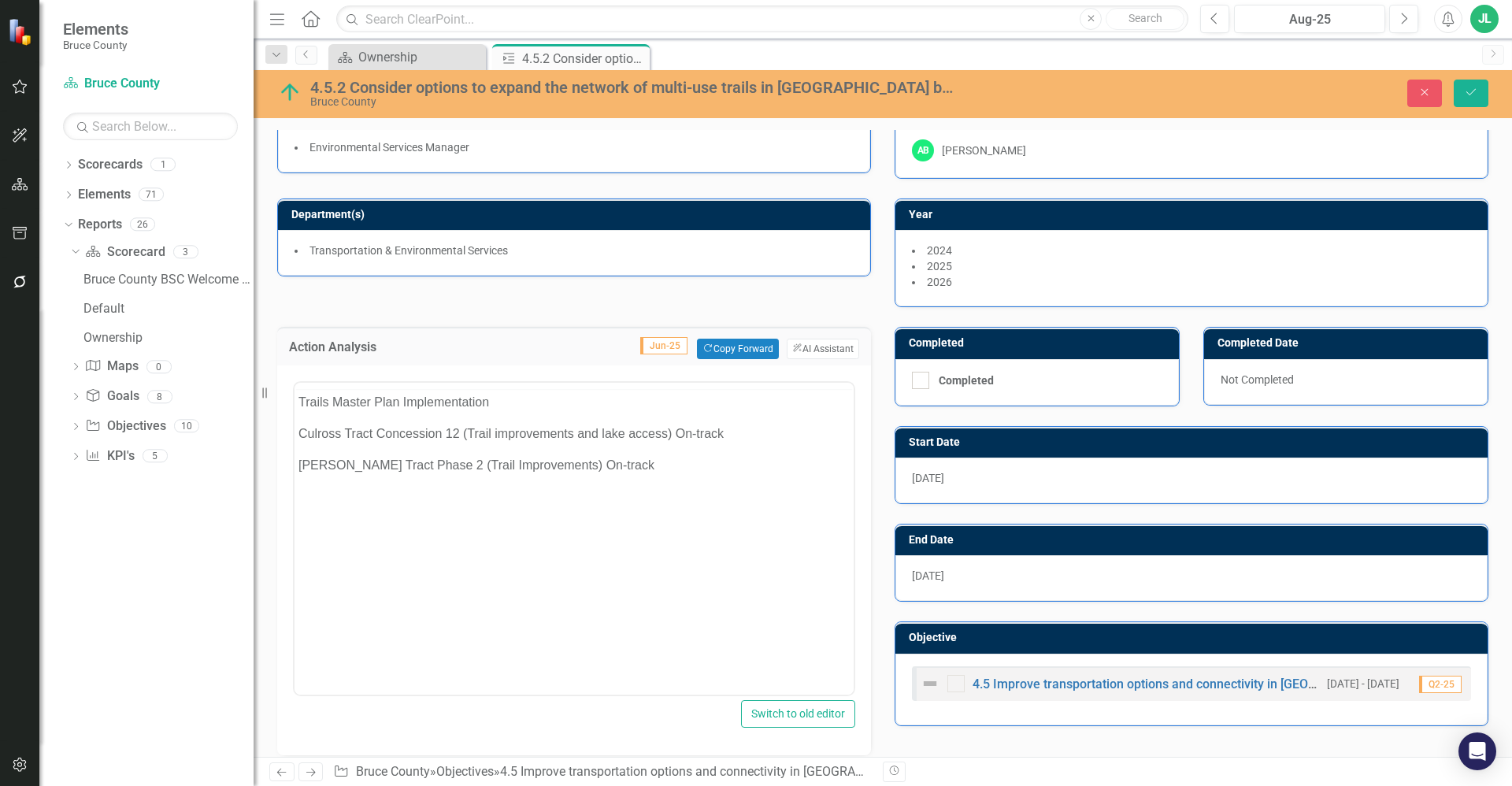
click at [480, 389] on div at bounding box center [574, 386] width 559 height 7
click at [582, 493] on p "Lindsay Tract Phase 2 (Trail Improvements) On-track" at bounding box center [574, 496] width 551 height 19
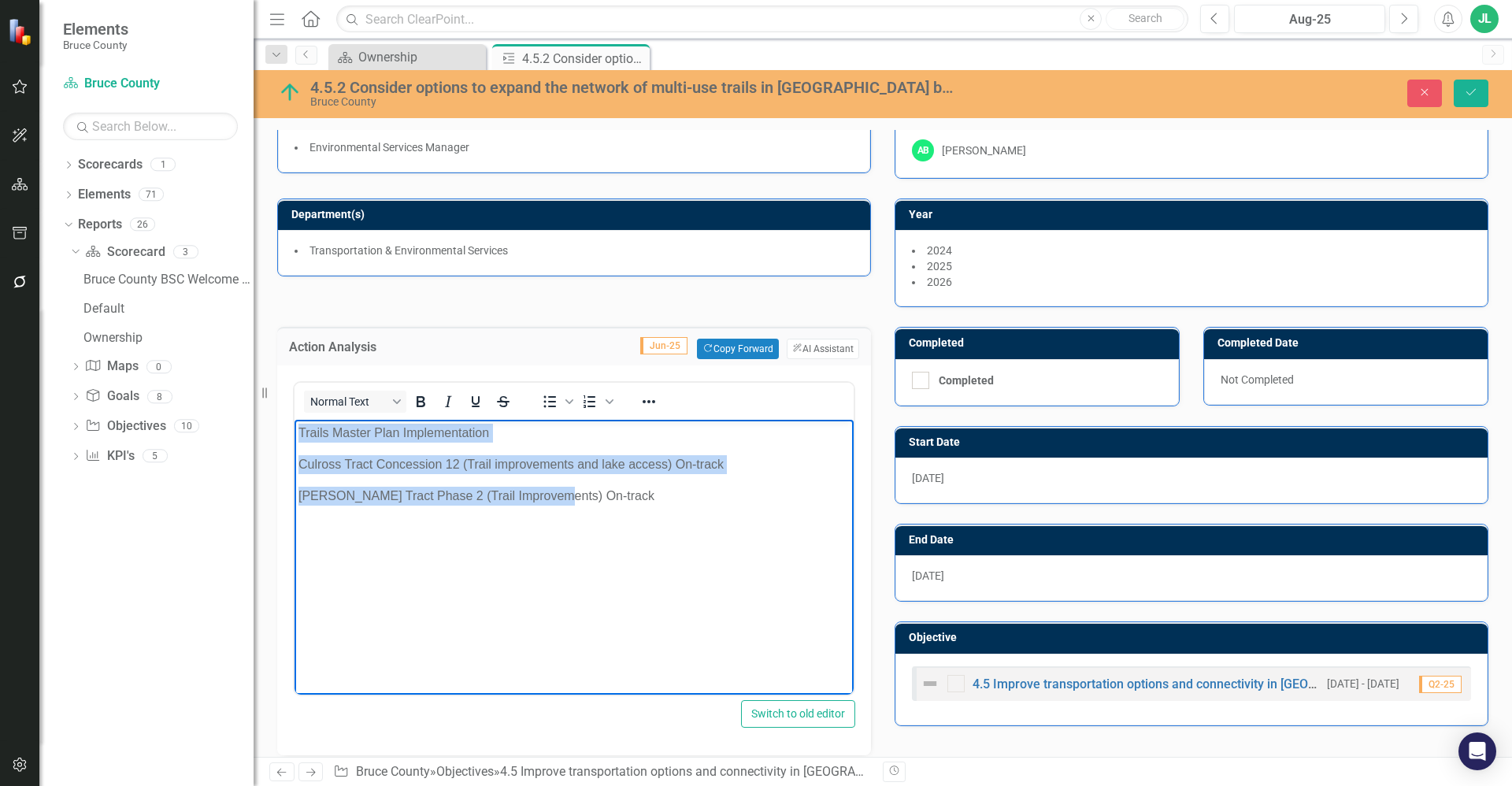
drag, startPoint x: 545, startPoint y: 495, endPoint x: 299, endPoint y: 430, distance: 254.4
click at [299, 430] on body "Trails Master Plan Implementation Culross Tract Concession 12 (Trail improvemen…" at bounding box center [574, 538] width 559 height 236
click at [535, 494] on p "Lindsay Tract Phase 2 (Trail Improvements) On-track" at bounding box center [574, 496] width 551 height 19
drag, startPoint x: 639, startPoint y: 504, endPoint x: 290, endPoint y: 431, distance: 356.6
click at [294, 431] on html "Trails Master Plan Implementation Culross Tract Concession 12 (Trail improvemen…" at bounding box center [574, 538] width 559 height 236
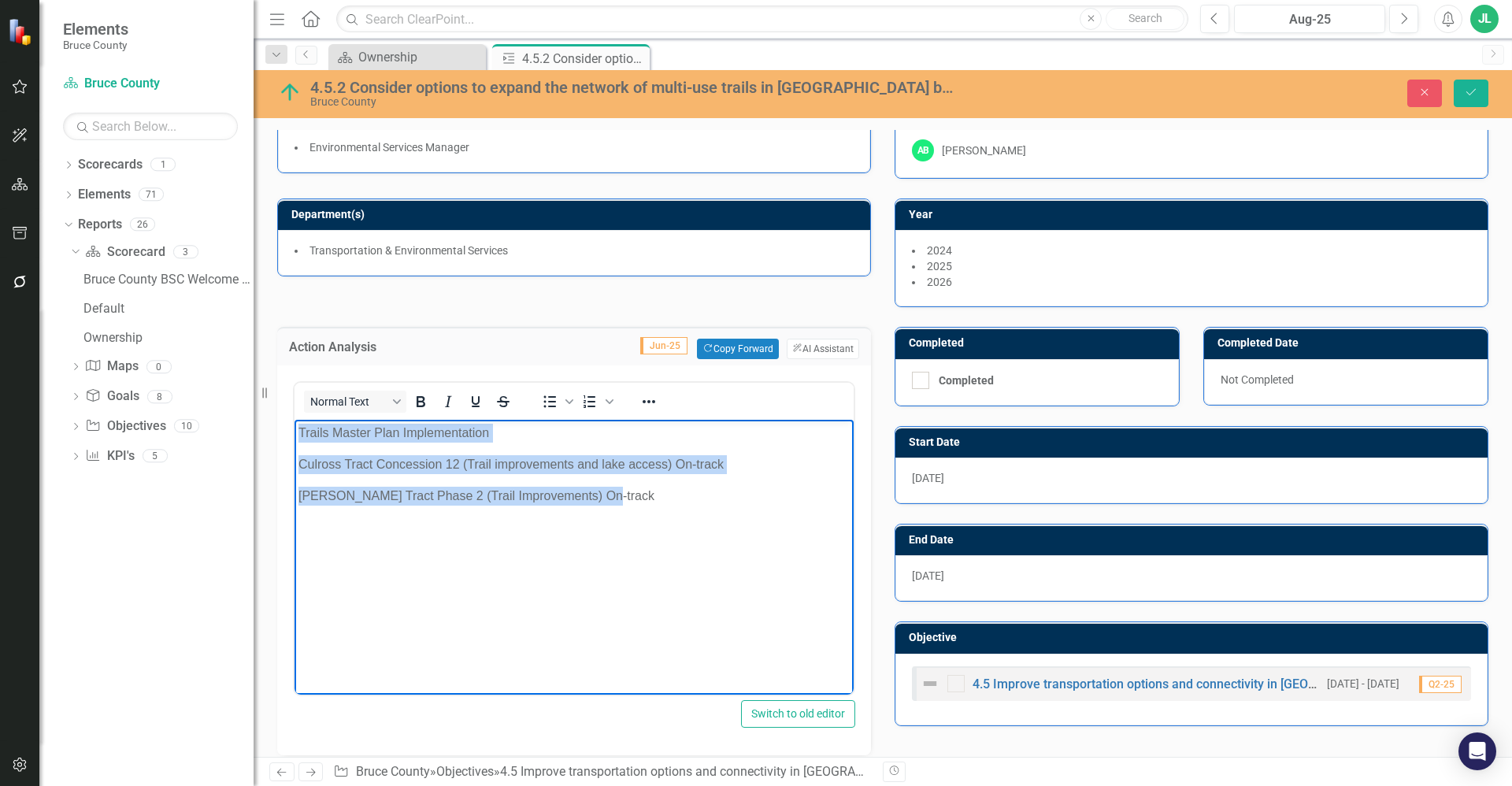
copy body "Trails Master Plan Implementation Culross Tract Concession 12 (Trail improvemen…"
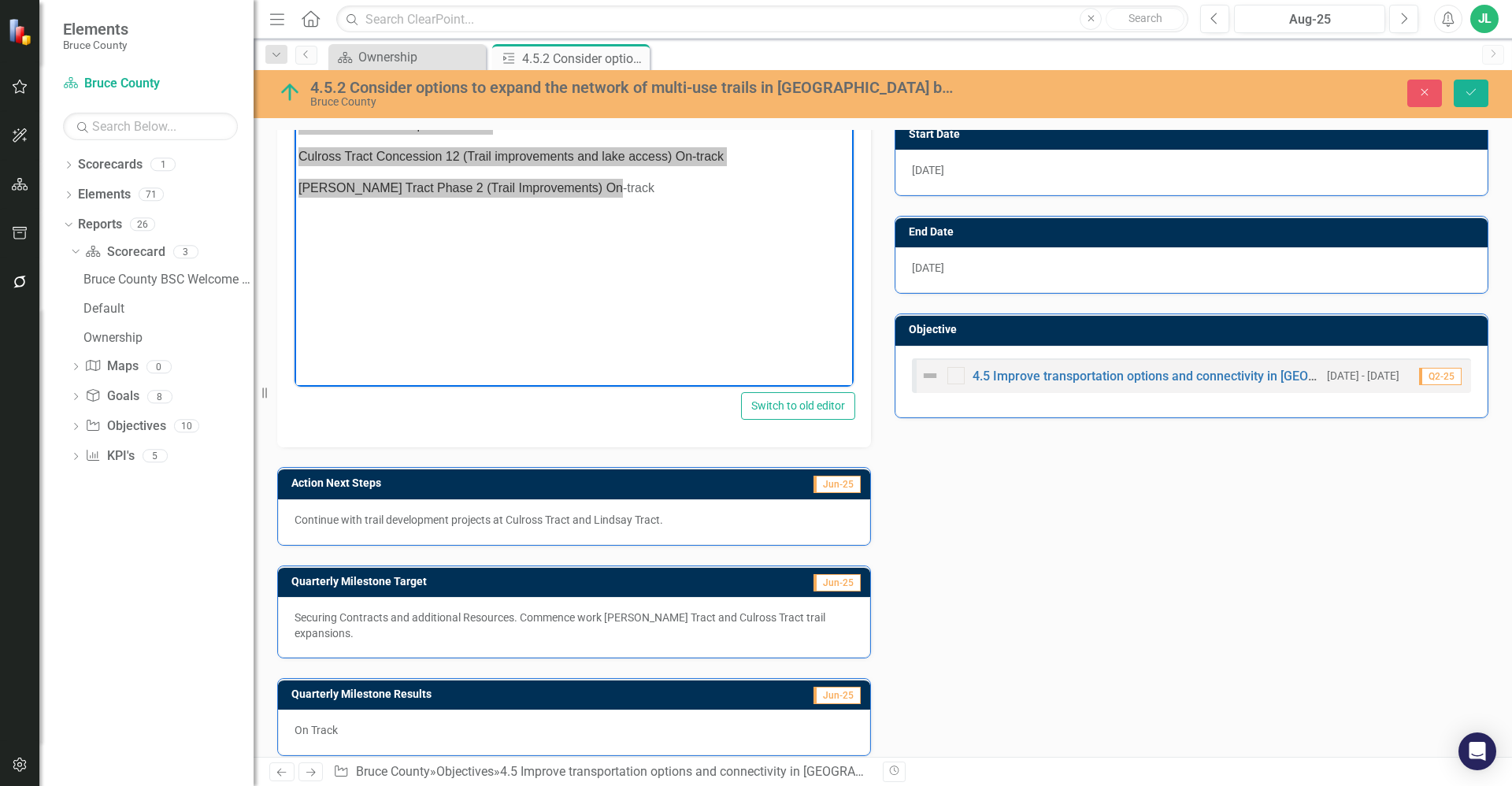
click at [487, 732] on div "On Track" at bounding box center [574, 732] width 593 height 46
click at [487, 733] on div "On Track" at bounding box center [574, 732] width 593 height 46
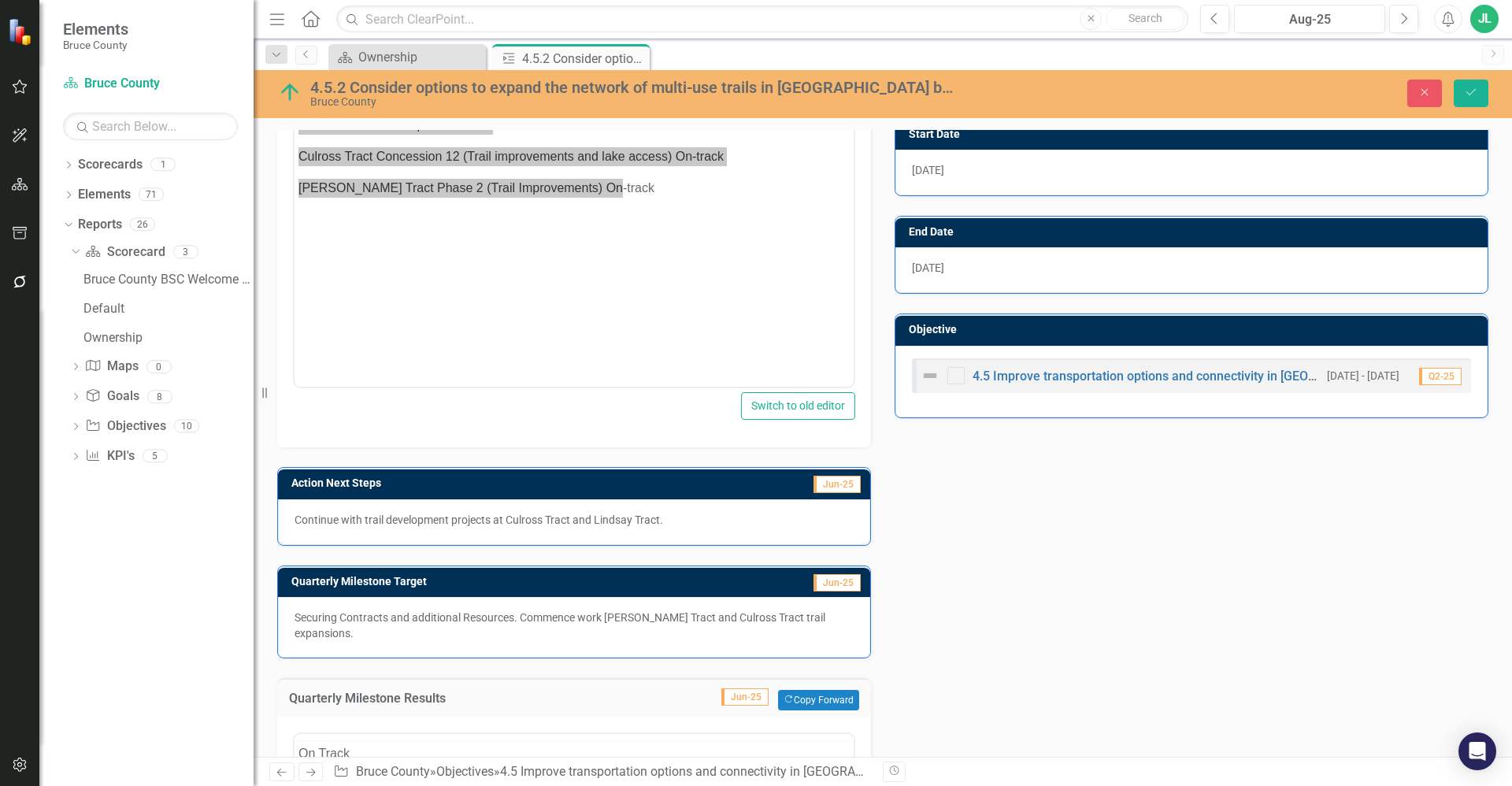
scroll to position [669, 0]
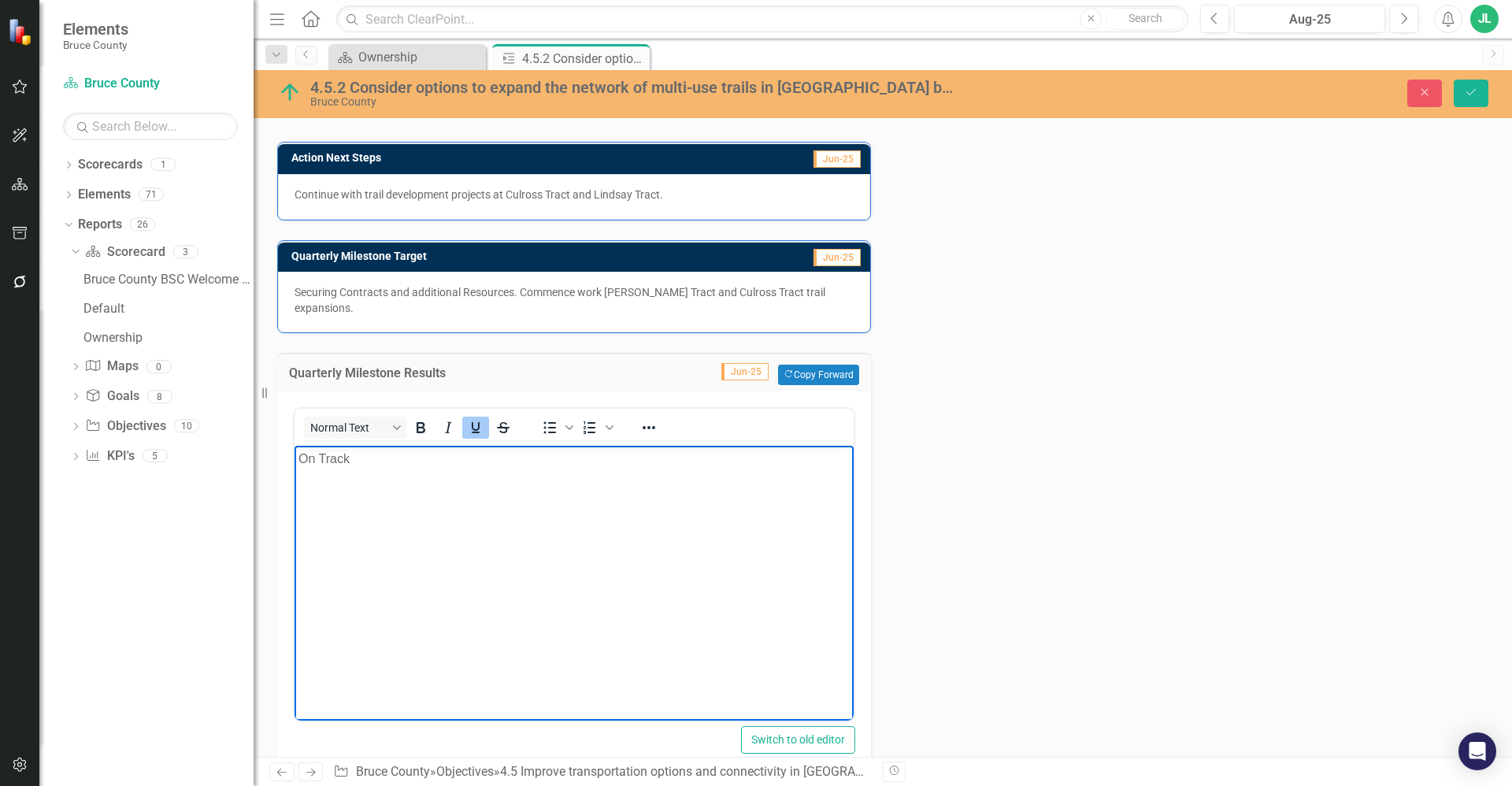
drag, startPoint x: 404, startPoint y: 492, endPoint x: 403, endPoint y: 483, distance: 9.1
click at [404, 492] on body "﻿ On Track" at bounding box center [574, 564] width 559 height 236
drag, startPoint x: 396, startPoint y: 461, endPoint x: 237, endPoint y: 457, distance: 159.1
click at [294, 457] on html "On Track" at bounding box center [574, 564] width 559 height 236
click at [612, 554] on body "Trails Master Plan Implementation Culross Tract Concession 12 (Trail improvemen…" at bounding box center [574, 564] width 559 height 236
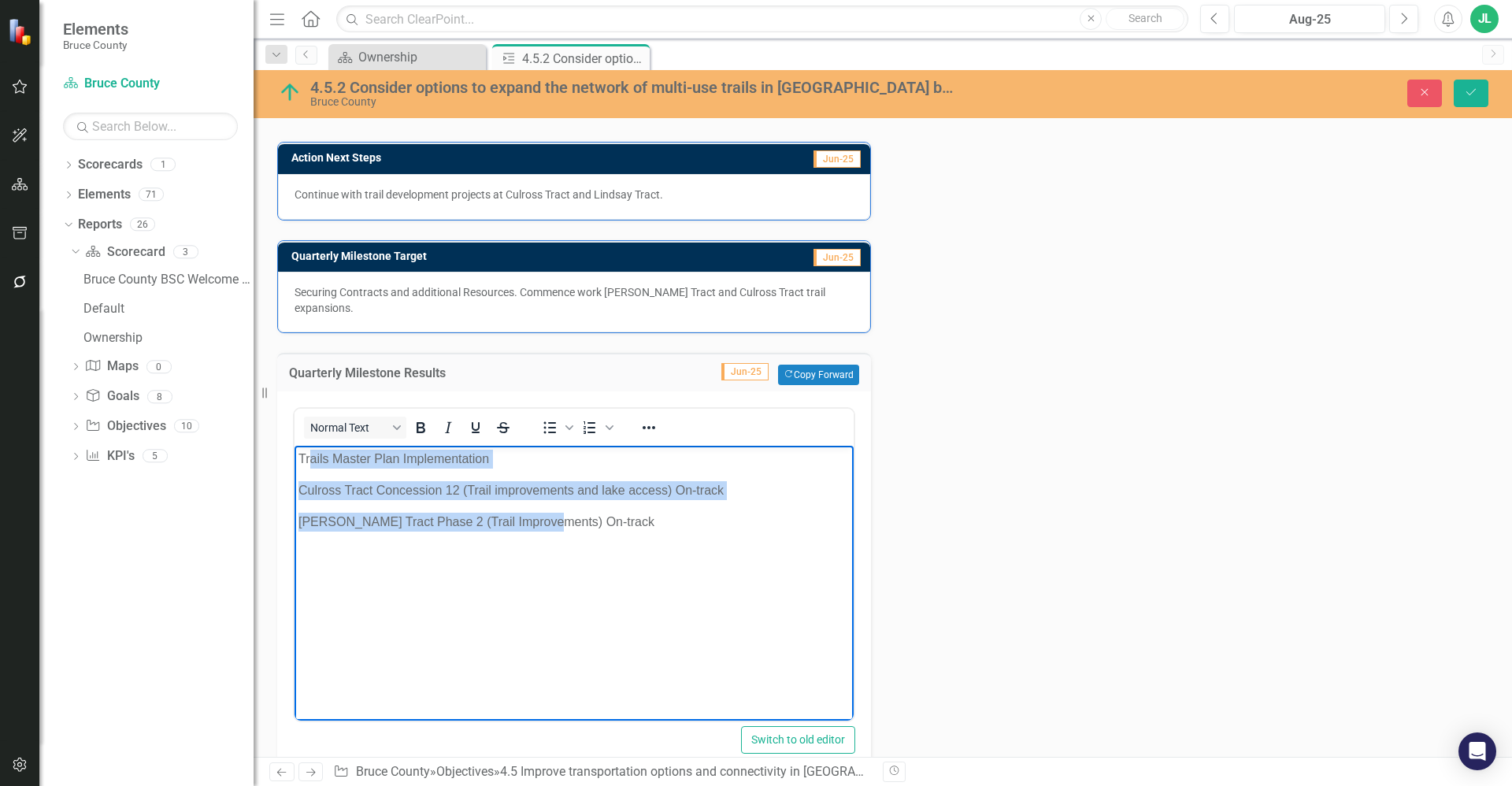
drag, startPoint x: 542, startPoint y: 523, endPoint x: 306, endPoint y: 461, distance: 244.0
click at [306, 461] on body "Trails Master Plan Implementation Culross Tract Concession 12 (Trail improvemen…" at bounding box center [574, 564] width 559 height 236
click at [563, 568] on body "Trails Master Plan Implementation Culross Tract Concession 12 (Trail improvemen…" at bounding box center [574, 564] width 559 height 236
drag, startPoint x: 607, startPoint y: 516, endPoint x: 587, endPoint y: 889, distance: 373.5
click at [294, 457] on html "Trails Master Plan Implementation Culross Tract Concession 12 (Trail improvemen…" at bounding box center [574, 564] width 559 height 236
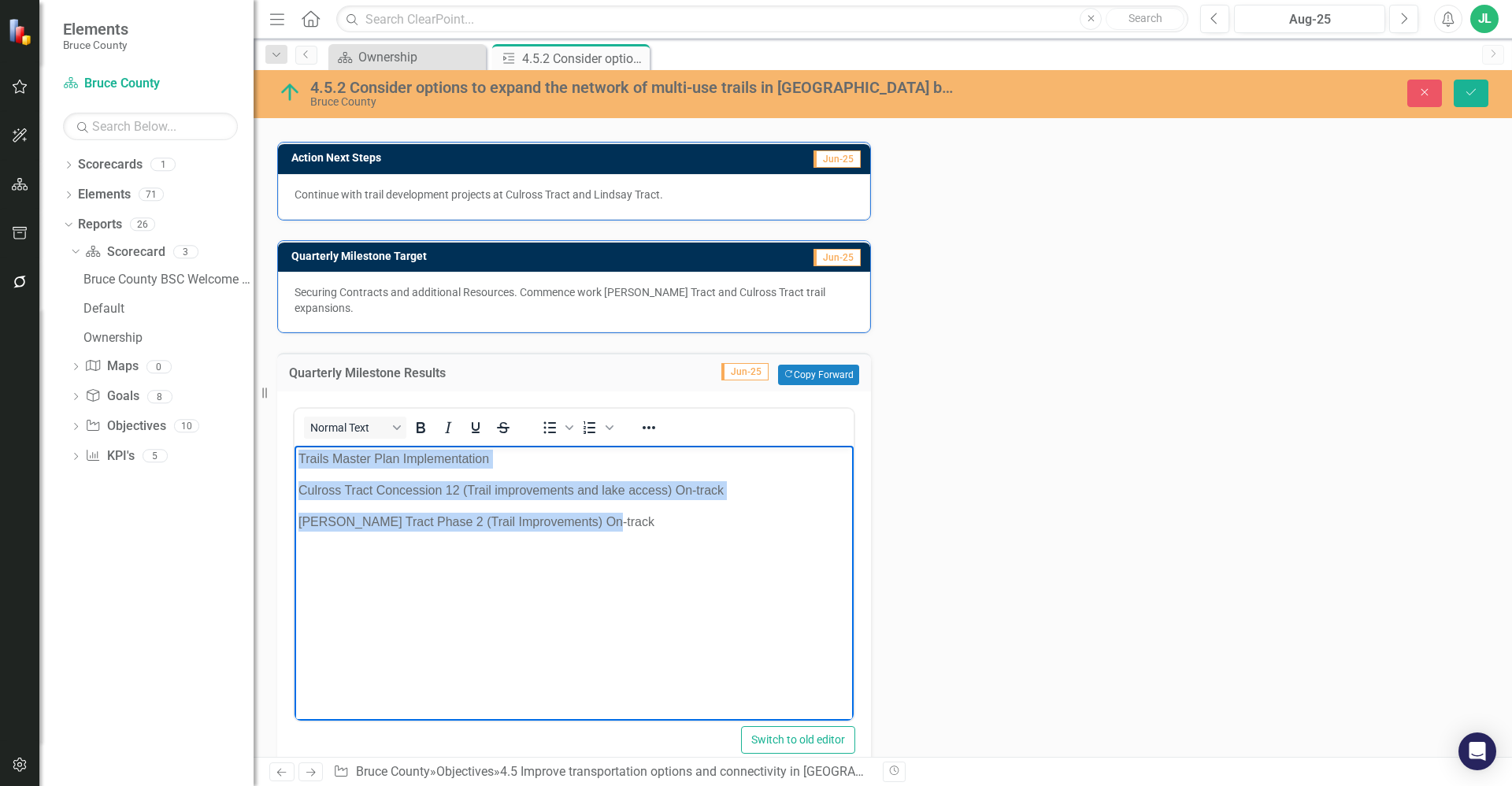
copy body "Trails Master Plan Implementation Culross Tract Concession 12 (Trail improvemen…"
click at [709, 643] on body "Trails Master Plan Implementation Culross Tract Concession 12 (Trail improvemen…" at bounding box center [574, 564] width 559 height 236
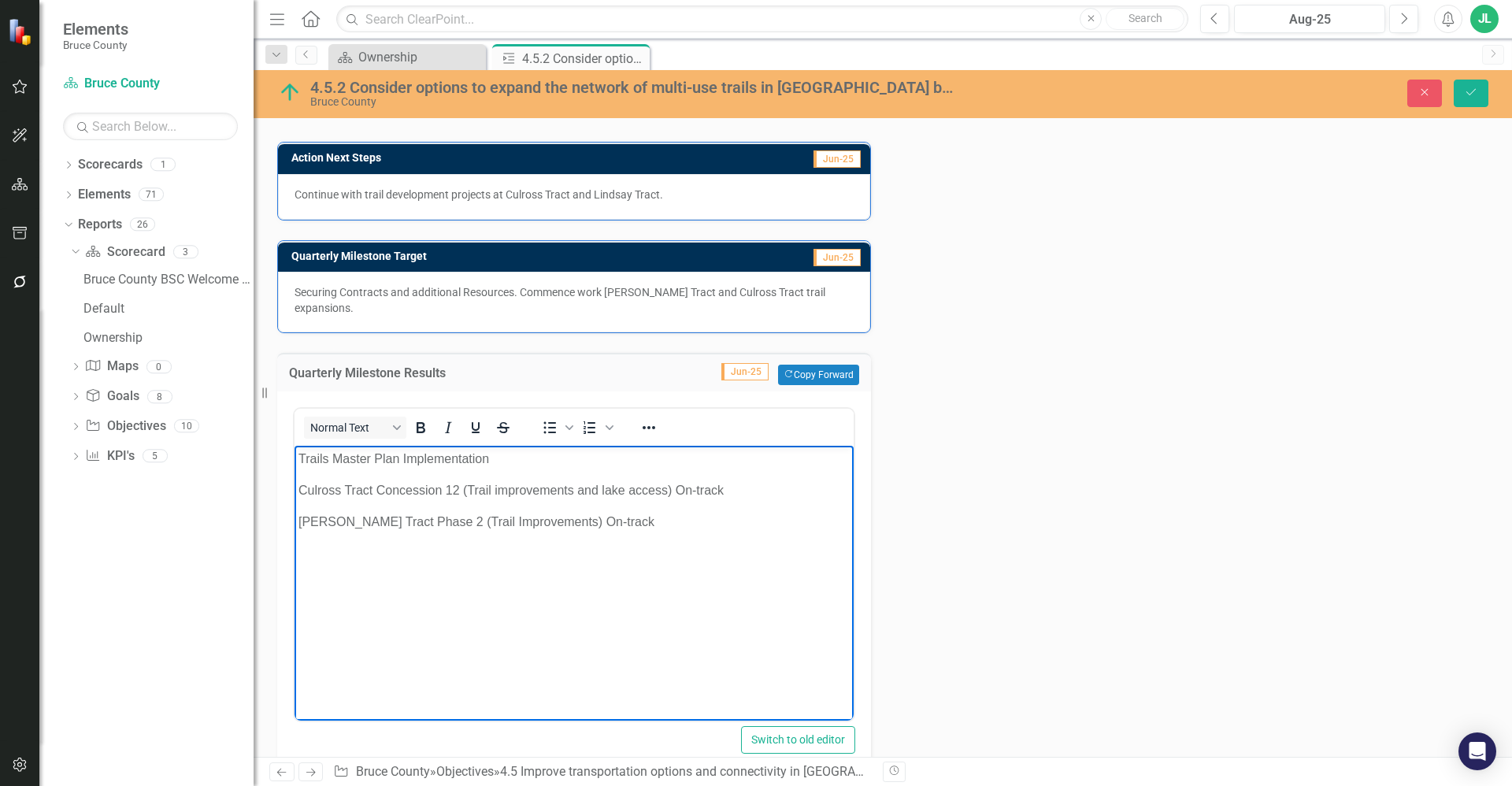
click at [969, 417] on div "Action Analysis Jun-25 Copy Forward Copy Forward ClearPoint AI AI Assistant <p>…" at bounding box center [883, 227] width 1235 height 1107
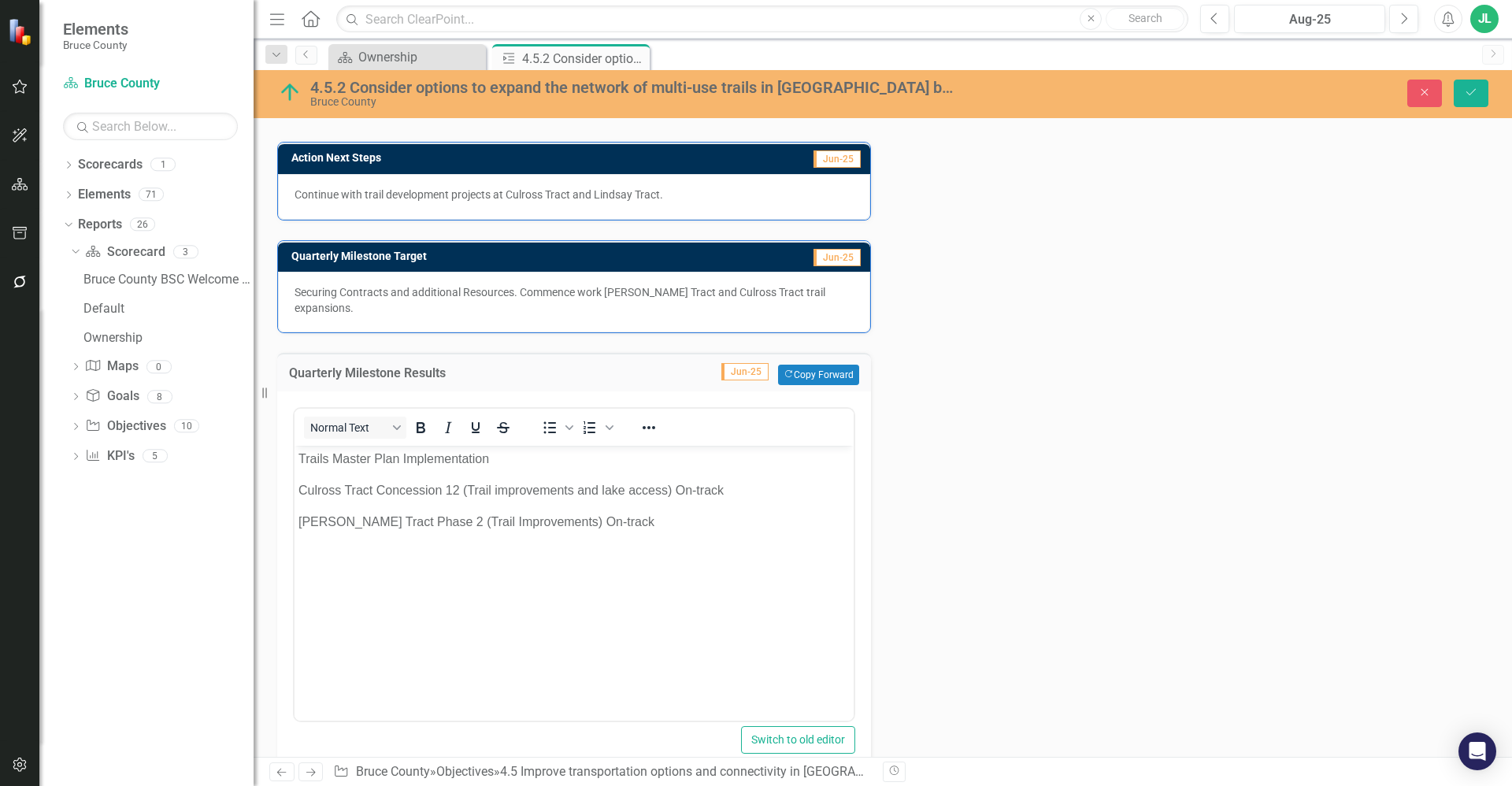
click at [578, 208] on div "Continue with trail development projects at Culross Tract and Lindsay Tract." at bounding box center [574, 197] width 593 height 46
click at [576, 205] on div "Continue with trail development projects at Culross Tract and Lindsay Tract." at bounding box center [574, 197] width 593 height 46
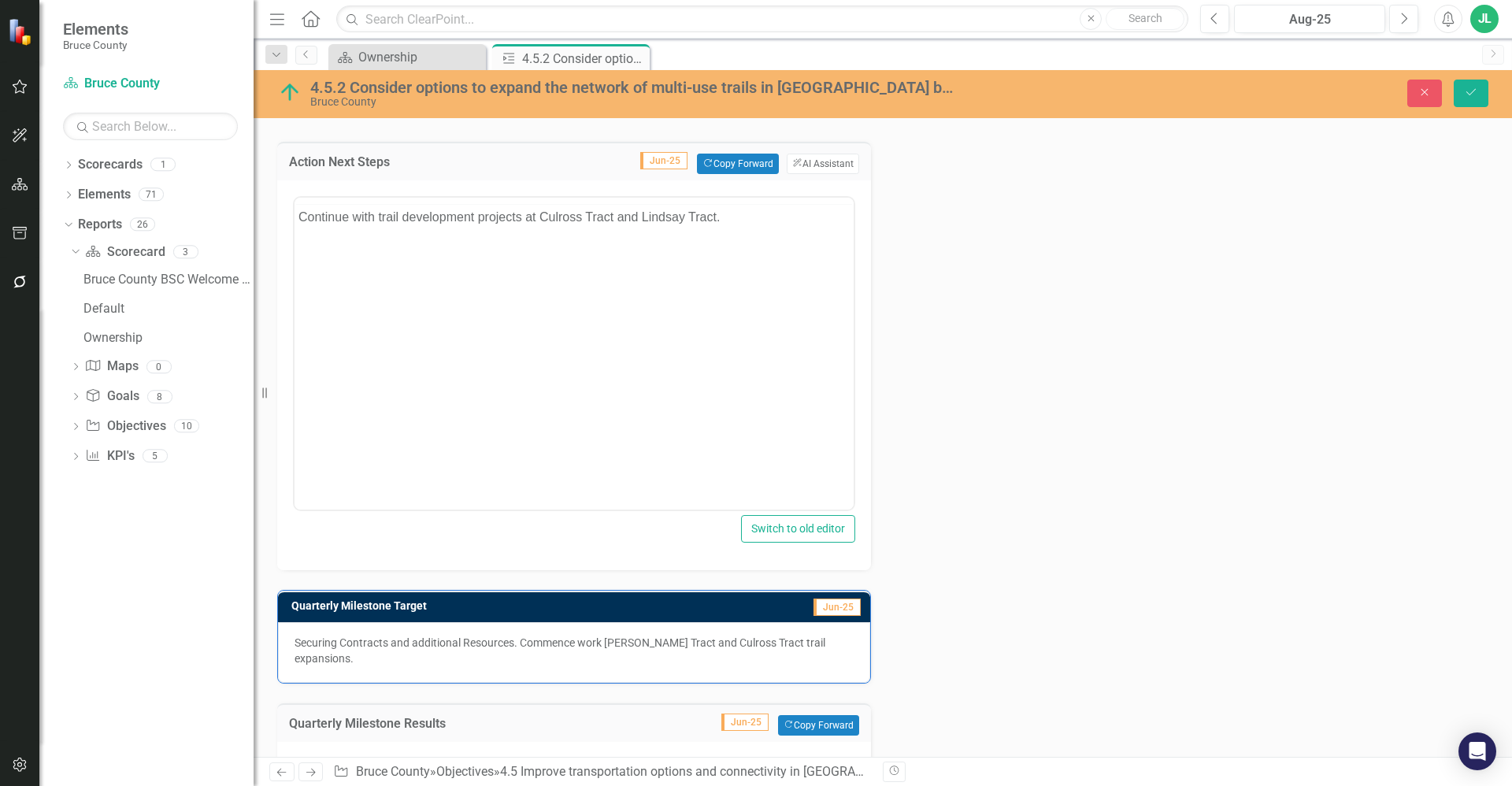
scroll to position [0, 0]
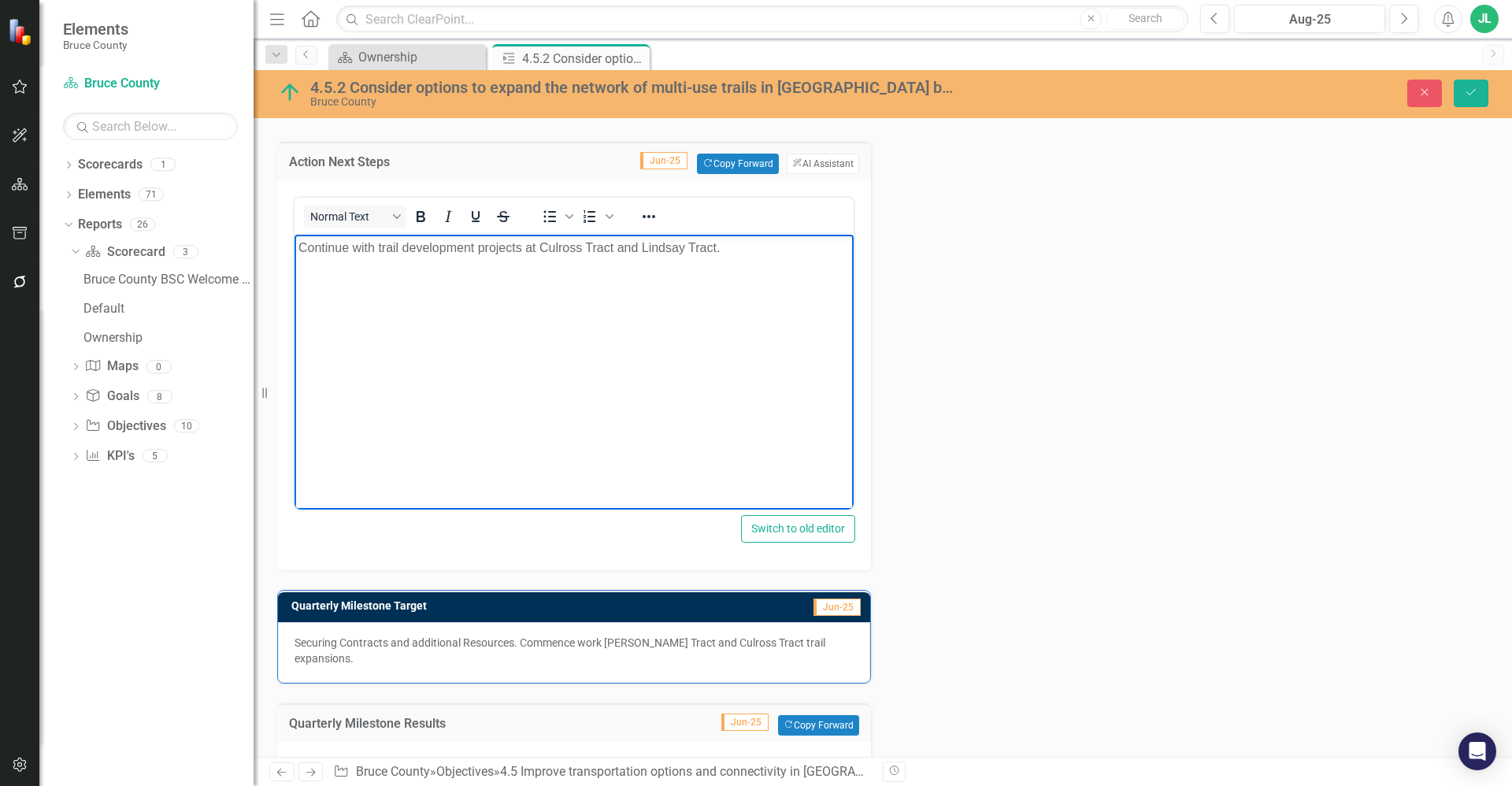
click at [624, 253] on p "Continue with trail development projects at Culross Tract and Lindsay Tract." at bounding box center [574, 248] width 551 height 19
copy p "Continue with trail development projects at Culross Tract and Lindsay Tract."
click at [1012, 400] on div "Action Analysis Jun-25 Copy Forward Copy Forward ClearPoint AI AI Assistant <p>…" at bounding box center [883, 403] width 1235 height 1458
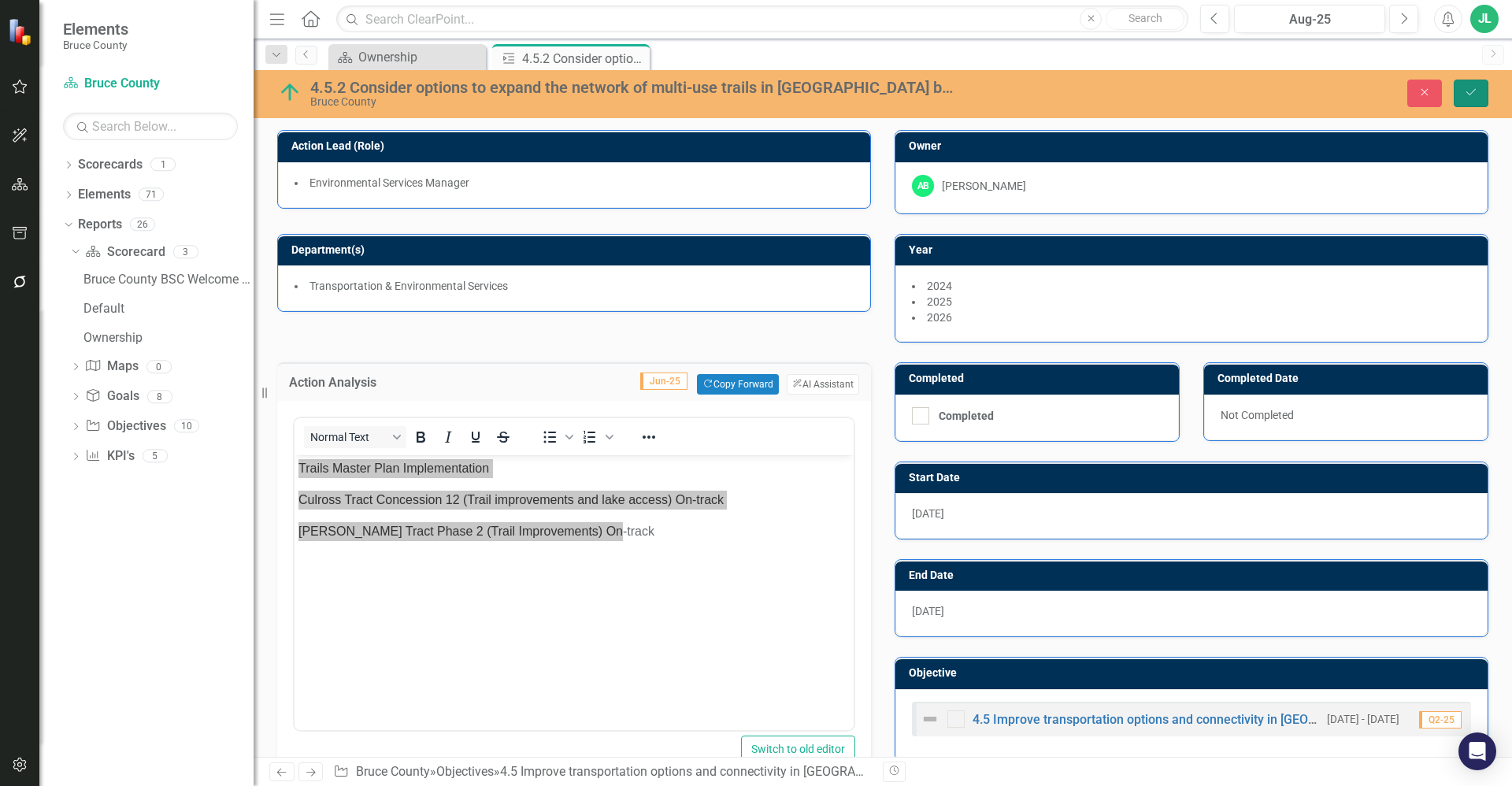
click at [1464, 91] on icon "Save" at bounding box center [1470, 92] width 14 height 11
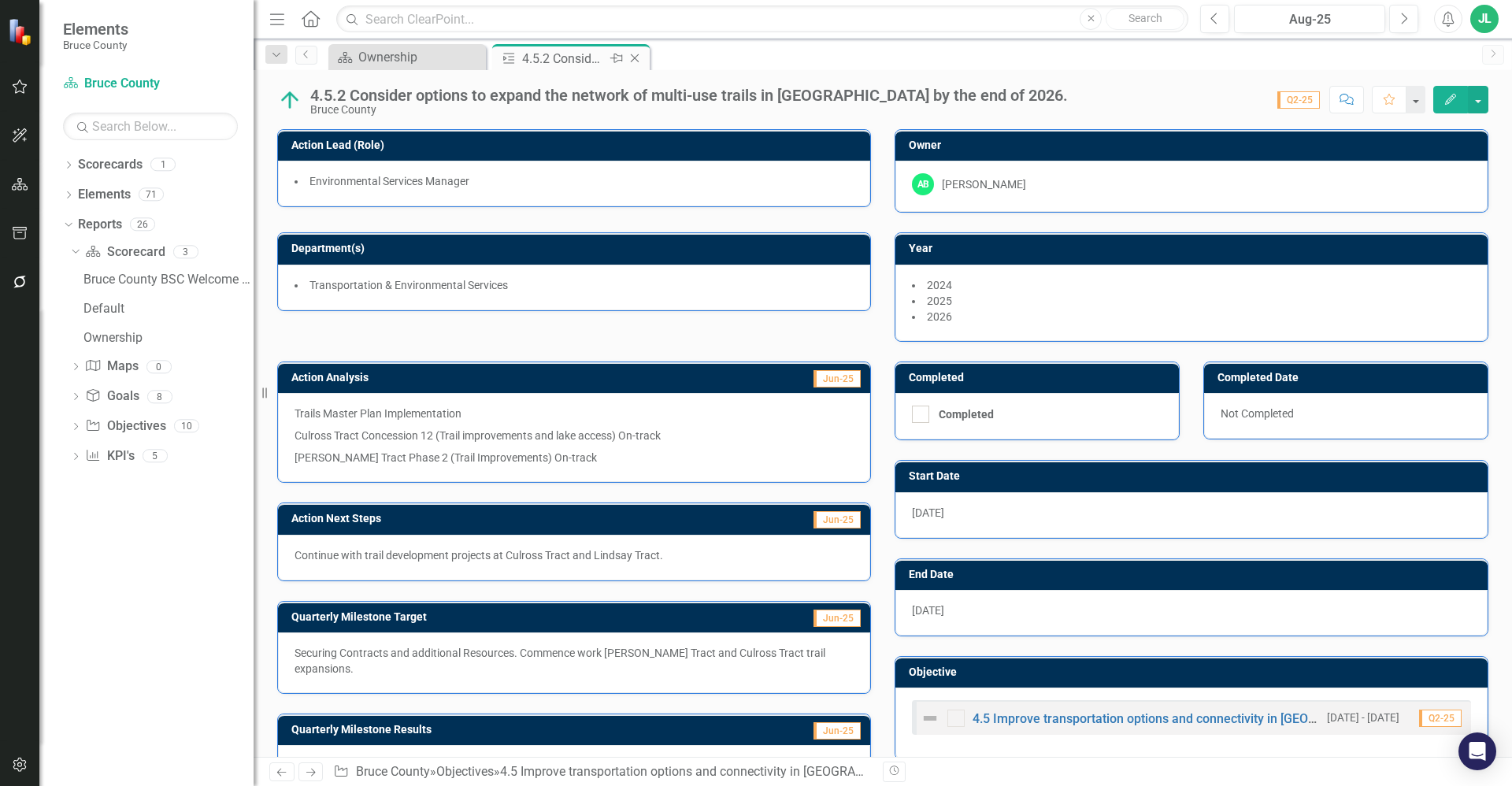
click at [633, 58] on icon "Close" at bounding box center [634, 58] width 15 height 12
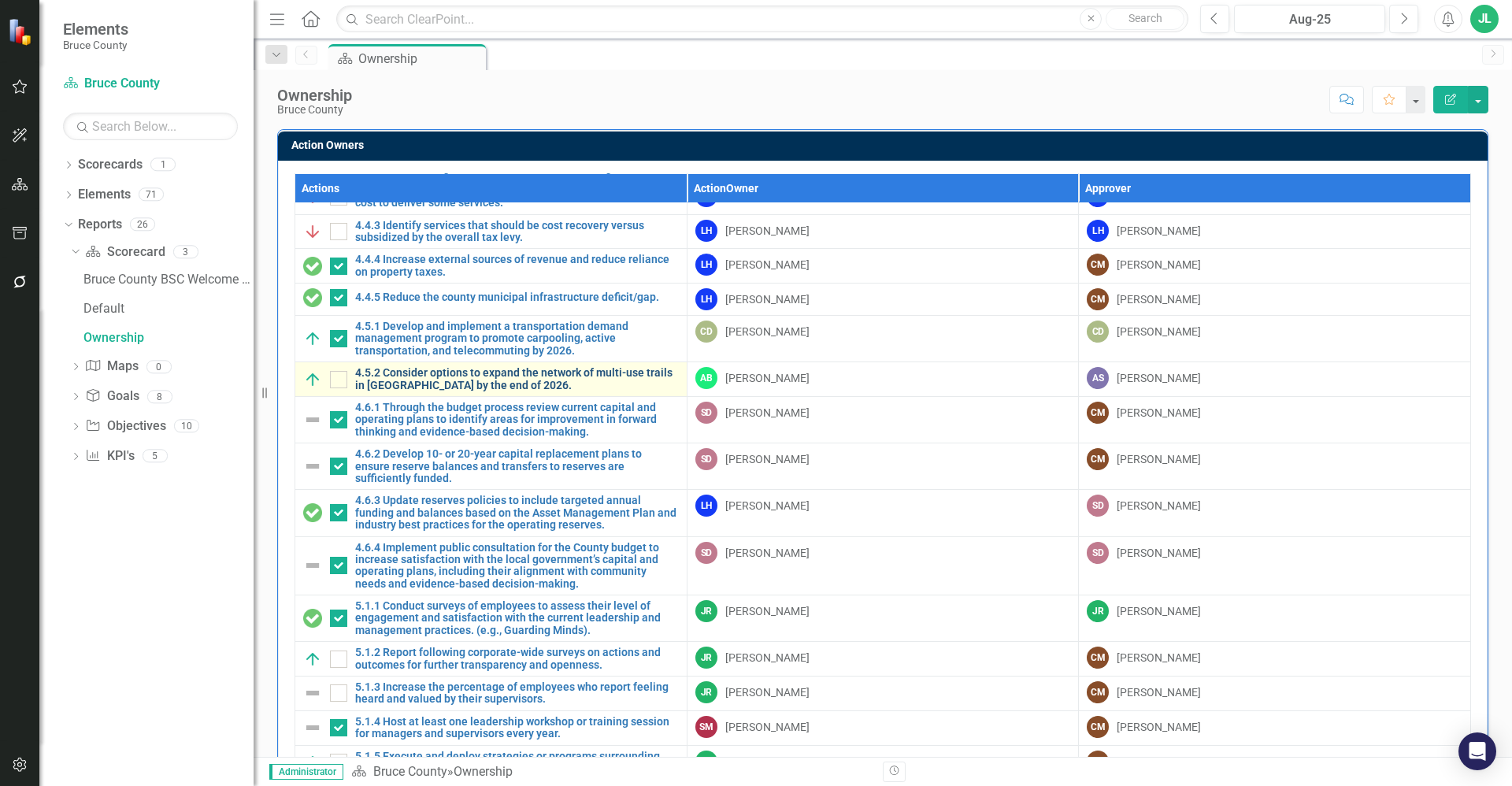
scroll to position [1517, 0]
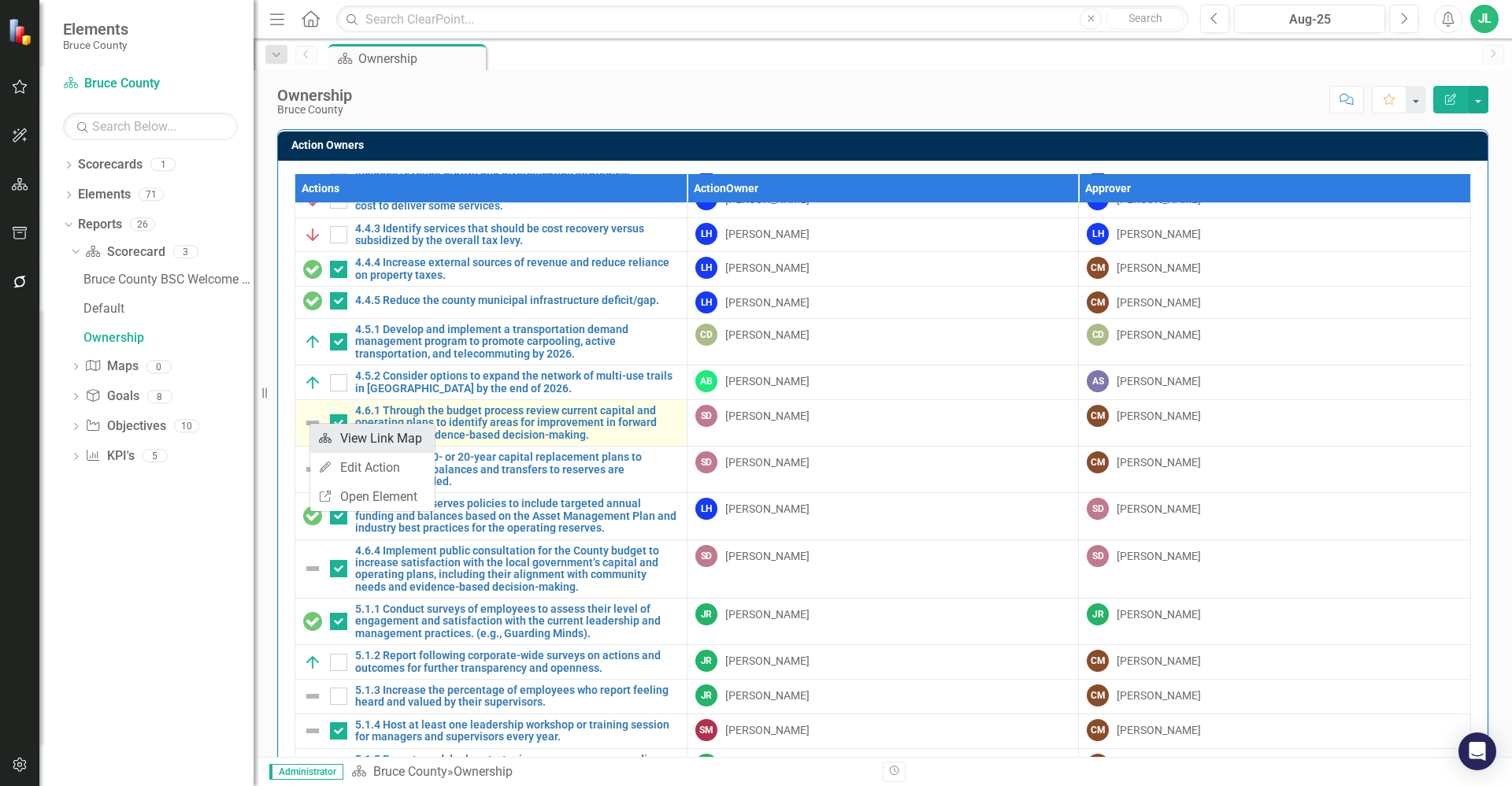
click at [371, 439] on link "Link Map View Link Map" at bounding box center [372, 439] width 125 height 29
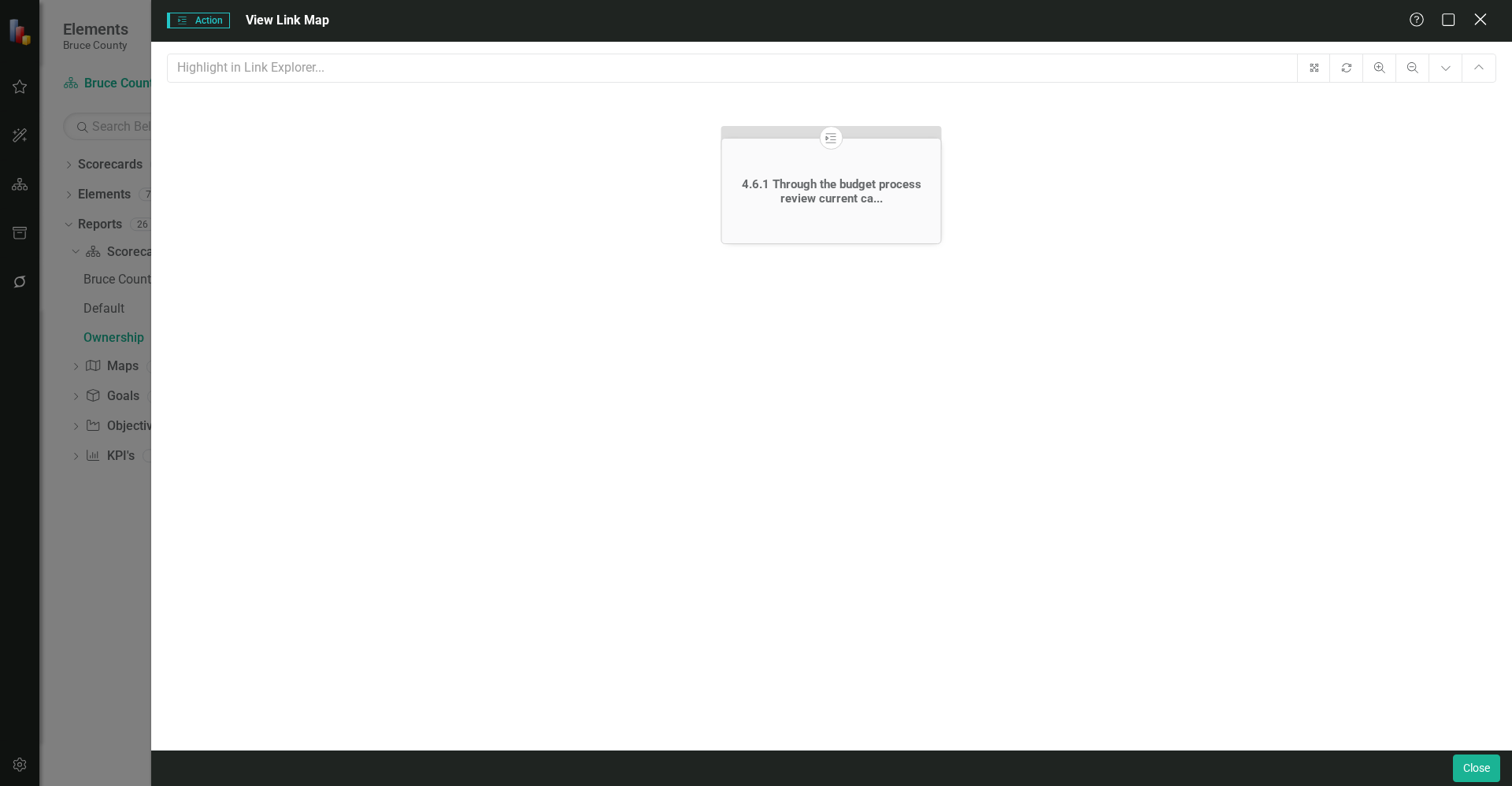
click at [1483, 20] on icon "Close" at bounding box center [1480, 19] width 20 height 15
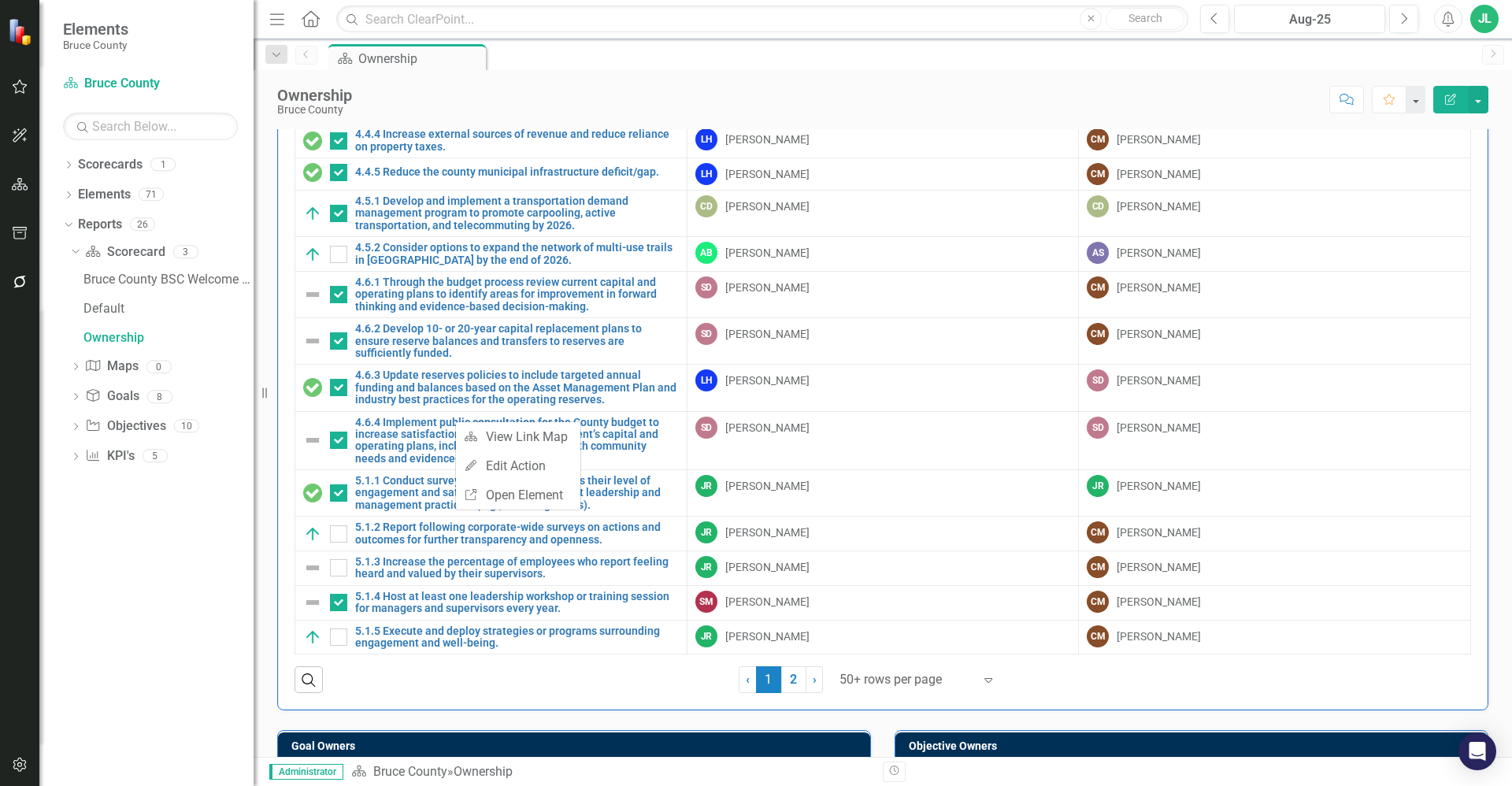
scroll to position [59, 0]
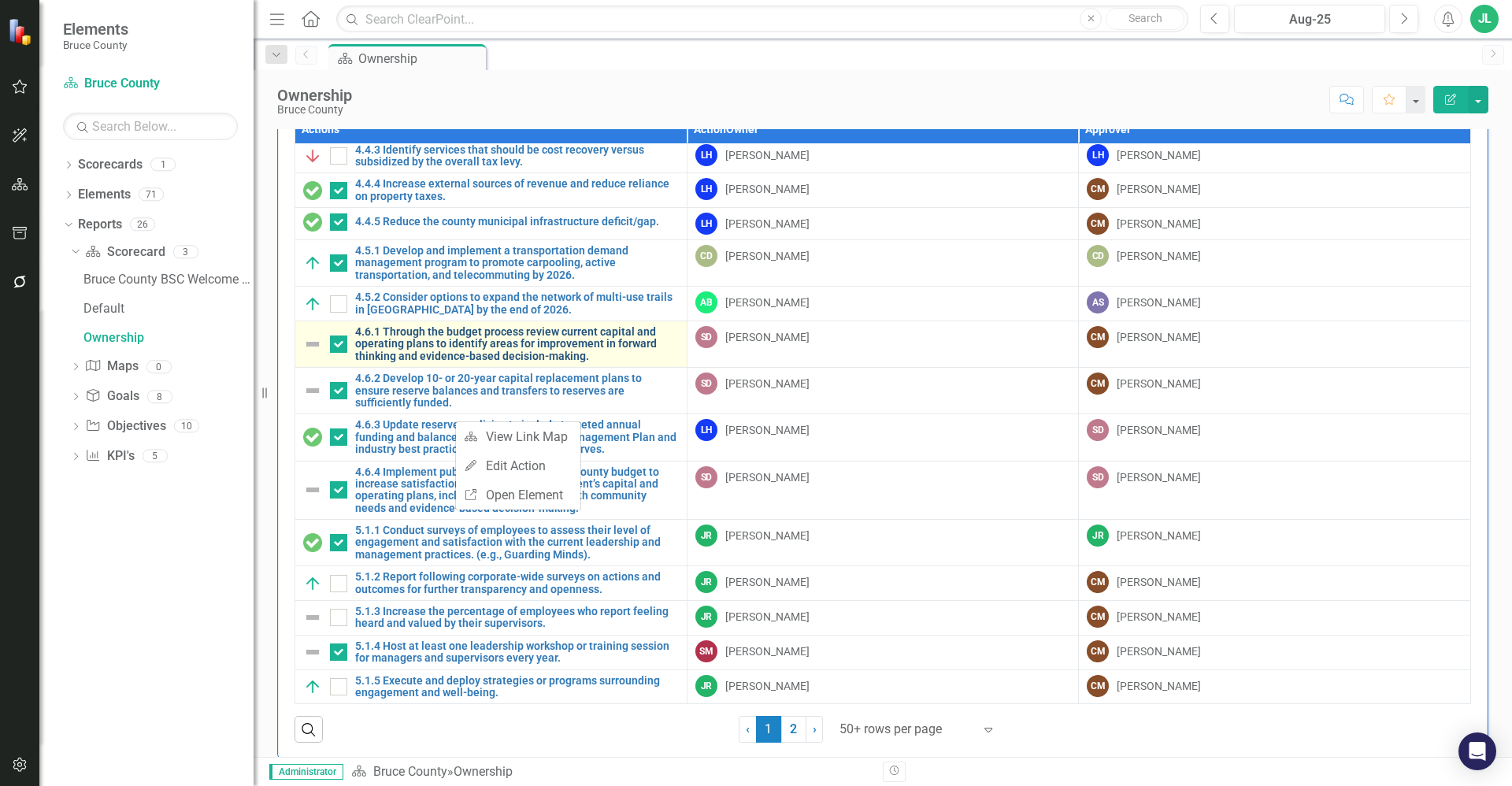
click at [438, 338] on link "4.6.1 Through the budget process review current capital and operating plans to …" at bounding box center [517, 344] width 324 height 36
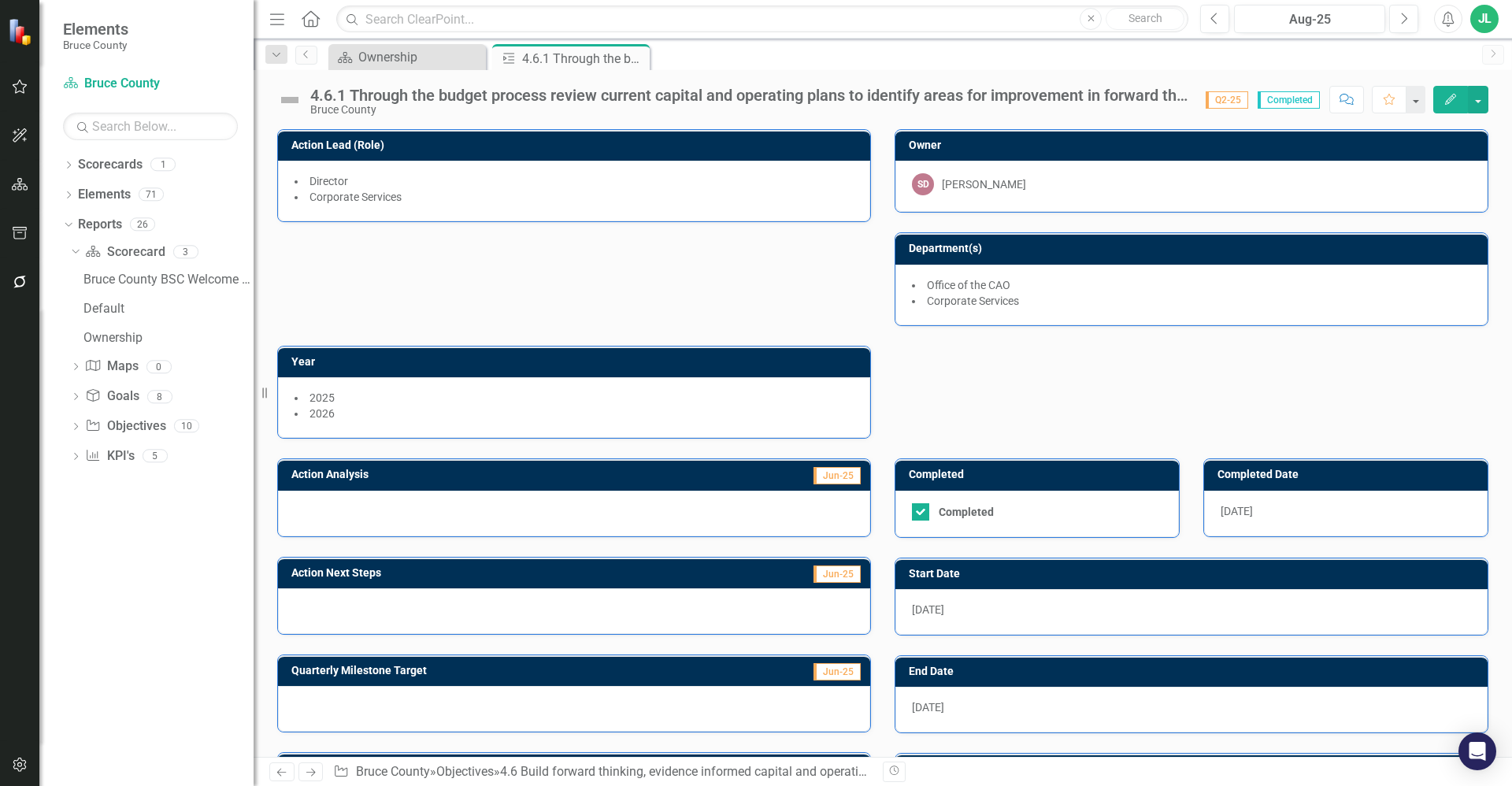
click at [297, 99] on img at bounding box center [289, 99] width 25 height 25
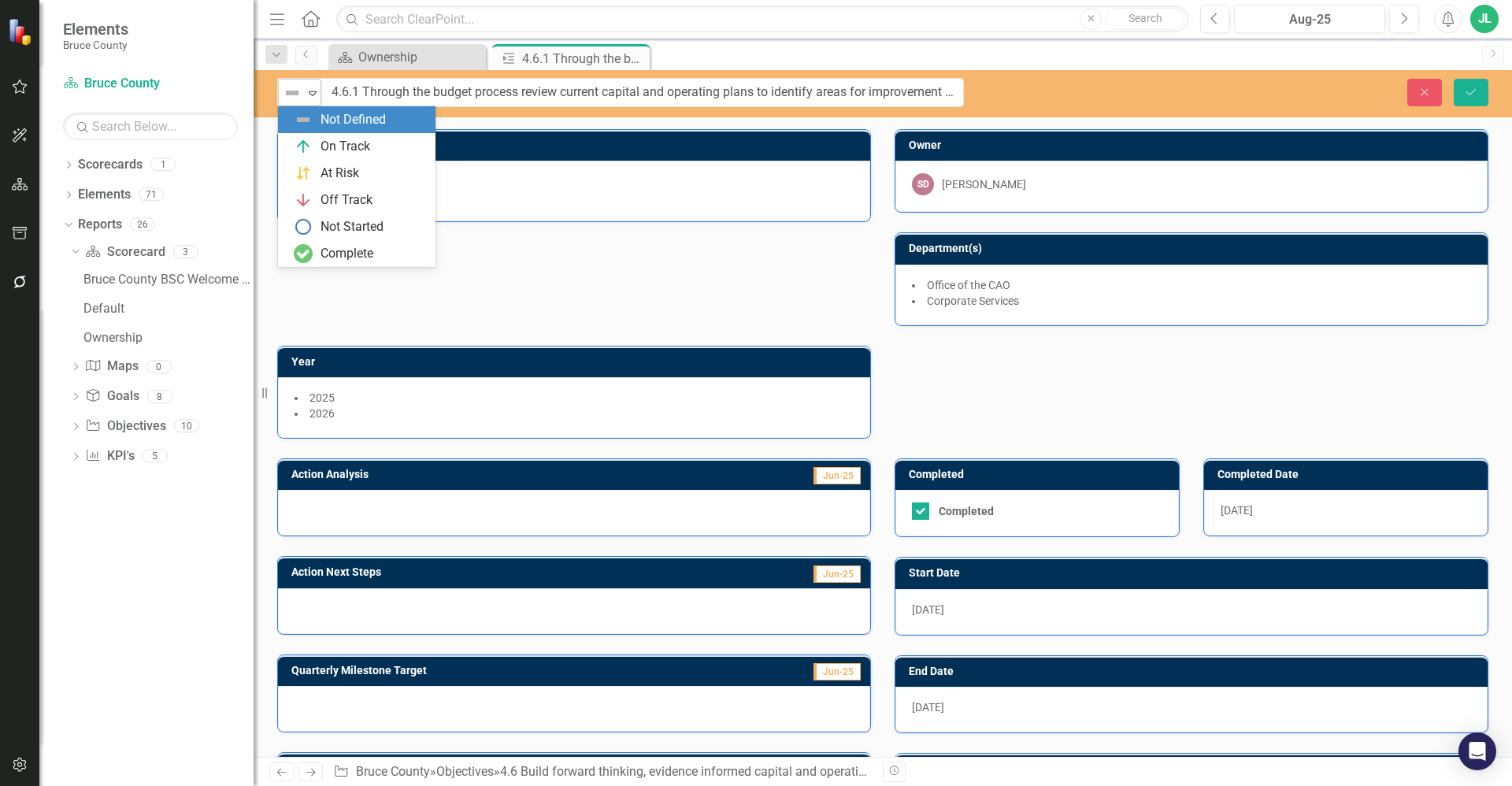
click at [293, 99] on img at bounding box center [292, 92] width 19 height 19
click at [377, 246] on div "Complete" at bounding box center [359, 253] width 132 height 19
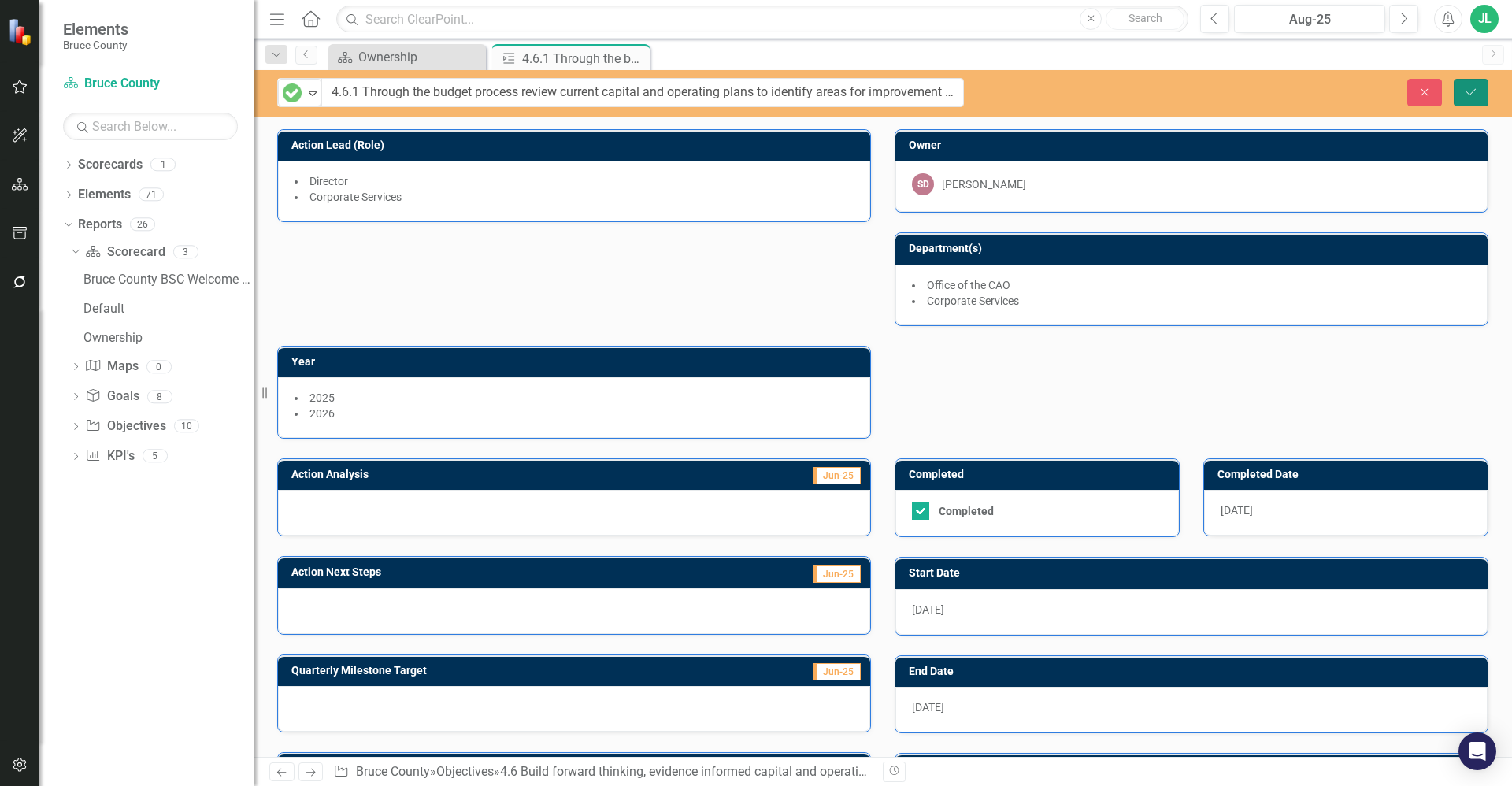
click at [1470, 87] on icon "Save" at bounding box center [1470, 92] width 14 height 11
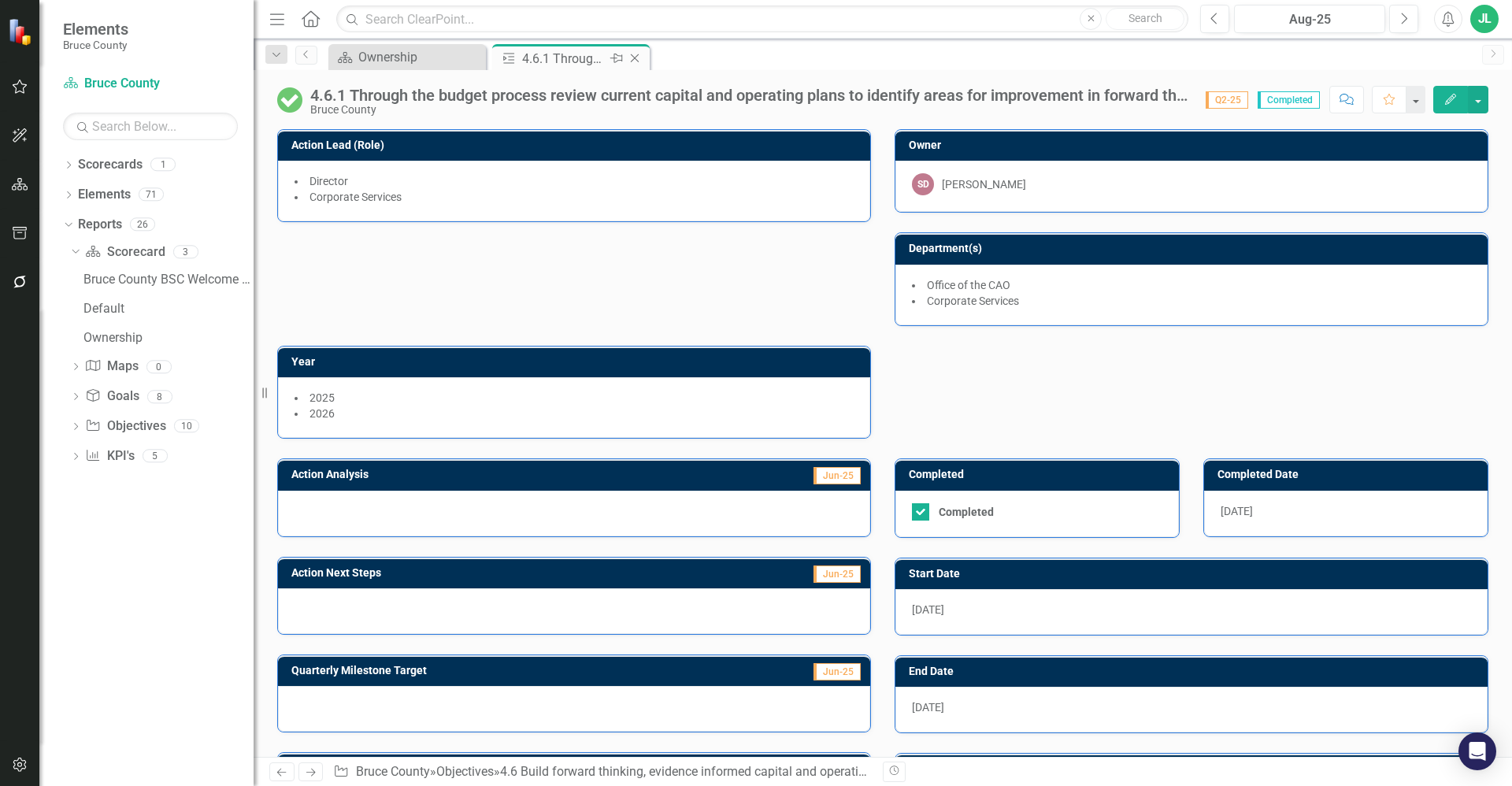
click at [637, 56] on icon at bounding box center [635, 59] width 9 height 9
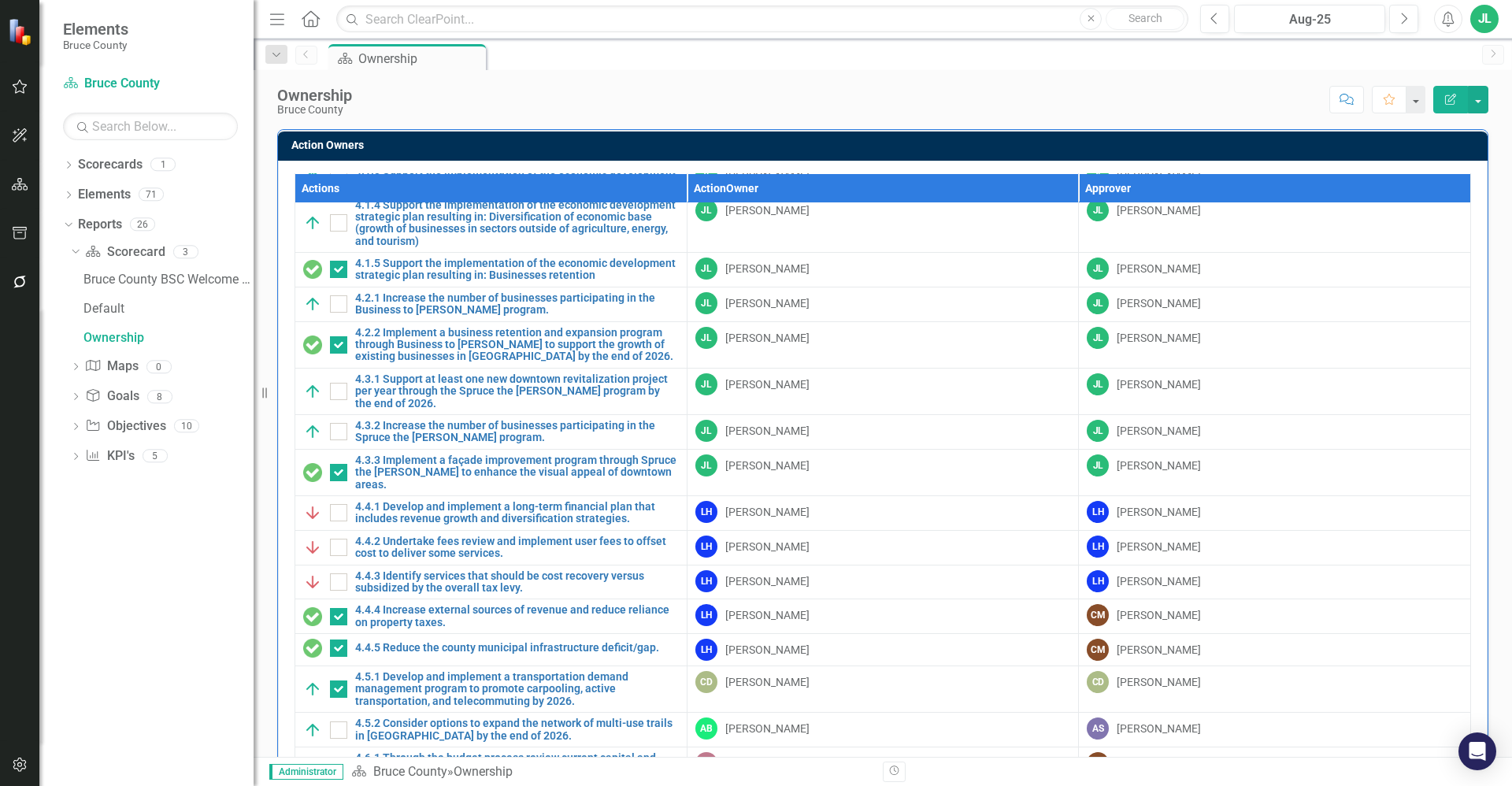
scroll to position [1418, 0]
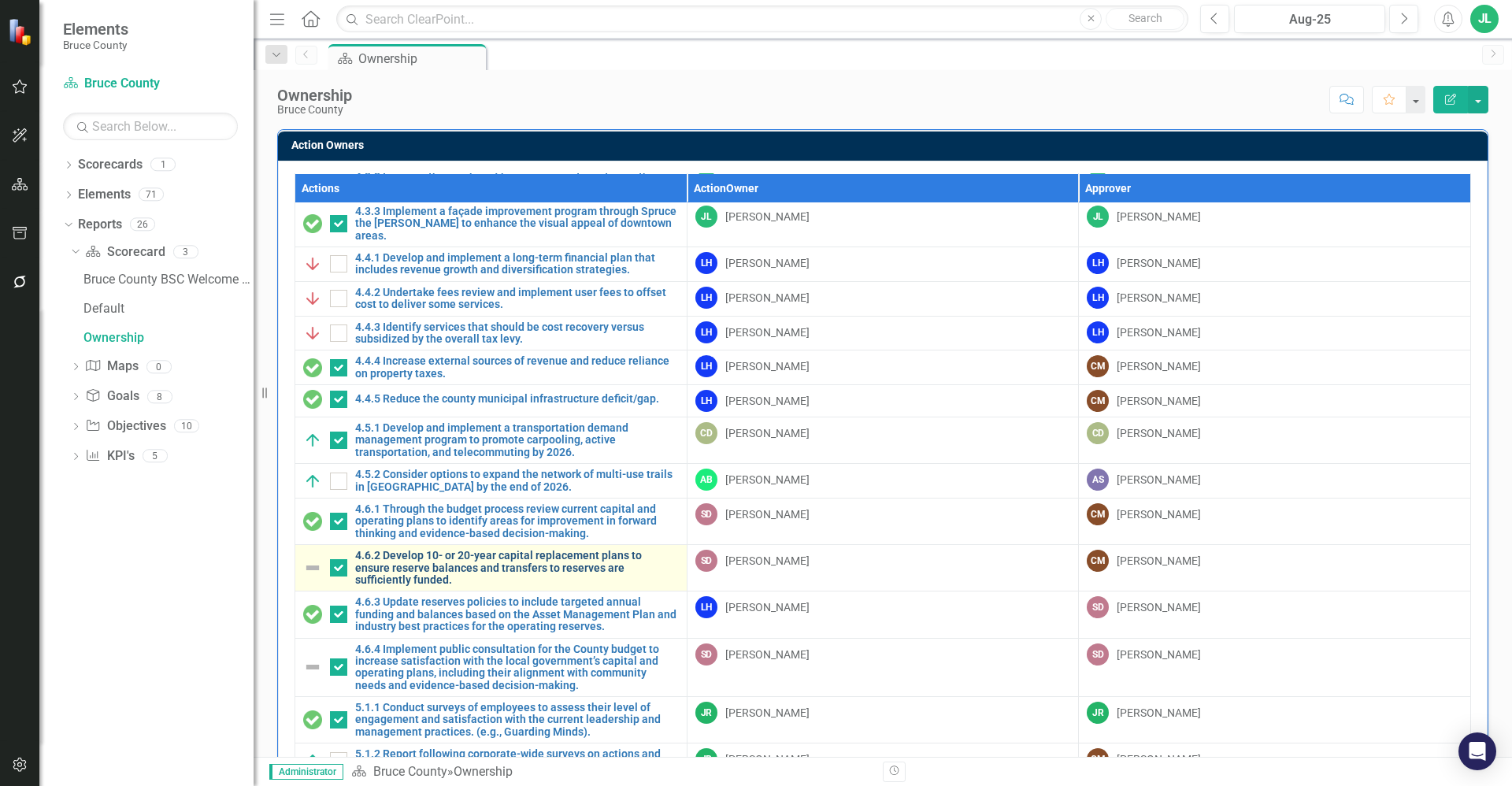
click at [430, 565] on link "4.6.2 Develop 10- or 20-year capital replacement plans to ensure reserve balanc…" at bounding box center [517, 567] width 324 height 36
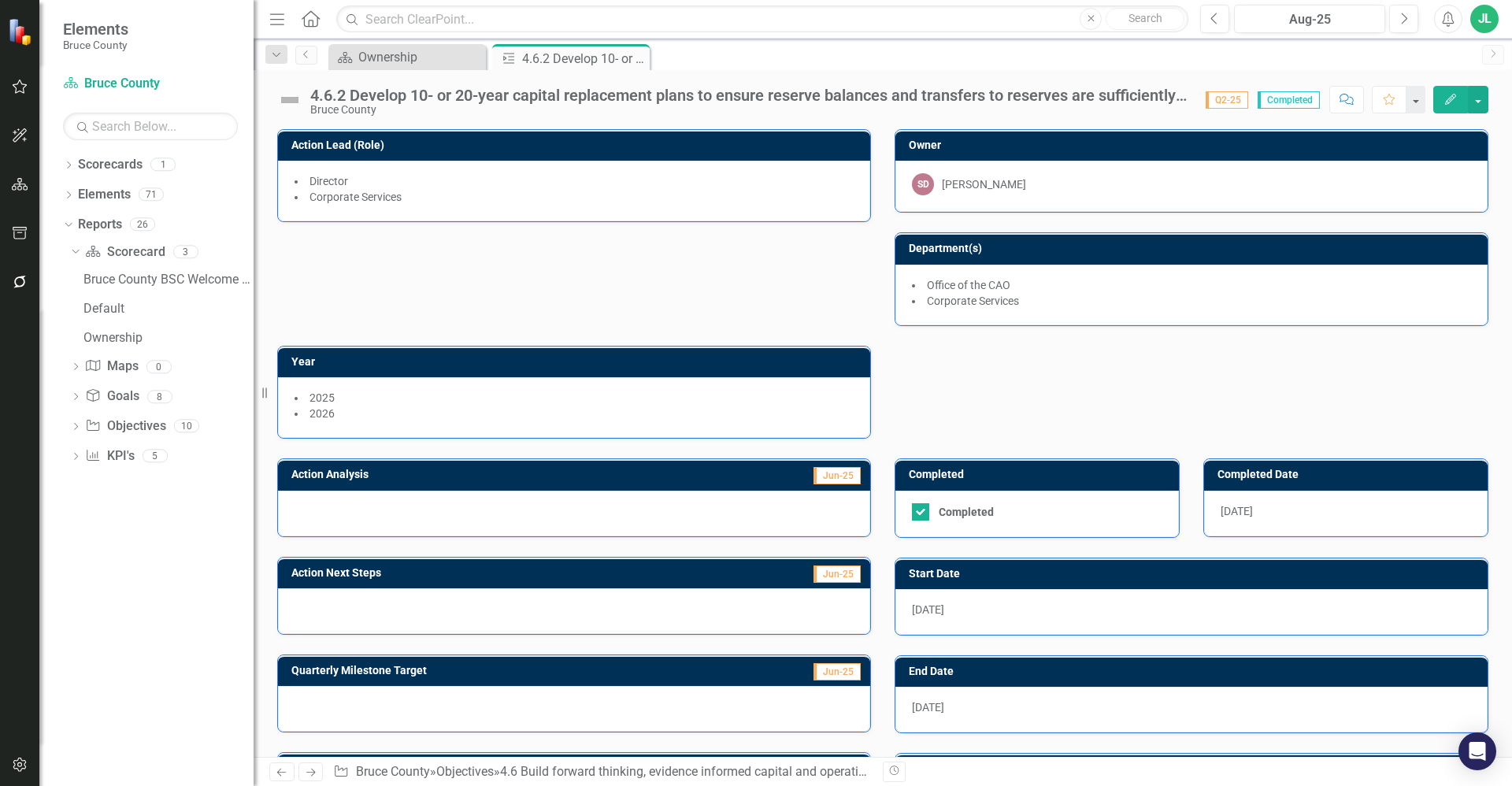
click at [288, 104] on img at bounding box center [289, 99] width 25 height 25
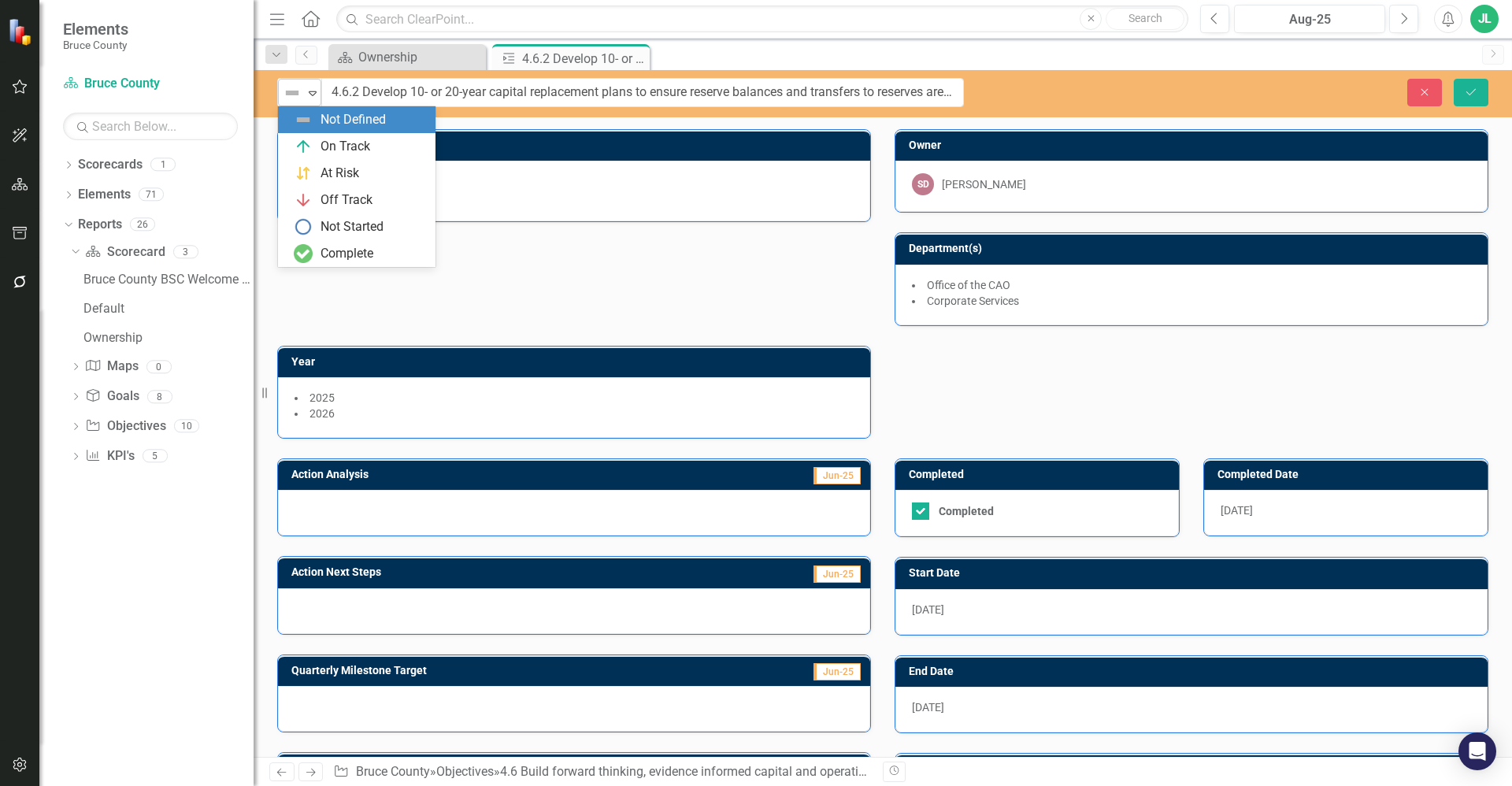
click at [298, 87] on img at bounding box center [292, 92] width 19 height 19
click at [358, 253] on div "Complete" at bounding box center [346, 254] width 53 height 18
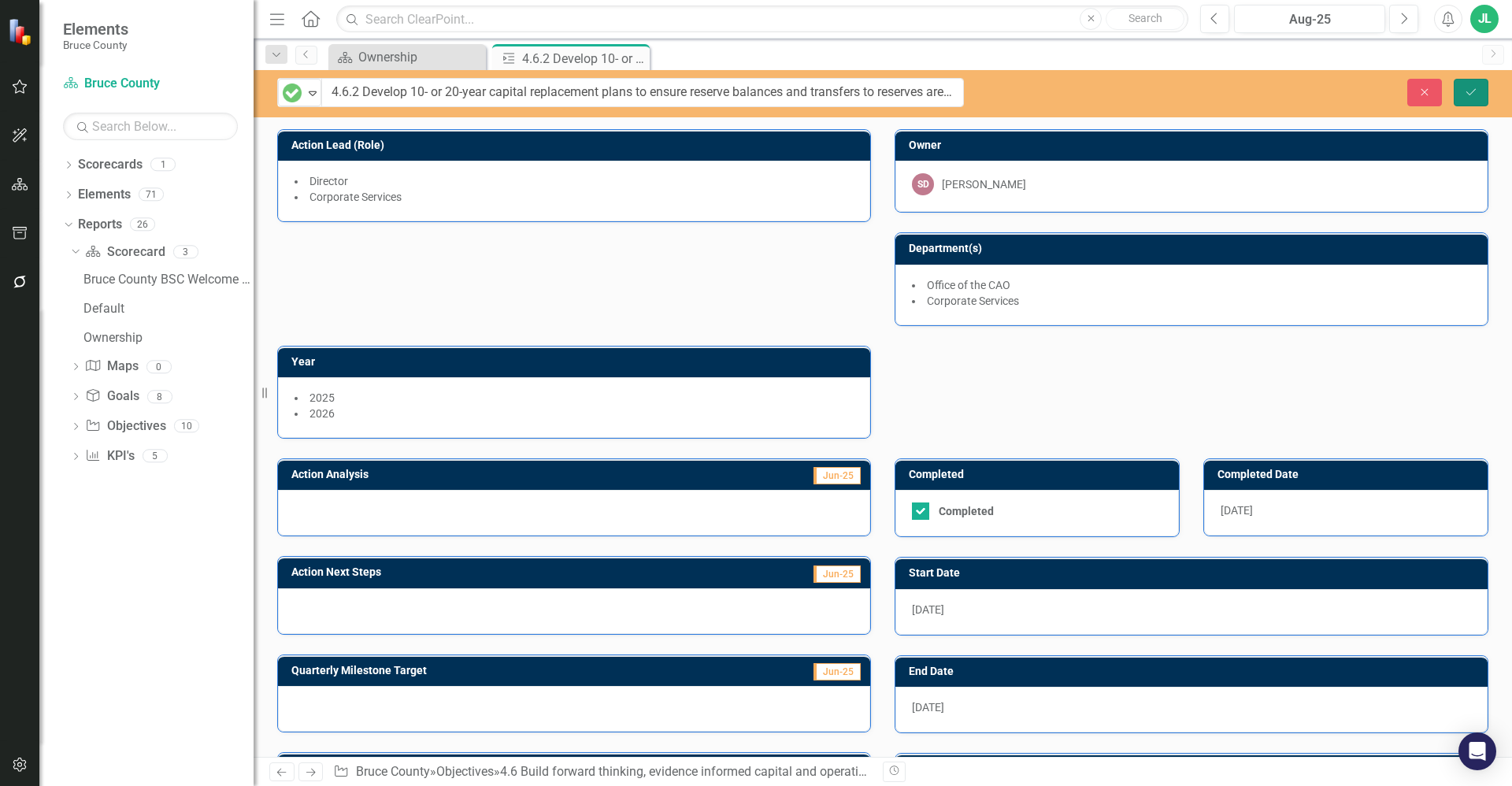
click at [1469, 90] on icon "Save" at bounding box center [1470, 92] width 14 height 11
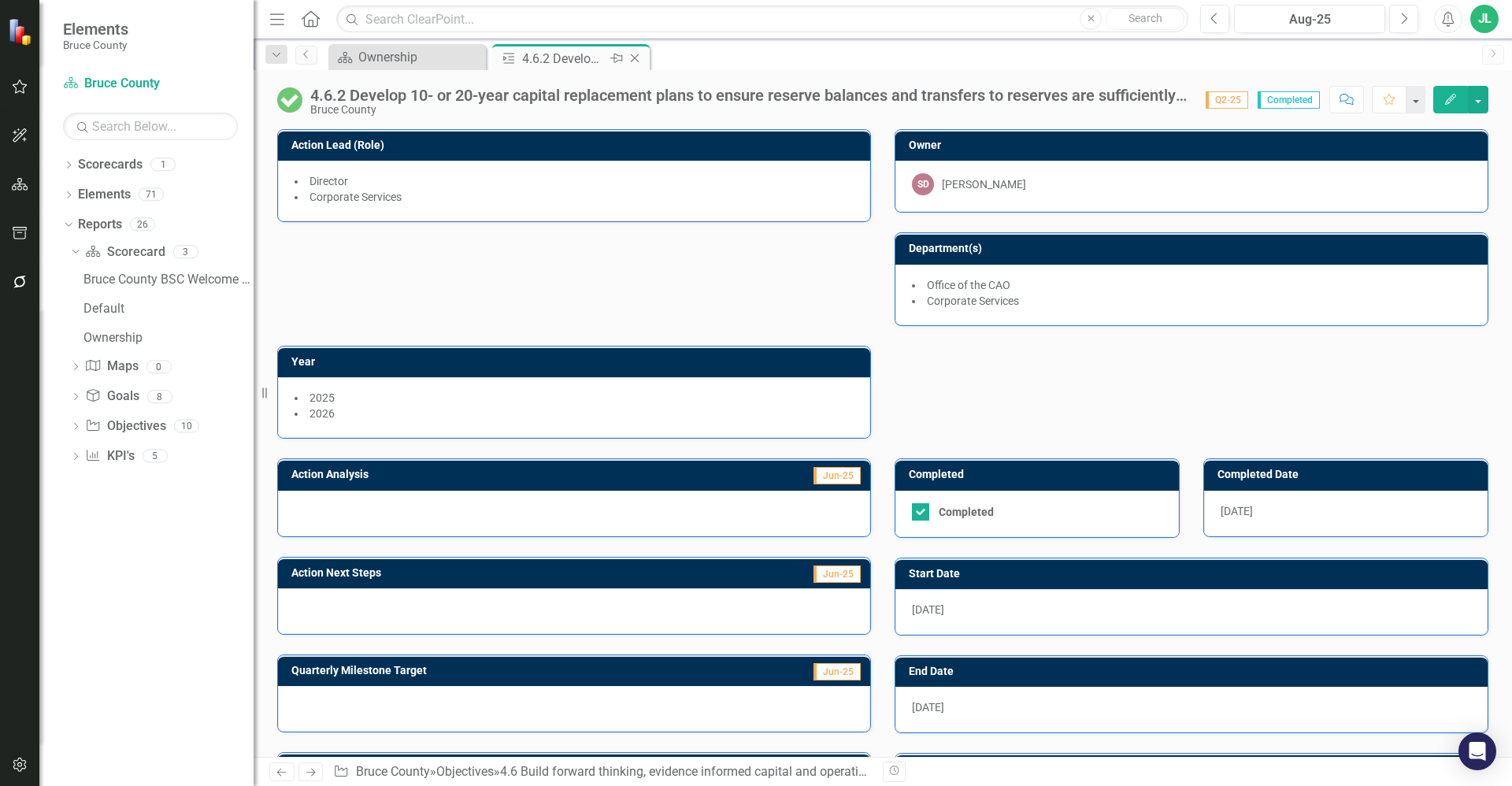
click at [634, 58] on icon at bounding box center [635, 59] width 9 height 9
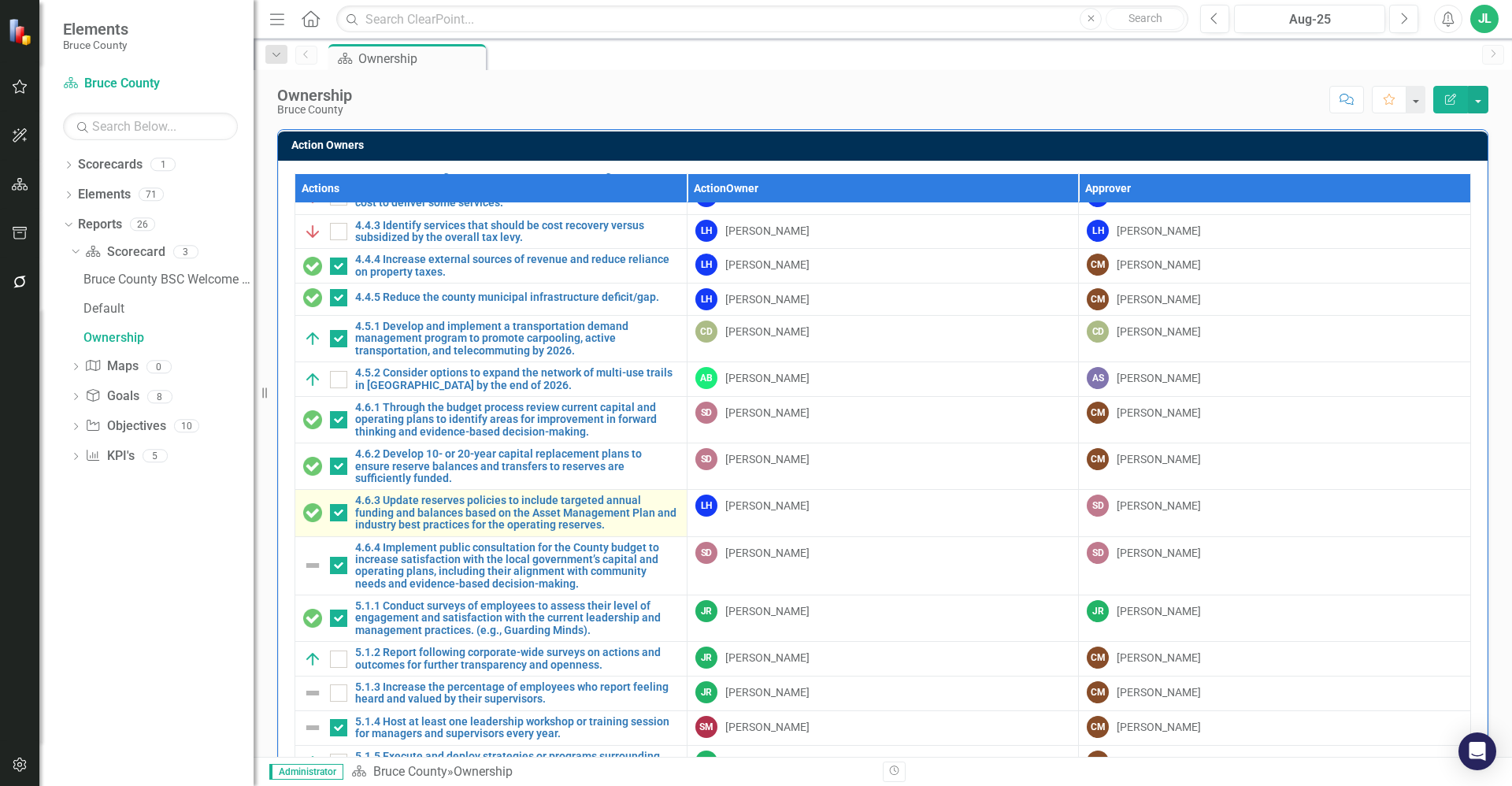
scroll to position [1536, 0]
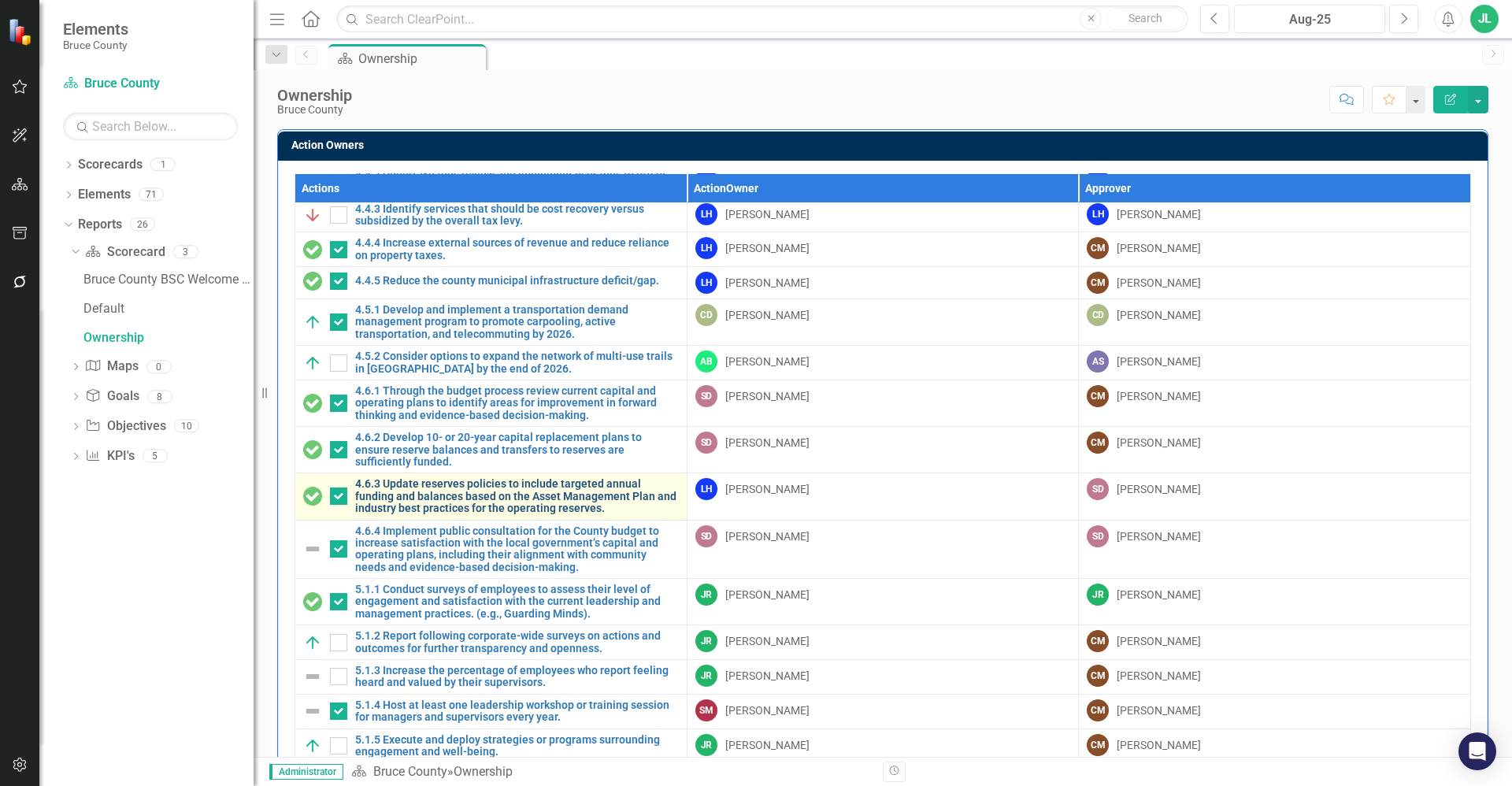
click at [461, 497] on link "4.6.3 Update reserves policies to include targeted annual funding and balances …" at bounding box center [517, 496] width 324 height 36
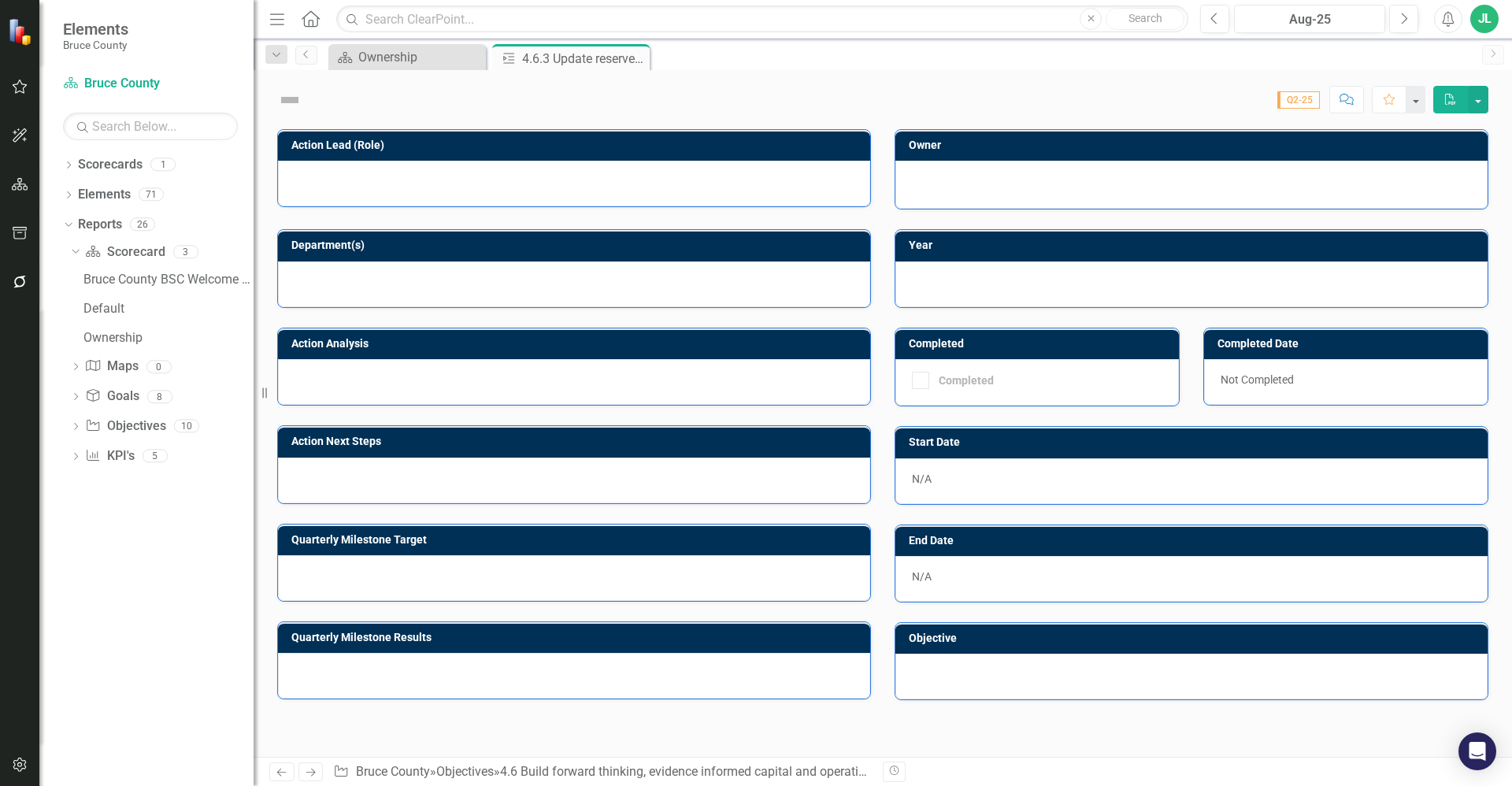
checkbox input "true"
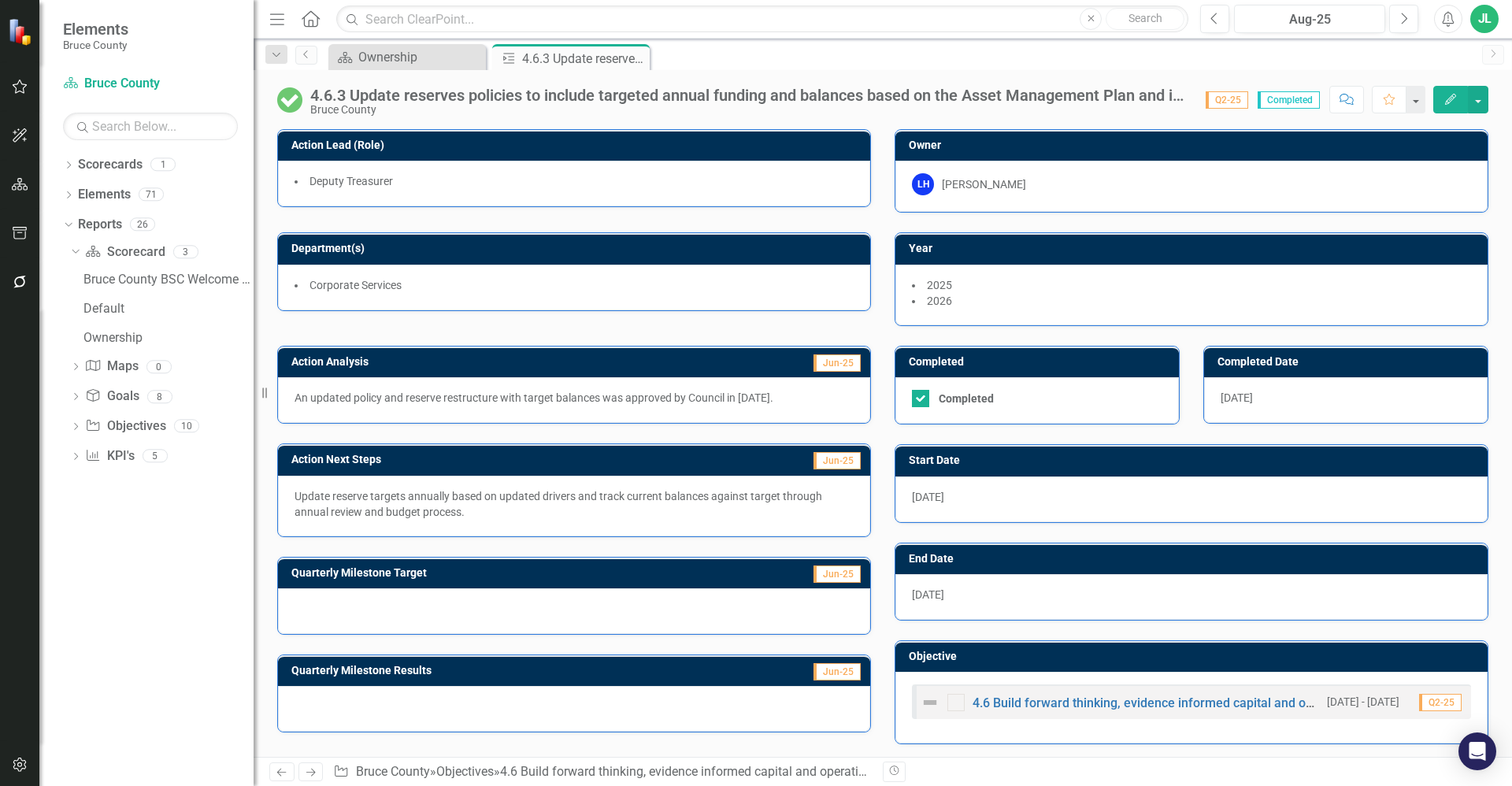
click at [466, 497] on p "Update reserve targets annually based on updated drivers and track current bala…" at bounding box center [574, 504] width 559 height 32
click at [466, 506] on p "Update reserve targets annually based on updated drivers and track current bala…" at bounding box center [574, 504] width 559 height 32
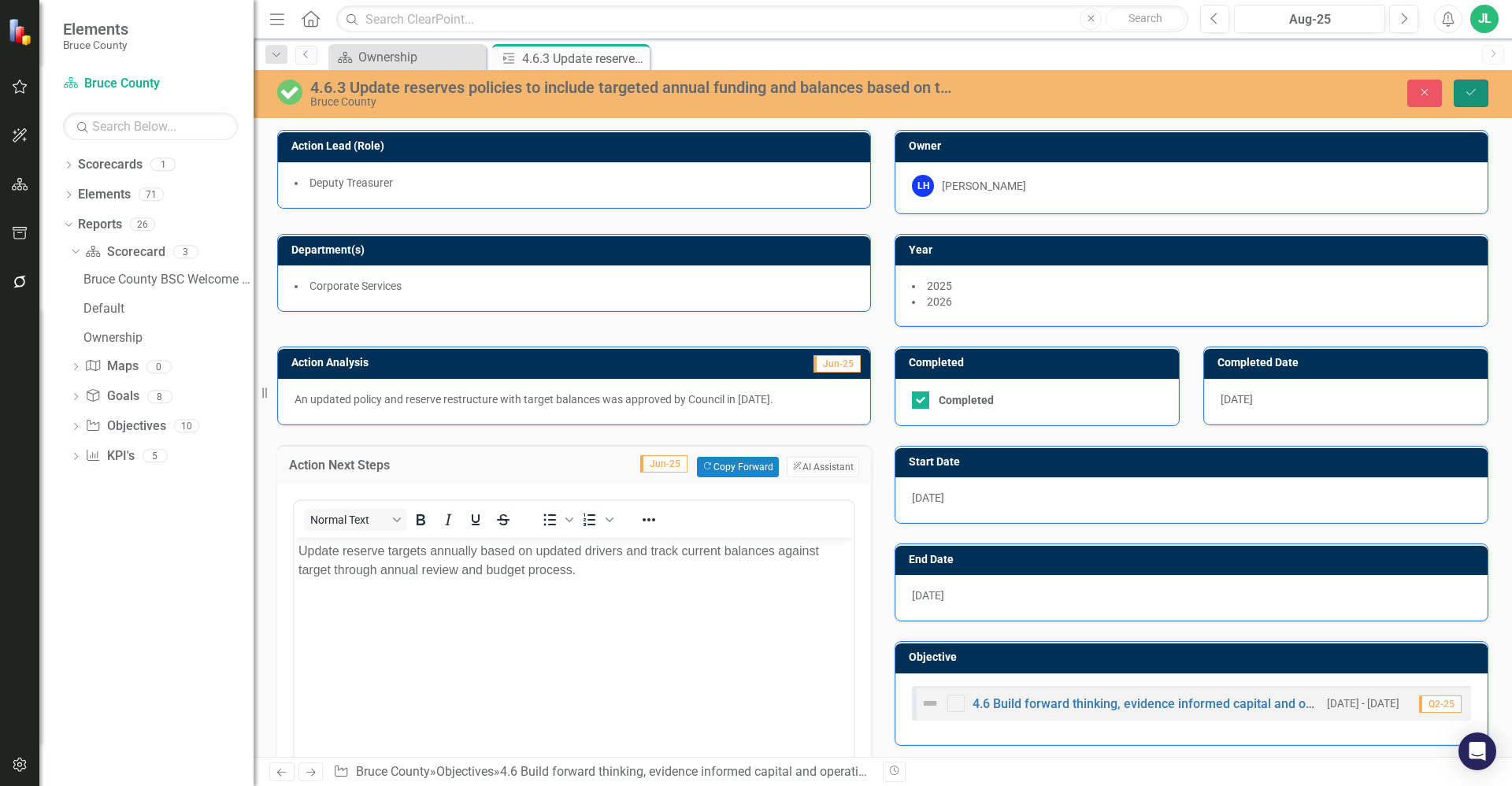
click at [1475, 85] on button "Save" at bounding box center [1470, 94] width 35 height 28
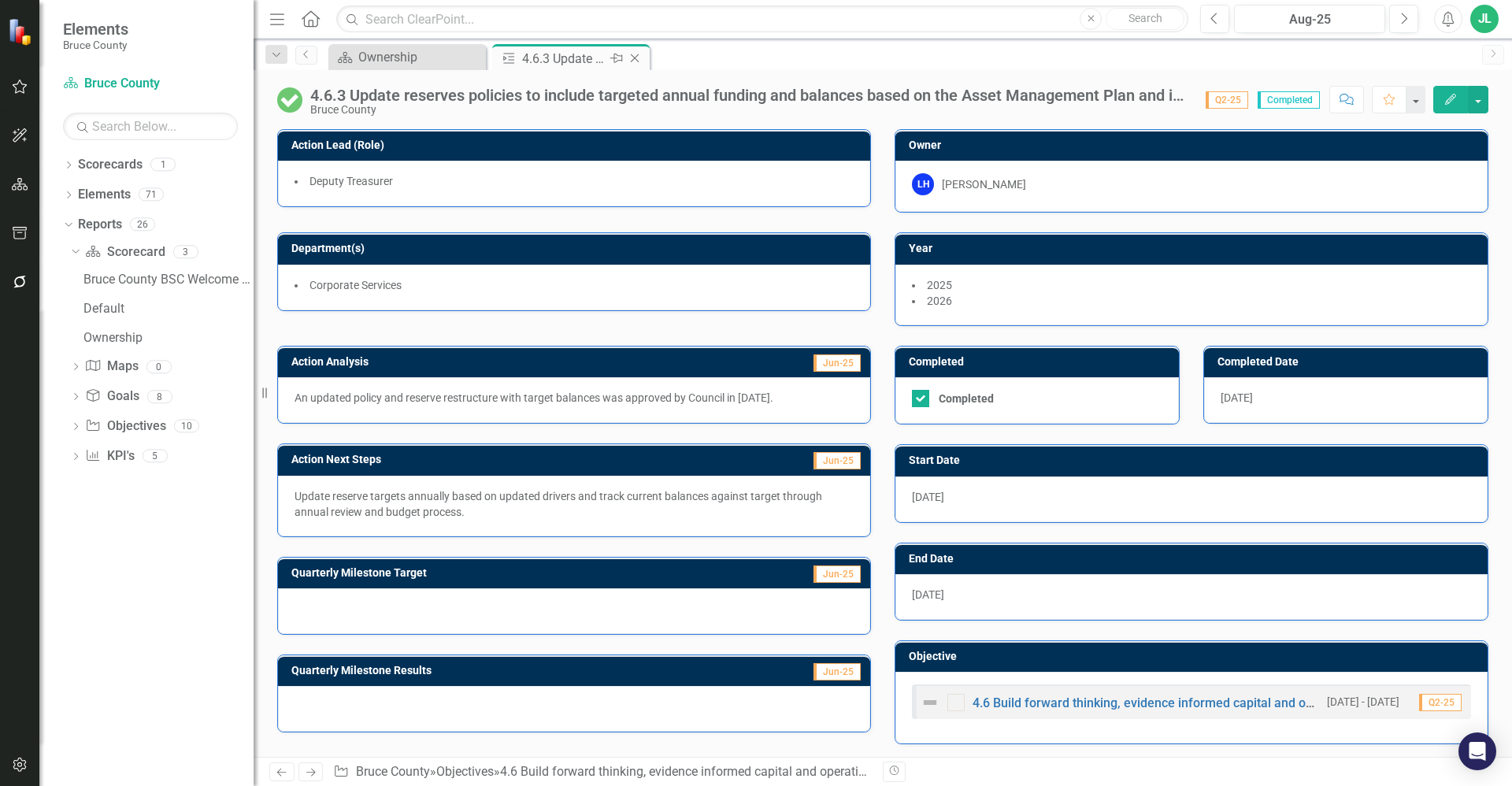
click at [633, 55] on icon "Close" at bounding box center [634, 58] width 15 height 12
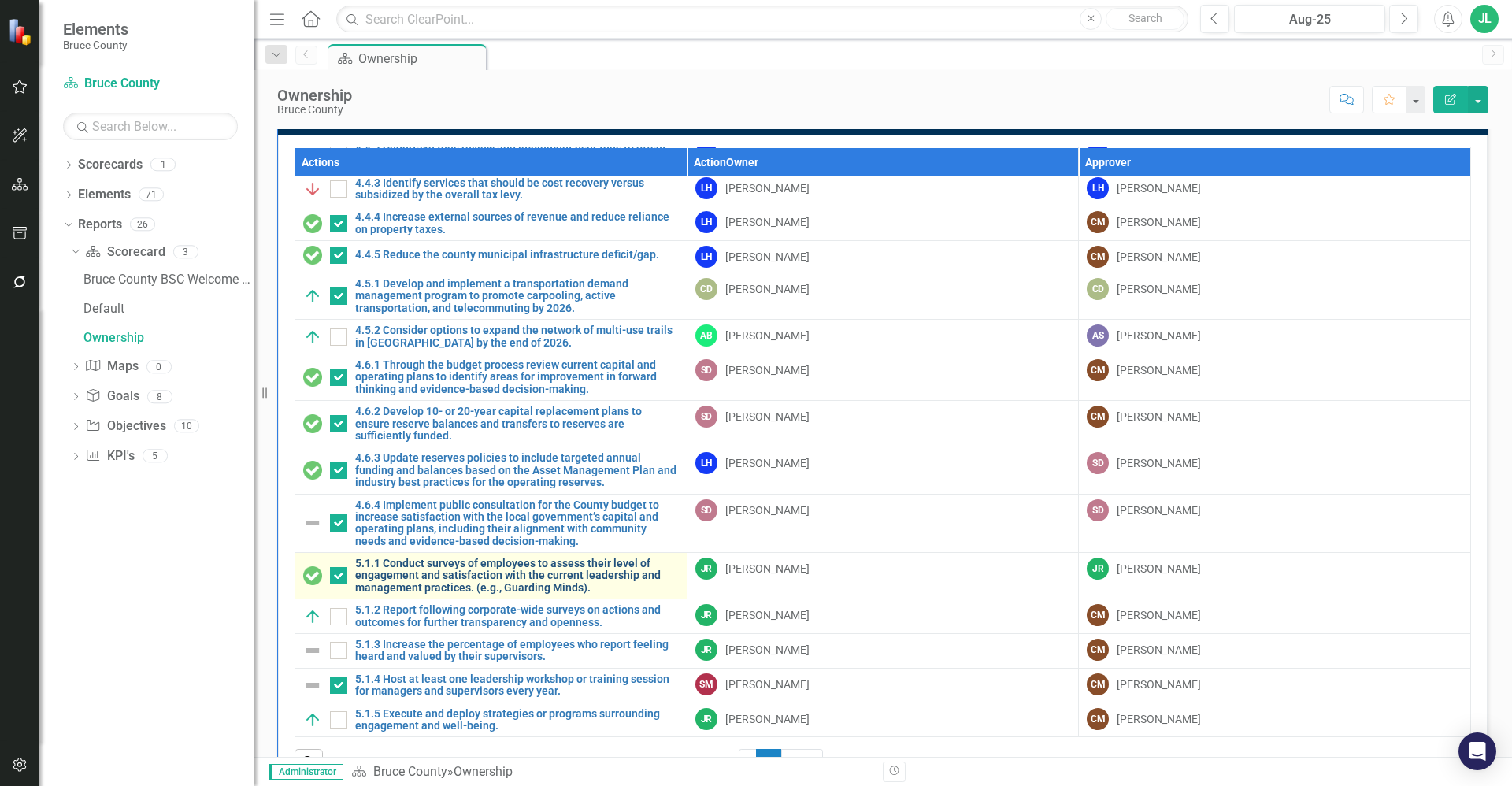
scroll to position [59, 0]
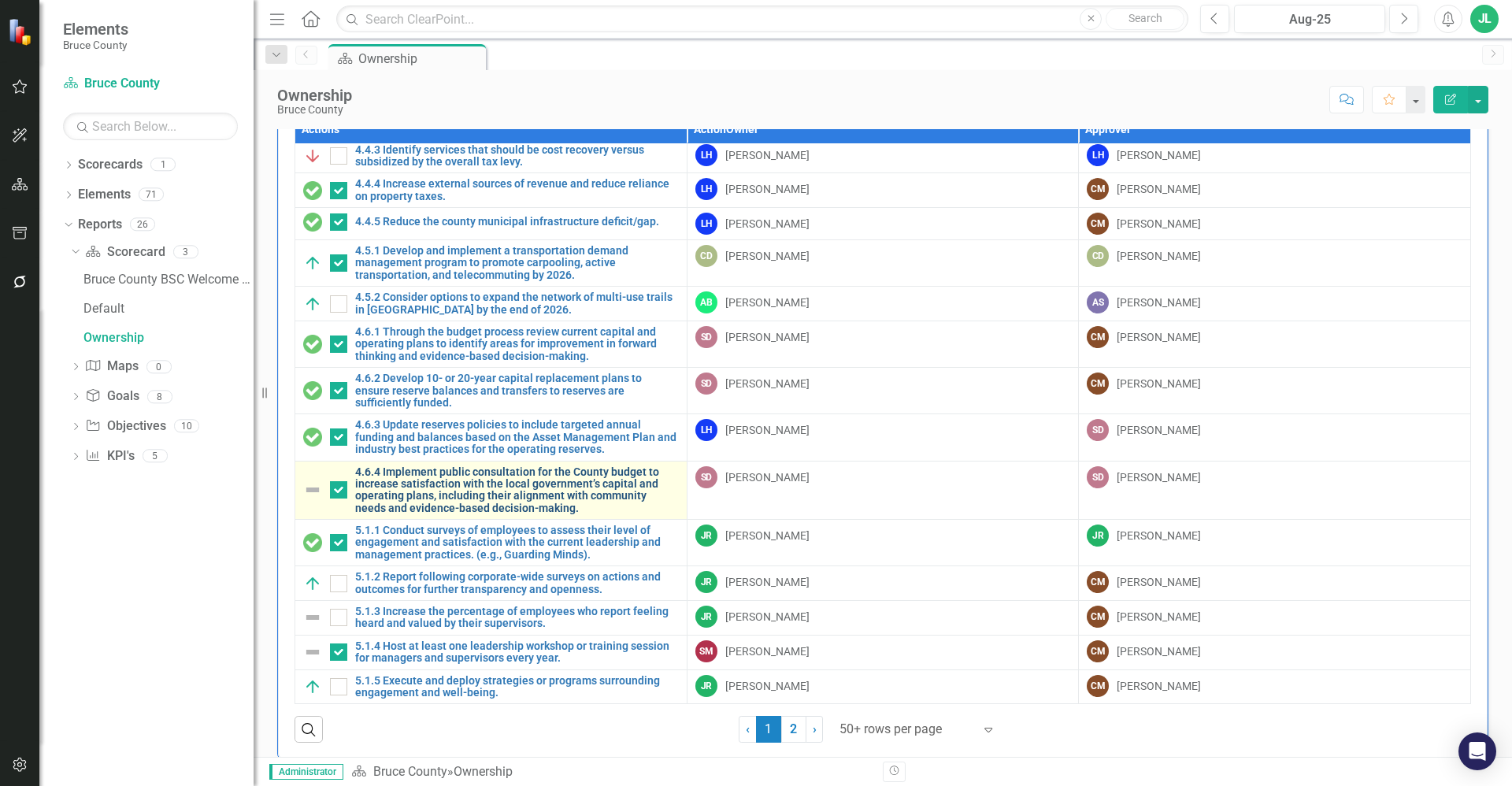
click at [455, 492] on link "4.6.4 Implement public consultation for the County budget to increase satisfact…" at bounding box center [517, 491] width 324 height 49
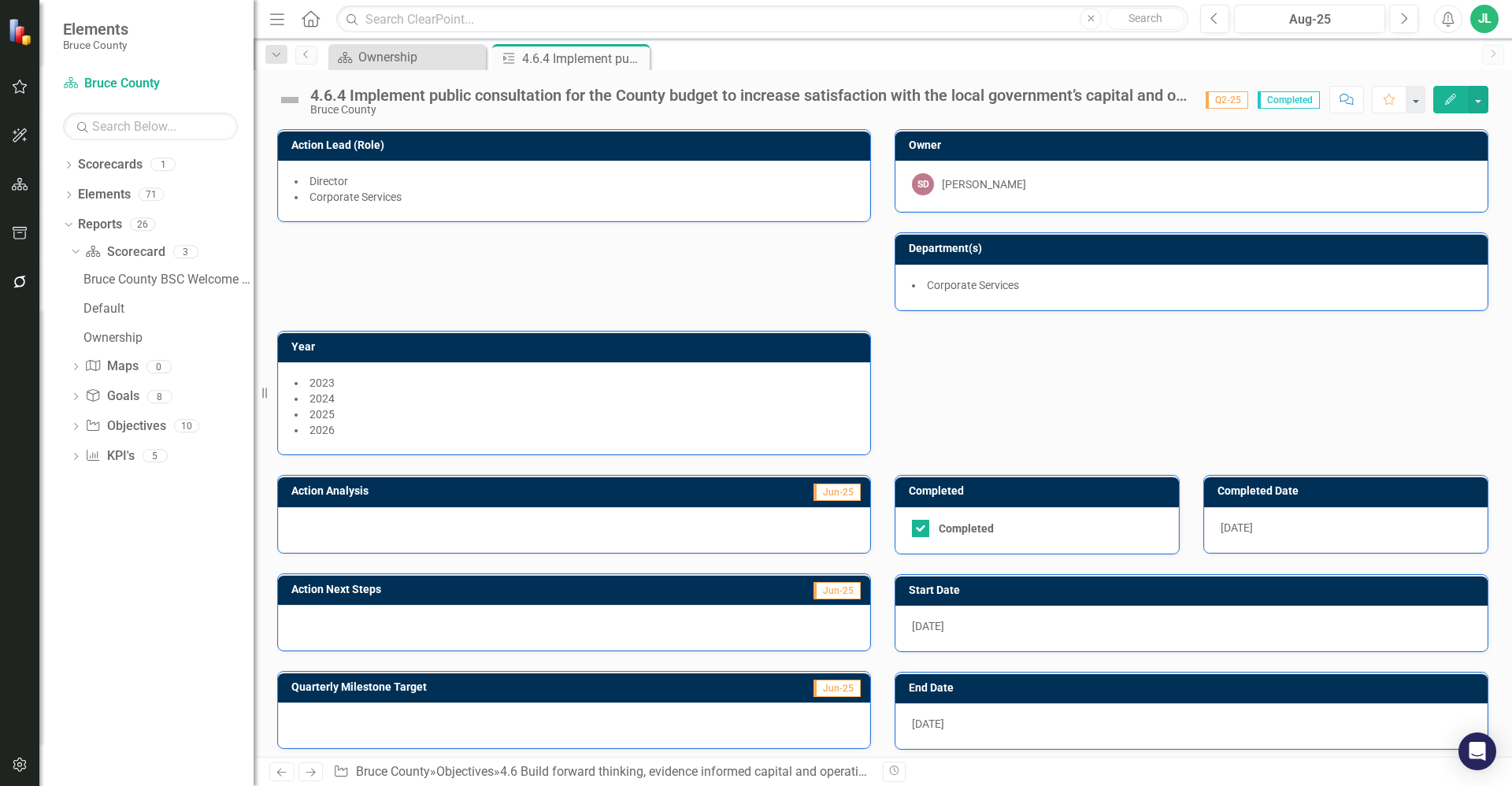
click at [293, 99] on img at bounding box center [289, 99] width 25 height 25
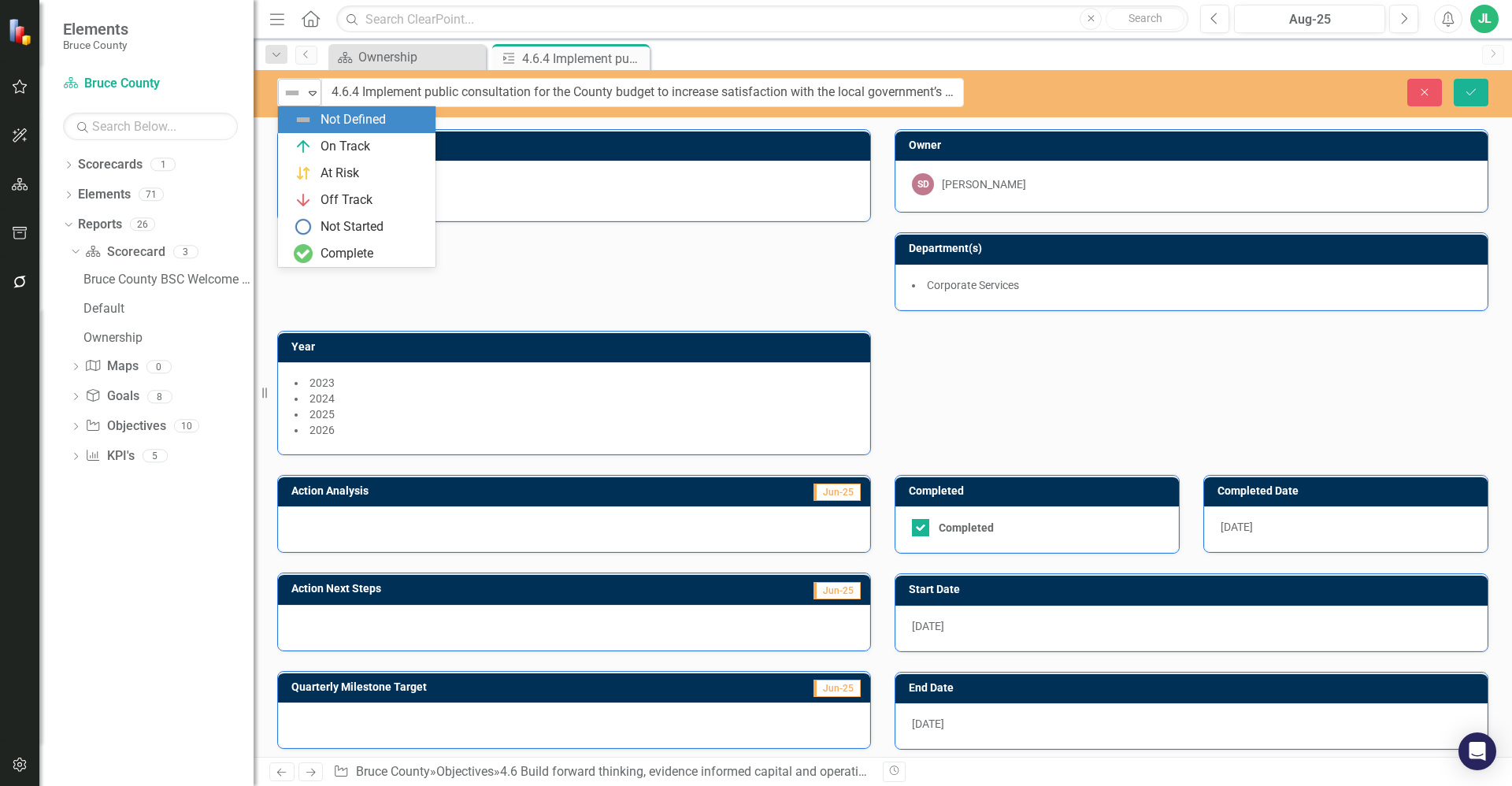
click at [295, 99] on img at bounding box center [292, 92] width 19 height 19
click at [362, 249] on div "Complete" at bounding box center [346, 254] width 53 height 18
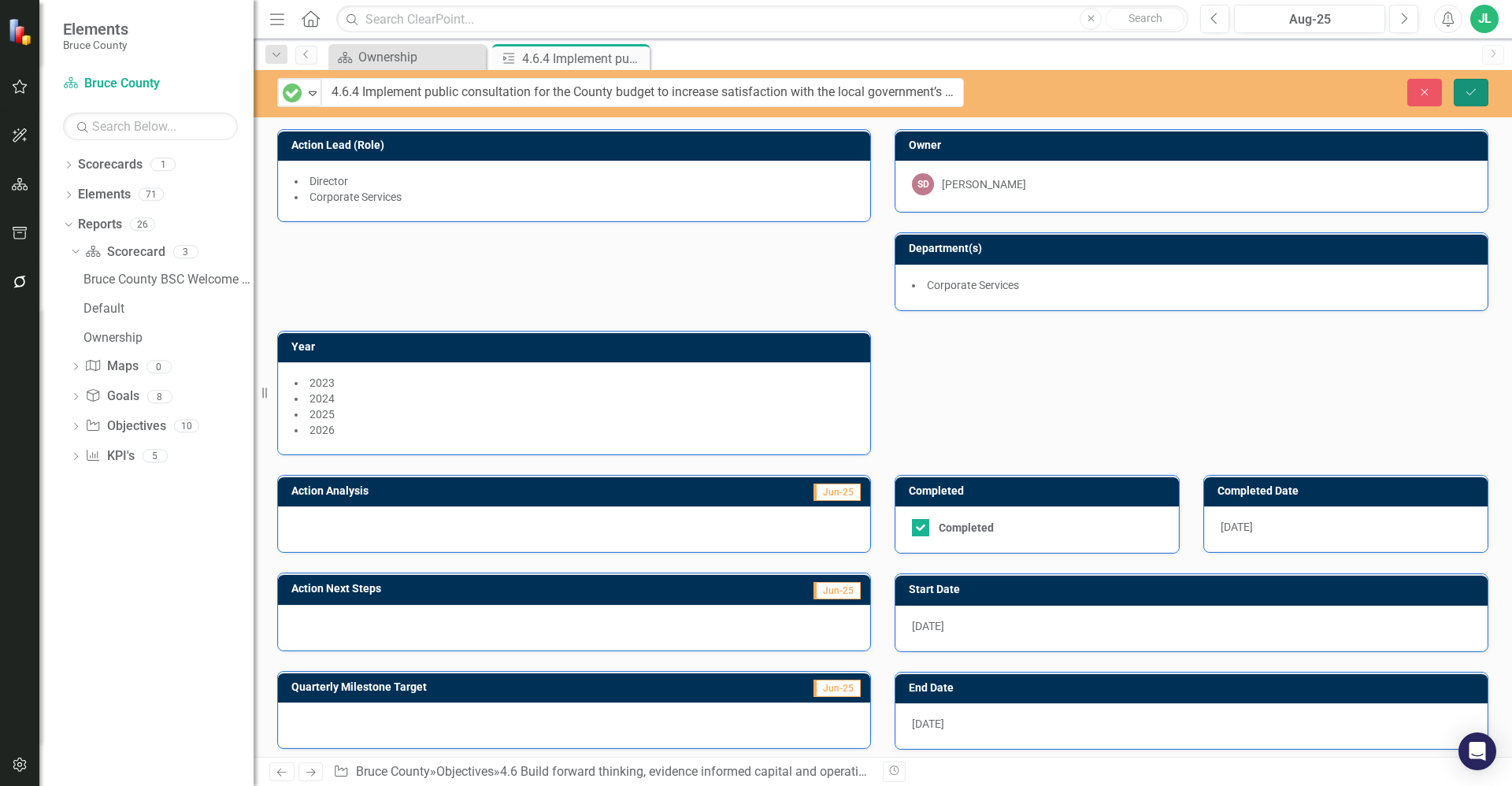
click at [1487, 97] on button "Save" at bounding box center [1470, 93] width 35 height 28
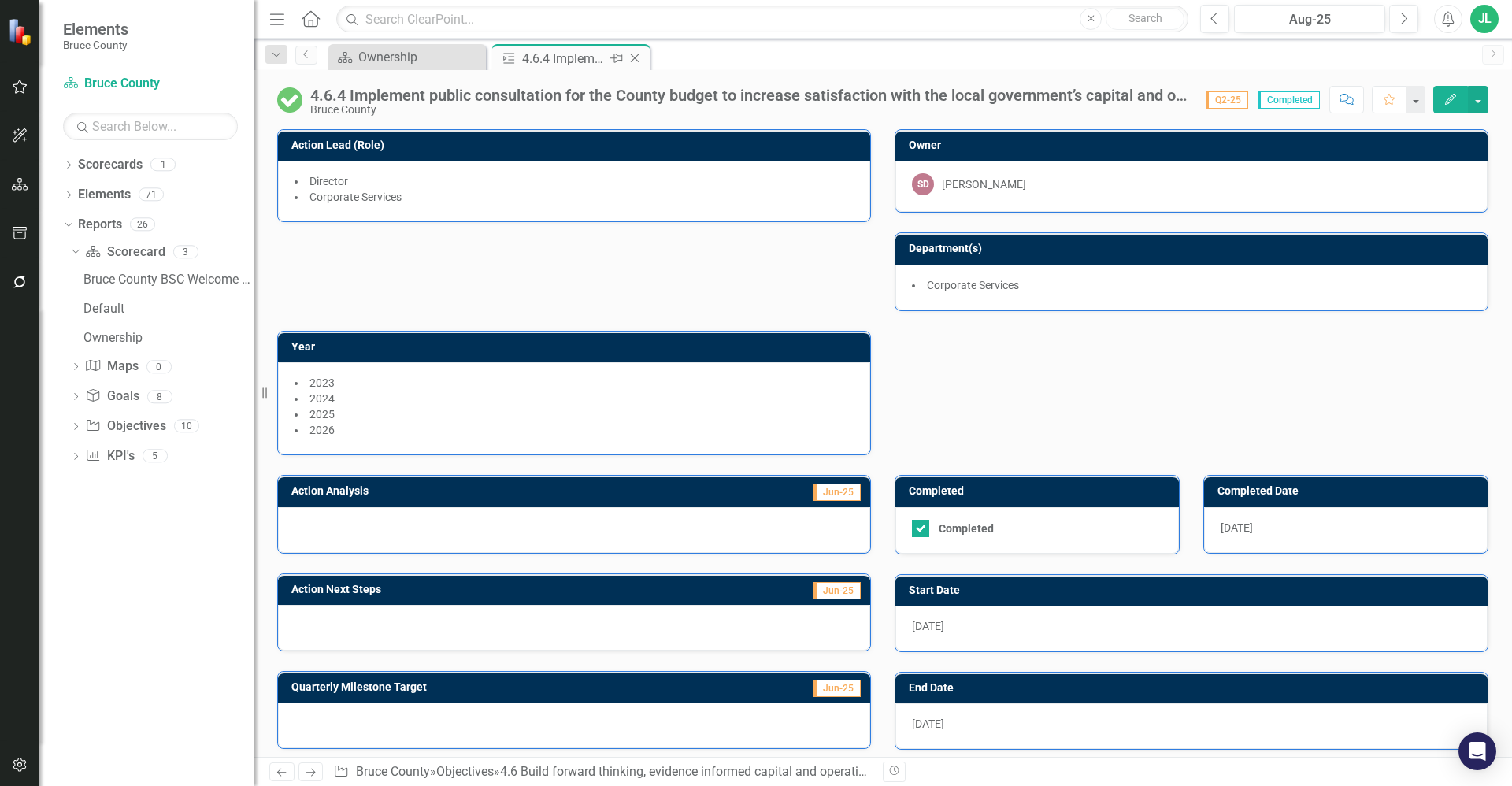
click at [637, 58] on icon "Close" at bounding box center [634, 58] width 15 height 12
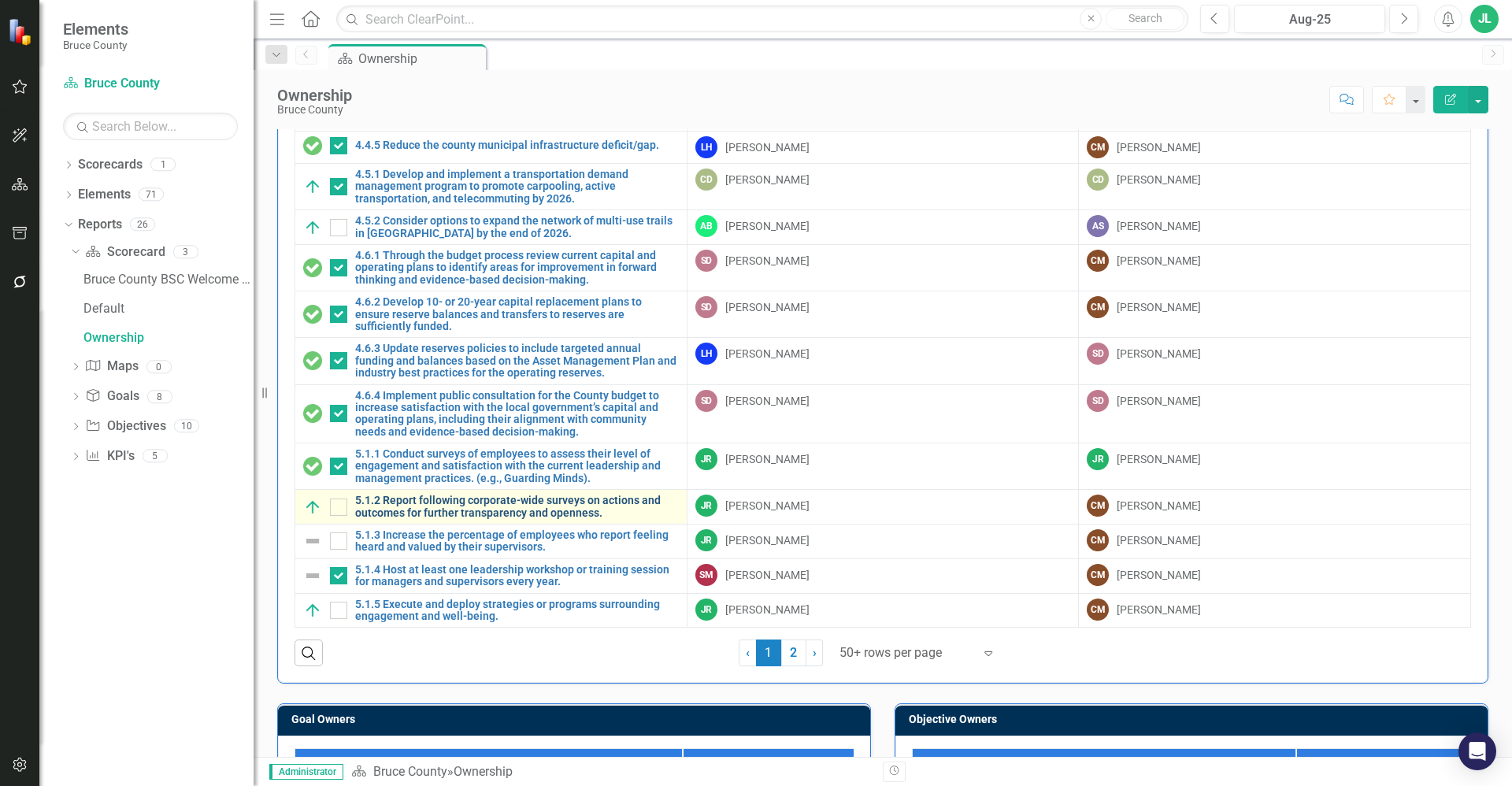
scroll to position [138, 0]
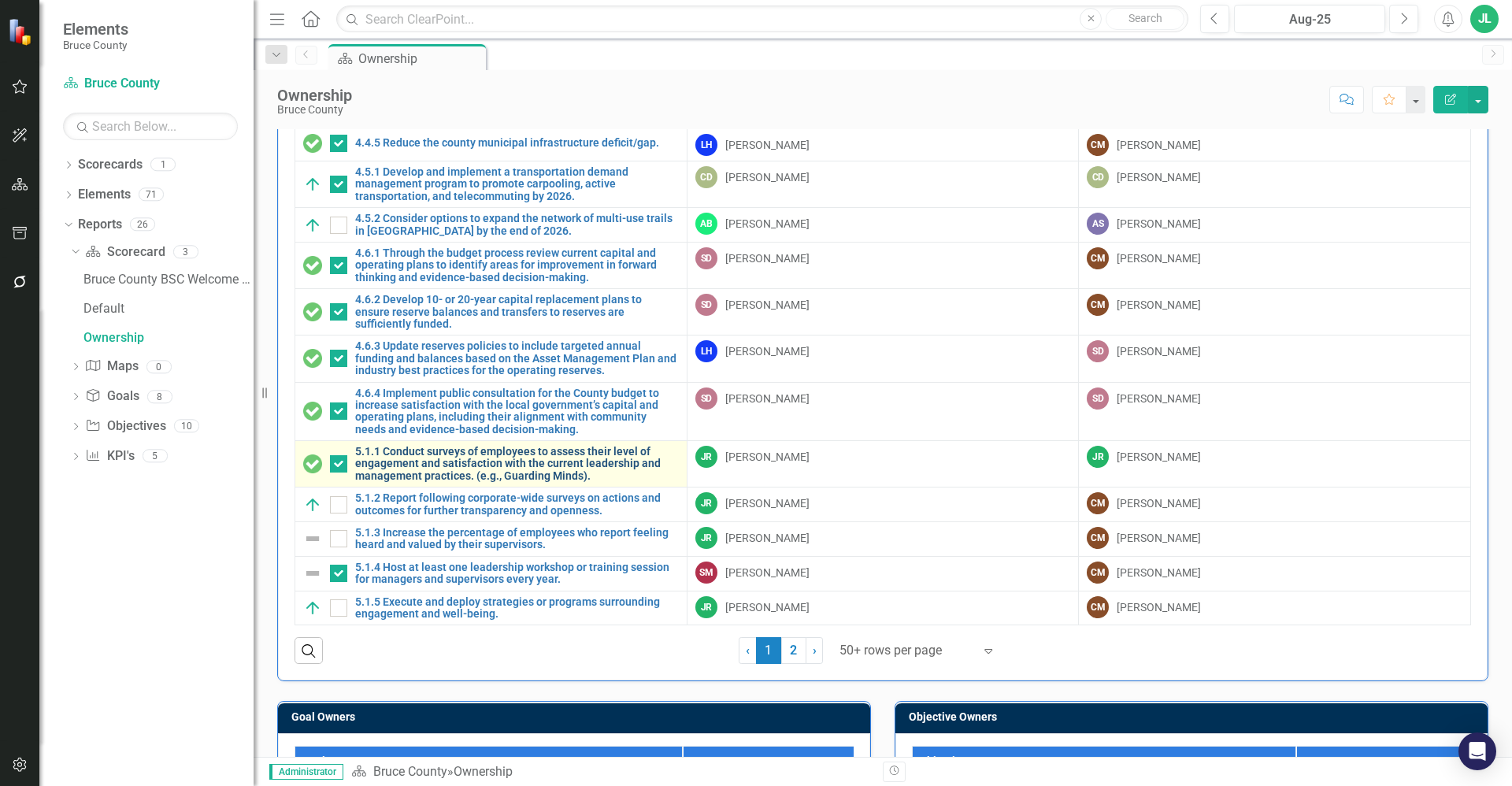
click at [490, 465] on link "5.1.1 Conduct surveys of employees to assess their level of engagement and sati…" at bounding box center [517, 464] width 324 height 36
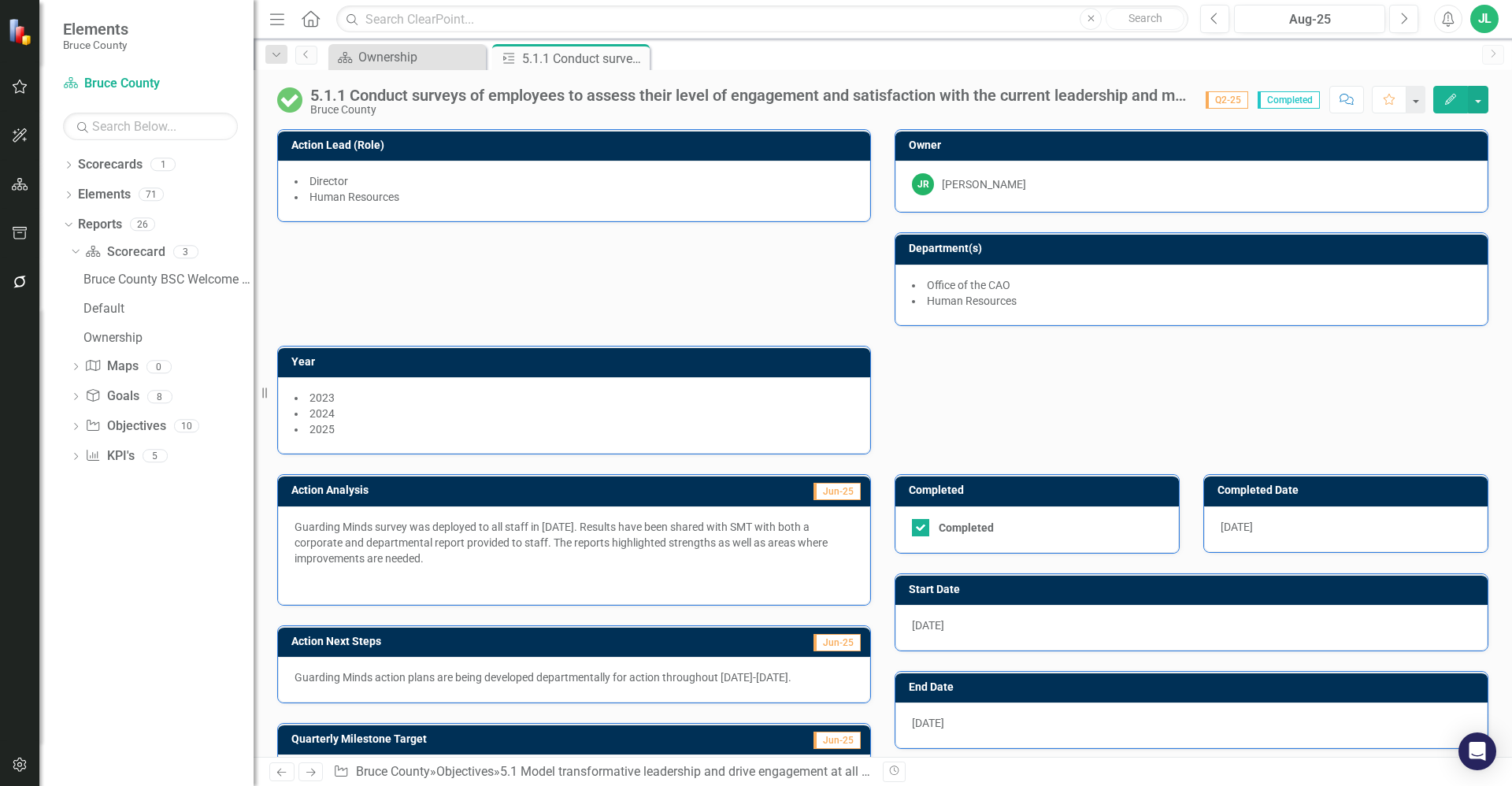
click at [481, 553] on p "Guarding Minds survey was deployed to all staff in May 2025. Results have been …" at bounding box center [574, 545] width 559 height 51
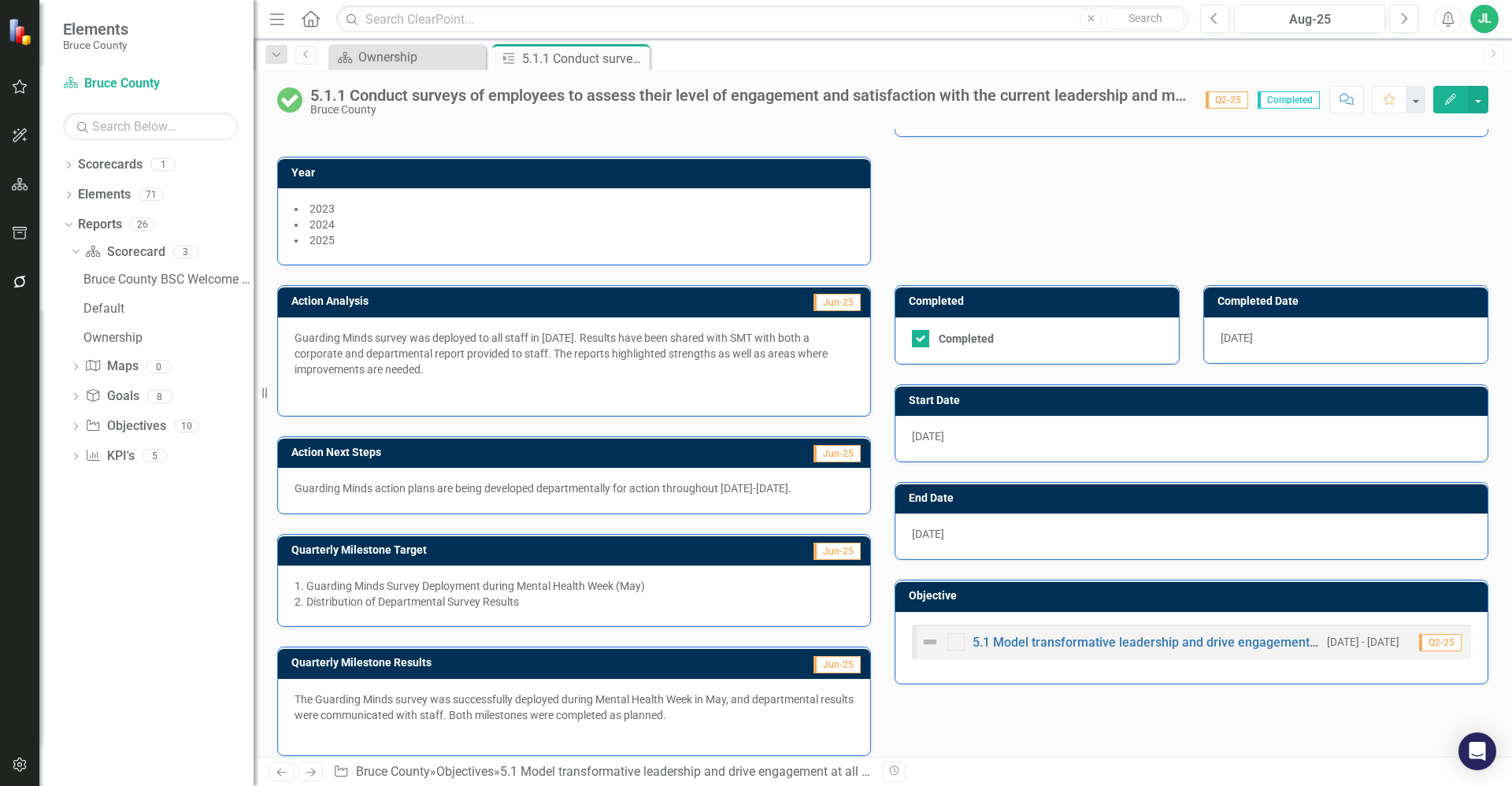
scroll to position [204, 0]
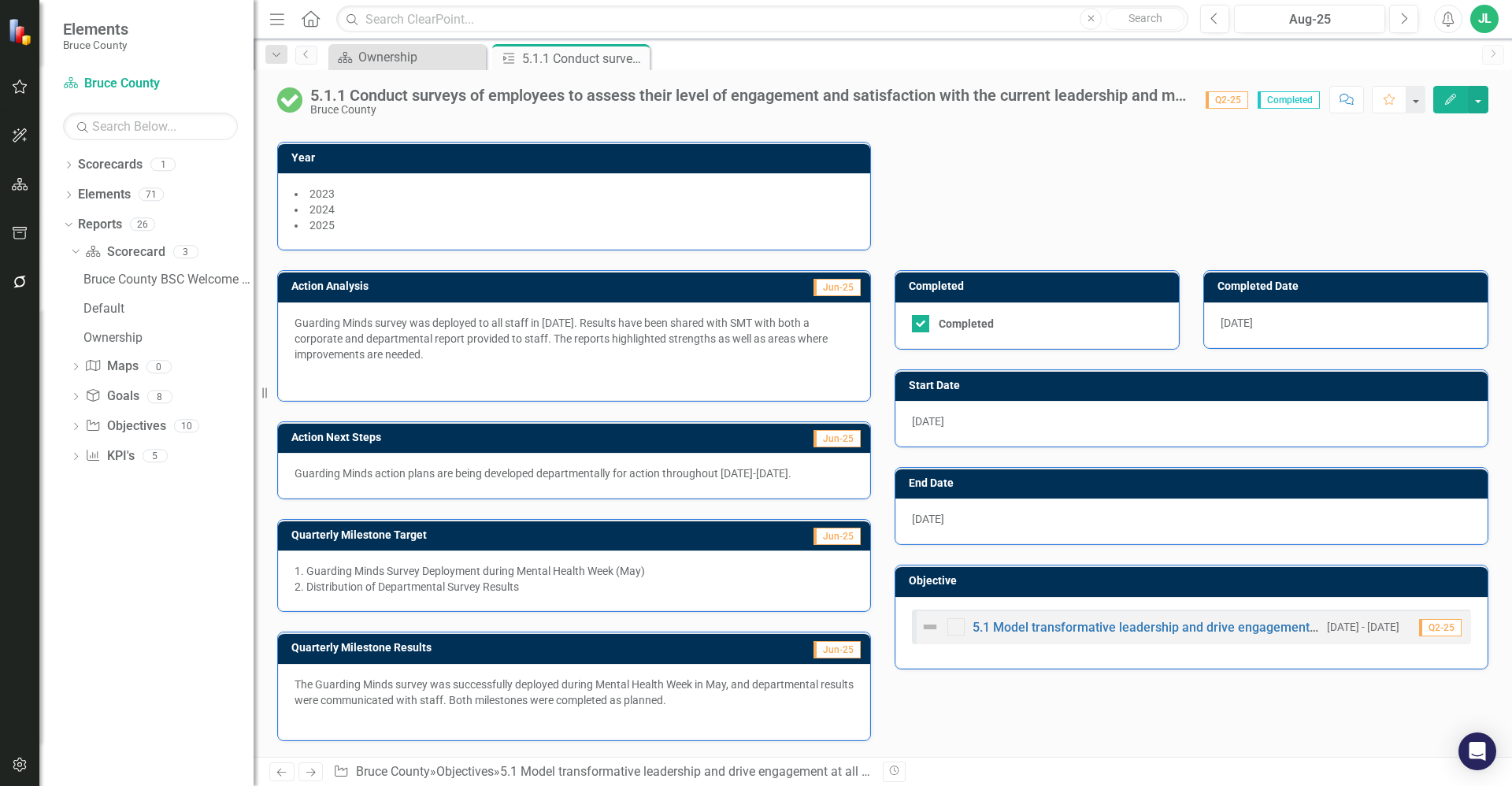
click at [607, 699] on div "The Guarding Minds survey was successfully deployed during Mental Health Week i…" at bounding box center [574, 692] width 559 height 32
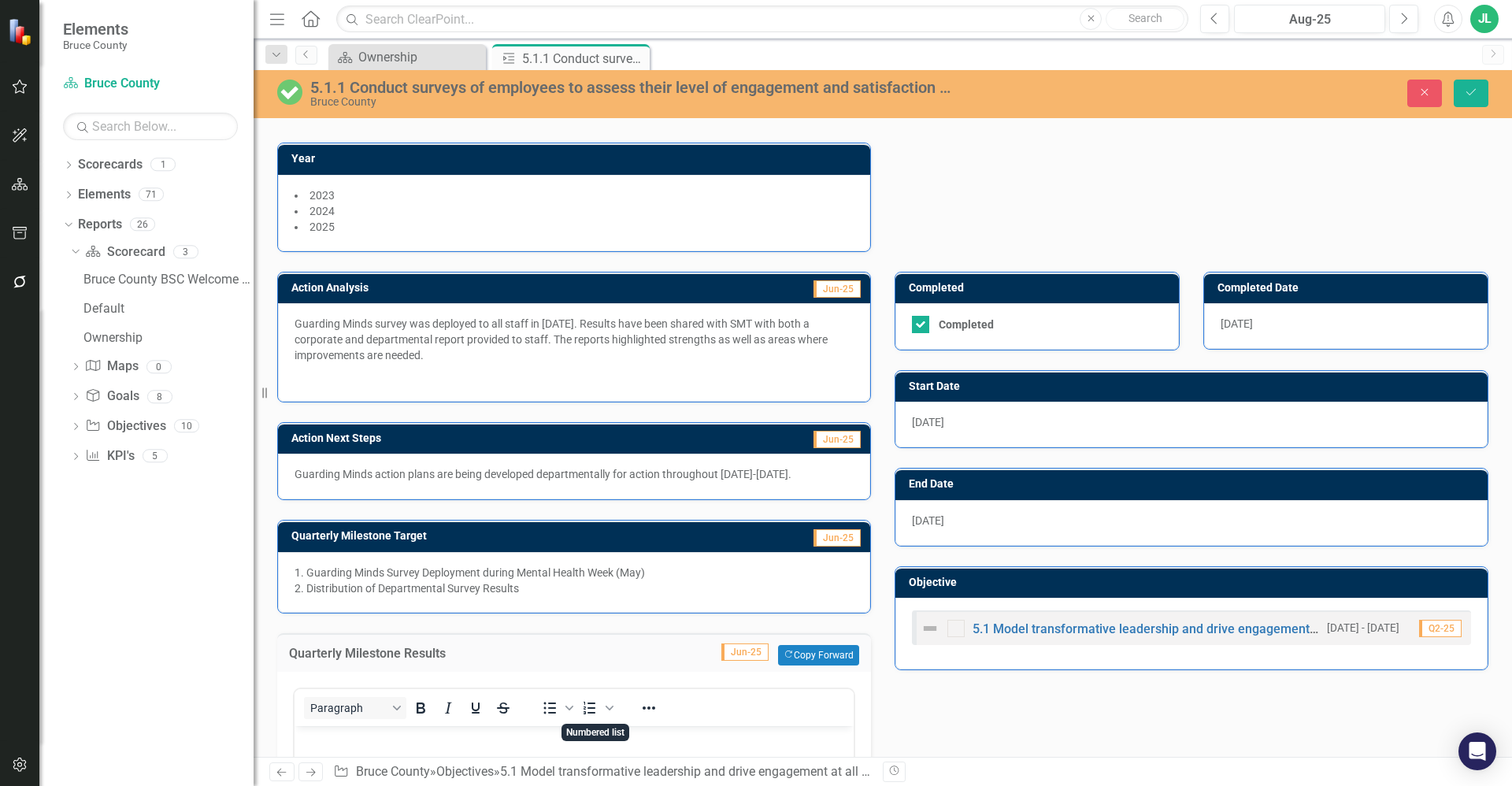
click at [607, 699] on span "Numbered list" at bounding box center [609, 708] width 12 height 22
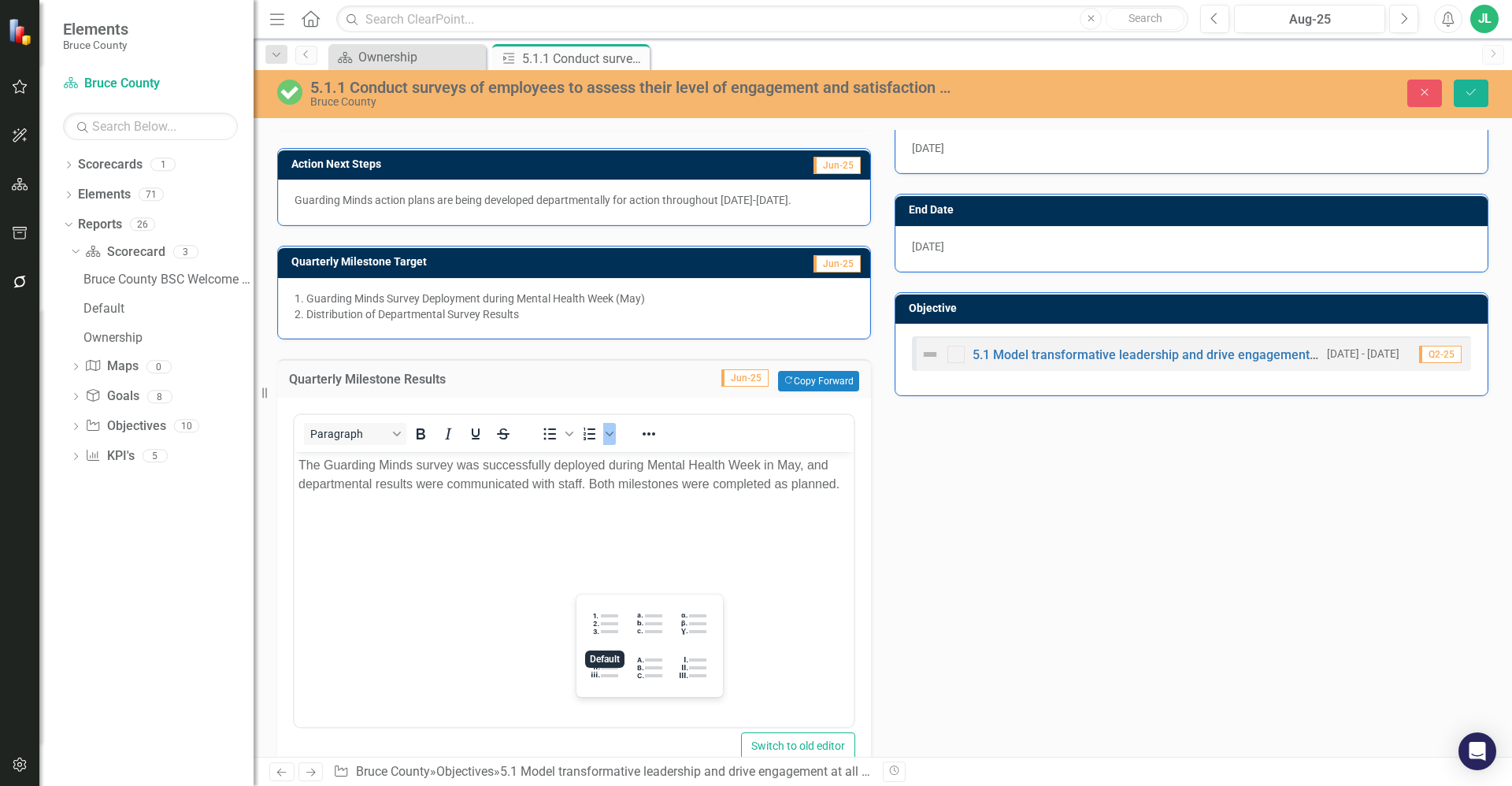
scroll to position [479, 0]
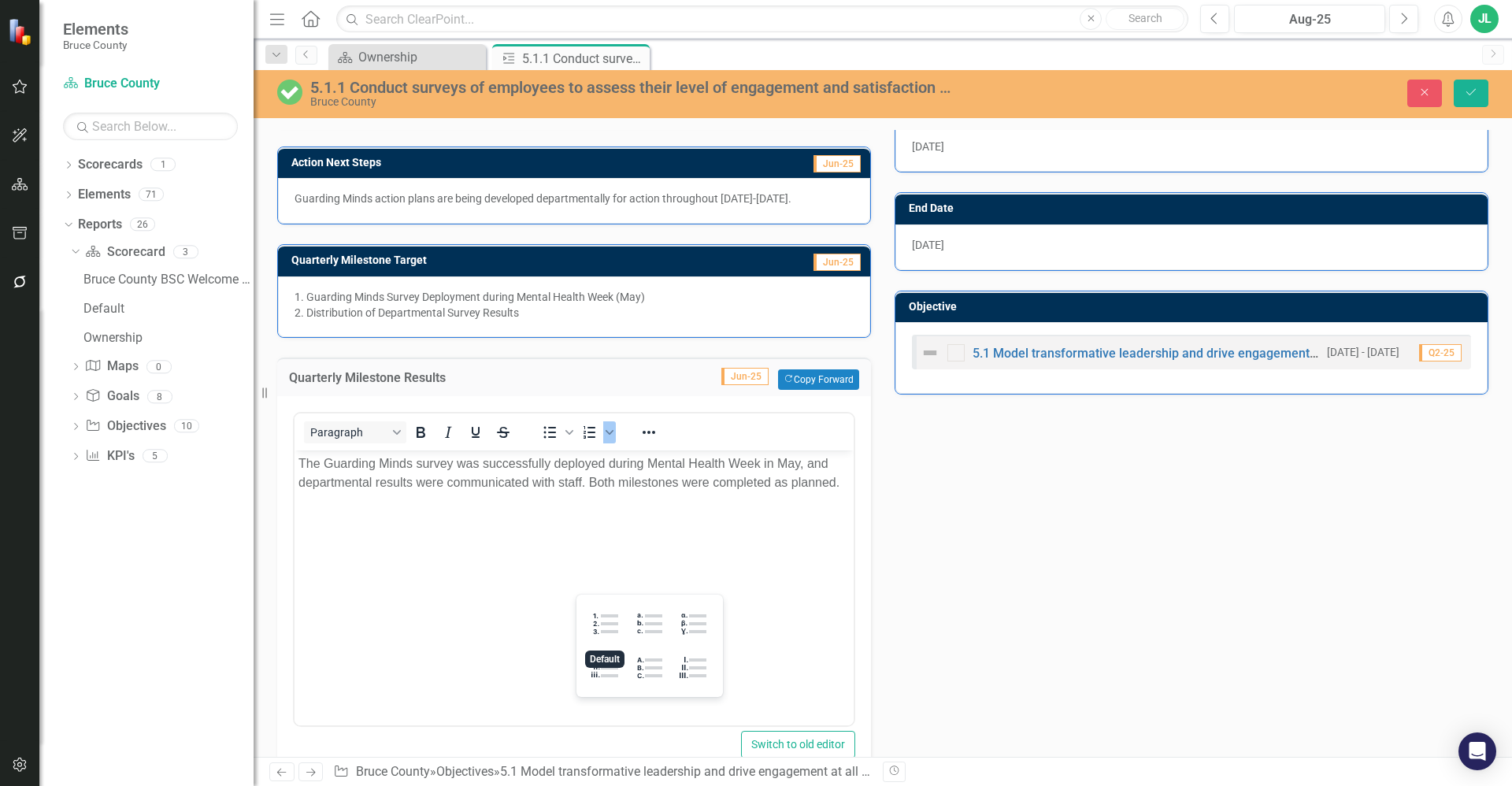
click at [827, 568] on body "The Guarding Minds survey was successfully deployed during Mental Health Week i…" at bounding box center [574, 568] width 559 height 236
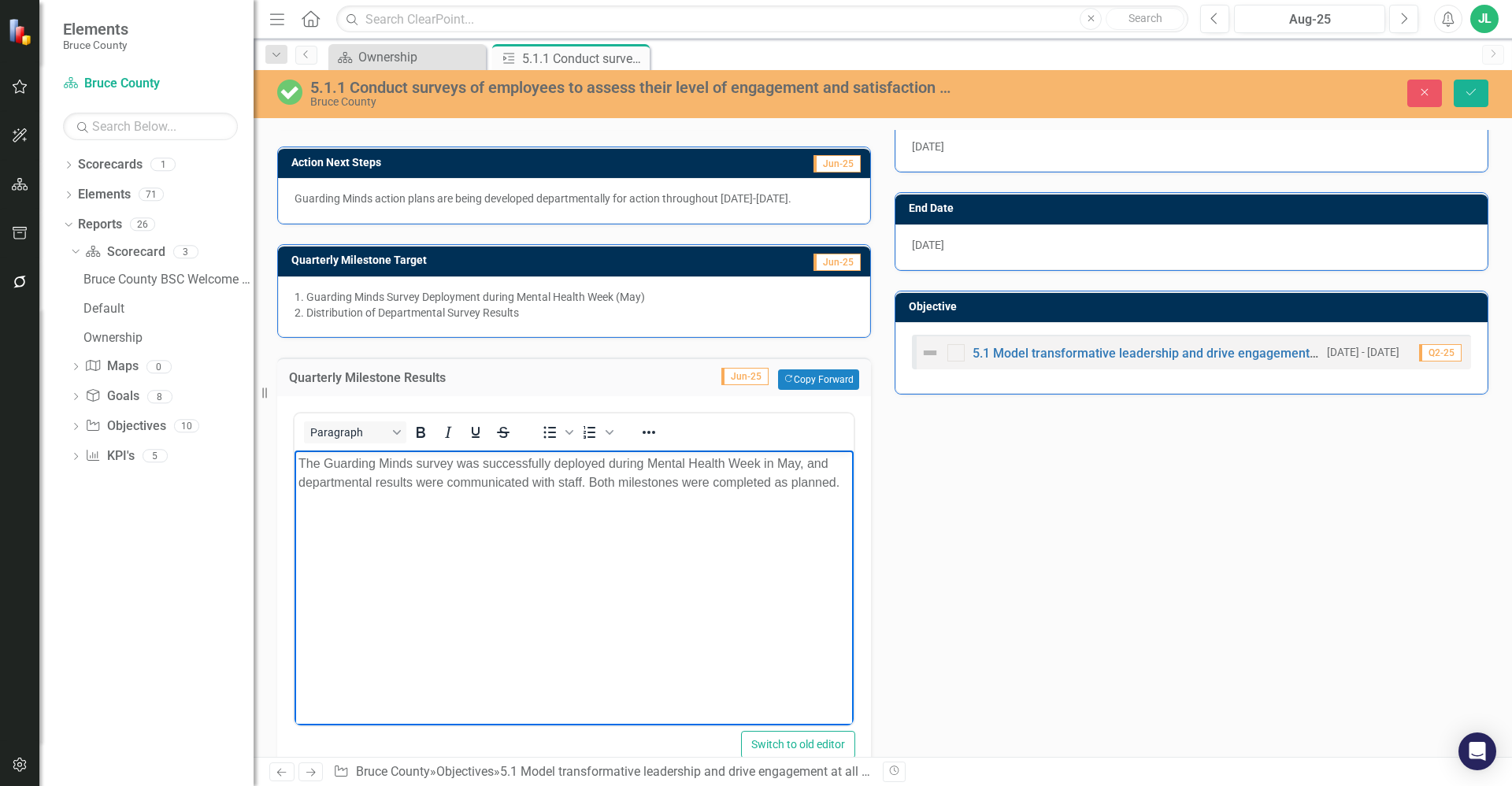
click at [723, 479] on div "The Guarding Minds survey was successfully deployed during Mental Health Week i…" at bounding box center [574, 472] width 551 height 38
click at [711, 496] on div "Rich Text Area. Press ALT-0 for help." at bounding box center [574, 501] width 551 height 19
drag, startPoint x: 591, startPoint y: 482, endPoint x: 778, endPoint y: 497, distance: 187.6
click at [778, 497] on body "The Guarding Minds survey was successfully deployed during Mental Health Week i…" at bounding box center [574, 568] width 559 height 236
click at [663, 480] on div "The Guarding Minds survey was successfully deployed during Mental Health Week i…" at bounding box center [574, 472] width 551 height 38
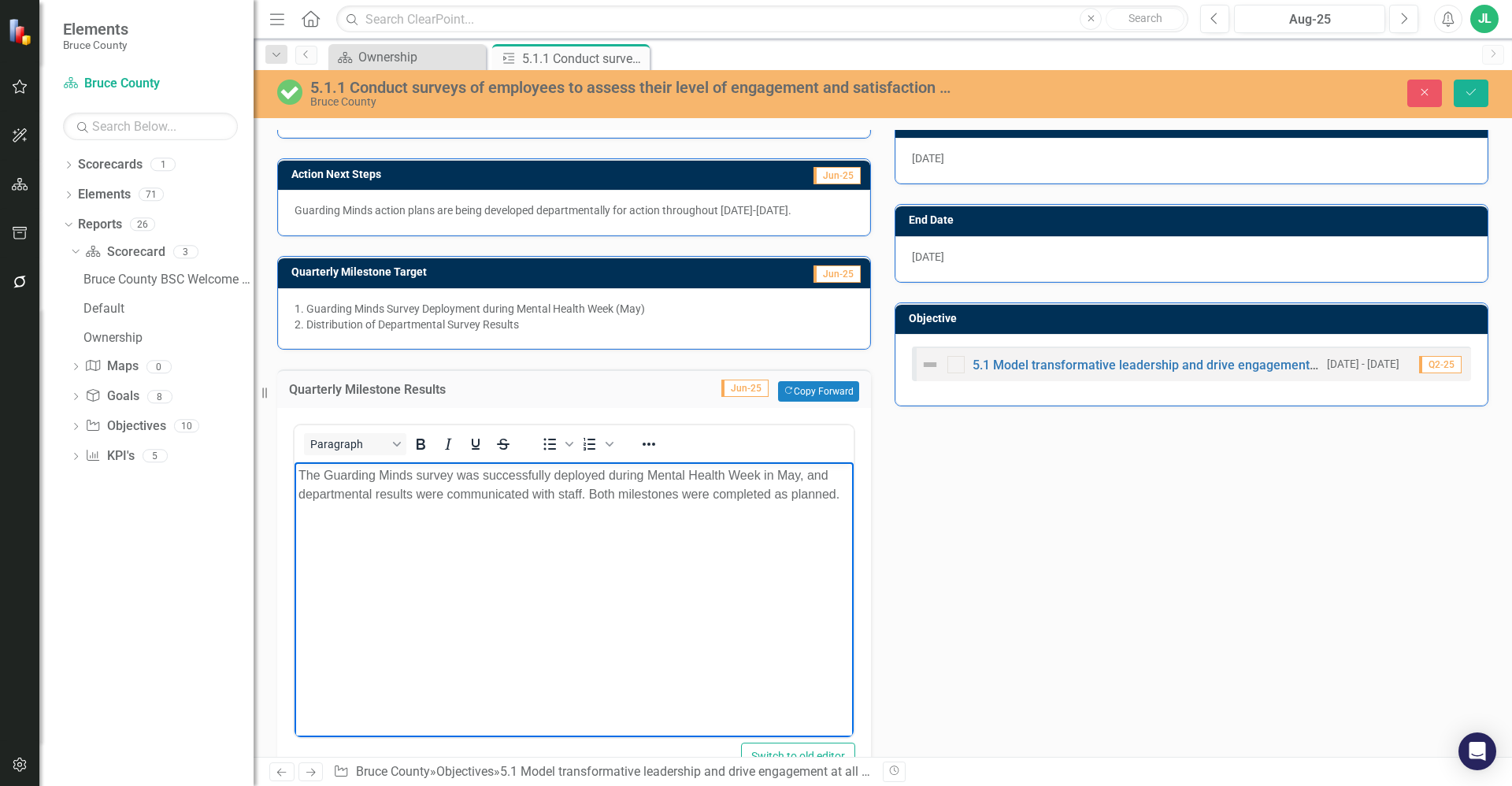
scroll to position [466, 0]
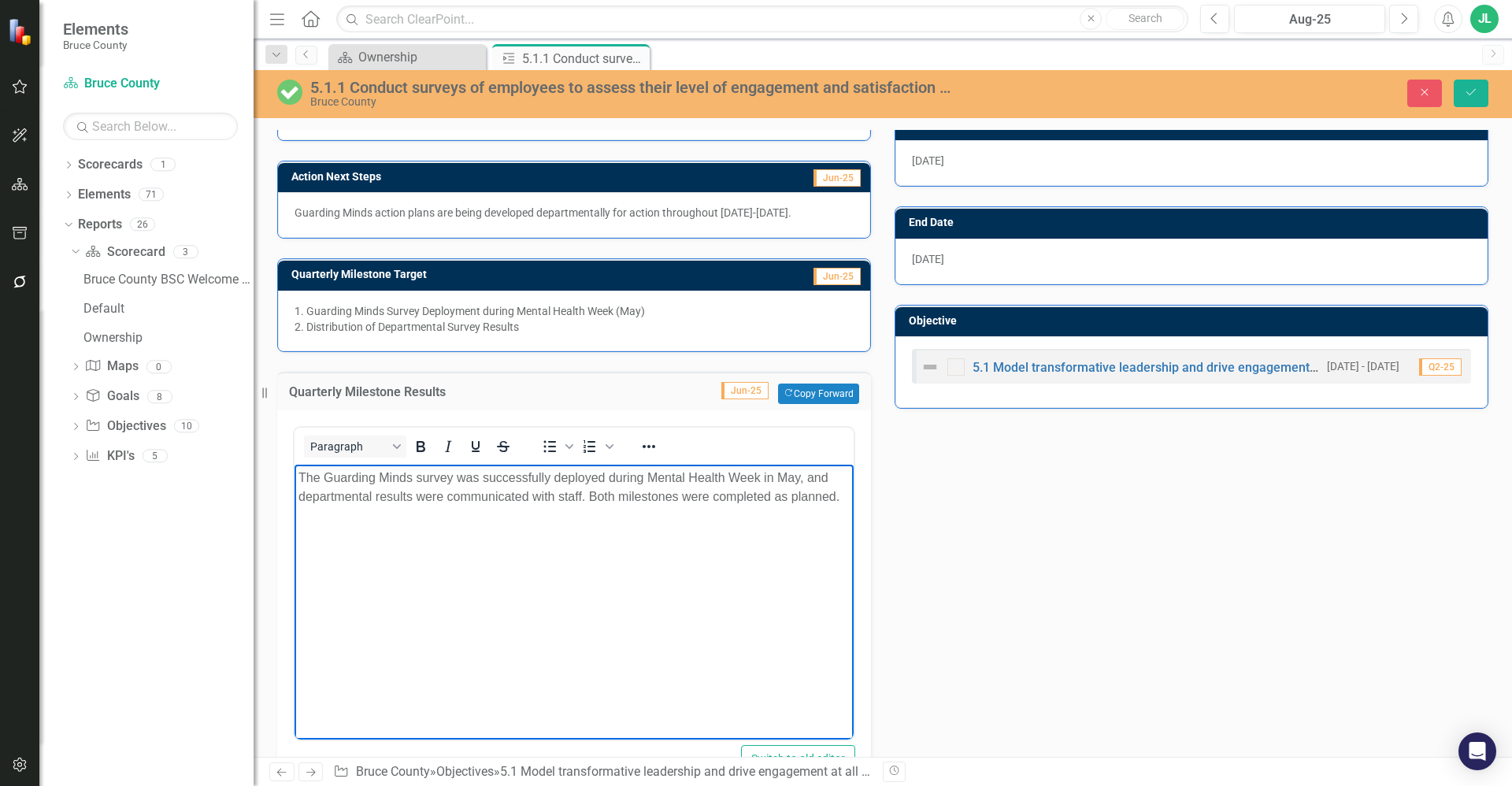
click at [544, 496] on div "The Guarding Minds survey was successfully deployed during Mental Health Week i…" at bounding box center [574, 487] width 551 height 38
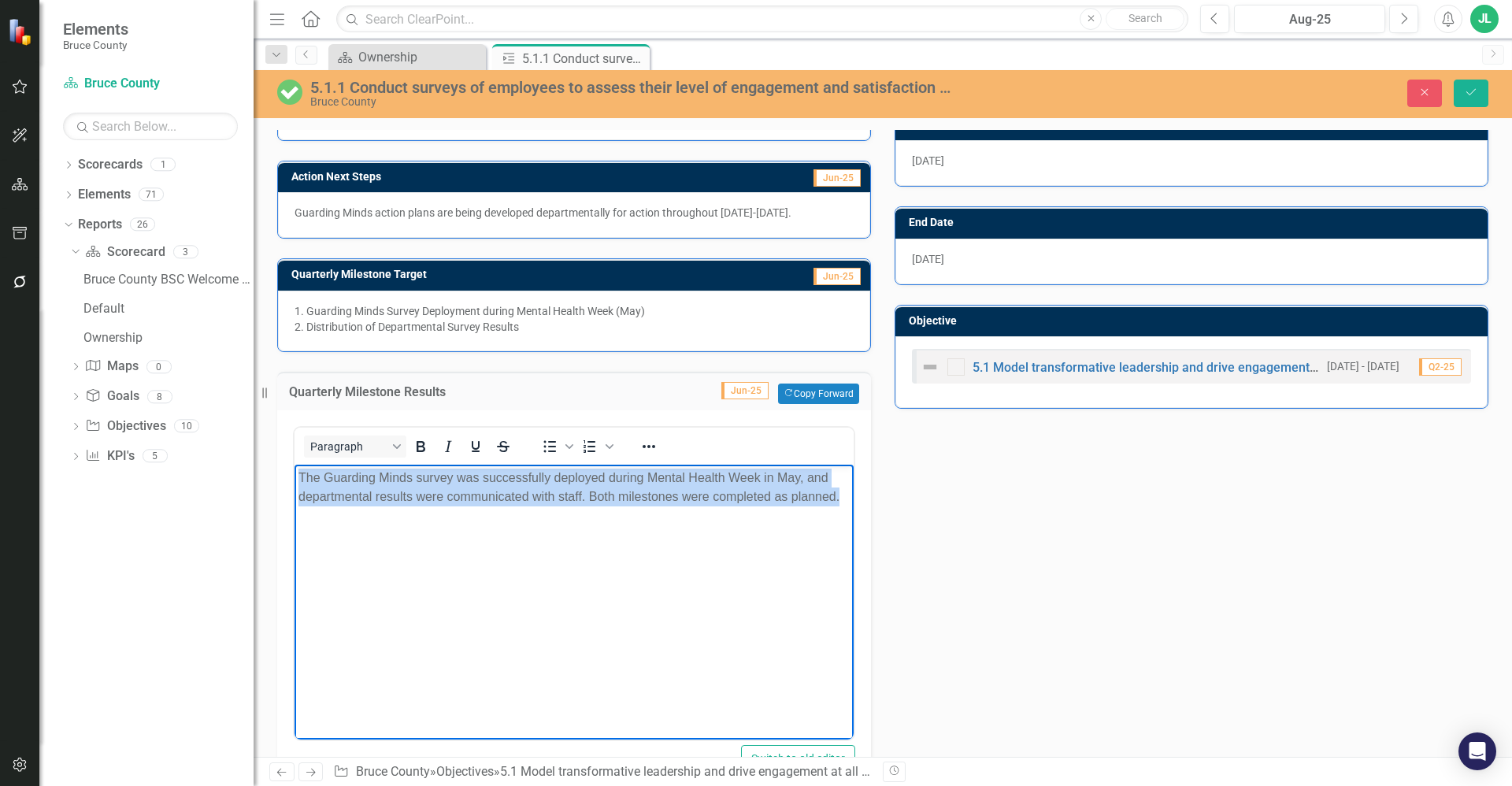
click at [544, 496] on div "The Guarding Minds survey was successfully deployed during Mental Health Week i…" at bounding box center [574, 487] width 551 height 38
copy div "The Guarding Minds survey was successfully deployed during Mental Health Week i…"
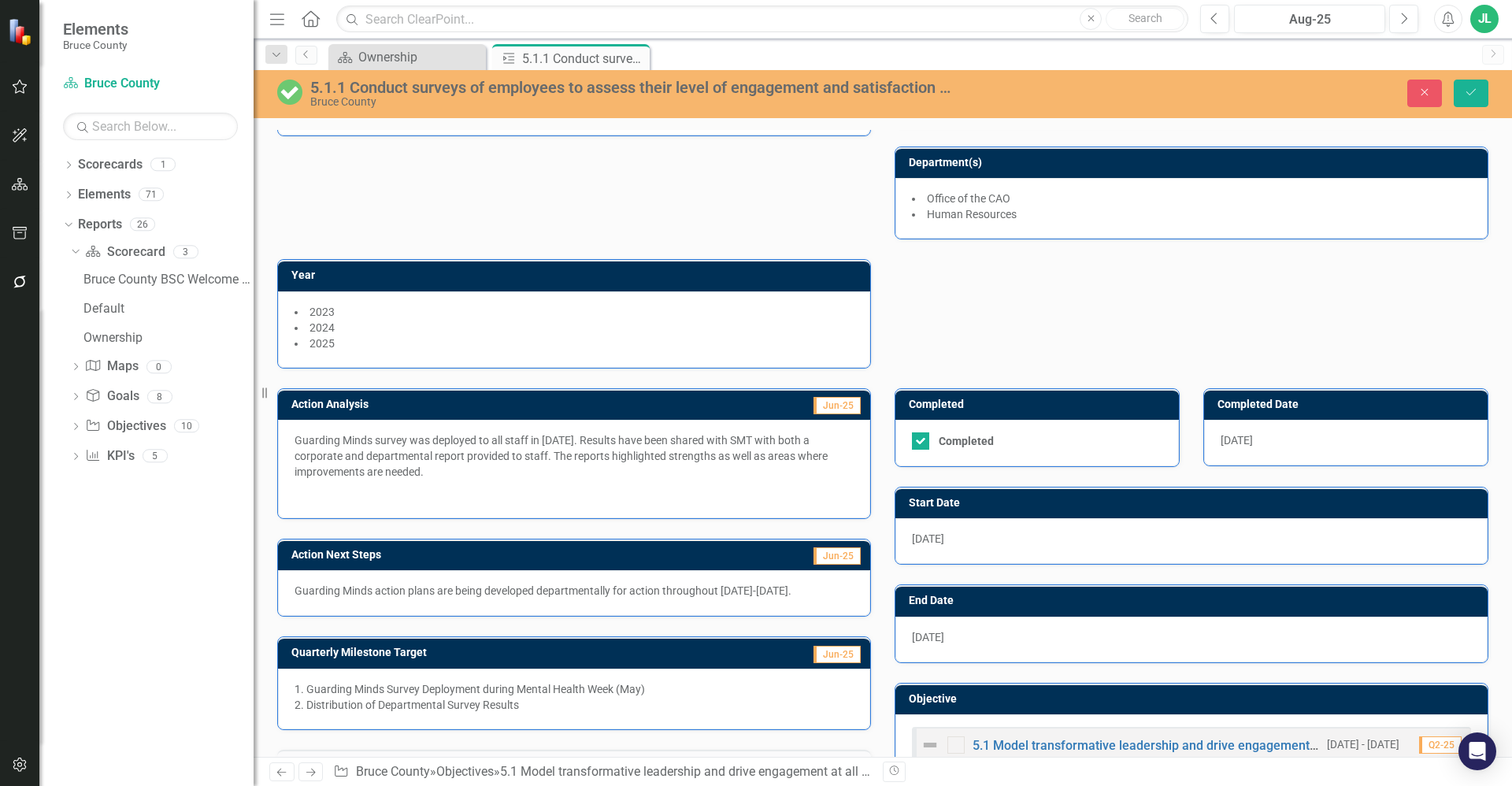
scroll to position [0, 0]
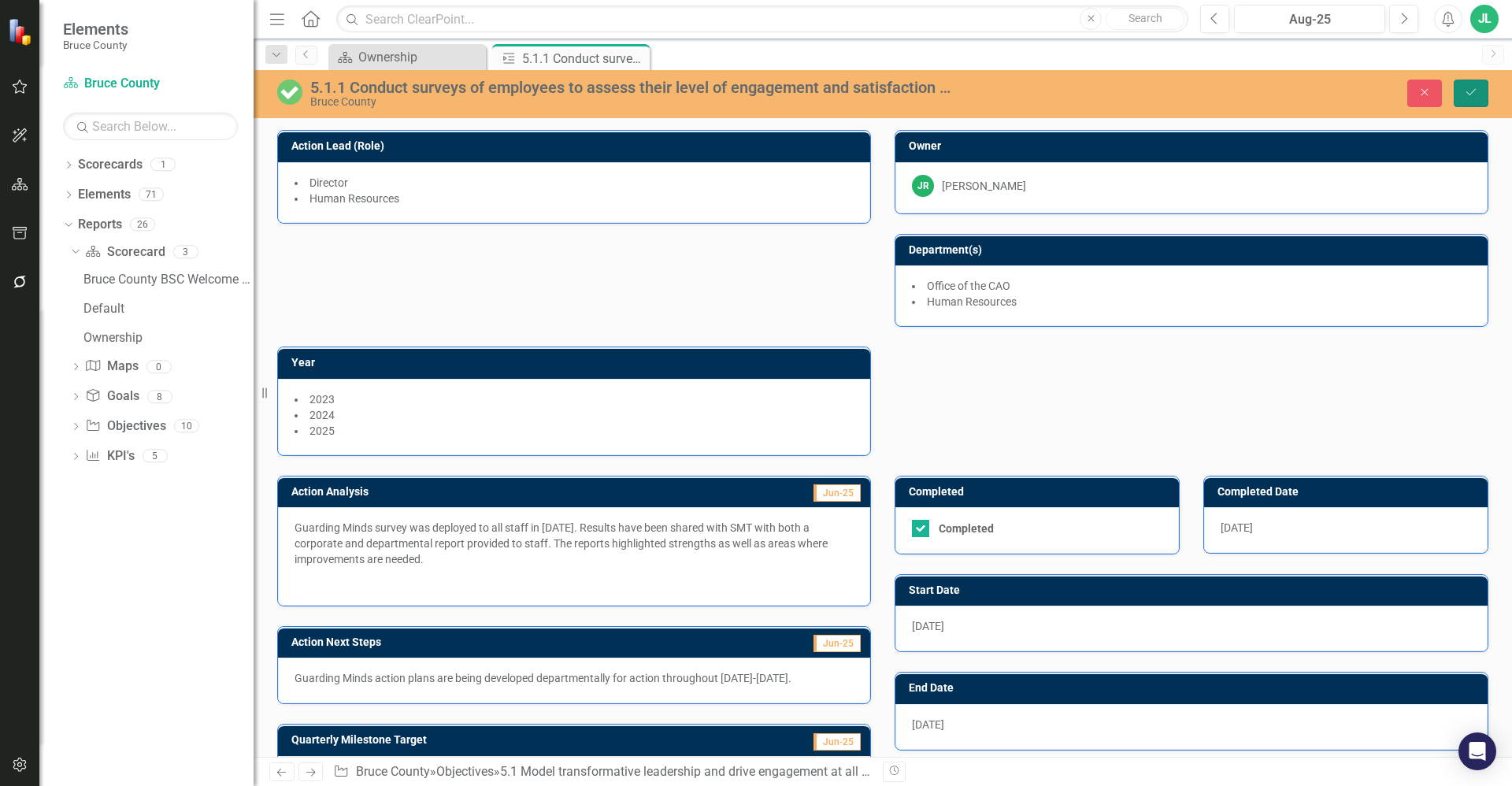
drag, startPoint x: 1478, startPoint y: 93, endPoint x: 1465, endPoint y: 104, distance: 17.0
click at [1478, 93] on button "Save" at bounding box center [1470, 94] width 35 height 28
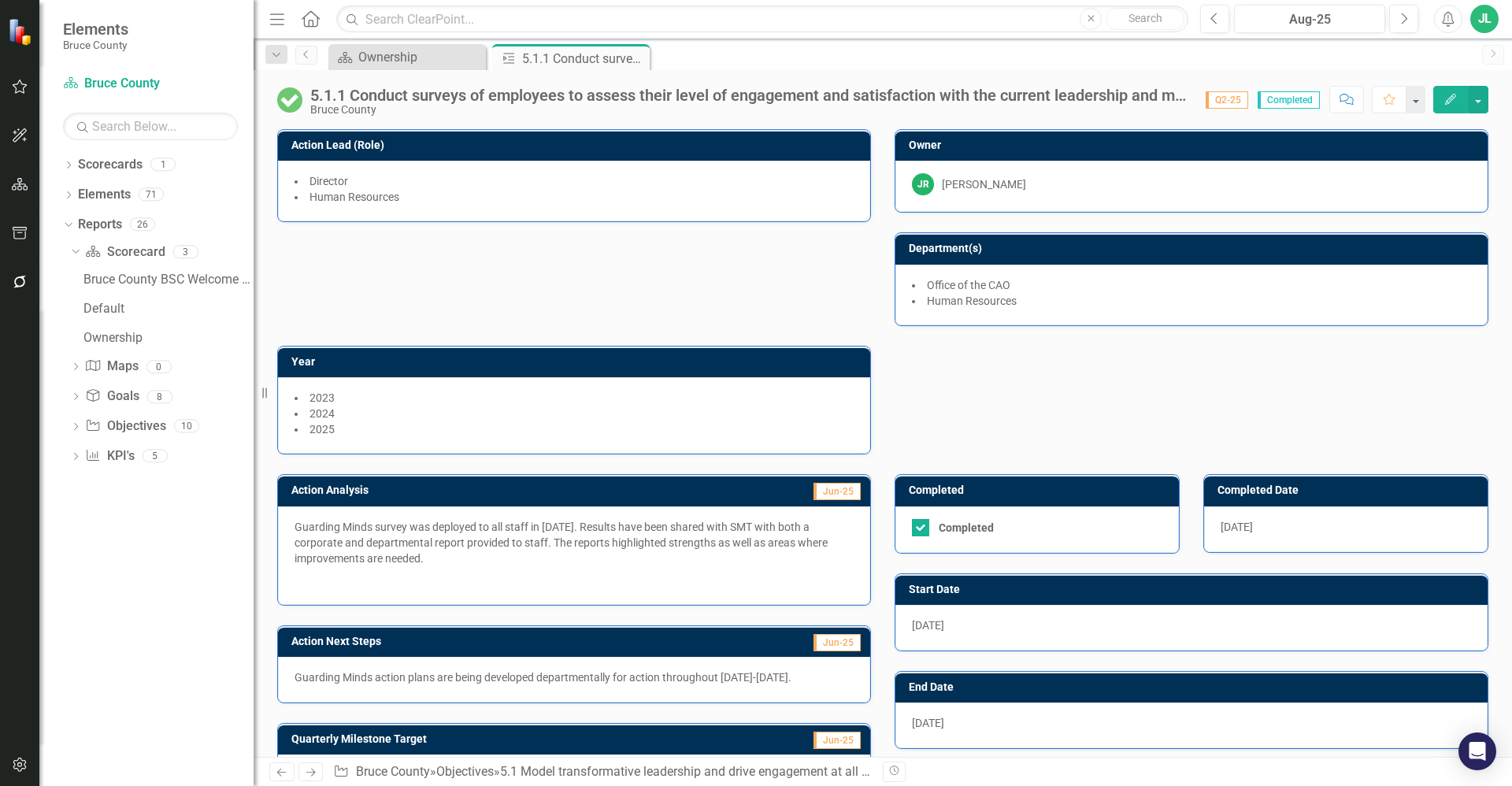
drag, startPoint x: 597, startPoint y: 276, endPoint x: 577, endPoint y: 272, distance: 20.4
click at [596, 276] on div "Action Lead (Role) Director Human Resources Owner JR Jennifer Robinson Departme…" at bounding box center [883, 281] width 1235 height 345
click at [632, 60] on icon "Close" at bounding box center [634, 58] width 15 height 12
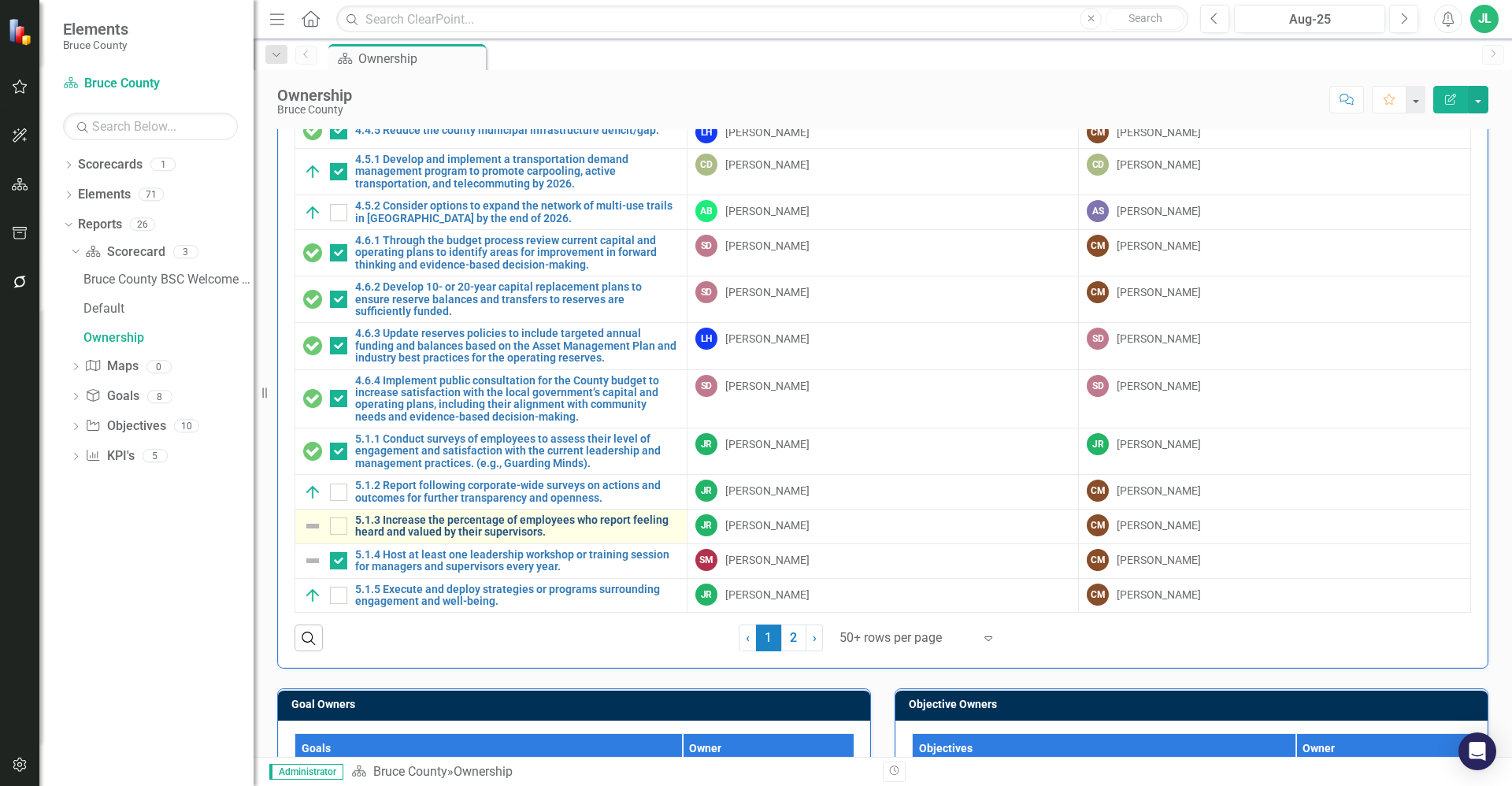
scroll to position [177, 0]
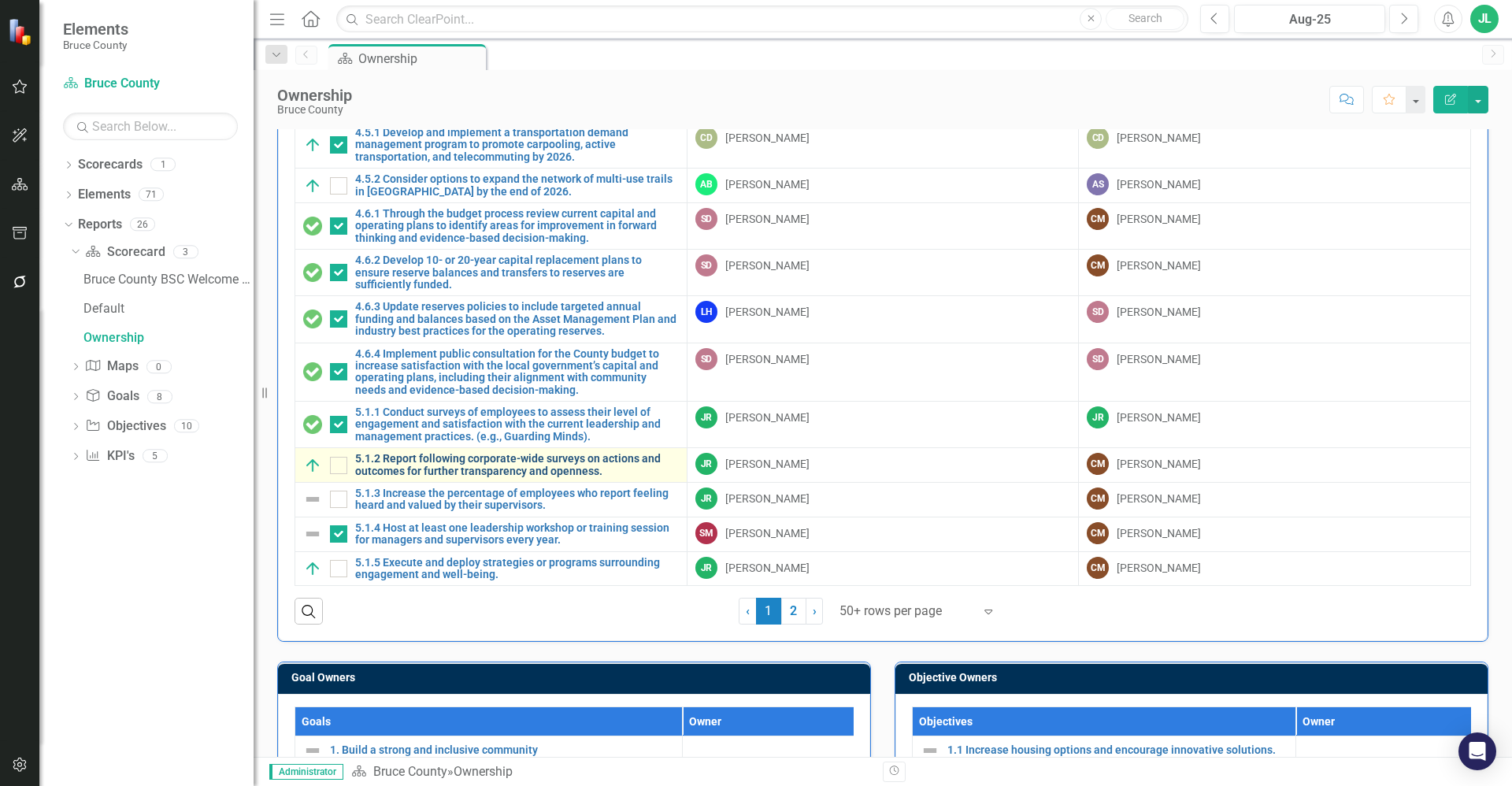
click at [474, 468] on link "5.1.2 Report following corporate-wide surveys on actions and outcomes for furth…" at bounding box center [517, 466] width 324 height 24
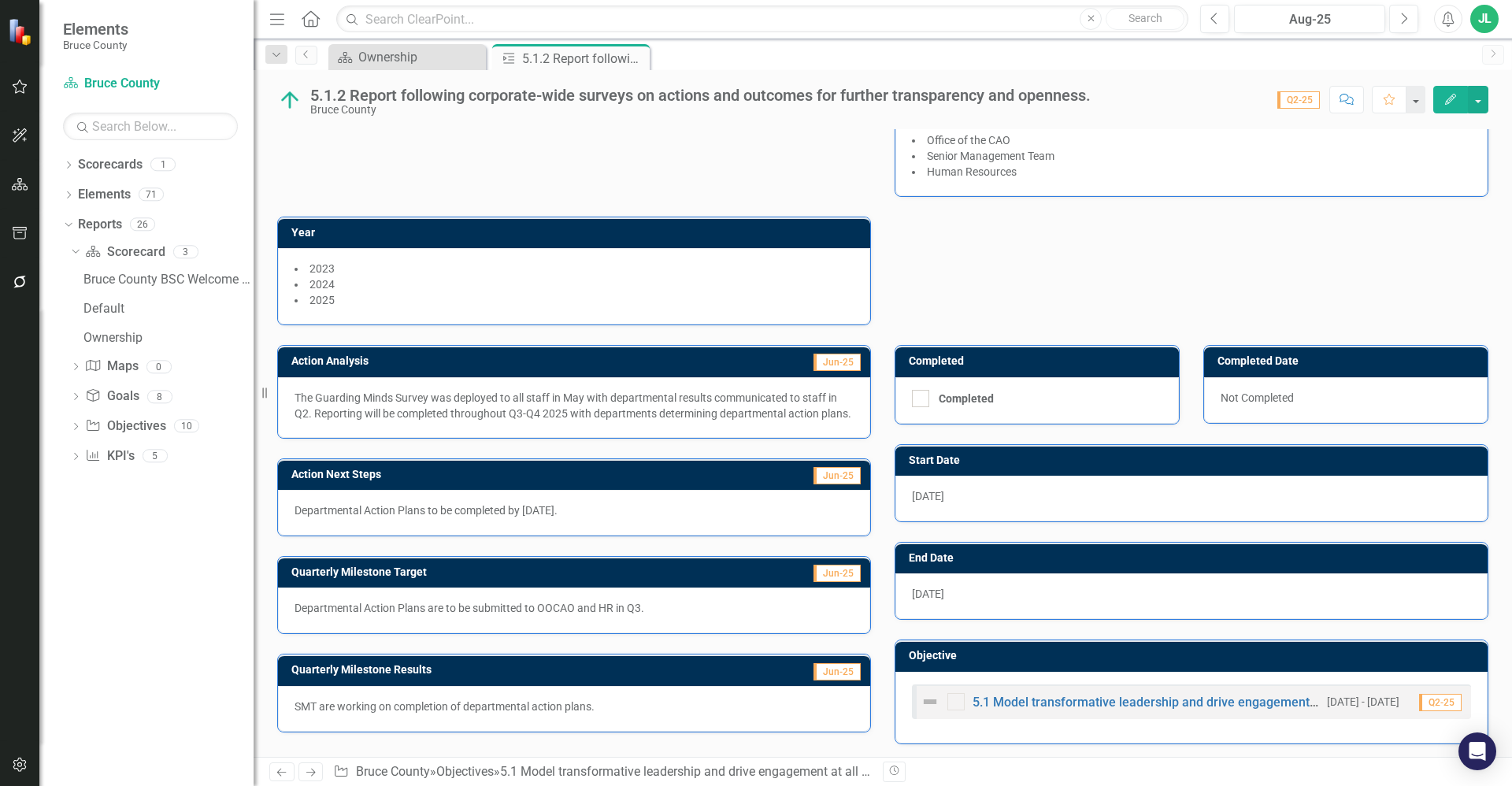
scroll to position [152, 0]
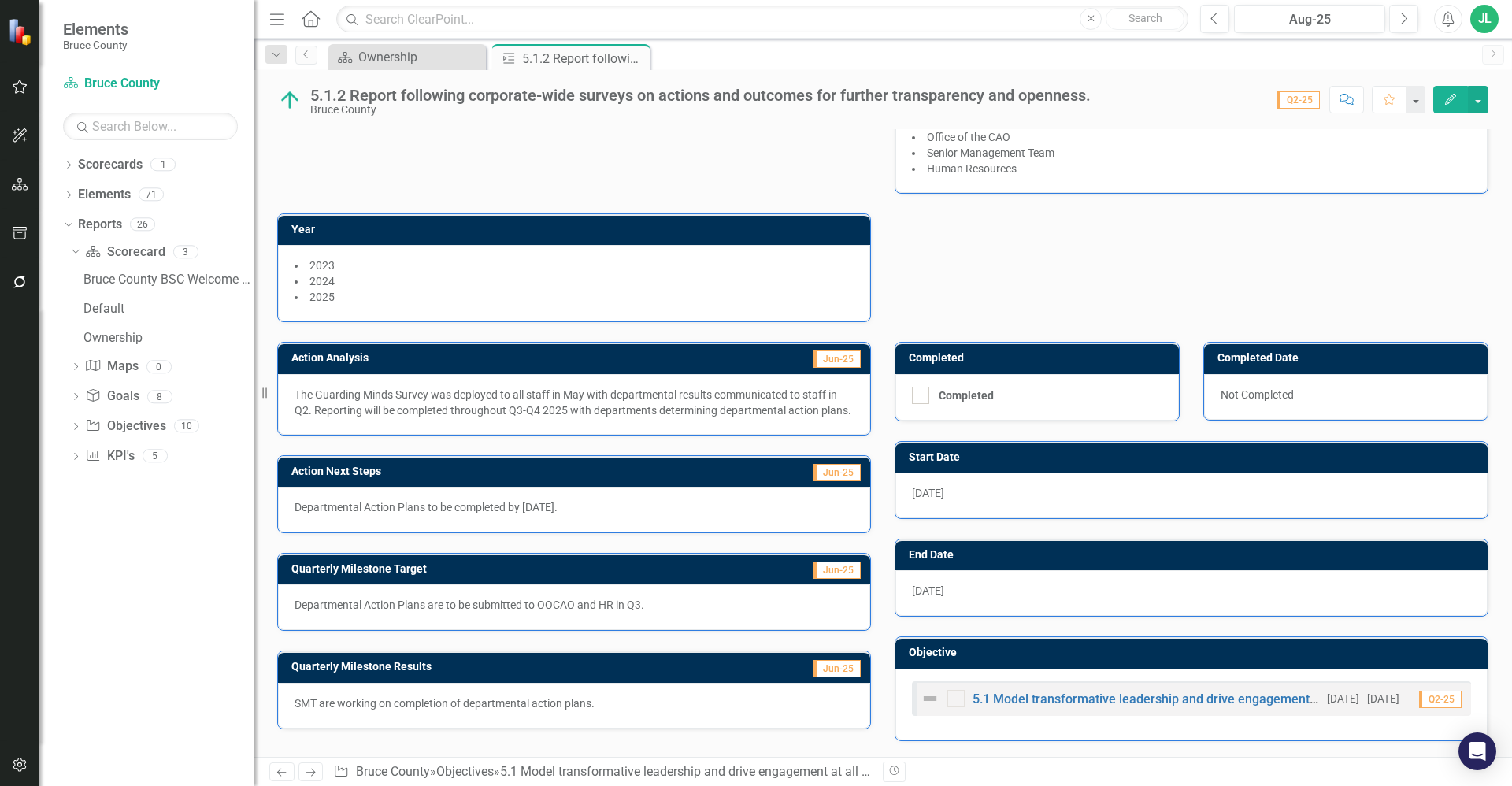
click at [628, 515] on p "Departmental Action Plans to be completed by August 31, 2025." at bounding box center [574, 507] width 559 height 15
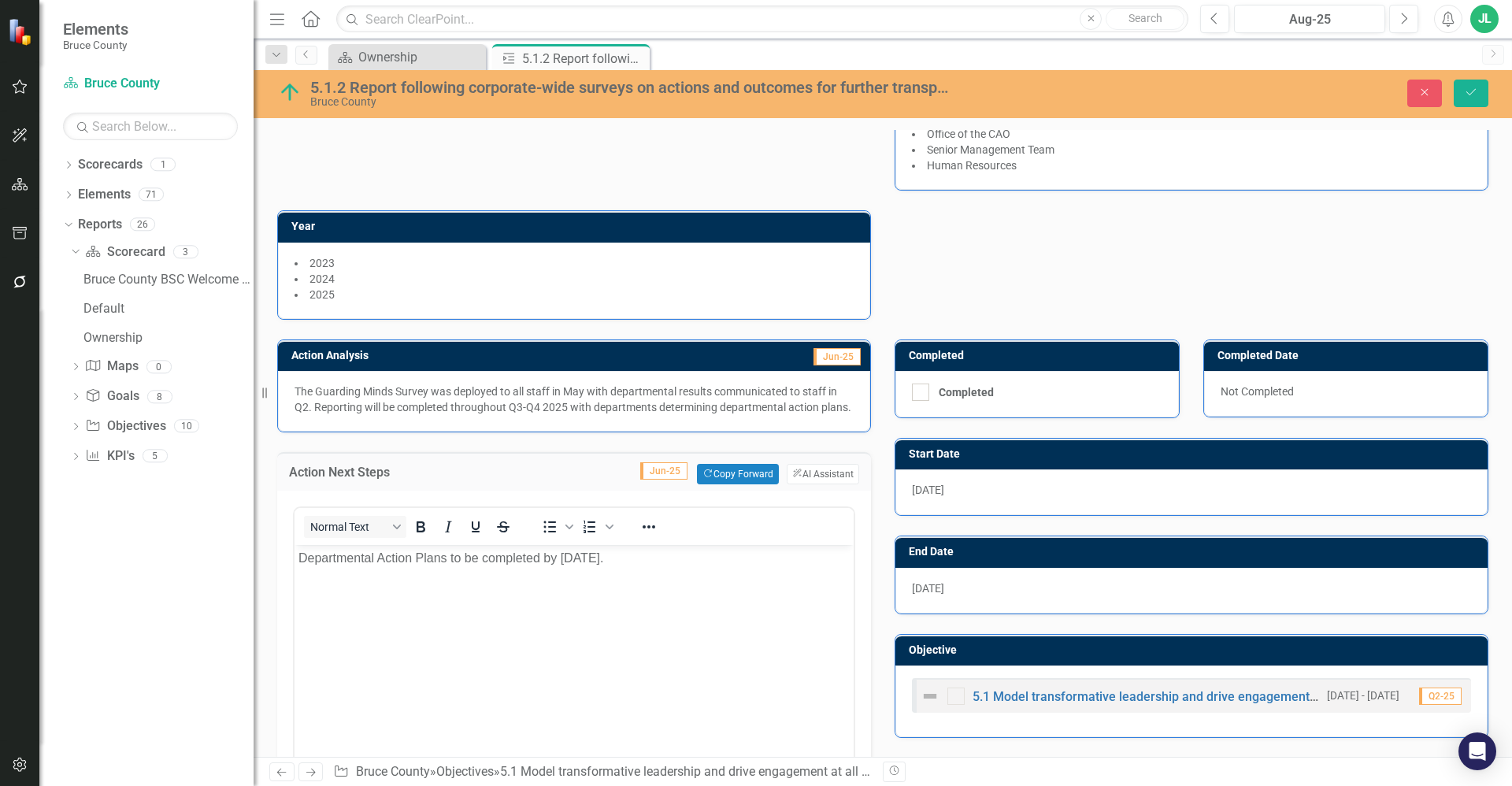
scroll to position [0, 0]
click at [672, 568] on body "Departmental Action Plans to be completed by August 31, 2025." at bounding box center [574, 664] width 559 height 236
click at [671, 566] on p "Departmental Action Plans to be completed by August 31, 2025." at bounding box center [574, 558] width 551 height 19
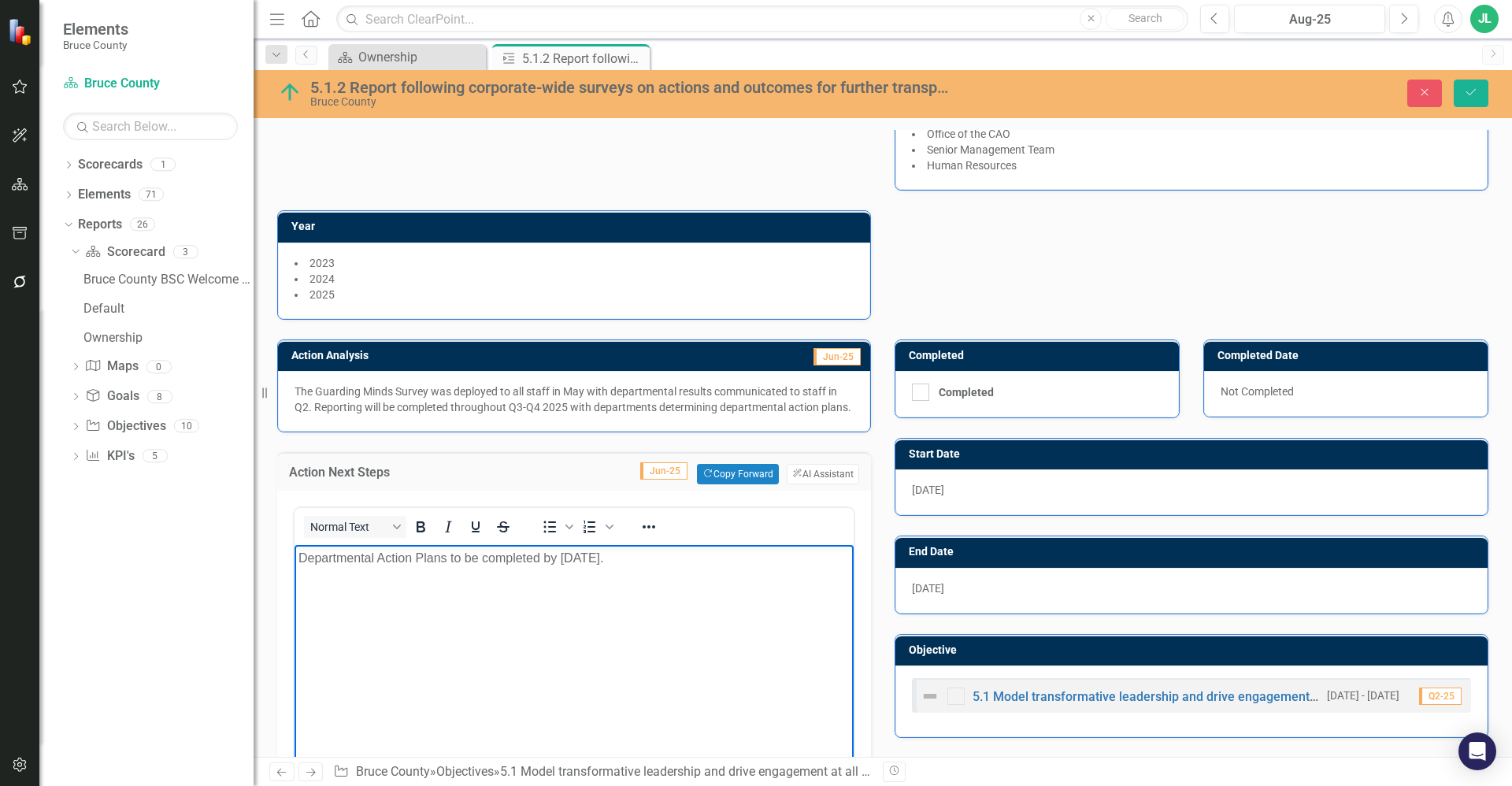
copy p "Departmental Action Plans to be completed by August 31, 2025."
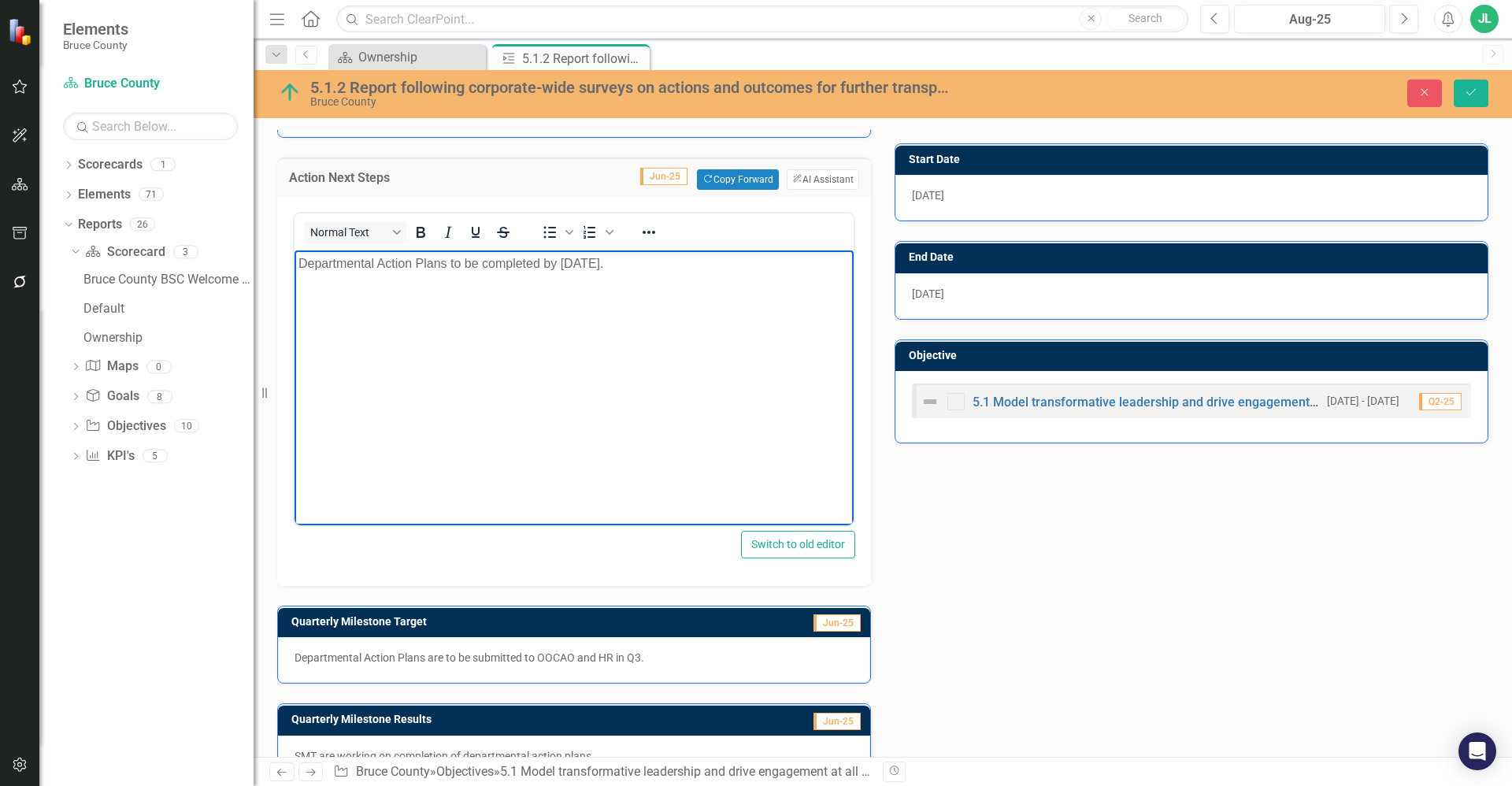
scroll to position [502, 0]
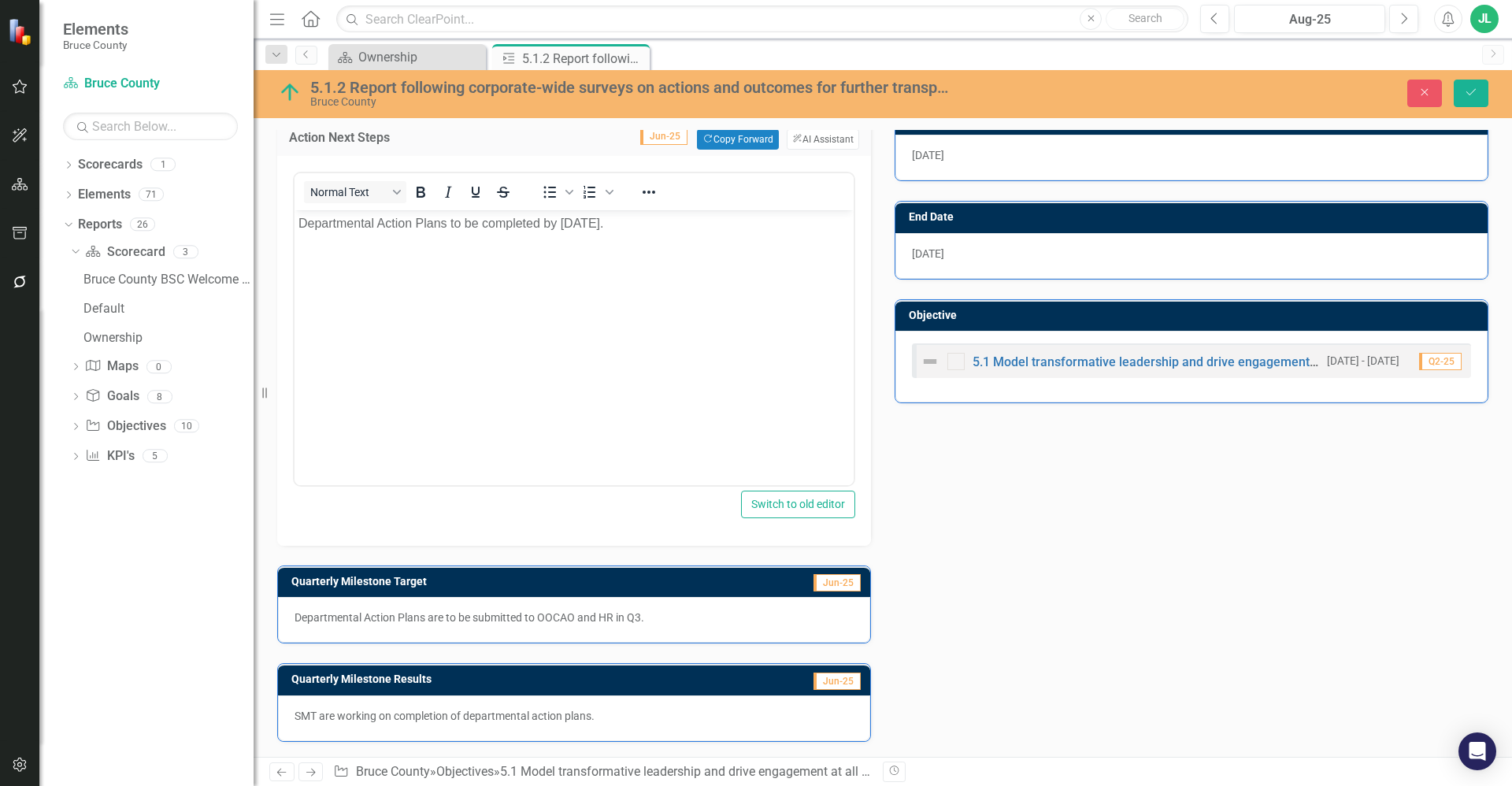
click at [580, 716] on p "SMT are working on completion of departmental action plans." at bounding box center [574, 716] width 559 height 15
click at [619, 722] on p "SMT are working on completion of departmental action plans." at bounding box center [574, 716] width 559 height 15
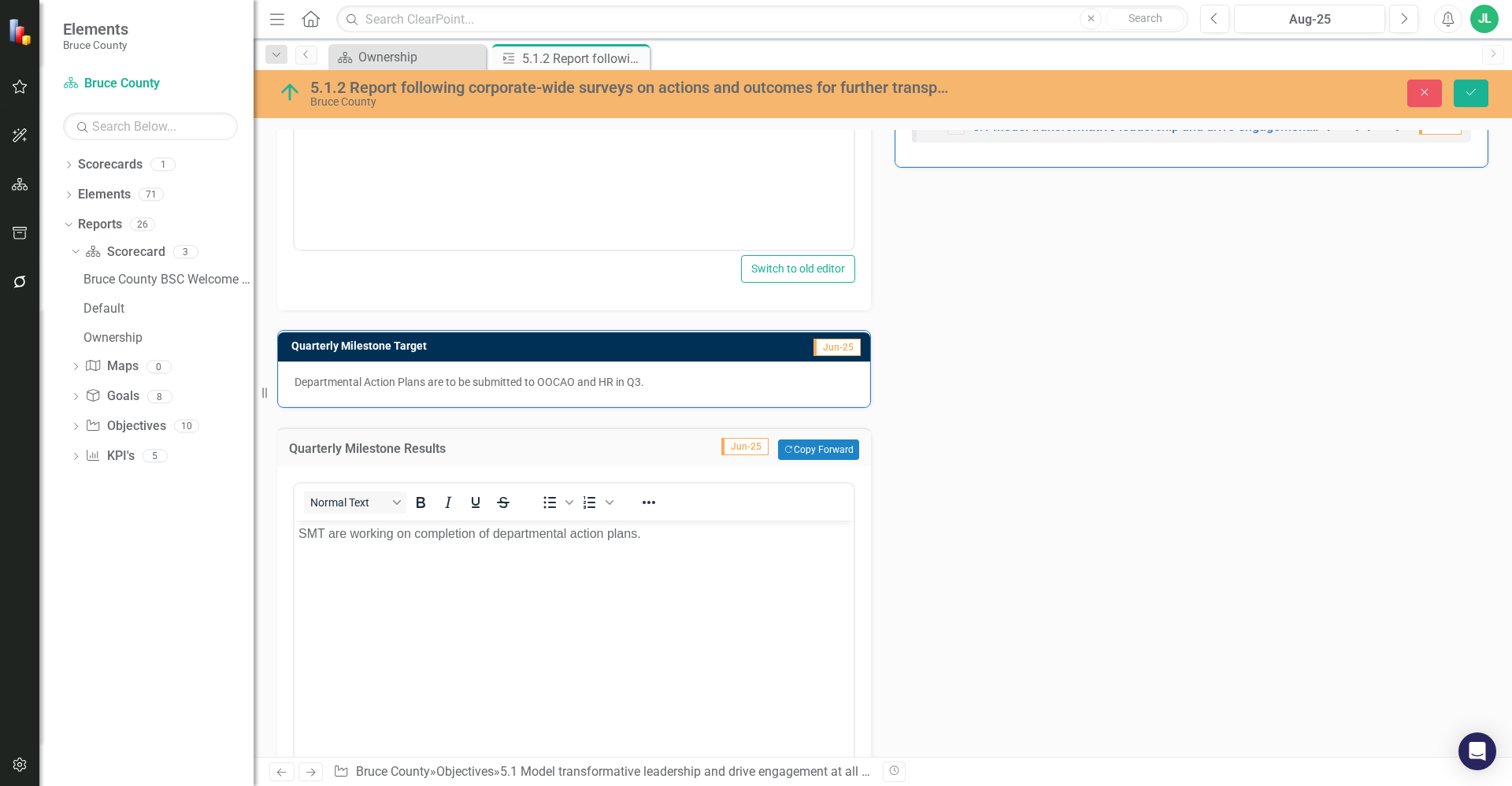
scroll to position [837, 0]
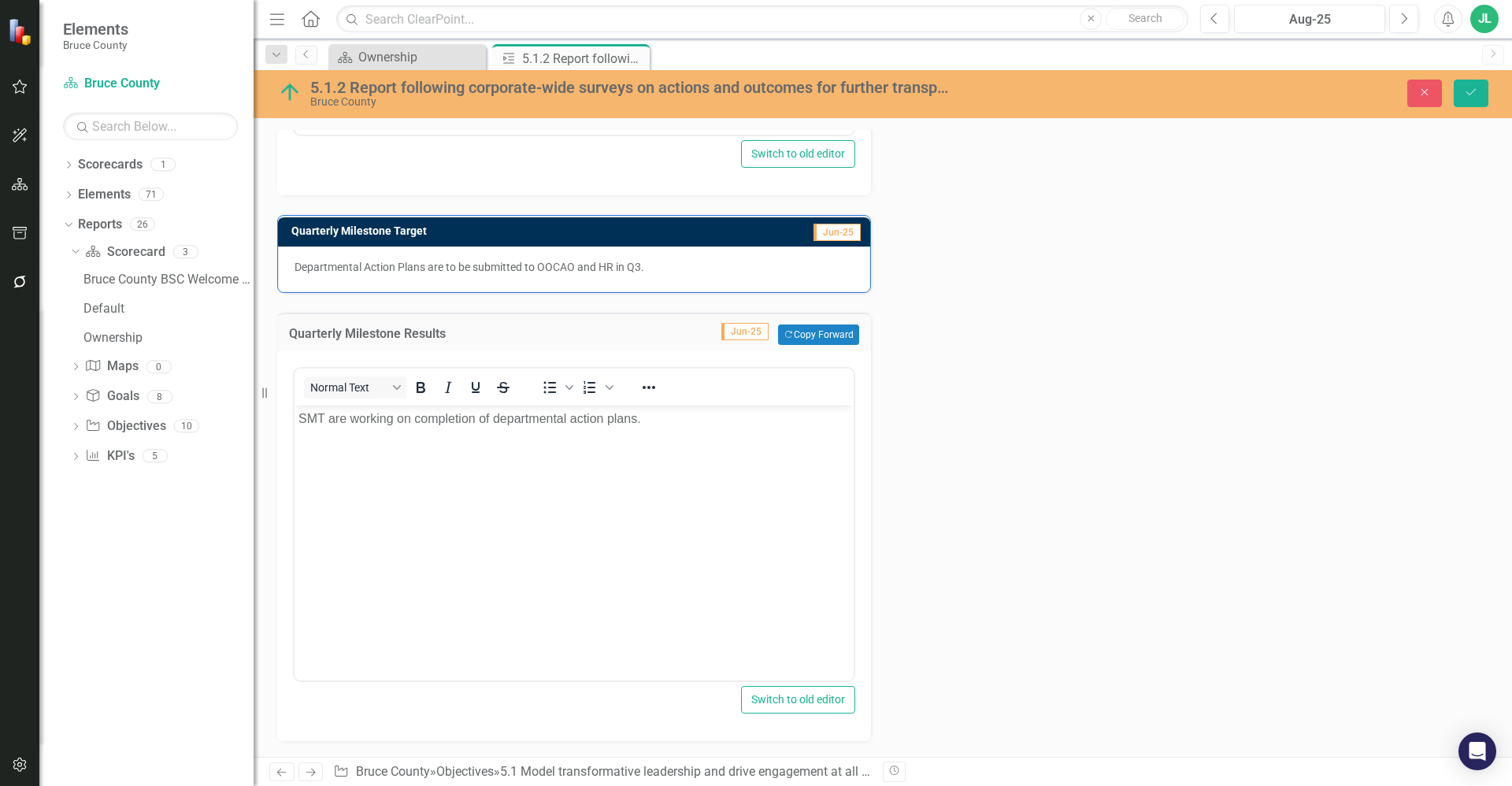
click at [597, 439] on body "SMT are working on completion of departmental action plans." at bounding box center [574, 524] width 559 height 236
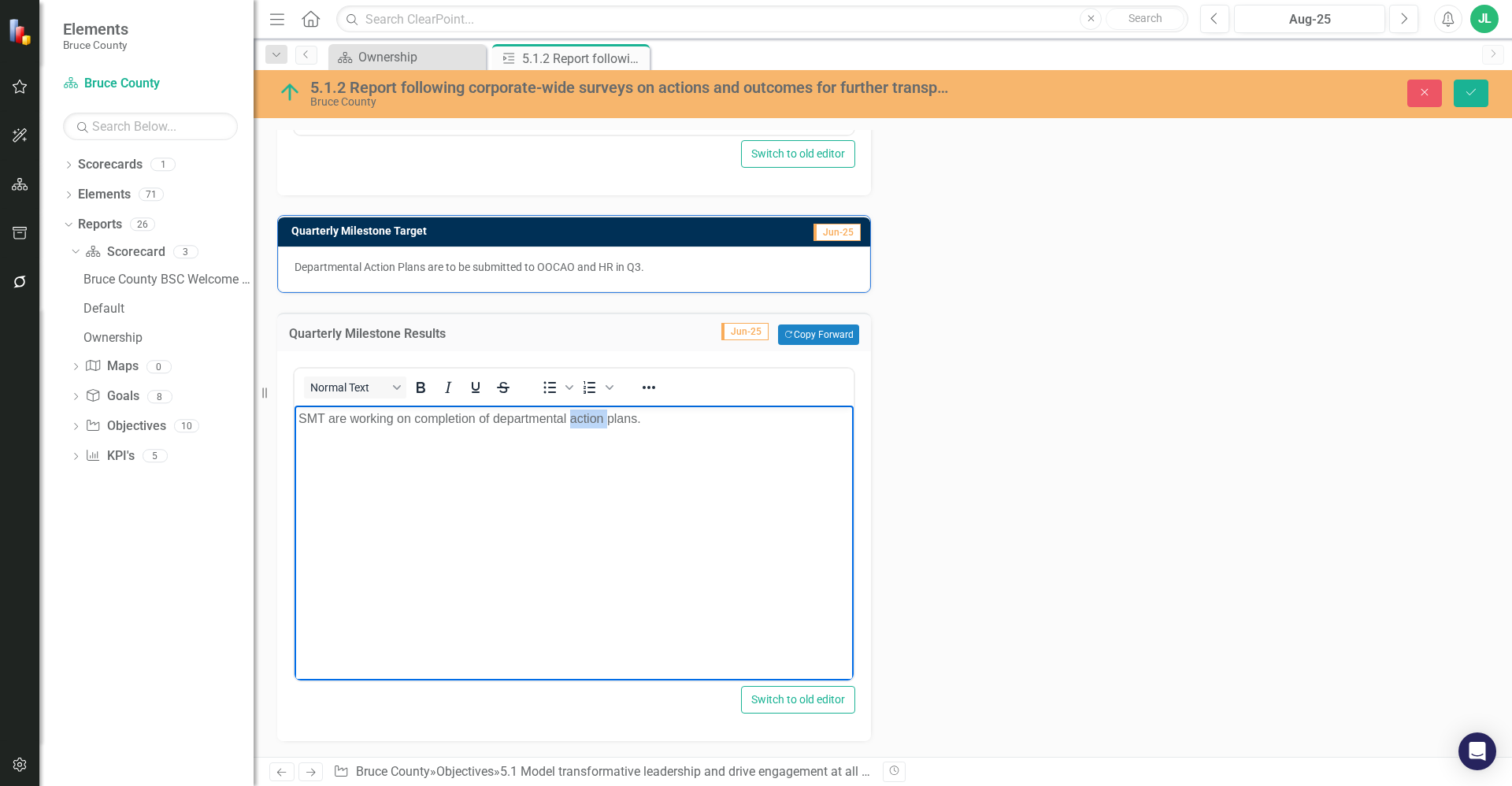
click at [597, 439] on body "SMT are working on completion of departmental action plans." at bounding box center [574, 524] width 559 height 236
copy p "SMT are working on completion of departmental action plans."
click at [1483, 98] on button "Save" at bounding box center [1470, 94] width 35 height 28
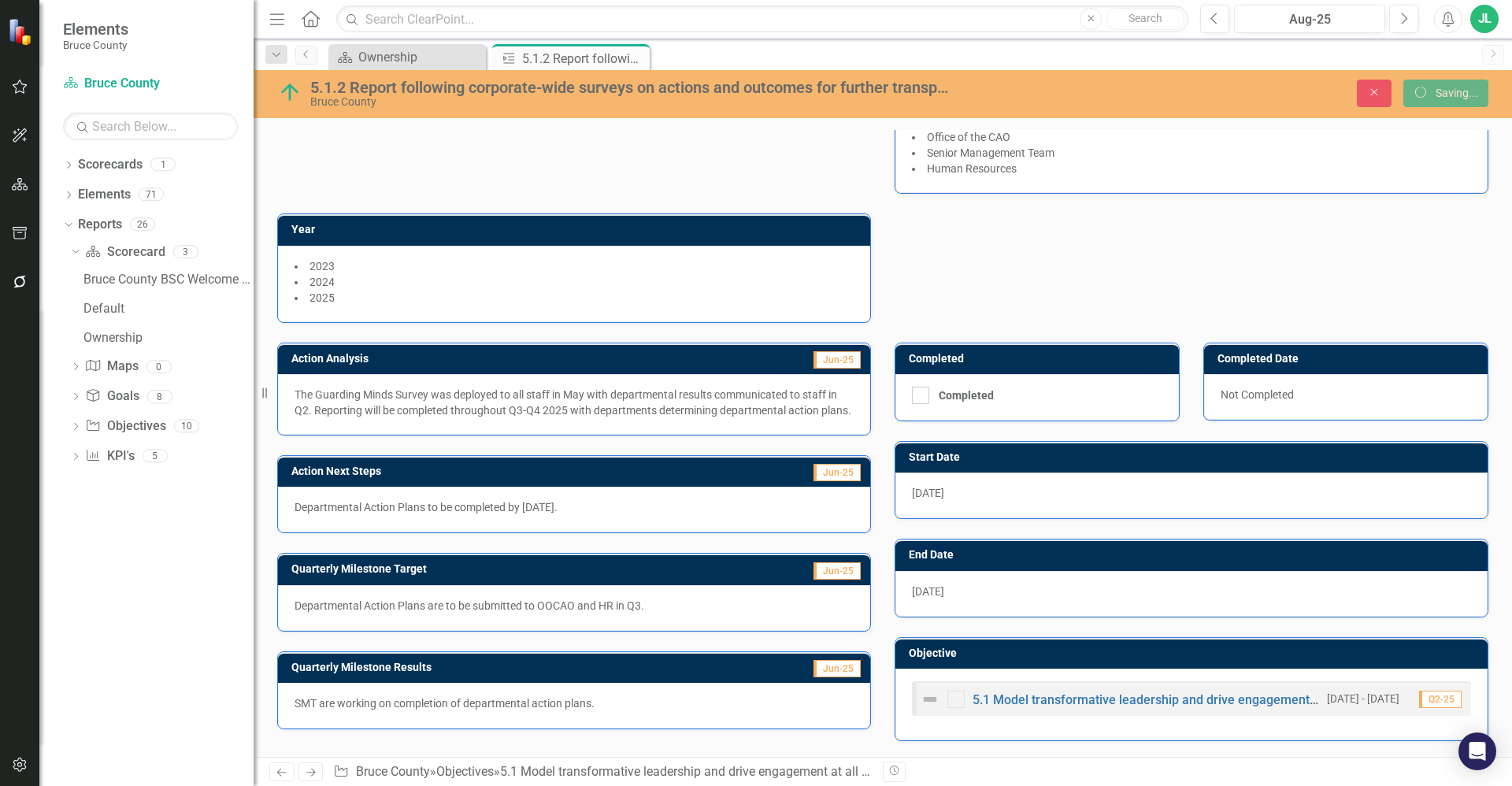
scroll to position [152, 0]
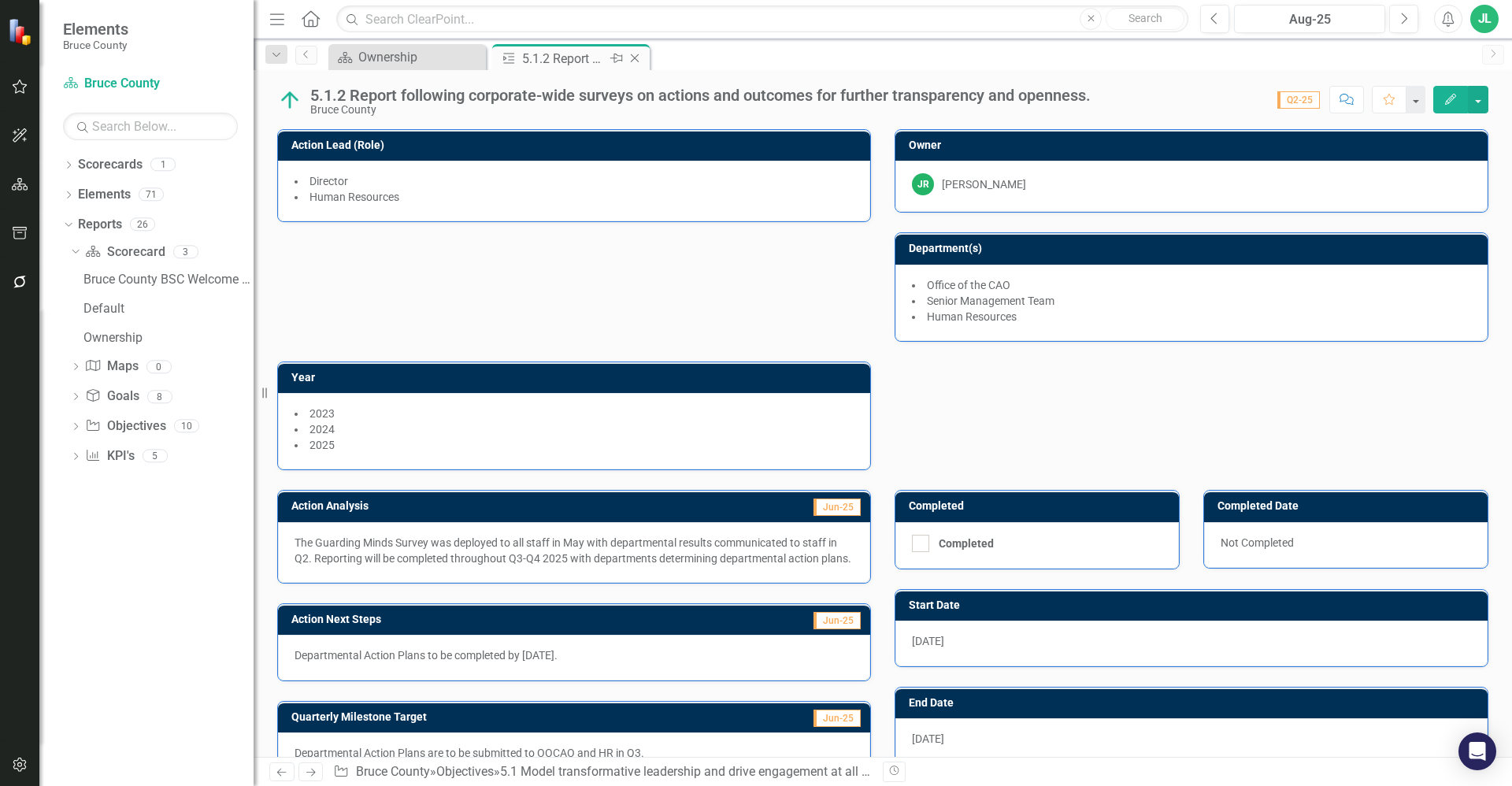
click at [634, 55] on icon "Close" at bounding box center [634, 58] width 15 height 12
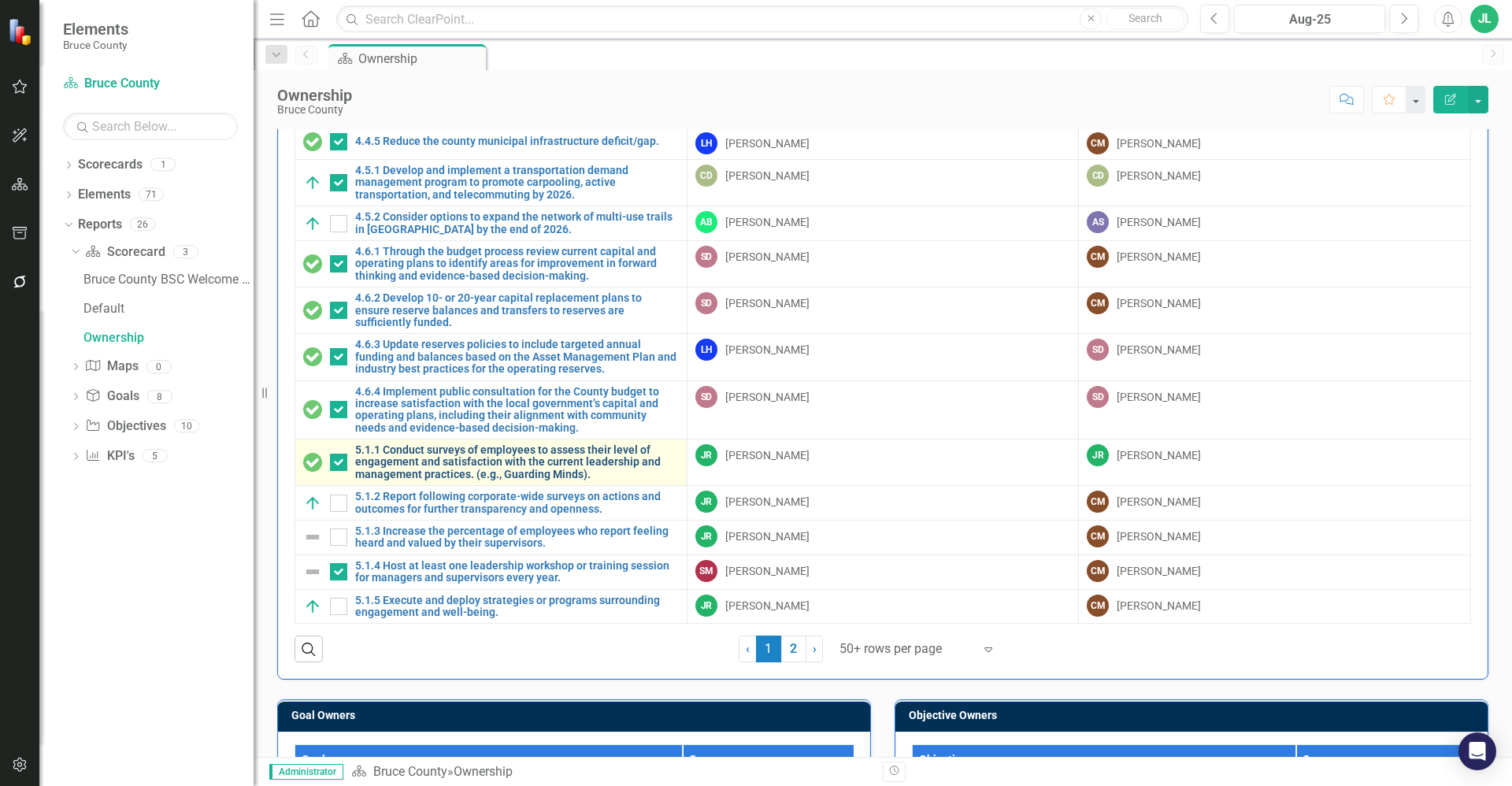
scroll to position [138, 0]
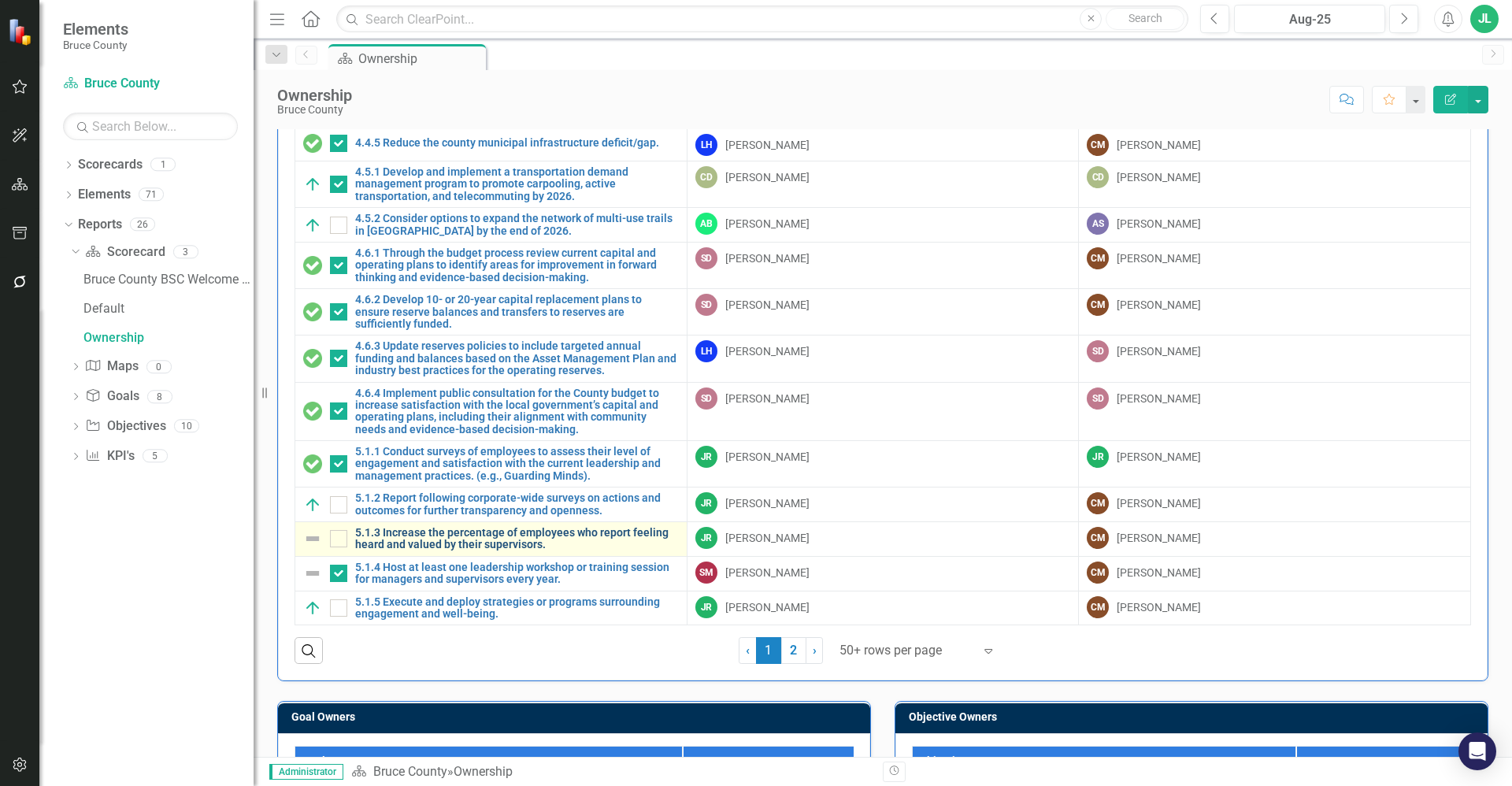
click at [496, 539] on link "5.1.3 Increase the percentage of employees who report feeling heard and valued …" at bounding box center [517, 539] width 324 height 24
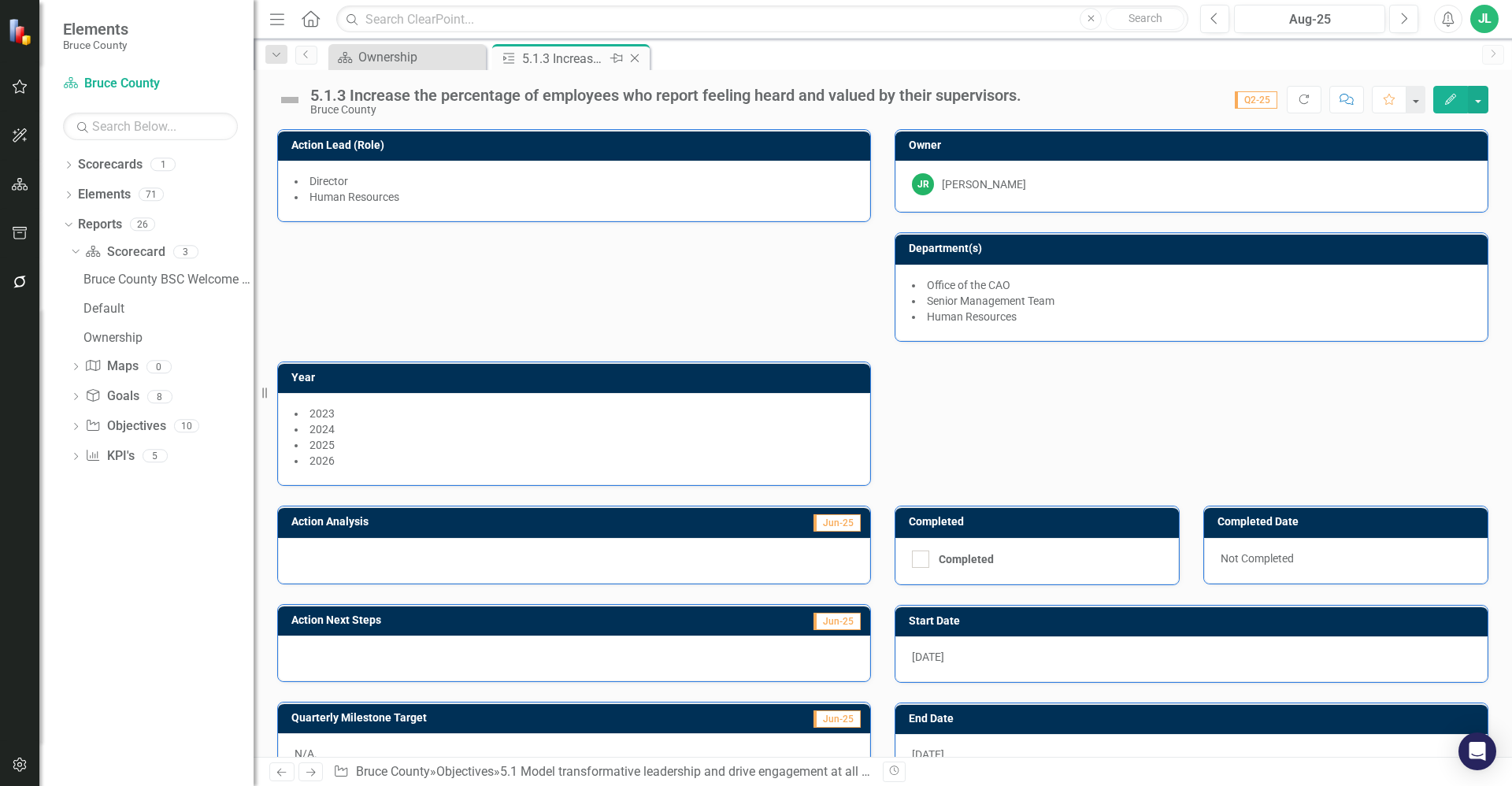
click at [638, 55] on icon at bounding box center [635, 59] width 9 height 9
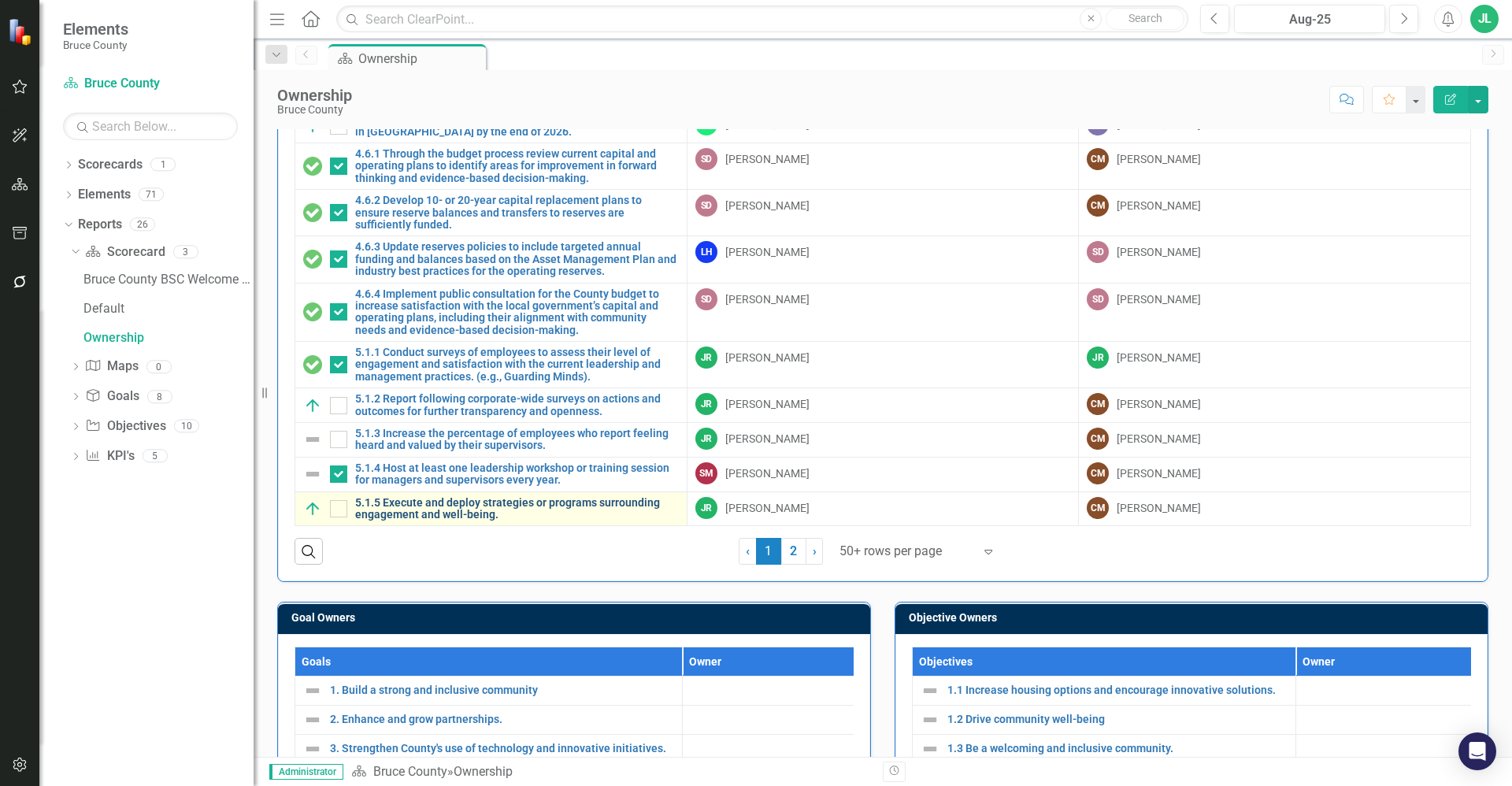
scroll to position [197, 0]
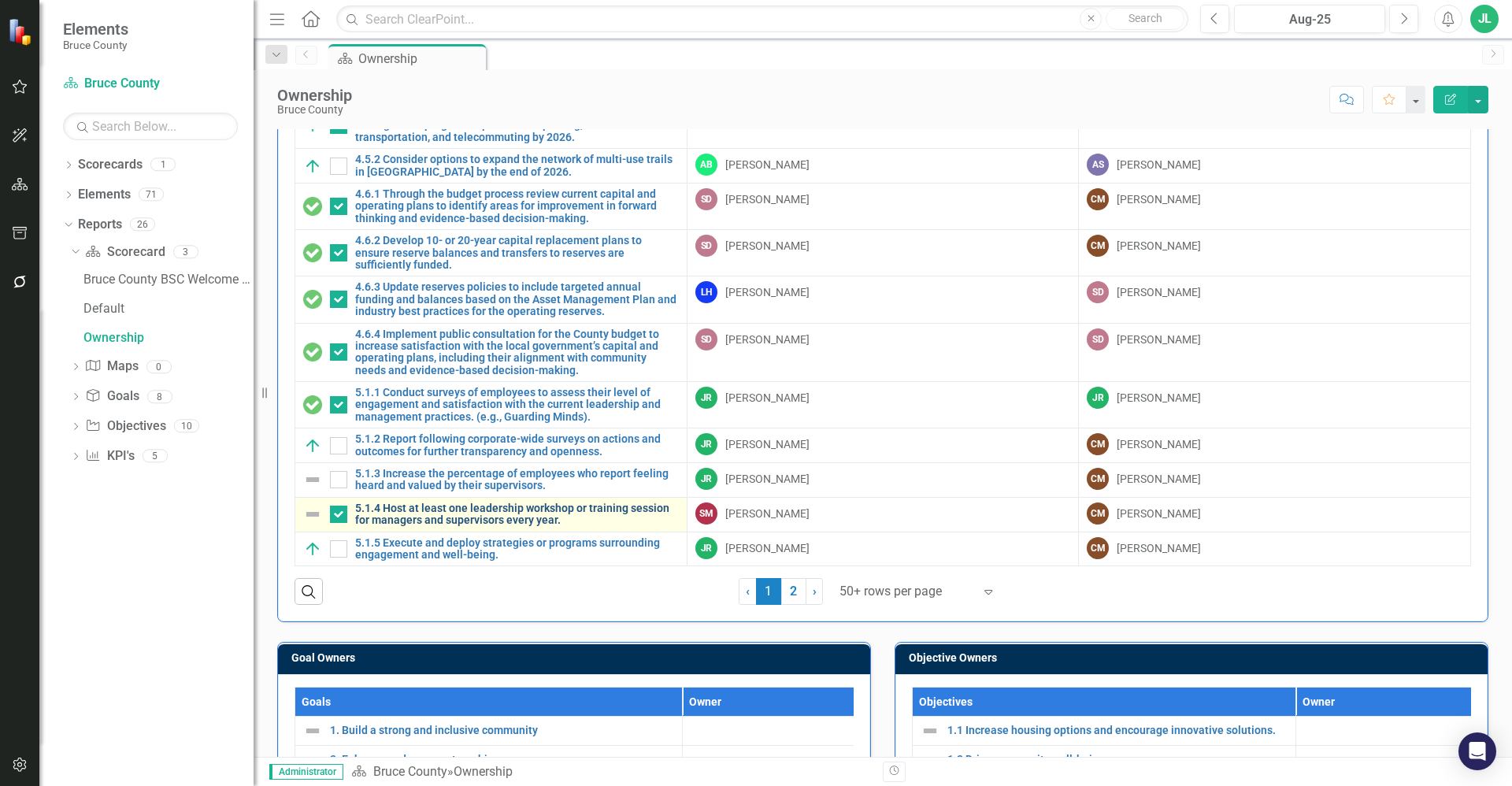
click at [480, 513] on link "5.1.4 Host at least one leadership workshop or training session for managers an…" at bounding box center [517, 514] width 324 height 24
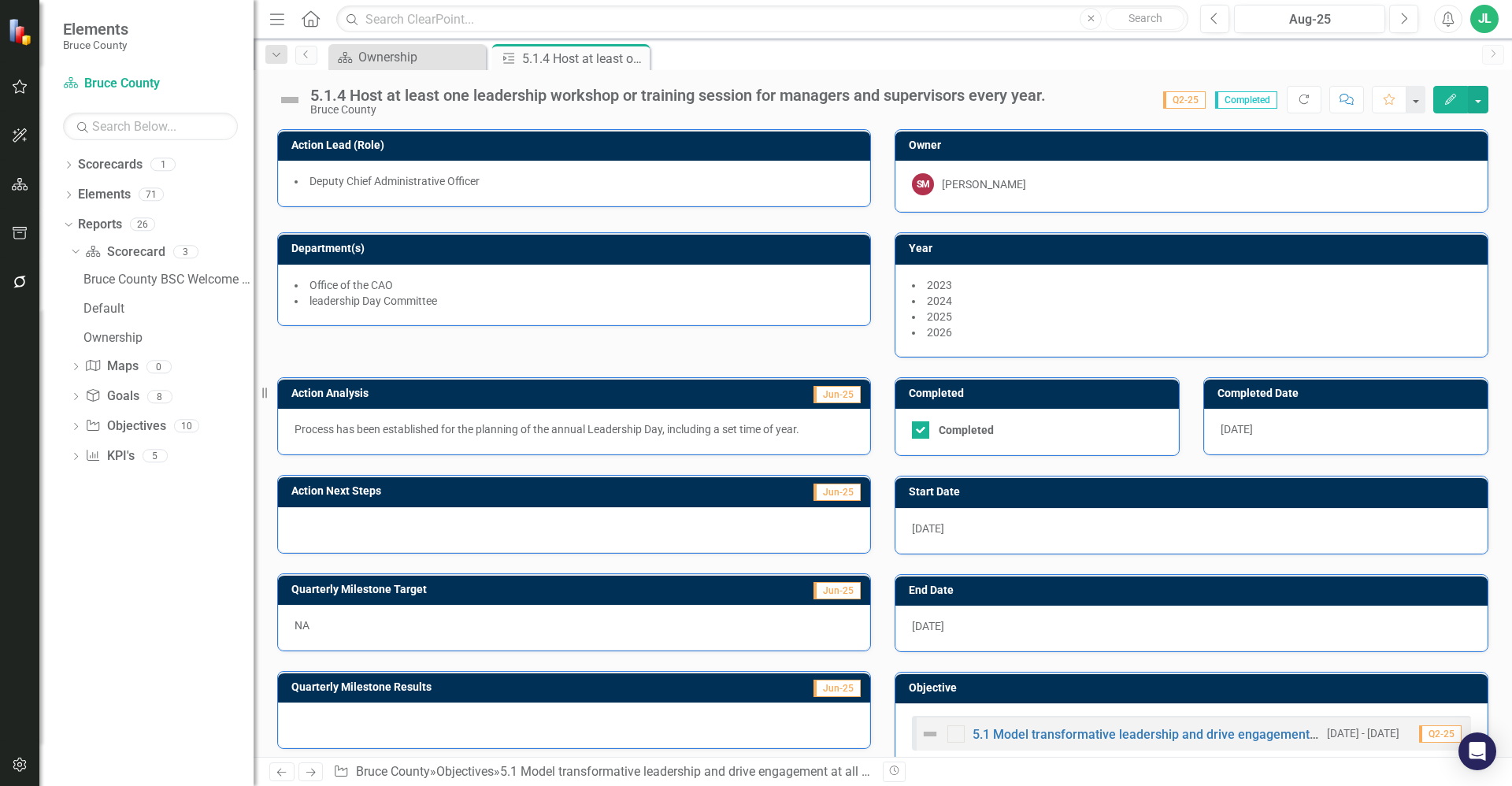
click at [295, 101] on img at bounding box center [289, 99] width 25 height 25
click at [295, 99] on img at bounding box center [289, 99] width 25 height 25
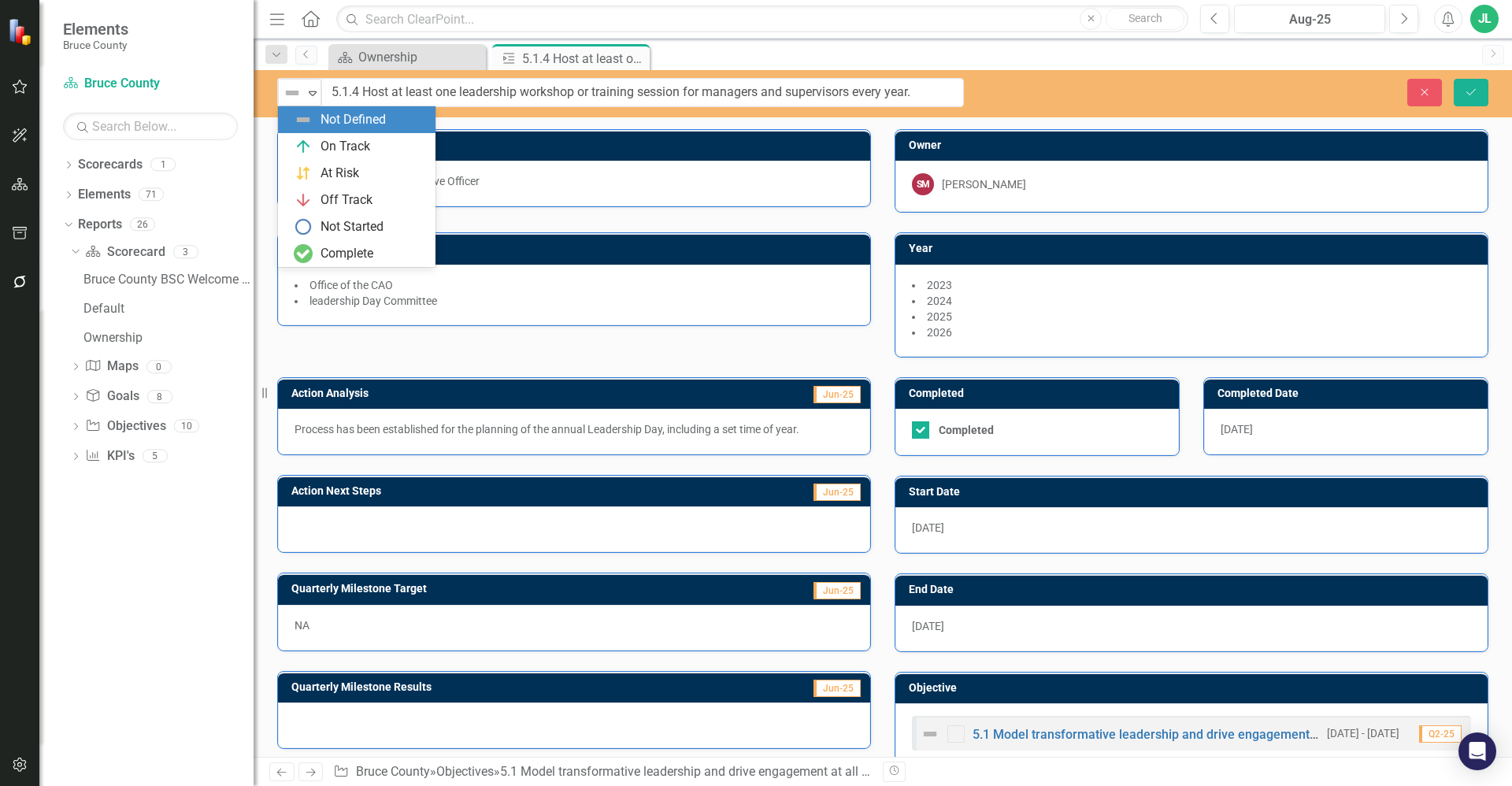
click at [294, 99] on img at bounding box center [292, 92] width 19 height 19
click at [351, 247] on div "Complete" at bounding box center [346, 254] width 53 height 18
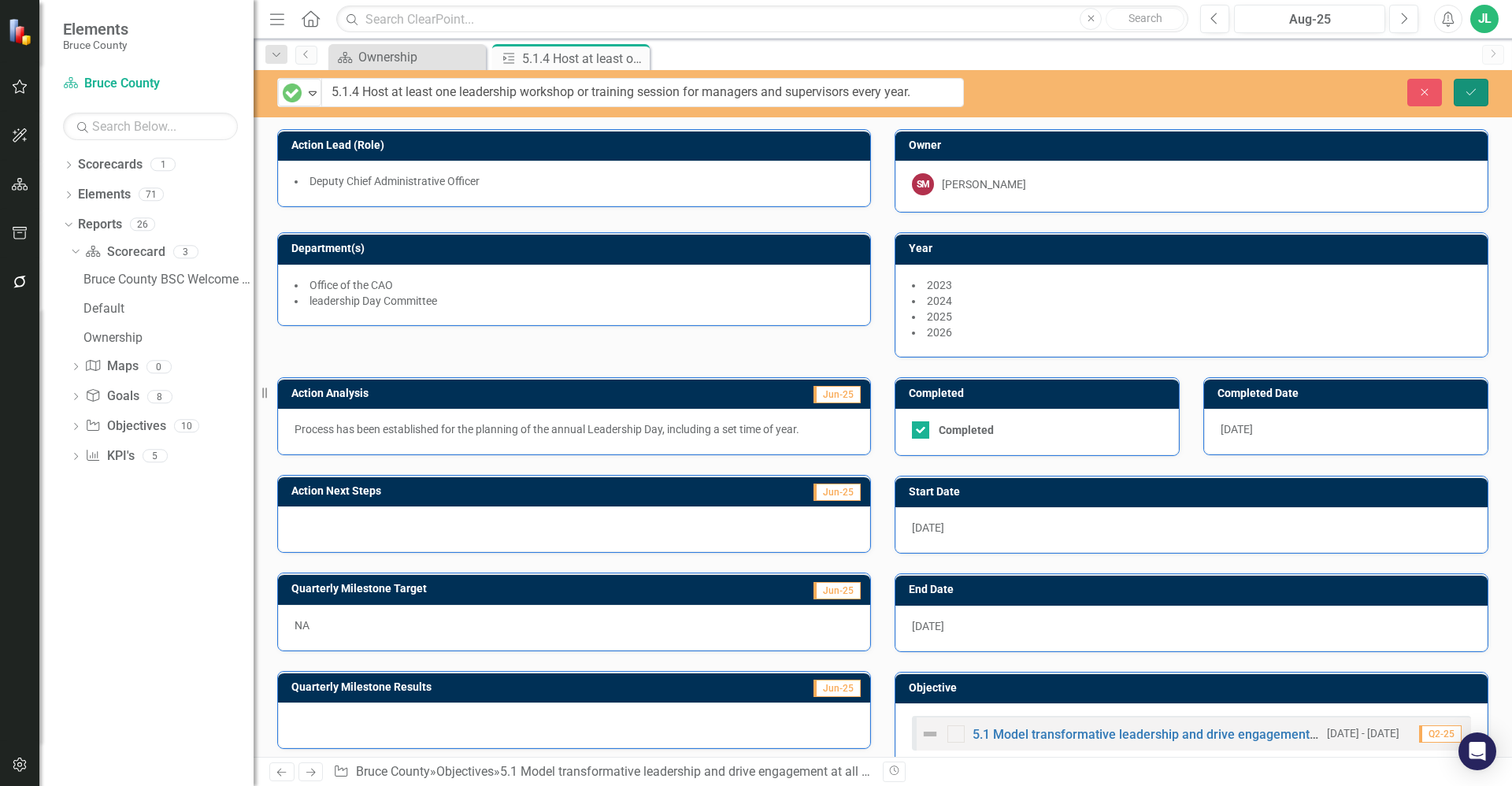
click at [1473, 89] on icon "Save" at bounding box center [1470, 92] width 14 height 11
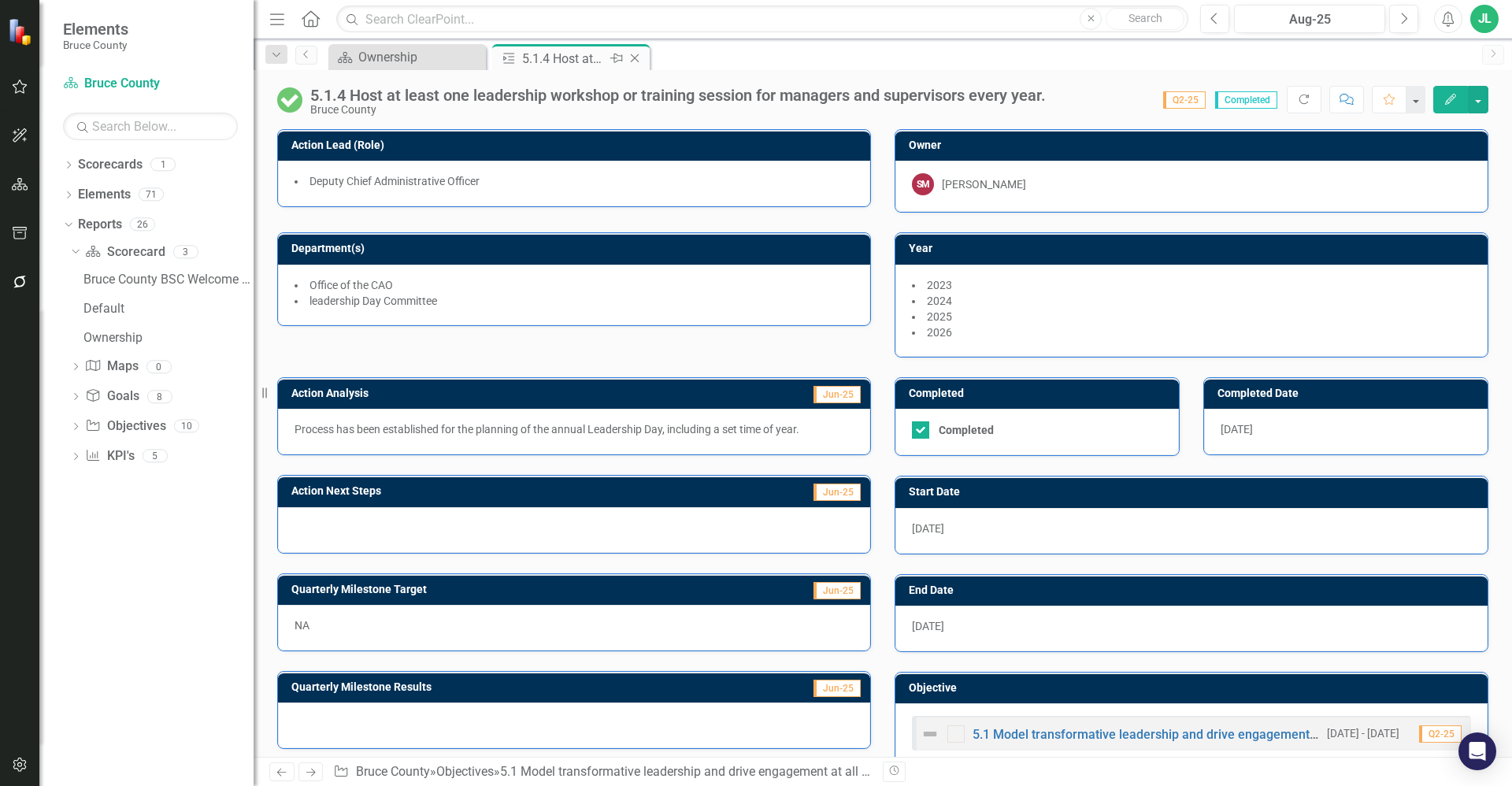
click at [635, 58] on icon "Close" at bounding box center [634, 58] width 15 height 12
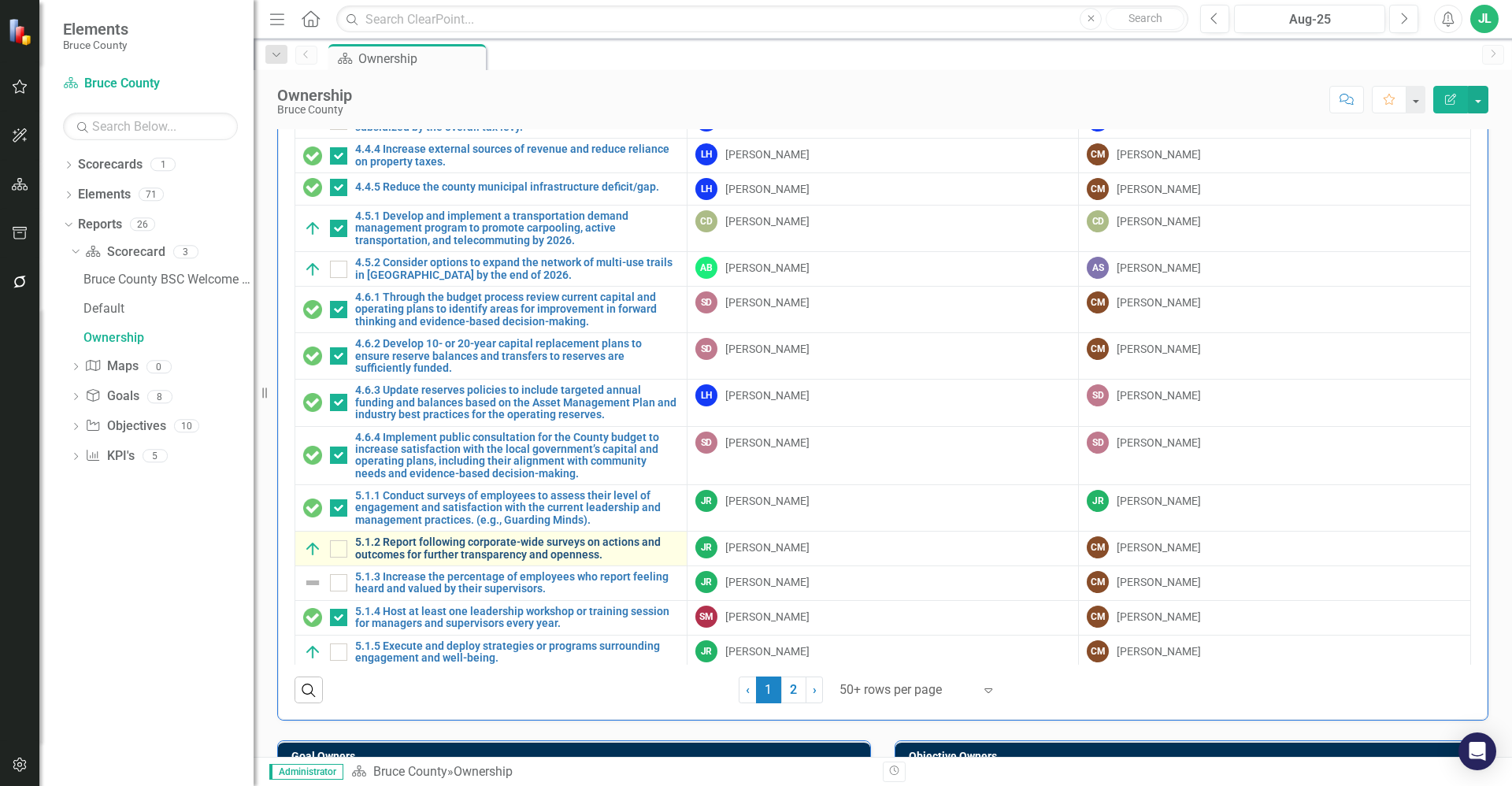
scroll to position [1536, 0]
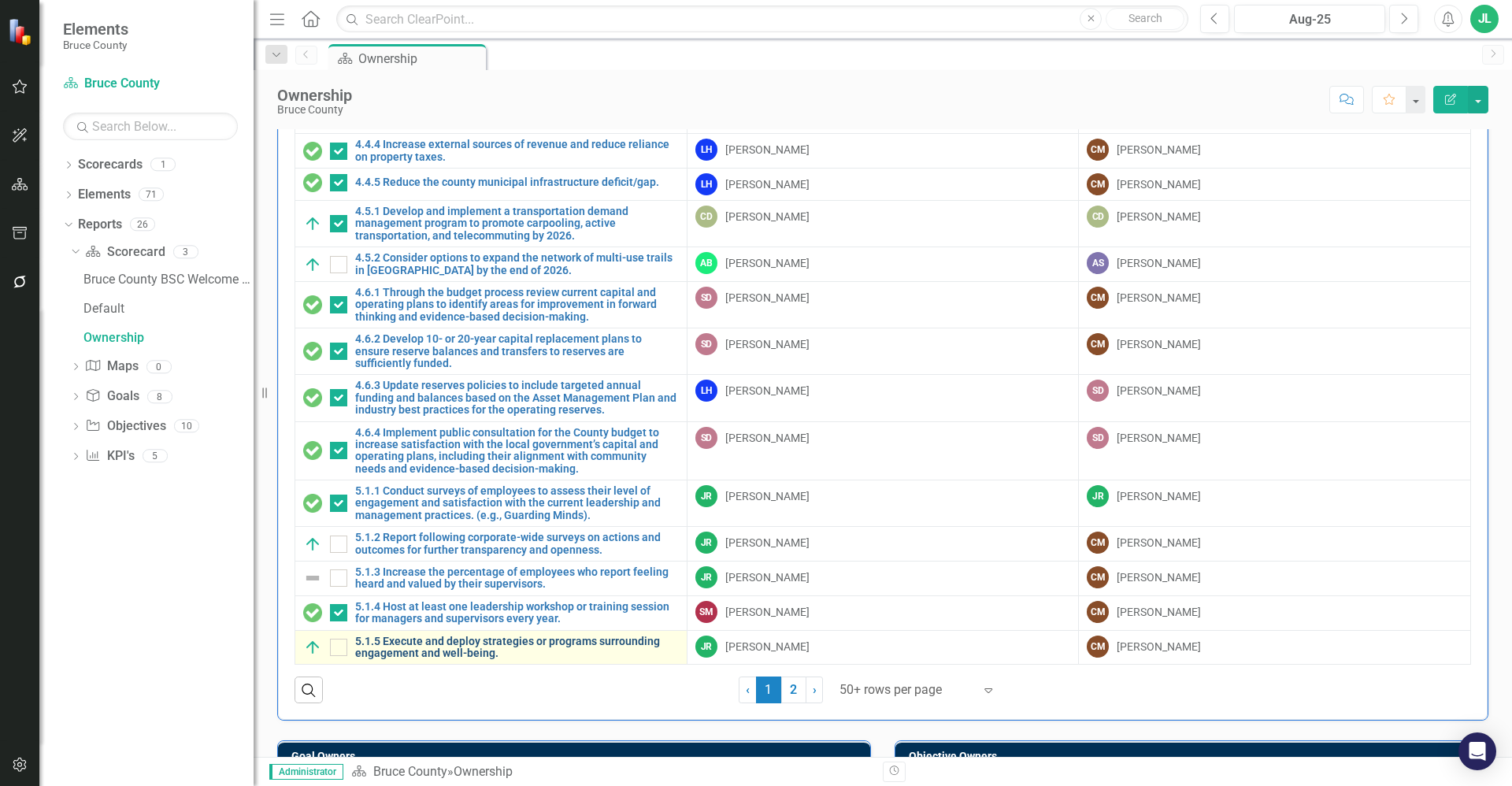
click at [473, 643] on link "5.1.5 Execute and deploy strategies or programs surrounding engagement and well…" at bounding box center [517, 648] width 324 height 24
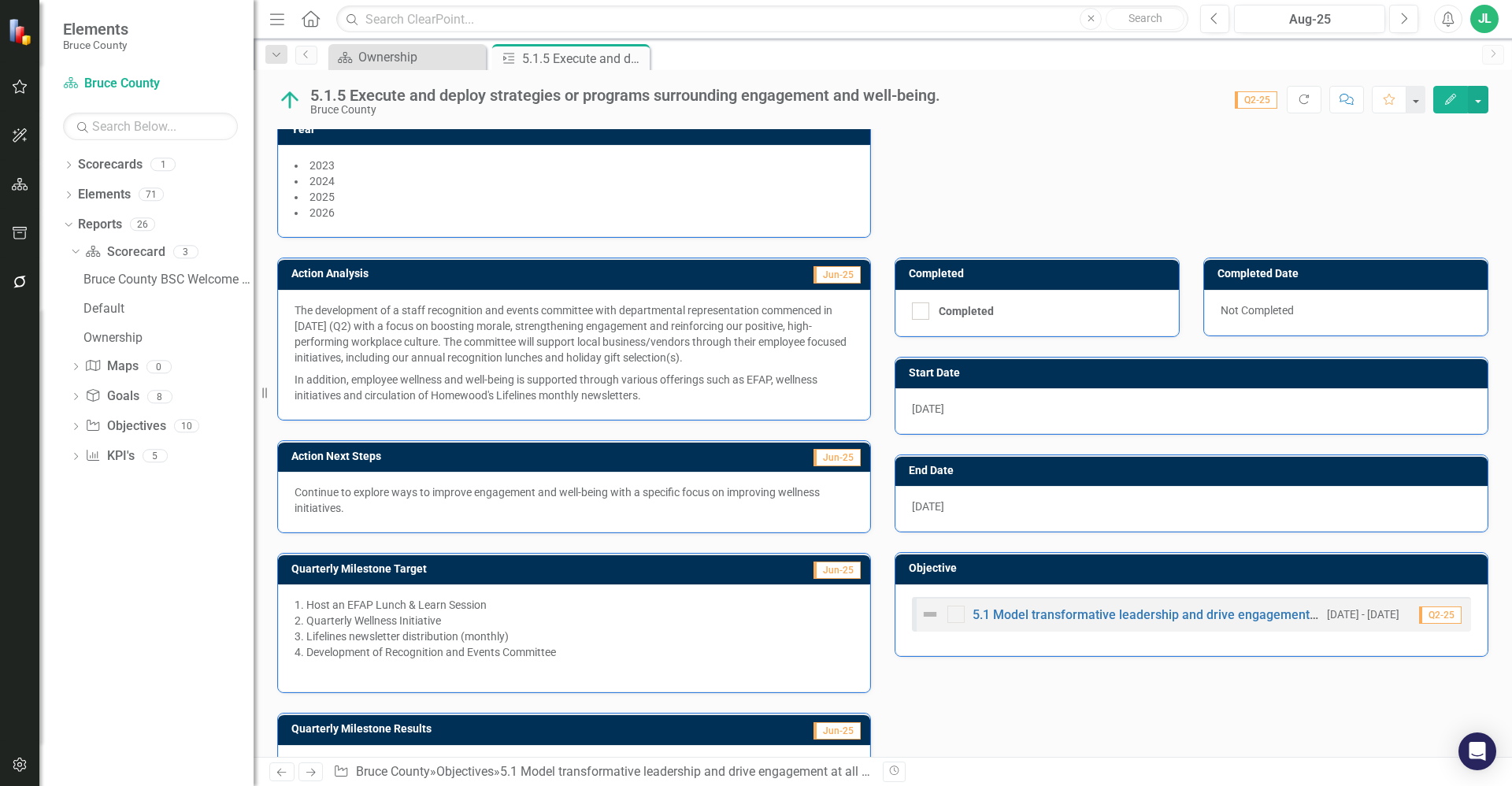
scroll to position [351, 0]
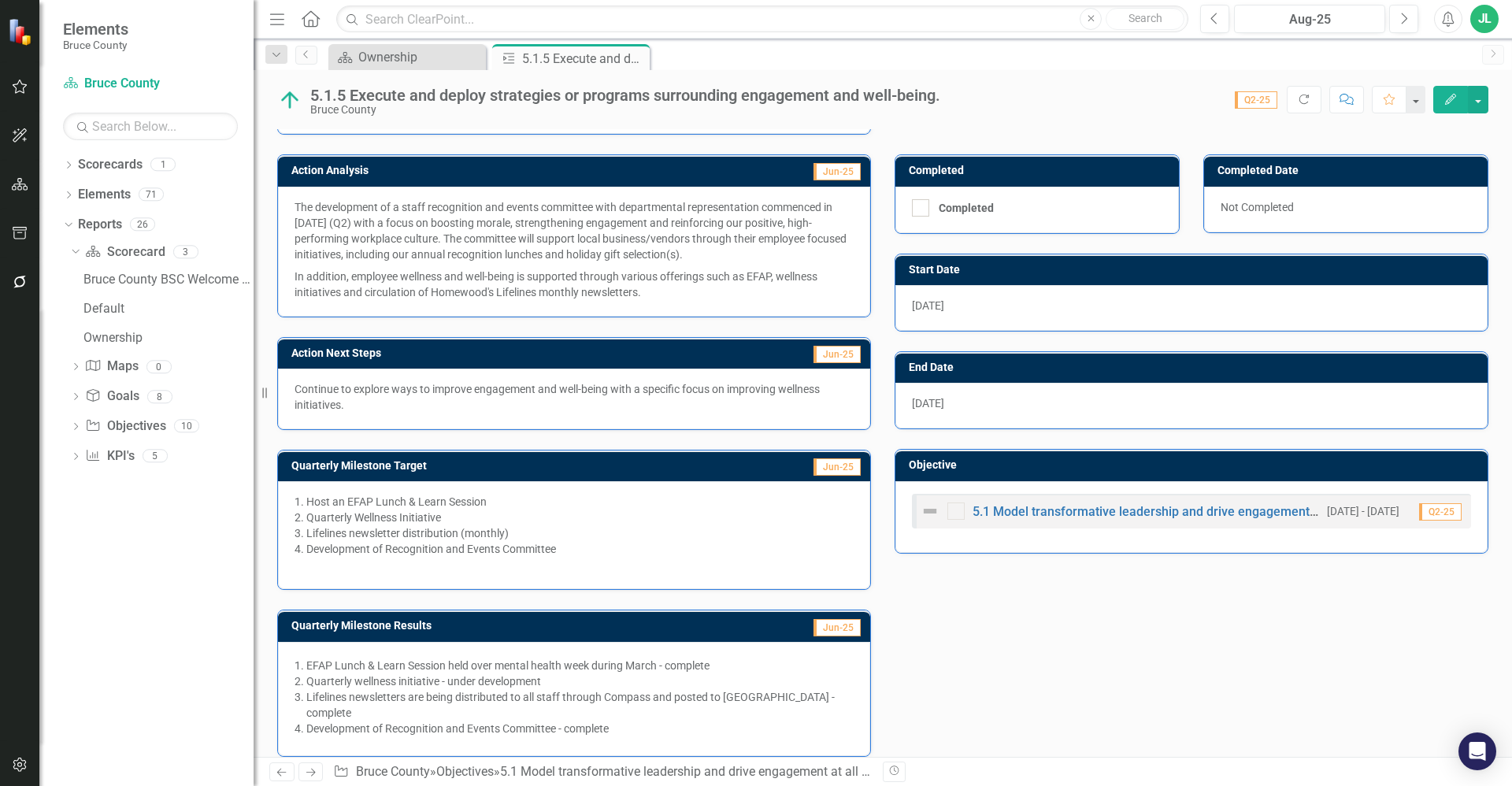
click at [417, 391] on p "Continue to explore ways to improve engagement and well-being with a specific f…" at bounding box center [574, 397] width 559 height 32
click at [416, 391] on p "Continue to explore ways to improve engagement and well-being with a specific f…" at bounding box center [574, 397] width 559 height 32
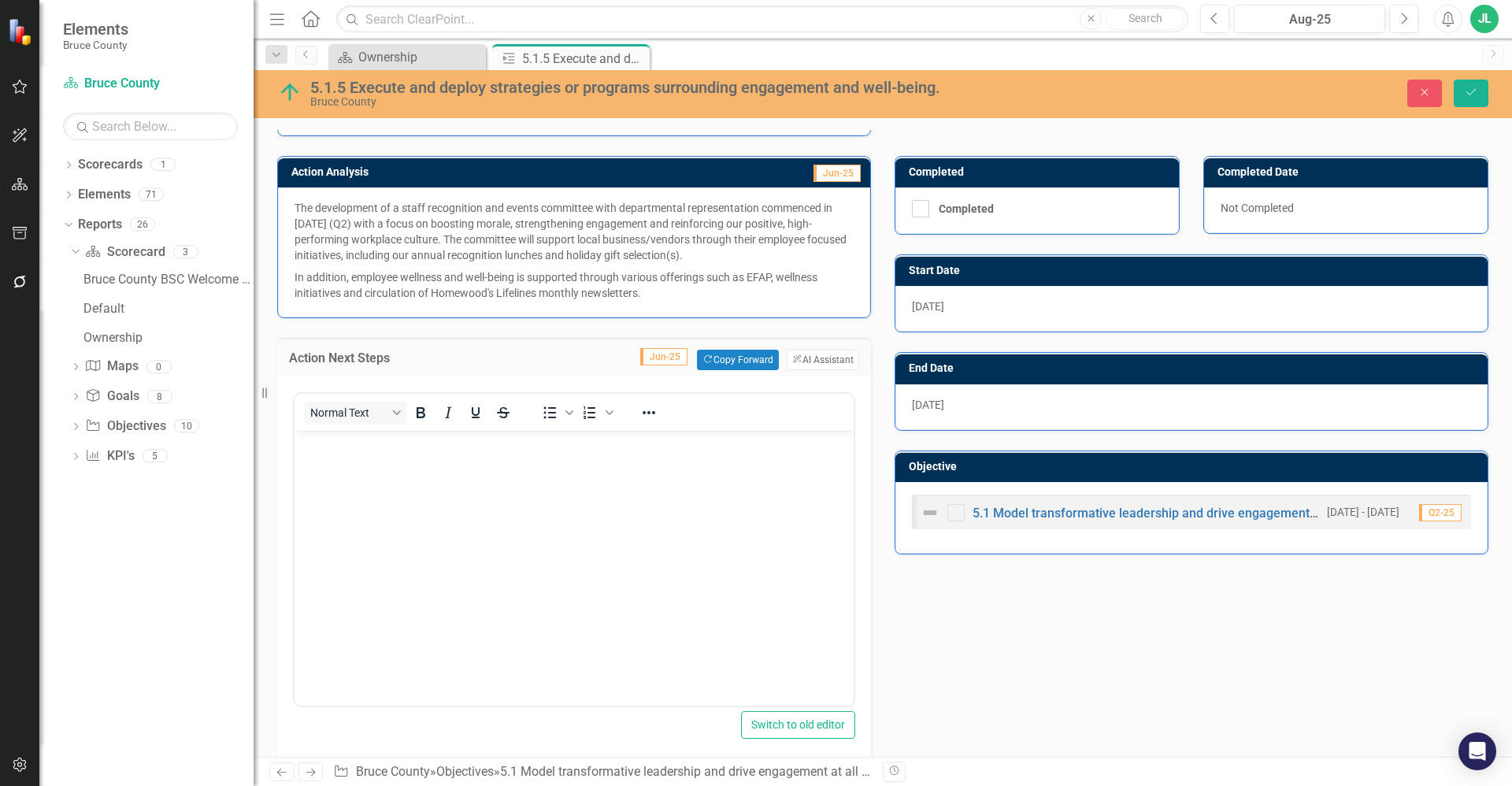
click at [416, 391] on div "<p>Continue to explore ways to improve engagement and well-being with a specifi…" at bounding box center [574, 547] width 562 height 319
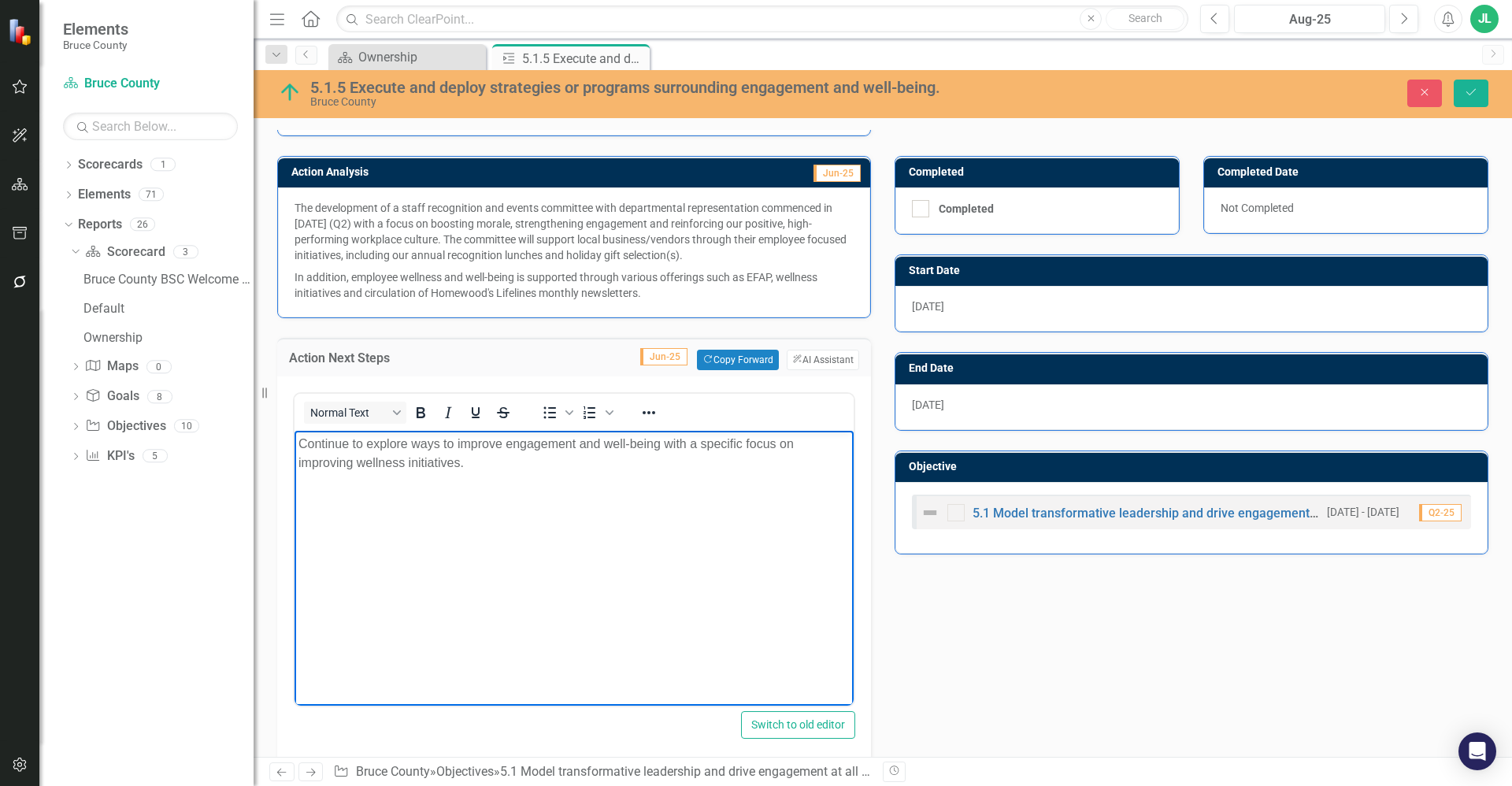
drag, startPoint x: 485, startPoint y: 459, endPoint x: 269, endPoint y: 431, distance: 217.8
click at [294, 431] on html "Continue to explore ways to improve engagement and well-being with a specific f…" at bounding box center [574, 549] width 559 height 236
click at [426, 616] on body "Continue to explore ways to improve engagement and well-being with a specific f…" at bounding box center [574, 549] width 559 height 236
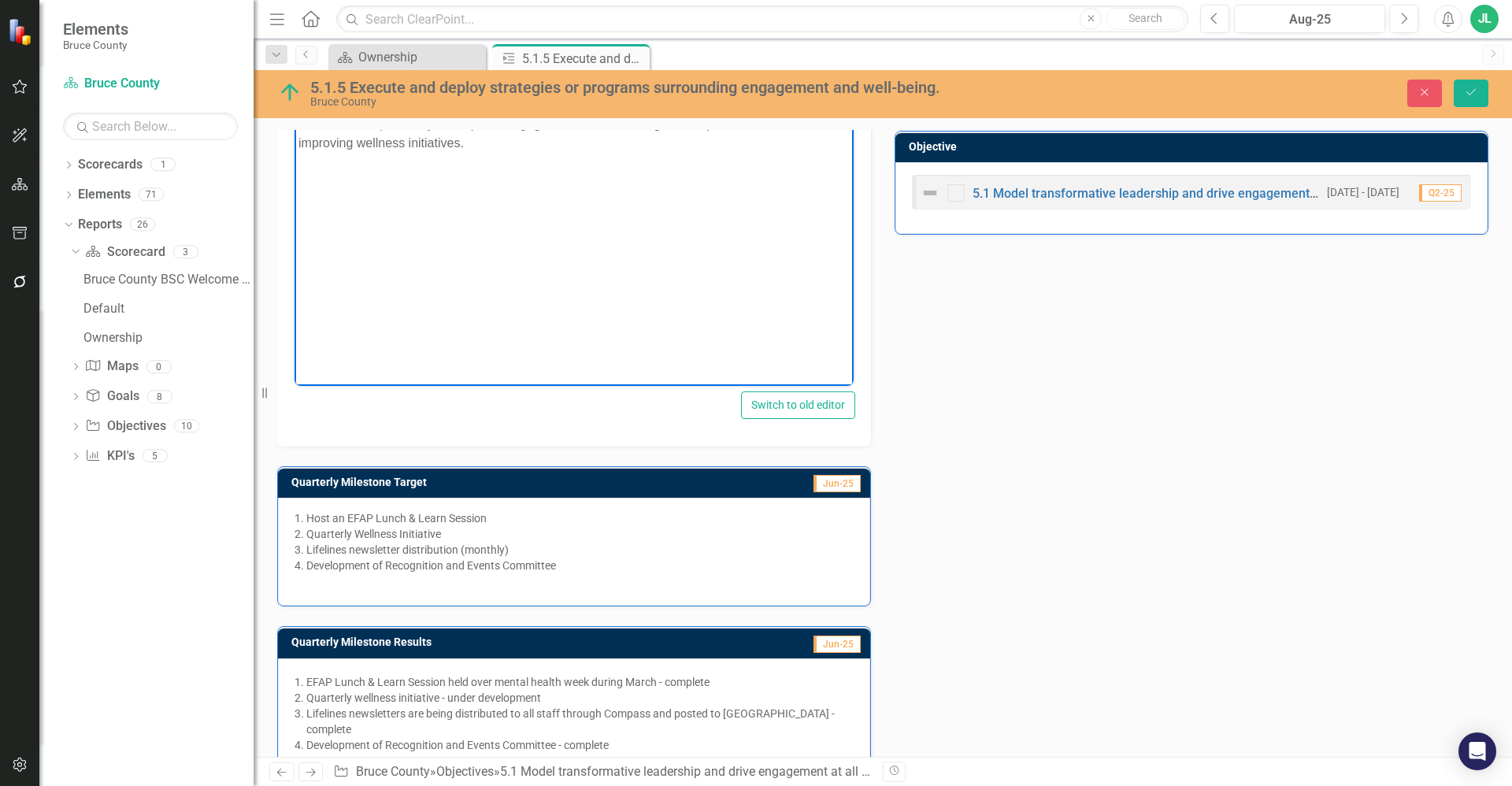
scroll to position [668, 0]
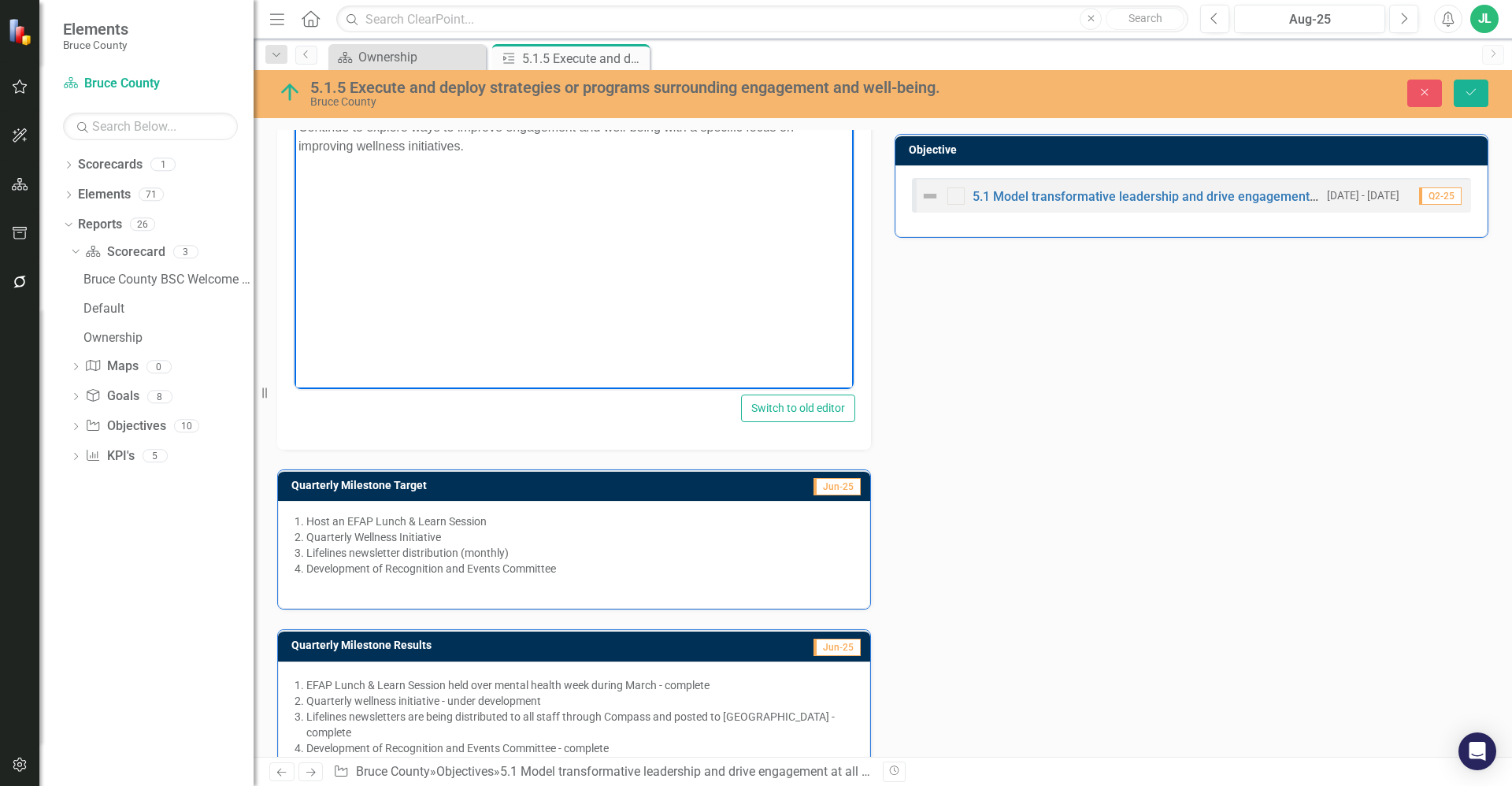
click at [526, 701] on li "Quarterly wellness initiative - under development" at bounding box center [580, 700] width 547 height 15
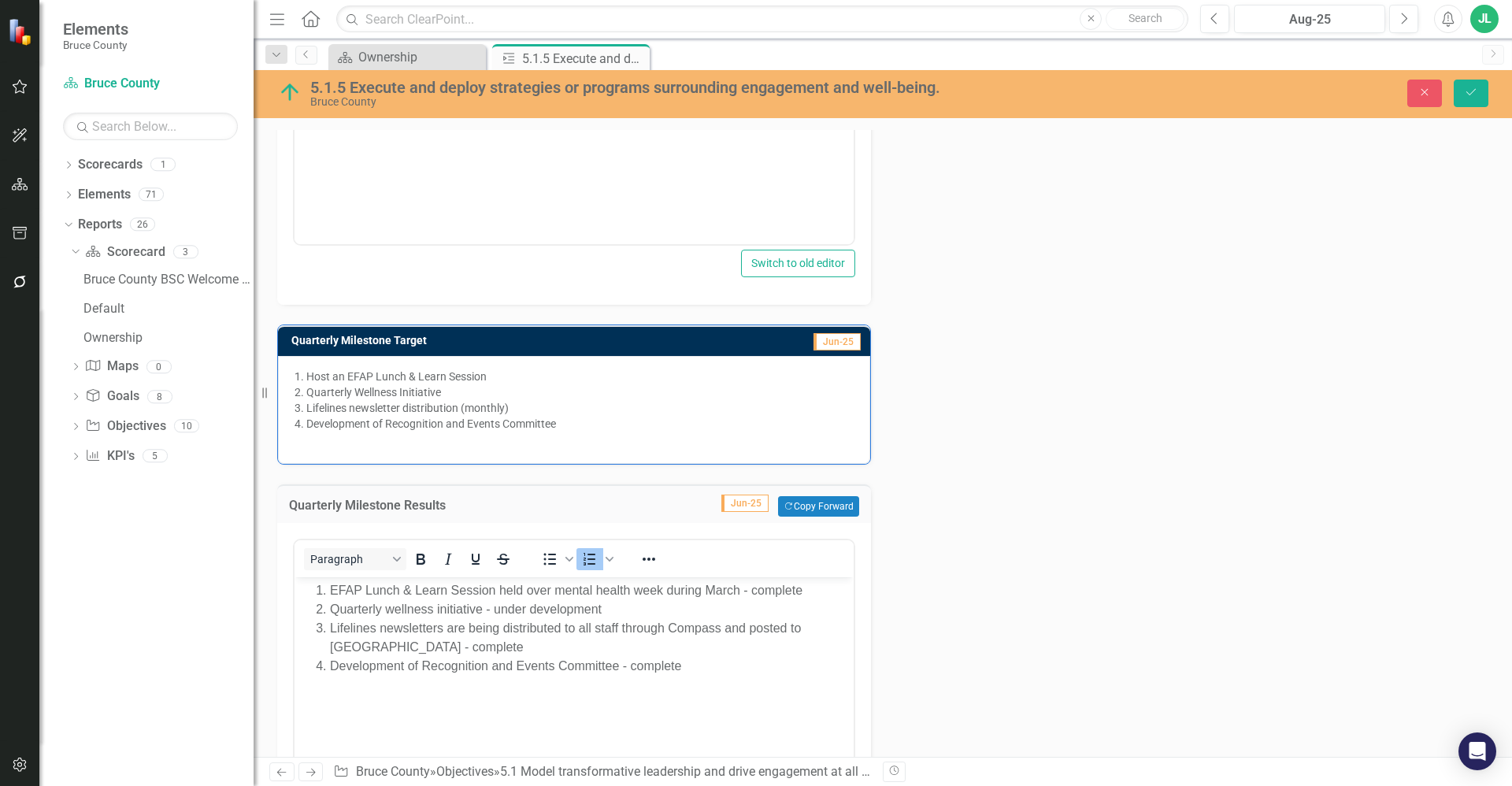
scroll to position [904, 0]
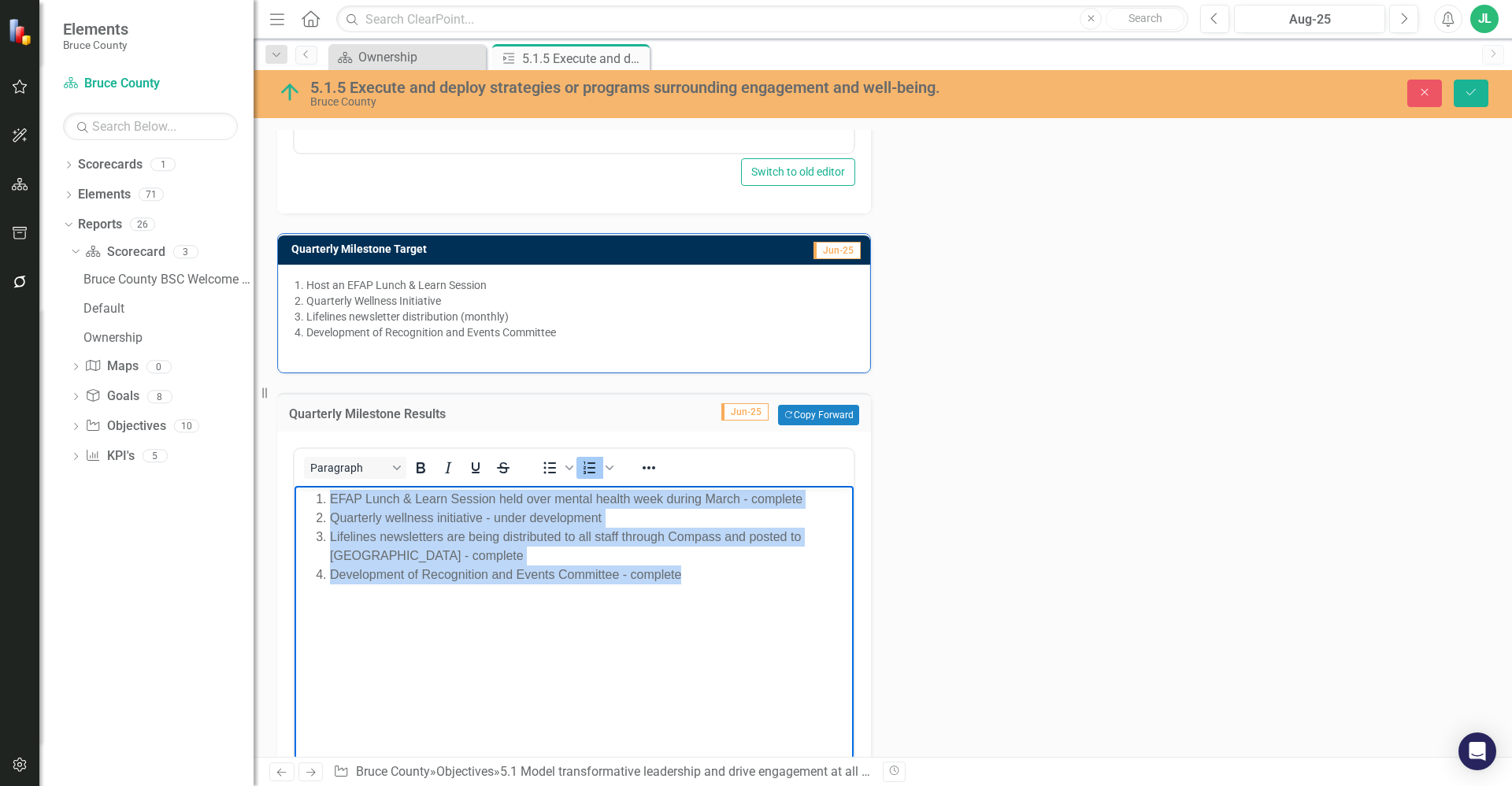
drag, startPoint x: 699, startPoint y: 581, endPoint x: 314, endPoint y: 489, distance: 395.8
click at [314, 490] on ol "EFAP Lunch & Learn Session held over mental health week during March - complete…" at bounding box center [574, 537] width 551 height 95
click at [562, 599] on body "EFAP Lunch & Learn Session held over mental health week during March - complete…" at bounding box center [574, 604] width 559 height 236
drag, startPoint x: 695, startPoint y: 576, endPoint x: 302, endPoint y: 492, distance: 401.9
click at [302, 492] on ol "EFAP Lunch & Learn Session held over mental health week during March - complete…" at bounding box center [574, 537] width 551 height 95
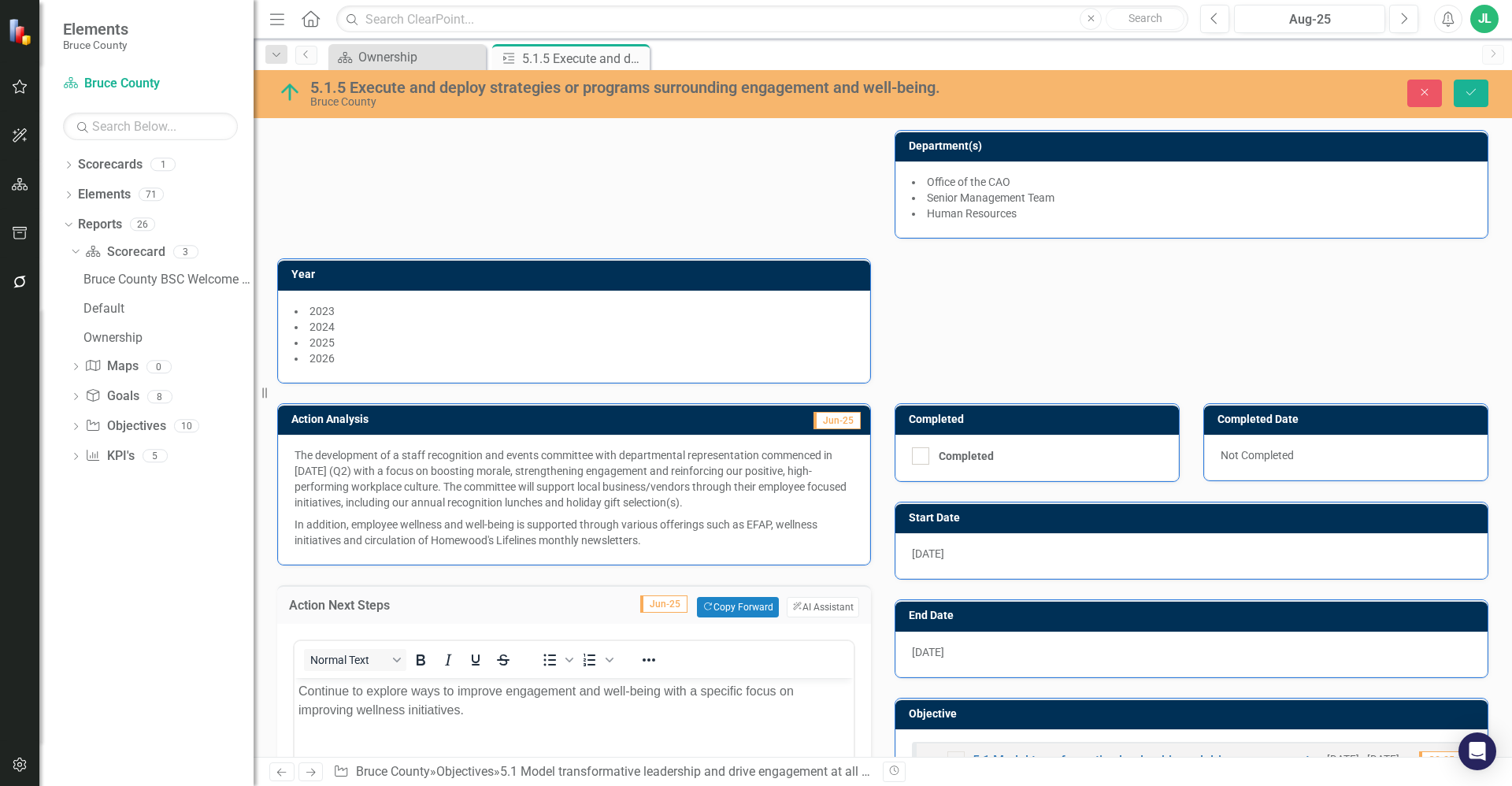
scroll to position [0, 0]
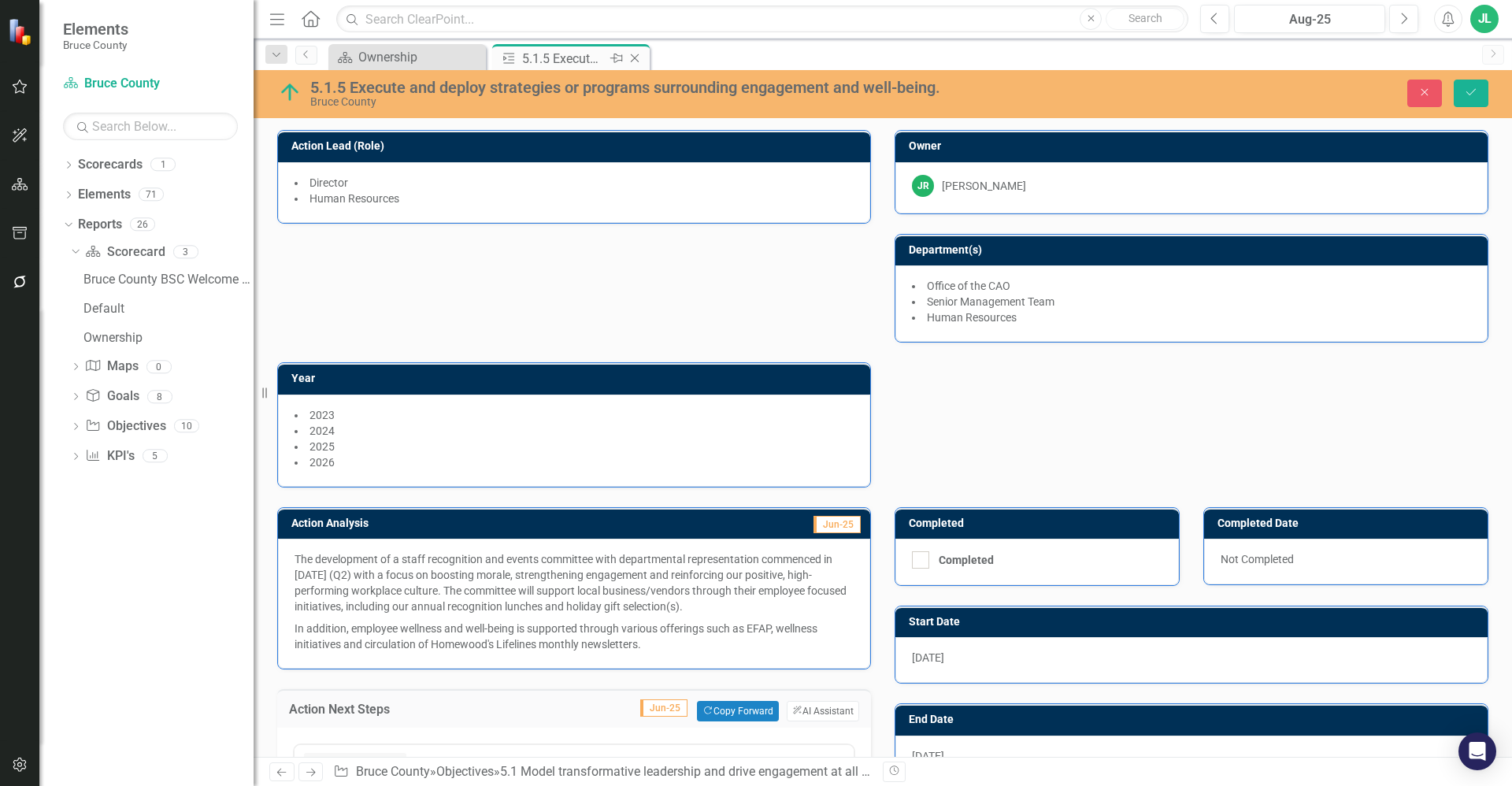
click at [635, 60] on icon "Close" at bounding box center [634, 58] width 15 height 12
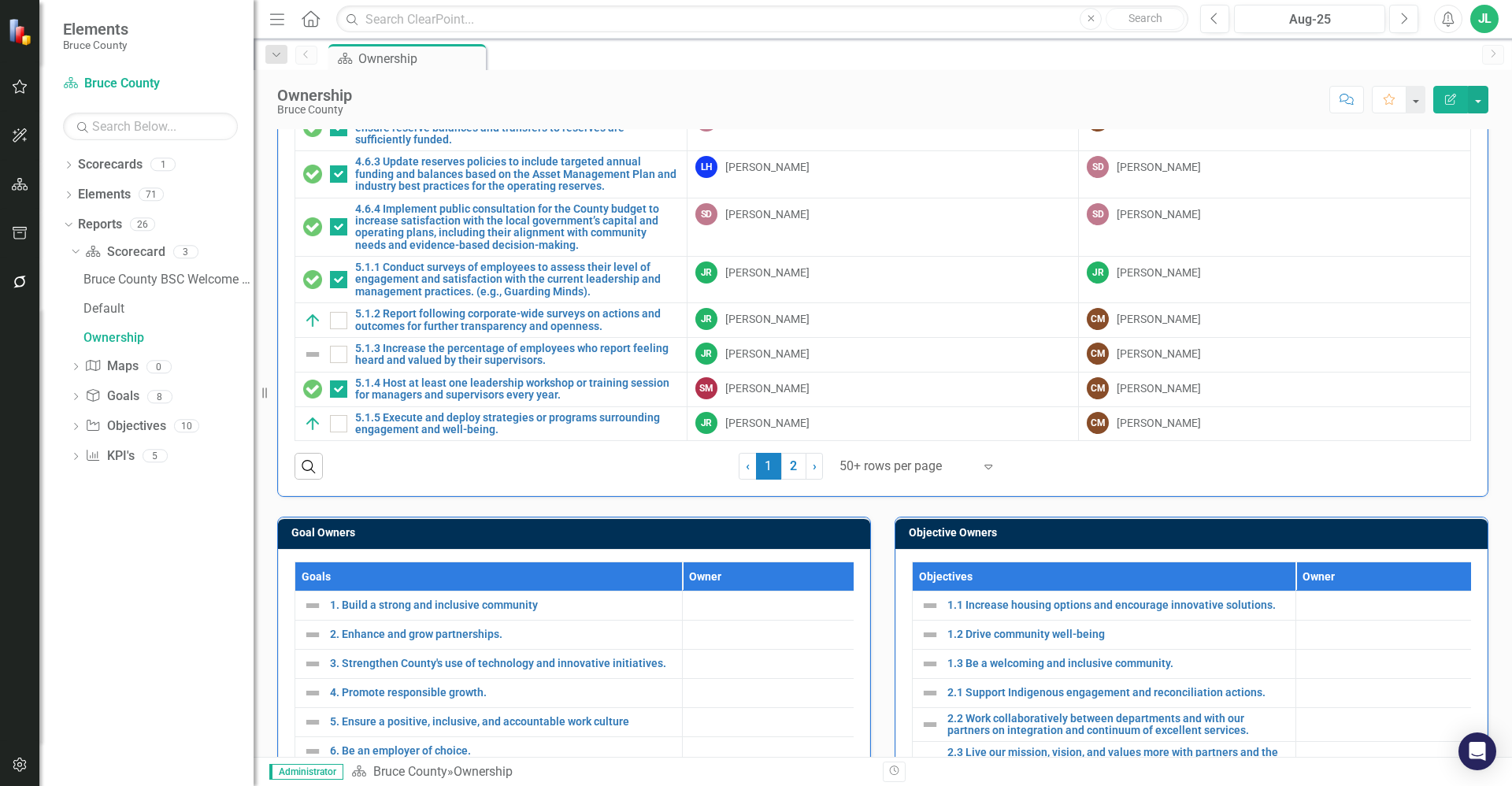
scroll to position [335, 0]
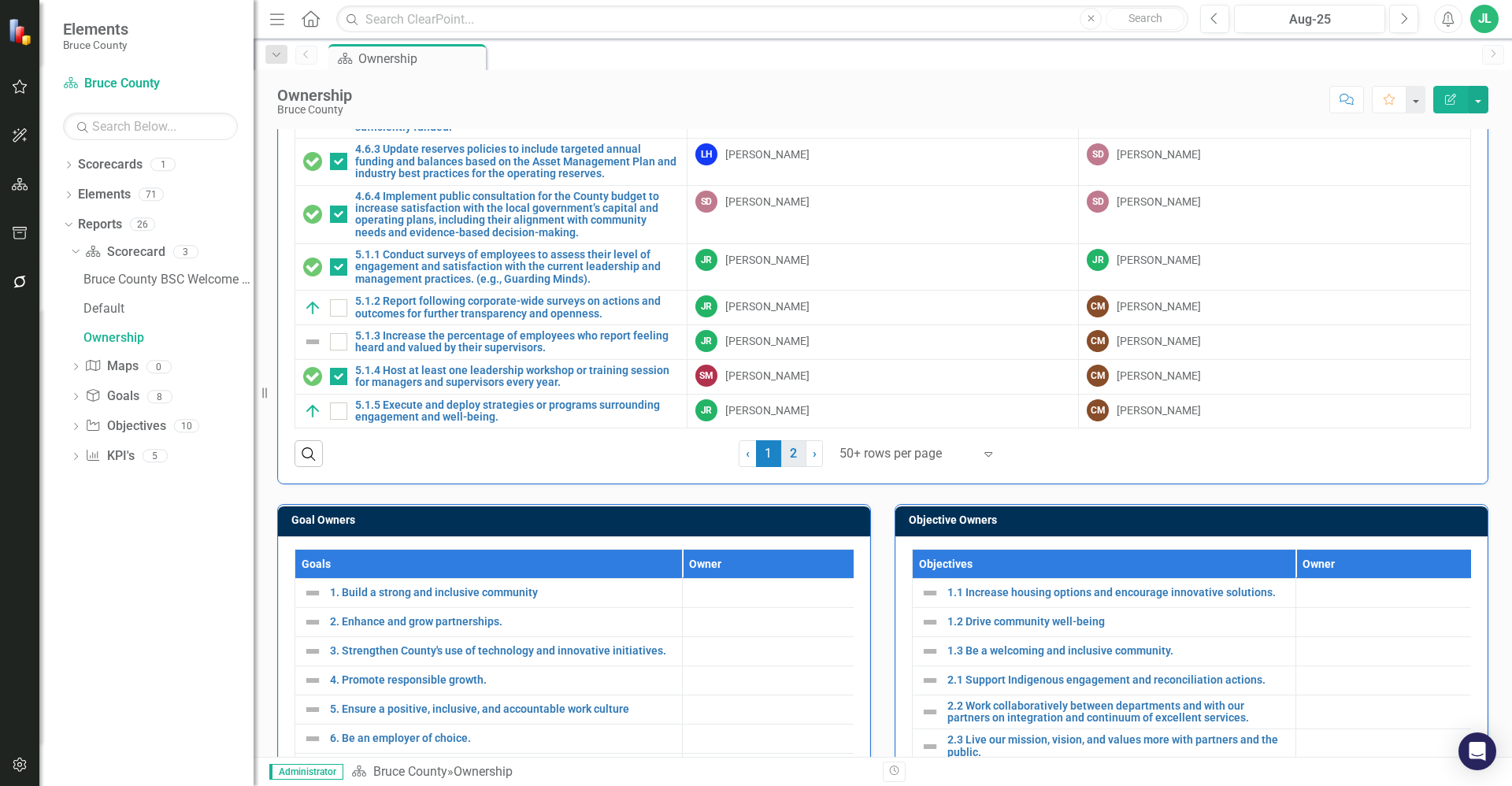
click at [789, 448] on link "2" at bounding box center [793, 453] width 25 height 27
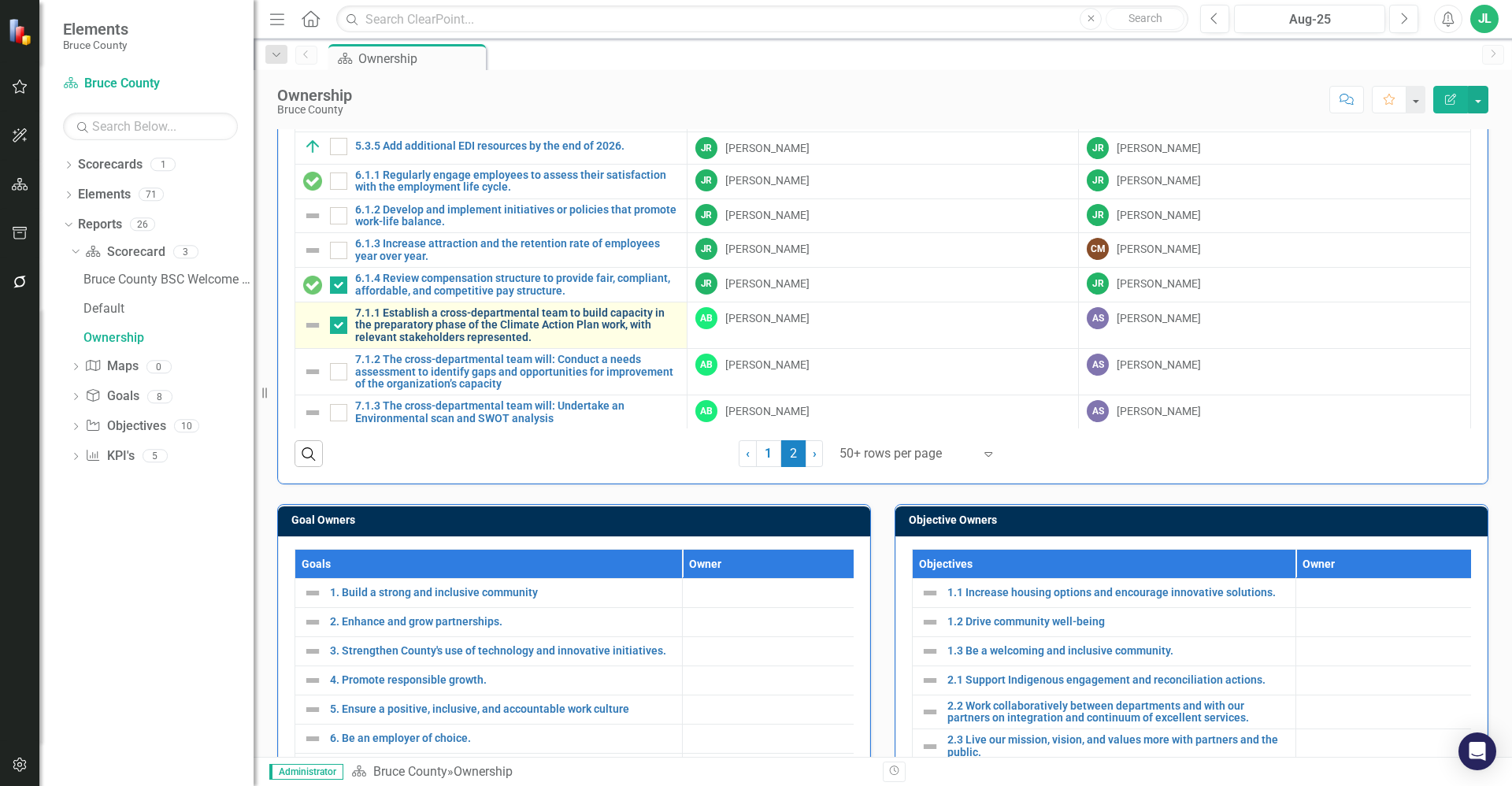
checkbox input "false"
checkbox input "true"
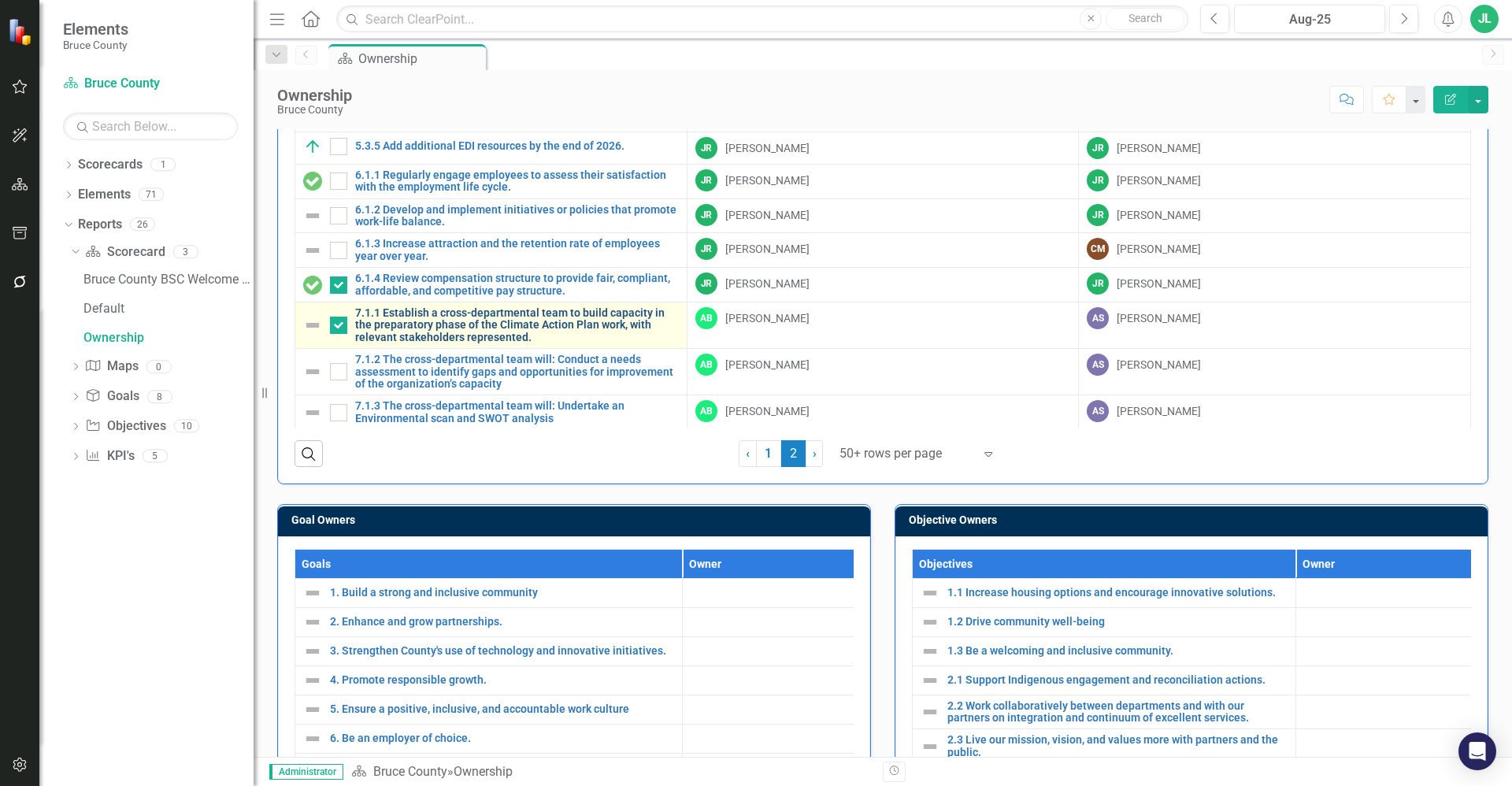
checkbox input "false"
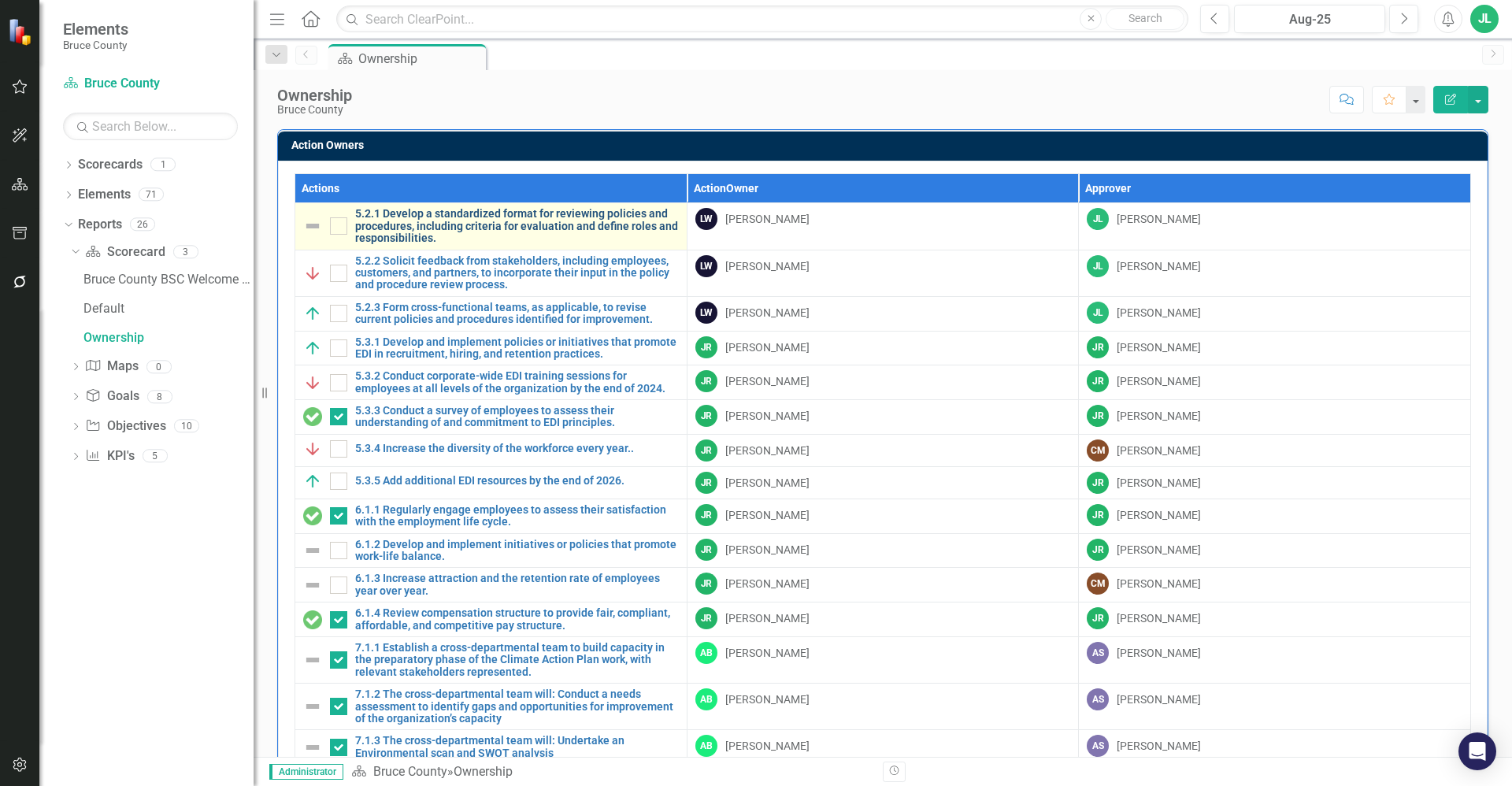
click at [466, 220] on link "5.2.1 Develop a standardized format for reviewing policies and procedures, incl…" at bounding box center [517, 226] width 324 height 36
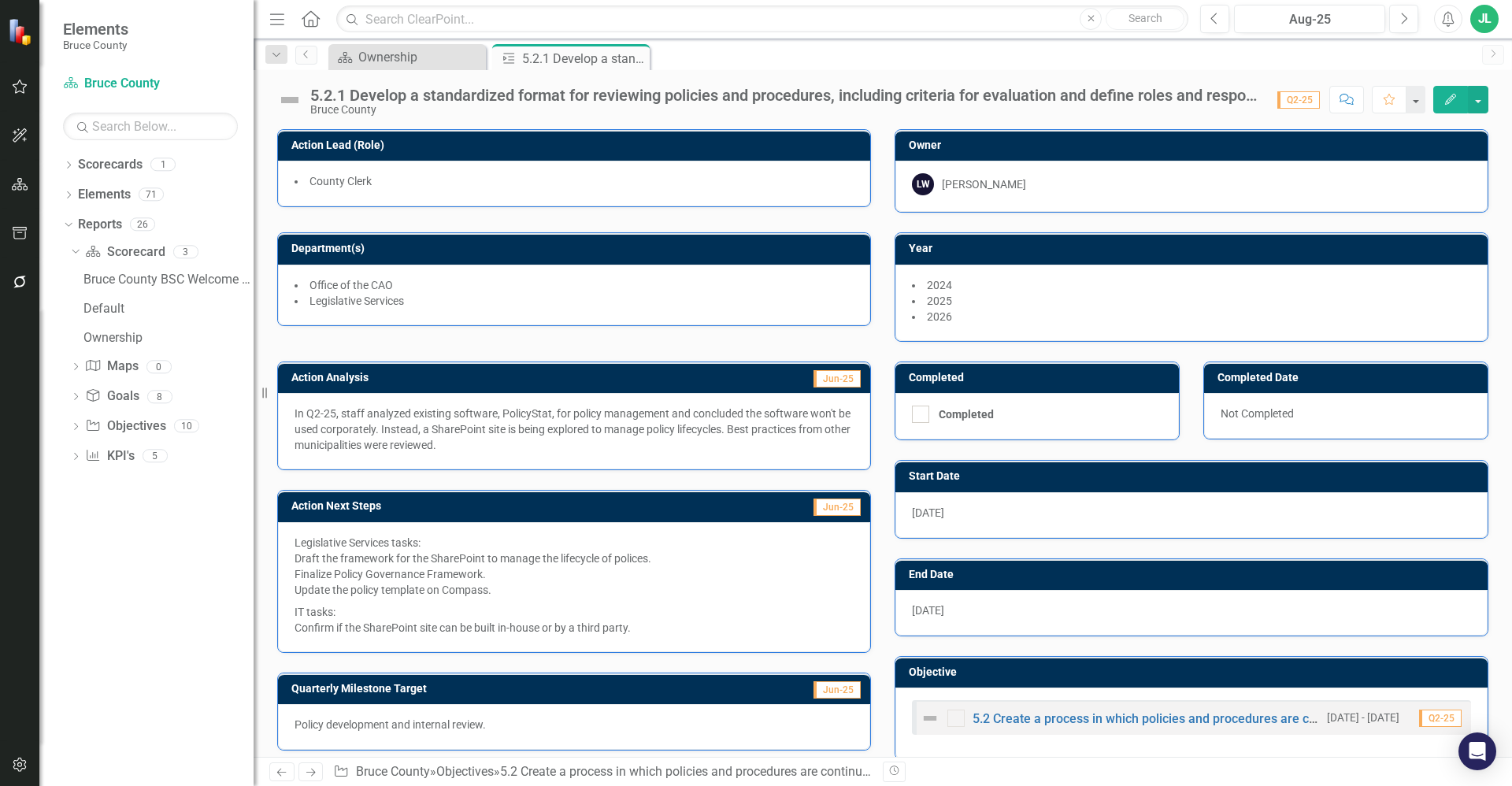
click at [518, 427] on p "In Q2-25, staff analyzed existing software, PolicyStat, for policy management a…" at bounding box center [574, 430] width 559 height 47
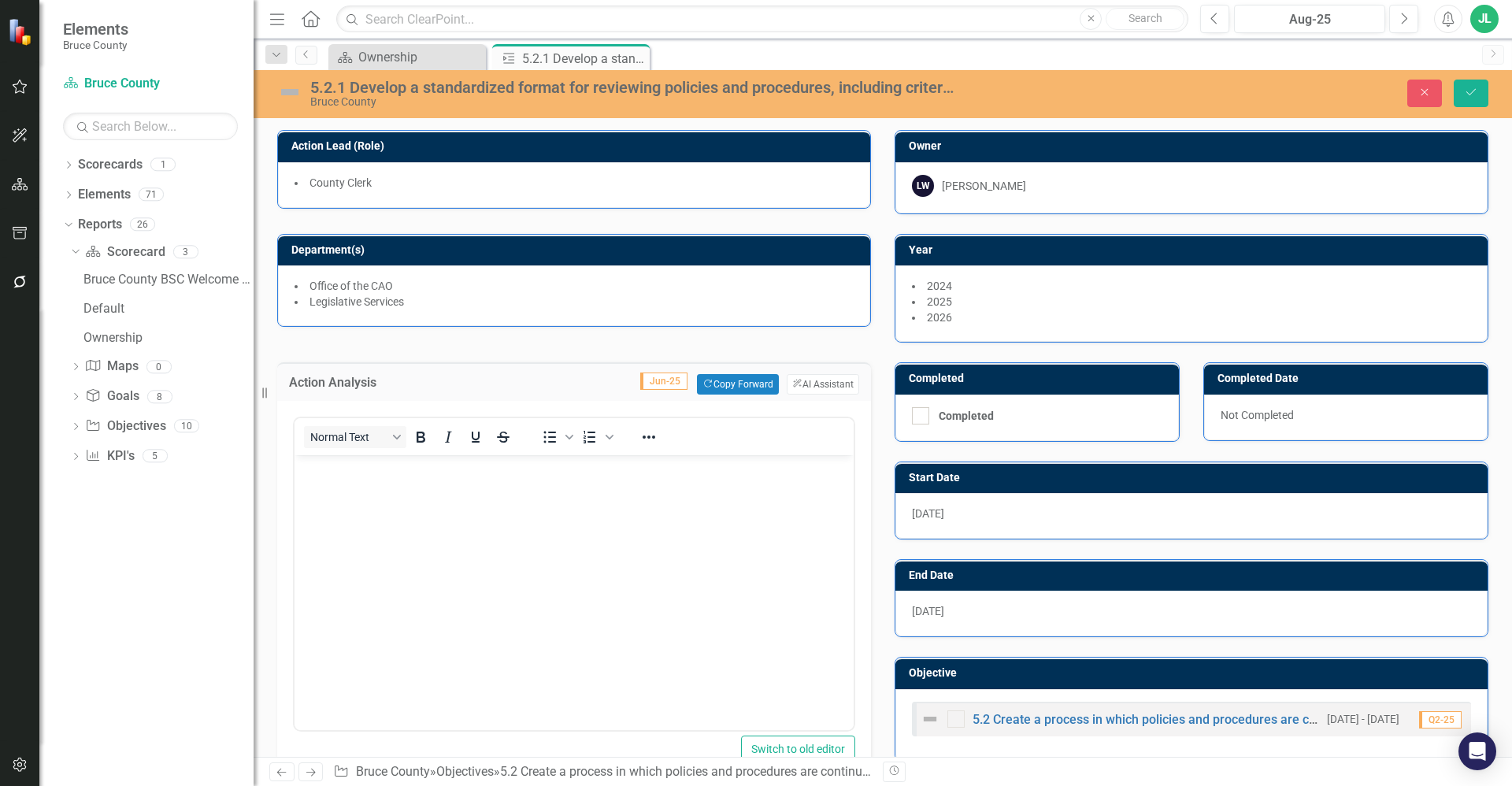
click at [518, 427] on div "Normal Text" at bounding box center [410, 437] width 232 height 31
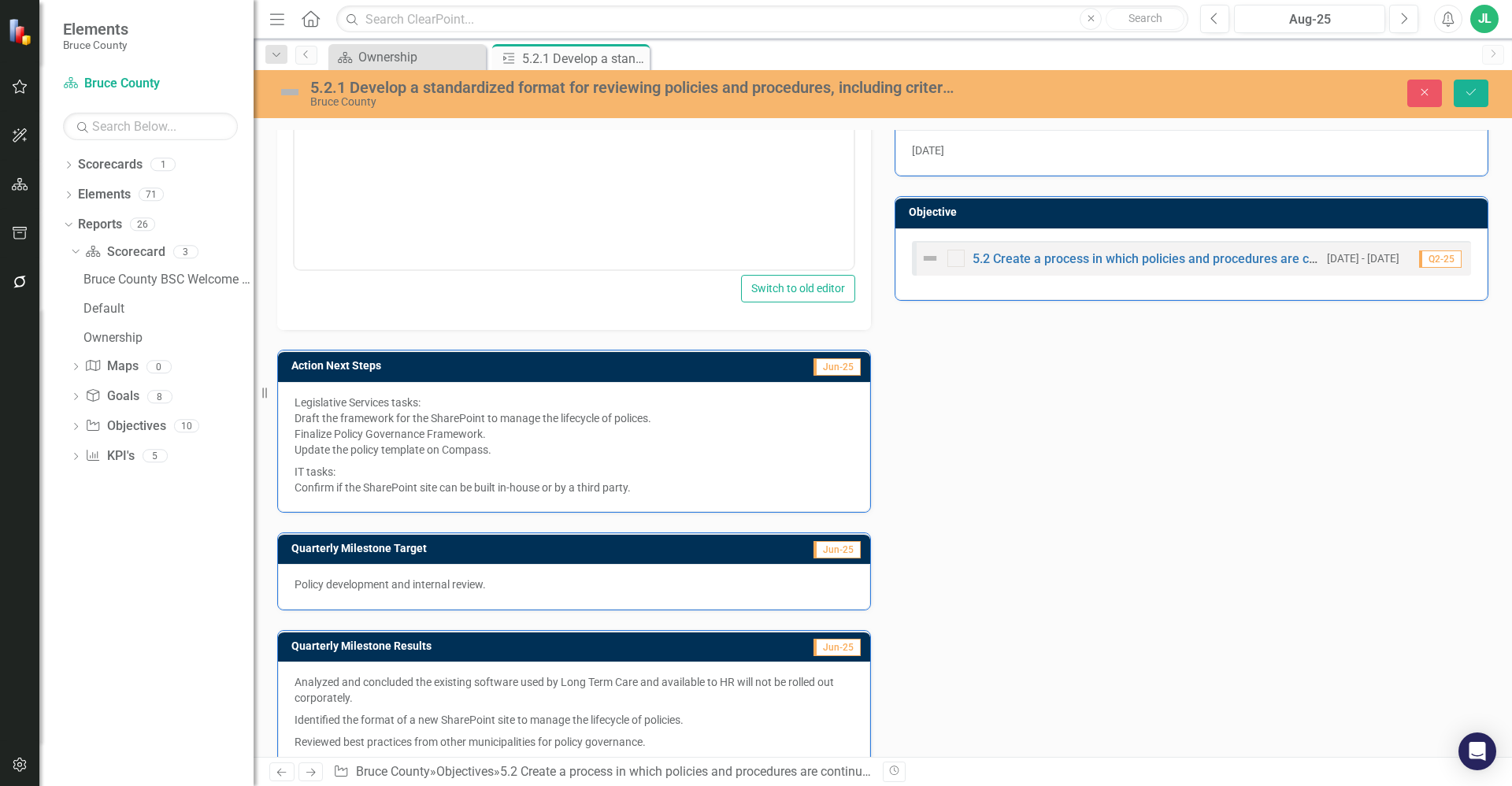
scroll to position [473, 0]
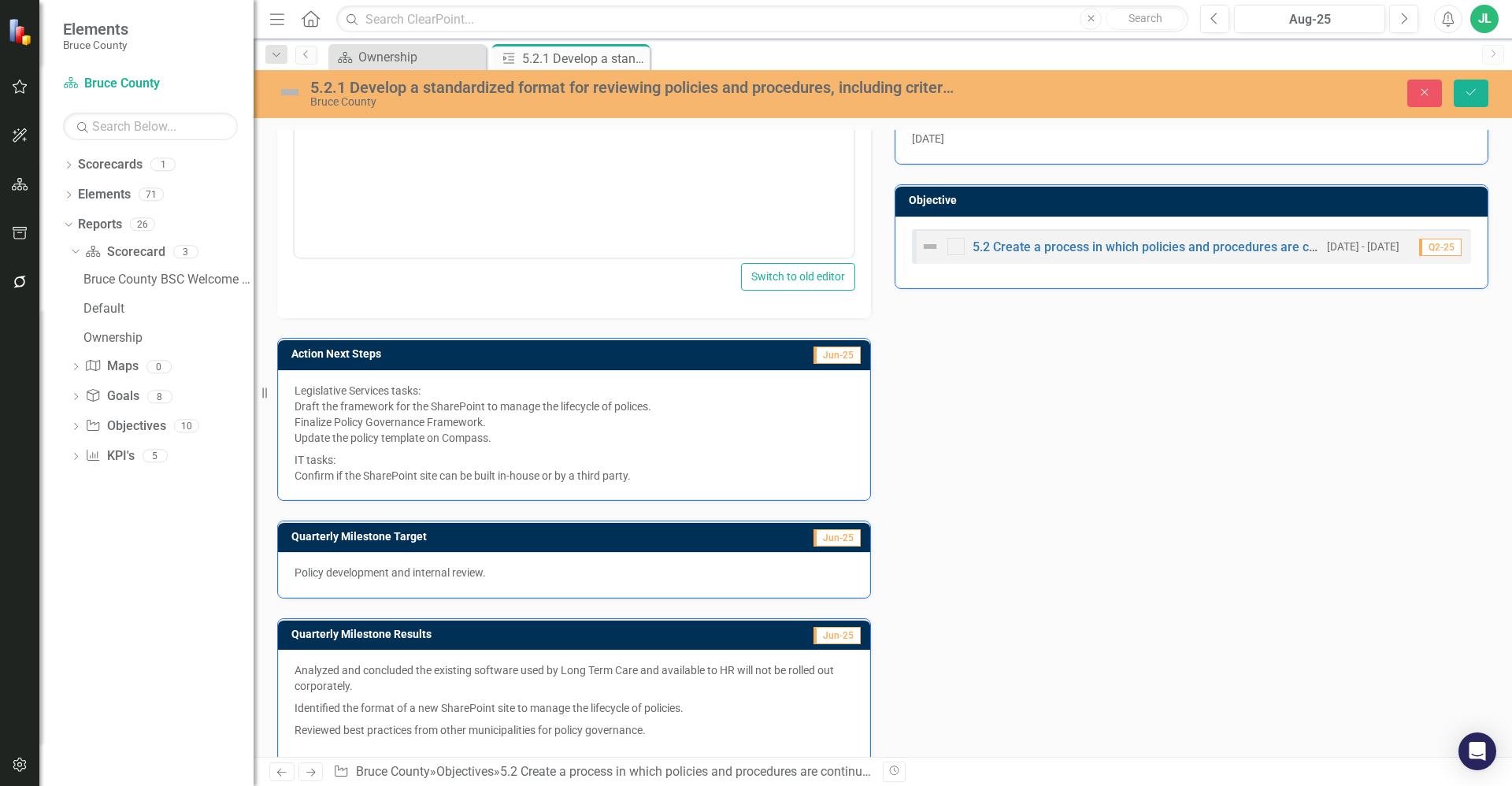
click at [483, 480] on p "IT tasks: Confirm if the SharePoint site can be built in-house or by a third pa…" at bounding box center [574, 466] width 559 height 35
drag, startPoint x: 647, startPoint y: 475, endPoint x: 325, endPoint y: 431, distance: 325.0
click at [323, 434] on span "Legislative Services tasks: Draft the framework for the SharePoint to manage th…" at bounding box center [574, 434] width 559 height 101
click at [364, 420] on p "Legislative Services tasks: Draft the framework for the SharePoint to manage th…" at bounding box center [574, 416] width 559 height 66
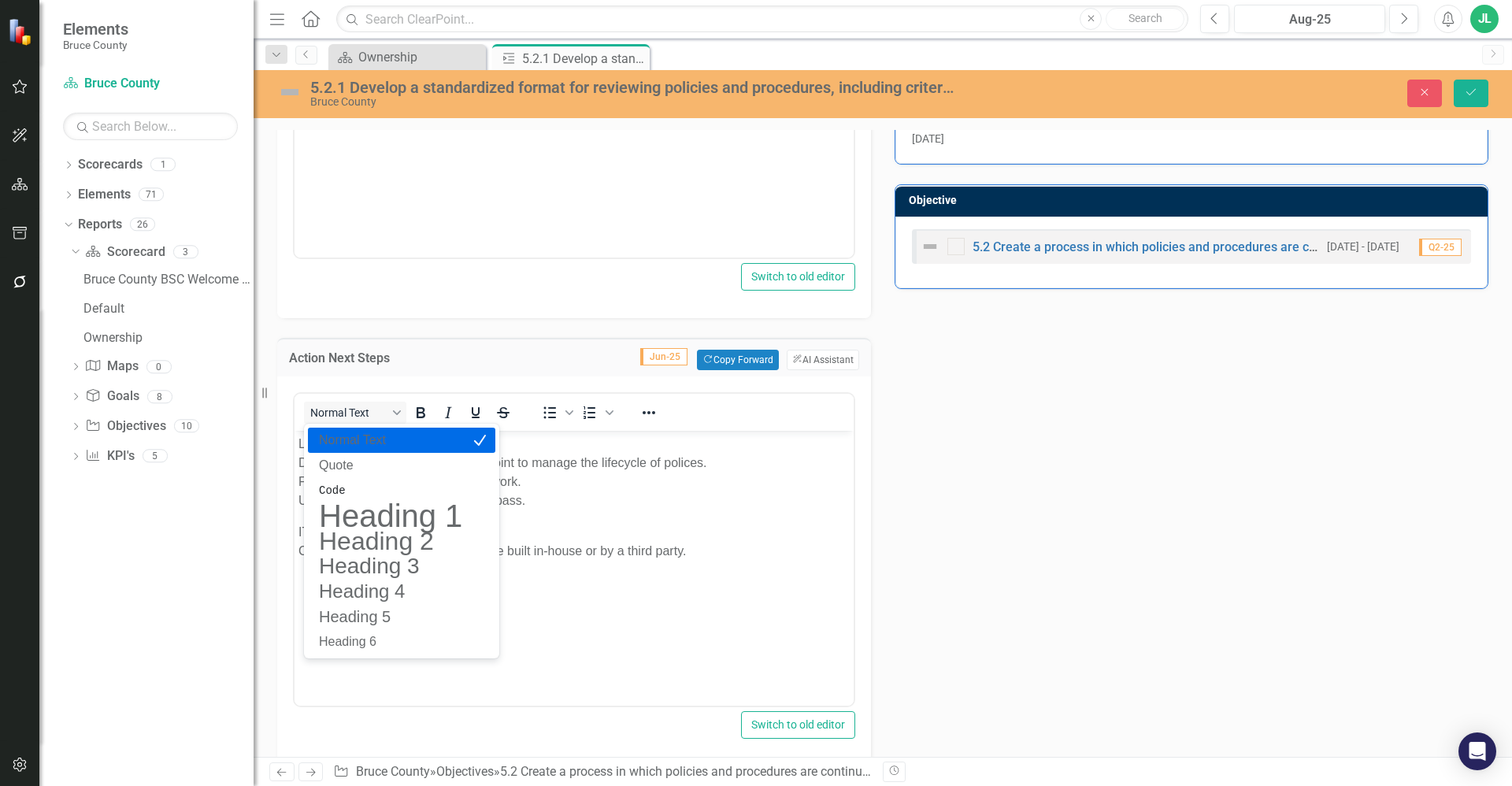
scroll to position [0, 0]
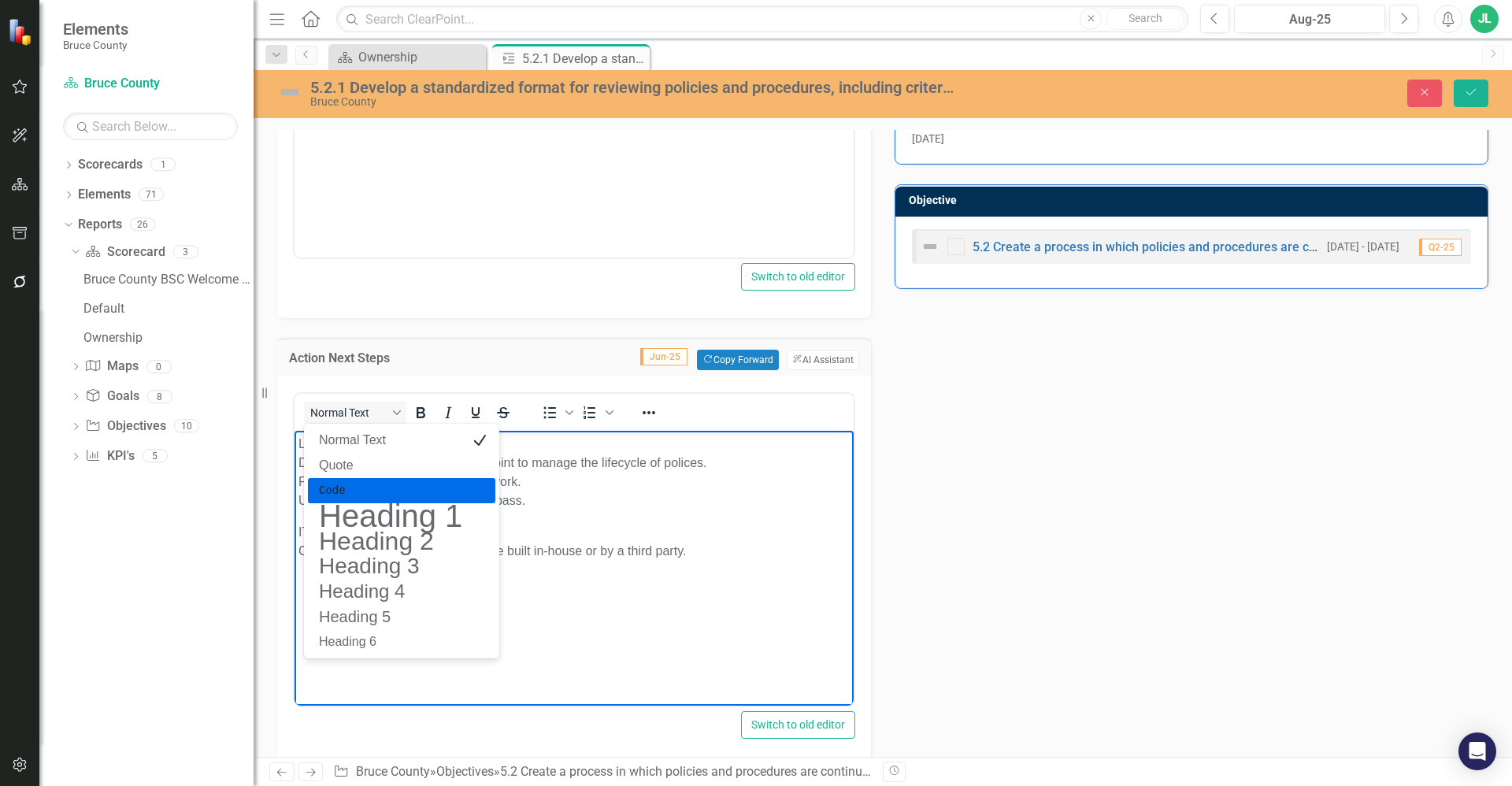
click at [641, 508] on p "Legislative Services tasks: Draft the framework for the SharePoint to manage th…" at bounding box center [574, 472] width 551 height 76
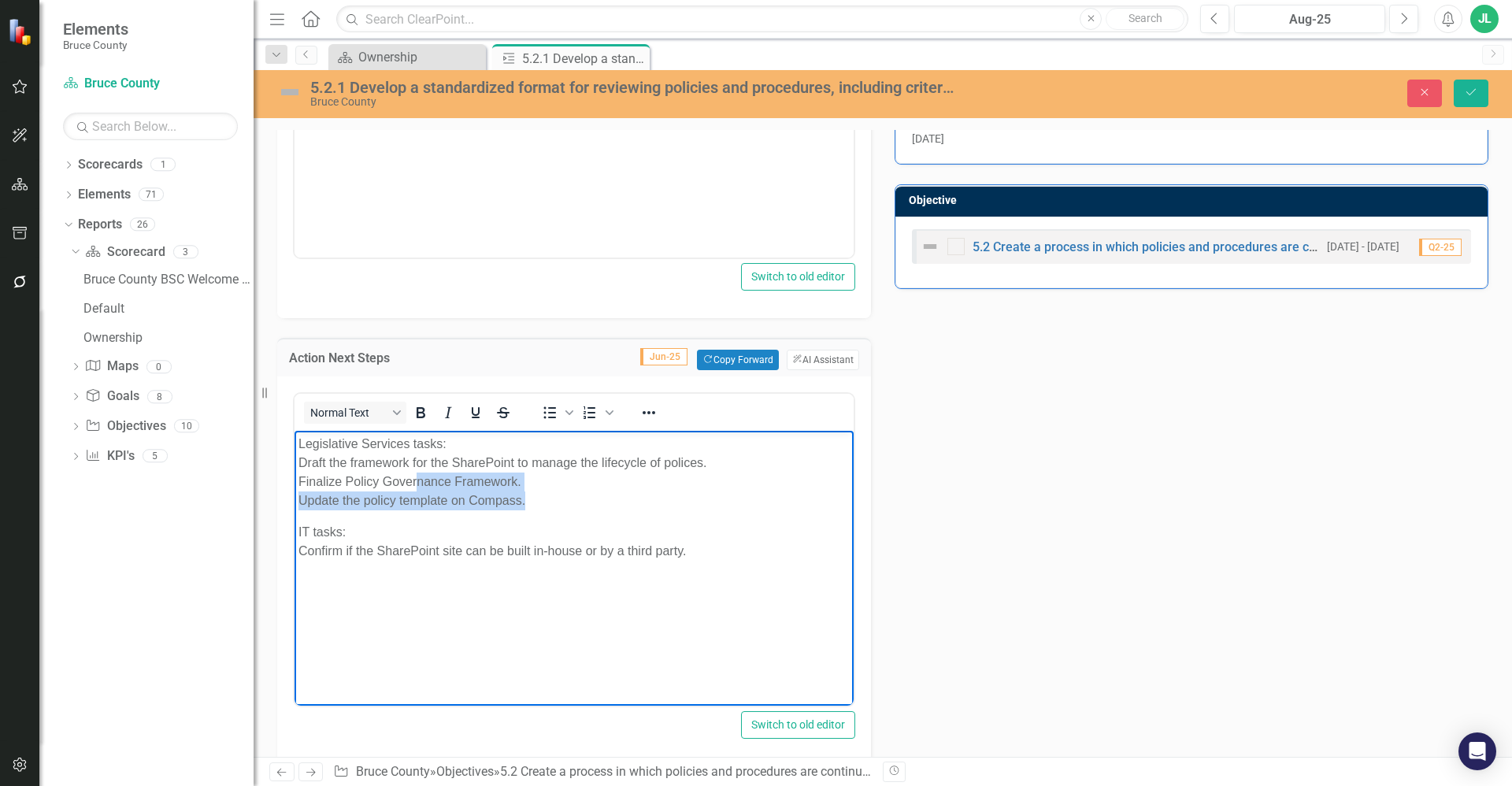
drag, startPoint x: 569, startPoint y: 502, endPoint x: 417, endPoint y: 488, distance: 152.6
click at [417, 488] on p "Legislative Services tasks: Draft the framework for the SharePoint to manage th…" at bounding box center [574, 472] width 551 height 76
click at [558, 532] on p "IT tasks: Confirm if the SharePoint site can be built in-house or by a third pa…" at bounding box center [574, 541] width 551 height 38
click at [626, 506] on p "Legislative Services tasks: Draft the framework for the SharePoint to manage th…" at bounding box center [574, 472] width 551 height 76
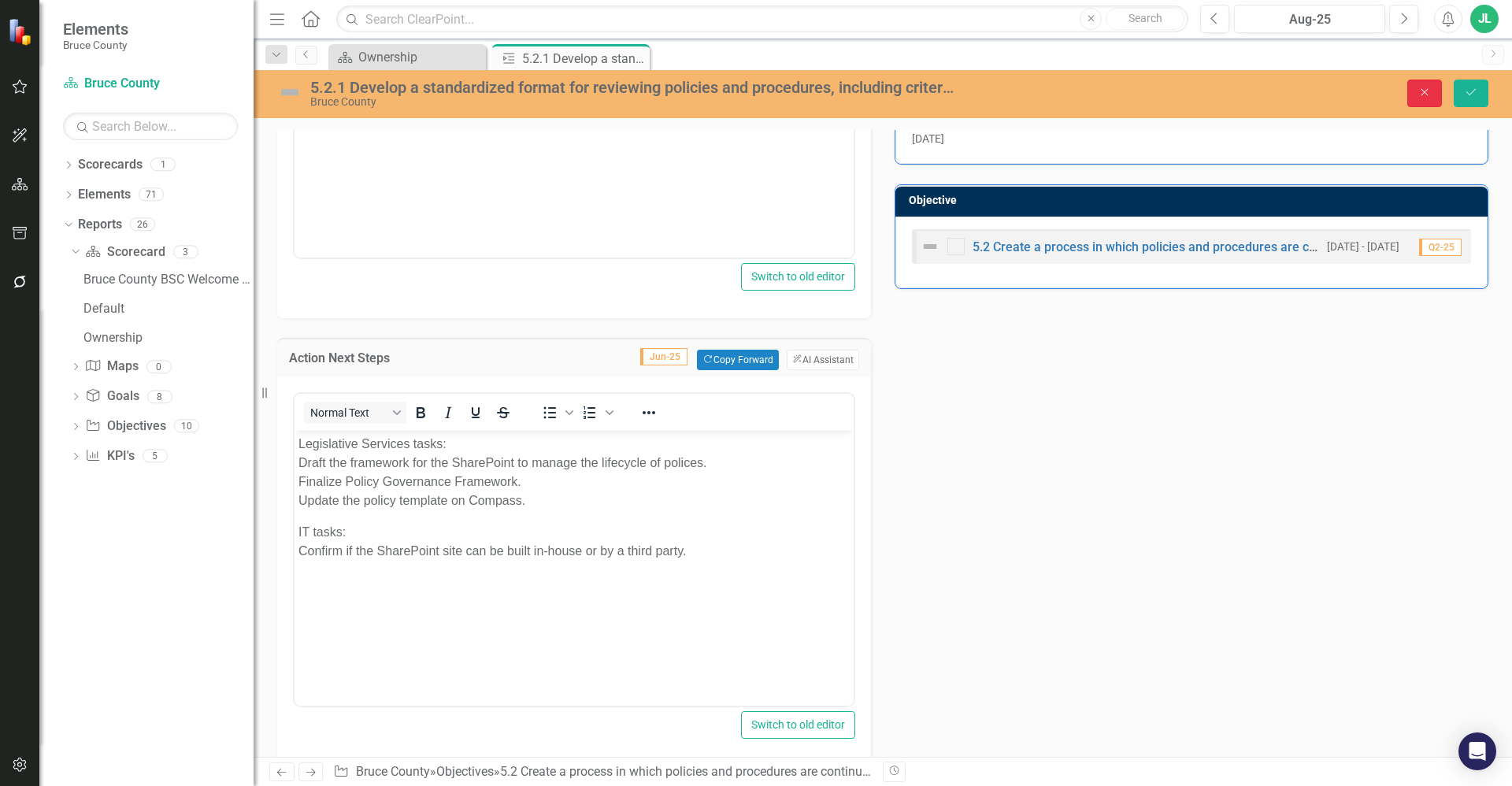
click at [1428, 95] on icon "Close" at bounding box center [1424, 92] width 14 height 11
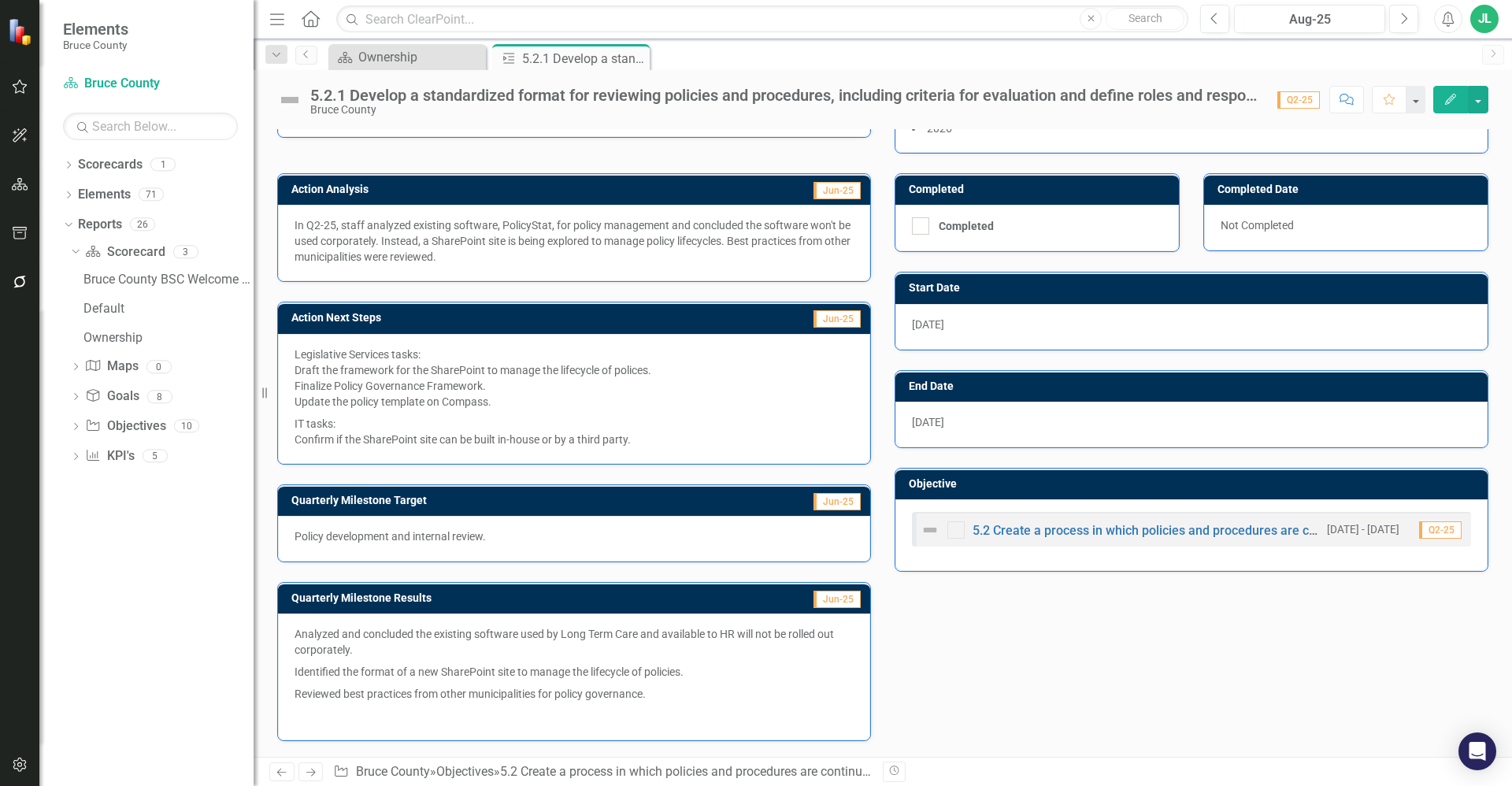
click at [592, 419] on p "IT tasks: Confirm if the SharePoint site can be built in-house or by a third pa…" at bounding box center [574, 430] width 559 height 35
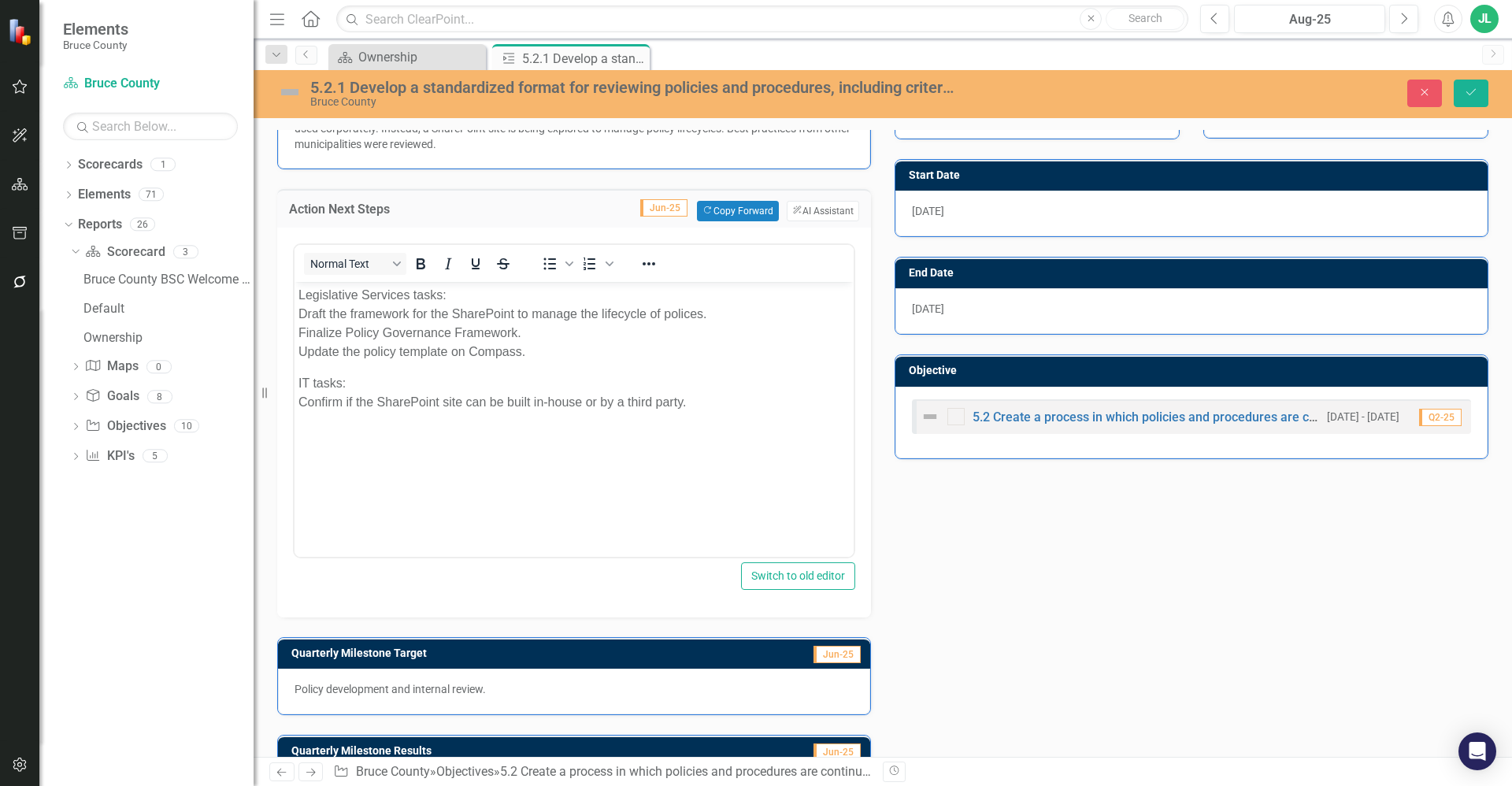
scroll to position [278, 0]
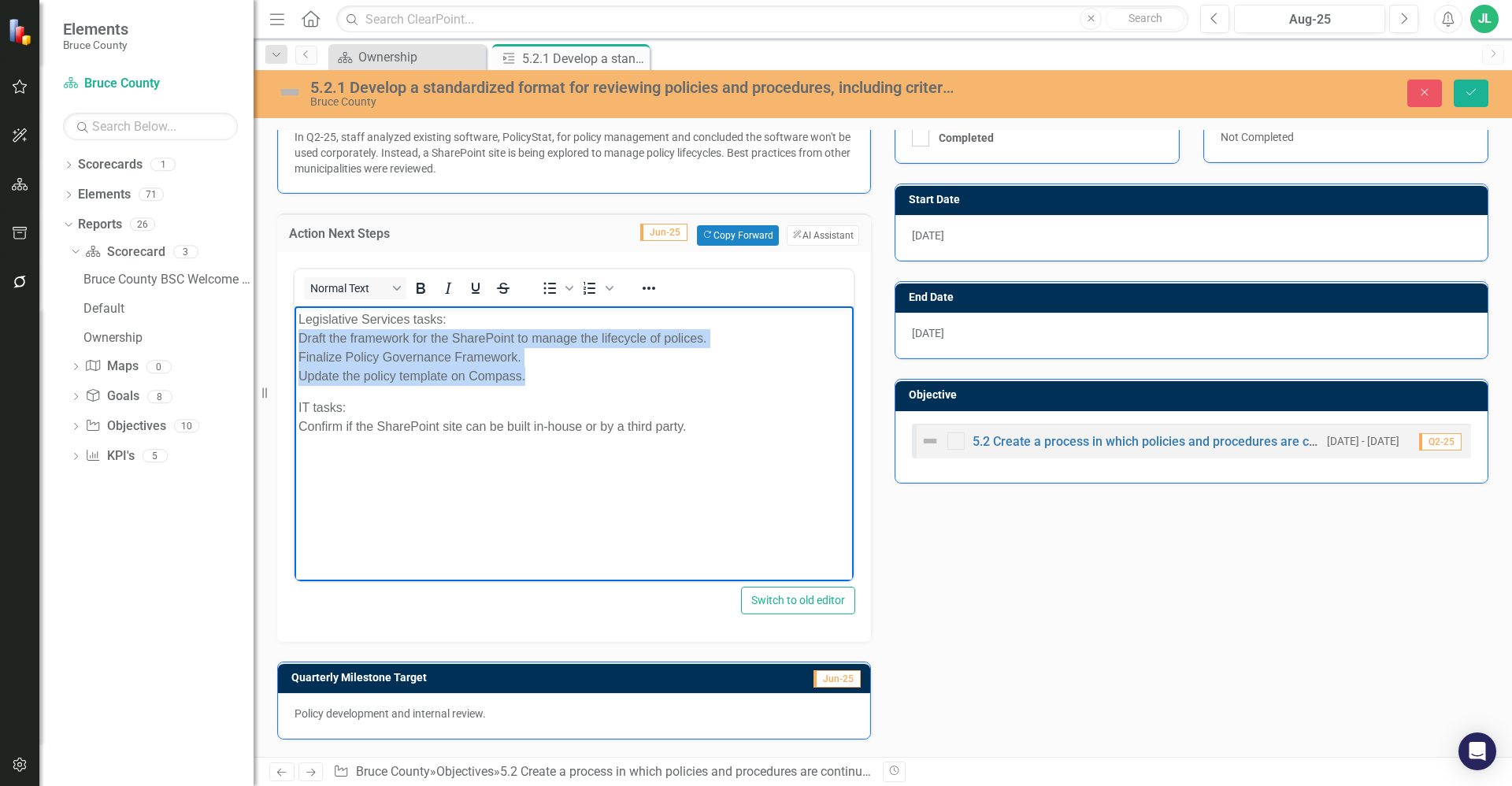
drag, startPoint x: 536, startPoint y: 378, endPoint x: 298, endPoint y: 342, distance: 240.7
click at [298, 342] on body "Legislative Services tasks: Draft the framework for the SharePoint to manage th…" at bounding box center [574, 424] width 559 height 236
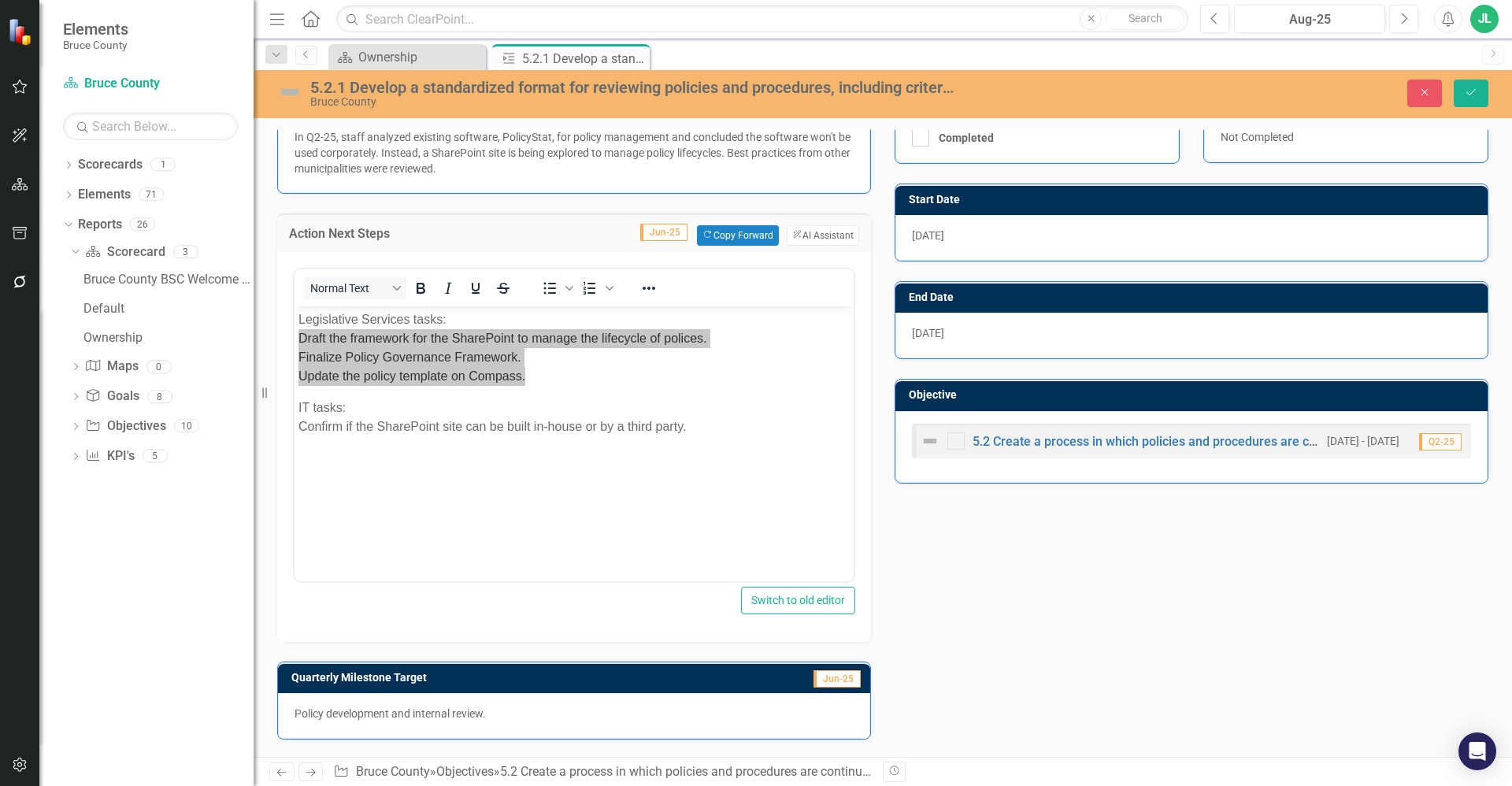
click at [1034, 634] on div "Action Analysis Jun-25 In Q2-25, staff analyzed existing software, PolicyStat, …" at bounding box center [883, 491] width 1235 height 854
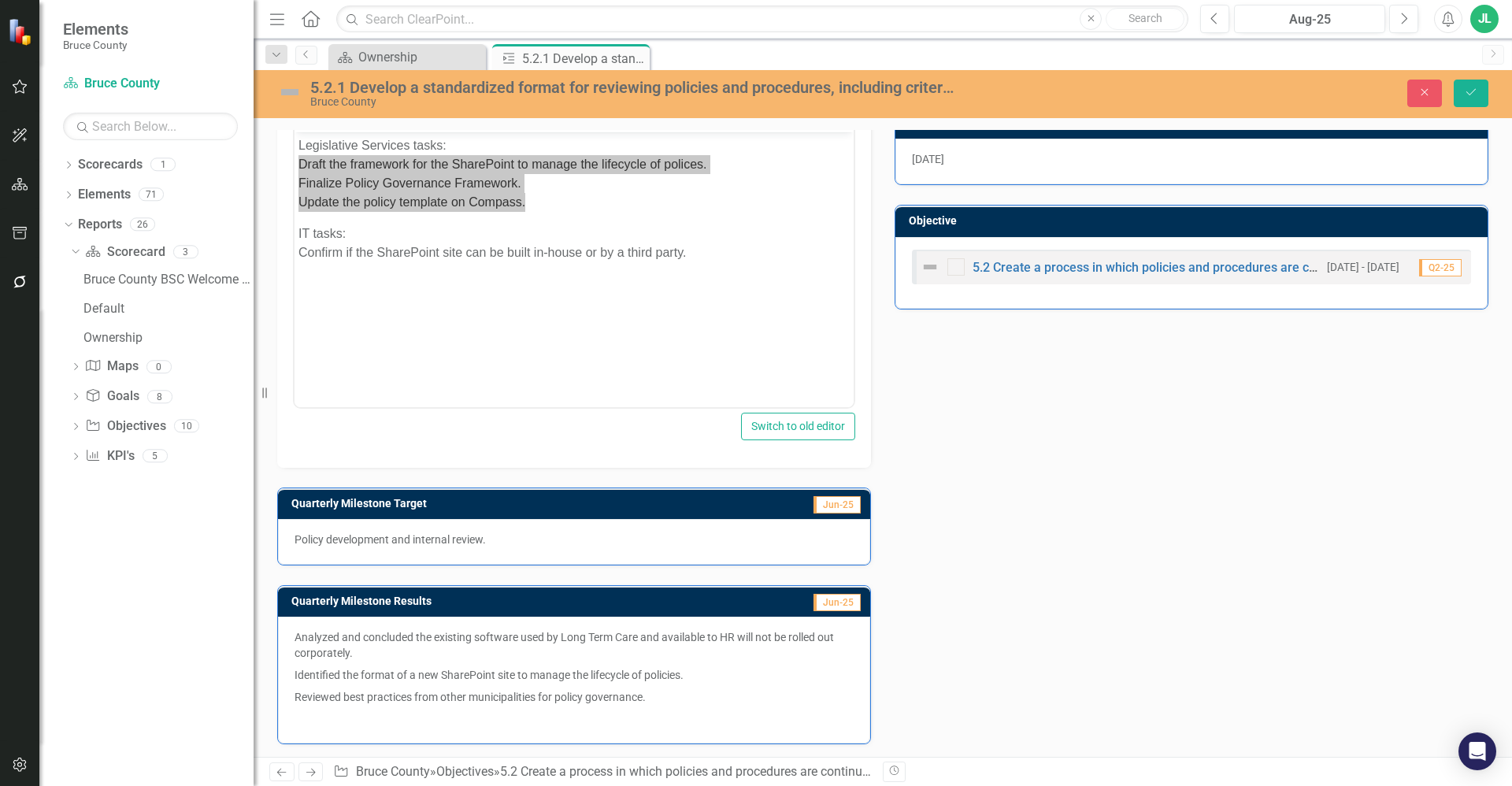
scroll to position [455, 0]
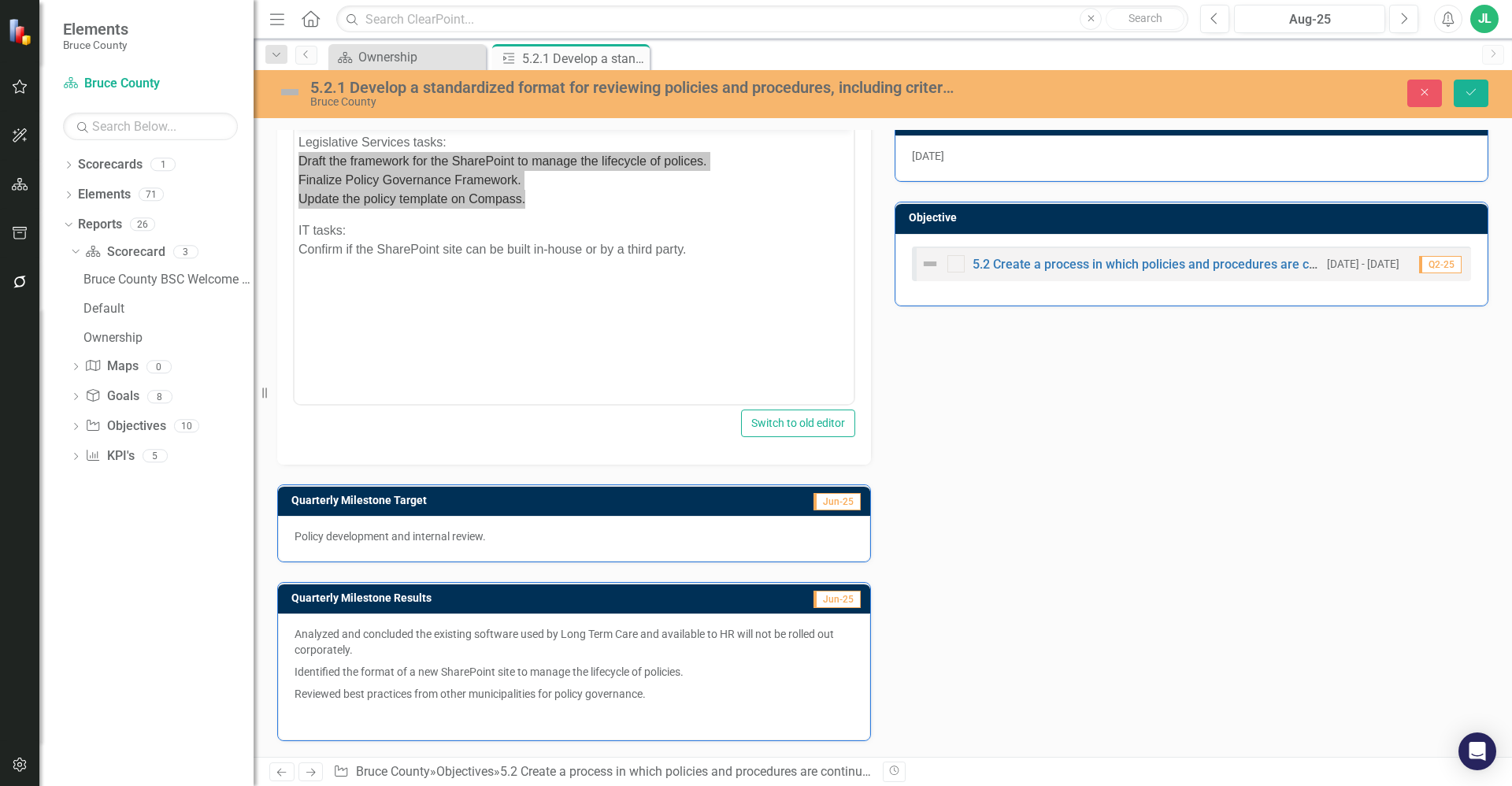
click at [543, 670] on p "Identified the format of a new SharePoint site to manage the lifecycle of polic…" at bounding box center [574, 672] width 559 height 22
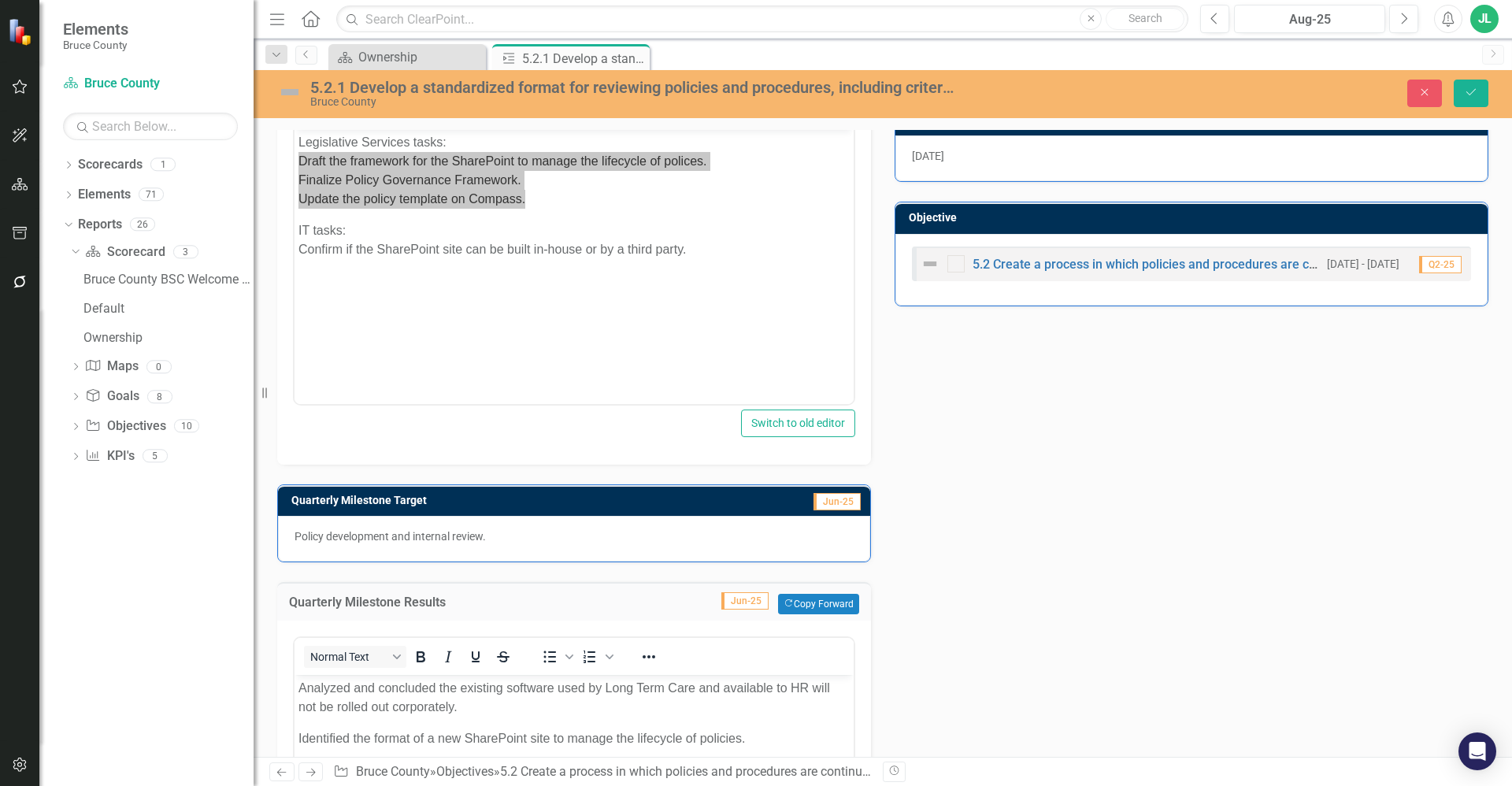
scroll to position [0, 0]
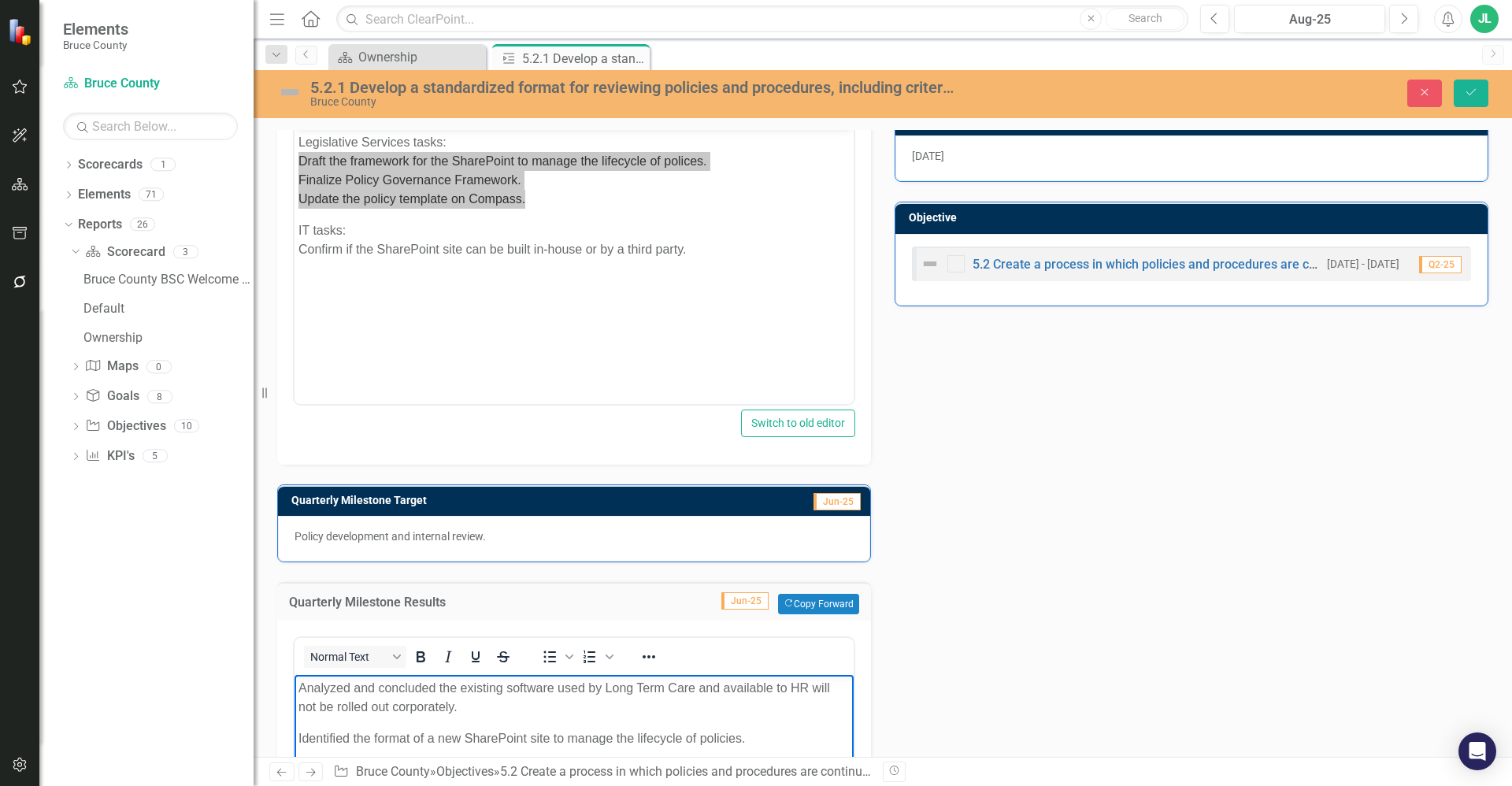
click at [694, 722] on body "Analyzed and concluded the existing software used by Long Term Care and availab…" at bounding box center [574, 793] width 559 height 236
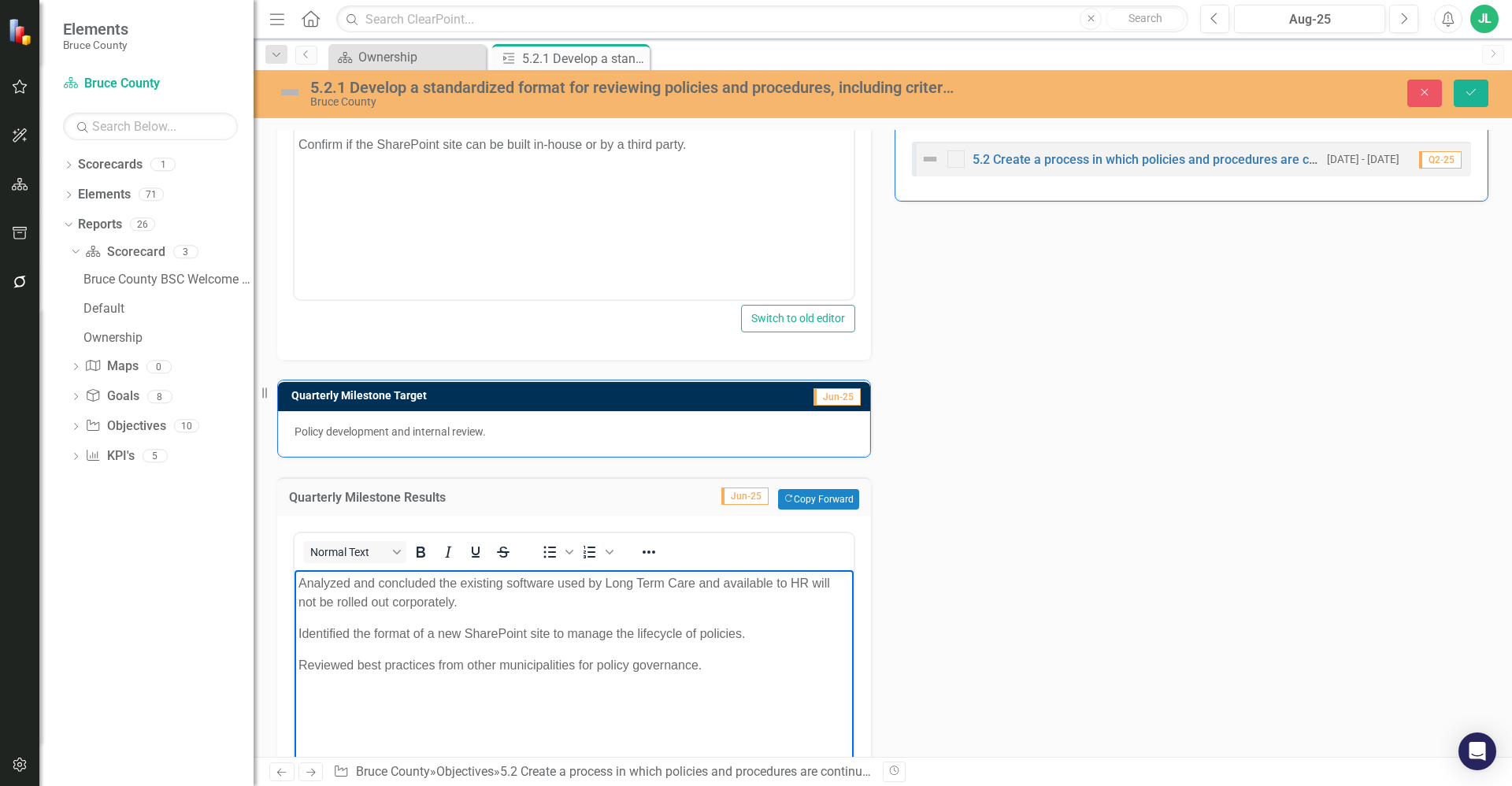
scroll to position [613, 0]
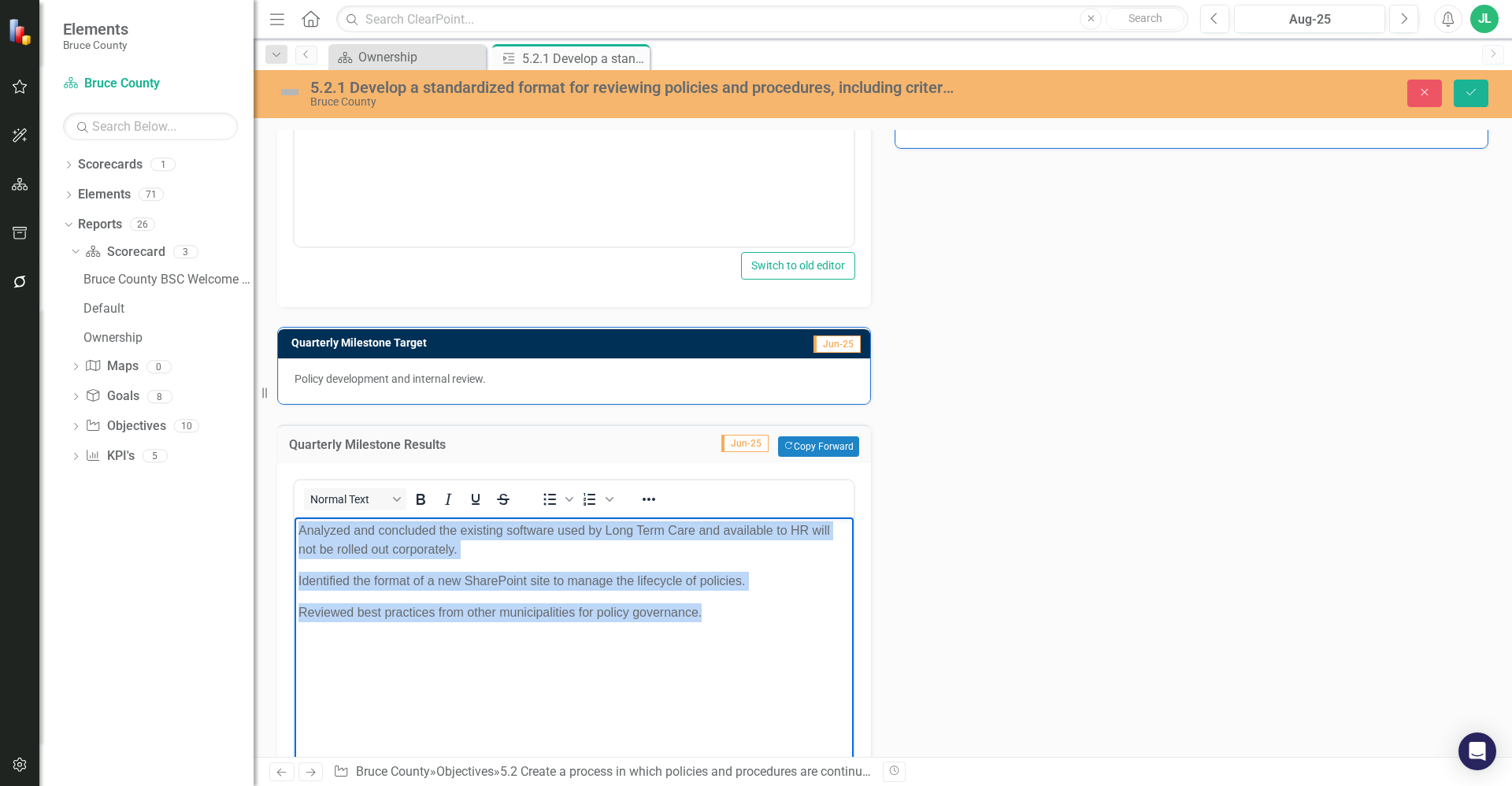
drag, startPoint x: 706, startPoint y: 617, endPoint x: 295, endPoint y: 528, distance: 420.5
click at [295, 528] on body "Analyzed and concluded the existing software used by Long Term Care and availab…" at bounding box center [574, 636] width 559 height 236
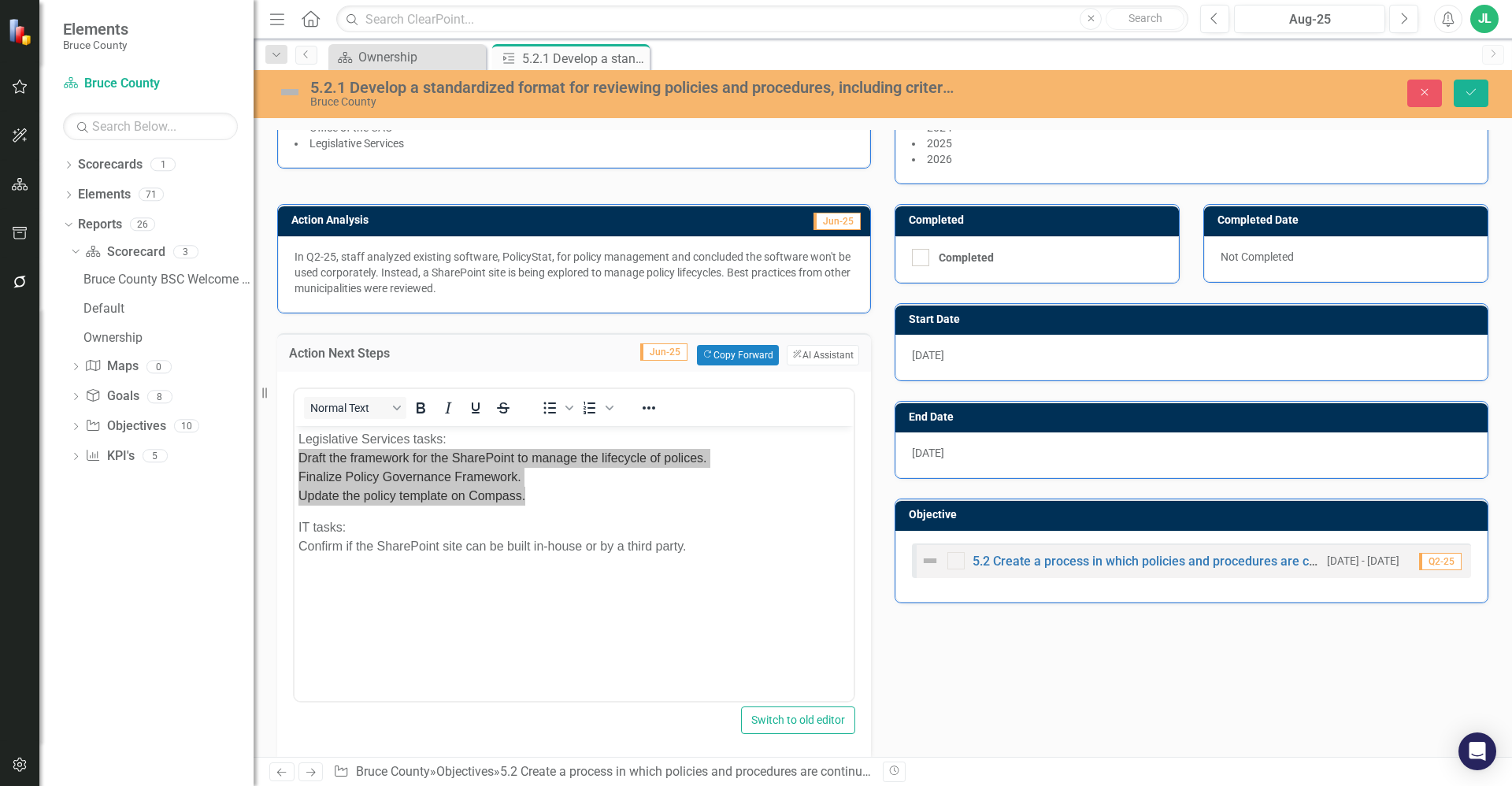
scroll to position [0, 0]
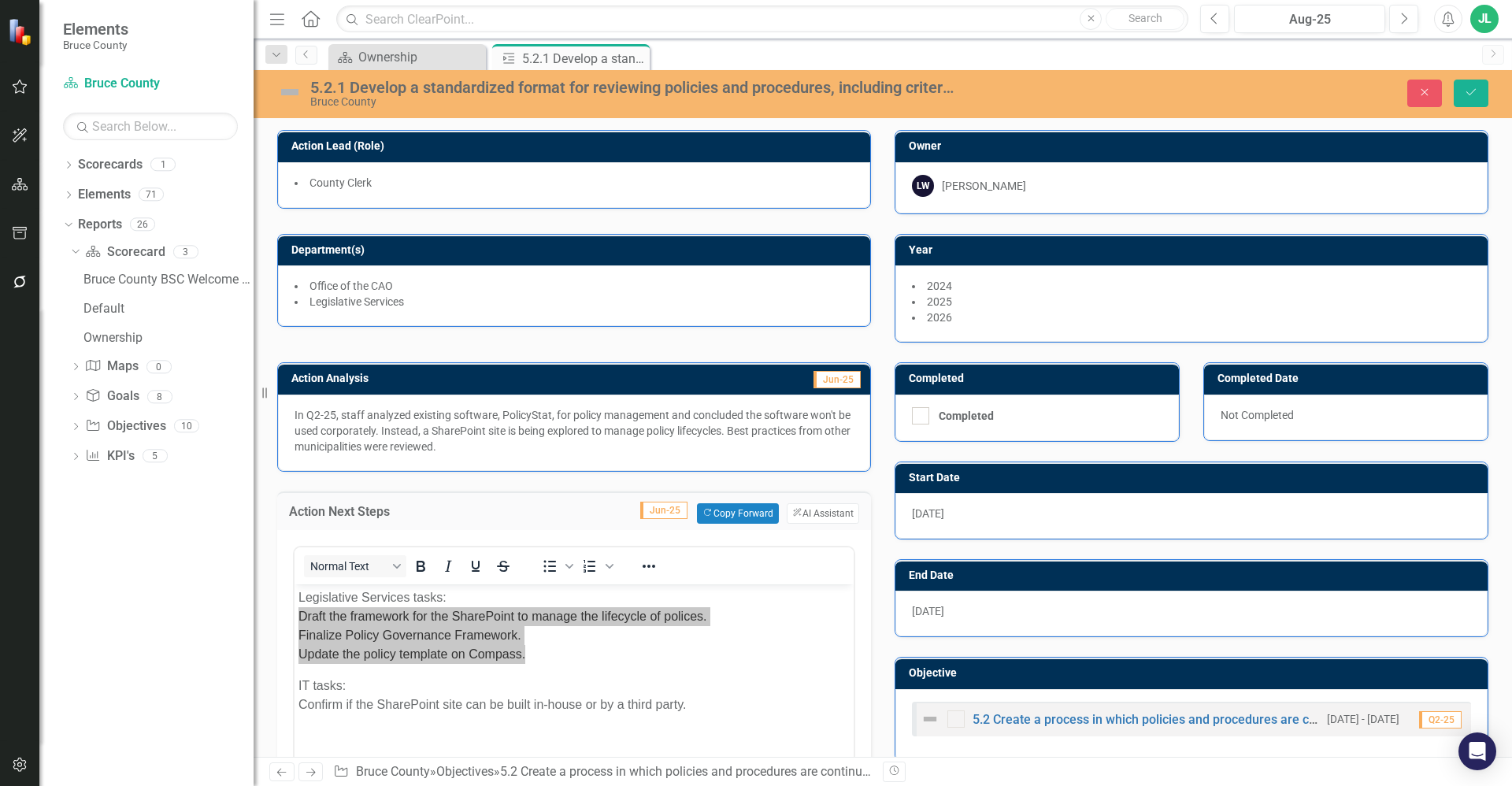
click at [295, 97] on img at bounding box center [289, 92] width 25 height 25
click at [293, 92] on img at bounding box center [289, 92] width 25 height 25
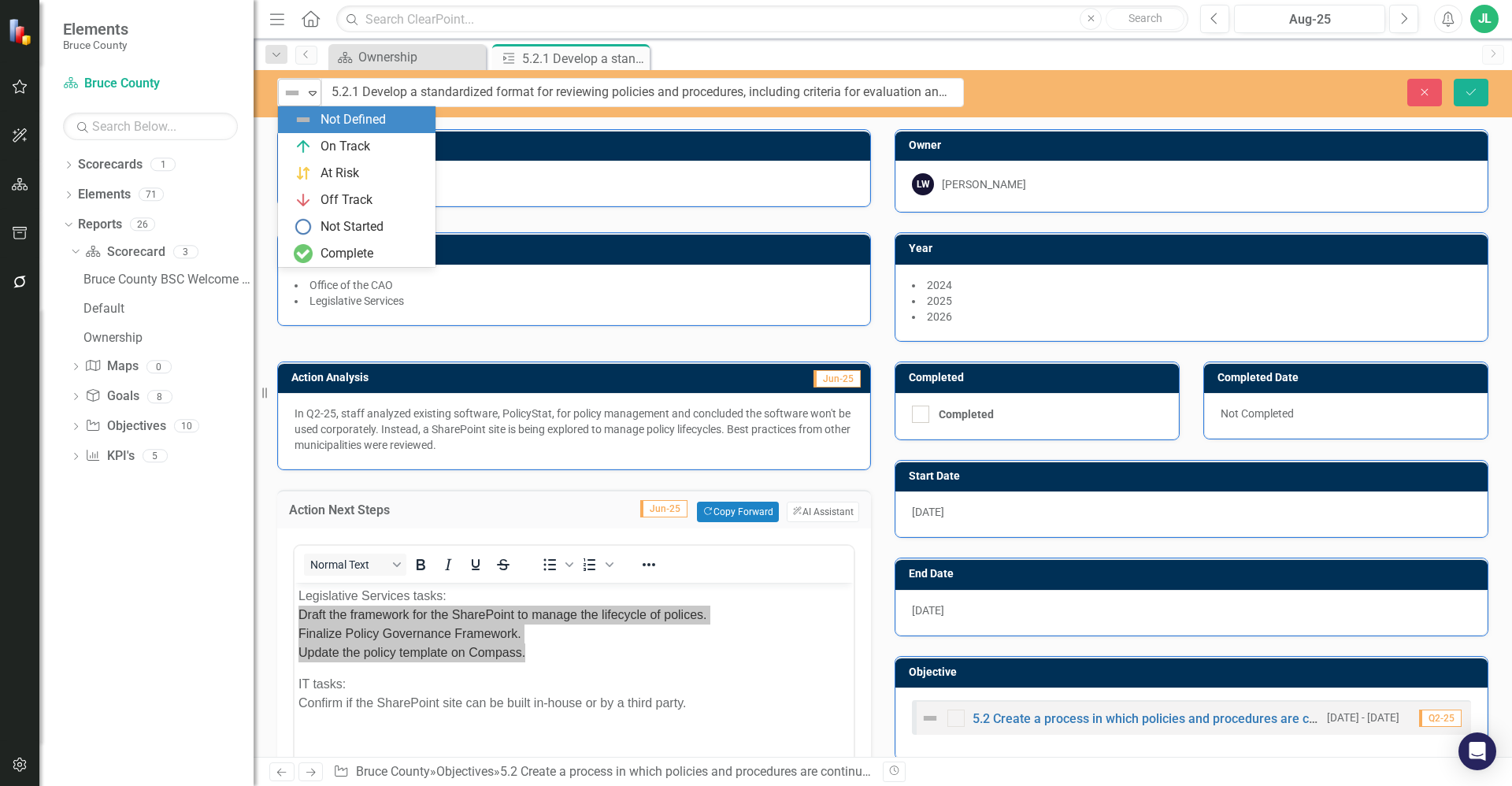
click at [304, 95] on div "Not Defined" at bounding box center [293, 92] width 24 height 22
click at [347, 152] on div "On Track" at bounding box center [345, 147] width 50 height 18
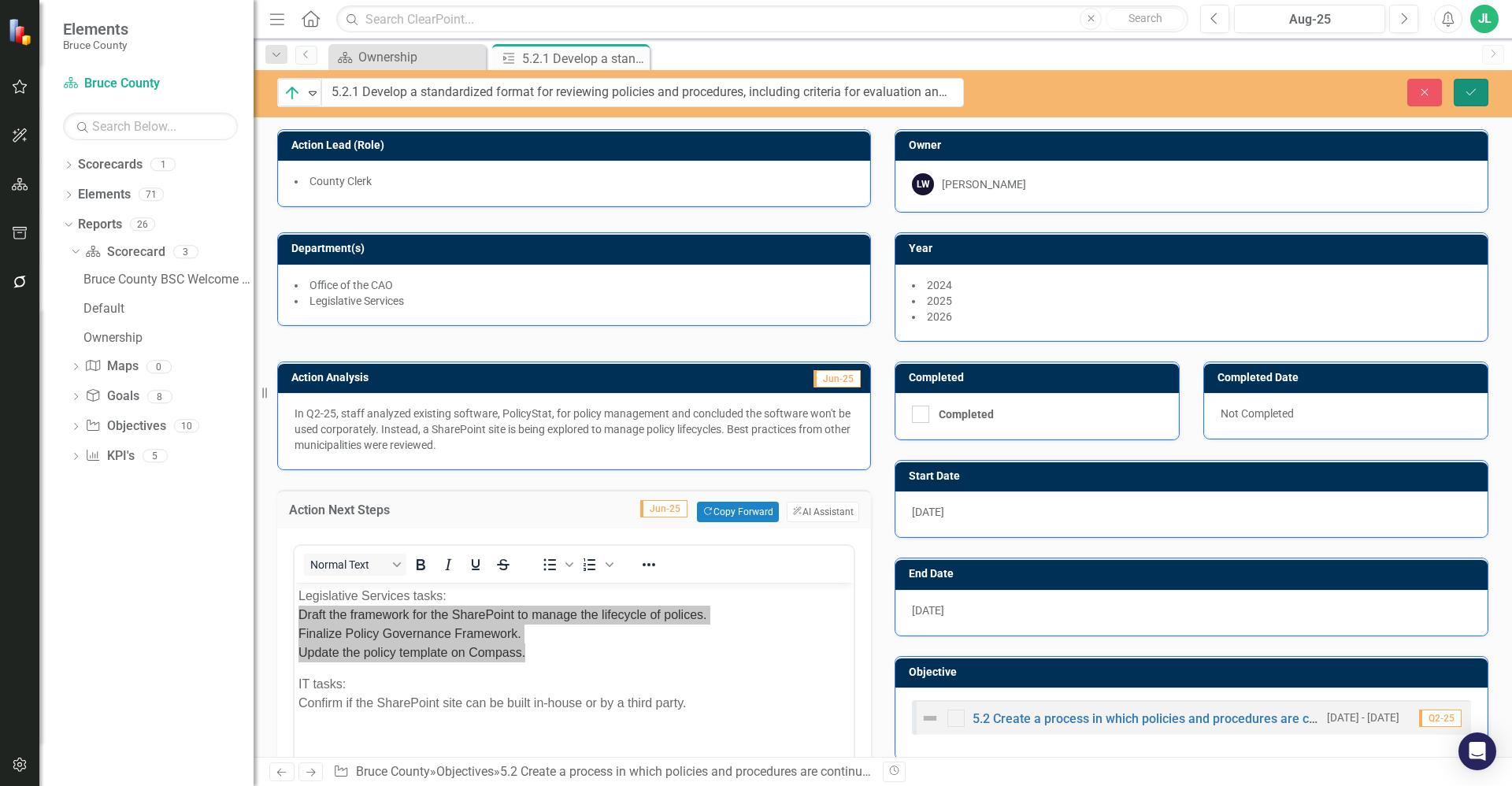
click at [1484, 85] on button "Save" at bounding box center [1470, 93] width 35 height 28
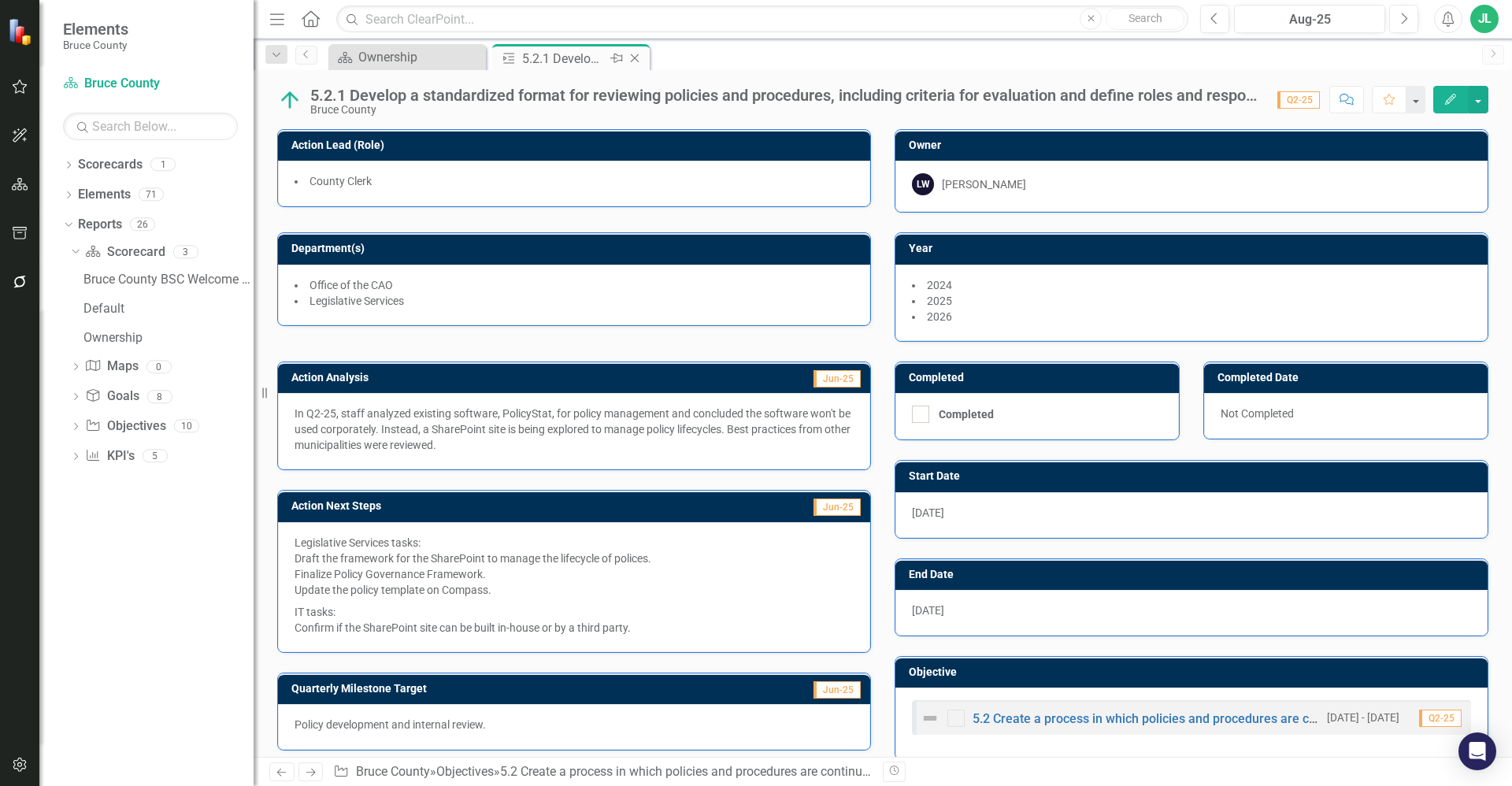
click at [636, 57] on icon "Close" at bounding box center [634, 58] width 15 height 12
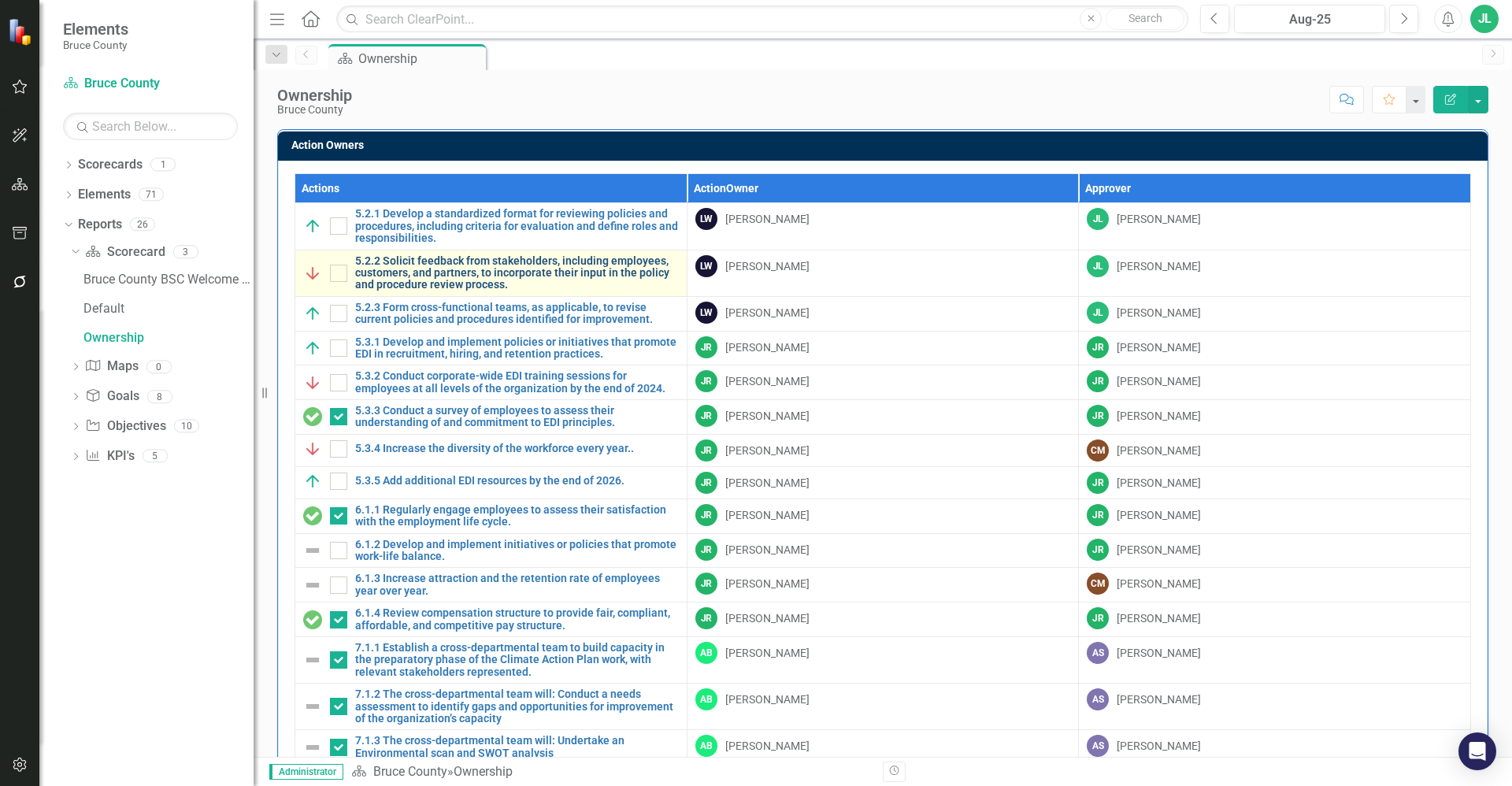
click at [546, 273] on link "5.2.2 Solicit feedback from stakeholders, including employees, customers, and p…" at bounding box center [517, 273] width 324 height 36
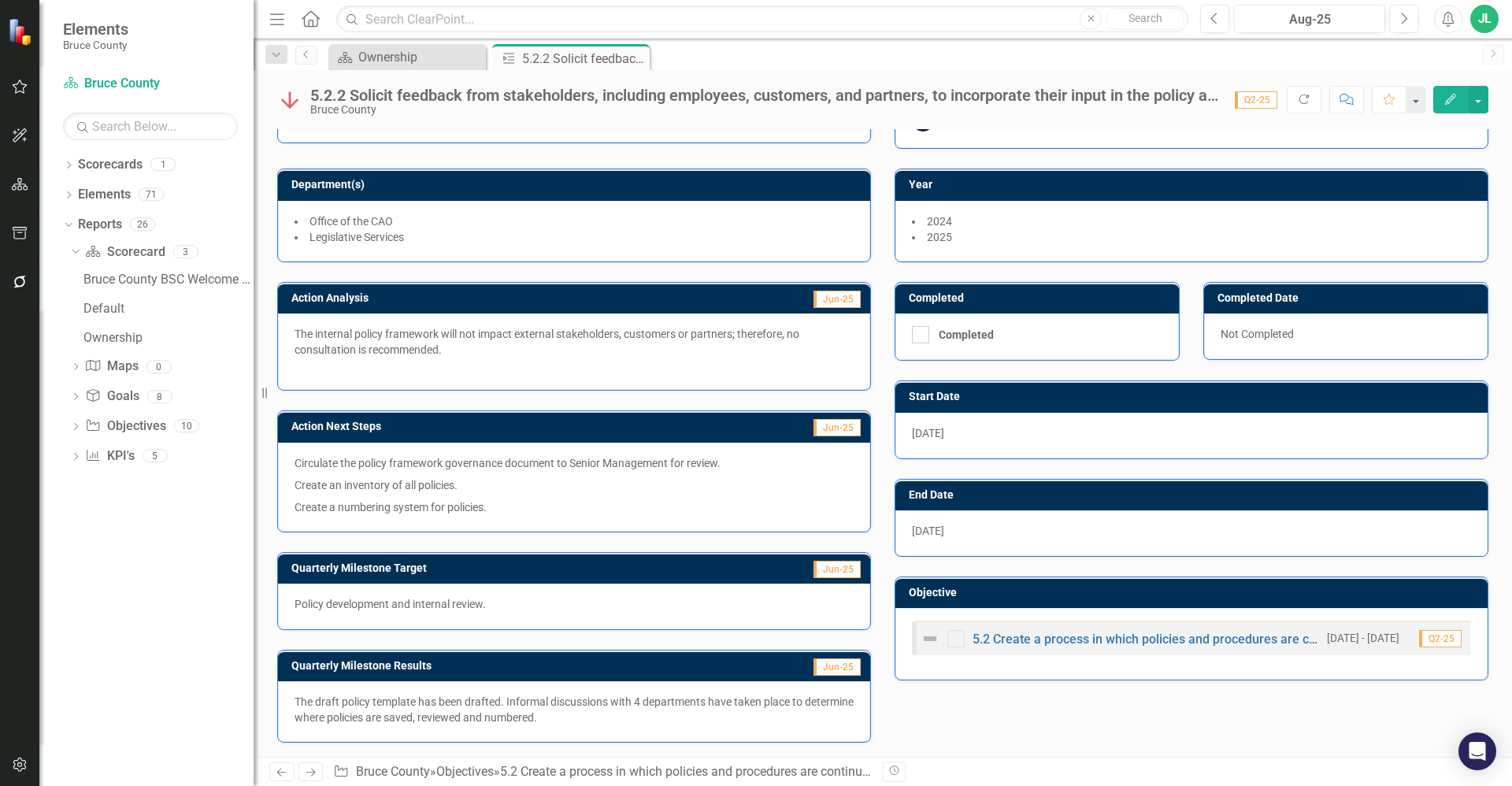
scroll to position [65, 0]
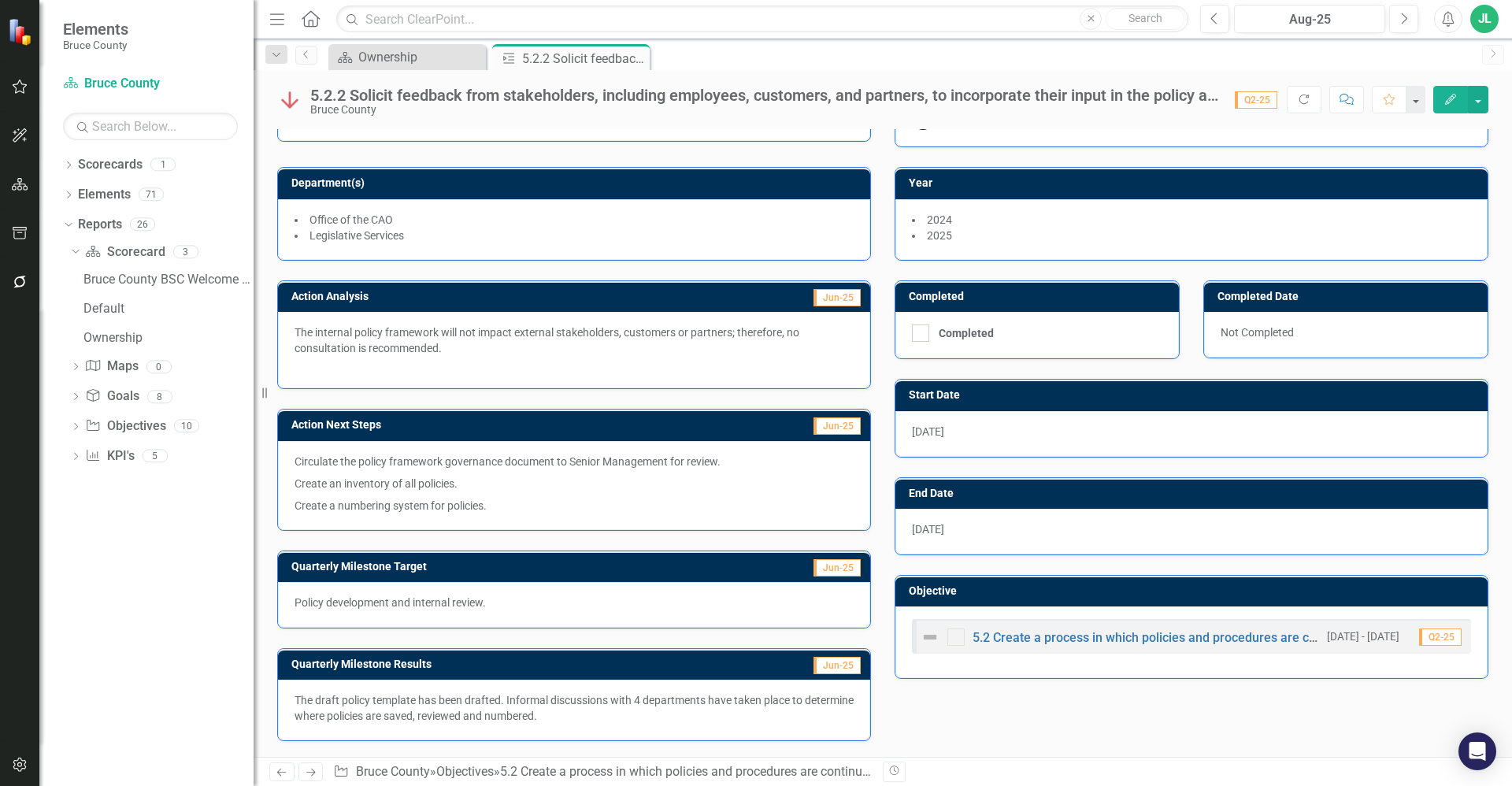
click at [626, 717] on p "The draft policy template has been drafted. Informal discussions with 4 departm…" at bounding box center [574, 708] width 559 height 32
drag, startPoint x: 606, startPoint y: 716, endPoint x: 394, endPoint y: 713, distance: 212.0
click at [394, 713] on p "The draft policy template has been drafted. Informal discussions with 4 departm…" at bounding box center [574, 708] width 559 height 32
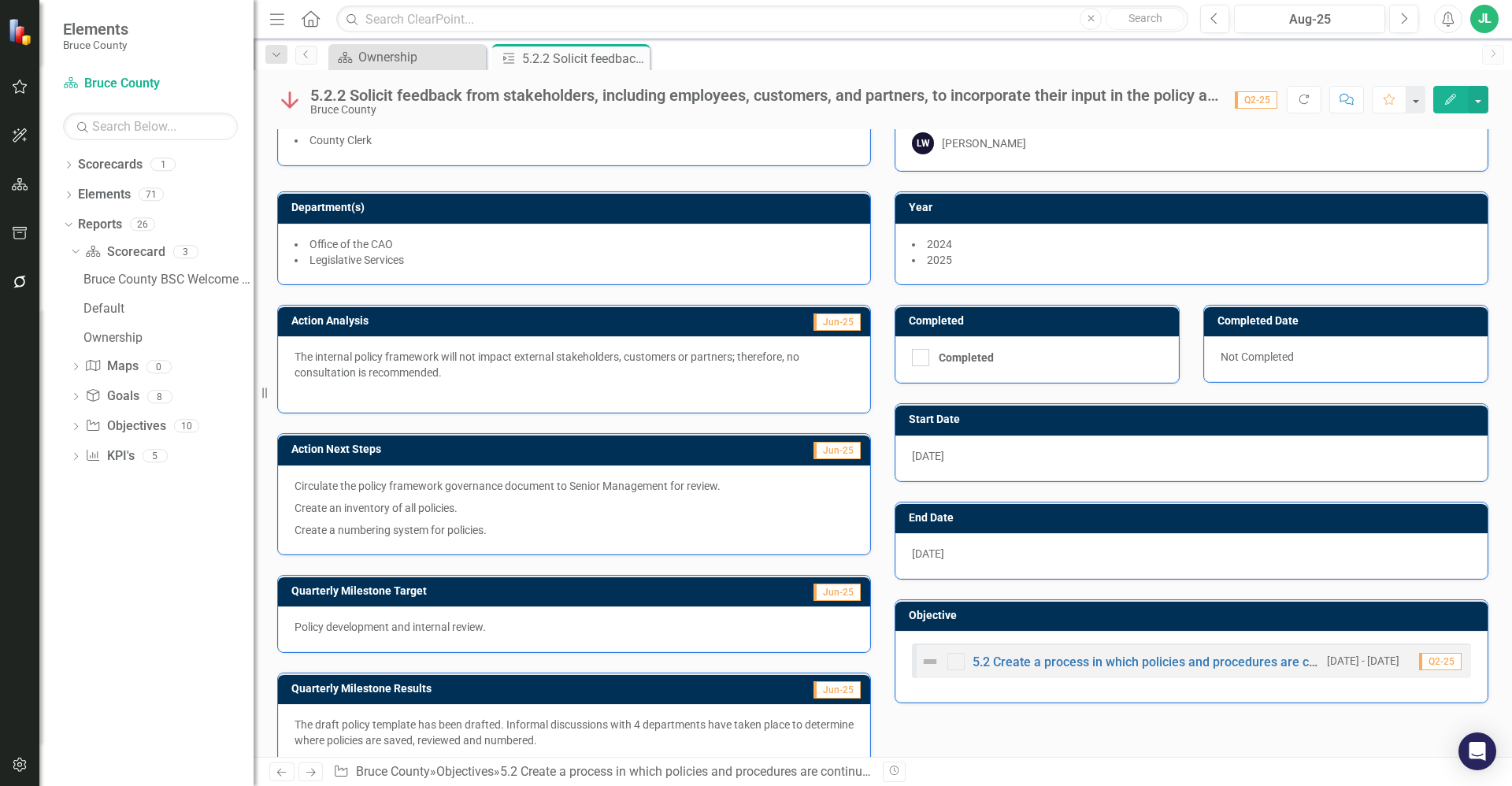
scroll to position [0, 0]
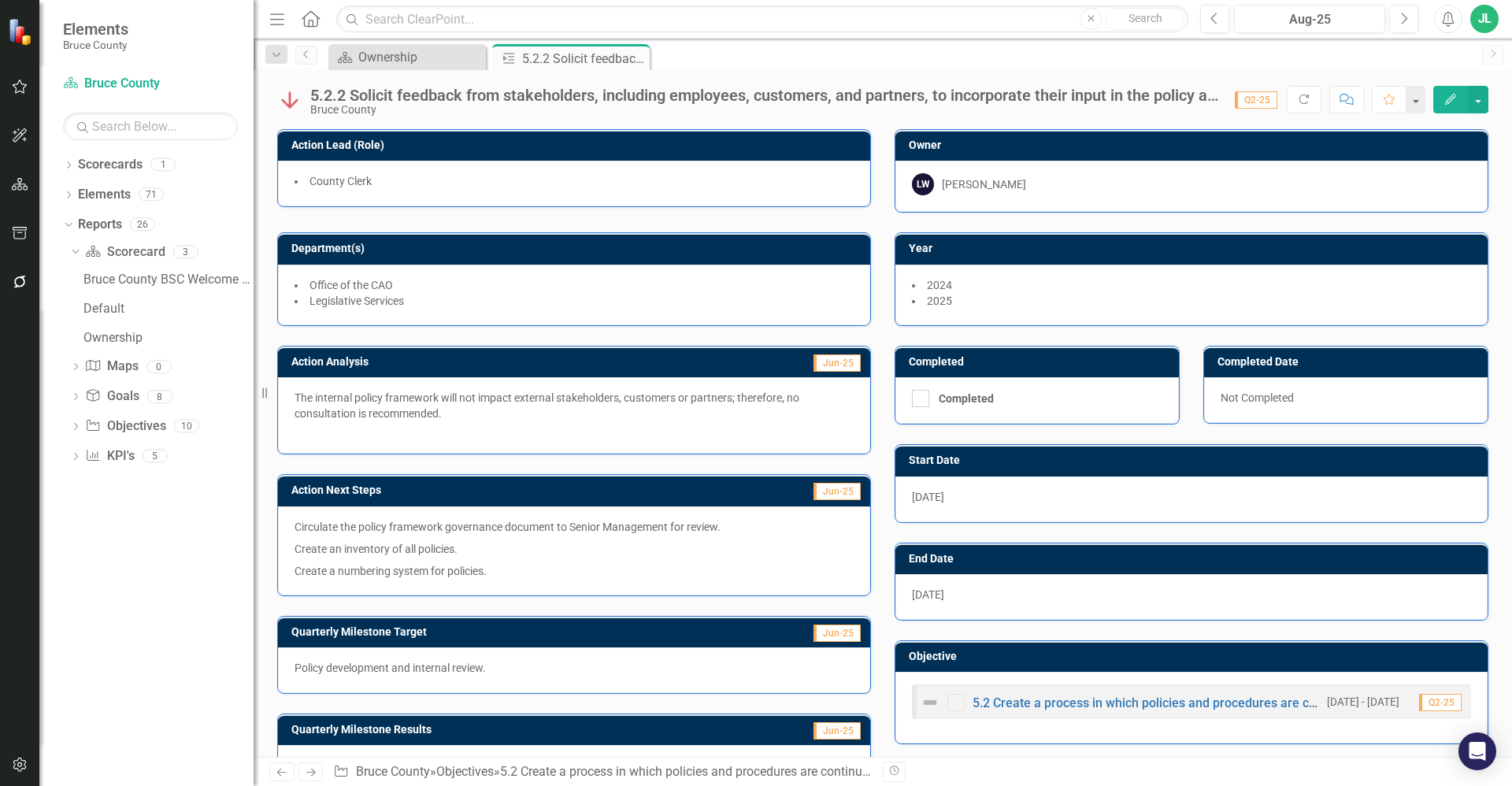
click at [552, 422] on p "The internal policy framework will not impact external stakeholders, customers …" at bounding box center [574, 413] width 559 height 47
click at [601, 419] on p "The internal policy framework will not impact external stakeholders, customers …" at bounding box center [574, 413] width 559 height 47
click at [538, 572] on p "Create a numbering system for policies." at bounding box center [574, 569] width 559 height 19
click at [536, 576] on p "Create a numbering system for policies." at bounding box center [574, 569] width 559 height 19
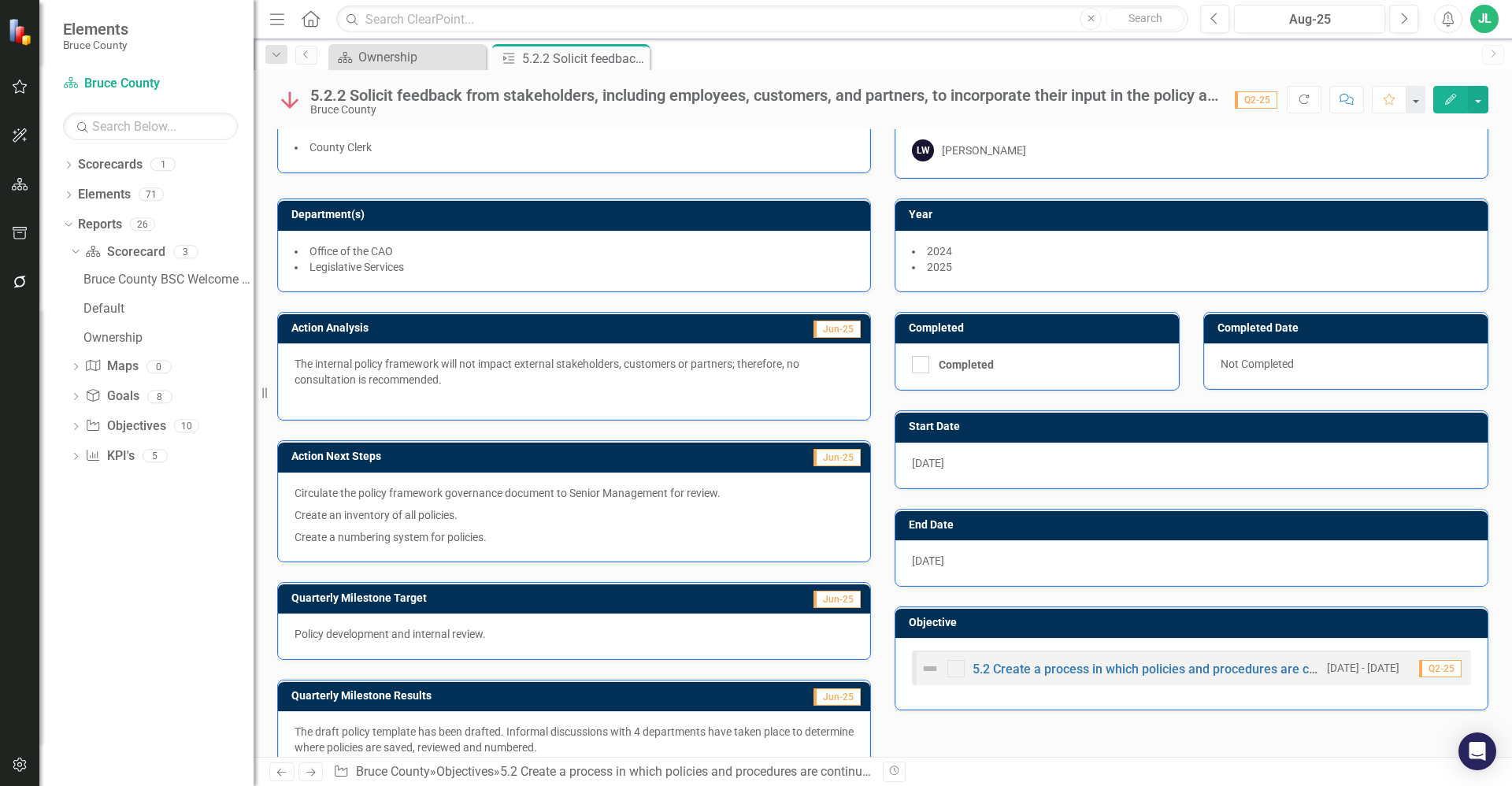
scroll to position [65, 0]
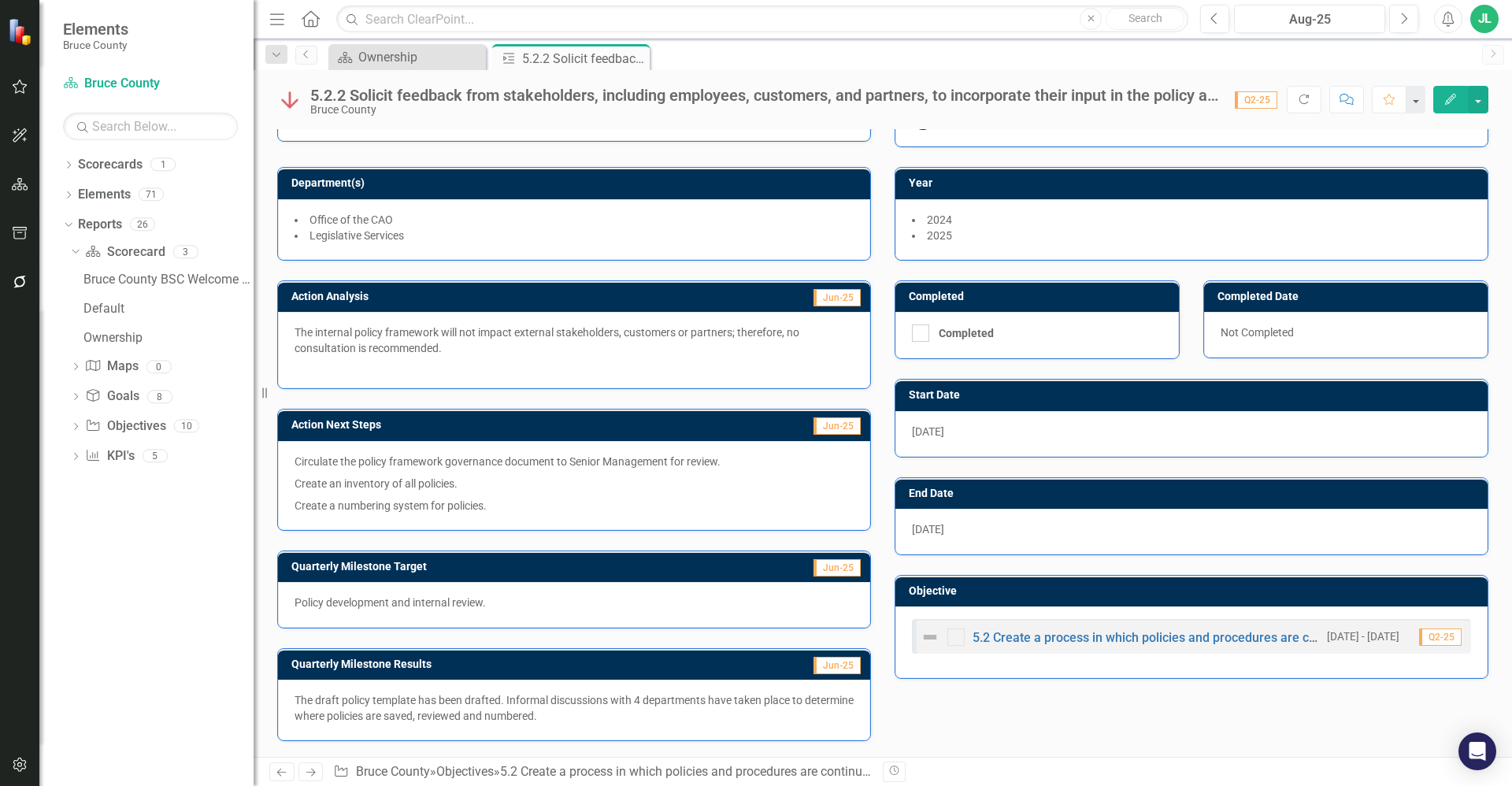
click at [549, 708] on p "The draft policy template has been drafted. Informal discussions with 4 departm…" at bounding box center [574, 708] width 559 height 32
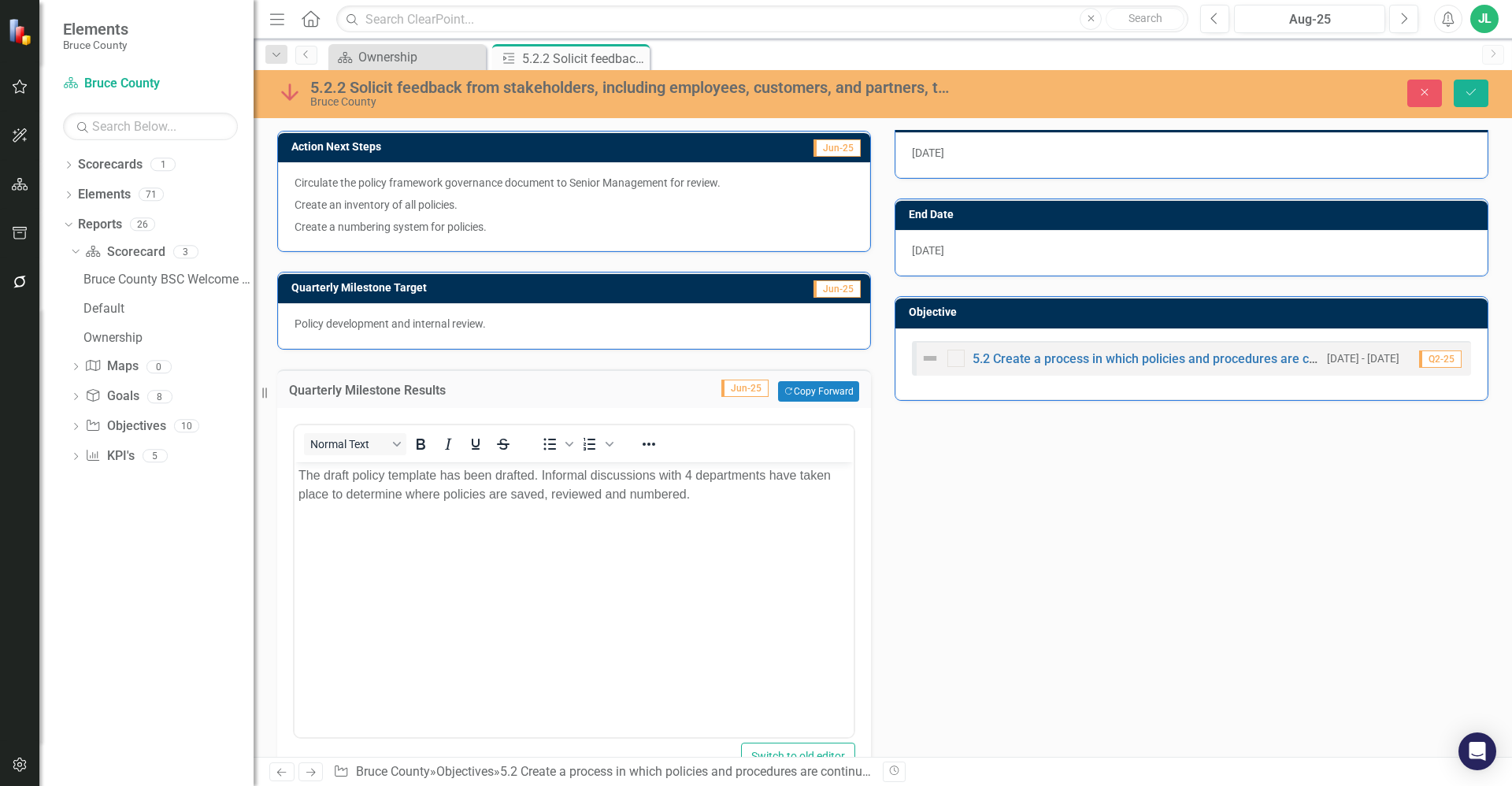
scroll to position [360, 0]
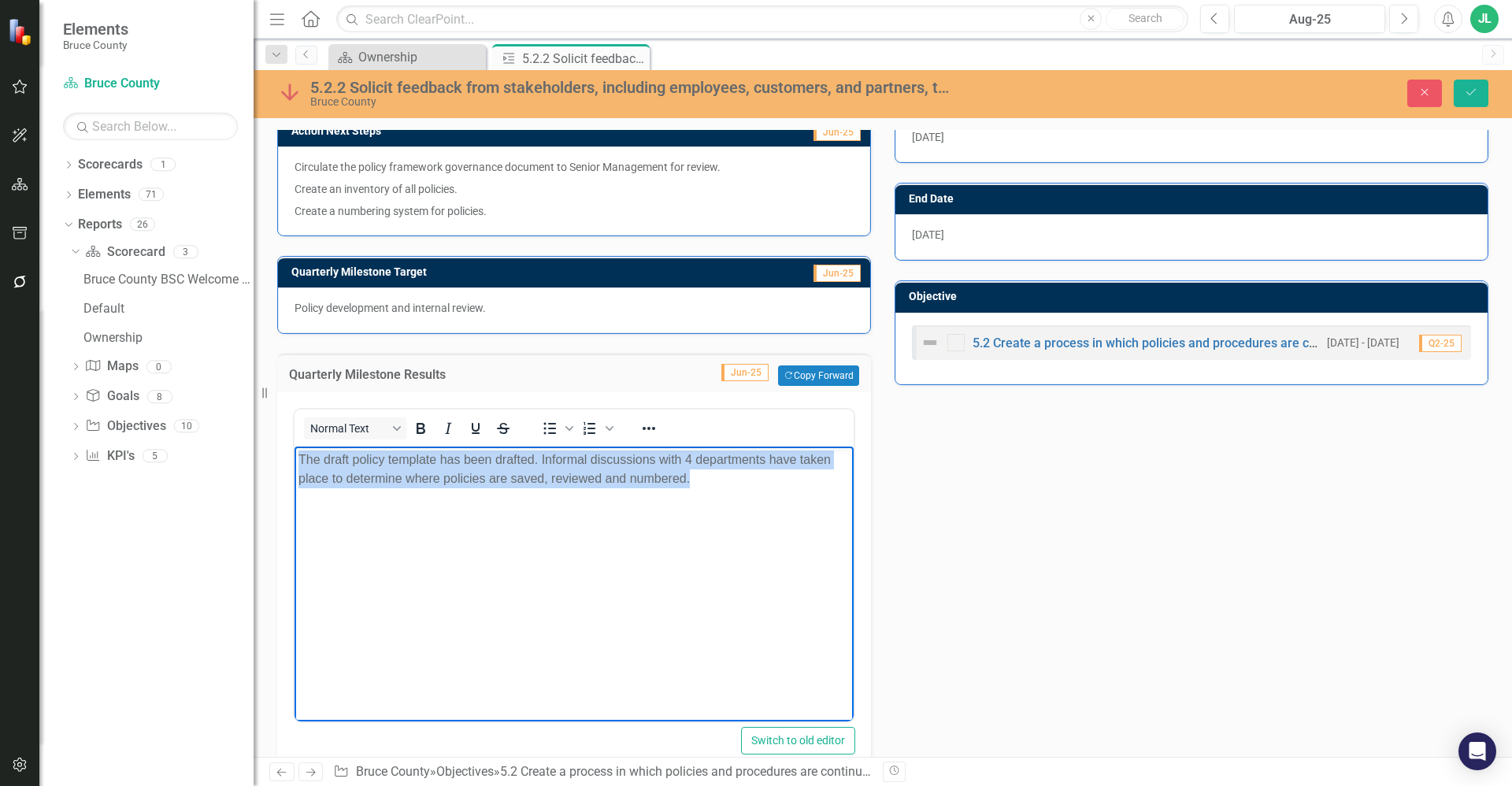
drag, startPoint x: 722, startPoint y: 490, endPoint x: 265, endPoint y: 455, distance: 458.3
click at [294, 455] on html "The draft policy template has been drafted. Informal discussions with 4 departm…" at bounding box center [574, 565] width 559 height 236
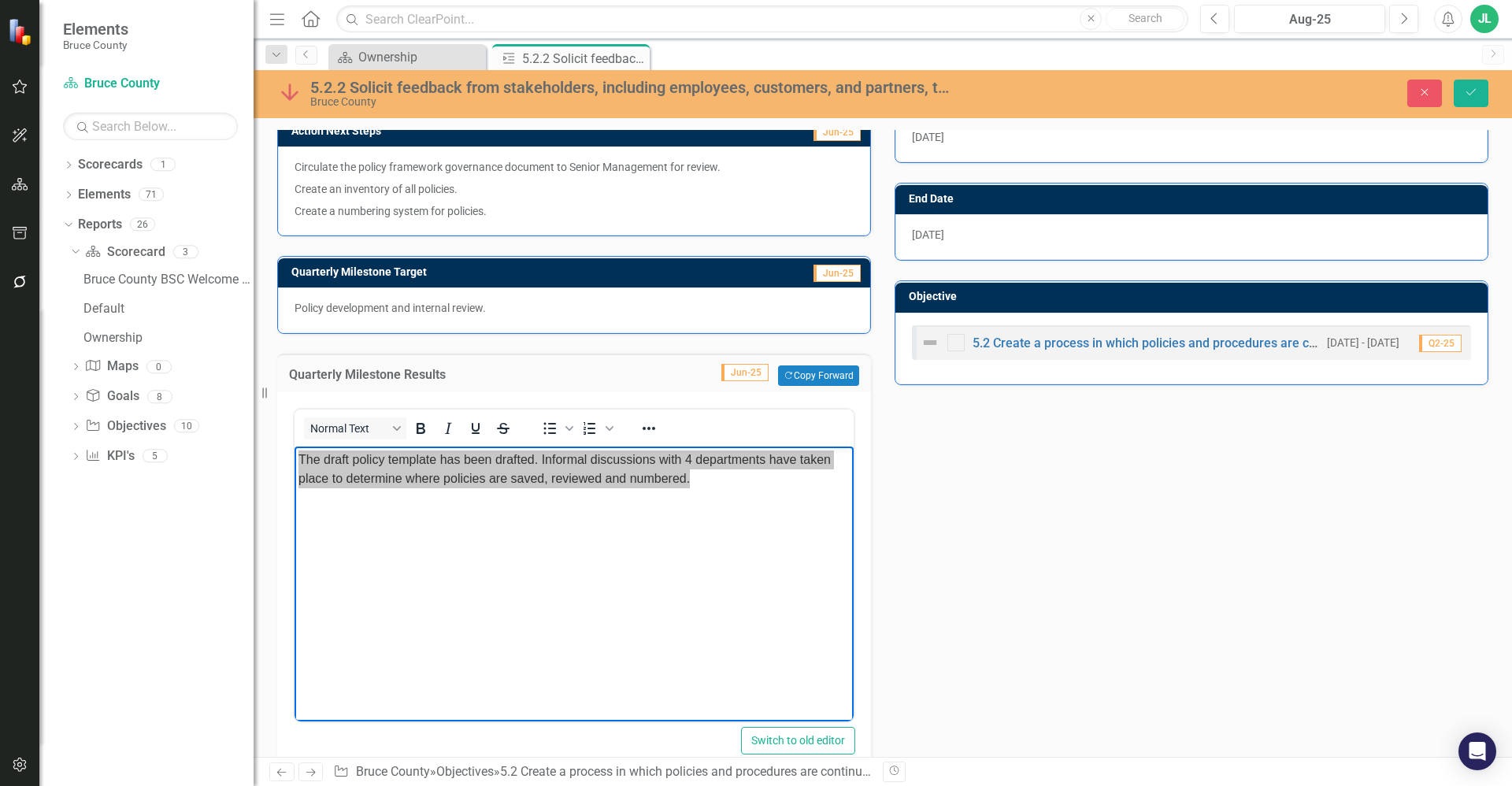
click at [531, 292] on div "Policy development and internal review." at bounding box center [574, 311] width 593 height 46
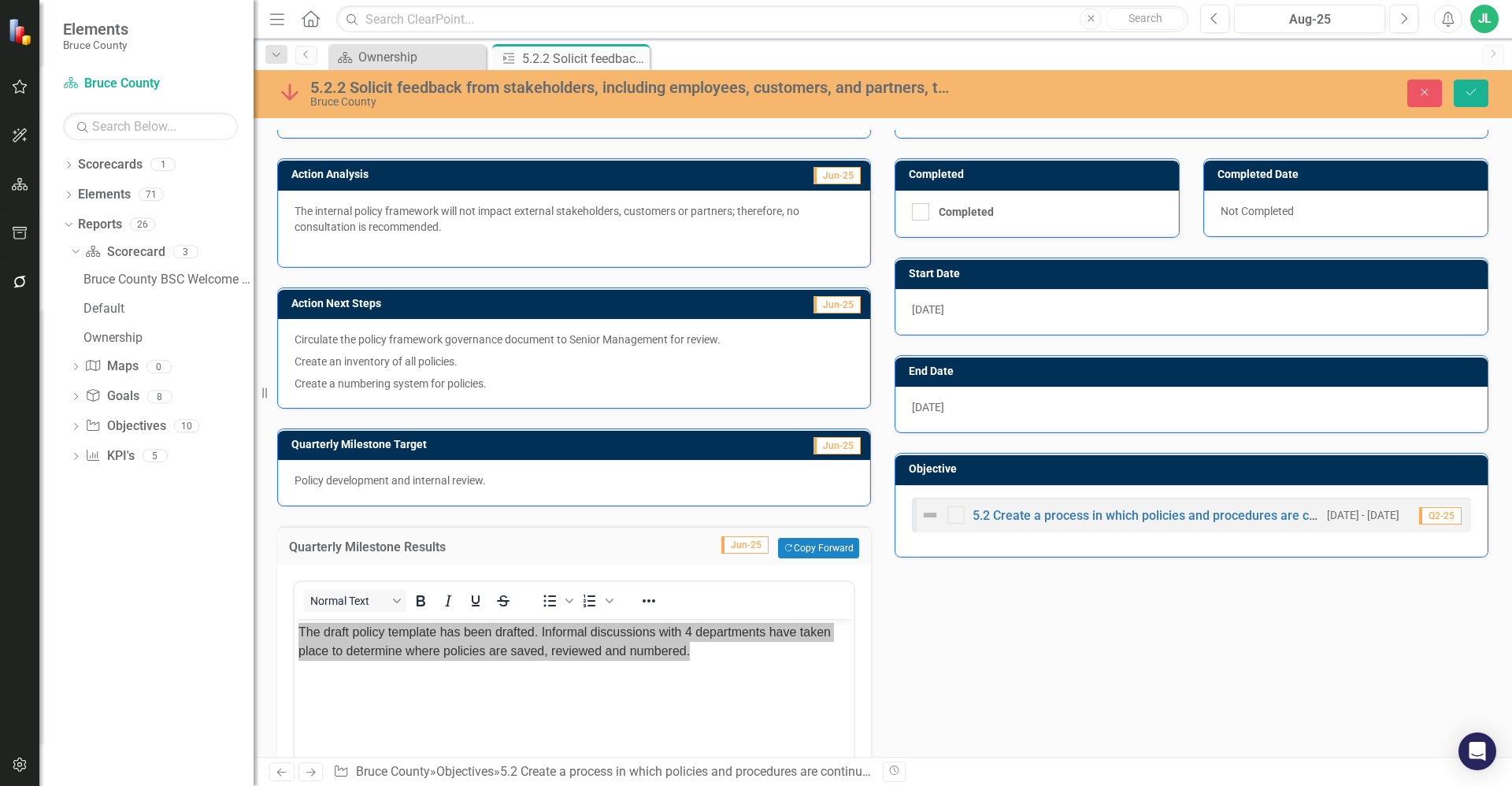
scroll to position [183, 0]
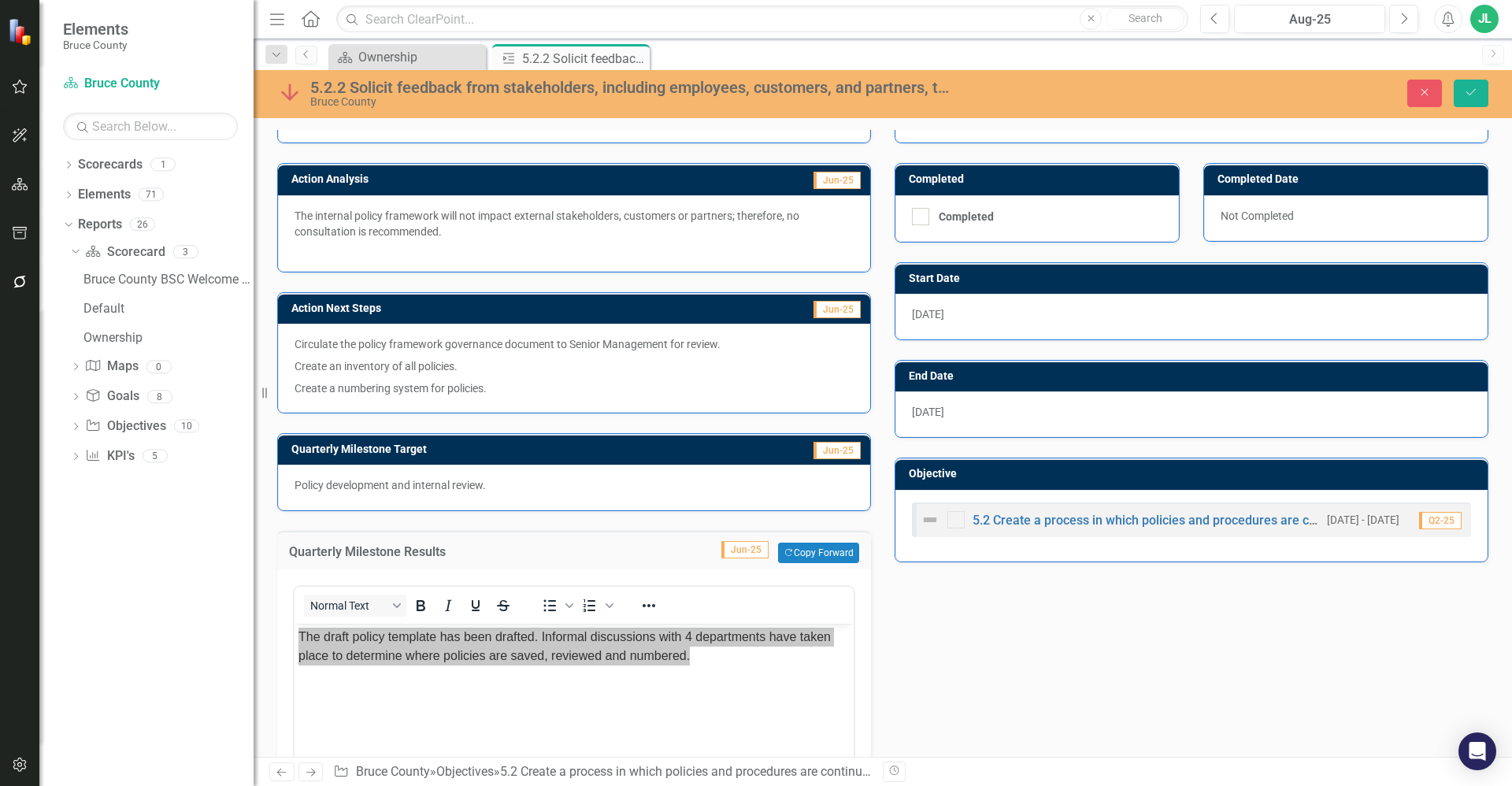
click at [513, 360] on p "Create an inventory of all policies." at bounding box center [574, 366] width 559 height 22
click at [513, 360] on p "Create an inventory of all policies." at bounding box center [574, 366] width 559 height 22
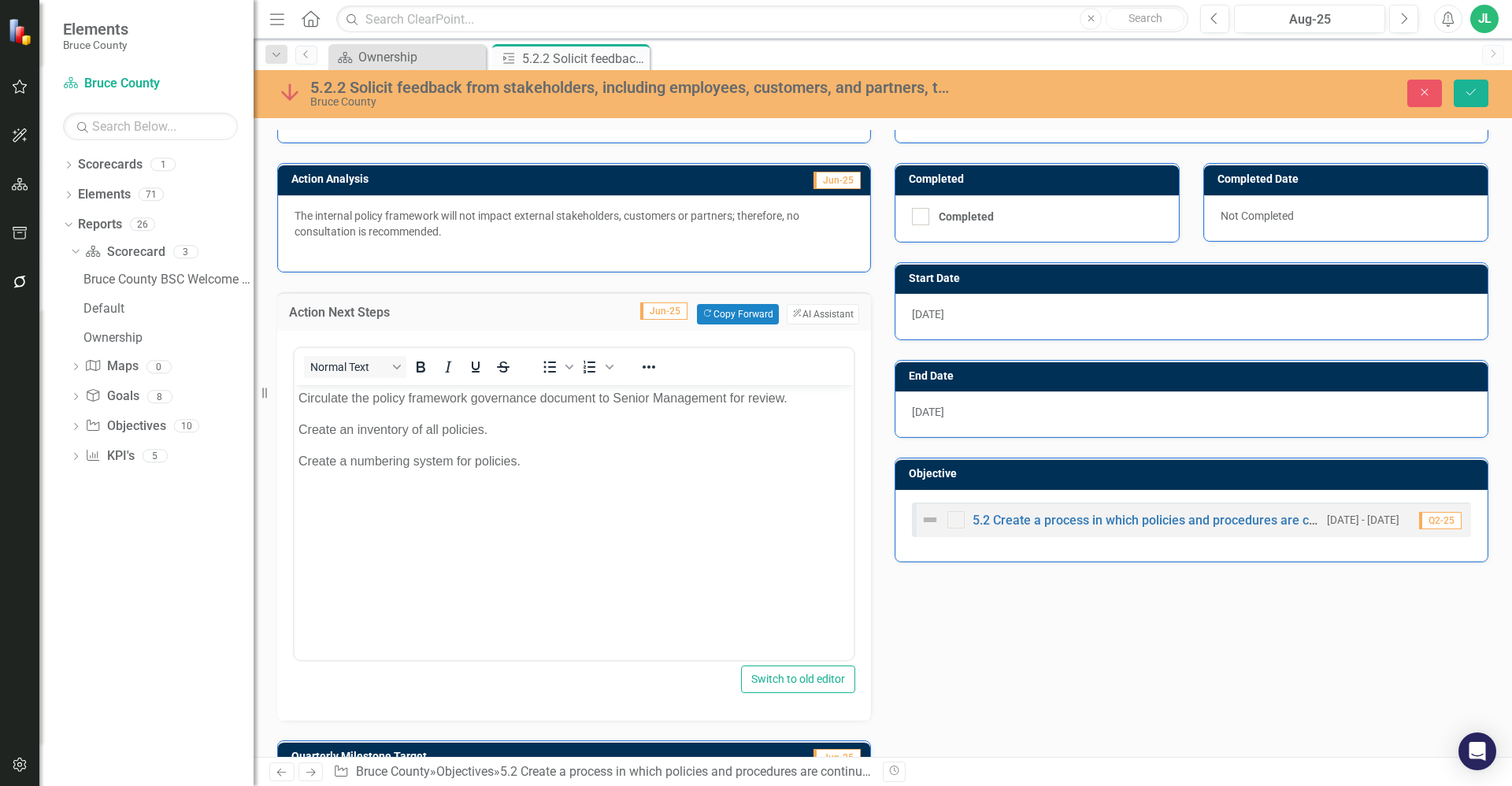
scroll to position [0, 0]
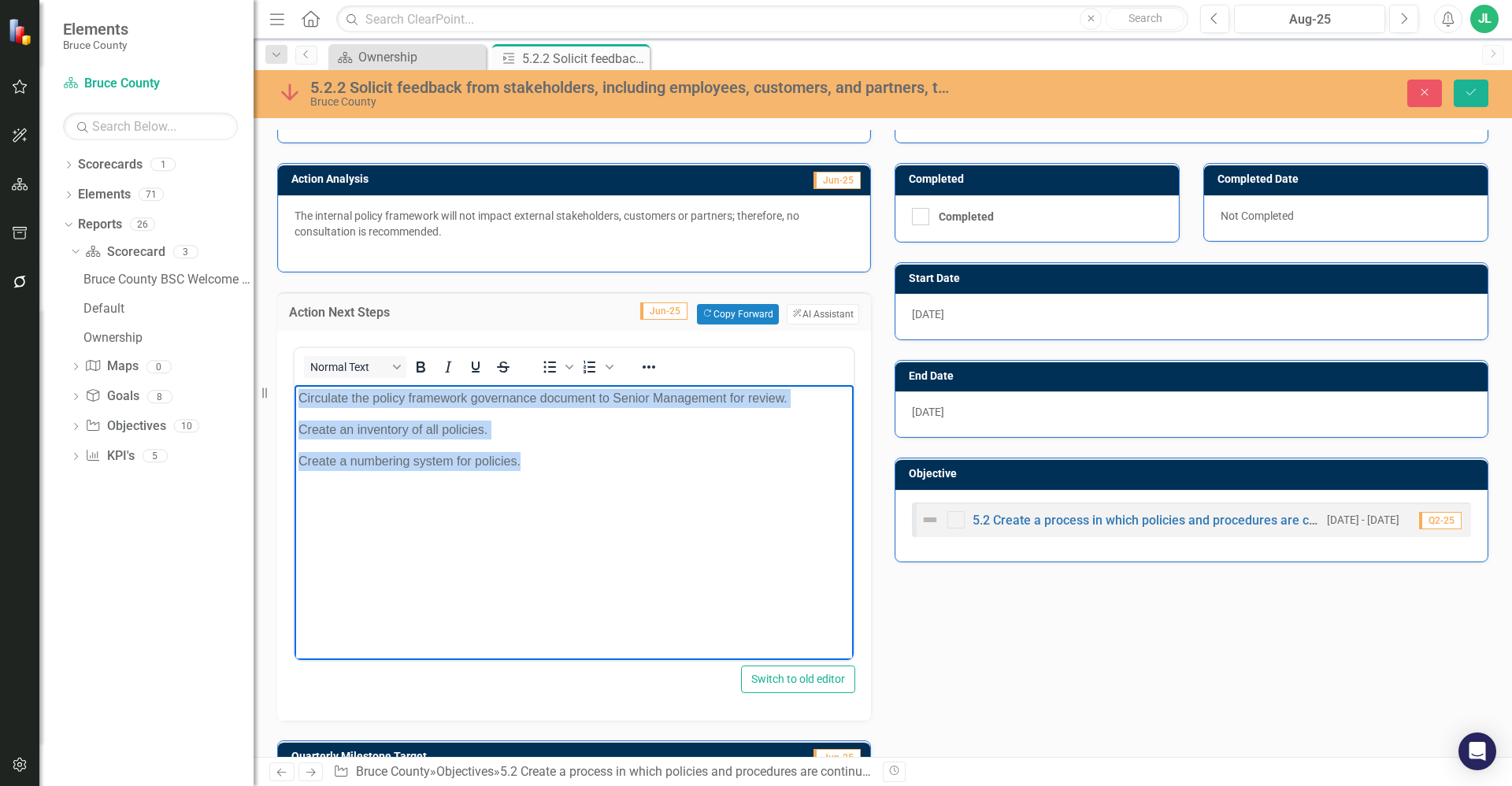
drag, startPoint x: 535, startPoint y: 465, endPoint x: 276, endPoint y: 382, distance: 272.0
click at [294, 384] on html "Circulate the policy framework governance document to Senior Management for rev…" at bounding box center [574, 502] width 559 height 236
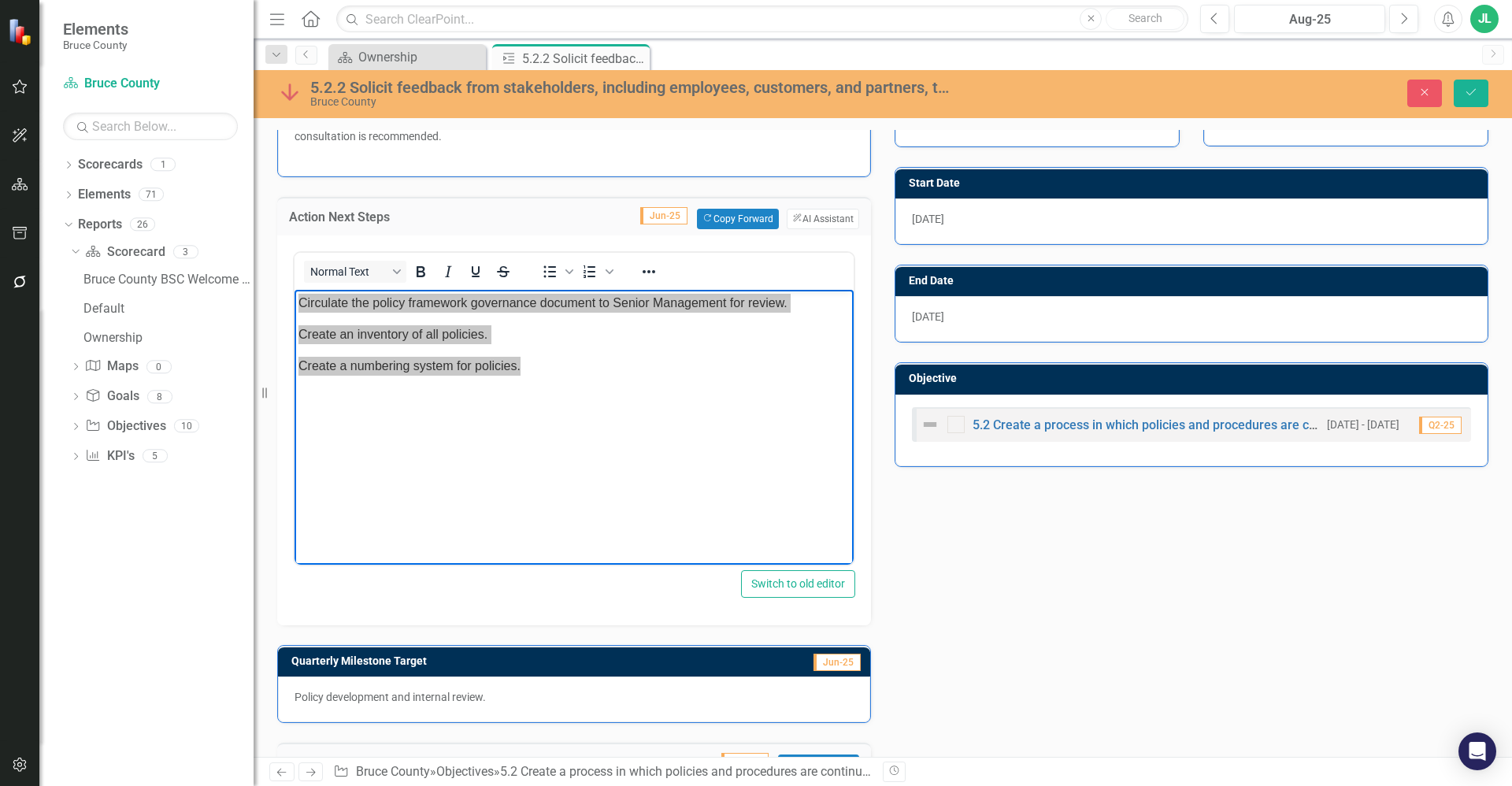
scroll to position [302, 0]
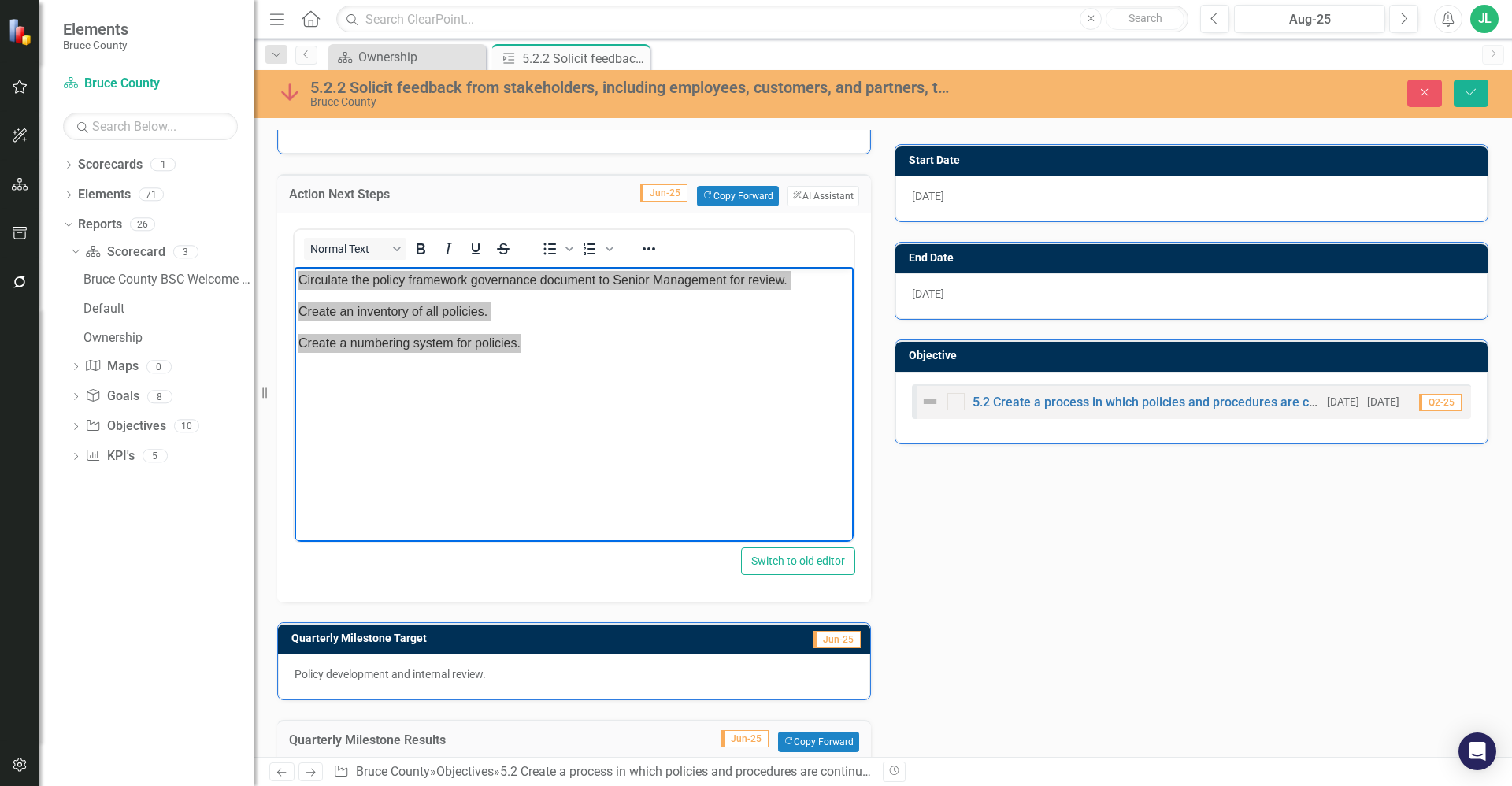
click at [994, 581] on div "Action Analysis Jun-25 The internal policy framework will not impact external s…" at bounding box center [883, 587] width 1235 height 1124
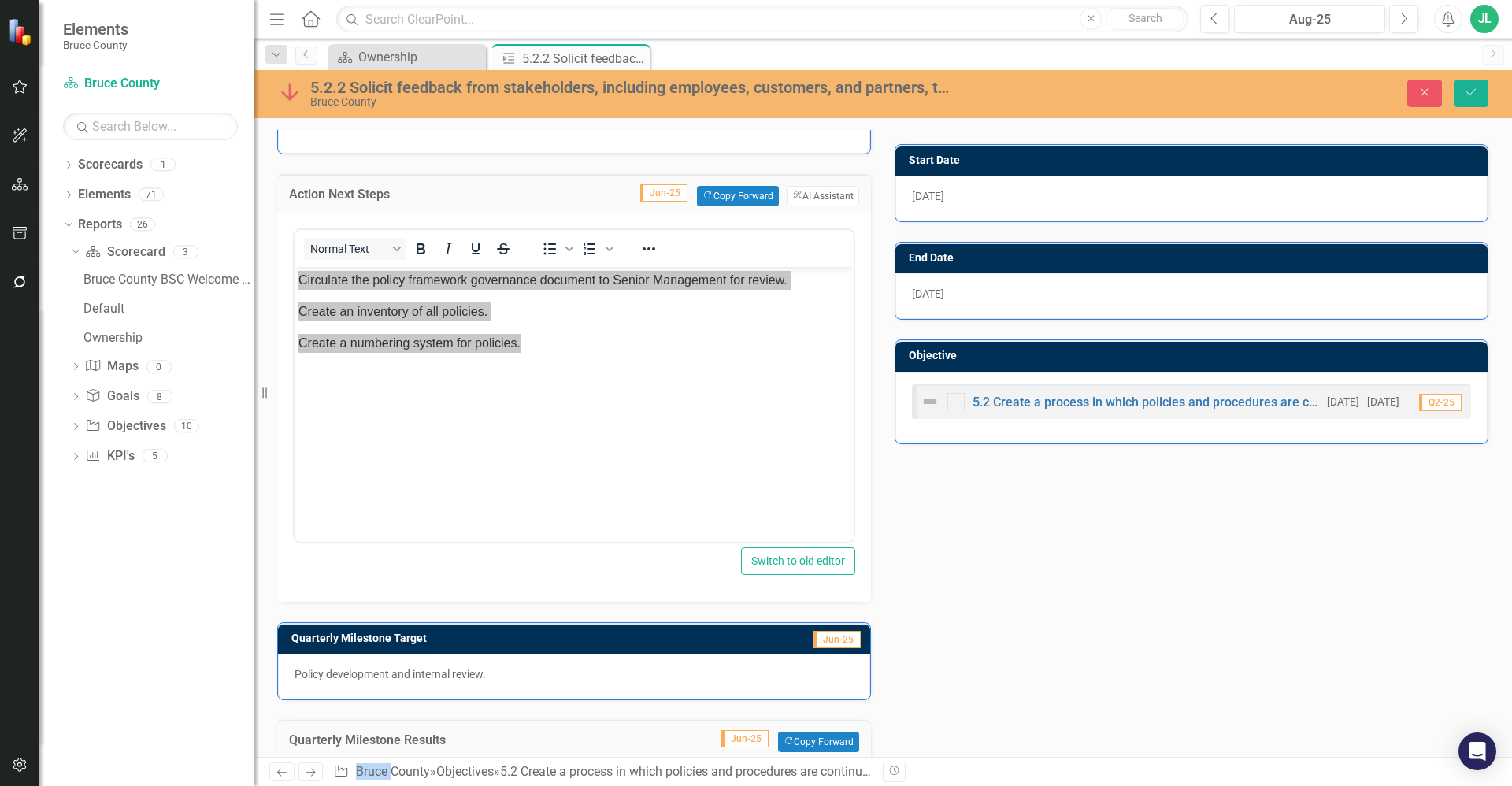
scroll to position [0, 0]
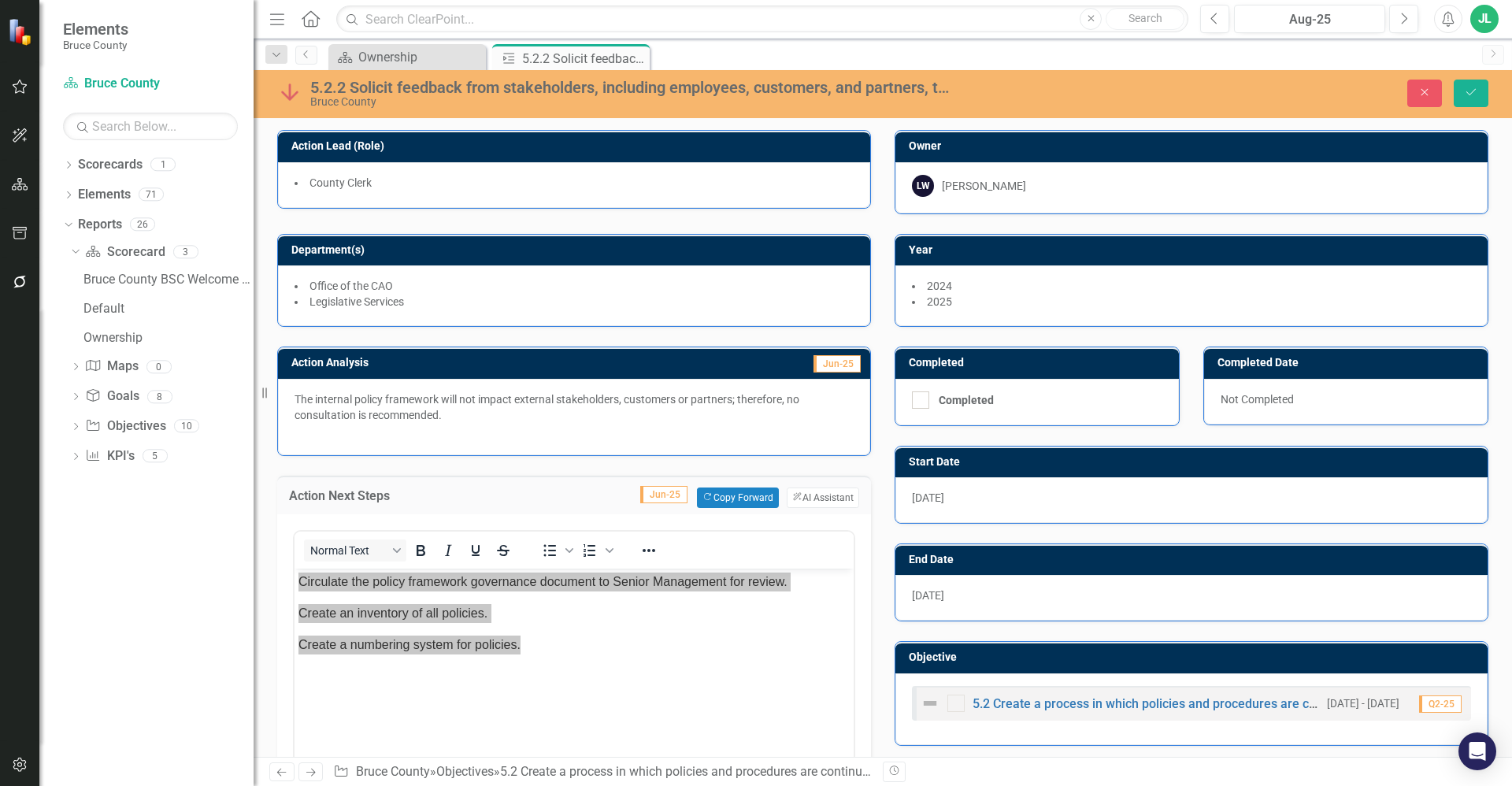
click at [527, 465] on div "Action Next Steps Jun-25 Copy Forward Copy Forward ClearPoint AI AI Assistant <…" at bounding box center [574, 680] width 617 height 448
click at [637, 56] on icon at bounding box center [635, 59] width 9 height 9
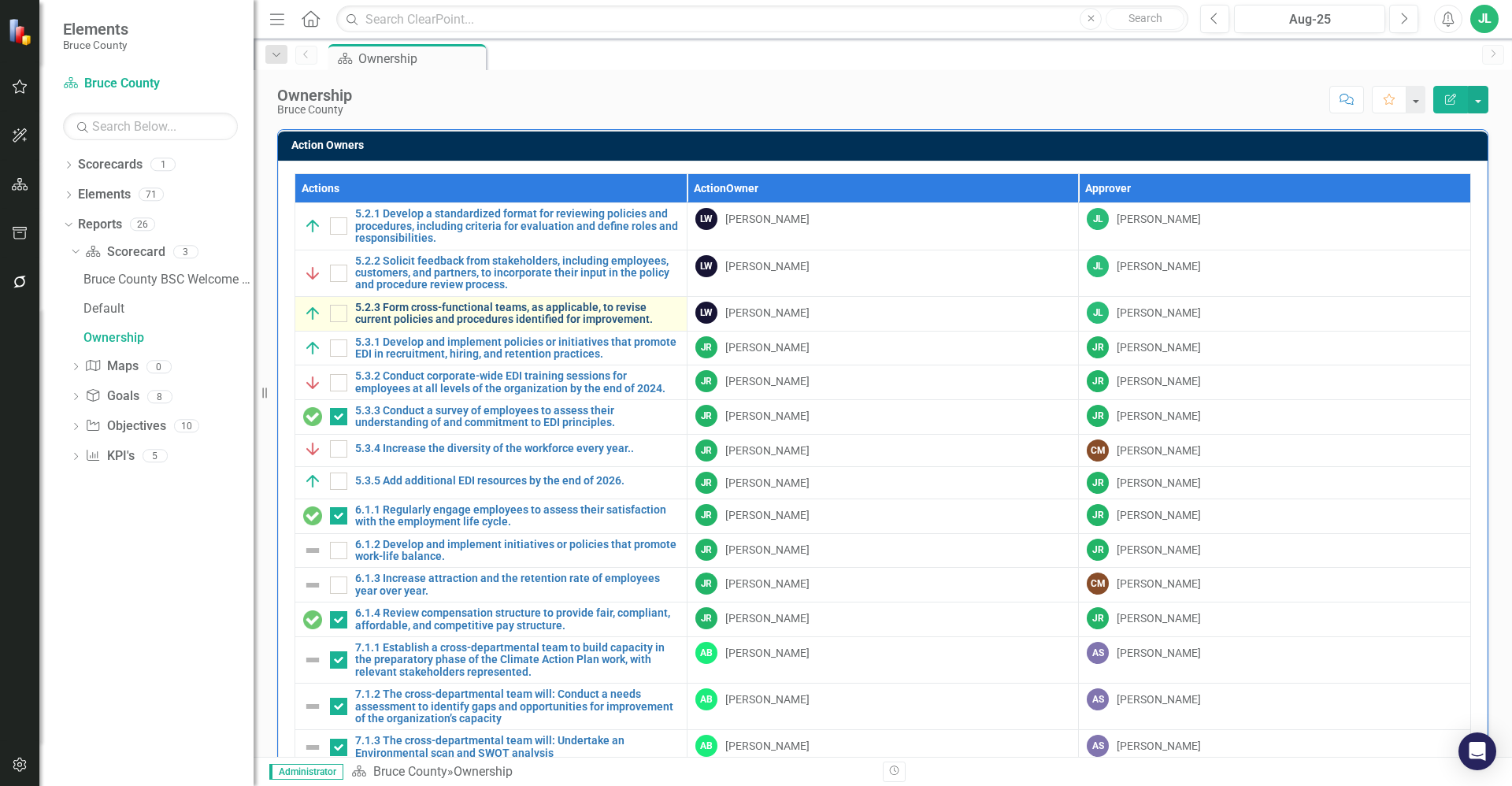
click at [472, 314] on link "5.2.3 Form cross-functional teams, as applicable, to revise current policies an…" at bounding box center [517, 314] width 324 height 24
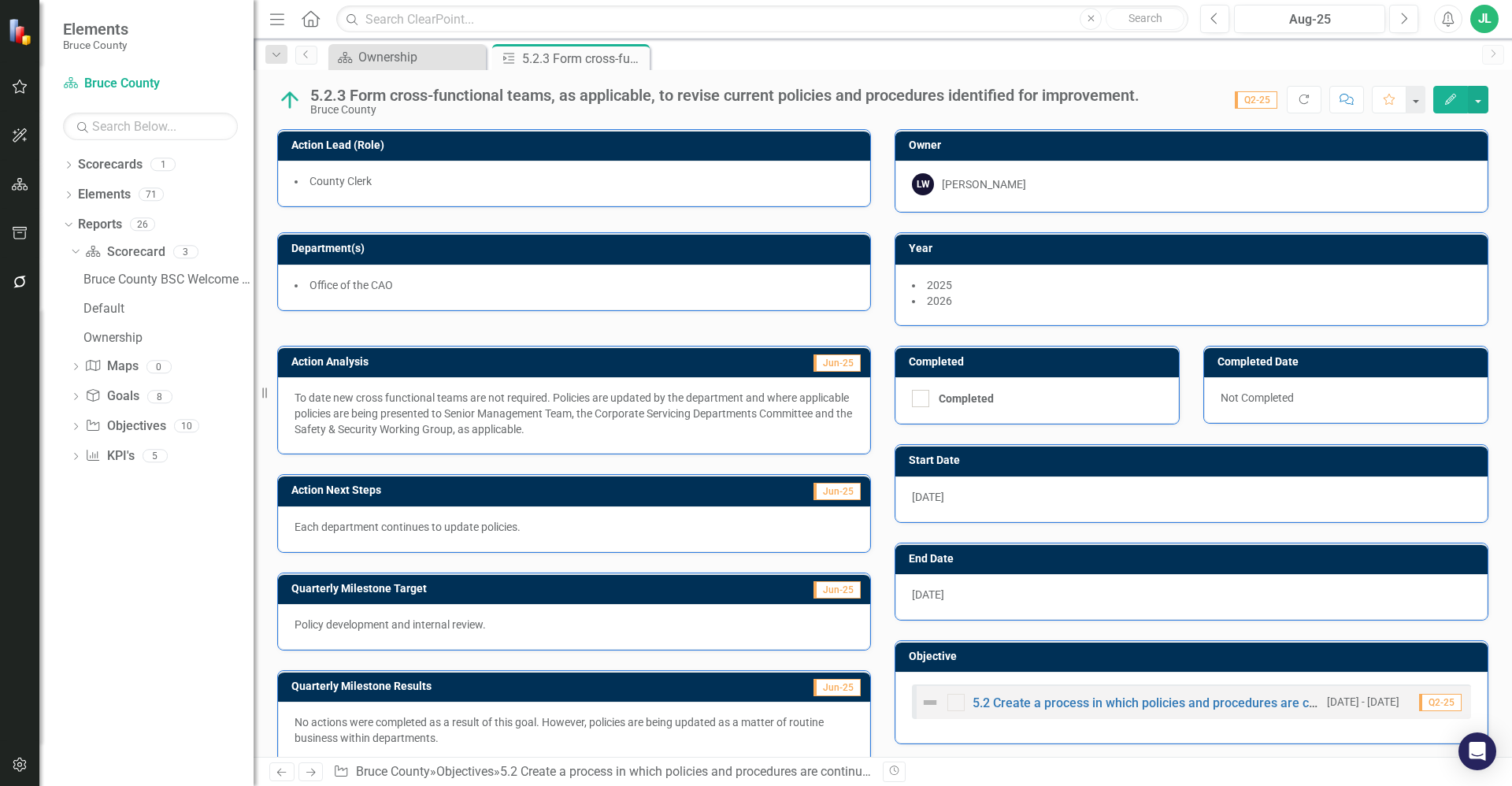
click at [559, 428] on p "To date new cross functional teams are not required. Policies are updated by th…" at bounding box center [574, 413] width 559 height 47
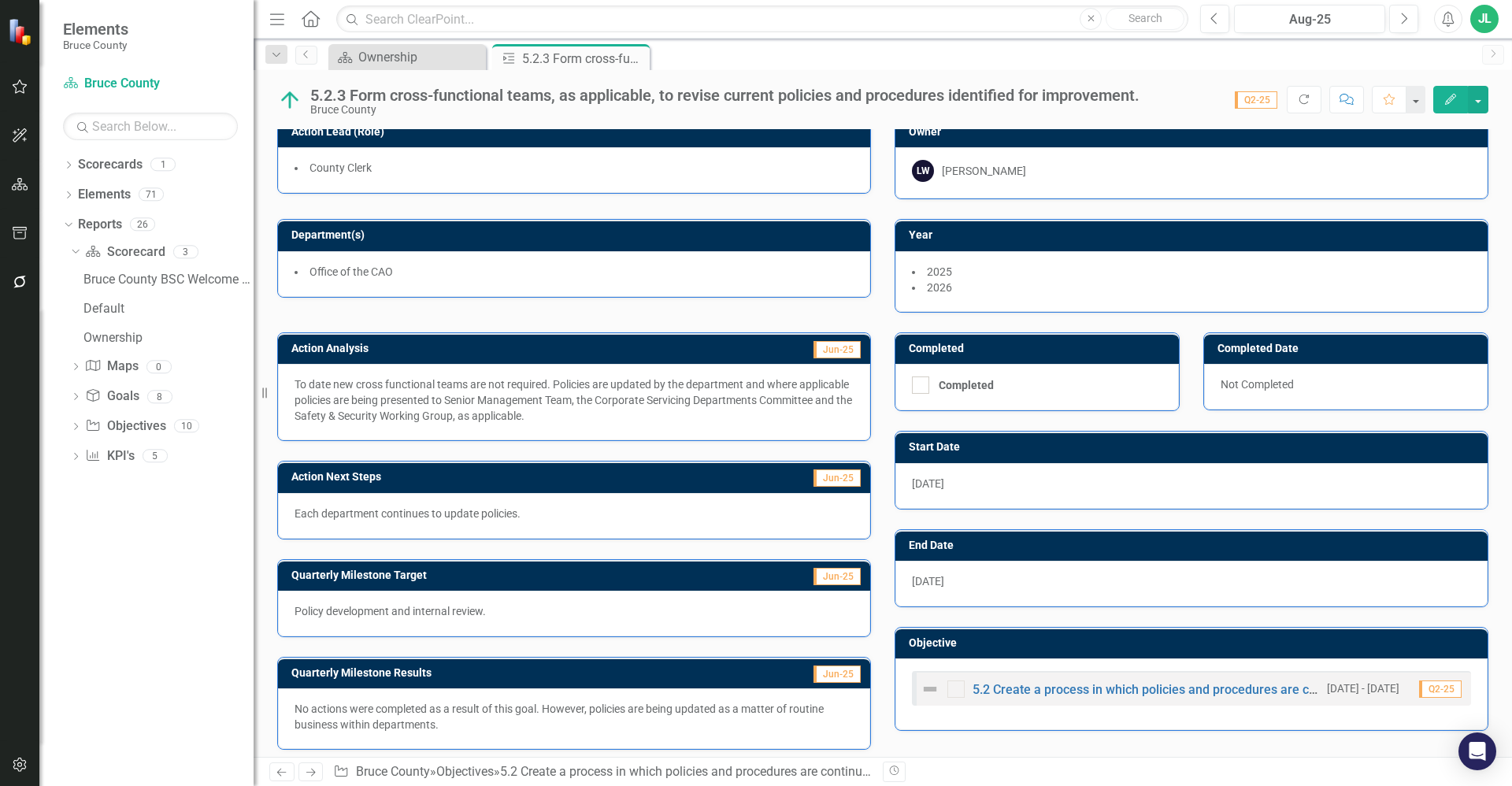
scroll to position [22, 0]
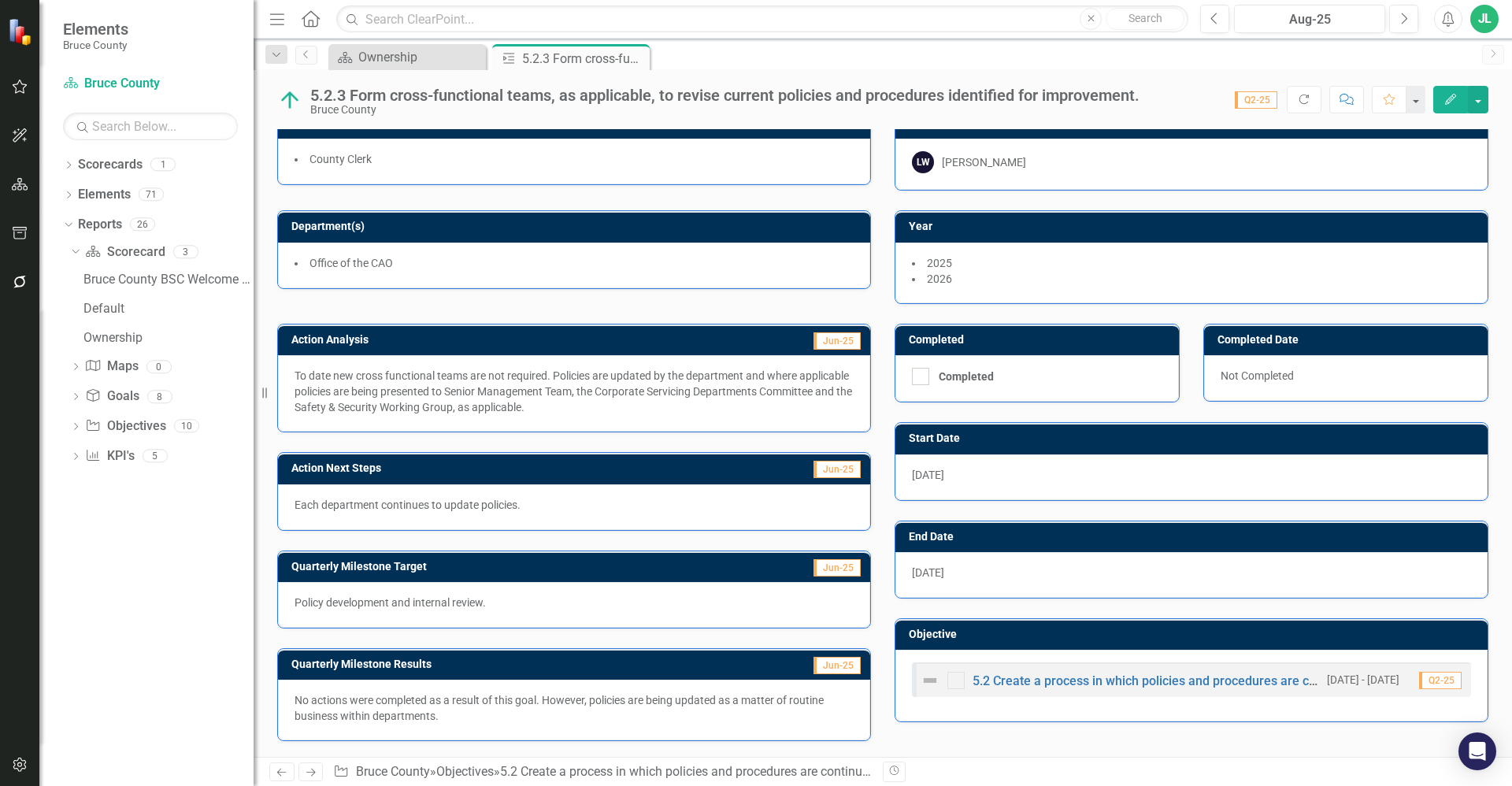
click at [536, 707] on p "No actions were completed as a result of this goal. However, policies are being…" at bounding box center [574, 708] width 559 height 32
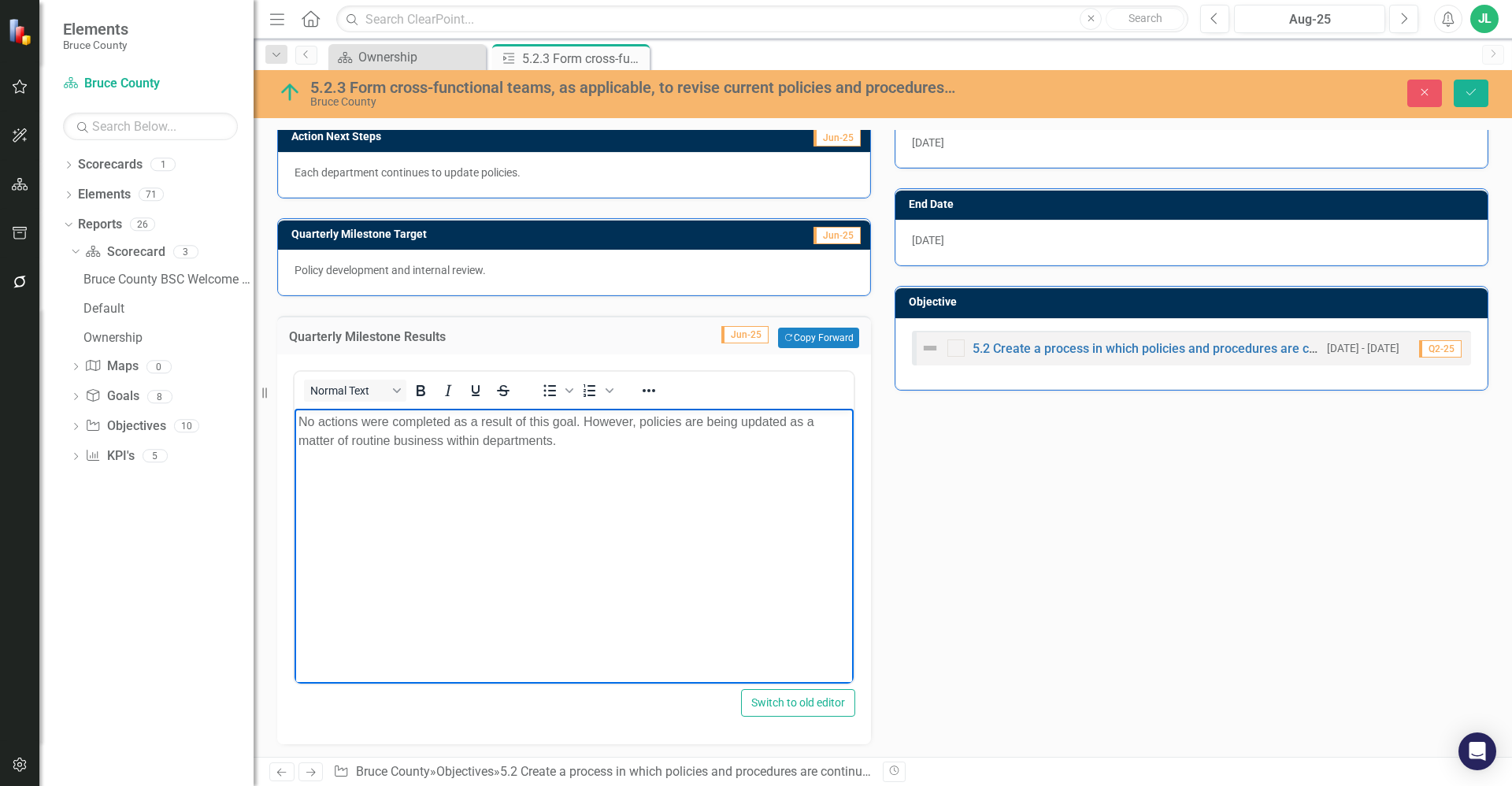
scroll to position [357, 0]
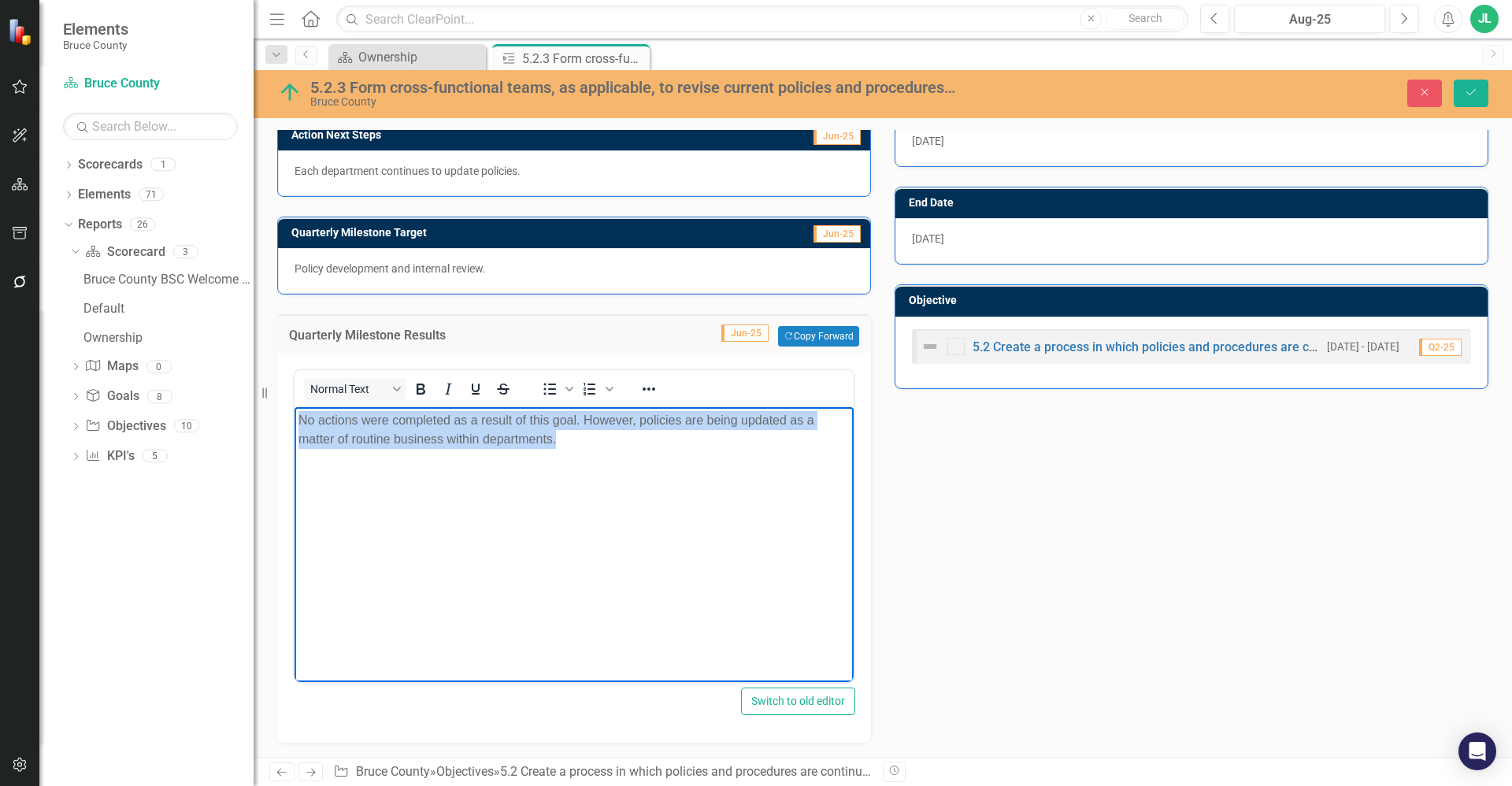
drag, startPoint x: 588, startPoint y: 463, endPoint x: 296, endPoint y: 422, distance: 294.9
click at [296, 422] on body "No actions were completed as a result of this goal. However, policies are being…" at bounding box center [574, 525] width 559 height 236
click at [394, 447] on p "No actions were completed as a result of this goal. However, policies are being…" at bounding box center [574, 430] width 551 height 38
drag, startPoint x: 589, startPoint y: 445, endPoint x: 296, endPoint y: 420, distance: 294.1
click at [296, 420] on body "No actions were completed as a result of this goal. However, policies are being…" at bounding box center [574, 525] width 559 height 236
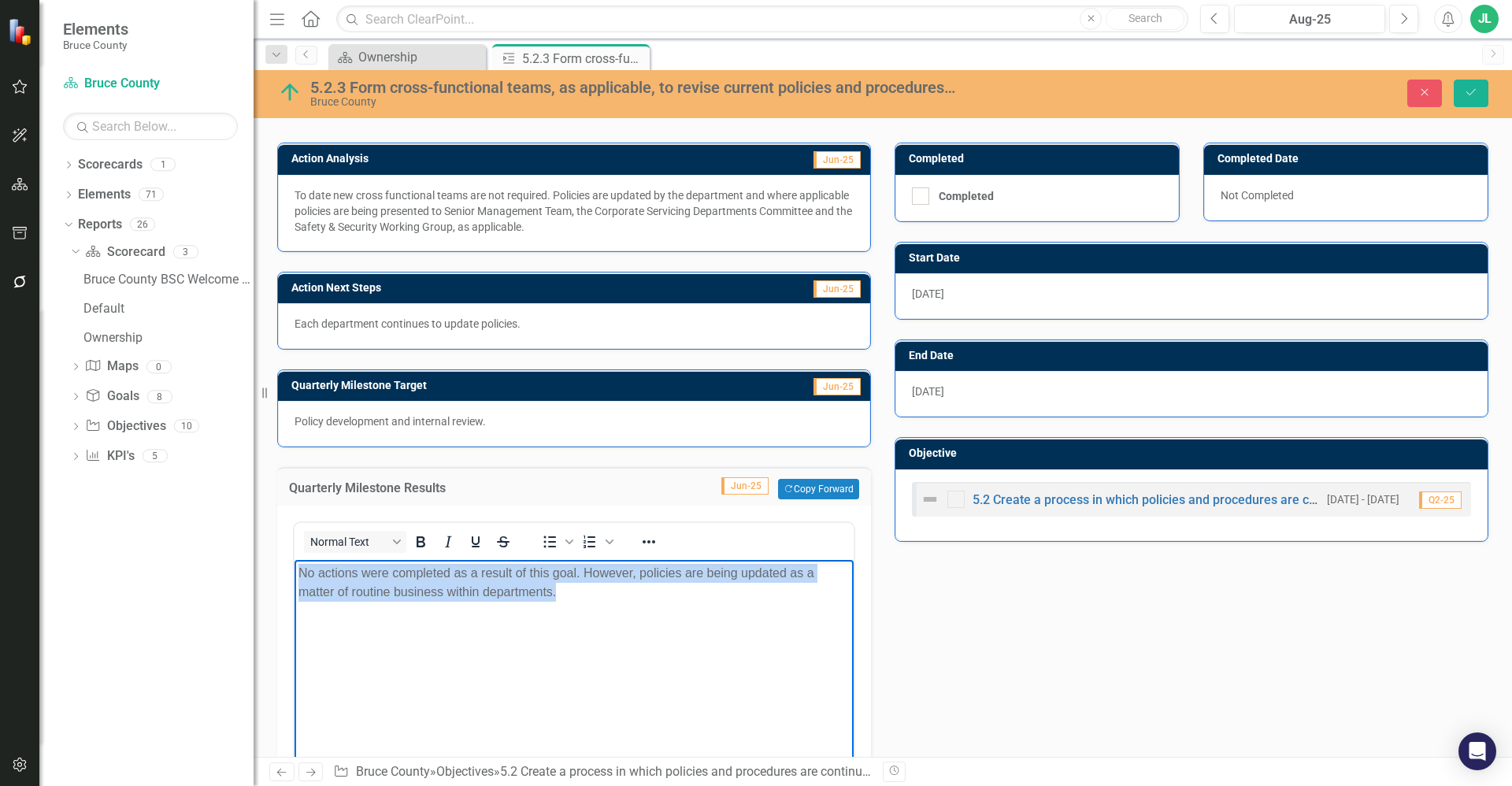
scroll to position [199, 0]
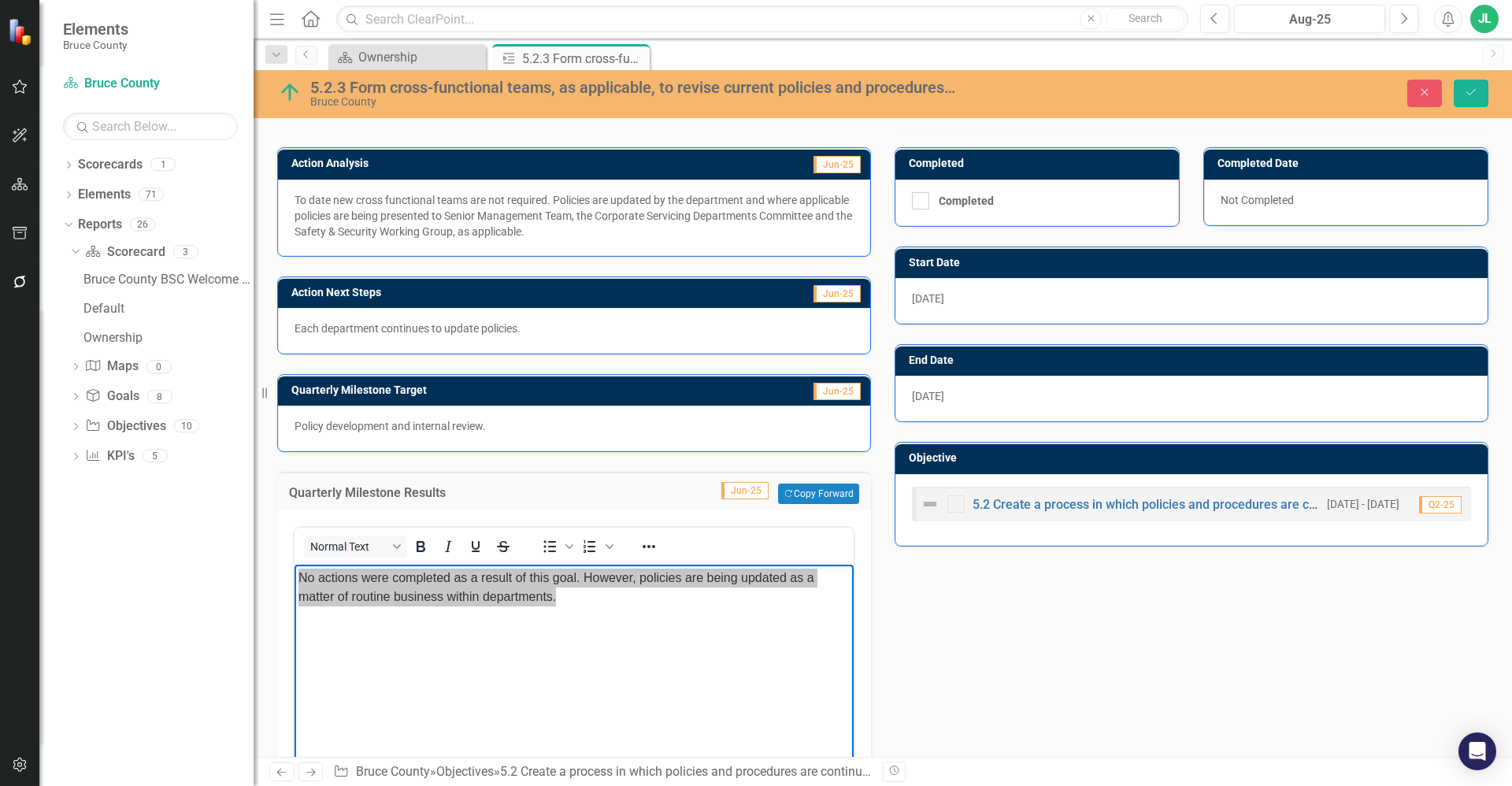
click at [499, 336] on p "Each department continues to update policies." at bounding box center [574, 328] width 559 height 15
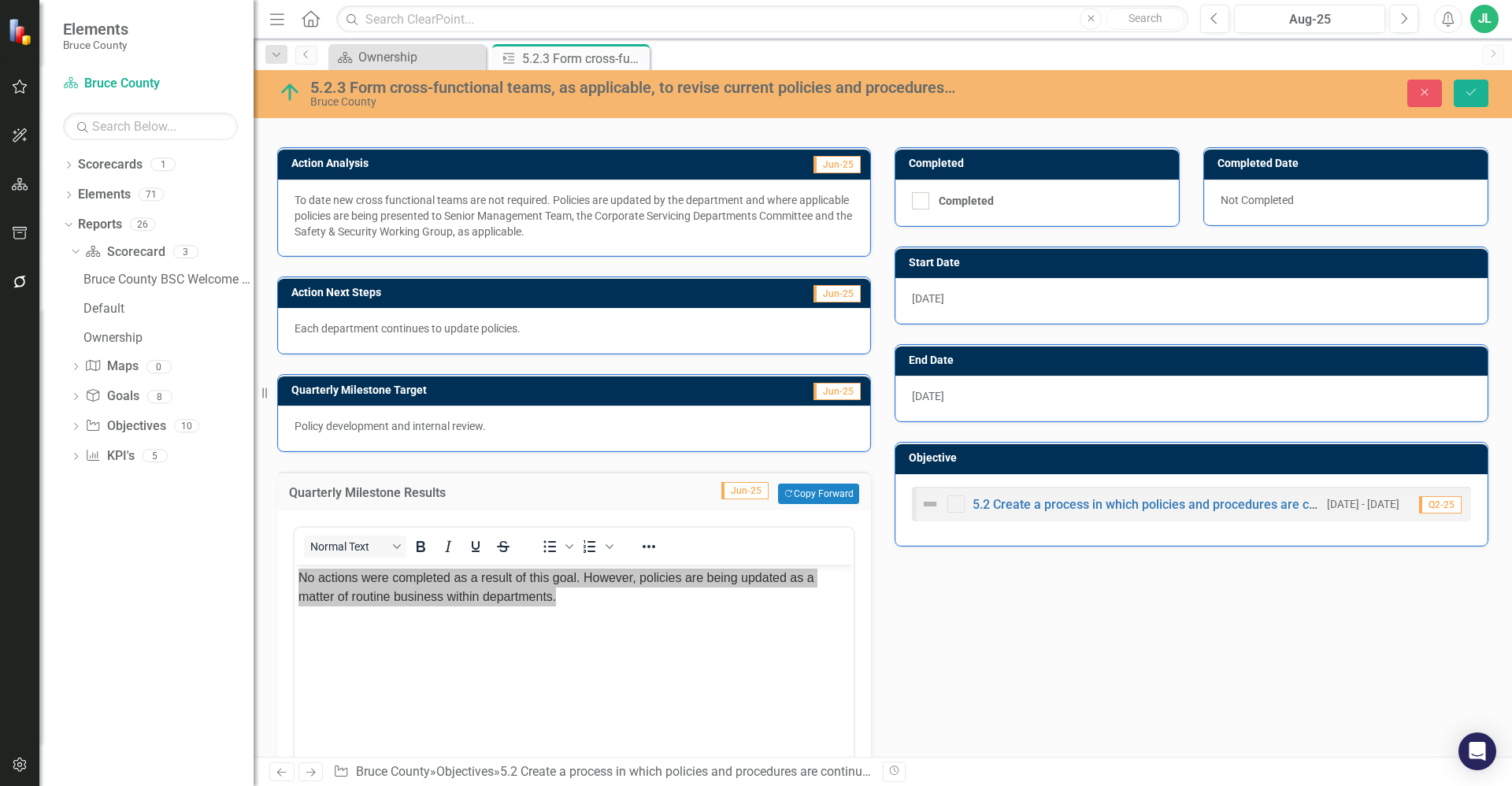
click at [499, 336] on p "Each department continues to update policies." at bounding box center [574, 328] width 559 height 15
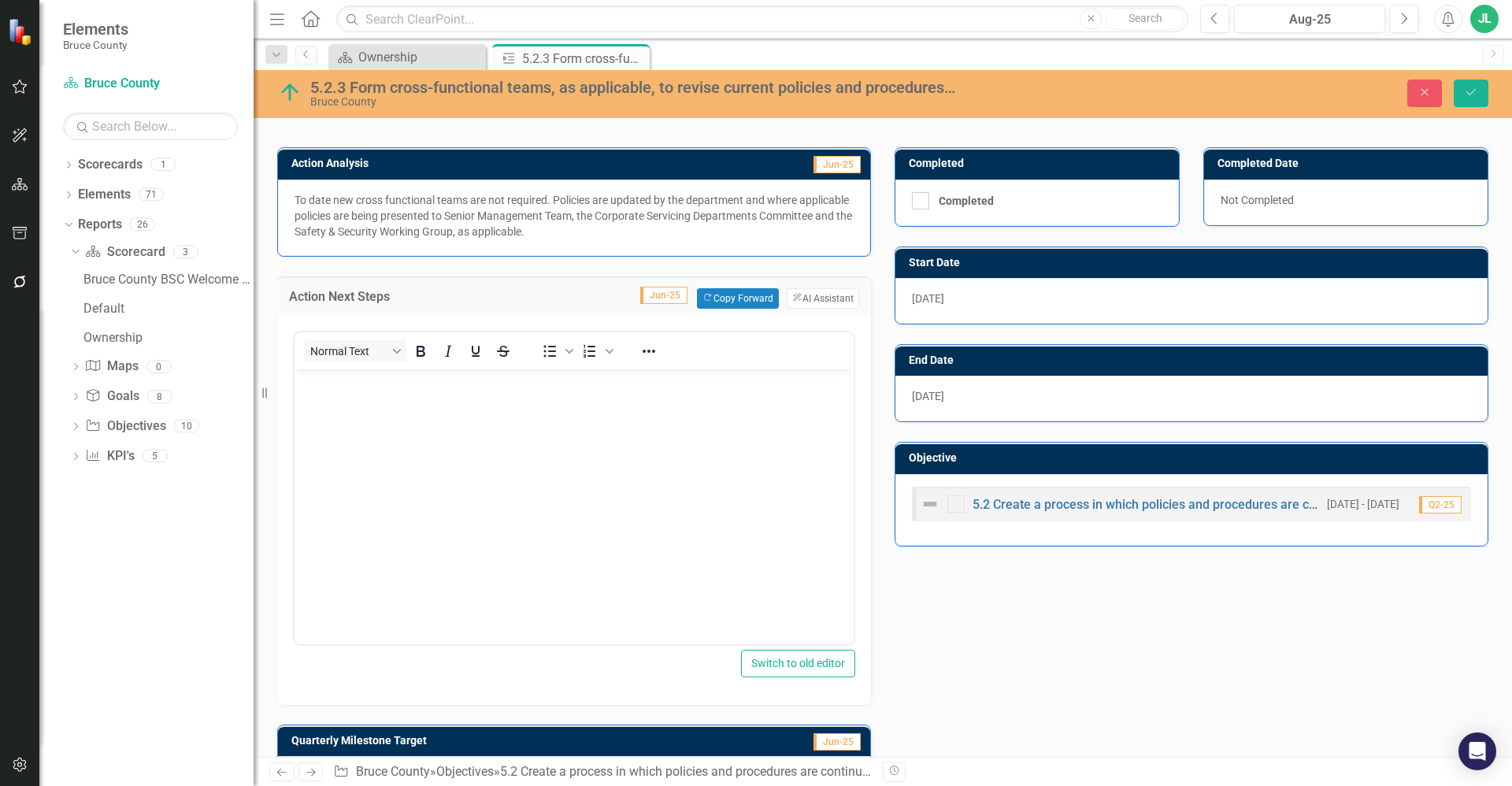
click at [499, 336] on div "Normal Text" at bounding box center [410, 351] width 232 height 31
click at [509, 386] on p "Each department continues to update policies." at bounding box center [574, 382] width 551 height 19
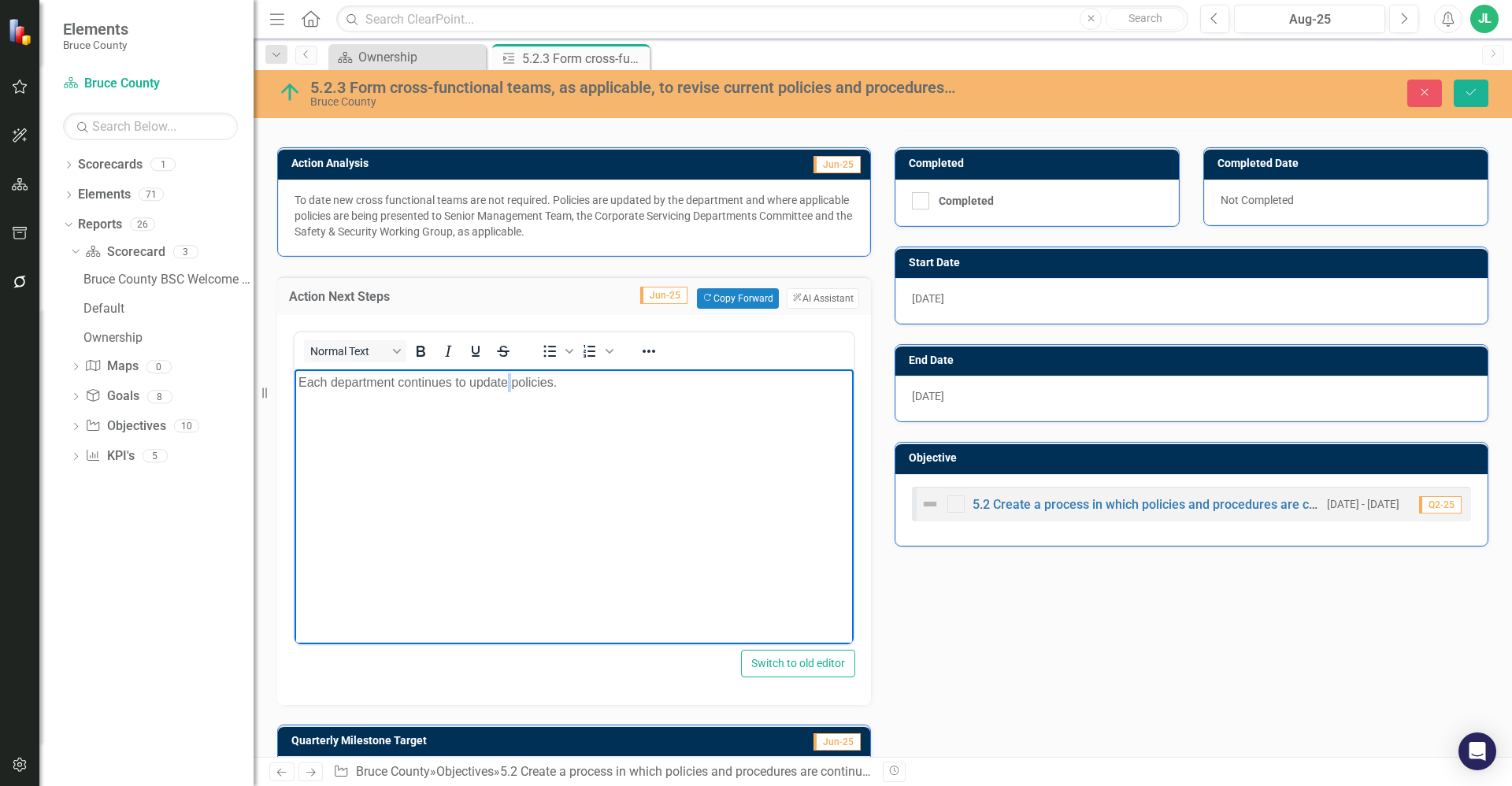
click at [509, 386] on p "Each department continues to update policies." at bounding box center [574, 382] width 551 height 19
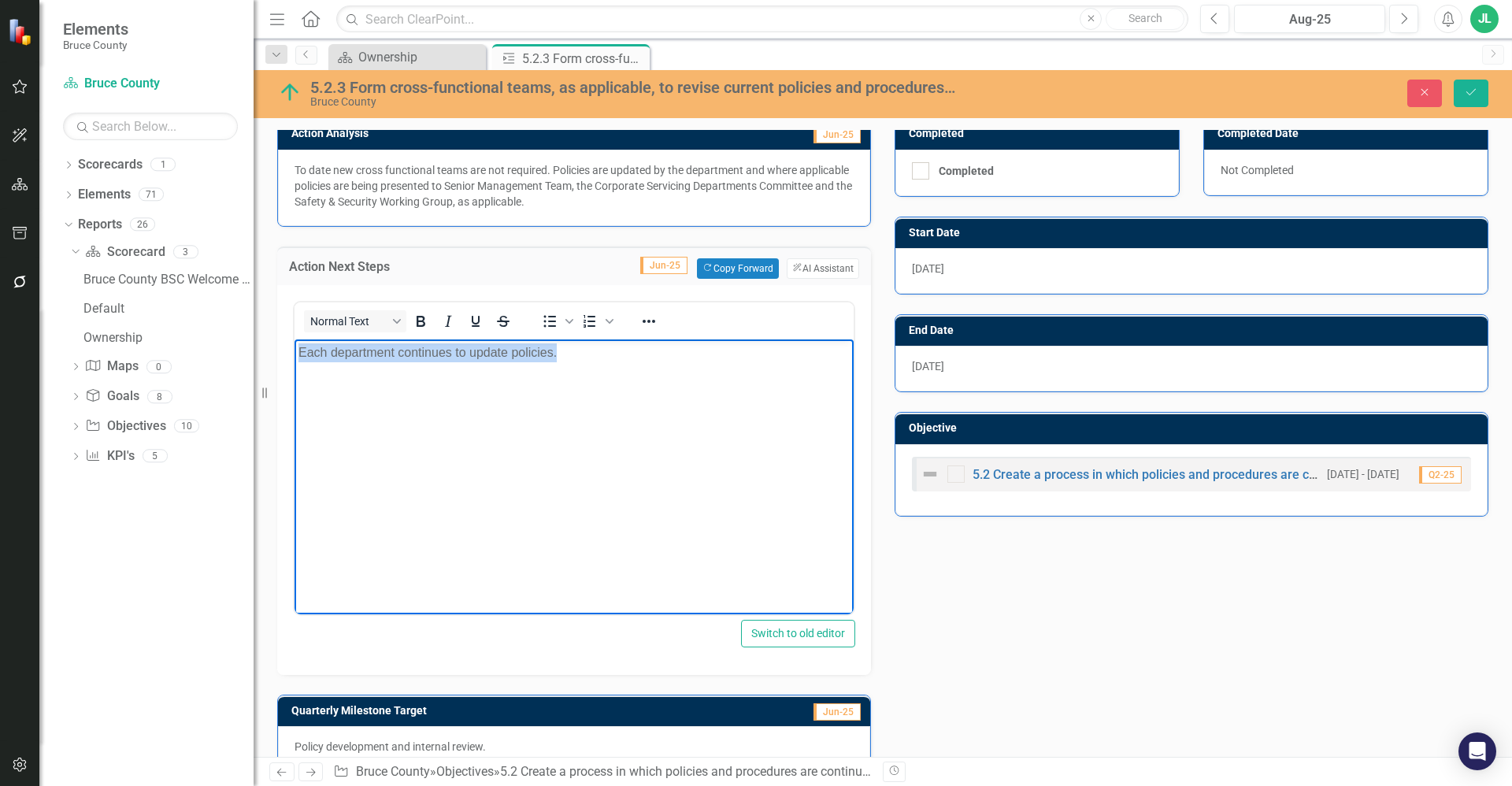
scroll to position [236, 0]
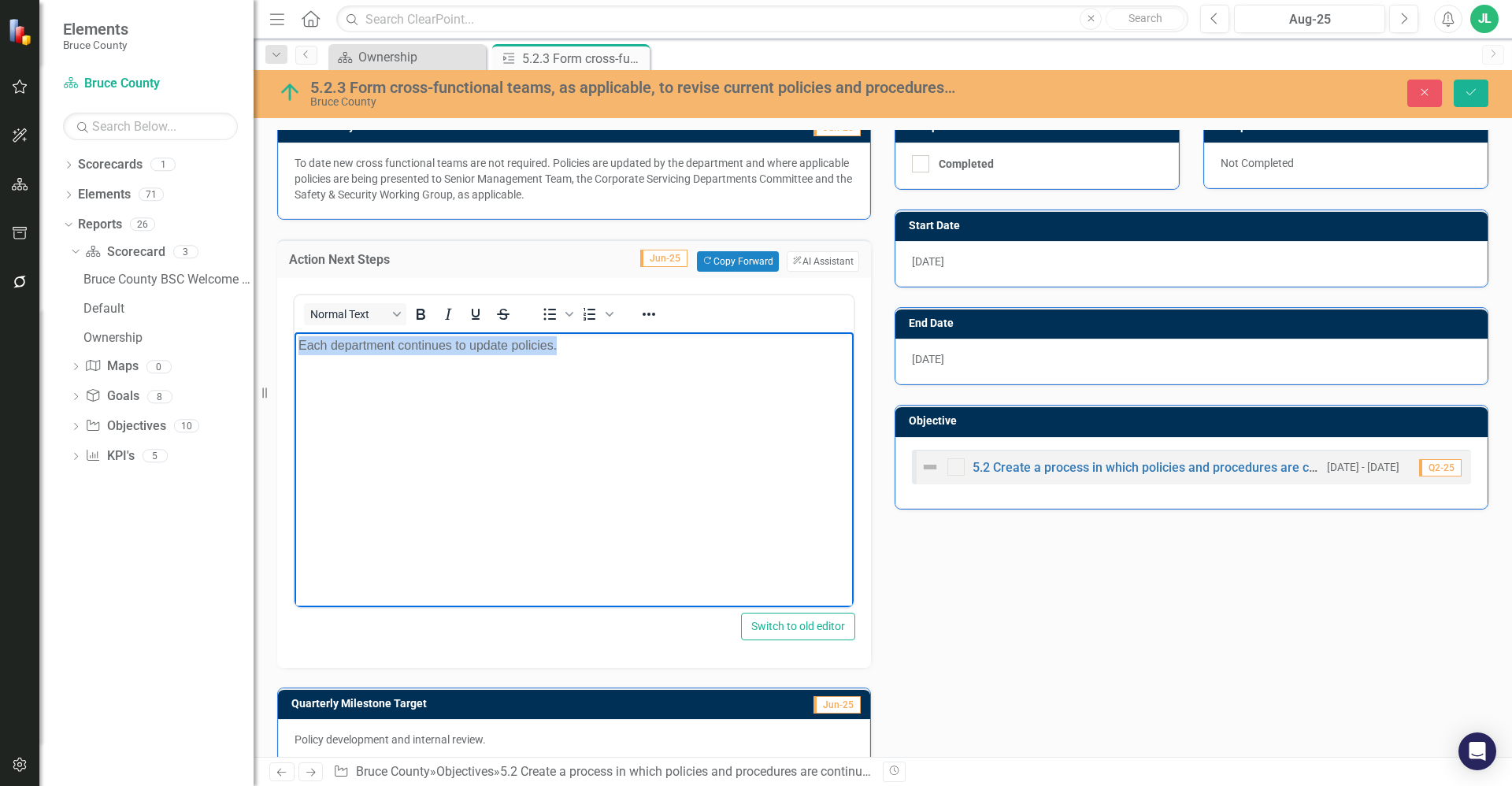
click at [571, 404] on body "Each department continues to update policies." at bounding box center [574, 450] width 559 height 236
click at [1415, 94] on button "Close" at bounding box center [1424, 94] width 35 height 28
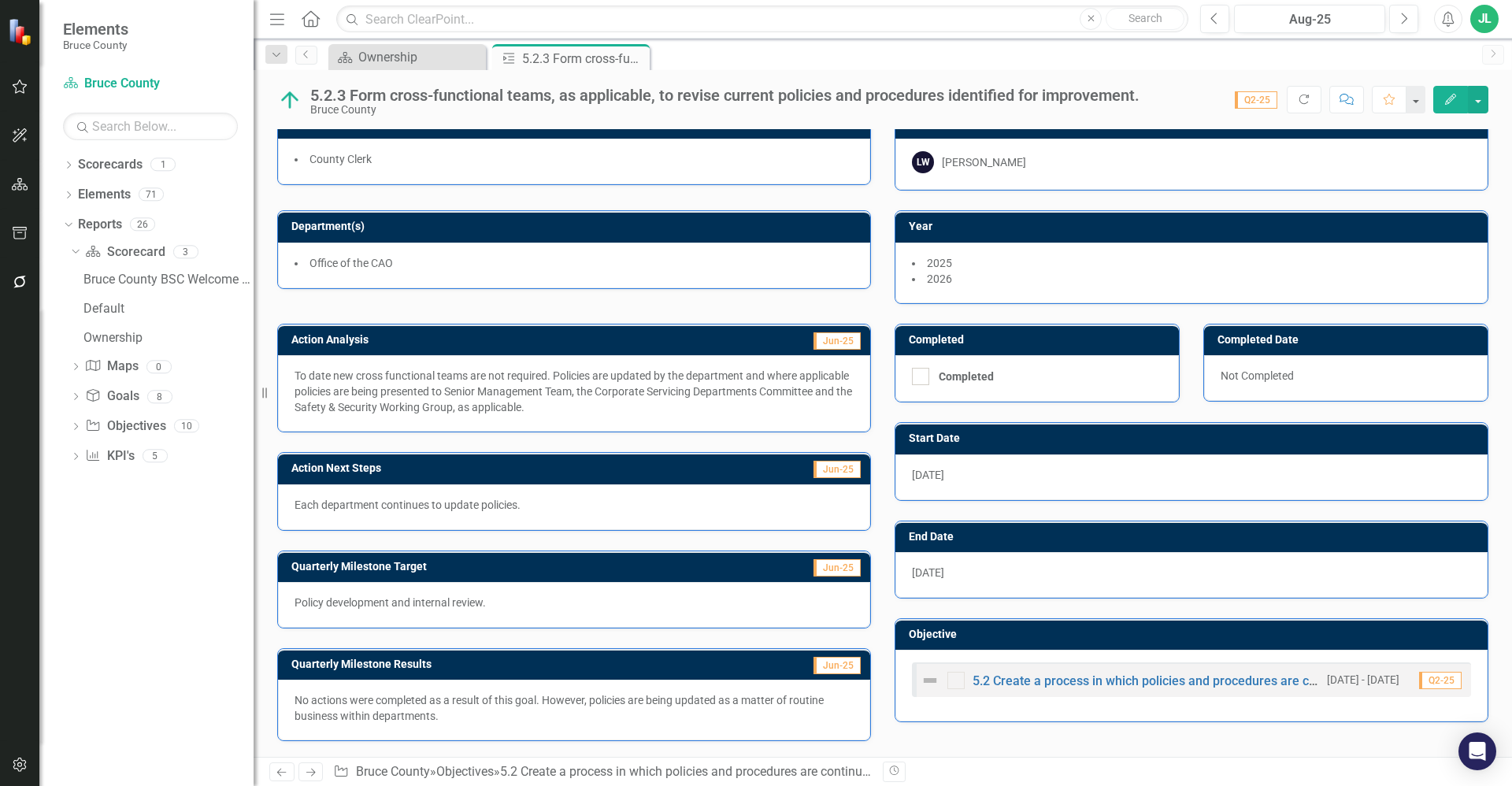
scroll to position [22, 0]
click at [487, 721] on p "No actions were completed as a result of this goal. However, policies are being…" at bounding box center [574, 708] width 559 height 32
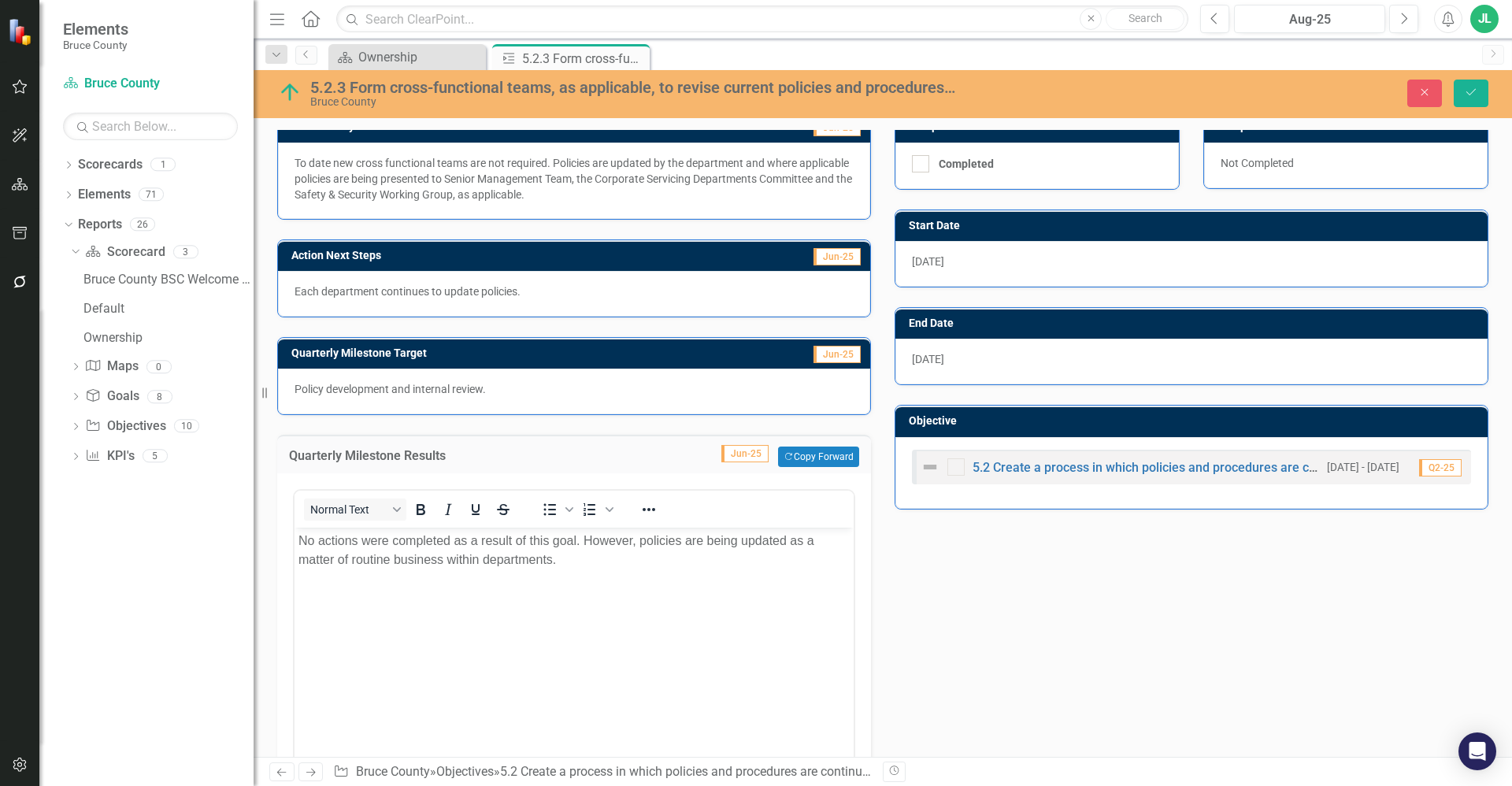
scroll to position [0, 0]
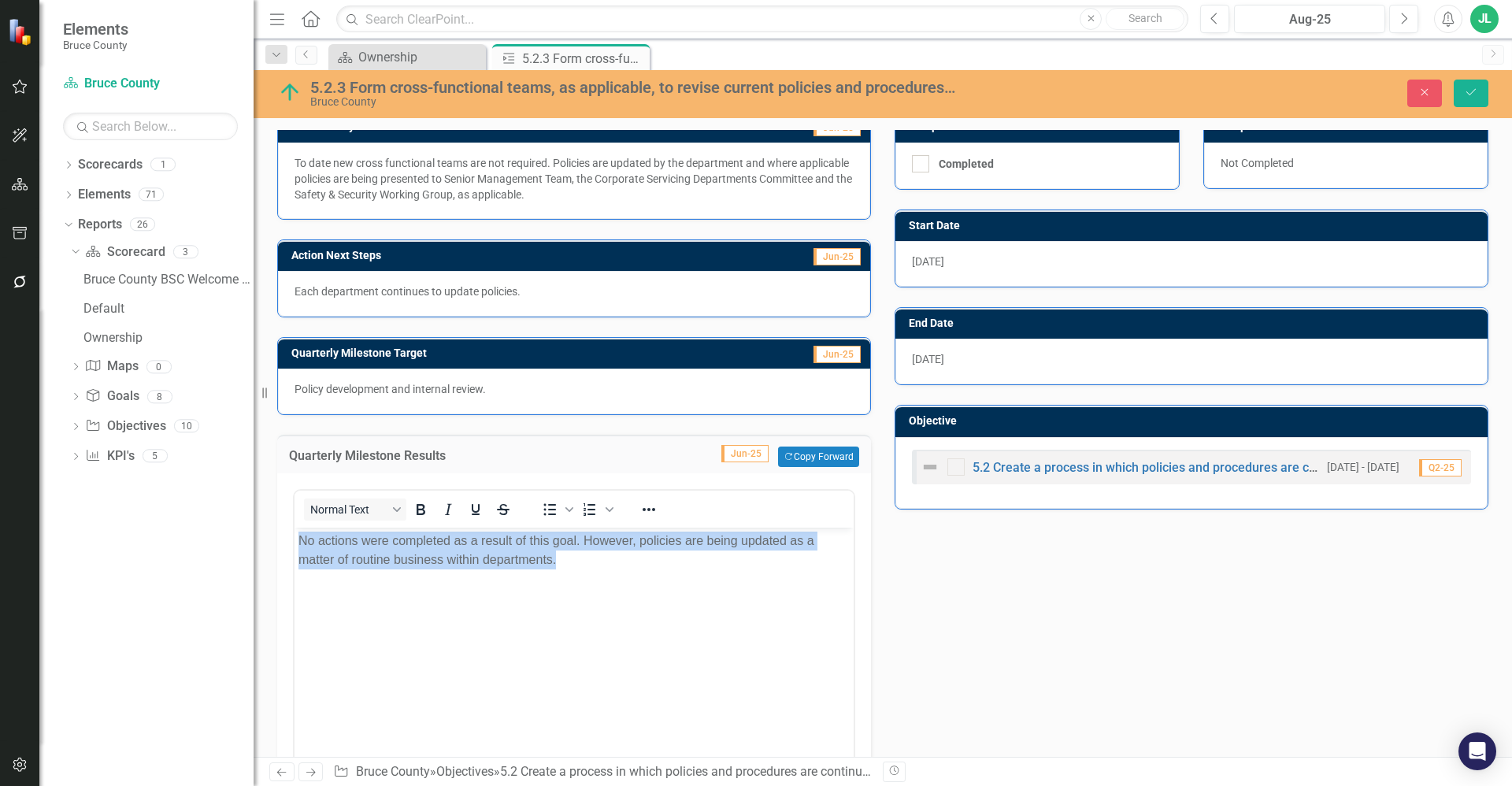
click at [615, 581] on body "No actions were completed as a result of this goal. However, policies are being…" at bounding box center [574, 646] width 559 height 236
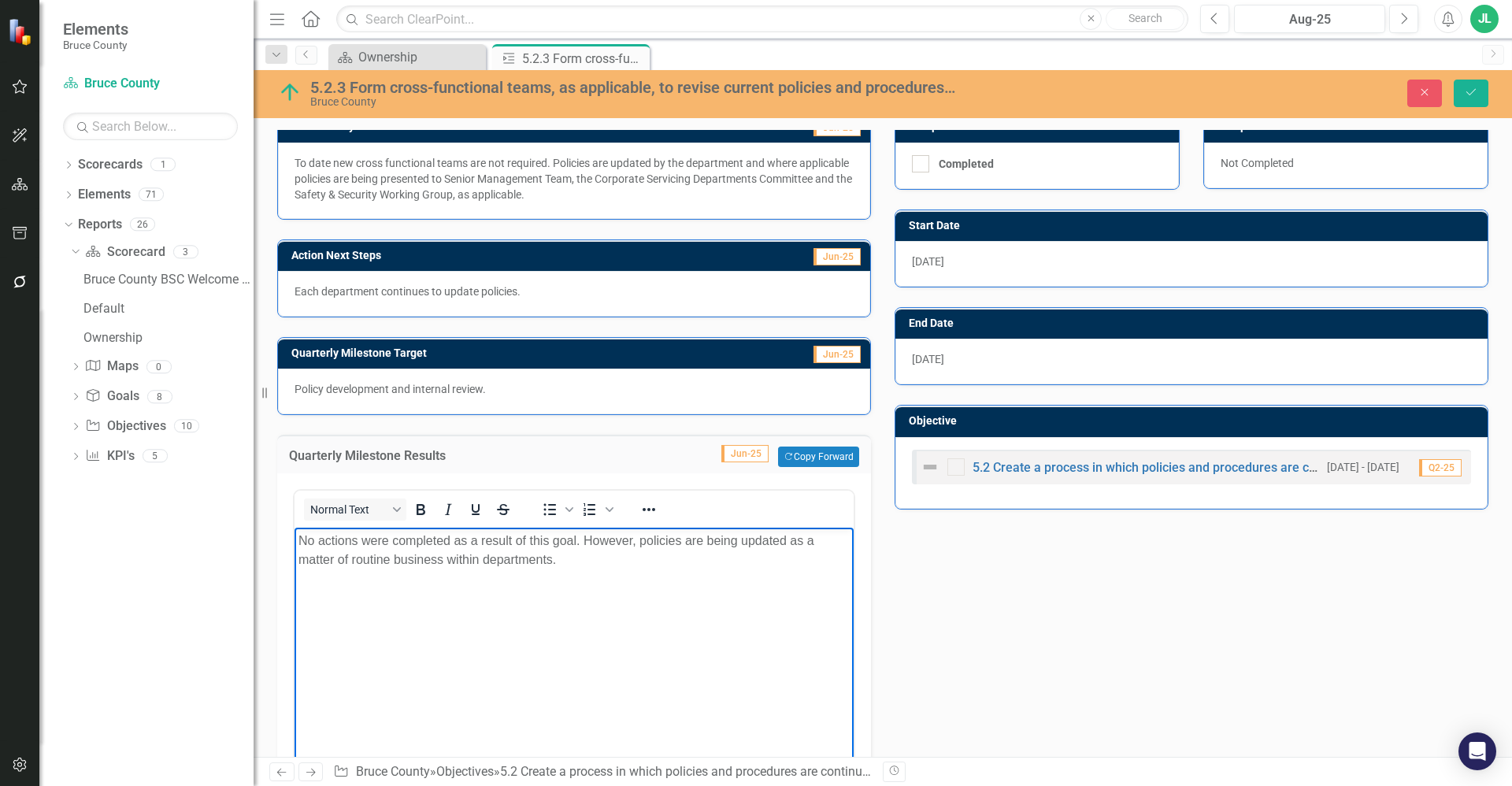
click at [928, 572] on div "Action Analysis Jun-25 To date new cross functional teams are not required. Pol…" at bounding box center [883, 477] width 1235 height 773
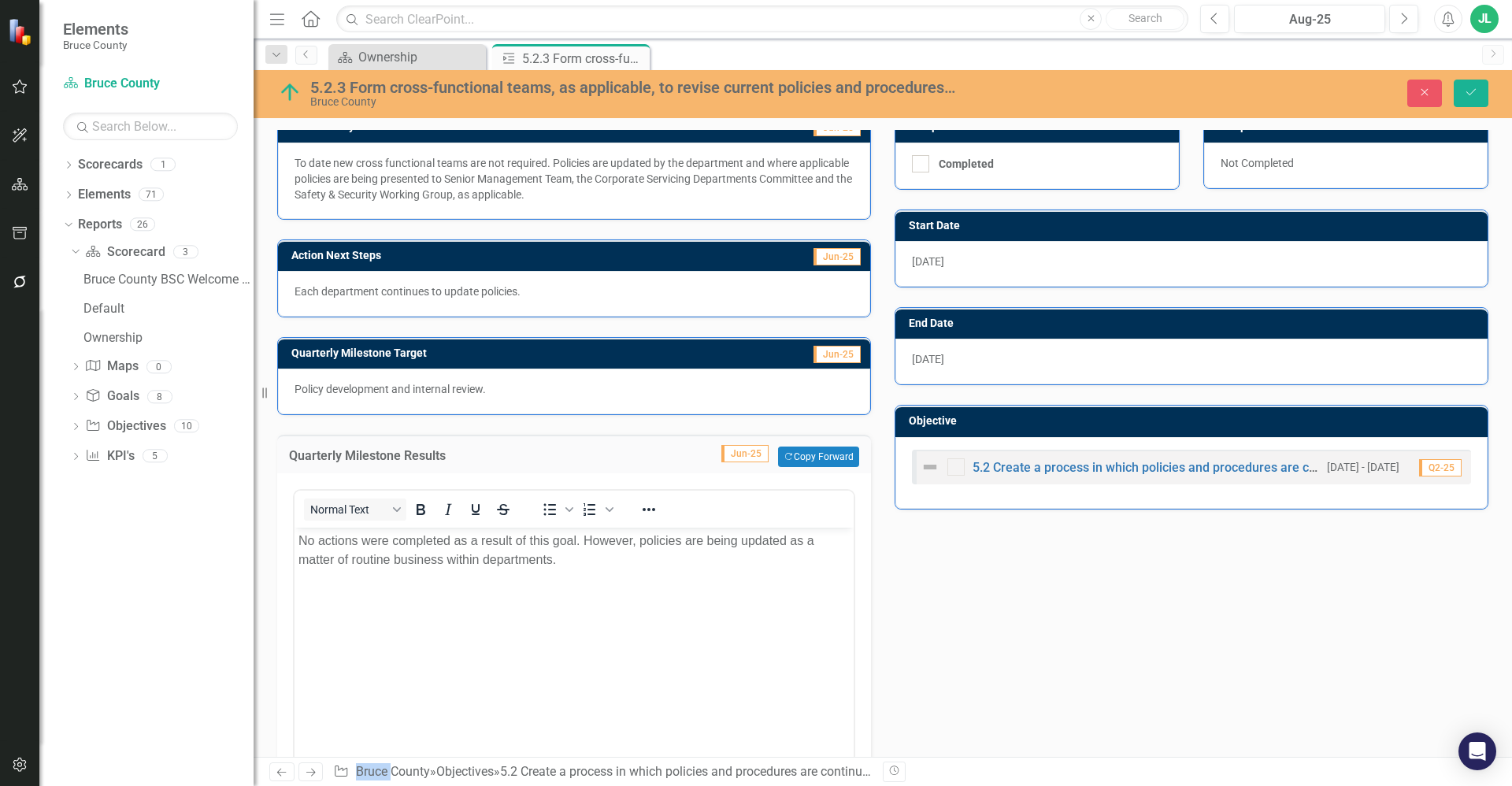
click at [928, 572] on div "Action Analysis Jun-25 To date new cross functional teams are not required. Pol…" at bounding box center [883, 477] width 1235 height 773
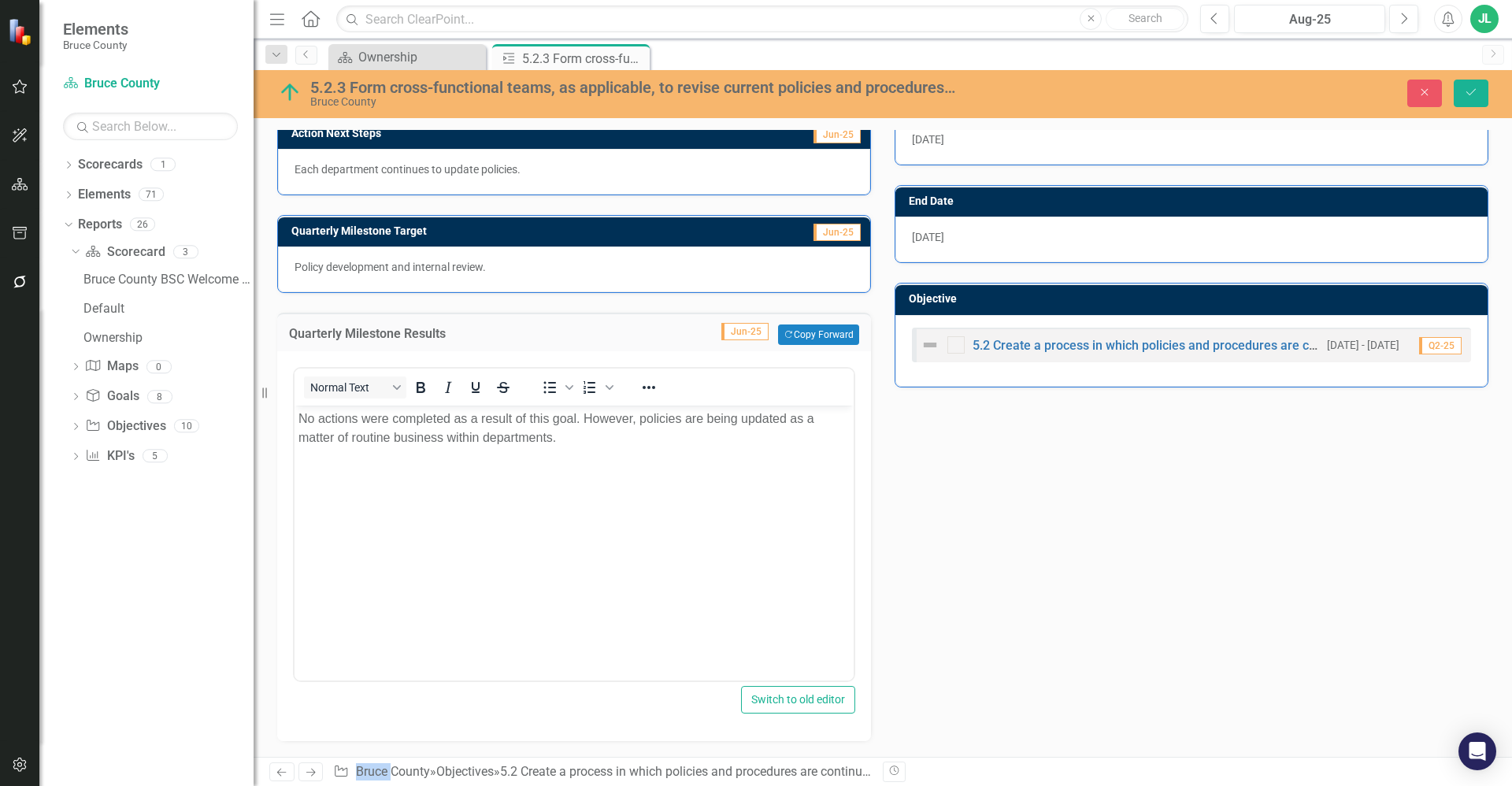
scroll to position [338, 0]
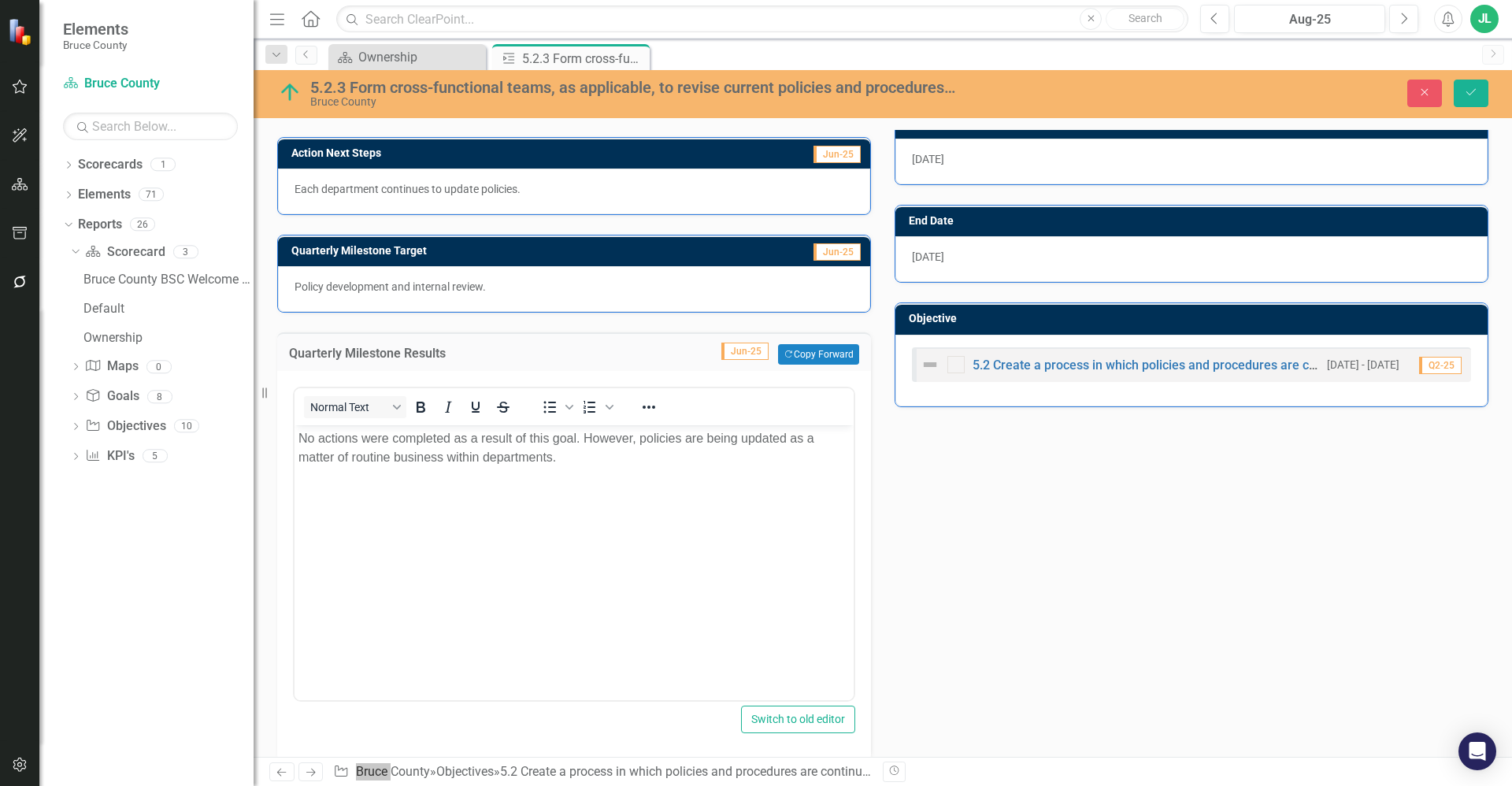
click at [829, 537] on body "No actions were completed as a result of this goal. However, policies are being…" at bounding box center [574, 544] width 559 height 236
click at [924, 542] on div "Action Analysis Jun-25 To date new cross functional teams are not required. Pol…" at bounding box center [883, 375] width 1235 height 773
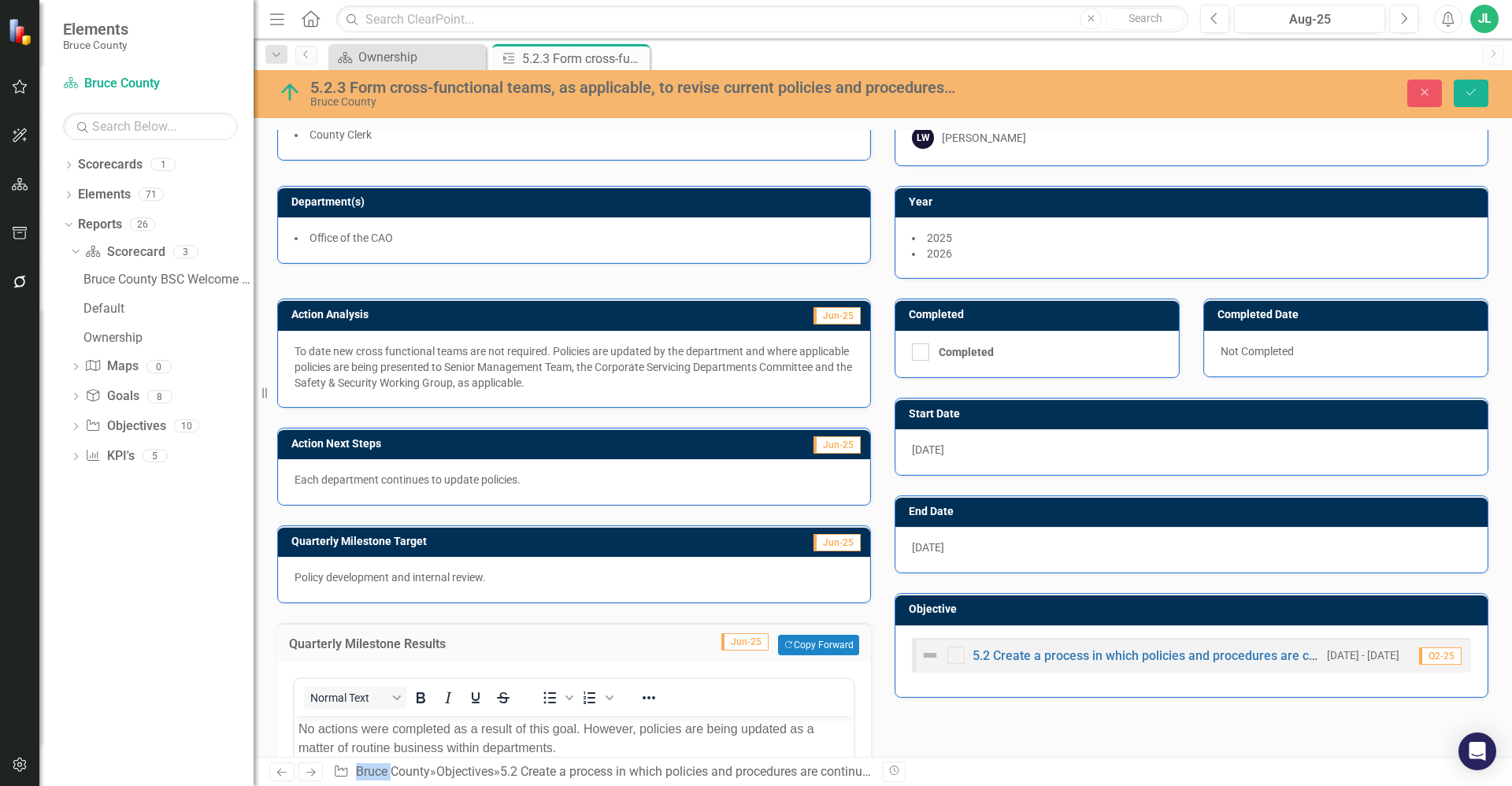
scroll to position [43, 0]
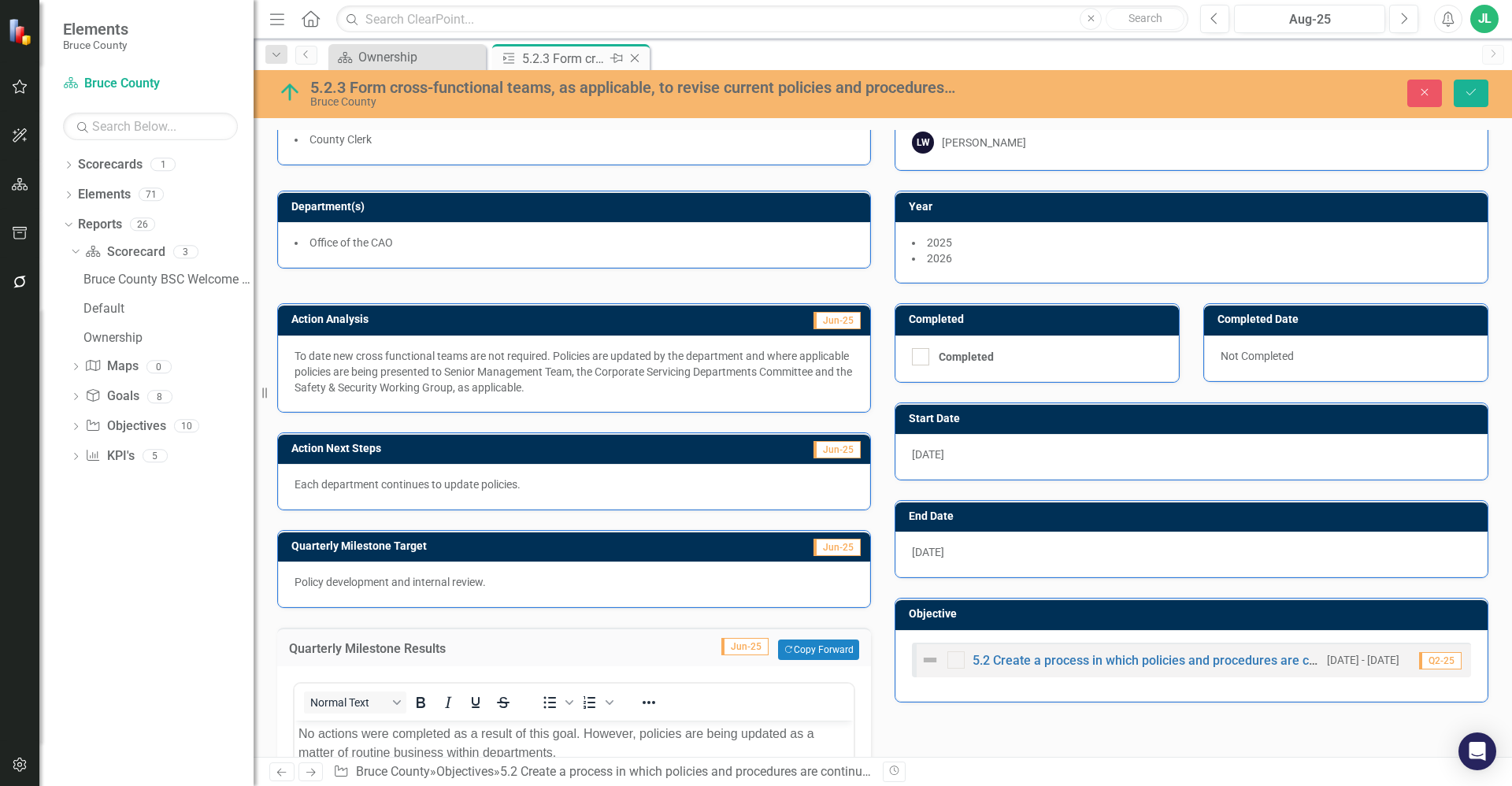
click at [633, 58] on icon "Close" at bounding box center [634, 58] width 15 height 12
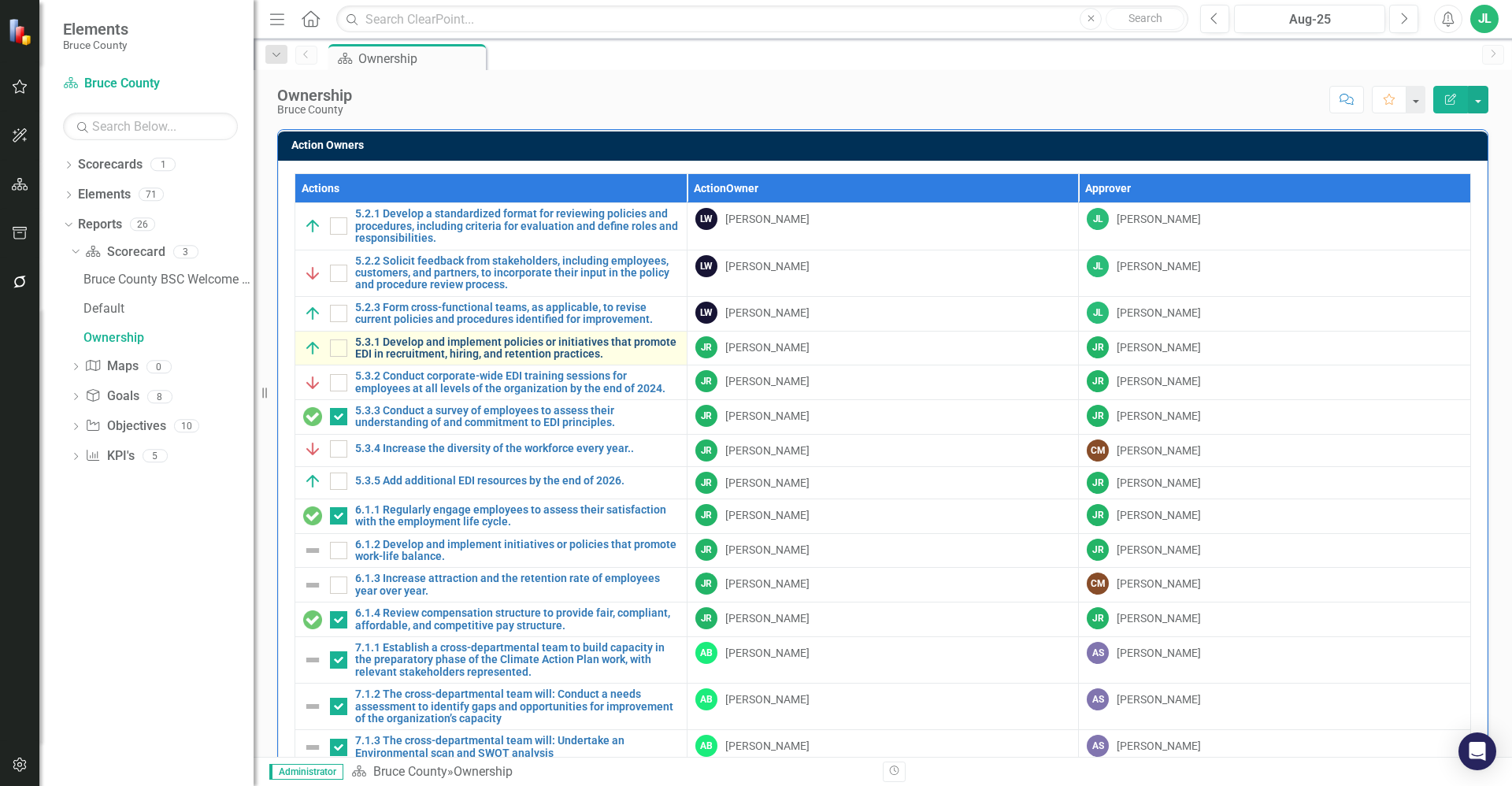
click at [464, 351] on link "5.3.1 Develop and implement policies or initiatives that promote EDI in recruit…" at bounding box center [517, 349] width 324 height 24
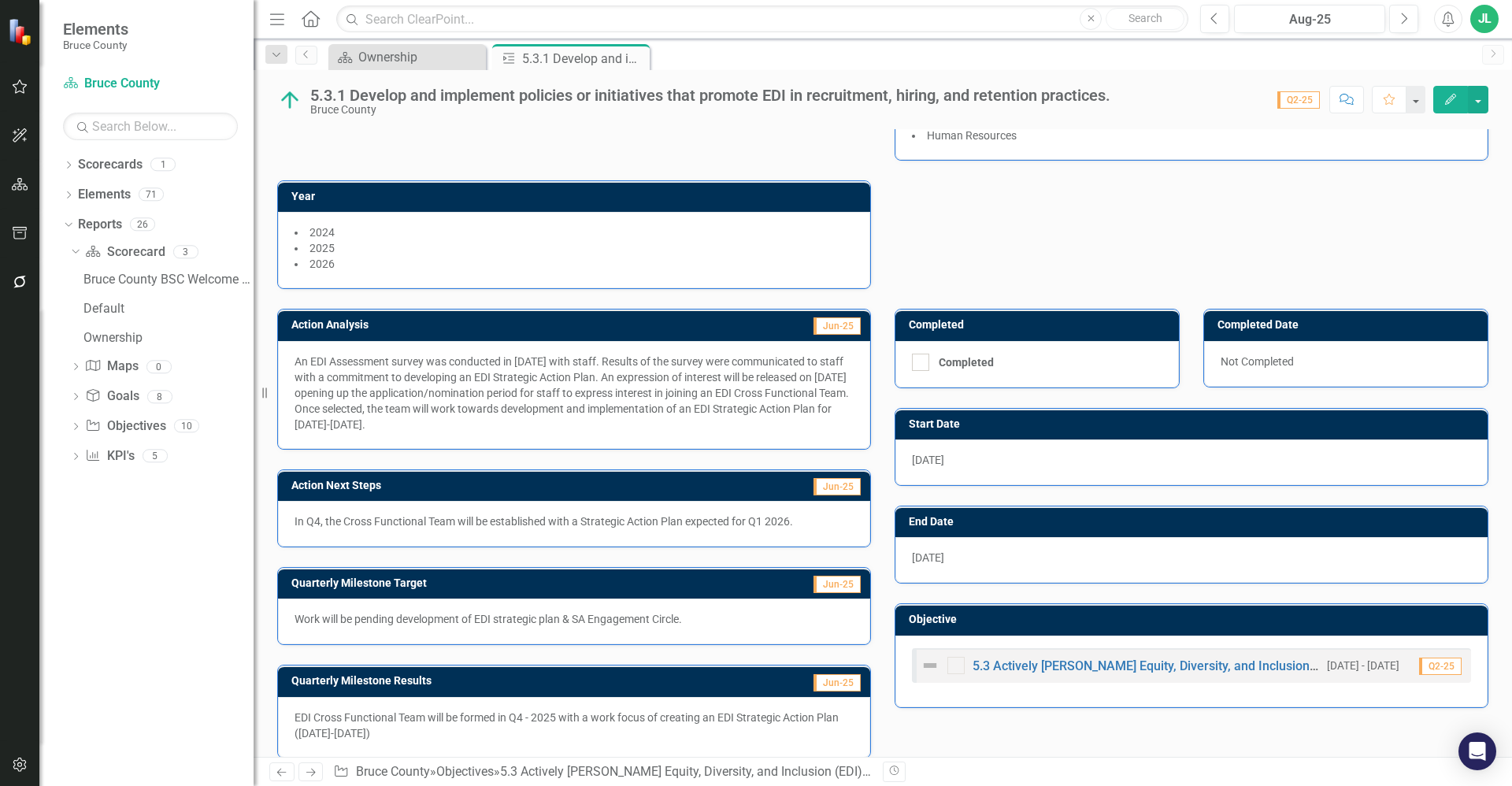
scroll to position [198, 0]
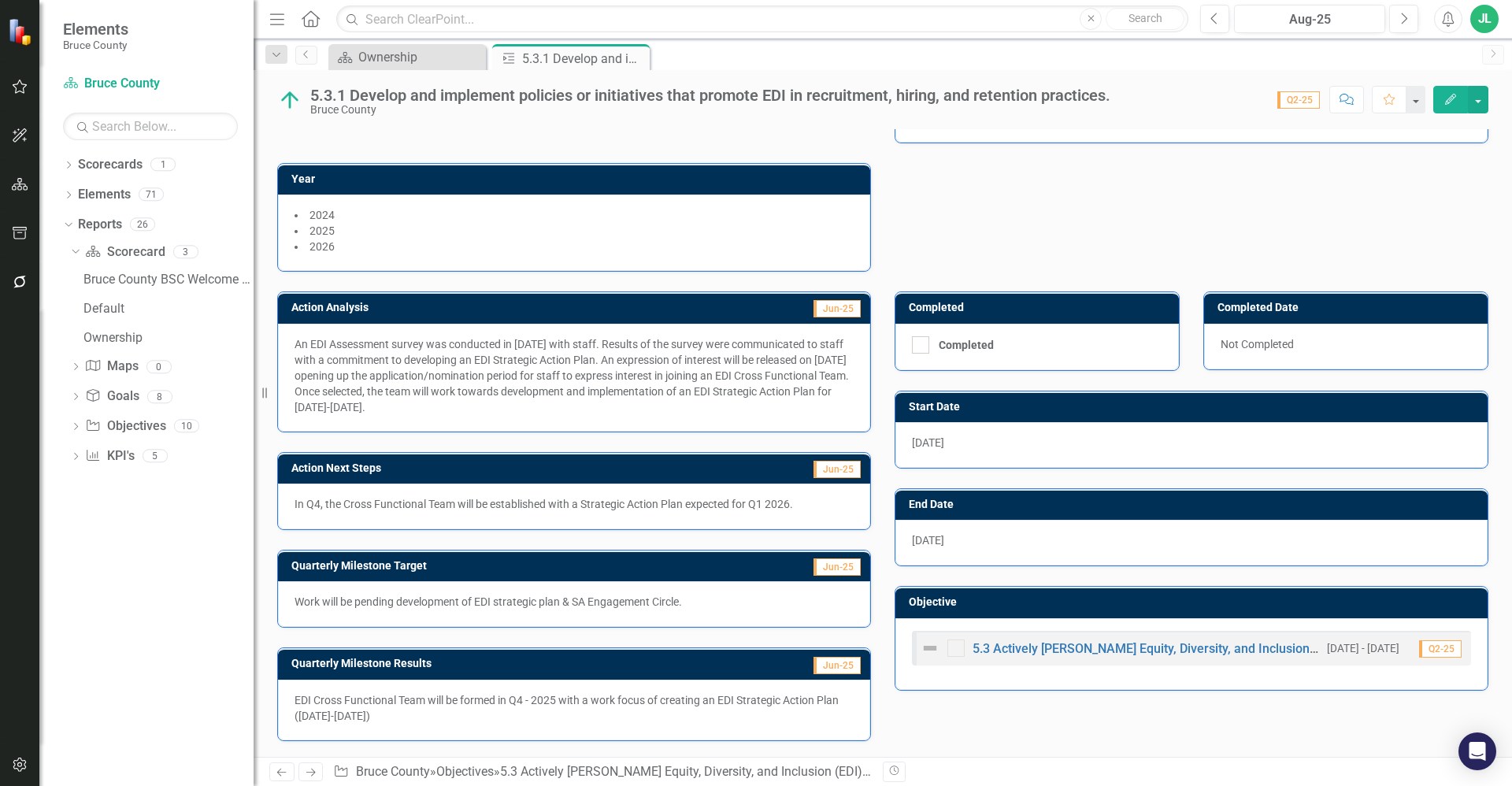
click at [536, 506] on p "In Q4, the Cross Functional Team will be established with a Strategic Action Pl…" at bounding box center [574, 504] width 559 height 15
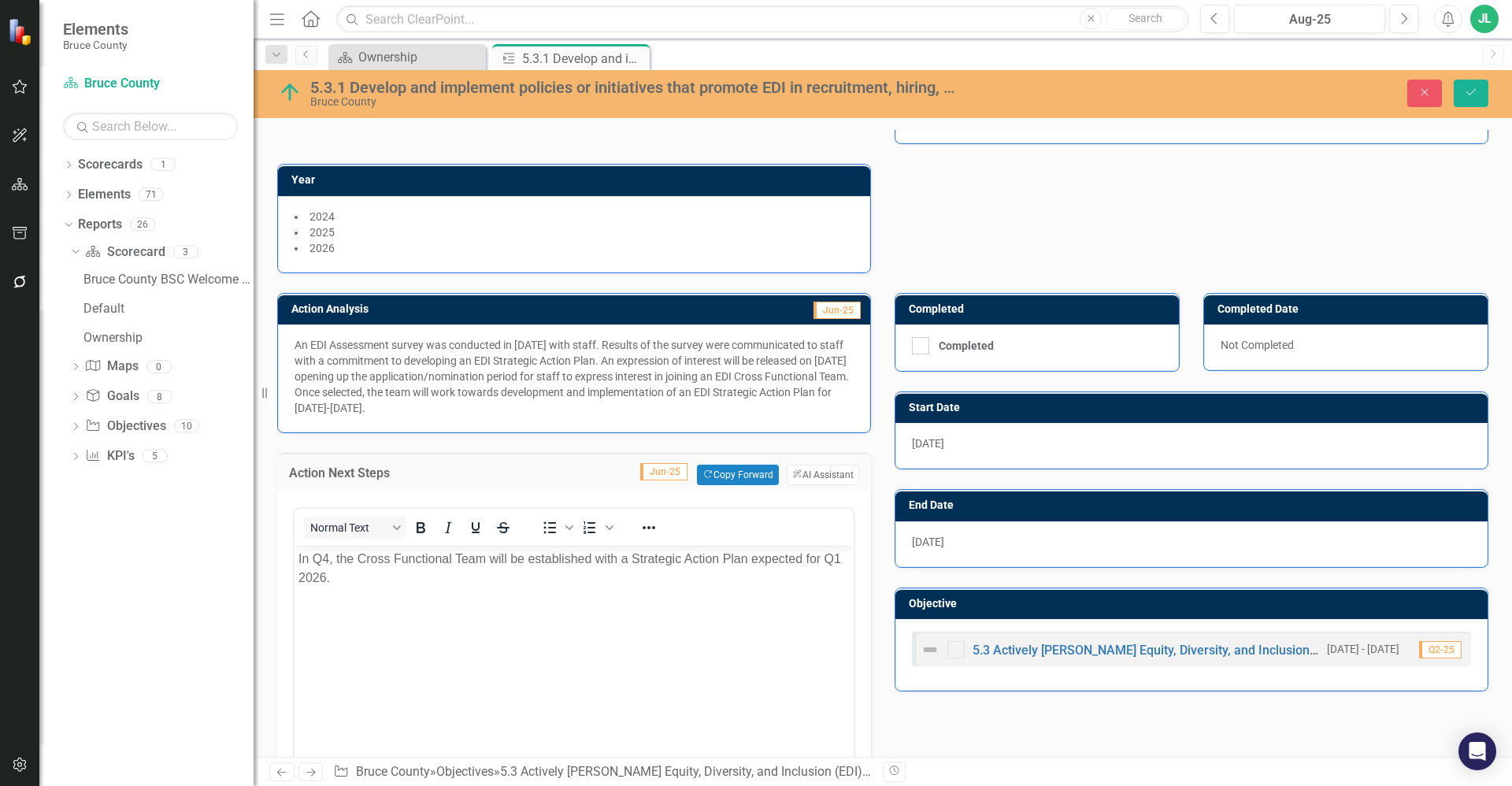
scroll to position [0, 0]
click at [562, 564] on p "In Q4, the Cross Functional Team will be established with a Strategic Action Pl…" at bounding box center [574, 568] width 551 height 38
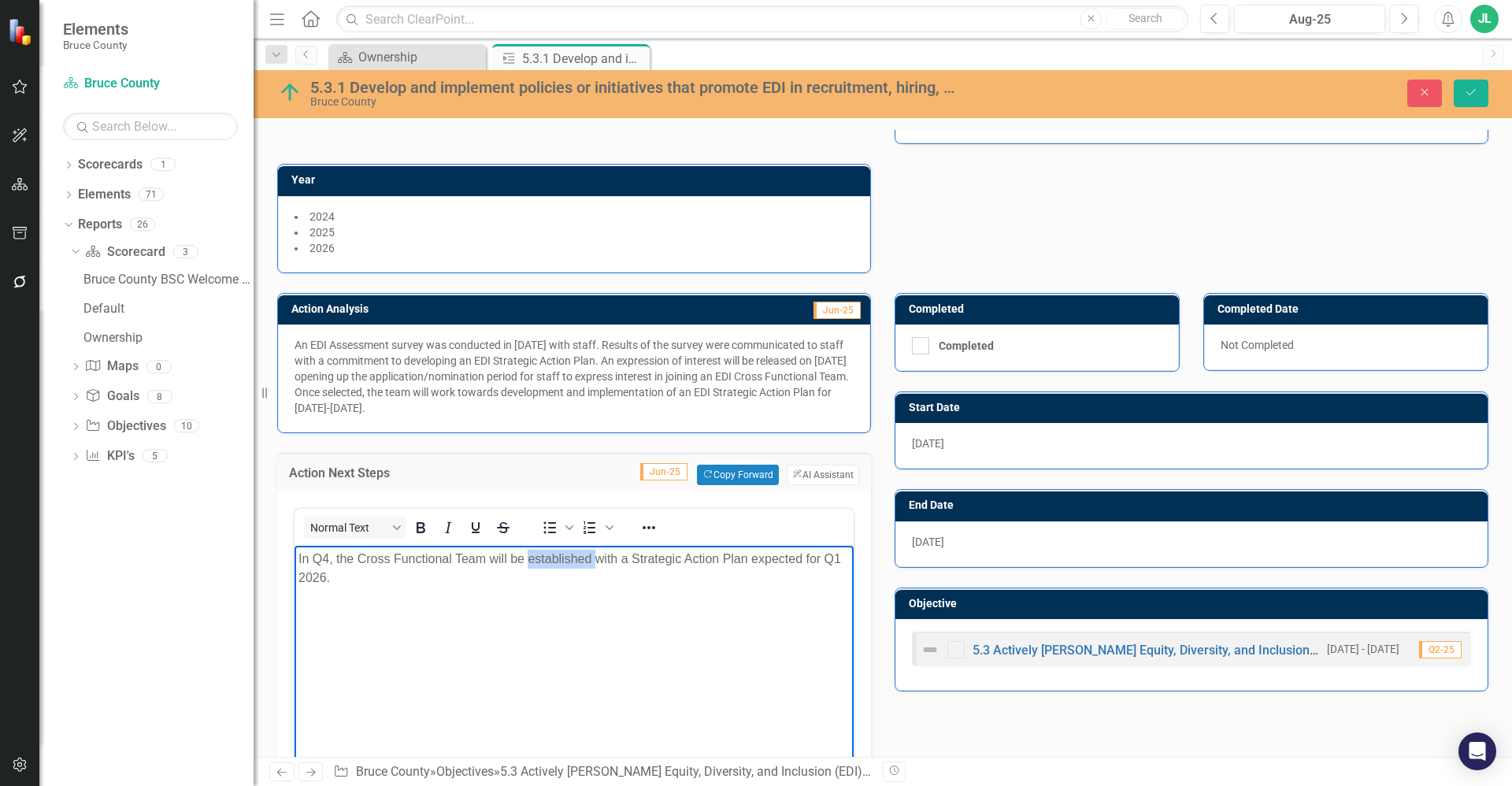
click at [562, 564] on p "In Q4, the Cross Functional Team will be established with a Strategic Action Pl…" at bounding box center [574, 568] width 551 height 38
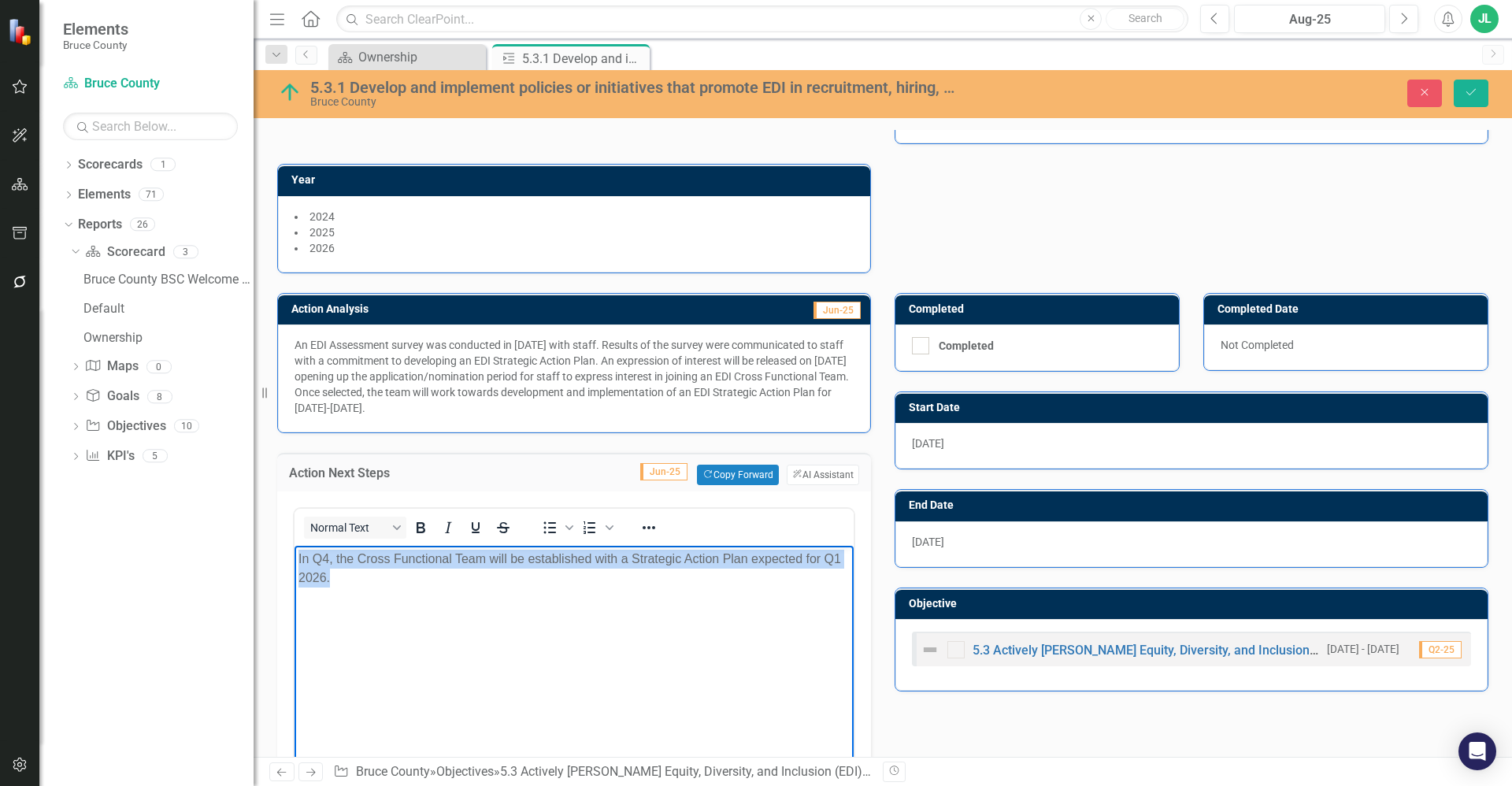
click at [562, 564] on p "In Q4, the Cross Functional Team will be established with a Strategic Action Pl…" at bounding box center [574, 568] width 551 height 38
click at [574, 594] on body "In Q4, the Cross Functional Team will be established with a Strategic Action Pl…" at bounding box center [574, 665] width 559 height 236
drag, startPoint x: 434, startPoint y: 579, endPoint x: 580, endPoint y: 1108, distance: 548.8
click at [294, 554] on html "In Q4, the Cross Functional Team will be established with a Strategic Action Pl…" at bounding box center [574, 665] width 559 height 236
click at [420, 592] on body "In Q4, the Cross Functional Team will be established with a Strategic Action Pl…" at bounding box center [574, 665] width 559 height 236
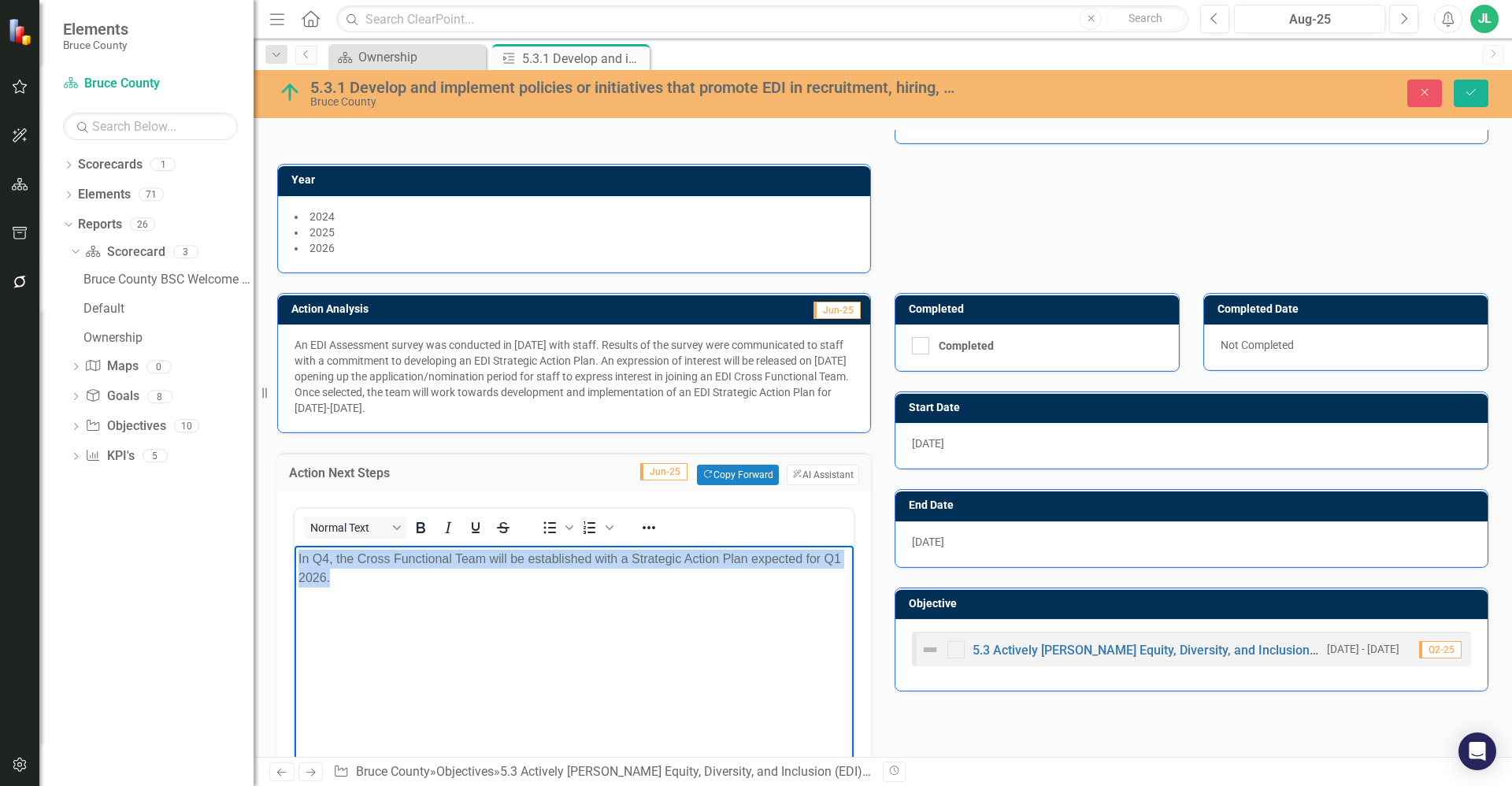
drag, startPoint x: 417, startPoint y: 583, endPoint x: 278, endPoint y: 554, distance: 142.0
click at [294, 554] on html "In Q4, the Cross Functional Team will be established with a Strategic Action Pl…" at bounding box center [574, 665] width 559 height 236
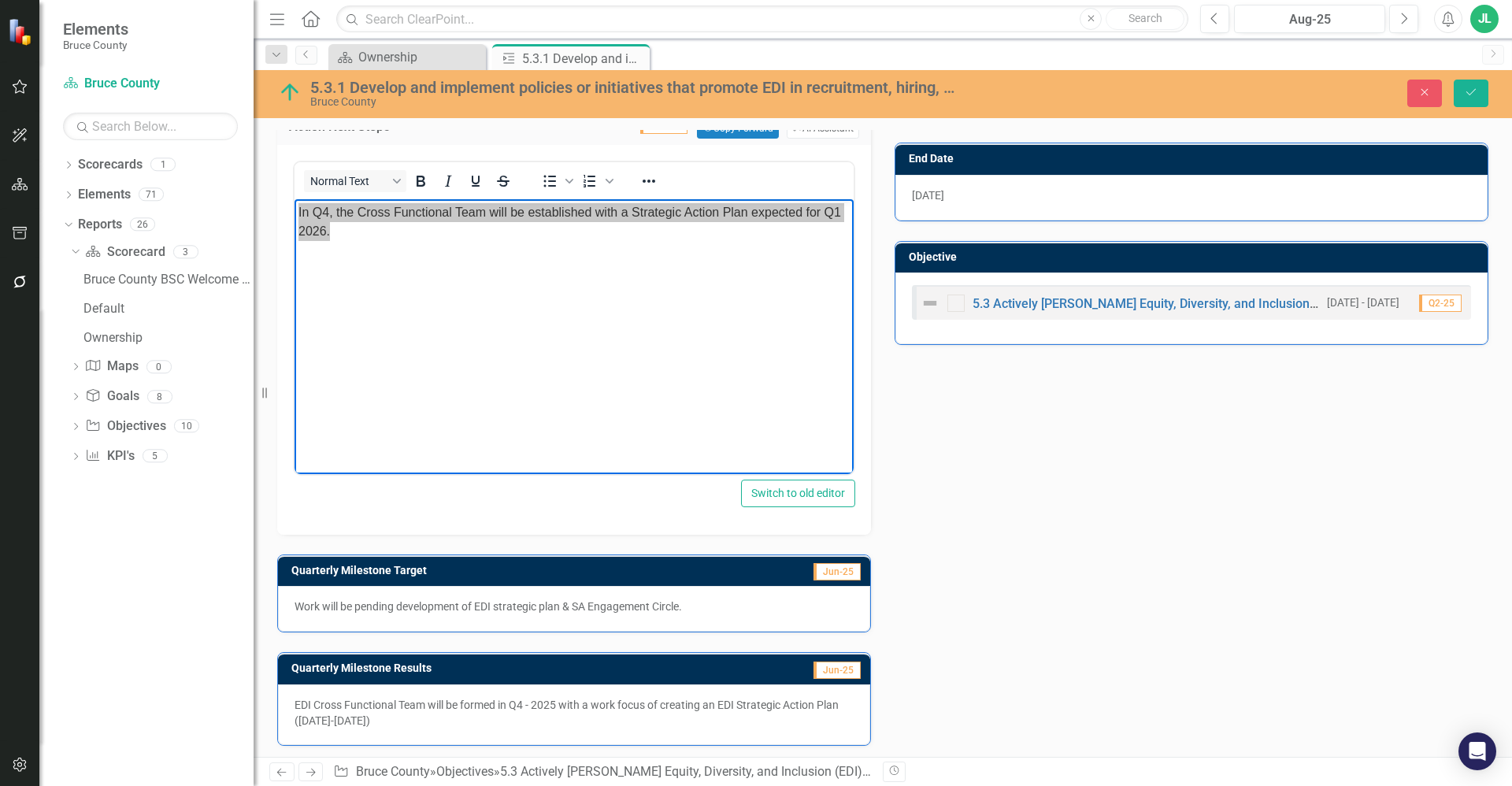
scroll to position [549, 0]
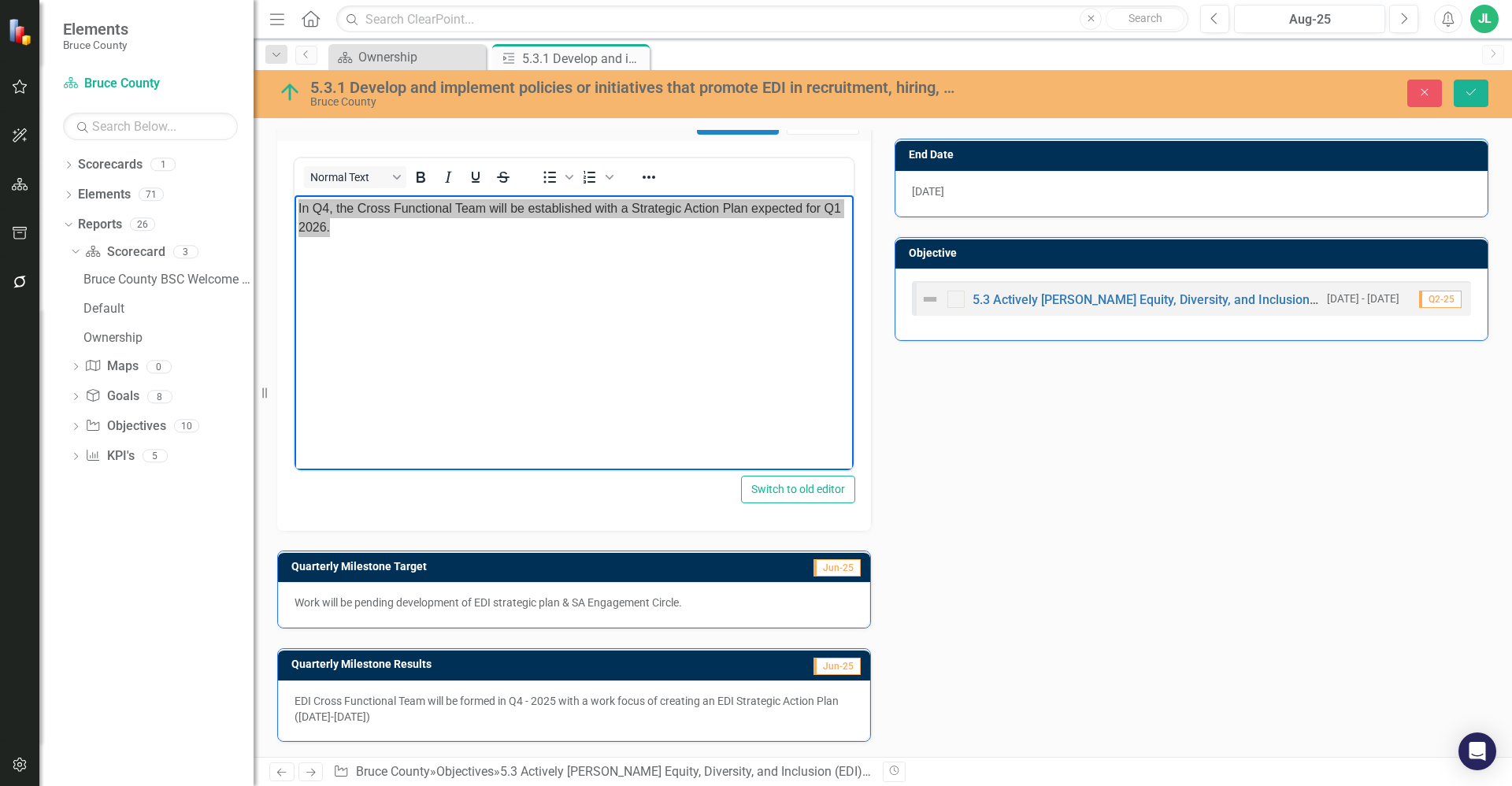
drag, startPoint x: 516, startPoint y: 732, endPoint x: 507, endPoint y: 727, distance: 10.3
click at [516, 732] on div "EDI Cross Functional Team will be formed in Q4 - 2025 with a work focus of crea…" at bounding box center [574, 711] width 593 height 60
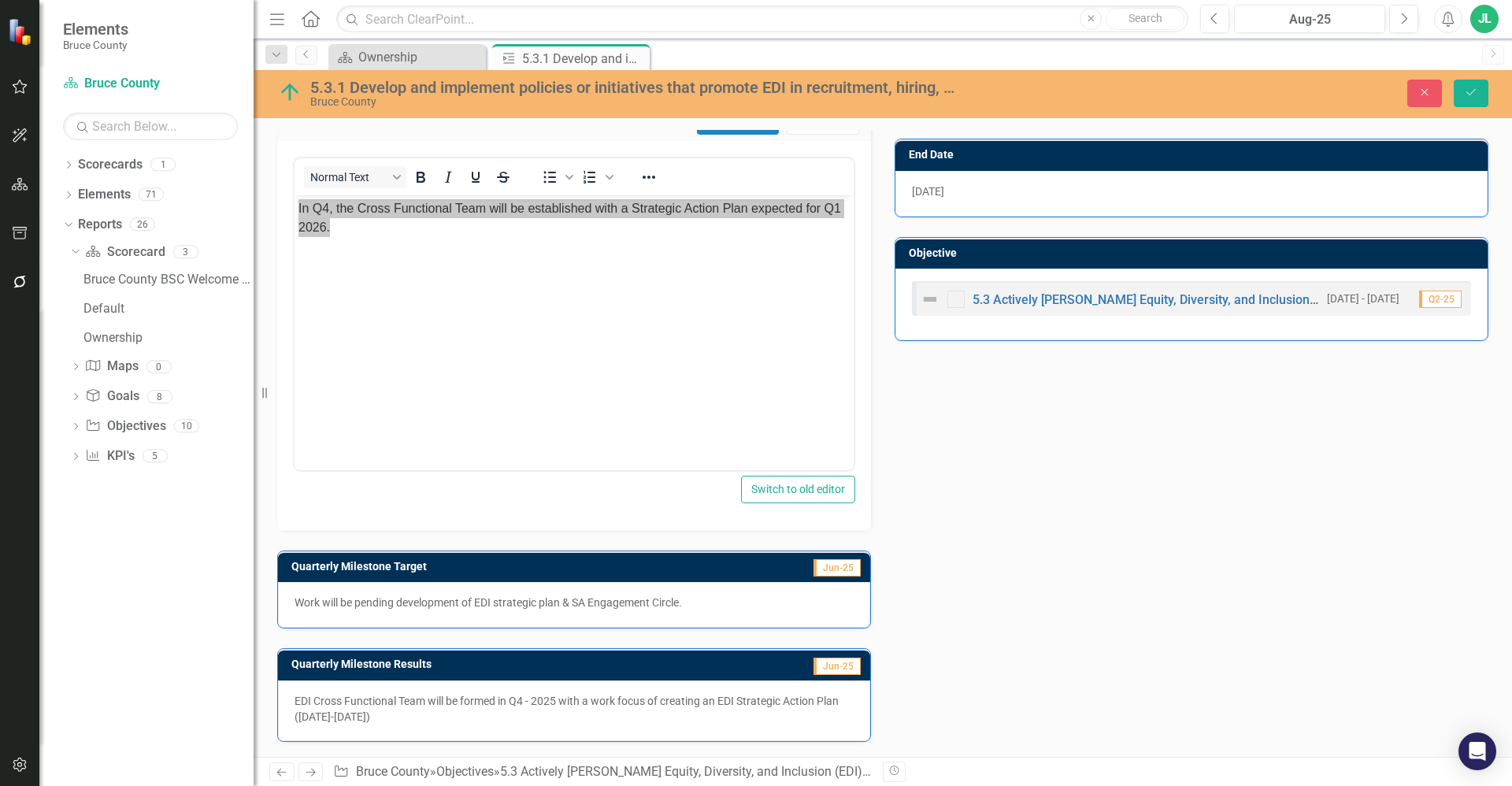
click at [493, 713] on p "EDI Cross Functional Team will be formed in Q4 - 2025 with a work focus of crea…" at bounding box center [574, 709] width 559 height 32
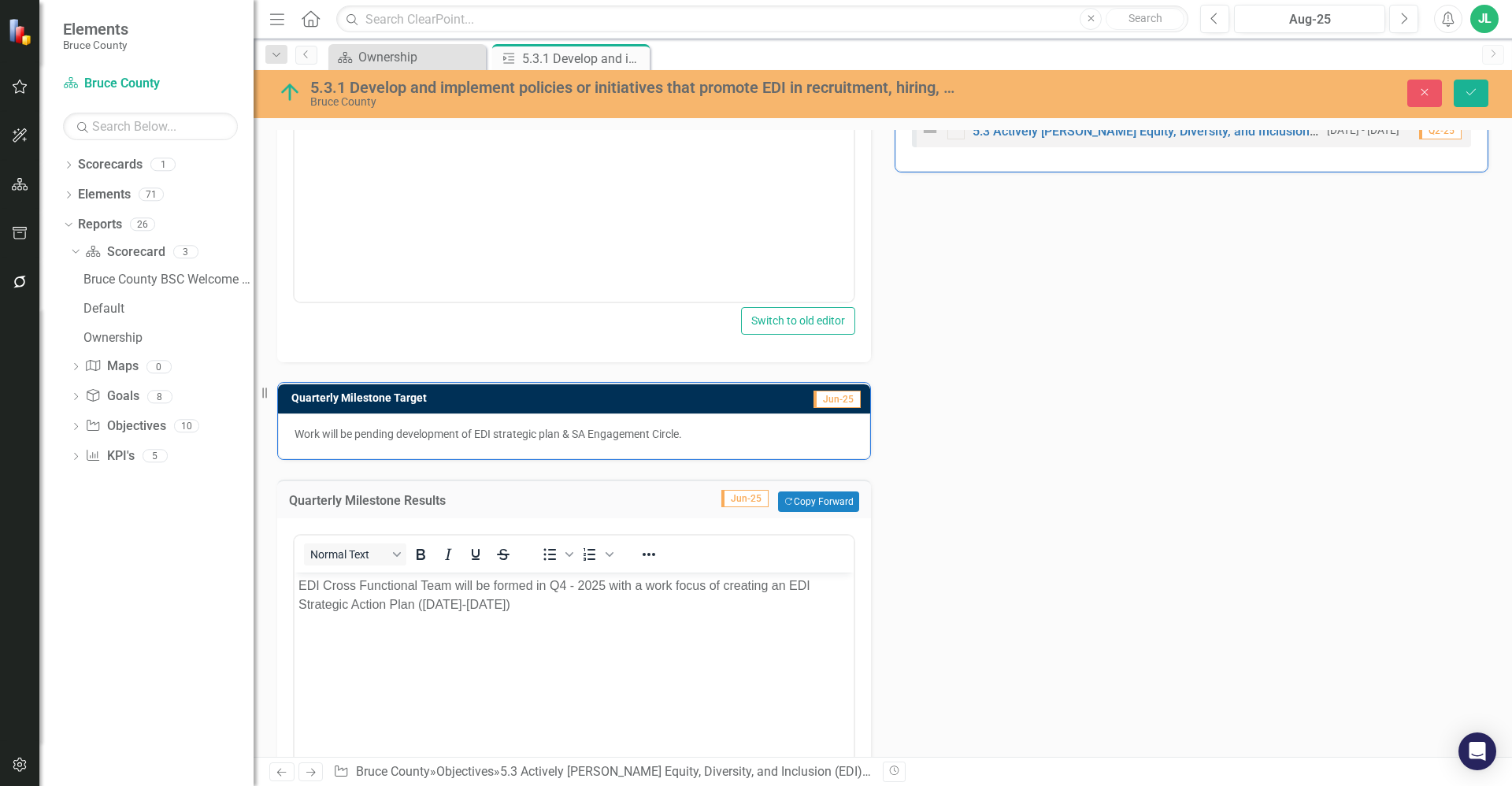
scroll to position [805, 0]
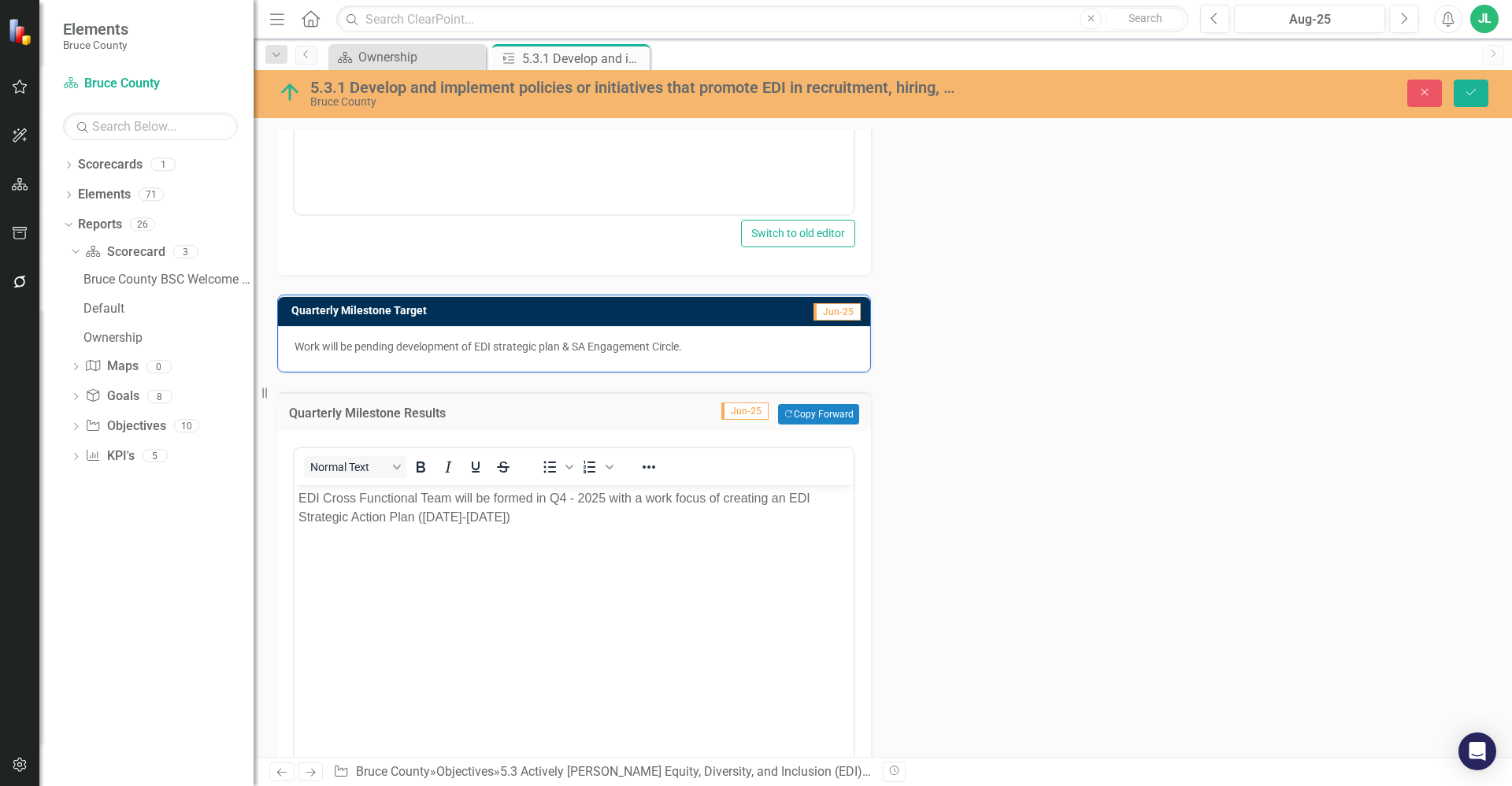
click at [486, 342] on p "Work will be pending development of EDI strategic plan & SA Engagement Circle." at bounding box center [574, 346] width 559 height 15
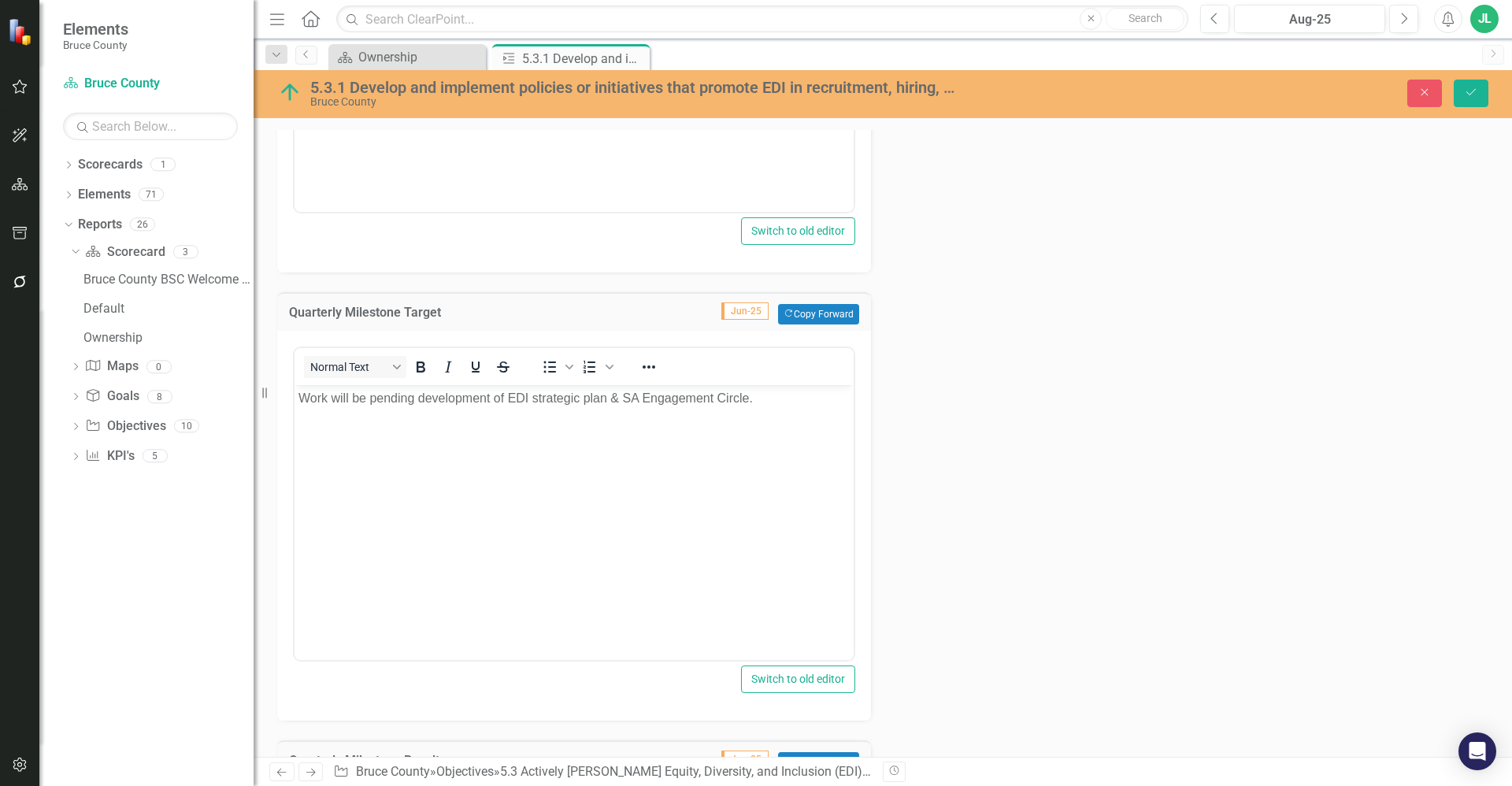
scroll to position [785, 0]
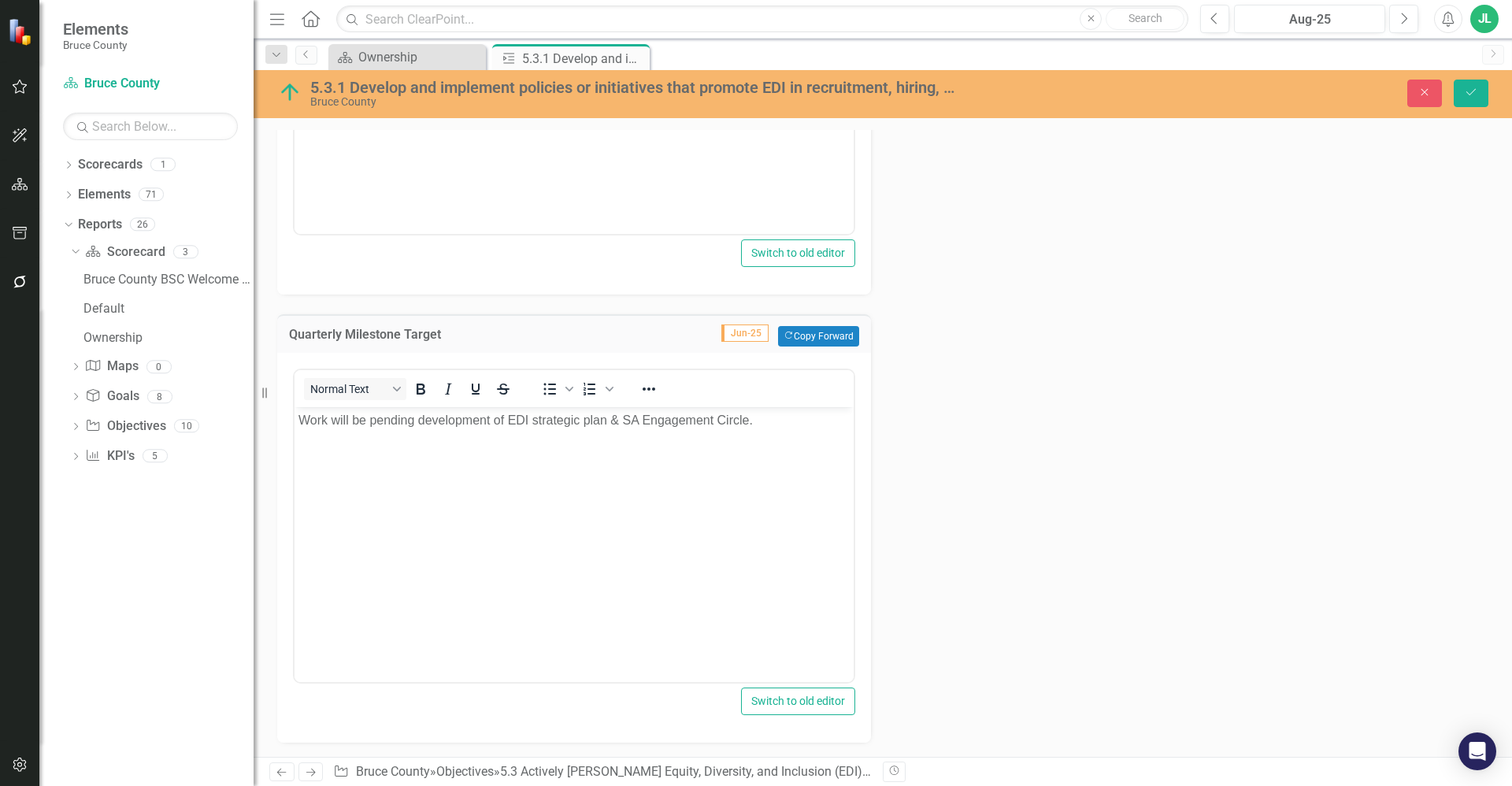
click at [502, 414] on p "Work will be pending development of EDI strategic plan & SA Engagement Circle." at bounding box center [574, 420] width 551 height 19
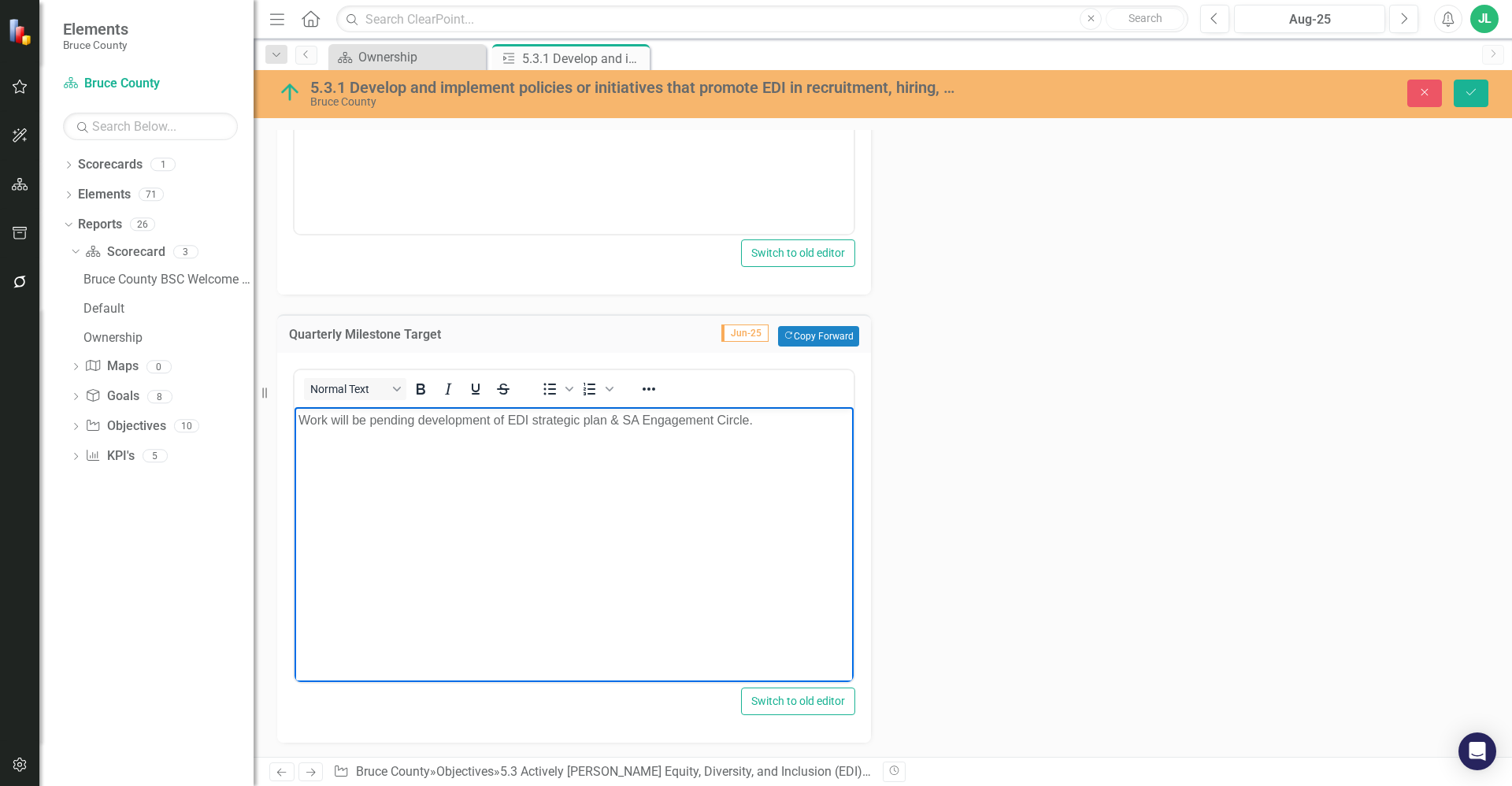
click at [500, 424] on p "Work will be pending development of EDI strategic plan & SA Engagement Circle." at bounding box center [574, 420] width 551 height 19
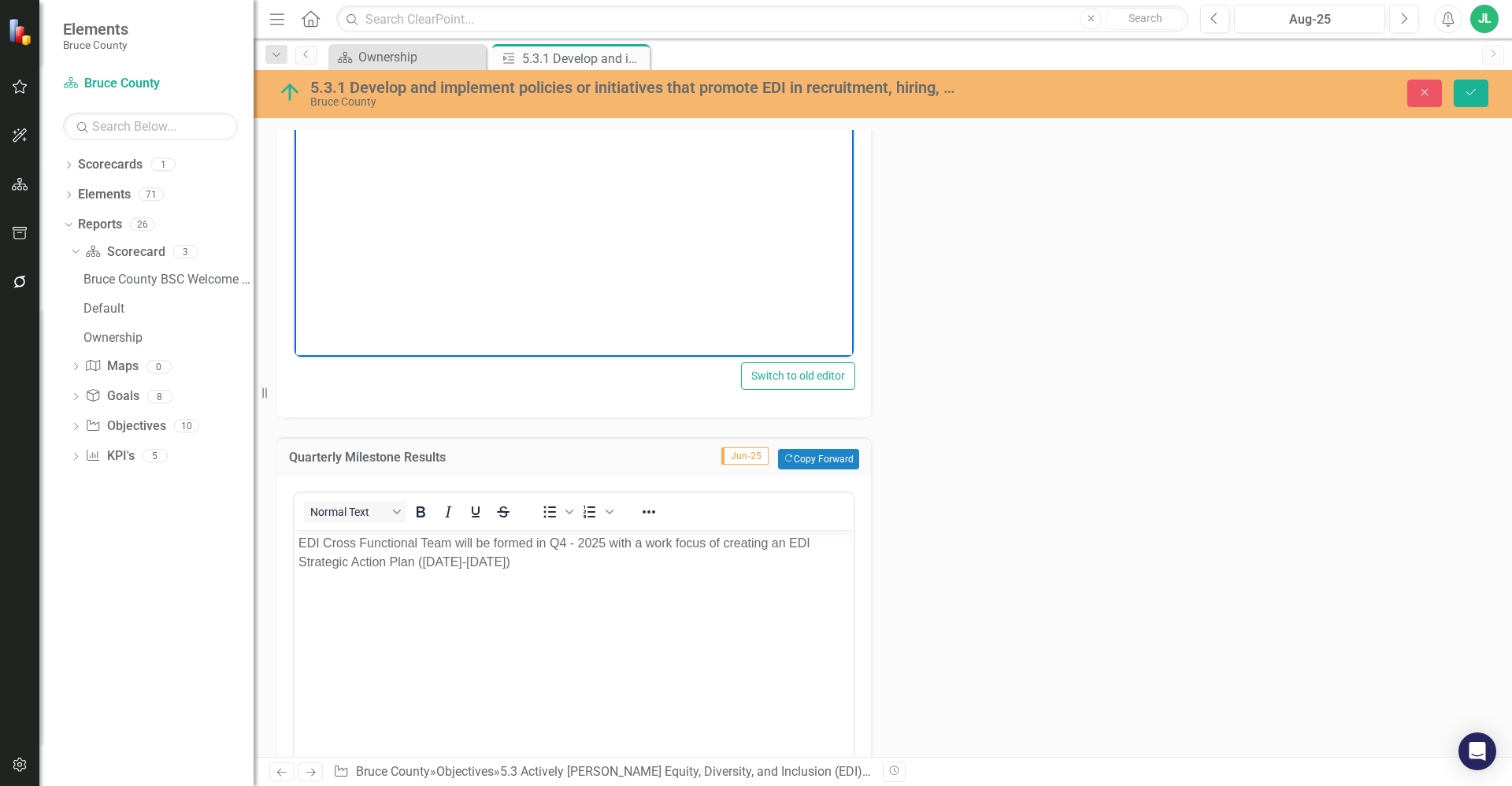
scroll to position [1120, 0]
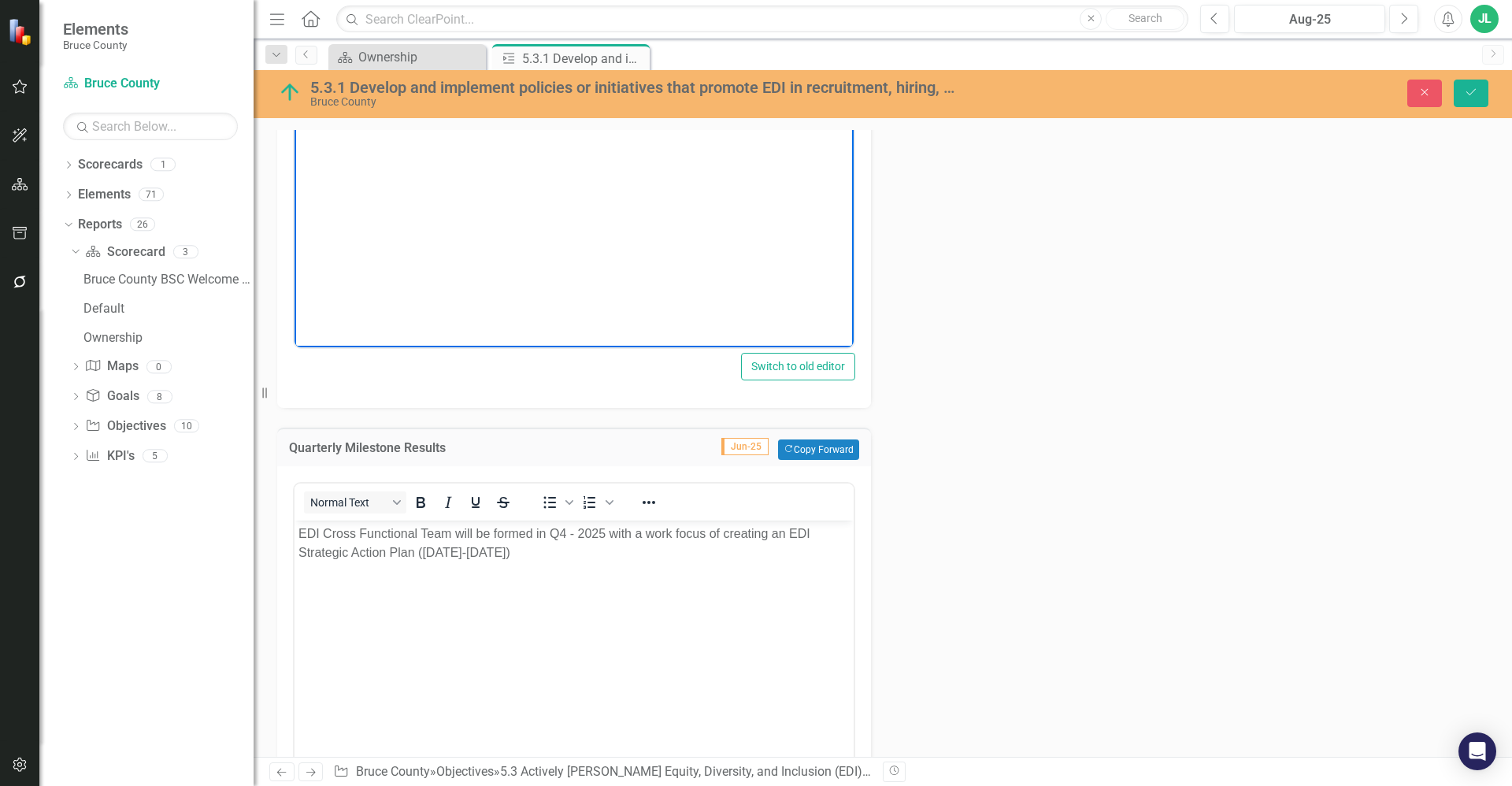
click at [524, 562] on p "EDI Cross Functional Team will be formed in Q4 - 2025 with a work focus of crea…" at bounding box center [574, 543] width 551 height 38
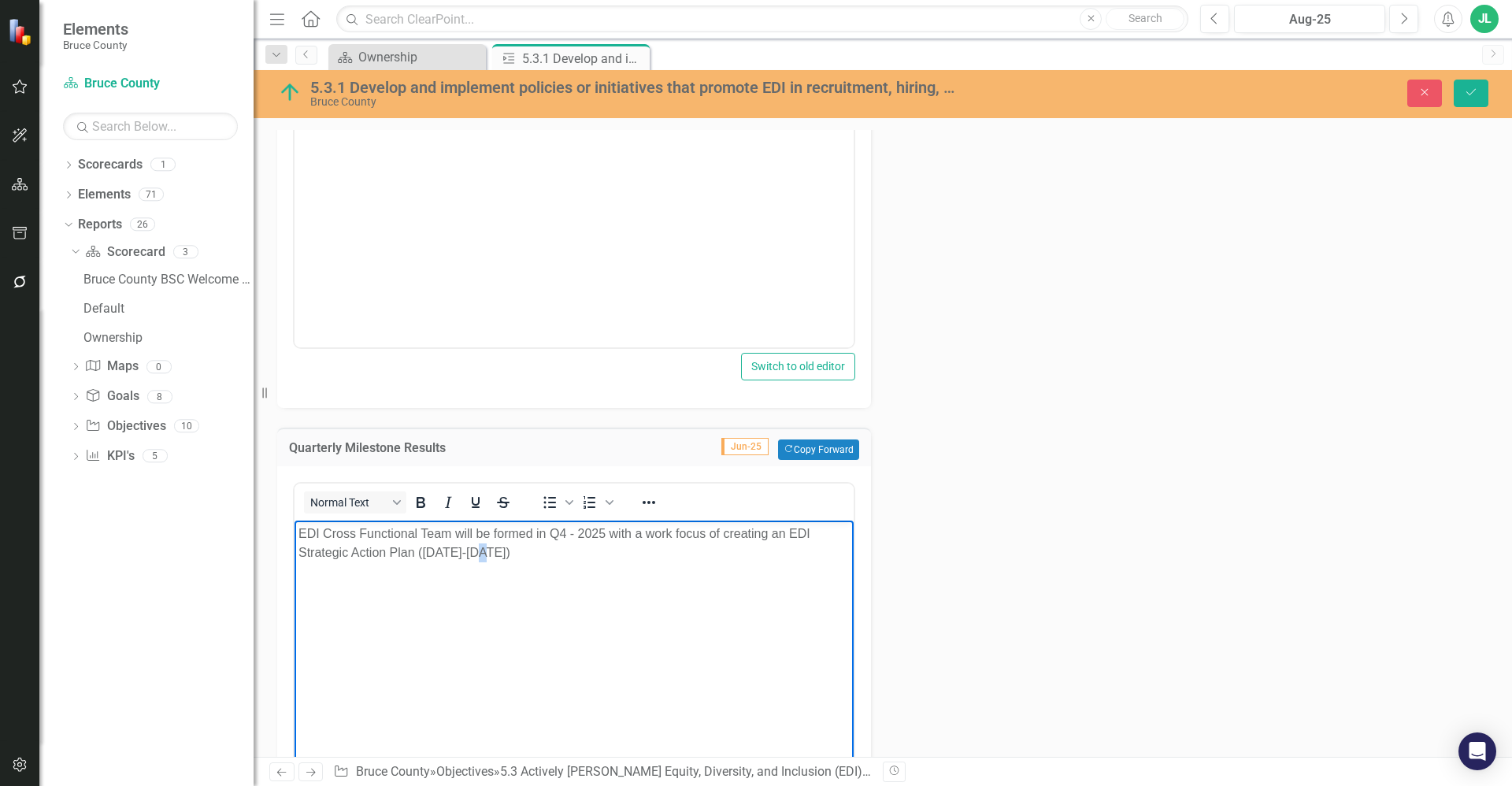
click at [524, 562] on p "EDI Cross Functional Team will be formed in Q4 - 2025 with a work focus of crea…" at bounding box center [574, 543] width 551 height 38
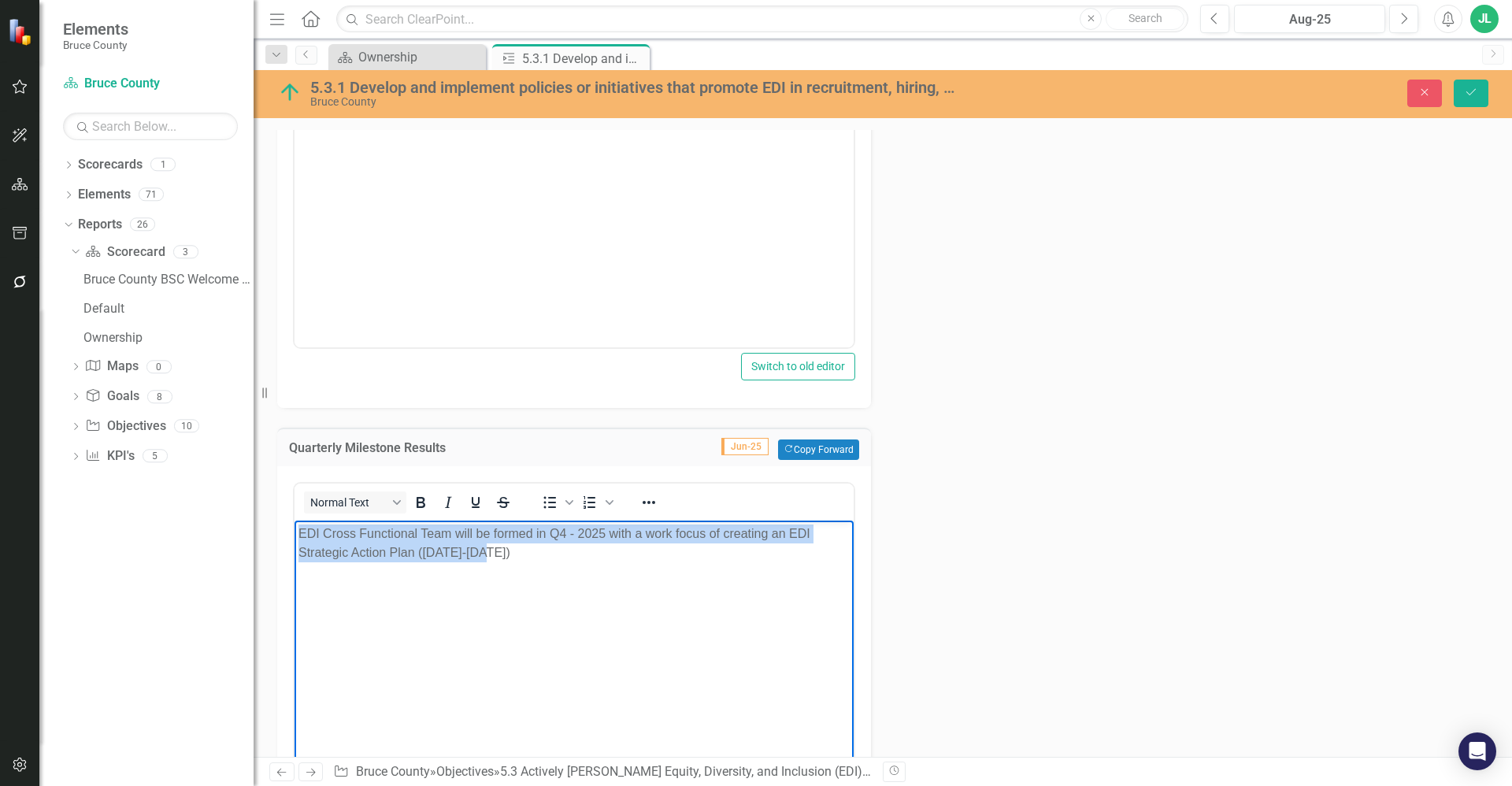
click at [524, 562] on p "EDI Cross Functional Team will be formed in Q4 - 2025 with a work focus of crea…" at bounding box center [574, 543] width 551 height 38
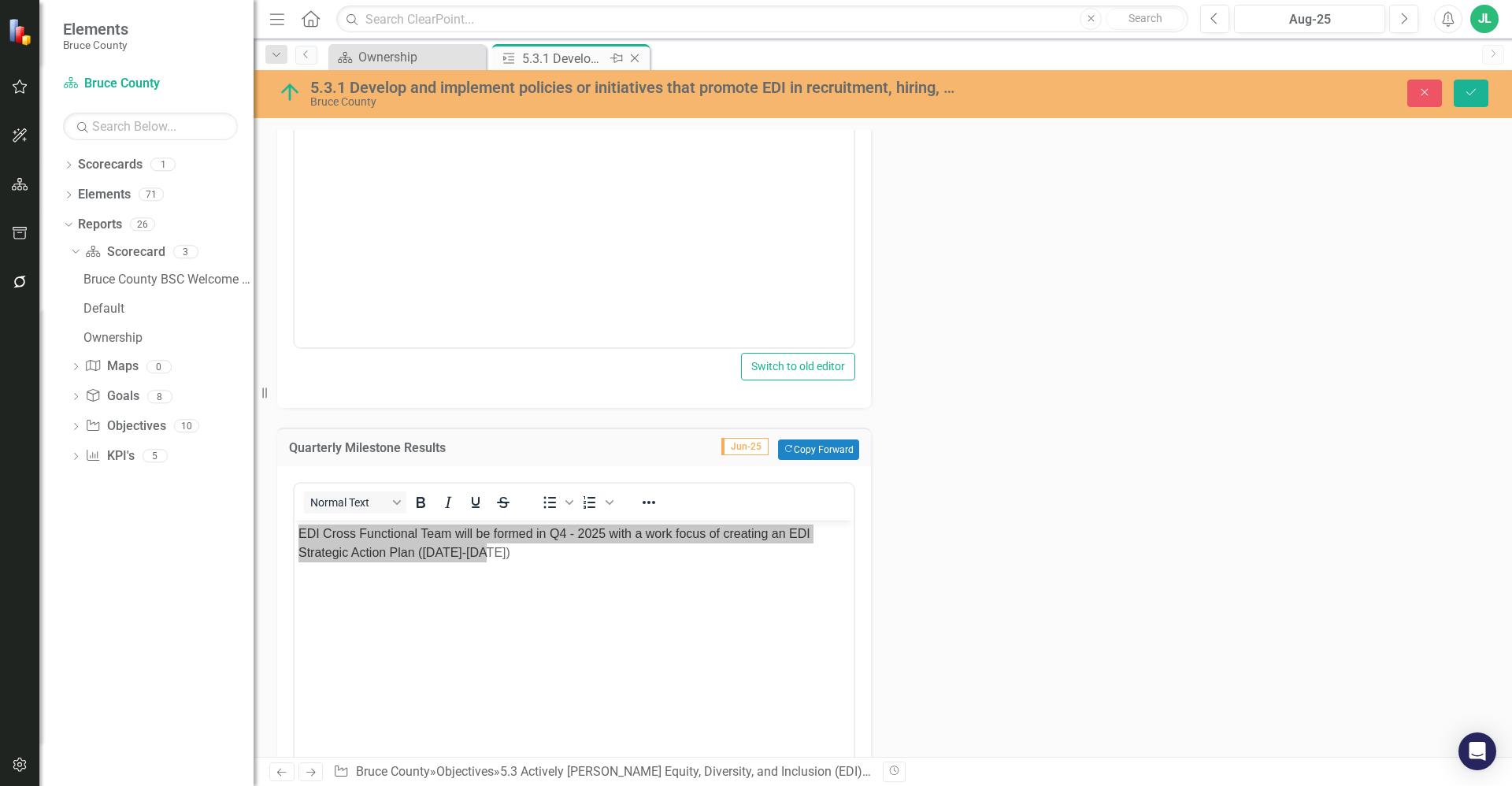
click at [638, 55] on icon at bounding box center [635, 59] width 9 height 9
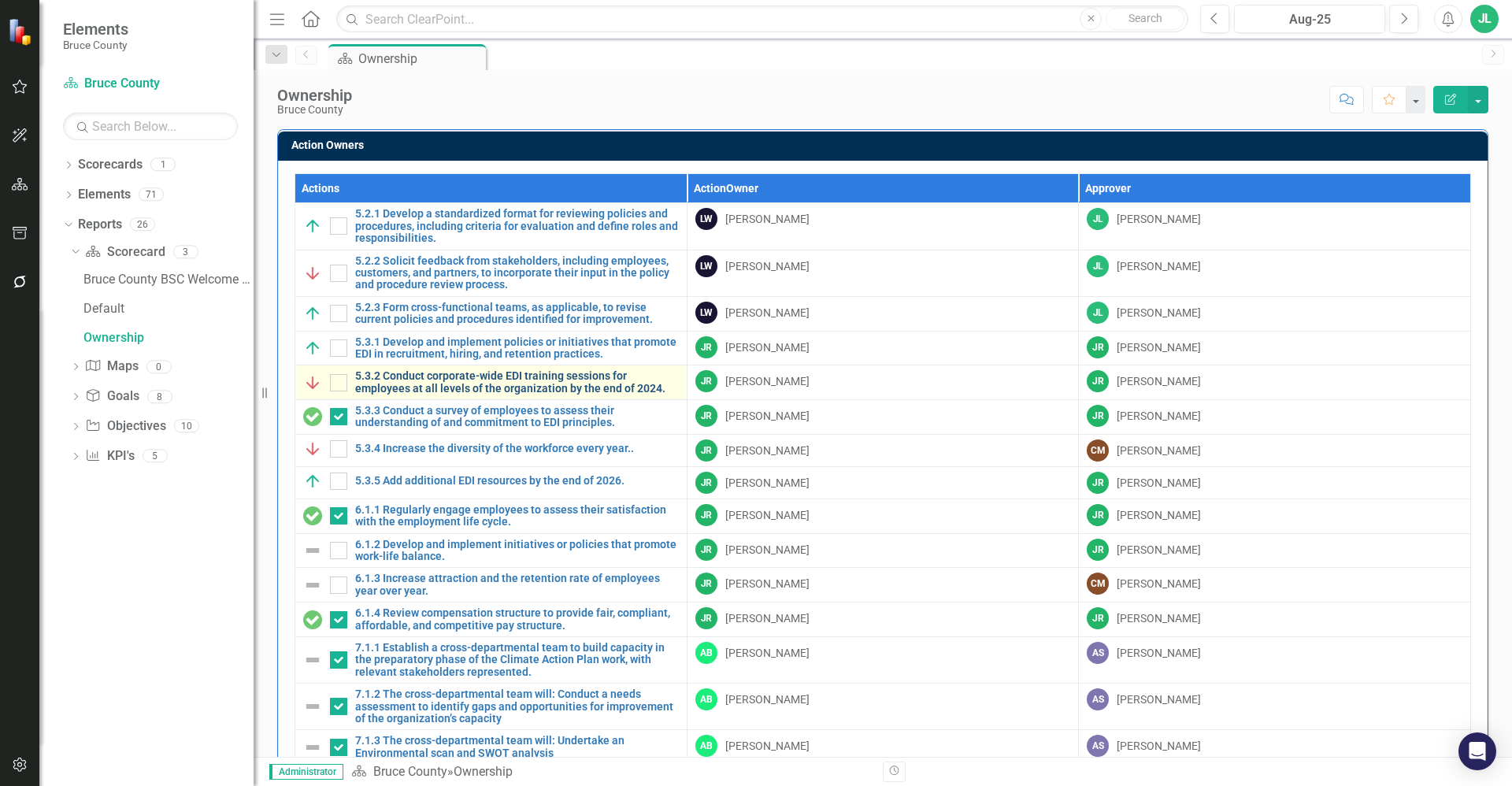
click at [519, 382] on link "5.3.2 Conduct corporate-wide EDI training sessions for employees at all levels …" at bounding box center [517, 382] width 324 height 24
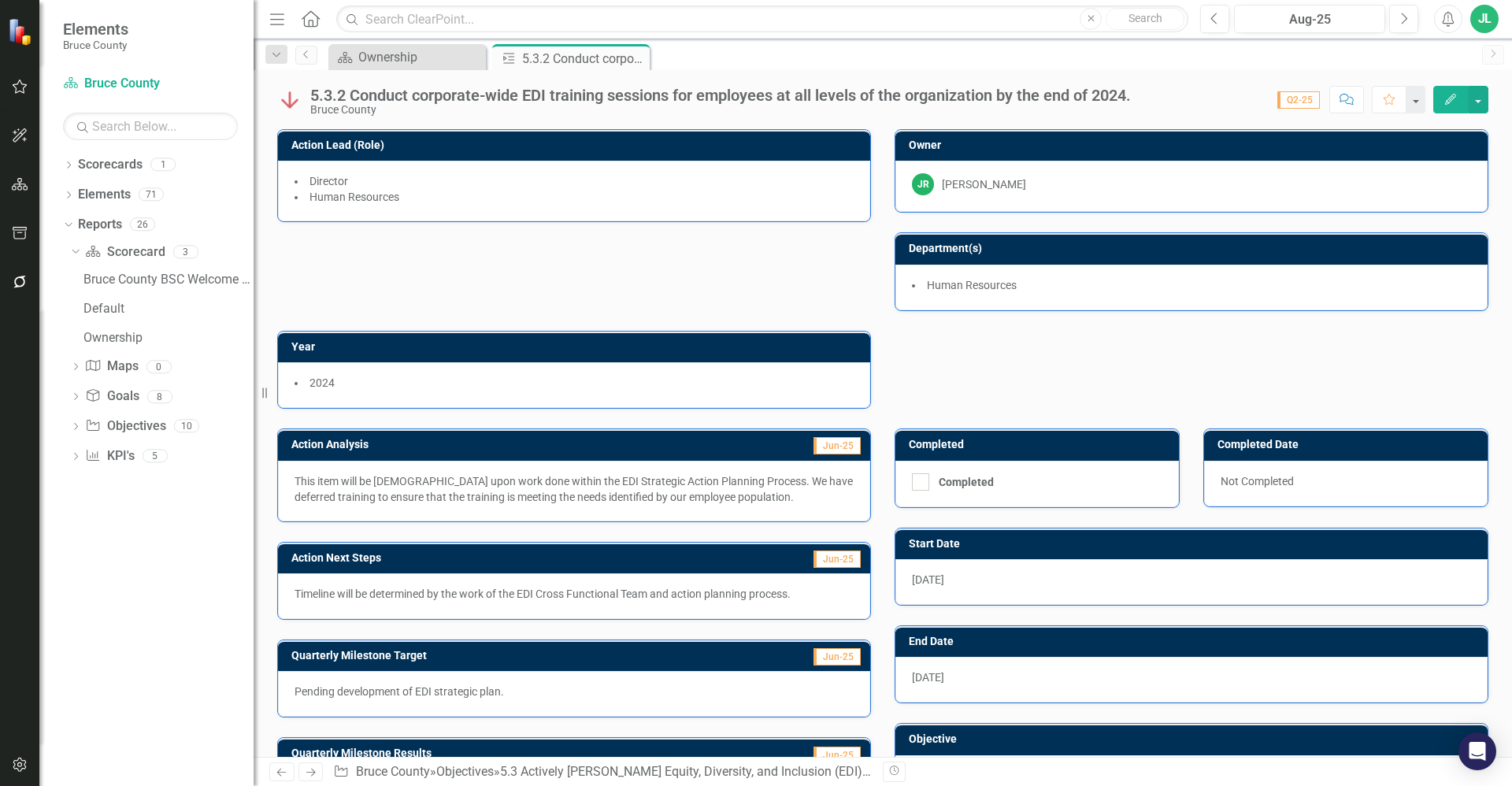
click at [527, 261] on div "Action Lead (Role) Director Human Resources Owner JR Jennifer Robinson Departme…" at bounding box center [883, 258] width 1235 height 299
click at [520, 481] on p "This item will be contingent upon work done within the EDI Strategic Action Pla…" at bounding box center [574, 489] width 559 height 32
click at [520, 482] on p "This item will be contingent upon work done within the EDI Strategic Action Pla…" at bounding box center [574, 489] width 559 height 32
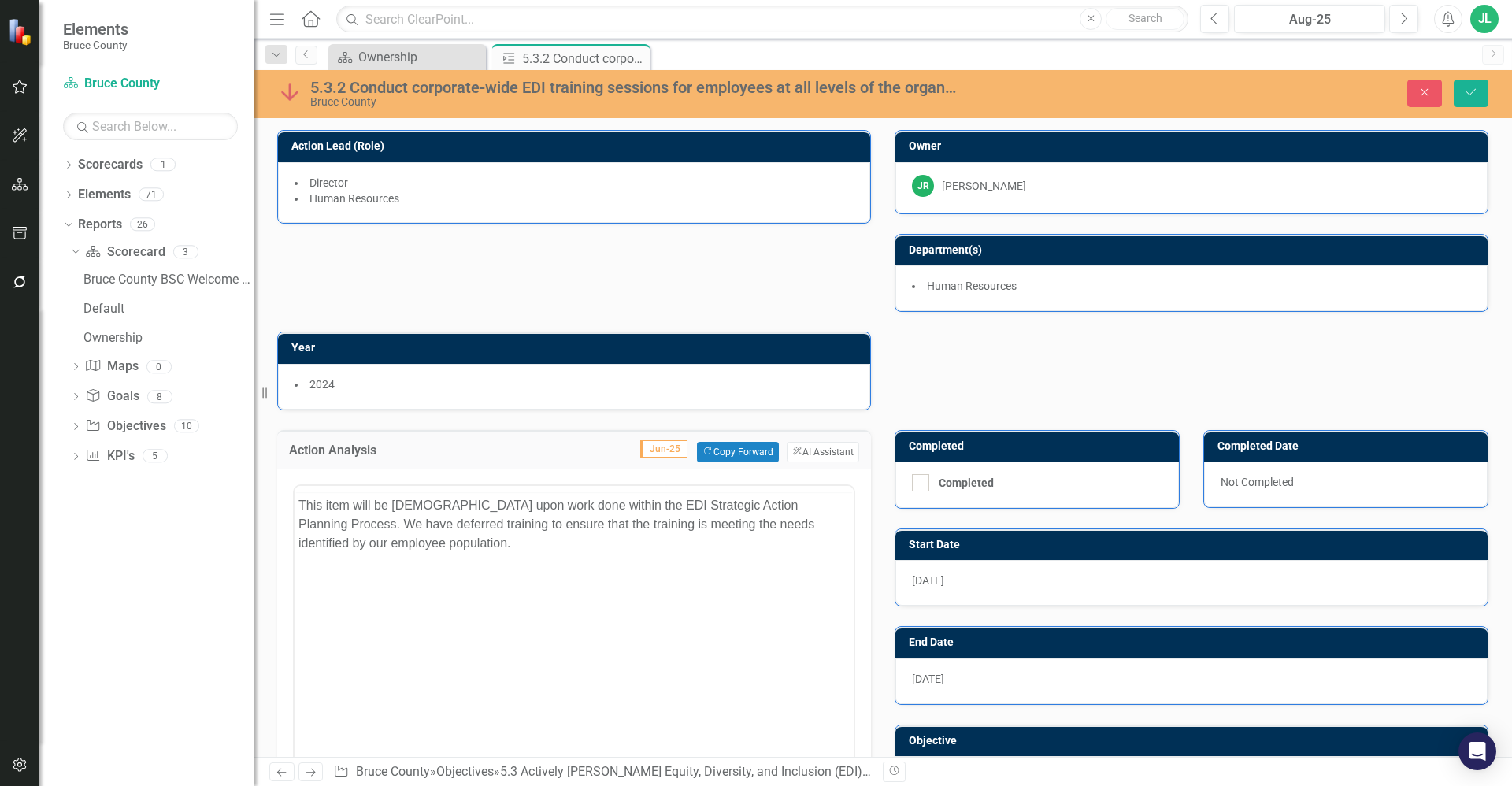
click at [520, 482] on div "<p>This item will be contingent upon work done within the EDI Strategic Action …" at bounding box center [574, 639] width 562 height 319
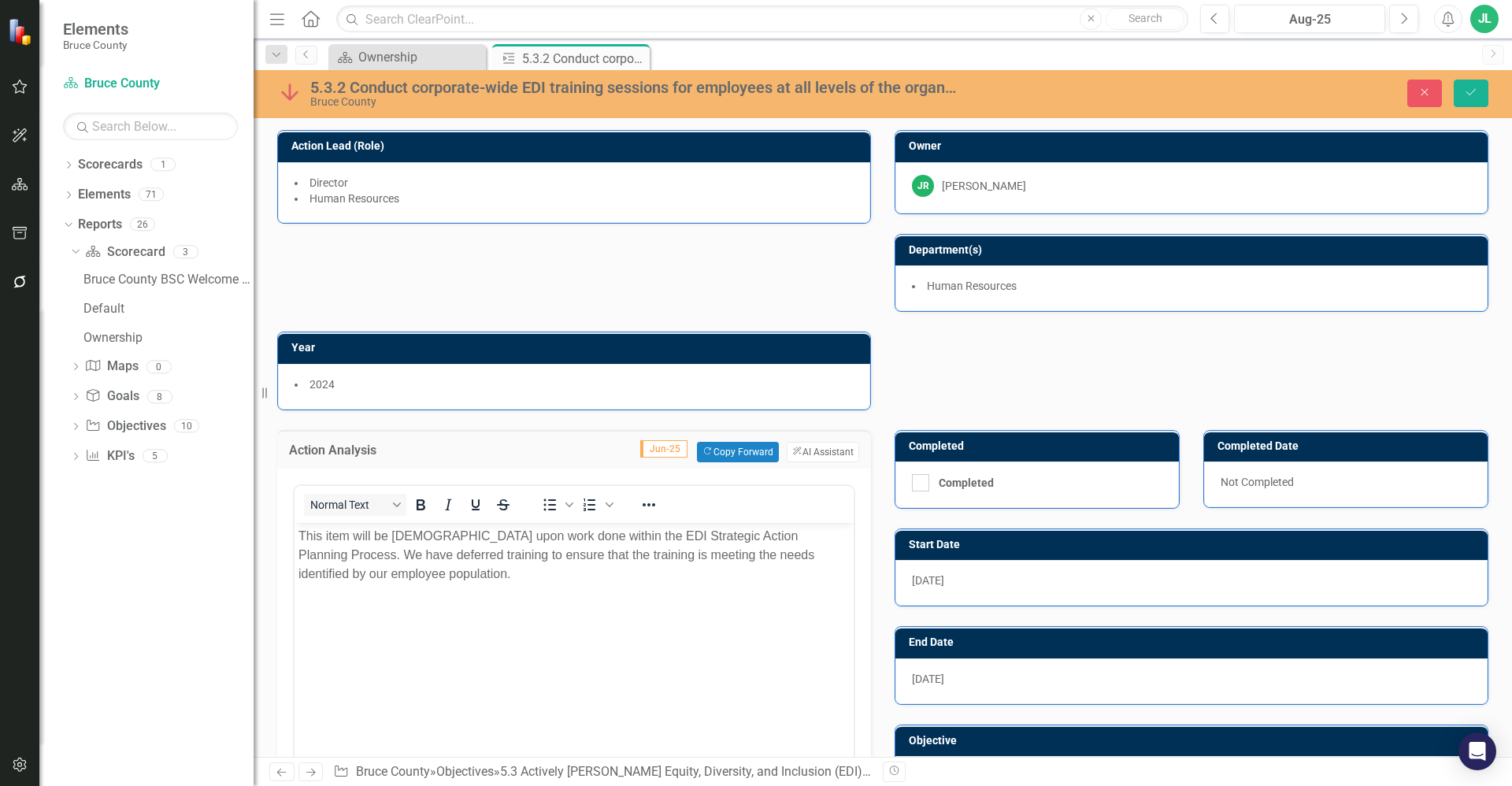
click at [451, 435] on div "Action Analysis Jun-25 Copy Forward Copy Forward ClearPoint AI AI Assistant" at bounding box center [574, 448] width 593 height 38
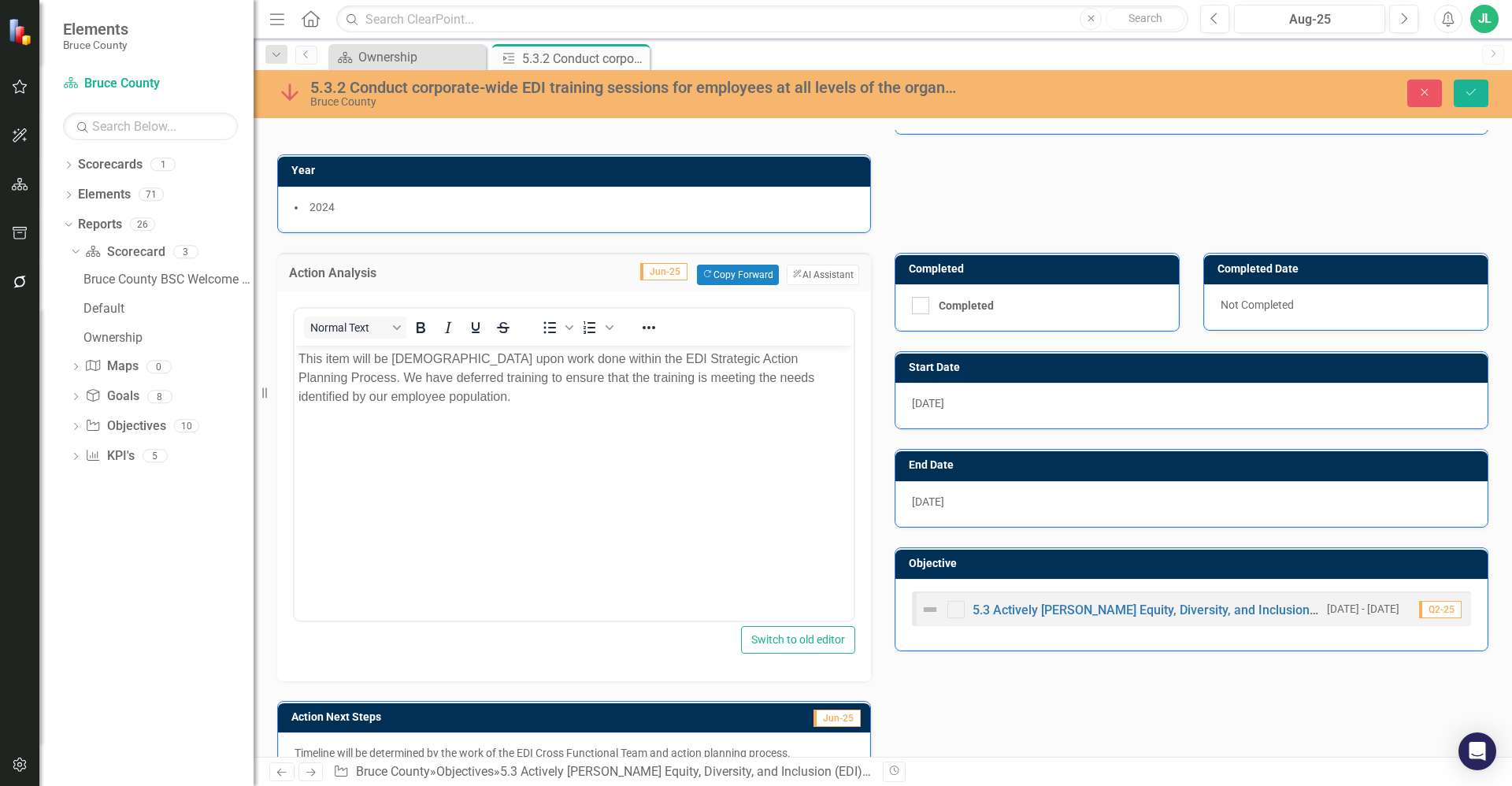
scroll to position [391, 0]
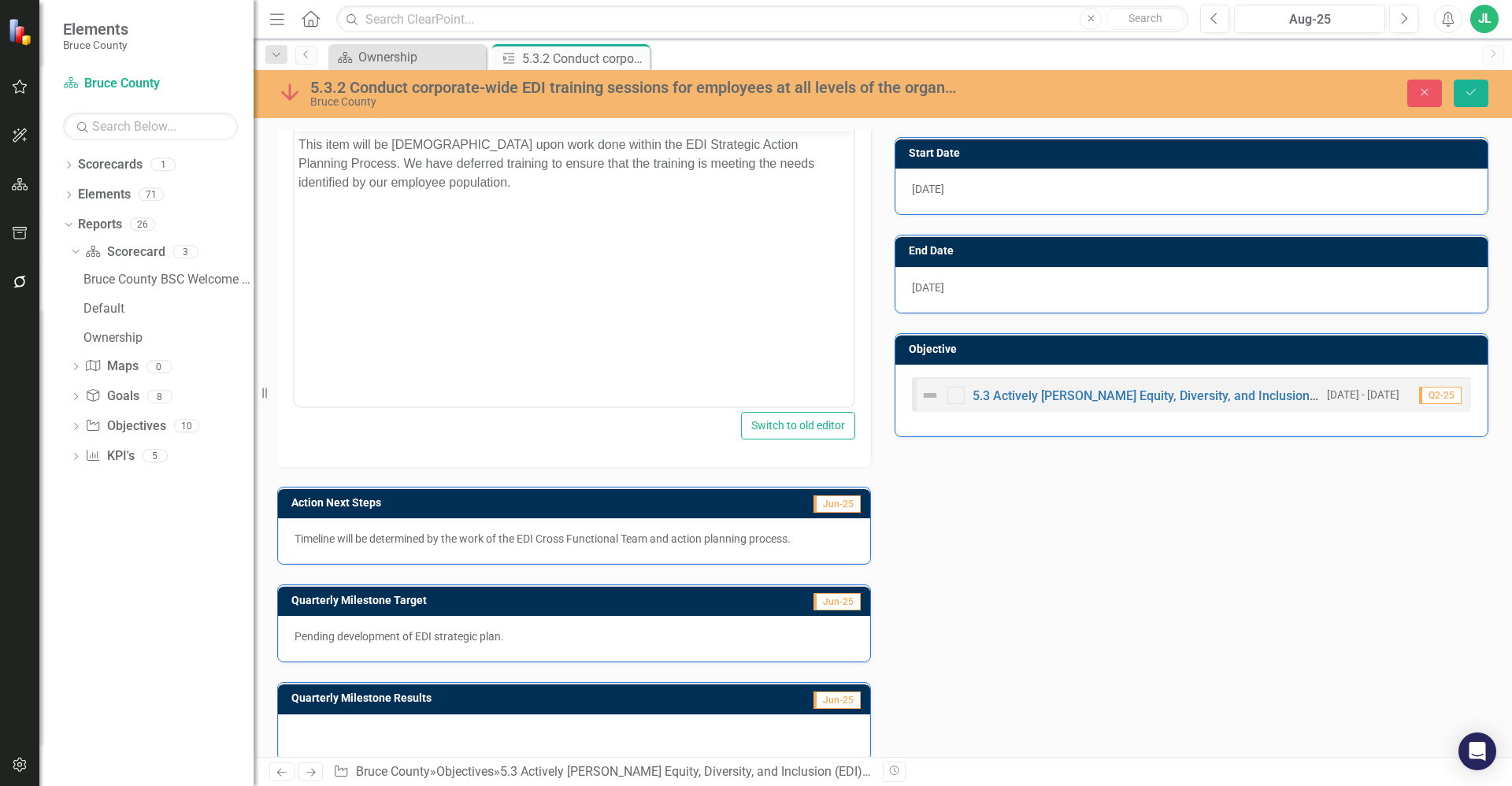
click at [518, 545] on p "Timeline will be determined by the work of the EDI Cross Functional Team and ac…" at bounding box center [574, 538] width 559 height 15
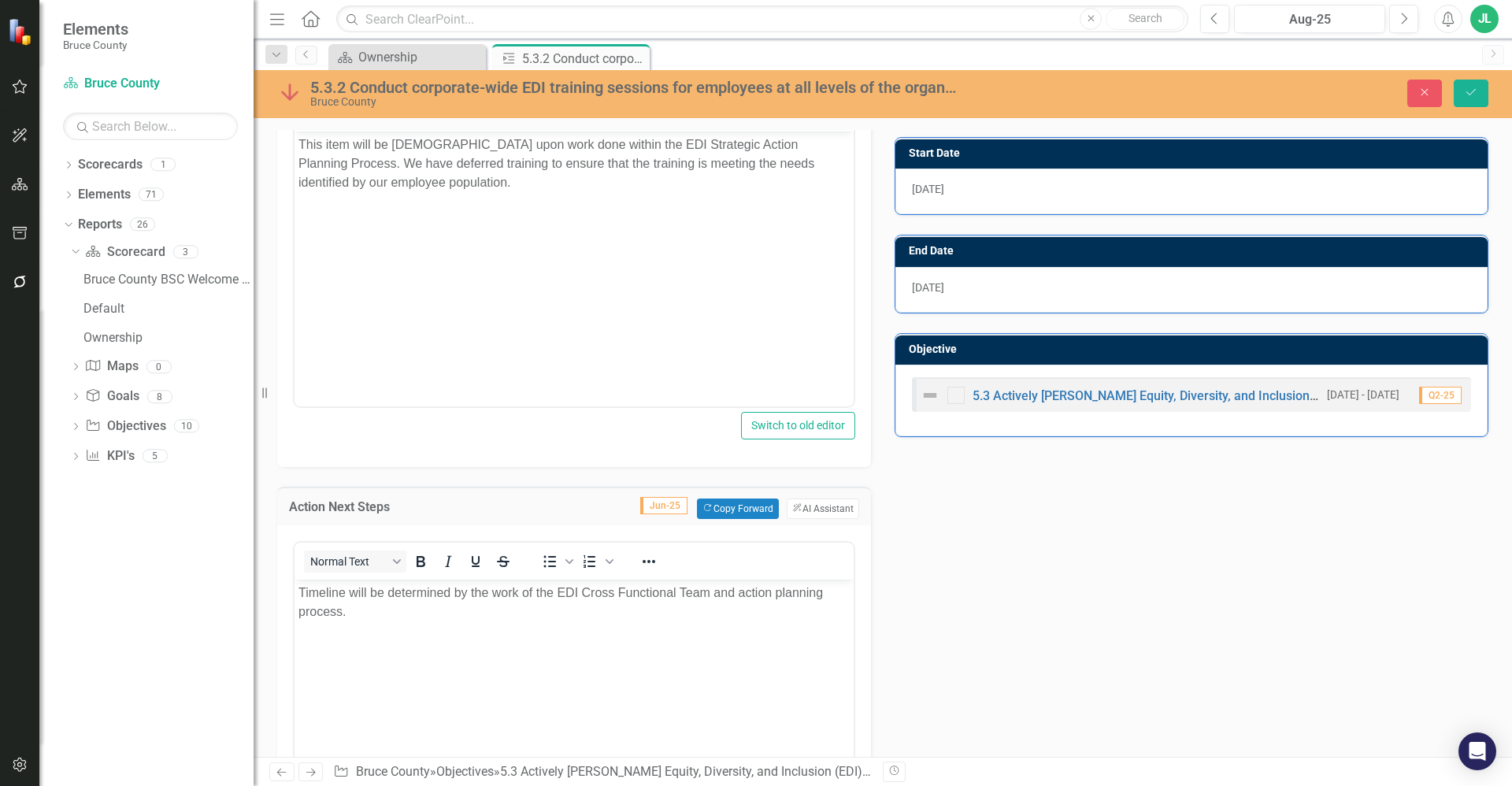
scroll to position [0, 0]
drag, startPoint x: 562, startPoint y: 617, endPoint x: 260, endPoint y: 576, distance: 304.8
click at [294, 579] on html "Timeline will be determined by the work of the EDI Cross Functional Team and ac…" at bounding box center [574, 697] width 559 height 236
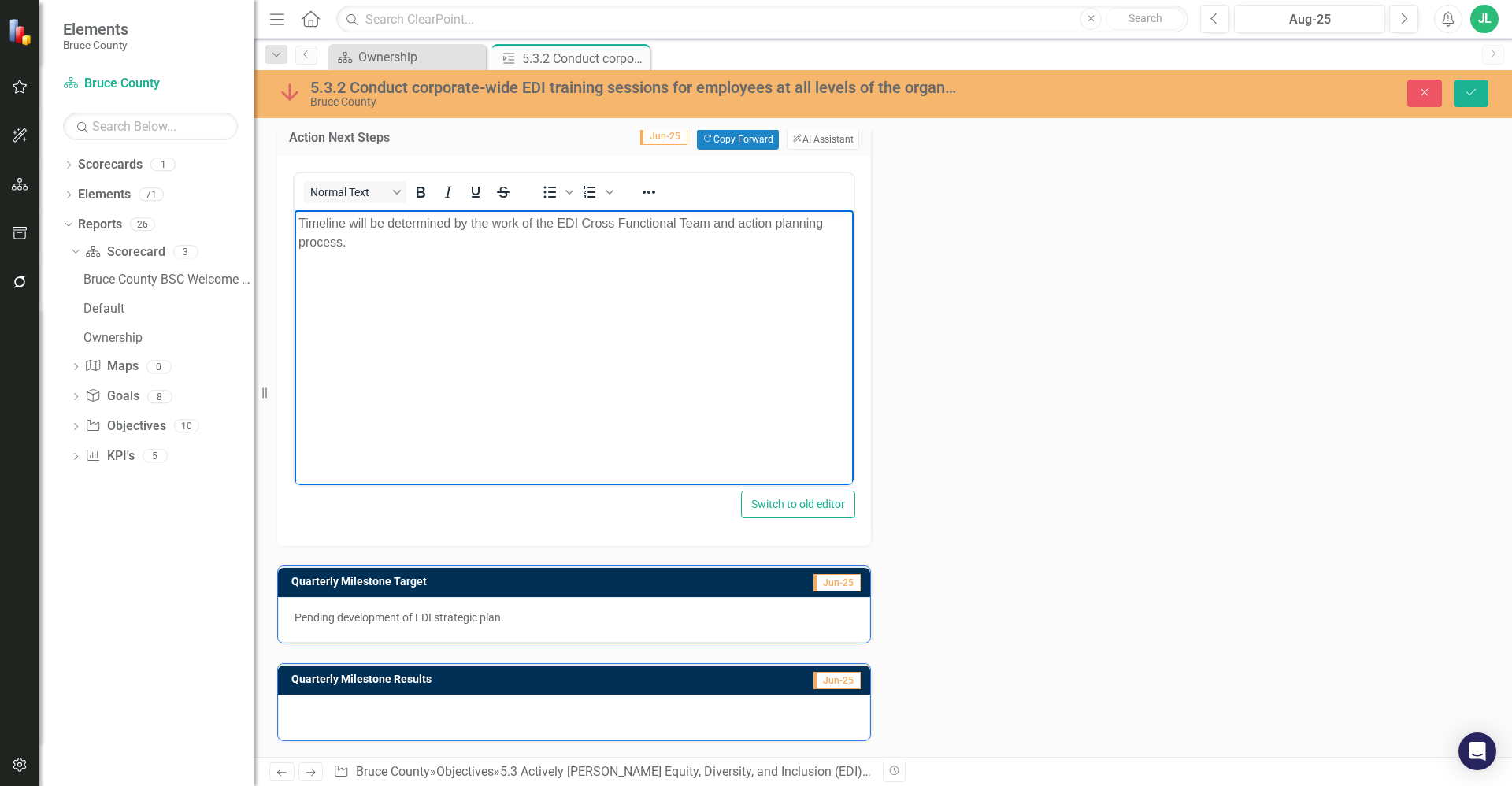
click at [481, 618] on p "Pending development of EDI strategic plan." at bounding box center [574, 617] width 559 height 15
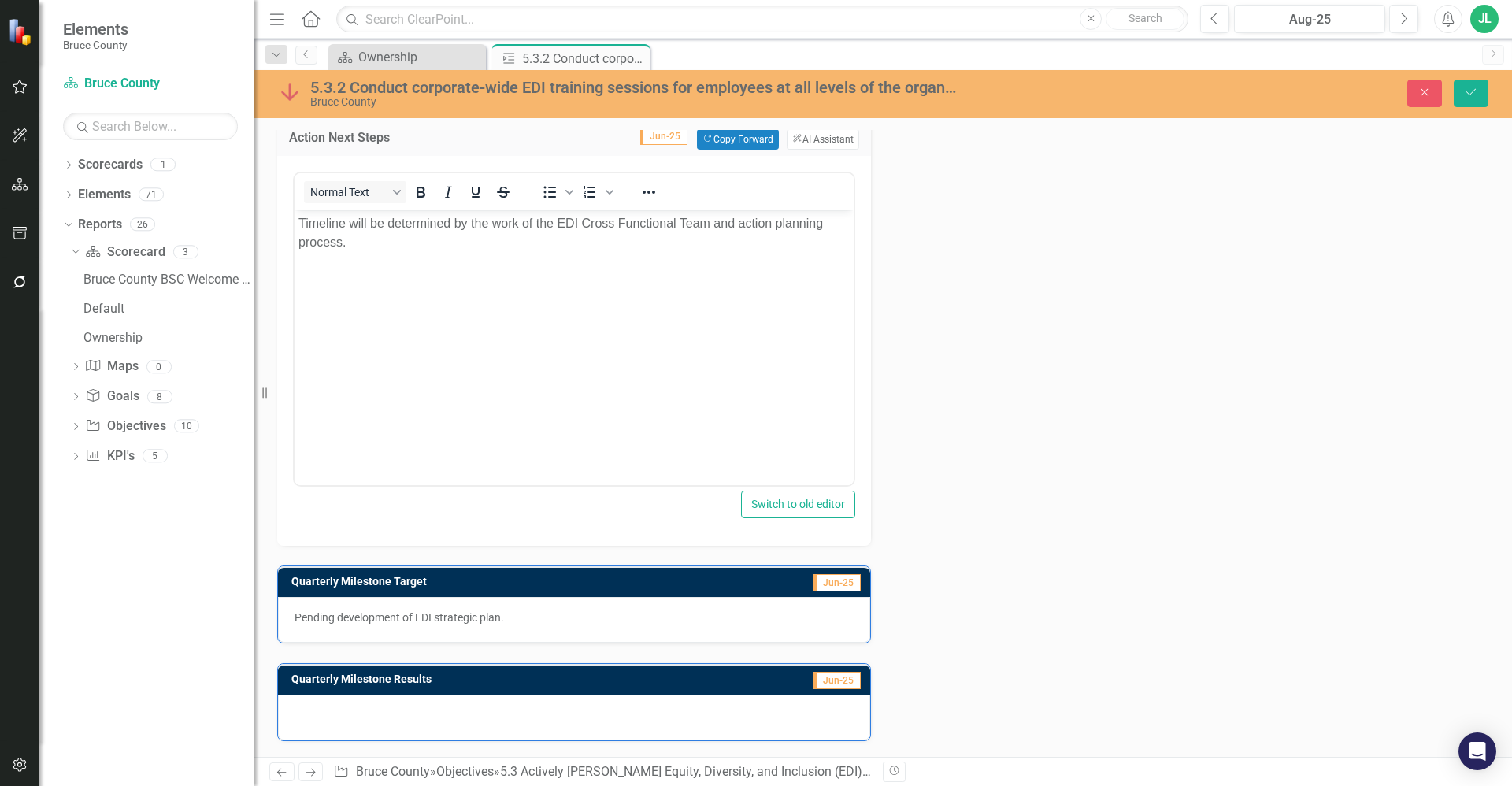
click at [481, 618] on p "Pending development of EDI strategic plan." at bounding box center [574, 617] width 559 height 15
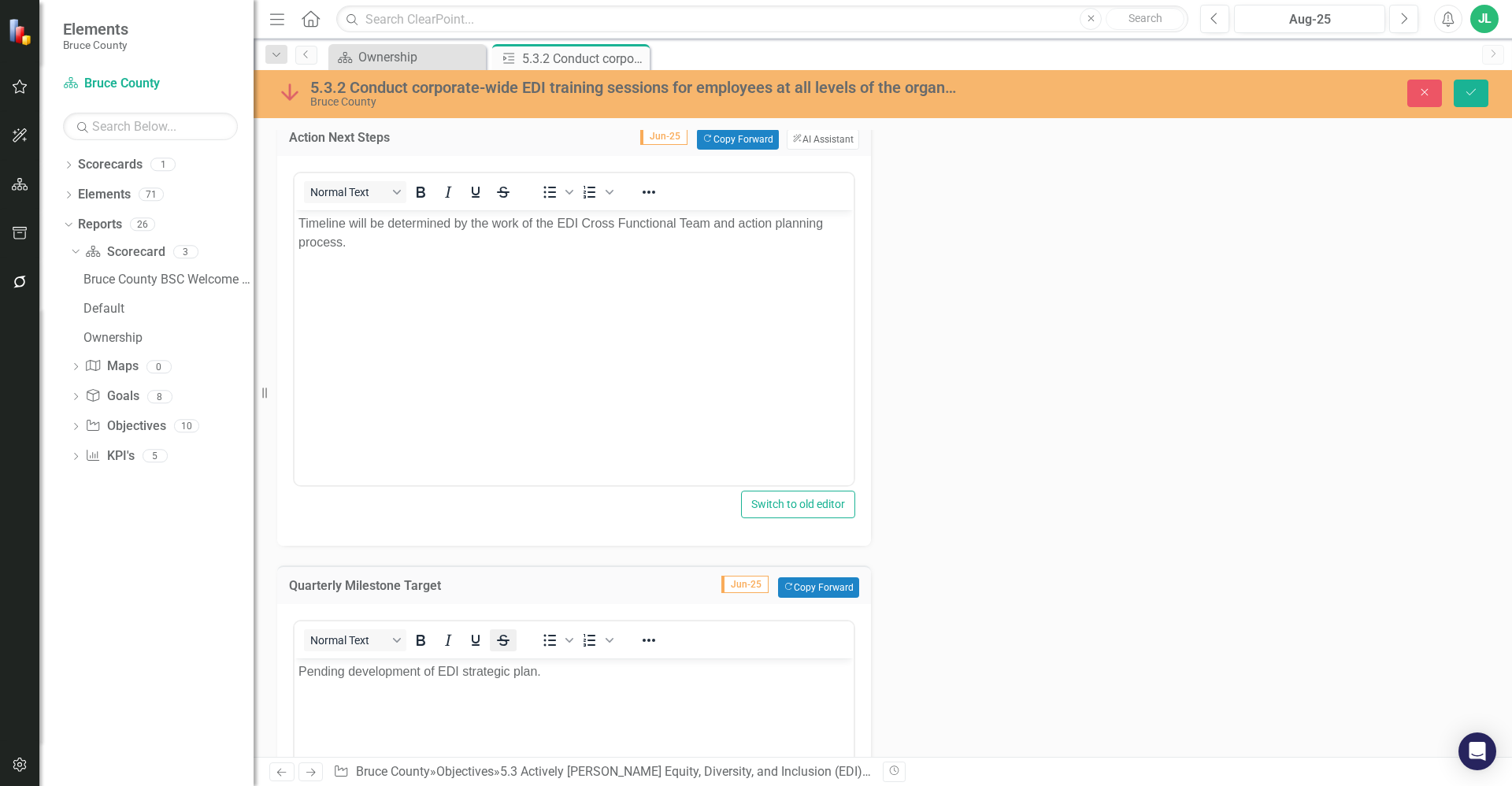
scroll to position [0, 0]
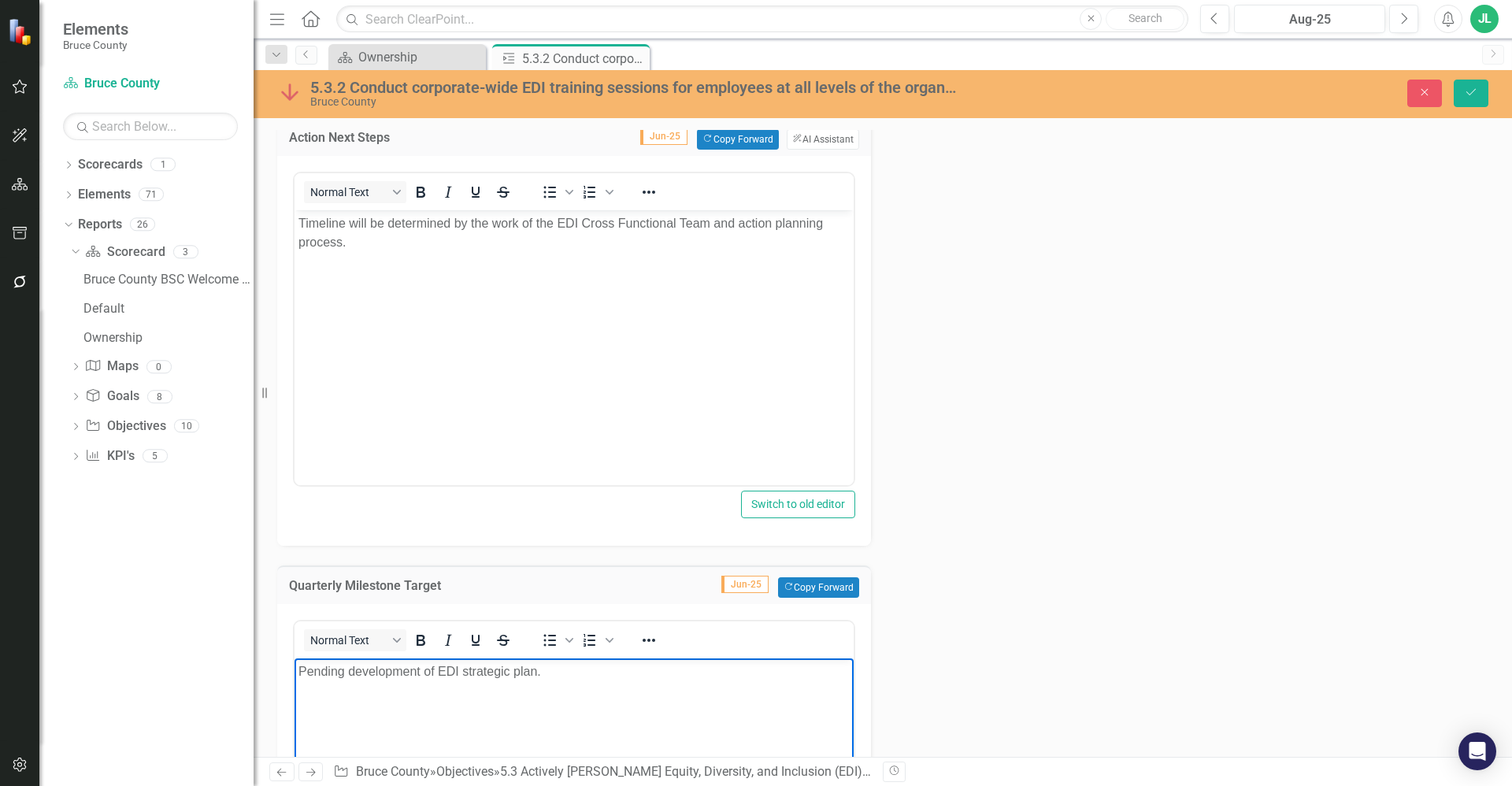
click at [503, 681] on body "Pending development of EDI strategic plan." at bounding box center [574, 776] width 559 height 236
click at [299, 94] on img at bounding box center [289, 92] width 25 height 25
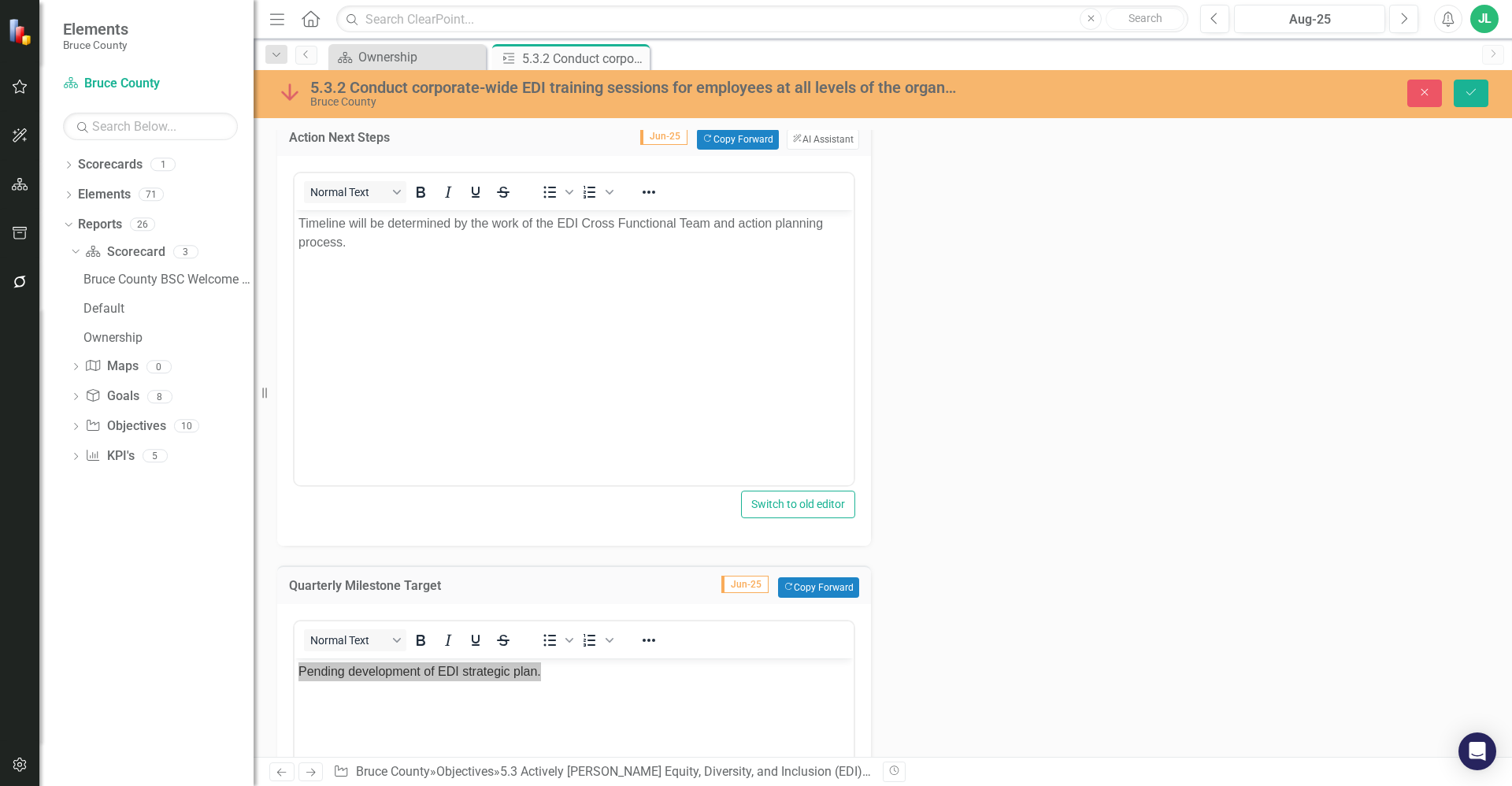
click at [298, 94] on img at bounding box center [289, 92] width 25 height 25
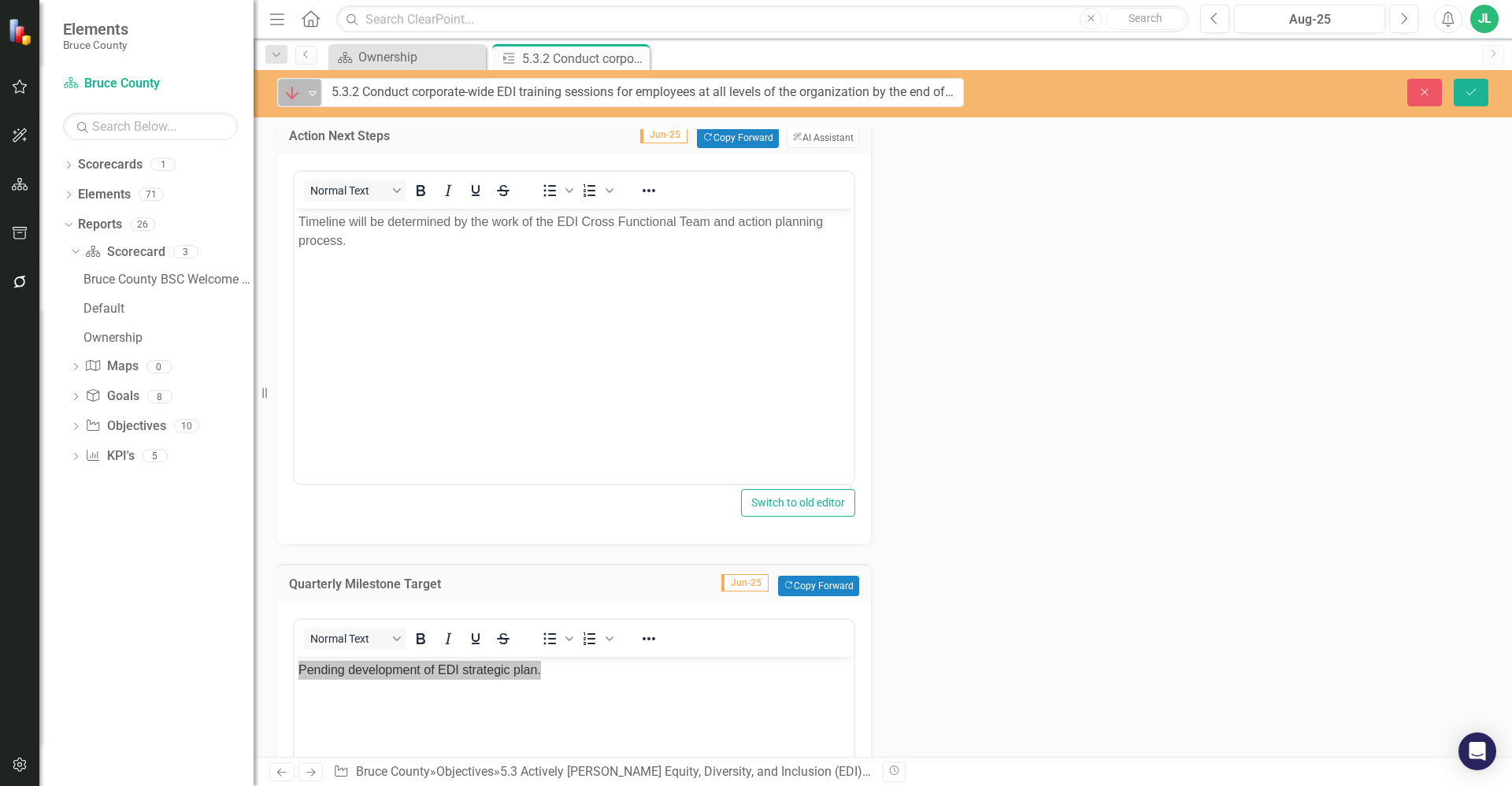
click at [294, 94] on img at bounding box center [292, 92] width 19 height 19
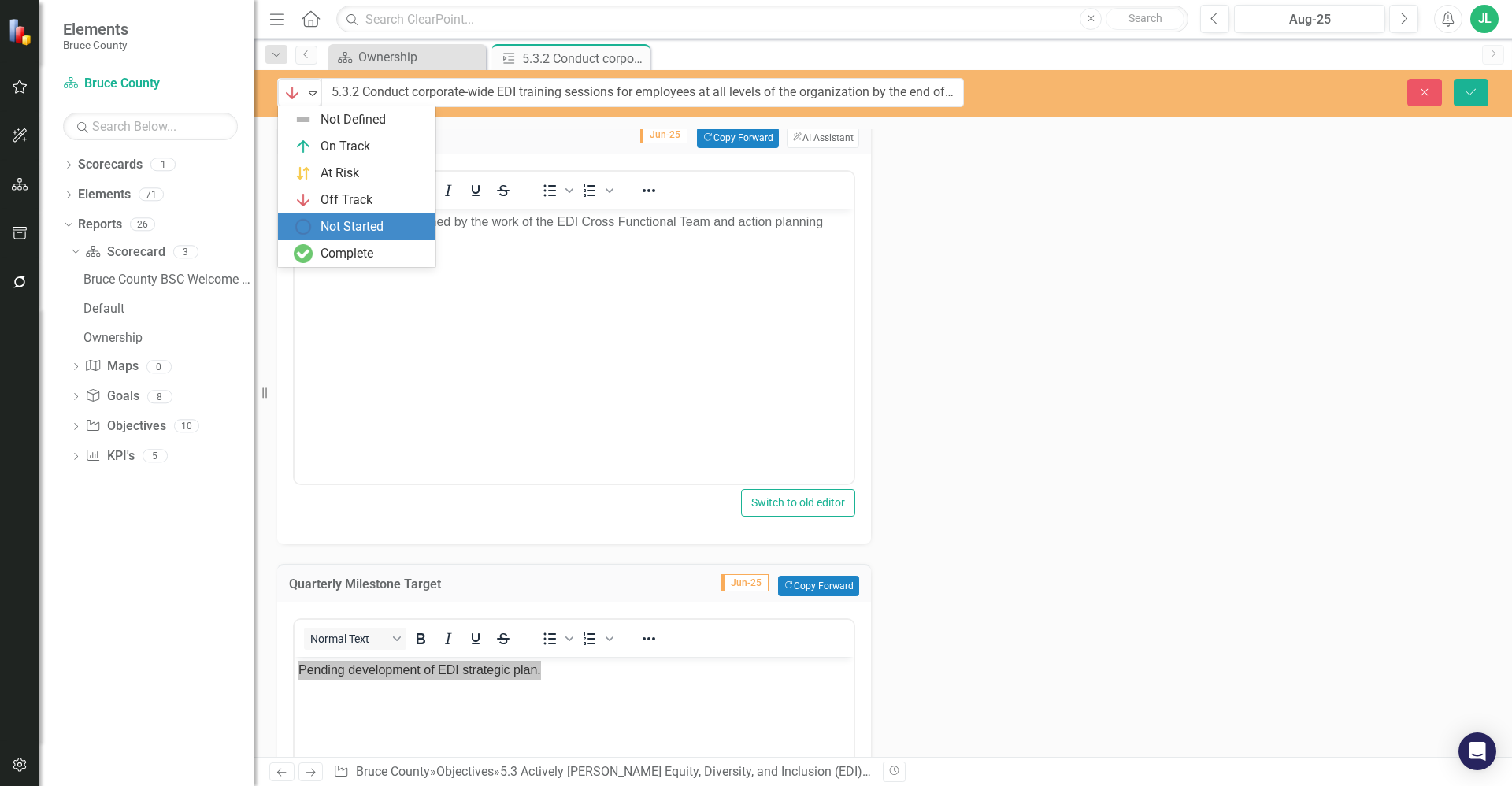
click at [374, 227] on div "Not Started" at bounding box center [351, 227] width 63 height 18
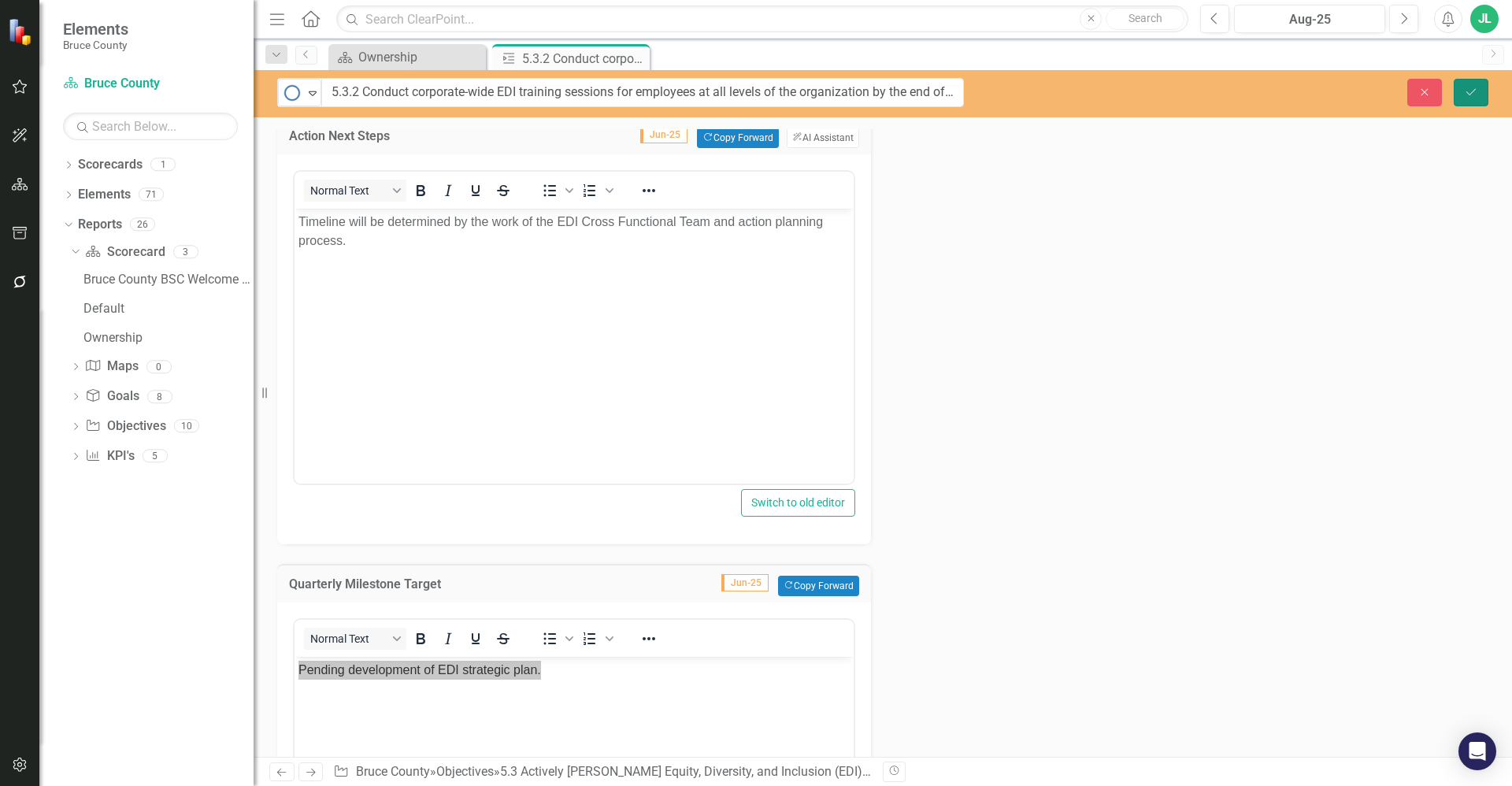
click at [1467, 94] on icon "Save" at bounding box center [1470, 92] width 14 height 11
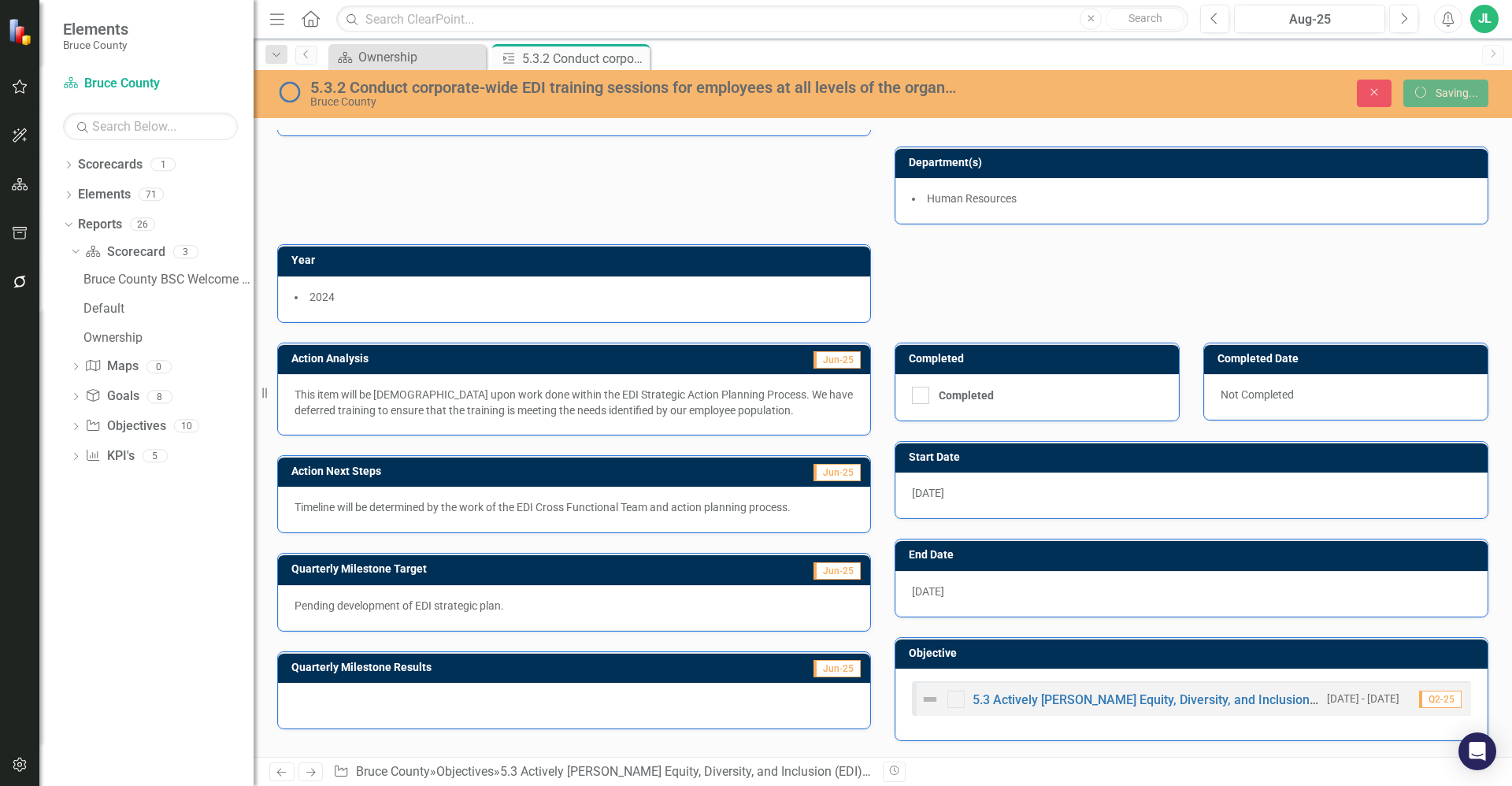
scroll to position [87, 0]
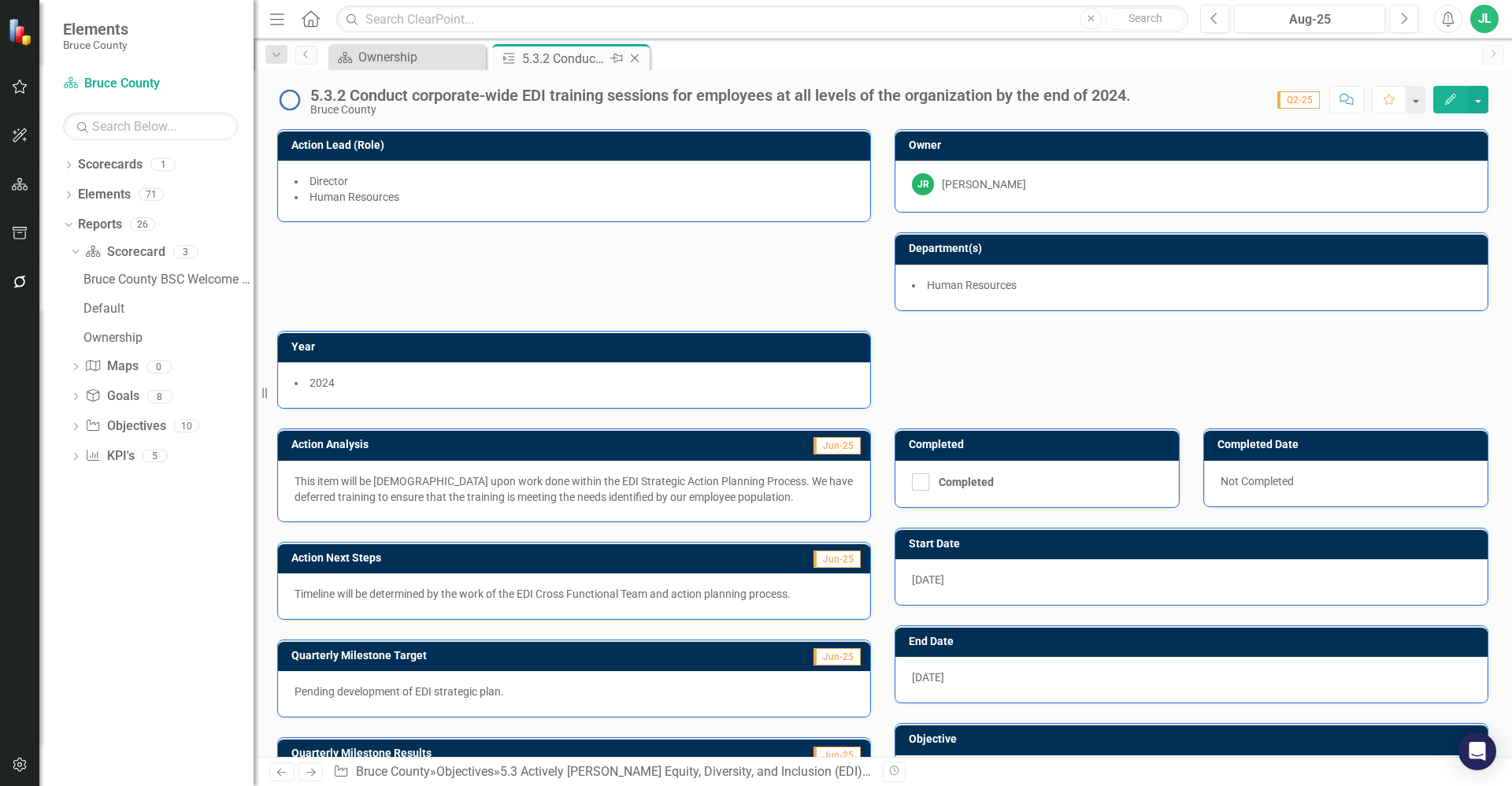
click at [637, 58] on icon "Close" at bounding box center [634, 58] width 15 height 12
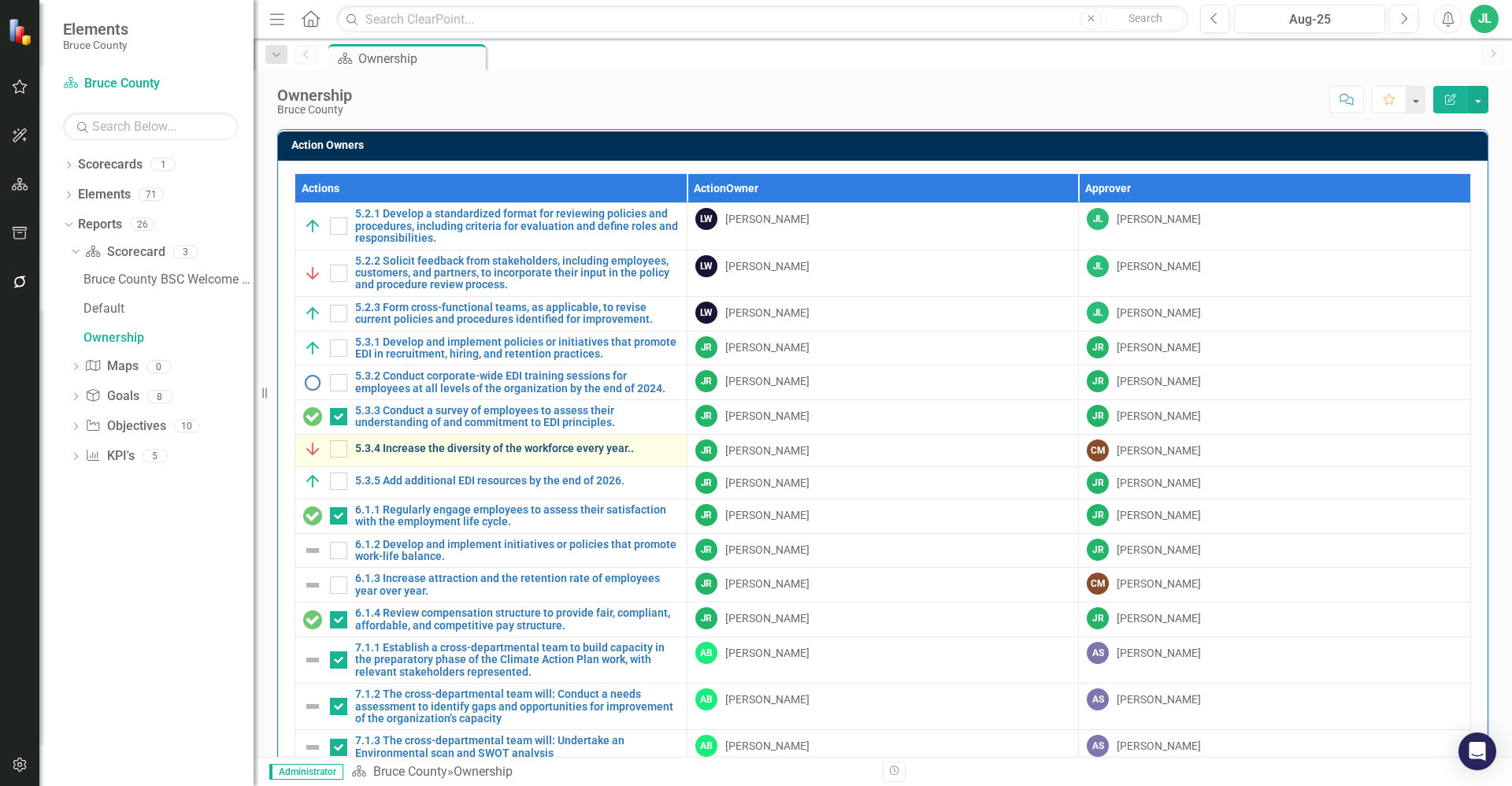
click at [482, 452] on link "5.3.4 Increase the diversity of the workforce every year.." at bounding box center [517, 448] width 324 height 11
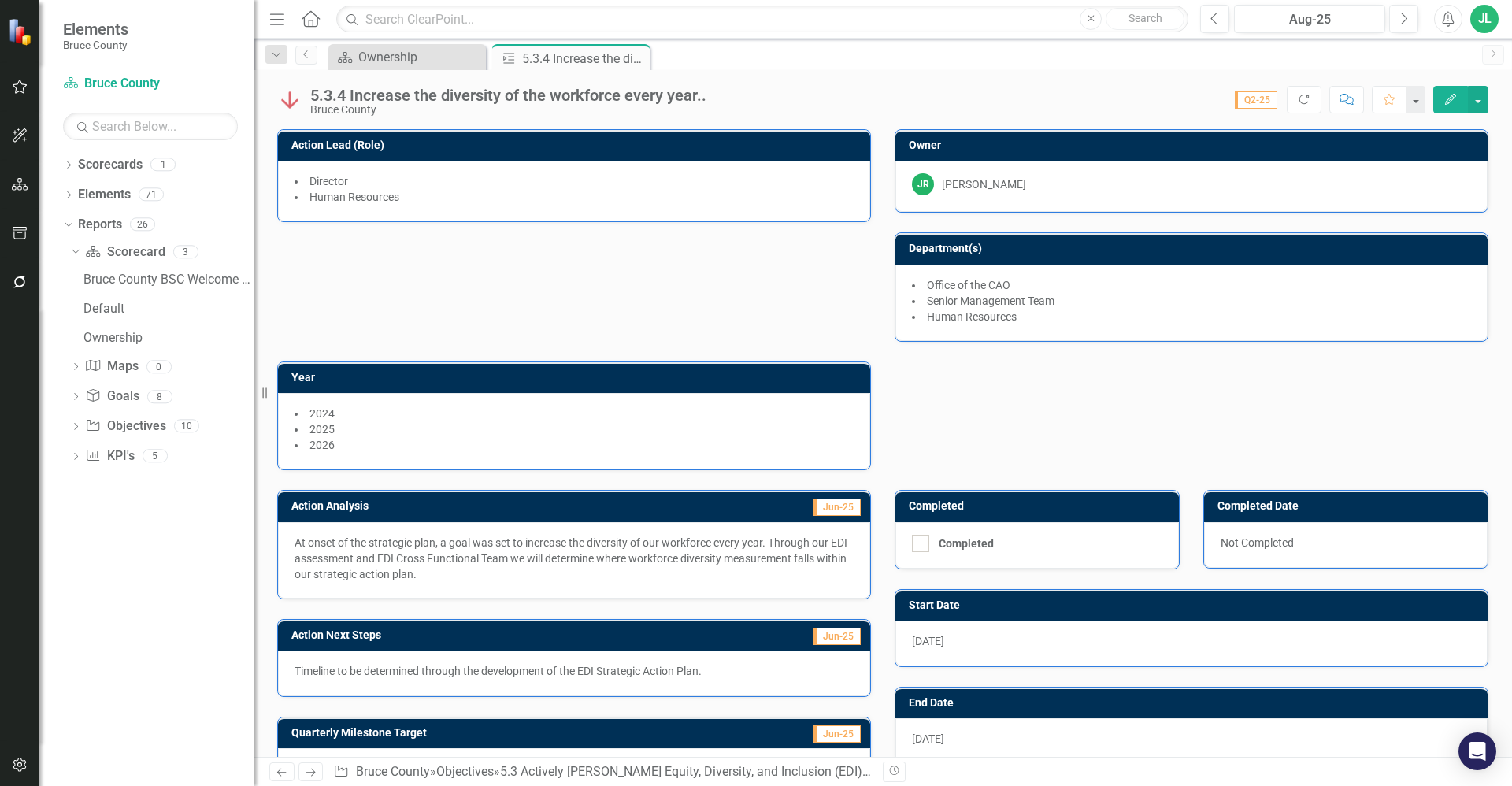
click at [291, 99] on img at bounding box center [289, 99] width 25 height 25
click at [291, 100] on img at bounding box center [289, 99] width 25 height 25
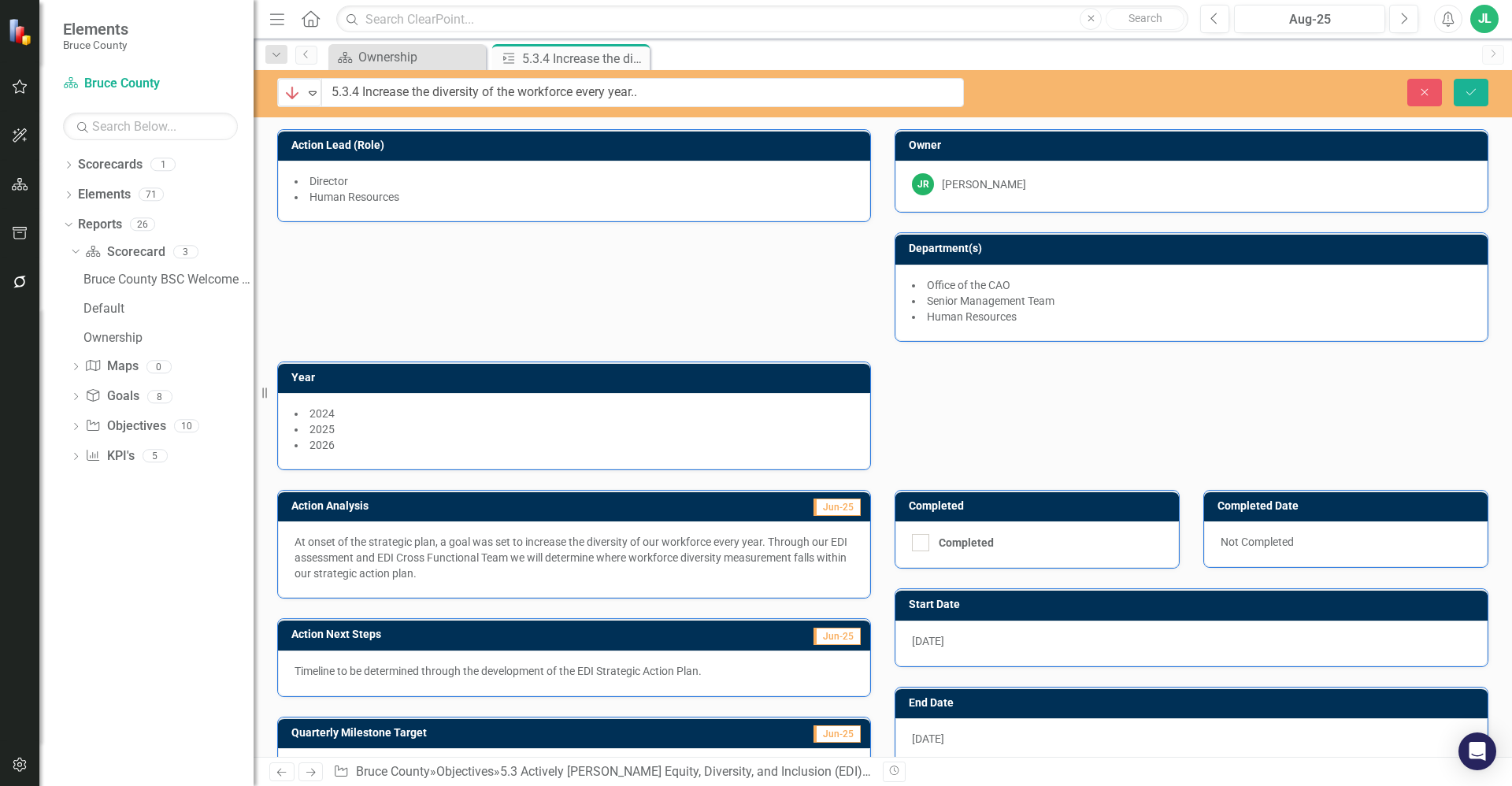
click at [291, 100] on img at bounding box center [292, 92] width 19 height 19
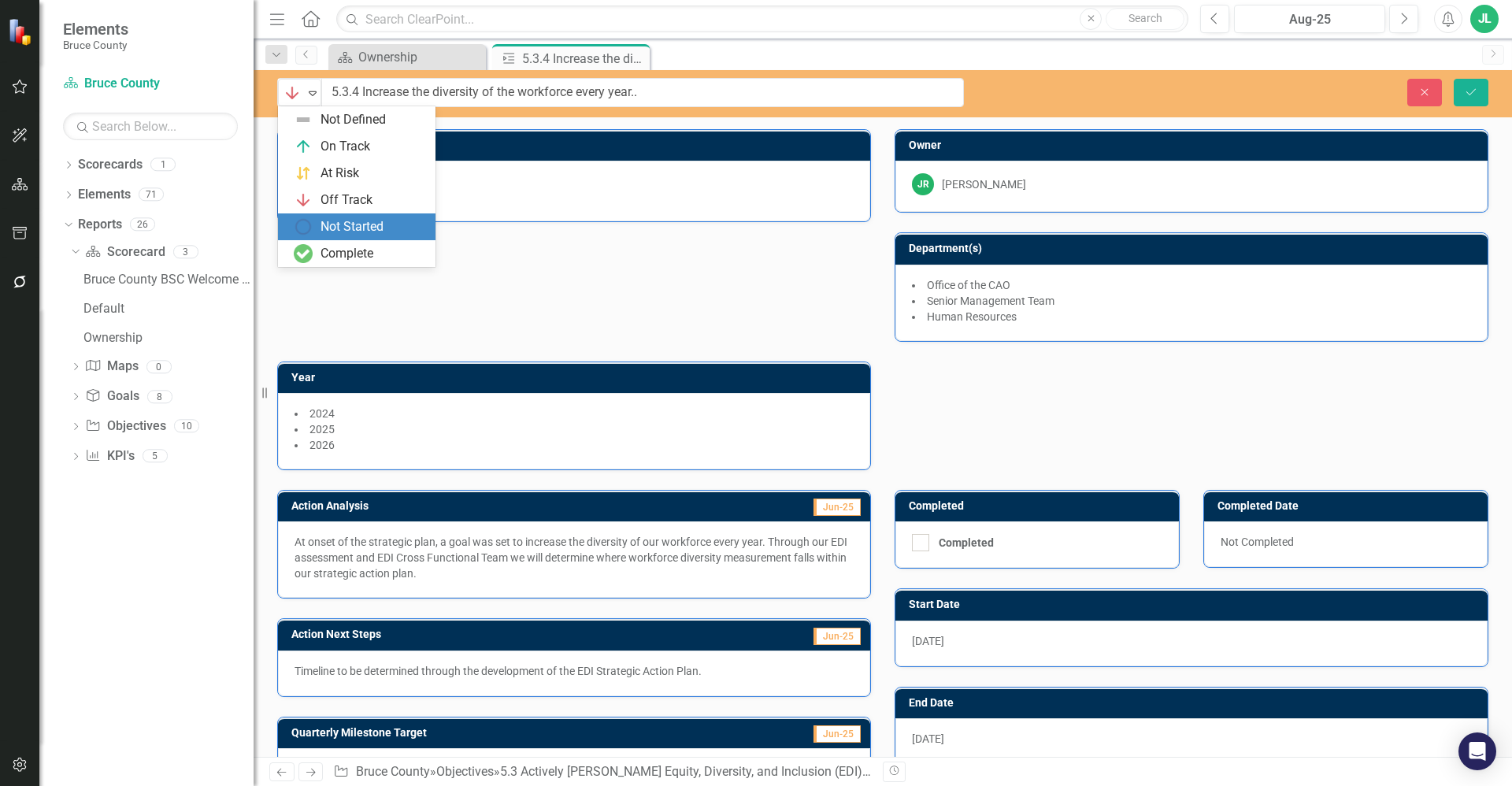
click at [351, 221] on div "Not Started" at bounding box center [351, 227] width 63 height 18
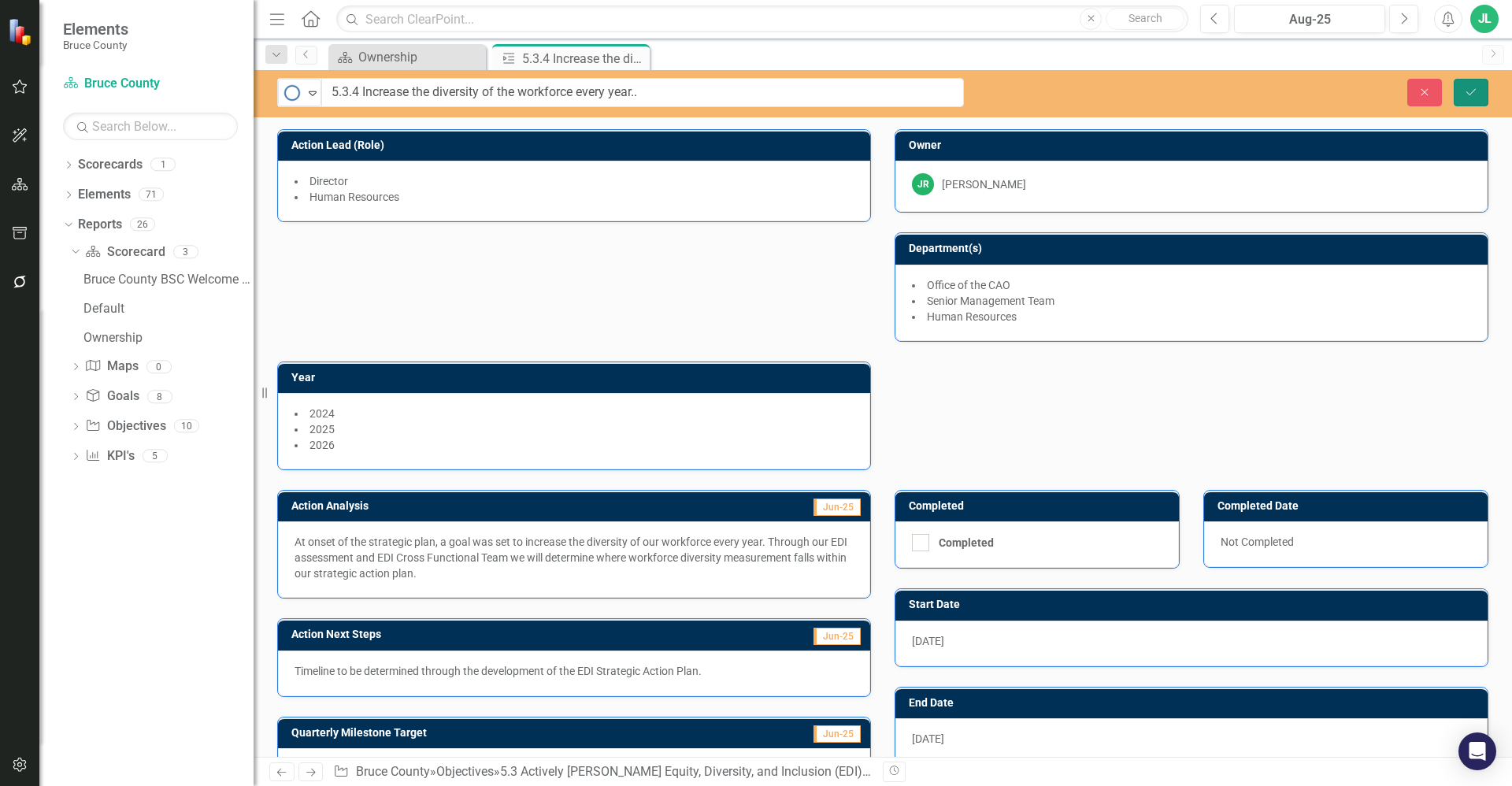
click at [1476, 92] on icon "Save" at bounding box center [1470, 92] width 14 height 11
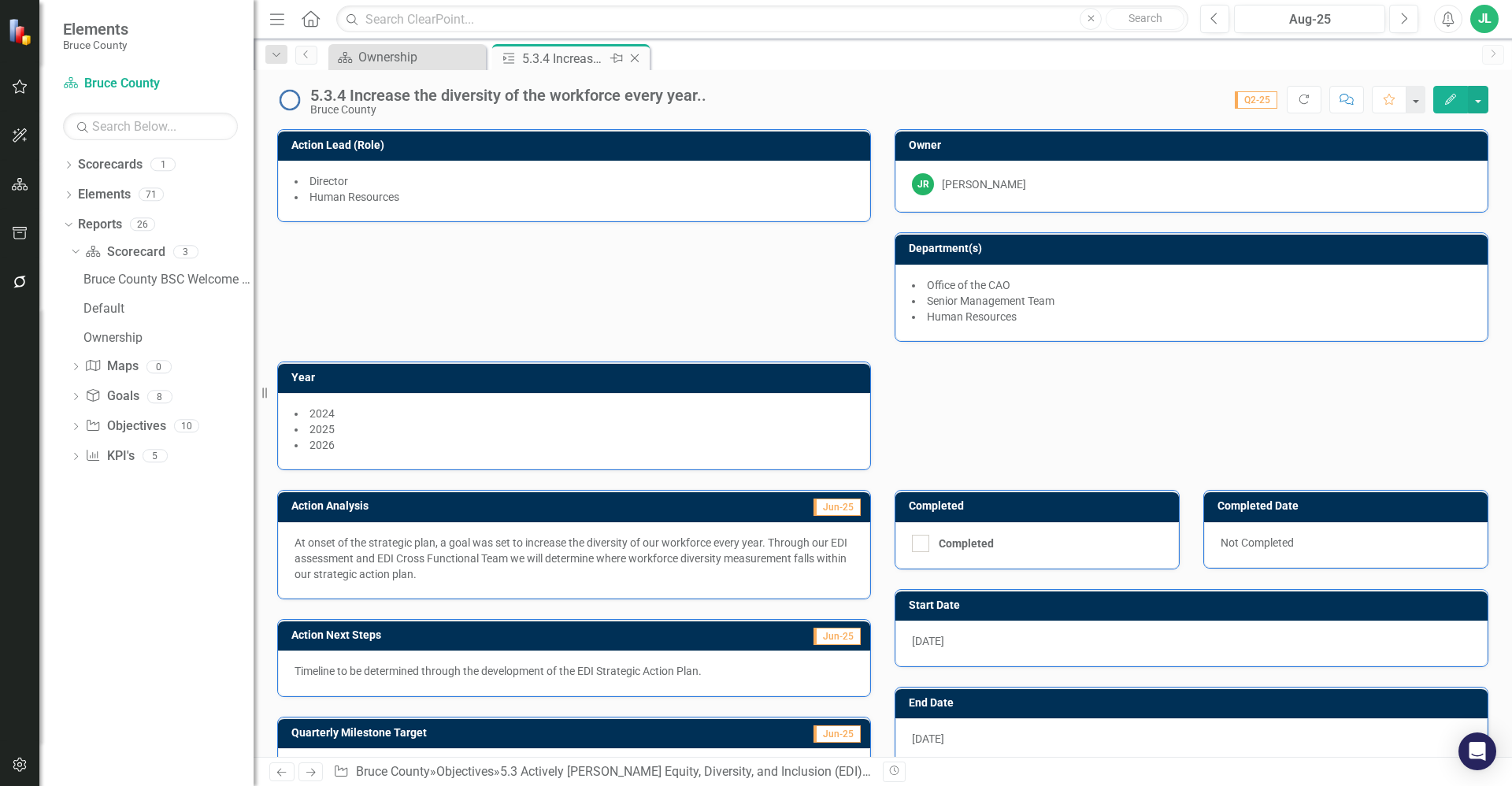
click at [634, 56] on icon "Close" at bounding box center [634, 58] width 15 height 12
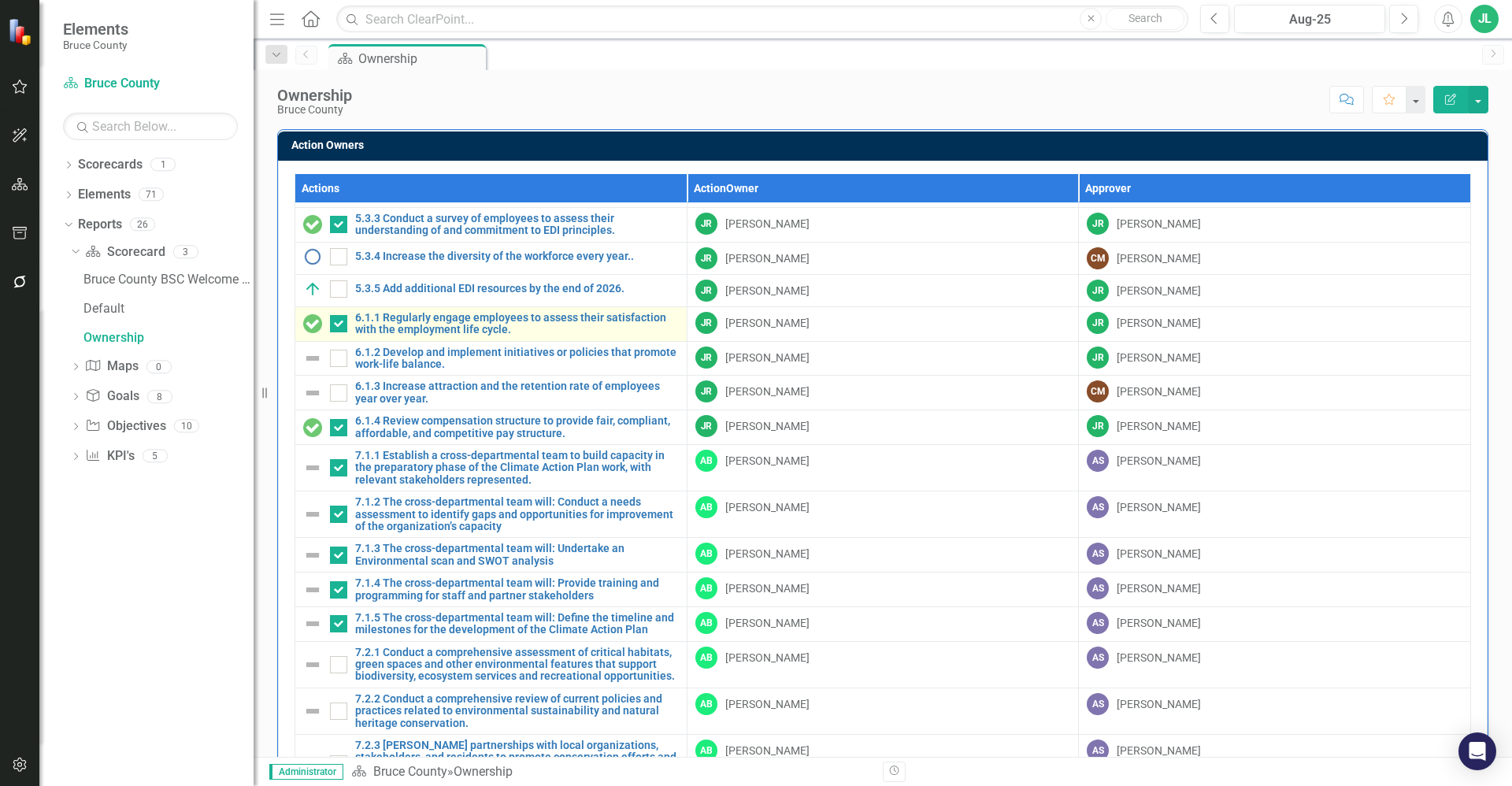
scroll to position [197, 0]
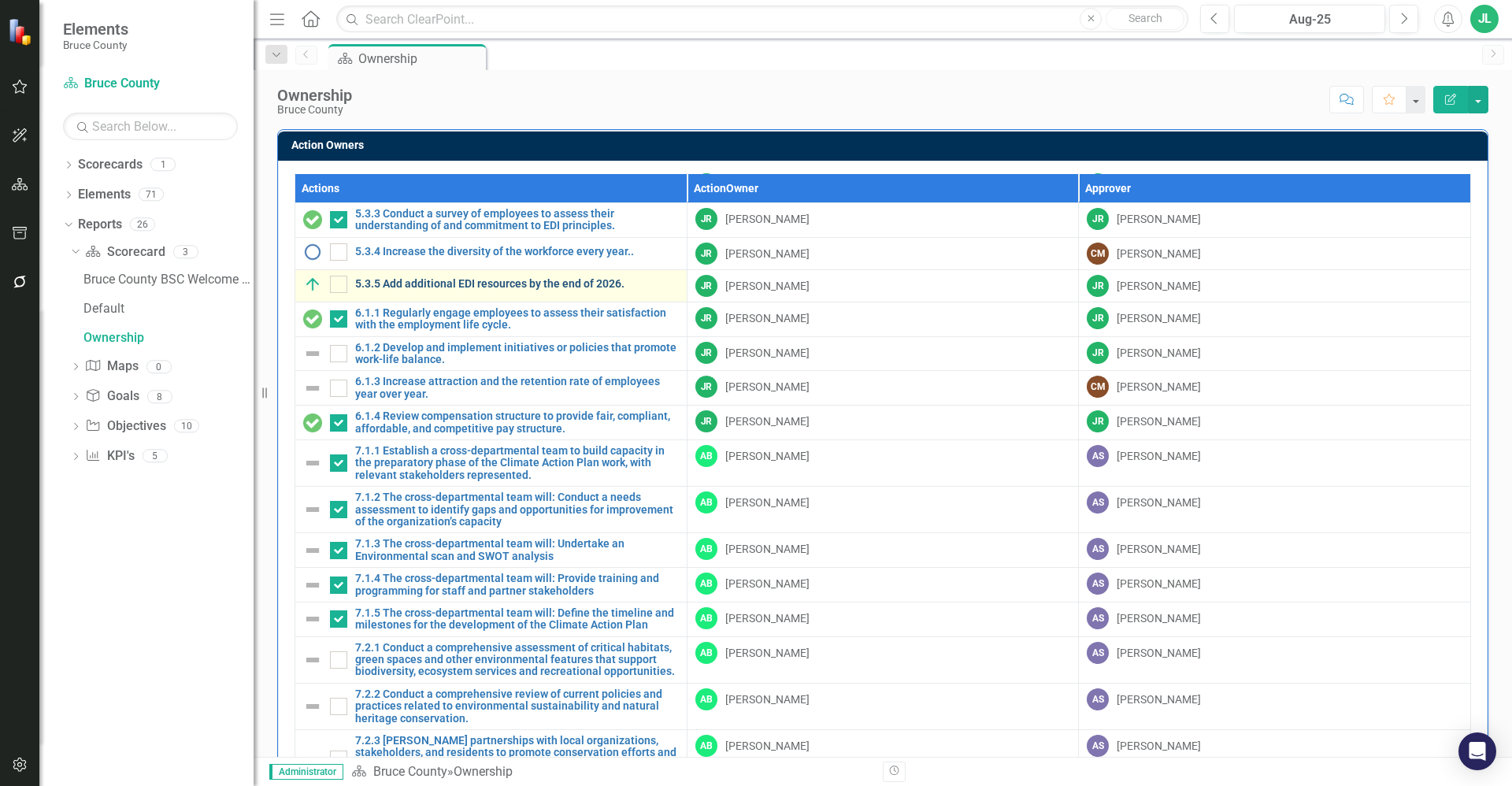
click at [531, 281] on link "5.3.5 Add additional EDI resources by the end of 2026." at bounding box center [517, 284] width 324 height 11
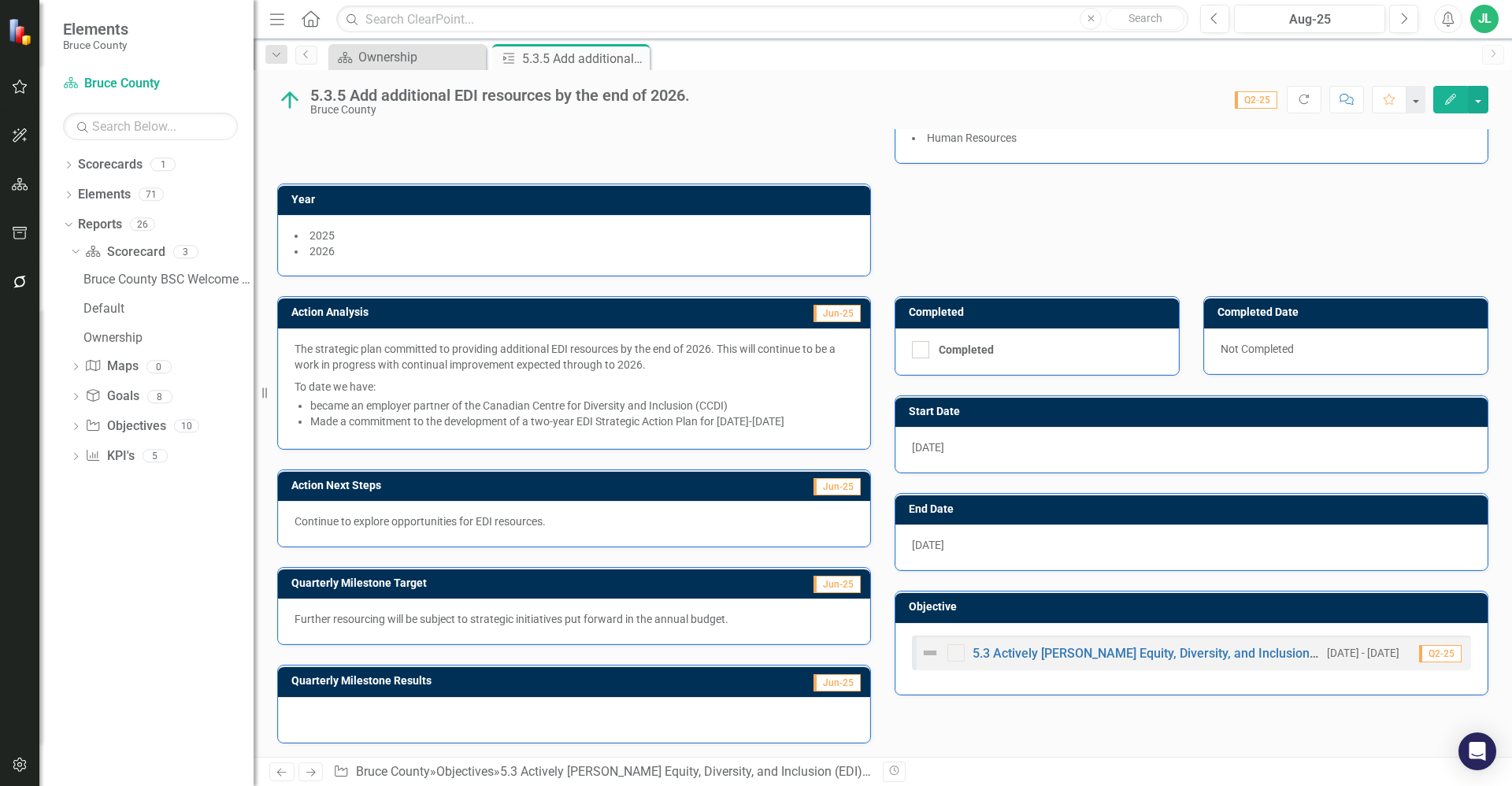
scroll to position [150, 0]
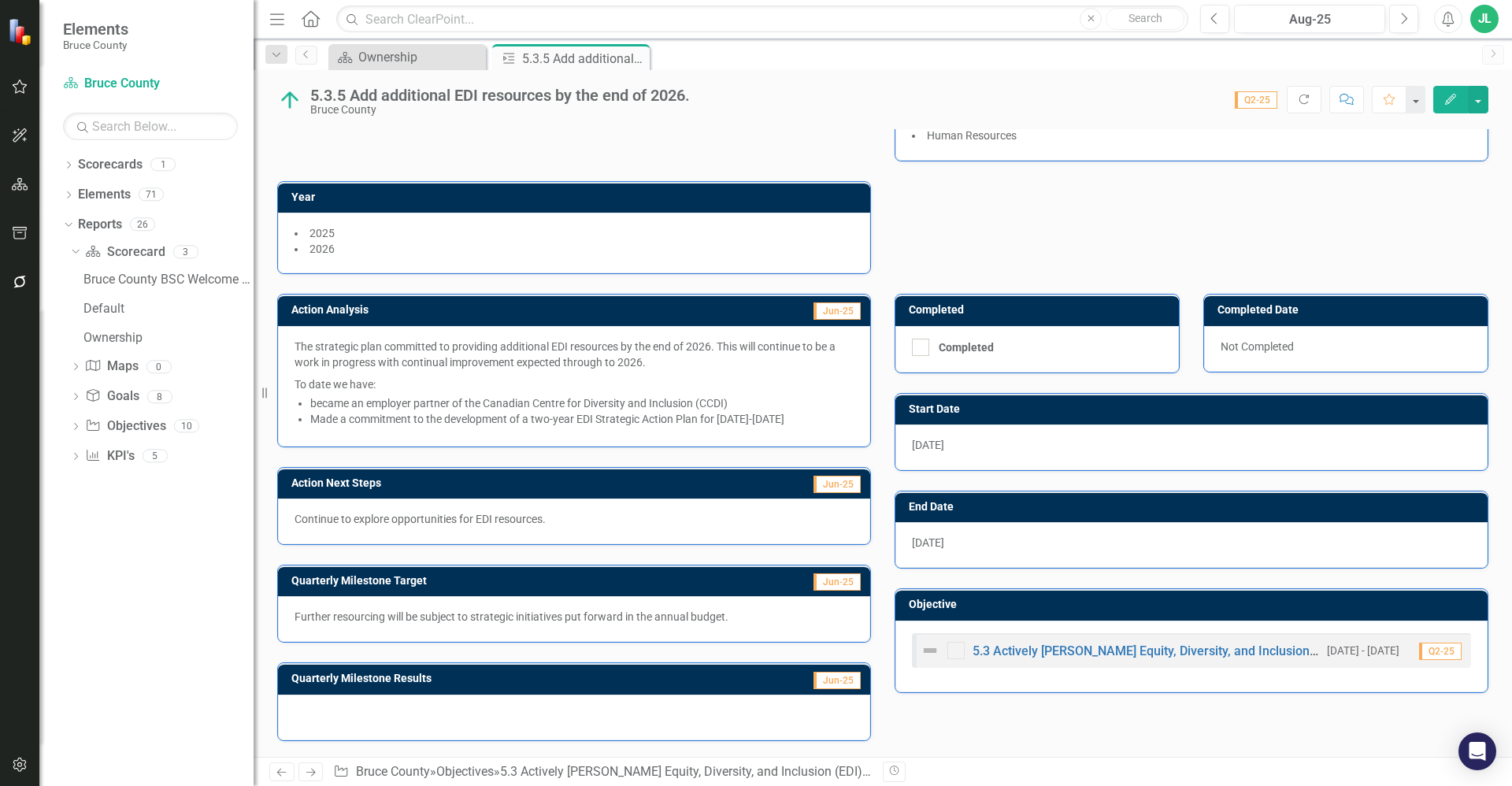
click at [556, 521] on p "Continue to explore opportunities for EDI resources." at bounding box center [574, 519] width 559 height 15
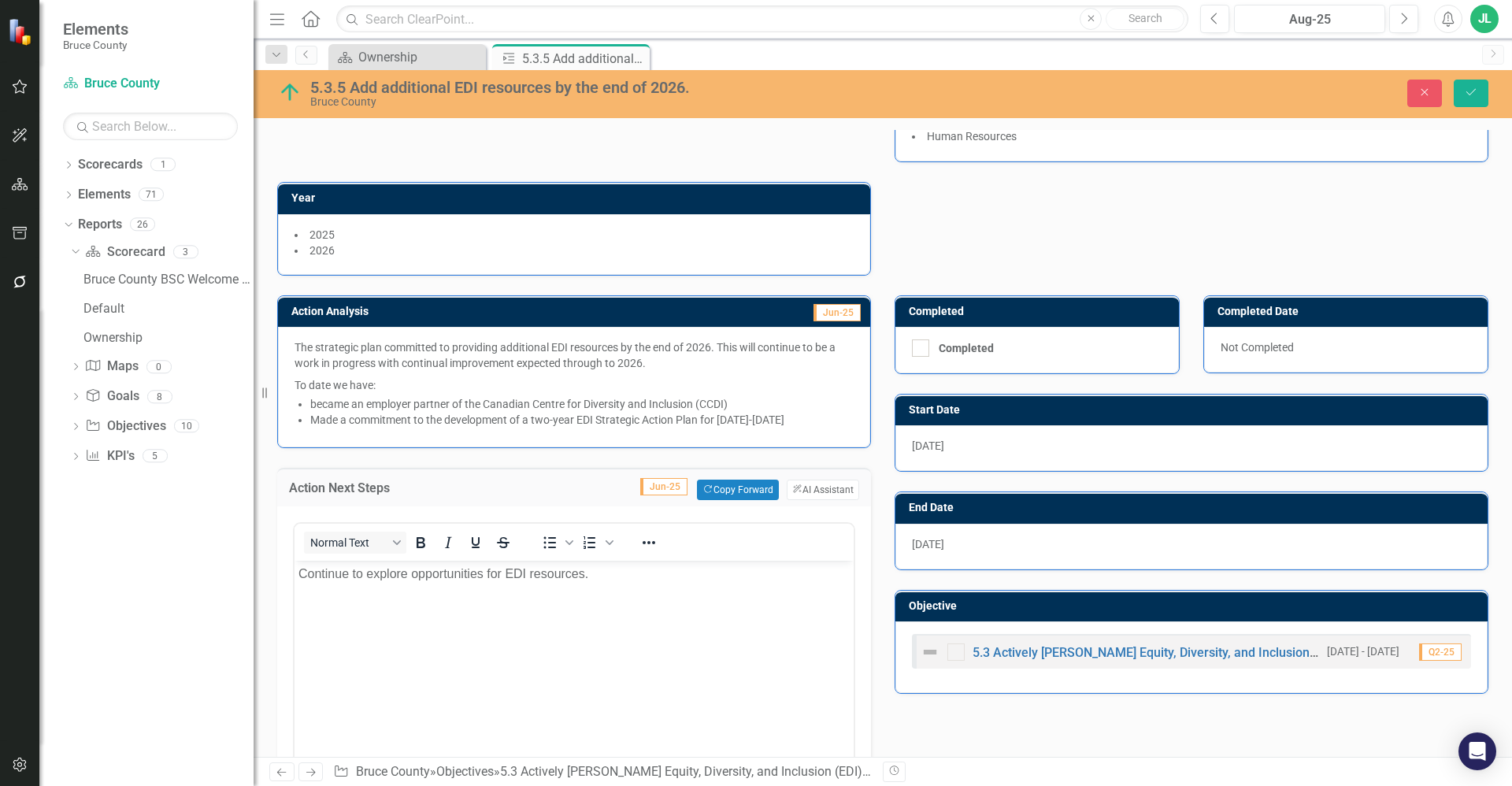
scroll to position [0, 0]
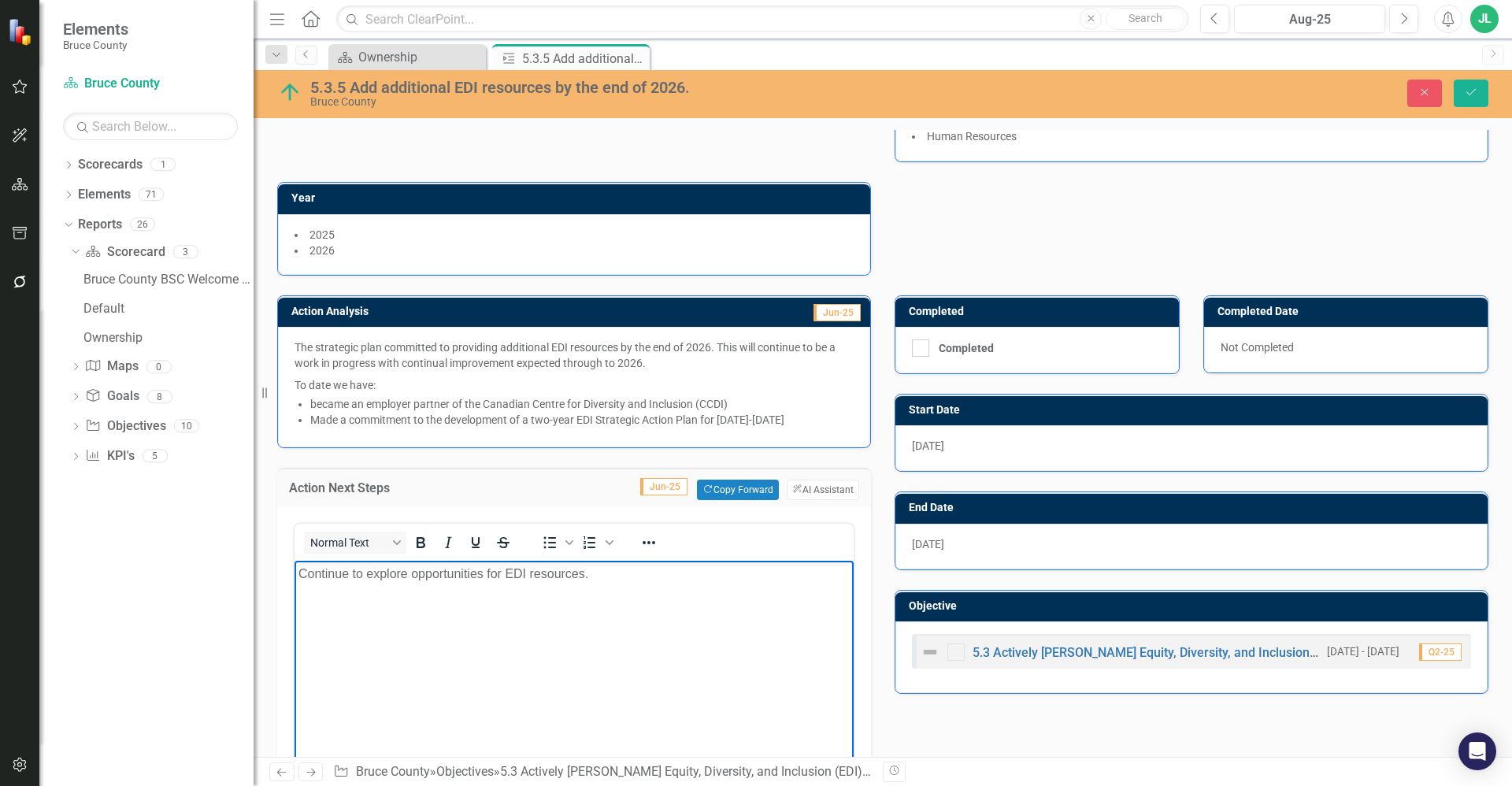
click at [597, 573] on p "Continue to explore opportunities for EDI resources." at bounding box center [574, 574] width 551 height 19
click at [566, 415] on li "Made a commitment to the development of a two-year EDI Strategic Action Plan fo…" at bounding box center [582, 419] width 544 height 15
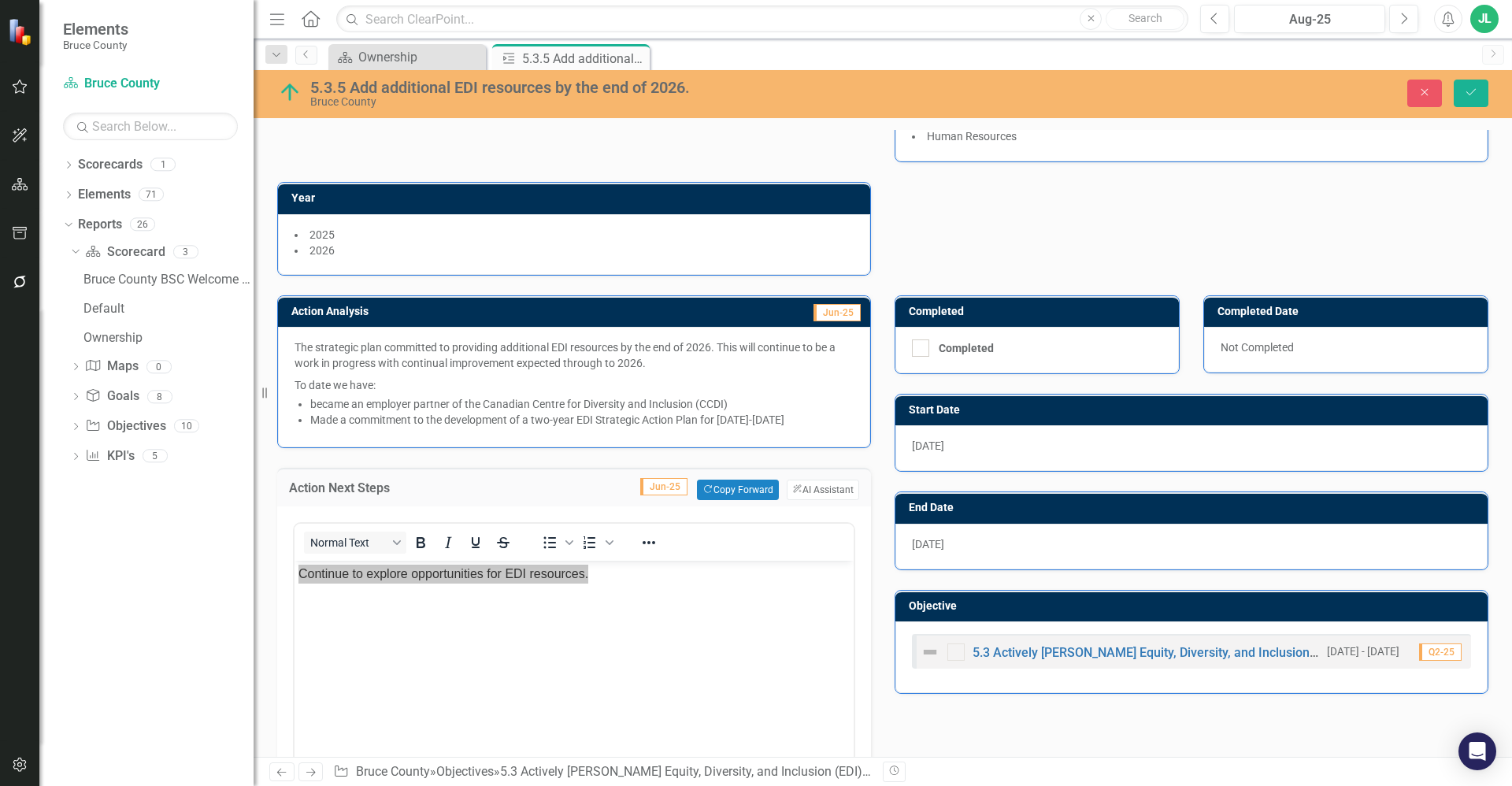
click at [677, 413] on li "Made a commitment to the development of a two-year EDI Strategic Action Plan fo…" at bounding box center [582, 419] width 544 height 15
drag, startPoint x: 780, startPoint y: 411, endPoint x: 349, endPoint y: 397, distance: 431.2
click at [349, 397] on ul "became an employer partner of the Canadian Centre for Diversity and Inclusion (…" at bounding box center [582, 412] width 544 height 32
click at [332, 407] on li "became an employer partner of the Canadian Centre for Diversity and Inclusion (…" at bounding box center [582, 404] width 544 height 15
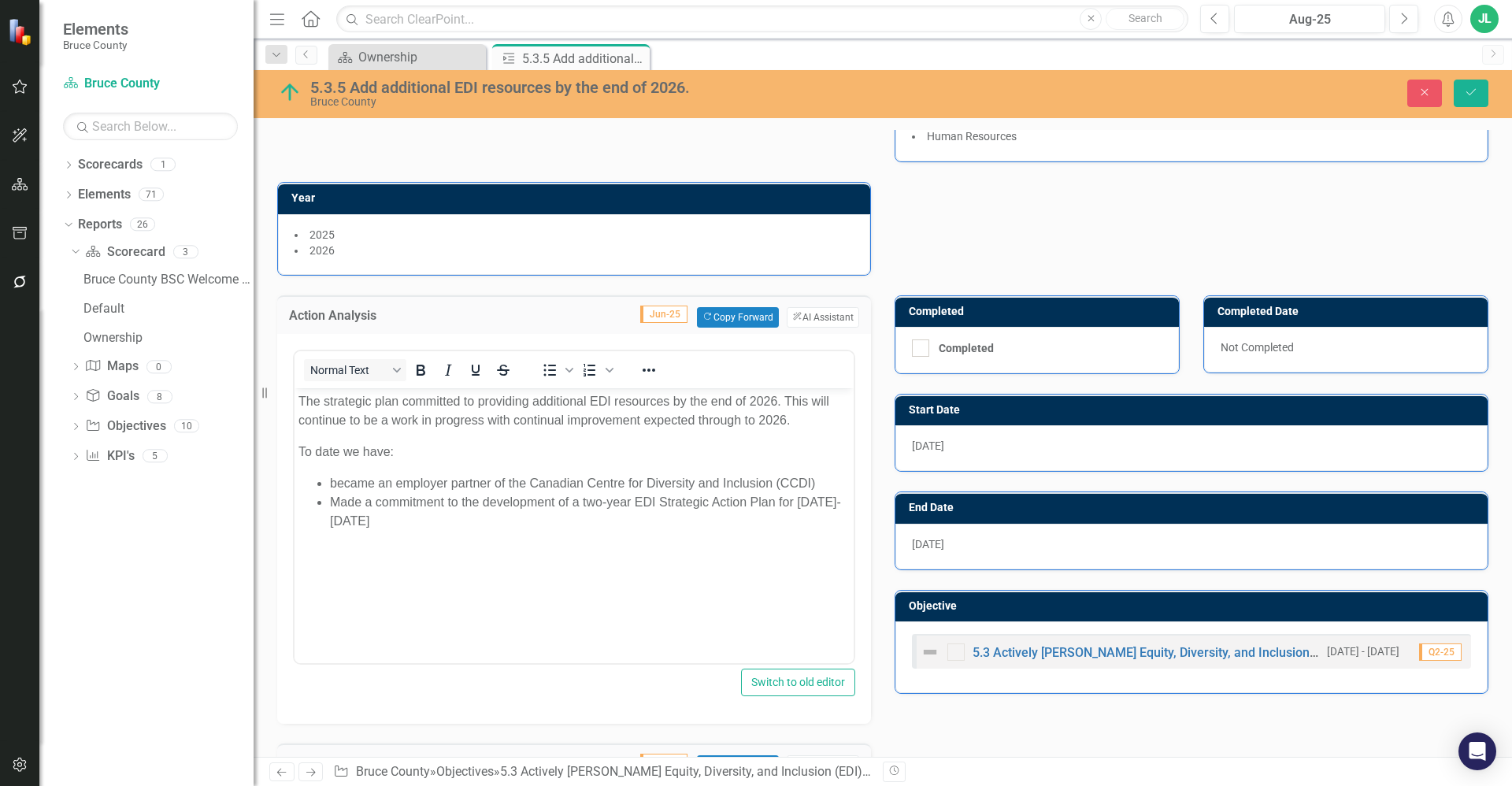
click at [476, 517] on li "Made a commitment to the development of a two-year EDI Strategic Action Plan fo…" at bounding box center [590, 511] width 520 height 38
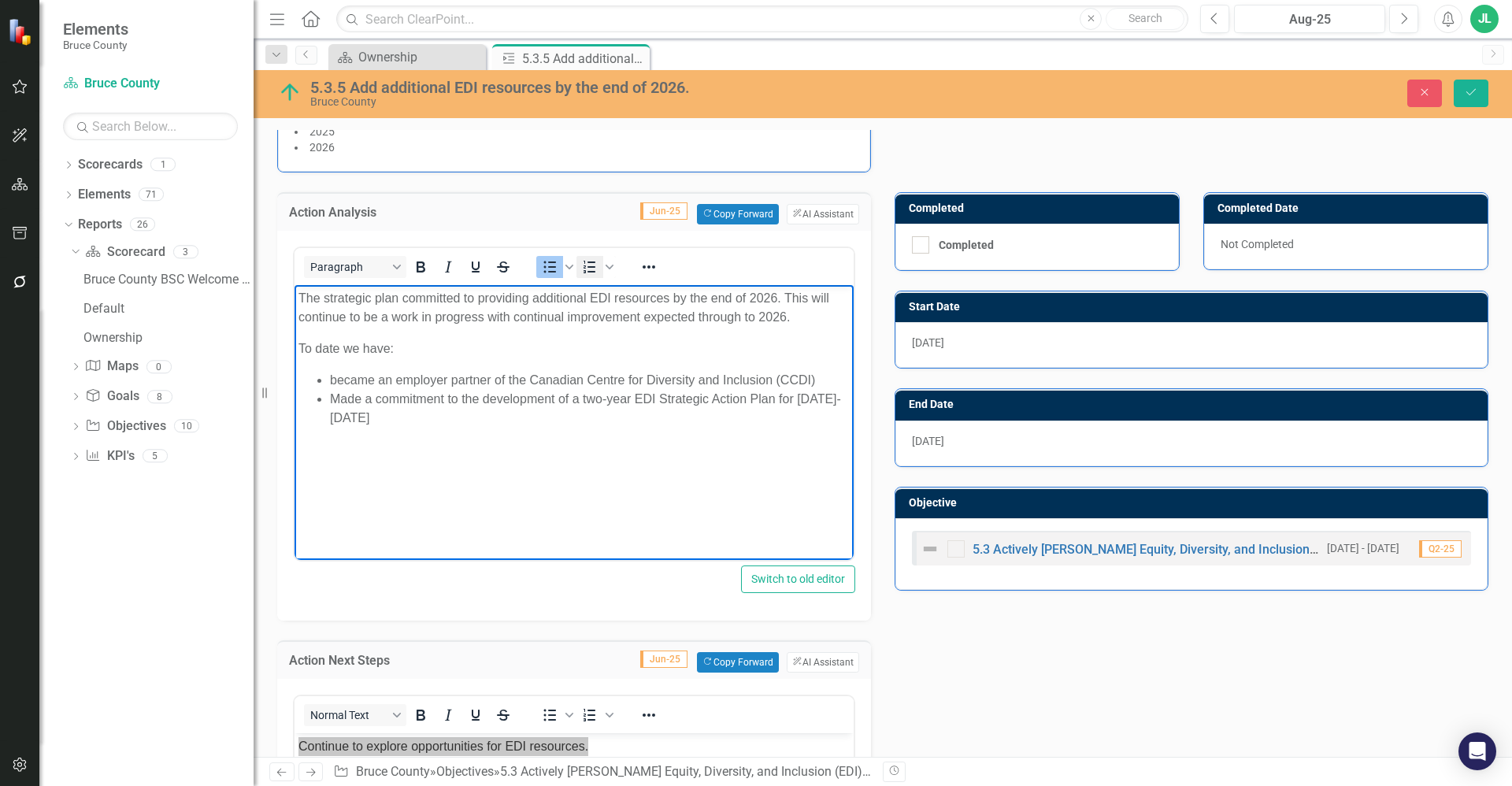
scroll to position [248, 0]
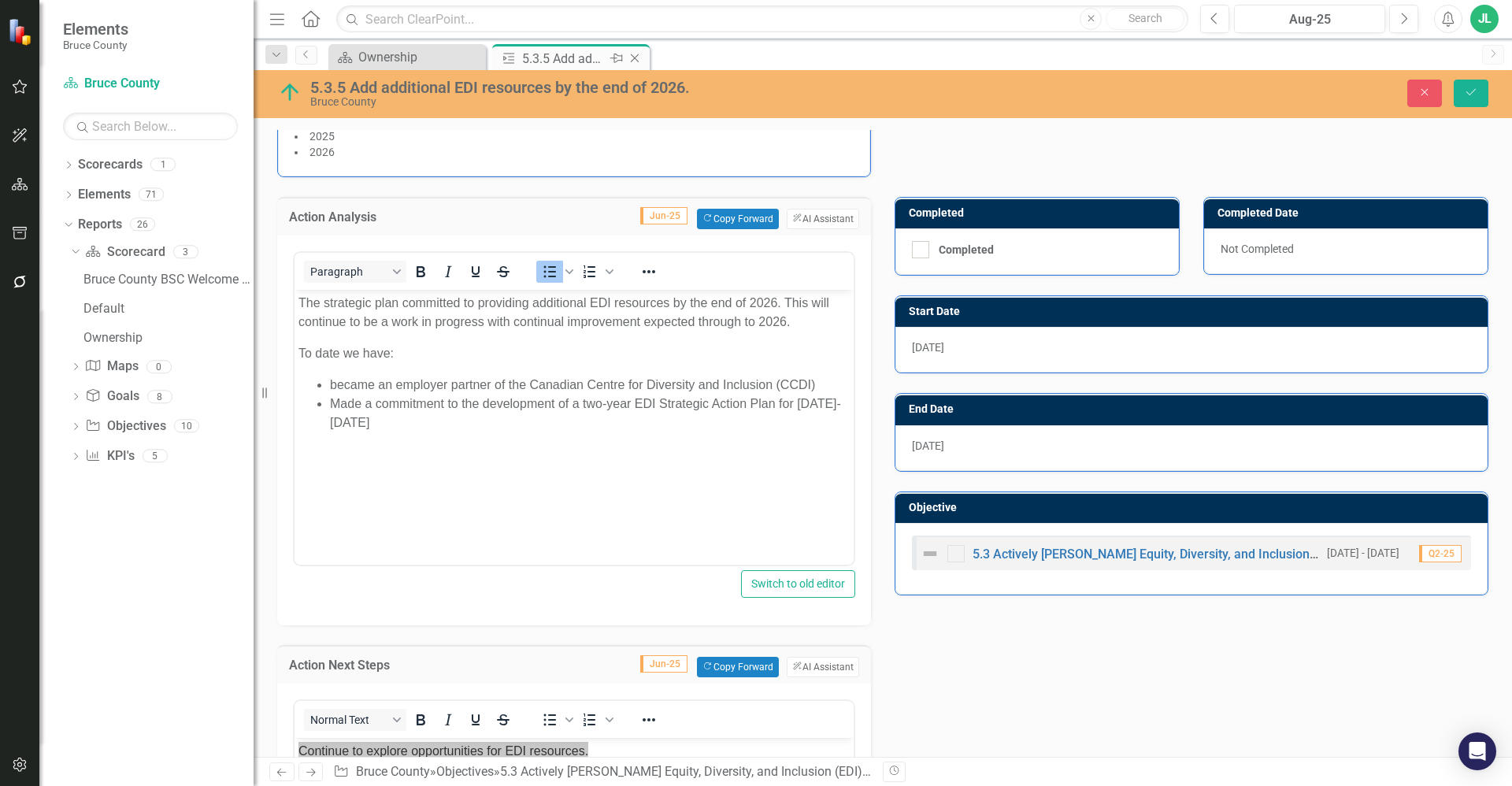
click at [635, 60] on icon "Close" at bounding box center [634, 58] width 15 height 12
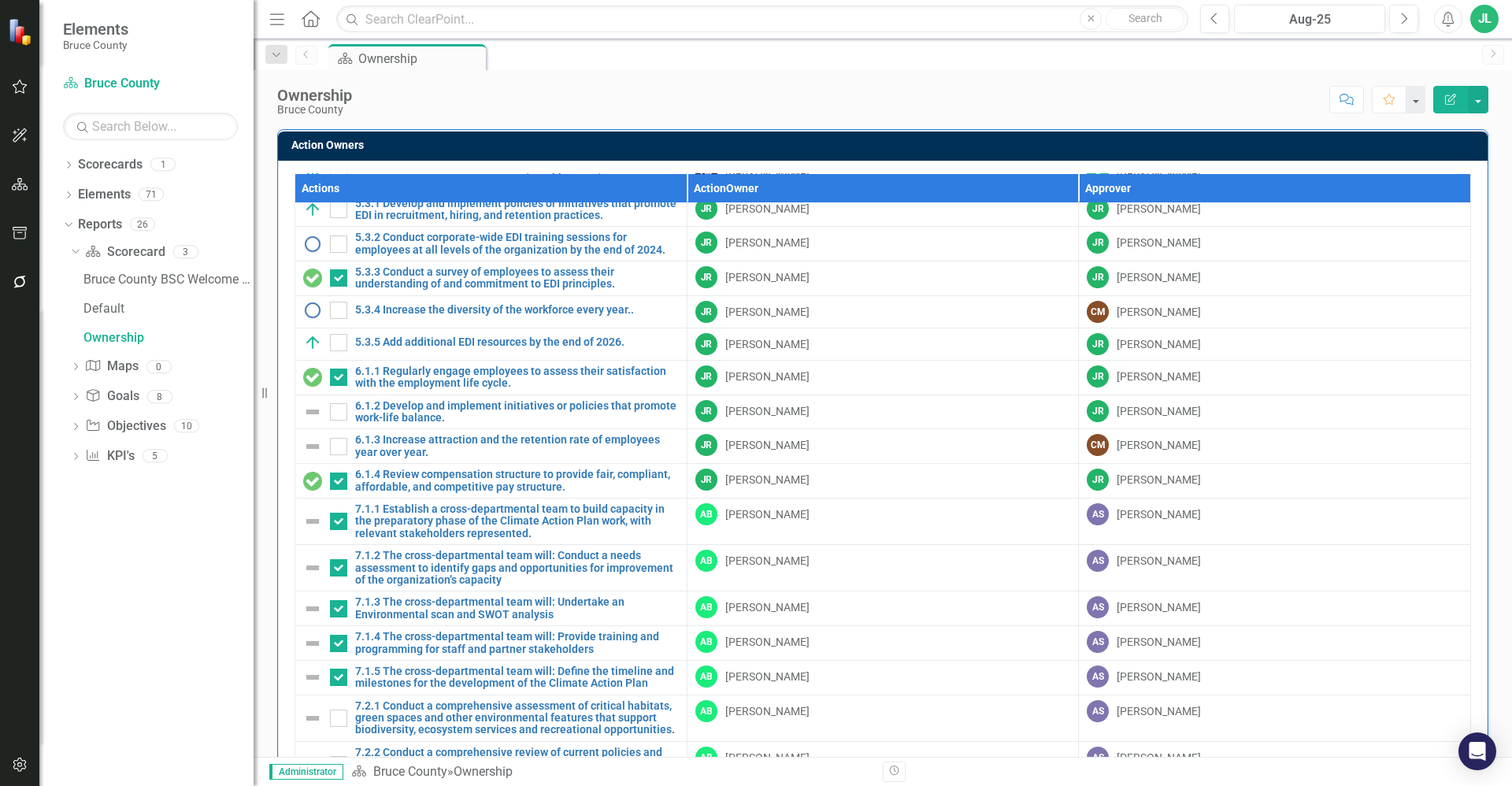
scroll to position [138, 0]
click at [481, 377] on link "6.1.1 Regularly engage employees to assess their satisfaction with the employme…" at bounding box center [517, 378] width 324 height 24
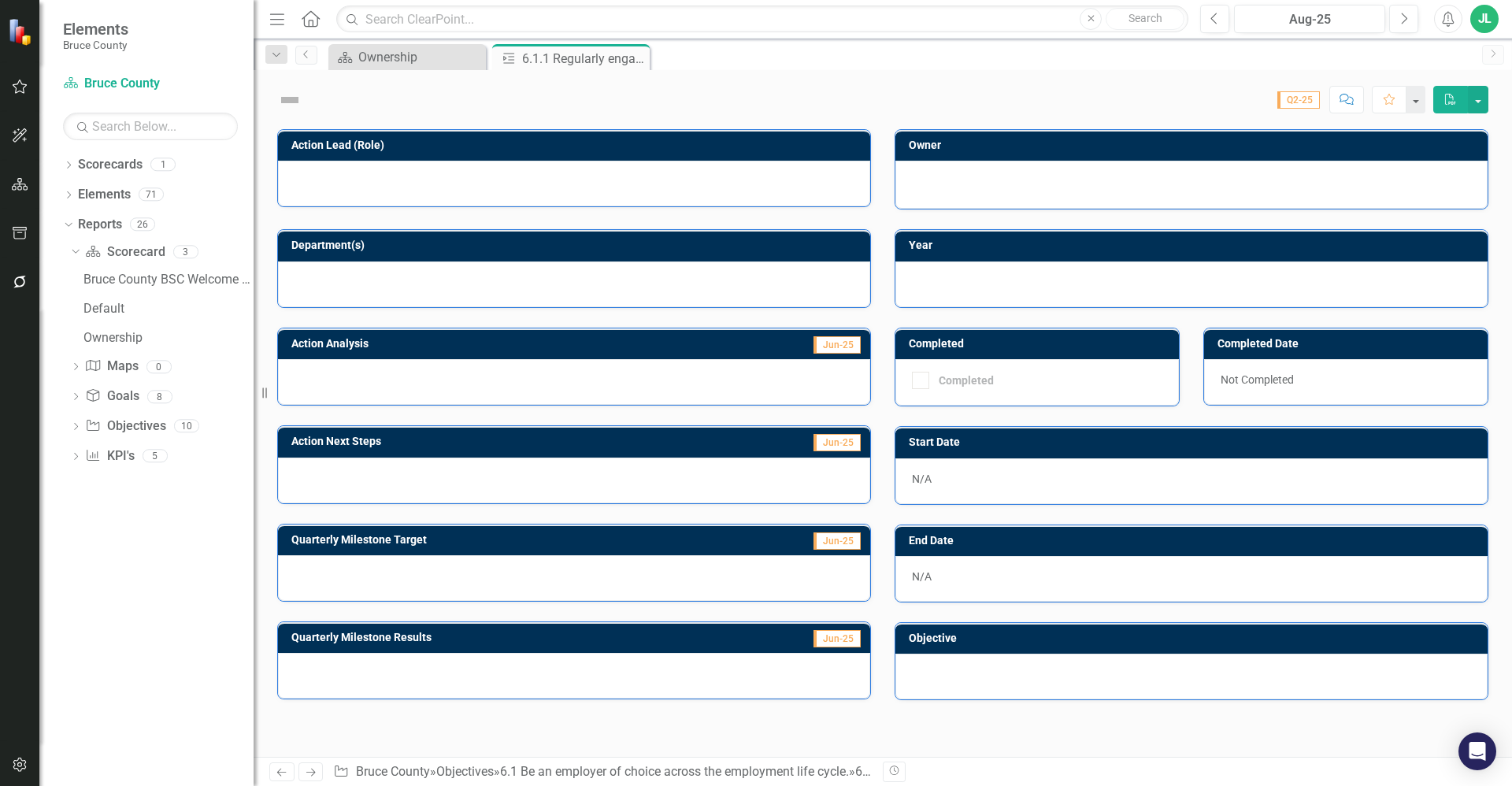
checkbox input "true"
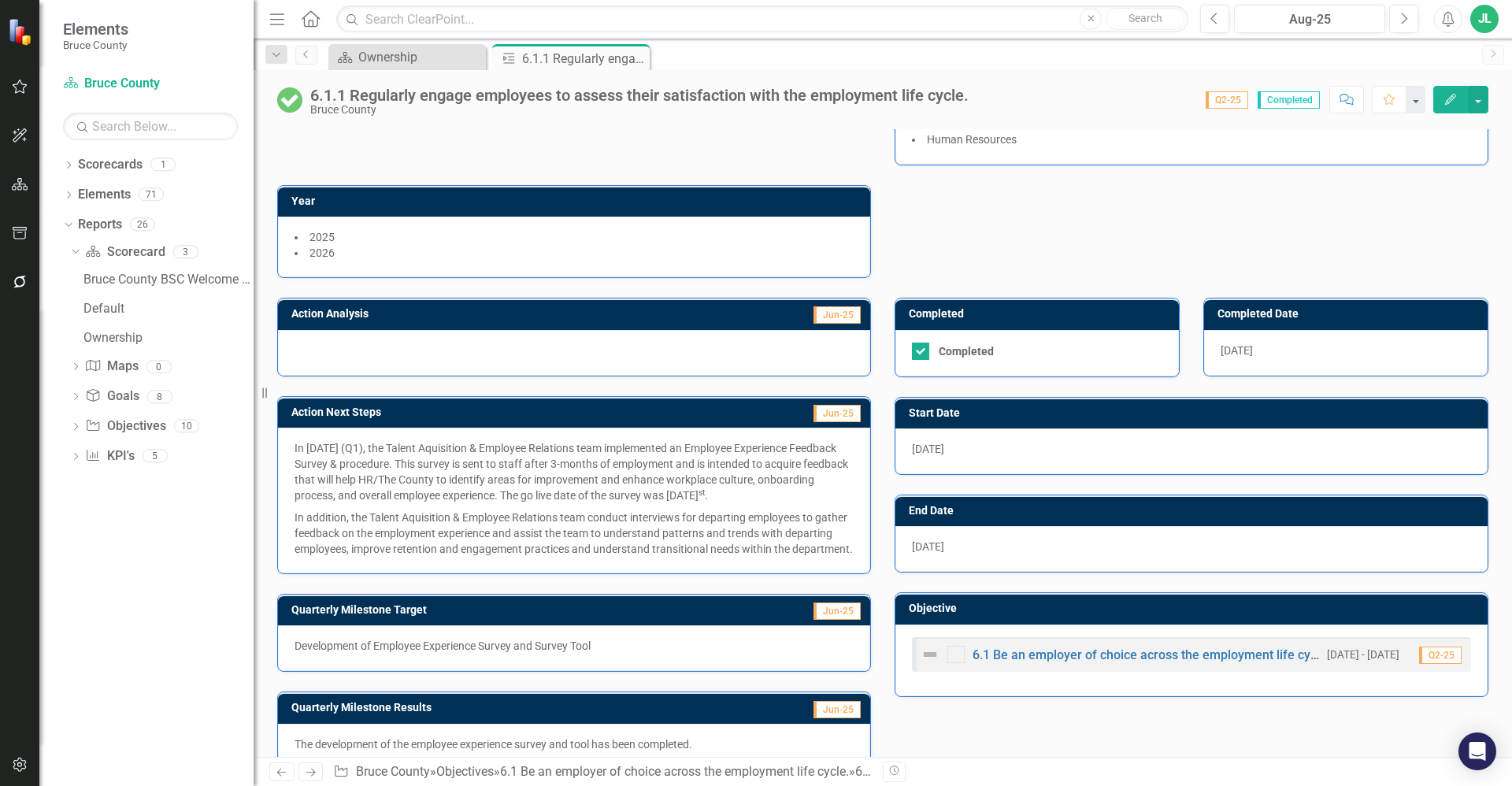
scroll to position [191, 0]
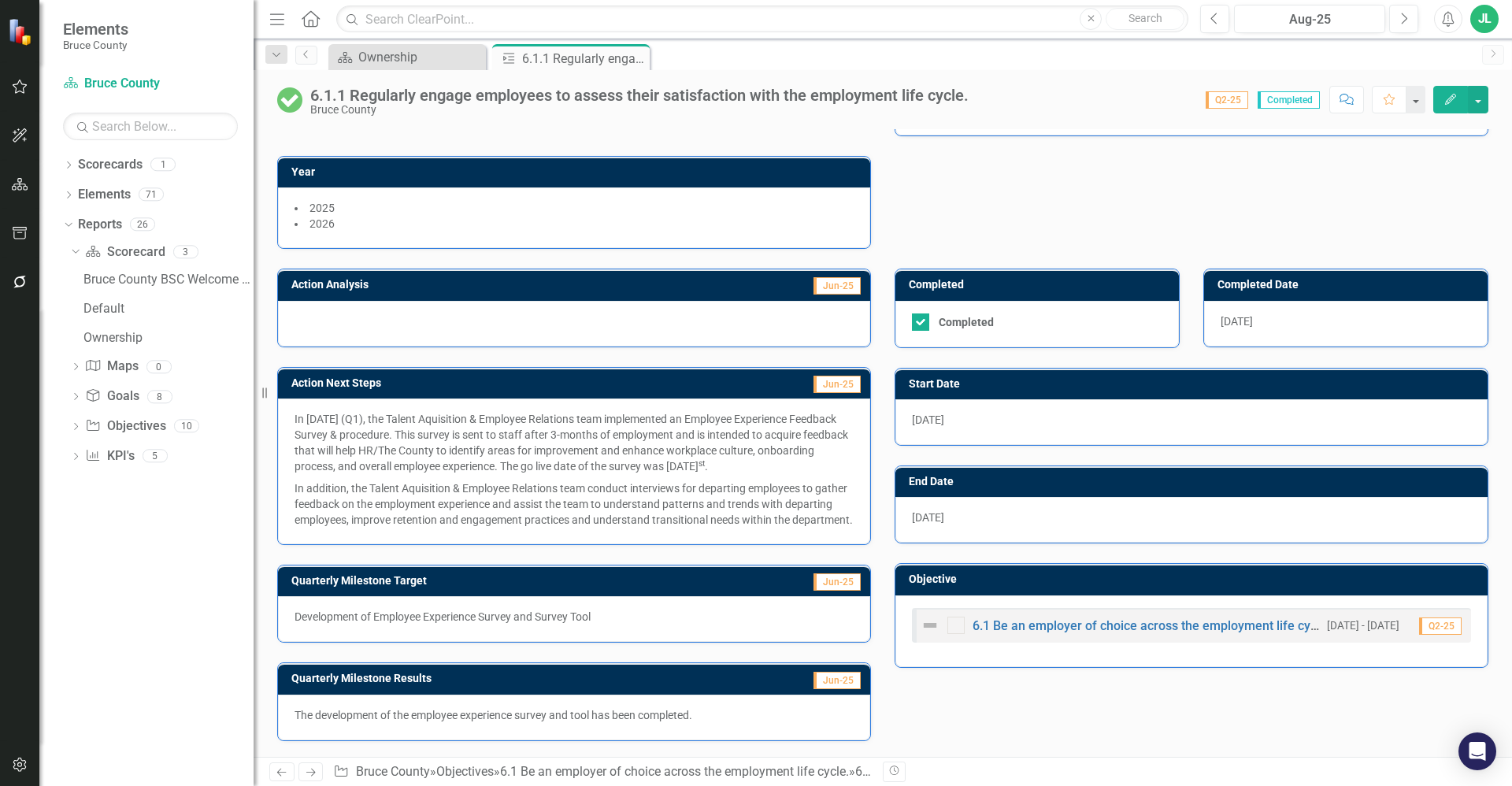
click at [467, 443] on p "In March 2025 (Q1), the Talent Aquisition & Employee Relations team implemented…" at bounding box center [574, 444] width 559 height 66
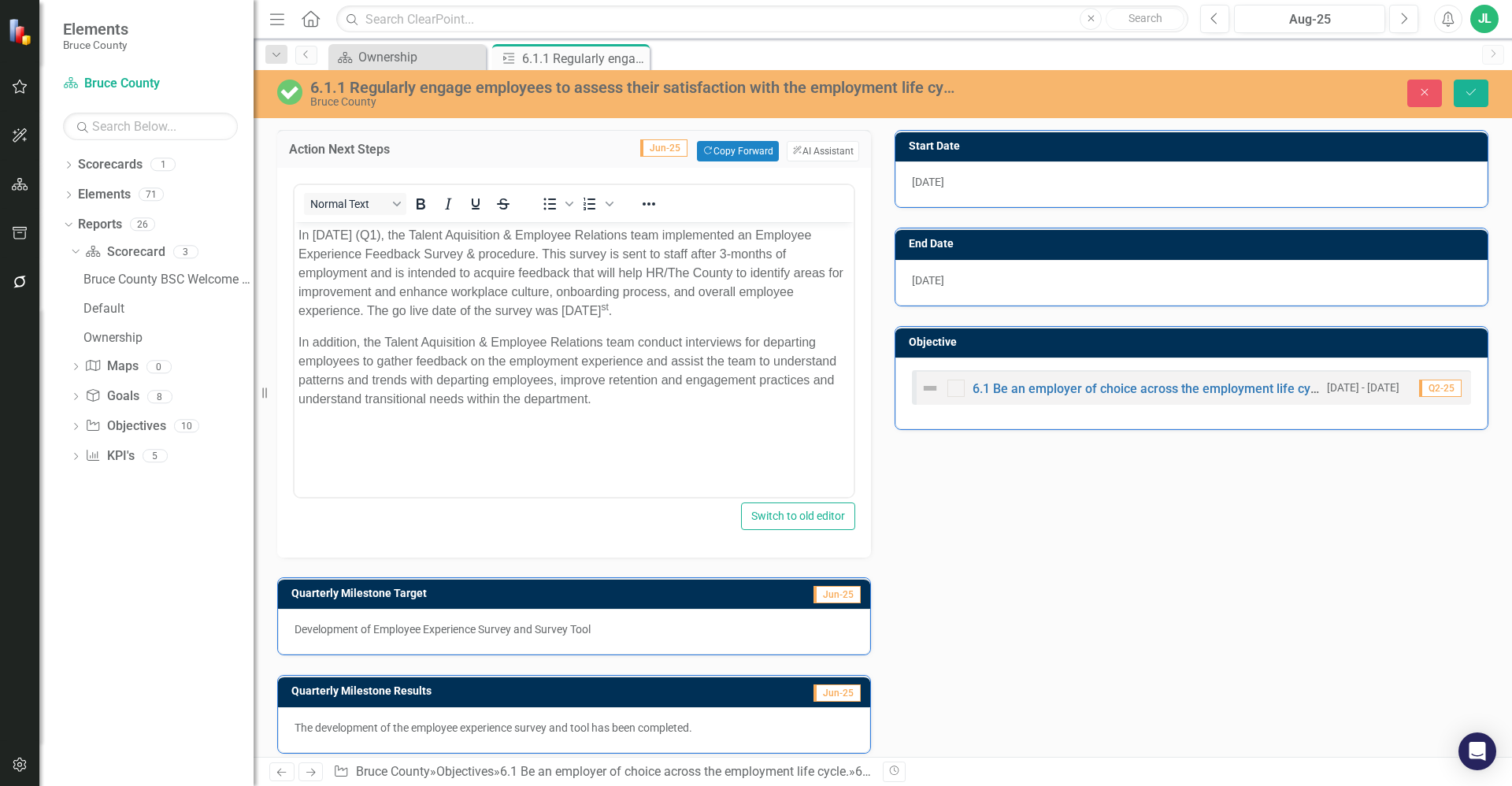
scroll to position [426, 0]
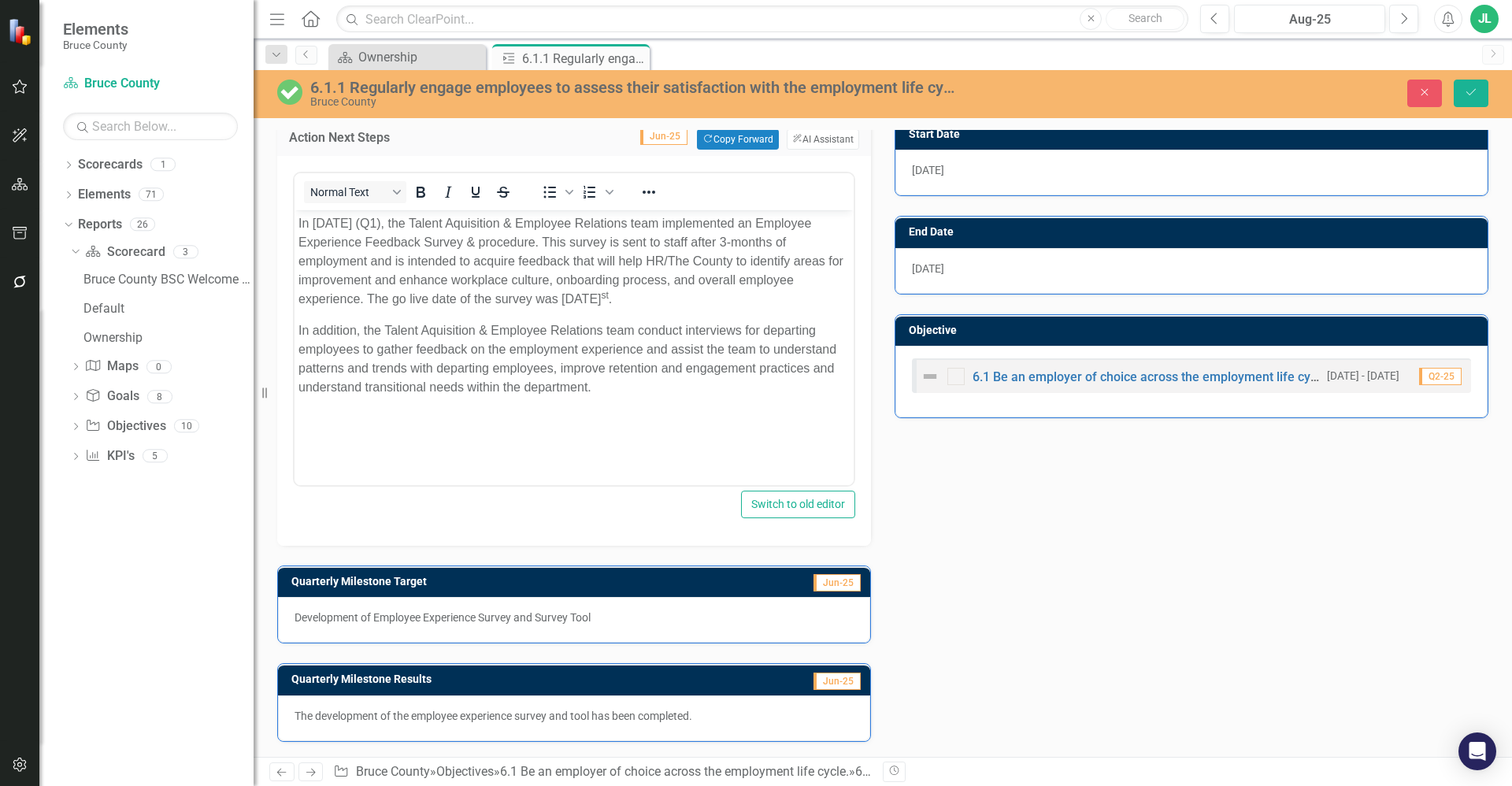
click at [557, 401] on body "In March 2025 (Q1), the Talent Aquisition & Employee Relations team implemented…" at bounding box center [574, 329] width 559 height 236
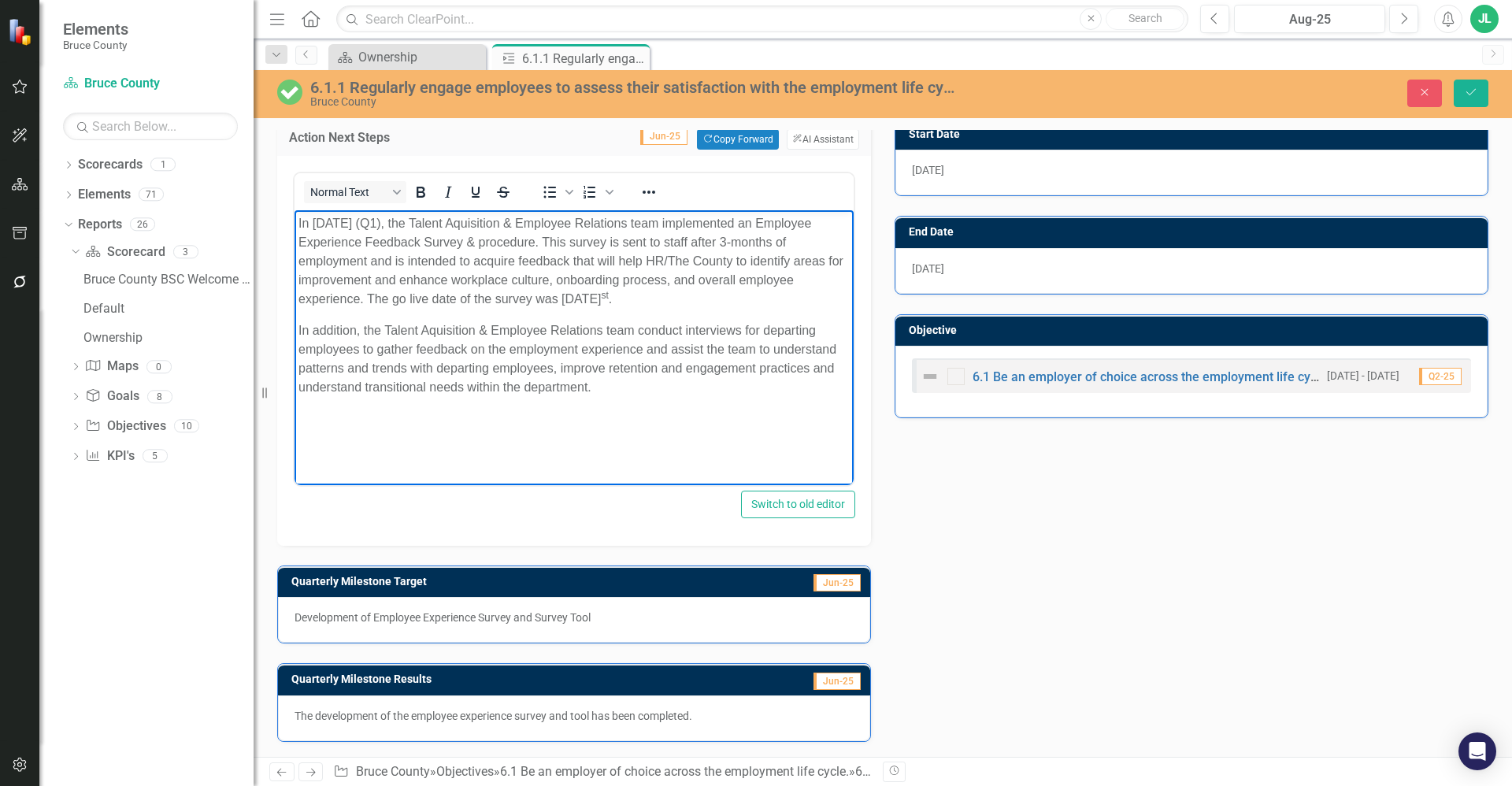
click at [545, 734] on div "The development of the employee experience survey and tool has been completed." at bounding box center [574, 718] width 593 height 46
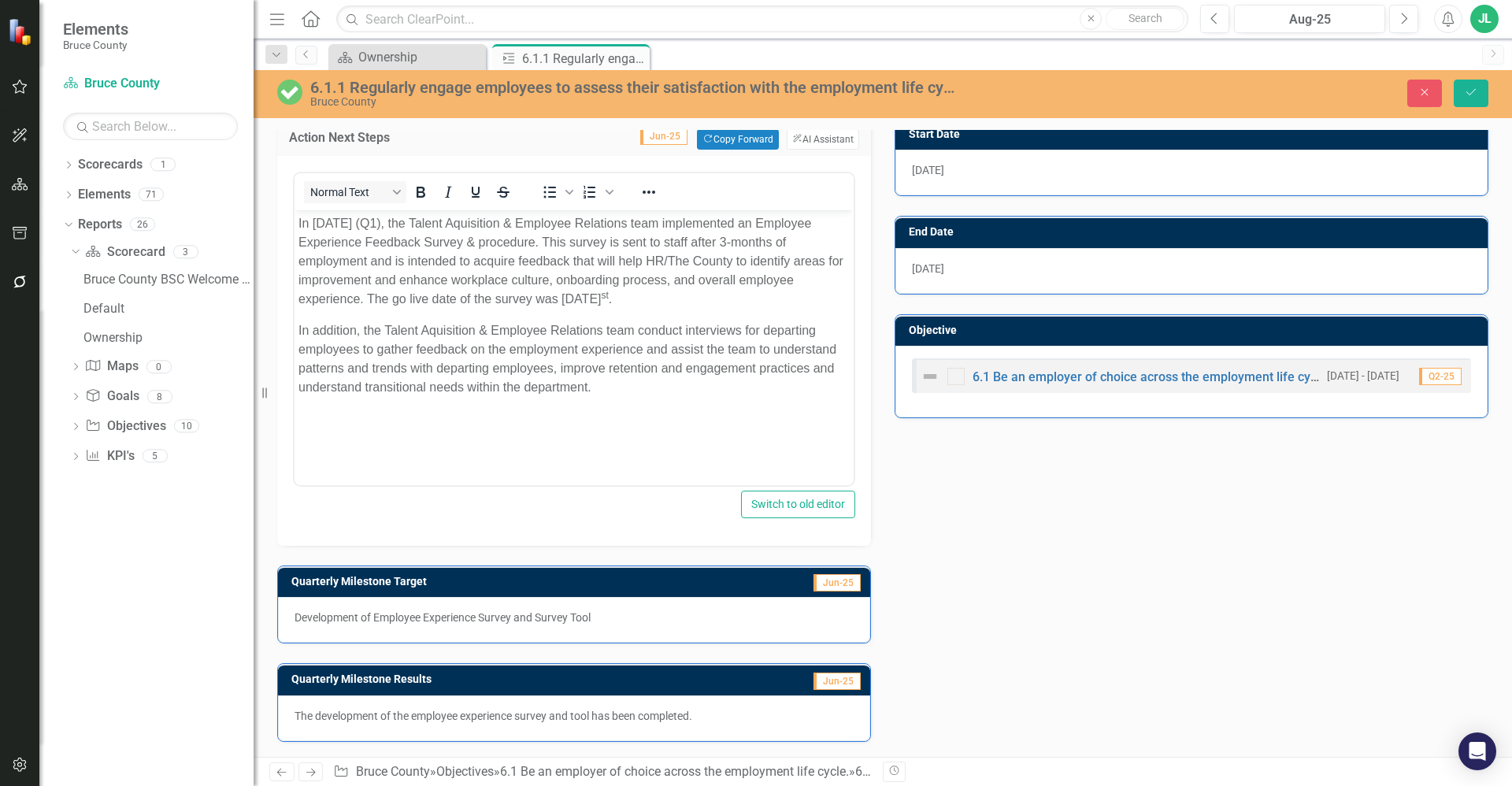
click at [545, 734] on div "The development of the employee experience survey and tool has been completed." at bounding box center [574, 718] width 593 height 46
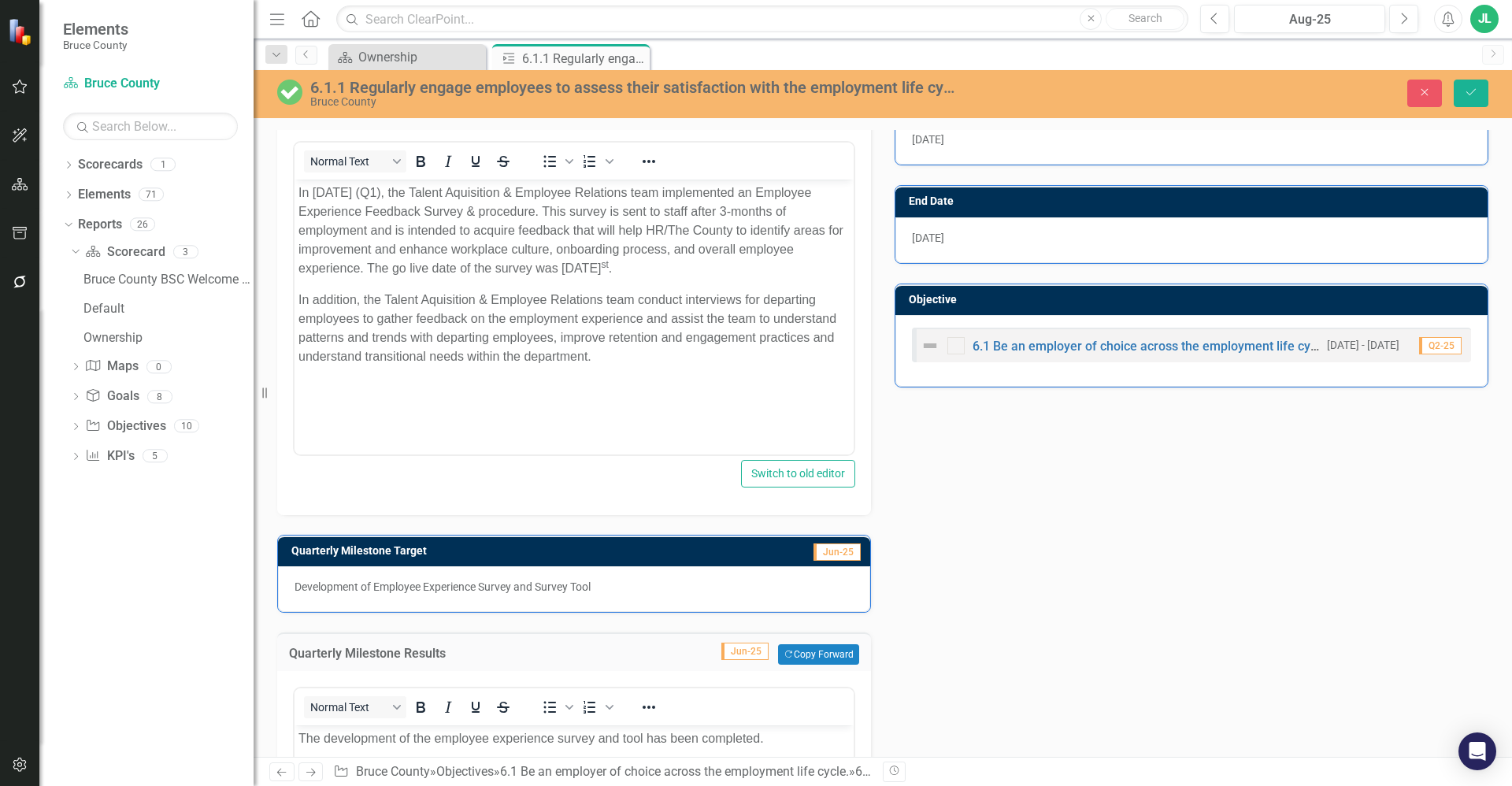
scroll to position [603, 0]
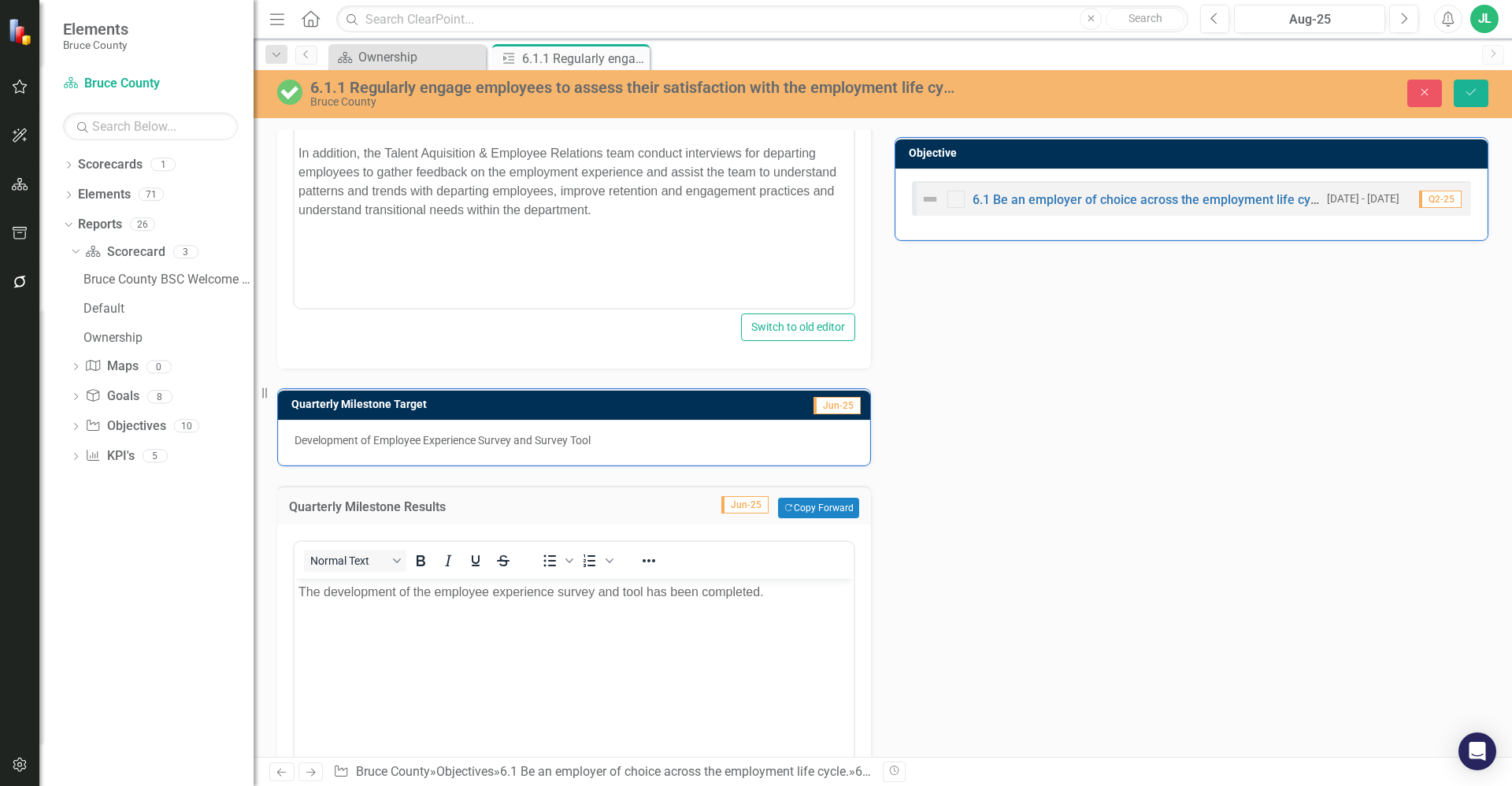
click at [724, 586] on p "The development of the employee experience survey and tool has been completed." at bounding box center [574, 592] width 551 height 19
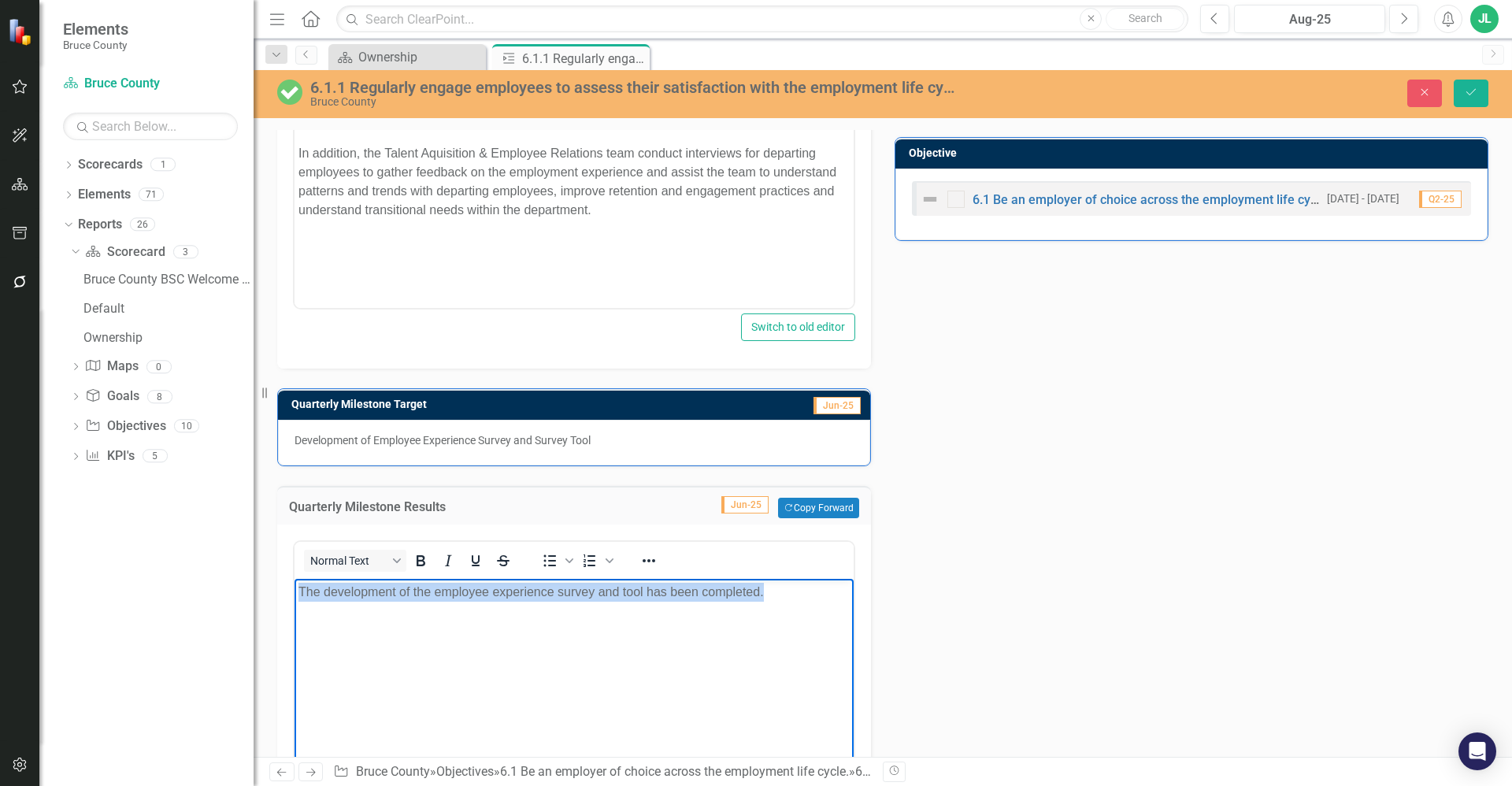
click at [724, 586] on p "The development of the employee experience survey and tool has been completed." at bounding box center [574, 592] width 551 height 19
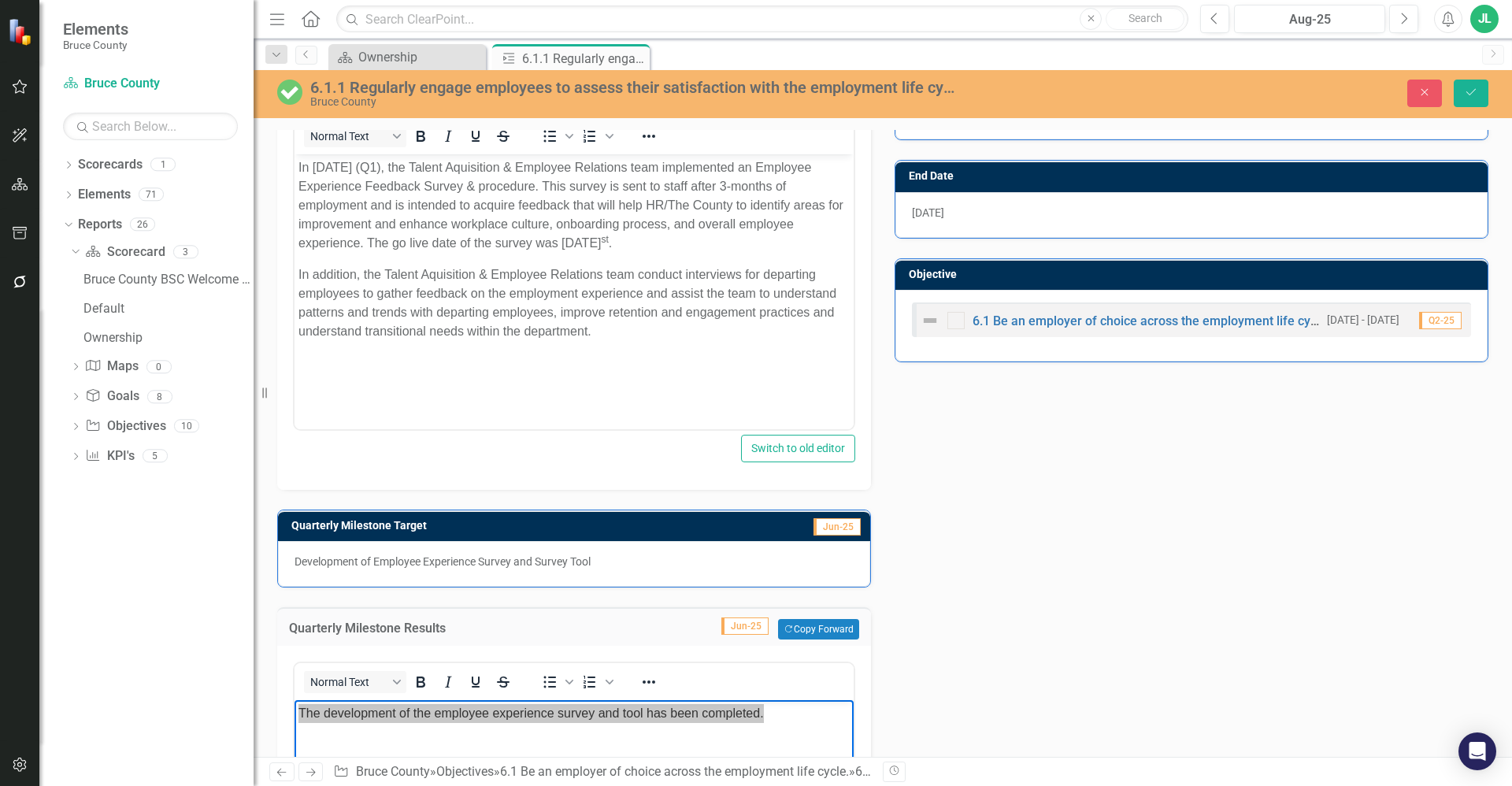
scroll to position [465, 0]
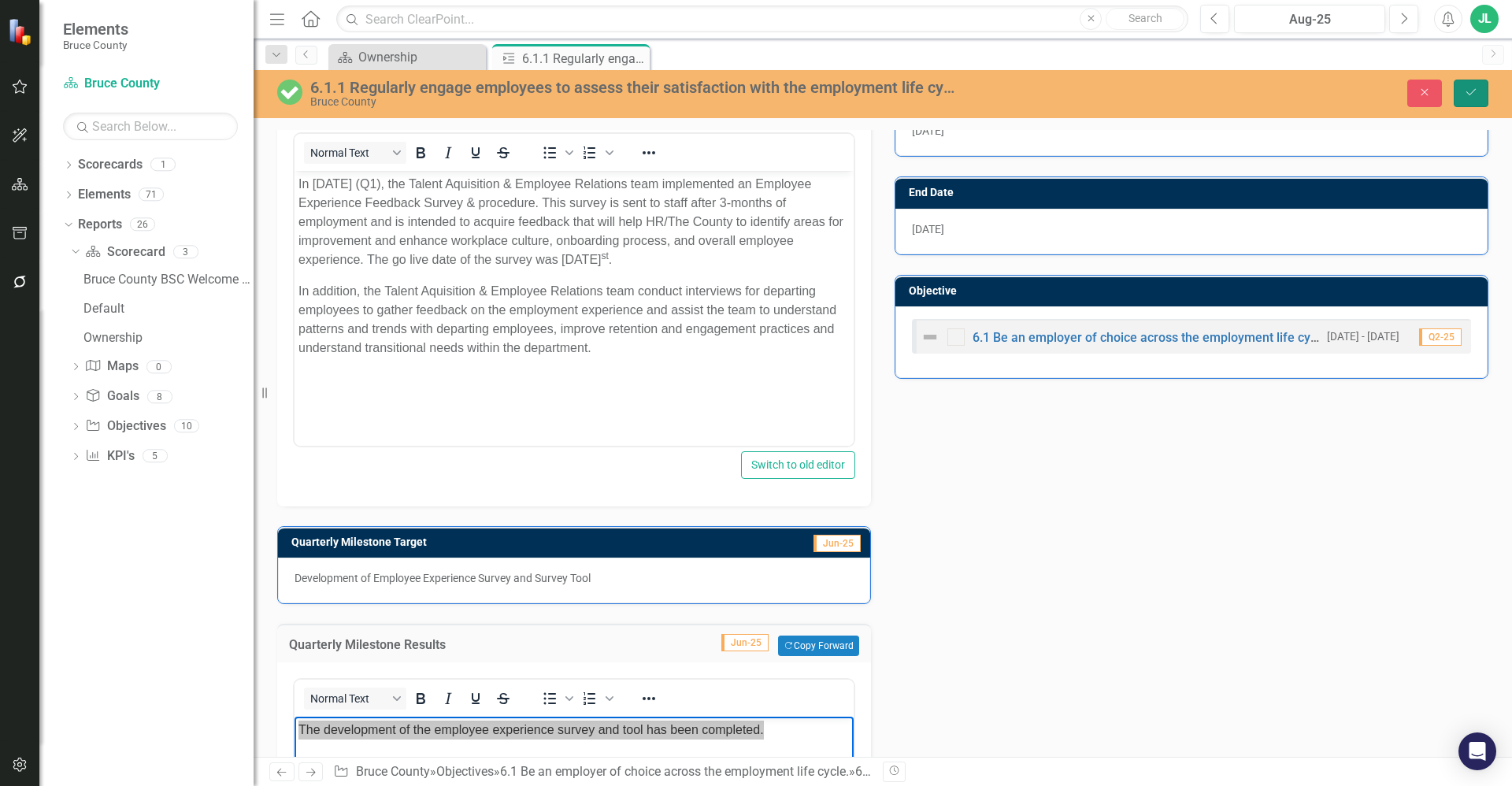
drag, startPoint x: 1461, startPoint y: 93, endPoint x: 1453, endPoint y: 100, distance: 10.6
click at [1461, 93] on button "Save" at bounding box center [1470, 94] width 35 height 28
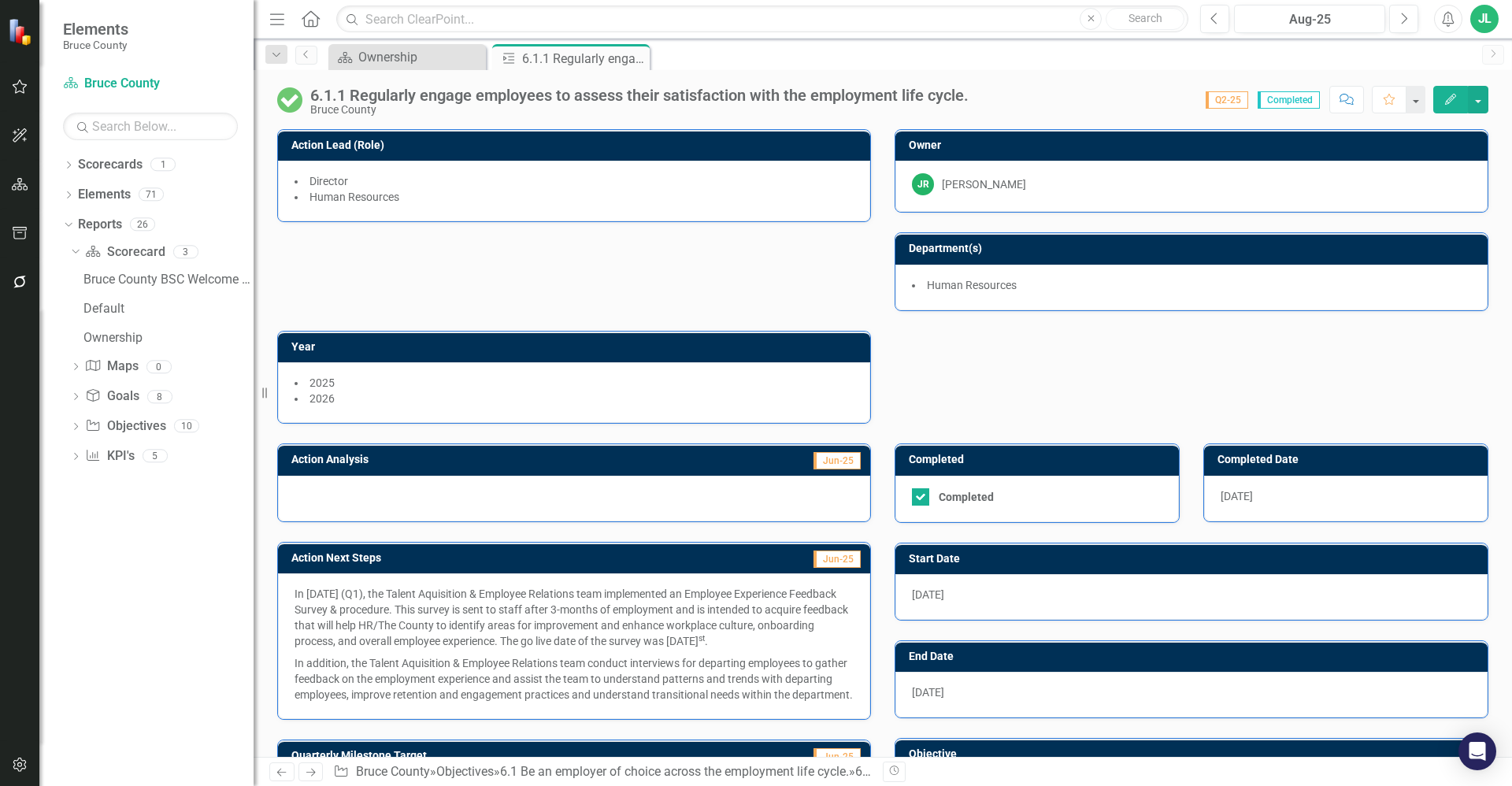
click at [0, 0] on icon "Close" at bounding box center [0, 0] width 0 height 0
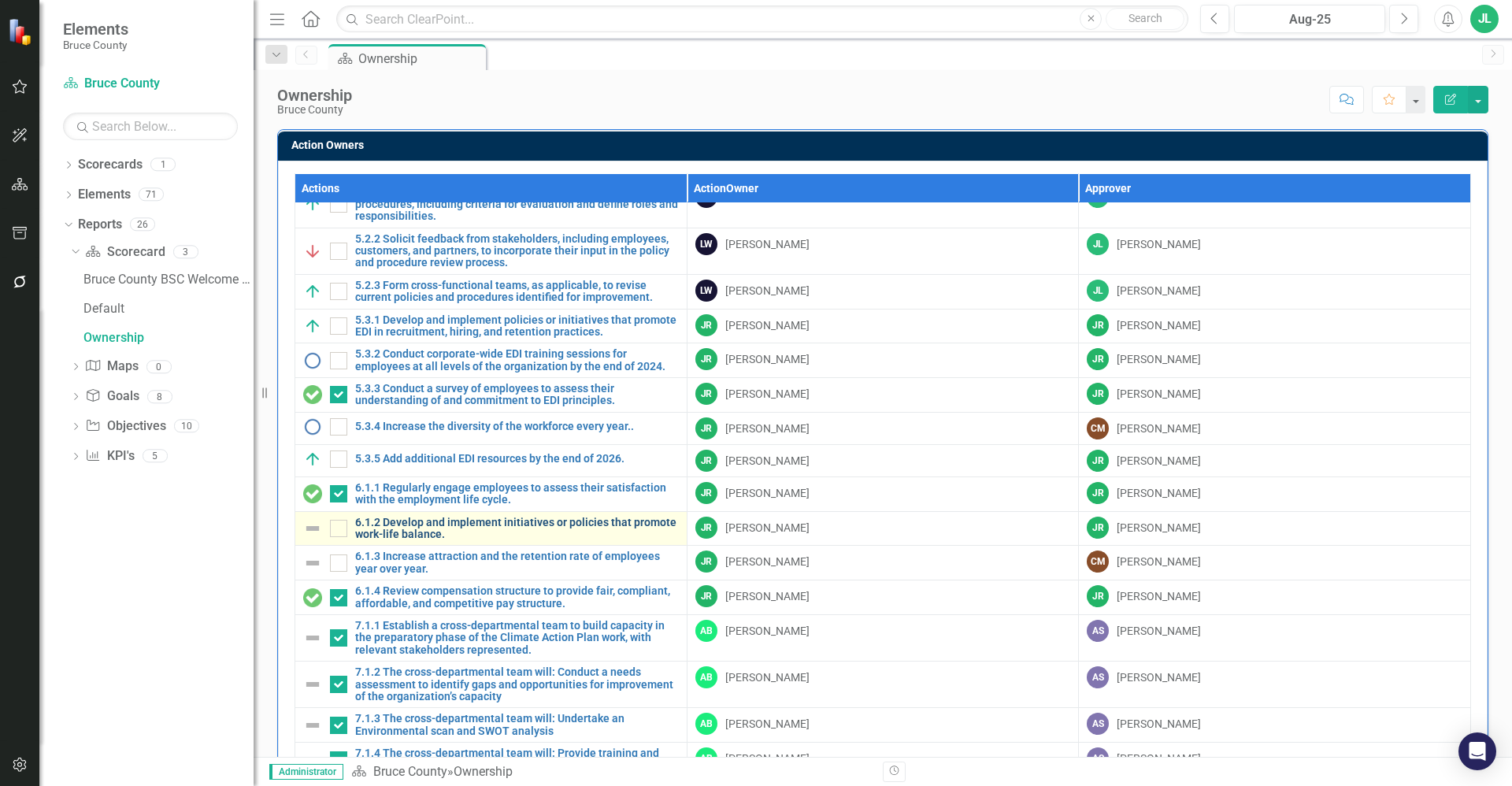
scroll to position [79, 0]
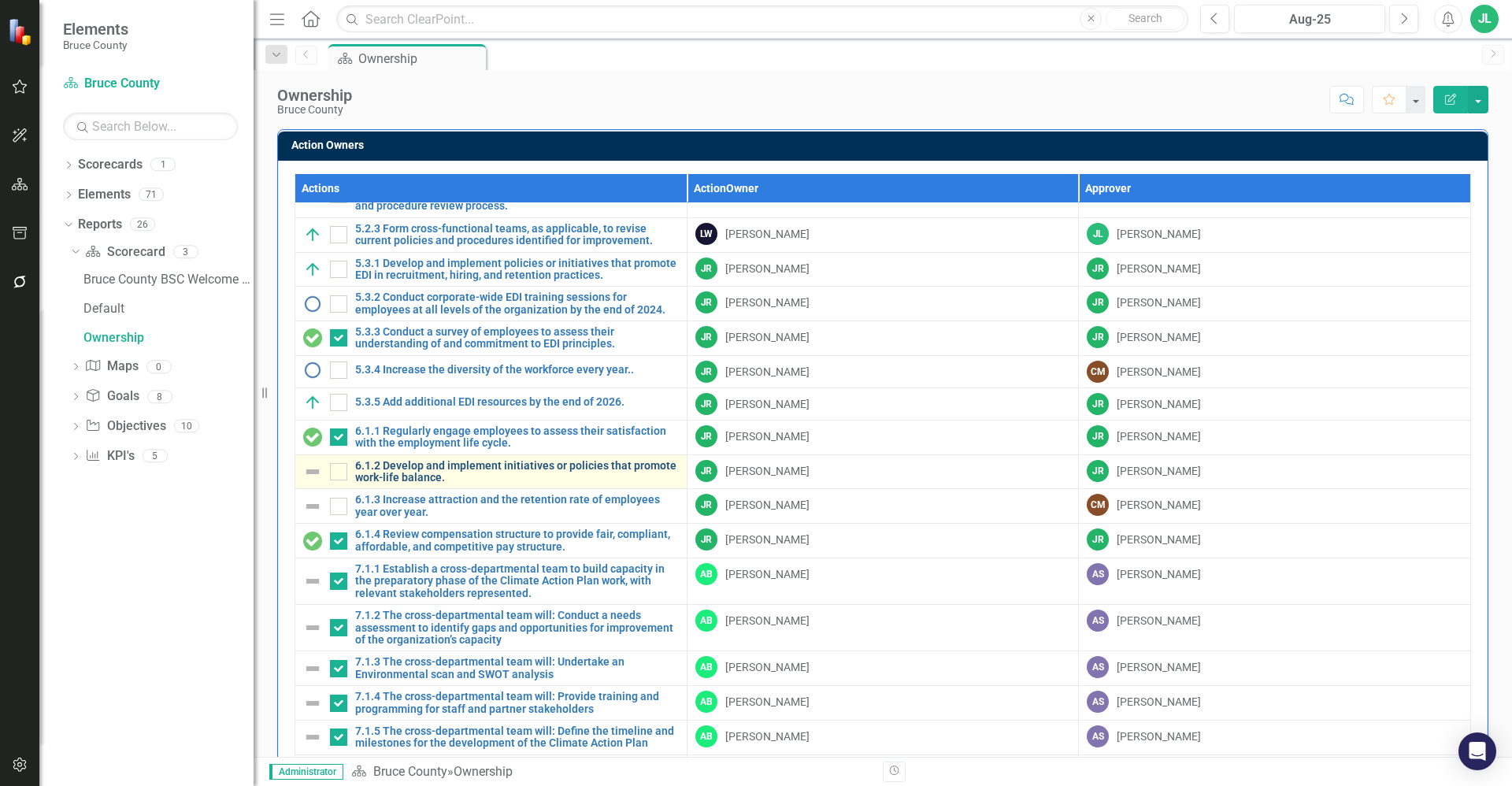
click at [474, 473] on link "6.1.2 Develop and implement initiatives or policies that promote work-life bala…" at bounding box center [517, 472] width 324 height 24
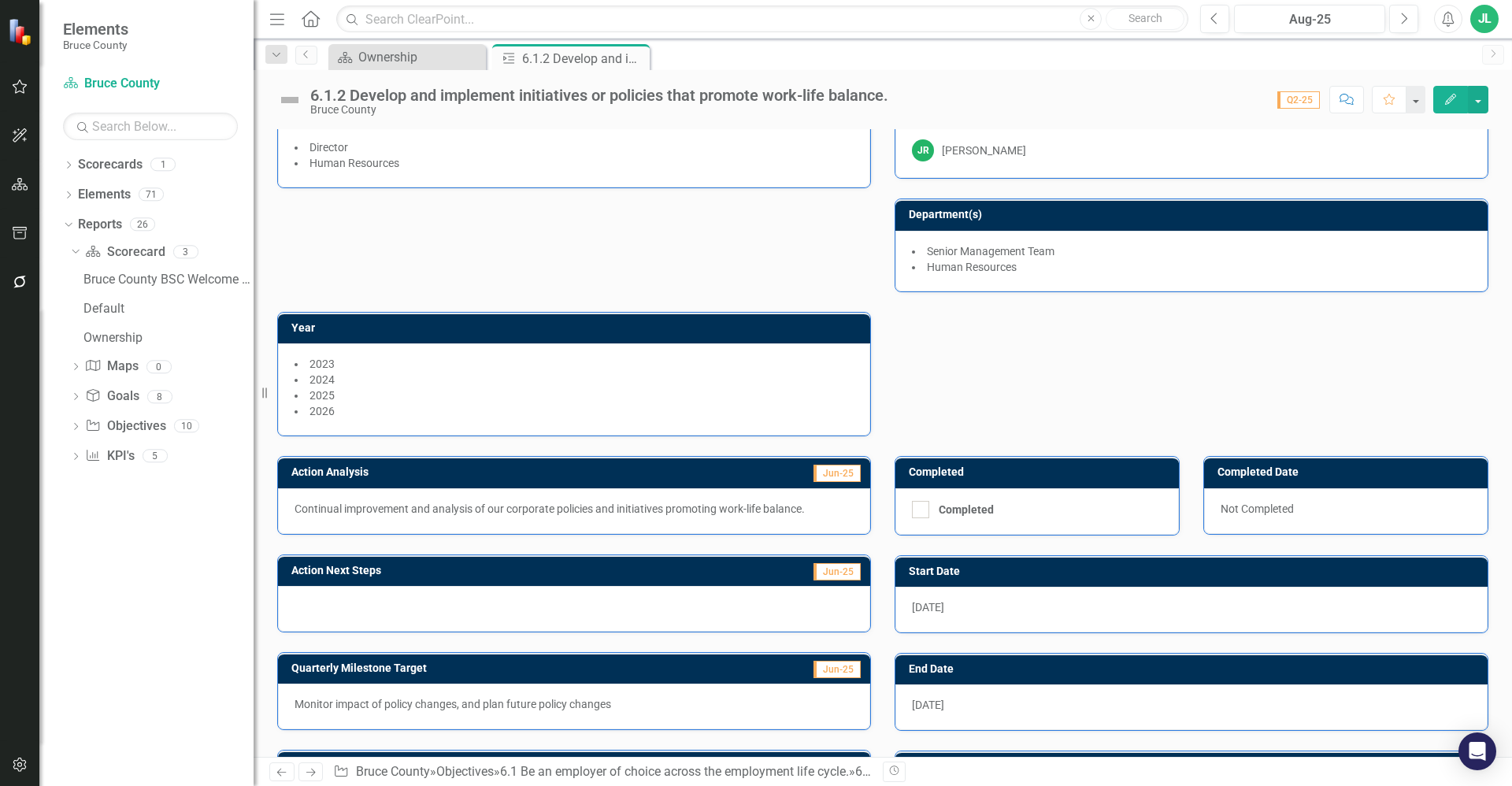
scroll to position [158, 0]
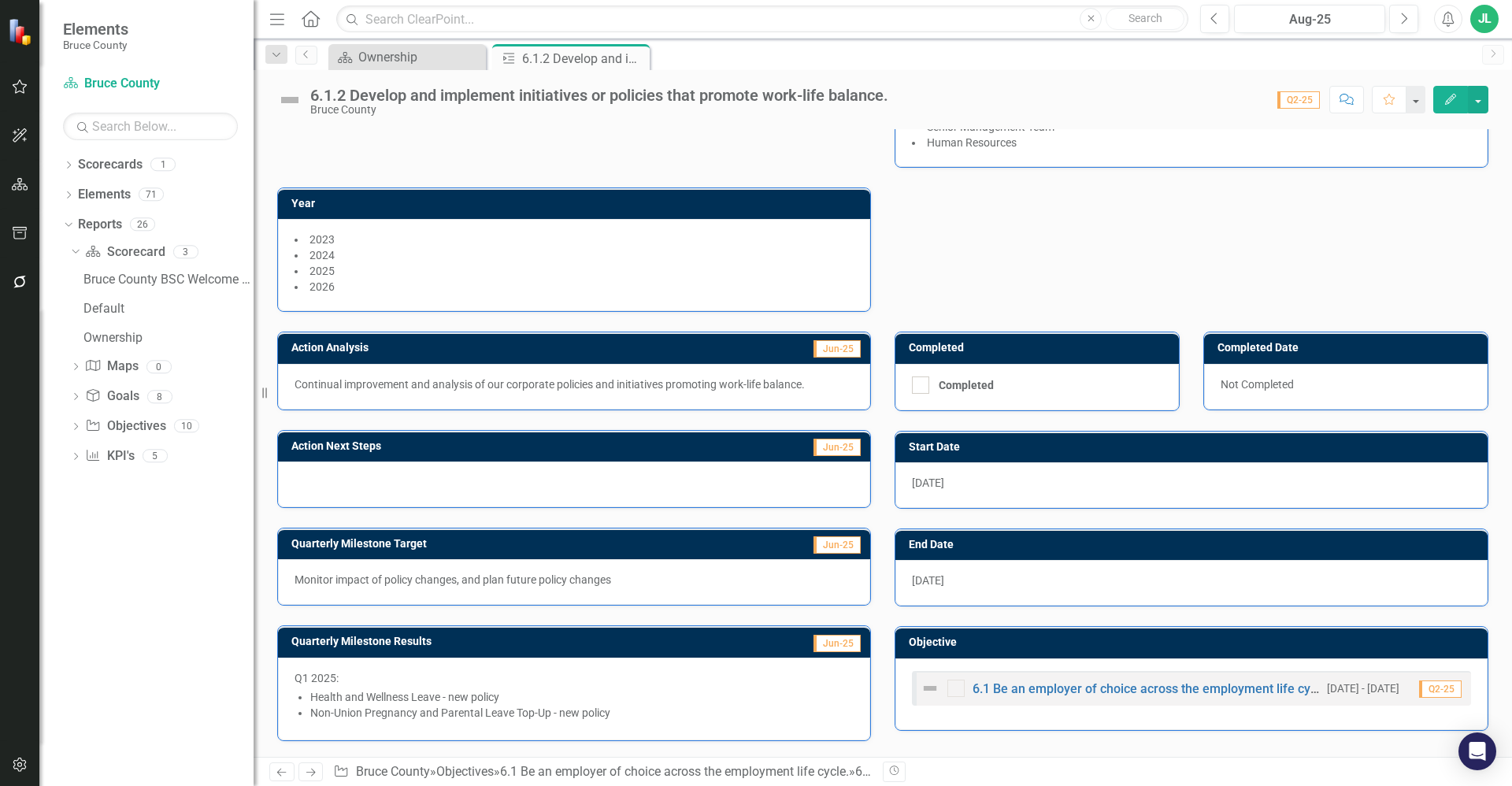
click at [440, 708] on li "Non-Union Pregnancy and Parental Leave Top-Up - new policy" at bounding box center [582, 713] width 544 height 15
click at [531, 709] on li "Non-Union Pregnancy and Parental Leave Top-Up - new policy" at bounding box center [582, 713] width 544 height 15
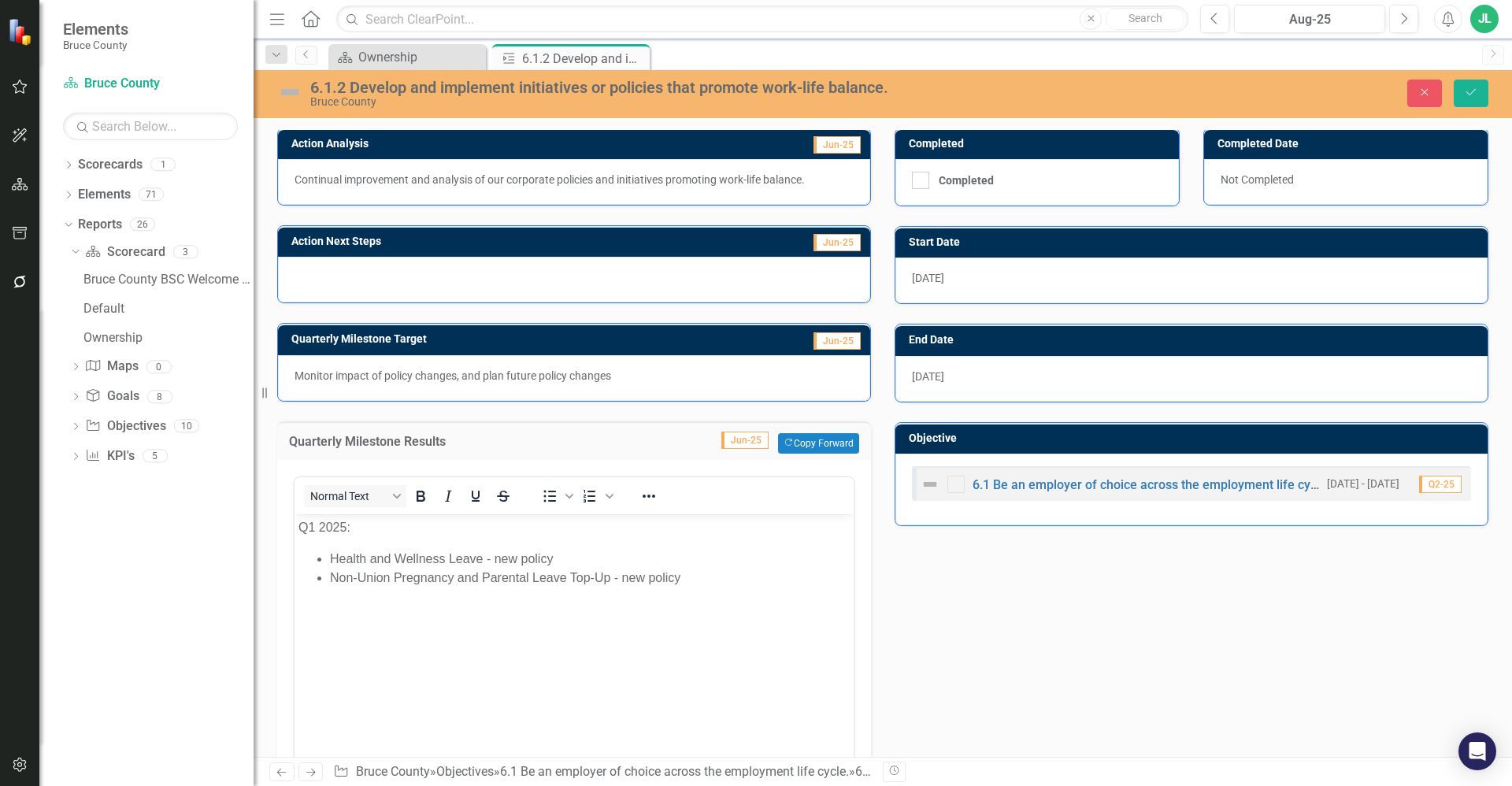
scroll to position [375, 0]
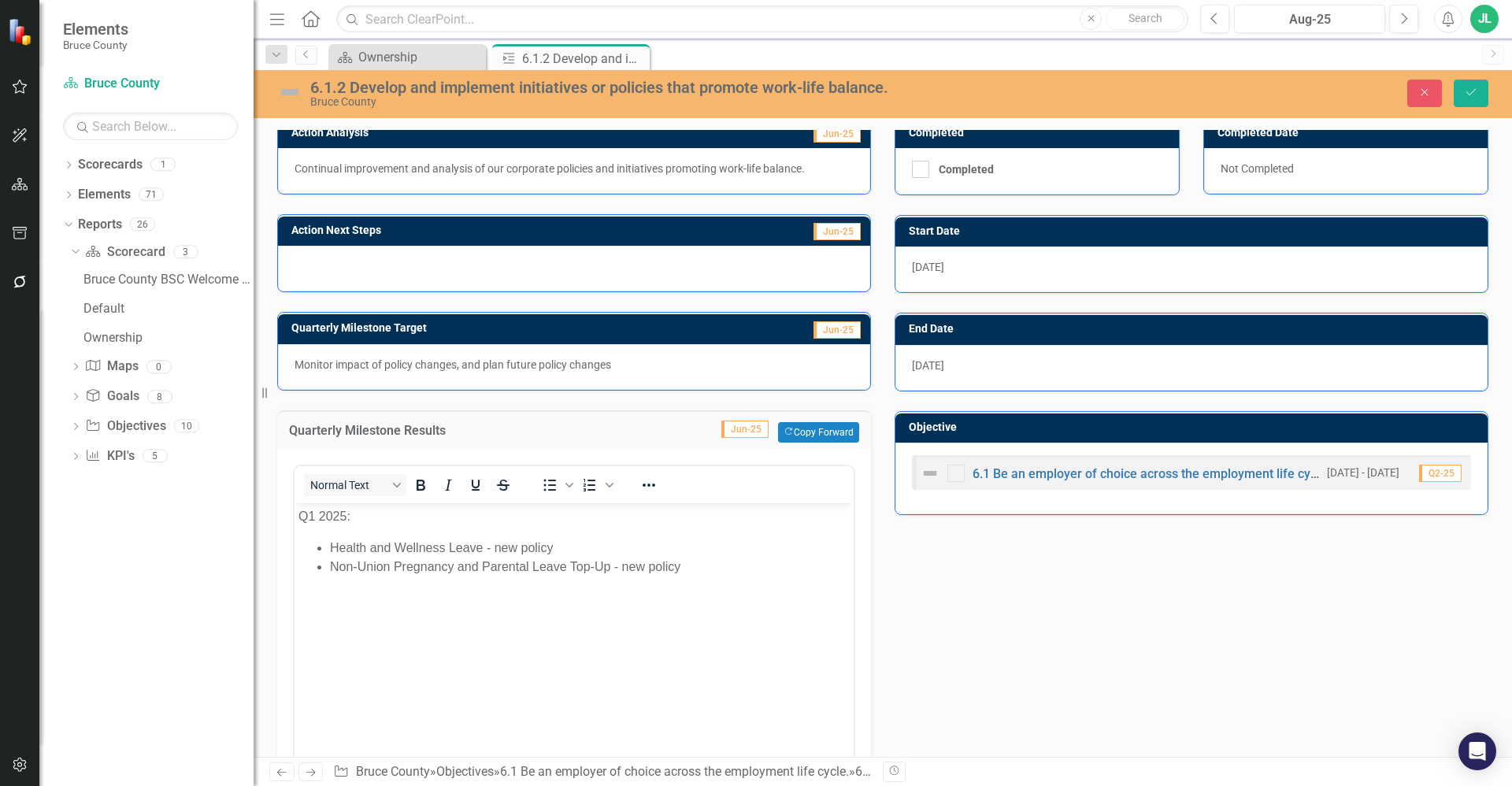
click at [663, 596] on body "Q1 2025: Health and Wellness Leave - new policy Non-Union Pregnancy and Parenta…" at bounding box center [574, 620] width 559 height 236
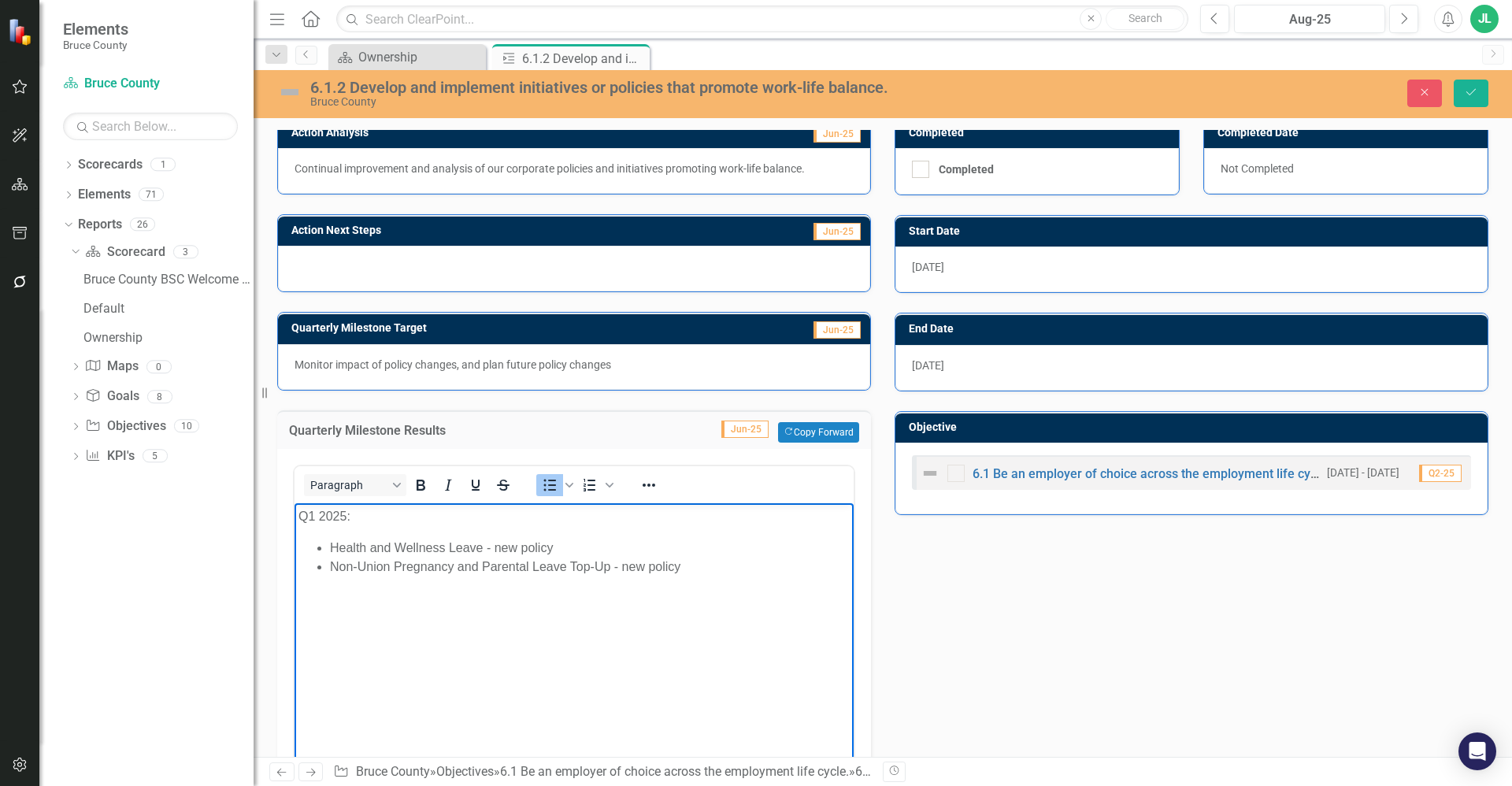
drag, startPoint x: 712, startPoint y: 576, endPoint x: 321, endPoint y: 543, distance: 392.4
click at [319, 541] on body "Q1 2025: Health and Wellness Leave - new policy Non-Union Pregnancy and Parenta…" at bounding box center [574, 620] width 559 height 236
click at [509, 258] on div at bounding box center [574, 268] width 593 height 46
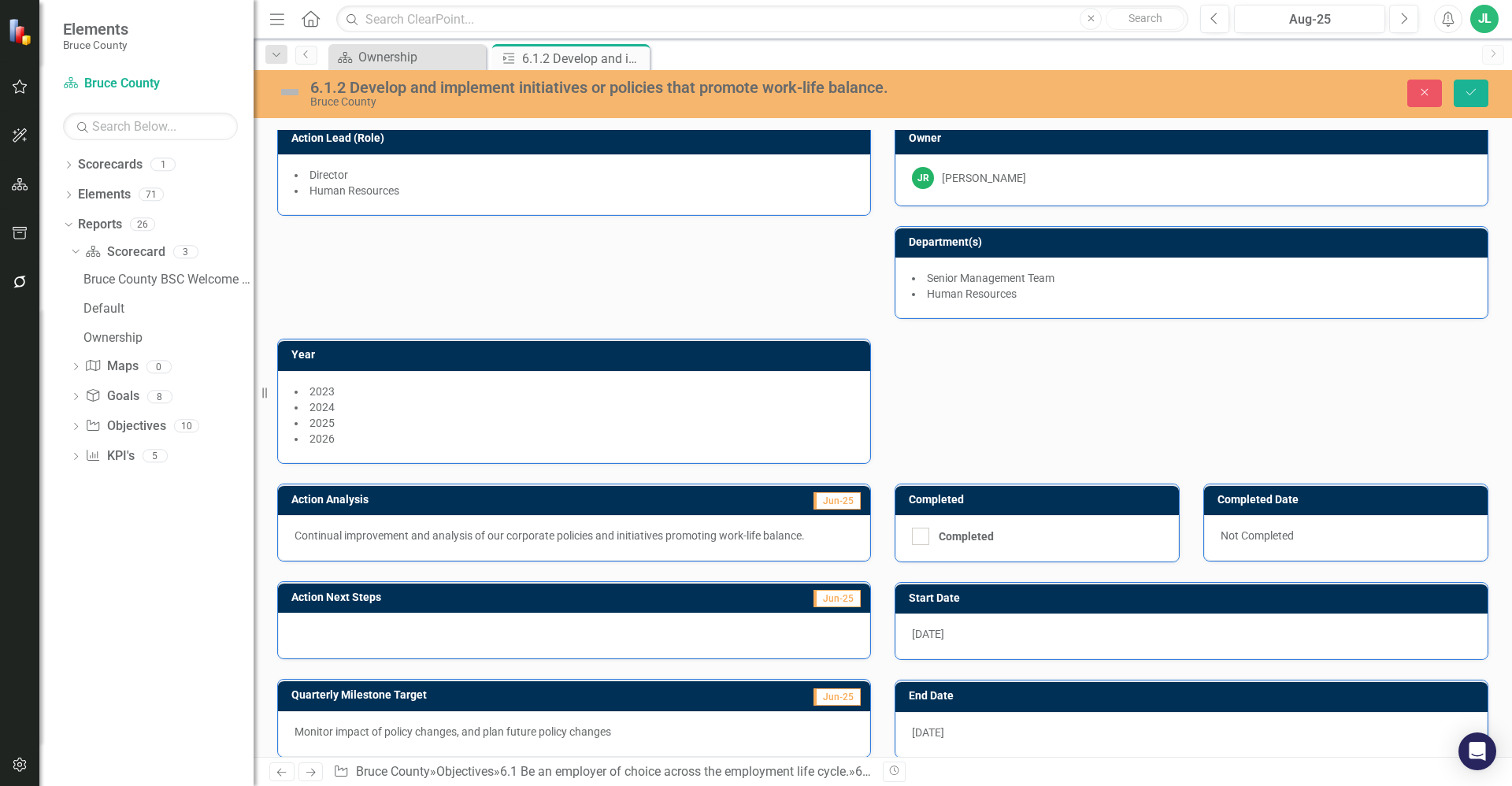
scroll to position [0, 0]
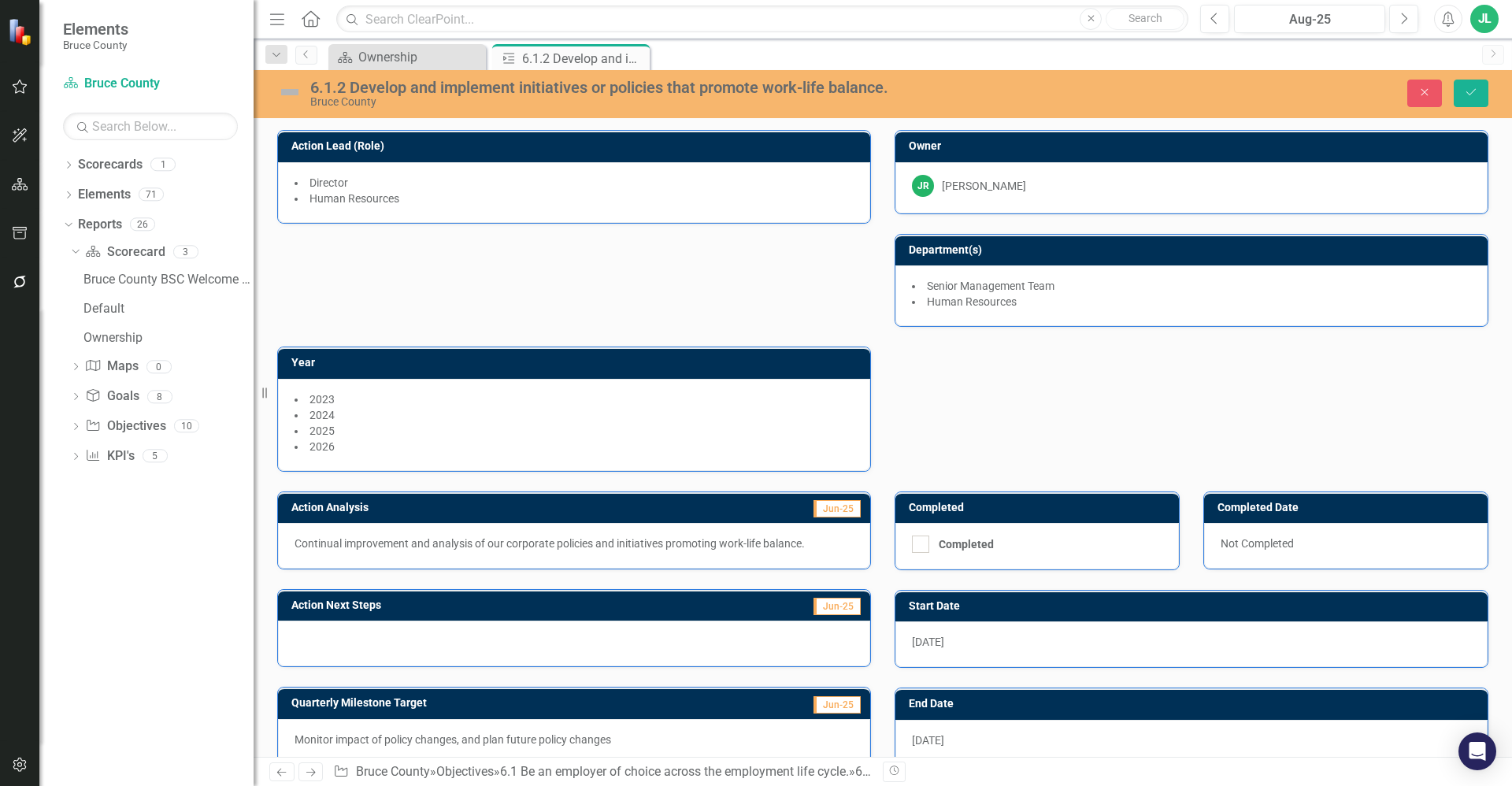
click at [761, 291] on div "Action Lead (Role) Director Human Resources Owner JR Jennifer Robinson Departme…" at bounding box center [883, 290] width 1235 height 360
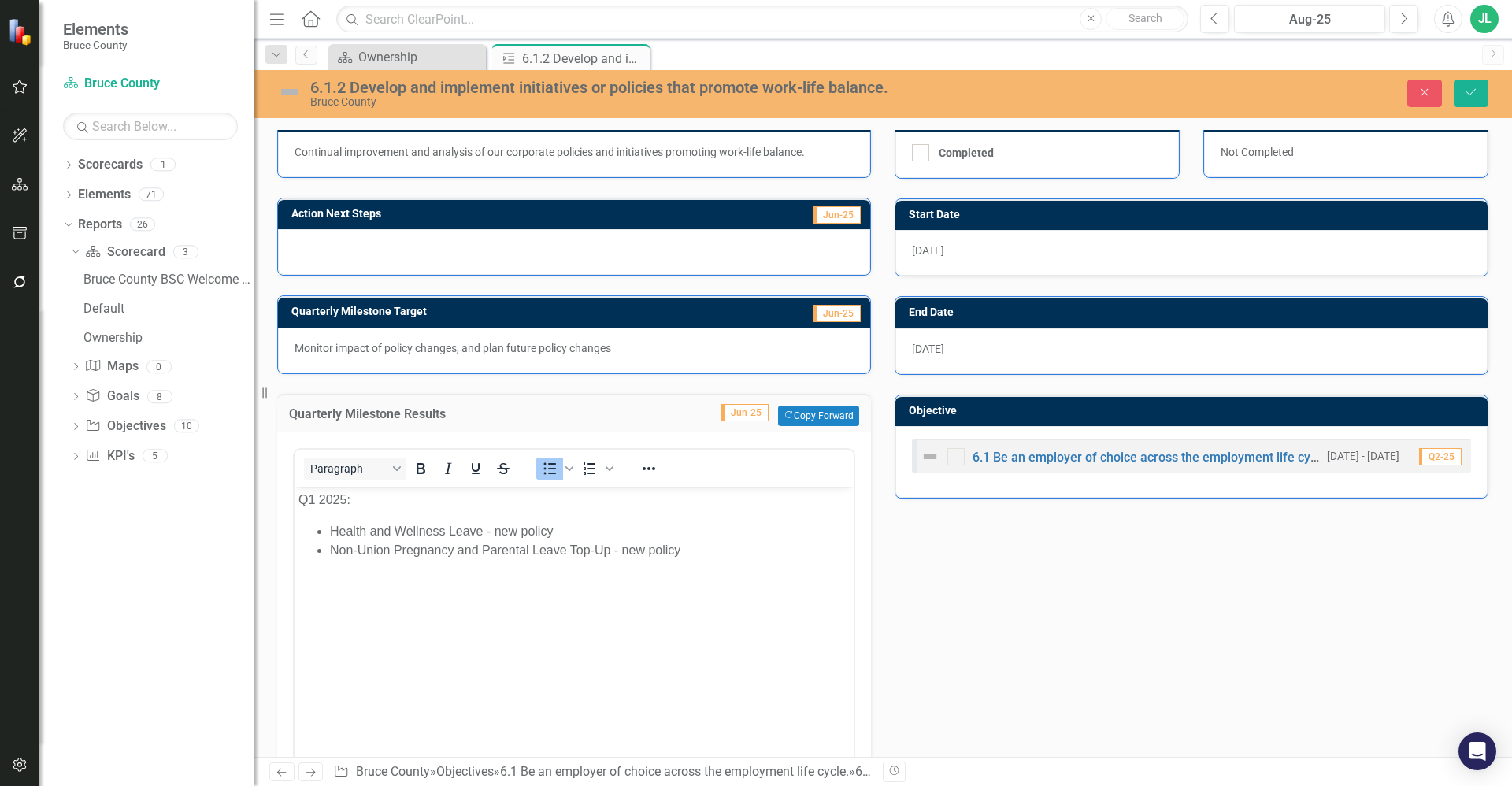
scroll to position [453, 0]
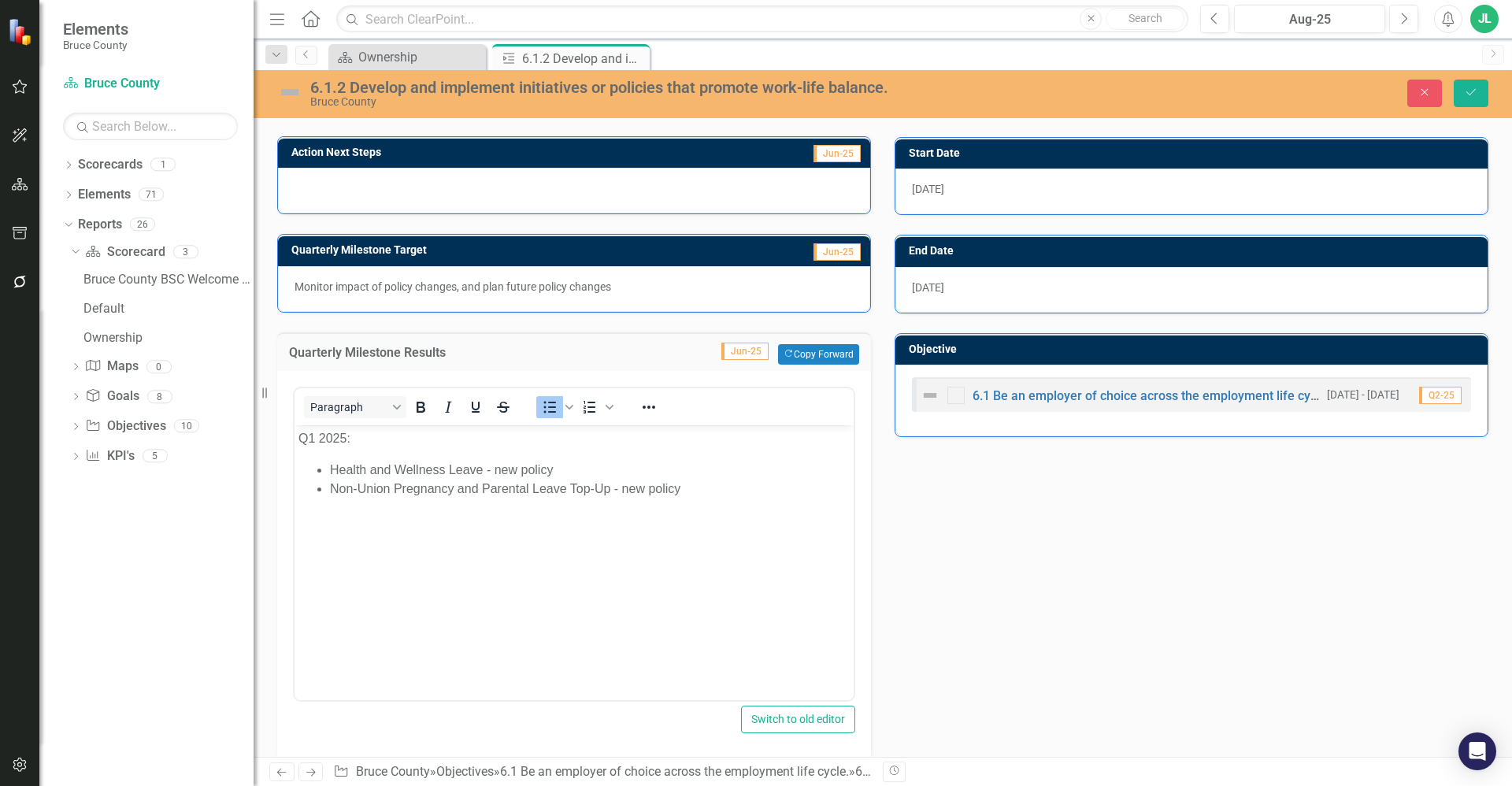
click at [862, 541] on div "<p>Q1 2025:</p> <ul> <li>Health and Wellness Leave - new policy&nbsp;</li> <li>…" at bounding box center [574, 566] width 593 height 390
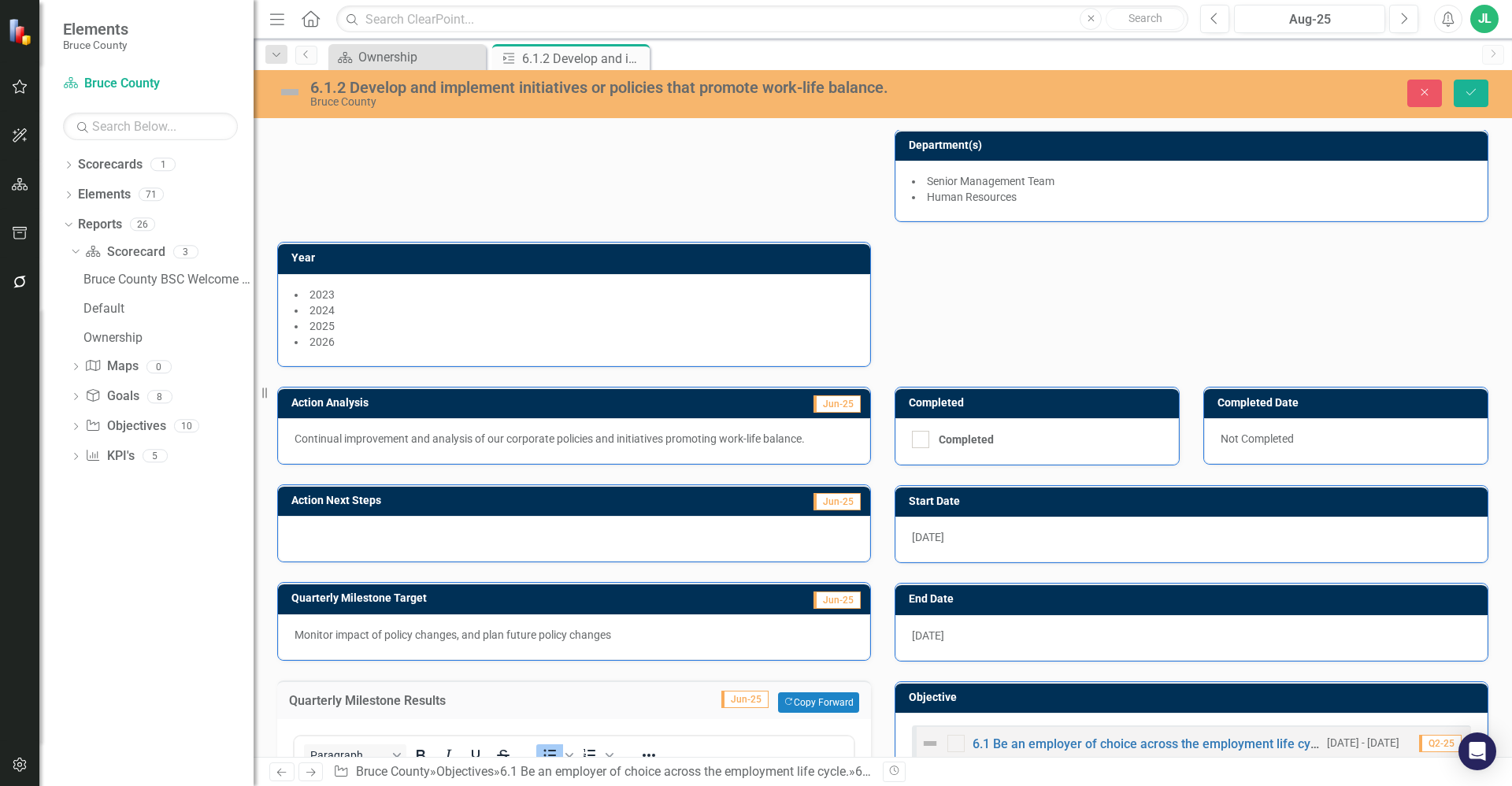
scroll to position [0, 0]
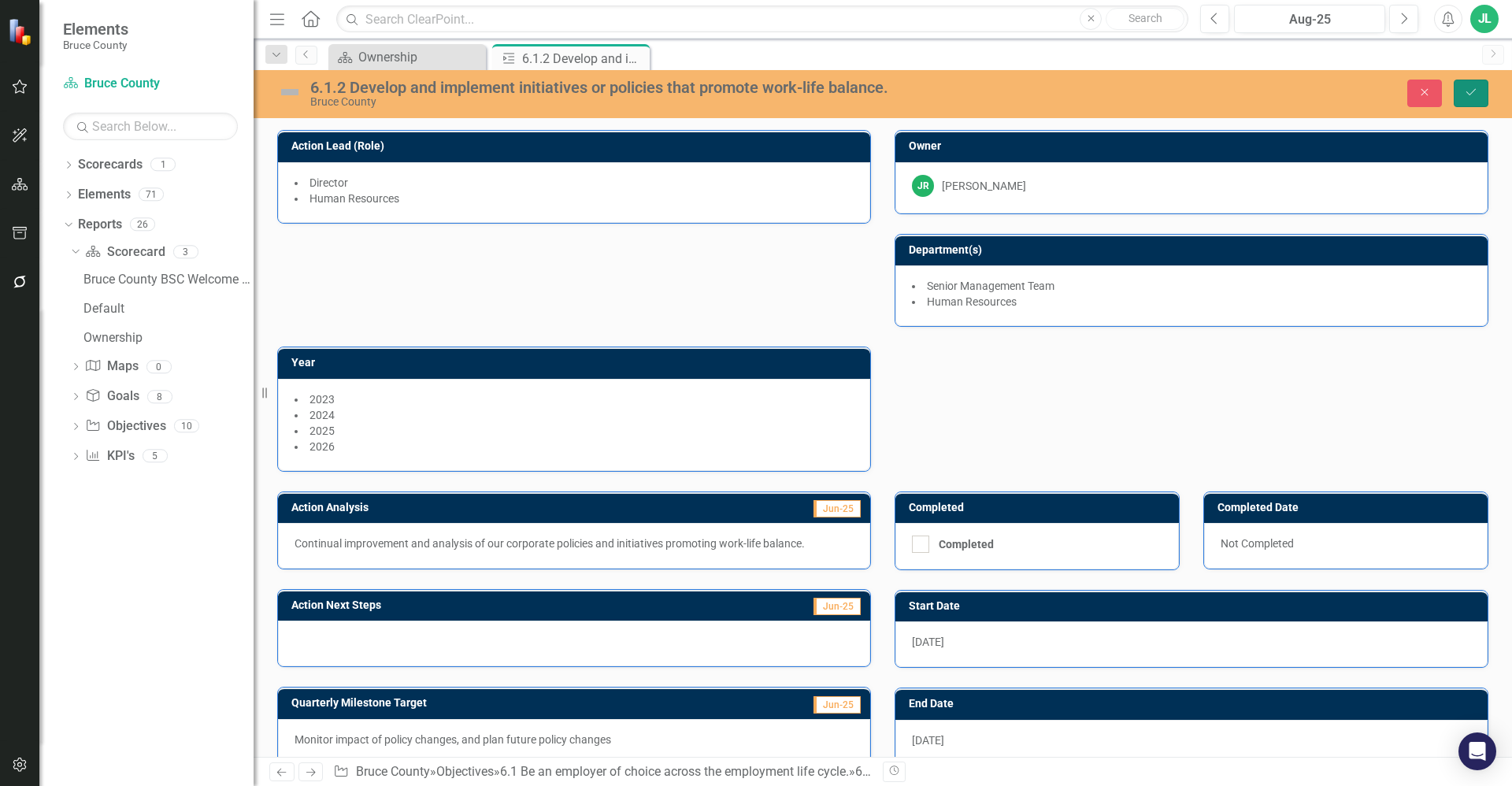
click at [1477, 95] on icon "Save" at bounding box center [1470, 92] width 14 height 11
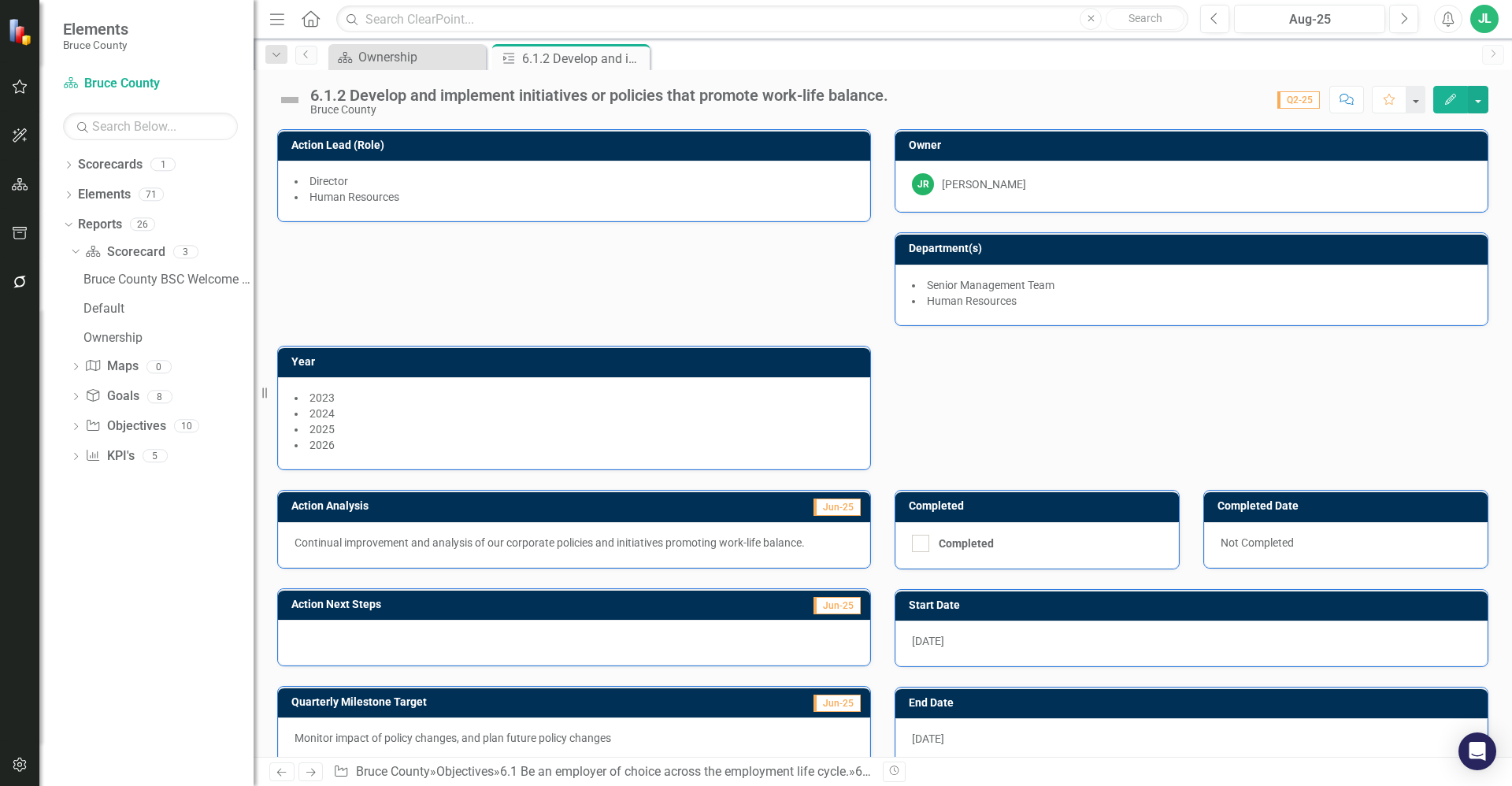
click at [290, 100] on img at bounding box center [289, 99] width 25 height 25
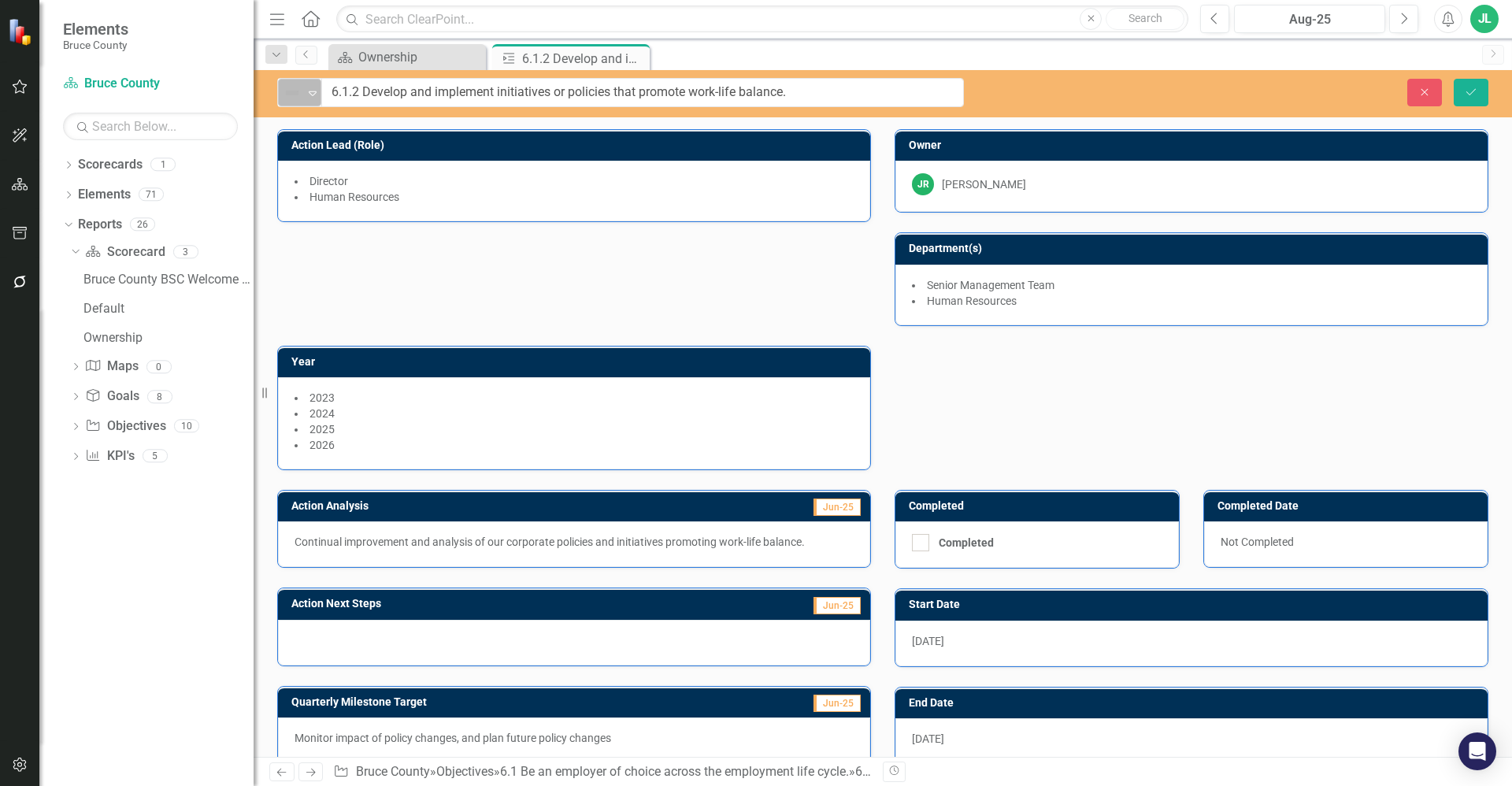
click at [305, 93] on icon "Expand" at bounding box center [312, 92] width 15 height 12
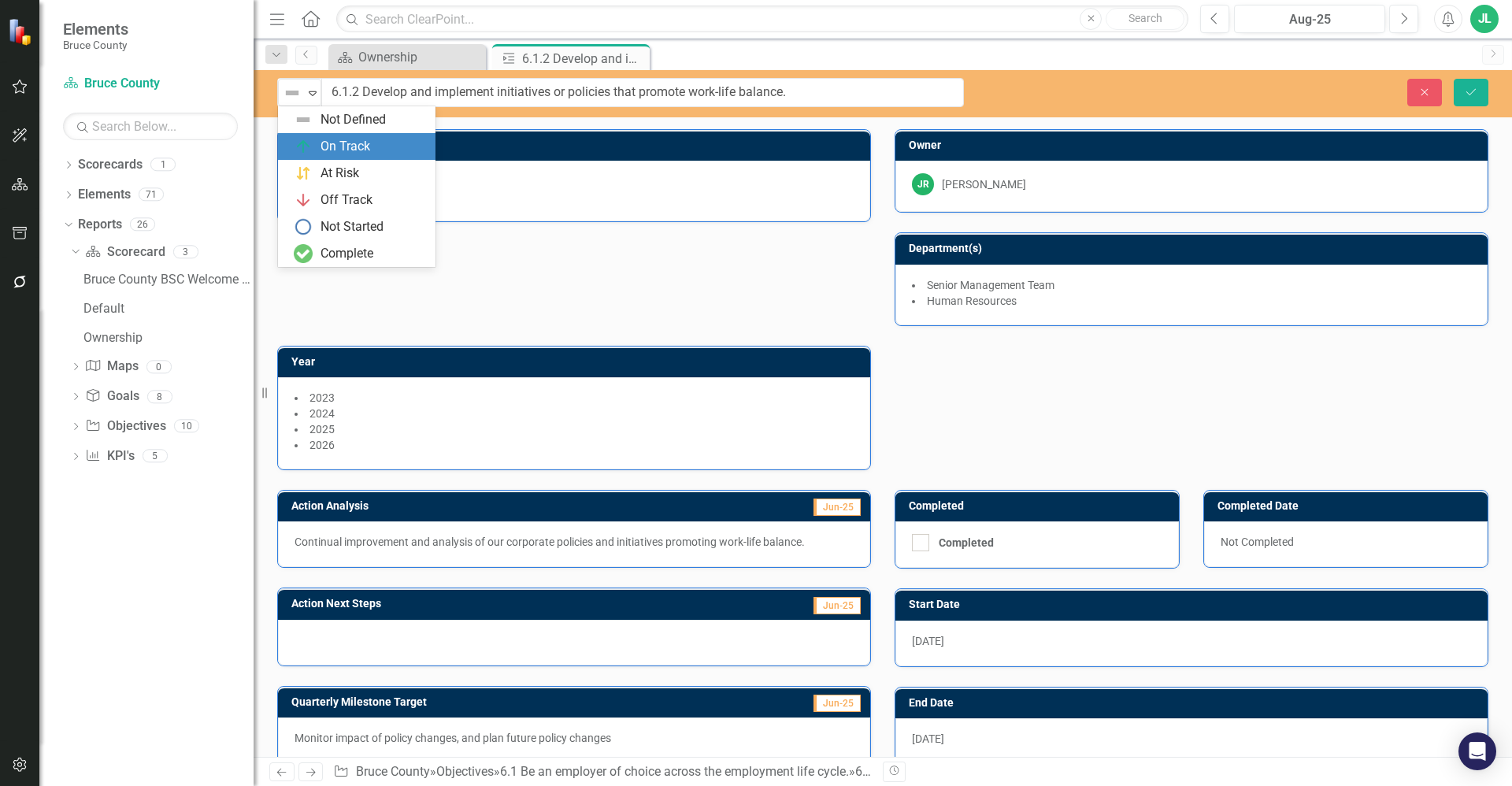
click at [351, 150] on div "On Track" at bounding box center [345, 147] width 50 height 18
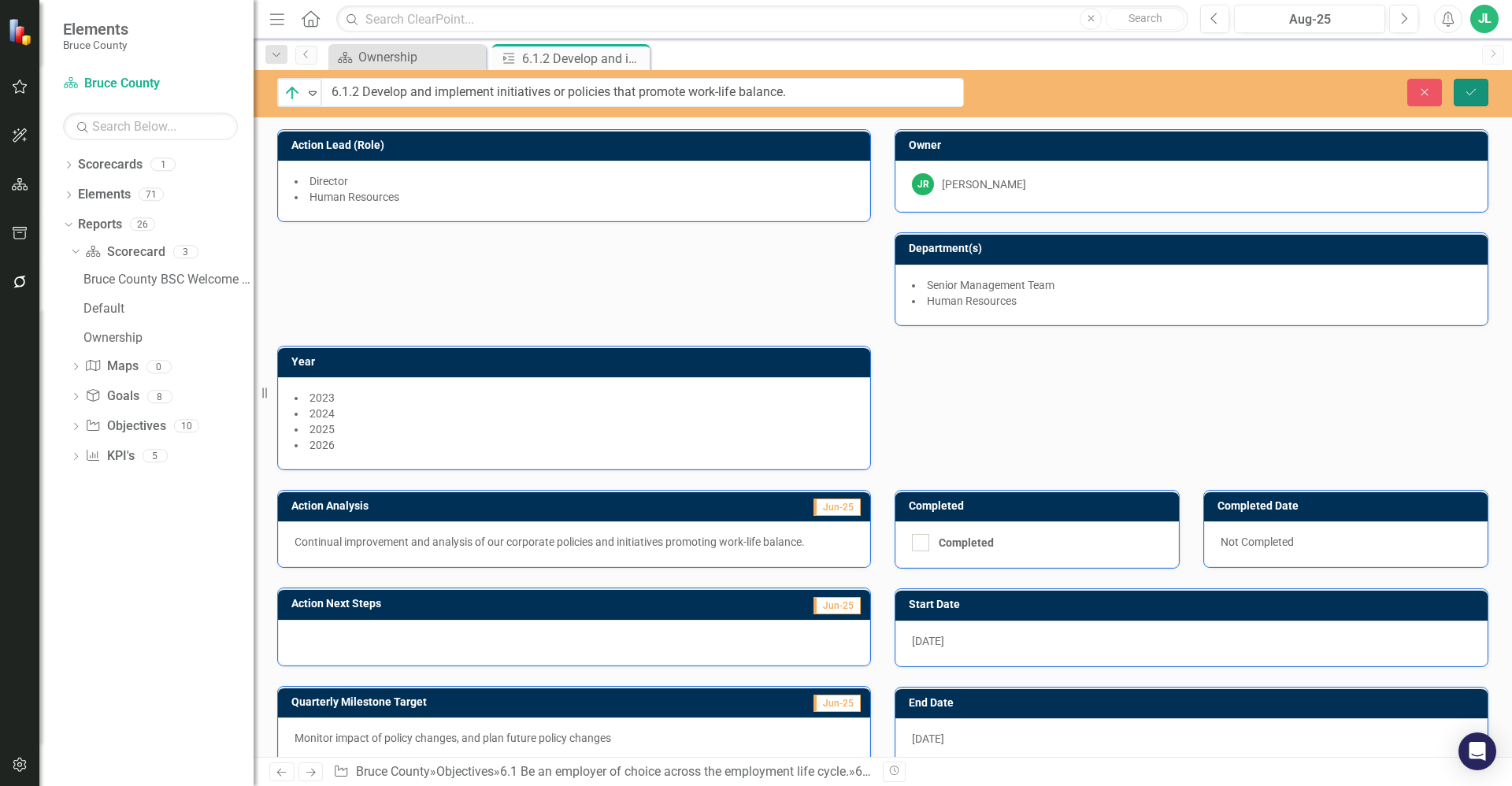
click at [1475, 93] on icon "Save" at bounding box center [1470, 92] width 14 height 11
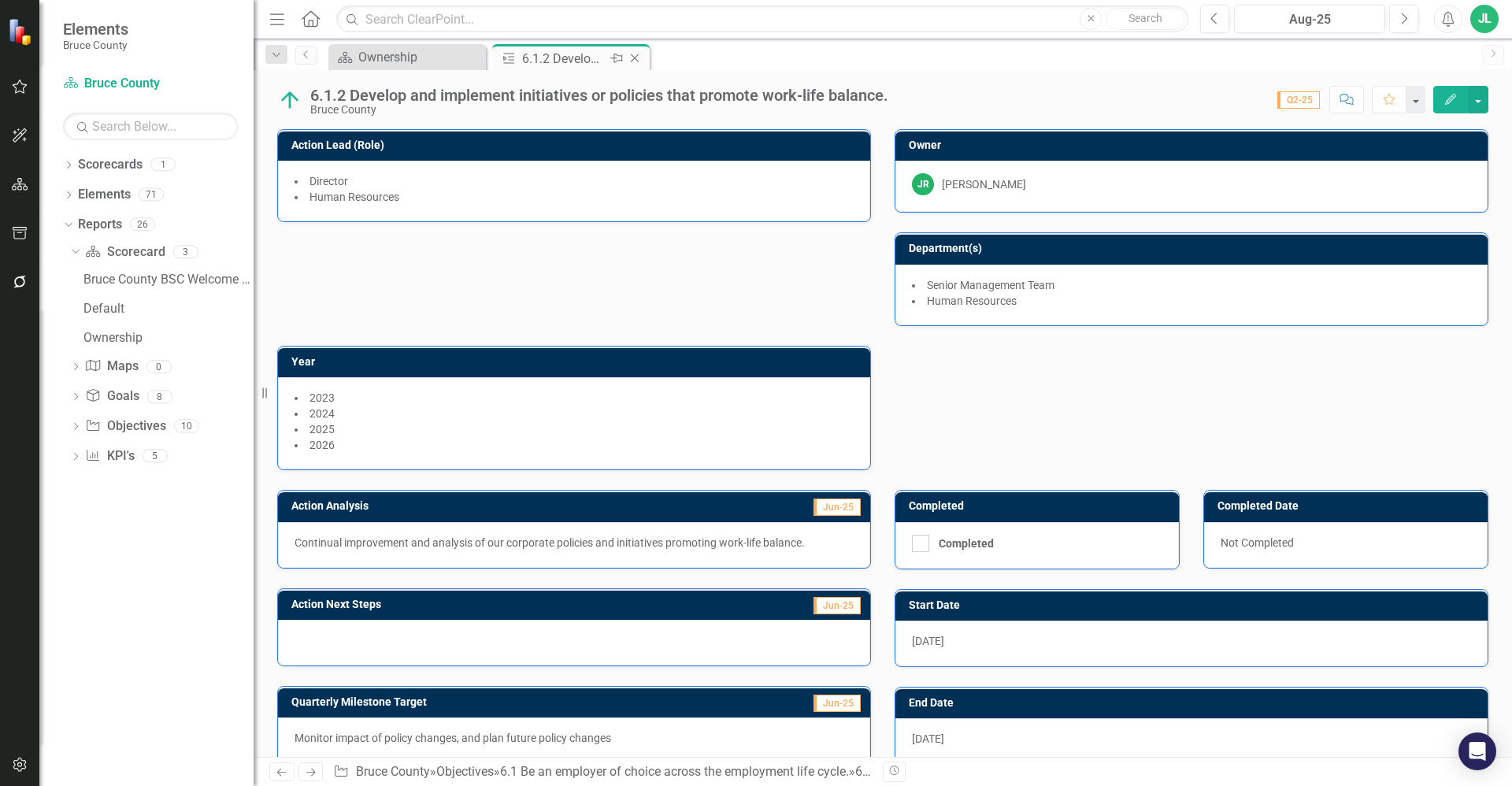
click at [639, 56] on icon "Close" at bounding box center [634, 58] width 15 height 12
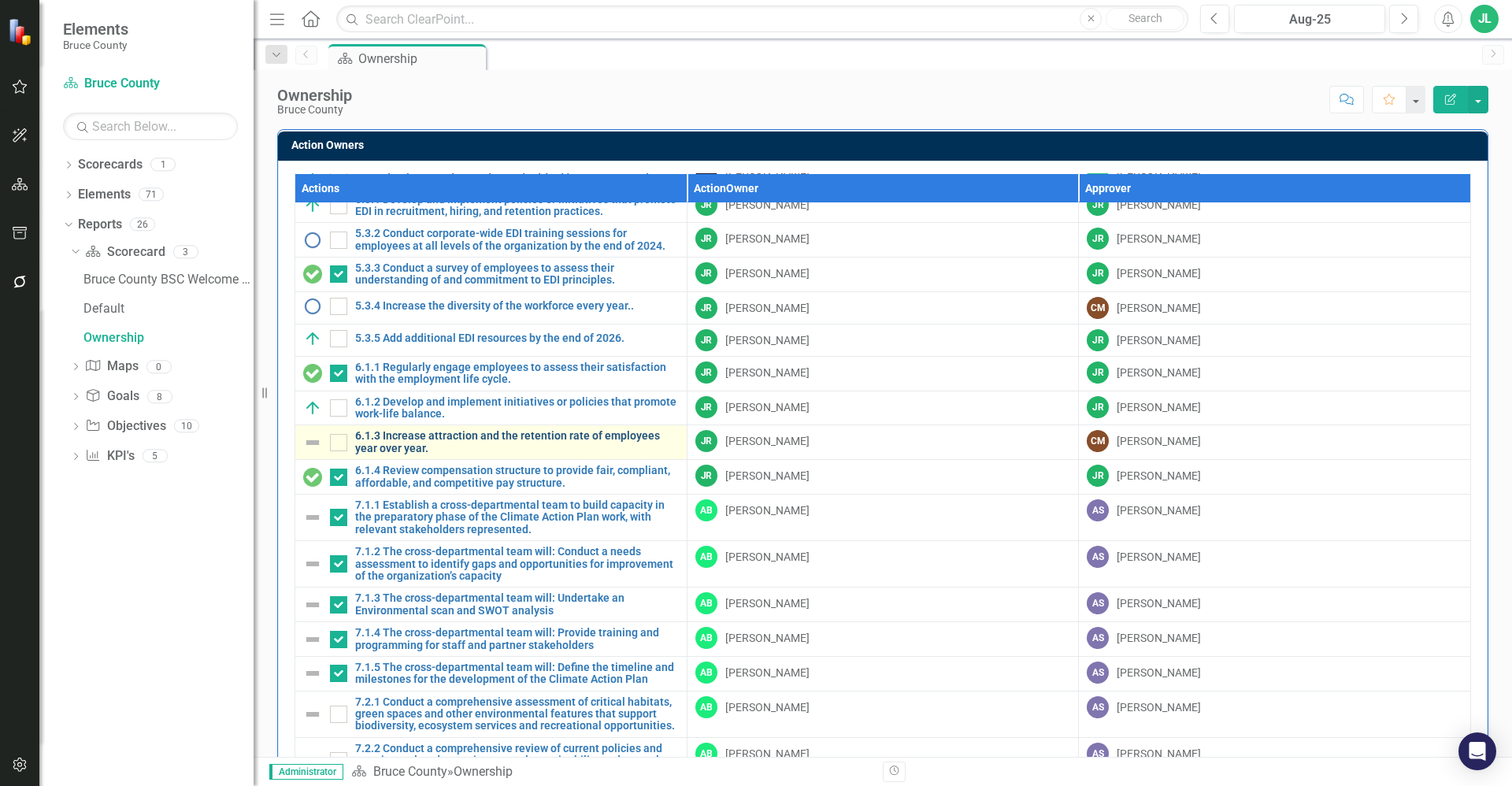
scroll to position [131, 0]
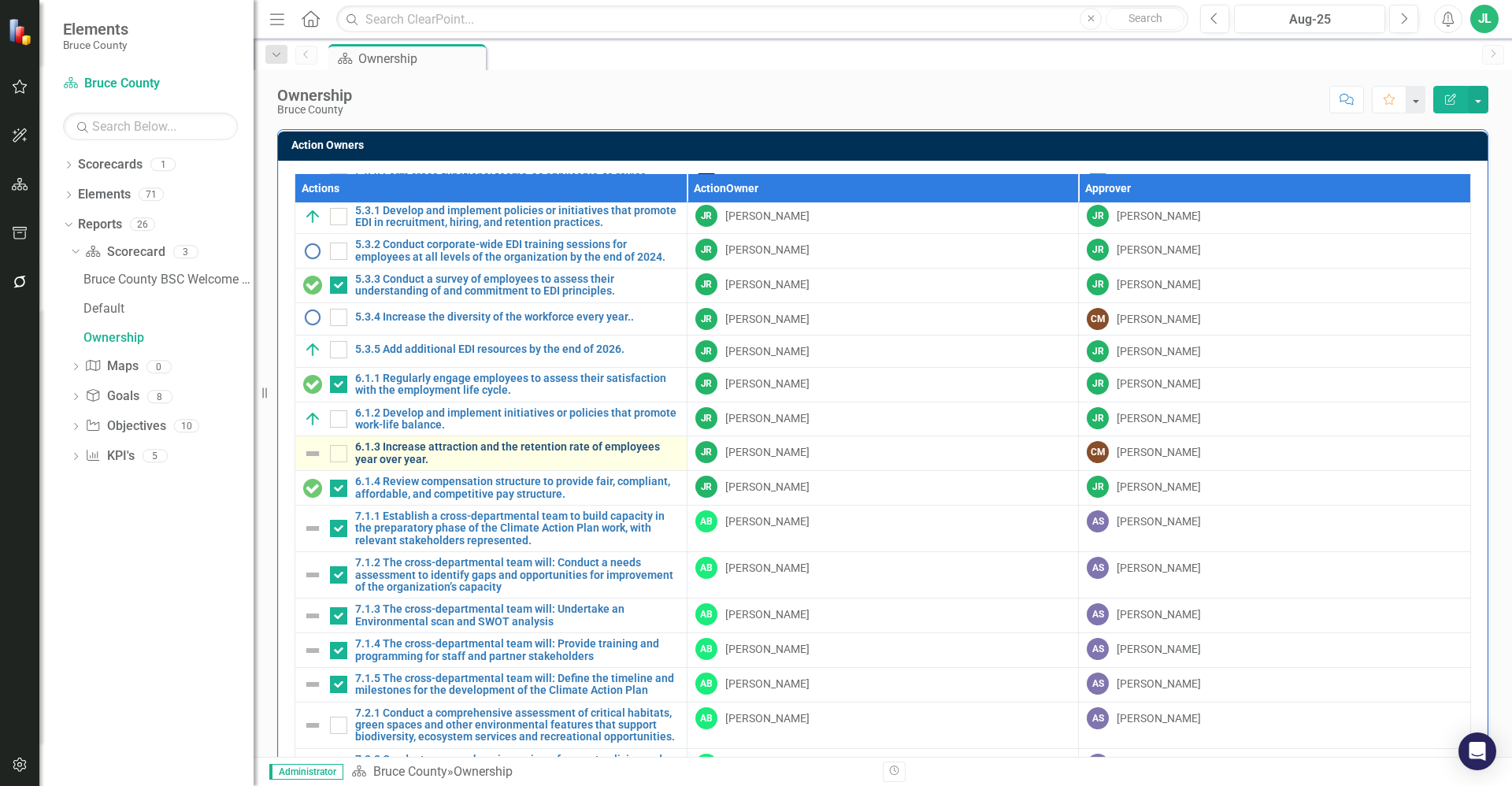
click at [465, 453] on link "6.1.3 Increase attraction and the retention rate of employees year over year." at bounding box center [517, 453] width 324 height 24
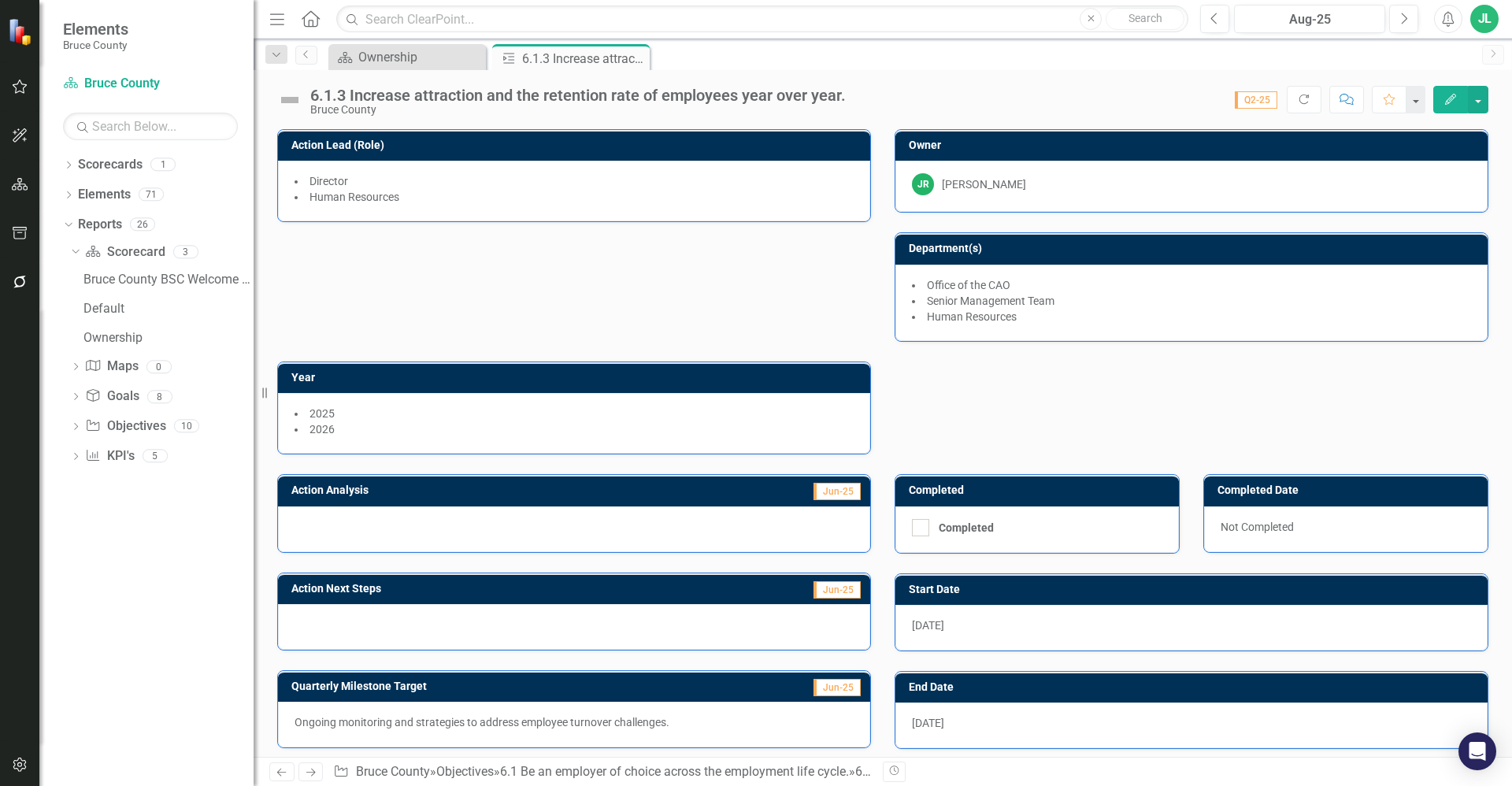
click at [604, 453] on div "2025 2026" at bounding box center [574, 423] width 593 height 60
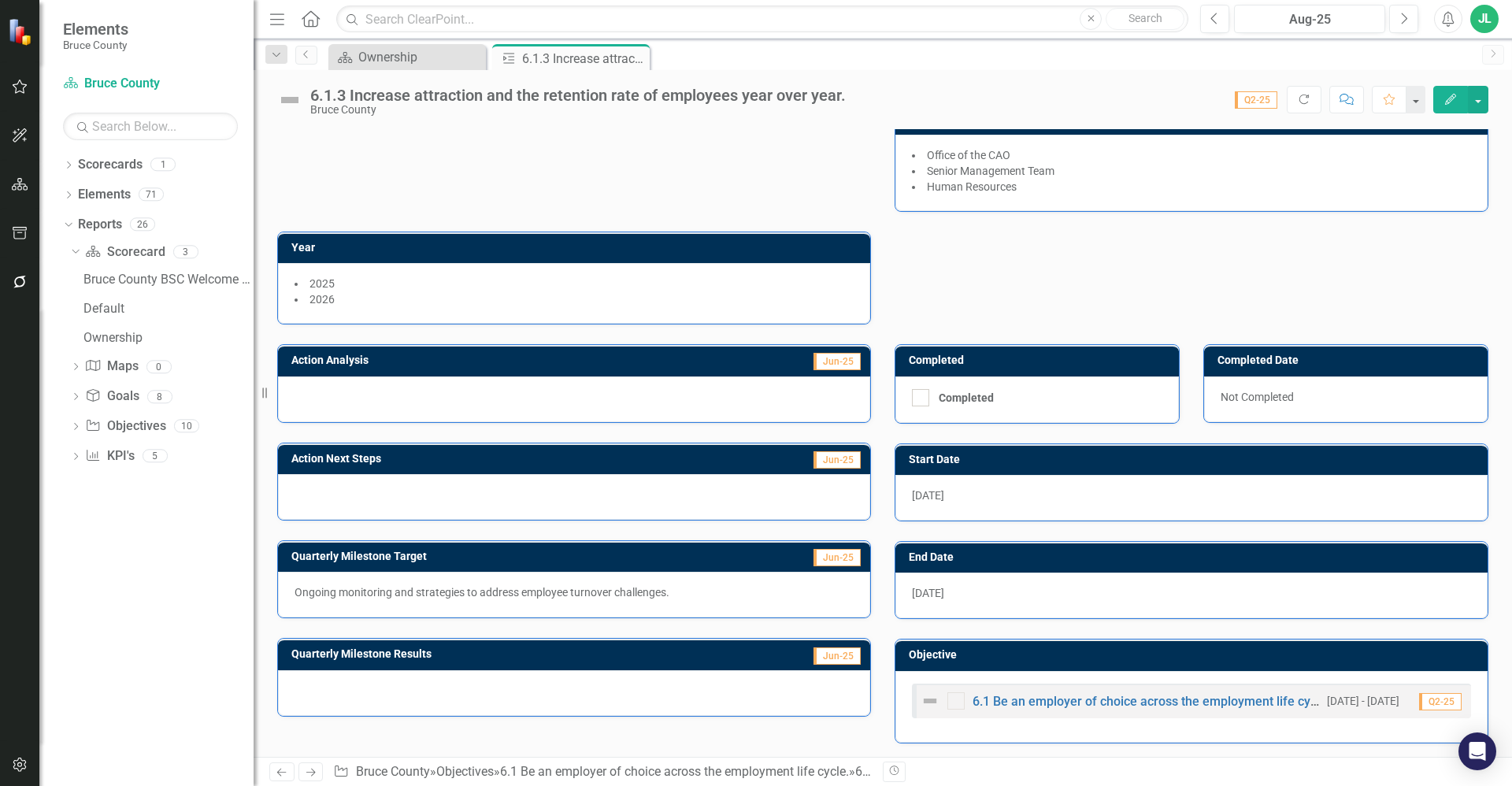
scroll to position [132, 0]
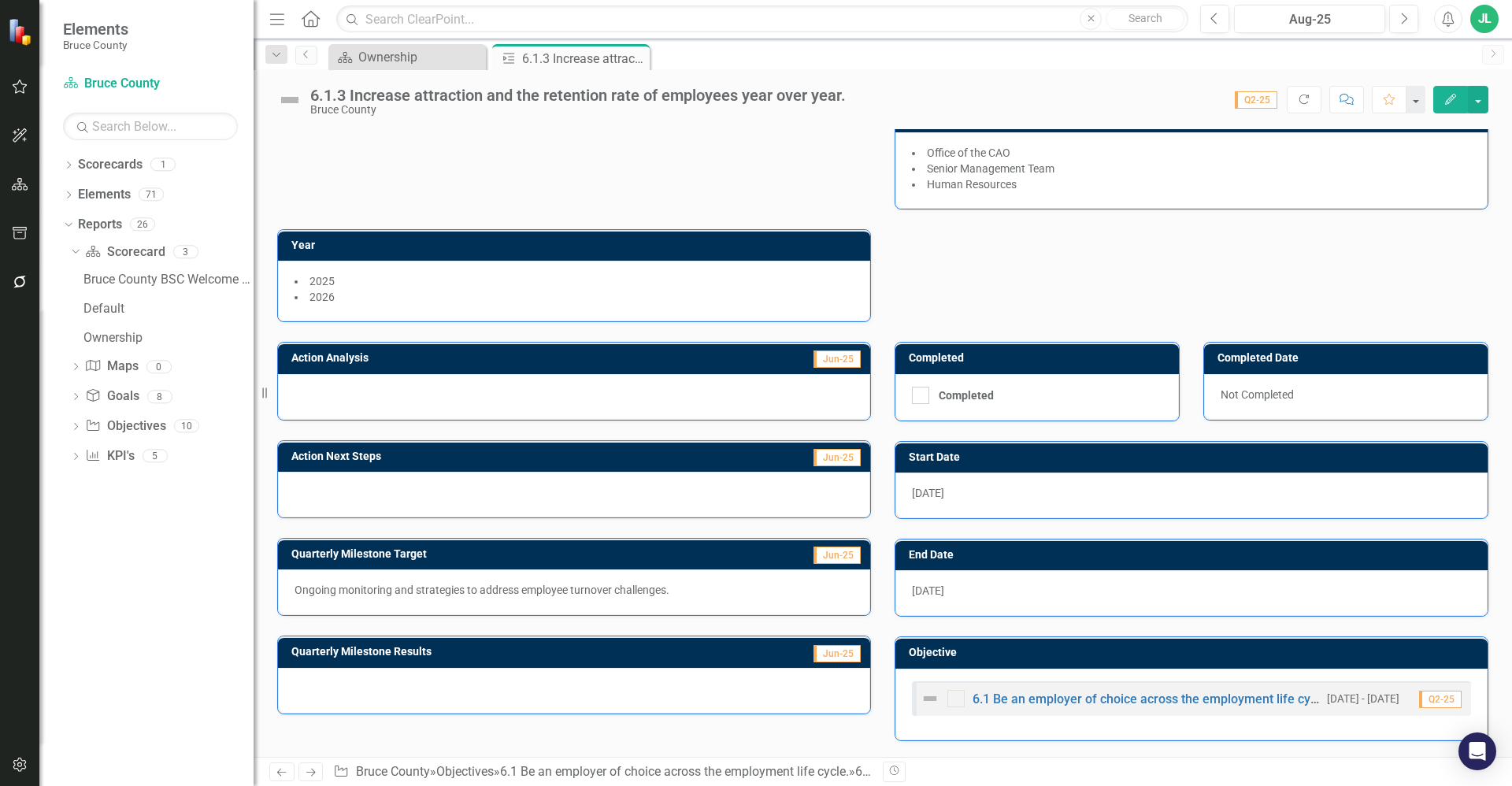
drag, startPoint x: 634, startPoint y: 55, endPoint x: 4, endPoint y: 487, distance: 763.9
click at [0, 0] on icon "Close" at bounding box center [0, 0] width 0 height 0
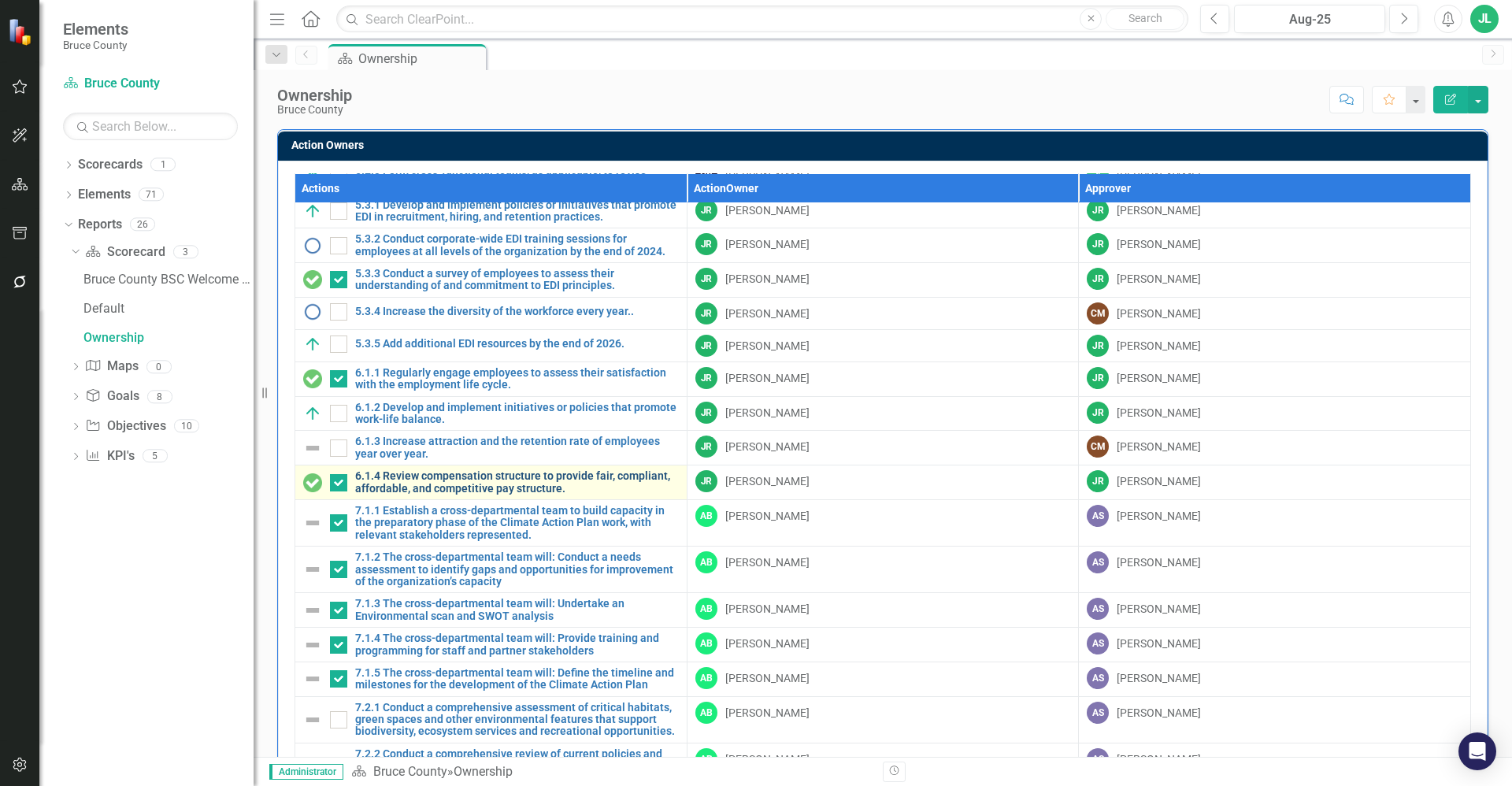
scroll to position [138, 0]
click at [479, 479] on link "6.1.4 Review compensation structure to provide fair, compliant, affordable, and…" at bounding box center [517, 482] width 324 height 24
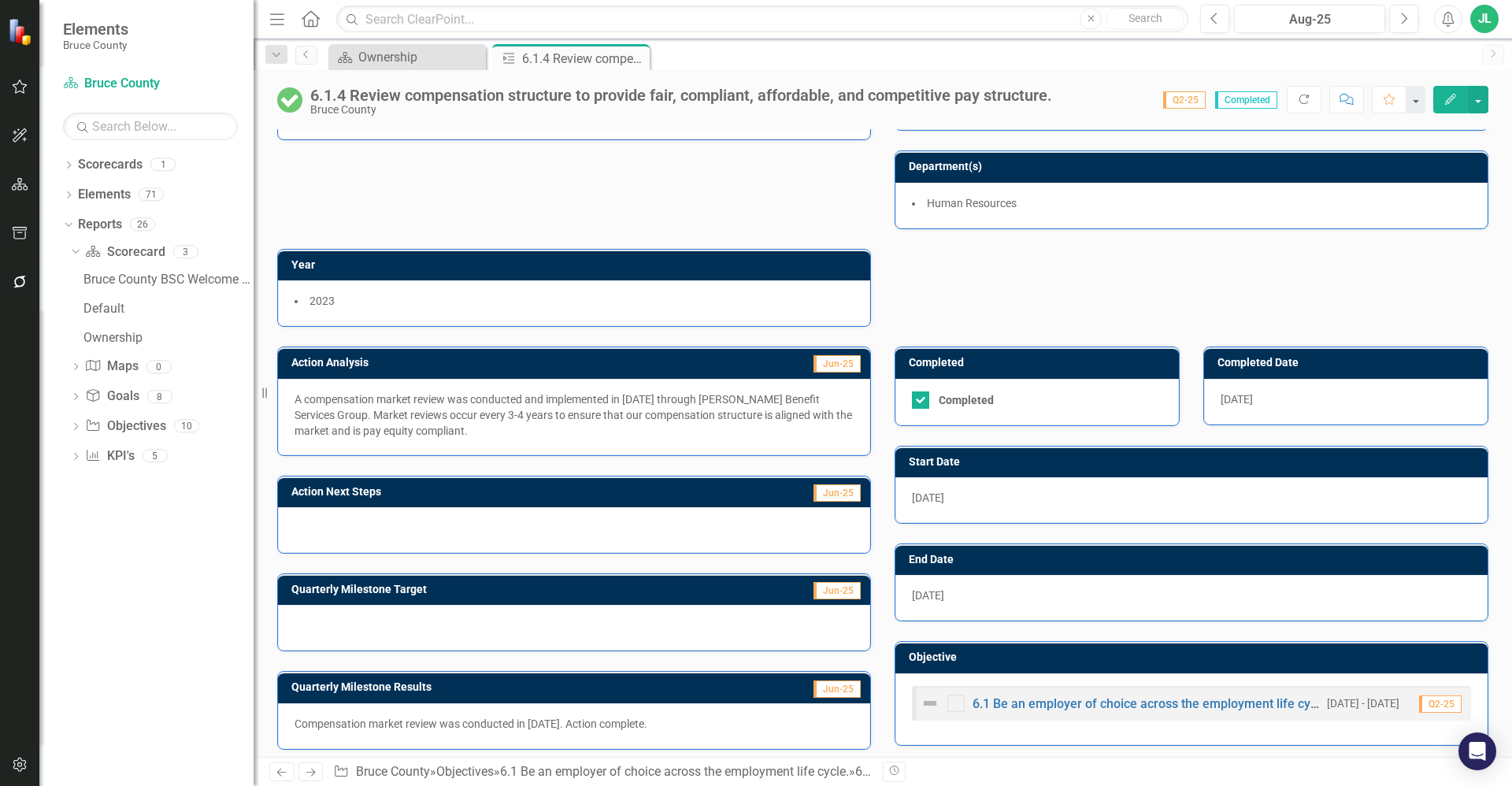
scroll to position [91, 0]
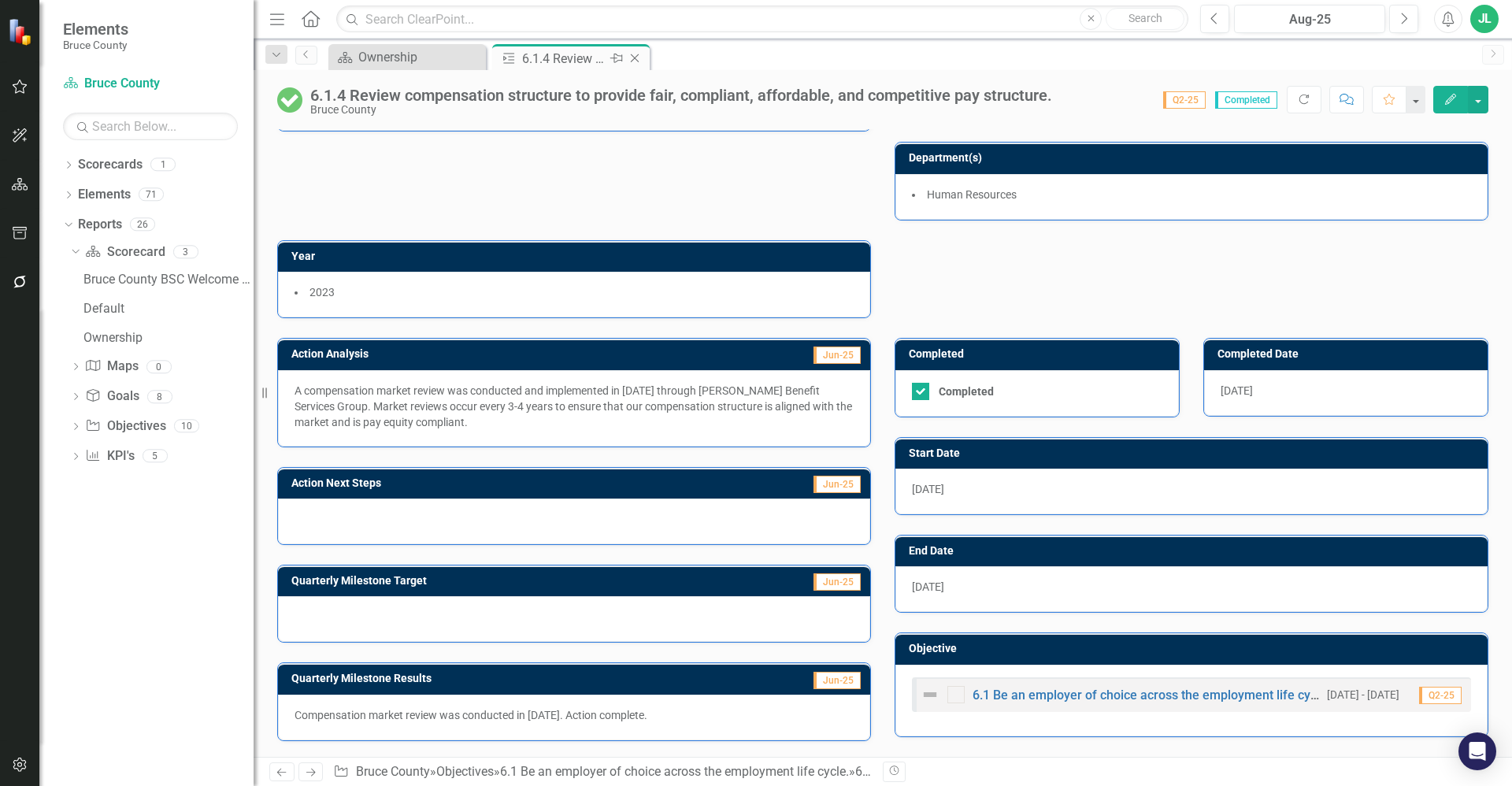
click at [635, 60] on icon "Close" at bounding box center [634, 58] width 15 height 12
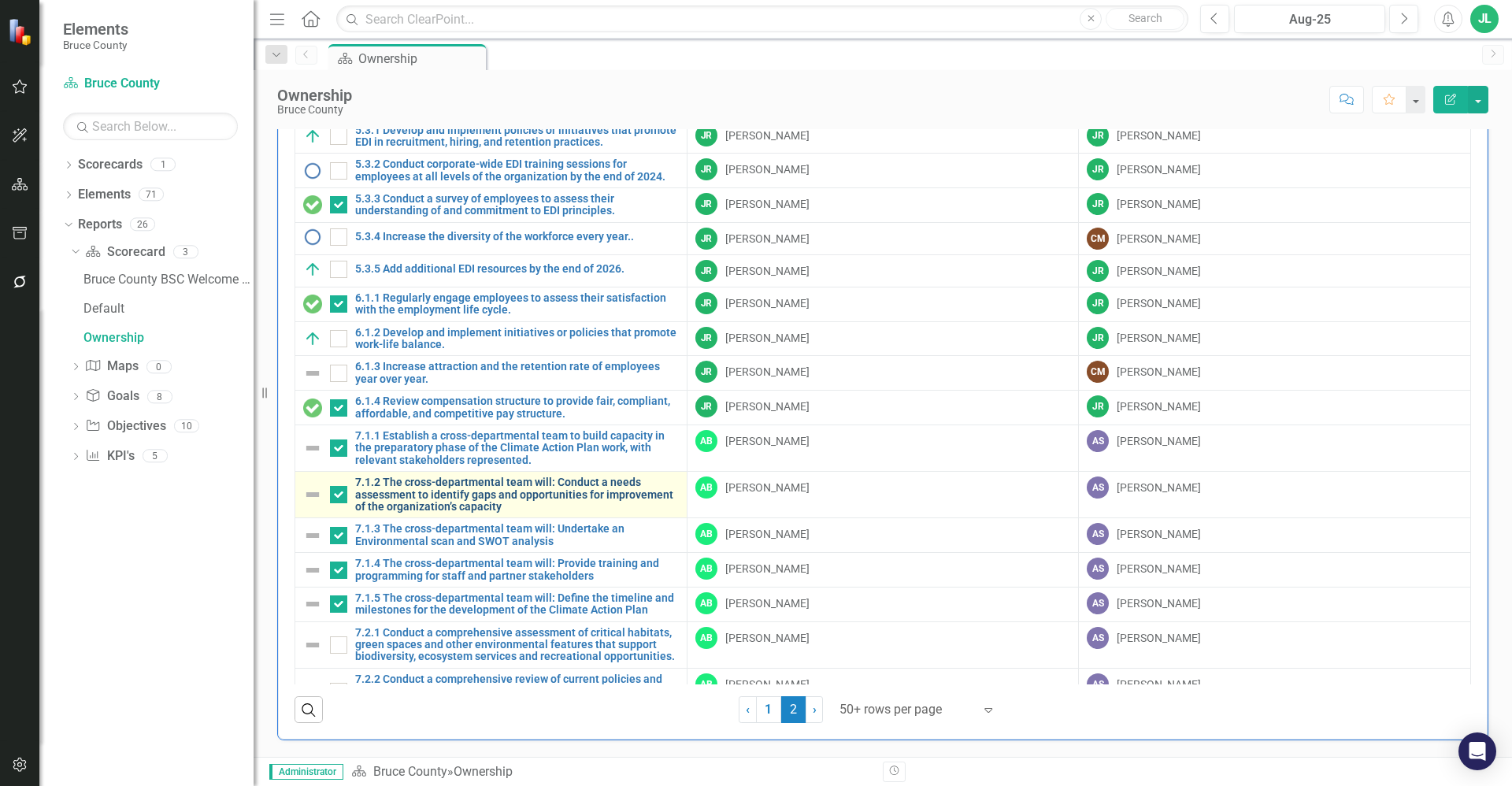
scroll to position [111, 0]
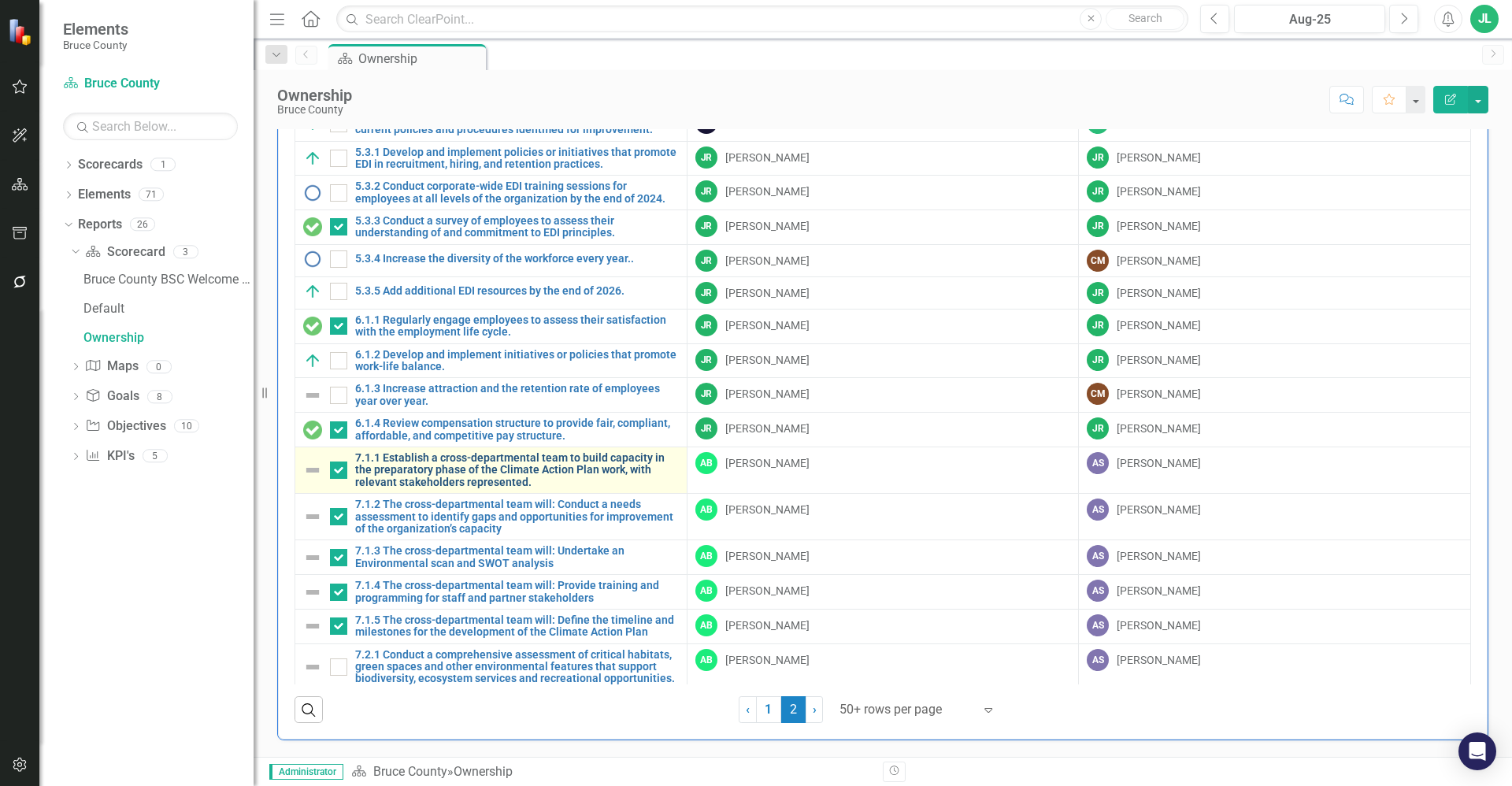
click at [510, 465] on link "7.1.1 Establish a cross-departmental team to build capacity in the preparatory …" at bounding box center [517, 470] width 324 height 36
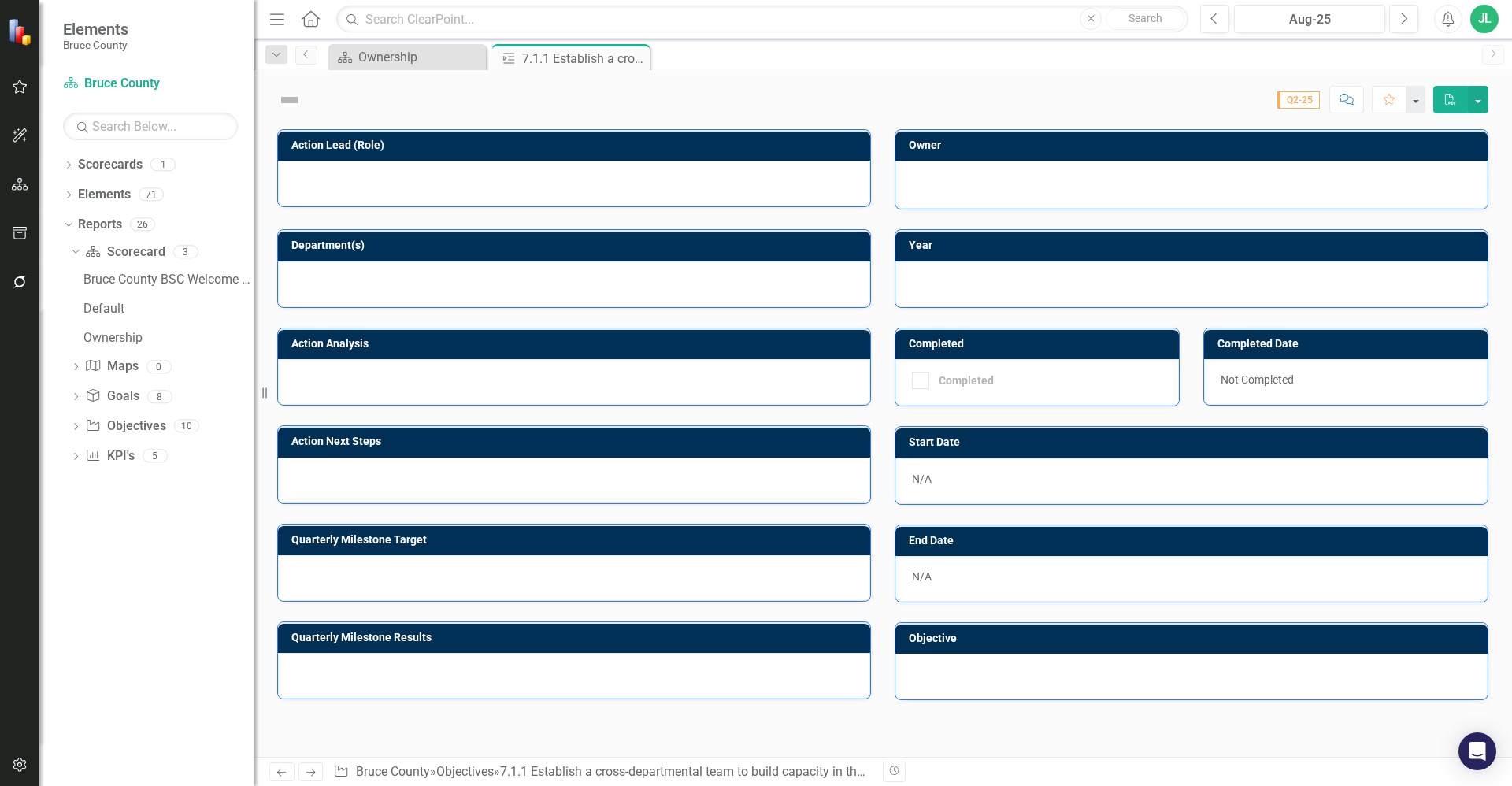
checkbox input "true"
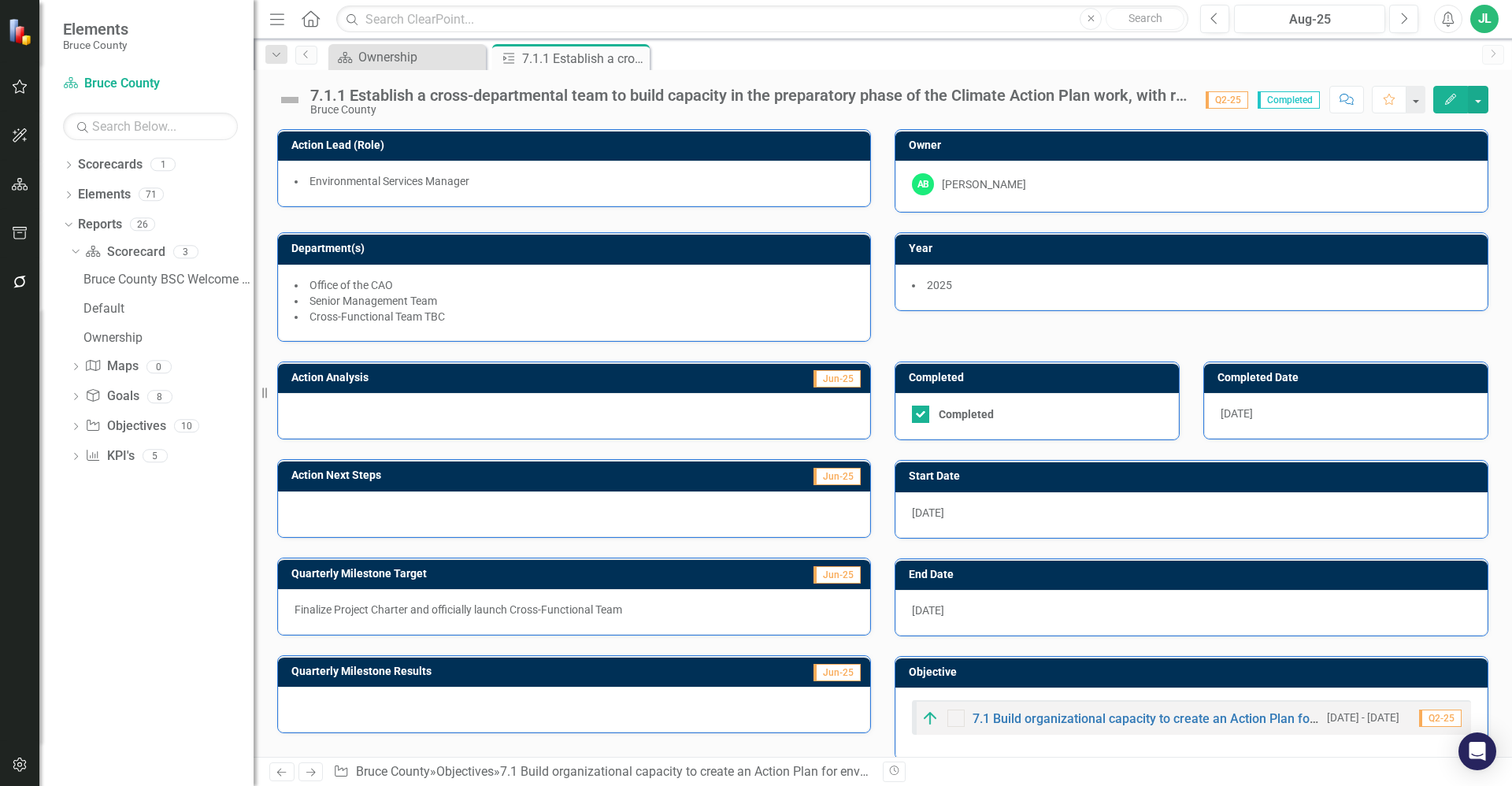
click at [627, 606] on p "Finalize Project Charter and officially launch Cross-Functional Team" at bounding box center [574, 609] width 559 height 15
click at [1235, 102] on span "Q2-25" at bounding box center [1227, 99] width 42 height 17
click at [1223, 102] on span "Q2-25" at bounding box center [1227, 99] width 42 height 17
click at [813, 380] on span "Jun-25" at bounding box center [837, 378] width 47 height 17
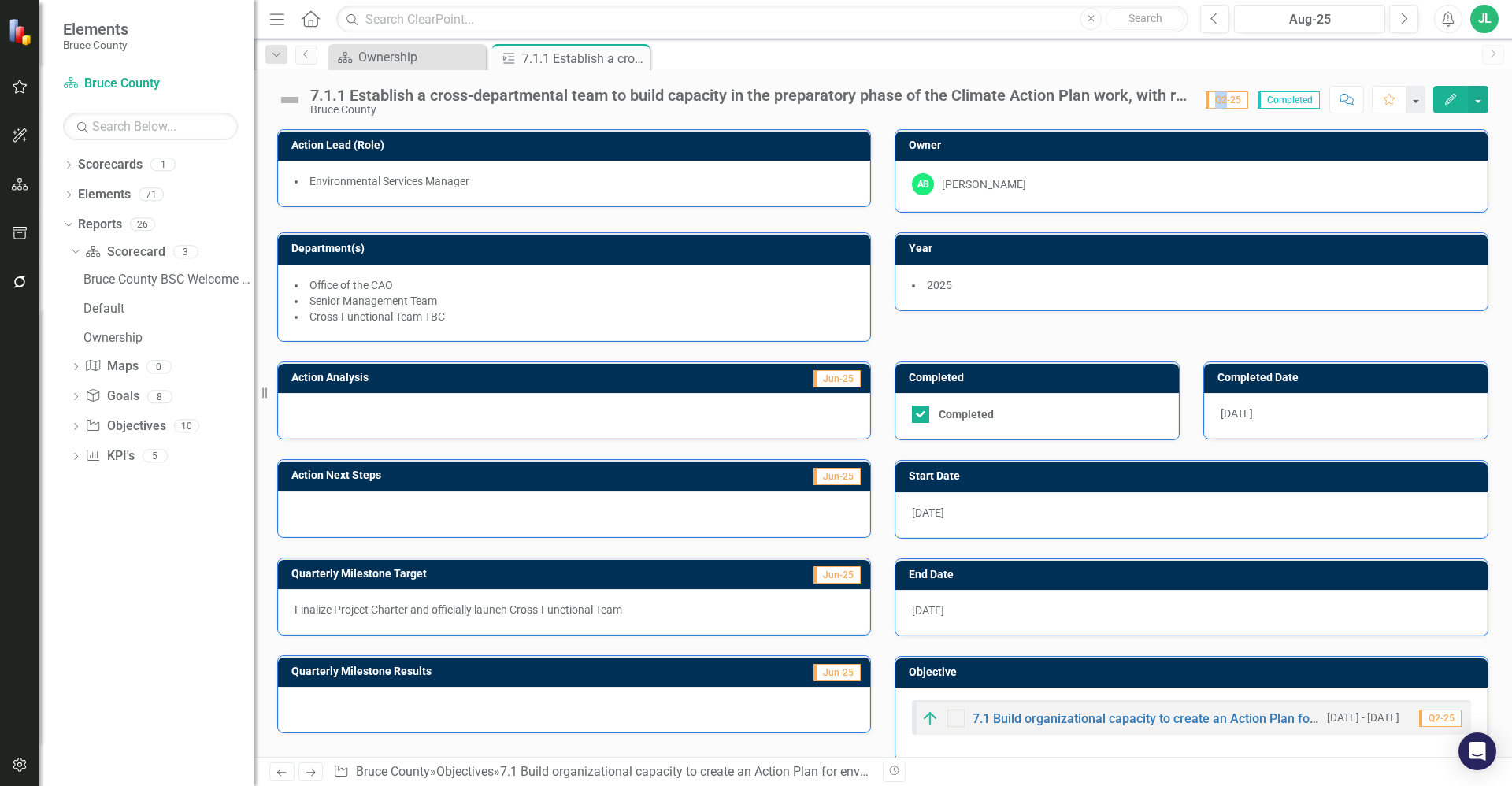
click at [830, 383] on span "Jun-25" at bounding box center [837, 378] width 47 height 17
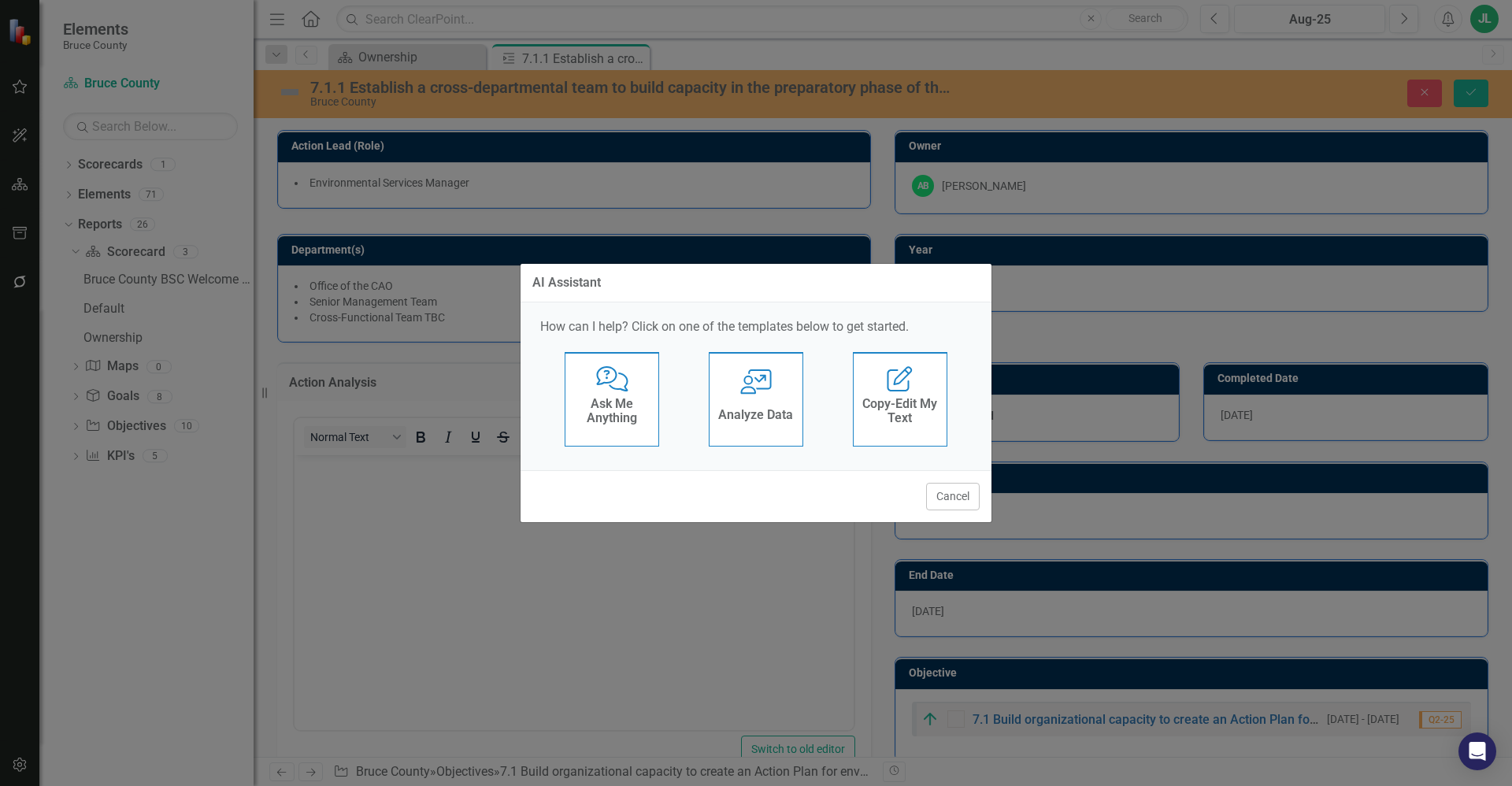
click at [939, 492] on button "Cancel" at bounding box center [953, 497] width 54 height 28
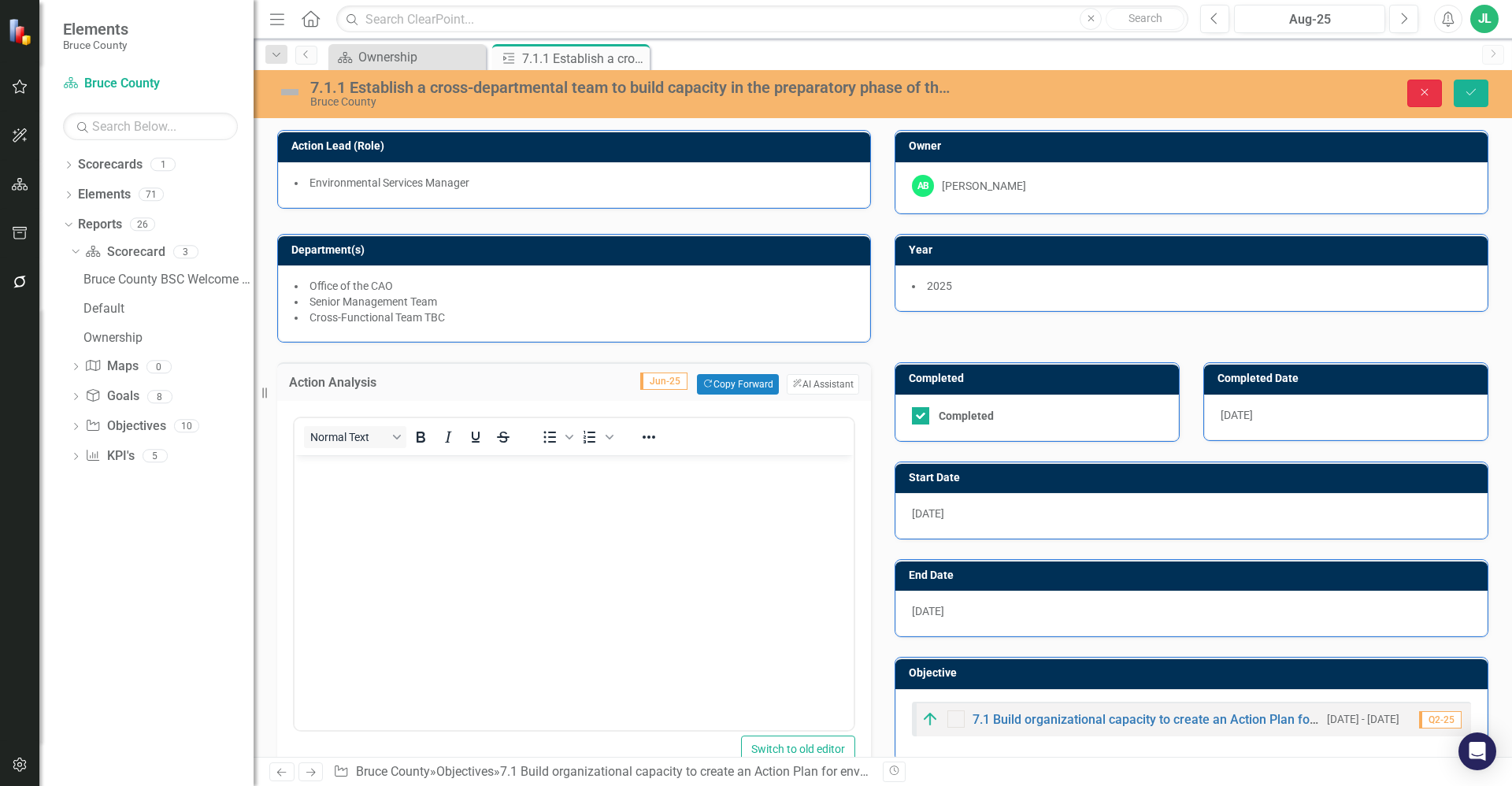
click at [1408, 93] on button "Close" at bounding box center [1424, 94] width 35 height 28
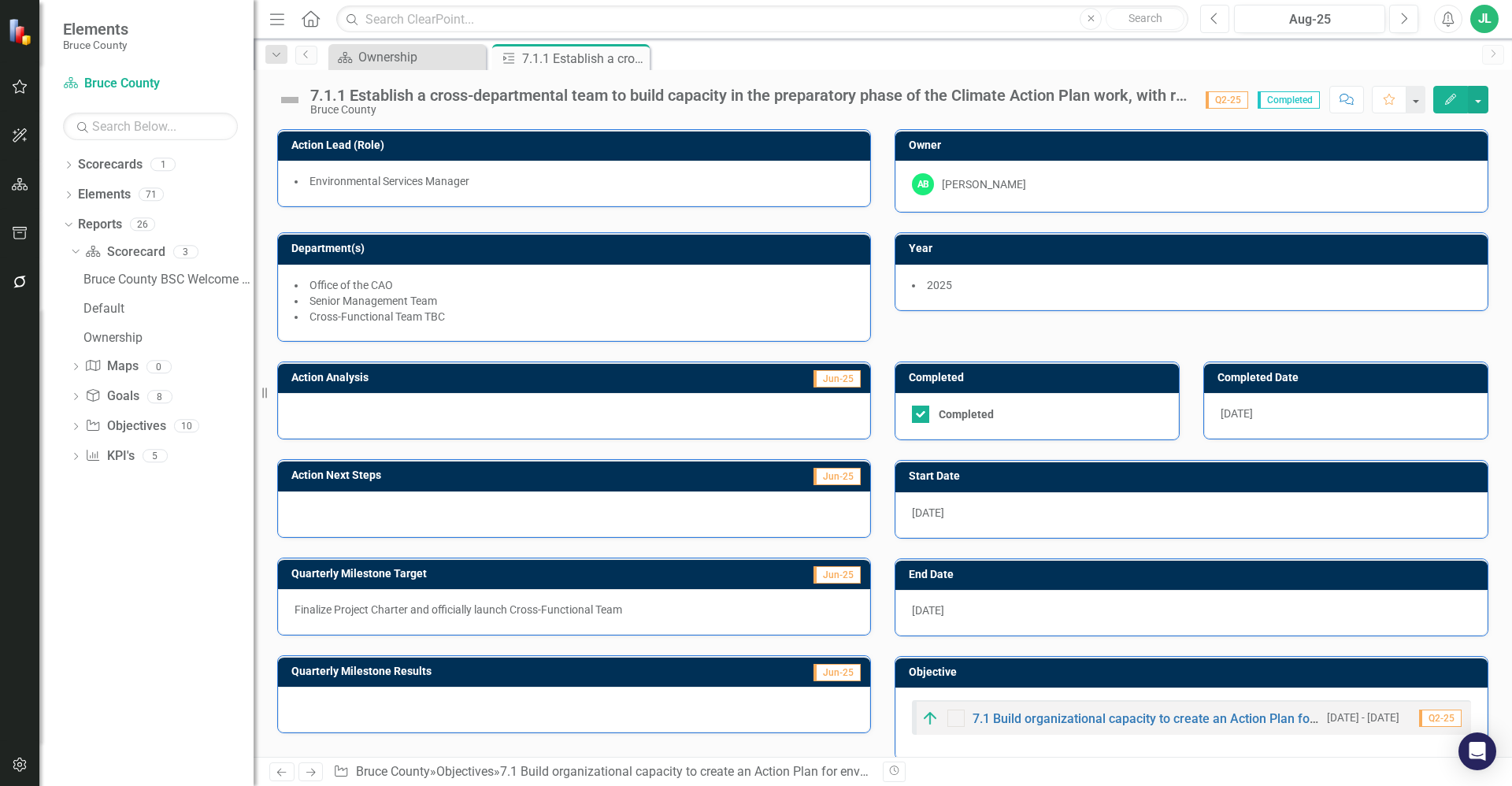
click at [1220, 18] on button "Previous" at bounding box center [1214, 19] width 29 height 29
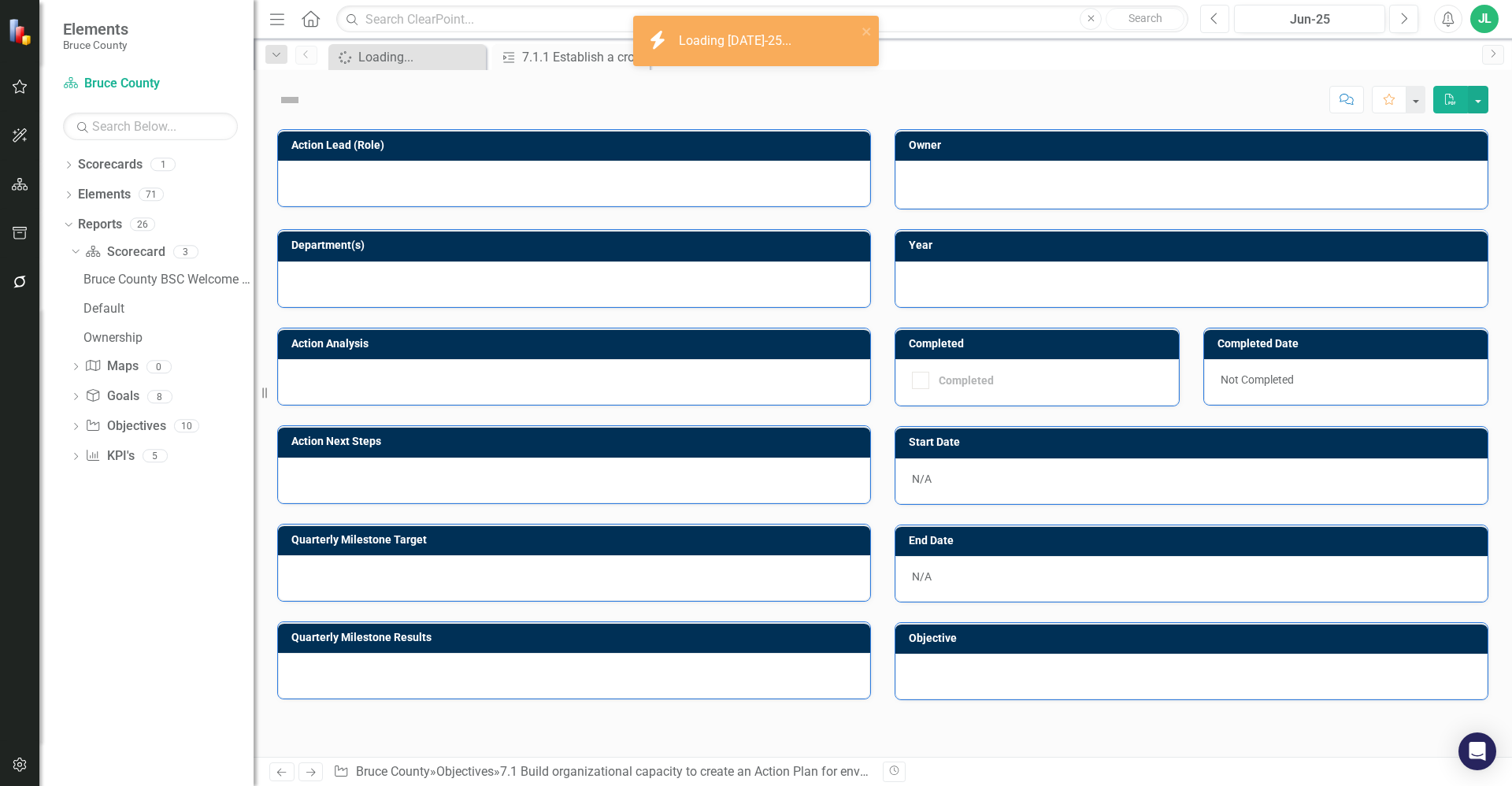
click at [1220, 18] on button "Previous" at bounding box center [1214, 19] width 29 height 29
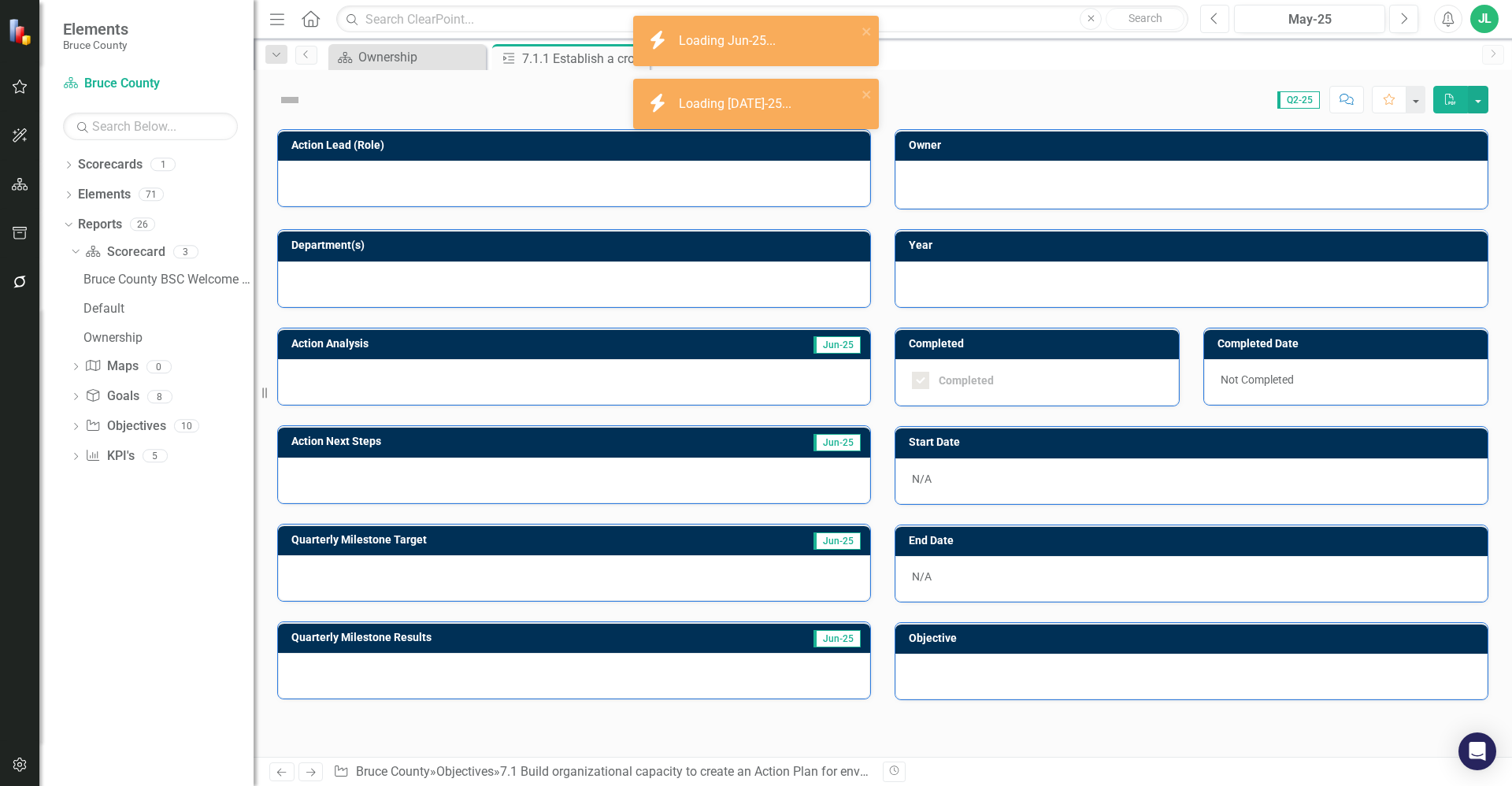
checkbox input "true"
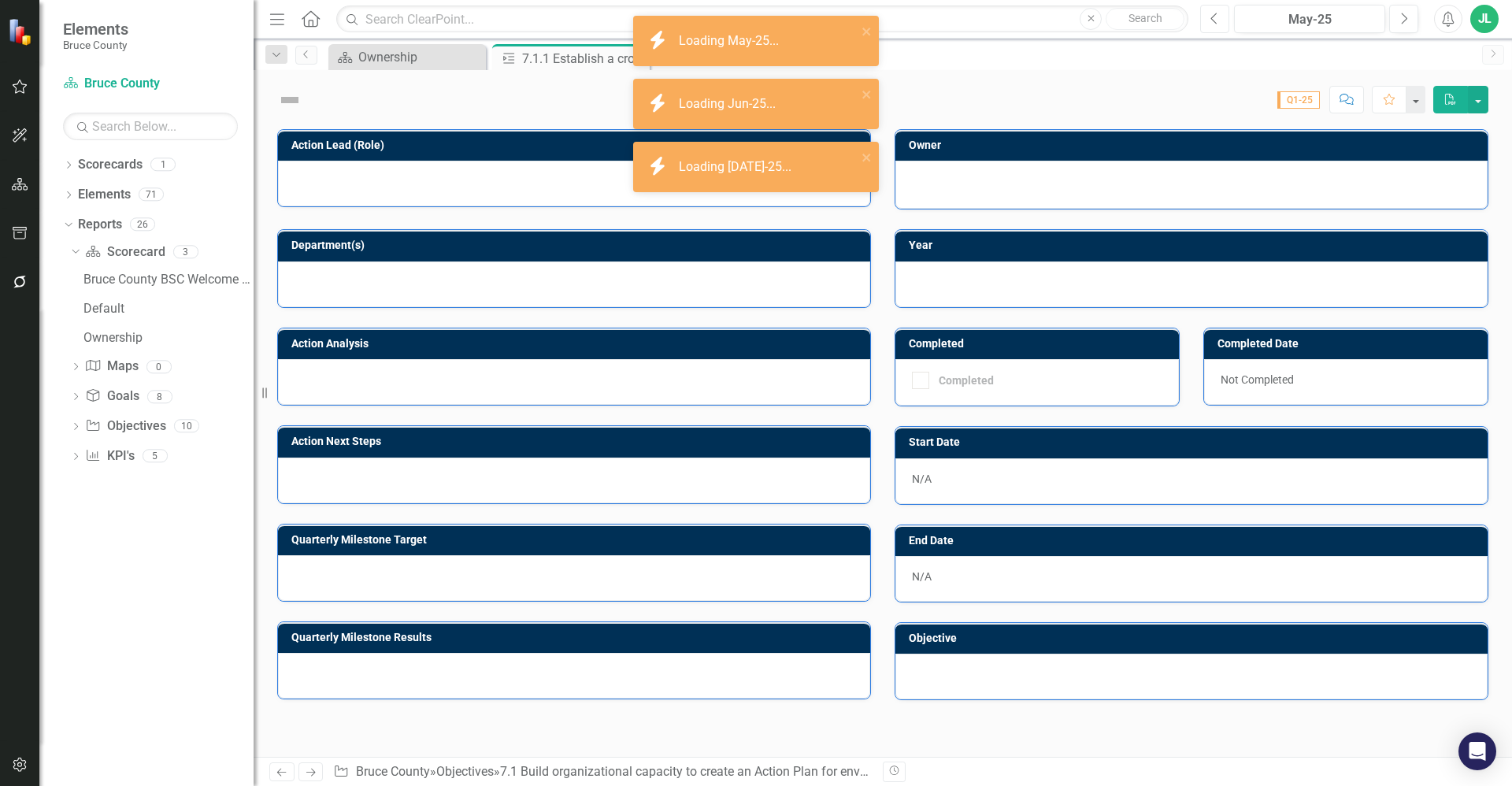
checkbox input "true"
click at [1220, 18] on button "Previous" at bounding box center [1214, 19] width 29 height 29
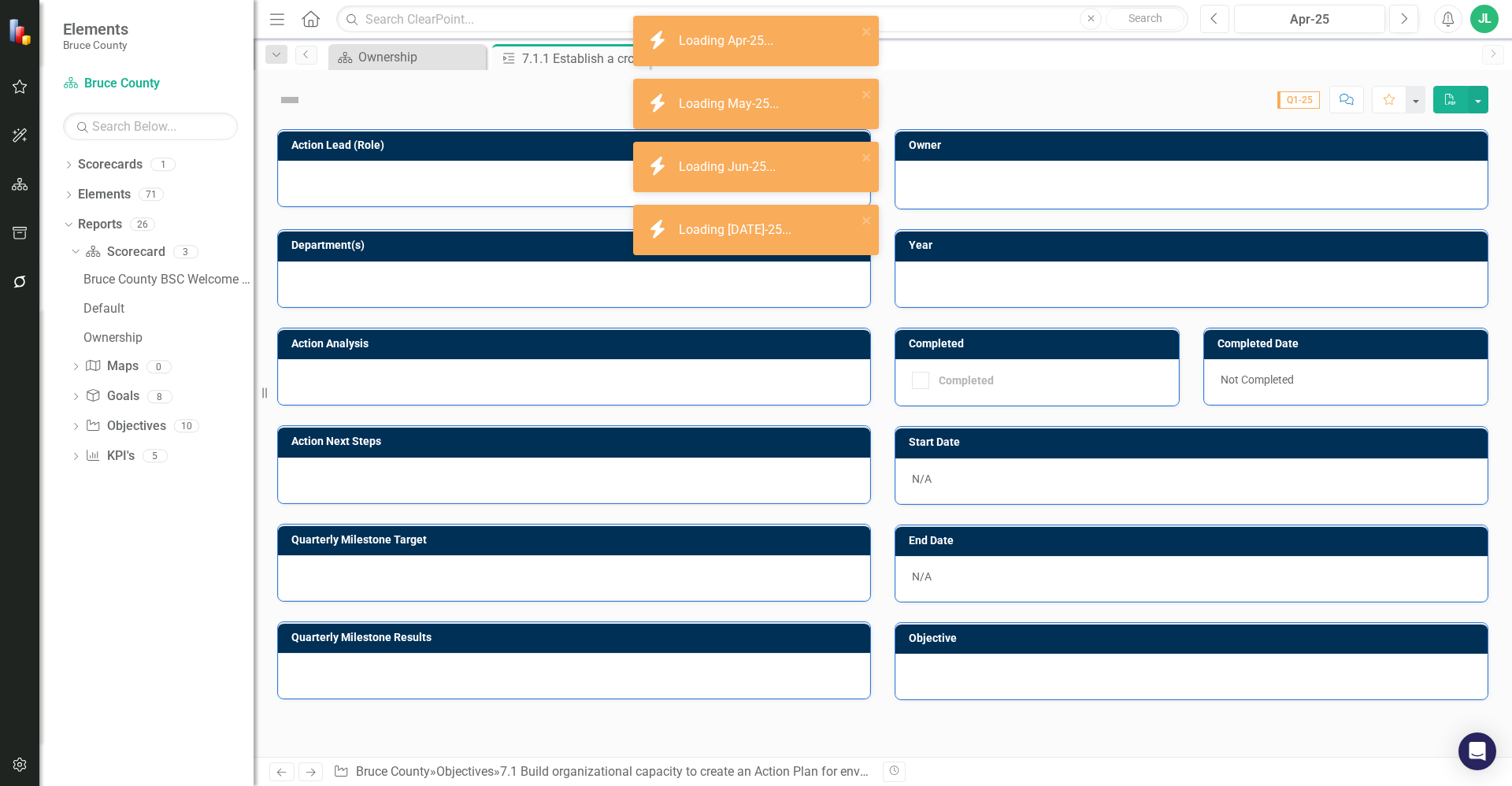
checkbox input "true"
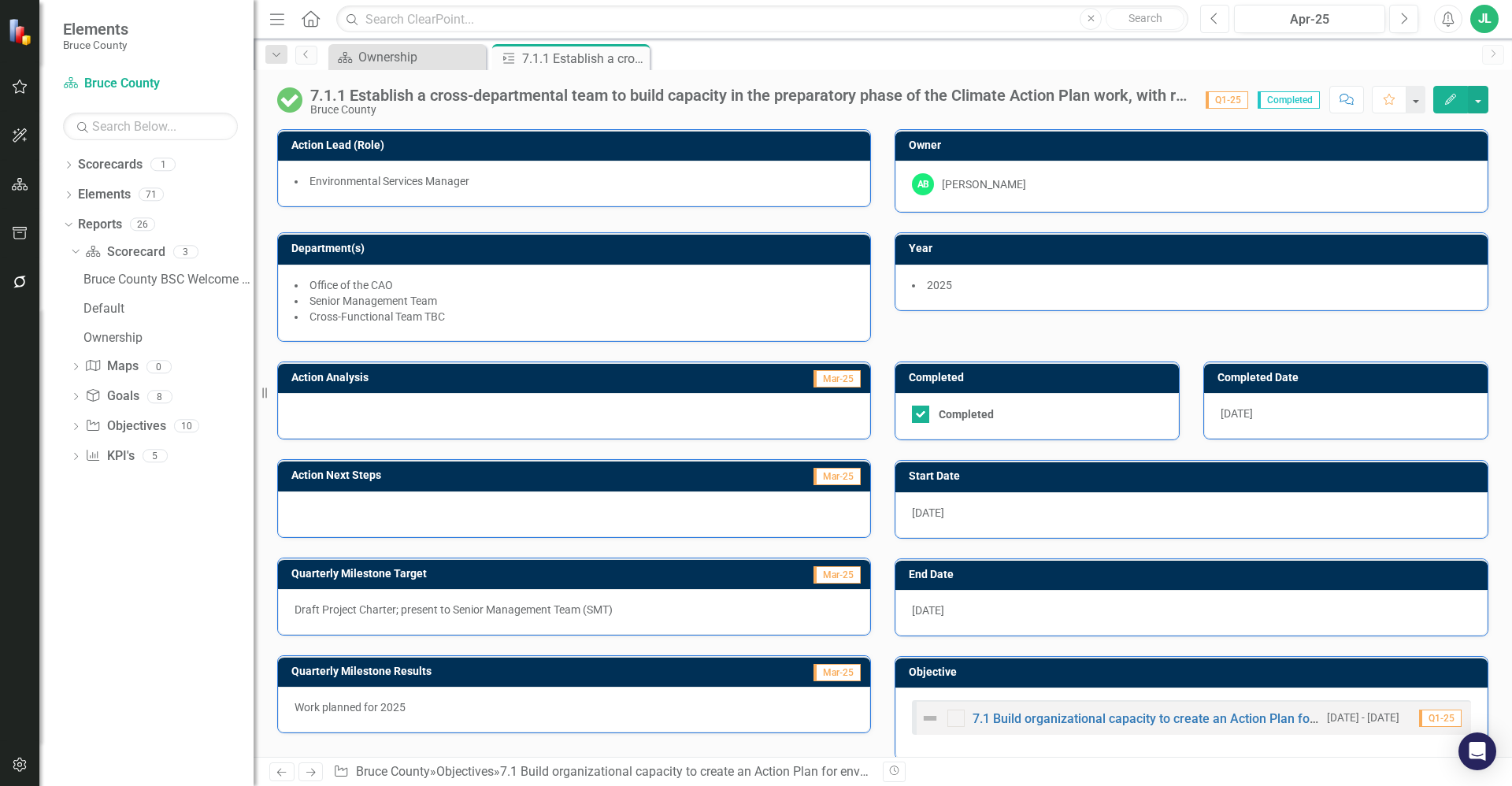
click at [1201, 18] on button "Previous" at bounding box center [1214, 19] width 29 height 29
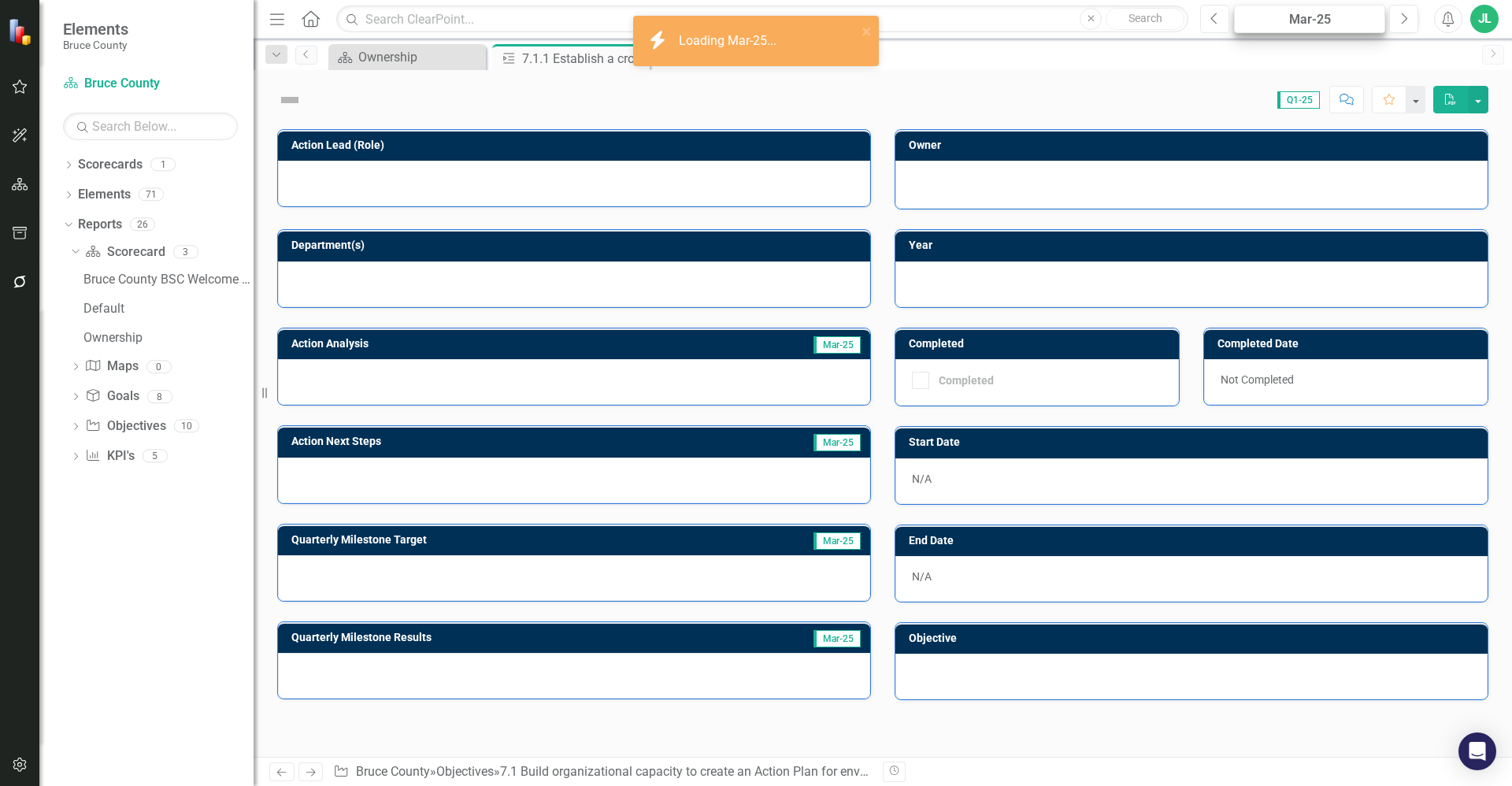
checkbox input "true"
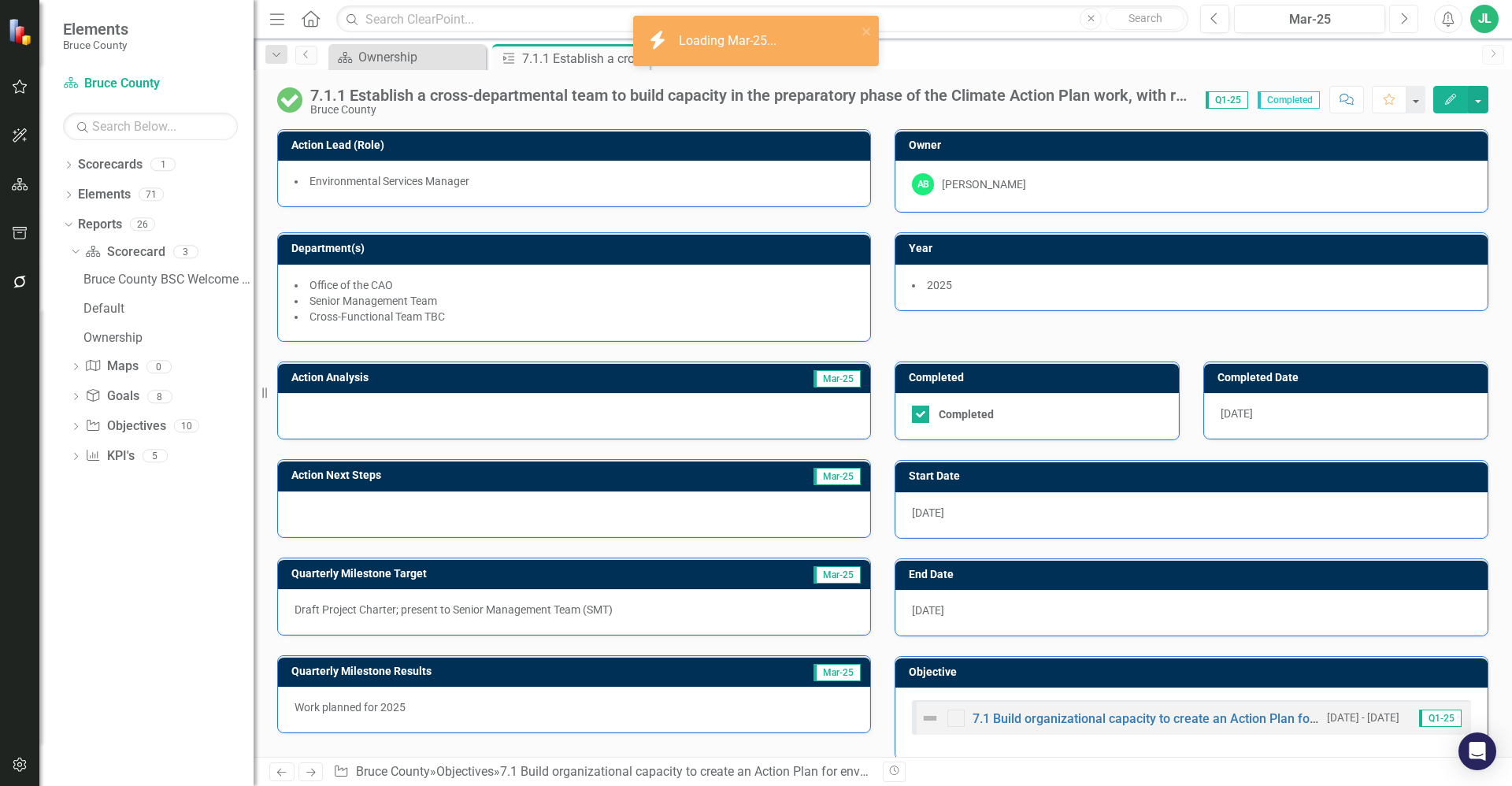
click at [1399, 16] on button "Next" at bounding box center [1404, 19] width 29 height 29
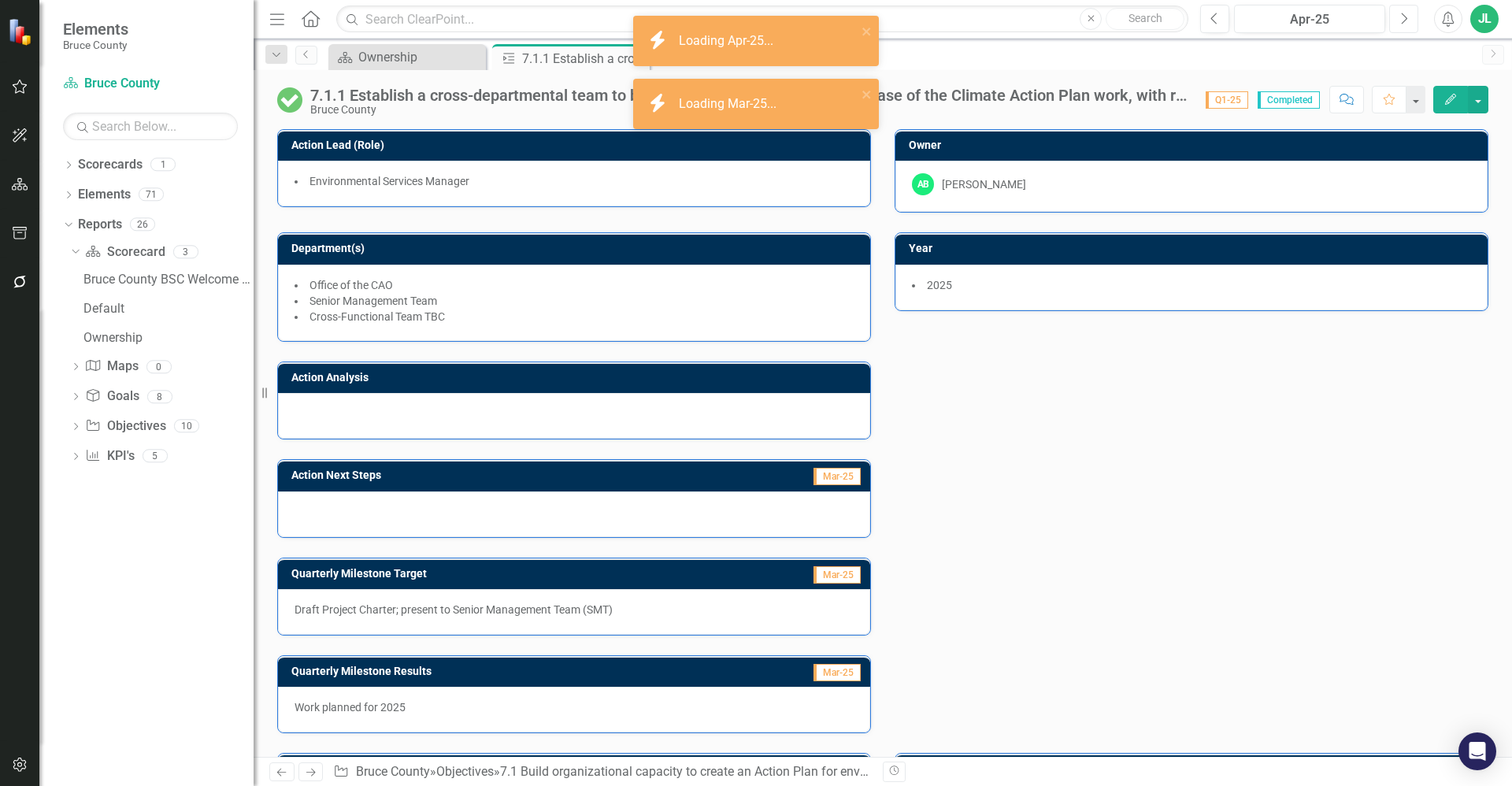
click at [1397, 25] on button "Next" at bounding box center [1404, 19] width 29 height 29
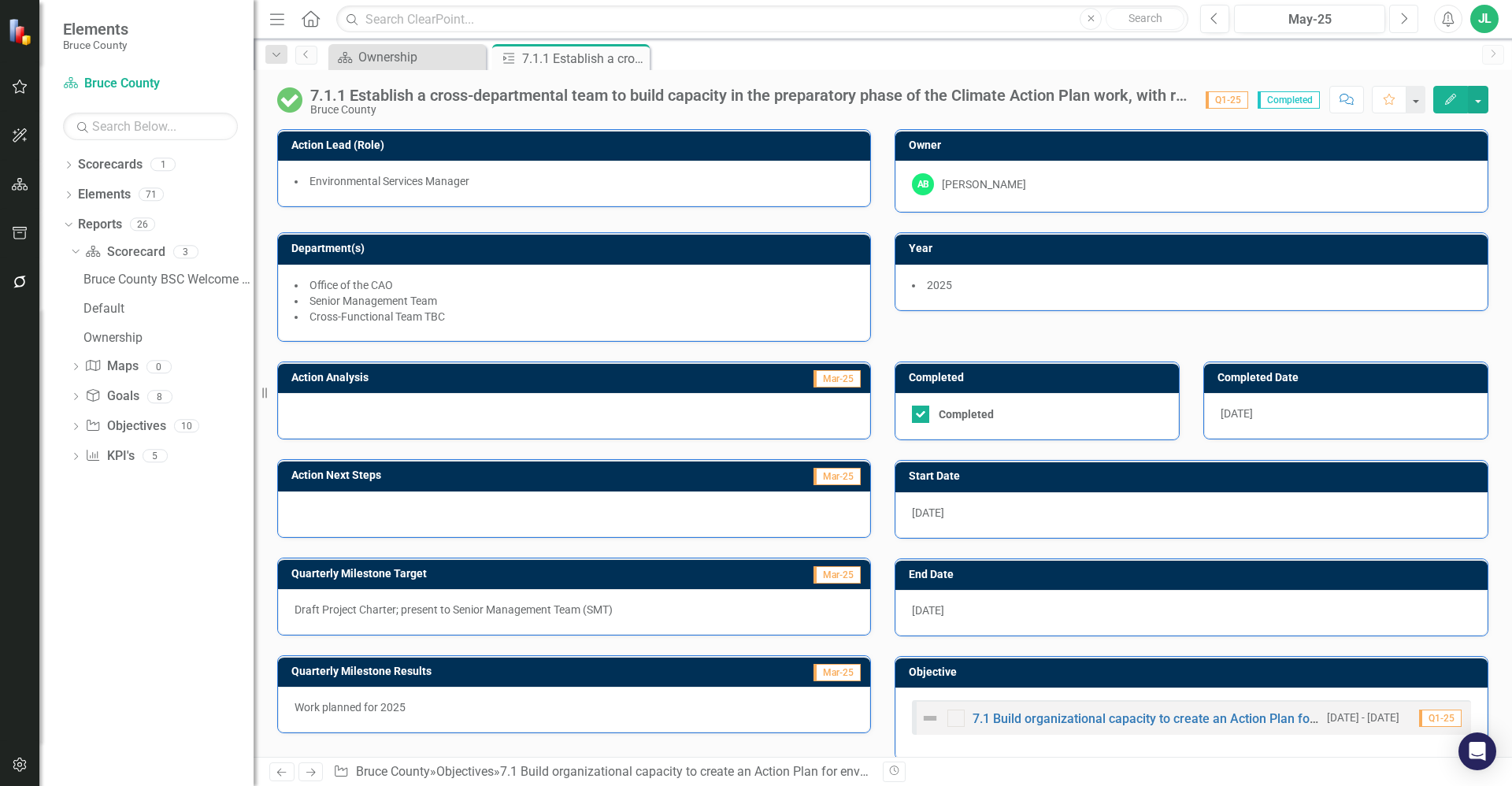
click at [1406, 18] on icon "button" at bounding box center [1405, 18] width 7 height 11
click at [623, 602] on p "Finalize Project Charter and officially launch Cross-Functional Team" at bounding box center [574, 609] width 559 height 15
click at [633, 60] on icon "Close" at bounding box center [634, 58] width 15 height 12
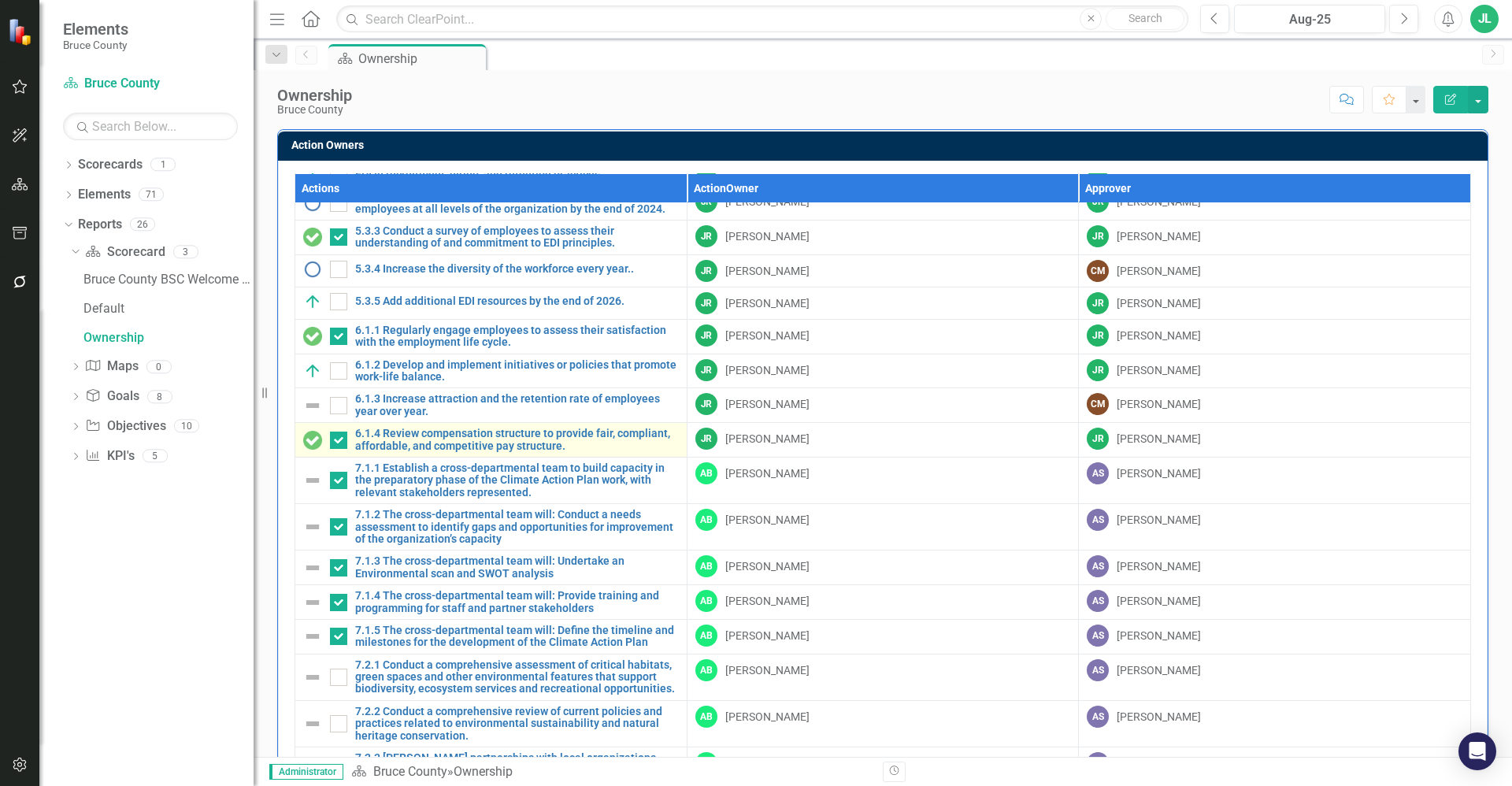
scroll to position [151, 0]
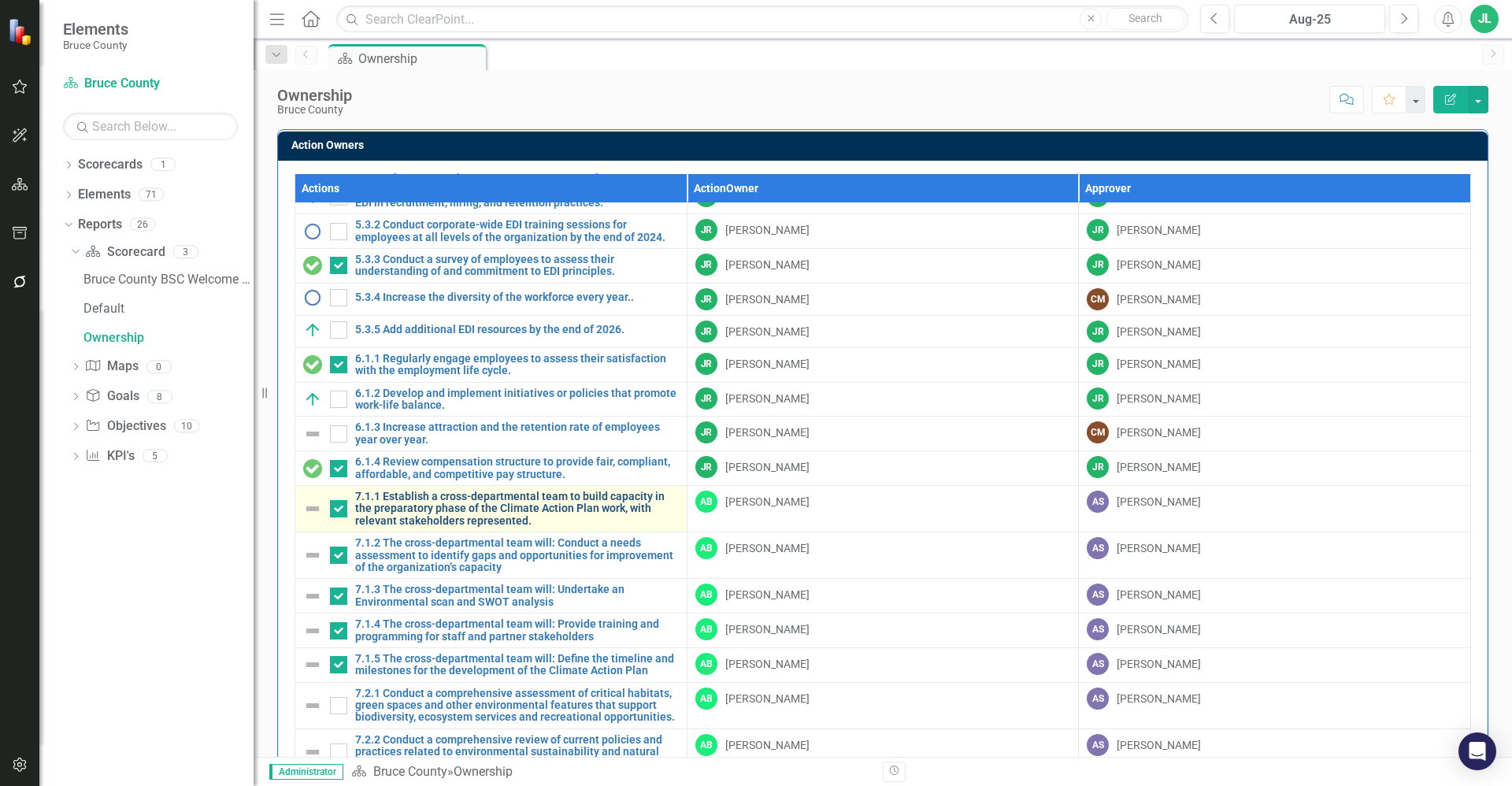
click at [512, 511] on link "7.1.1 Establish a cross-departmental team to build capacity in the preparatory …" at bounding box center [517, 509] width 324 height 36
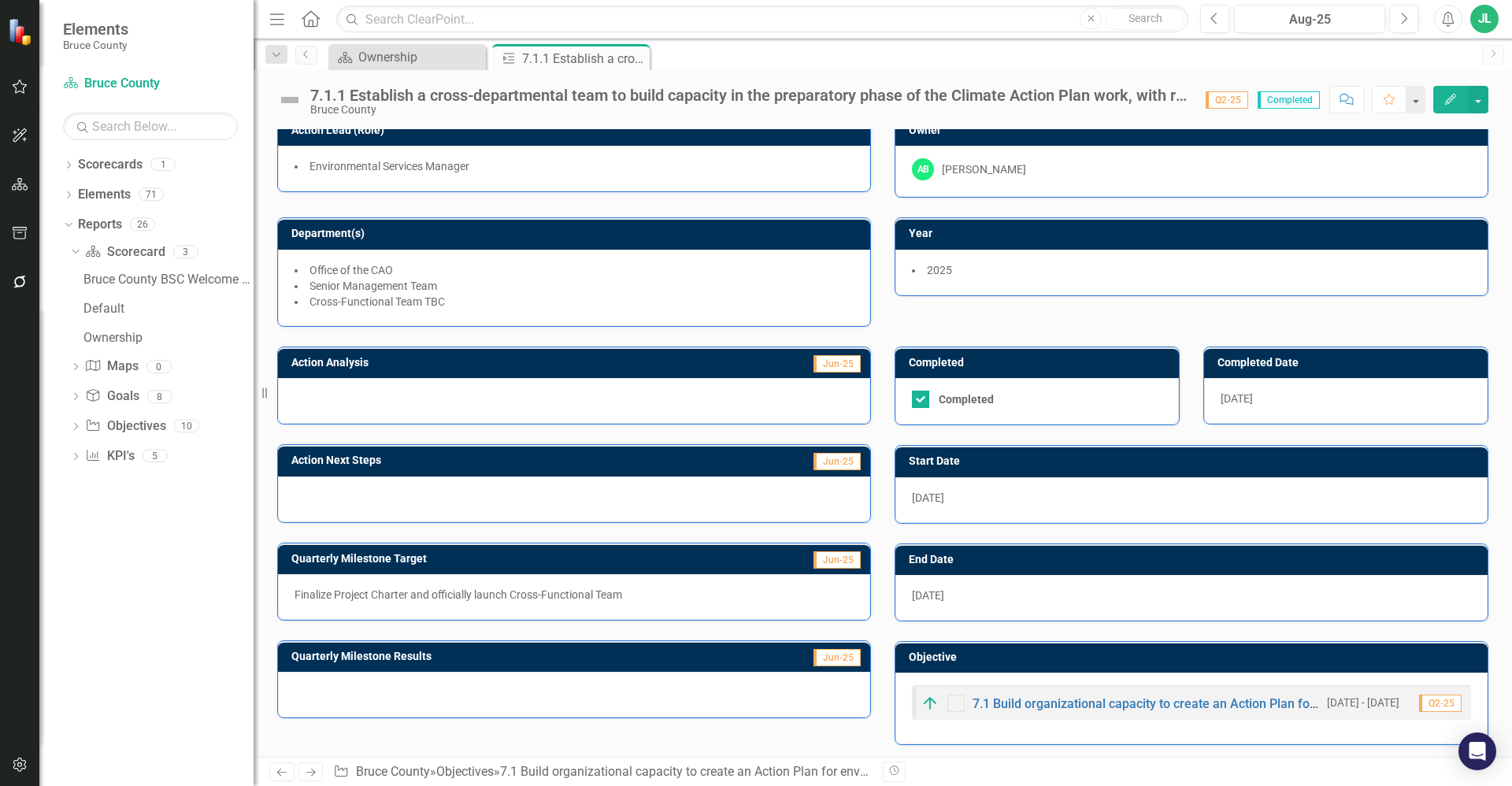
scroll to position [19, 0]
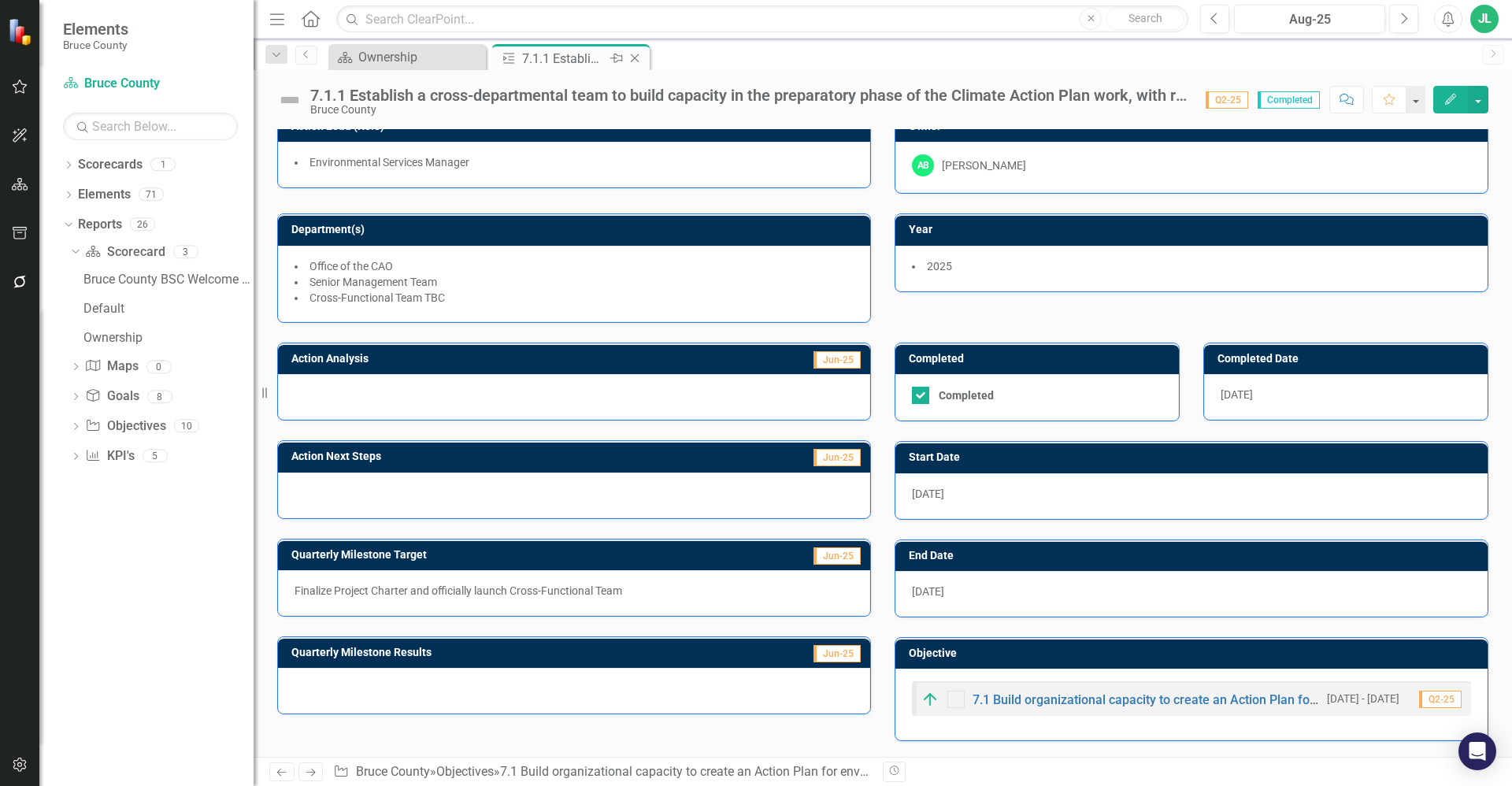
click at [633, 59] on icon "Close" at bounding box center [634, 58] width 15 height 12
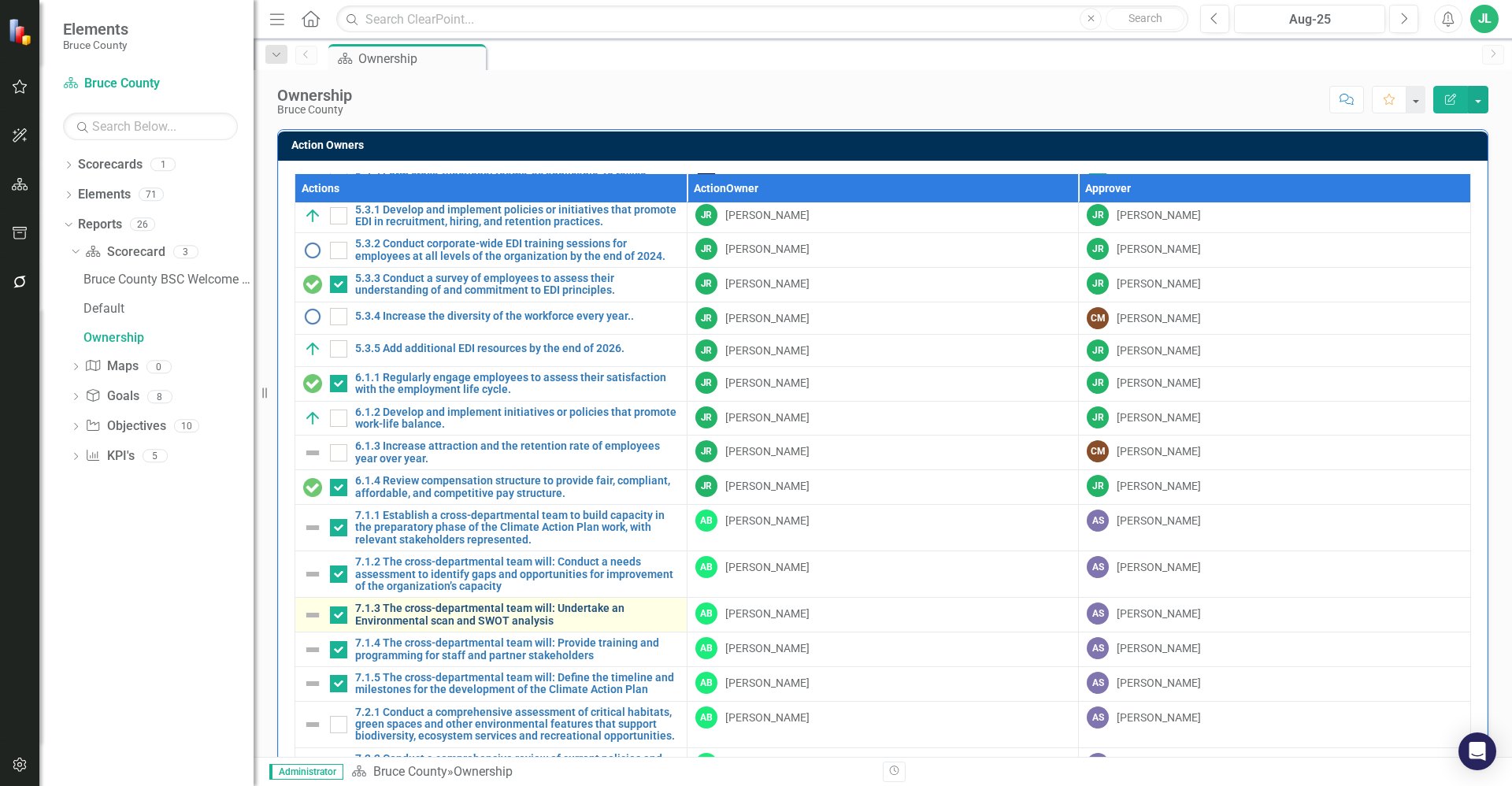
scroll to position [157, 0]
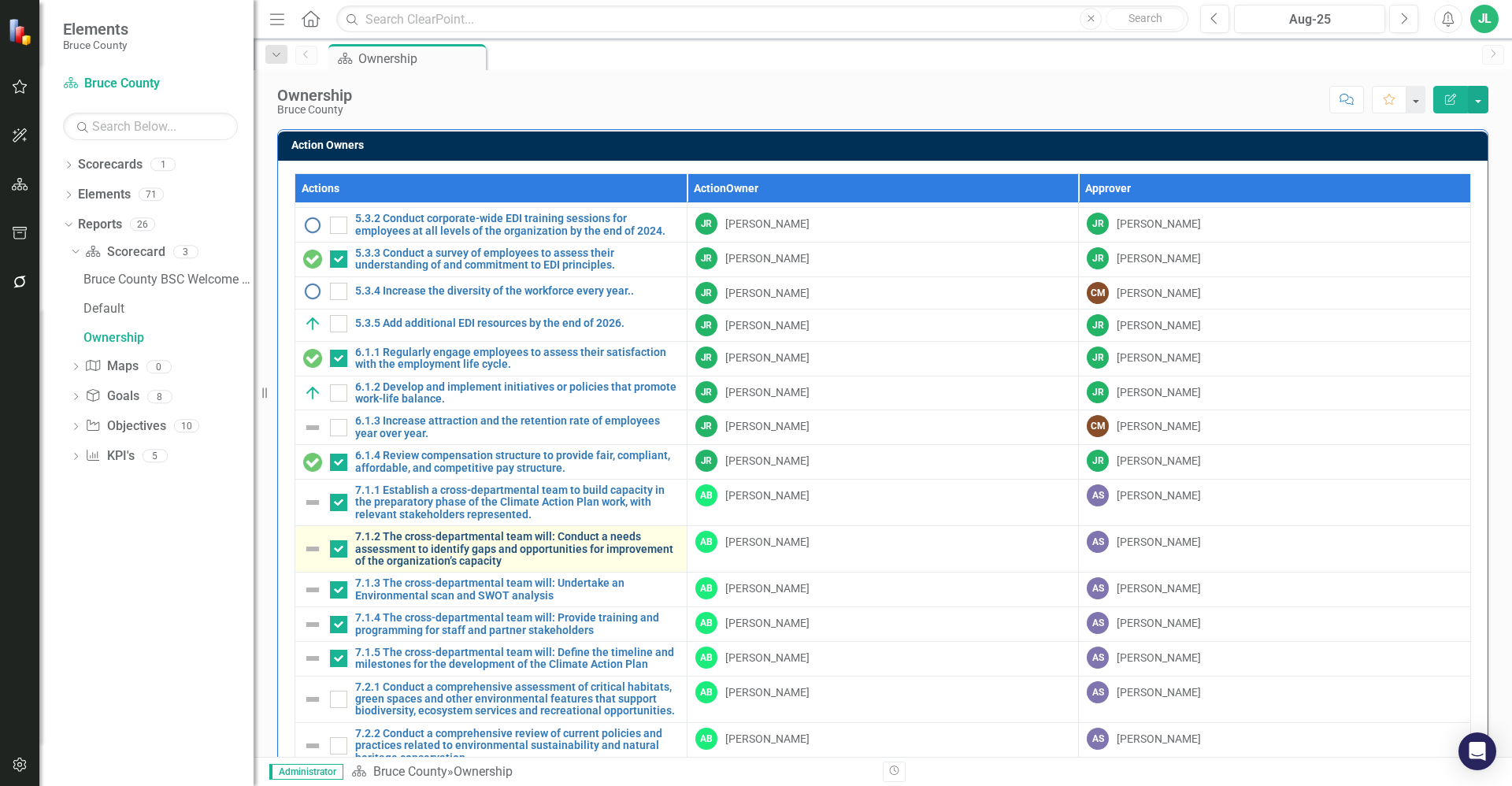
click at [465, 550] on link "7.1.2 The cross-departmental team will: Conduct a needs assessment to identify …" at bounding box center [517, 549] width 324 height 36
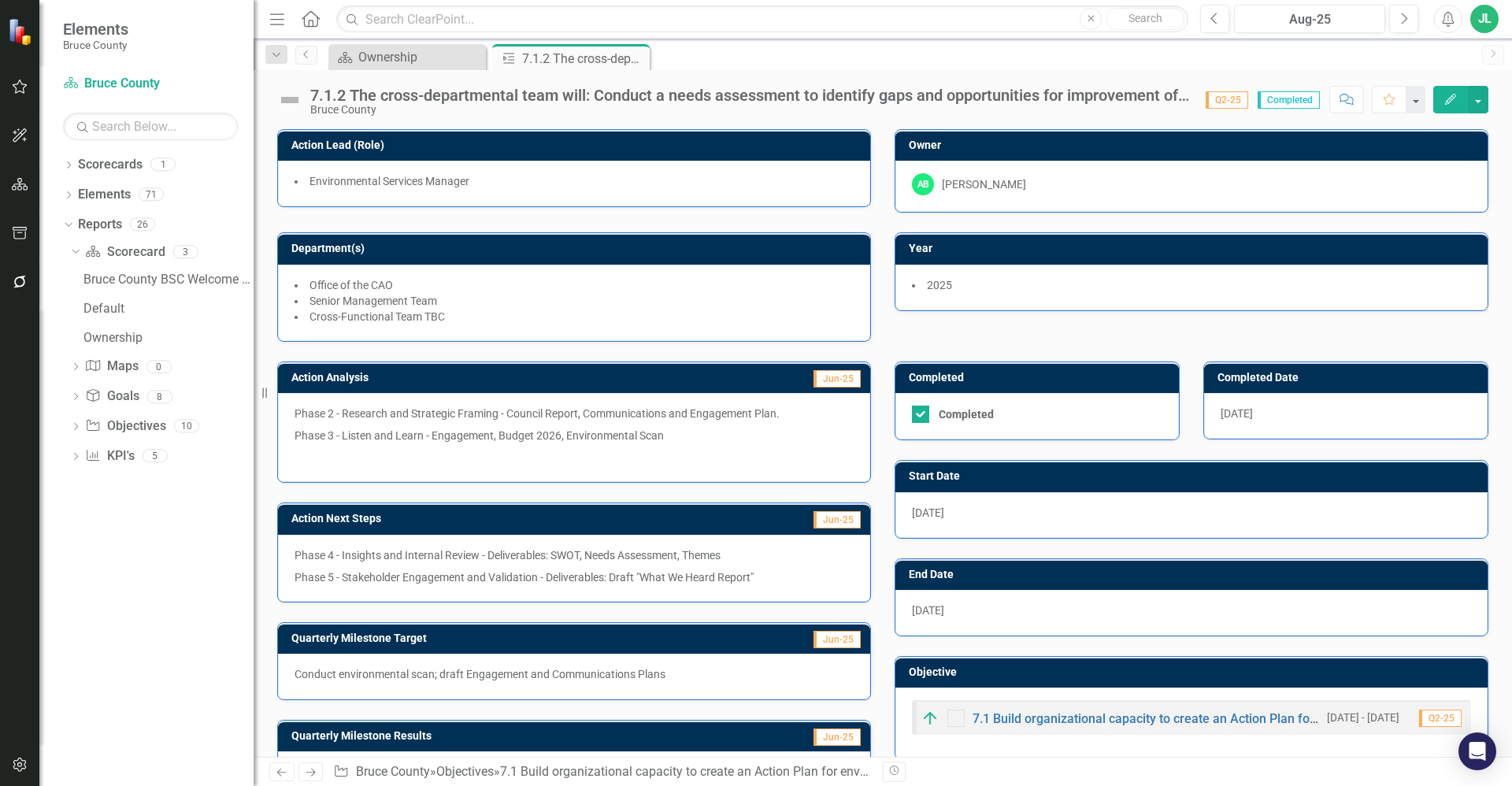
click at [430, 460] on p at bounding box center [574, 456] width 559 height 19
click at [509, 562] on p "Phase 4 - Insights and Internal Review - Deliverables: SWOT, Needs Assessment, …" at bounding box center [574, 556] width 559 height 19
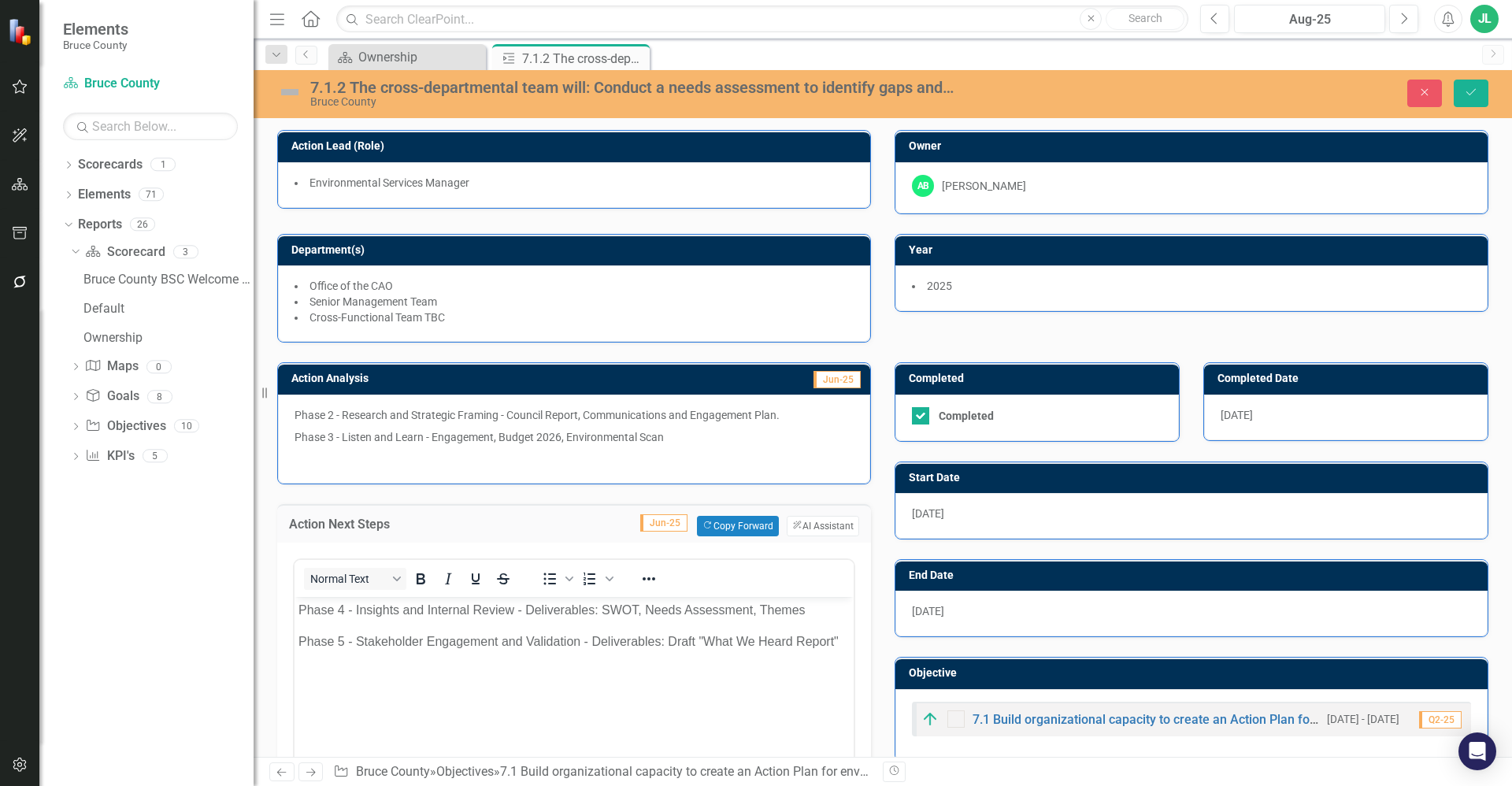
click at [569, 623] on body "Phase 4 - Insights and Internal Review - Deliverables: SWOT, Needs Assessment, …" at bounding box center [574, 714] width 559 height 236
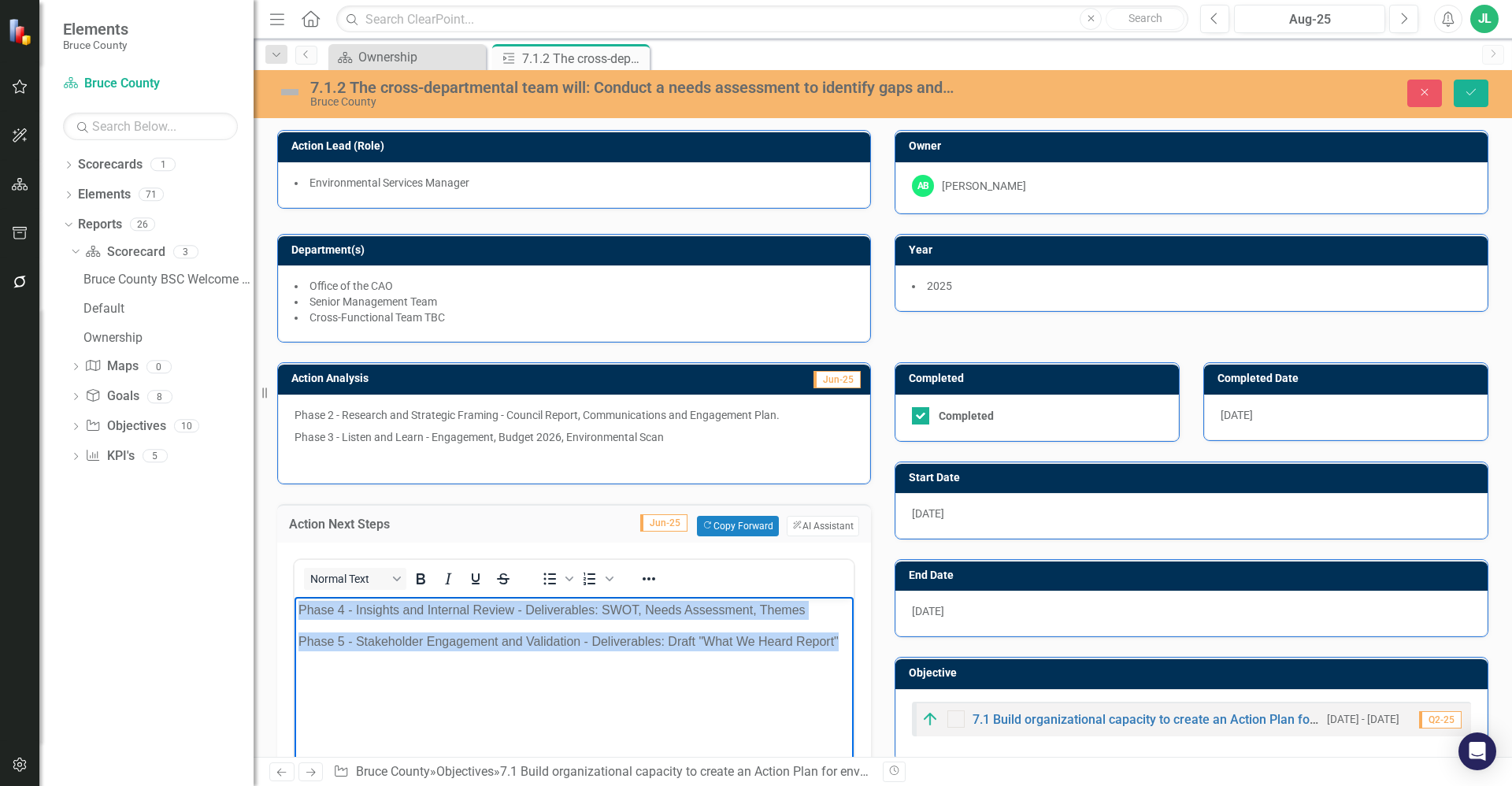
drag, startPoint x: 827, startPoint y: 642, endPoint x: 294, endPoint y: 600, distance: 534.7
click at [294, 600] on body "Phase 4 - Insights and Internal Review - Deliverables: SWOT, Needs Assessment, …" at bounding box center [574, 714] width 559 height 236
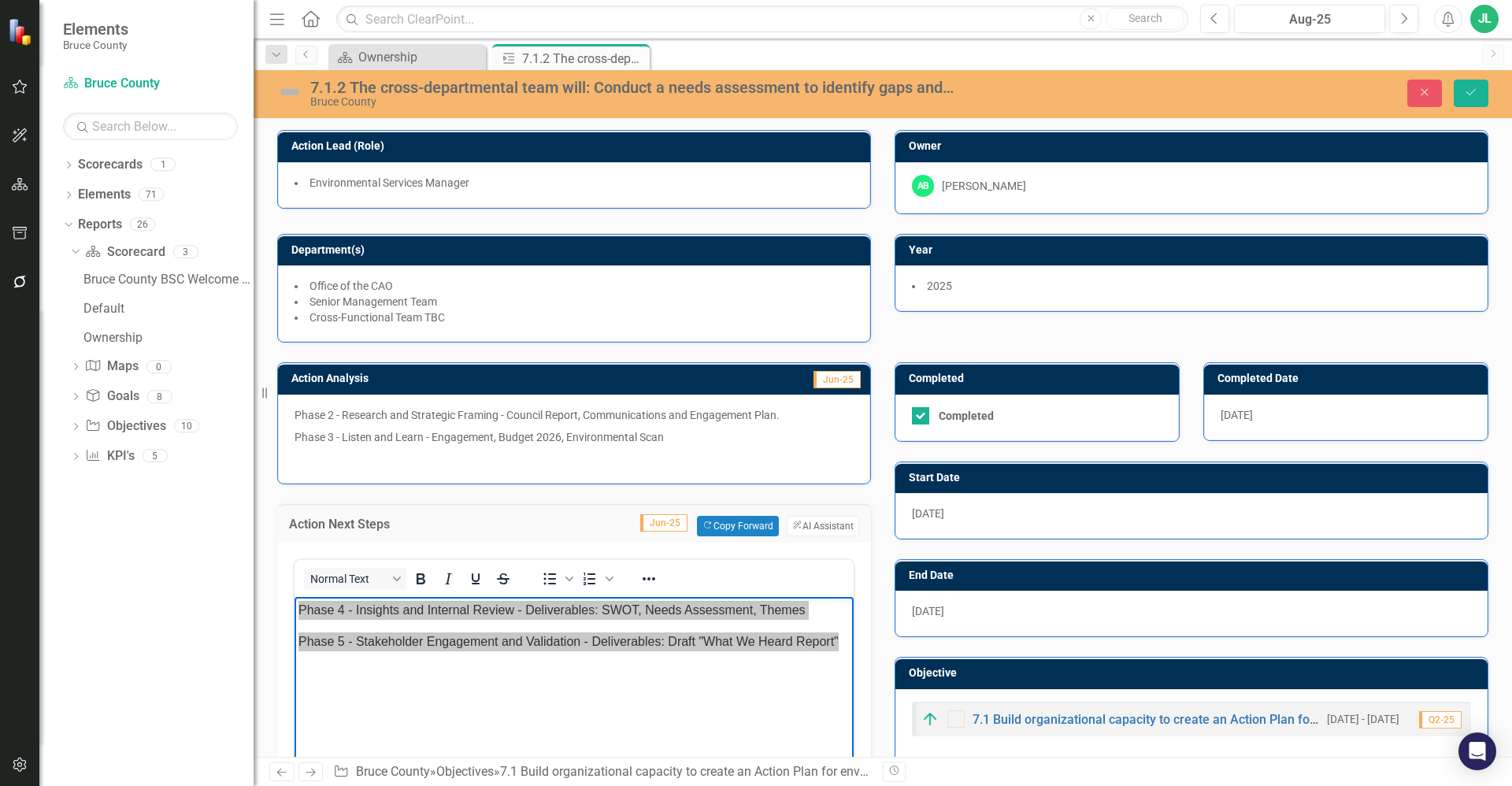
click at [475, 445] on p "Phase 3 - Listen and Learn - Engagement, Budget 2026, Environmental Scan" at bounding box center [574, 437] width 559 height 22
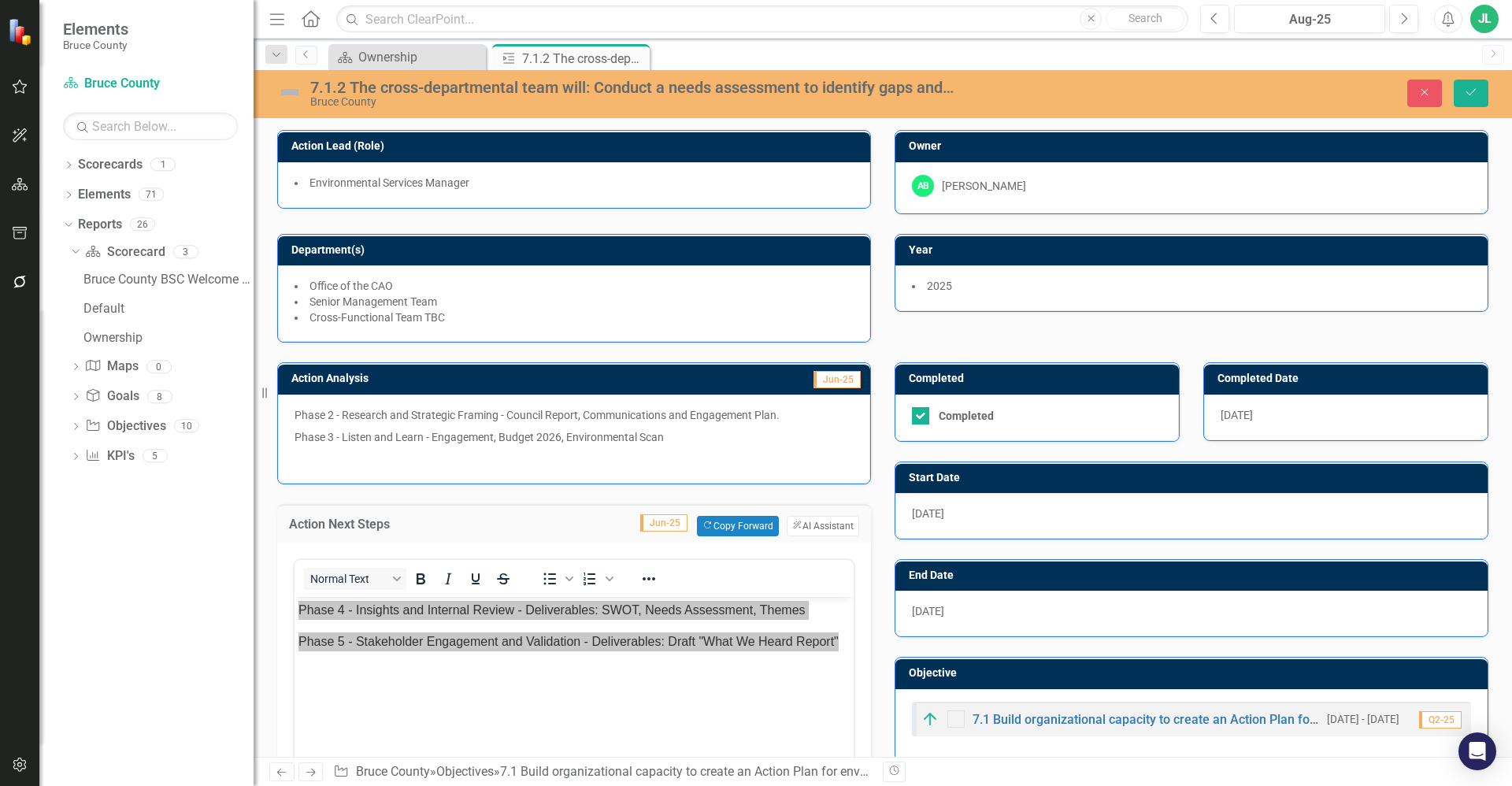
click at [539, 445] on p "Phase 3 - Listen and Learn - Engagement, Budget 2026, Environmental Scan" at bounding box center [574, 437] width 559 height 22
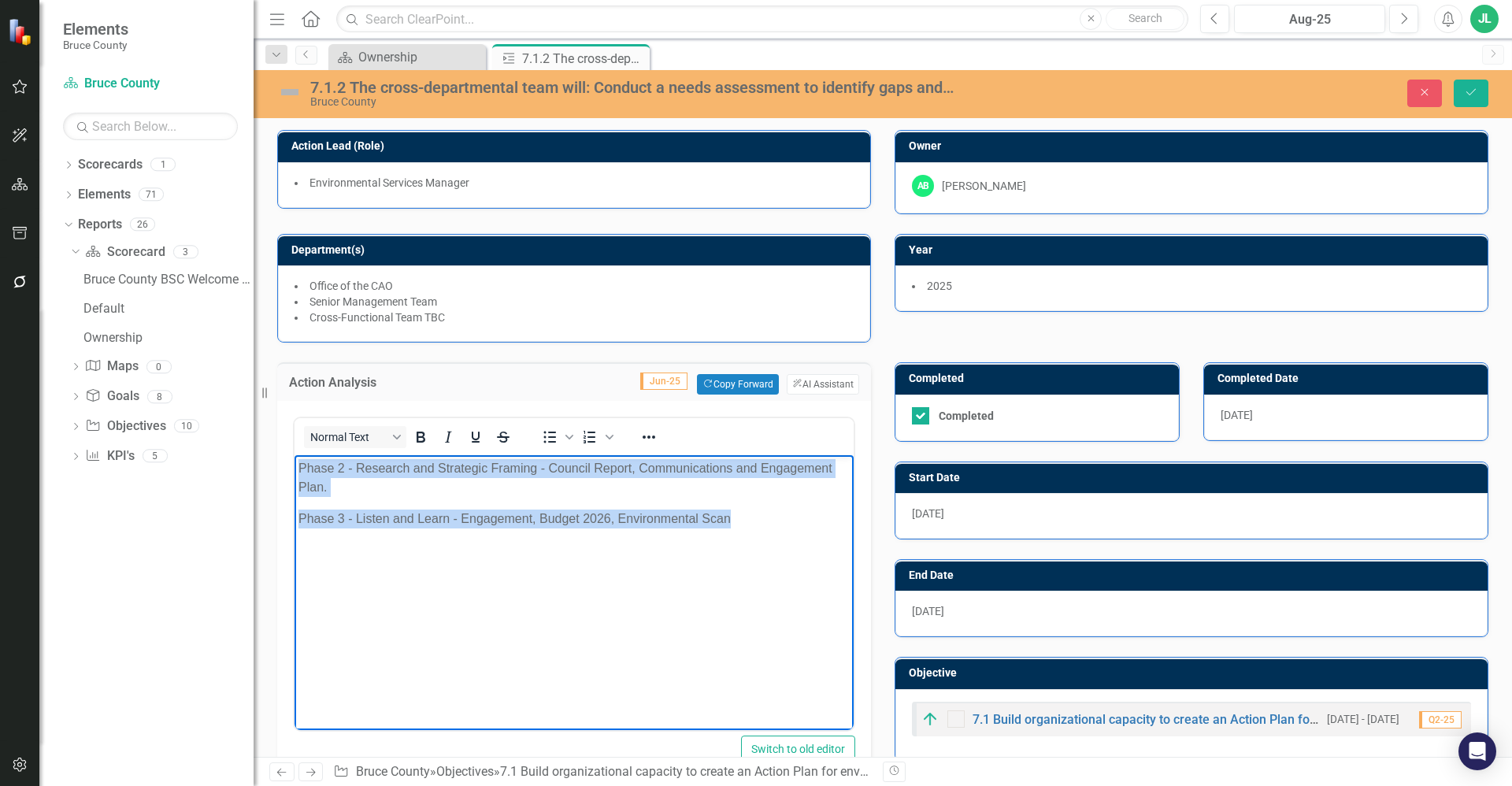
drag, startPoint x: 752, startPoint y: 523, endPoint x: 298, endPoint y: 466, distance: 457.6
click at [298, 466] on body "Phase 2 - Research and Strategic Framing - Council Report, Communications and E…" at bounding box center [574, 573] width 559 height 236
drag, startPoint x: 597, startPoint y: 572, endPoint x: 611, endPoint y: 569, distance: 14.3
click at [597, 572] on body "Phase 2 - Research and Strategic Framing - Council Report, Communications and E…" at bounding box center [574, 573] width 559 height 236
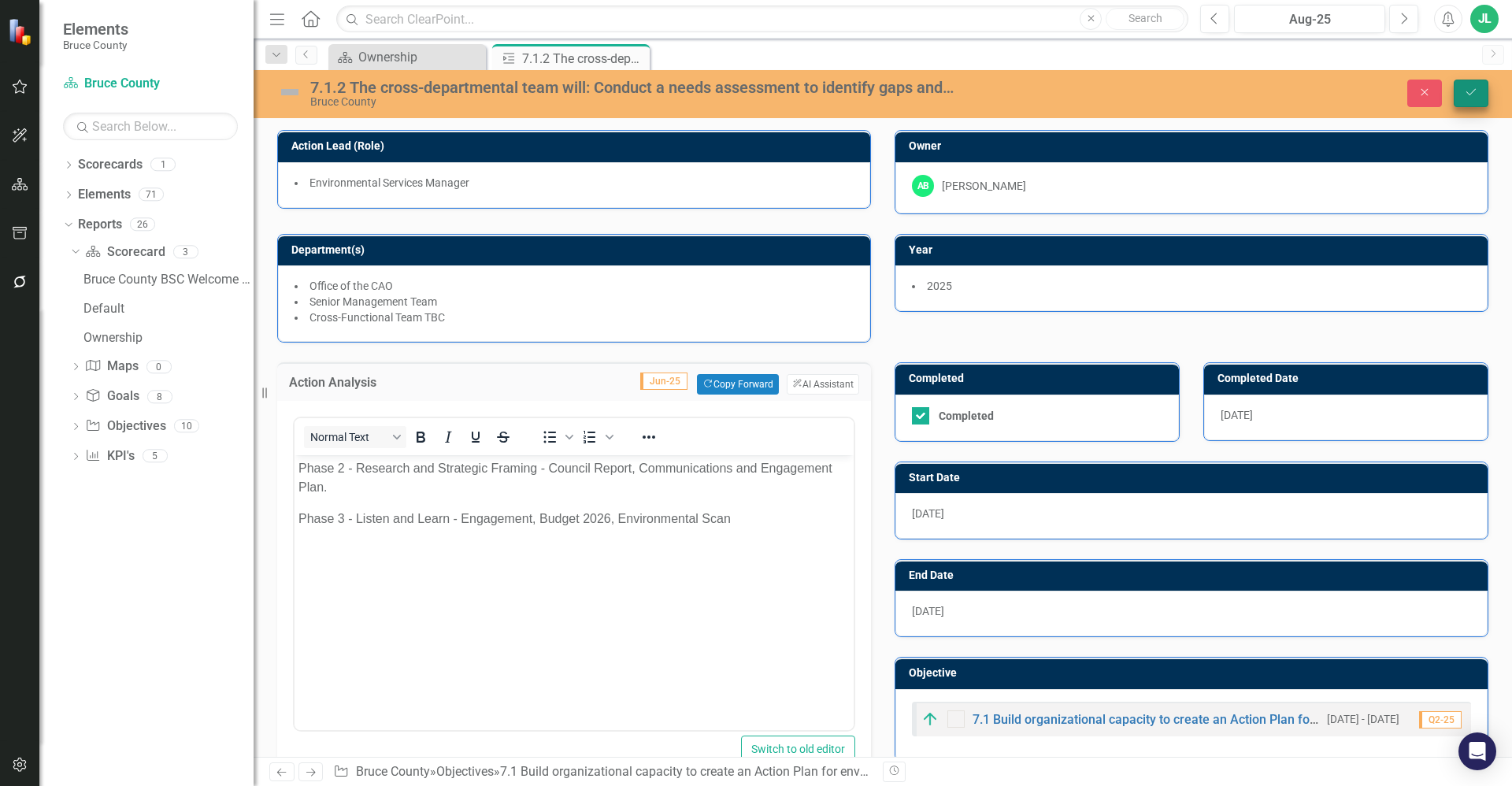
click at [1476, 92] on icon "Save" at bounding box center [1470, 92] width 14 height 11
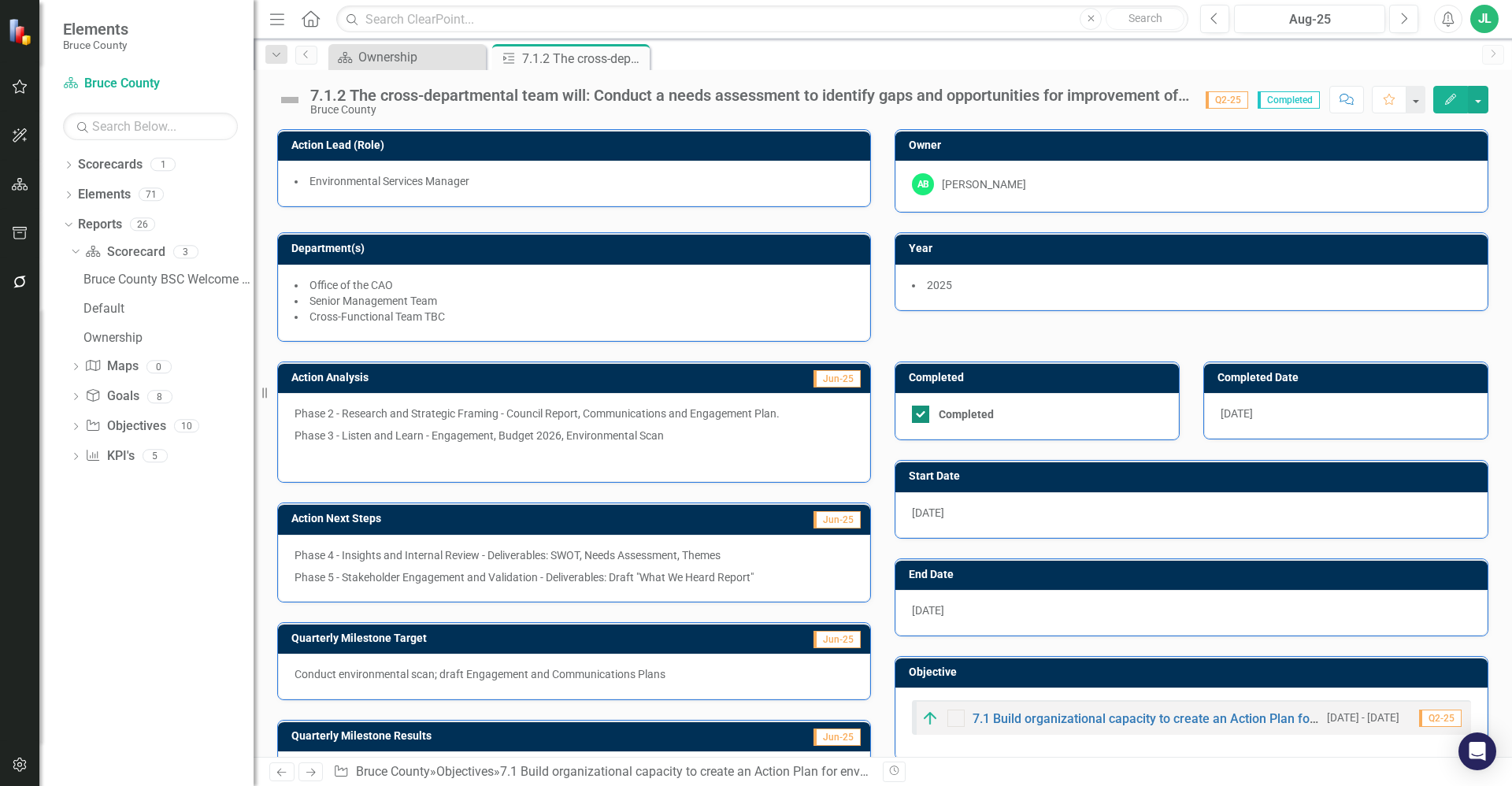
click at [920, 413] on div at bounding box center [920, 414] width 17 height 17
click at [920, 413] on input "Completed" at bounding box center [917, 411] width 11 height 11
checkbox input "false"
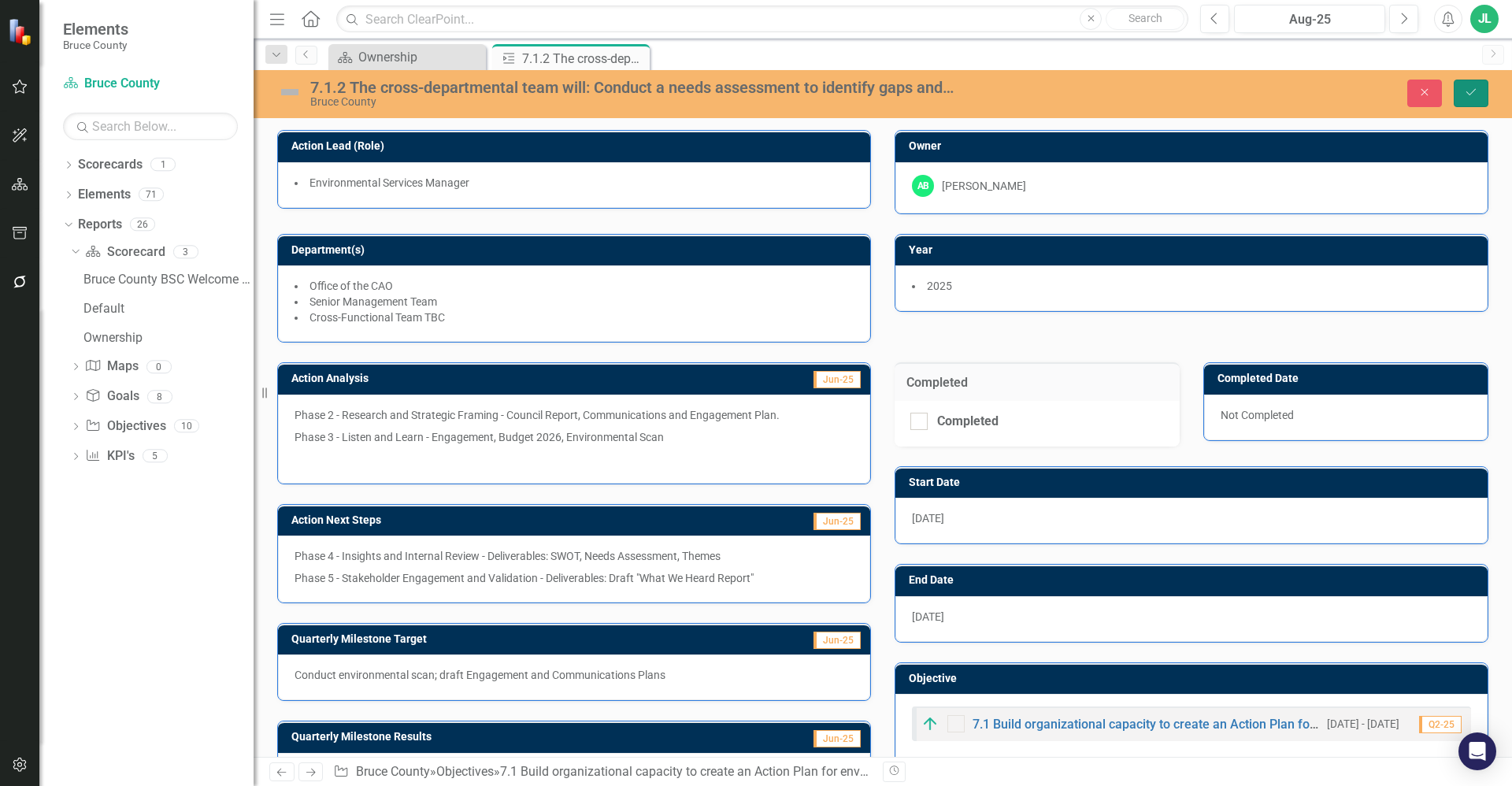
click at [1466, 93] on icon "Save" at bounding box center [1470, 92] width 14 height 11
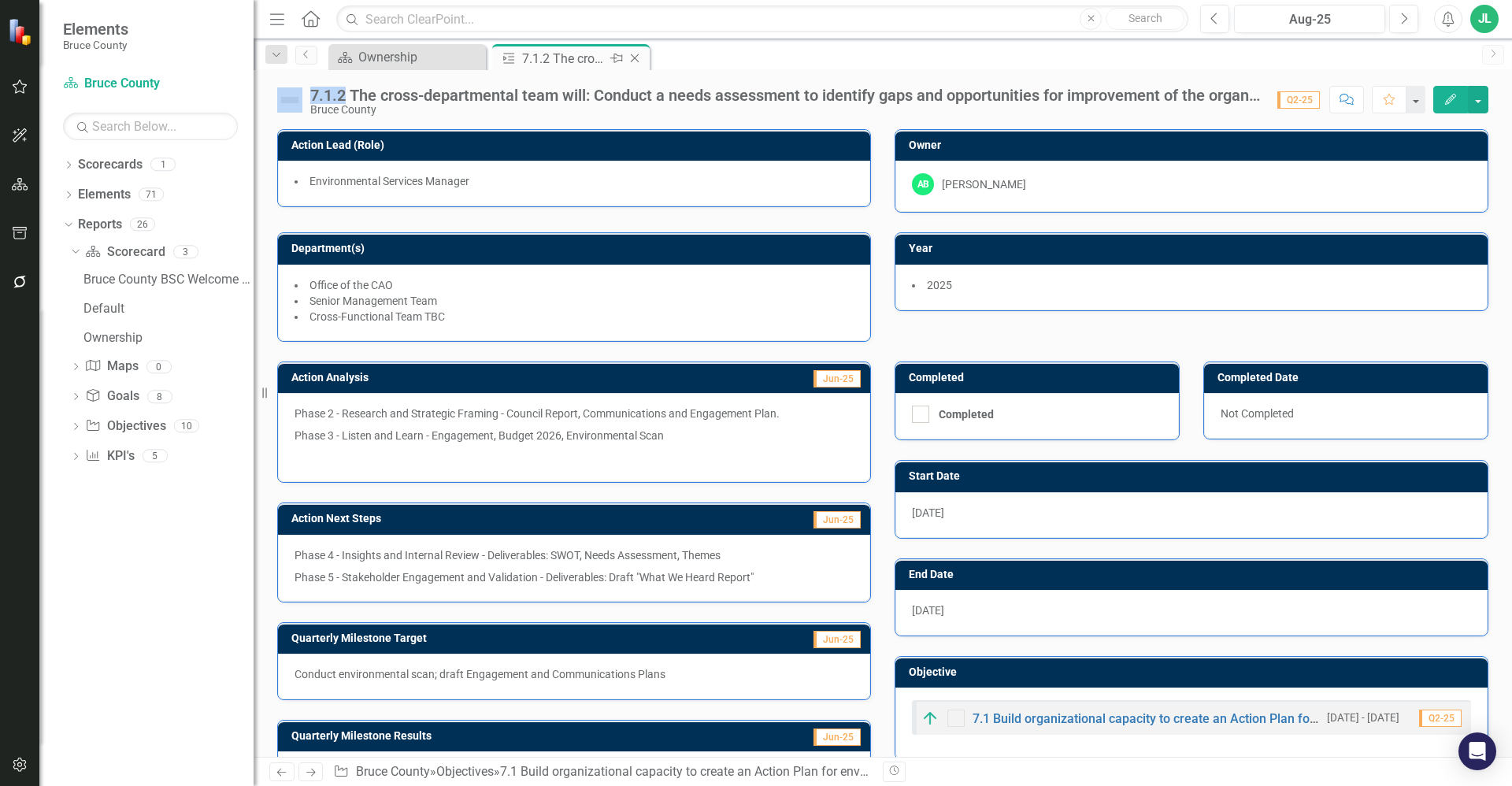
click at [635, 54] on icon "Close" at bounding box center [634, 58] width 15 height 12
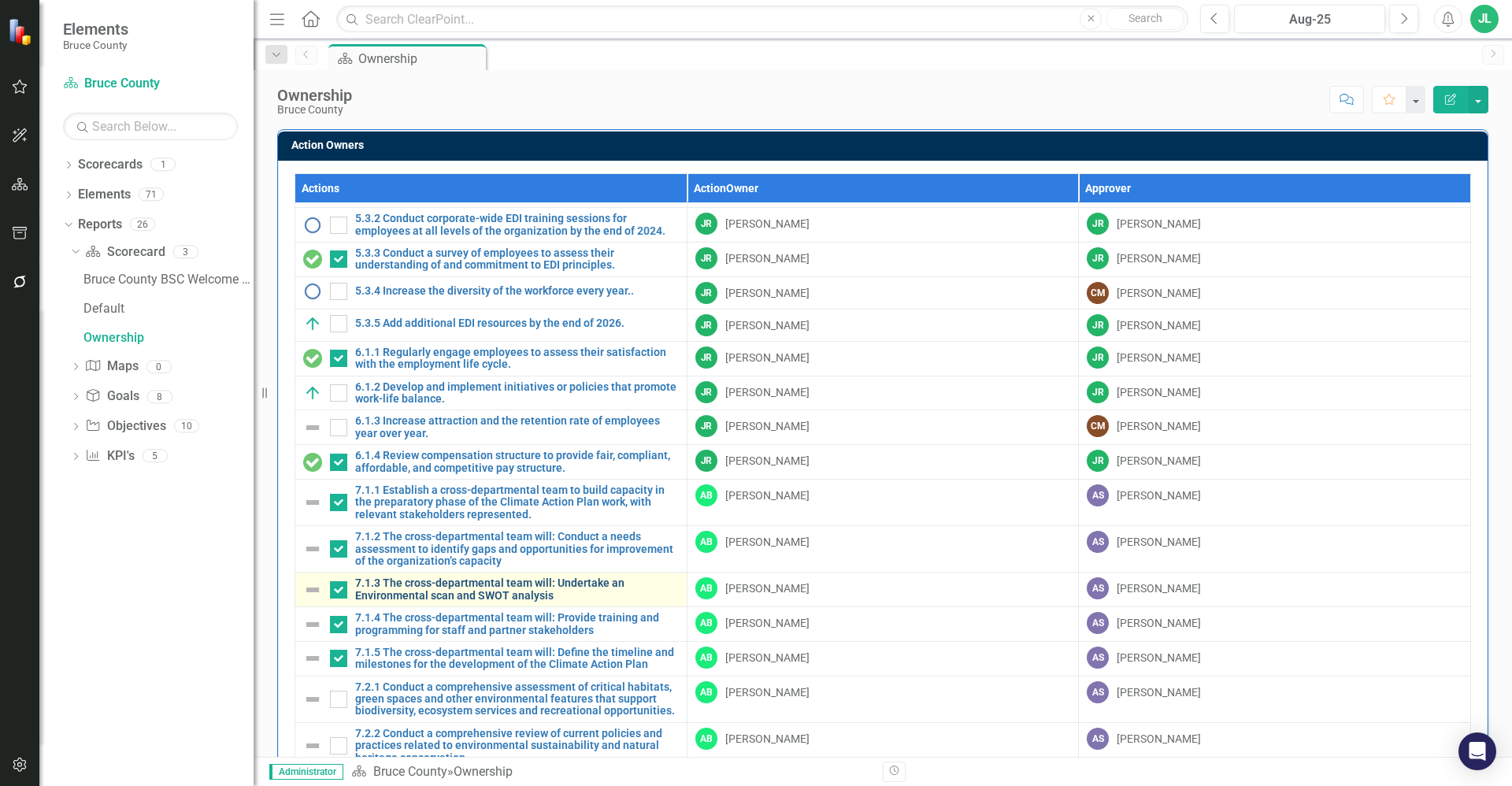
checkbox input "false"
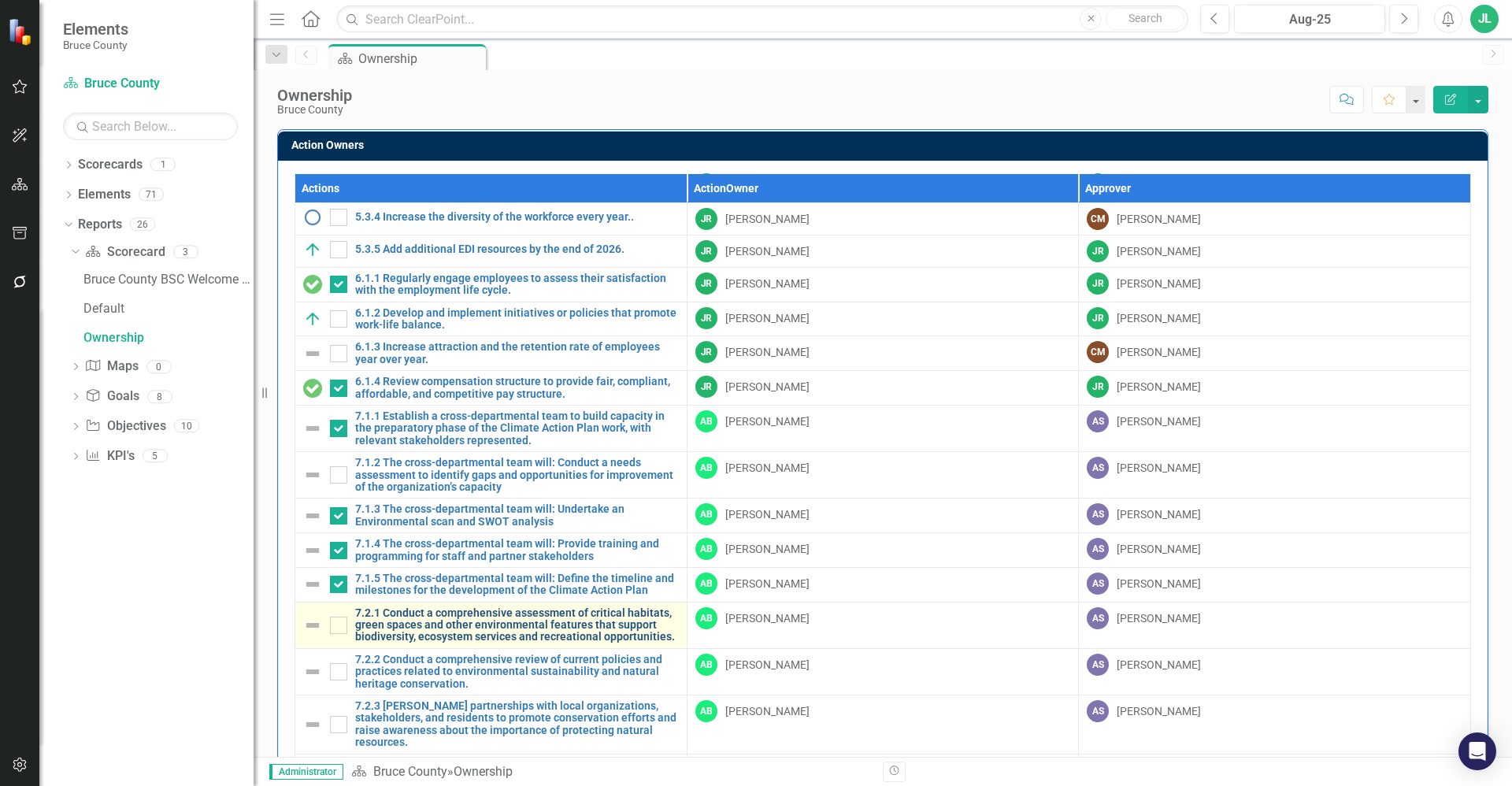
scroll to position [256, 0]
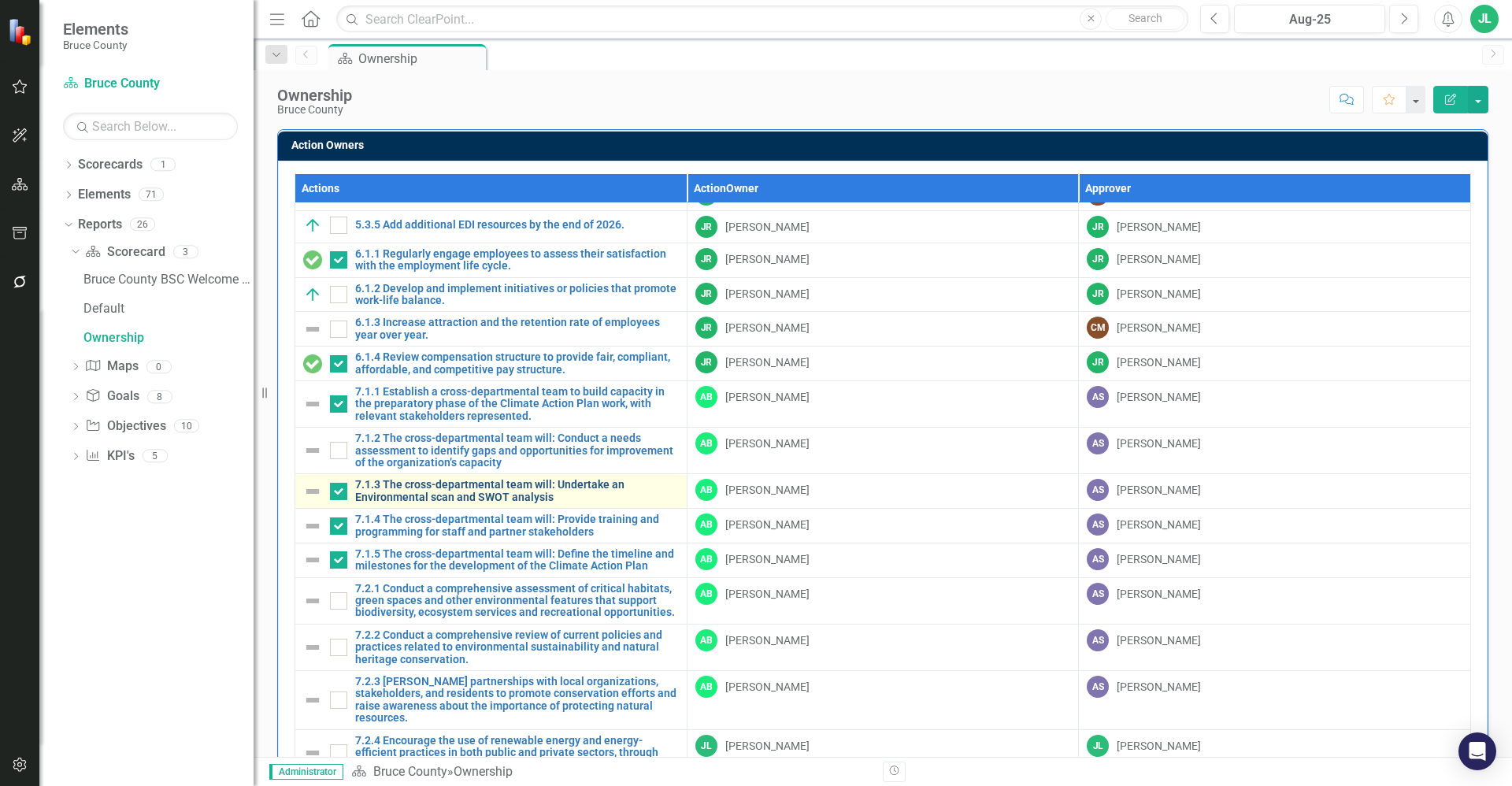
click at [439, 490] on link "7.1.3 The cross-departmental team will: Undertake an Environmental scan and SWO…" at bounding box center [517, 491] width 324 height 24
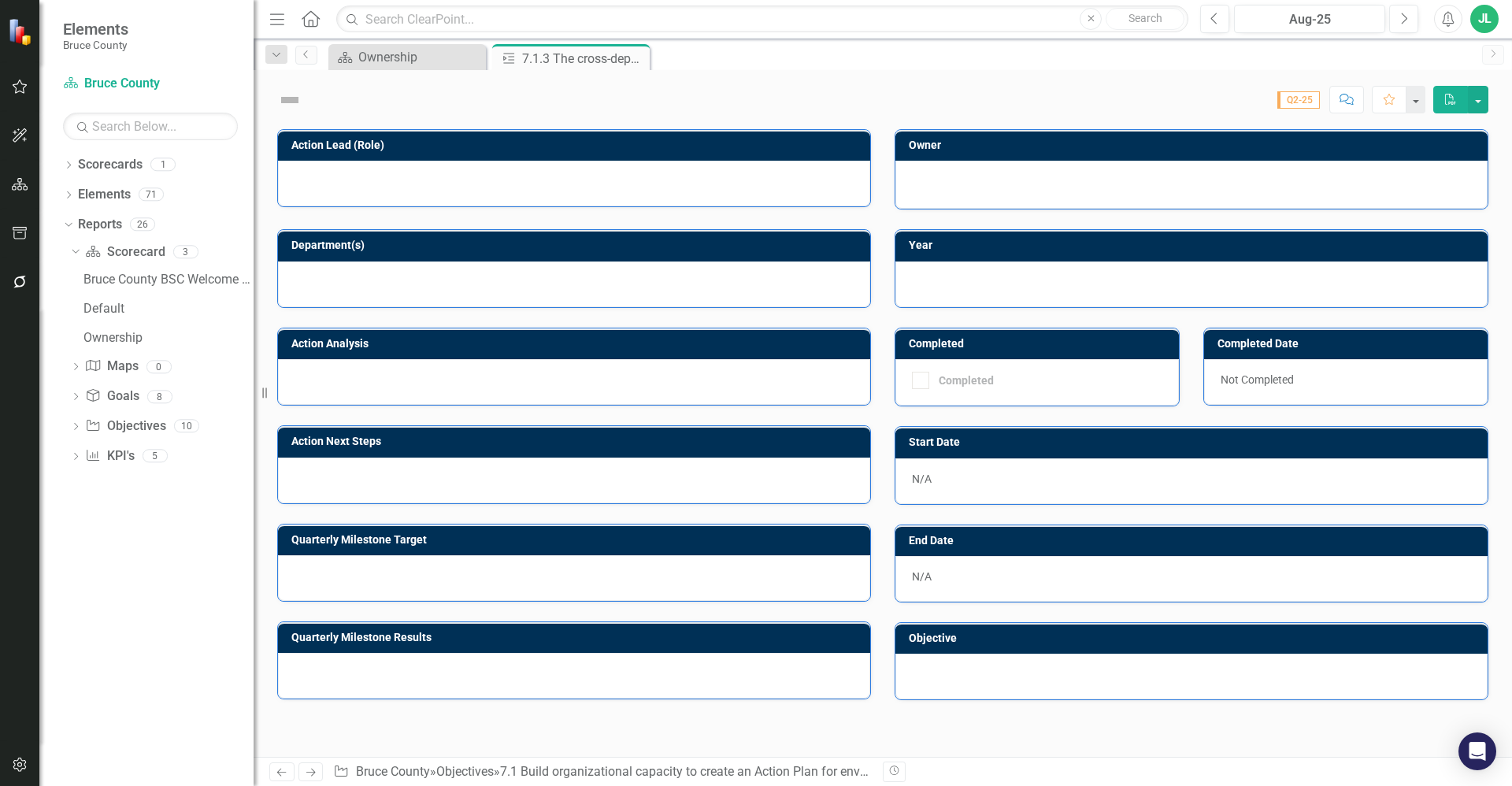
checkbox input "true"
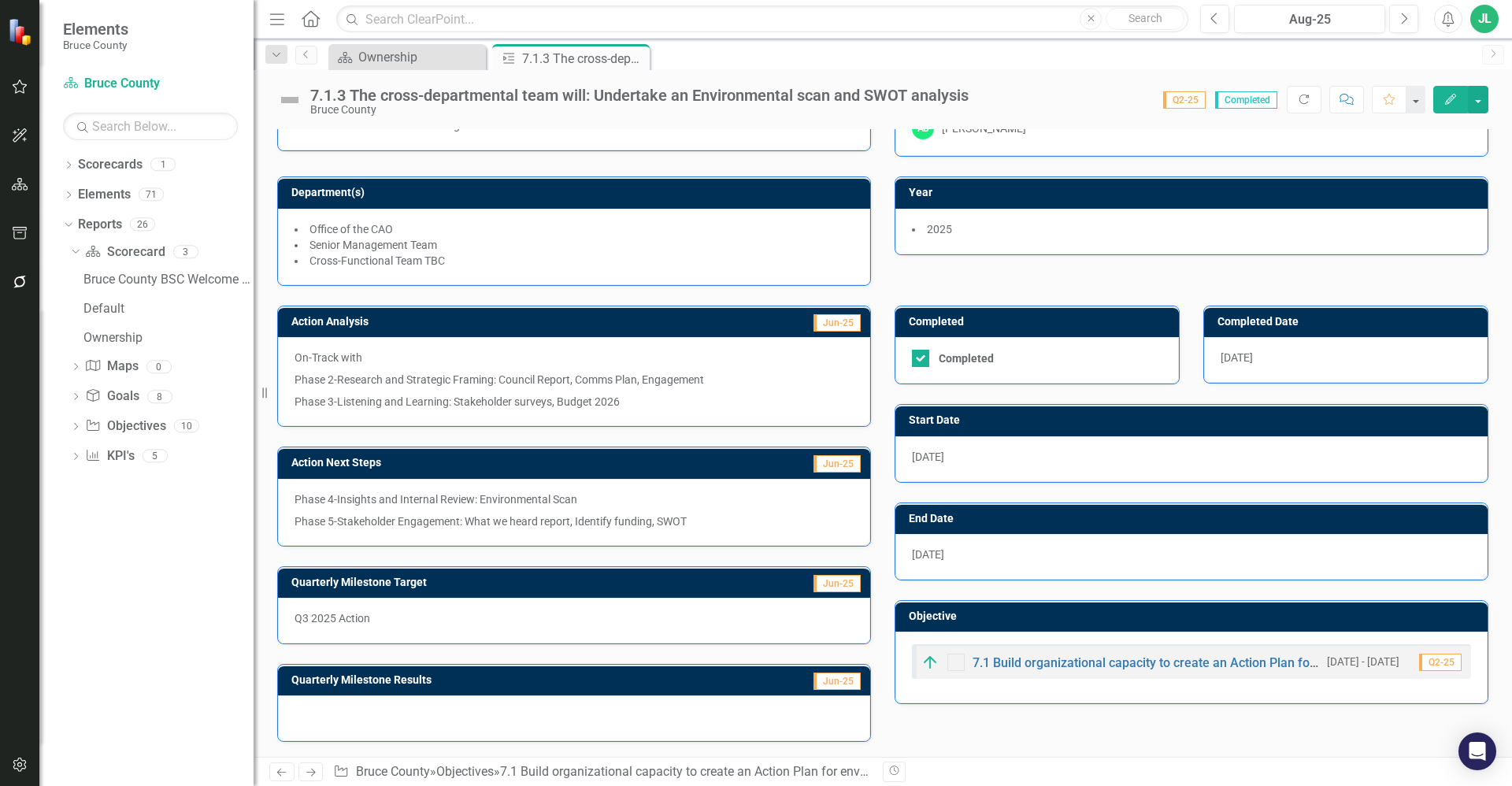
scroll to position [57, 0]
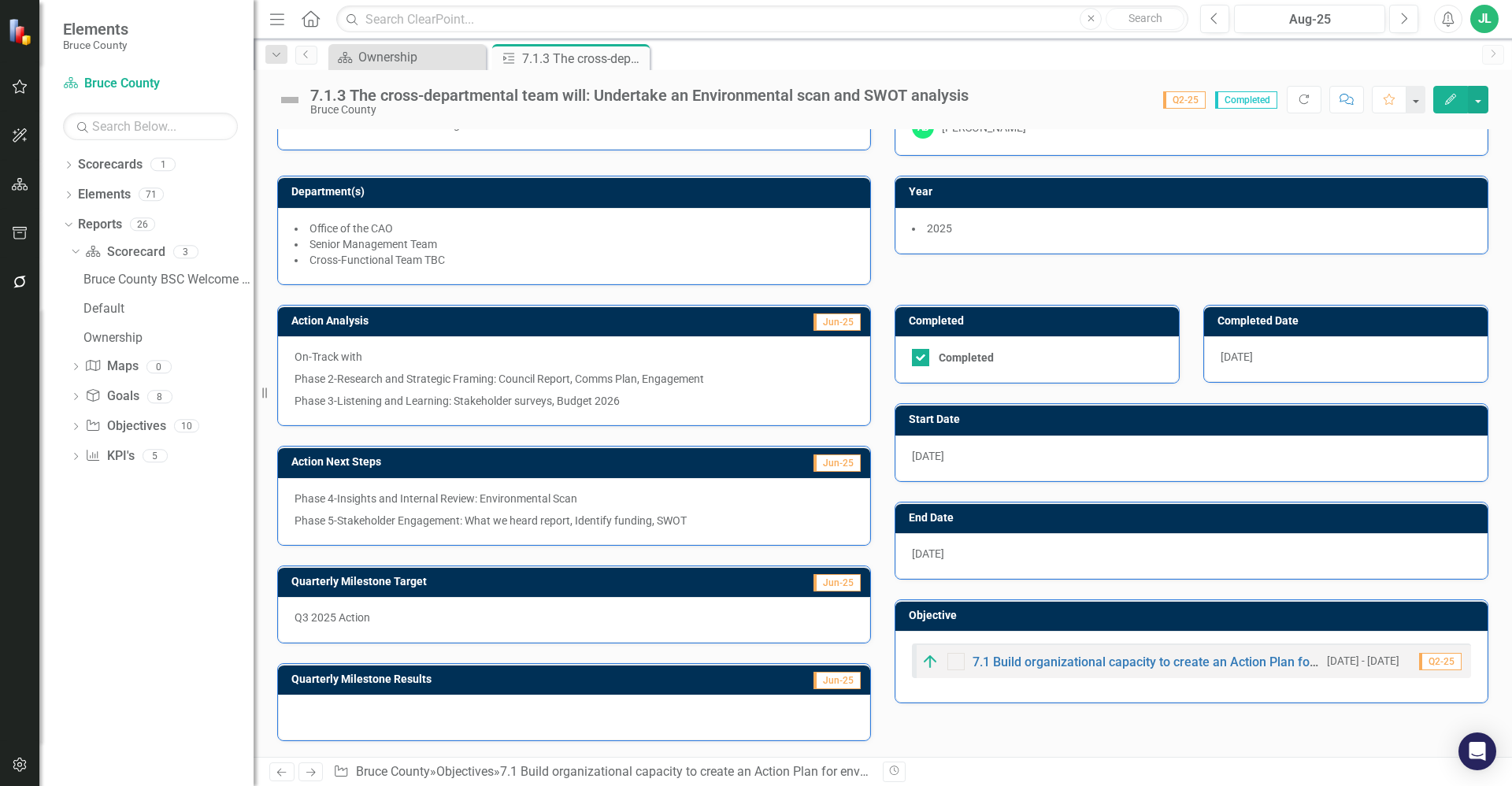
click at [569, 520] on p "Phase 5-Stakeholder Engagement: What we heard report, Identify funding, SWOT" at bounding box center [574, 519] width 559 height 19
drag, startPoint x: 391, startPoint y: 612, endPoint x: 388, endPoint y: 620, distance: 8.5
click at [390, 612] on p "Q3 2025 Action" at bounding box center [574, 617] width 559 height 15
click at [388, 621] on p "Q3 2025 Action" at bounding box center [574, 617] width 559 height 15
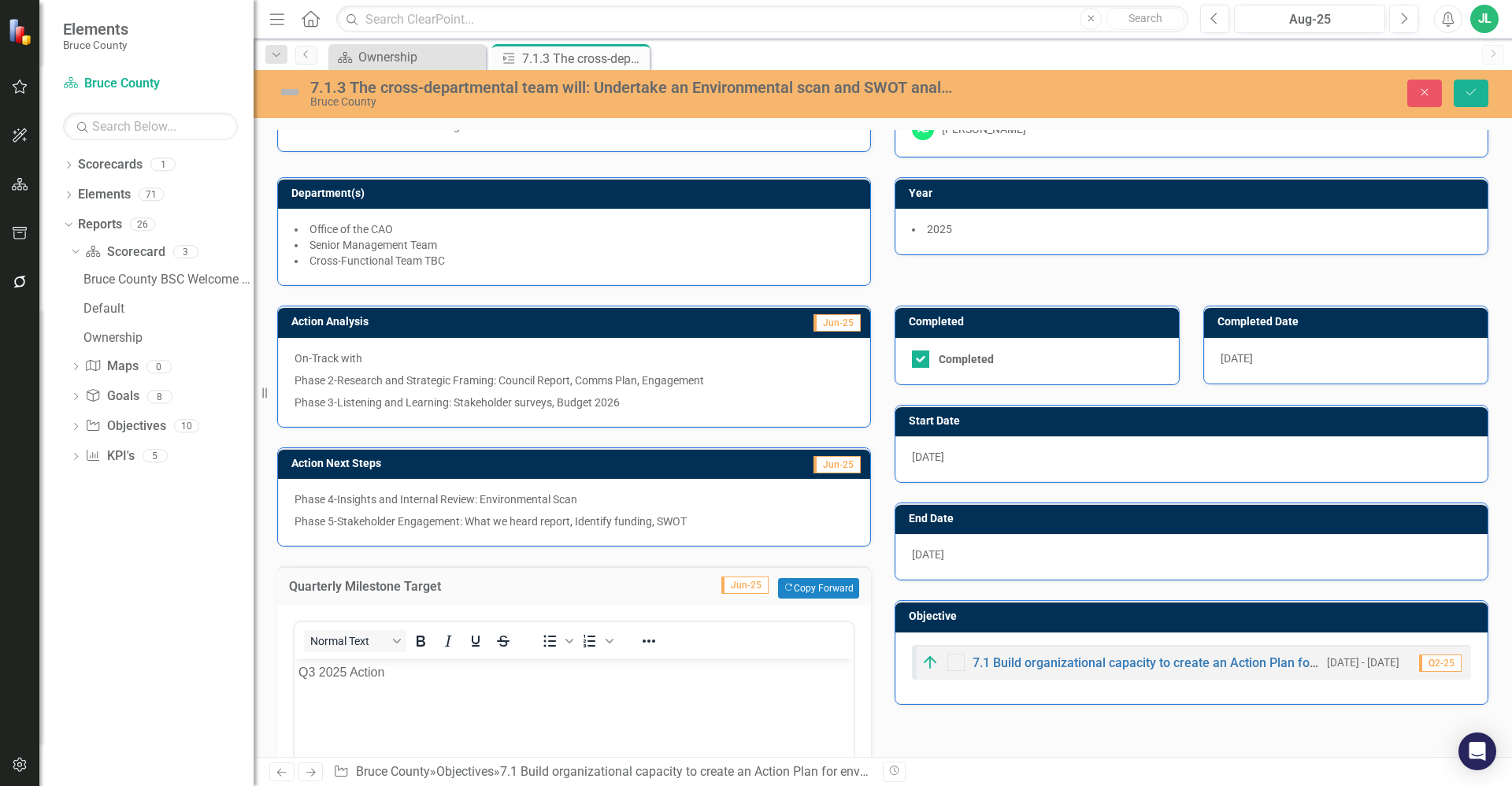
scroll to position [0, 0]
click at [1016, 764] on div "Revision History" at bounding box center [1496, 771] width 1227 height 20
click at [1005, 762] on div "Revision History" at bounding box center [1496, 771] width 1227 height 20
click at [447, 556] on div "Quarterly Milestone Target Jun-25 Copy Forward Copy Forward <p>Q3 2025 Action</…" at bounding box center [574, 771] width 617 height 448
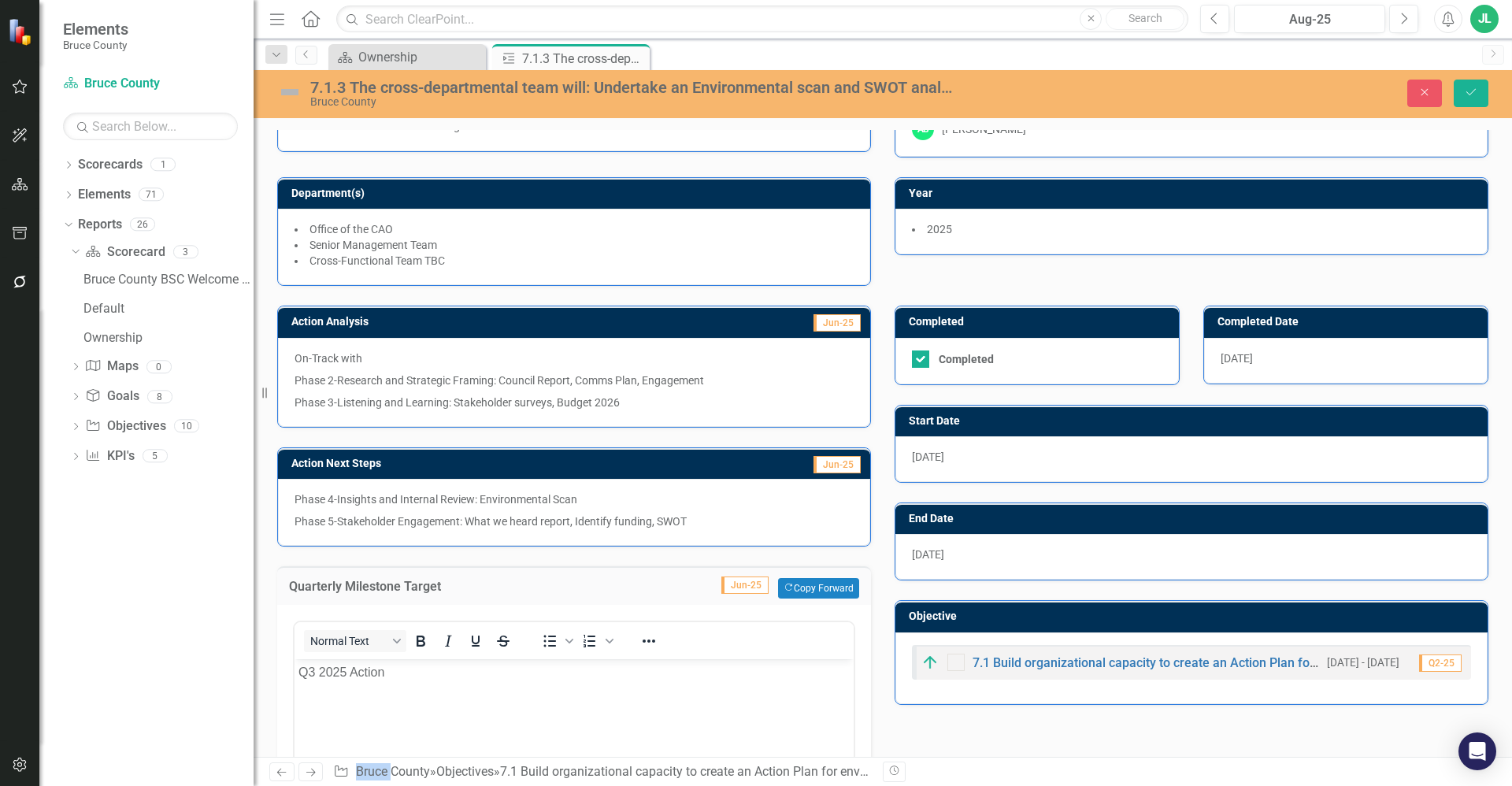
click at [447, 556] on div "Quarterly Milestone Target Jun-25 Copy Forward Copy Forward <p>Q3 2025 Action</…" at bounding box center [574, 771] width 617 height 448
drag, startPoint x: 447, startPoint y: 556, endPoint x: 636, endPoint y: 564, distance: 189.2
click at [636, 564] on div "Quarterly Milestone Target Jun-25 Copy Forward Copy Forward <p>Q3 2025 Action</…" at bounding box center [574, 771] width 617 height 448
click at [1429, 94] on icon "Close" at bounding box center [1424, 92] width 14 height 11
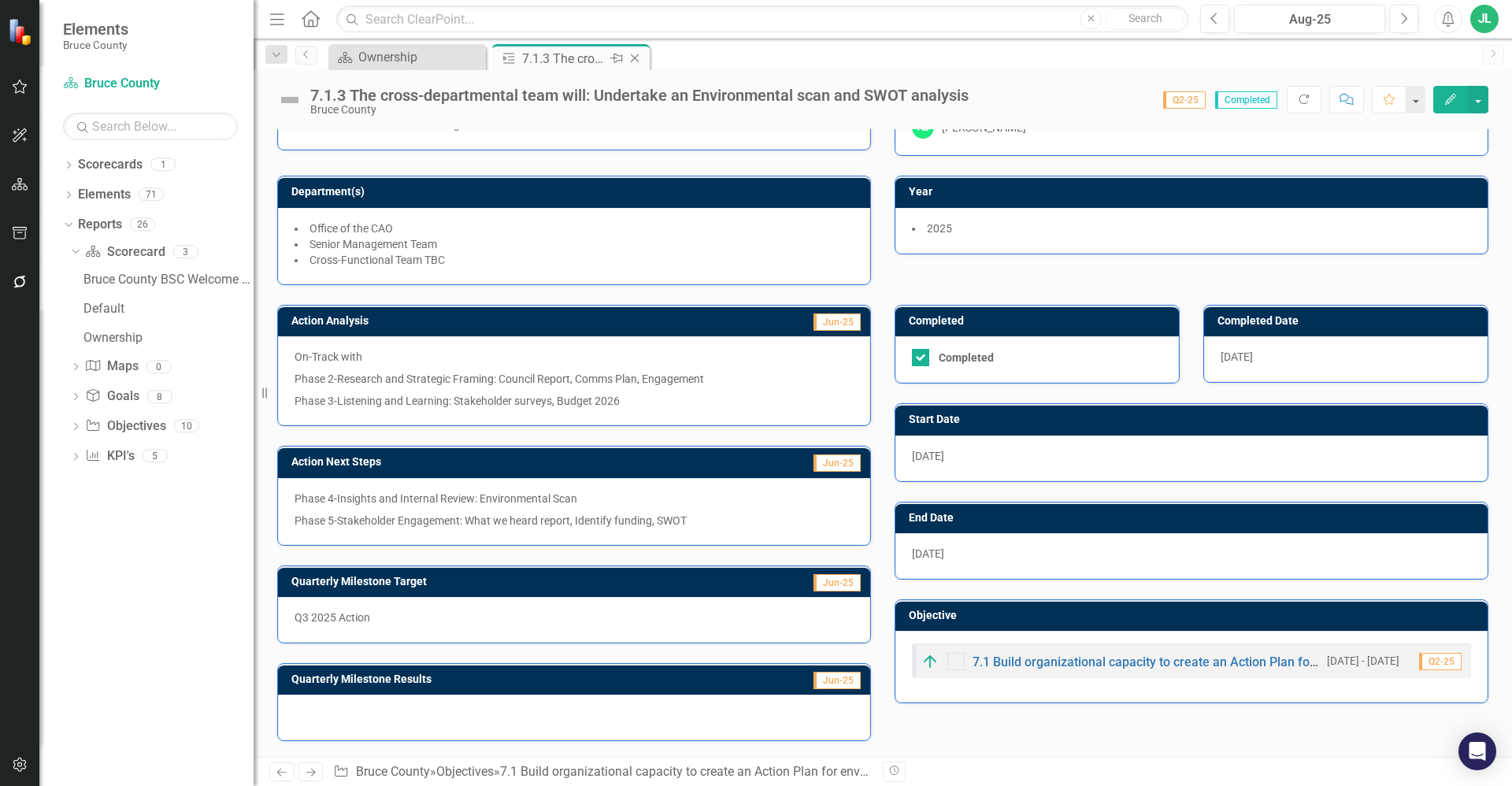
click at [638, 60] on icon "Close" at bounding box center [634, 58] width 15 height 12
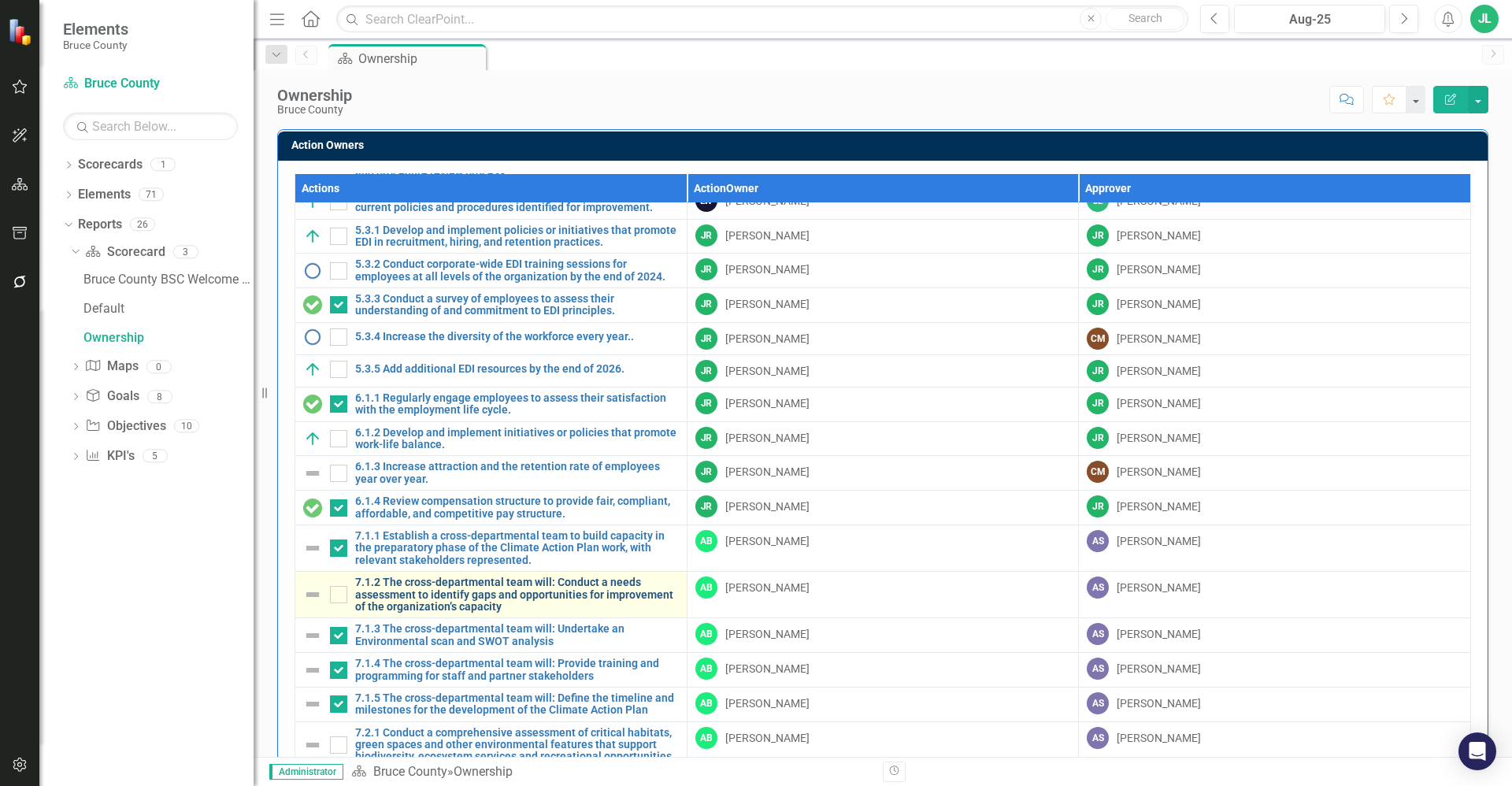
scroll to position [118, 0]
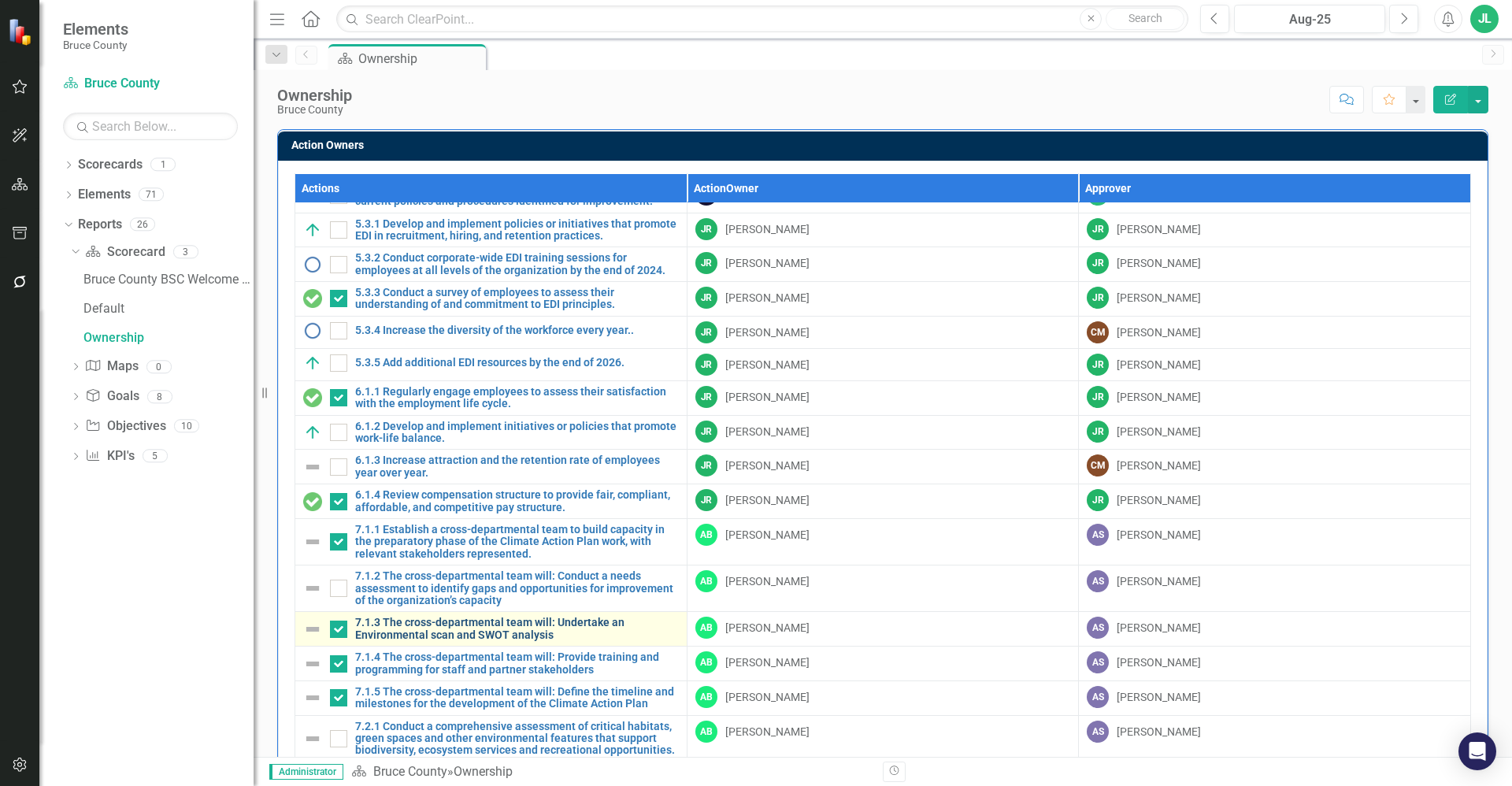
click at [441, 622] on link "7.1.3 The cross-departmental team will: Undertake an Environmental scan and SWO…" at bounding box center [517, 629] width 324 height 24
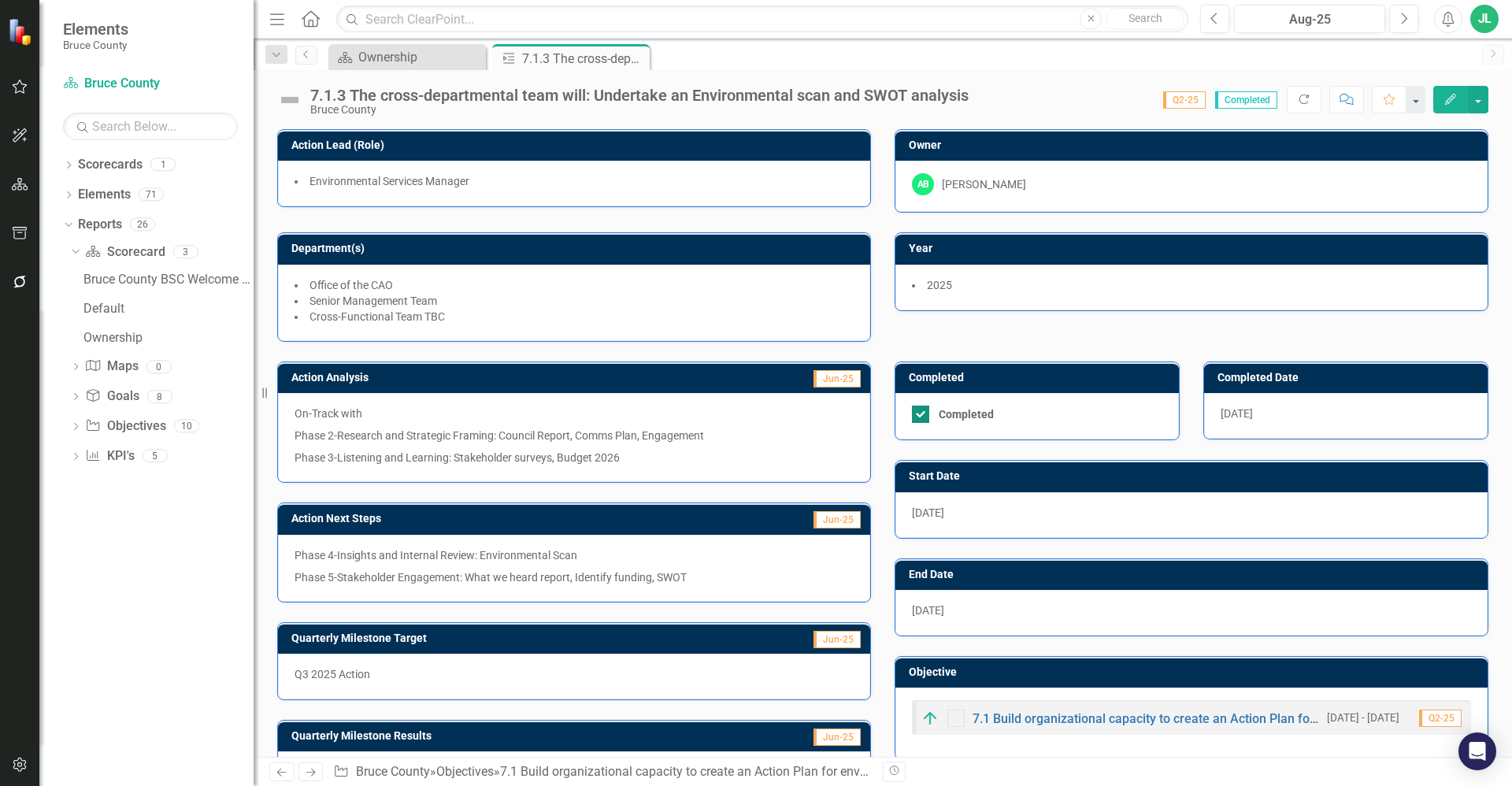
click at [914, 417] on div at bounding box center [920, 414] width 17 height 17
click at [914, 416] on input "Completed" at bounding box center [917, 411] width 11 height 11
checkbox input "false"
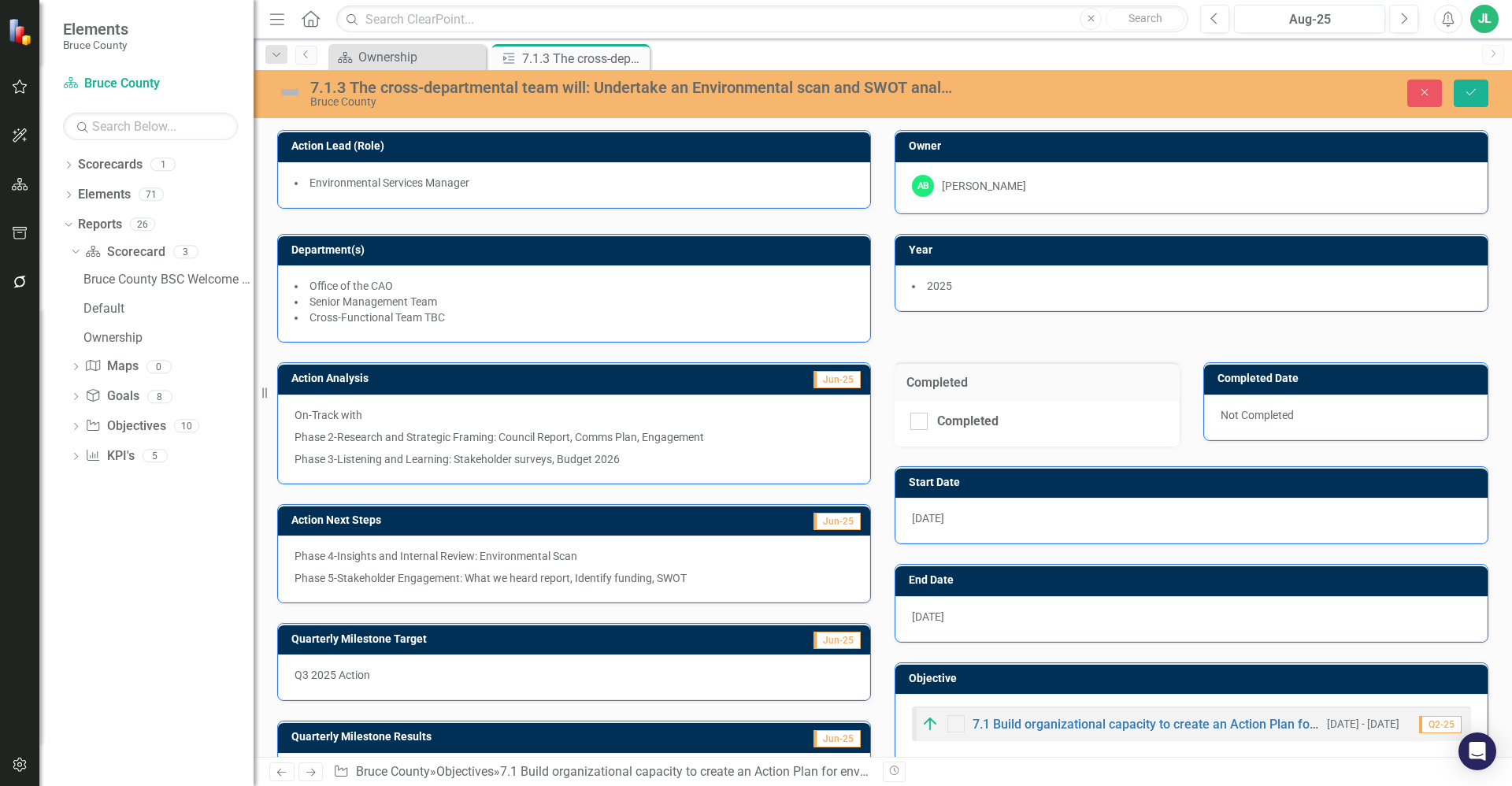
click at [289, 93] on img at bounding box center [289, 92] width 25 height 25
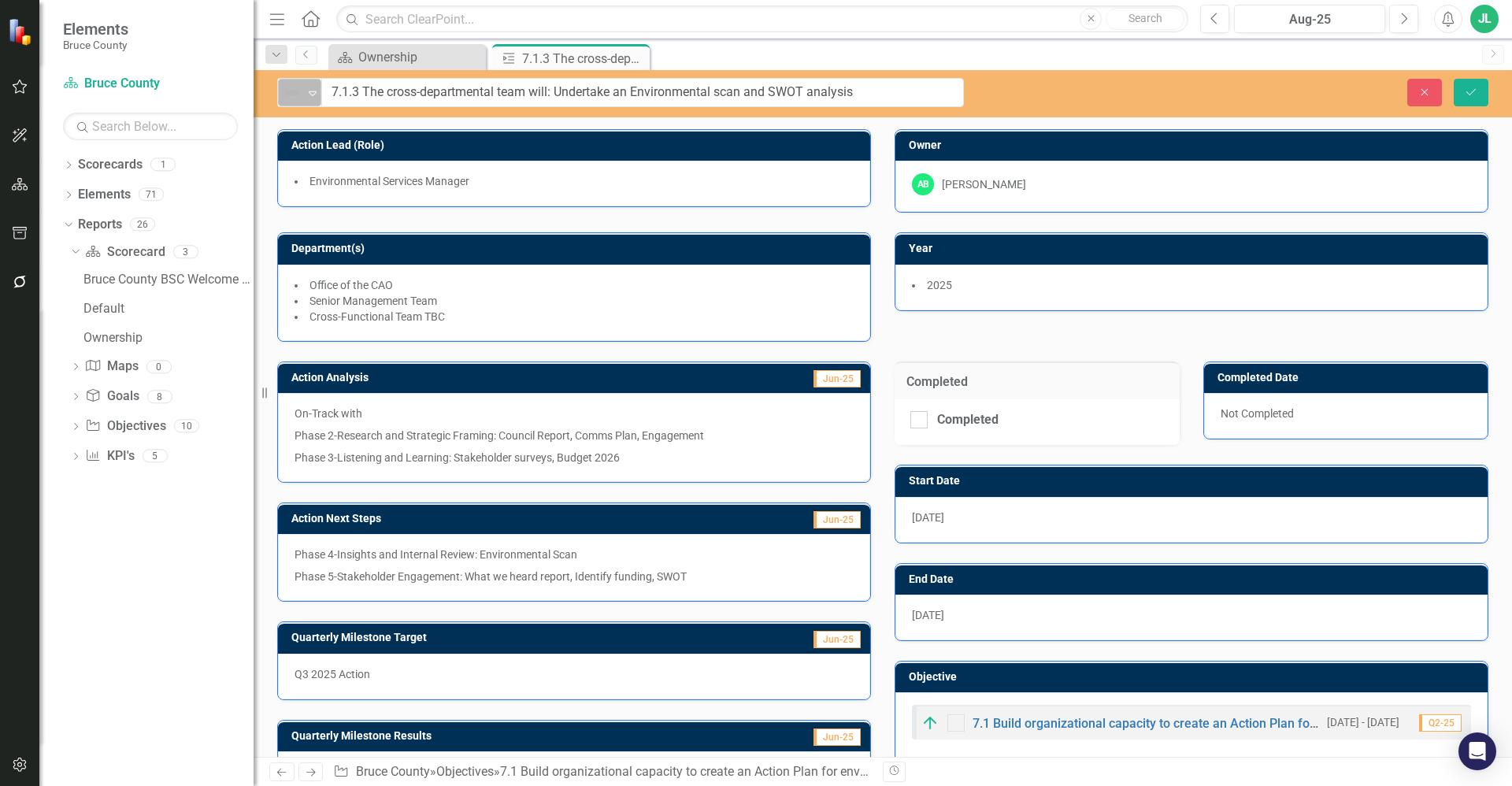
click at [303, 103] on div "Not Defined" at bounding box center [293, 92] width 24 height 22
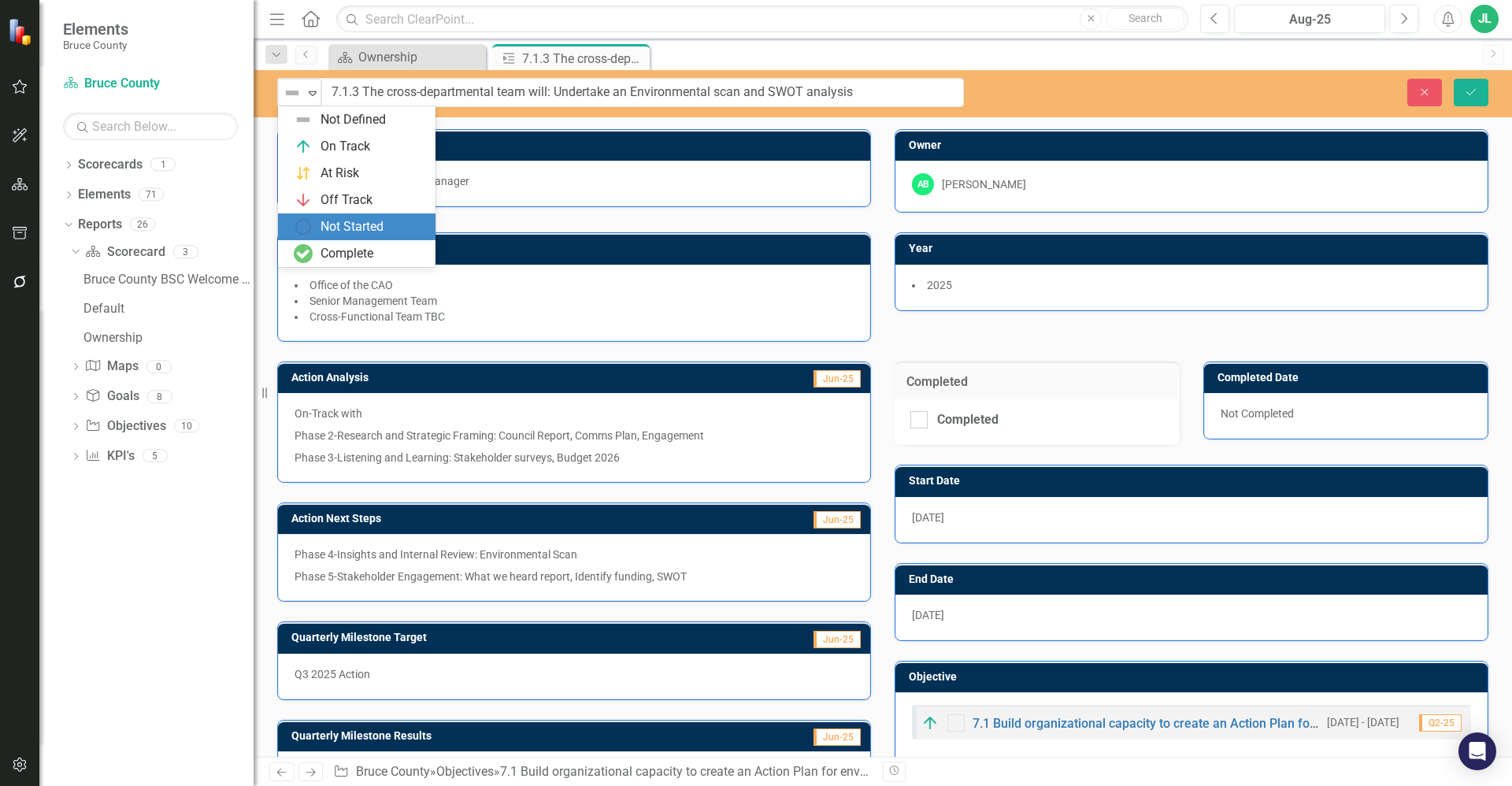
click at [347, 231] on div "Not Started" at bounding box center [351, 227] width 63 height 18
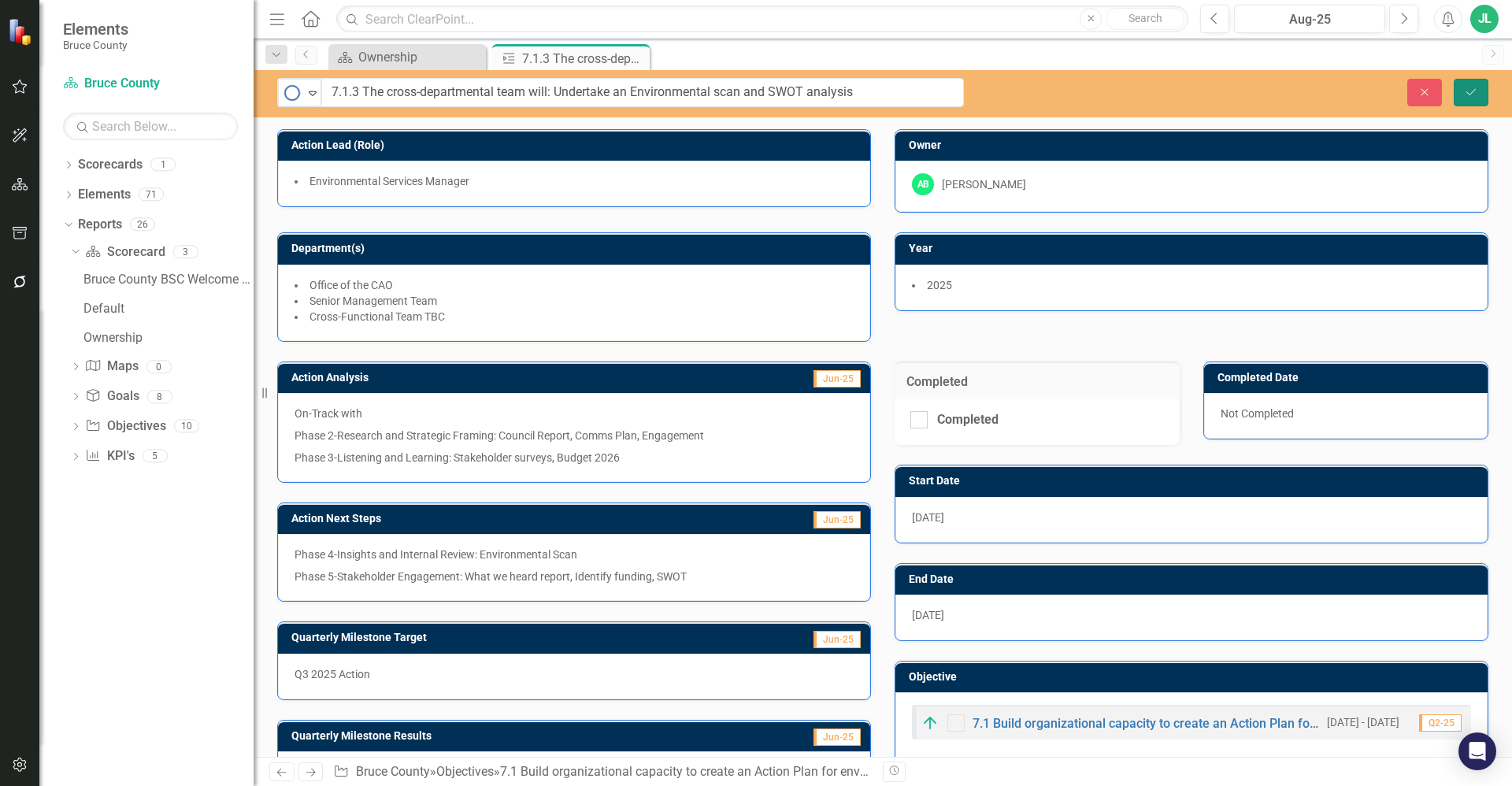
click at [1483, 86] on button "Save" at bounding box center [1470, 93] width 35 height 28
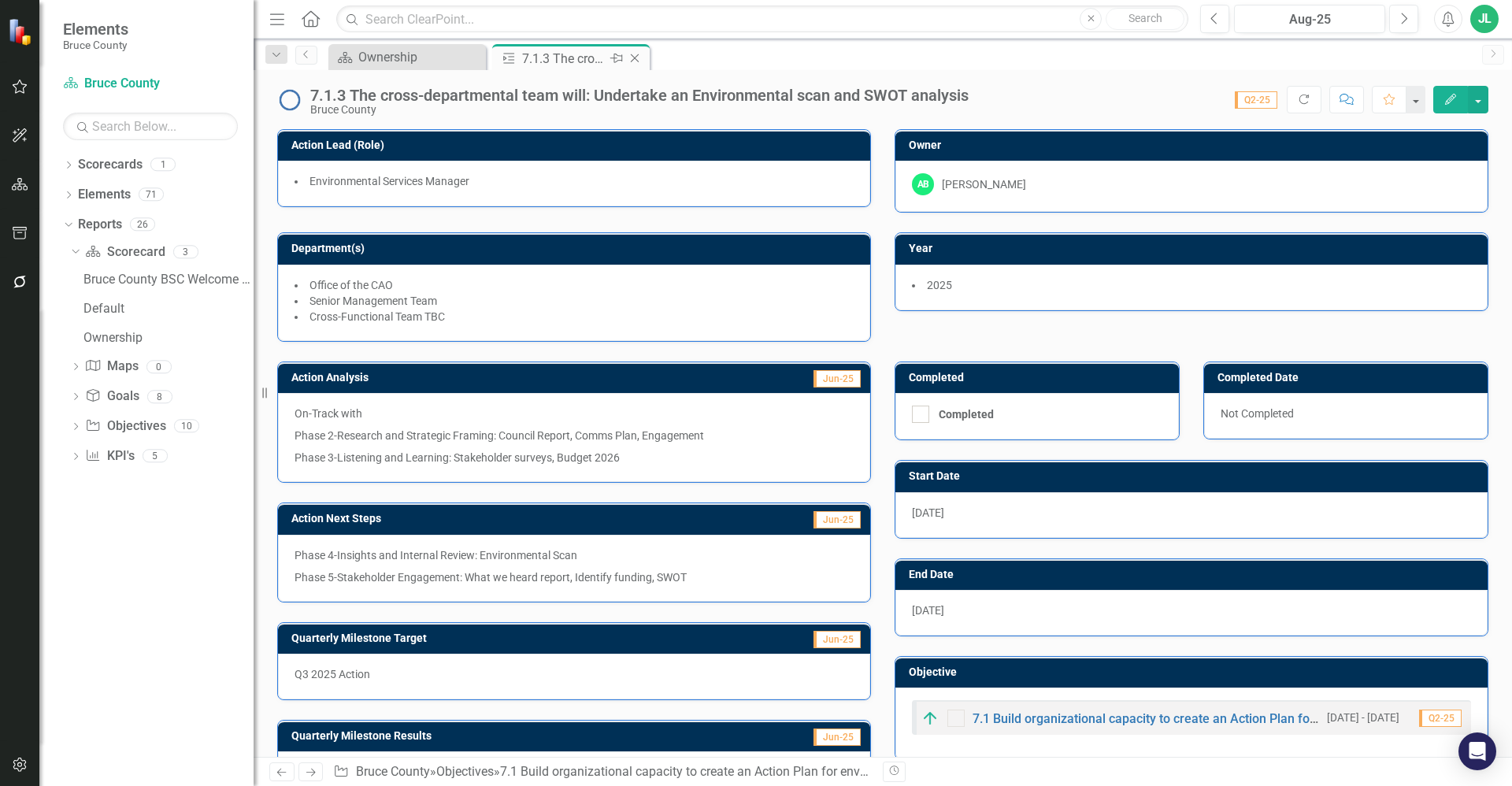
click at [633, 55] on icon "Close" at bounding box center [634, 58] width 15 height 12
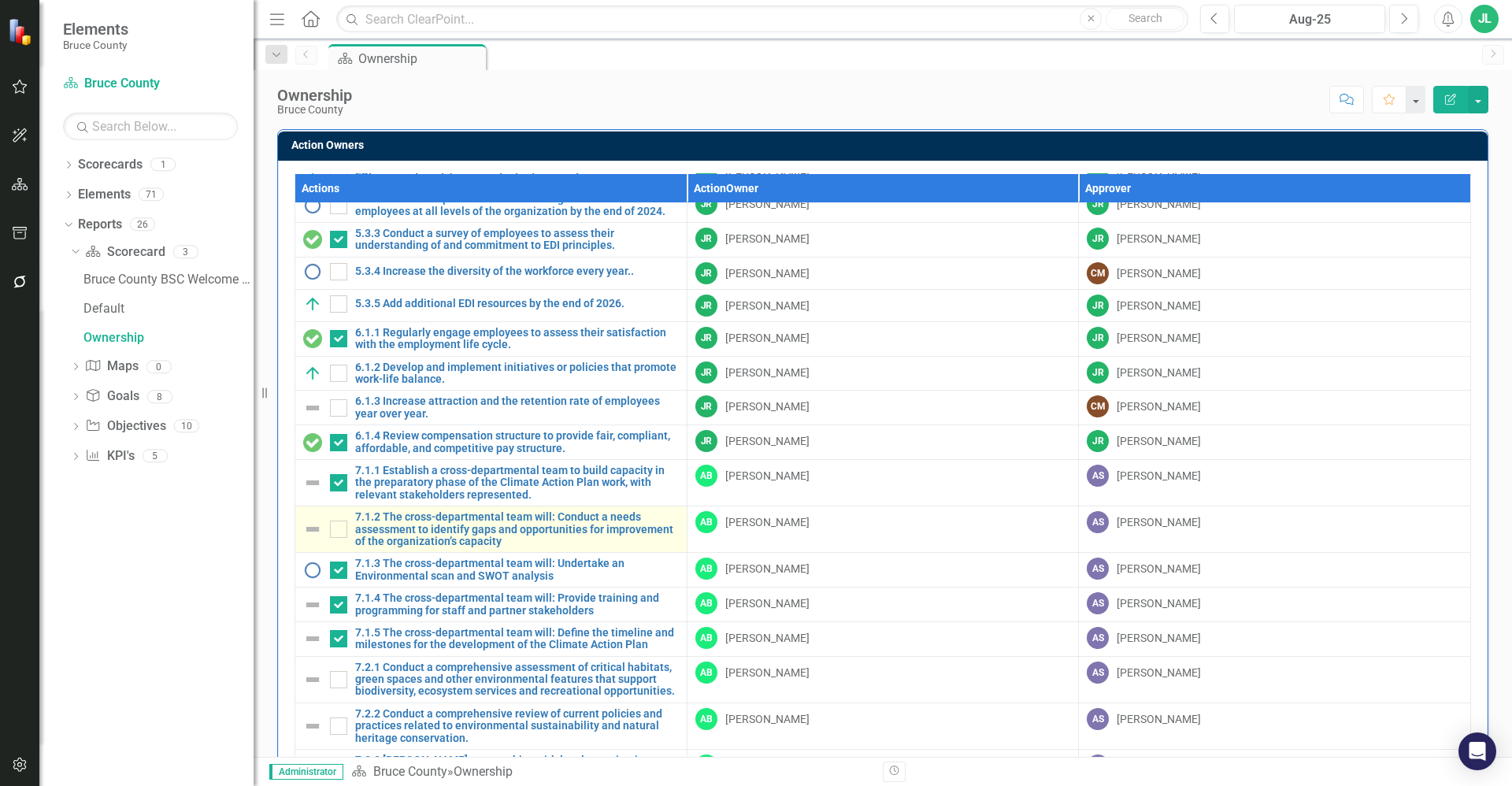
checkbox input "false"
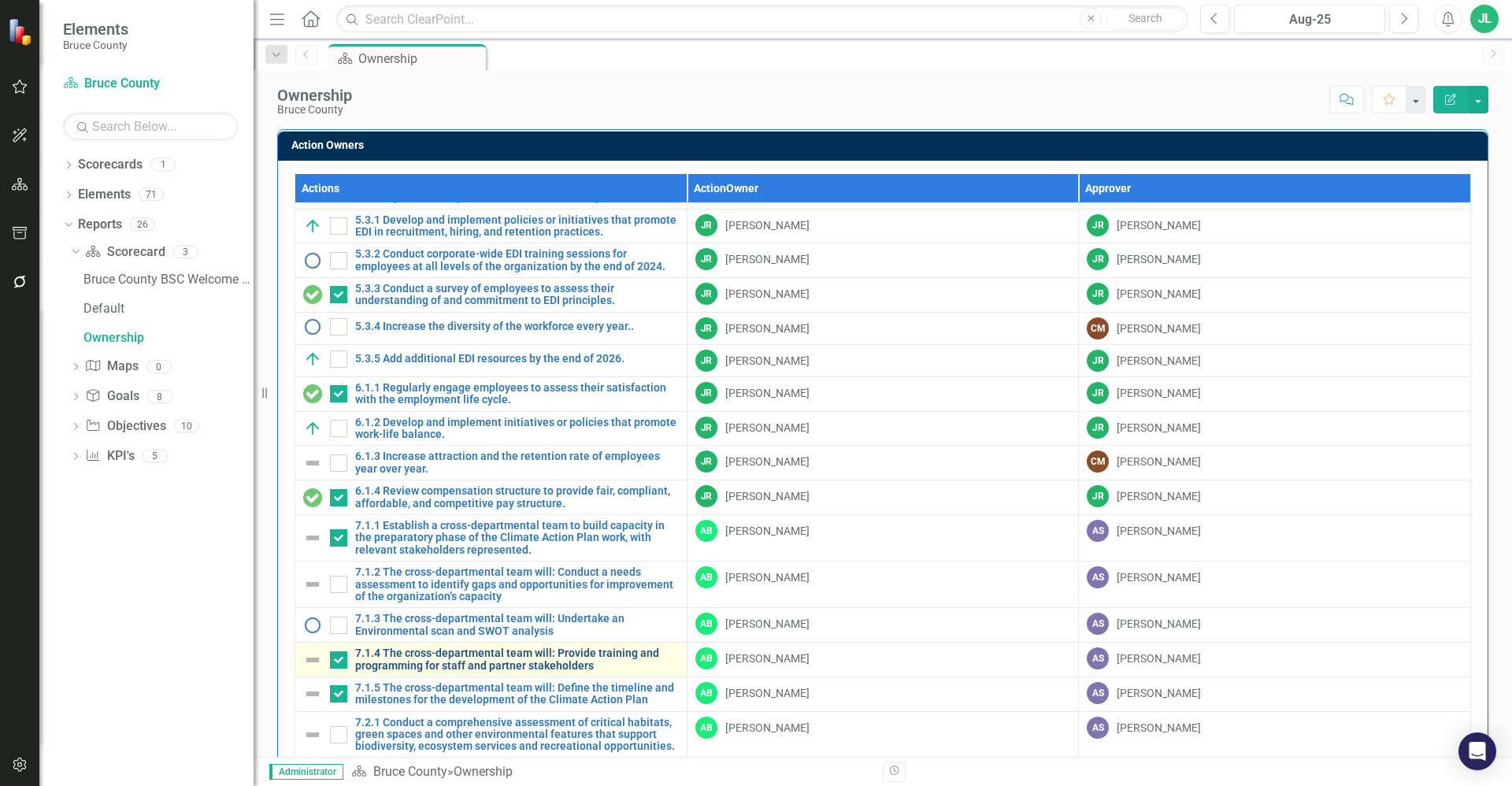
scroll to position [138, 0]
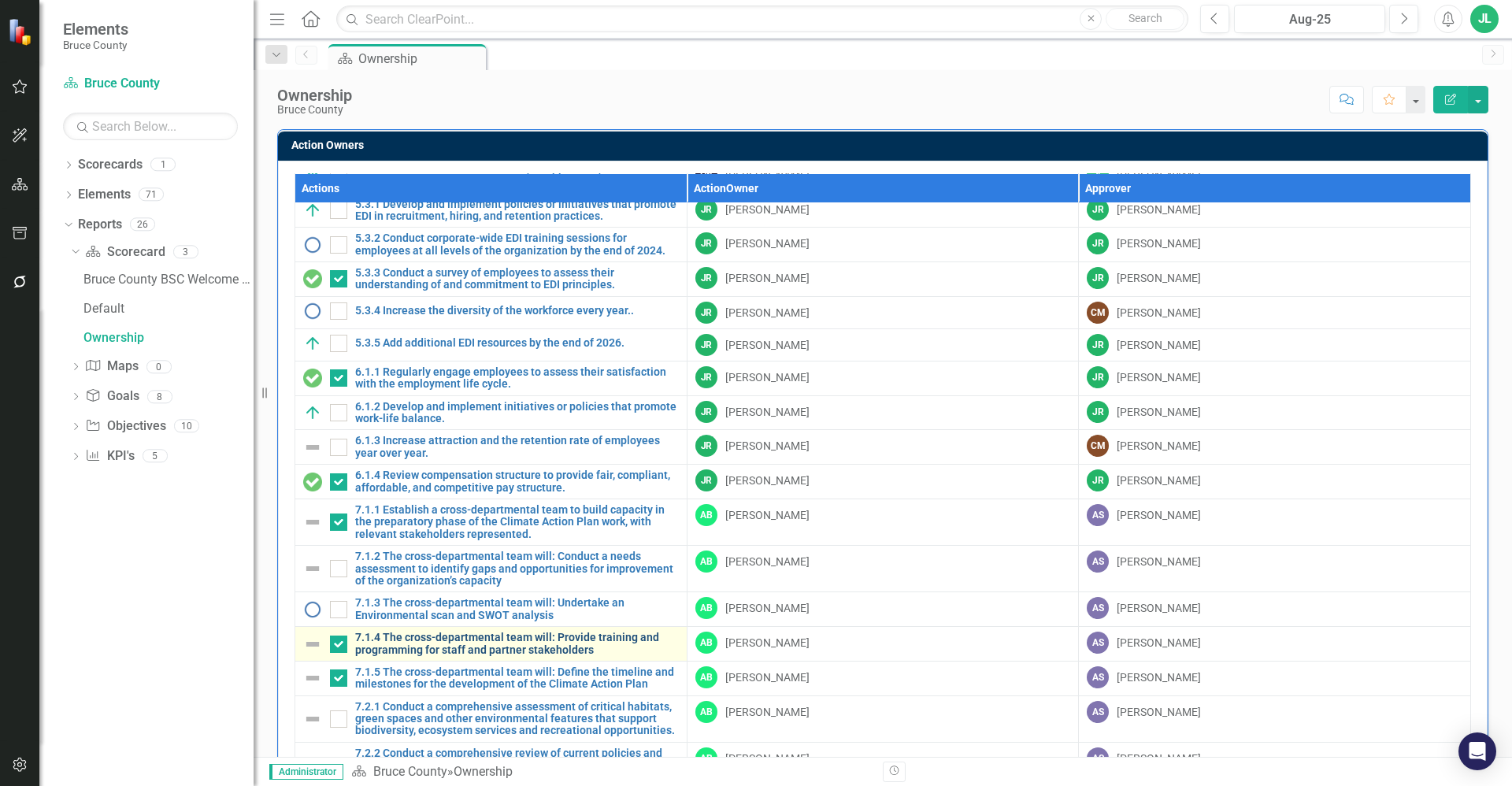
click at [507, 642] on link "7.1.4 The cross-departmental team will: Provide training and programming for st…" at bounding box center [517, 644] width 324 height 24
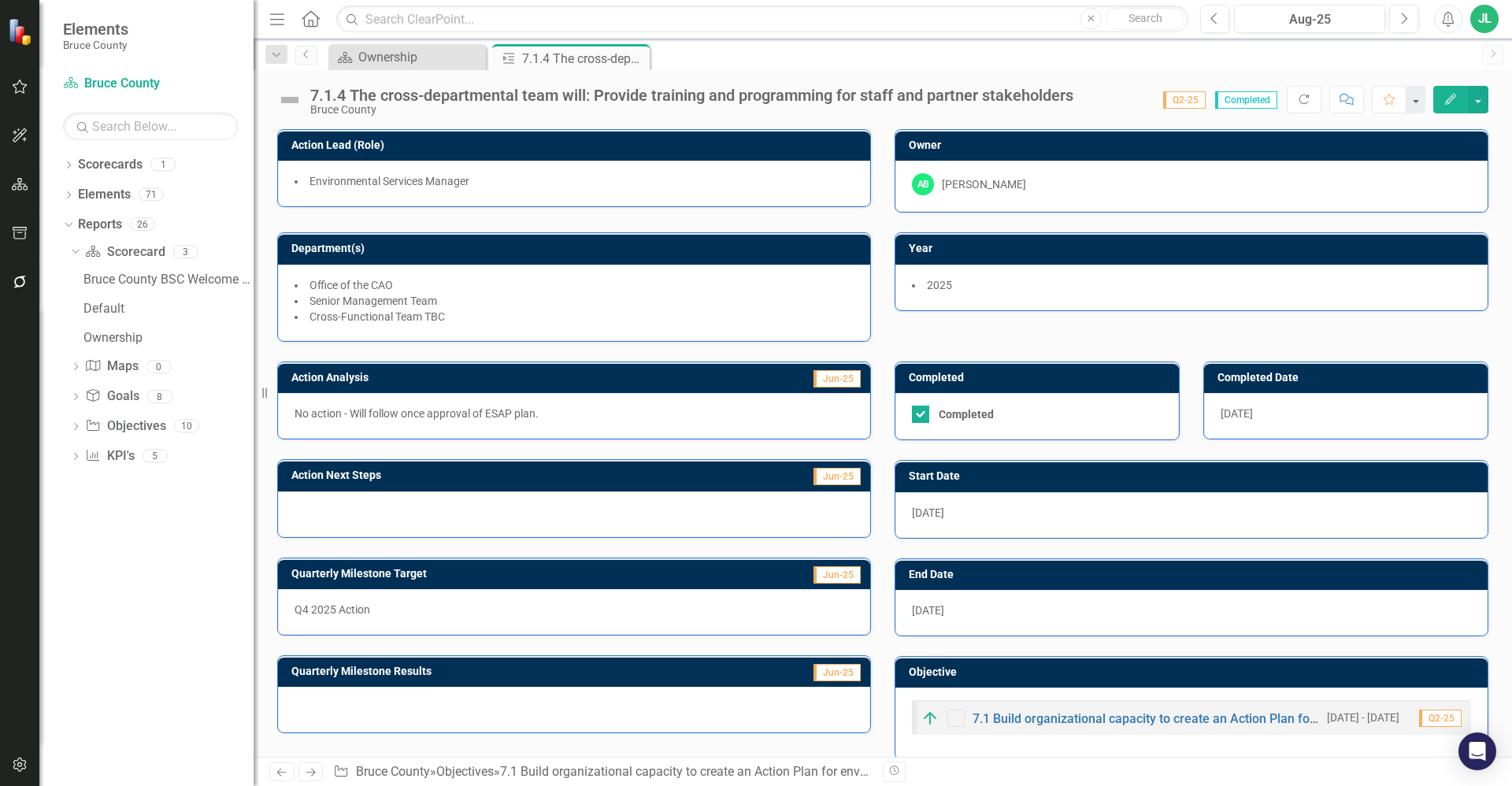
click at [483, 408] on p "No action - Will follow once approval of ESAP plan." at bounding box center [574, 413] width 559 height 15
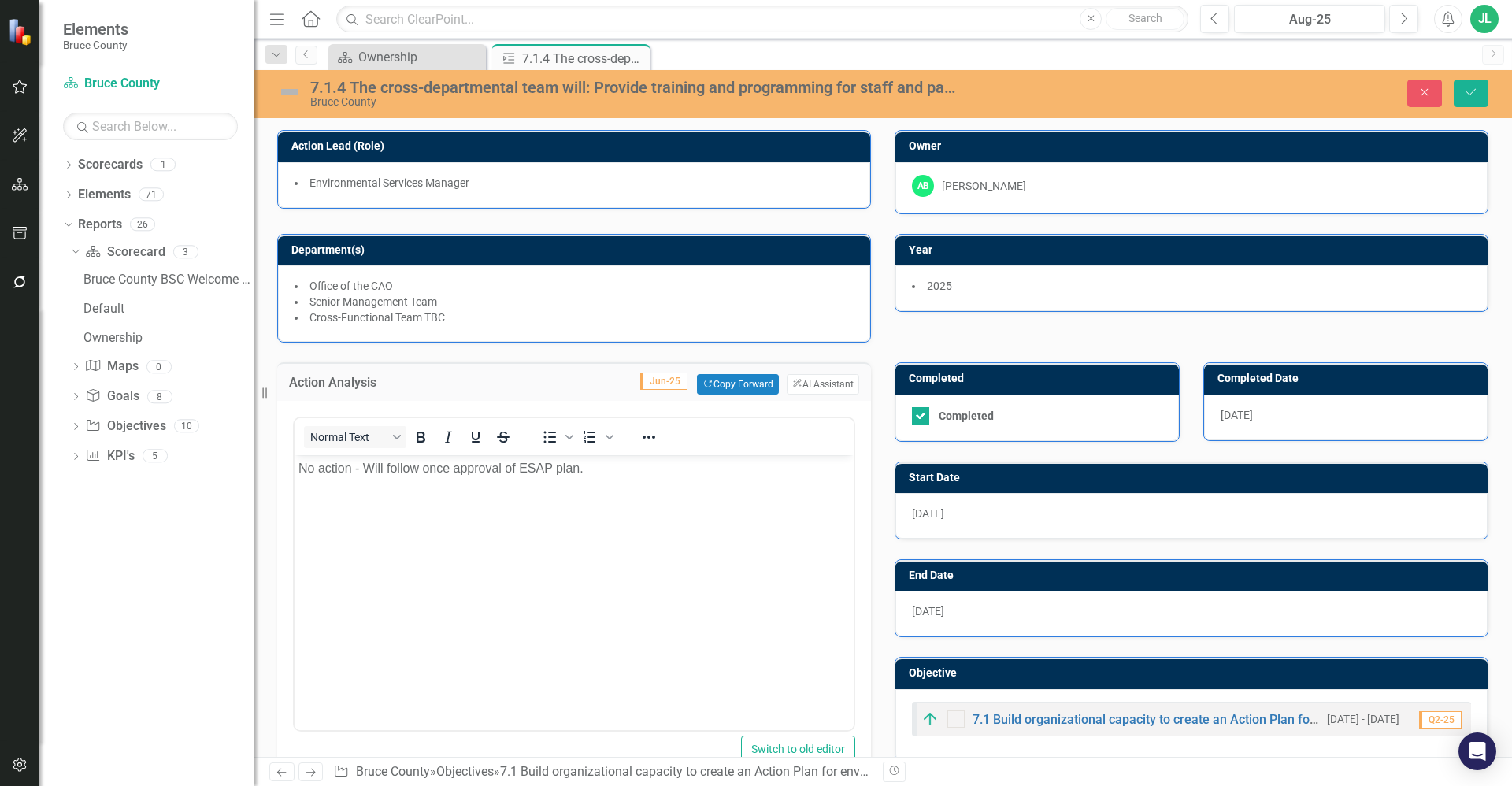
click at [1446, 95] on div "Close Save" at bounding box center [1250, 94] width 500 height 28
click at [1425, 99] on button "Close" at bounding box center [1424, 94] width 35 height 28
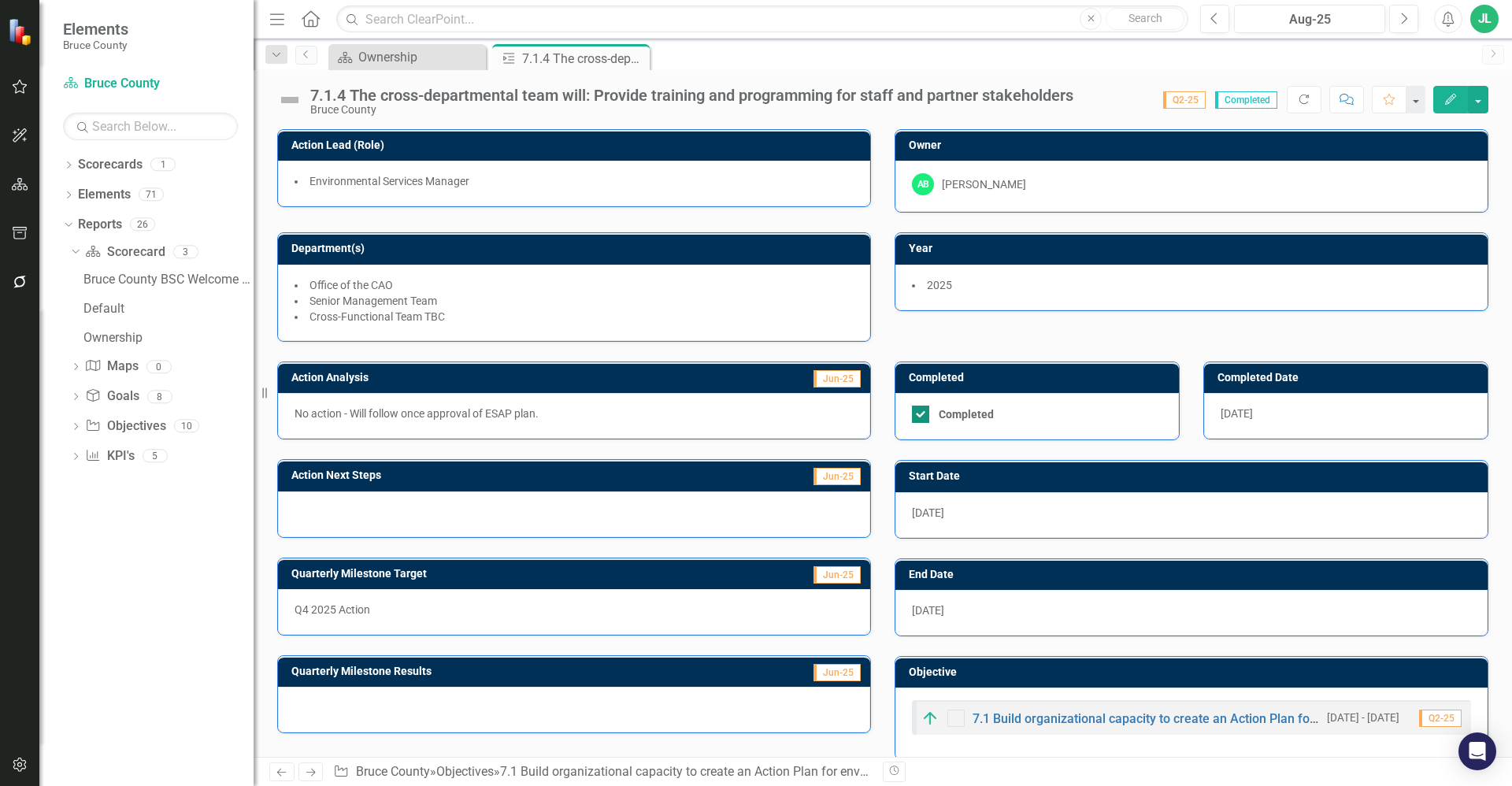
click at [917, 420] on div at bounding box center [920, 414] width 17 height 17
click at [917, 416] on input "Completed" at bounding box center [917, 411] width 11 height 11
checkbox input "false"
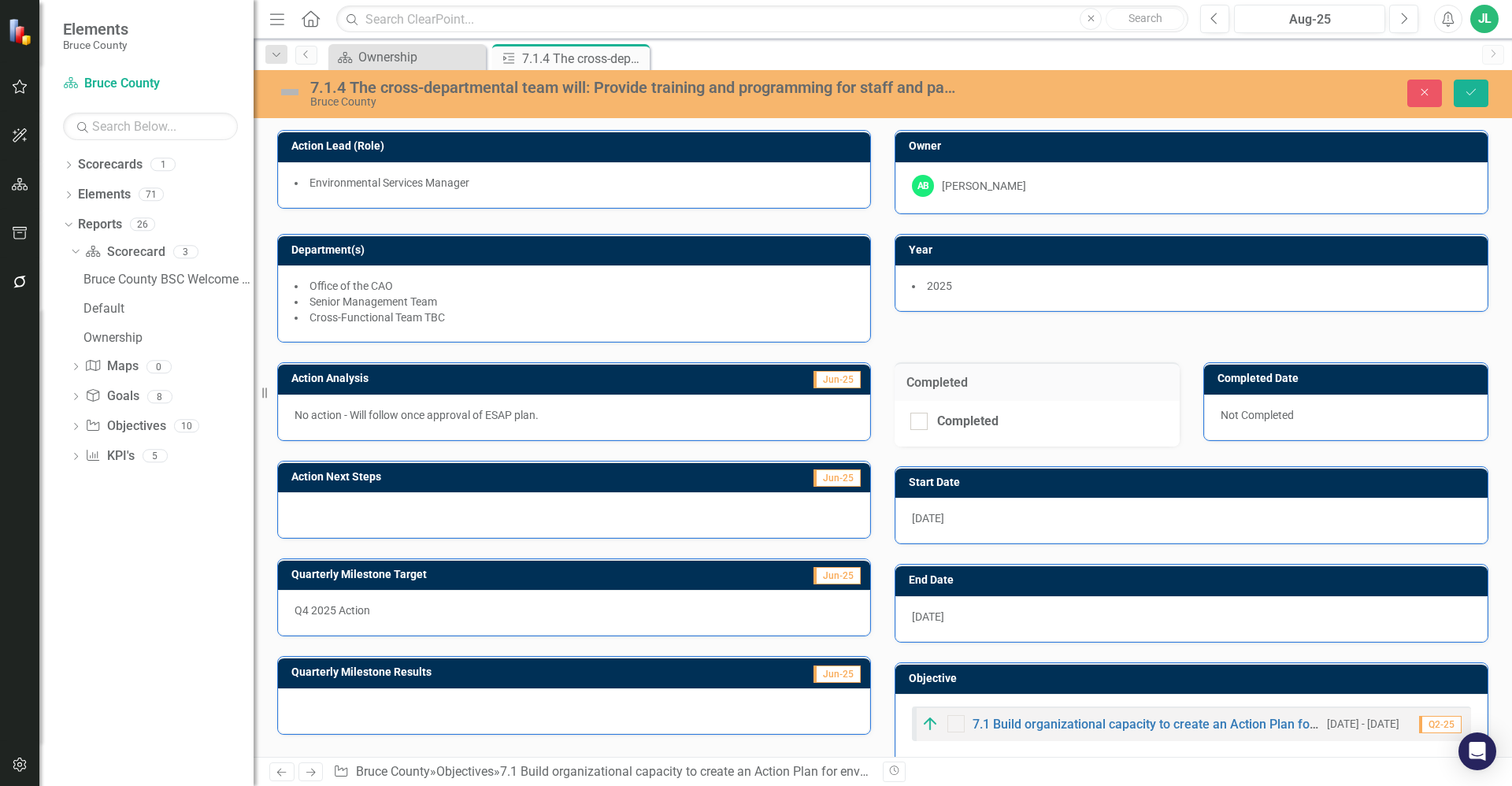
click at [278, 95] on img at bounding box center [289, 92] width 25 height 25
click at [286, 95] on img at bounding box center [289, 92] width 25 height 25
click at [288, 87] on img at bounding box center [289, 92] width 25 height 25
click at [291, 89] on img at bounding box center [289, 92] width 25 height 25
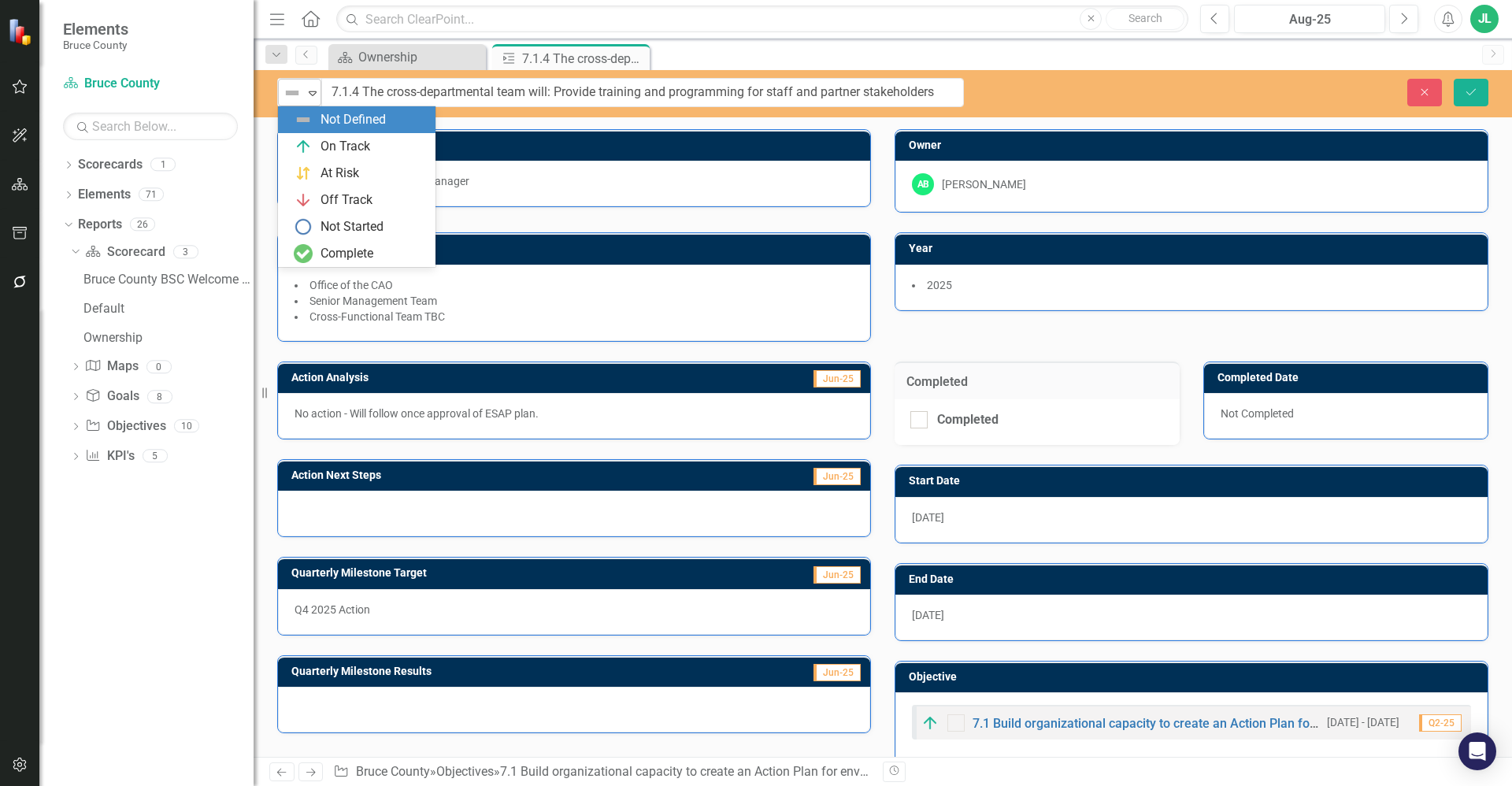
click at [293, 94] on img at bounding box center [292, 92] width 19 height 19
click at [346, 219] on div "Not Started" at bounding box center [351, 227] width 63 height 18
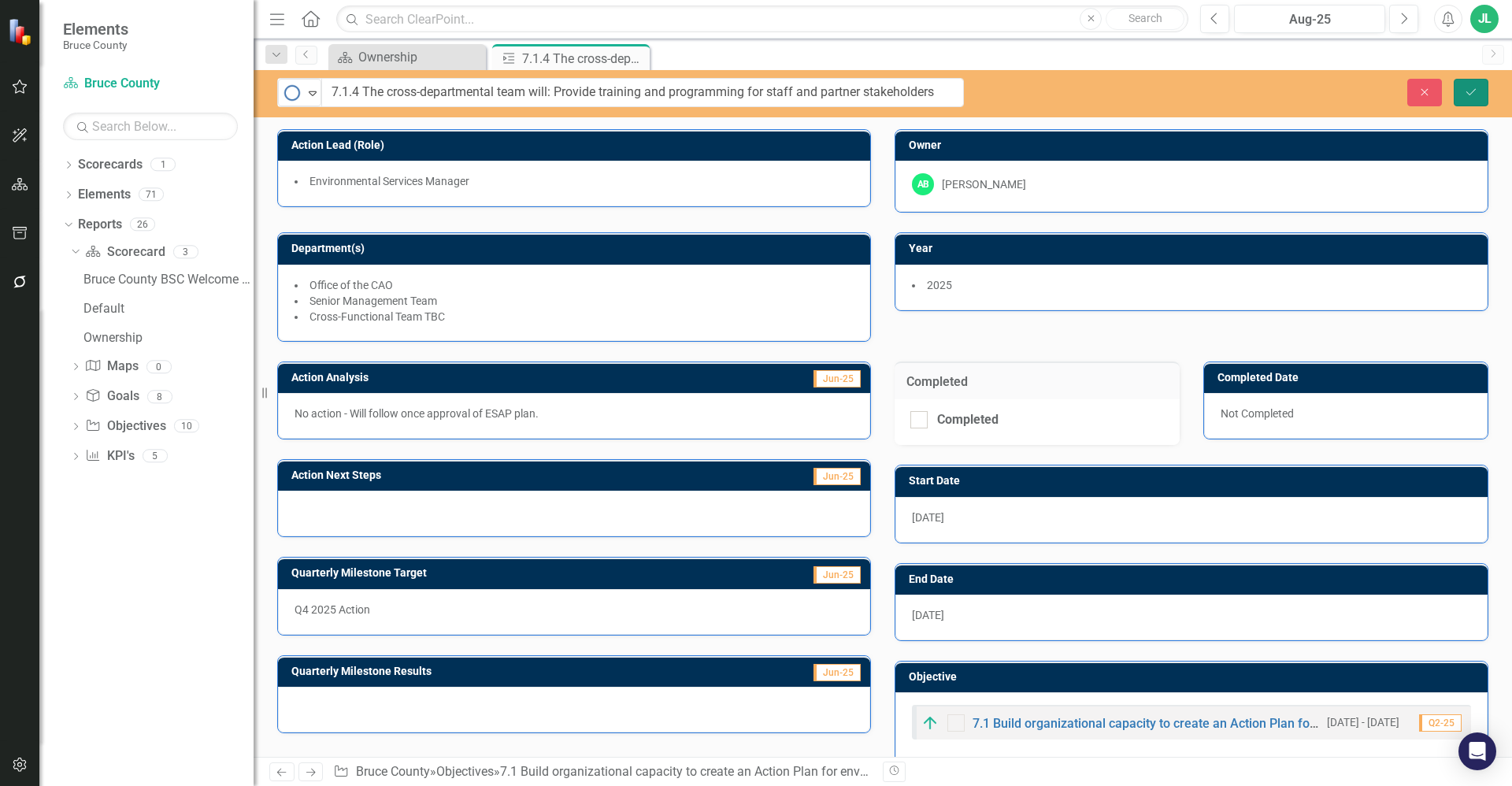
click at [1477, 91] on icon "Save" at bounding box center [1470, 92] width 14 height 11
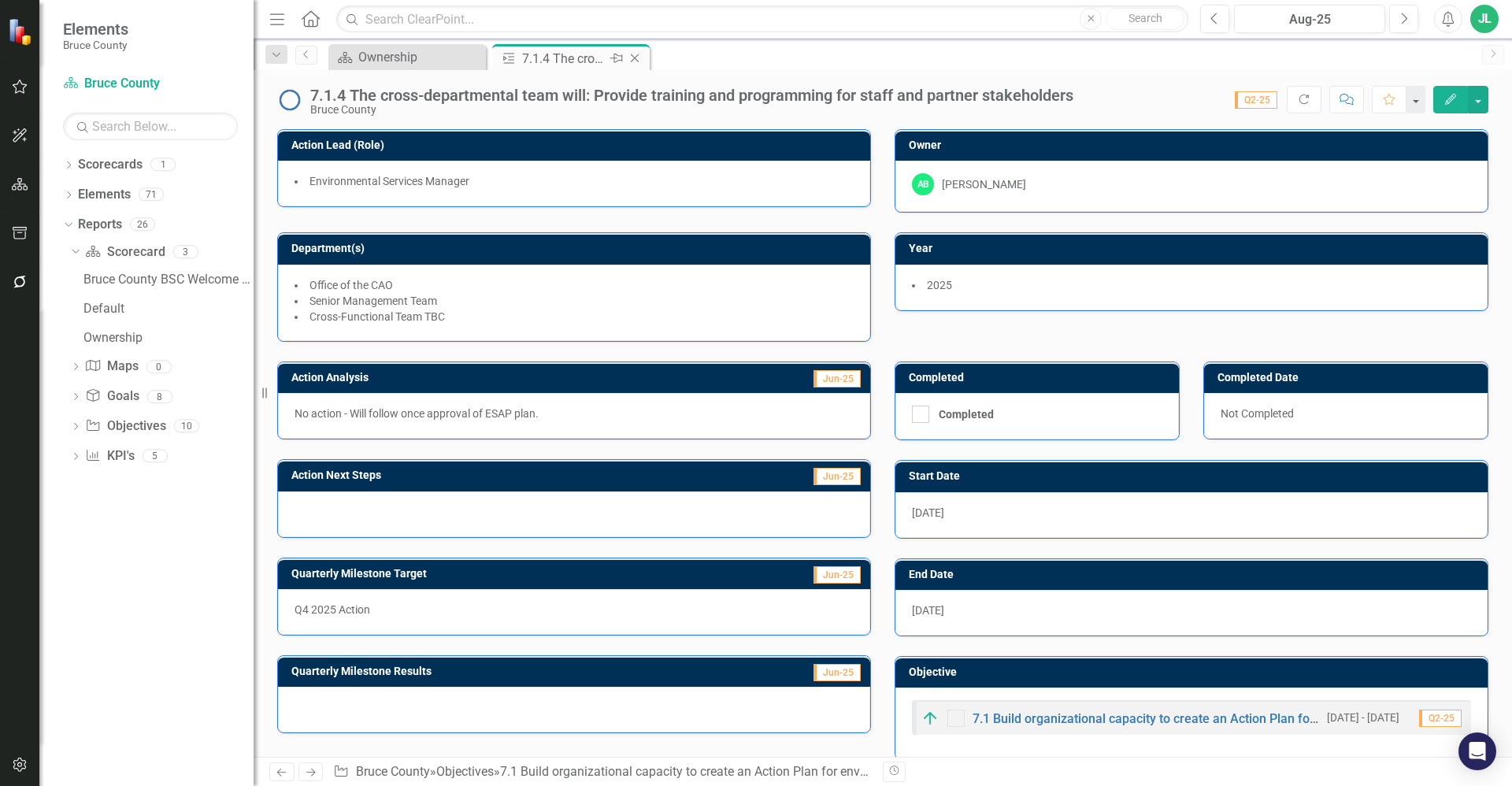
click at [633, 57] on icon "Close" at bounding box center [634, 58] width 15 height 12
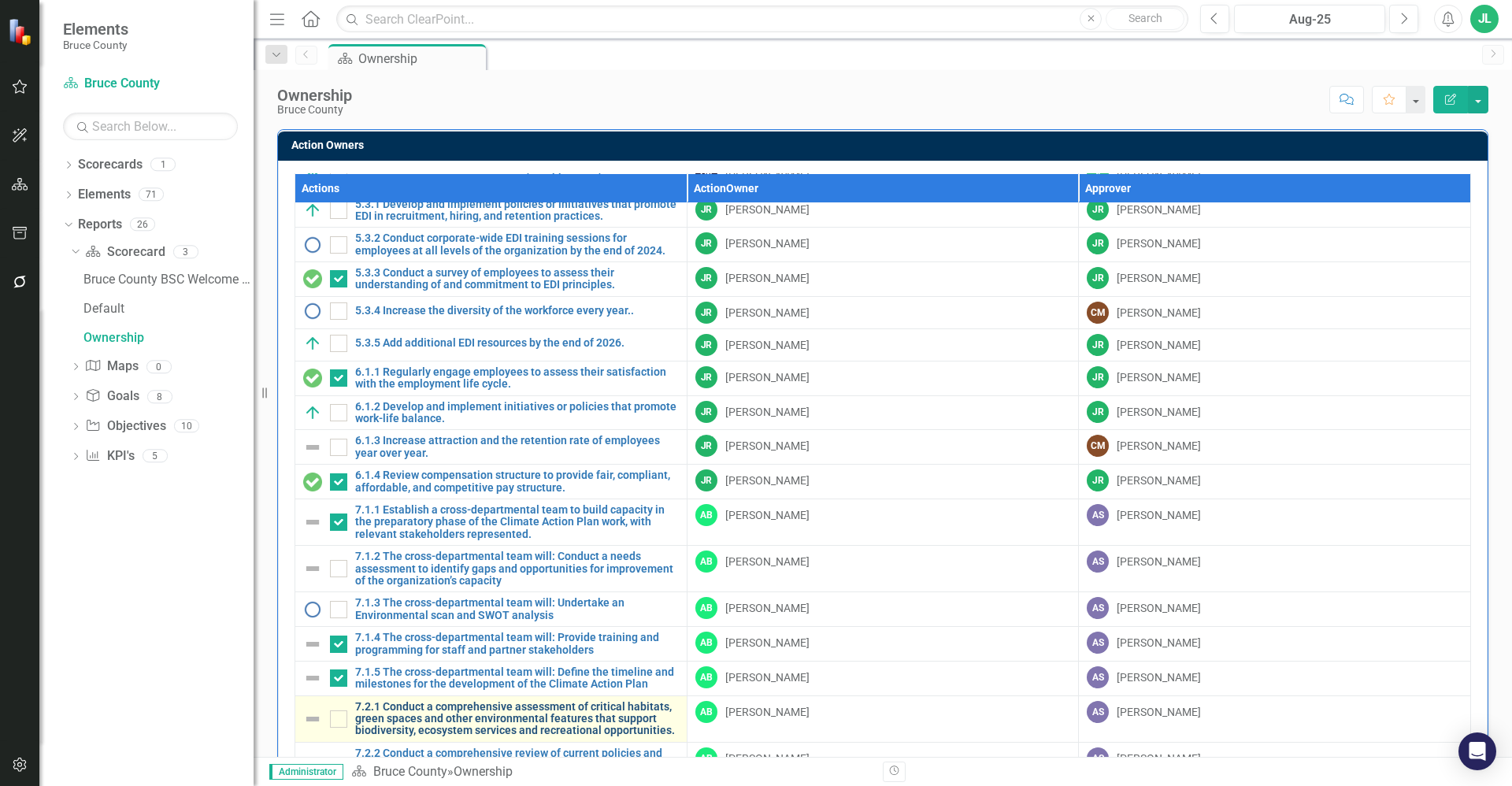
scroll to position [268, 0]
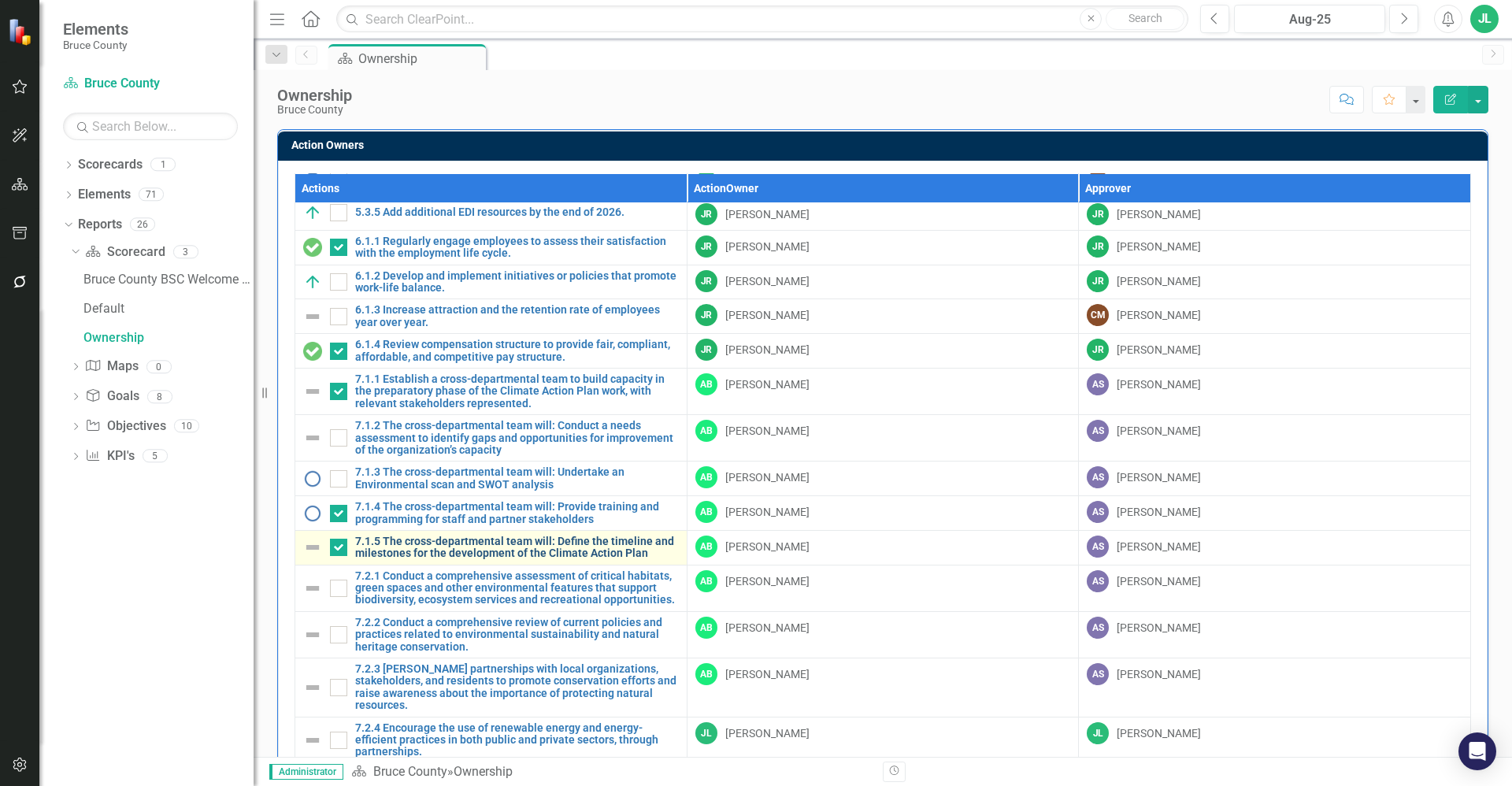
checkbox input "false"
click at [496, 548] on link "7.1.5 The cross-departmental team will: Define the timeline and milestones for …" at bounding box center [517, 548] width 324 height 24
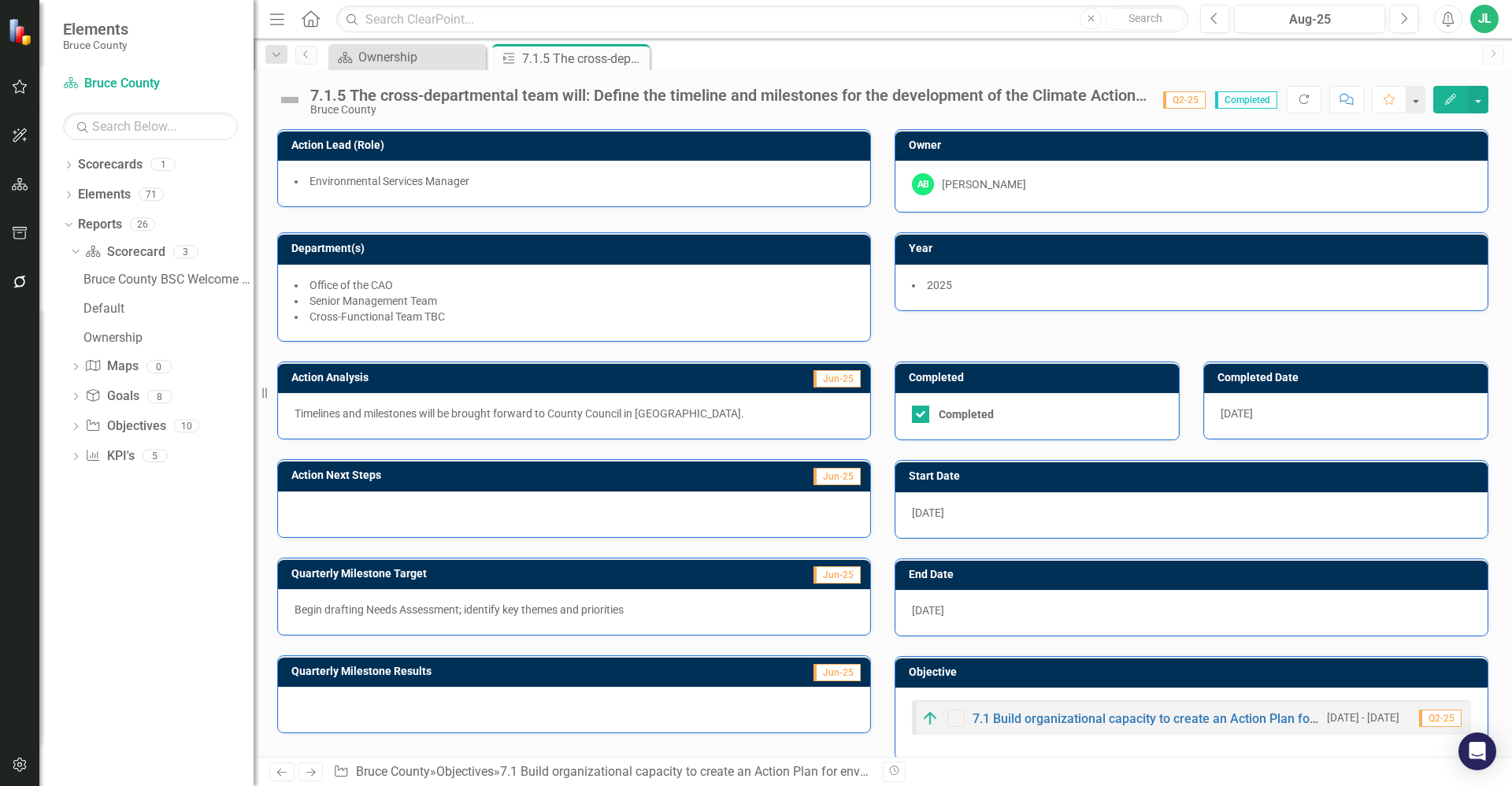
click at [800, 91] on div "7.1.5 The cross-departmental team will: Define the timeline and milestones for …" at bounding box center [729, 95] width 837 height 17
click at [915, 416] on input "Completed" at bounding box center [917, 411] width 11 height 11
checkbox input "false"
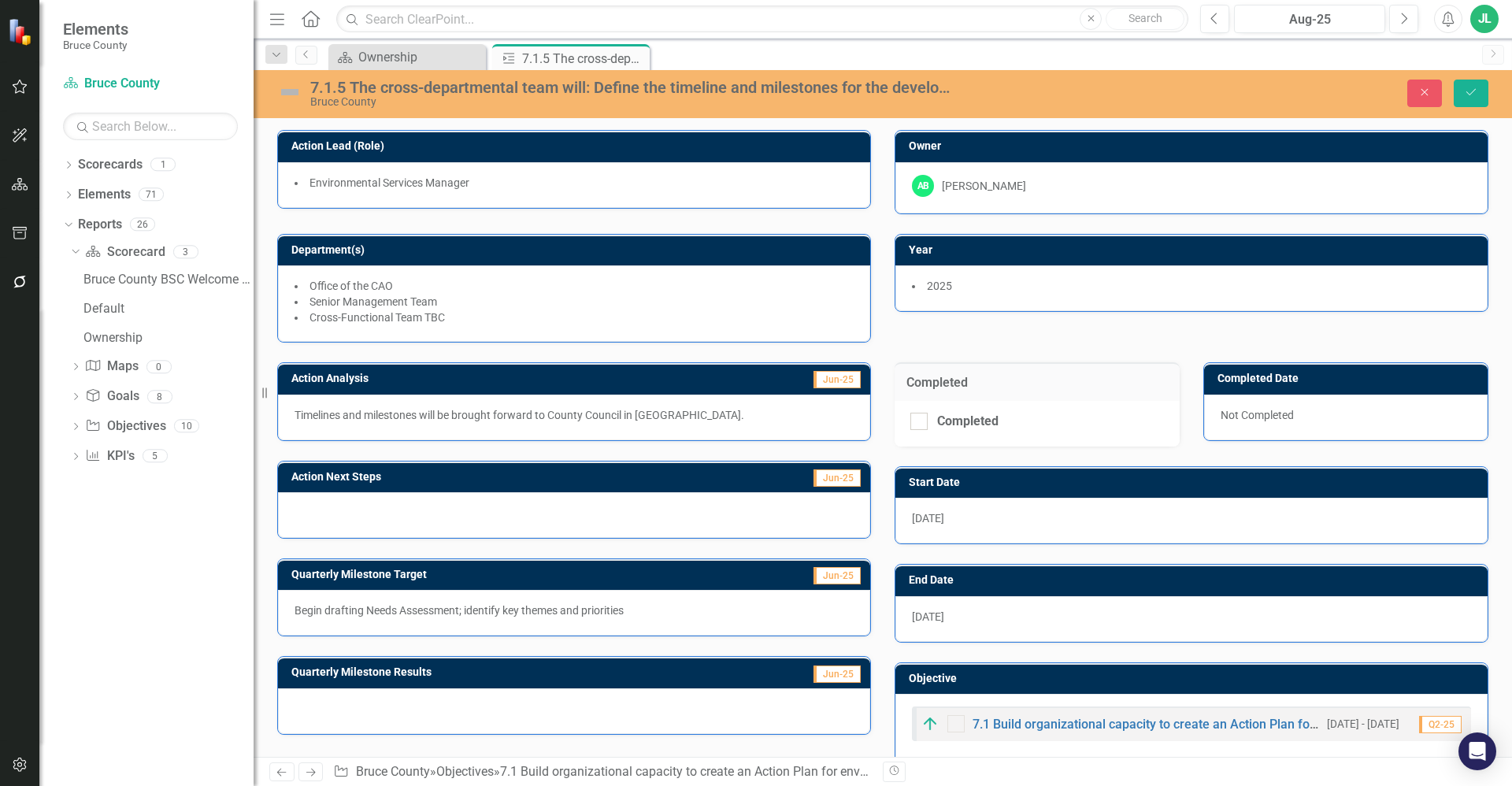
click at [295, 93] on img at bounding box center [289, 92] width 25 height 25
click at [293, 93] on img at bounding box center [289, 92] width 25 height 25
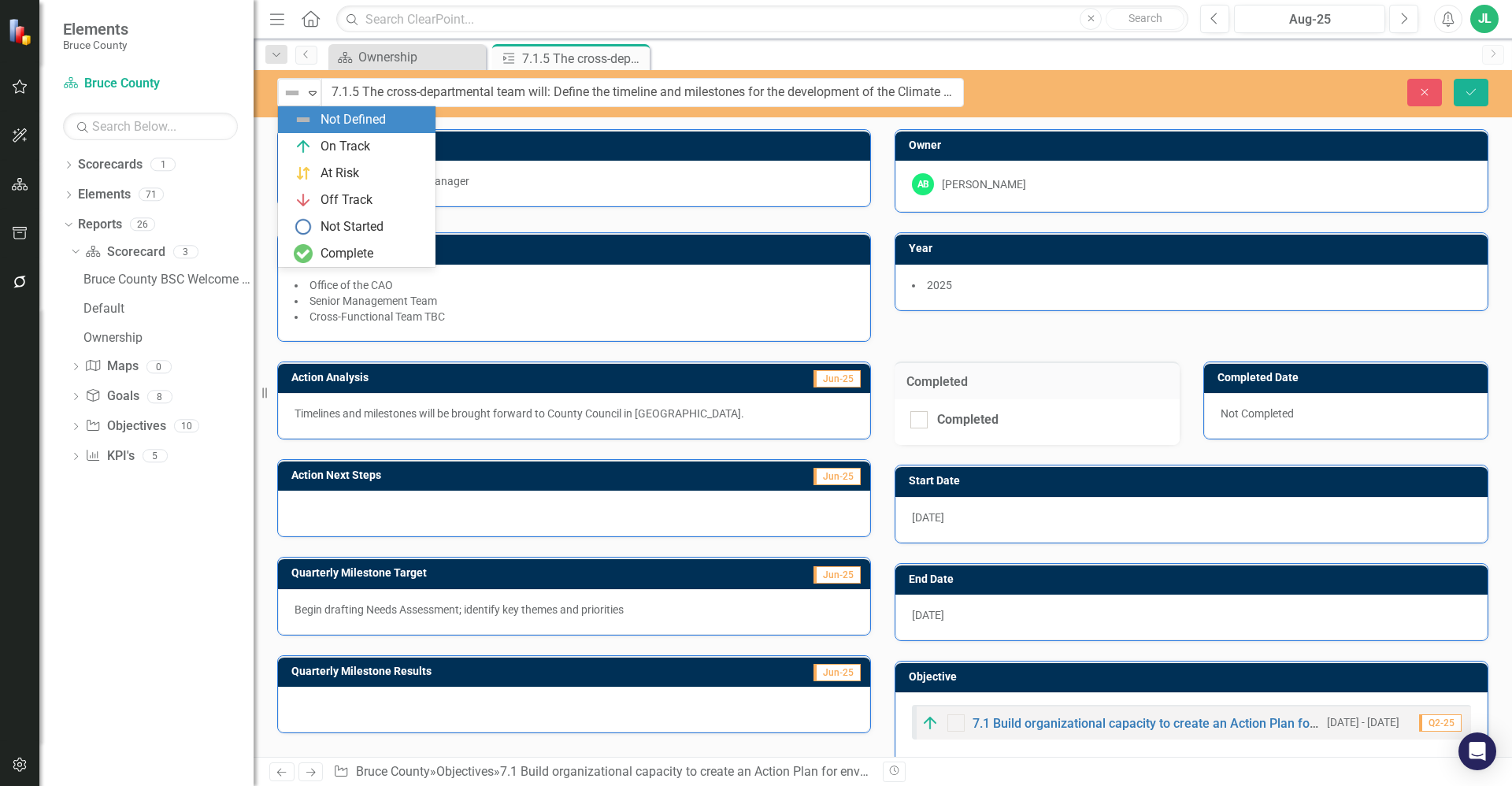
click at [293, 93] on img at bounding box center [292, 92] width 19 height 19
click at [350, 221] on div "Not Started" at bounding box center [351, 227] width 63 height 18
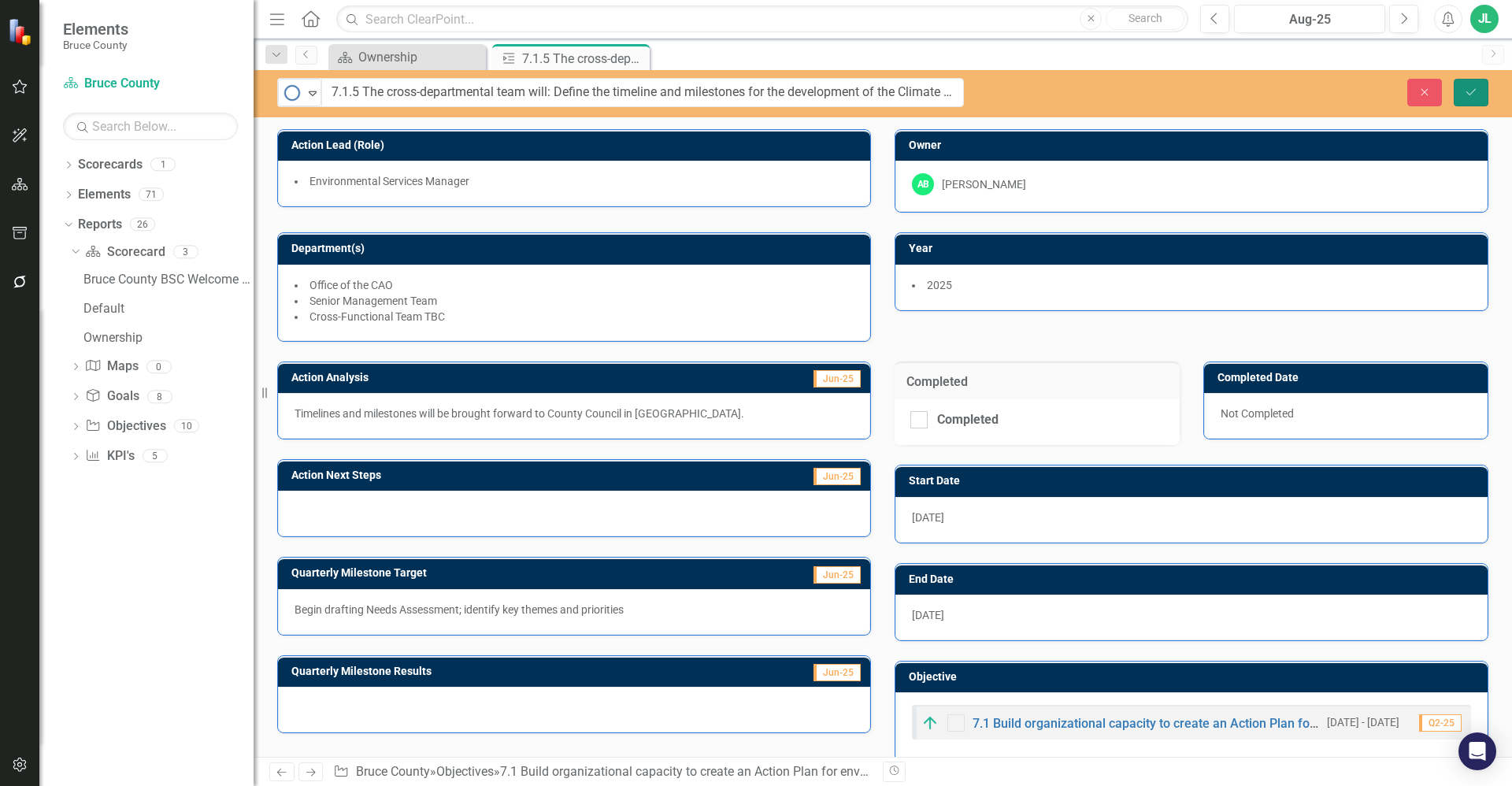
click at [1466, 87] on icon "Save" at bounding box center [1470, 92] width 14 height 11
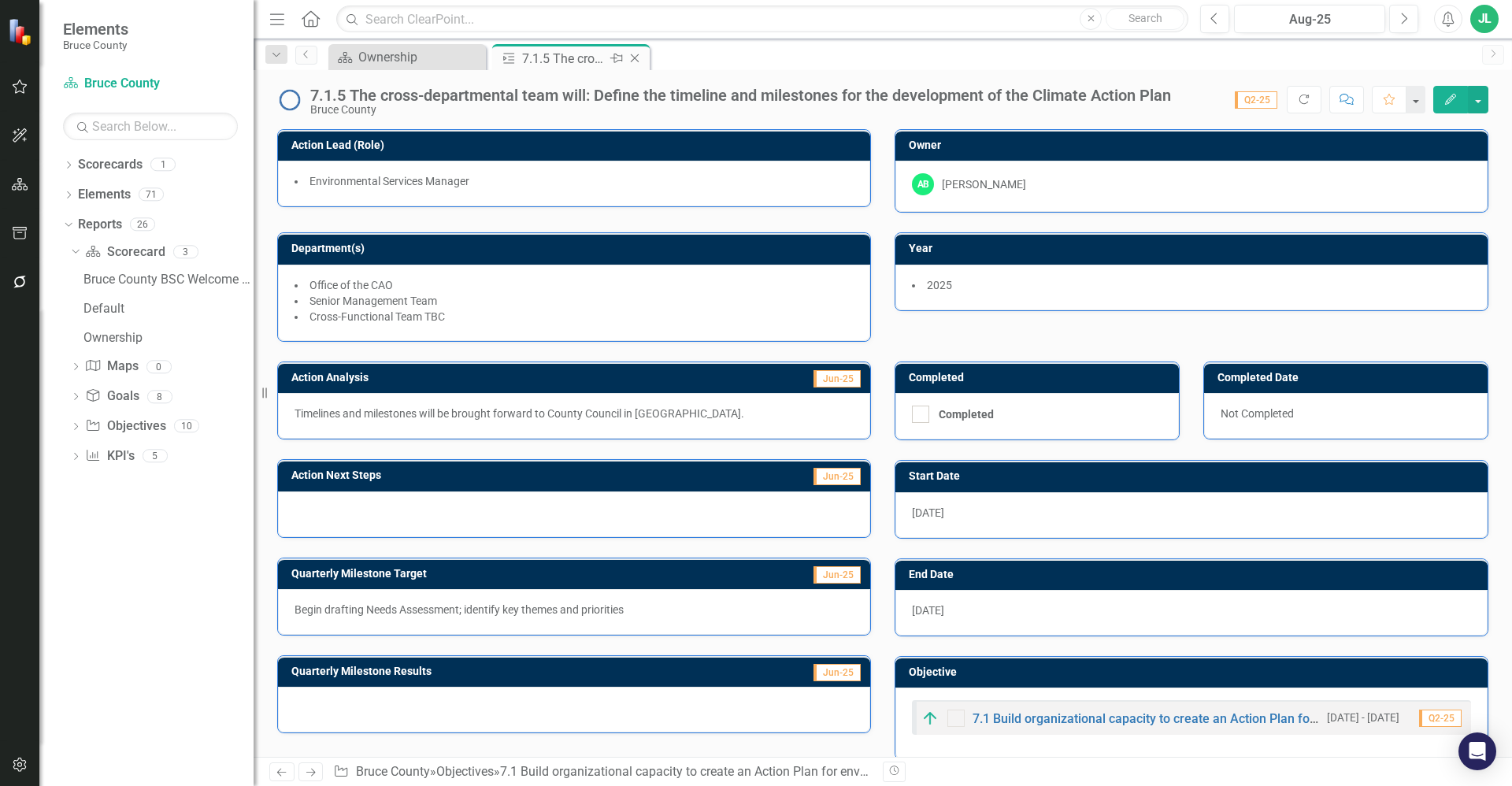
click at [638, 57] on icon "Close" at bounding box center [634, 58] width 15 height 12
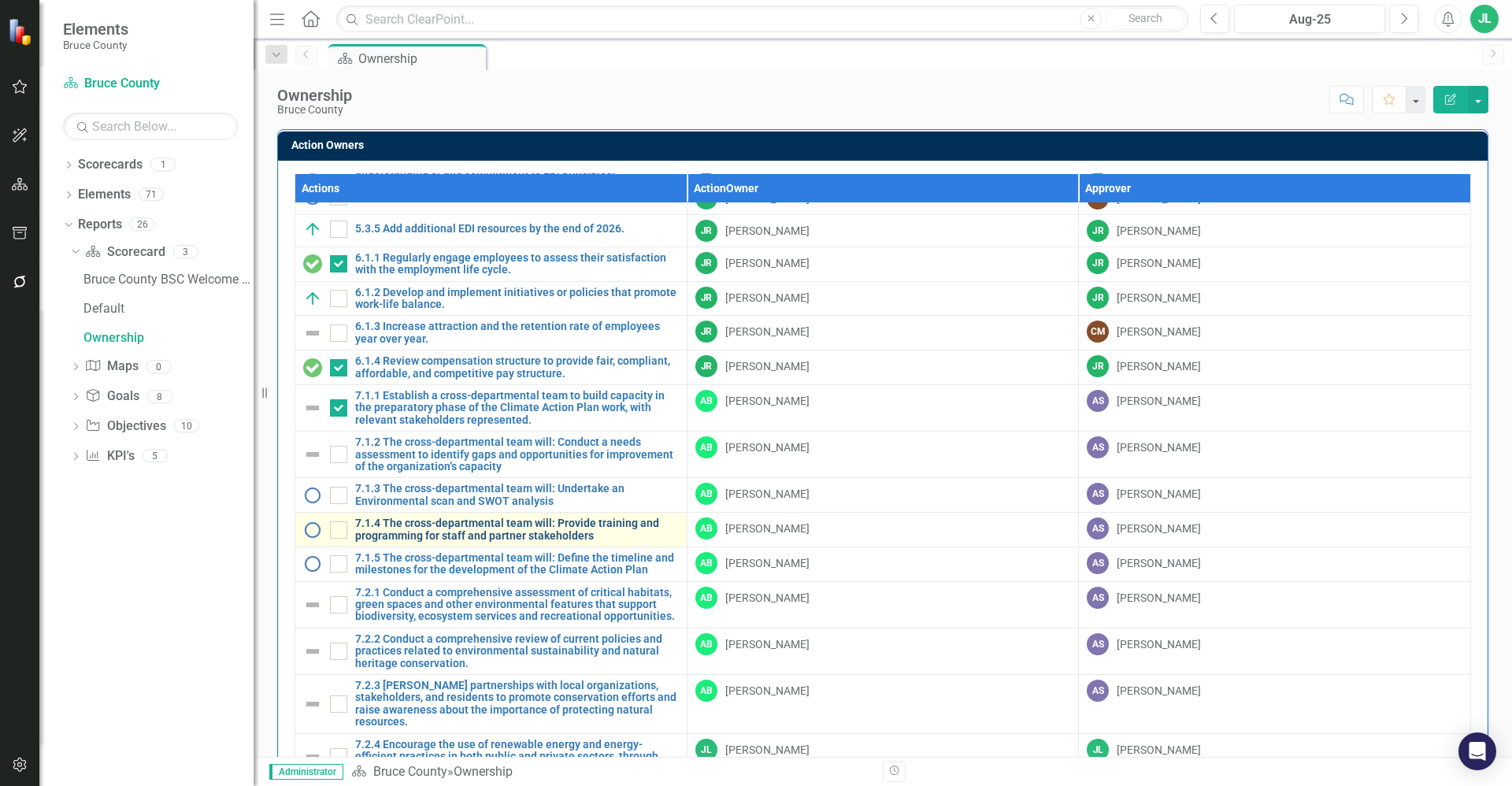
scroll to position [256, 0]
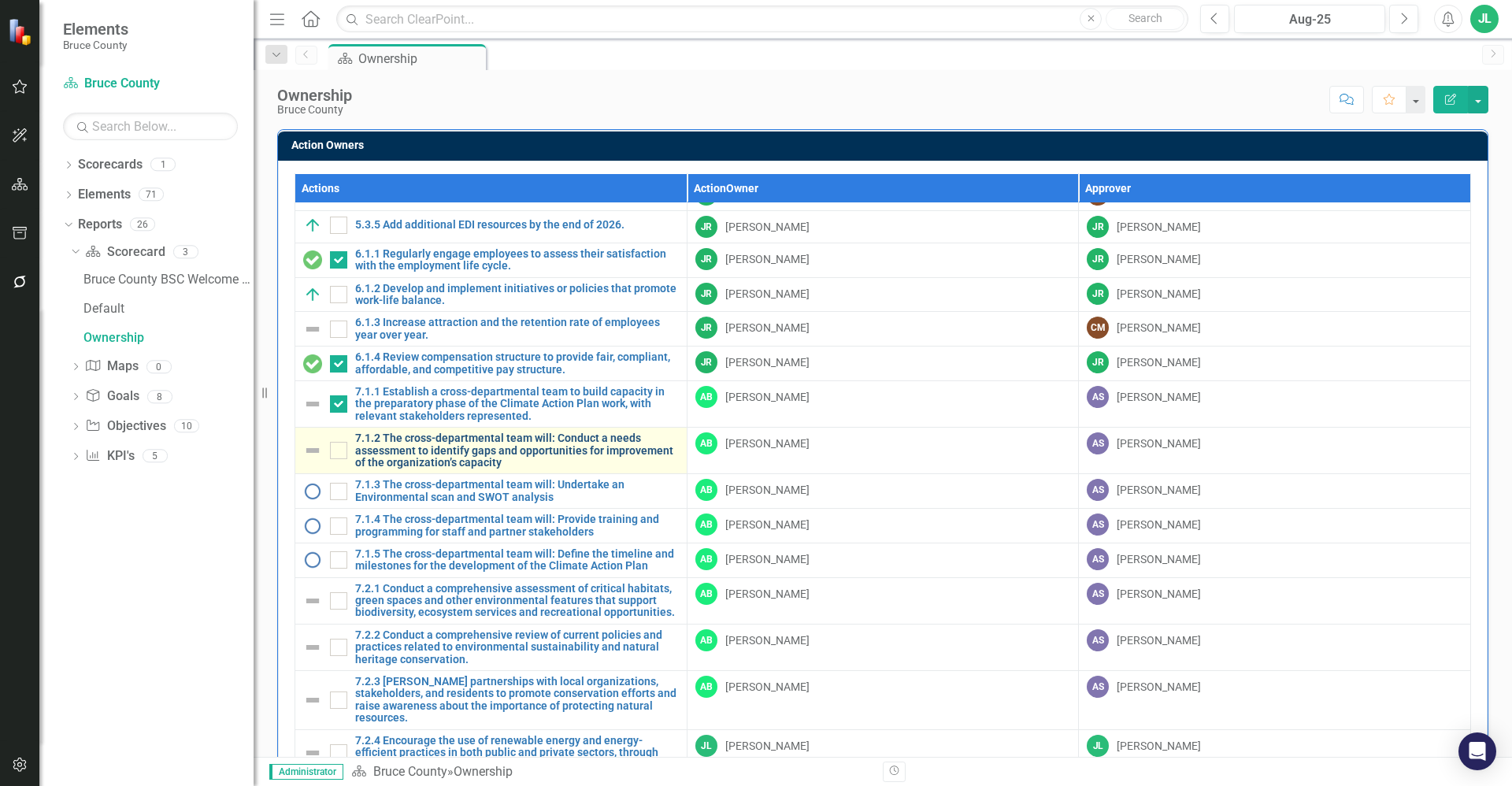
click at [454, 453] on link "7.1.2 The cross-departmental team will: Conduct a needs assessment to identify …" at bounding box center [517, 450] width 324 height 36
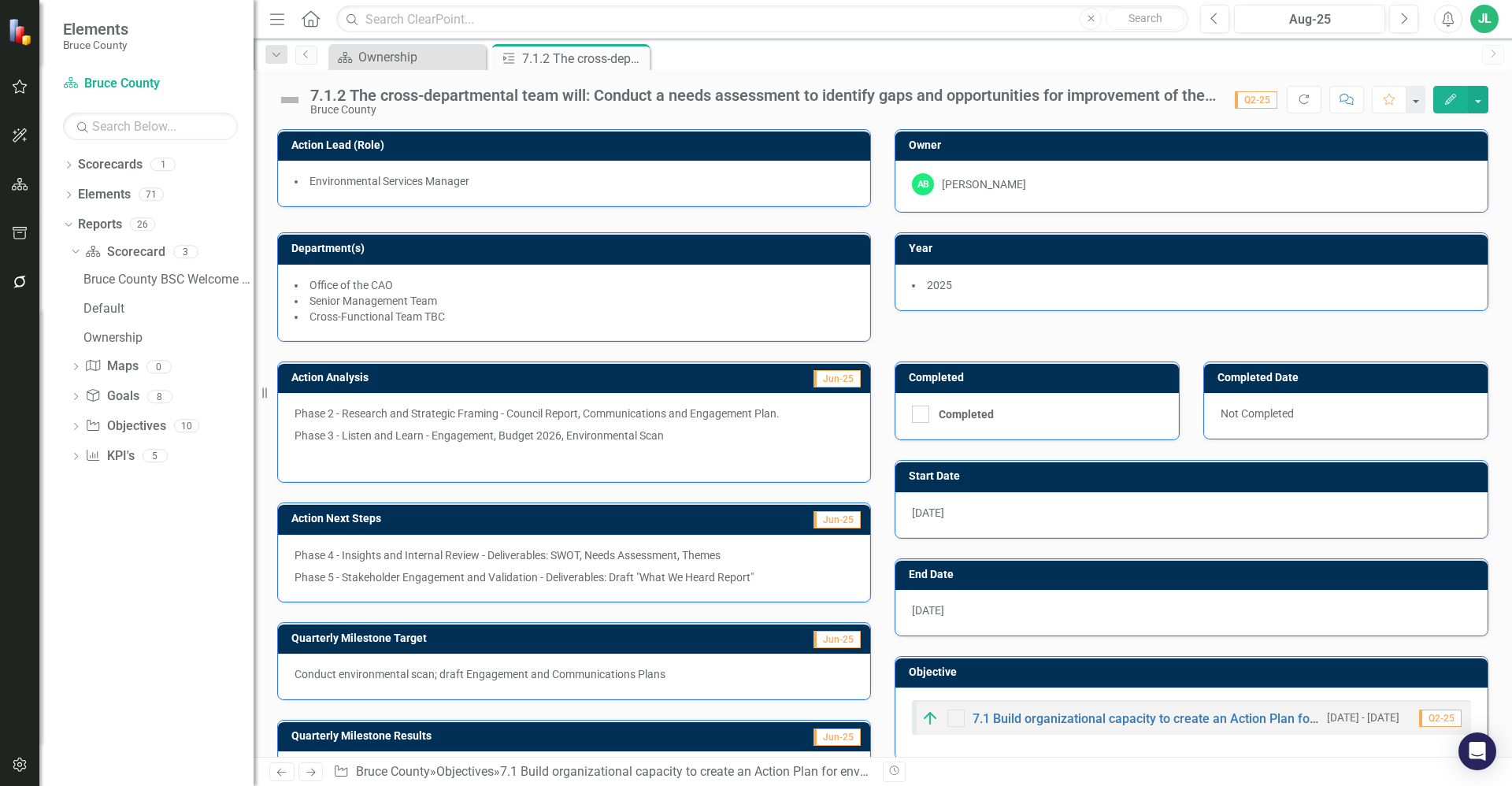
click at [290, 95] on img at bounding box center [289, 99] width 25 height 25
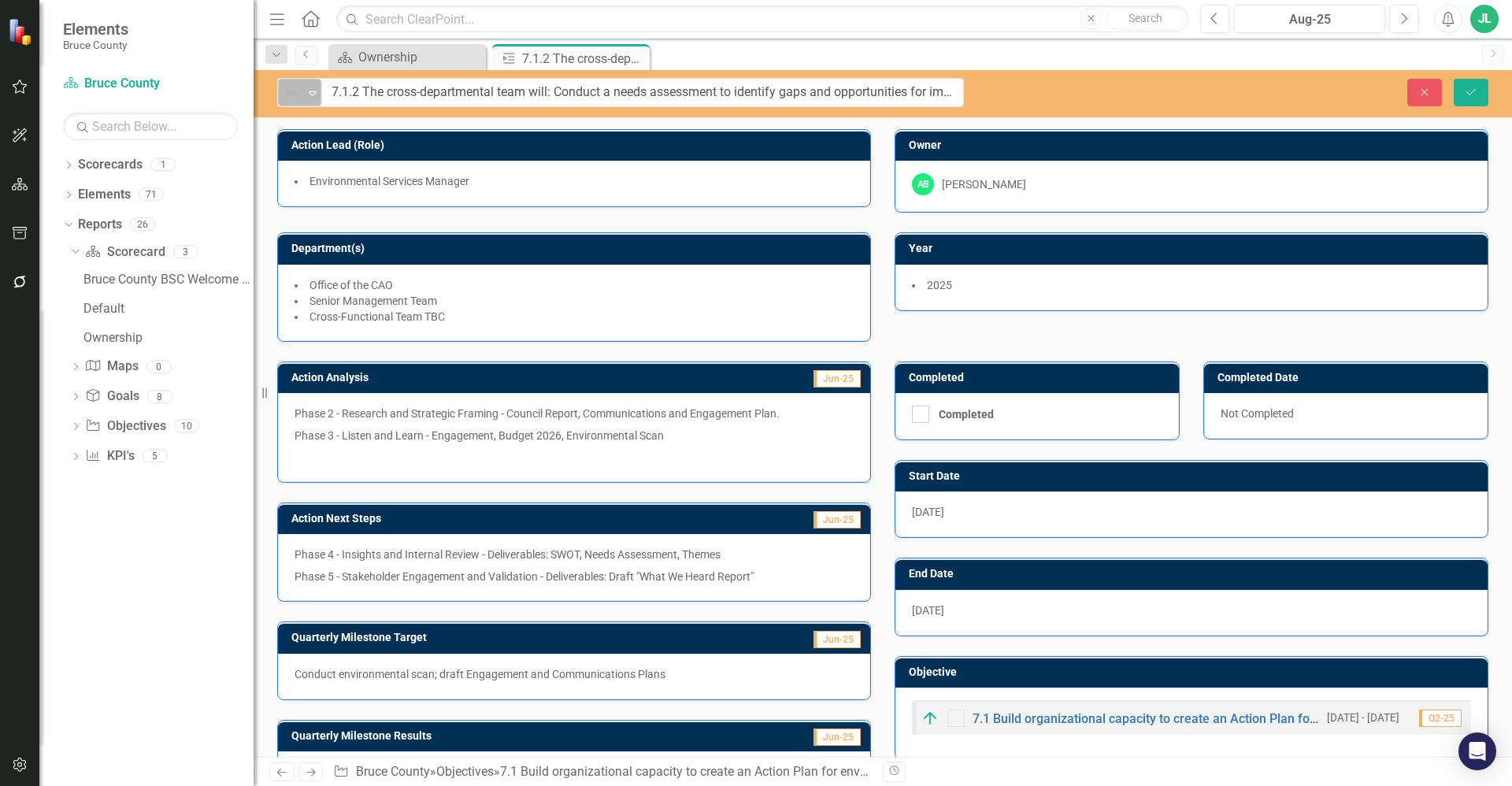
click at [307, 95] on icon "Expand" at bounding box center [312, 92] width 15 height 12
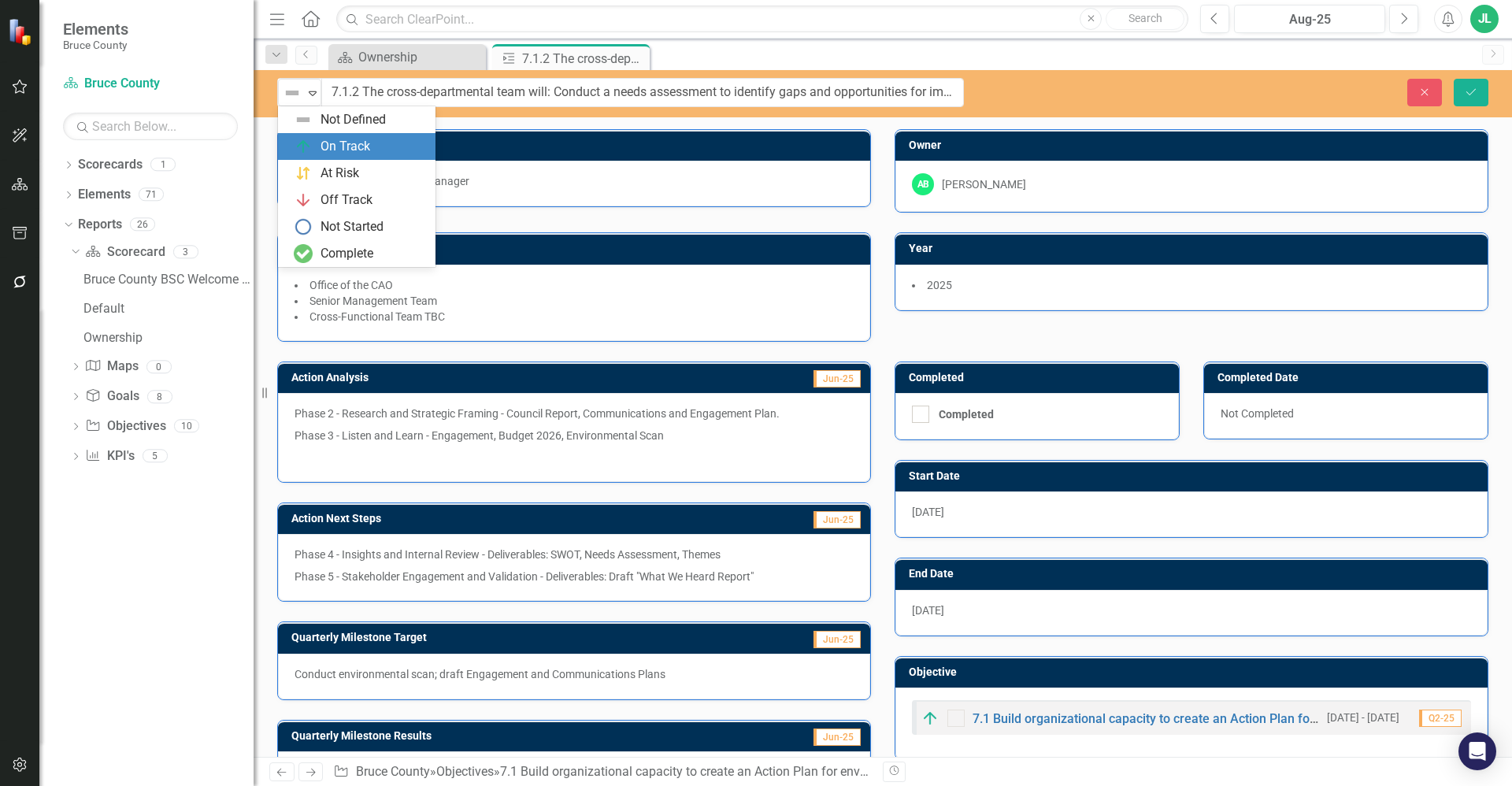
click at [347, 151] on div "On Track" at bounding box center [345, 147] width 50 height 18
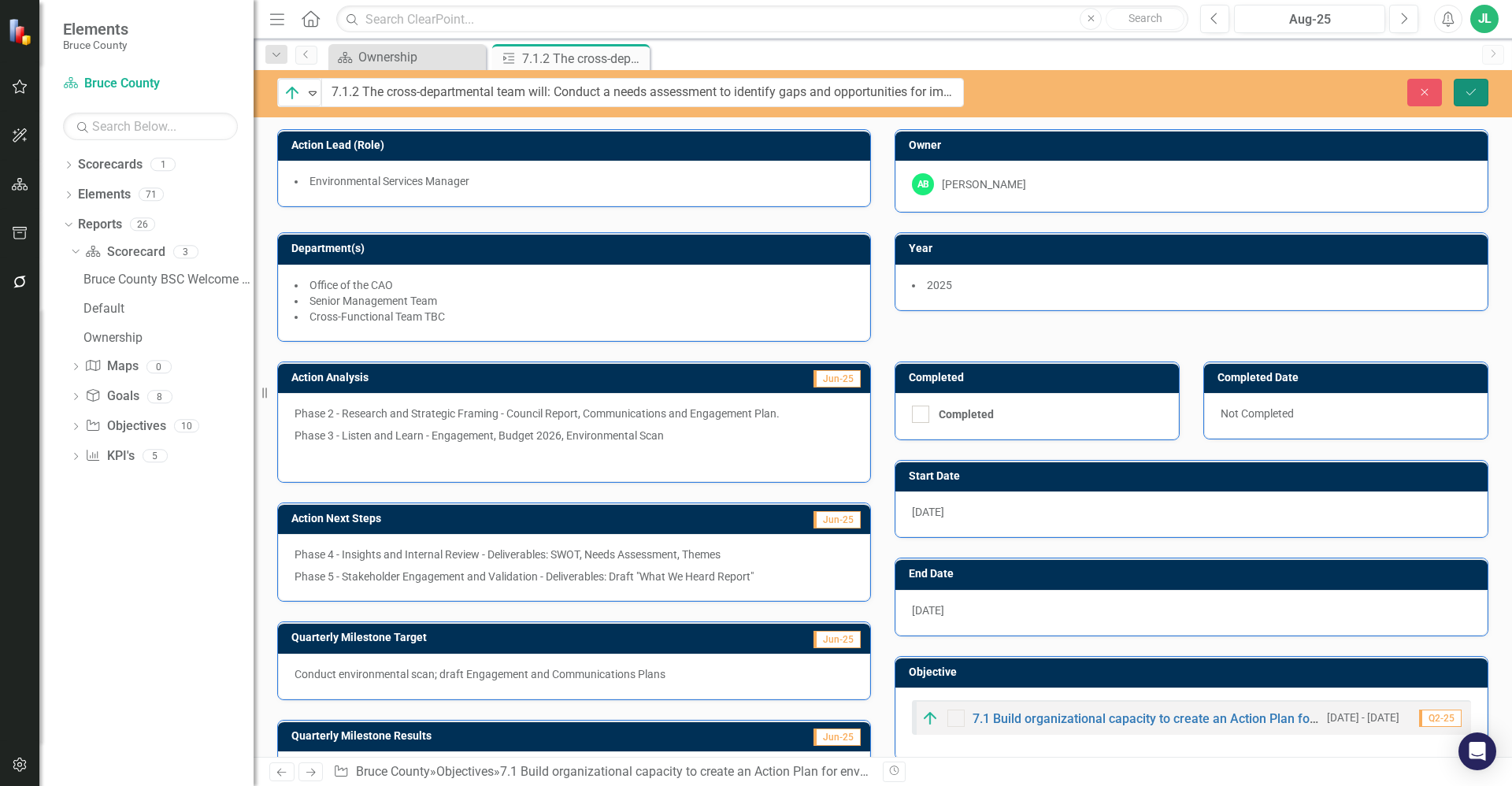
click at [1464, 95] on button "Save" at bounding box center [1470, 93] width 35 height 28
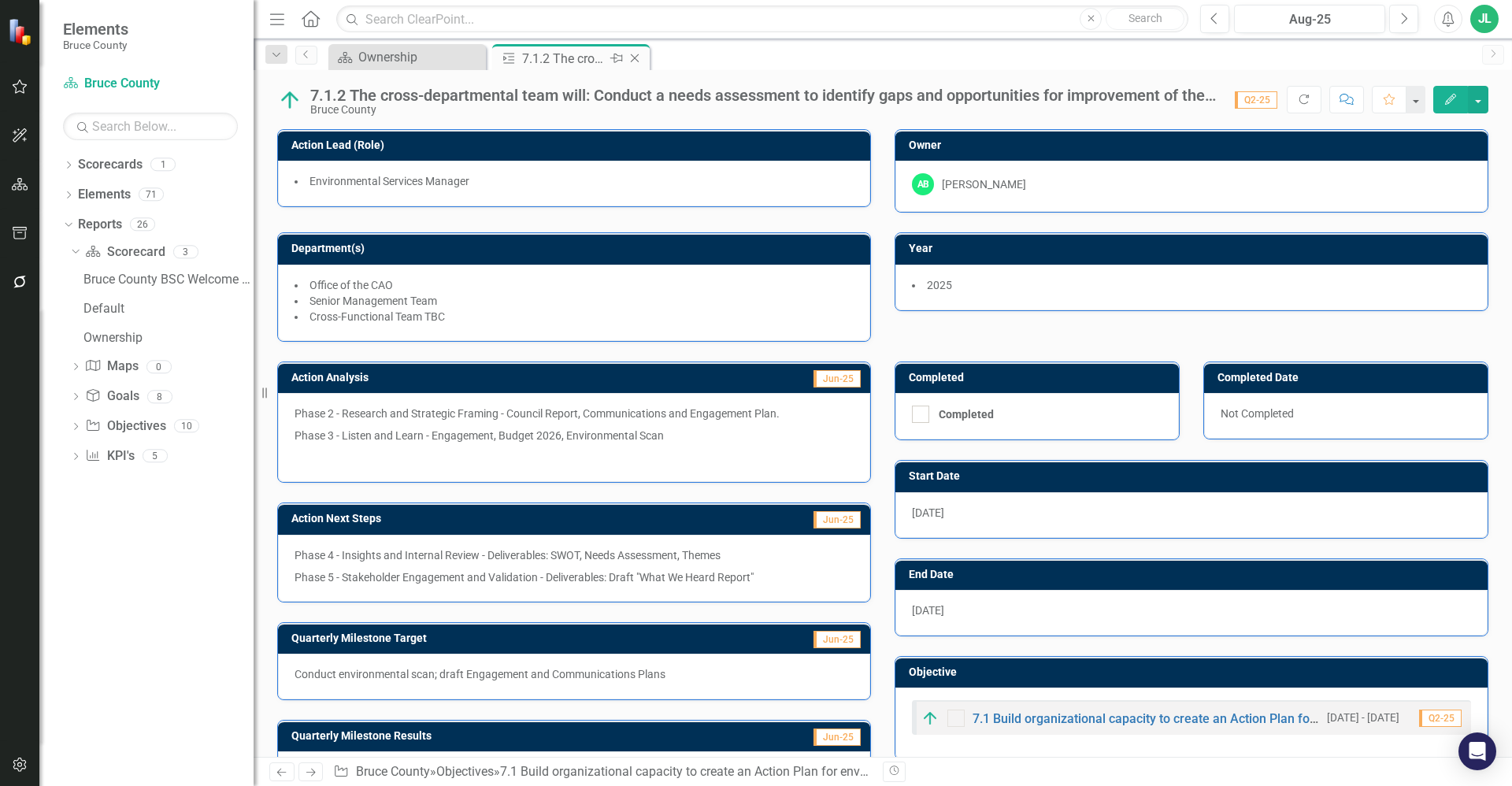
click at [640, 58] on icon "Close" at bounding box center [634, 58] width 15 height 12
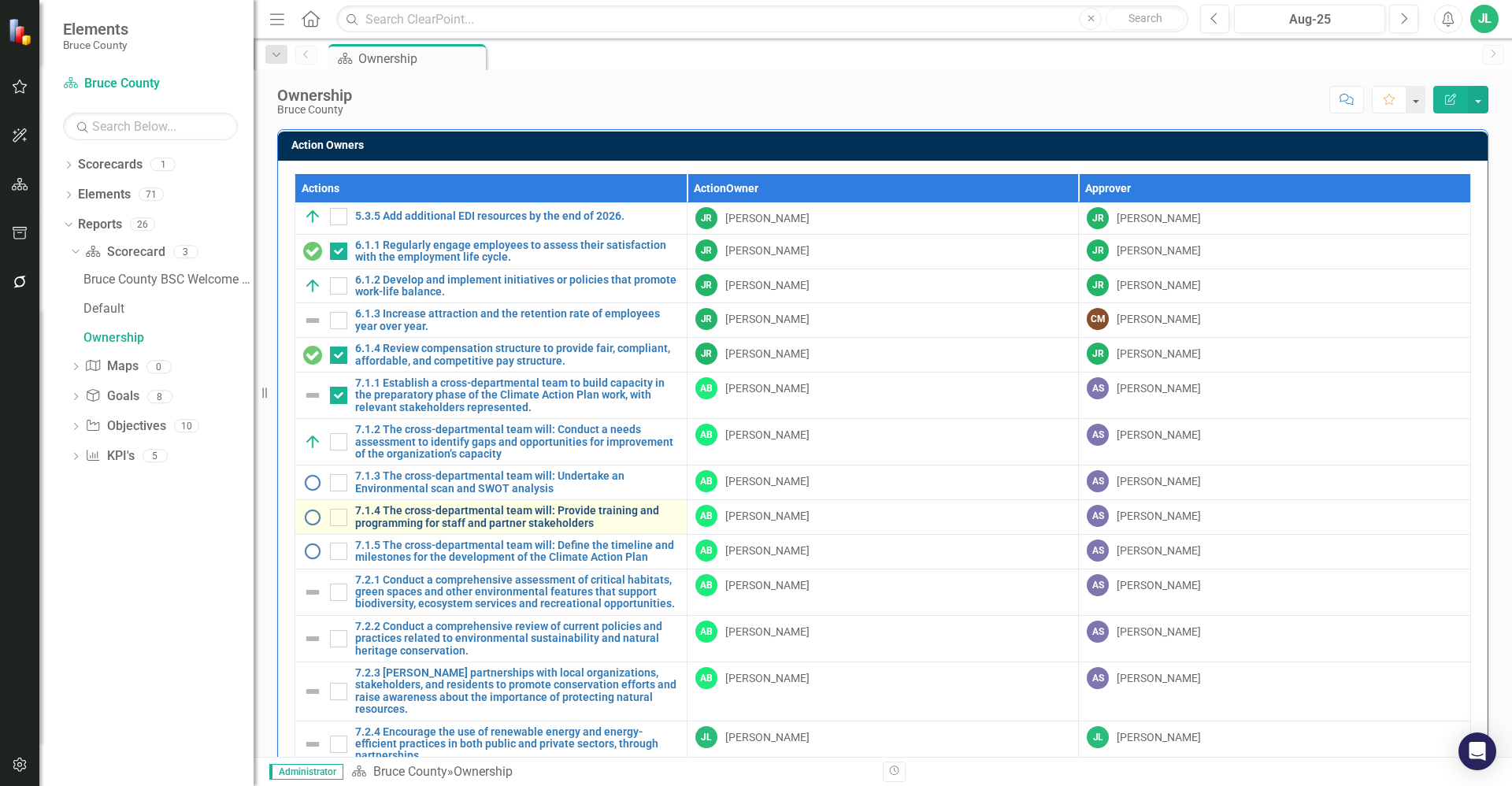
scroll to position [268, 0]
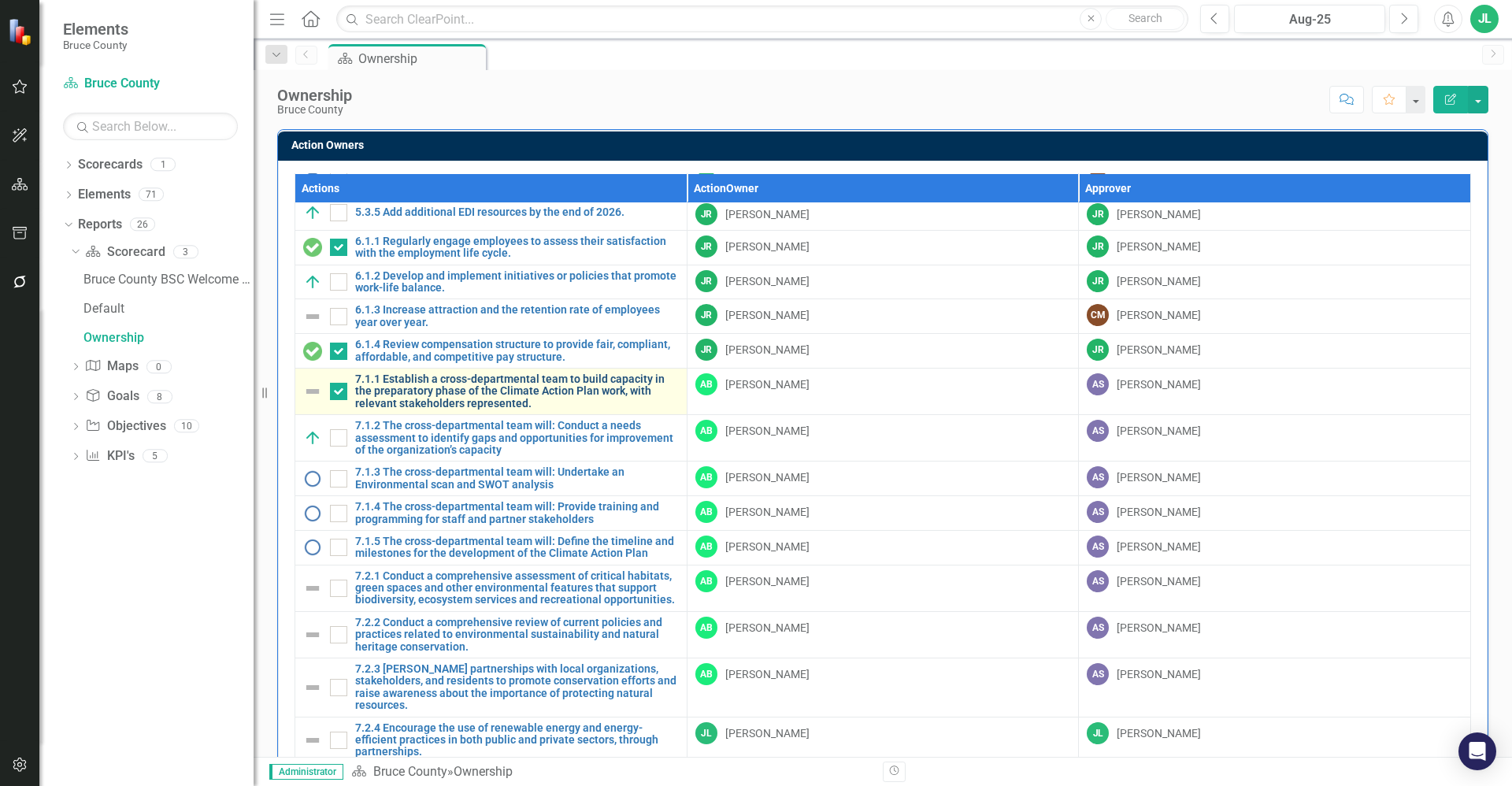
click at [461, 393] on link "7.1.1 Establish a cross-departmental team to build capacity in the preparatory …" at bounding box center [517, 391] width 324 height 36
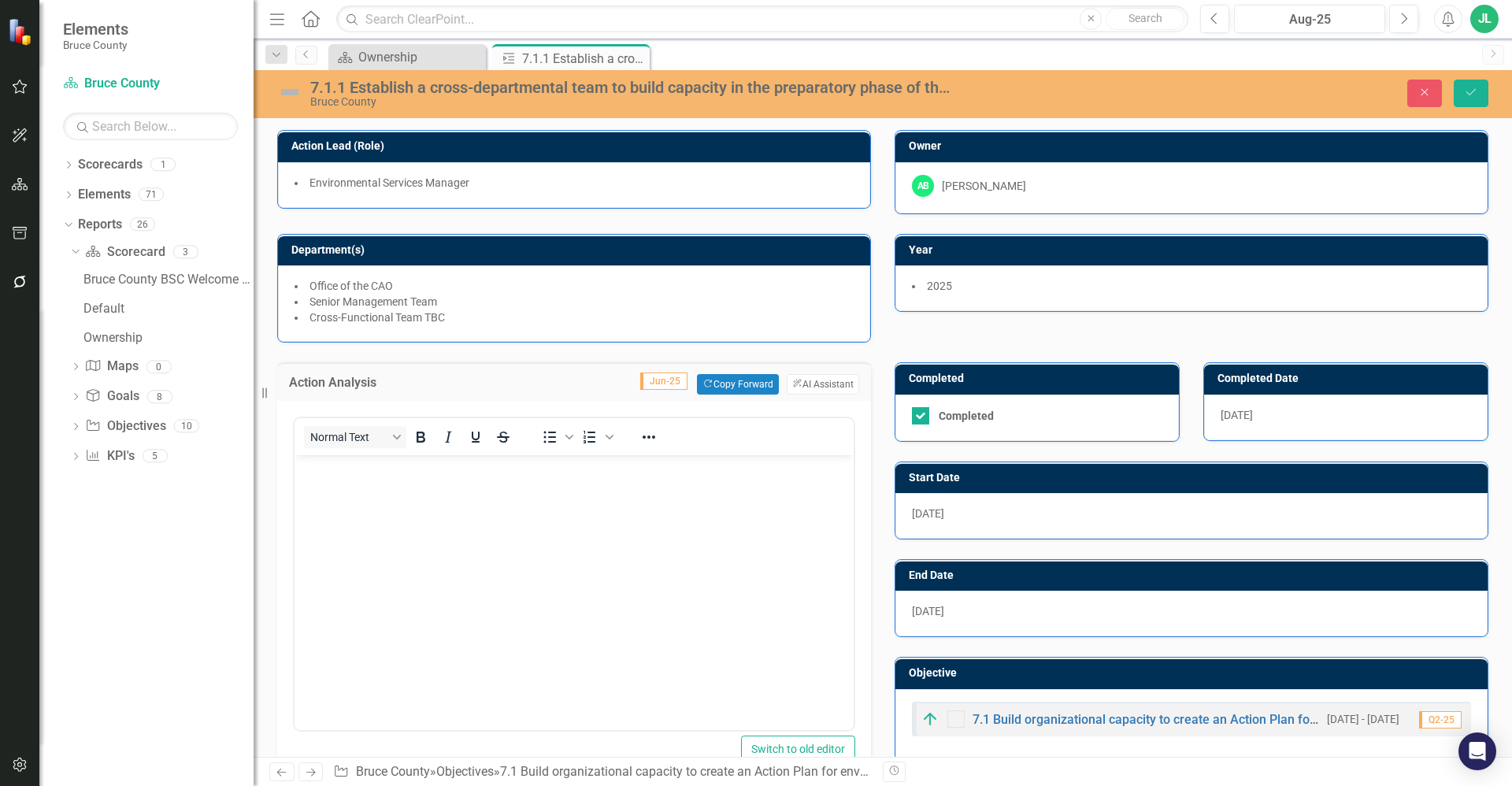
click at [294, 97] on img at bounding box center [289, 92] width 25 height 25
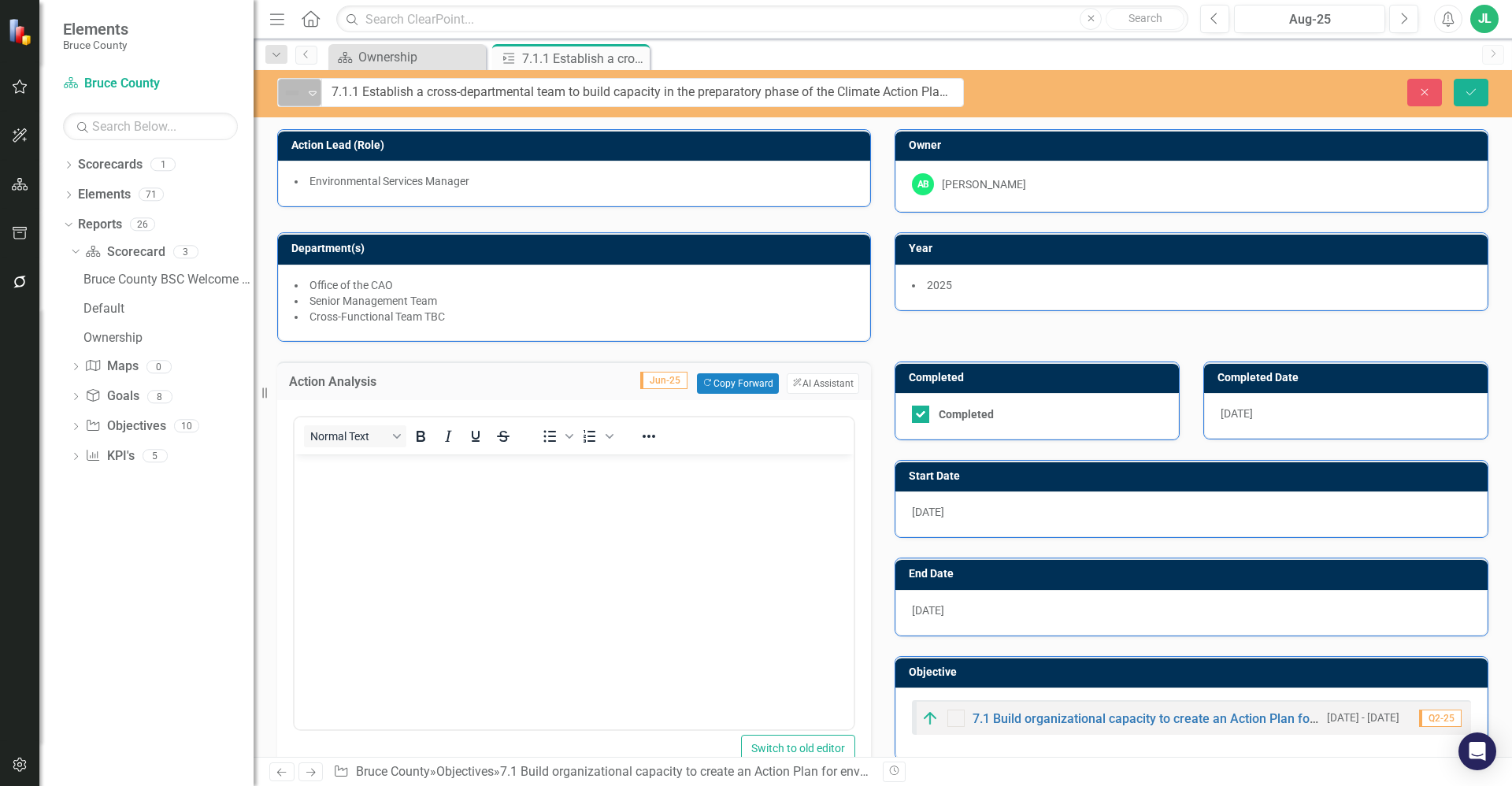
click at [300, 94] on img at bounding box center [292, 92] width 19 height 19
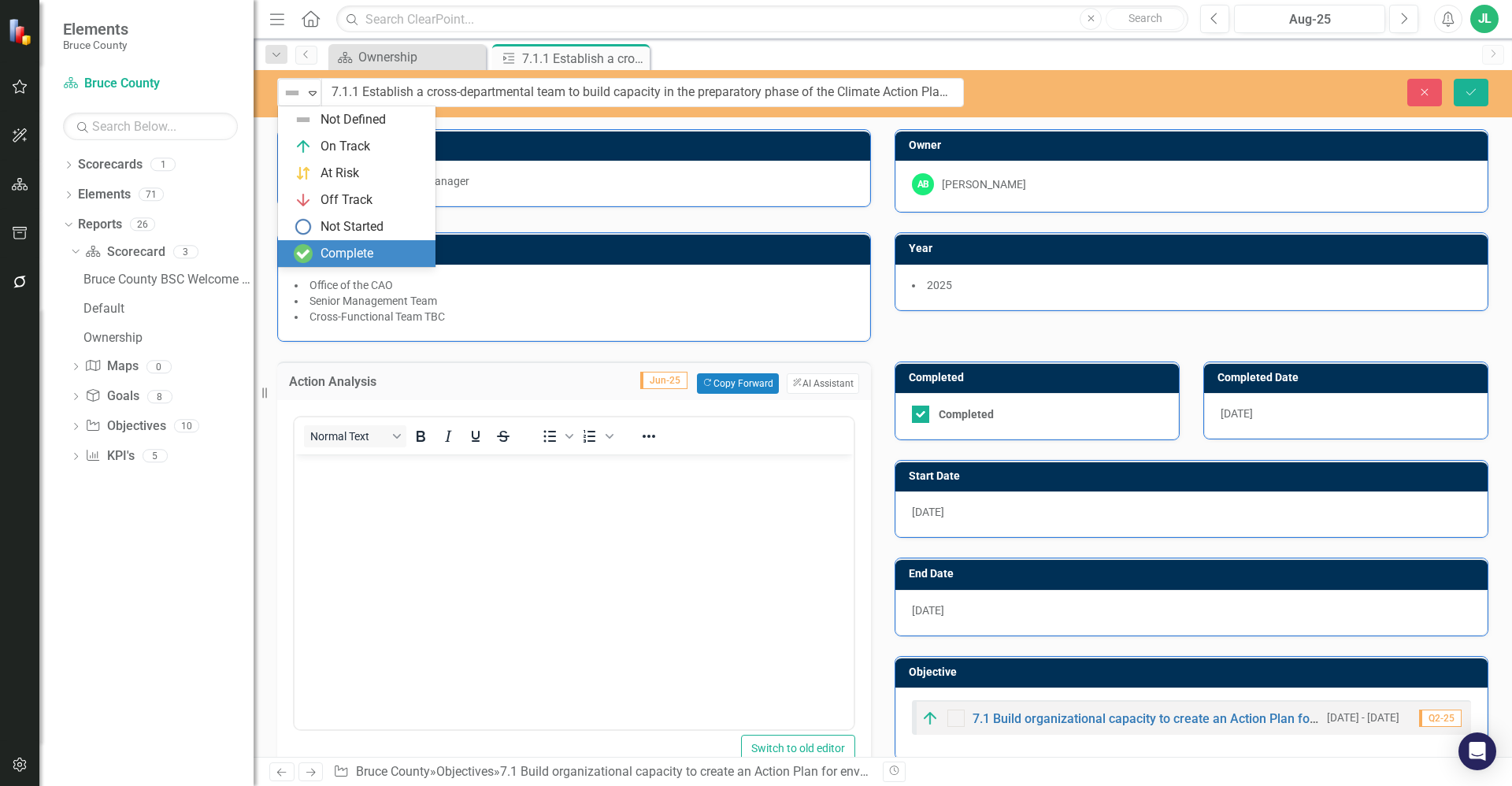
click at [359, 253] on div "Complete" at bounding box center [346, 254] width 53 height 18
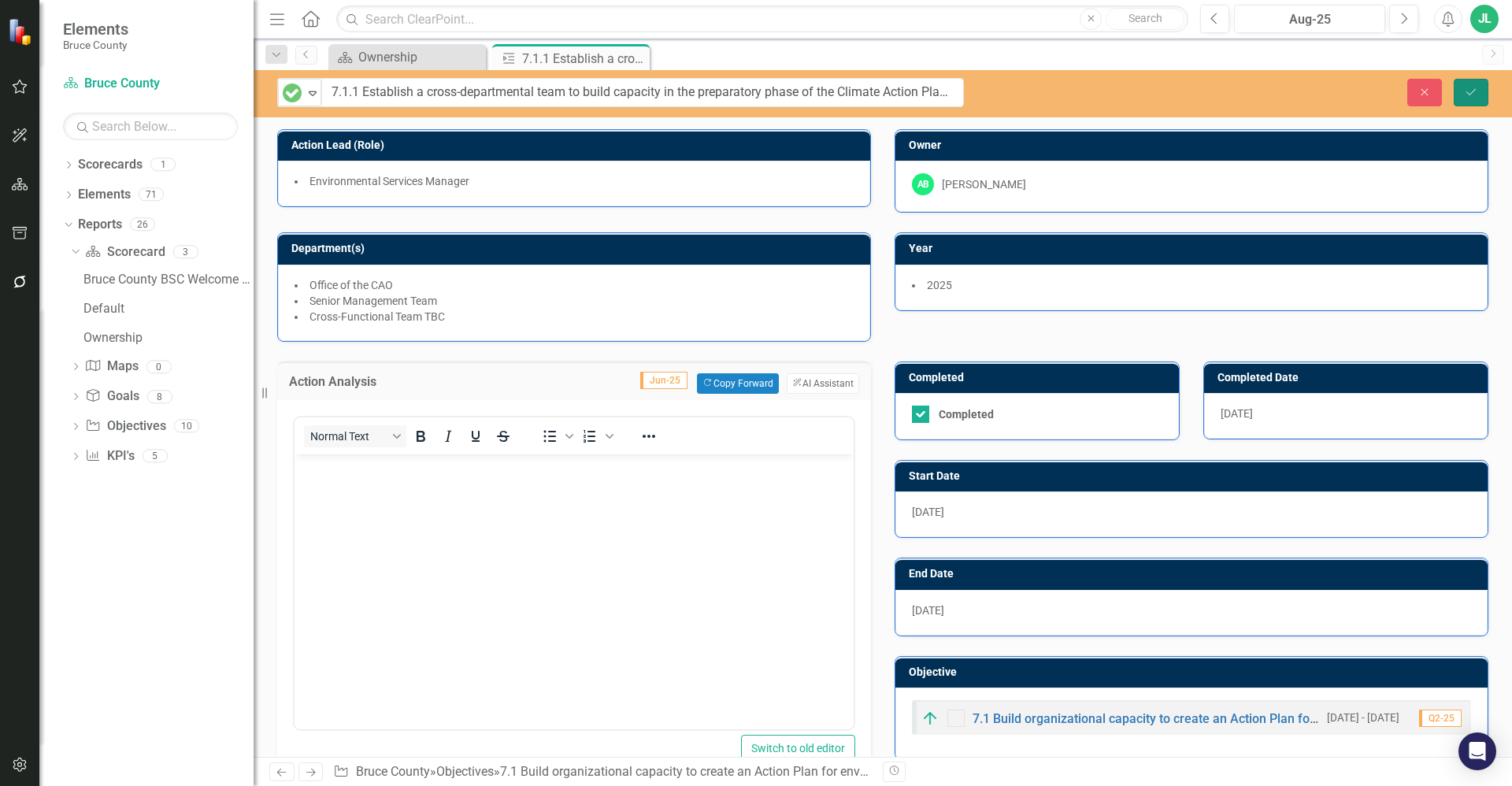
click at [1476, 89] on icon "Save" at bounding box center [1470, 92] width 14 height 11
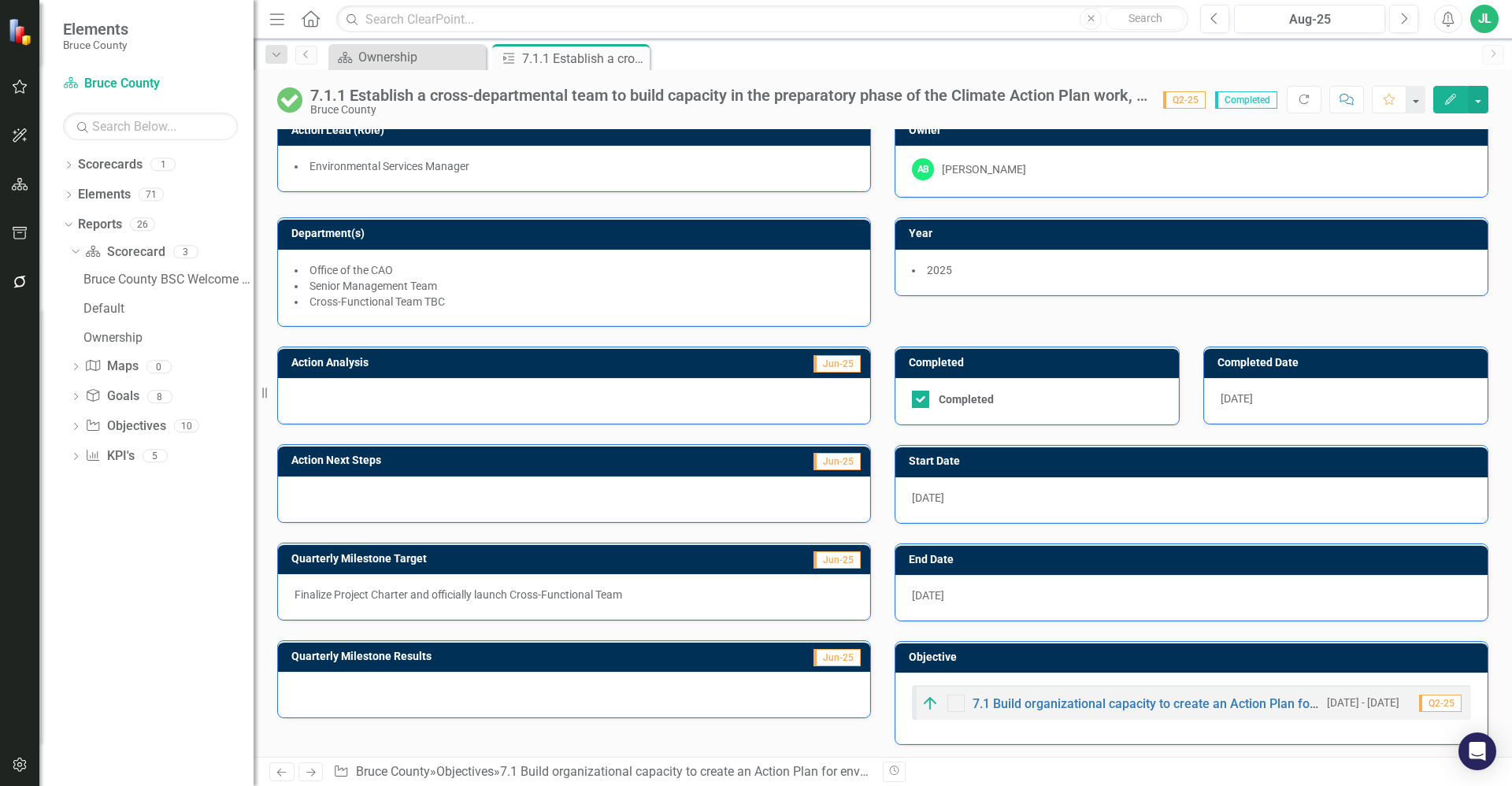
scroll to position [19, 0]
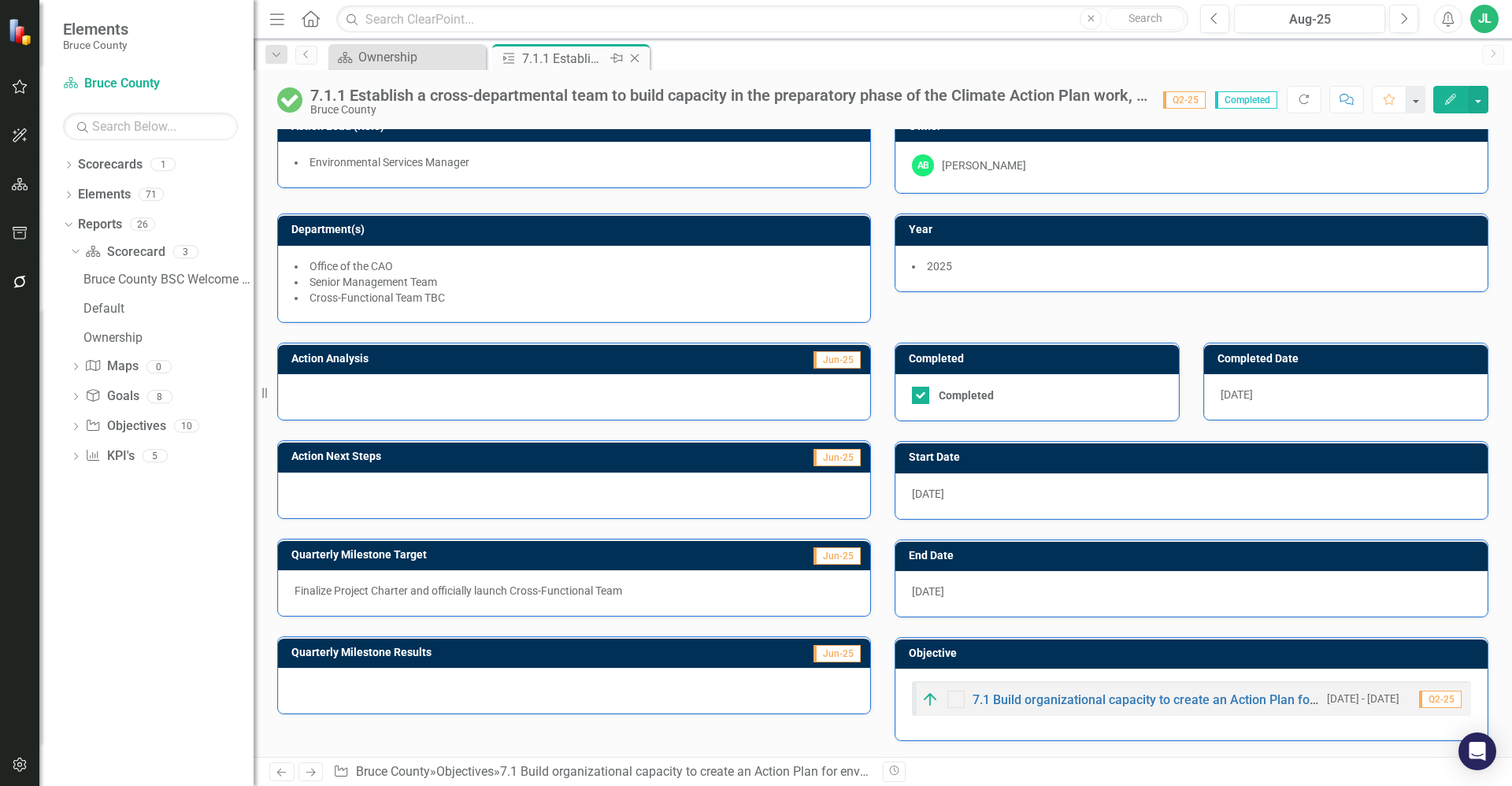
click at [633, 58] on icon "Close" at bounding box center [634, 58] width 15 height 12
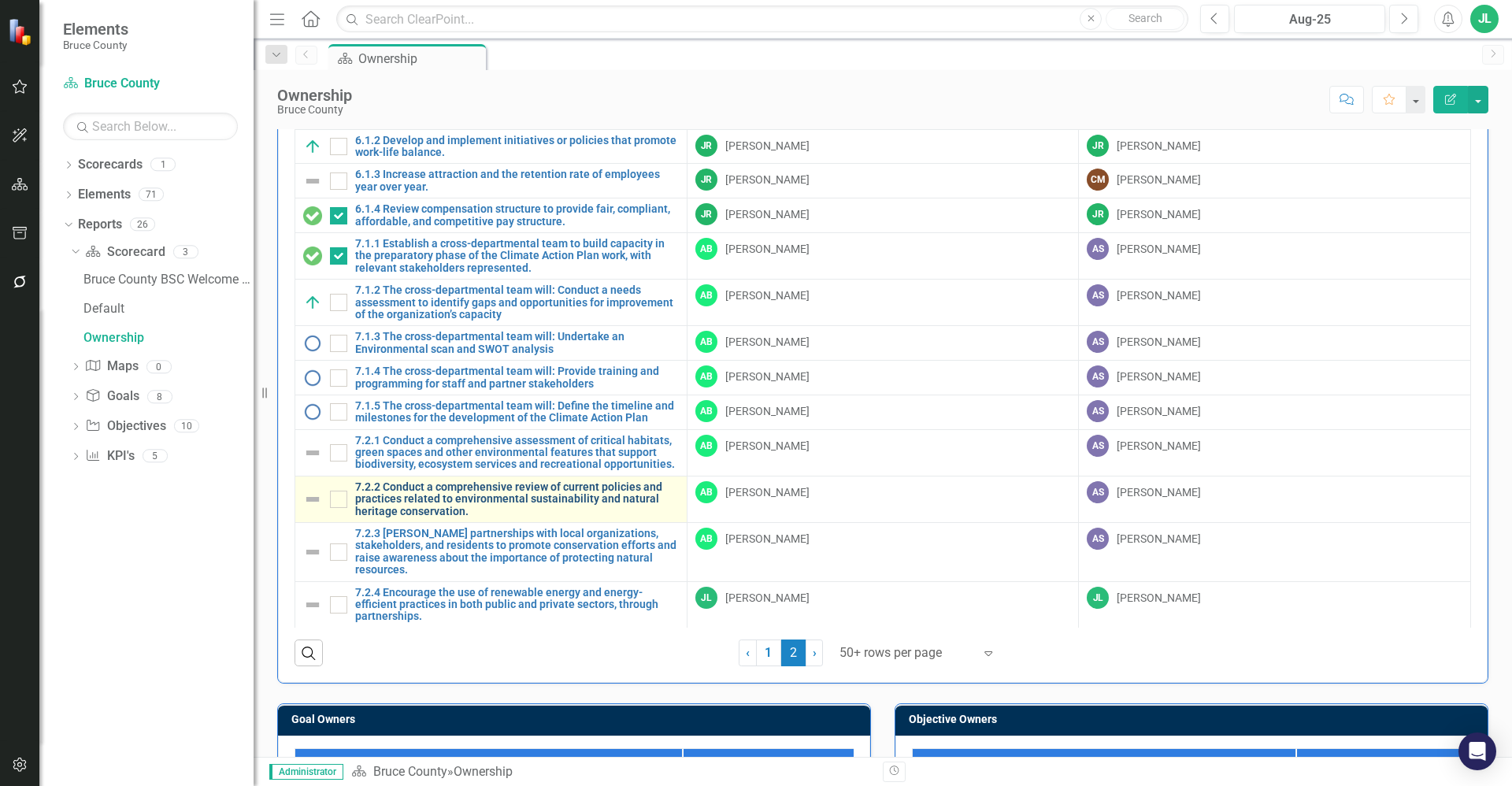
scroll to position [118, 0]
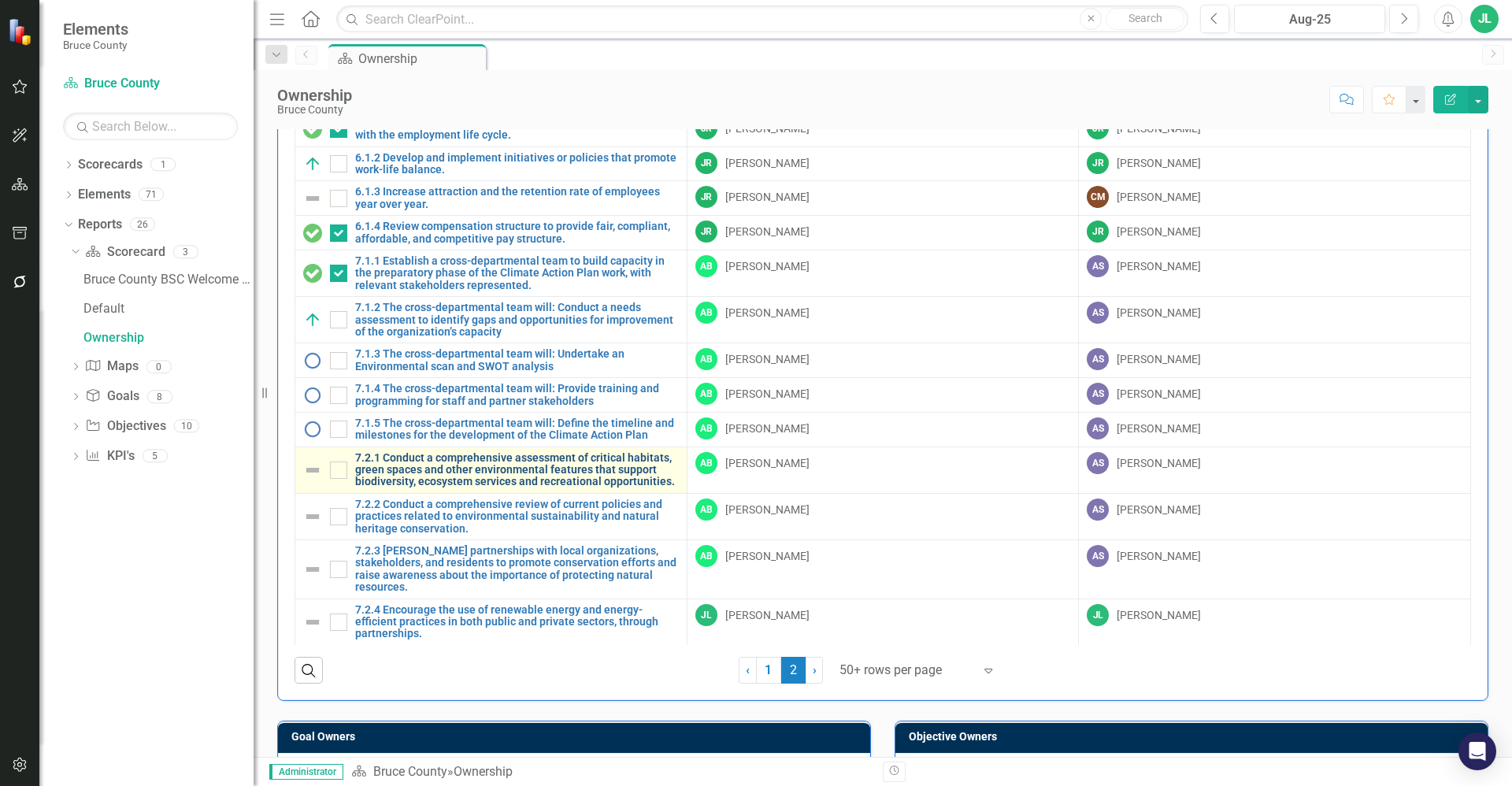
click at [480, 464] on link "7.2.1 Conduct a comprehensive assessment of critical habitats, green spaces and…" at bounding box center [517, 470] width 324 height 36
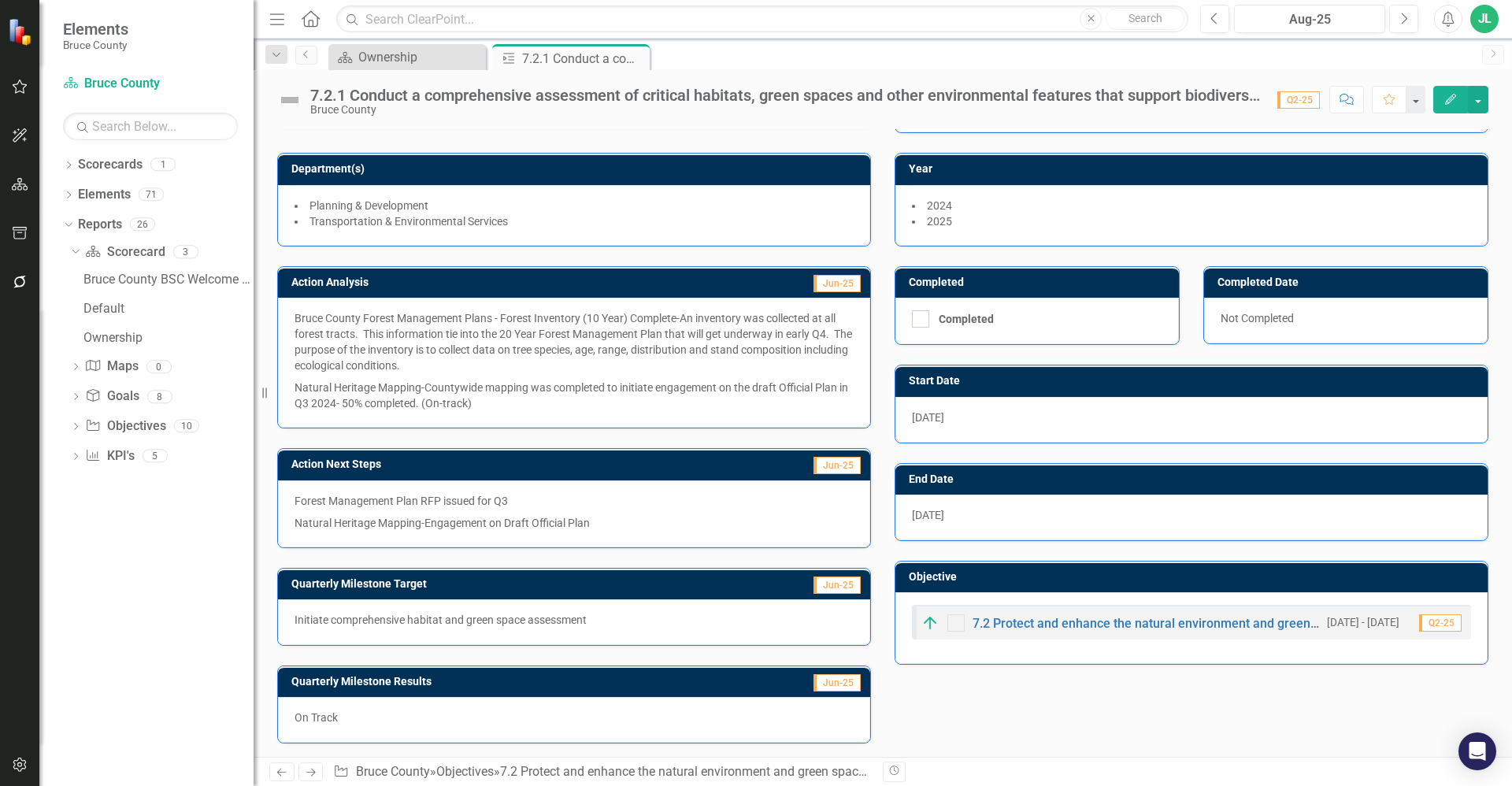
scroll to position [82, 0]
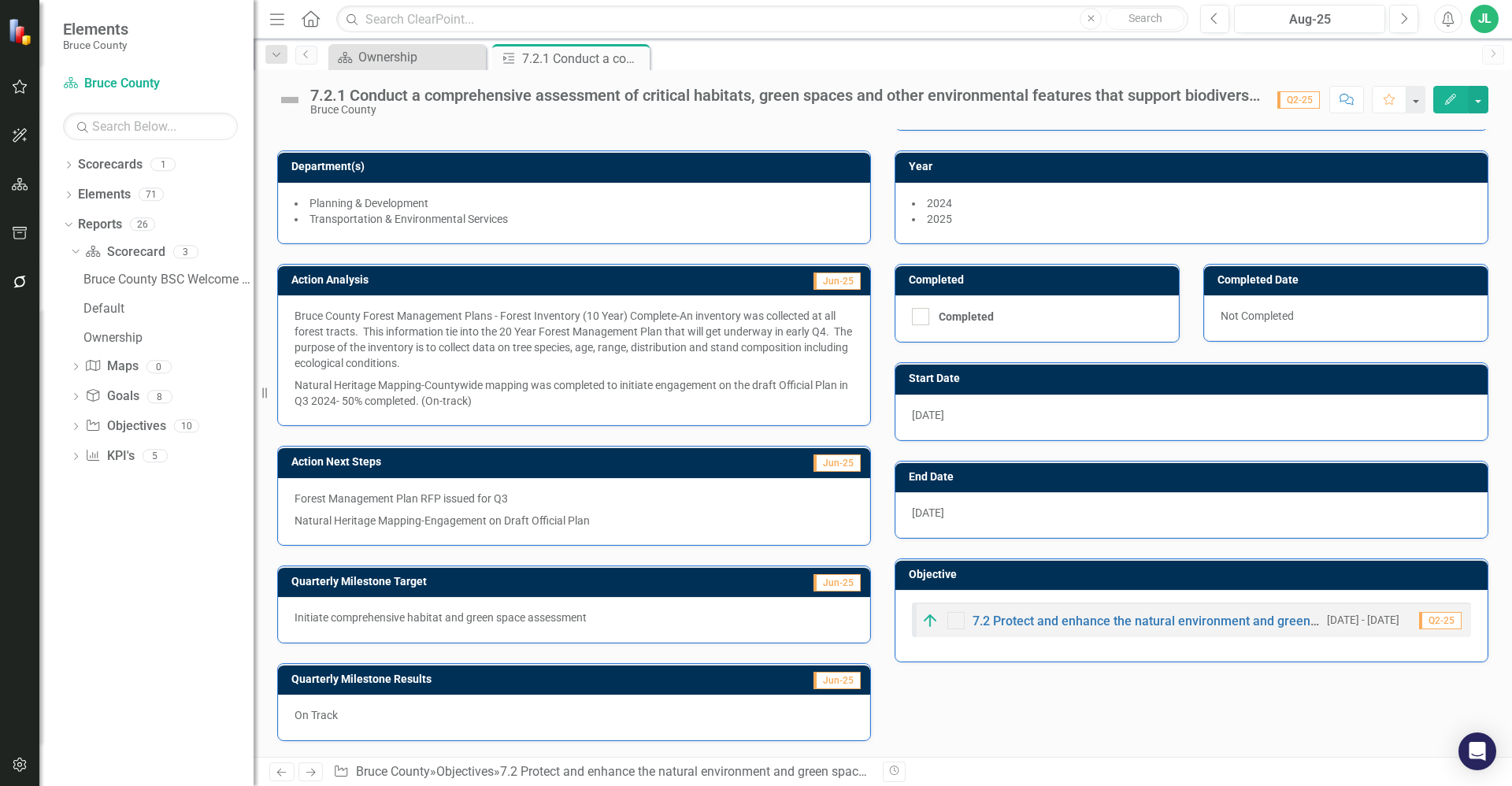
click at [483, 360] on p "Bruce County Forest Management Plans - Forest Inventory (10 Year) Complete-An i…" at bounding box center [574, 341] width 559 height 66
click at [521, 400] on p "Natural Heritage Mapping-Countywide mapping was completed to initiate engagemen…" at bounding box center [574, 391] width 559 height 35
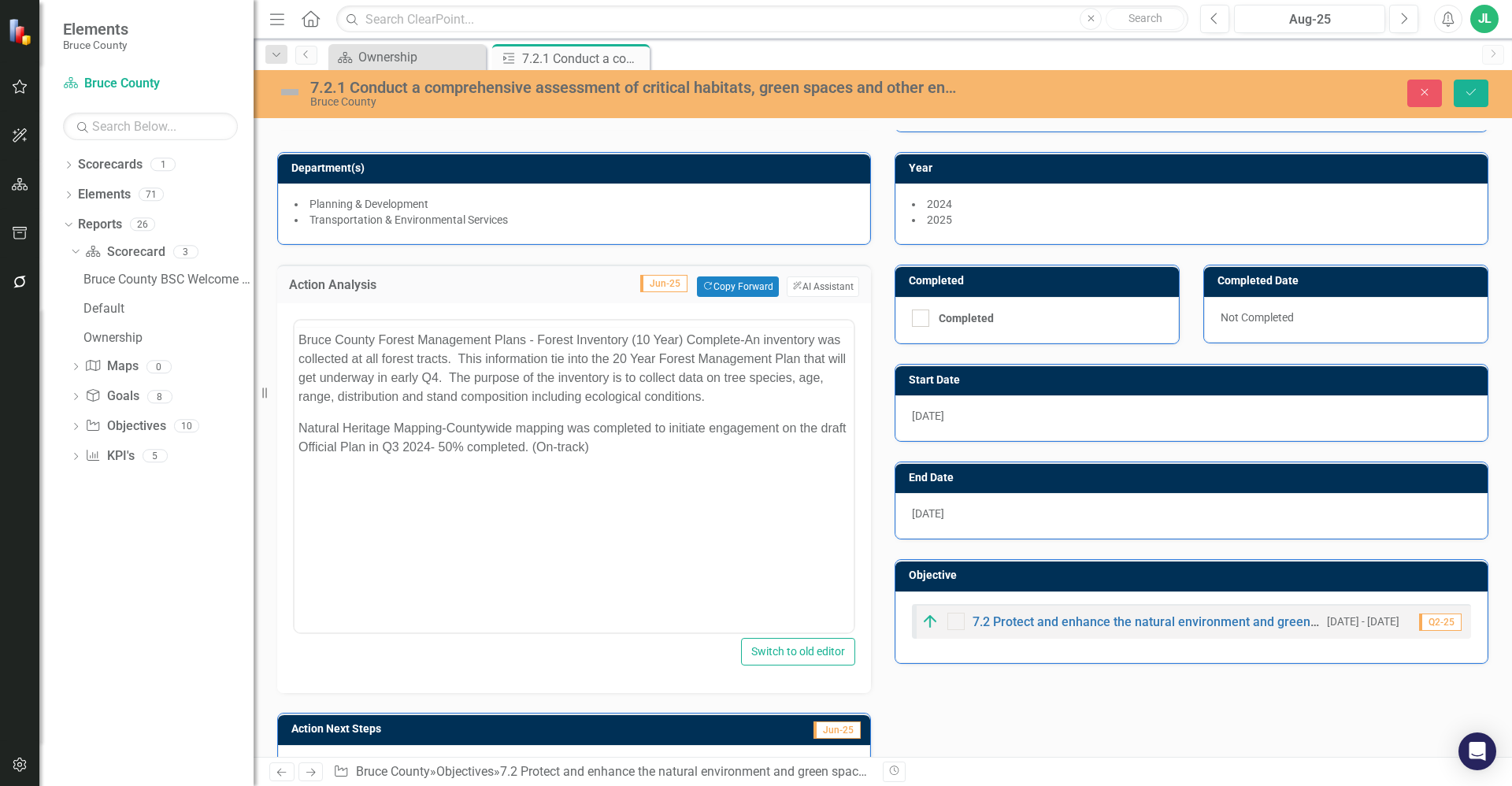
scroll to position [0, 0]
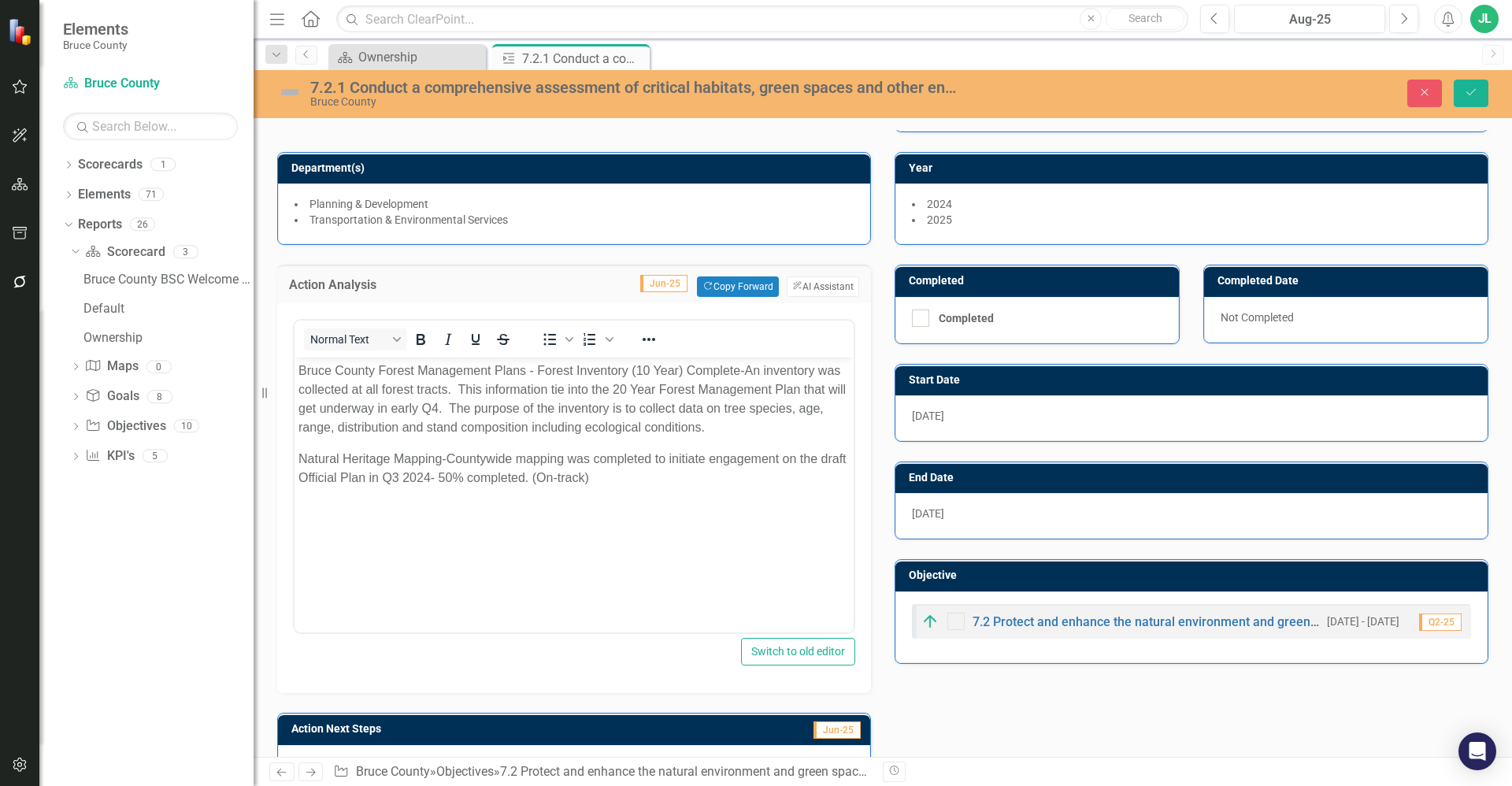
click at [558, 453] on p "Natural Heritage Mapping-Countywide mapping was completed to initiate engagemen…" at bounding box center [574, 469] width 551 height 38
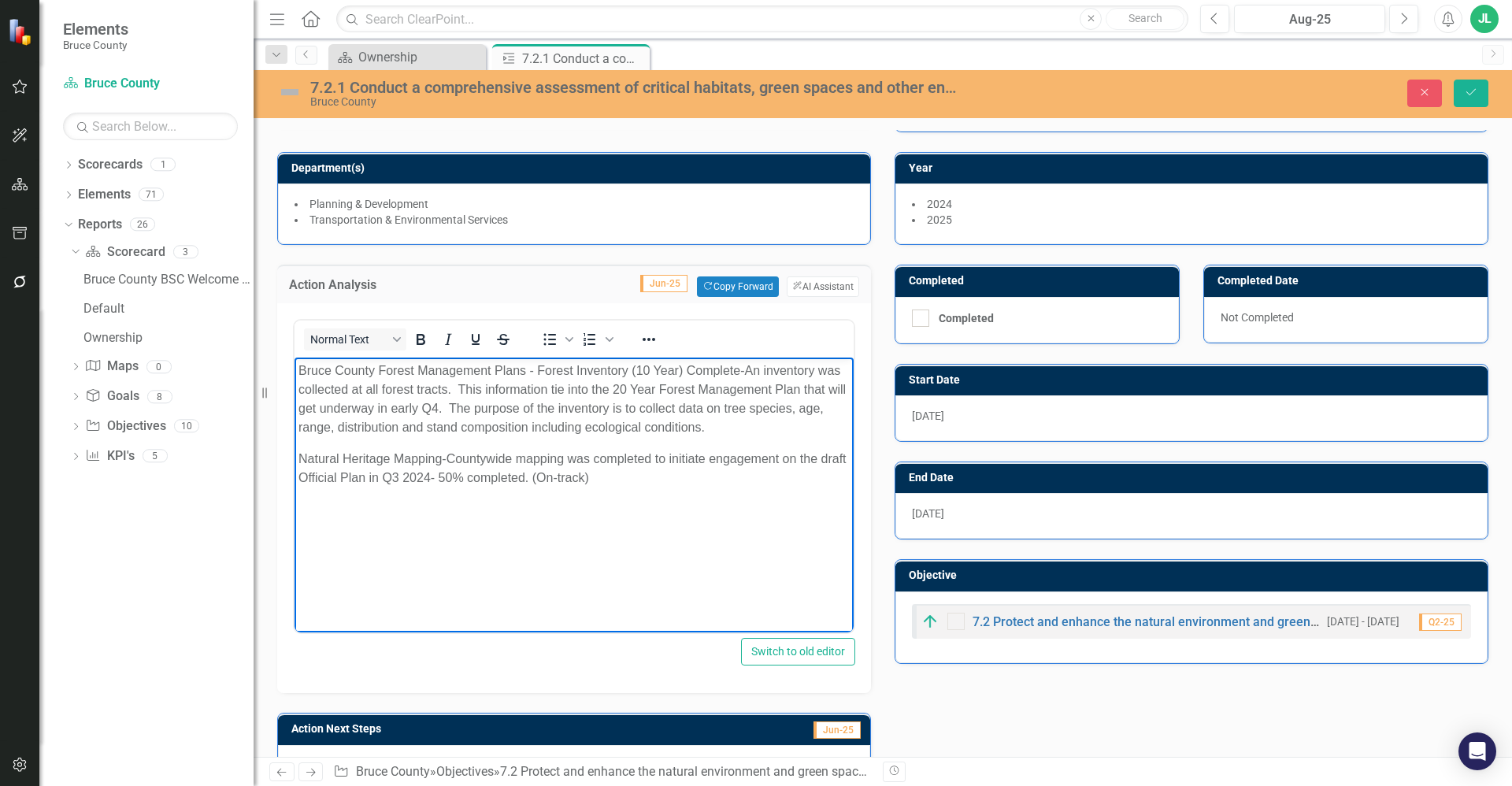
click at [637, 475] on p "Natural Heritage Mapping-Countywide mapping was completed to initiate engagemen…" at bounding box center [574, 469] width 551 height 38
click at [597, 424] on p "Bruce County Forest Management Plans - Forest Inventory (10 Year) Complete-An i…" at bounding box center [574, 399] width 551 height 76
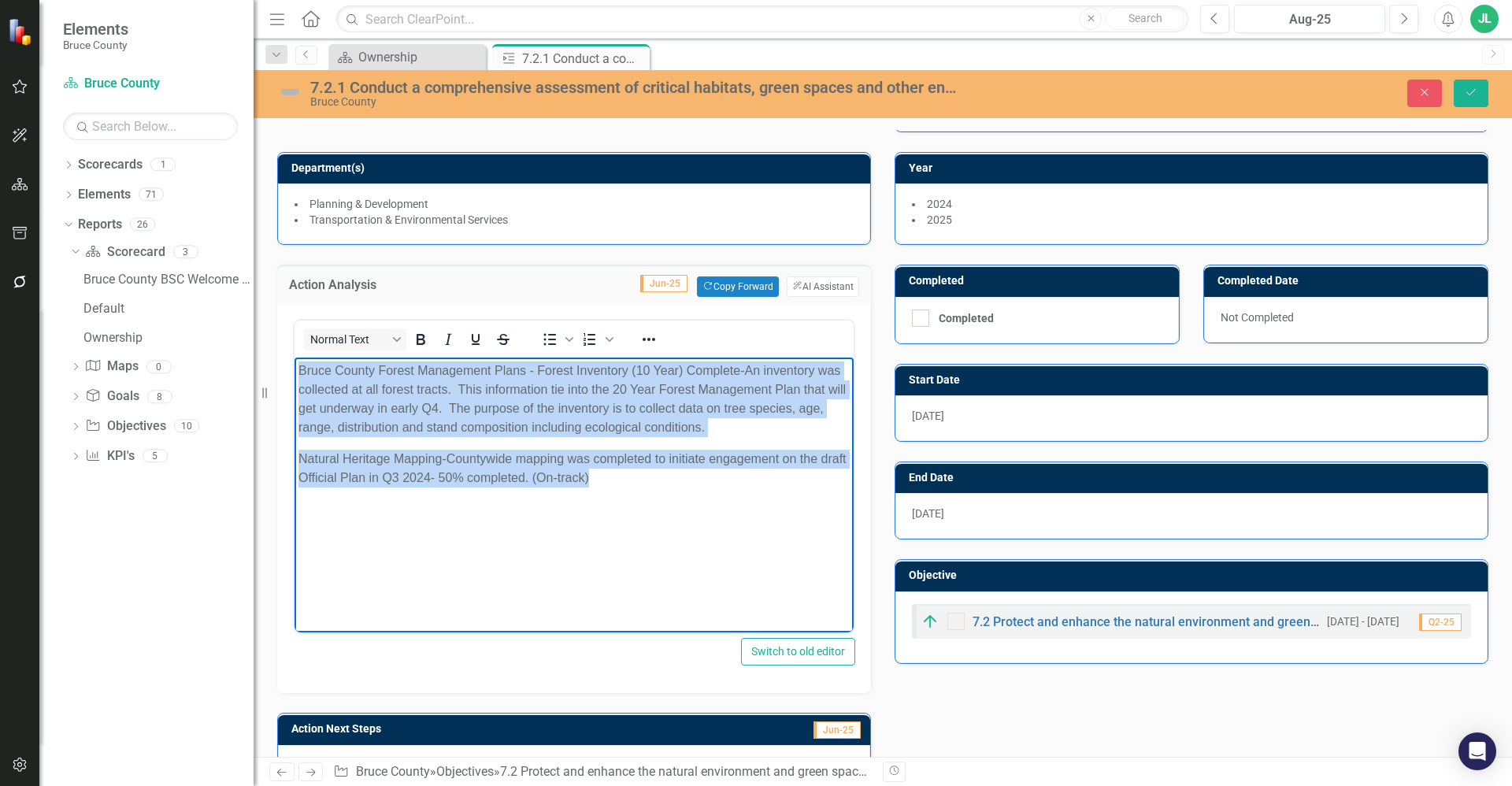
drag, startPoint x: 638, startPoint y: 484, endPoint x: 566, endPoint y: 722, distance: 248.7
click at [294, 358] on html "Bruce County Forest Management Plans - Forest Inventory (10 Year) Complete-An i…" at bounding box center [574, 476] width 559 height 236
copy body "Bruce County Forest Management Plans - Forest Inventory (10 Year) Complete-An i…"
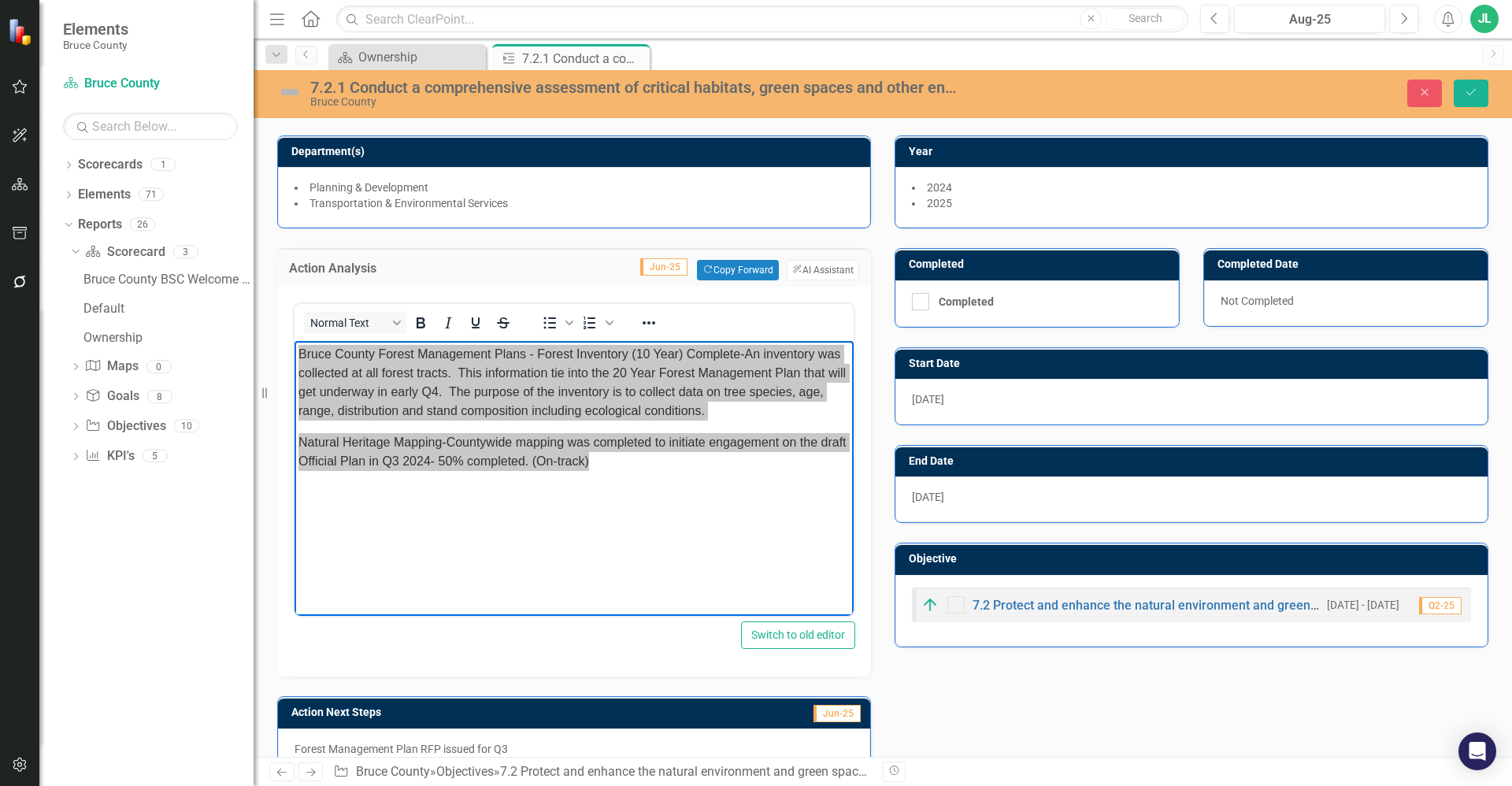
scroll to position [102, 0]
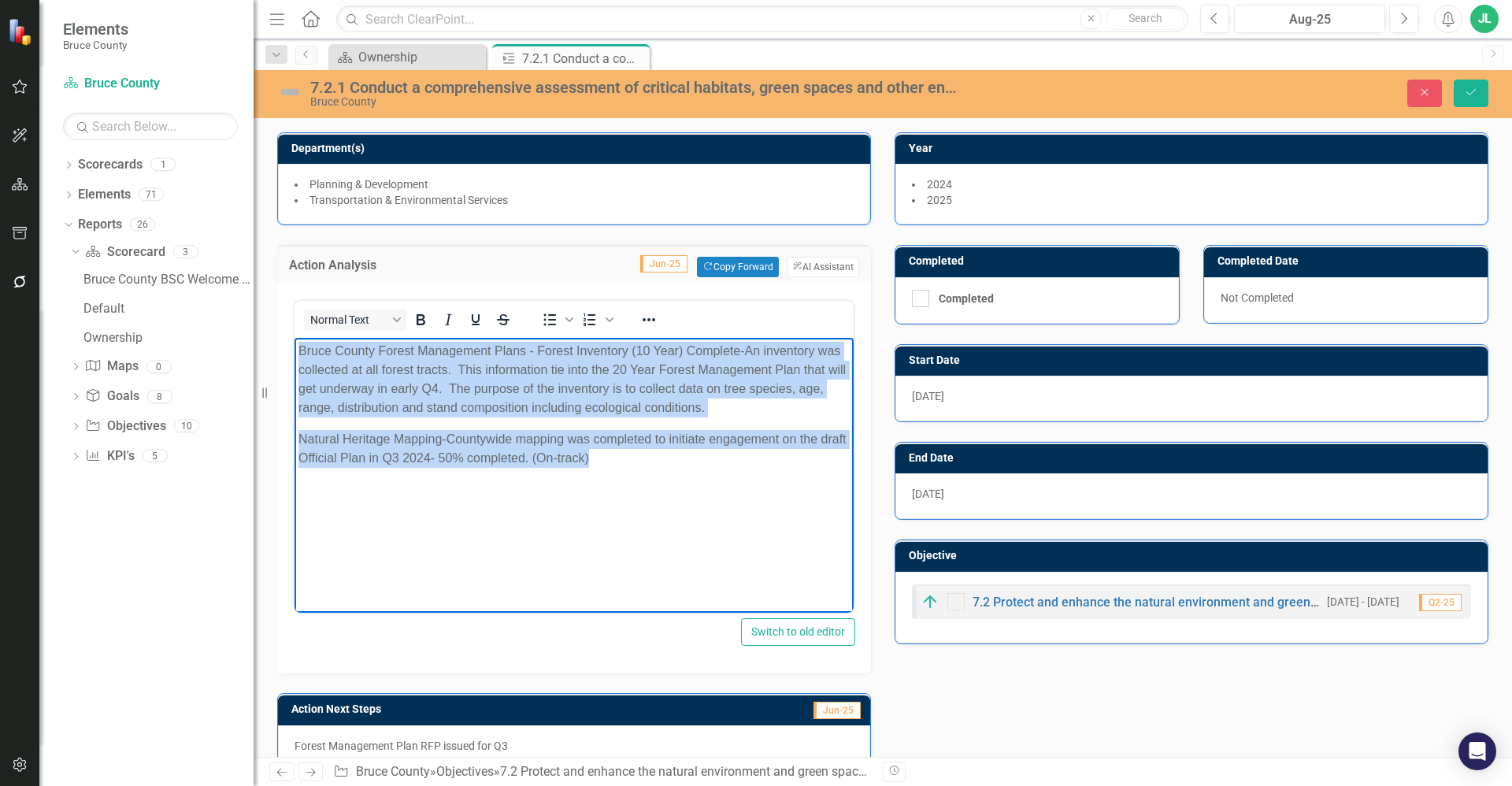
click at [474, 474] on body "Bruce County Forest Management Plans - Forest Inventory (10 Year) Complete-An i…" at bounding box center [574, 456] width 559 height 236
click at [621, 464] on p "Natural Heritage Mapping-Countywide mapping was completed to initiate engagemen…" at bounding box center [574, 448] width 551 height 38
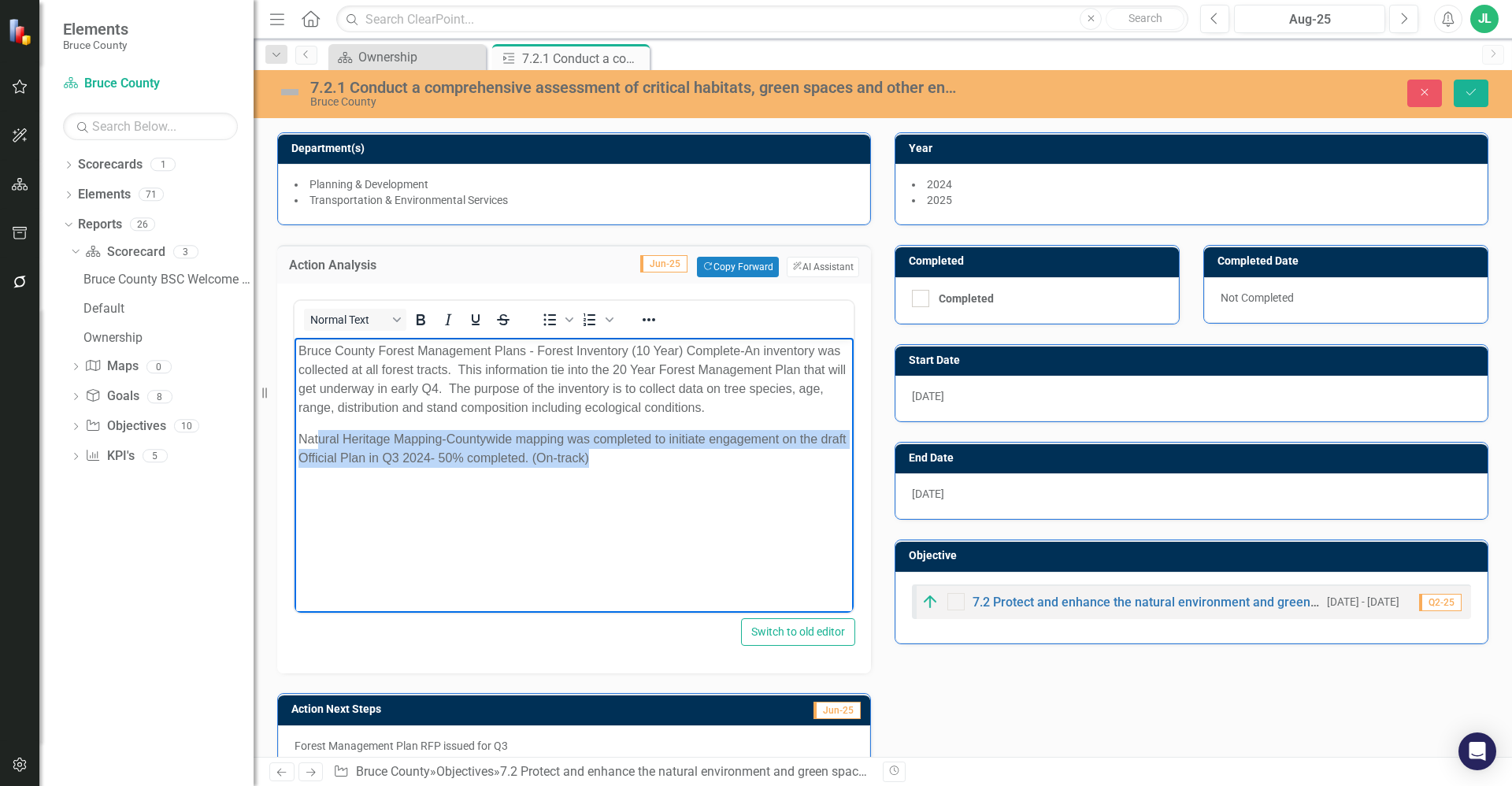
drag, startPoint x: 651, startPoint y: 458, endPoint x: 320, endPoint y: 431, distance: 332.1
click at [320, 431] on p "Natural Heritage Mapping-Countywide mapping was completed to initiate engagemen…" at bounding box center [574, 448] width 551 height 38
click at [465, 521] on body "Bruce County Forest Management Plans - Forest Inventory (10 Year) Complete-An i…" at bounding box center [574, 456] width 559 height 236
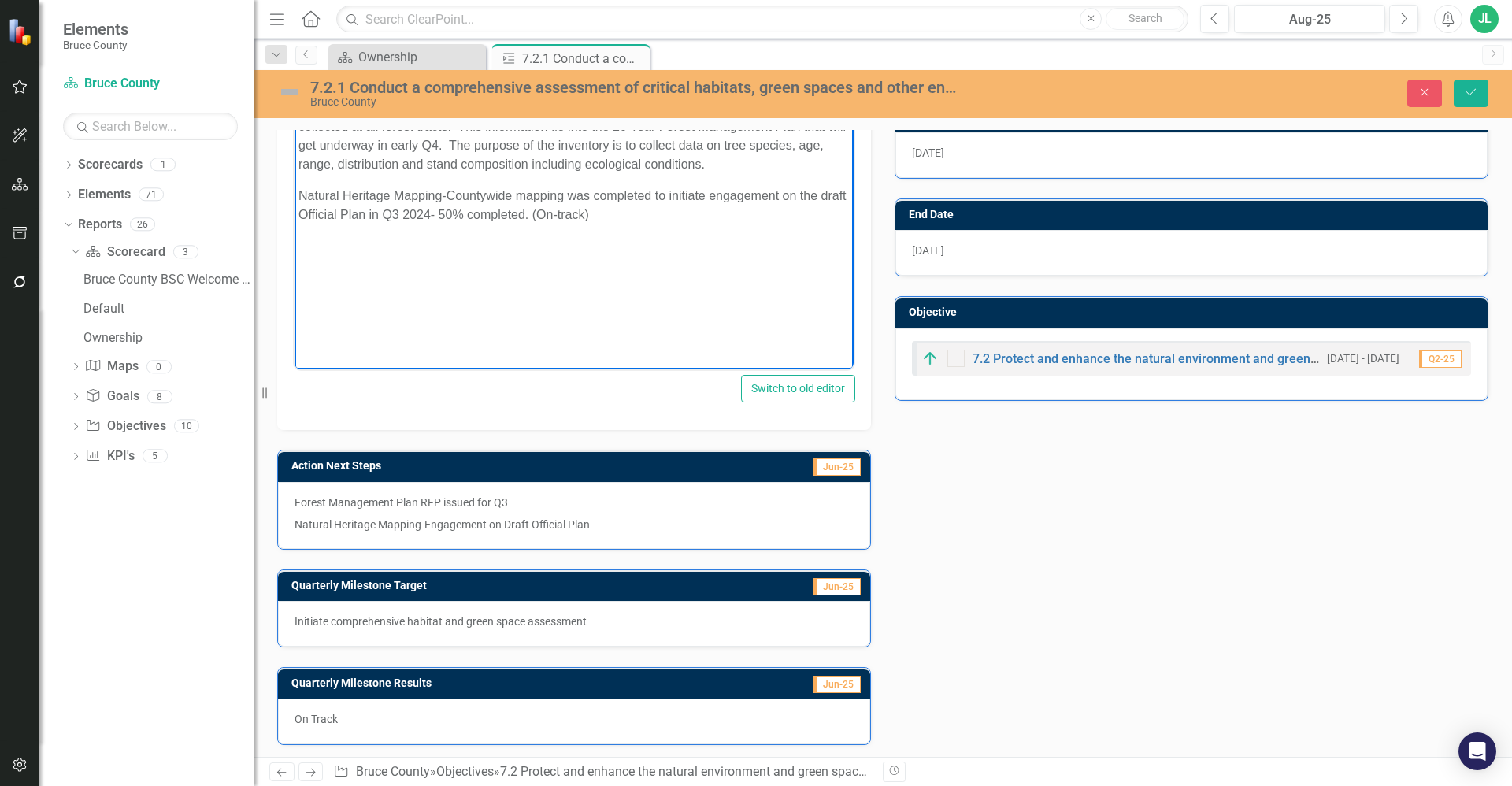
scroll to position [349, 0]
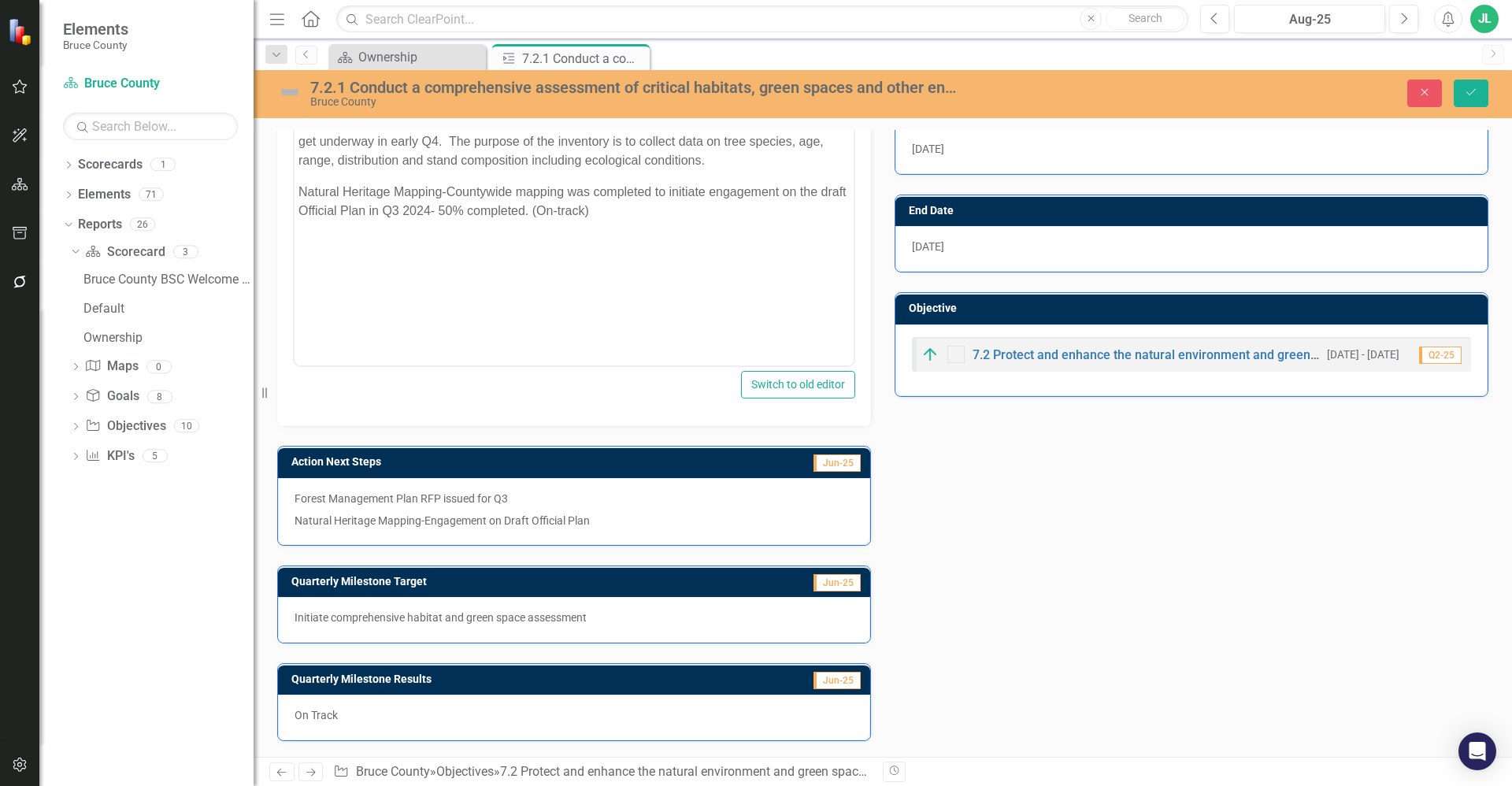
click at [533, 522] on p "Natural Heritage Mapping-Engagement on Draft Official Plan" at bounding box center [574, 519] width 559 height 19
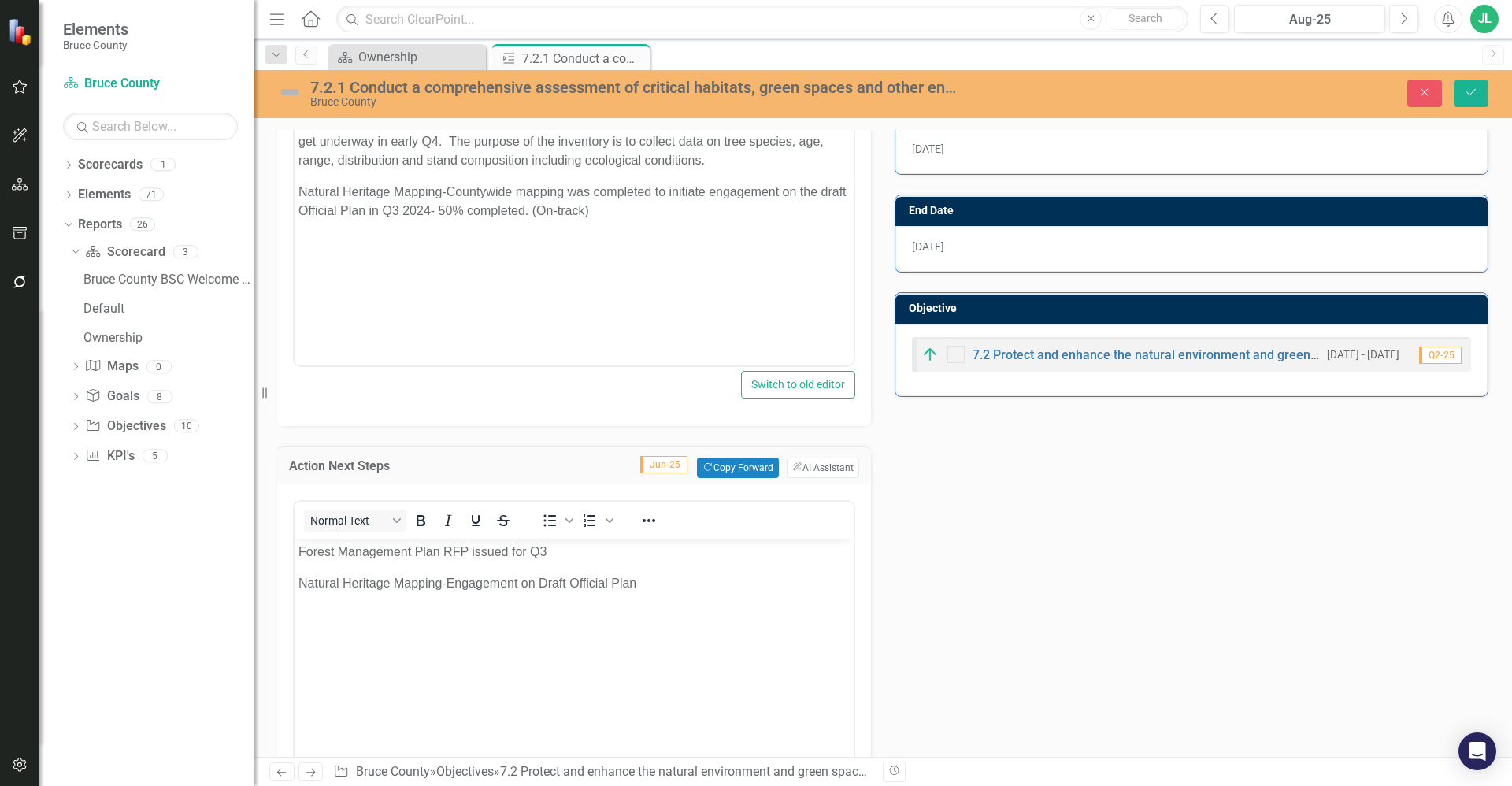
scroll to position [0, 0]
click at [575, 584] on p "Natural Heritage Mapping-Engagement on Draft Official Plan" at bounding box center [574, 583] width 551 height 19
drag, startPoint x: 655, startPoint y: 593, endPoint x: 273, endPoint y: 533, distance: 386.7
click at [294, 539] on html "Forest Management Plan RFP issued for Q3 Natural Heritage Mapping-Engagement on…" at bounding box center [574, 657] width 559 height 236
copy body "Forest Management Plan RFP issued for Q3 Natural Heritage Mapping-Engagement on…"
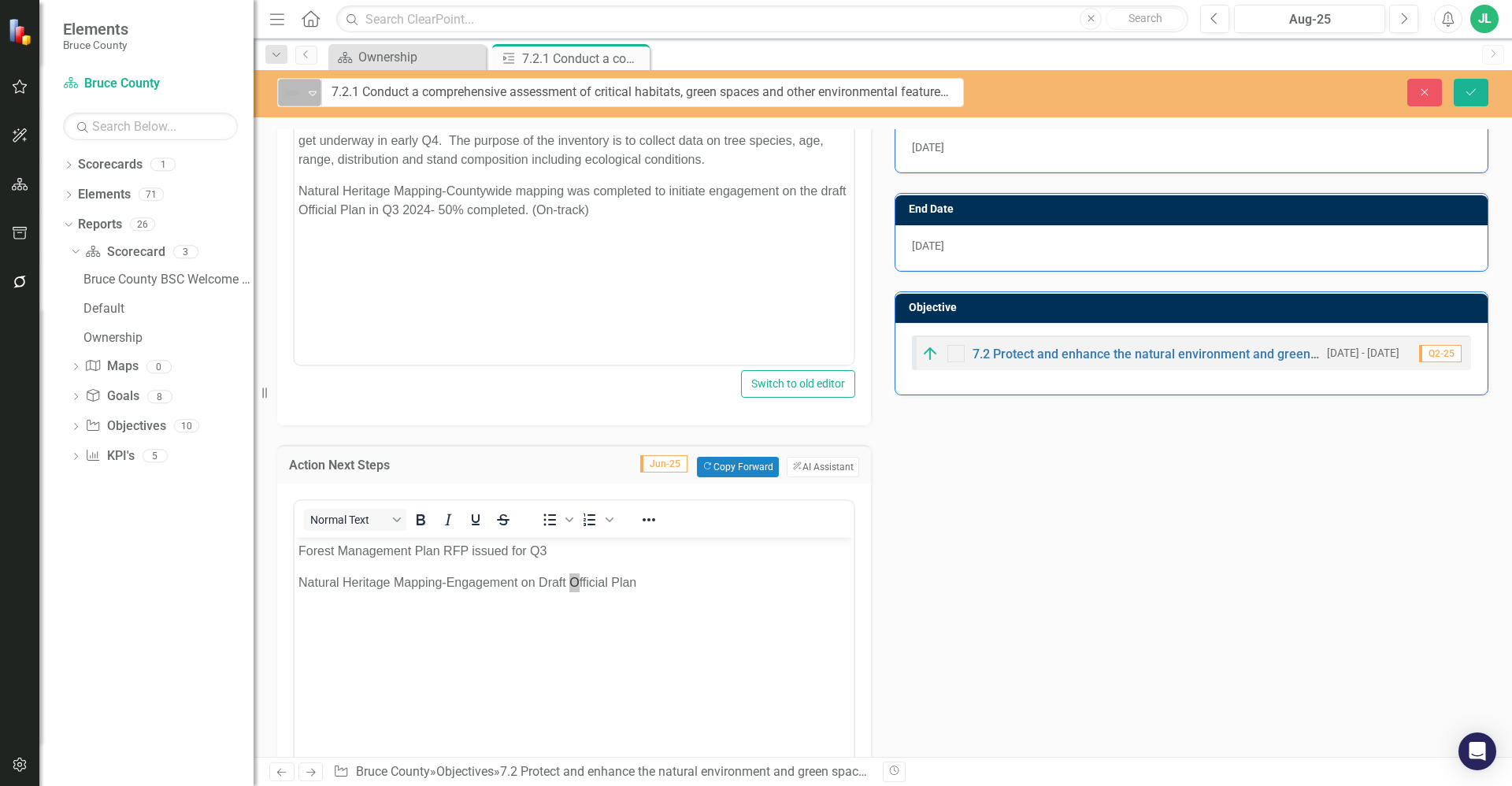
click at [288, 89] on img at bounding box center [292, 92] width 19 height 19
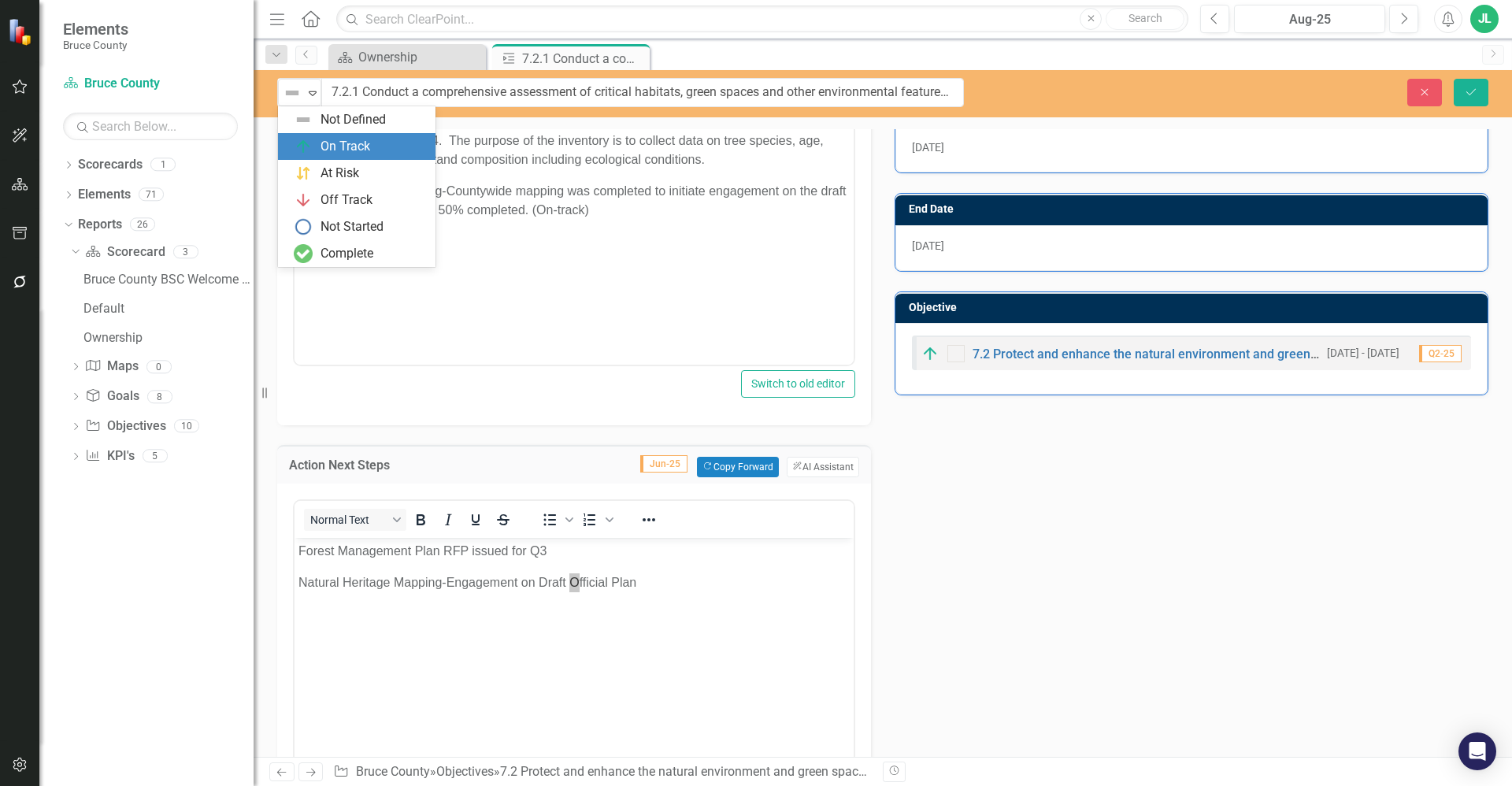
drag, startPoint x: 345, startPoint y: 138, endPoint x: 295, endPoint y: 146, distance: 50.6
click at [345, 138] on div "On Track" at bounding box center [345, 147] width 50 height 18
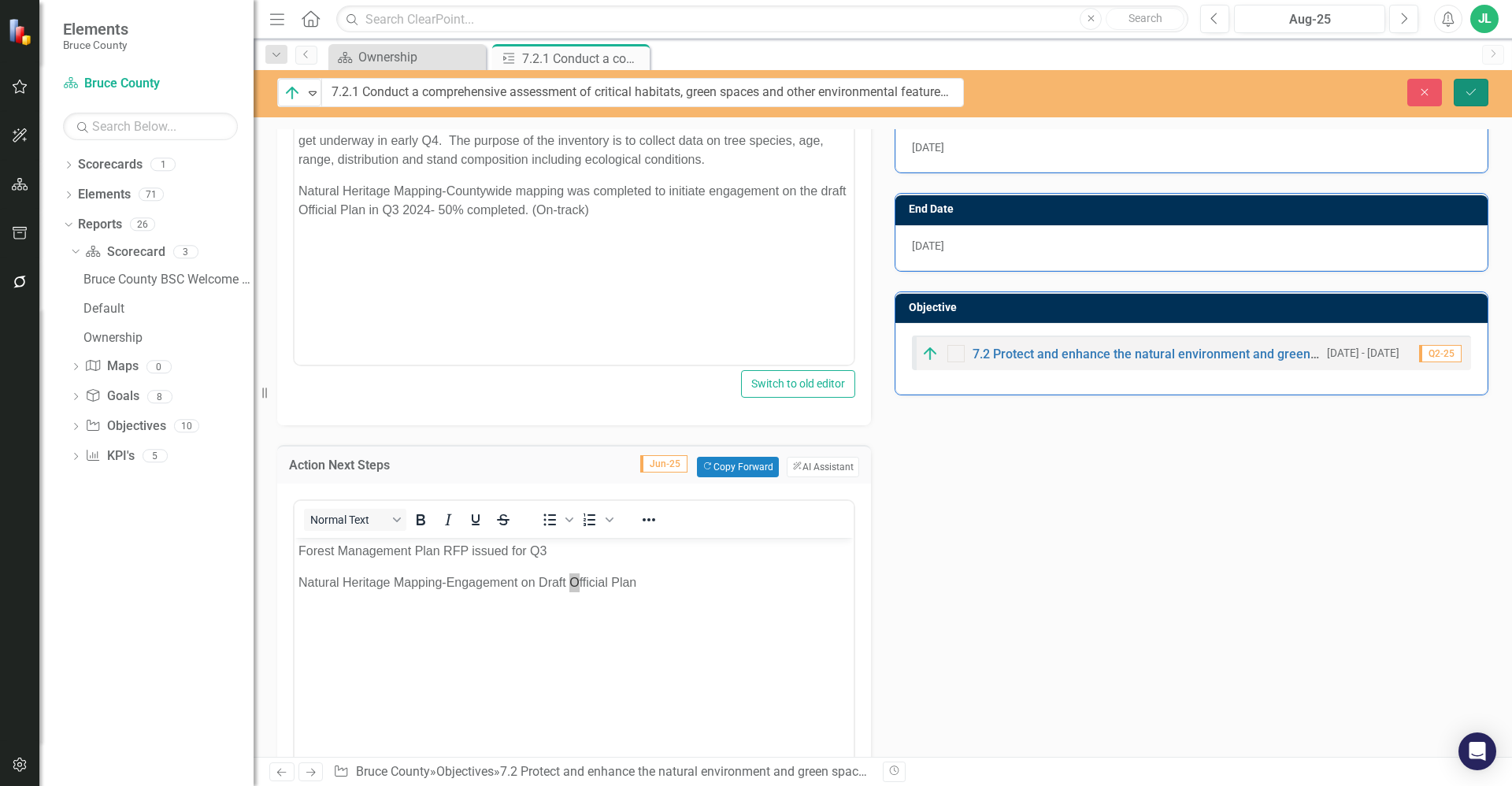
click at [1476, 86] on icon "Save" at bounding box center [1470, 92] width 14 height 11
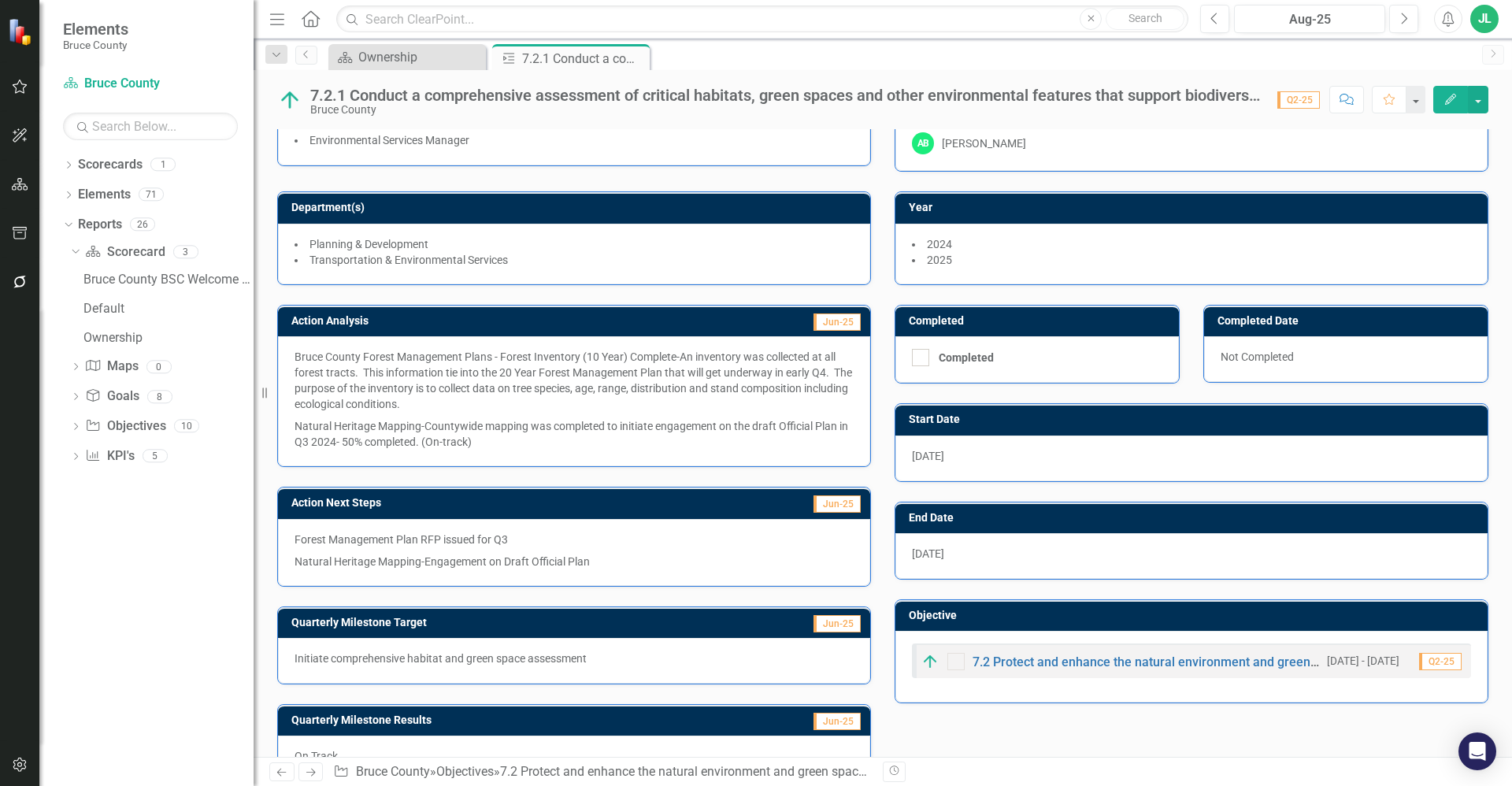
scroll to position [82, 0]
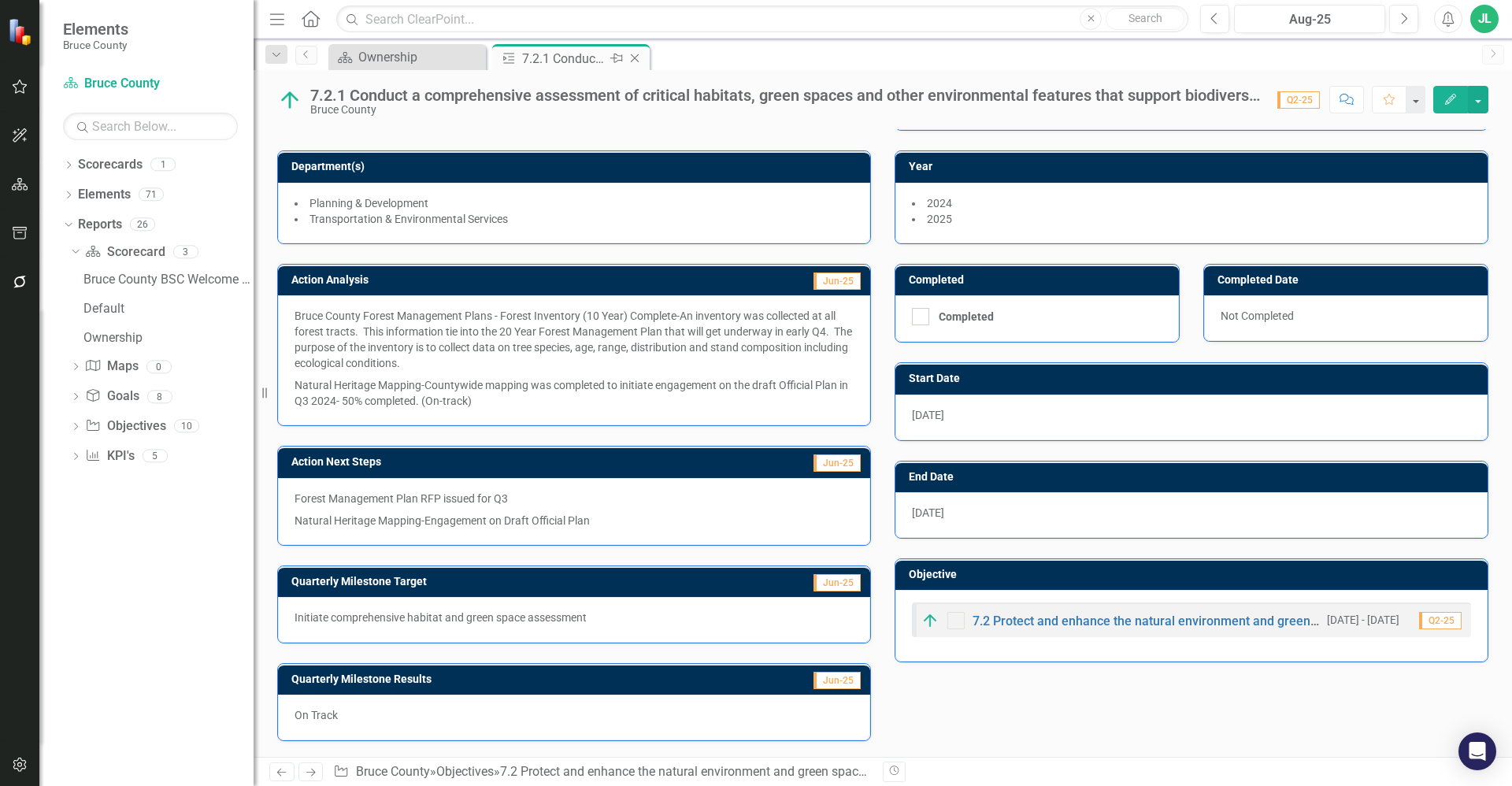
click at [637, 61] on icon "Close" at bounding box center [634, 58] width 15 height 12
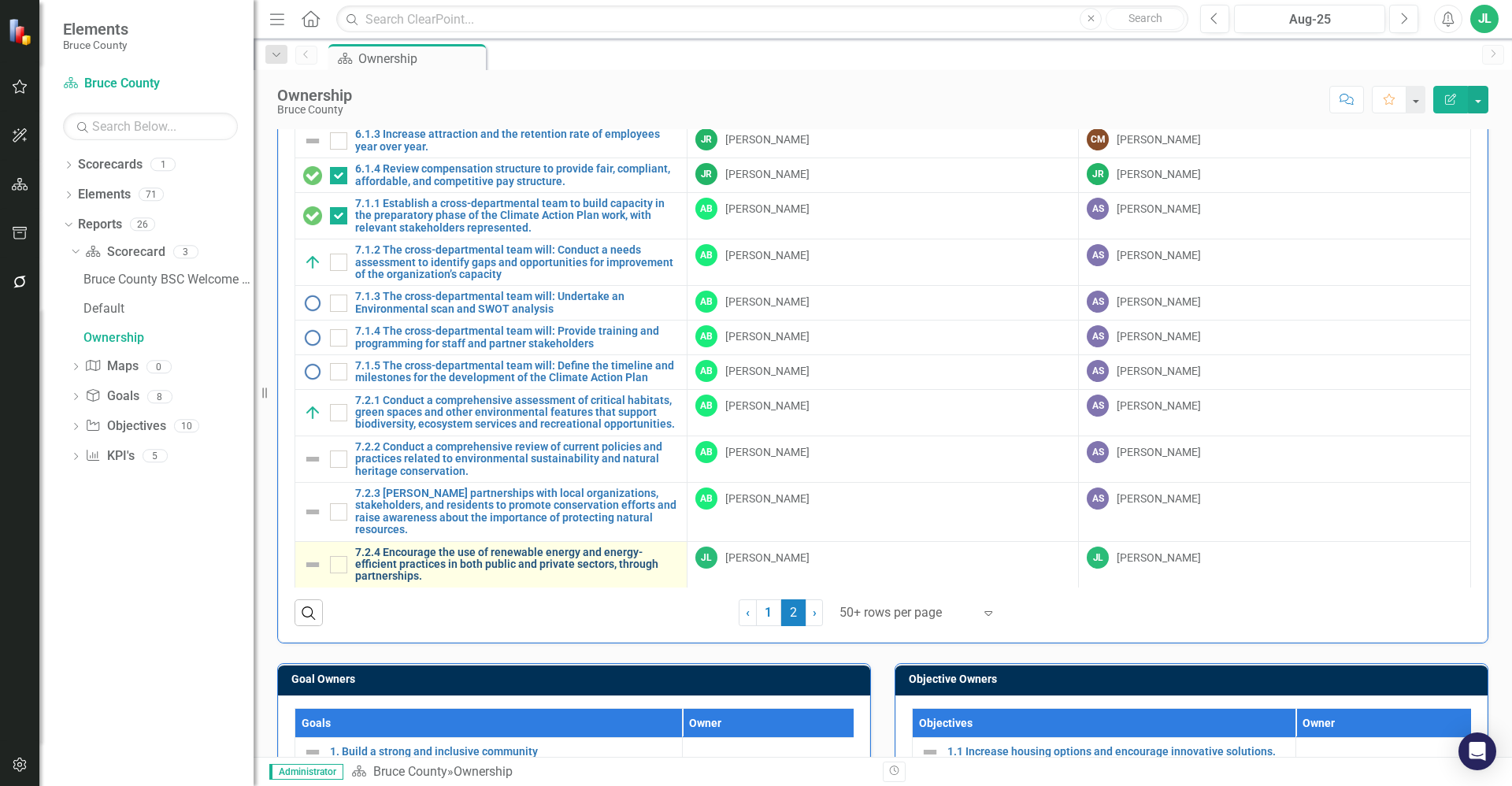
scroll to position [177, 0]
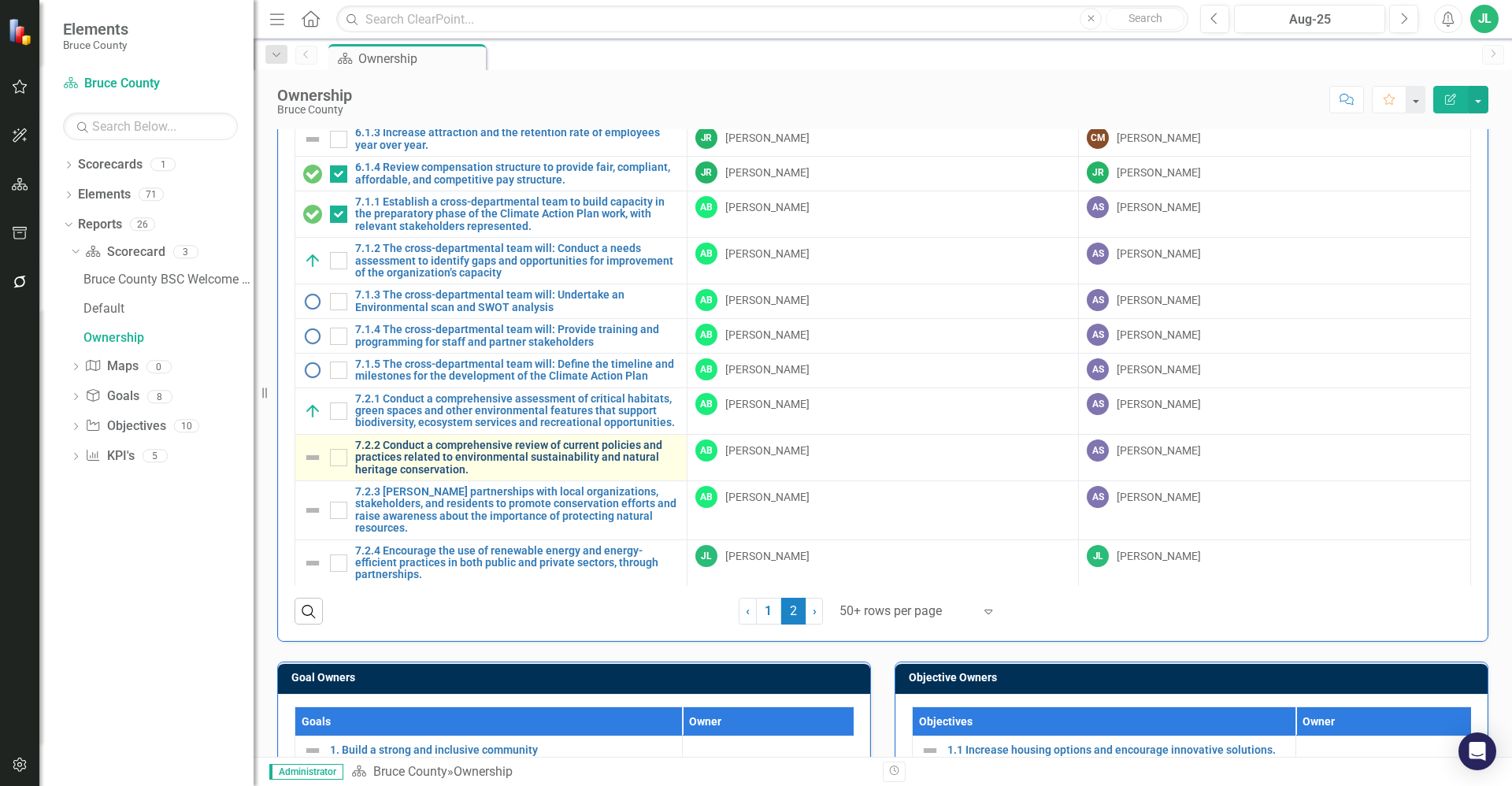
click at [465, 453] on link "7.2.2 Conduct a comprehensive review of current policies and practices related …" at bounding box center [517, 457] width 324 height 36
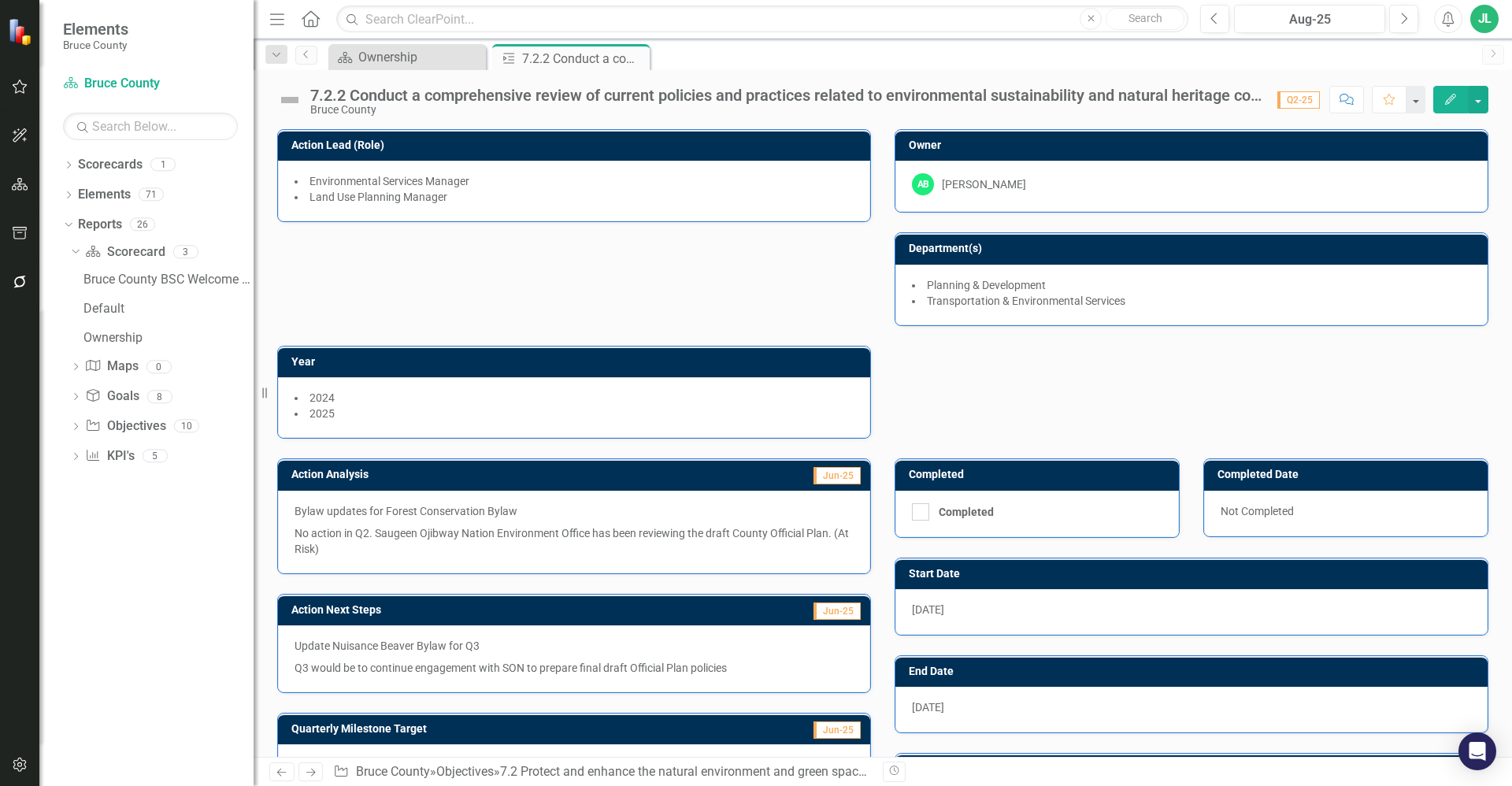
click at [492, 550] on p "No action in Q2. Saugeen Ojibway Nation Environment Office has been reviewing t…" at bounding box center [574, 540] width 559 height 35
click at [542, 546] on p "No action in Q2. Saugeen Ojibway Nation Environment Office has been reviewing t…" at bounding box center [574, 540] width 559 height 35
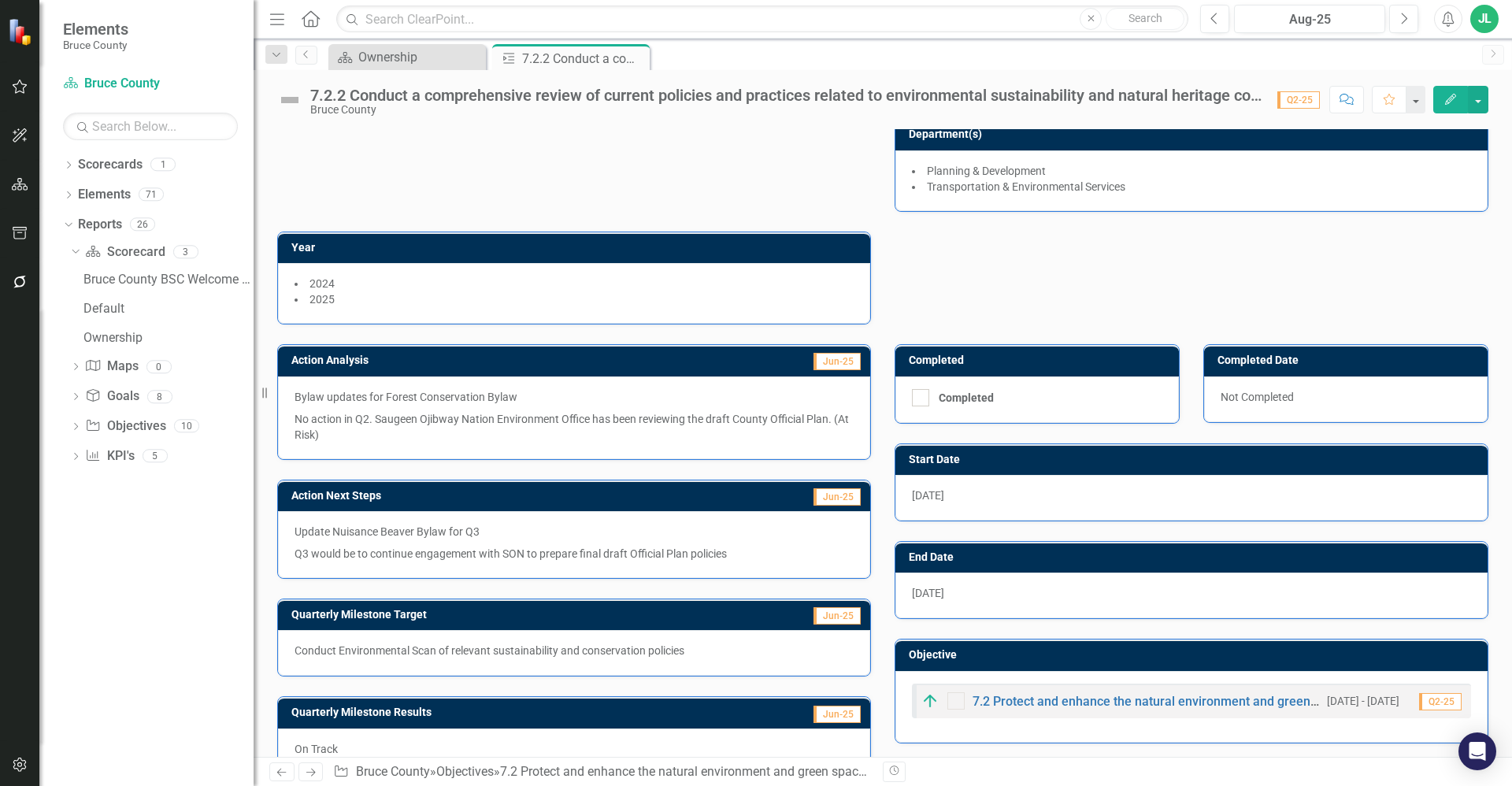
scroll to position [118, 0]
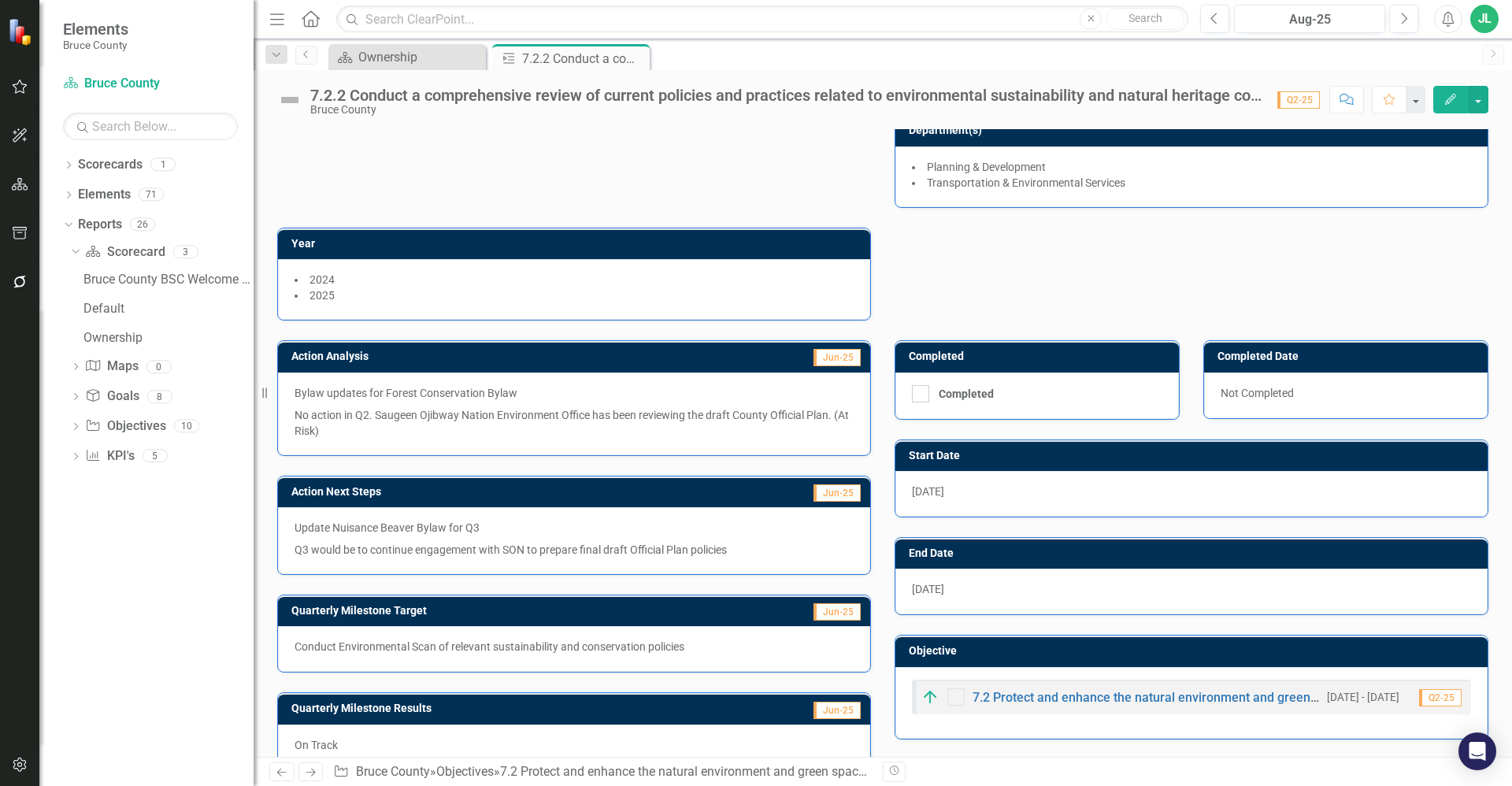
click at [624, 550] on p "Q3 would be to continue engagement with SON to prepare final draft Official Pla…" at bounding box center [574, 548] width 559 height 19
click at [719, 545] on p "Q3 would be to continue engagement with SON to prepare final draft Official Pla…" at bounding box center [574, 548] width 559 height 19
drag, startPoint x: 740, startPoint y: 546, endPoint x: 407, endPoint y: 546, distance: 333.0
click at [407, 546] on p "Q3 would be to continue engagement with SON to prepare final draft Official Pla…" at bounding box center [574, 548] width 559 height 19
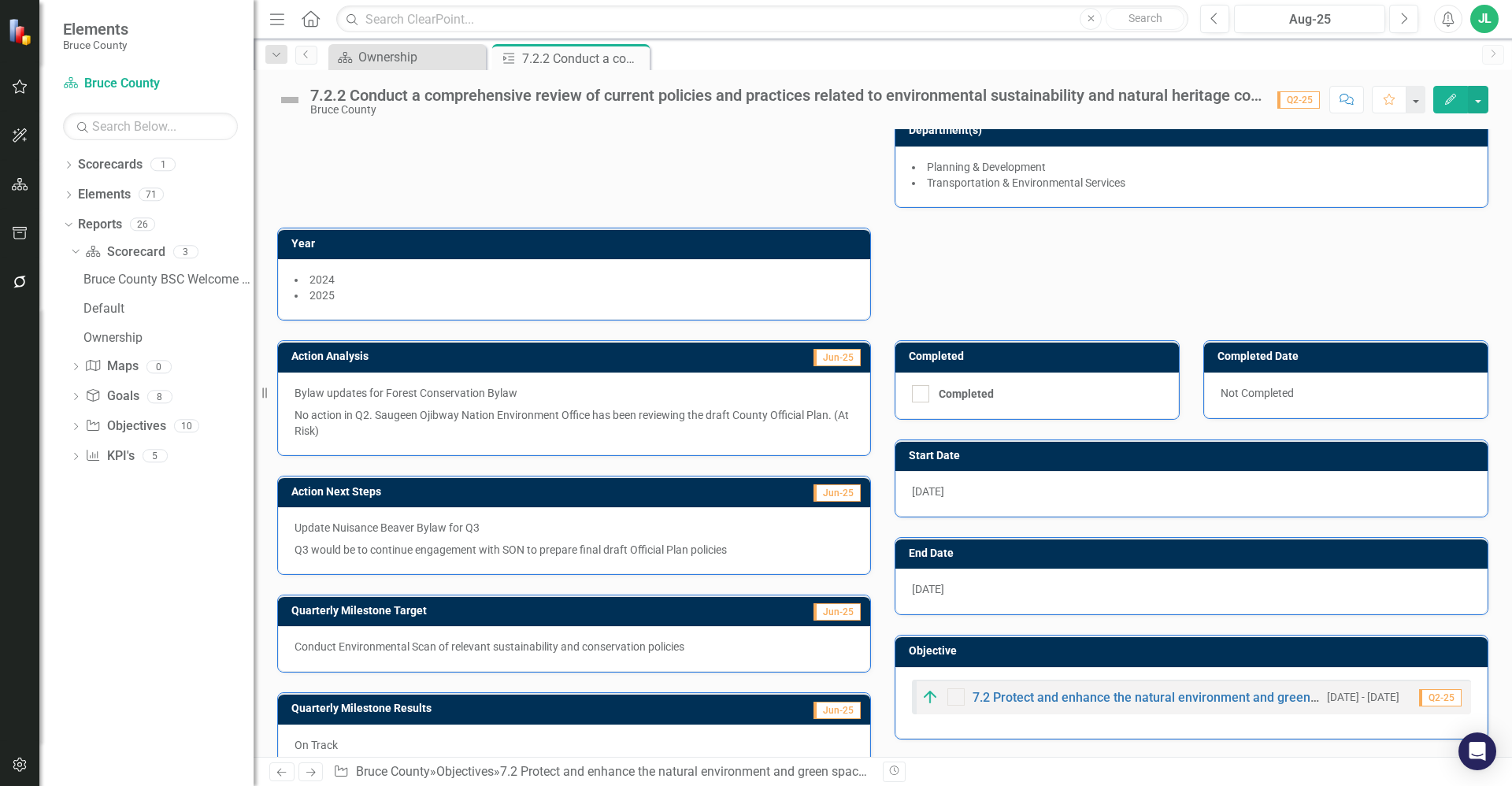
click at [407, 546] on p "Q3 would be to continue engagement with SON to prepare final draft Official Pla…" at bounding box center [574, 548] width 559 height 19
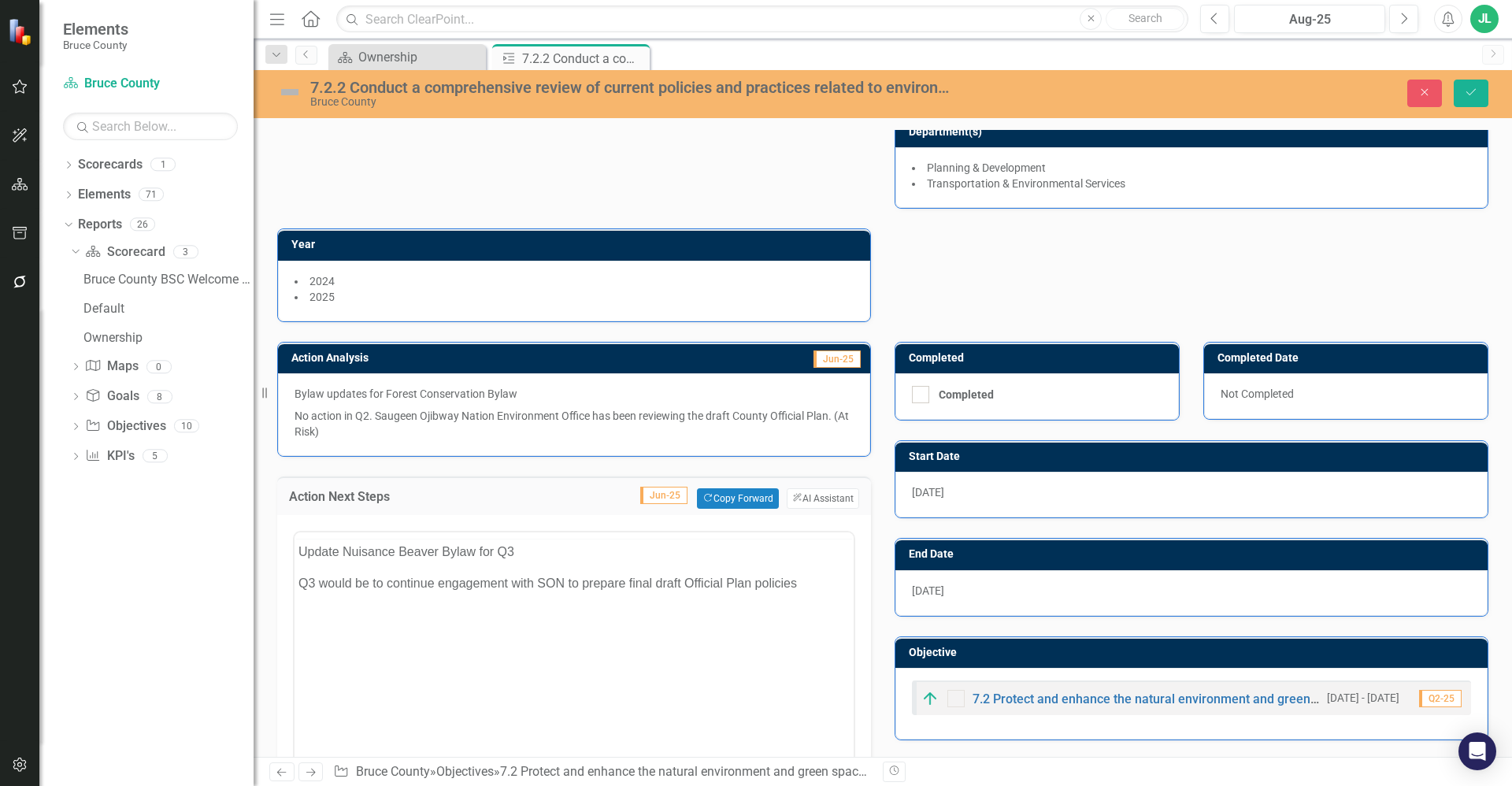
scroll to position [0, 0]
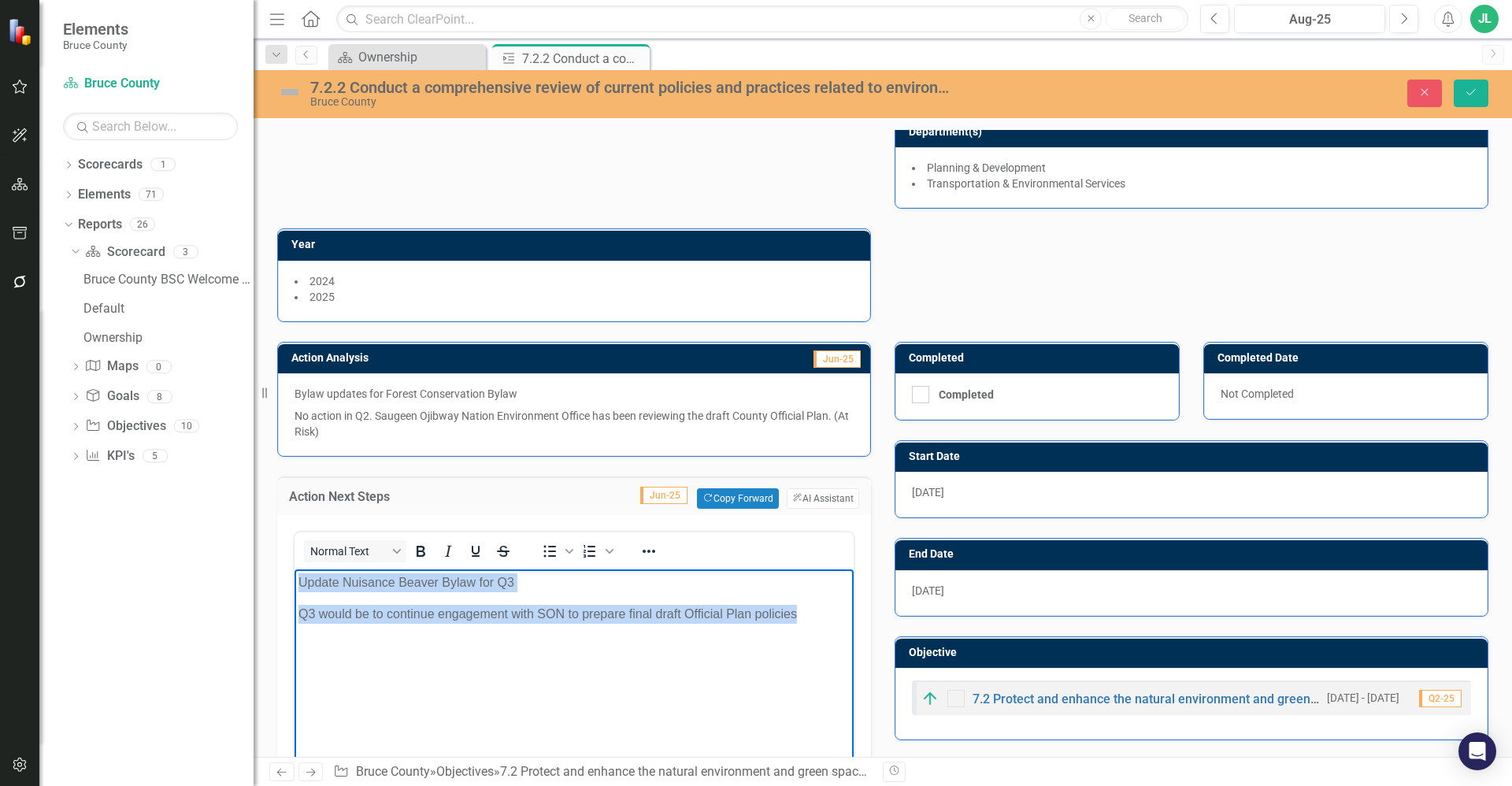
drag, startPoint x: 799, startPoint y: 616, endPoint x: 276, endPoint y: 578, distance: 524.4
click at [294, 578] on html "Update Nuisance Beaver Bylaw for Q3 Q3 would be to continue engagement with SON…" at bounding box center [574, 687] width 559 height 236
copy body "Update Nuisance Beaver Bylaw for Q3 Q3 would be to continue engagement with SON…"
click at [560, 656] on body "Update Nuisance Beaver Bylaw for Q3 Q3 would be to continue engagement with SON…" at bounding box center [574, 687] width 559 height 236
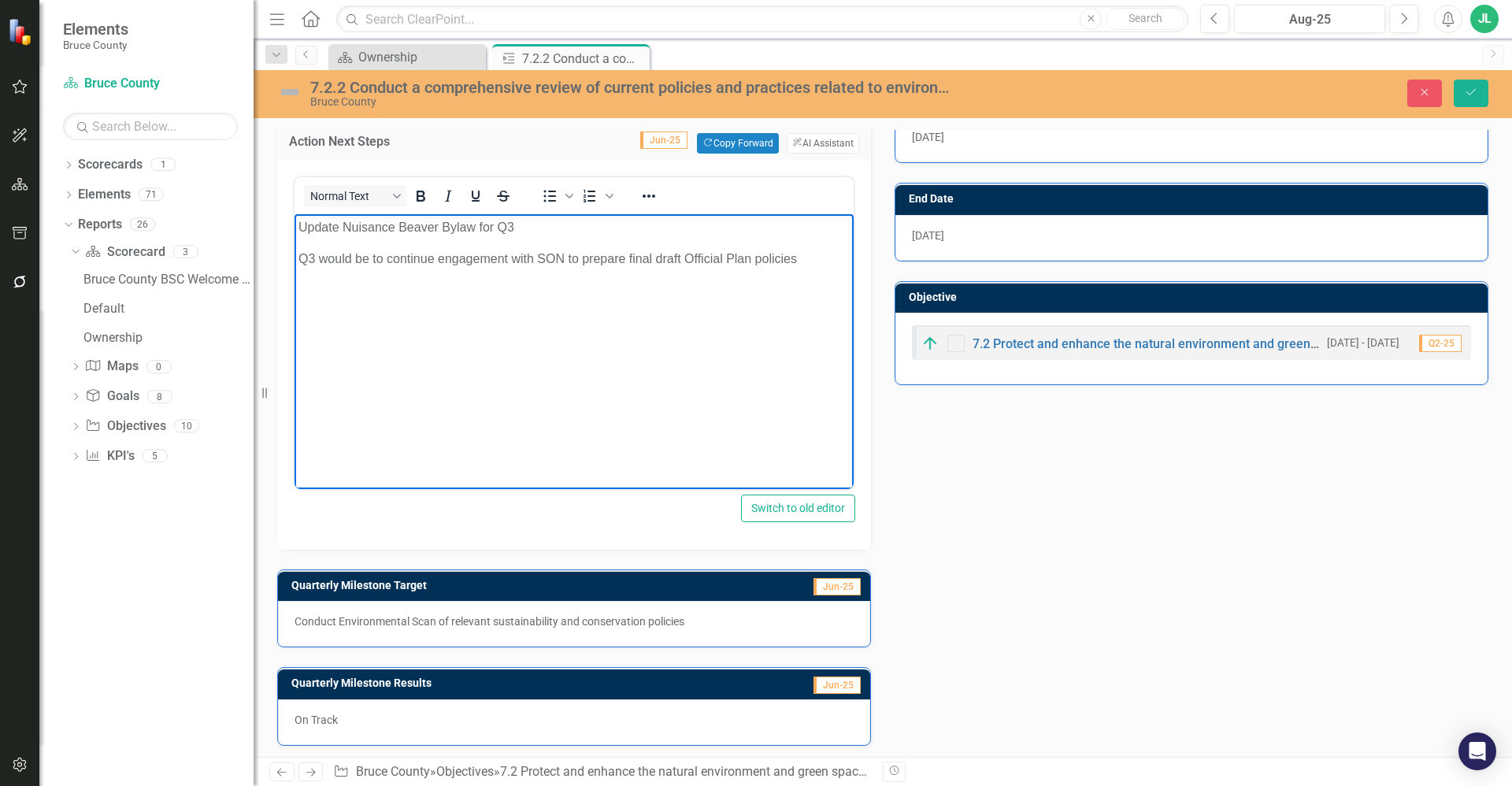
scroll to position [477, 0]
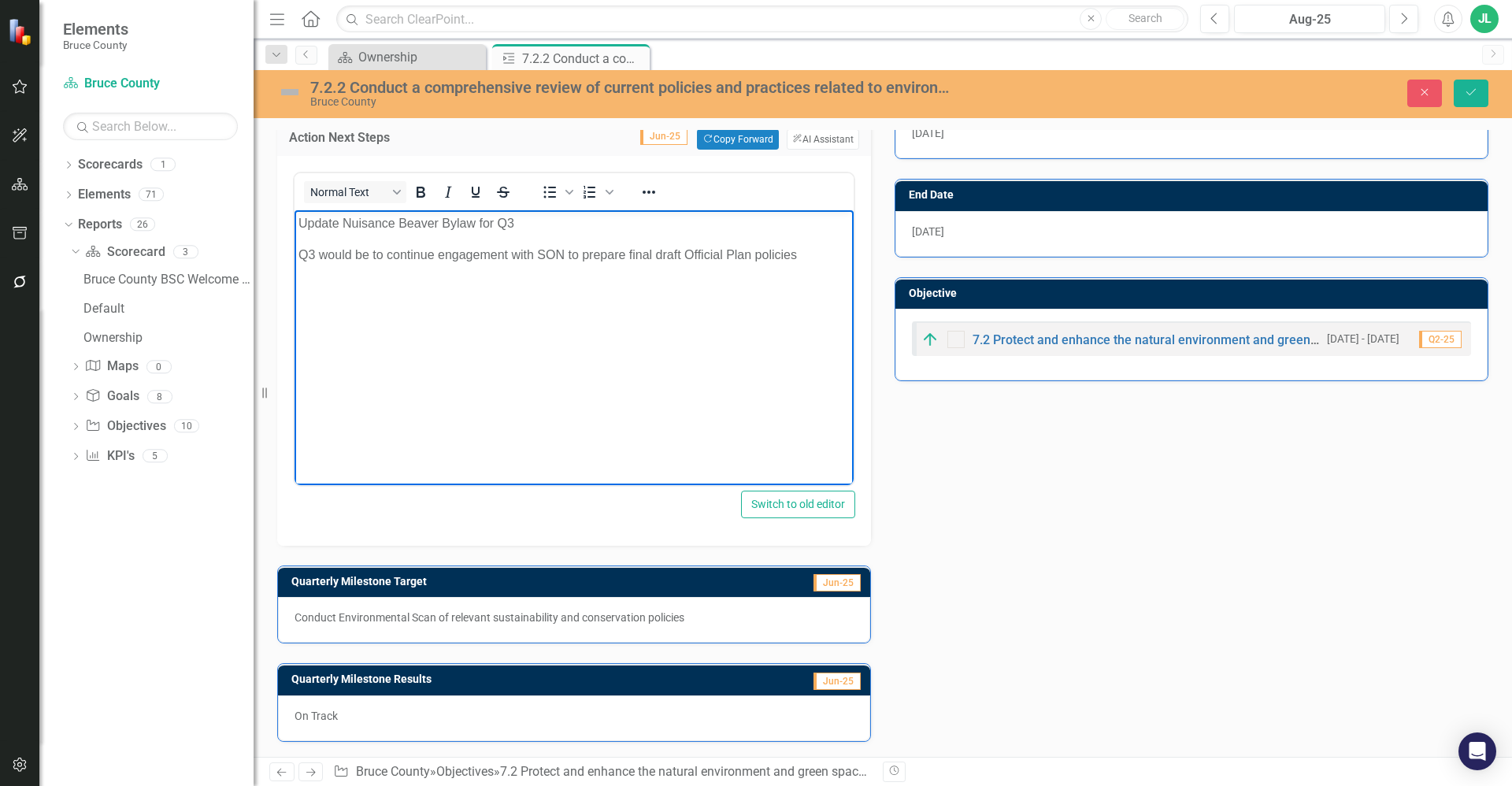
click at [290, 95] on img at bounding box center [289, 92] width 25 height 25
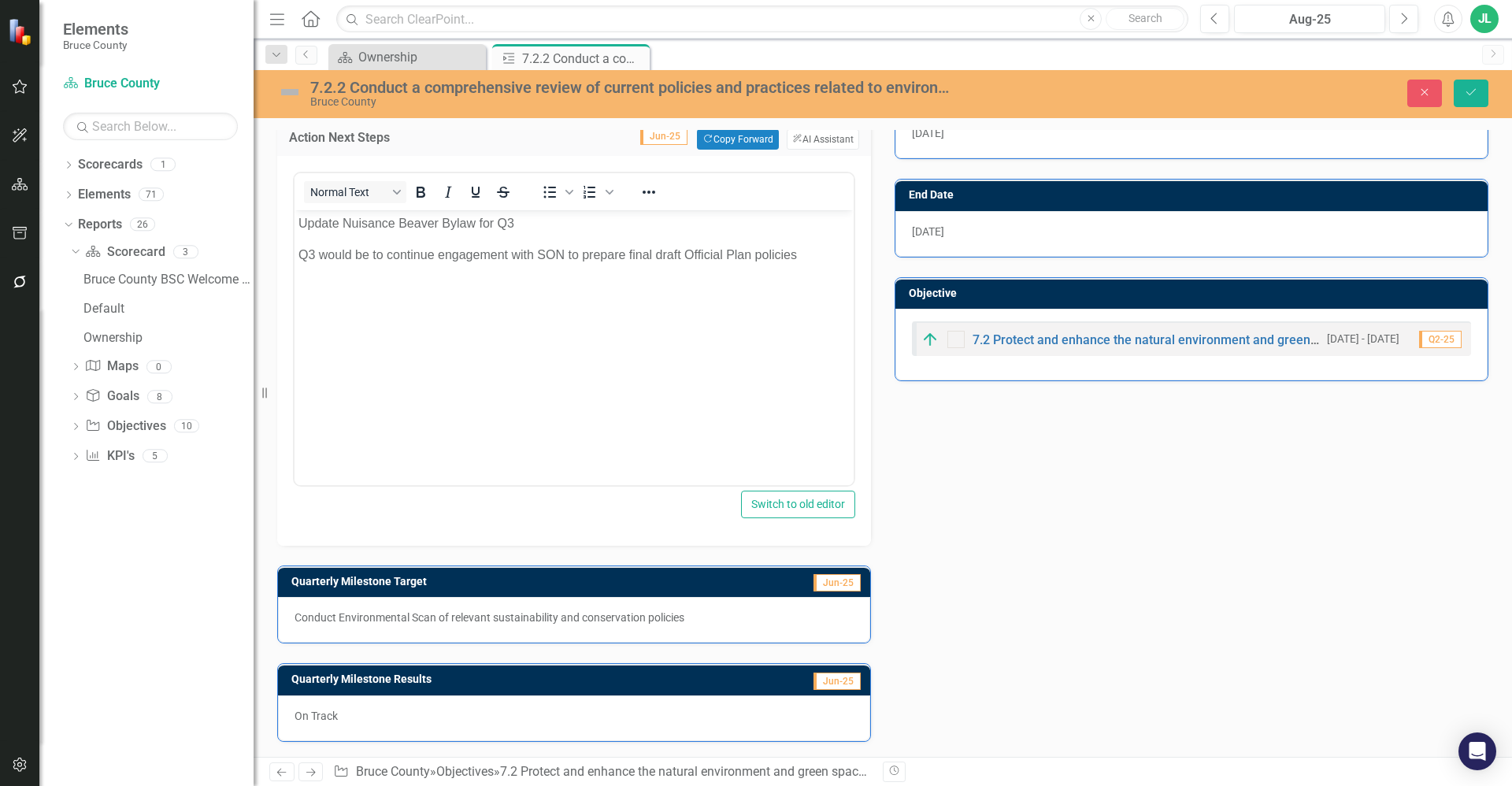
click at [290, 95] on img at bounding box center [289, 92] width 25 height 25
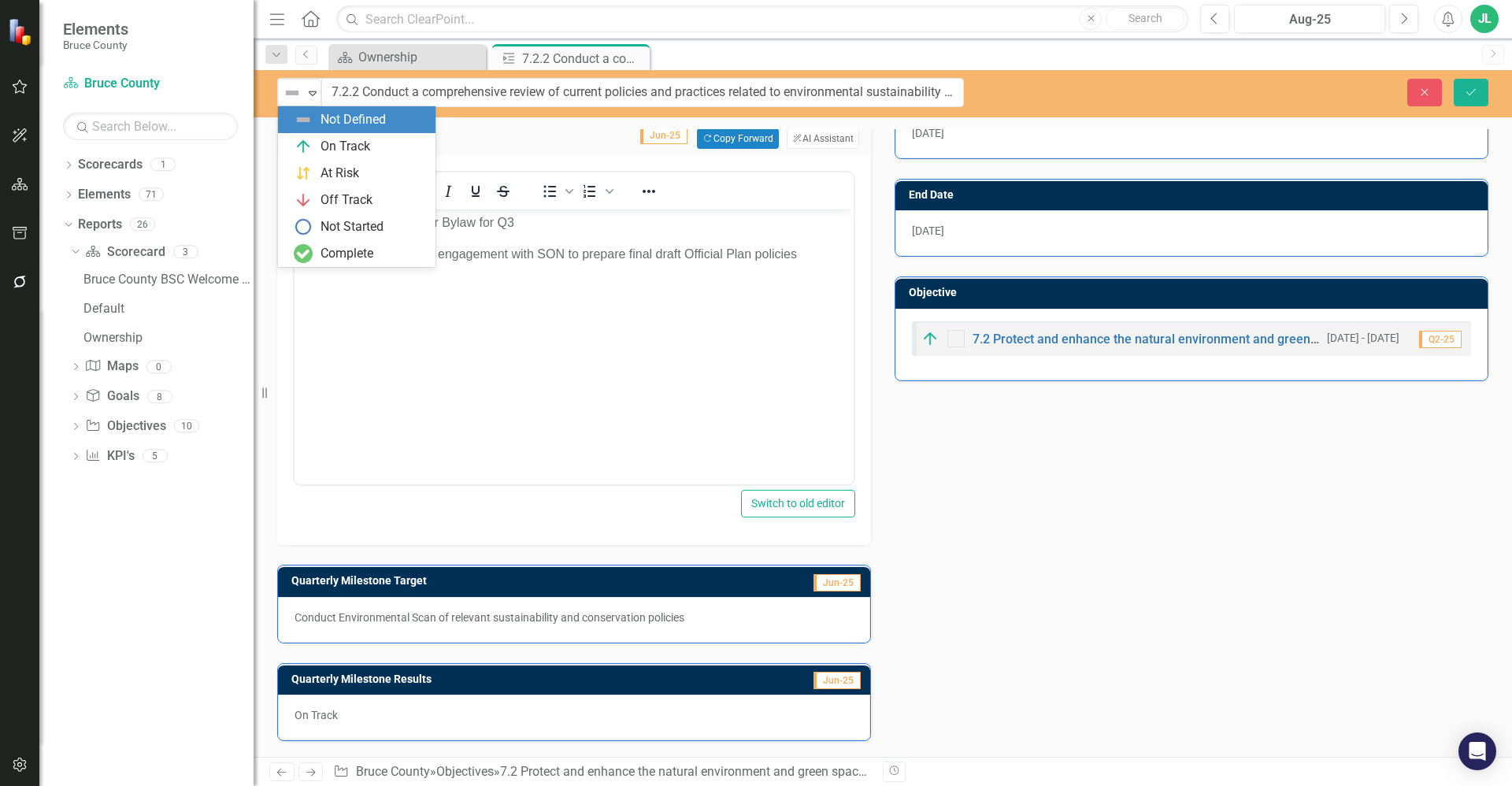
click at [290, 95] on img at bounding box center [292, 92] width 19 height 19
click at [356, 148] on div "On Track" at bounding box center [345, 147] width 50 height 18
click at [1466, 82] on button "Save" at bounding box center [1470, 93] width 35 height 28
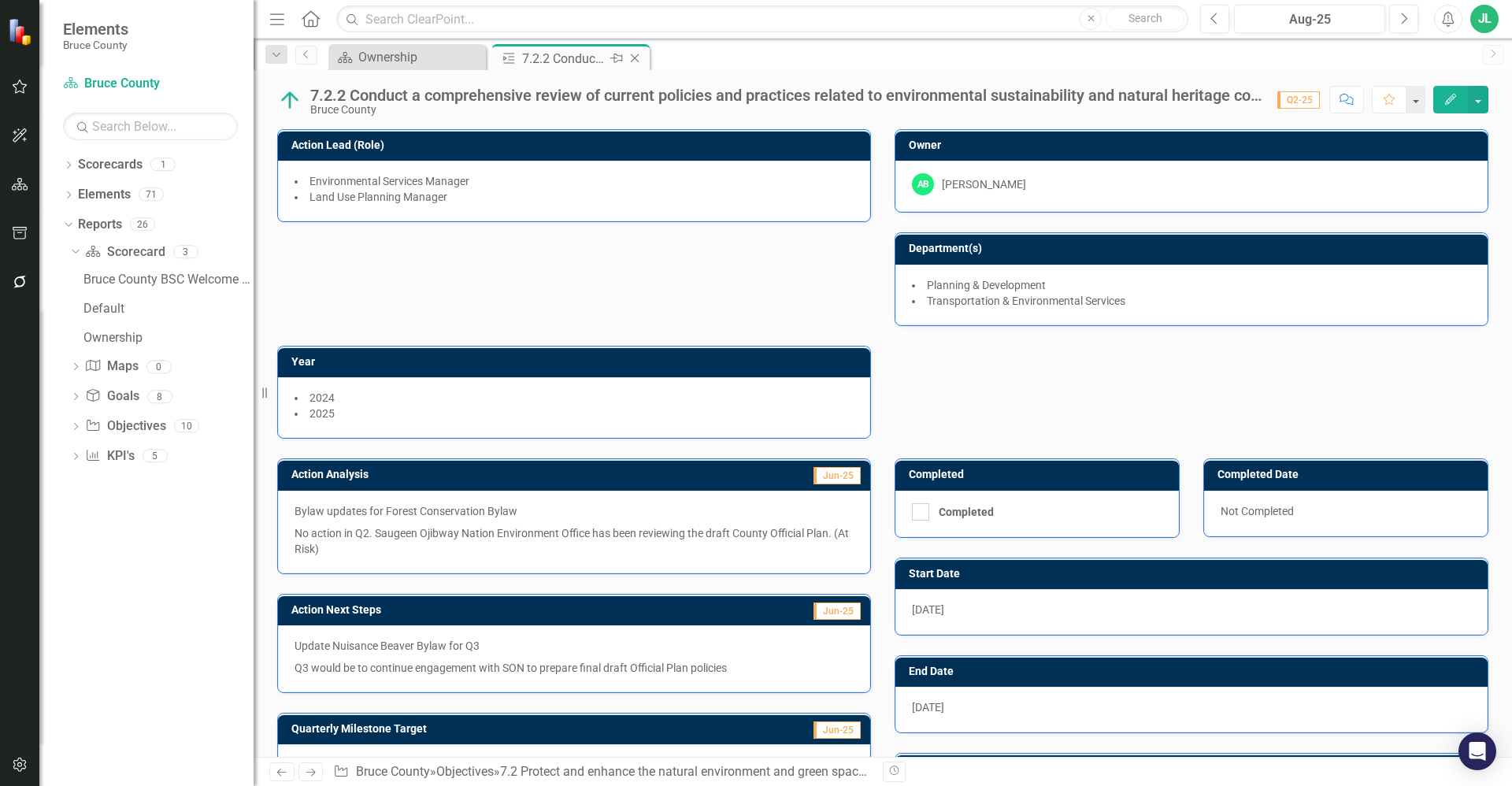
click at [634, 56] on icon "Close" at bounding box center [634, 58] width 15 height 12
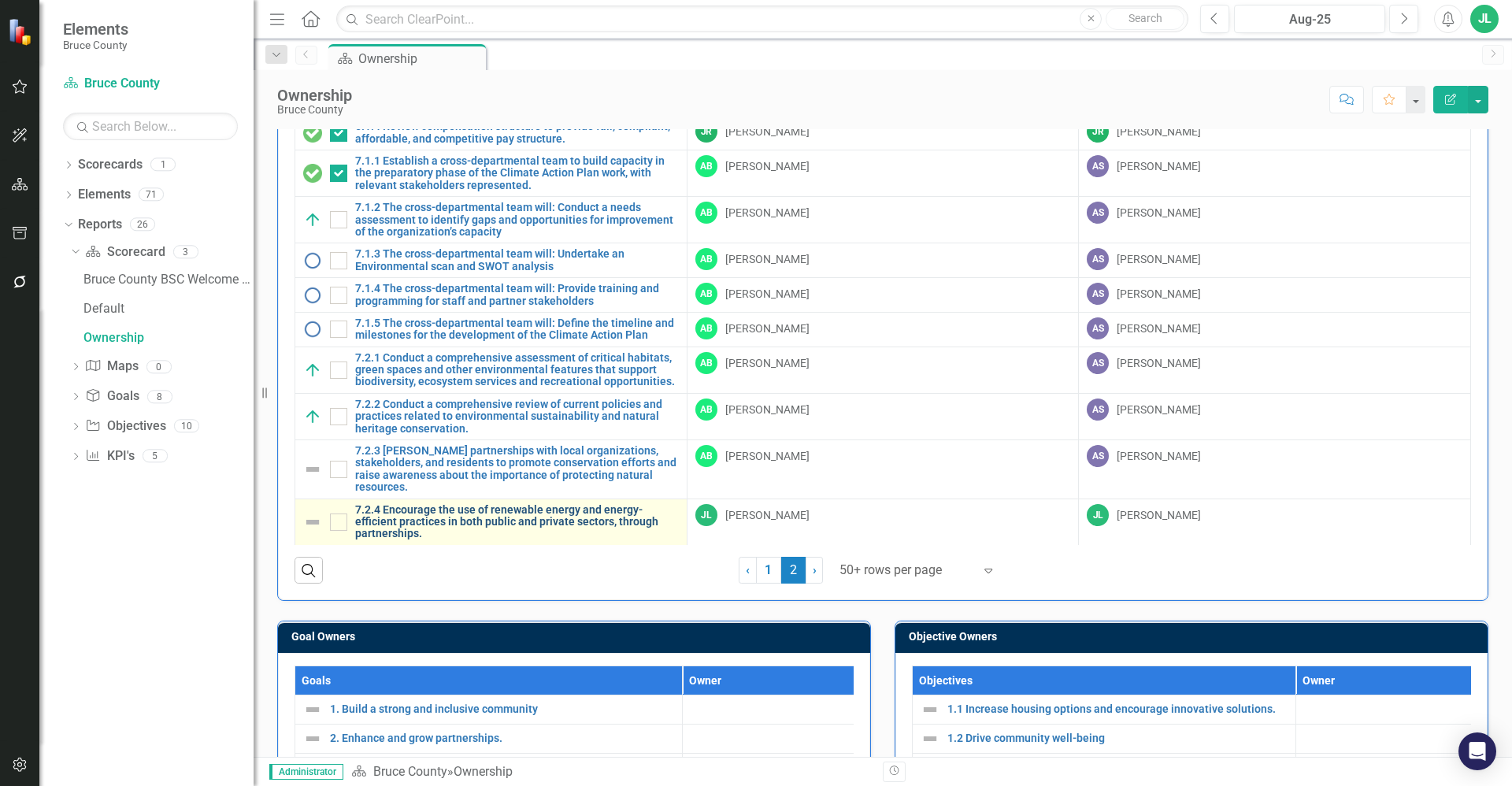
scroll to position [236, 0]
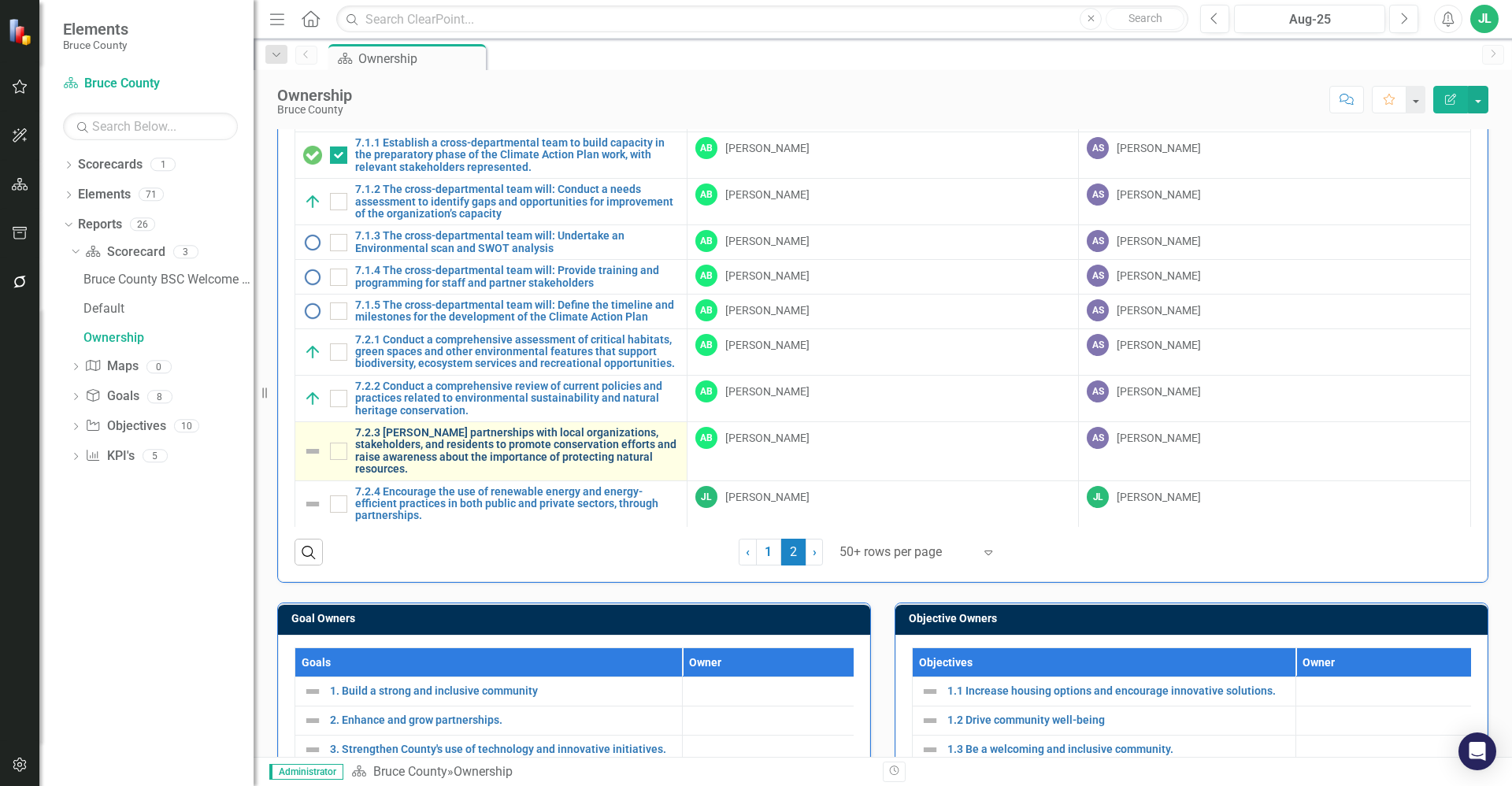
click at [509, 444] on link "7.2.3 Foster partnerships with local organizations, stakeholders, and residents…" at bounding box center [517, 452] width 324 height 49
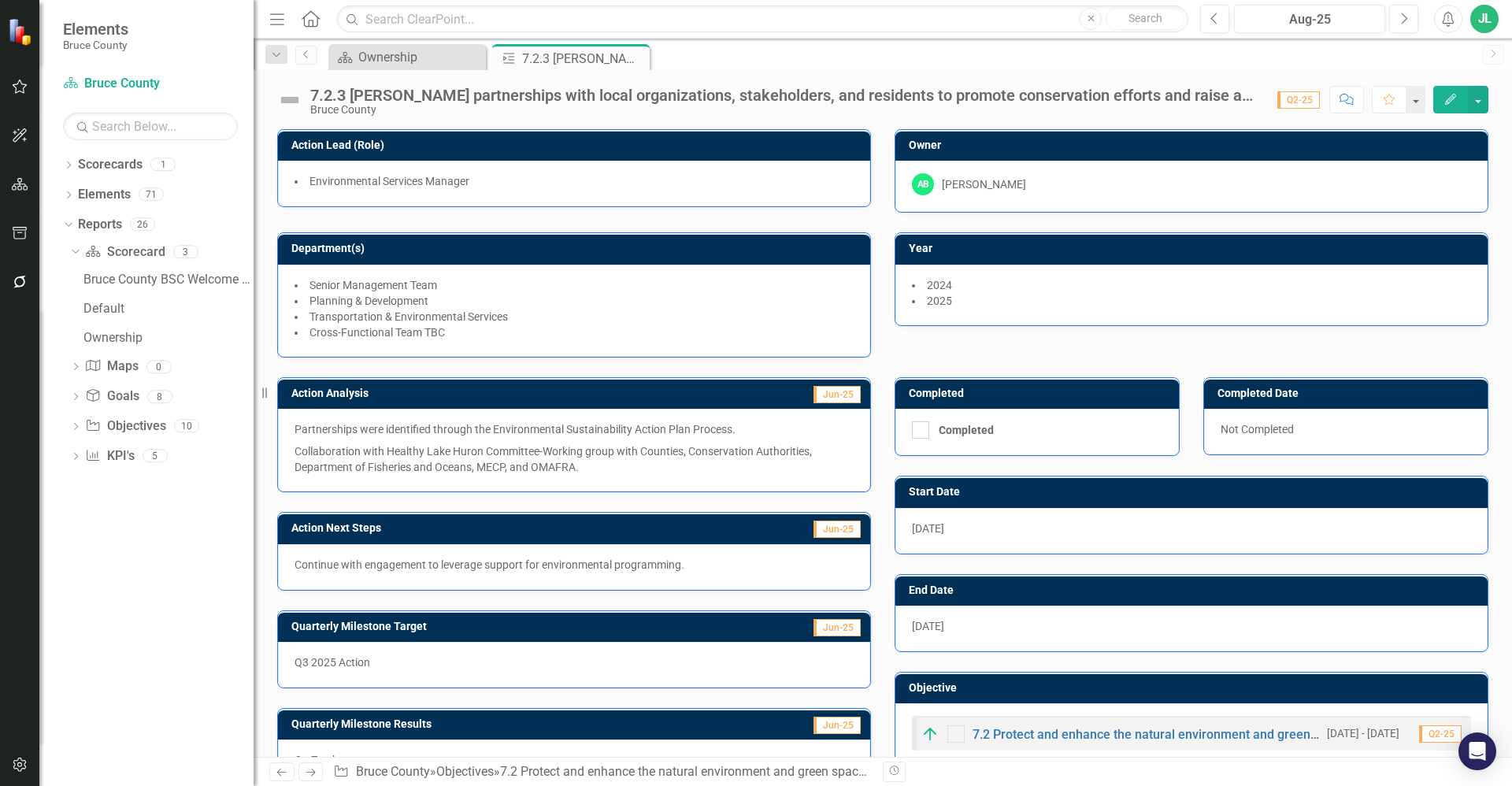
click at [652, 453] on p "Collaboration with Healthy Lake Huron Committee-Working group with Counties, Co…" at bounding box center [574, 457] width 559 height 35
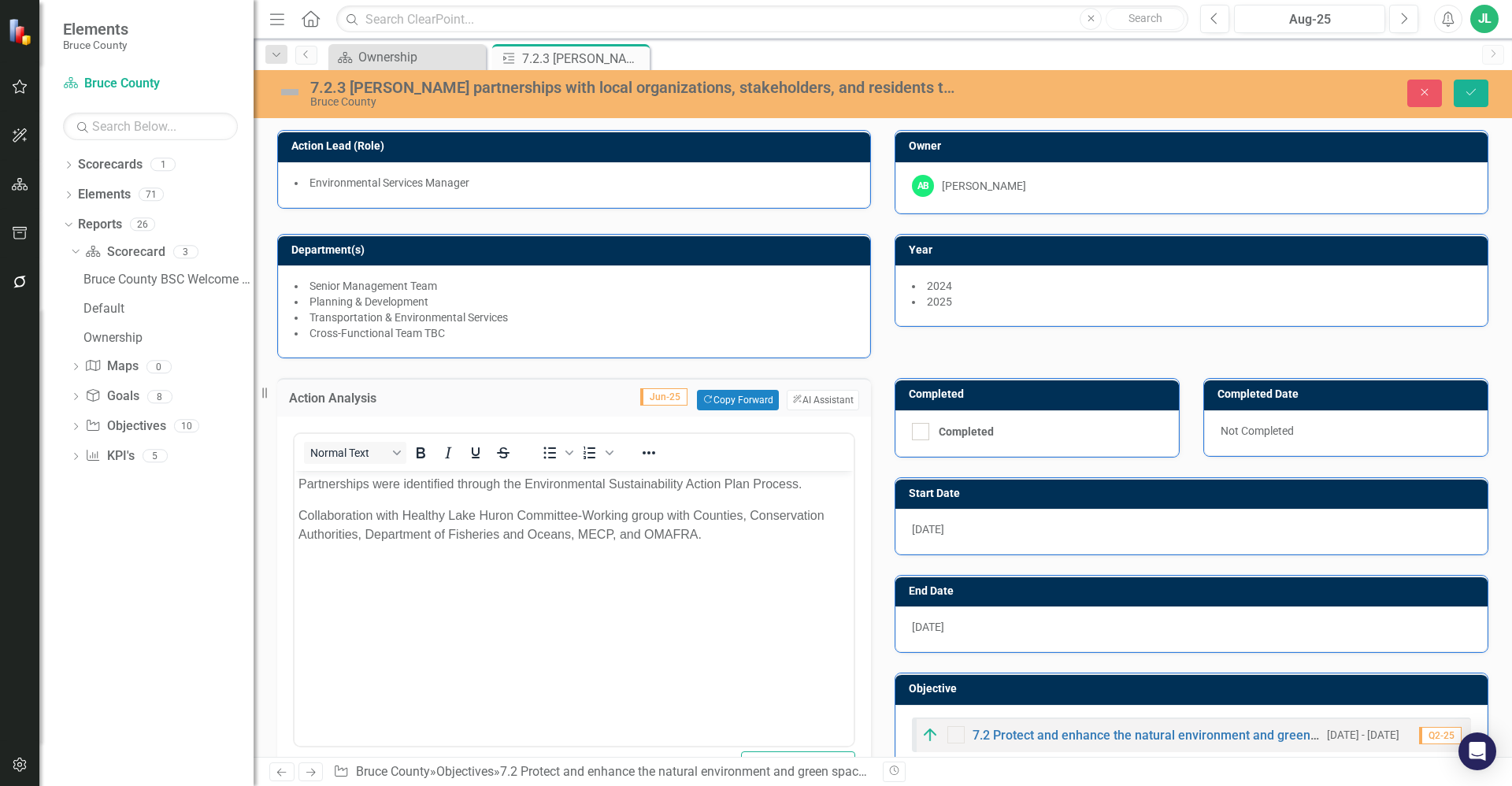
click at [859, 441] on div "<p>Partnerships were identified through the Environmental Sustainability Action…" at bounding box center [574, 612] width 593 height 390
click at [875, 430] on div "Action Analysis Jun-25 Copy Forward Copy Forward ClearPoint AI AI Assistant <p>…" at bounding box center [574, 583] width 617 height 448
drag, startPoint x: 875, startPoint y: 430, endPoint x: 871, endPoint y: 377, distance: 53.2
click at [871, 377] on div "Action Analysis Jun-25 Copy Forward Copy Forward ClearPoint AI AI Assistant <p>…" at bounding box center [574, 583] width 617 height 448
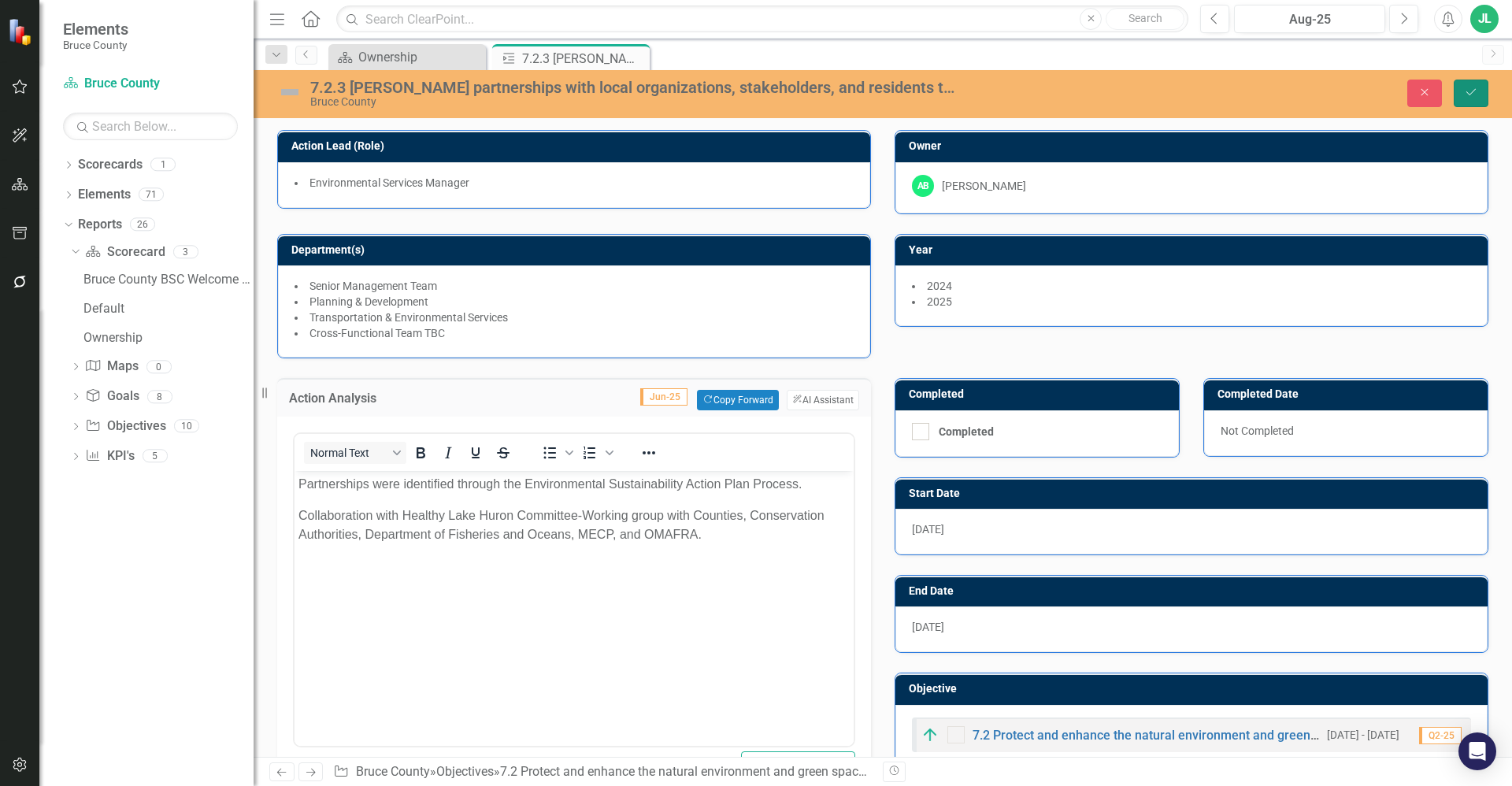
click at [1480, 85] on button "Save" at bounding box center [1470, 94] width 35 height 28
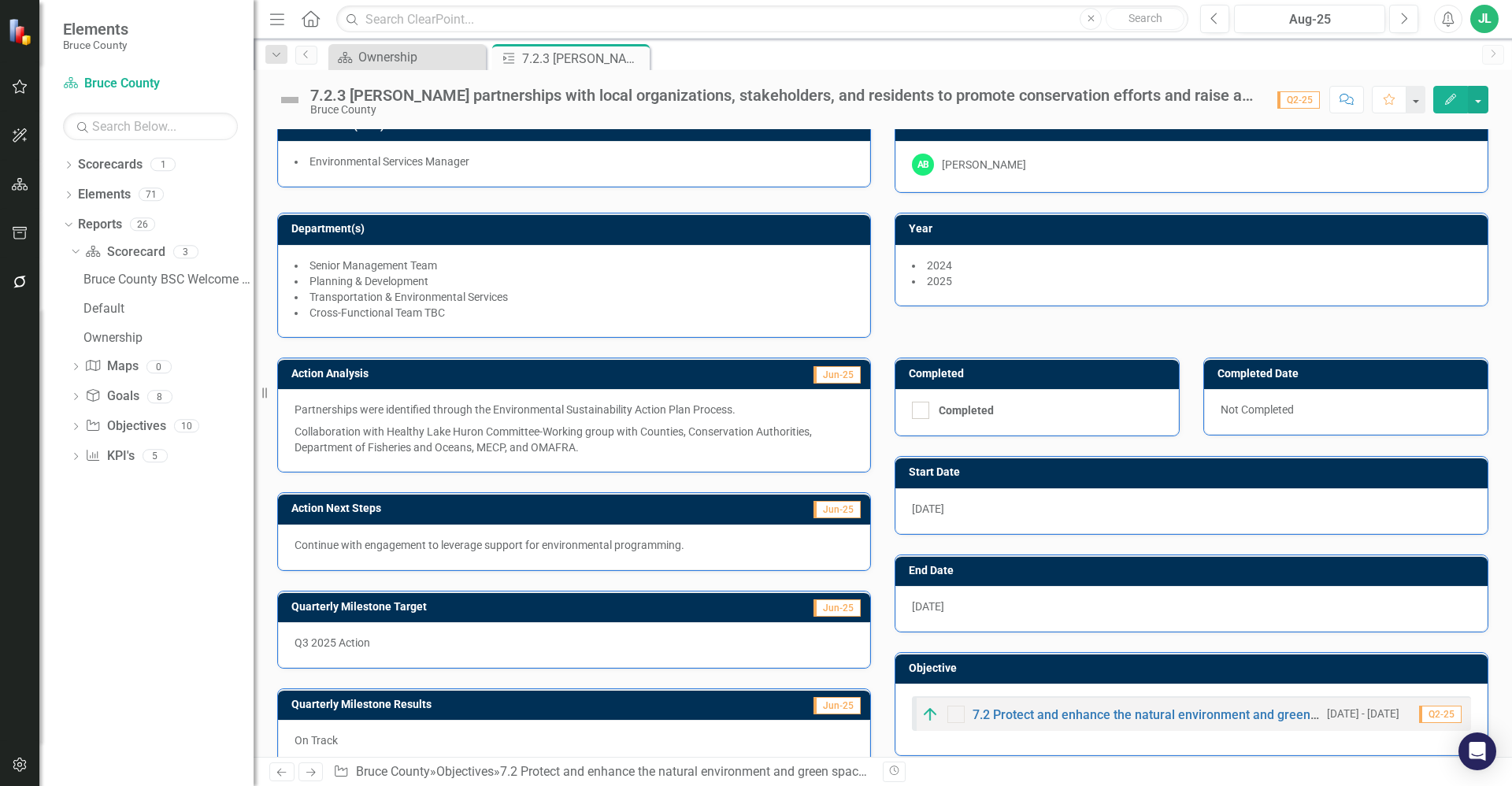
scroll to position [45, 0]
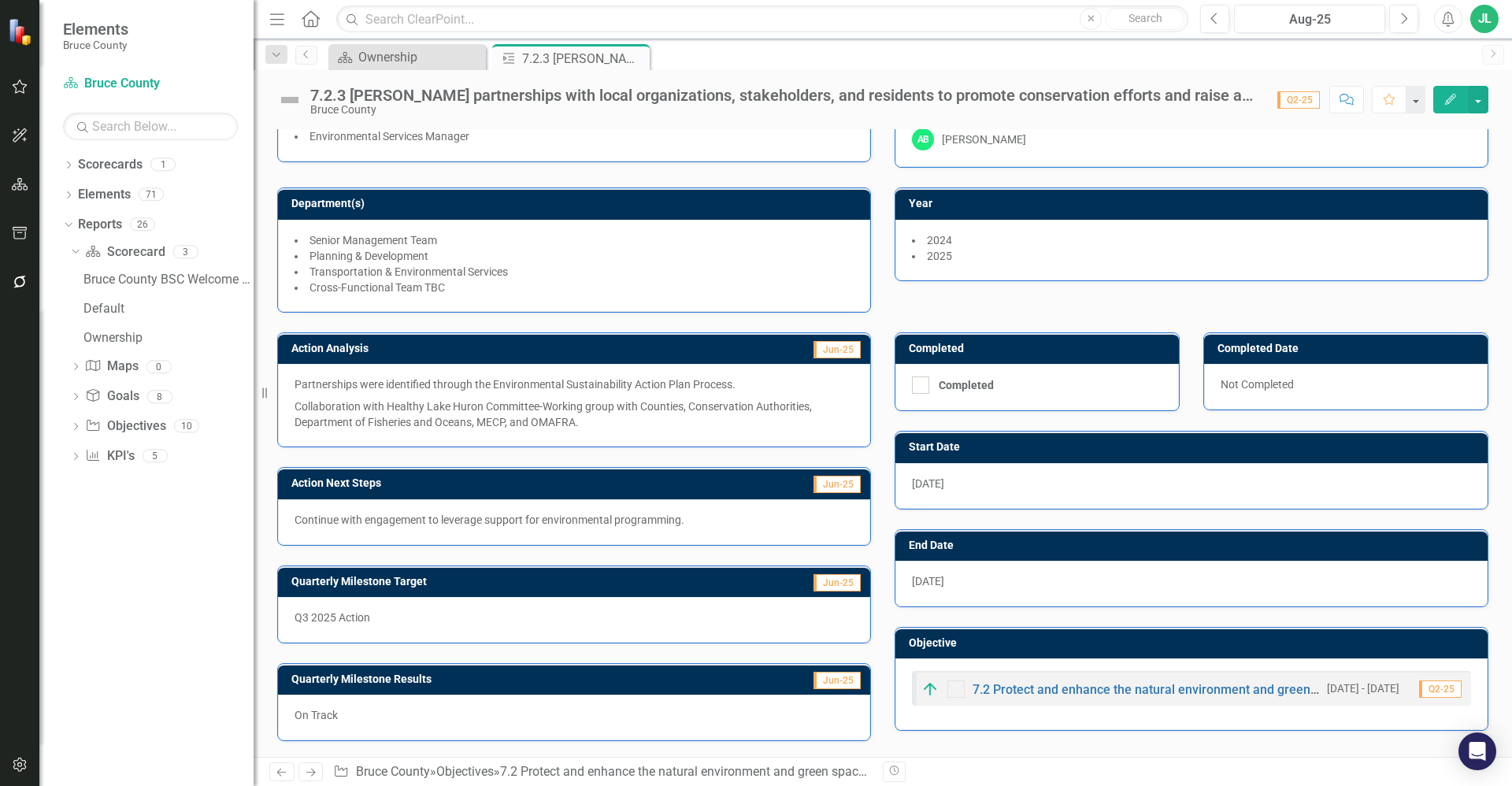
click at [284, 96] on img at bounding box center [289, 99] width 25 height 25
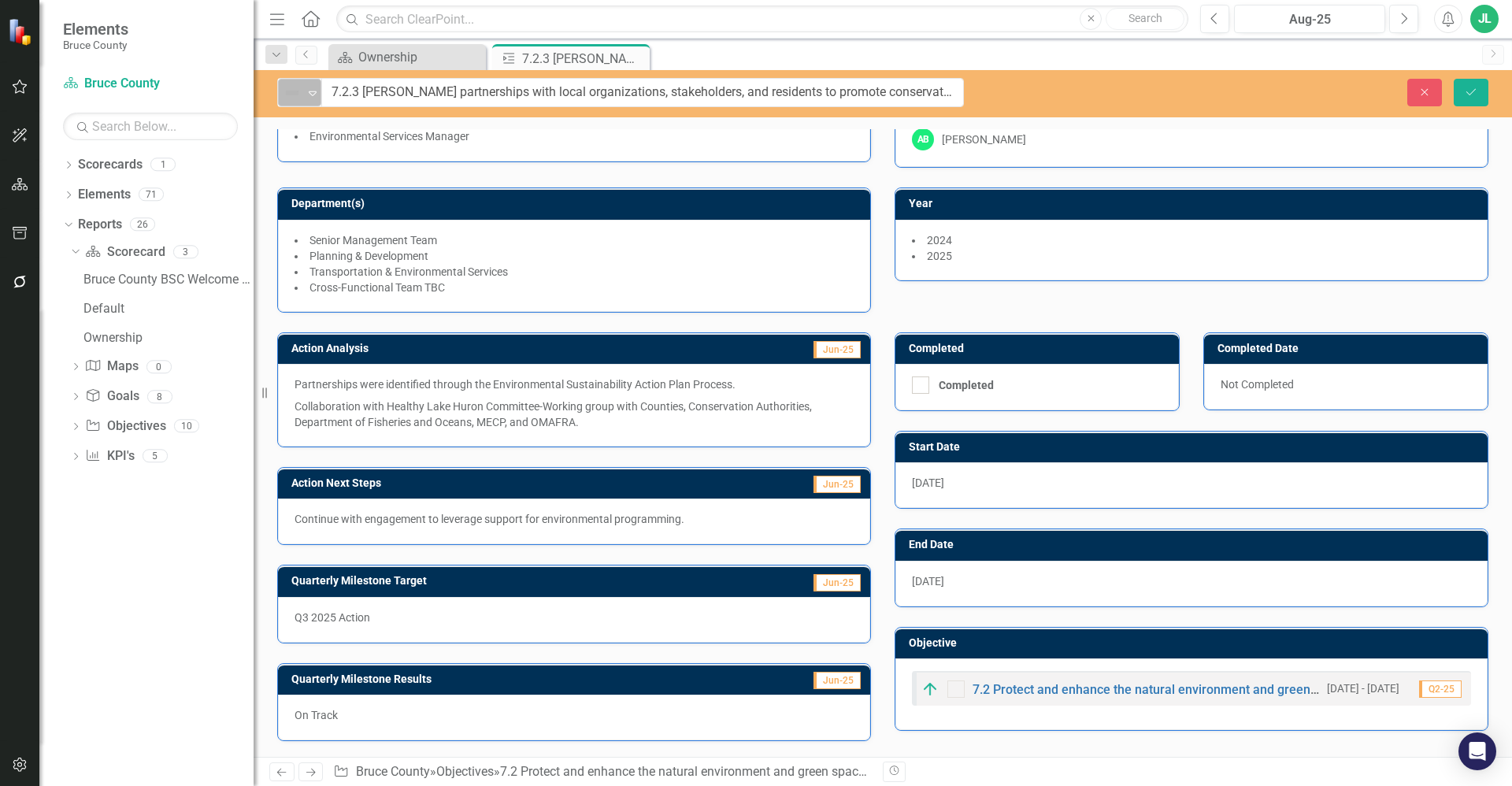
click at [307, 101] on div "Expand" at bounding box center [312, 93] width 15 height 26
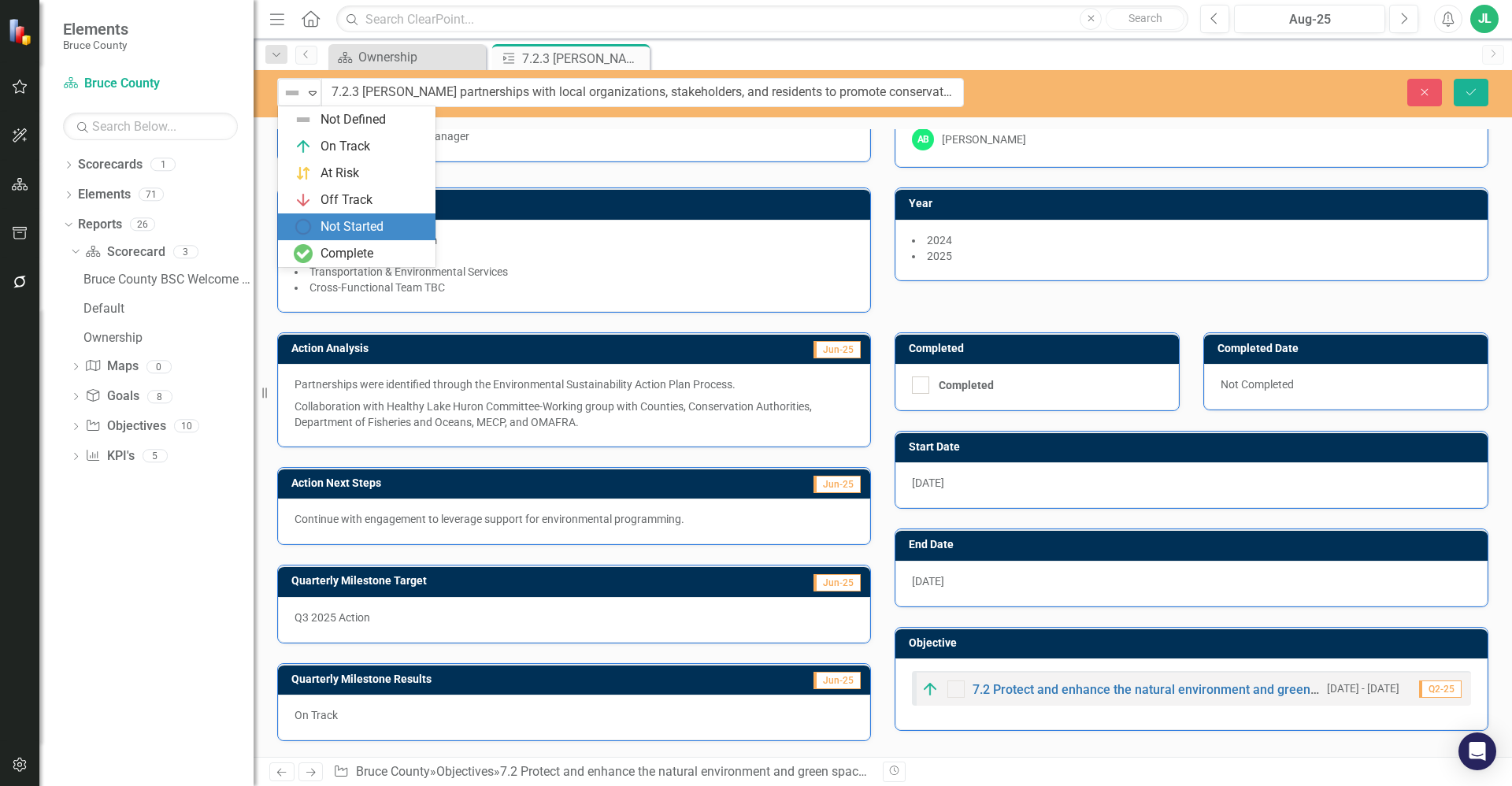
click at [333, 227] on div "Not Started" at bounding box center [351, 227] width 63 height 18
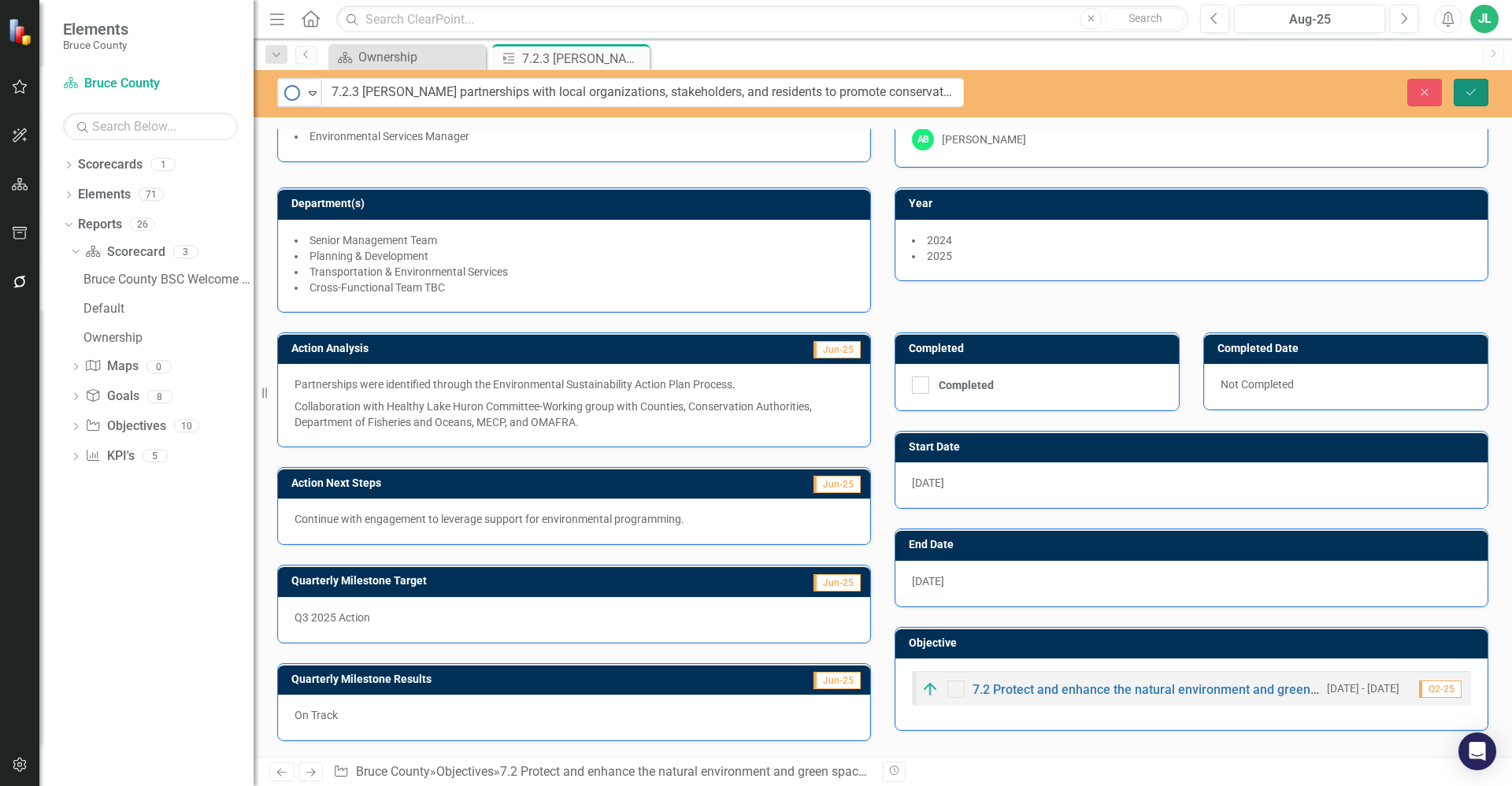
click at [1470, 99] on button "Save" at bounding box center [1470, 93] width 35 height 28
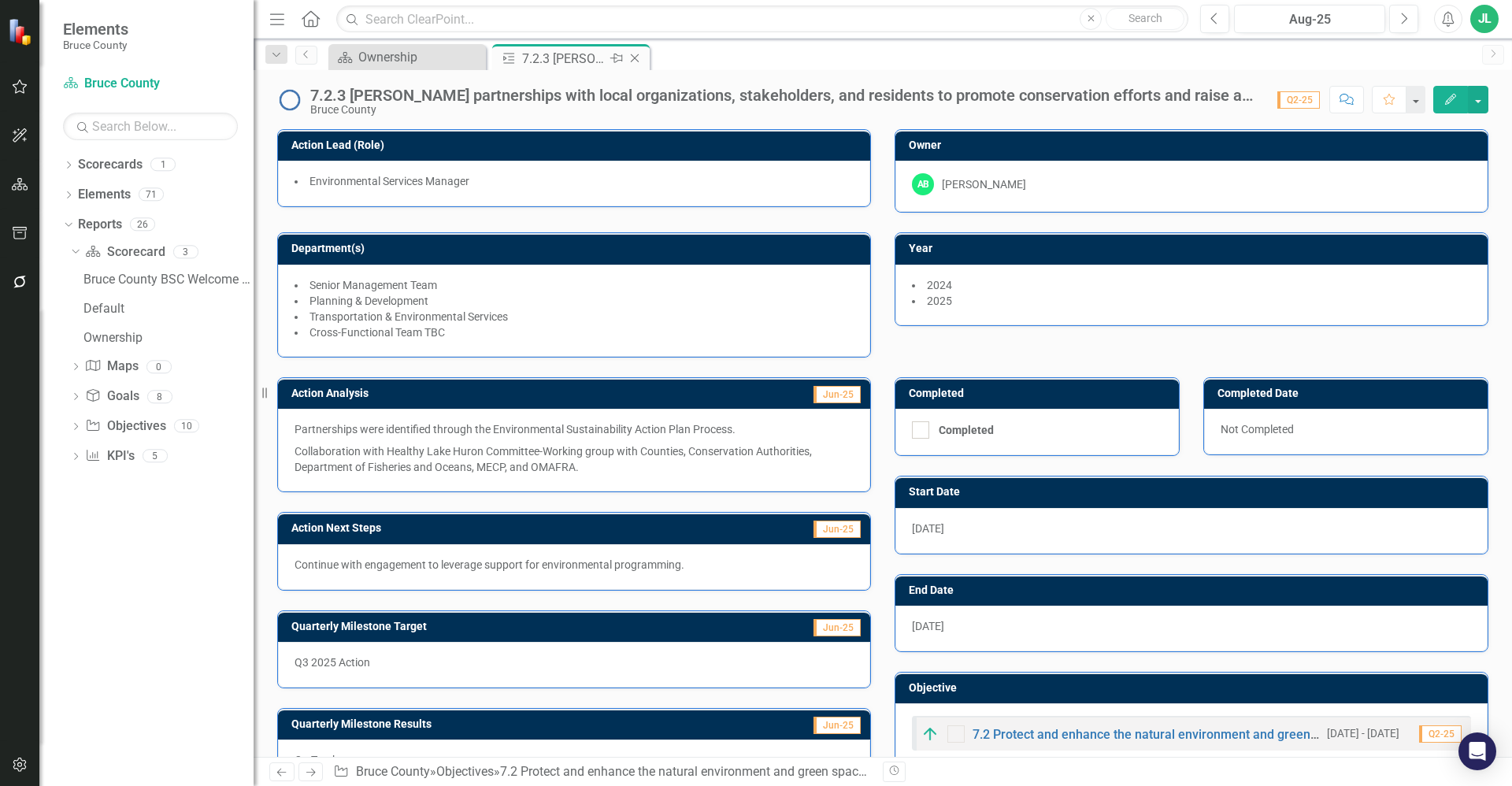
click at [637, 60] on icon at bounding box center [635, 59] width 9 height 9
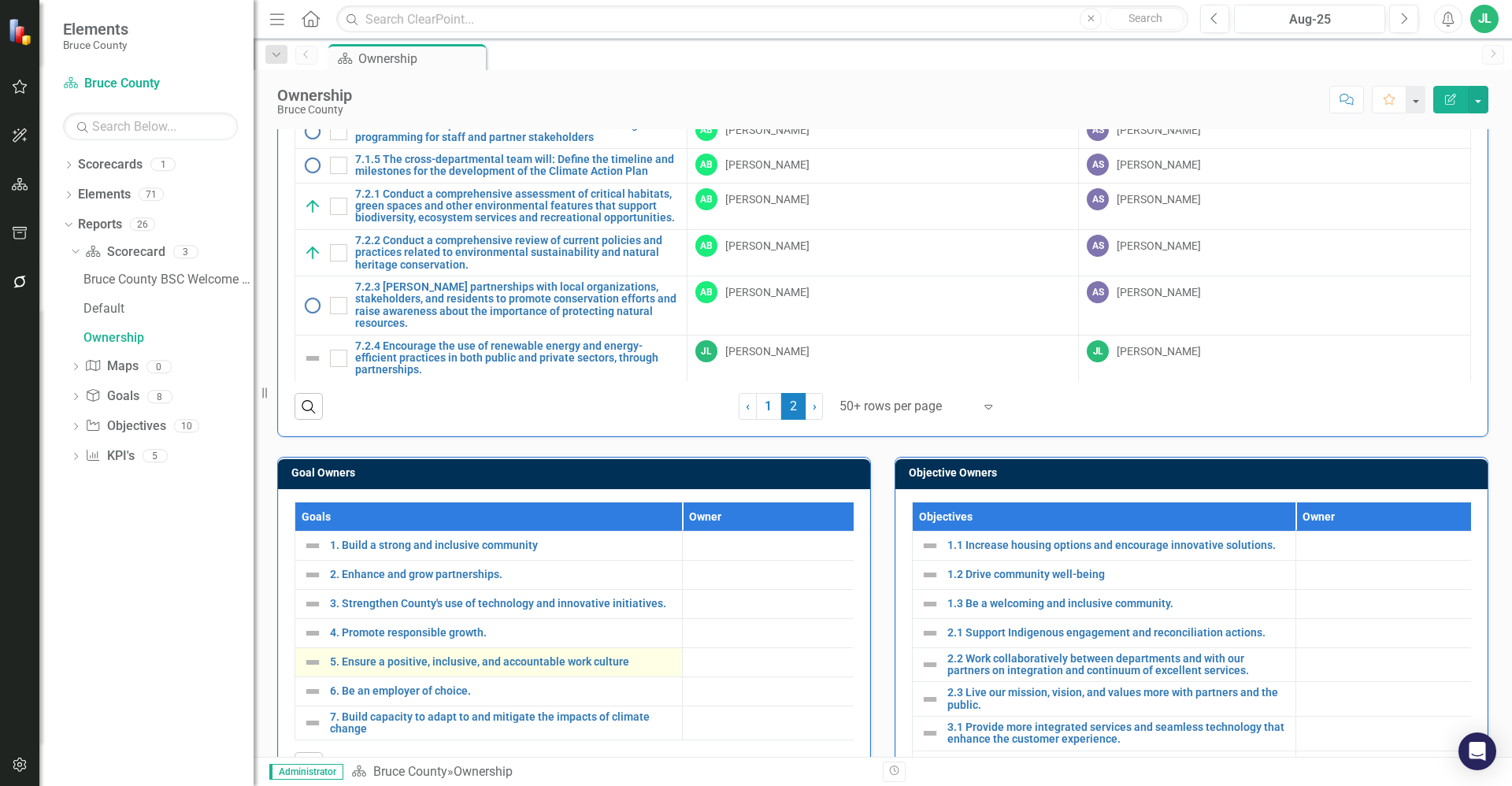
scroll to position [394, 0]
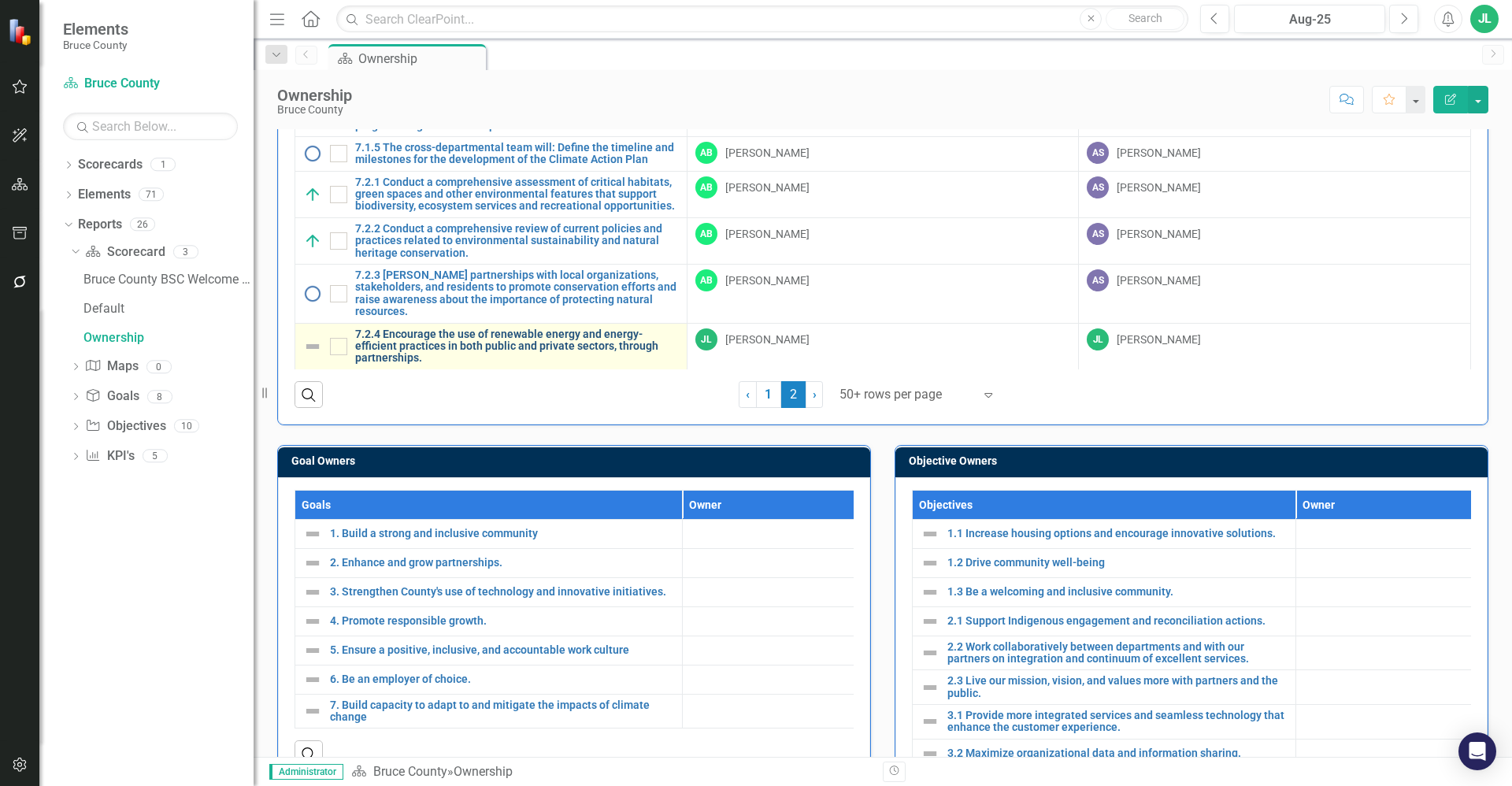
click at [467, 347] on link "7.2.4 Encourage the use of renewable energy and energy-efficient practices in b…" at bounding box center [517, 347] width 324 height 36
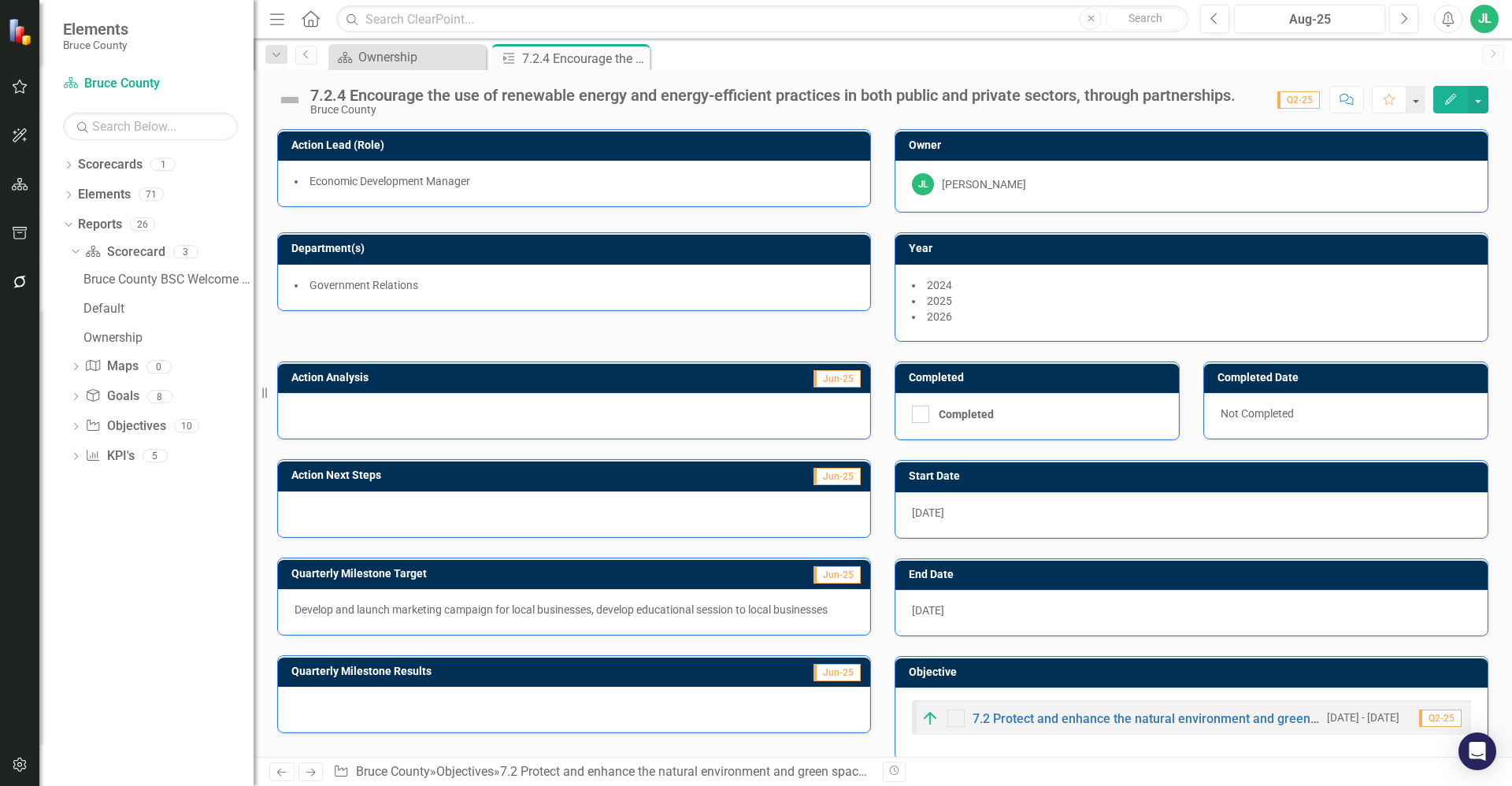
click at [815, 87] on div "7.2.4 Encourage the use of renewable energy and energy-efficient practices in b…" at bounding box center [773, 95] width 925 height 17
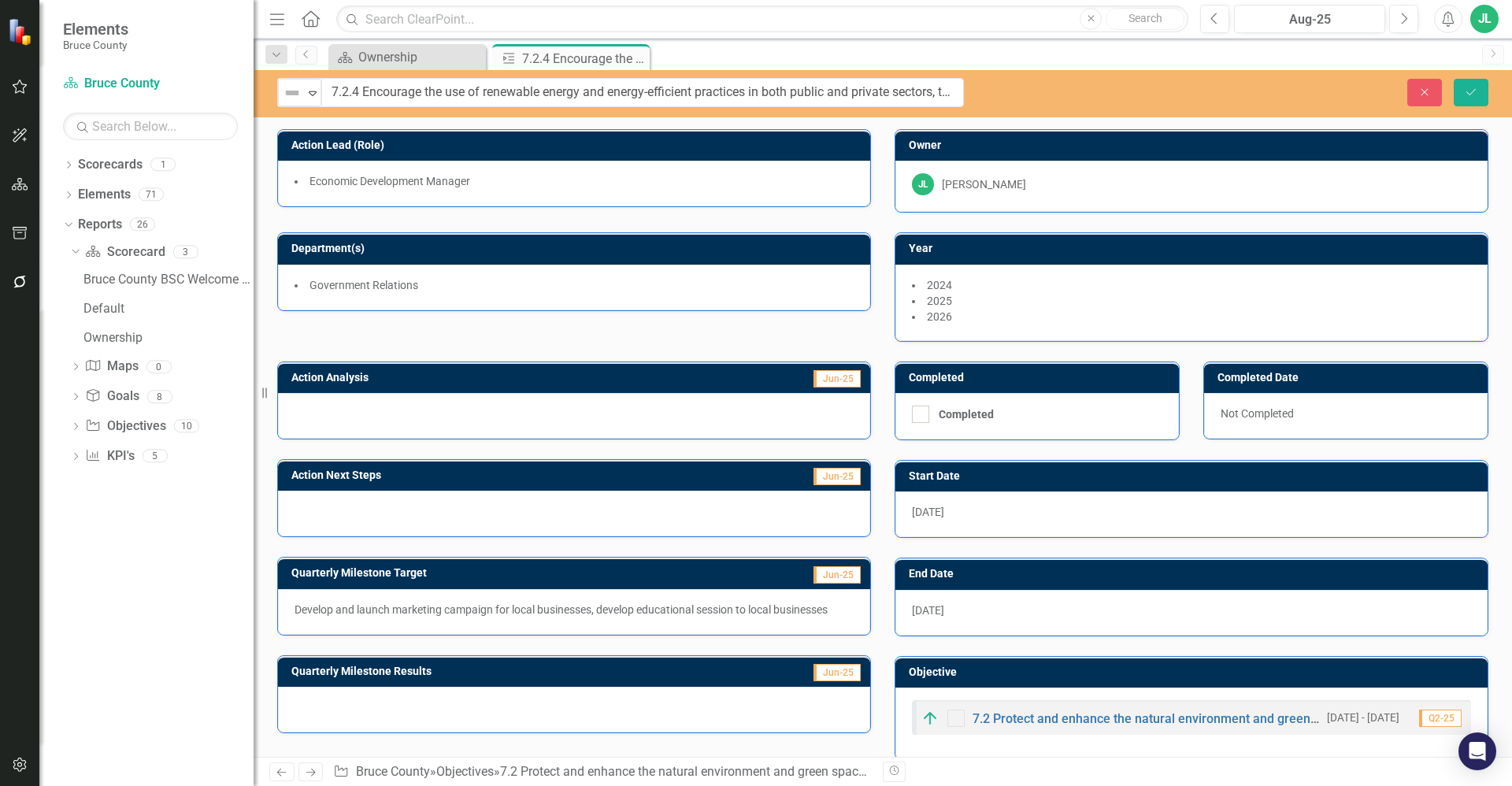
click at [815, 87] on input "7.2.4 Encourage the use of renewable energy and energy-efficient practices in b…" at bounding box center [642, 93] width 642 height 29
click at [418, 412] on div at bounding box center [574, 416] width 593 height 46
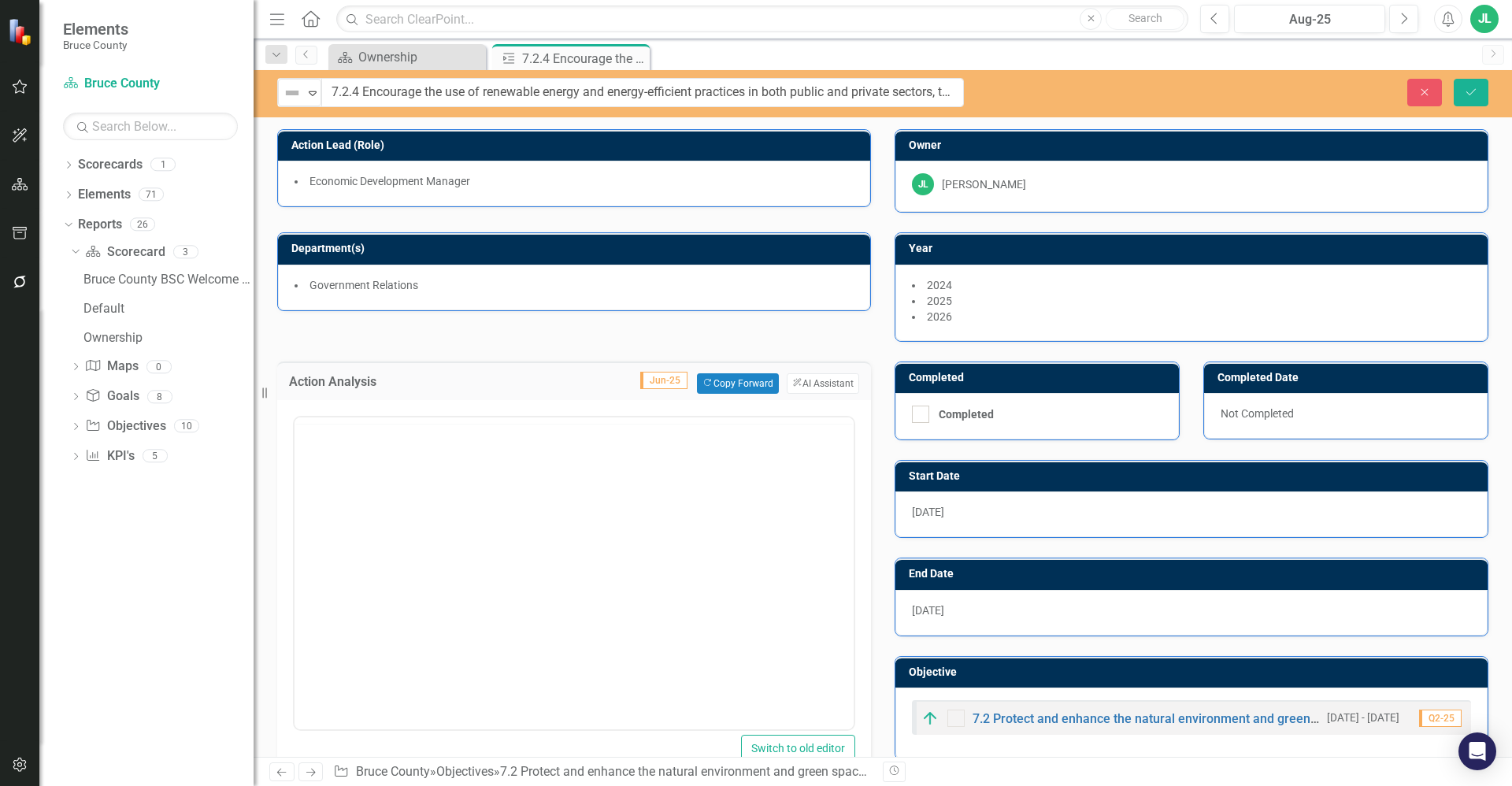
click at [418, 412] on div at bounding box center [574, 571] width 562 height 319
click at [434, 486] on body "Rich Text Area. Press ALT-0 for help." at bounding box center [574, 572] width 559 height 236
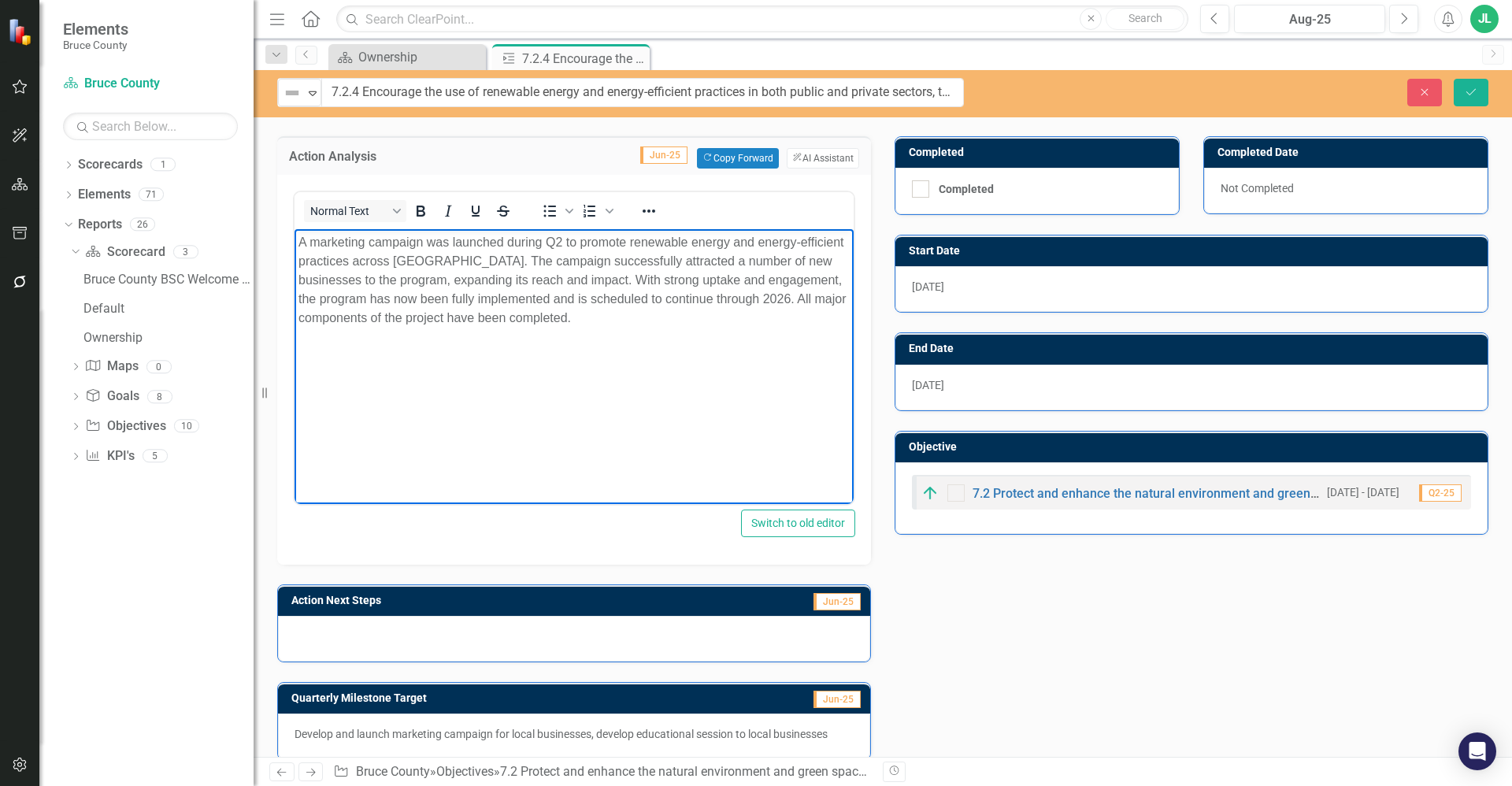
scroll to position [236, 0]
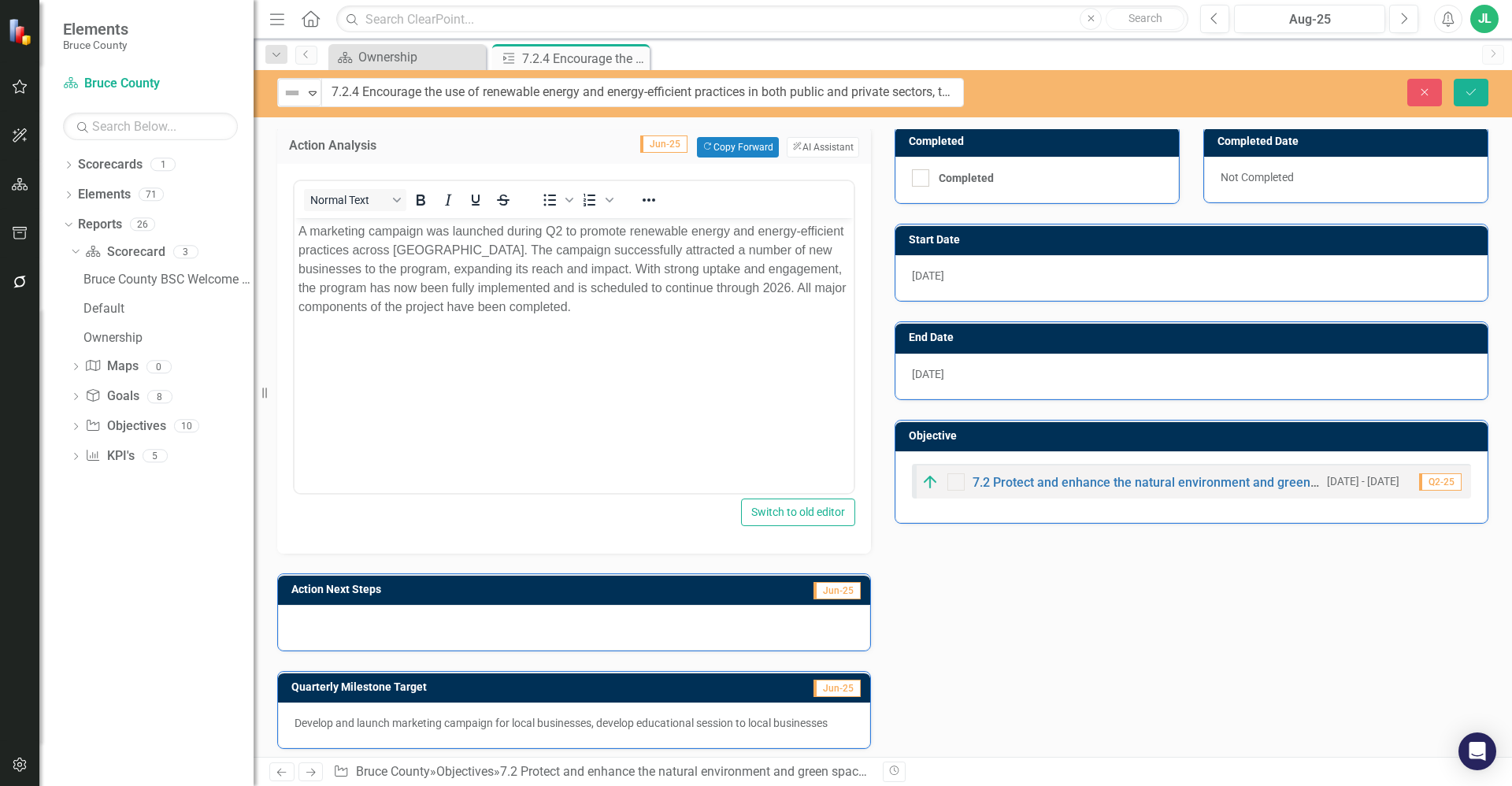
click at [1001, 633] on div "Action Analysis Jun-25 Copy Forward Copy Forward ClearPoint AI AI Assistant Nor…" at bounding box center [883, 476] width 1235 height 742
click at [948, 600] on div "Action Analysis Jun-25 Copy Forward Copy Forward ClearPoint AI AI Assistant Nor…" at bounding box center [883, 476] width 1235 height 742
click at [650, 634] on div at bounding box center [574, 628] width 593 height 46
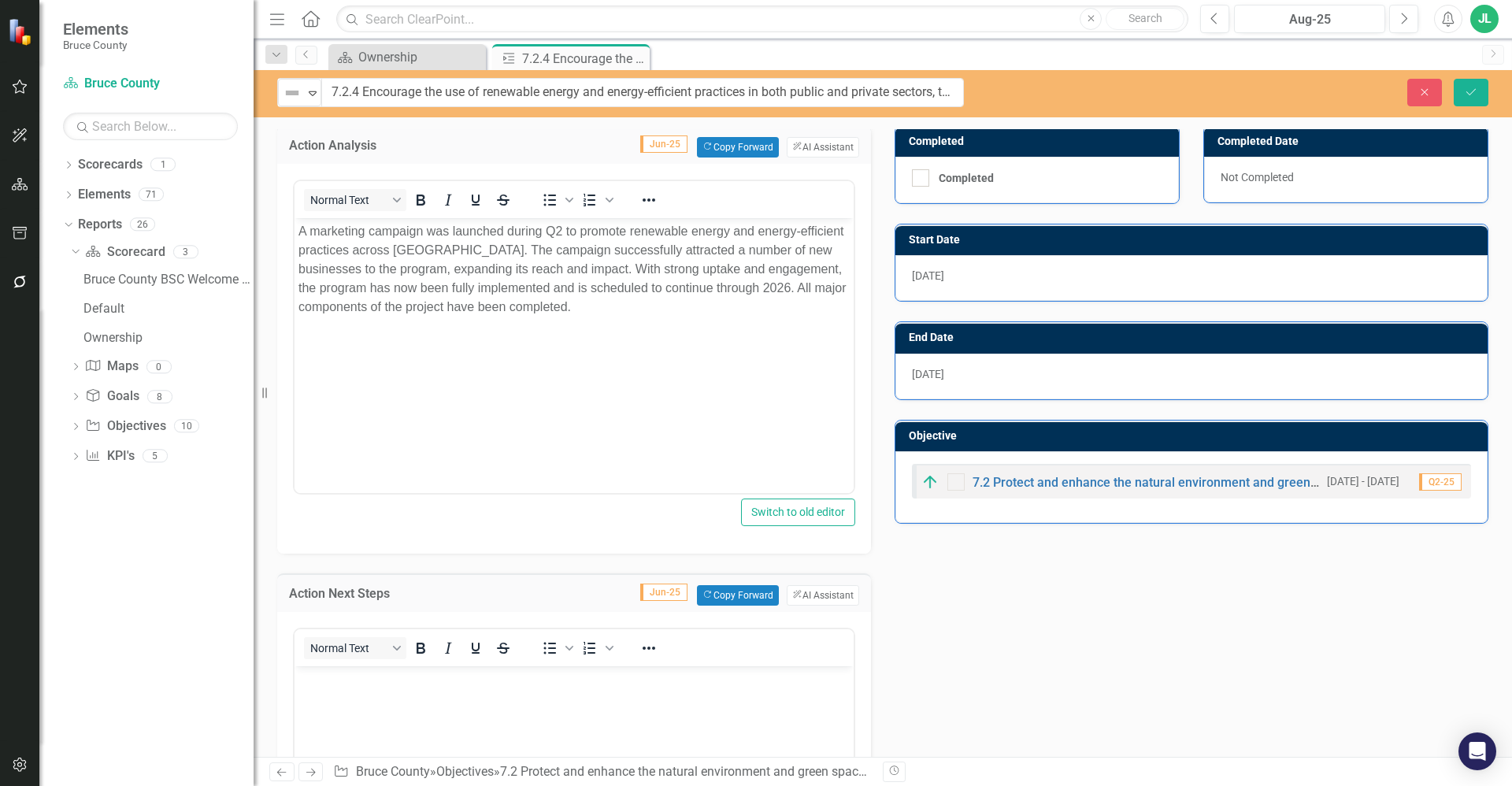
scroll to position [0, 0]
click at [493, 709] on body "Rich Text Area. Press ALT-0 for help." at bounding box center [574, 784] width 559 height 236
click at [522, 738] on body "Rich Text Area. Press ALT-0 for help." at bounding box center [574, 784] width 559 height 236
click at [496, 720] on body "Rich Text Area. Press ALT-0 for help." at bounding box center [574, 784] width 559 height 236
click at [421, 713] on body "Rich Text Area. Press ALT-0 for help." at bounding box center [574, 784] width 559 height 236
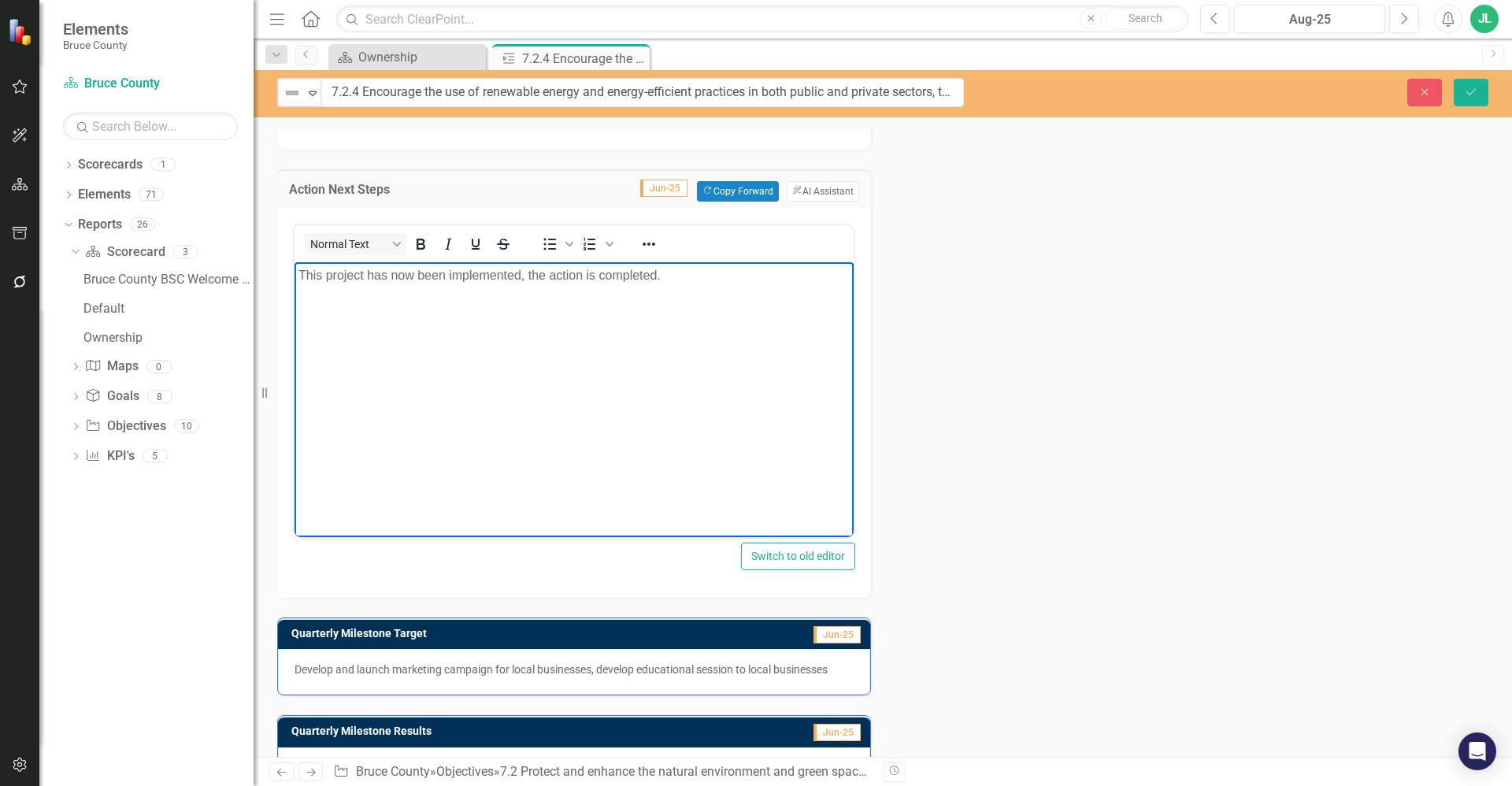
scroll to position [693, 0]
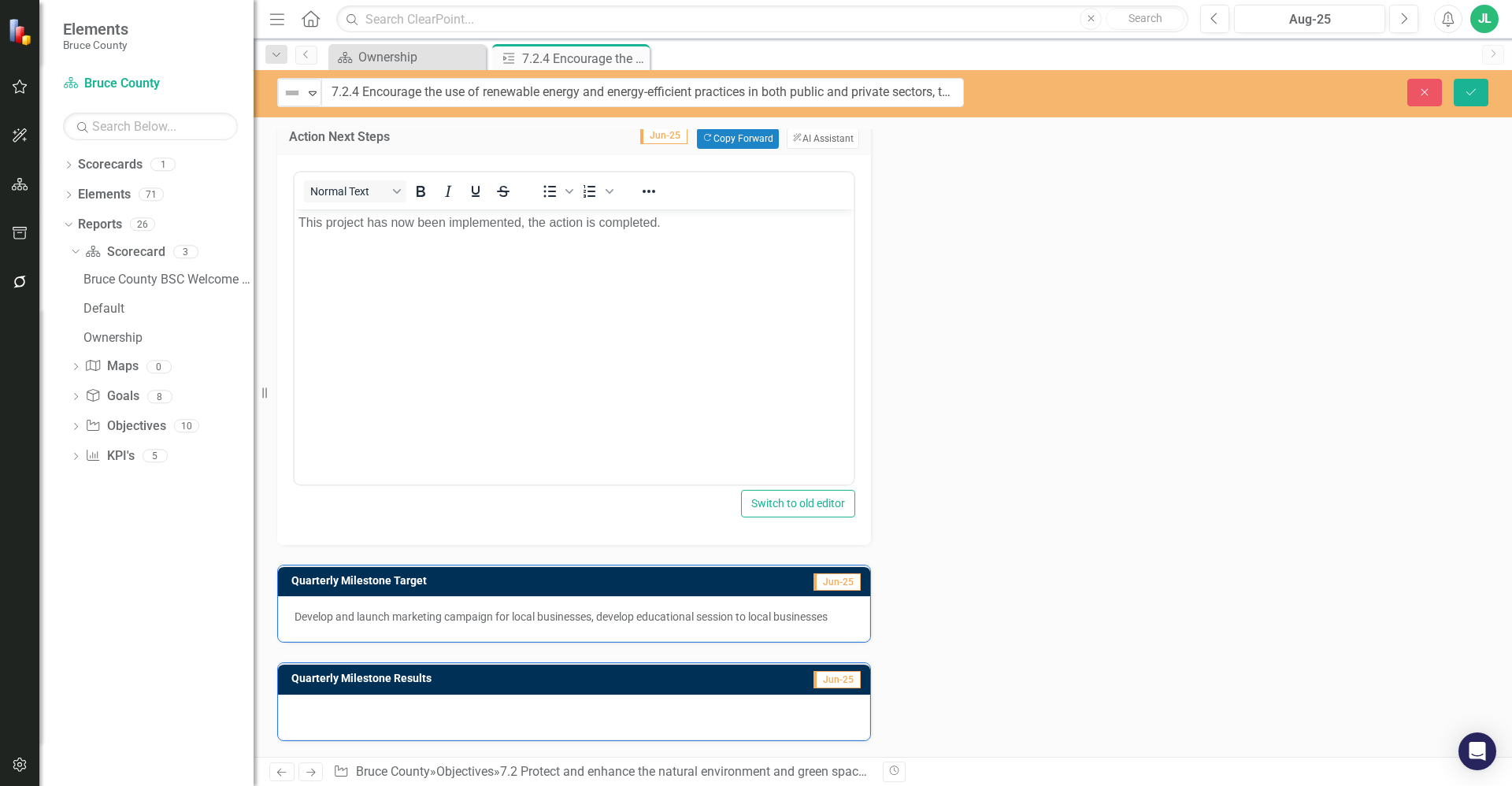
click at [579, 620] on p "Develop and launch marketing campaign for local businesses, develop educational…" at bounding box center [574, 616] width 559 height 15
drag, startPoint x: 531, startPoint y: 680, endPoint x: 527, endPoint y: 705, distance: 25.3
click at [531, 682] on h3 "Quarterly Milestone Results" at bounding box center [503, 678] width 424 height 11
click at [524, 734] on div at bounding box center [574, 718] width 593 height 46
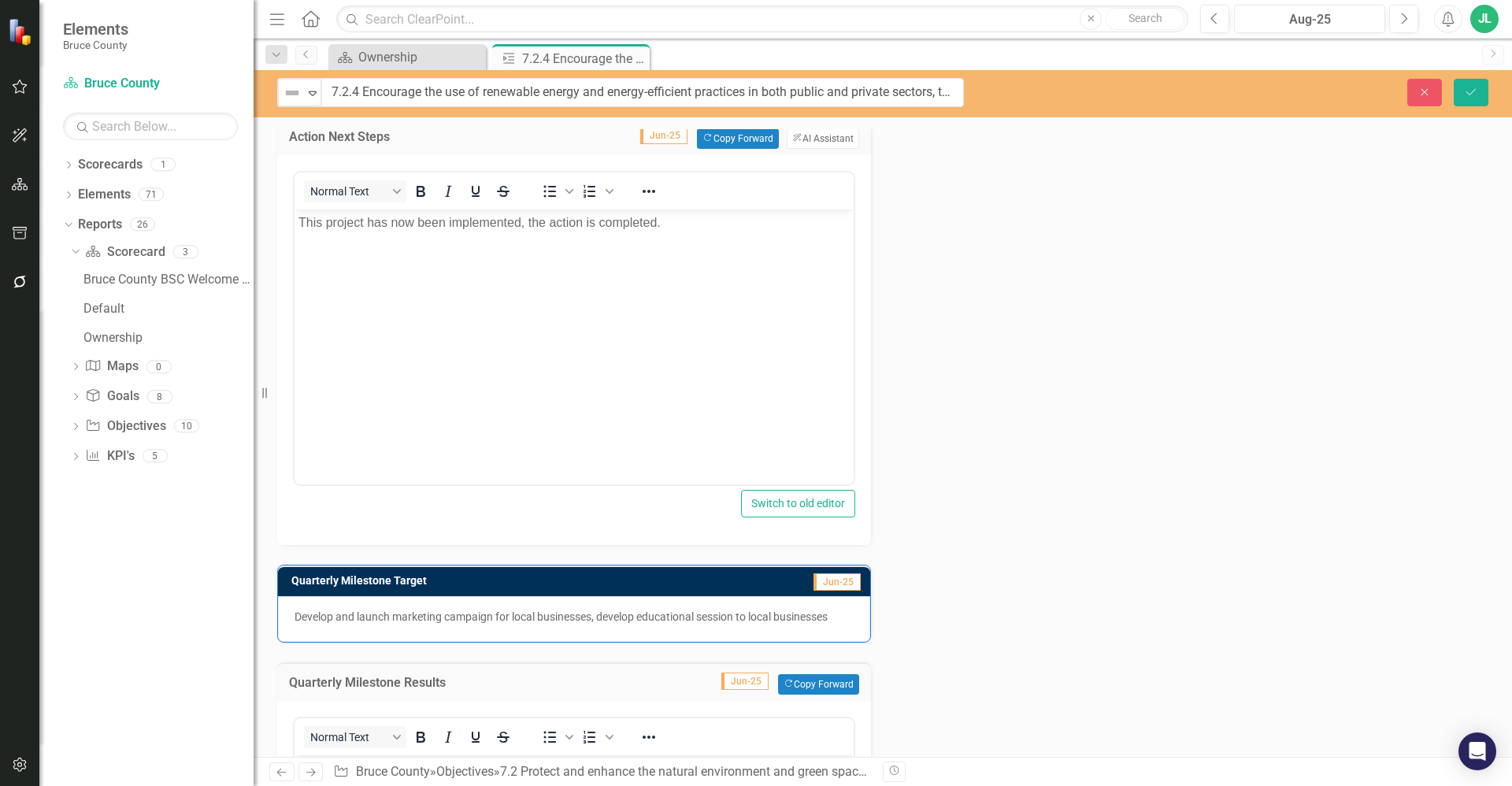
scroll to position [0, 0]
drag, startPoint x: 956, startPoint y: 491, endPoint x: 950, endPoint y: 503, distance: 13.4
click at [956, 491] on div "Action Analysis Jun-25 Copy Forward Copy Forward ClearPoint AI AI Assistant Nor…" at bounding box center [883, 370] width 1235 height 1443
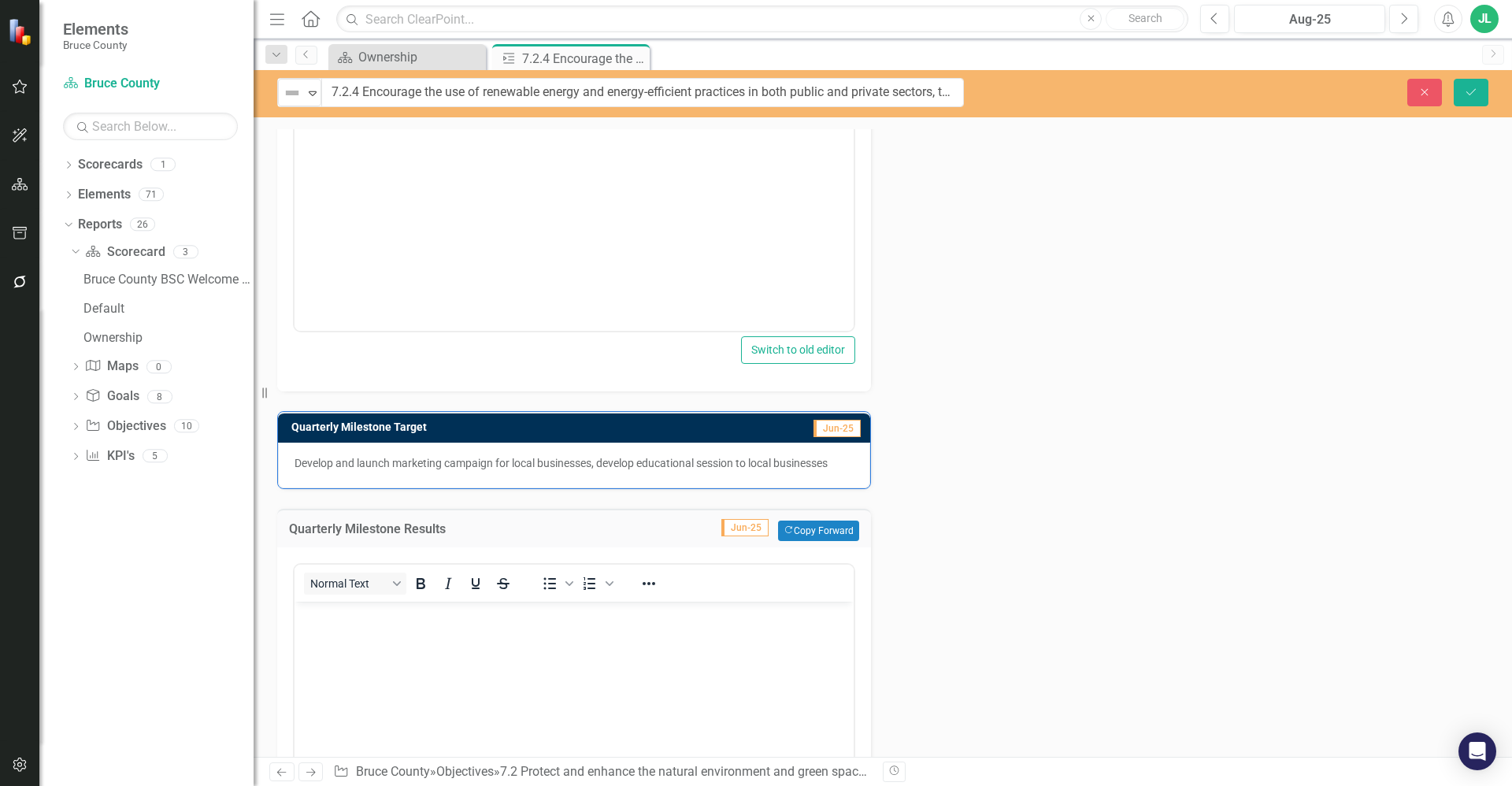
scroll to position [969, 0]
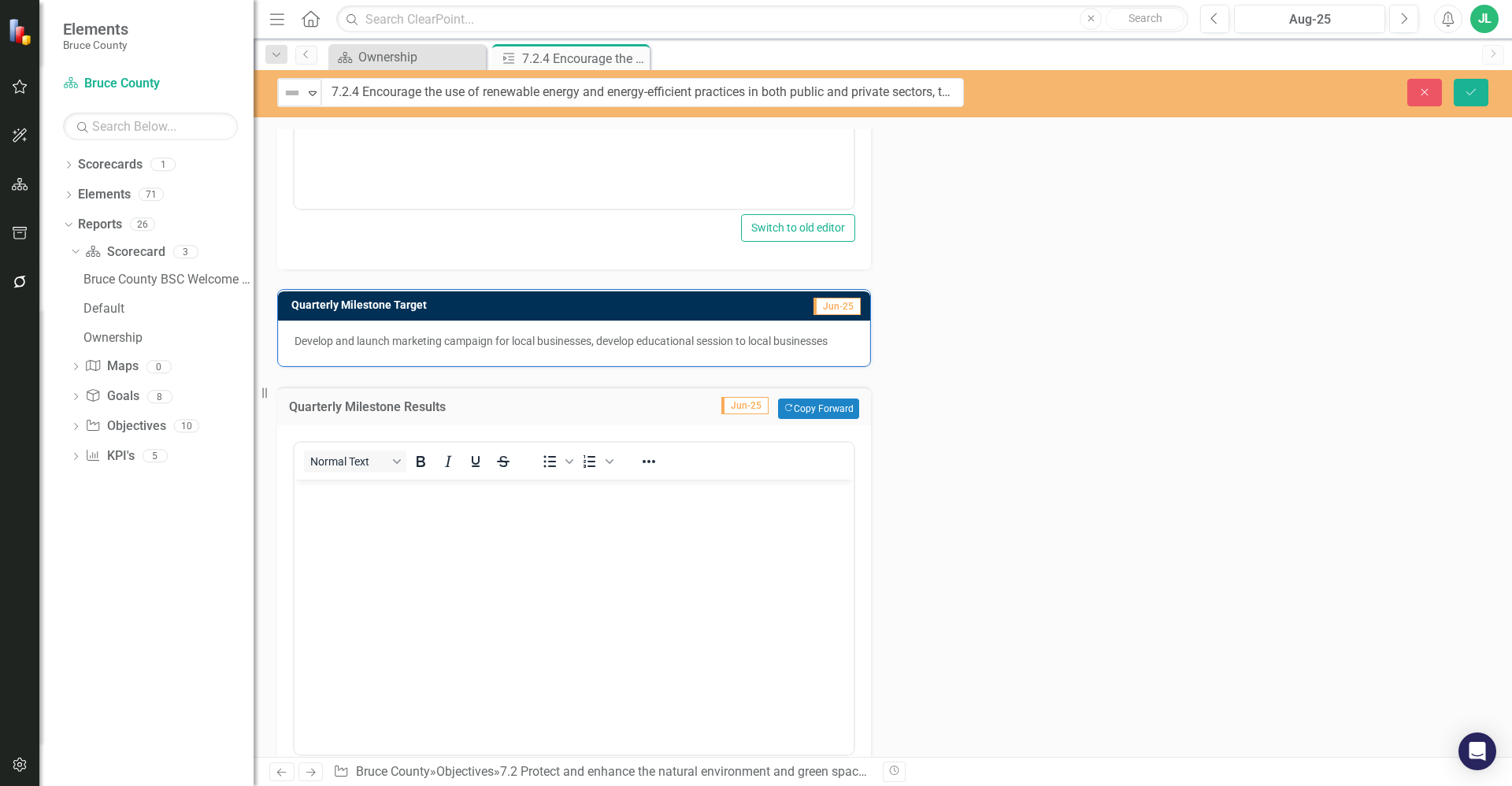
click at [442, 579] on body "Rich Text Area. Press ALT-0 for help." at bounding box center [574, 598] width 559 height 236
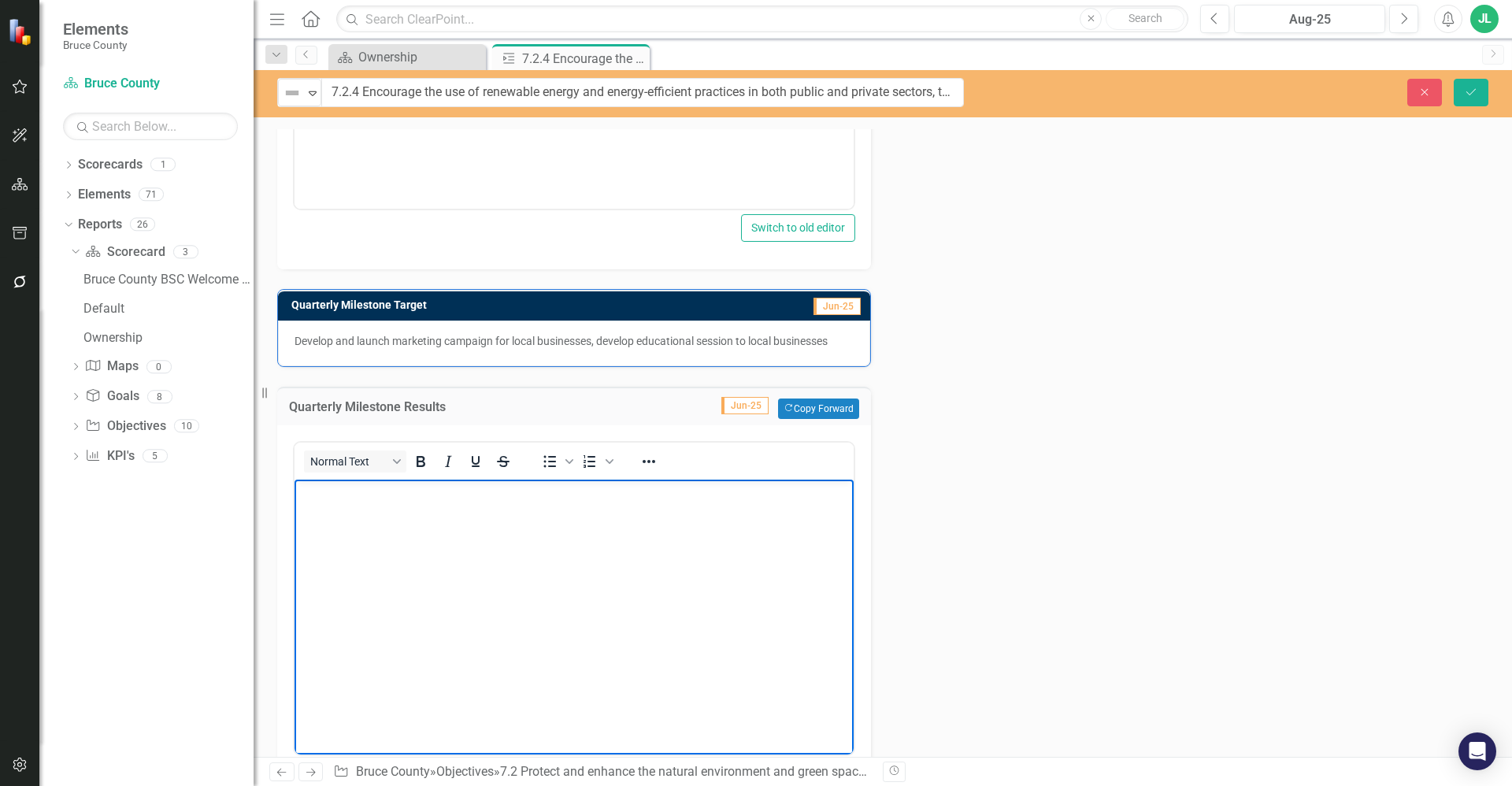
click at [442, 579] on body "Rich Text Area. Press ALT-0 for help." at bounding box center [574, 598] width 559 height 236
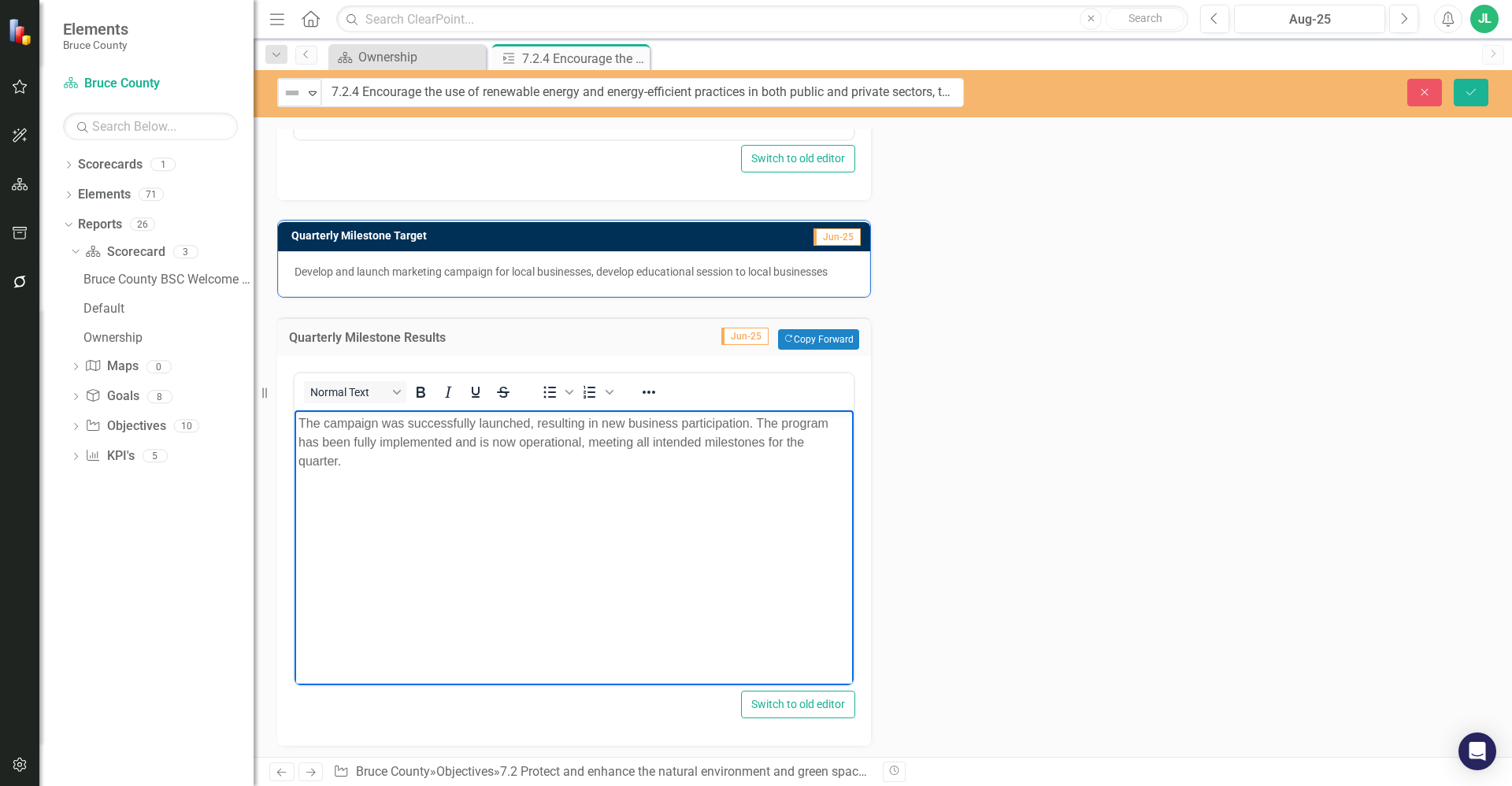
scroll to position [1043, 0]
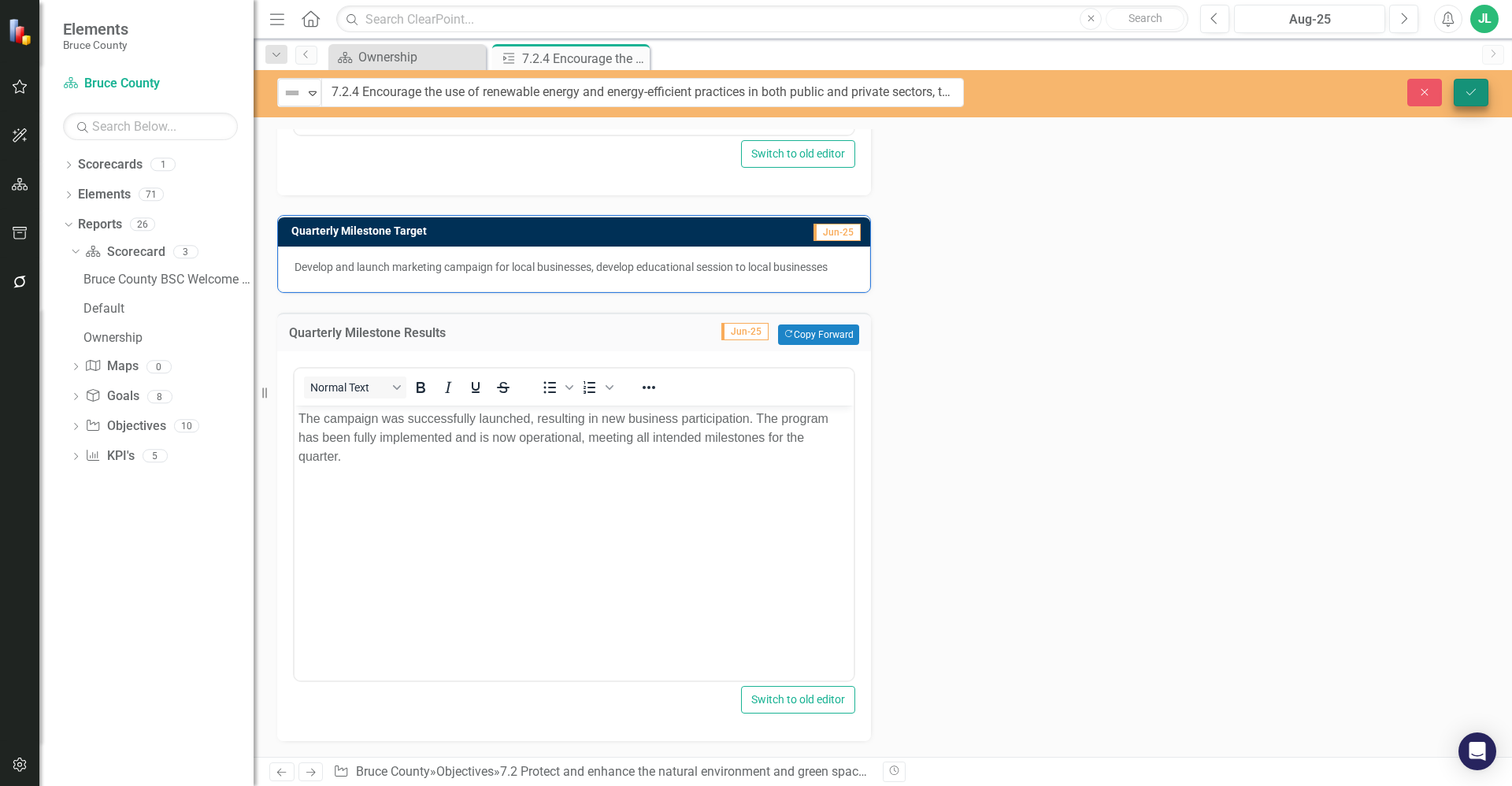
click at [1470, 83] on button "Save" at bounding box center [1470, 93] width 35 height 28
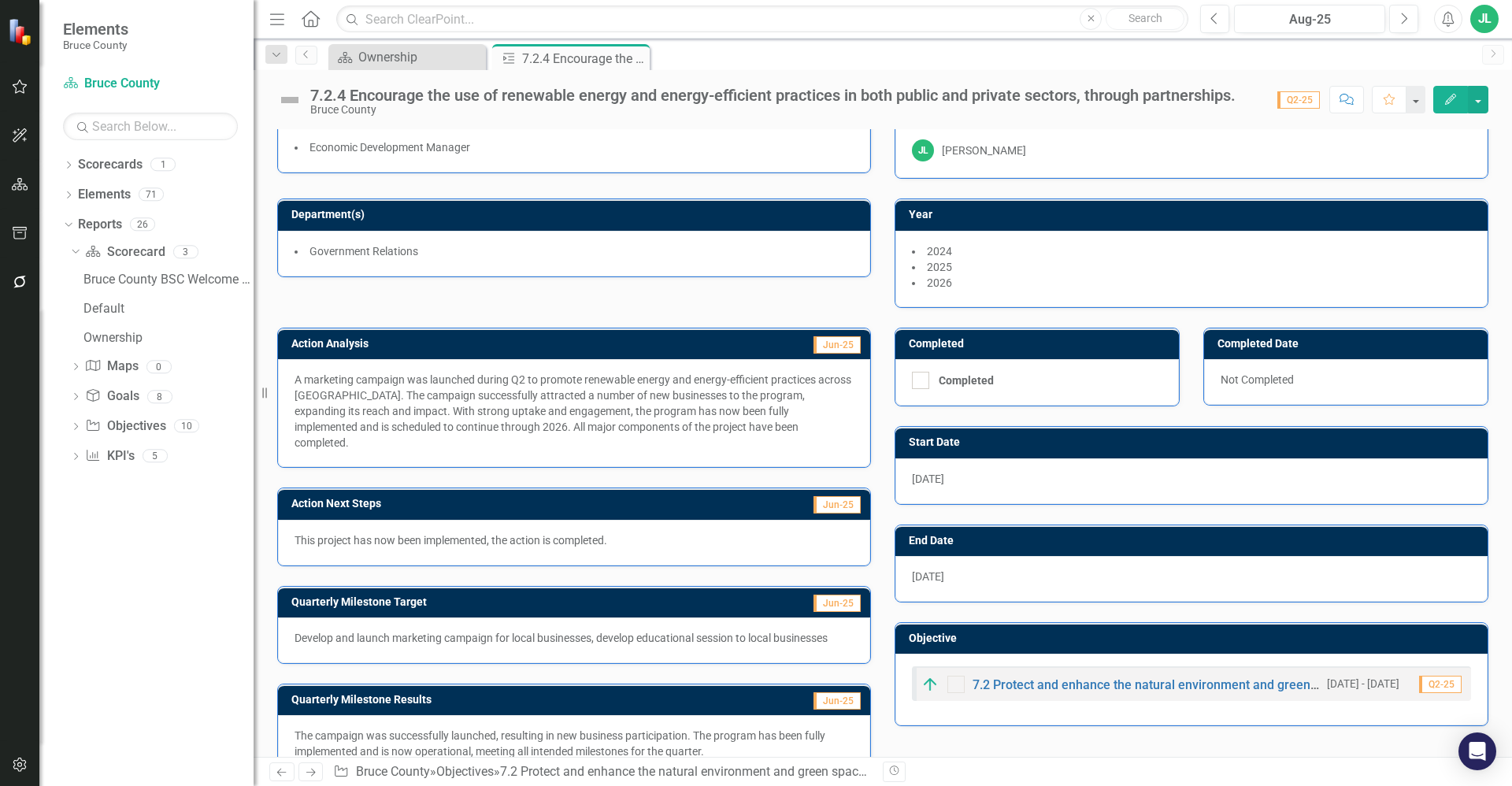
scroll to position [0, 0]
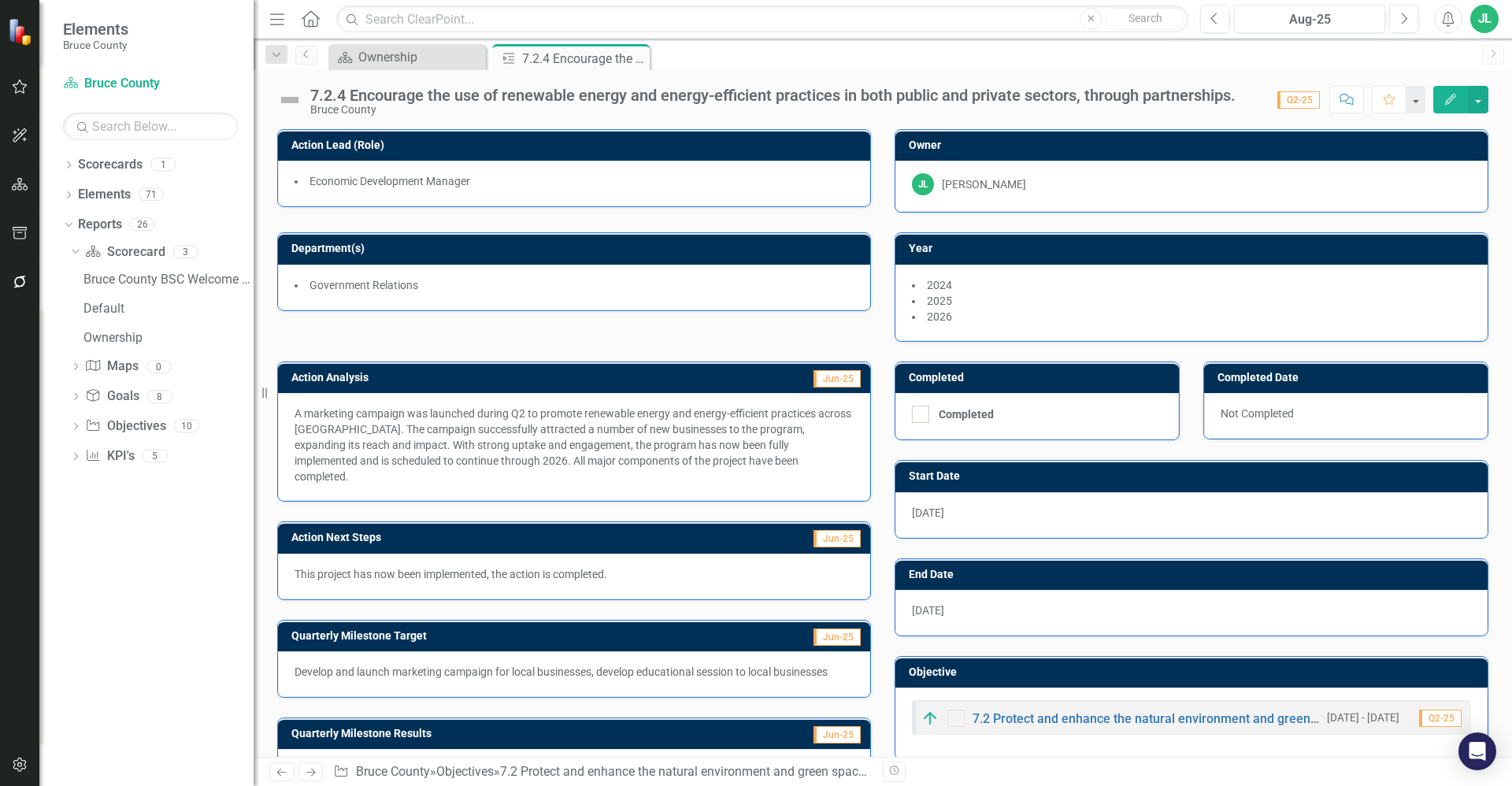
click at [289, 99] on img at bounding box center [289, 99] width 25 height 25
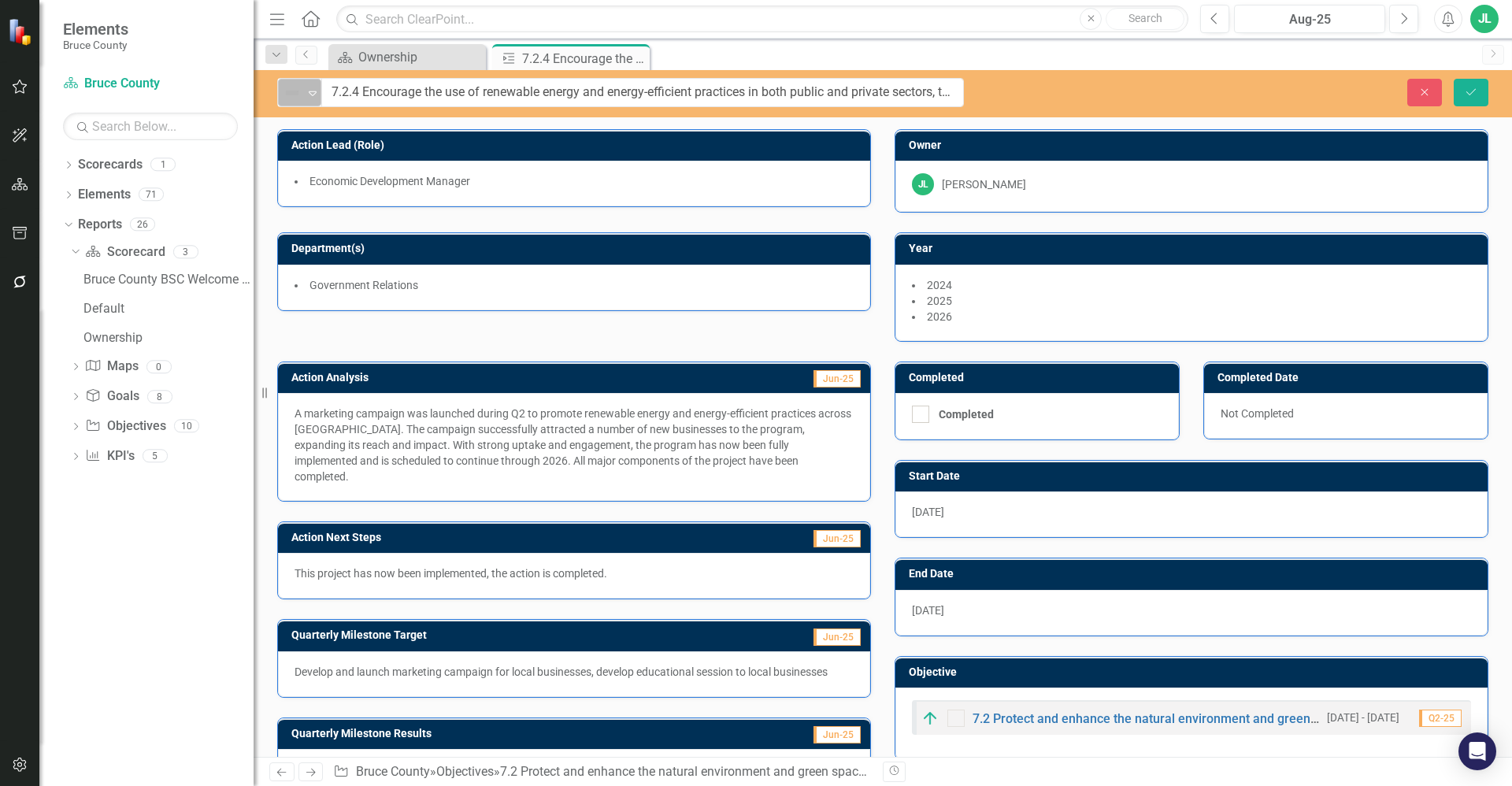
click at [300, 99] on img at bounding box center [292, 92] width 19 height 19
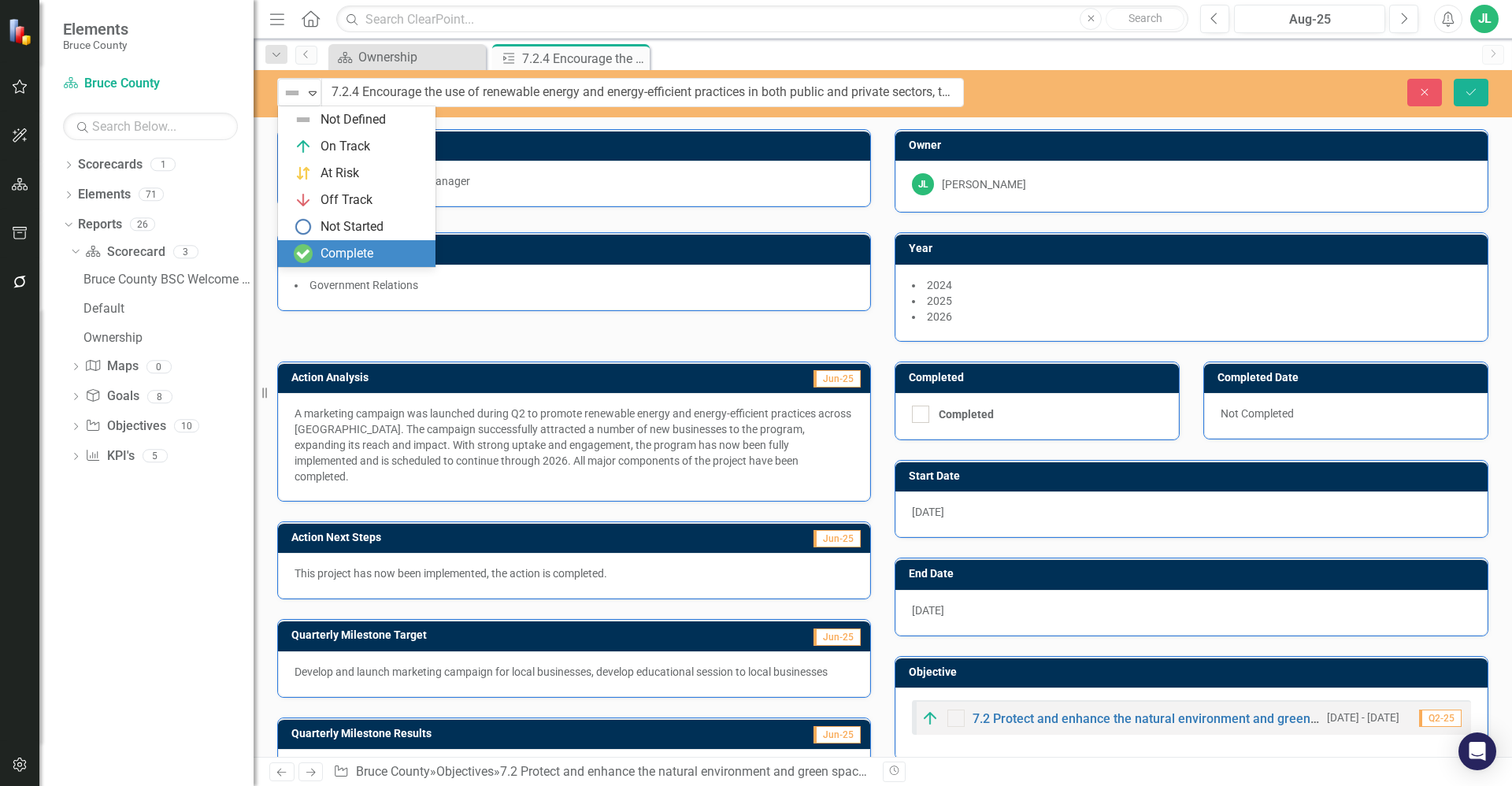
click at [359, 251] on div "Complete" at bounding box center [346, 254] width 53 height 18
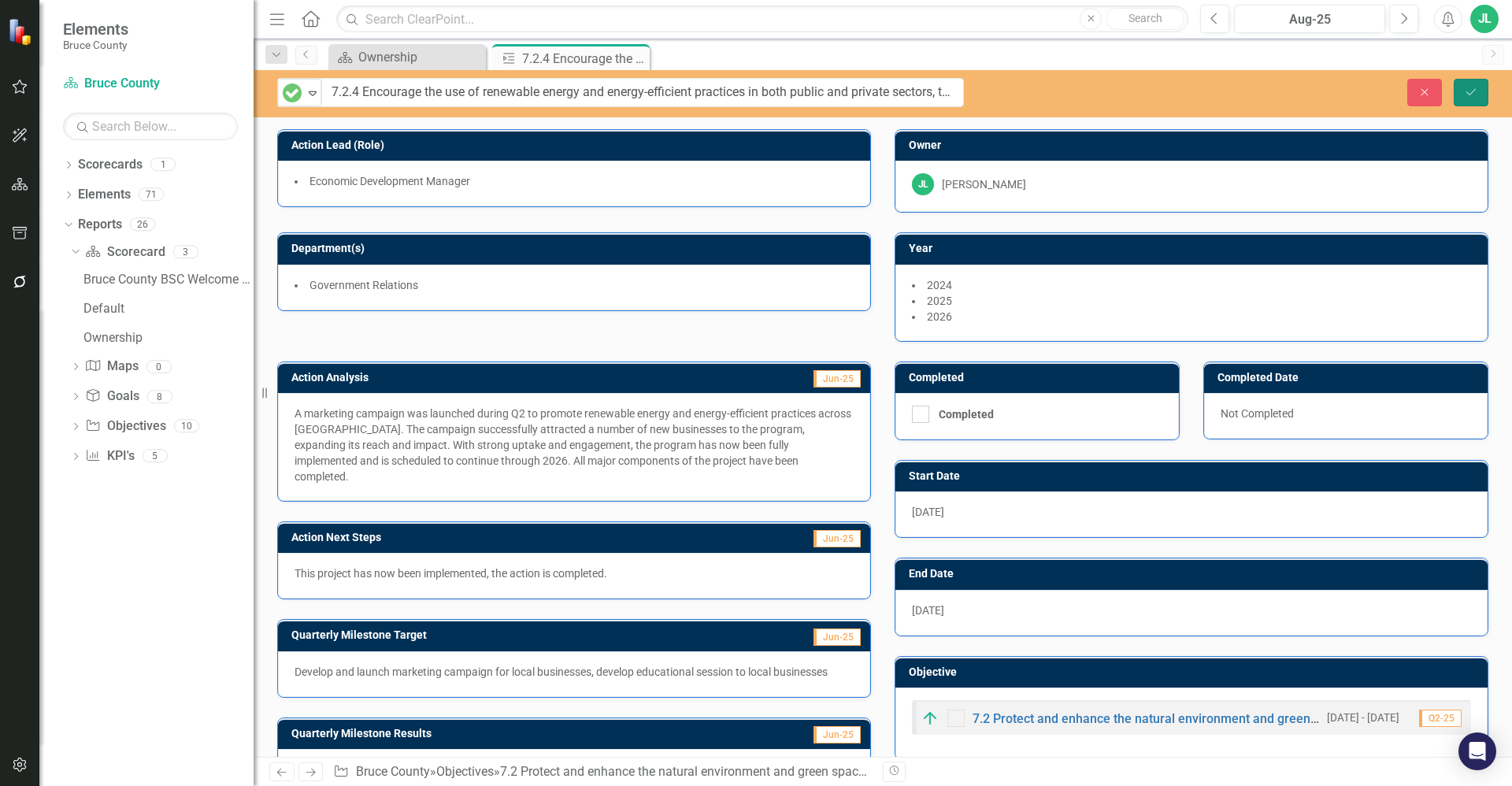
click at [1470, 91] on icon "Save" at bounding box center [1470, 92] width 14 height 11
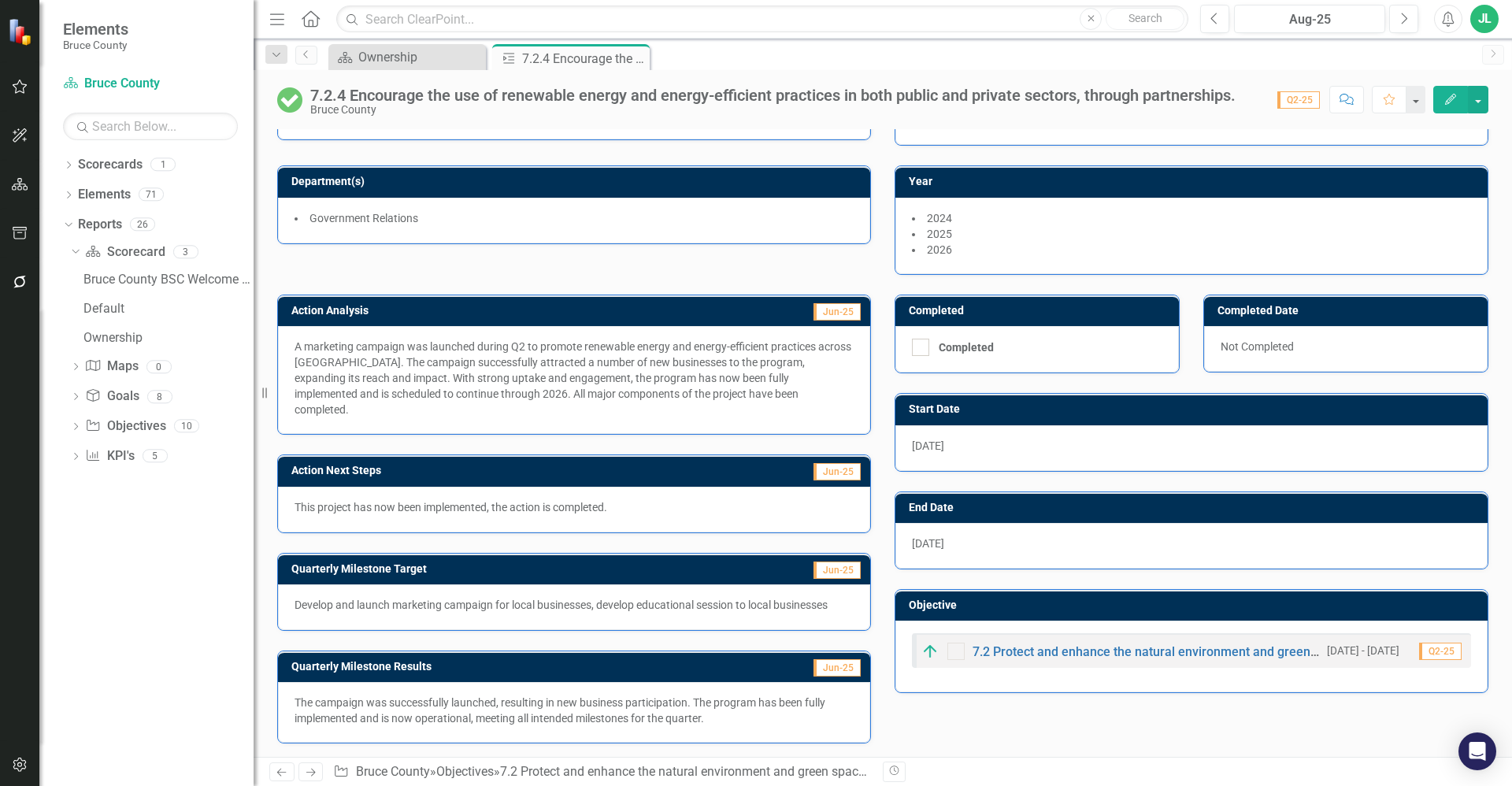
scroll to position [69, 0]
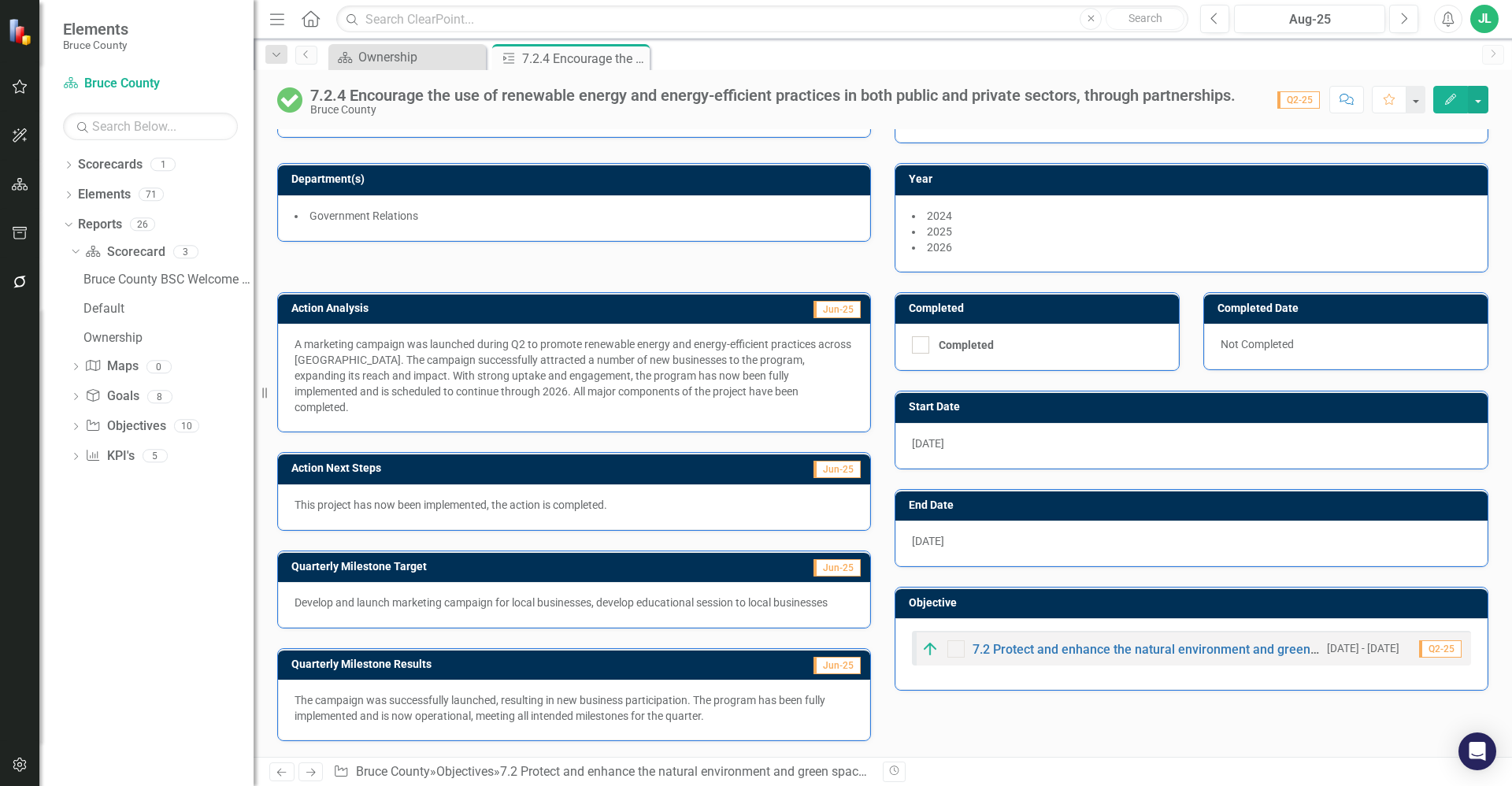
click at [661, 709] on p "The campaign was successfully launched, resulting in new business participation…" at bounding box center [574, 708] width 559 height 32
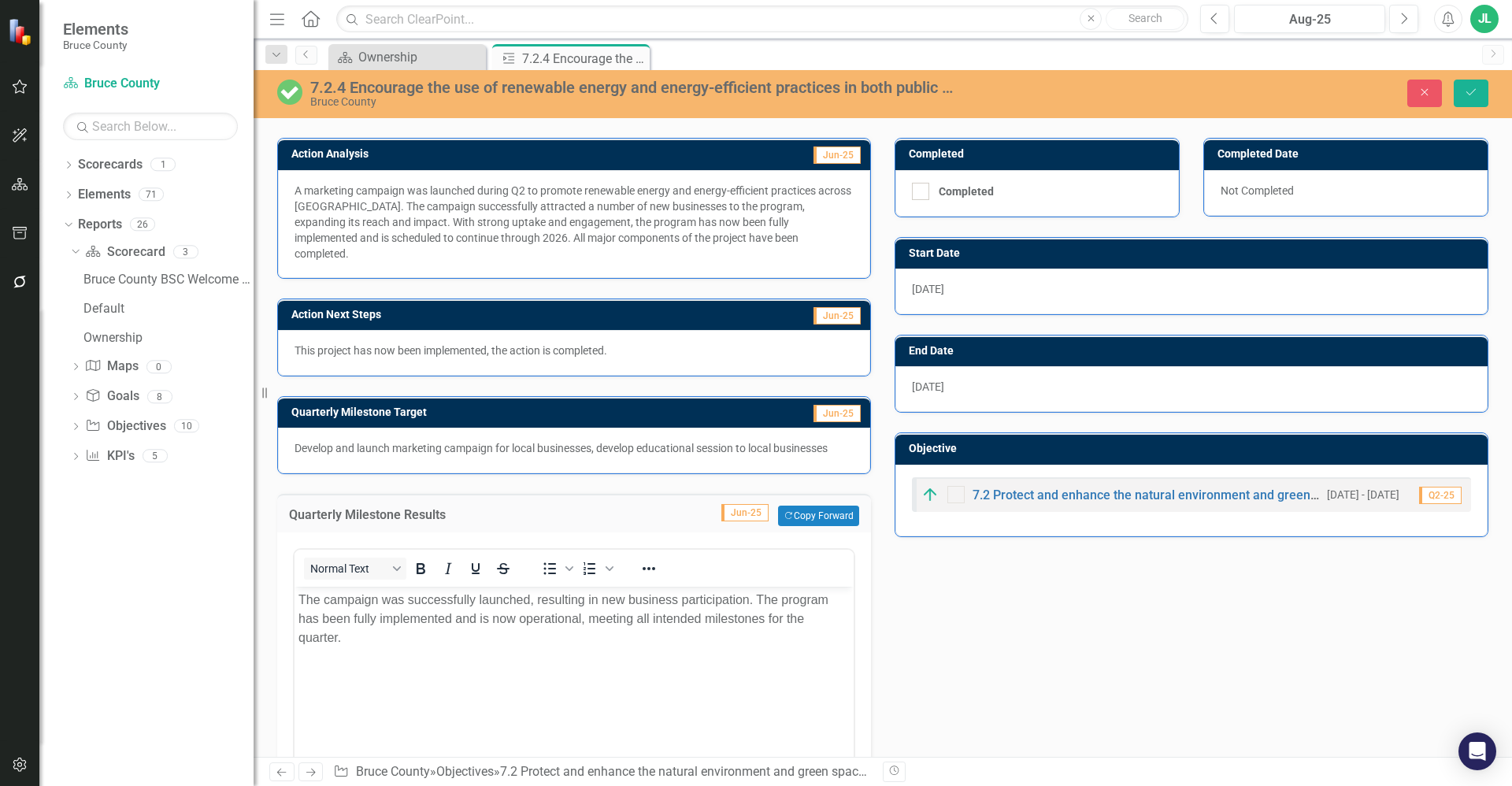
scroll to position [227, 0]
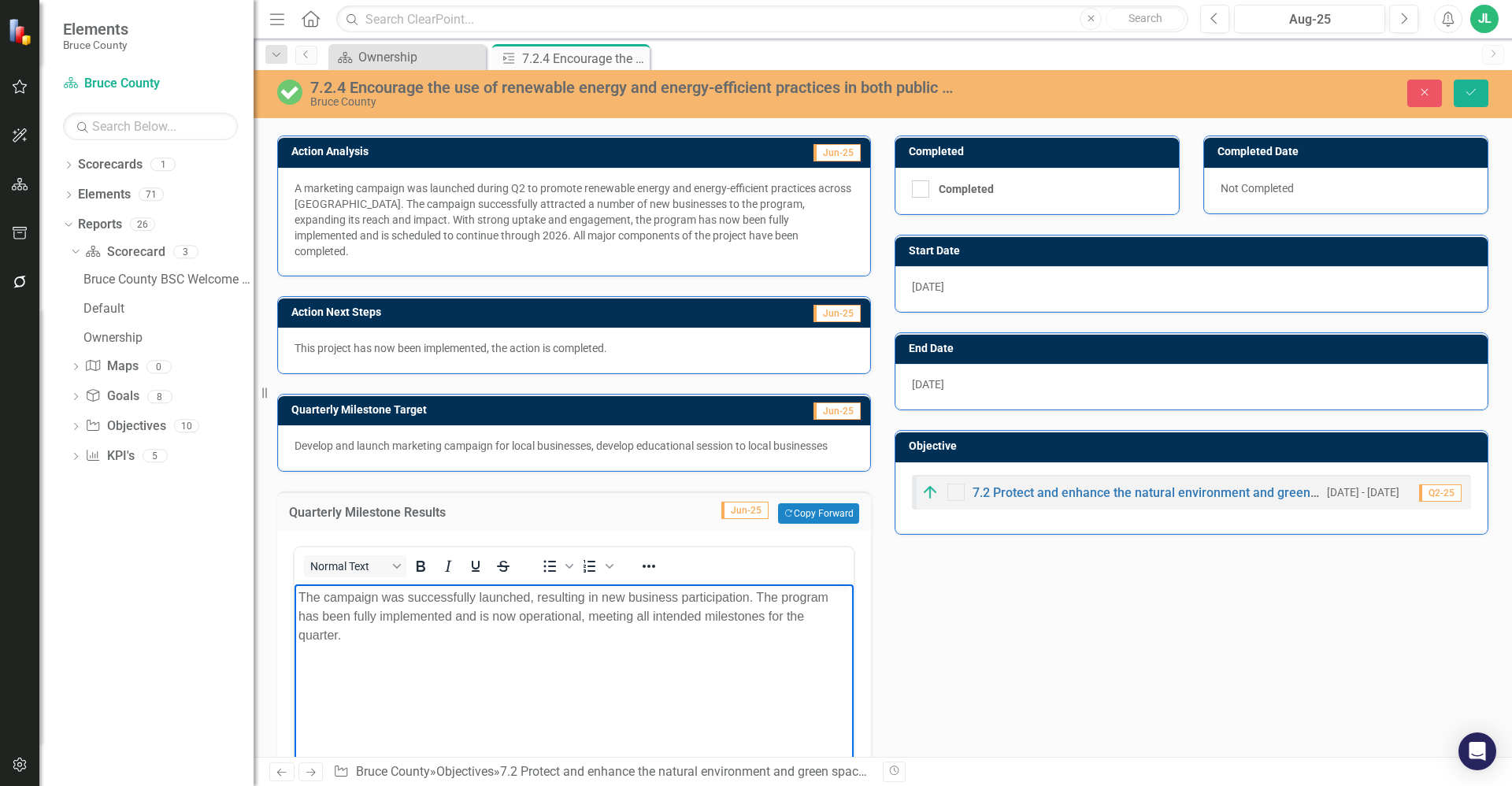
click at [787, 669] on body "The campaign was successfully launched, resulting in new business participation…" at bounding box center [574, 703] width 559 height 236
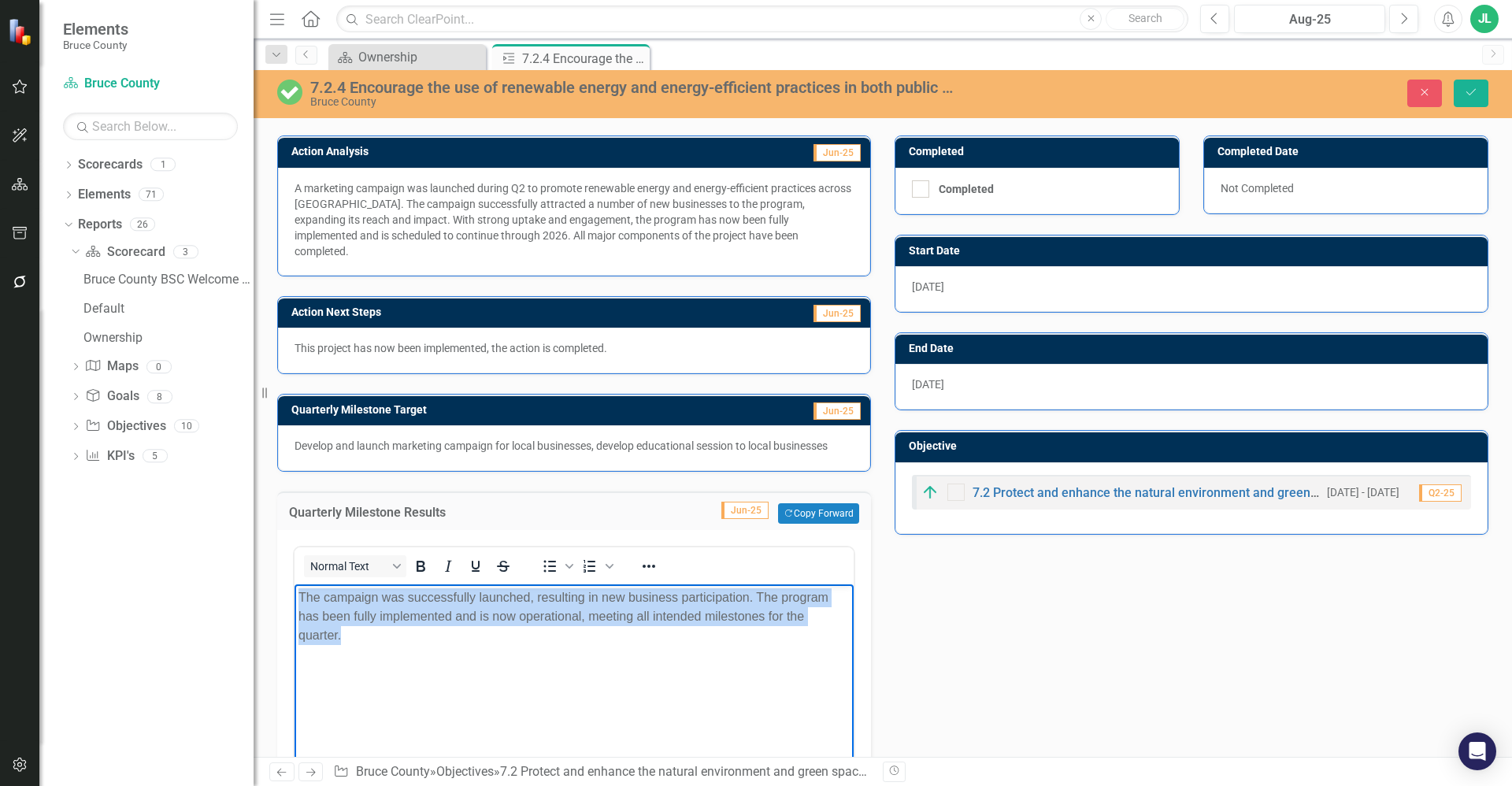
drag, startPoint x: 503, startPoint y: 639, endPoint x: 288, endPoint y: 593, distance: 219.9
click at [294, 593] on html "The campaign was successfully launched, resulting in new business participation…" at bounding box center [574, 703] width 559 height 236
copy p "The campaign was successfully launched, resulting in new business participation…"
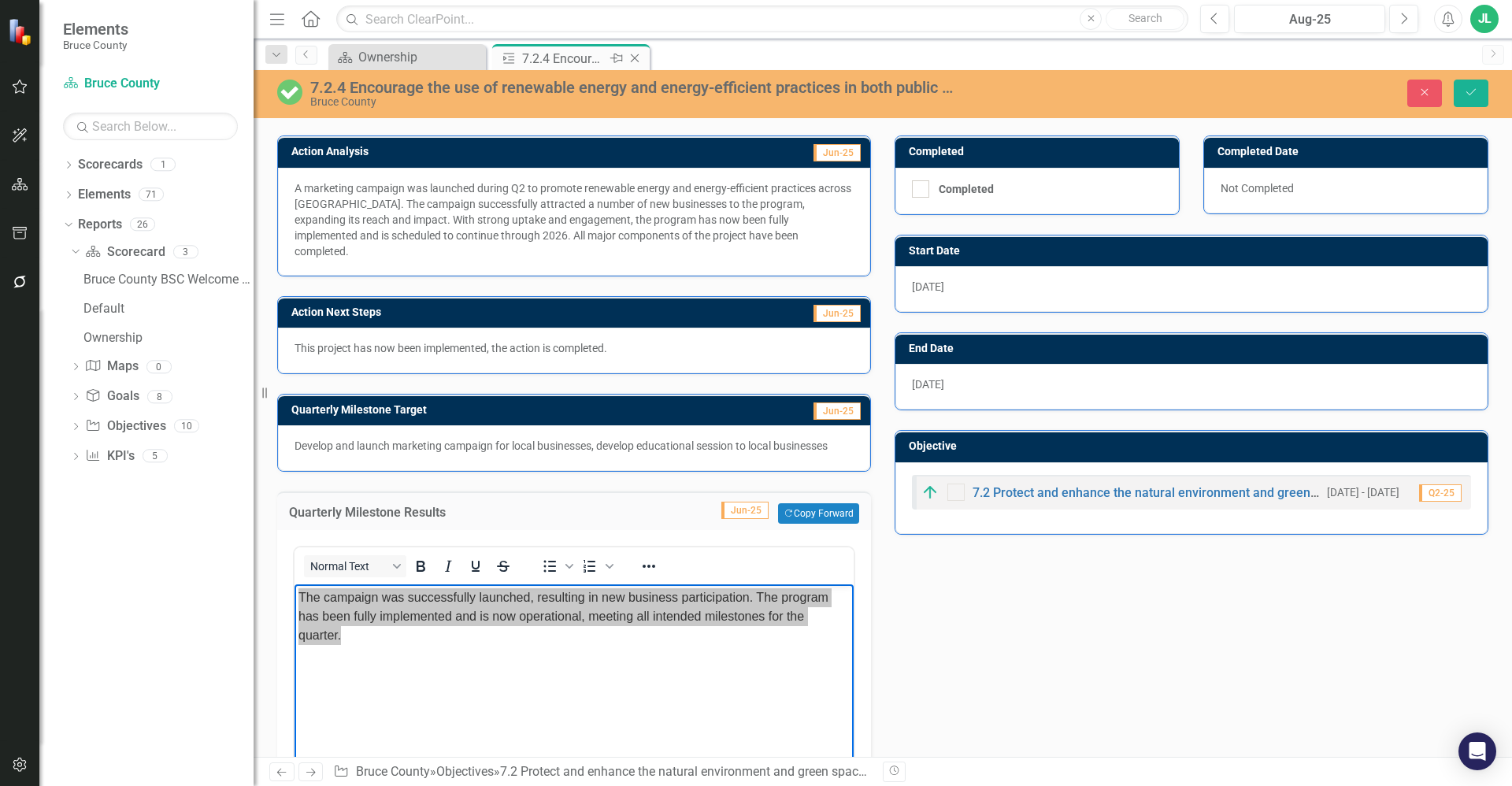
click at [635, 56] on icon "Close" at bounding box center [634, 58] width 15 height 12
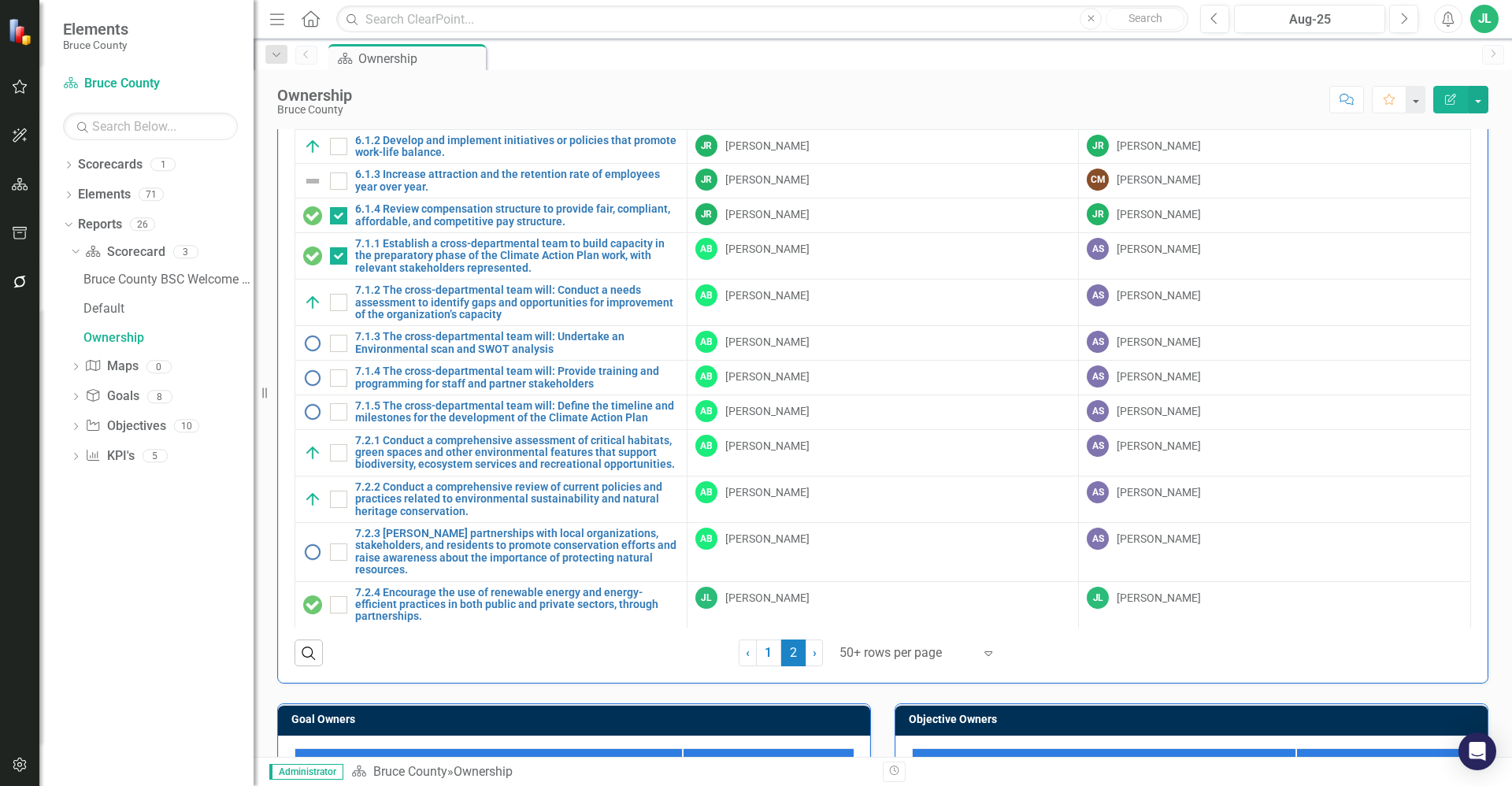
scroll to position [355, 0]
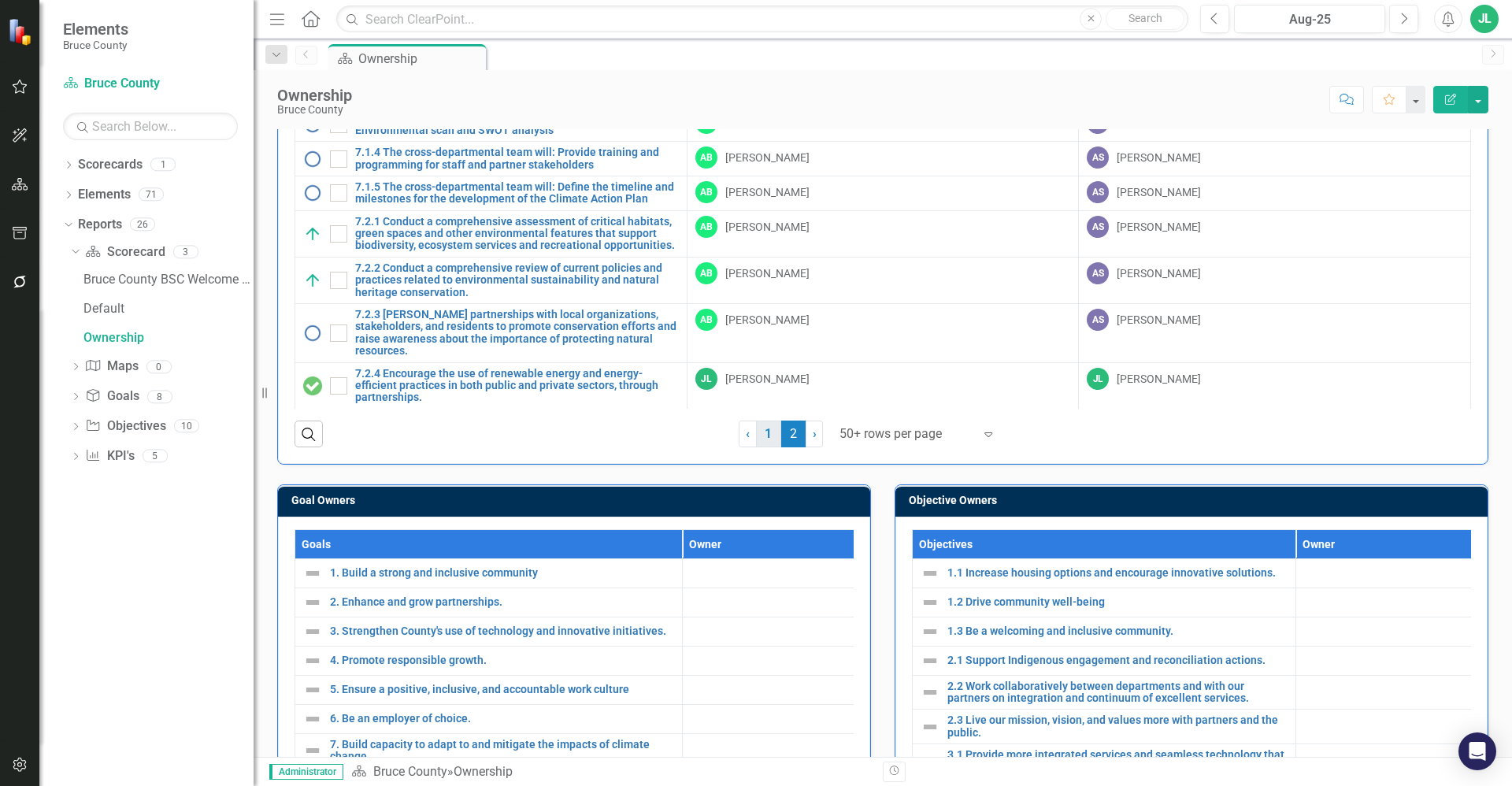
click at [765, 430] on link "1" at bounding box center [768, 434] width 25 height 27
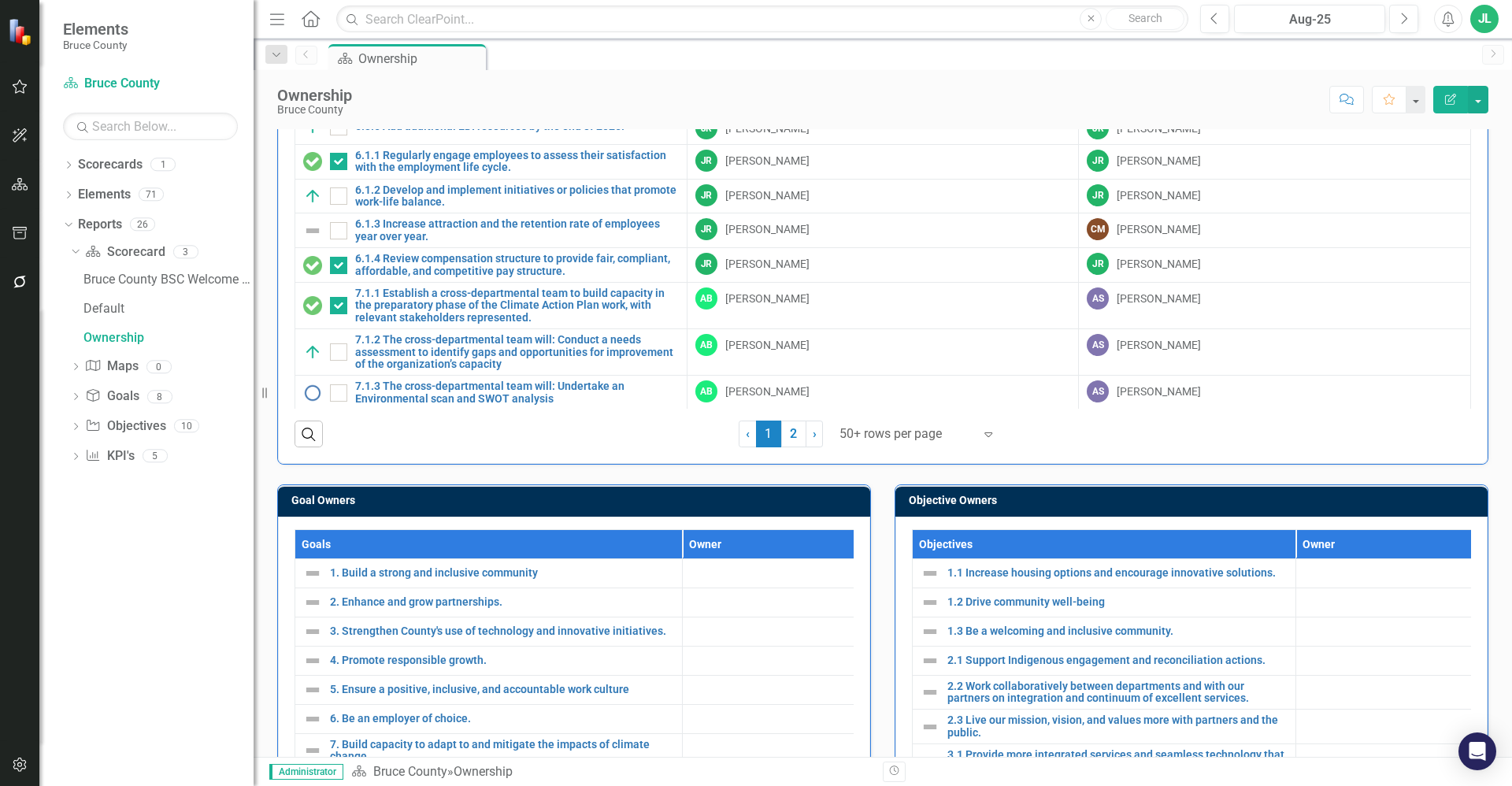
scroll to position [0, 0]
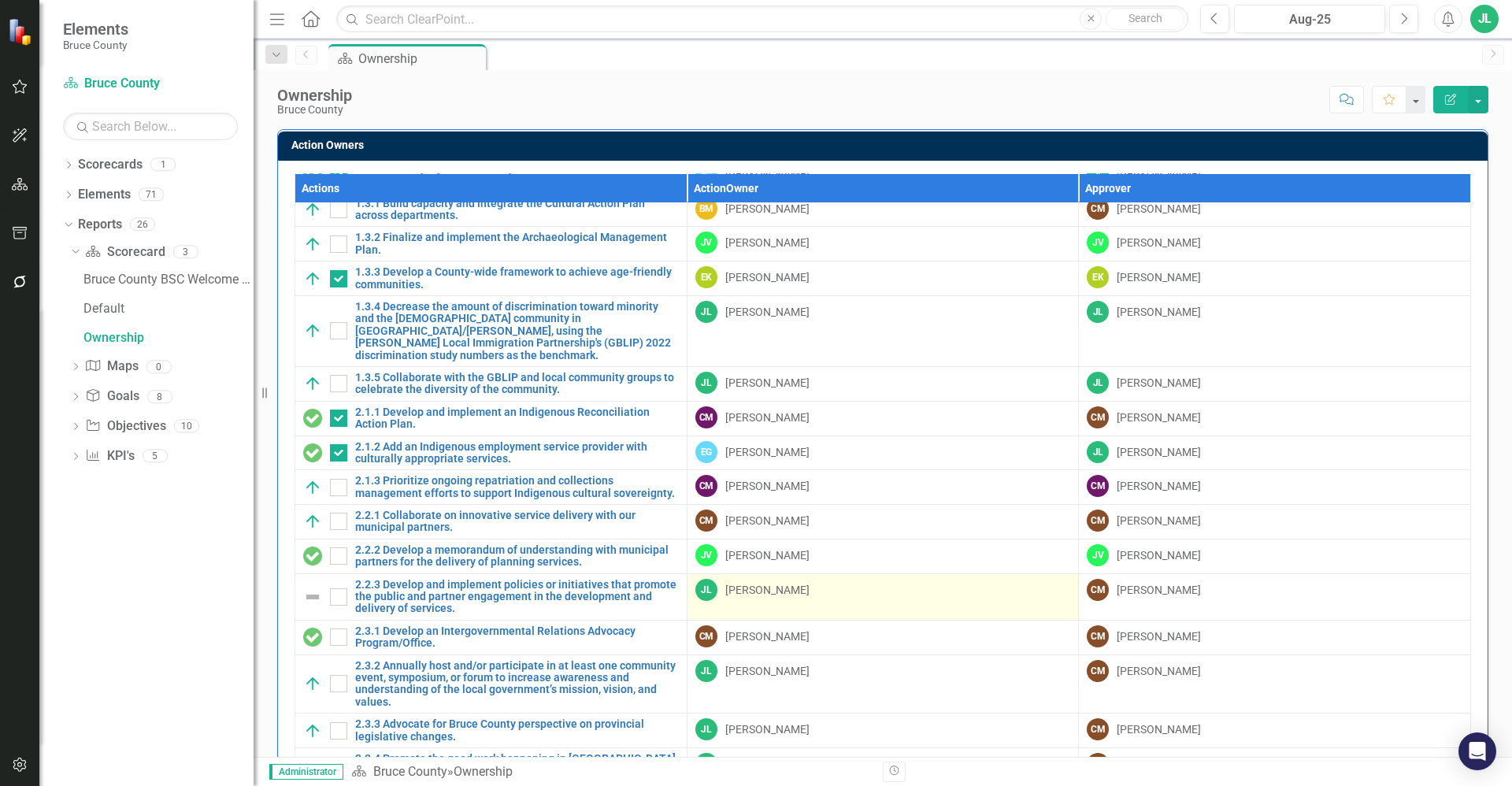
checkbox input "true"
checkbox input "false"
checkbox input "true"
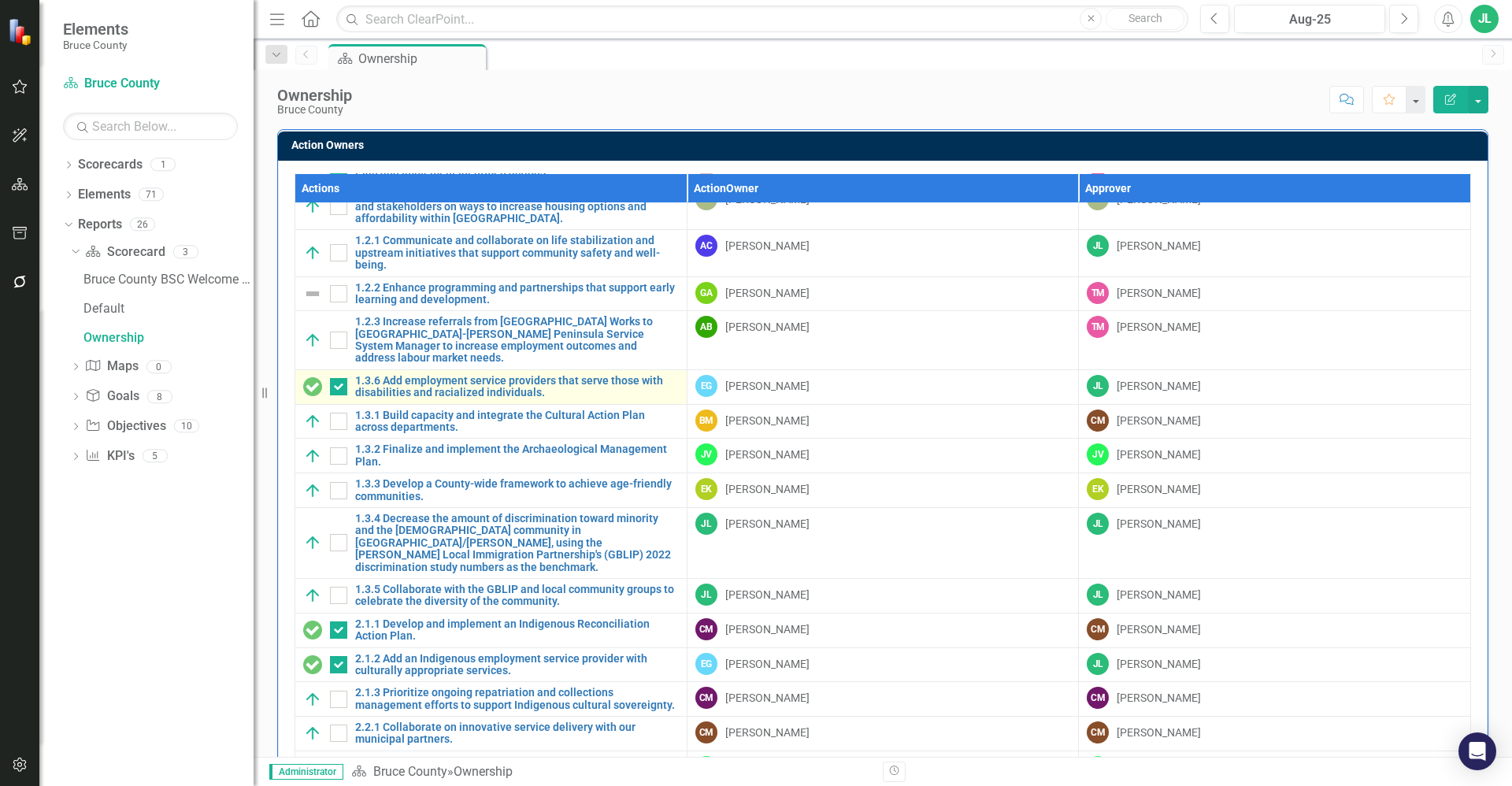
scroll to position [59, 0]
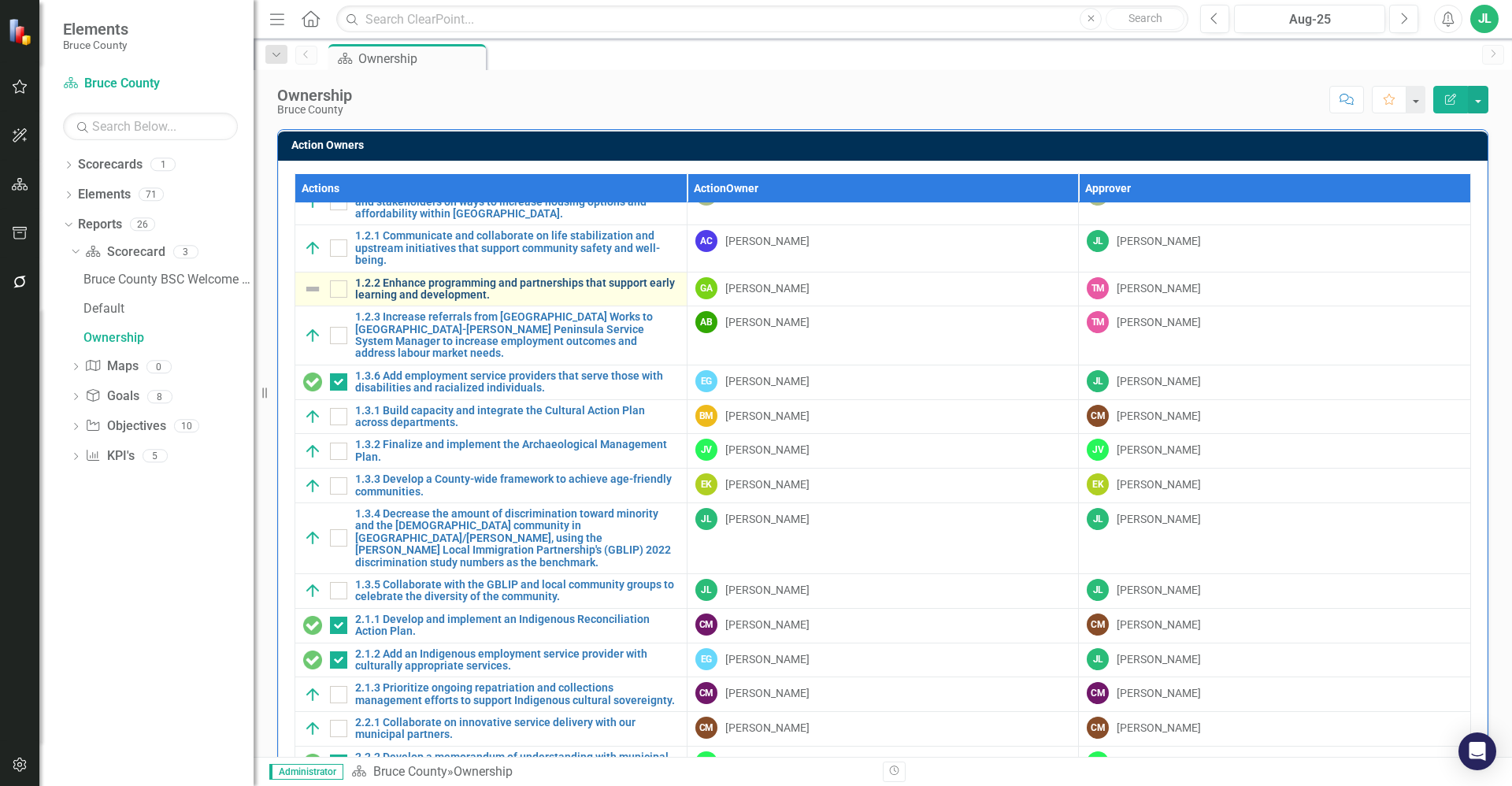
click at [467, 289] on link "1.2.2 Enhance programming and partnerships that support early learning and deve…" at bounding box center [517, 289] width 324 height 24
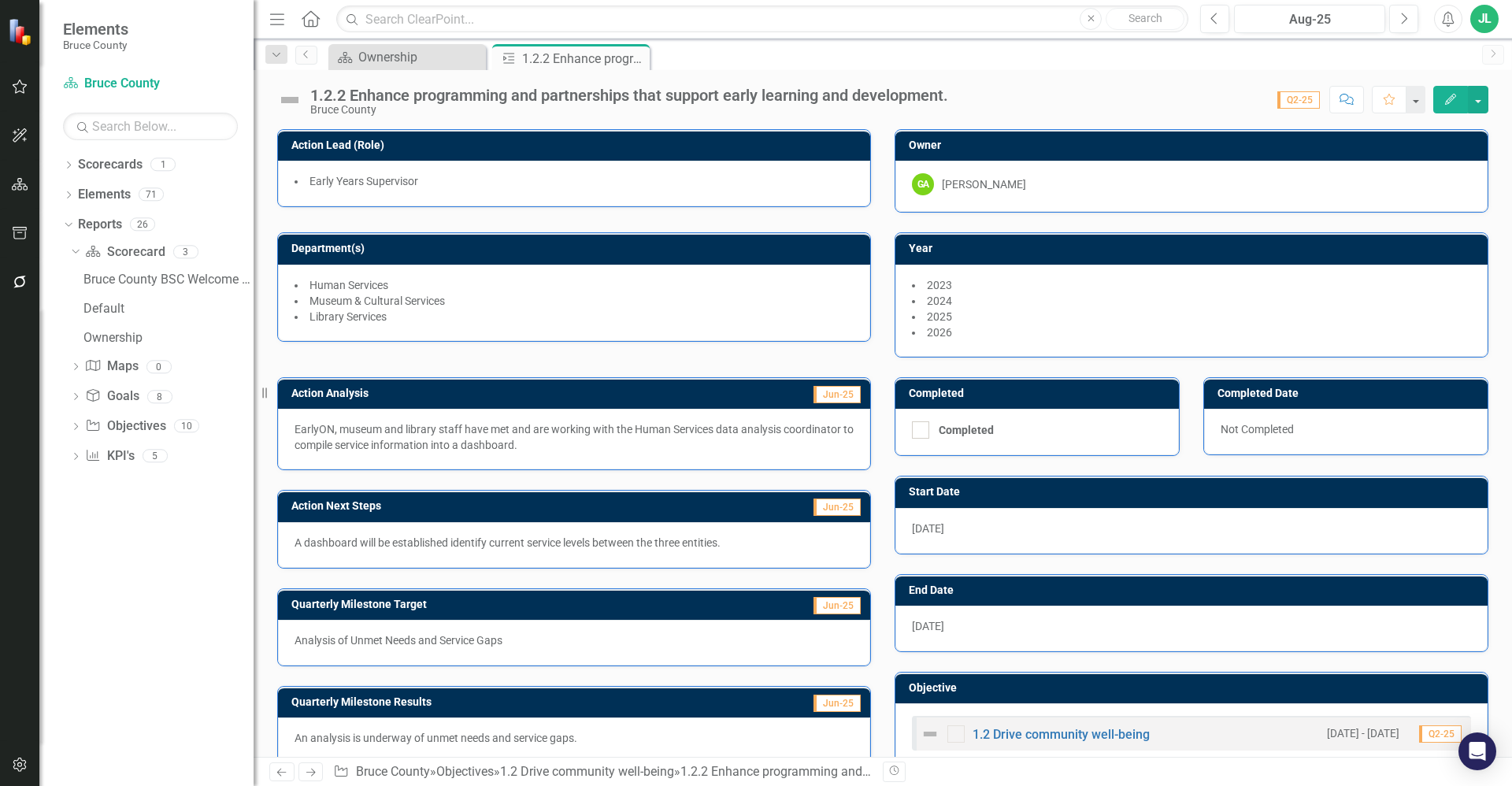
scroll to position [35, 0]
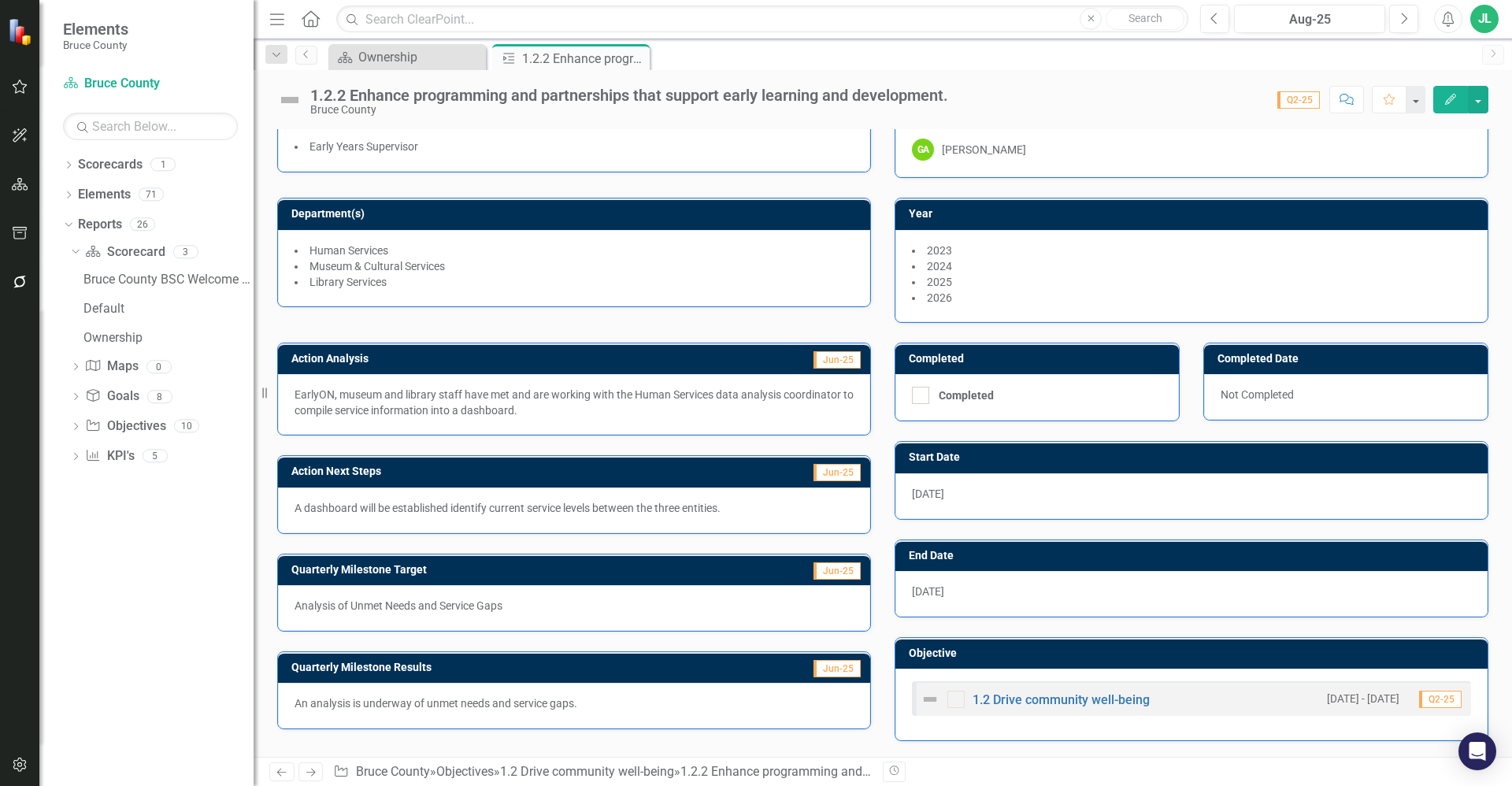
click at [295, 105] on img at bounding box center [289, 99] width 25 height 25
click at [295, 102] on img at bounding box center [289, 99] width 25 height 25
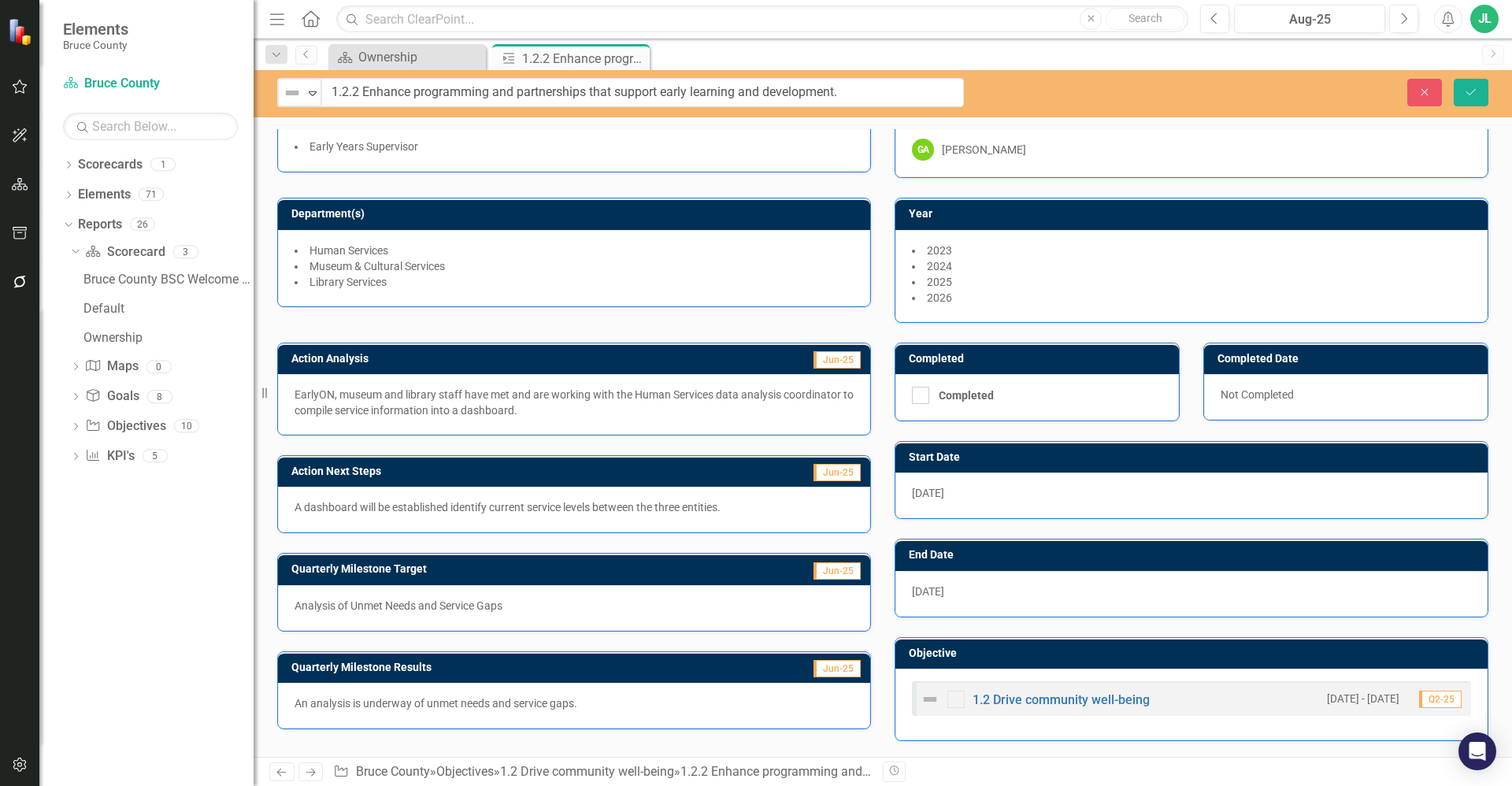
click at [295, 102] on img at bounding box center [292, 92] width 19 height 19
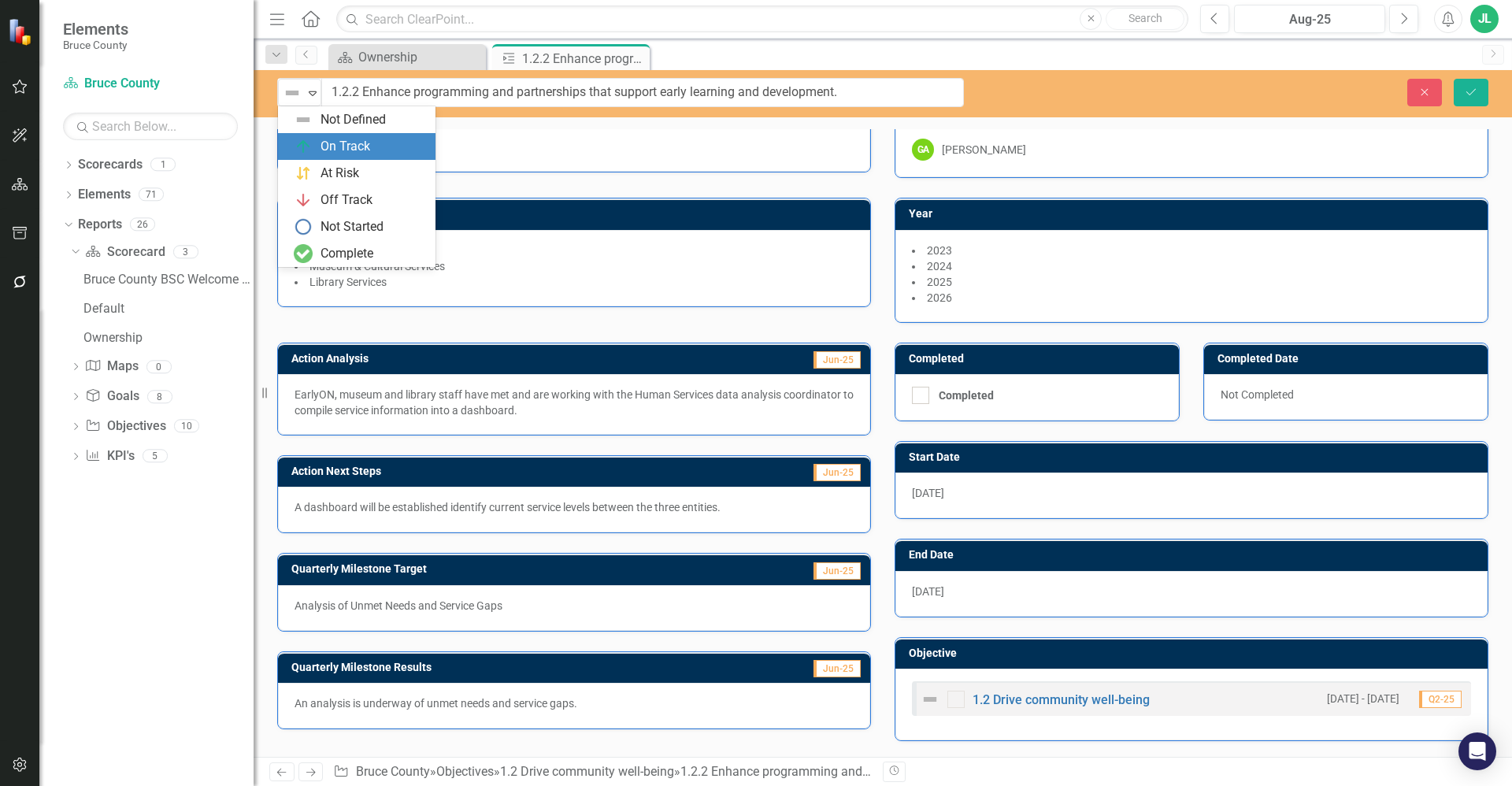
click at [337, 142] on div "On Track" at bounding box center [345, 147] width 50 height 18
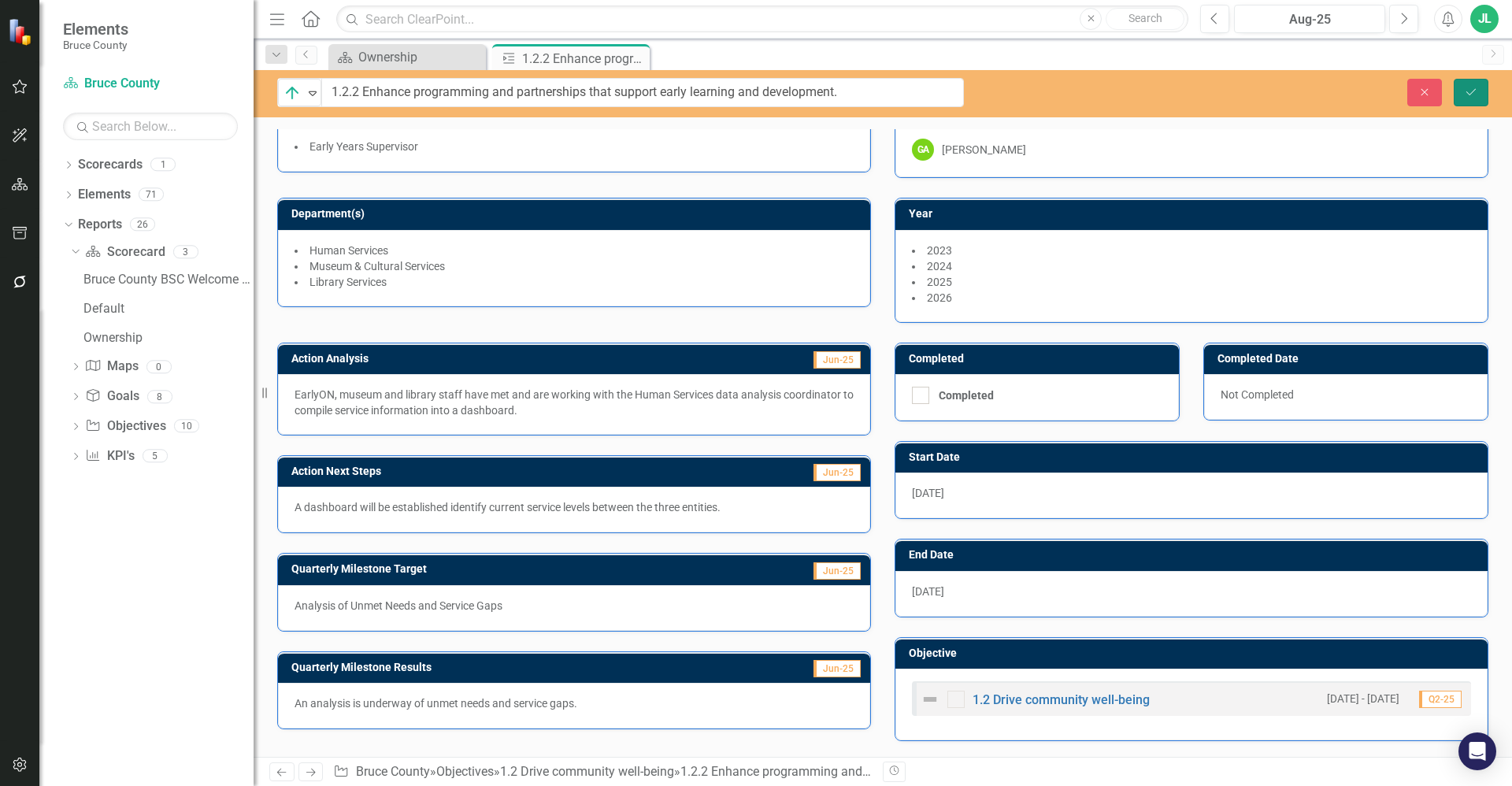
click at [1471, 86] on icon "Save" at bounding box center [1470, 92] width 14 height 11
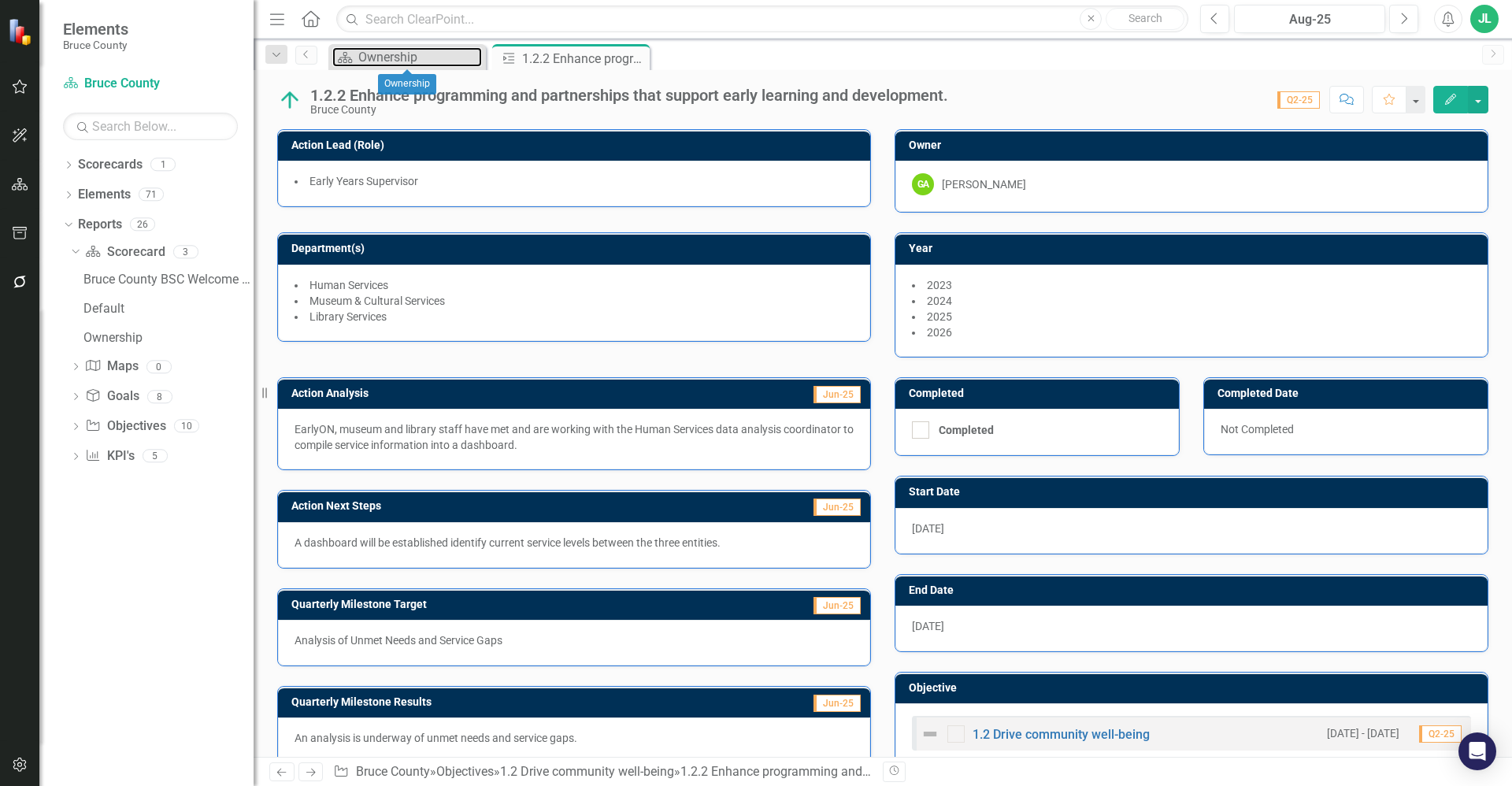
drag, startPoint x: 422, startPoint y: 59, endPoint x: 458, endPoint y: 41, distance: 40.2
click at [422, 59] on div "Ownership" at bounding box center [421, 57] width 124 height 20
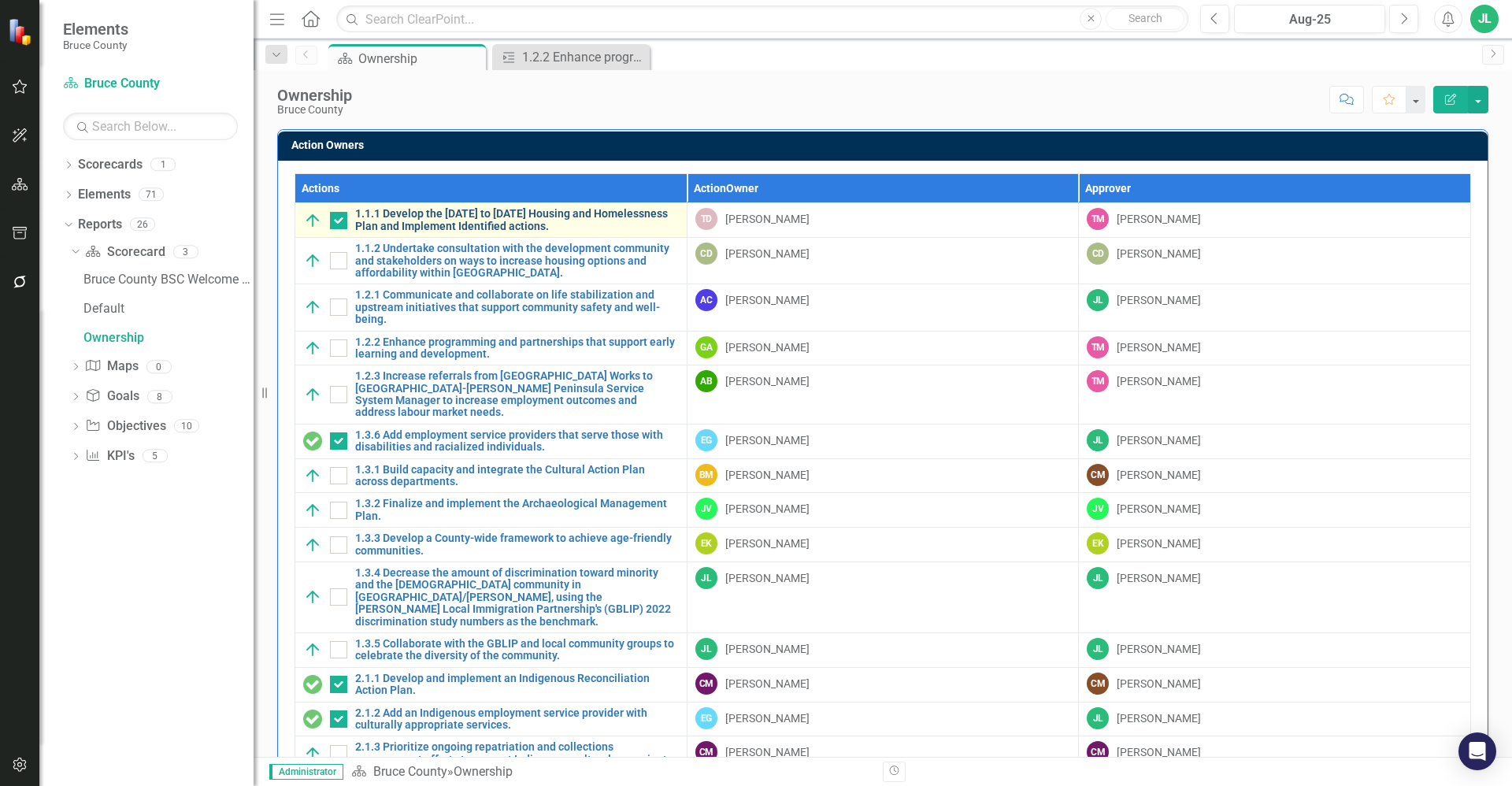
click at [498, 220] on link "1.1.1 Develop the 2024 to 2034 Housing and Homelessness Plan and Implement Iden…" at bounding box center [517, 220] width 324 height 24
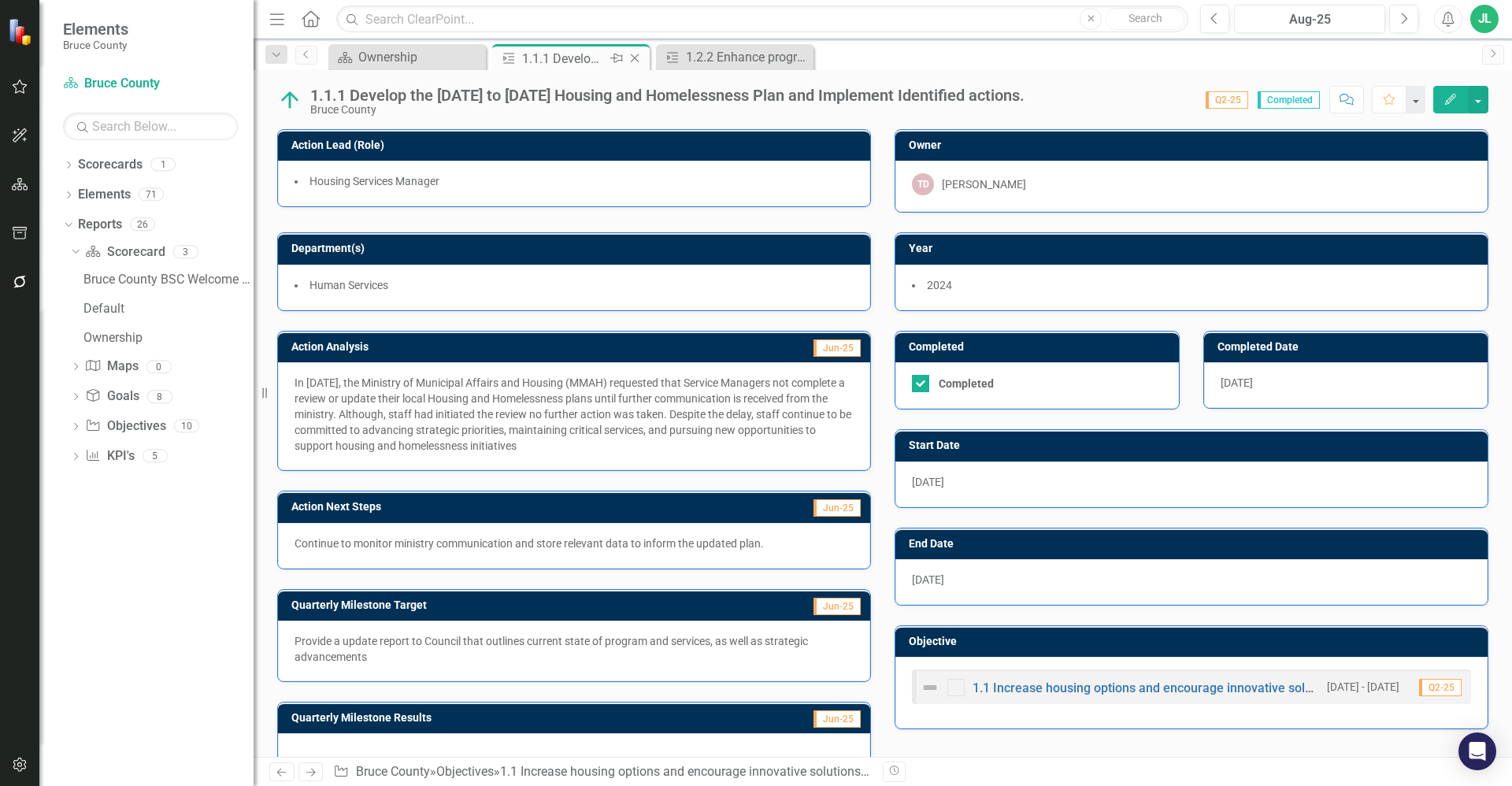
click at [635, 57] on icon "Close" at bounding box center [634, 58] width 15 height 12
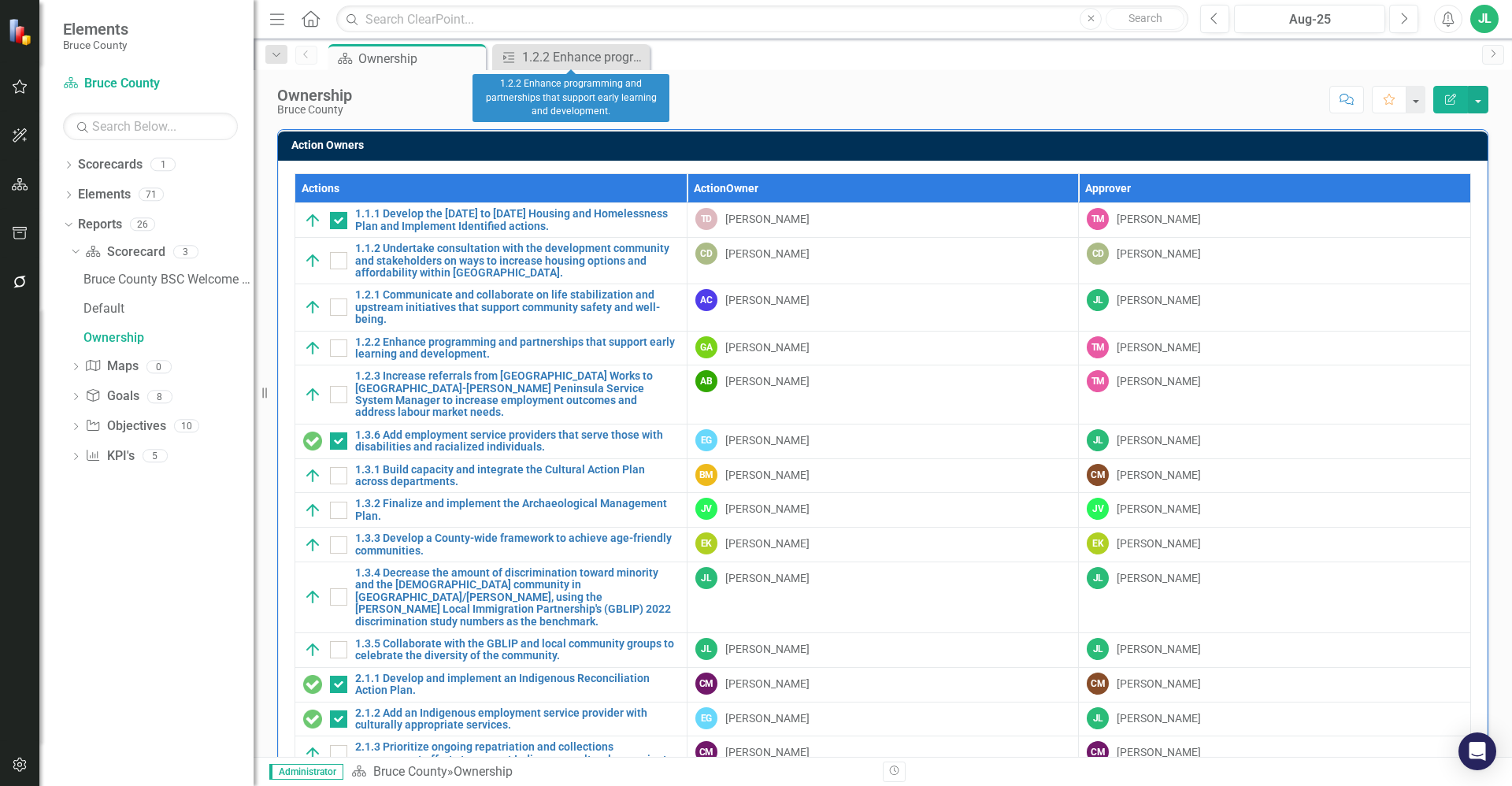
click at [0, 0] on icon "Close" at bounding box center [0, 0] width 0 height 0
click at [693, 99] on div "Score: N/A Aug-25 Completed Comment Favorite Edit Report" at bounding box center [924, 99] width 1128 height 27
click at [28, 276] on icon "button" at bounding box center [20, 281] width 16 height 12
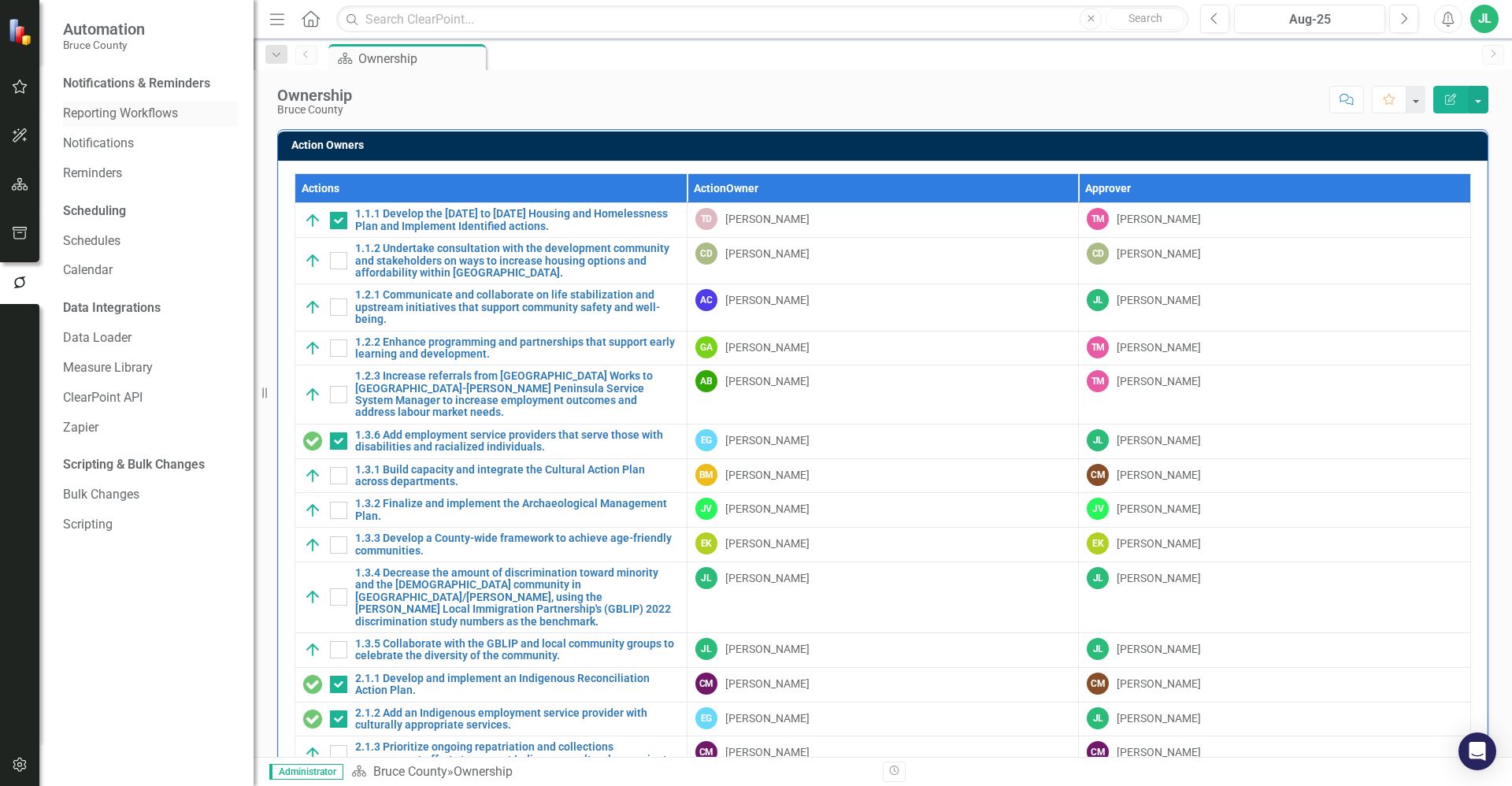
click at [149, 108] on link "Reporting Workflows" at bounding box center [150, 113] width 174 height 18
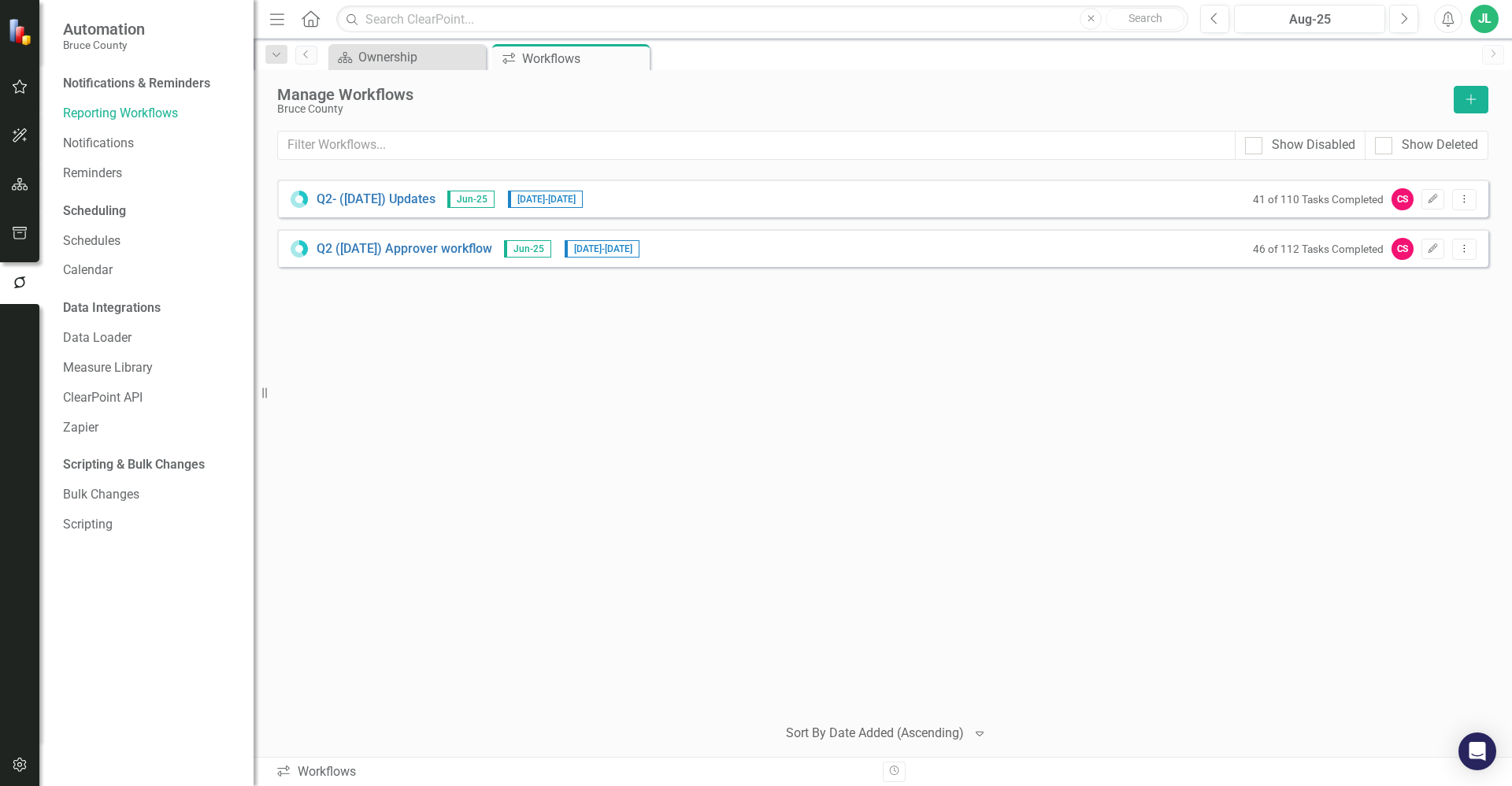
click at [31, 89] on button "button" at bounding box center [20, 87] width 35 height 33
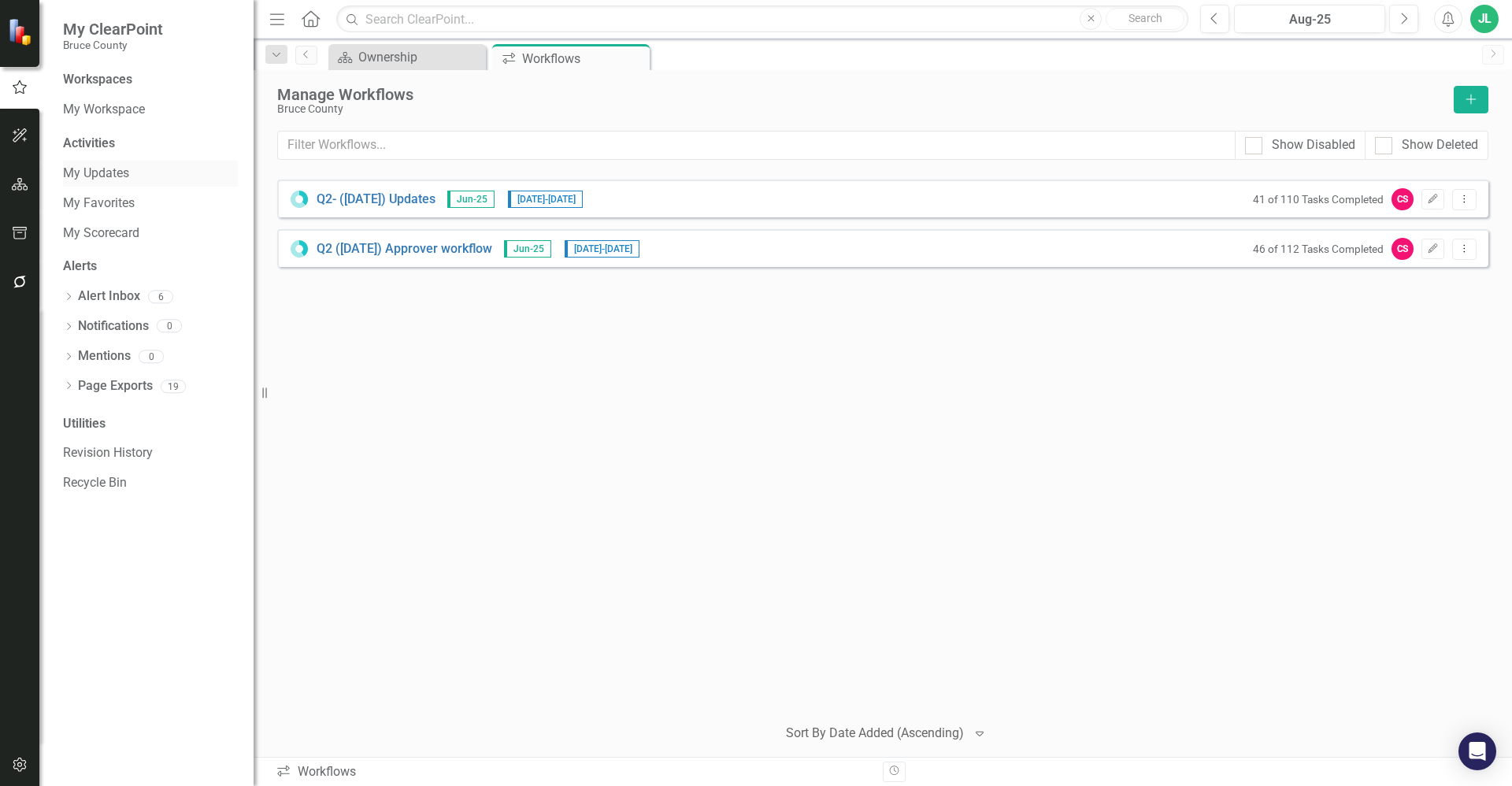
click at [121, 170] on link "My Updates" at bounding box center [150, 174] width 174 height 18
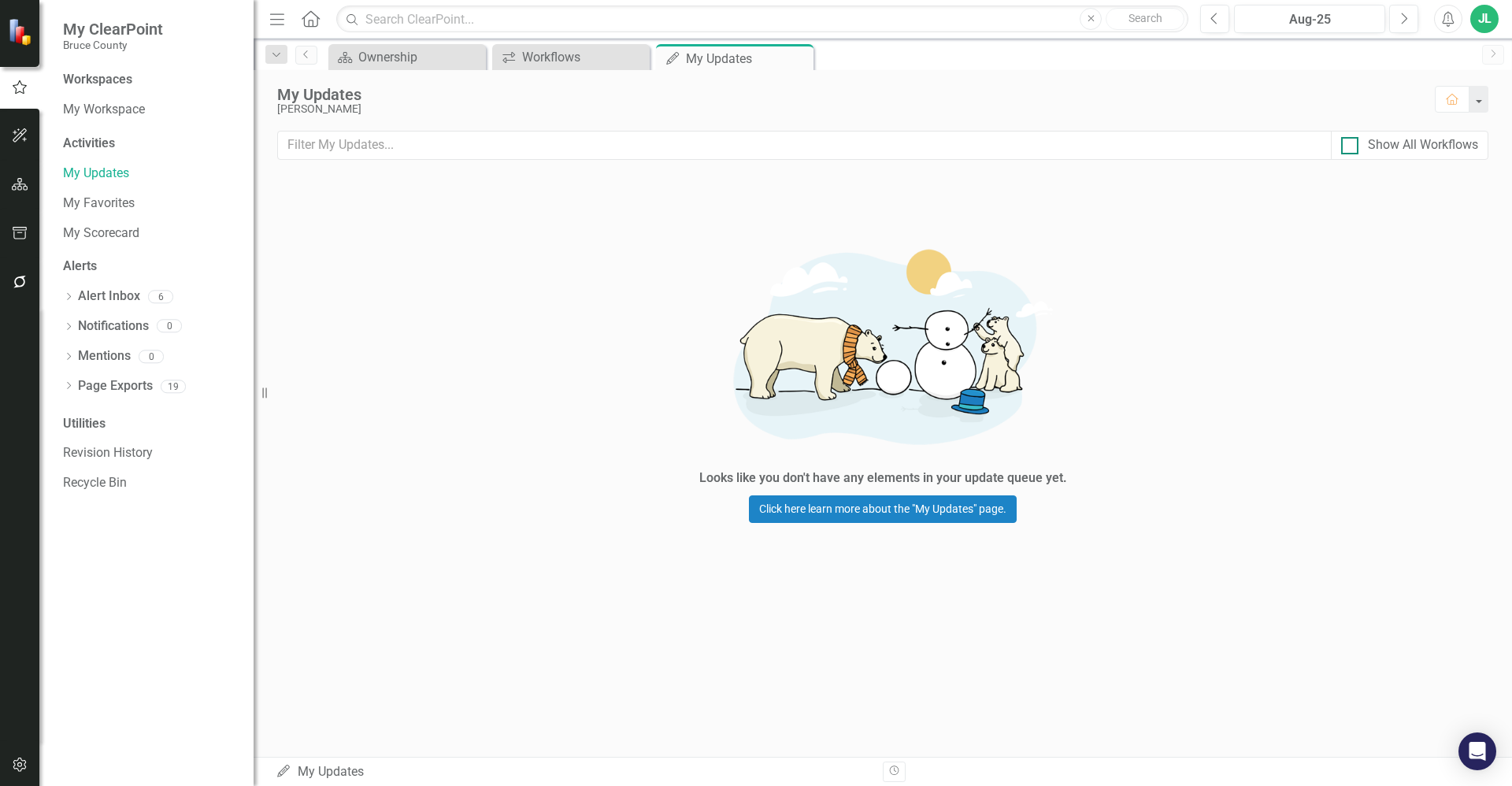
click at [1360, 143] on div "Show All Workflows" at bounding box center [1409, 145] width 137 height 18
click at [1351, 143] on input "Show All Workflows" at bounding box center [1346, 142] width 11 height 11
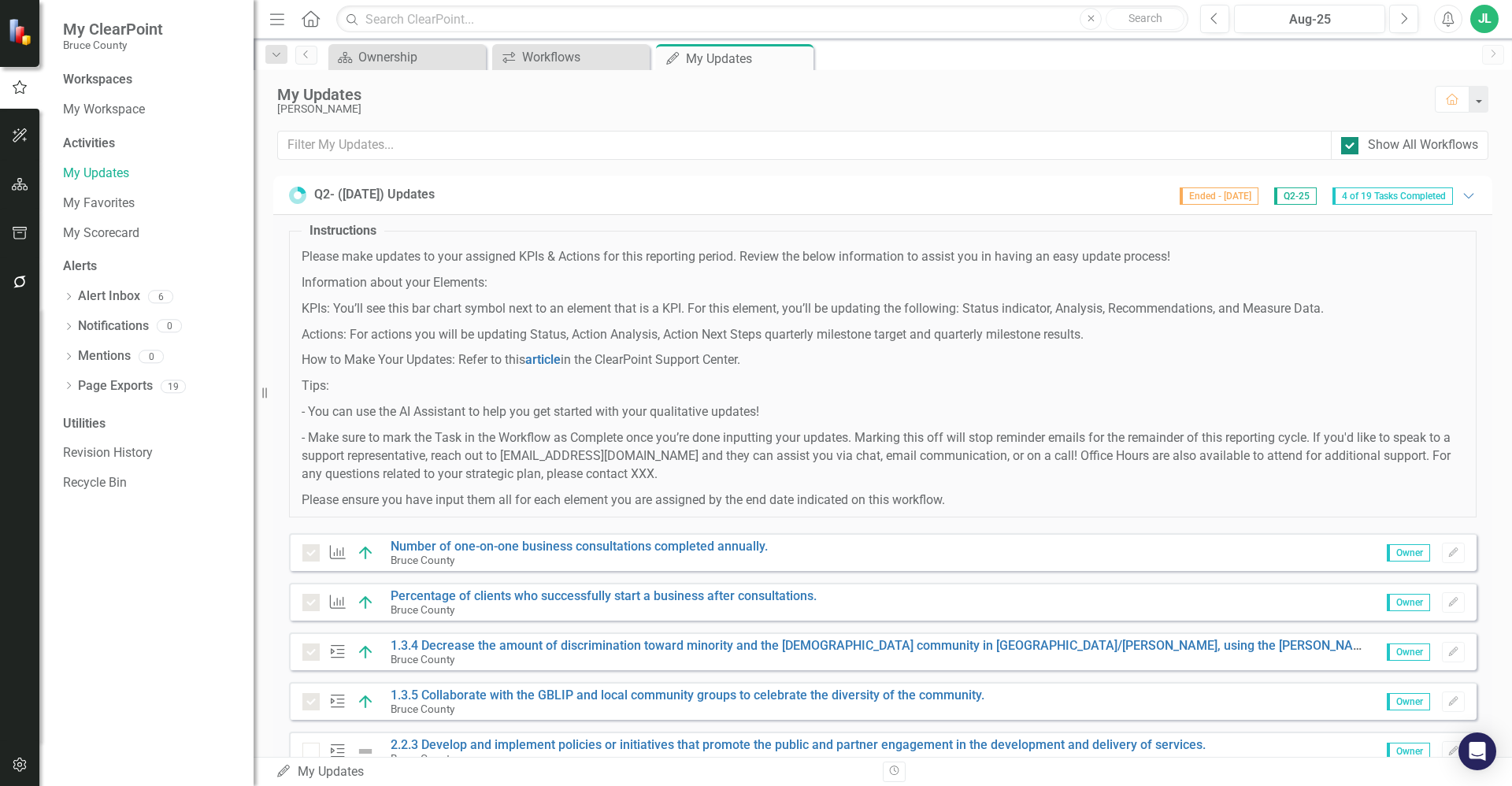
click at [1351, 148] on div at bounding box center [1349, 145] width 17 height 17
click at [1351, 148] on input "Show All Workflows" at bounding box center [1346, 142] width 11 height 11
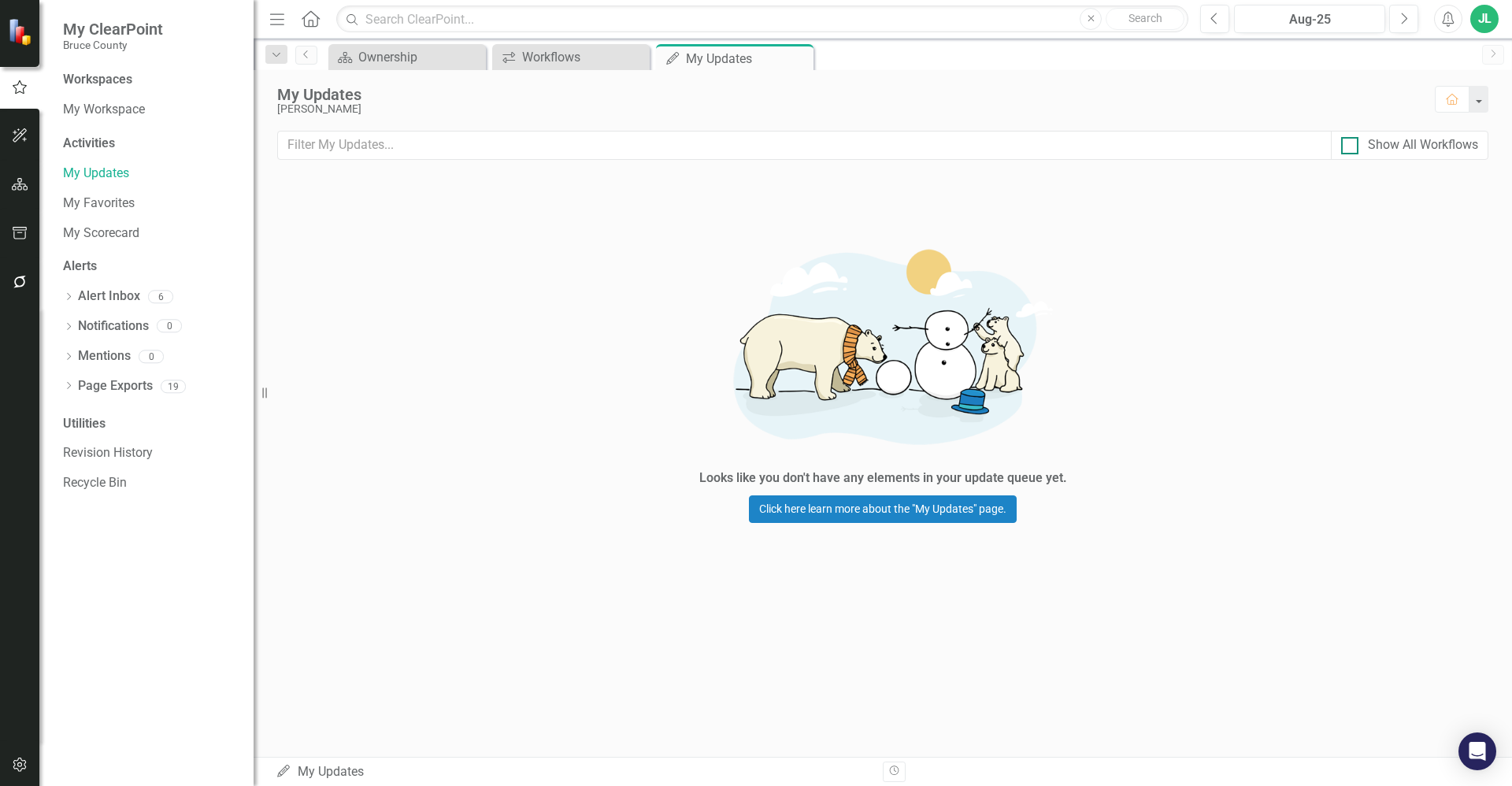
click at [1352, 151] on div at bounding box center [1349, 145] width 17 height 17
click at [1351, 148] on input "Show All Workflows" at bounding box center [1346, 142] width 11 height 11
checkbox input "true"
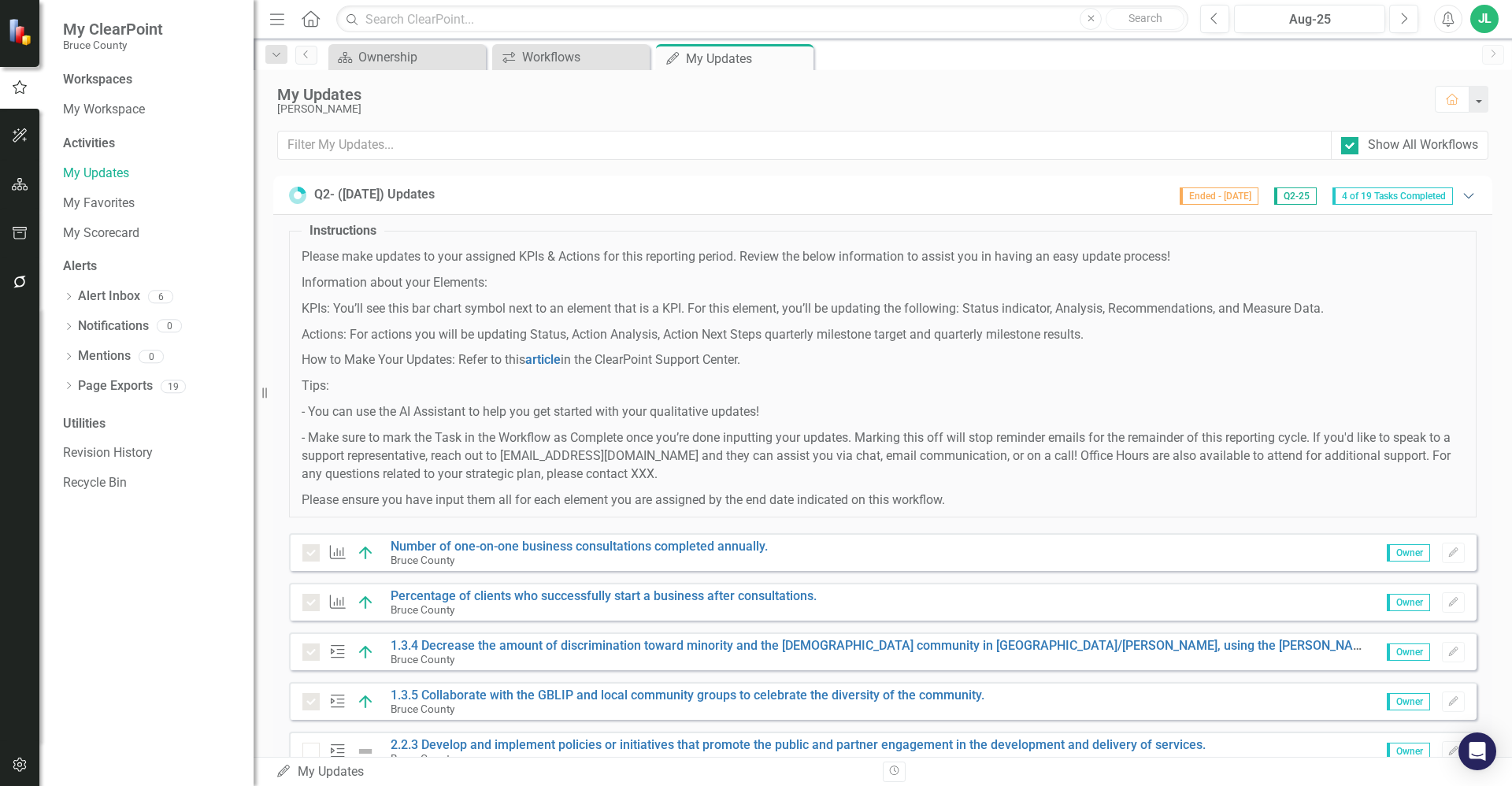
click at [1461, 195] on icon "Expanded" at bounding box center [1468, 195] width 15 height 12
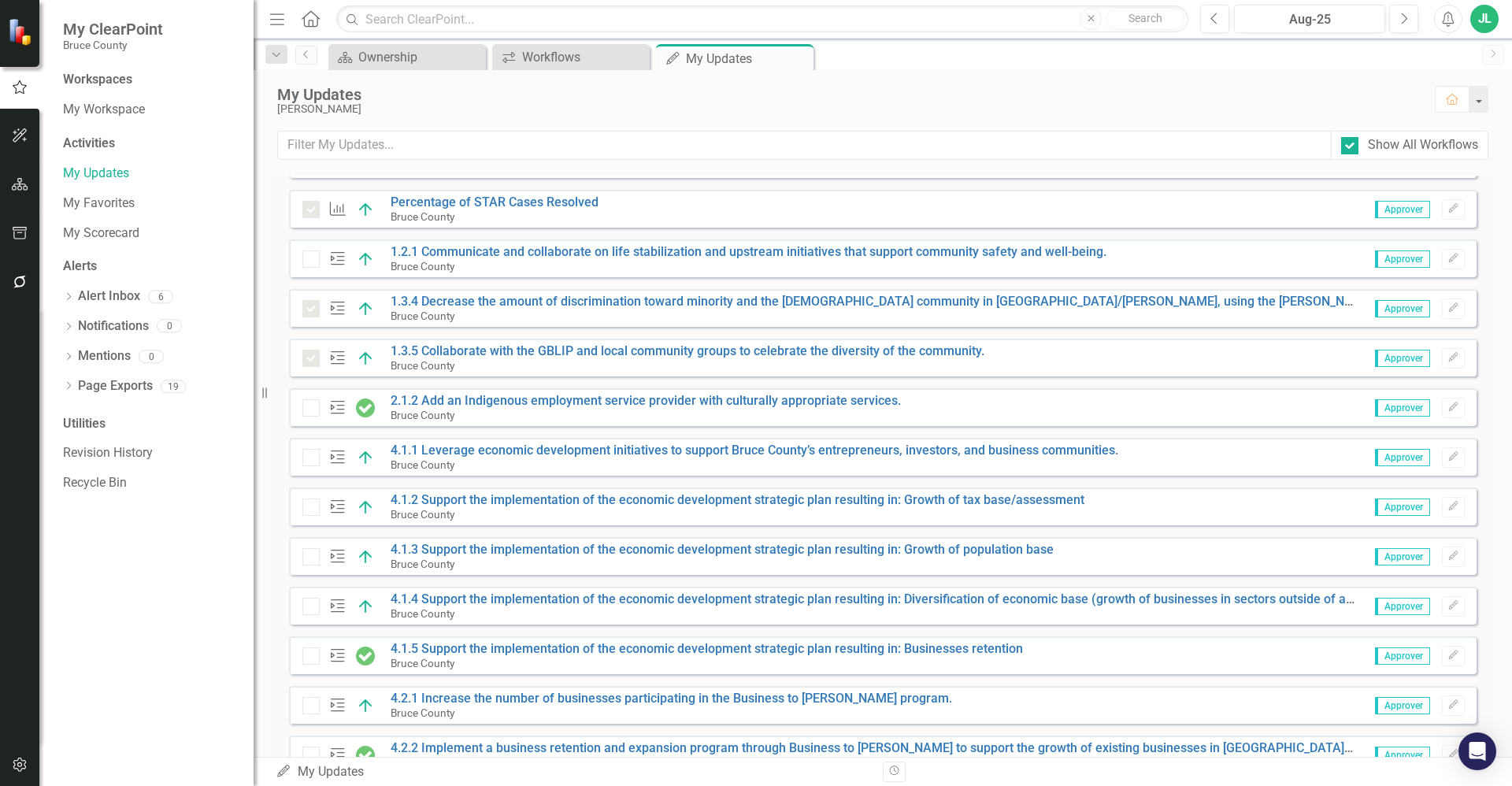
scroll to position [512, 0]
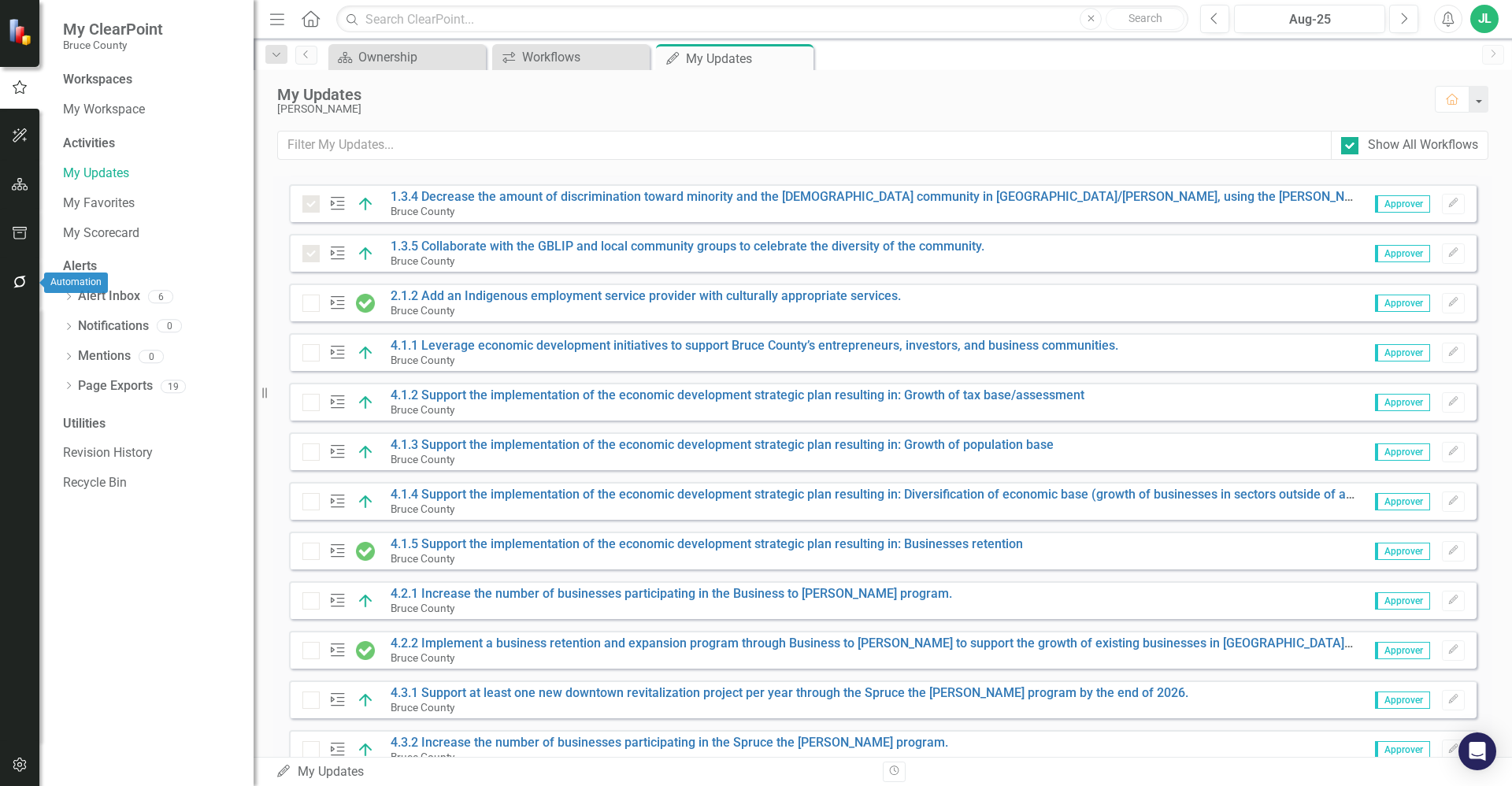
click at [5, 278] on button "button" at bounding box center [20, 283] width 35 height 33
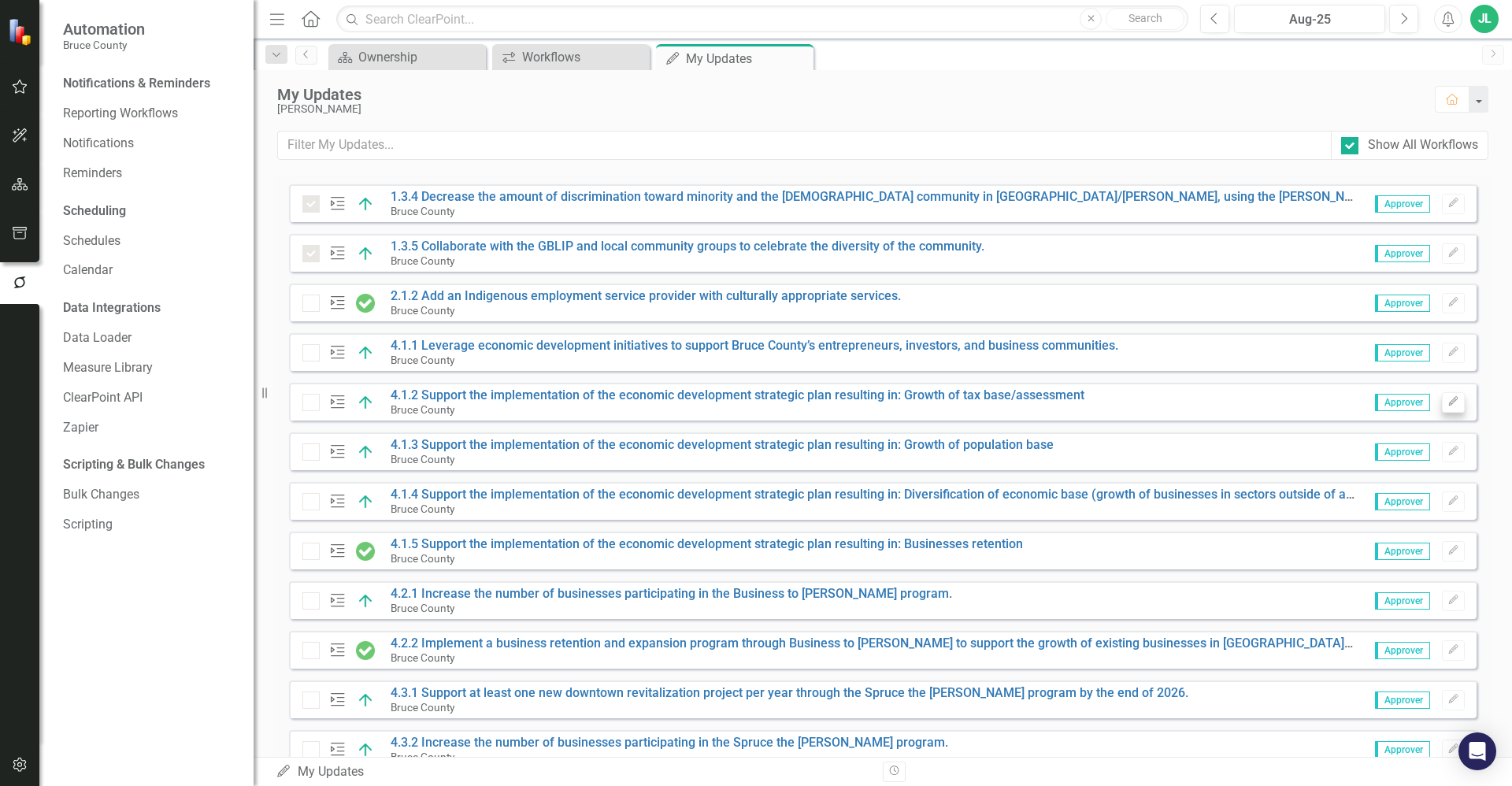
drag, startPoint x: 1444, startPoint y: 377, endPoint x: 1444, endPoint y: 398, distance: 21.0
click at [1444, 383] on div "Instructions Please review all of your assigned tasks and check of "Task Comple…" at bounding box center [883, 398] width 1188 height 1275
click at [139, 112] on link "Reporting Workflows" at bounding box center [150, 113] width 174 height 18
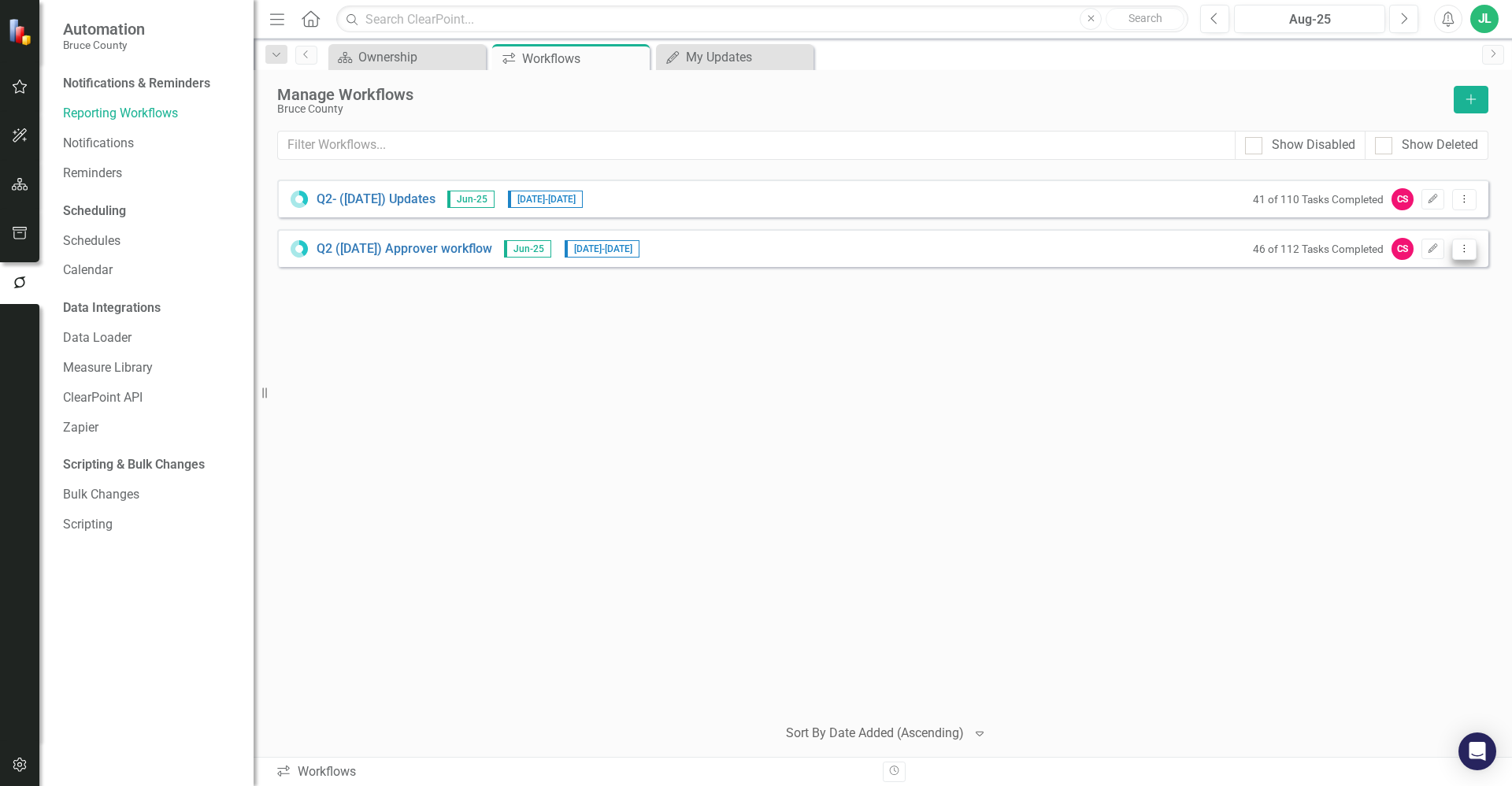
click at [1466, 249] on icon "Dropdown Menu" at bounding box center [1464, 249] width 13 height 11
click at [1440, 271] on link "Preview Preview Workflow" at bounding box center [1403, 276] width 146 height 29
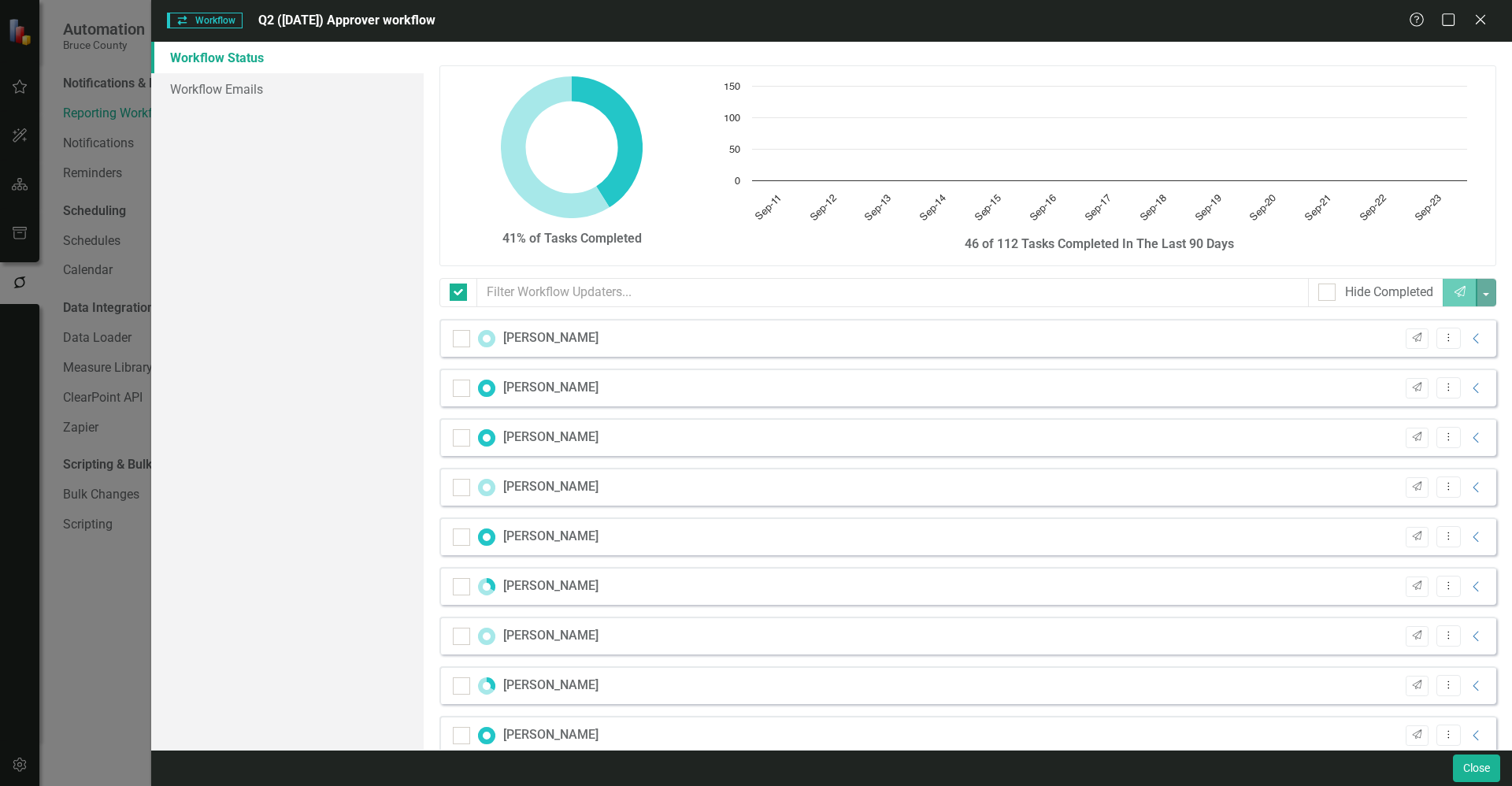
checkbox input "false"
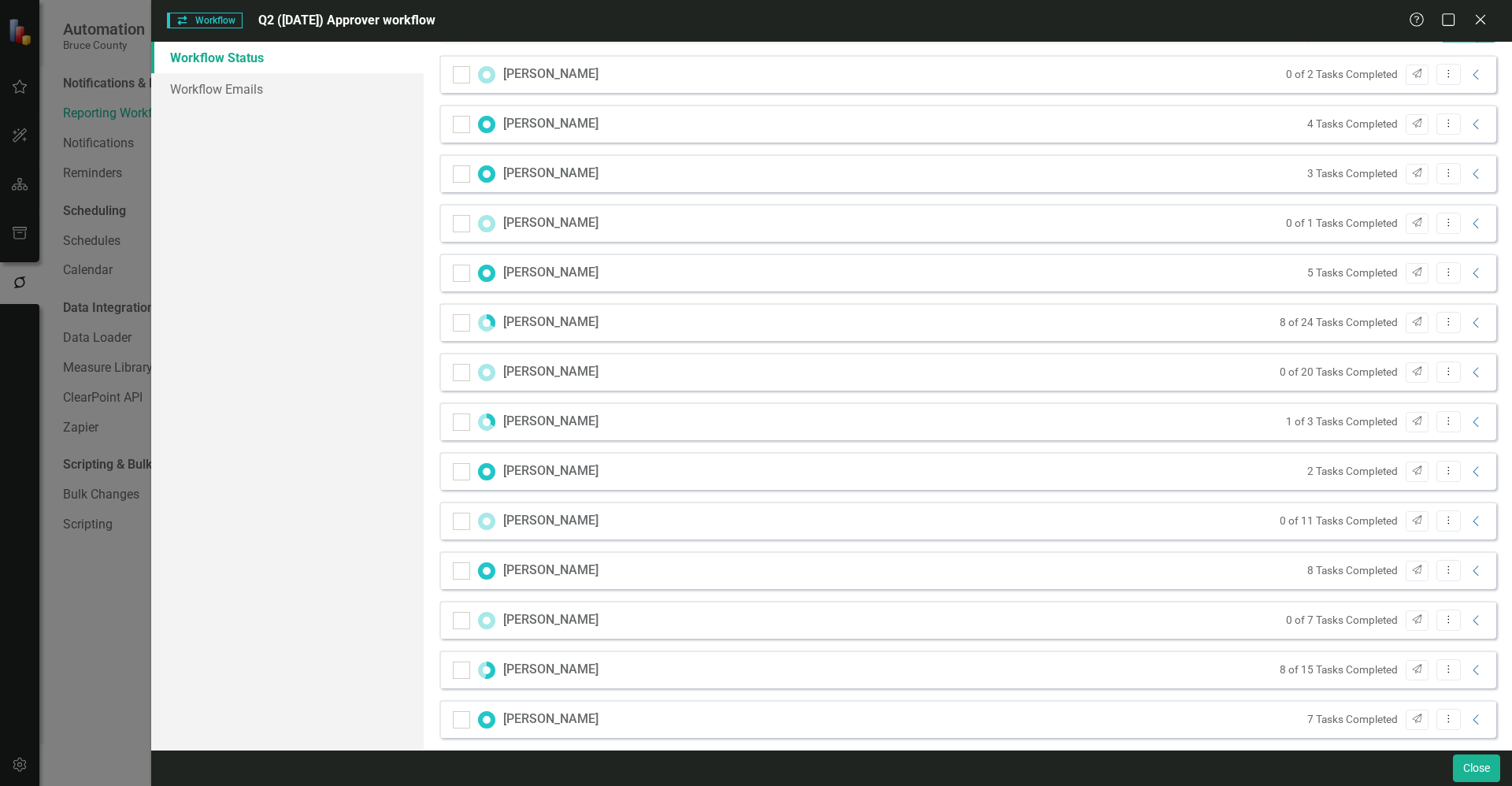
scroll to position [276, 0]
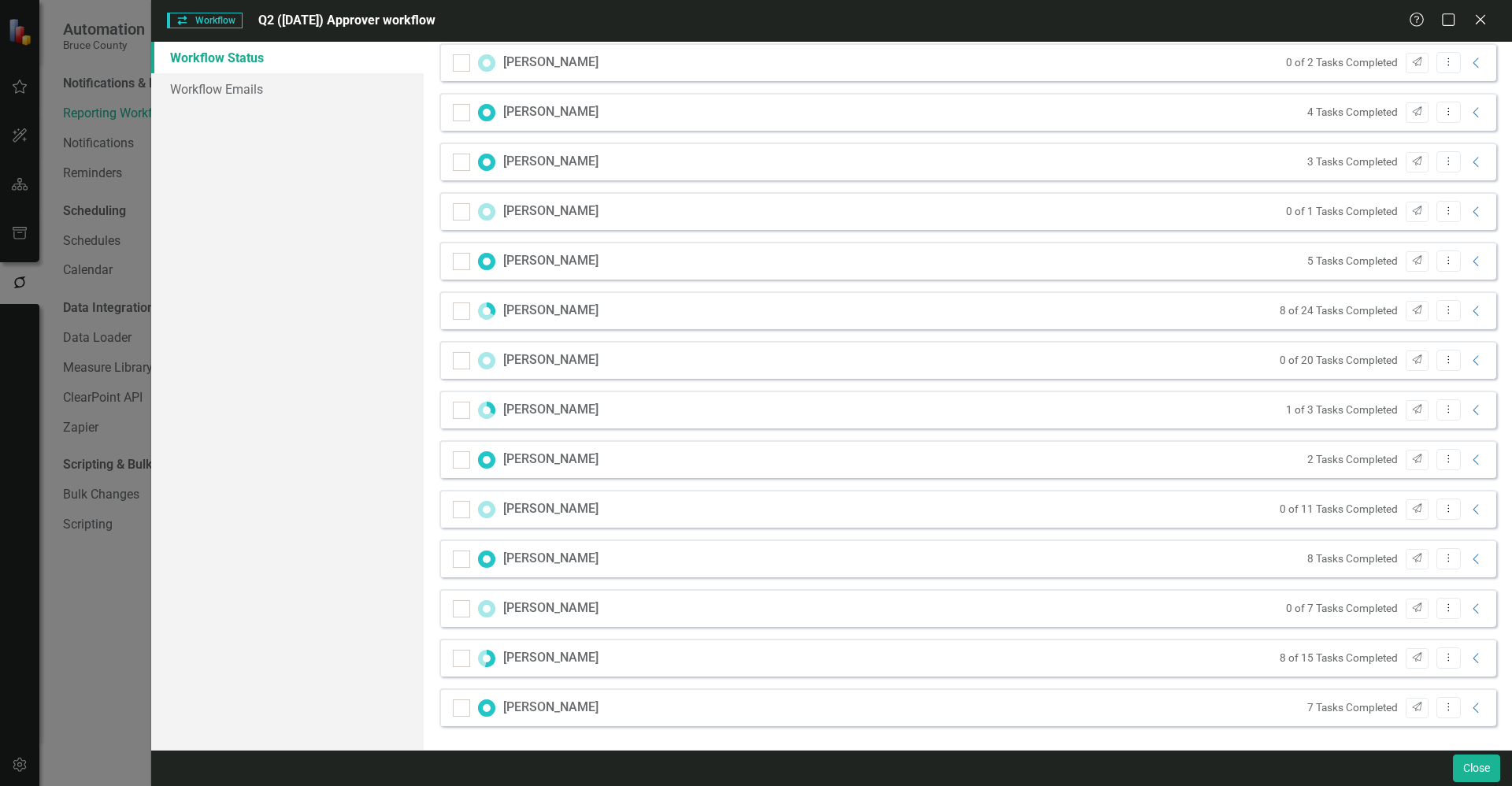
click at [700, 506] on div "Tina Metcalfe 0 of 11 Tasks Completed Send Dropdown Menu Collapse" at bounding box center [968, 509] width 1057 height 38
click at [1469, 503] on icon "Collapse" at bounding box center [1476, 509] width 15 height 12
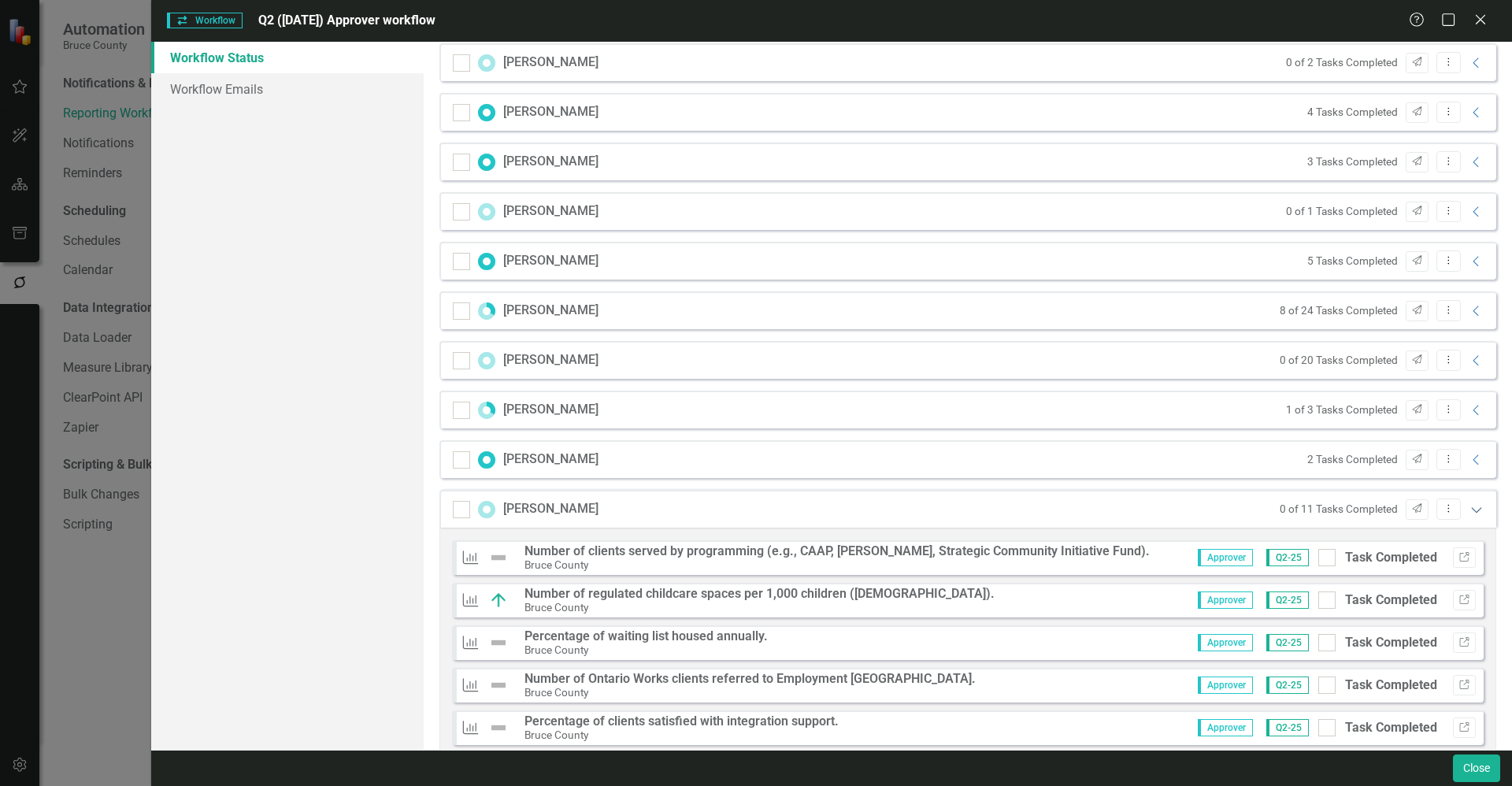
click at [1469, 511] on icon "Expanded" at bounding box center [1476, 509] width 15 height 12
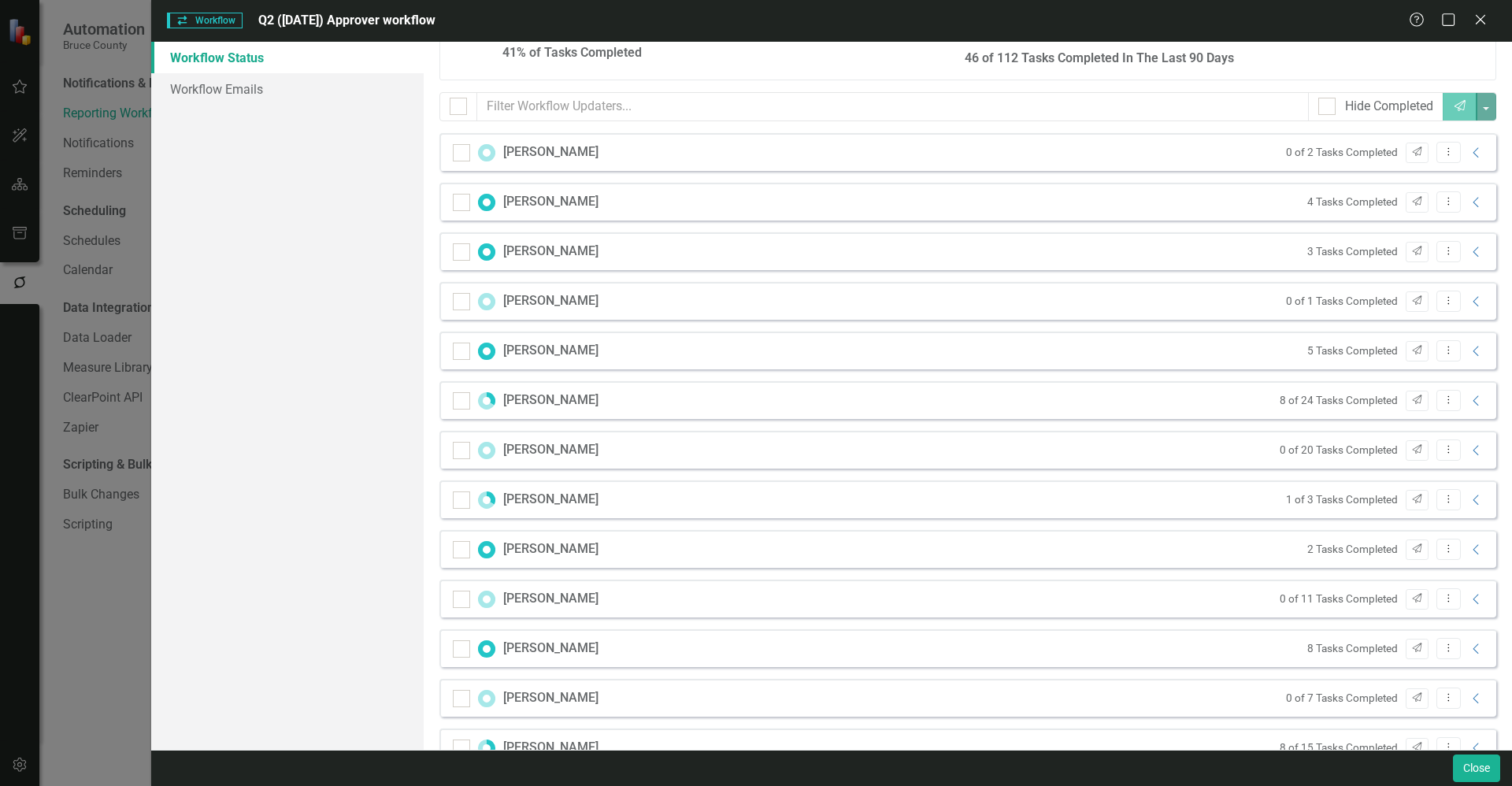
scroll to position [0, 0]
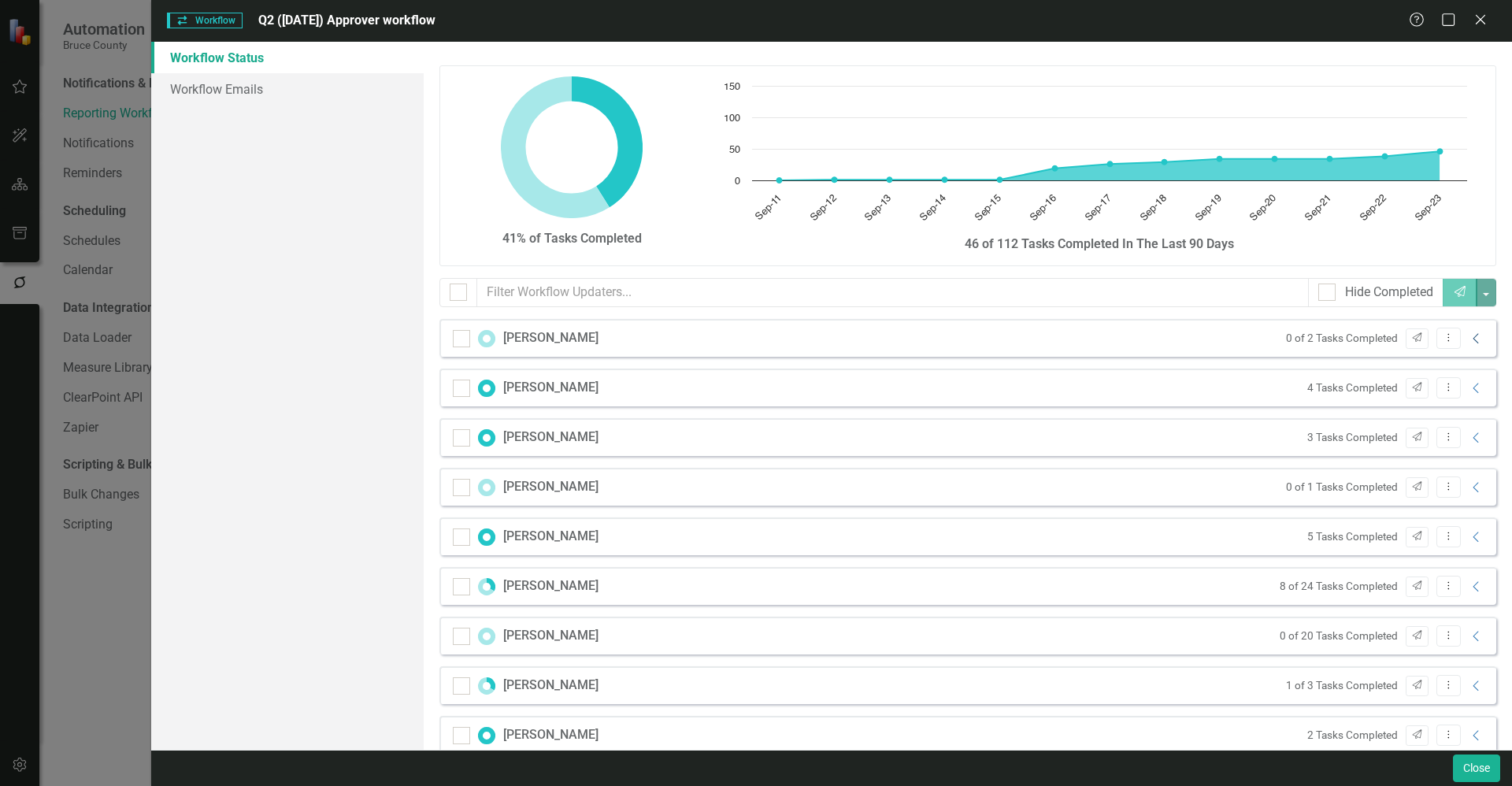
click at [1470, 339] on icon "Collapse" at bounding box center [1476, 338] width 15 height 12
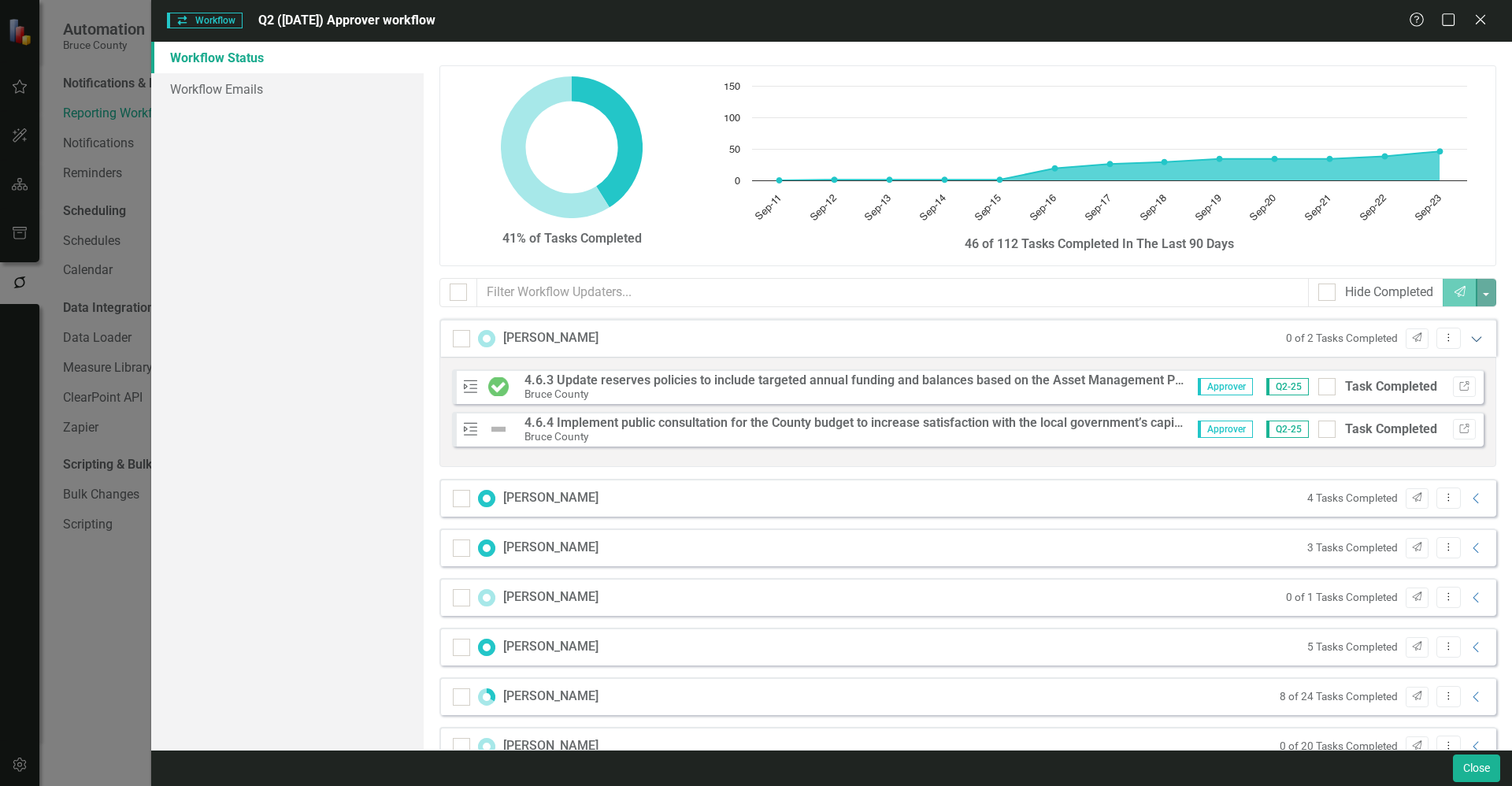
click at [1471, 338] on icon at bounding box center [1476, 339] width 11 height 6
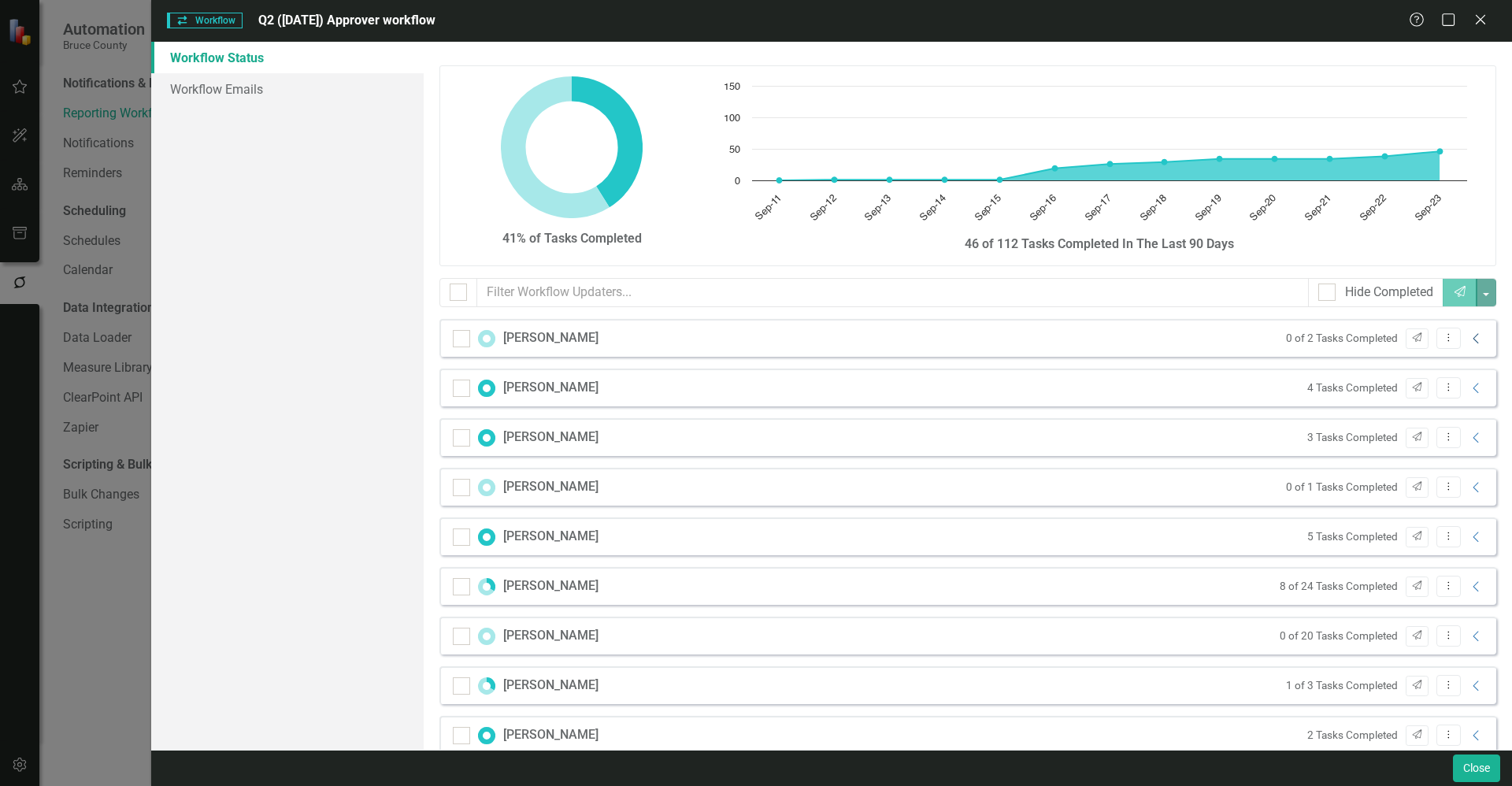
click at [1469, 342] on icon "Collapse" at bounding box center [1476, 338] width 15 height 12
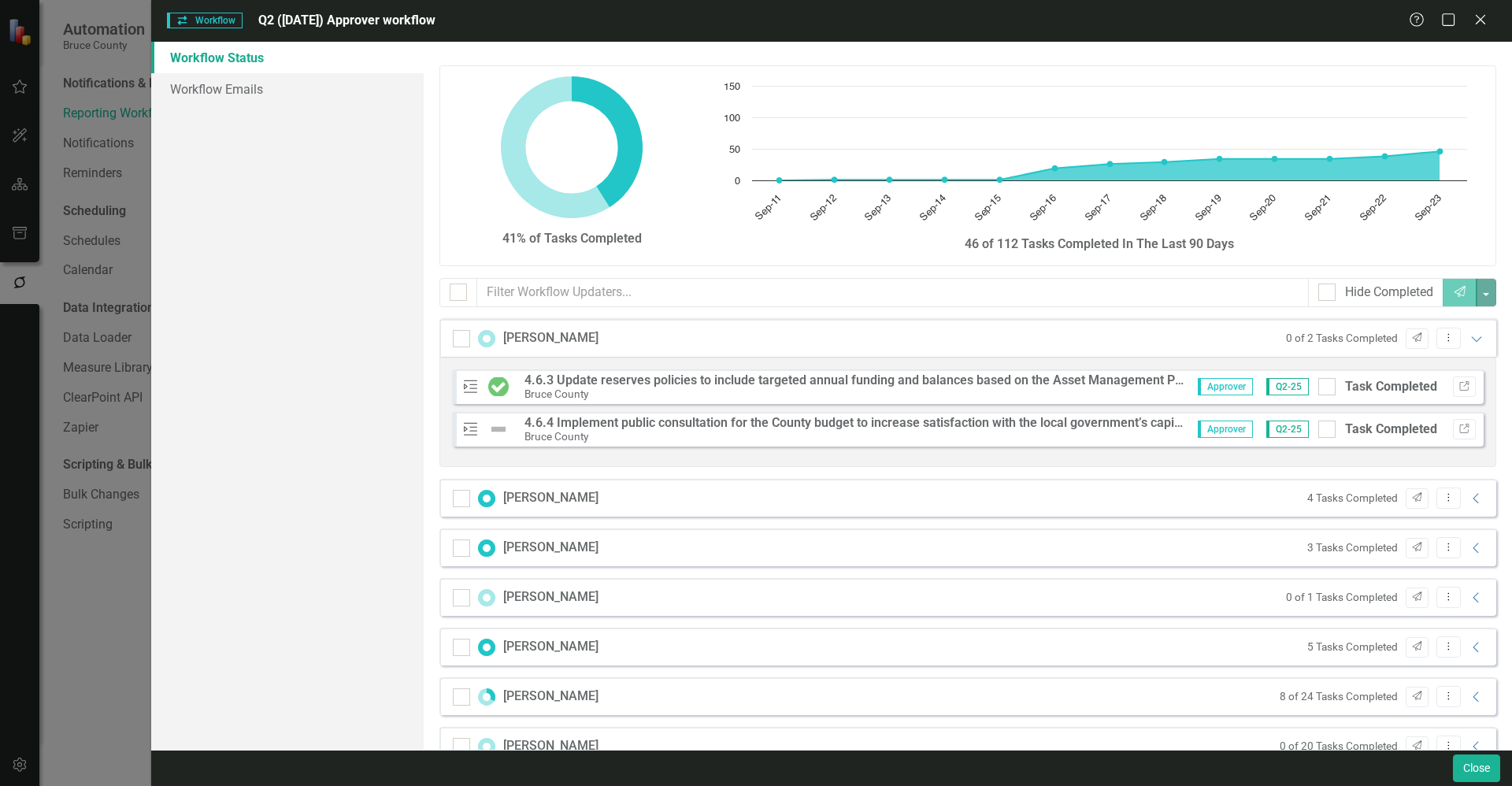
click at [500, 428] on img at bounding box center [498, 429] width 20 height 19
click at [637, 422] on strong "4.6.4 Implement public consultation for the County budget to increase satisfact…" at bounding box center [1162, 422] width 1276 height 15
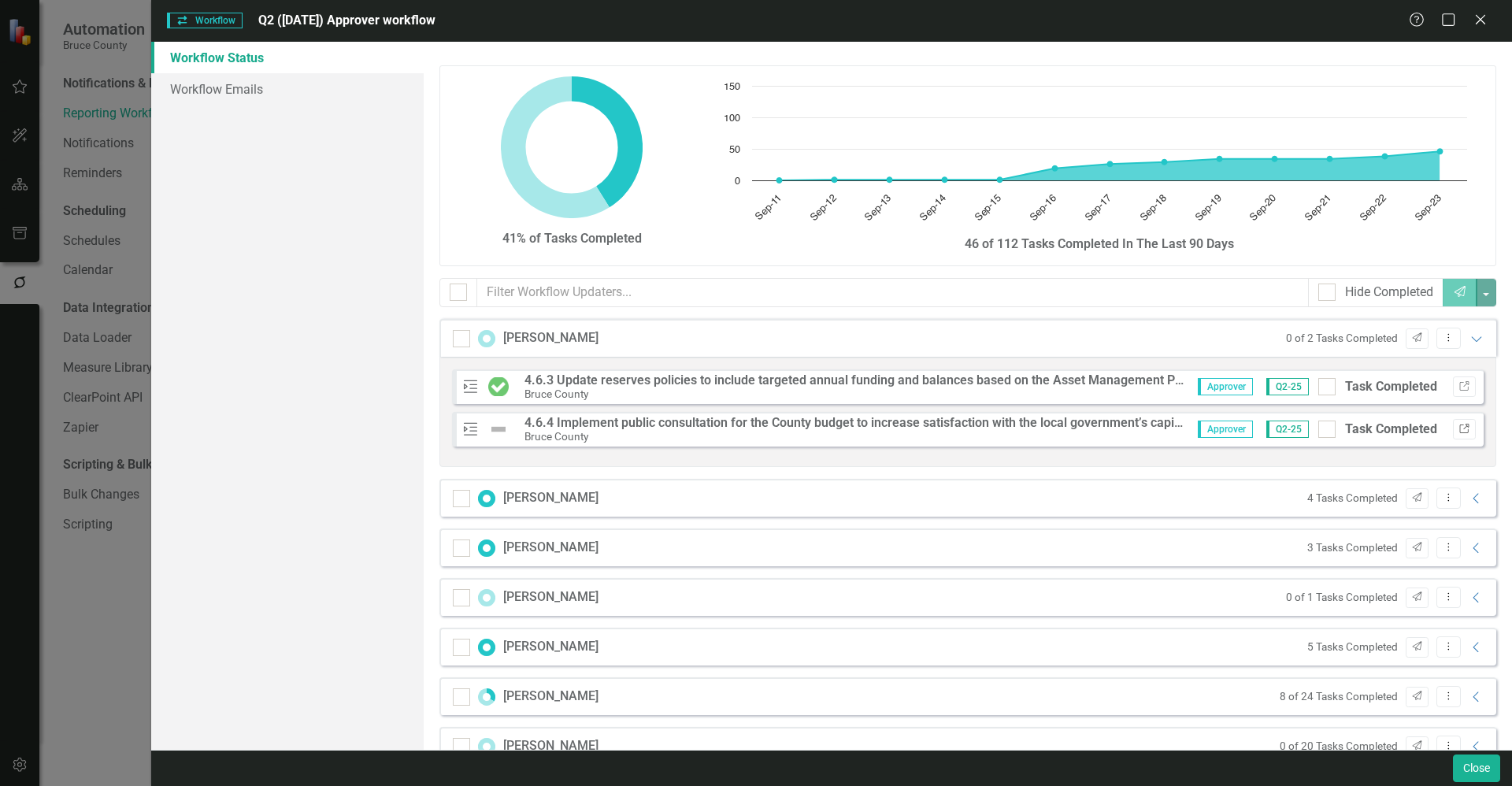
click at [1458, 429] on icon "Link" at bounding box center [1464, 430] width 11 height 10
click at [1469, 333] on icon "Expanded" at bounding box center [1476, 338] width 15 height 12
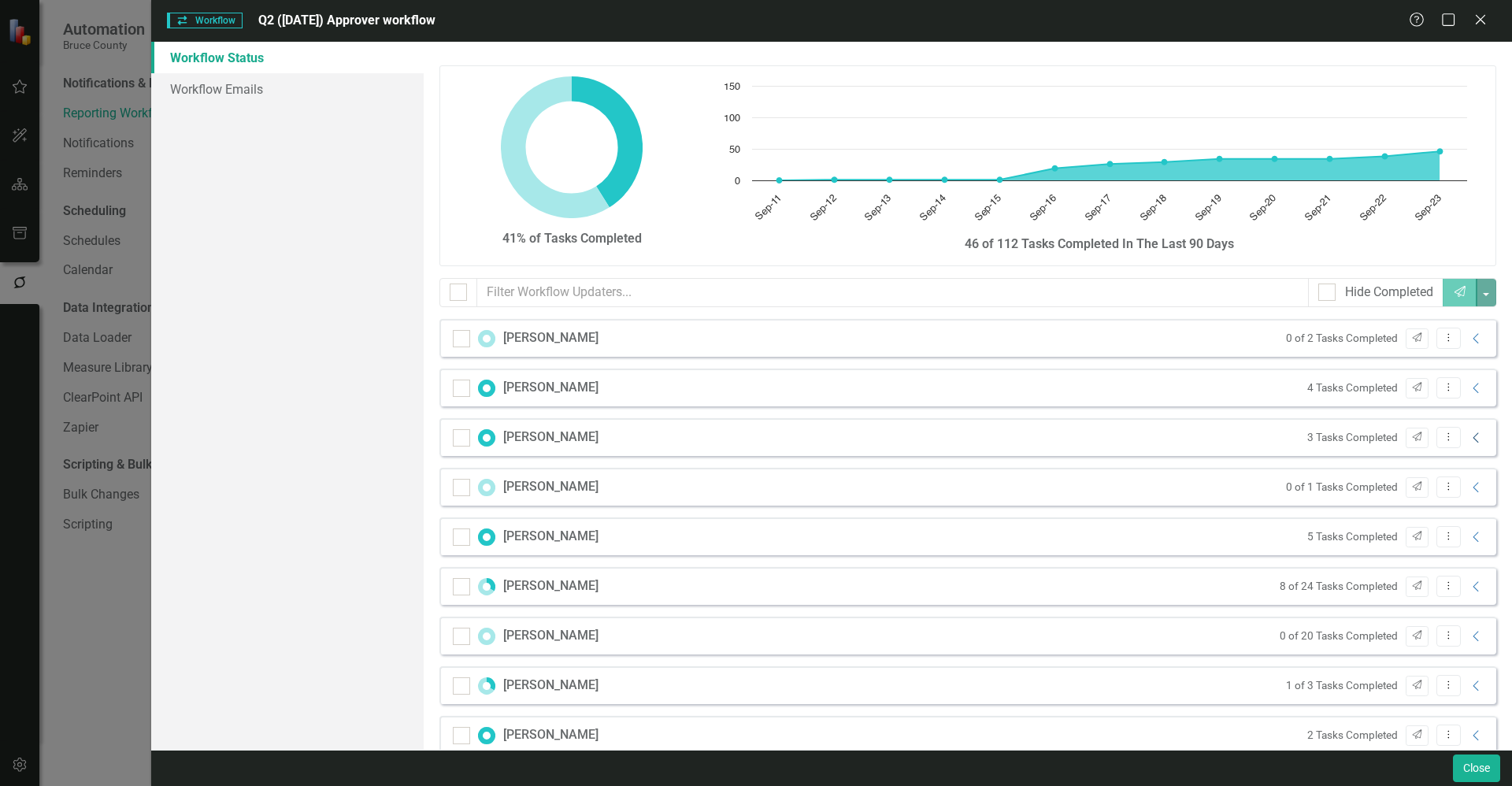
click at [1469, 436] on icon "Collapse" at bounding box center [1476, 437] width 15 height 12
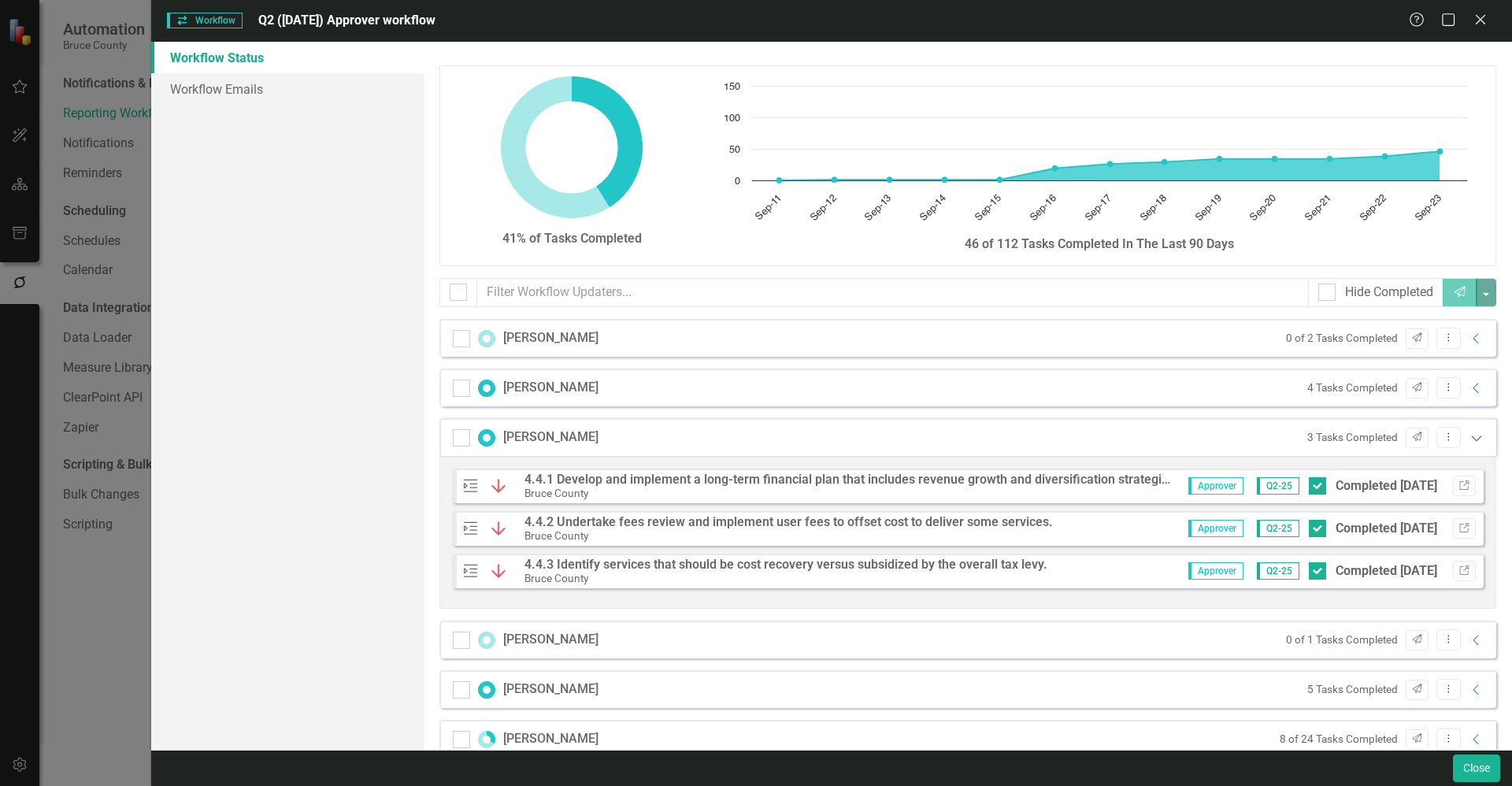
click at [1471, 439] on icon at bounding box center [1476, 438] width 11 height 6
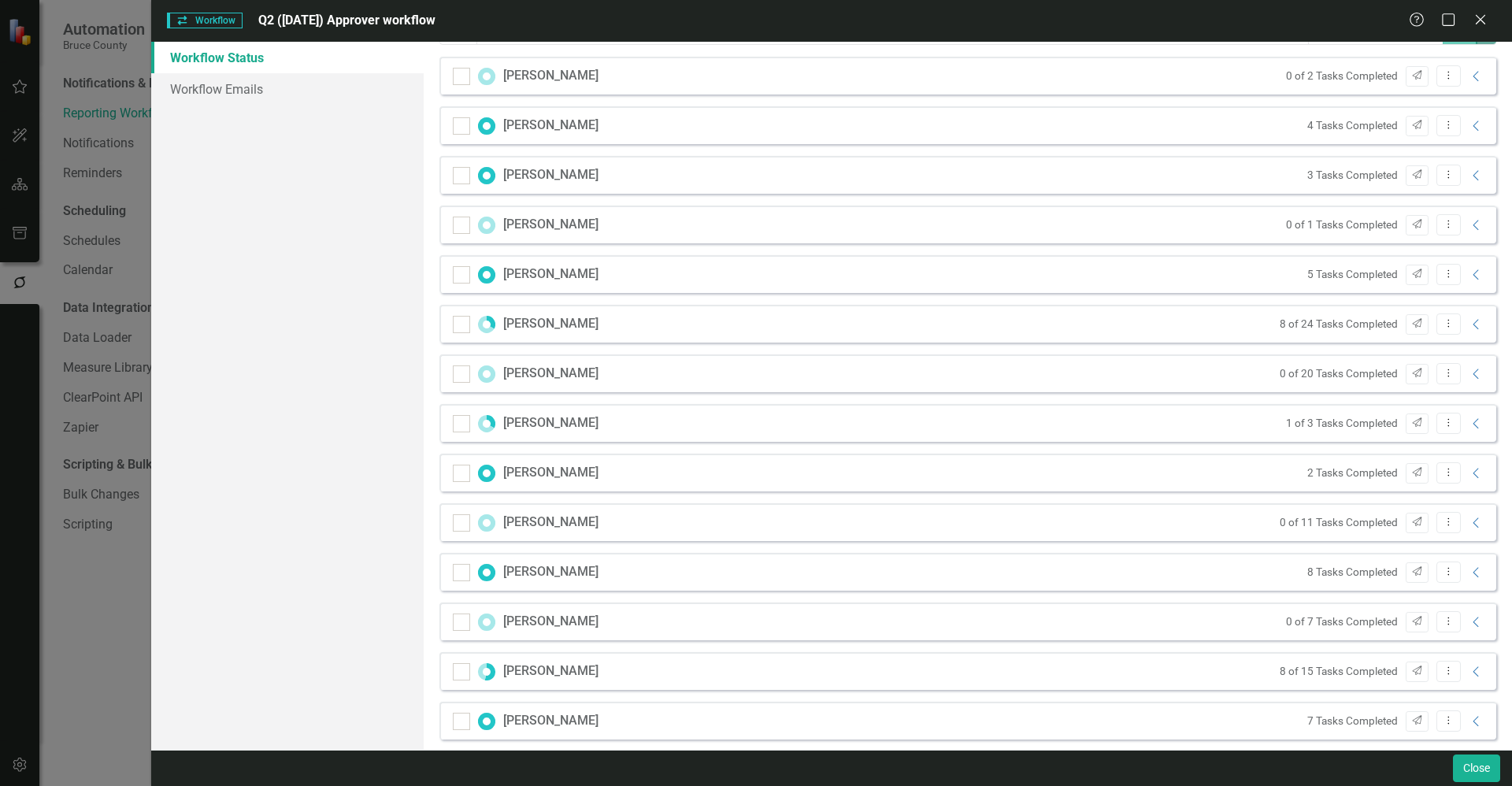
scroll to position [276, 0]
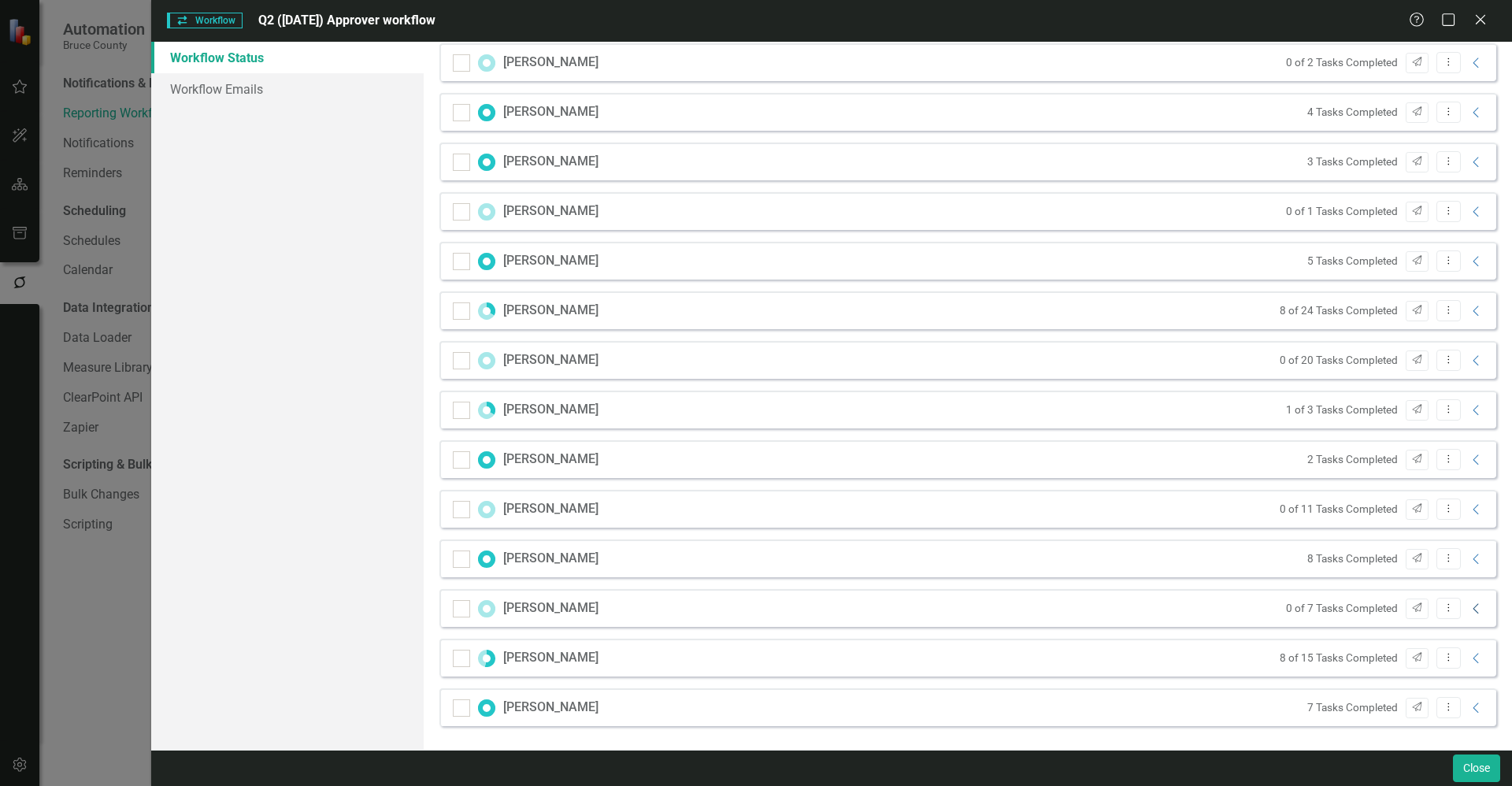
click at [1469, 607] on icon "Collapse" at bounding box center [1476, 608] width 15 height 12
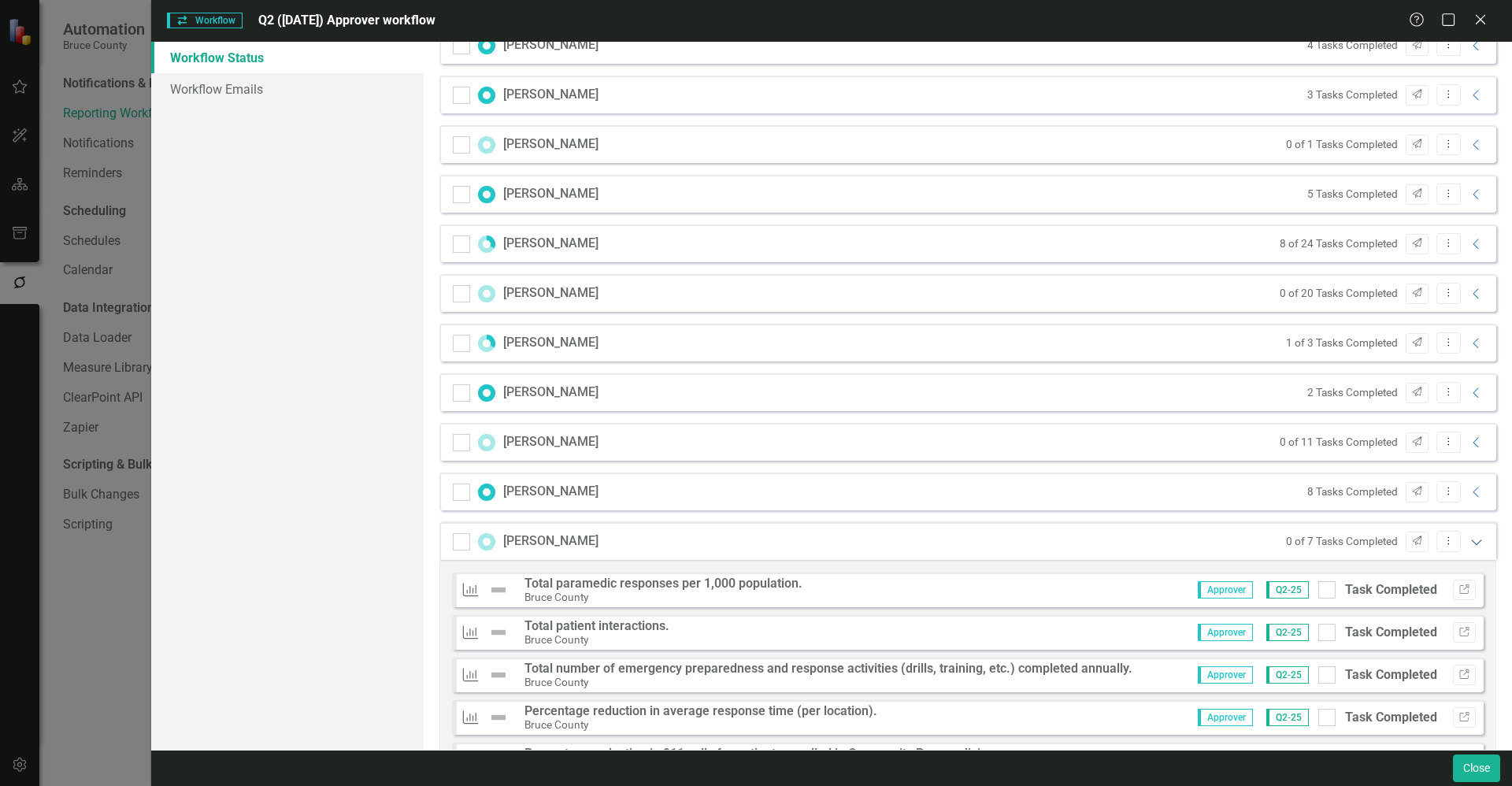
click at [1470, 544] on icon "Expanded" at bounding box center [1476, 541] width 15 height 12
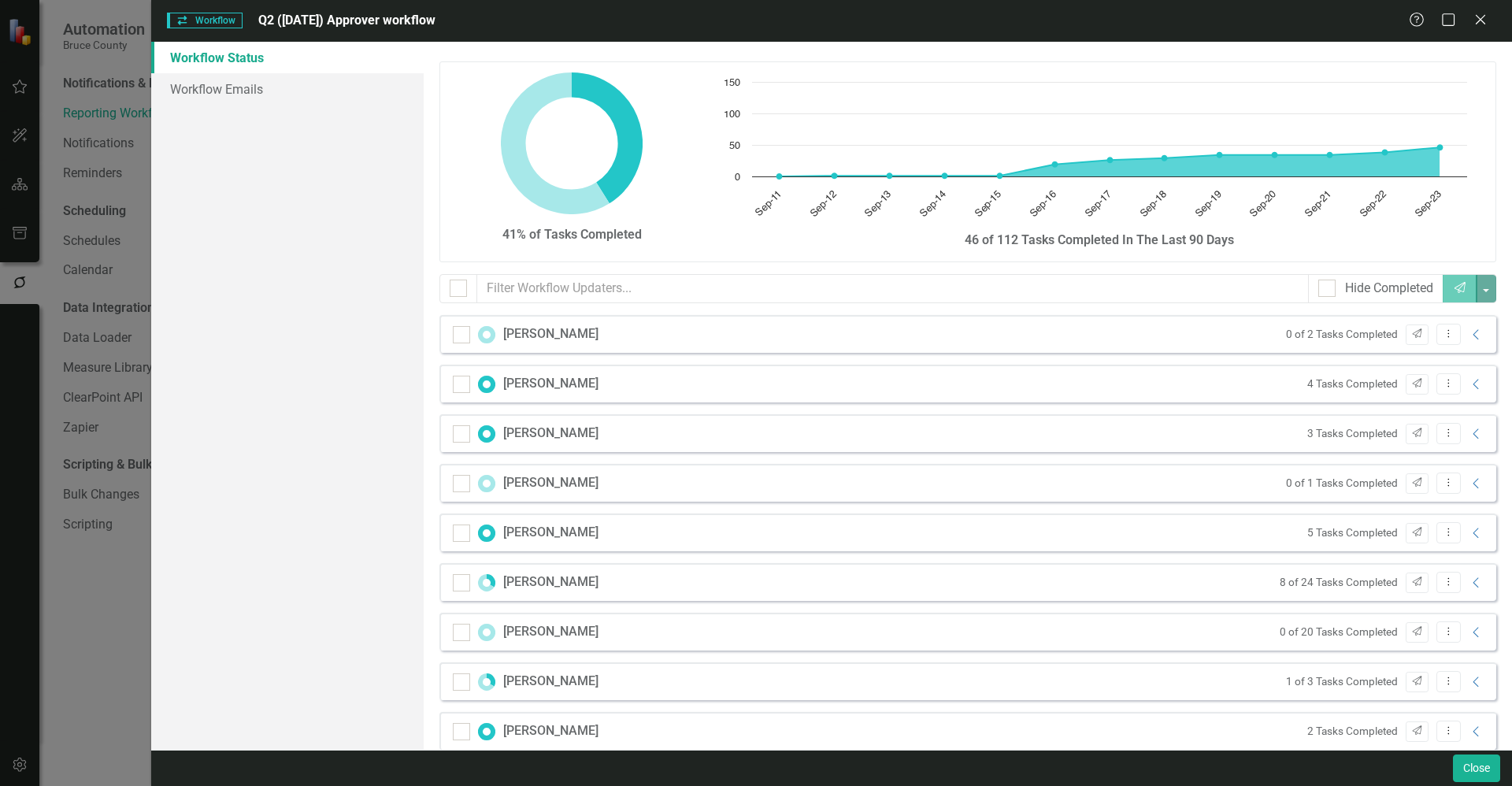
scroll to position [0, 0]
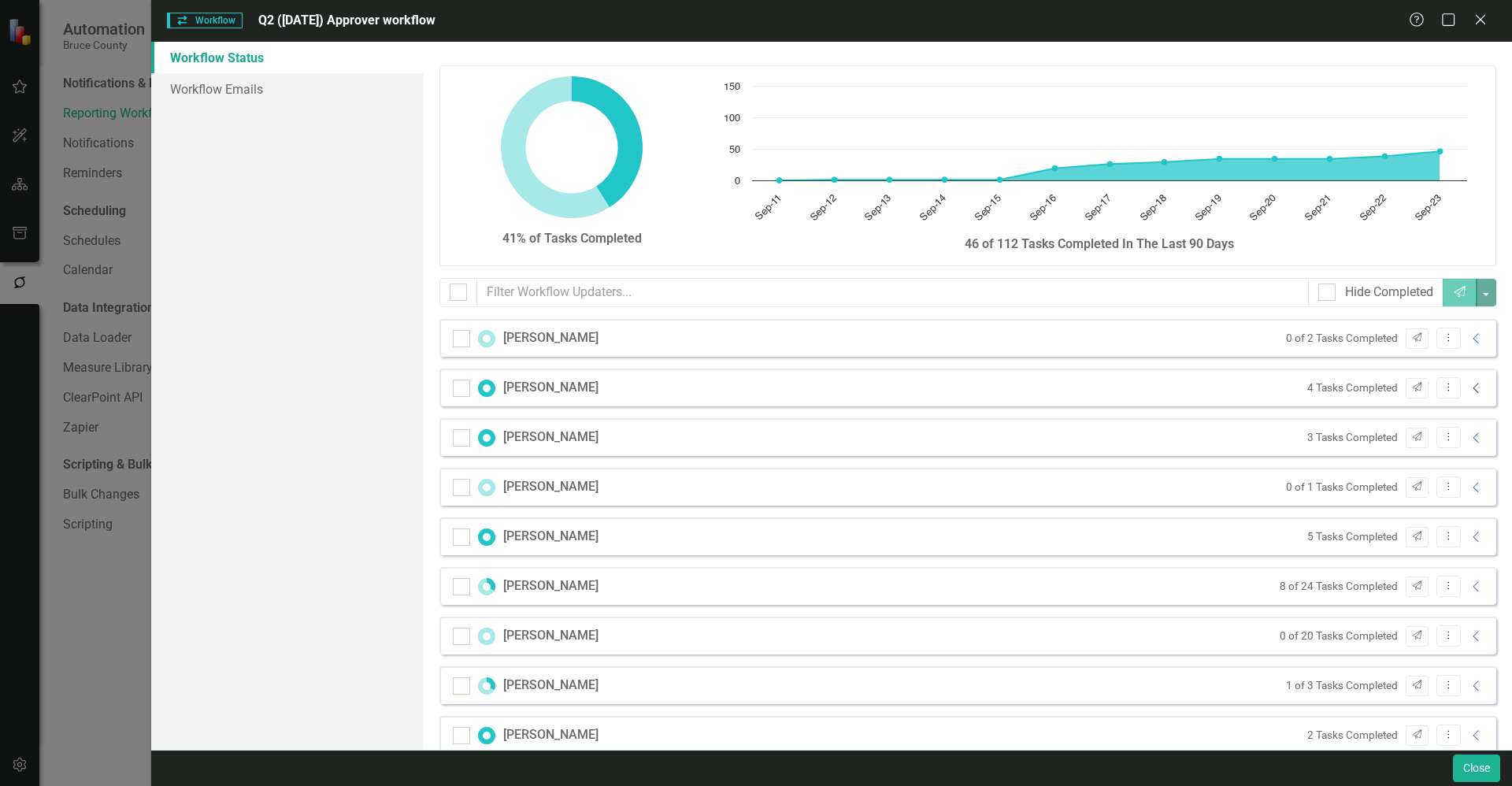
click at [1469, 391] on icon "Collapse" at bounding box center [1476, 388] width 15 height 12
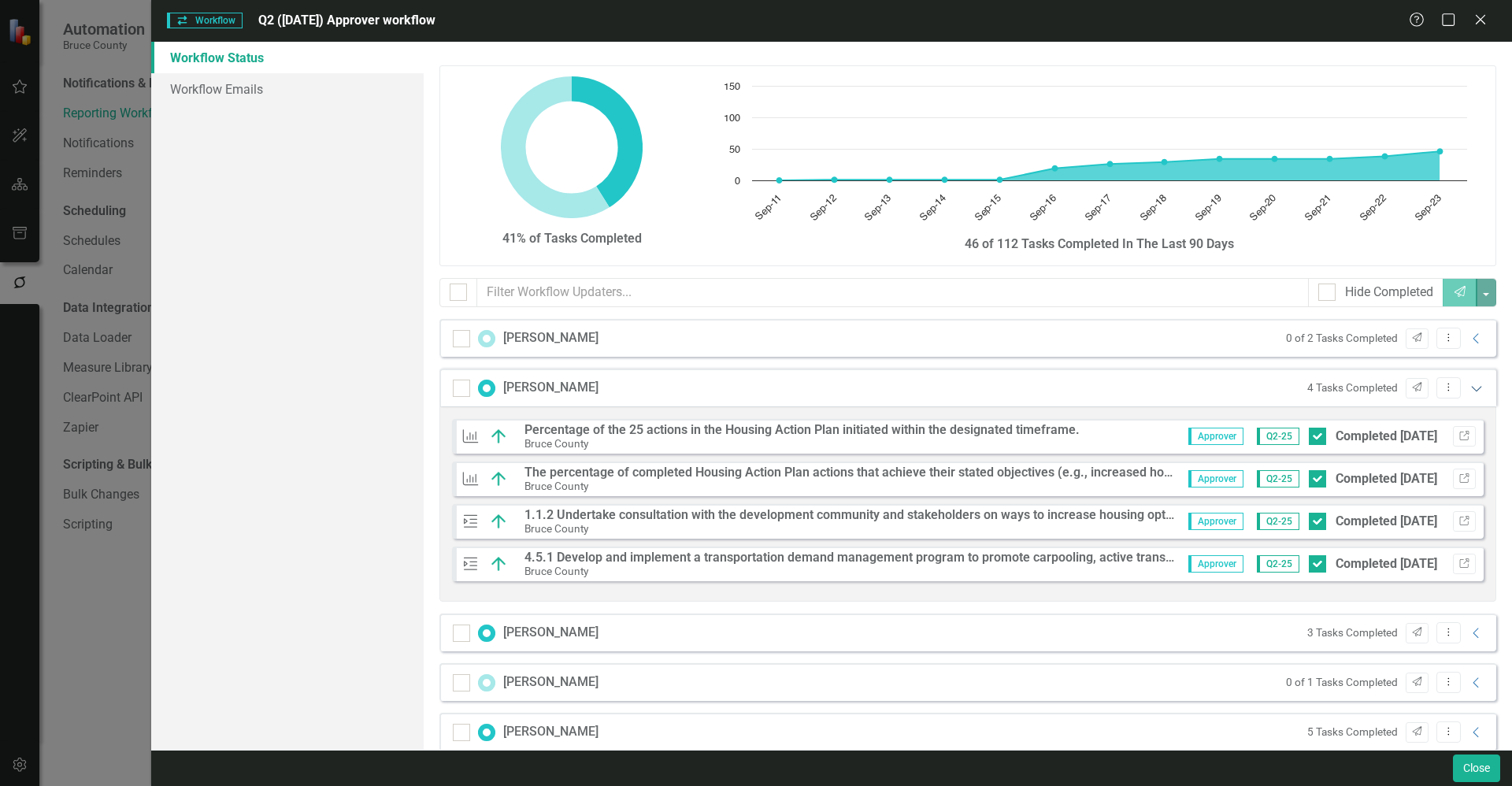
click at [1469, 385] on icon "Expanded" at bounding box center [1476, 388] width 15 height 12
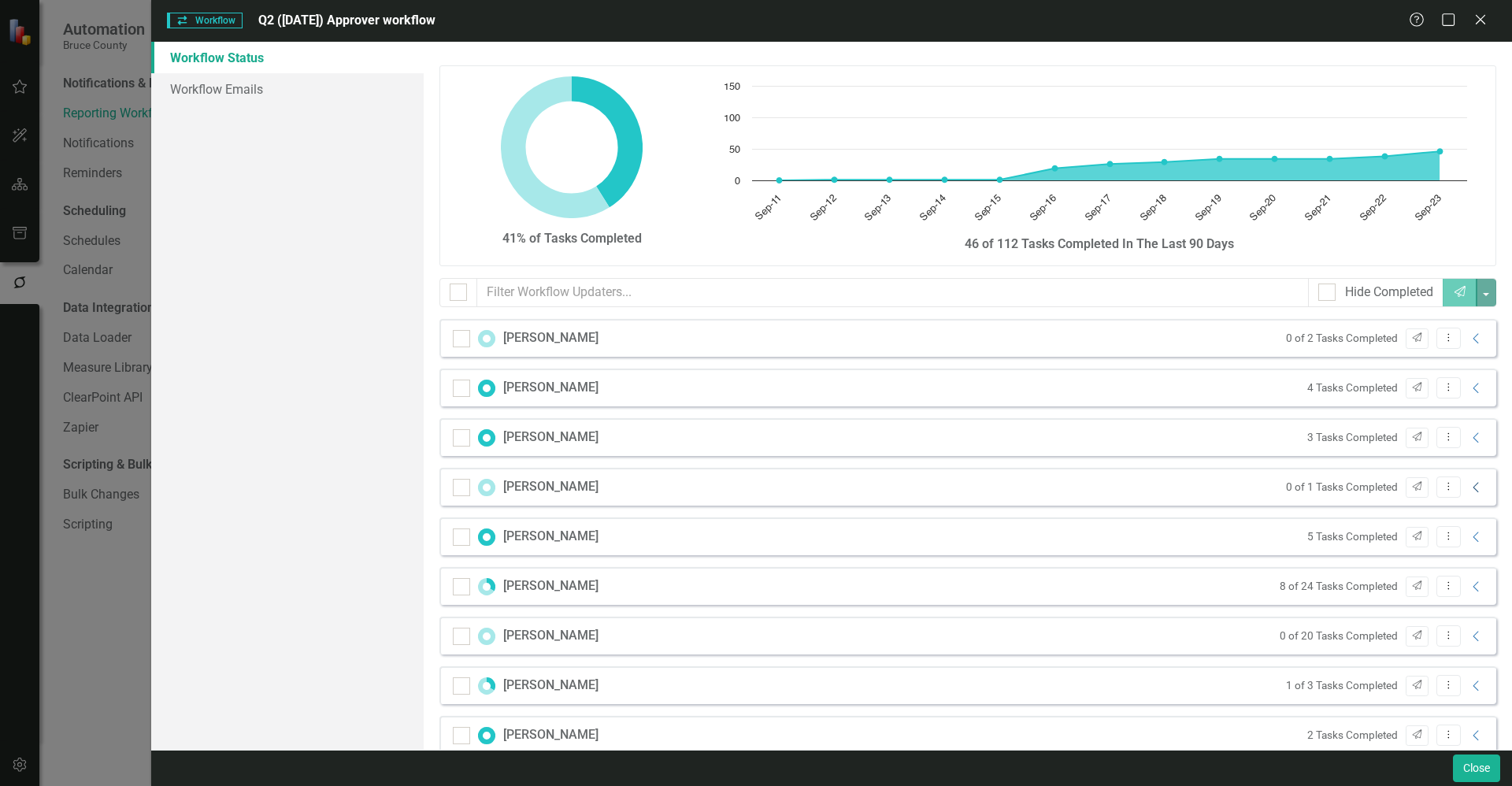
click at [1469, 489] on icon "Collapse" at bounding box center [1476, 487] width 15 height 12
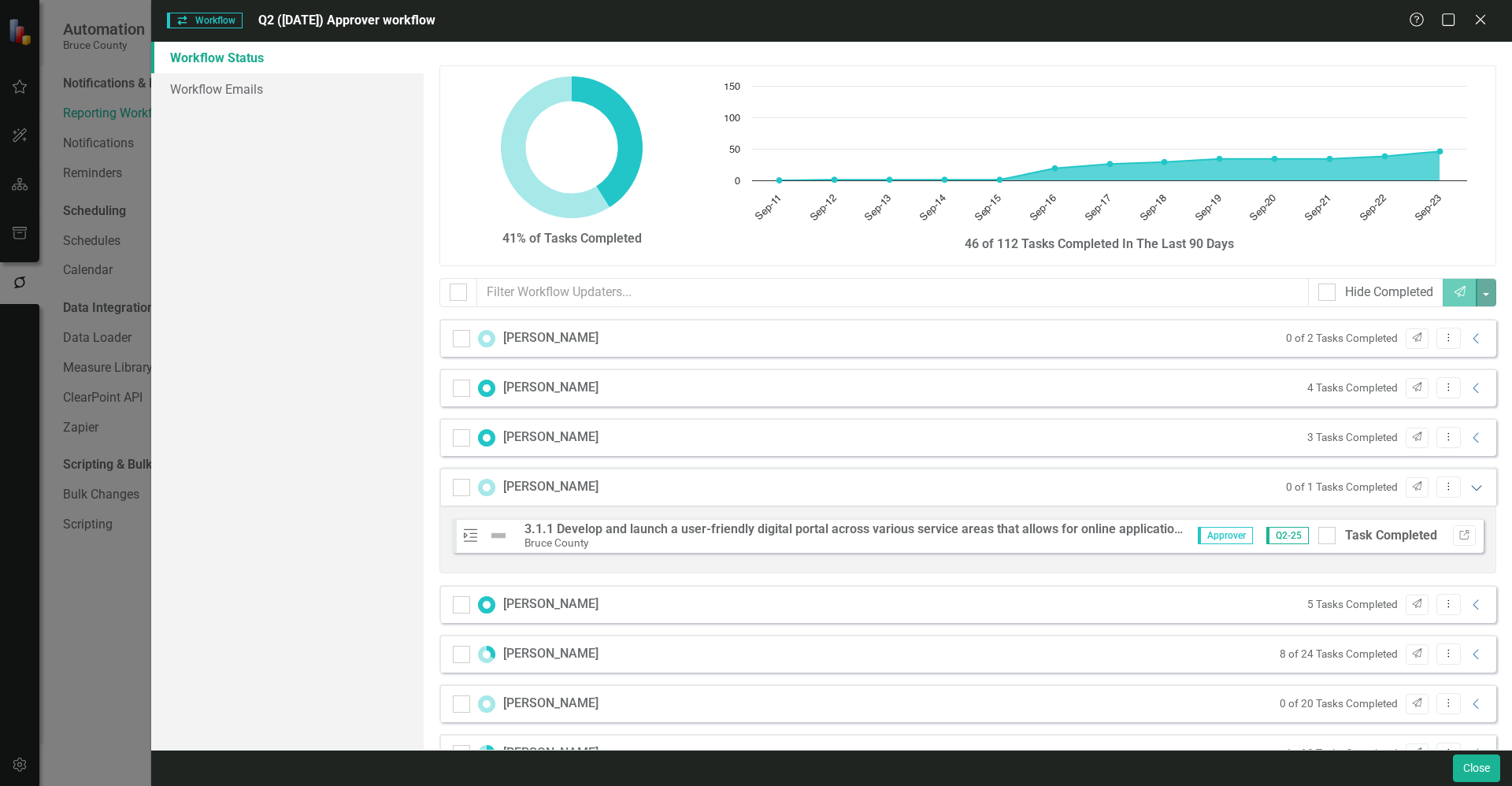
click at [1469, 488] on icon "Expanded" at bounding box center [1476, 487] width 15 height 12
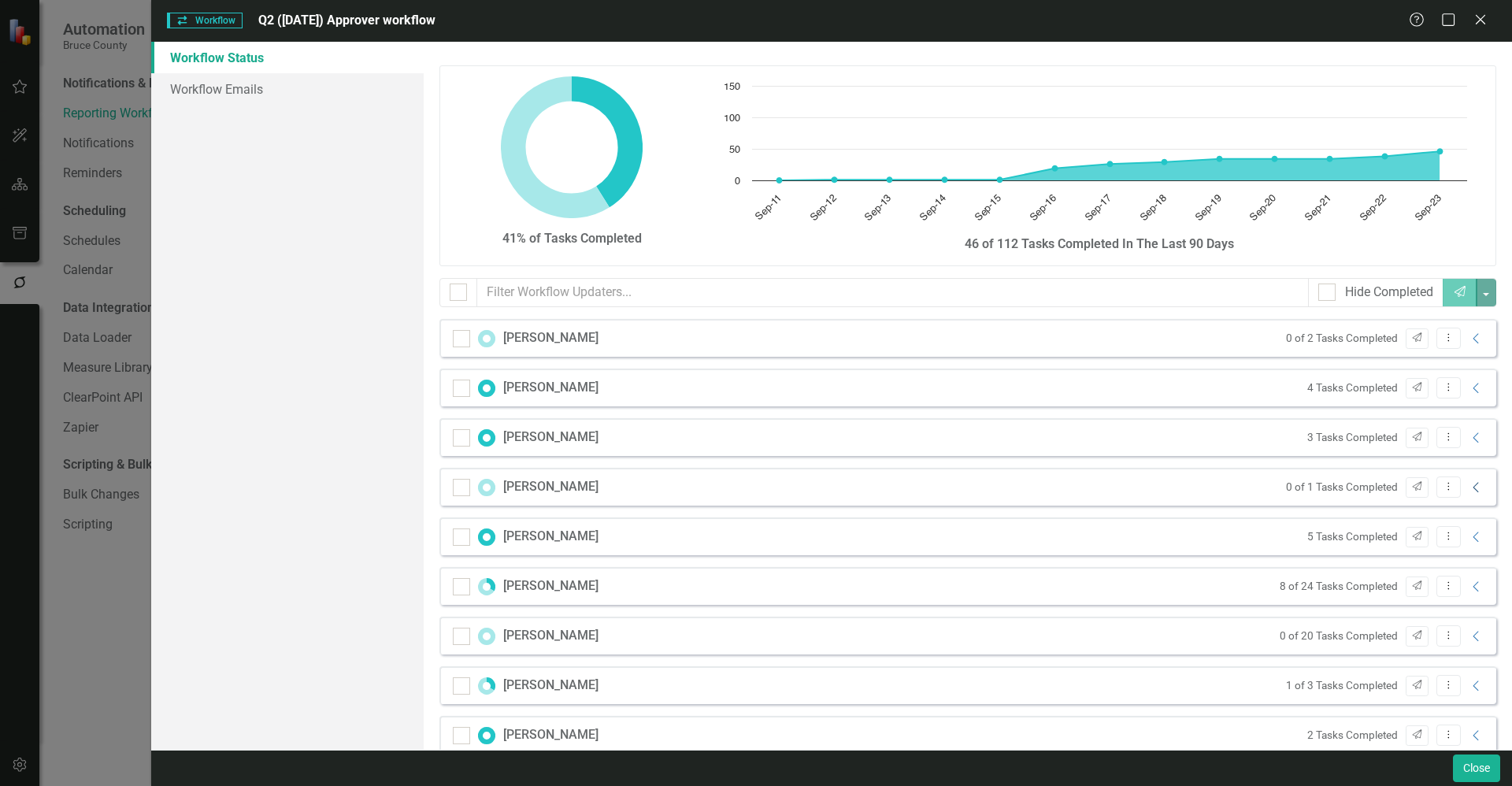
click at [1469, 488] on icon "Collapse" at bounding box center [1476, 487] width 15 height 12
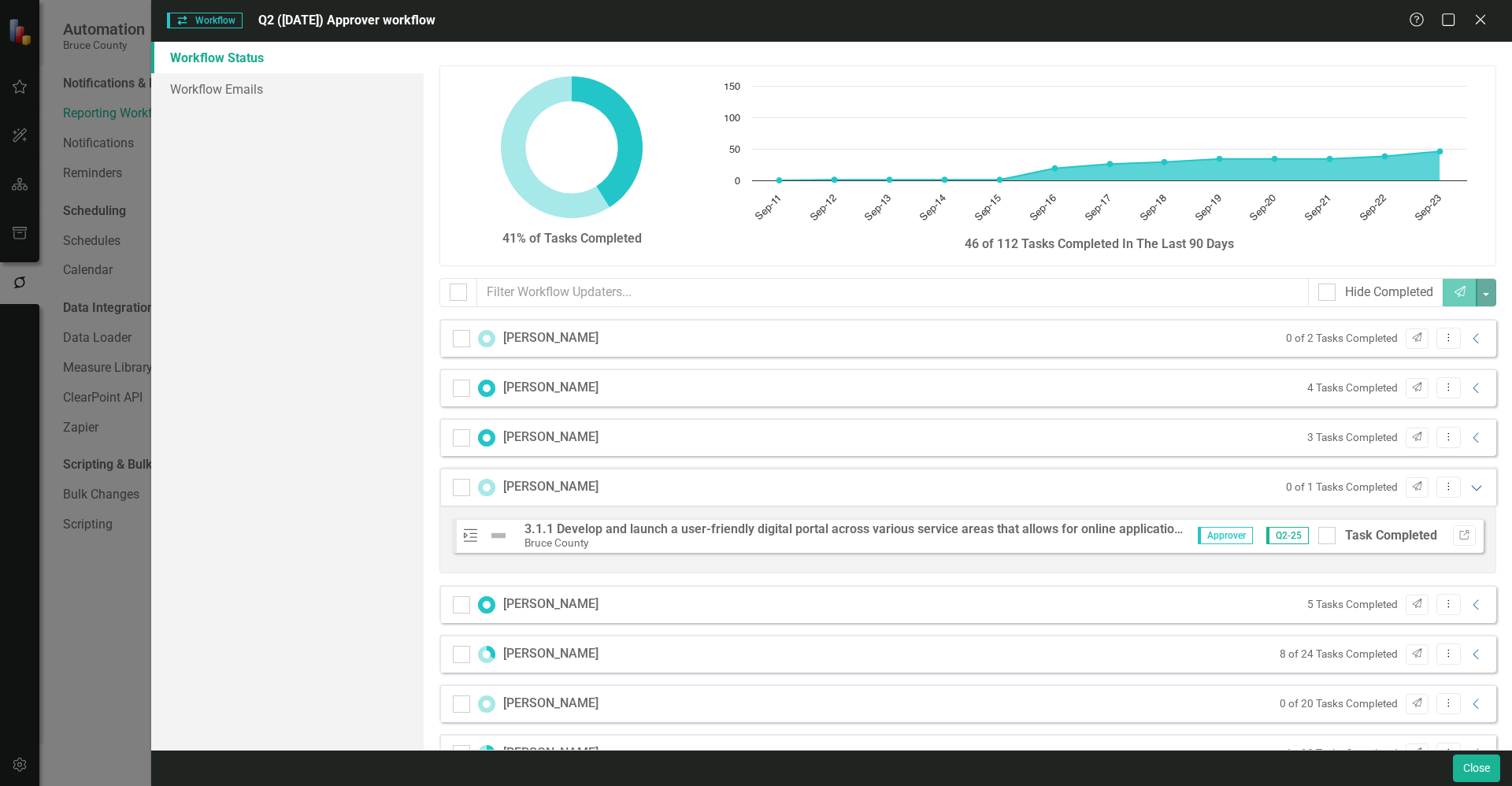
click at [1469, 488] on icon "Expanded" at bounding box center [1476, 487] width 15 height 12
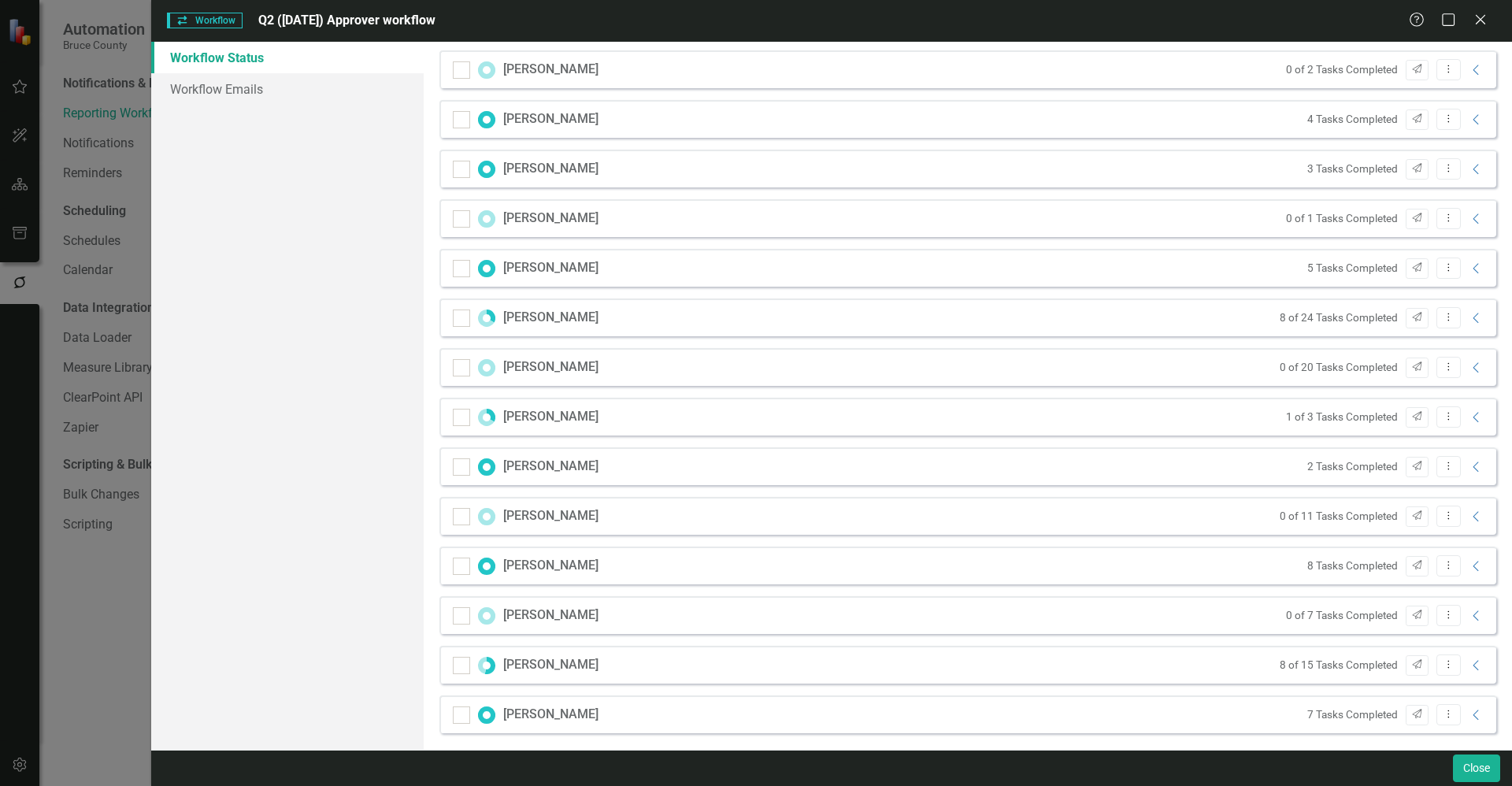
scroll to position [276, 0]
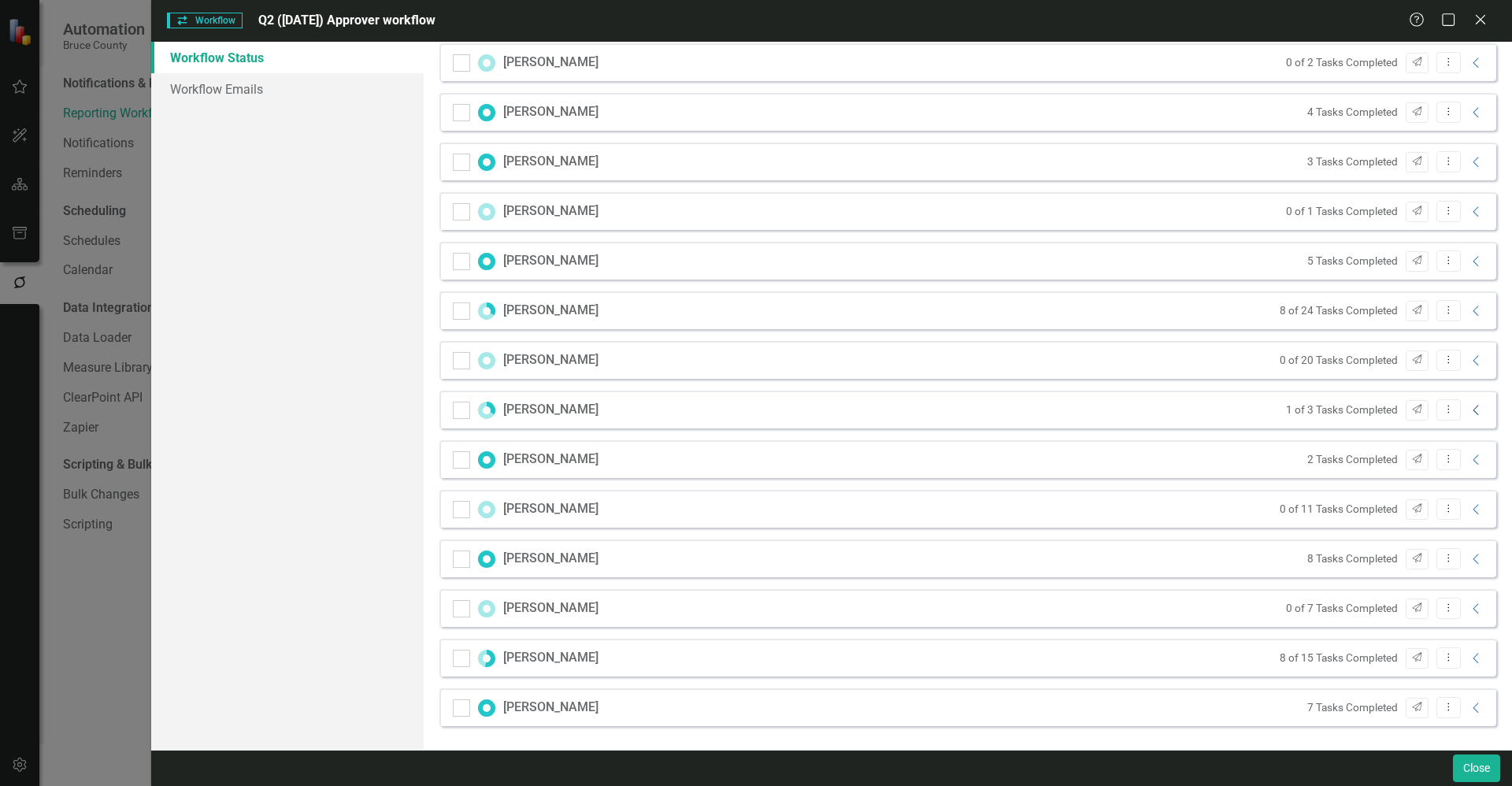
click at [1469, 408] on icon "Collapse" at bounding box center [1476, 410] width 15 height 12
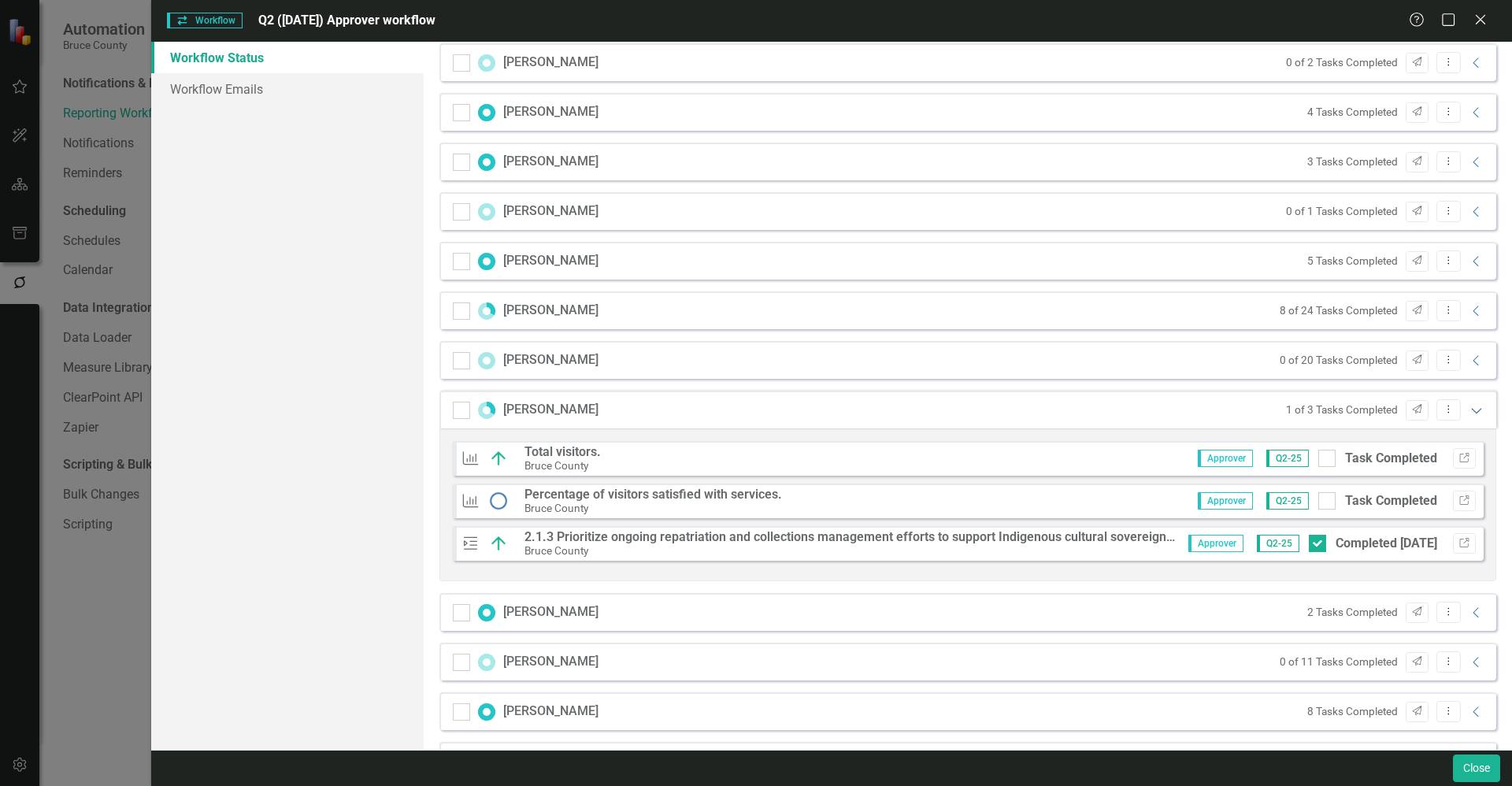
click at [1469, 408] on icon "Expanded" at bounding box center [1476, 410] width 15 height 12
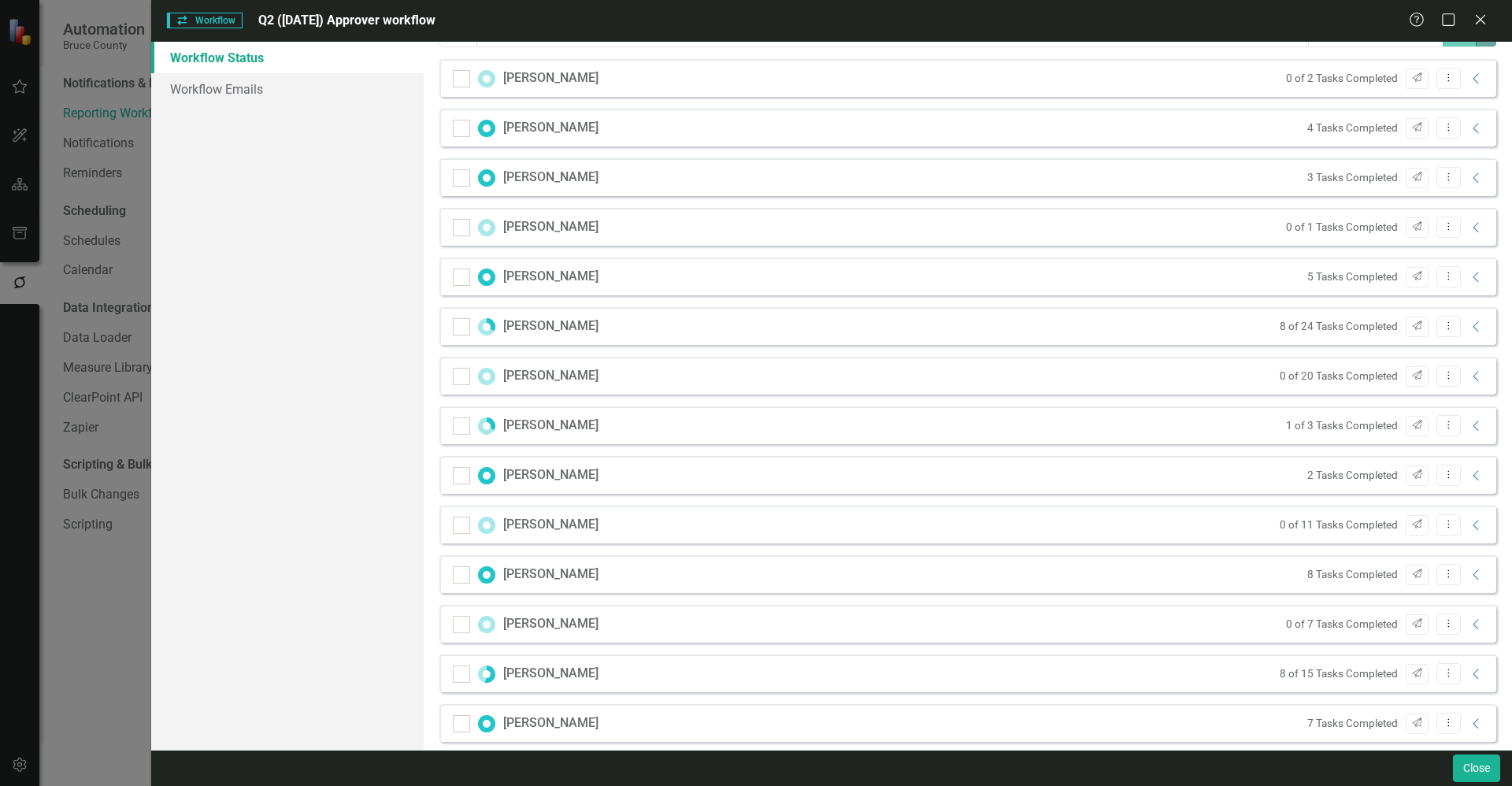
scroll to position [256, 0]
click at [1469, 435] on icon "Collapse" at bounding box center [1476, 430] width 15 height 12
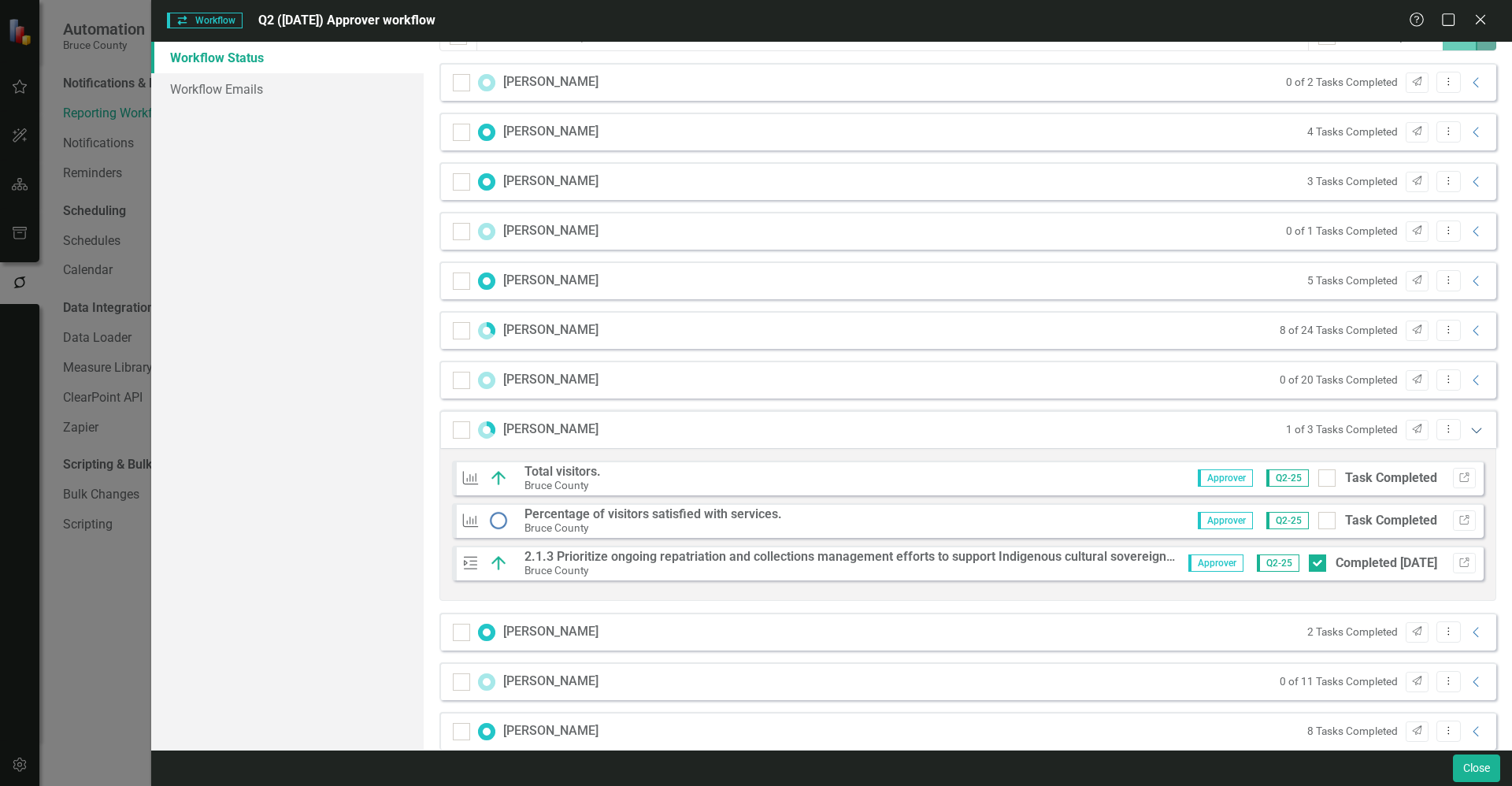
click at [1469, 425] on icon "Expanded" at bounding box center [1476, 430] width 15 height 12
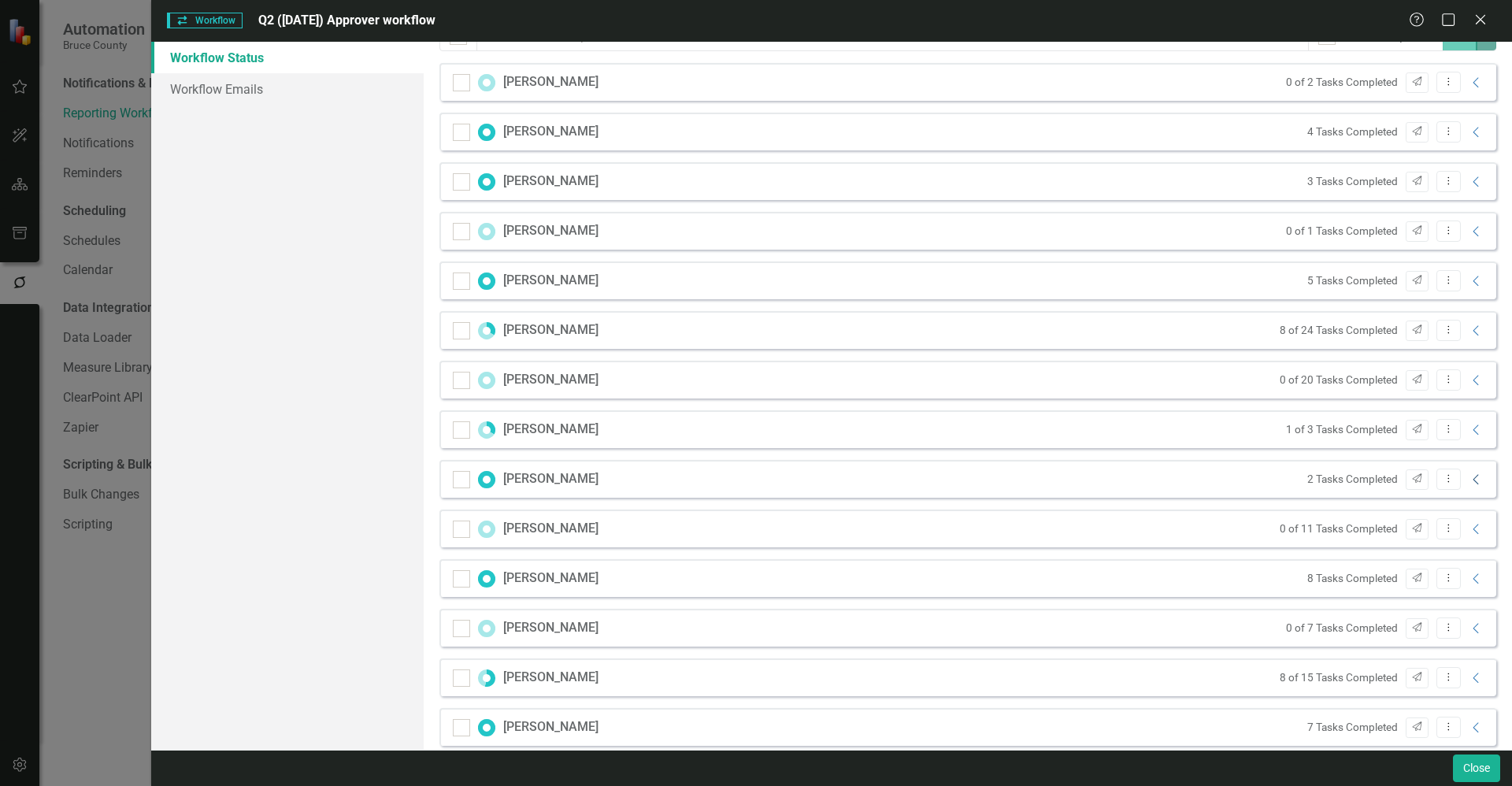
click at [1470, 485] on icon "Collapse" at bounding box center [1476, 479] width 15 height 12
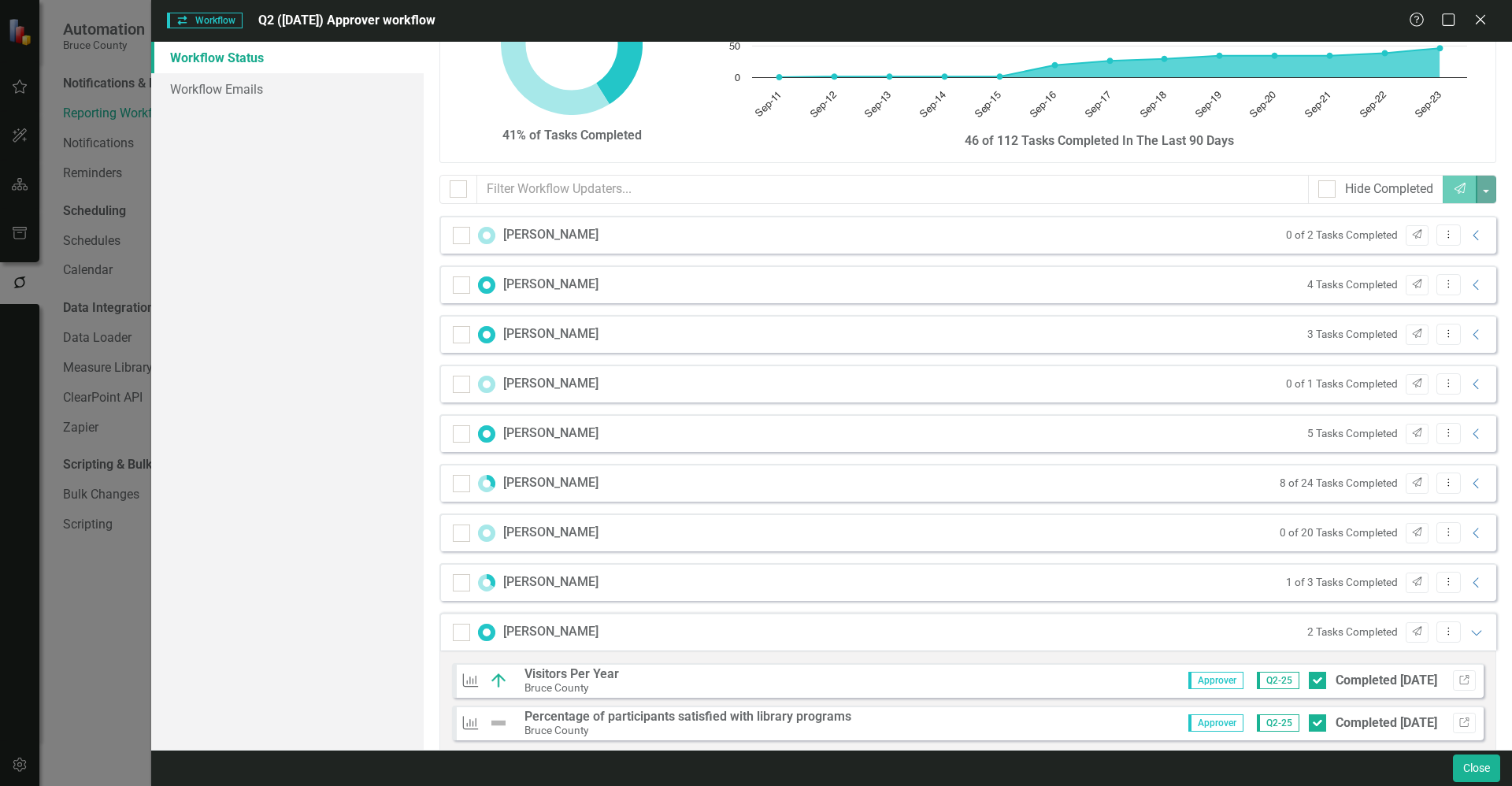
scroll to position [99, 0]
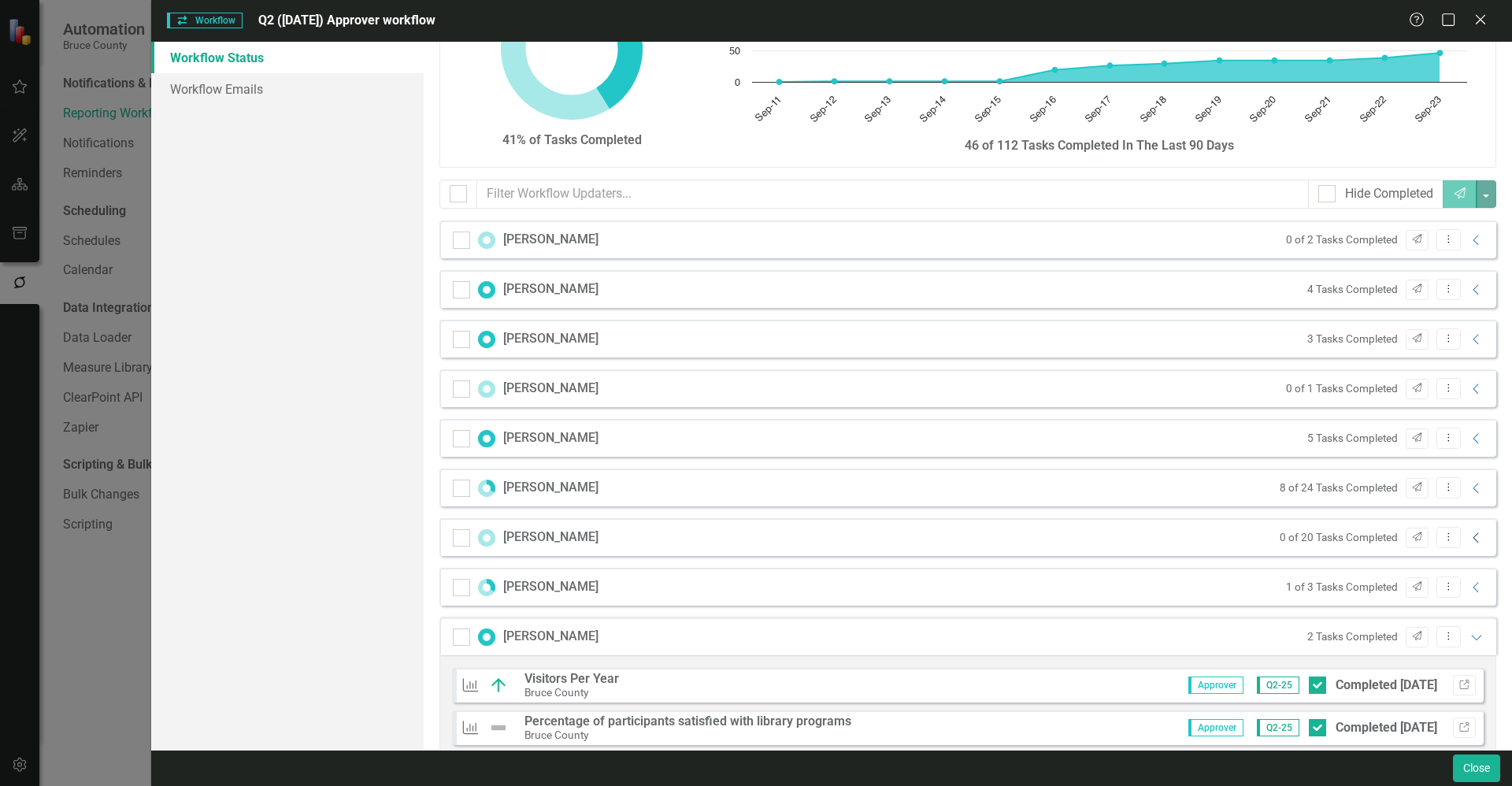
click at [1469, 541] on icon "Collapse" at bounding box center [1476, 537] width 15 height 12
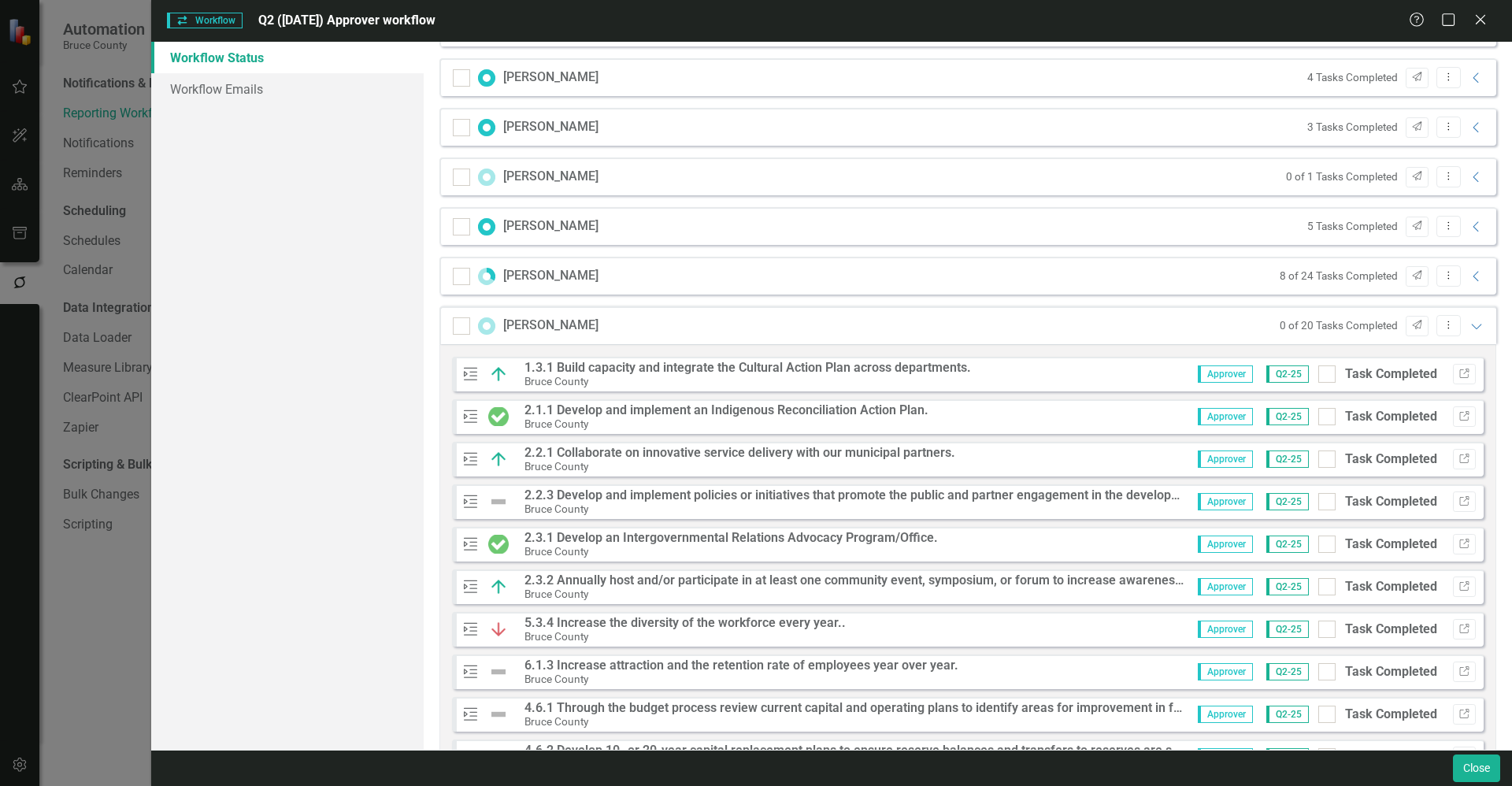
scroll to position [315, 0]
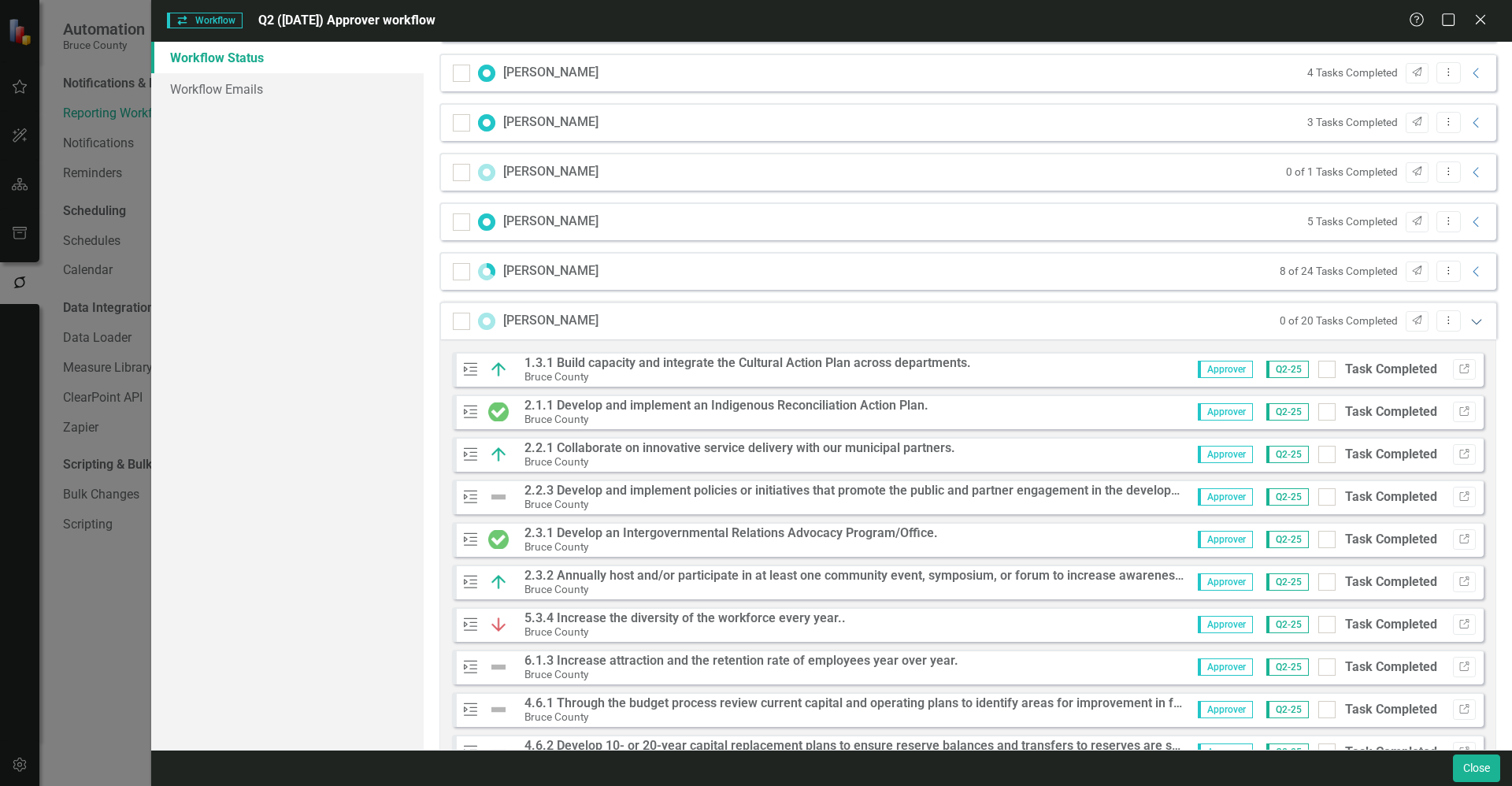
click at [1470, 320] on icon "Expanded" at bounding box center [1476, 320] width 15 height 12
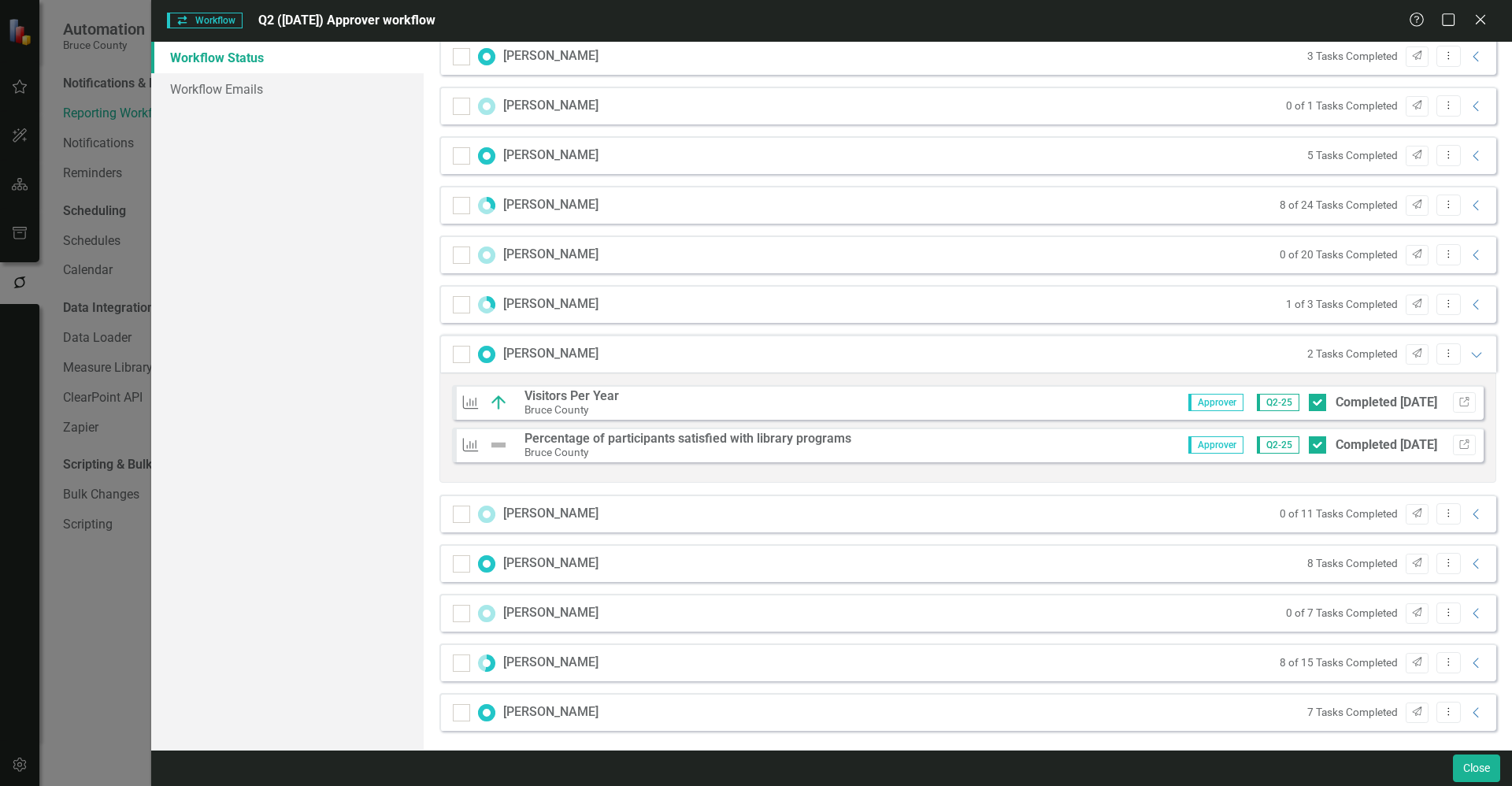
scroll to position [386, 0]
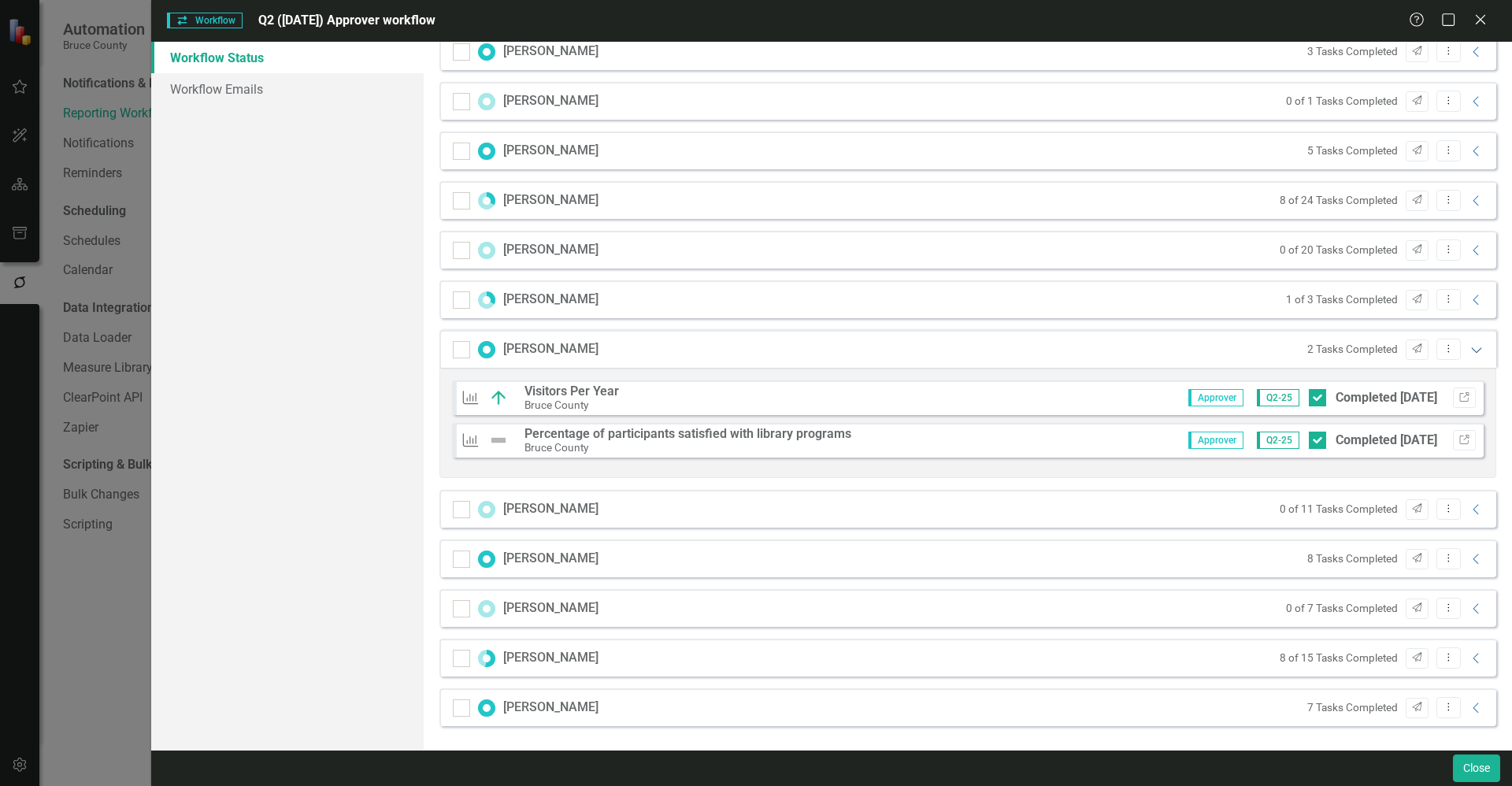
click at [1469, 355] on icon "Expanded" at bounding box center [1476, 349] width 15 height 12
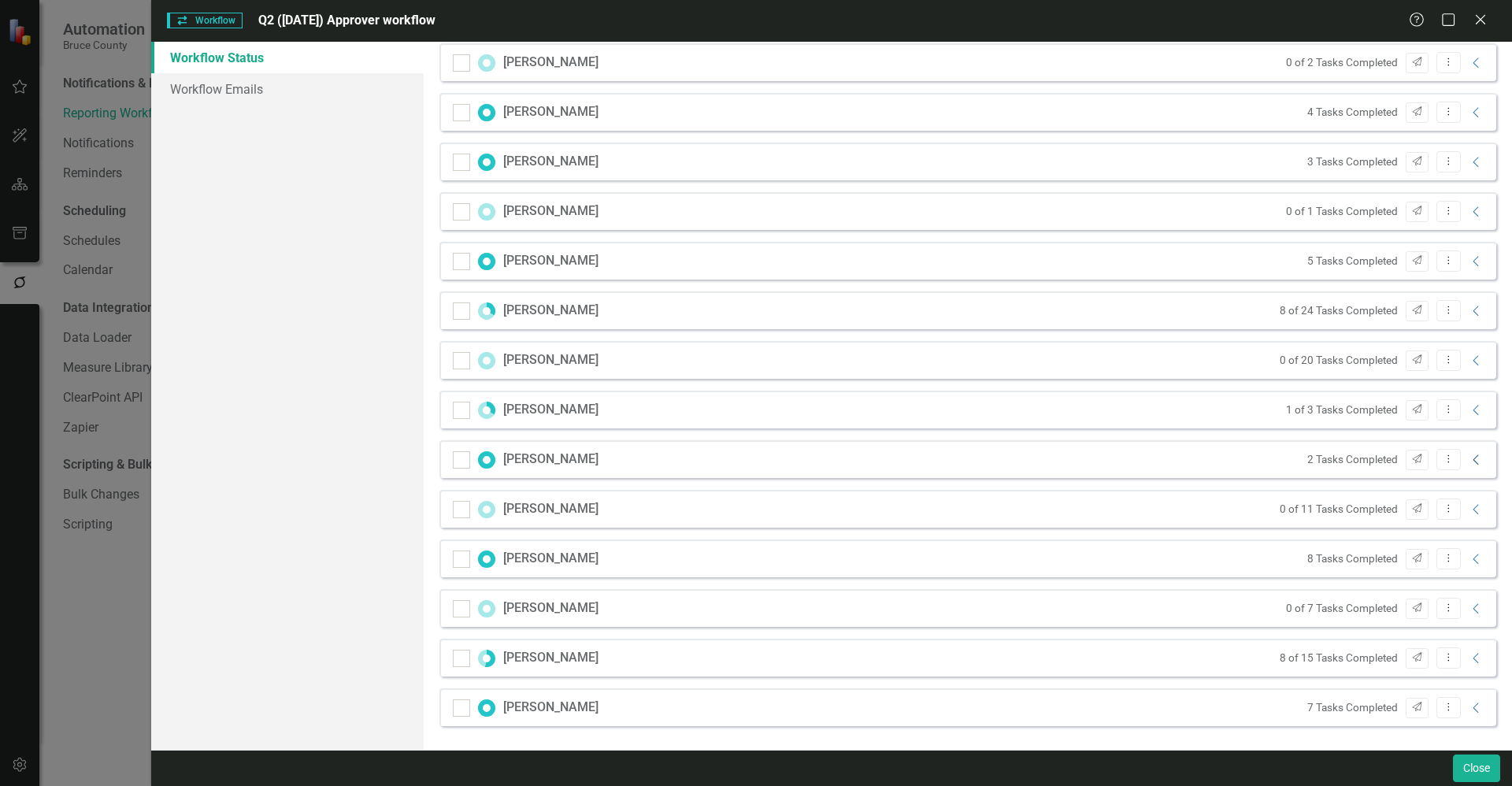
scroll to position [276, 0]
click at [1469, 563] on icon "Collapse" at bounding box center [1476, 559] width 15 height 12
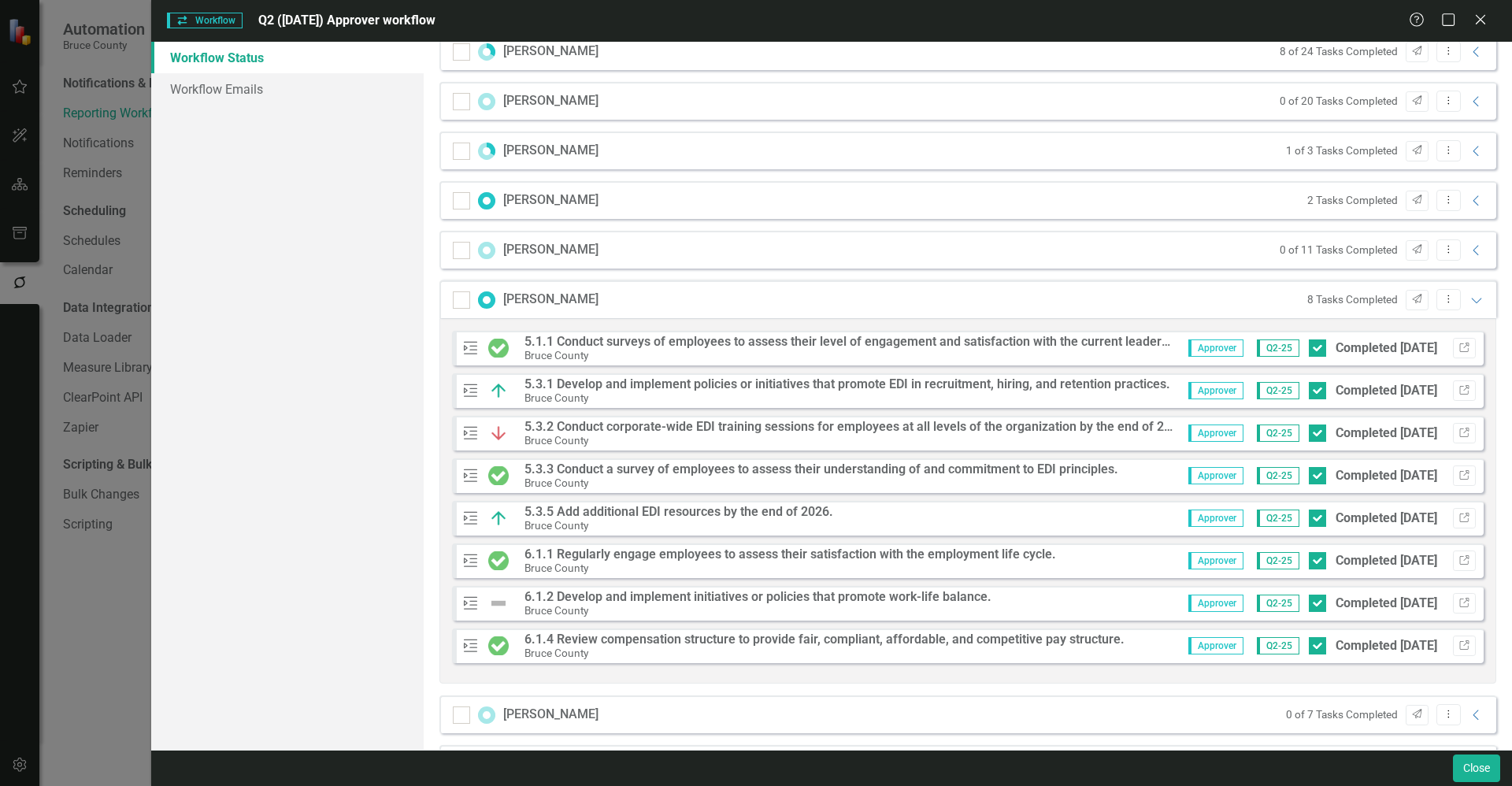
scroll to position [603, 0]
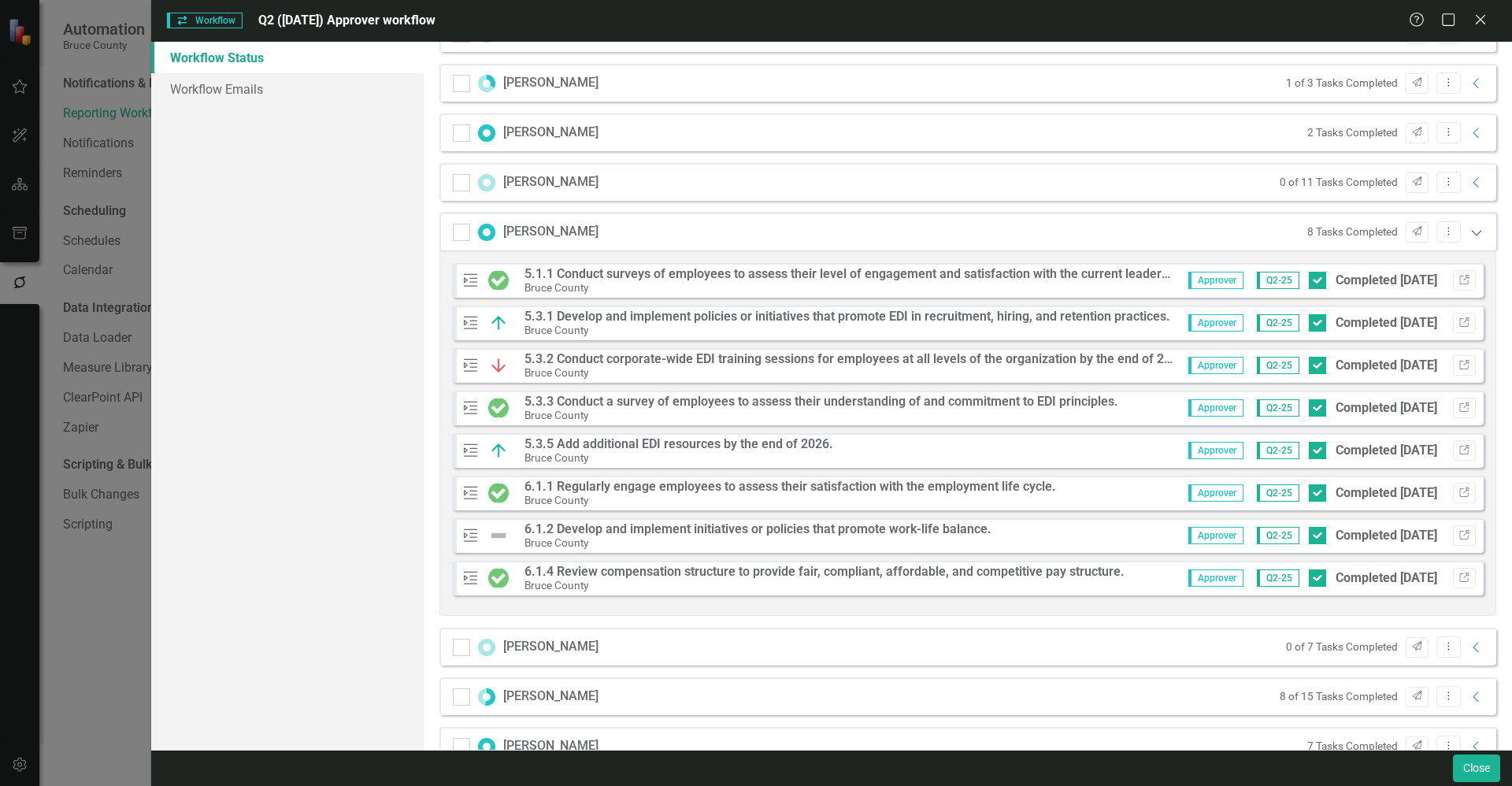
click at [1469, 232] on icon "Expanded" at bounding box center [1476, 232] width 15 height 12
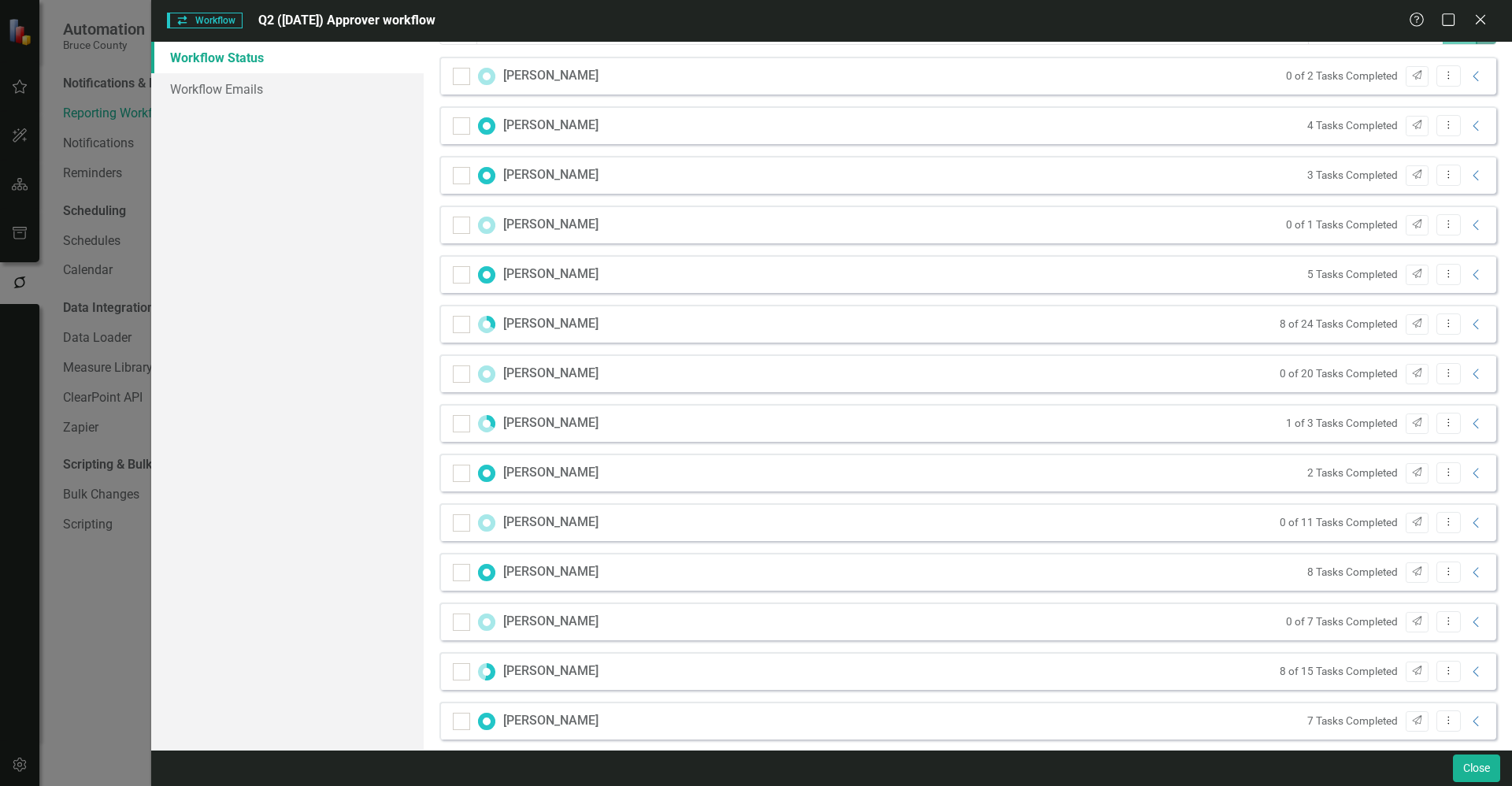
scroll to position [276, 0]
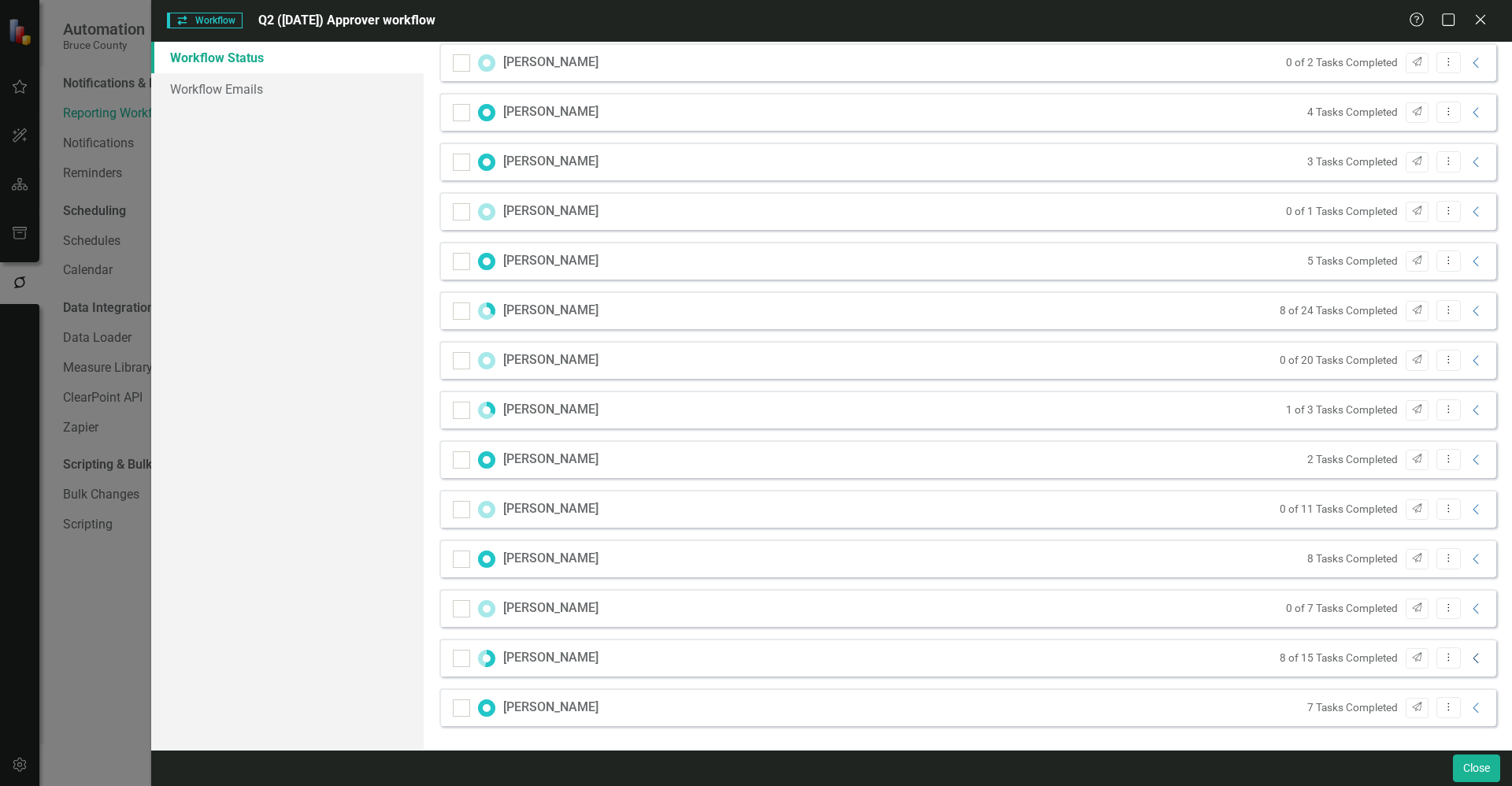
click at [1469, 658] on icon "Collapse" at bounding box center [1476, 658] width 15 height 12
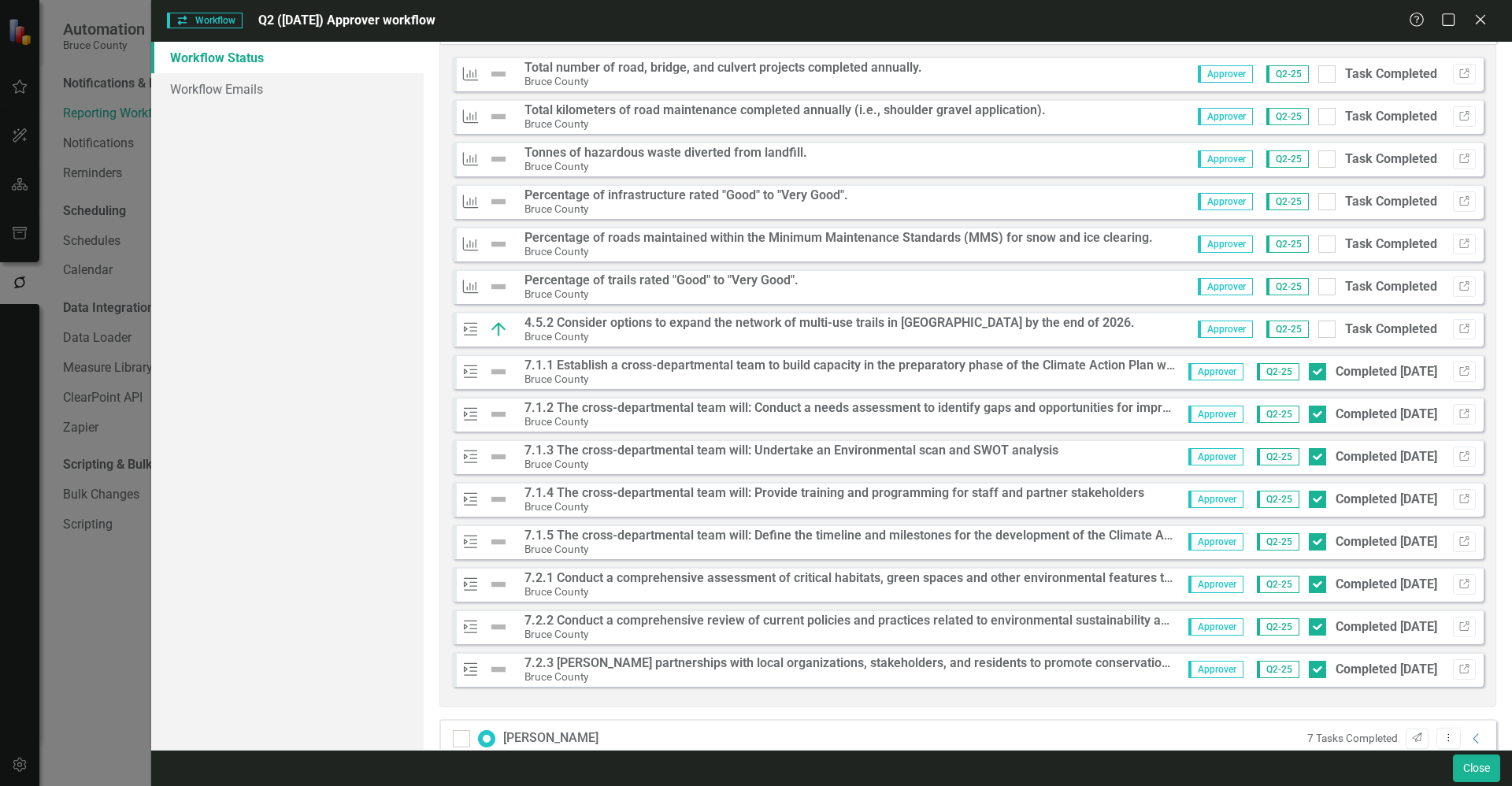
scroll to position [939, 0]
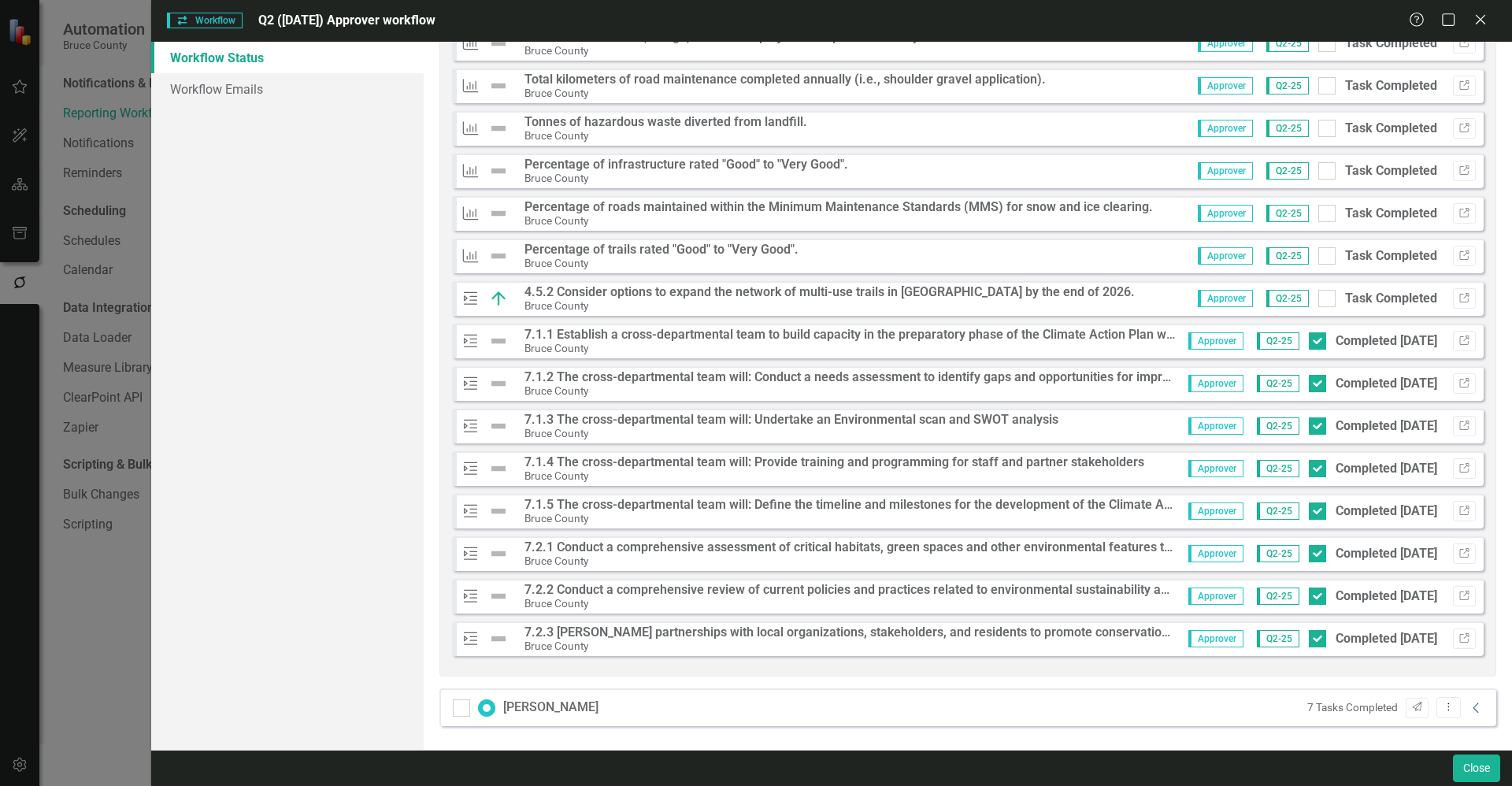
click at [1469, 705] on icon "Collapse" at bounding box center [1476, 708] width 15 height 12
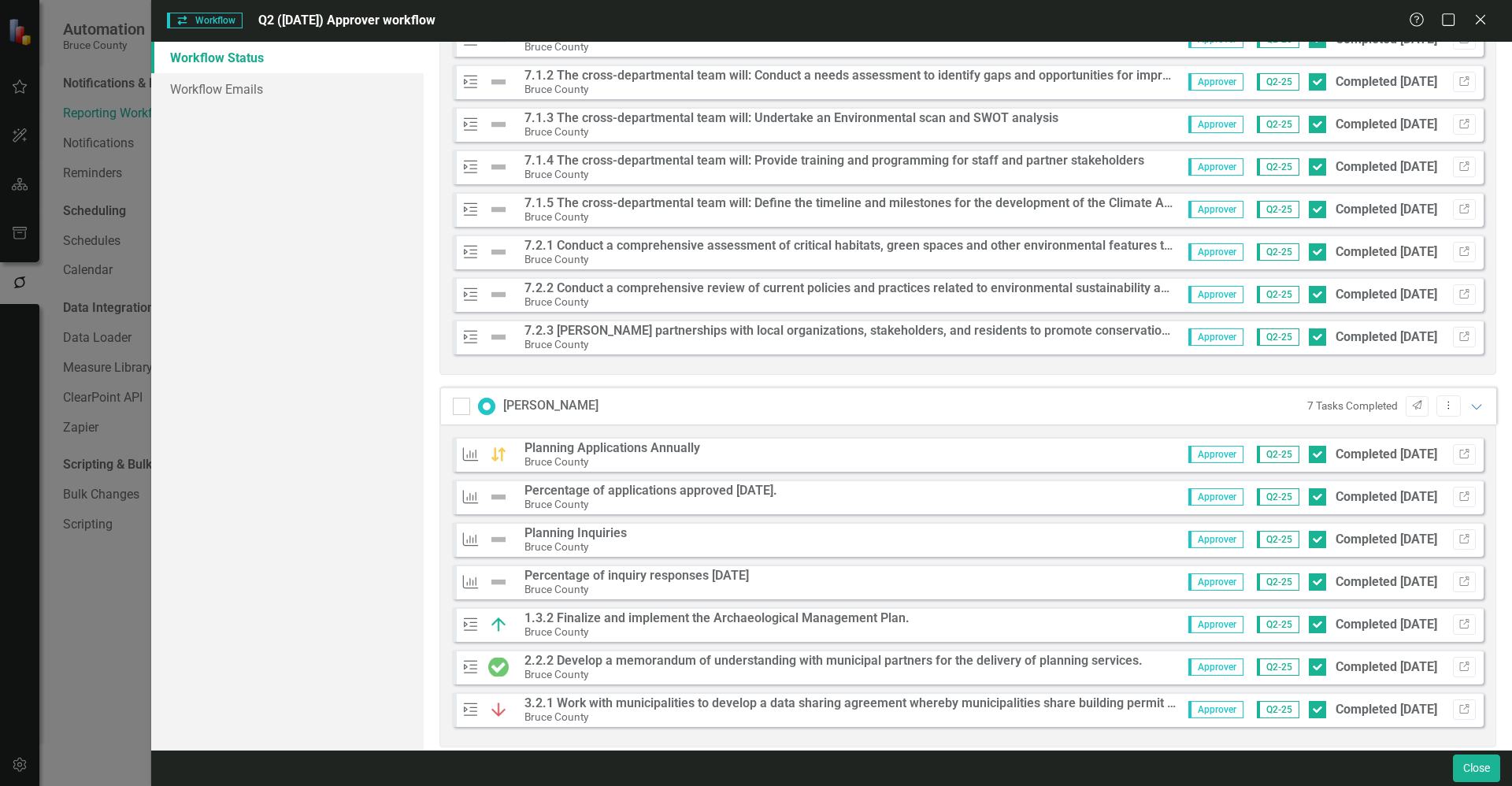
scroll to position [1222, 0]
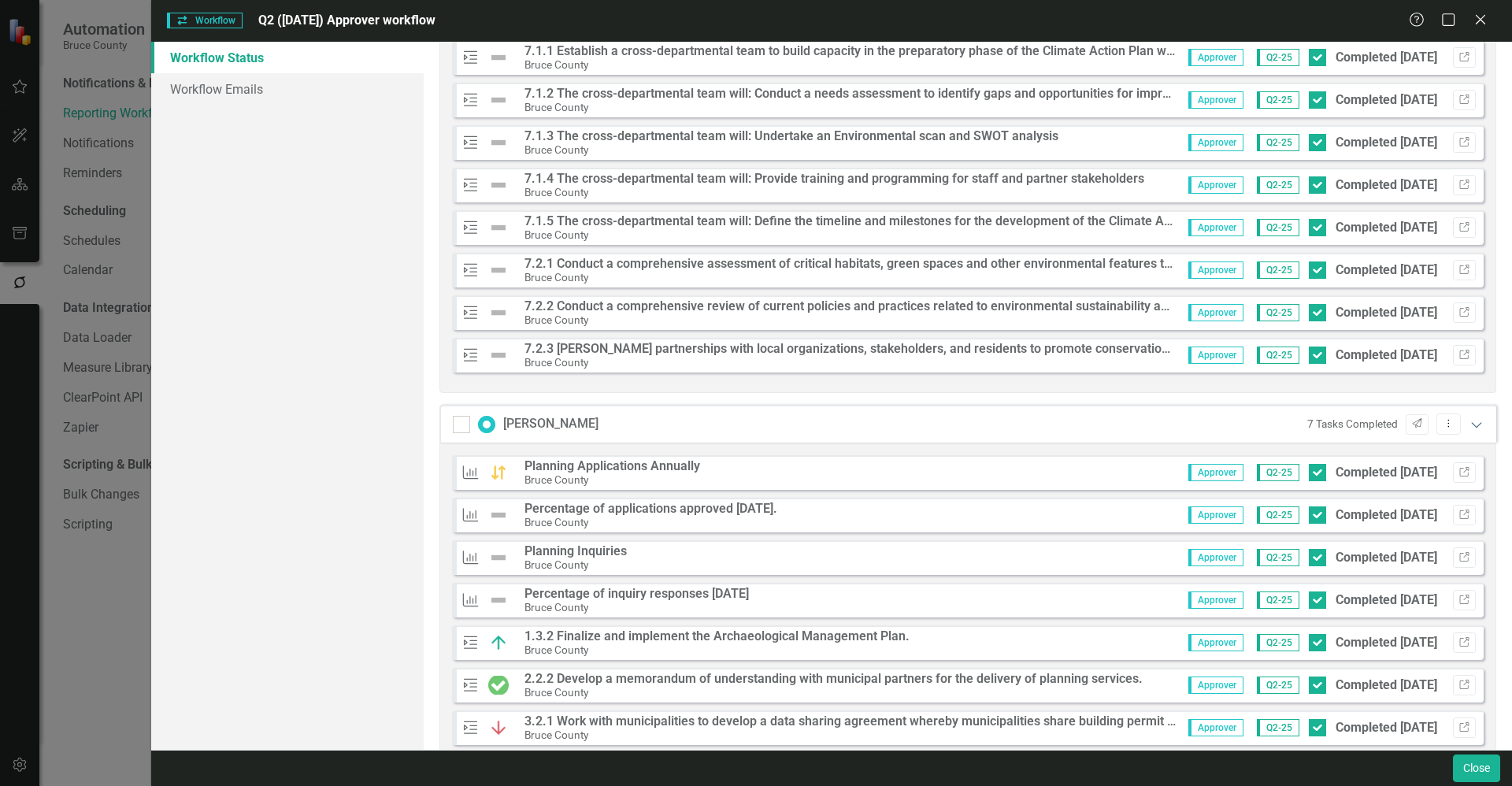
click at [1469, 426] on icon "Expanded" at bounding box center [1476, 424] width 15 height 12
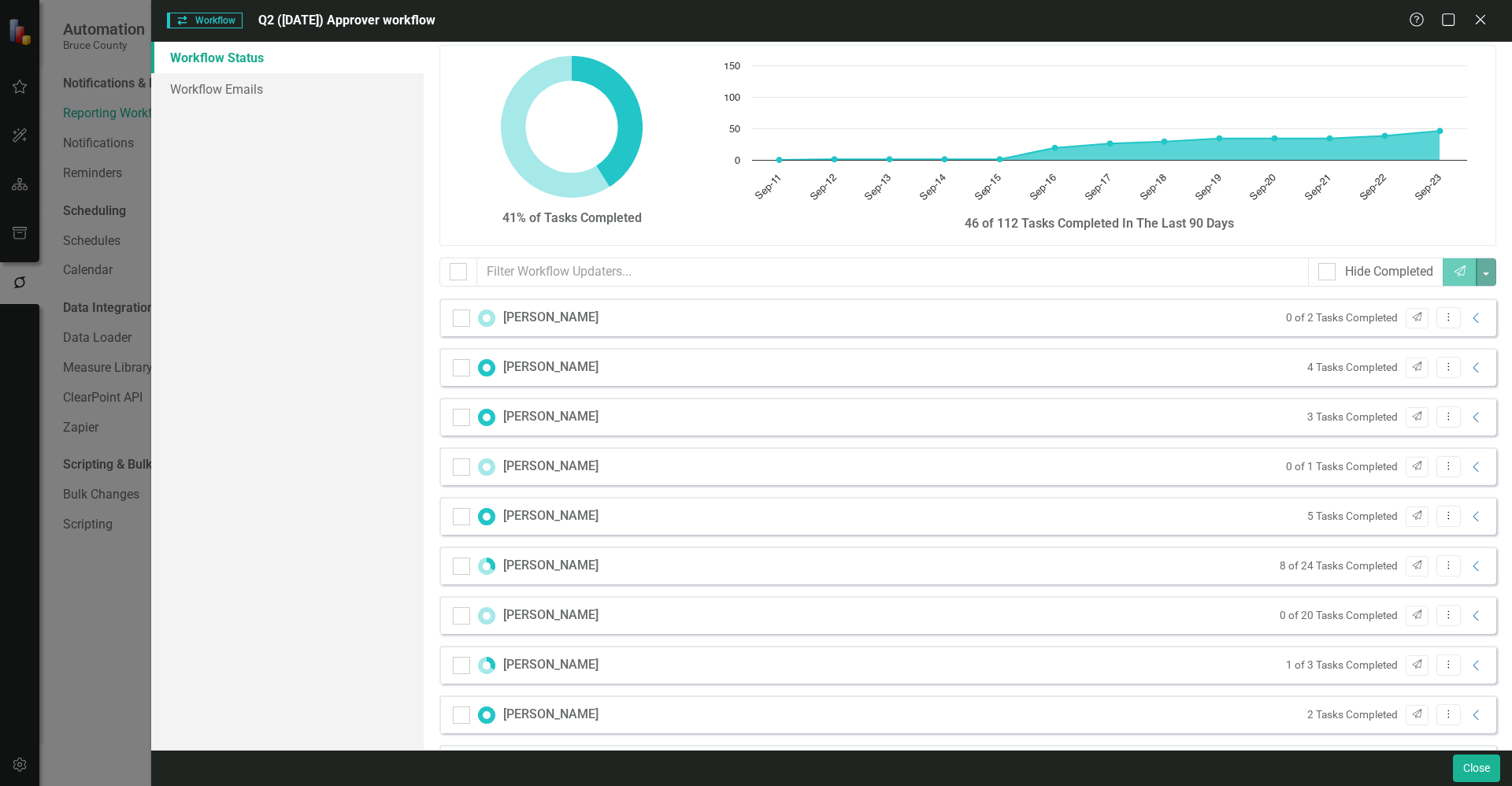
scroll to position [0, 0]
